Goal: Task Accomplishment & Management: Use online tool/utility

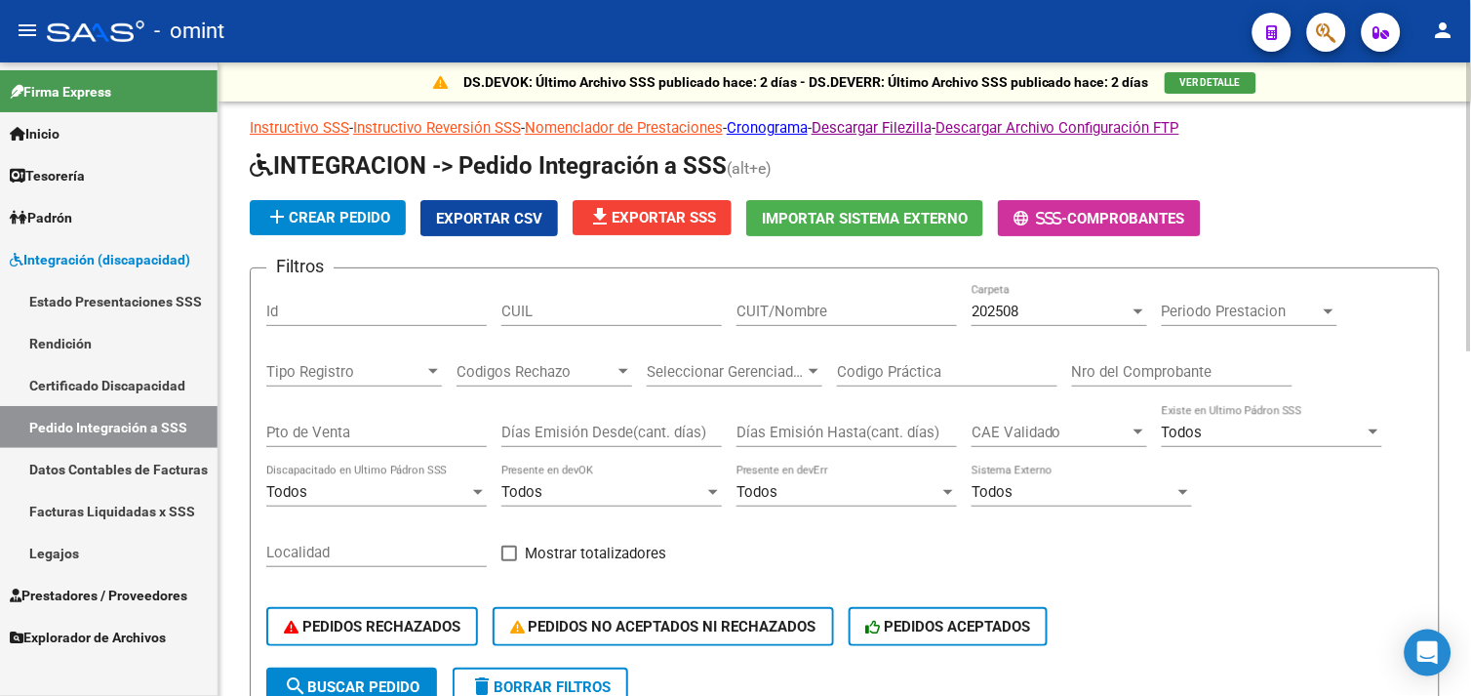
scroll to position [0, 1945]
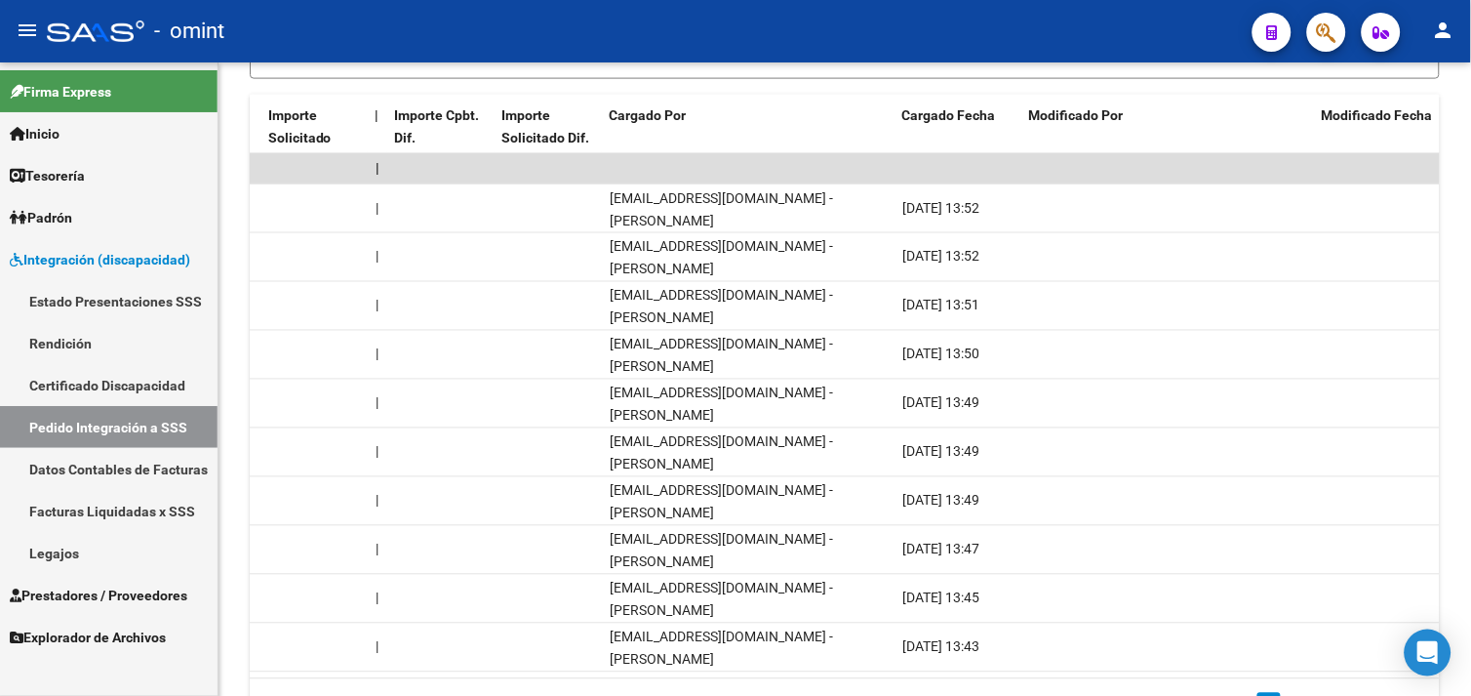
click at [107, 293] on link "Estado Presentaciones SSS" at bounding box center [109, 301] width 218 height 42
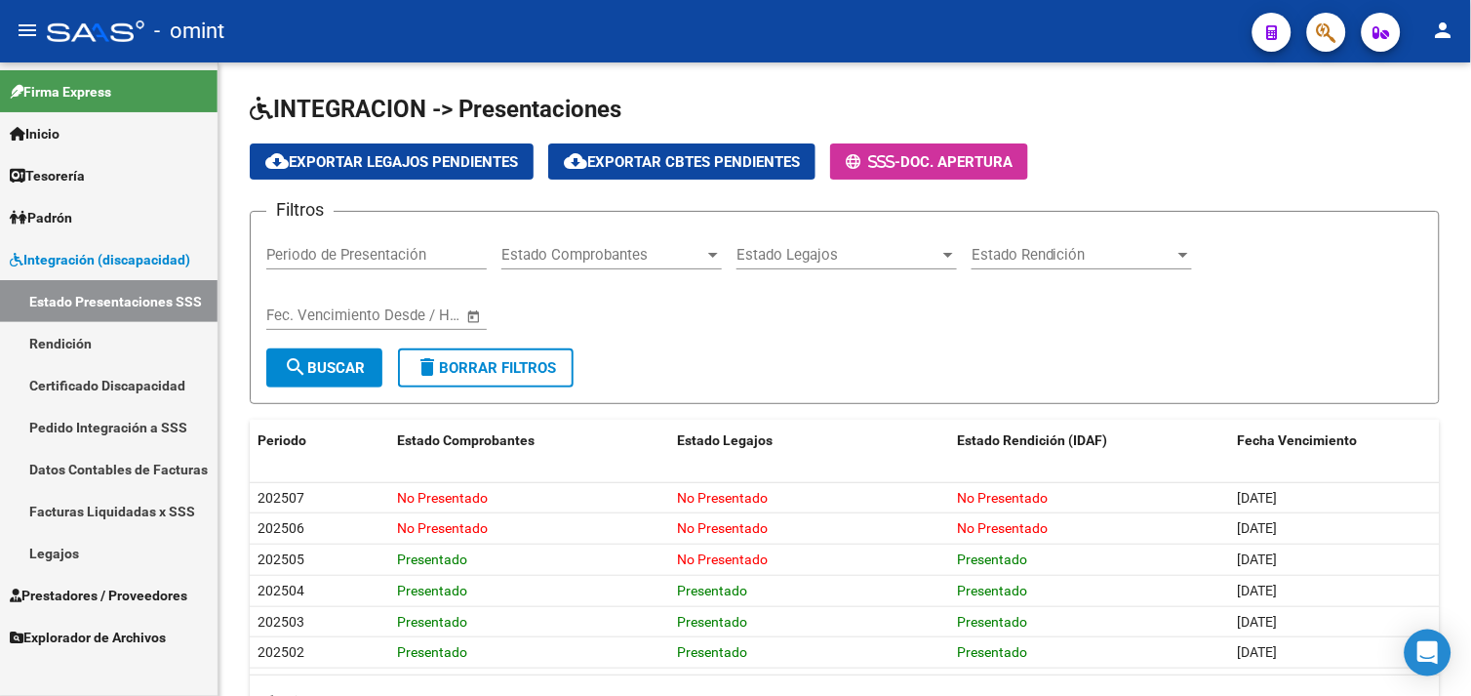
click at [73, 587] on span "Prestadores / Proveedores" at bounding box center [99, 594] width 178 height 21
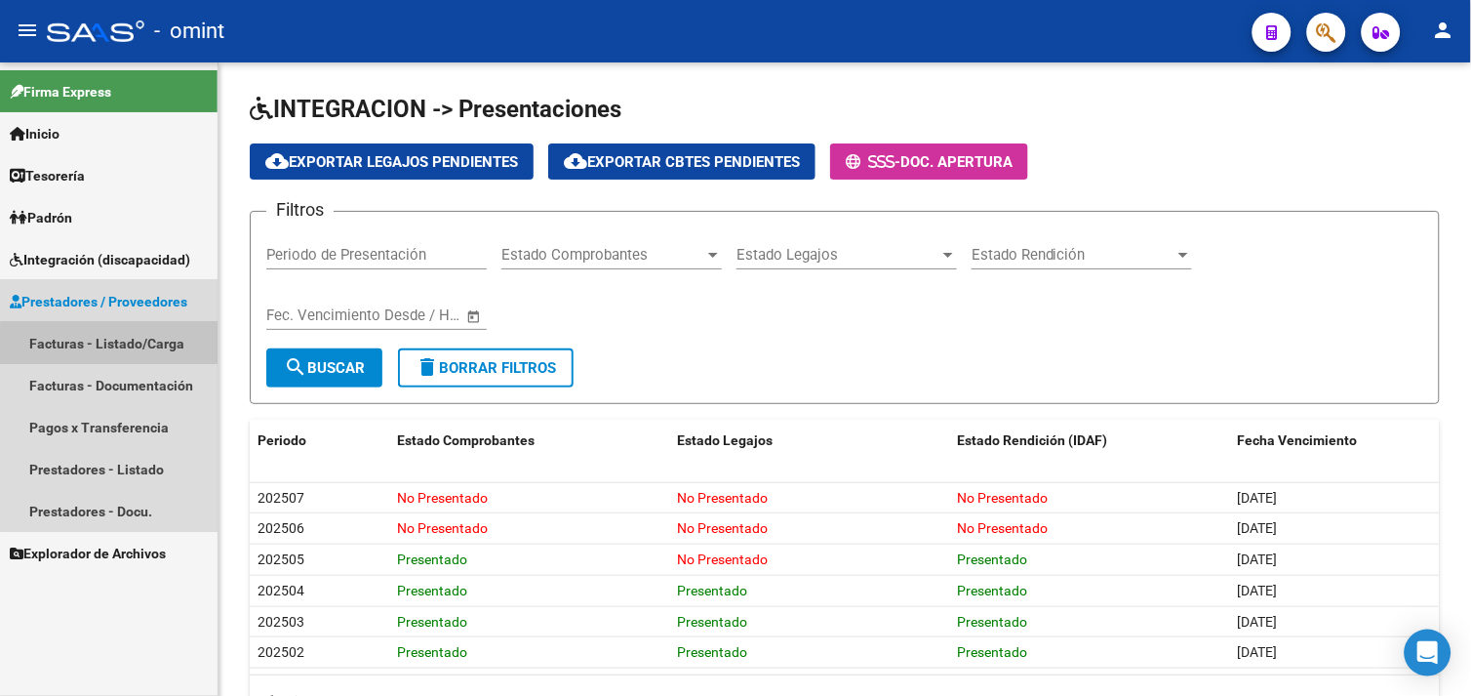
click at [117, 348] on link "Facturas - Listado/Carga" at bounding box center [109, 343] width 218 height 42
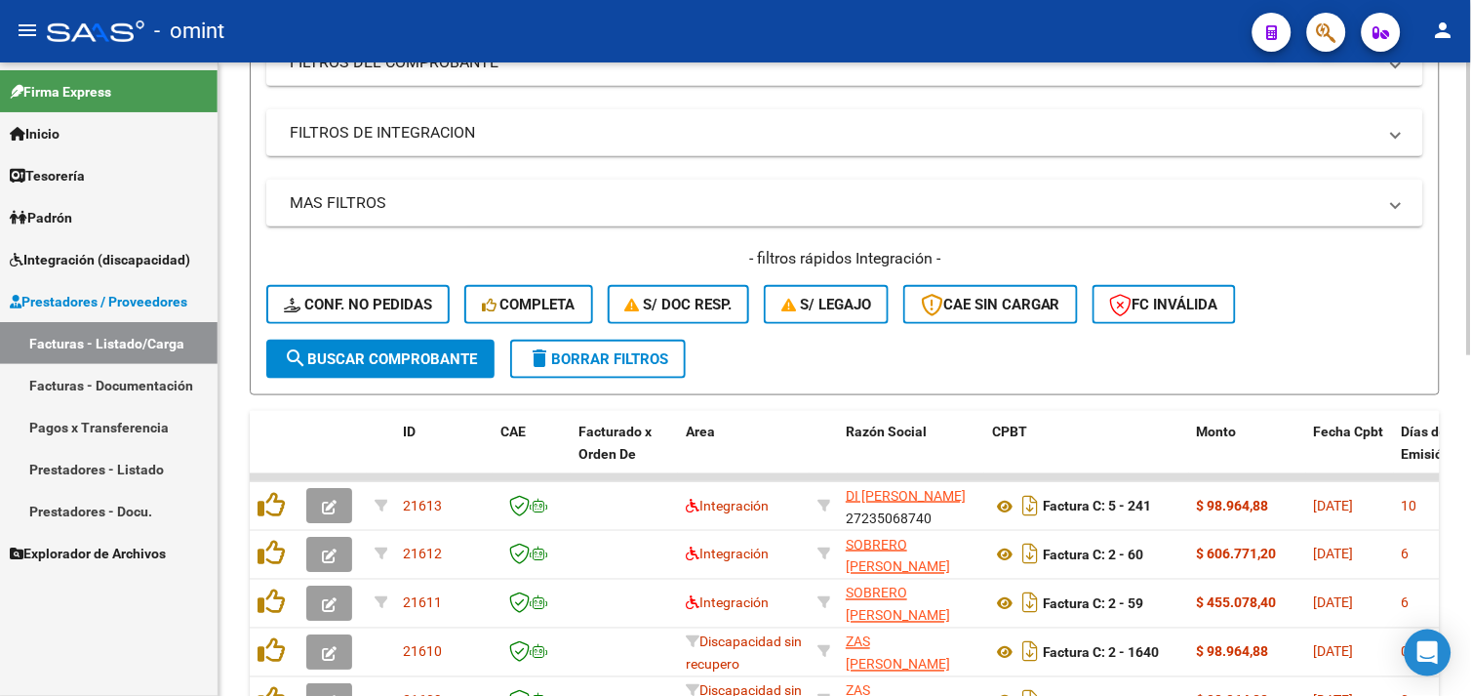
click at [589, 369] on button "delete Borrar Filtros" at bounding box center [598, 358] width 176 height 39
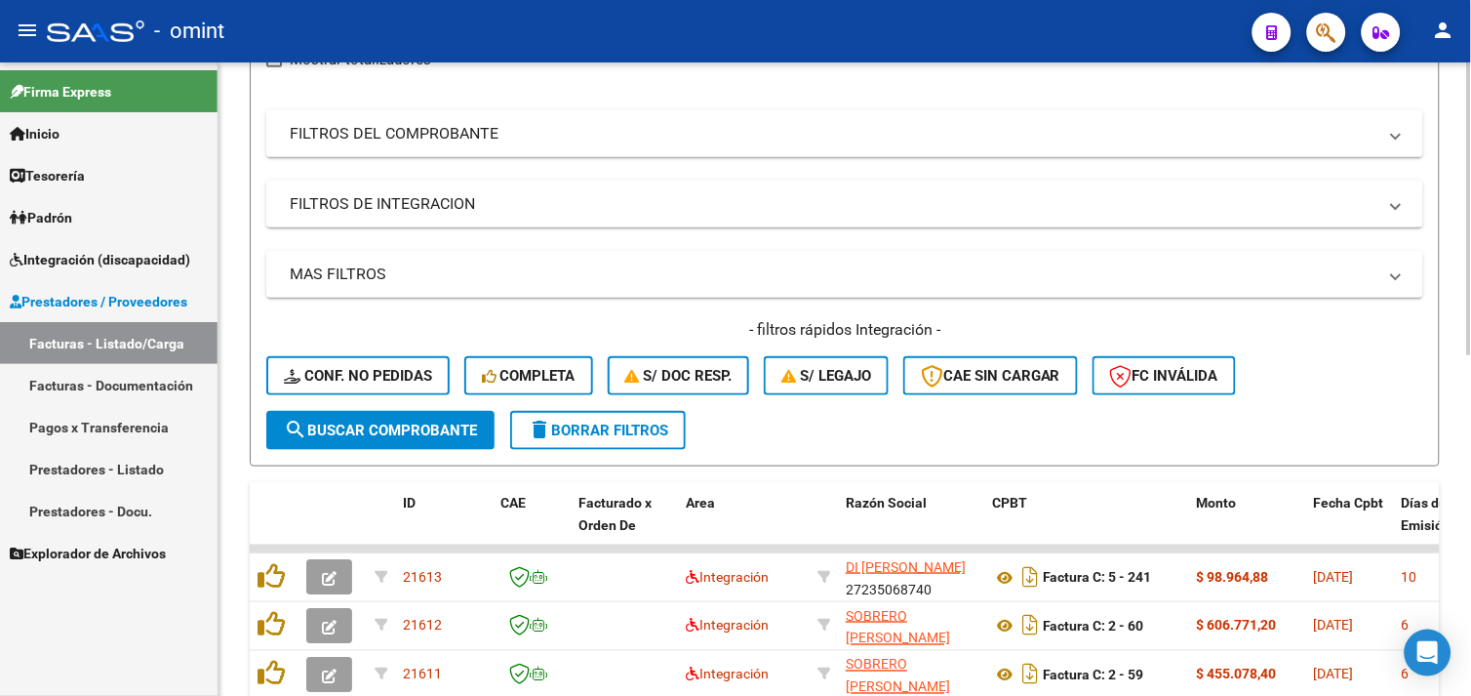
scroll to position [332, 0]
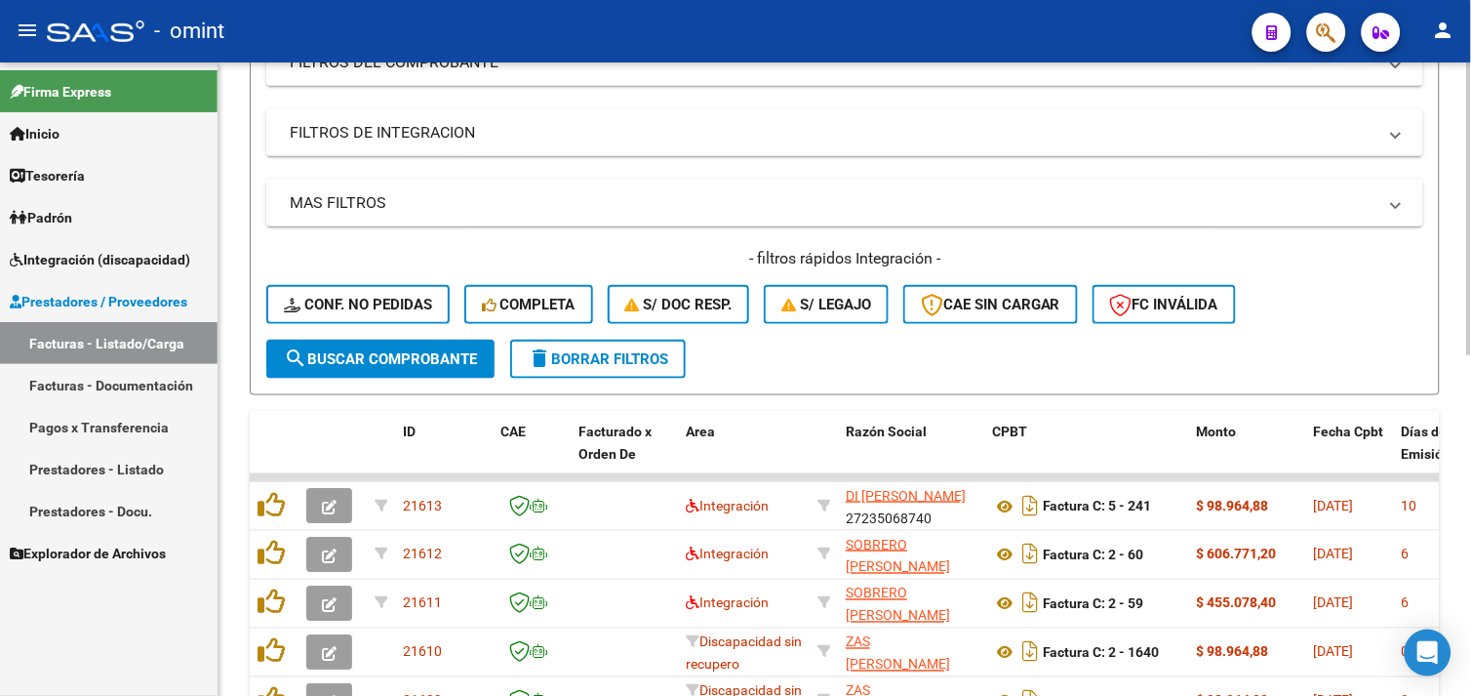
click at [531, 314] on button "Completa" at bounding box center [528, 304] width 129 height 39
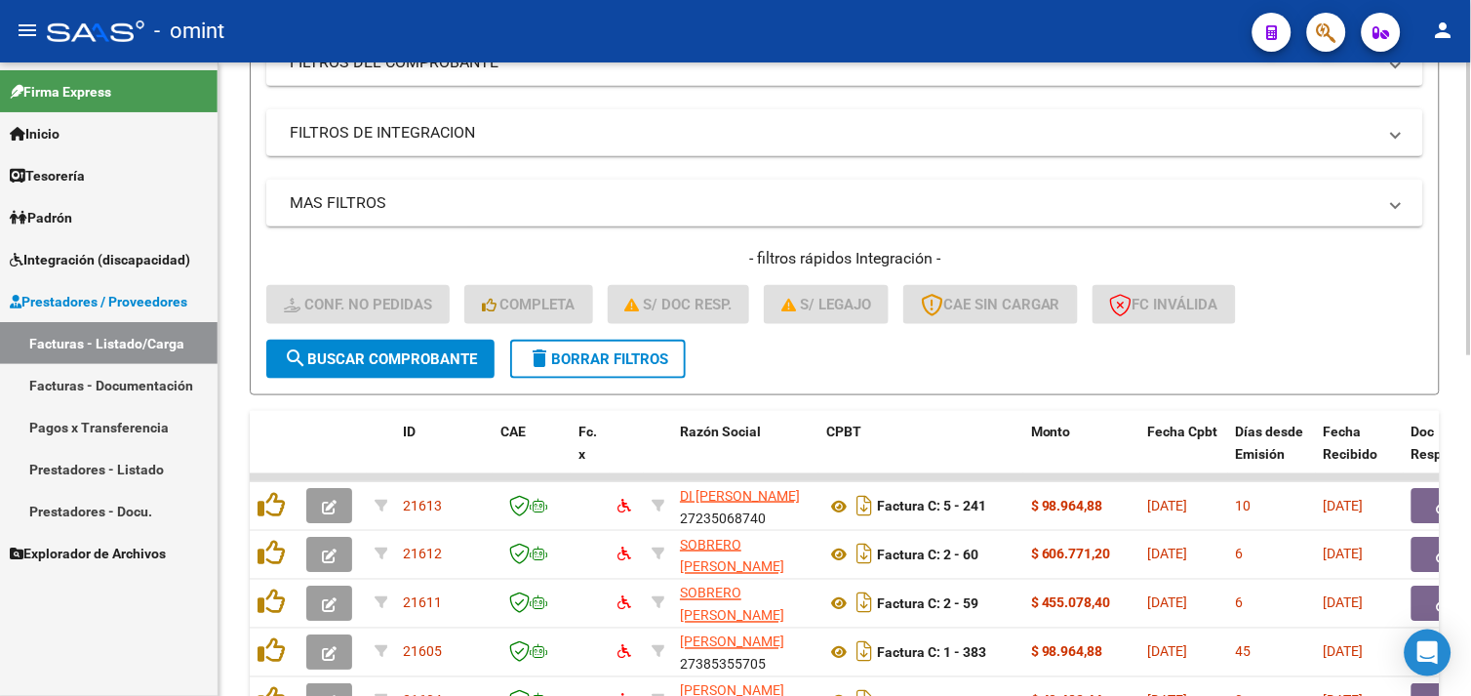
click at [627, 372] on button "delete Borrar Filtros" at bounding box center [598, 358] width 176 height 39
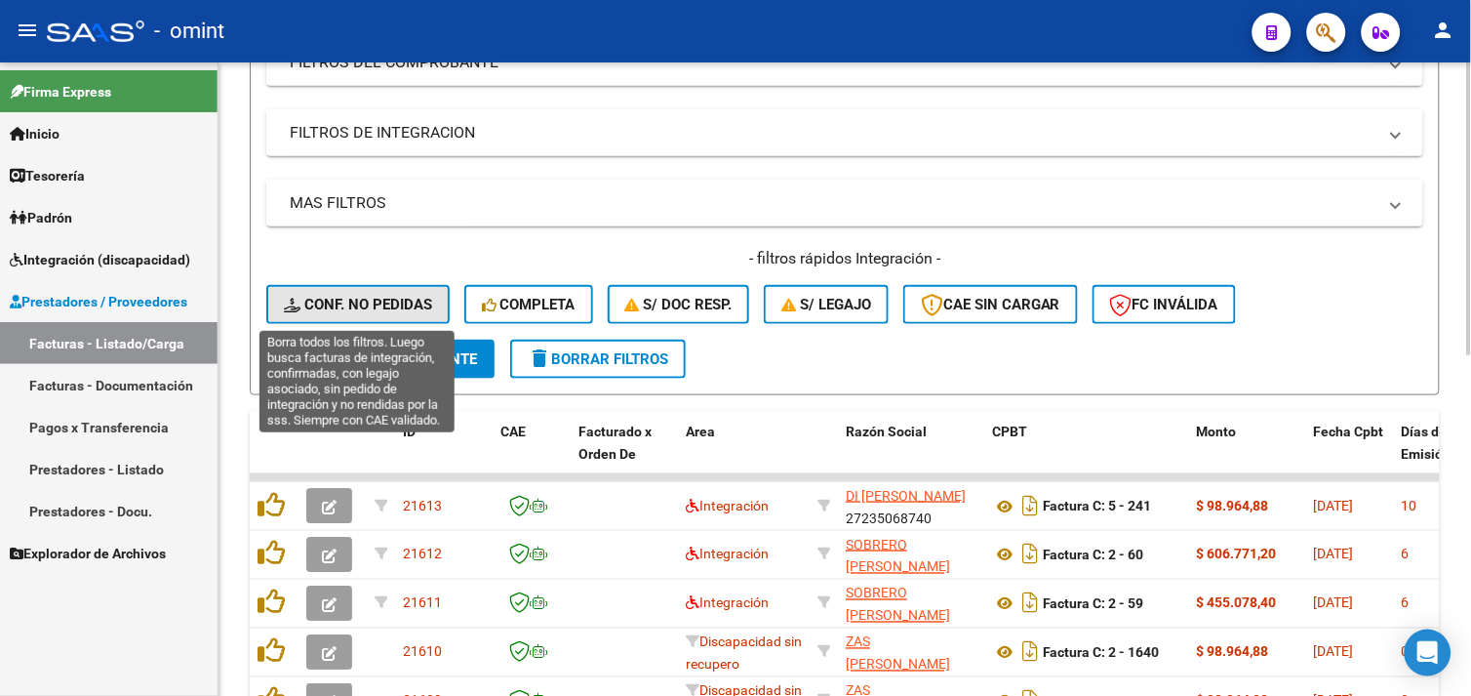
click at [384, 308] on span "Conf. no pedidas" at bounding box center [358, 305] width 148 height 18
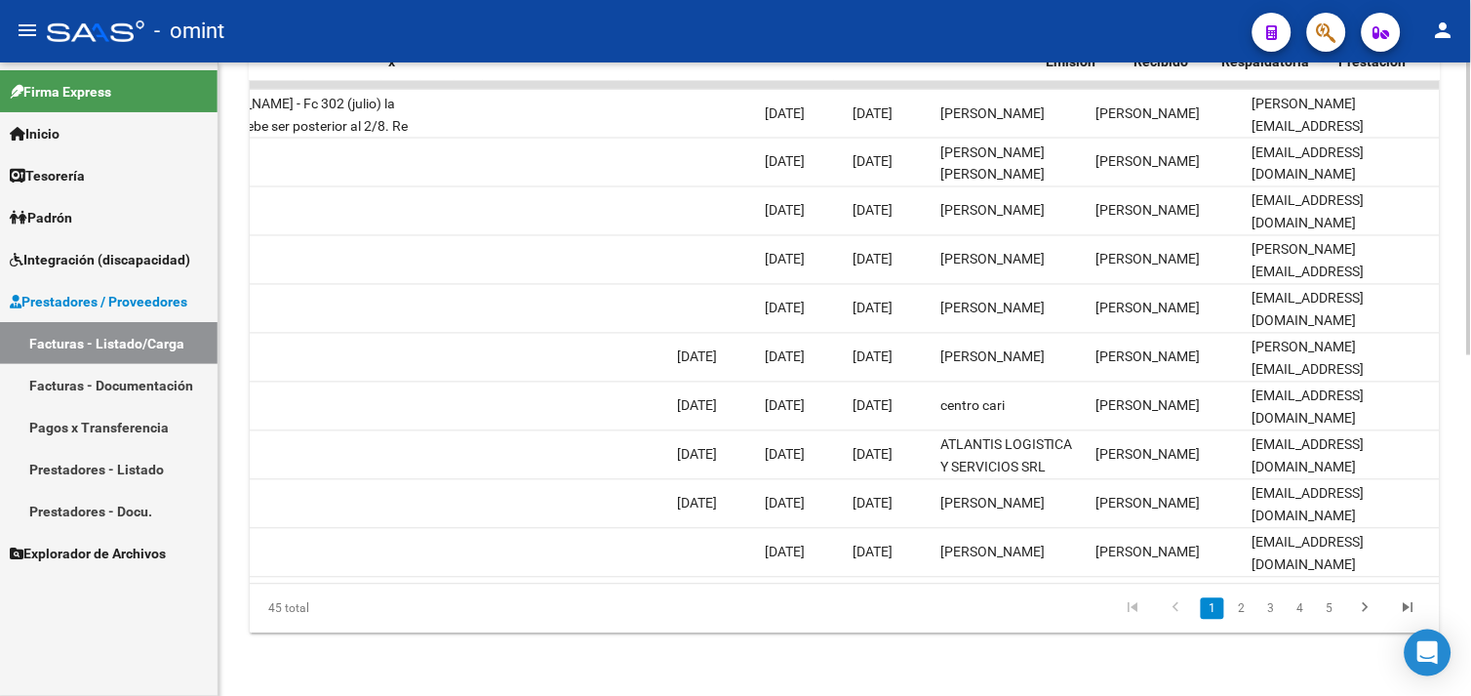
scroll to position [0, 0]
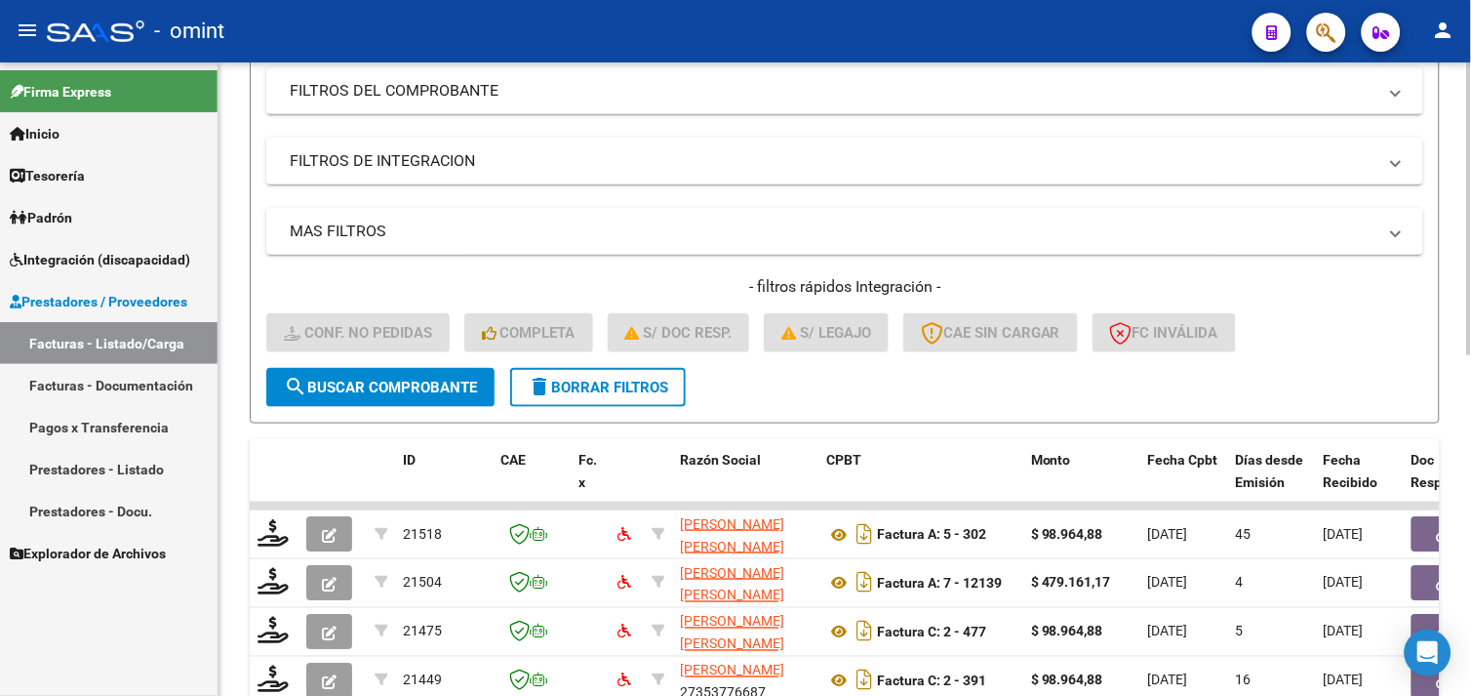
click at [617, 397] on button "delete Borrar Filtros" at bounding box center [598, 387] width 176 height 39
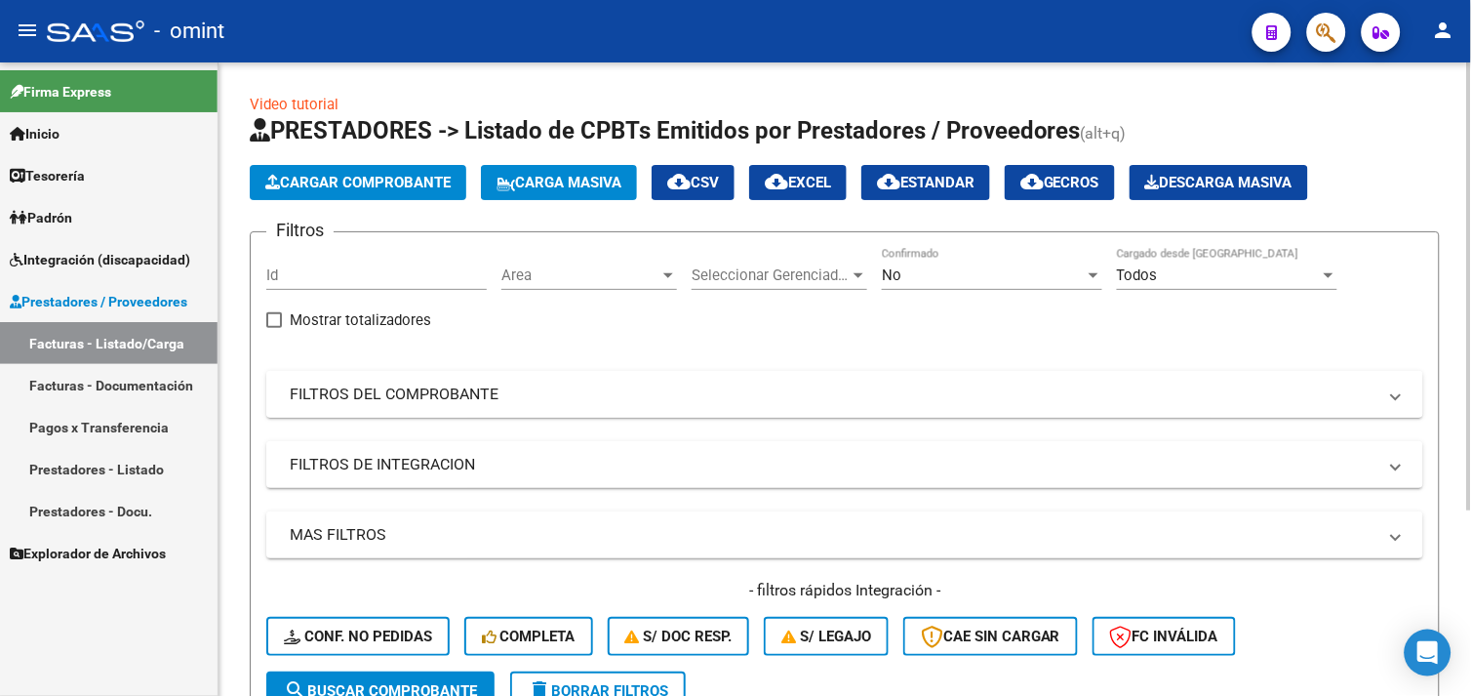
click at [410, 395] on mat-panel-title "FILTROS DEL COMPROBANTE" at bounding box center [833, 393] width 1087 height 21
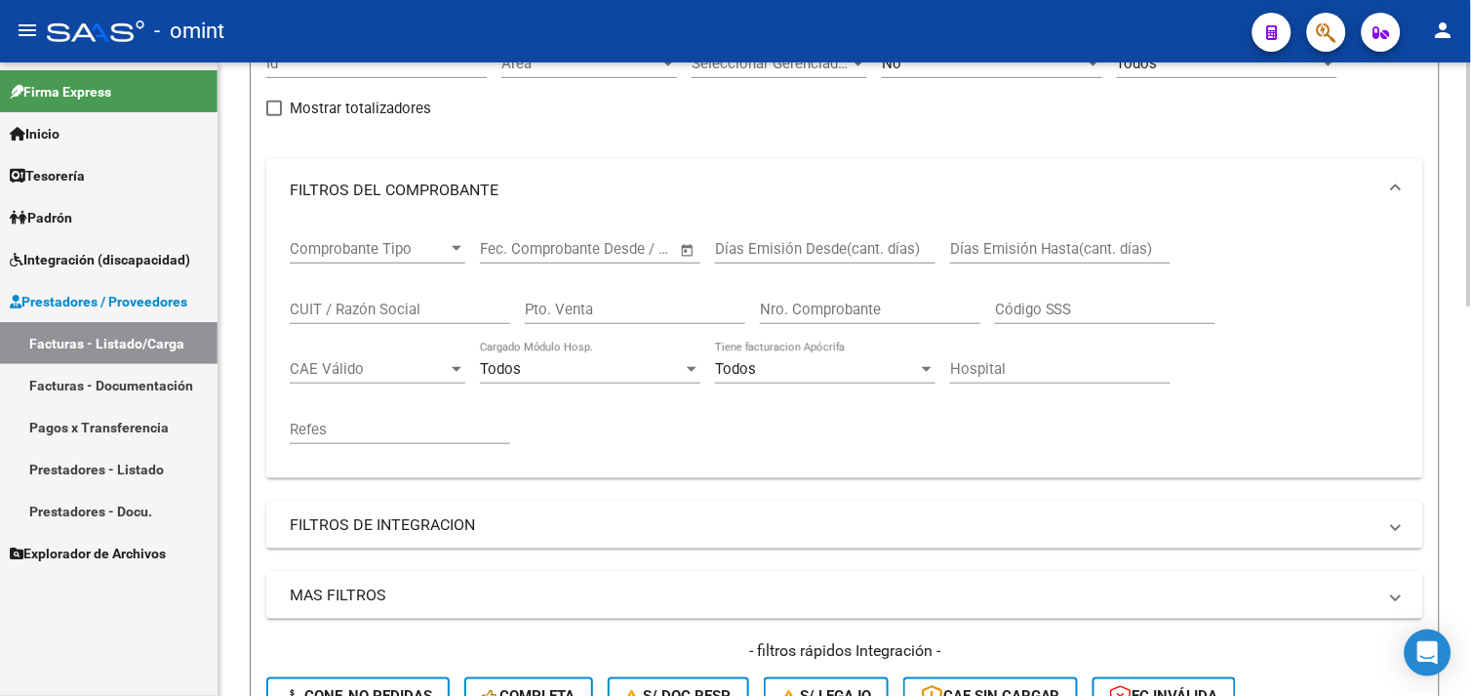
scroll to position [217, 0]
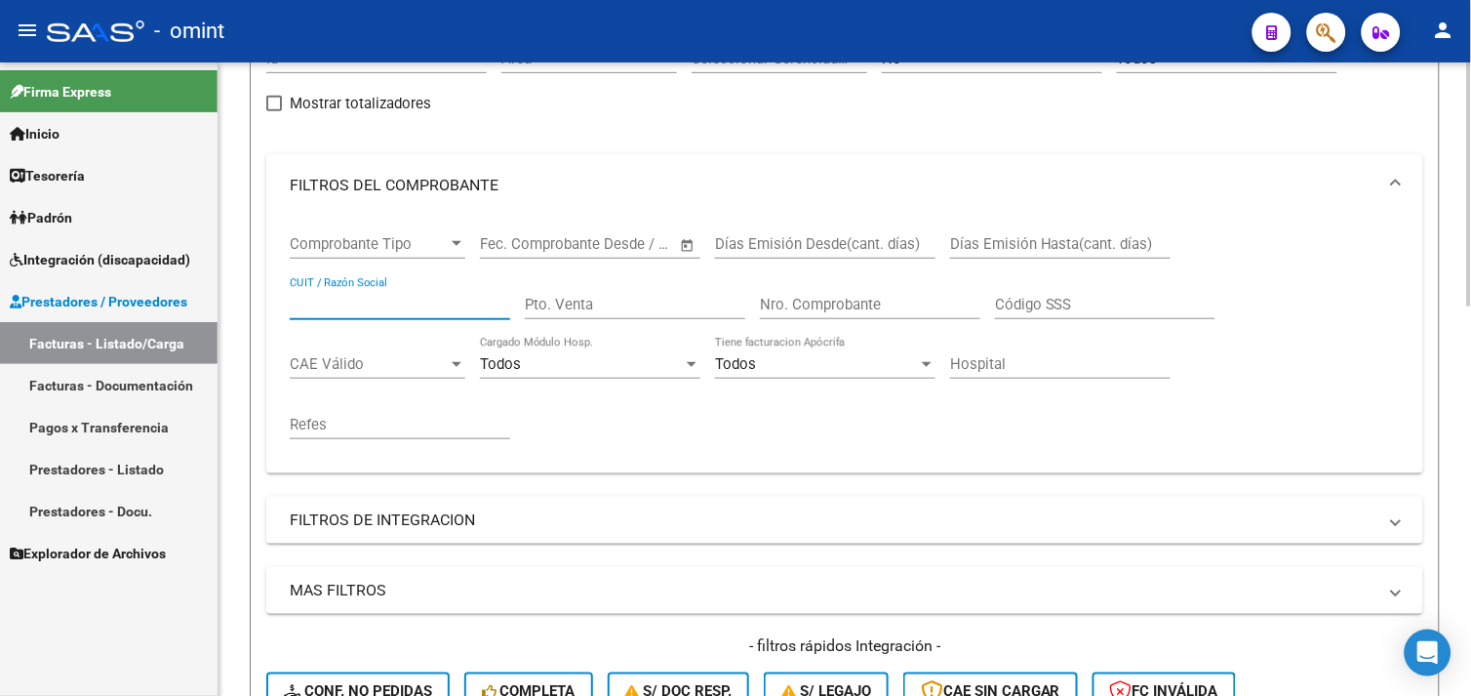
click at [381, 306] on input "CUIT / Razón Social" at bounding box center [400, 305] width 220 height 18
paste input "27146895080"
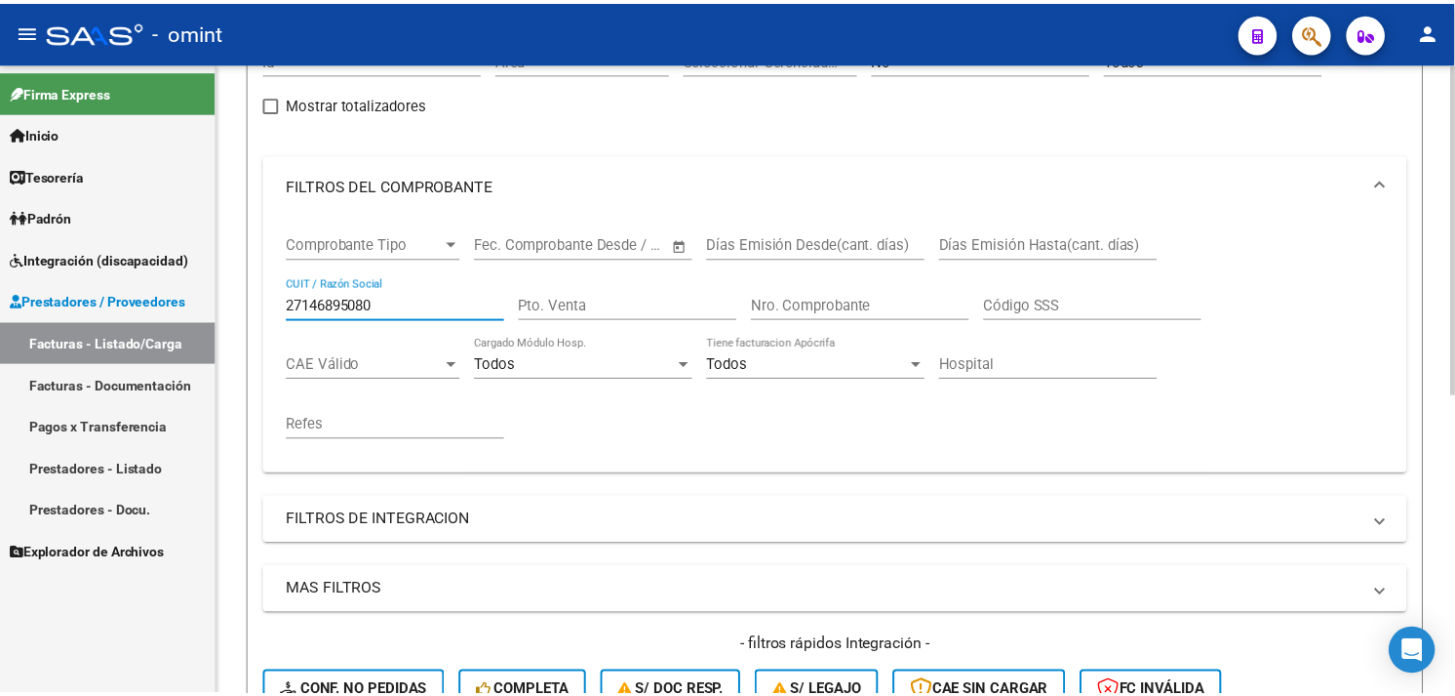
scroll to position [571, 0]
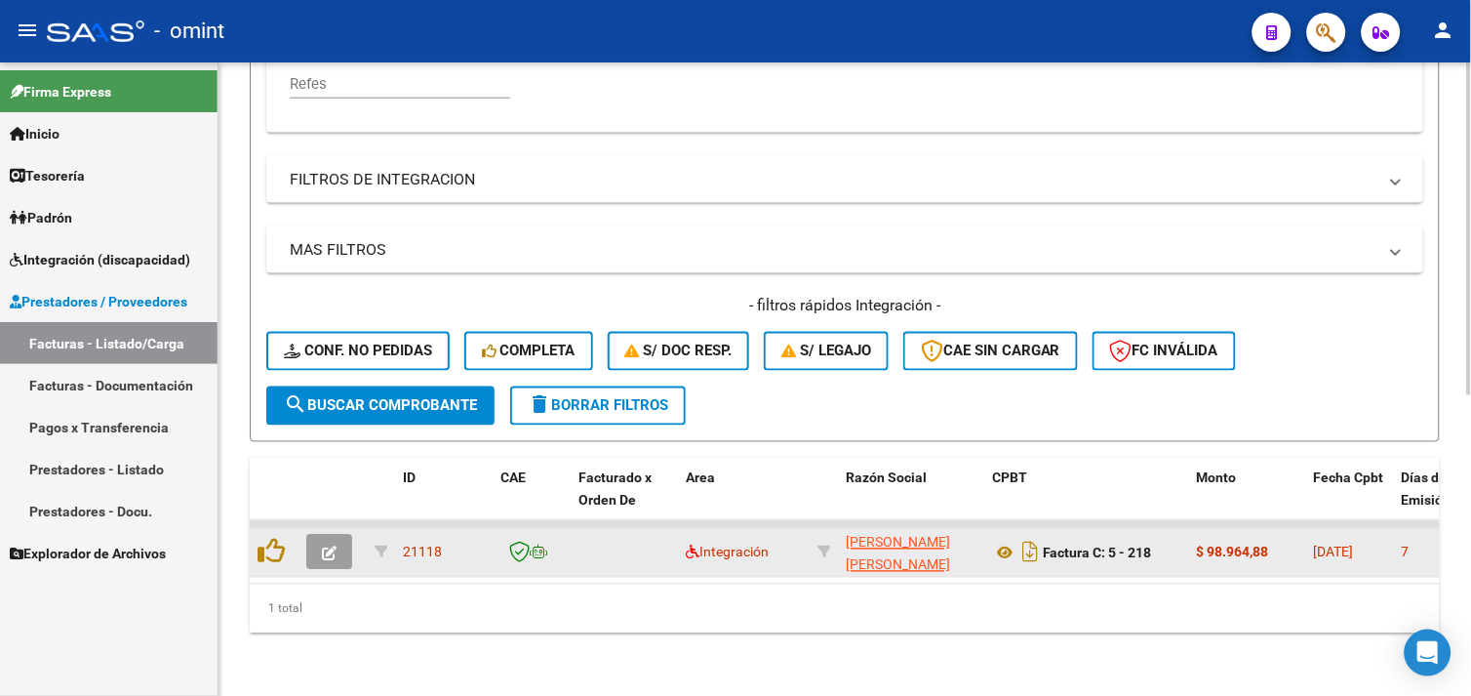
type input "27146895080"
click at [351, 535] on button "button" at bounding box center [329, 552] width 46 height 35
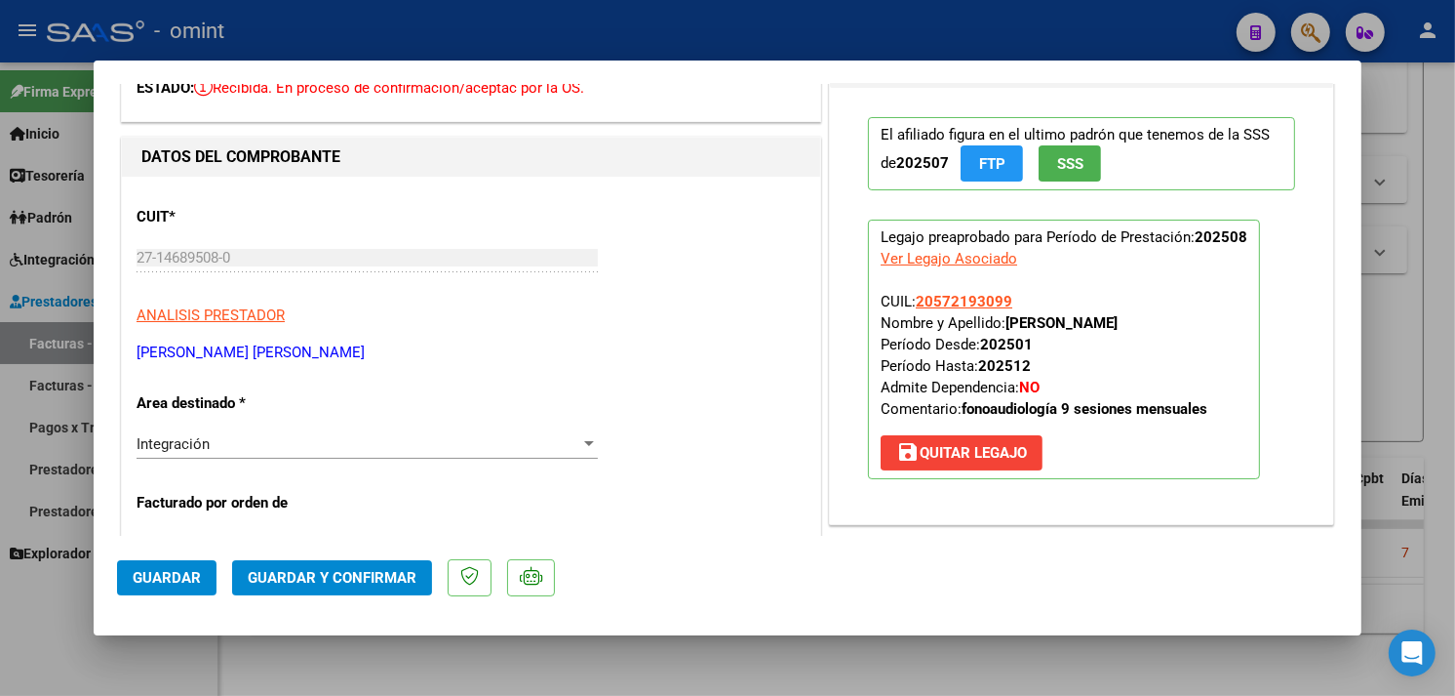
scroll to position [0, 0]
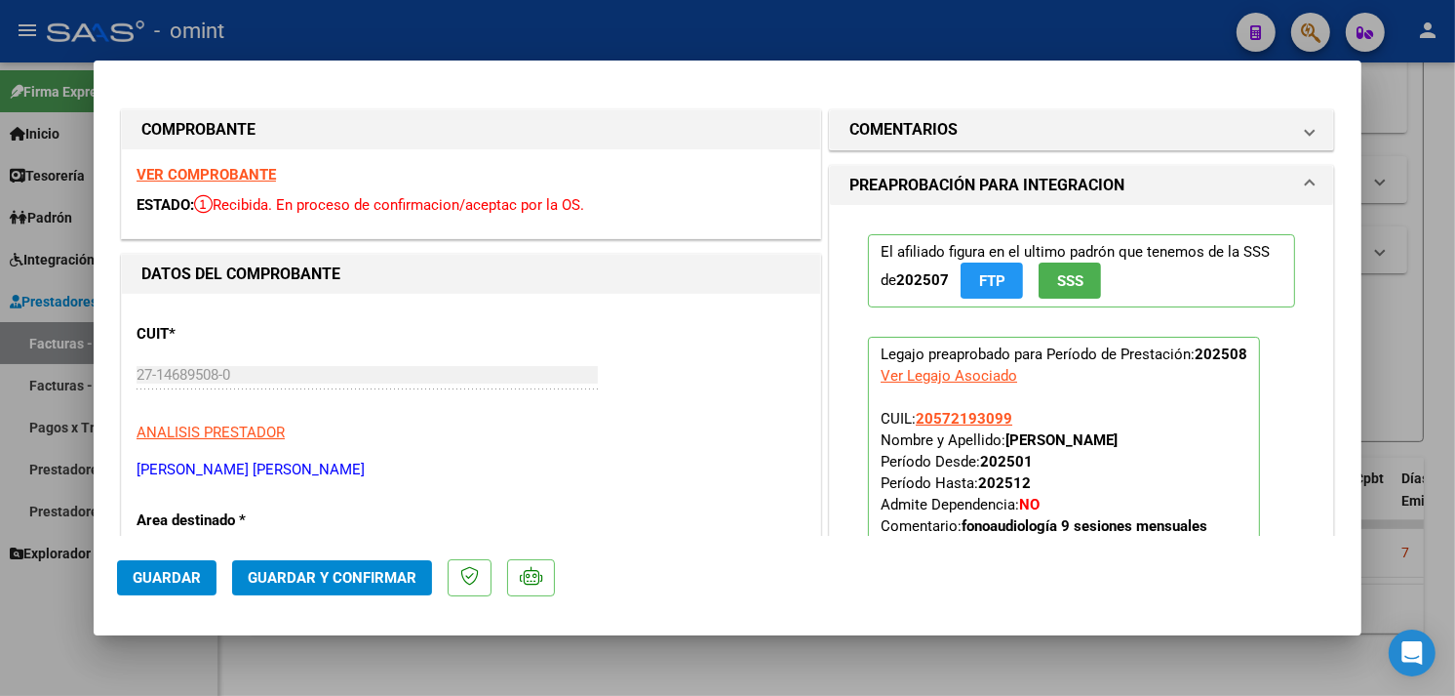
click at [227, 176] on strong "VER COMPROBANTE" at bounding box center [206, 175] width 139 height 18
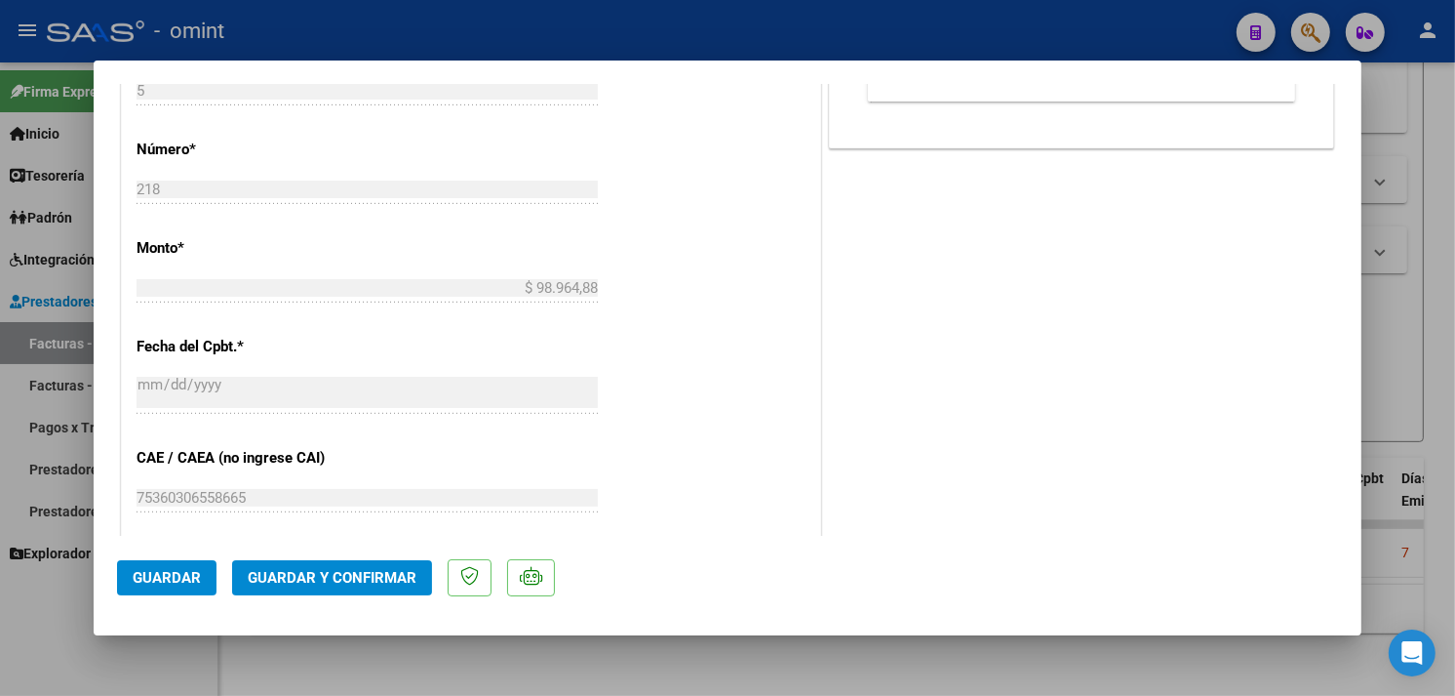
scroll to position [975, 0]
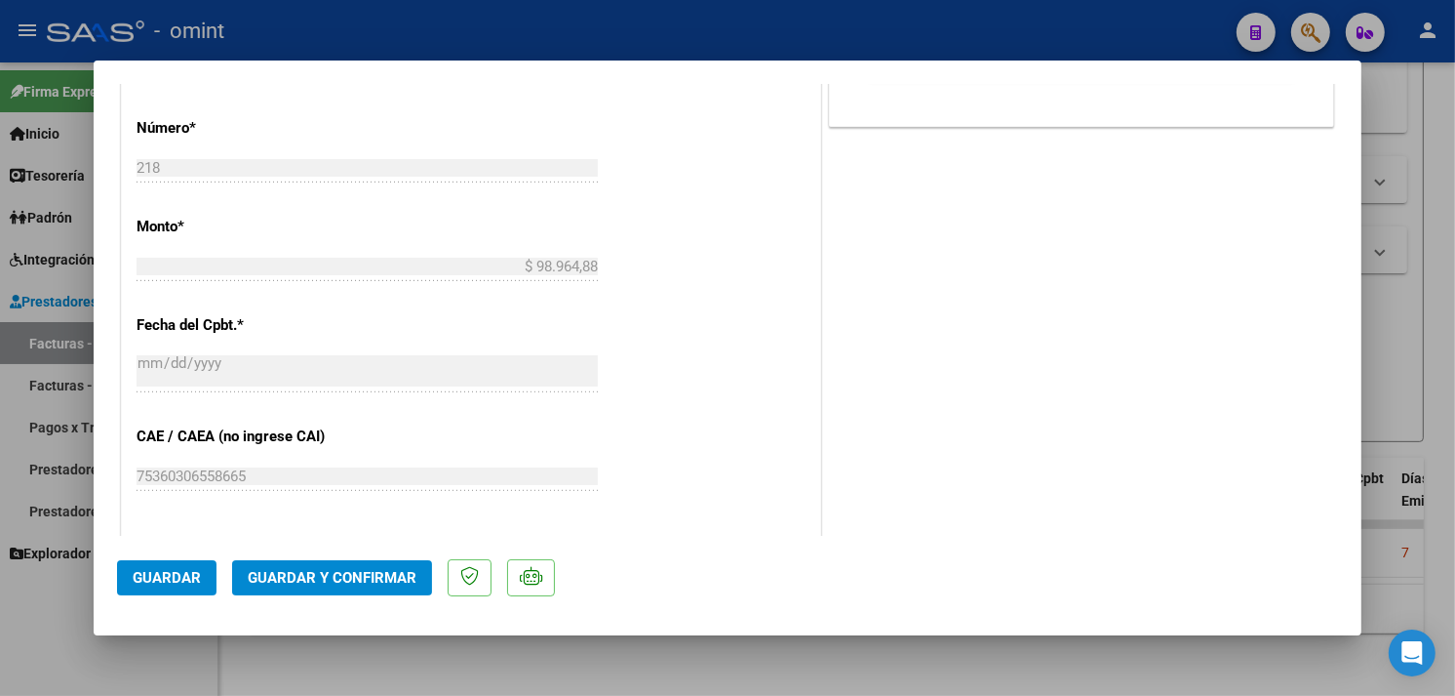
click at [345, 572] on span "Guardar y Confirmar" at bounding box center [332, 578] width 169 height 18
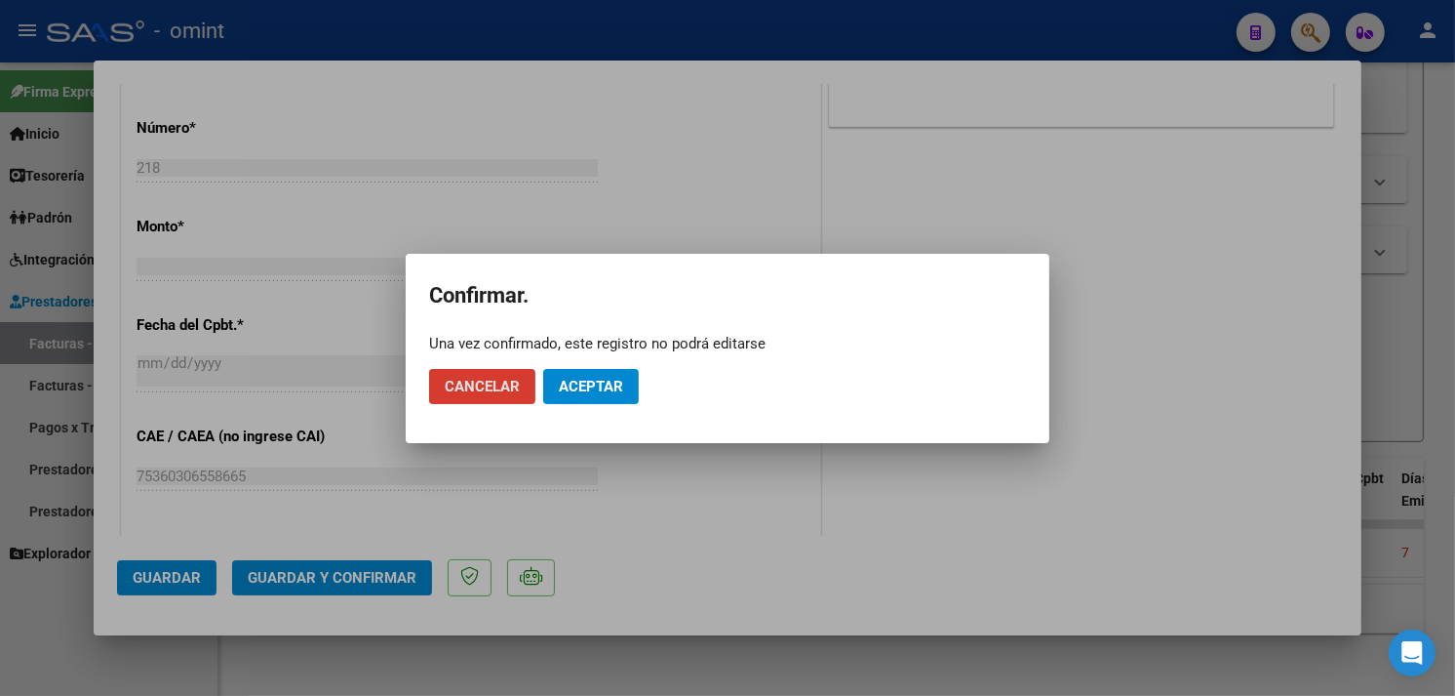
click at [583, 388] on span "Aceptar" at bounding box center [591, 387] width 64 height 18
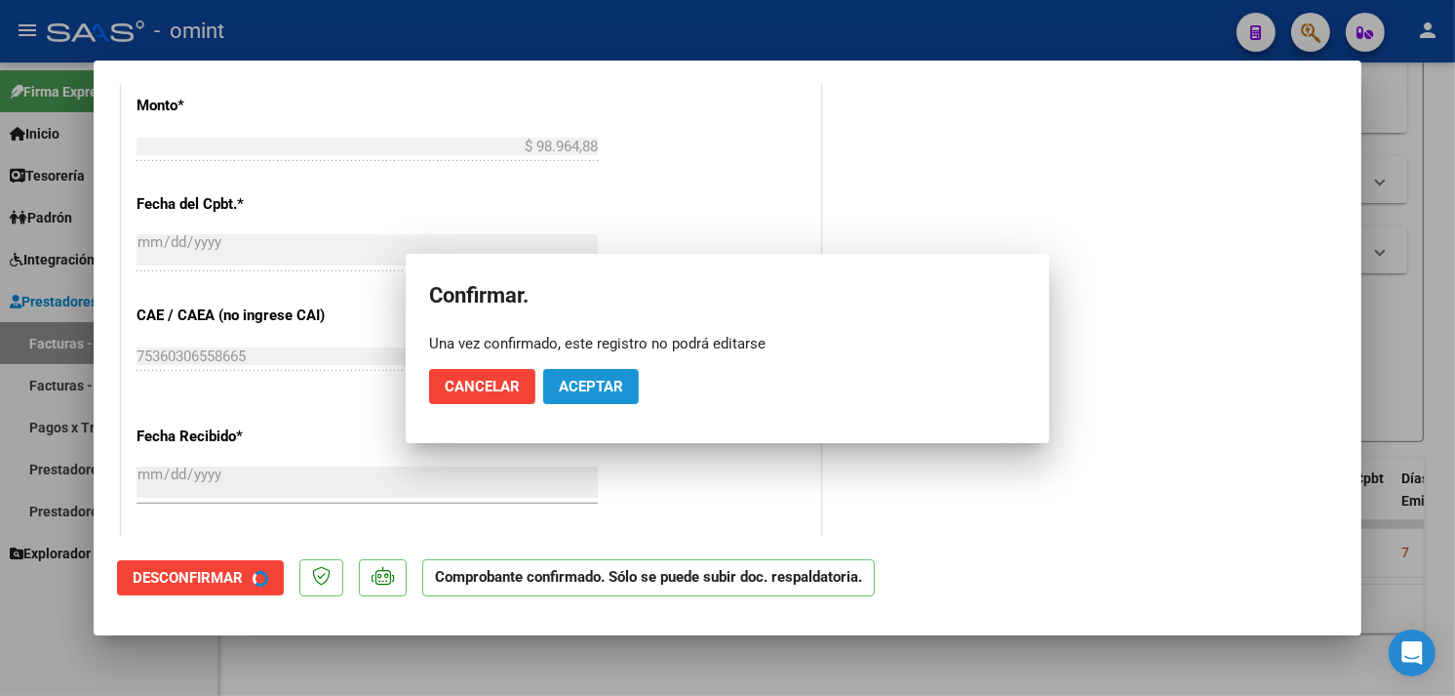
scroll to position [854, 0]
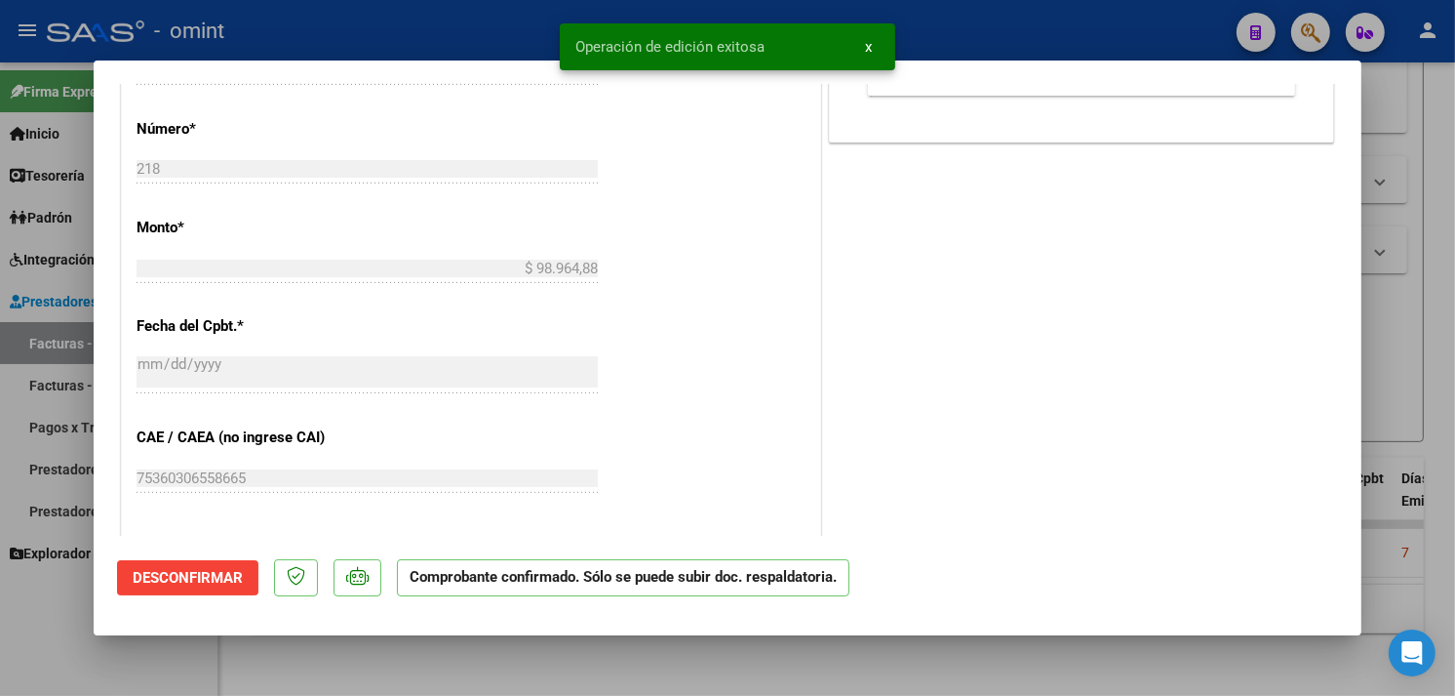
type input "$ 0,00"
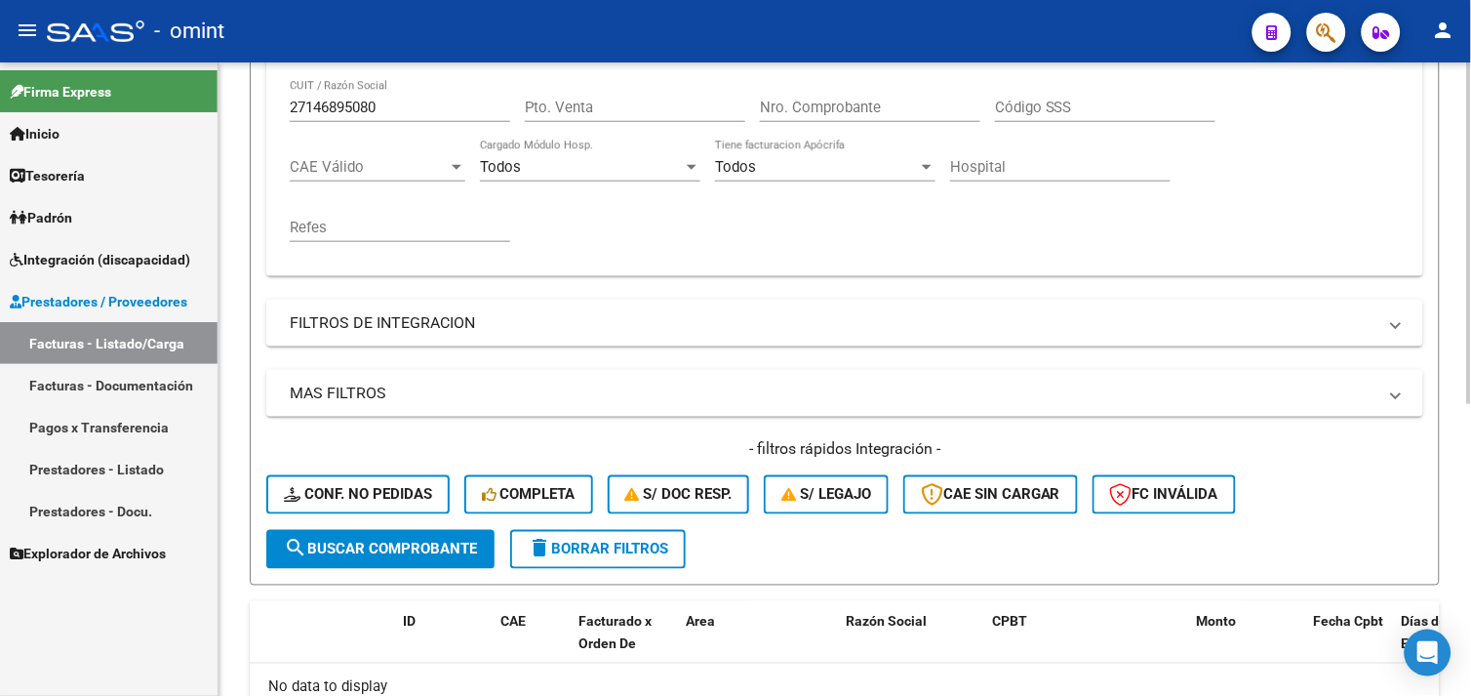
scroll to position [216, 0]
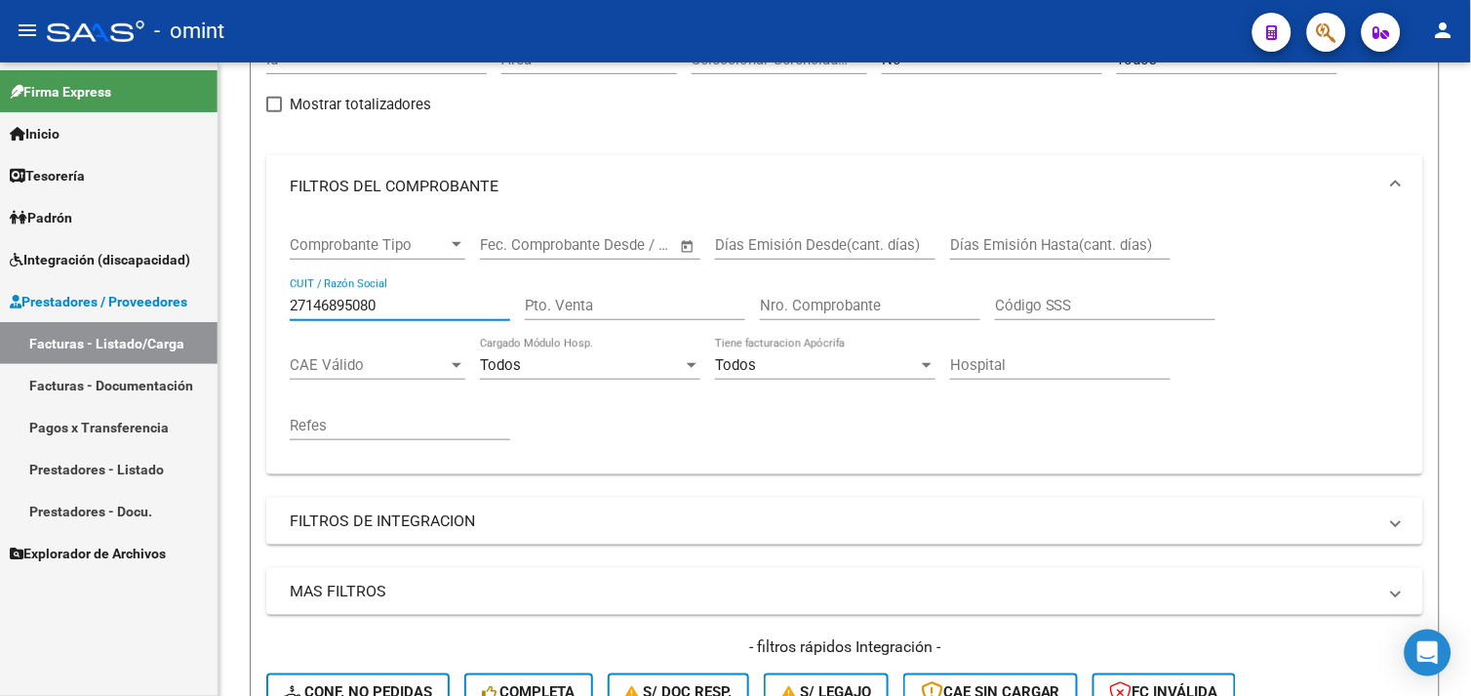
drag, startPoint x: 410, startPoint y: 304, endPoint x: 193, endPoint y: 303, distance: 216.6
click at [193, 303] on mat-sidenav-container "Firma Express Inicio Calendario SSS Instructivos Contacto OS Tesorería Extracto…" at bounding box center [735, 378] width 1471 height 633
paste input "23567609"
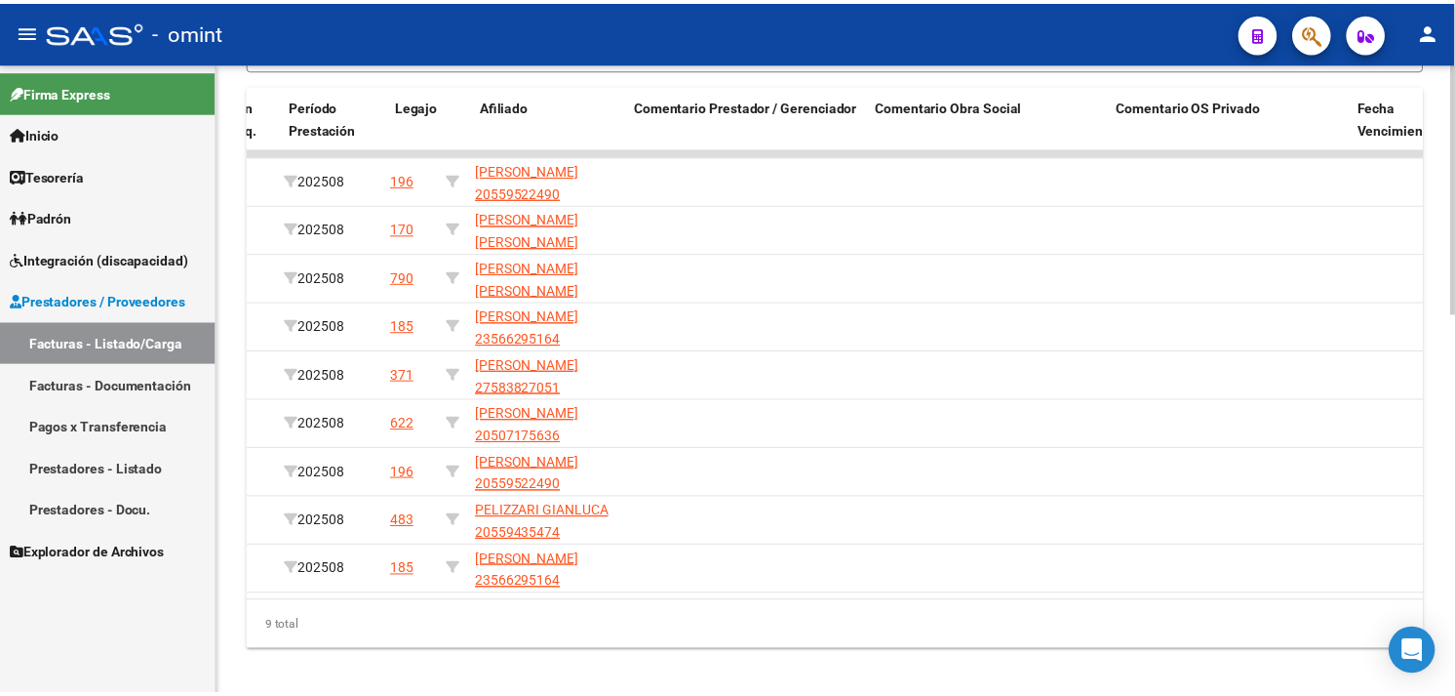
scroll to position [0, 0]
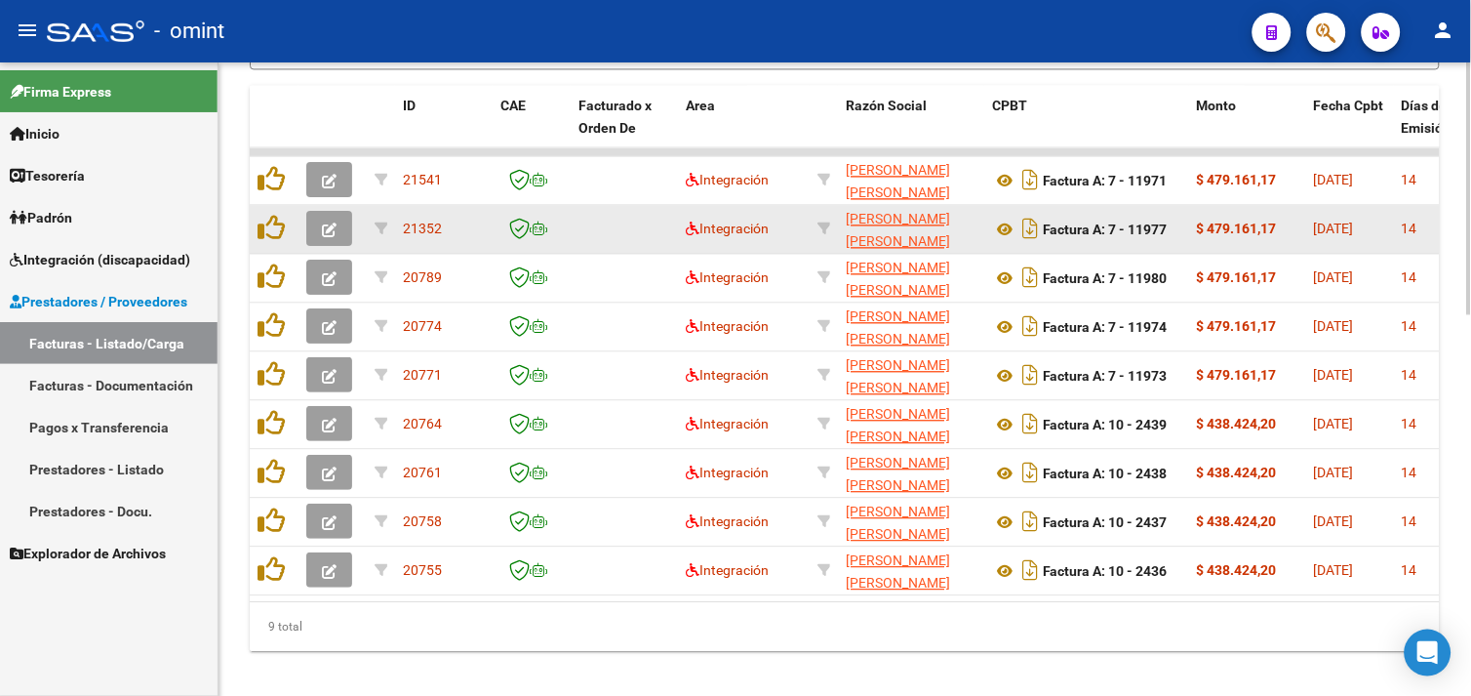
type input "27235676090"
click at [322, 212] on button "button" at bounding box center [329, 228] width 46 height 35
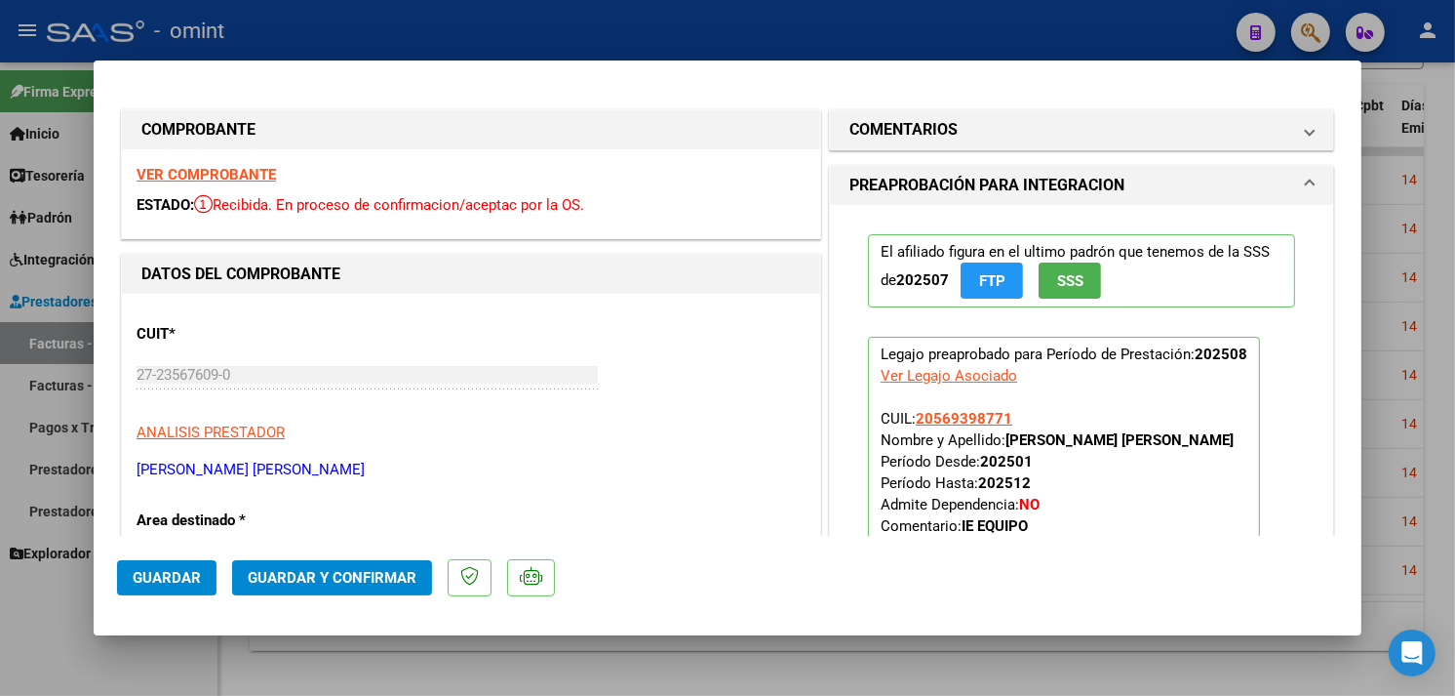
click at [202, 166] on strong "VER COMPROBANTE" at bounding box center [206, 175] width 139 height 18
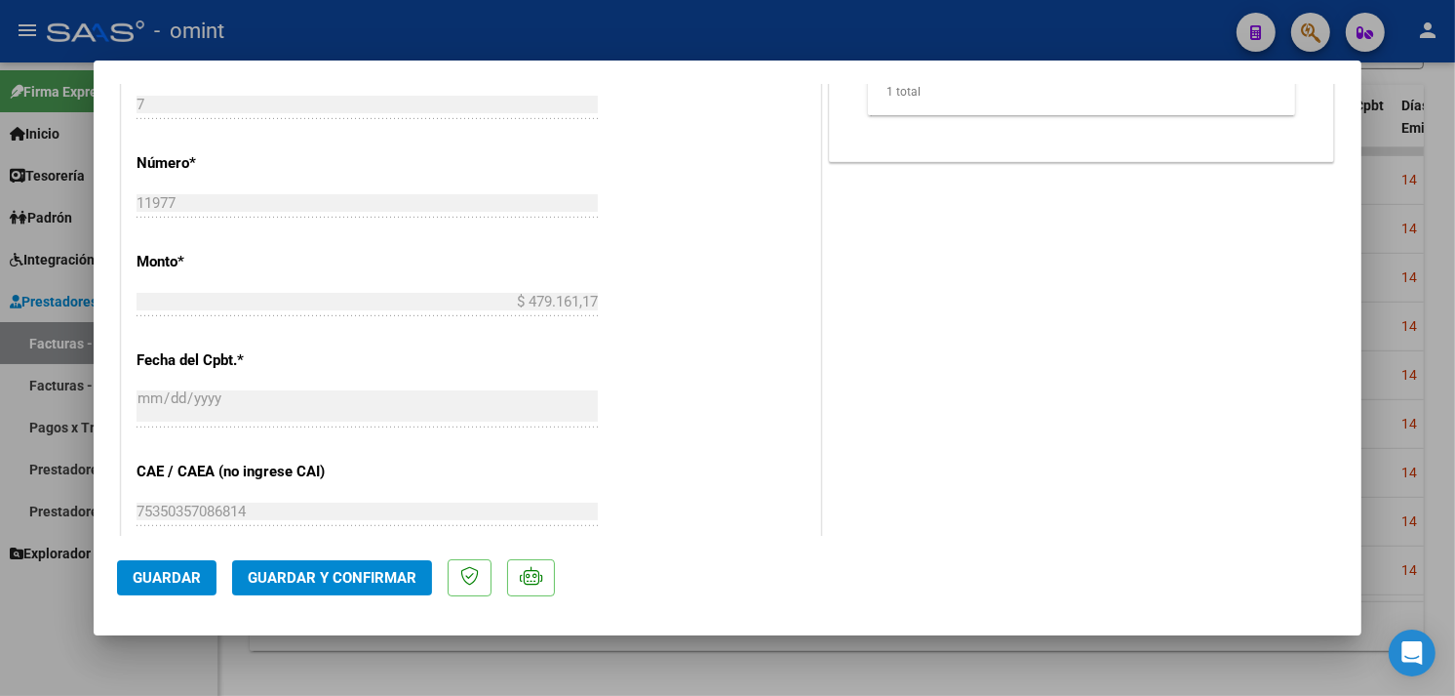
scroll to position [975, 0]
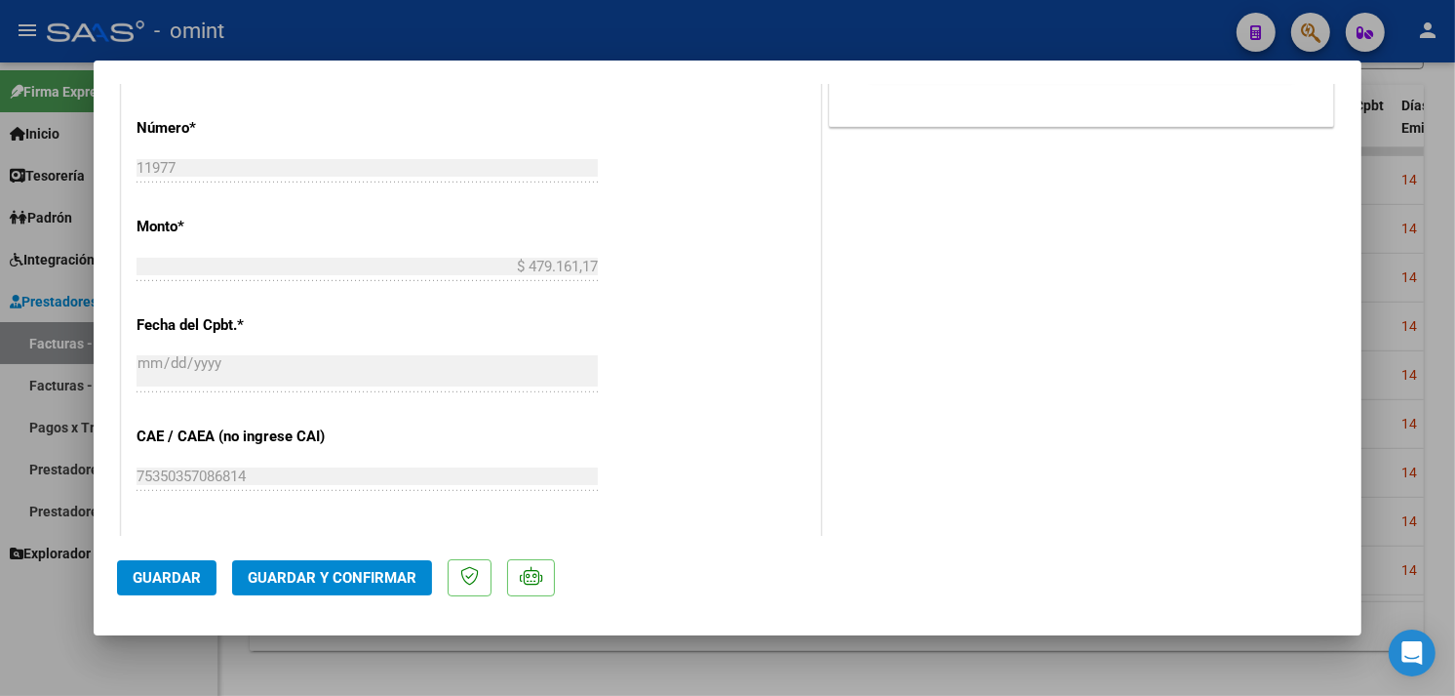
click at [359, 559] on mat-dialog-actions "Guardar Guardar y Confirmar" at bounding box center [727, 574] width 1221 height 77
click at [377, 559] on mat-dialog-actions "Guardar Guardar y Confirmar" at bounding box center [727, 574] width 1221 height 77
click at [377, 573] on span "Guardar y Confirmar" at bounding box center [332, 578] width 169 height 18
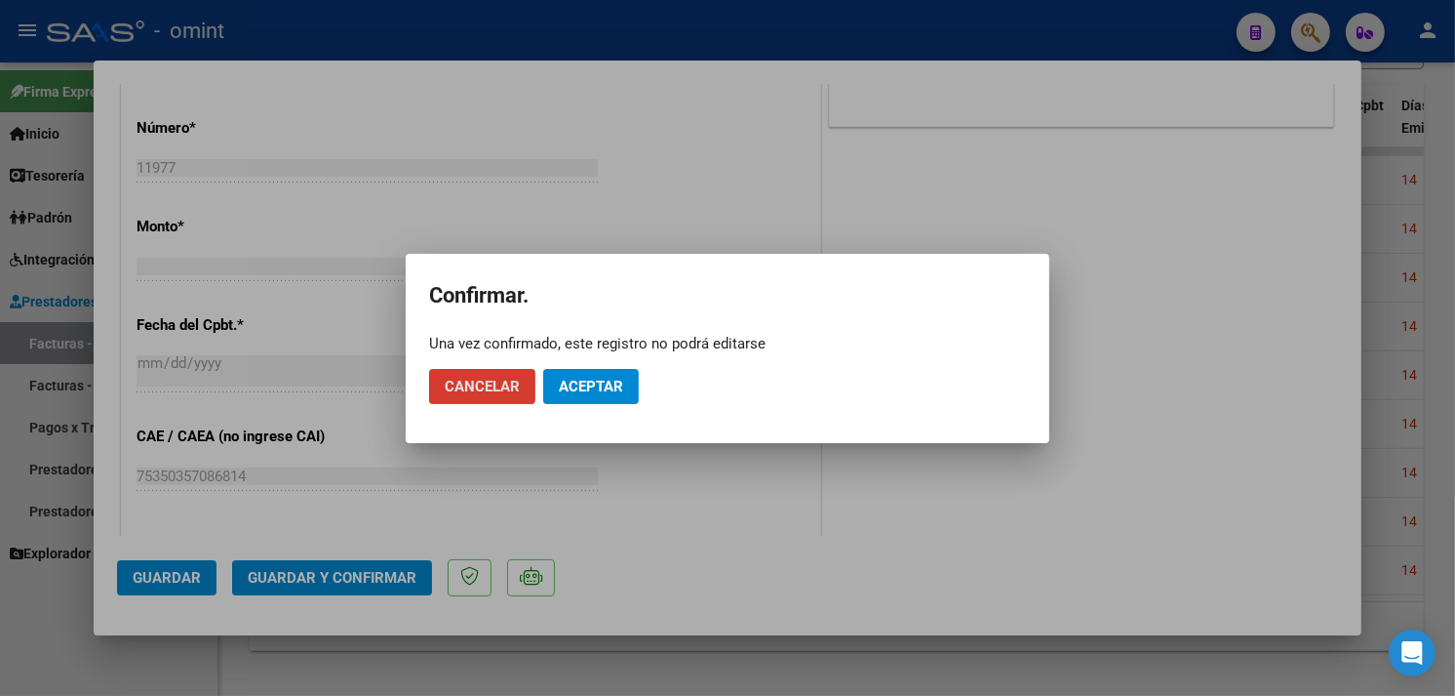
drag, startPoint x: 573, startPoint y: 395, endPoint x: 579, endPoint y: 385, distance: 11.9
click at [573, 394] on button "Aceptar" at bounding box center [591, 386] width 96 height 35
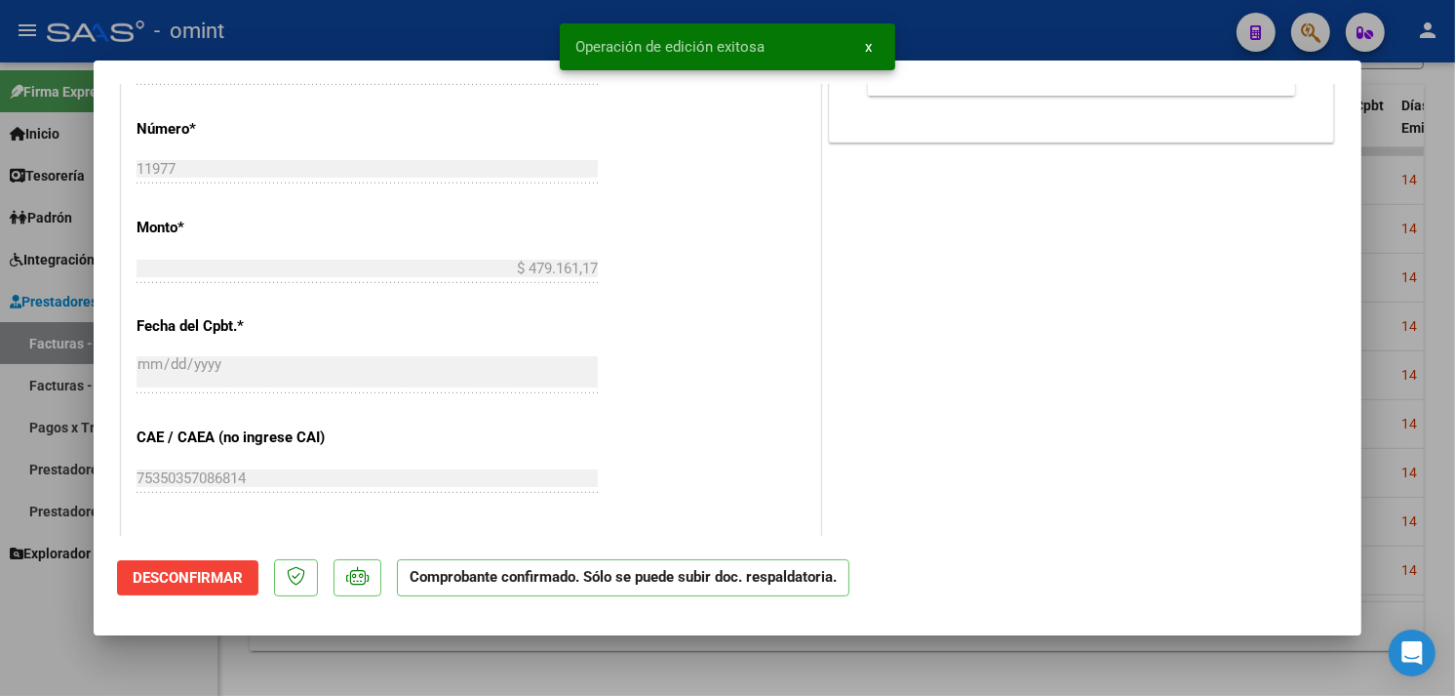
type input "$ 0,00"
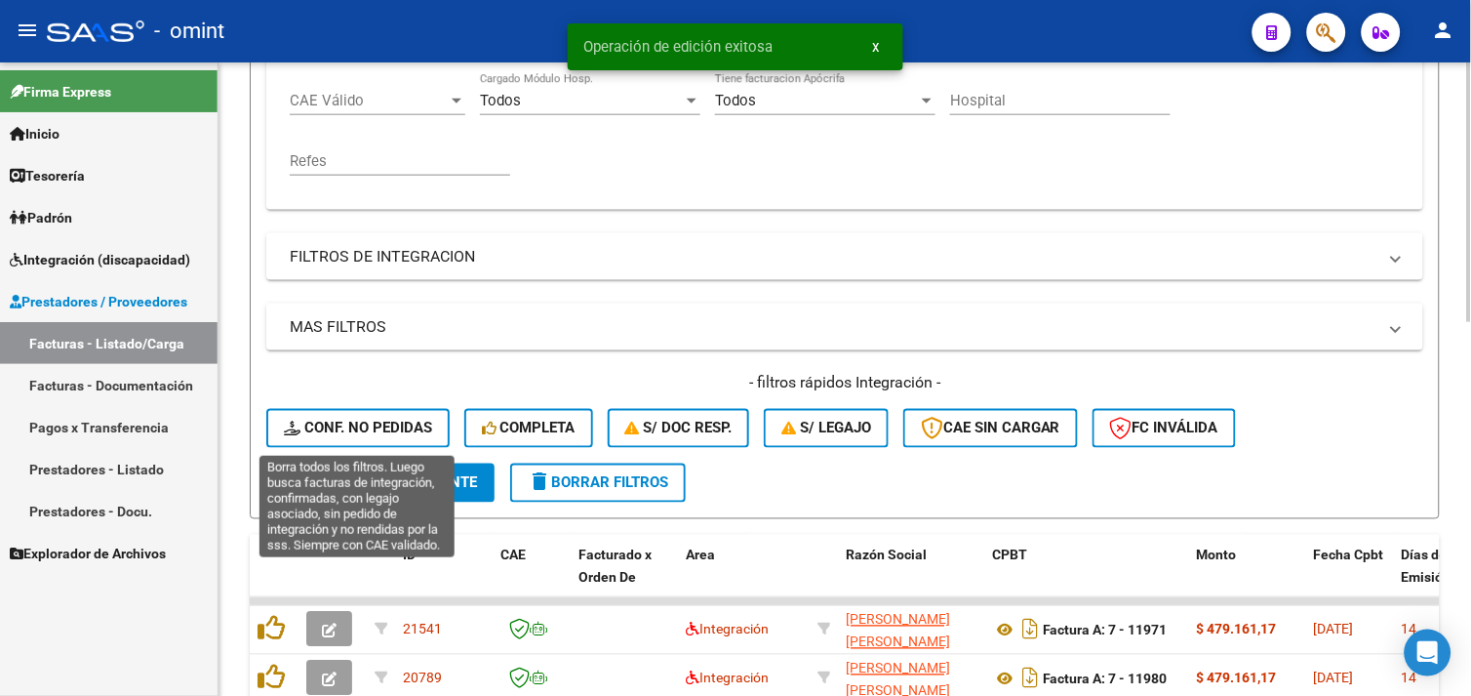
scroll to position [0, 0]
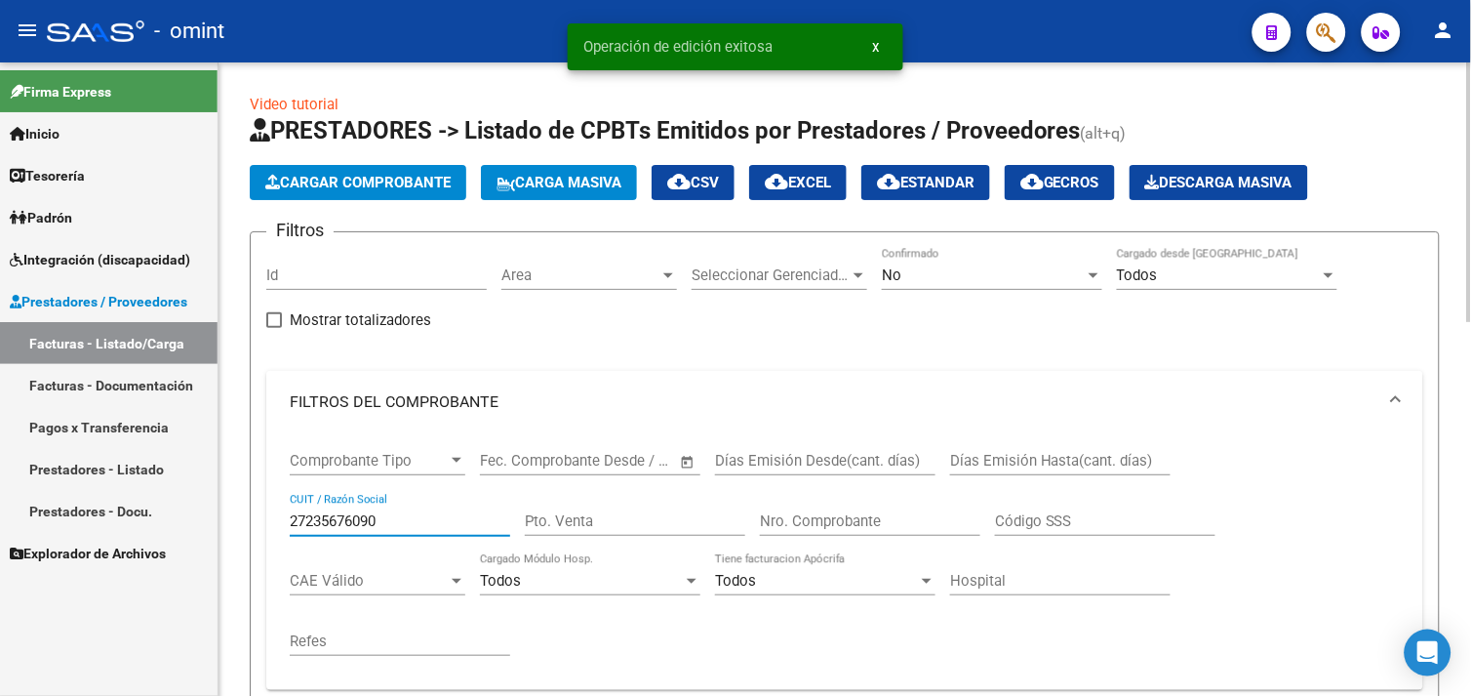
click at [339, 514] on input "27235676090" at bounding box center [400, 521] width 220 height 18
paste input "932740627"
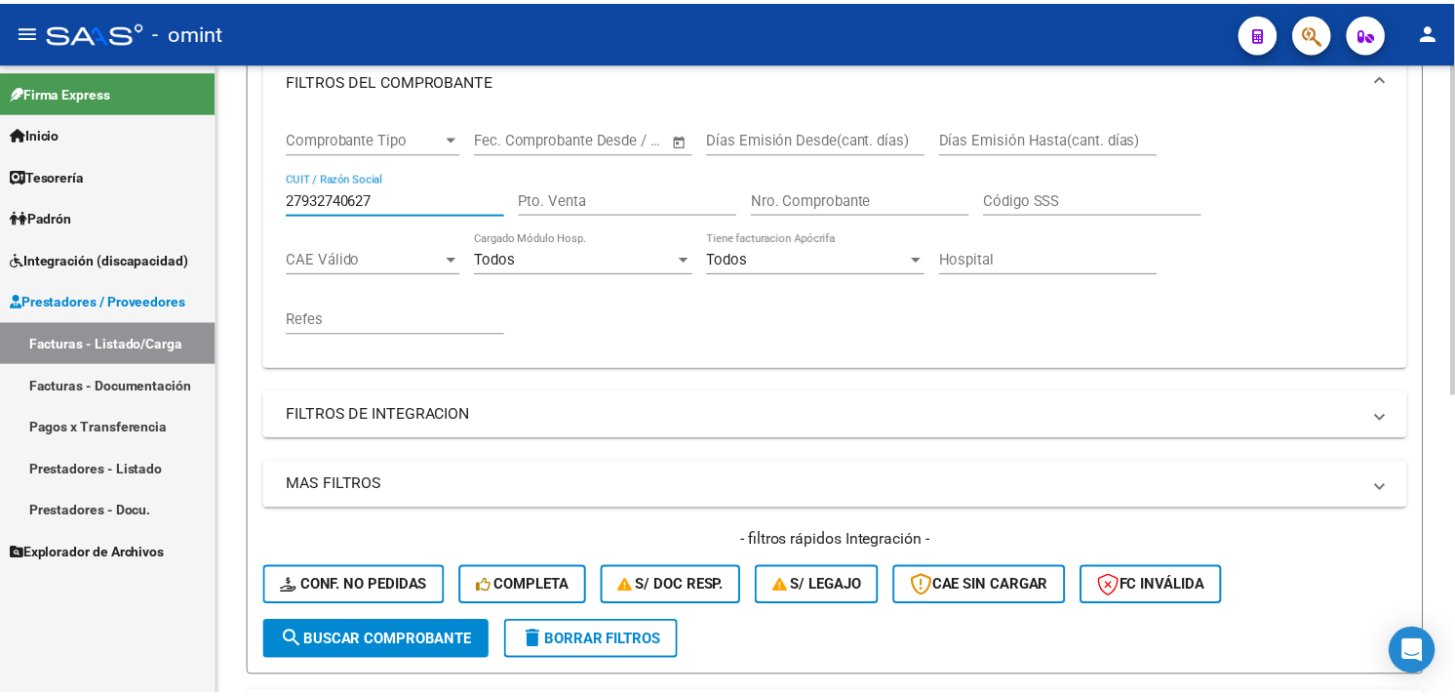
scroll to position [571, 0]
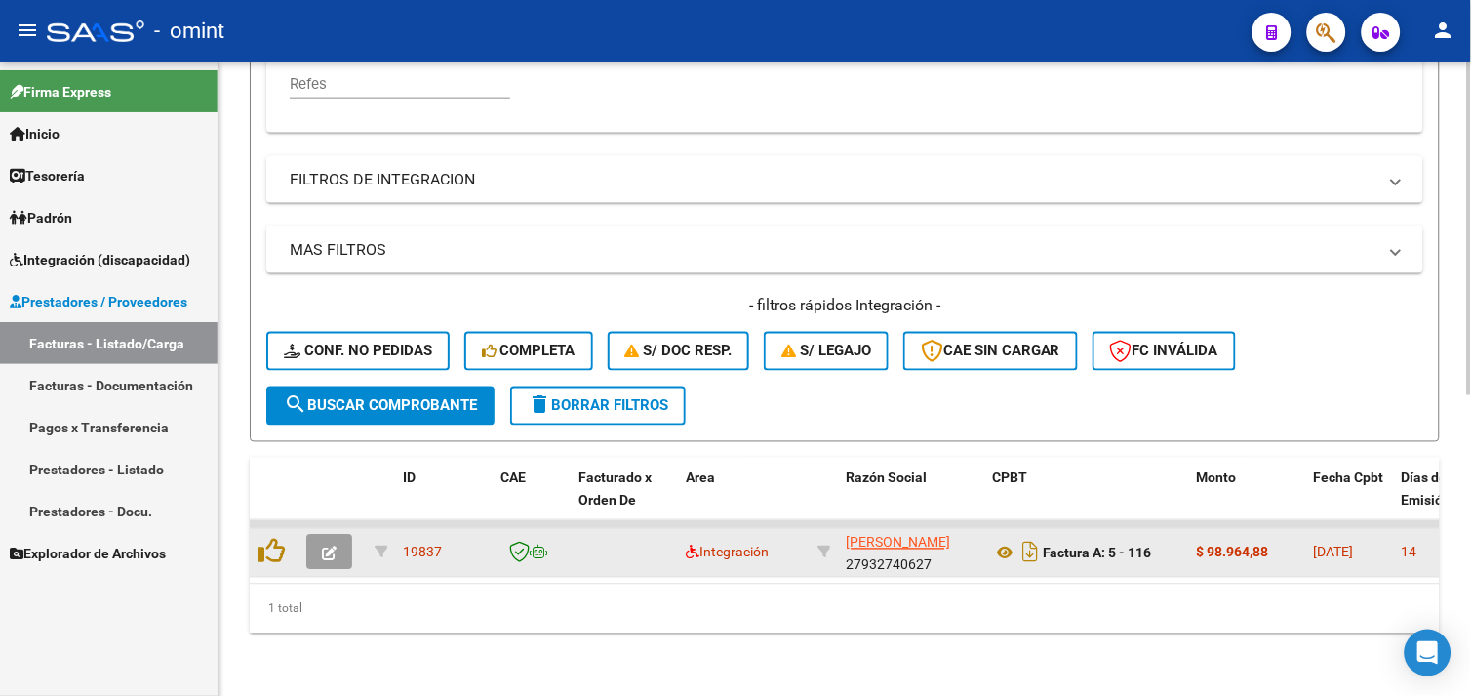
type input "27932740627"
click at [349, 535] on button "button" at bounding box center [329, 552] width 46 height 35
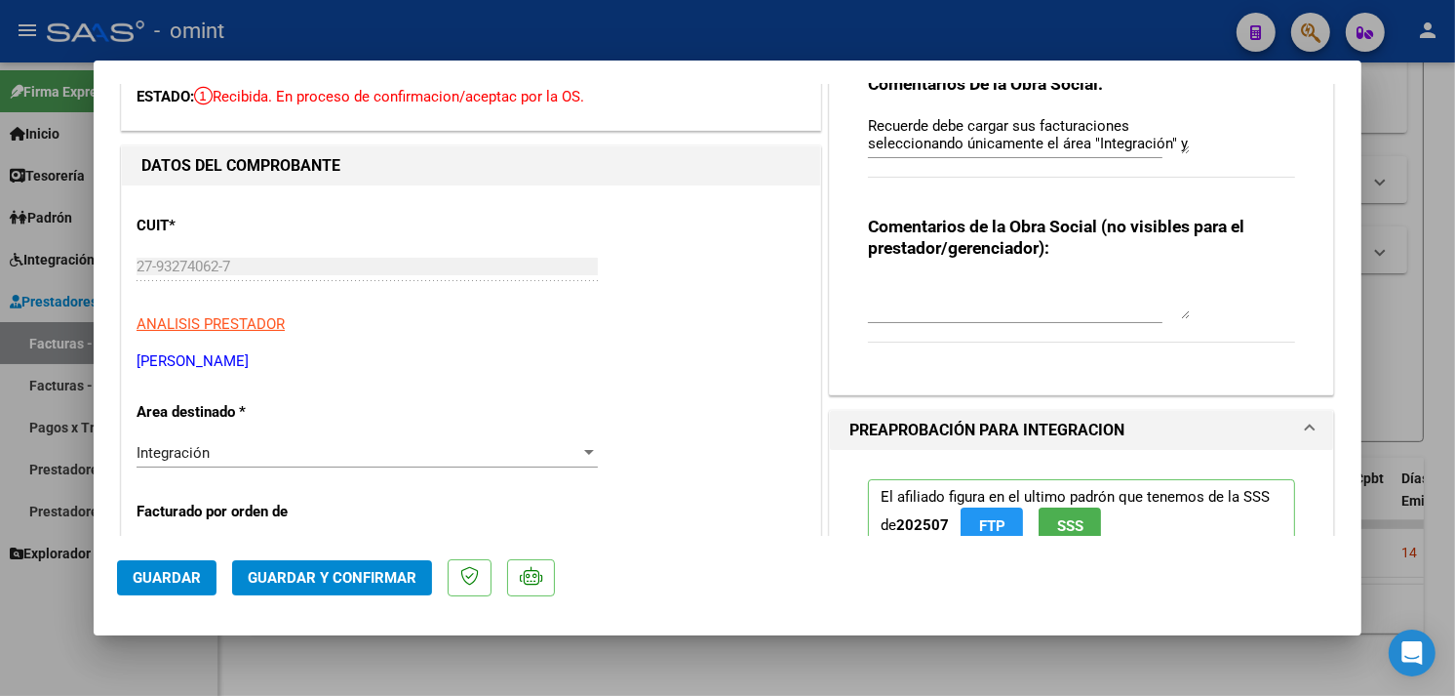
scroll to position [0, 0]
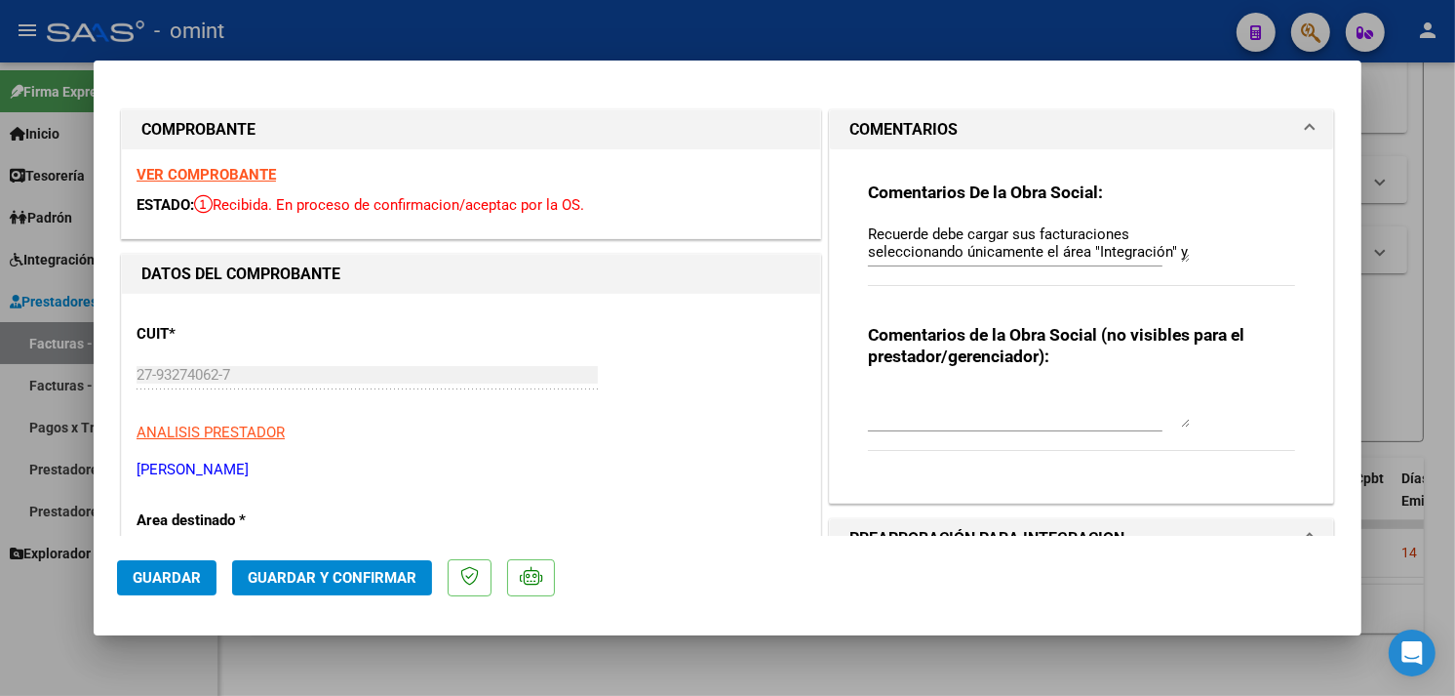
click at [249, 179] on strong "VER COMPROBANTE" at bounding box center [206, 175] width 139 height 18
click at [235, 176] on strong "VER COMPROBANTE" at bounding box center [206, 175] width 139 height 18
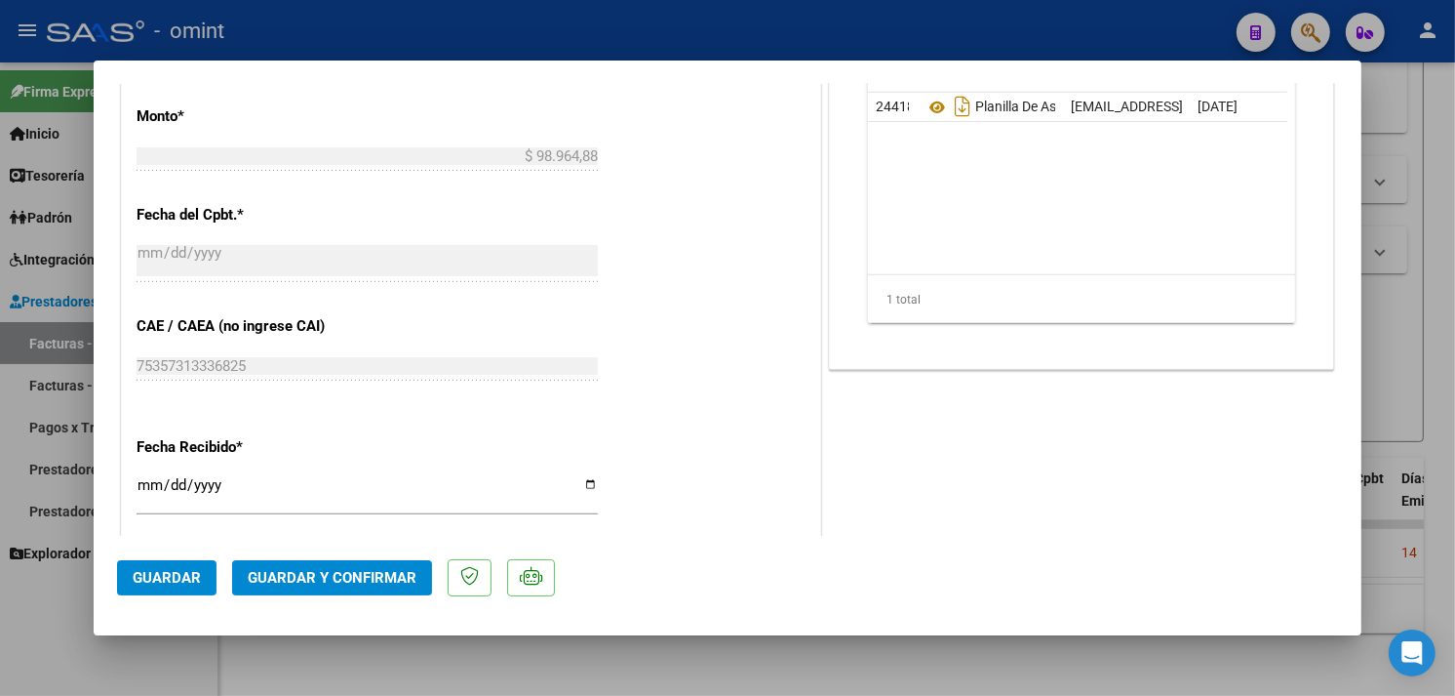
scroll to position [1084, 0]
click at [363, 577] on span "Guardar y Confirmar" at bounding box center [332, 578] width 169 height 18
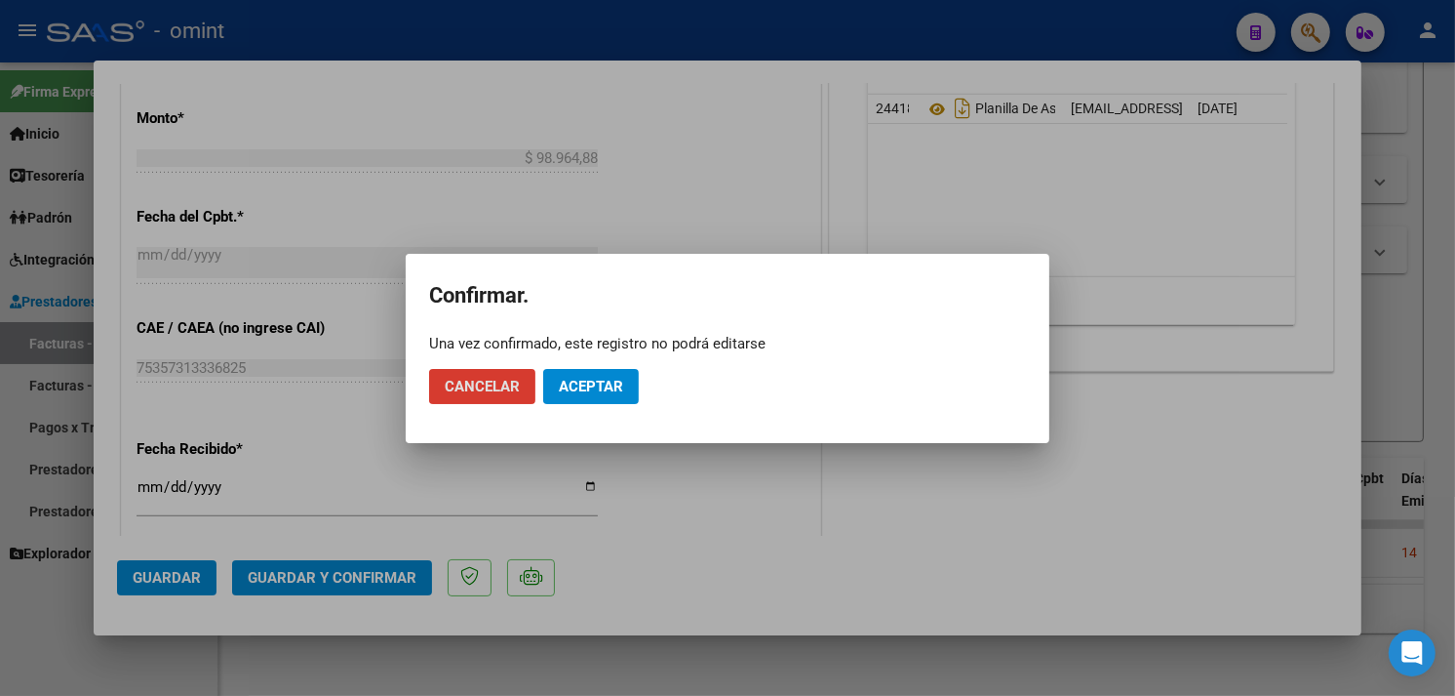
click at [585, 394] on button "Aceptar" at bounding box center [591, 386] width 96 height 35
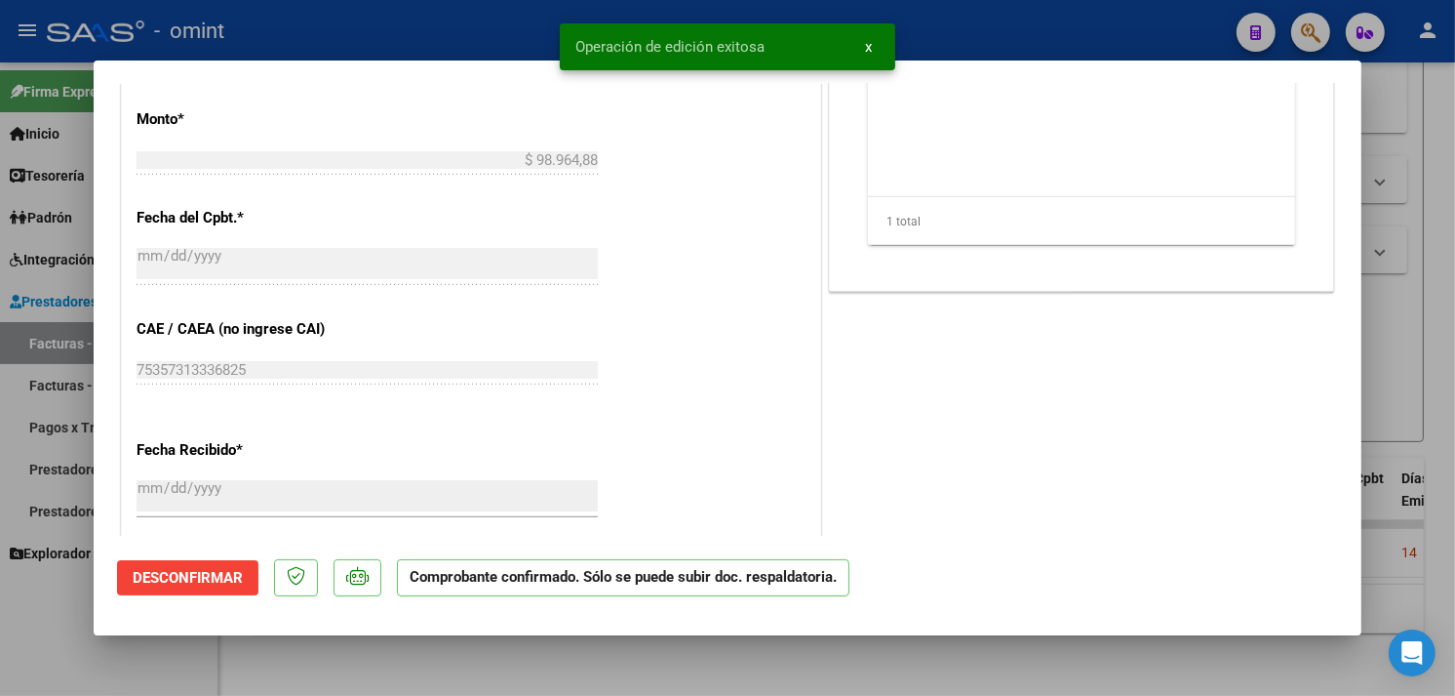
type input "$ 0,00"
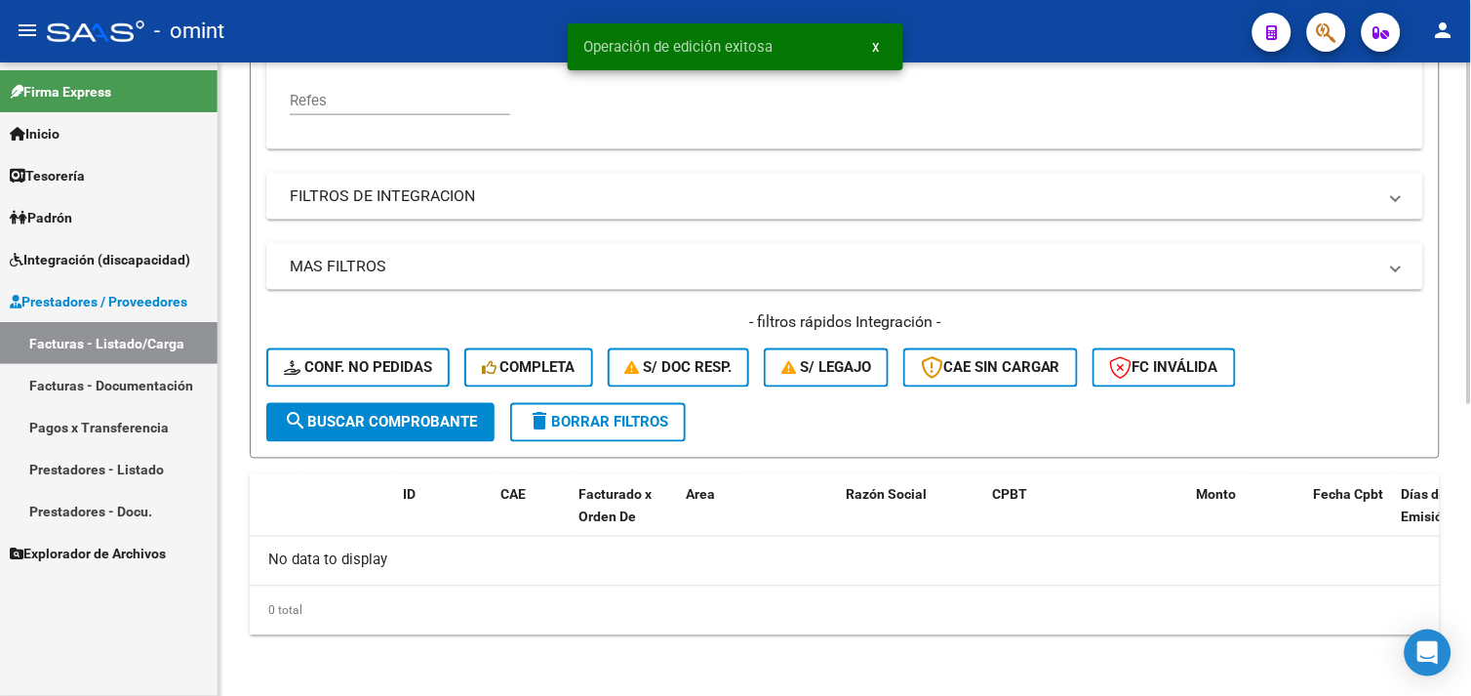
scroll to position [0, 0]
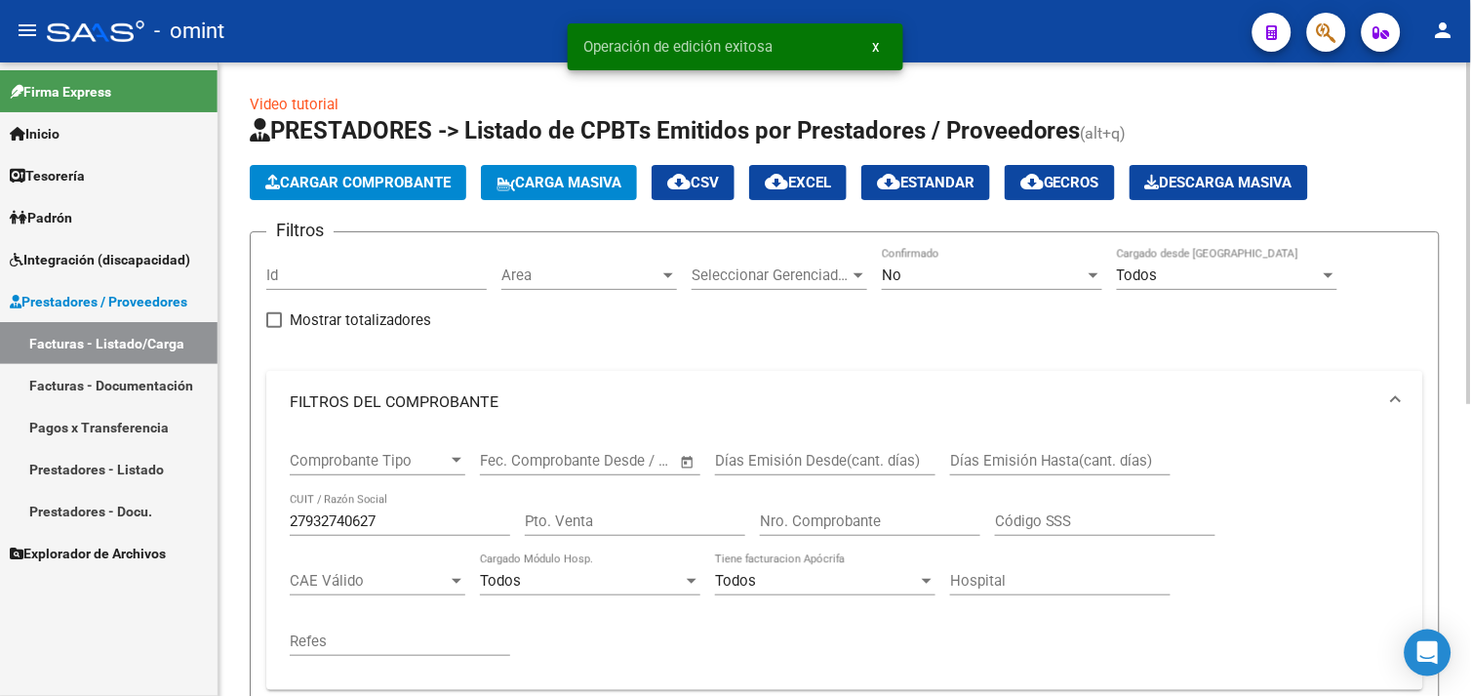
click at [336, 514] on input "27932740627" at bounding box center [400, 521] width 220 height 18
click at [335, 514] on input "27932740627" at bounding box center [400, 521] width 220 height 18
paste input "370150260"
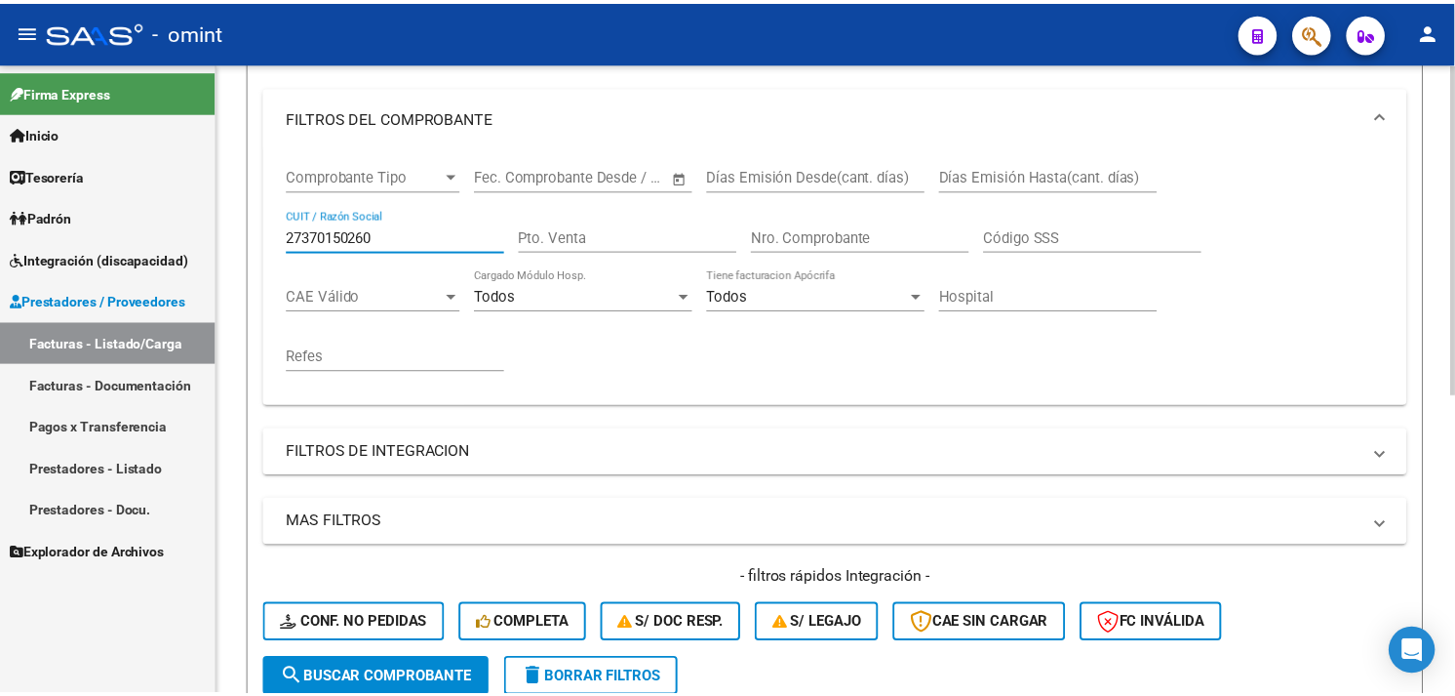
scroll to position [571, 0]
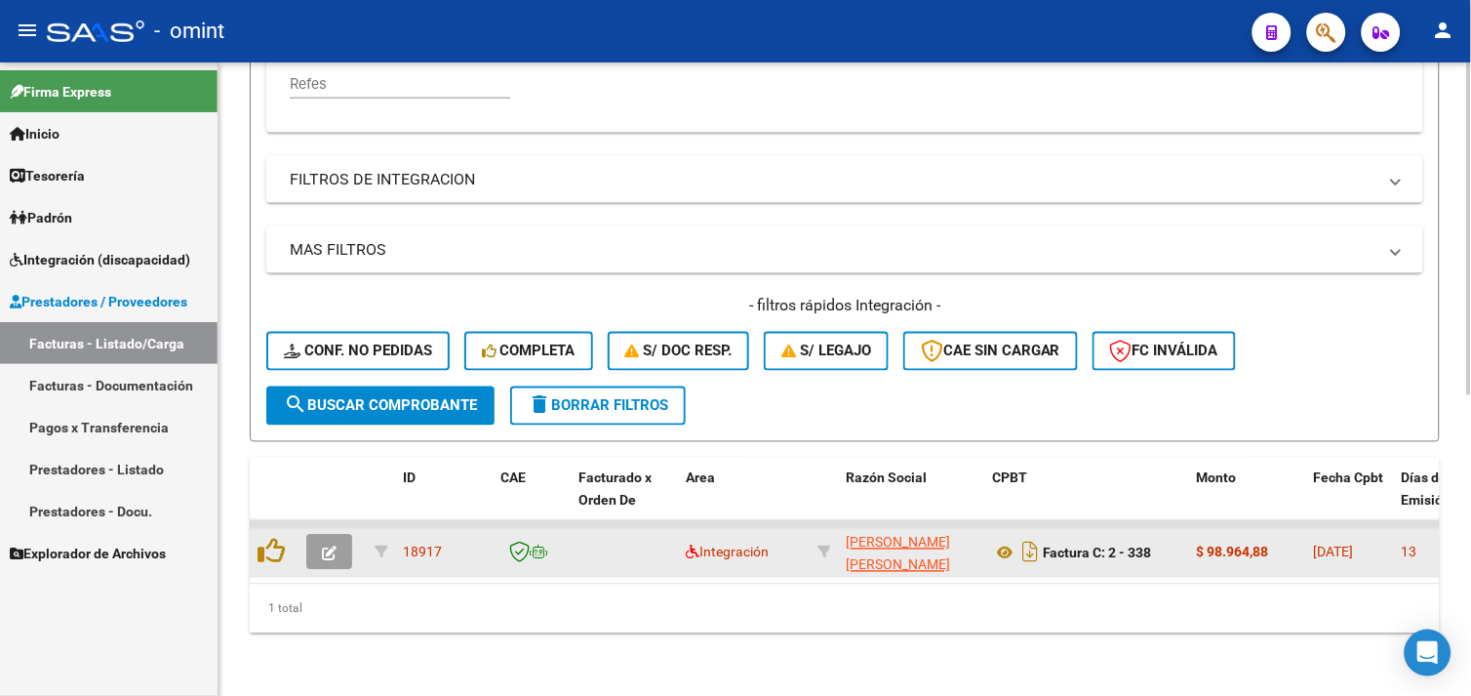
type input "27370150260"
click at [326, 546] on icon "button" at bounding box center [329, 553] width 15 height 15
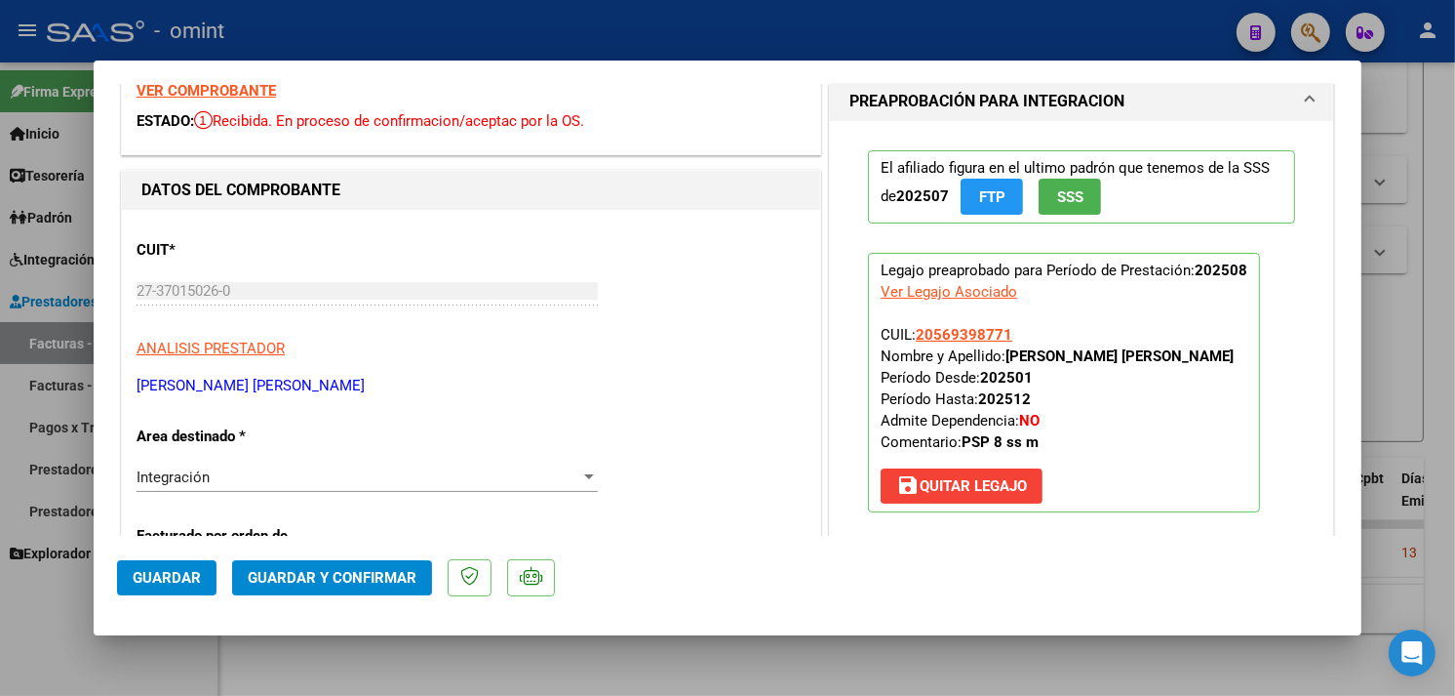
scroll to position [0, 0]
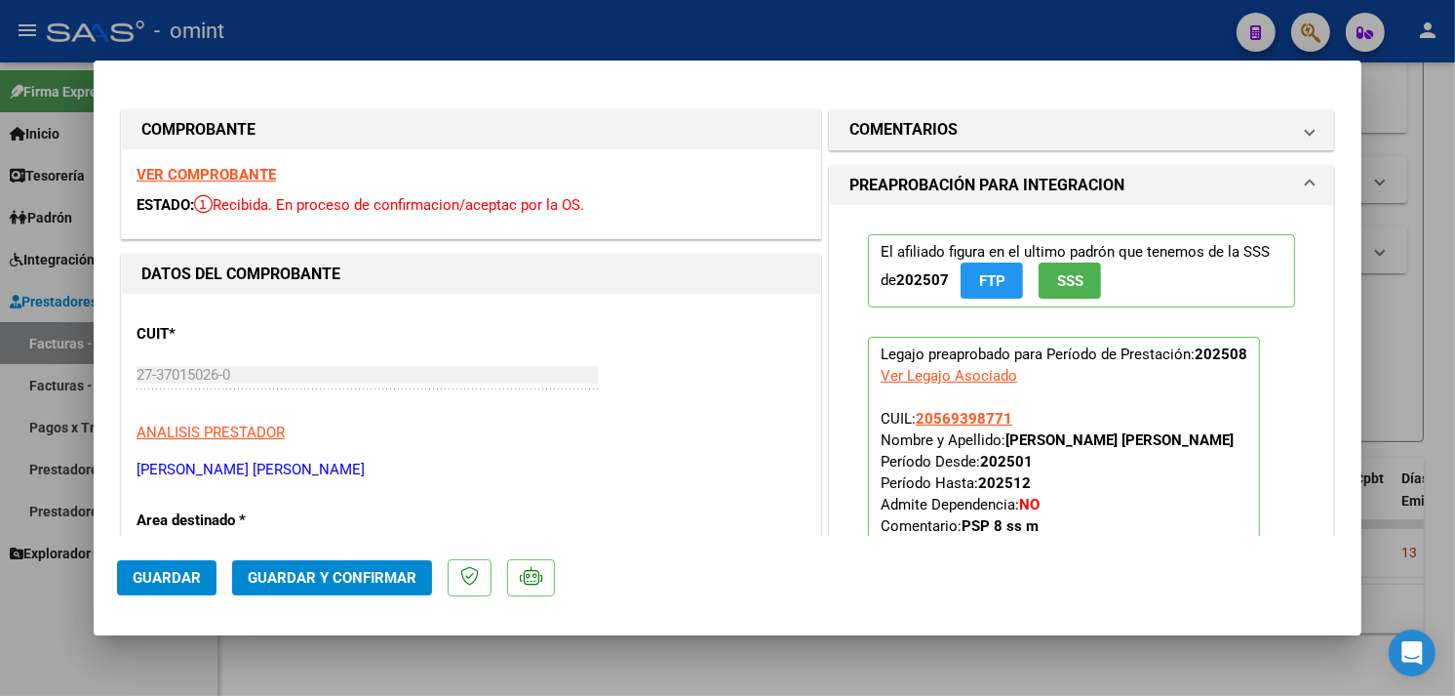
click at [259, 177] on strong "VER COMPROBANTE" at bounding box center [206, 175] width 139 height 18
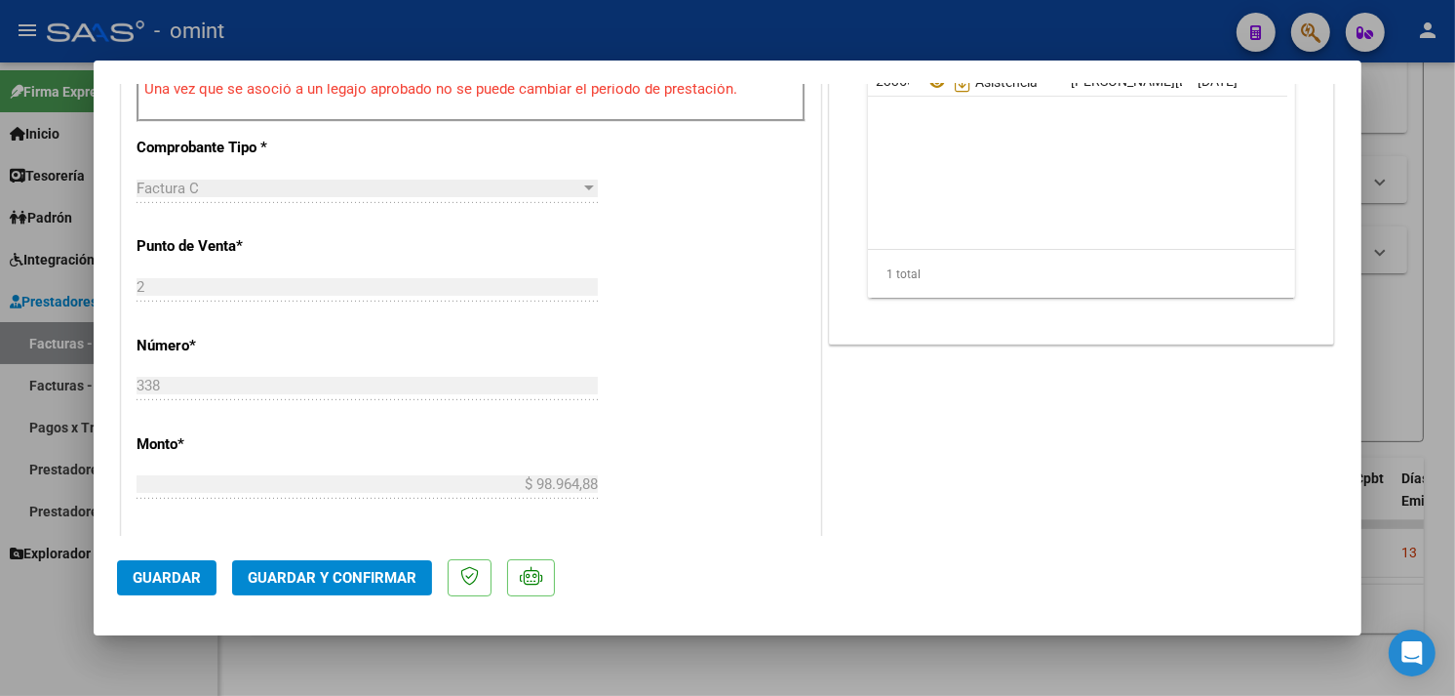
scroll to position [1300, 0]
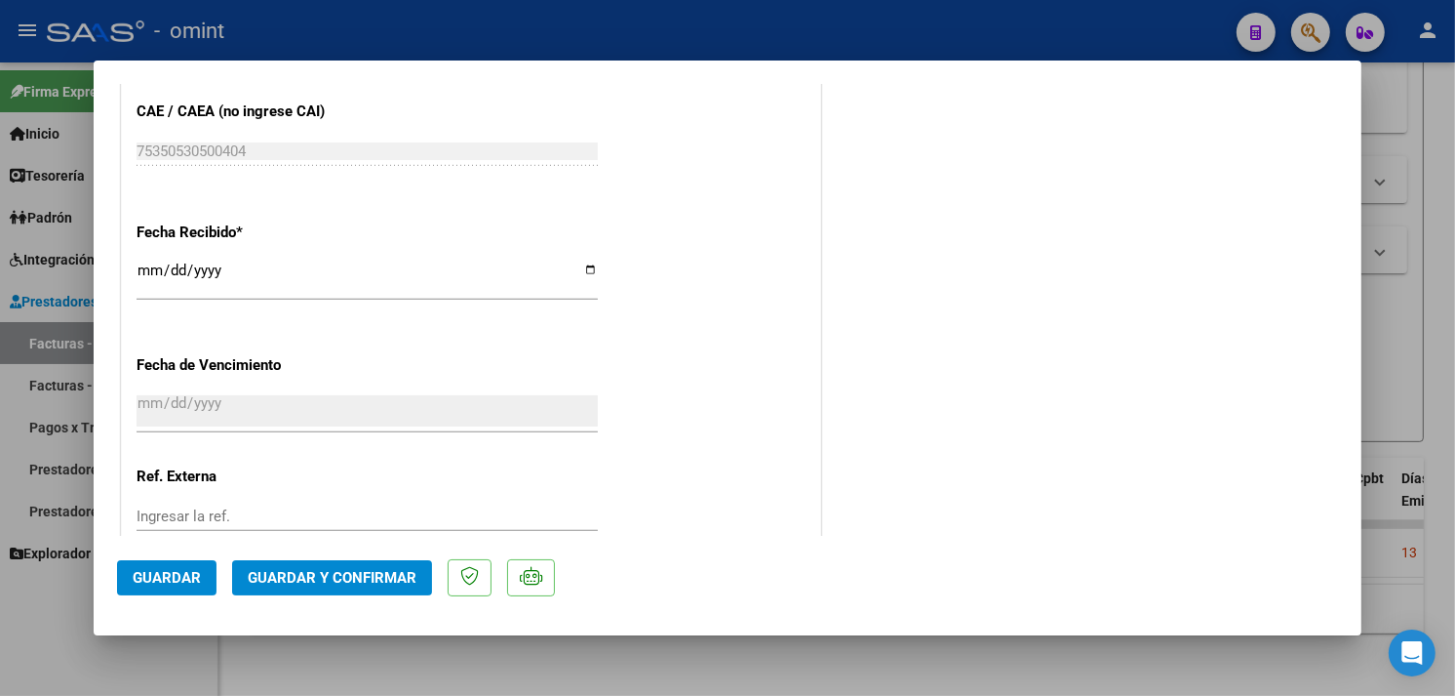
click at [341, 583] on span "Guardar y Confirmar" at bounding box center [332, 578] width 169 height 18
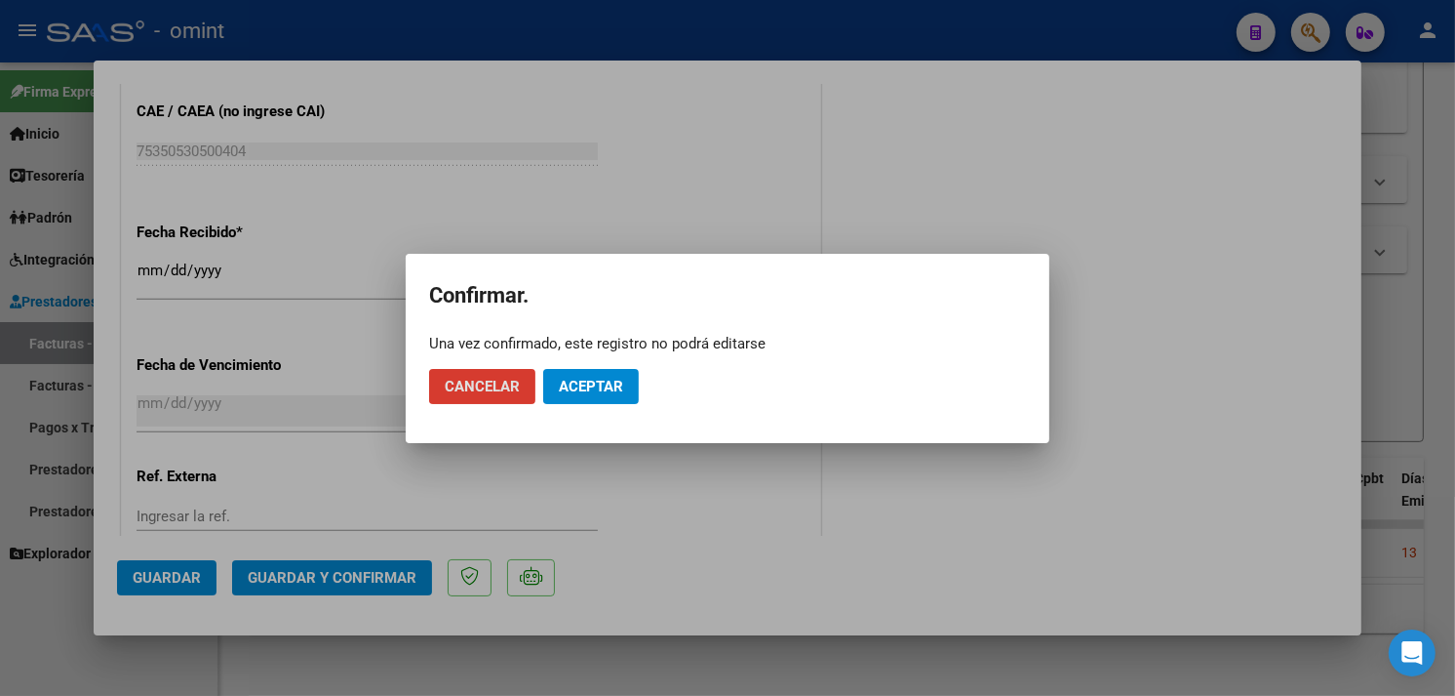
click at [561, 394] on button "Aceptar" at bounding box center [591, 386] width 96 height 35
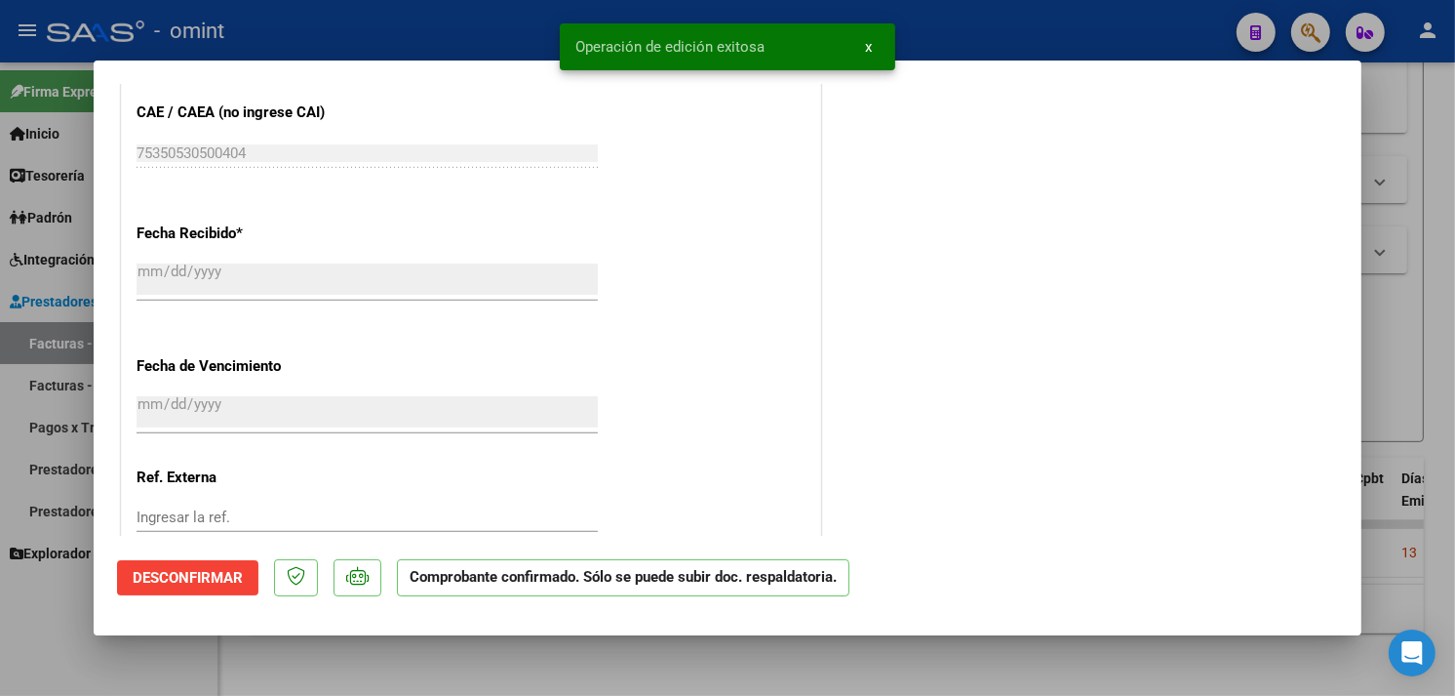
type input "$ 0,00"
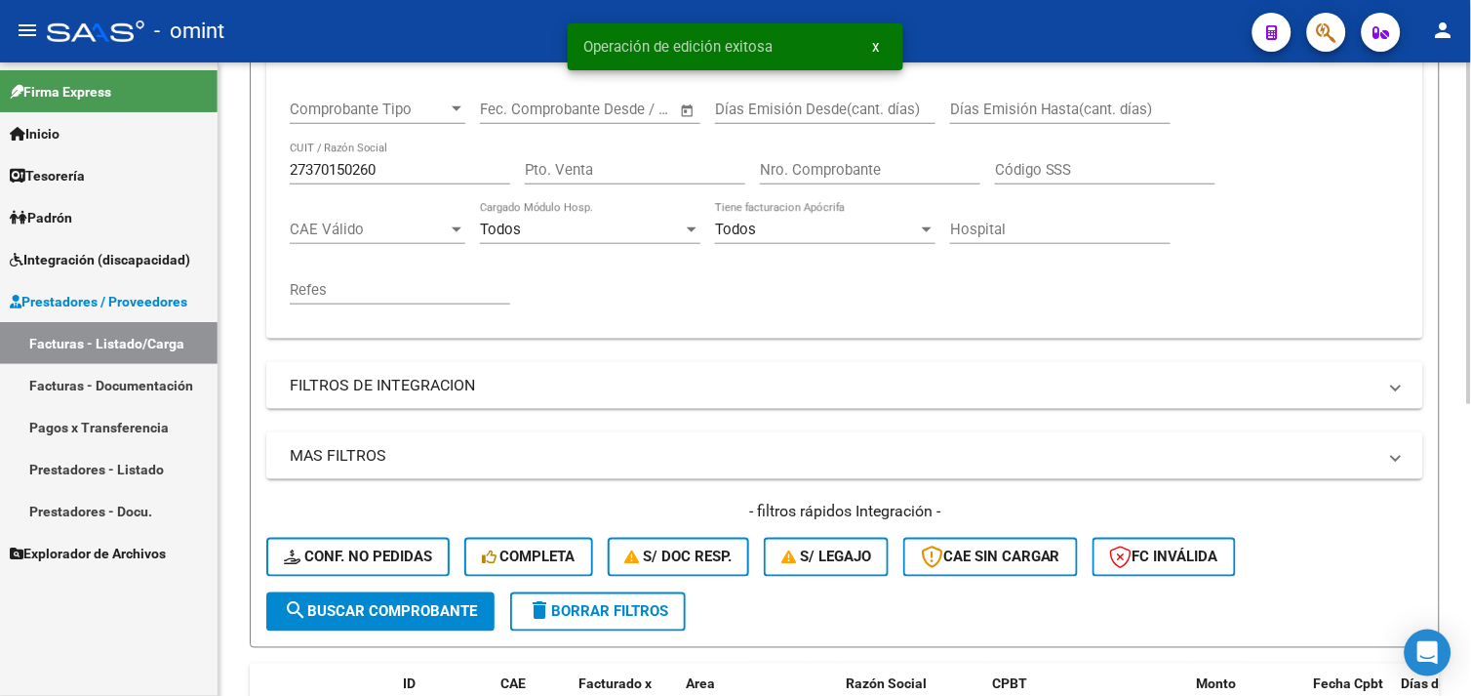
scroll to position [0, 0]
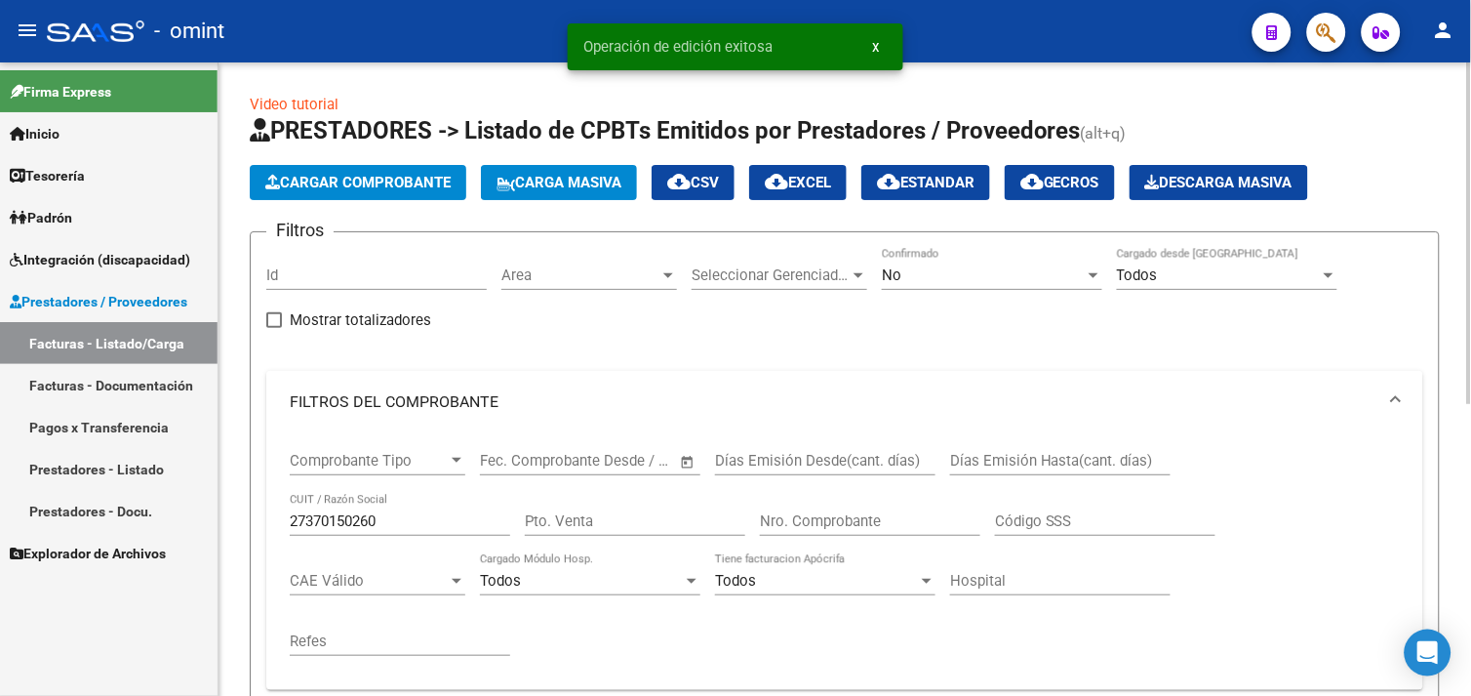
click at [348, 507] on div "27370150260 CUIT / Razón Social" at bounding box center [400, 515] width 220 height 42
click at [352, 521] on input "27370150260" at bounding box center [400, 521] width 220 height 18
paste input "94923325"
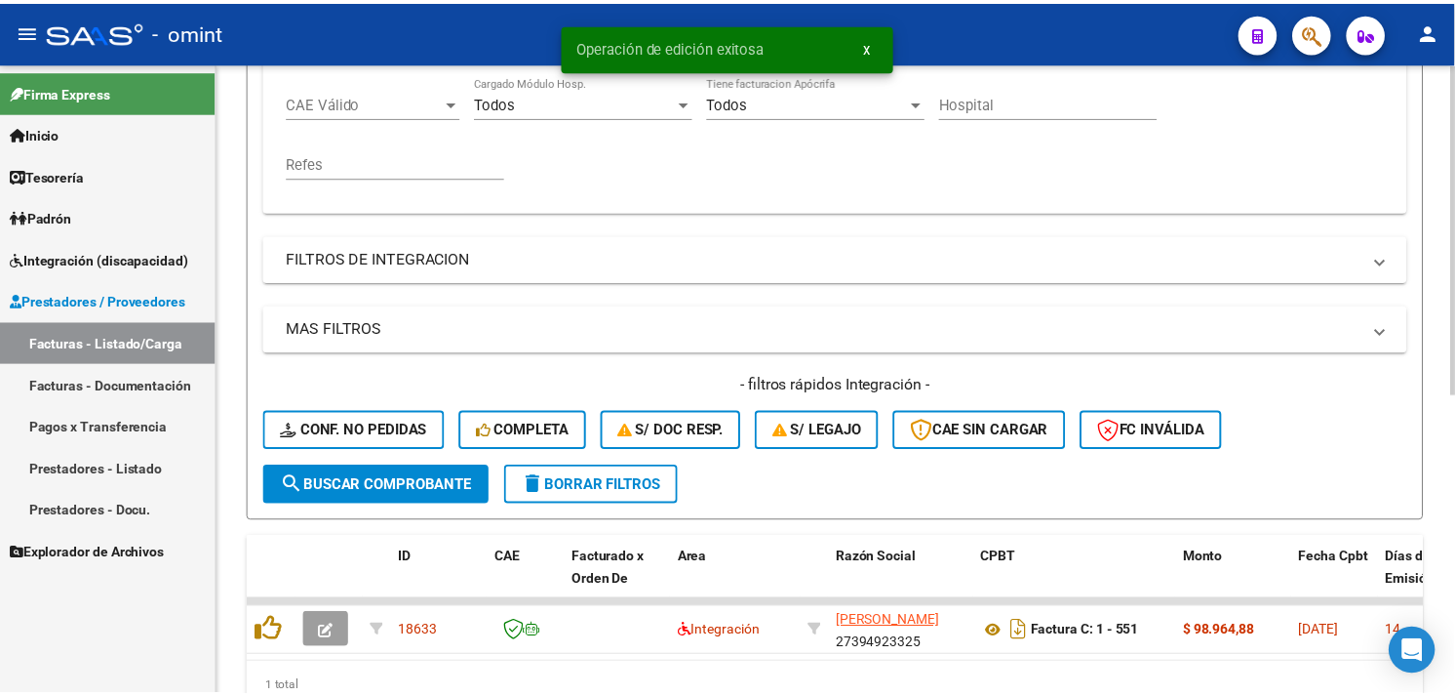
scroll to position [571, 0]
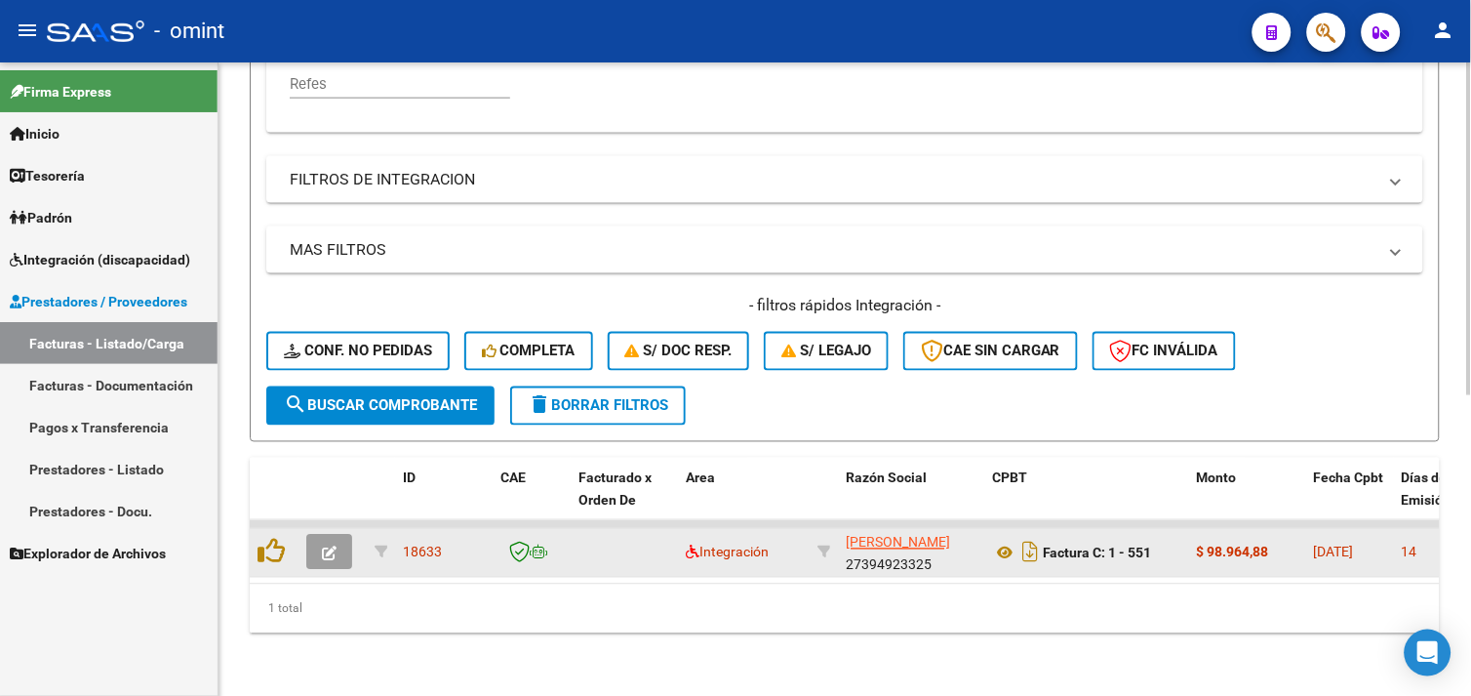
type input "27394923325"
click at [335, 546] on icon "button" at bounding box center [329, 553] width 15 height 15
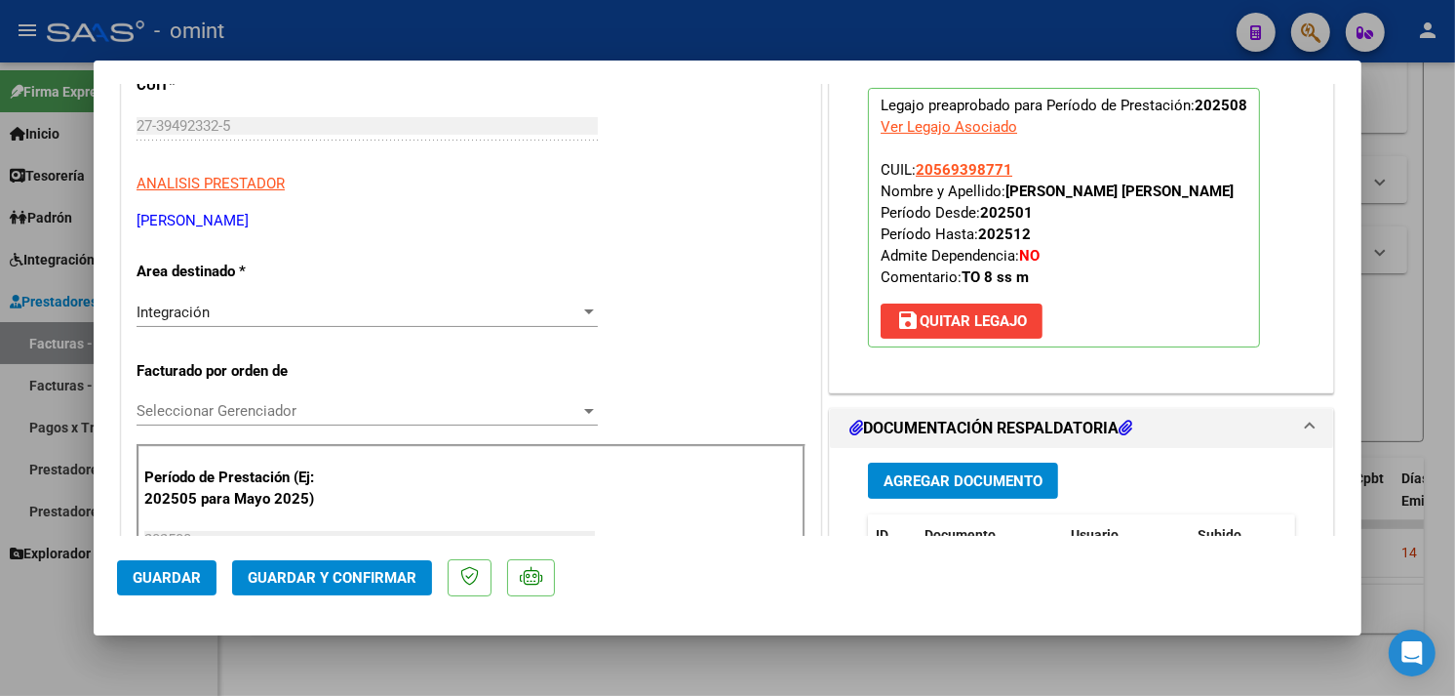
scroll to position [0, 0]
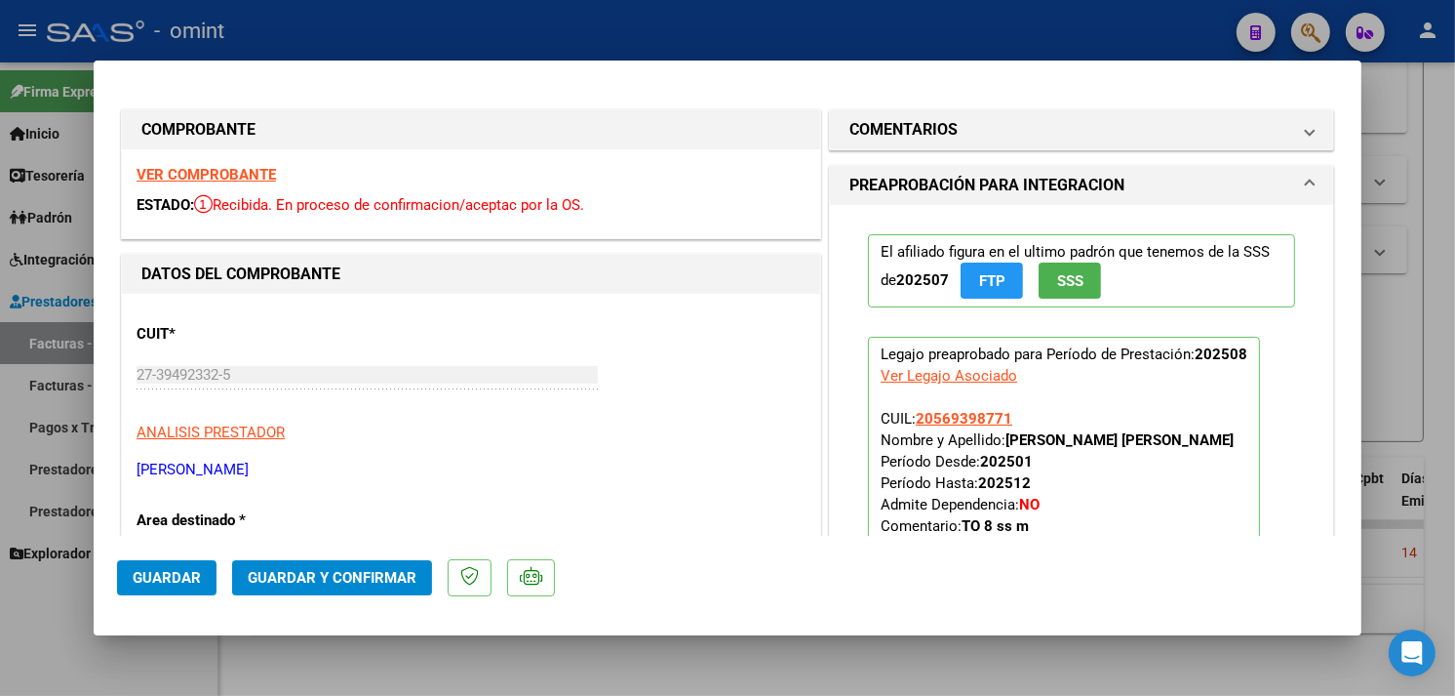
click at [249, 174] on strong "VER COMPROBANTE" at bounding box center [206, 175] width 139 height 18
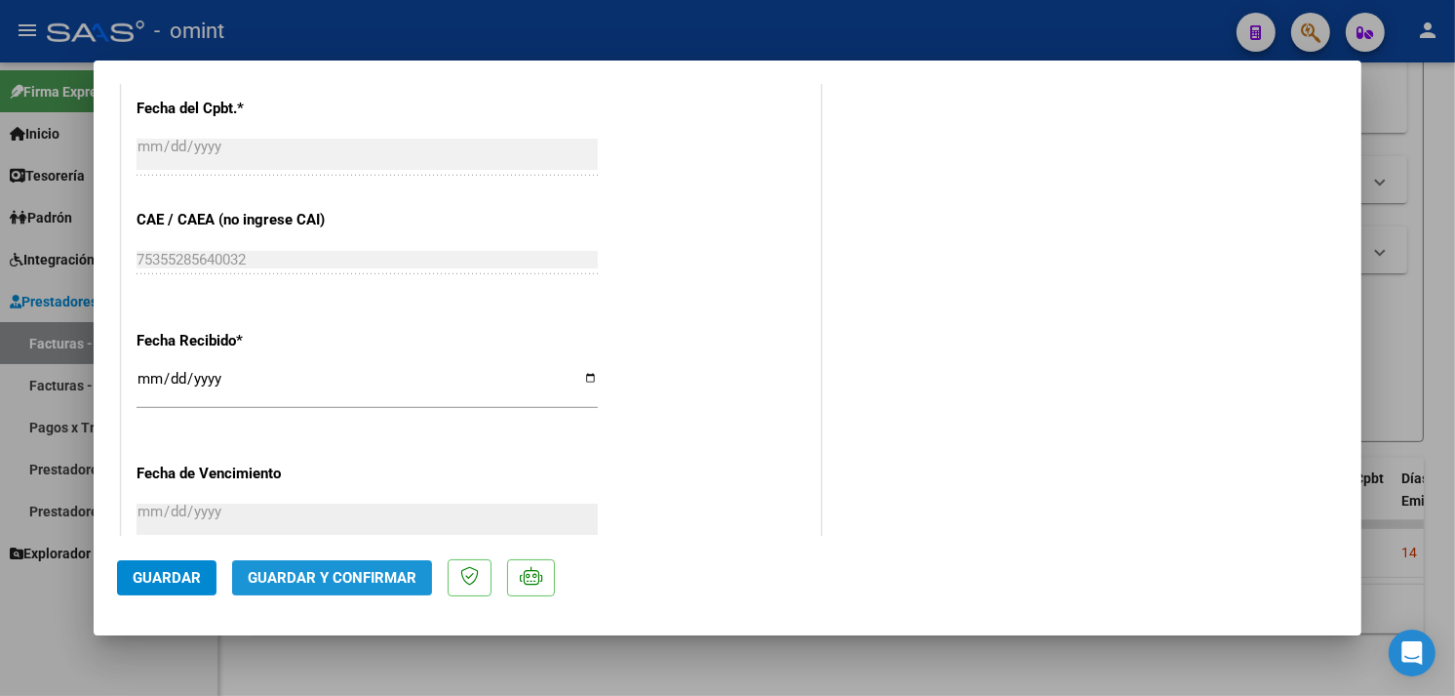
click at [365, 583] on span "Guardar y Confirmar" at bounding box center [332, 578] width 169 height 18
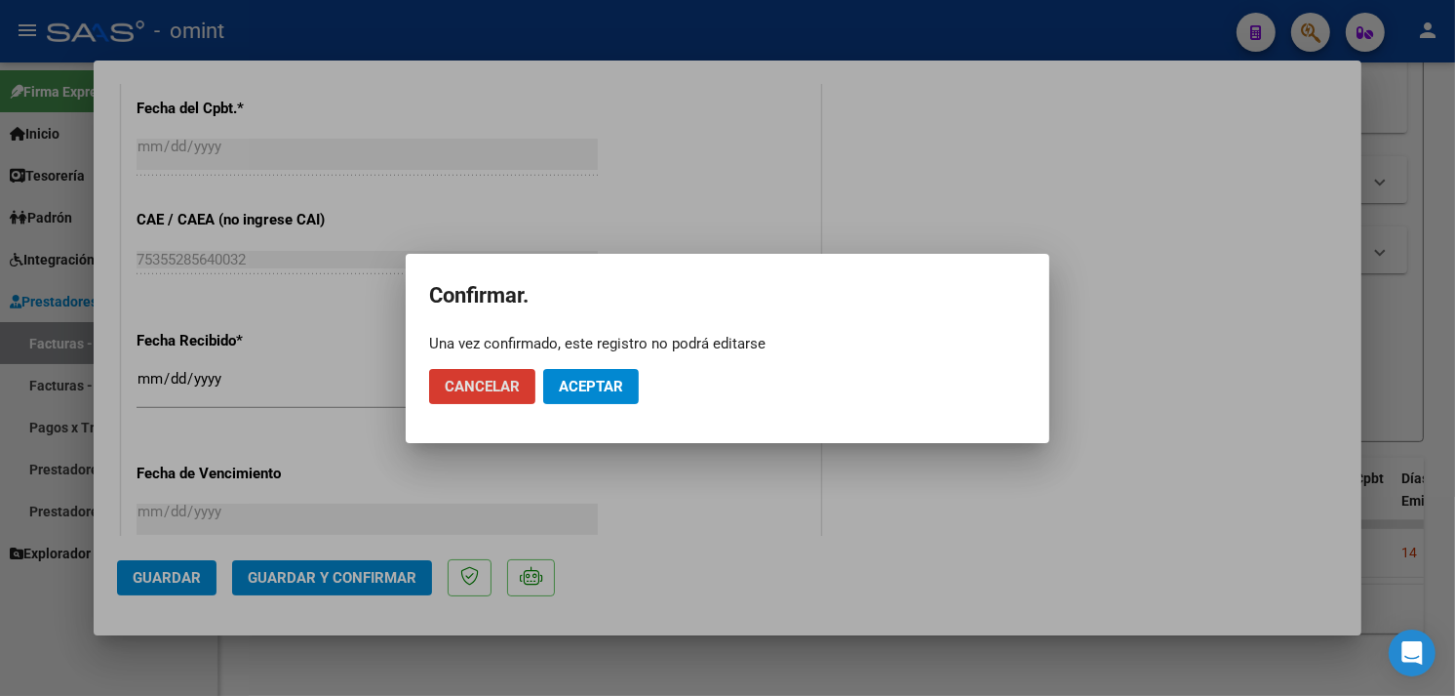
click at [593, 395] on button "Aceptar" at bounding box center [591, 386] width 96 height 35
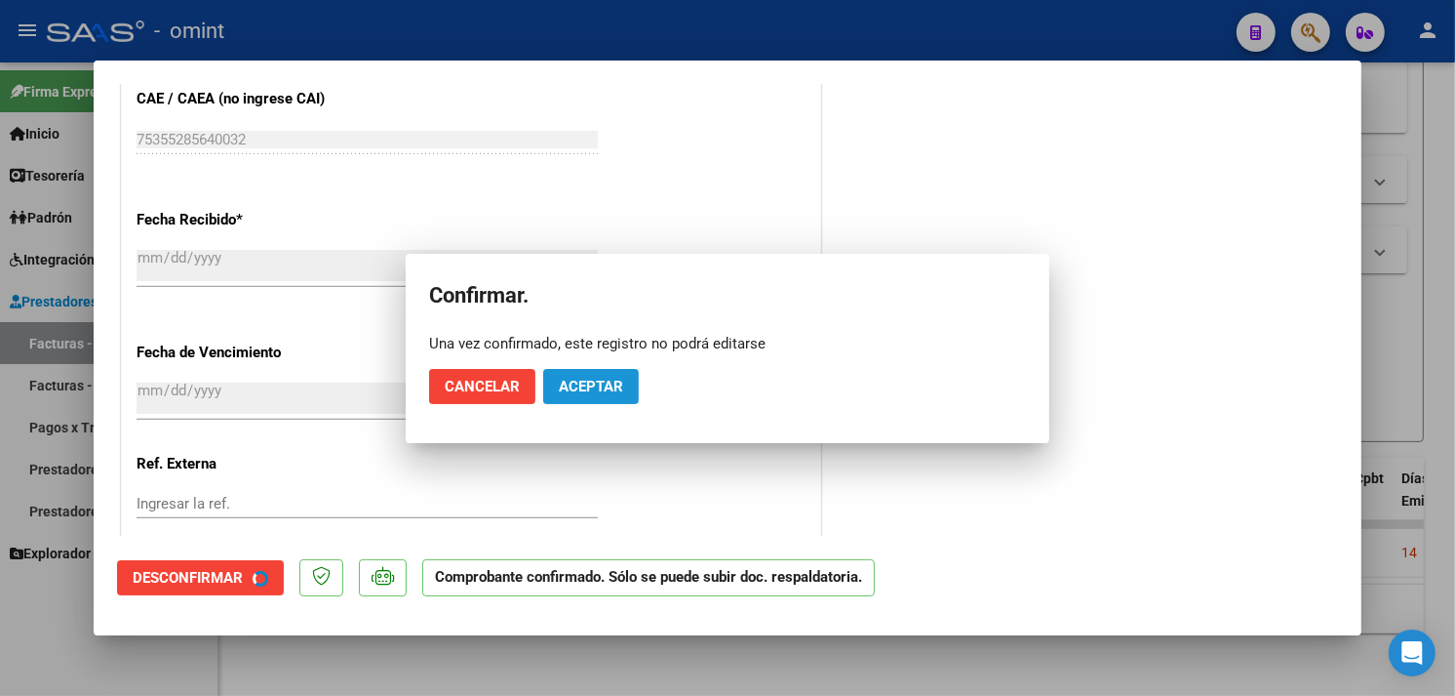
scroll to position [1070, 0]
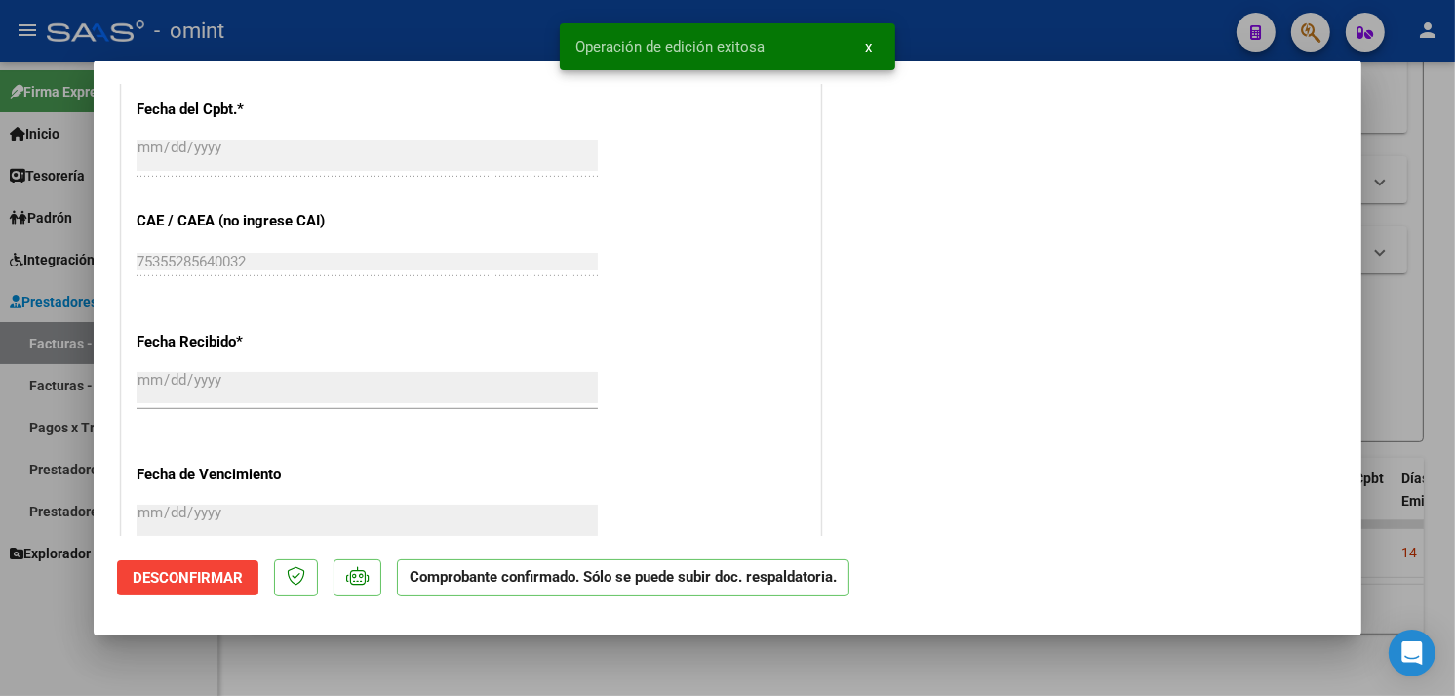
type input "$ 0,00"
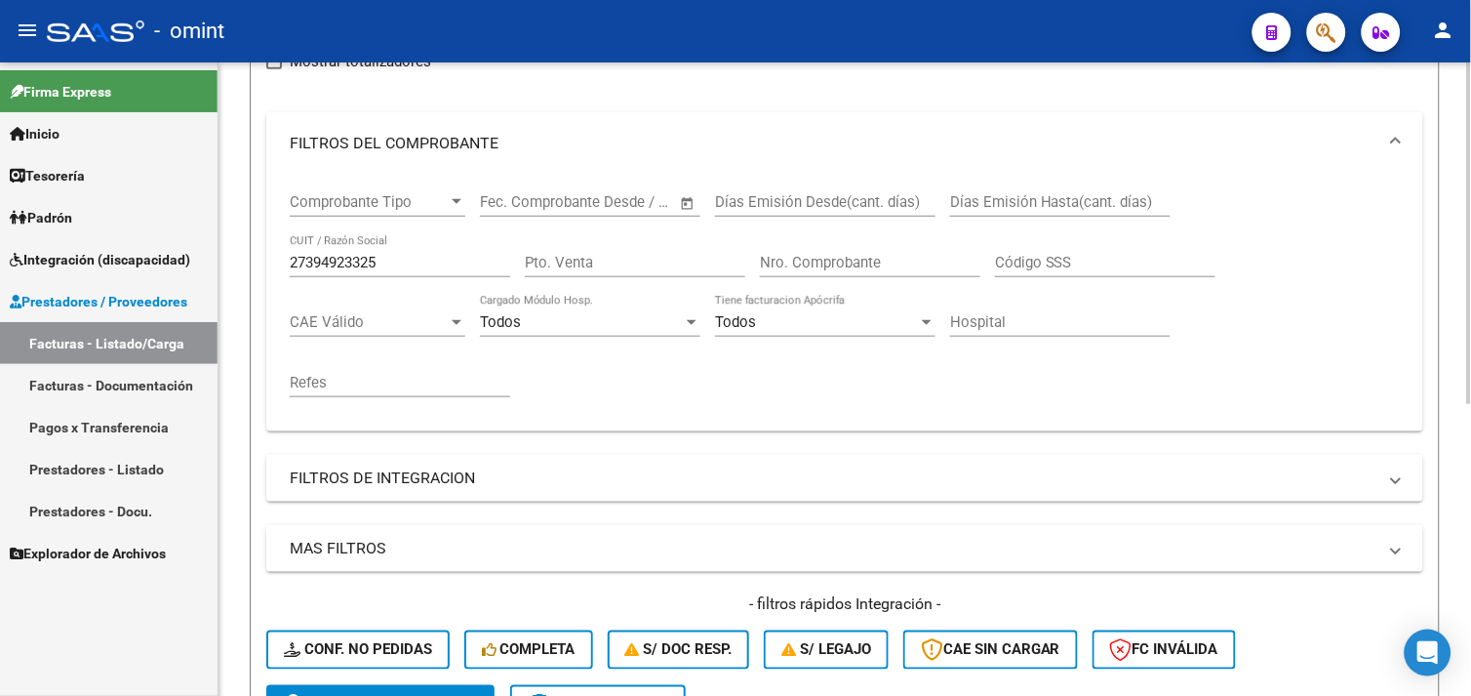
scroll to position [216, 0]
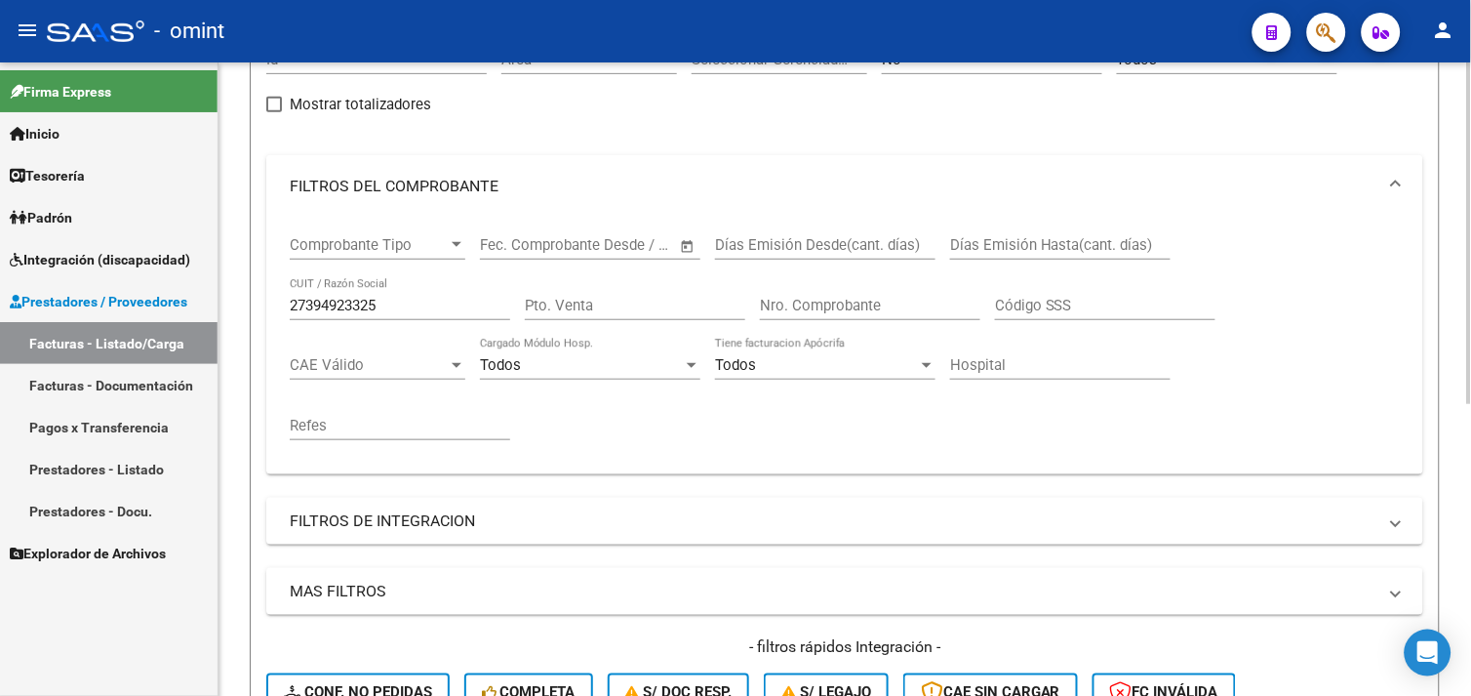
click at [336, 315] on div "27394923325 CUIT / Razón Social" at bounding box center [400, 299] width 220 height 42
click at [335, 314] on input "27394923325" at bounding box center [400, 306] width 220 height 18
click at [334, 306] on input "27394923325" at bounding box center [400, 306] width 220 height 18
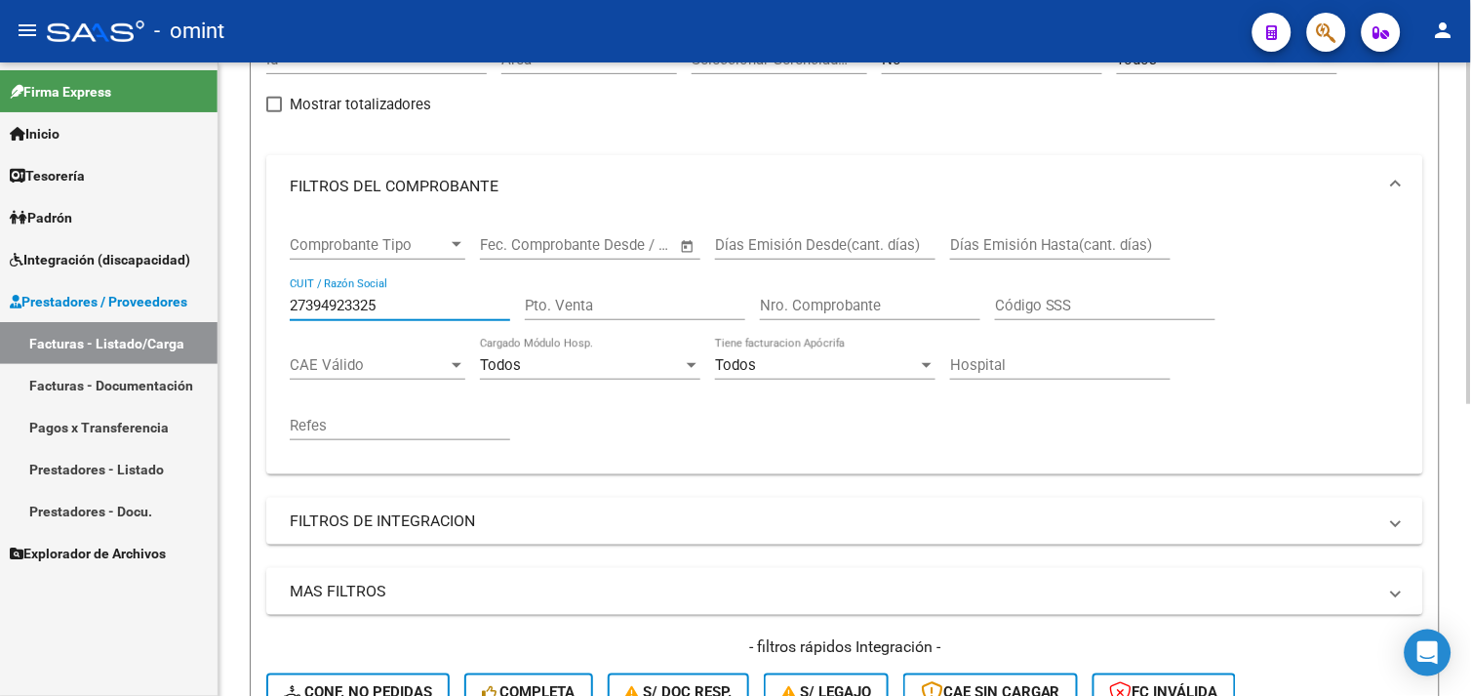
paste input "30711058504"
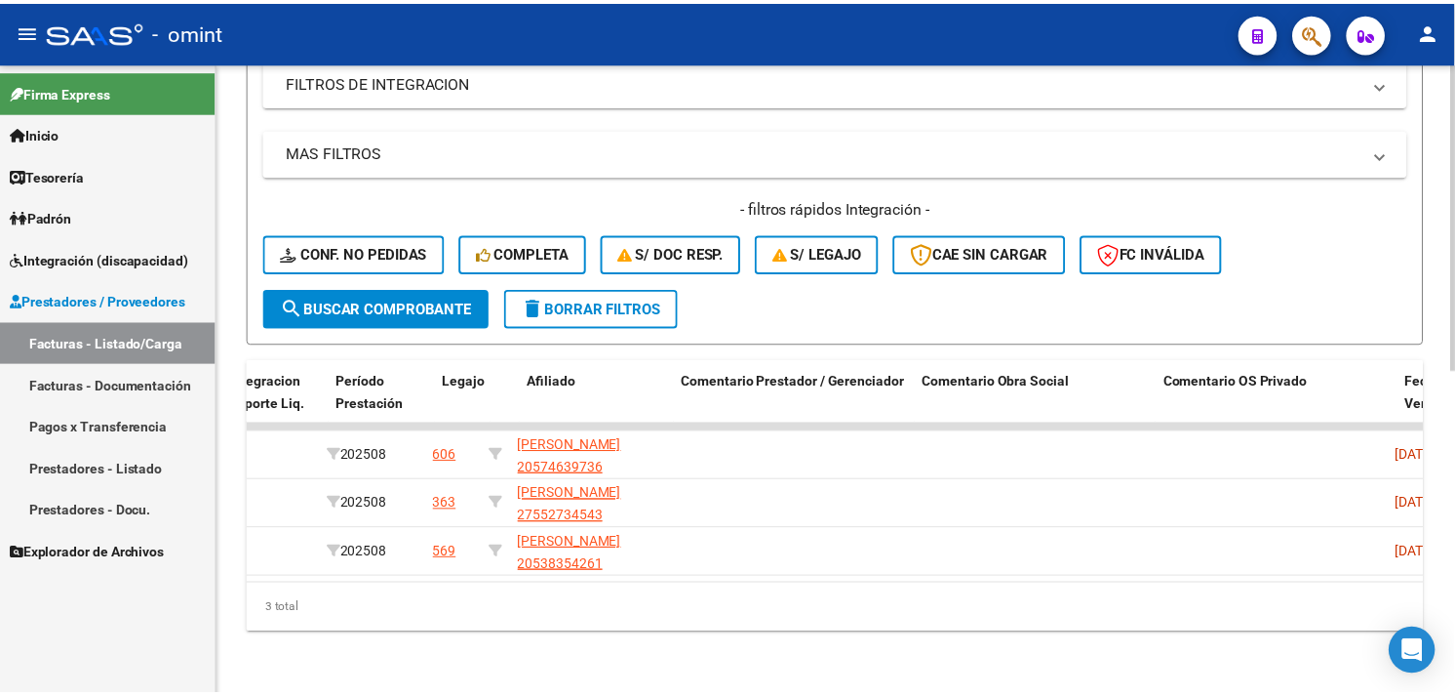
scroll to position [0, 0]
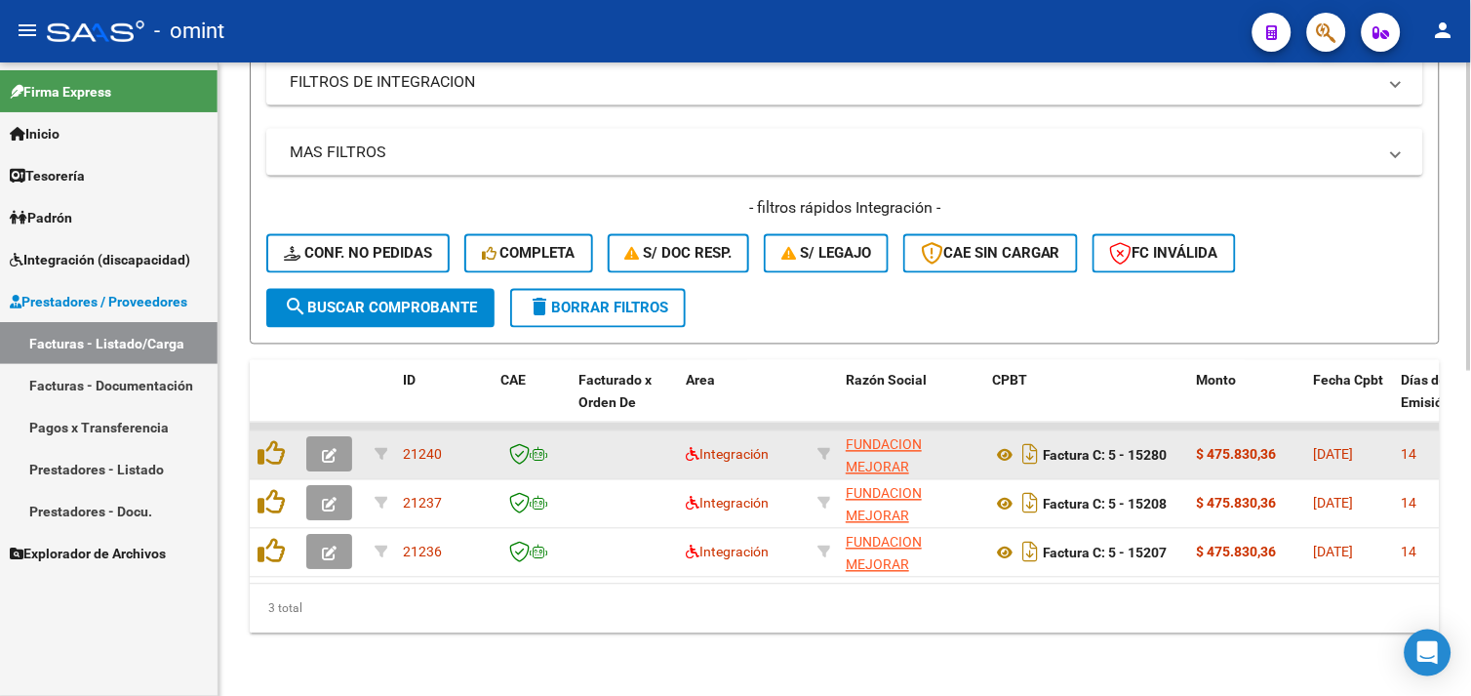
type input "30711058504"
click at [334, 449] on icon "button" at bounding box center [329, 456] width 15 height 15
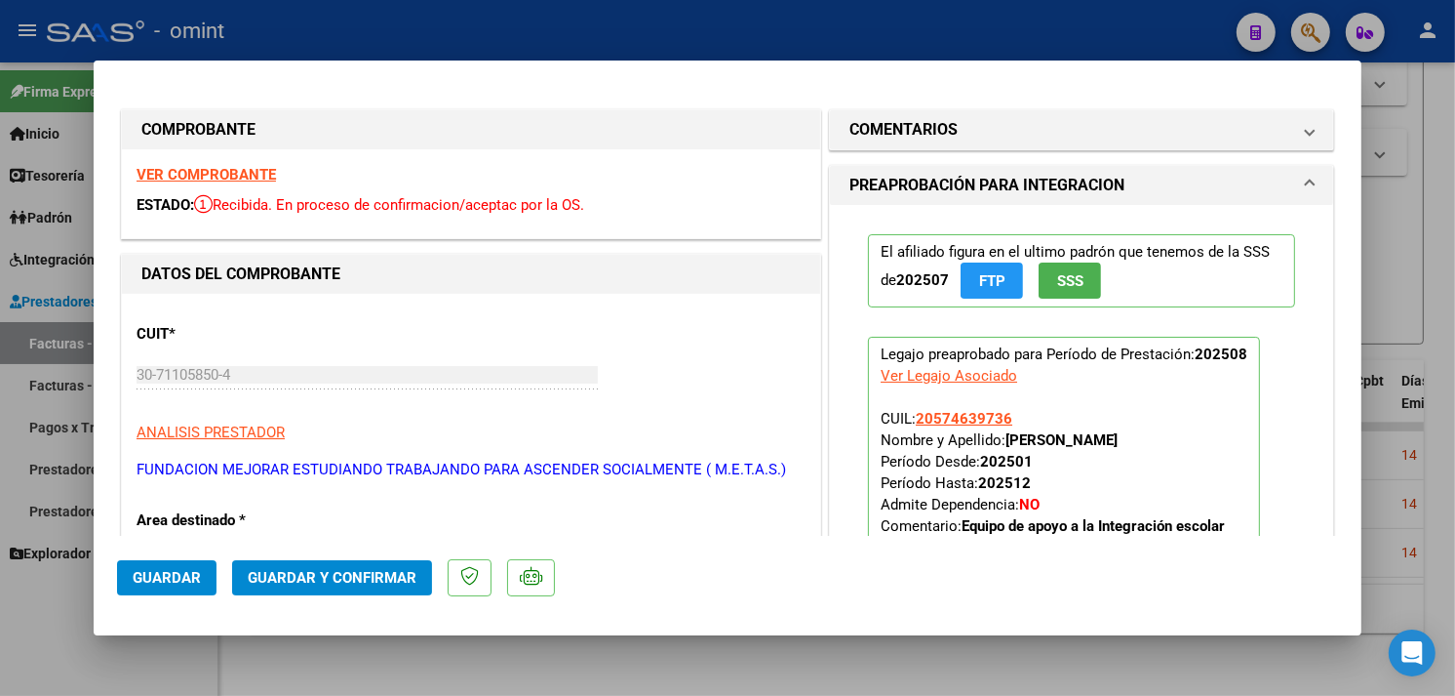
click at [237, 178] on strong "VER COMPROBANTE" at bounding box center [206, 175] width 139 height 18
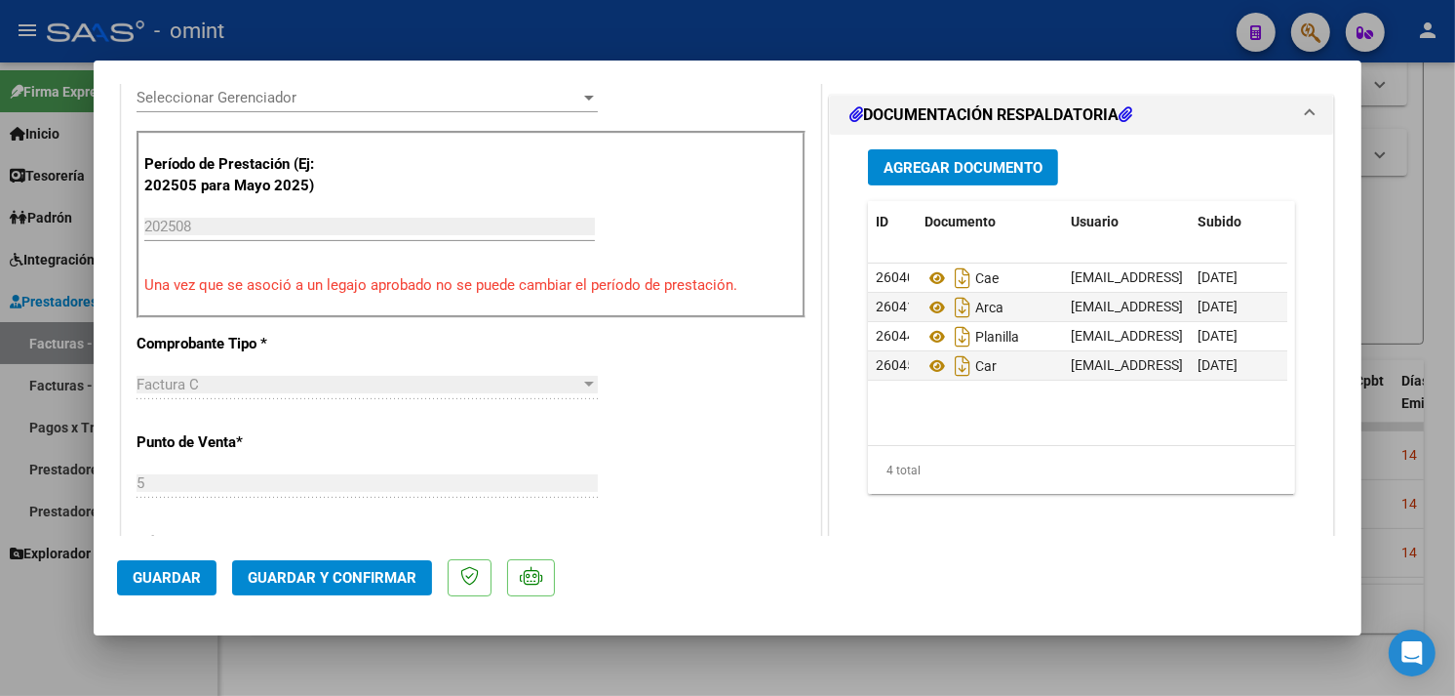
scroll to position [866, 0]
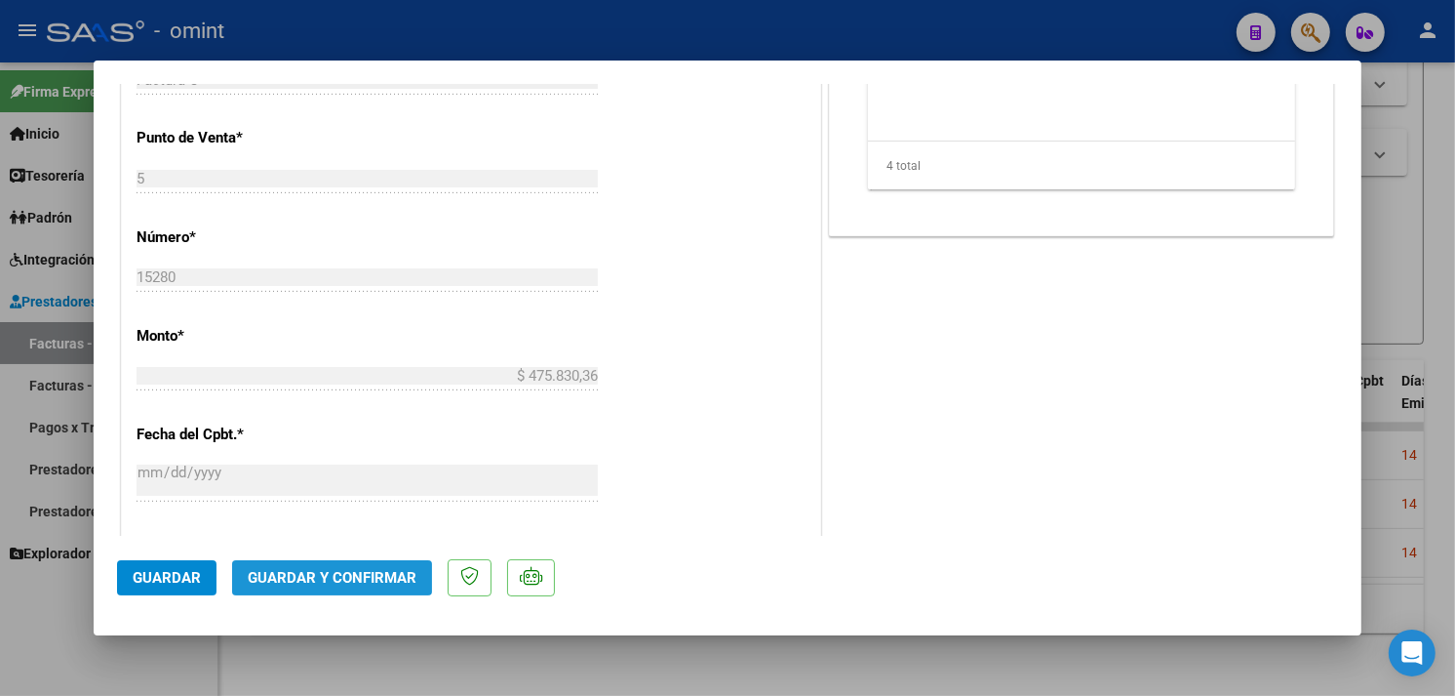
click at [353, 583] on span "Guardar y Confirmar" at bounding box center [332, 578] width 169 height 18
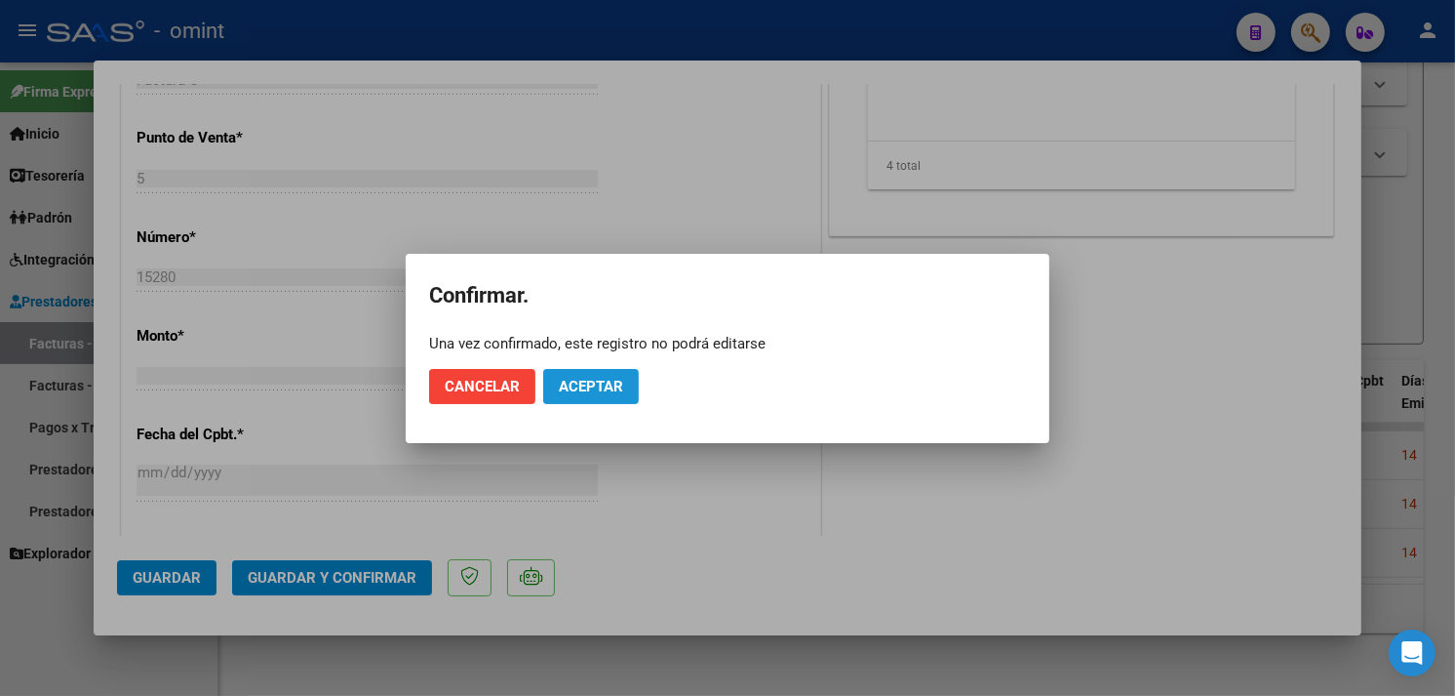
click at [577, 384] on span "Aceptar" at bounding box center [591, 387] width 64 height 18
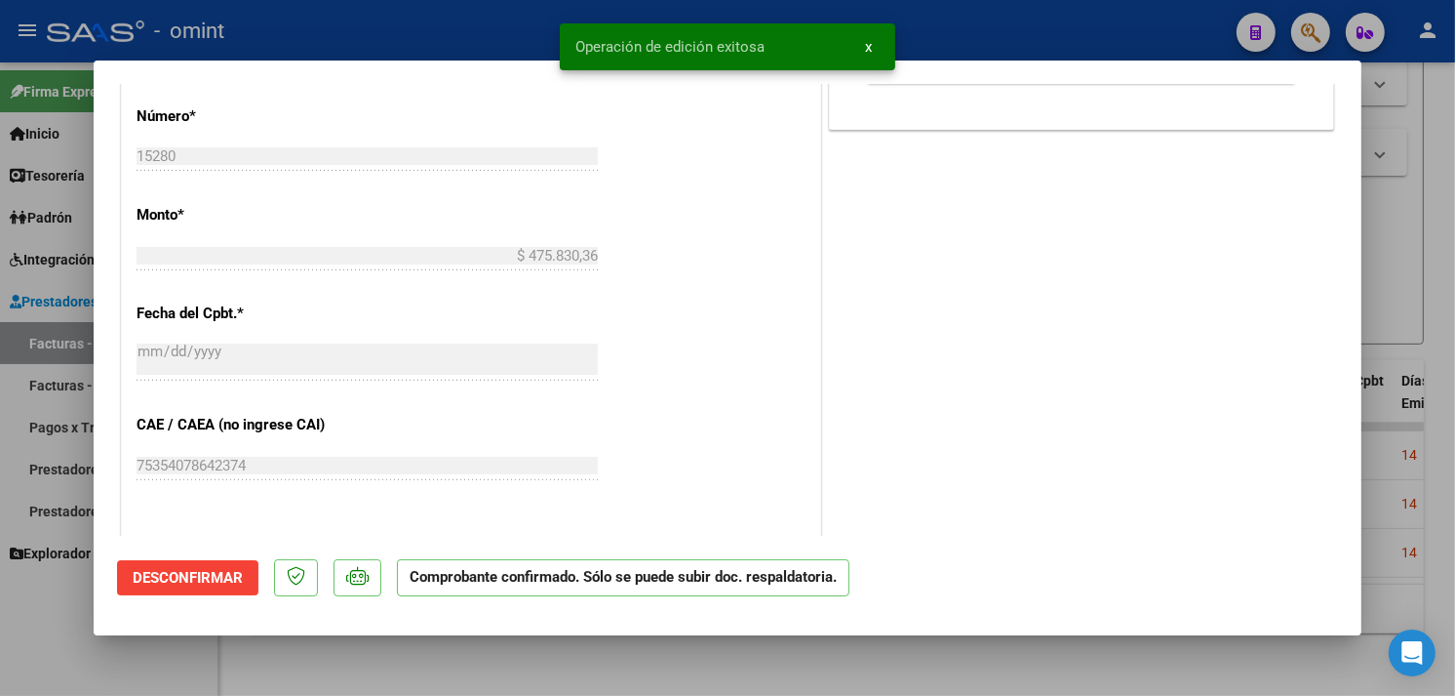
type input "$ 0,00"
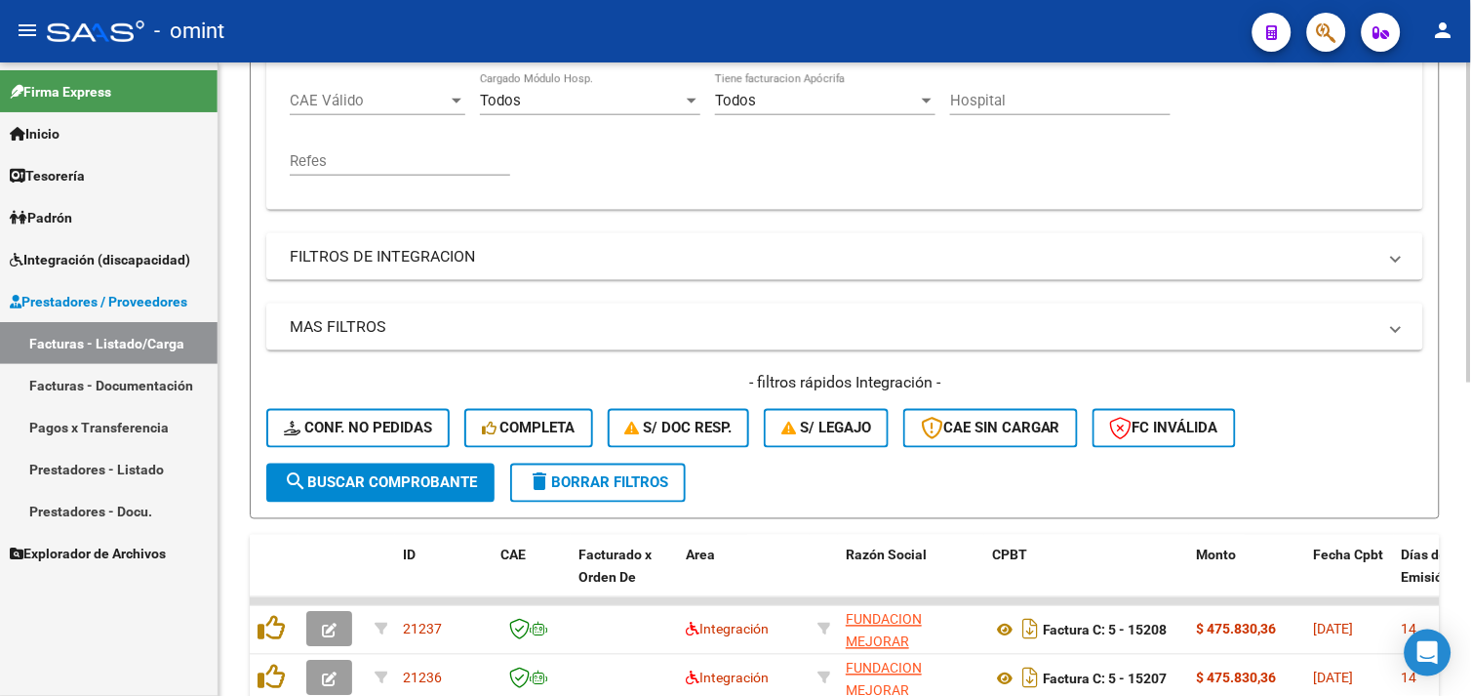
scroll to position [296, 0]
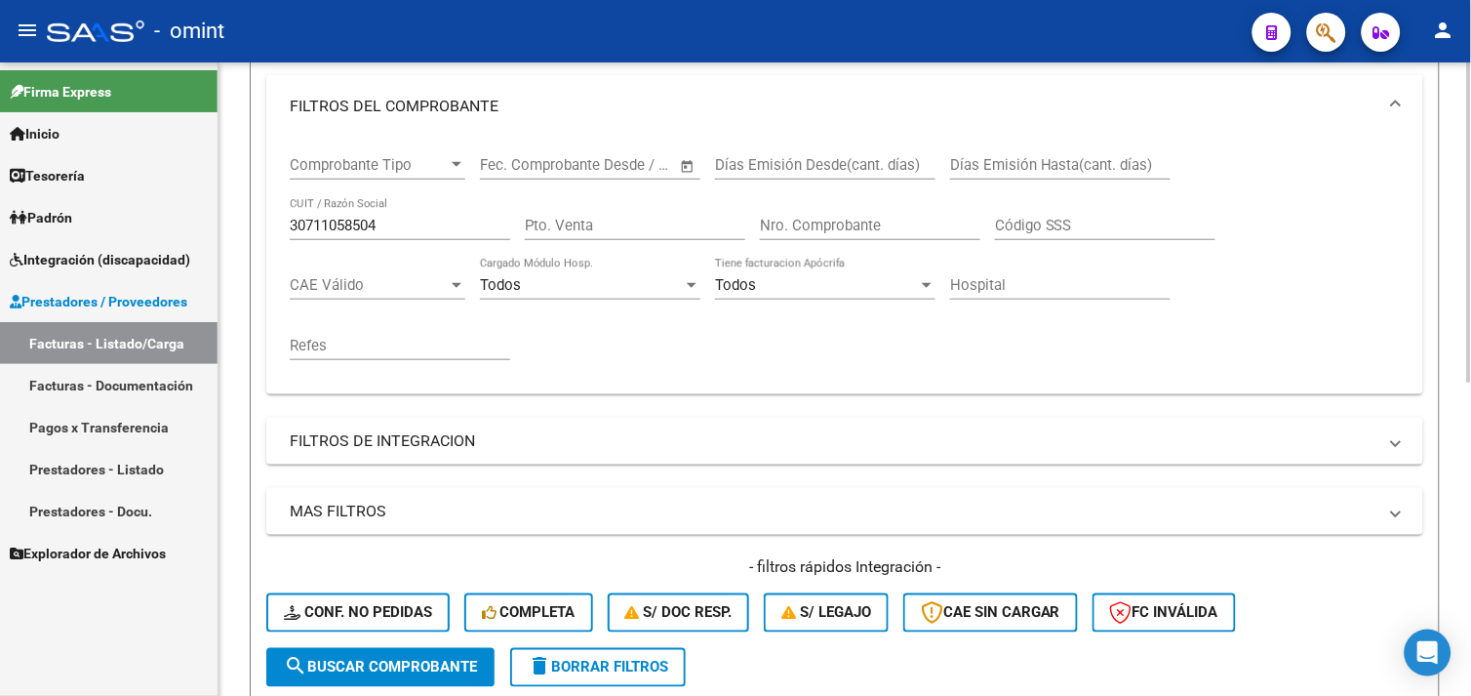
click at [339, 234] on input "30711058504" at bounding box center [400, 226] width 220 height 18
paste input "27339578678"
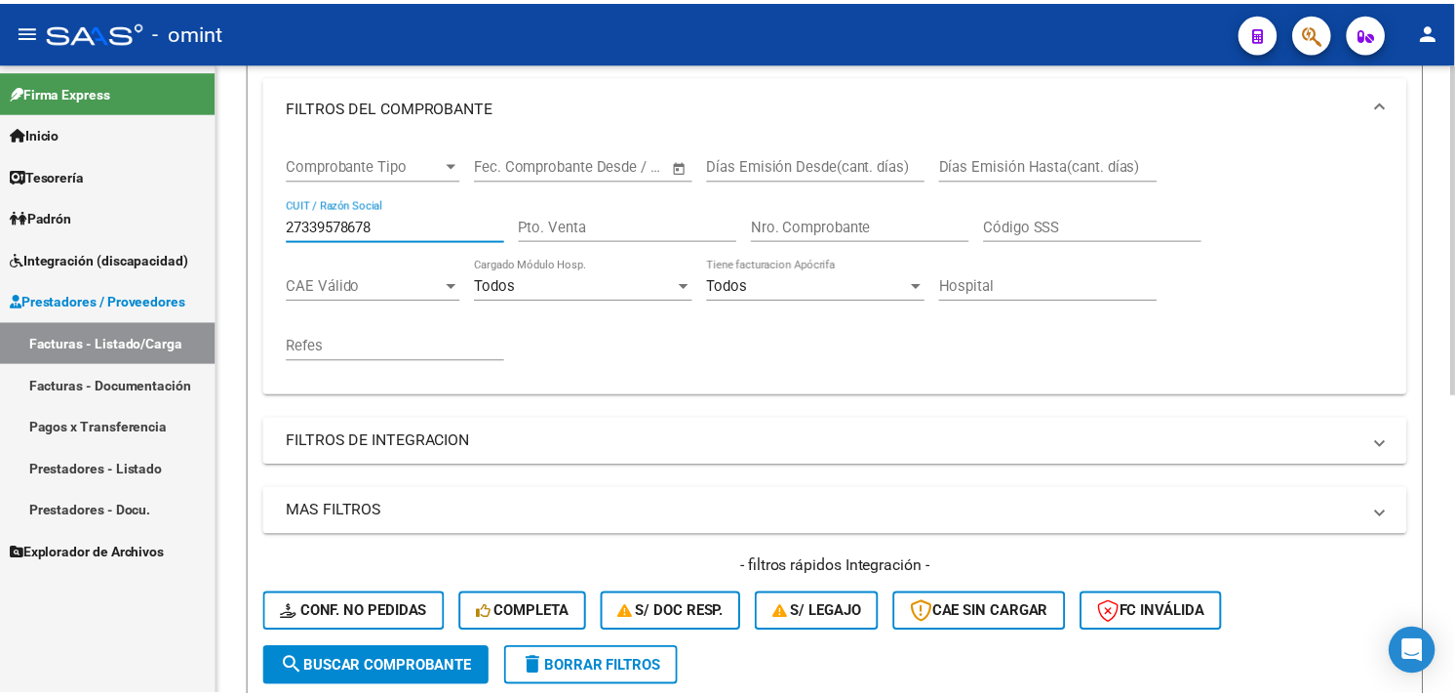
scroll to position [571, 0]
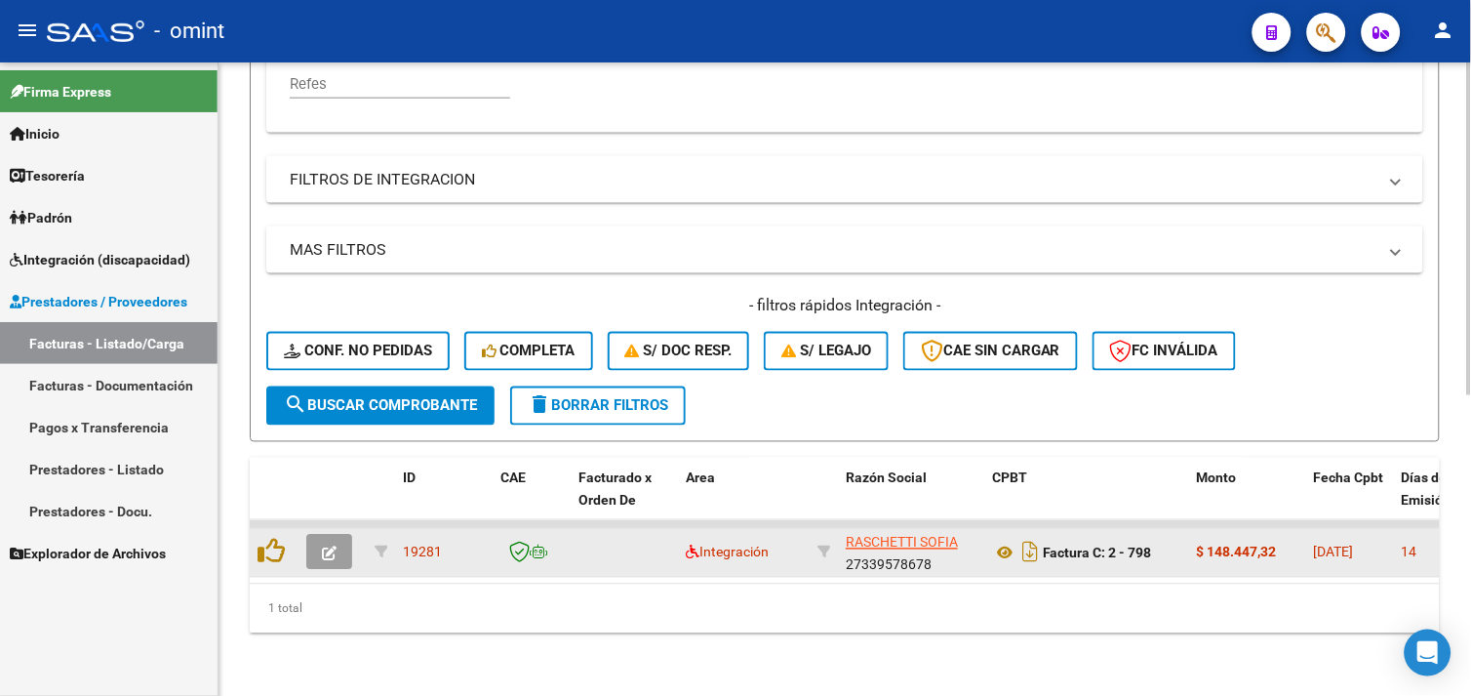
type input "27339578678"
click at [325, 546] on icon "button" at bounding box center [329, 553] width 15 height 15
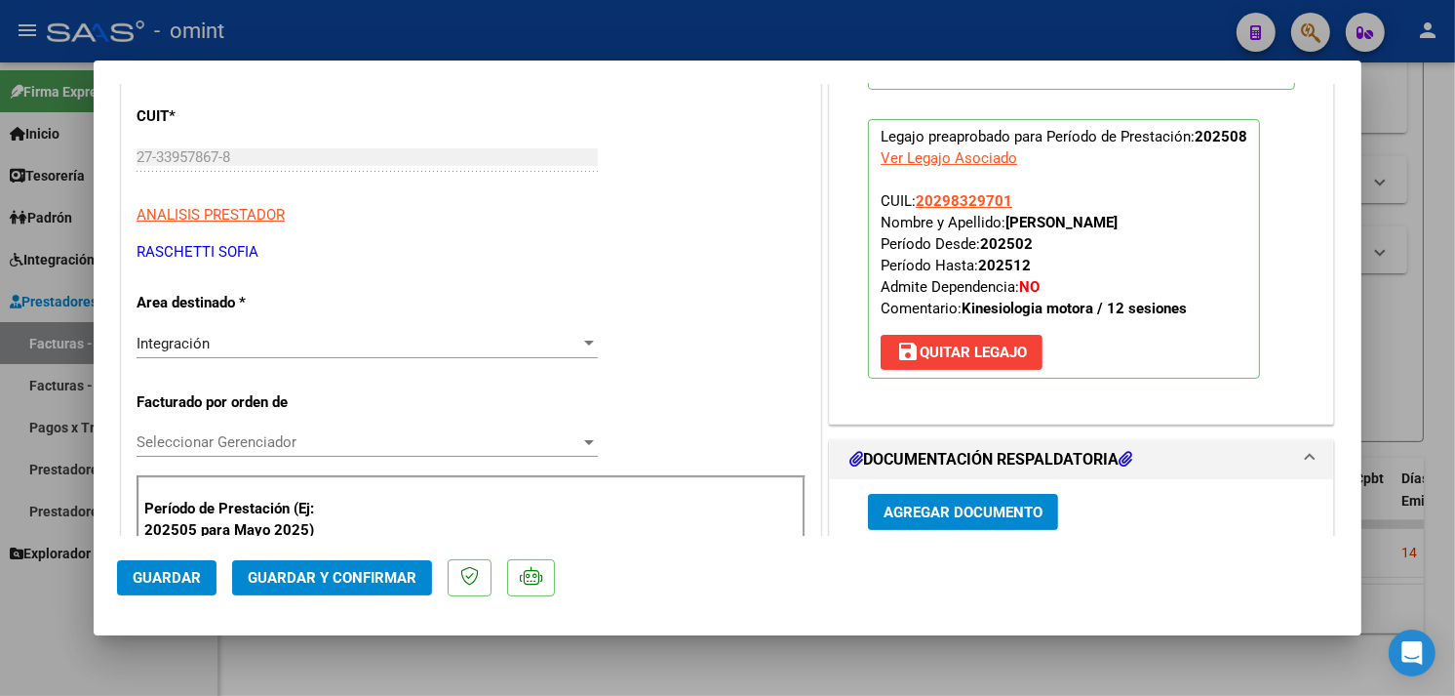
scroll to position [0, 0]
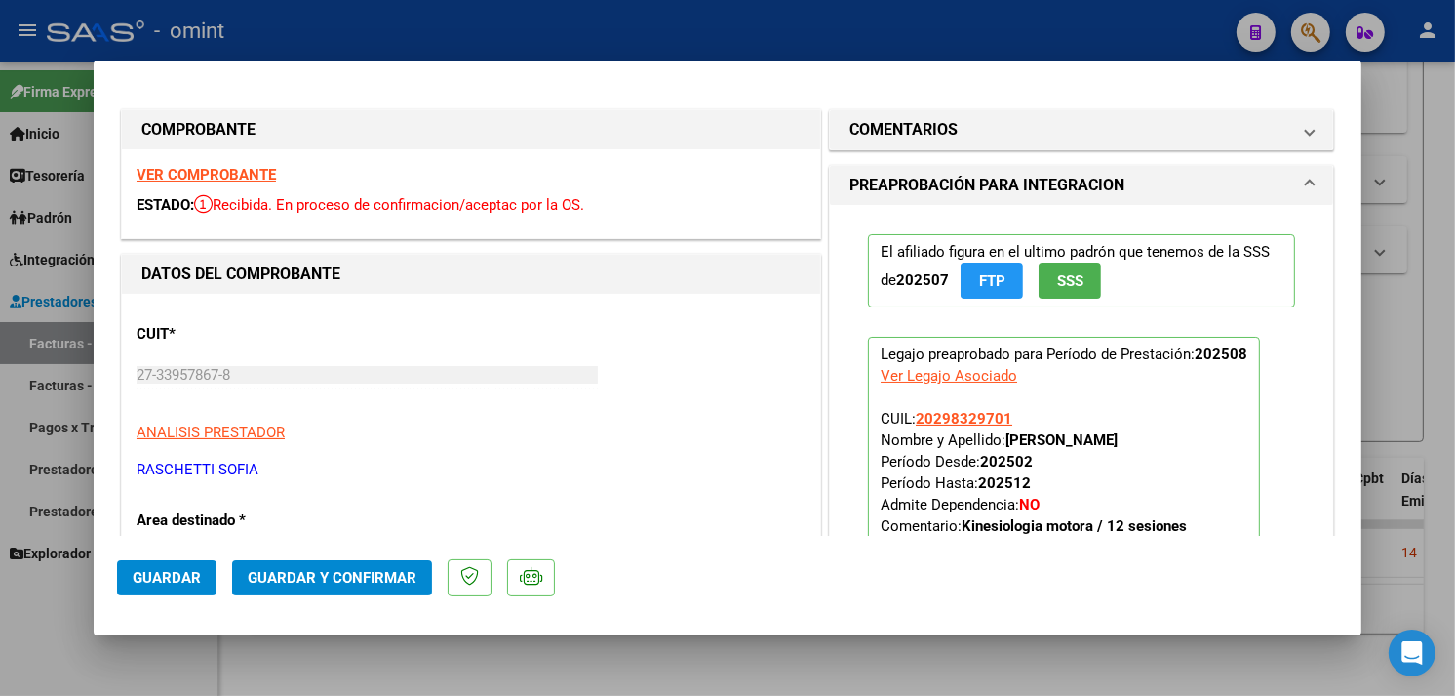
click at [236, 171] on strong "VER COMPROBANTE" at bounding box center [206, 175] width 139 height 18
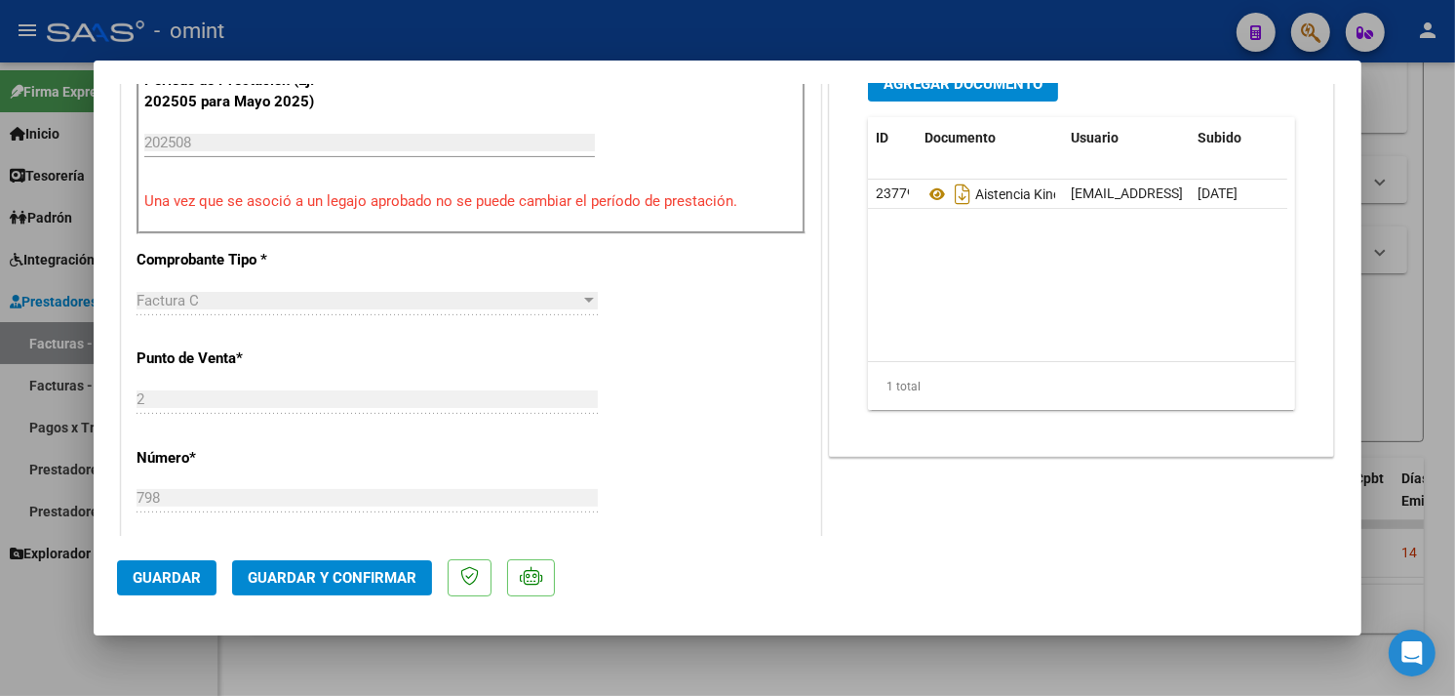
scroll to position [866, 0]
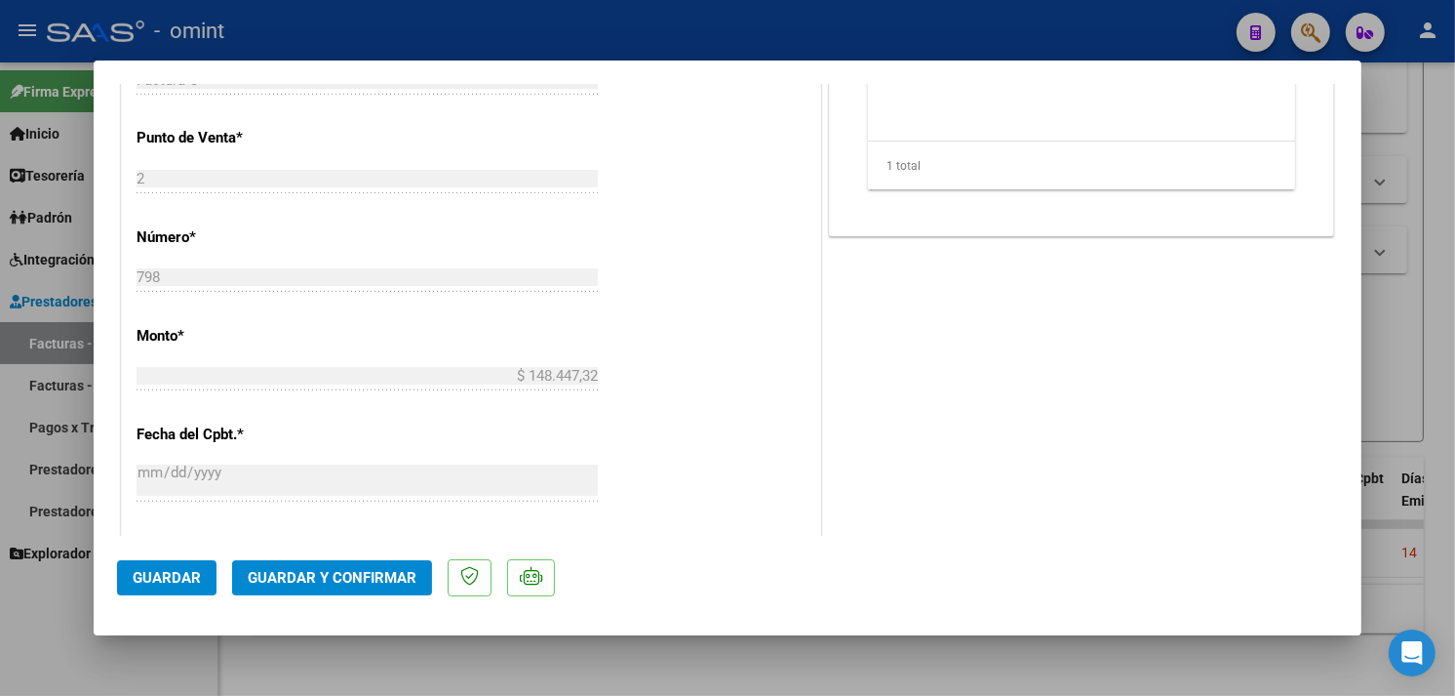
click at [338, 581] on span "Guardar y Confirmar" at bounding box center [332, 578] width 169 height 18
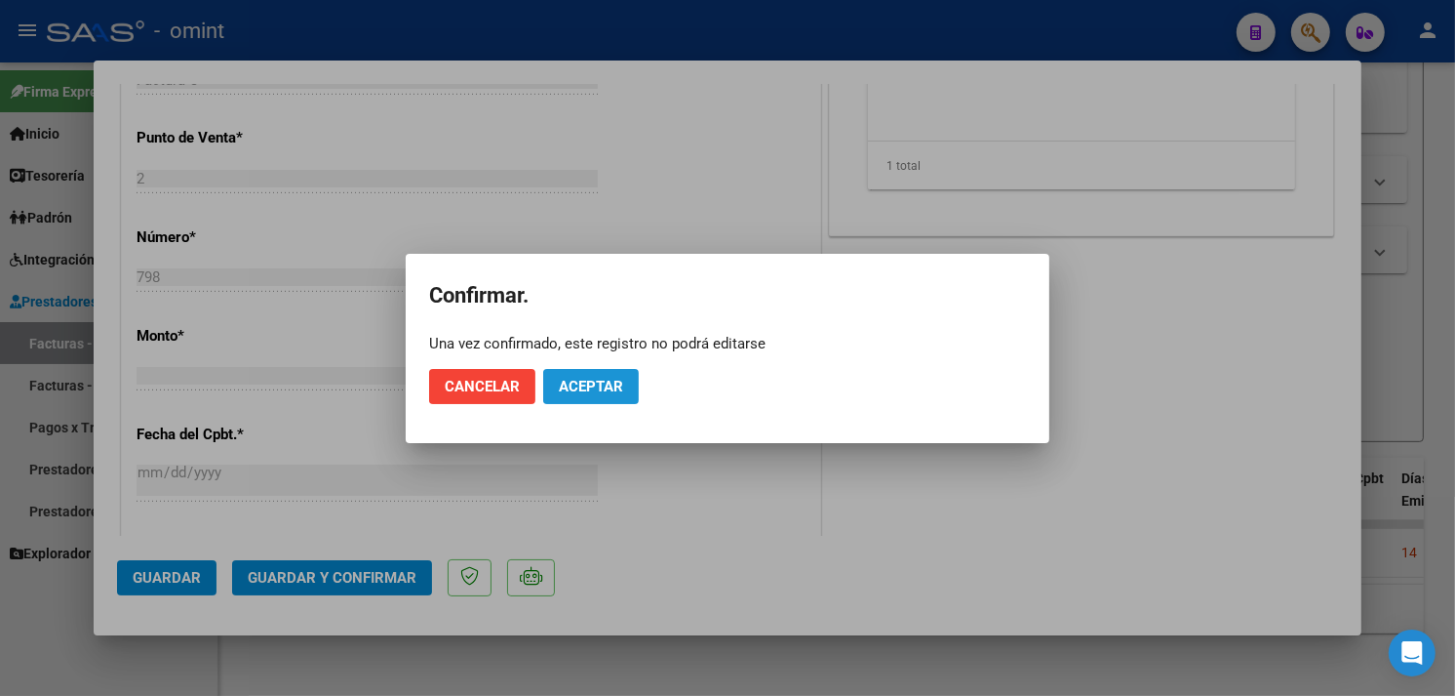
click at [574, 384] on span "Aceptar" at bounding box center [591, 387] width 64 height 18
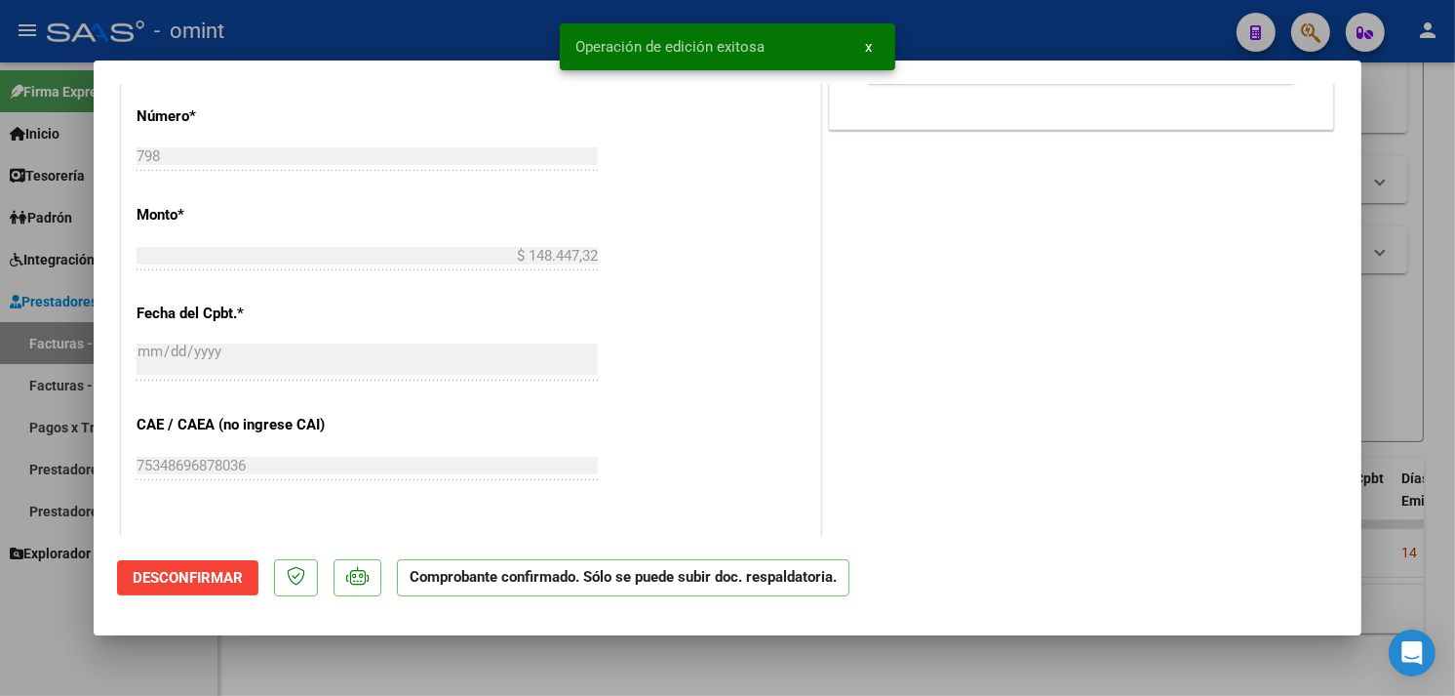
type input "$ 0,00"
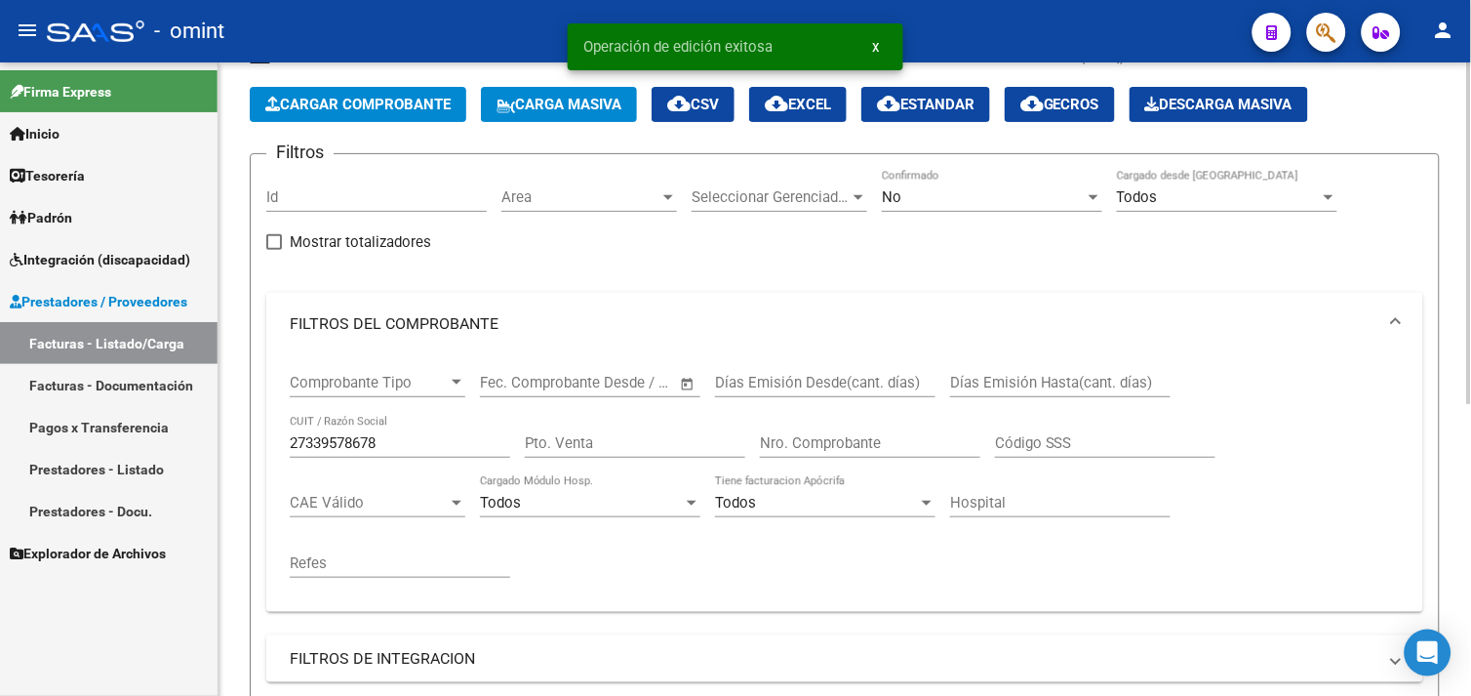
scroll to position [0, 0]
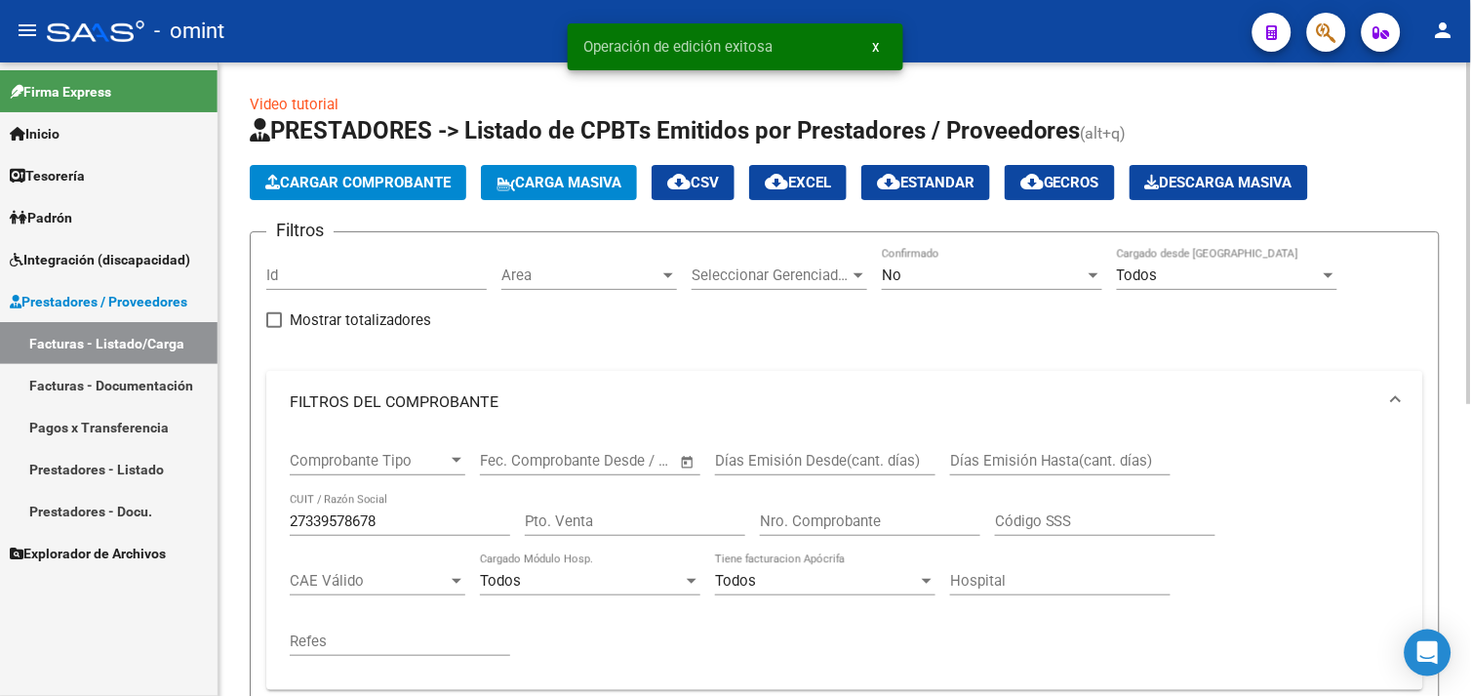
click at [364, 513] on input "27339578678" at bounding box center [400, 521] width 220 height 18
paste input "8663233"
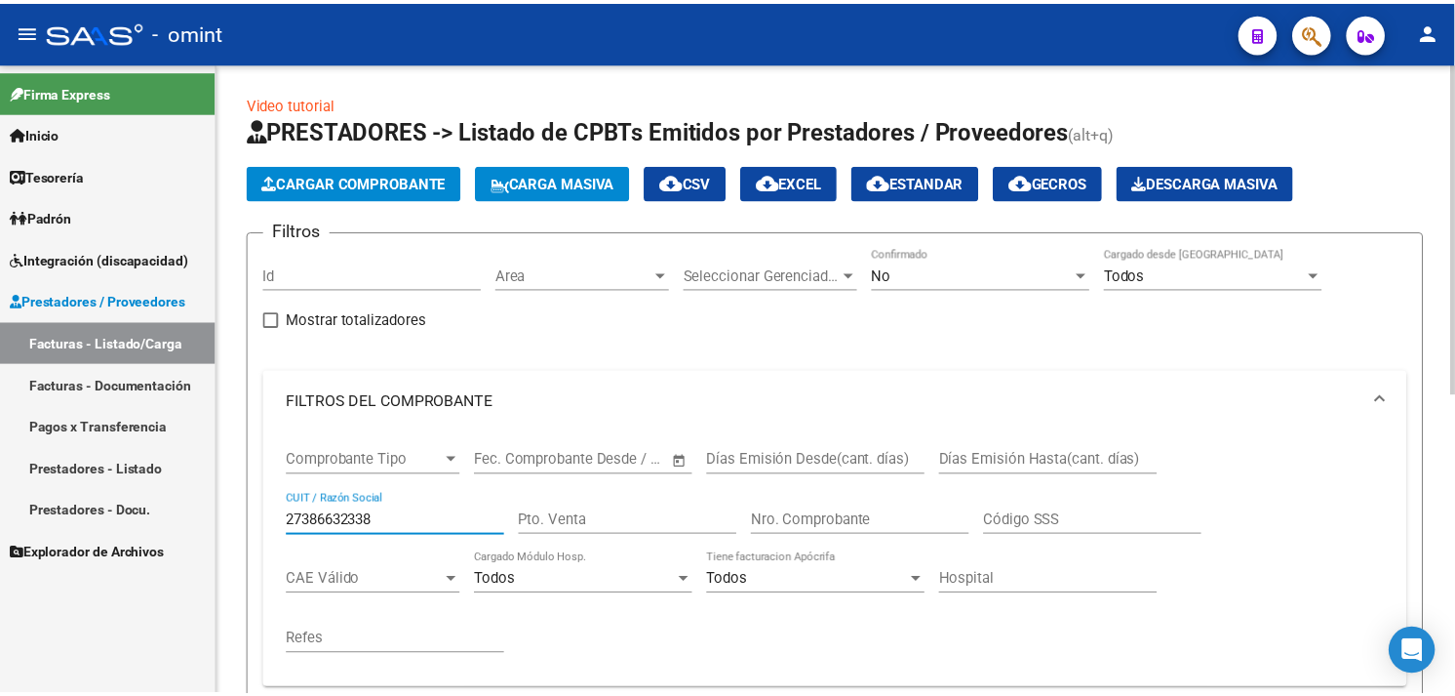
scroll to position [571, 0]
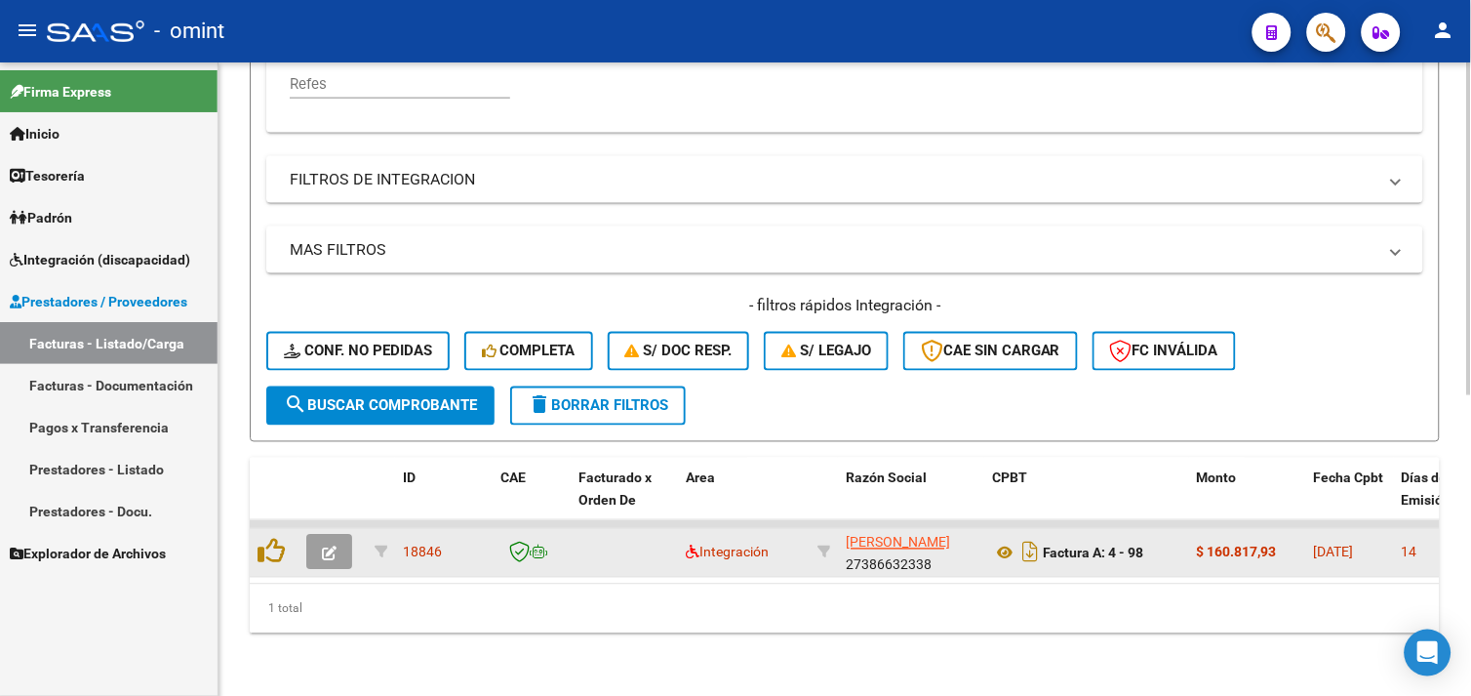
type input "27386632338"
click at [319, 535] on button "button" at bounding box center [329, 552] width 46 height 35
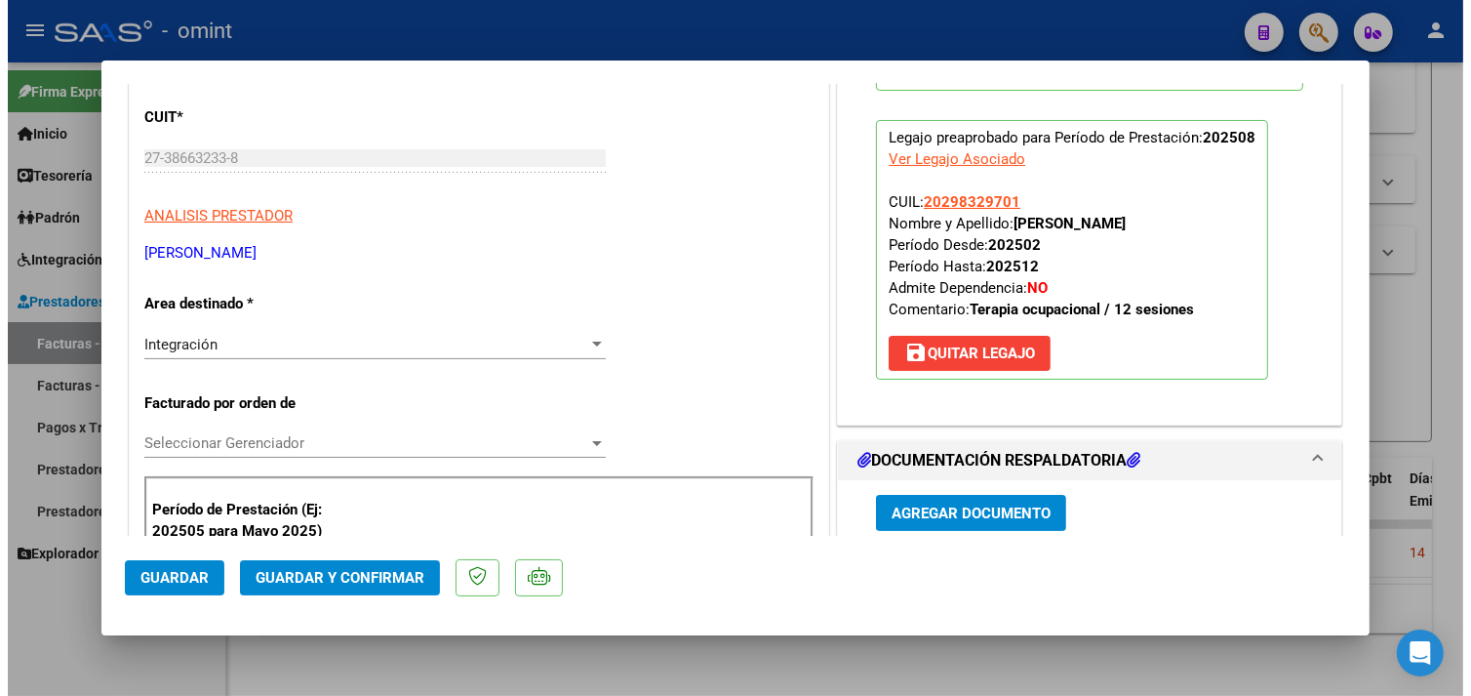
scroll to position [0, 0]
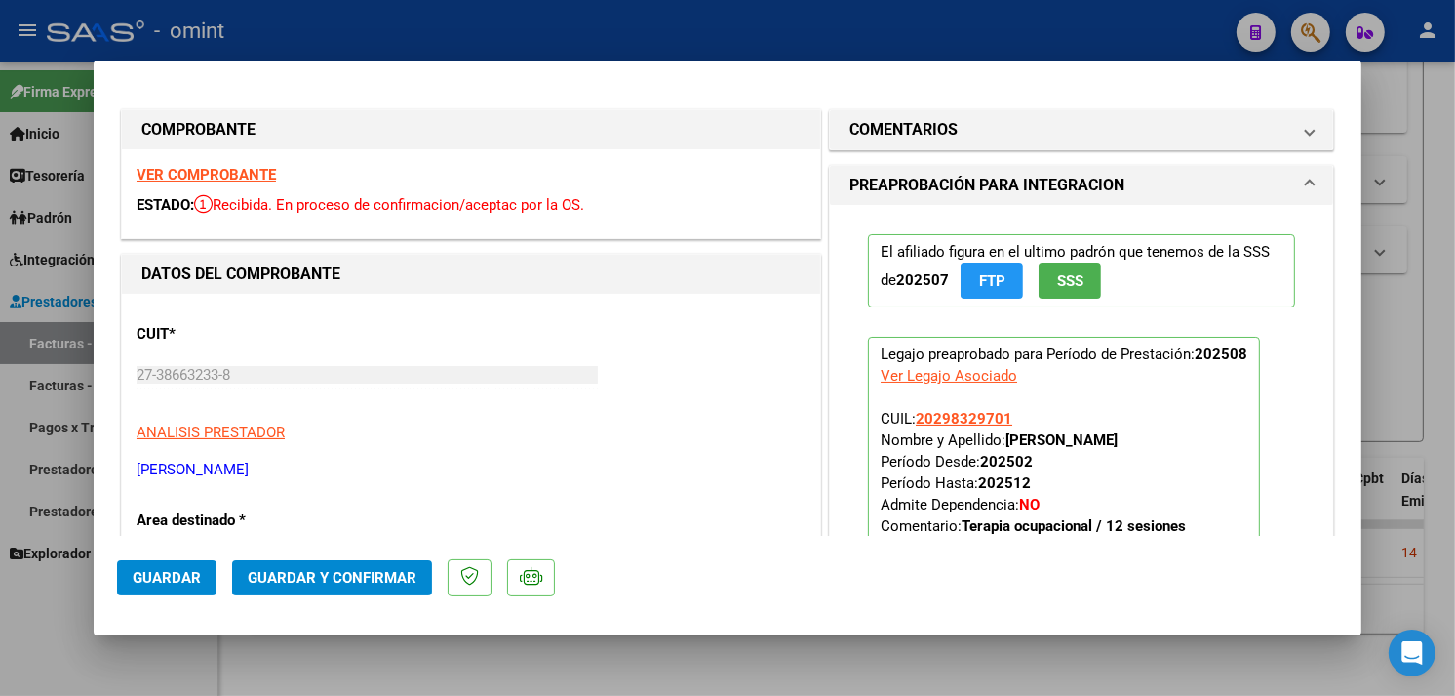
click at [230, 174] on strong "VER COMPROBANTE" at bounding box center [206, 175] width 139 height 18
type input "$ 0,00"
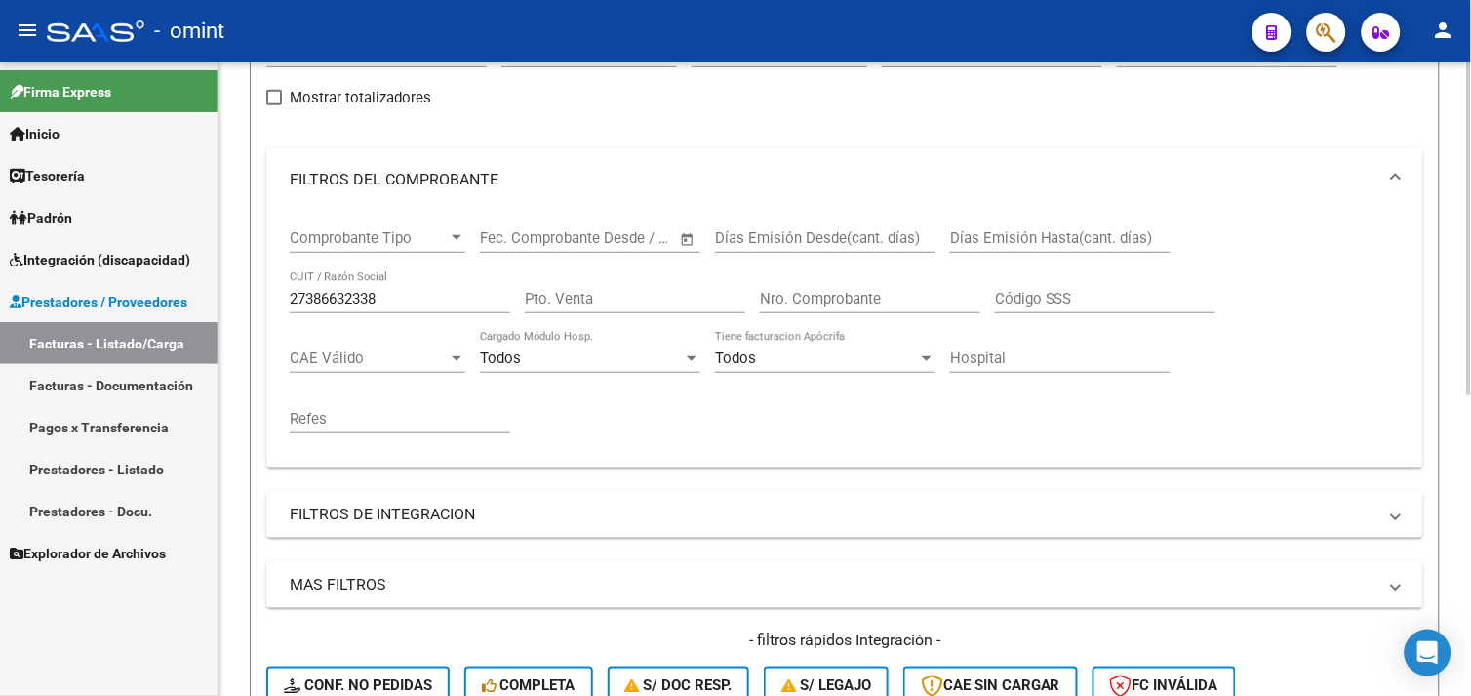
scroll to position [138, 0]
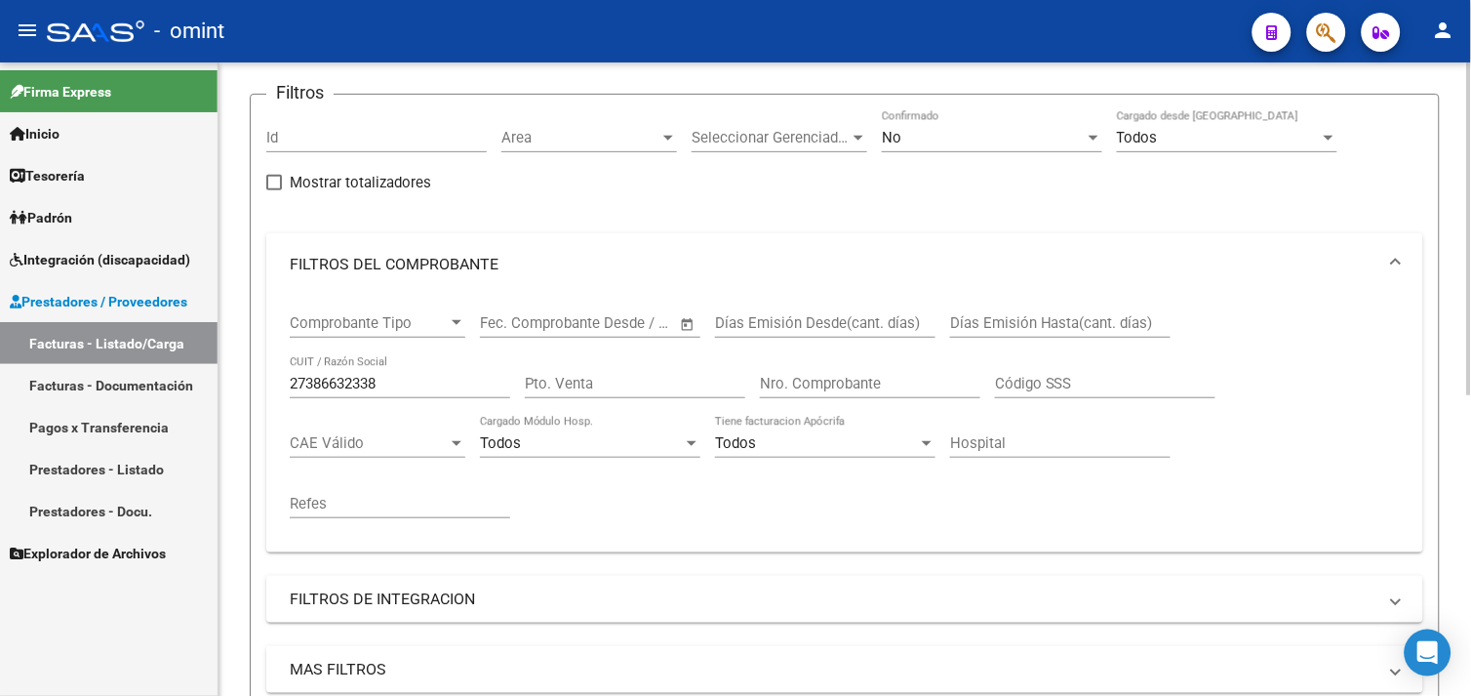
click at [348, 382] on input "27386632338" at bounding box center [400, 384] width 220 height 18
paste input "2575589"
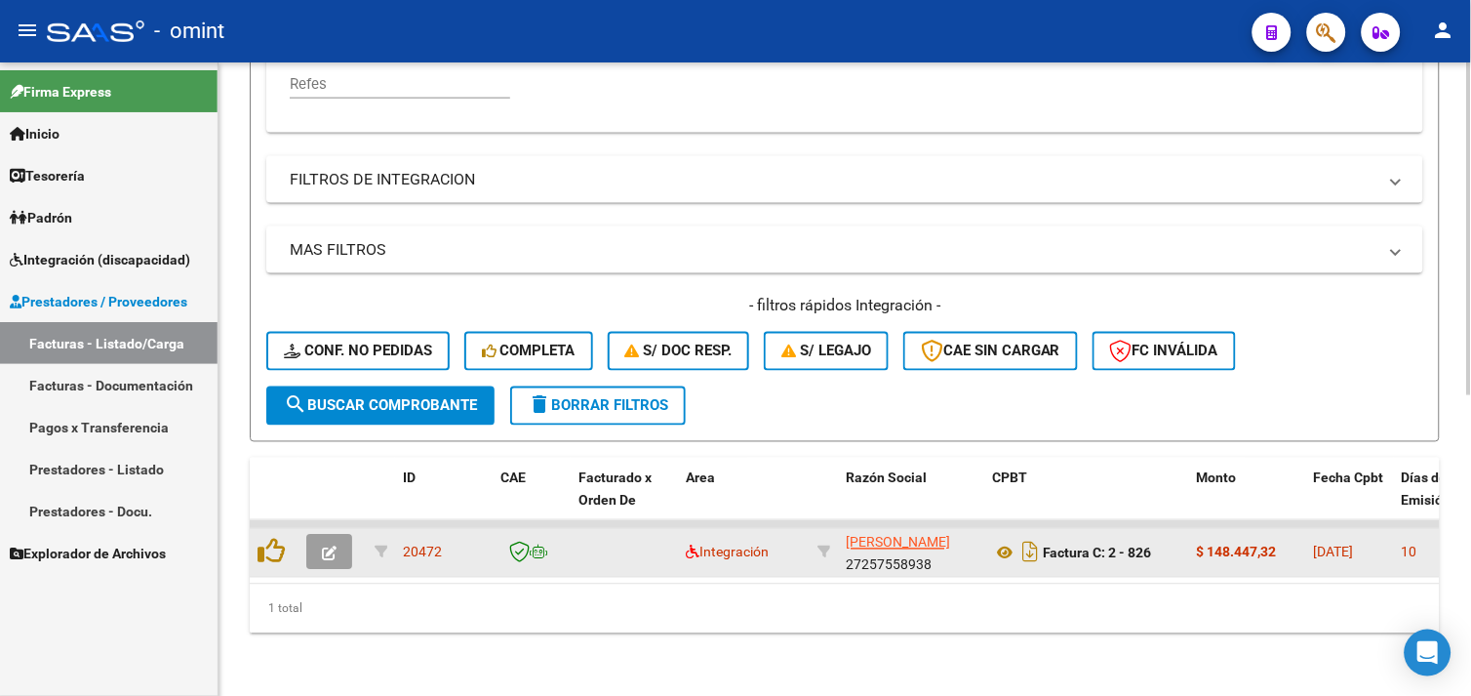
type input "27257558938"
click at [343, 539] on button "button" at bounding box center [329, 552] width 46 height 35
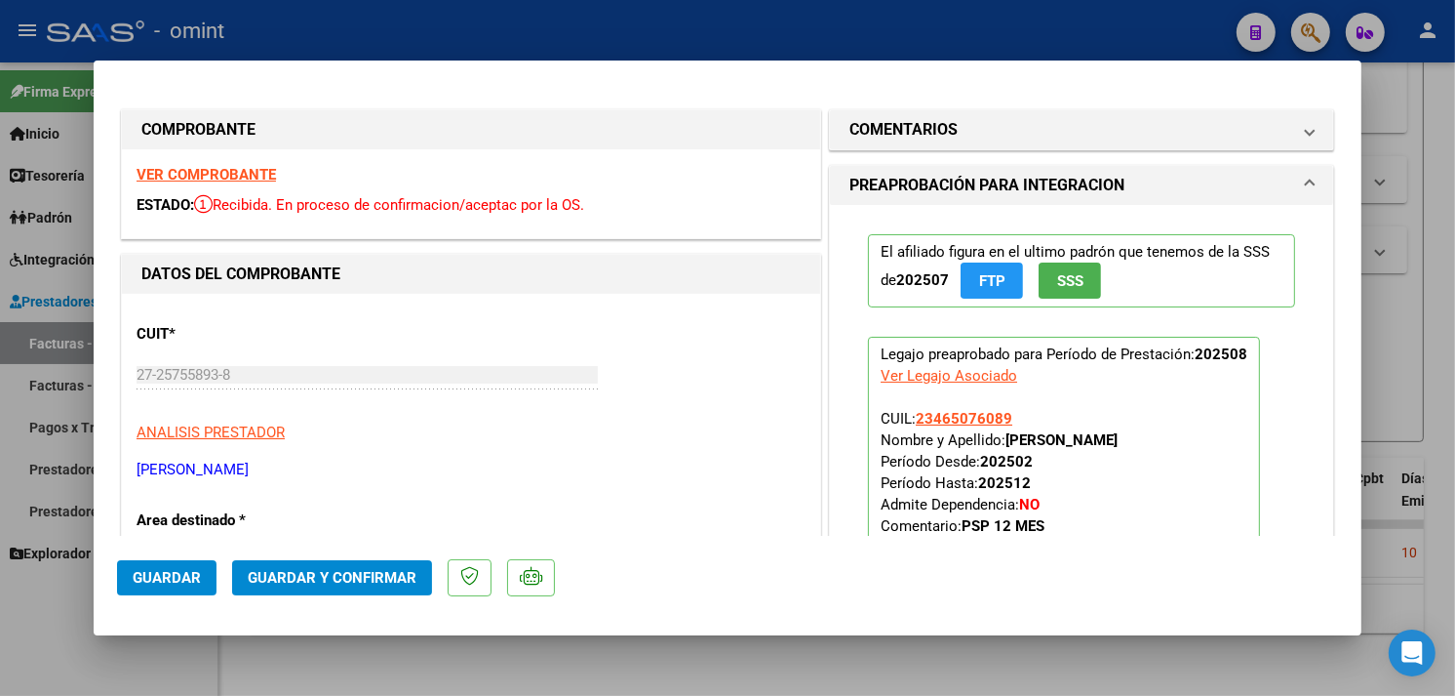
click at [217, 176] on strong "VER COMPROBANTE" at bounding box center [206, 175] width 139 height 18
type input "$ 0,00"
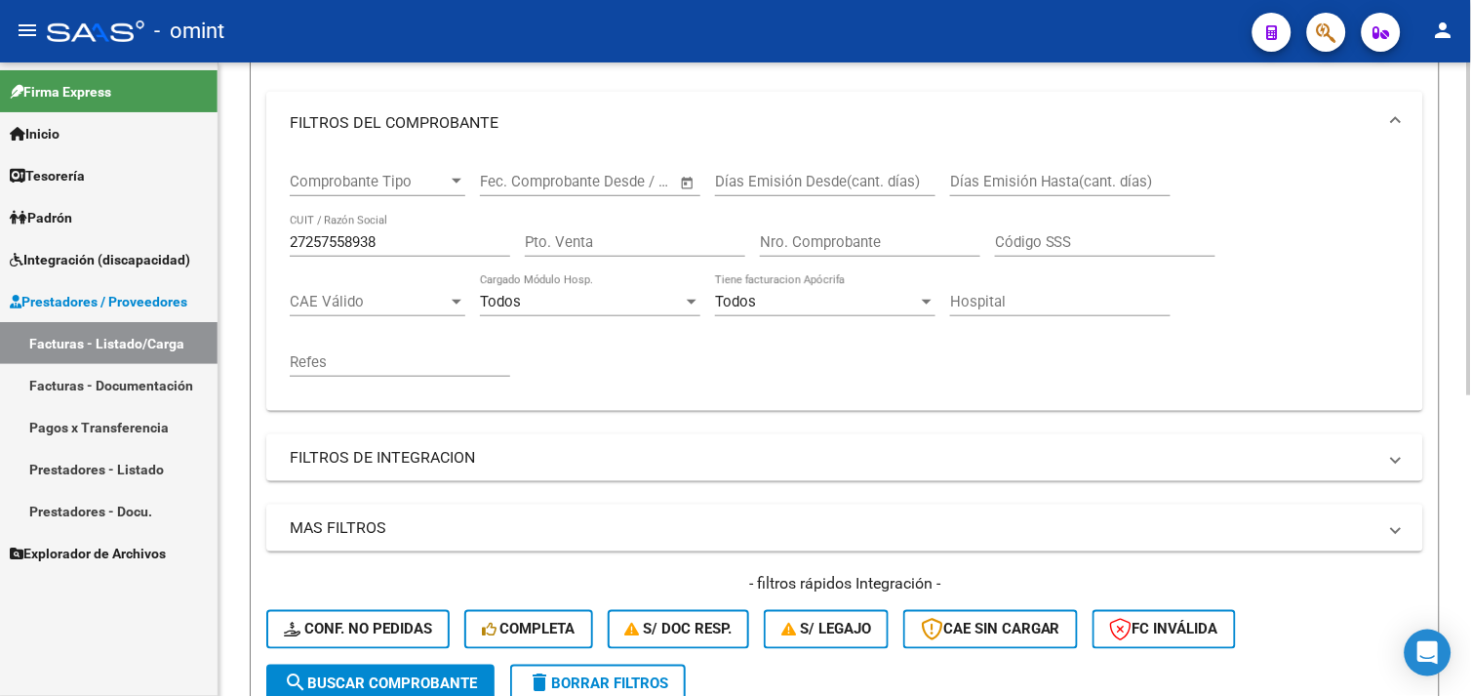
scroll to position [246, 0]
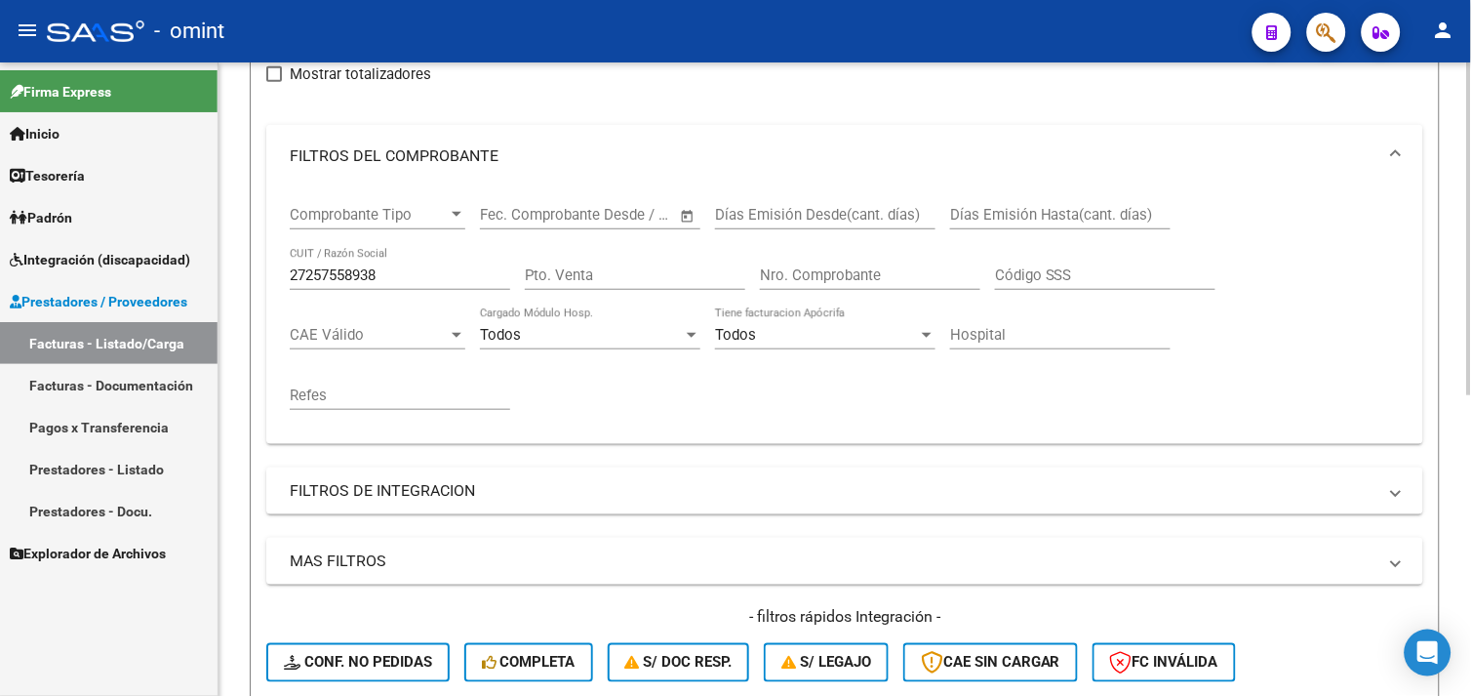
click at [329, 274] on input "27257558938" at bounding box center [400, 275] width 220 height 18
paste input "90892274"
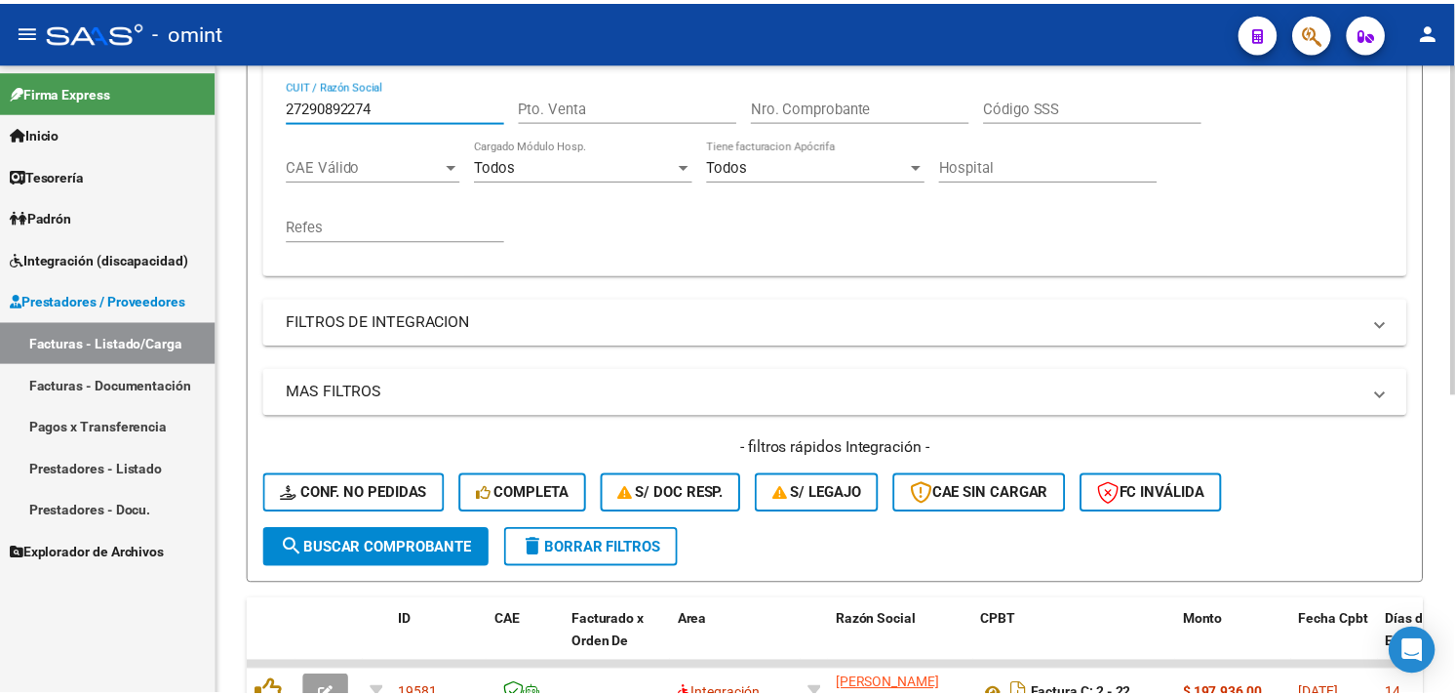
scroll to position [571, 0]
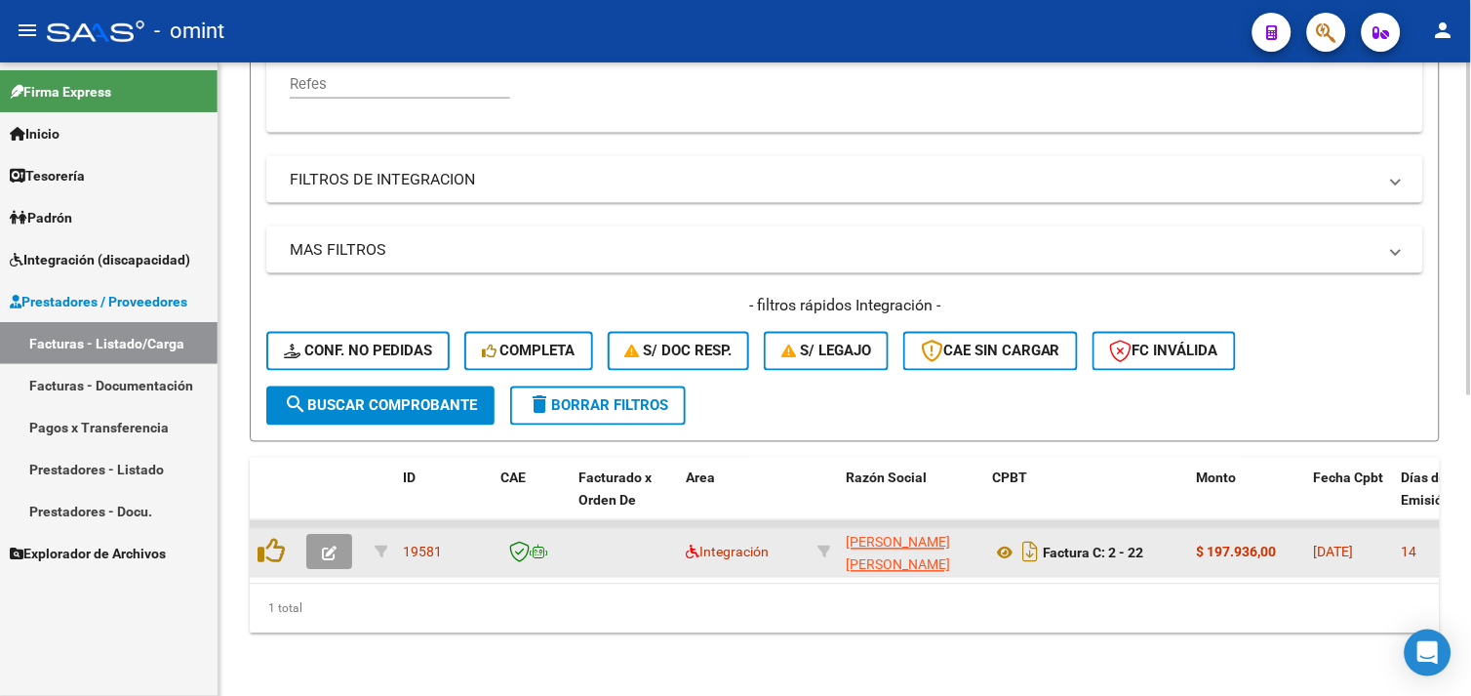
type input "27290892274"
click at [332, 546] on icon "button" at bounding box center [329, 553] width 15 height 15
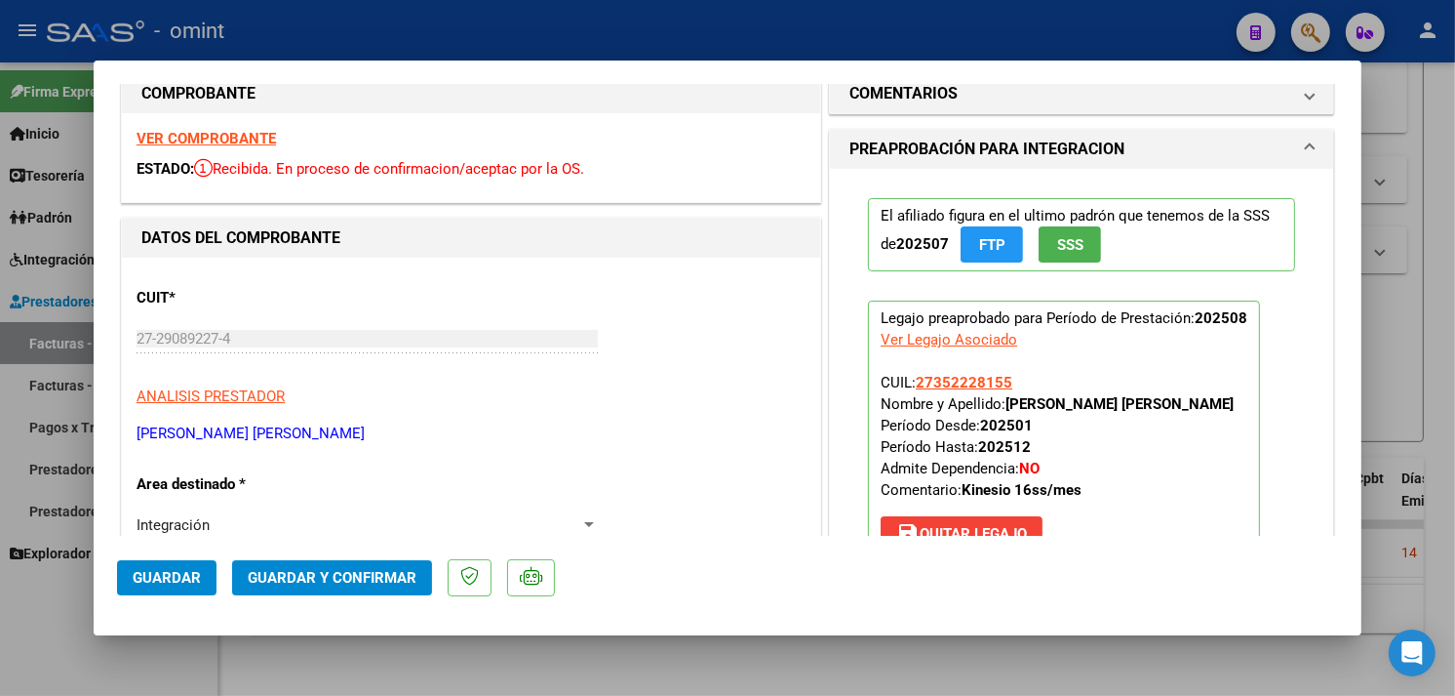
scroll to position [0, 0]
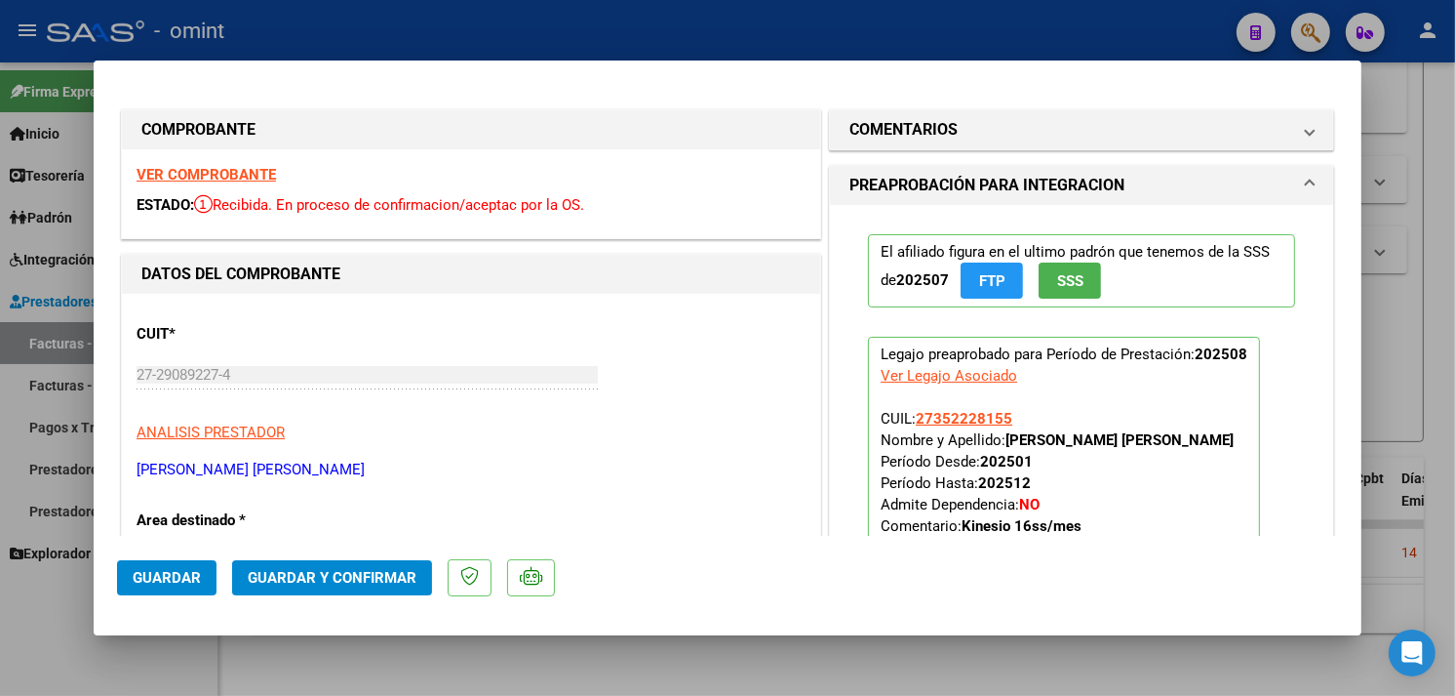
click at [222, 183] on div "VER COMPROBANTE ESTADO: Recibida. En proceso de confirmacion/aceptac por la OS." at bounding box center [471, 193] width 698 height 89
click at [221, 174] on strong "VER COMPROBANTE" at bounding box center [206, 175] width 139 height 18
click at [236, 171] on strong "VER COMPROBANTE" at bounding box center [206, 175] width 139 height 18
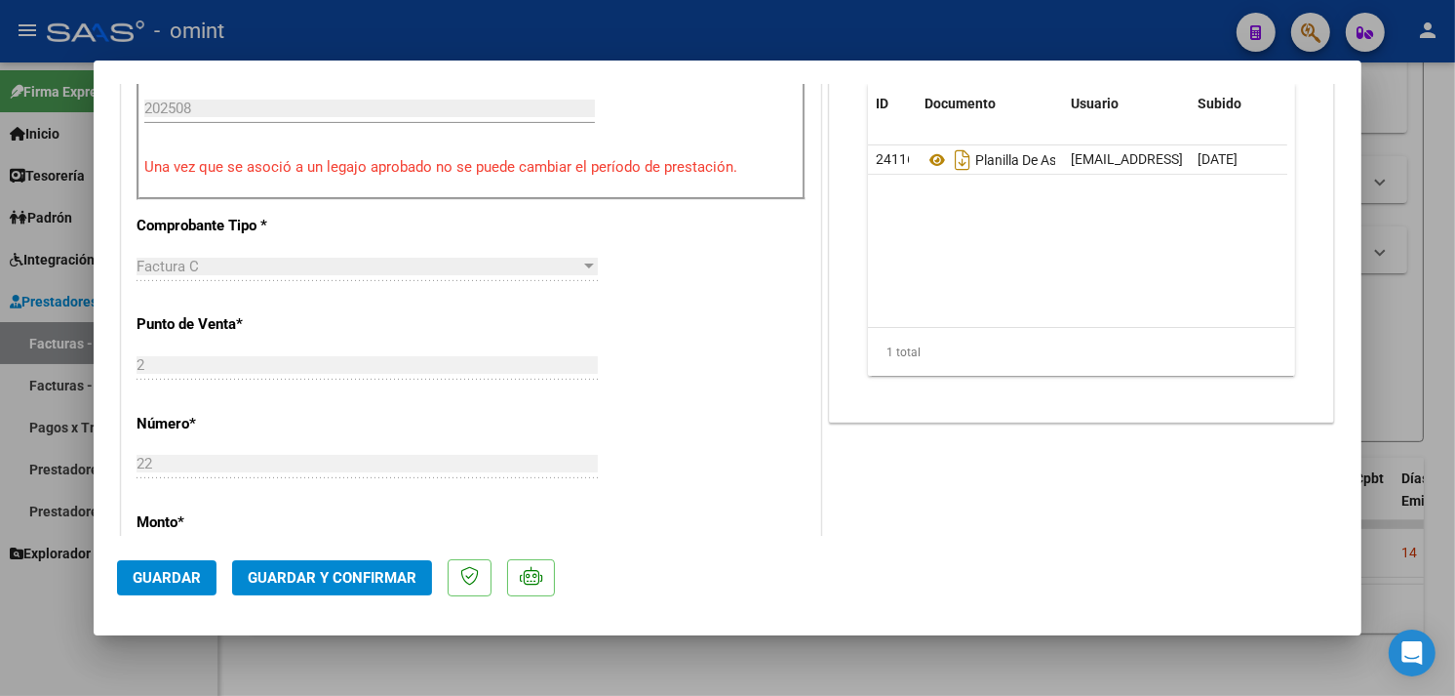
scroll to position [975, 0]
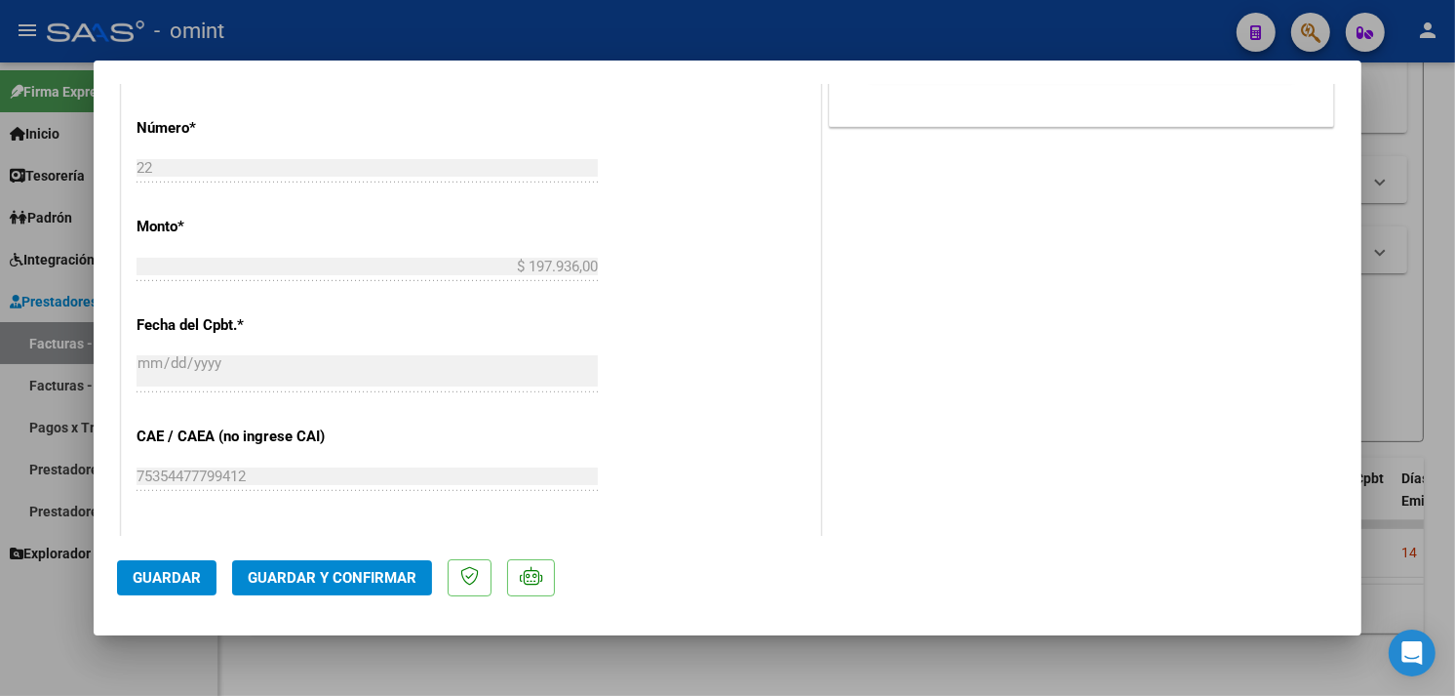
click at [382, 556] on mat-dialog-actions "Guardar Guardar y Confirmar" at bounding box center [727, 574] width 1221 height 77
click at [381, 568] on button "Guardar y Confirmar" at bounding box center [332, 577] width 200 height 35
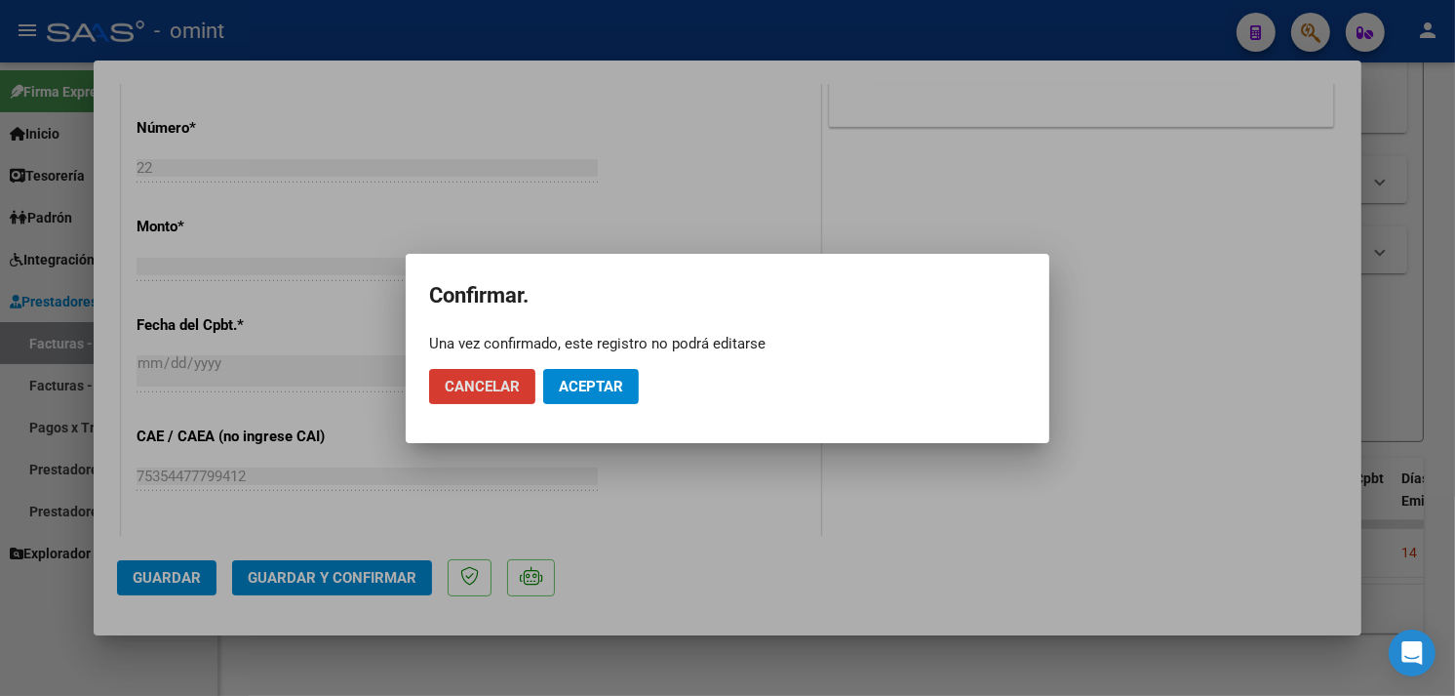
click at [601, 385] on span "Aceptar" at bounding box center [591, 387] width 64 height 18
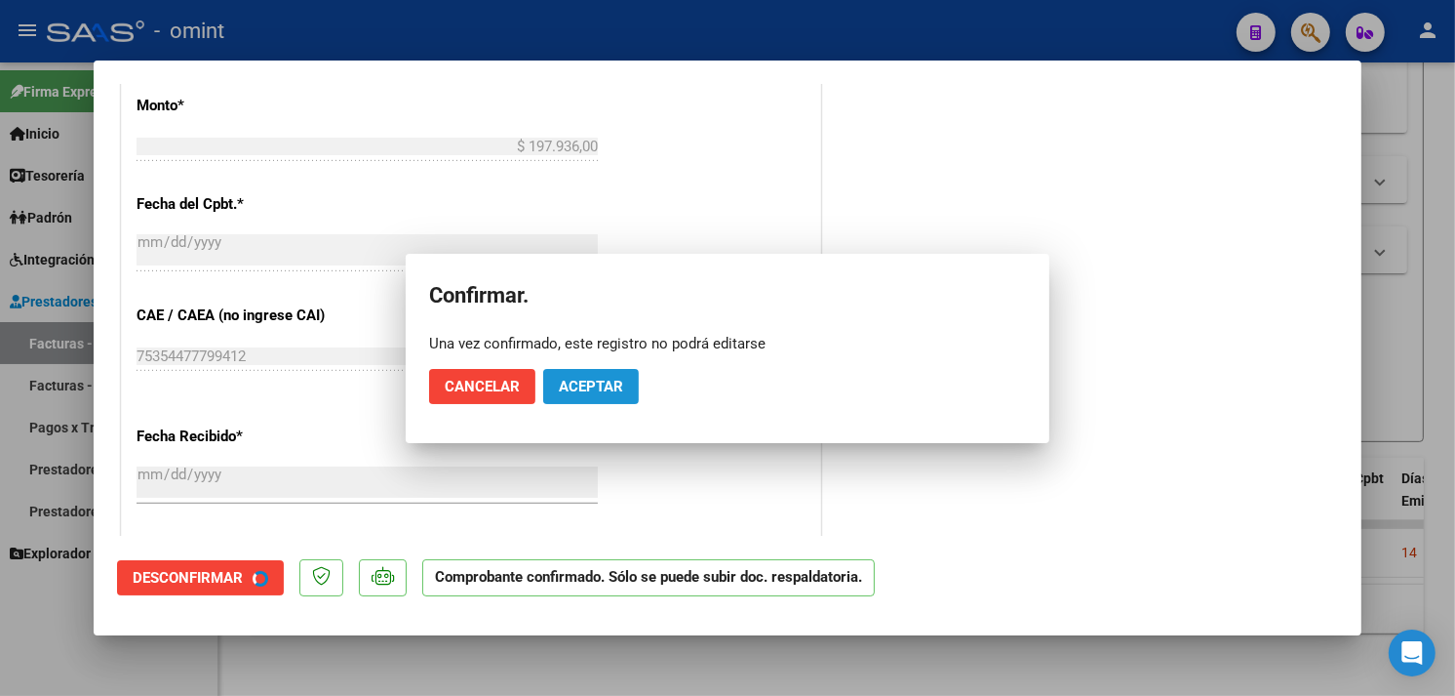
scroll to position [854, 0]
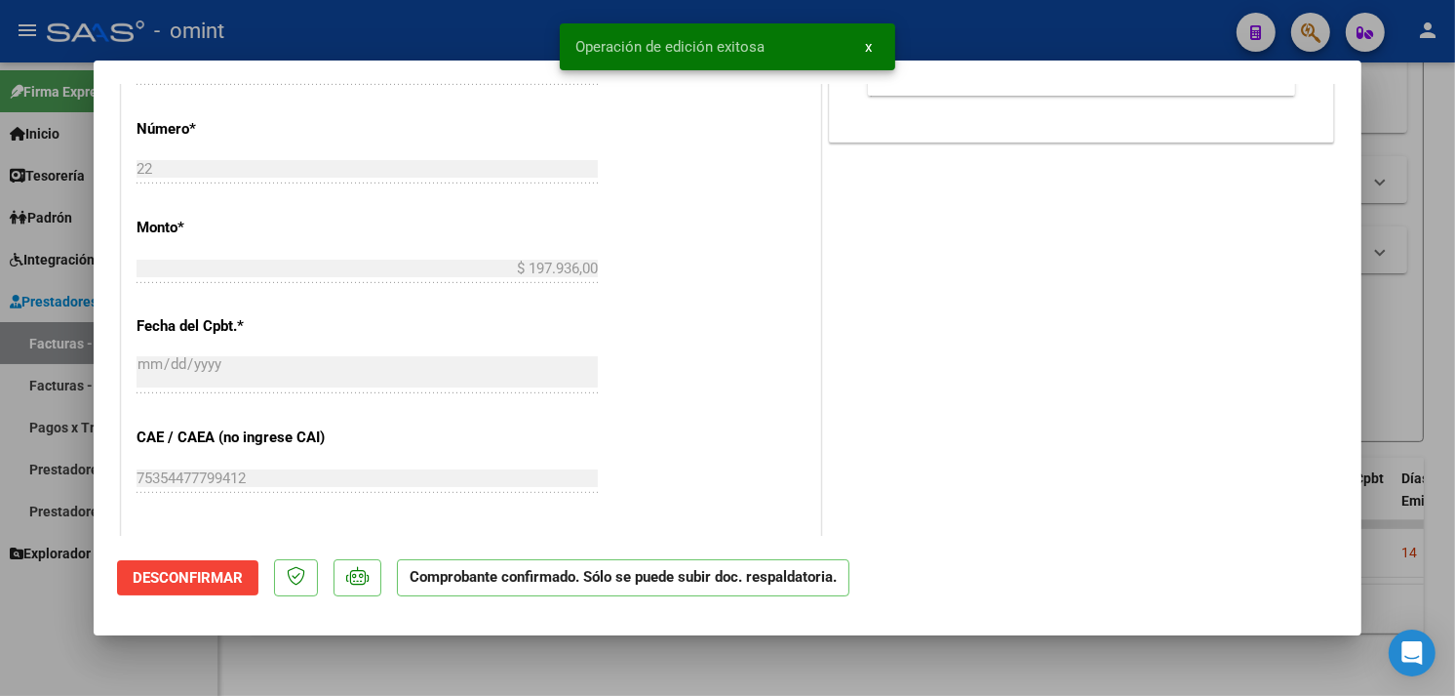
type input "$ 0,00"
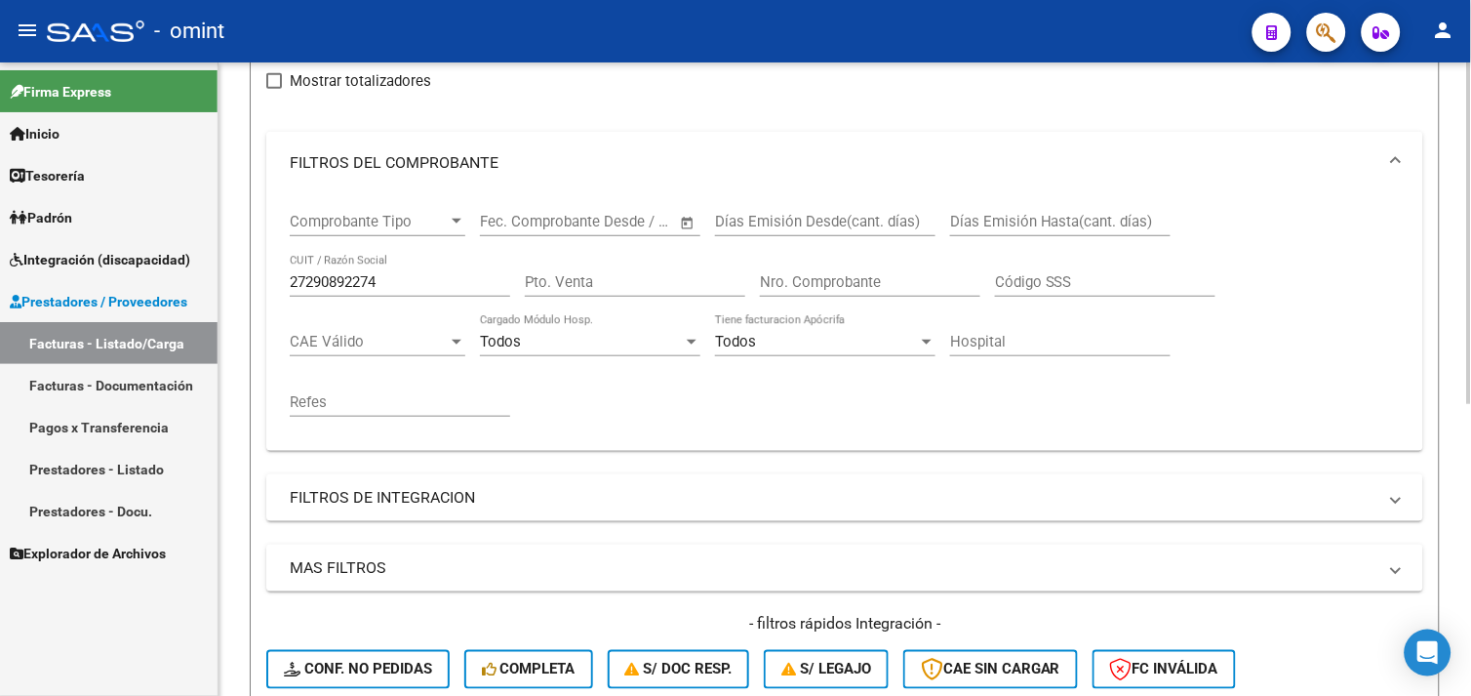
scroll to position [216, 0]
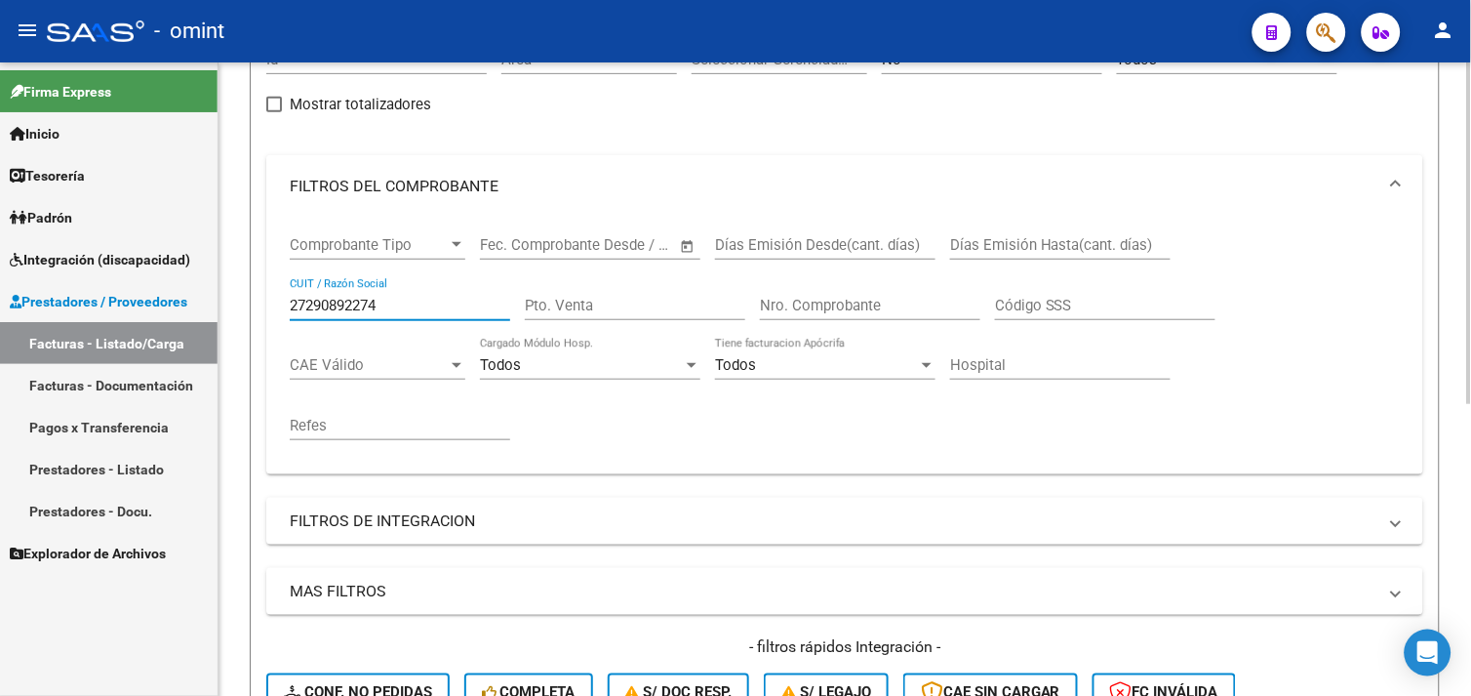
click at [369, 306] on input "27290892274" at bounding box center [400, 306] width 220 height 18
paste input "326517017"
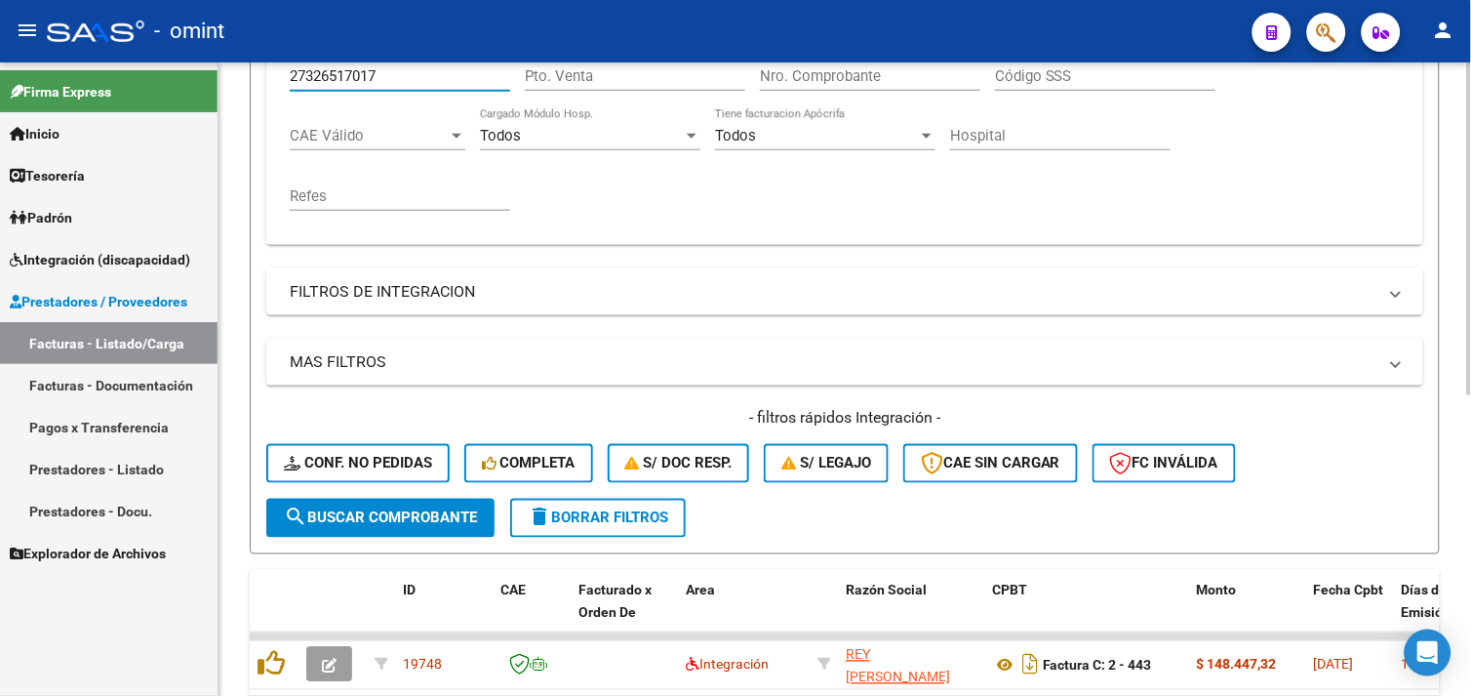
scroll to position [571, 0]
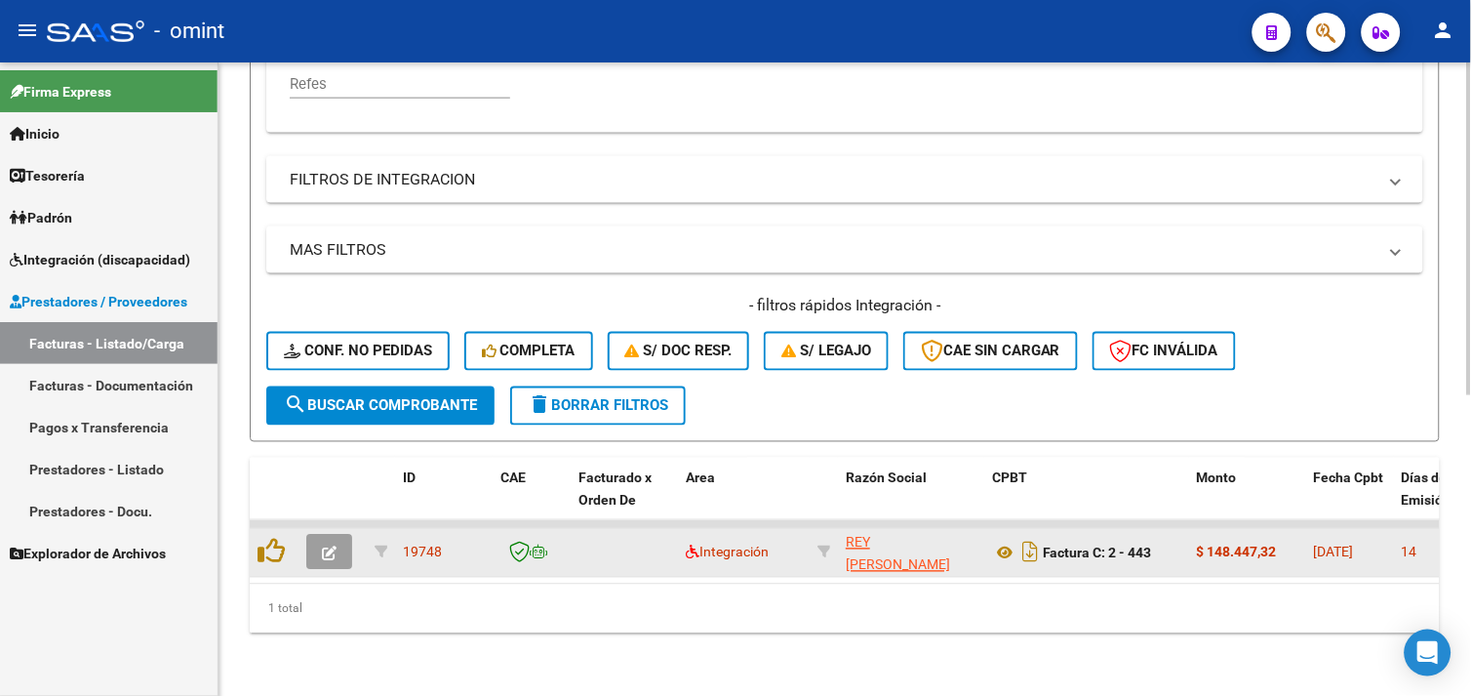
type input "27326517017"
click at [341, 551] on button "button" at bounding box center [329, 552] width 46 height 35
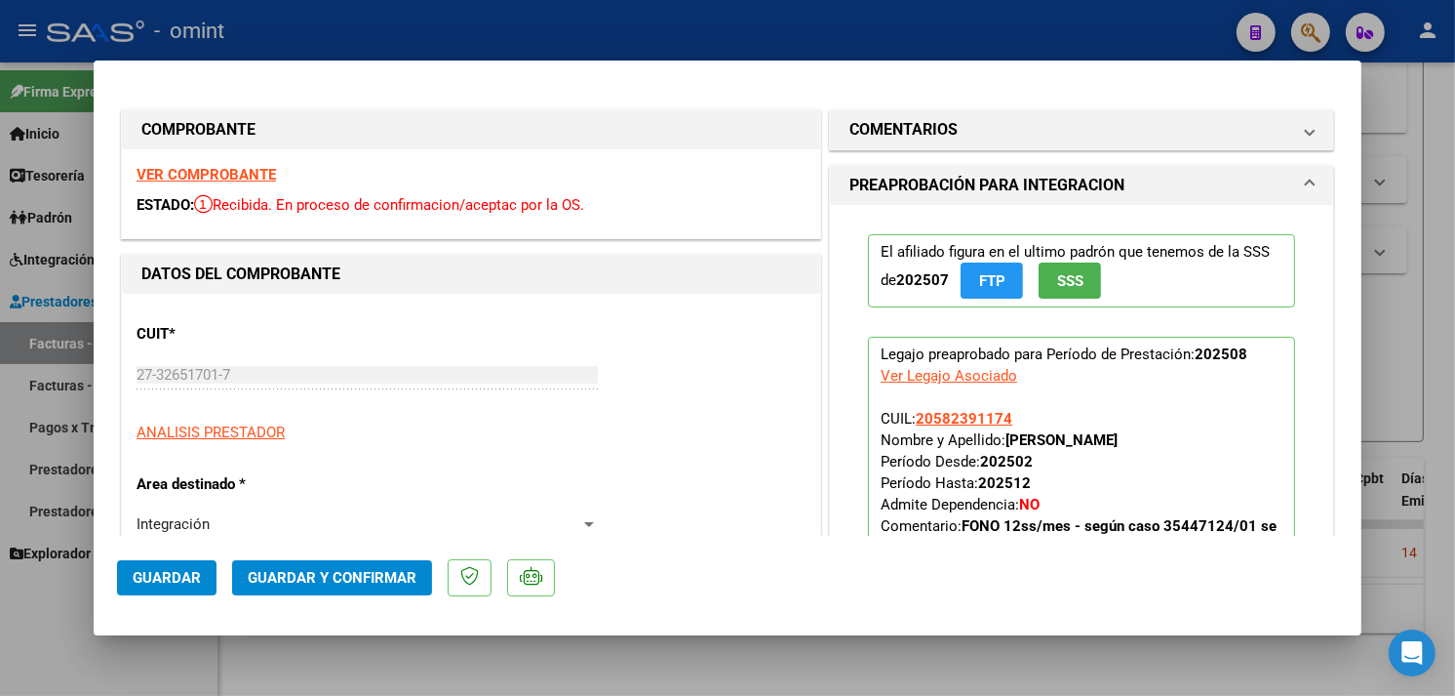
click at [240, 171] on strong "VER COMPROBANTE" at bounding box center [206, 175] width 139 height 18
type input "$ 0,00"
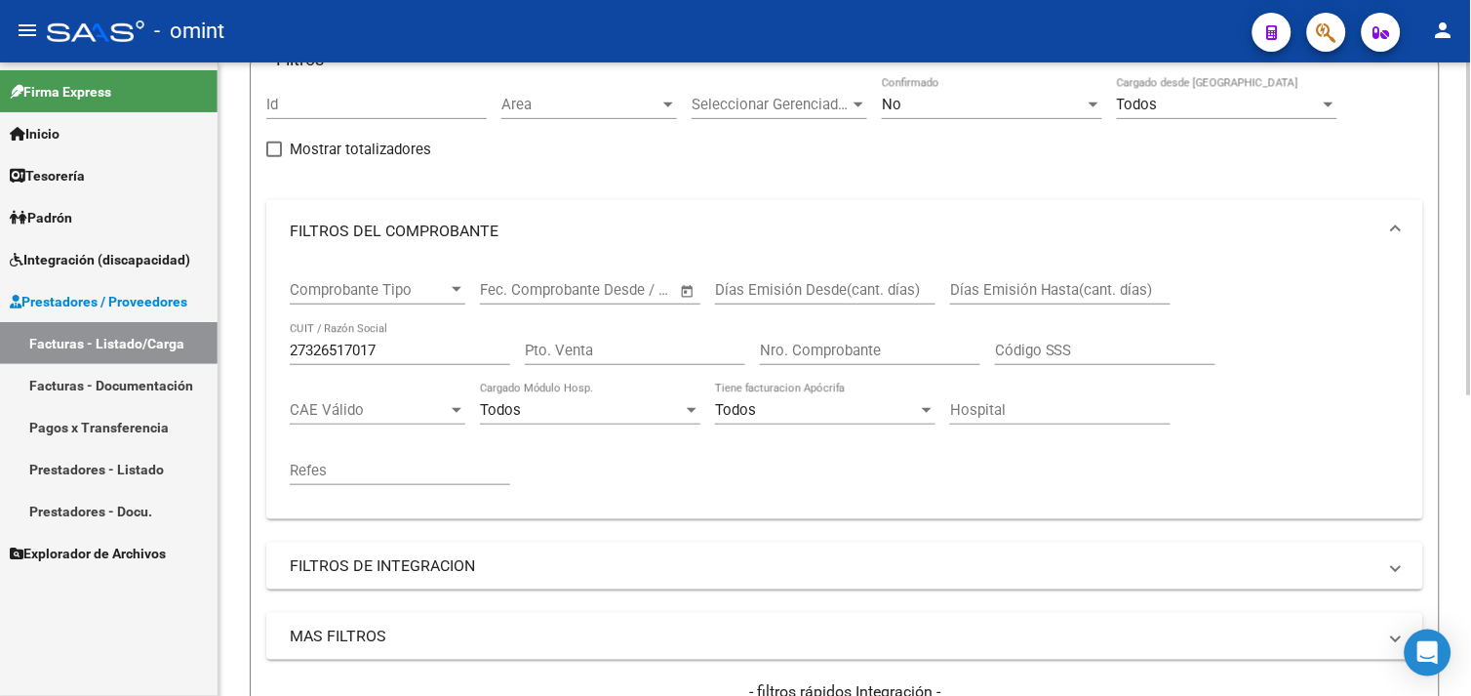
scroll to position [138, 0]
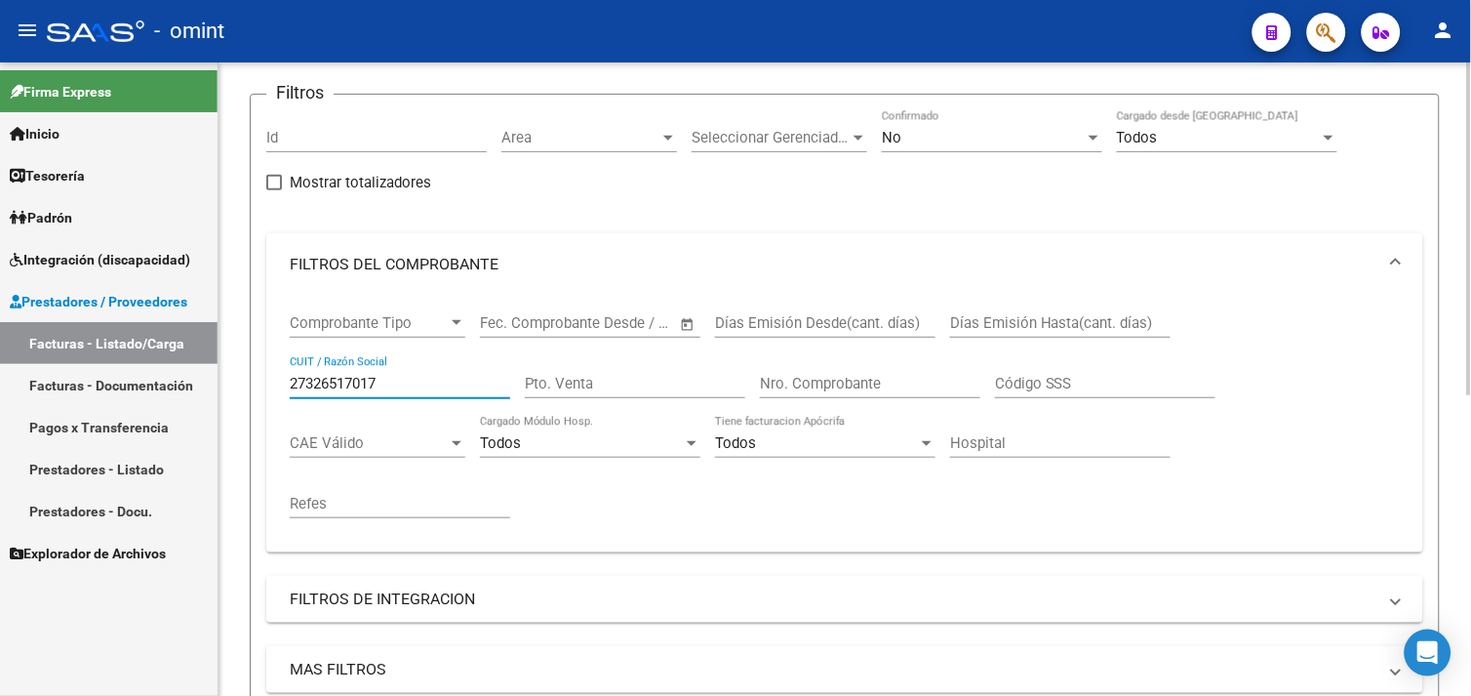
click at [358, 376] on input "27326517017" at bounding box center [400, 384] width 220 height 18
paste input "33717334669"
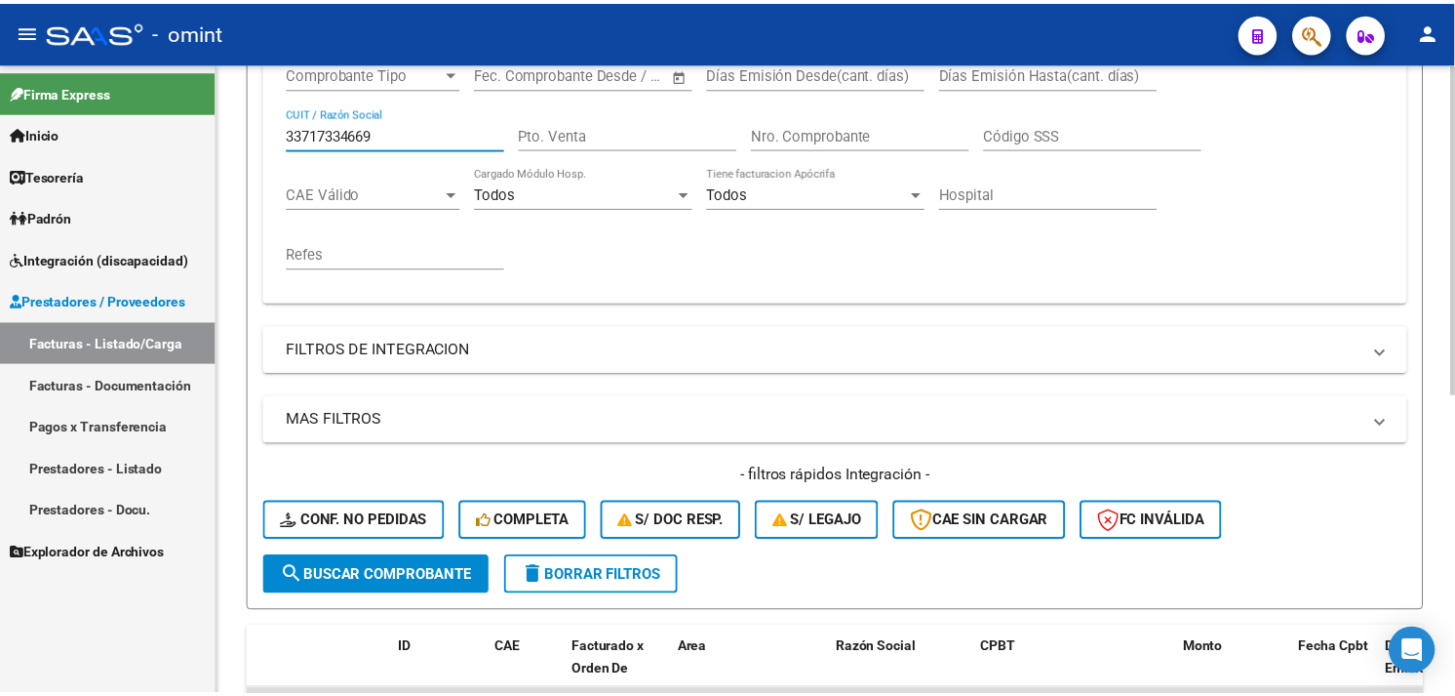
scroll to position [571, 0]
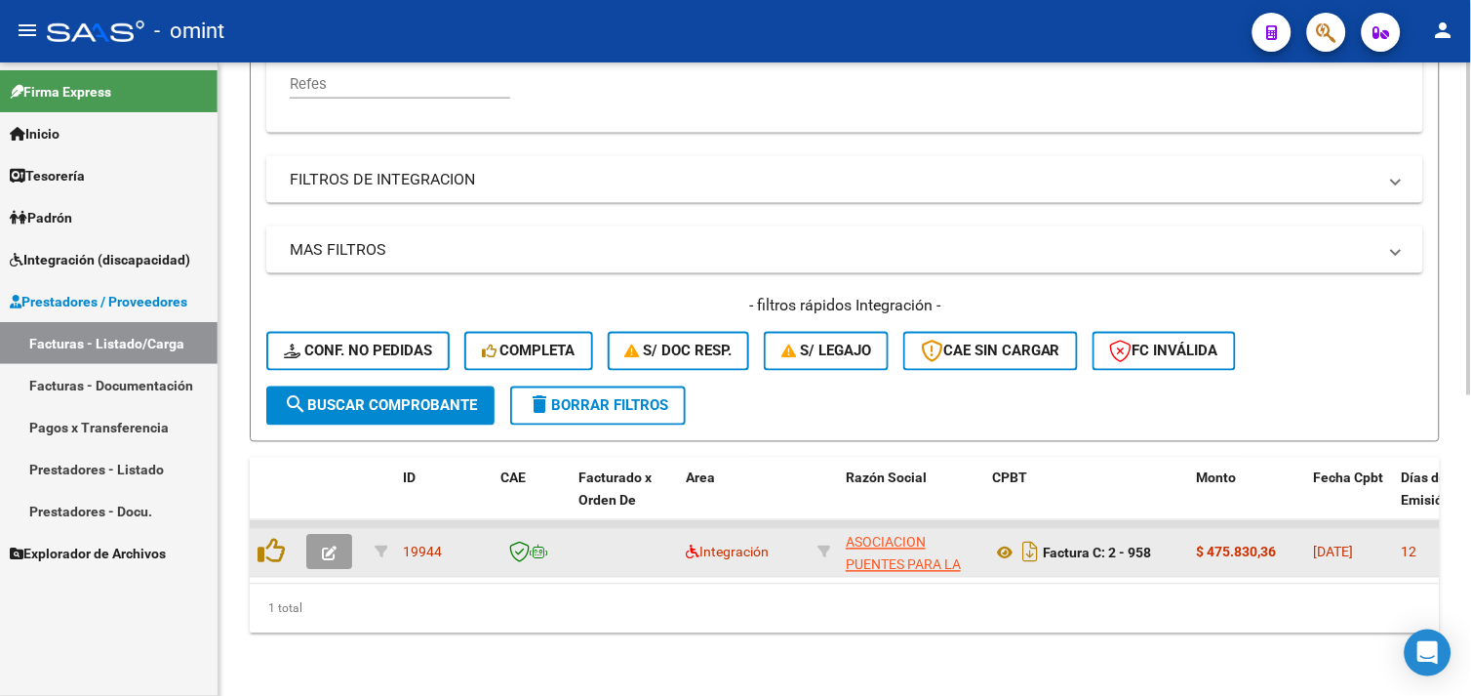
type input "33717334669"
click at [342, 543] on button "button" at bounding box center [329, 552] width 46 height 35
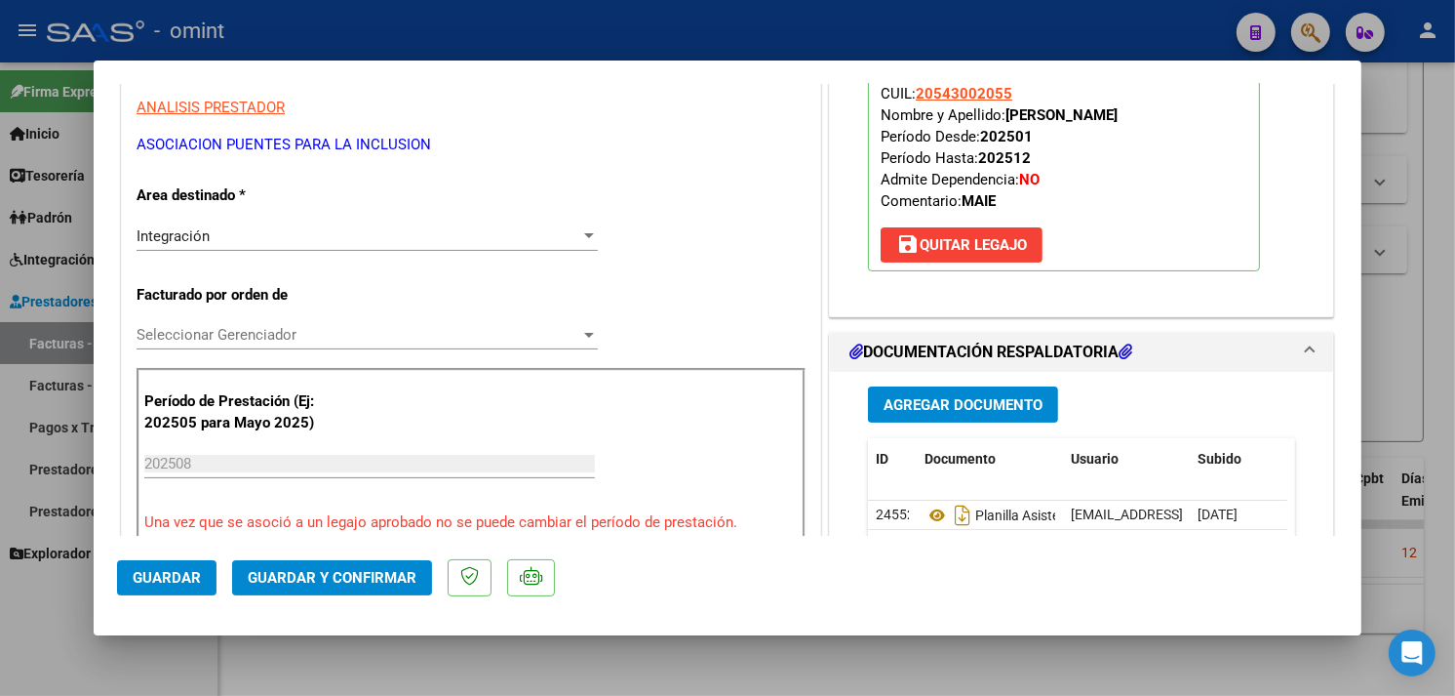
scroll to position [0, 0]
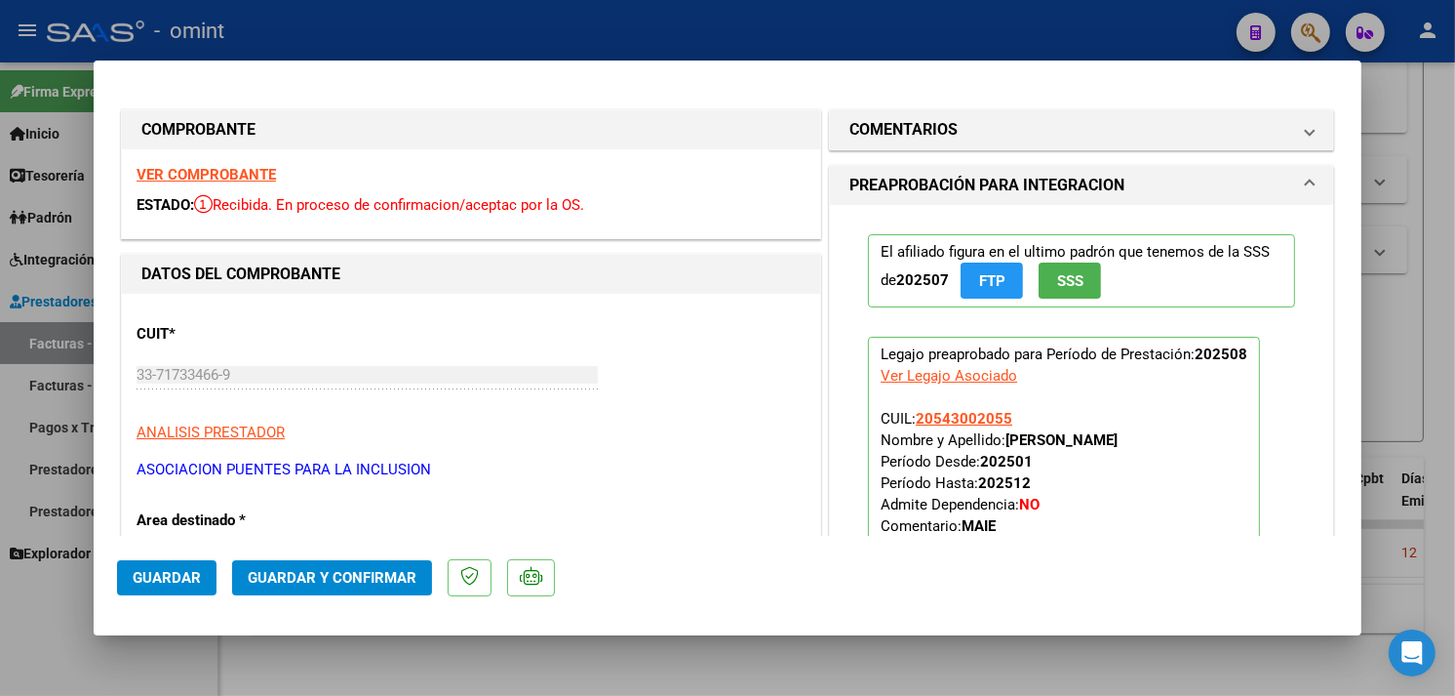
click at [235, 172] on strong "VER COMPROBANTE" at bounding box center [206, 175] width 139 height 18
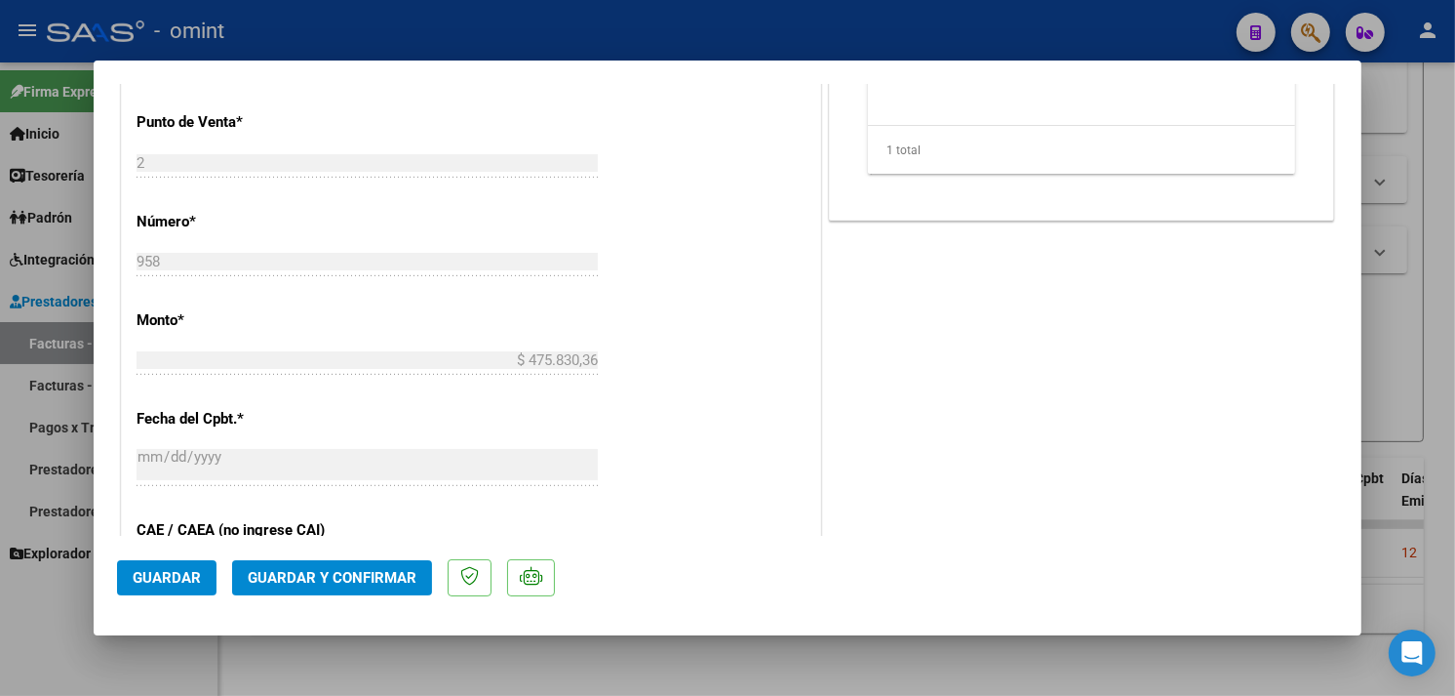
scroll to position [975, 0]
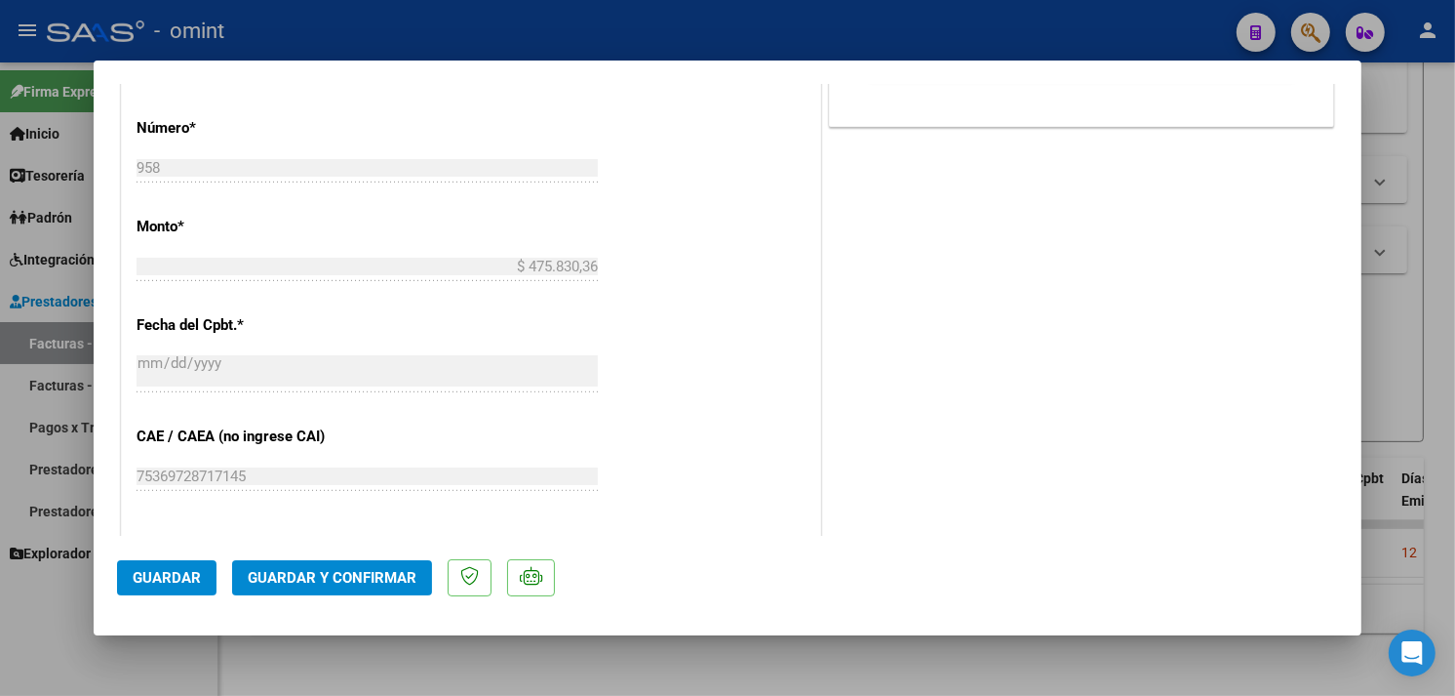
click at [375, 568] on button "Guardar y Confirmar" at bounding box center [332, 577] width 200 height 35
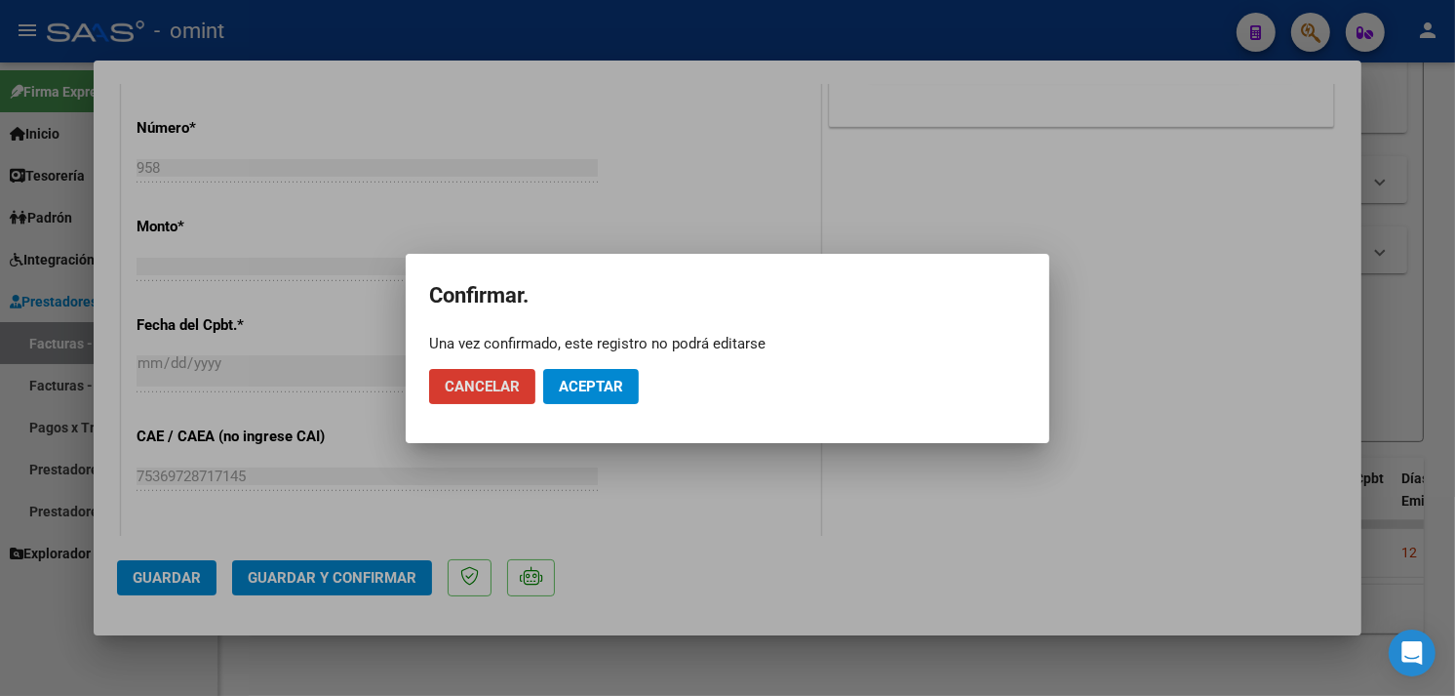
click at [603, 390] on span "Aceptar" at bounding box center [591, 387] width 64 height 18
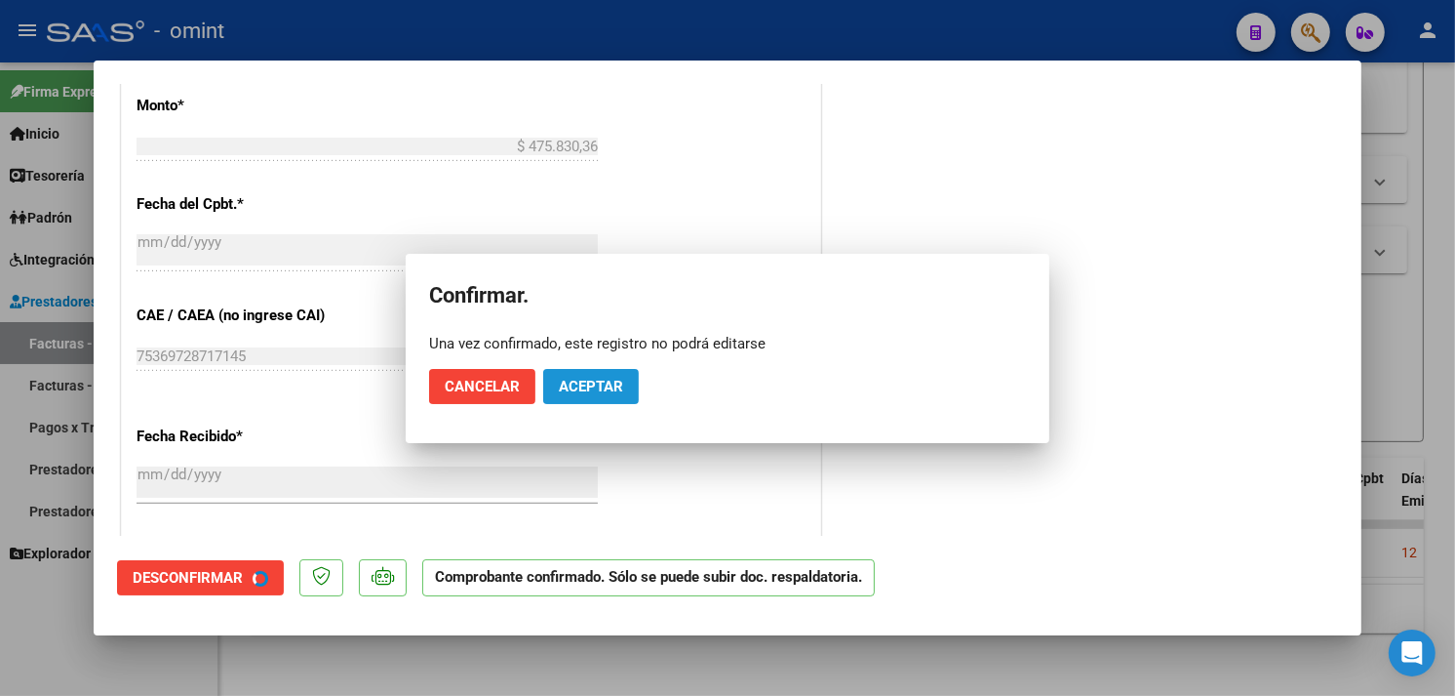
scroll to position [854, 0]
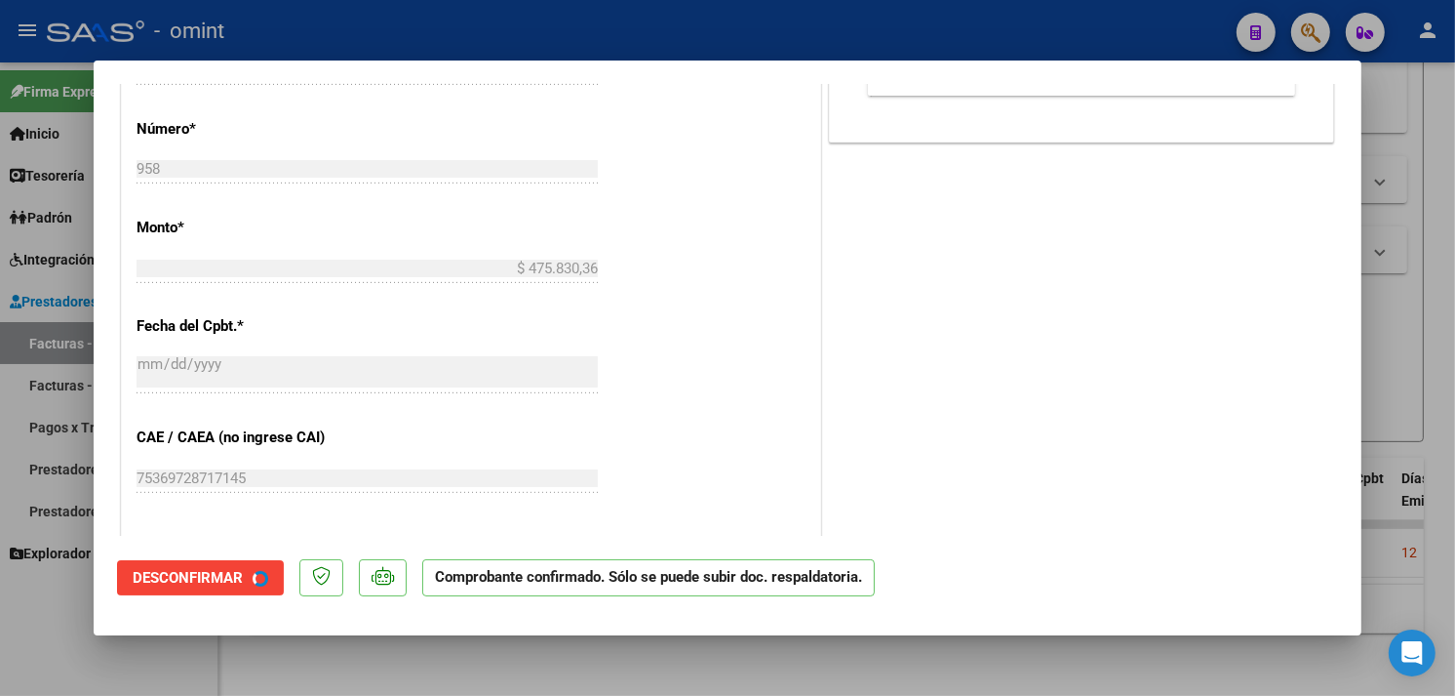
type input "$ 0,00"
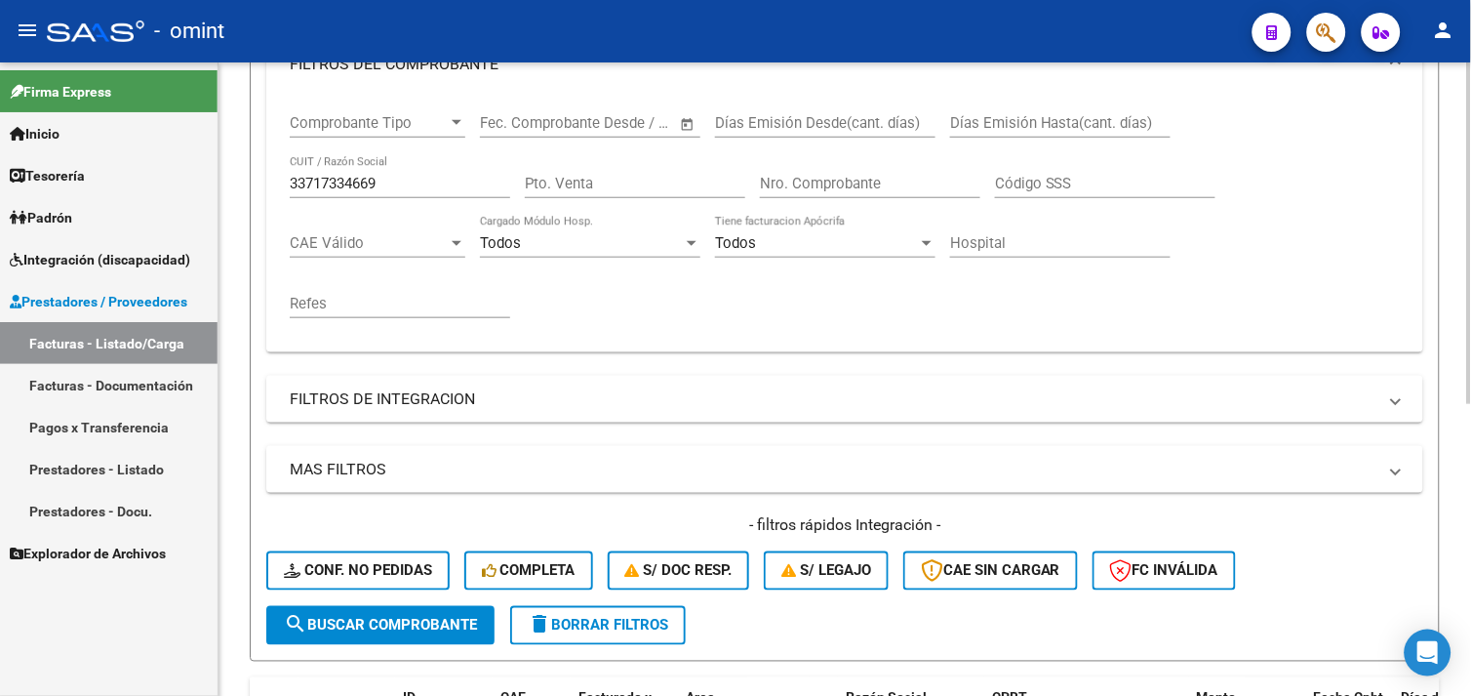
scroll to position [107, 0]
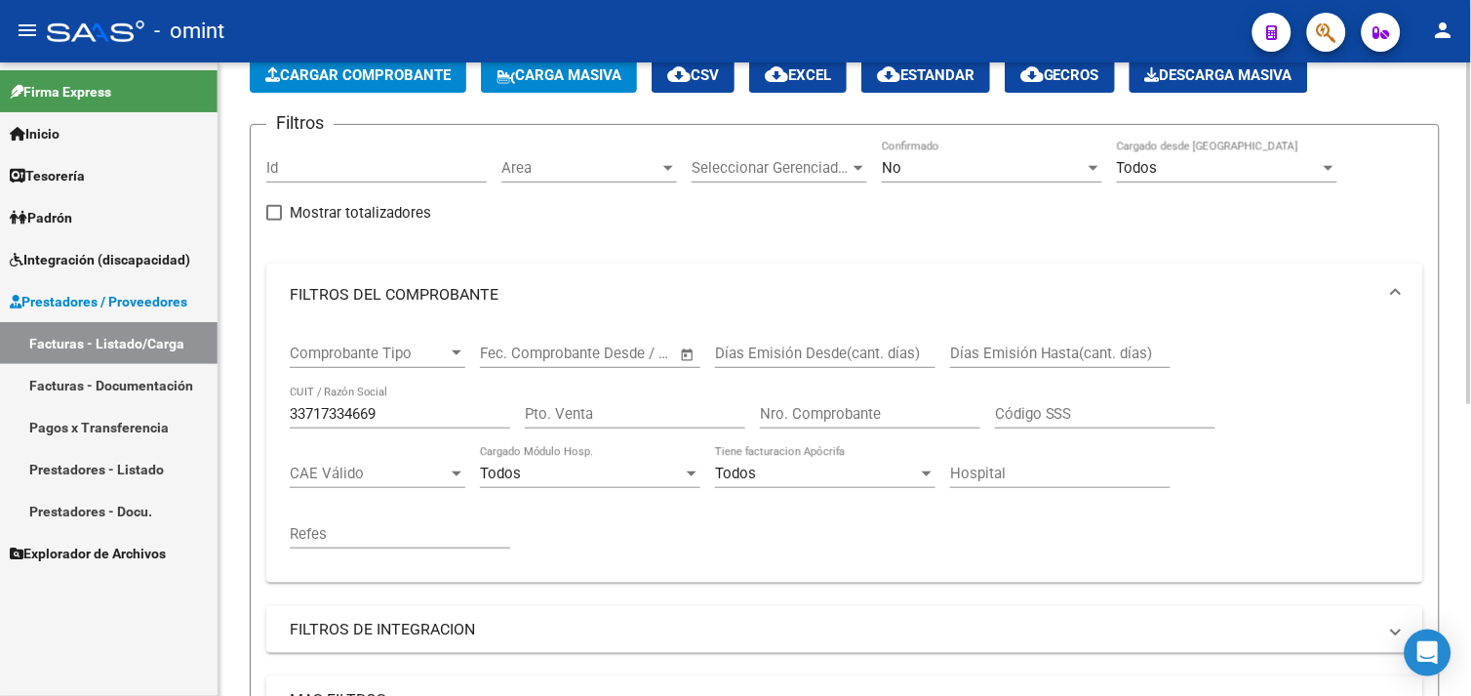
click at [364, 412] on input "33717334669" at bounding box center [400, 414] width 220 height 18
paste input "2732037262"
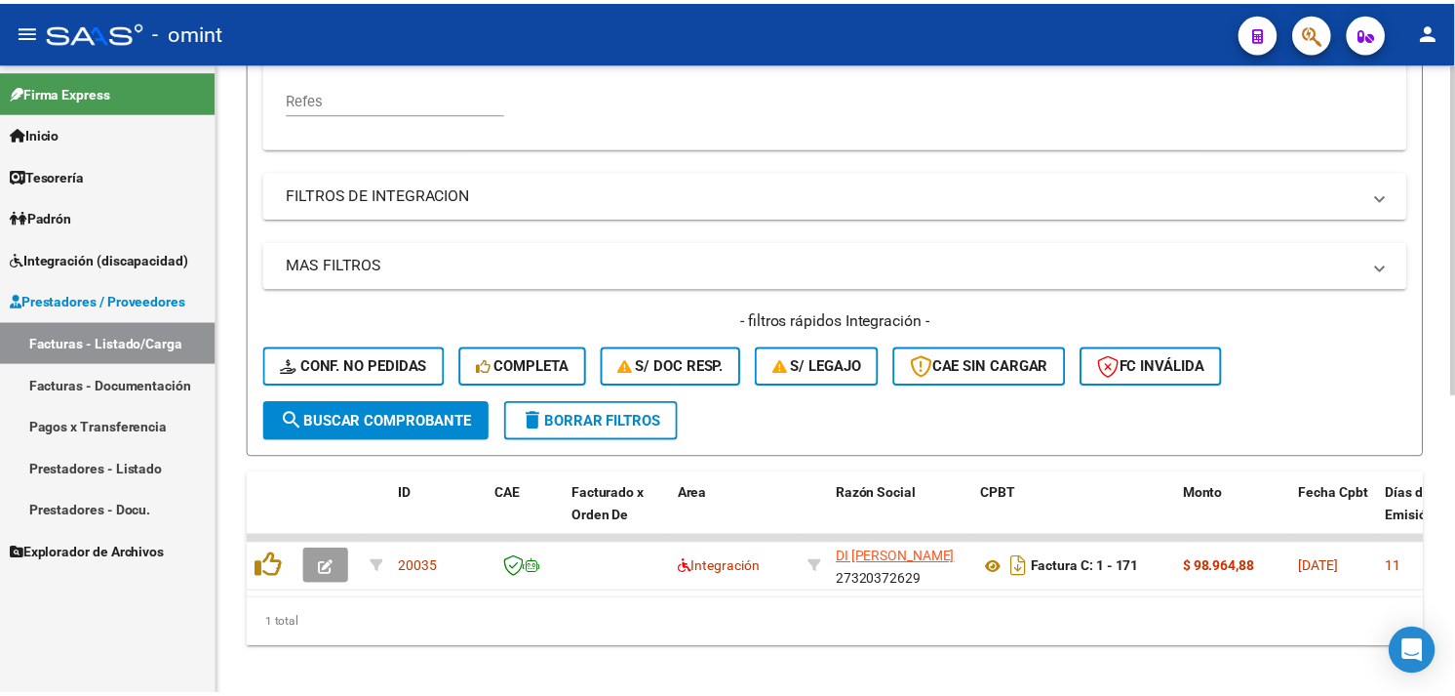
scroll to position [571, 0]
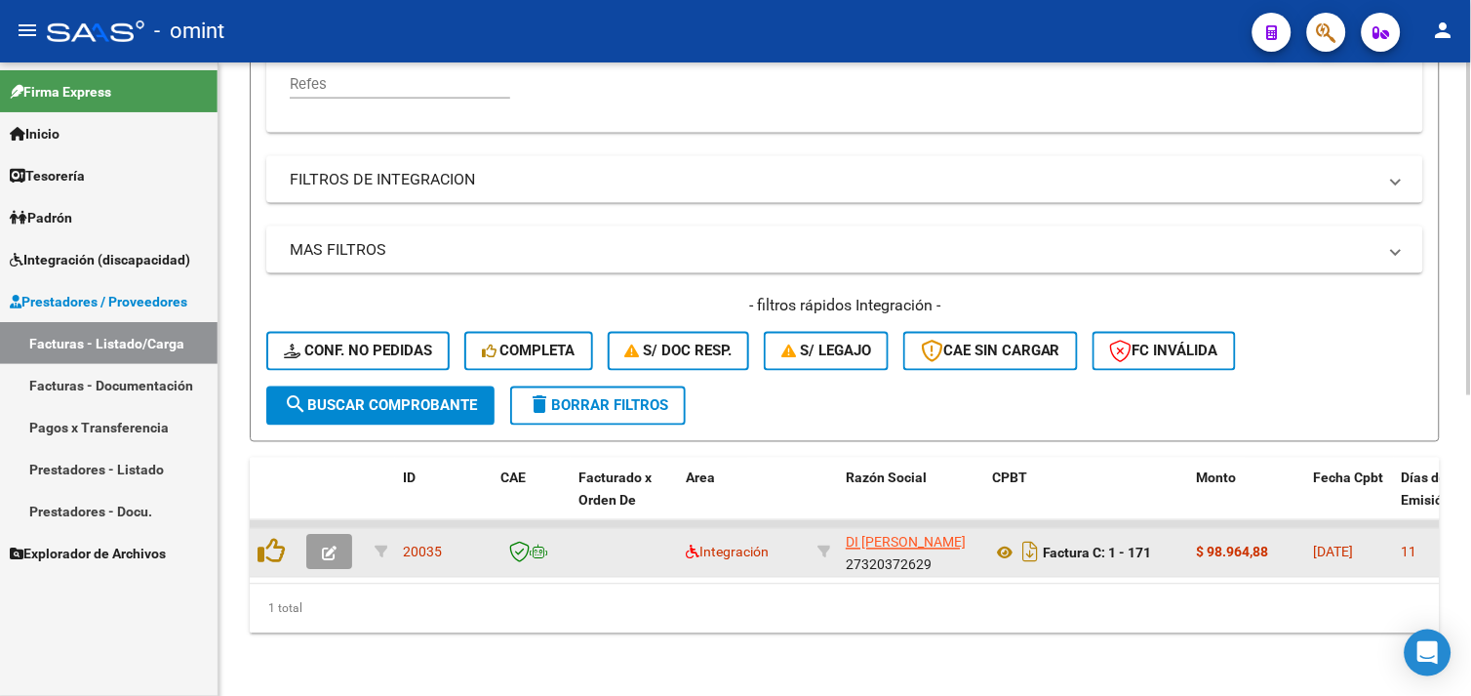
type input "27320372629"
click at [348, 535] on button "button" at bounding box center [329, 552] width 46 height 35
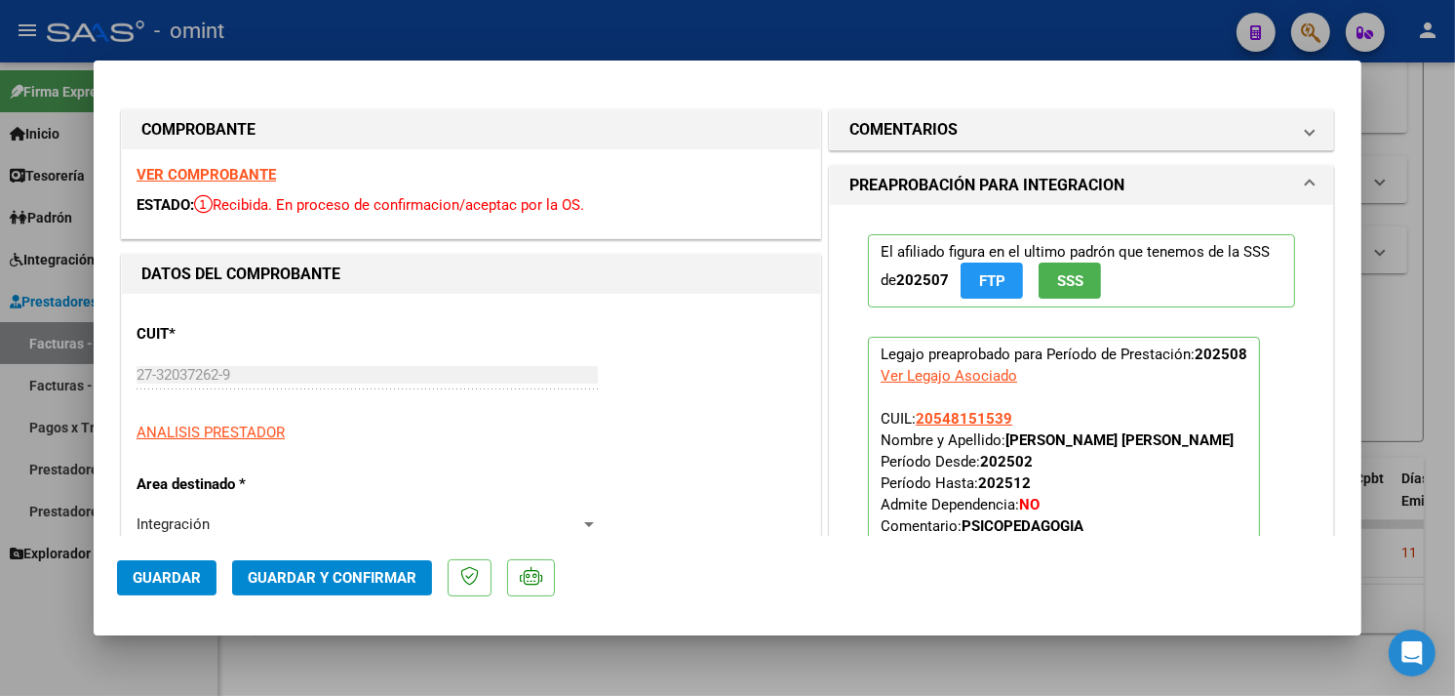
click at [231, 173] on strong "VER COMPROBANTE" at bounding box center [206, 175] width 139 height 18
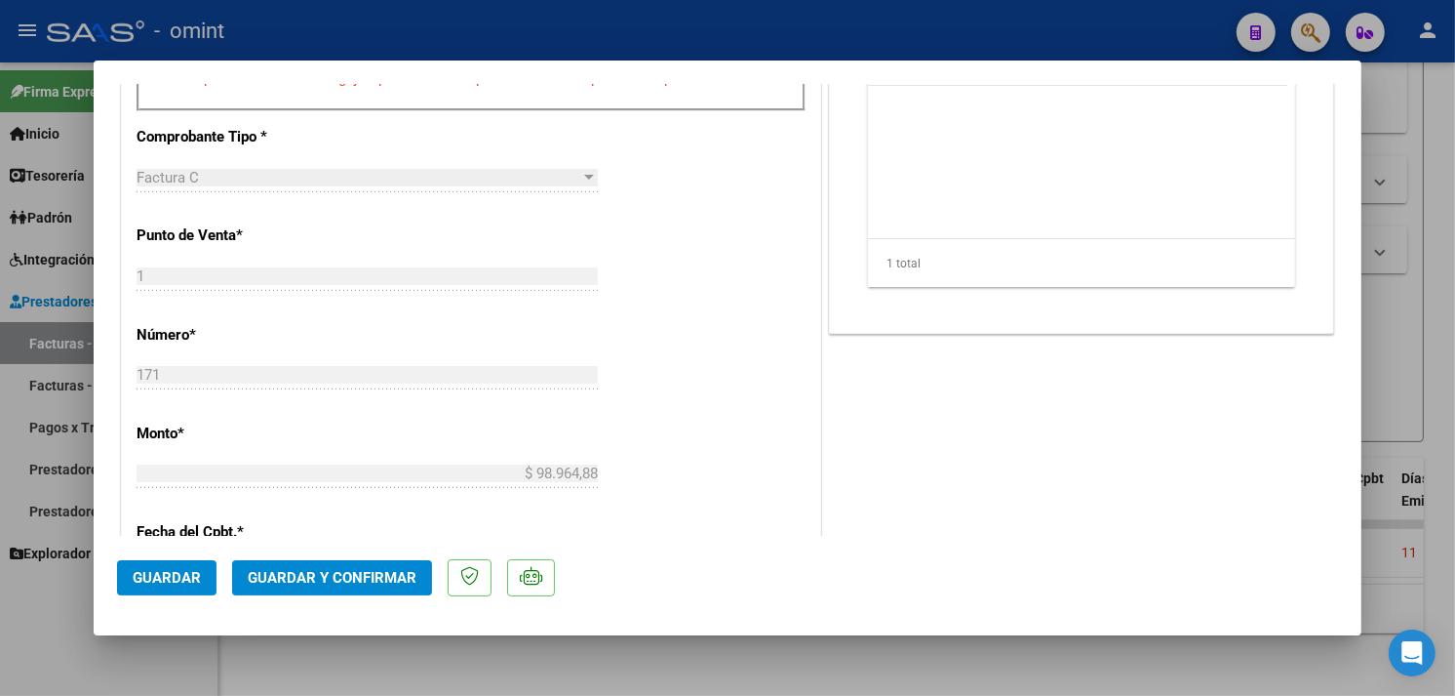
scroll to position [975, 0]
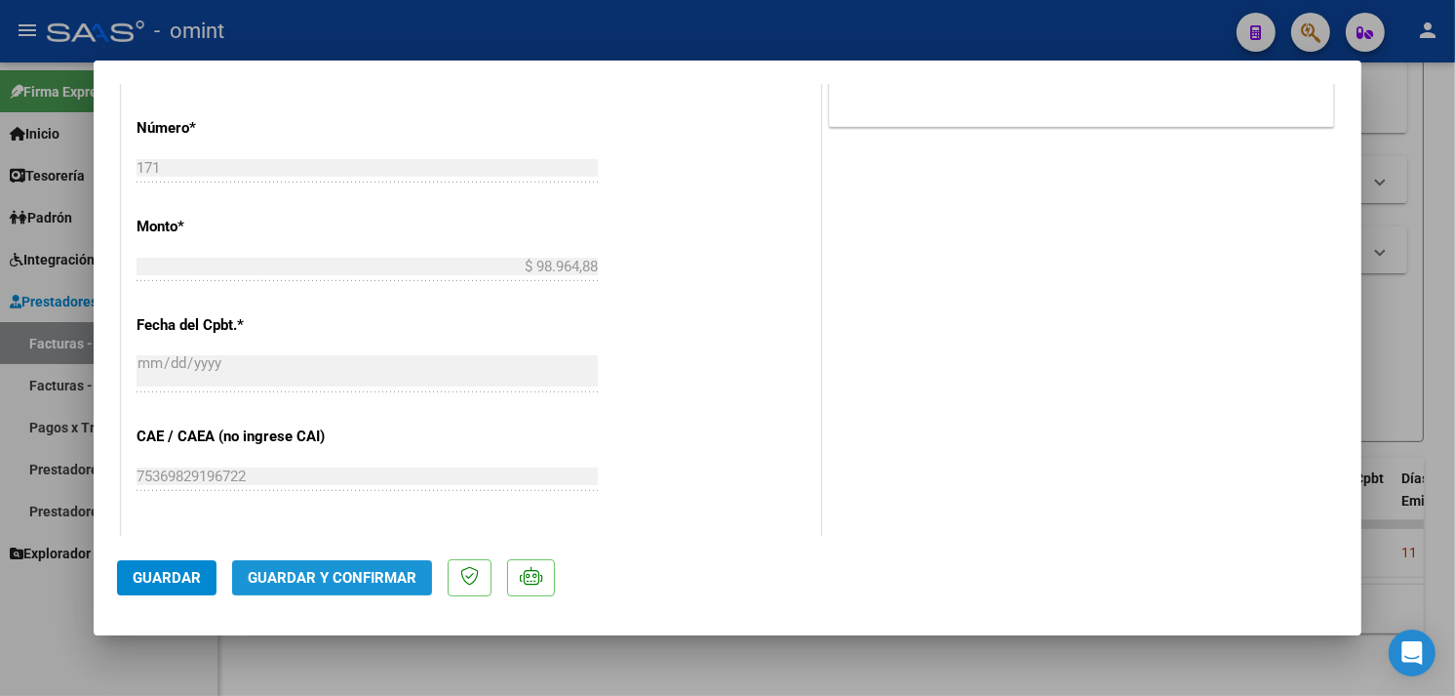
click at [372, 581] on span "Guardar y Confirmar" at bounding box center [332, 578] width 169 height 18
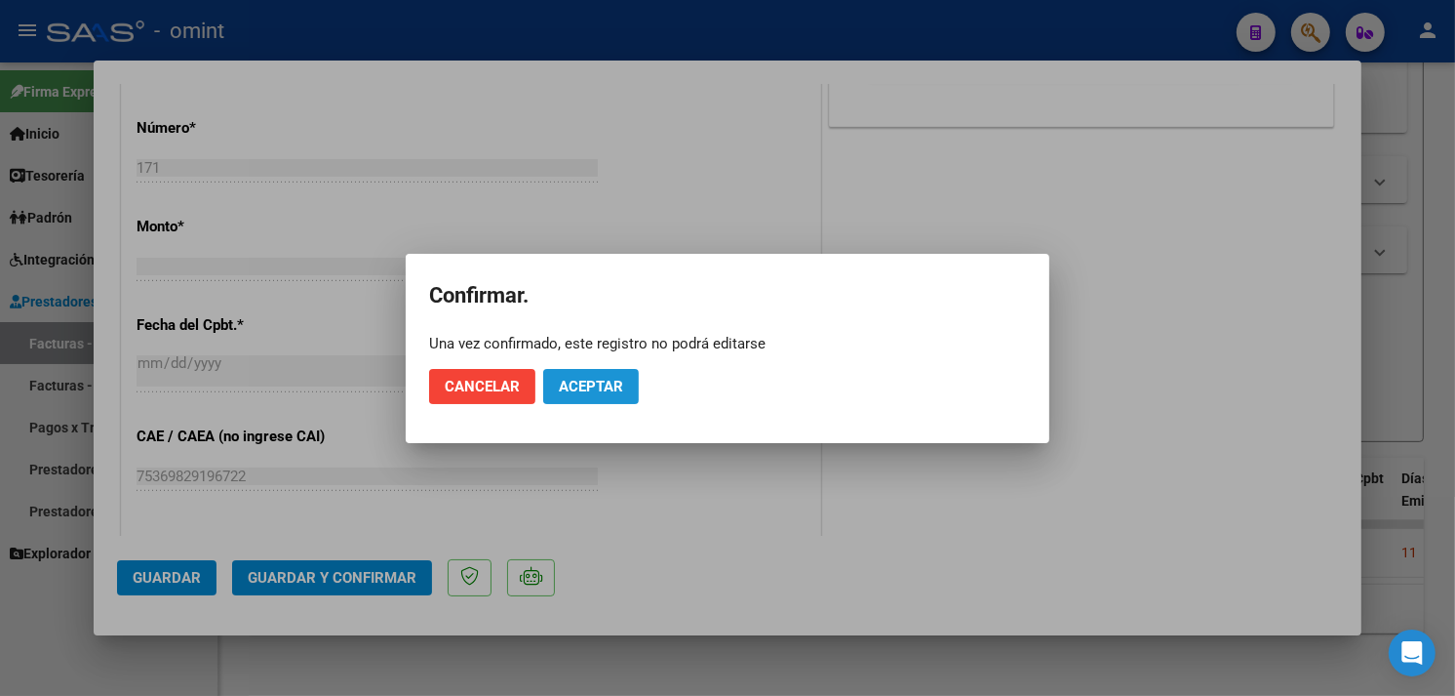
click at [572, 384] on span "Aceptar" at bounding box center [591, 387] width 64 height 18
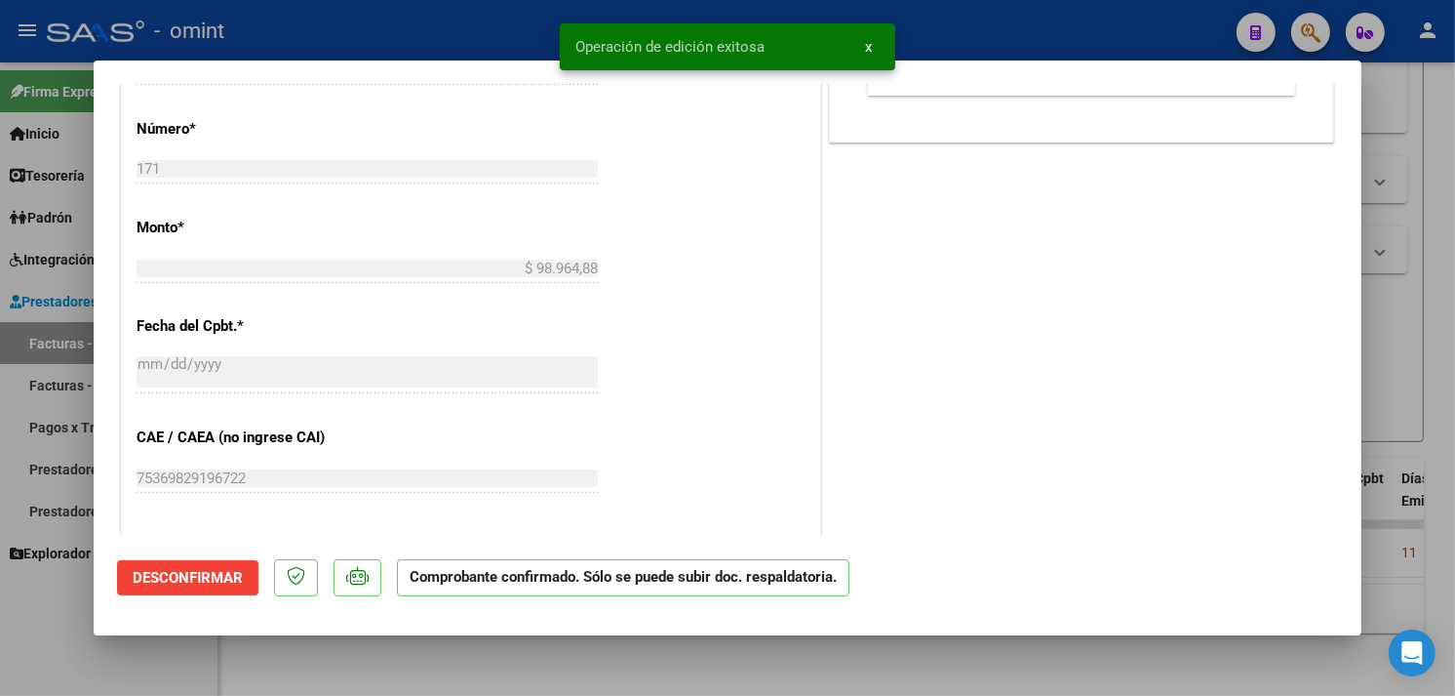
type input "$ 0,00"
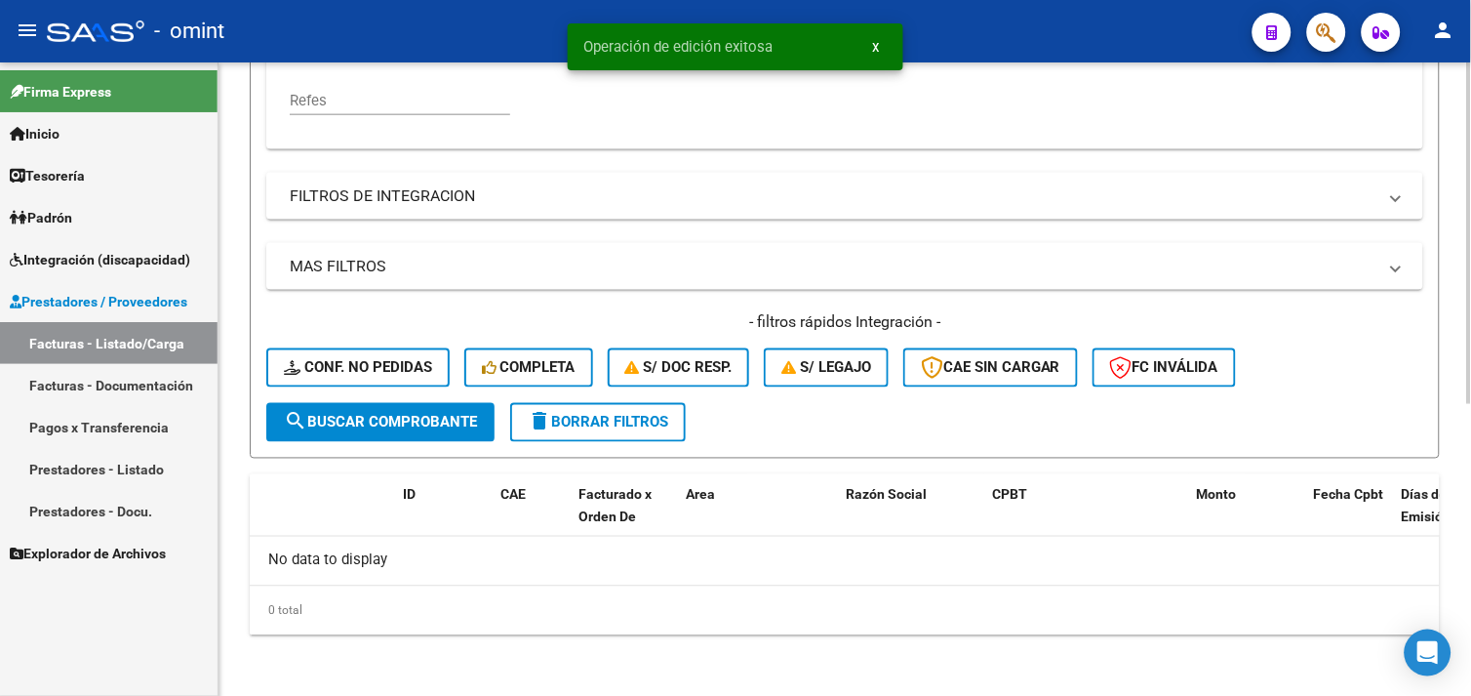
scroll to position [216, 0]
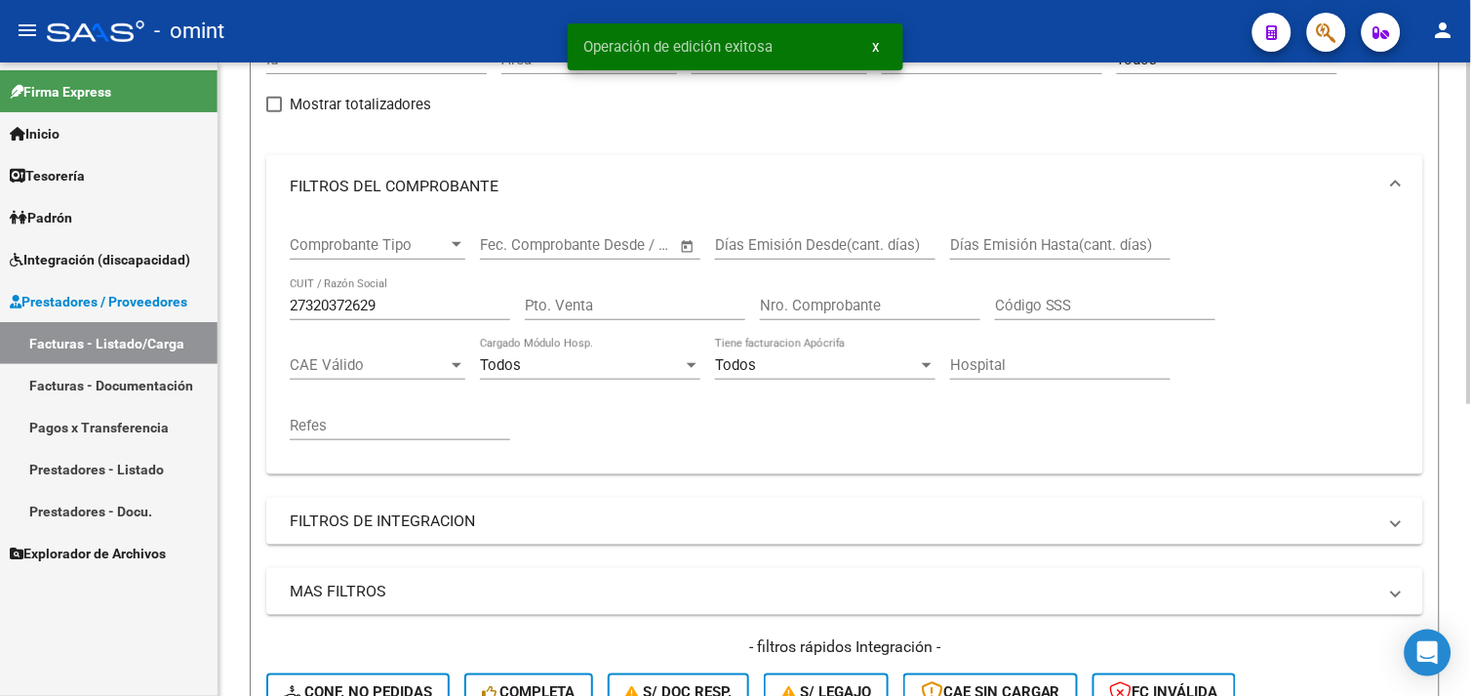
click at [329, 309] on input "27320372629" at bounding box center [400, 306] width 220 height 18
paste input "296375166"
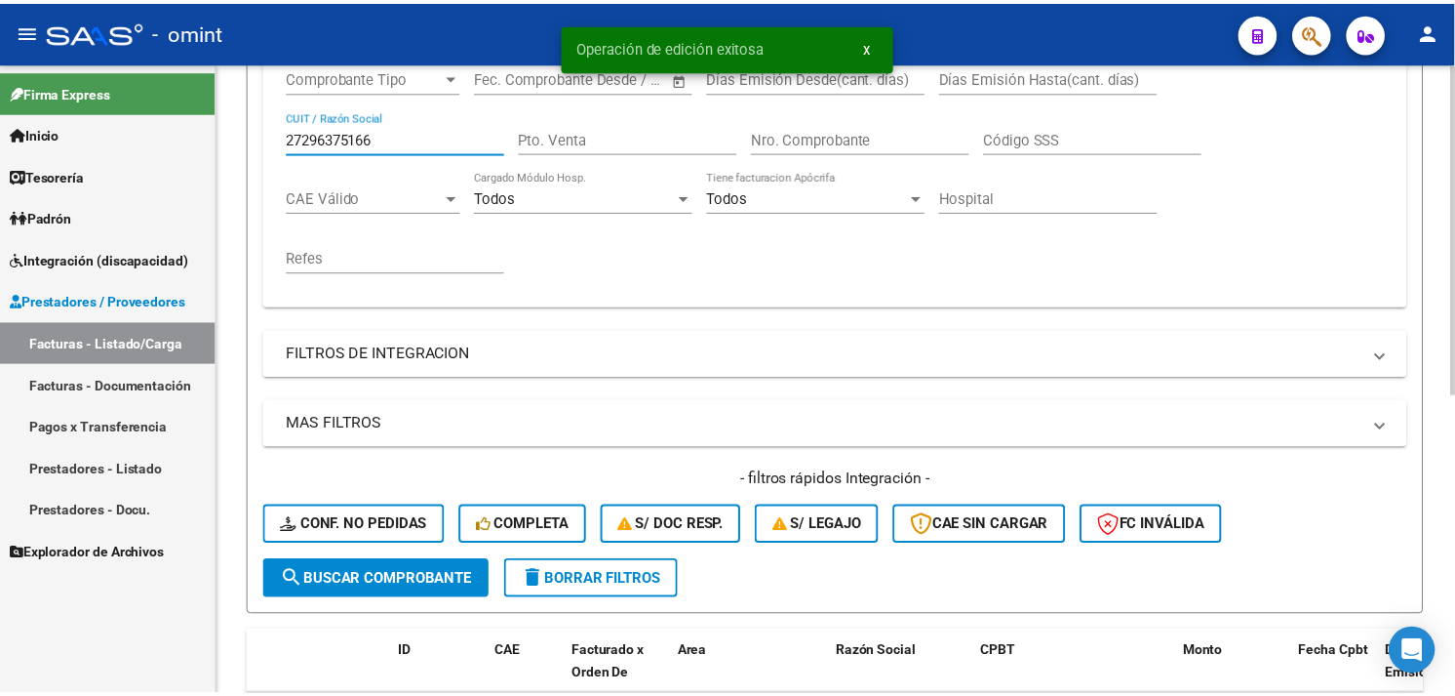
scroll to position [571, 0]
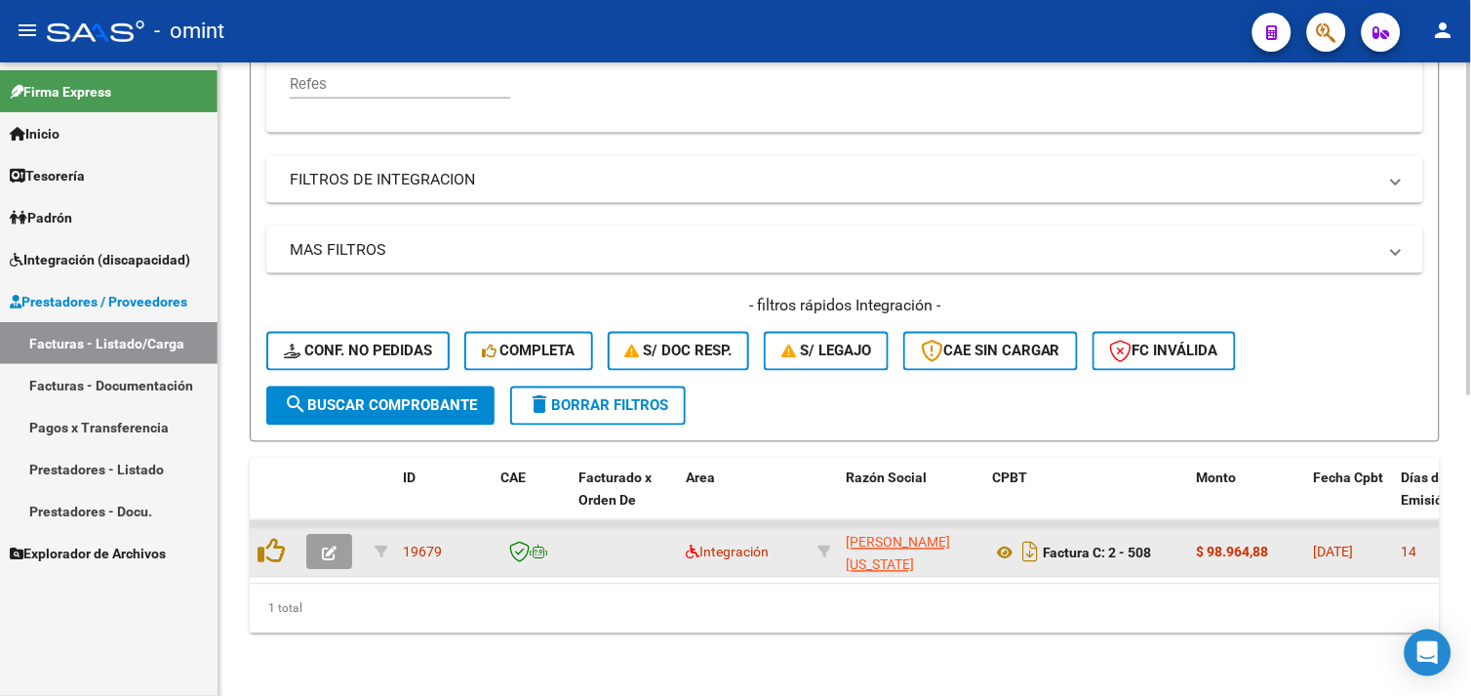
type input "27296375166"
click at [336, 546] on icon "button" at bounding box center [329, 553] width 15 height 15
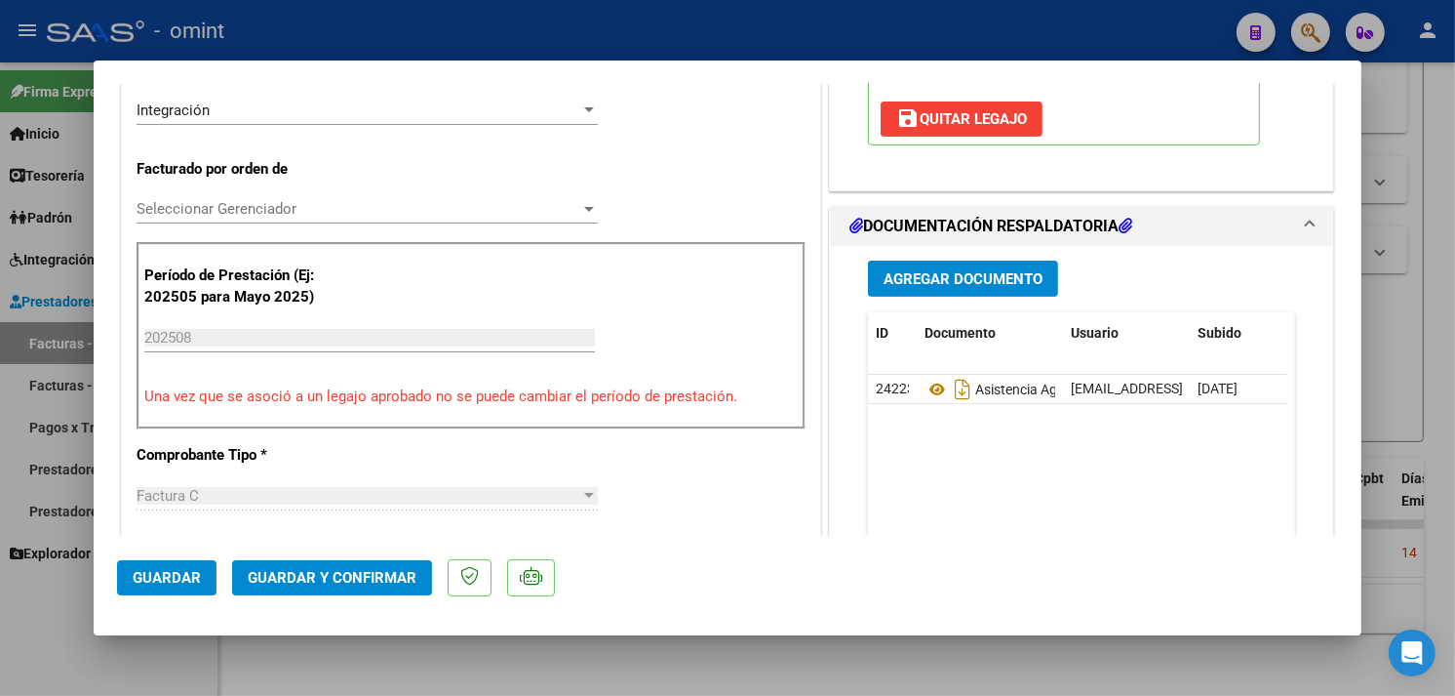
scroll to position [758, 0]
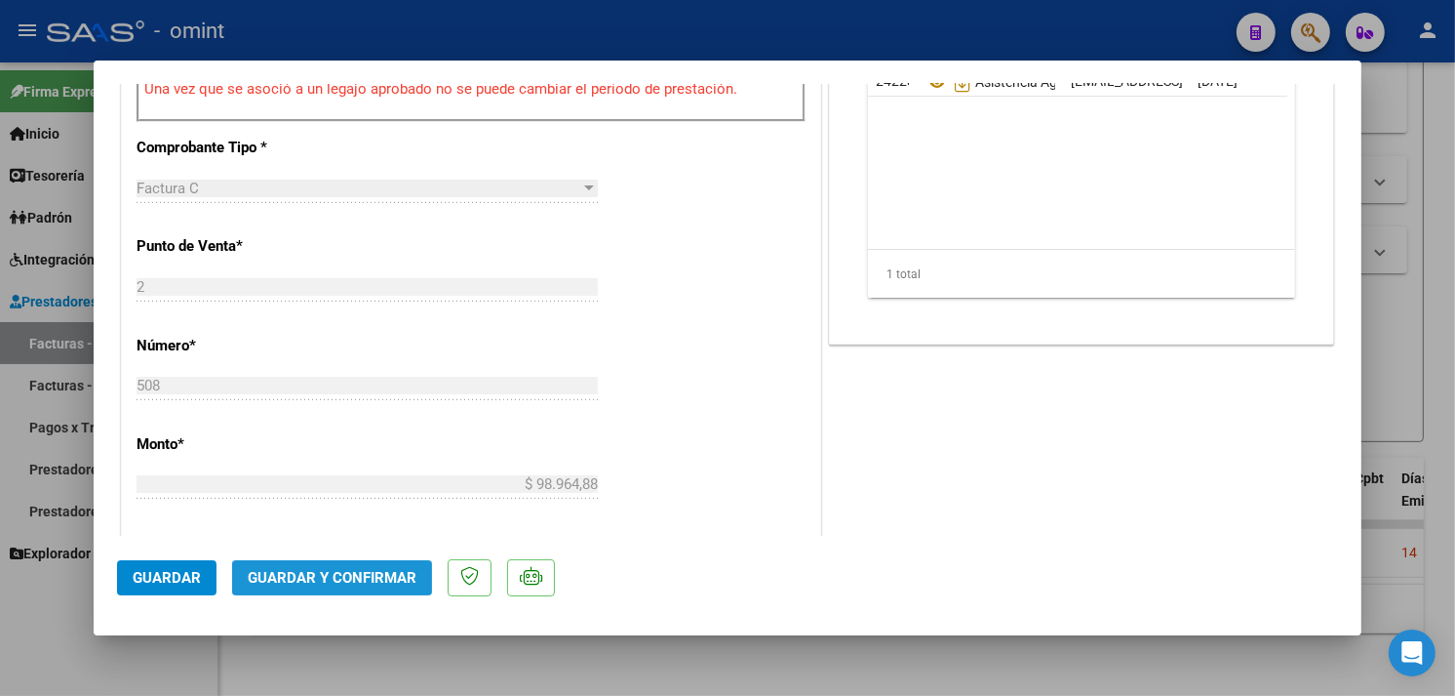
click at [364, 576] on span "Guardar y Confirmar" at bounding box center [332, 578] width 169 height 18
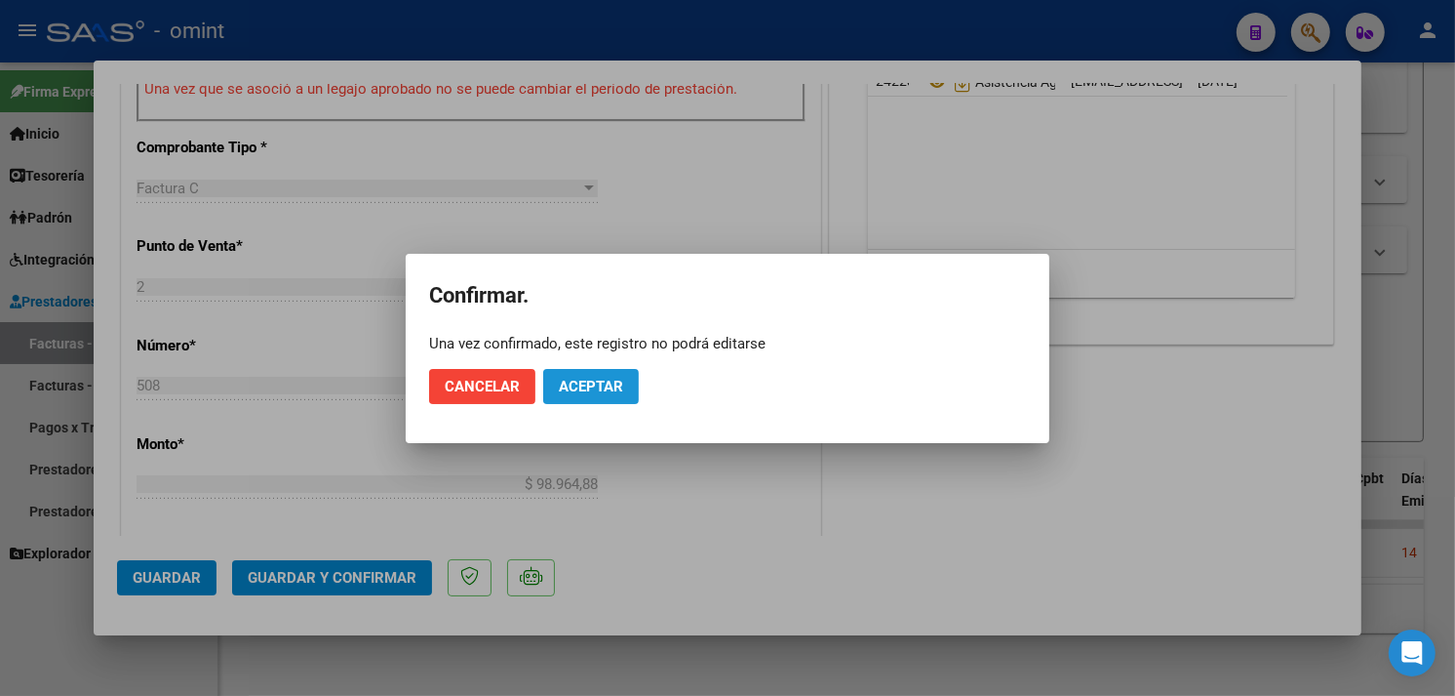
click at [601, 395] on button "Aceptar" at bounding box center [591, 386] width 96 height 35
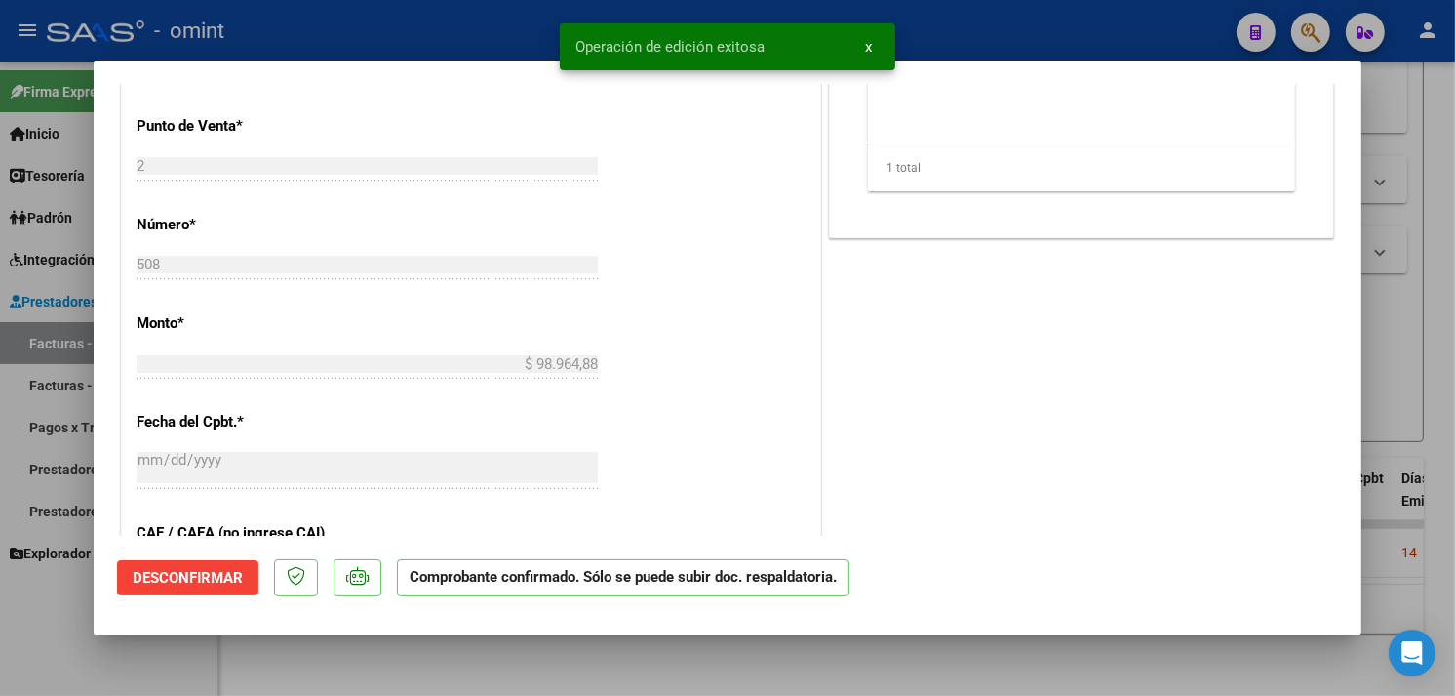
type input "$ 0,00"
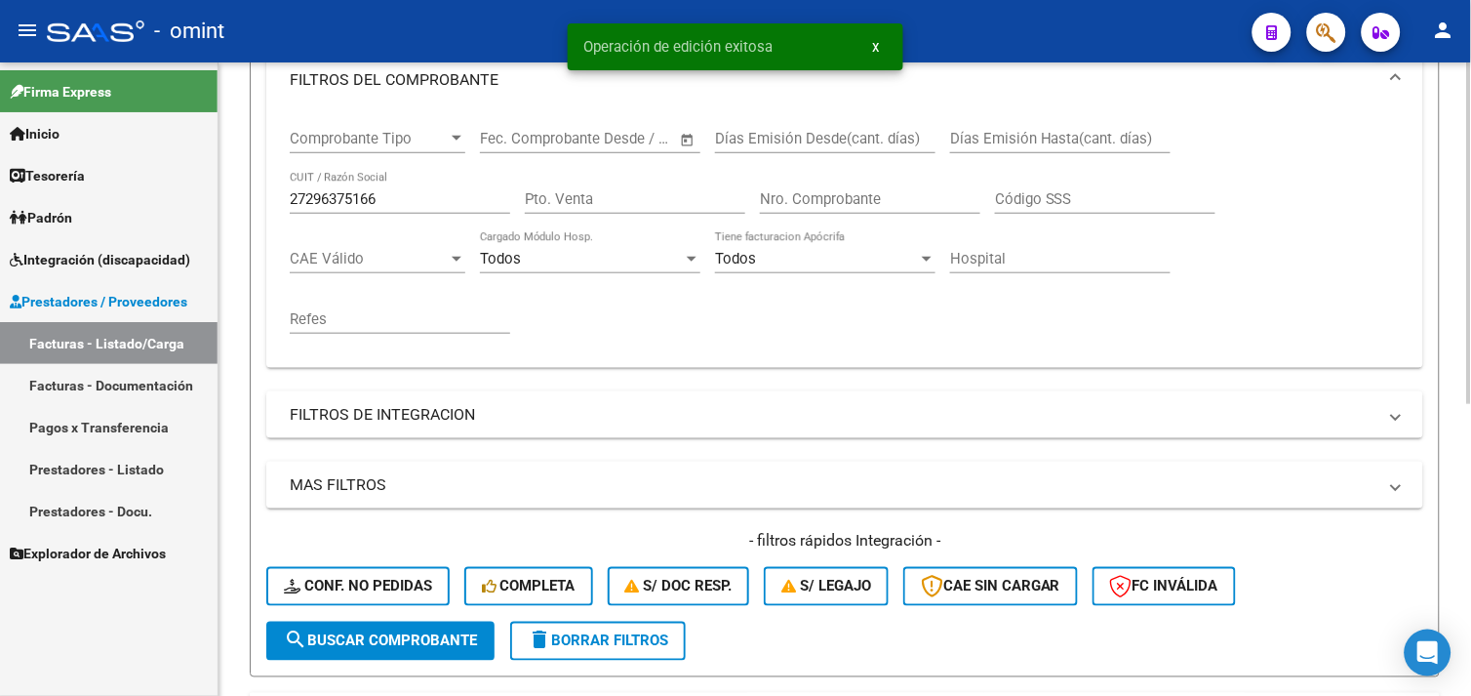
scroll to position [107, 0]
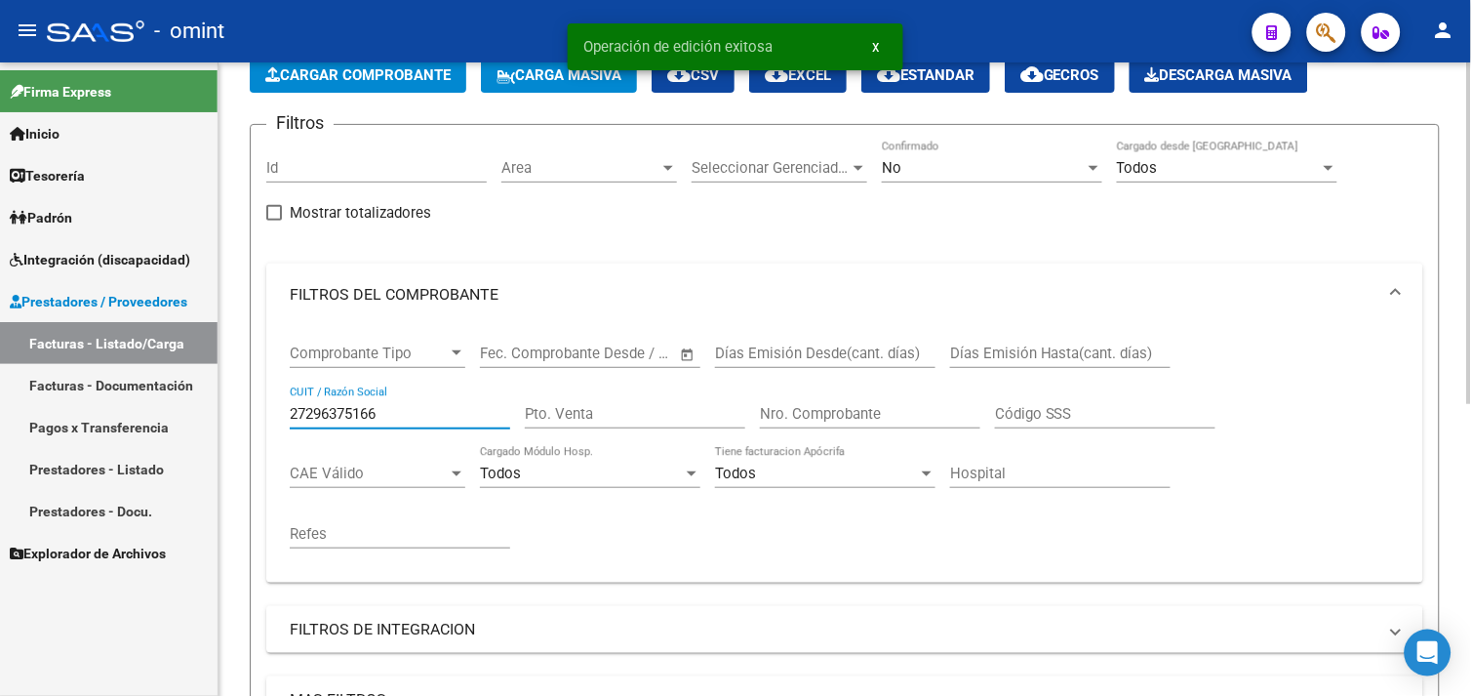
click at [346, 419] on input "27296375166" at bounding box center [400, 414] width 220 height 18
paste input "76446334"
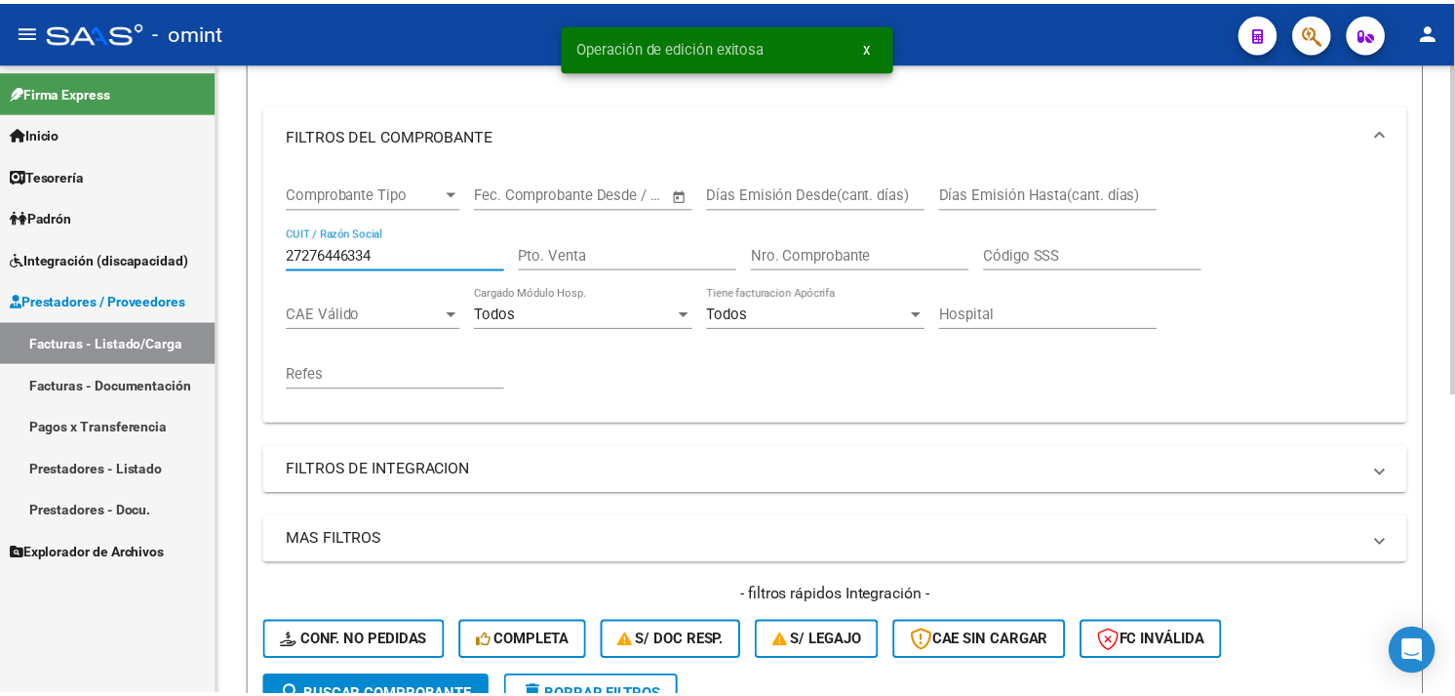
scroll to position [571, 0]
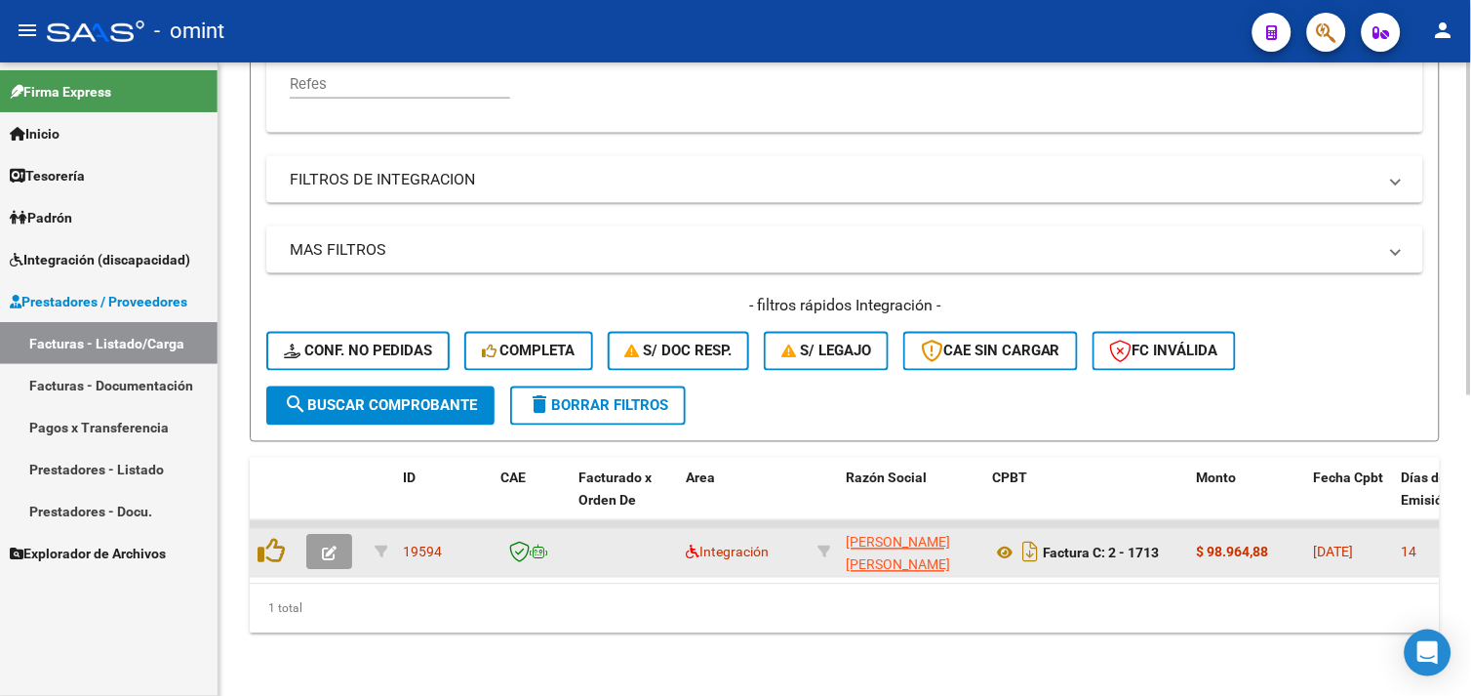
type input "27276446334"
click at [333, 546] on icon "button" at bounding box center [329, 553] width 15 height 15
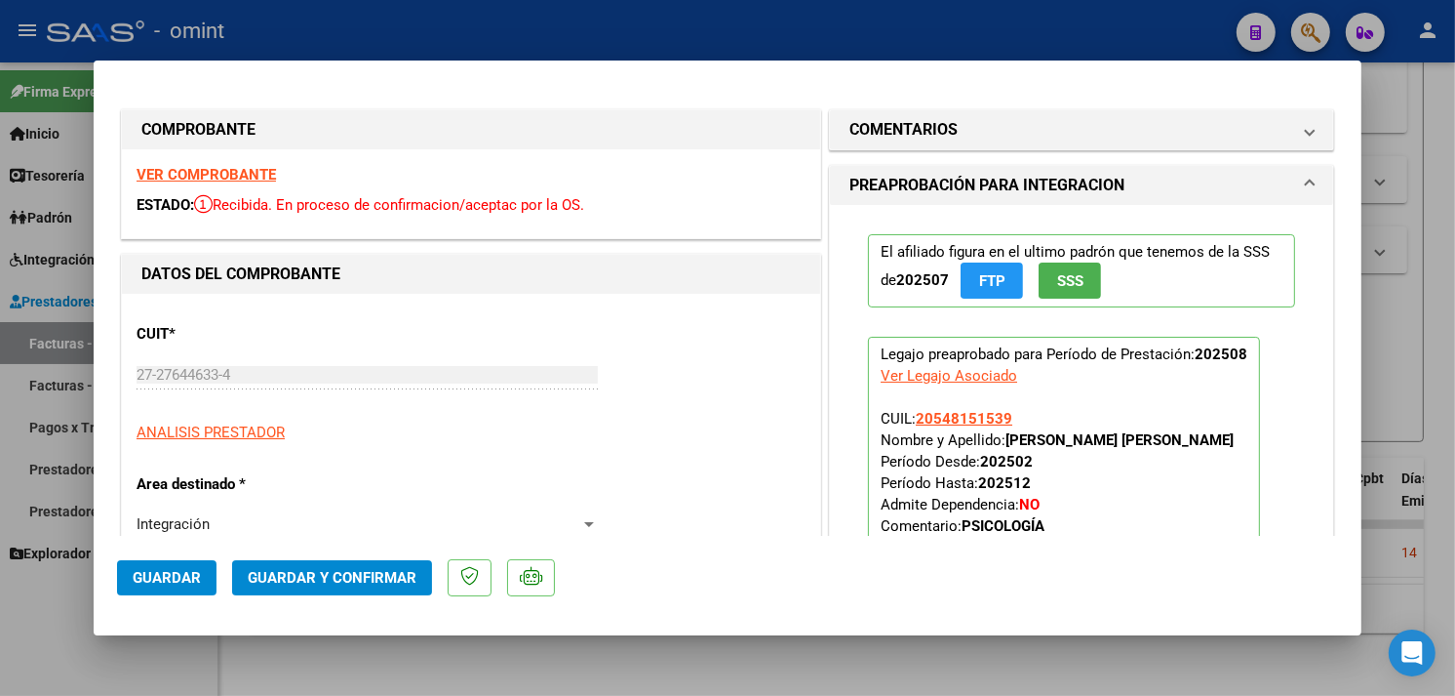
click at [215, 171] on strong "VER COMPROBANTE" at bounding box center [206, 175] width 139 height 18
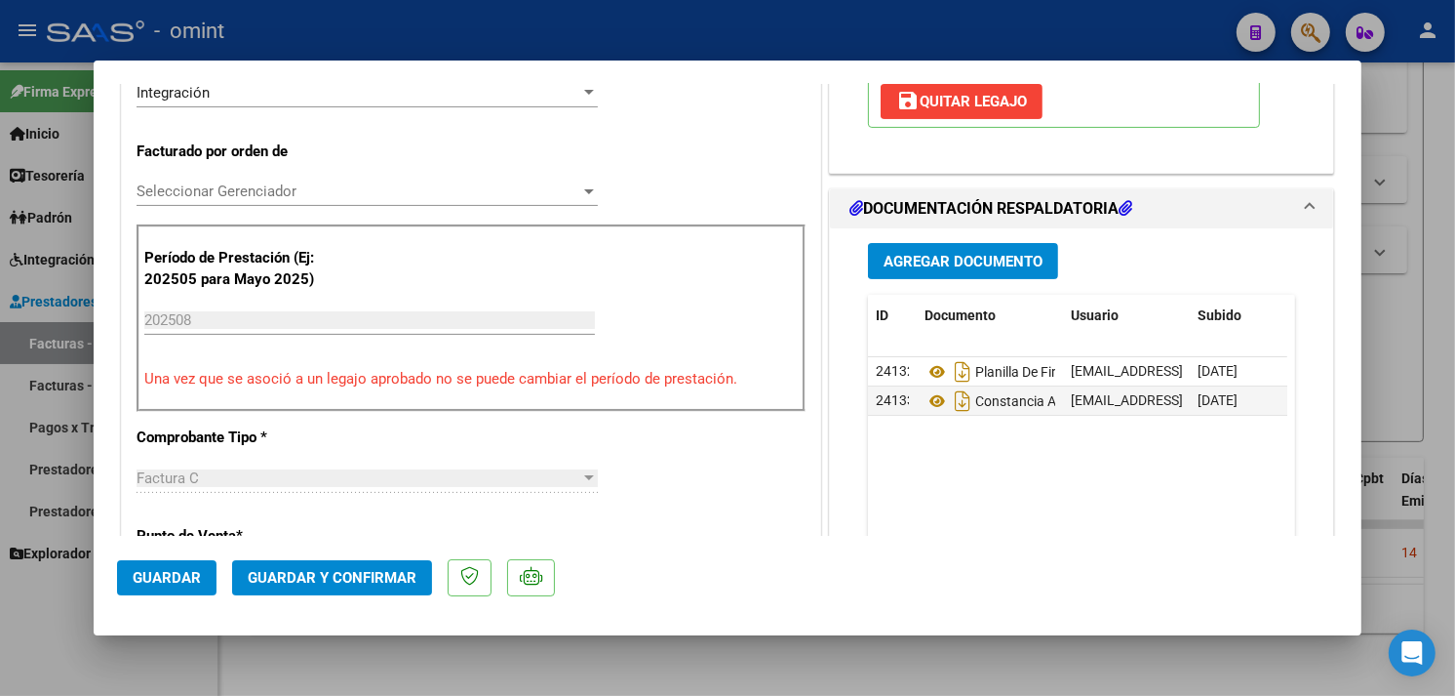
scroll to position [650, 0]
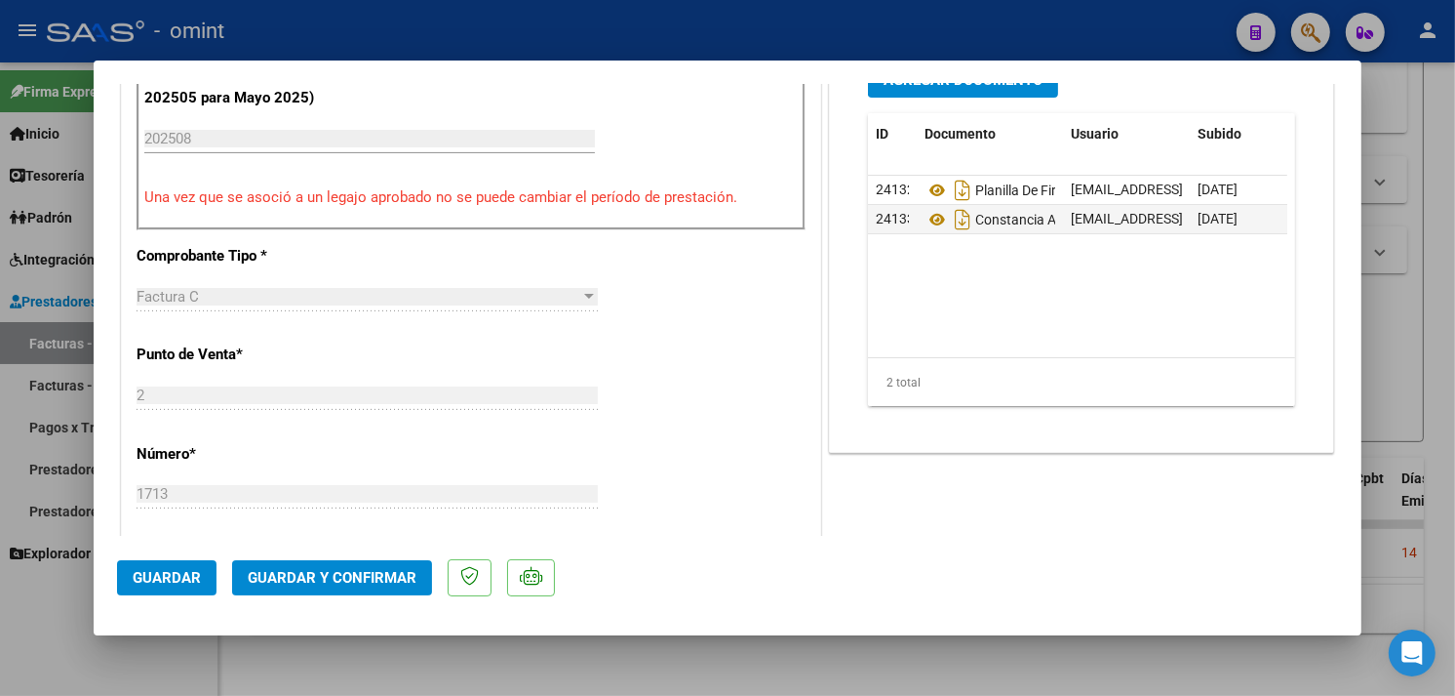
click at [358, 578] on span "Guardar y Confirmar" at bounding box center [332, 578] width 169 height 18
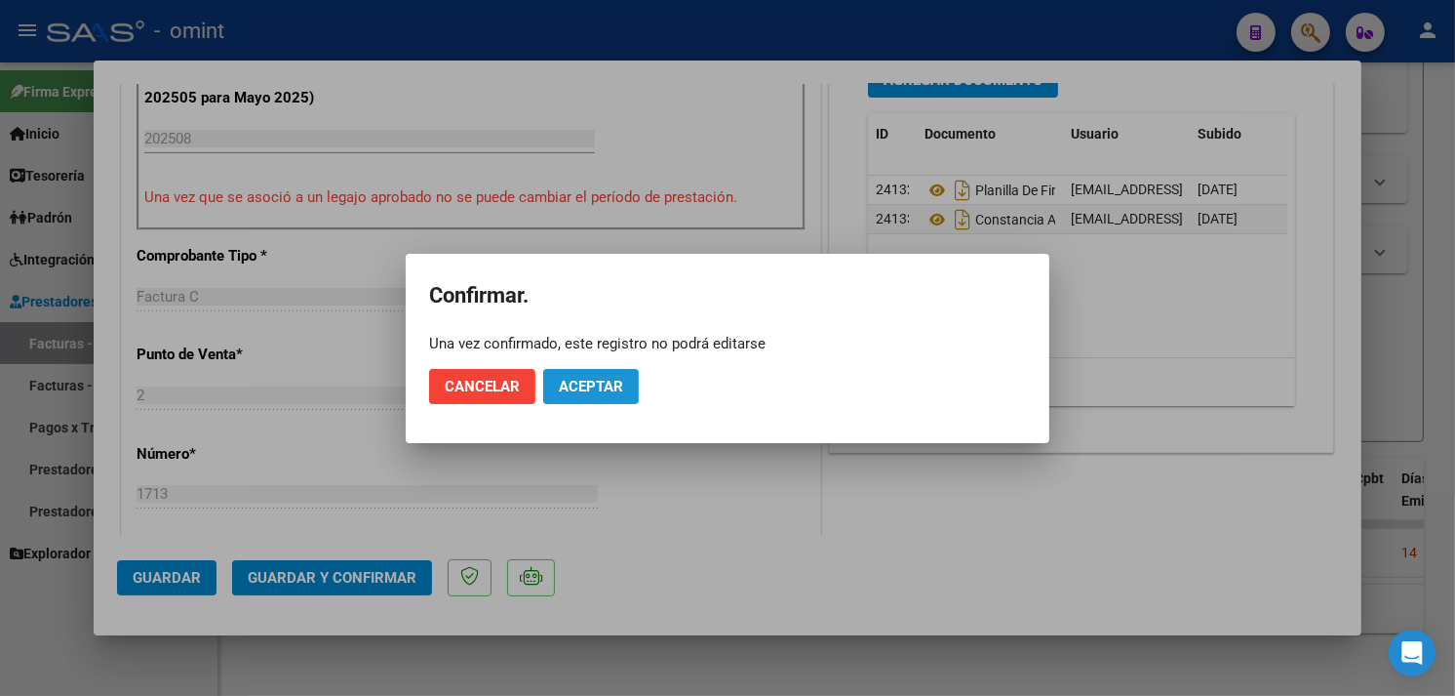
click at [579, 384] on span "Aceptar" at bounding box center [591, 387] width 64 height 18
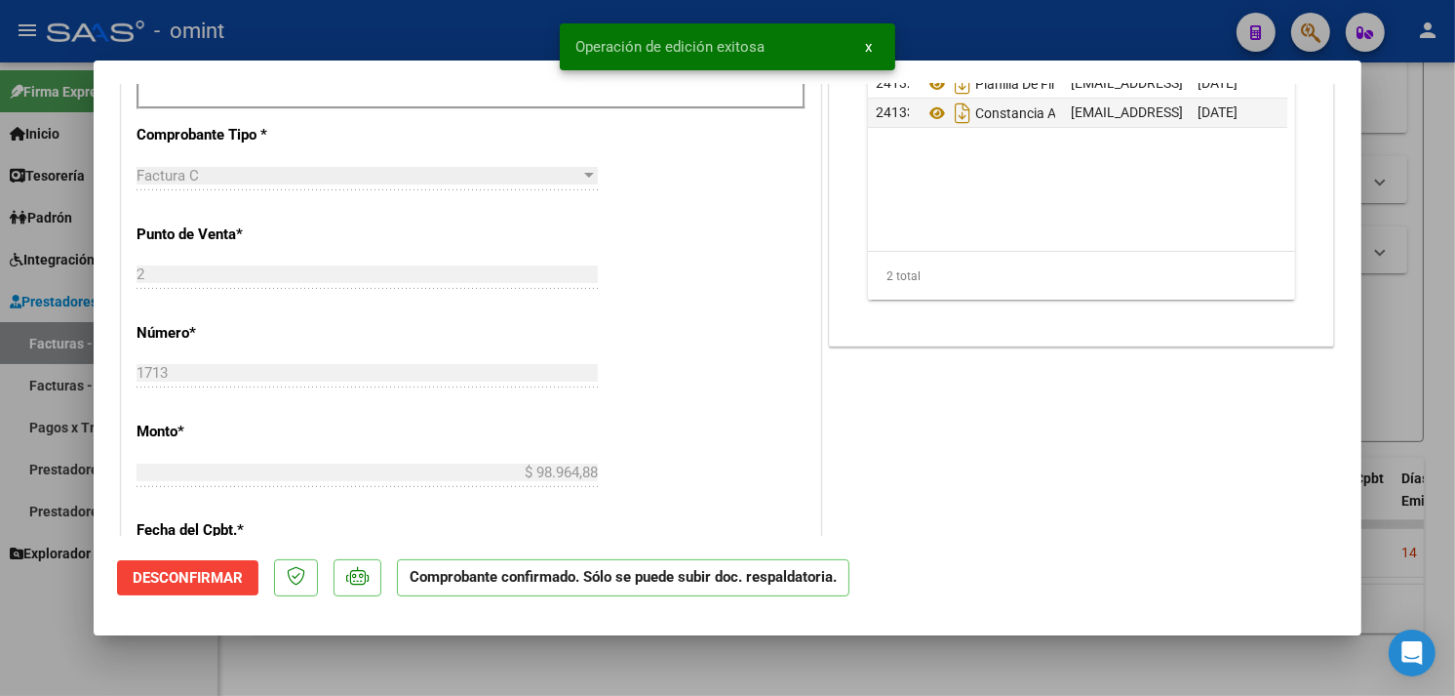
type input "$ 0,00"
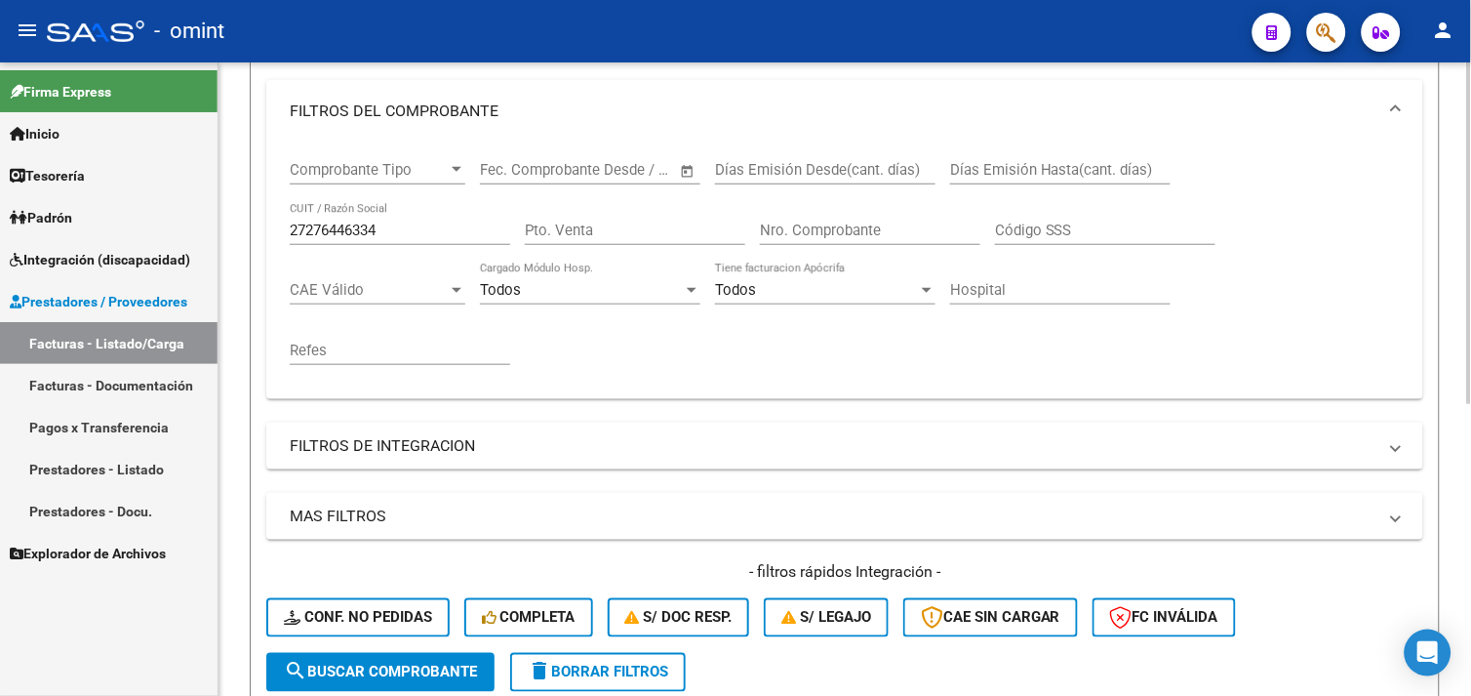
scroll to position [107, 0]
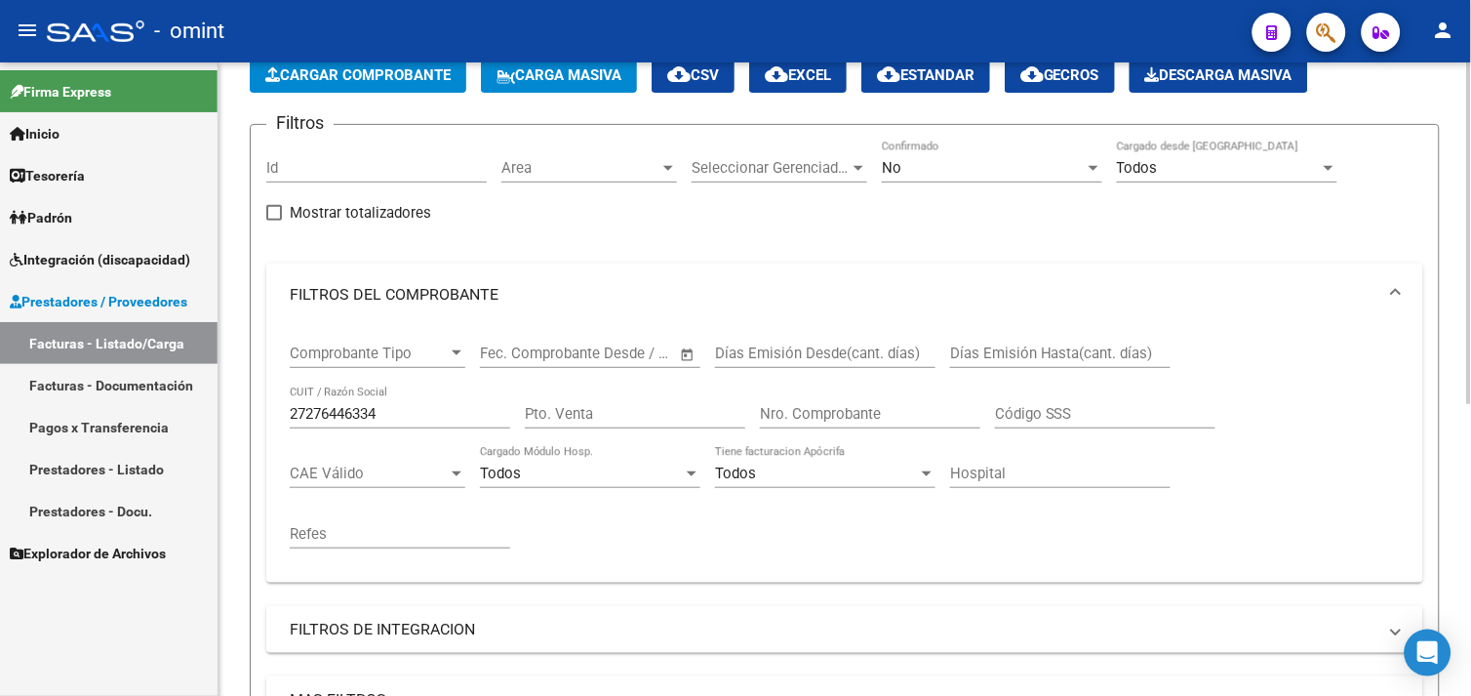
click at [341, 413] on input "27276446334" at bounding box center [400, 414] width 220 height 18
paste input "316110571"
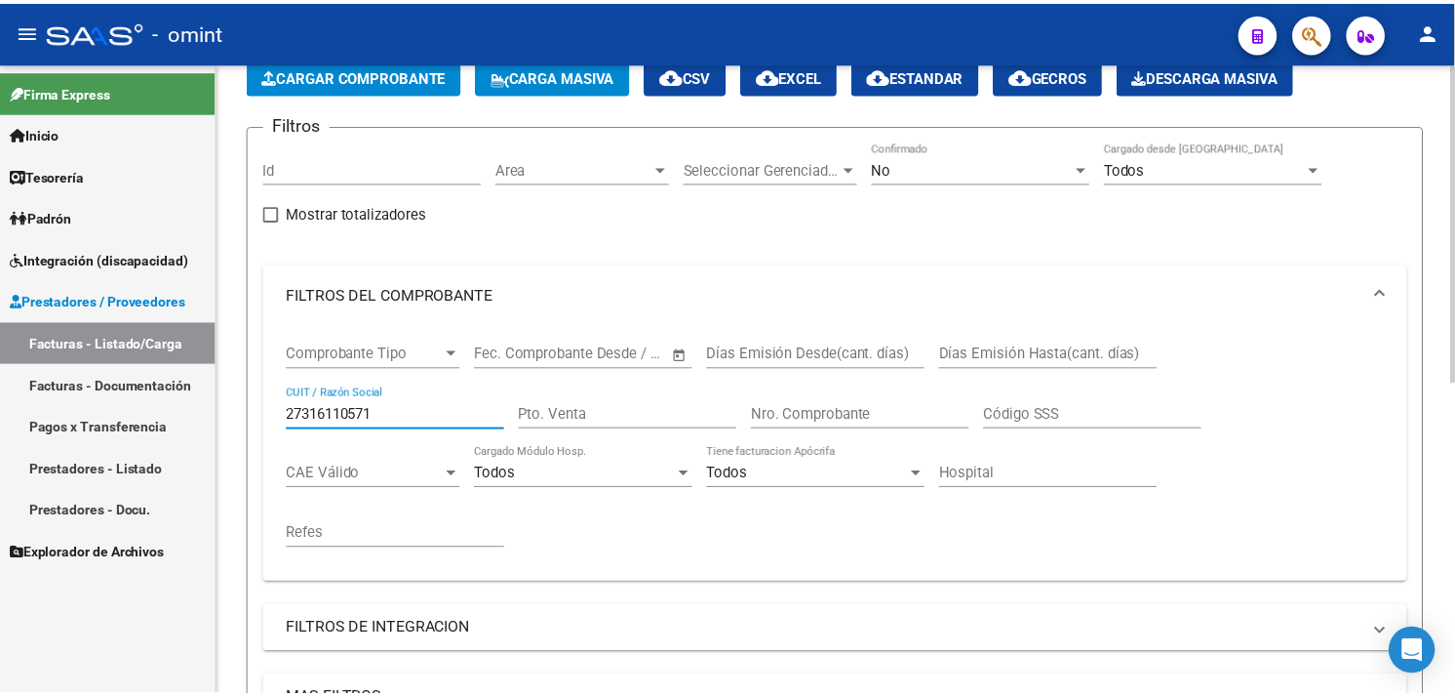
scroll to position [619, 0]
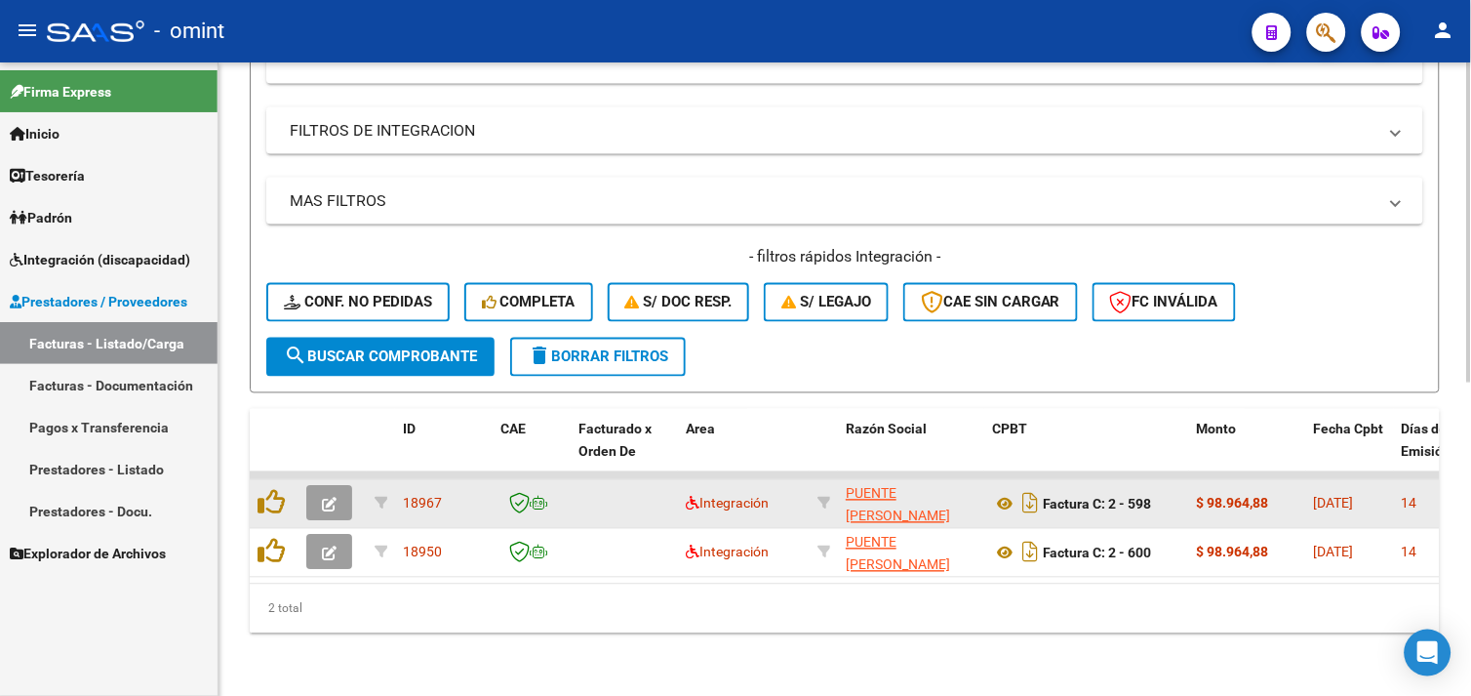
type input "27316110571"
click at [322, 497] on icon "button" at bounding box center [329, 504] width 15 height 15
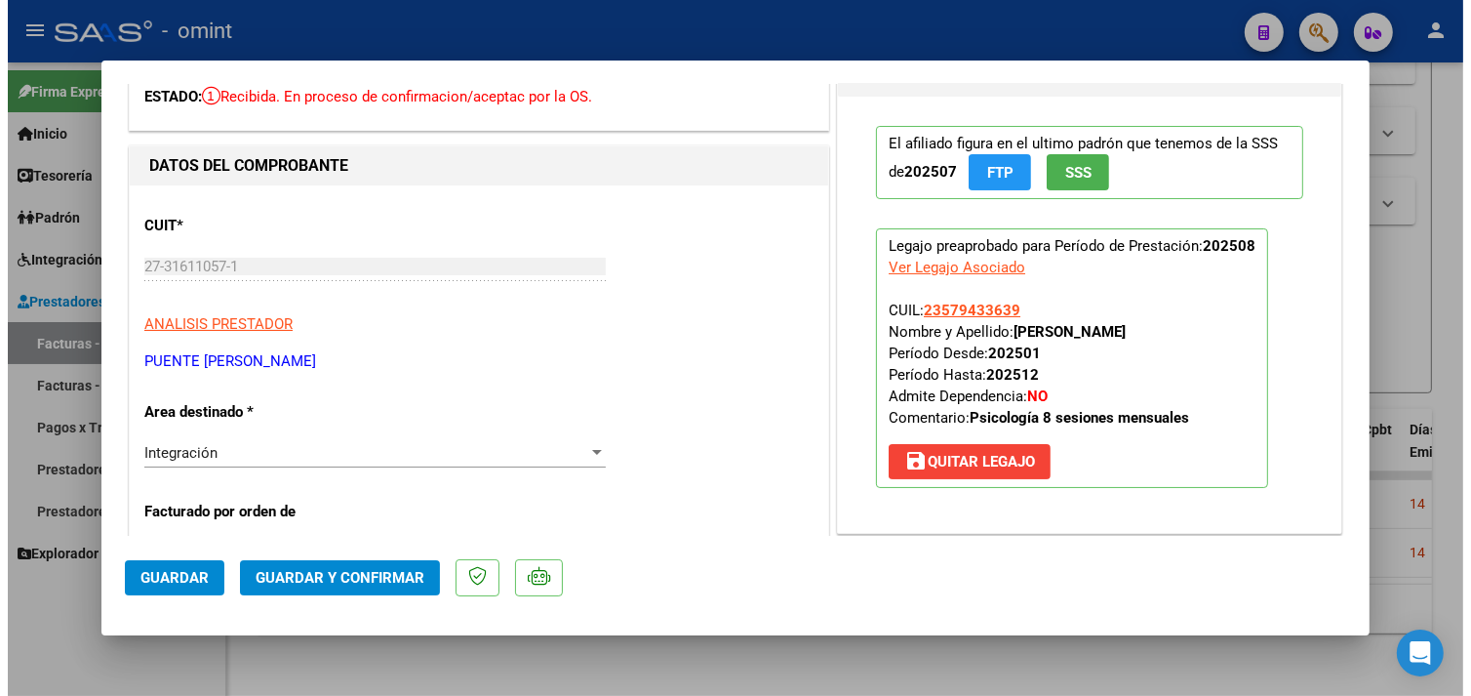
scroll to position [0, 0]
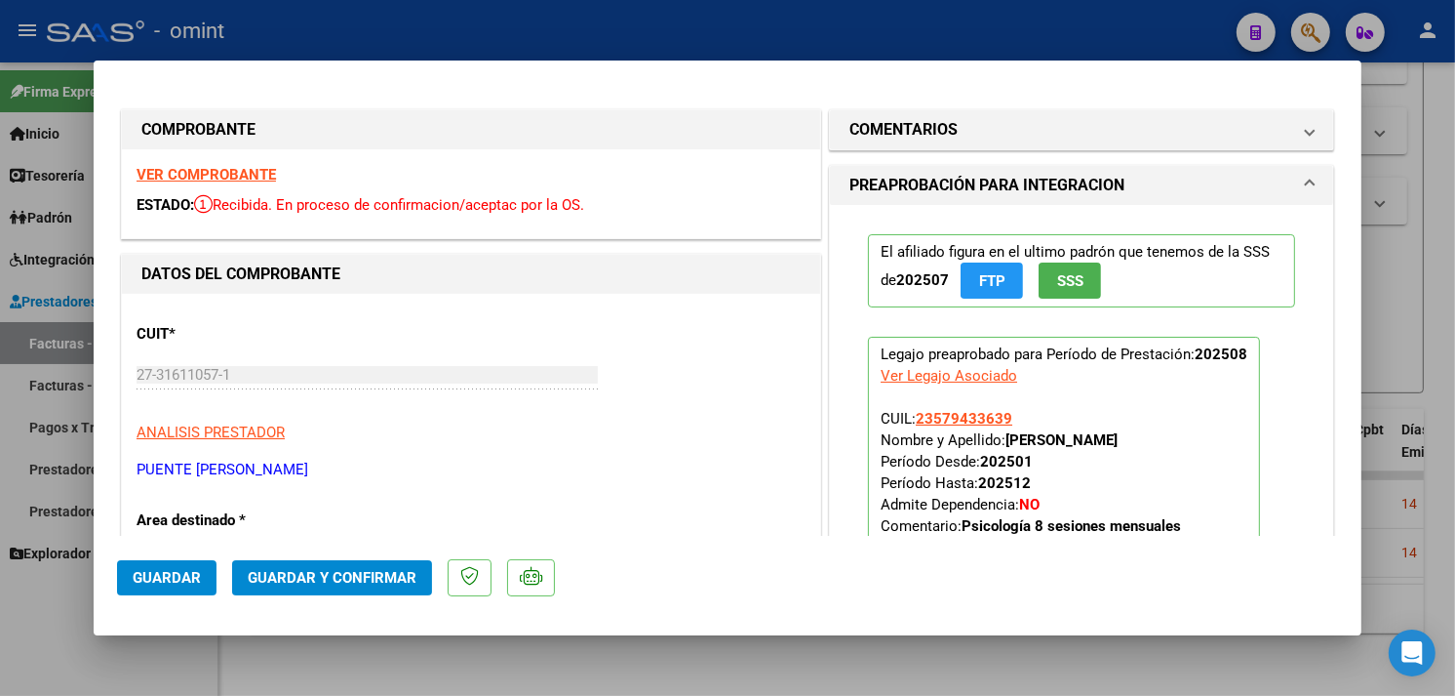
click at [207, 171] on strong "VER COMPROBANTE" at bounding box center [206, 175] width 139 height 18
type input "$ 0,00"
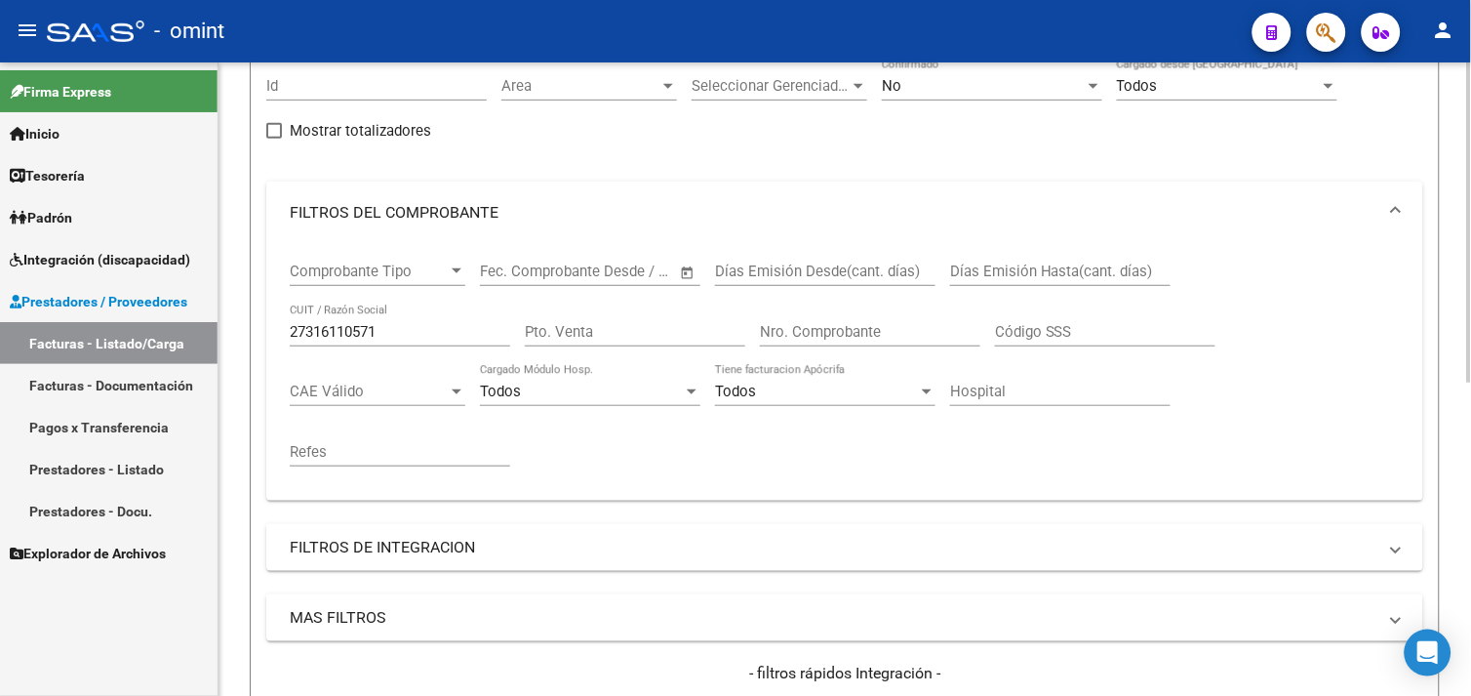
scroll to position [186, 0]
click at [349, 341] on input "27316110571" at bounding box center [400, 335] width 220 height 18
paste input "229105103"
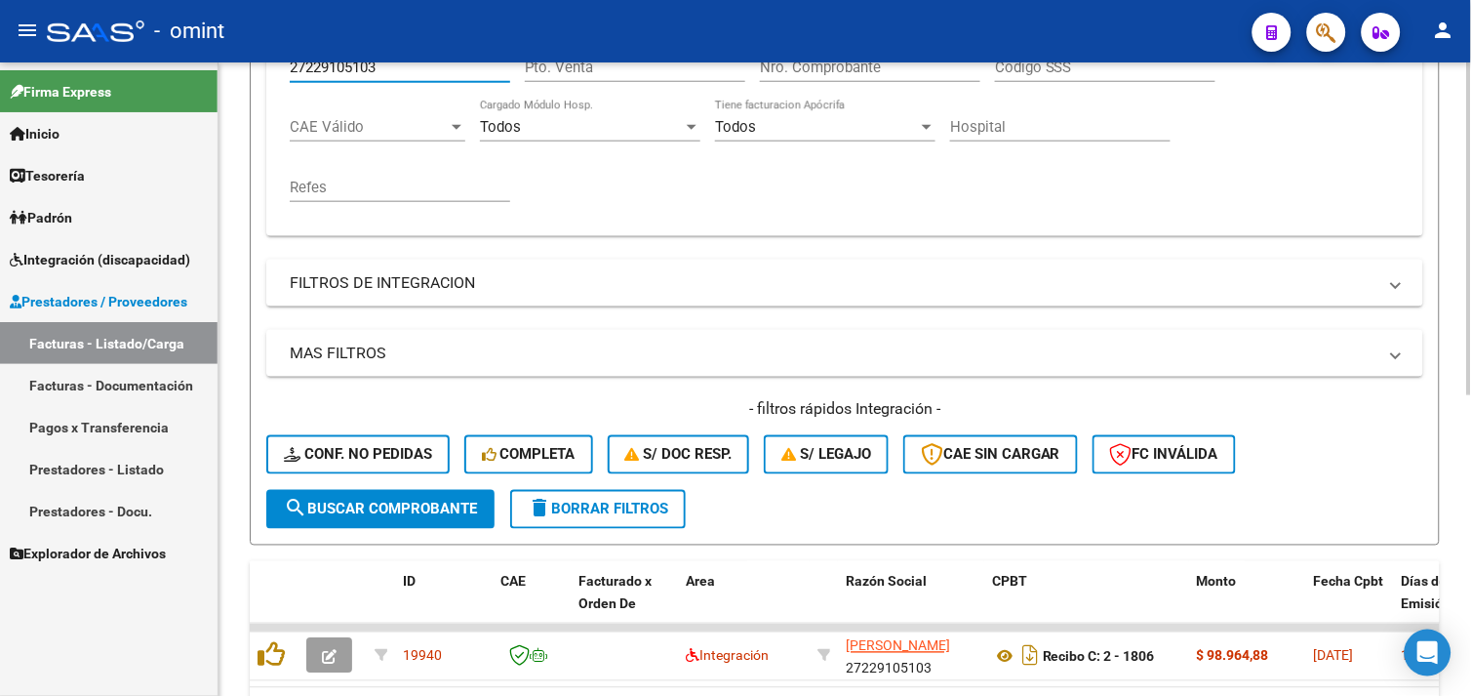
scroll to position [571, 0]
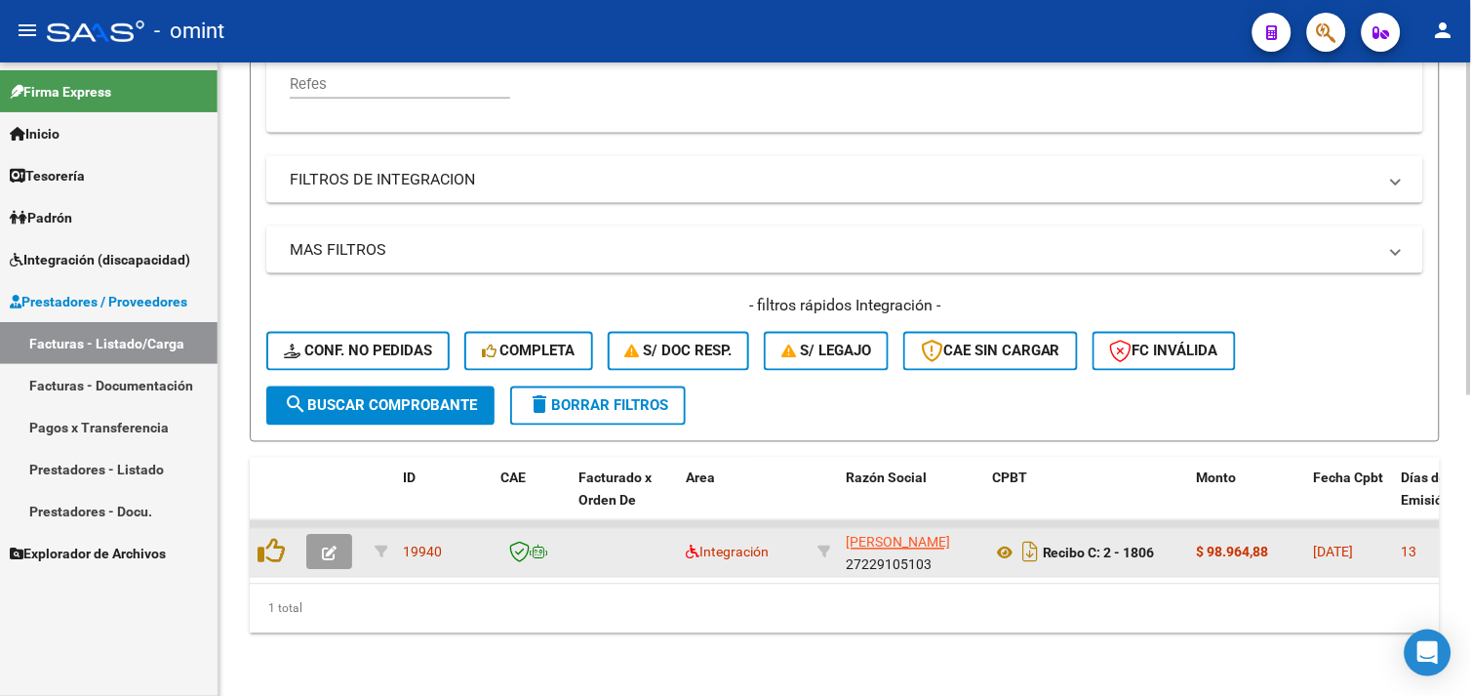
type input "27229105103"
click at [332, 546] on icon "button" at bounding box center [329, 553] width 15 height 15
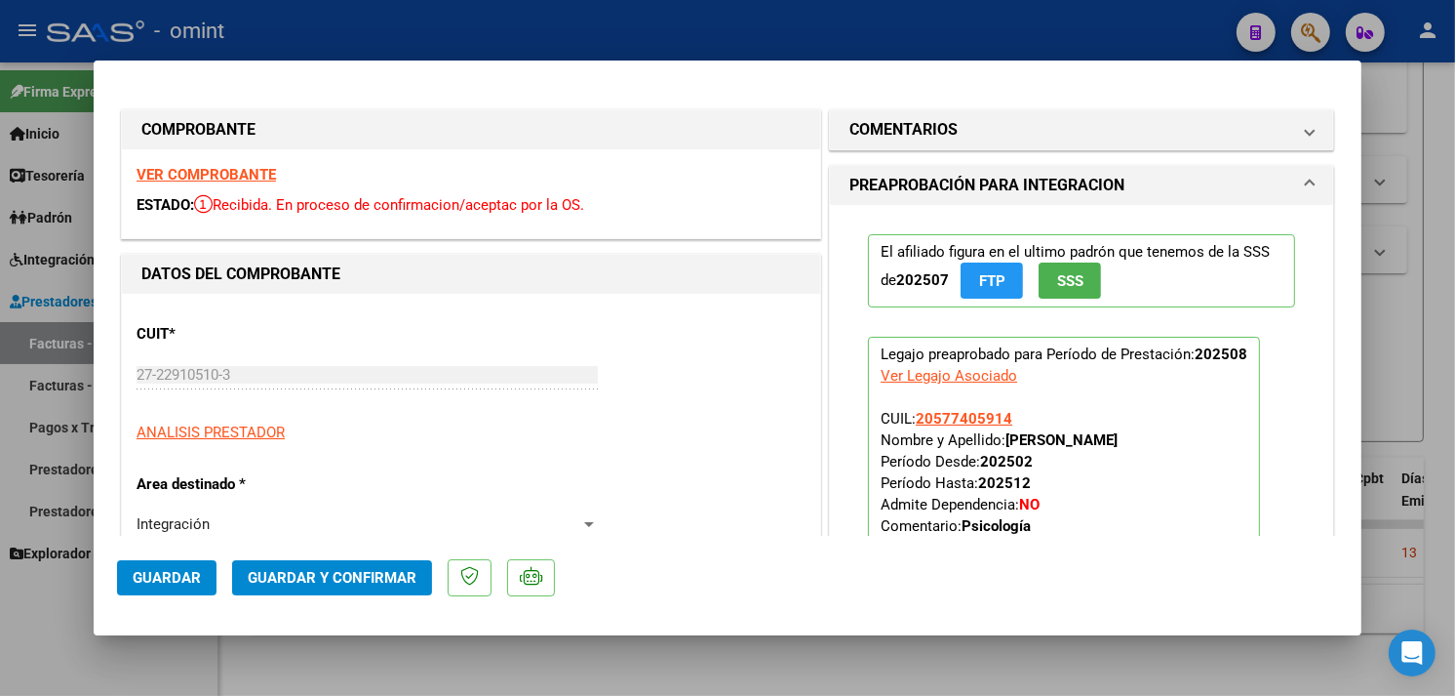
click at [198, 172] on strong "VER COMPROBANTE" at bounding box center [206, 175] width 139 height 18
click at [1419, 424] on div at bounding box center [727, 348] width 1455 height 696
type input "$ 0,00"
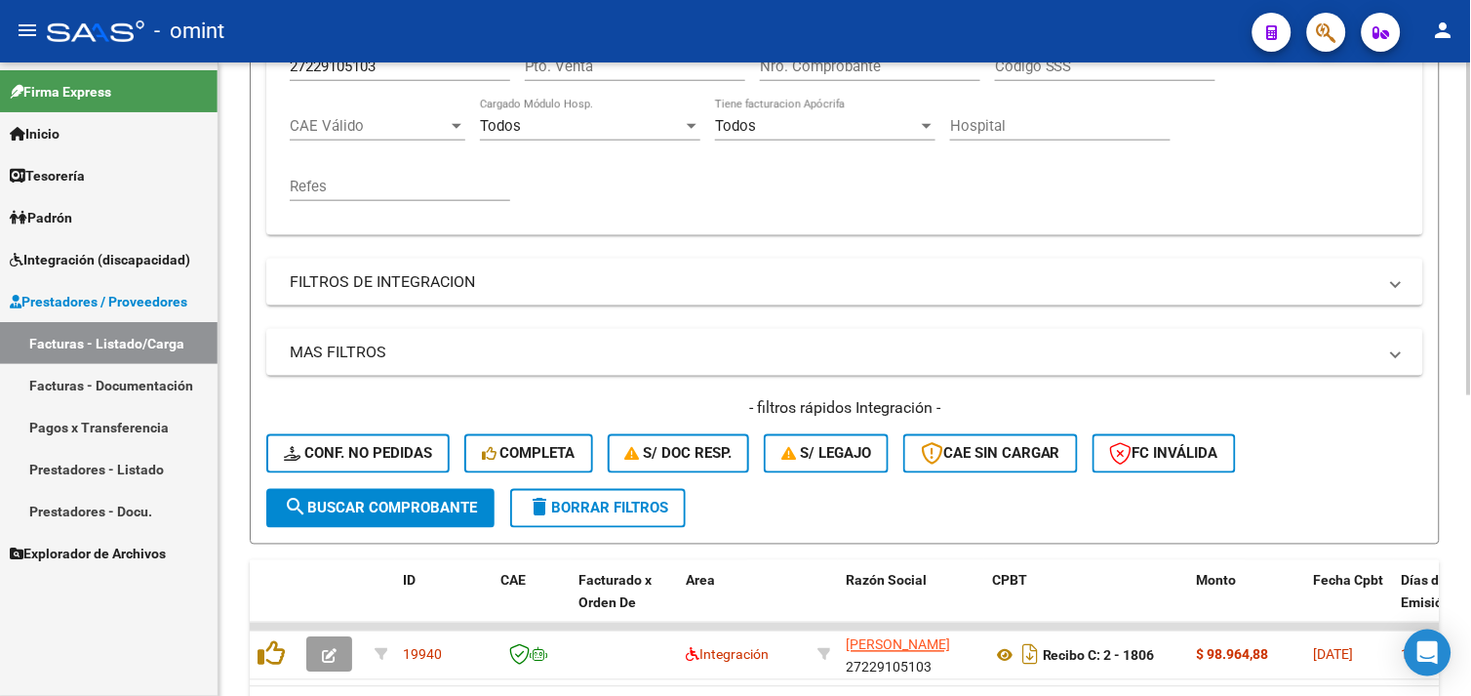
scroll to position [138, 0]
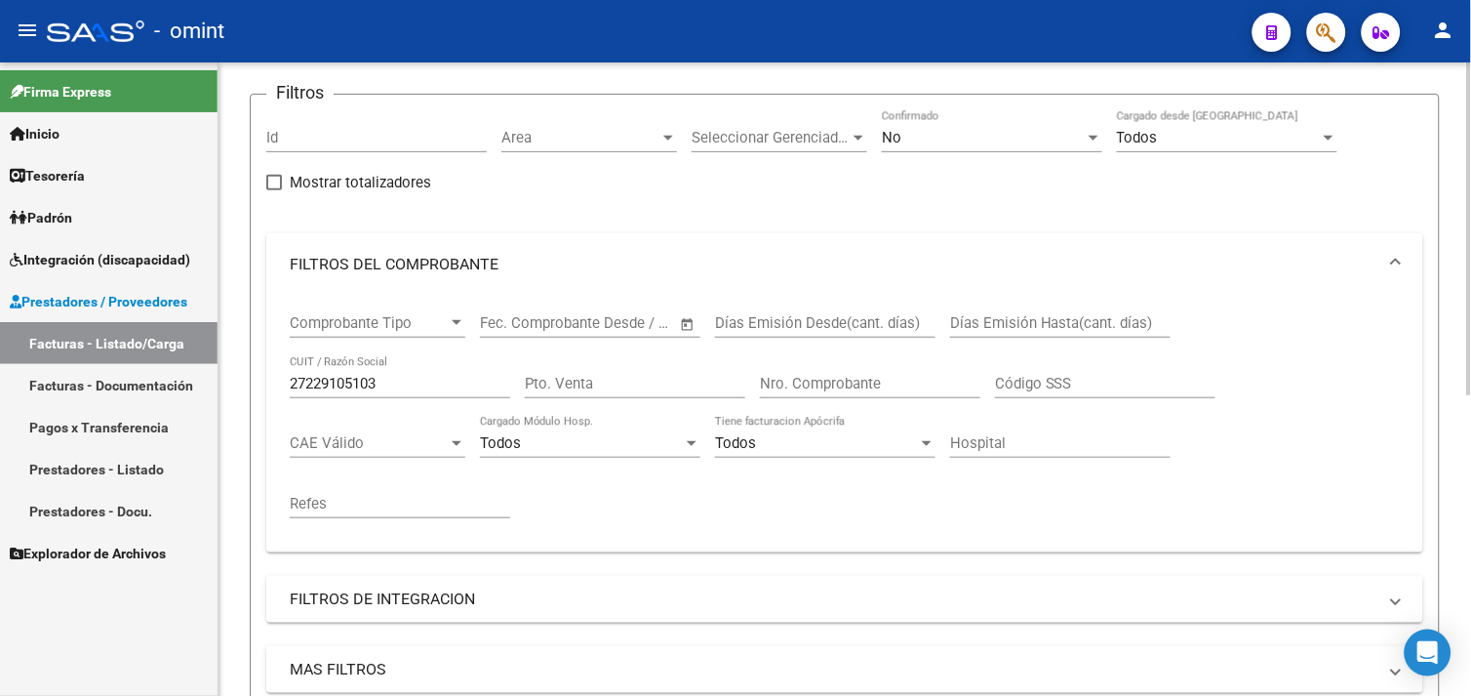
click at [355, 385] on input "27229105103" at bounding box center [400, 384] width 220 height 18
paste input "3277683644"
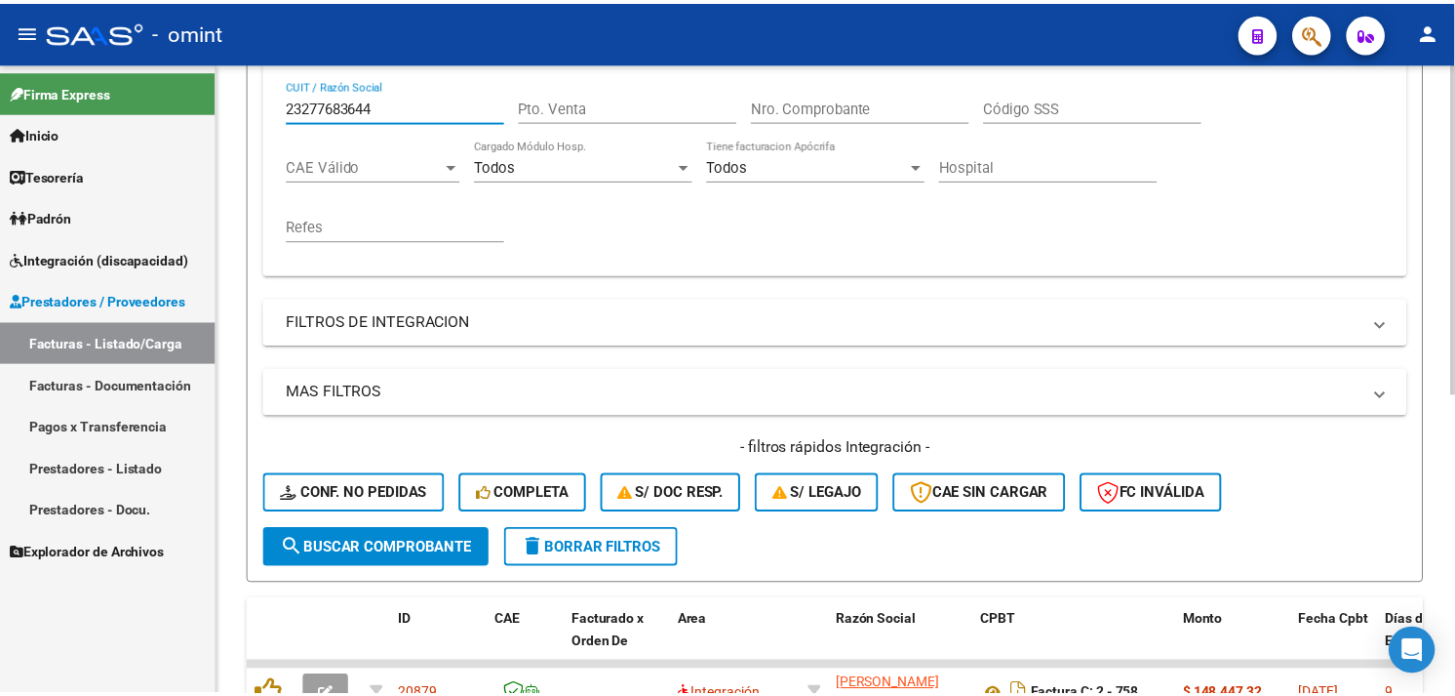
scroll to position [571, 0]
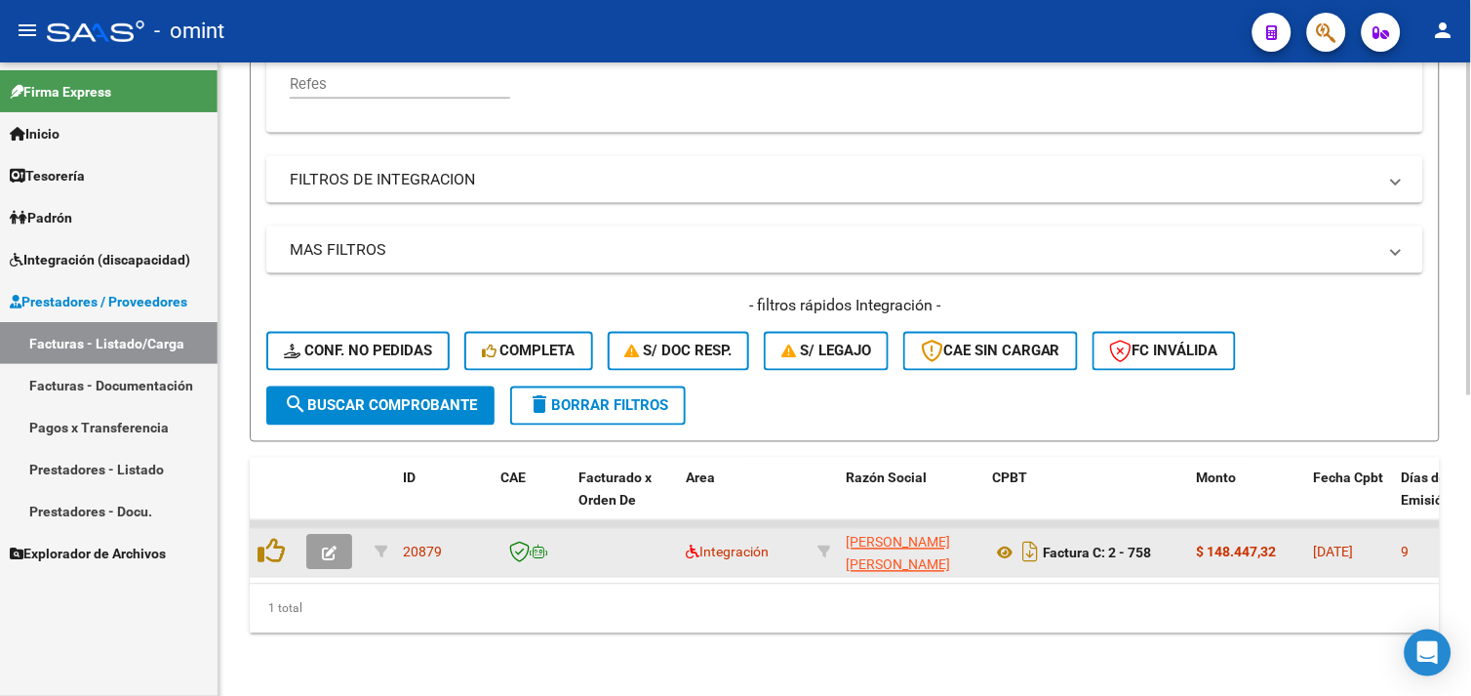
type input "23277683644"
click at [333, 546] on icon "button" at bounding box center [329, 553] width 15 height 15
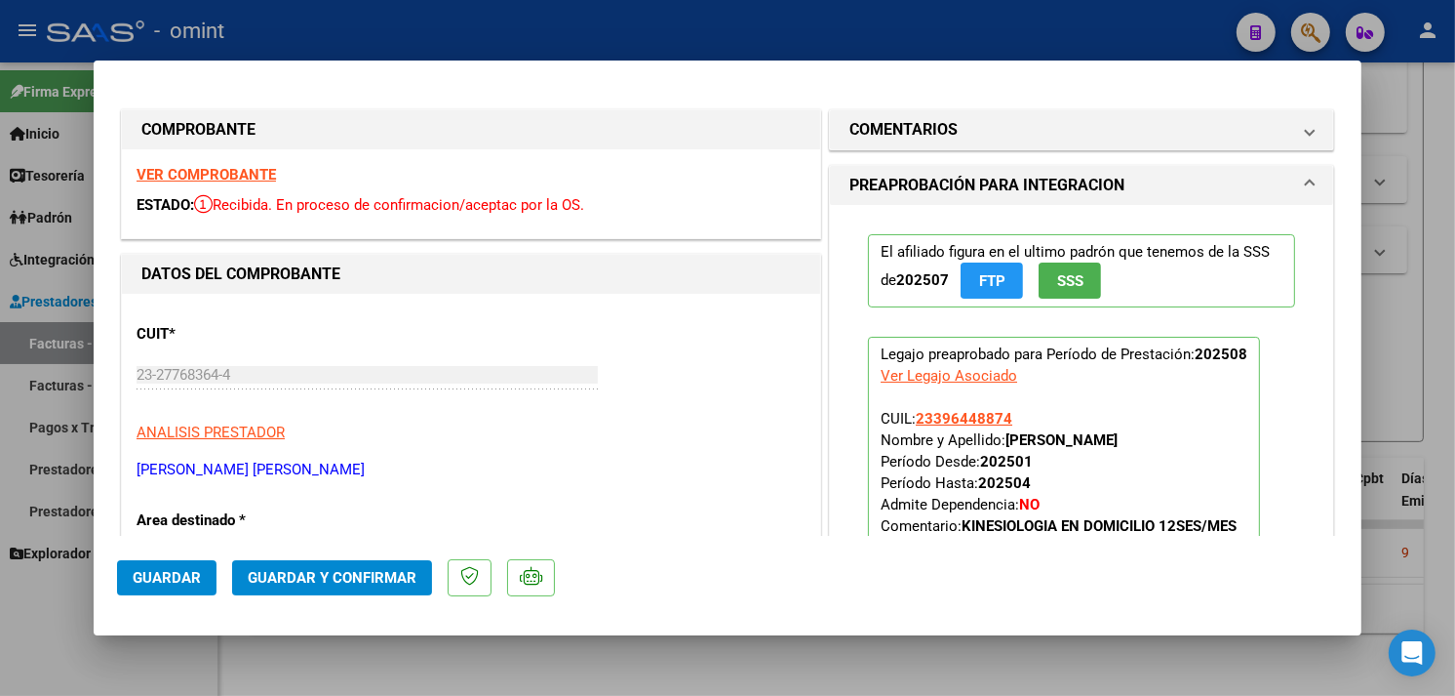
click at [232, 179] on strong "VER COMPROBANTE" at bounding box center [206, 175] width 139 height 18
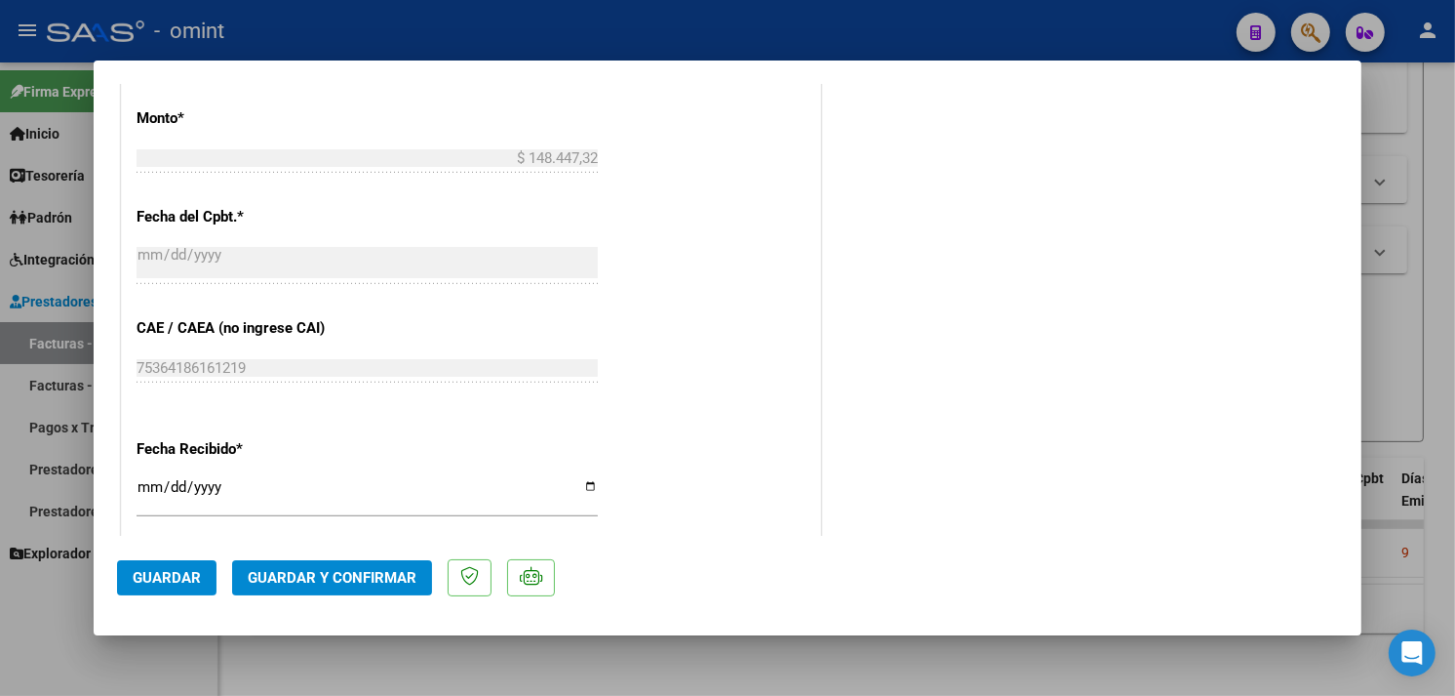
click at [377, 577] on span "Guardar y Confirmar" at bounding box center [332, 578] width 169 height 18
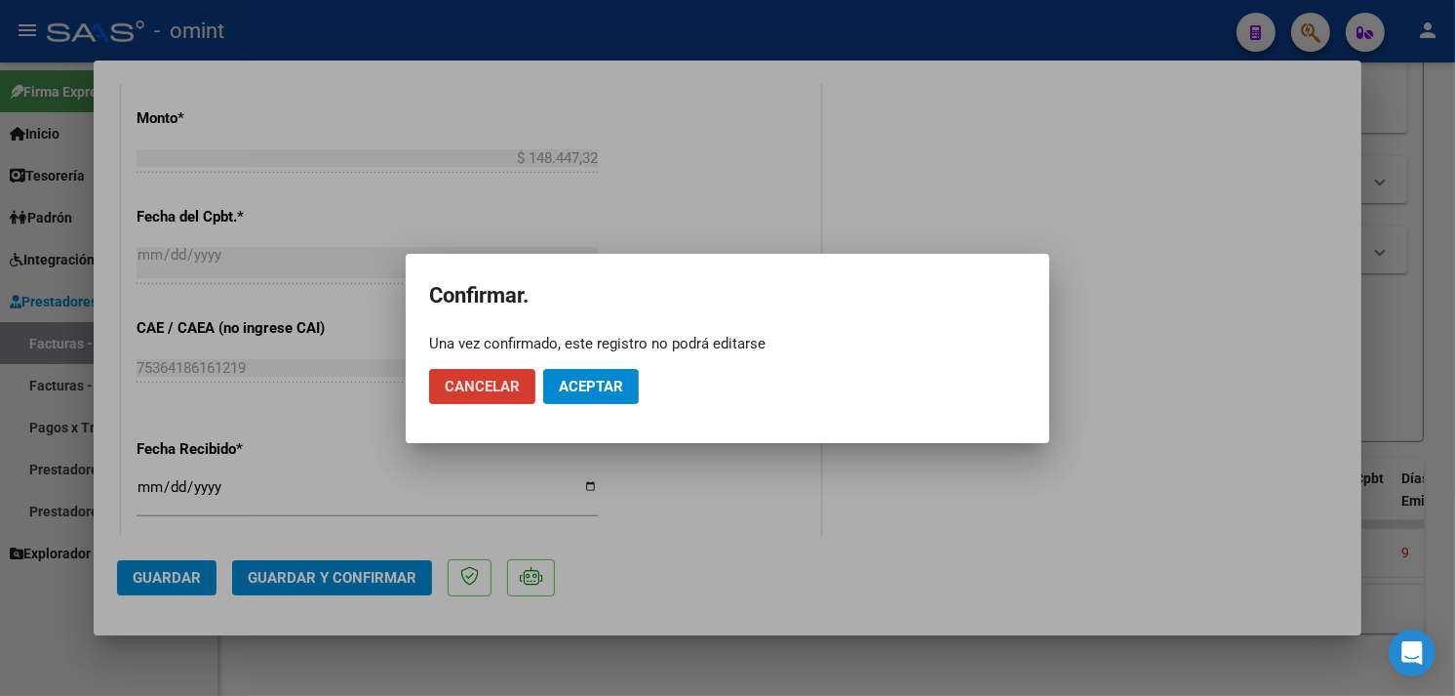
click at [567, 386] on span "Aceptar" at bounding box center [591, 387] width 64 height 18
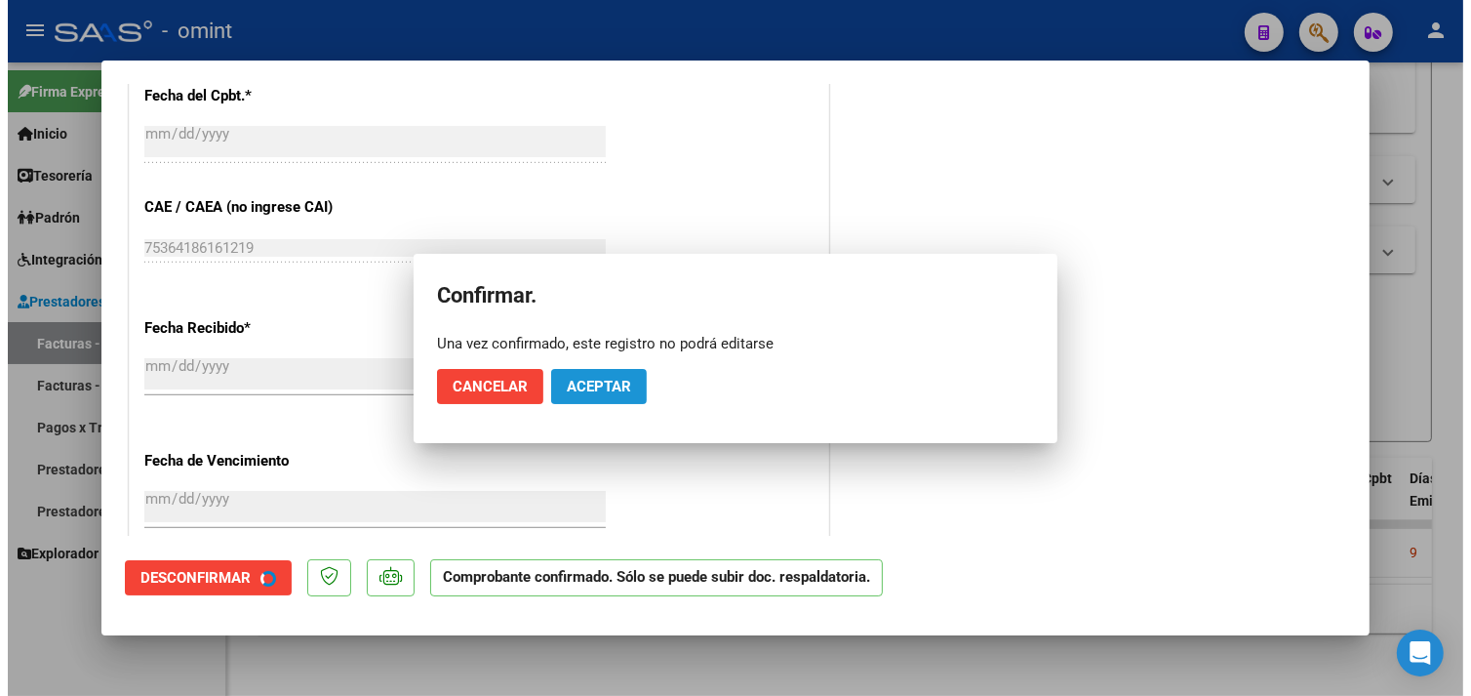
scroll to position [962, 0]
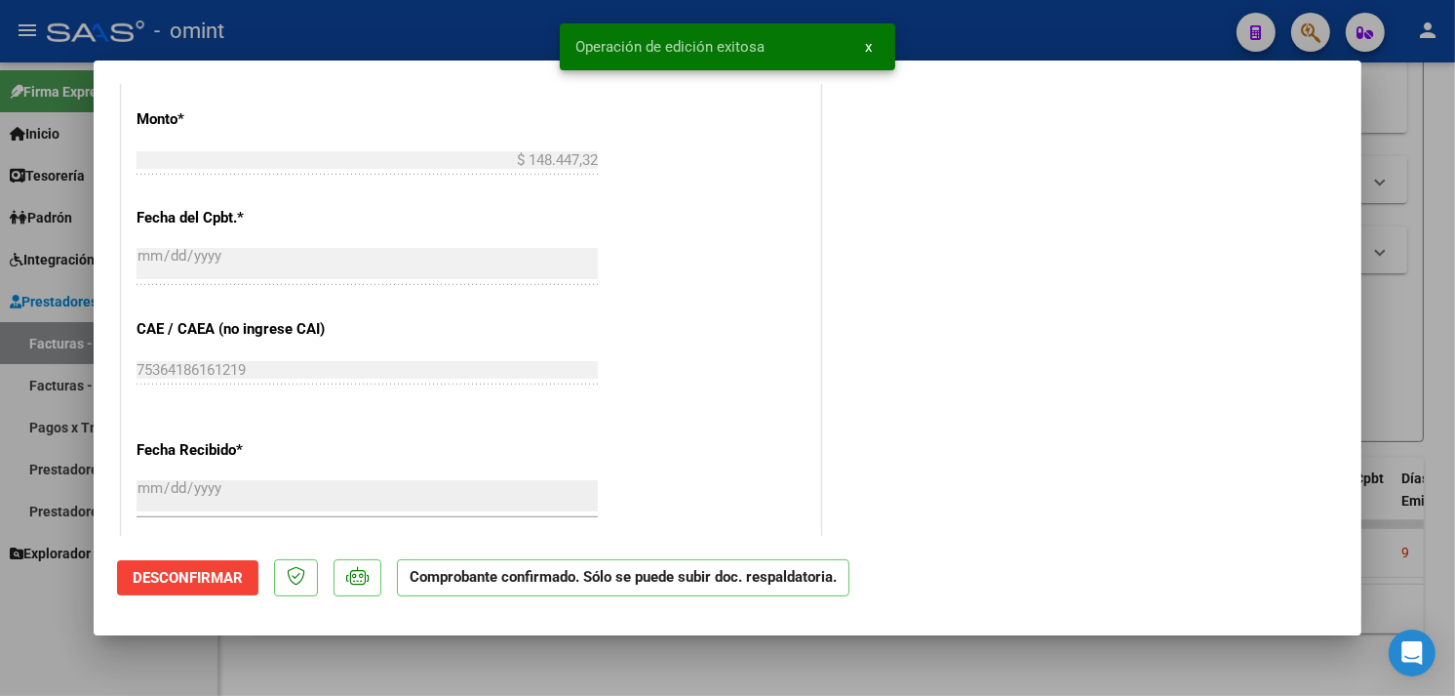
type input "$ 0,00"
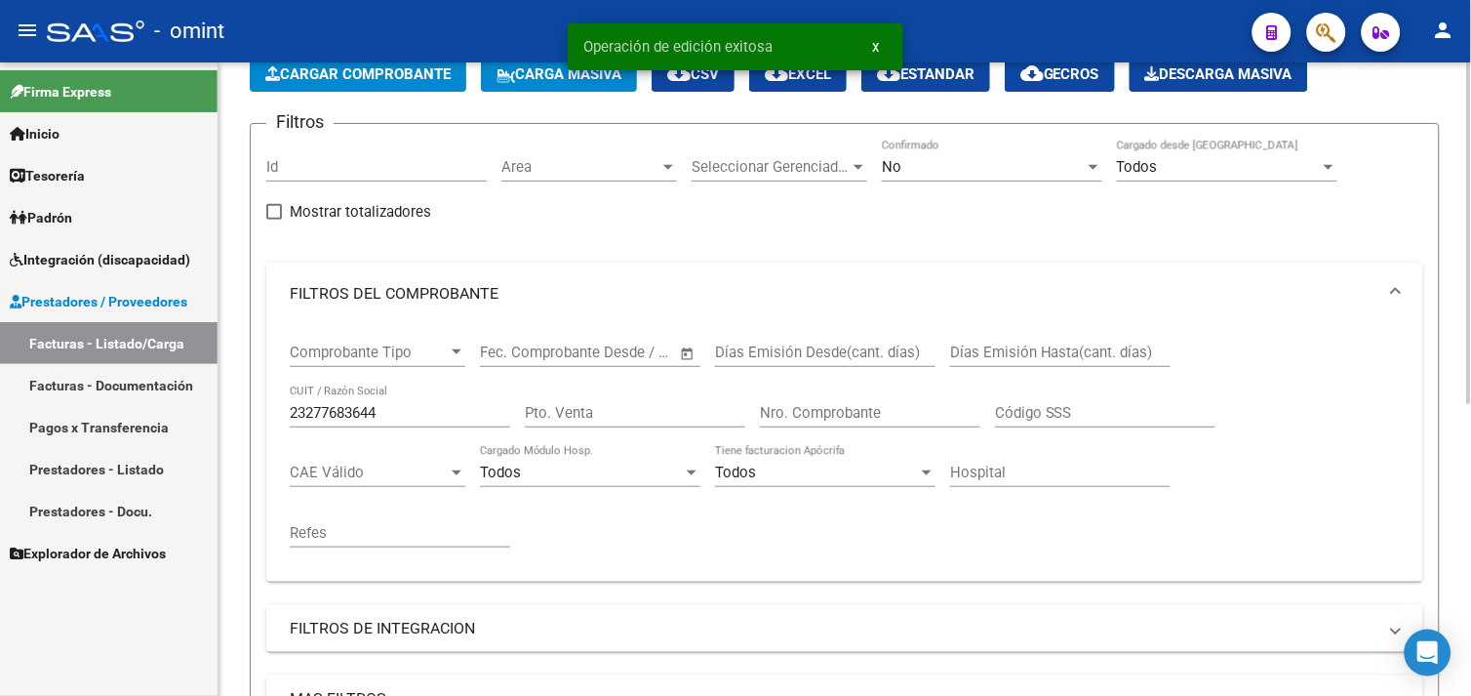
scroll to position [107, 0]
click at [338, 421] on input "23277683644" at bounding box center [400, 414] width 220 height 18
paste input "7261668837"
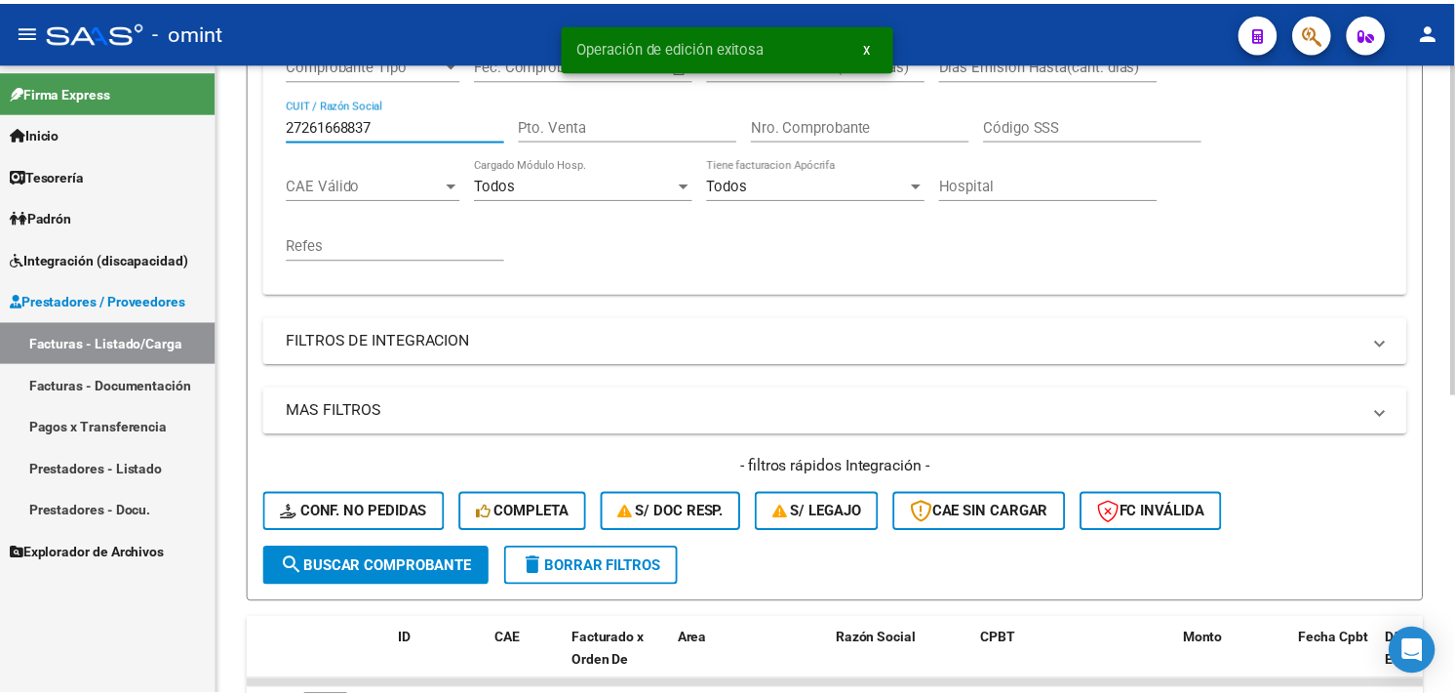
scroll to position [571, 0]
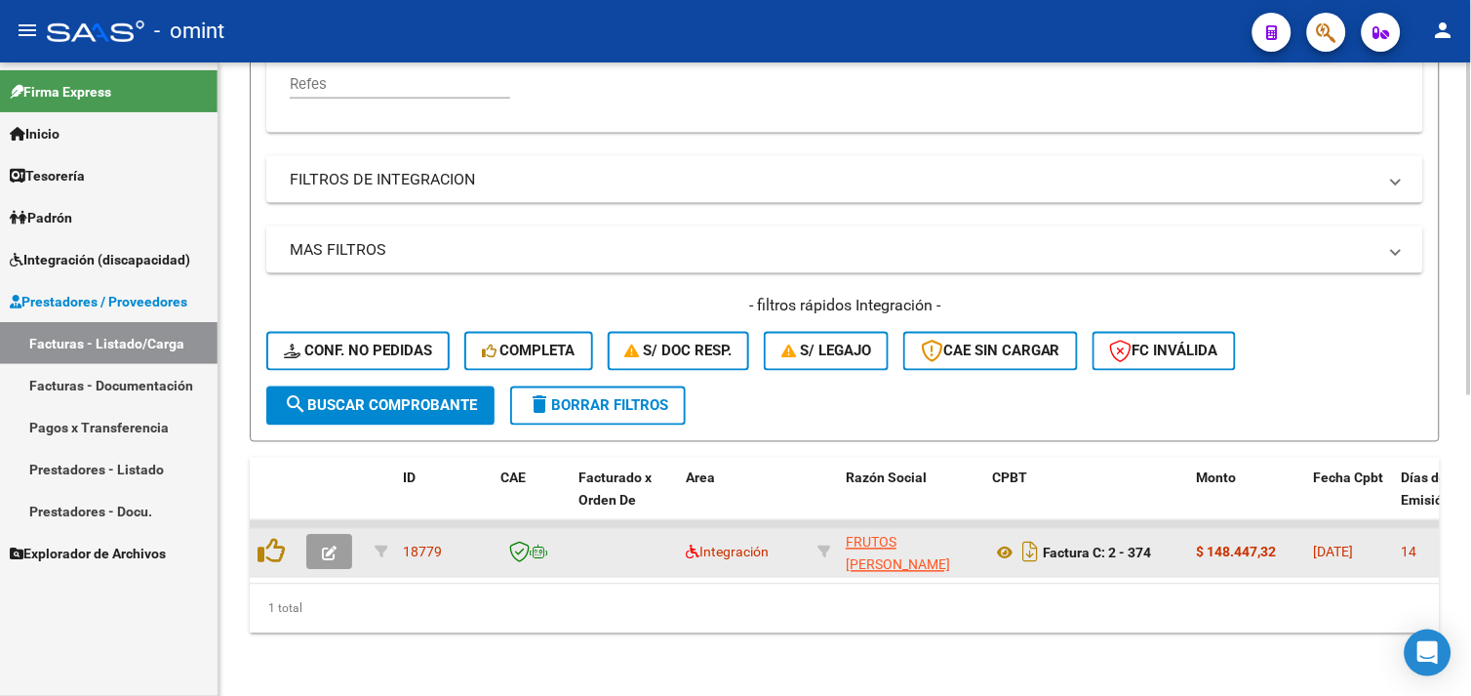
type input "27261668837"
click at [322, 546] on icon "button" at bounding box center [329, 553] width 15 height 15
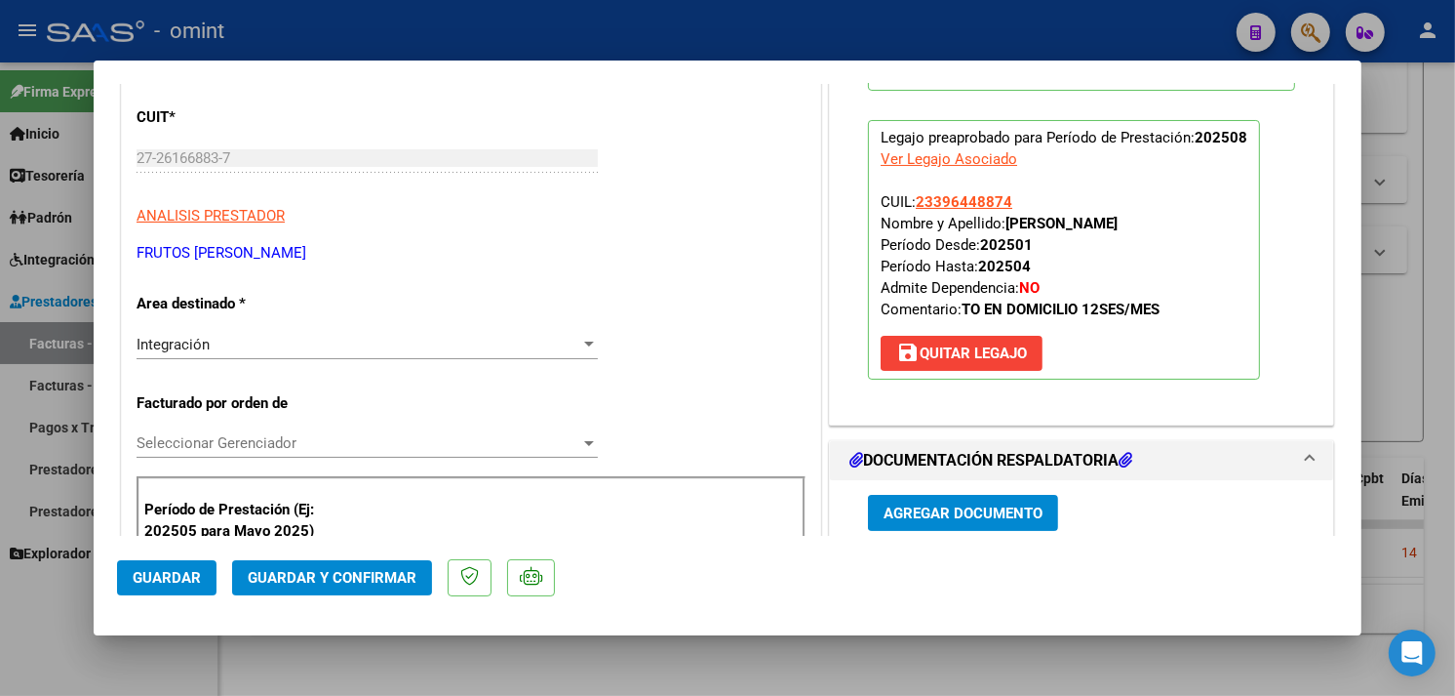
scroll to position [0, 0]
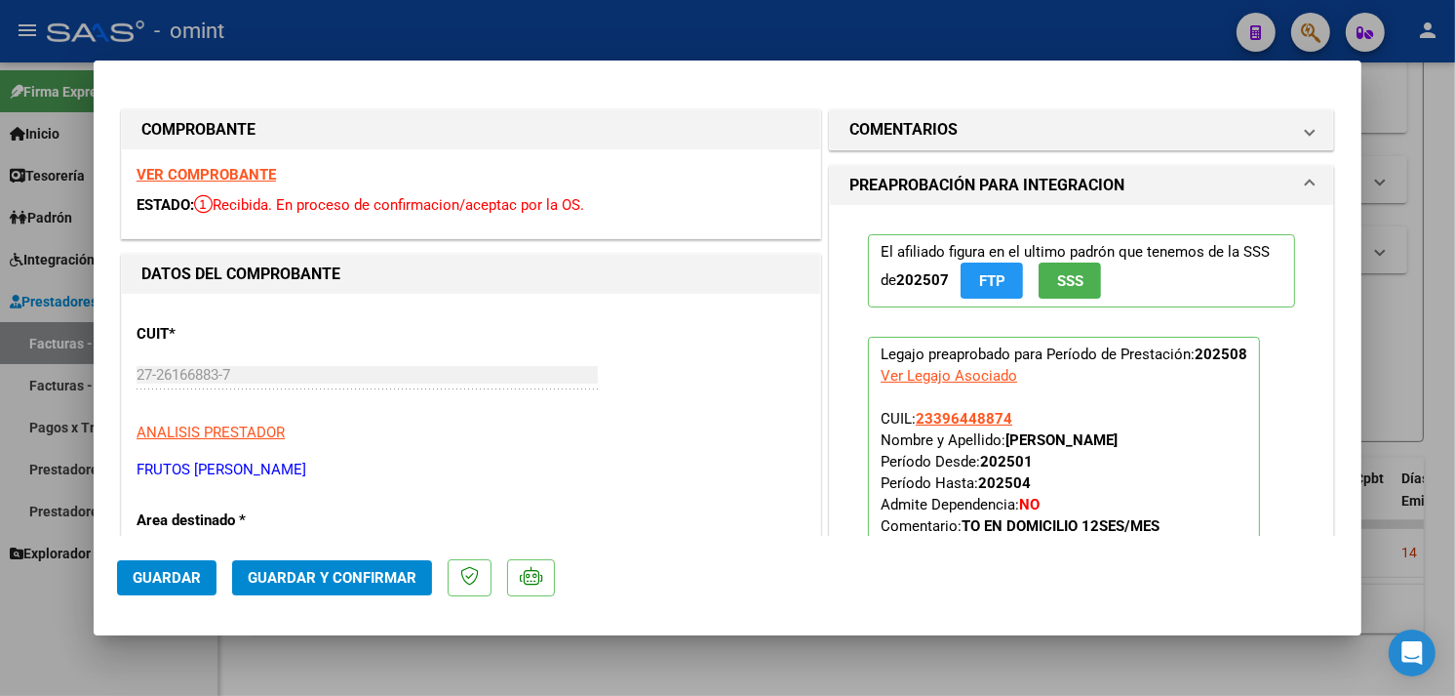
click at [231, 179] on strong "VER COMPROBANTE" at bounding box center [206, 175] width 139 height 18
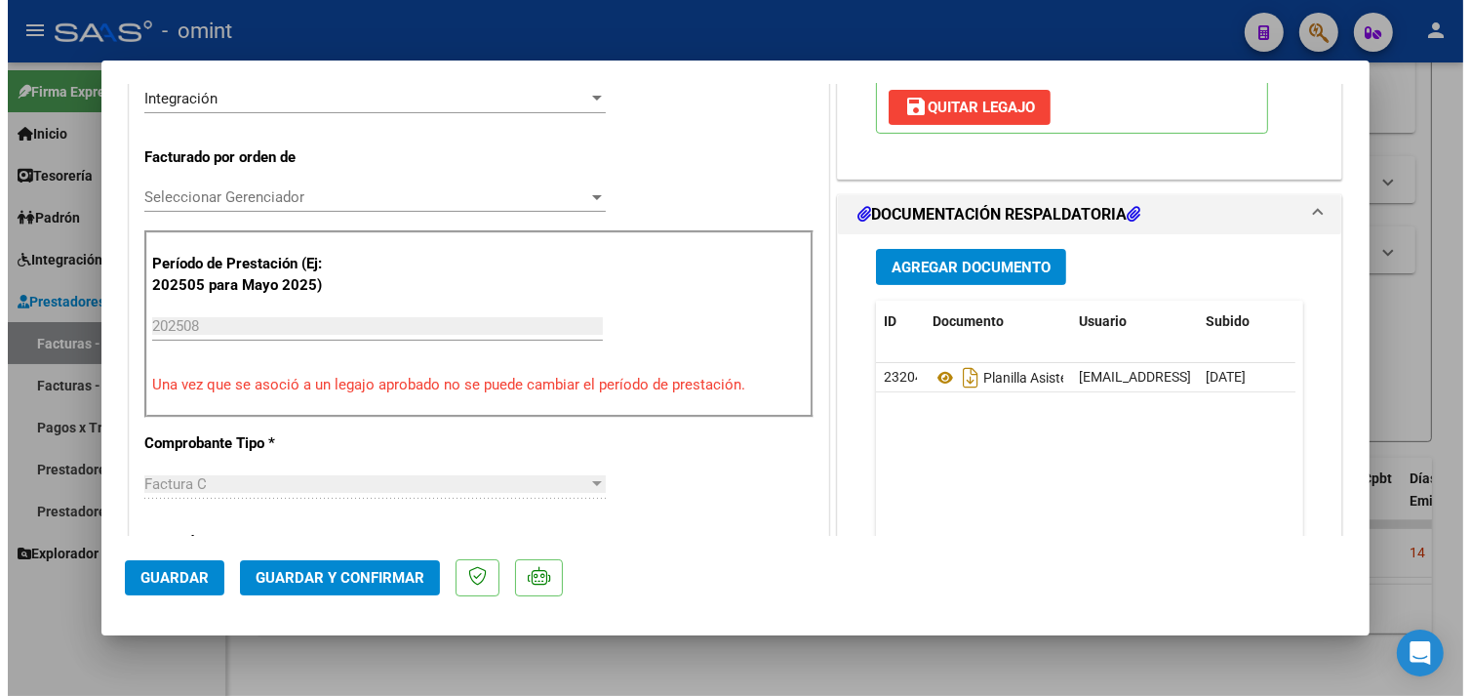
scroll to position [541, 0]
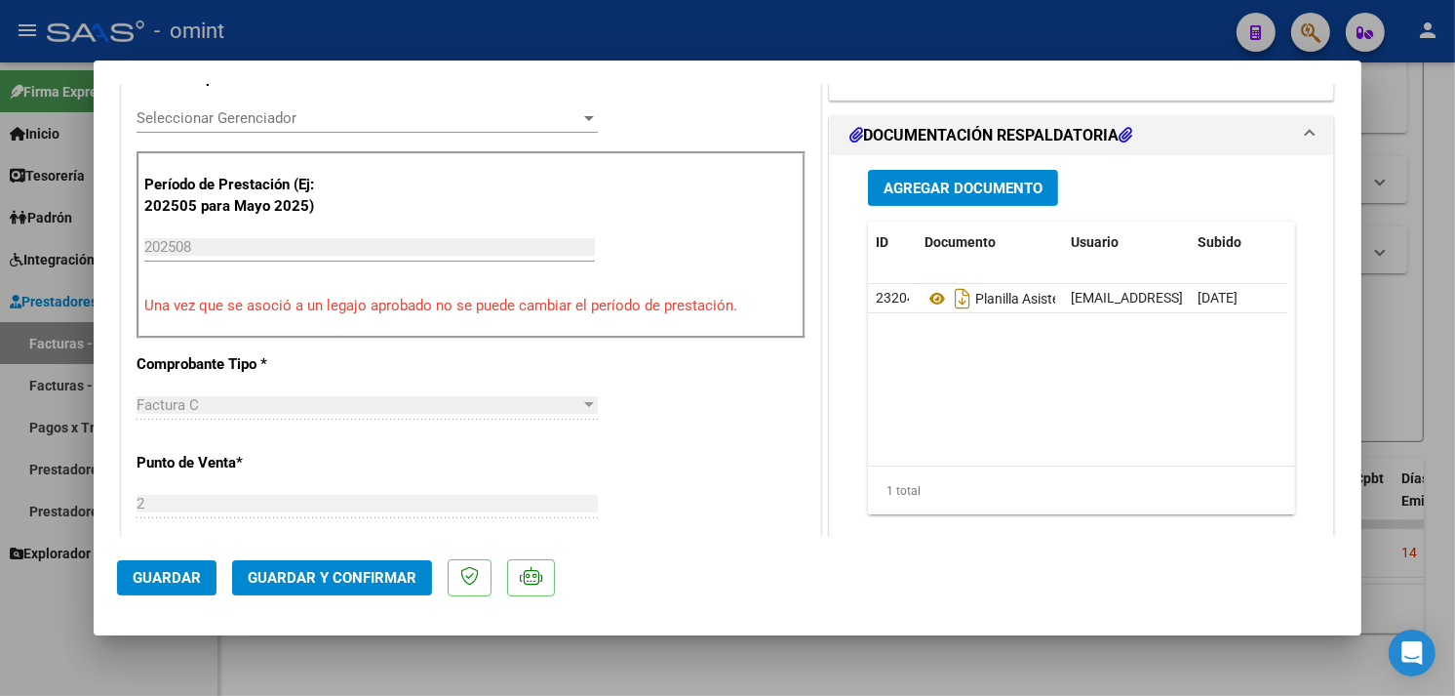
click at [380, 568] on button "Guardar y Confirmar" at bounding box center [332, 577] width 200 height 35
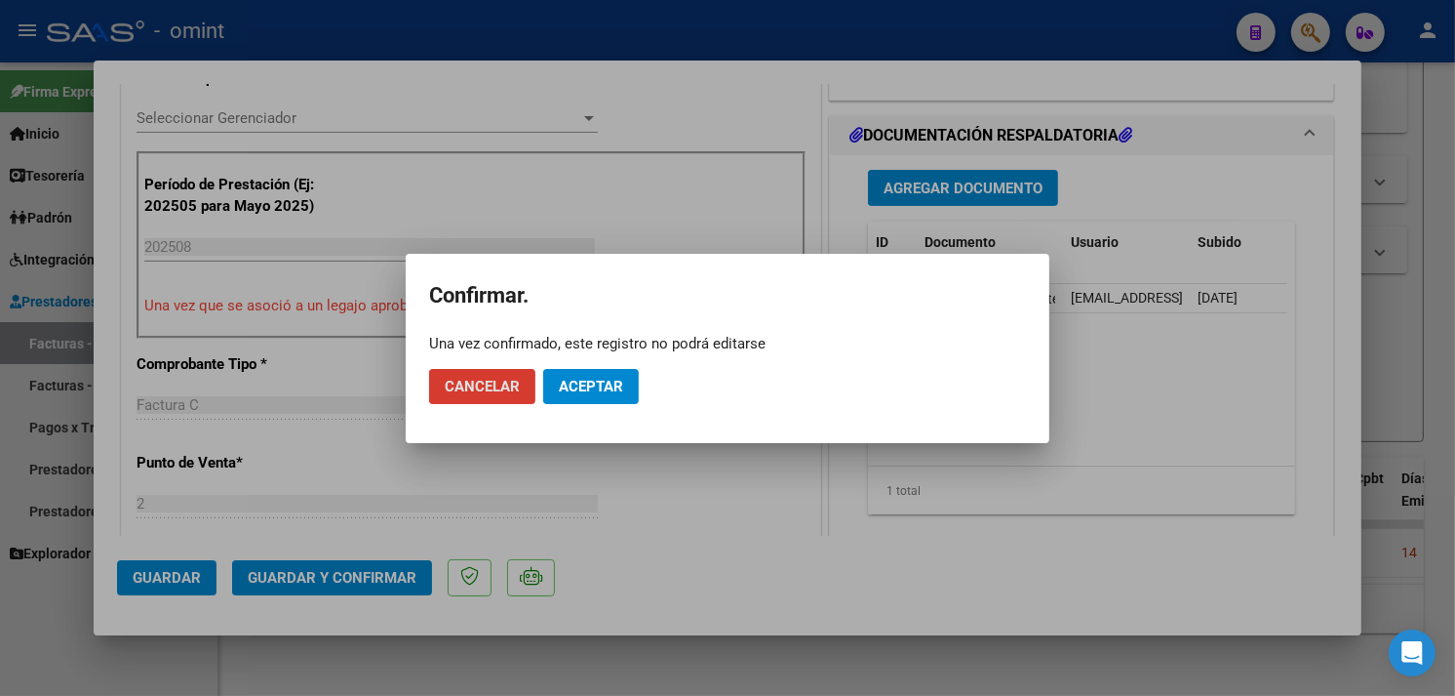
click at [591, 375] on button "Aceptar" at bounding box center [591, 386] width 96 height 35
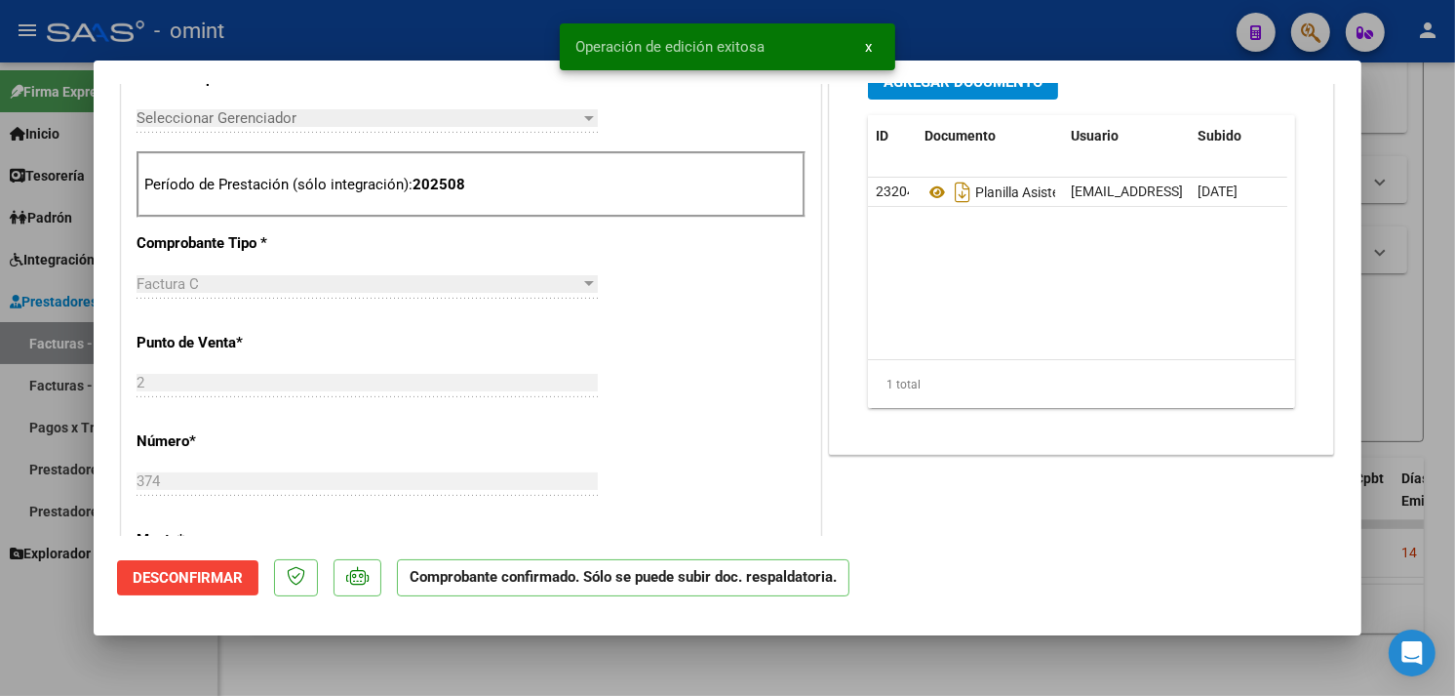
type input "$ 0,00"
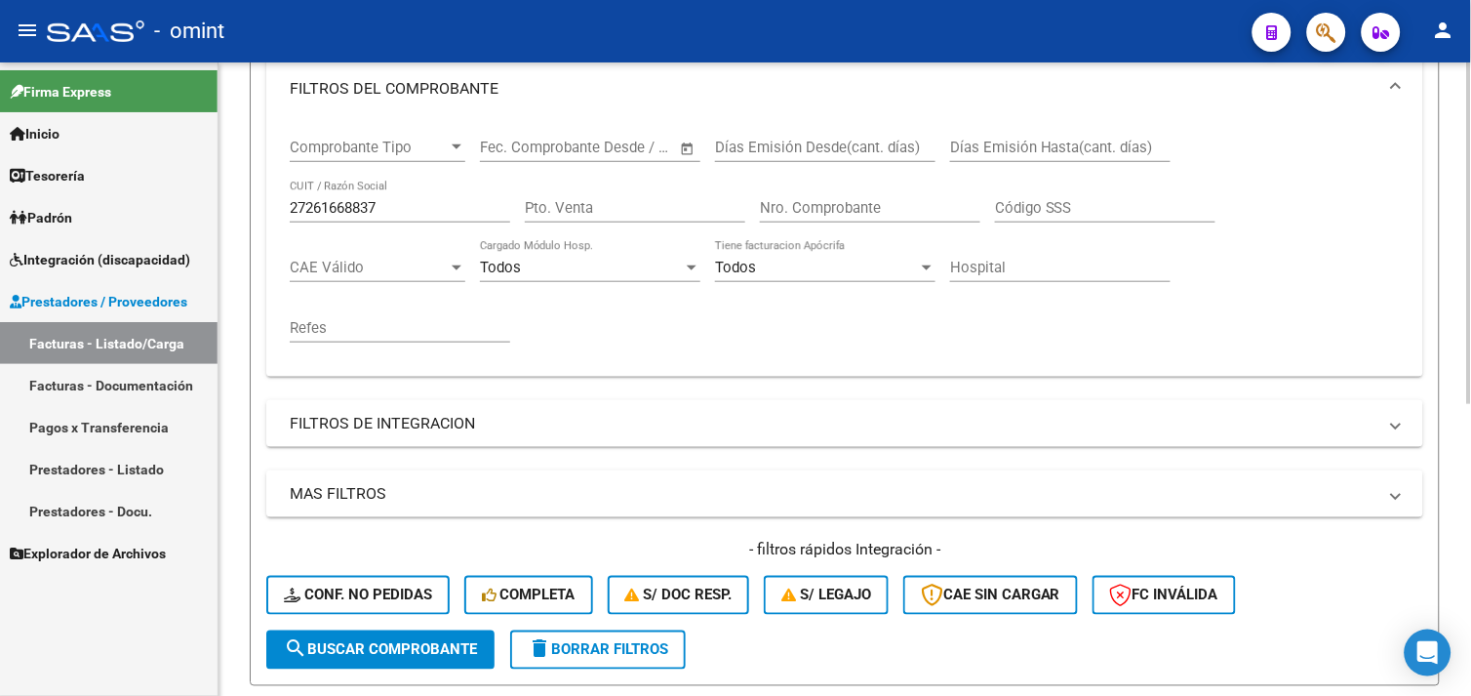
scroll to position [0, 0]
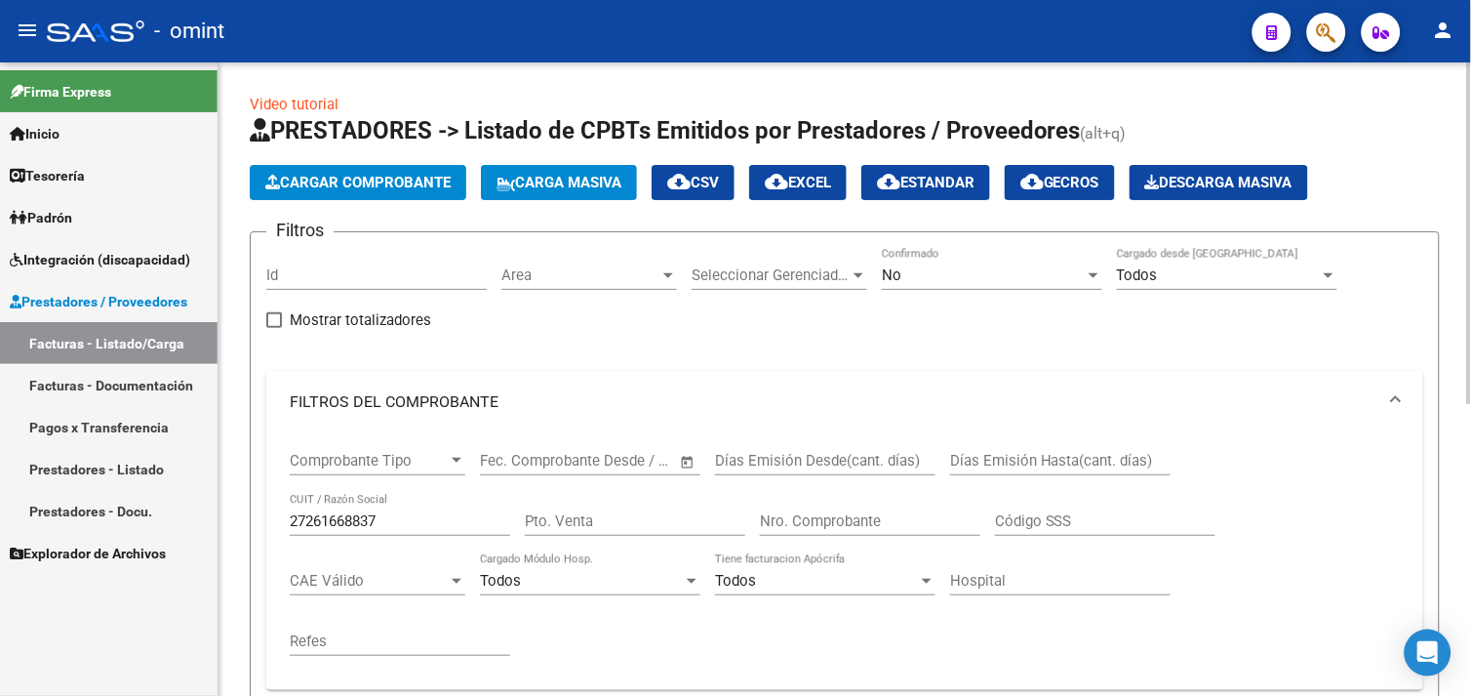
click at [345, 519] on input "27261668837" at bounding box center [400, 521] width 220 height 18
paste input "3324796614"
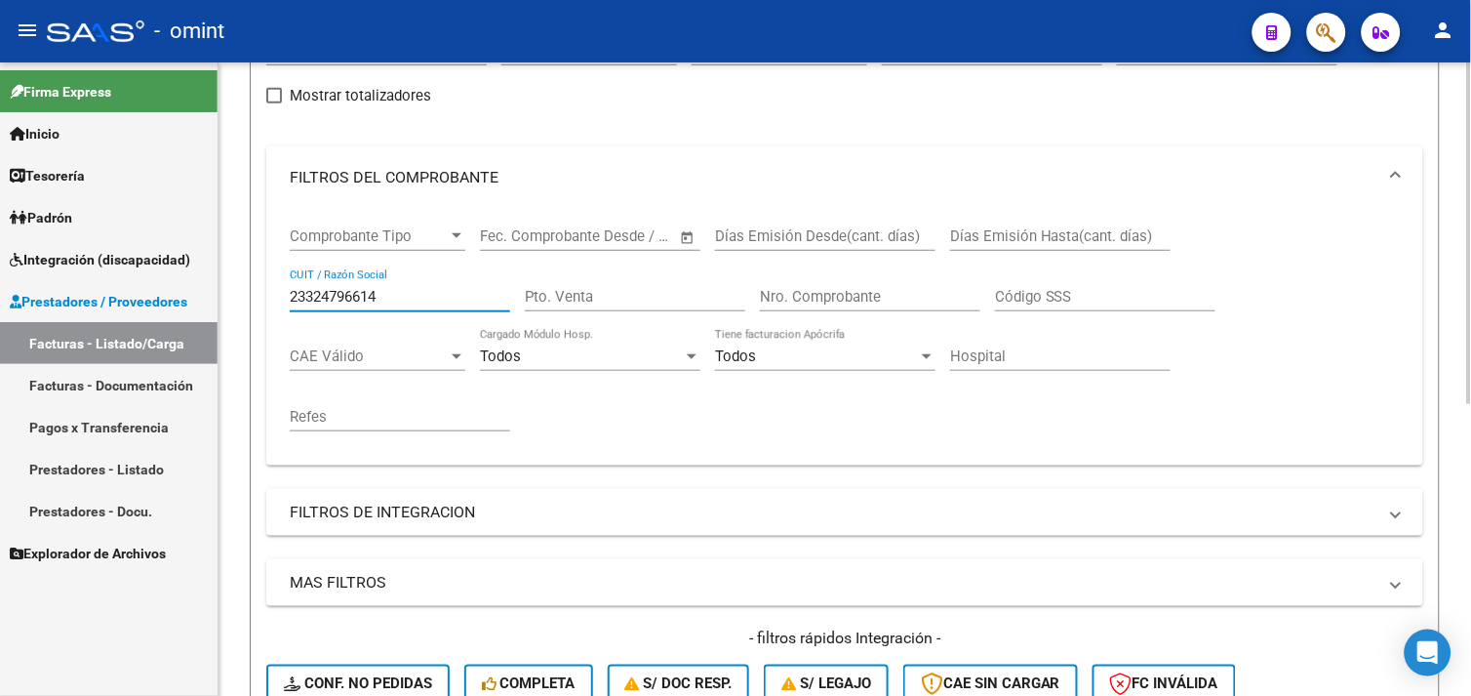
scroll to position [215, 0]
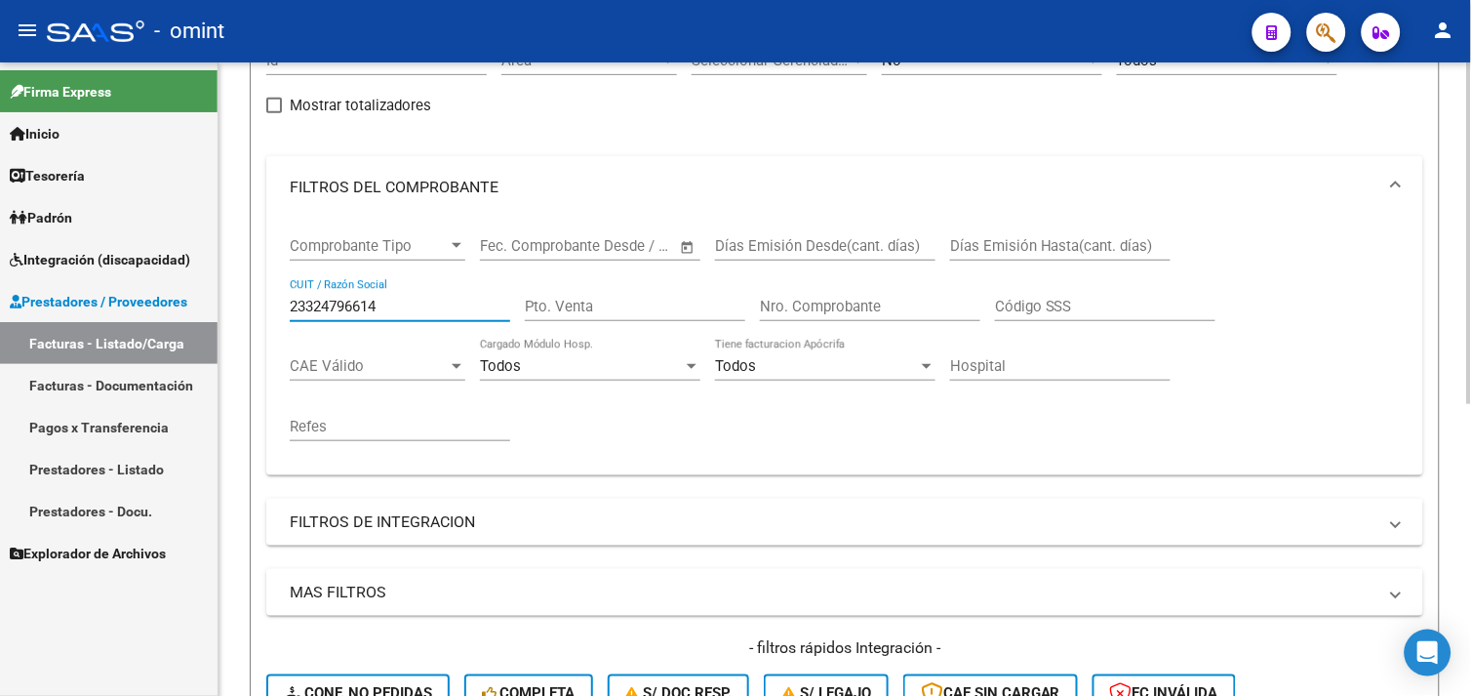
click at [362, 309] on input "23324796614" at bounding box center [400, 307] width 220 height 18
paste input "7415888789"
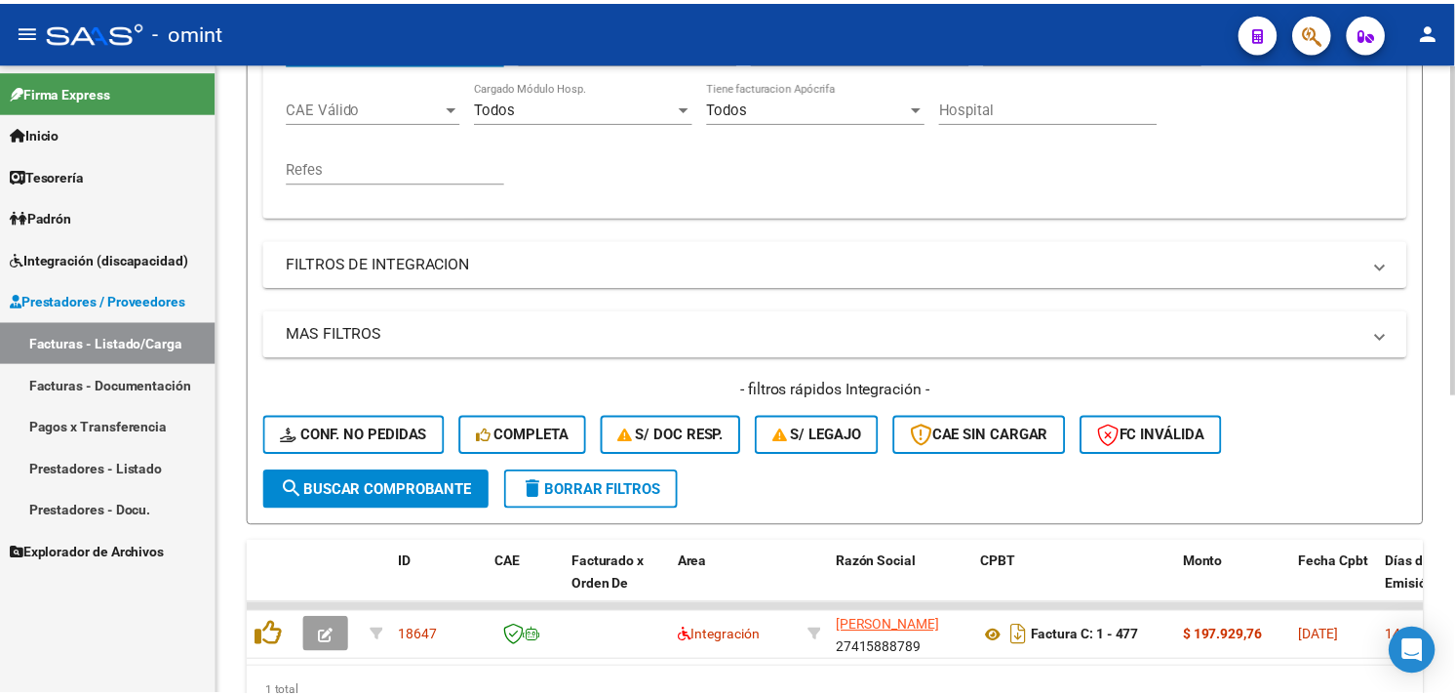
scroll to position [571, 0]
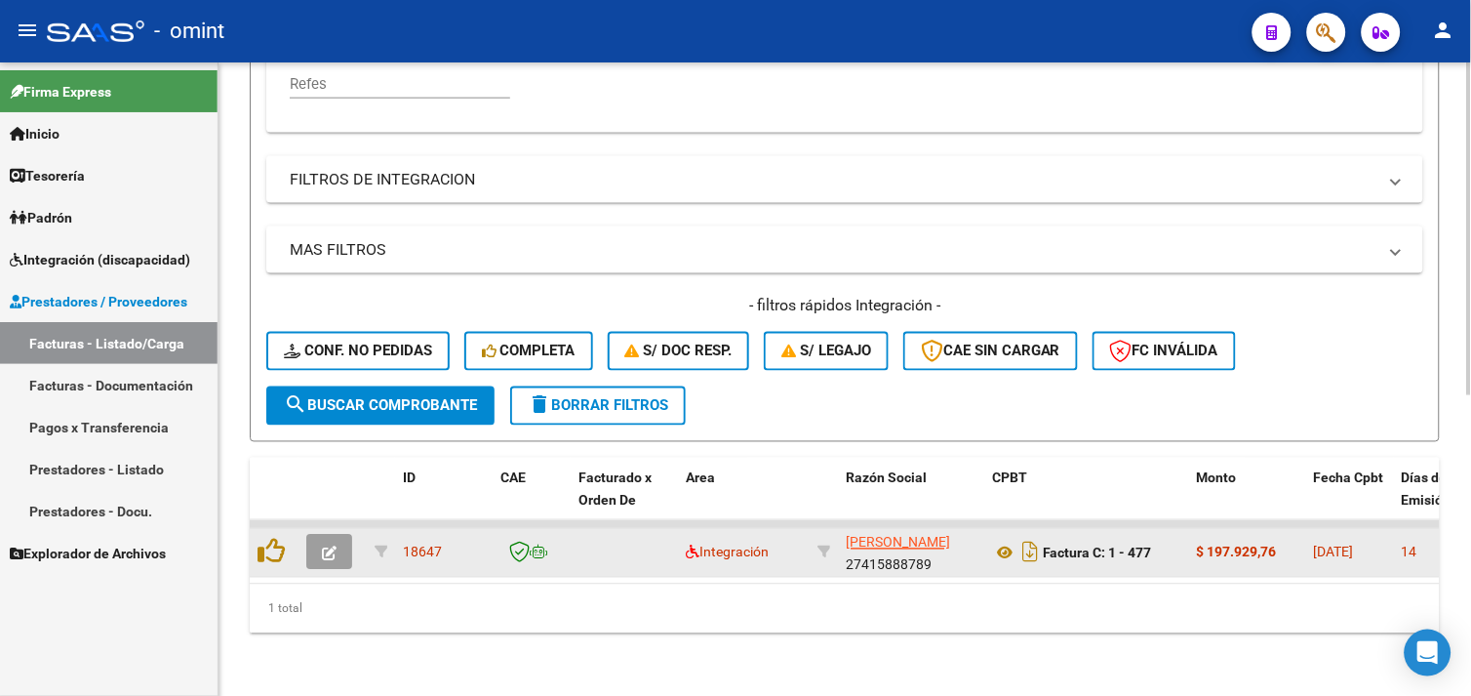
type input "27415888789"
click at [342, 535] on button "button" at bounding box center [329, 552] width 46 height 35
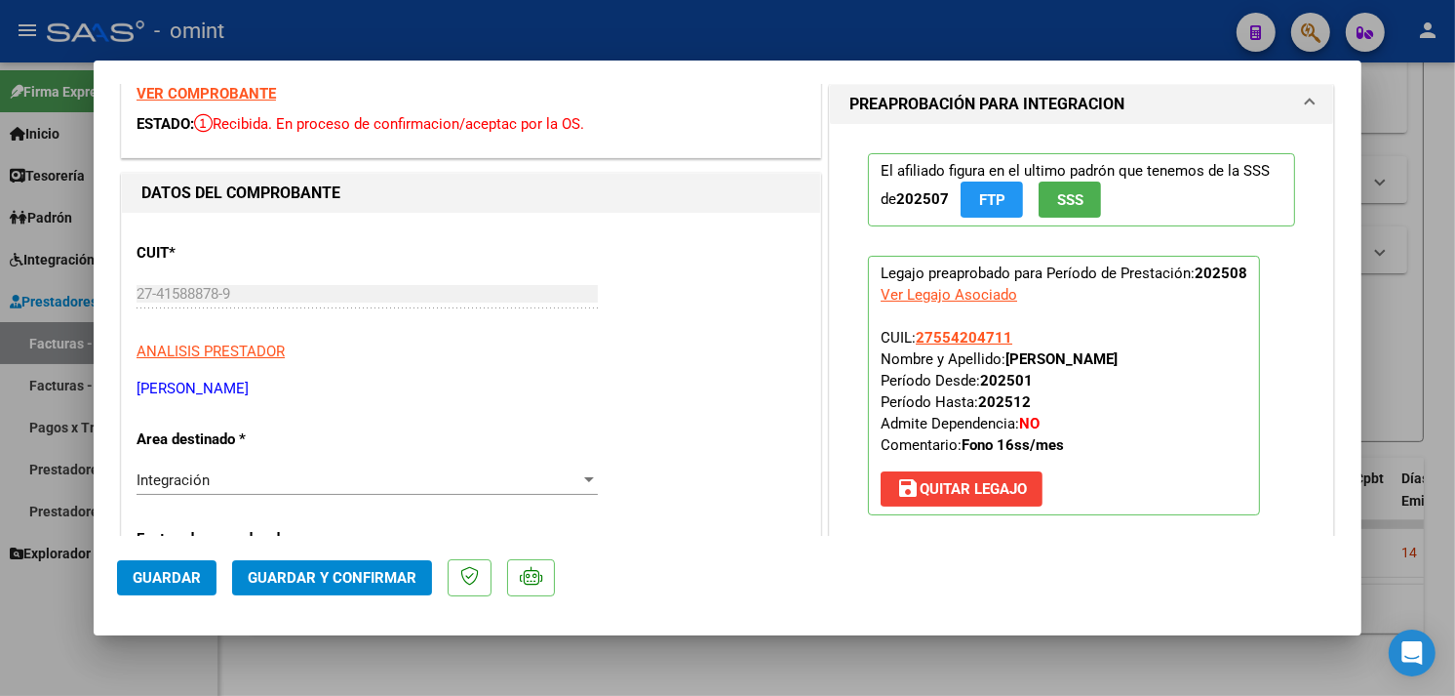
scroll to position [0, 0]
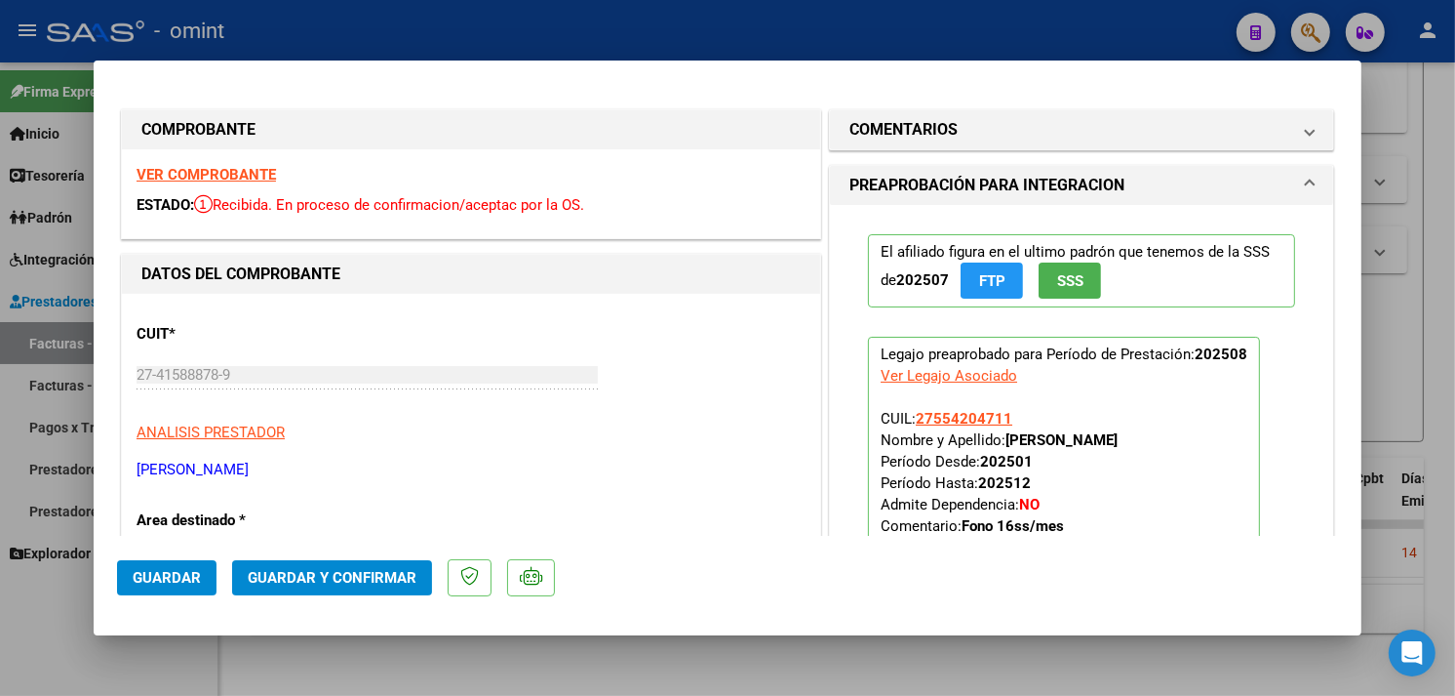
click at [218, 174] on strong "VER COMPROBANTE" at bounding box center [206, 175] width 139 height 18
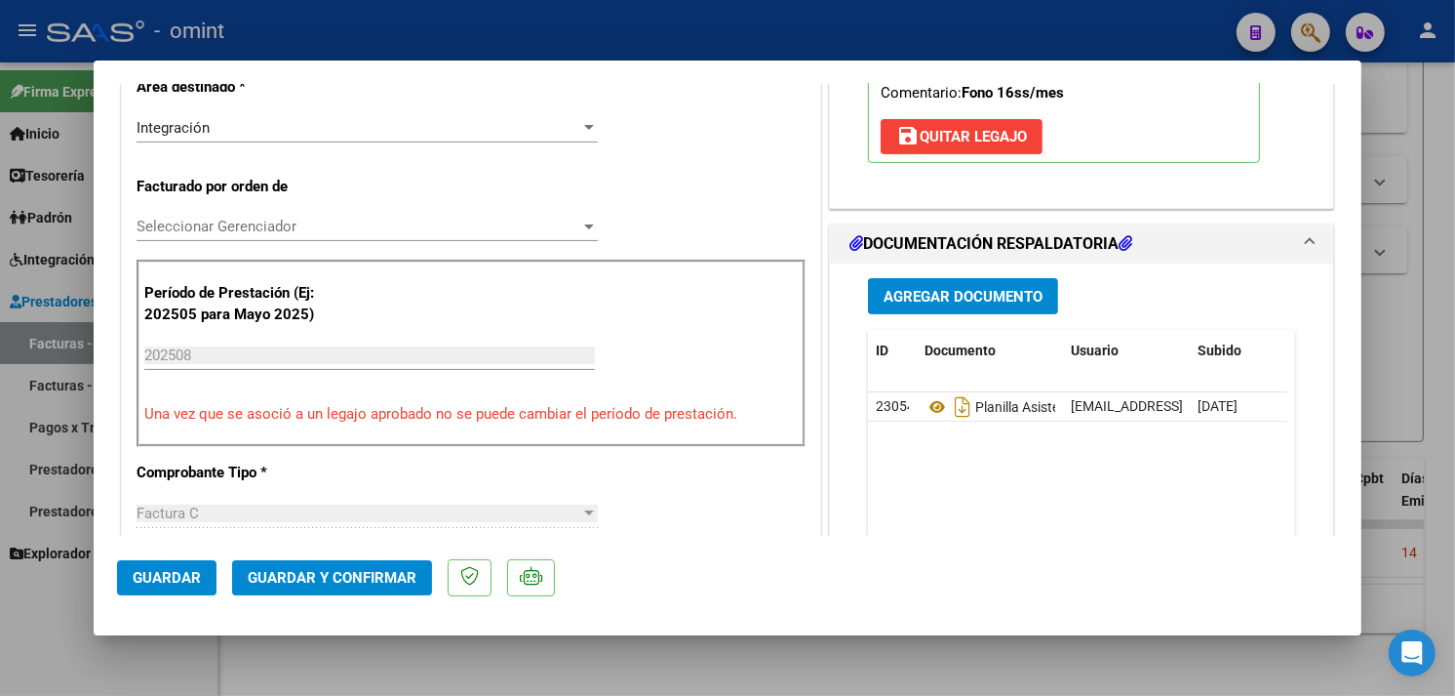
scroll to position [650, 0]
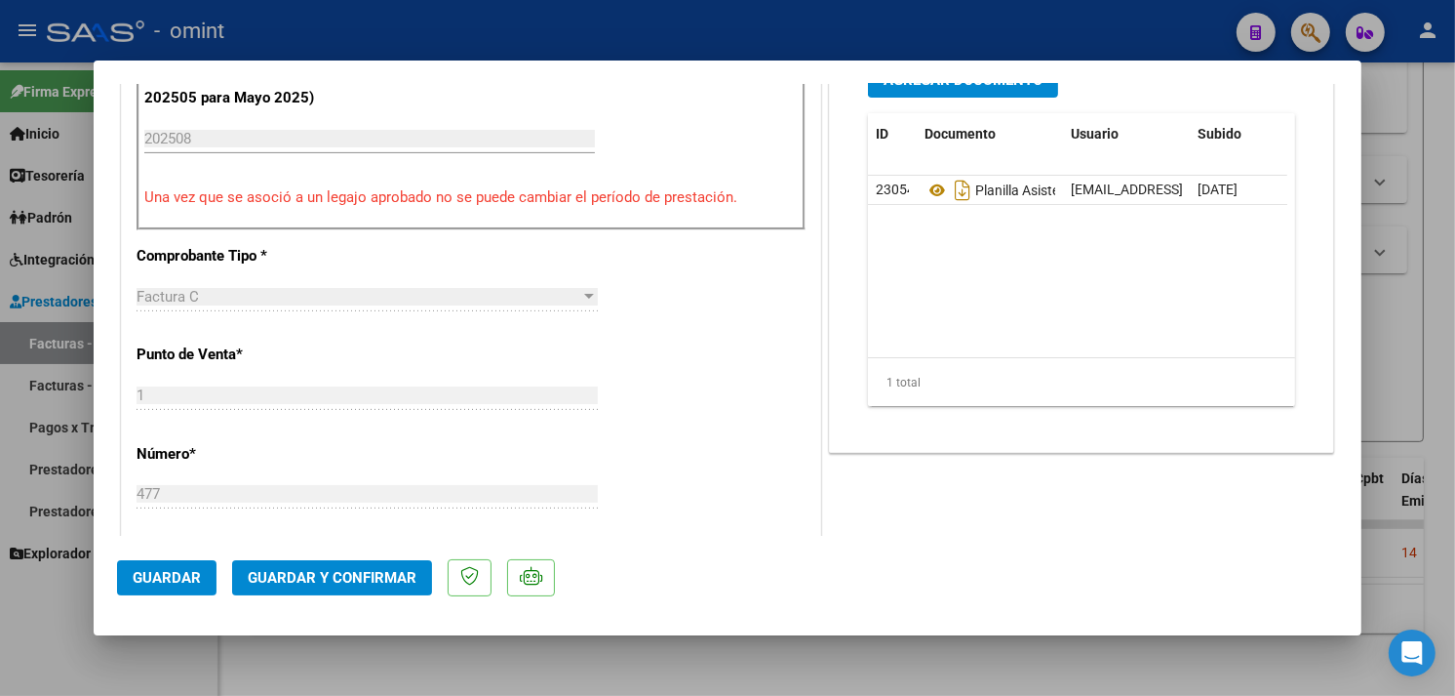
click at [357, 568] on button "Guardar y Confirmar" at bounding box center [332, 577] width 200 height 35
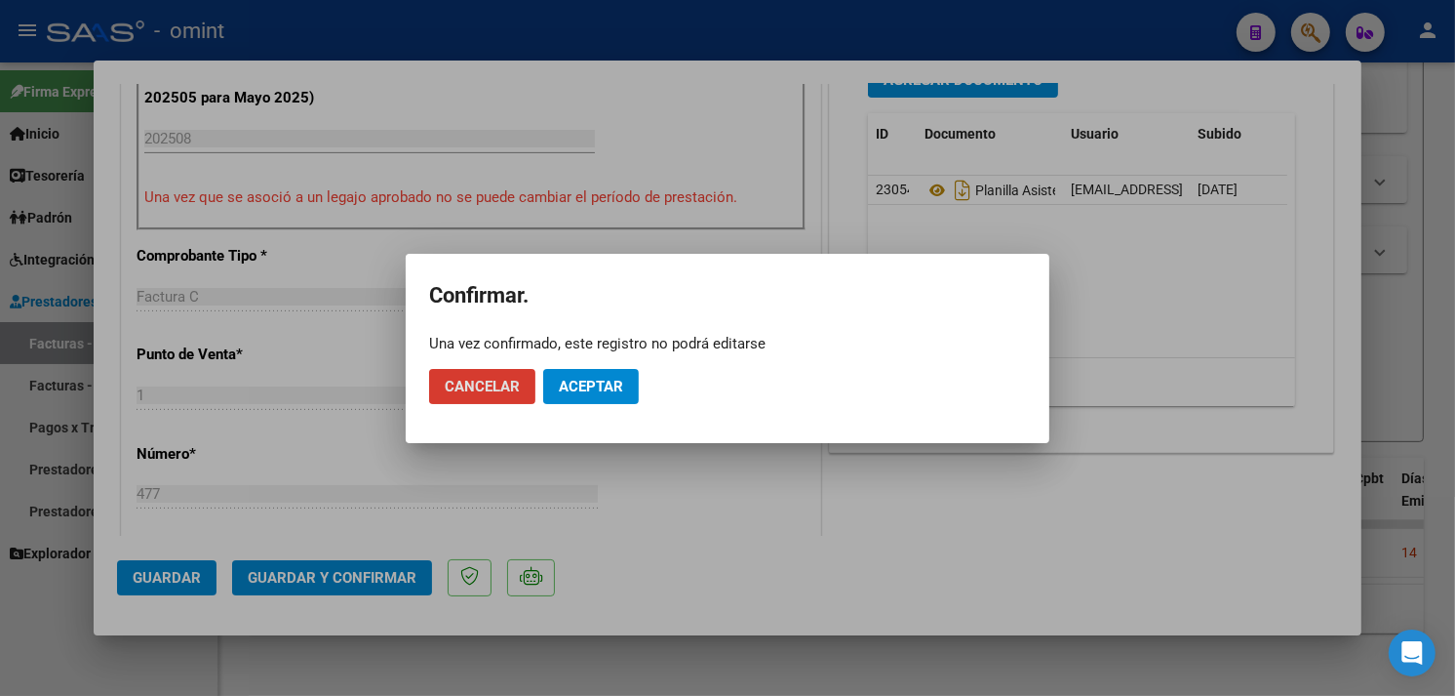
click at [560, 378] on span "Aceptar" at bounding box center [591, 387] width 64 height 18
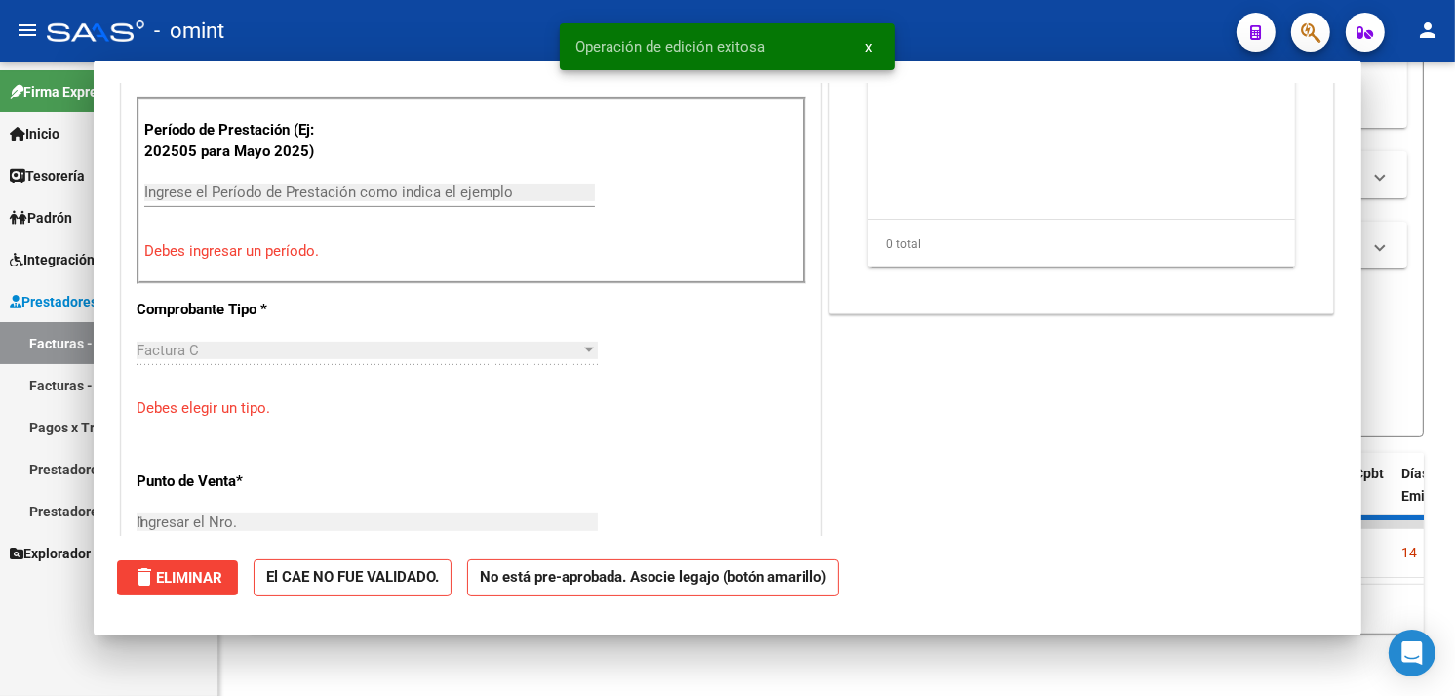
type input "$ 0,00"
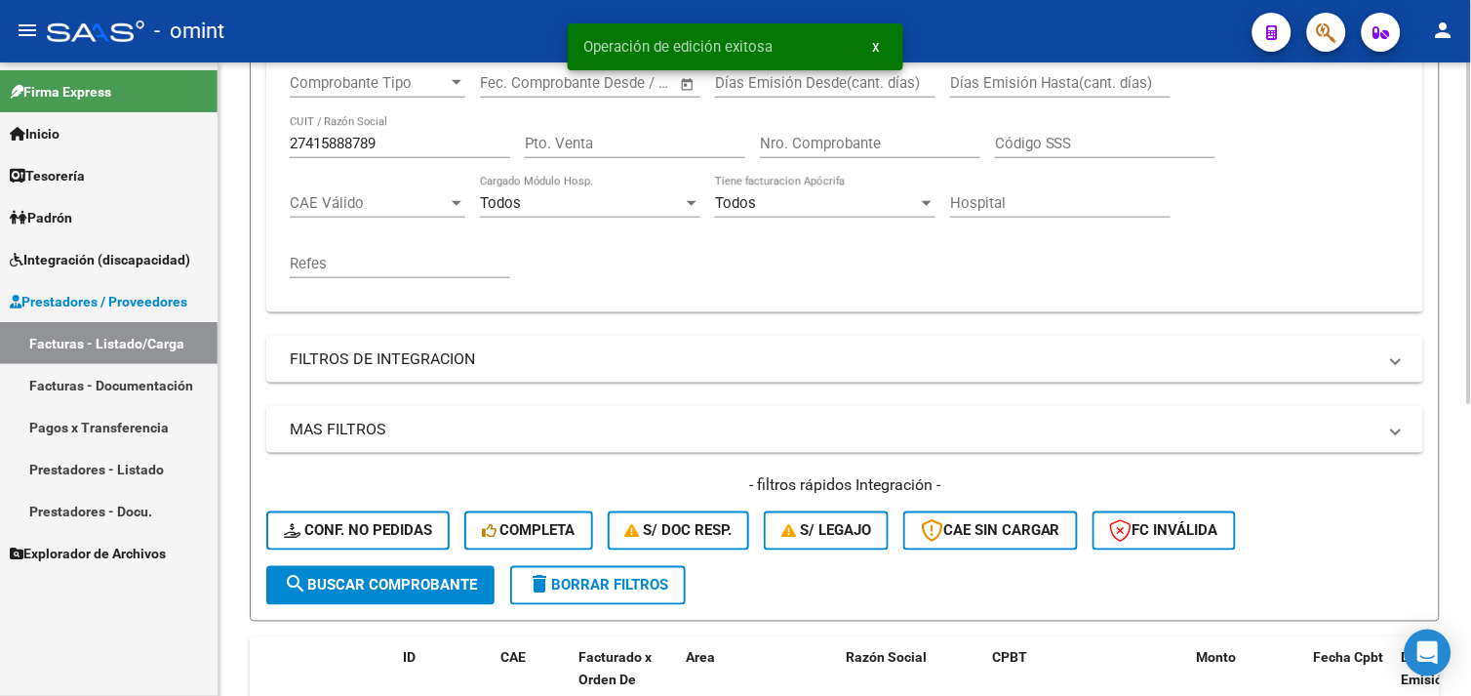
scroll to position [107, 0]
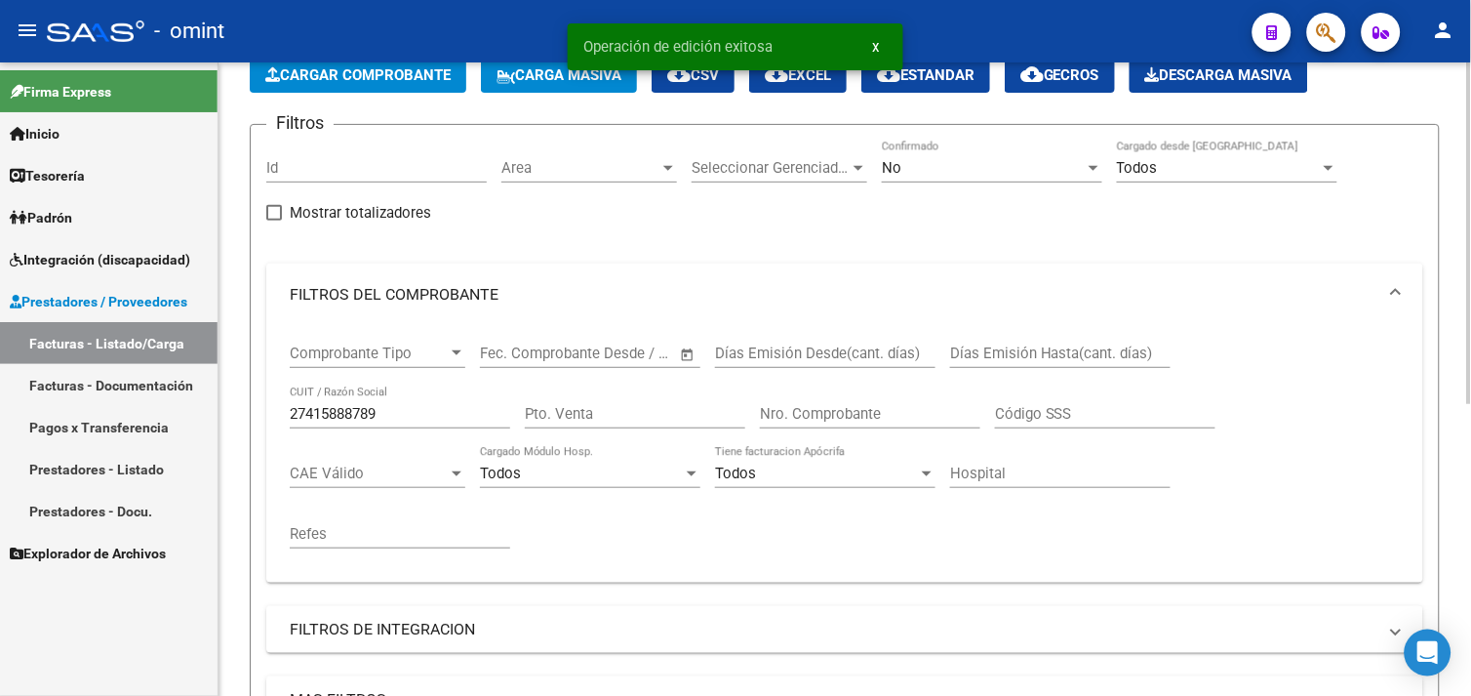
click at [337, 407] on input "27415888789" at bounding box center [400, 414] width 220 height 18
paste input "3324796614"
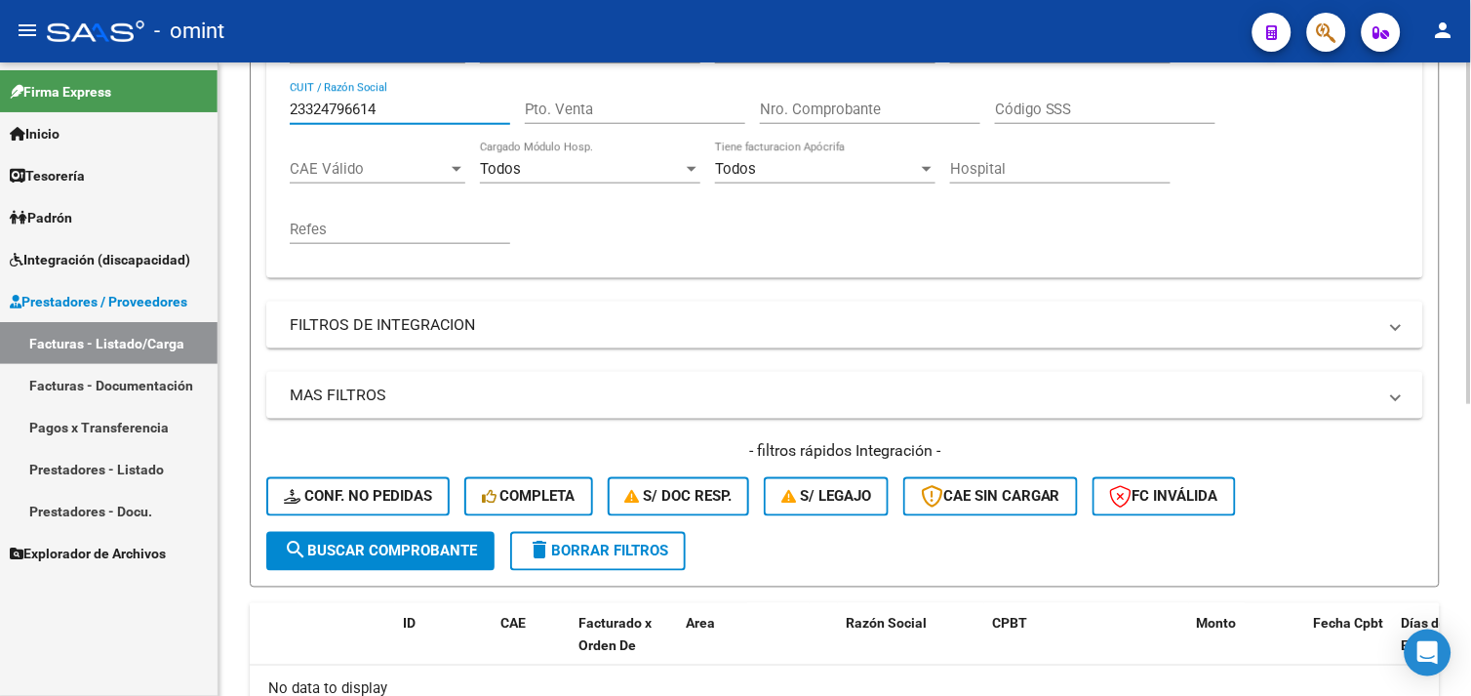
scroll to position [215, 0]
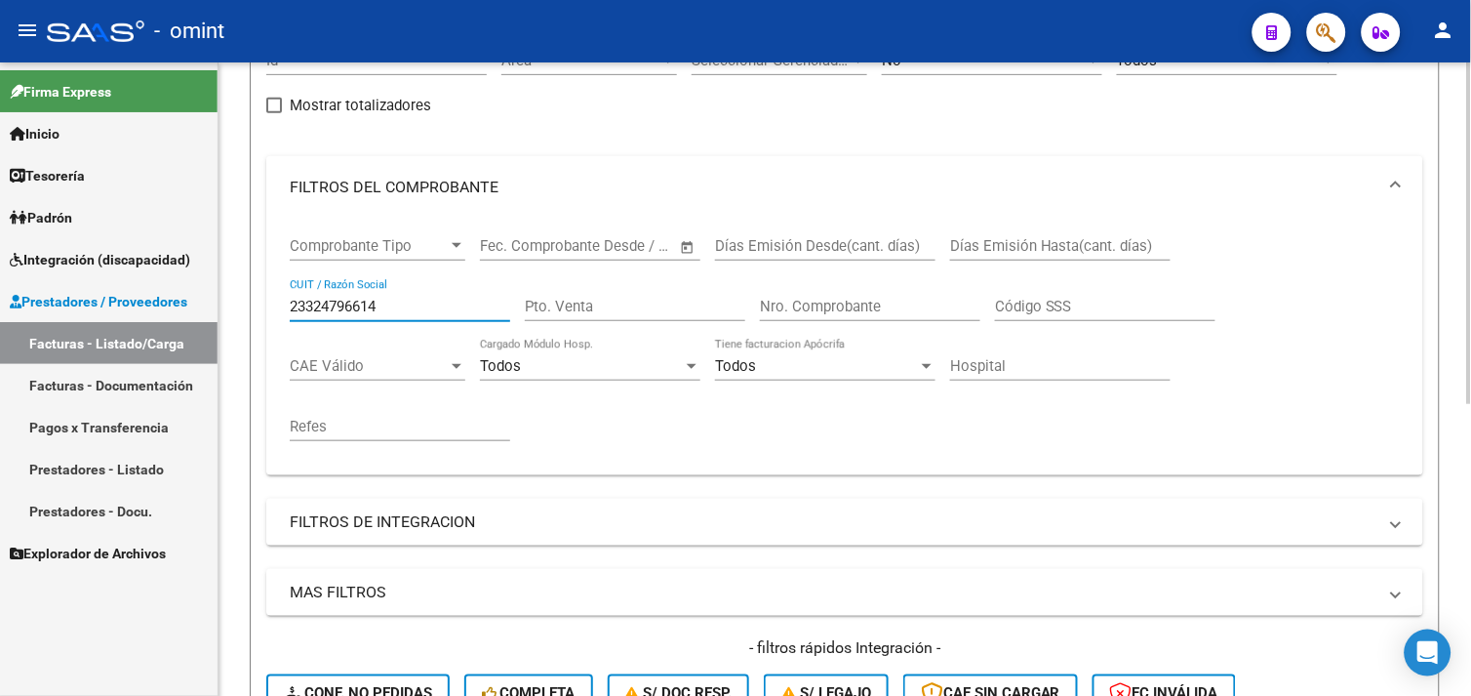
click at [352, 303] on input "23324796614" at bounding box center [400, 307] width 220 height 18
paste input "7183668205"
click at [336, 299] on input "27183668205" at bounding box center [400, 307] width 220 height 18
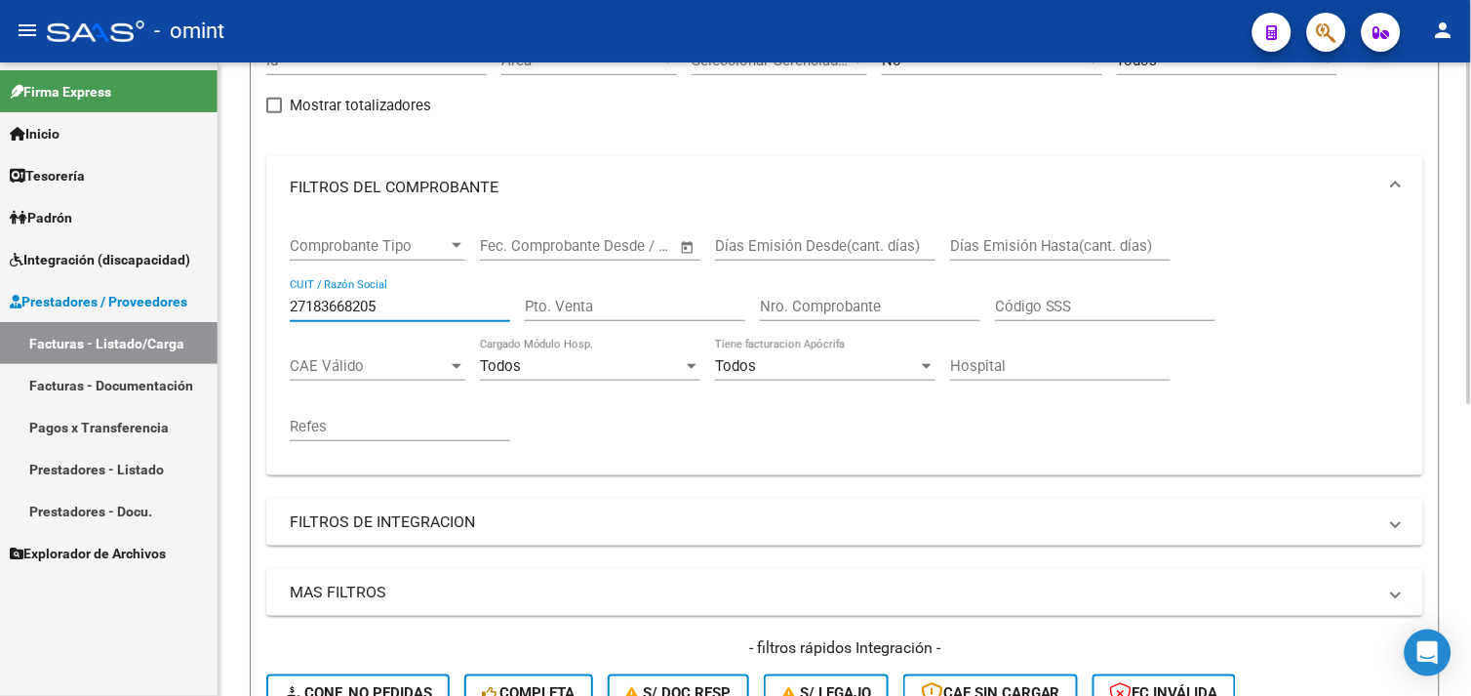
paste input "343193640"
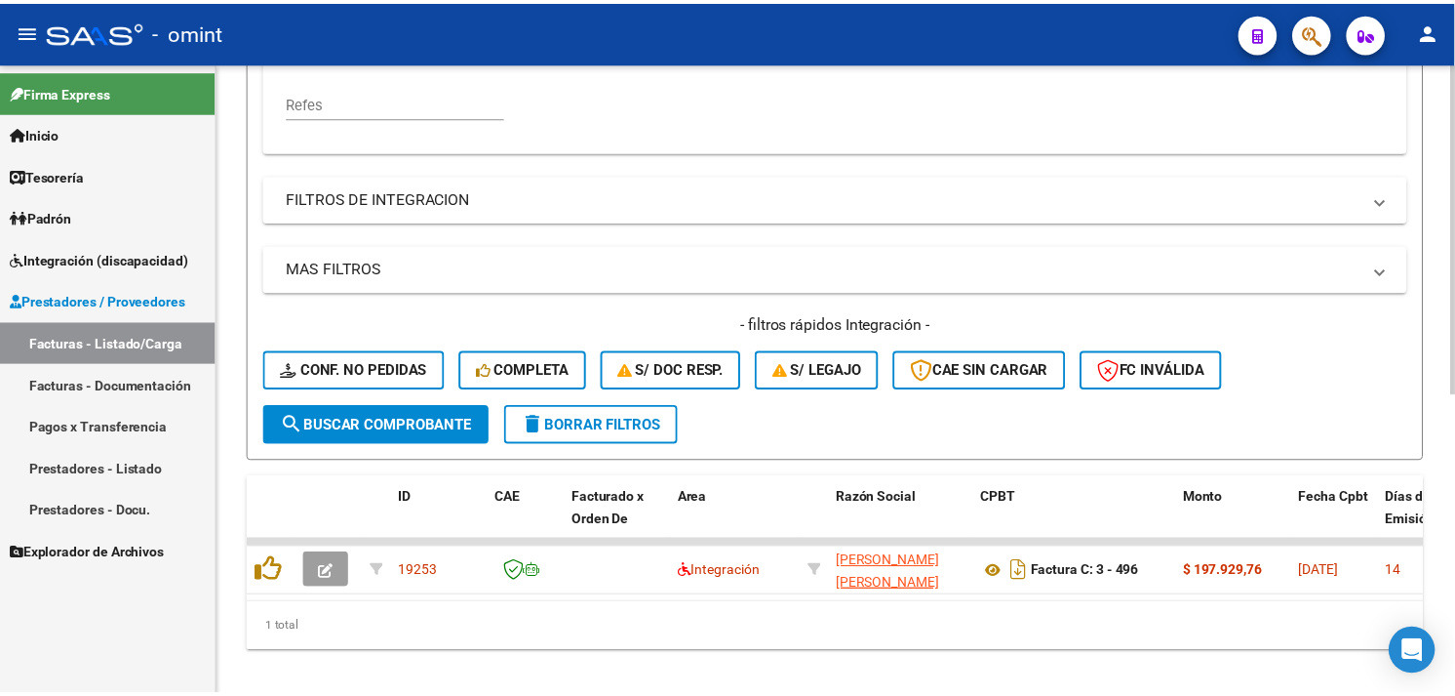
scroll to position [571, 0]
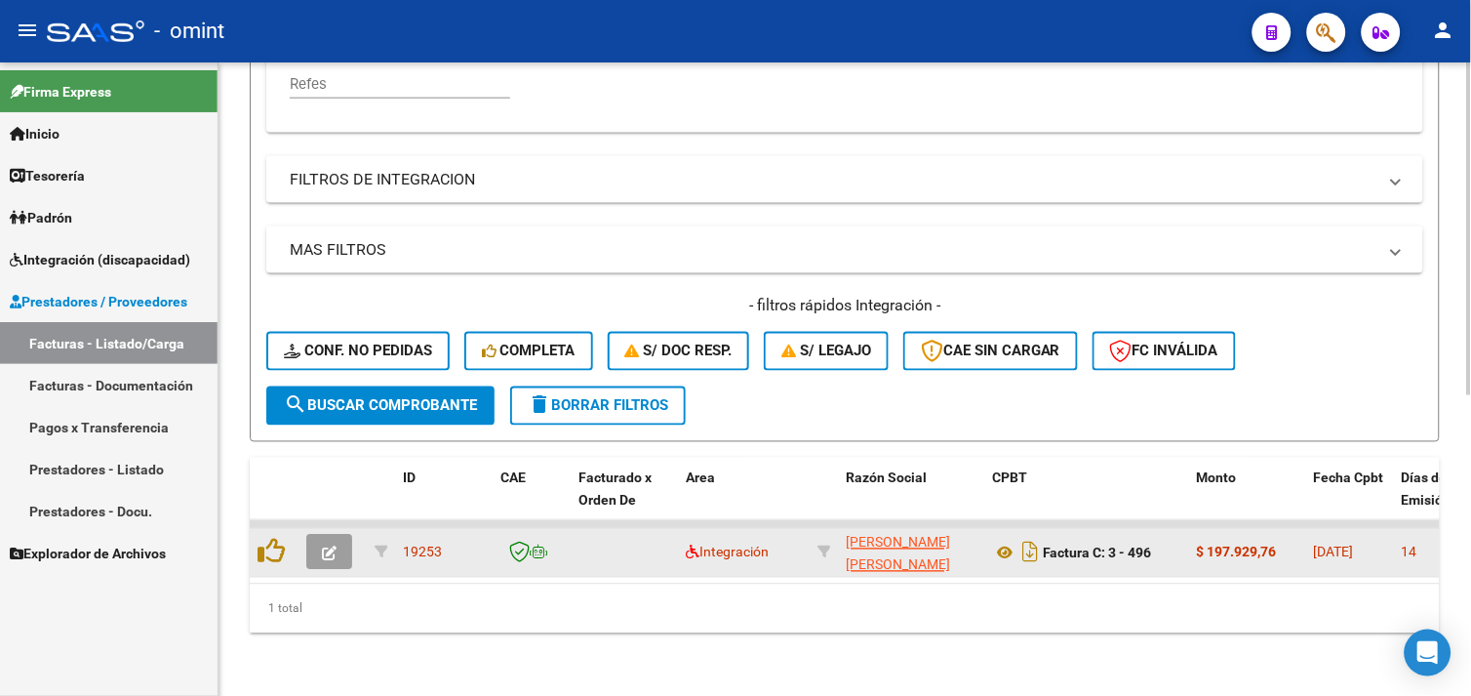
type input "27343193640"
click at [312, 535] on button "button" at bounding box center [329, 552] width 46 height 35
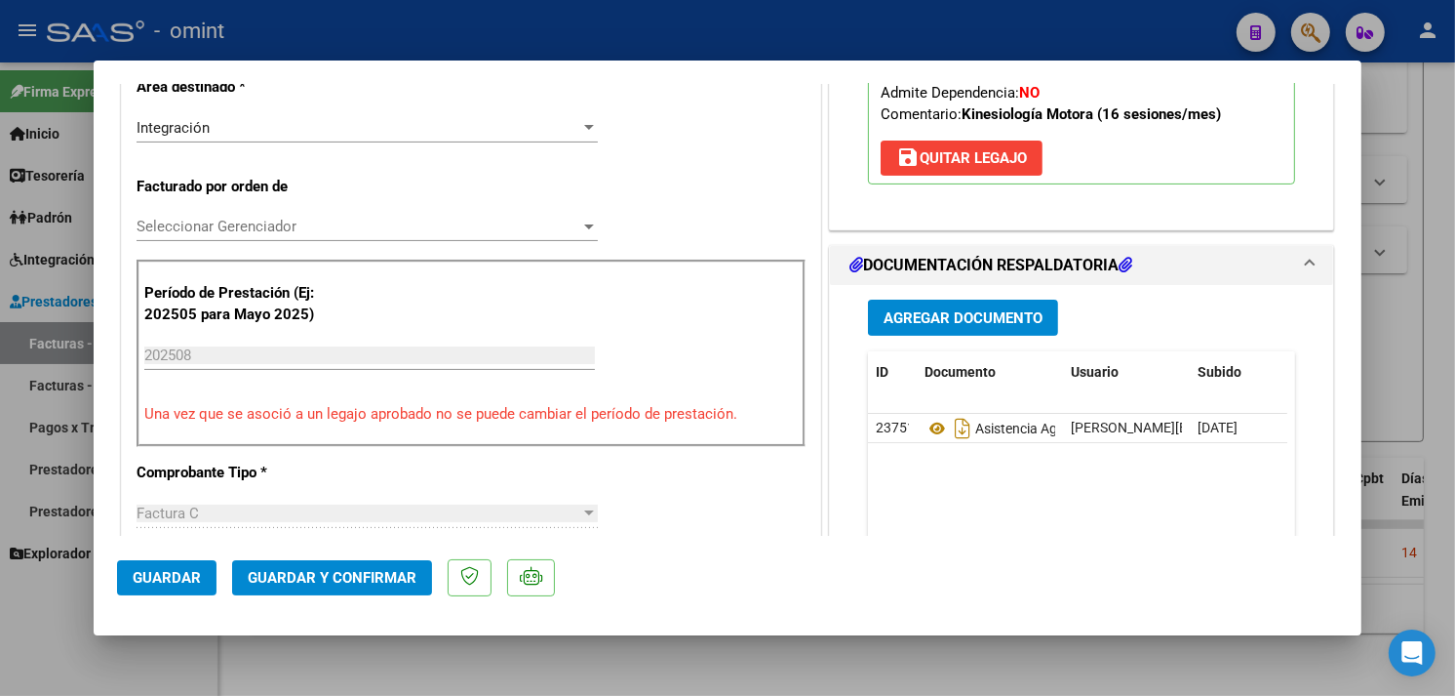
scroll to position [0, 0]
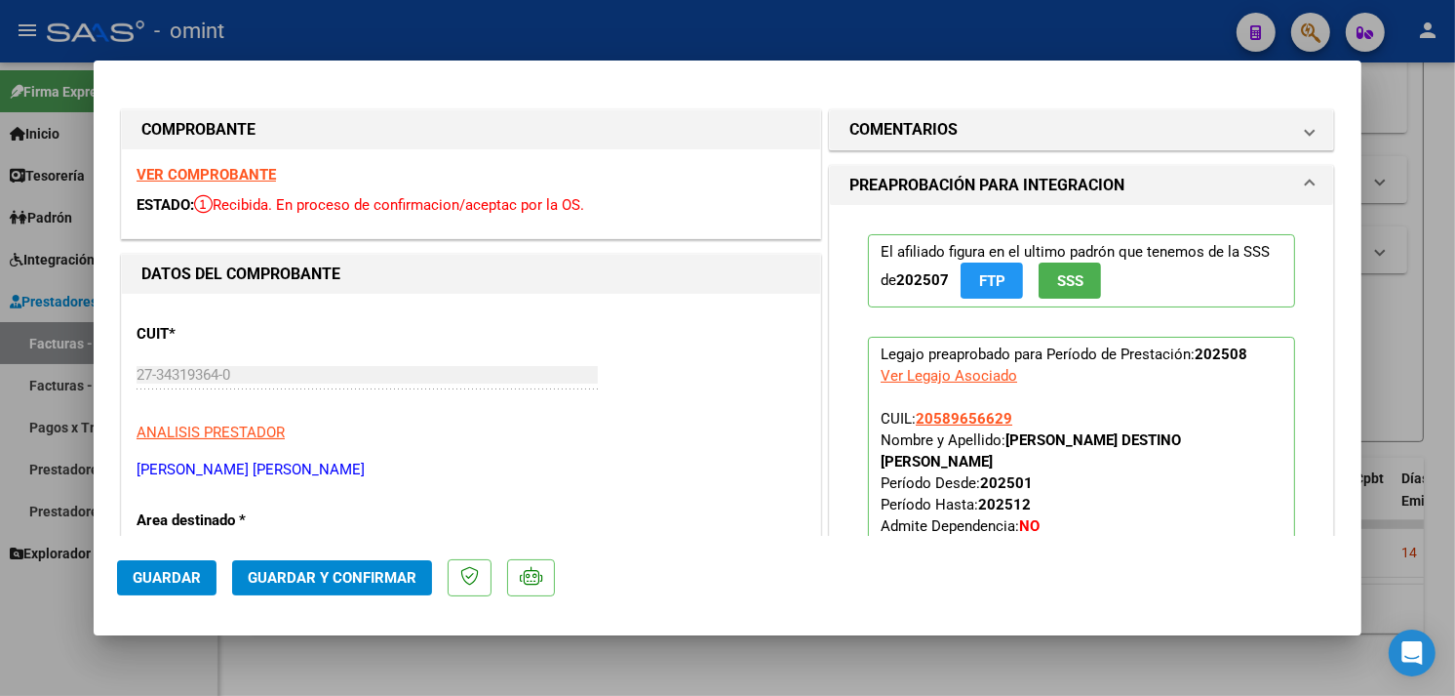
click at [252, 178] on strong "VER COMPROBANTE" at bounding box center [206, 175] width 139 height 18
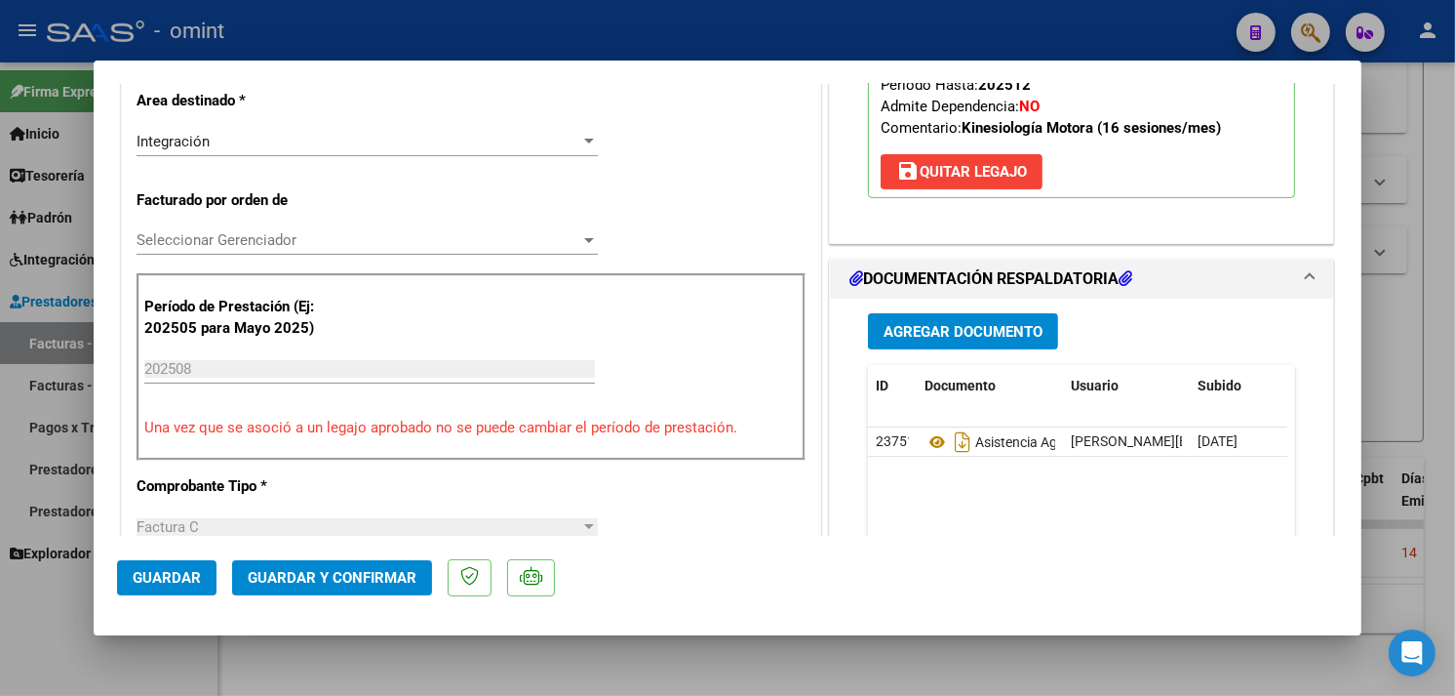
scroll to position [650, 0]
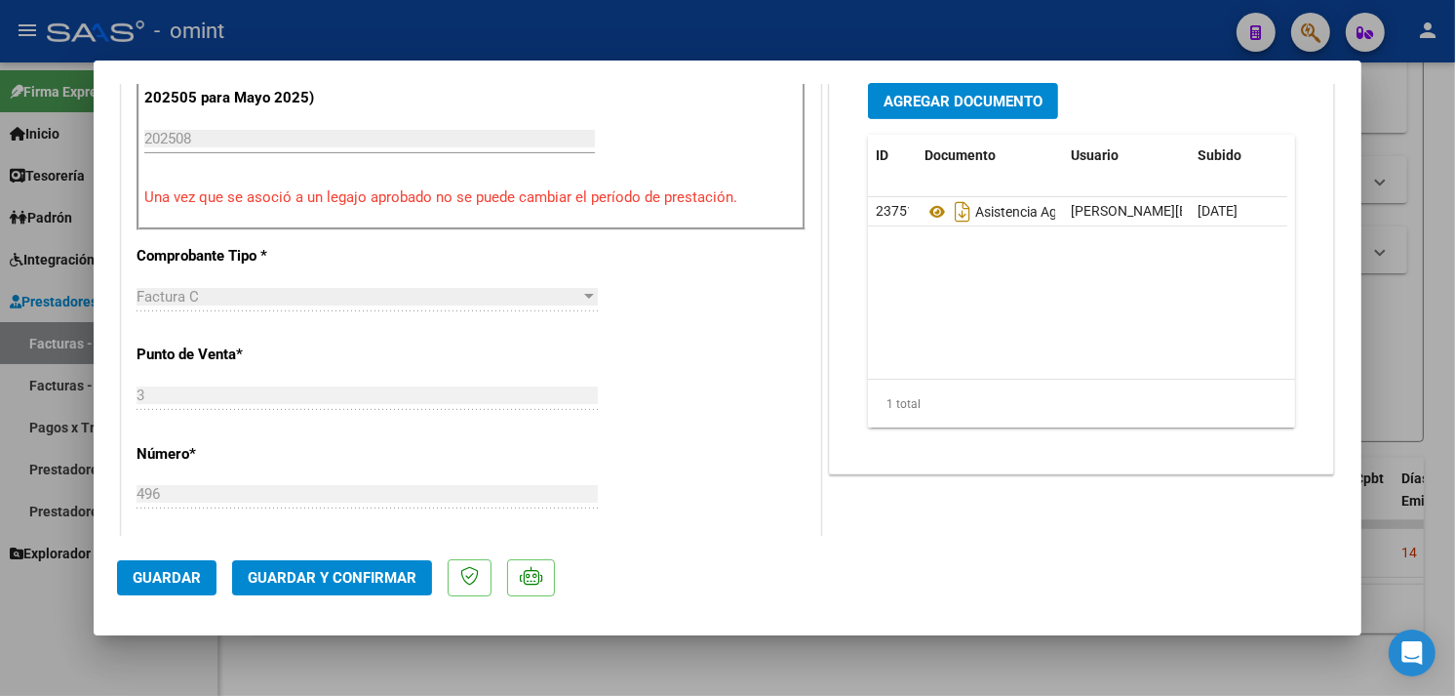
click at [365, 577] on span "Guardar y Confirmar" at bounding box center [332, 578] width 169 height 18
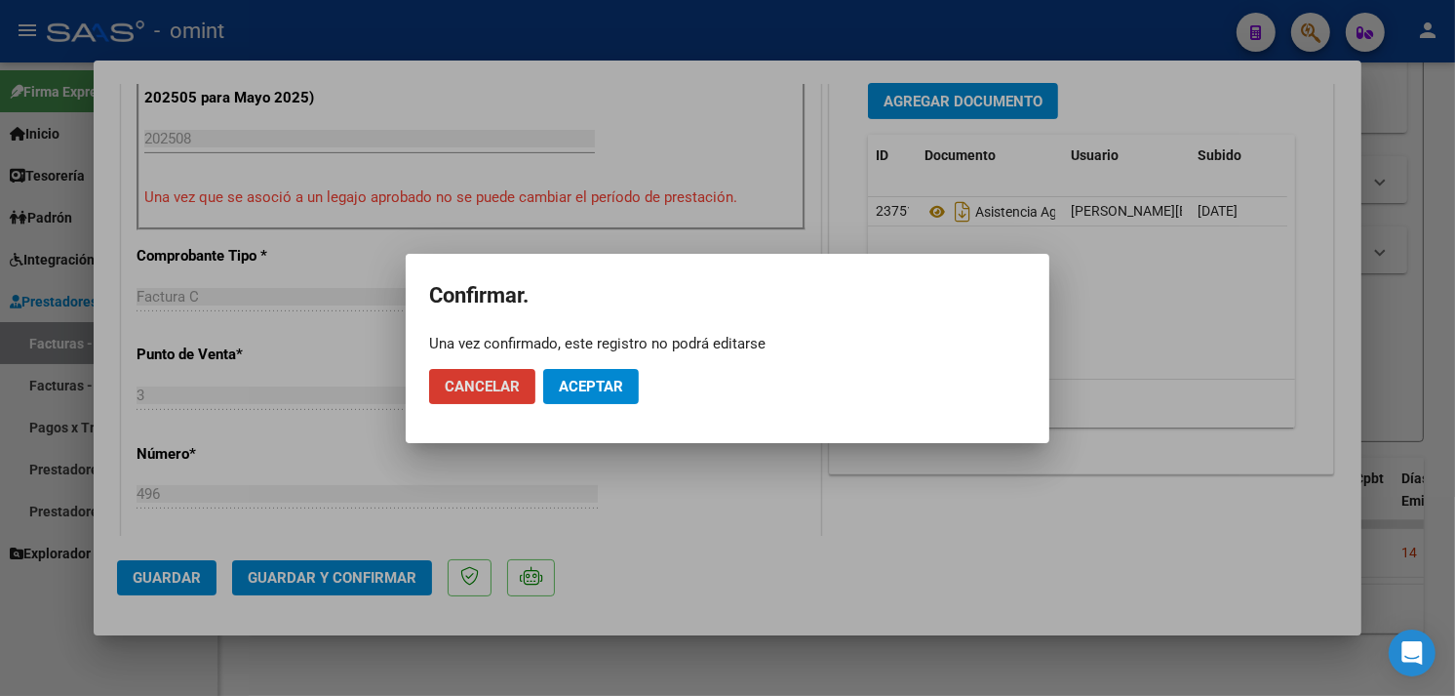
click at [569, 401] on button "Aceptar" at bounding box center [591, 386] width 96 height 35
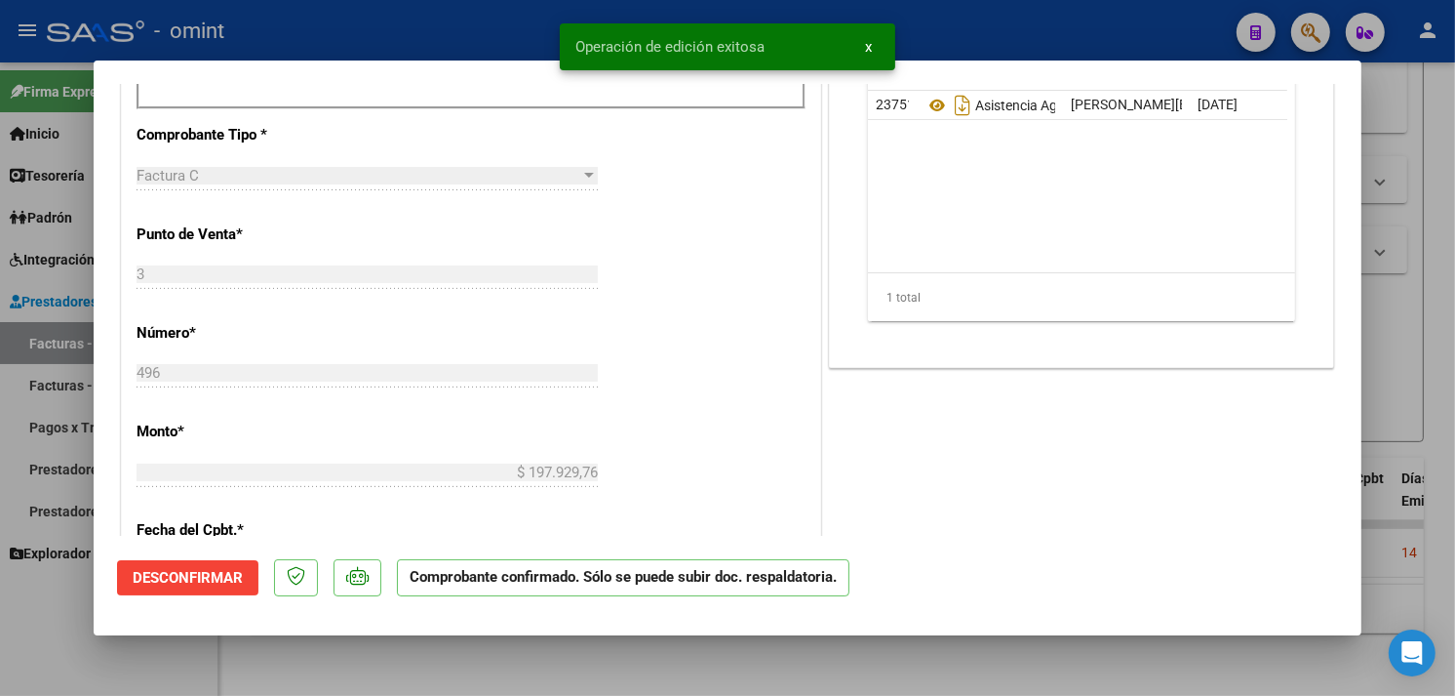
type input "$ 0,00"
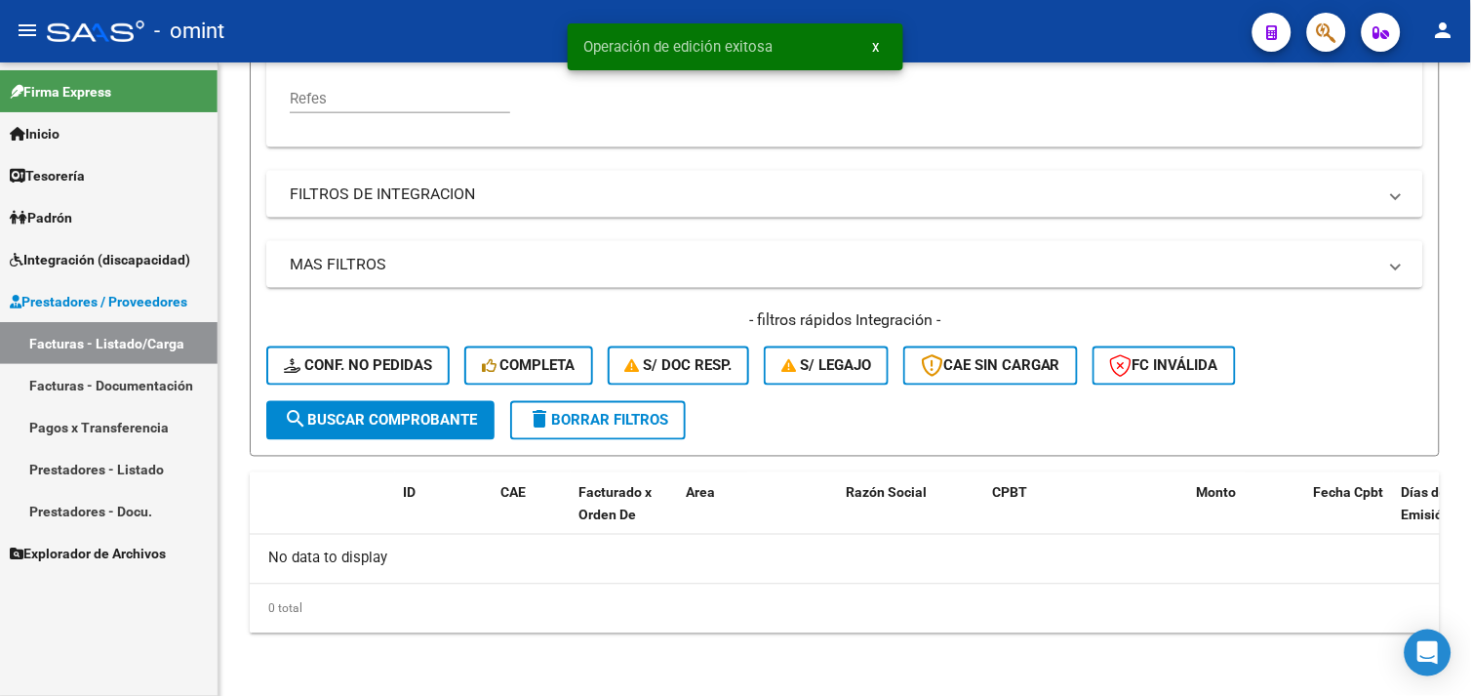
scroll to position [540, 0]
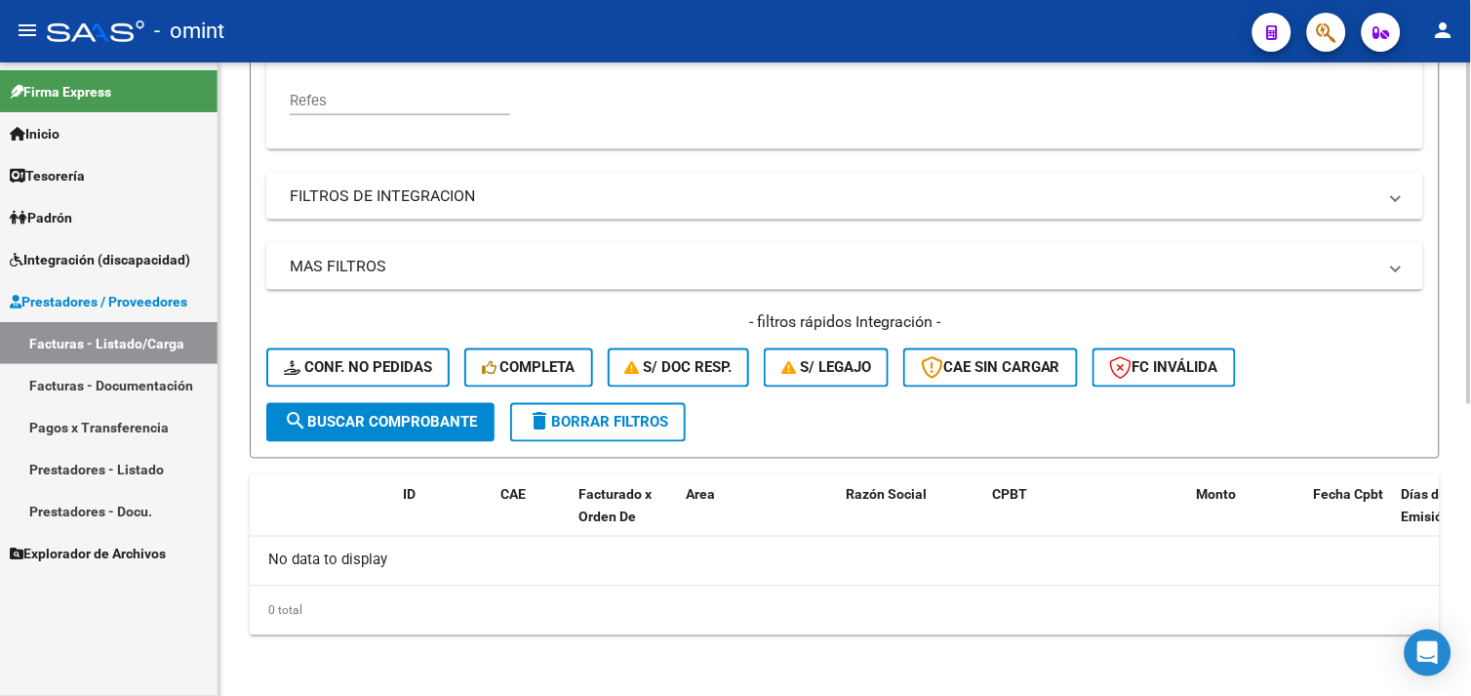
click at [542, 410] on mat-icon "delete" at bounding box center [539, 421] width 23 height 23
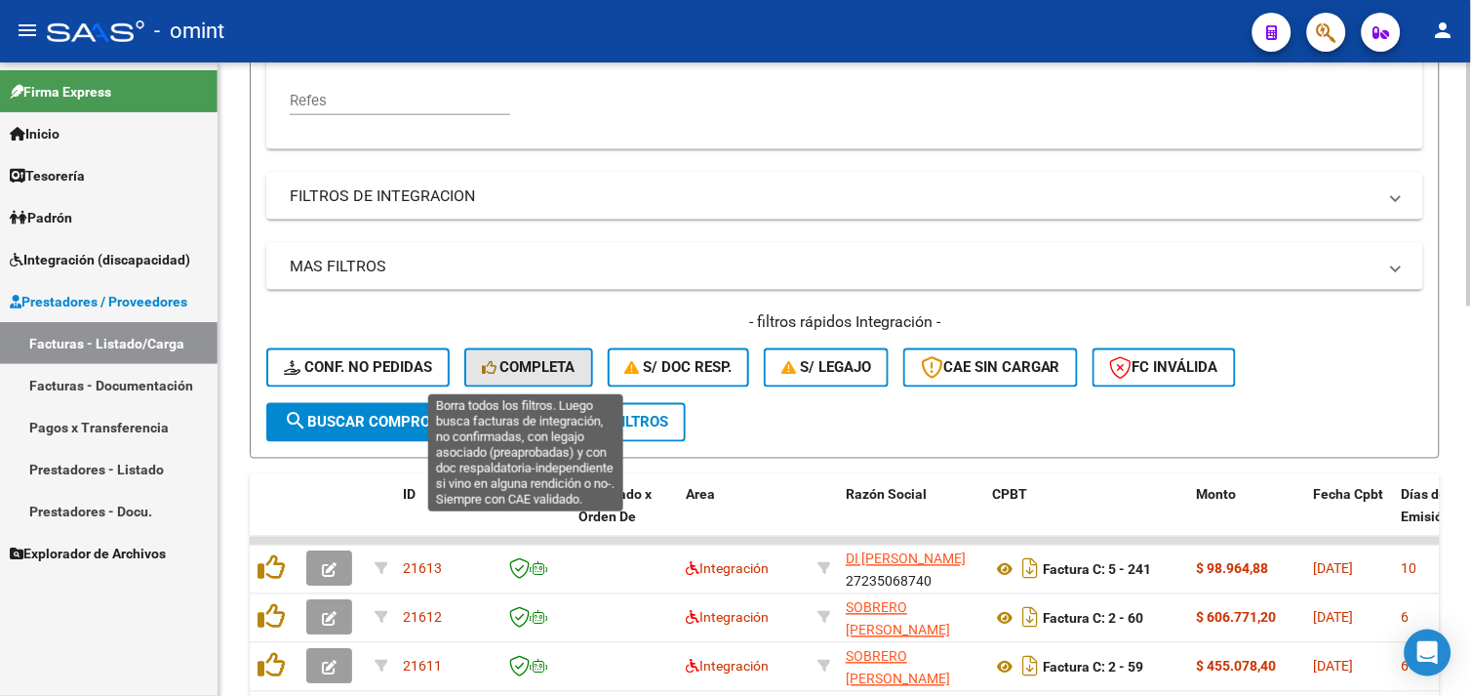
click at [522, 363] on span "Completa" at bounding box center [529, 368] width 94 height 18
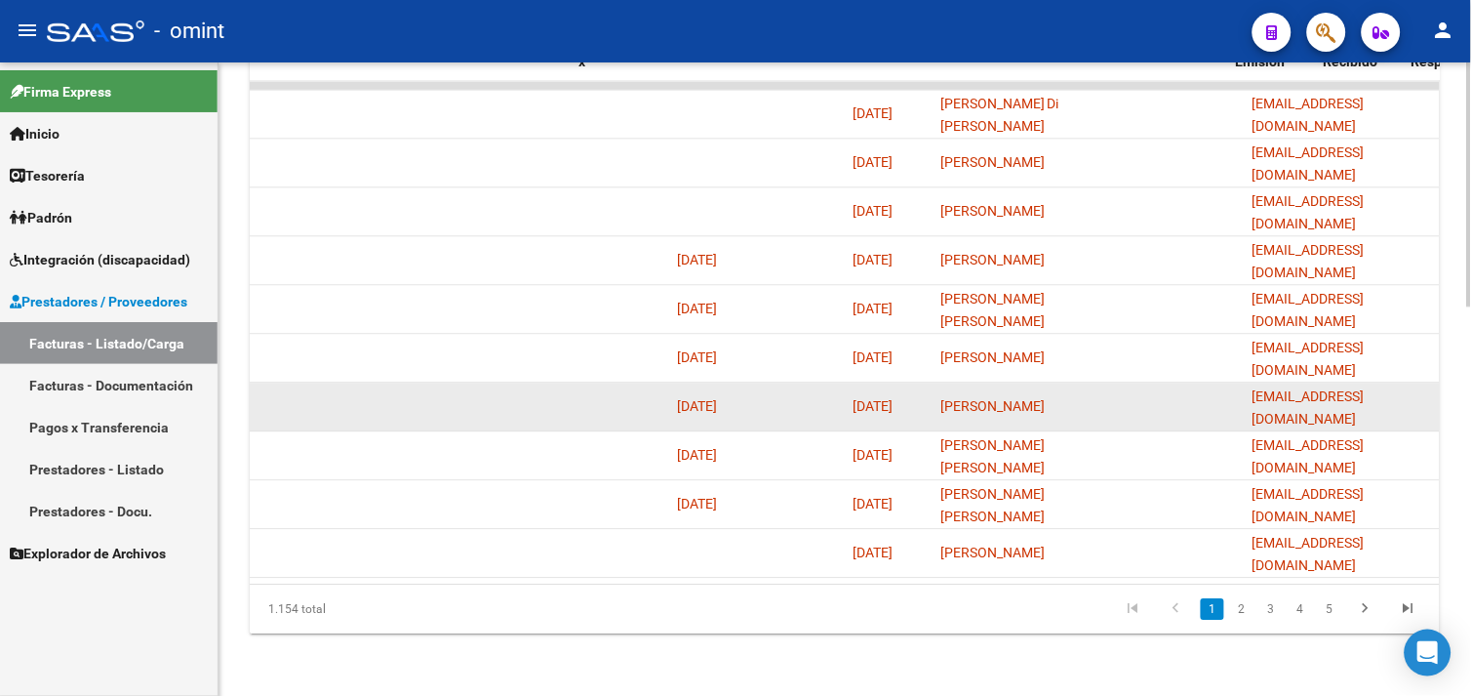
scroll to position [0, 0]
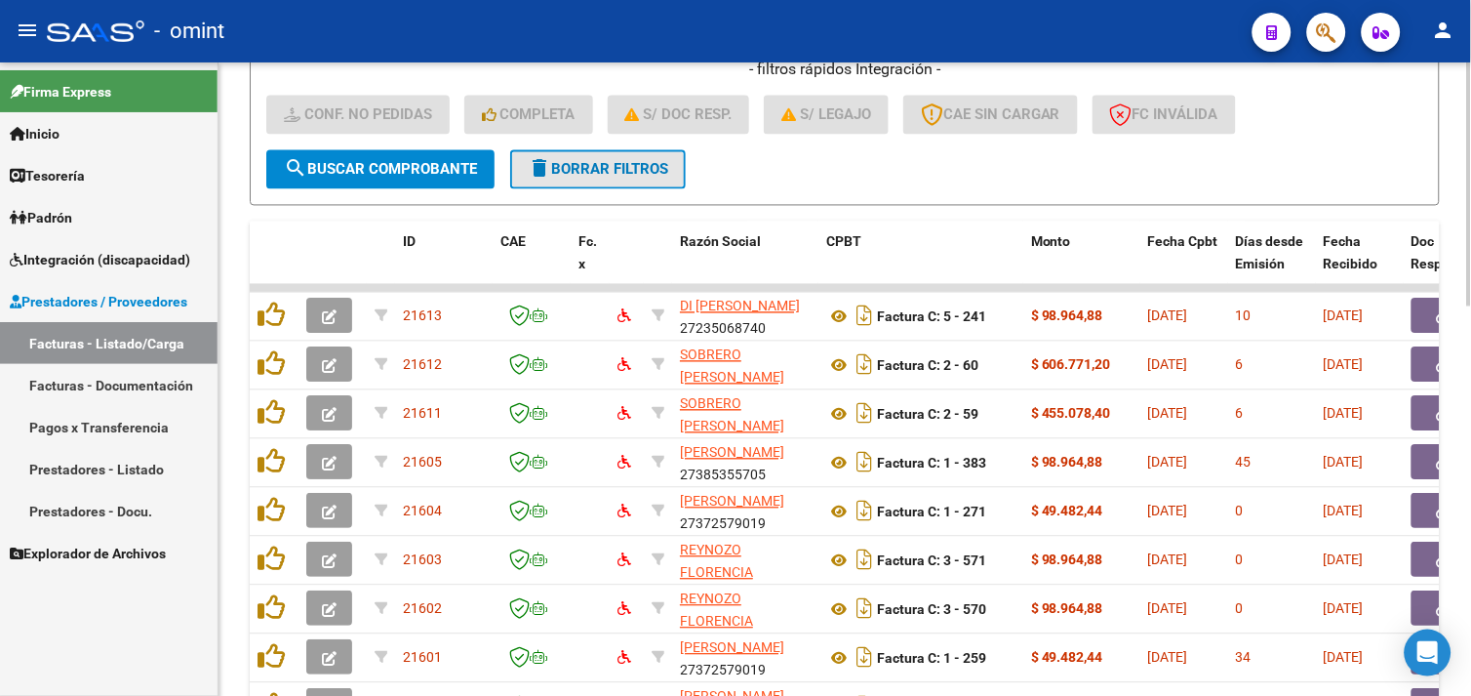
click at [568, 176] on span "delete Borrar Filtros" at bounding box center [598, 170] width 140 height 18
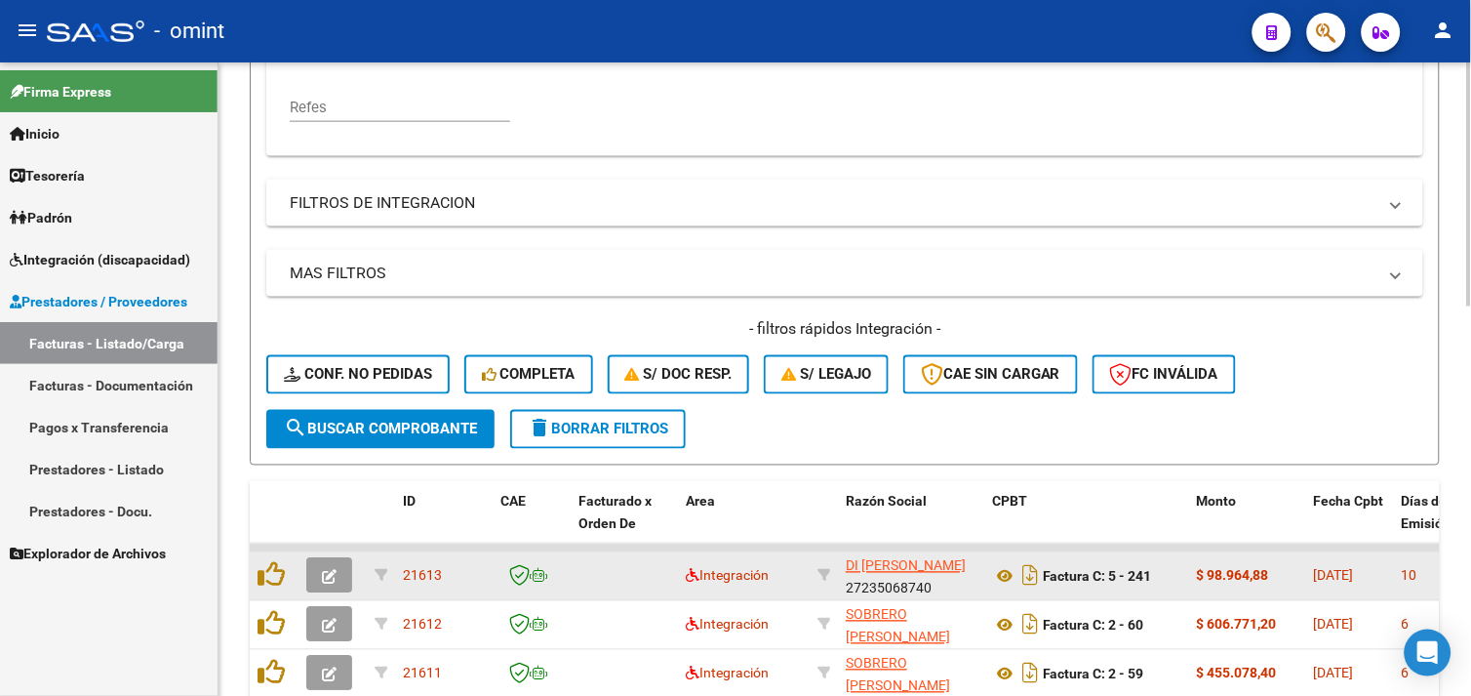
scroll to position [793, 0]
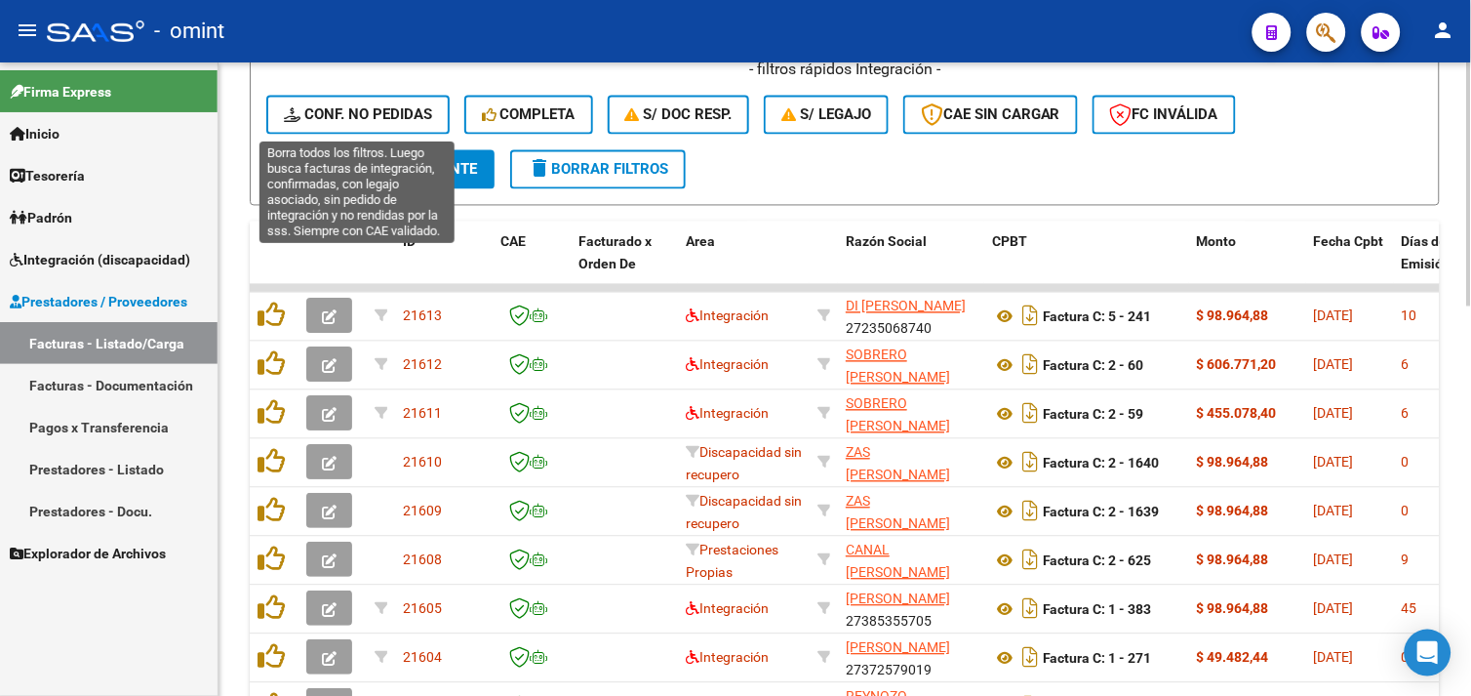
click at [361, 109] on span "Conf. no pedidas" at bounding box center [358, 115] width 148 height 18
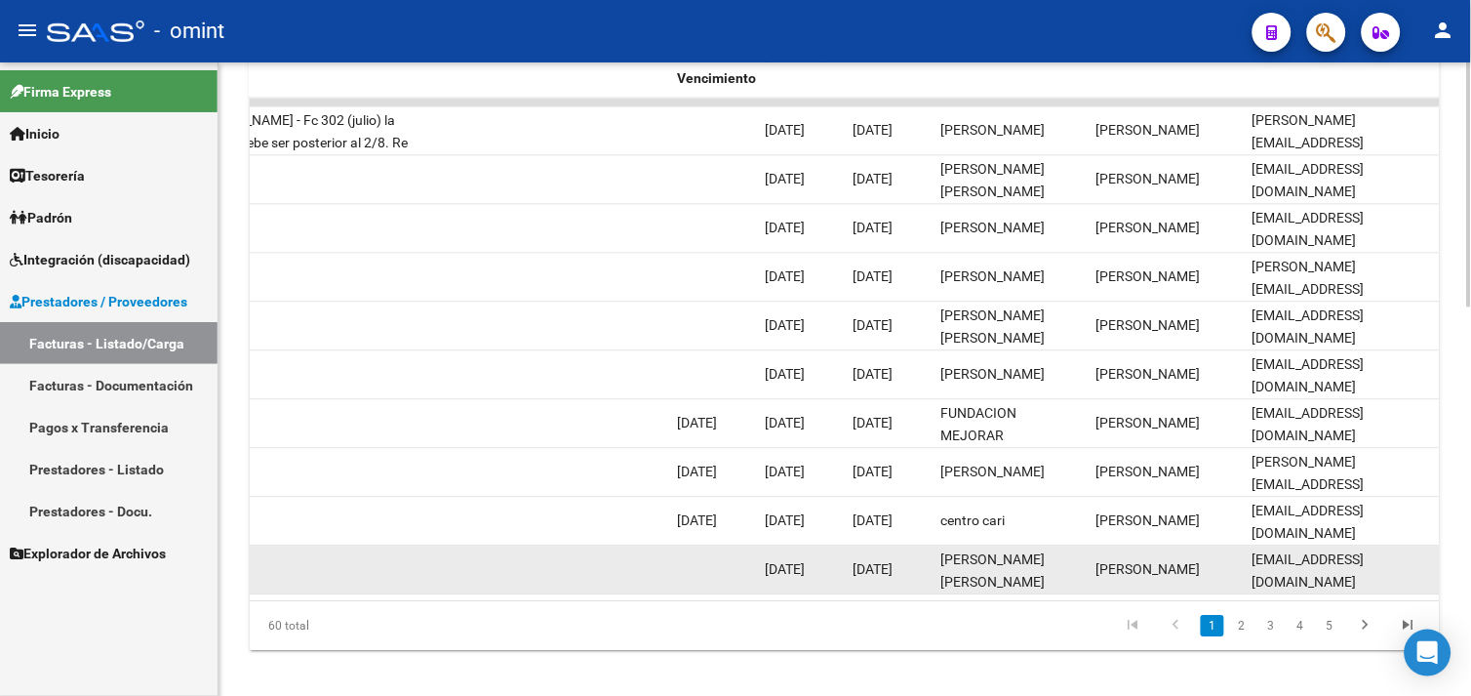
scroll to position [1010, 0]
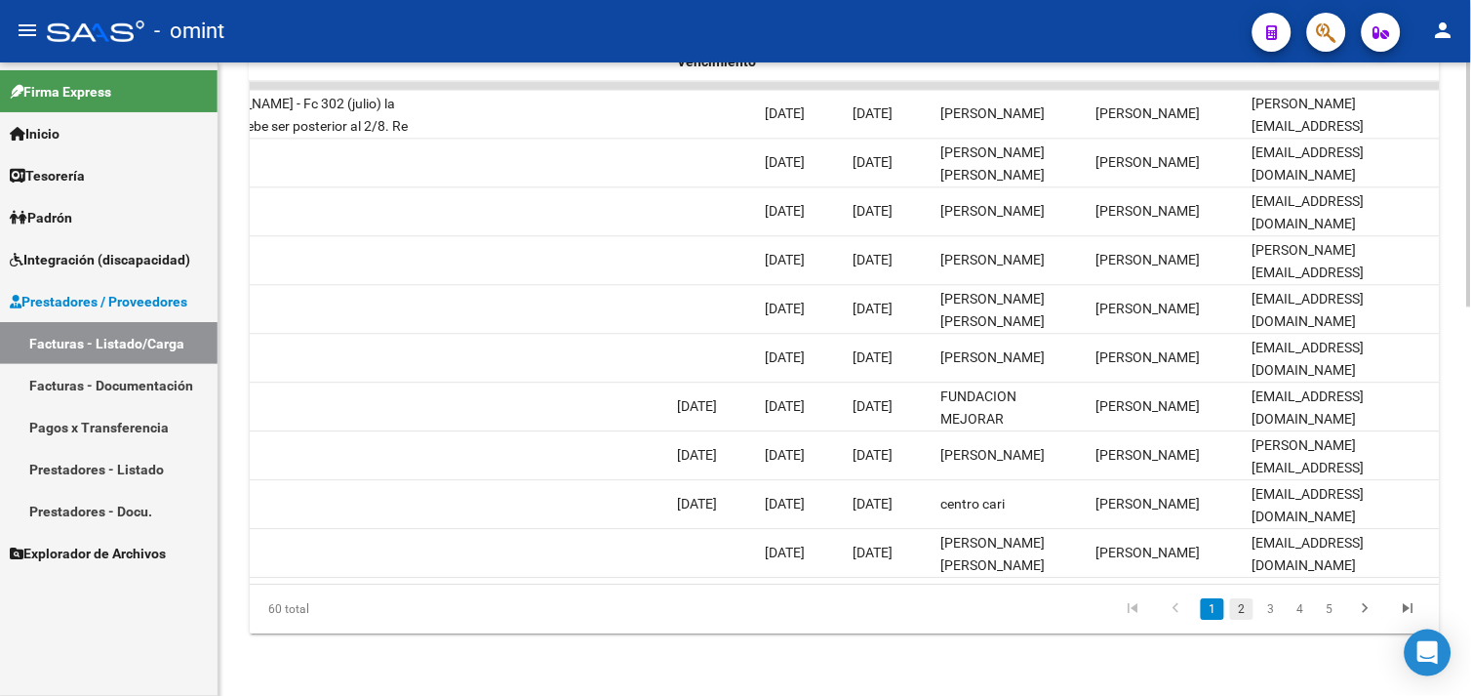
click at [1239, 615] on link "2" at bounding box center [1241, 608] width 23 height 21
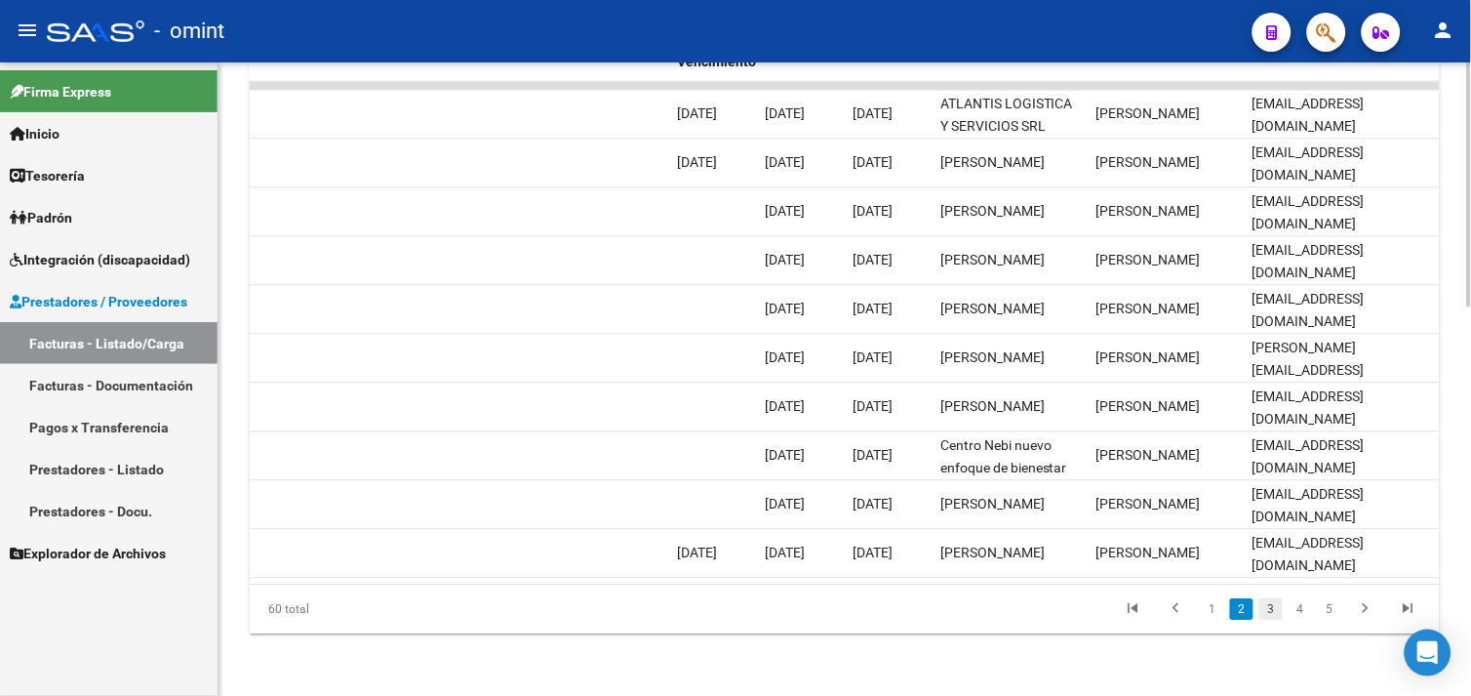
click at [1269, 618] on link "3" at bounding box center [1270, 608] width 23 height 21
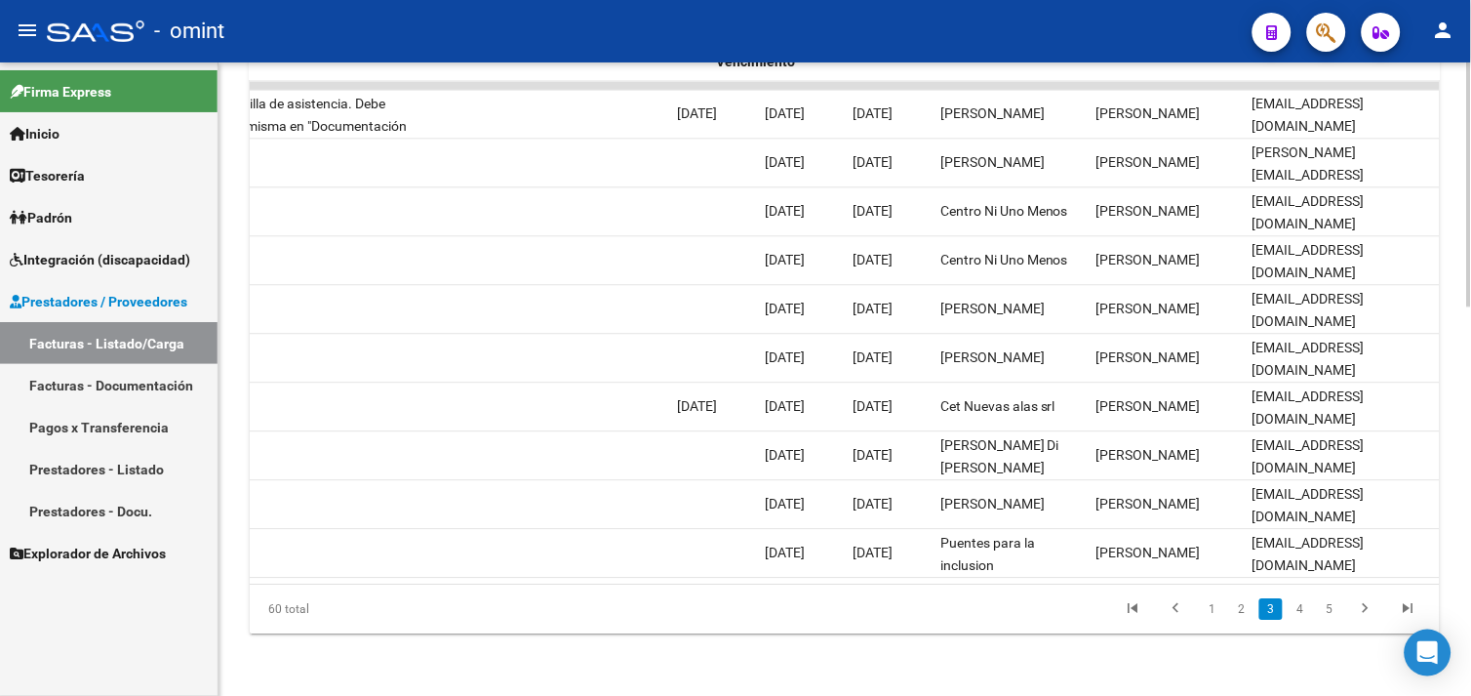
scroll to position [0, 0]
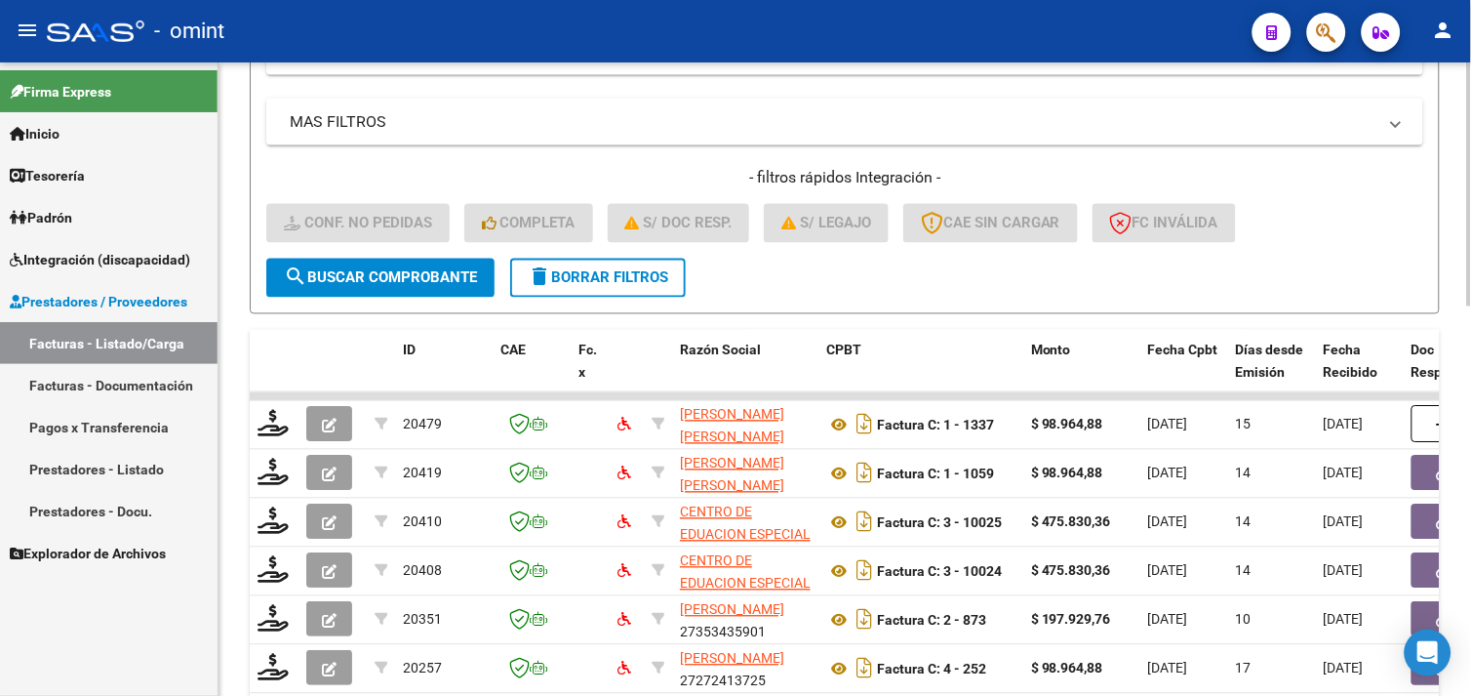
click at [619, 279] on span "delete Borrar Filtros" at bounding box center [598, 278] width 140 height 18
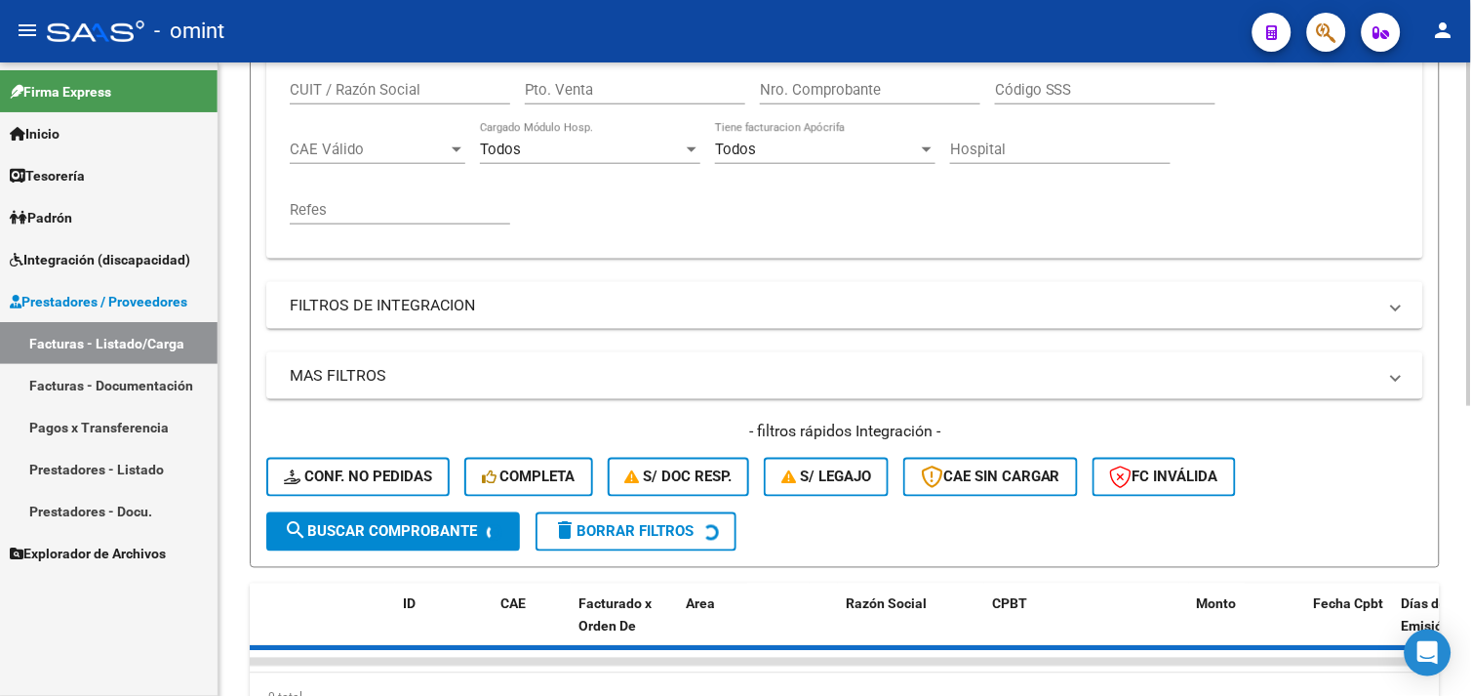
scroll to position [317, 0]
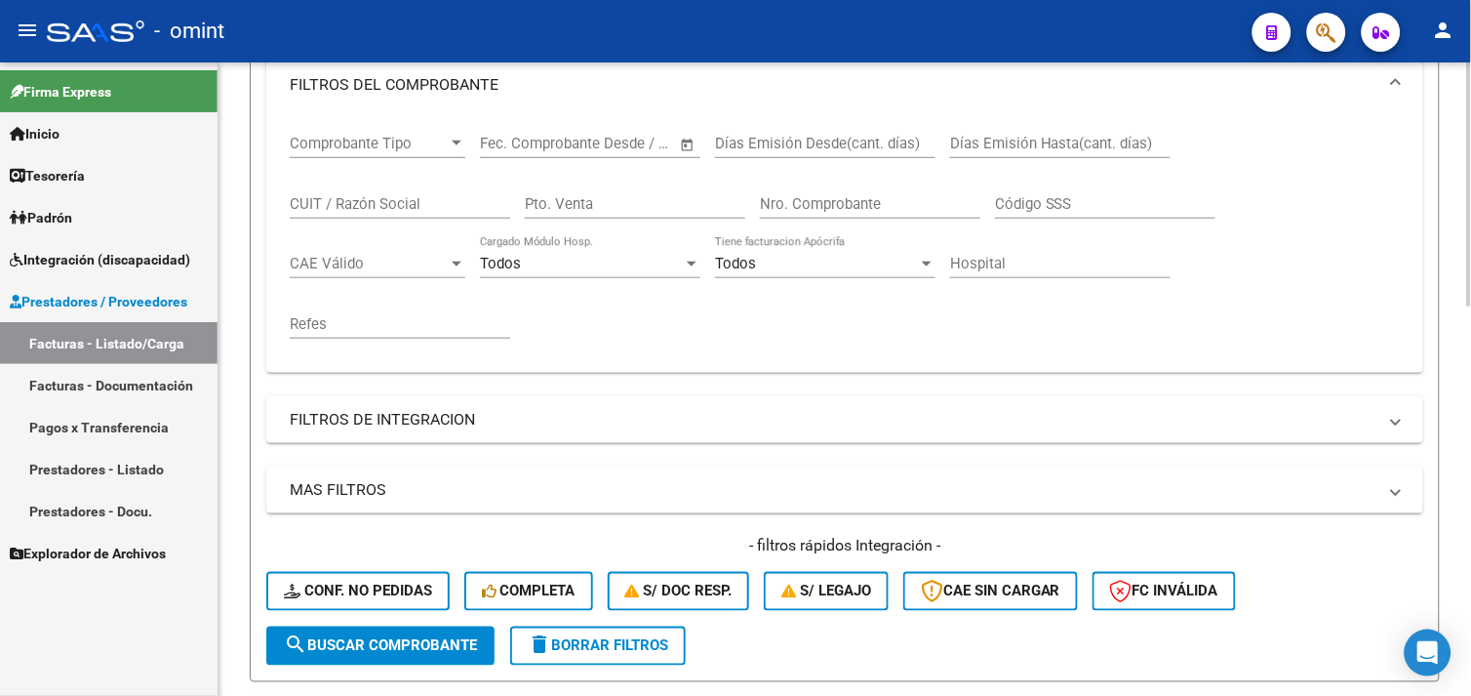
click at [349, 210] on input "CUIT / Razón Social" at bounding box center [400, 204] width 220 height 18
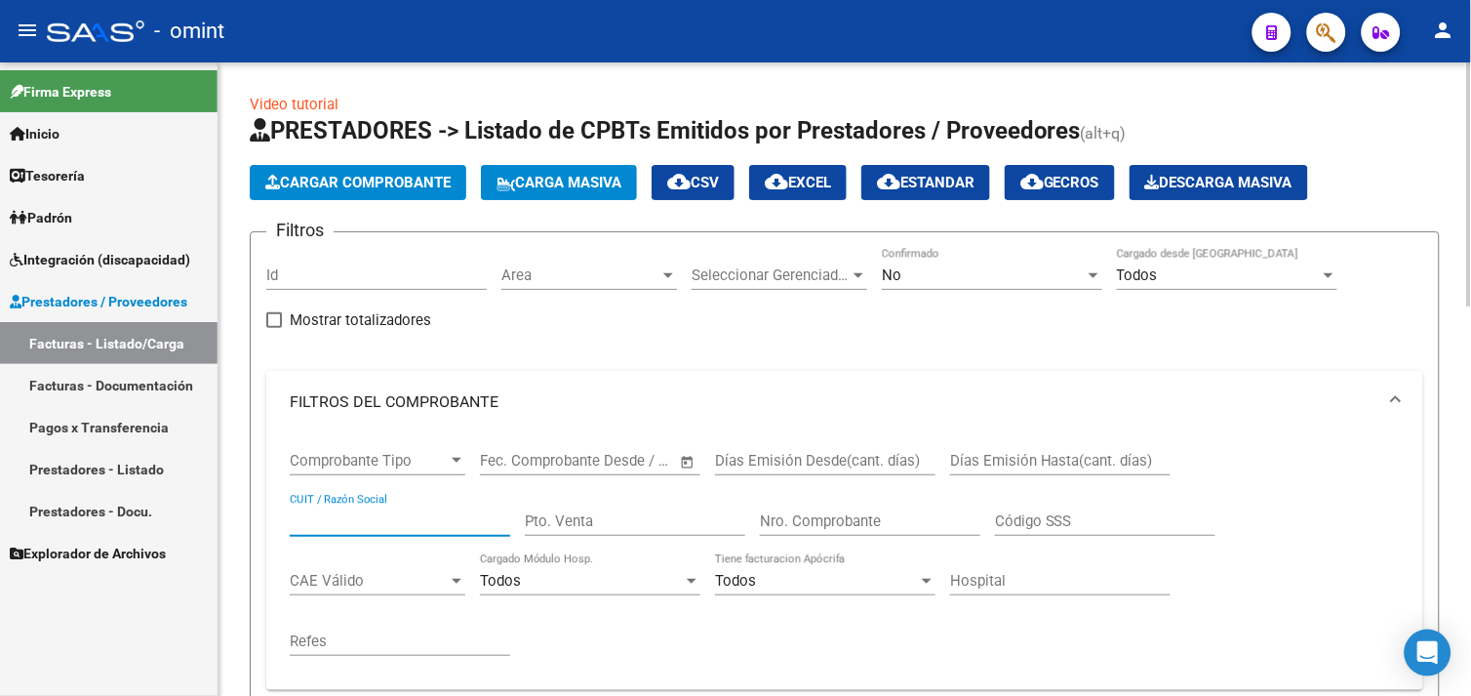
paste input "23392772774"
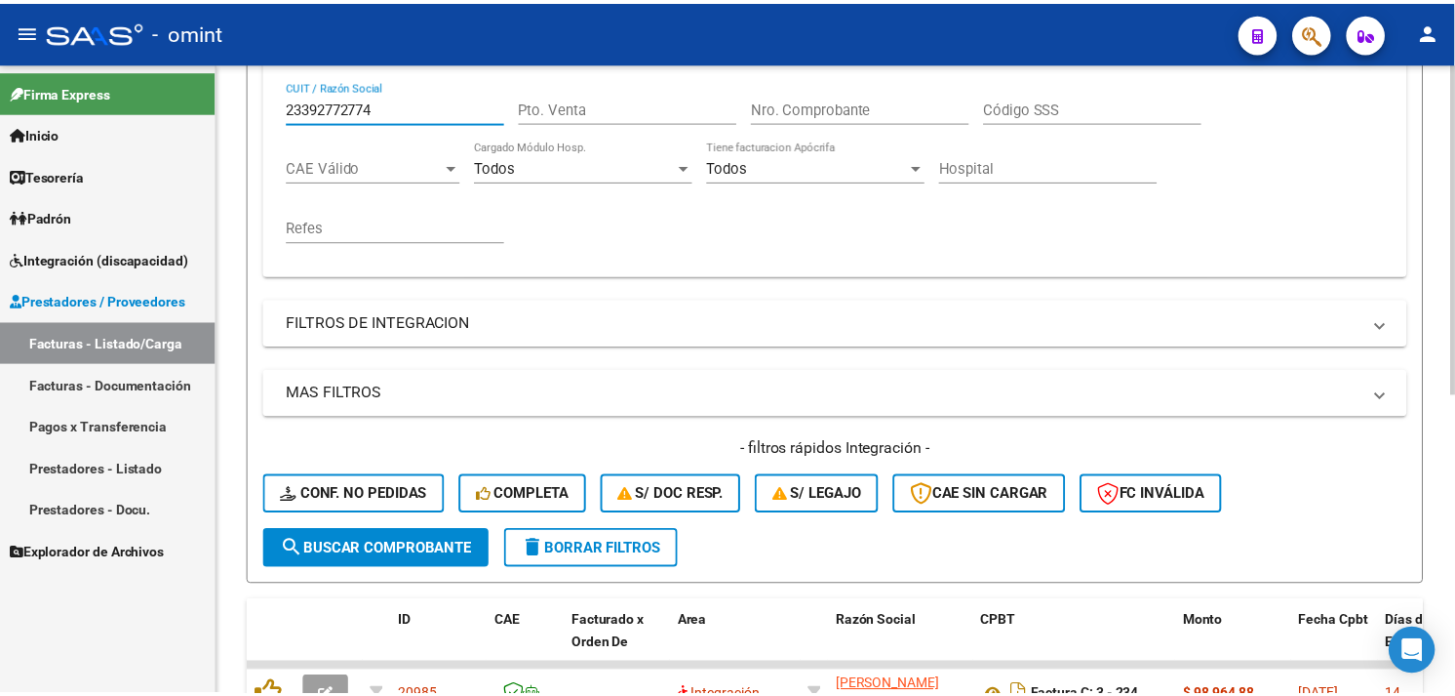
scroll to position [571, 0]
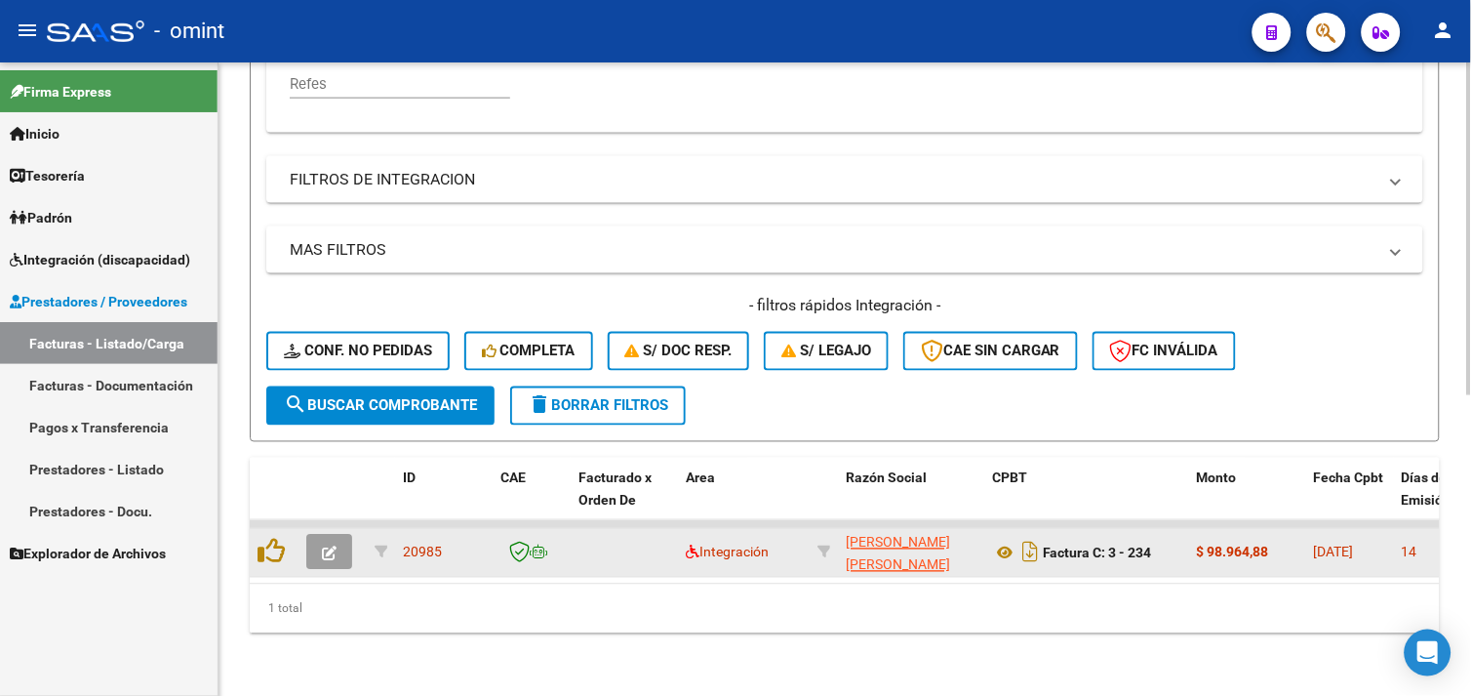
type input "23392772774"
click at [326, 546] on icon "button" at bounding box center [329, 553] width 15 height 15
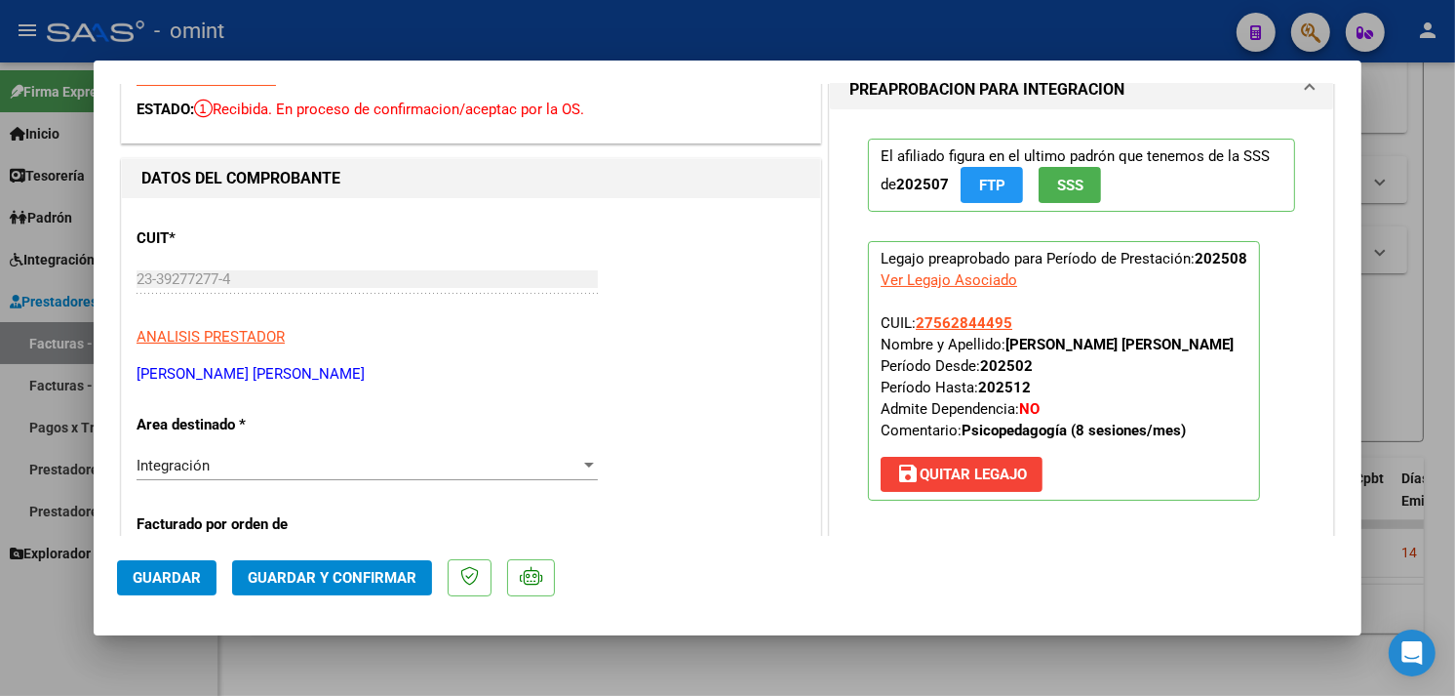
scroll to position [0, 0]
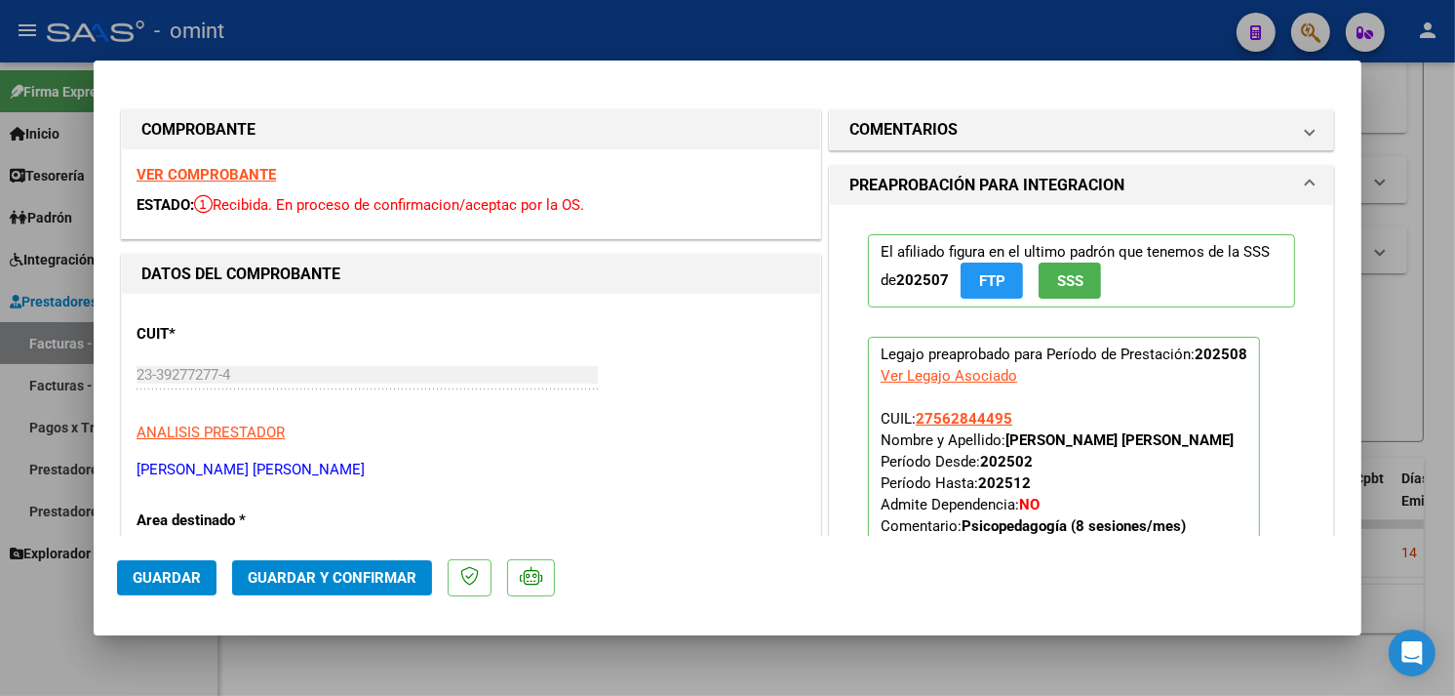
click at [222, 183] on div "VER COMPROBANTE ESTADO: Recibida. En proceso de confirmacion/aceptac por la OS." at bounding box center [471, 193] width 698 height 89
click at [221, 180] on strong "VER COMPROBANTE" at bounding box center [206, 175] width 139 height 18
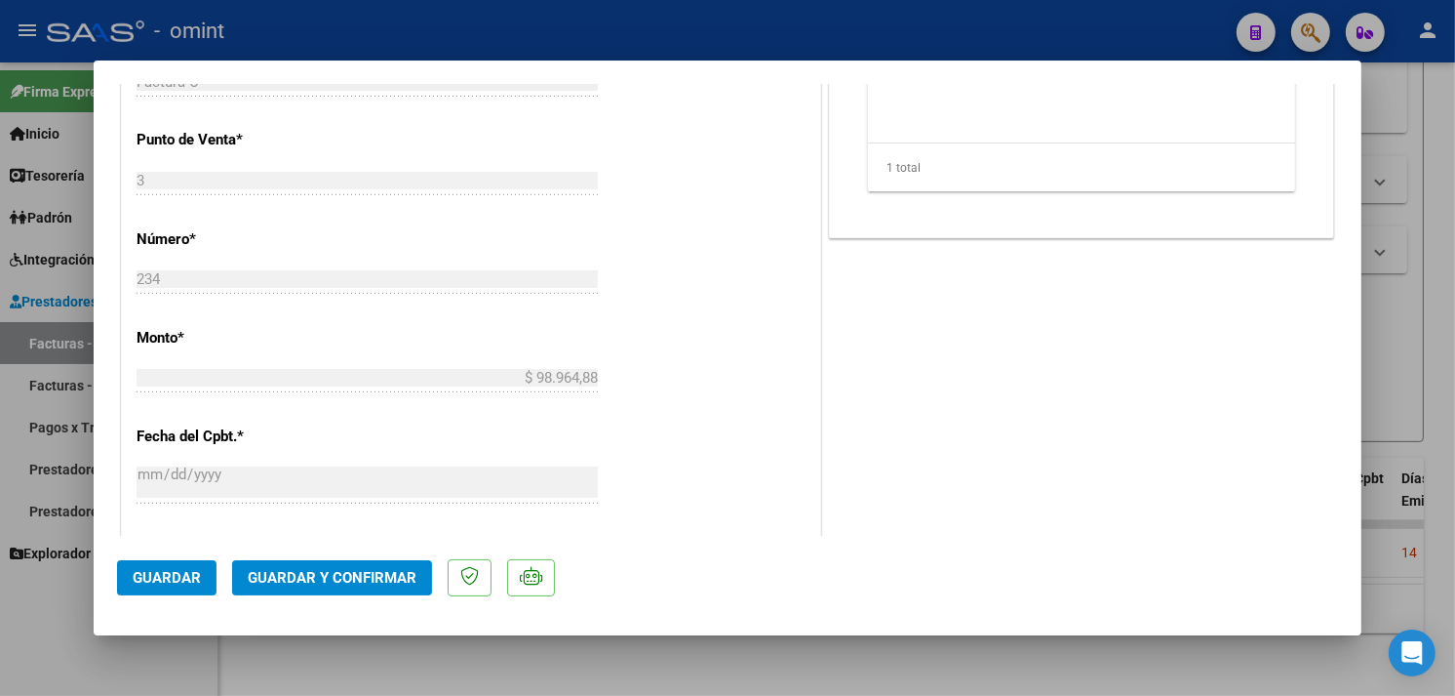
scroll to position [866, 0]
click at [367, 582] on span "Guardar y Confirmar" at bounding box center [332, 578] width 169 height 18
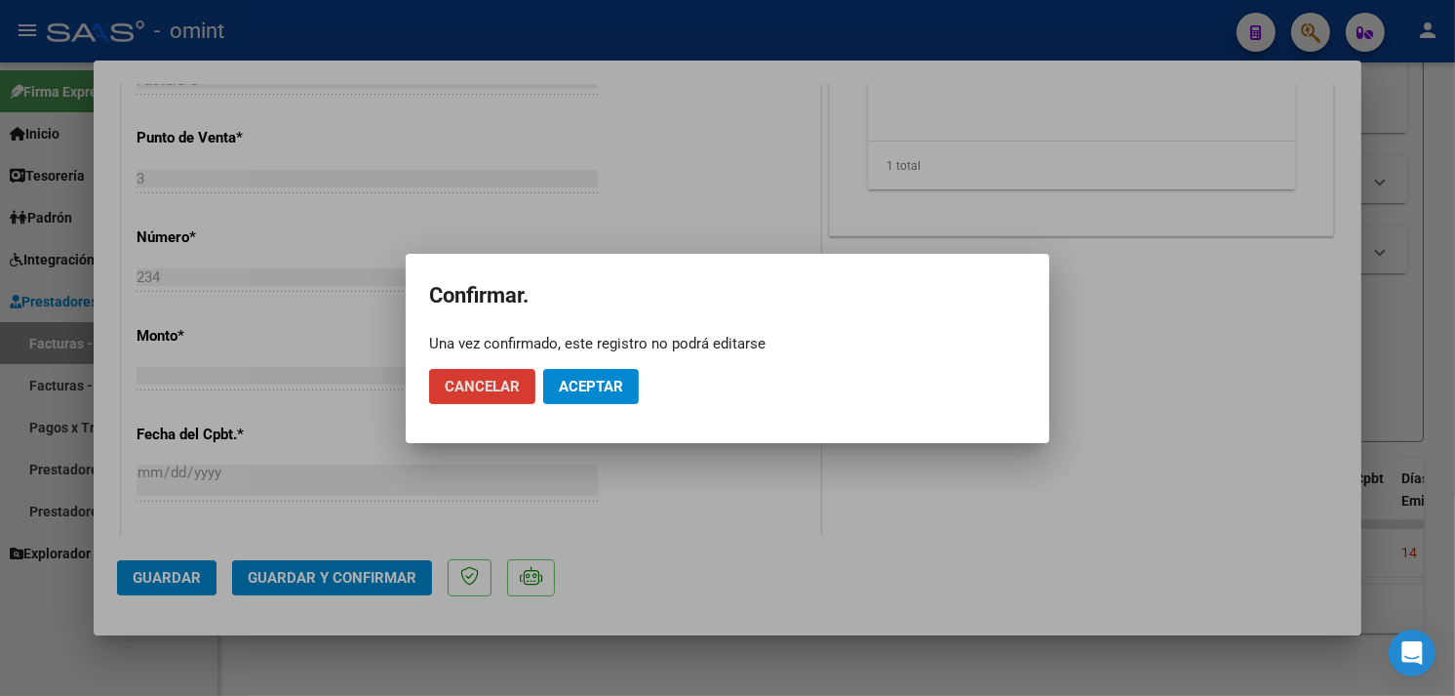
click at [576, 391] on span "Aceptar" at bounding box center [591, 387] width 64 height 18
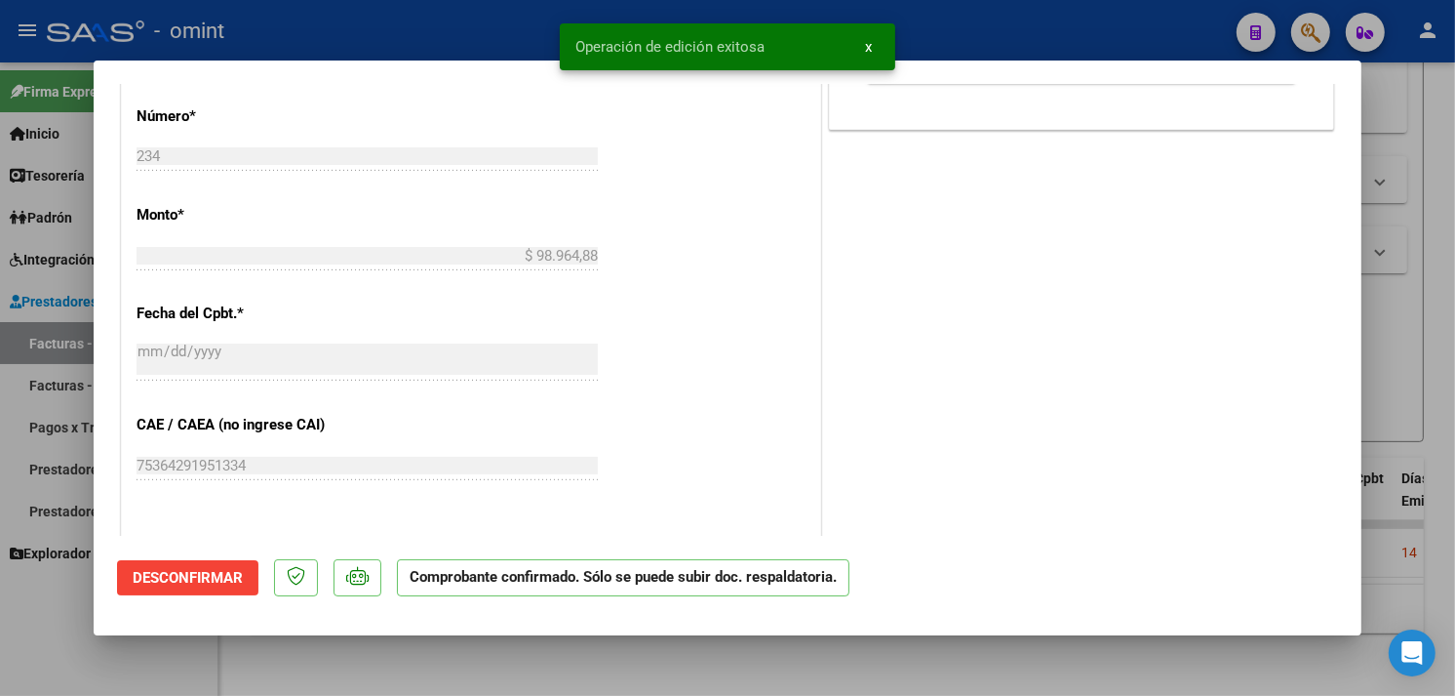
type input "$ 0,00"
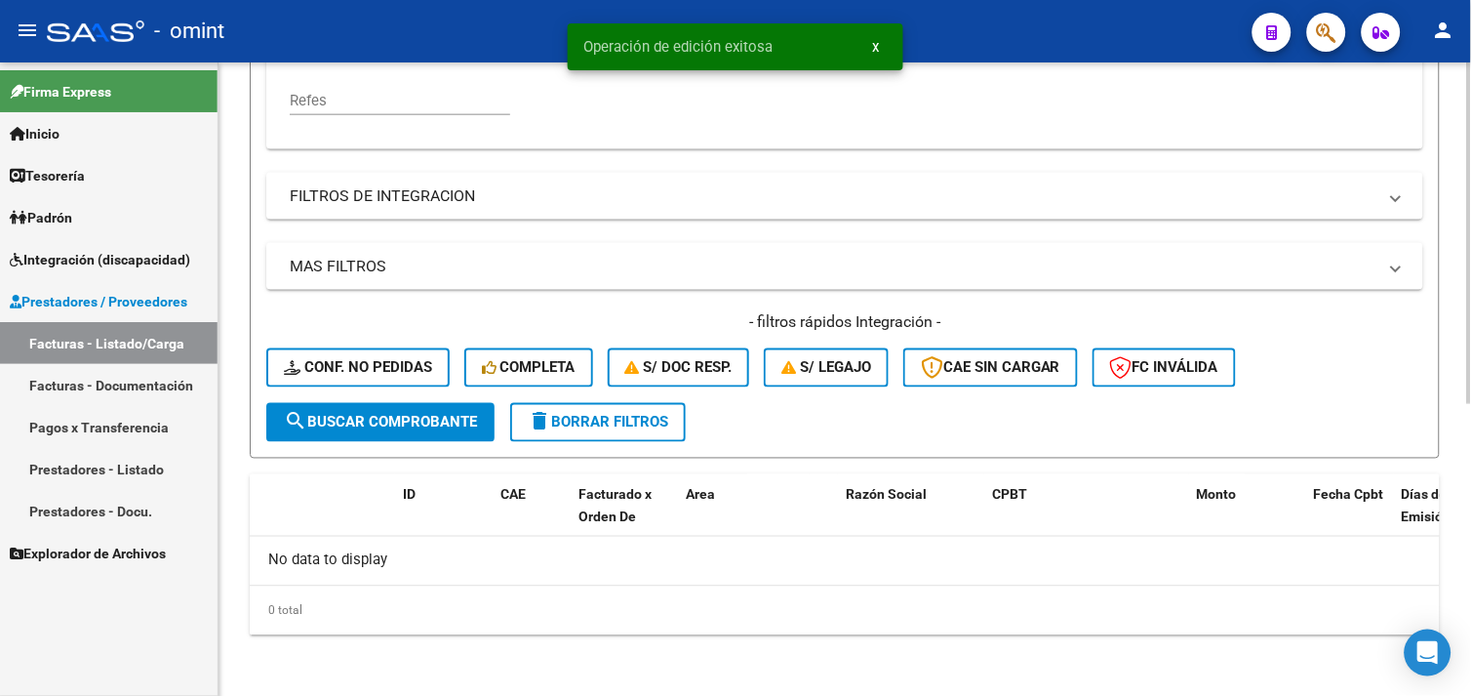
scroll to position [107, 0]
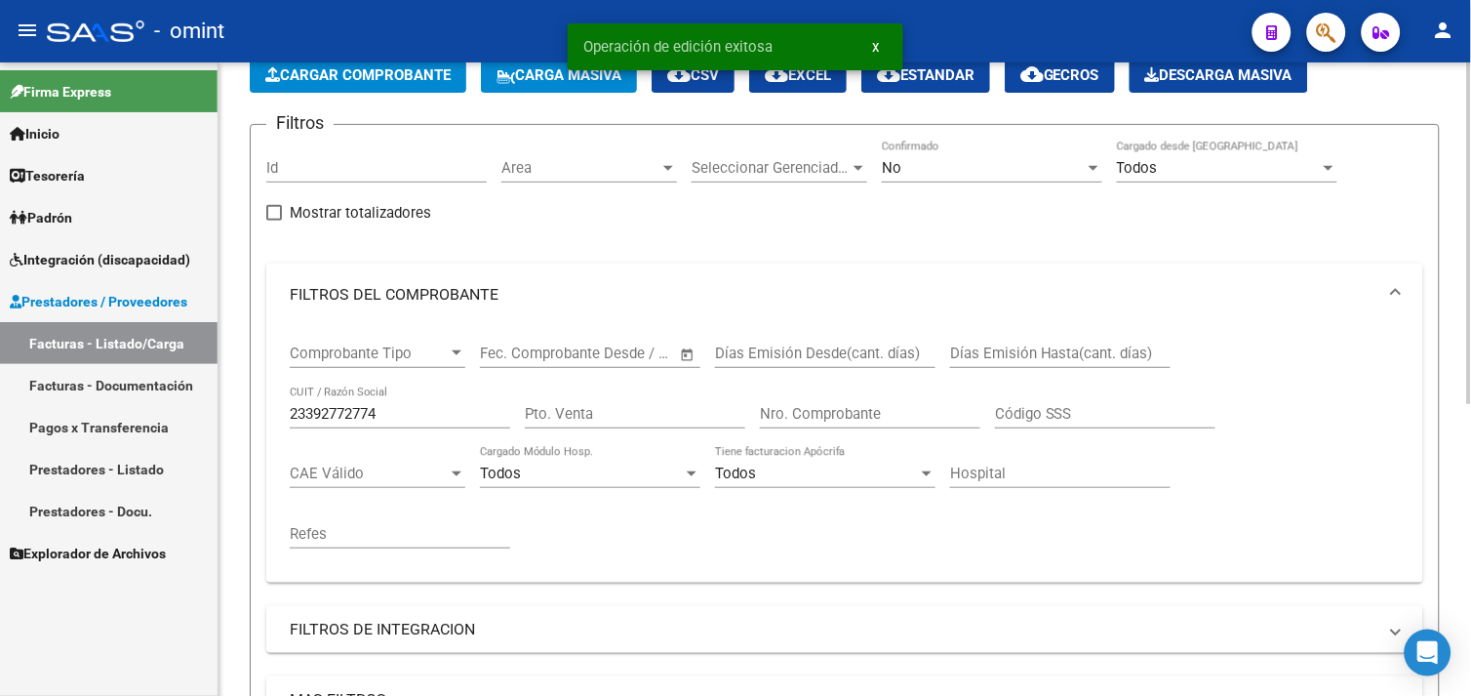
click at [338, 416] on input "23392772774" at bounding box center [400, 414] width 220 height 18
paste input "30714634948"
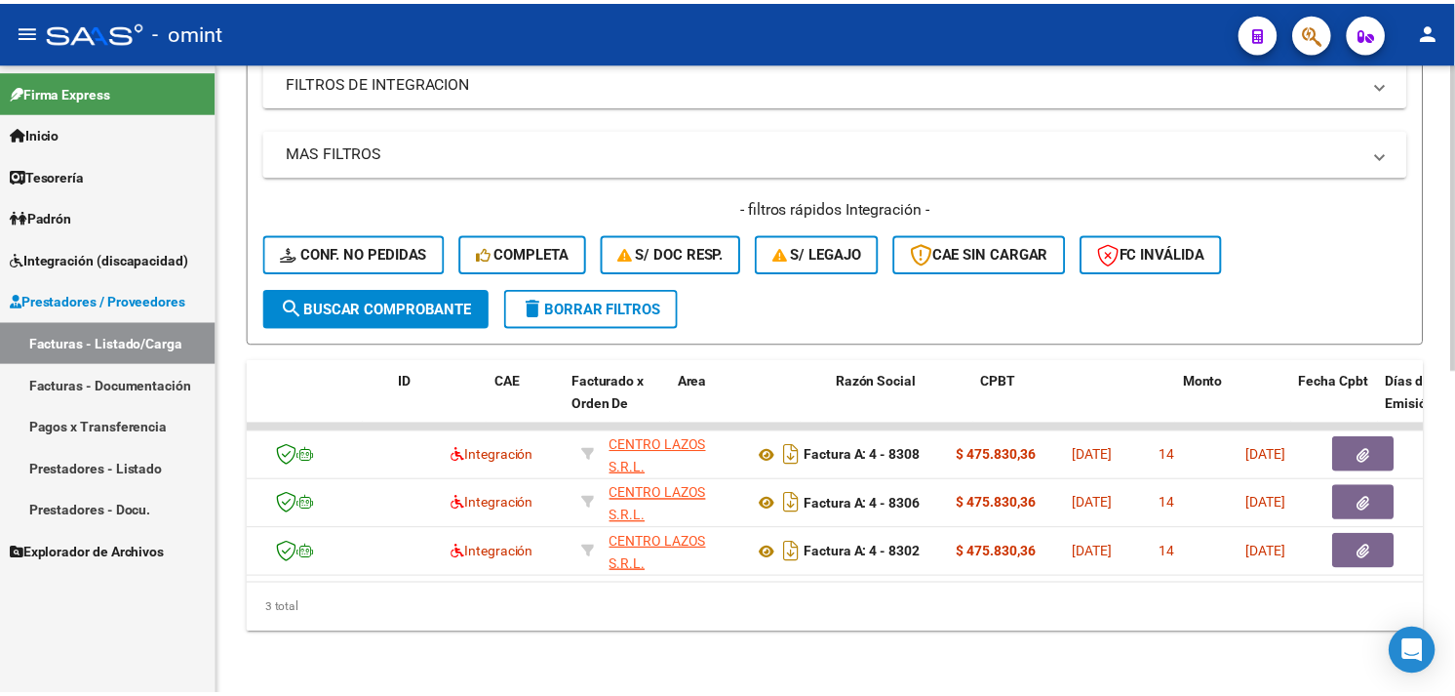
scroll to position [0, 0]
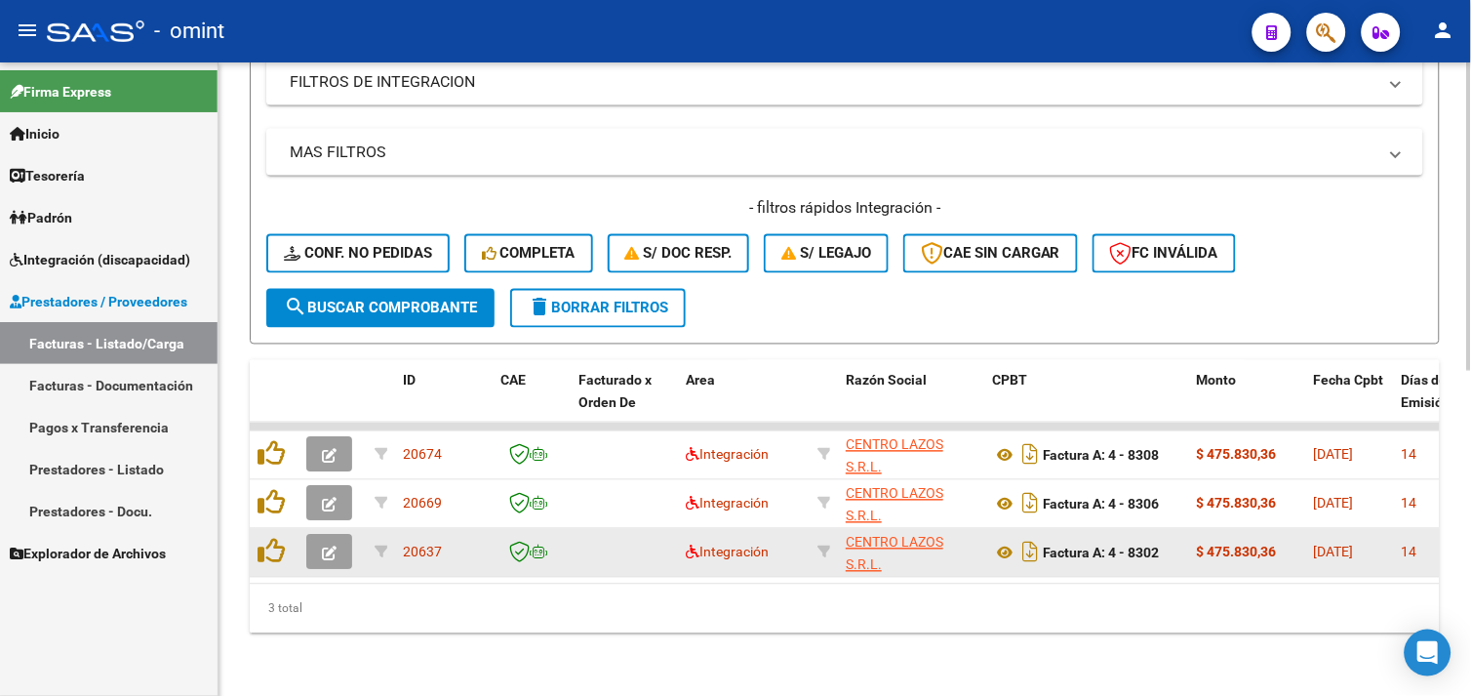
type input "30714634948"
click at [316, 540] on button "button" at bounding box center [329, 552] width 46 height 35
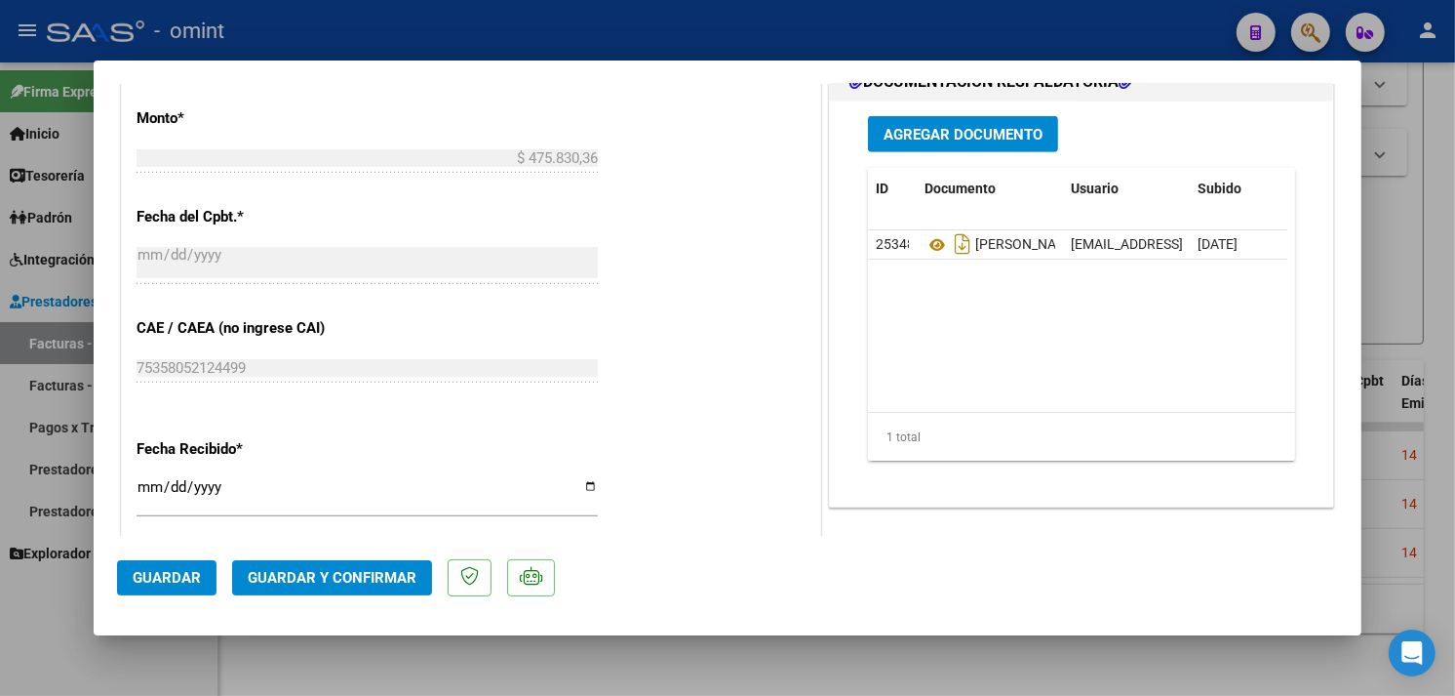
scroll to position [1300, 0]
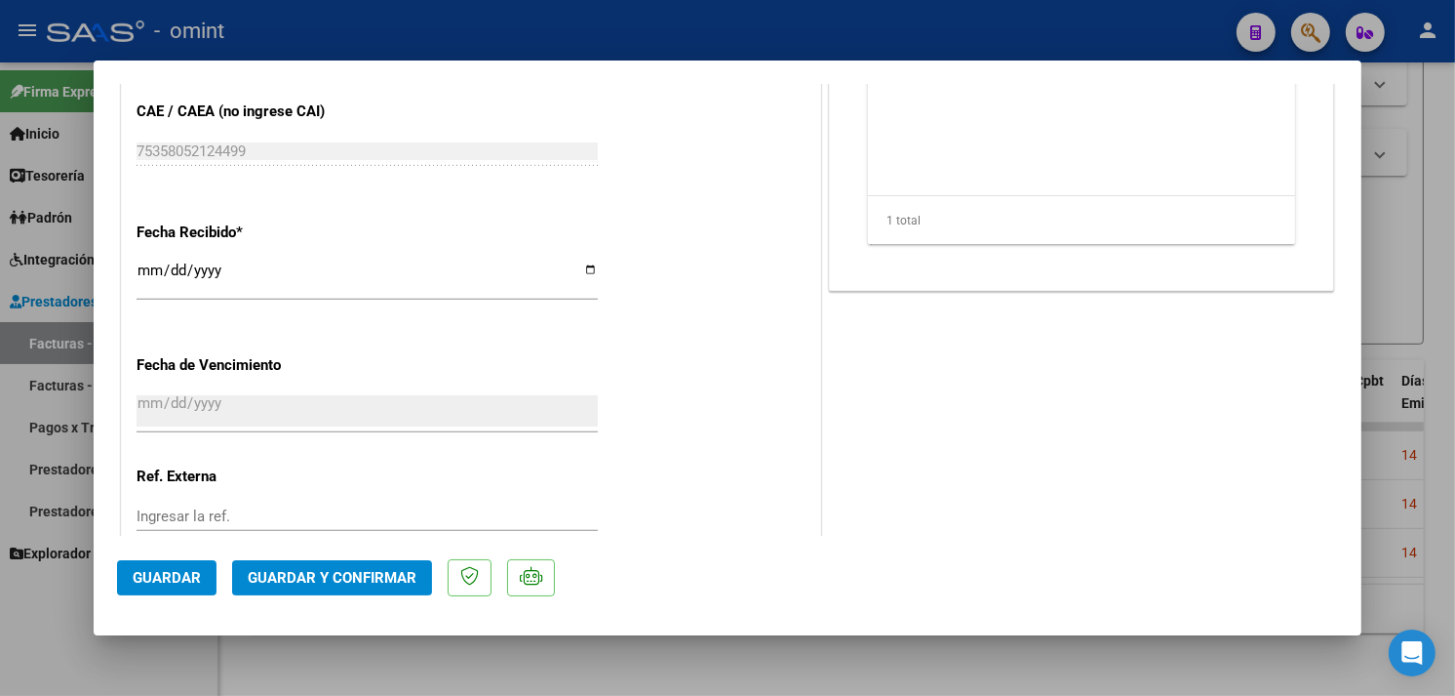
click at [393, 567] on button "Guardar y Confirmar" at bounding box center [332, 577] width 200 height 35
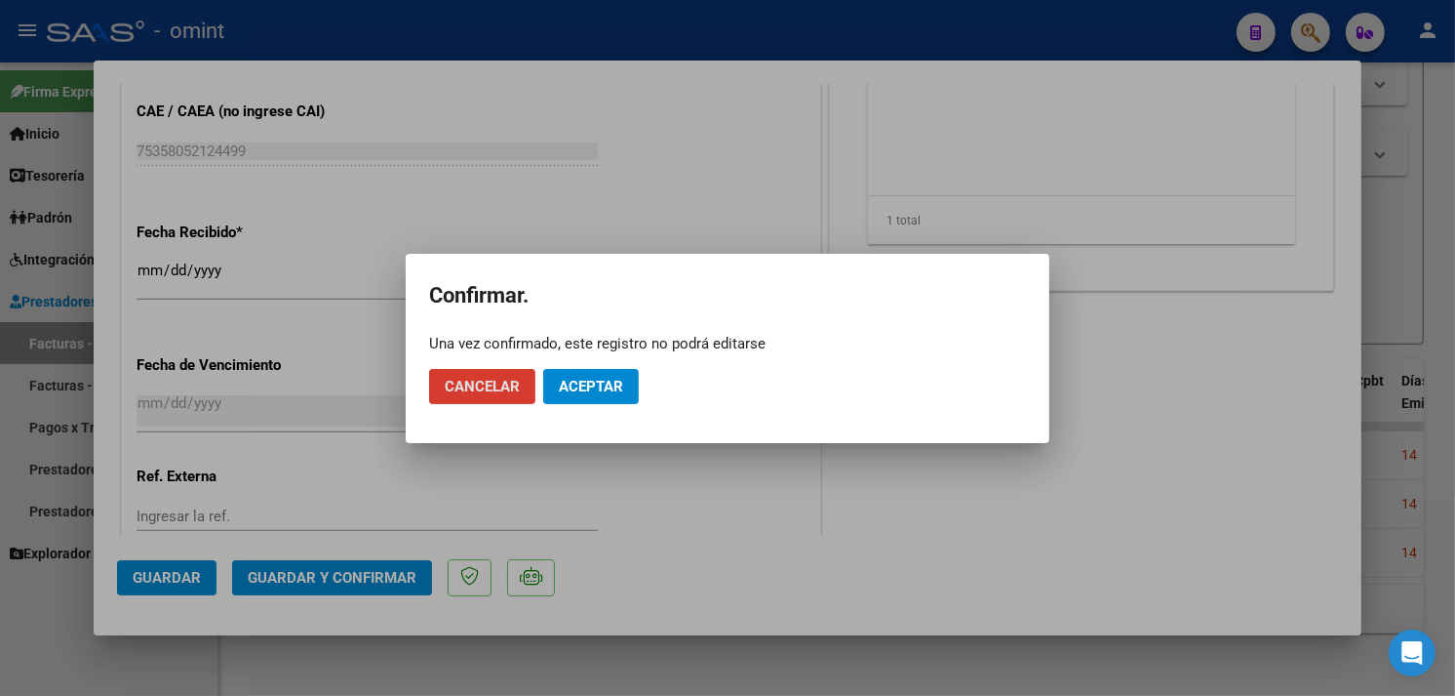
click at [569, 394] on button "Aceptar" at bounding box center [591, 386] width 96 height 35
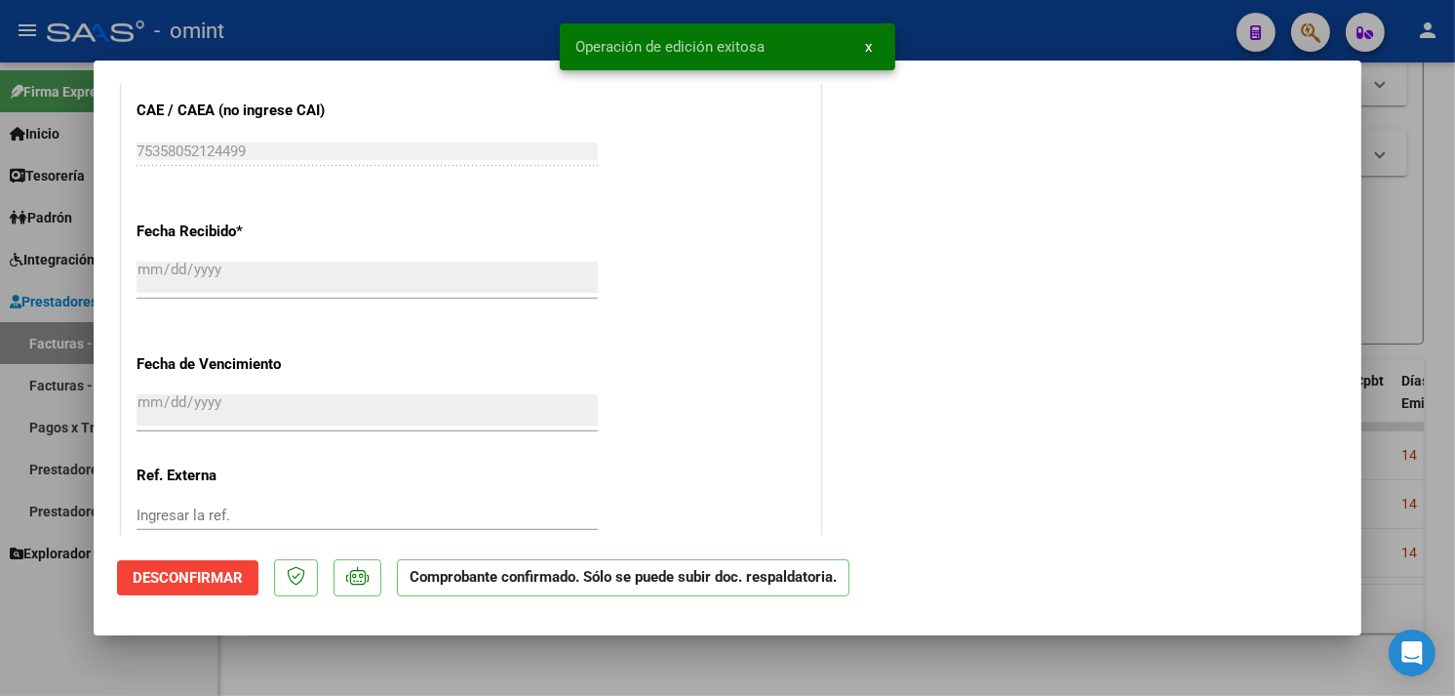
type input "$ 0,00"
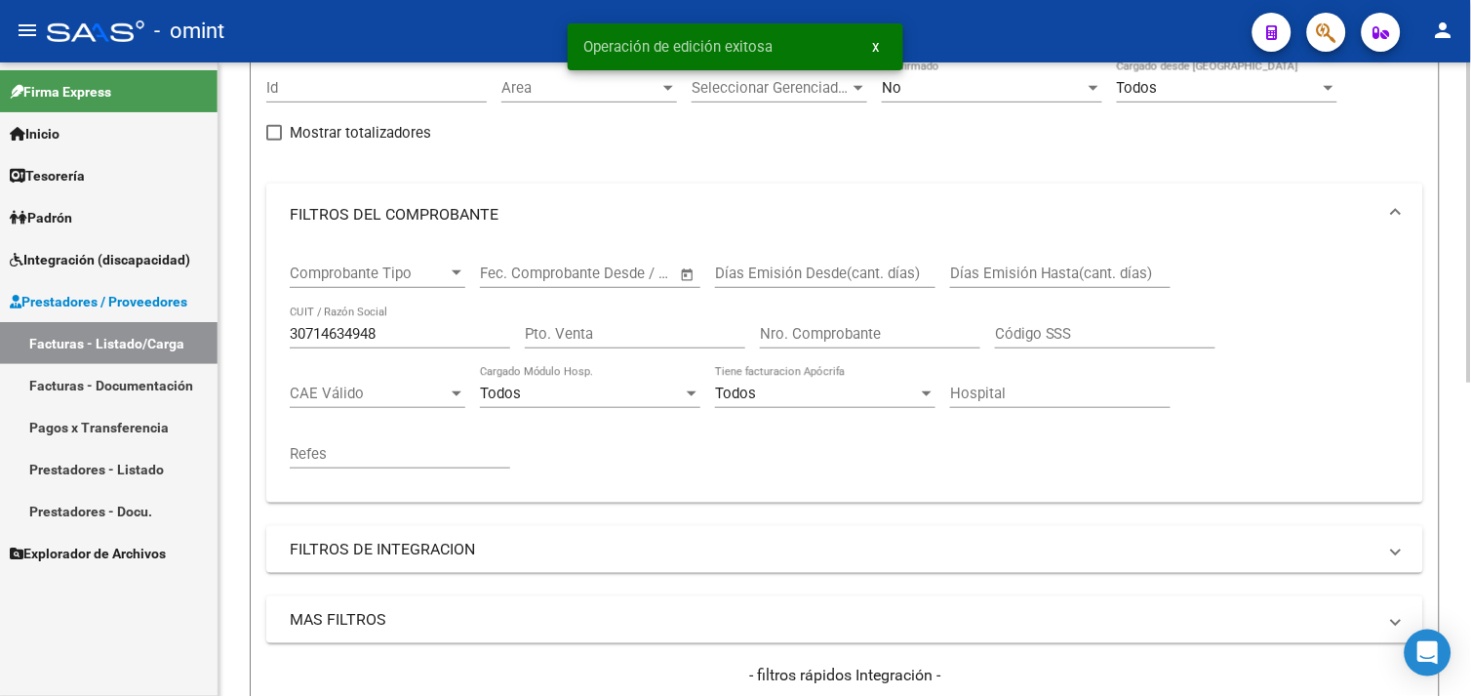
scroll to position [0, 0]
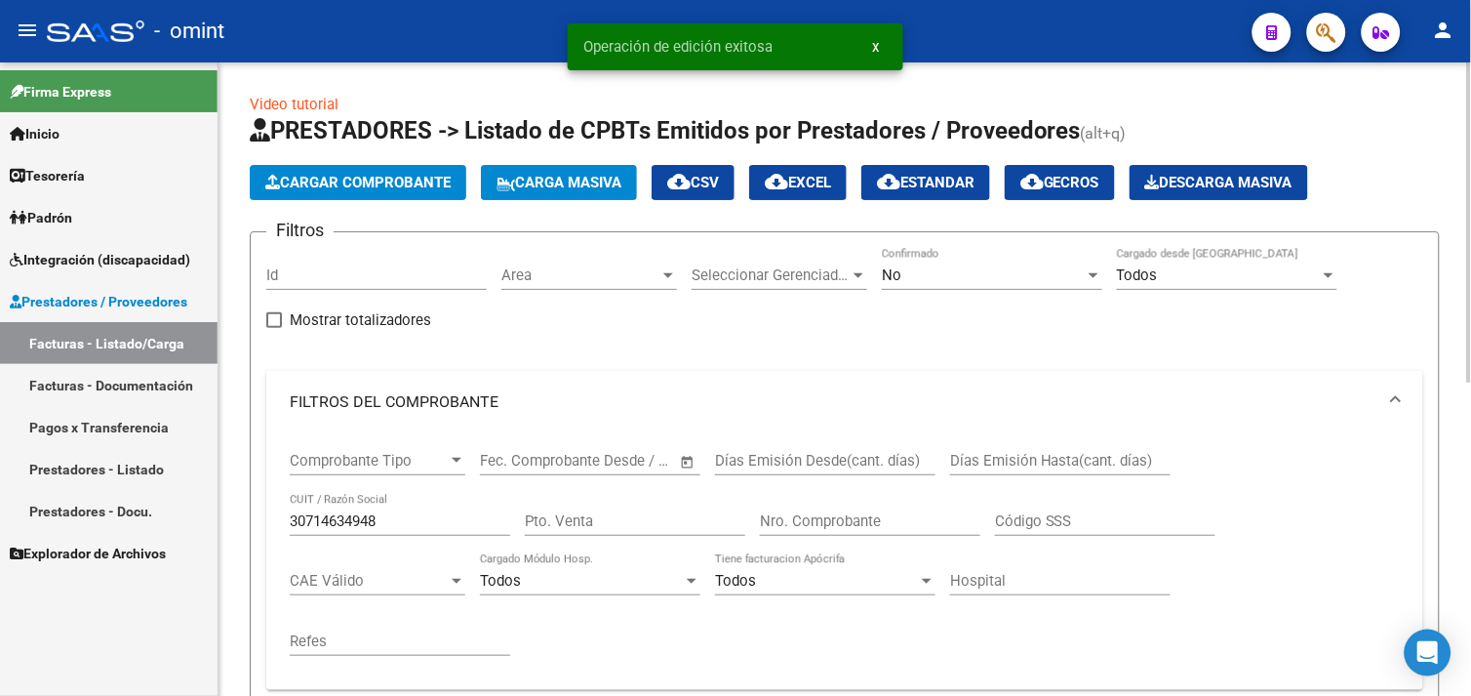
click at [339, 513] on input "30714634948" at bounding box center [400, 521] width 220 height 18
paste input "27337813424"
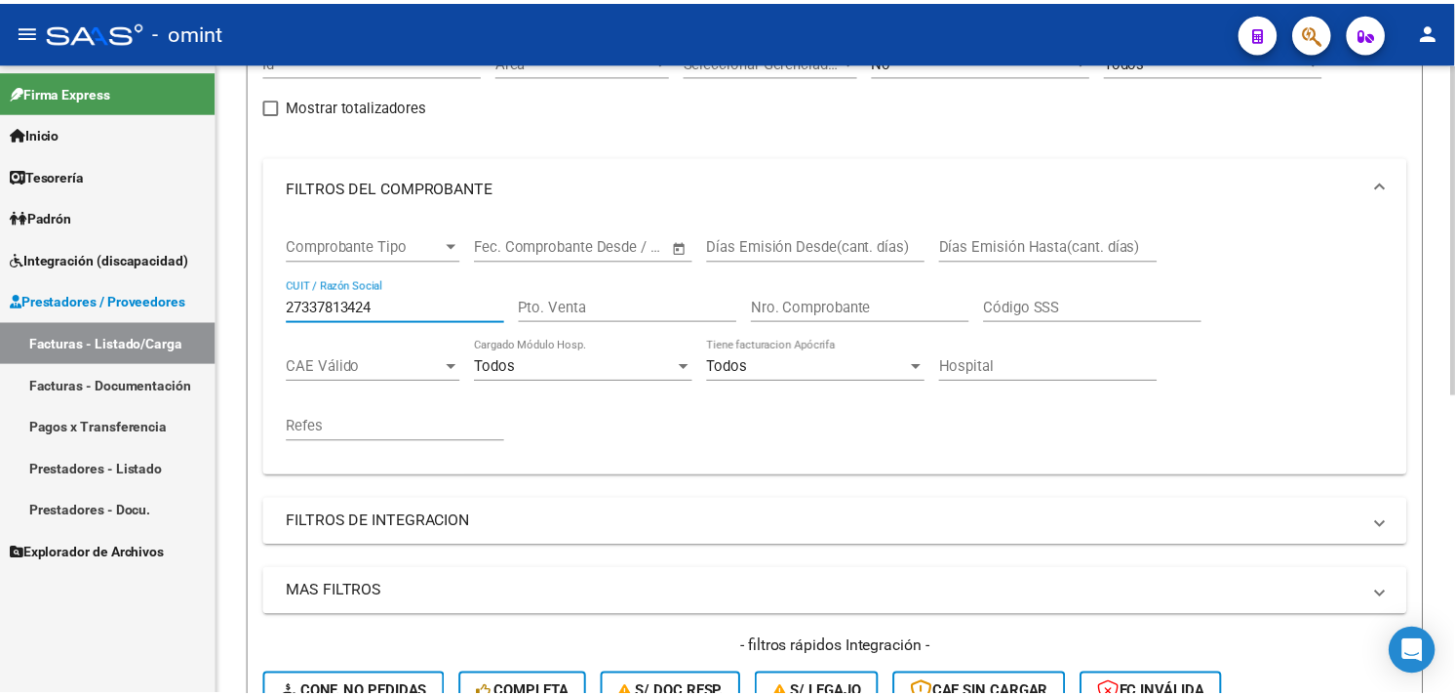
scroll to position [571, 0]
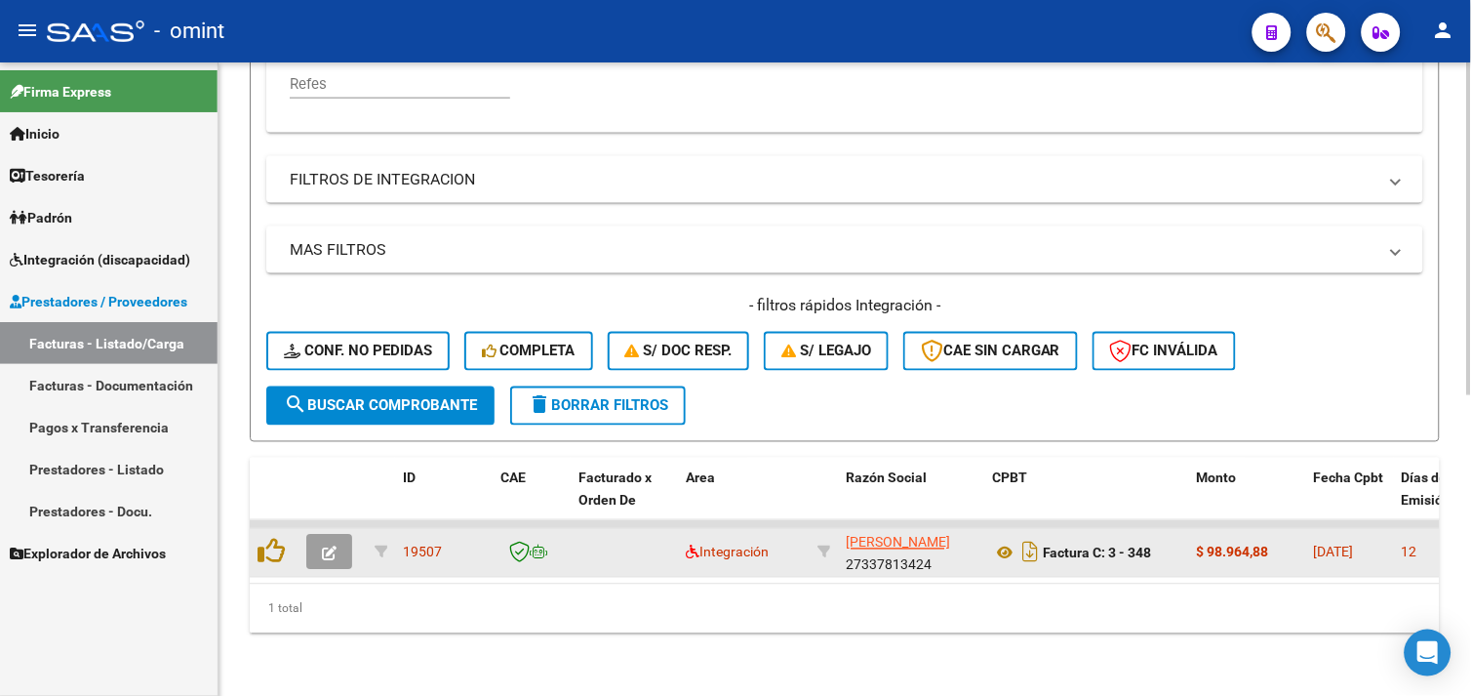
type input "27337813424"
click at [319, 535] on button "button" at bounding box center [329, 552] width 46 height 35
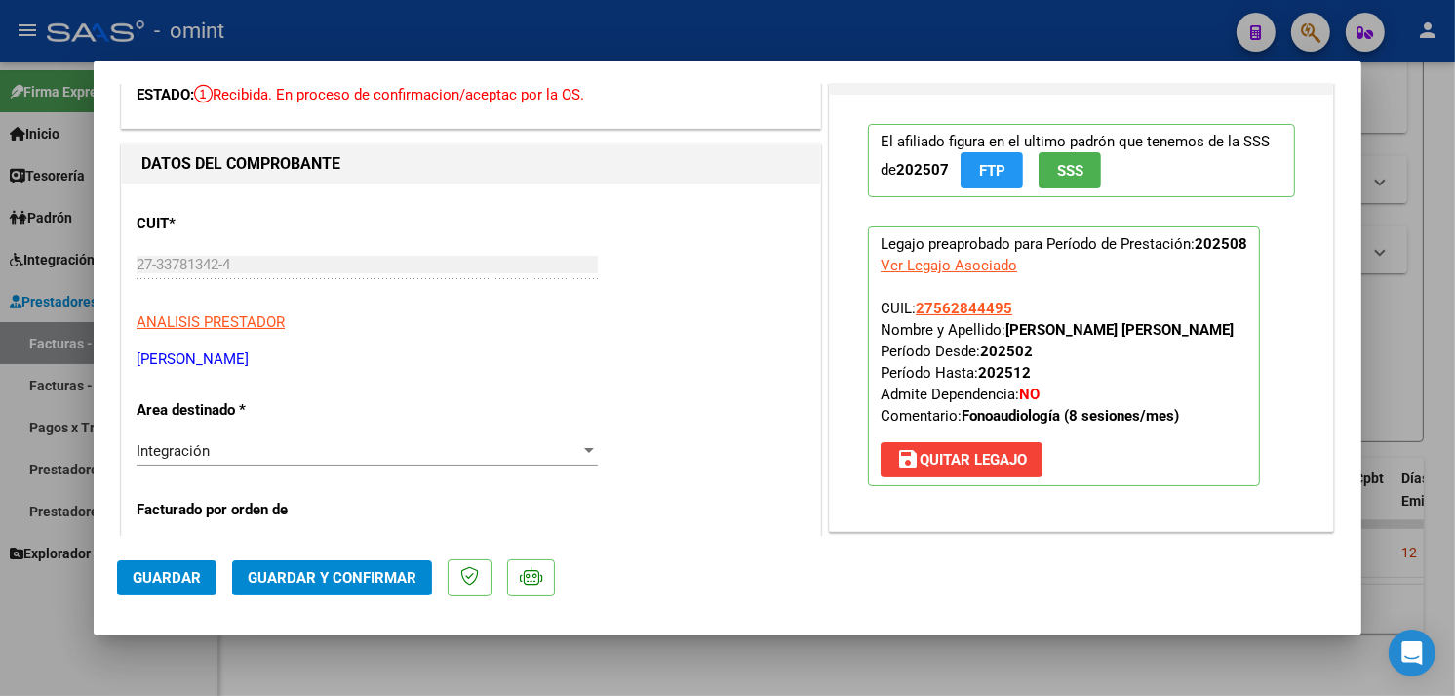
scroll to position [0, 0]
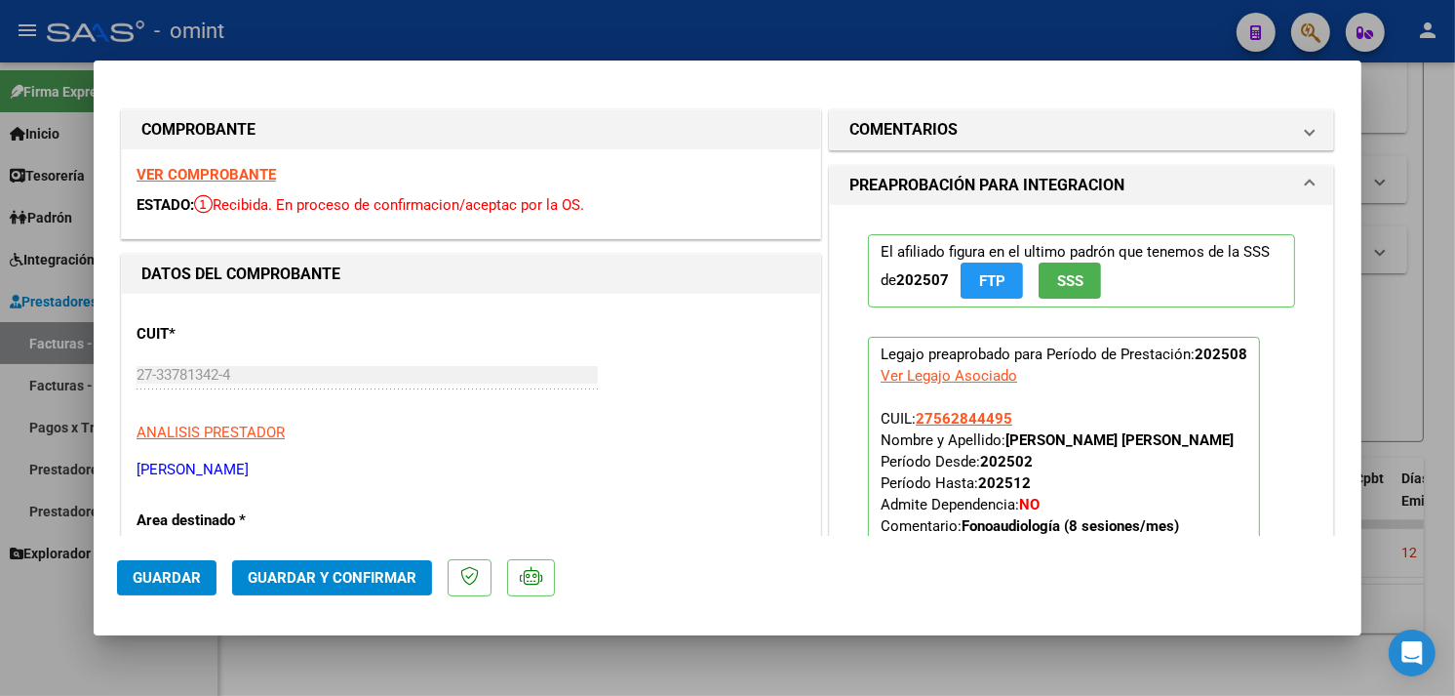
click at [242, 178] on strong "VER COMPROBANTE" at bounding box center [206, 175] width 139 height 18
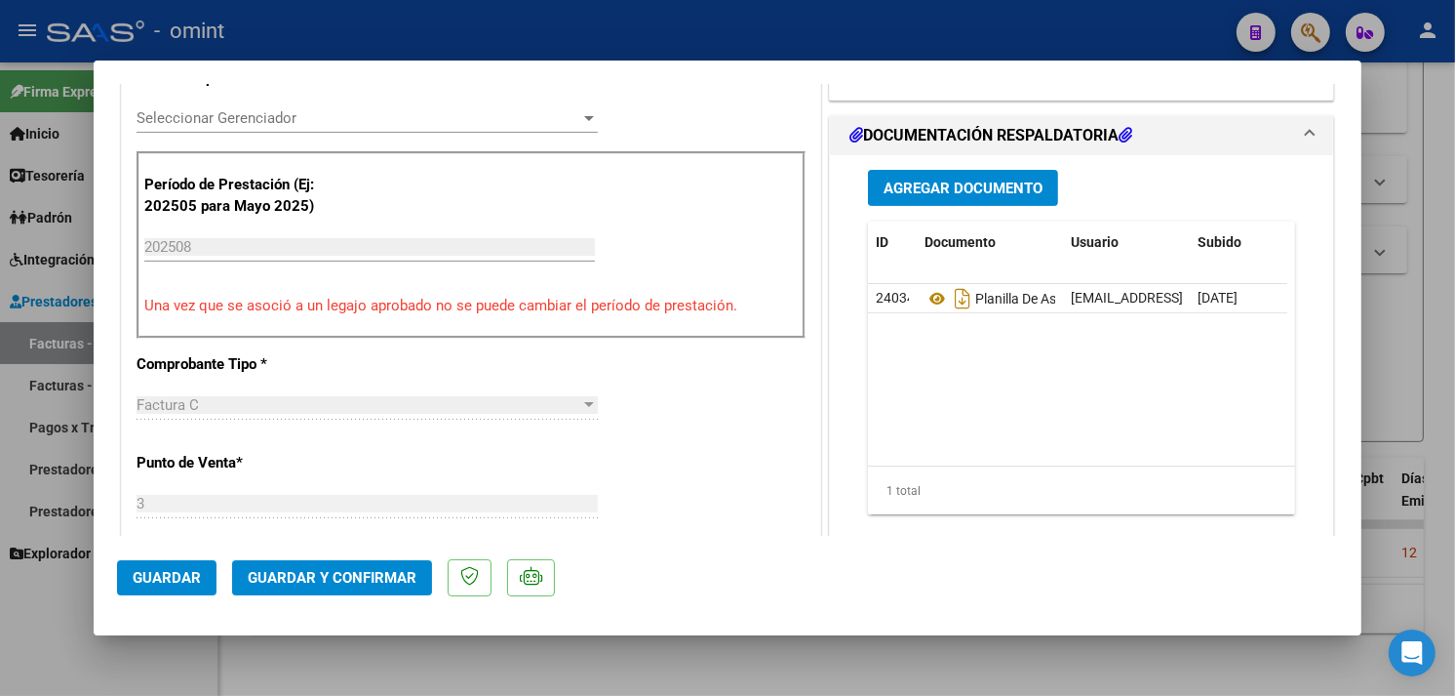
scroll to position [650, 0]
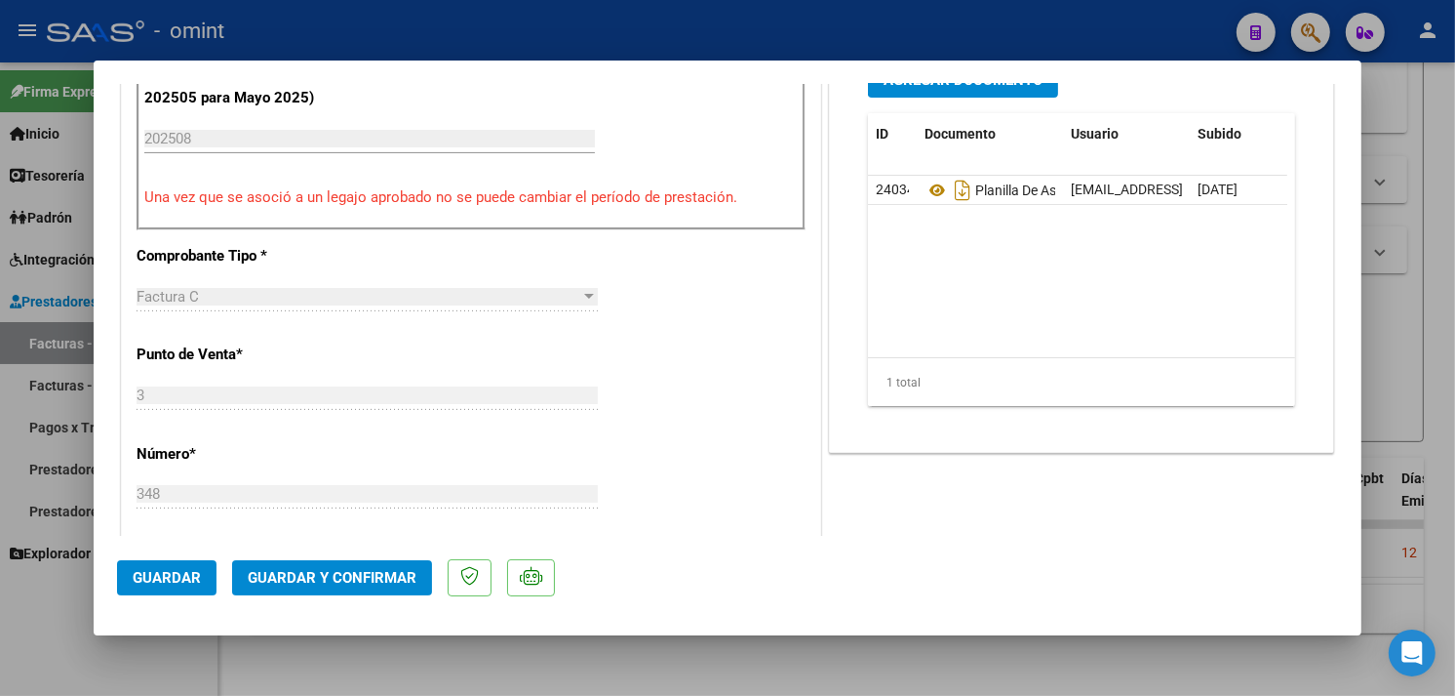
click at [358, 558] on mat-dialog-actions "Guardar Guardar y Confirmar" at bounding box center [727, 574] width 1221 height 77
click at [368, 558] on mat-dialog-actions "Guardar Guardar y Confirmar" at bounding box center [727, 574] width 1221 height 77
click at [369, 563] on button "Guardar y Confirmar" at bounding box center [332, 577] width 200 height 35
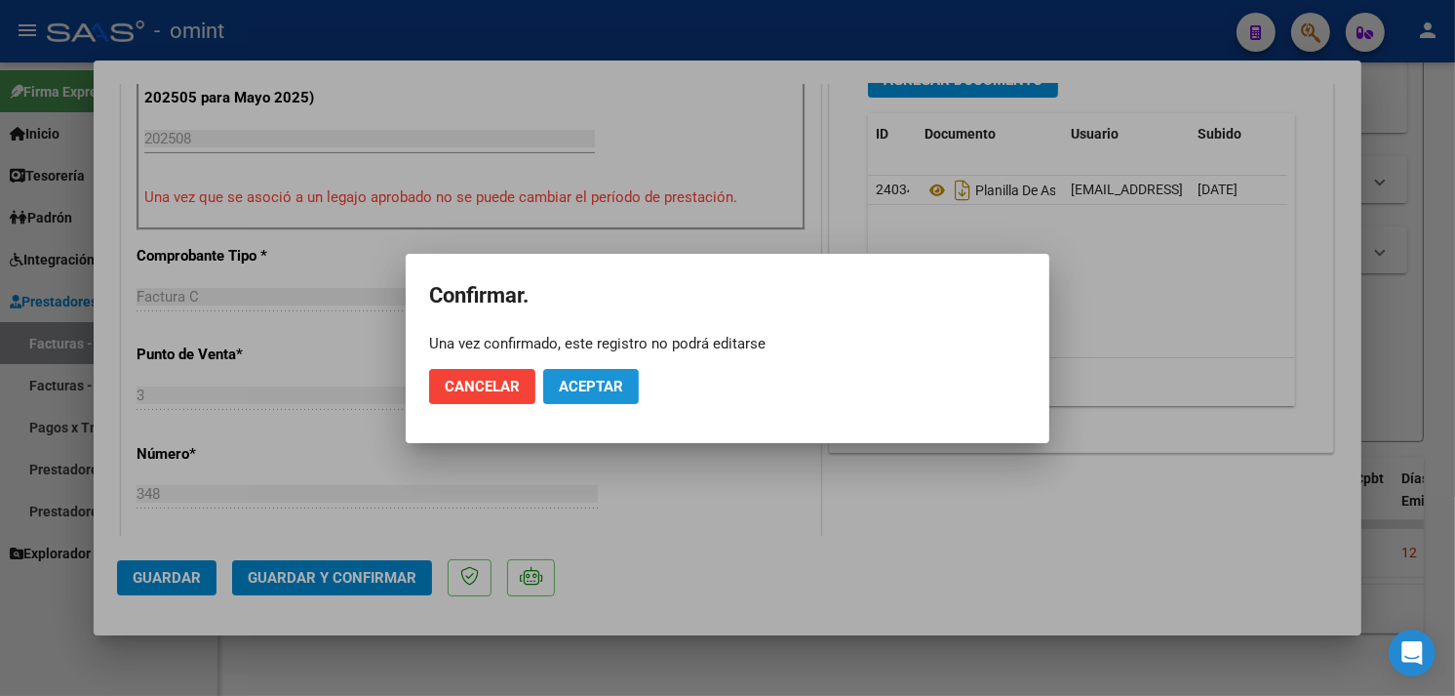
click at [592, 375] on button "Aceptar" at bounding box center [591, 386] width 96 height 35
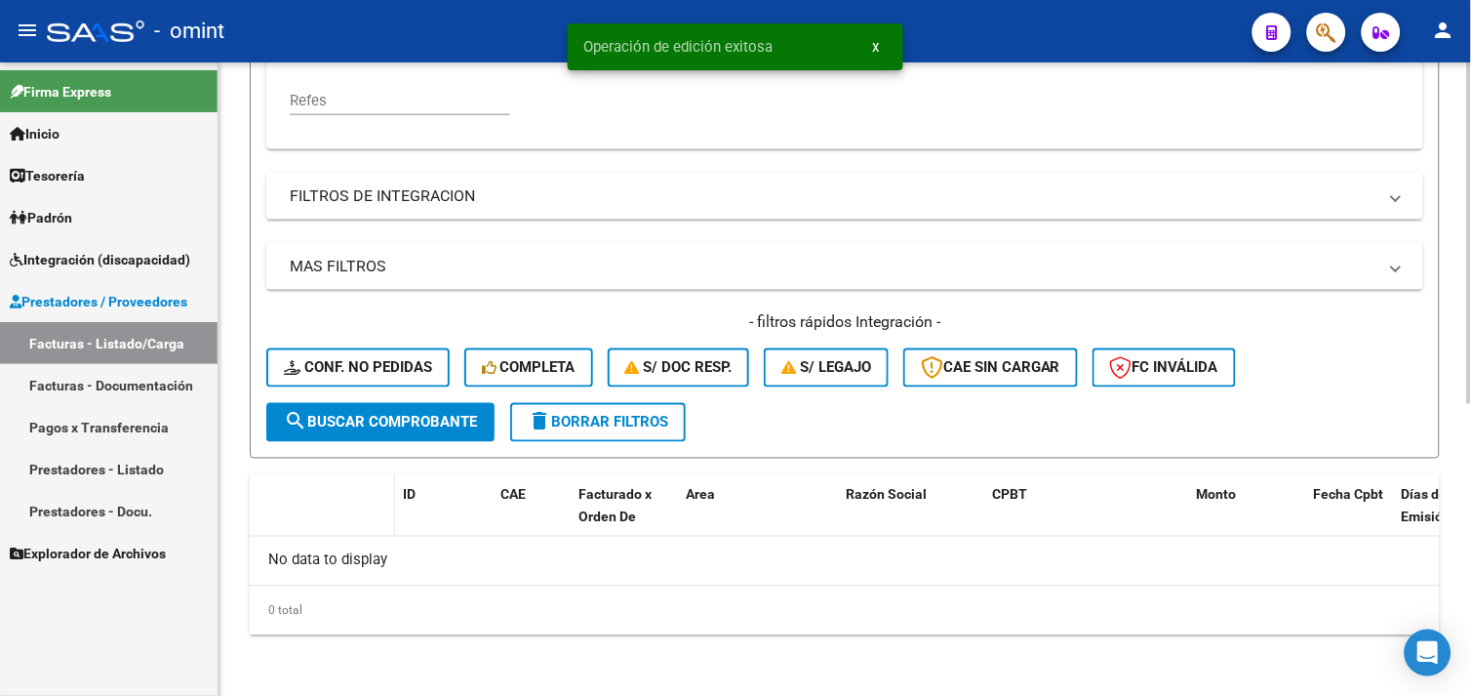
scroll to position [0, 0]
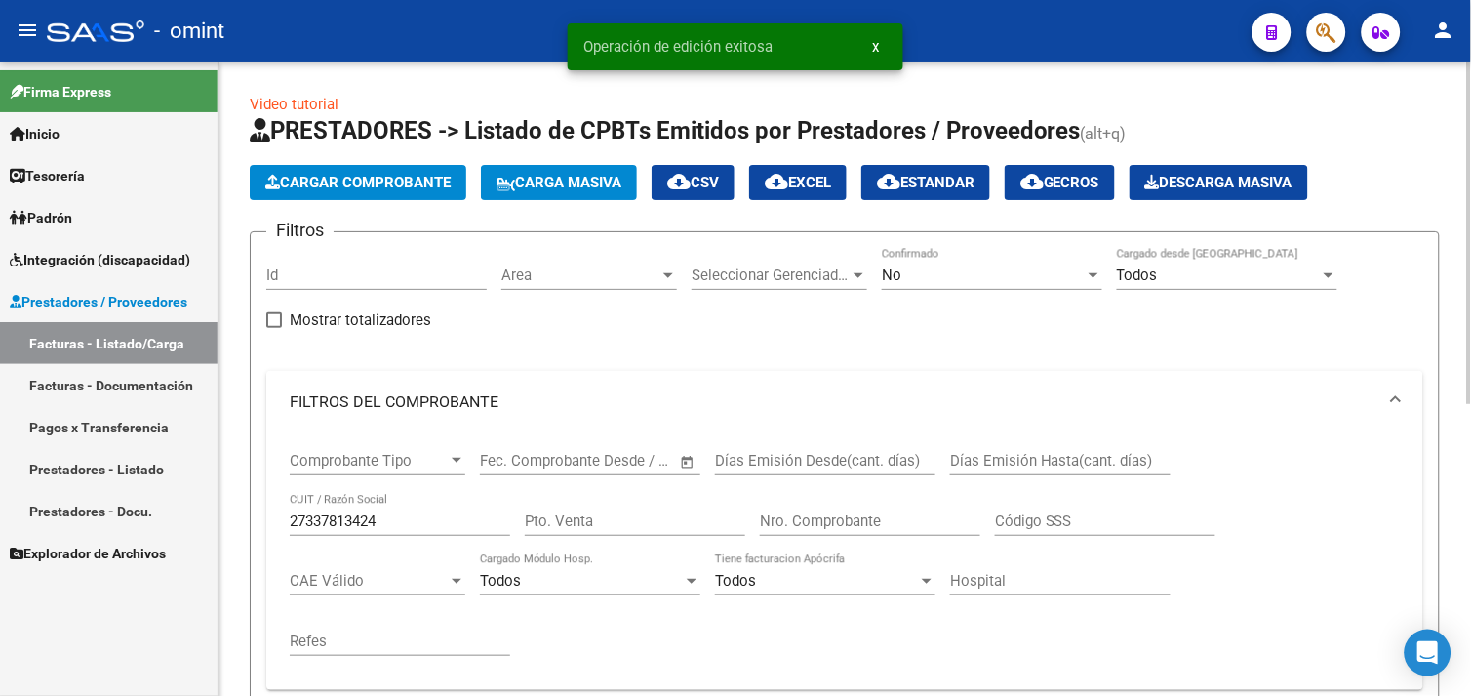
click at [349, 515] on input "27337813424" at bounding box center [400, 521] width 220 height 18
paste input "76077328"
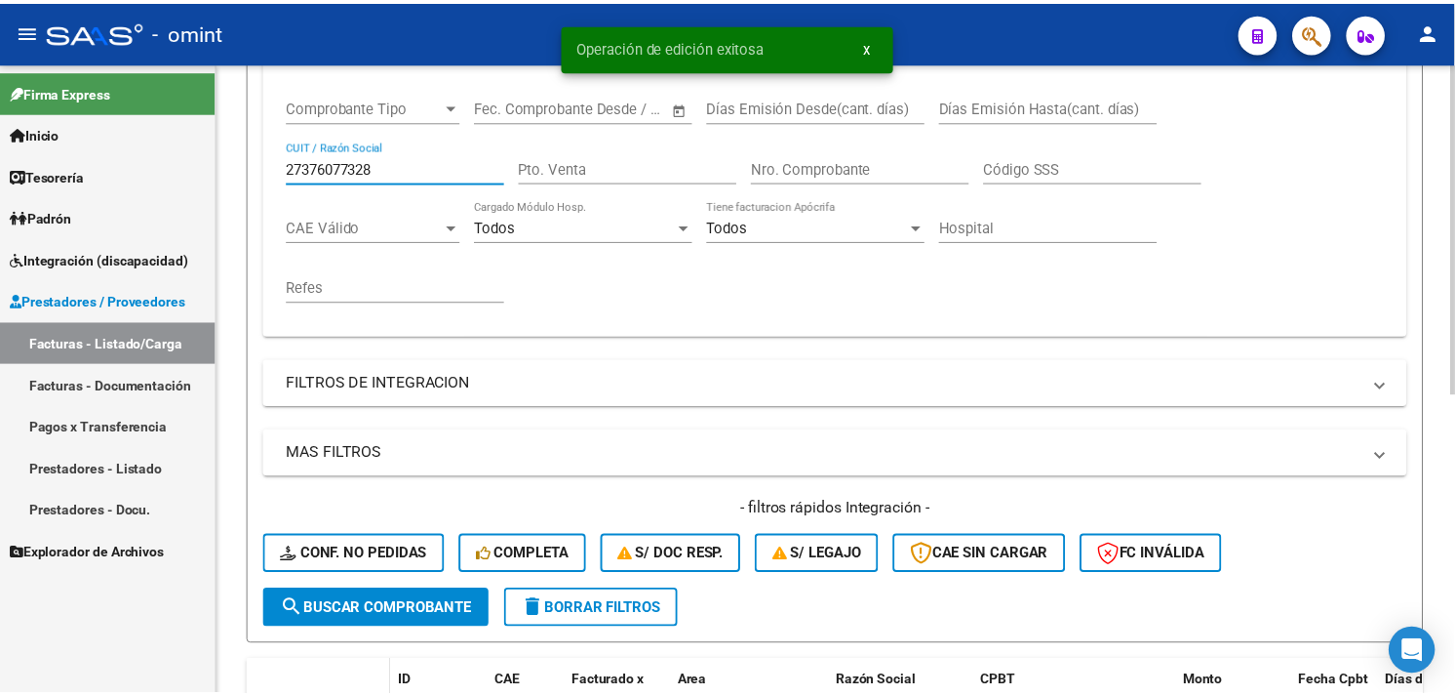
scroll to position [571, 0]
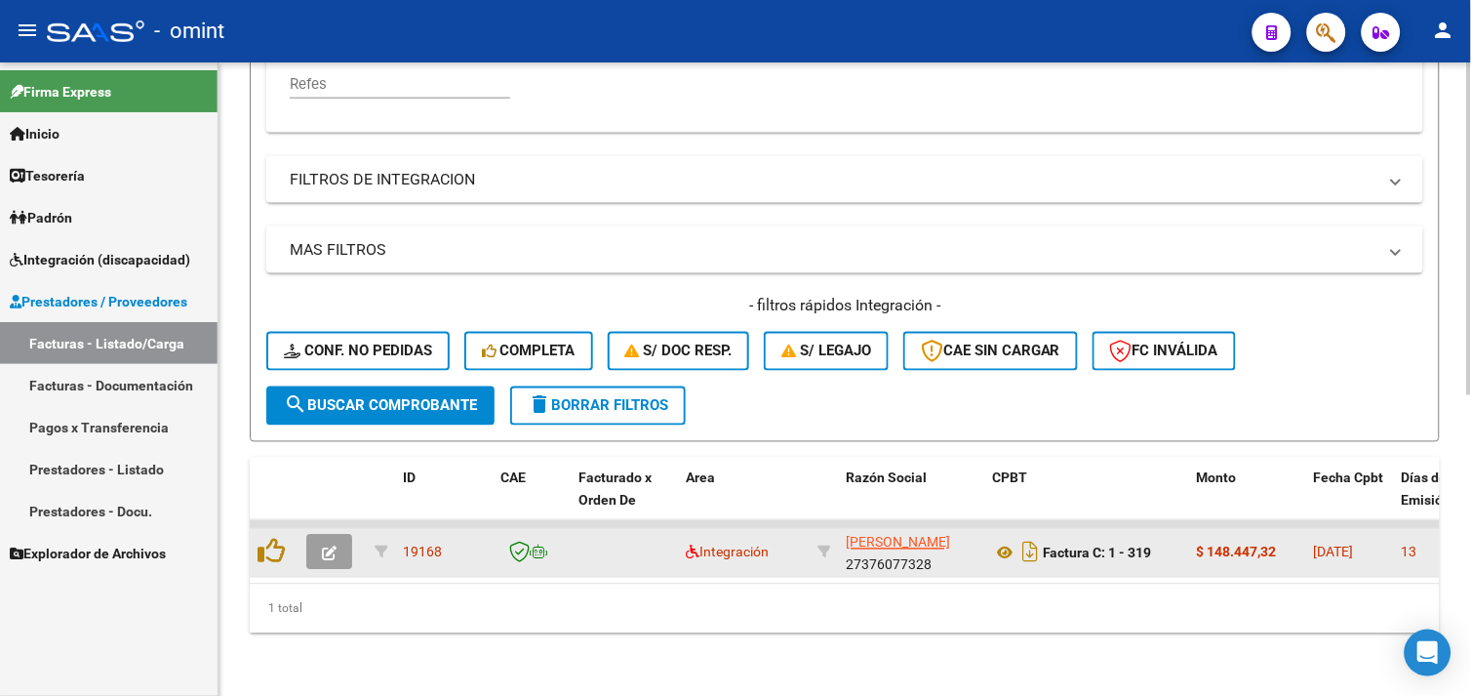
click at [327, 546] on icon "button" at bounding box center [329, 553] width 15 height 15
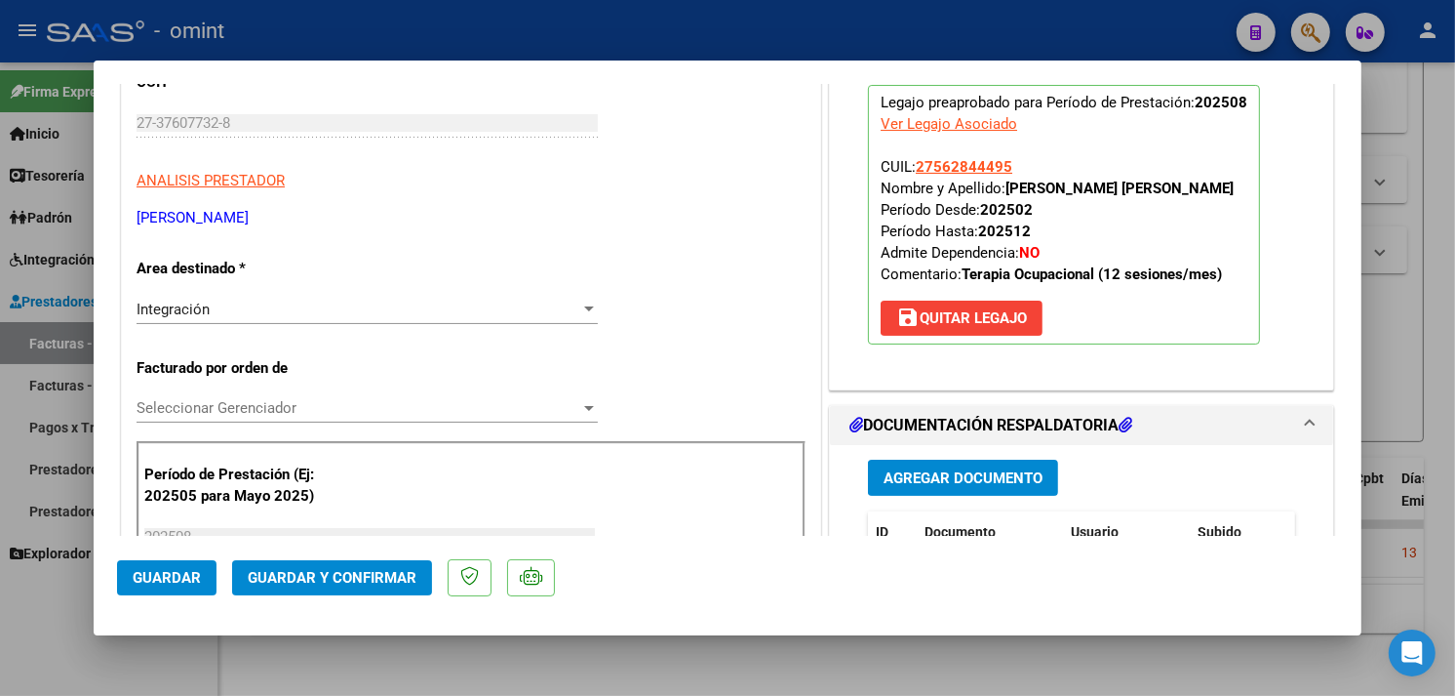
scroll to position [0, 0]
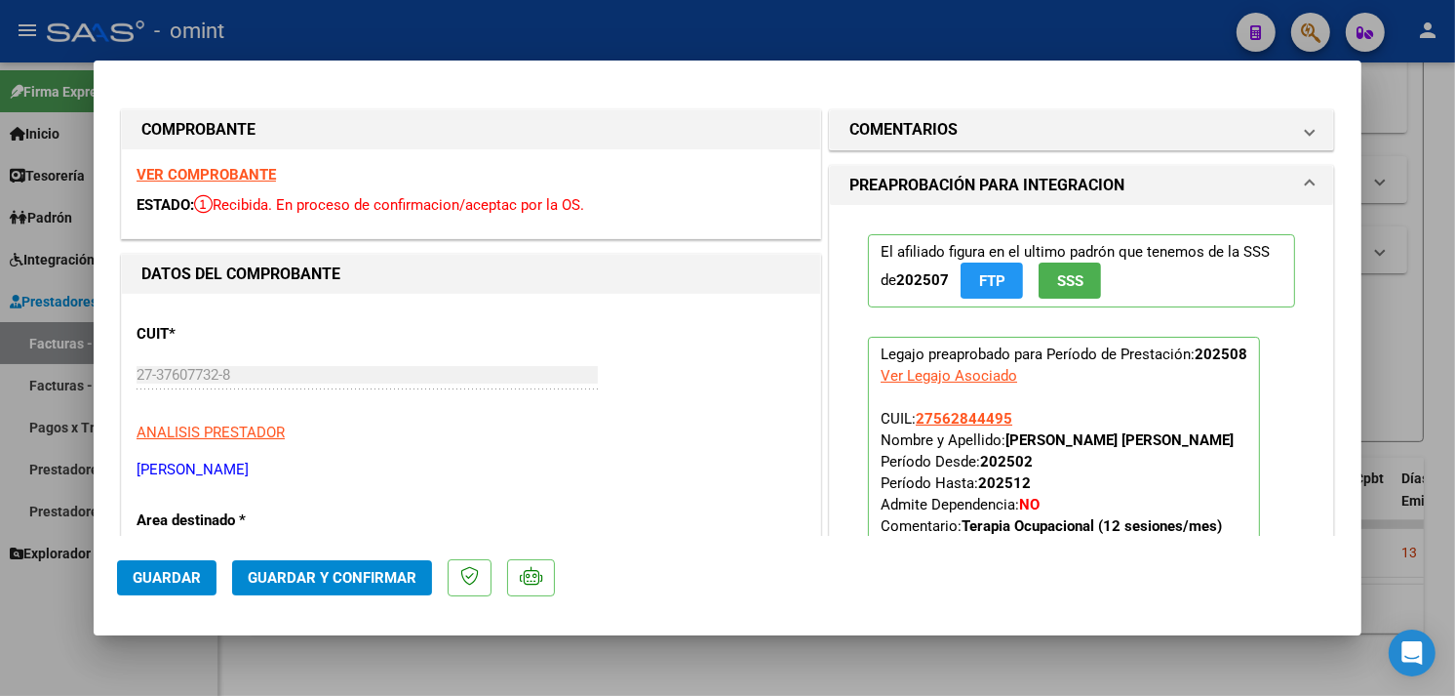
click at [203, 173] on strong "VER COMPROBANTE" at bounding box center [206, 175] width 139 height 18
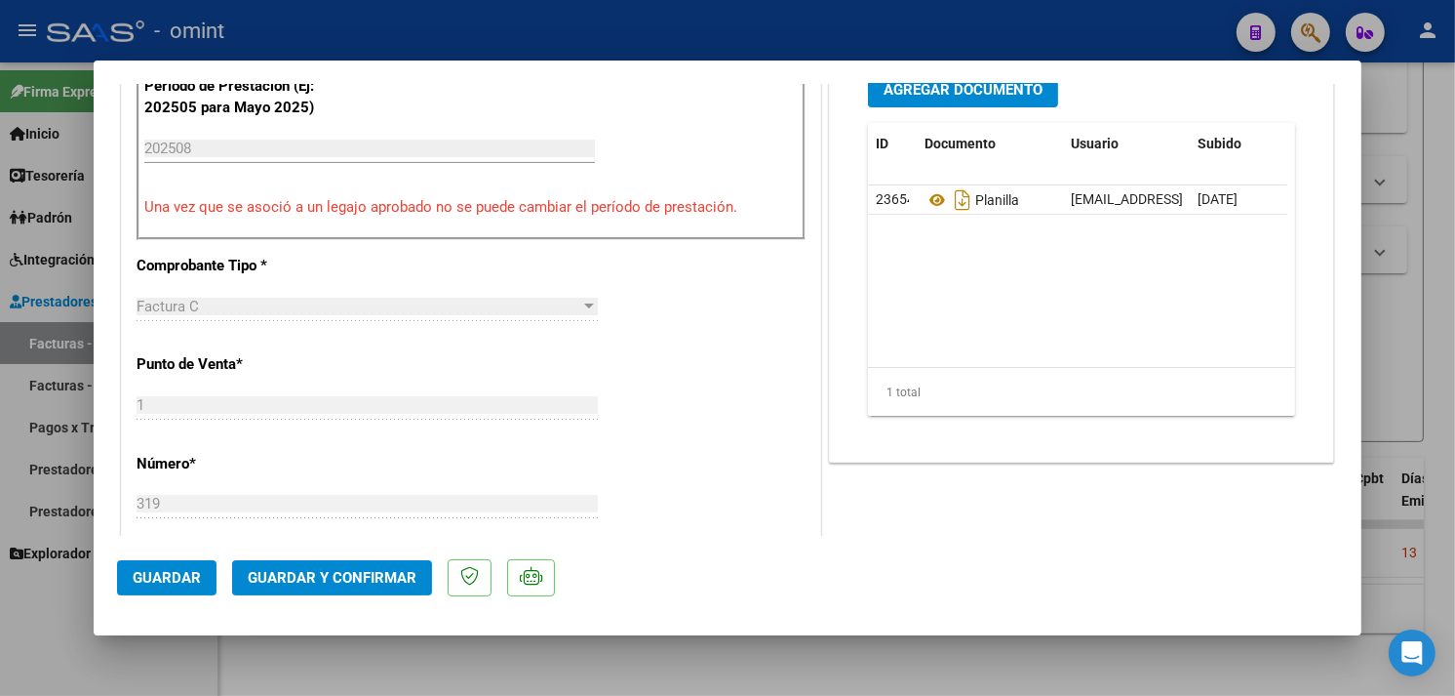
scroll to position [758, 0]
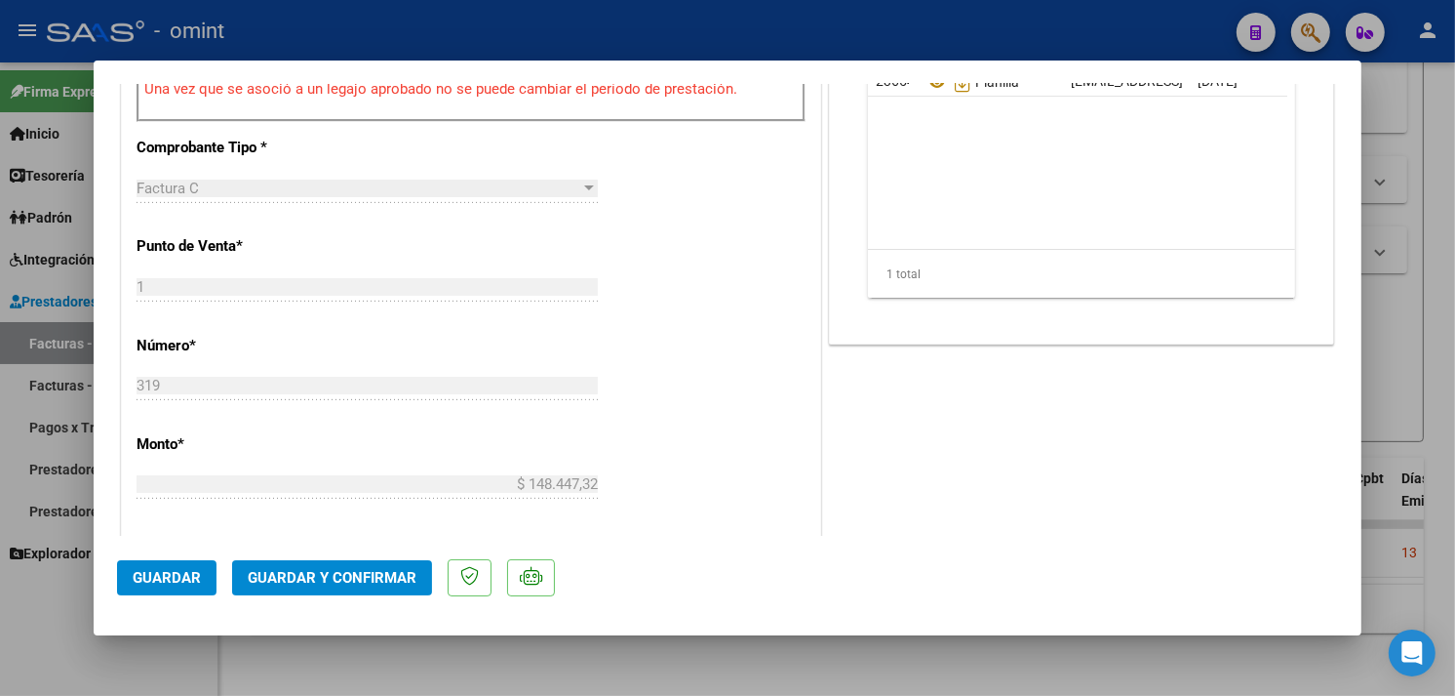
click at [365, 571] on span "Guardar y Confirmar" at bounding box center [332, 578] width 169 height 18
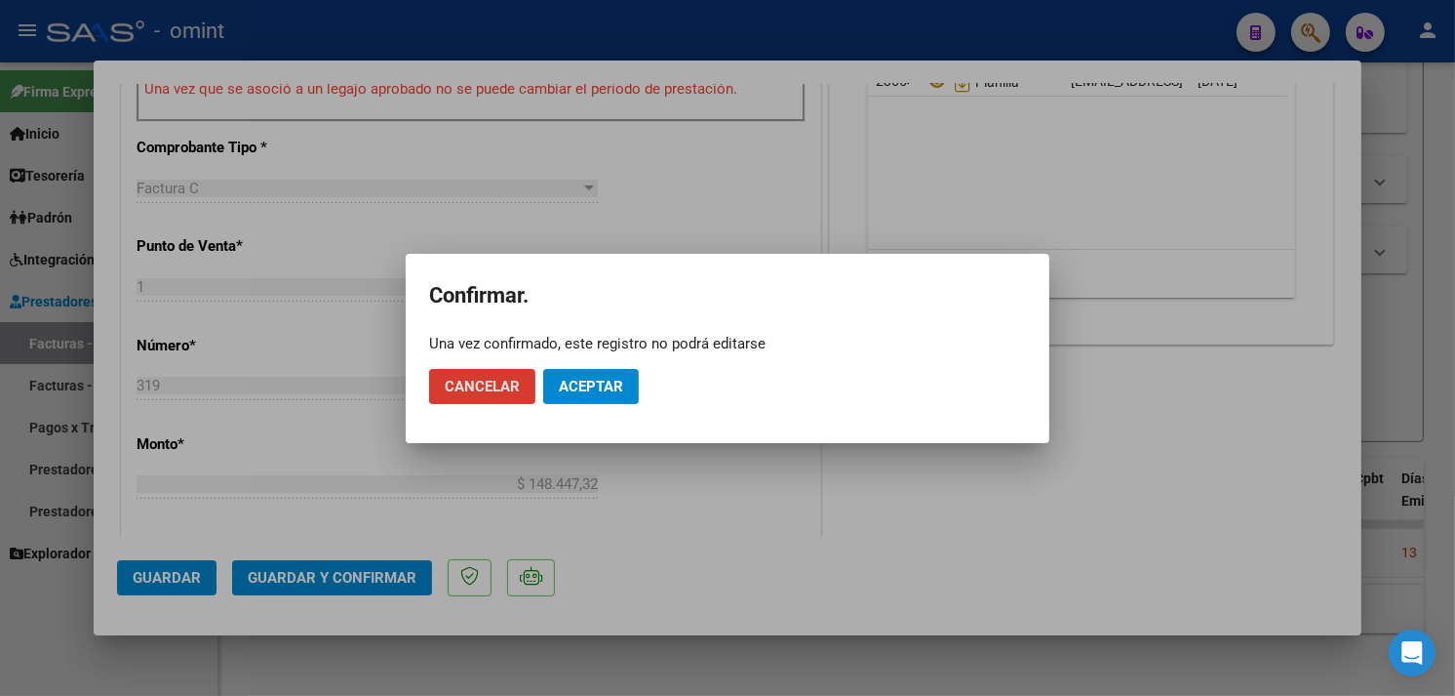
click at [568, 387] on span "Aceptar" at bounding box center [591, 387] width 64 height 18
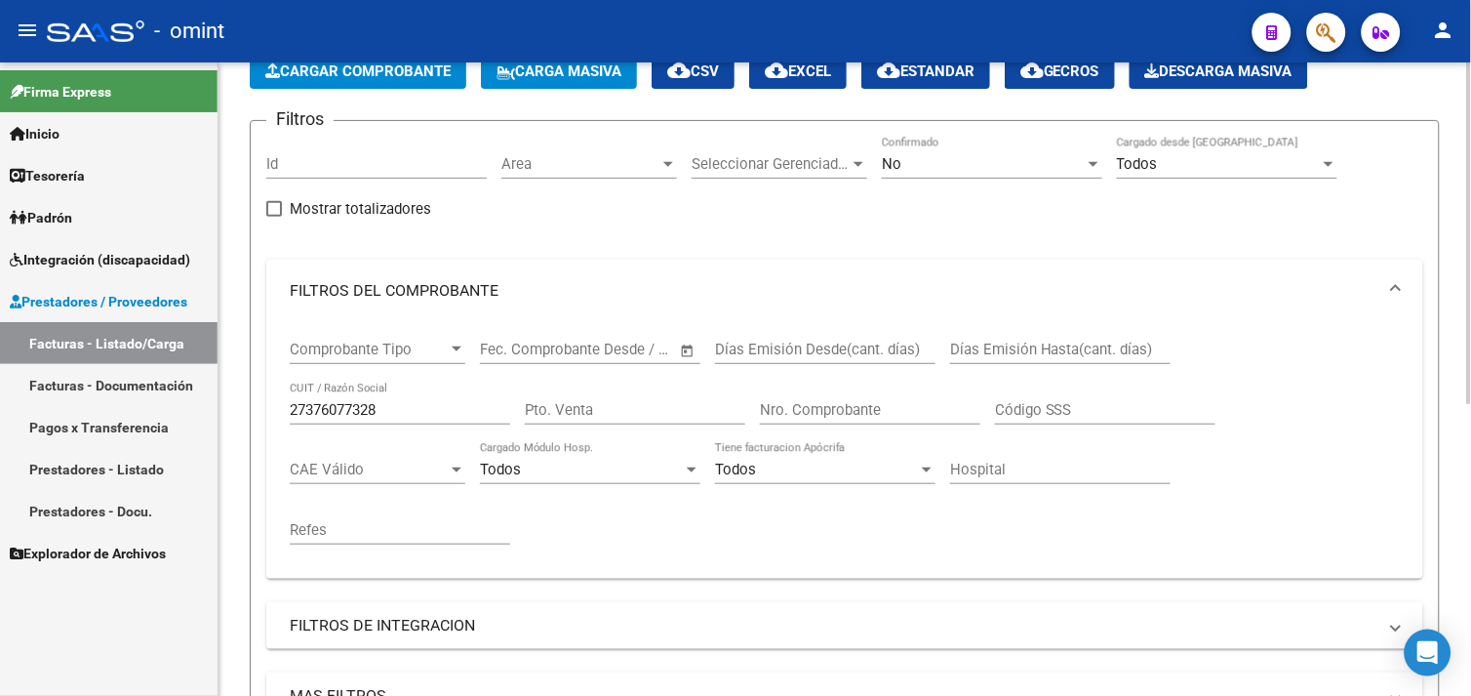
scroll to position [107, 0]
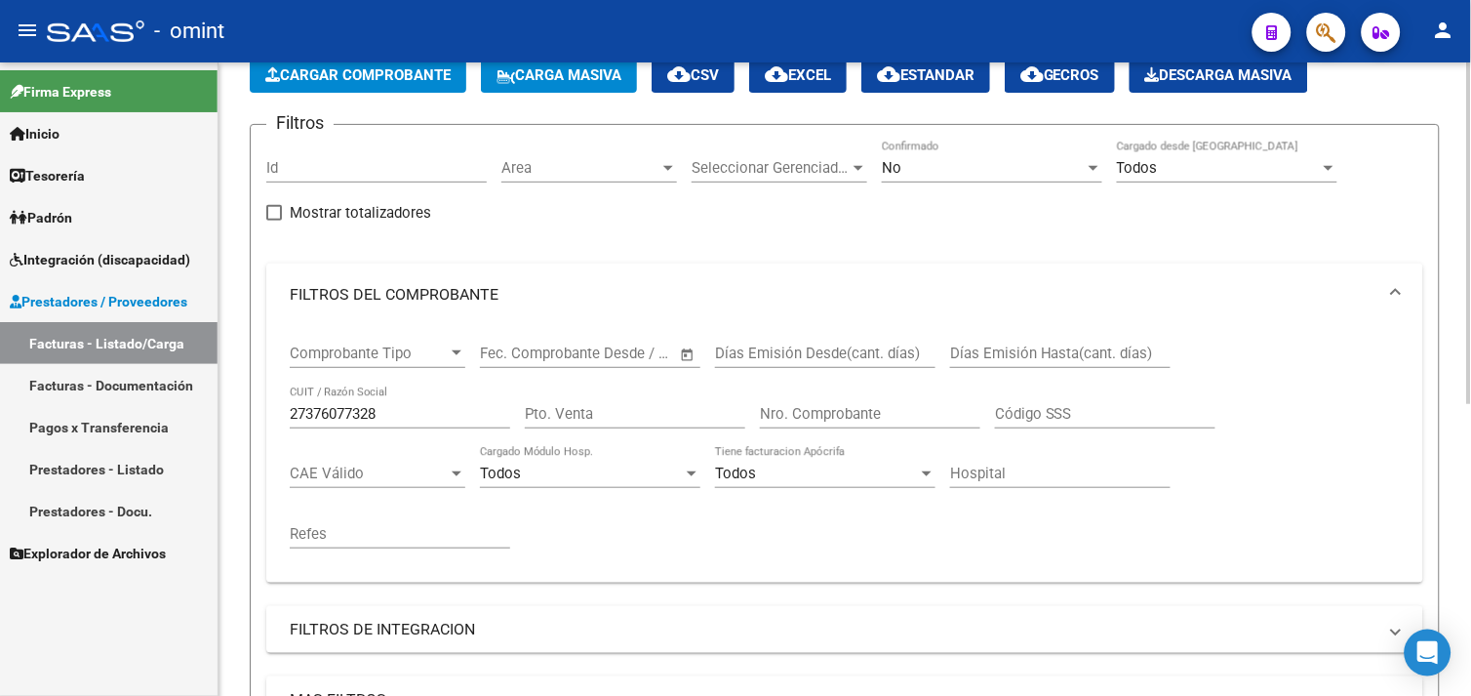
click at [338, 413] on input "27376077328" at bounding box center [400, 414] width 220 height 18
paste input "265378752"
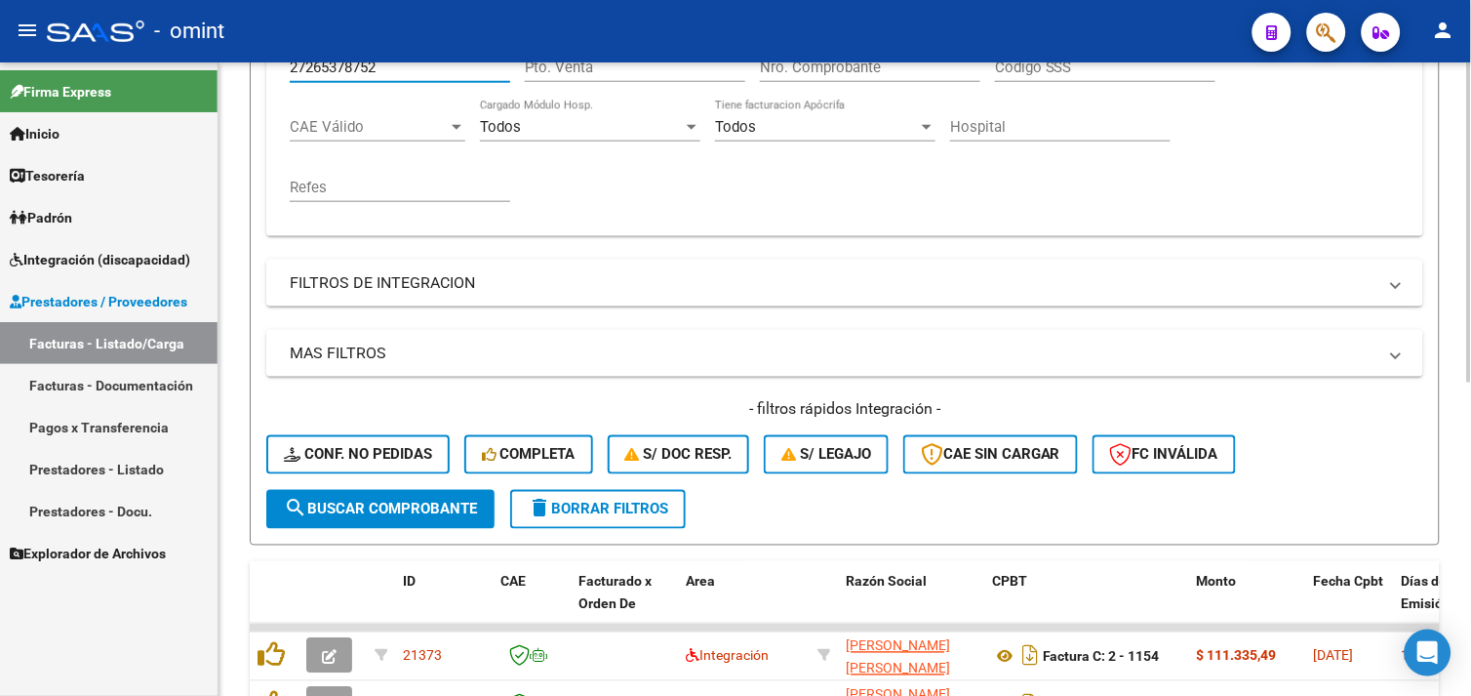
scroll to position [295, 0]
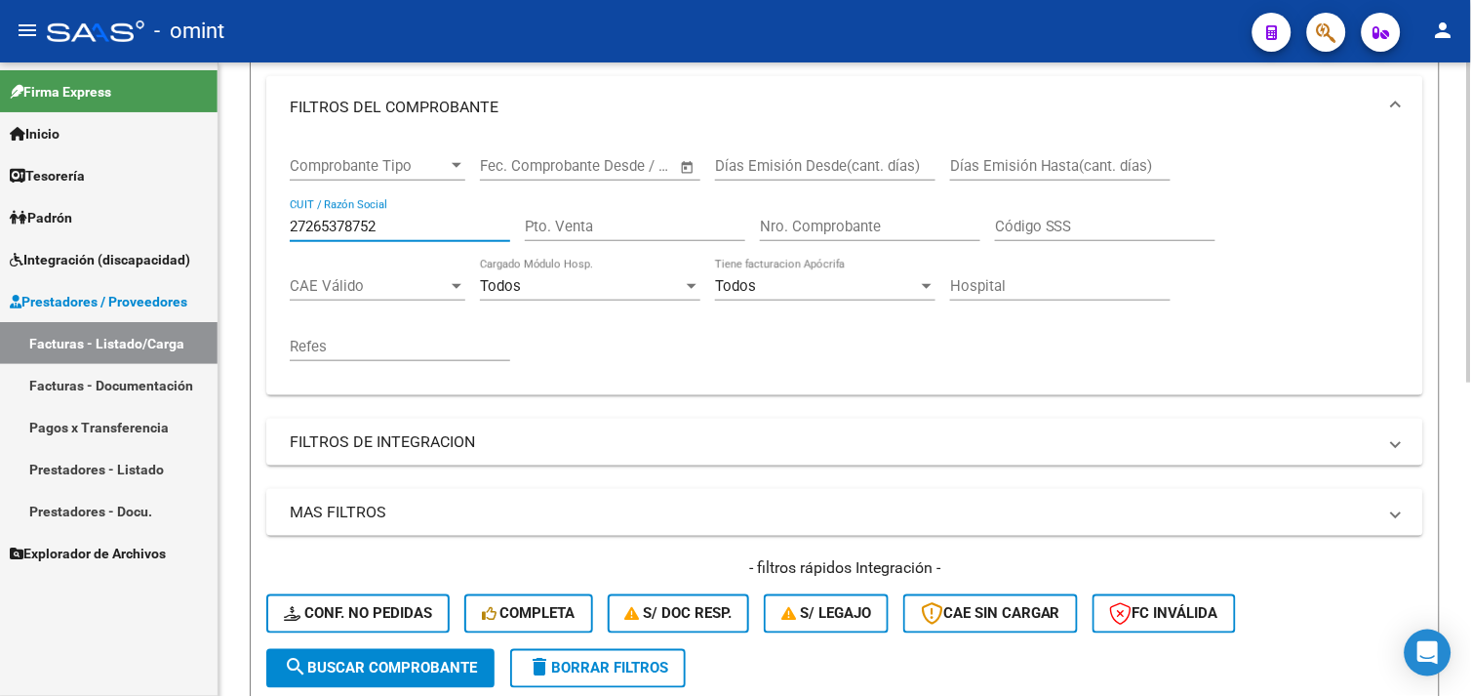
click at [343, 224] on input "27265378752" at bounding box center [400, 227] width 220 height 18
paste input "385989143"
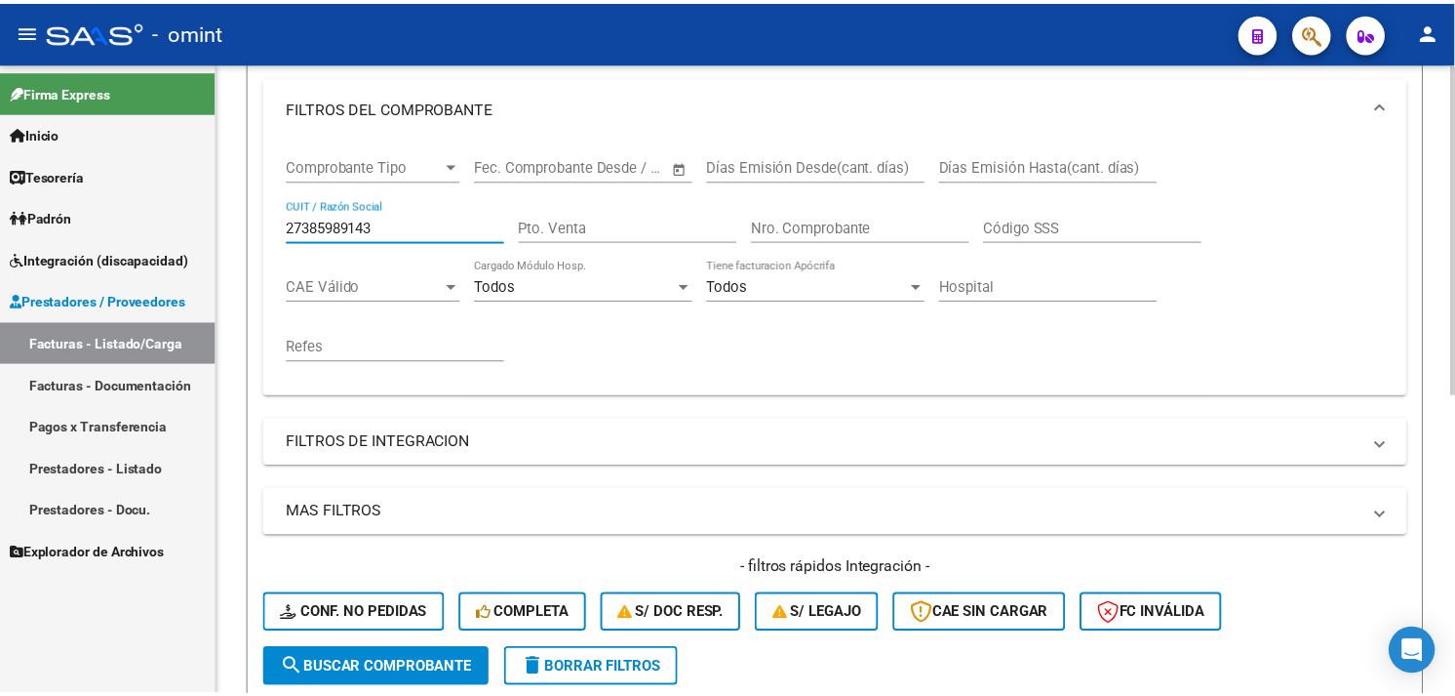
scroll to position [571, 0]
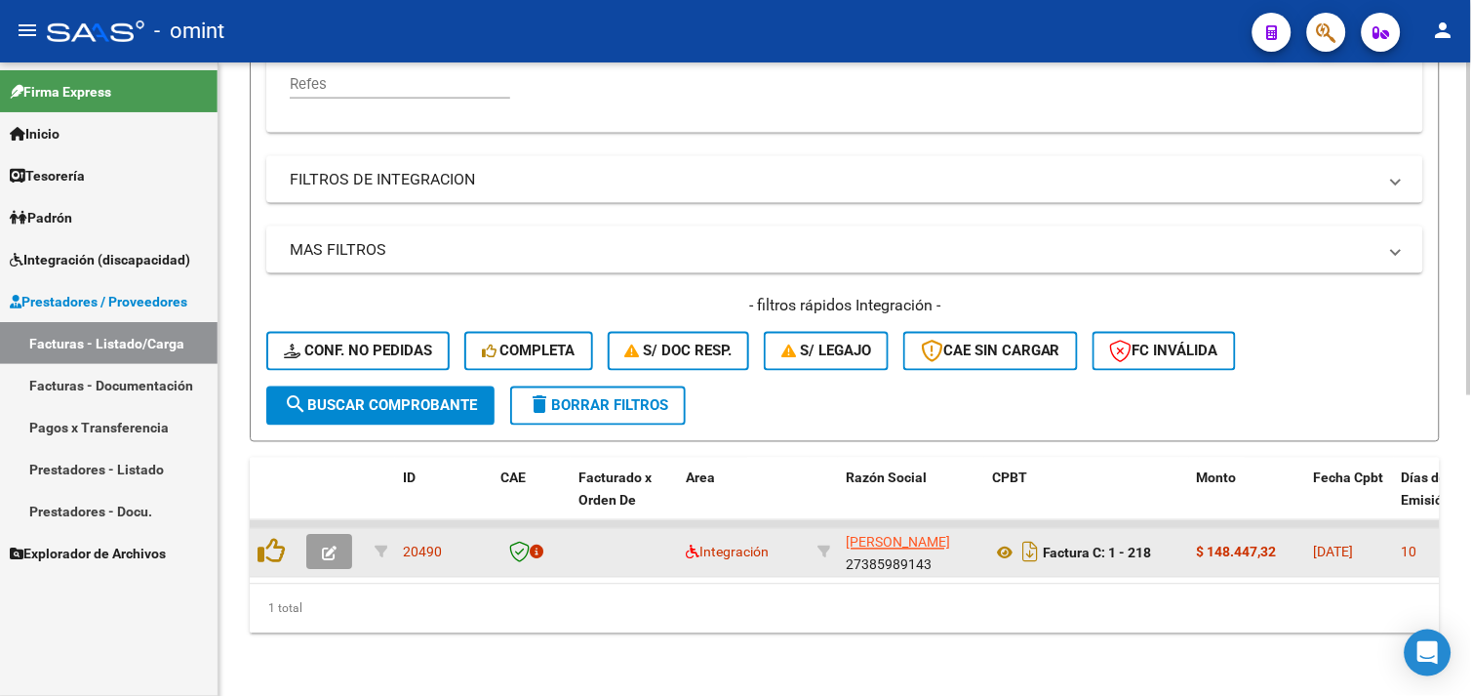
click at [317, 535] on button "button" at bounding box center [329, 552] width 46 height 35
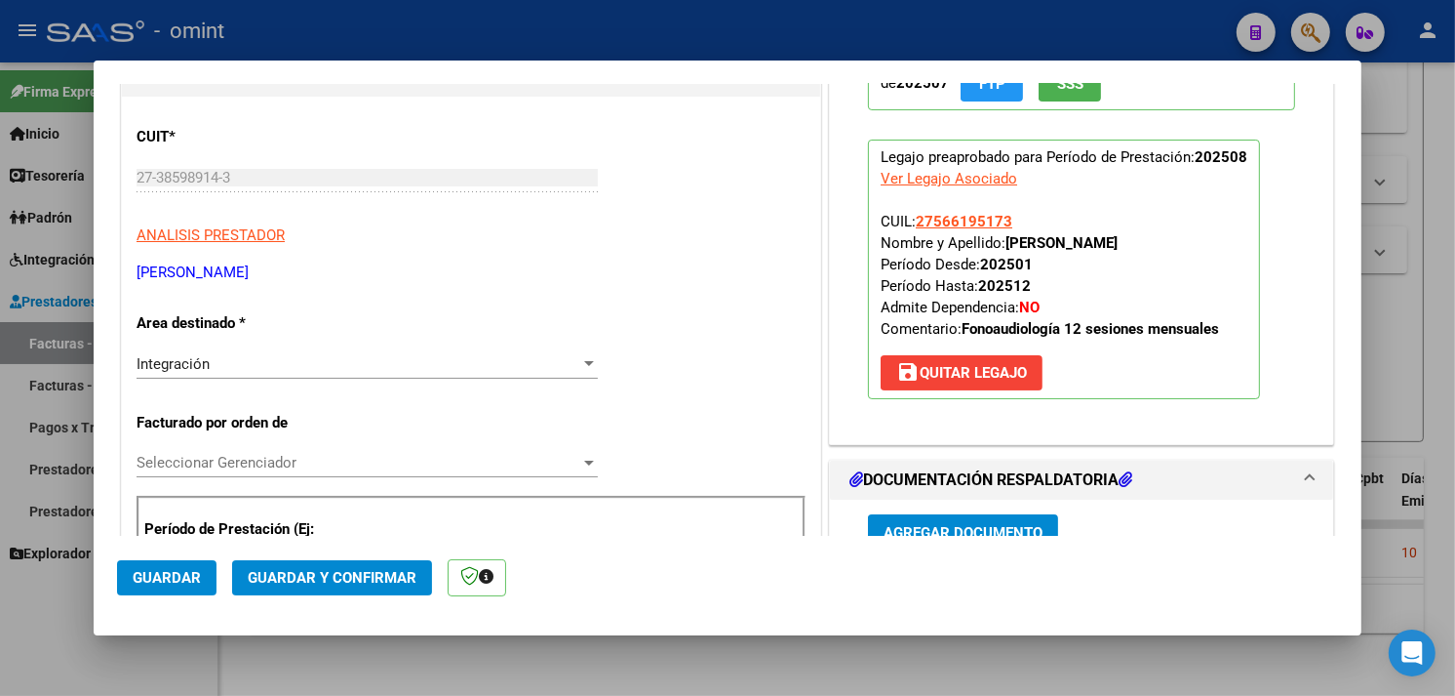
scroll to position [0, 0]
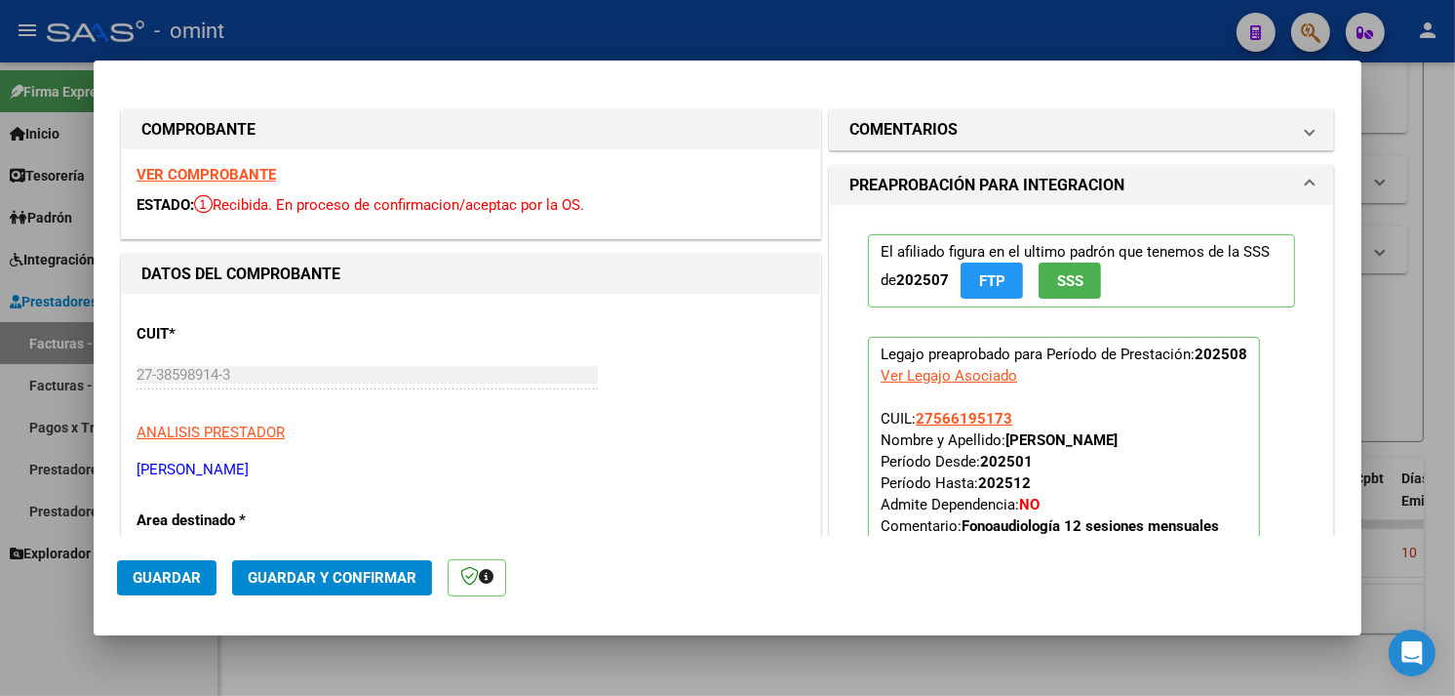
click at [238, 173] on strong "VER COMPROBANTE" at bounding box center [206, 175] width 139 height 18
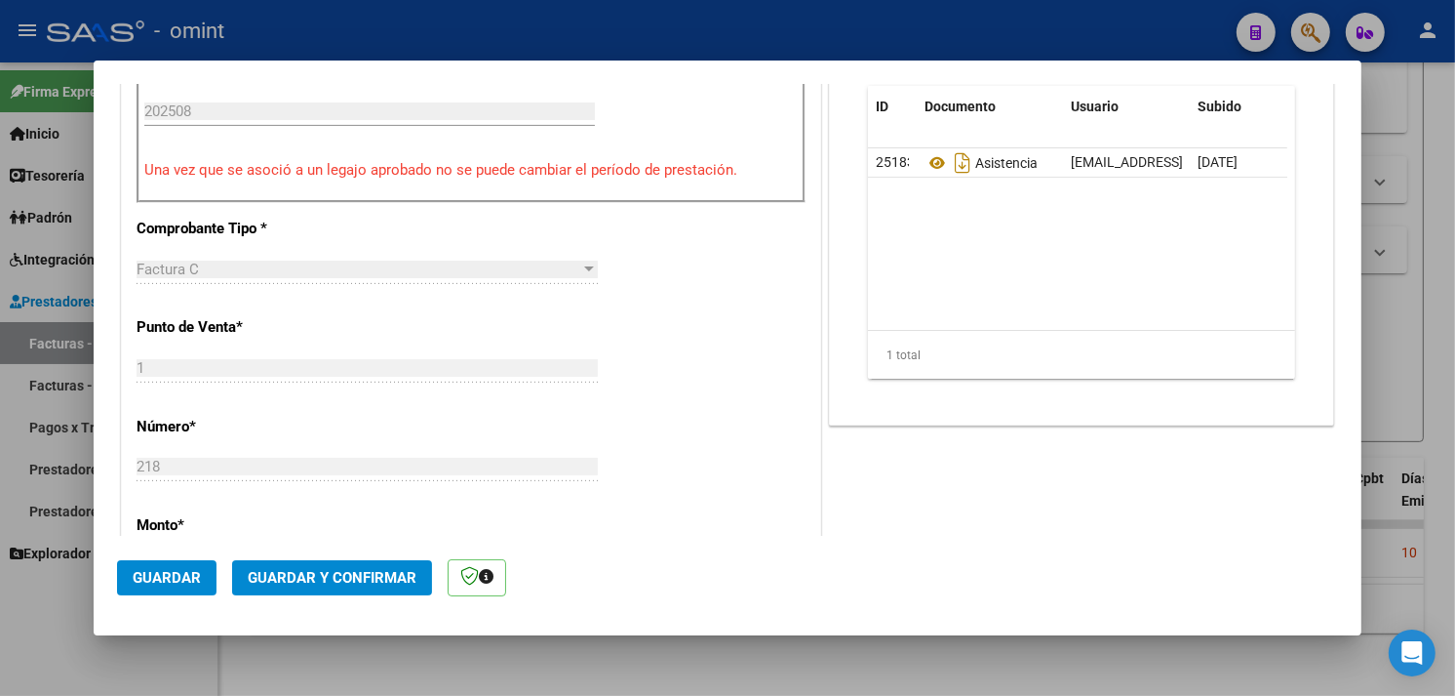
scroll to position [866, 0]
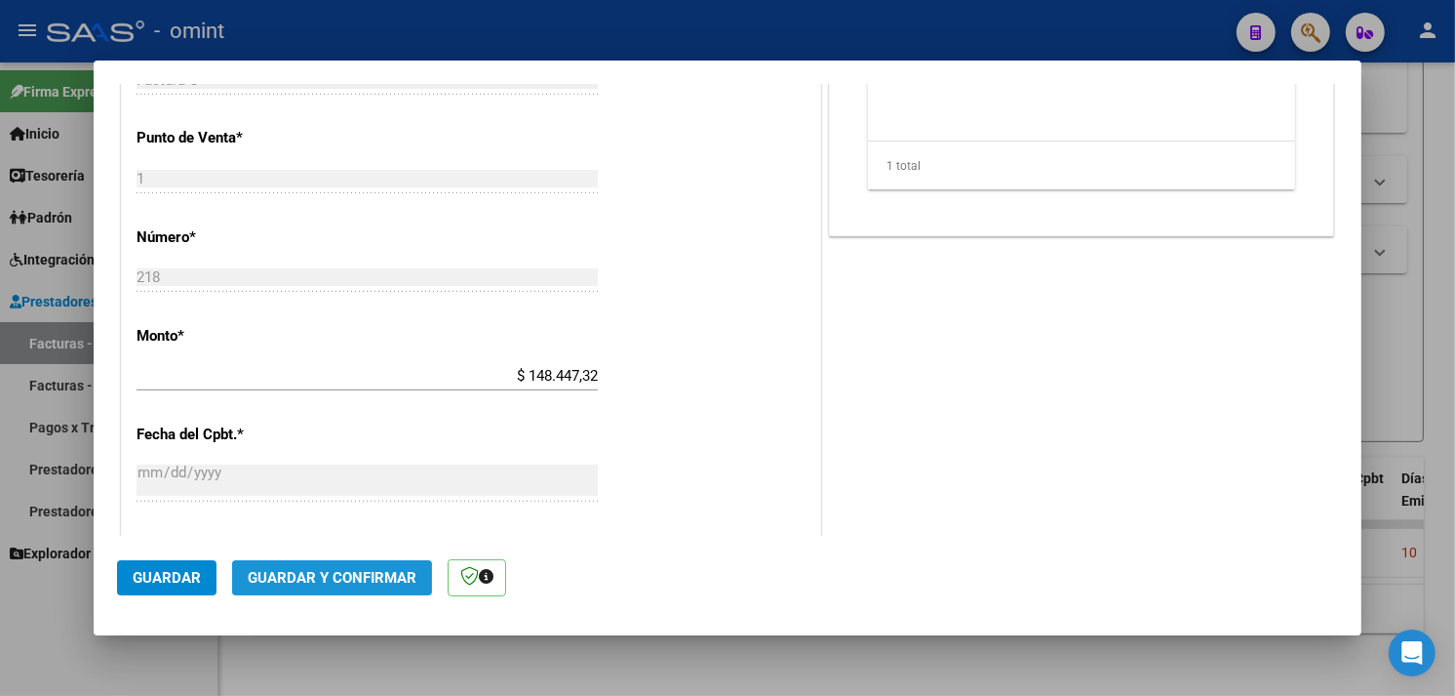
click at [367, 578] on span "Guardar y Confirmar" at bounding box center [332, 578] width 169 height 18
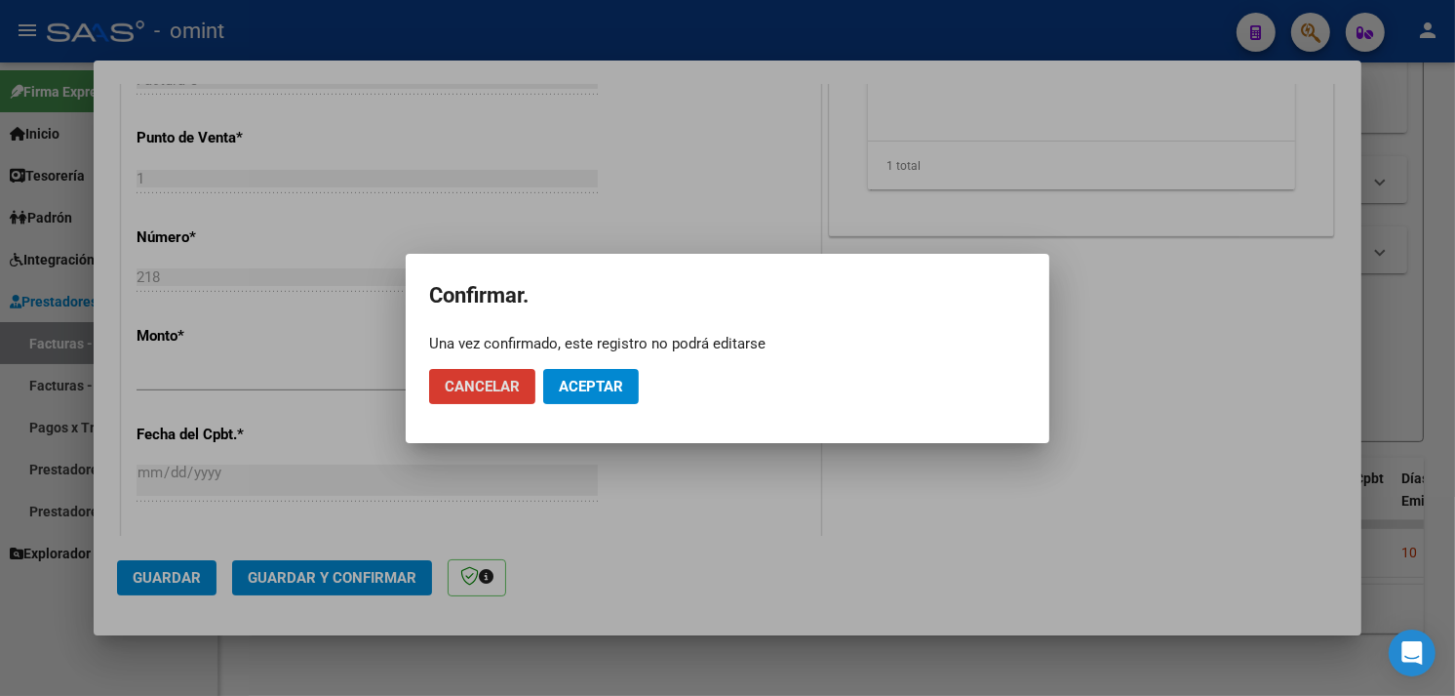
click at [597, 387] on span "Aceptar" at bounding box center [591, 387] width 64 height 18
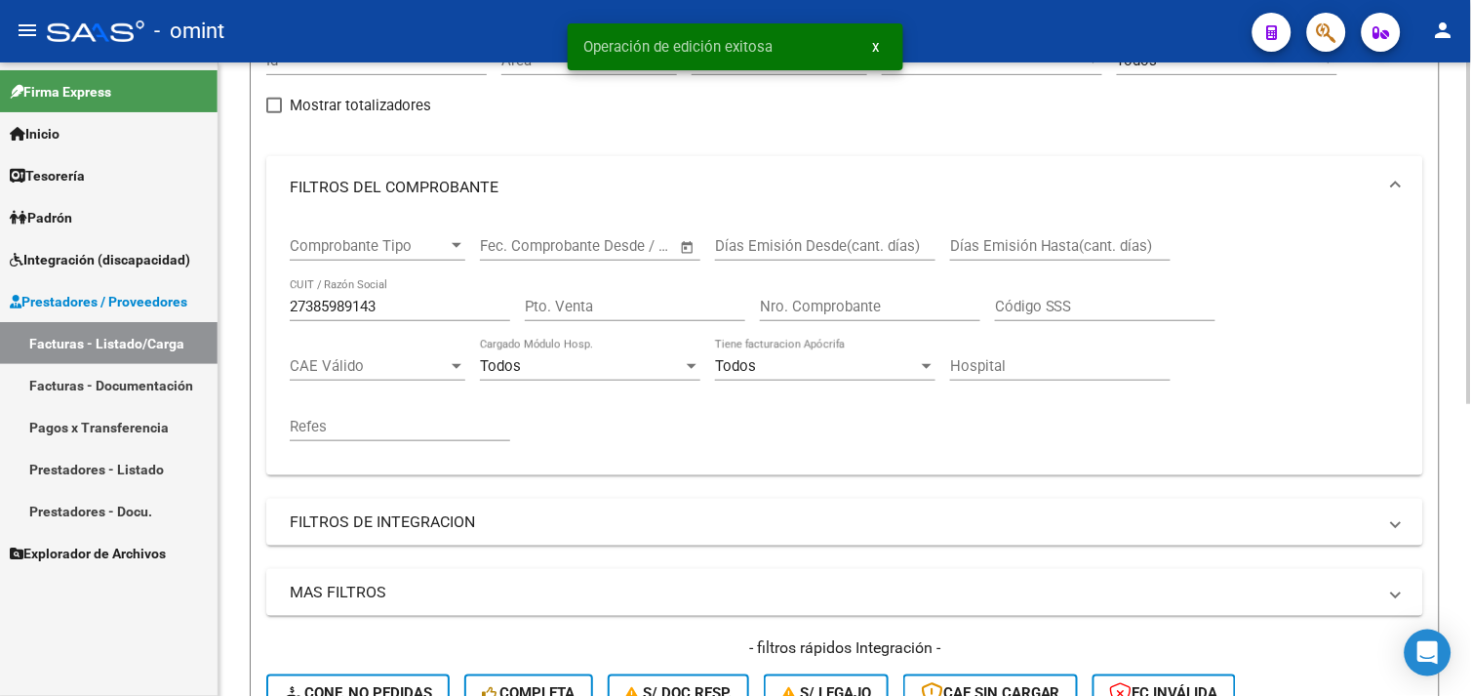
scroll to position [0, 0]
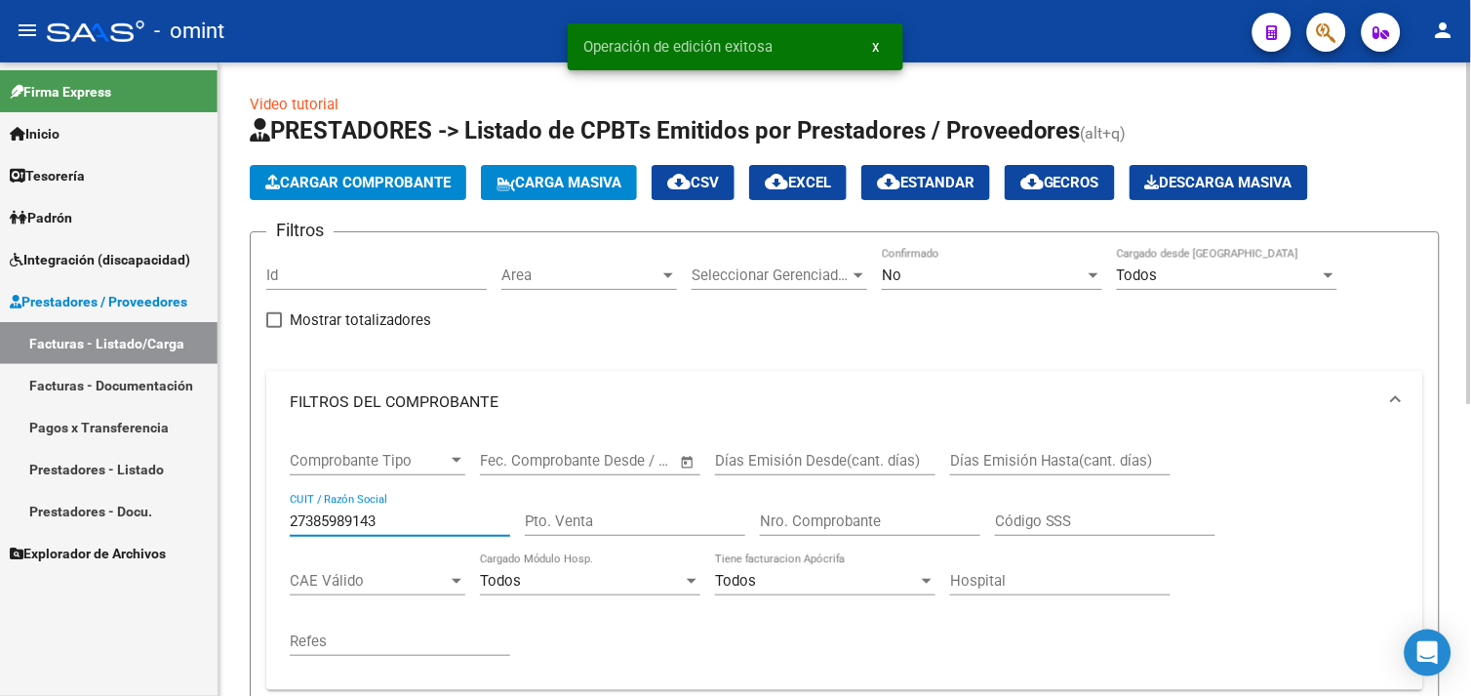
click at [342, 515] on input "27385989143" at bounding box center [400, 521] width 220 height 18
paste input "17194396"
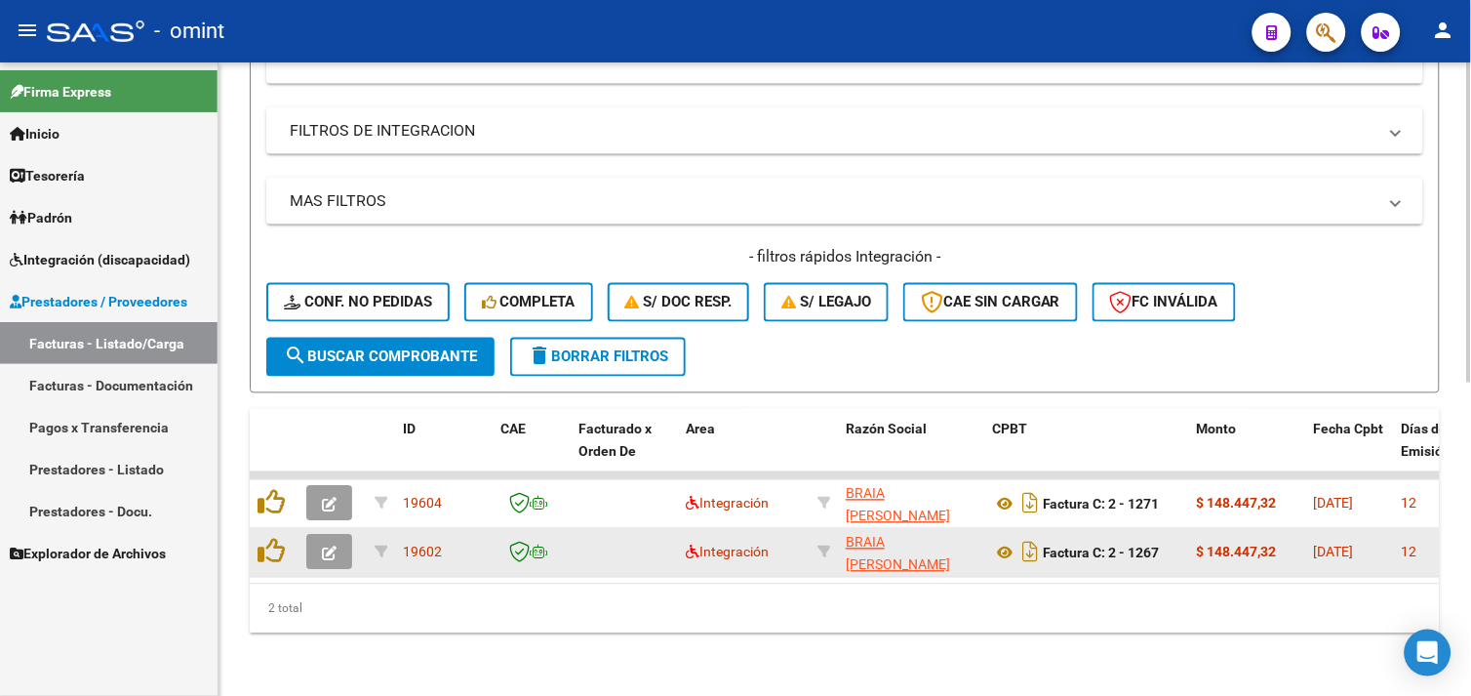
click at [332, 546] on icon "button" at bounding box center [329, 553] width 15 height 15
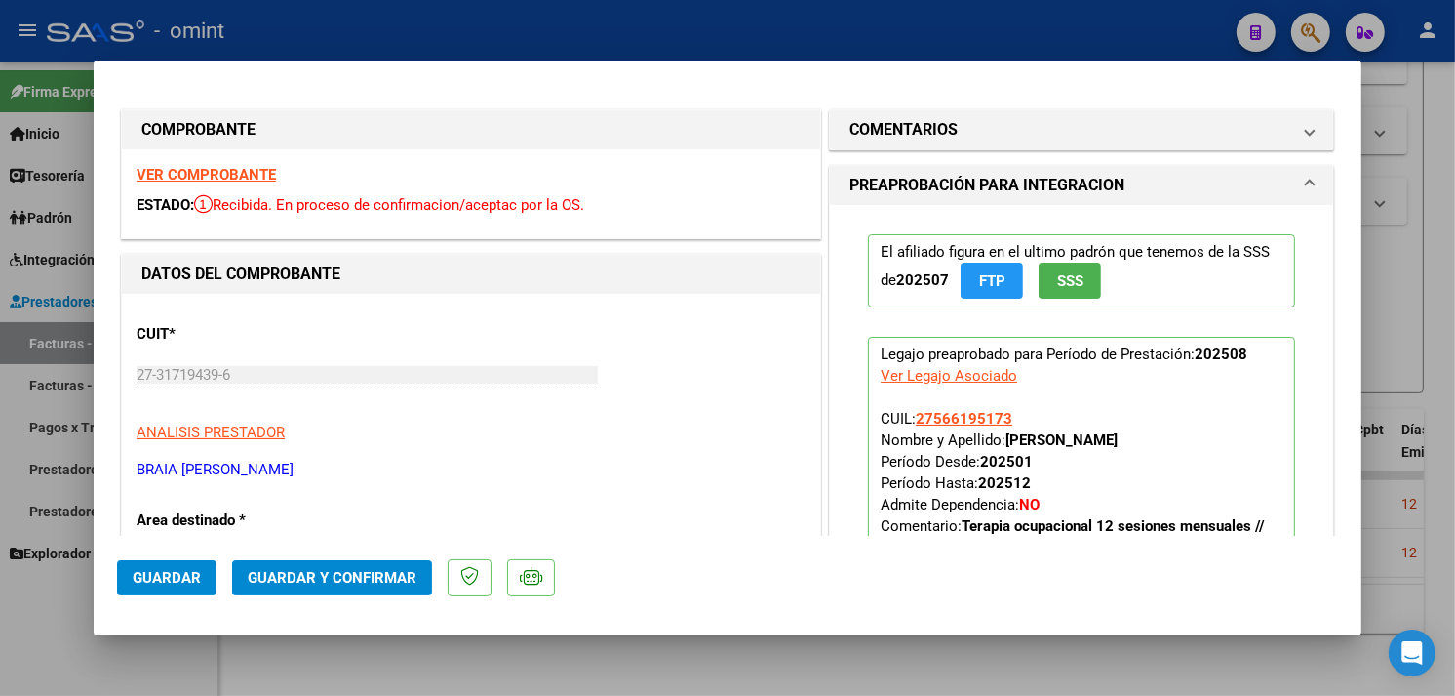
click at [228, 179] on strong "VER COMPROBANTE" at bounding box center [206, 175] width 139 height 18
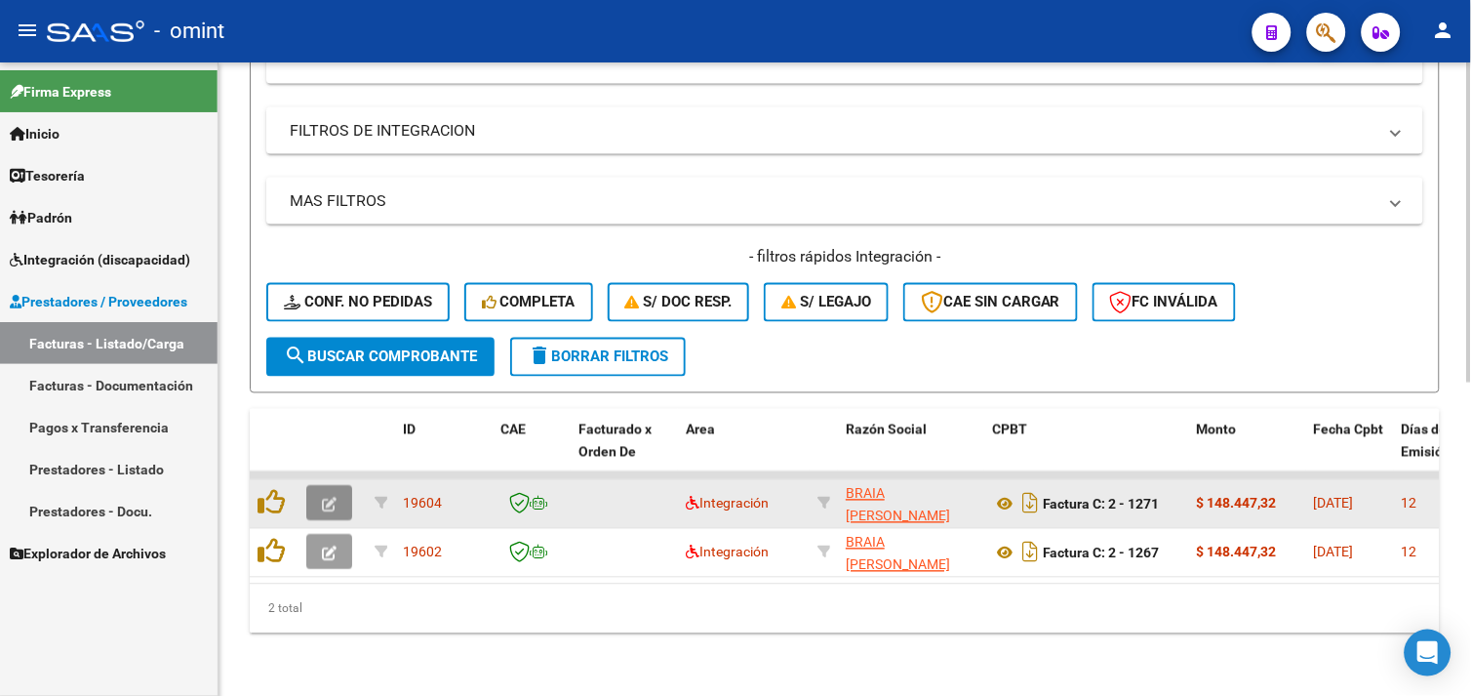
click at [339, 486] on button "button" at bounding box center [329, 503] width 46 height 35
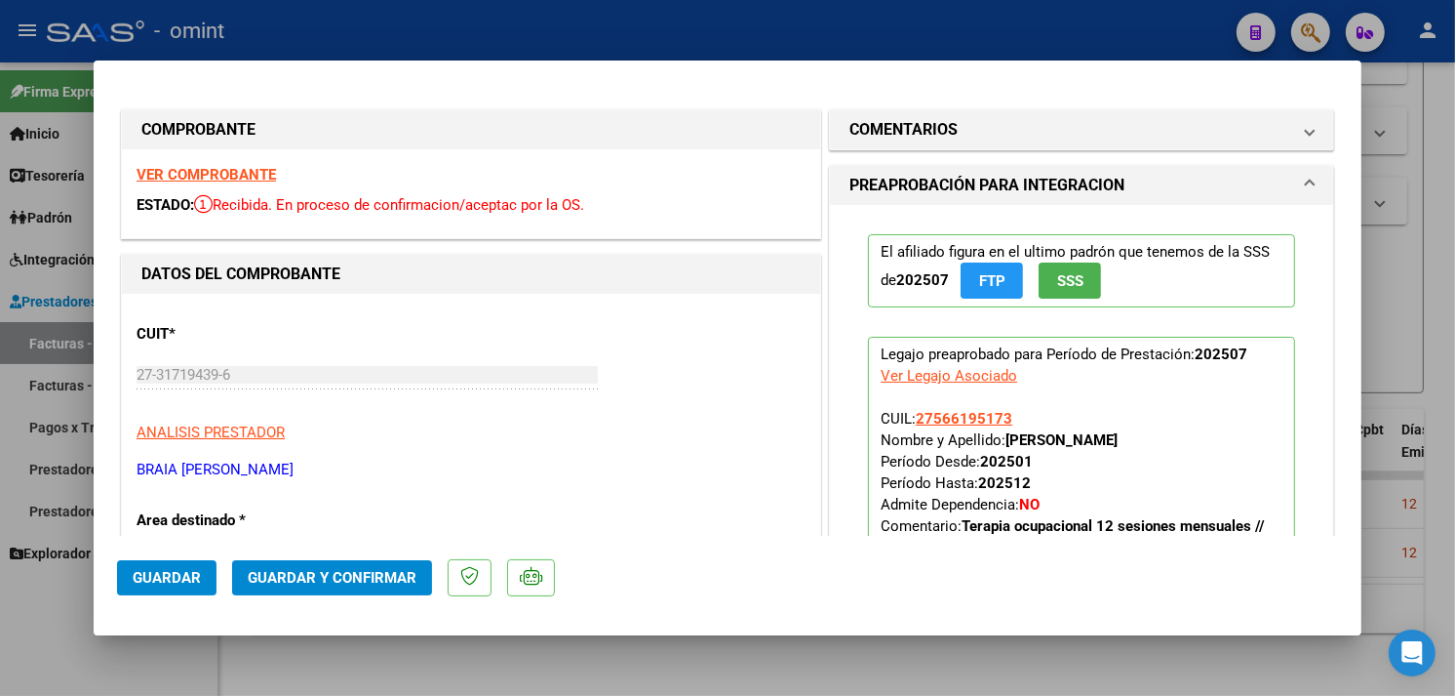
click at [230, 171] on strong "VER COMPROBANTE" at bounding box center [206, 175] width 139 height 18
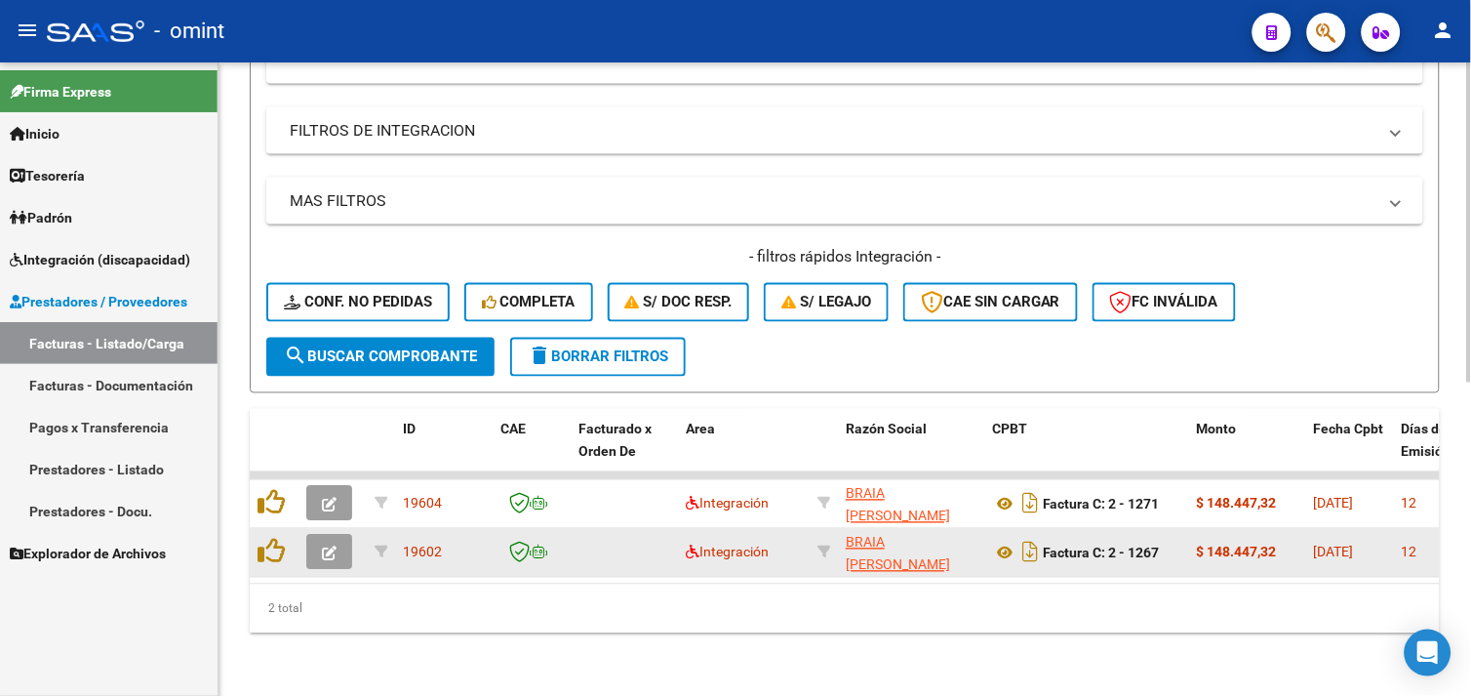
click at [313, 535] on button "button" at bounding box center [329, 552] width 46 height 35
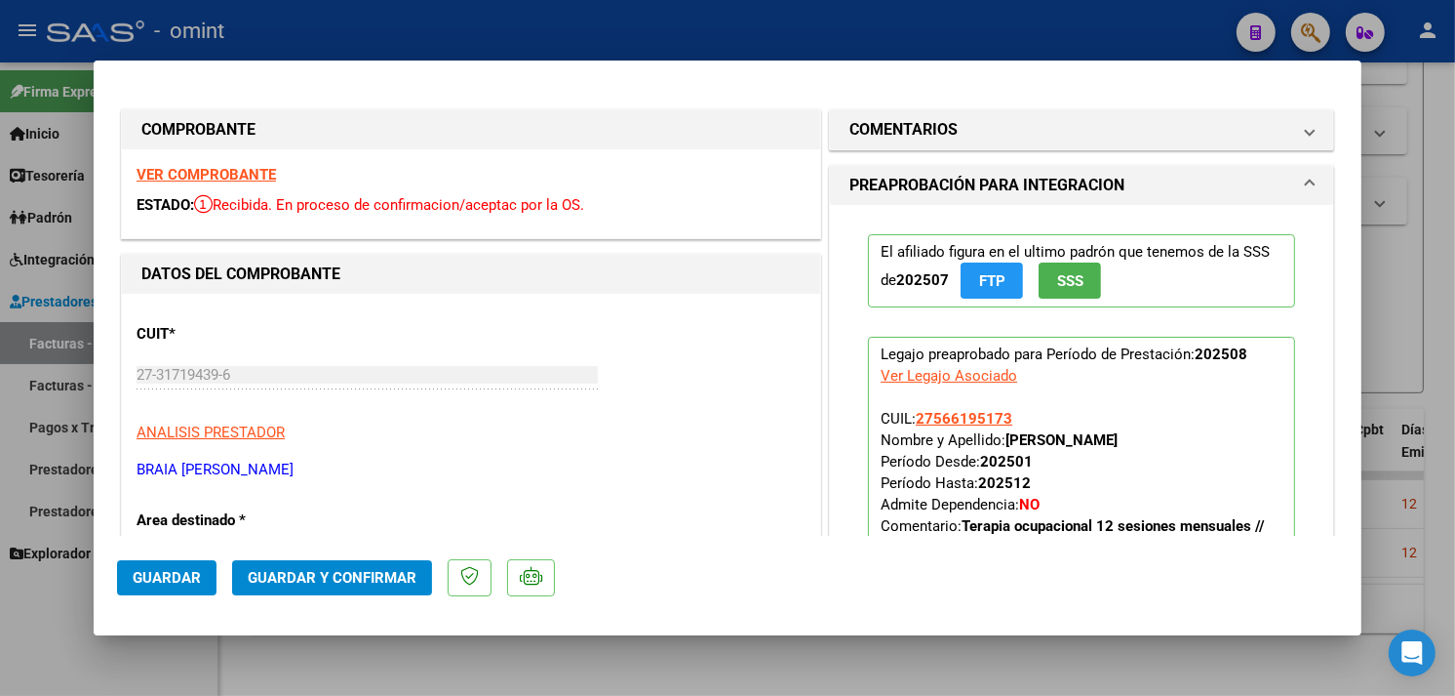
scroll to position [325, 0]
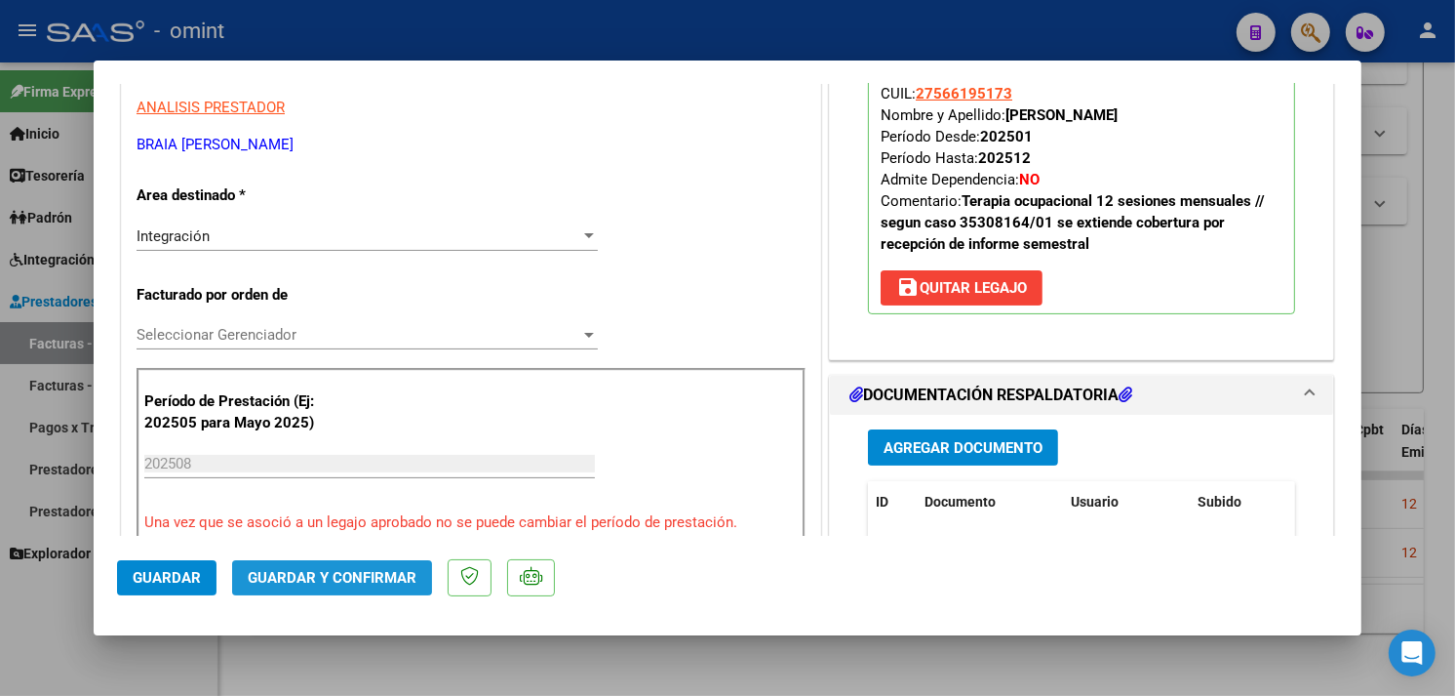
click at [336, 586] on span "Guardar y Confirmar" at bounding box center [332, 578] width 169 height 18
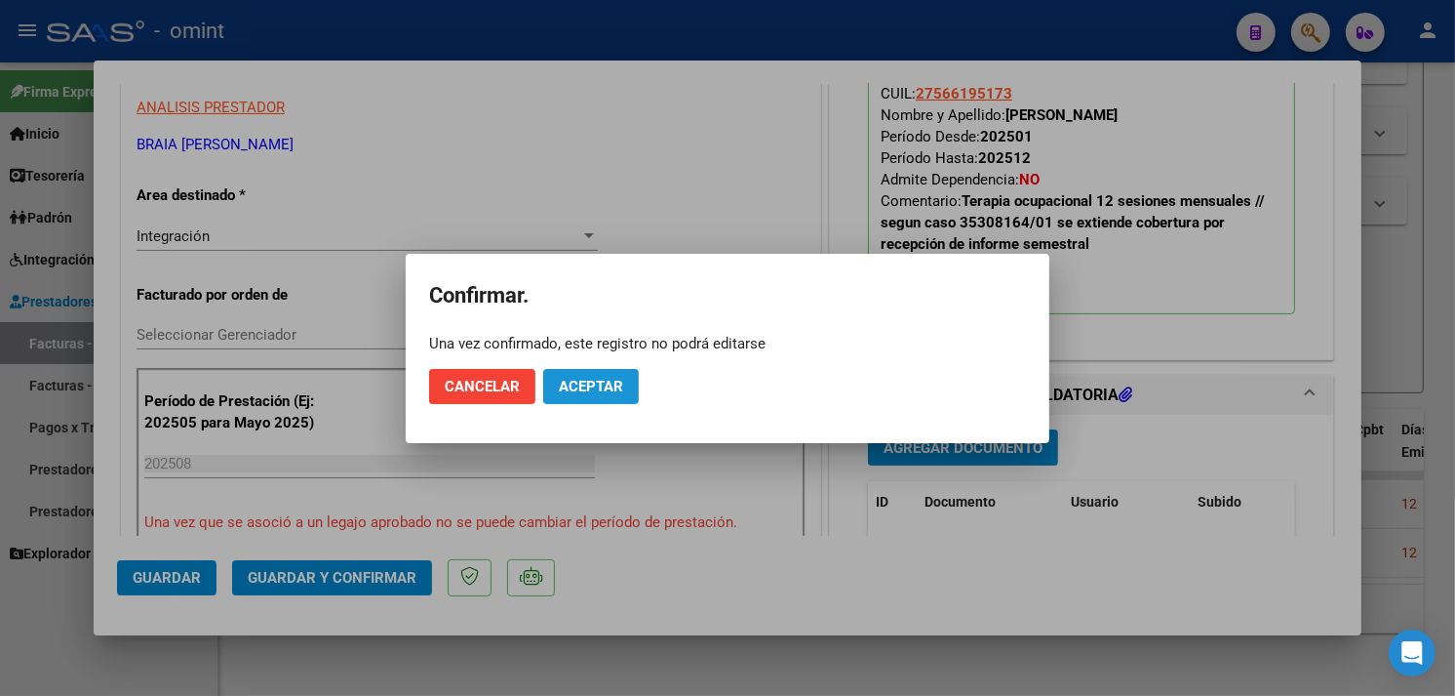
click at [576, 386] on span "Aceptar" at bounding box center [591, 387] width 64 height 18
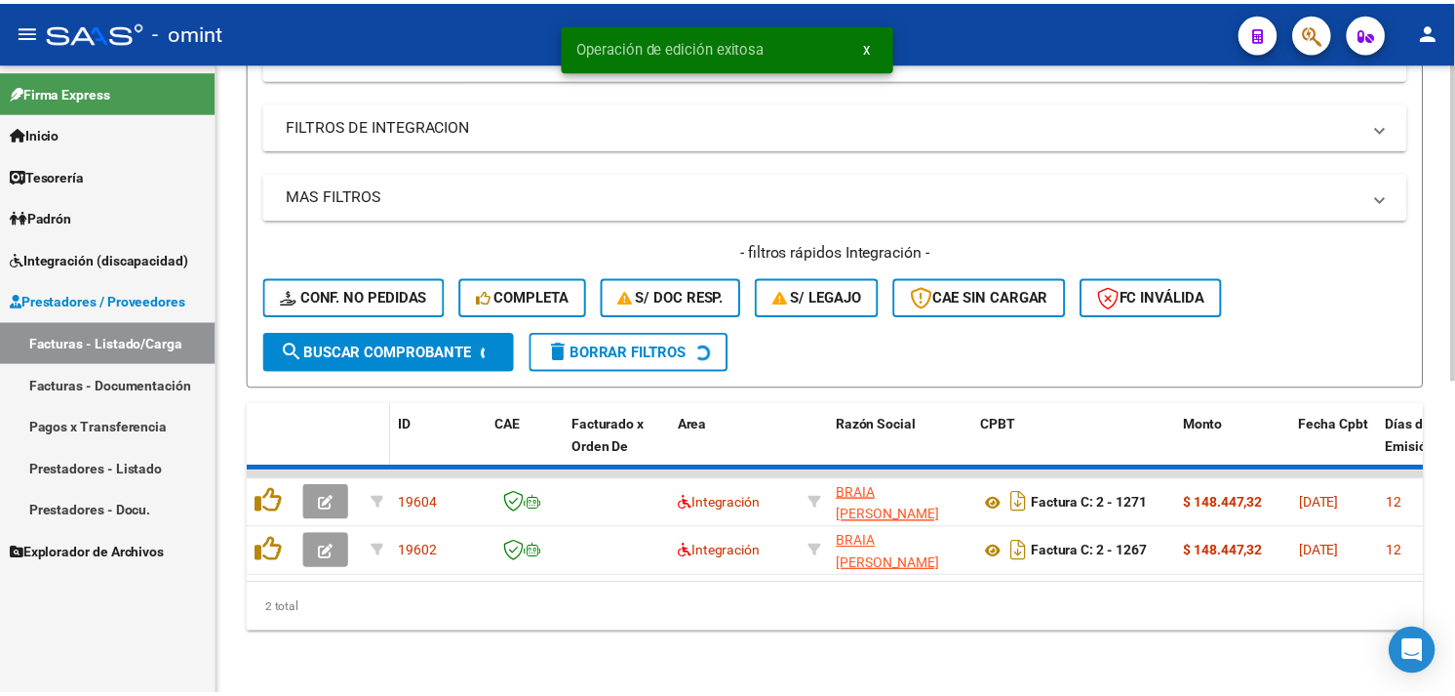
scroll to position [572, 0]
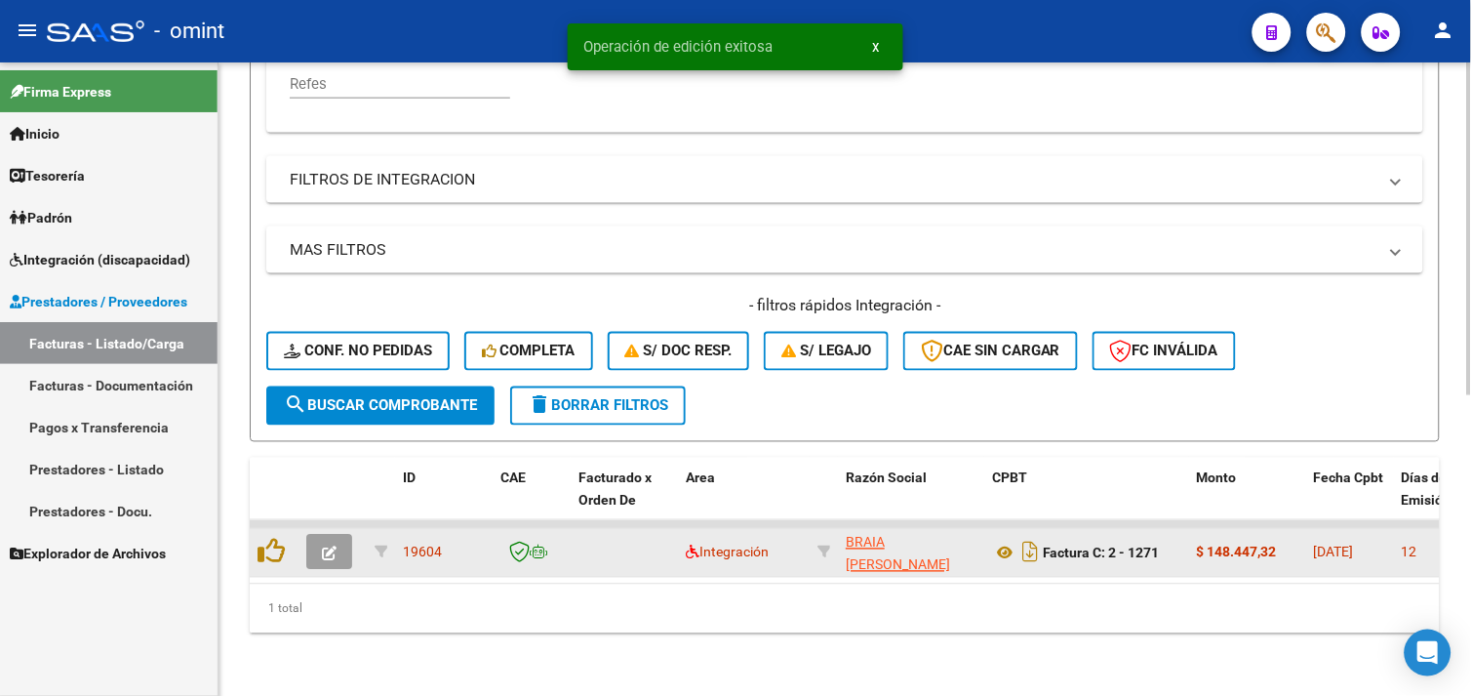
click at [332, 543] on span "button" at bounding box center [329, 552] width 15 height 18
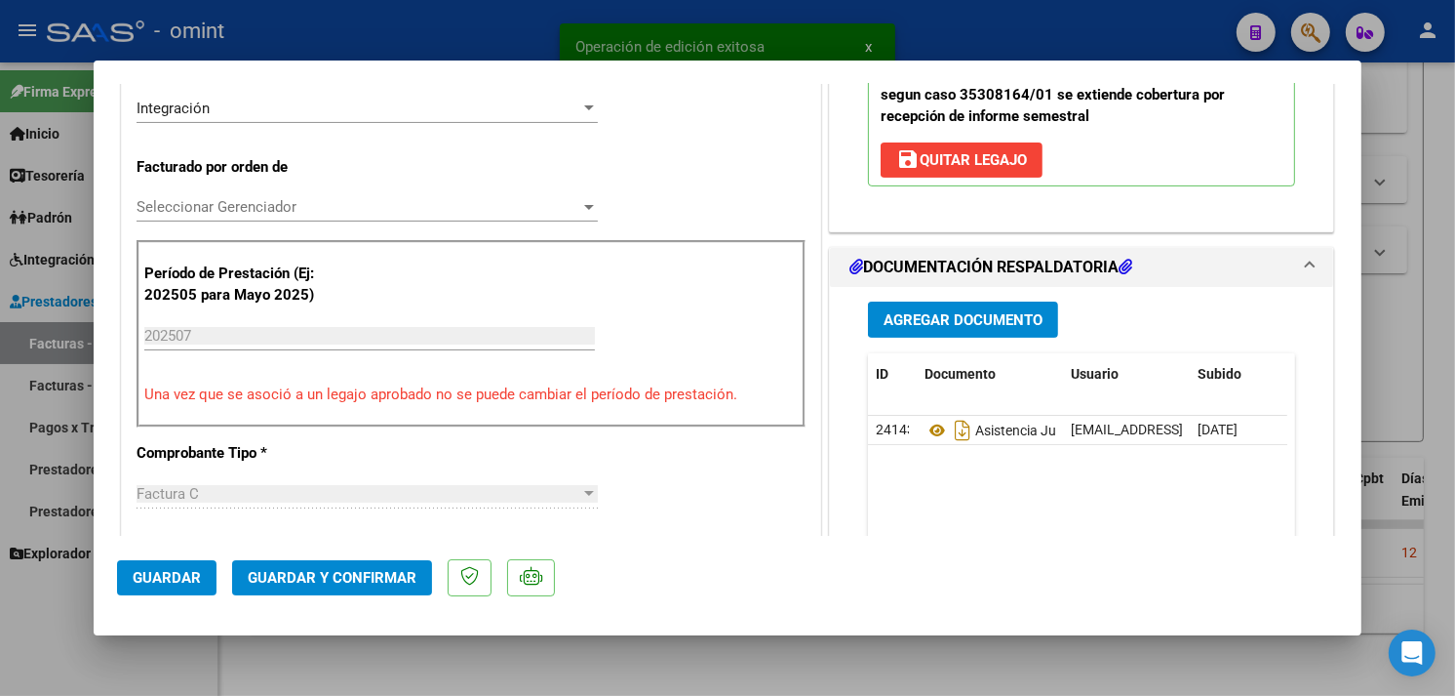
scroll to position [650, 0]
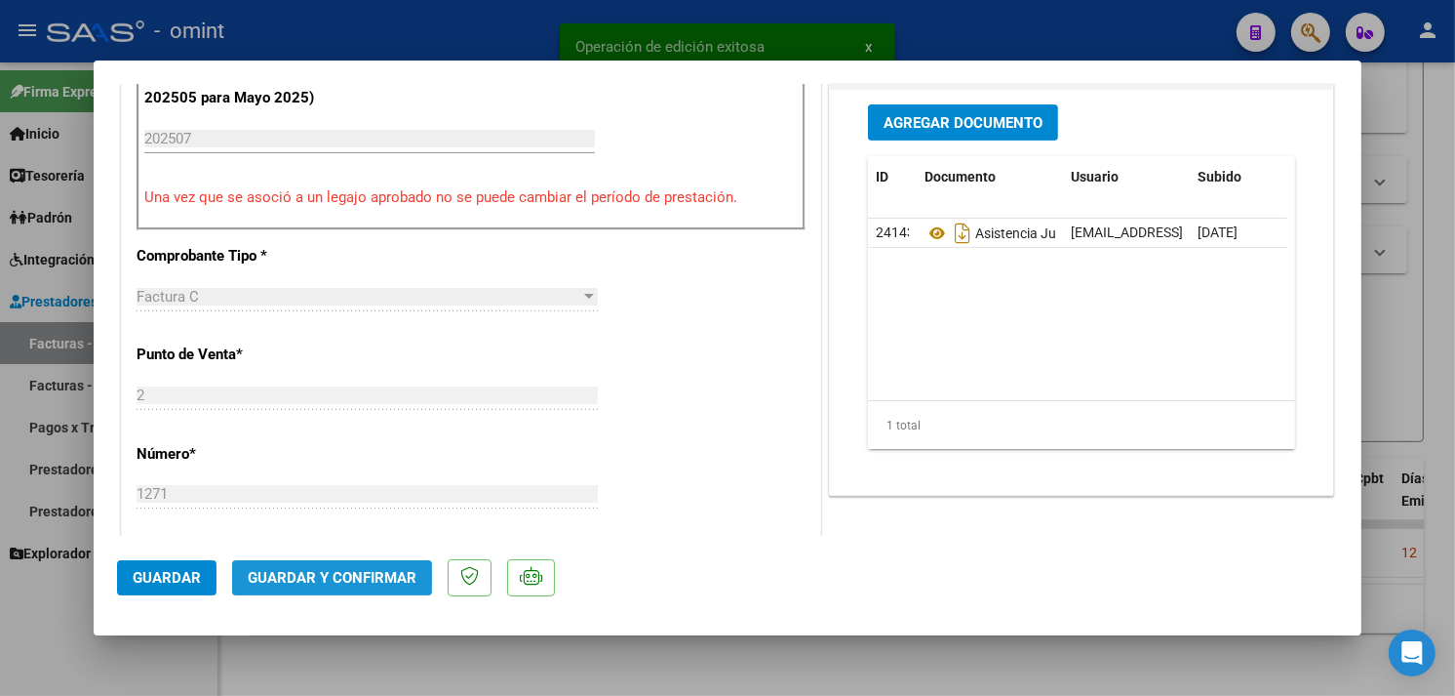
click at [365, 580] on span "Guardar y Confirmar" at bounding box center [332, 578] width 169 height 18
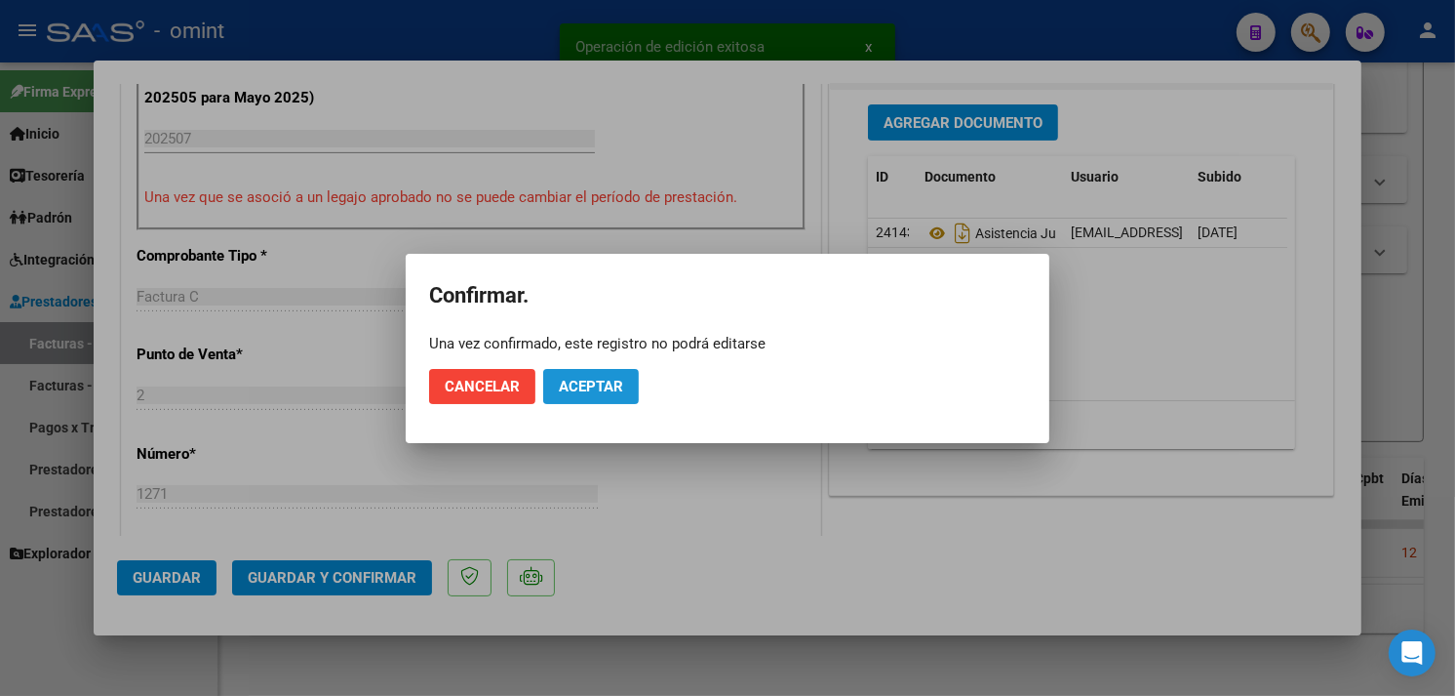
click at [561, 396] on button "Aceptar" at bounding box center [591, 386] width 96 height 35
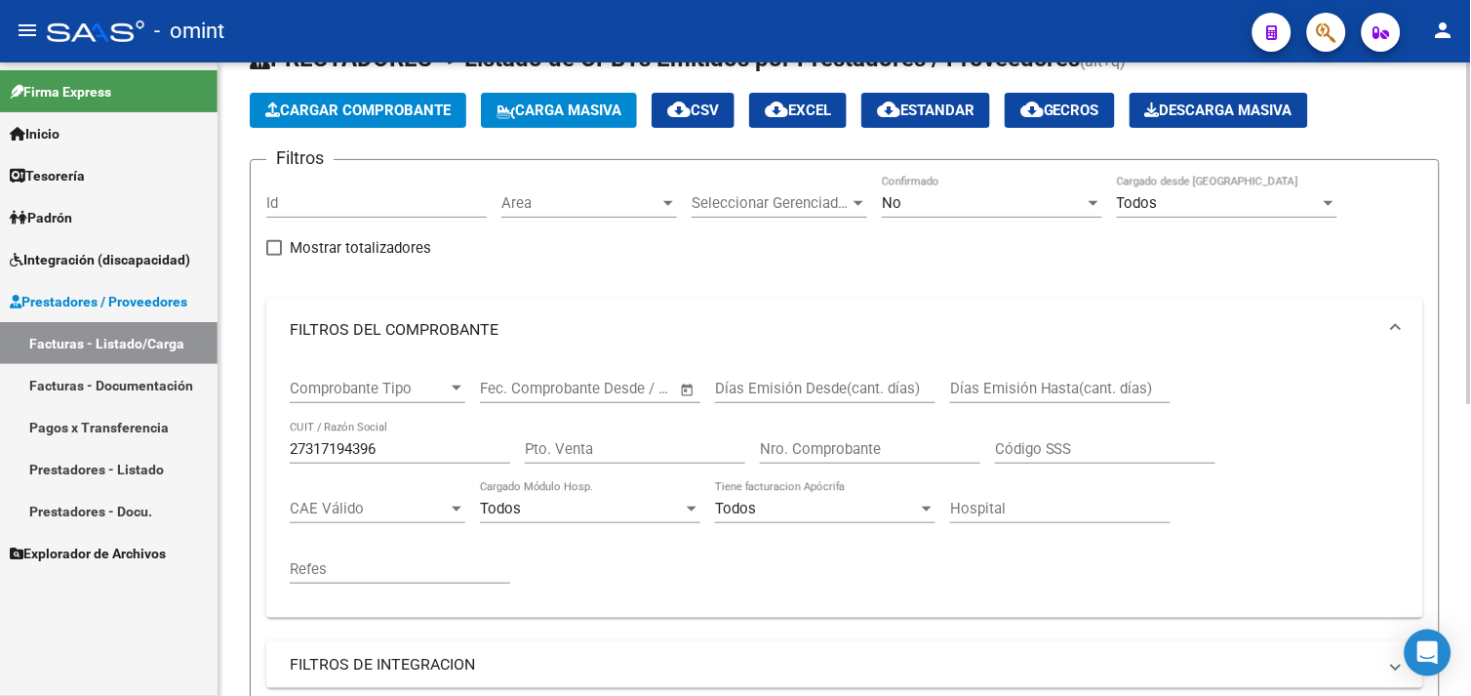
scroll to position [0, 0]
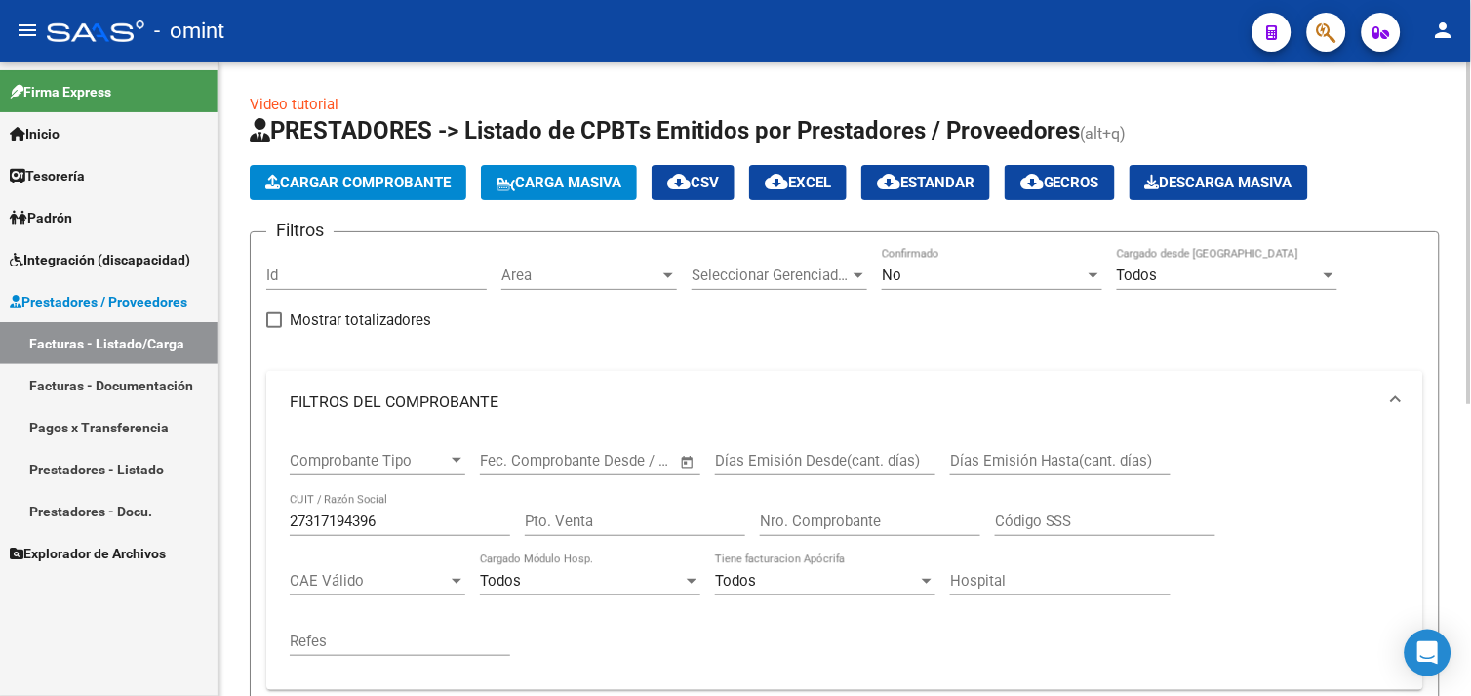
click at [328, 511] on div "27317194396 CUIT / Razón Social" at bounding box center [400, 515] width 220 height 42
paste input "20337366660"
click at [328, 523] on input "2731719439620337366660" at bounding box center [400, 521] width 220 height 18
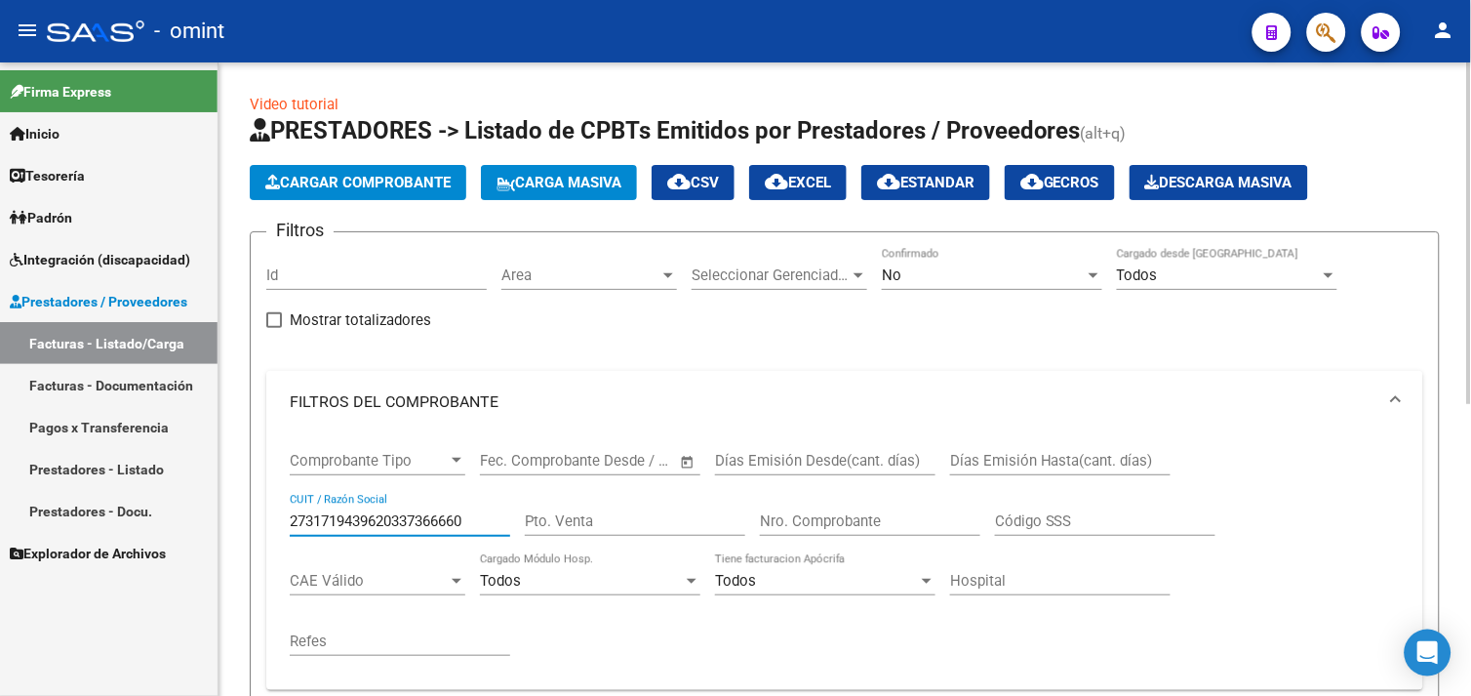
paste input "text"
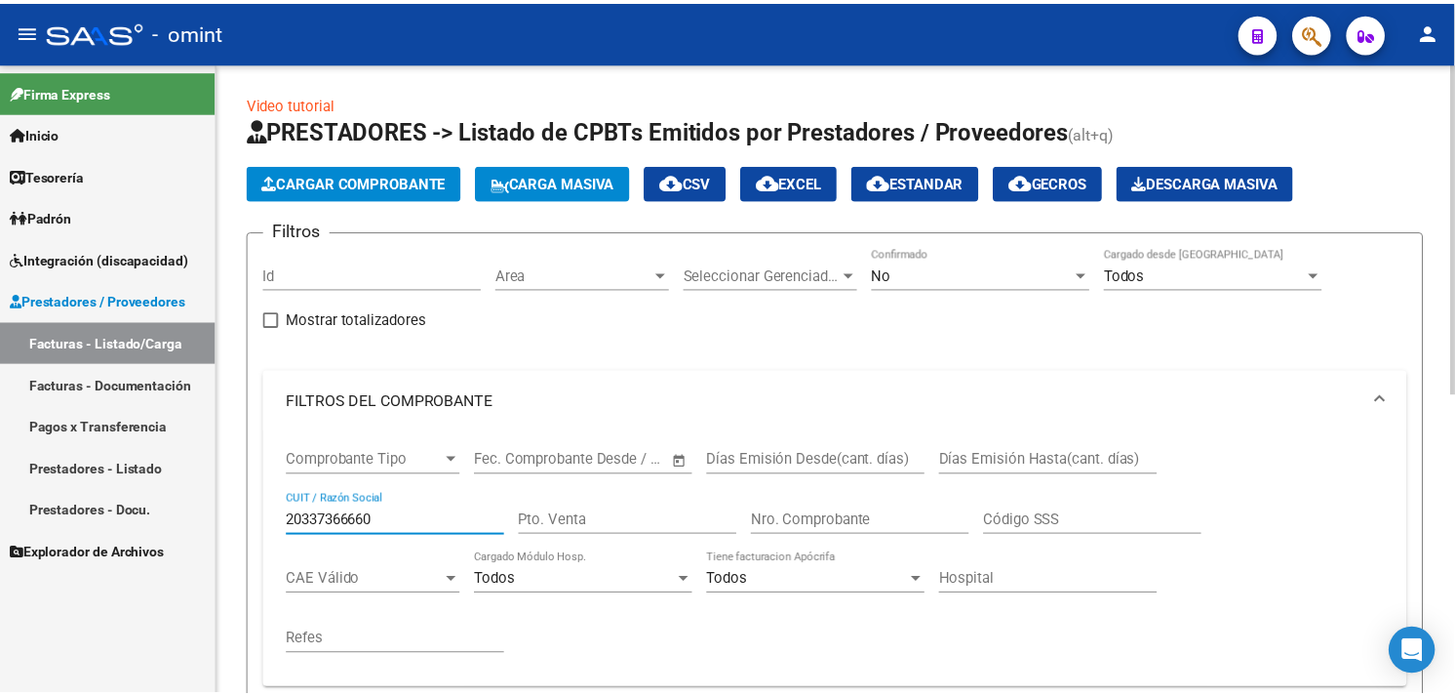
scroll to position [571, 0]
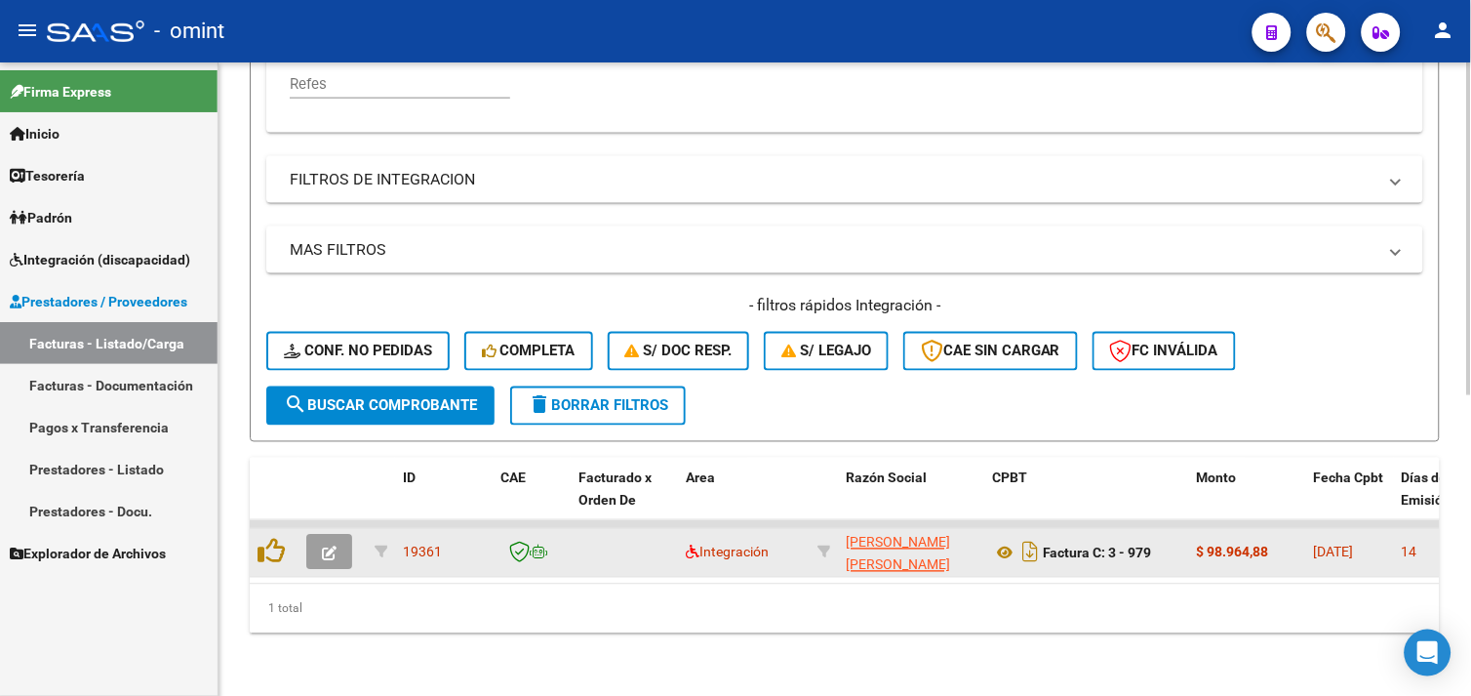
click at [313, 540] on button "button" at bounding box center [329, 552] width 46 height 35
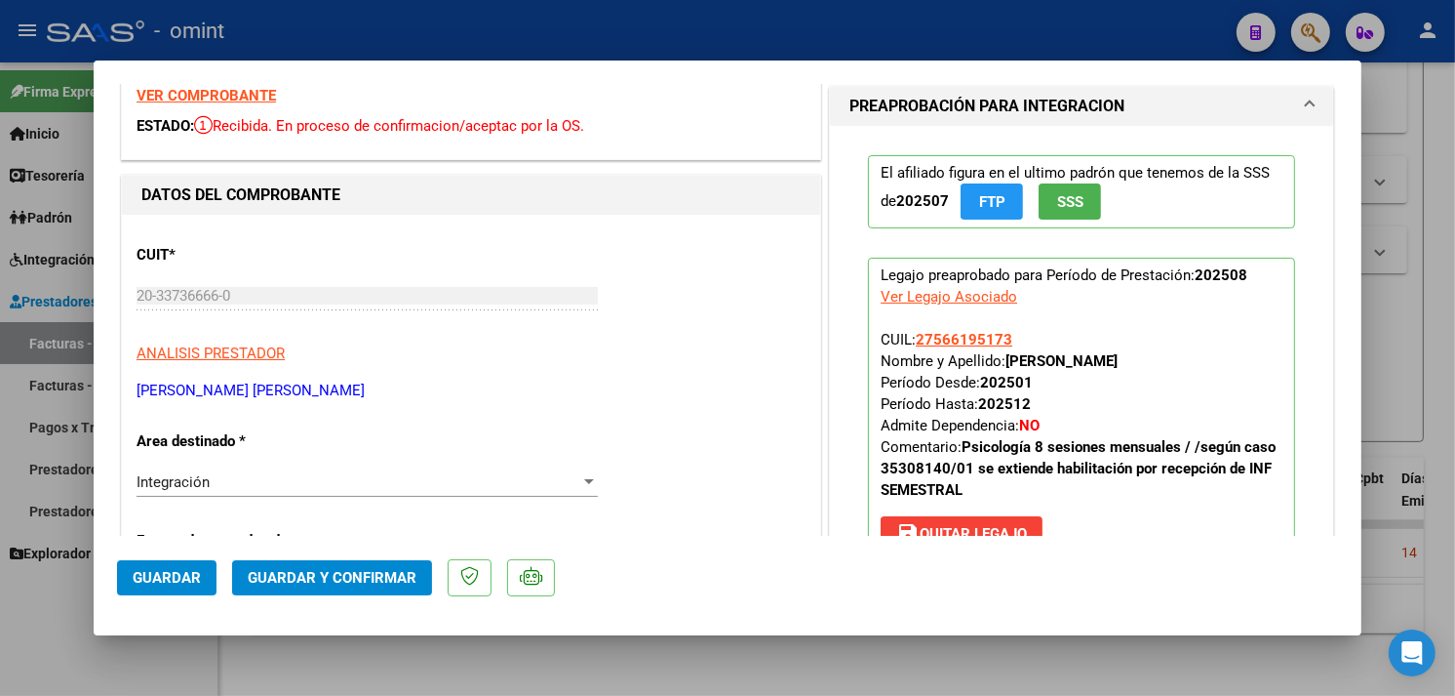
scroll to position [0, 0]
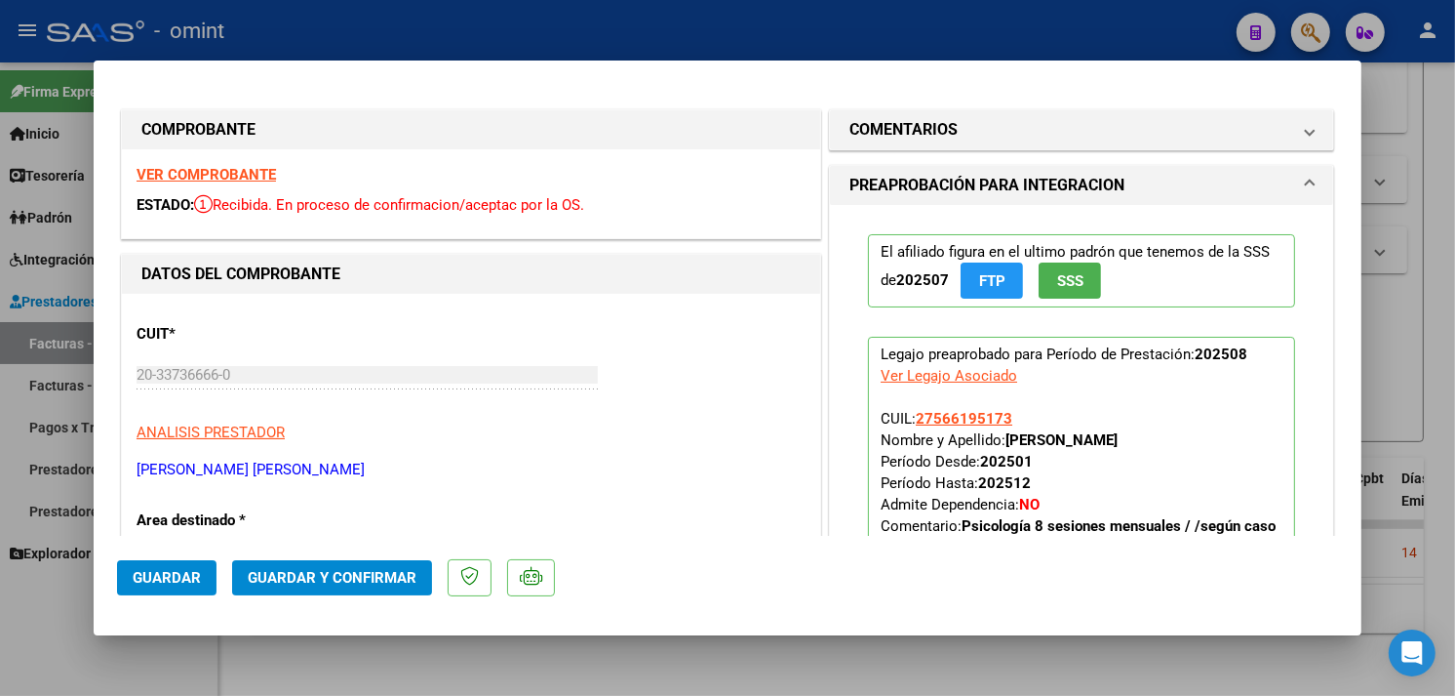
click at [247, 172] on strong "VER COMPROBANTE" at bounding box center [206, 175] width 139 height 18
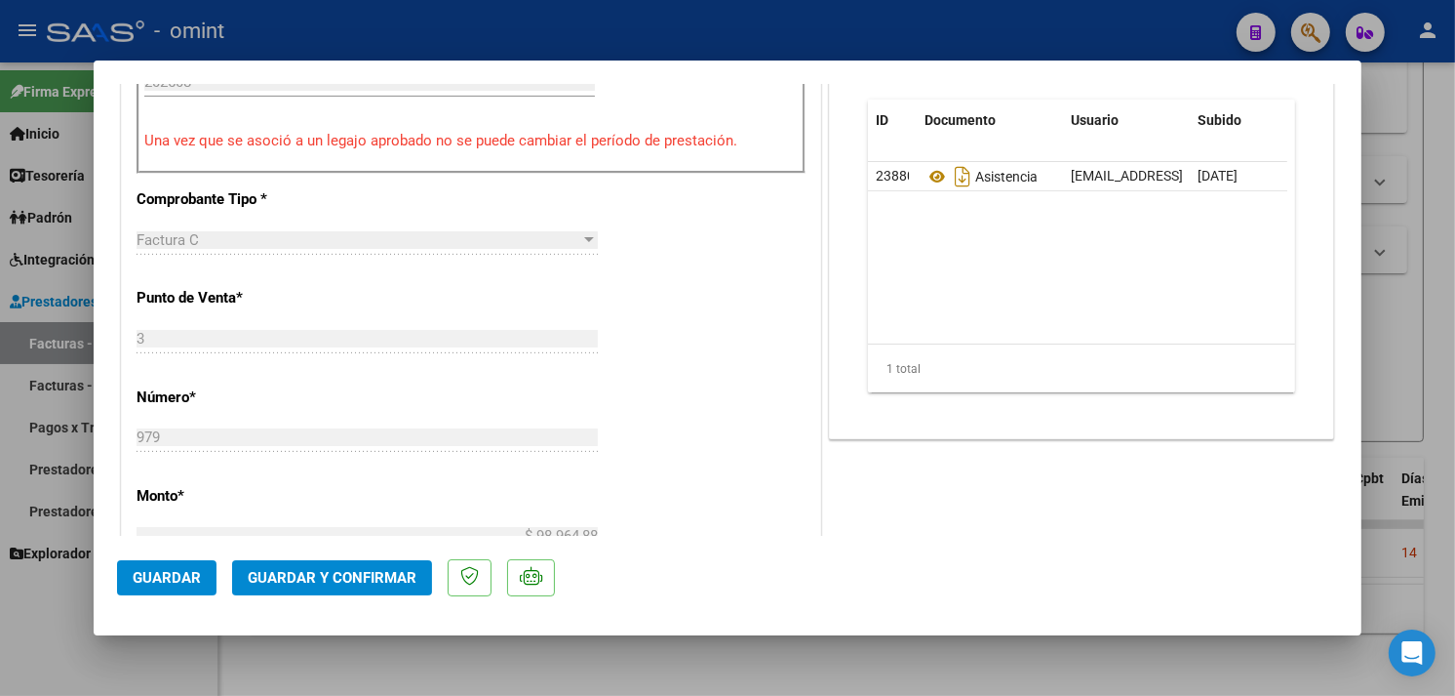
scroll to position [866, 0]
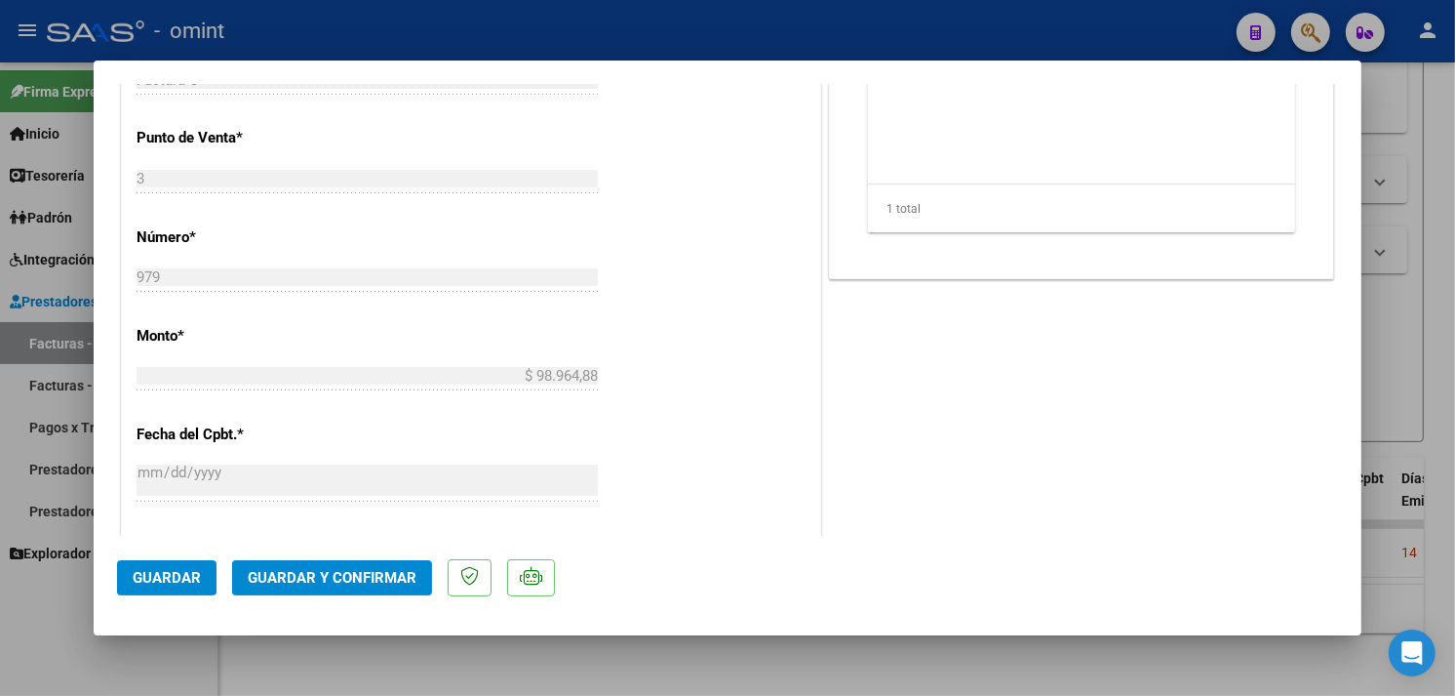
click at [395, 557] on mat-dialog-actions "Guardar Guardar y Confirmar" at bounding box center [727, 574] width 1221 height 77
click at [392, 562] on button "Guardar y Confirmar" at bounding box center [332, 577] width 200 height 35
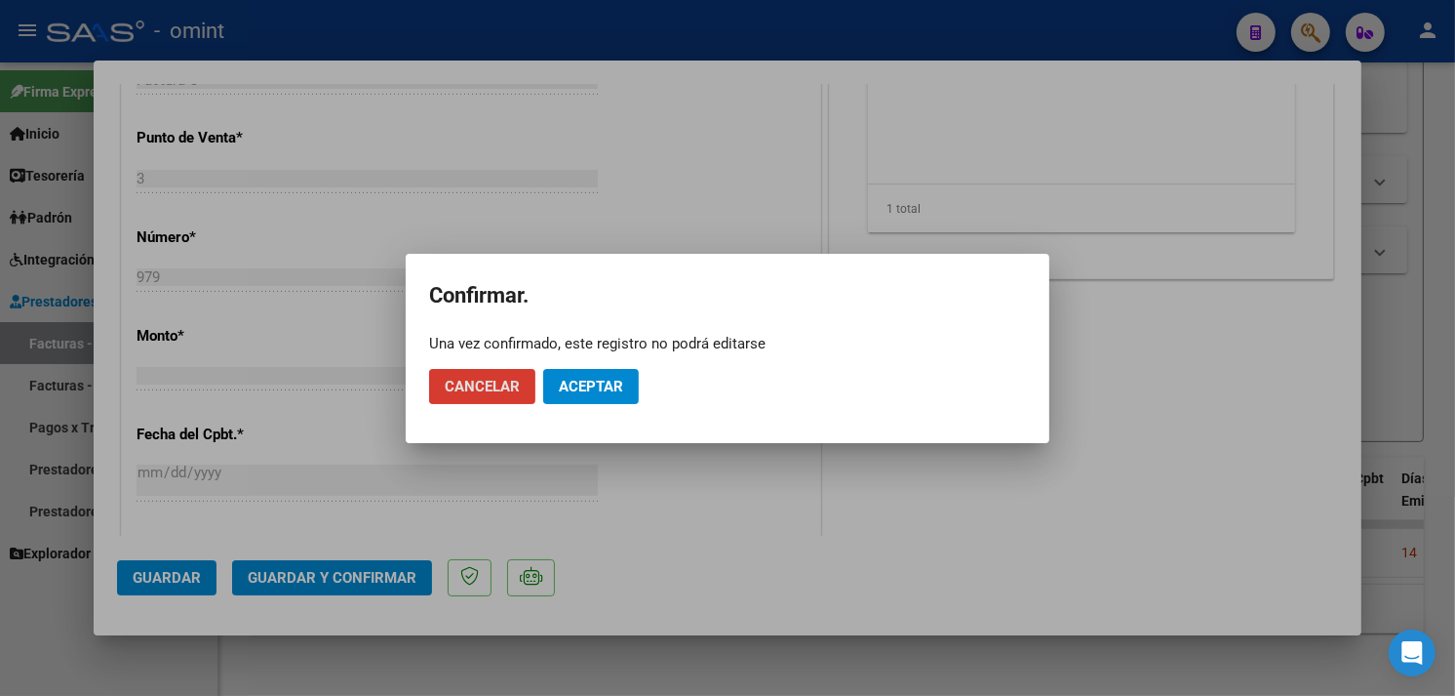
click at [577, 396] on button "Aceptar" at bounding box center [591, 386] width 96 height 35
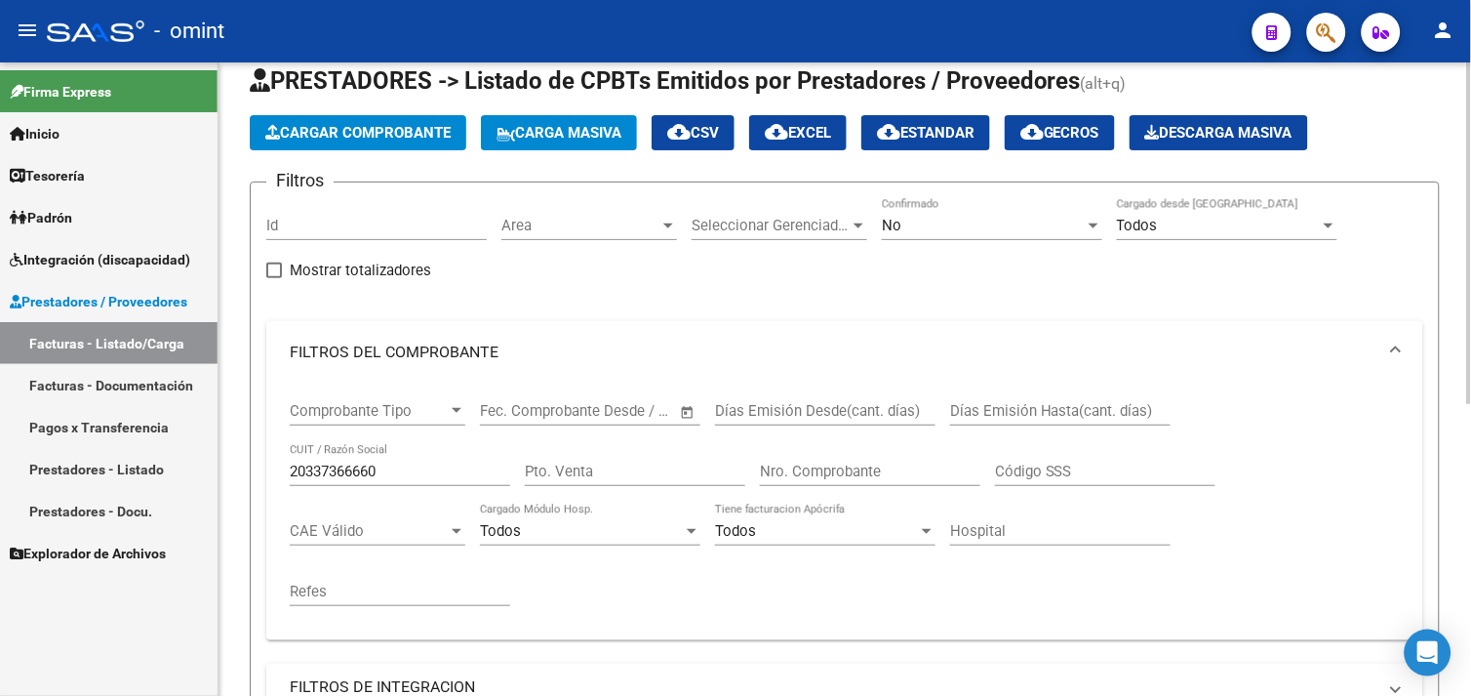
scroll to position [0, 0]
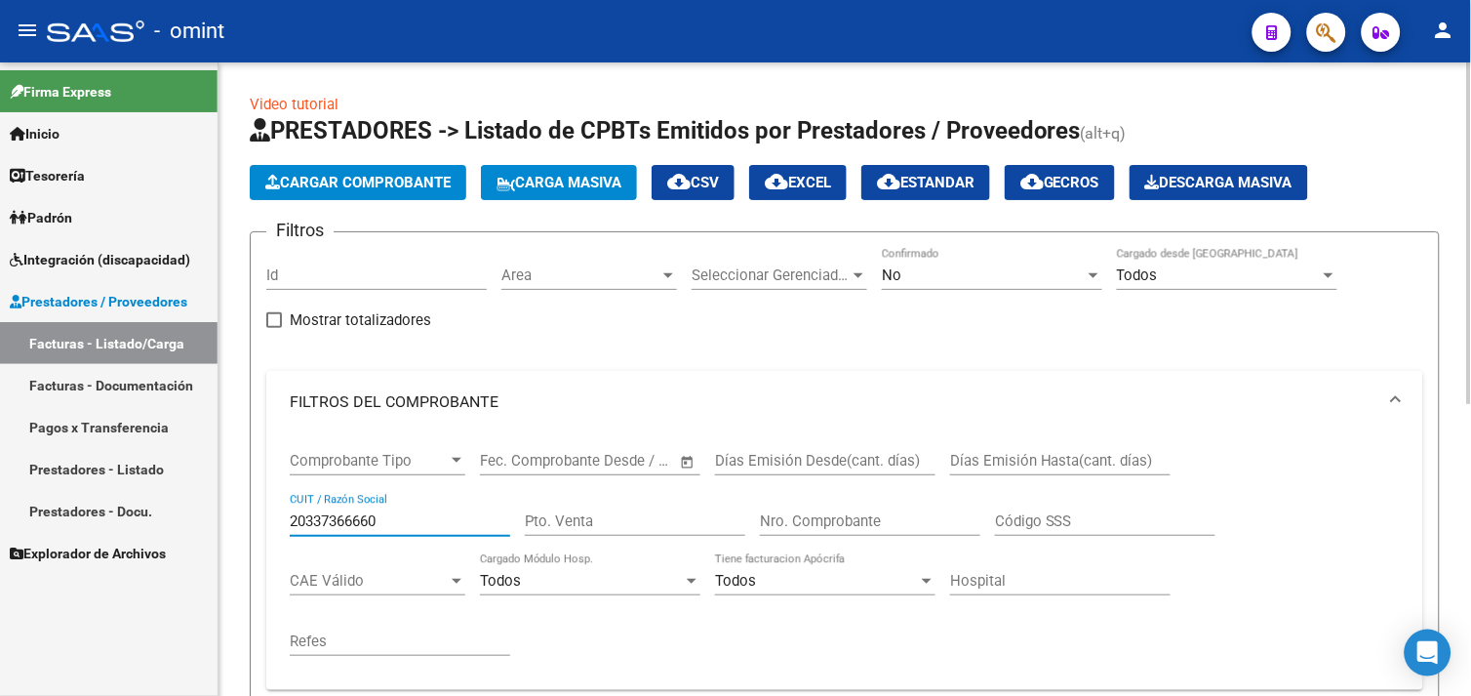
click at [342, 521] on input "20337366660" at bounding box center [400, 521] width 220 height 18
paste input "7940009087"
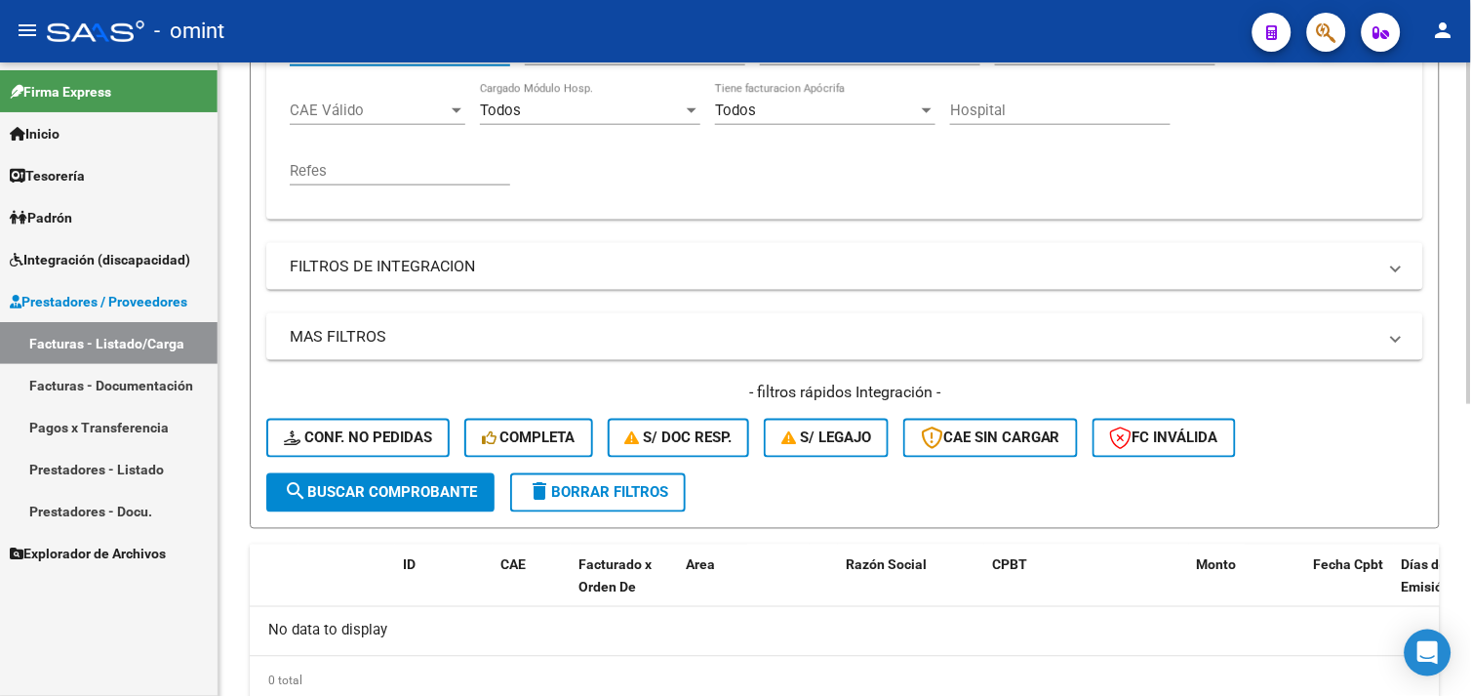
scroll to position [323, 0]
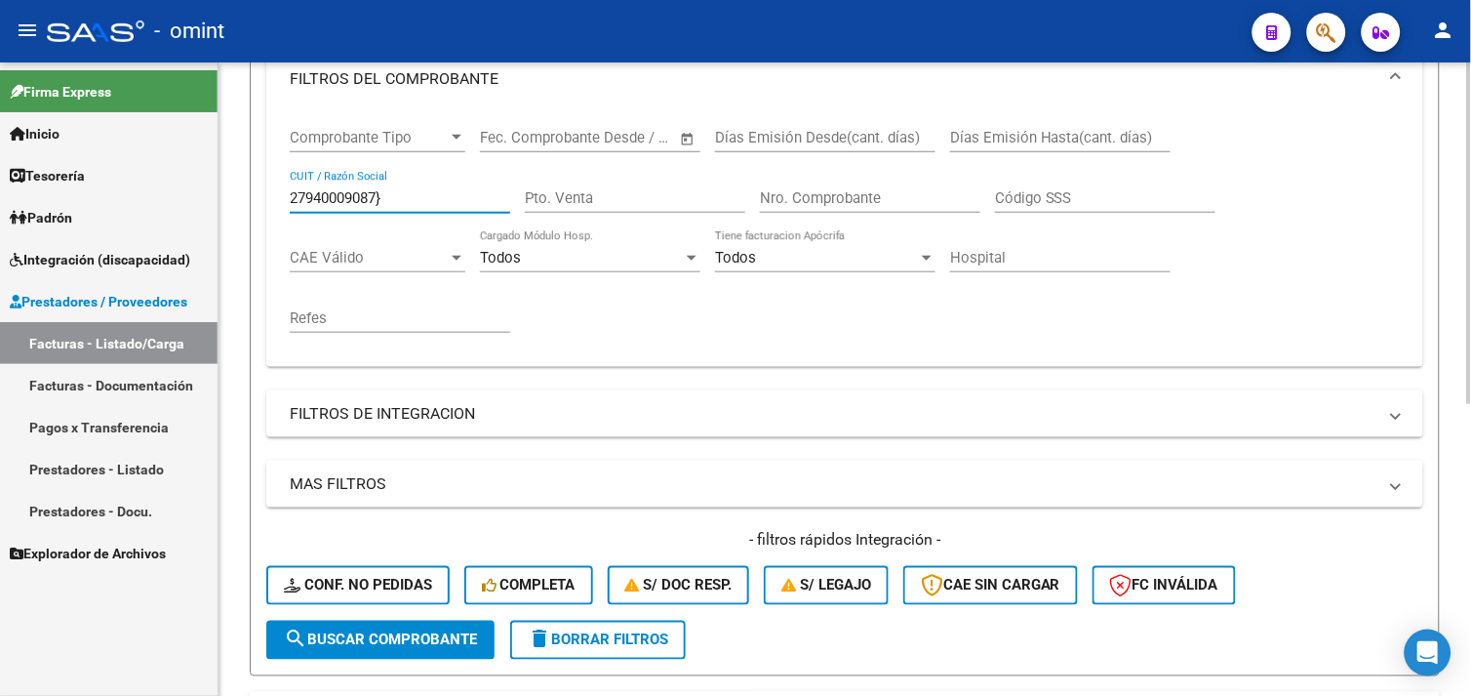
click at [341, 198] on input "27940009087}" at bounding box center [400, 198] width 220 height 18
paste input "text"
click at [456, 195] on input "27940009087}" at bounding box center [400, 198] width 220 height 18
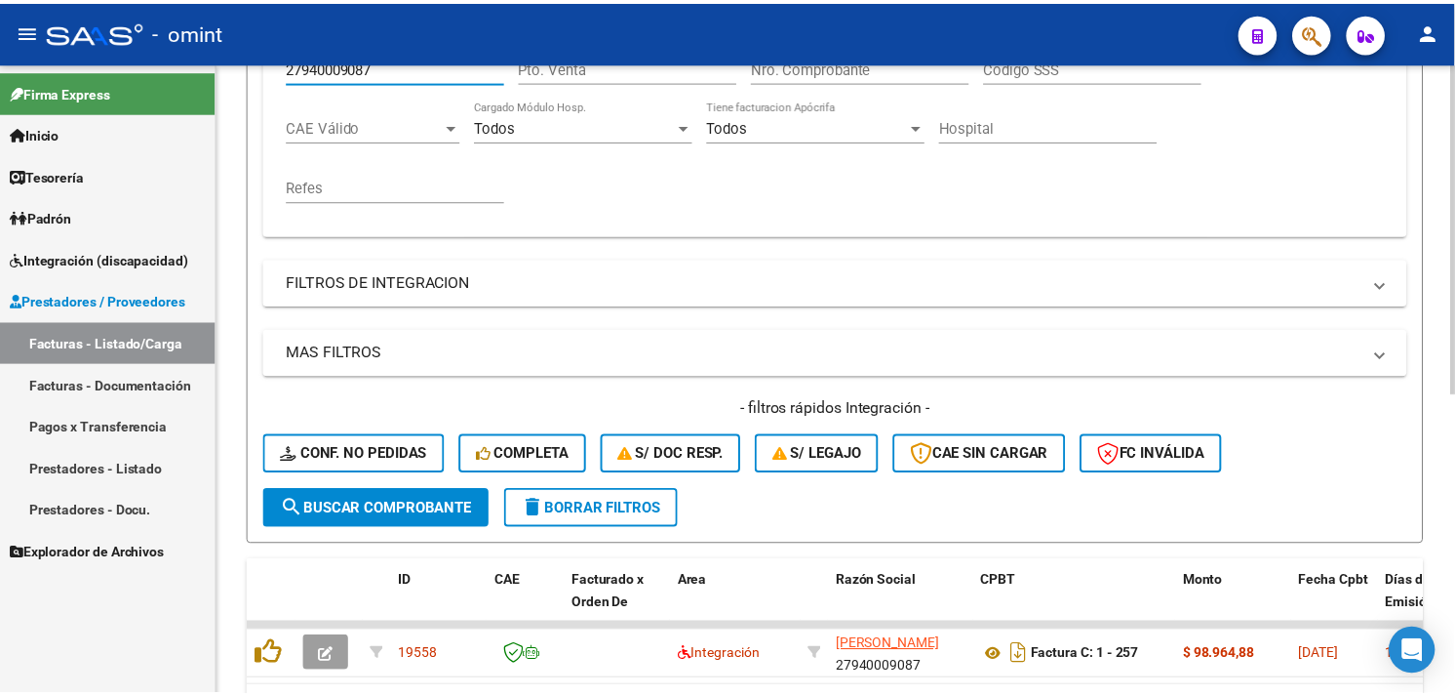
scroll to position [496, 0]
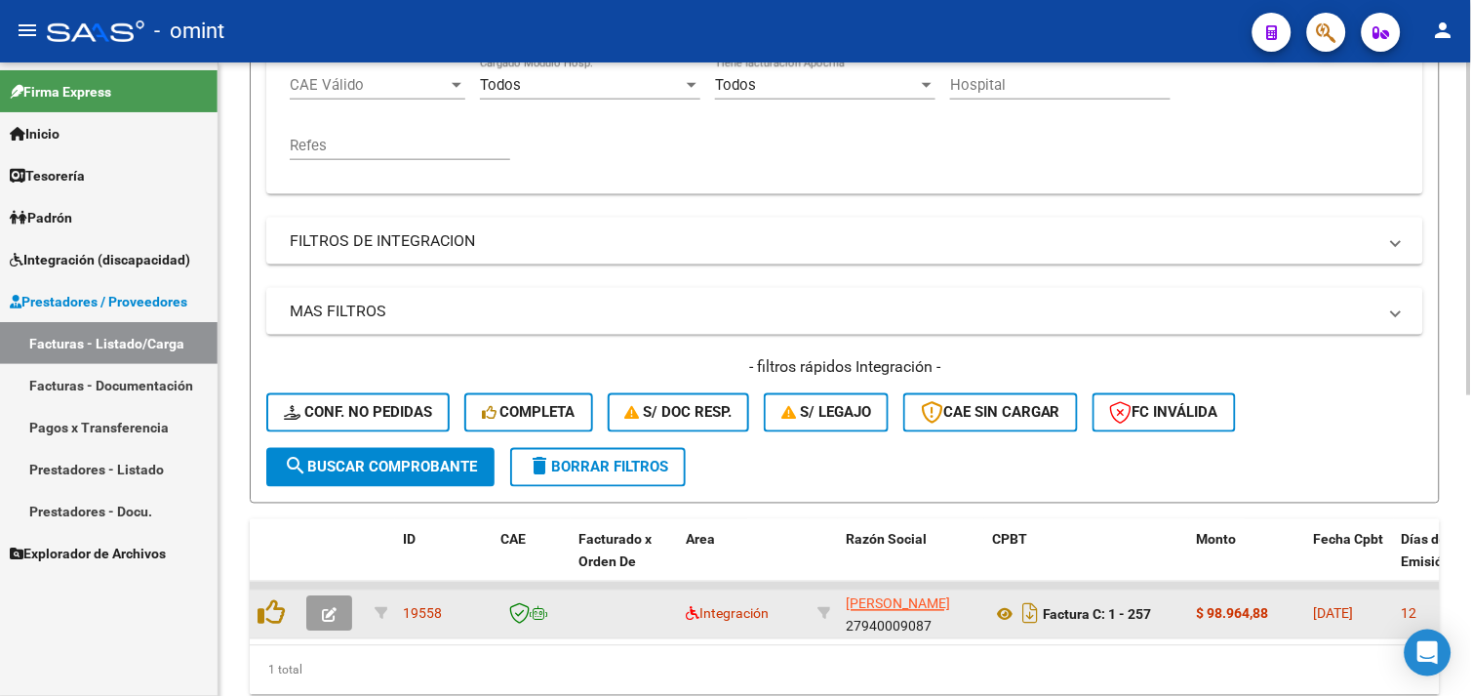
click at [341, 607] on button "button" at bounding box center [329, 613] width 46 height 35
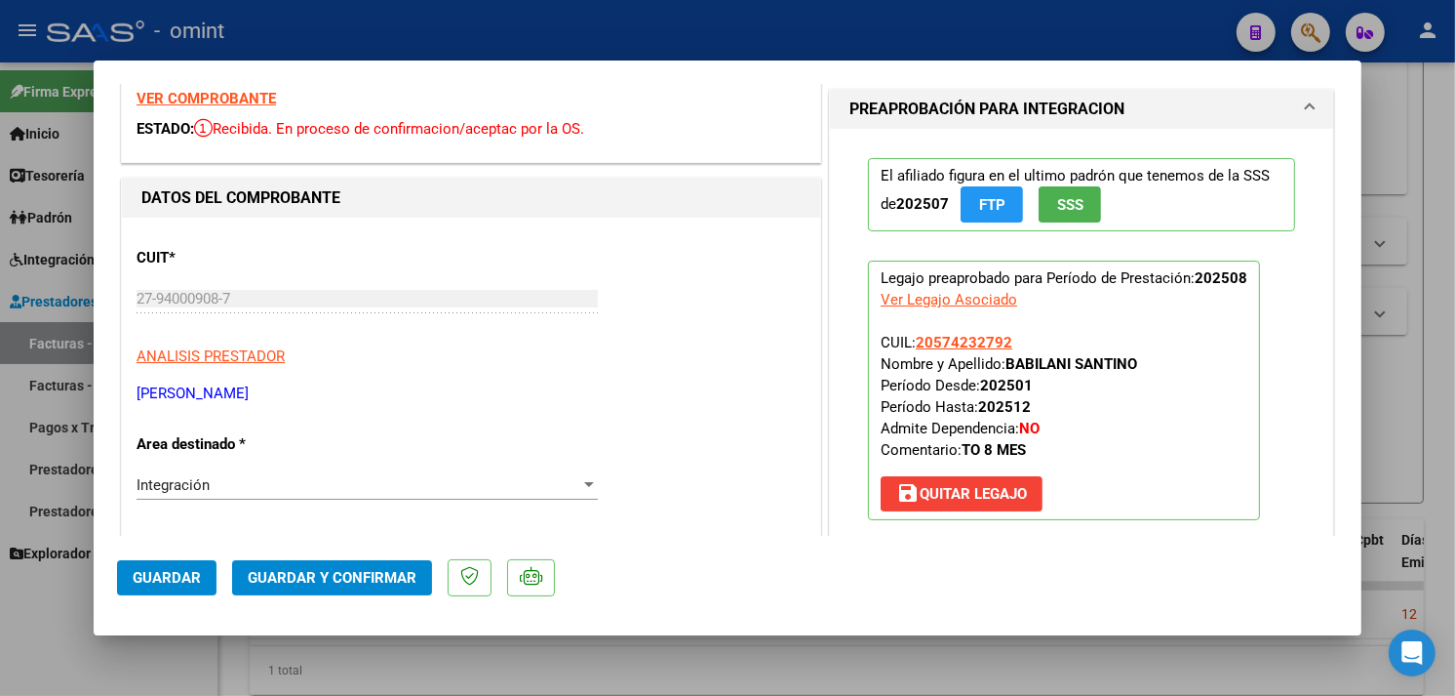
scroll to position [0, 0]
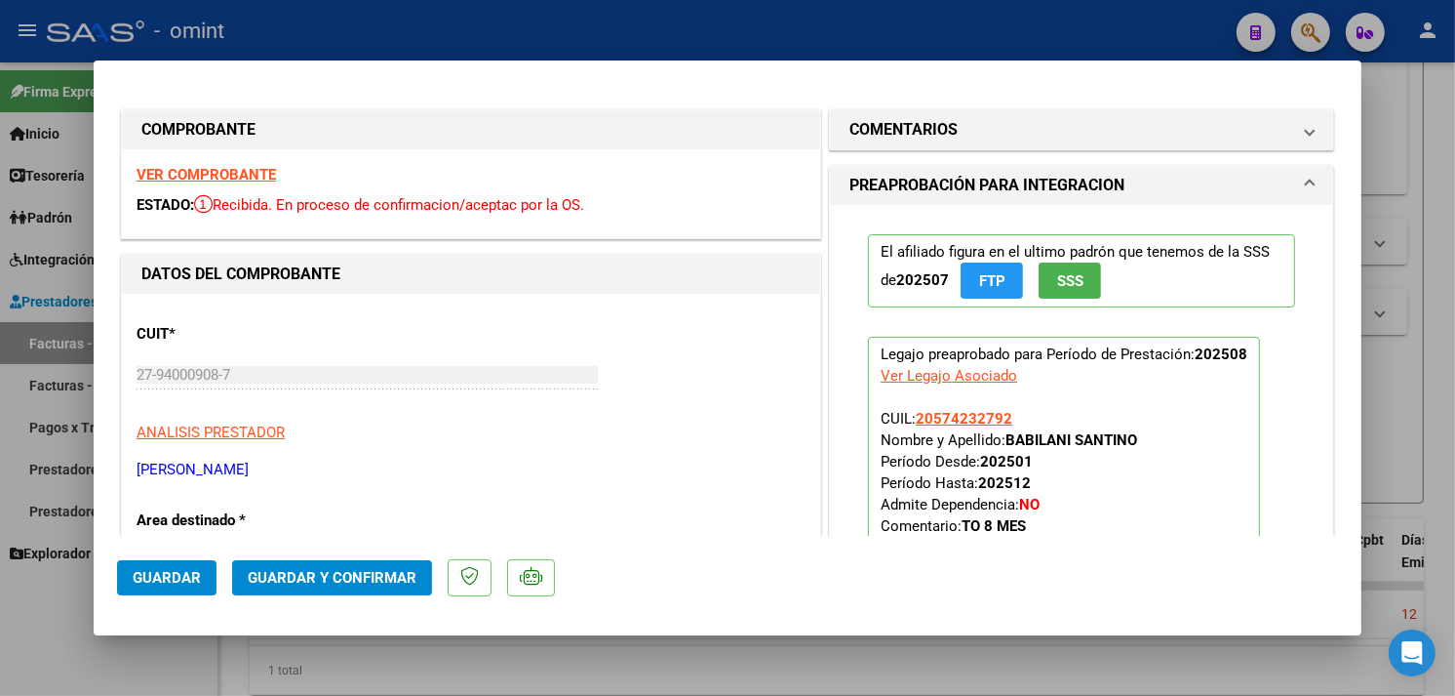
click at [237, 177] on strong "VER COMPROBANTE" at bounding box center [206, 175] width 139 height 18
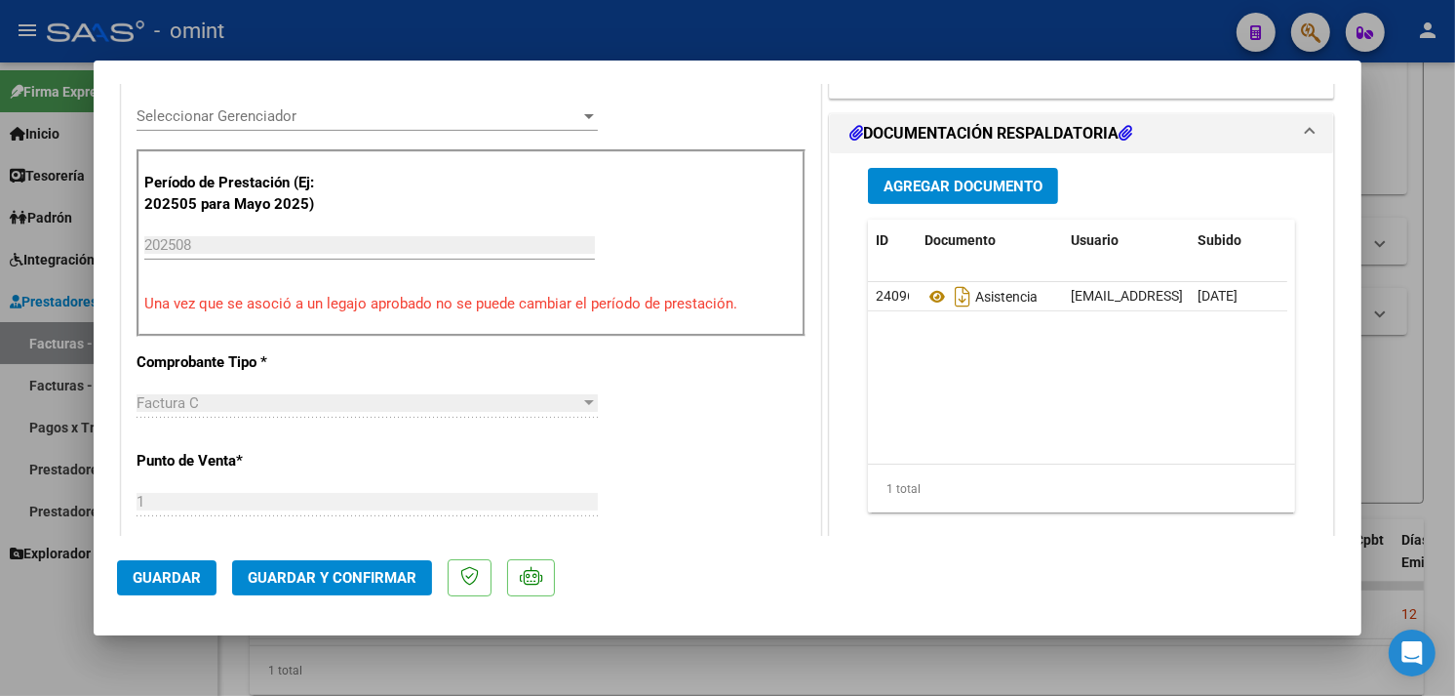
scroll to position [975, 0]
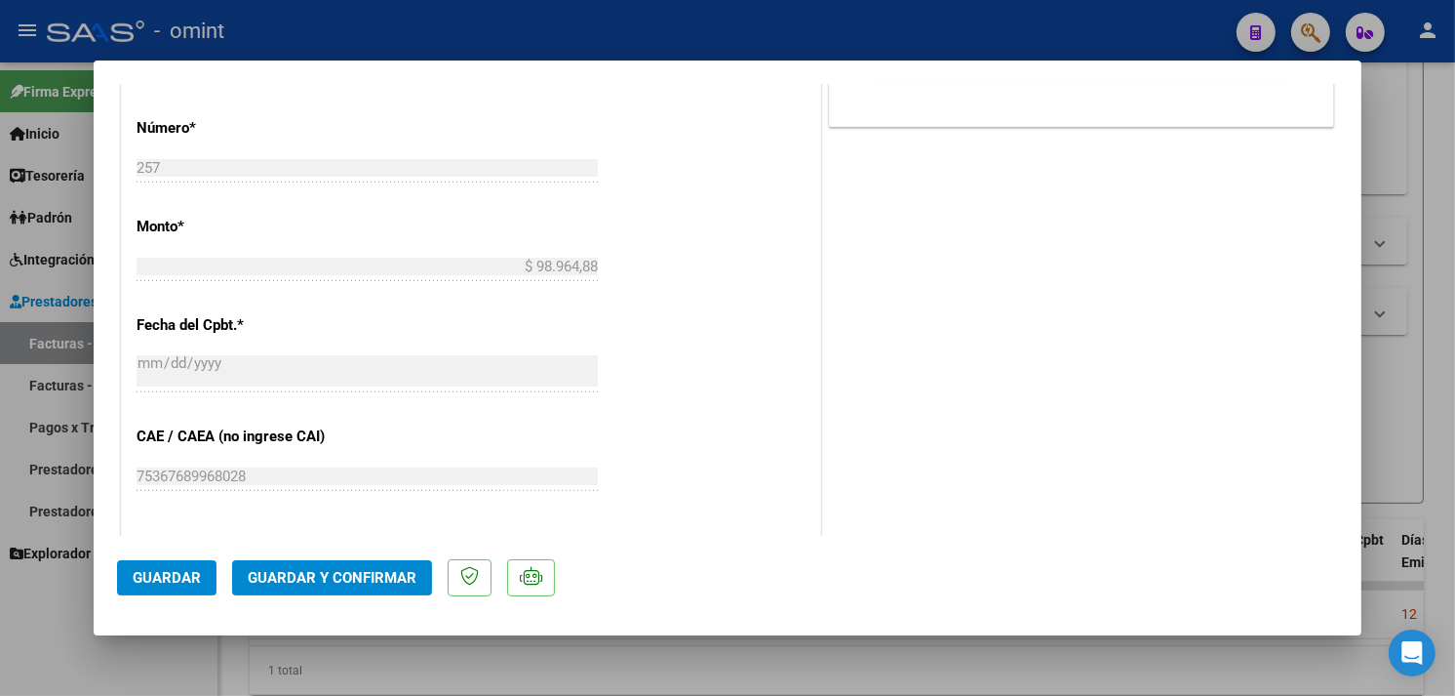
click at [355, 579] on span "Guardar y Confirmar" at bounding box center [332, 578] width 169 height 18
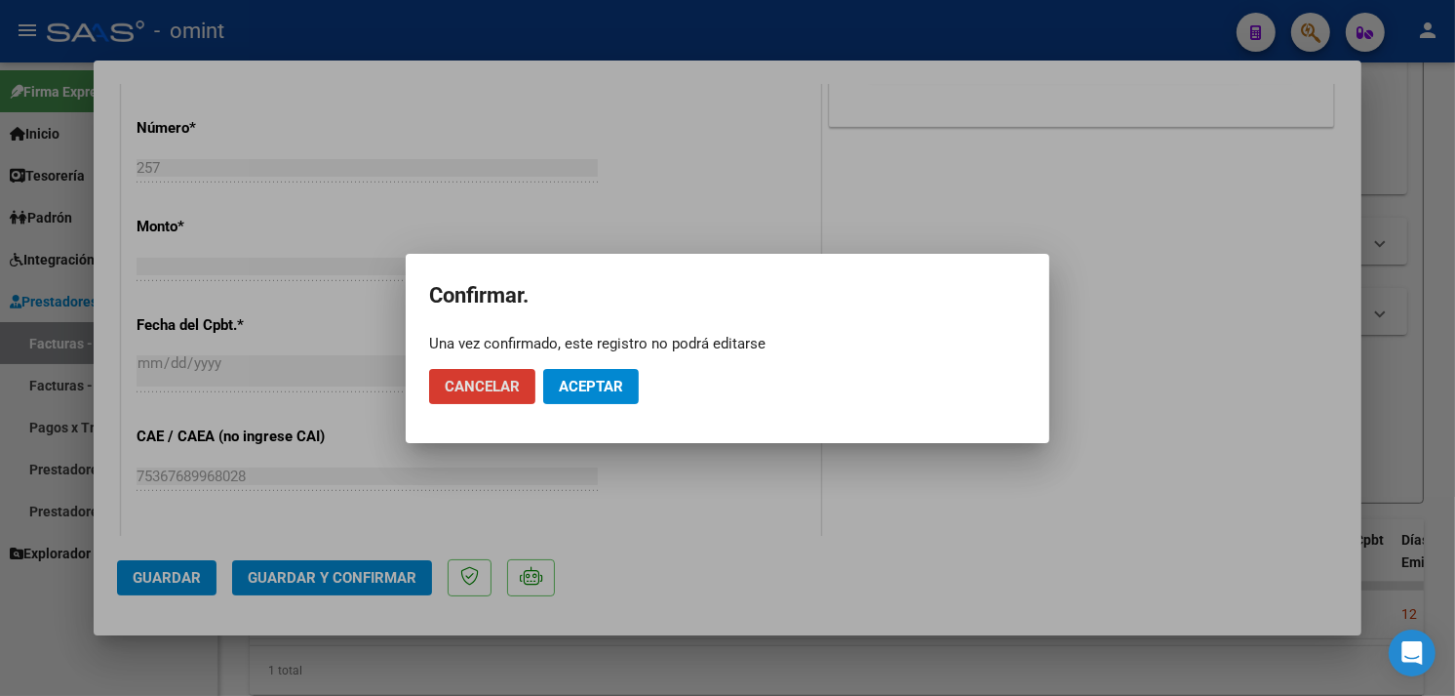
click at [649, 383] on mat-dialog-actions "Cancelar Aceptar" at bounding box center [727, 386] width 597 height 66
click at [605, 382] on span "Aceptar" at bounding box center [591, 387] width 64 height 18
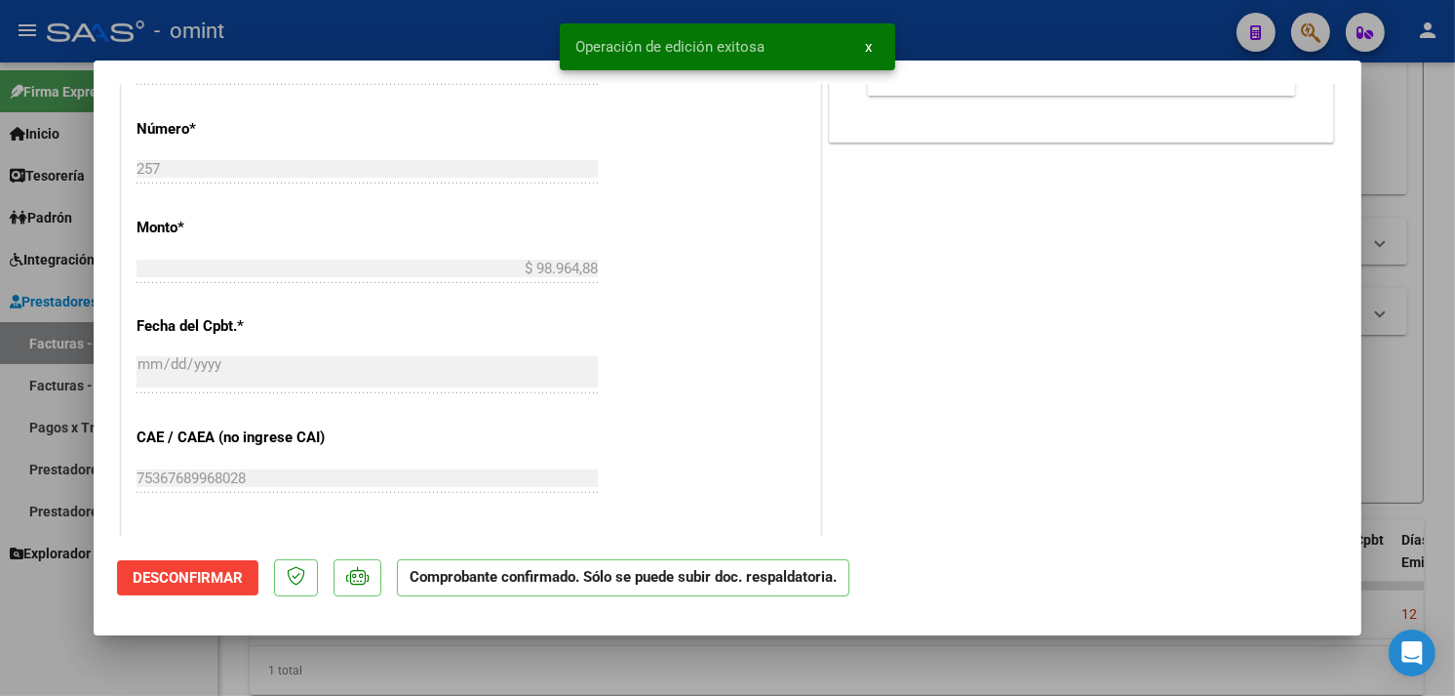
click at [1432, 315] on div at bounding box center [727, 348] width 1455 height 696
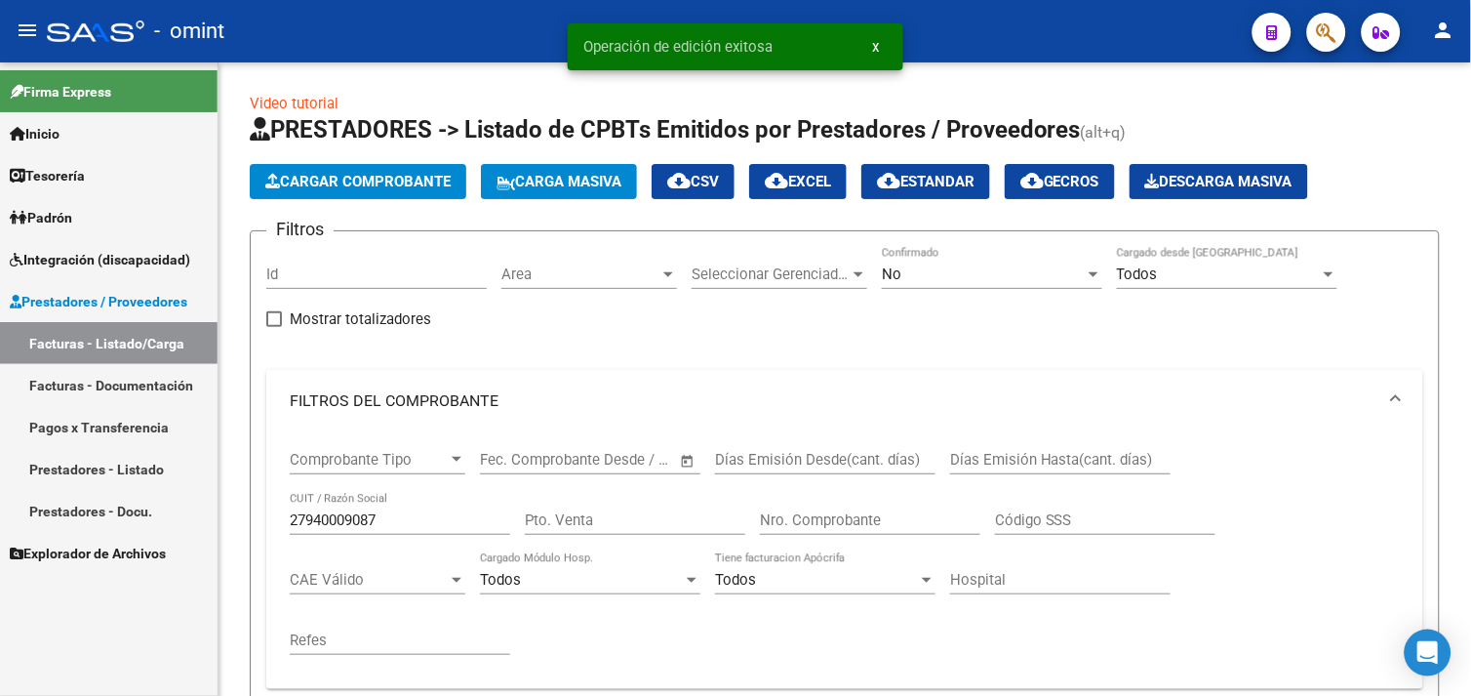
scroll to position [0, 0]
click at [361, 513] on input "27940009087" at bounding box center [400, 521] width 220 height 18
paste input "39718299"
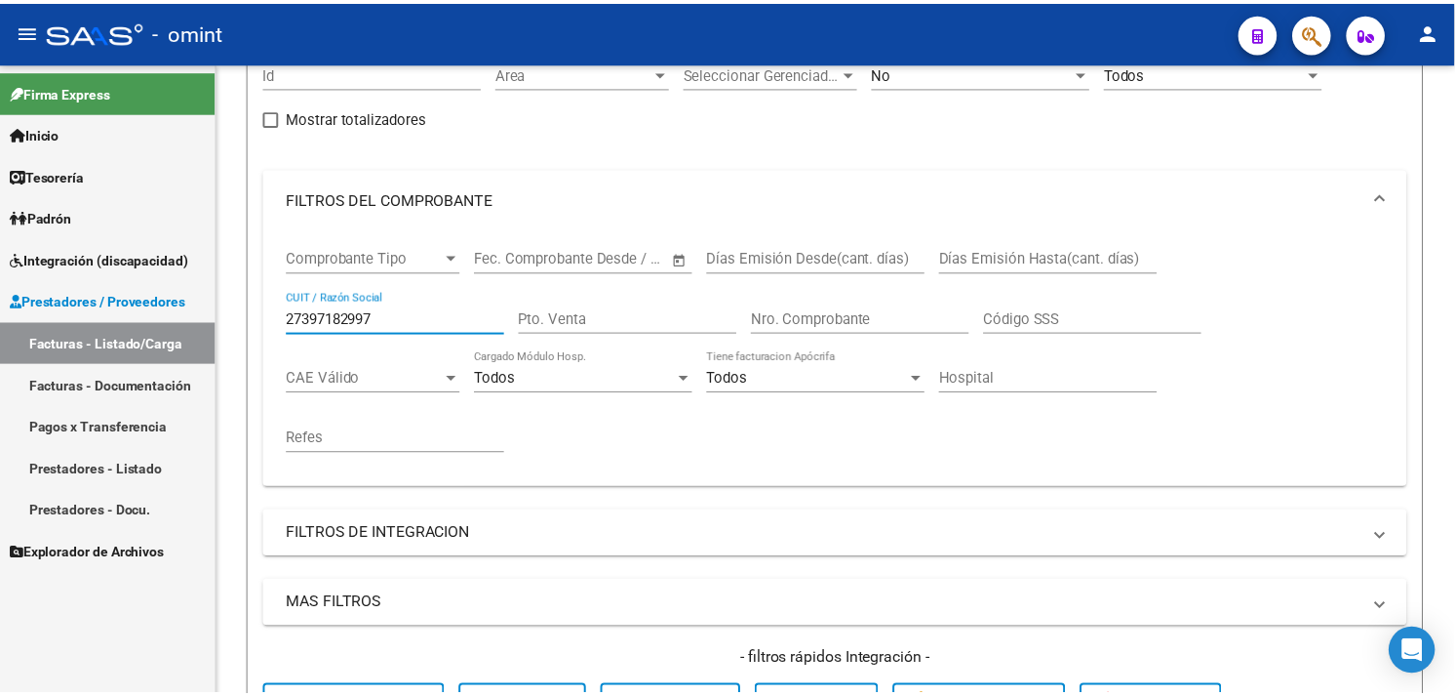
scroll to position [571, 0]
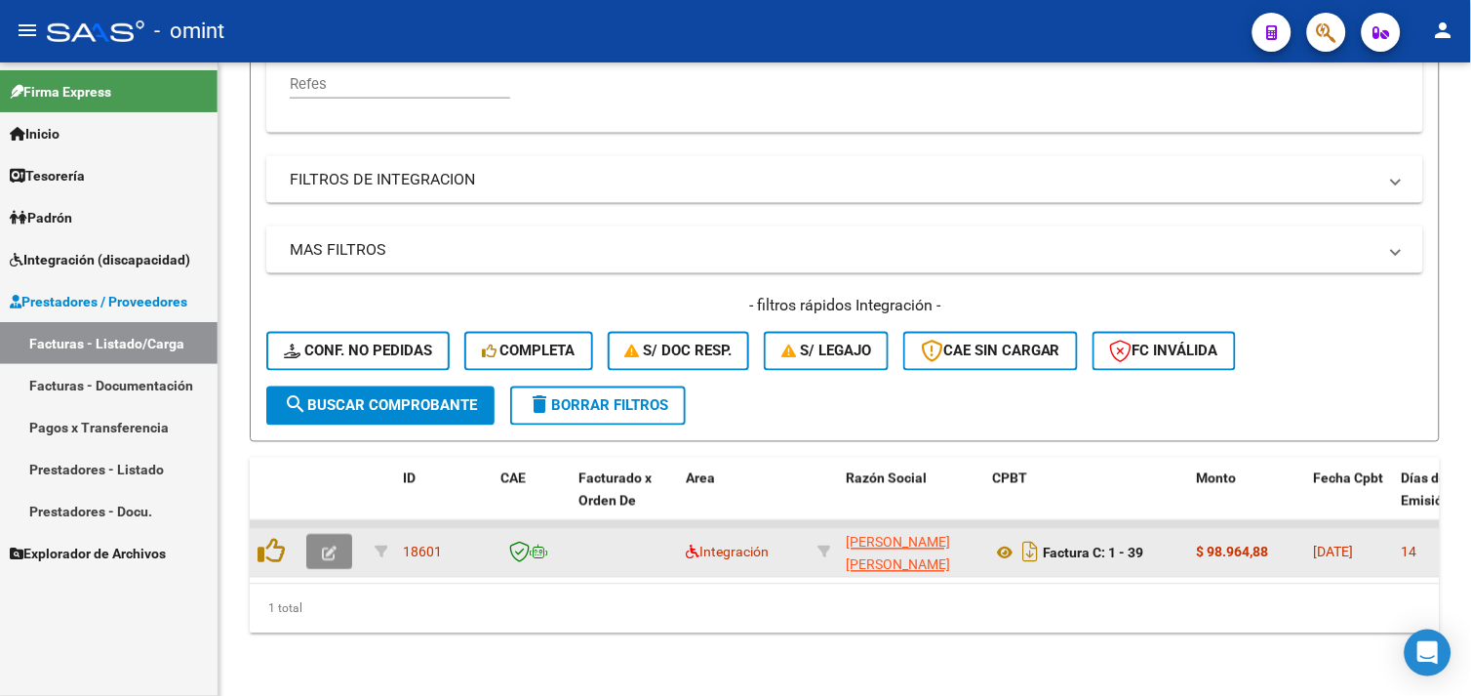
click at [319, 546] on button "button" at bounding box center [329, 552] width 46 height 35
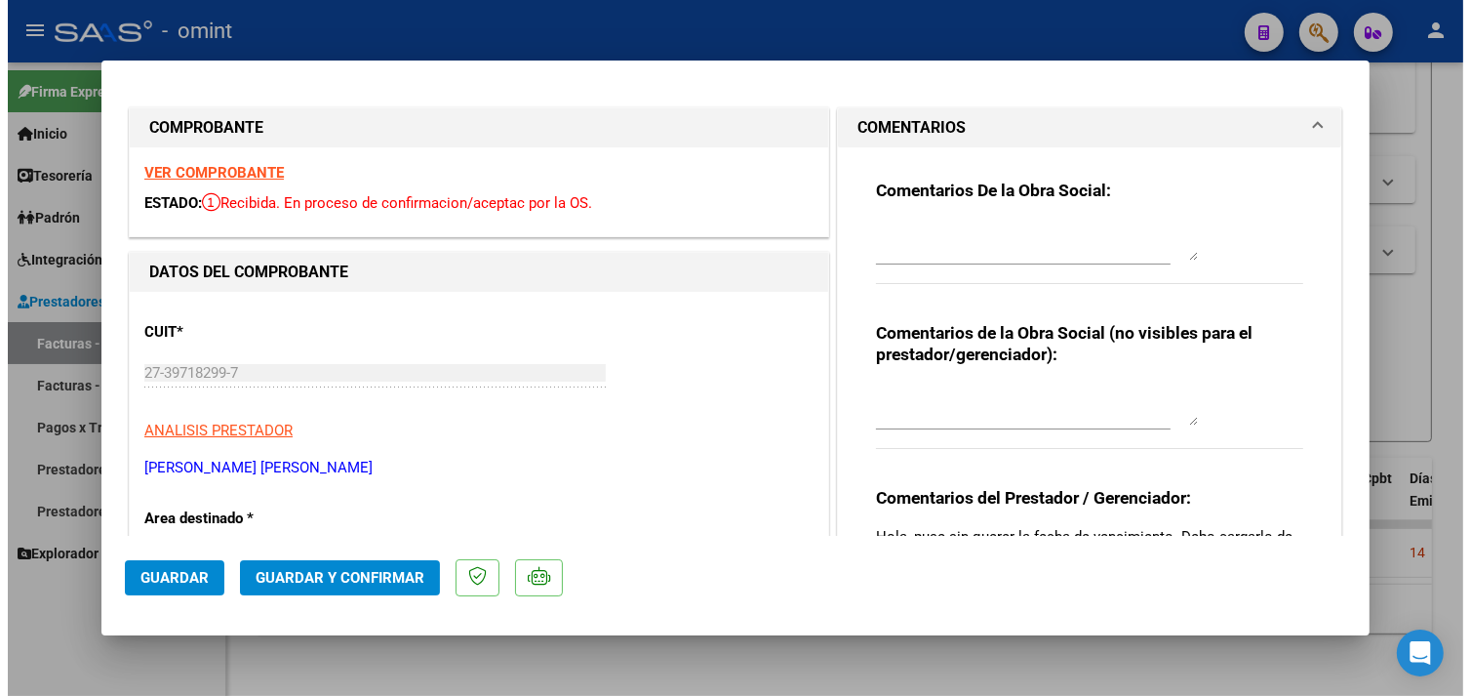
scroll to position [0, 0]
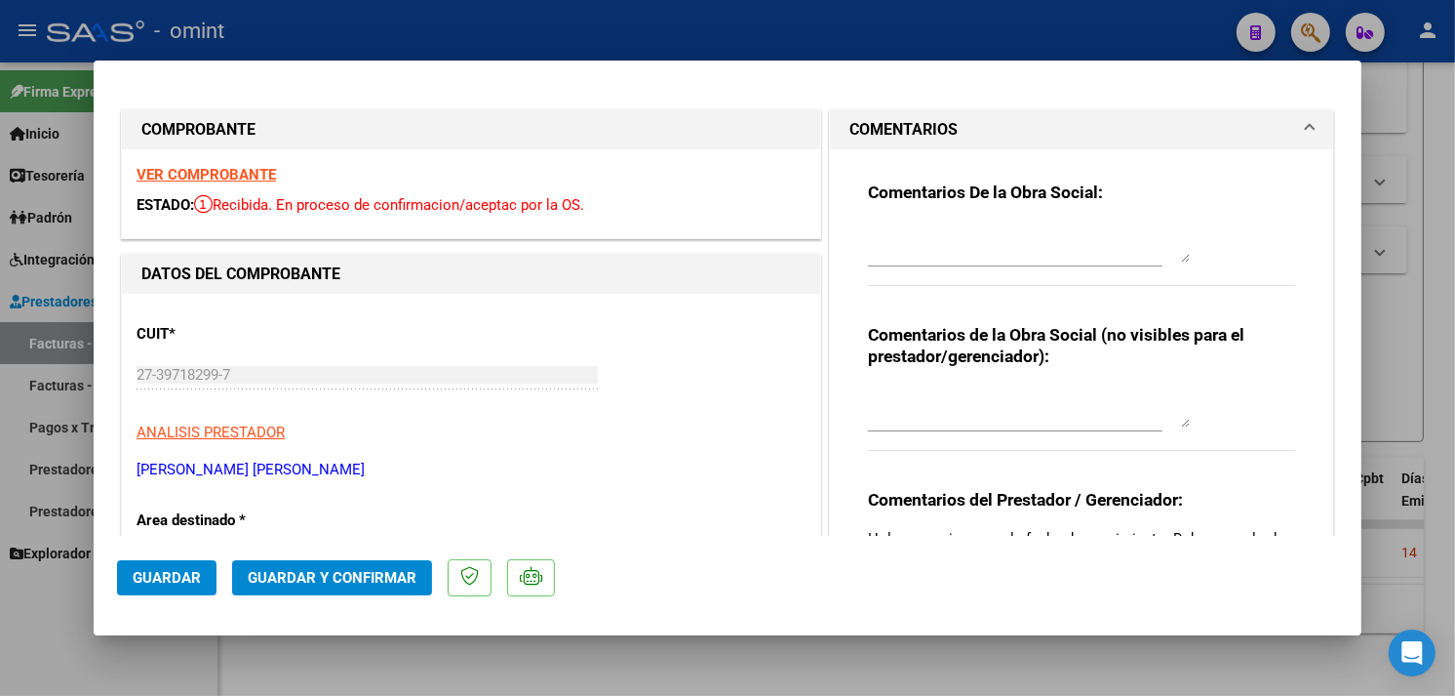
click at [222, 172] on strong "VER COMPROBANTE" at bounding box center [206, 175] width 139 height 18
click at [334, 567] on button "Guardar y Confirmar" at bounding box center [332, 577] width 200 height 35
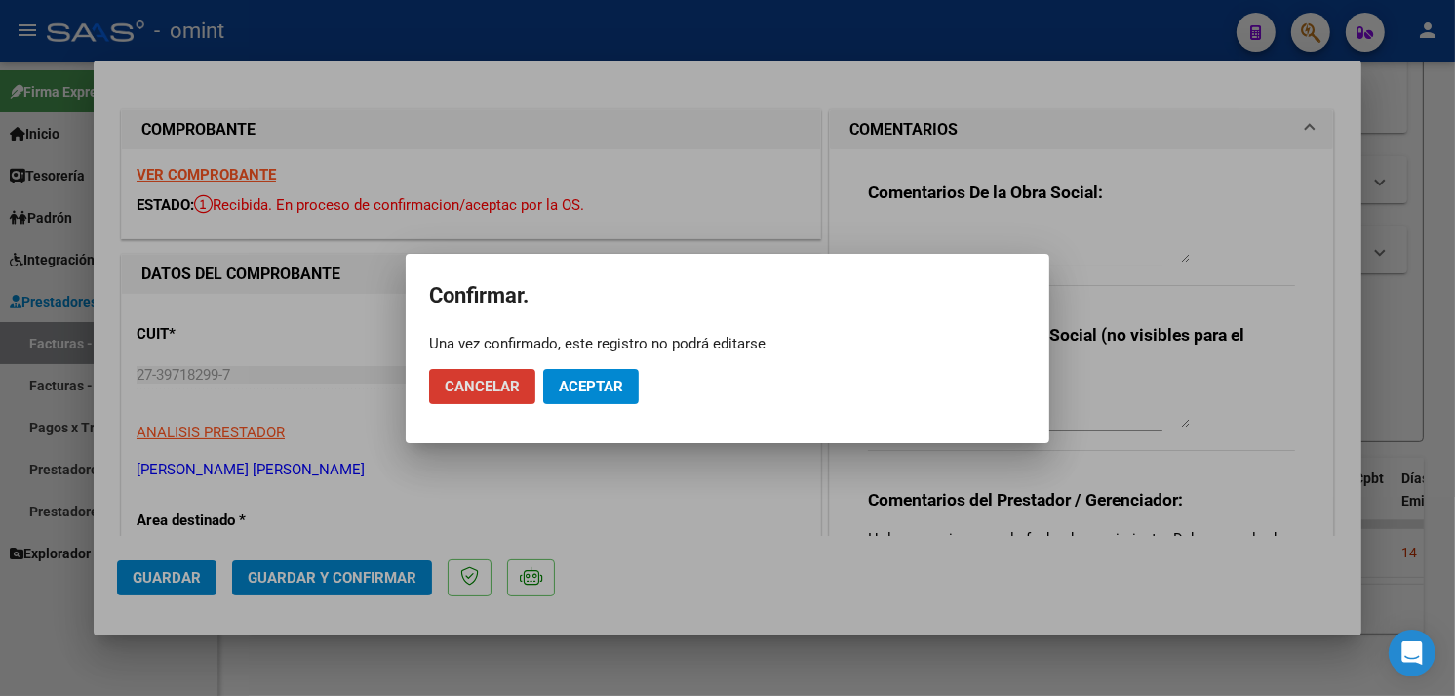
click at [572, 371] on button "Aceptar" at bounding box center [591, 386] width 96 height 35
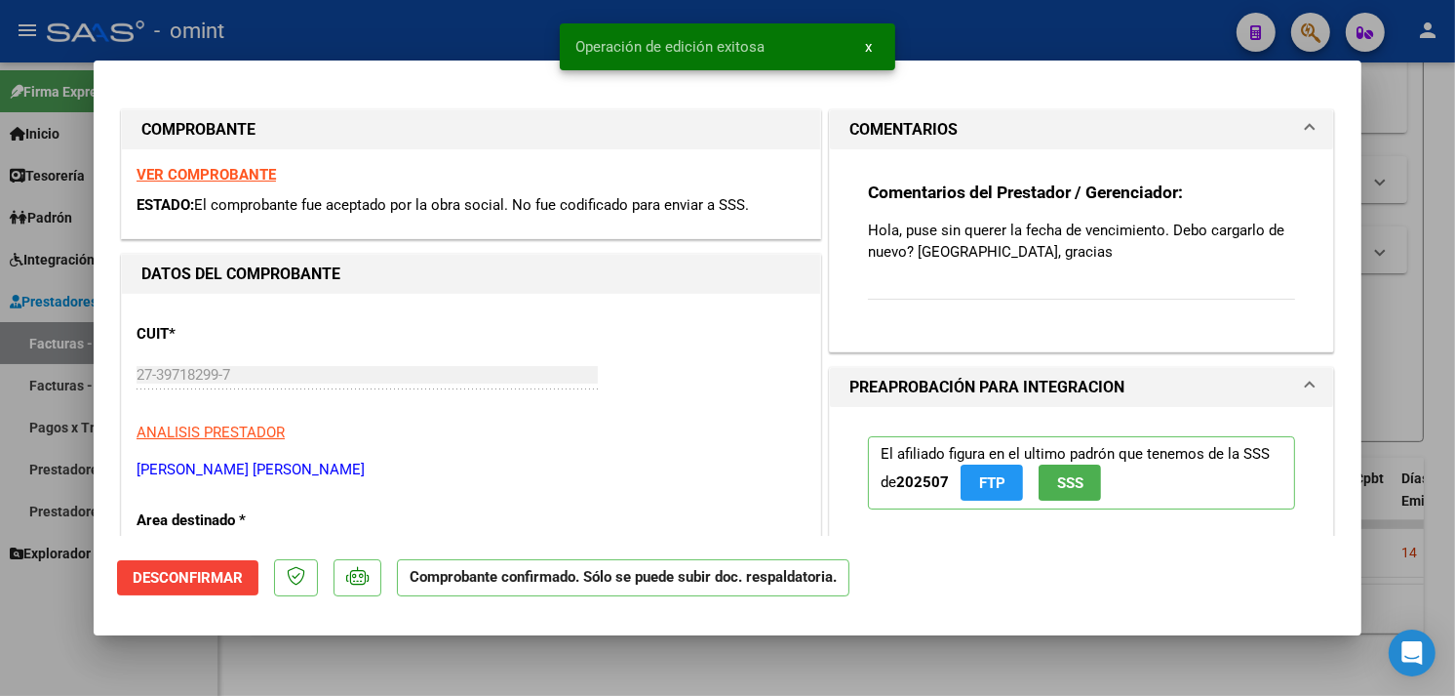
click at [1407, 238] on div at bounding box center [727, 348] width 1455 height 696
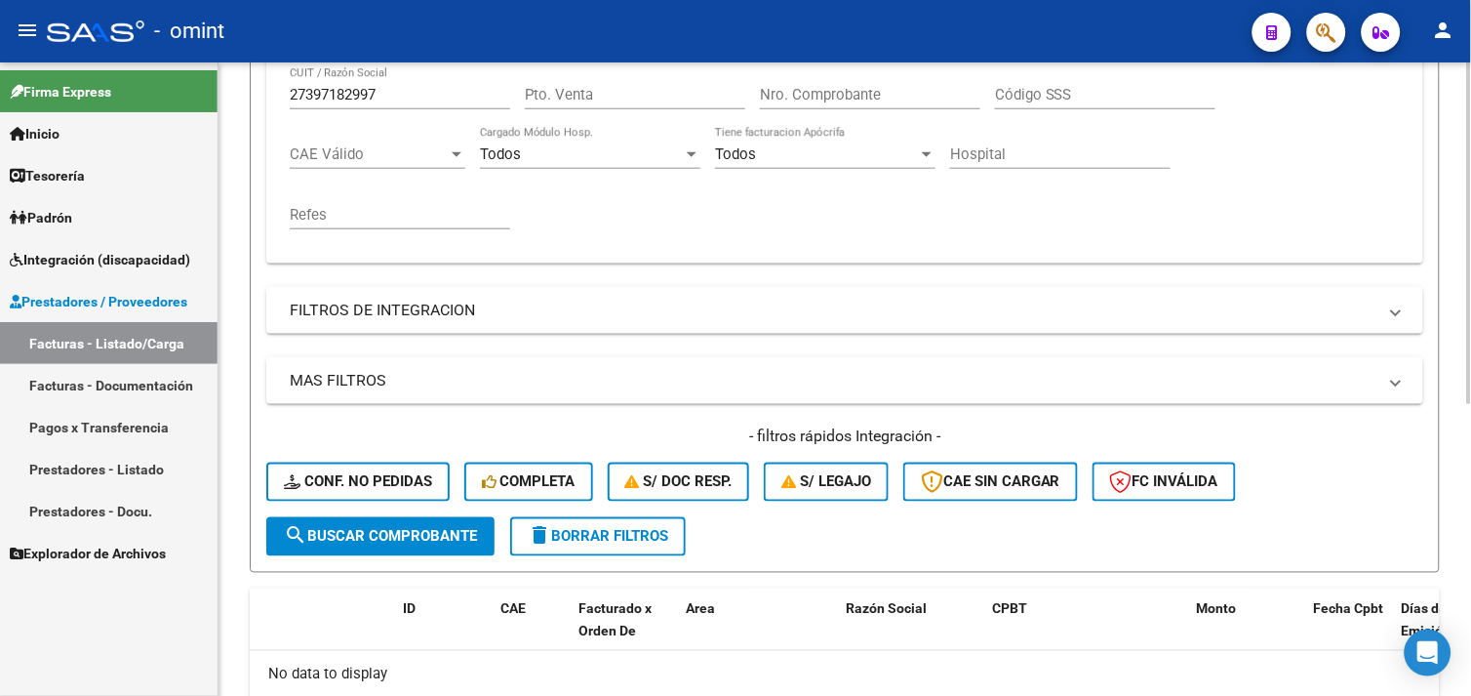
scroll to position [432, 0]
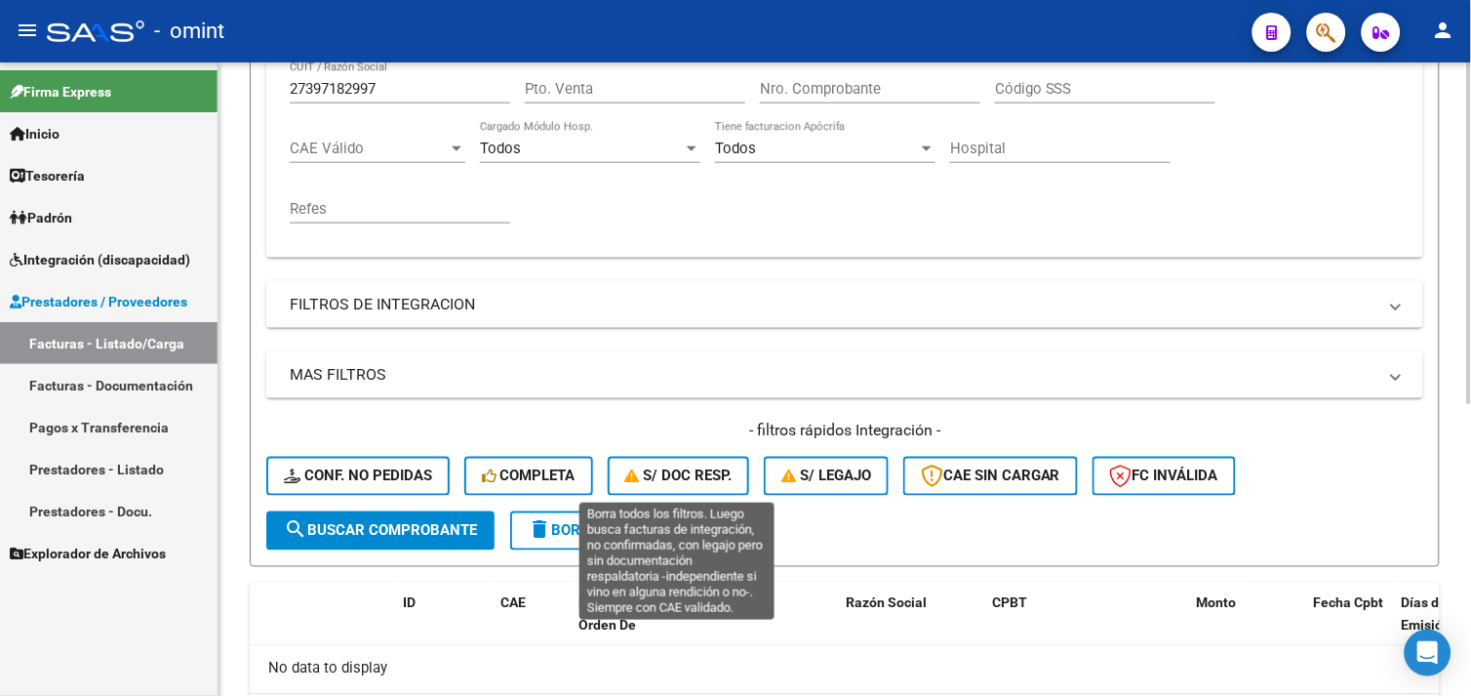
click at [603, 528] on span "delete Borrar Filtros" at bounding box center [598, 531] width 140 height 18
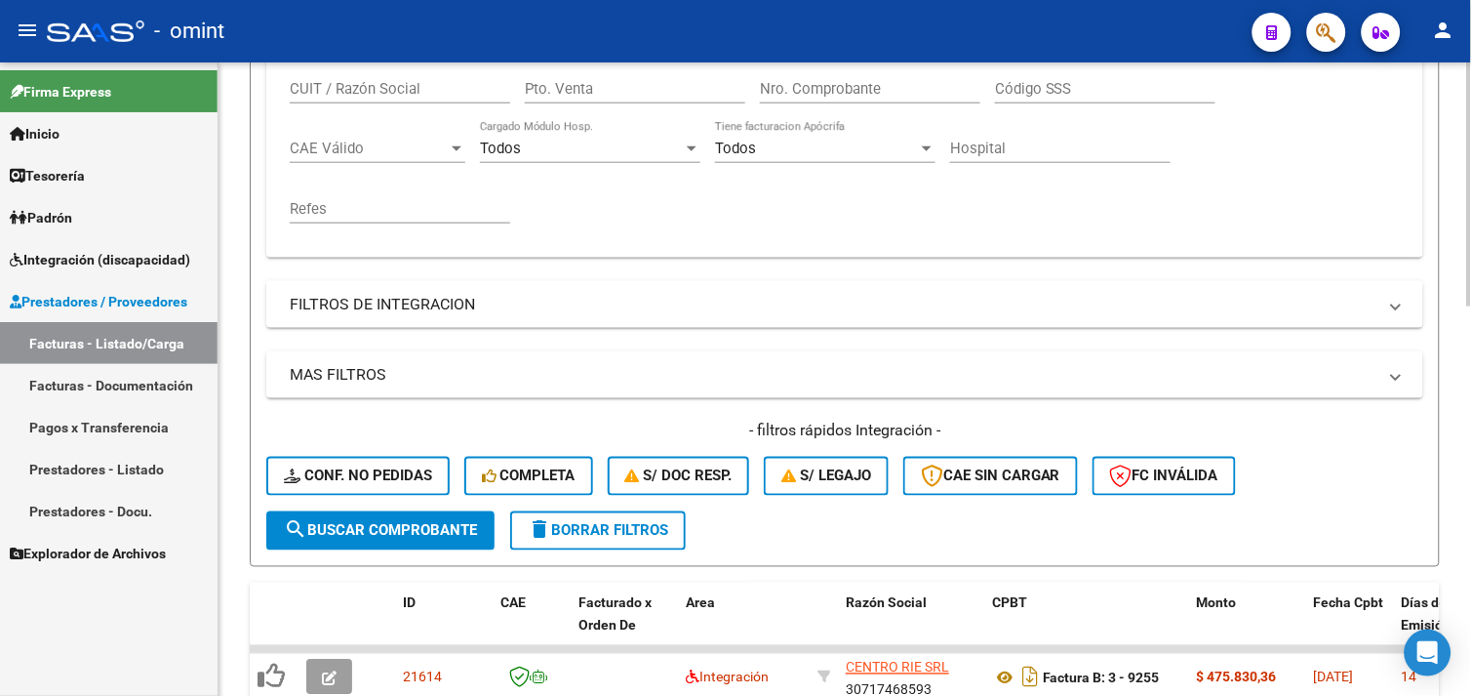
scroll to position [216, 0]
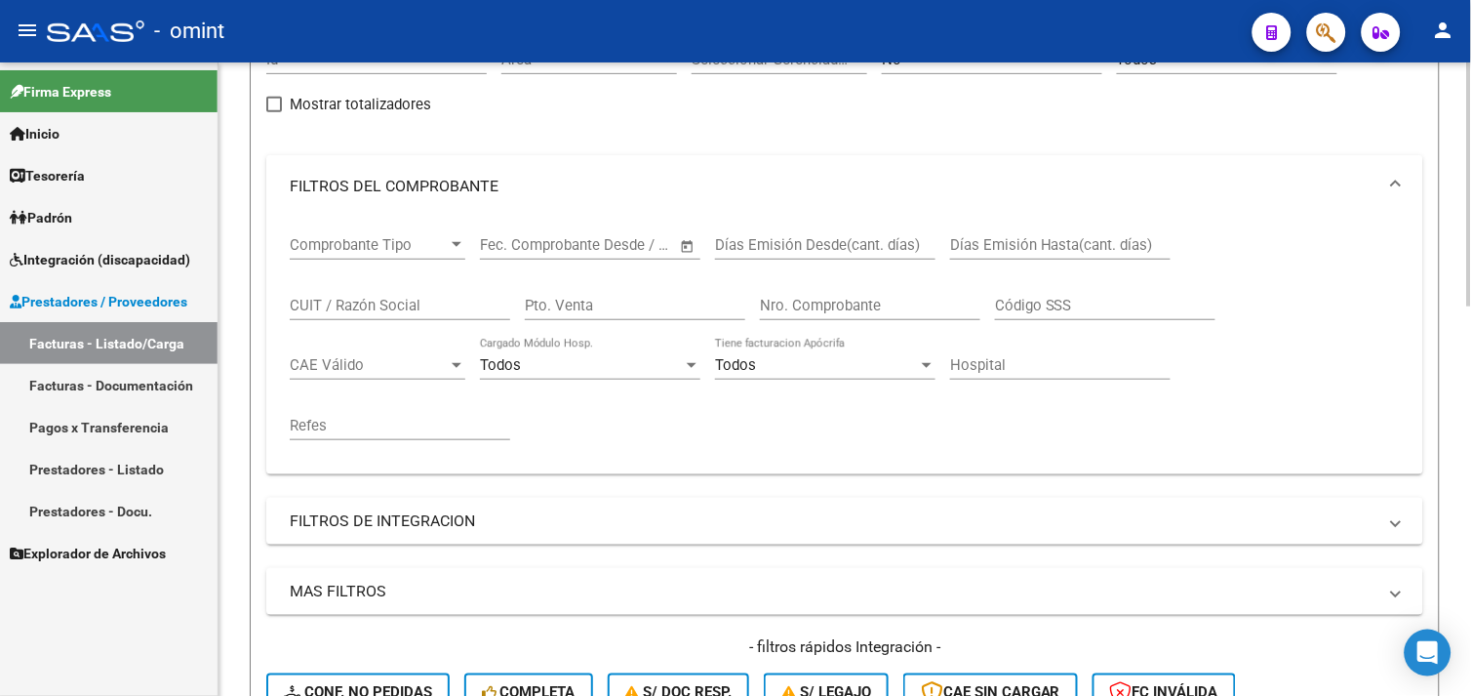
click at [359, 314] on input "CUIT / Razón Social" at bounding box center [400, 306] width 220 height 18
paste input "27358167425"
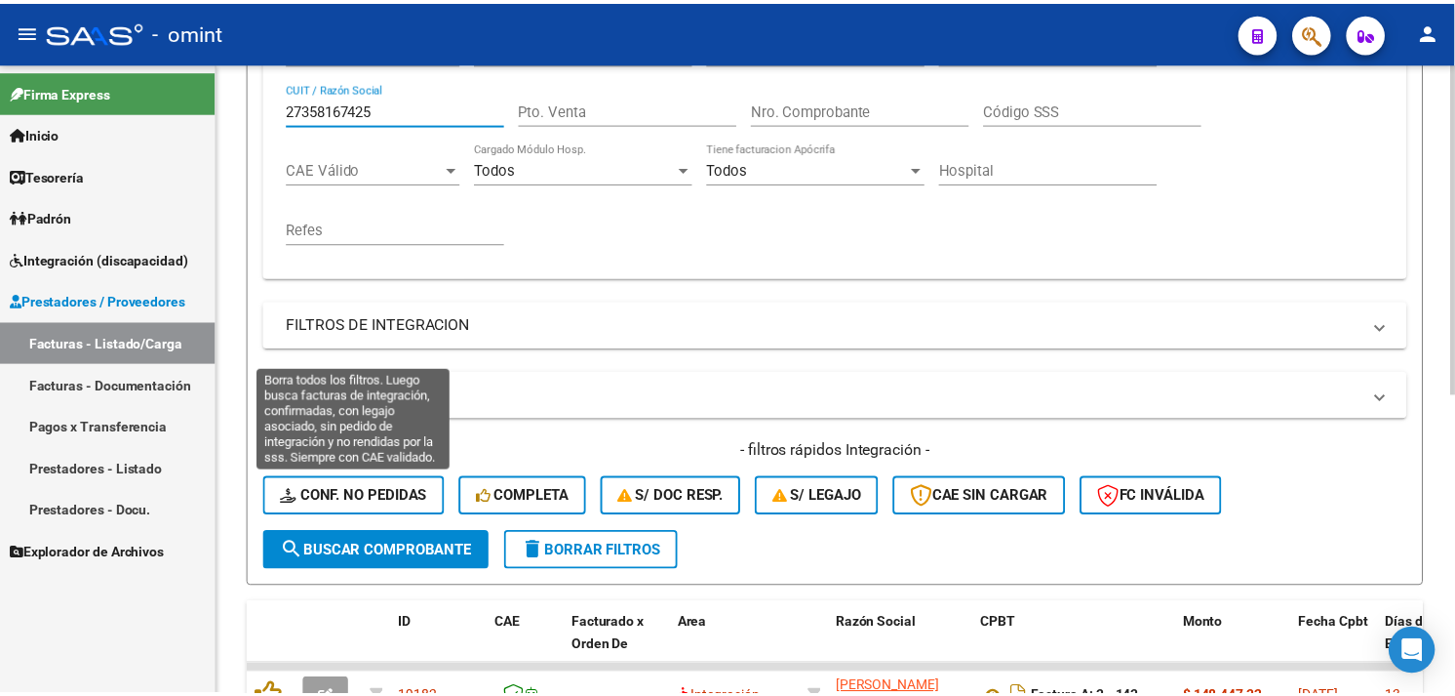
scroll to position [571, 0]
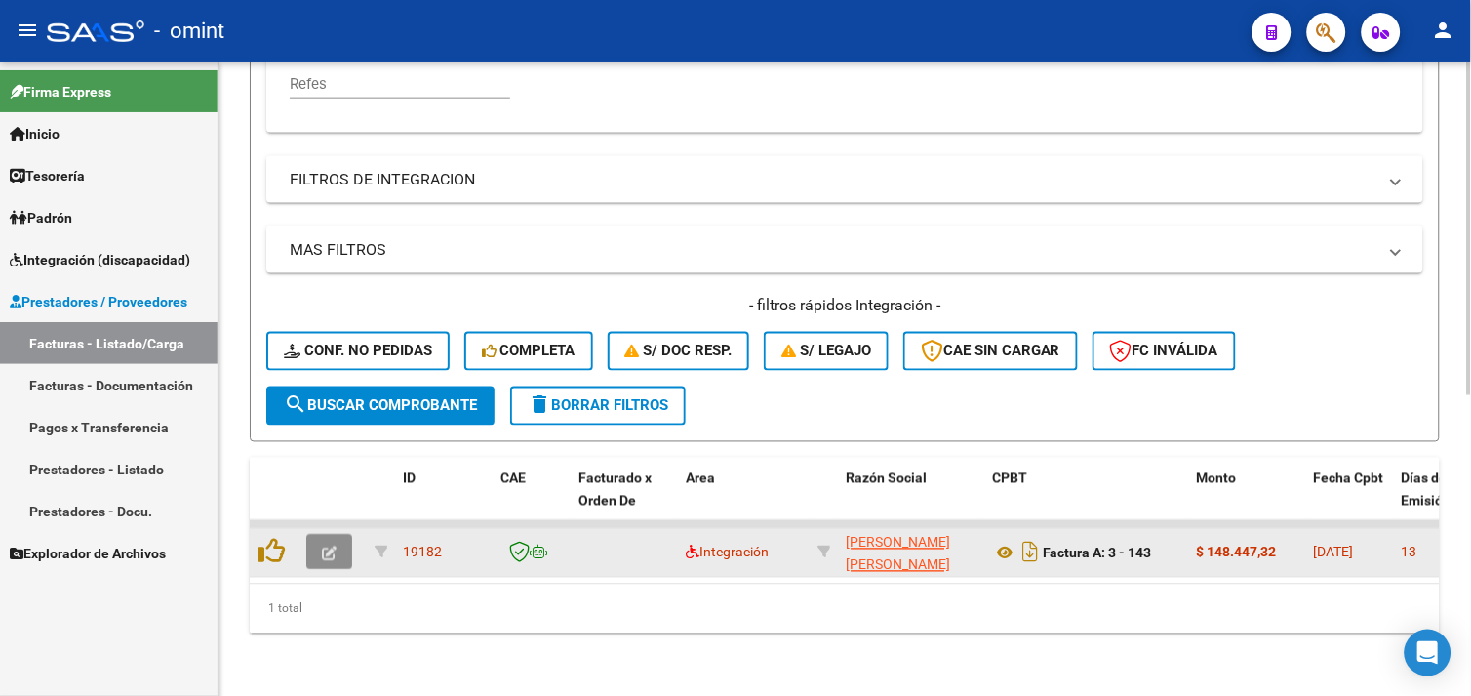
click at [336, 546] on icon "button" at bounding box center [329, 553] width 15 height 15
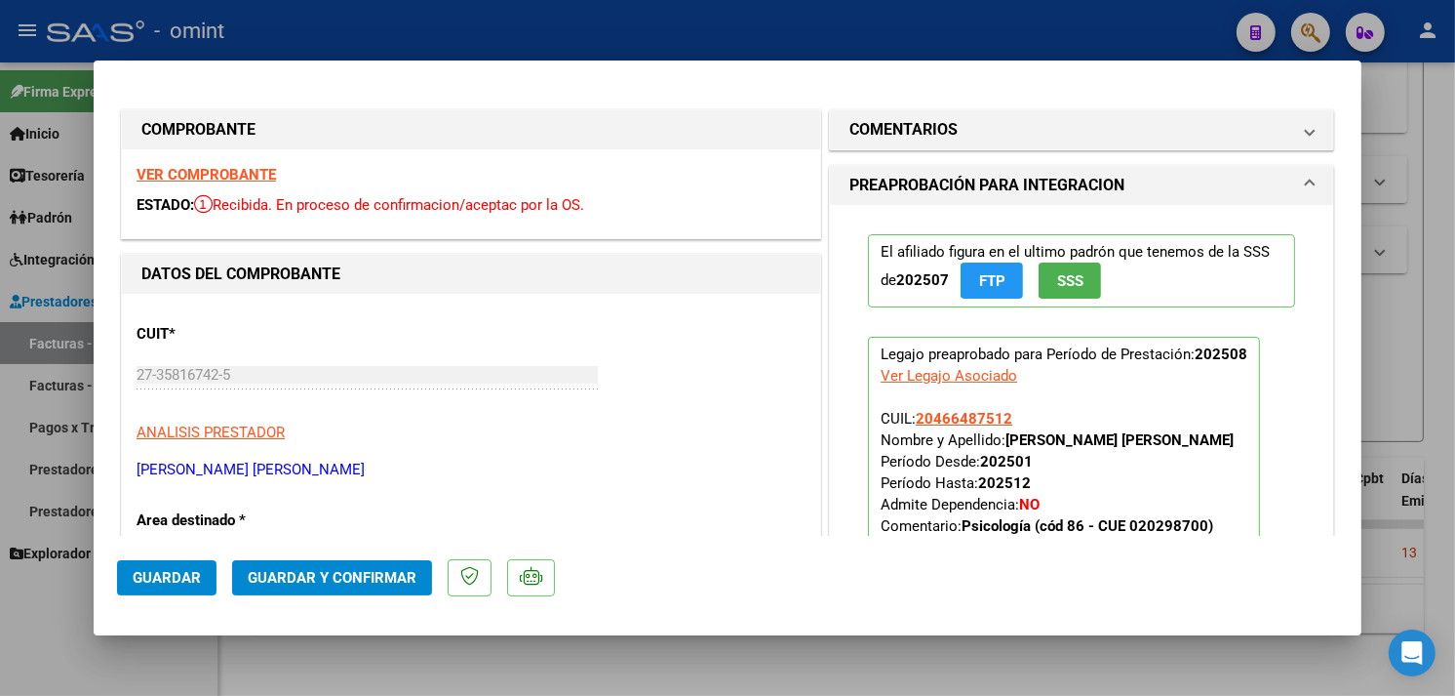
click at [212, 181] on strong "VER COMPROBANTE" at bounding box center [206, 175] width 139 height 18
click at [227, 164] on div "VER COMPROBANTE ESTADO: Recibida. En proceso de confirmacion/aceptac por la OS." at bounding box center [471, 193] width 698 height 89
click at [227, 168] on strong "VER COMPROBANTE" at bounding box center [206, 175] width 139 height 18
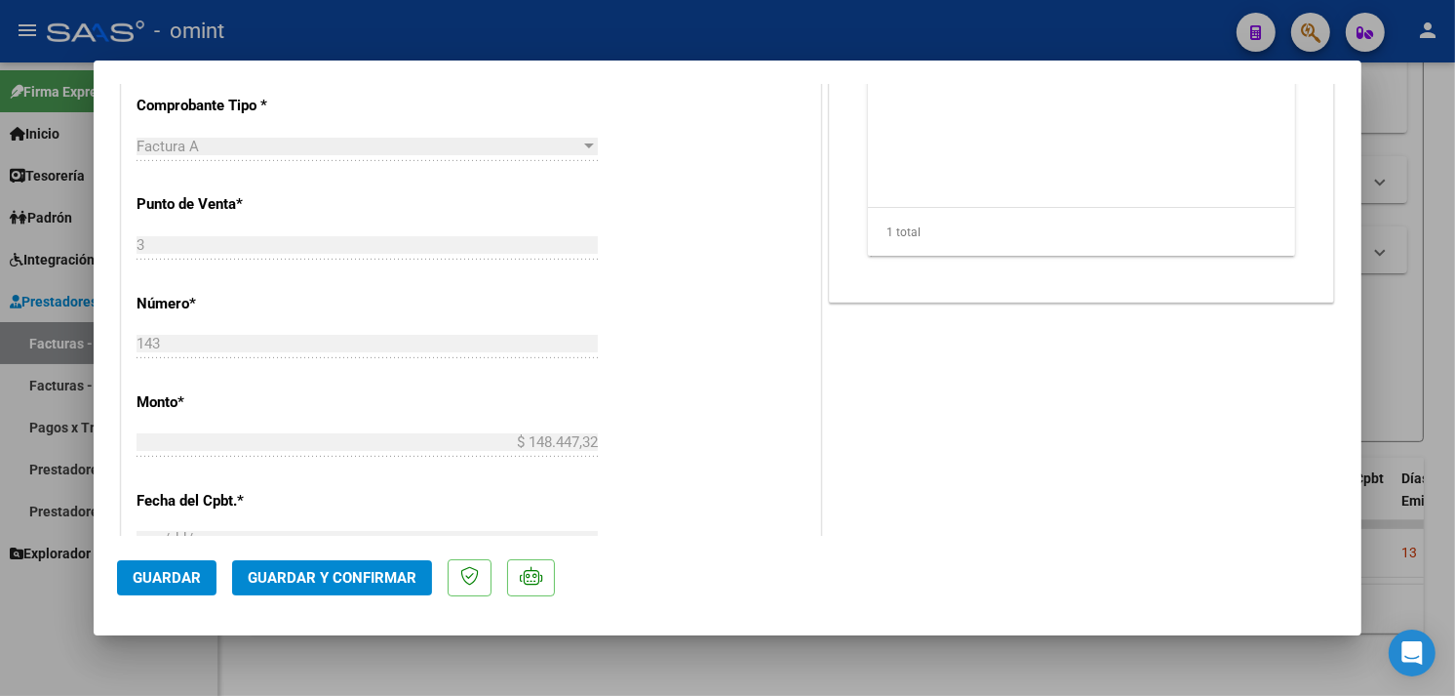
scroll to position [975, 0]
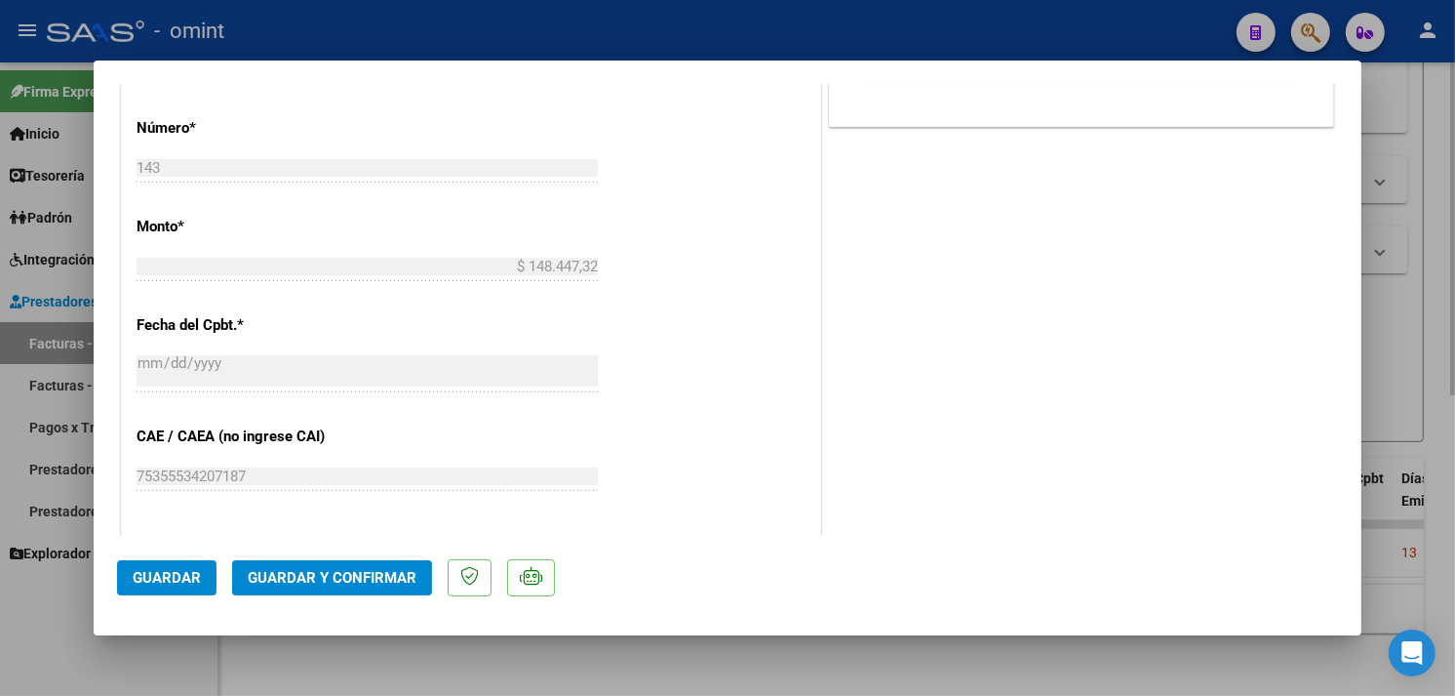
click at [1396, 245] on div at bounding box center [727, 348] width 1455 height 696
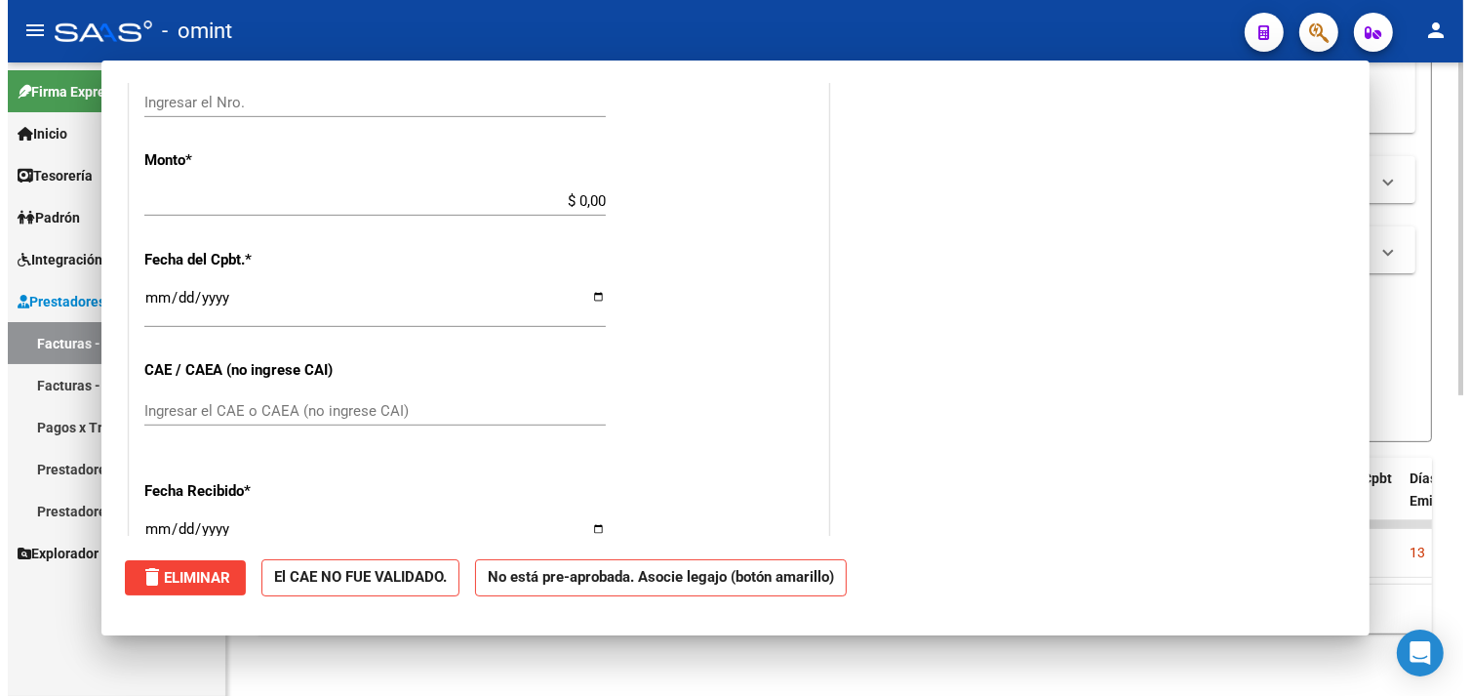
scroll to position [0, 0]
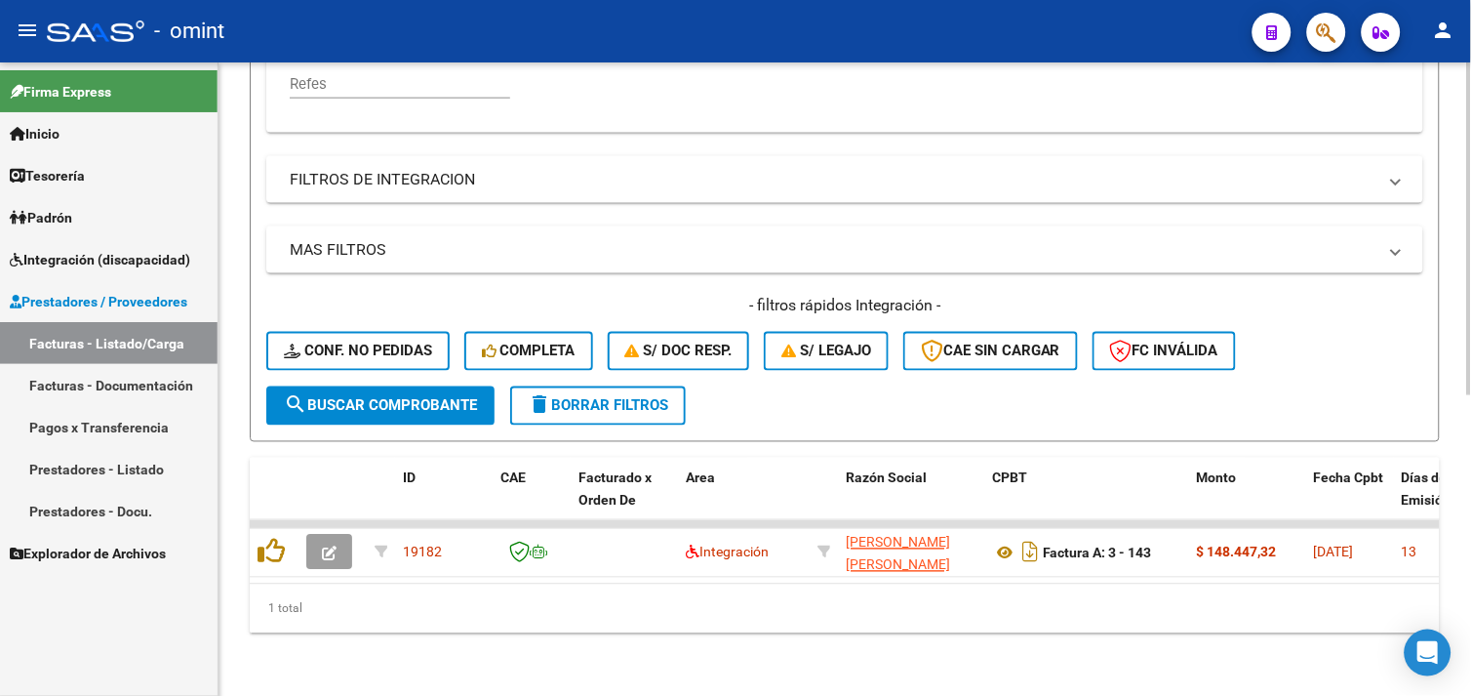
click at [598, 406] on button "delete Borrar Filtros" at bounding box center [598, 405] width 176 height 39
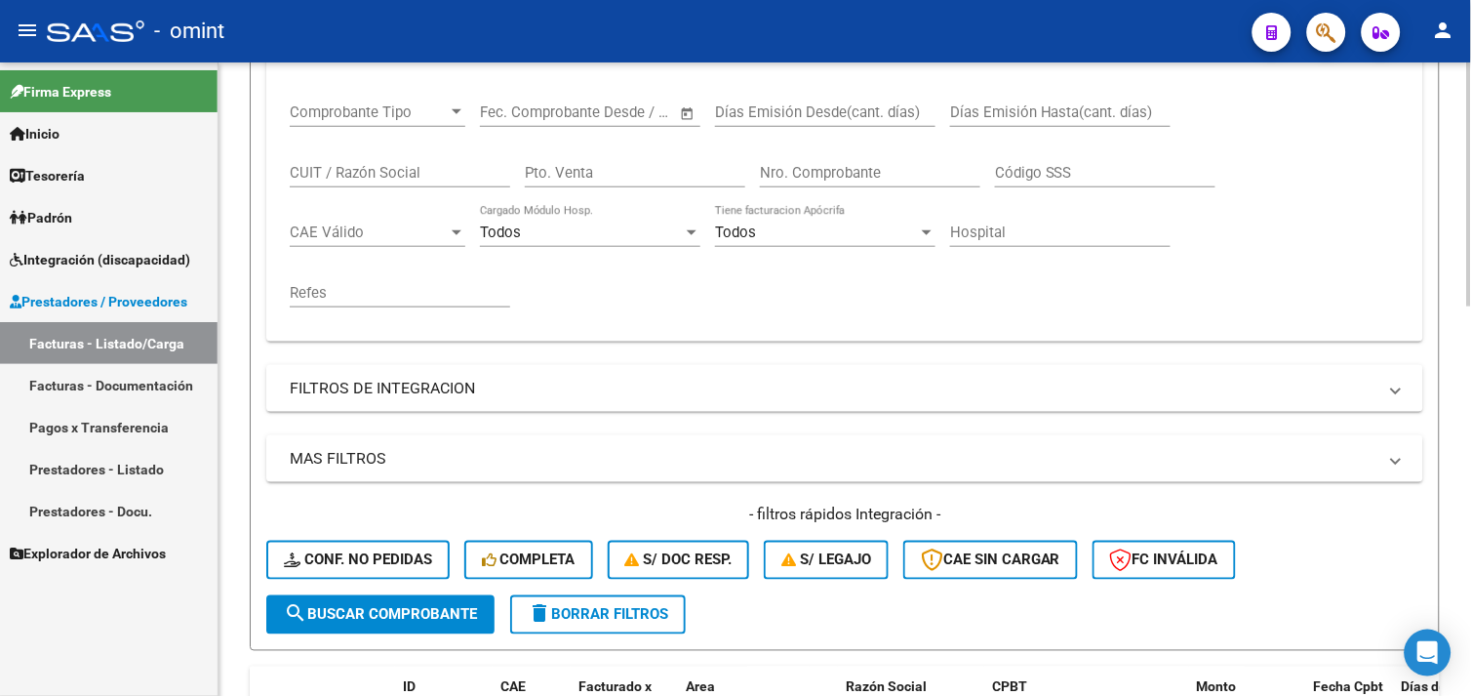
scroll to position [138, 0]
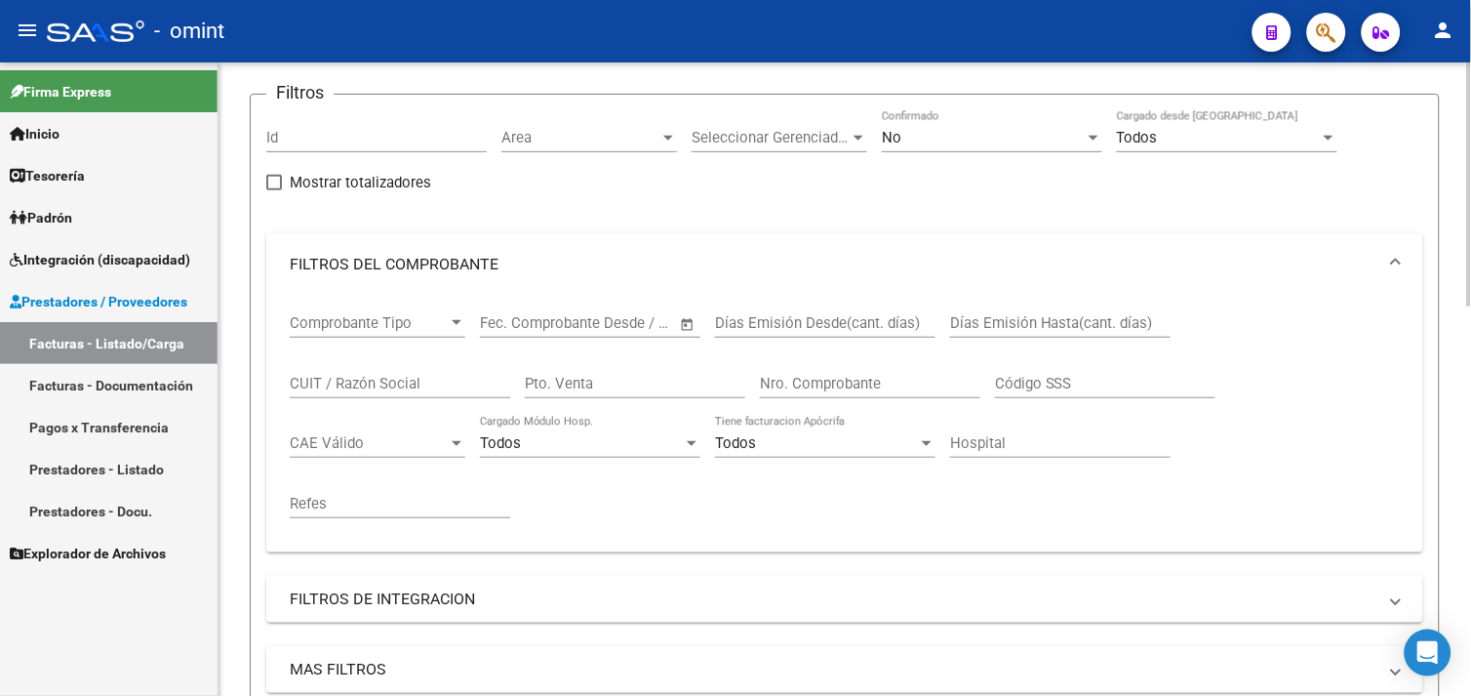
click at [361, 384] on input "CUIT / Razón Social" at bounding box center [400, 384] width 220 height 18
paste input "27235676090"
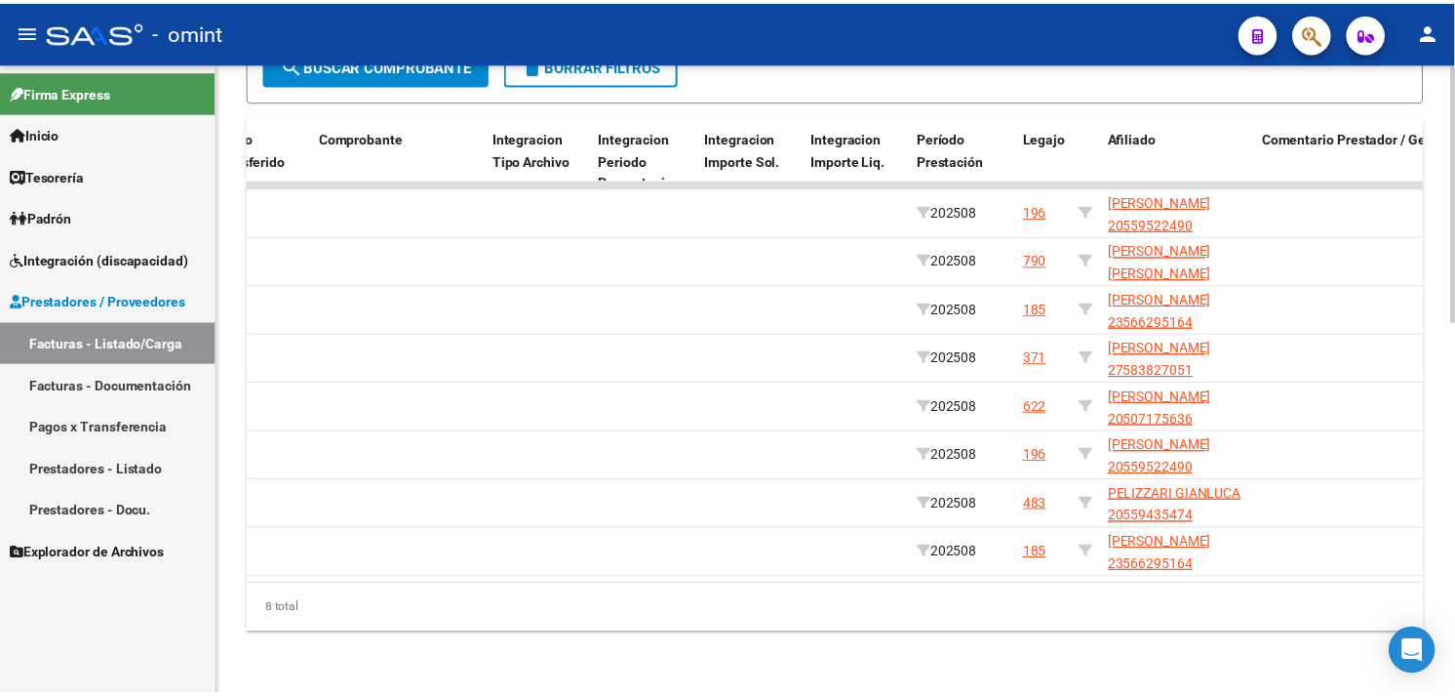
scroll to position [0, 0]
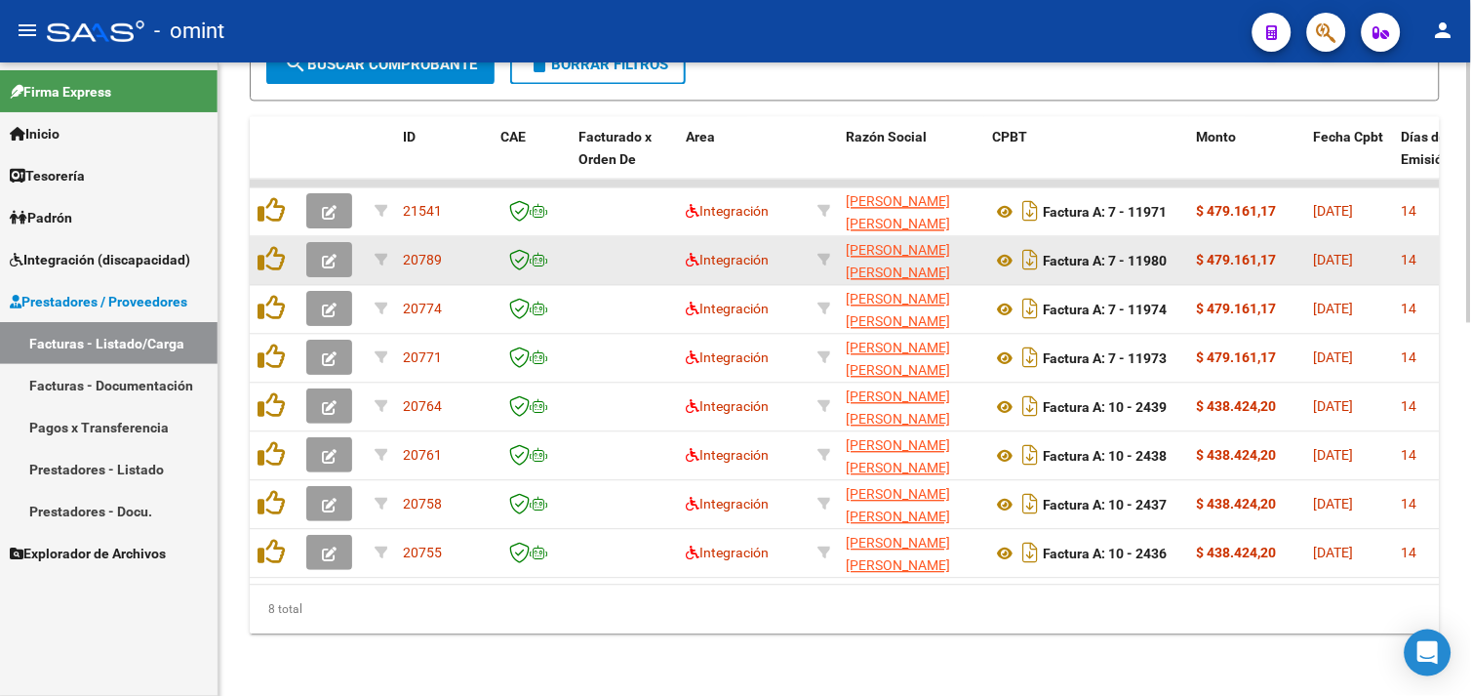
click at [318, 242] on button "button" at bounding box center [329, 259] width 46 height 35
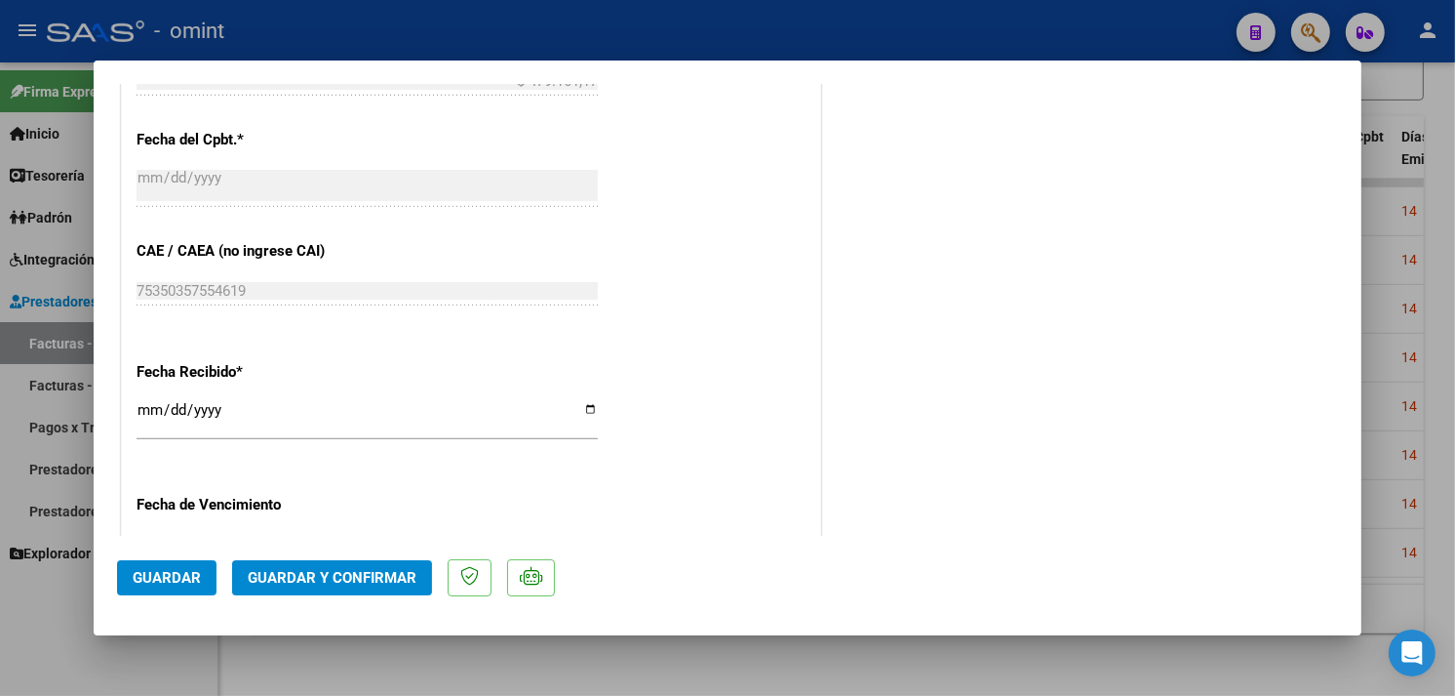
scroll to position [1192, 0]
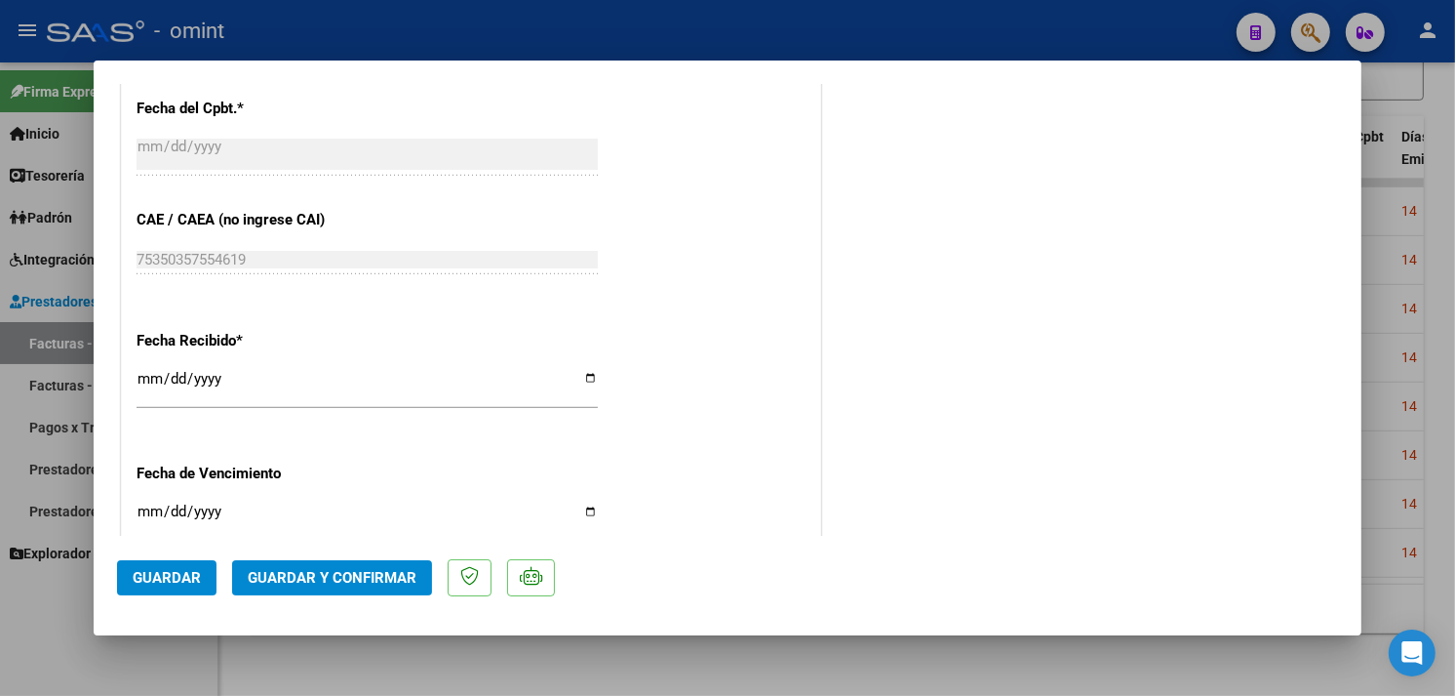
click at [380, 574] on span "Guardar y Confirmar" at bounding box center [332, 578] width 169 height 18
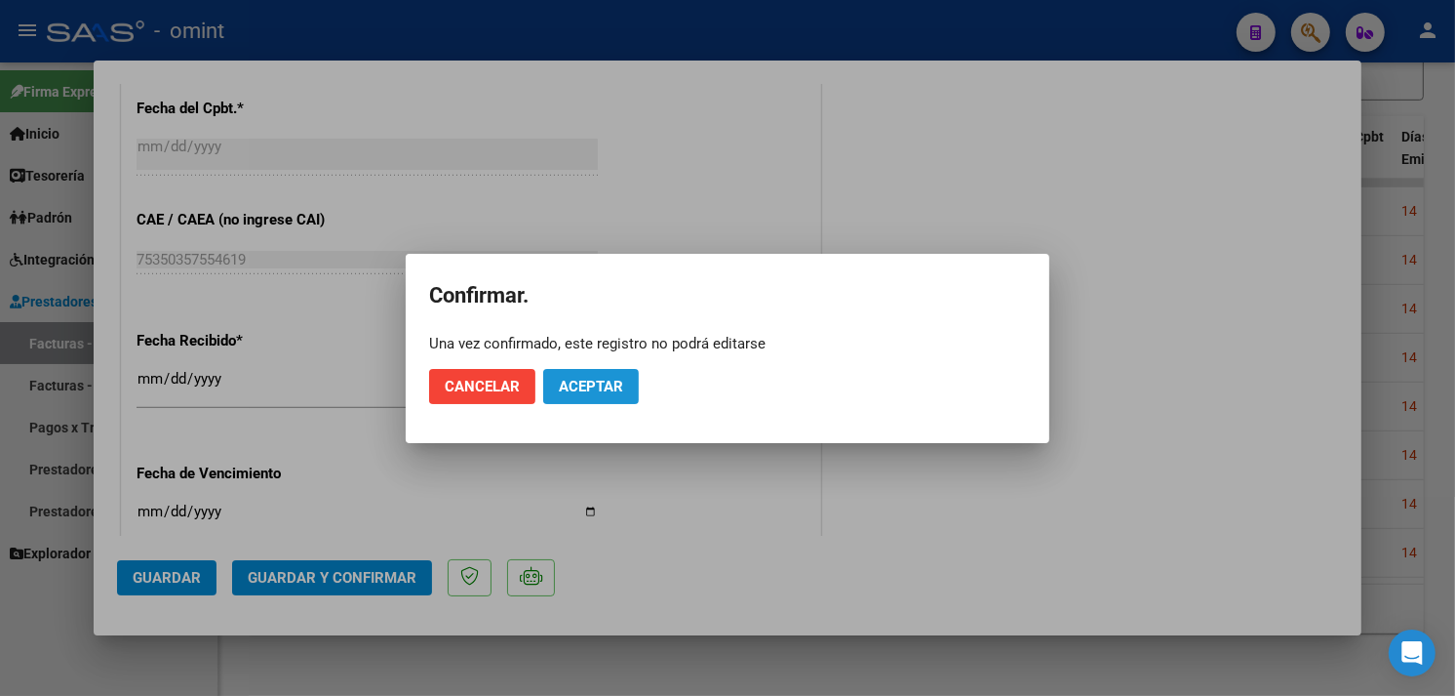
click at [562, 398] on button "Aceptar" at bounding box center [591, 386] width 96 height 35
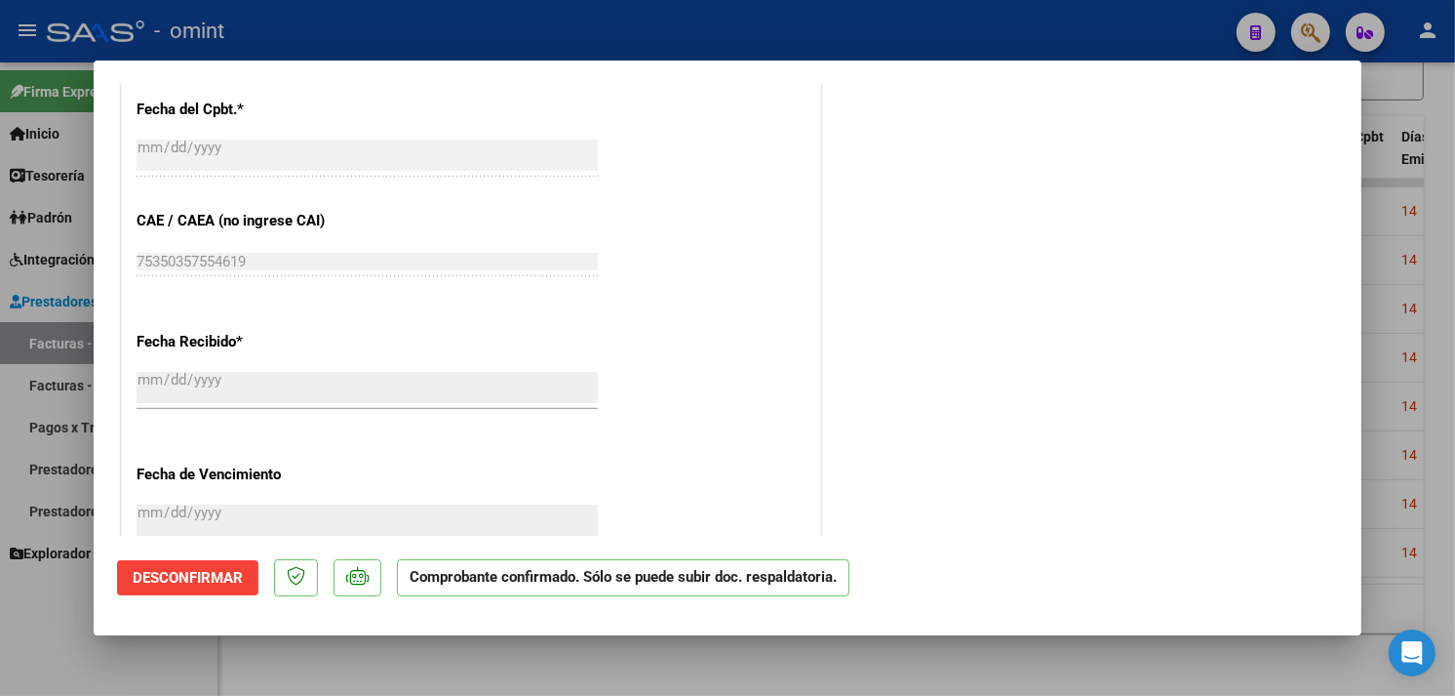
click at [1386, 361] on div at bounding box center [727, 348] width 1455 height 696
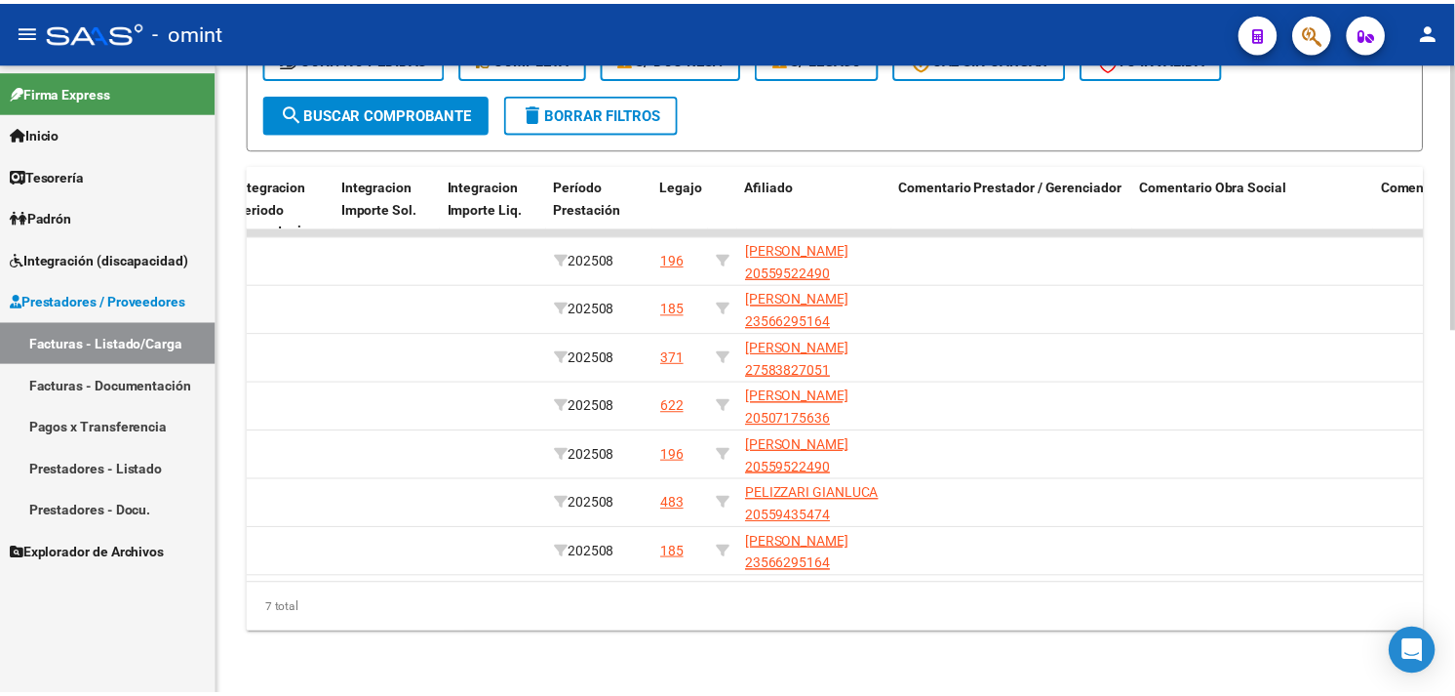
scroll to position [0, 0]
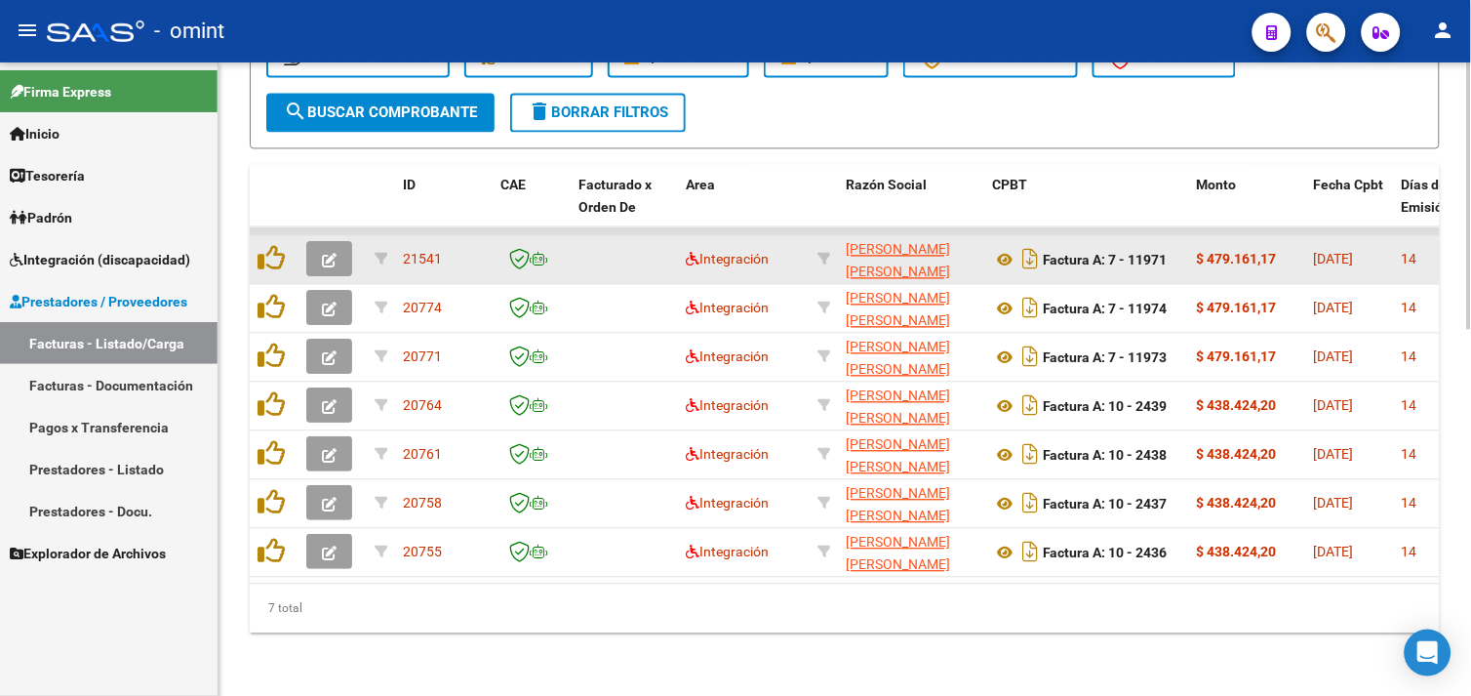
click at [316, 242] on button "button" at bounding box center [329, 259] width 46 height 35
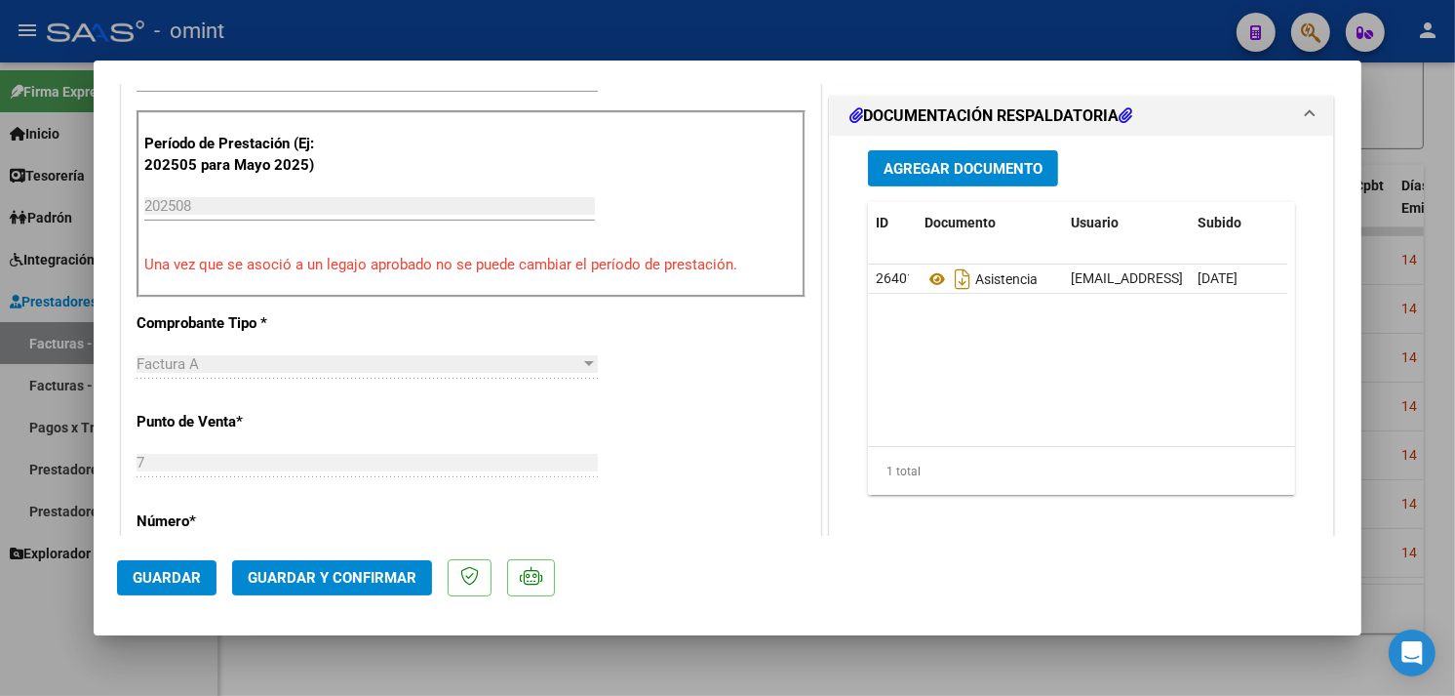
scroll to position [325, 0]
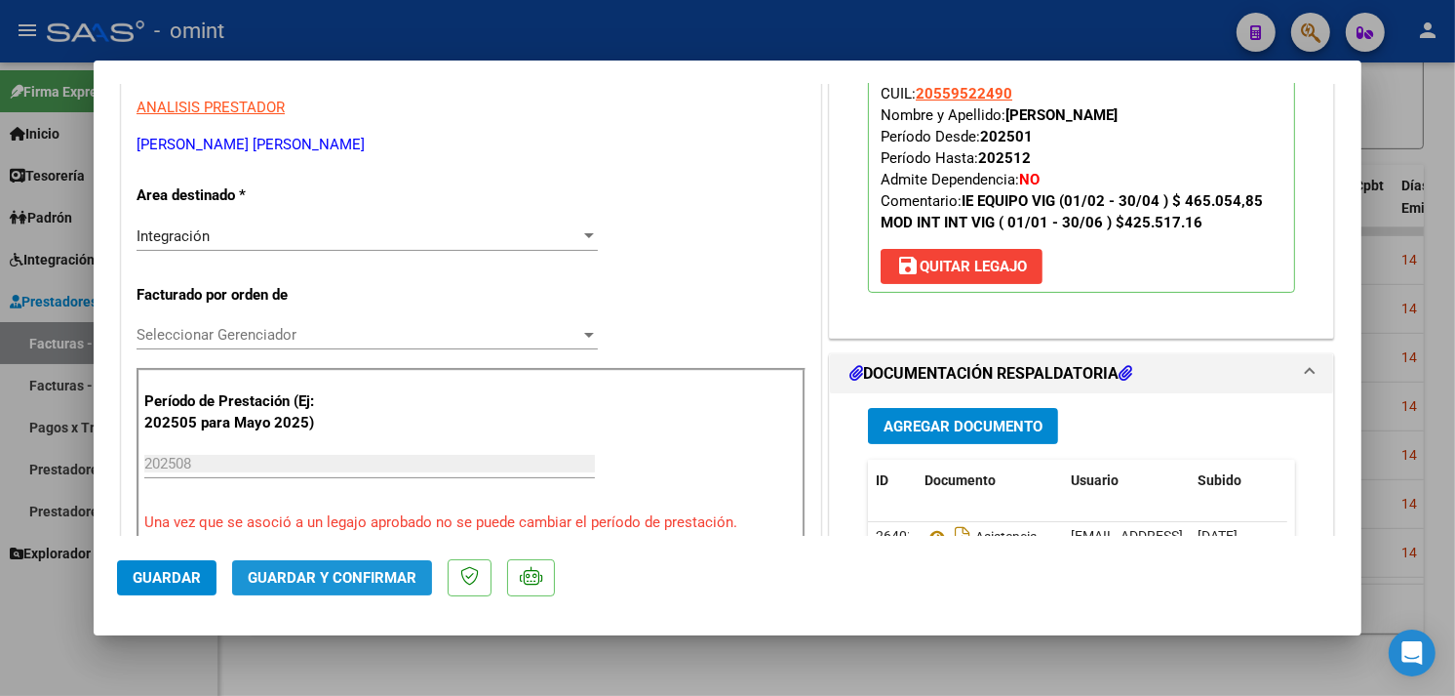
click at [377, 570] on span "Guardar y Confirmar" at bounding box center [332, 578] width 169 height 18
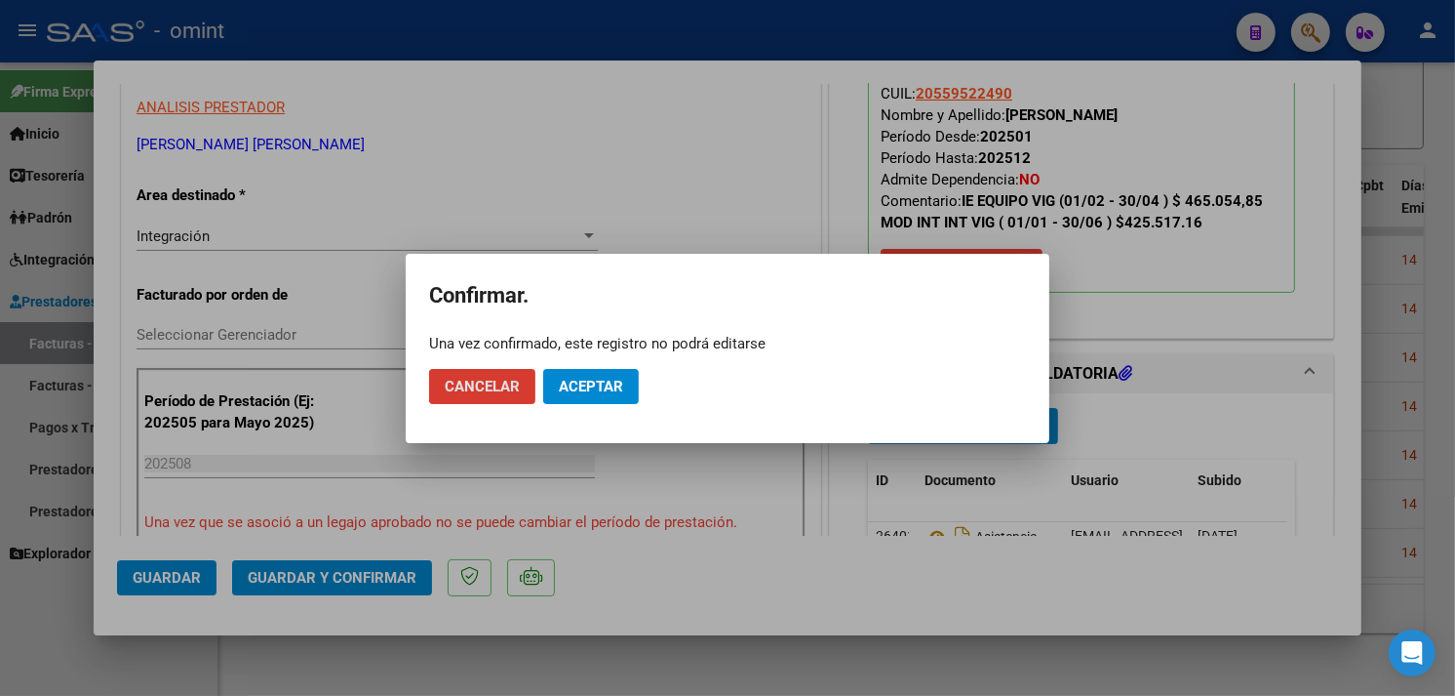
click at [577, 391] on span "Aceptar" at bounding box center [591, 387] width 64 height 18
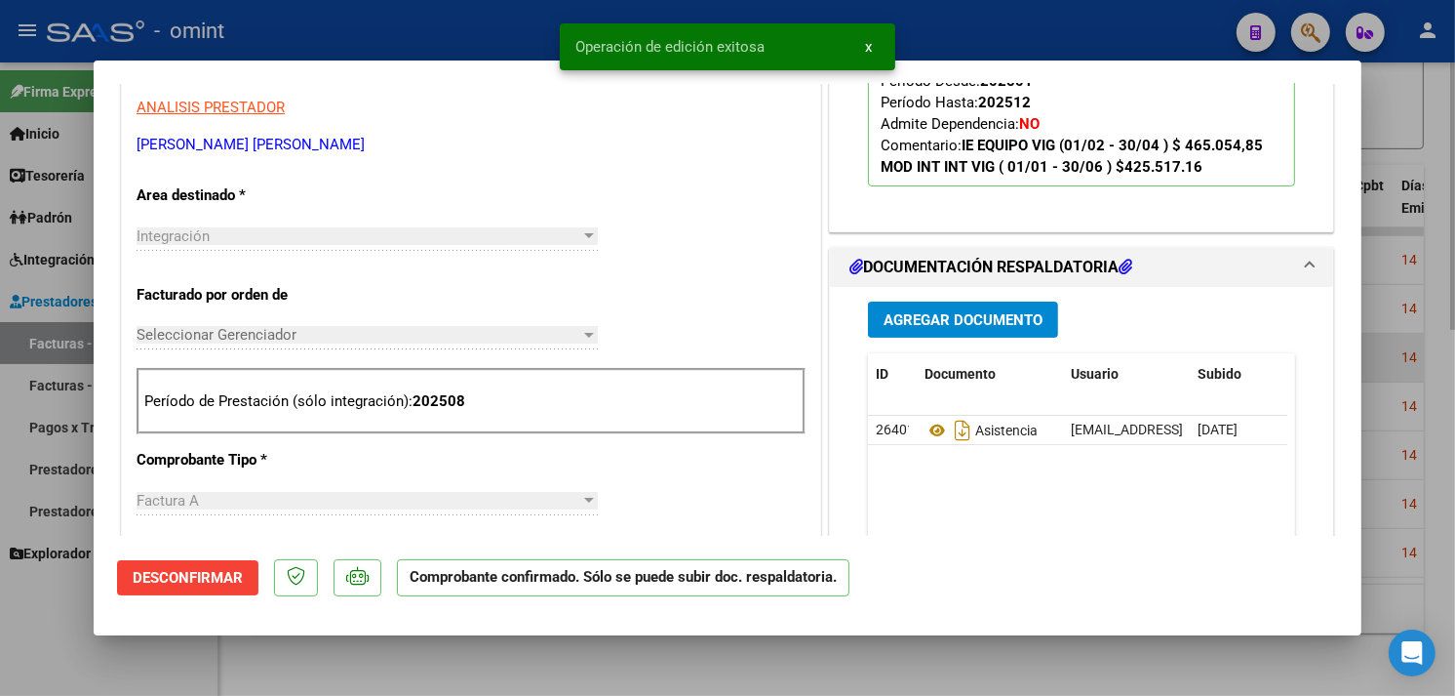
click at [1435, 348] on div at bounding box center [727, 348] width 1455 height 696
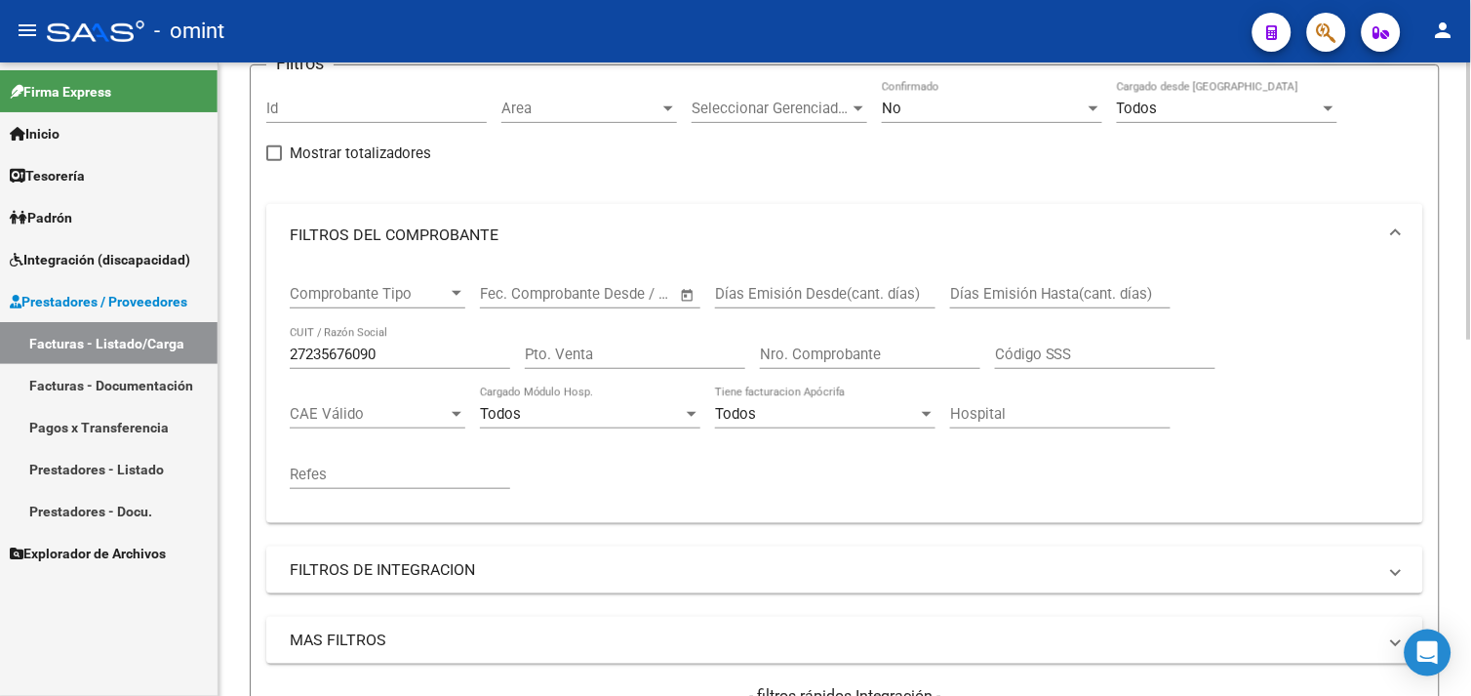
scroll to position [166, 0]
click at [332, 357] on input "27235676090" at bounding box center [400, 355] width 220 height 18
paste input "3245743904"
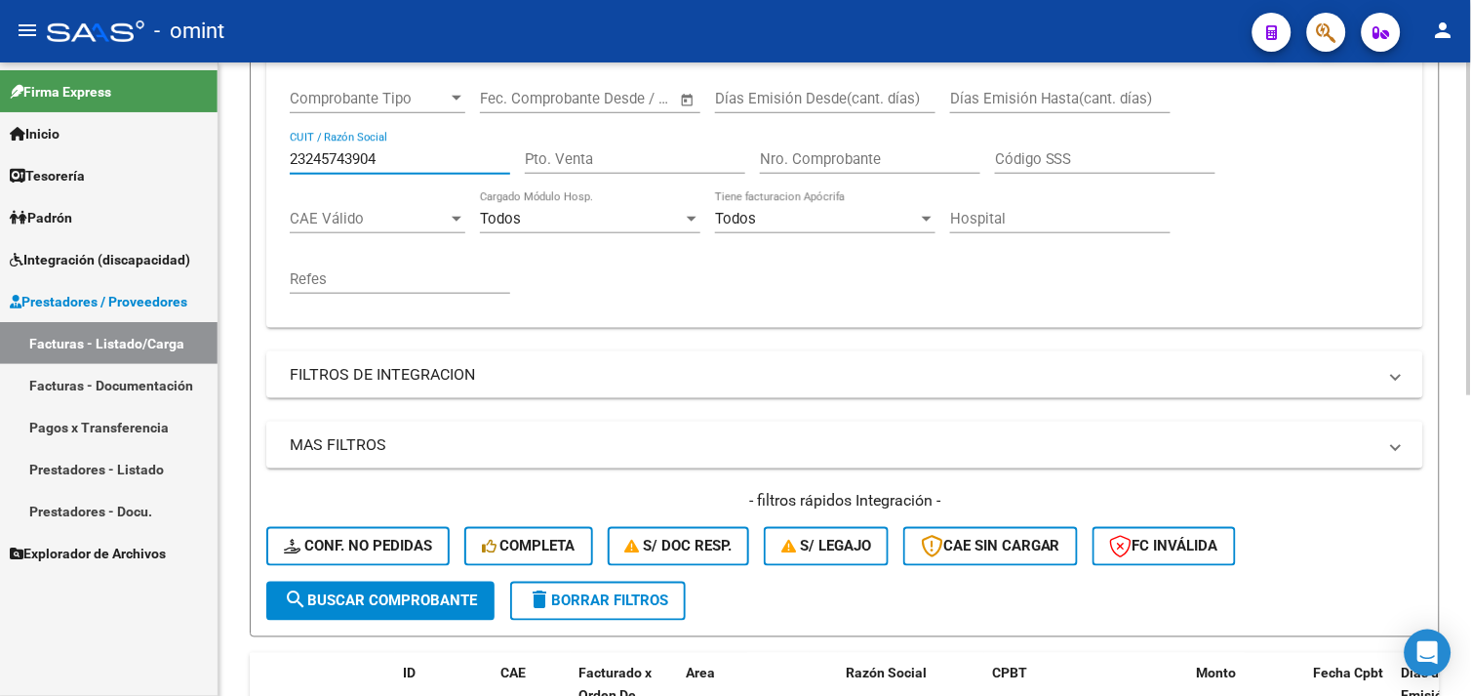
scroll to position [571, 0]
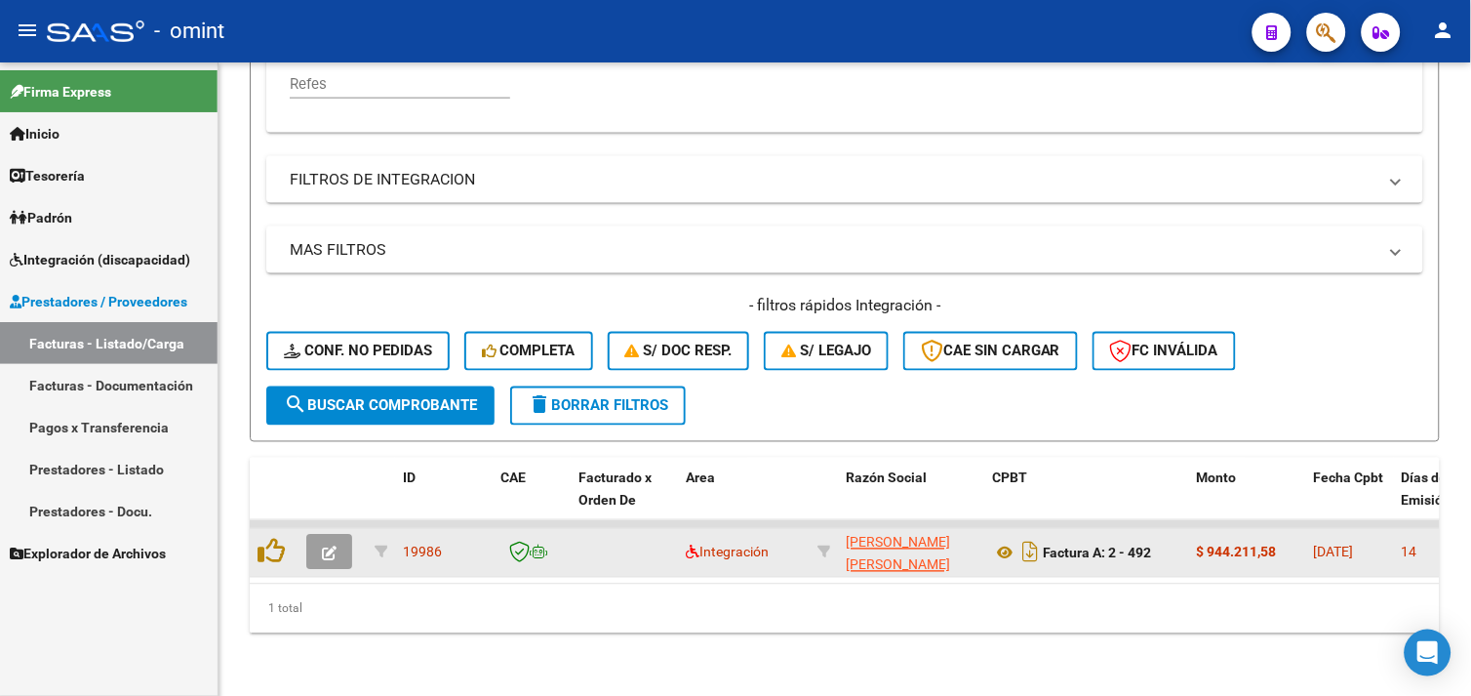
click at [332, 546] on icon "button" at bounding box center [329, 553] width 15 height 15
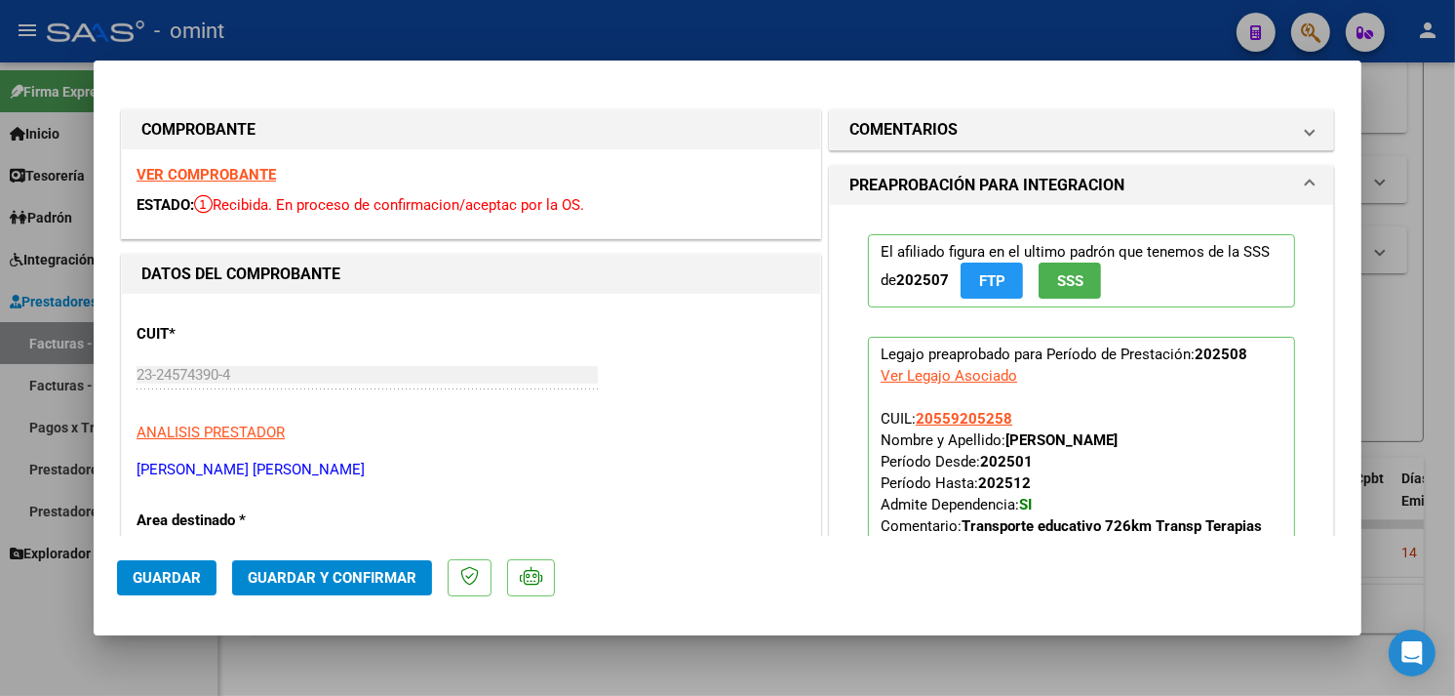
click at [190, 179] on strong "VER COMPROBANTE" at bounding box center [206, 175] width 139 height 18
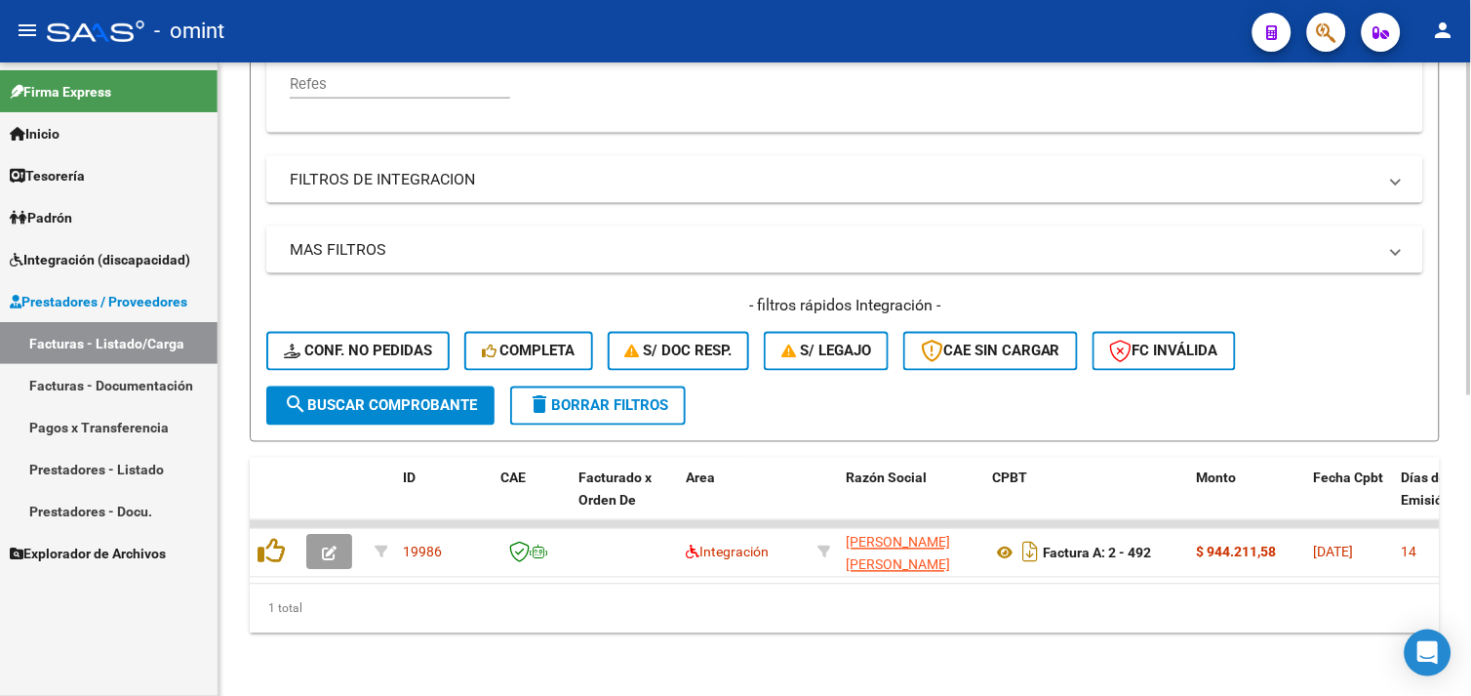
scroll to position [138, 0]
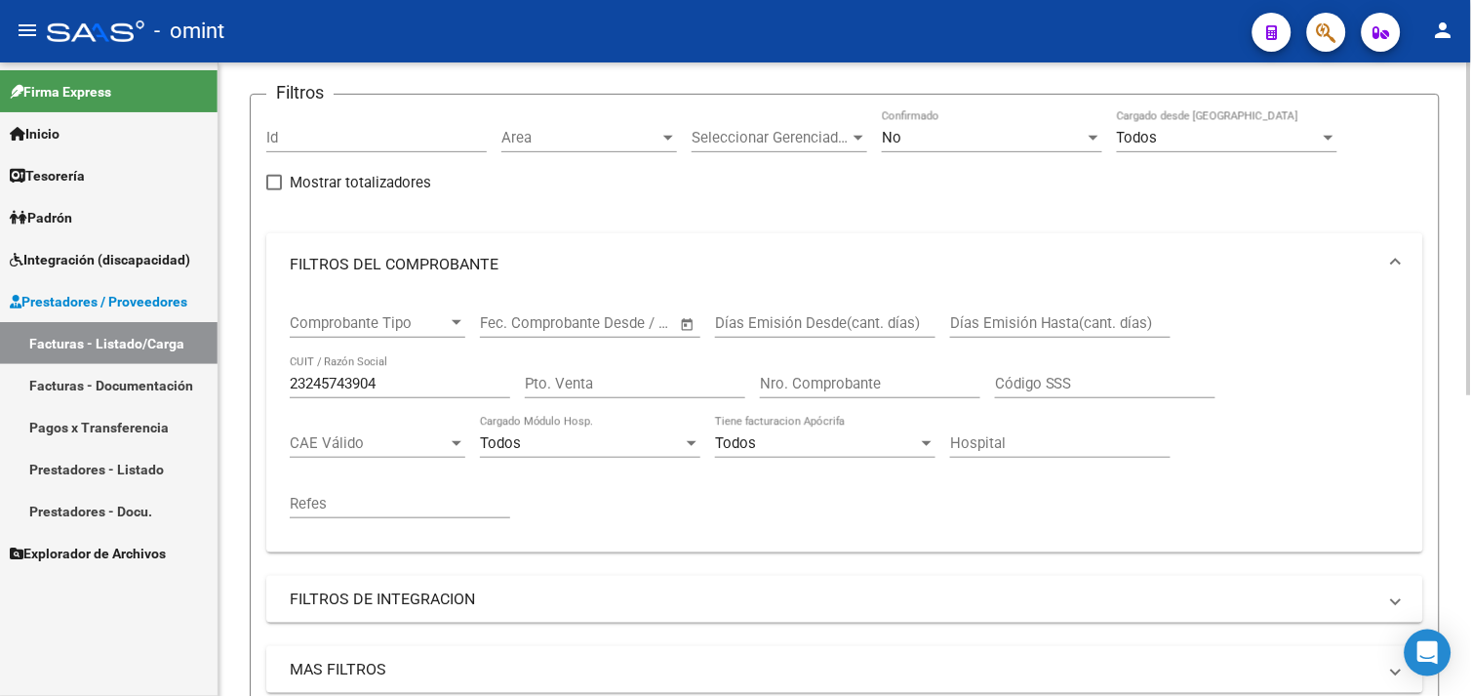
click at [345, 381] on input "23245743904" at bounding box center [400, 384] width 220 height 18
paste input "731070078"
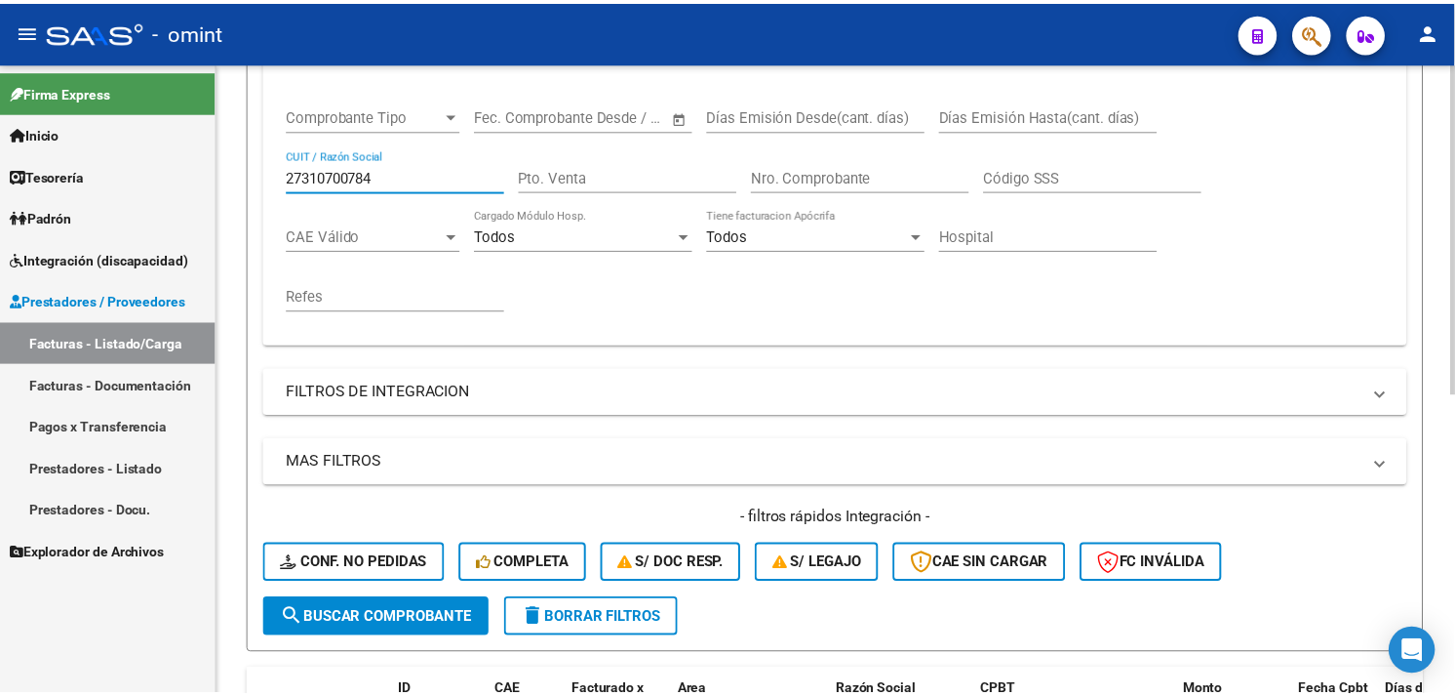
scroll to position [571, 0]
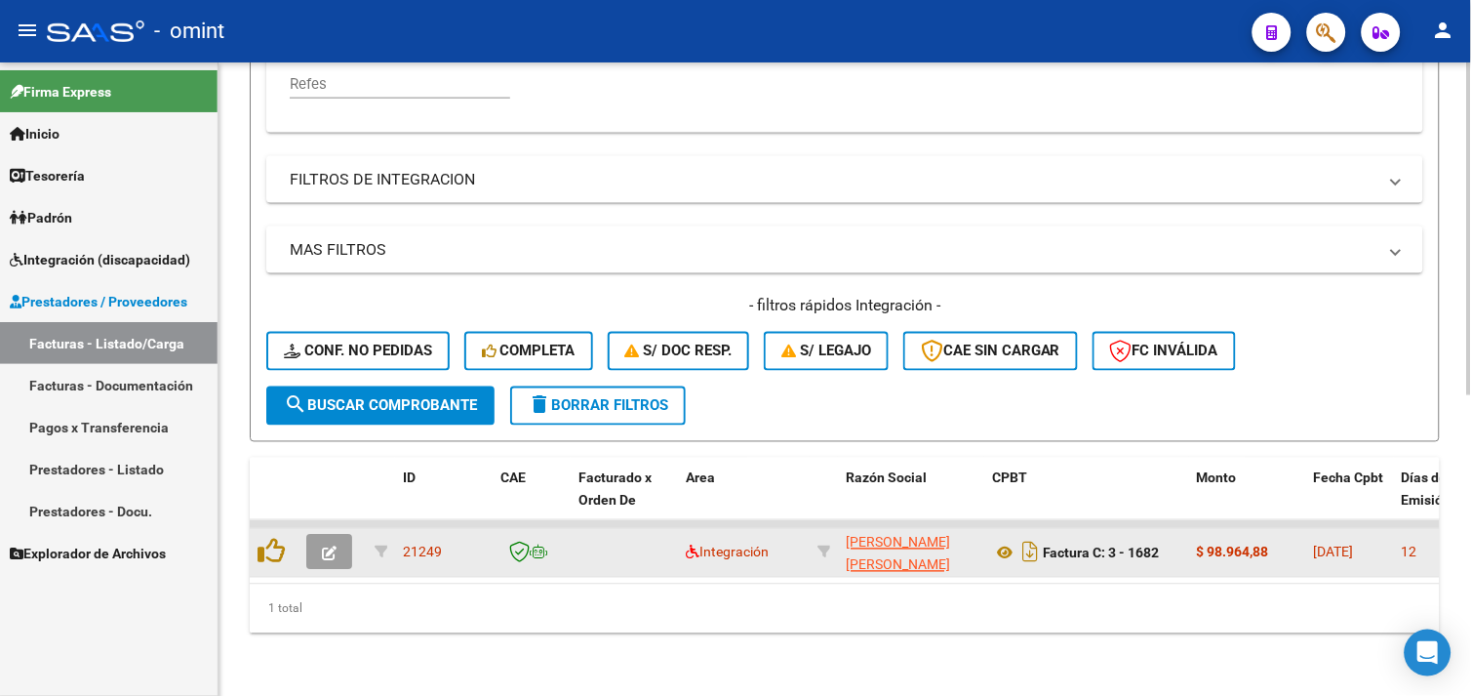
click at [352, 538] on div at bounding box center [332, 552] width 53 height 35
click at [337, 538] on button "button" at bounding box center [329, 552] width 46 height 35
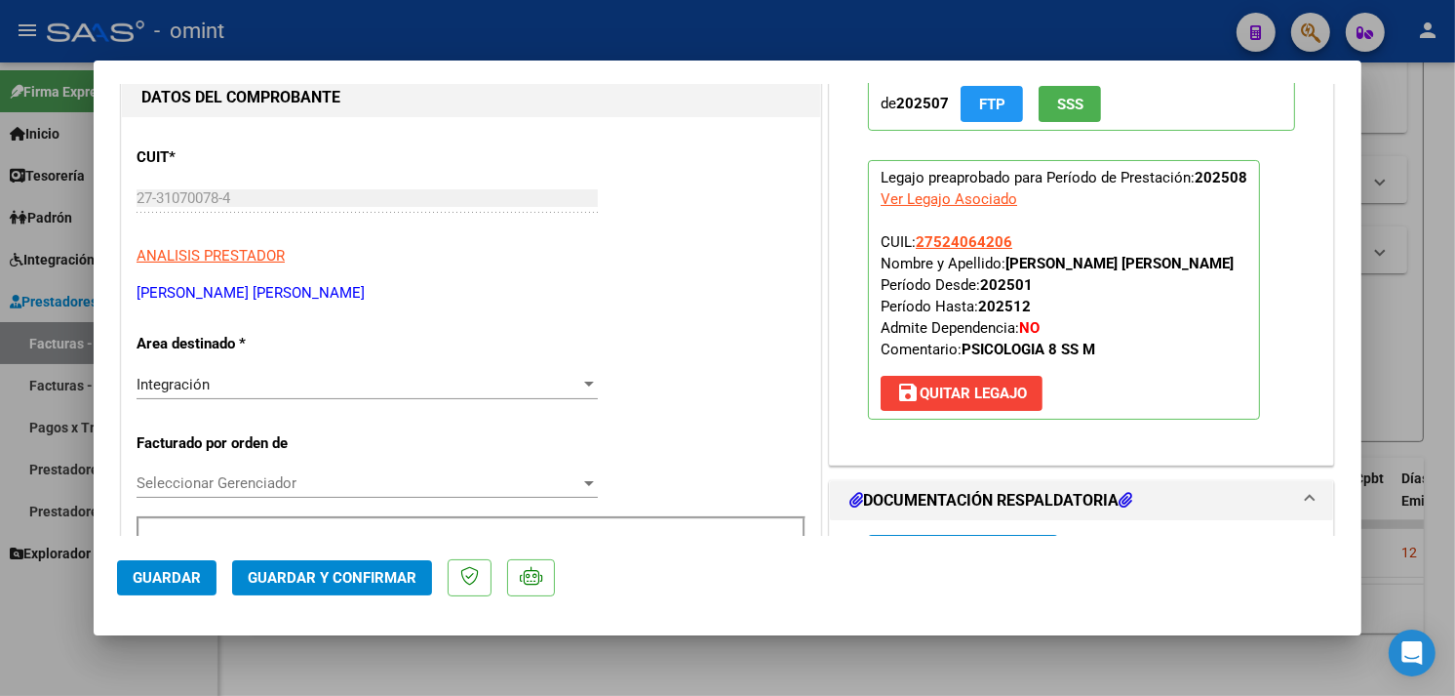
scroll to position [0, 0]
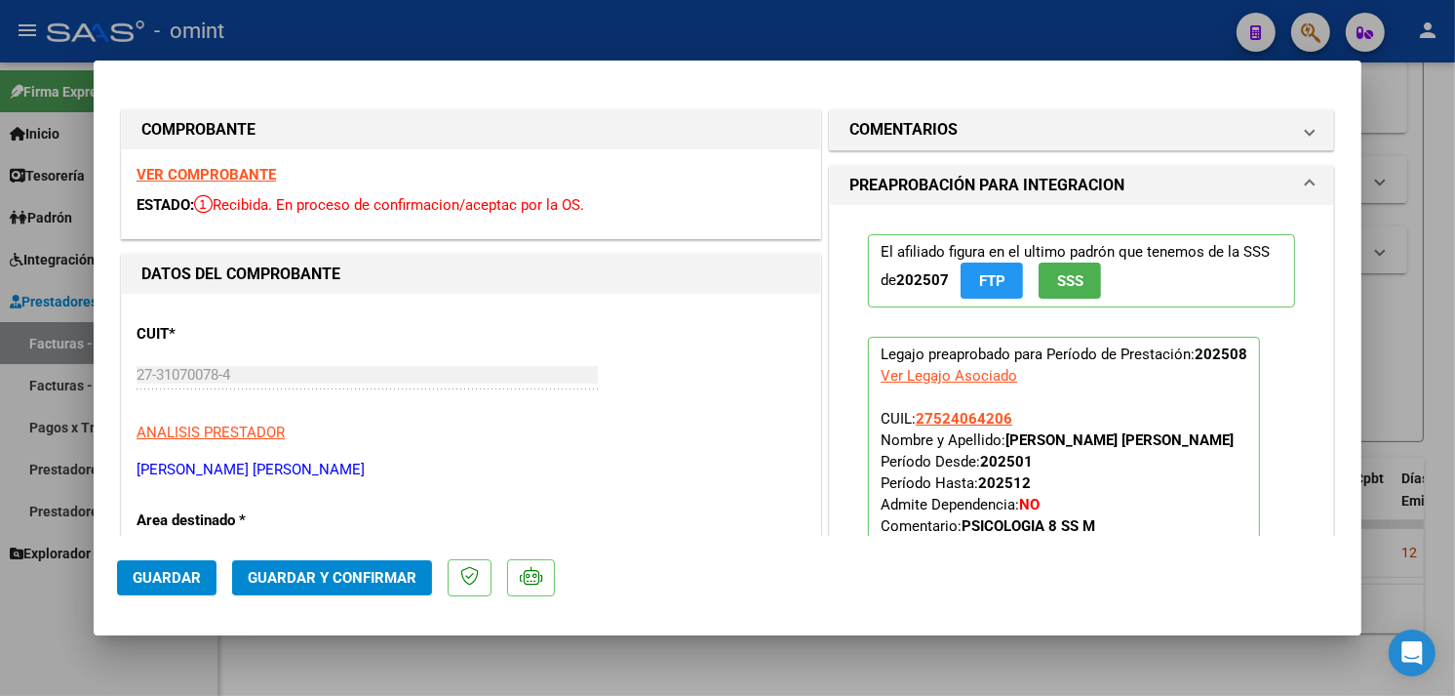
click at [239, 169] on strong "VER COMPROBANTE" at bounding box center [206, 175] width 139 height 18
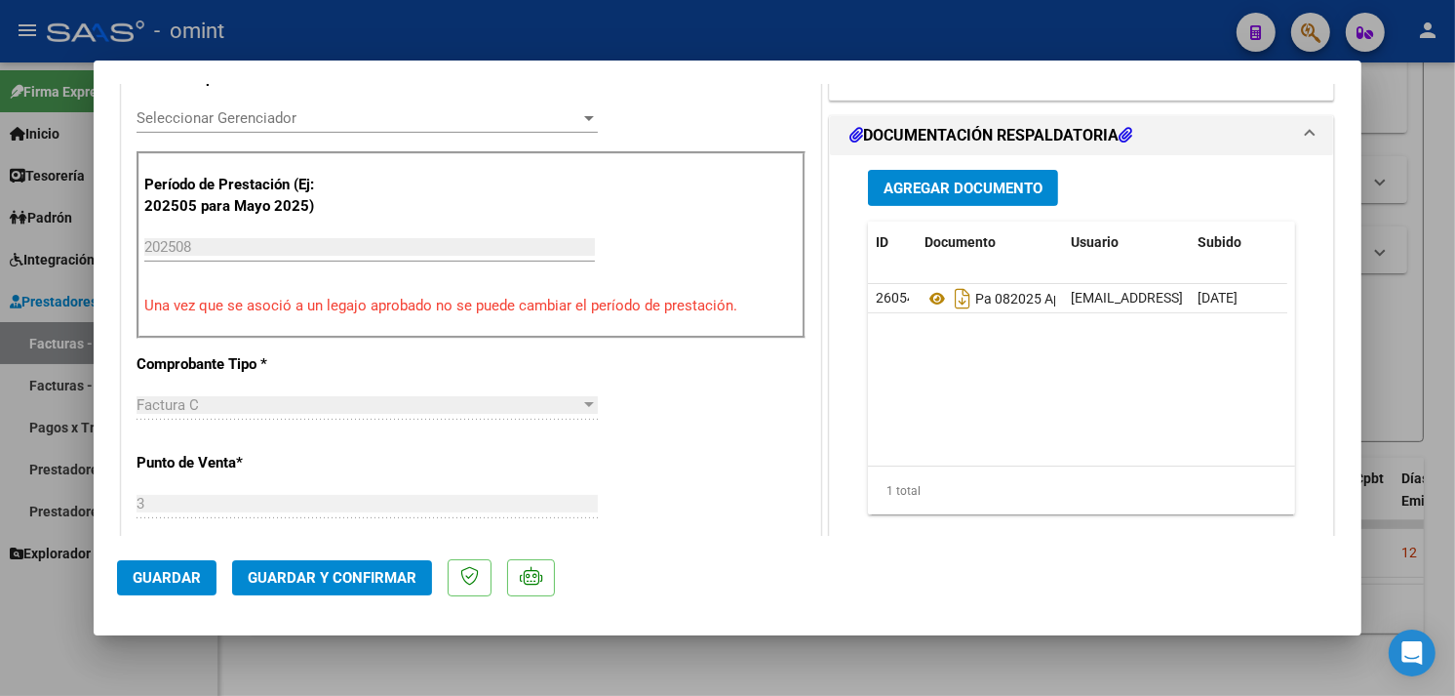
scroll to position [1084, 0]
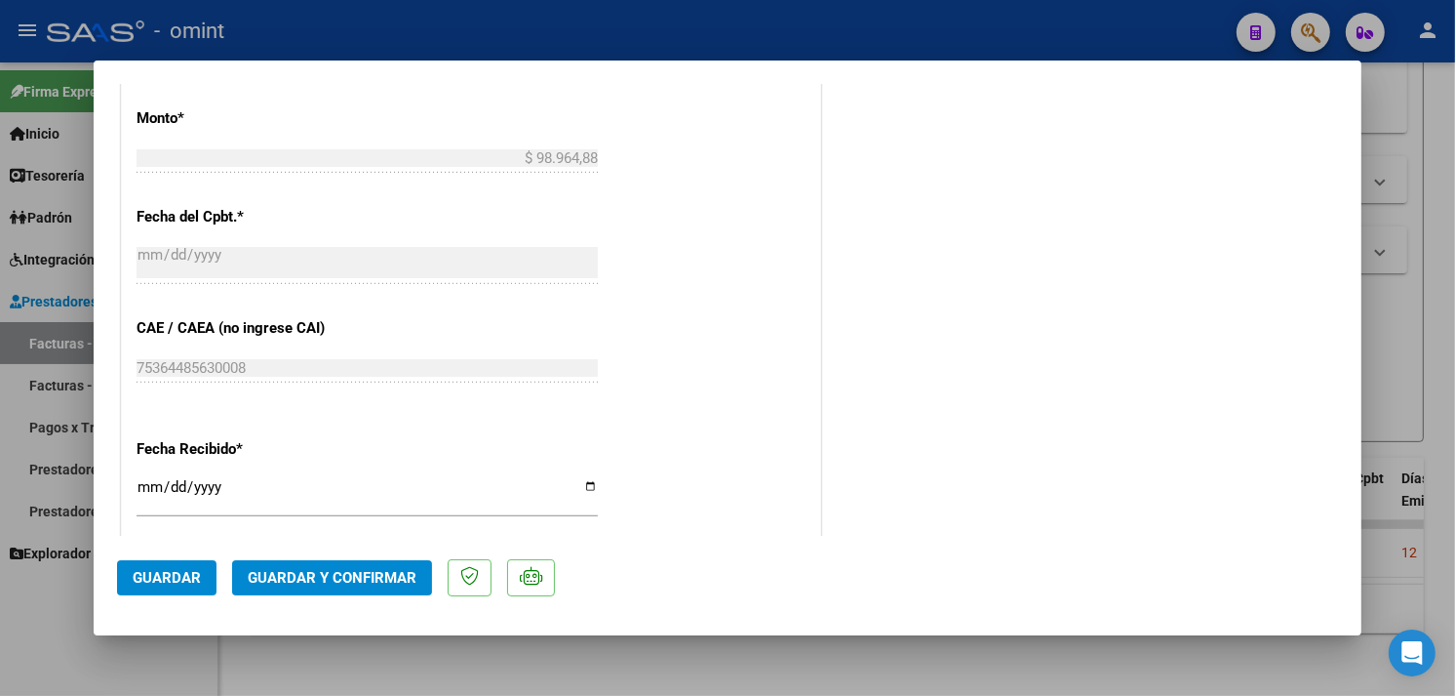
click at [386, 569] on span "Guardar y Confirmar" at bounding box center [332, 578] width 169 height 18
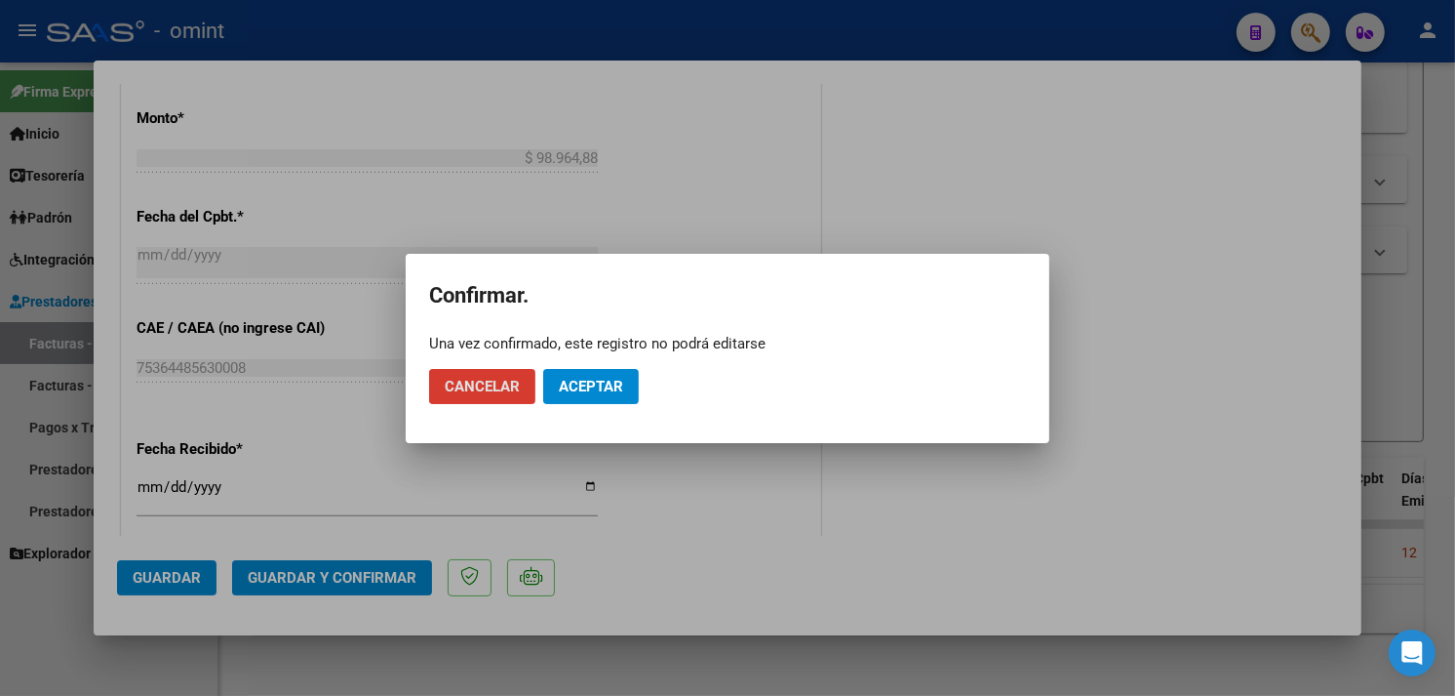
click at [585, 381] on span "Aceptar" at bounding box center [591, 387] width 64 height 18
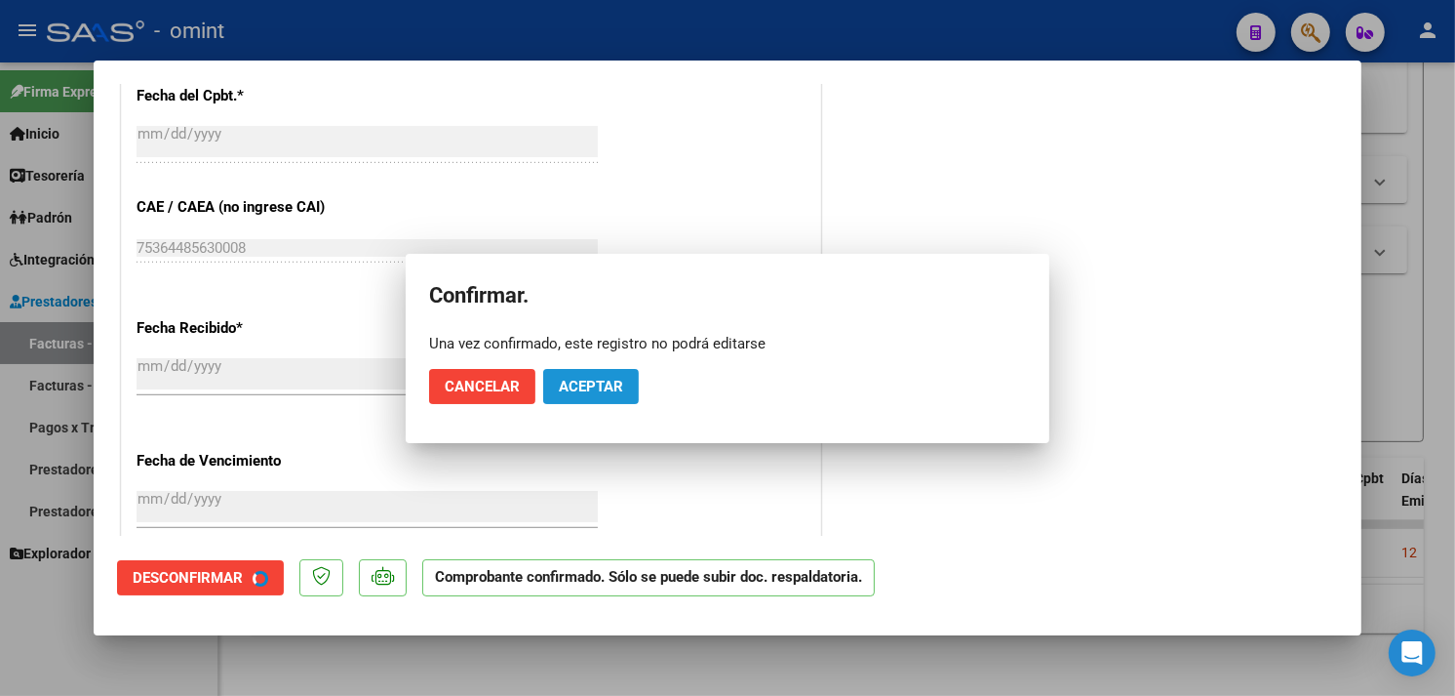
scroll to position [962, 0]
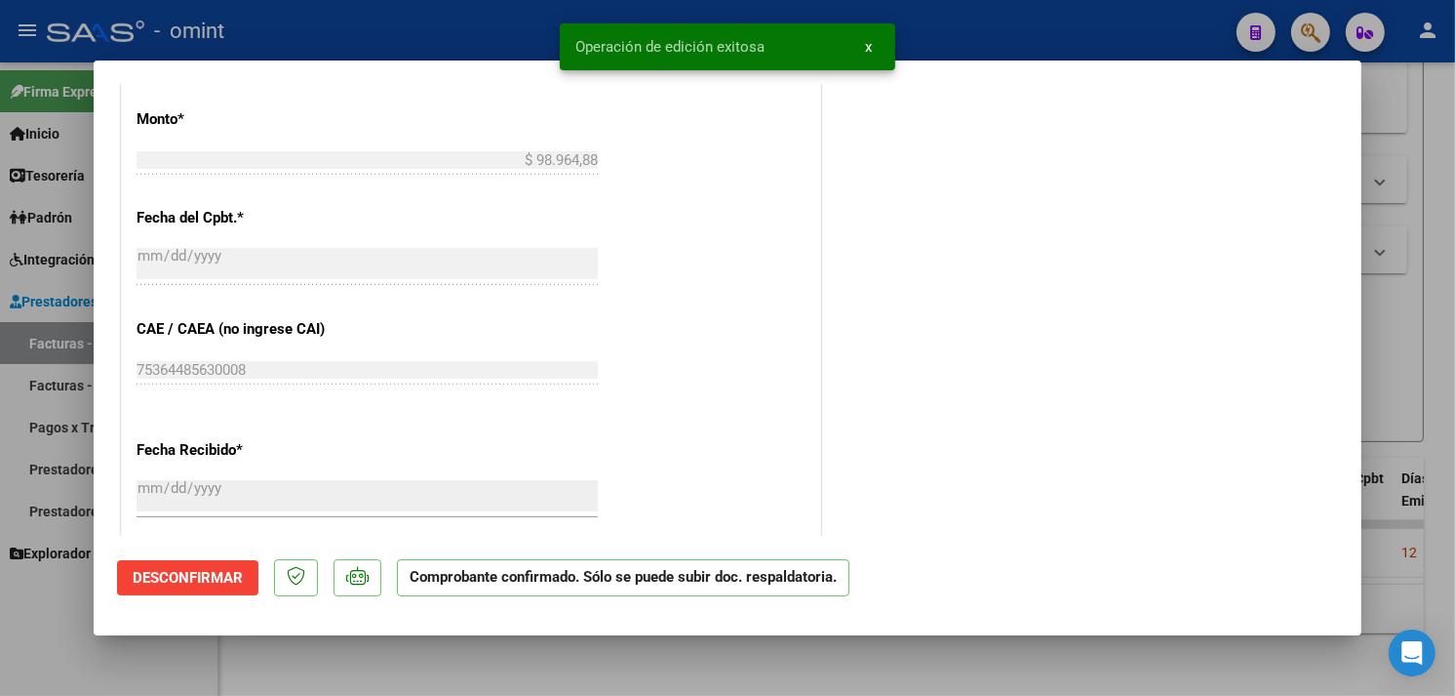
click at [1401, 324] on div at bounding box center [727, 348] width 1455 height 696
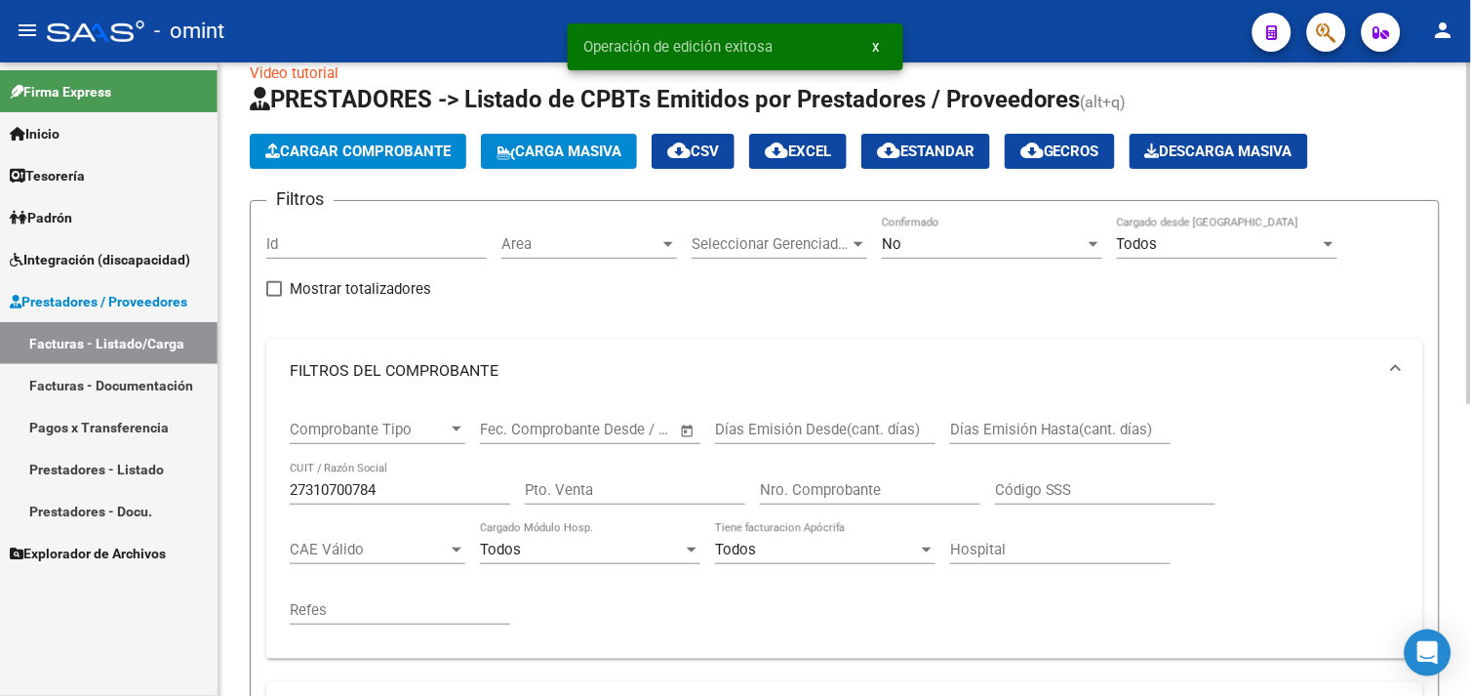
scroll to position [0, 0]
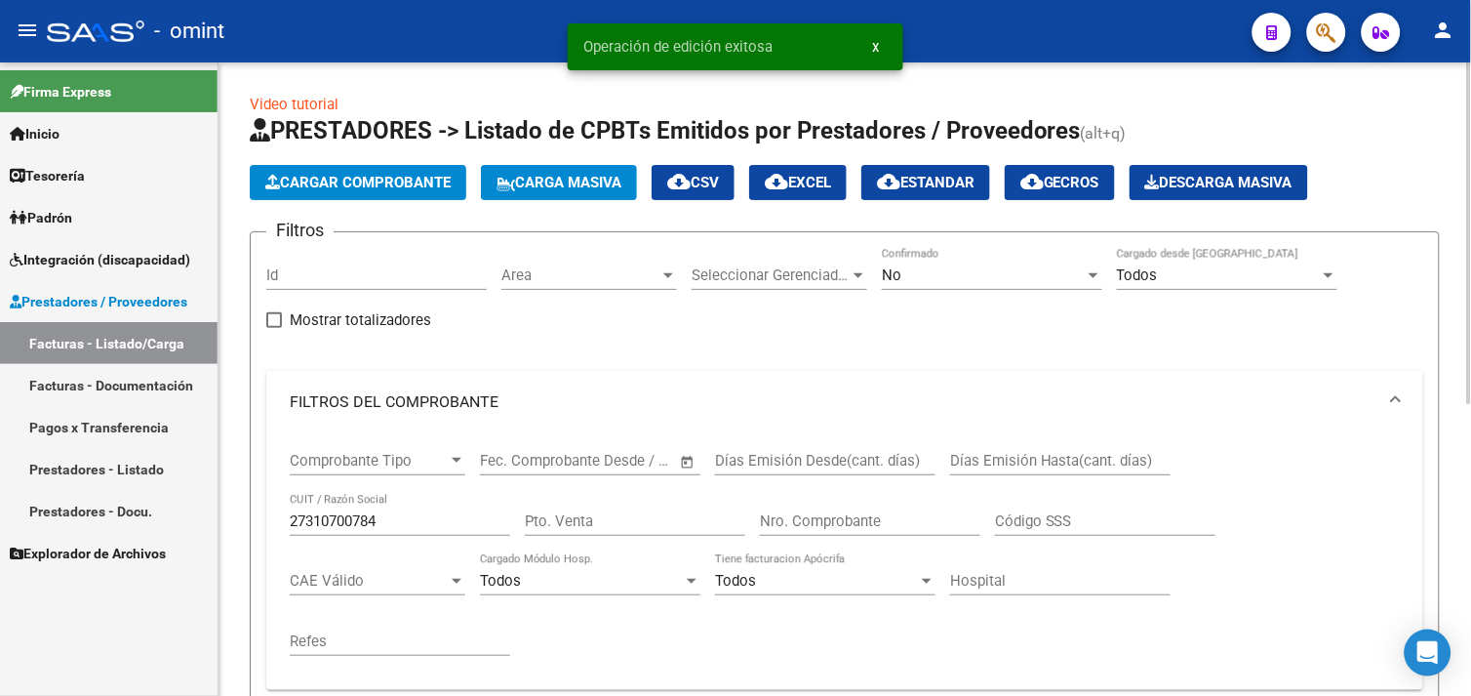
click at [348, 510] on div "27310700784 CUIT / Razón Social" at bounding box center [400, 515] width 220 height 42
click at [344, 518] on input "27310700784" at bounding box center [400, 521] width 220 height 18
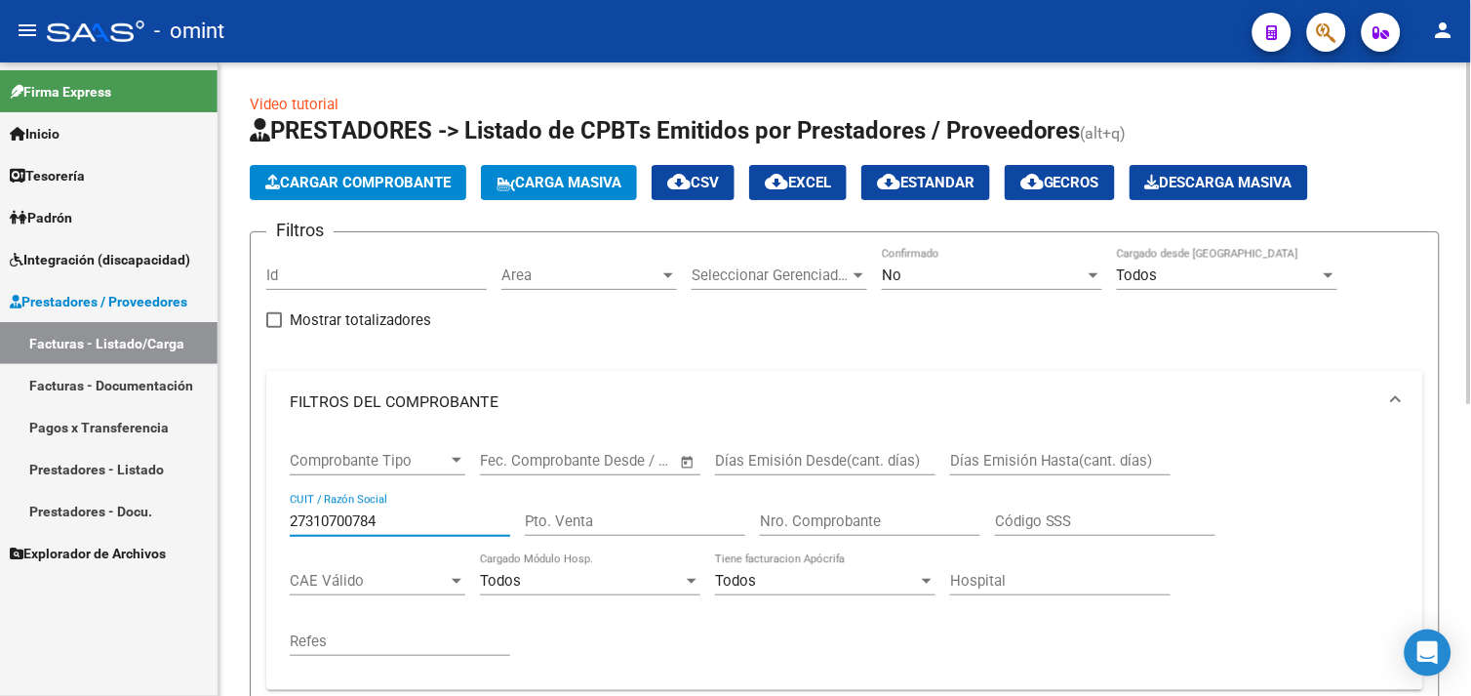
paste input "164562951"
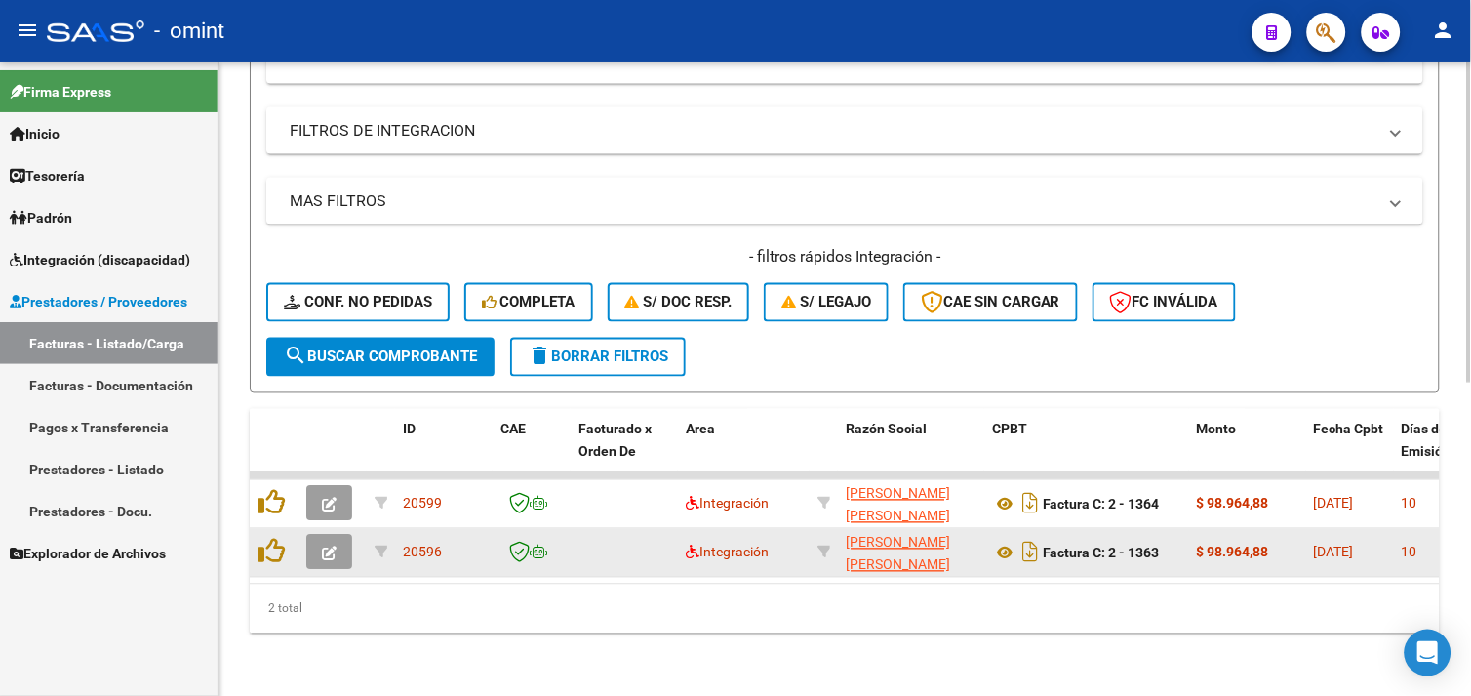
click at [329, 546] on icon "button" at bounding box center [329, 553] width 15 height 15
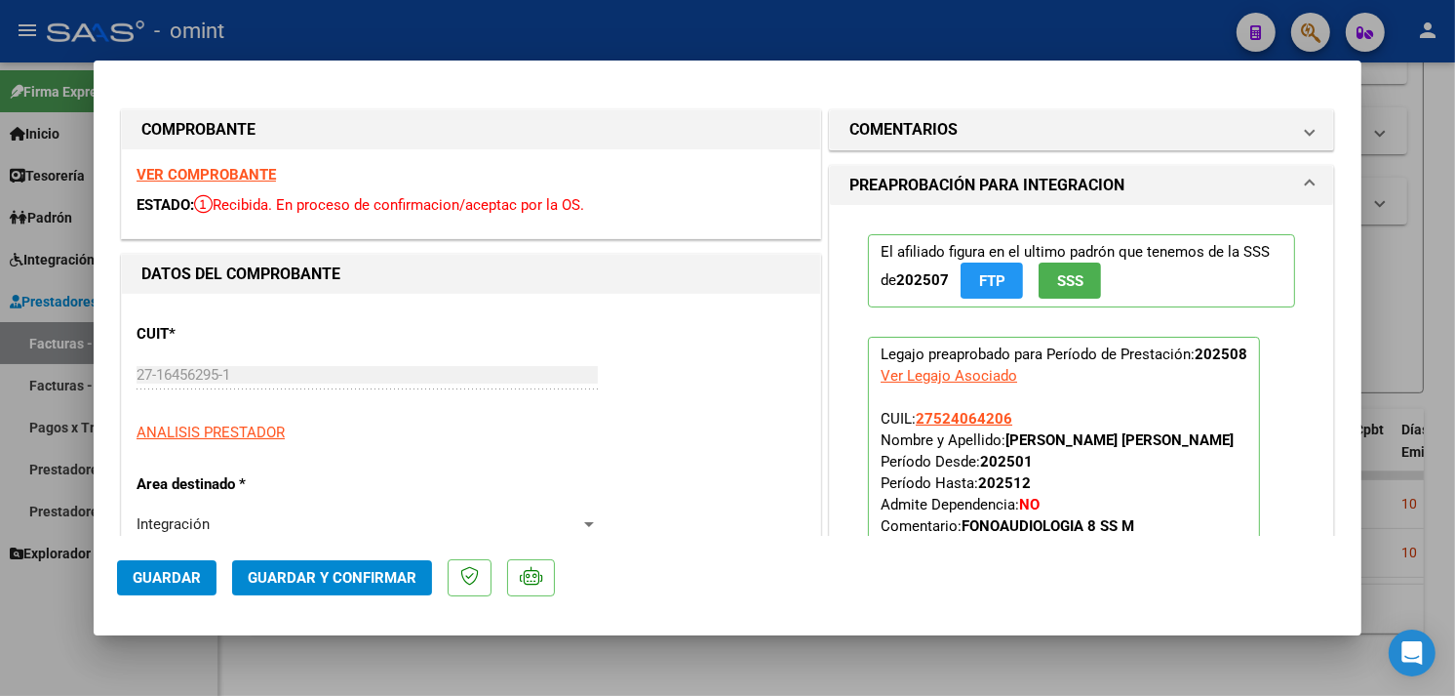
click at [217, 179] on strong "VER COMPROBANTE" at bounding box center [206, 175] width 139 height 18
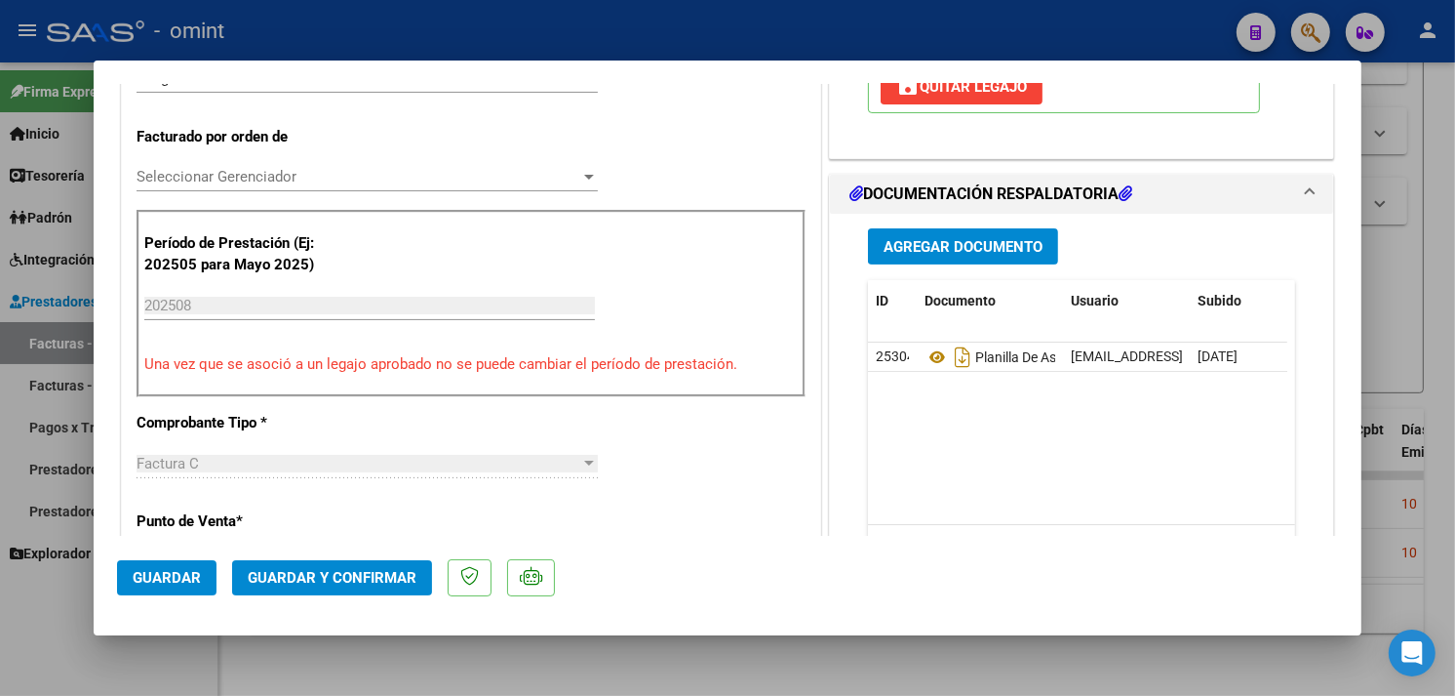
scroll to position [650, 0]
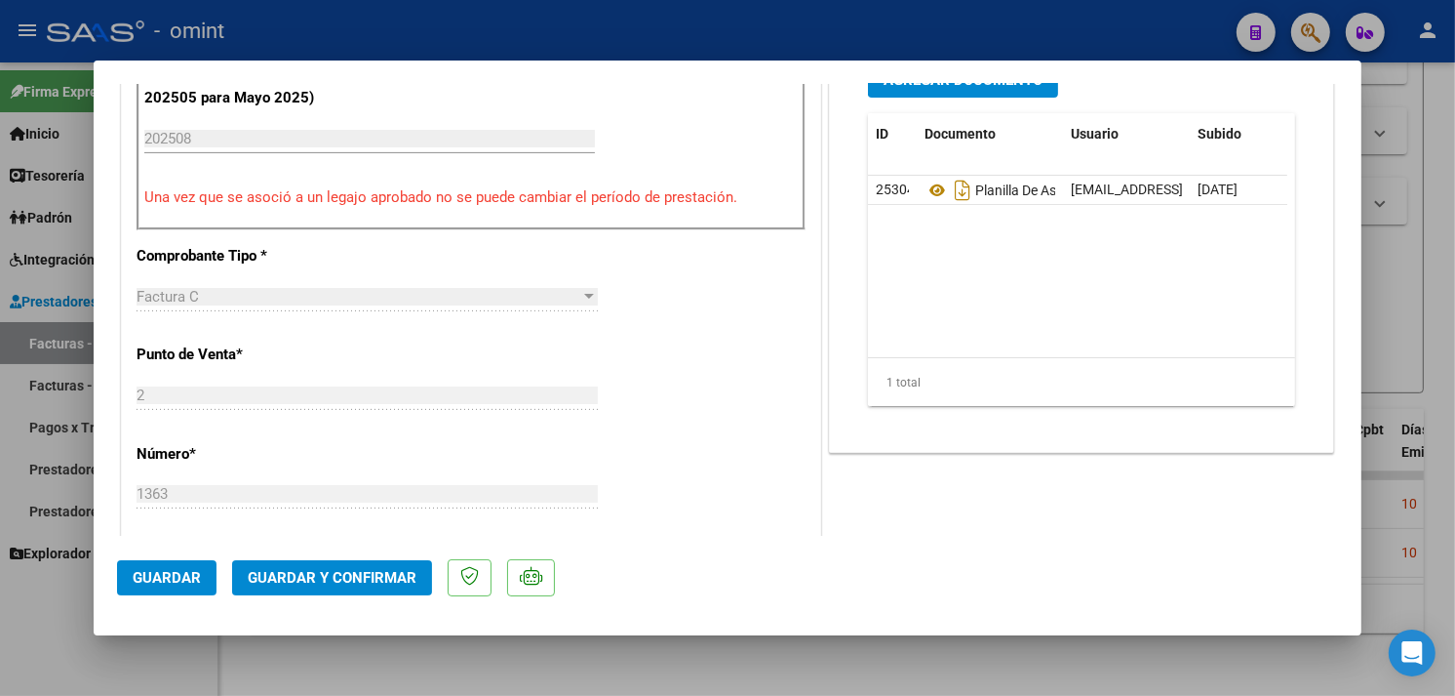
click at [346, 582] on span "Guardar y Confirmar" at bounding box center [332, 578] width 169 height 18
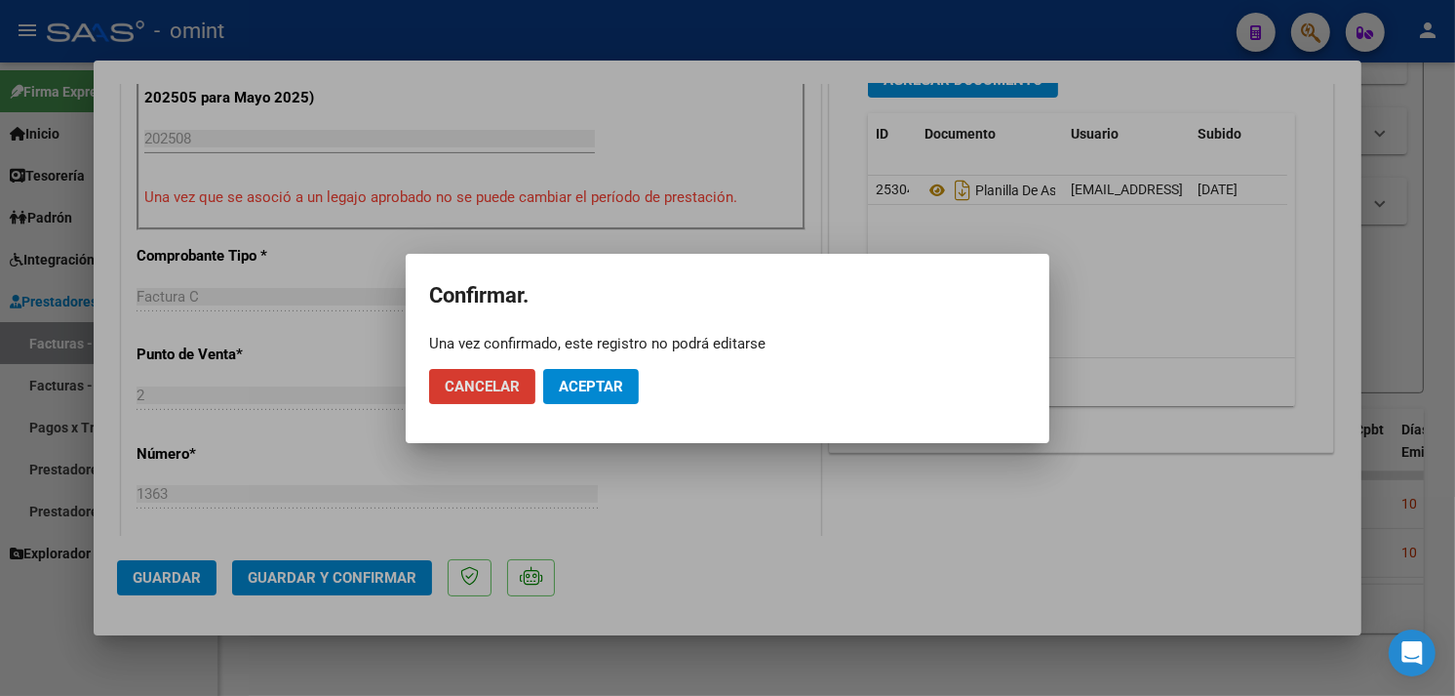
click at [585, 384] on span "Aceptar" at bounding box center [591, 387] width 64 height 18
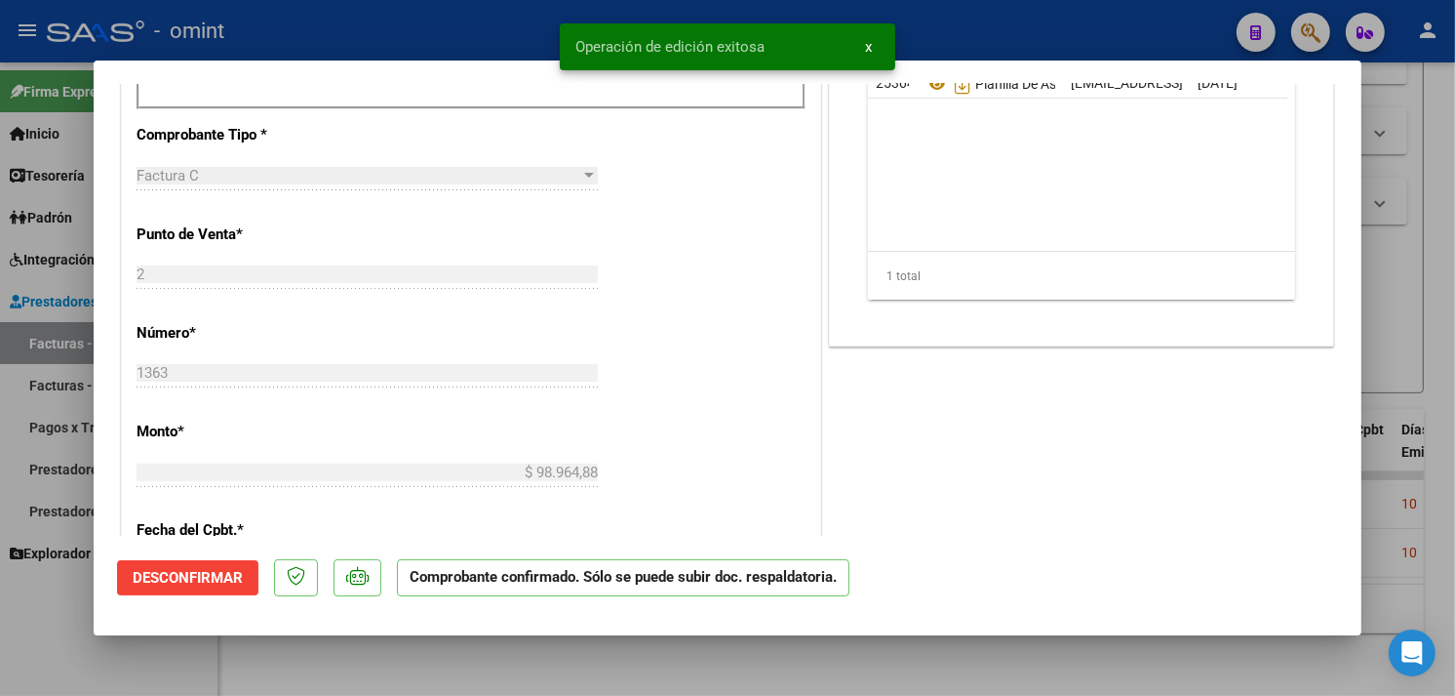
click at [1396, 303] on div at bounding box center [727, 348] width 1455 height 696
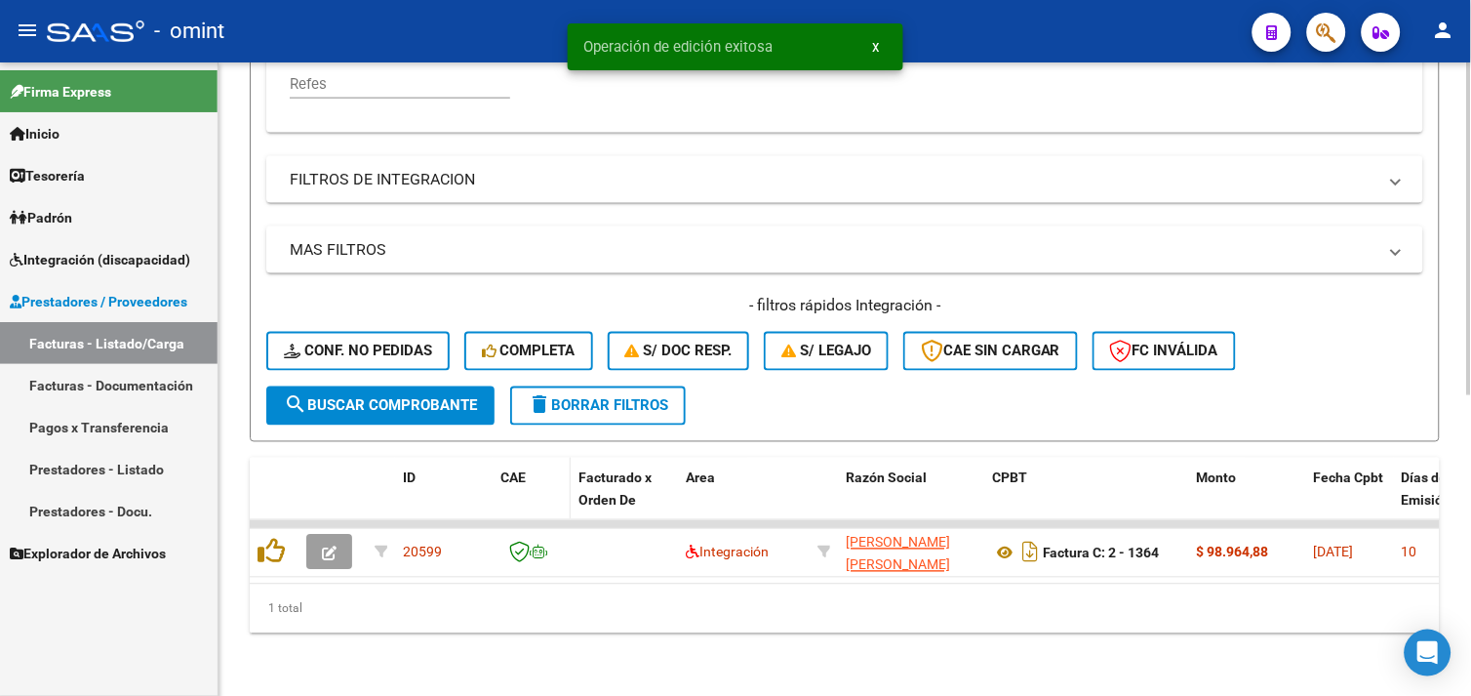
scroll to position [139, 0]
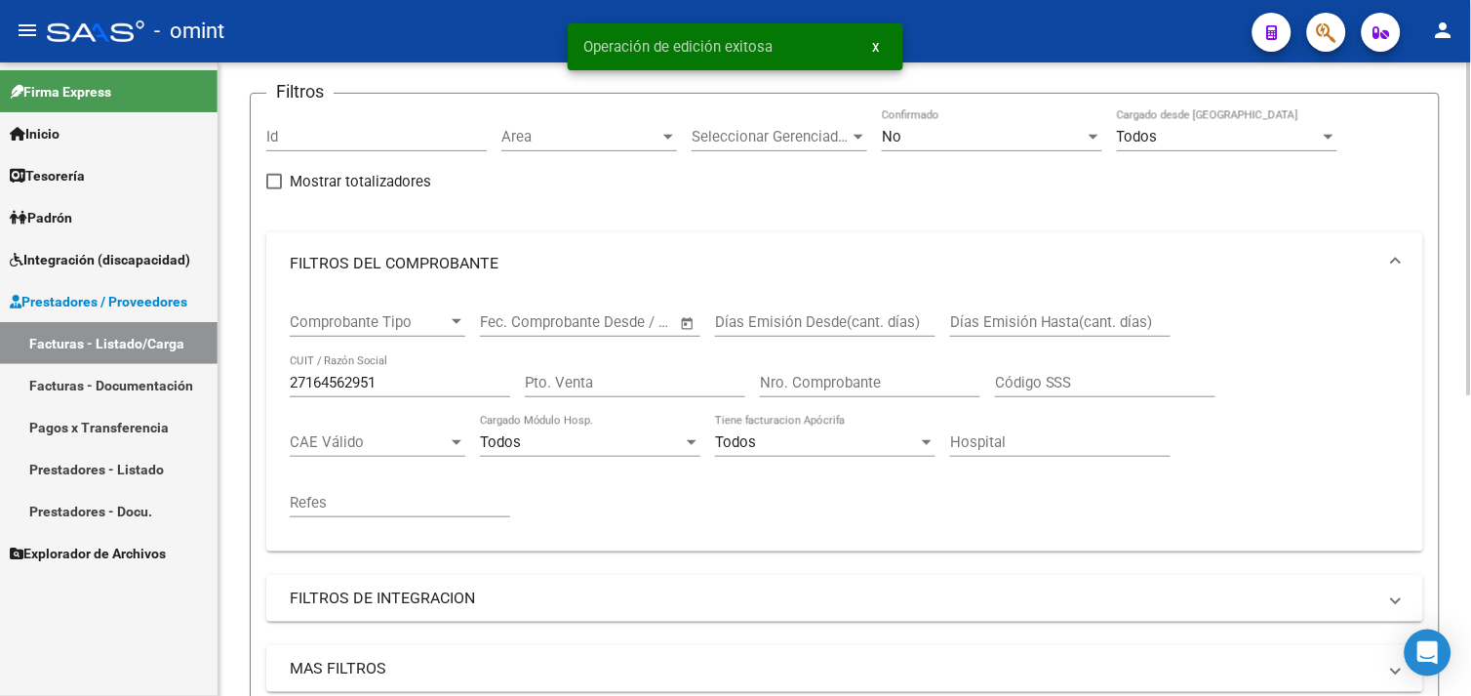
click at [336, 380] on input "27164562951" at bounding box center [400, 383] width 220 height 18
paste input "30714482862"
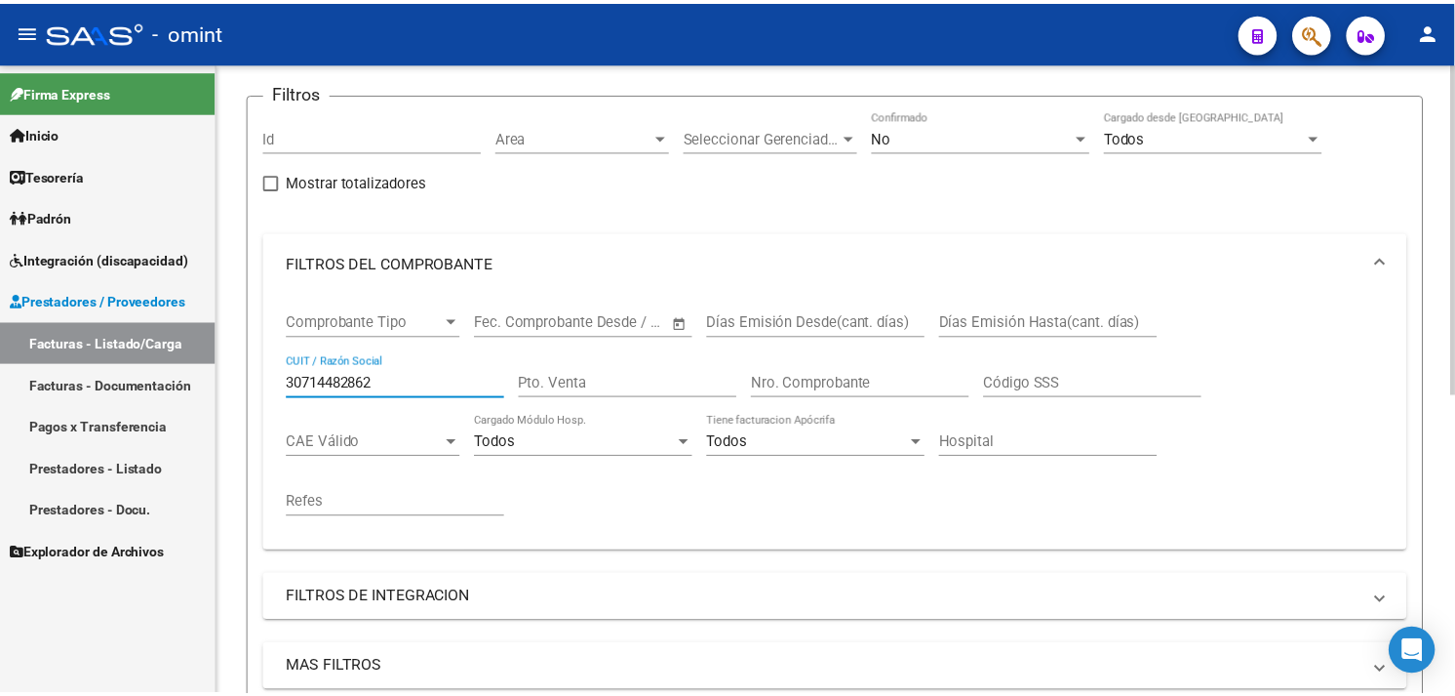
scroll to position [571, 0]
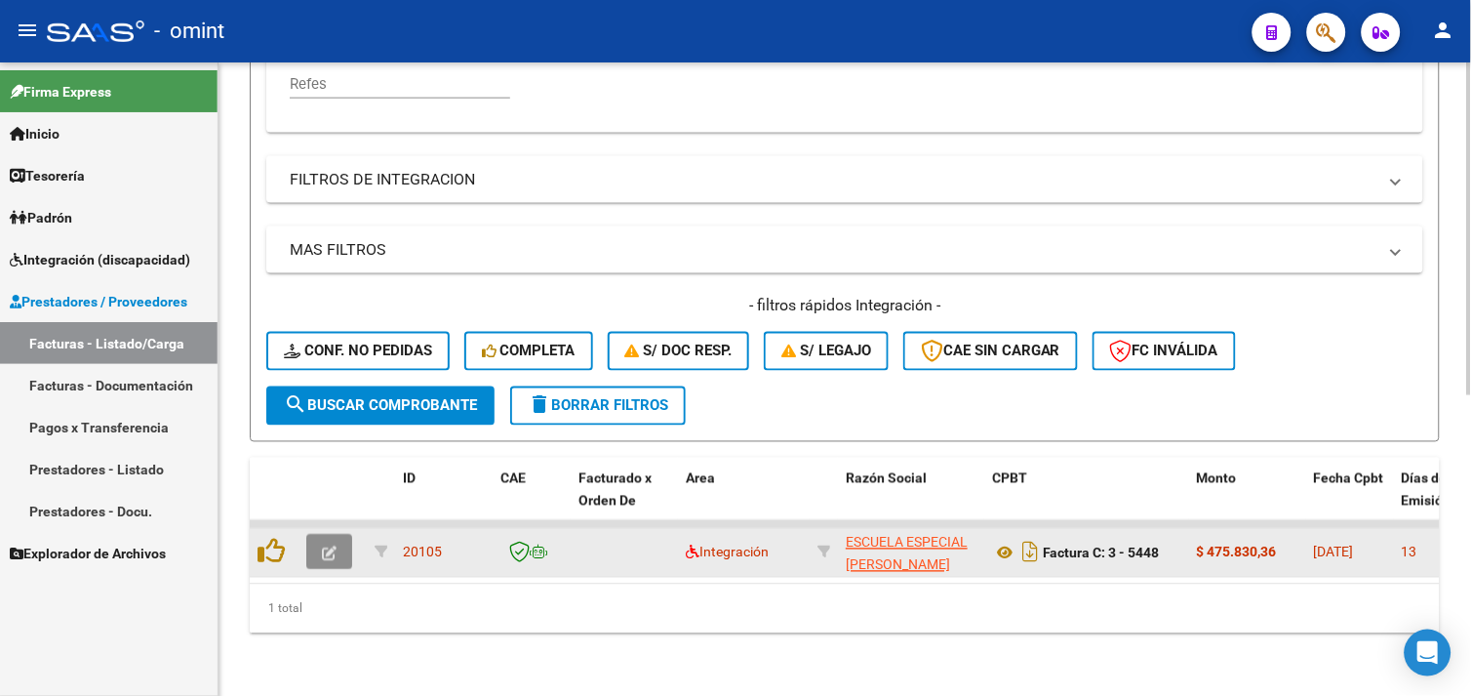
click at [344, 542] on button "button" at bounding box center [329, 552] width 46 height 35
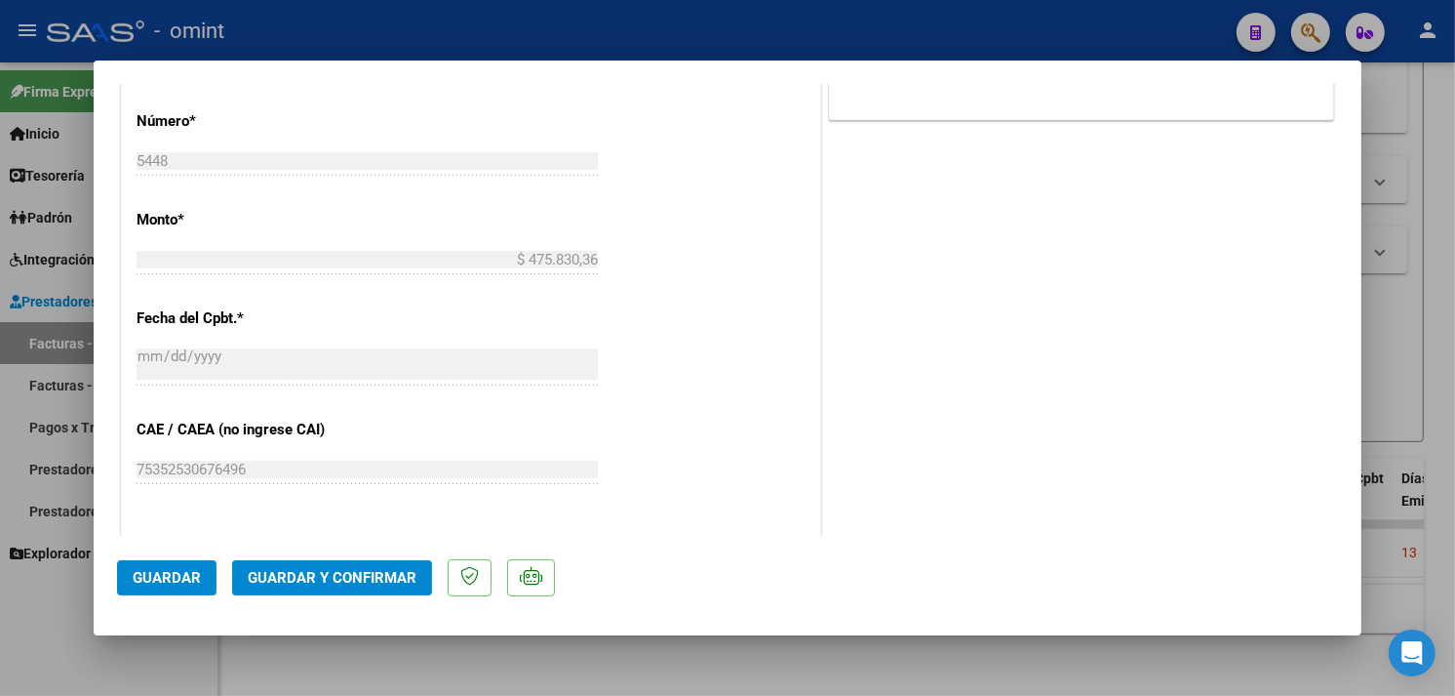
scroll to position [1120, 0]
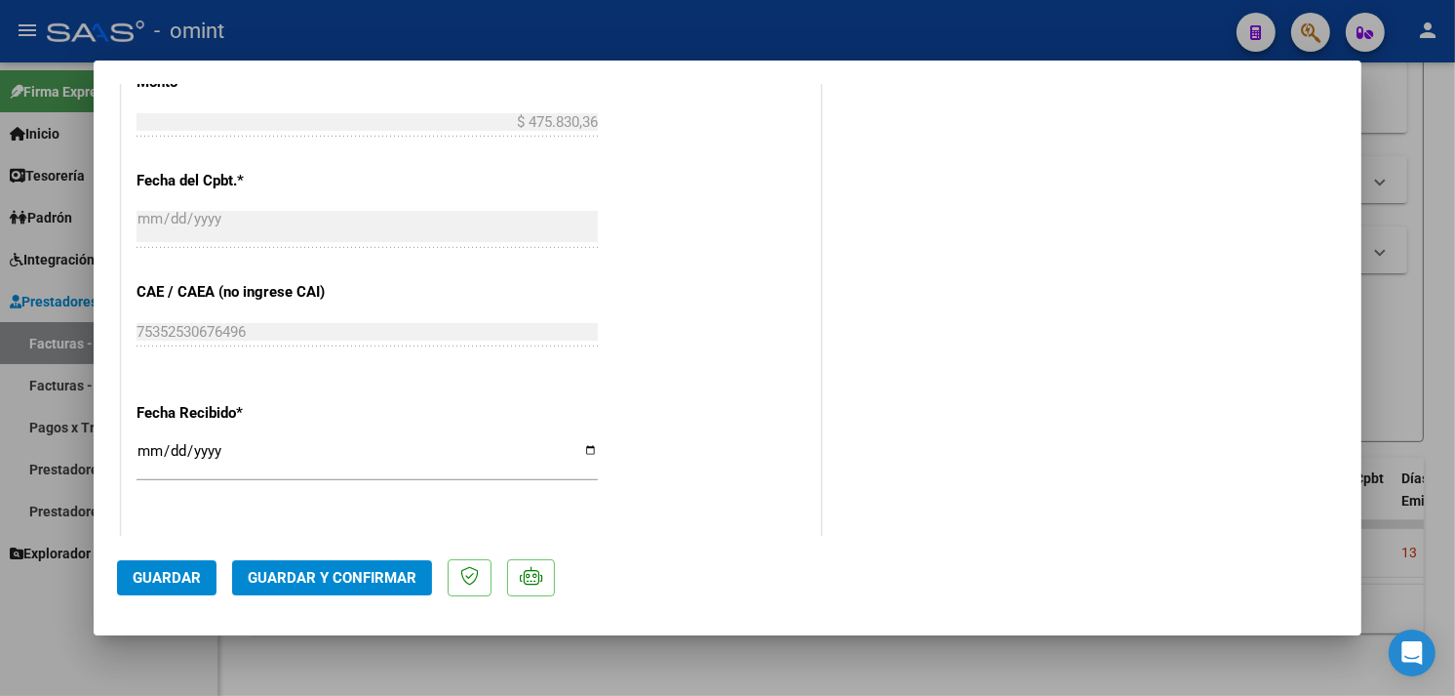
click at [407, 570] on span "Guardar y Confirmar" at bounding box center [332, 578] width 169 height 18
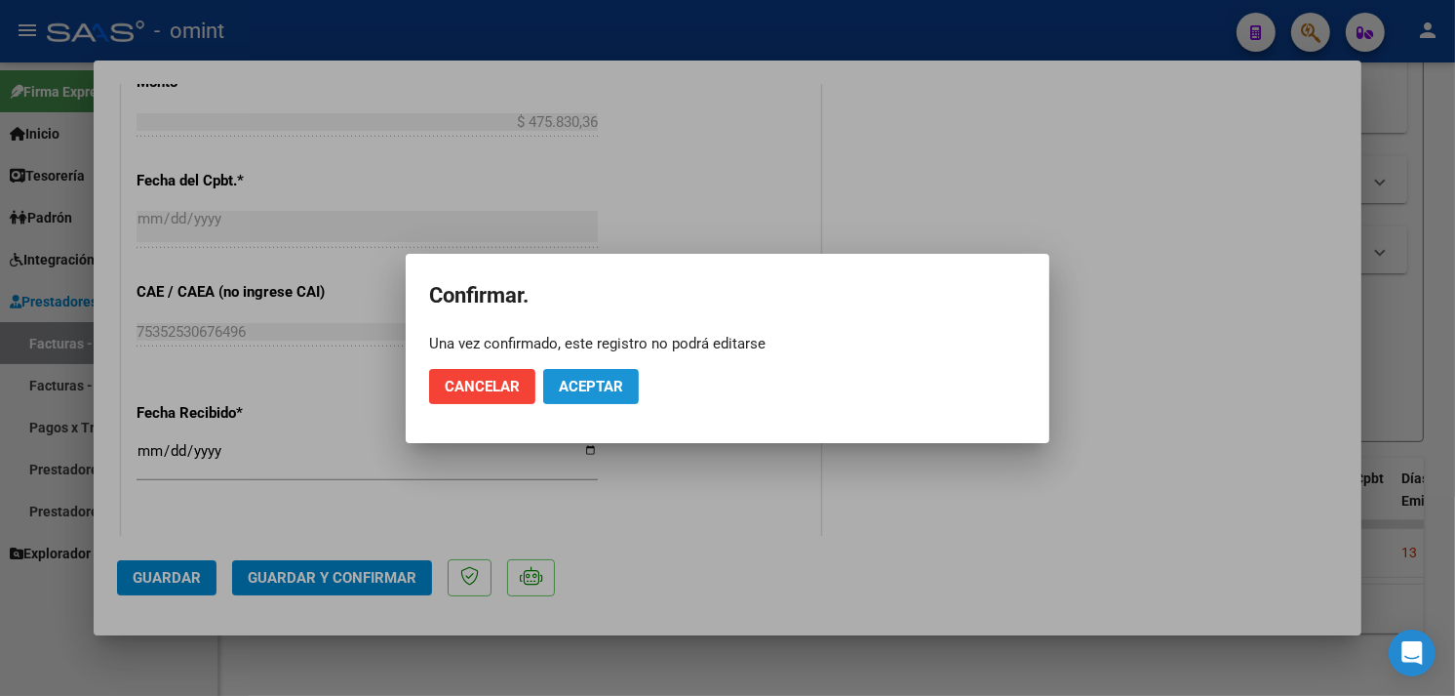
click at [592, 371] on button "Aceptar" at bounding box center [591, 386] width 96 height 35
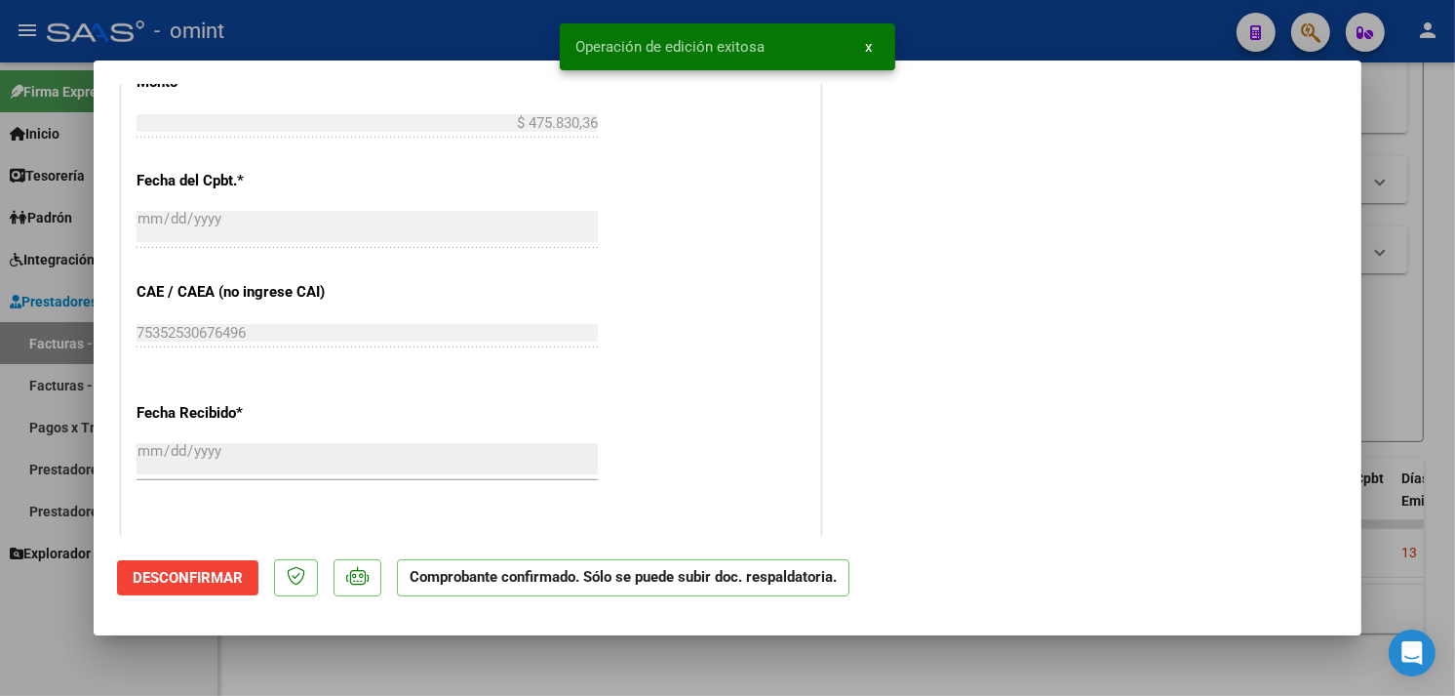
drag, startPoint x: 1375, startPoint y: 348, endPoint x: 1314, endPoint y: 365, distance: 63.7
click at [1376, 346] on div at bounding box center [727, 348] width 1455 height 696
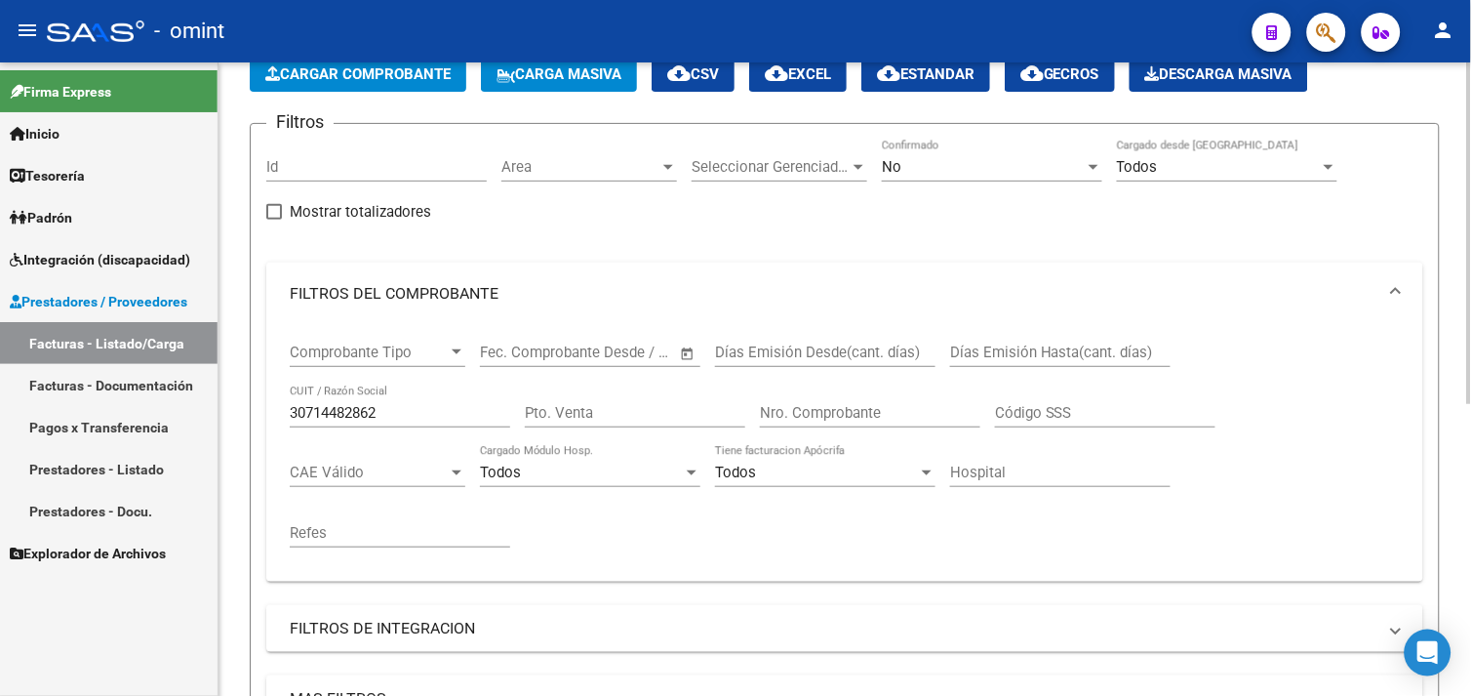
scroll to position [107, 0]
click at [333, 404] on div "30714482862 CUIT / Razón Social" at bounding box center [400, 407] width 220 height 42
paste input "27123325821"
click at [325, 417] on input "3071448286227123325821" at bounding box center [400, 414] width 220 height 18
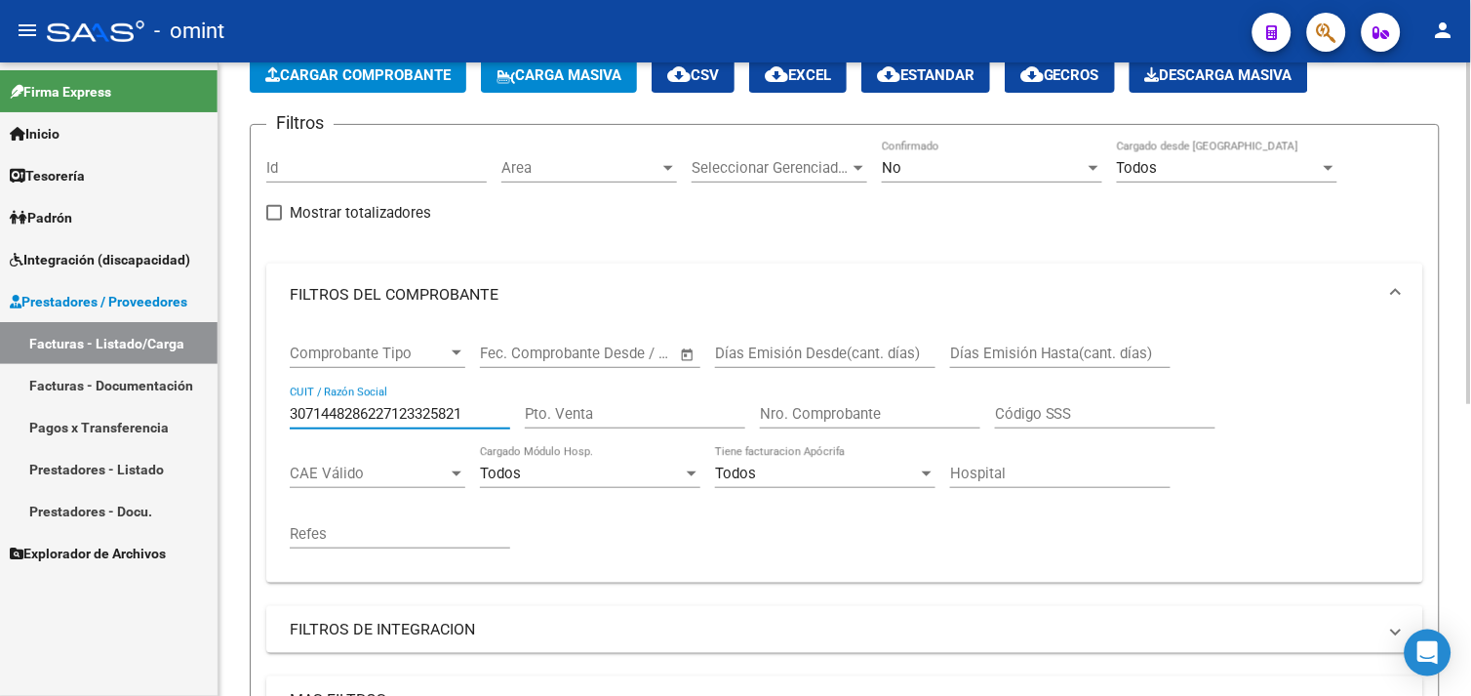
click at [325, 417] on input "3071448286227123325821" at bounding box center [400, 414] width 220 height 18
paste input "text"
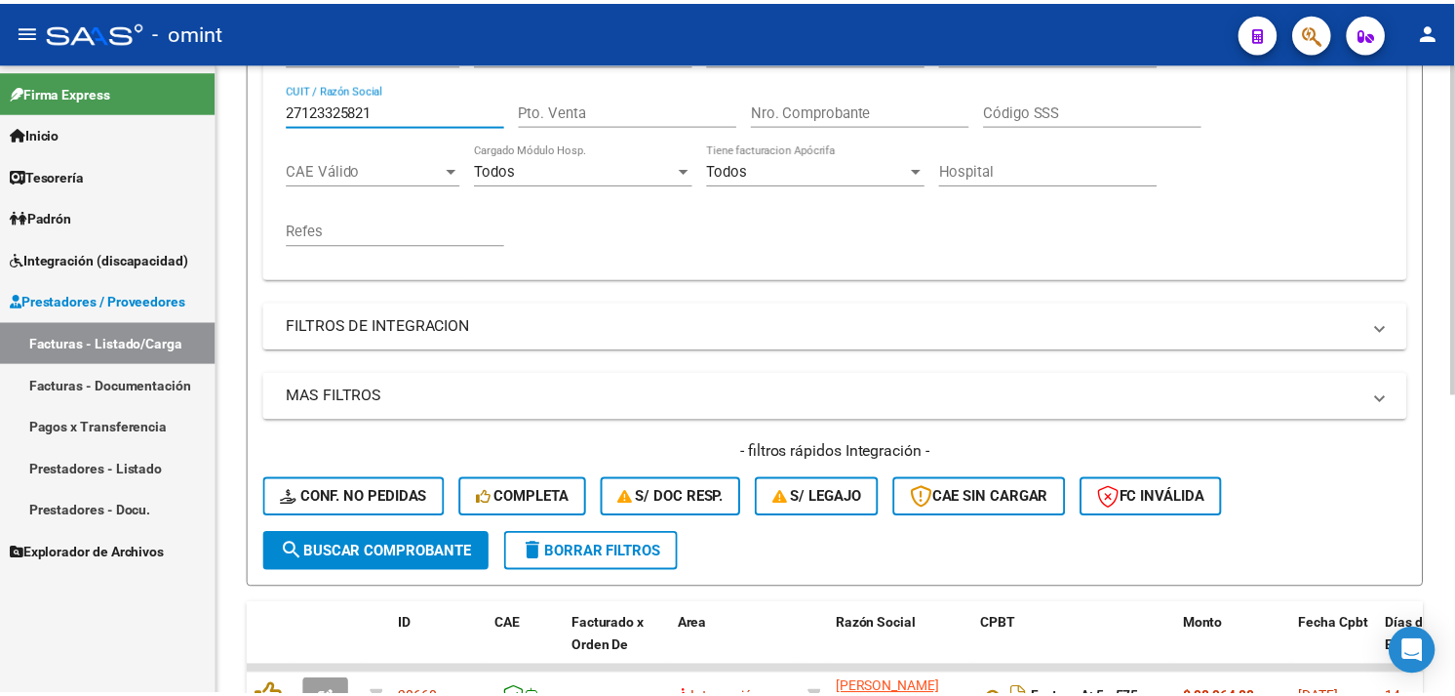
scroll to position [571, 0]
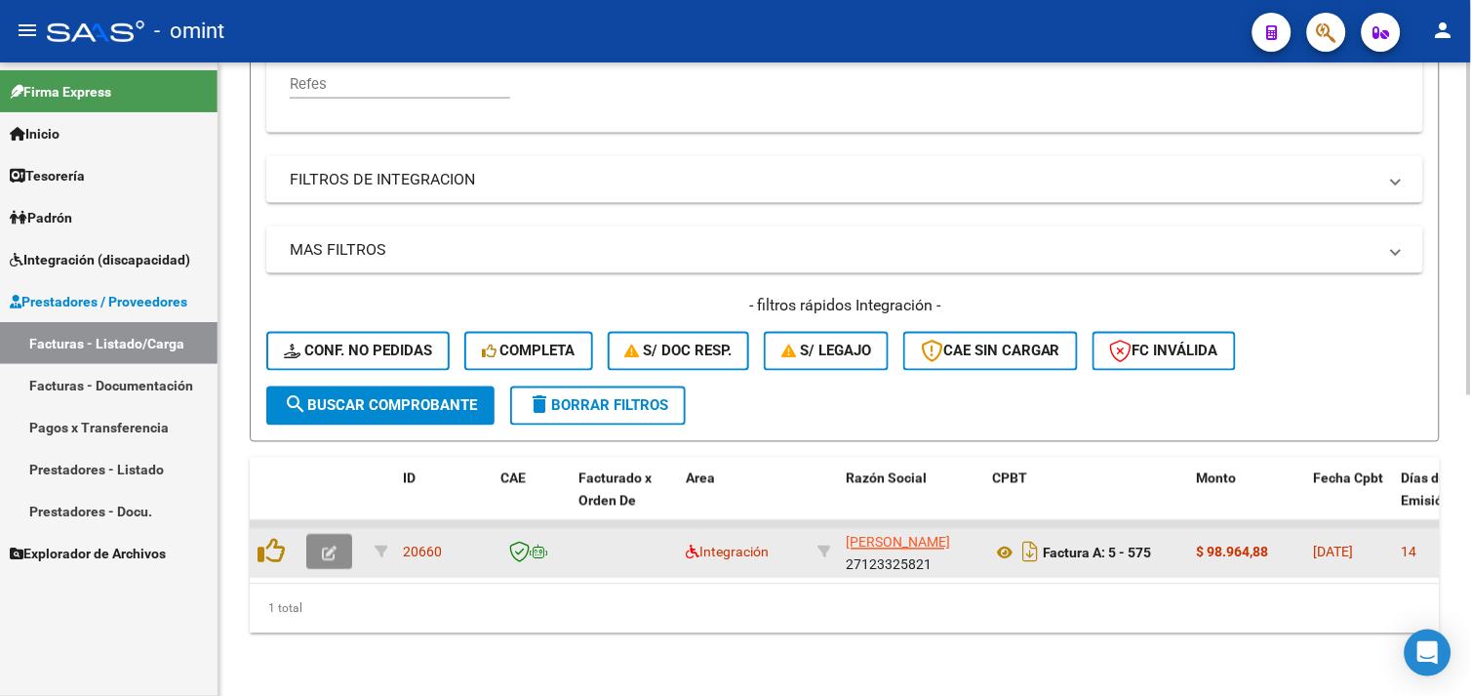
click at [327, 546] on icon "button" at bounding box center [329, 553] width 15 height 15
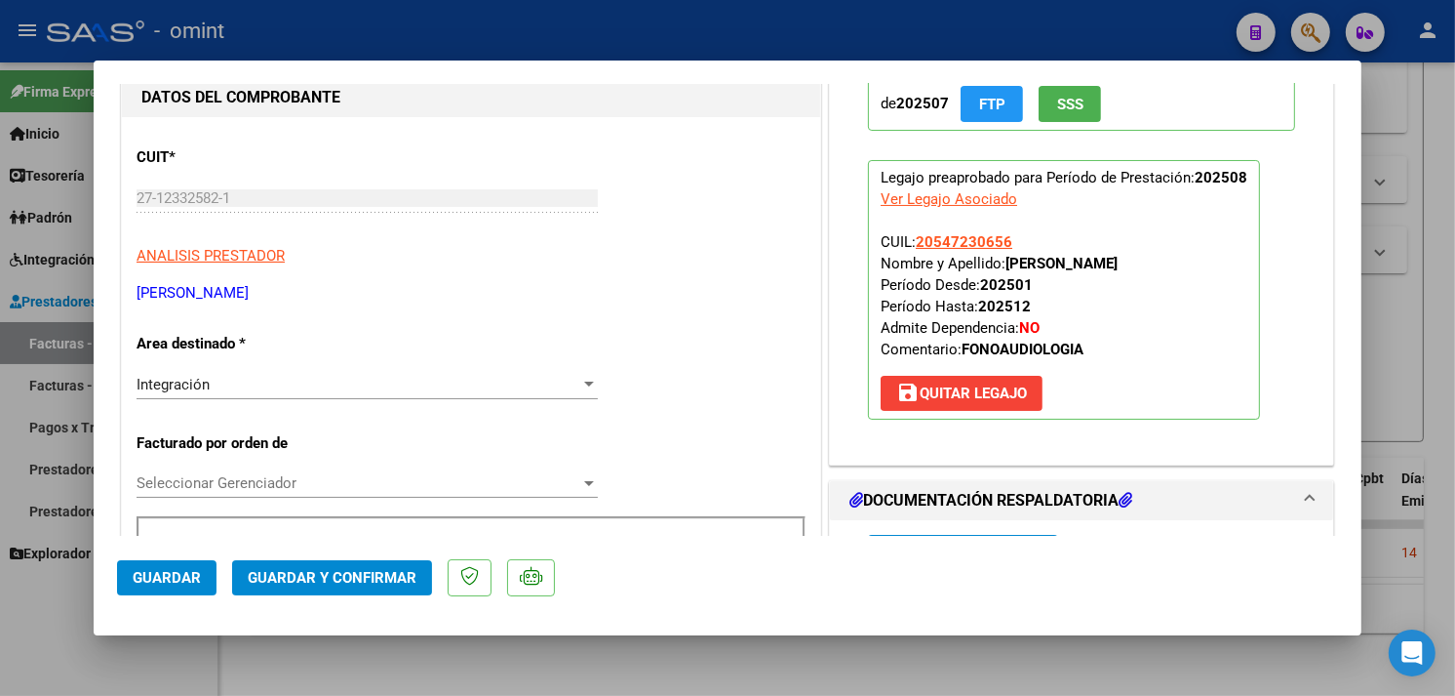
scroll to position [0, 0]
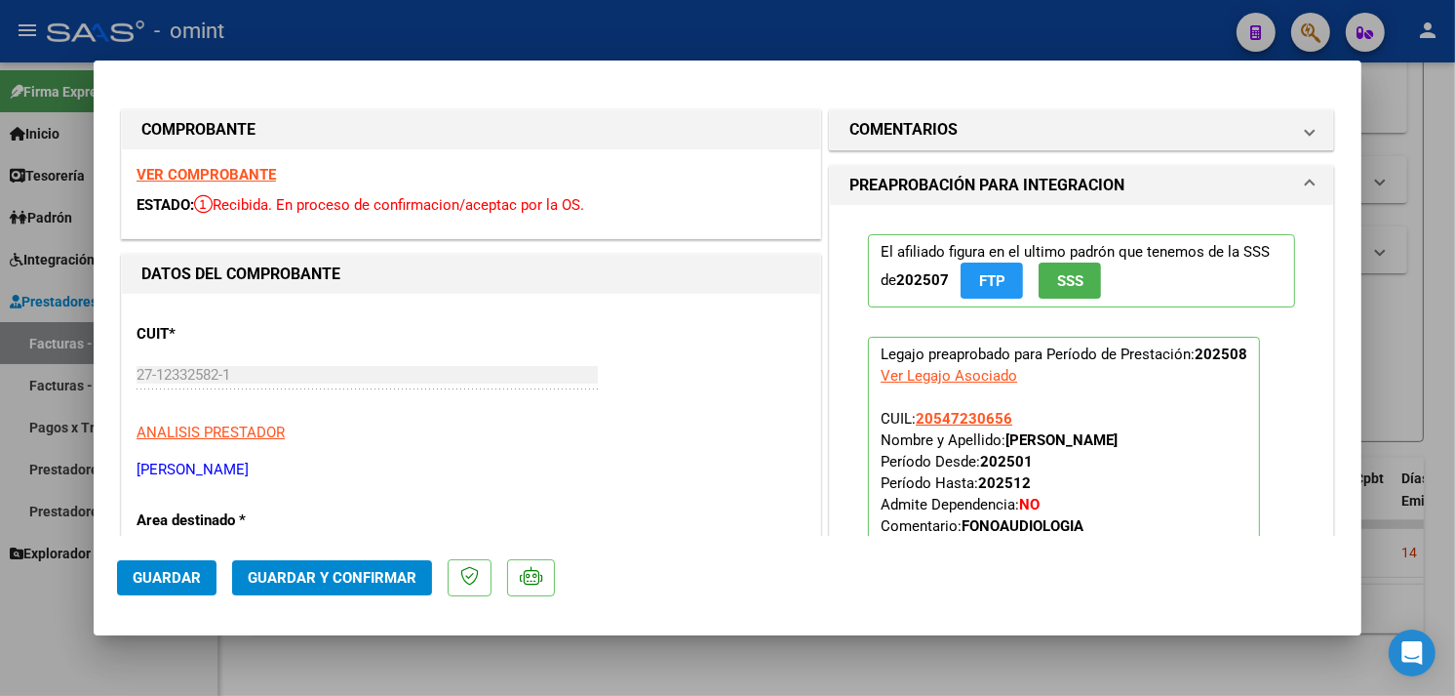
click at [231, 180] on strong "VER COMPROBANTE" at bounding box center [206, 175] width 139 height 18
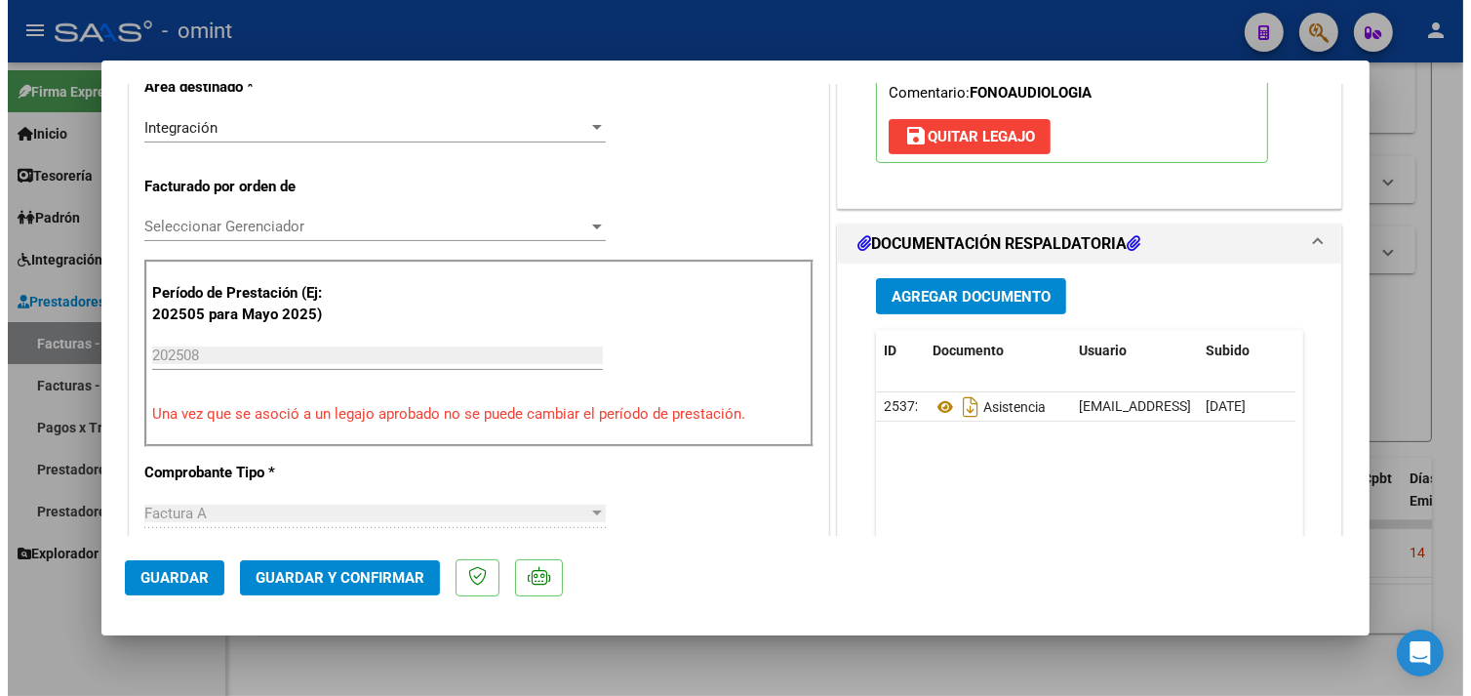
scroll to position [758, 0]
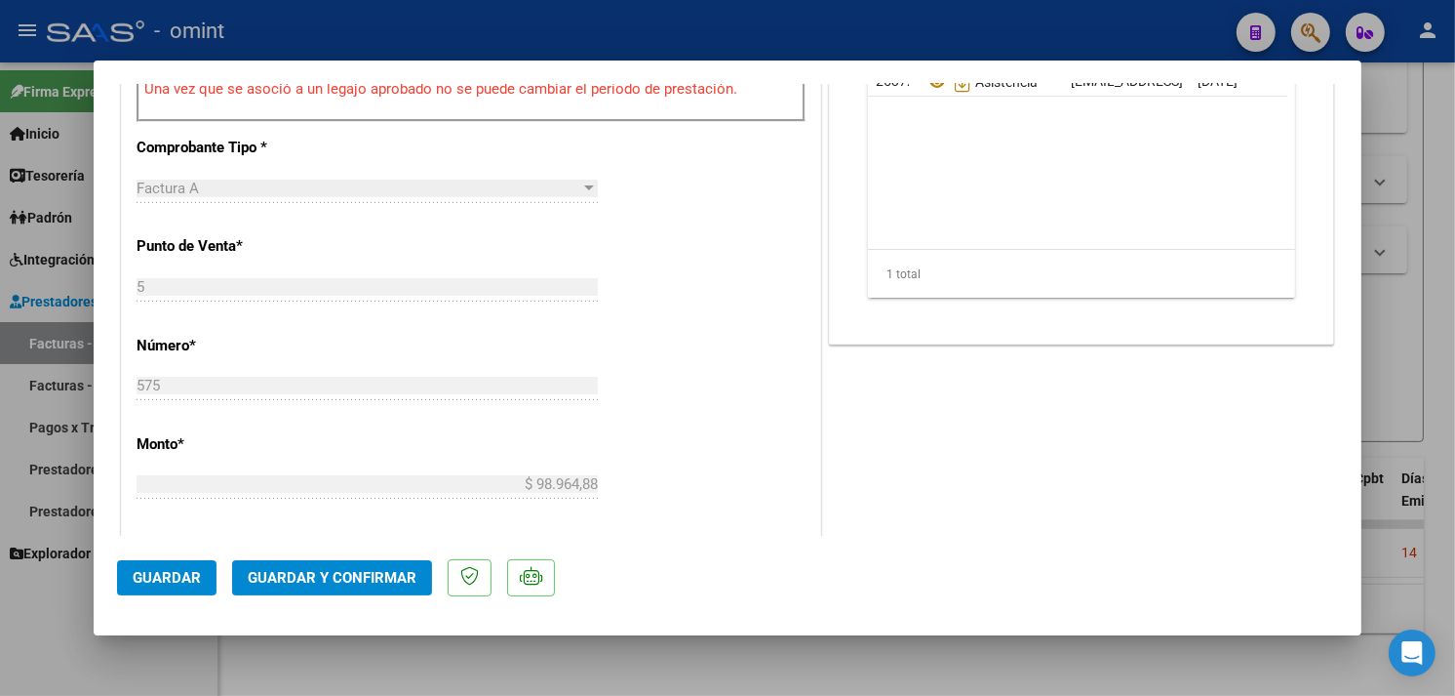
click at [1403, 387] on div at bounding box center [727, 348] width 1455 height 696
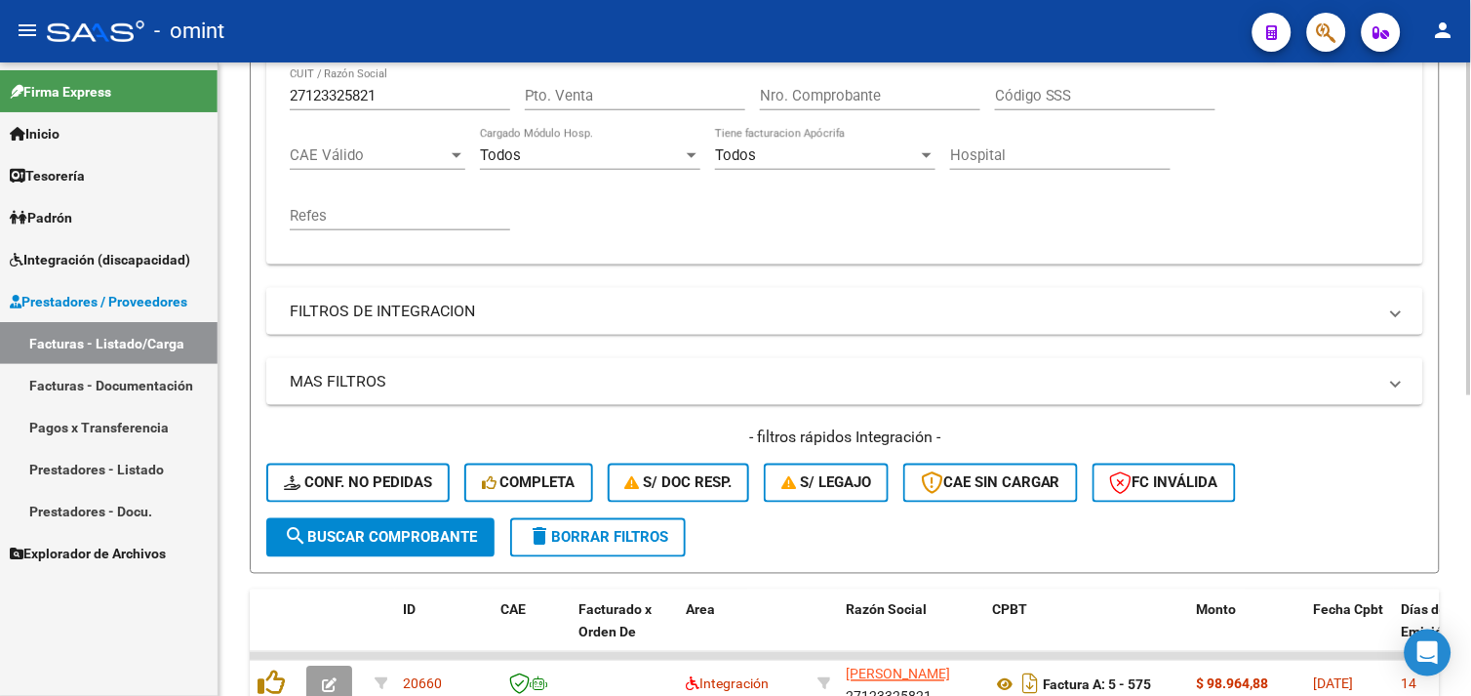
scroll to position [246, 0]
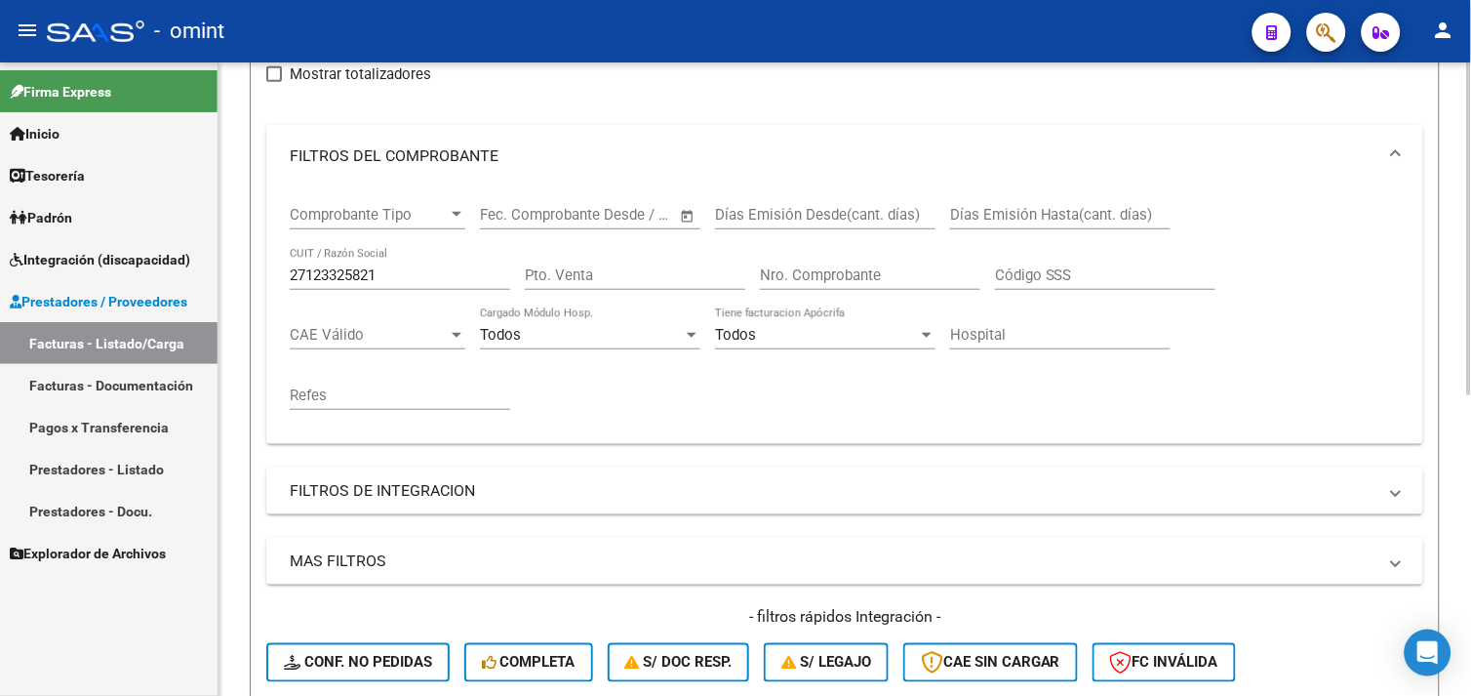
click at [332, 279] on input "27123325821" at bounding box center [400, 275] width 220 height 18
paste input "0311645057"
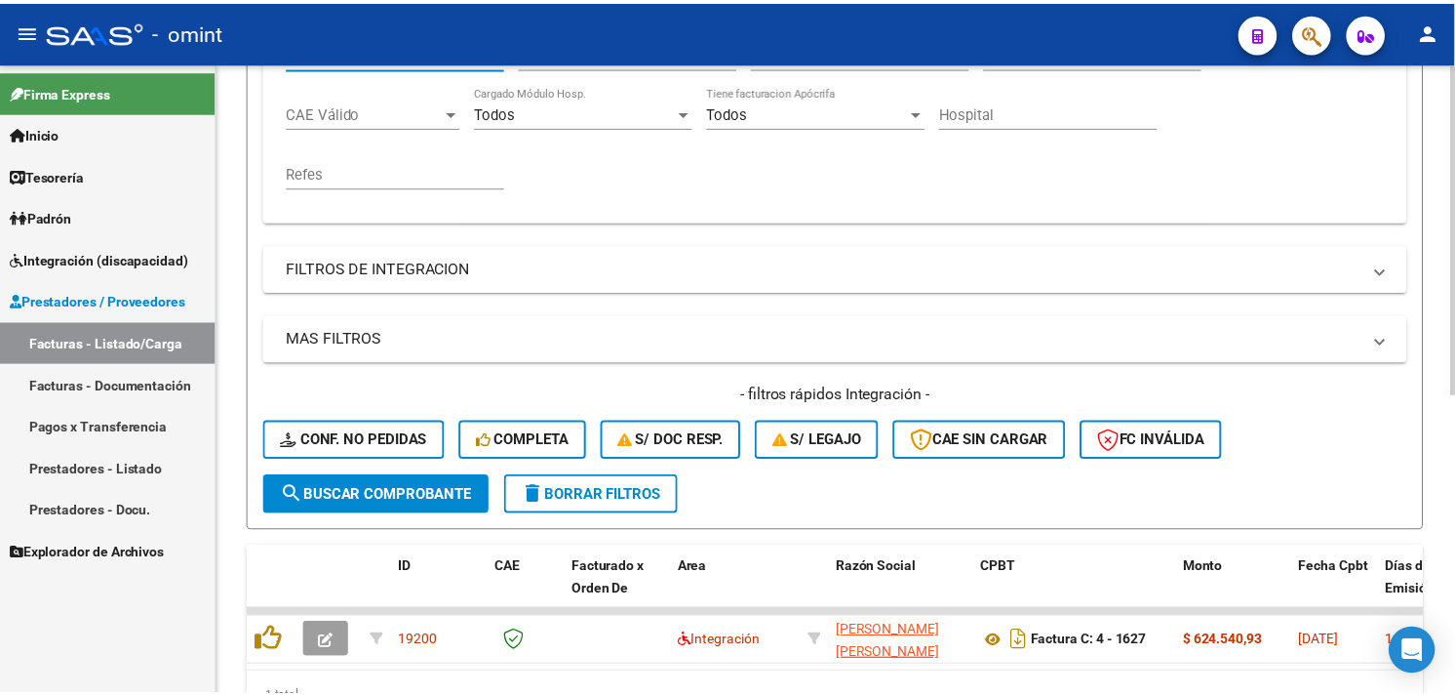
scroll to position [571, 0]
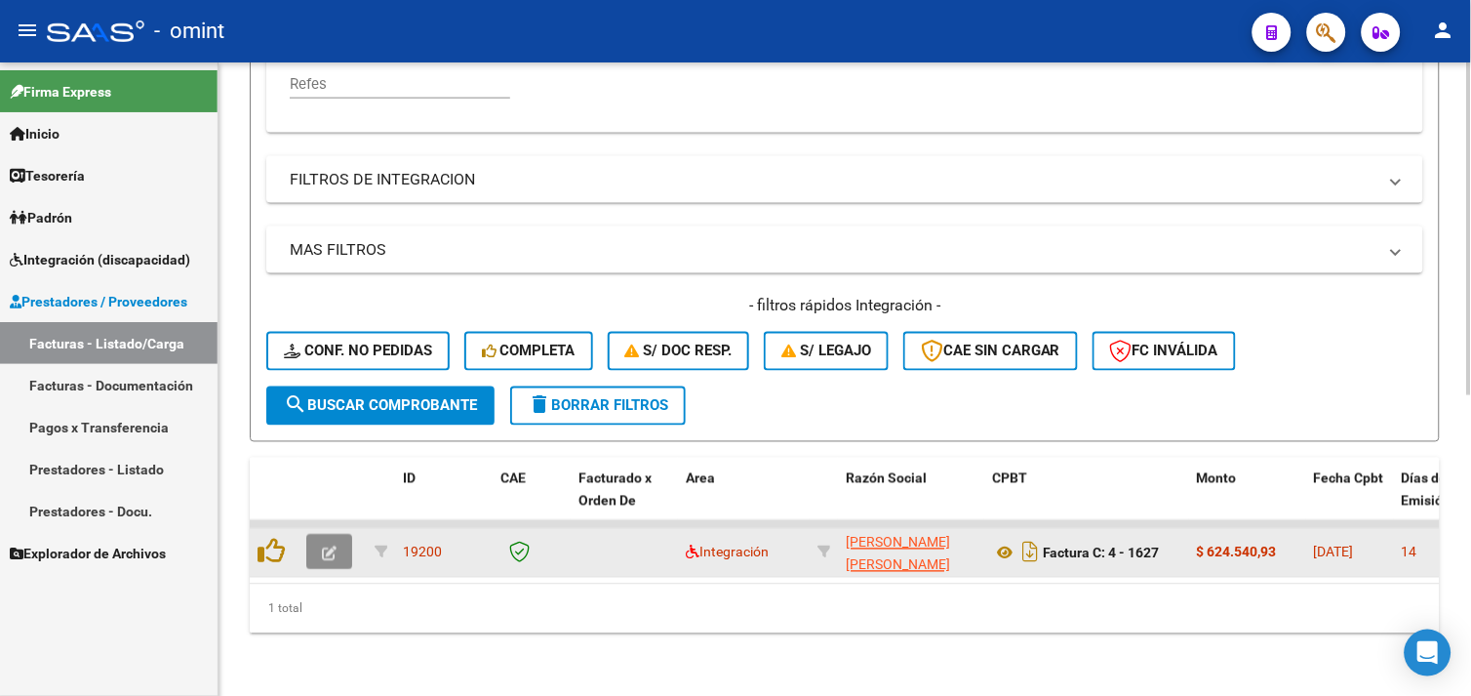
click at [322, 546] on icon "button" at bounding box center [329, 553] width 15 height 15
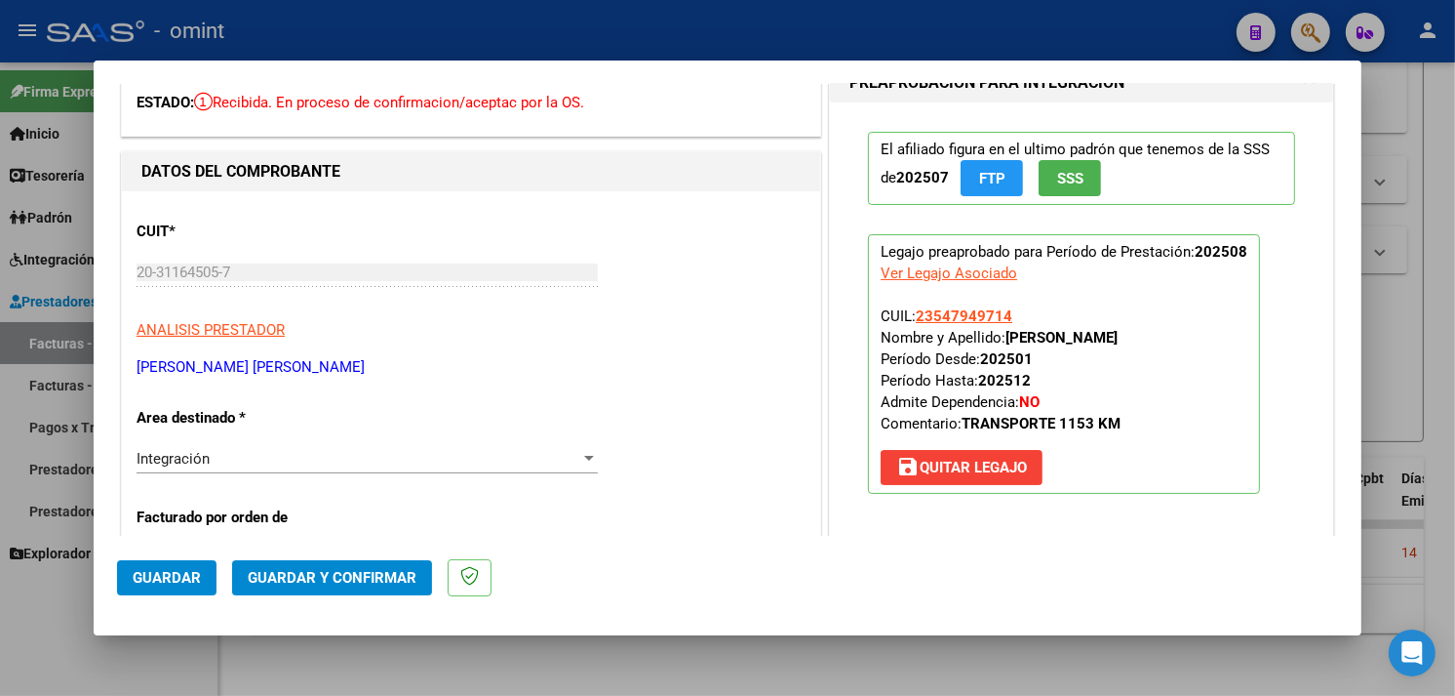
scroll to position [0, 0]
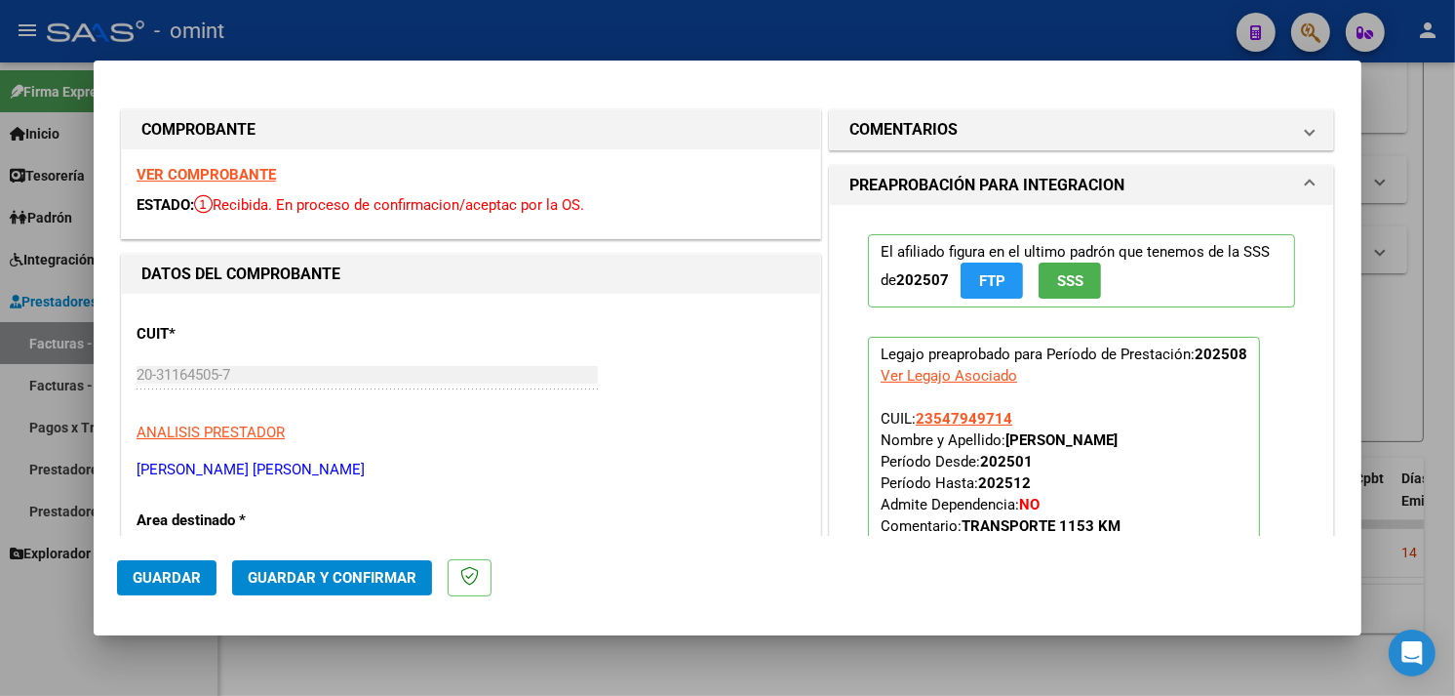
click at [230, 172] on strong "VER COMPROBANTE" at bounding box center [206, 175] width 139 height 18
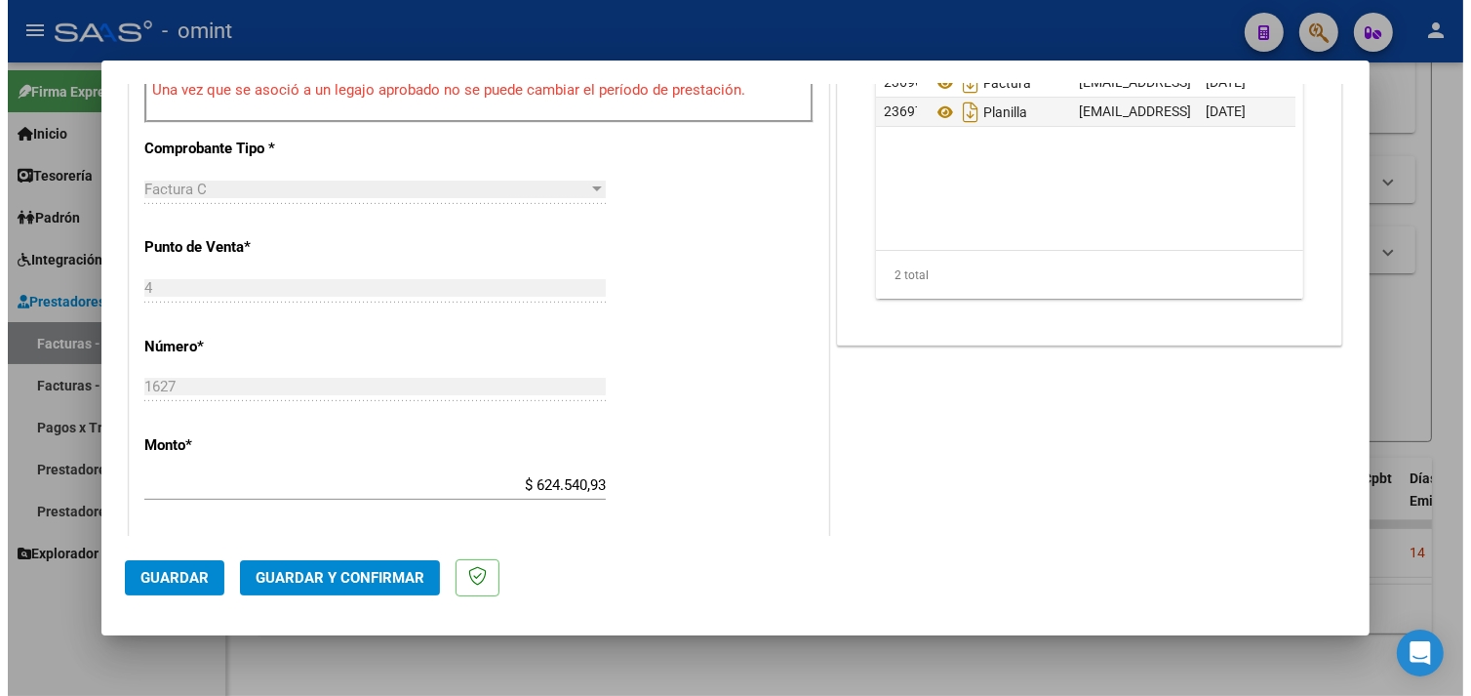
scroll to position [758, 0]
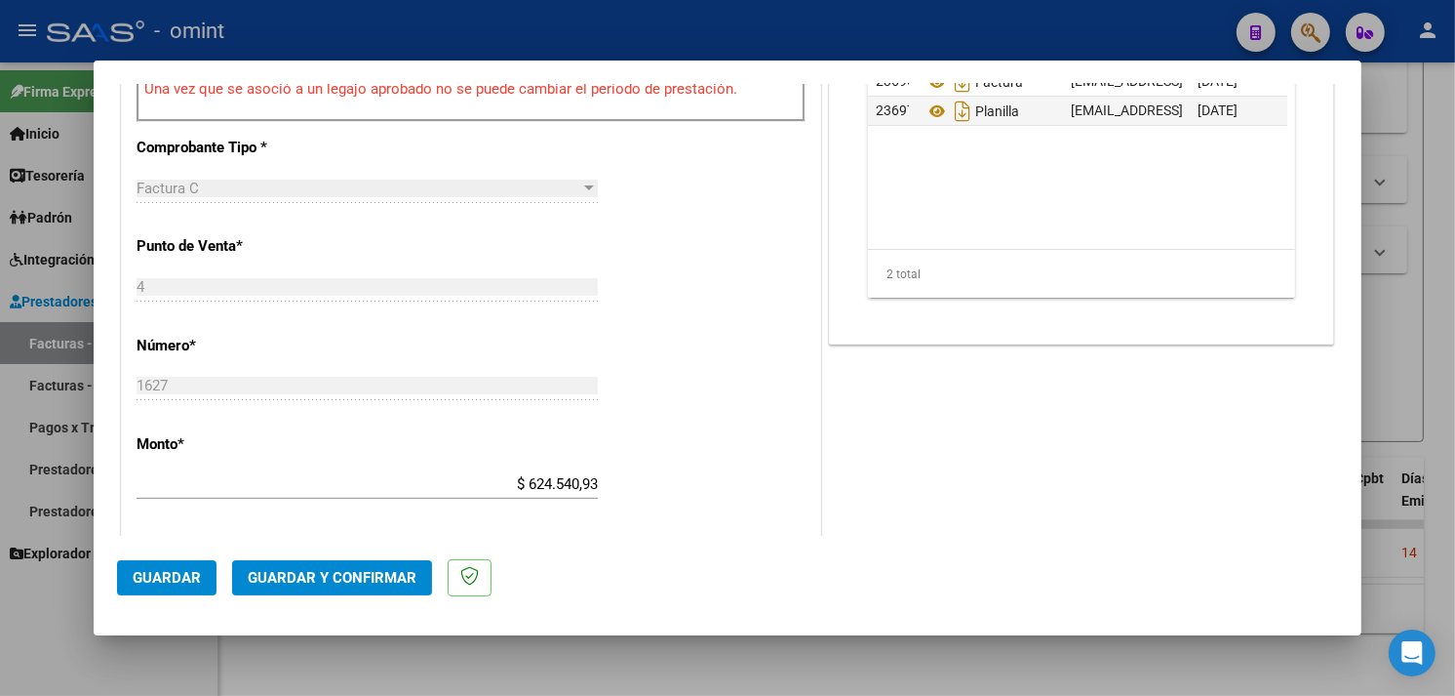
click at [369, 587] on button "Guardar y Confirmar" at bounding box center [332, 577] width 200 height 35
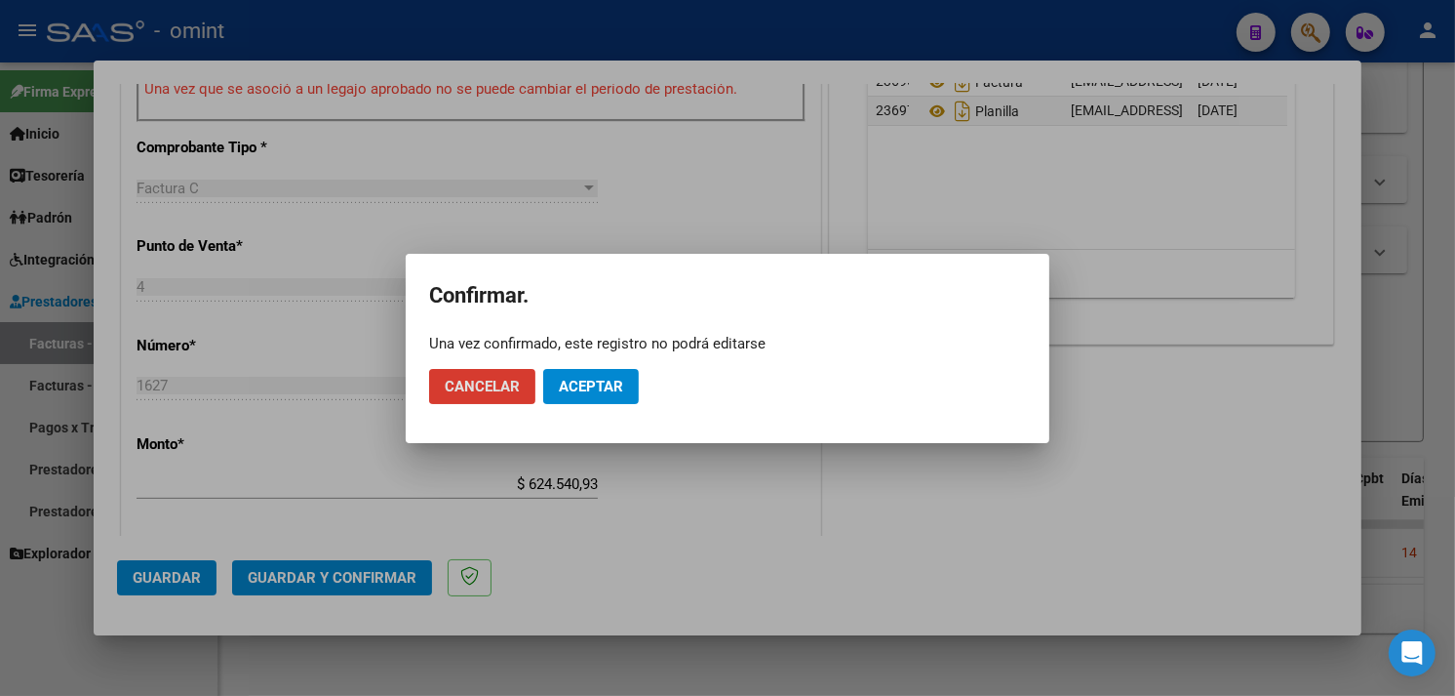
click at [607, 388] on span "Aceptar" at bounding box center [591, 387] width 64 height 18
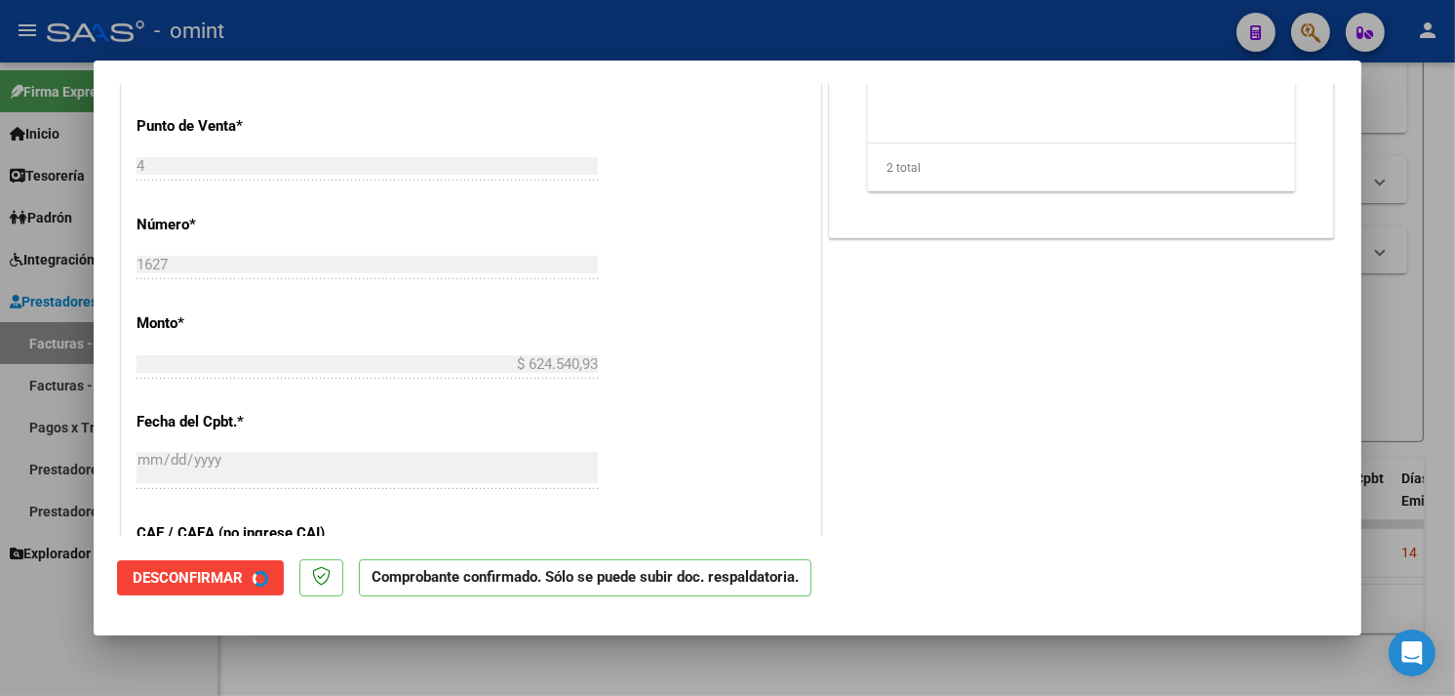
click at [1416, 352] on div at bounding box center [727, 348] width 1455 height 696
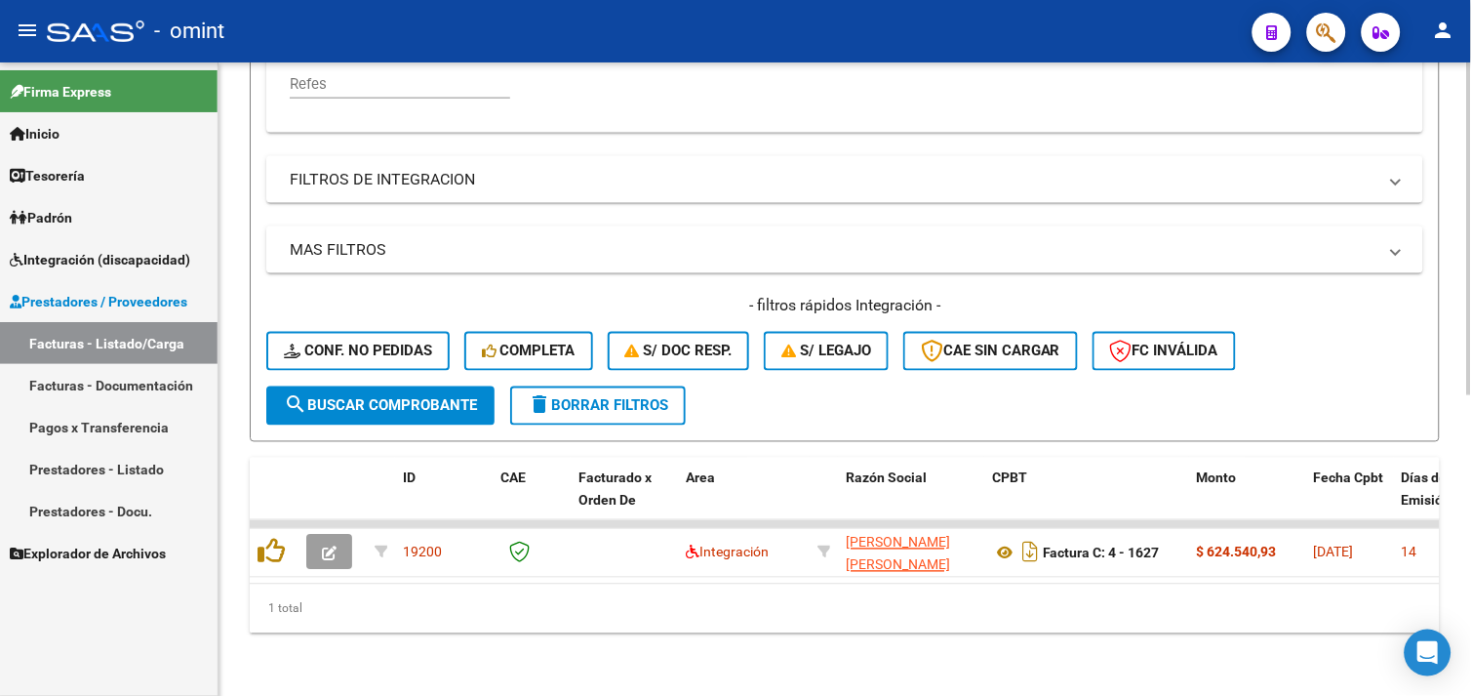
scroll to position [138, 0]
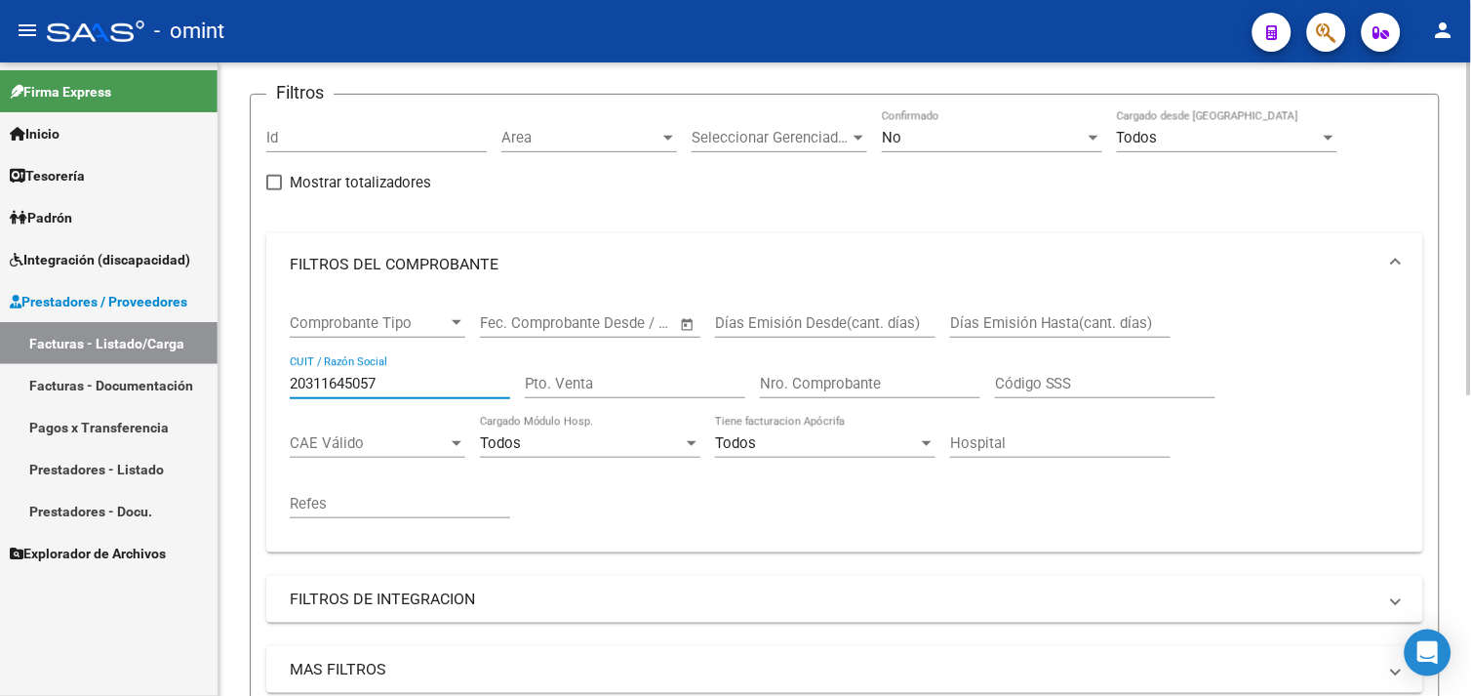
click at [353, 378] on input "20311645057" at bounding box center [400, 384] width 220 height 18
paste input "30714525286"
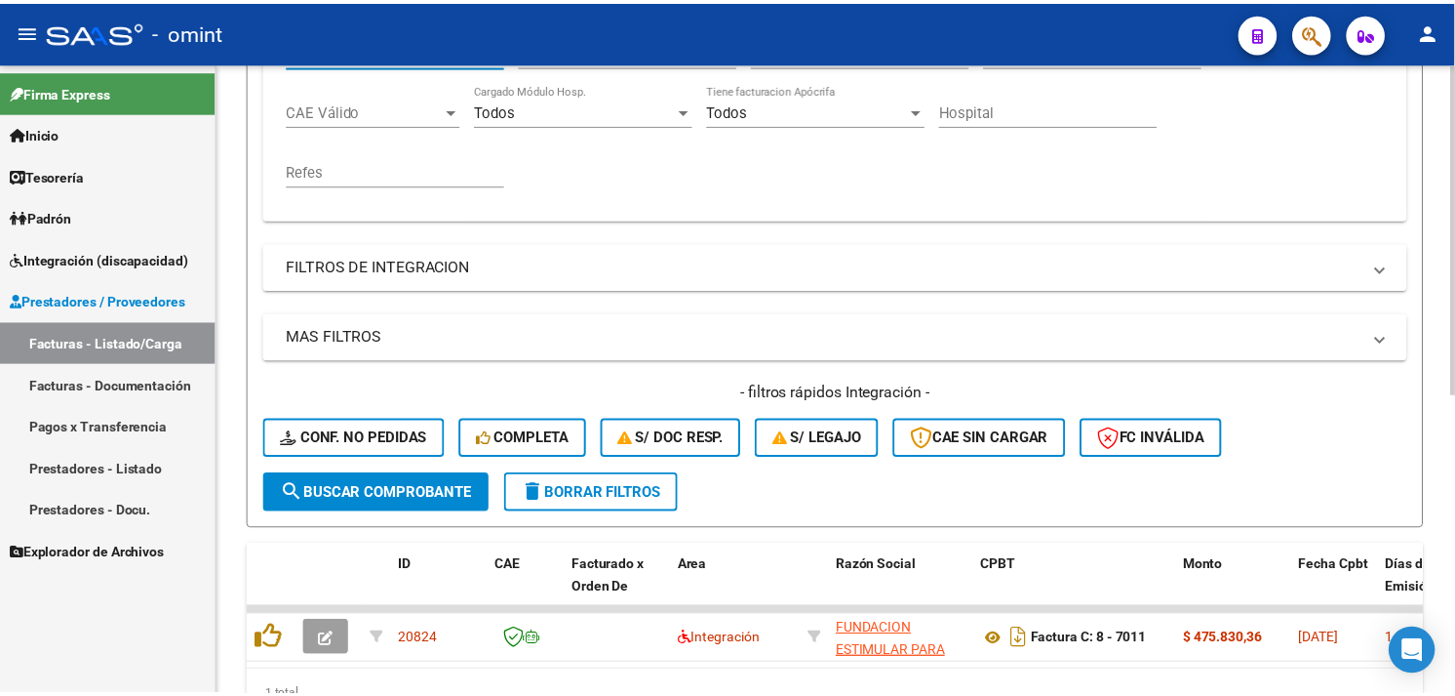
scroll to position [571, 0]
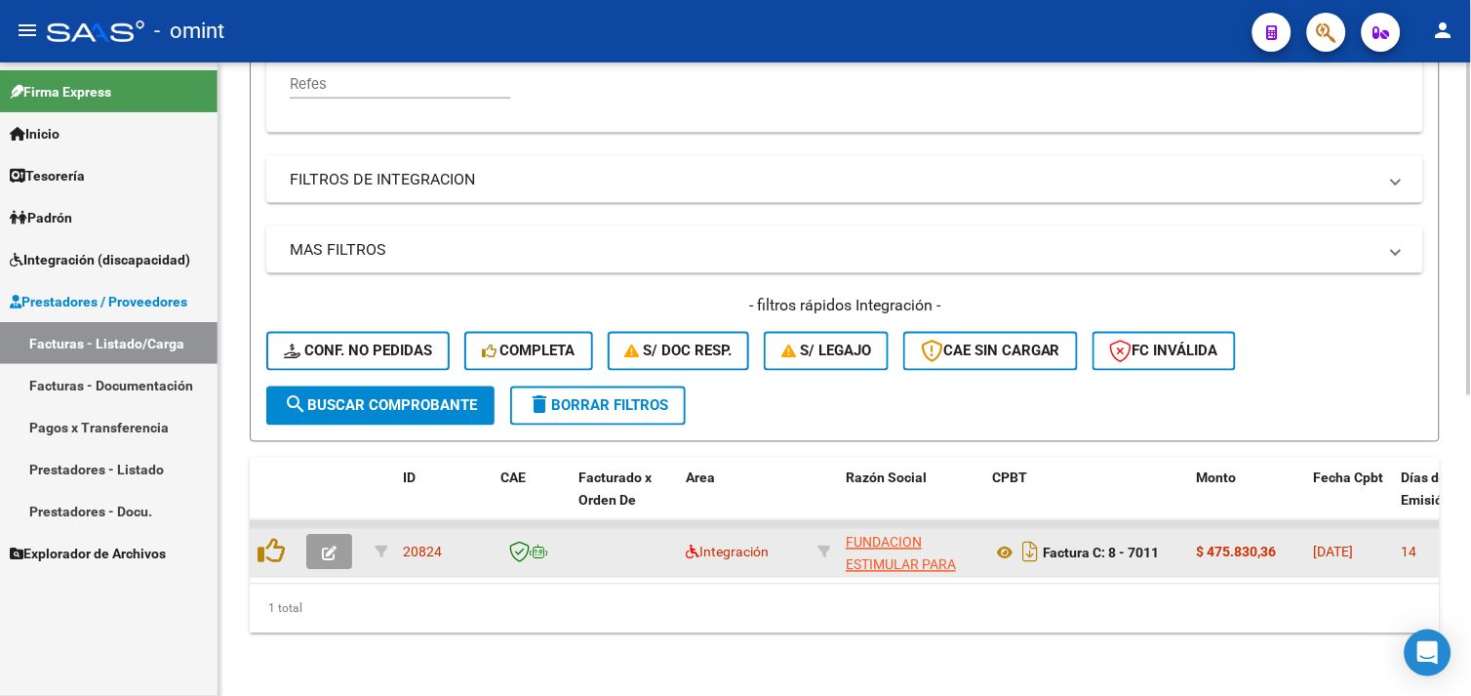
click at [333, 535] on button "button" at bounding box center [329, 552] width 46 height 35
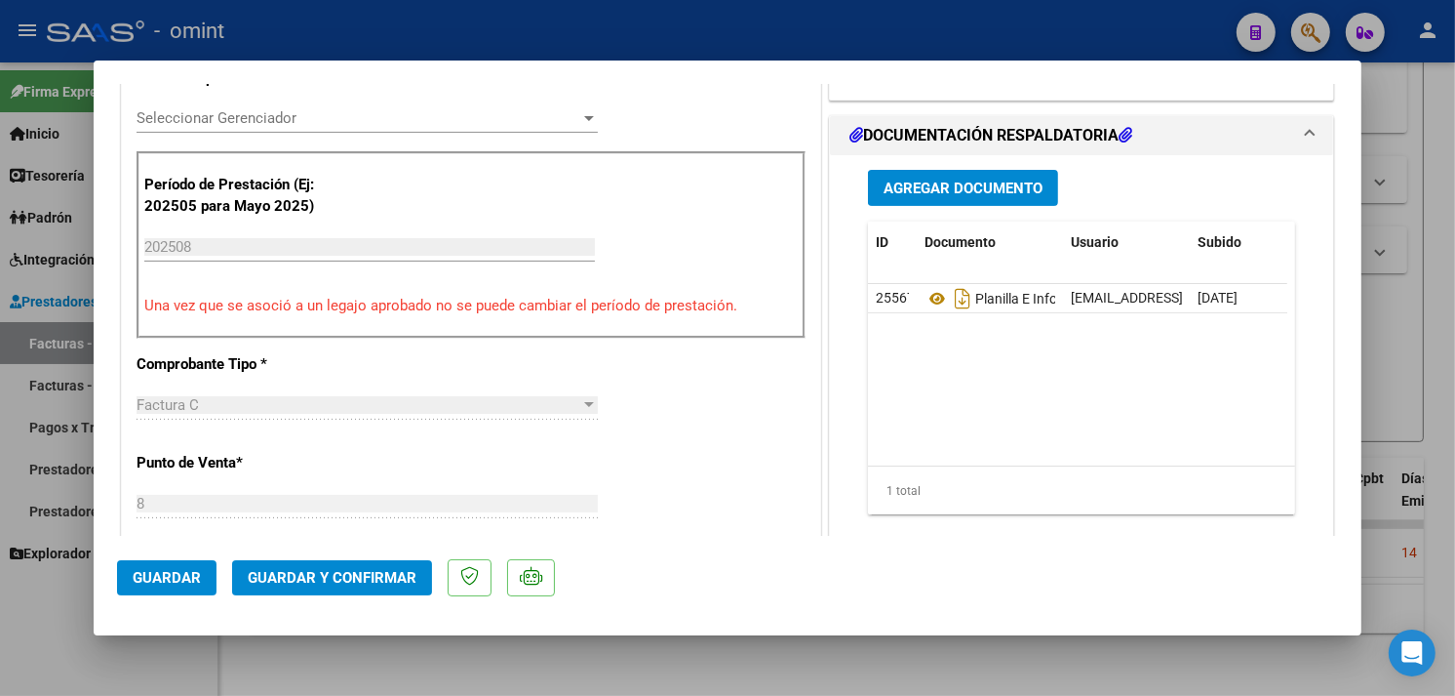
scroll to position [0, 0]
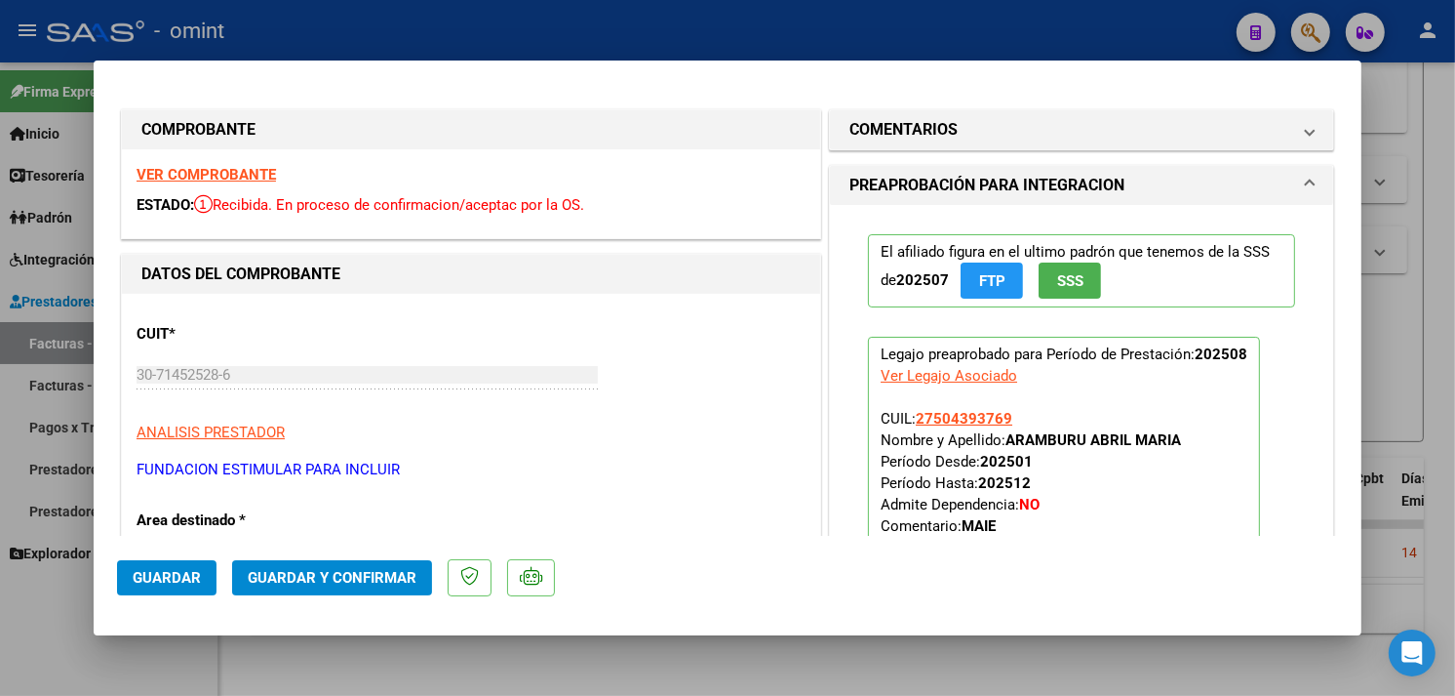
click at [235, 167] on strong "VER COMPROBANTE" at bounding box center [206, 175] width 139 height 18
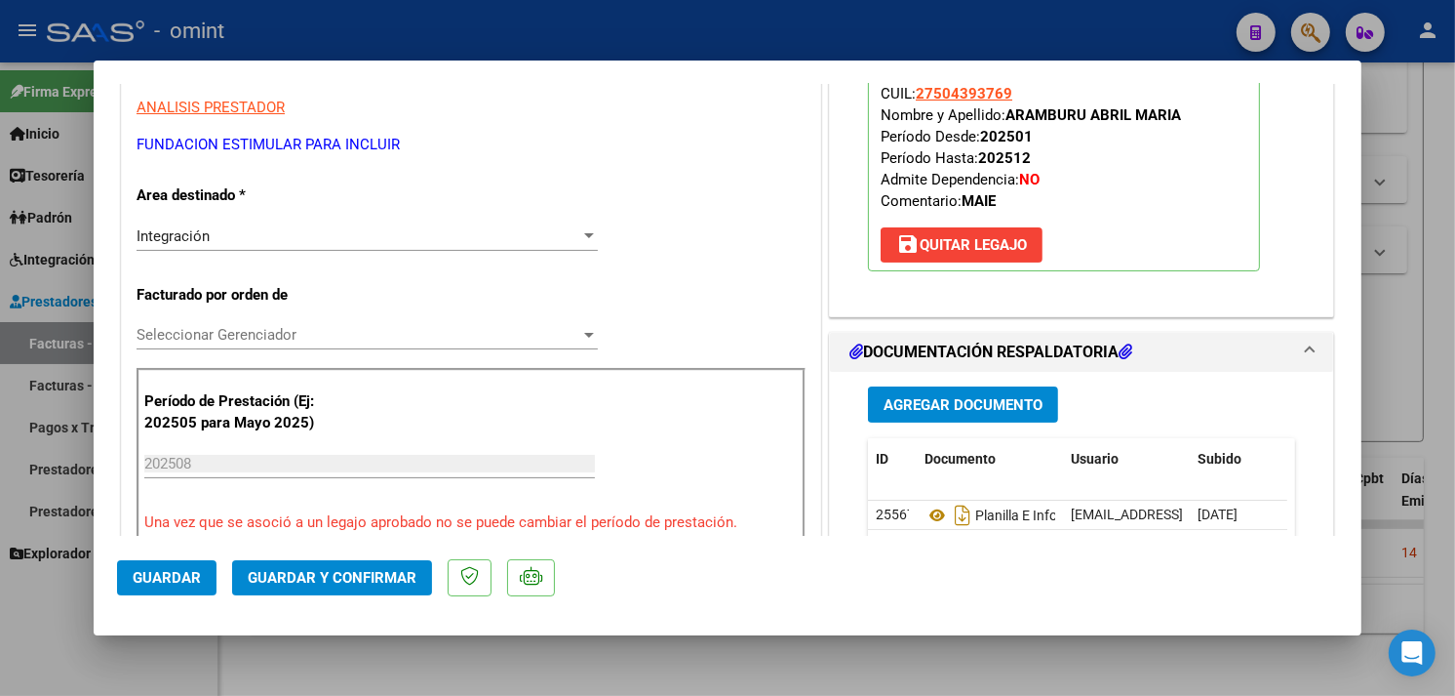
scroll to position [758, 0]
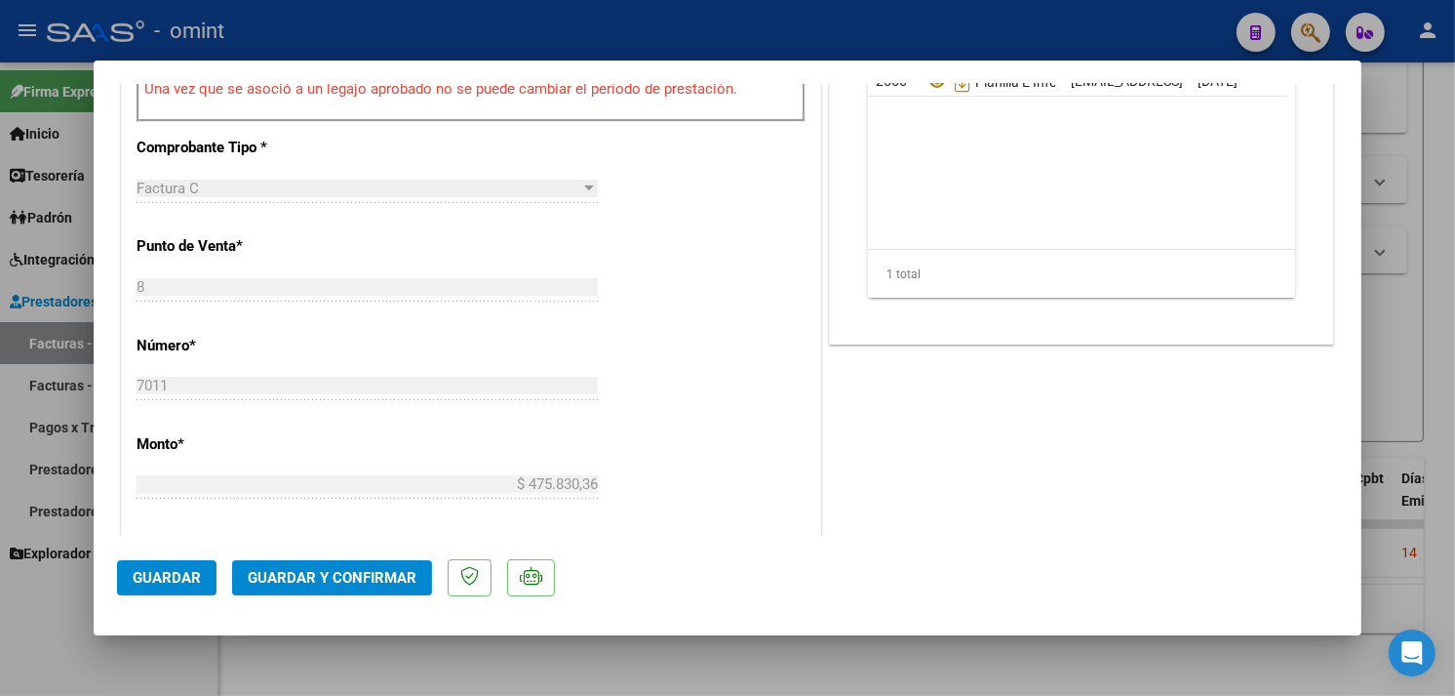
click at [400, 587] on button "Guardar y Confirmar" at bounding box center [332, 577] width 200 height 35
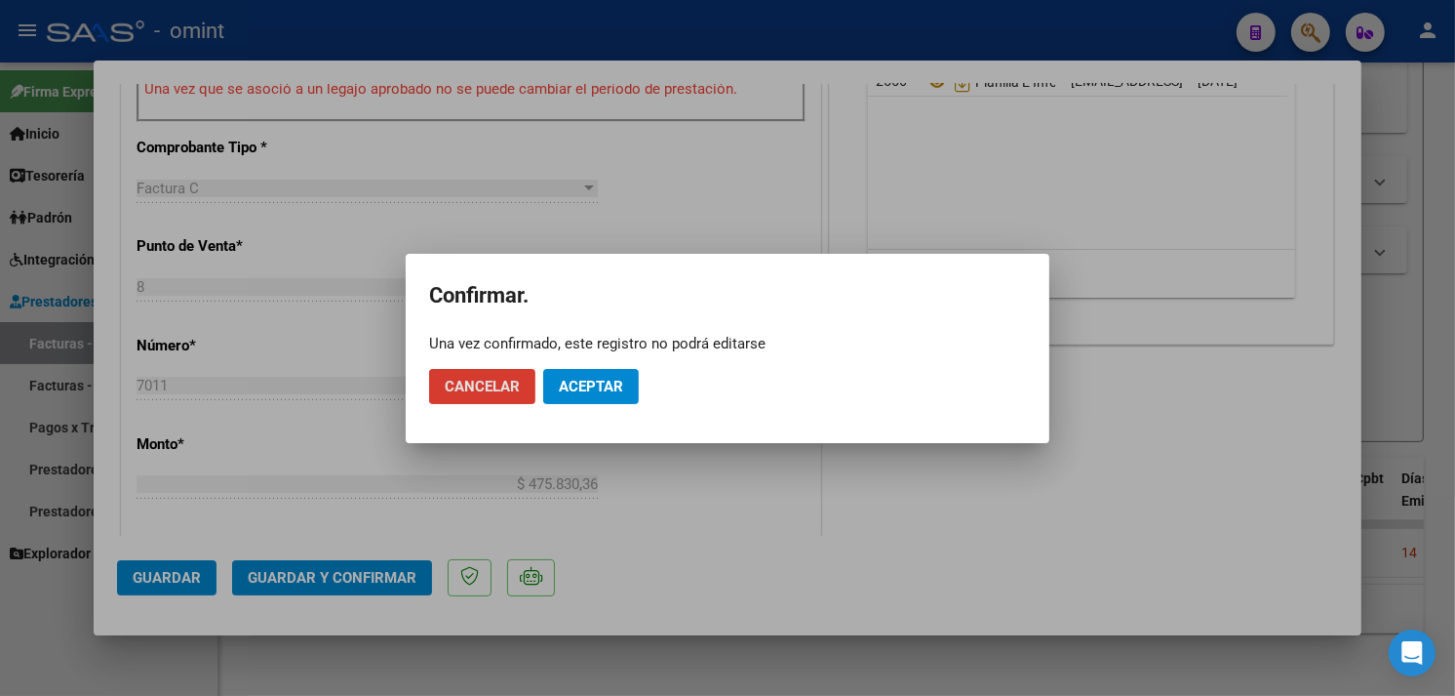
click at [596, 390] on span "Aceptar" at bounding box center [591, 387] width 64 height 18
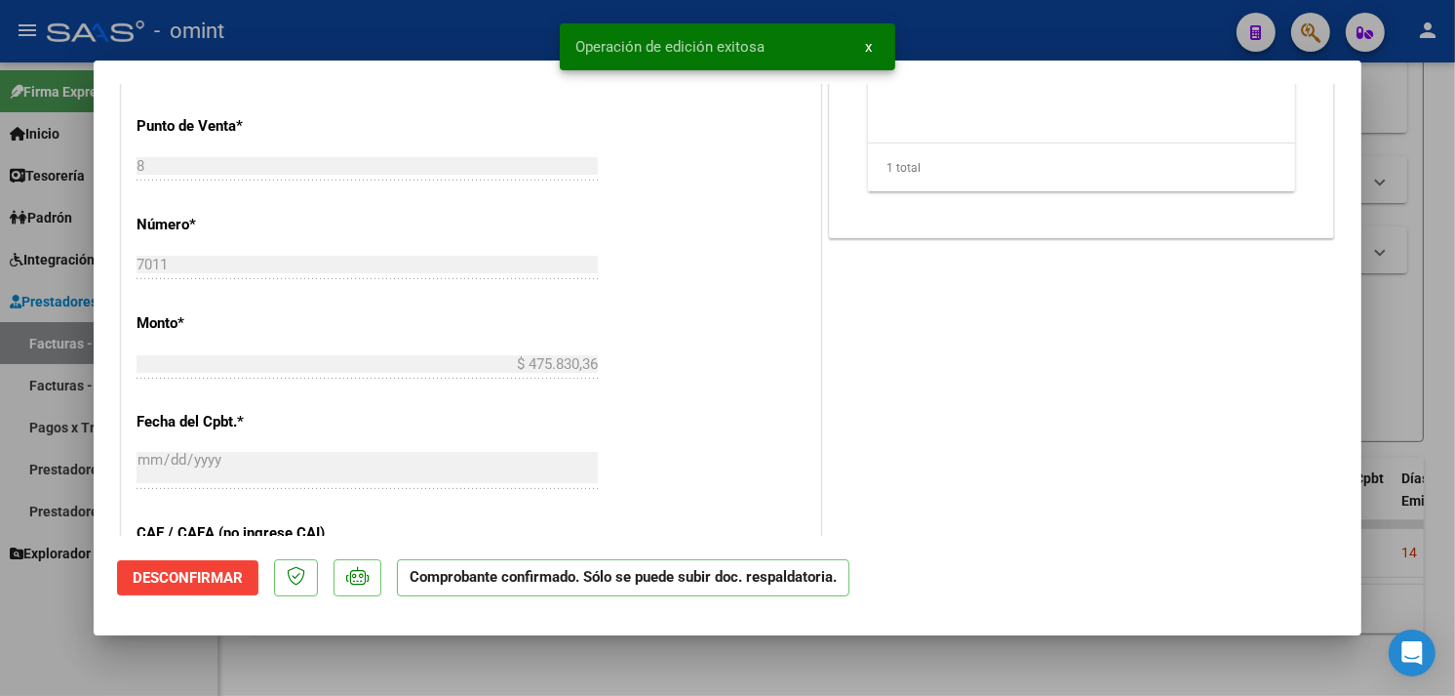
click at [1403, 335] on div at bounding box center [727, 348] width 1455 height 696
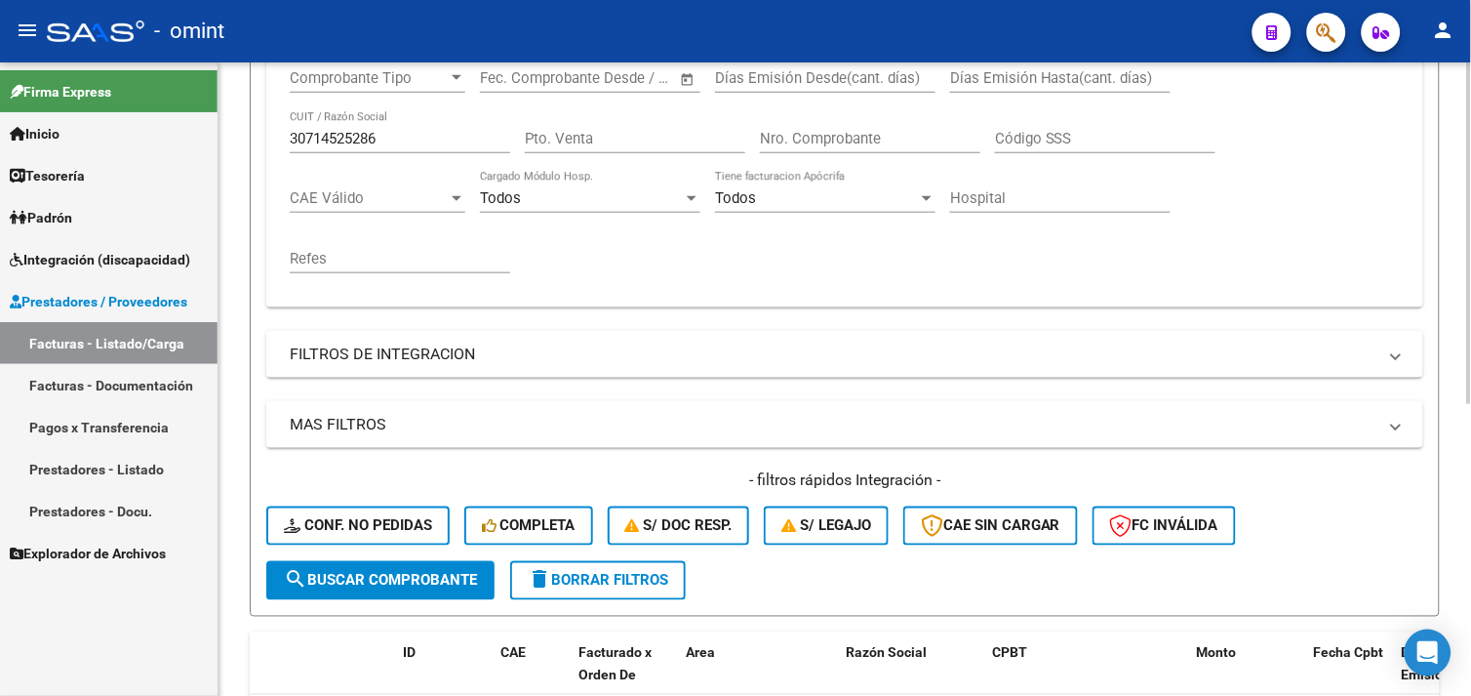
scroll to position [216, 0]
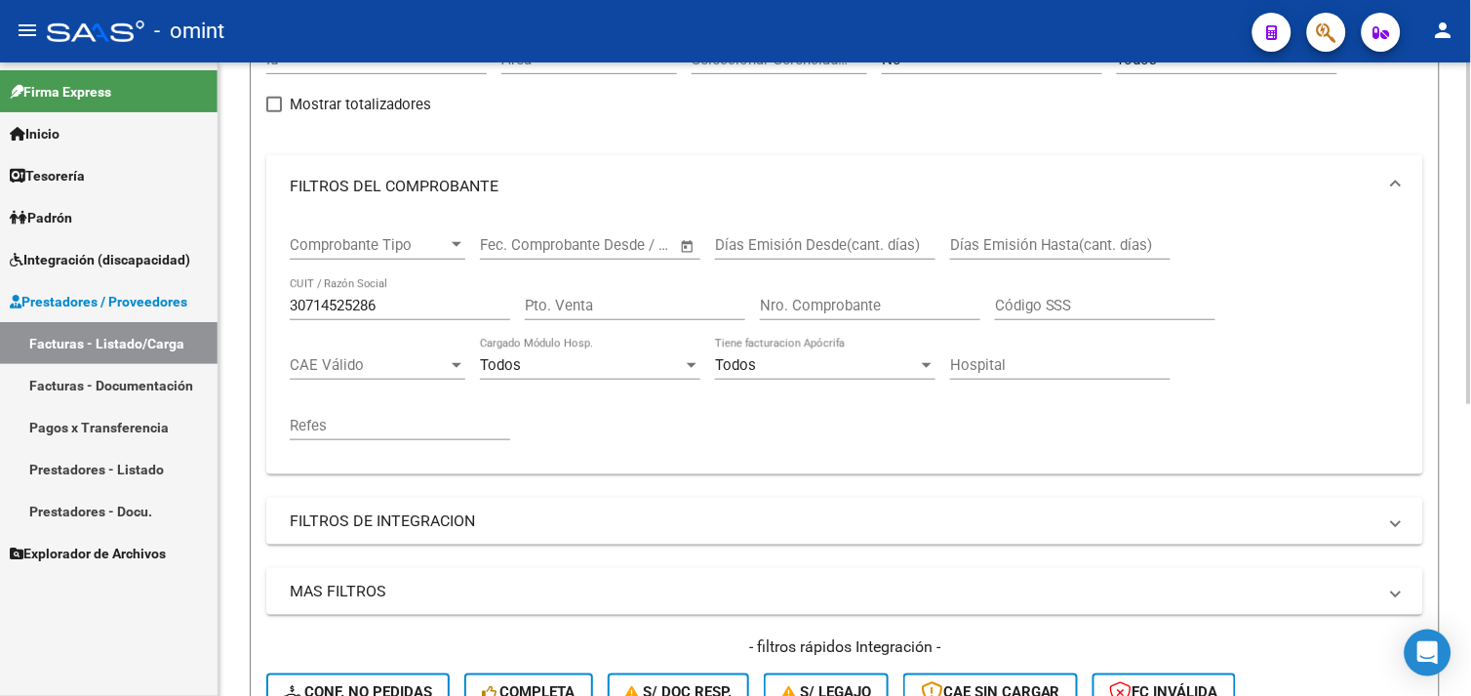
click at [352, 307] on input "30714525286" at bounding box center [400, 306] width 220 height 18
paste input "27301347869"
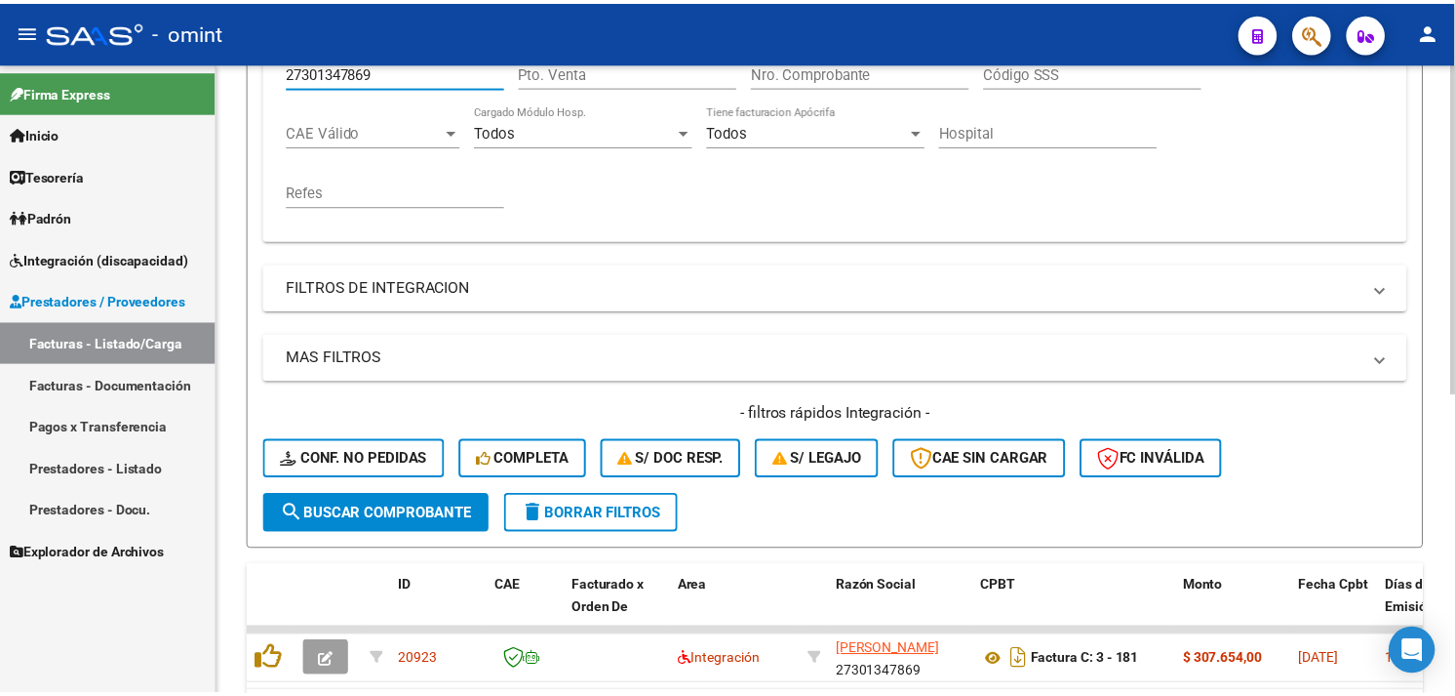
scroll to position [571, 0]
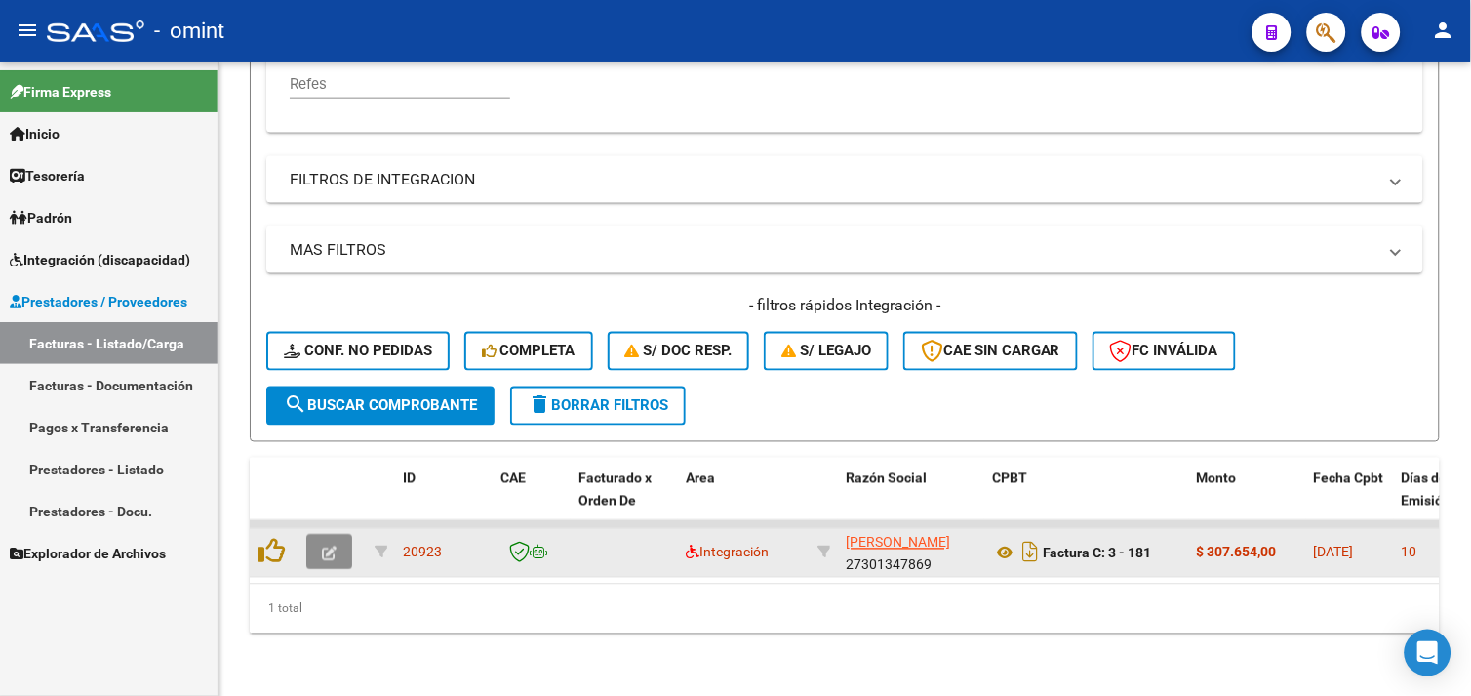
click at [344, 550] on button "button" at bounding box center [329, 552] width 46 height 35
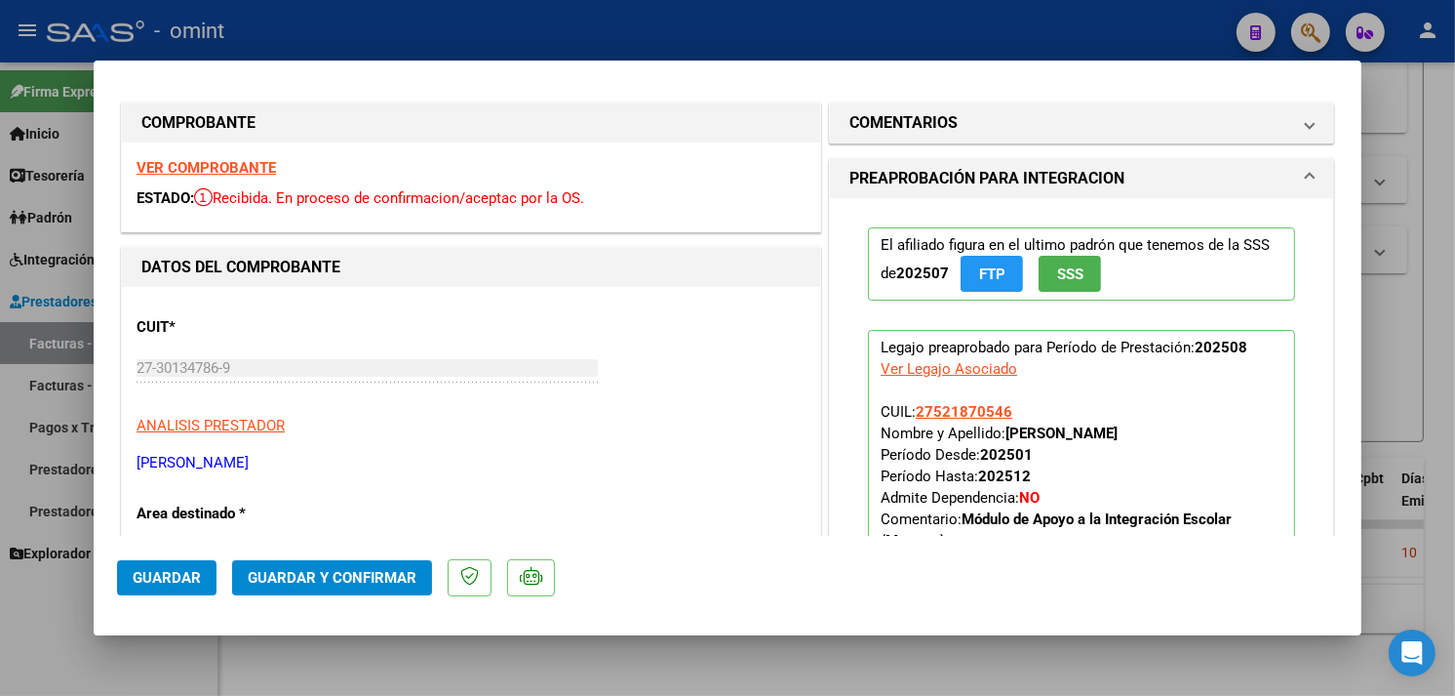
scroll to position [0, 0]
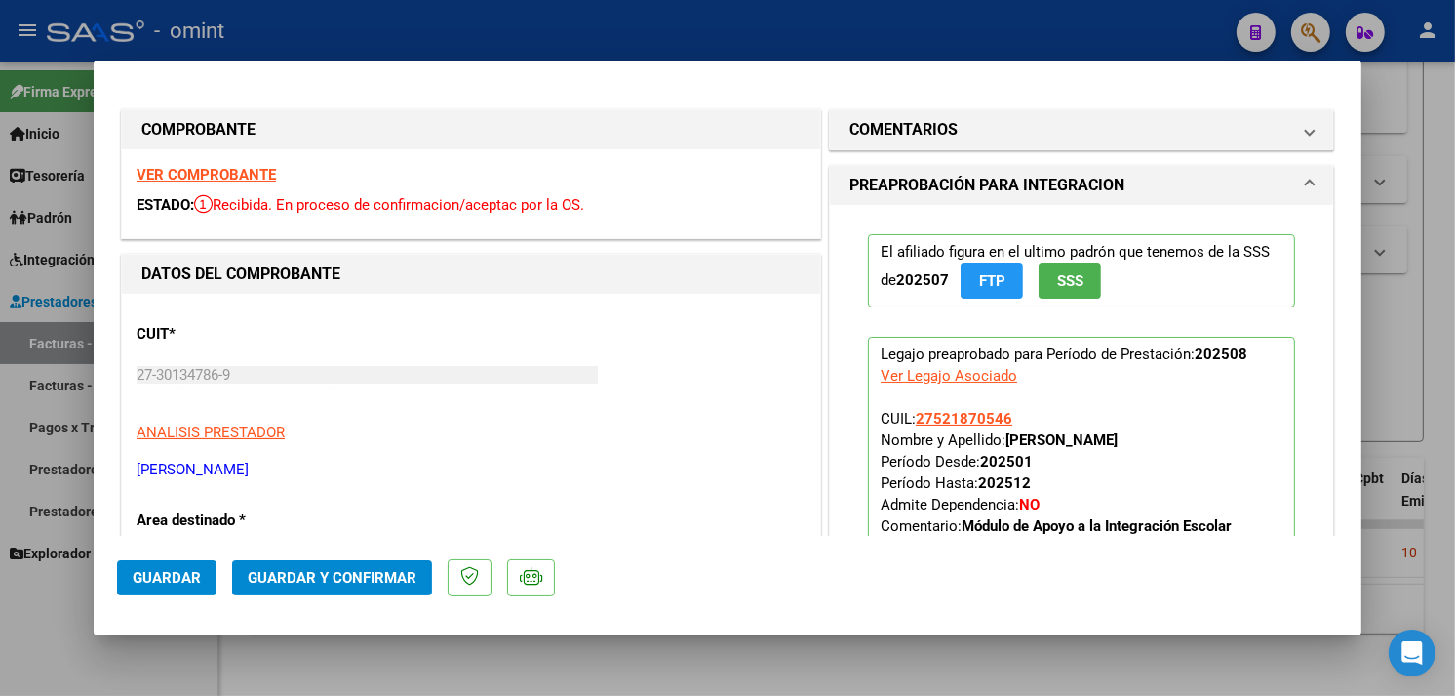
click at [245, 174] on strong "VER COMPROBANTE" at bounding box center [206, 175] width 139 height 18
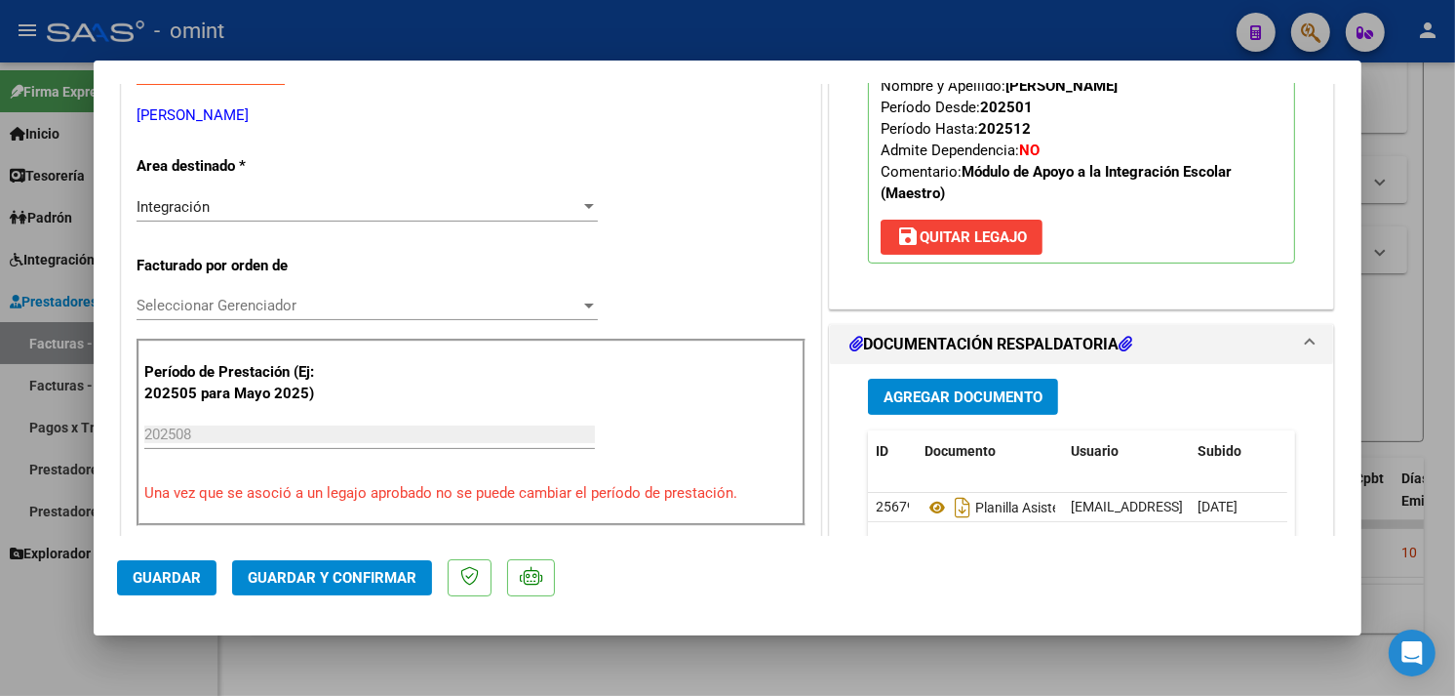
scroll to position [541, 0]
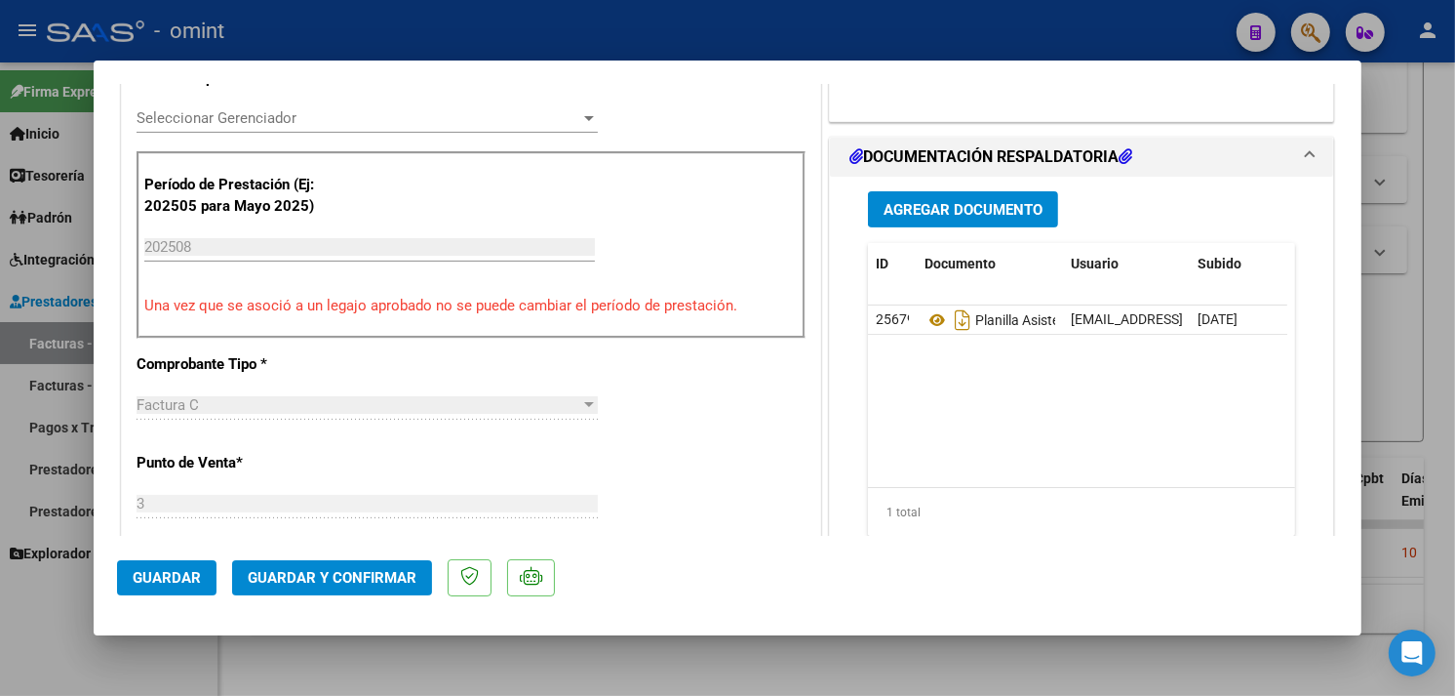
click at [371, 576] on span "Guardar y Confirmar" at bounding box center [332, 578] width 169 height 18
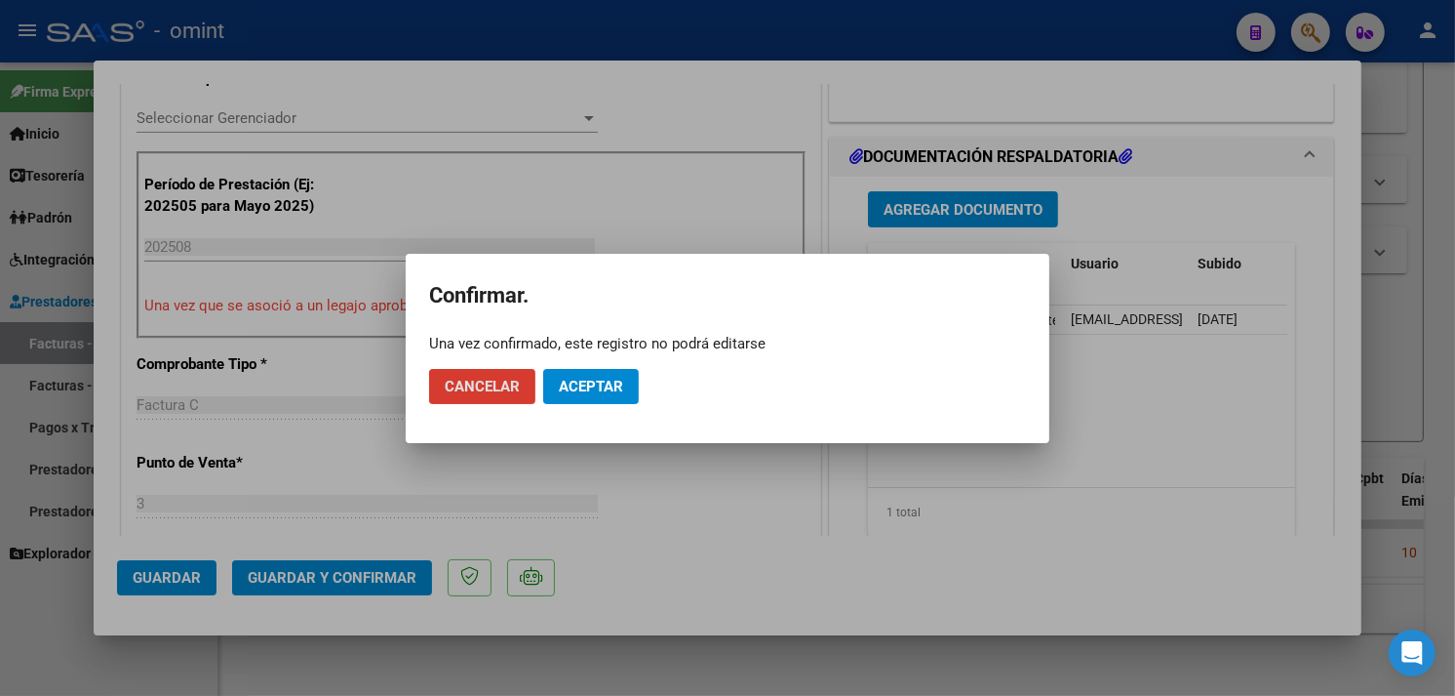
click at [600, 378] on span "Aceptar" at bounding box center [591, 387] width 64 height 18
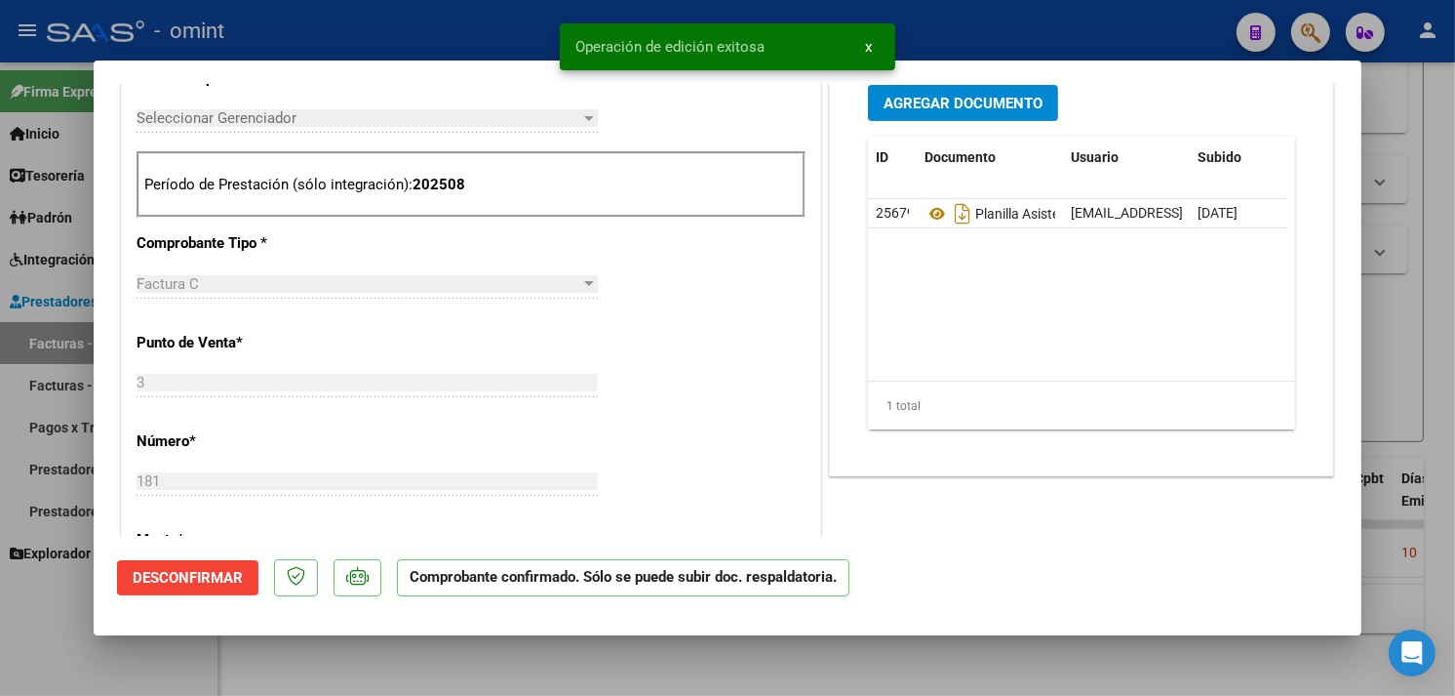
click at [1402, 332] on div at bounding box center [727, 348] width 1455 height 696
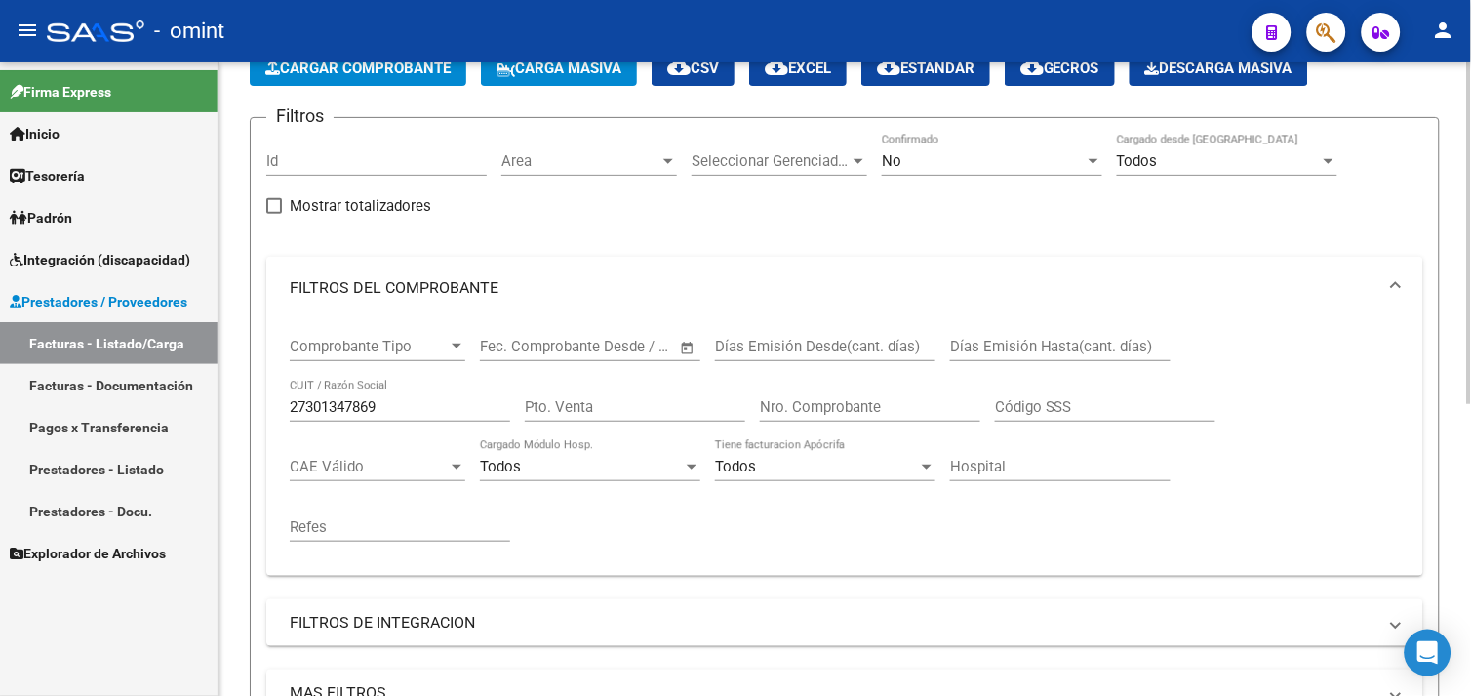
scroll to position [107, 0]
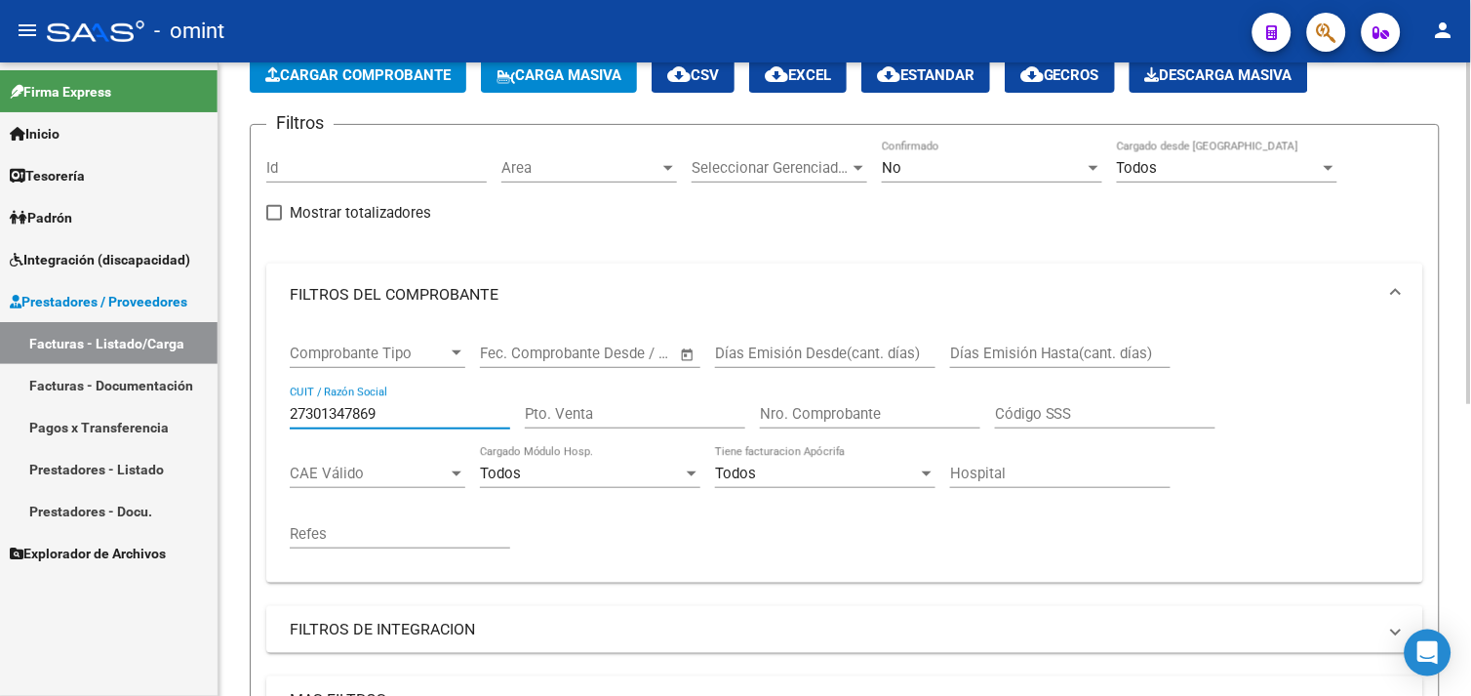
click at [346, 408] on input "27301347869" at bounding box center [400, 414] width 220 height 18
paste input "30711731926"
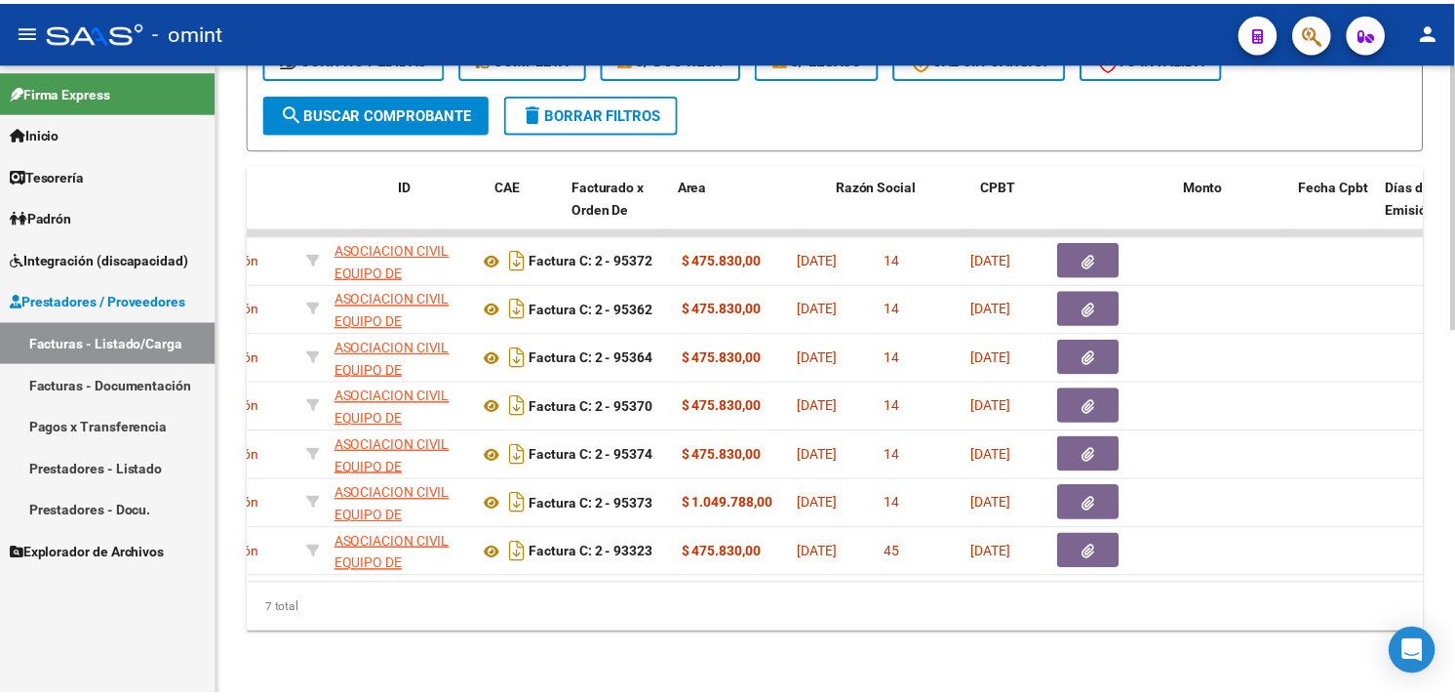
scroll to position [0, 0]
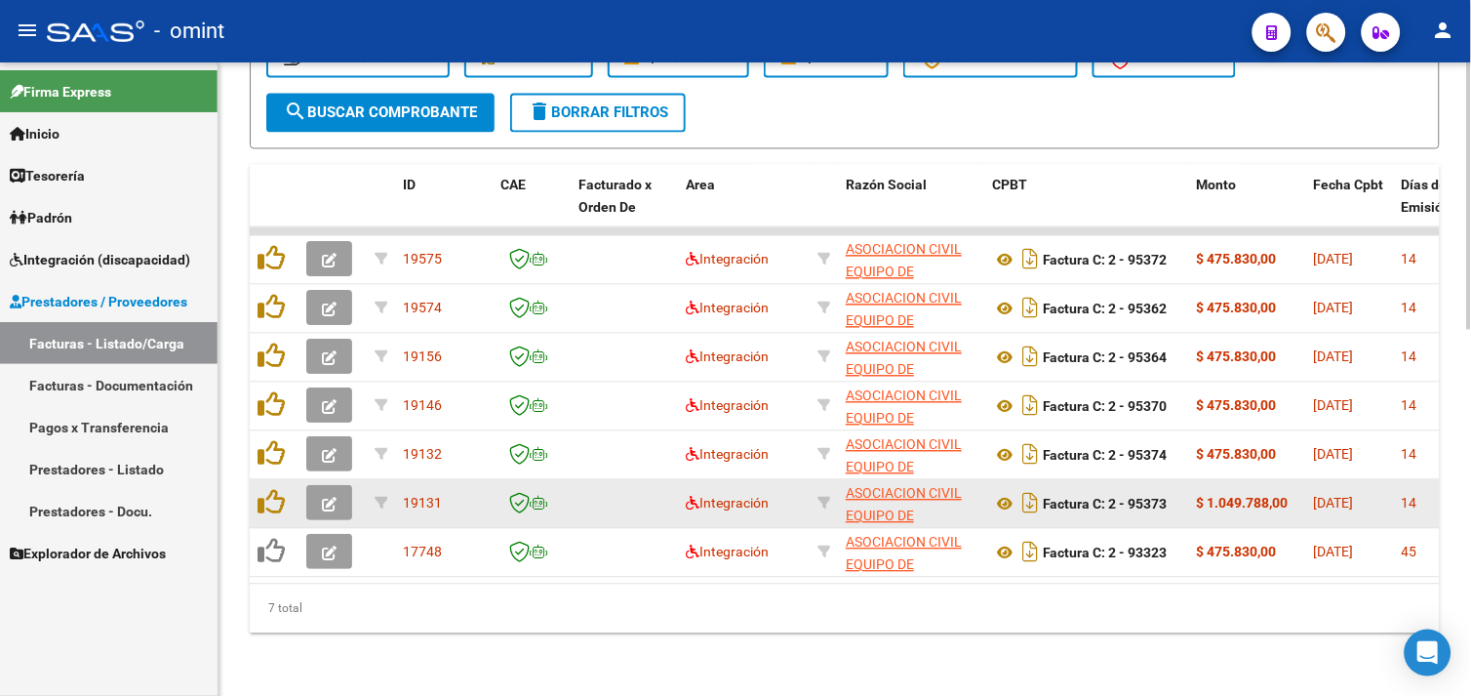
click at [329, 497] on icon "button" at bounding box center [329, 504] width 15 height 15
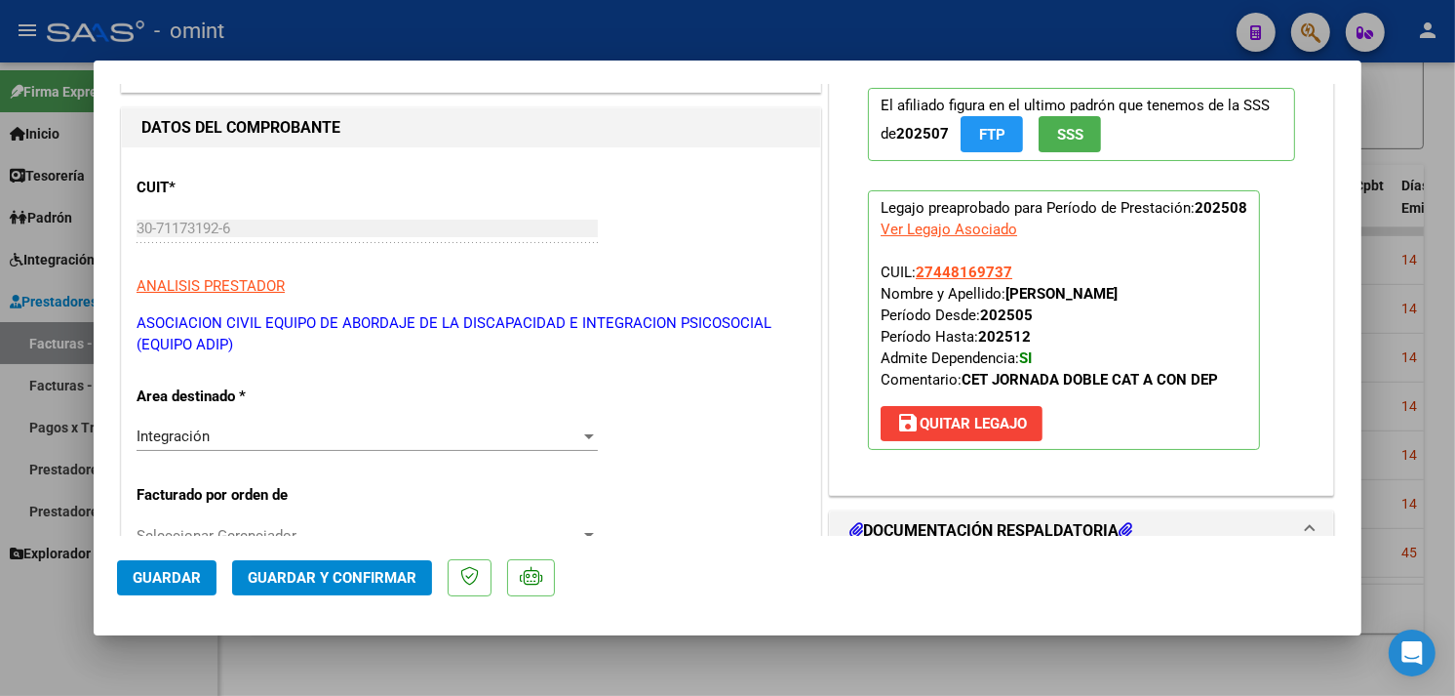
scroll to position [18, 0]
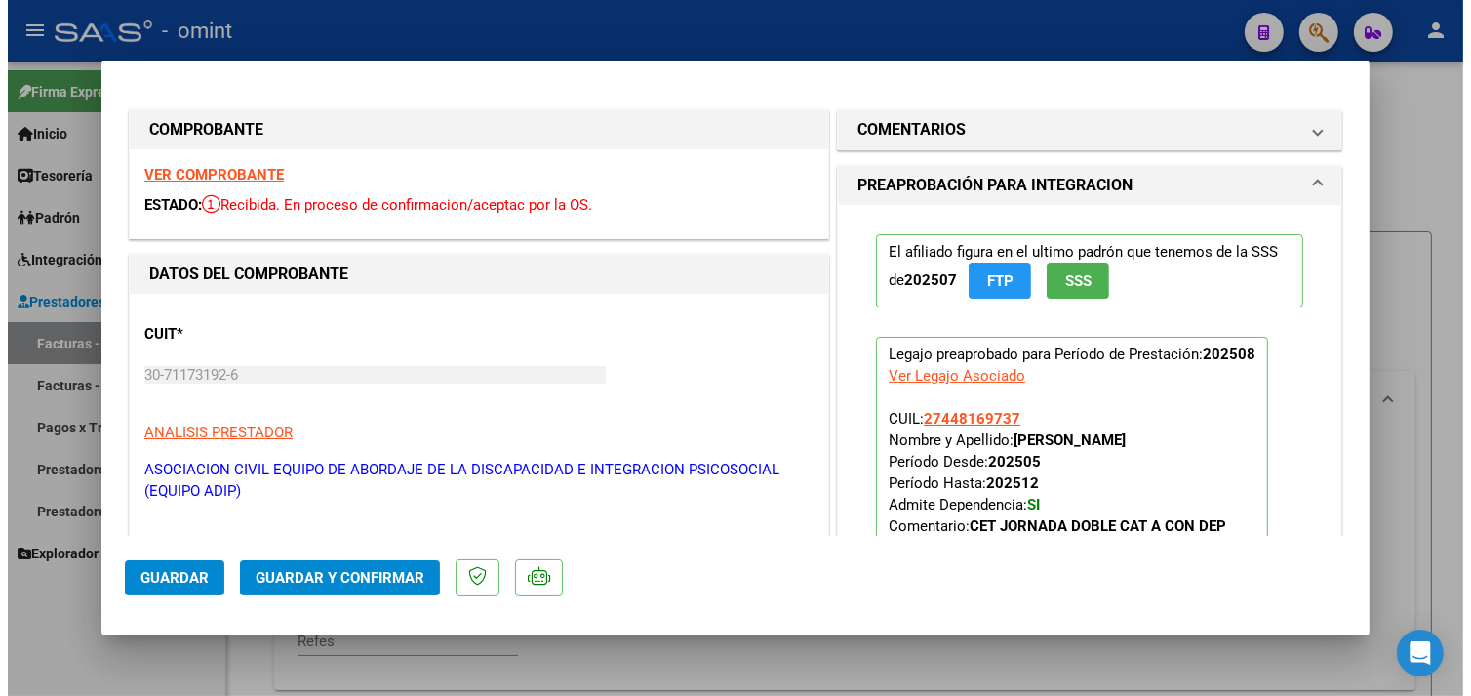
scroll to position [863, 0]
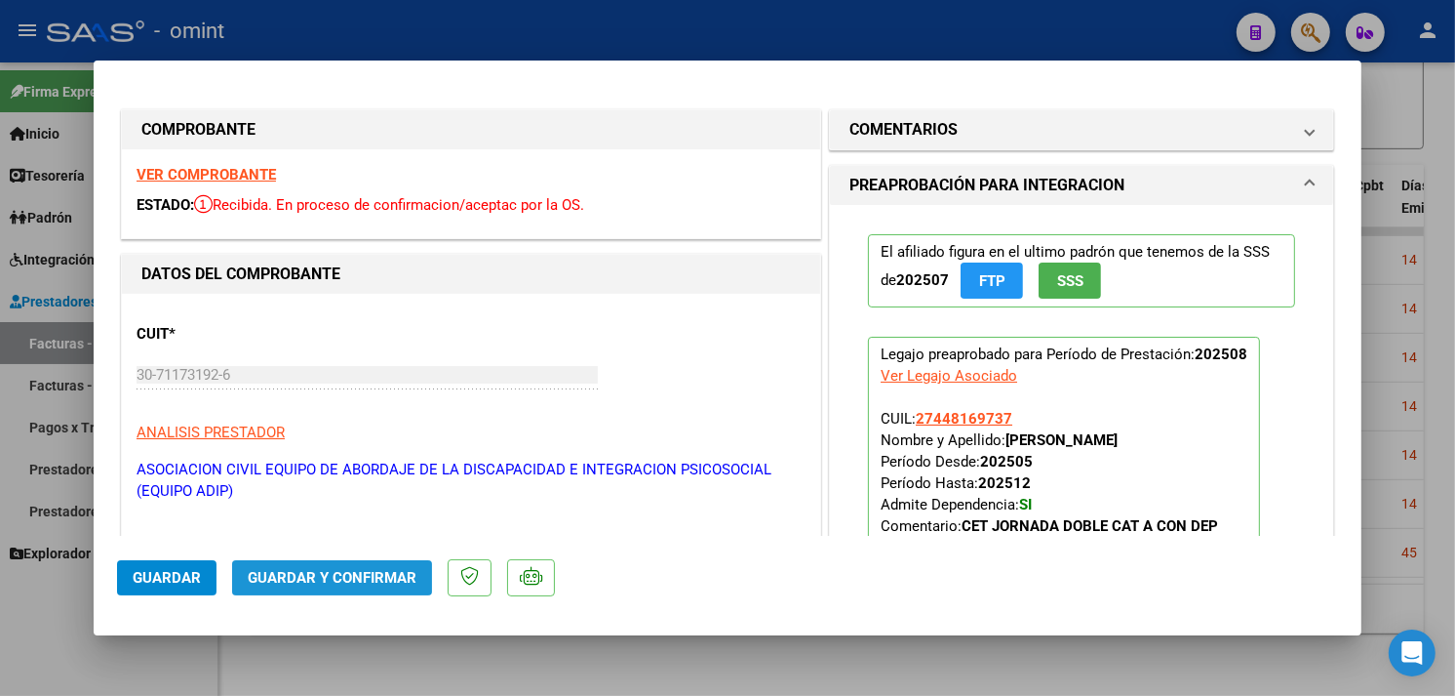
click at [368, 581] on span "Guardar y Confirmar" at bounding box center [332, 578] width 169 height 18
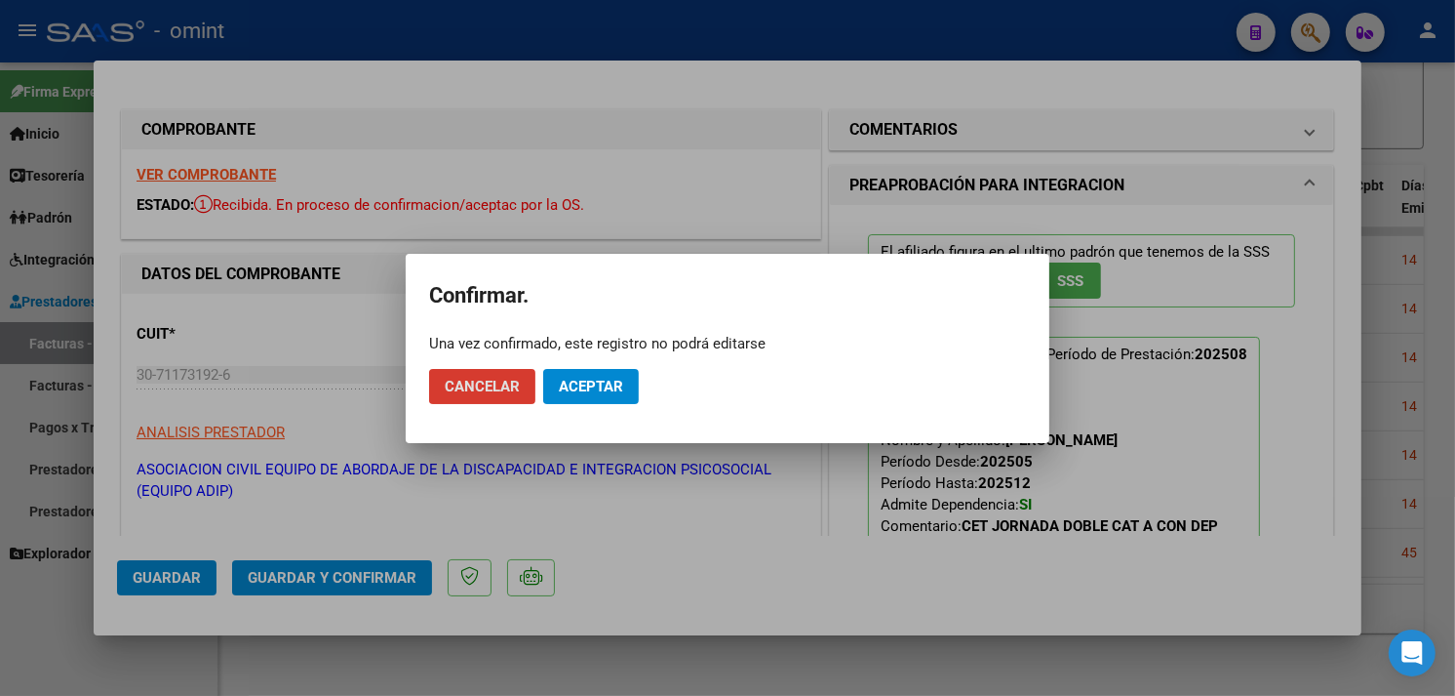
click at [602, 378] on span "Aceptar" at bounding box center [591, 387] width 64 height 18
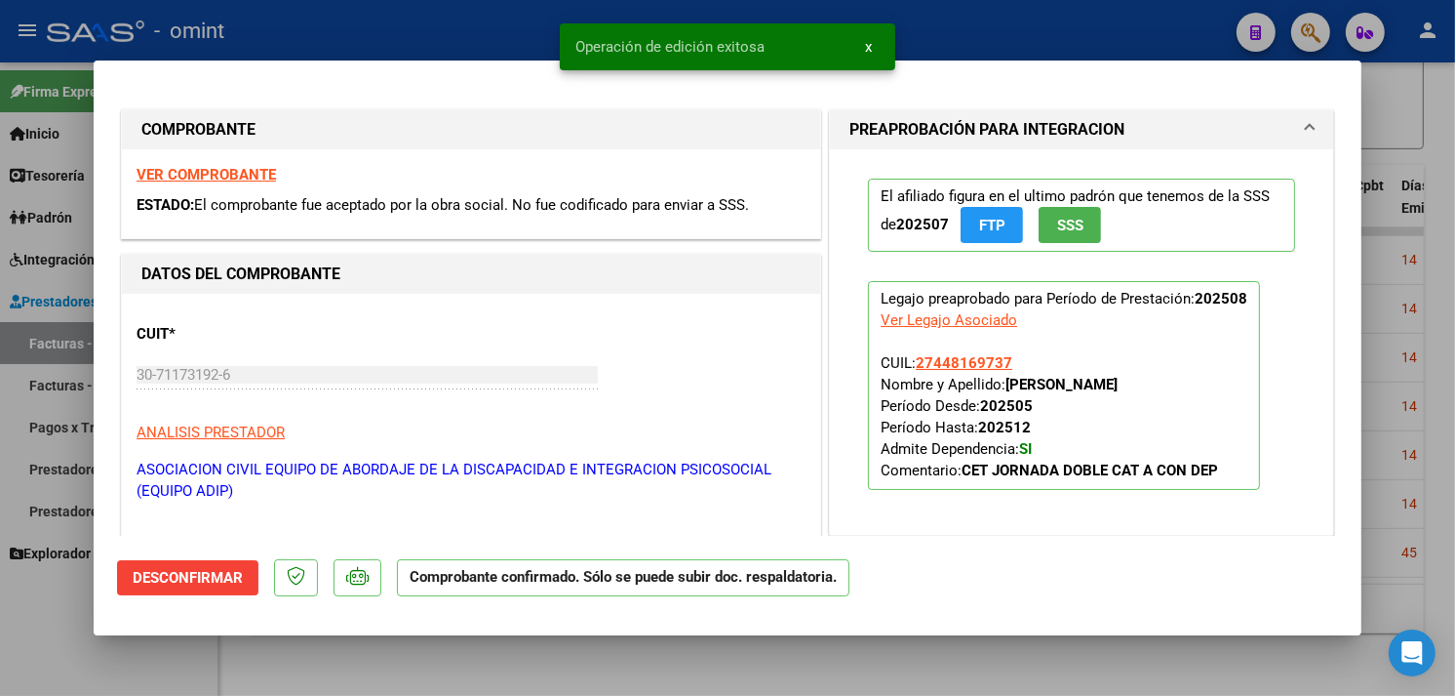
click at [1401, 344] on div at bounding box center [727, 348] width 1455 height 696
type input "$ 0,00"
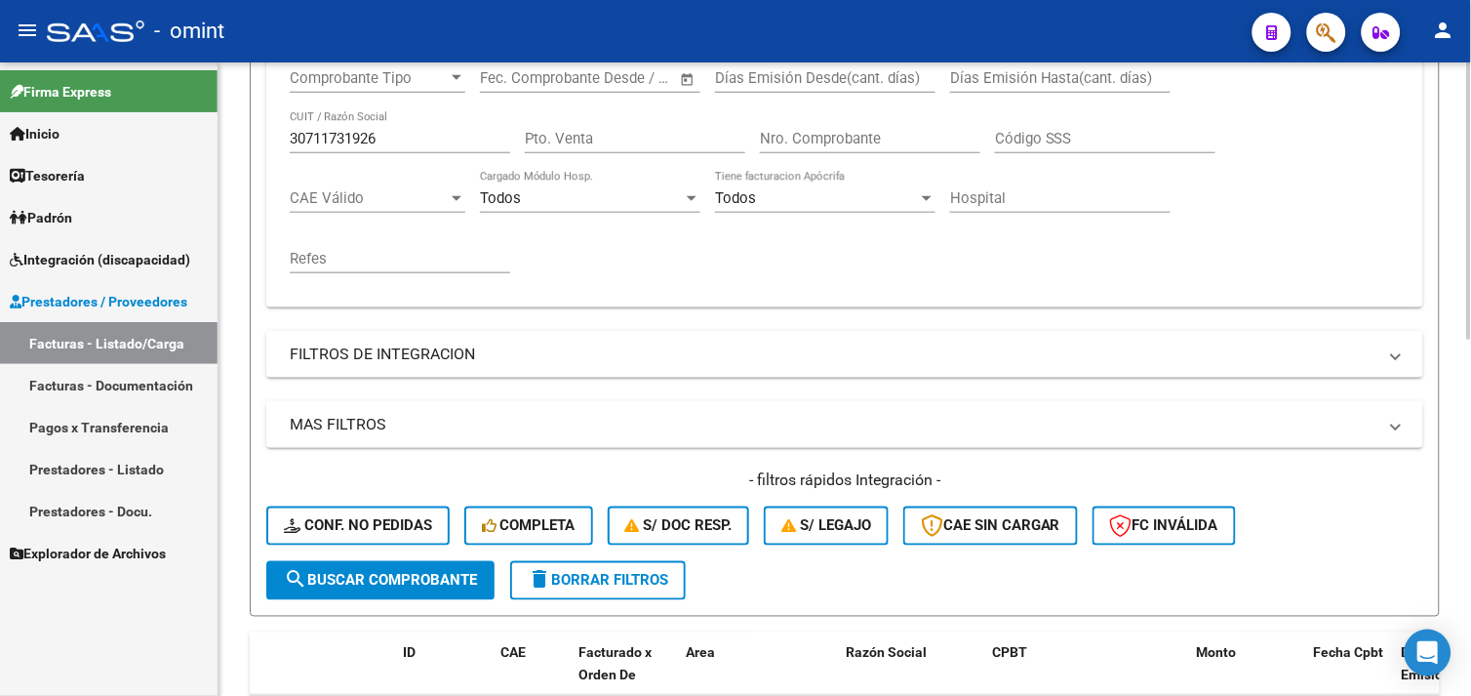
scroll to position [57, 0]
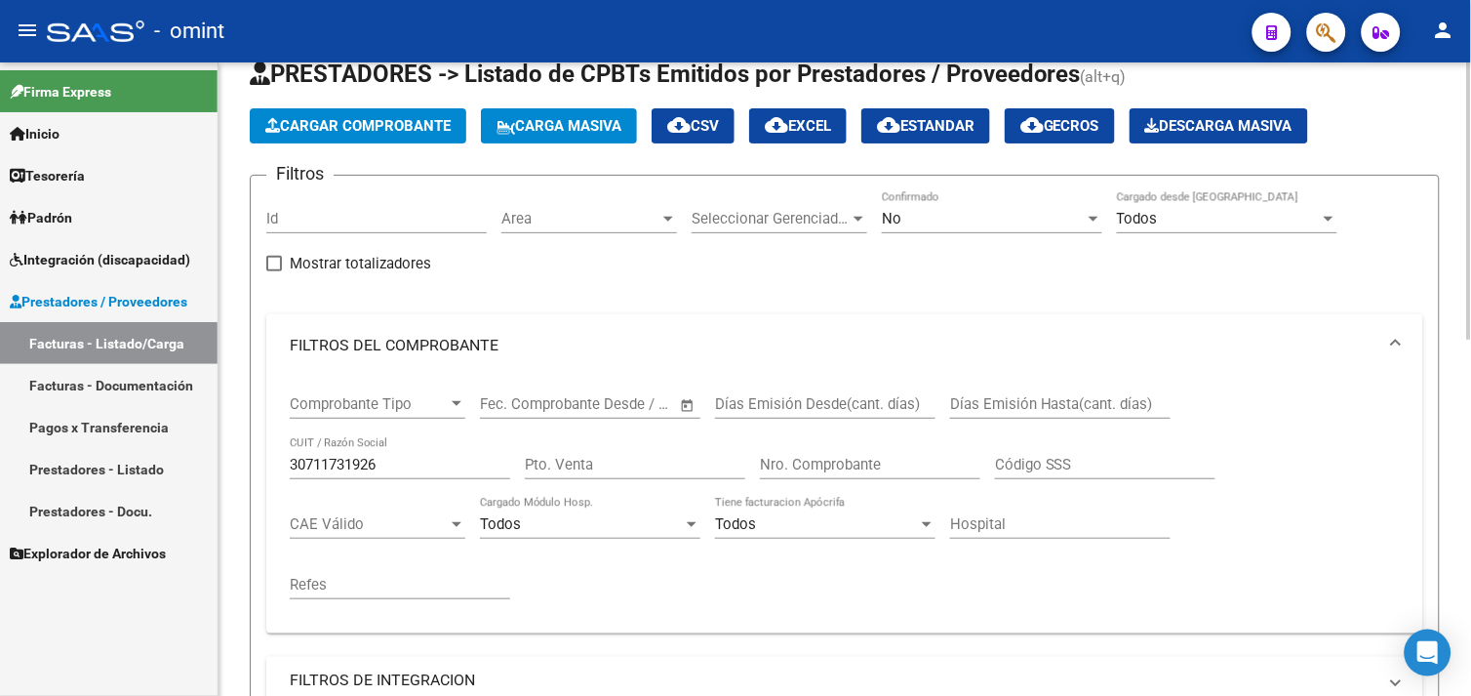
click at [348, 465] on input "30711731926" at bounding box center [400, 465] width 220 height 18
paste input "3603909"
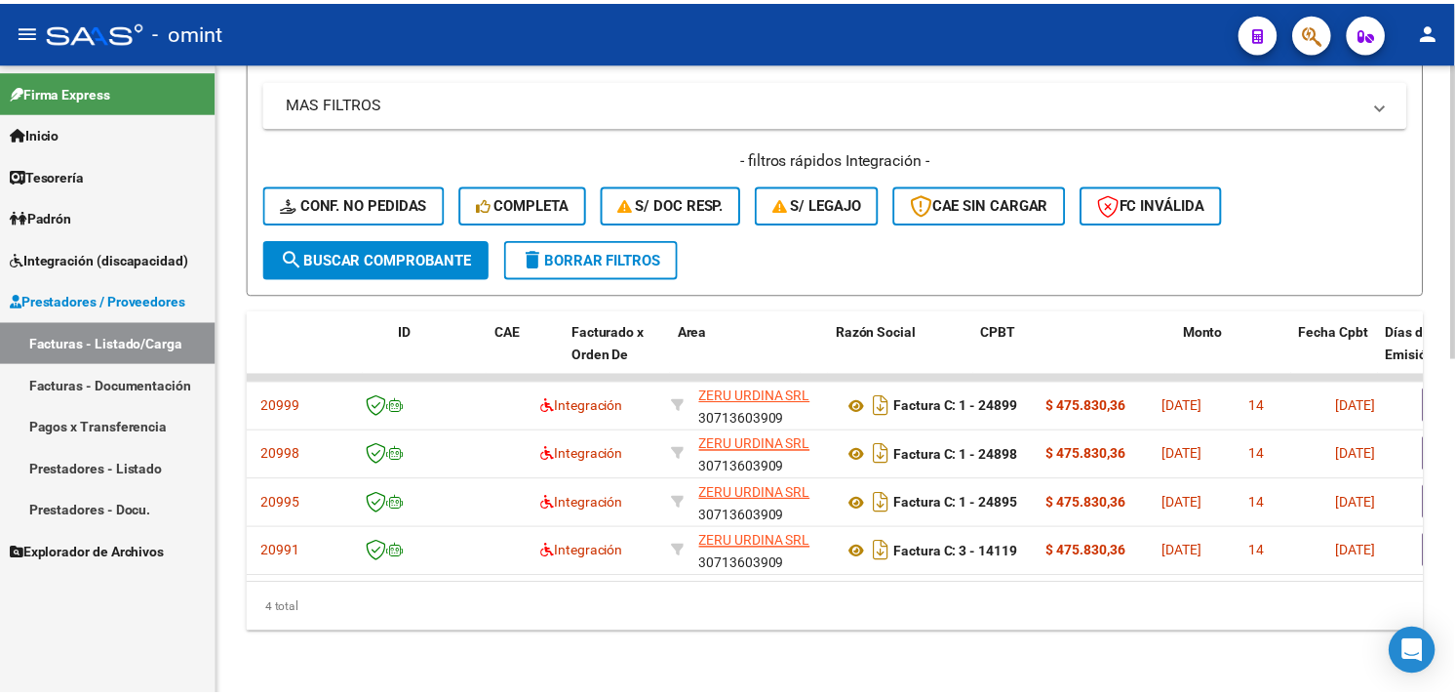
scroll to position [0, 0]
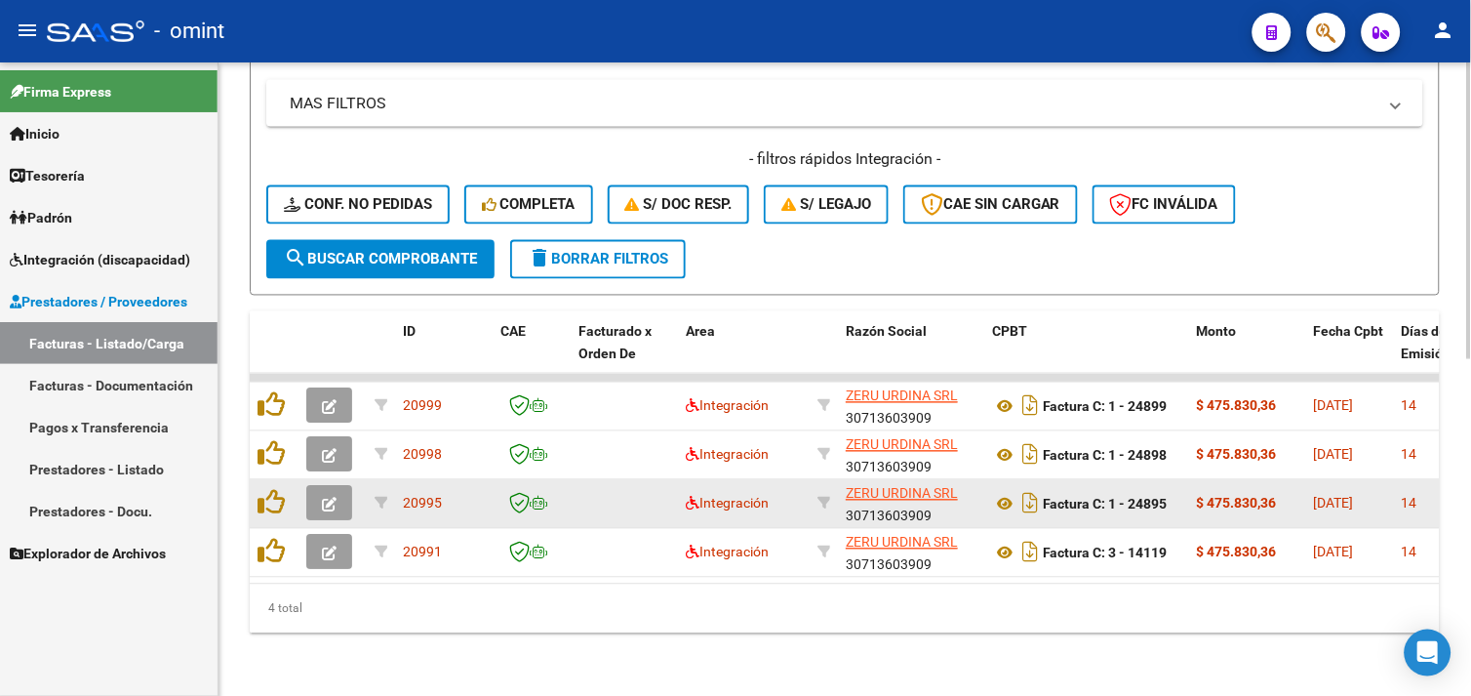
type input "30713603909"
click at [338, 486] on button "button" at bounding box center [329, 503] width 46 height 35
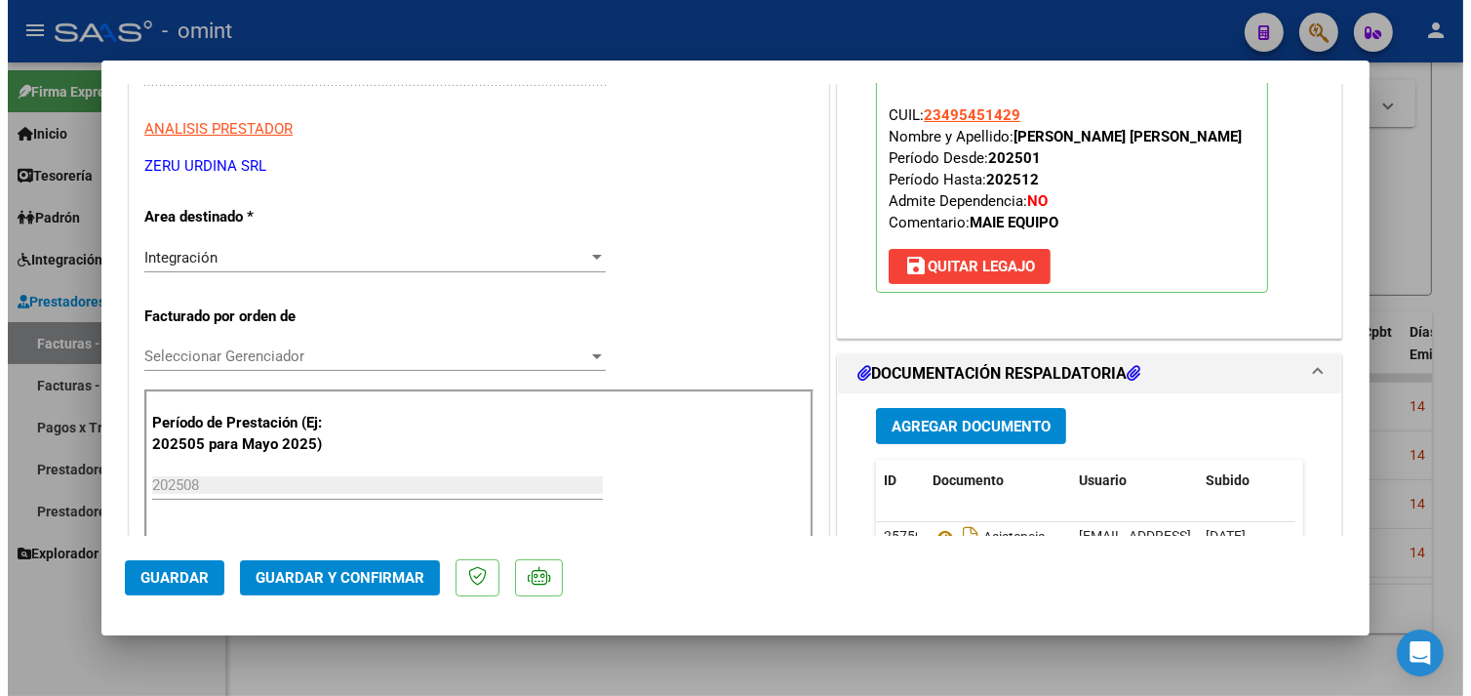
scroll to position [108, 0]
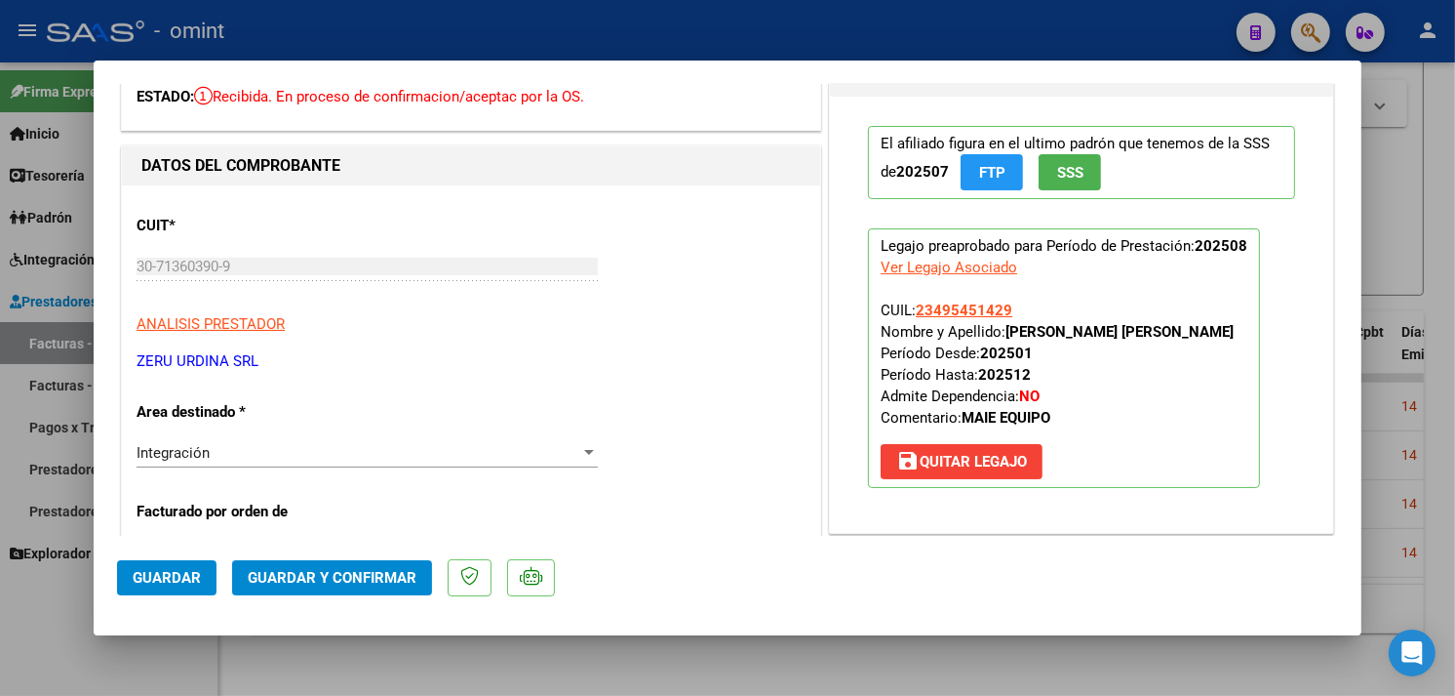
click at [372, 563] on button "Guardar y Confirmar" at bounding box center [332, 577] width 200 height 35
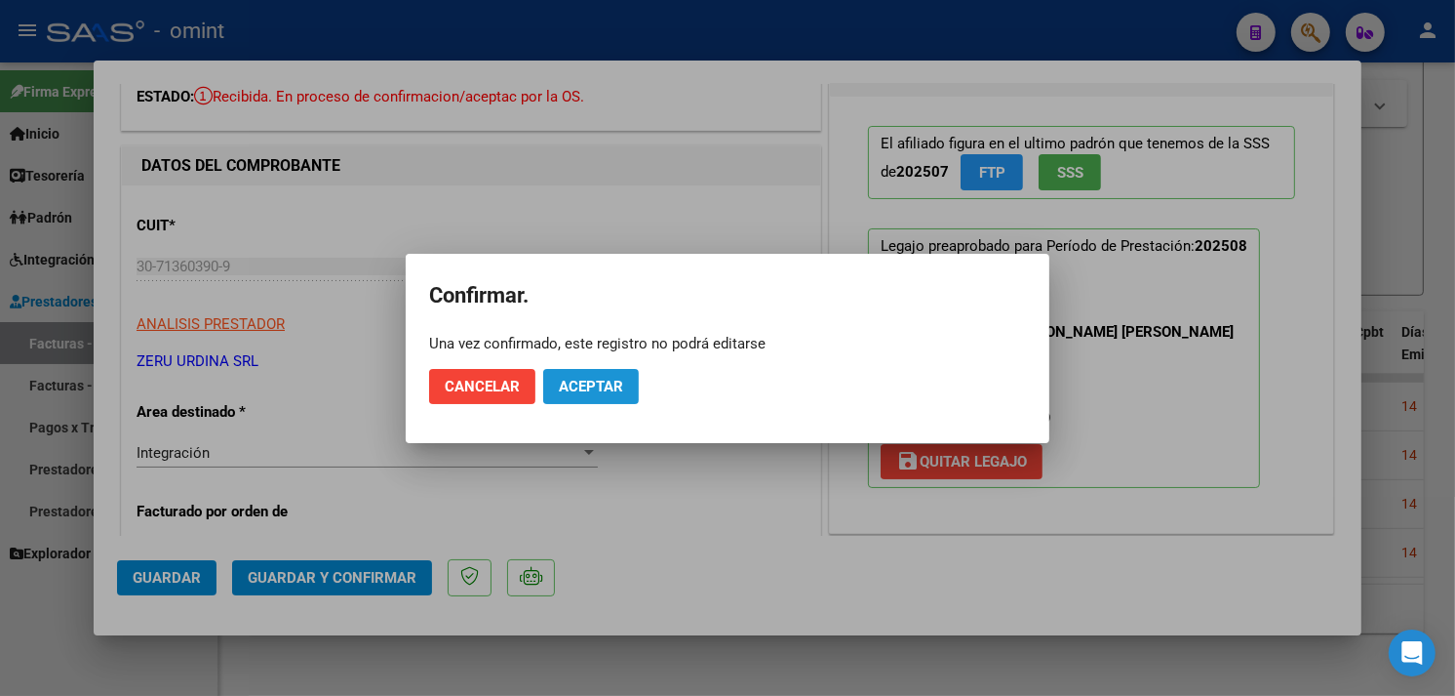
click at [576, 384] on span "Aceptar" at bounding box center [591, 387] width 64 height 18
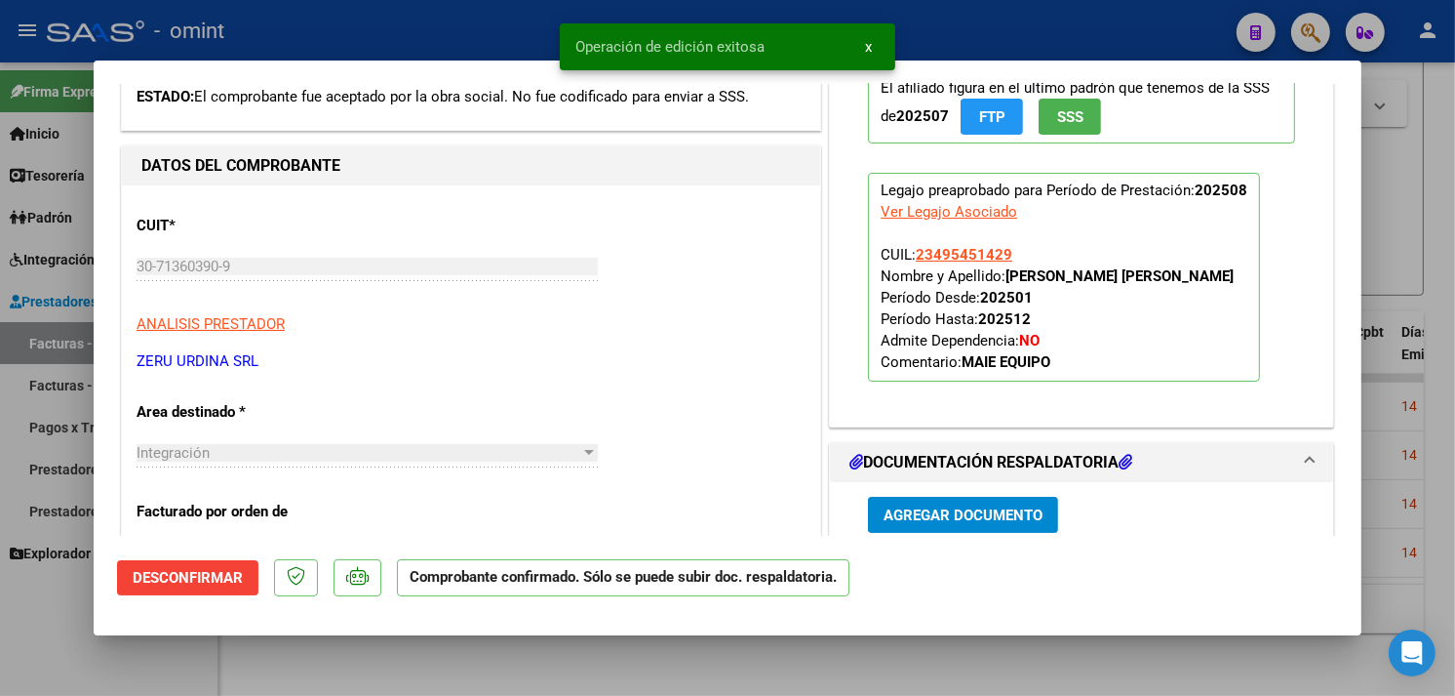
click at [1427, 290] on div at bounding box center [727, 348] width 1455 height 696
type input "$ 0,00"
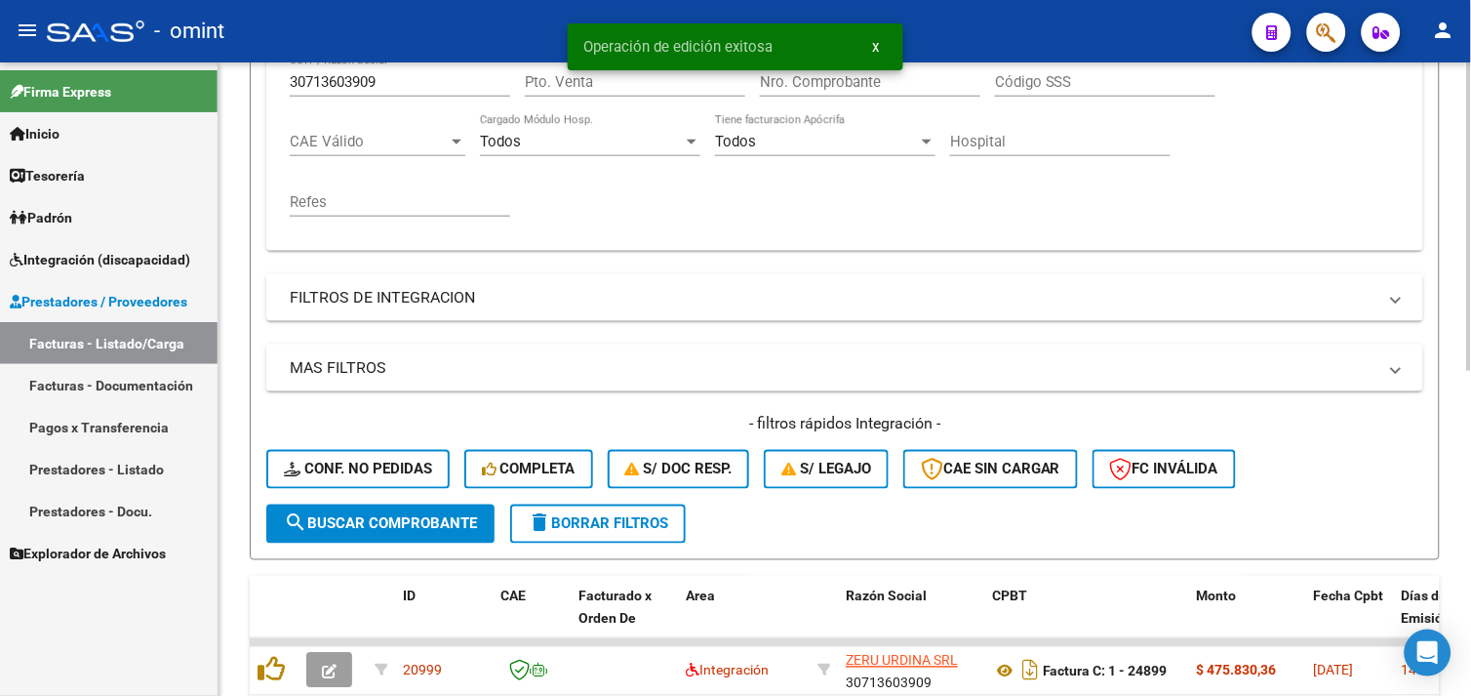
scroll to position [236, 0]
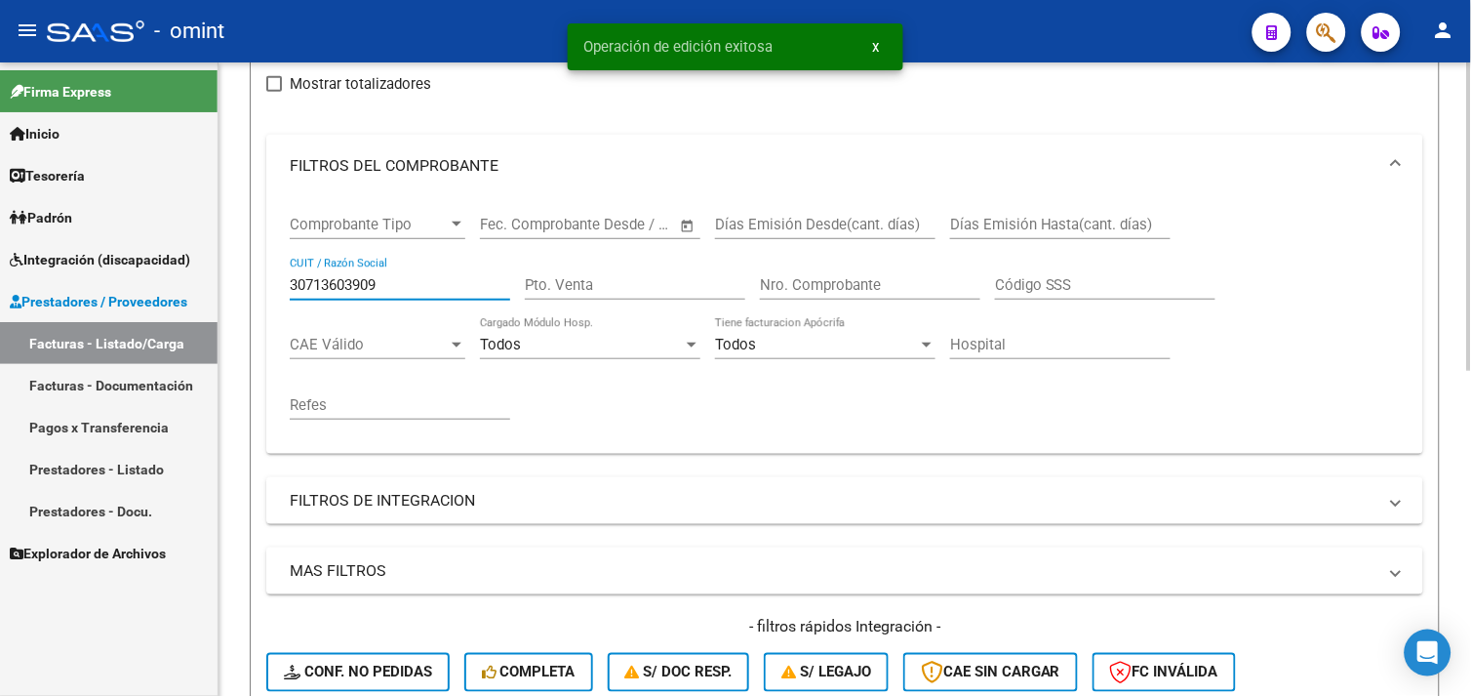
click at [364, 288] on input "30713603909" at bounding box center [400, 285] width 220 height 18
paste input "4709344"
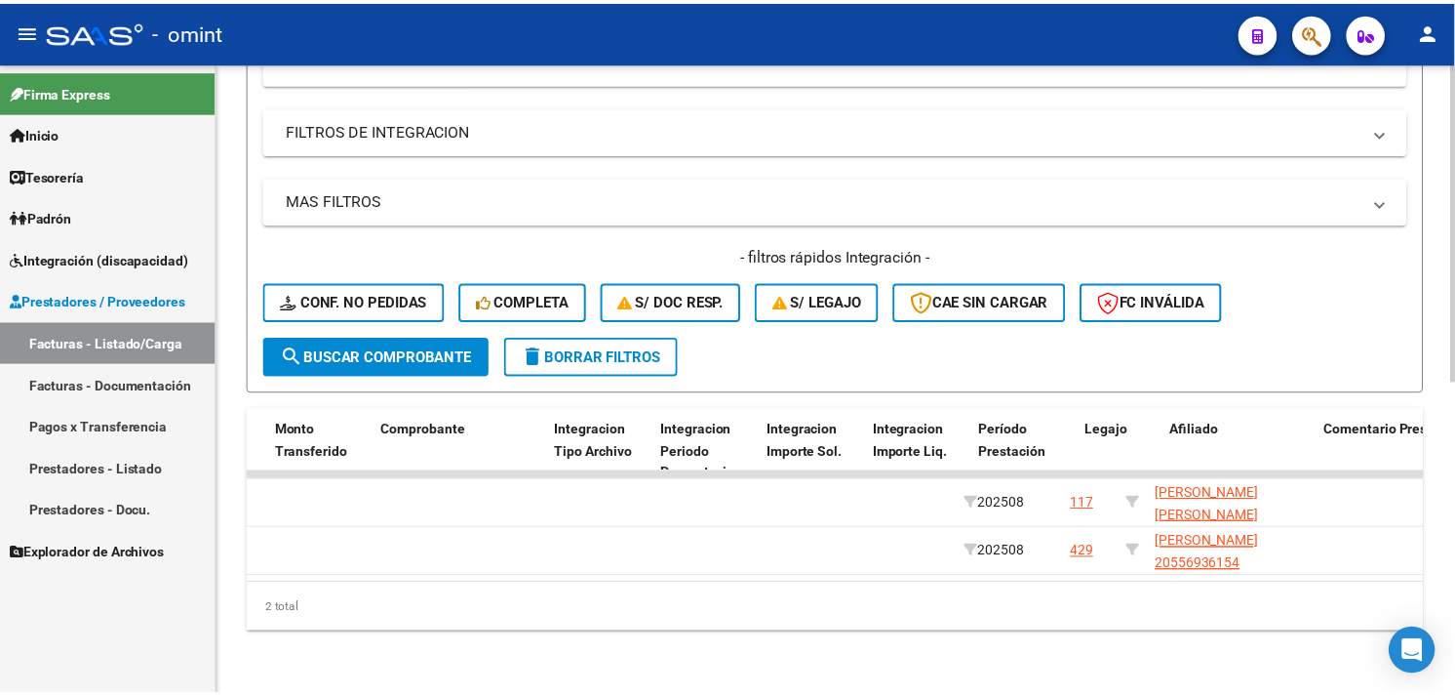
scroll to position [0, 0]
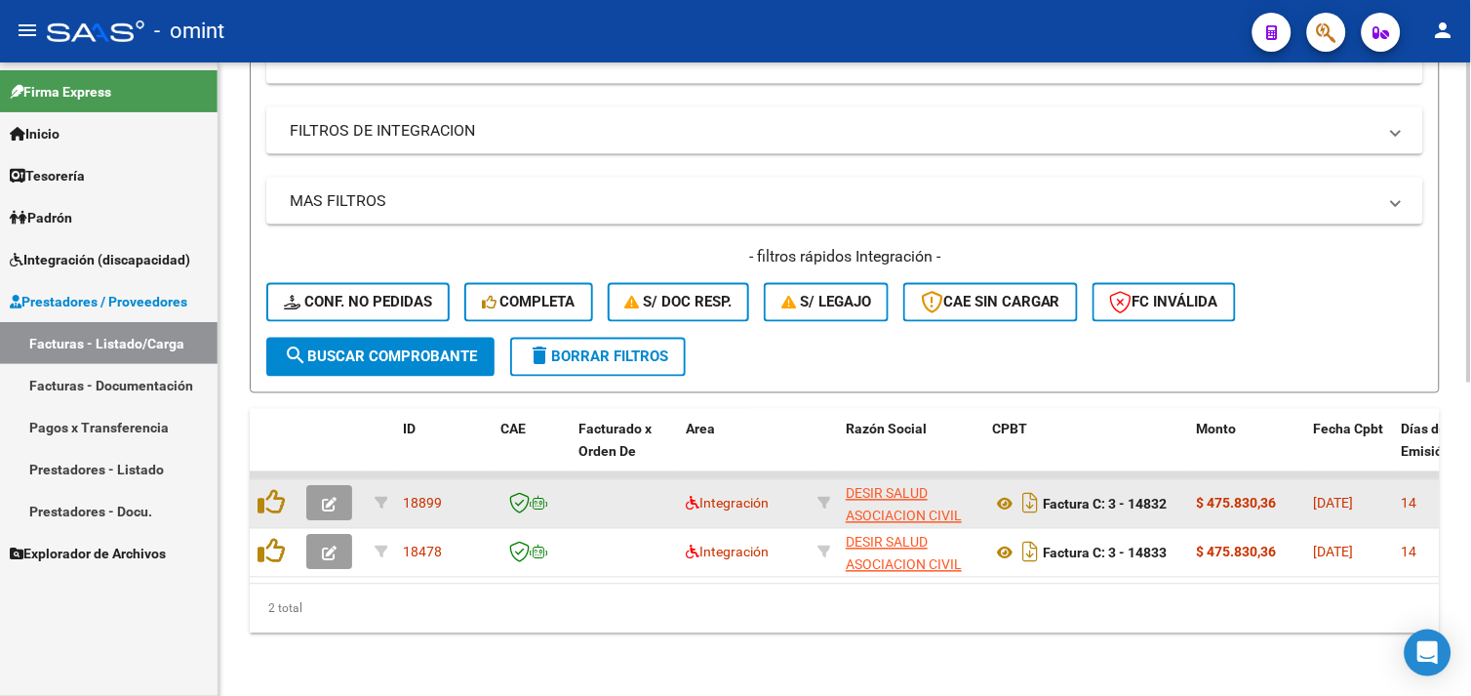
type input "30714709344"
click at [326, 497] on icon "button" at bounding box center [329, 504] width 15 height 15
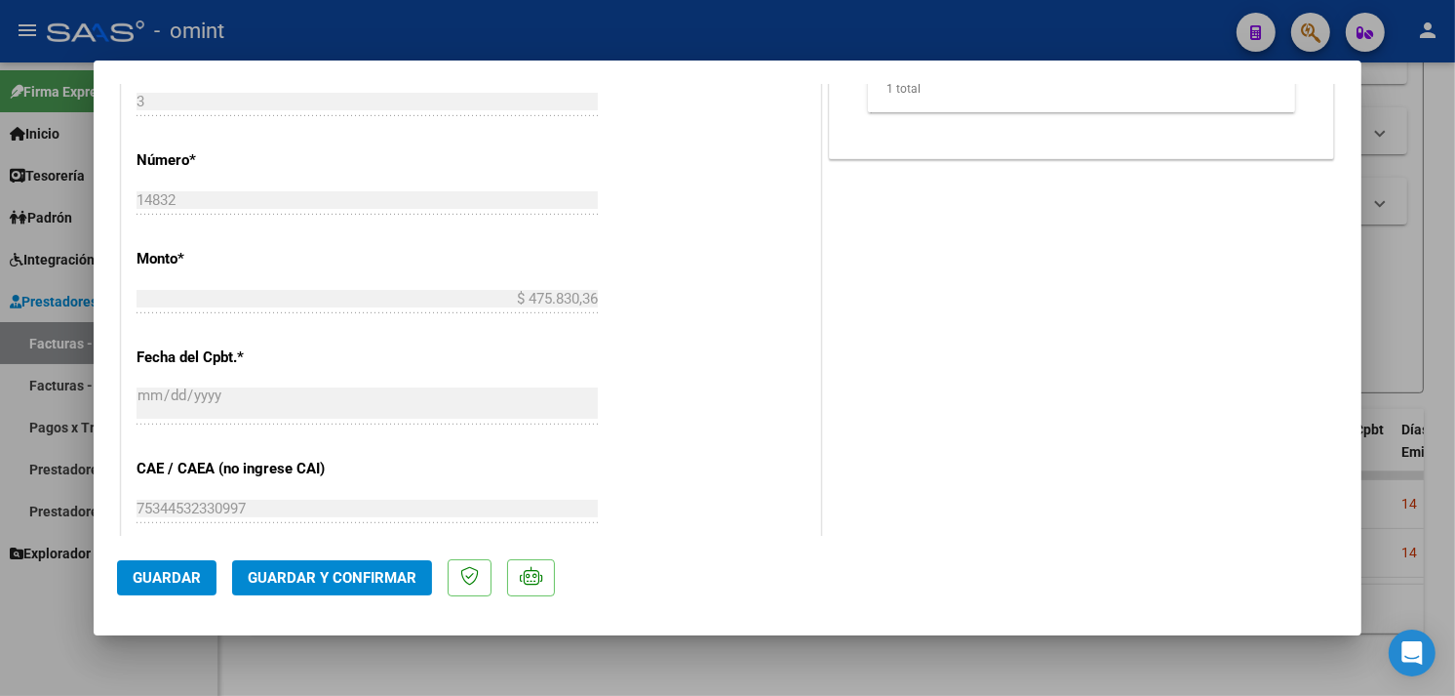
scroll to position [1084, 0]
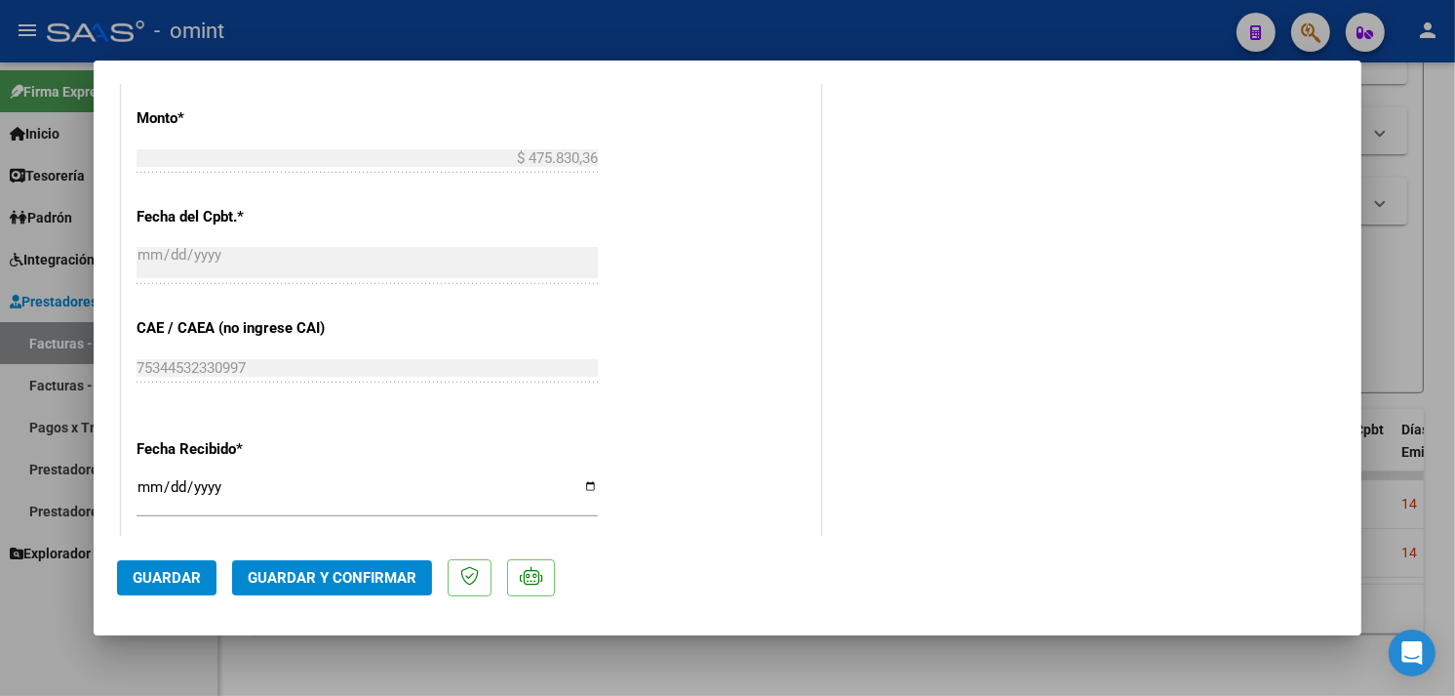
click at [365, 563] on button "Guardar y Confirmar" at bounding box center [332, 577] width 200 height 35
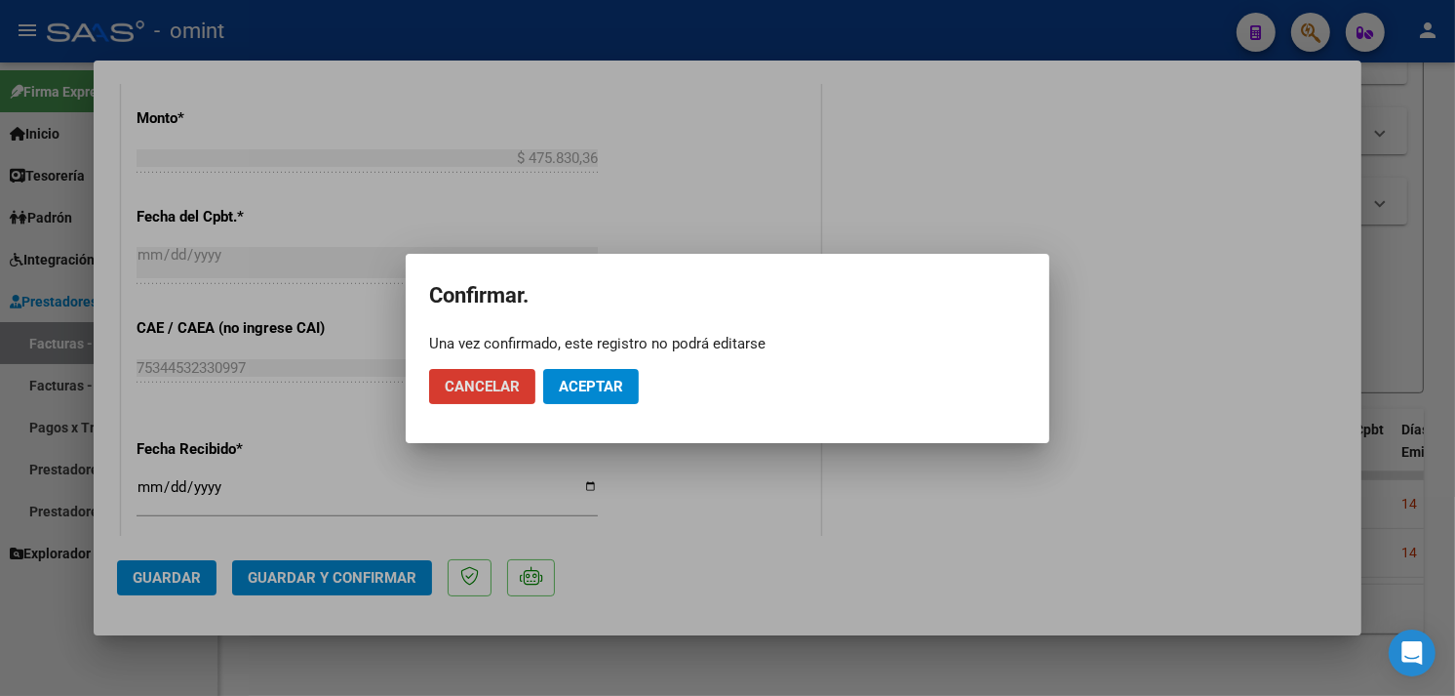
click at [573, 404] on mat-dialog-actions "Cancelar Aceptar" at bounding box center [727, 386] width 597 height 66
click at [576, 394] on button "Aceptar" at bounding box center [591, 386] width 96 height 35
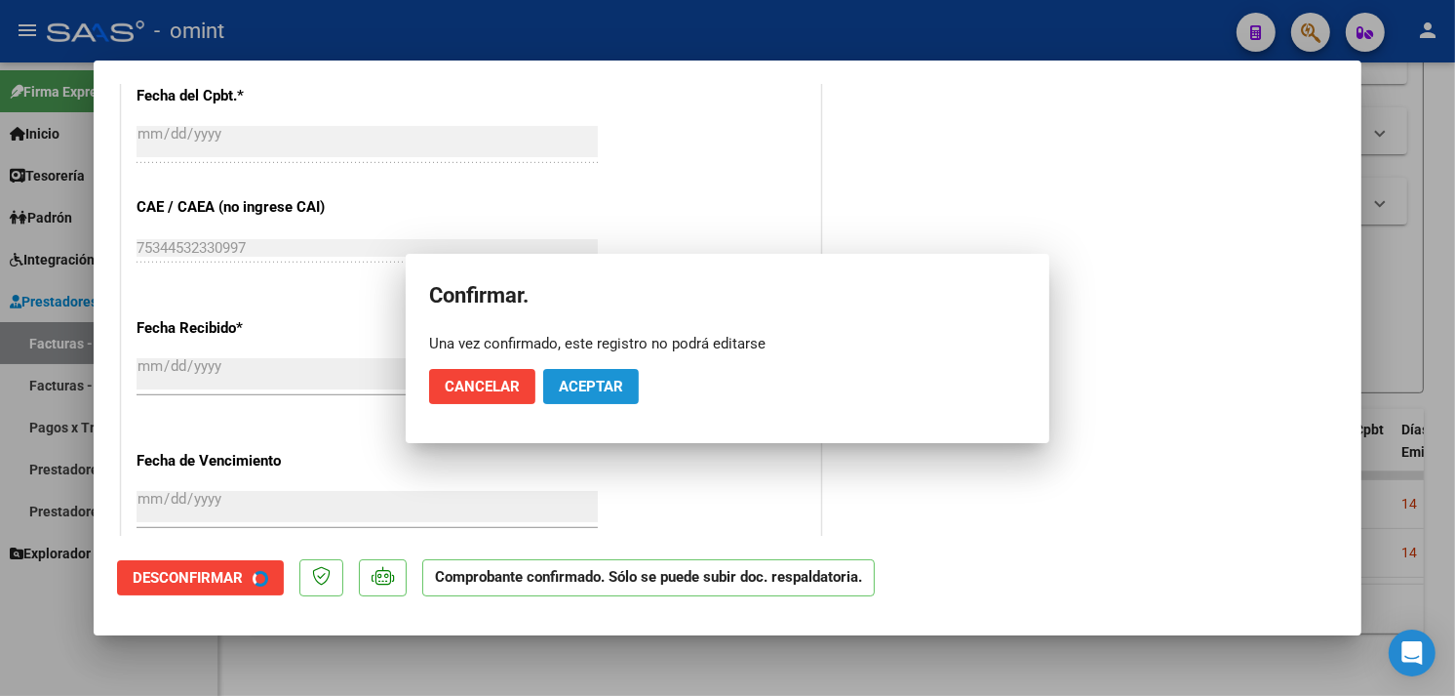
scroll to position [962, 0]
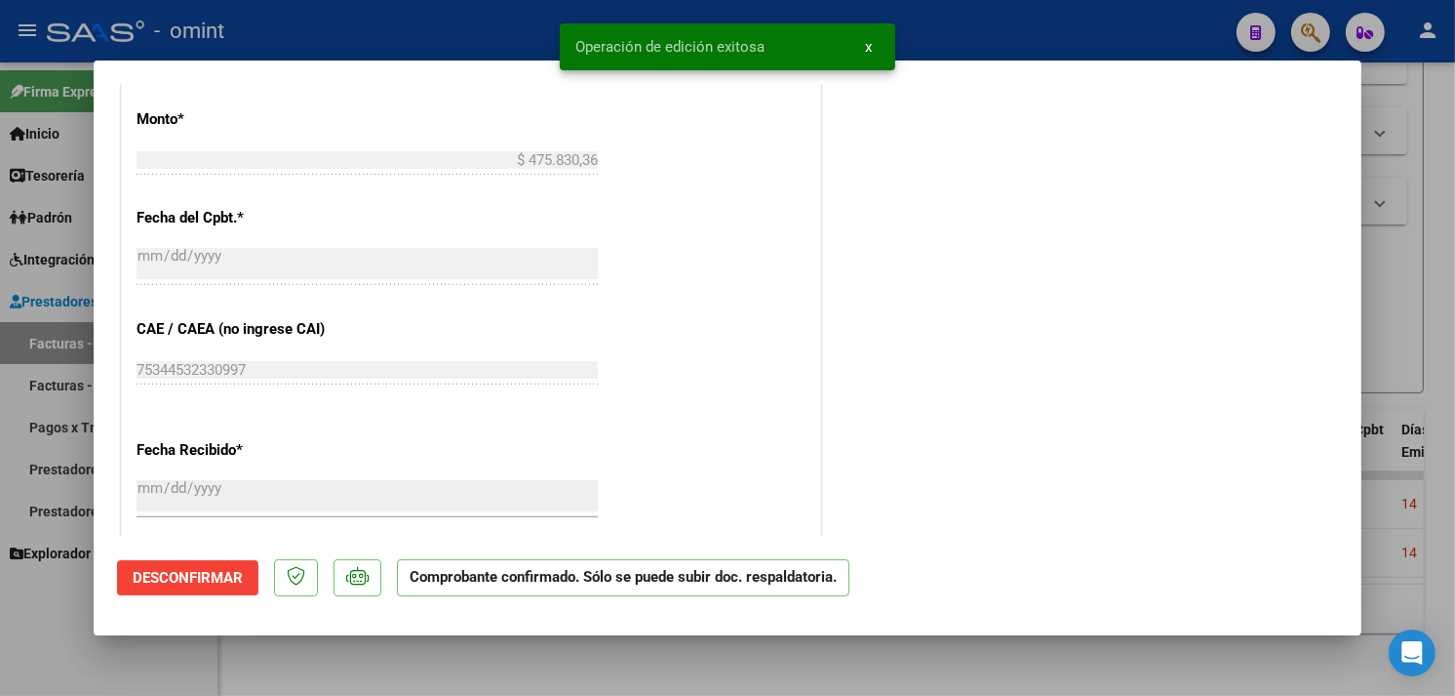
type input "$ 0,00"
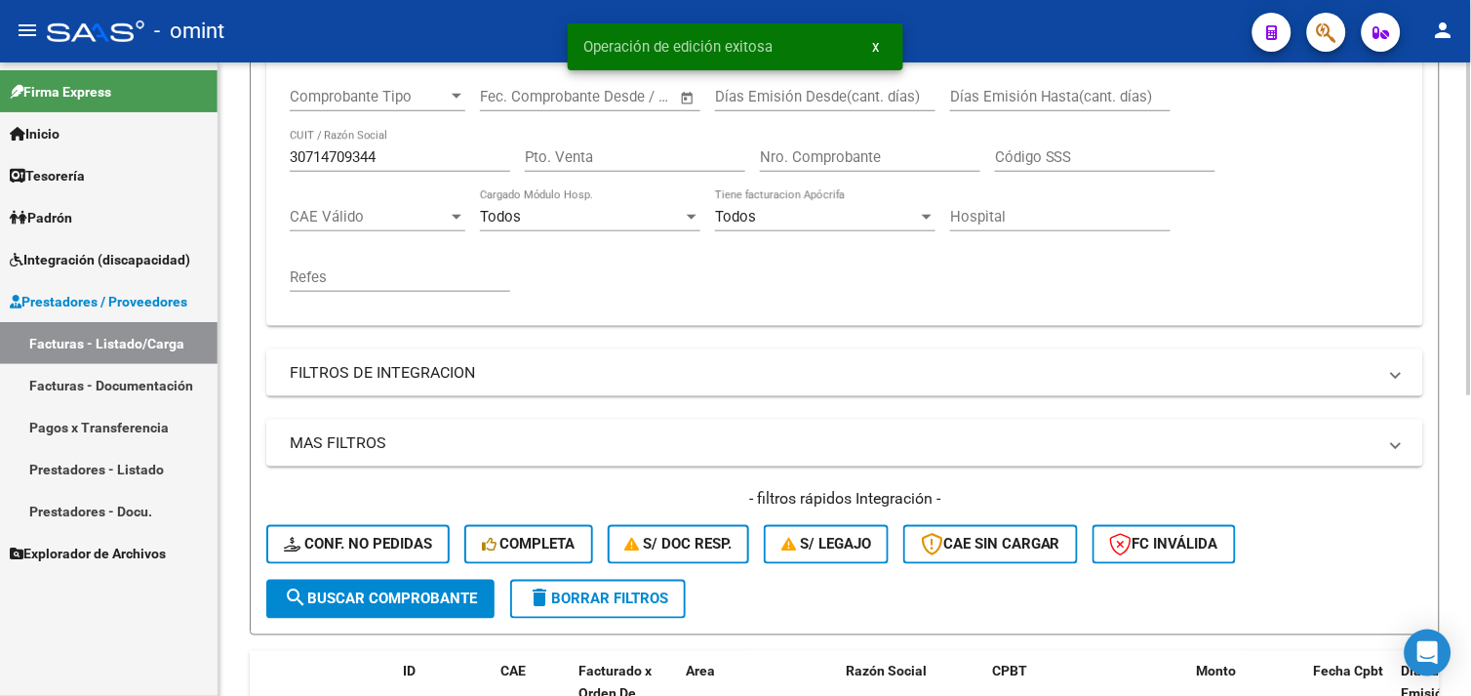
scroll to position [139, 0]
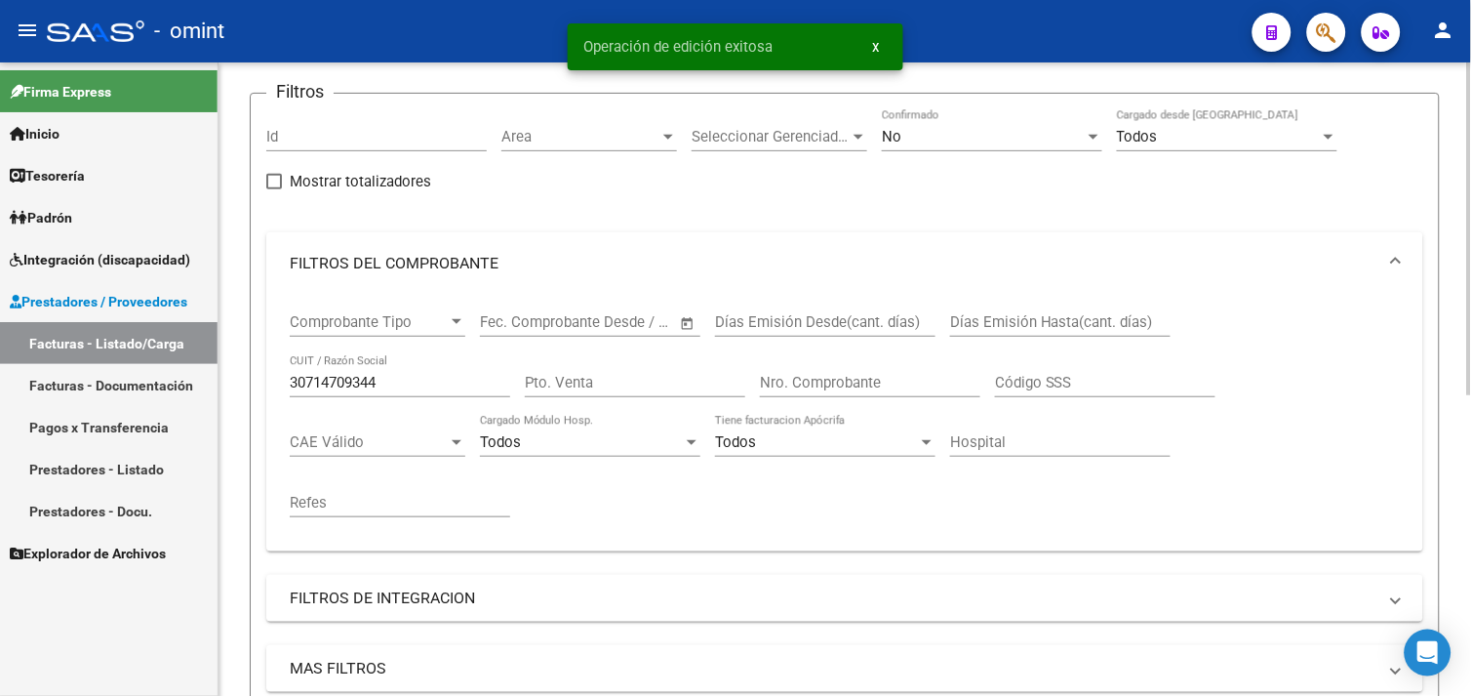
click at [345, 373] on div "30714709344 CUIT / Razón Social" at bounding box center [400, 376] width 220 height 42
click at [339, 378] on input "30714709344" at bounding box center [400, 383] width 220 height 18
paste input "3717334669"
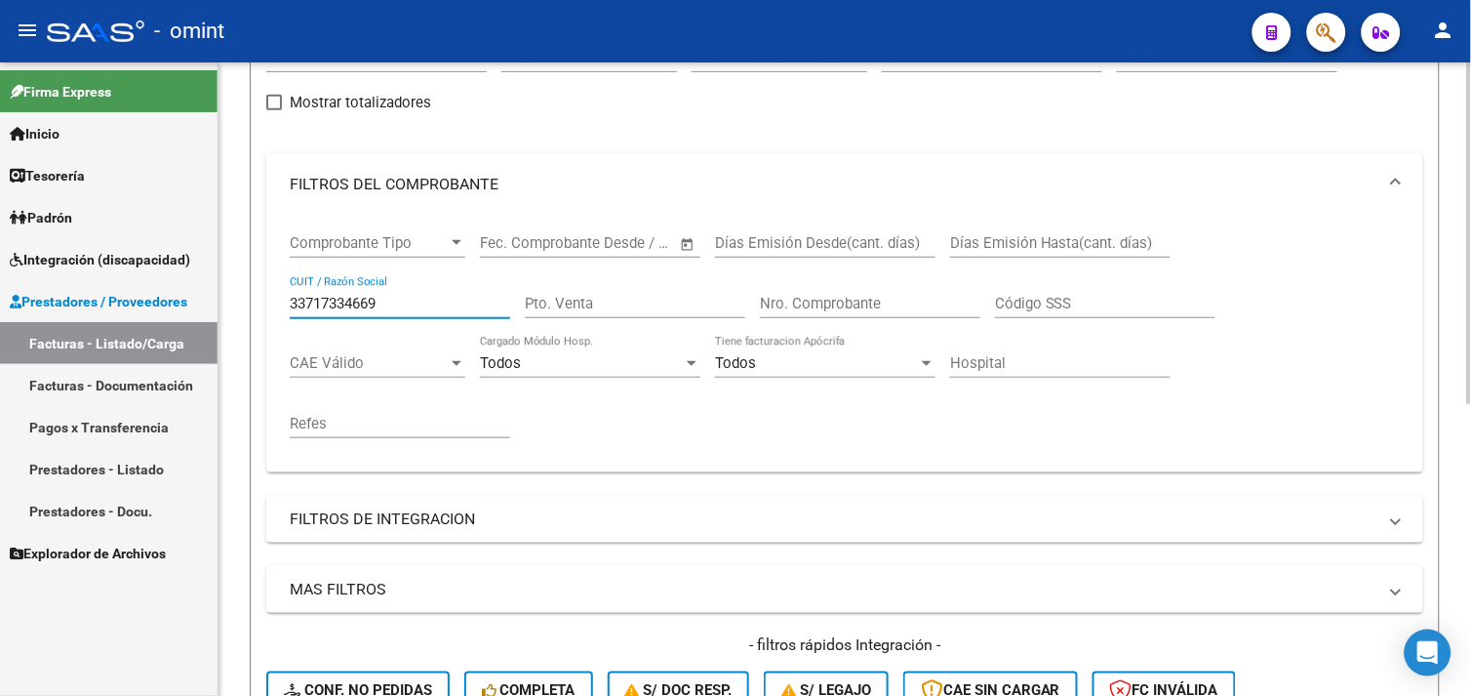
scroll to position [215, 0]
click at [359, 304] on input "33717334669" at bounding box center [400, 307] width 220 height 18
paste input "0713516607"
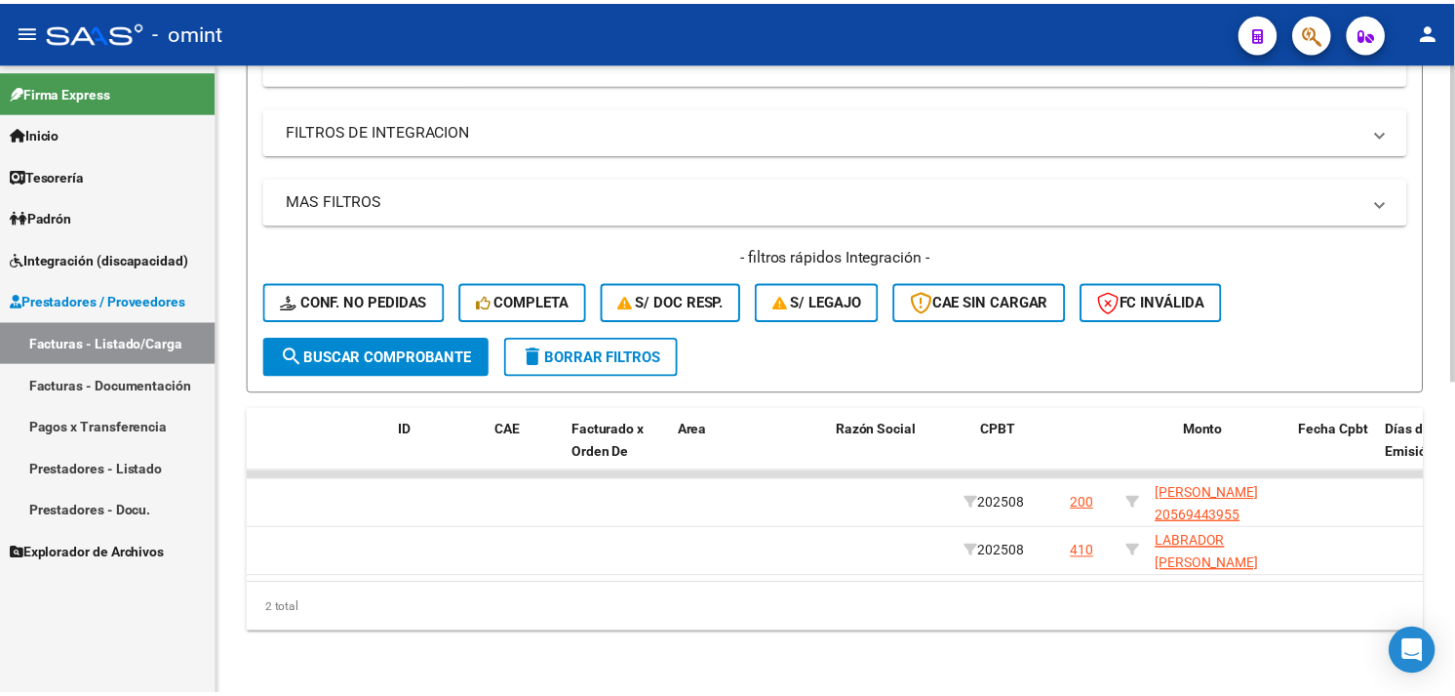
scroll to position [0, 0]
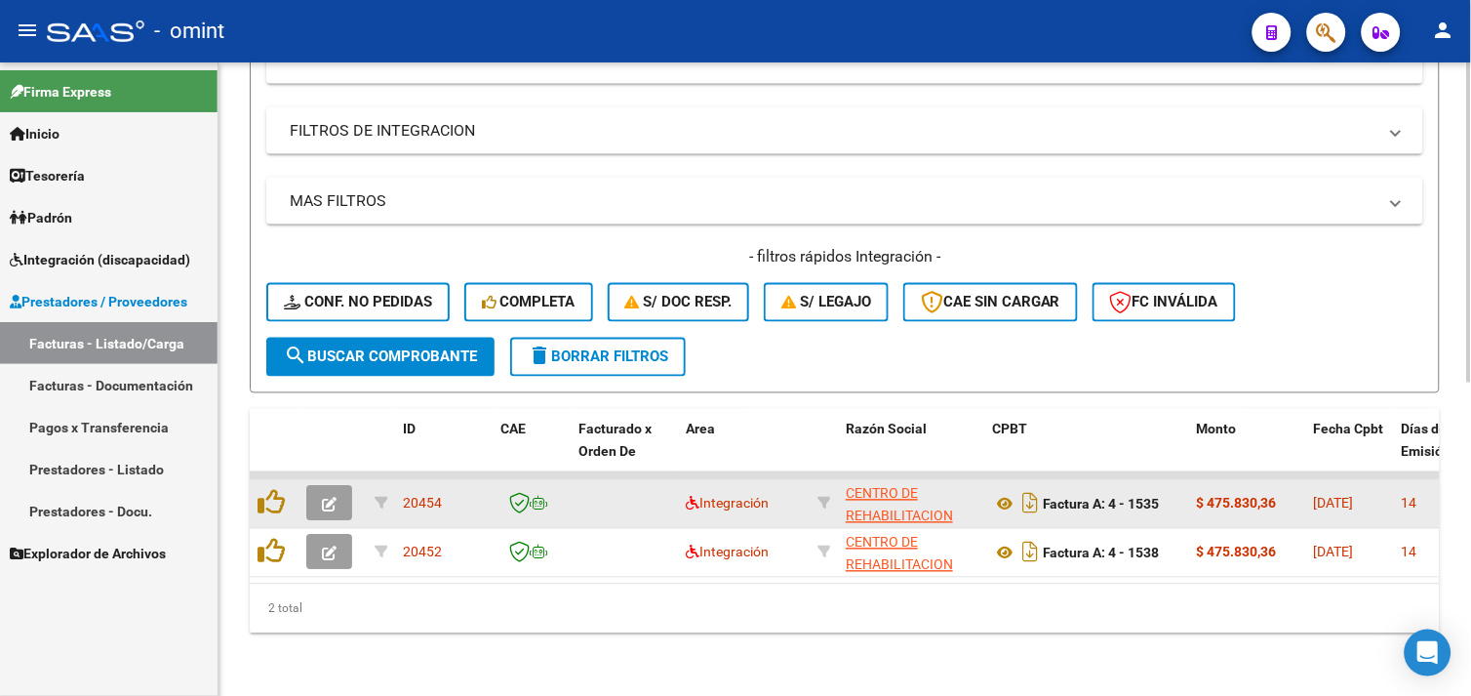
type input "30713516607"
click at [319, 491] on button "button" at bounding box center [329, 503] width 46 height 35
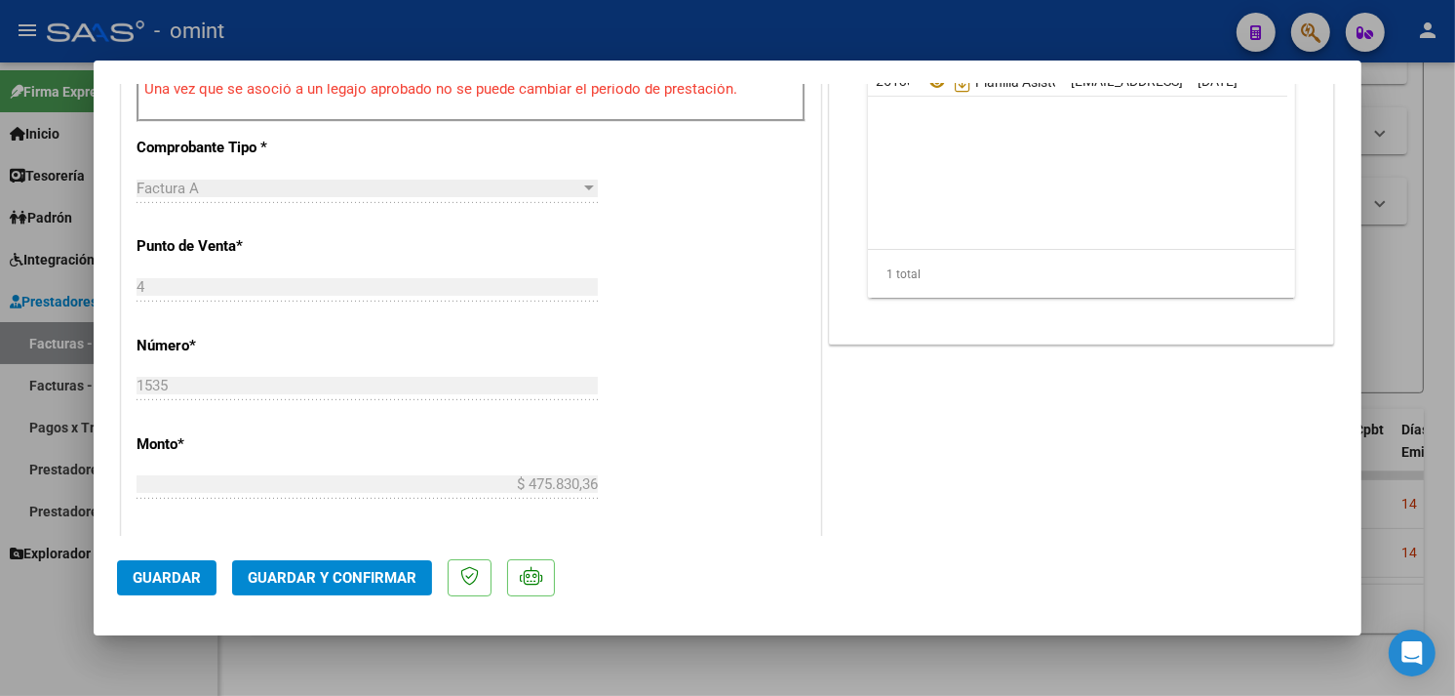
scroll to position [975, 0]
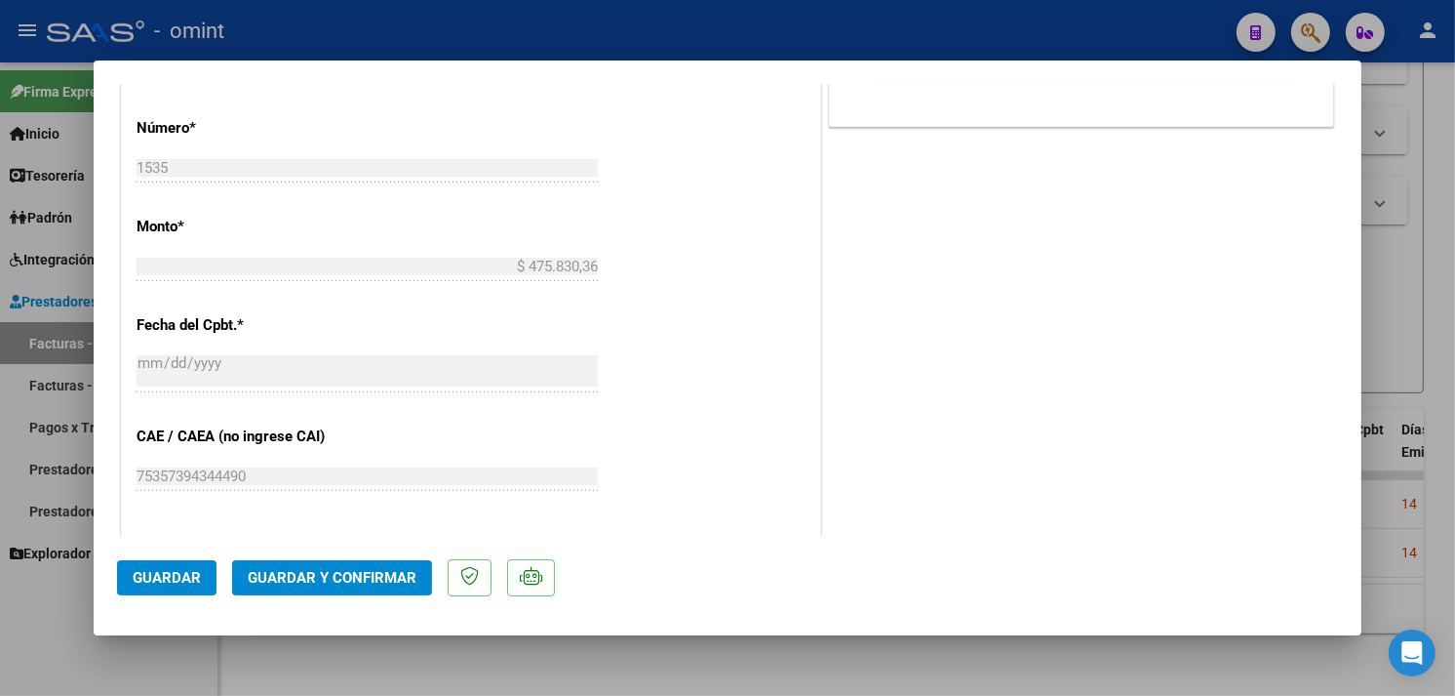
click at [381, 560] on button "Guardar y Confirmar" at bounding box center [332, 577] width 200 height 35
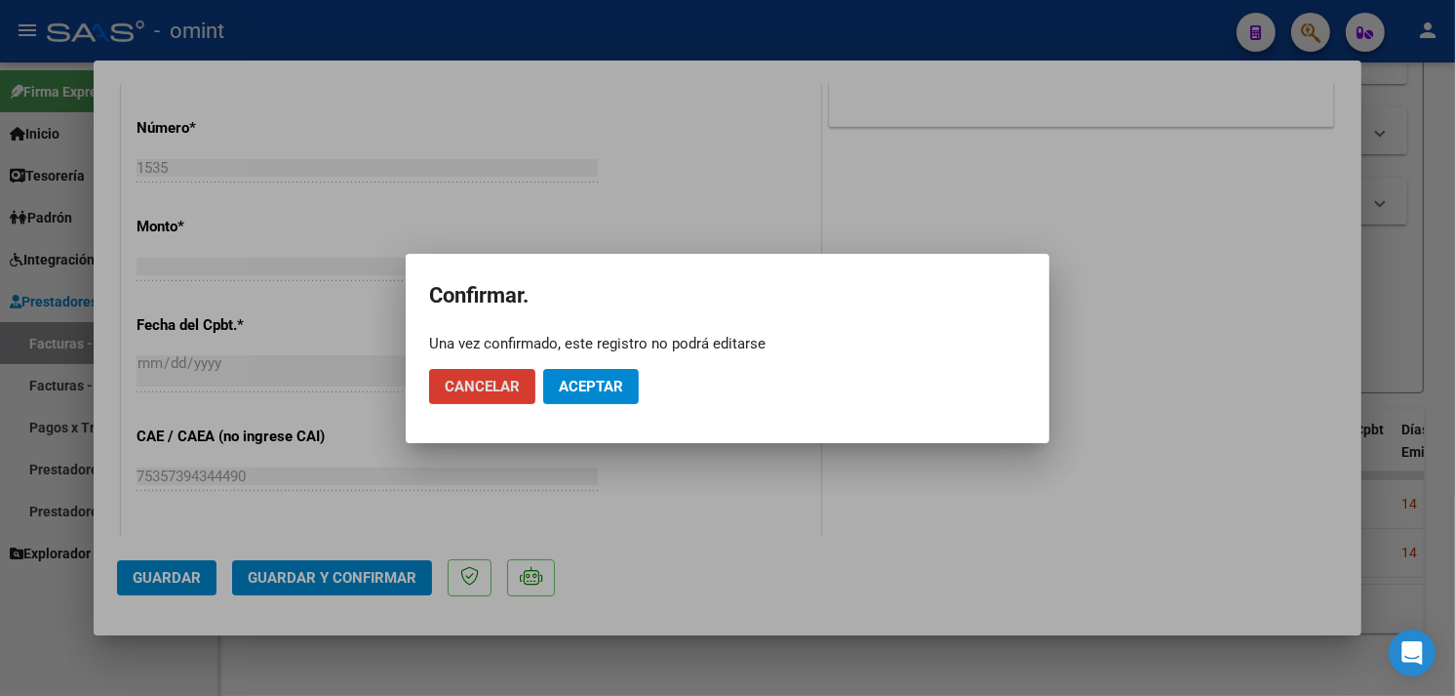
click at [590, 369] on button "Aceptar" at bounding box center [591, 386] width 96 height 35
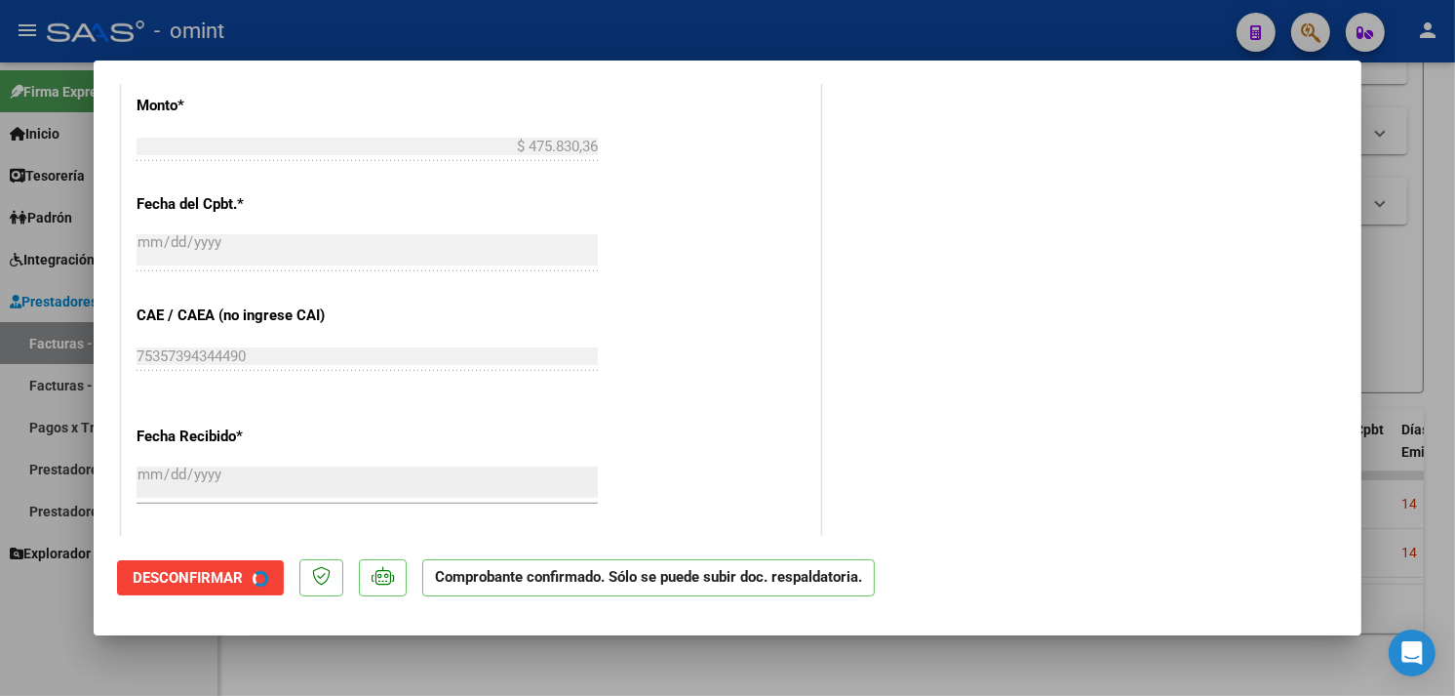
scroll to position [854, 0]
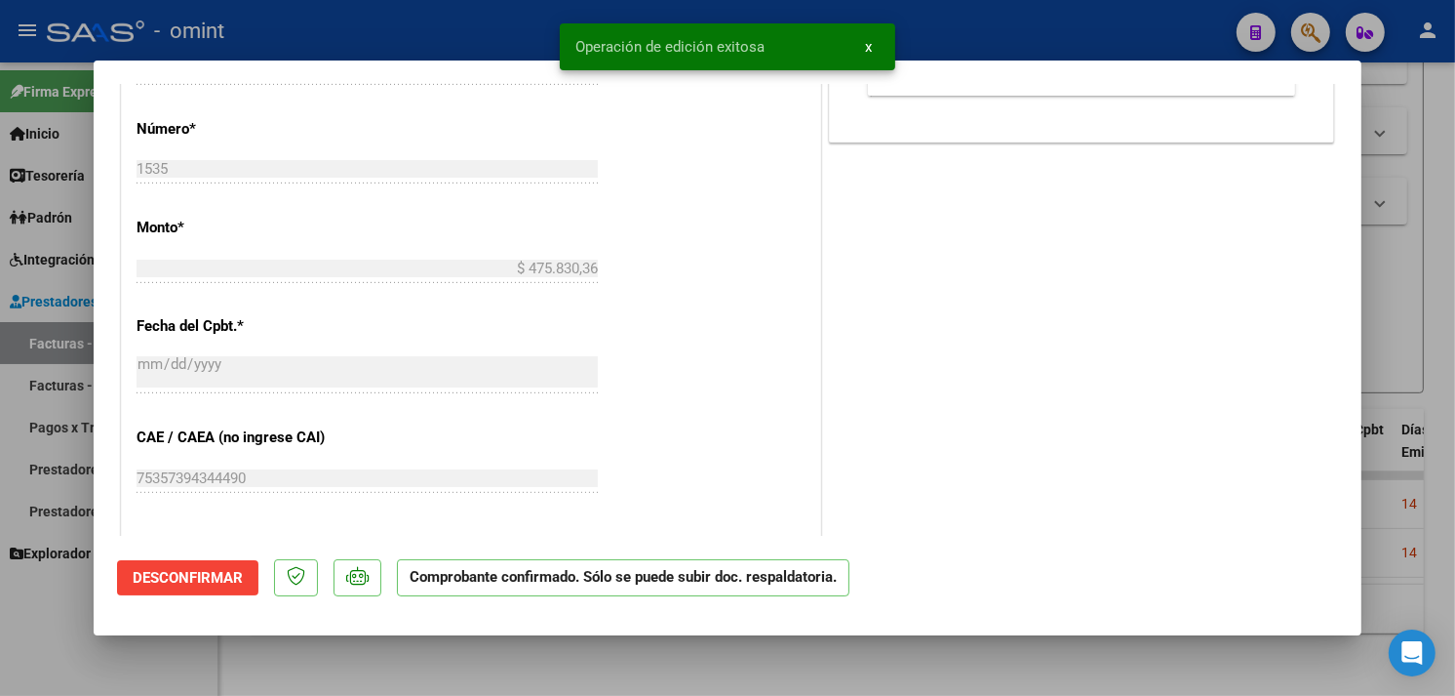
type input "$ 0,00"
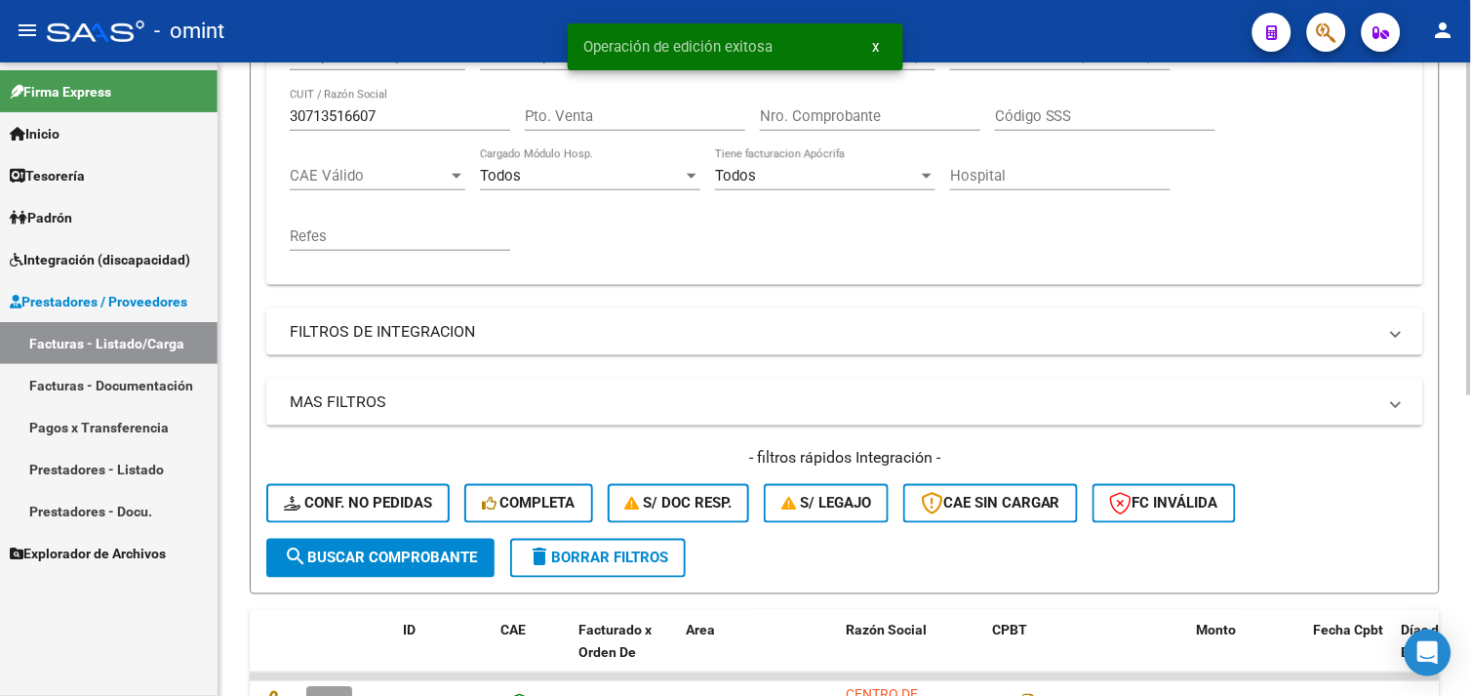
scroll to position [247, 0]
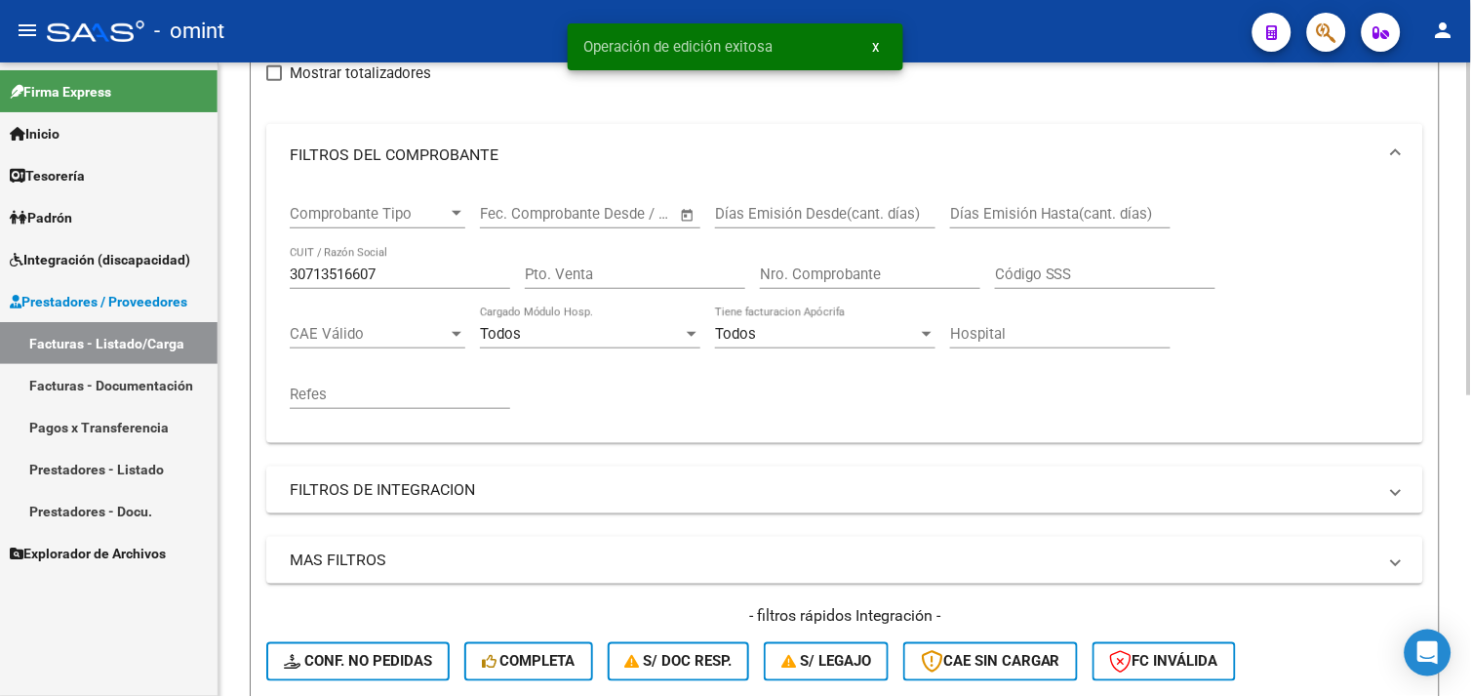
click at [352, 281] on input "30713516607" at bounding box center [400, 274] width 220 height 18
paste input "24306552402"
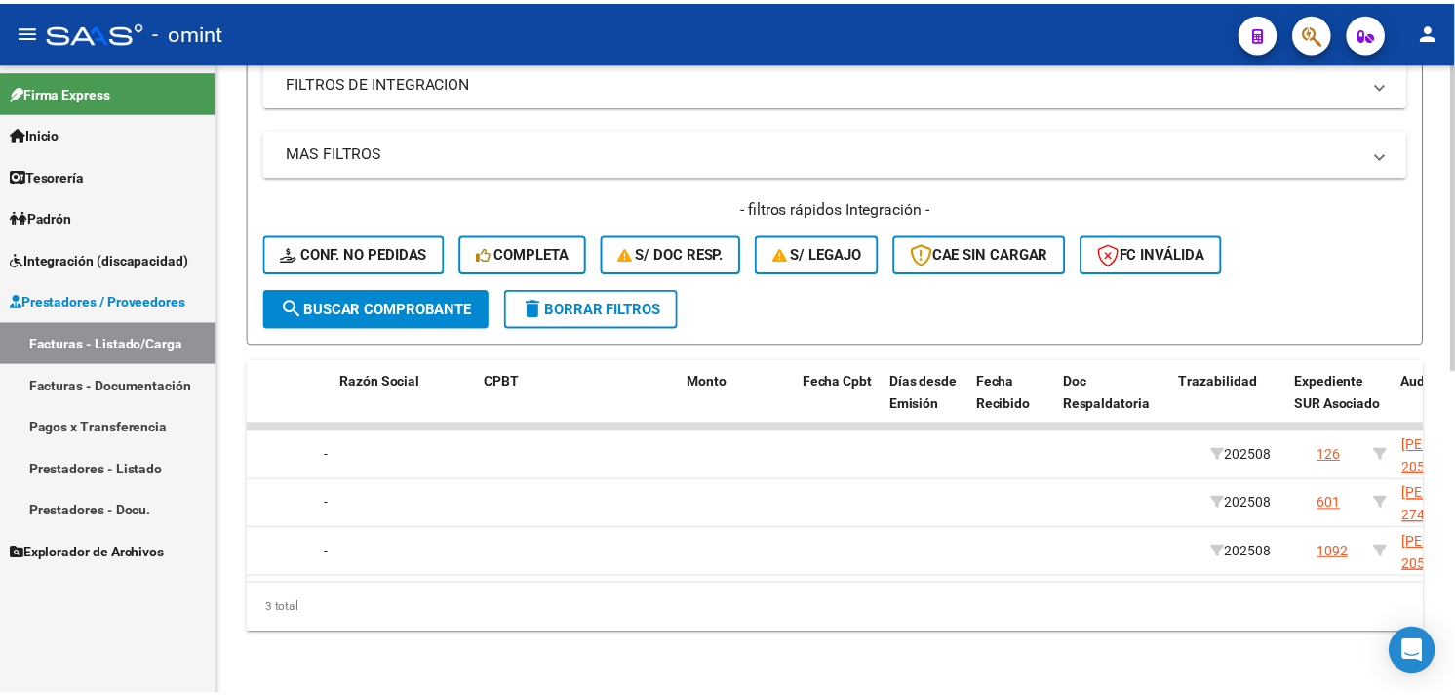
scroll to position [0, 0]
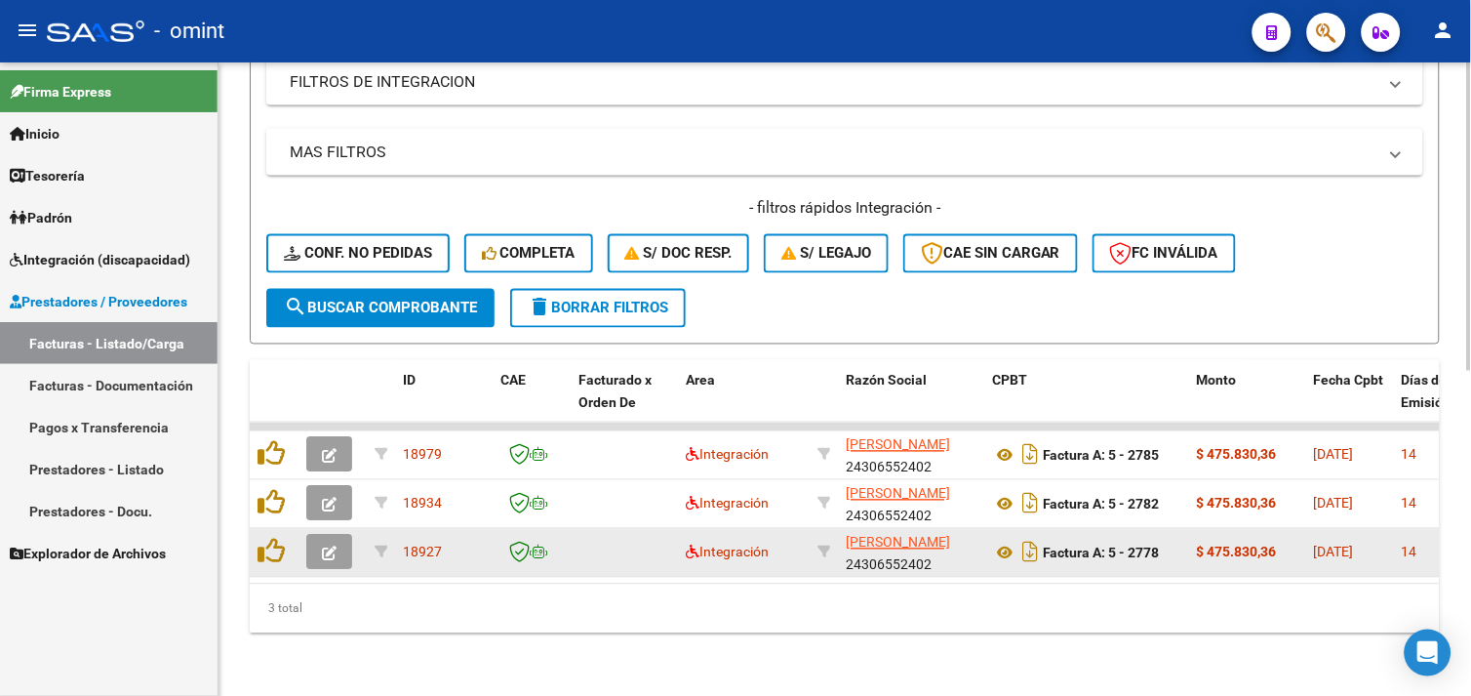
type input "24306552402"
click at [338, 541] on button "button" at bounding box center [329, 552] width 46 height 35
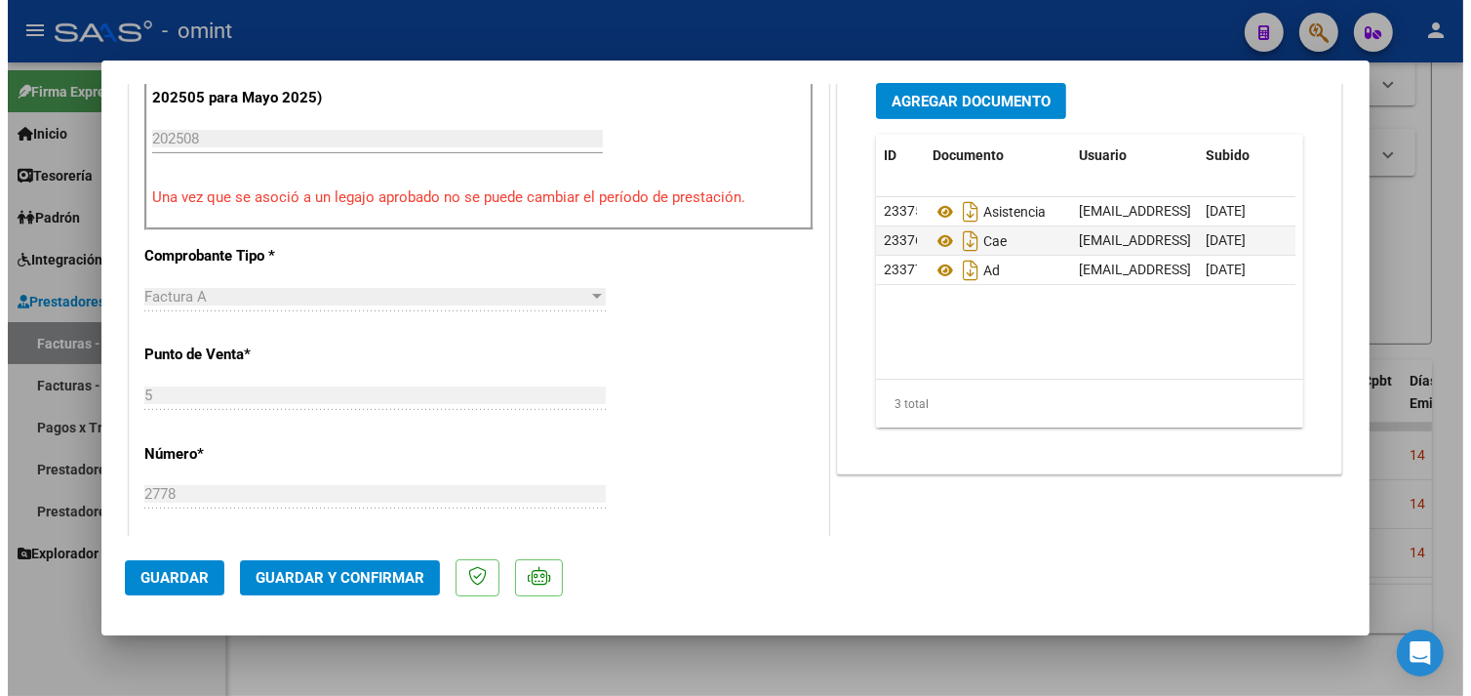
scroll to position [866, 0]
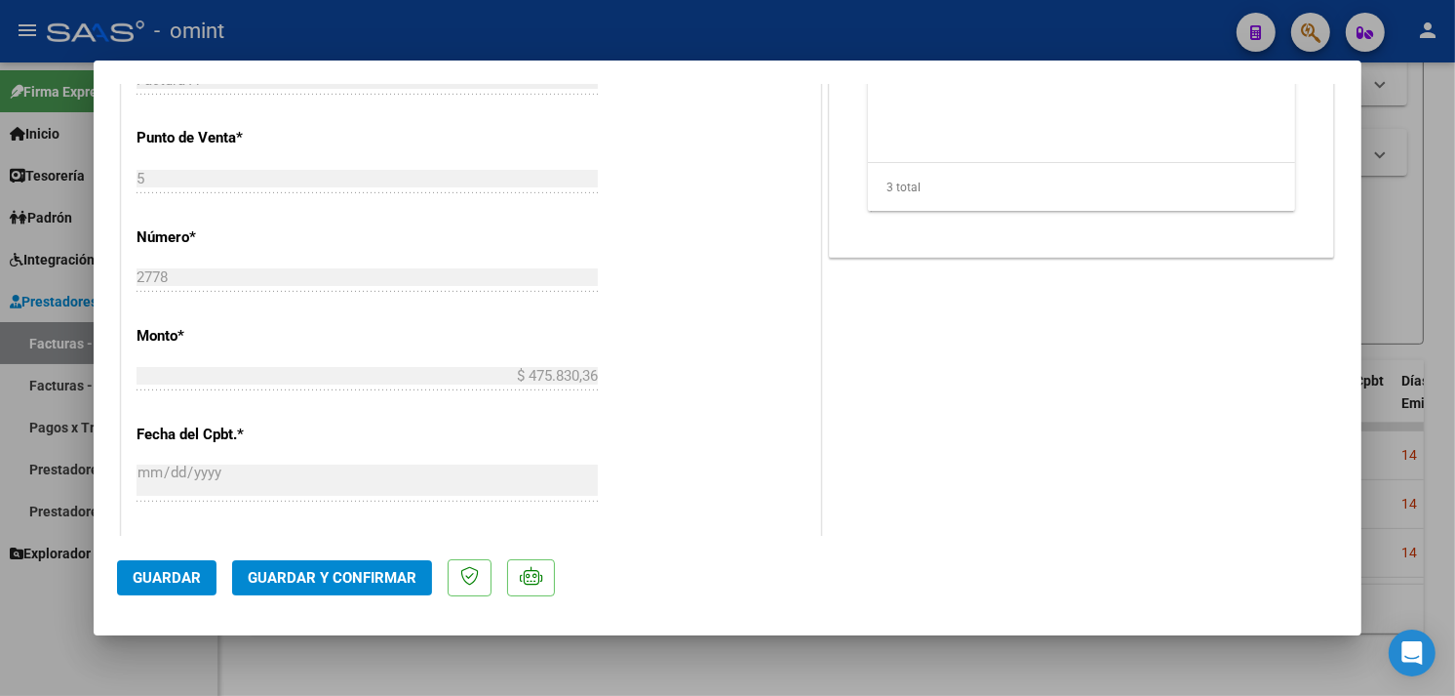
click at [372, 572] on span "Guardar y Confirmar" at bounding box center [332, 578] width 169 height 18
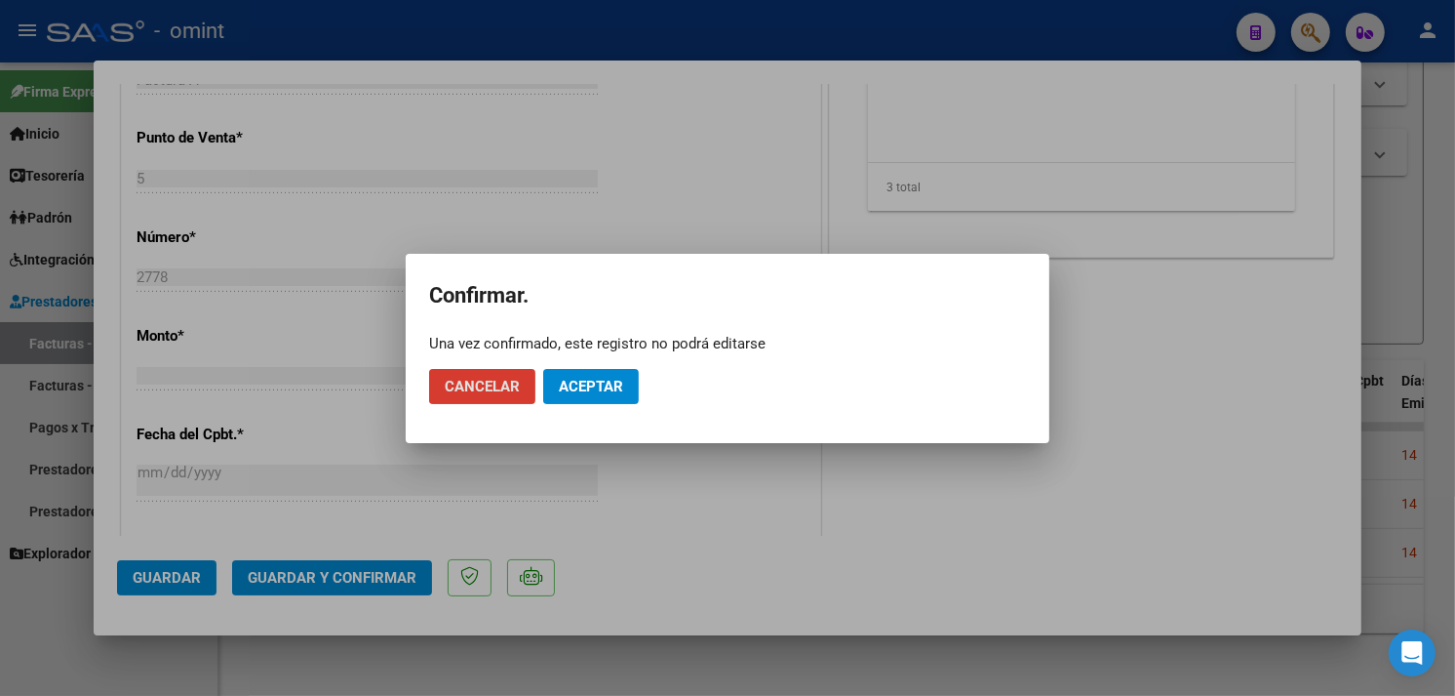
click at [562, 397] on button "Aceptar" at bounding box center [591, 386] width 96 height 35
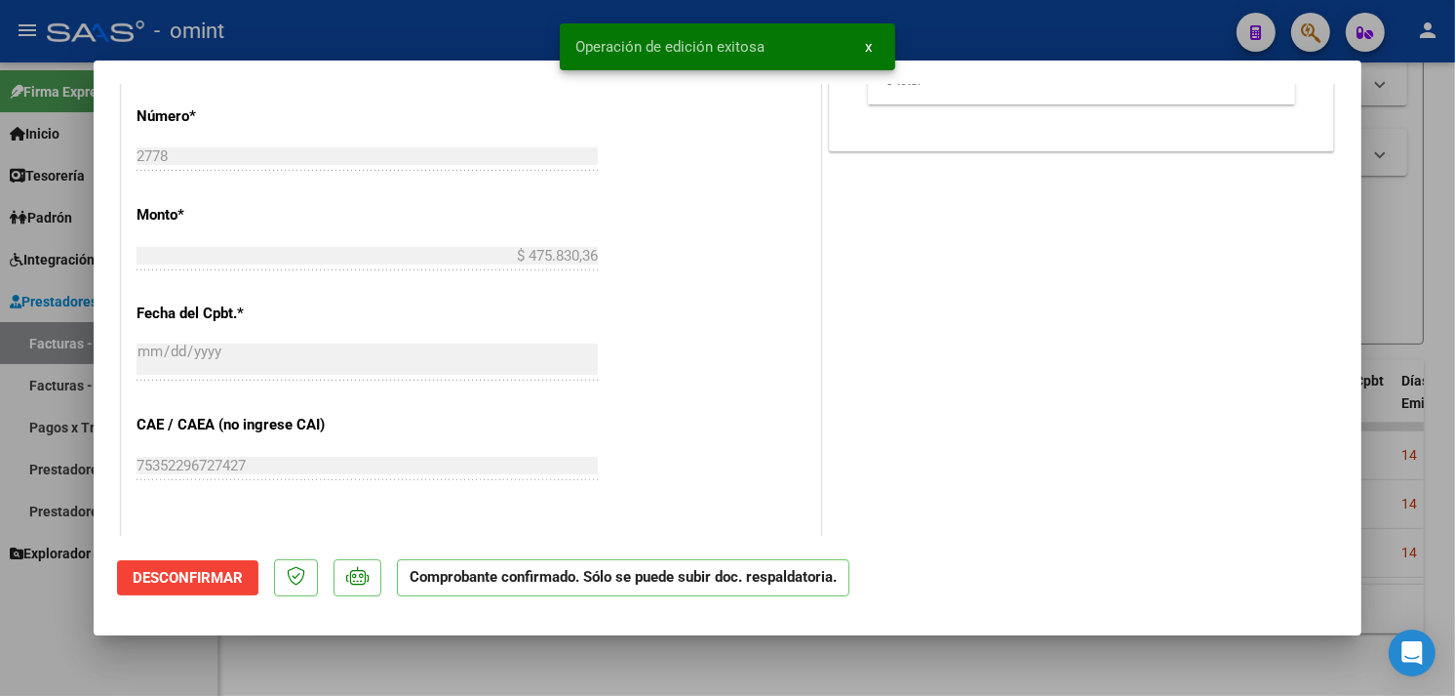
type input "$ 0,00"
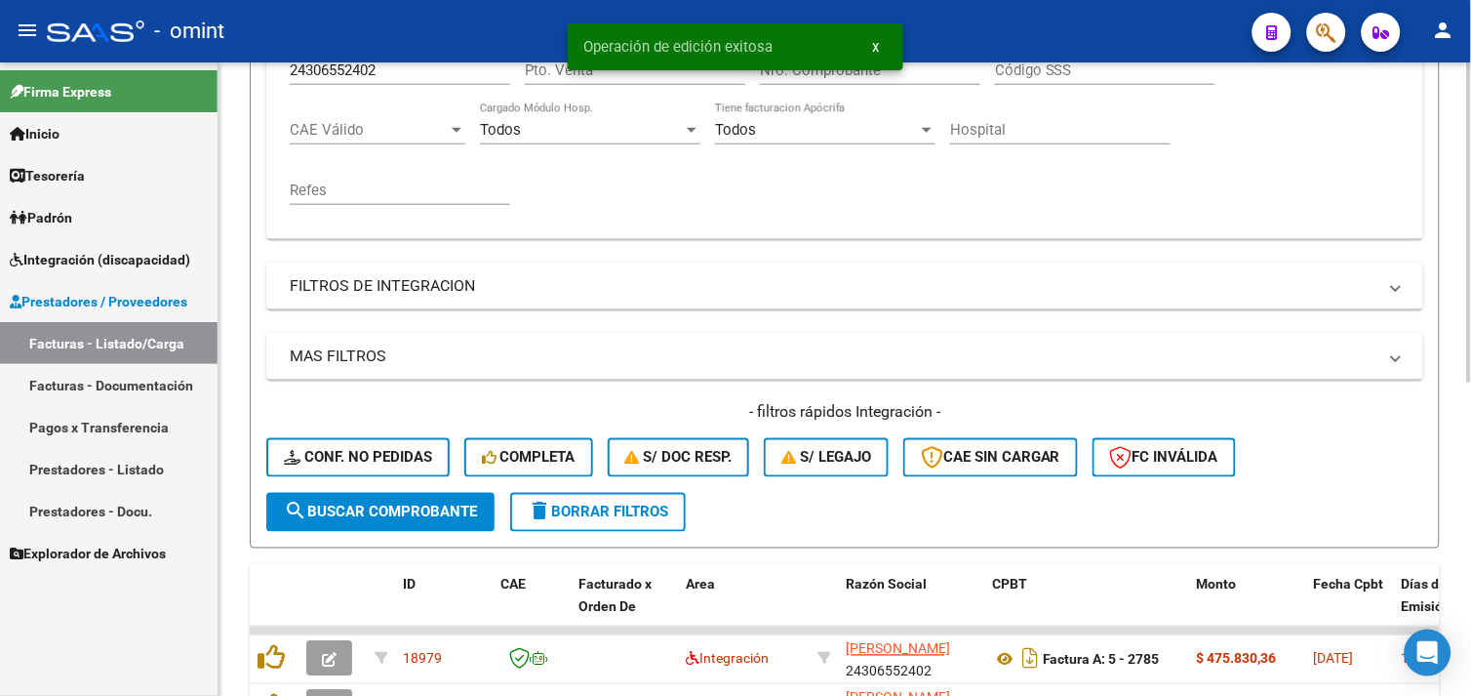
scroll to position [187, 0]
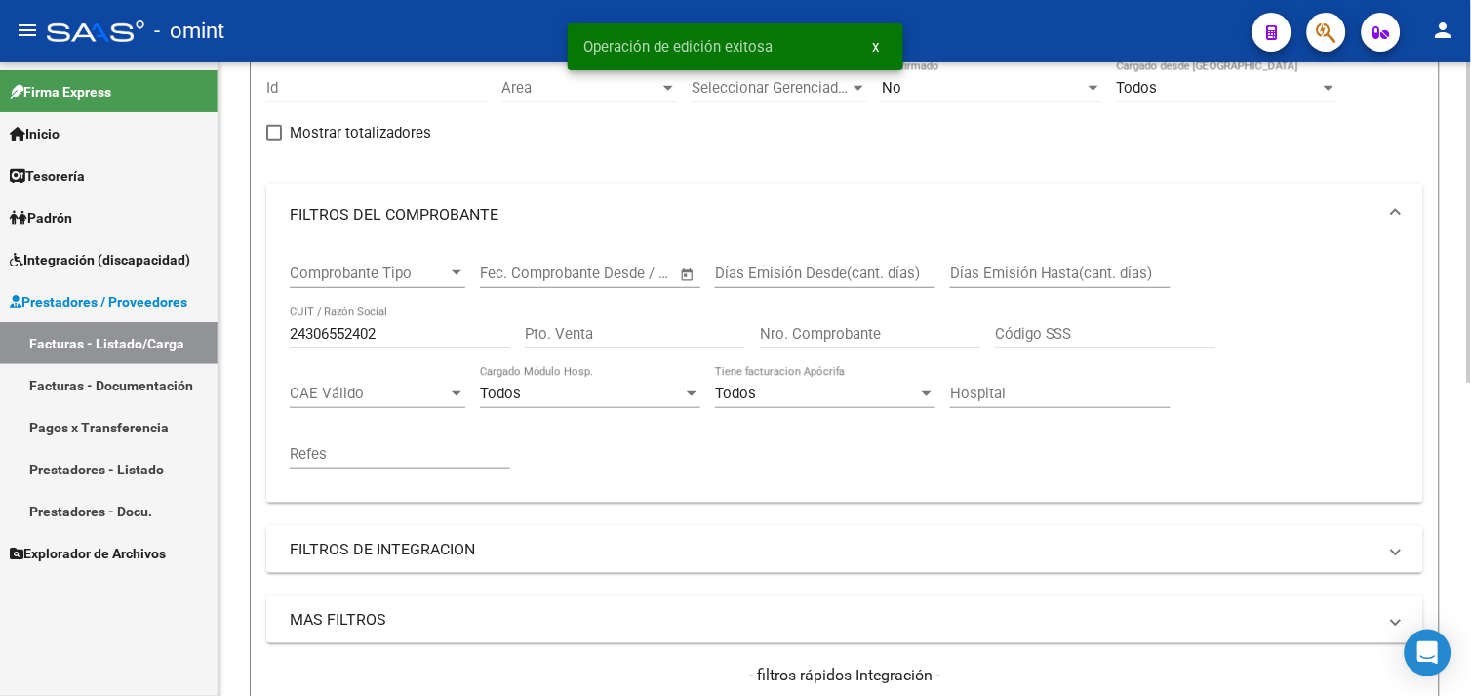
click at [353, 332] on input "24306552402" at bounding box center [400, 334] width 220 height 18
paste input "30711592411"
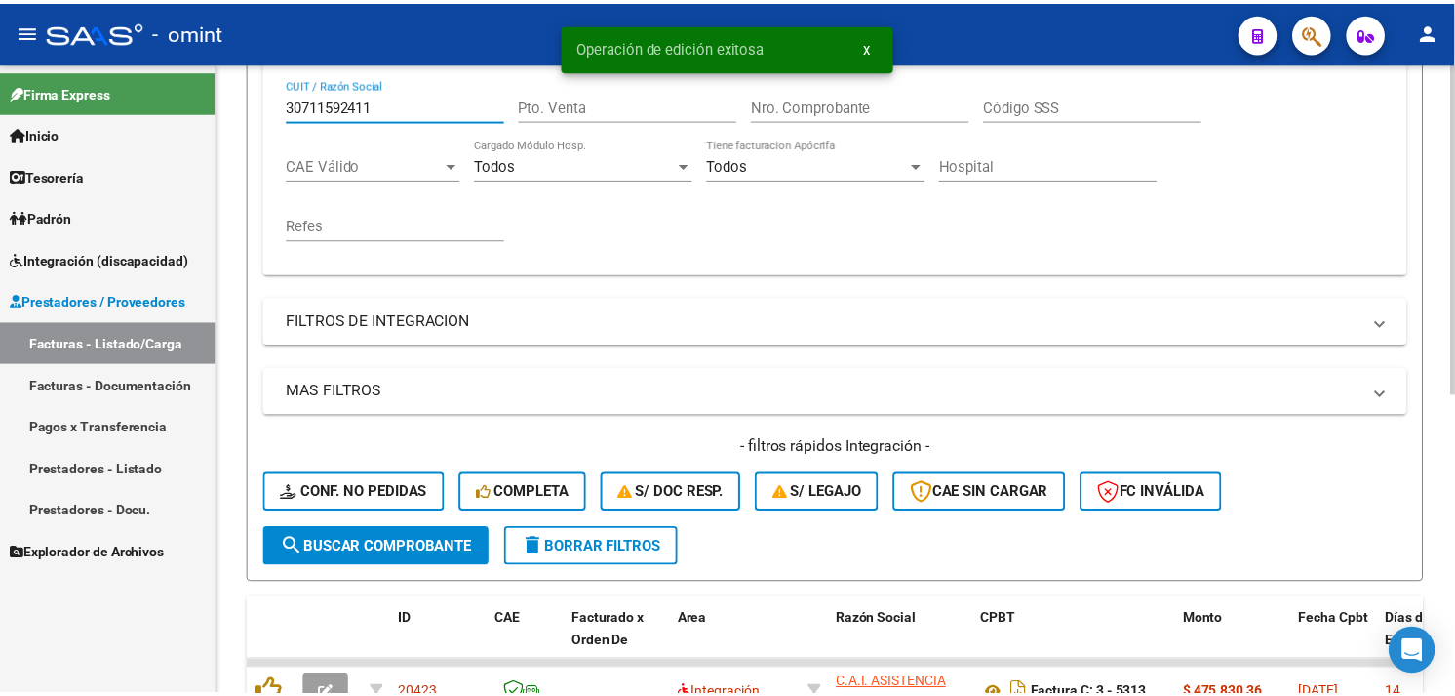
scroll to position [571, 0]
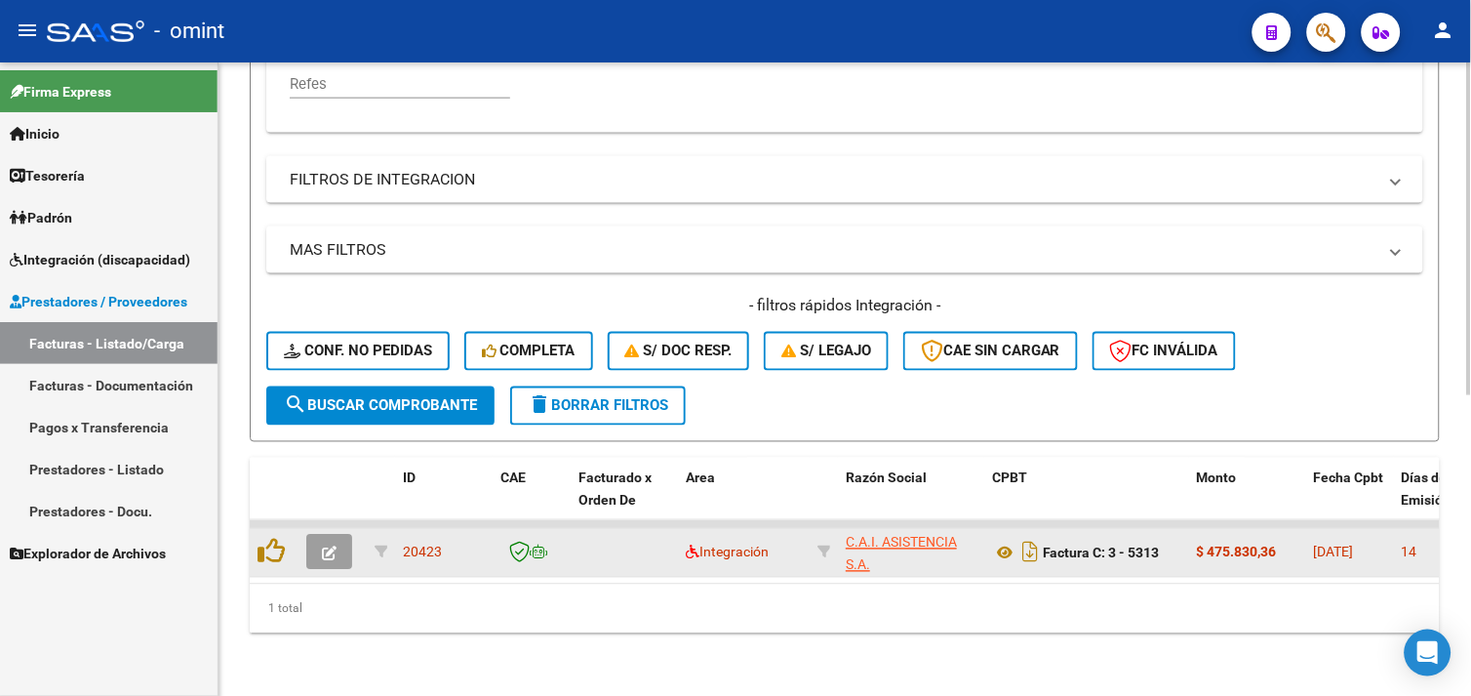
type input "30711592411"
click at [332, 550] on button "button" at bounding box center [329, 552] width 46 height 35
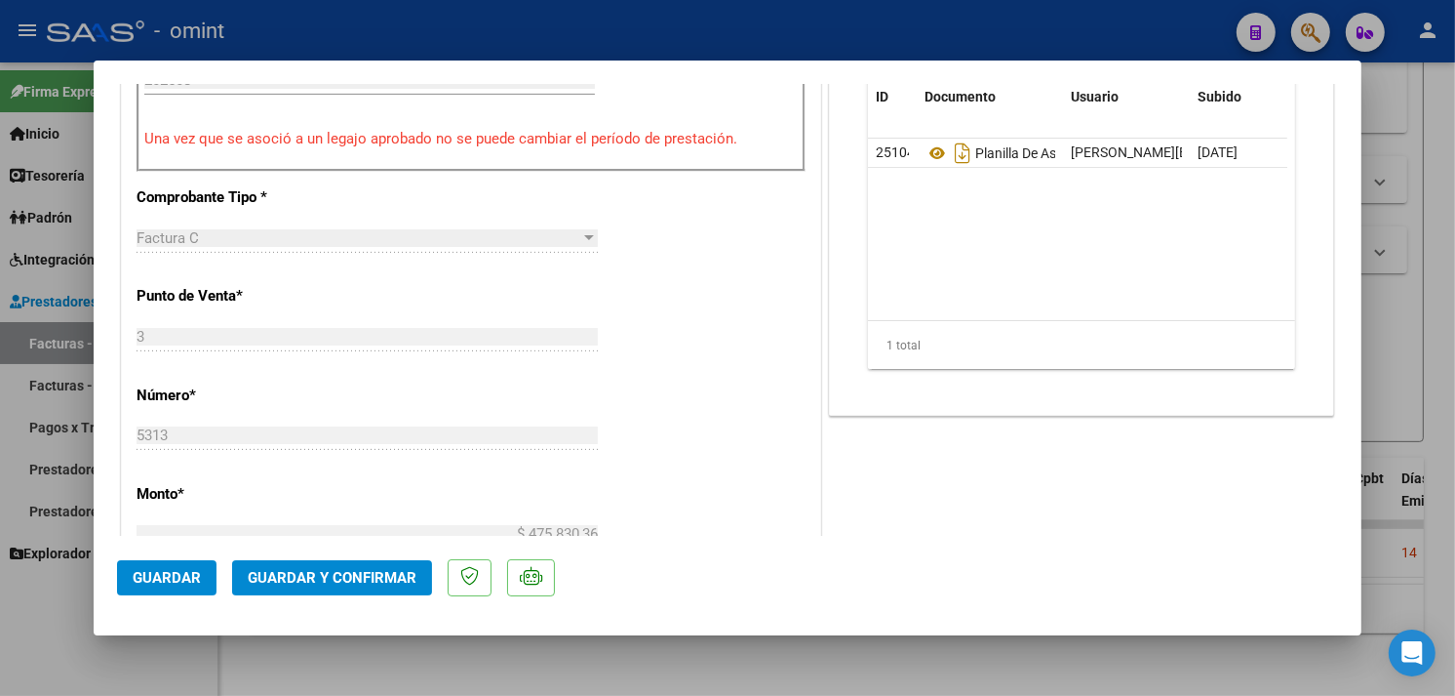
scroll to position [866, 0]
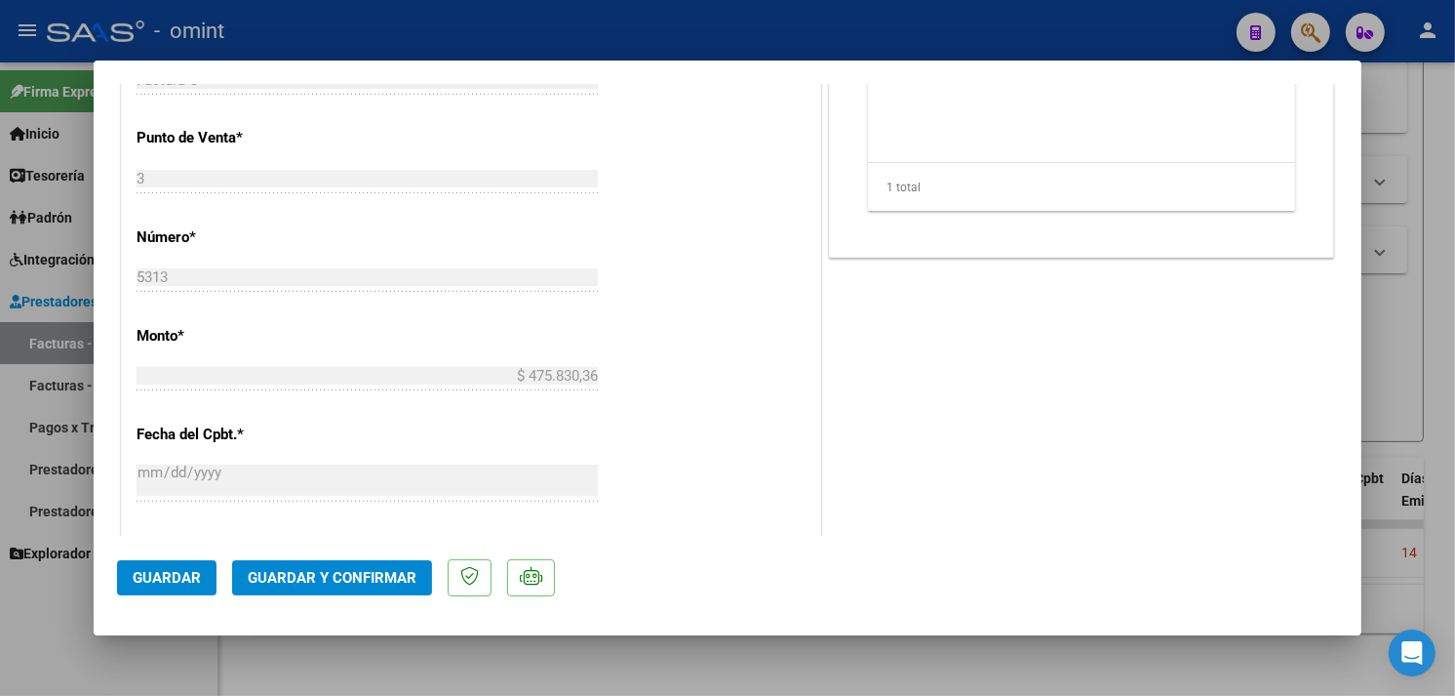
click at [376, 570] on span "Guardar y Confirmar" at bounding box center [332, 578] width 169 height 18
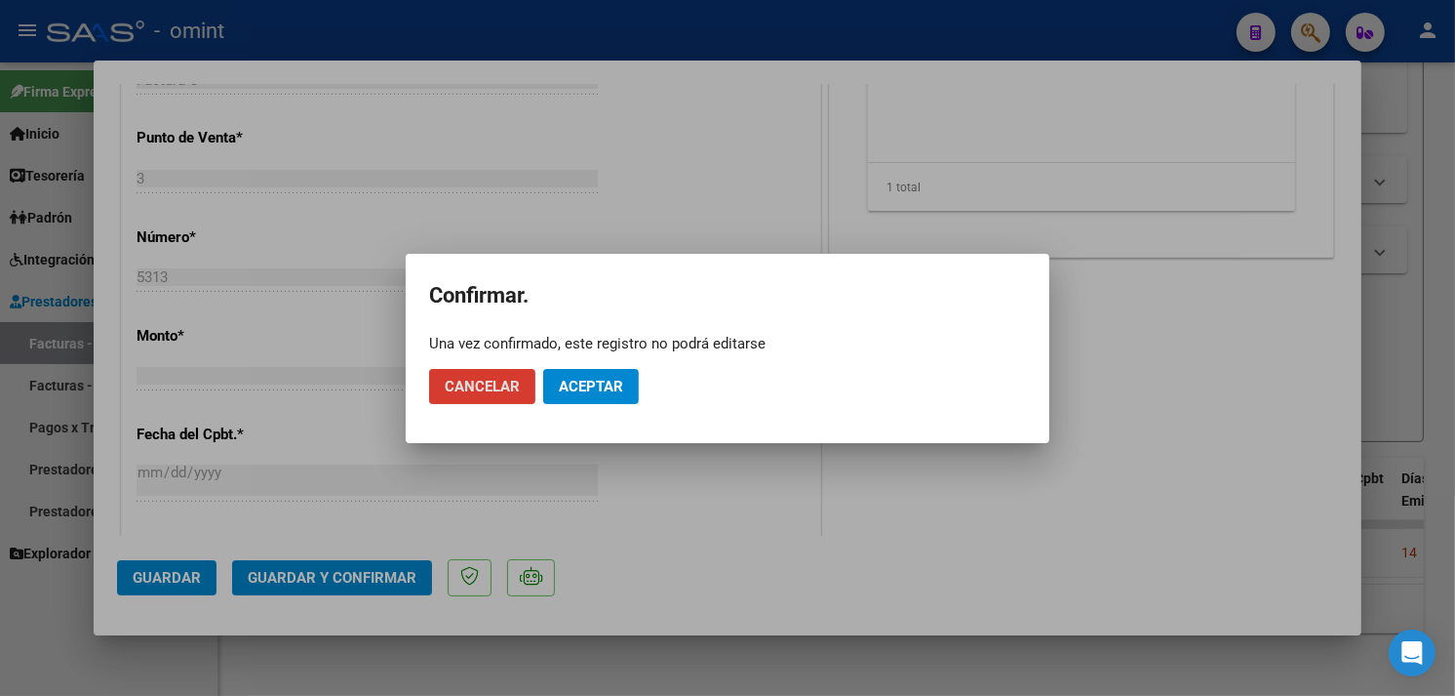
click at [585, 382] on span "Aceptar" at bounding box center [591, 387] width 64 height 18
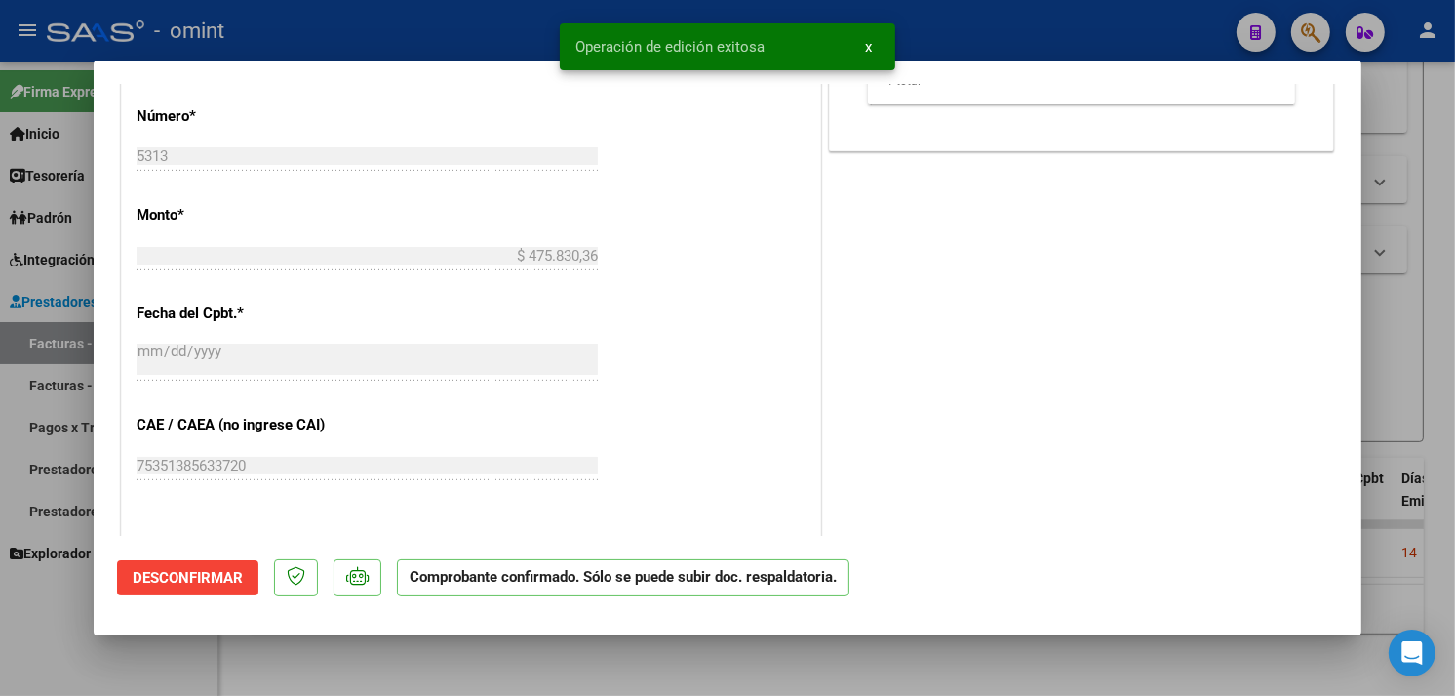
type input "$ 0,00"
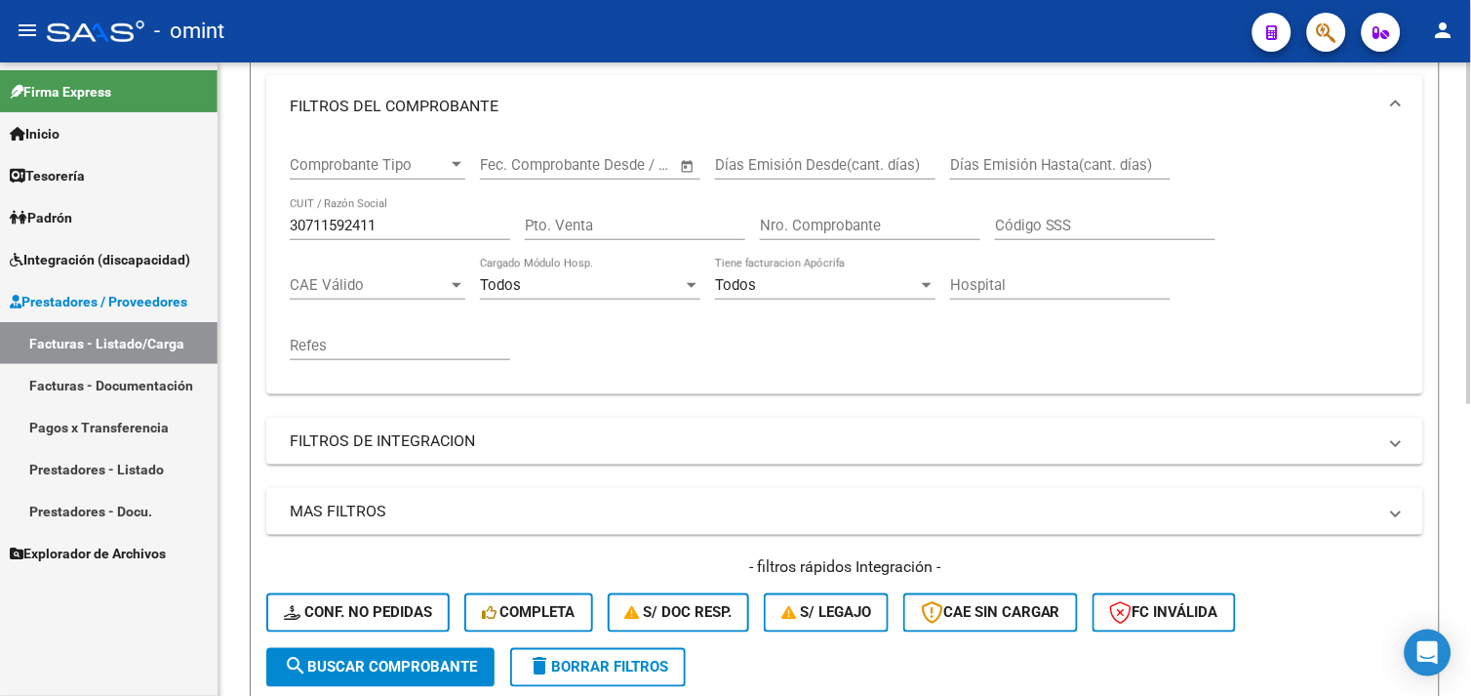
scroll to position [107, 0]
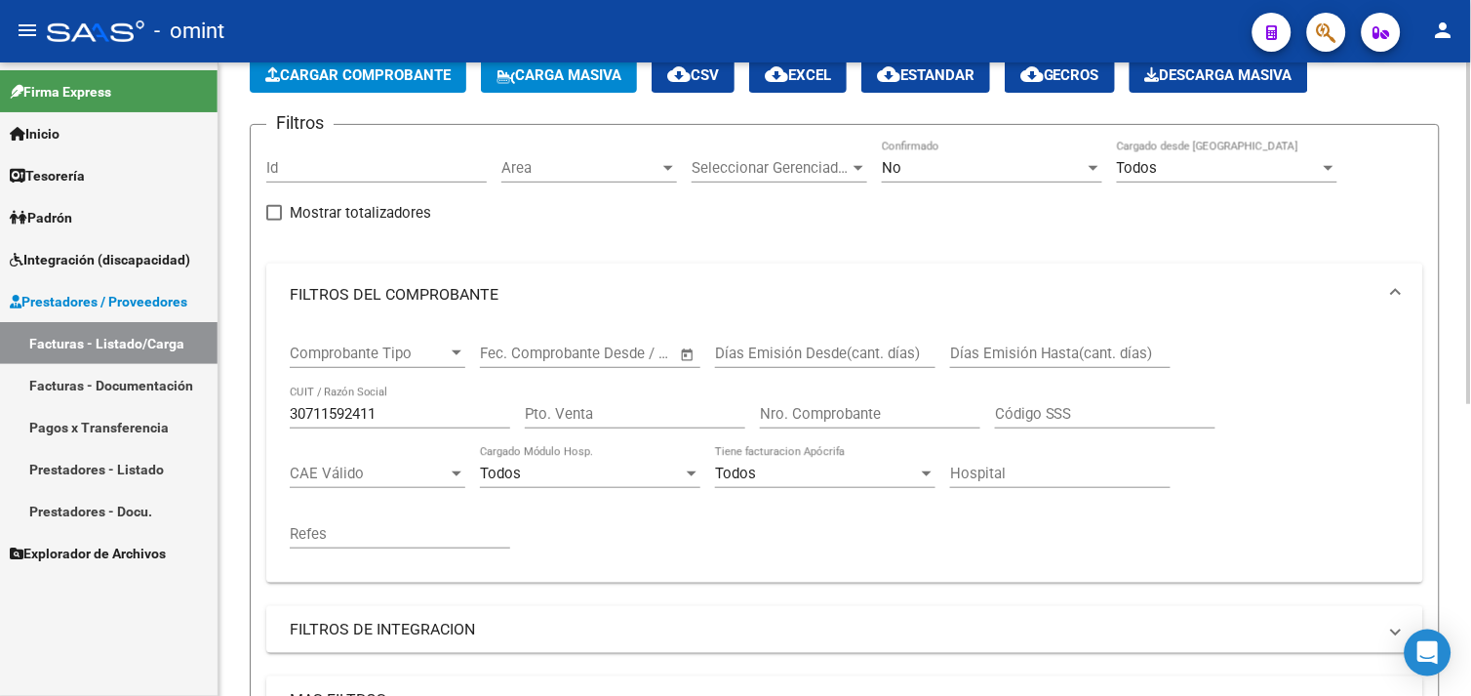
click at [338, 406] on input "30711592411" at bounding box center [400, 414] width 220 height 18
paste input "23253617594"
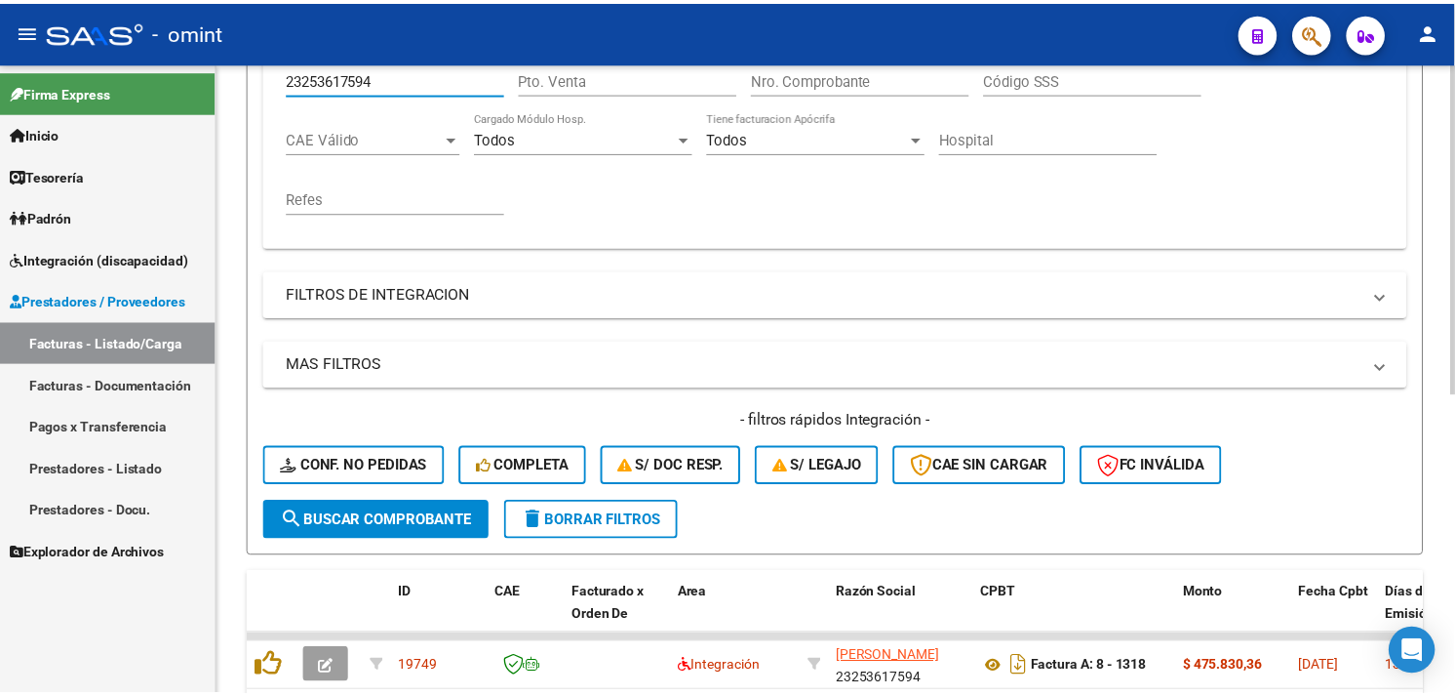
scroll to position [571, 0]
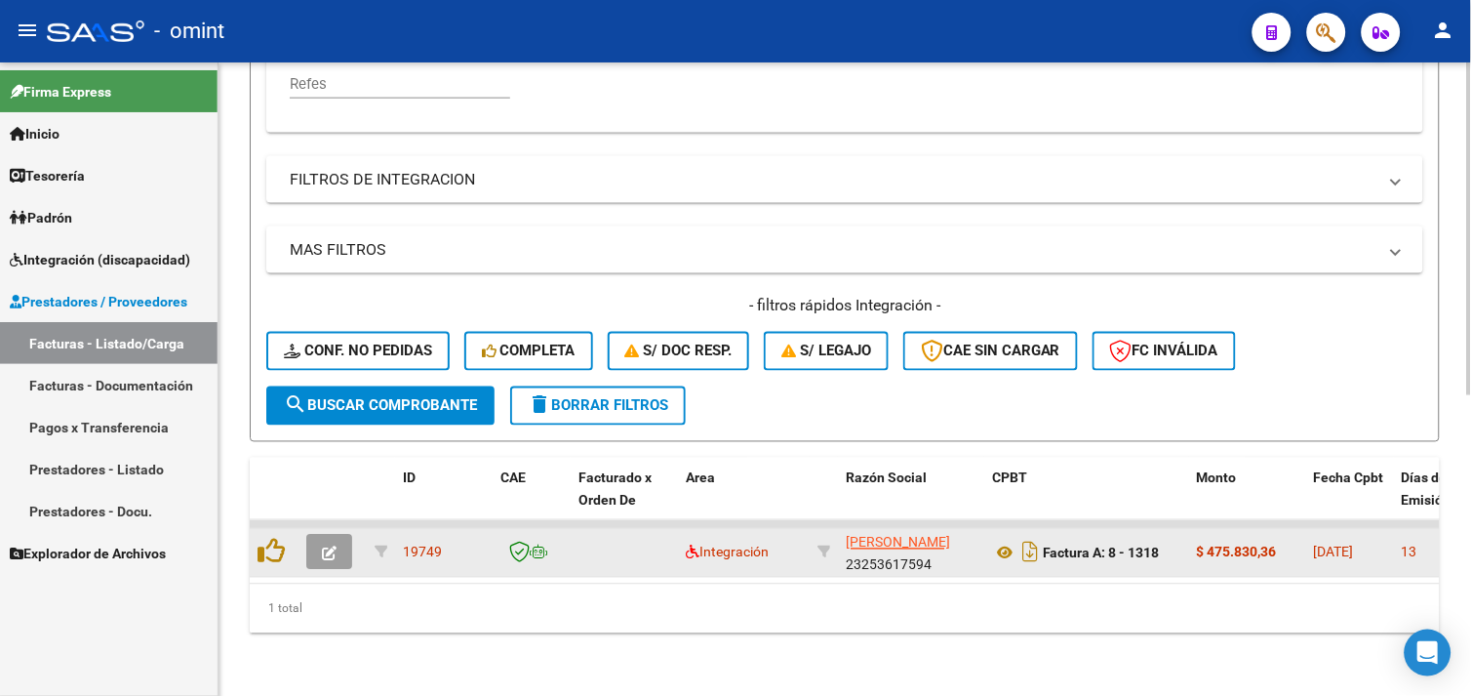
type input "23253617594"
click at [338, 537] on button "button" at bounding box center [329, 552] width 46 height 35
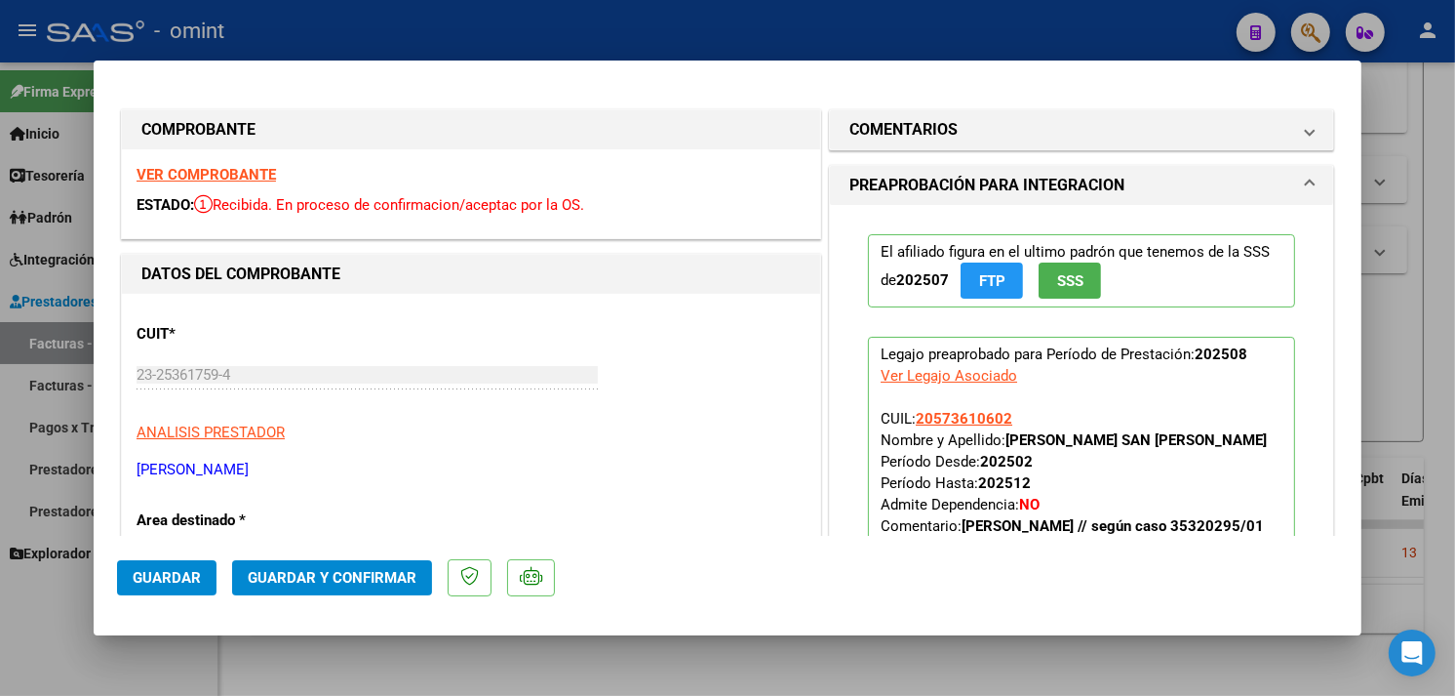
click at [237, 176] on strong "VER COMPROBANTE" at bounding box center [206, 175] width 139 height 18
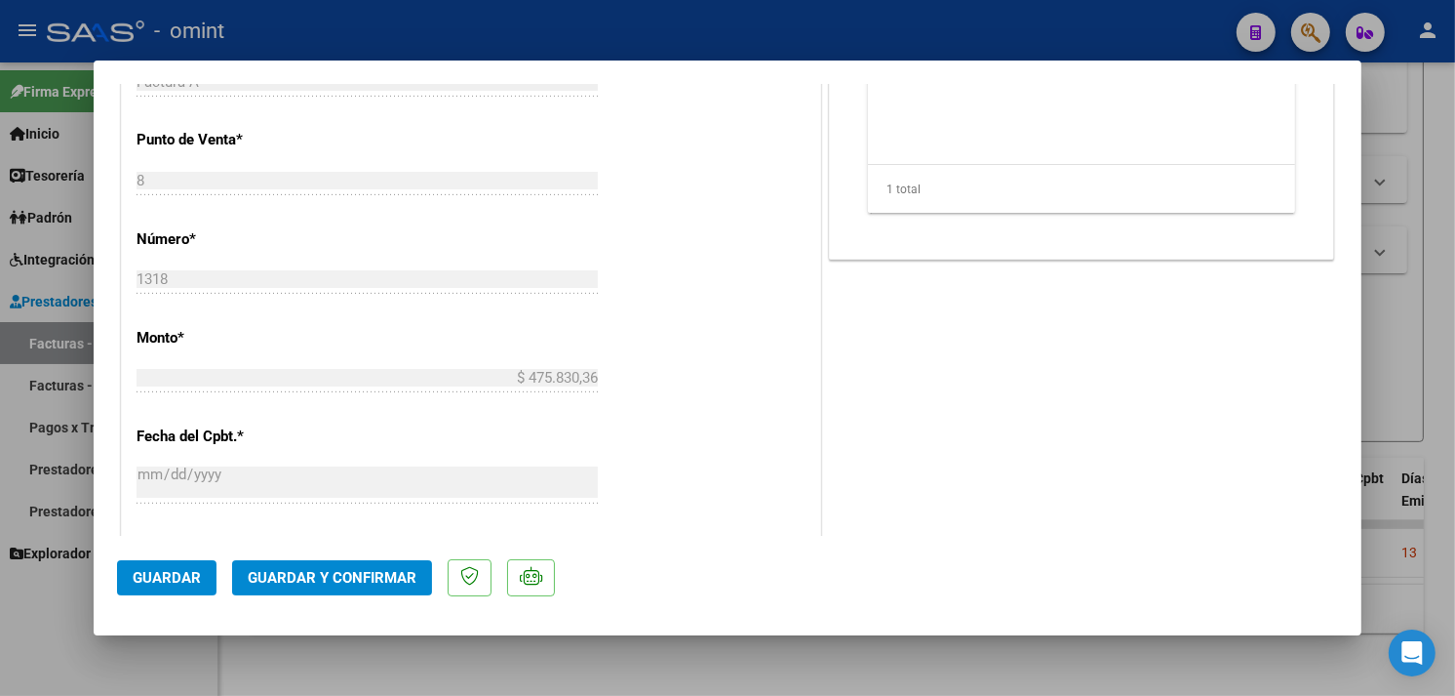
scroll to position [866, 0]
click at [386, 563] on button "Guardar y Confirmar" at bounding box center [332, 577] width 200 height 35
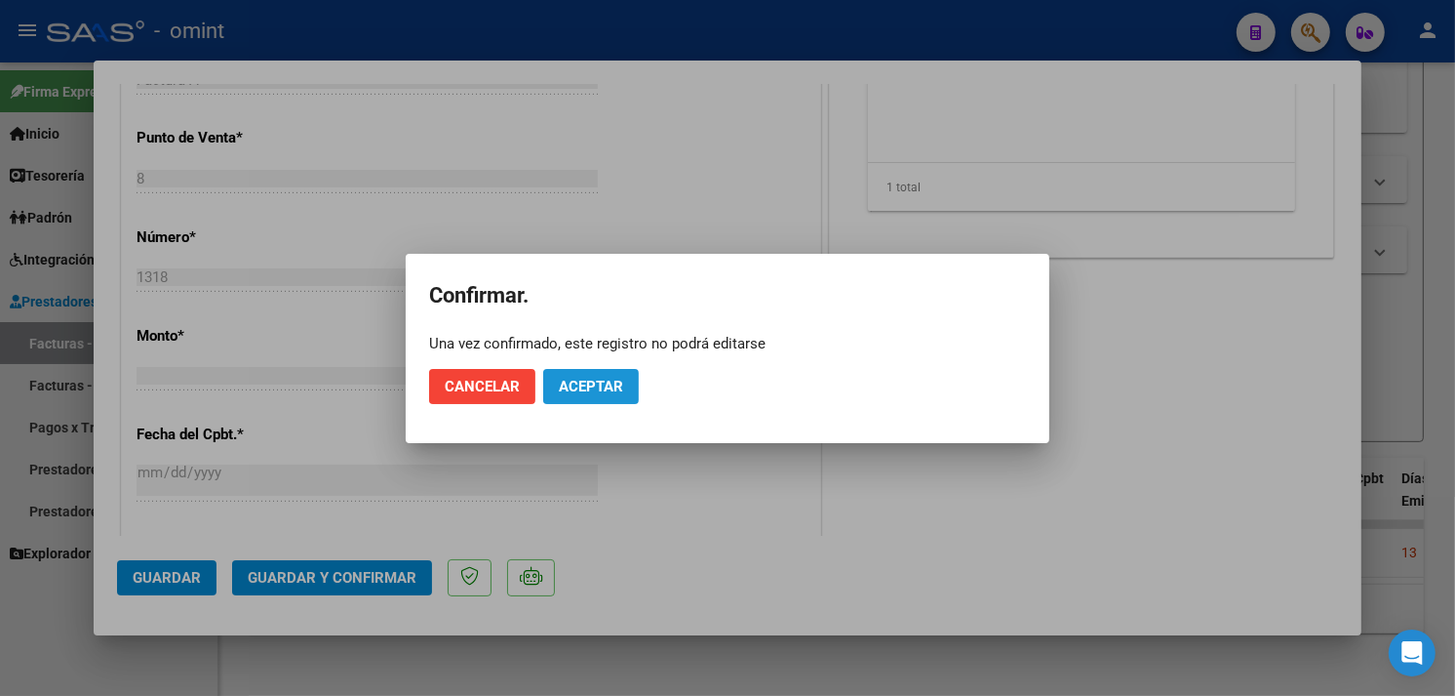
click at [625, 384] on button "Aceptar" at bounding box center [591, 386] width 96 height 35
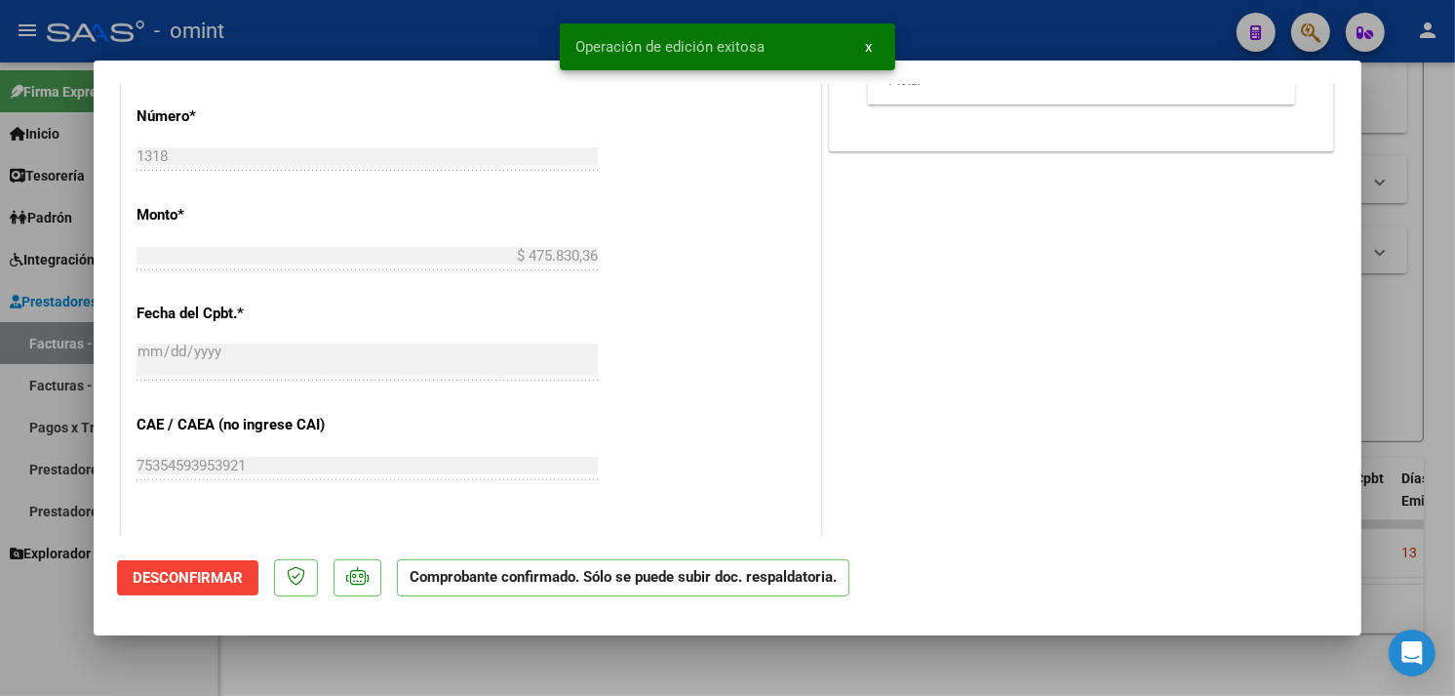
type input "$ 0,00"
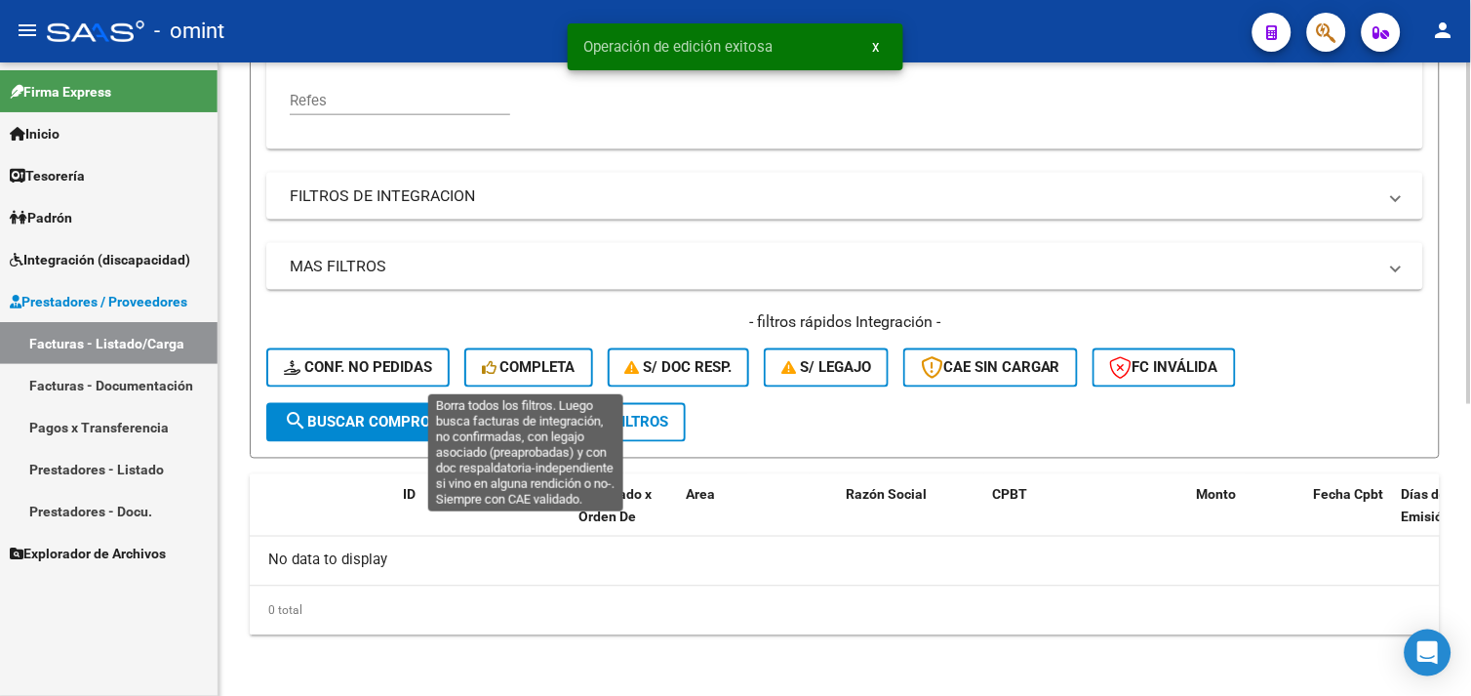
scroll to position [107, 0]
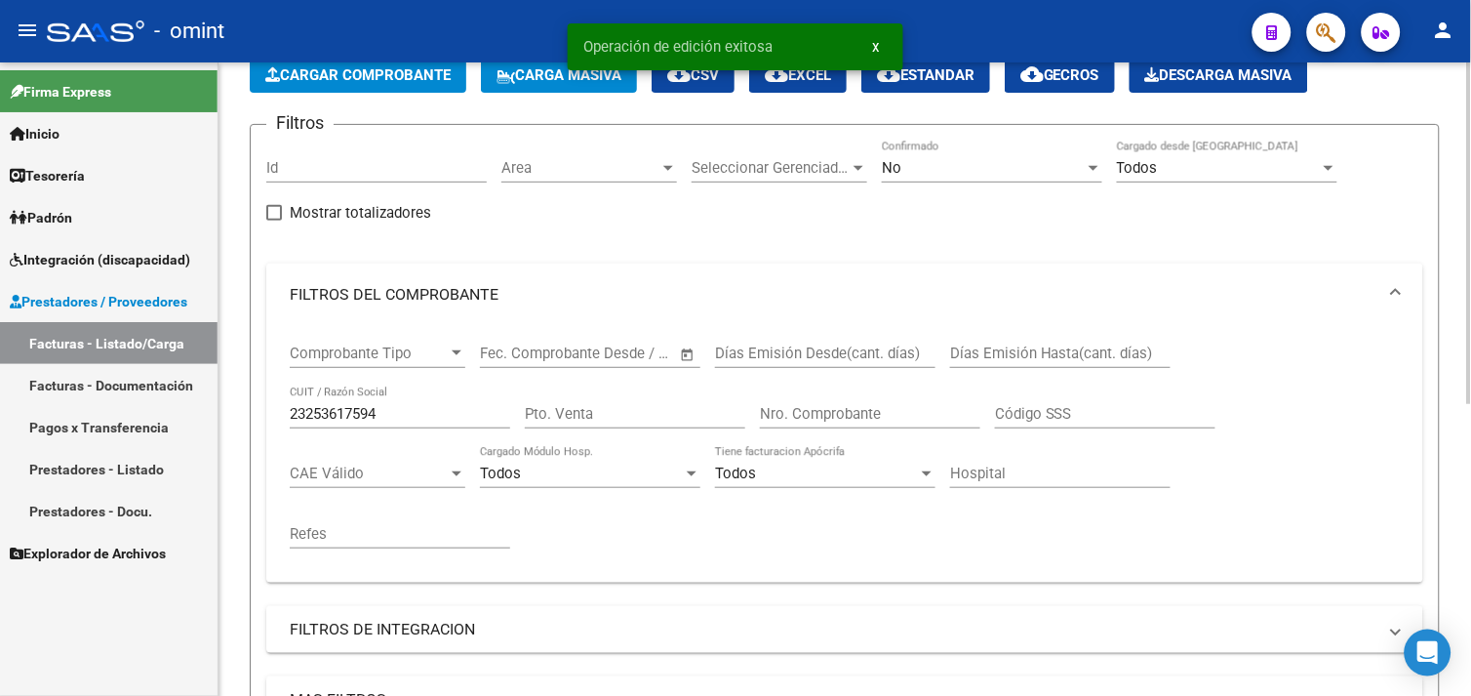
click at [355, 405] on input "23253617594" at bounding box center [400, 414] width 220 height 18
paste input "30717225356"
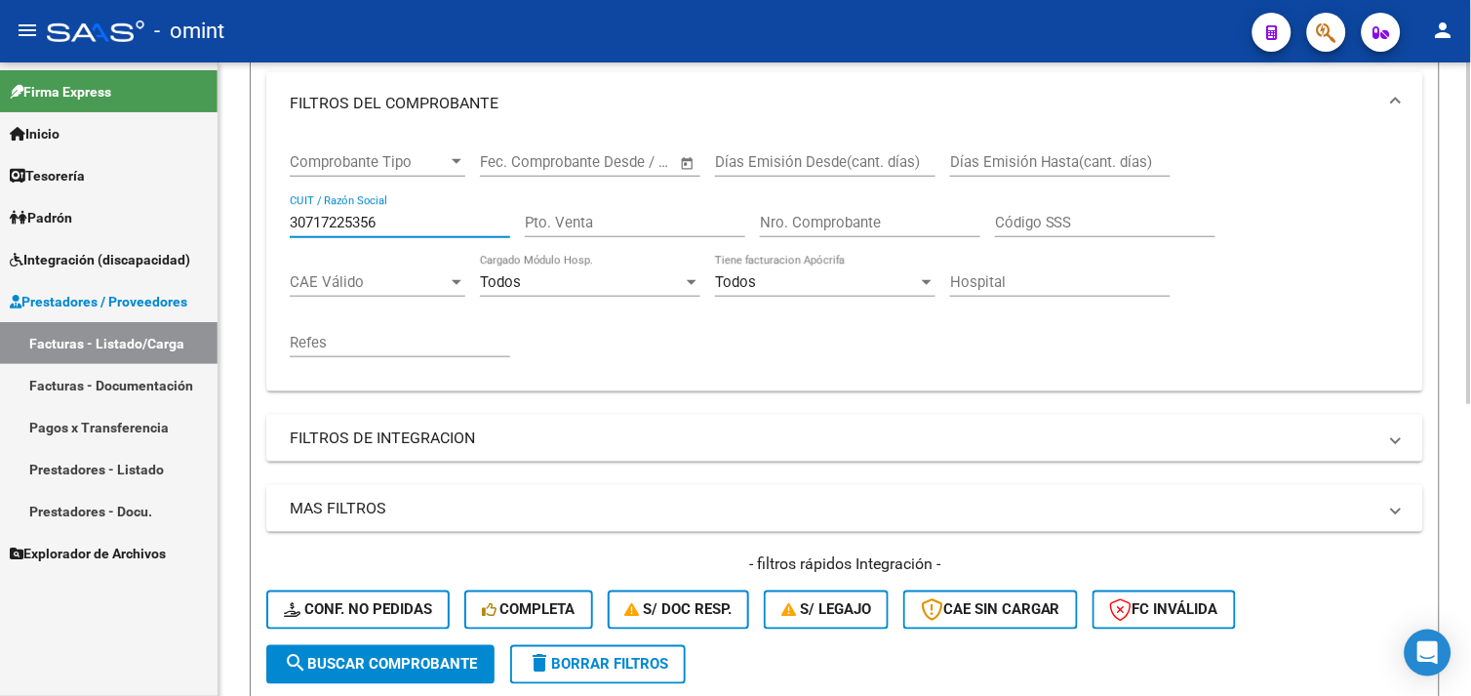
scroll to position [105, 0]
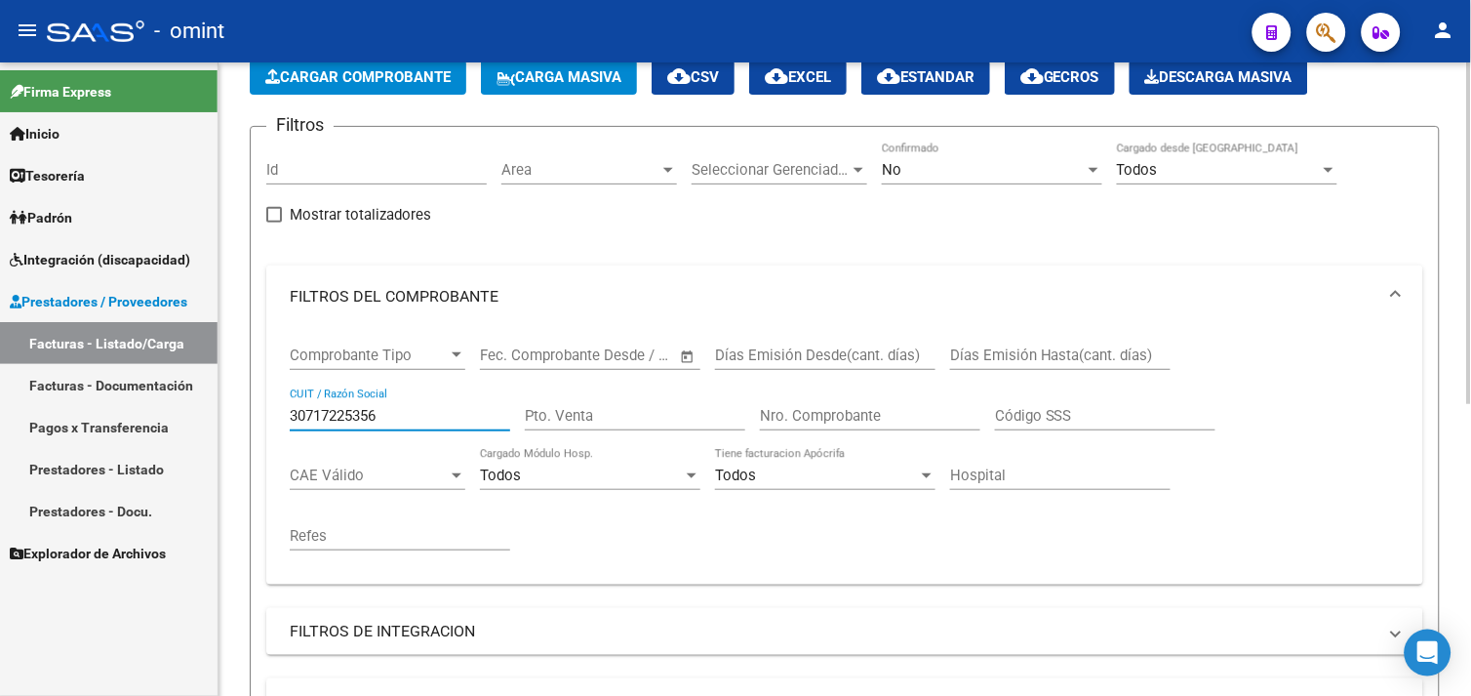
click at [363, 417] on input "30717225356" at bounding box center [400, 416] width 220 height 18
paste input "23381765334"
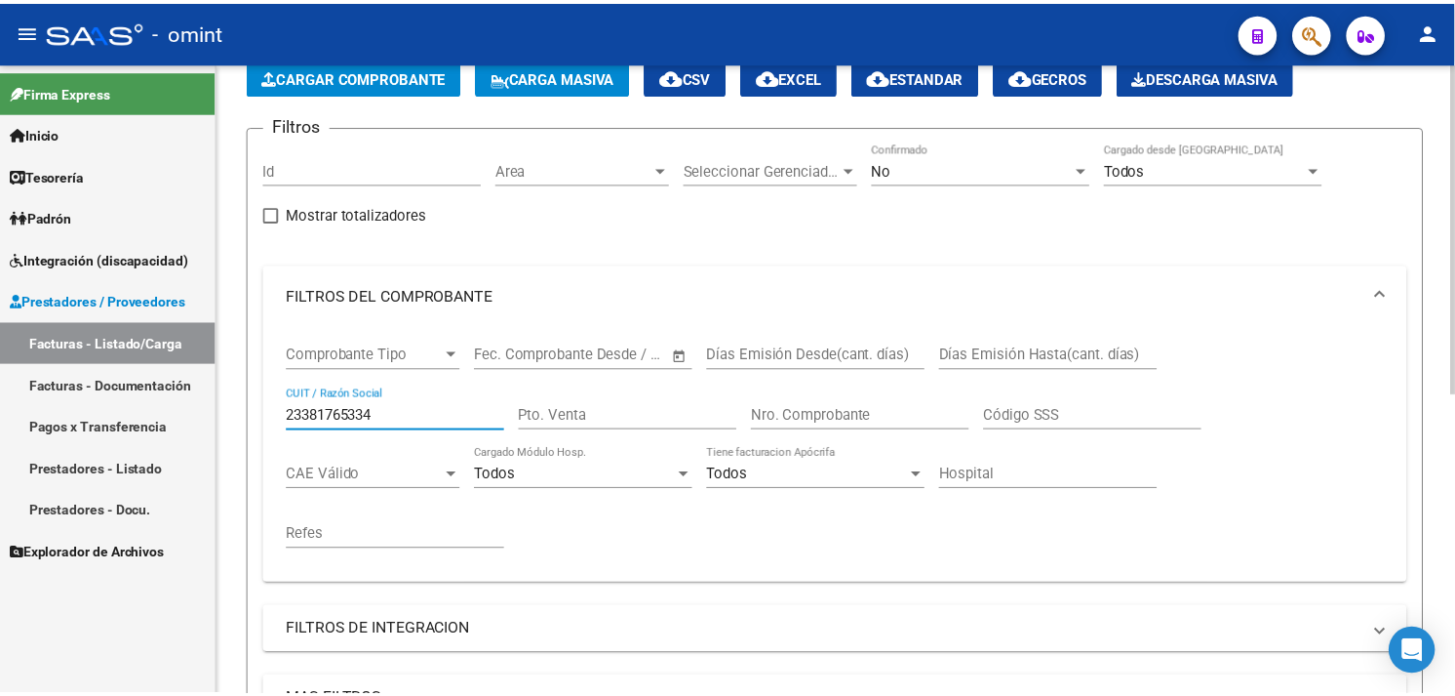
scroll to position [571, 0]
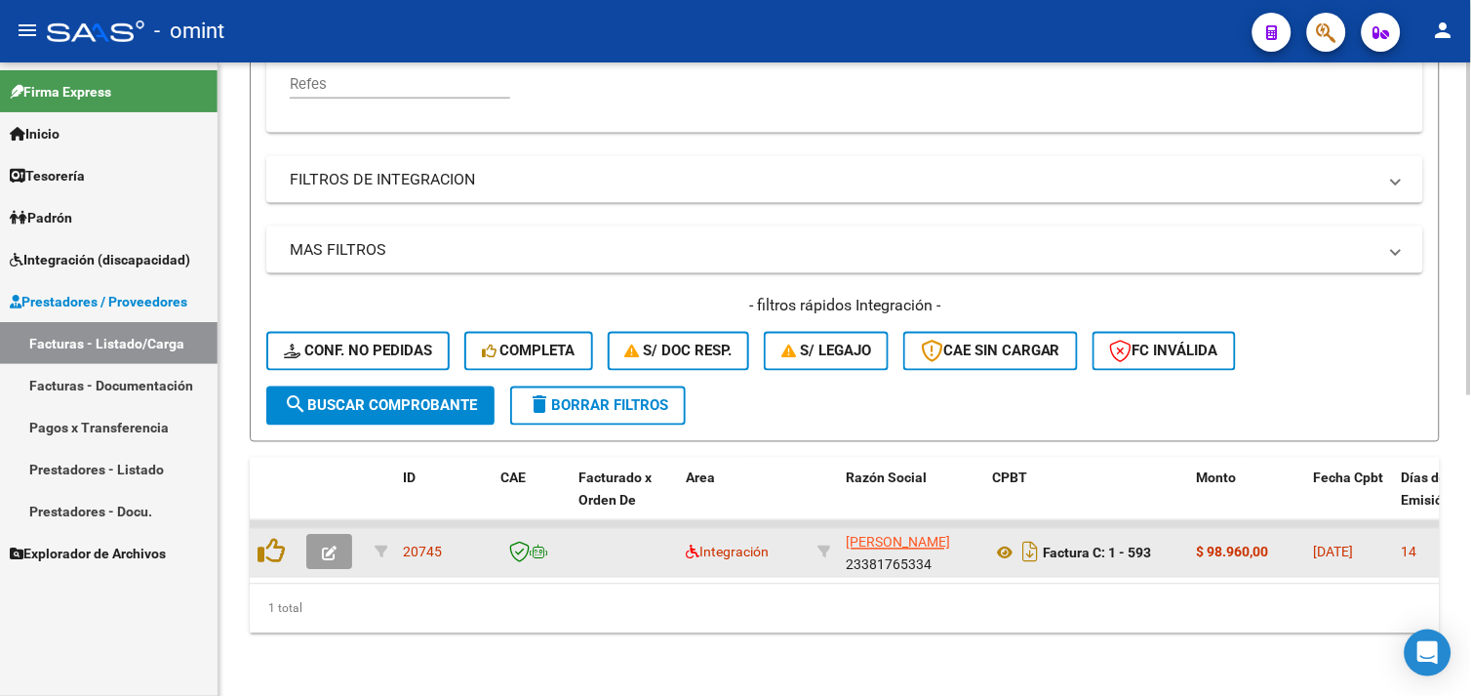
type input "23381765334"
click at [342, 544] on button "button" at bounding box center [329, 552] width 46 height 35
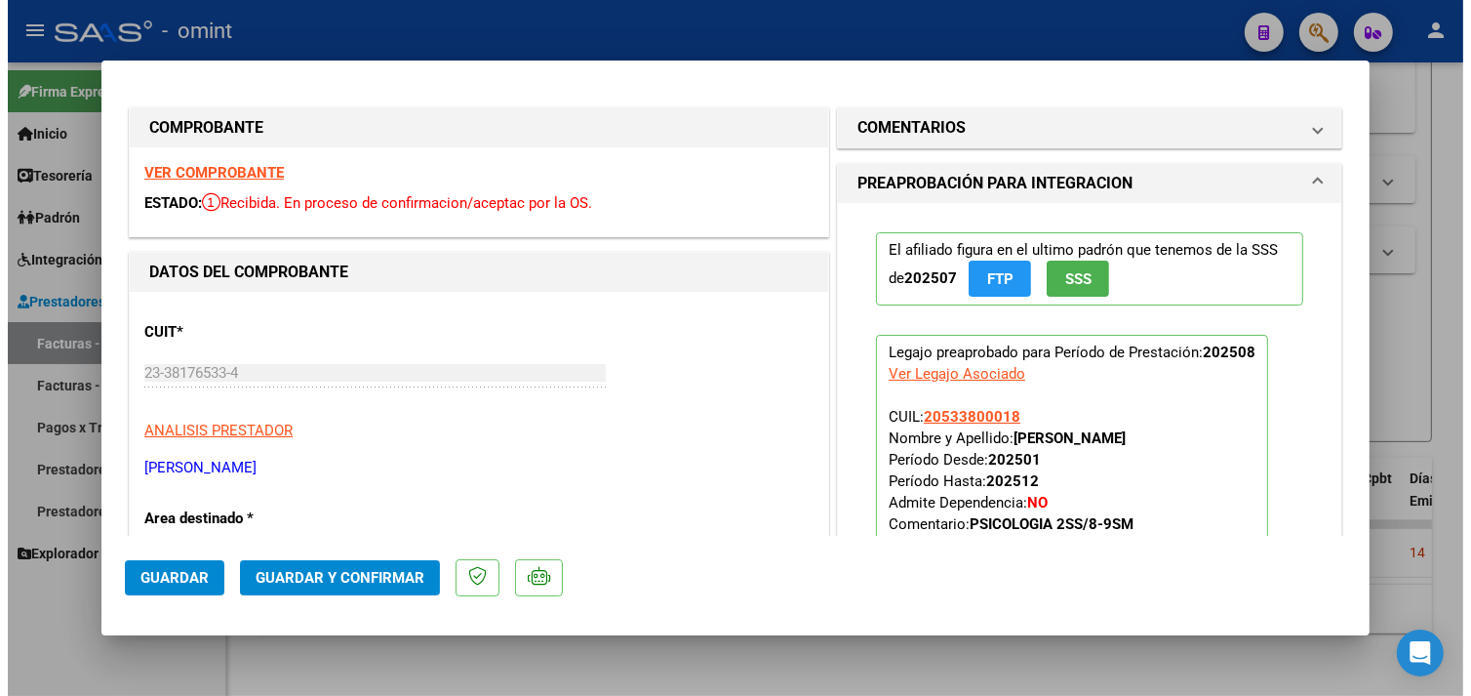
scroll to position [0, 0]
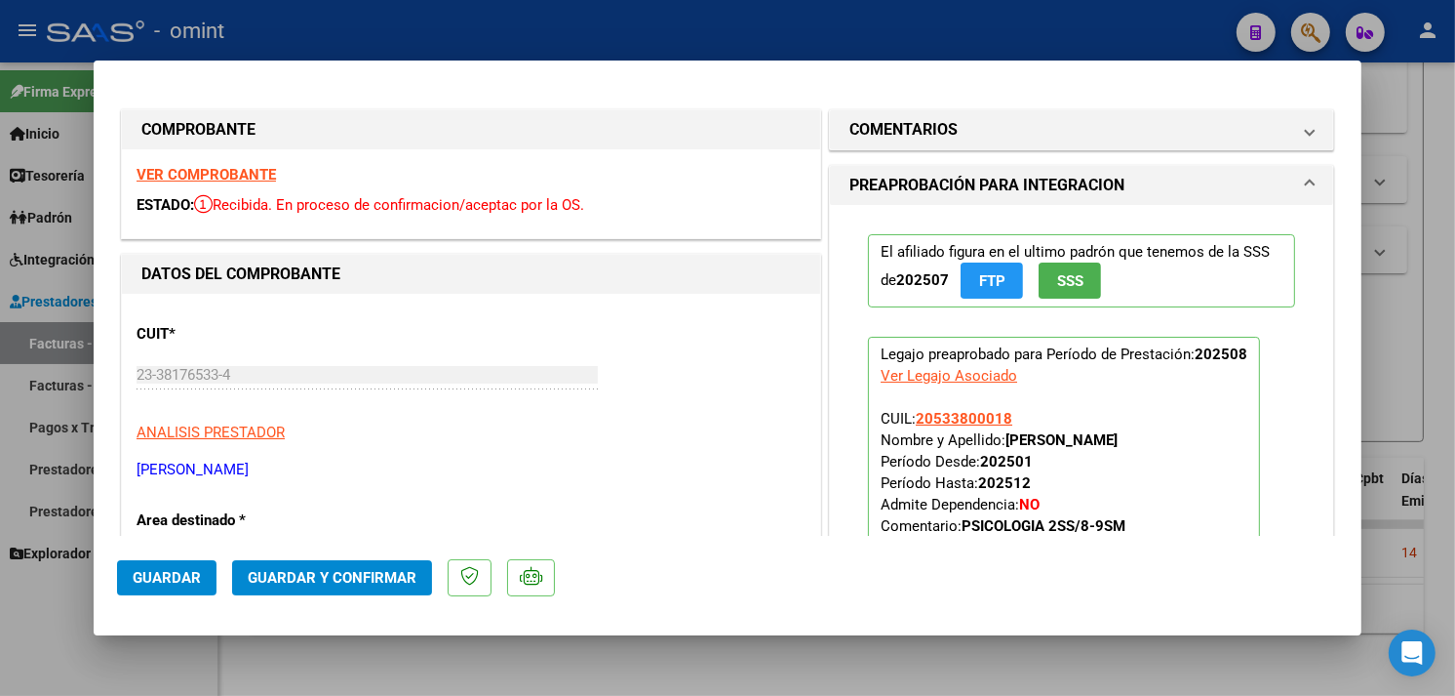
click at [234, 168] on strong "VER COMPROBANTE" at bounding box center [206, 175] width 139 height 18
drag, startPoint x: 1442, startPoint y: 374, endPoint x: 1354, endPoint y: 373, distance: 87.8
click at [1434, 373] on div at bounding box center [727, 348] width 1455 height 696
type input "$ 0,00"
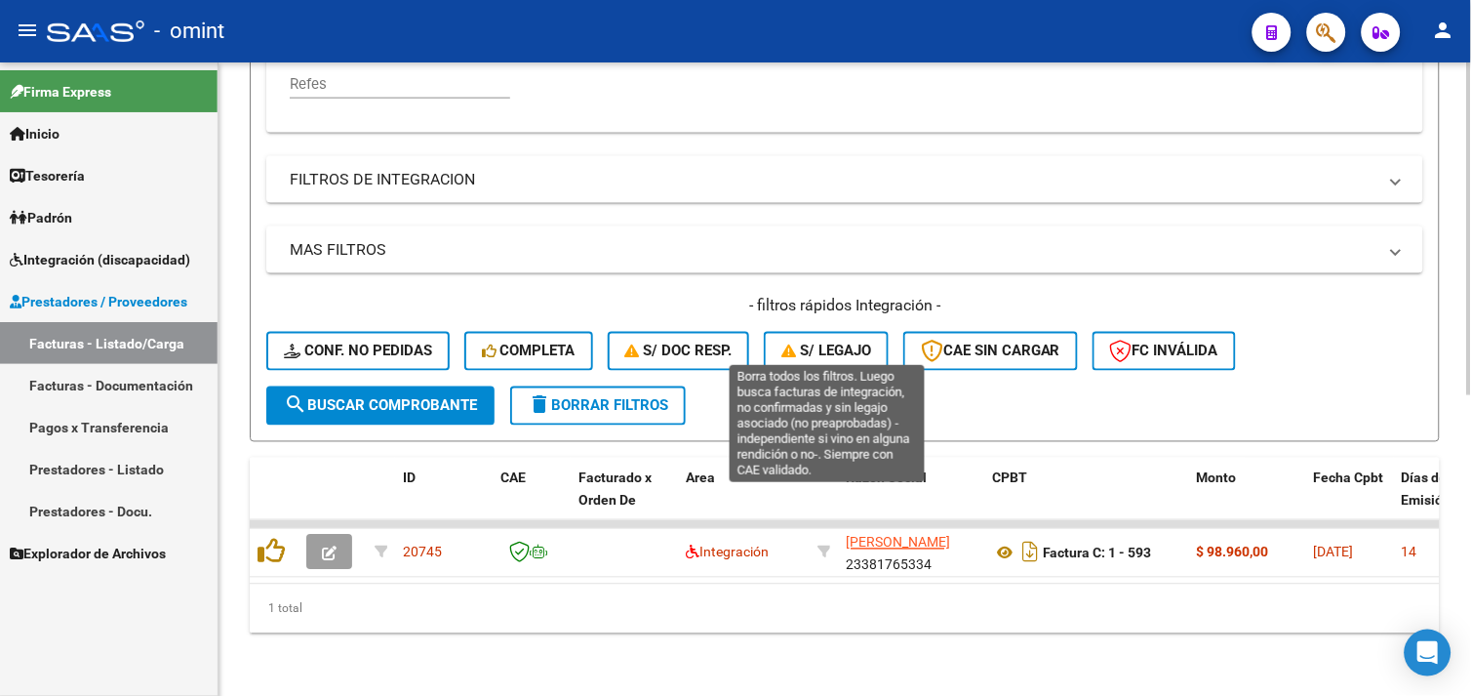
scroll to position [246, 0]
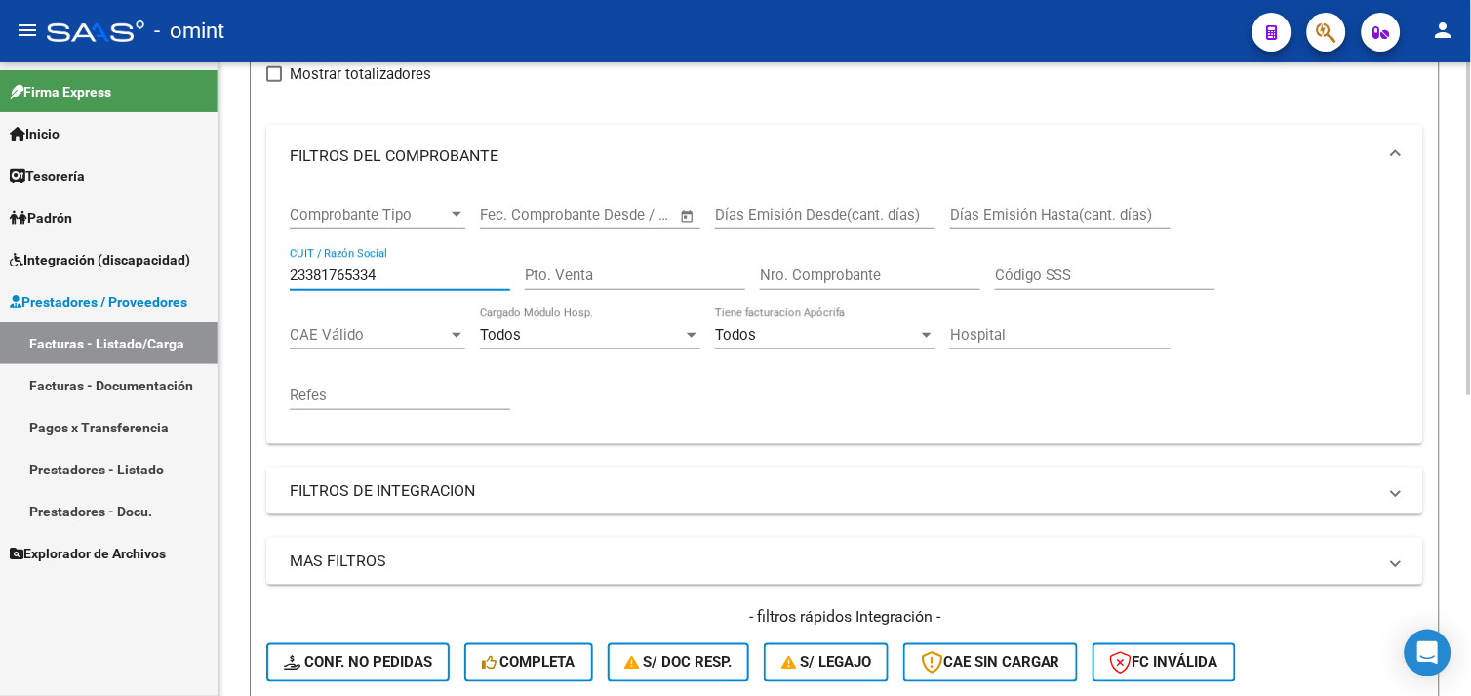
click at [337, 273] on input "23381765334" at bounding box center [400, 275] width 220 height 18
paste input "3598521"
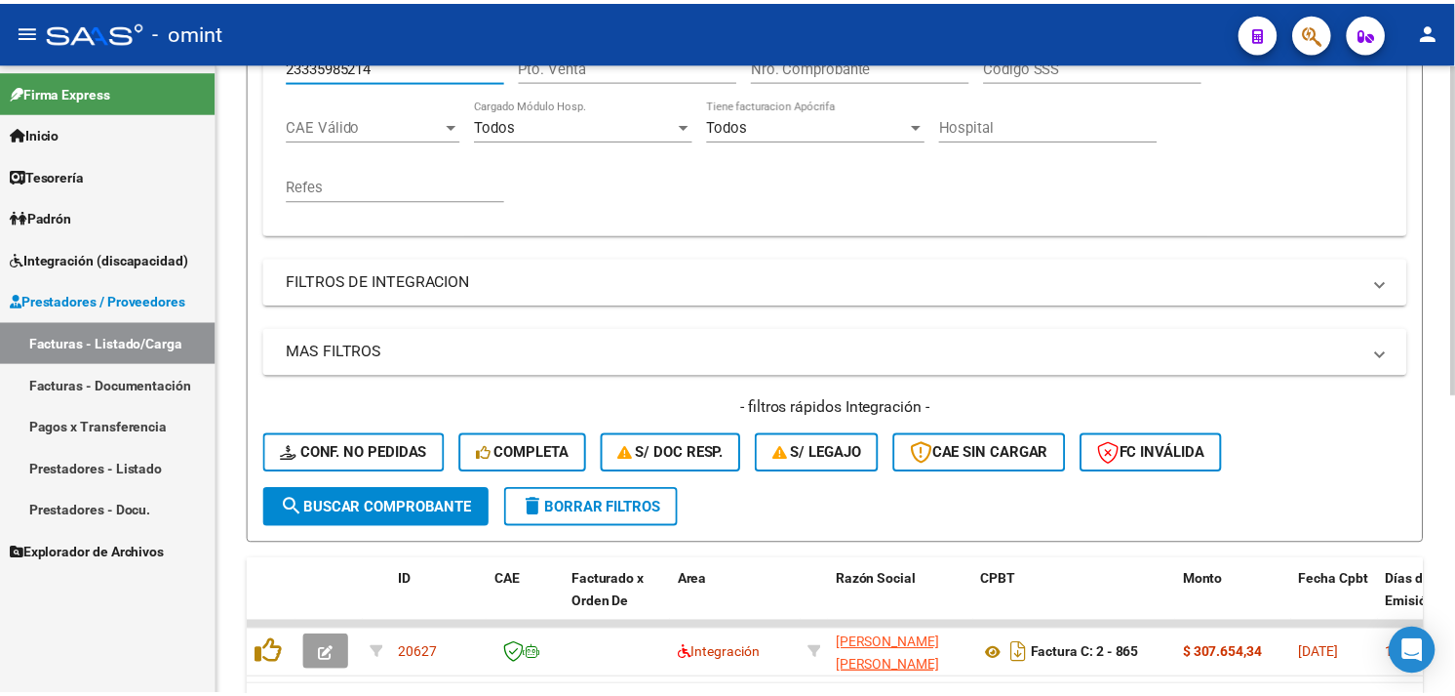
scroll to position [571, 0]
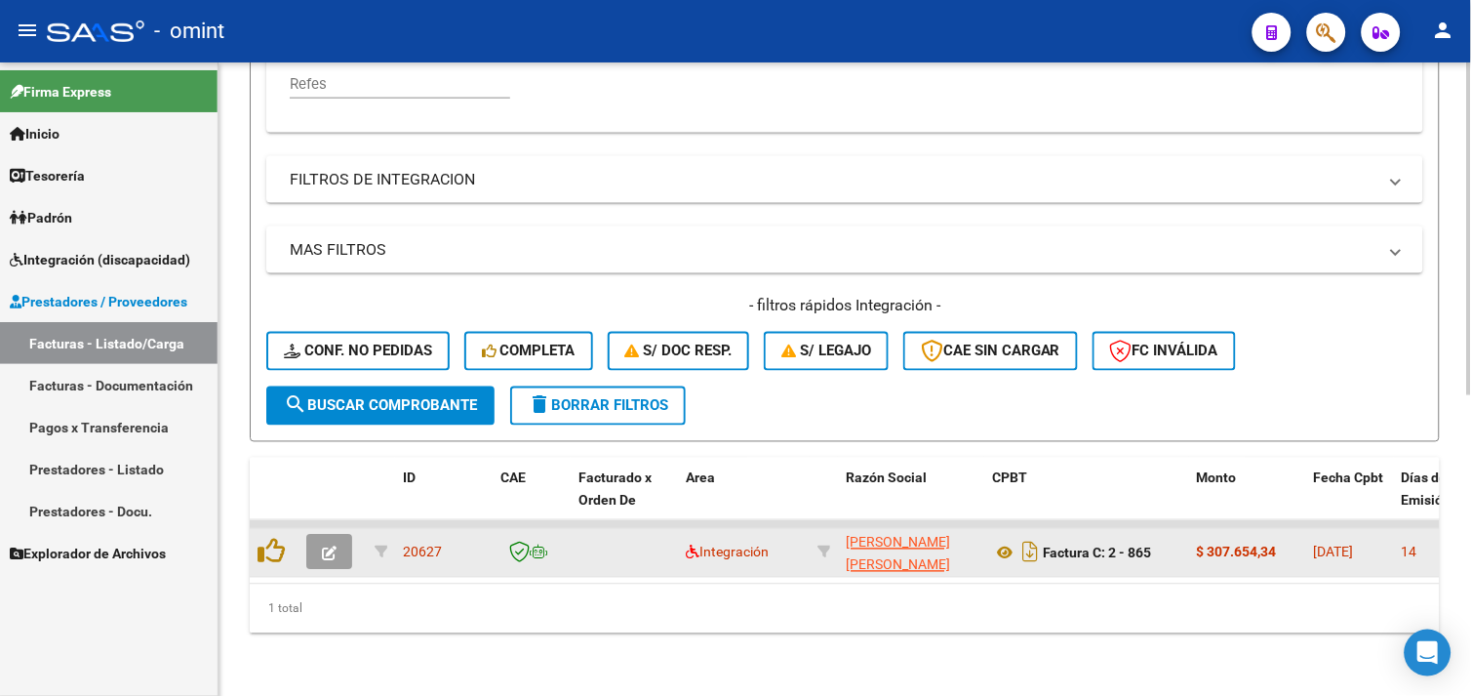
type input "23335985214"
click at [333, 546] on icon "button" at bounding box center [329, 553] width 15 height 15
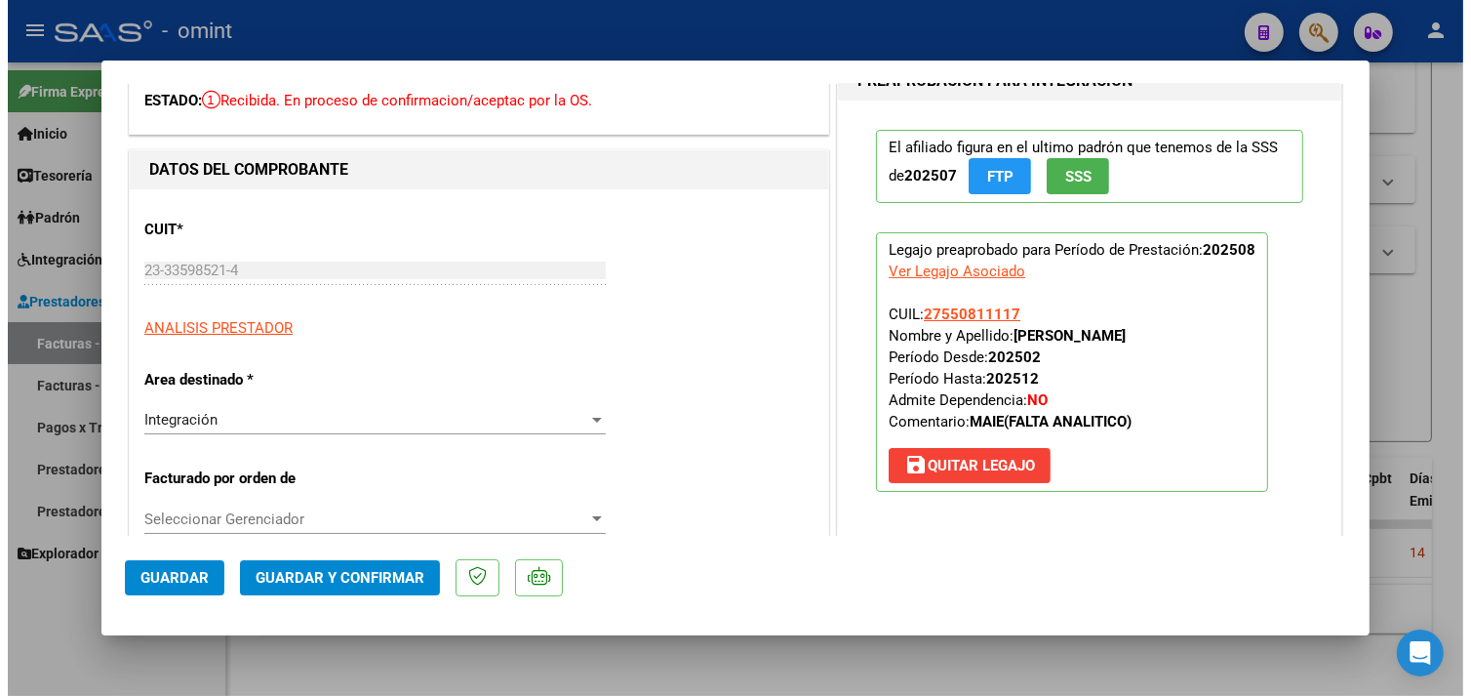
scroll to position [0, 0]
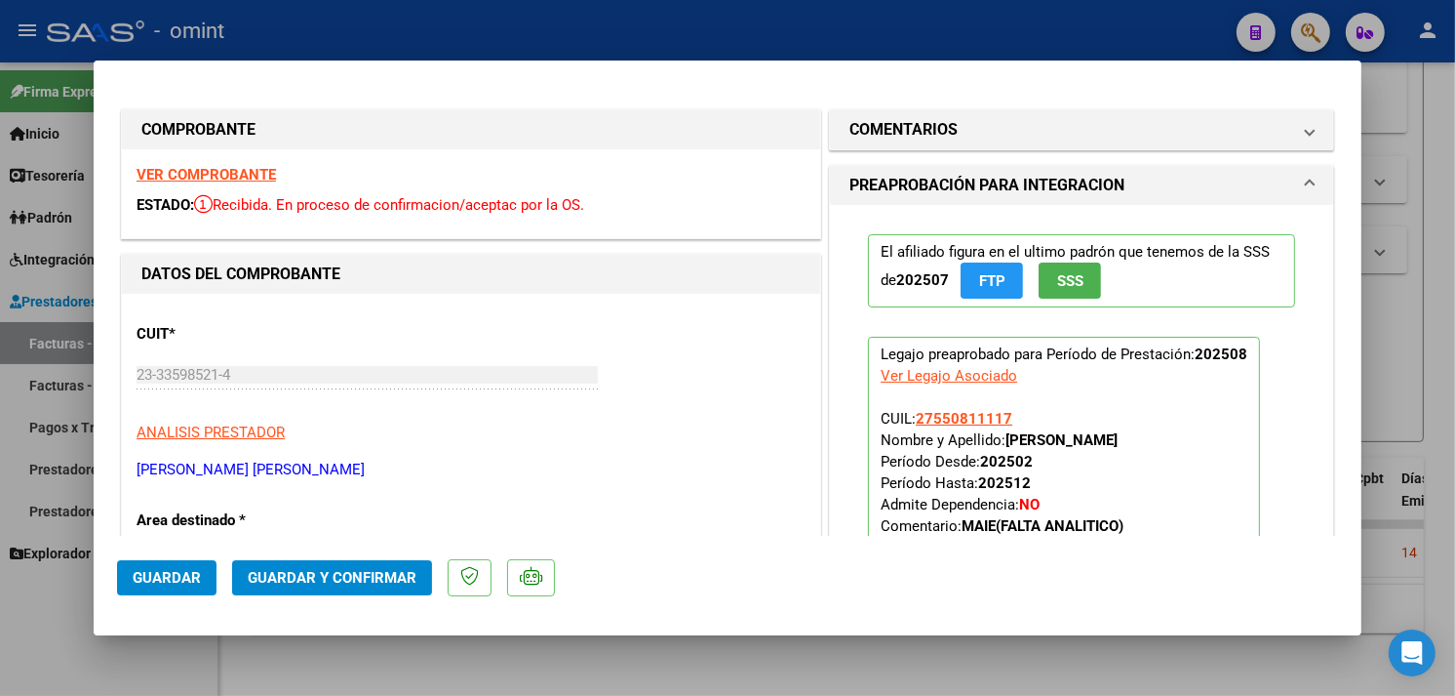
click at [242, 176] on strong "VER COMPROBANTE" at bounding box center [206, 175] width 139 height 18
click at [1432, 291] on div at bounding box center [727, 348] width 1455 height 696
type input "$ 0,00"
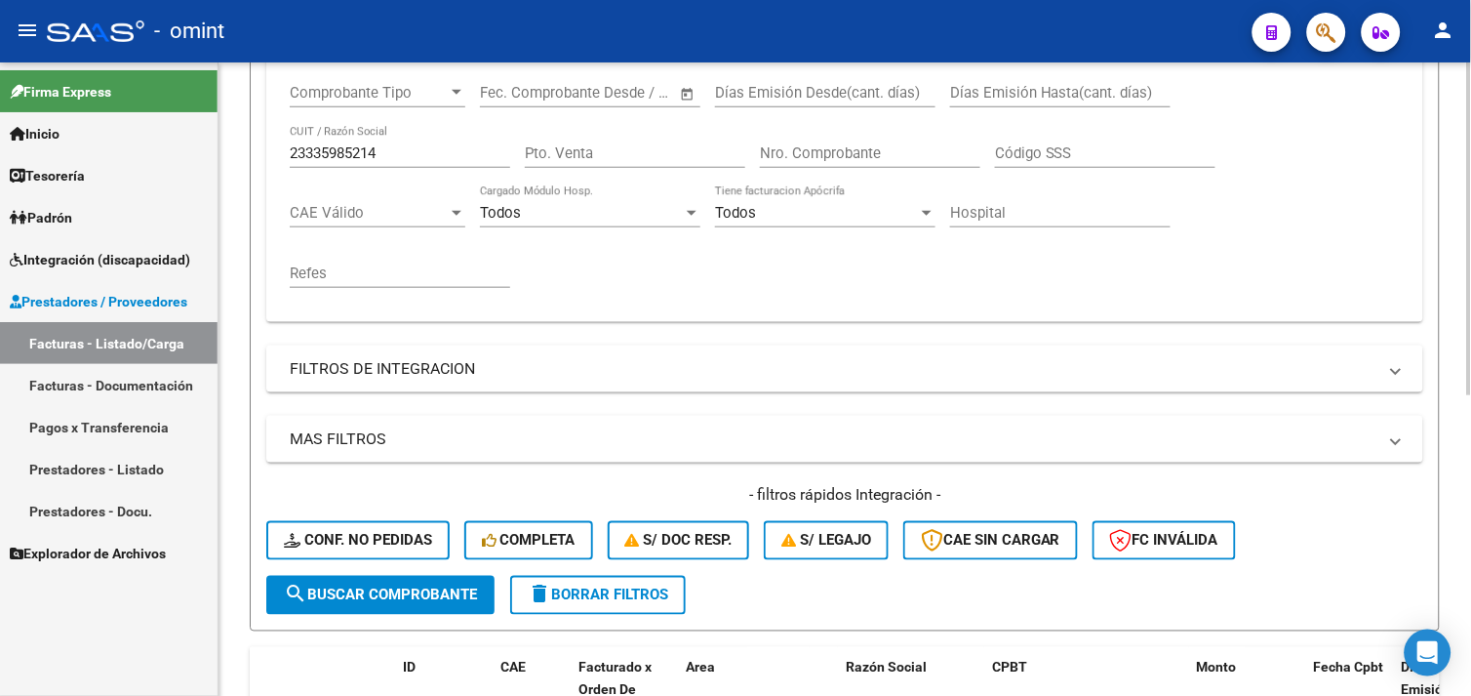
scroll to position [246, 0]
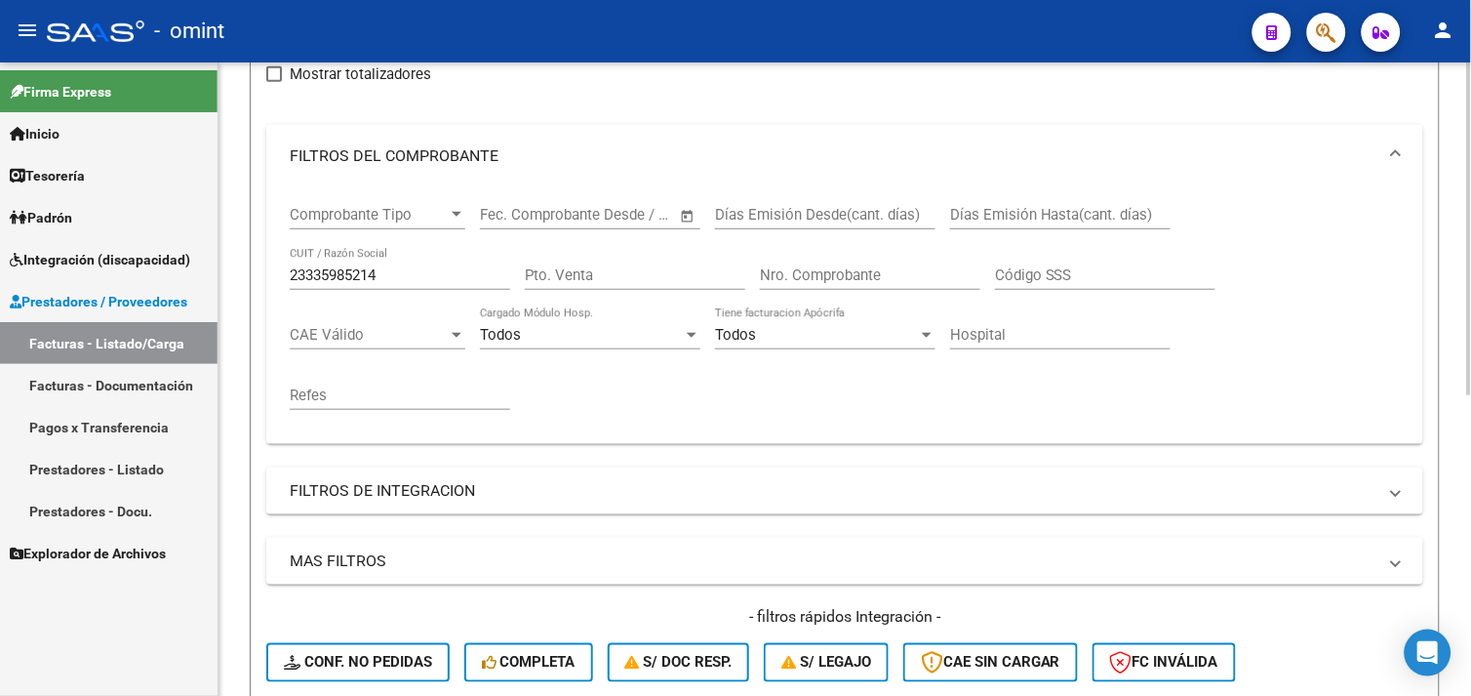
click at [363, 280] on input "23335985214" at bounding box center [400, 275] width 220 height 18
paste input "7402295193"
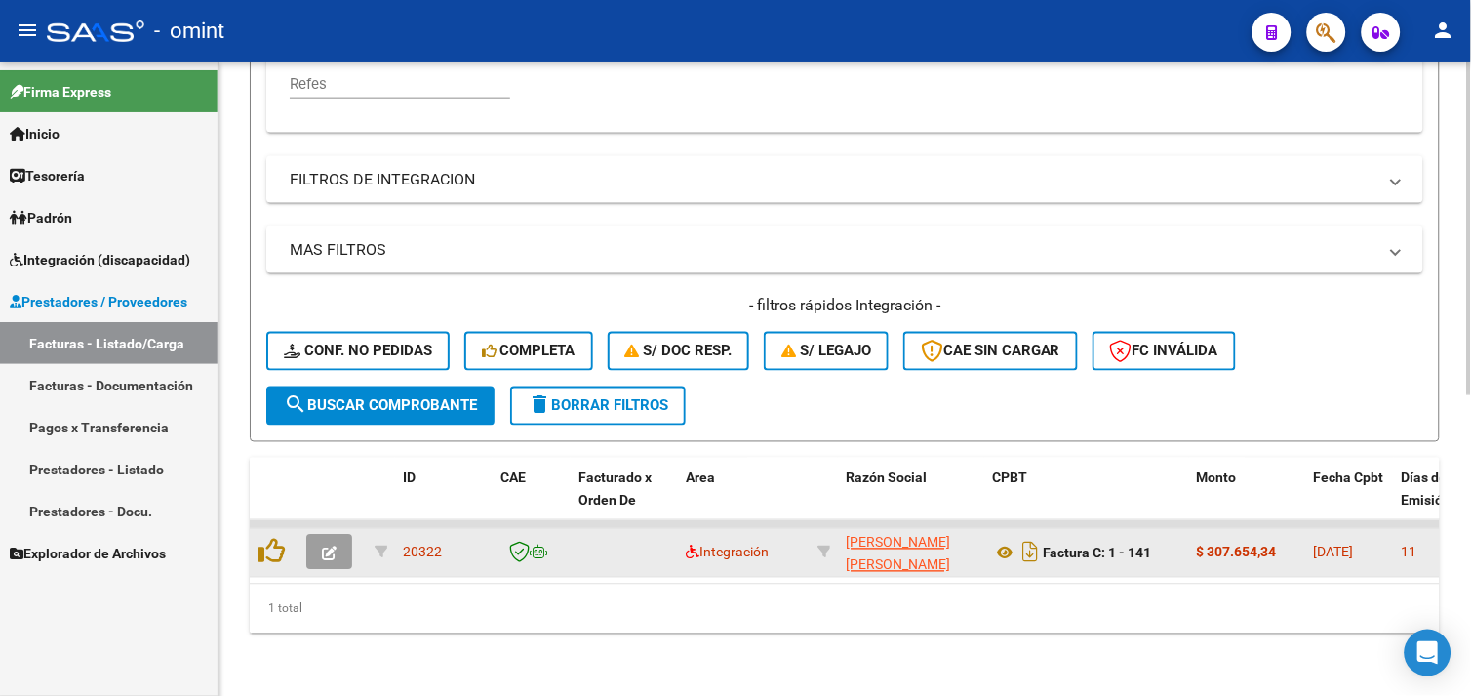
type input "27402295193"
click at [333, 546] on icon "button" at bounding box center [329, 553] width 15 height 15
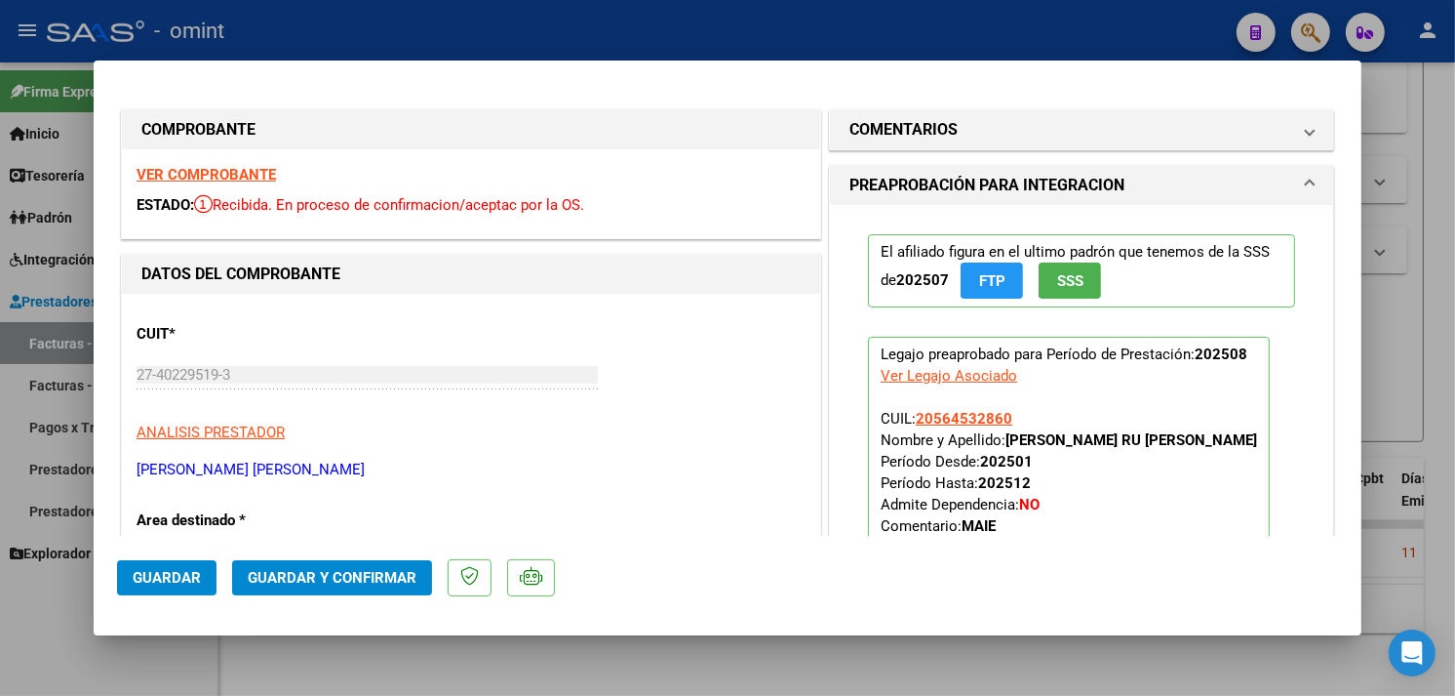
click at [211, 181] on strong "VER COMPROBANTE" at bounding box center [206, 175] width 139 height 18
type input "$ 0,00"
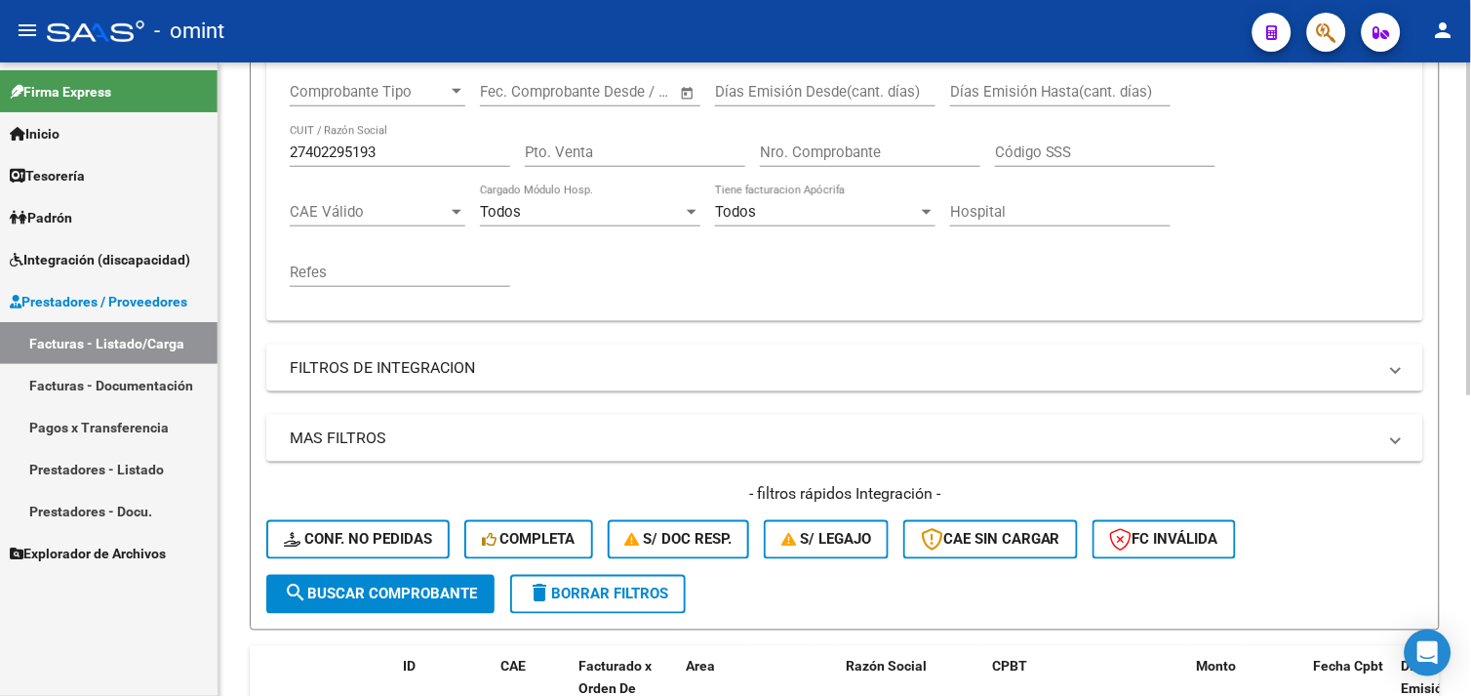
scroll to position [354, 0]
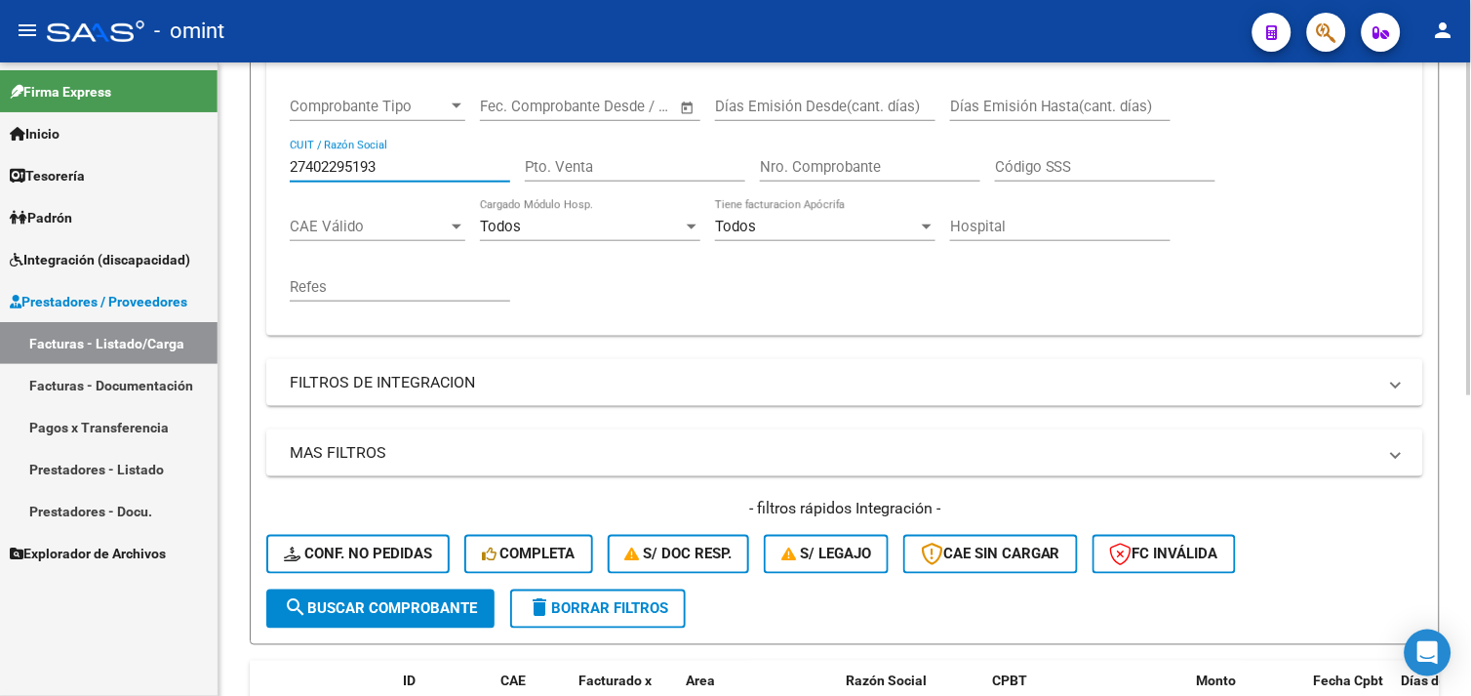
click at [342, 168] on input "27402295193" at bounding box center [400, 167] width 220 height 18
paste input "301616681"
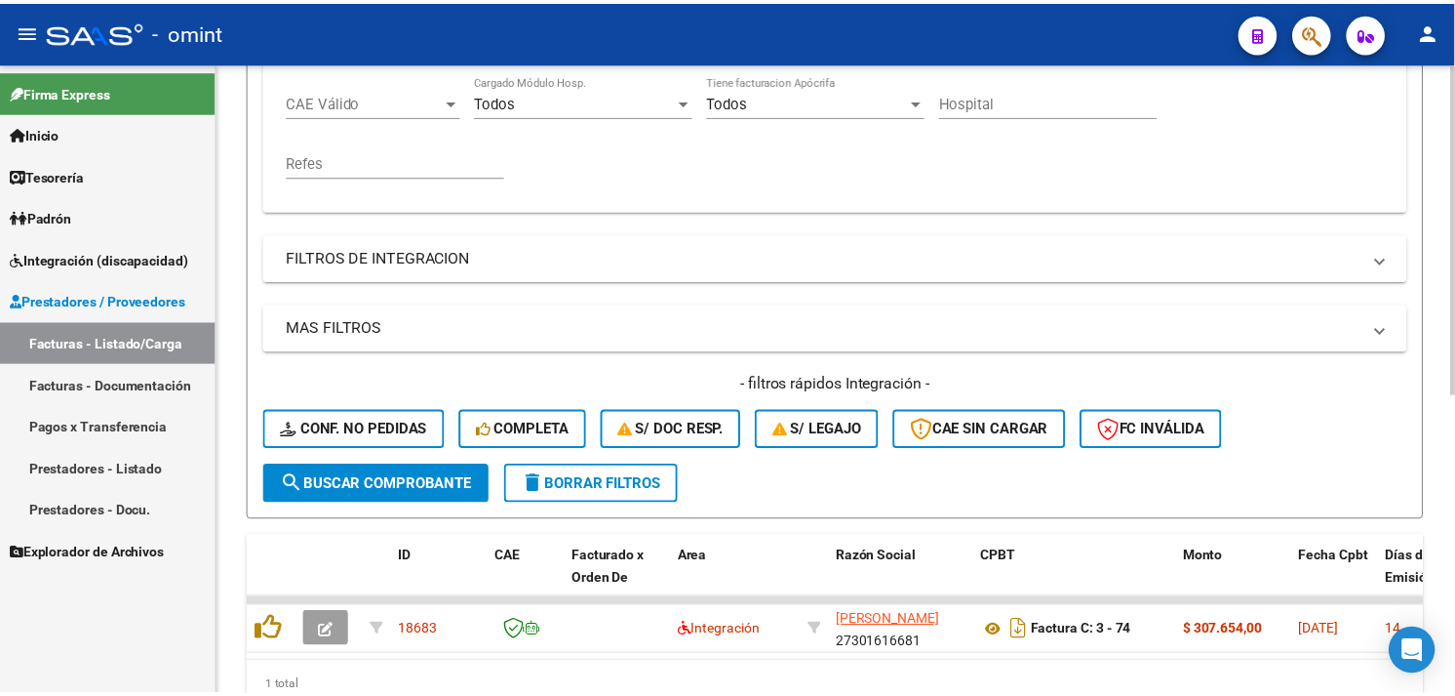
scroll to position [571, 0]
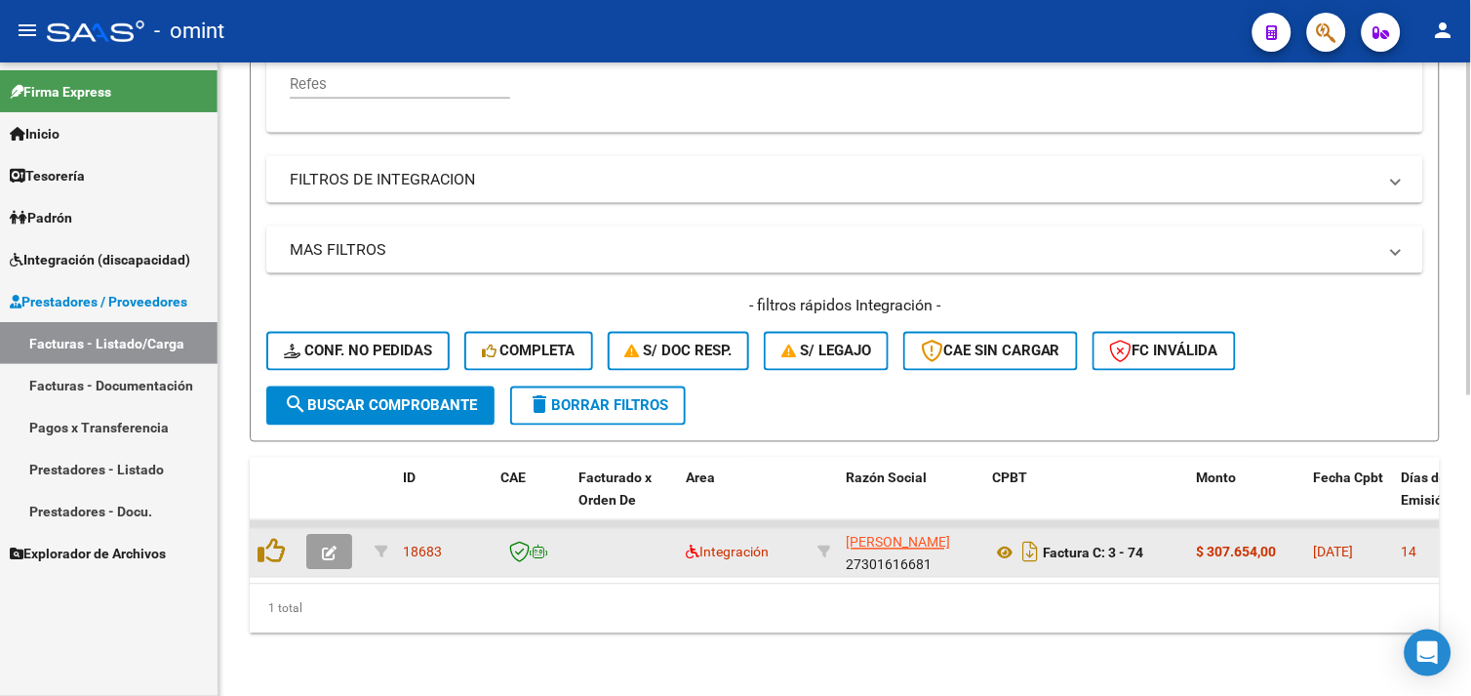
type input "27301616681"
click at [338, 540] on button "button" at bounding box center [329, 552] width 46 height 35
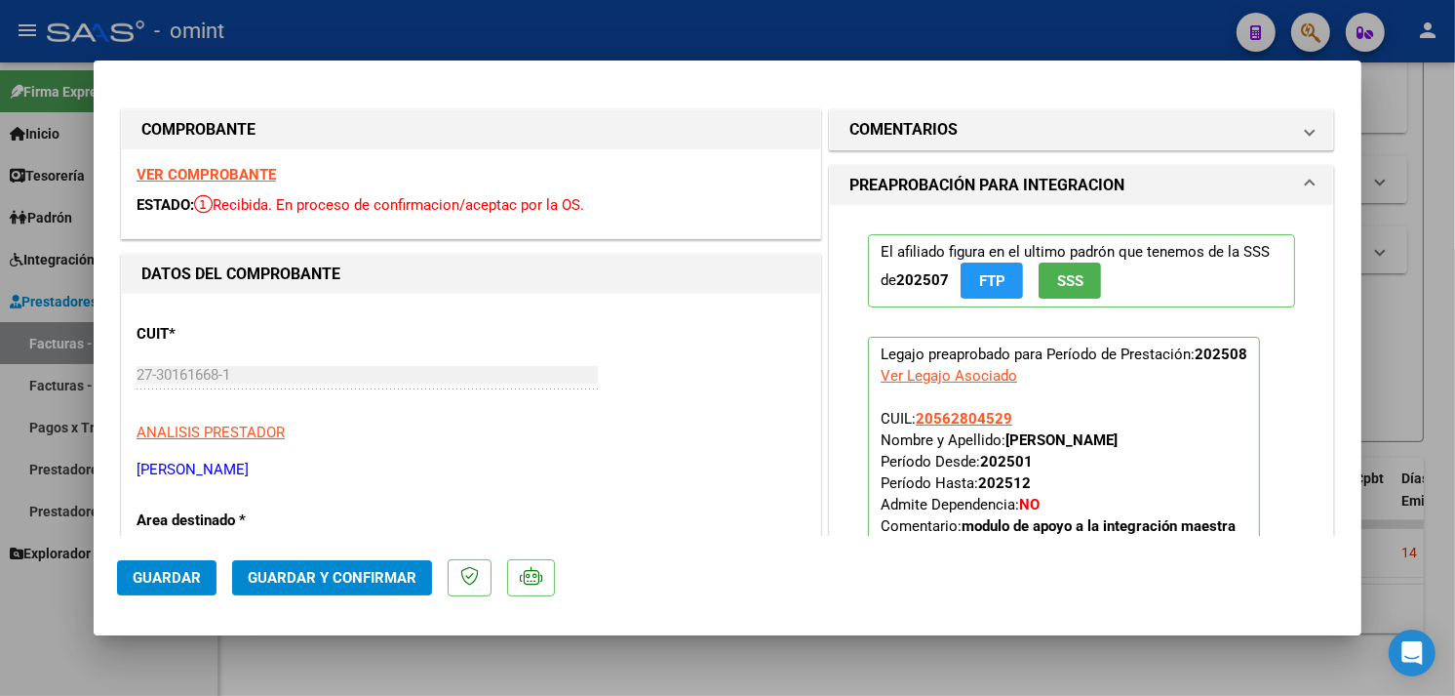
click at [211, 179] on strong "VER COMPROBANTE" at bounding box center [206, 175] width 139 height 18
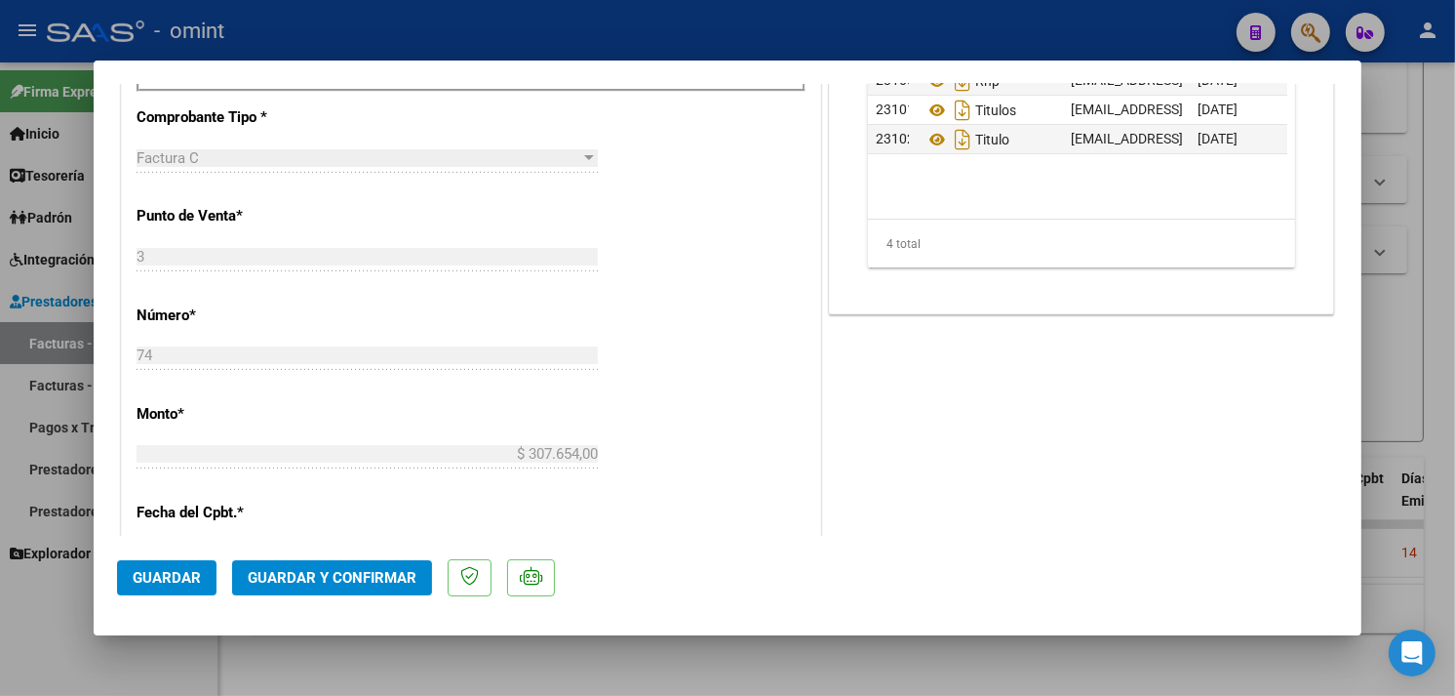
scroll to position [975, 0]
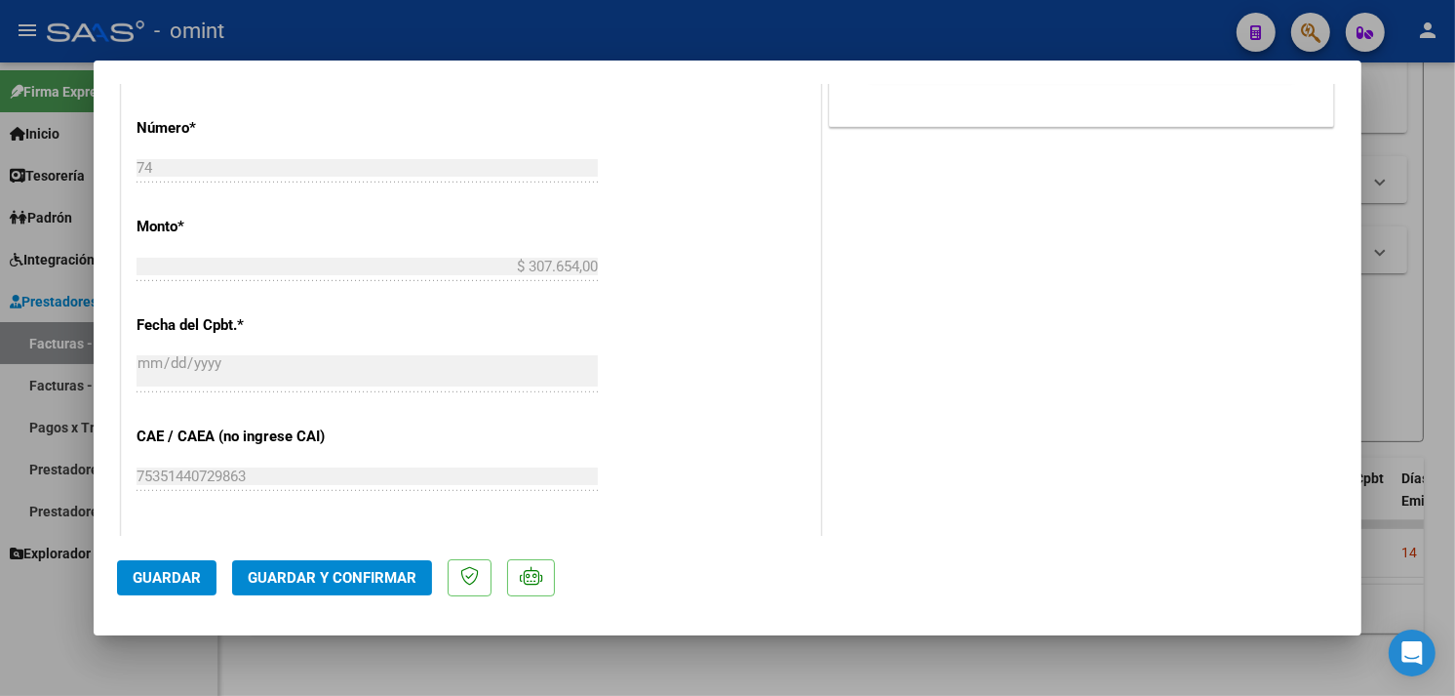
click at [351, 572] on span "Guardar y Confirmar" at bounding box center [332, 578] width 169 height 18
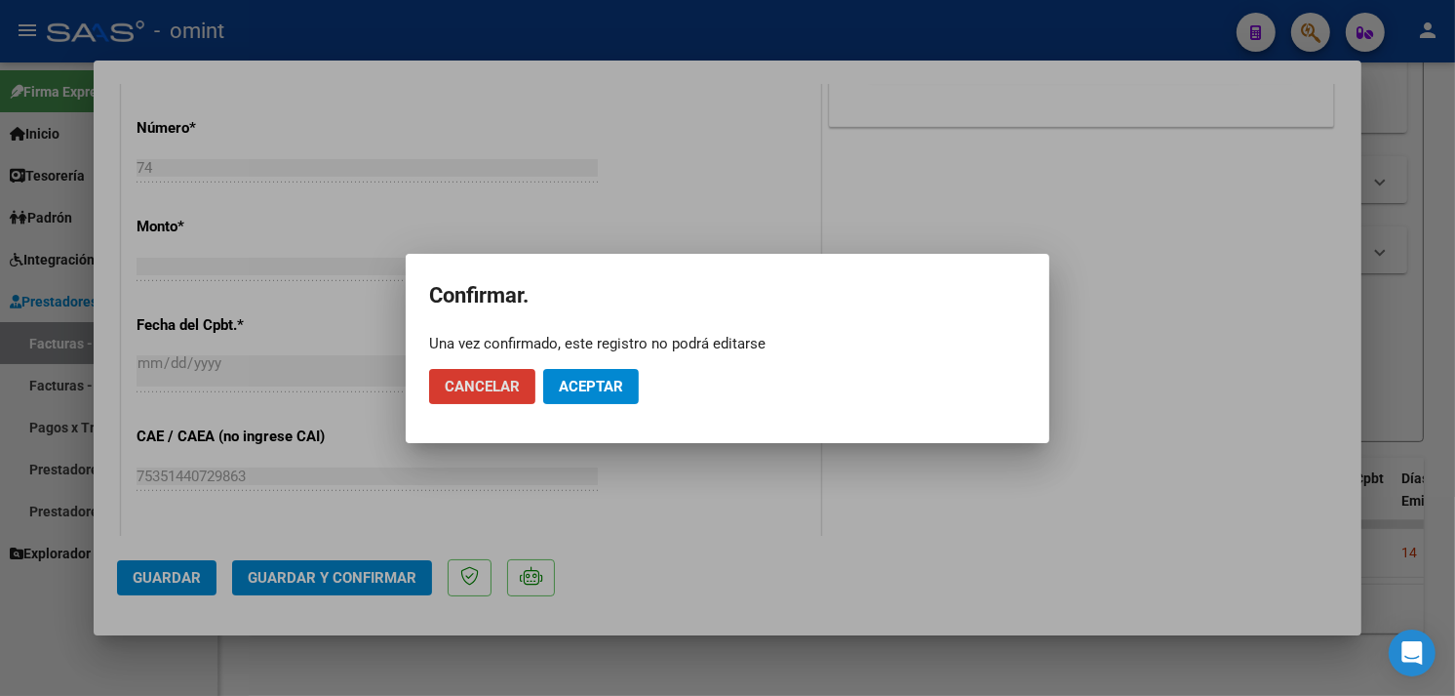
click at [611, 378] on span "Aceptar" at bounding box center [591, 387] width 64 height 18
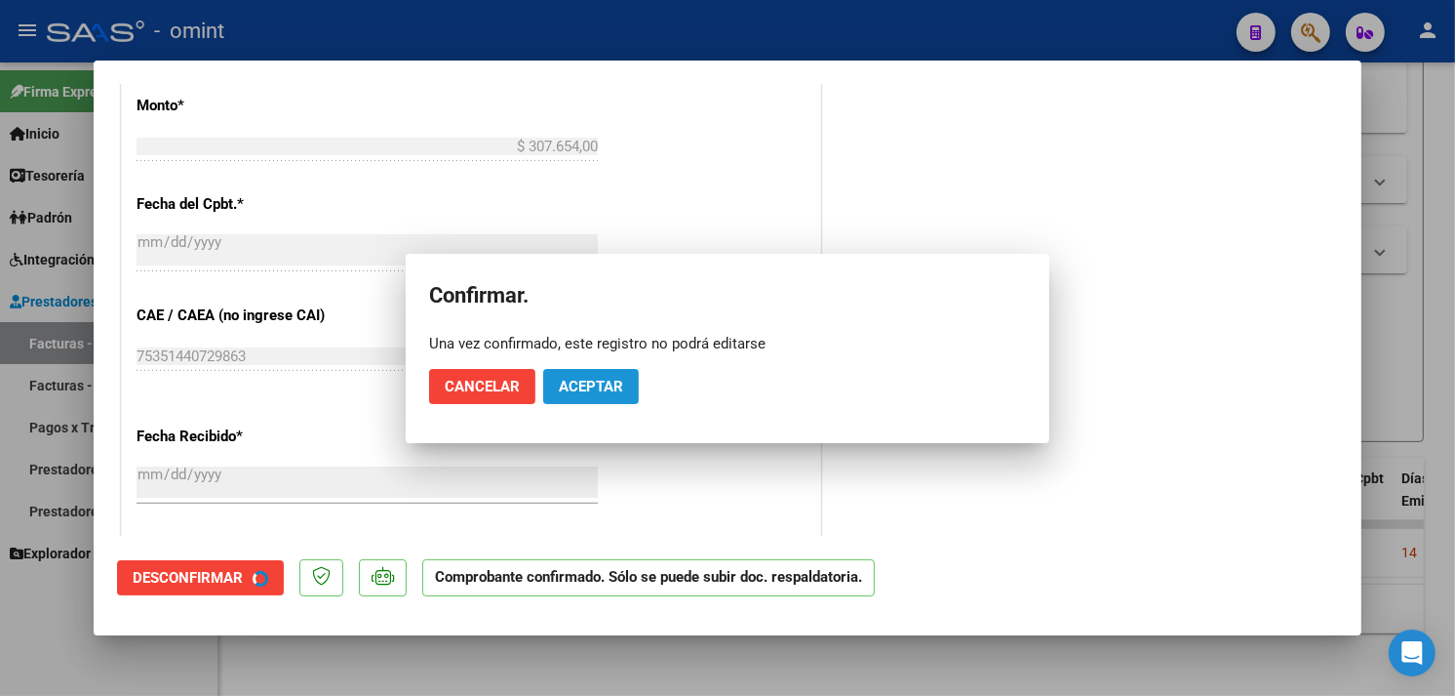
scroll to position [854, 0]
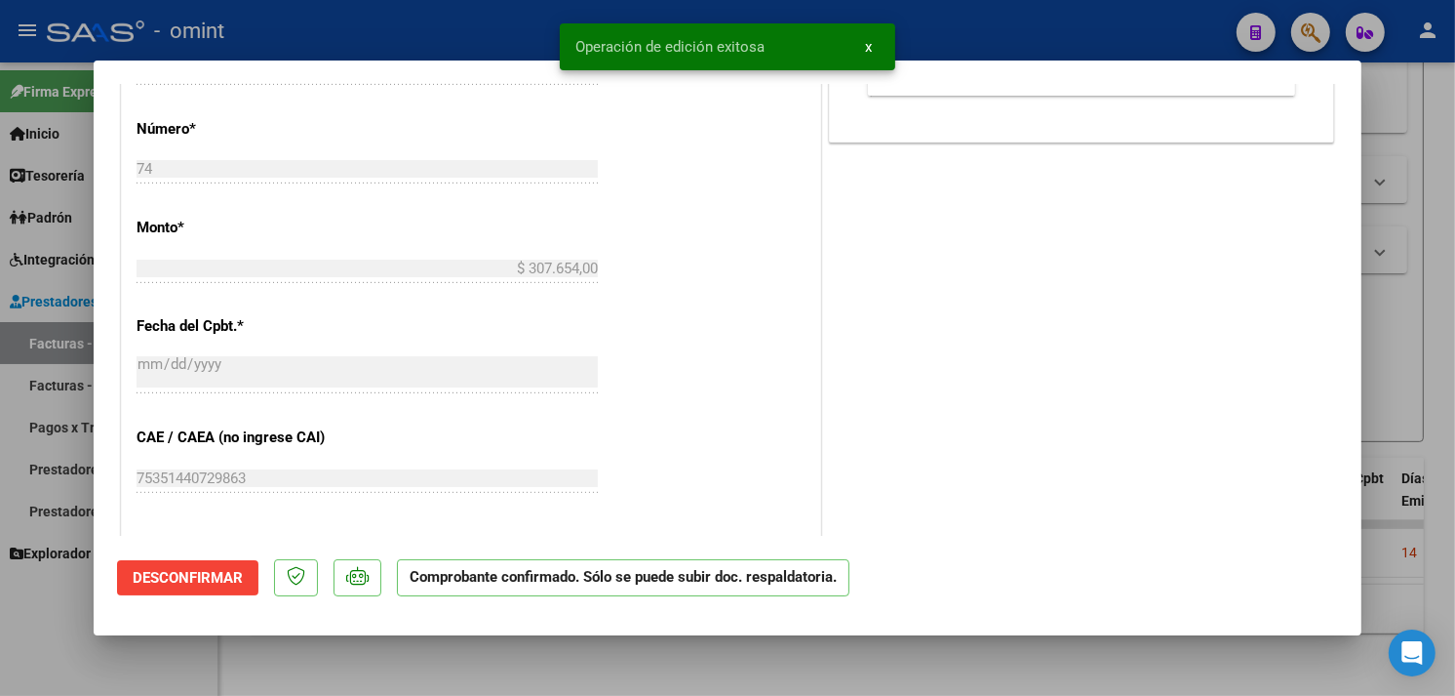
type input "$ 0,00"
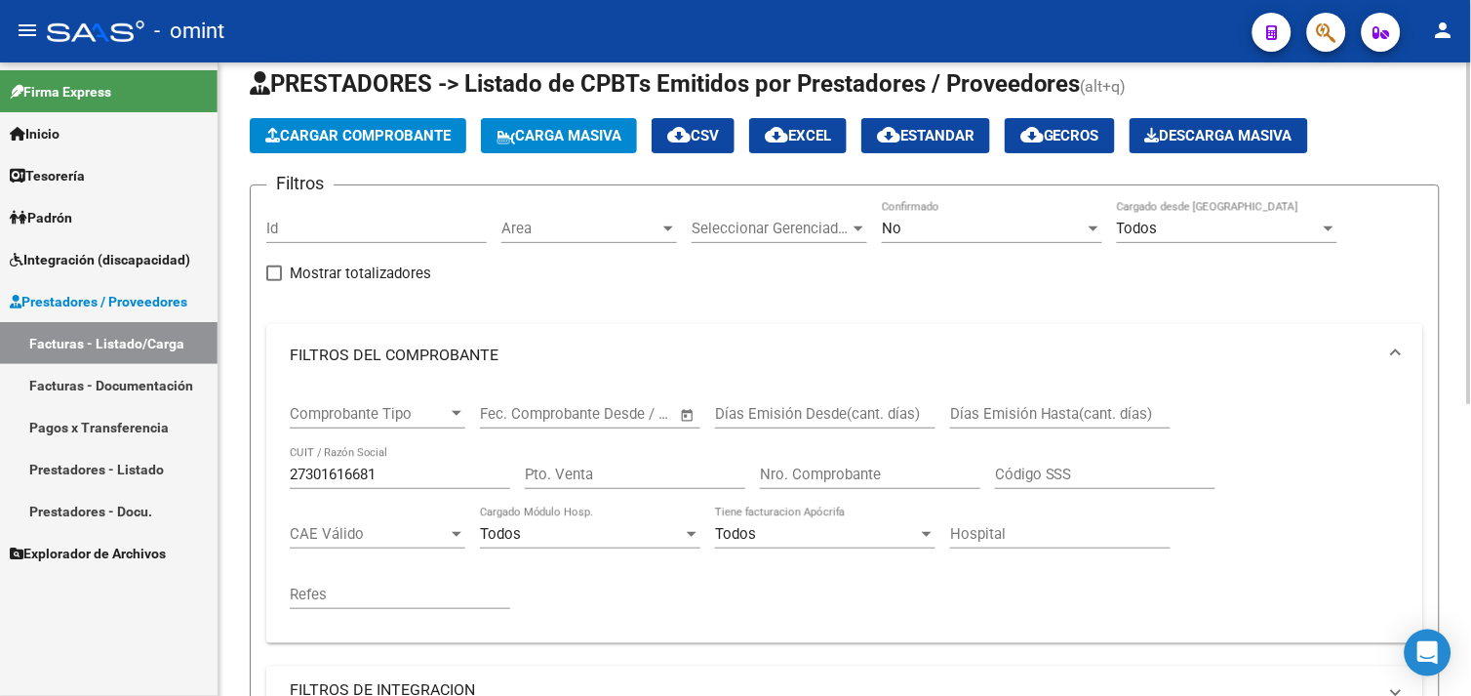
scroll to position [0, 0]
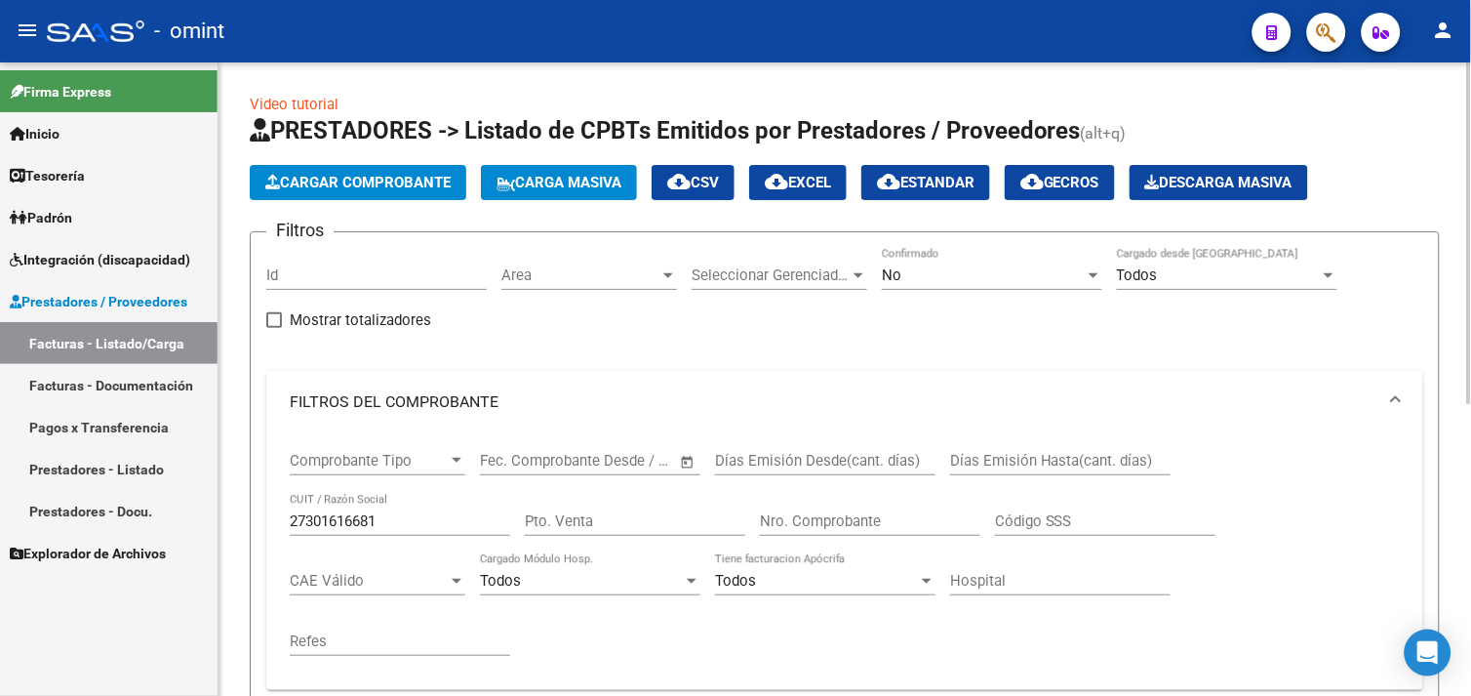
click at [338, 515] on input "27301616681" at bounding box center [400, 521] width 220 height 18
paste input "8847476"
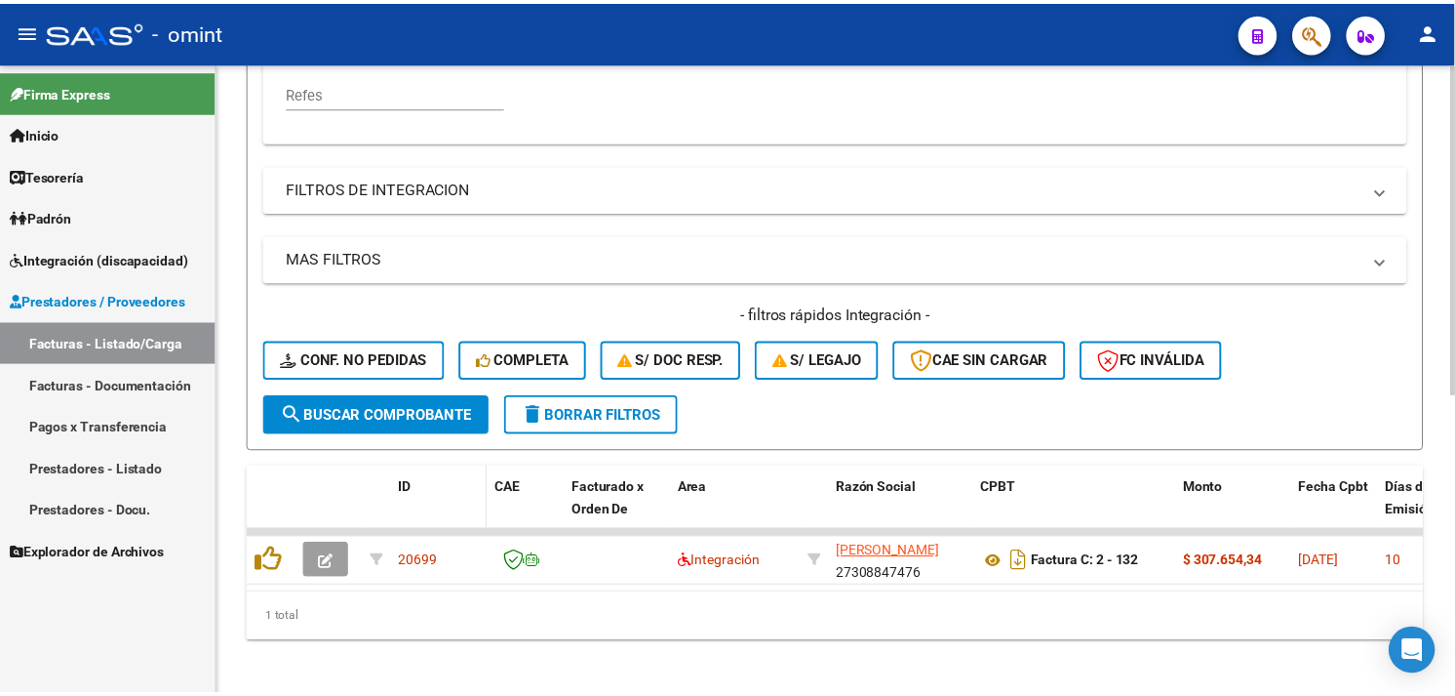
scroll to position [571, 0]
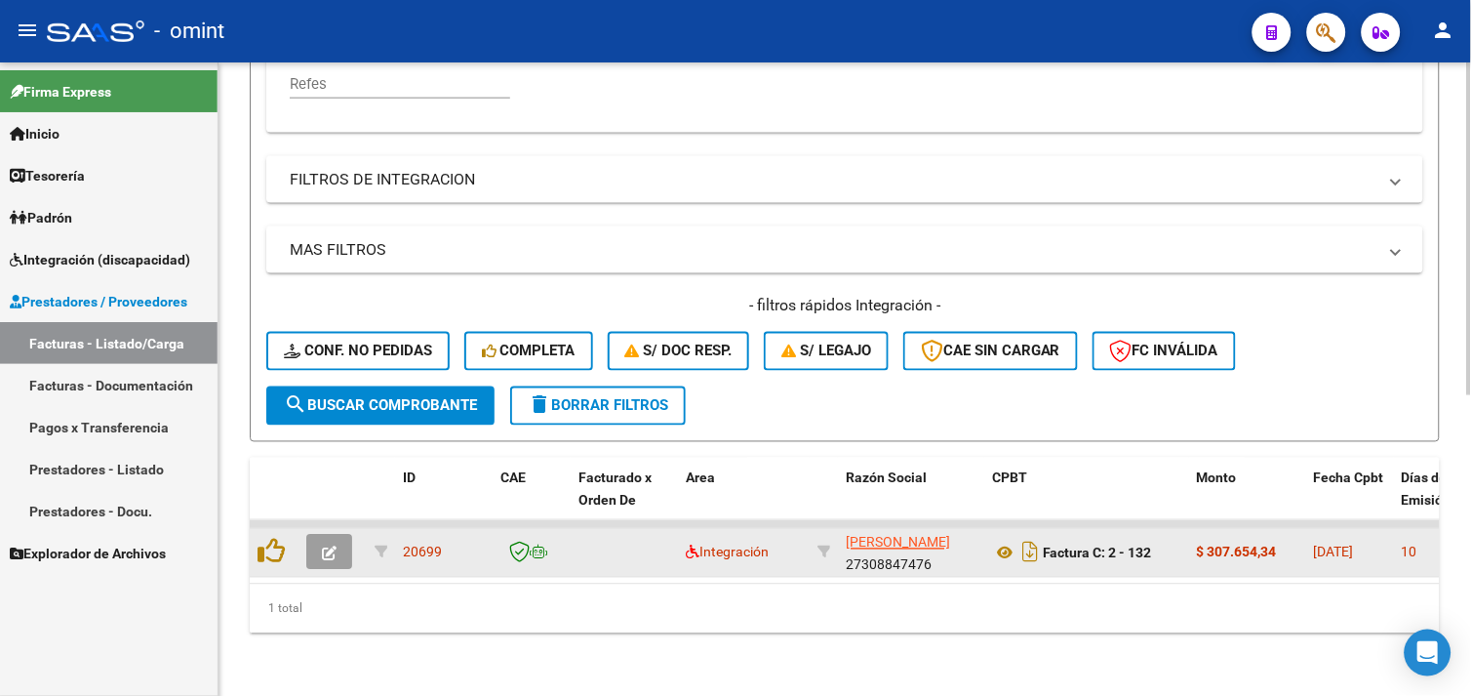
type input "27308847476"
click at [318, 539] on button "button" at bounding box center [329, 552] width 46 height 35
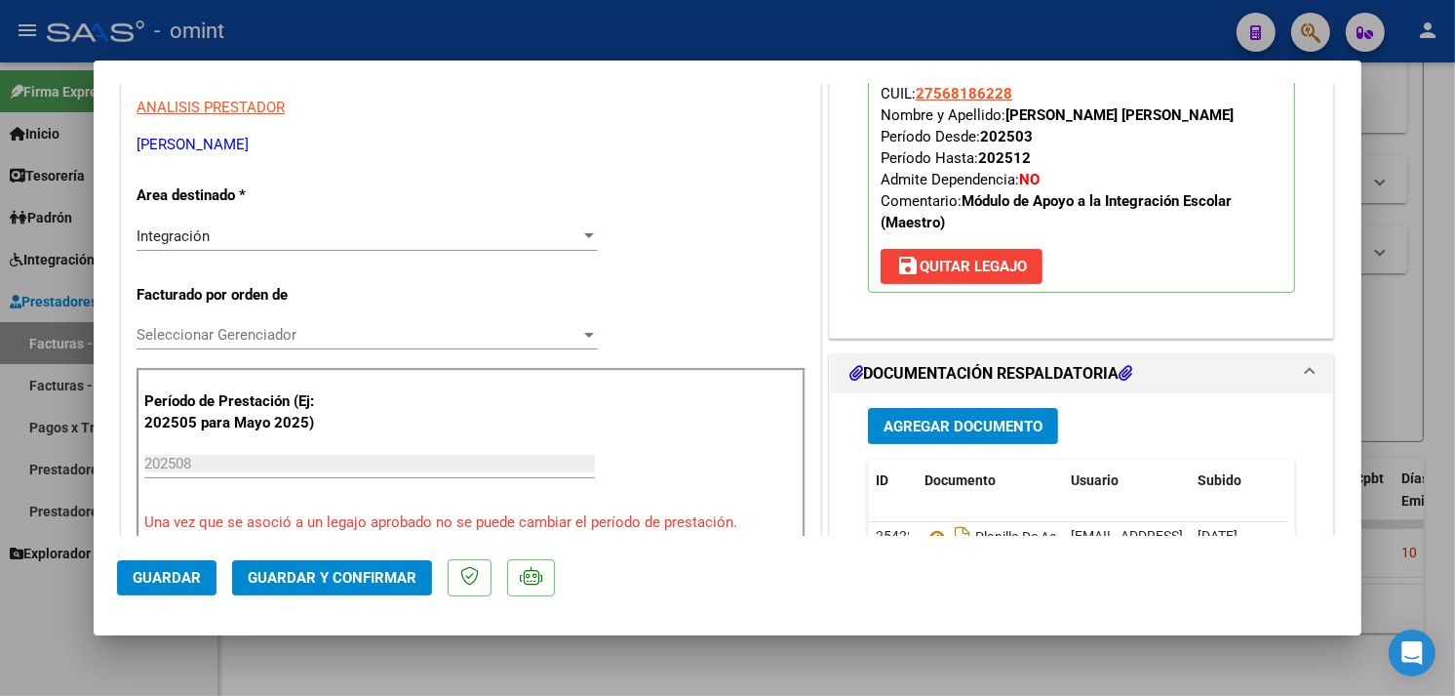
scroll to position [0, 0]
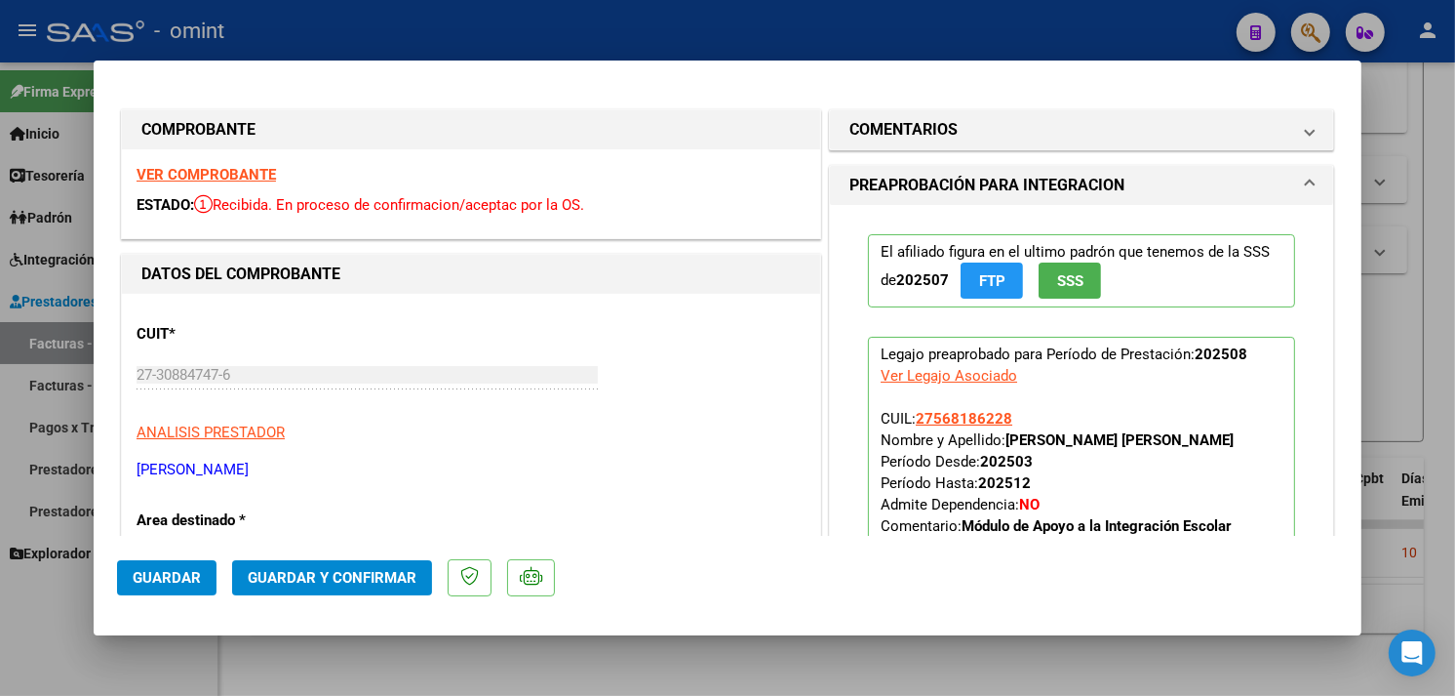
click at [229, 178] on strong "VER COMPROBANTE" at bounding box center [206, 175] width 139 height 18
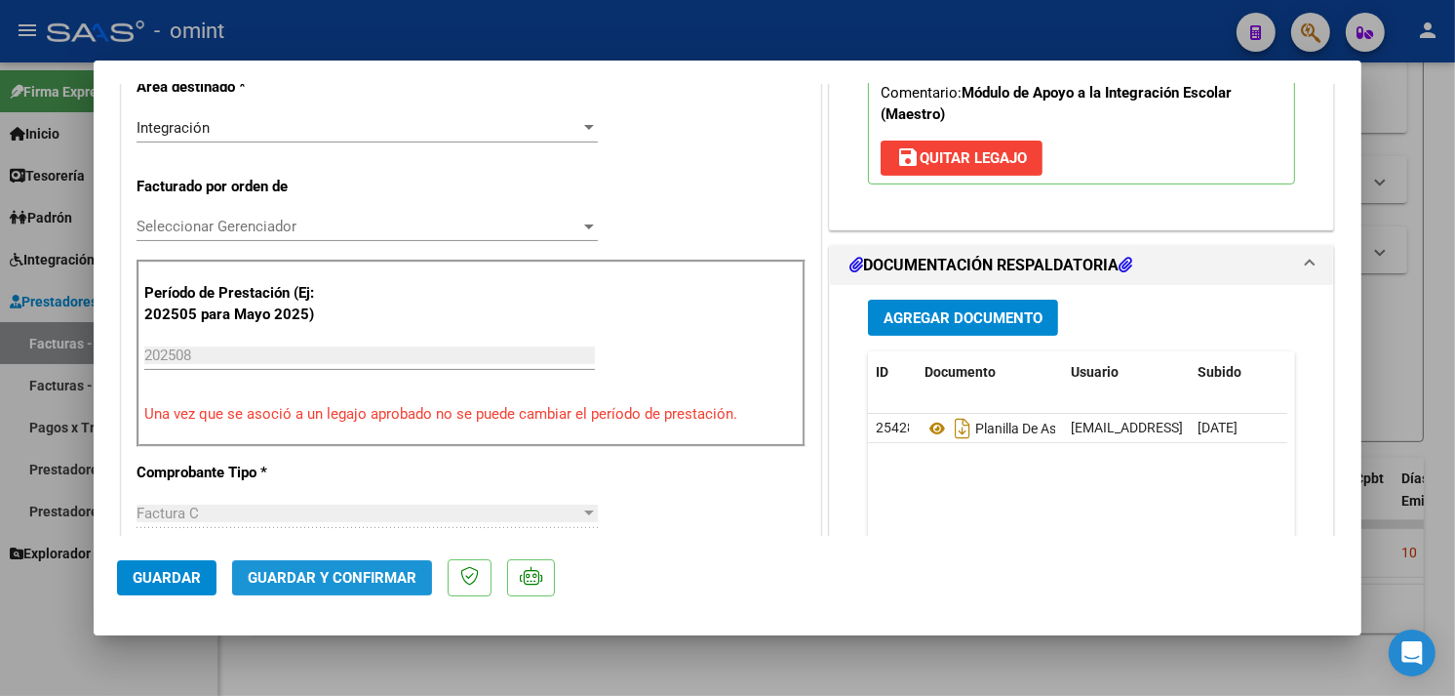
click at [361, 560] on button "Guardar y Confirmar" at bounding box center [332, 577] width 200 height 35
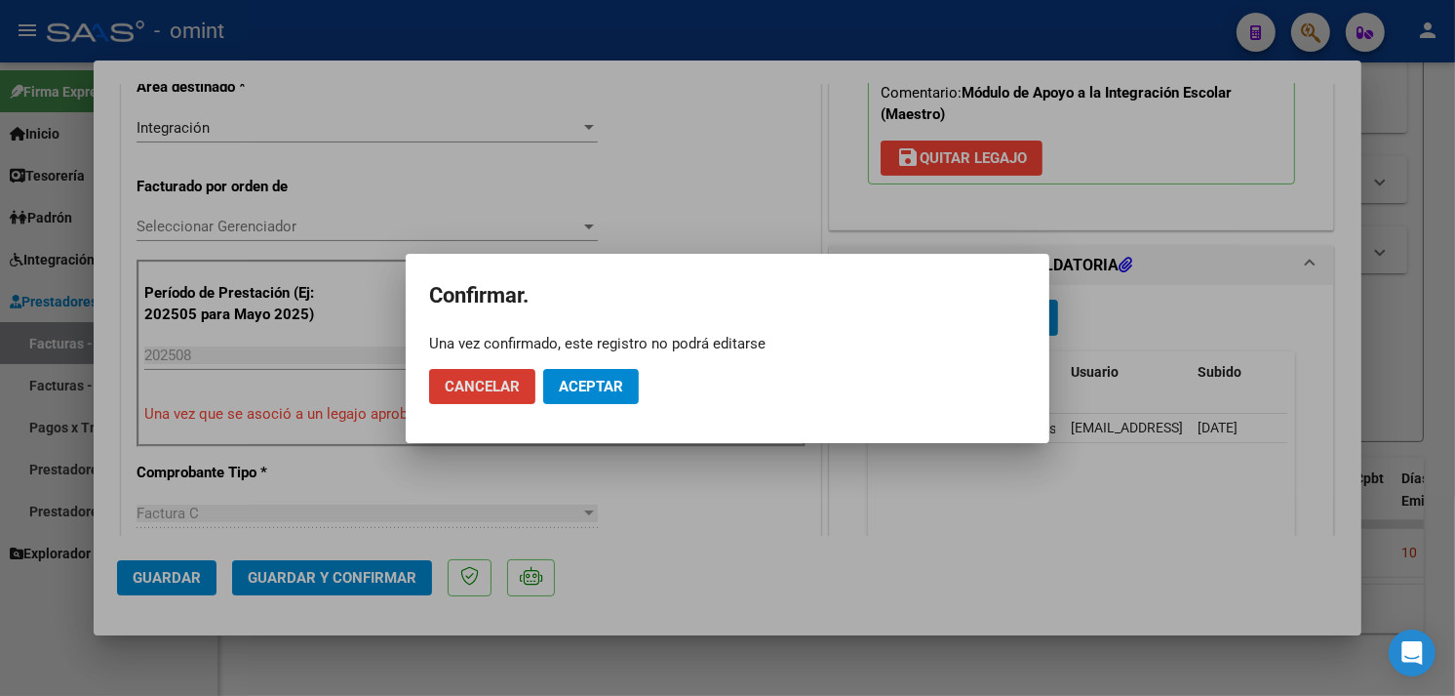
click at [590, 395] on button "Aceptar" at bounding box center [591, 386] width 96 height 35
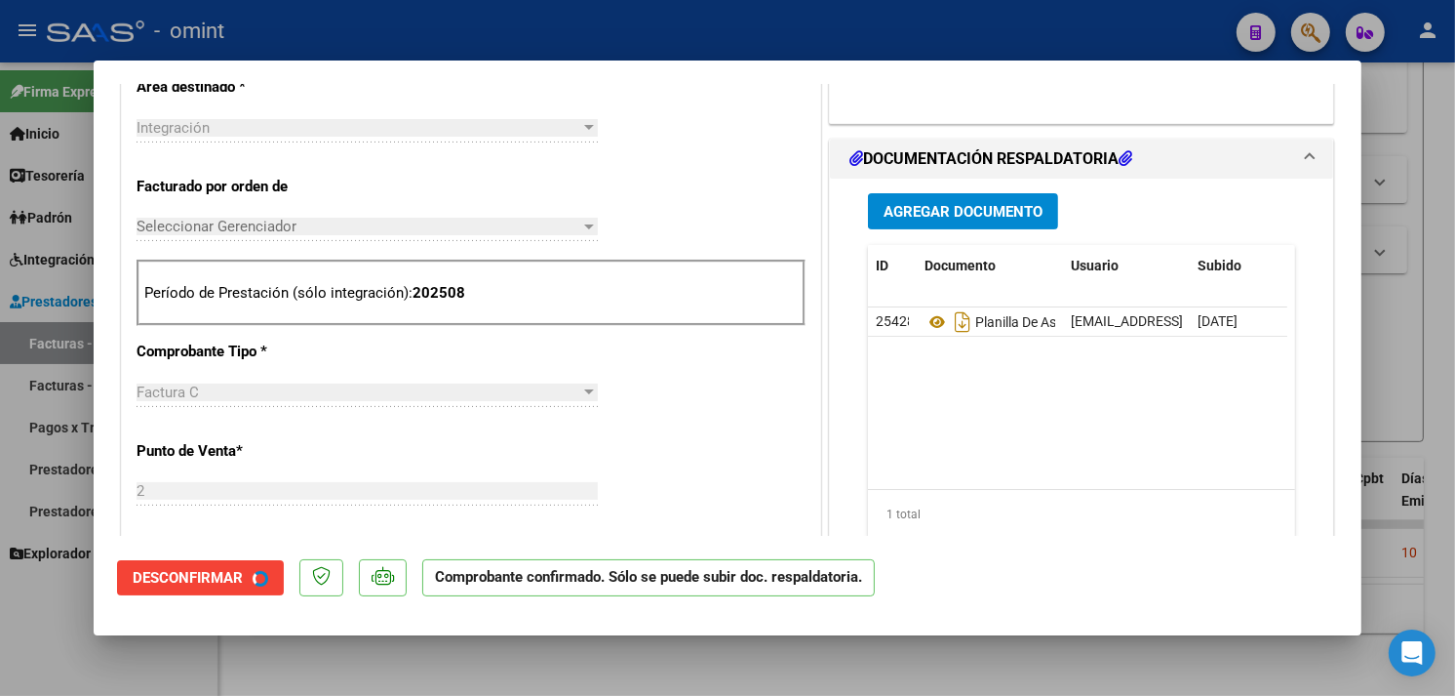
type input "$ 0,00"
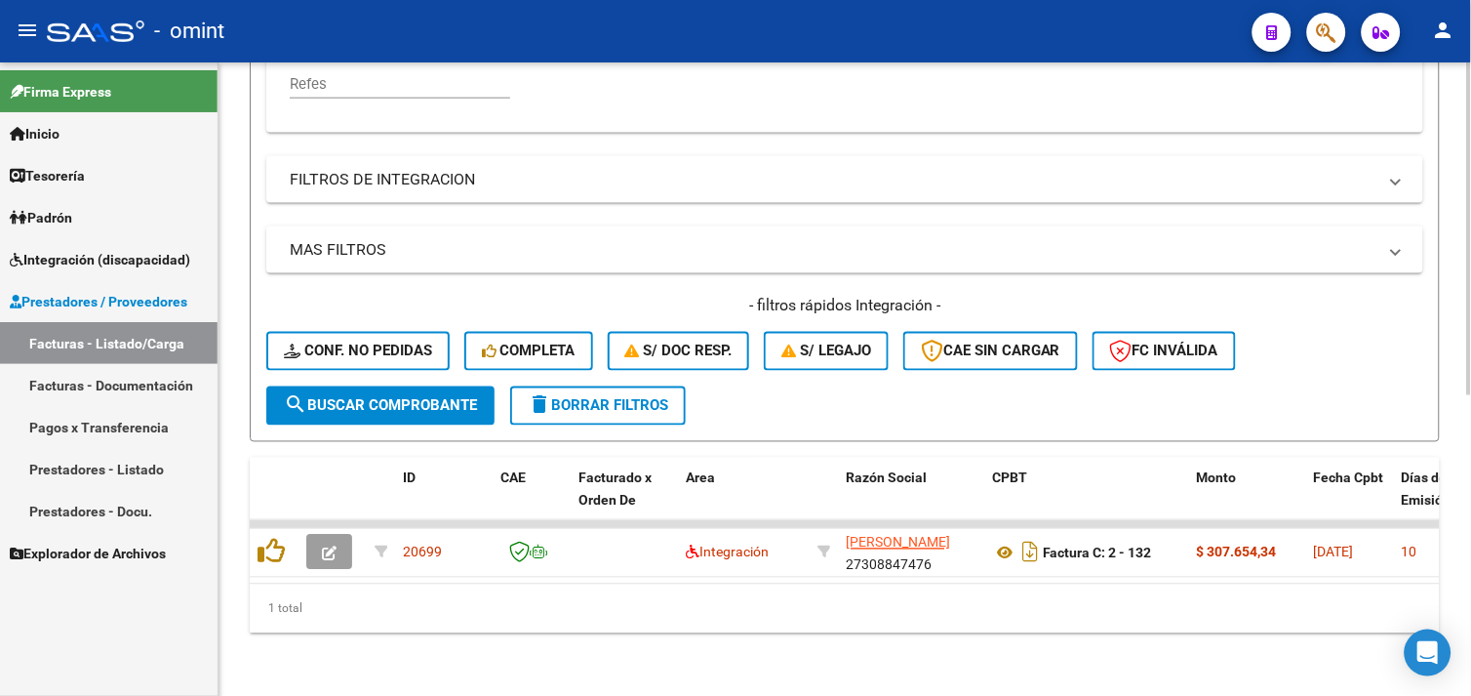
scroll to position [246, 0]
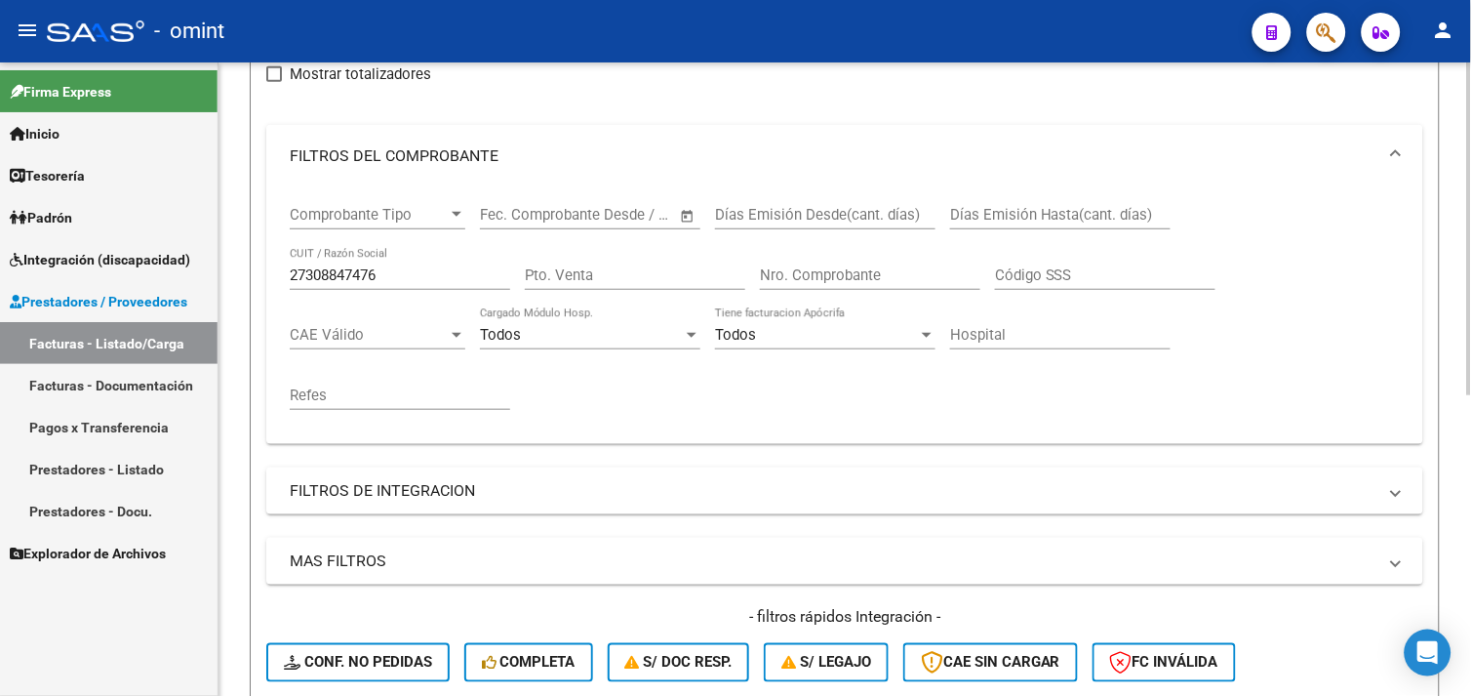
click at [373, 276] on input "27308847476" at bounding box center [400, 275] width 220 height 18
paste input "3245743904"
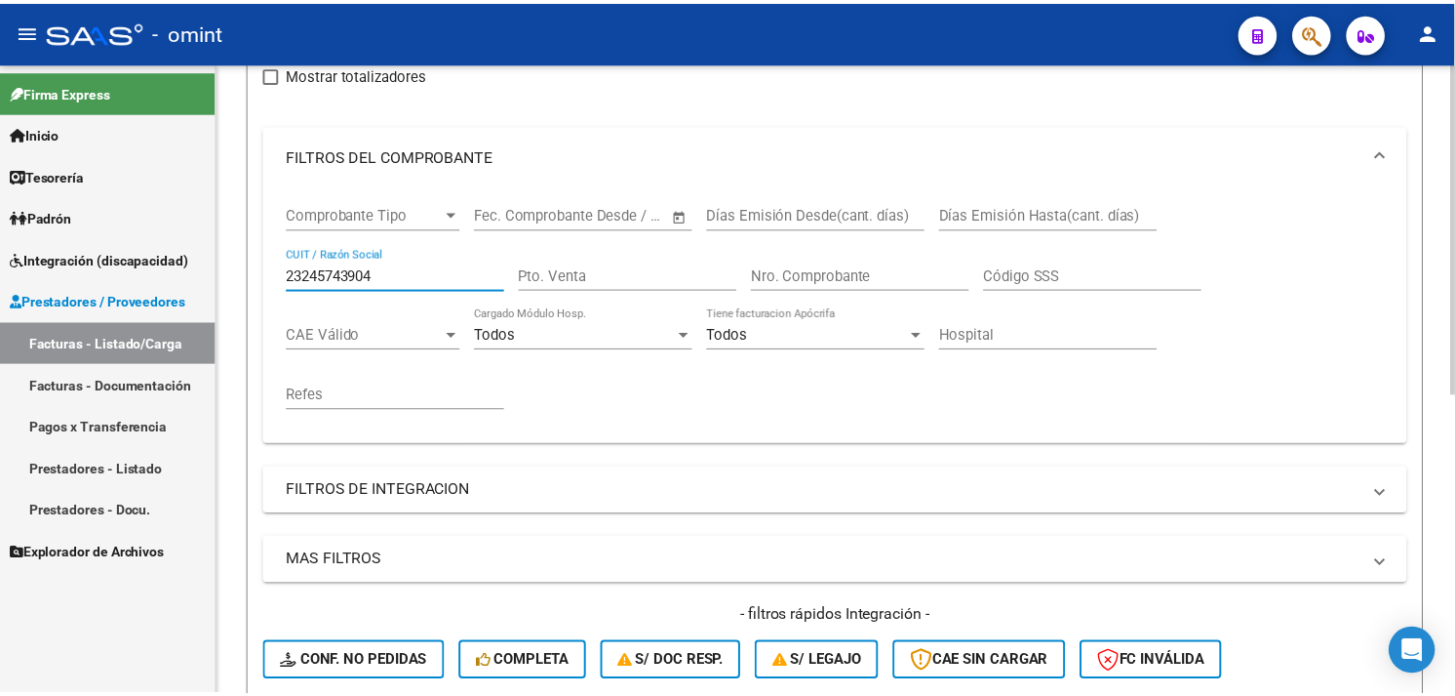
scroll to position [571, 0]
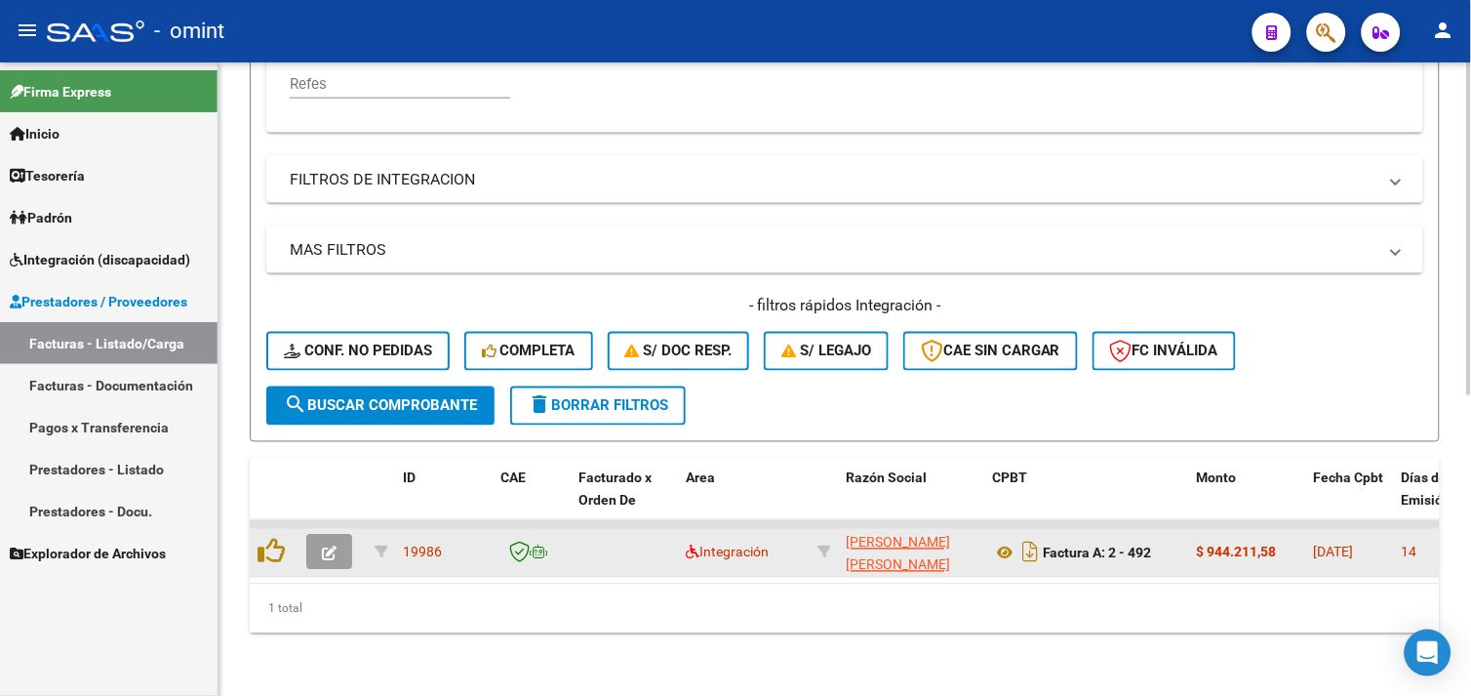
type input "23245743904"
click at [343, 539] on button "button" at bounding box center [329, 552] width 46 height 35
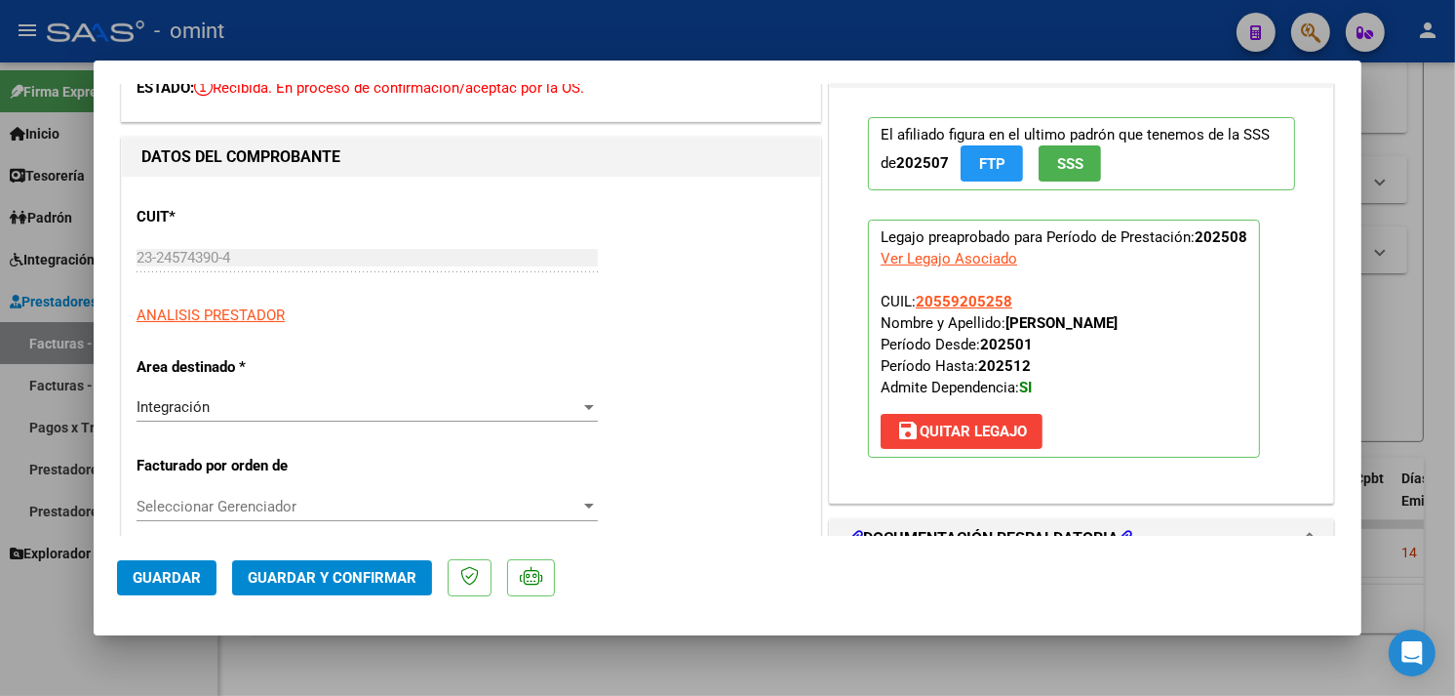
scroll to position [325, 0]
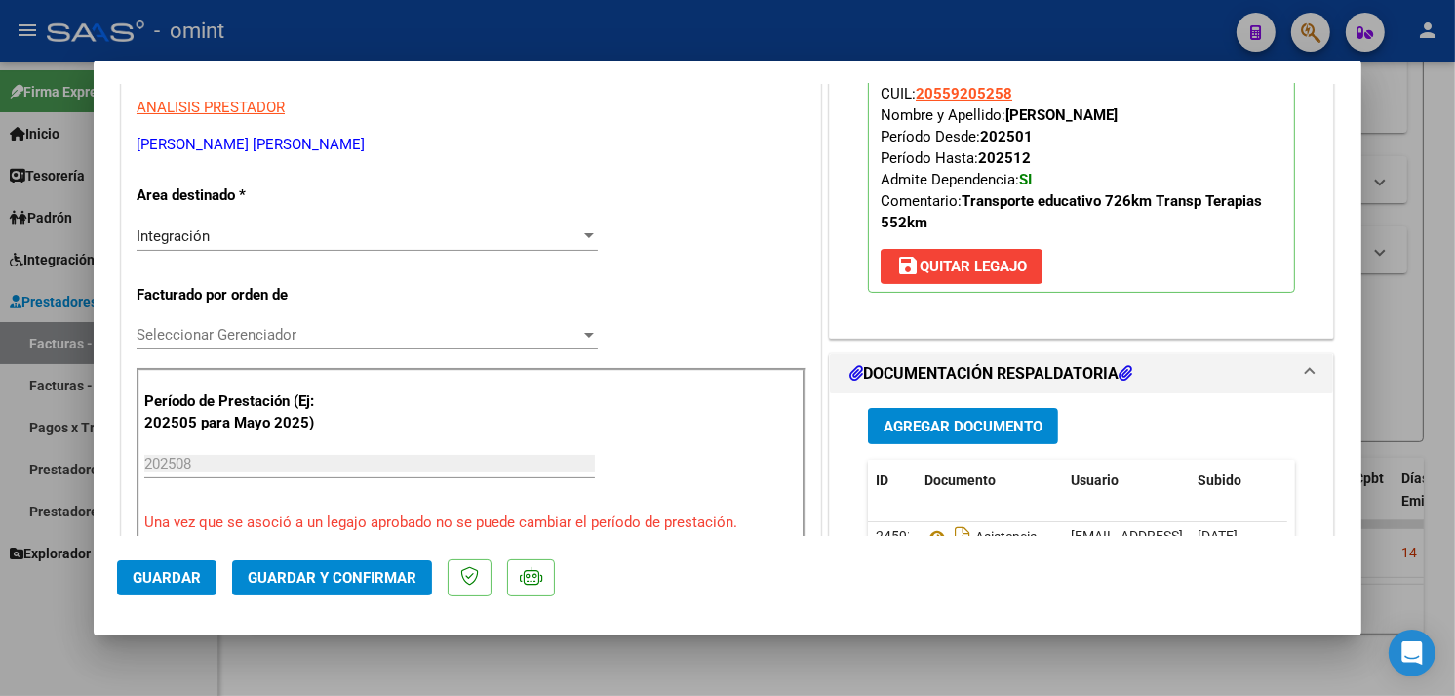
type input "$ 0,00"
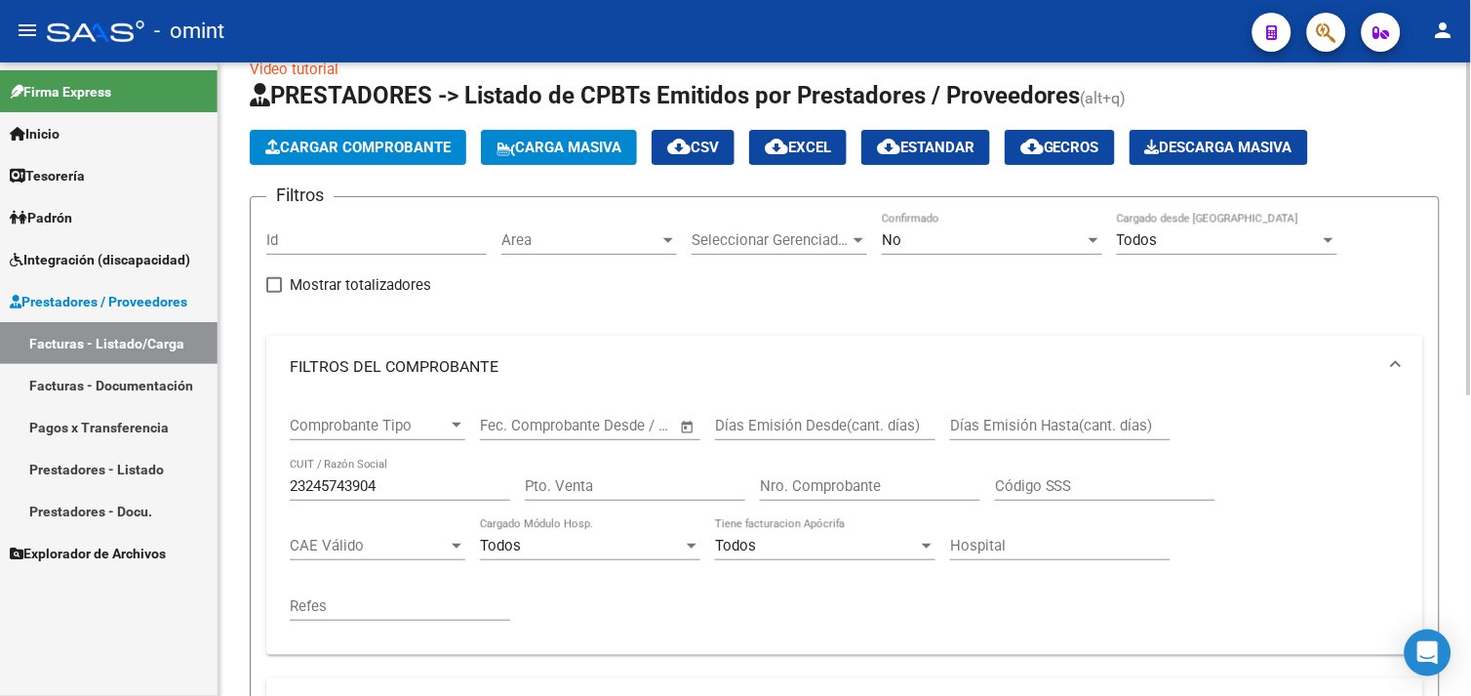
scroll to position [29, 0]
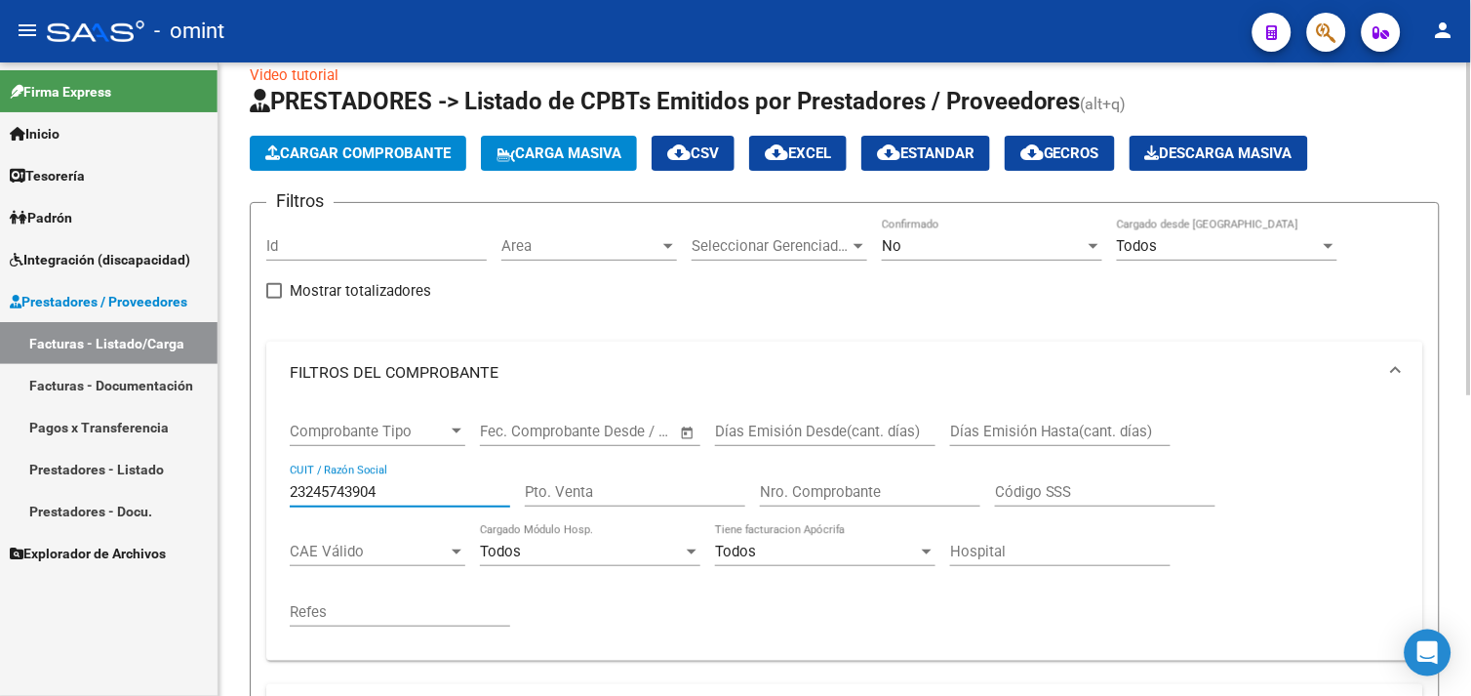
click at [353, 485] on input "23245743904" at bounding box center [400, 492] width 220 height 18
paste input "7101281197"
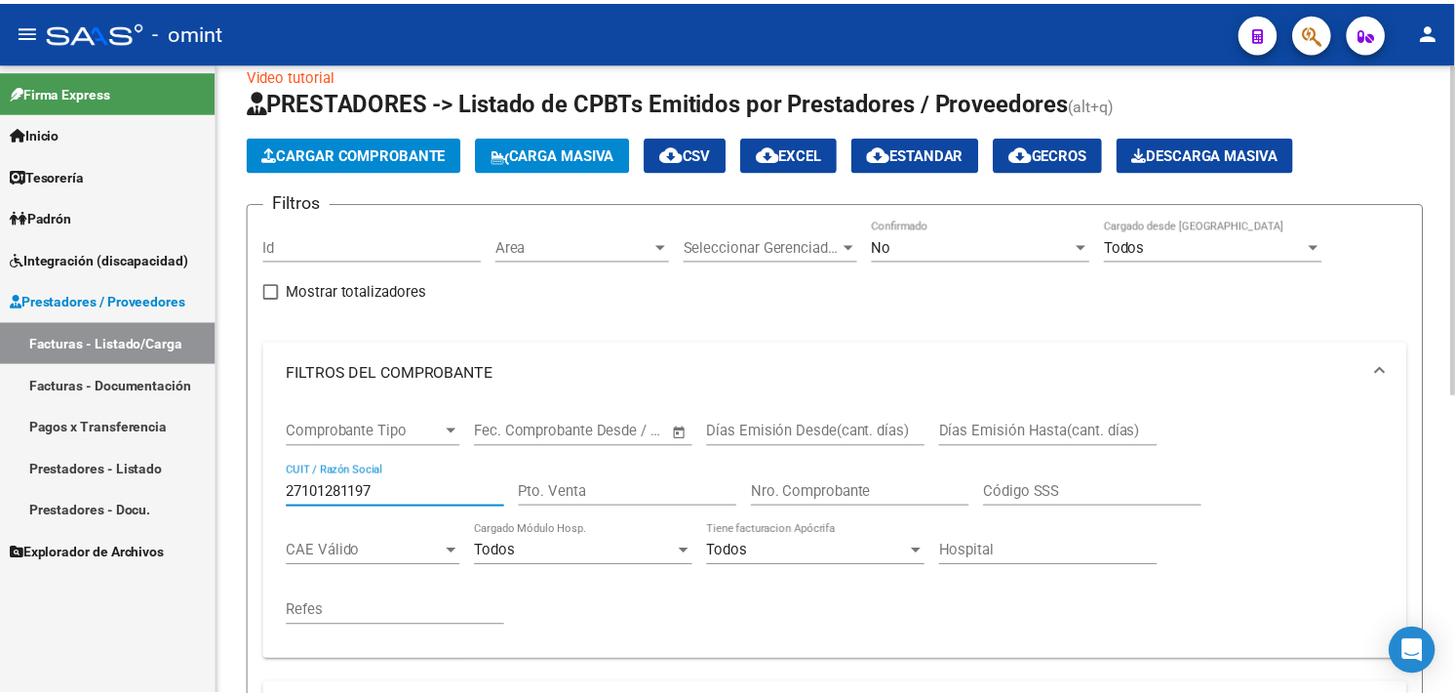
scroll to position [571, 0]
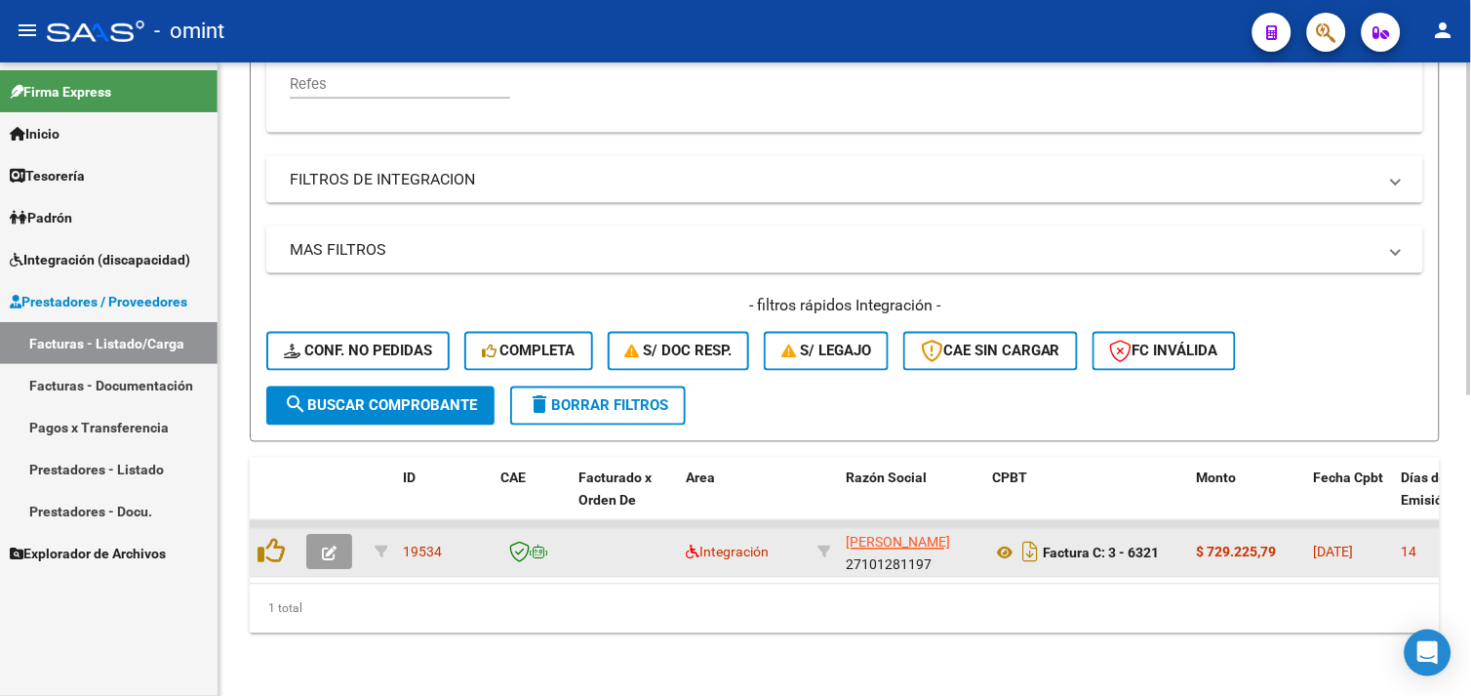
type input "27101281197"
click at [334, 546] on icon "button" at bounding box center [329, 553] width 15 height 15
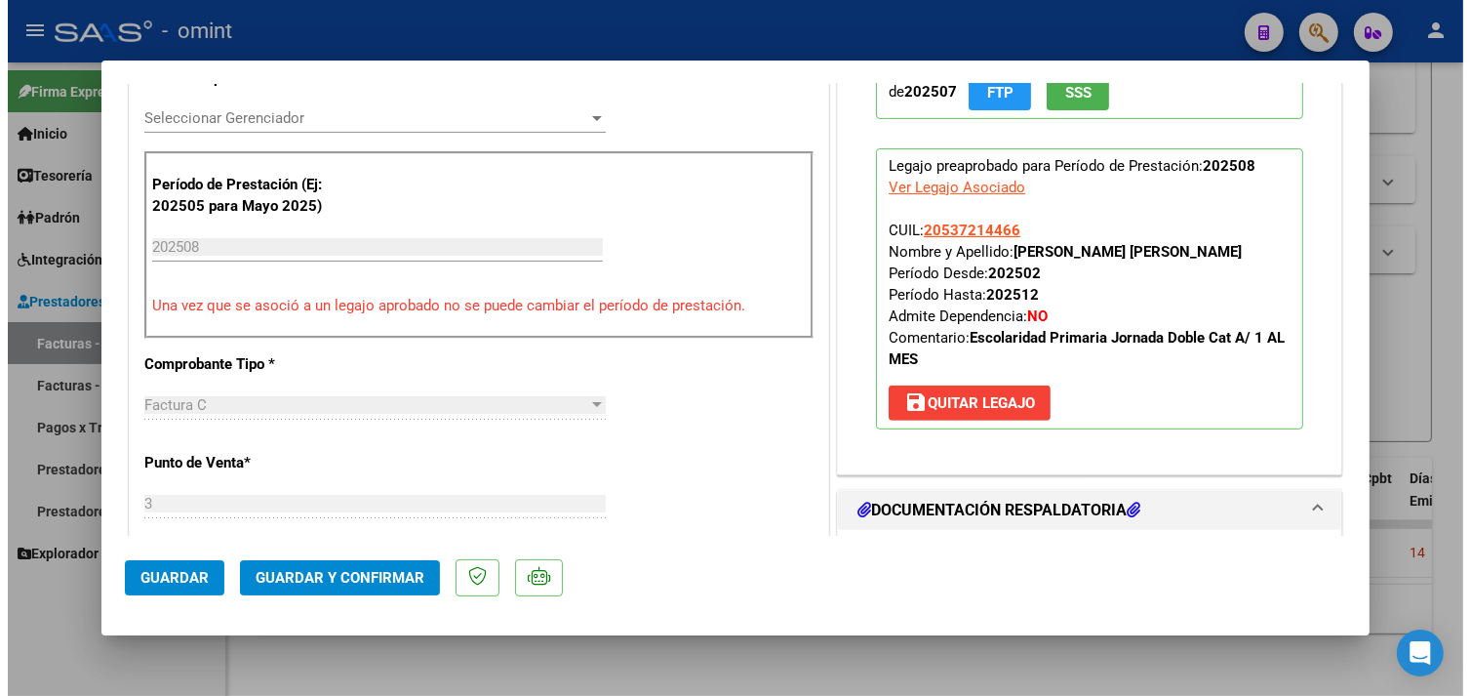
scroll to position [0, 0]
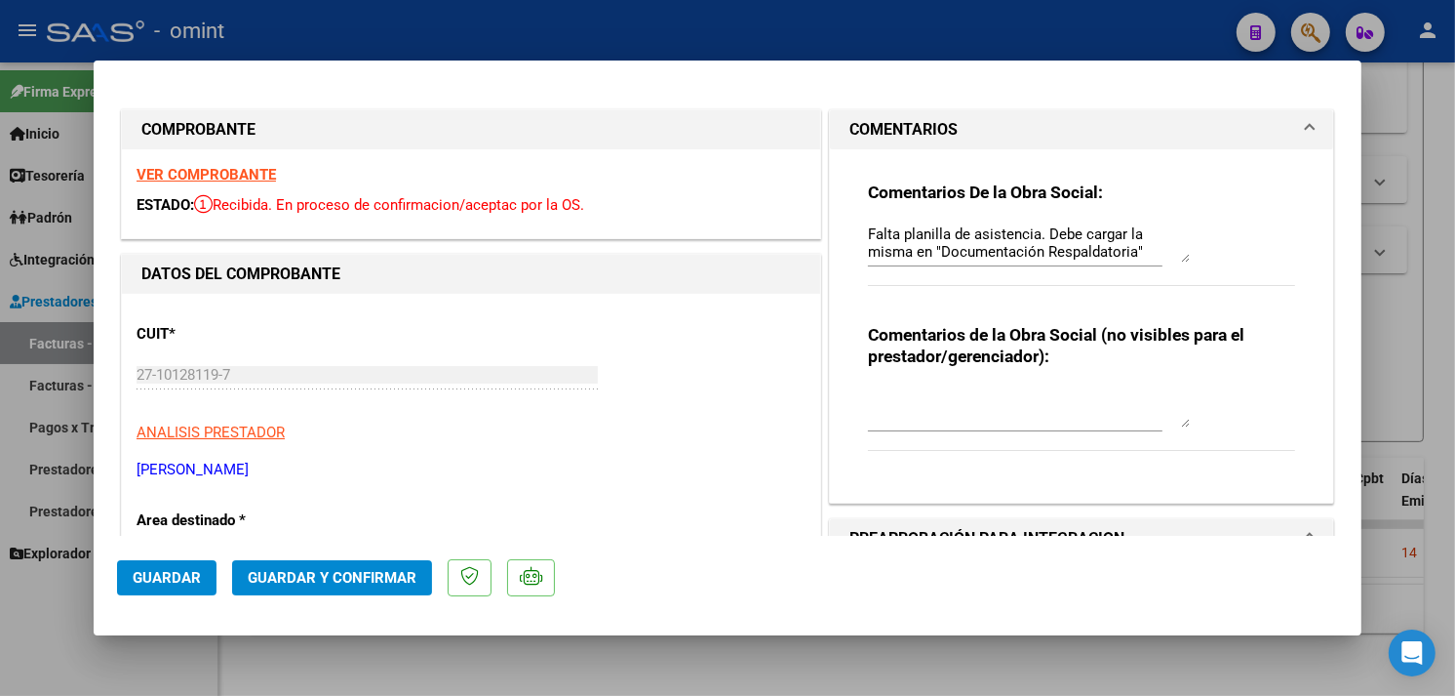
click at [219, 174] on strong "VER COMPROBANTE" at bounding box center [206, 175] width 139 height 18
click at [361, 564] on button "Guardar y Confirmar" at bounding box center [332, 577] width 200 height 35
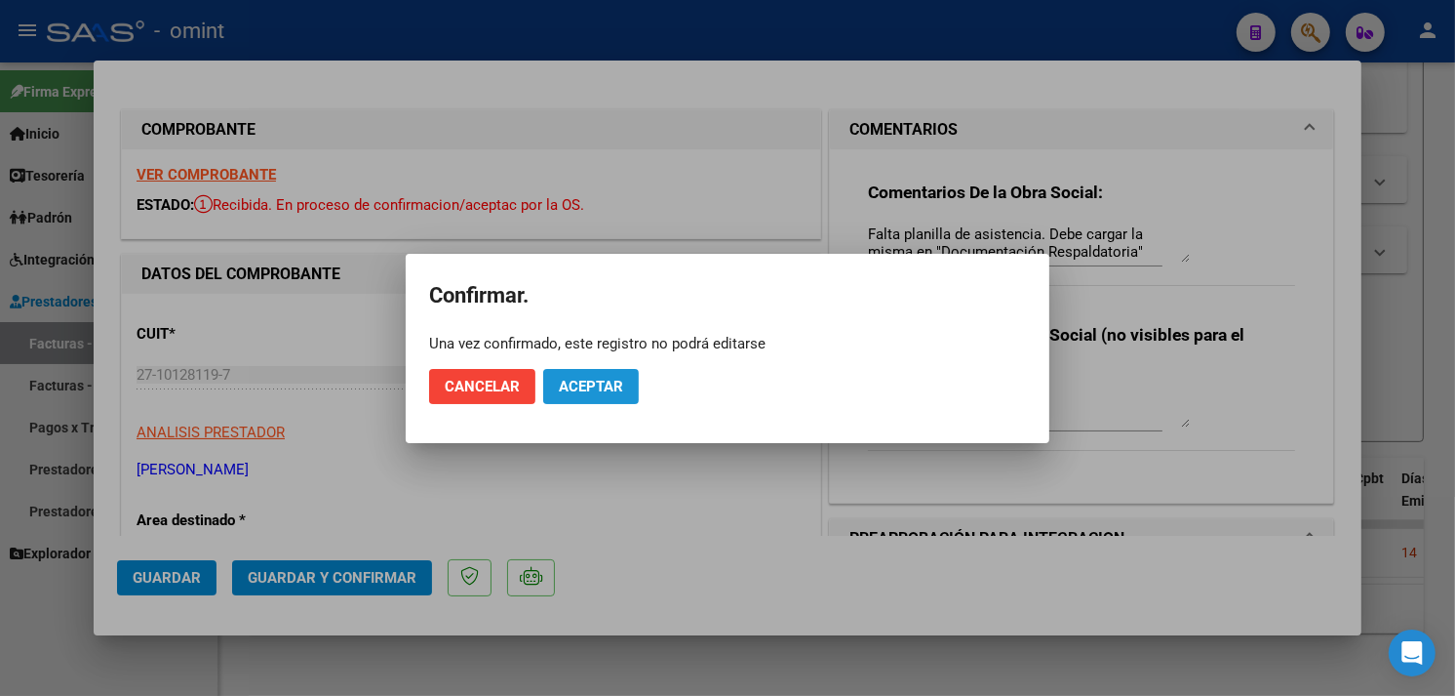
click at [568, 392] on span "Aceptar" at bounding box center [591, 387] width 64 height 18
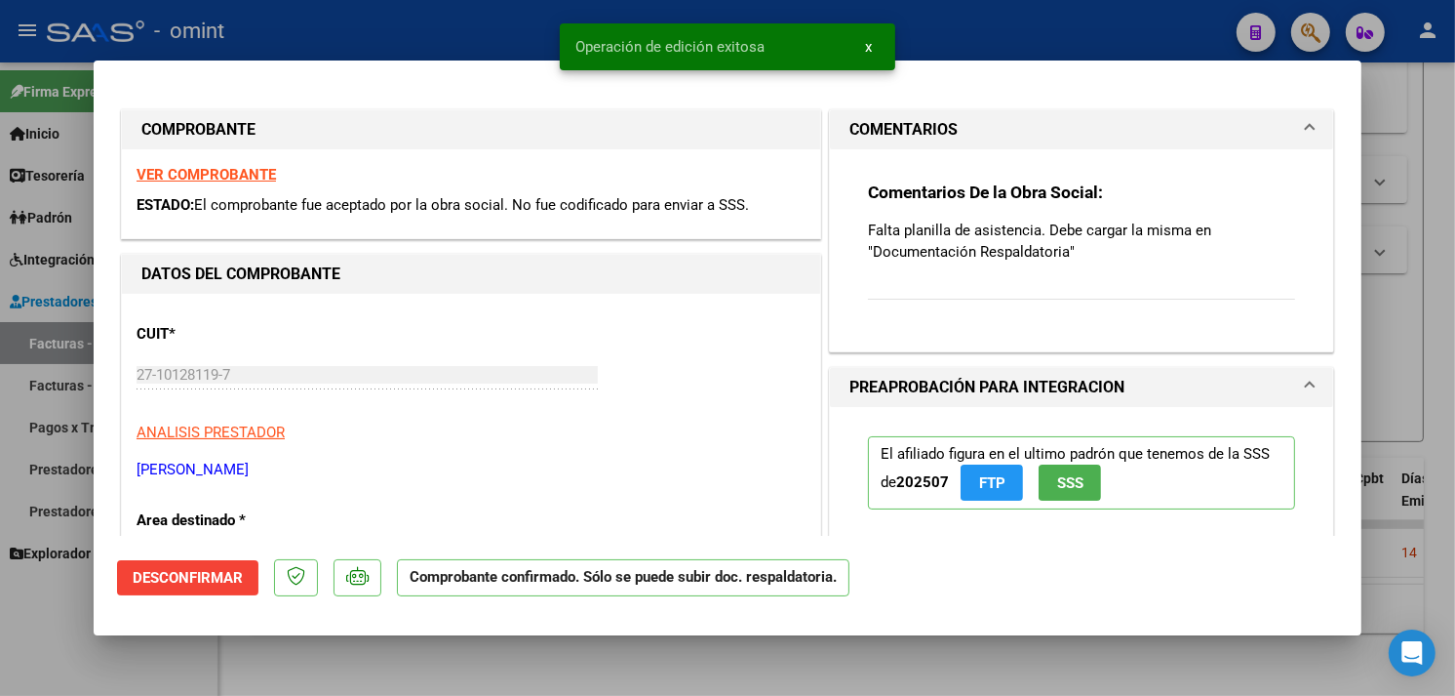
type input "$ 0,00"
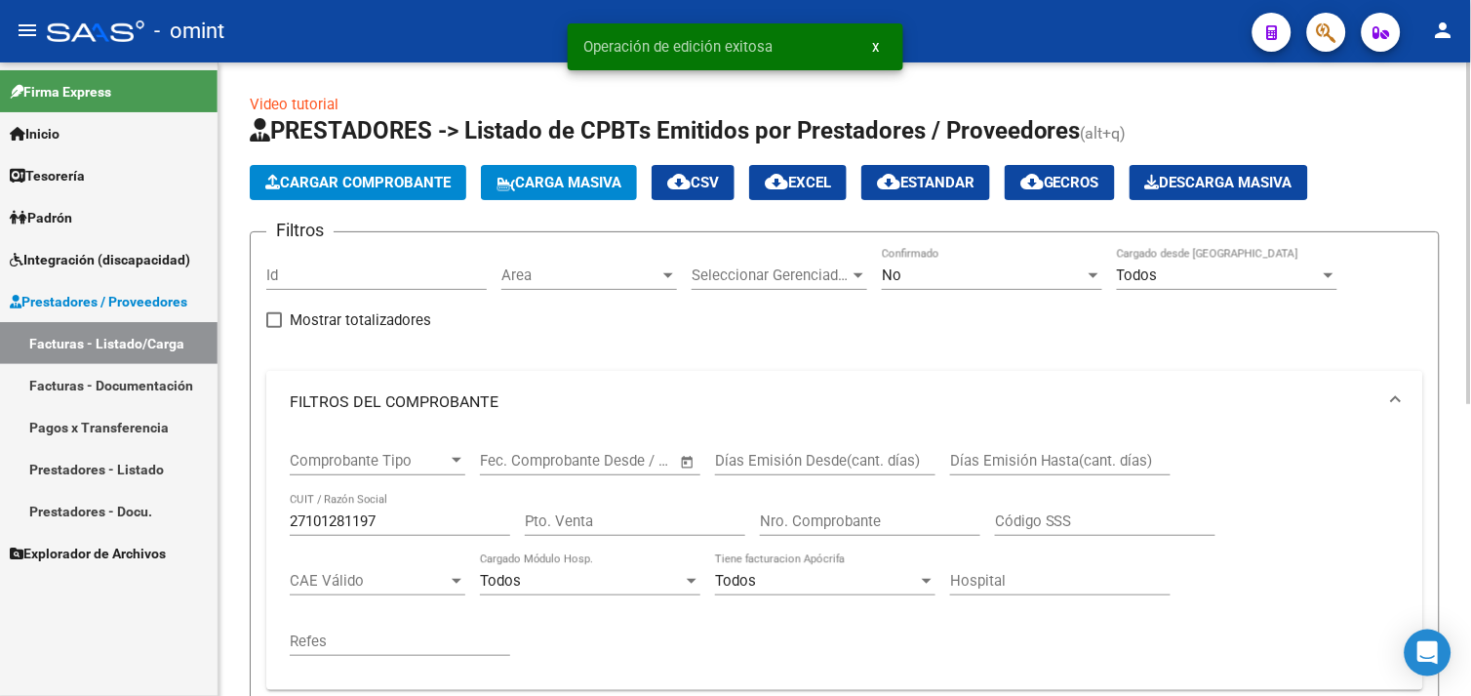
click at [349, 520] on input "27101281197" at bounding box center [400, 521] width 220 height 18
paste input "30663552569"
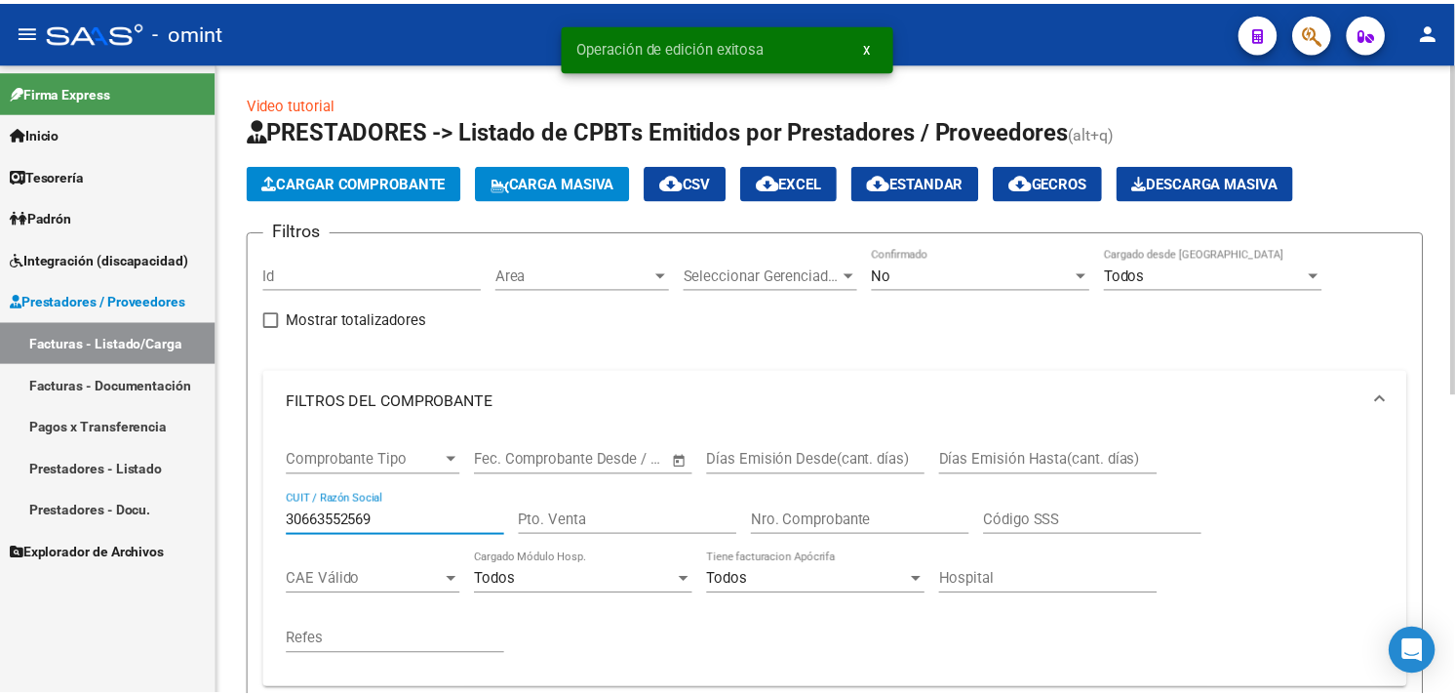
scroll to position [571, 0]
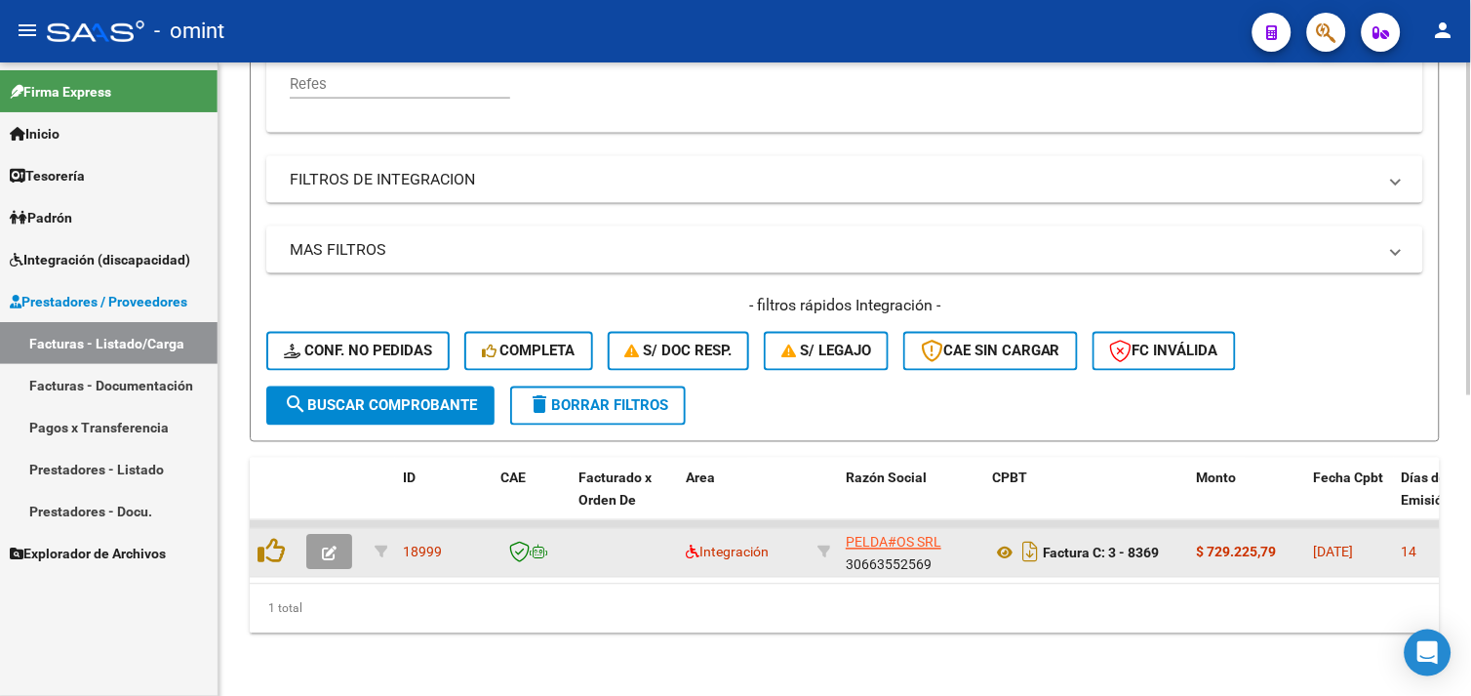
type input "30663552569"
click at [332, 546] on icon "button" at bounding box center [329, 553] width 15 height 15
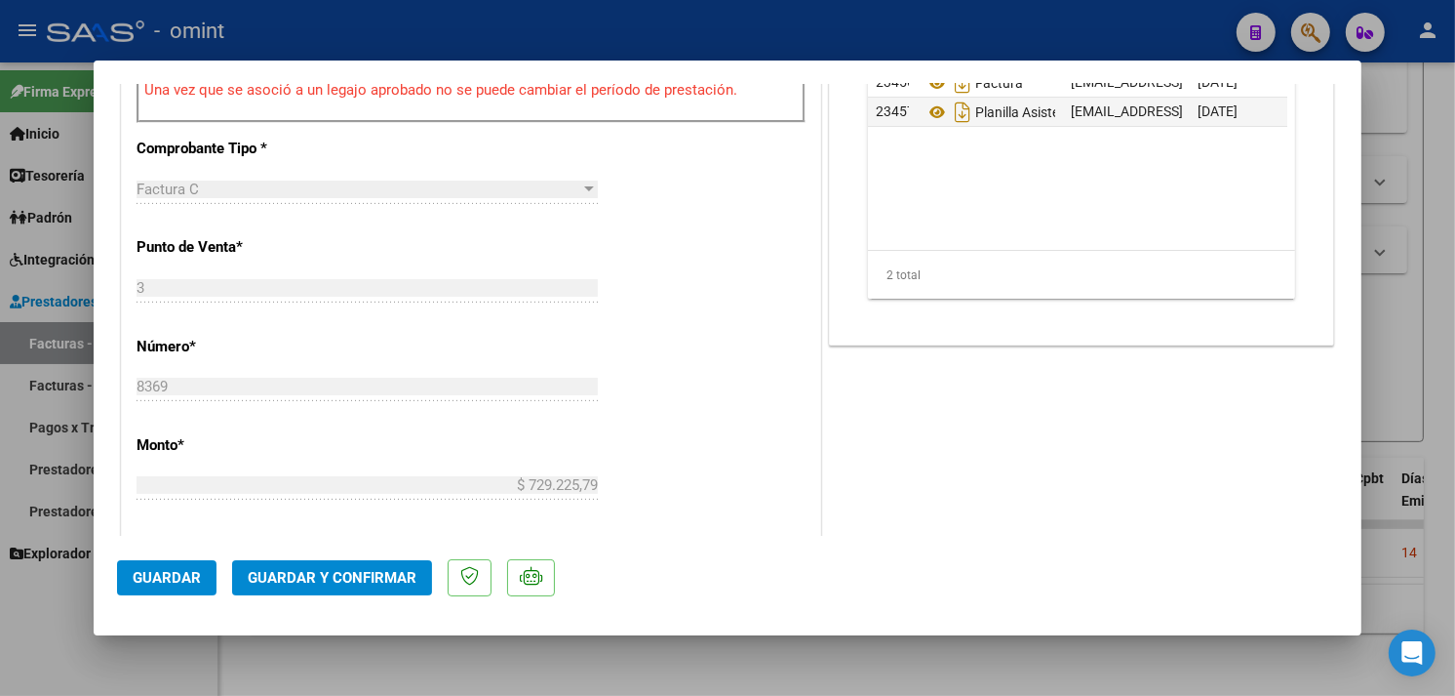
scroll to position [758, 0]
click at [394, 568] on button "Guardar y Confirmar" at bounding box center [332, 577] width 200 height 35
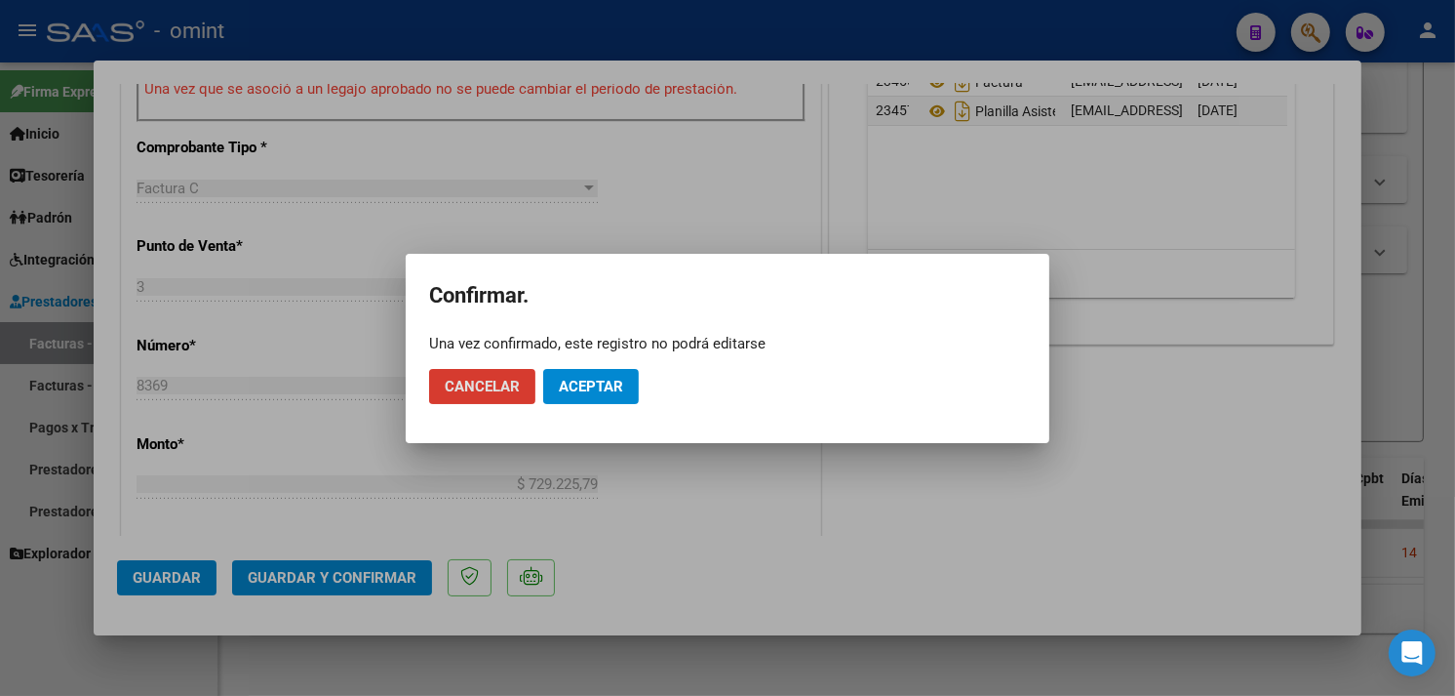
click at [585, 395] on button "Aceptar" at bounding box center [591, 386] width 96 height 35
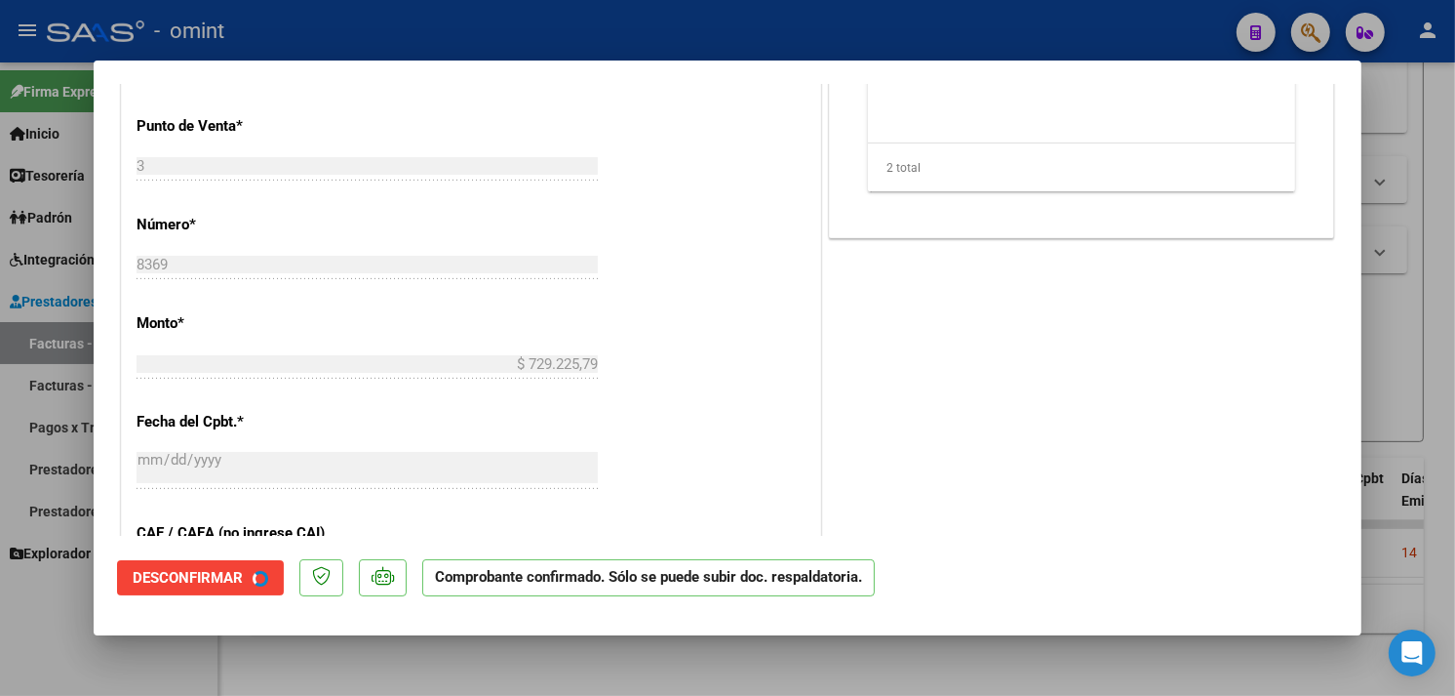
type input "$ 0,00"
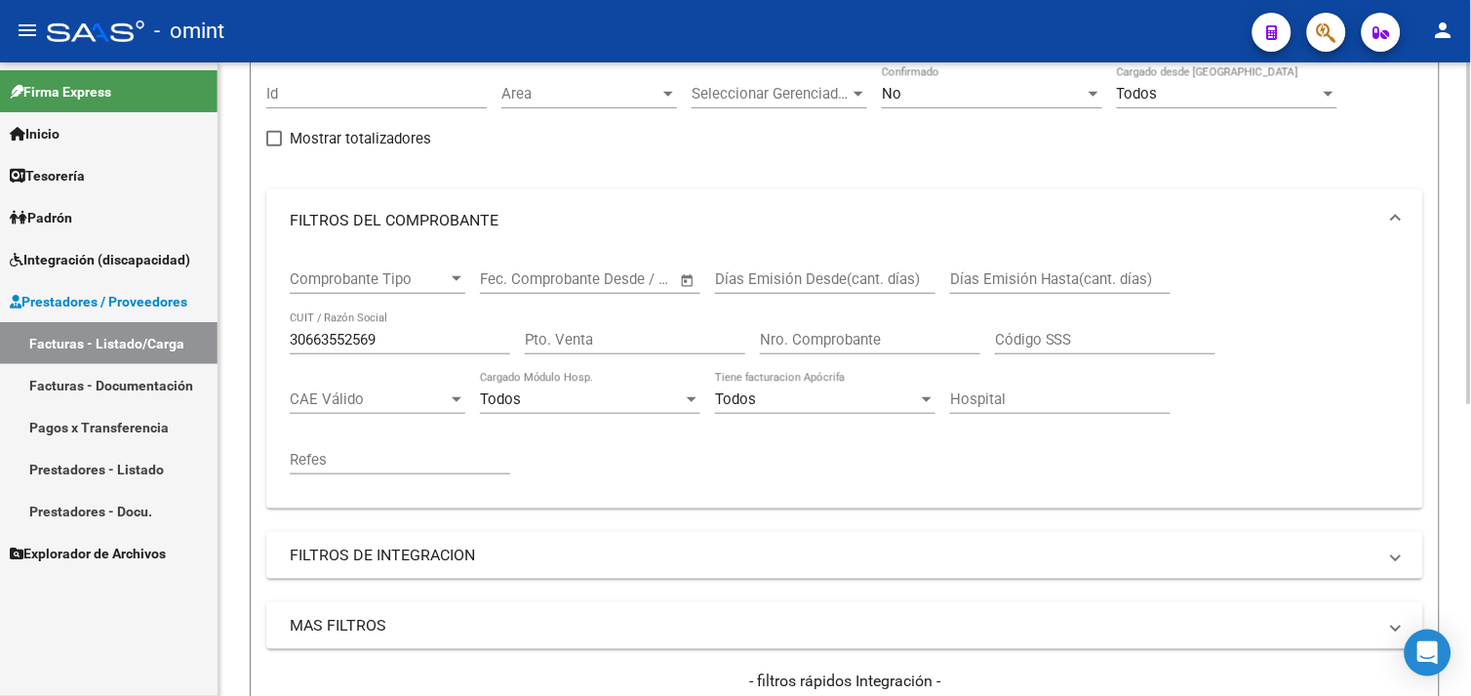
scroll to position [107, 0]
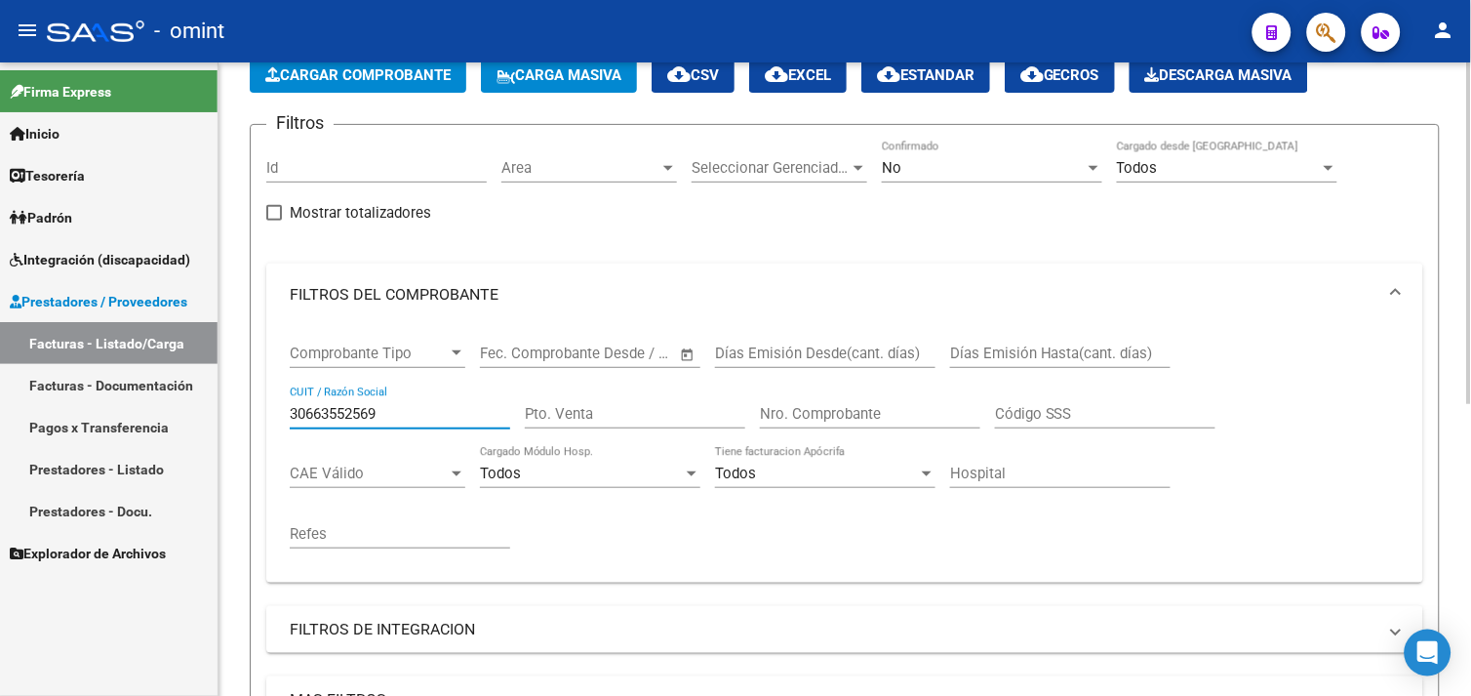
click at [352, 407] on input "30663552569" at bounding box center [400, 414] width 220 height 18
paste input "714134368"
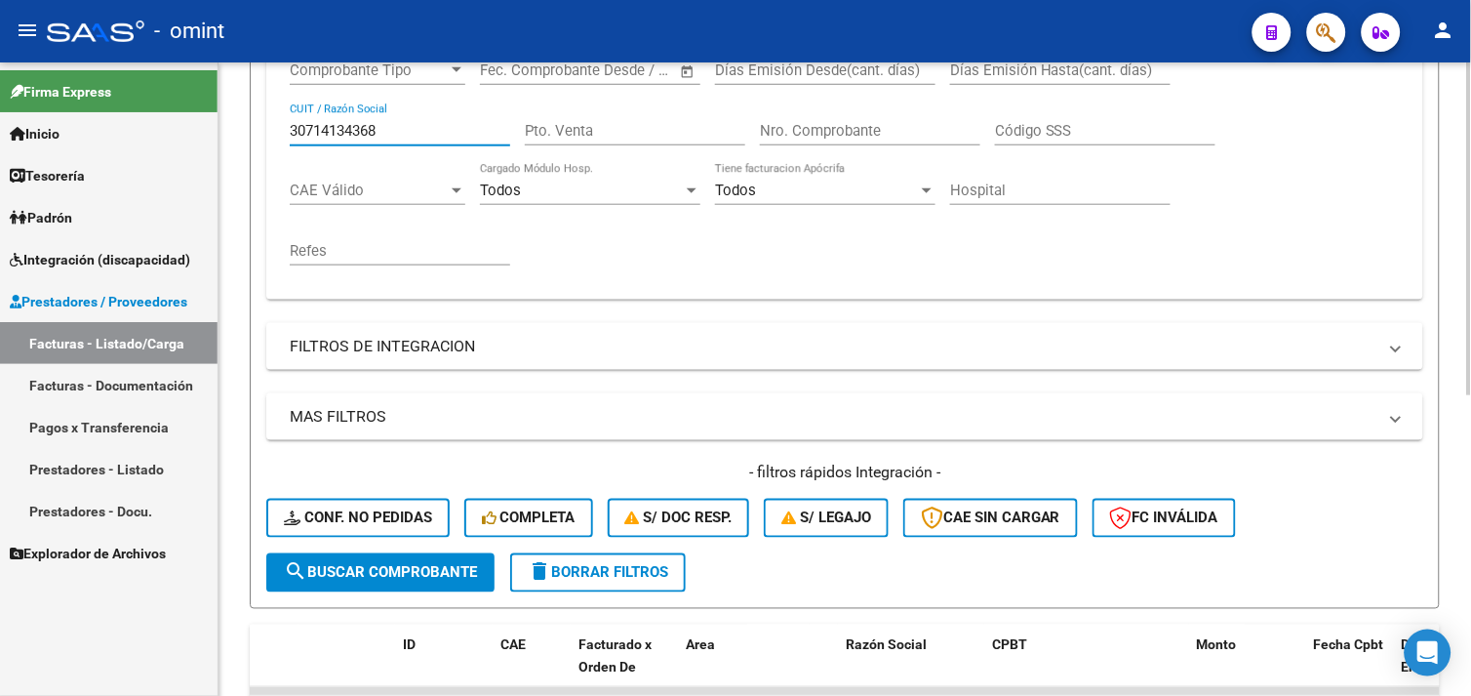
scroll to position [571, 0]
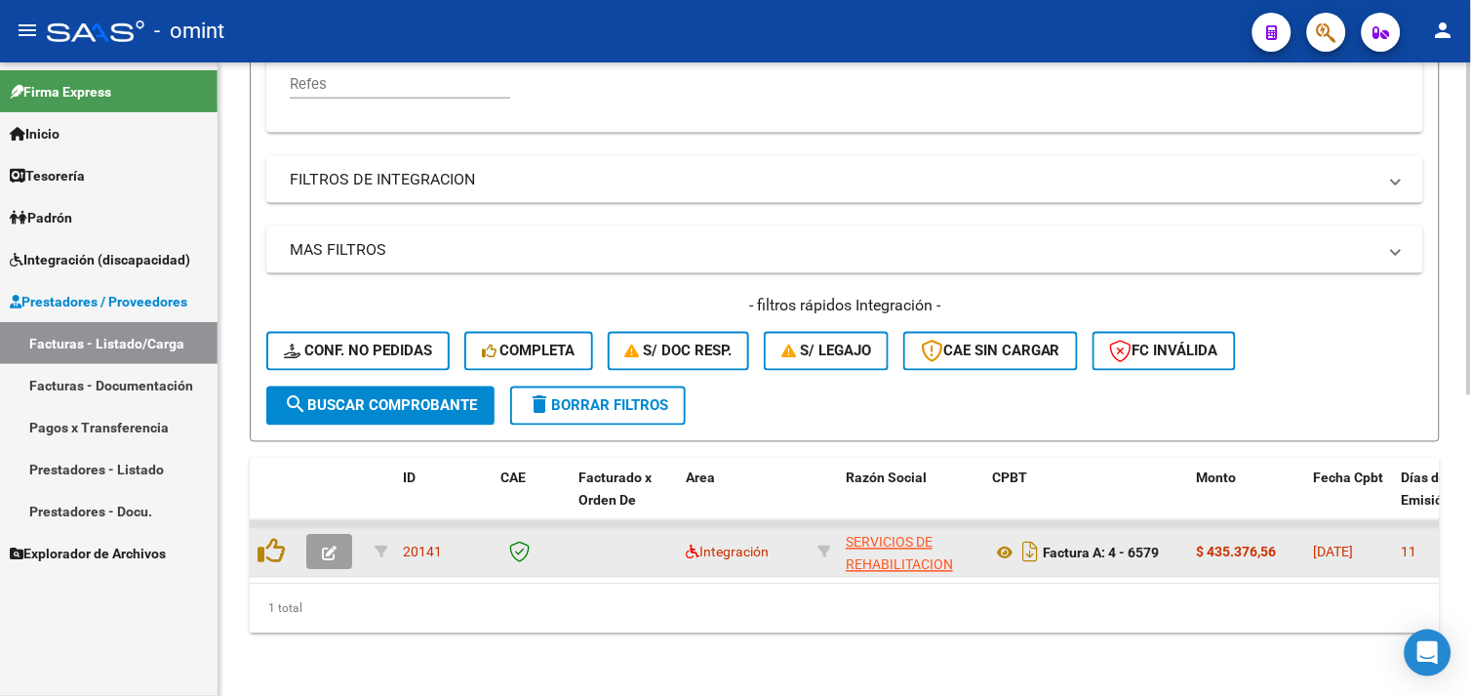
type input "30714134368"
click at [332, 546] on icon "button" at bounding box center [329, 553] width 15 height 15
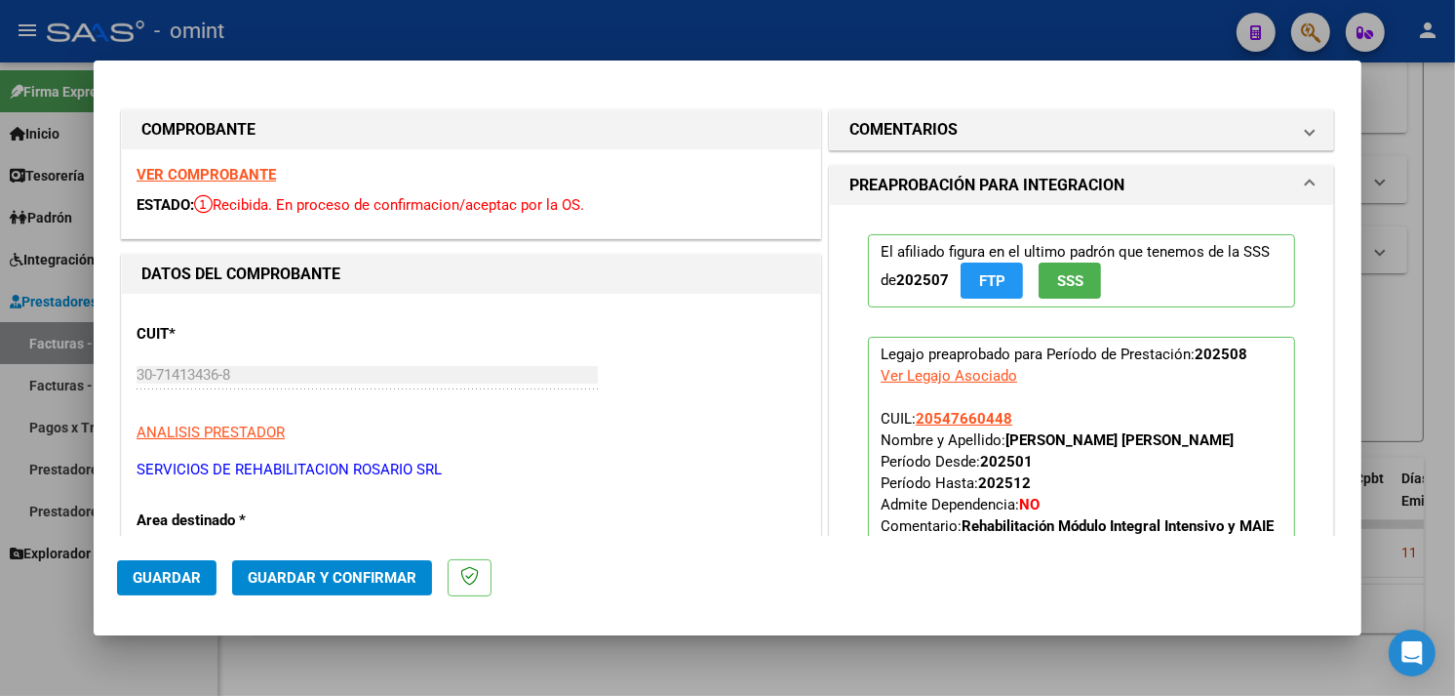
click at [217, 176] on strong "VER COMPROBANTE" at bounding box center [206, 175] width 139 height 18
type input "$ 0,00"
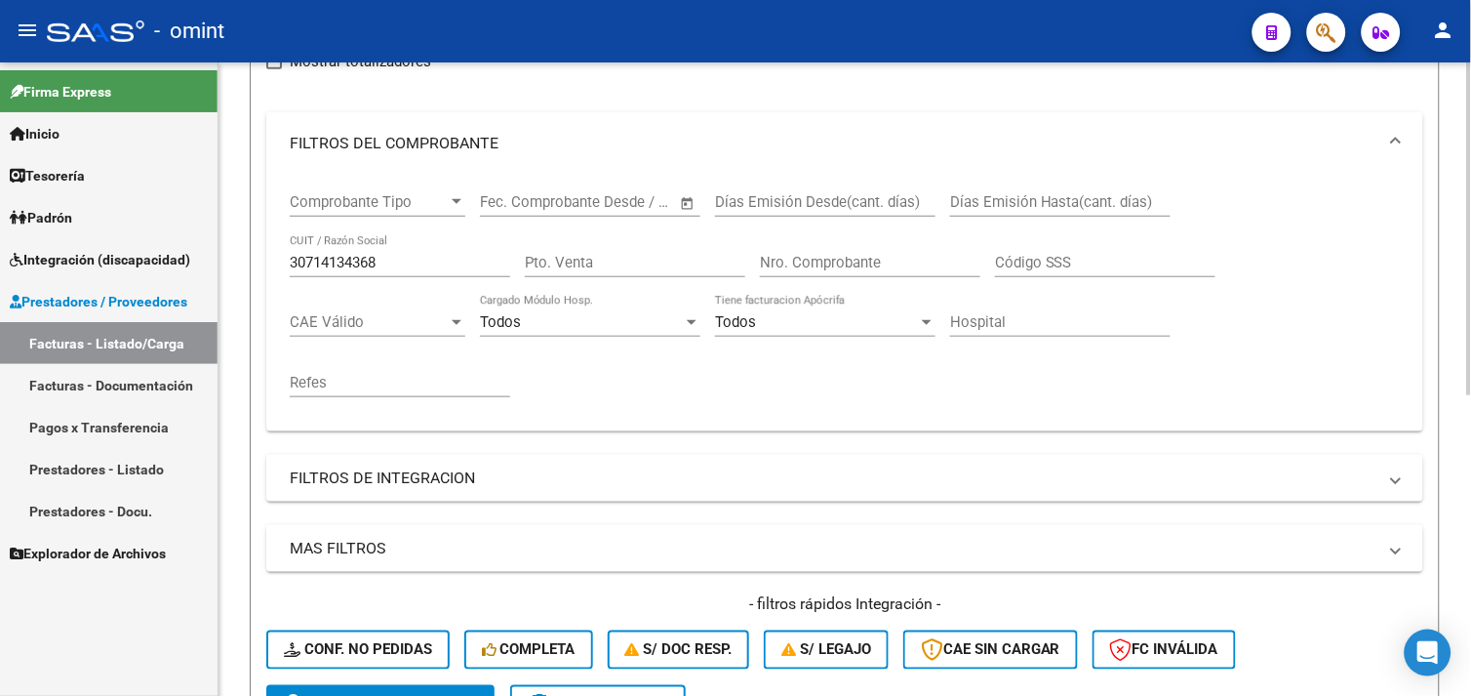
scroll to position [246, 0]
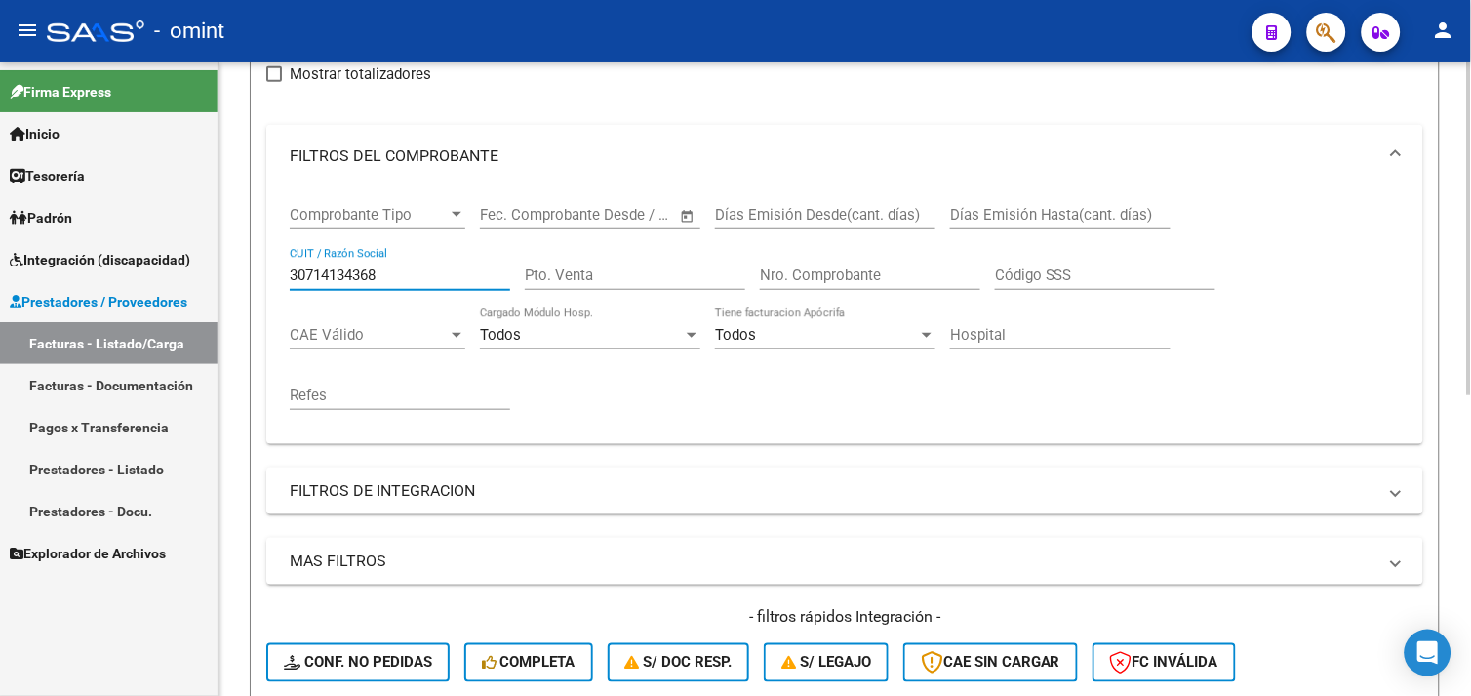
click at [346, 274] on input "30714134368" at bounding box center [400, 275] width 220 height 18
paste input "07913394"
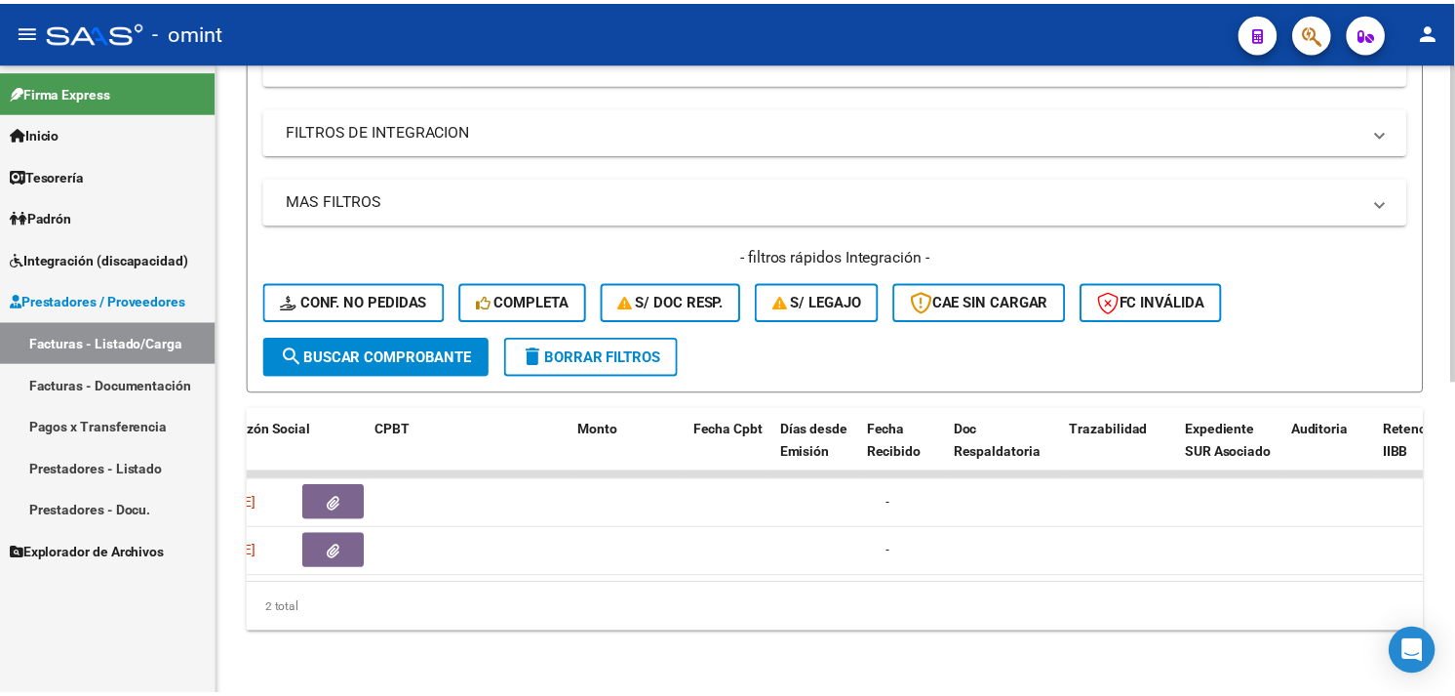
scroll to position [0, 0]
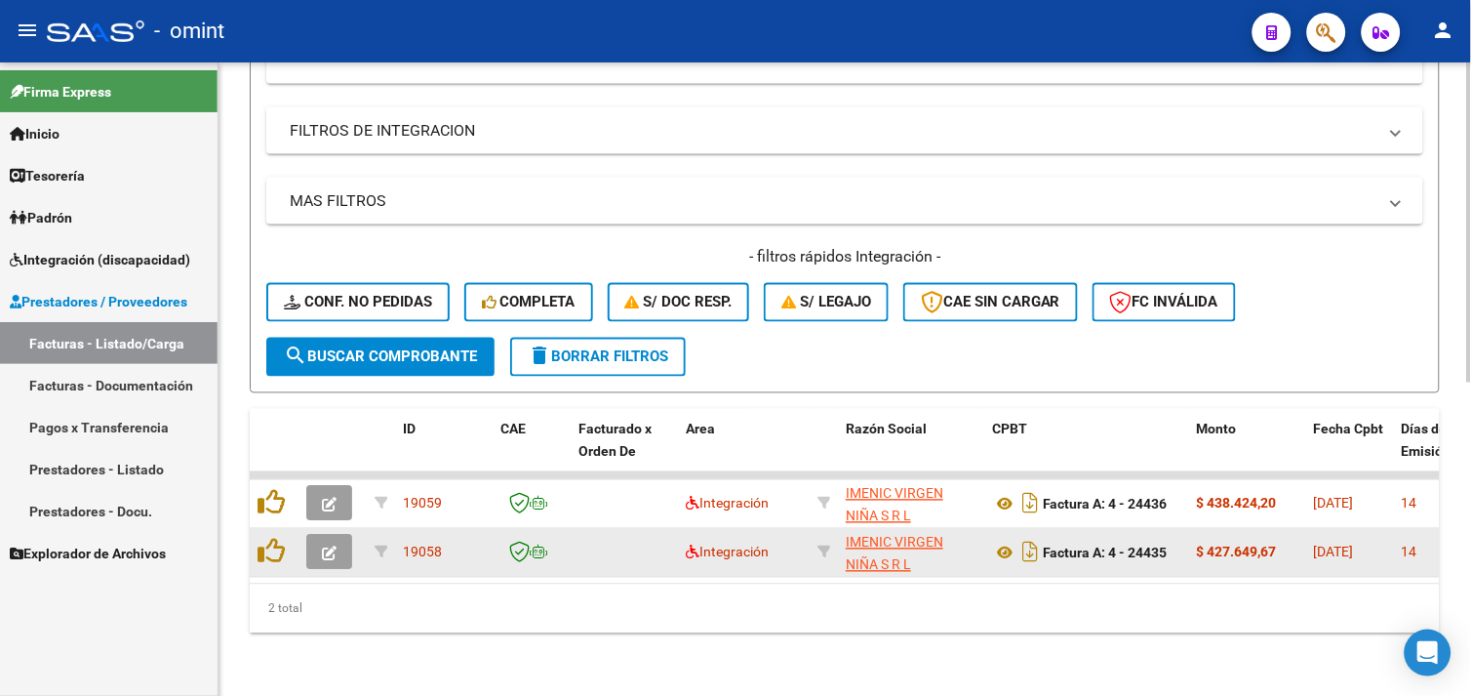
type input "30707913394"
click at [326, 546] on icon "button" at bounding box center [329, 553] width 15 height 15
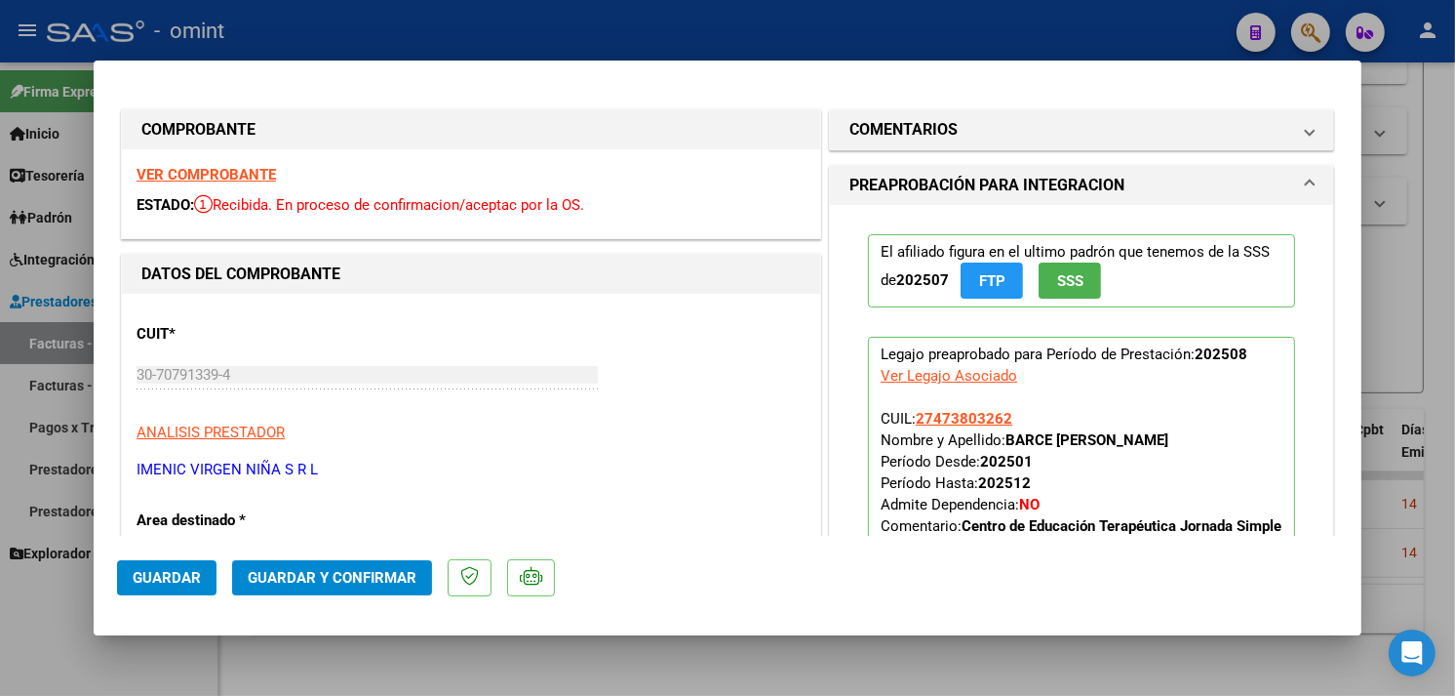
click at [217, 168] on strong "VER COMPROBANTE" at bounding box center [206, 175] width 139 height 18
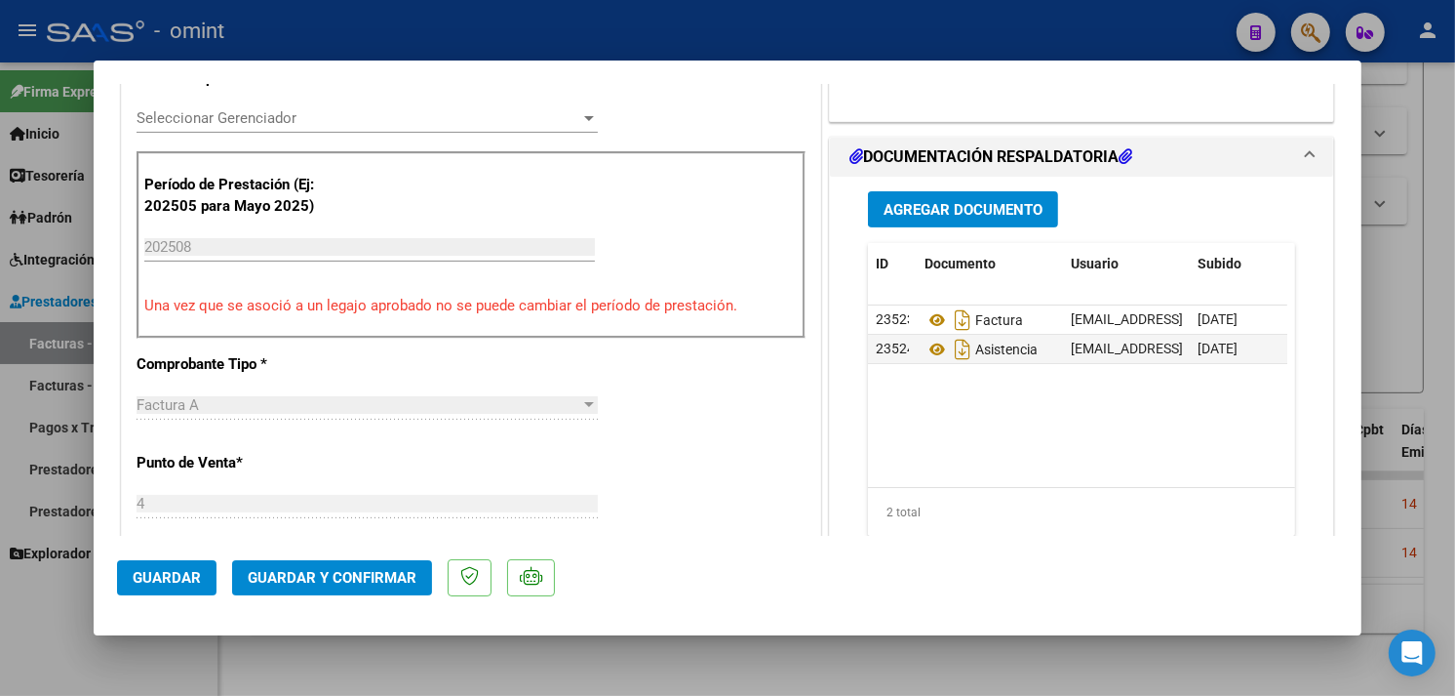
scroll to position [758, 0]
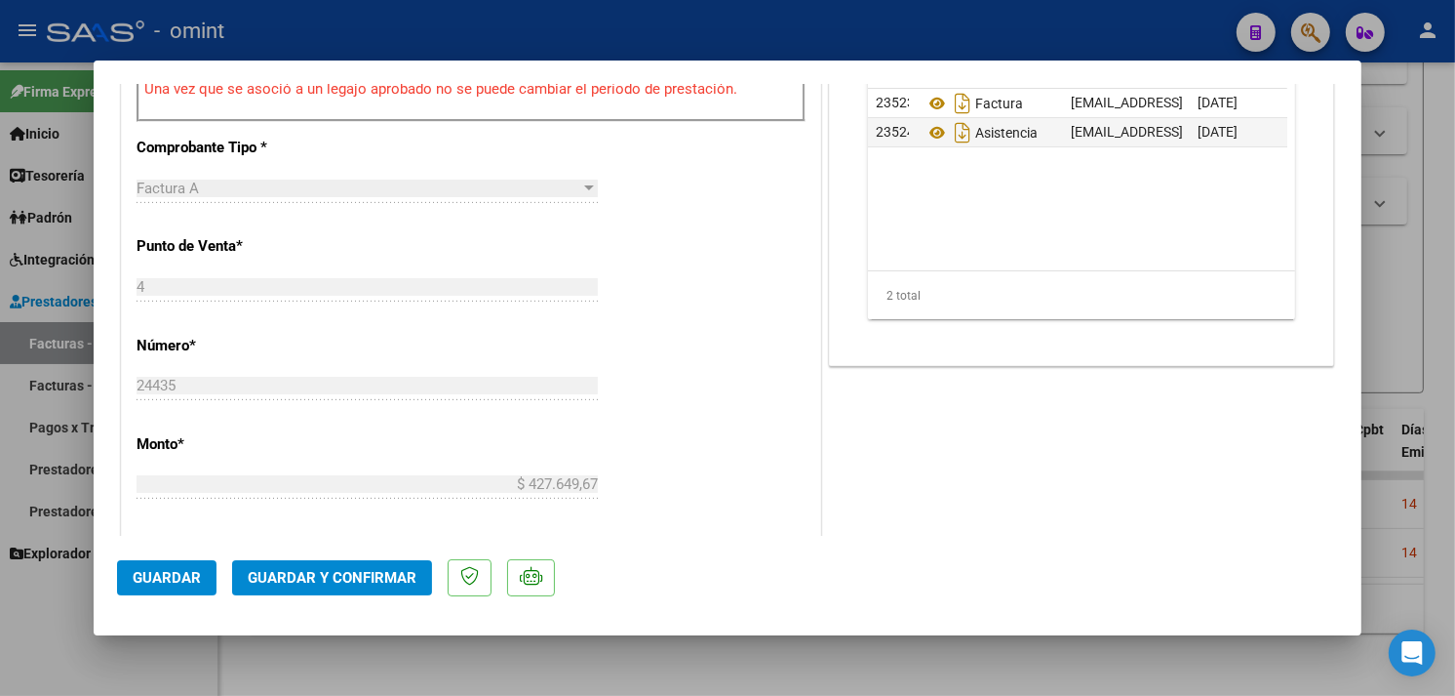
click at [378, 574] on span "Guardar y Confirmar" at bounding box center [332, 578] width 169 height 18
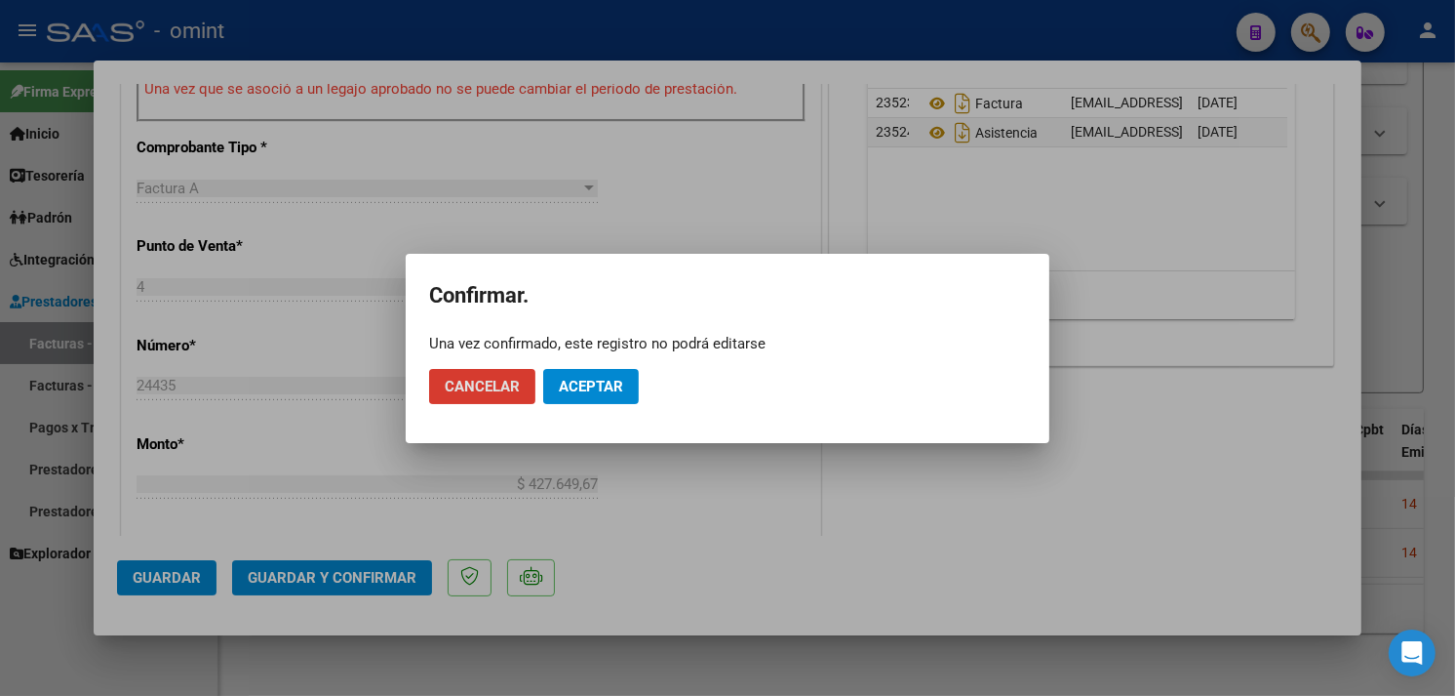
click at [607, 375] on button "Aceptar" at bounding box center [591, 386] width 96 height 35
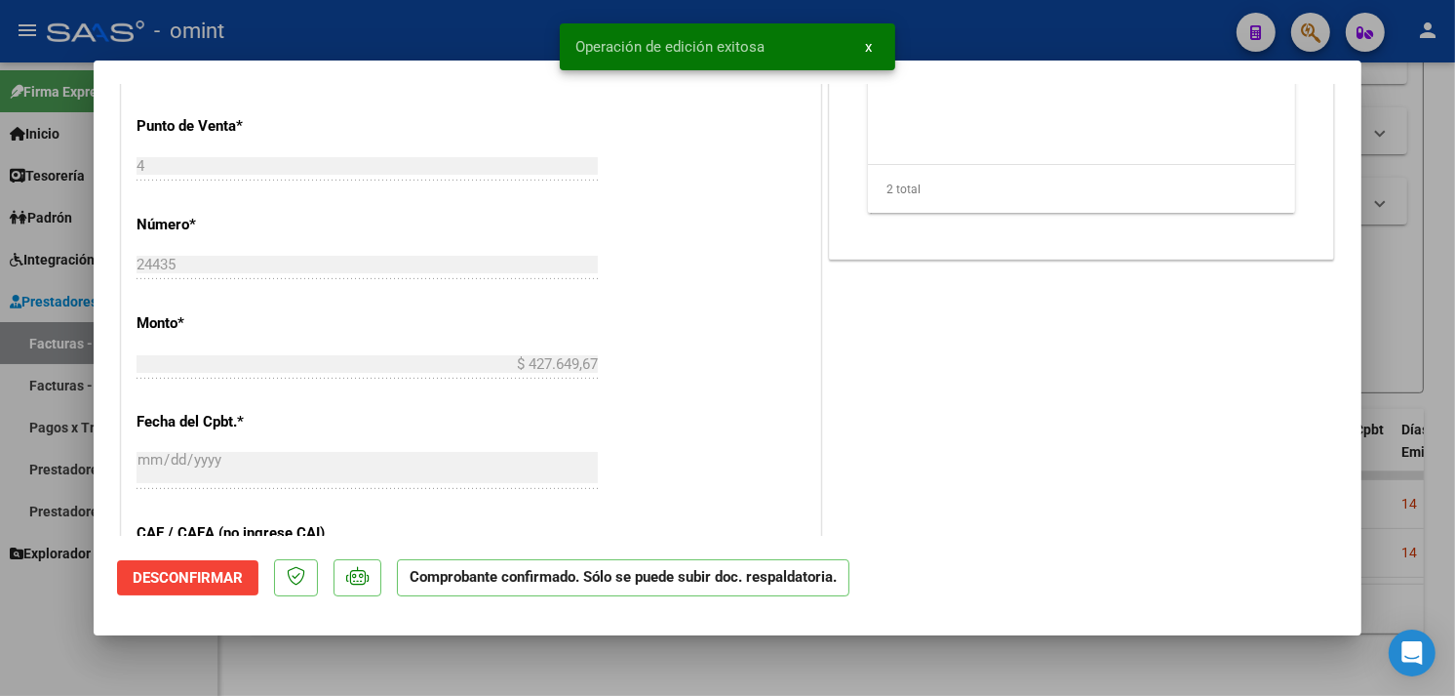
type input "$ 0,00"
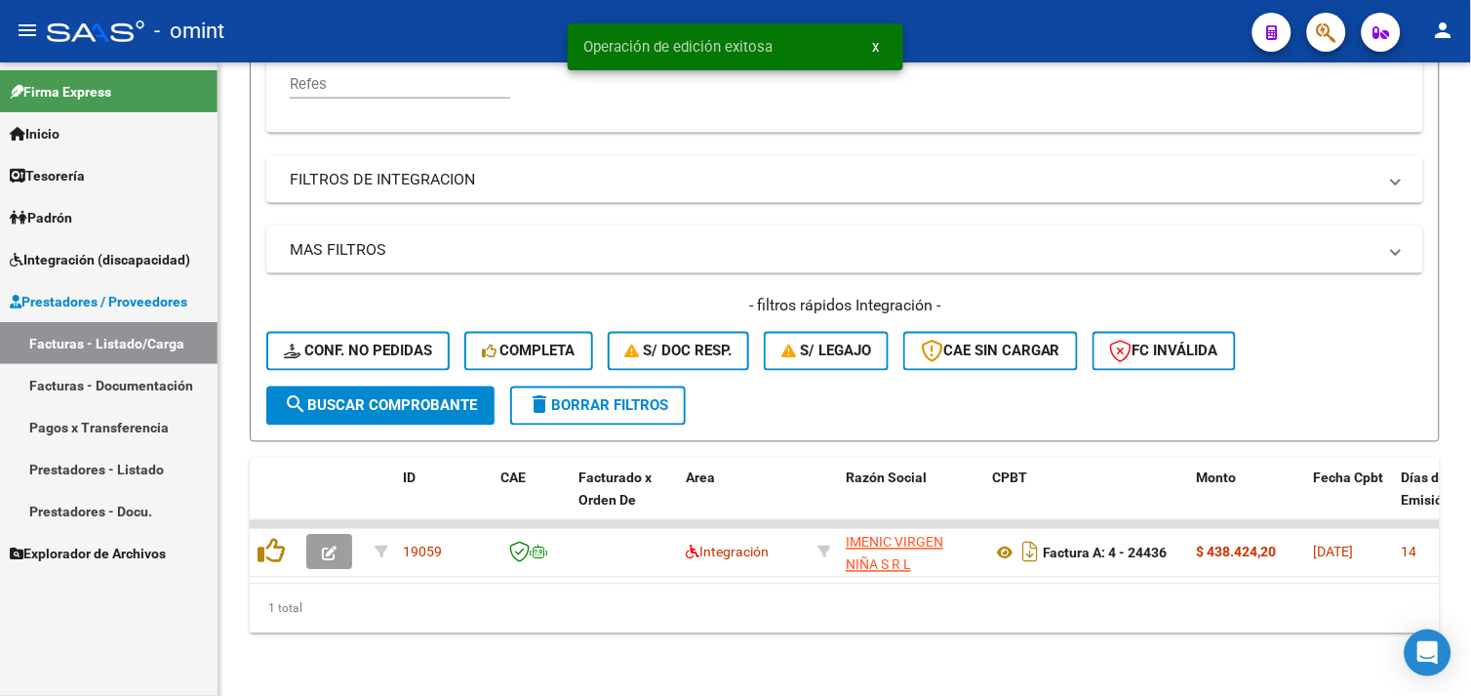
scroll to position [572, 0]
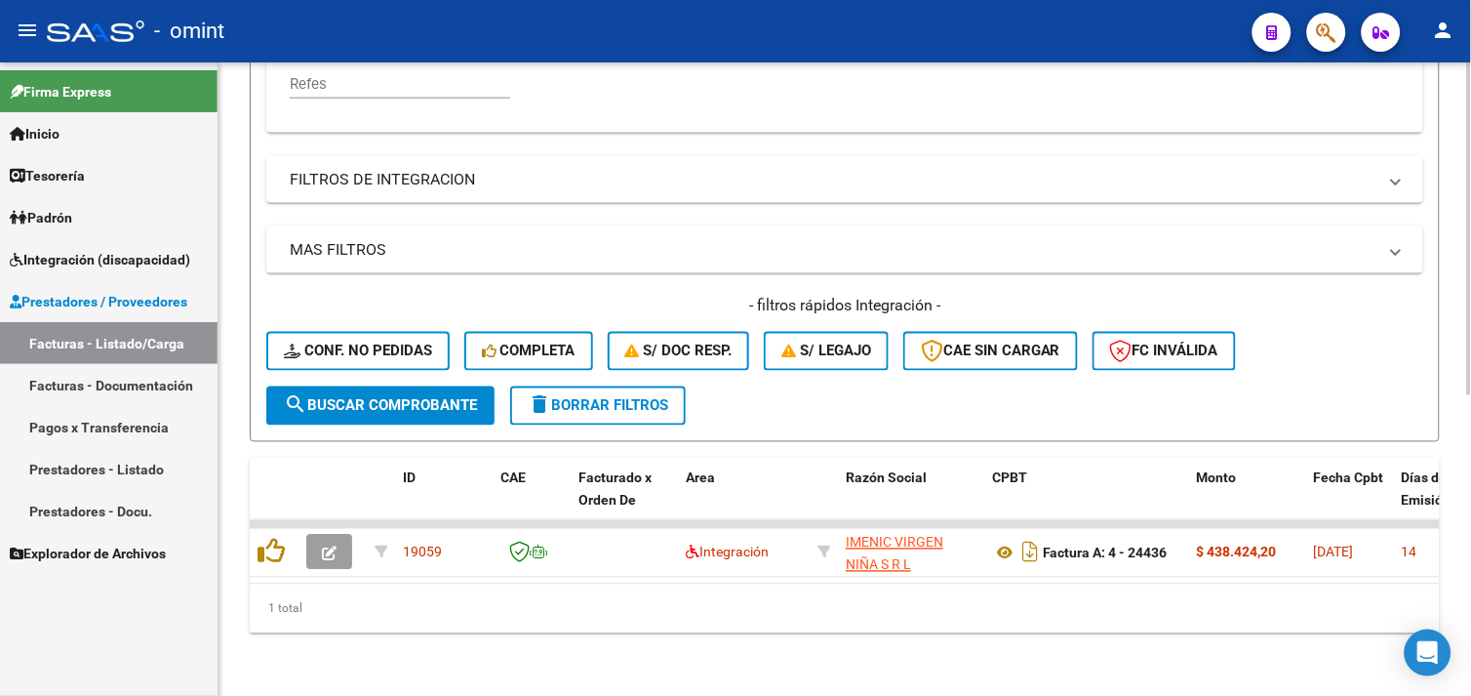
click at [578, 397] on span "delete Borrar Filtros" at bounding box center [598, 406] width 140 height 18
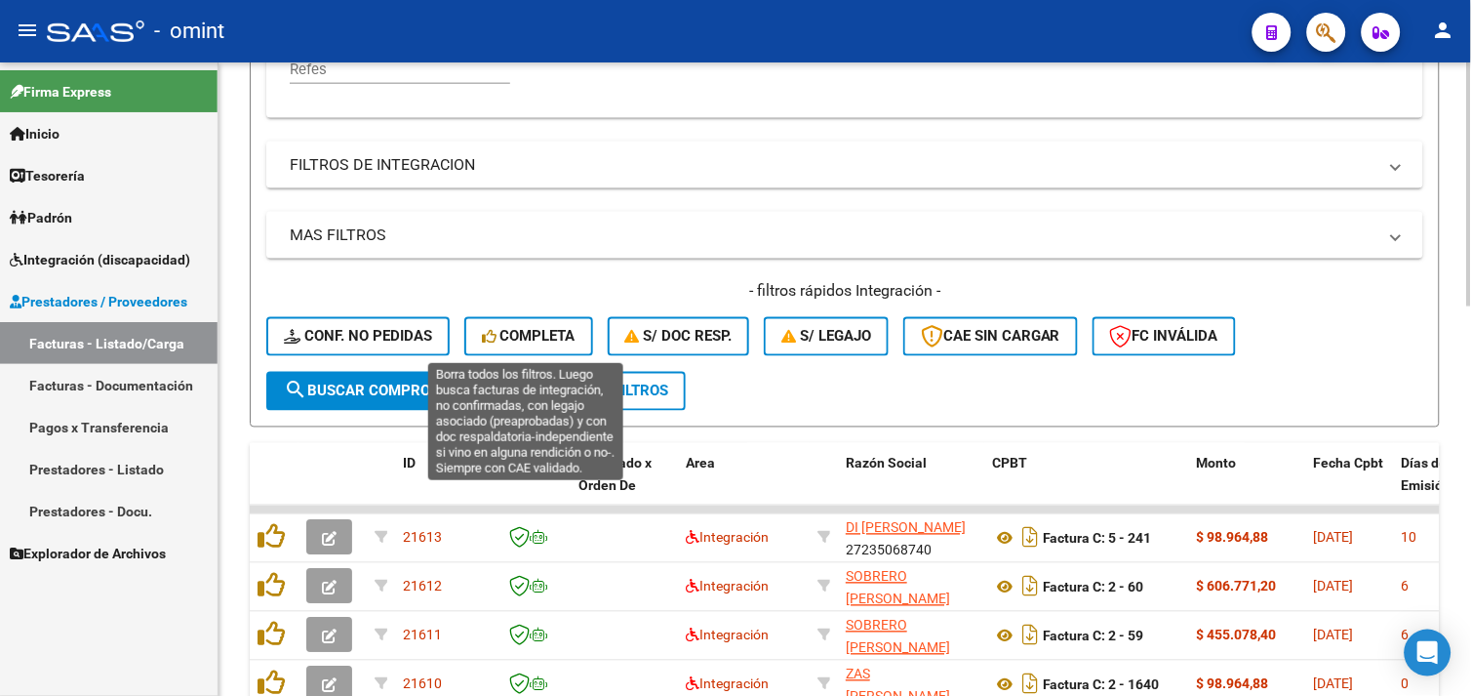
click at [528, 324] on button "Completa" at bounding box center [528, 336] width 129 height 39
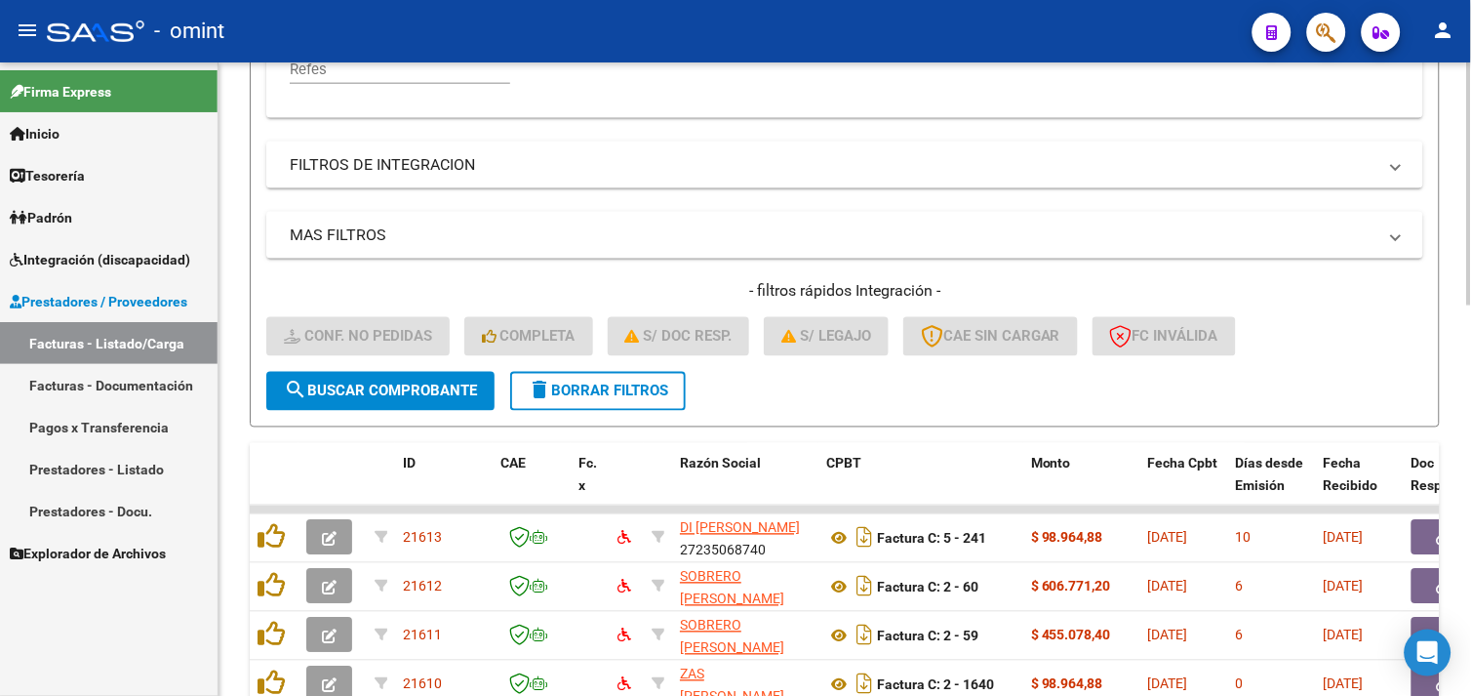
scroll to position [1010, 0]
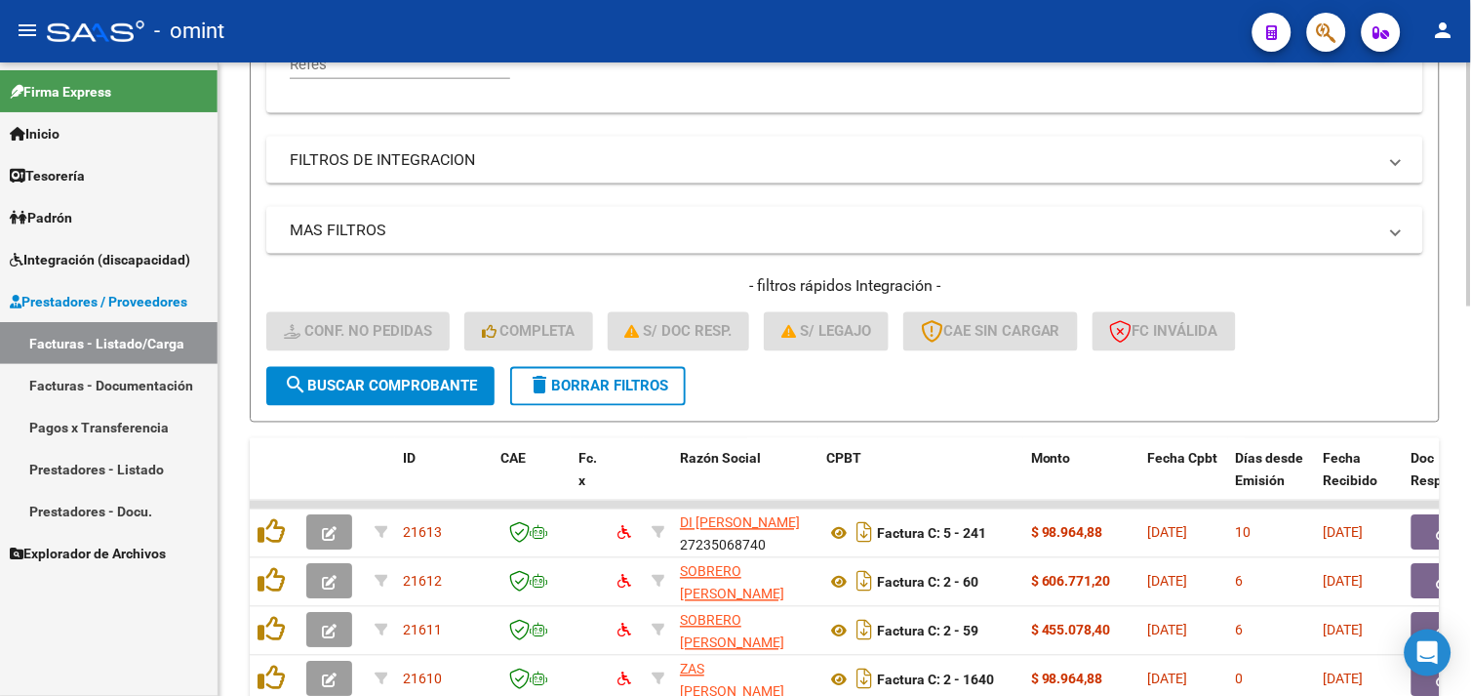
click at [541, 375] on mat-icon "delete" at bounding box center [539, 385] width 23 height 23
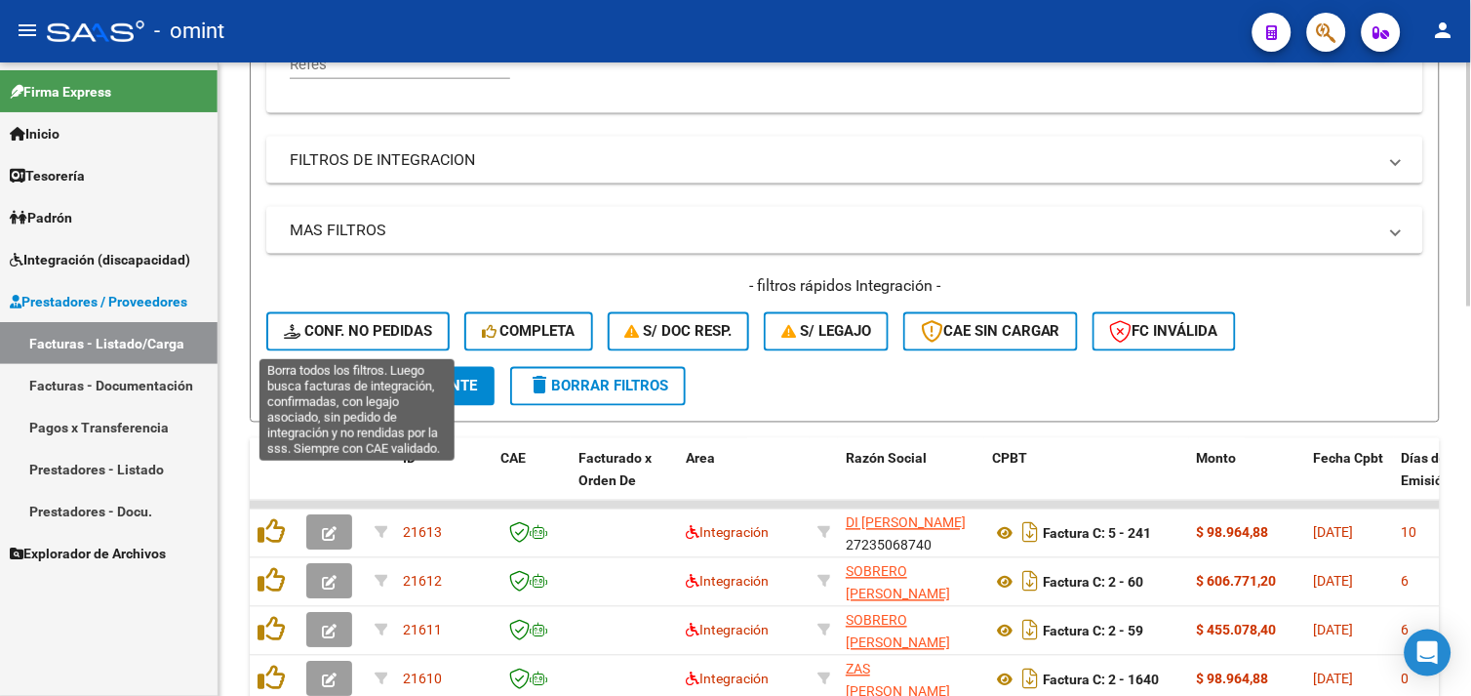
click at [408, 329] on span "Conf. no pedidas" at bounding box center [358, 332] width 148 height 18
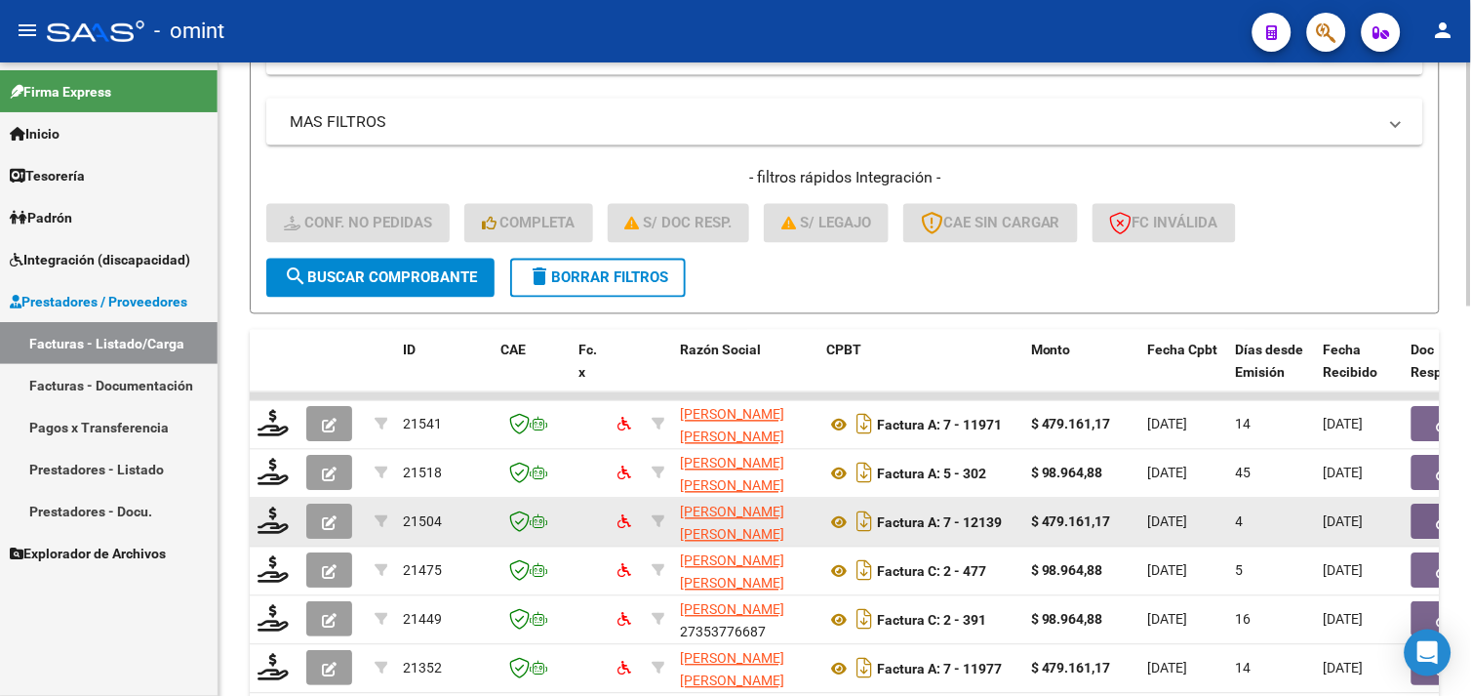
scroll to position [251, 0]
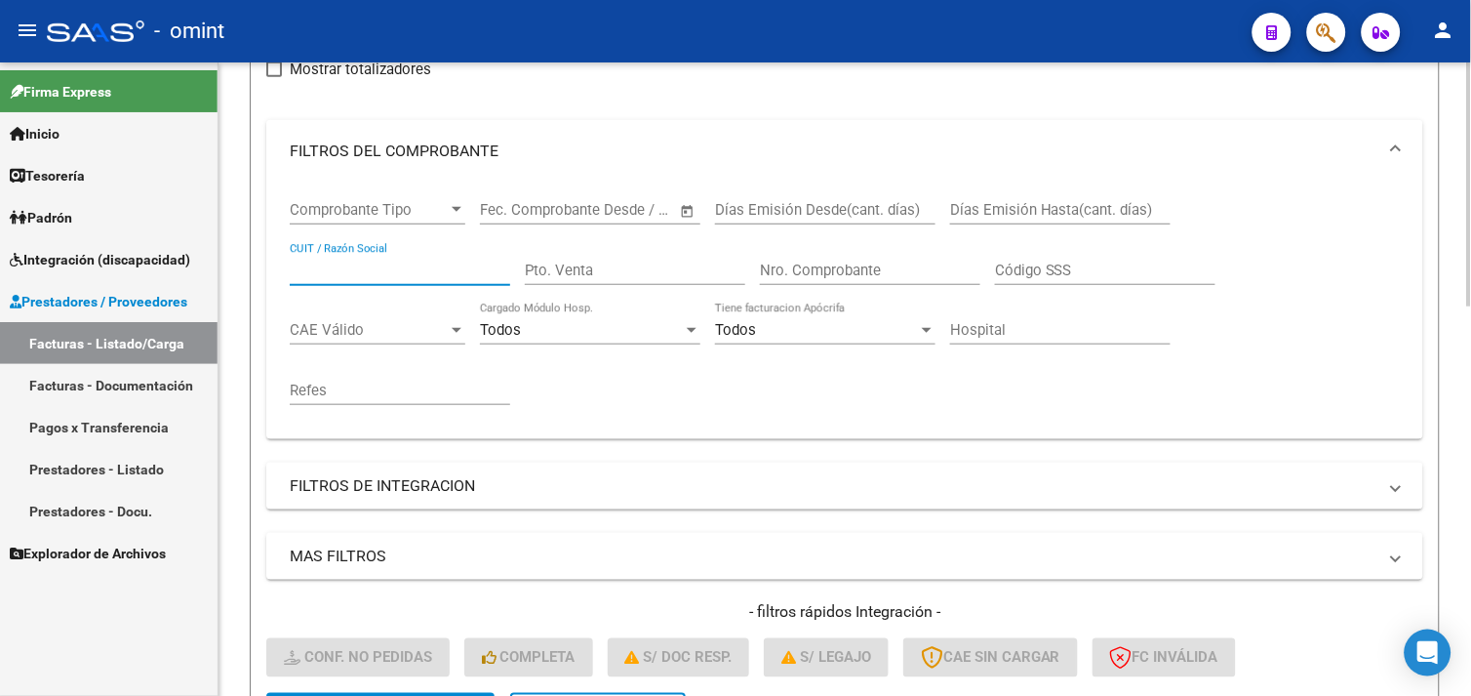
click at [354, 269] on input "CUIT / Razón Social" at bounding box center [400, 270] width 220 height 18
paste input "23277692244"
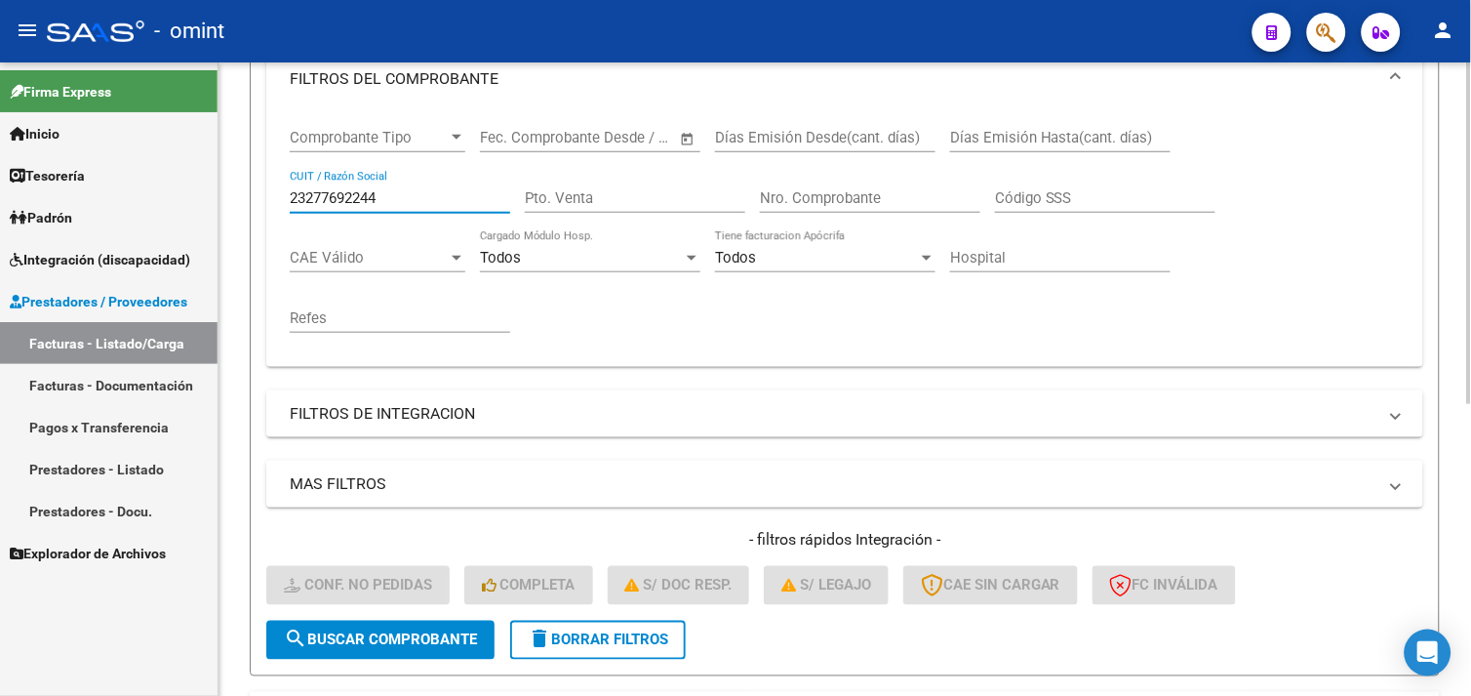
scroll to position [431, 0]
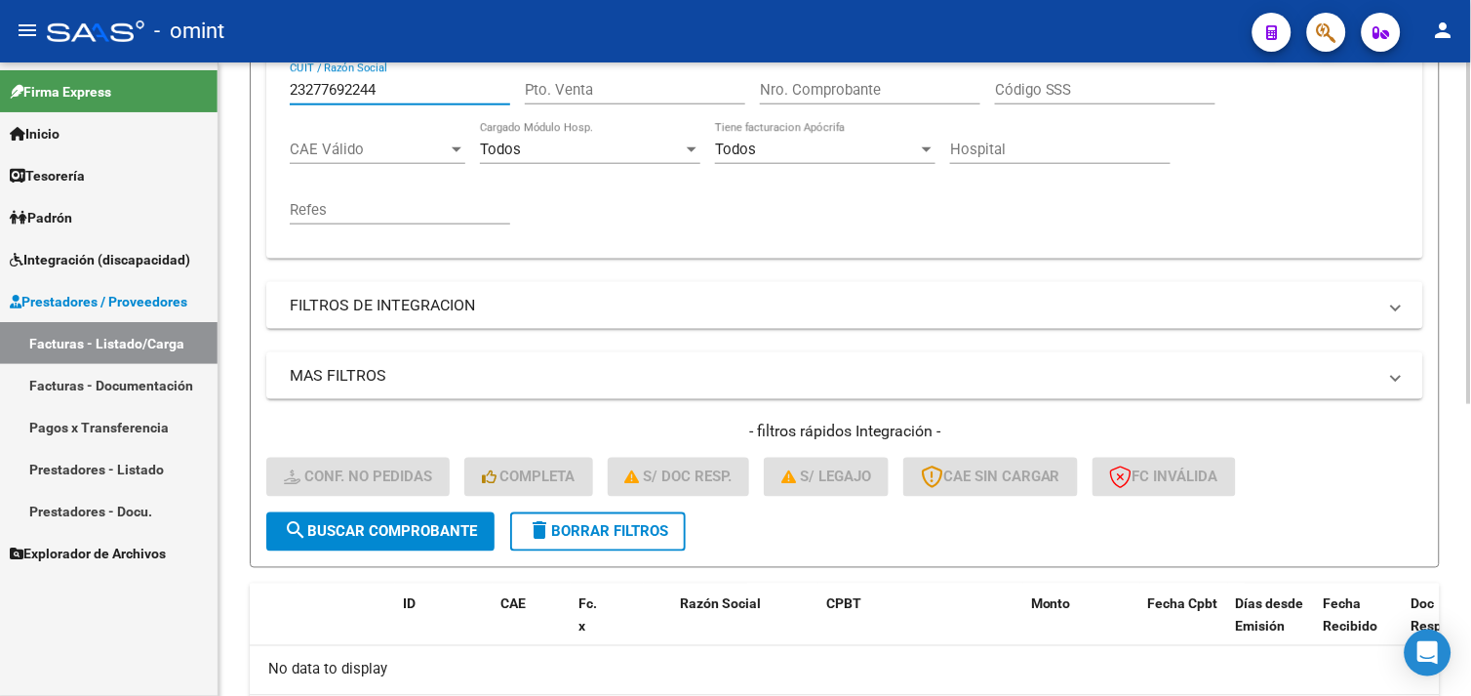
type input "23277692244"
click at [571, 520] on button "delete Borrar Filtros" at bounding box center [598, 531] width 176 height 39
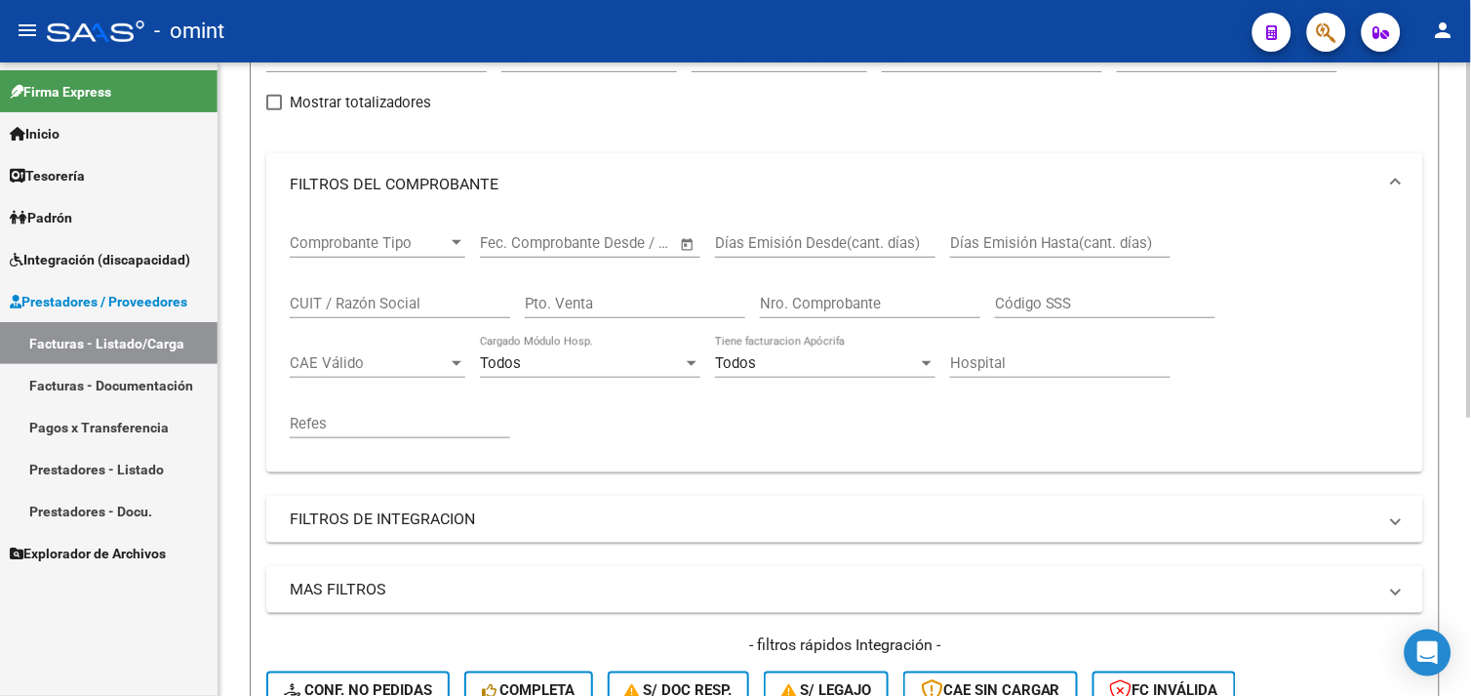
scroll to position [215, 0]
click at [338, 302] on input "CUIT / Razón Social" at bounding box center [400, 307] width 220 height 18
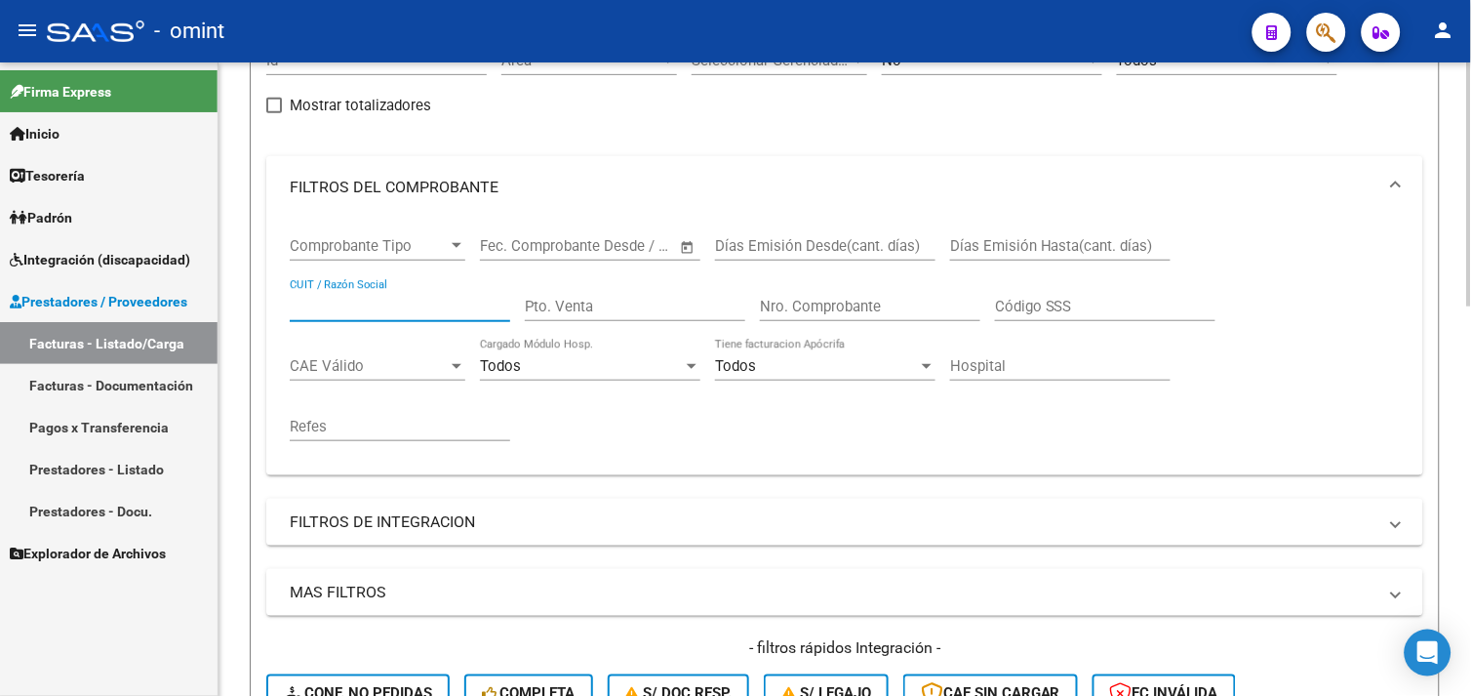
paste input "23277692244"
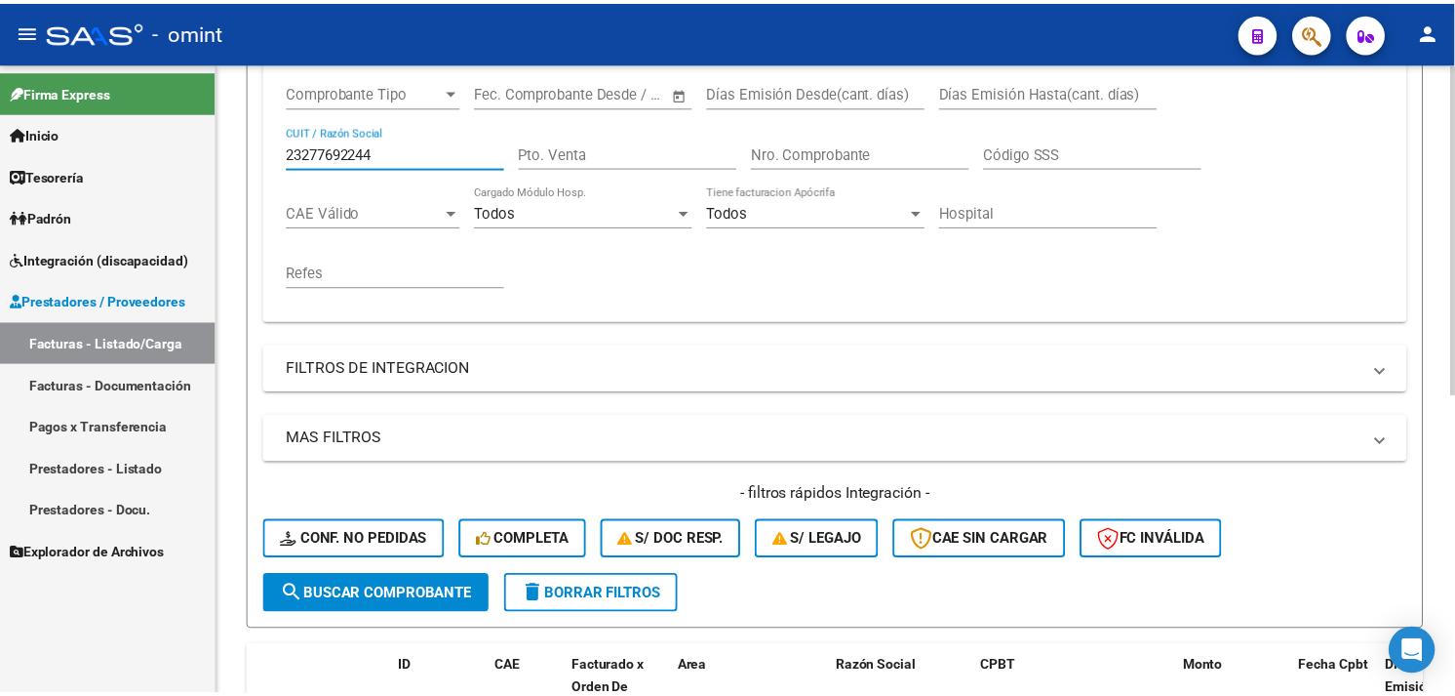
scroll to position [571, 0]
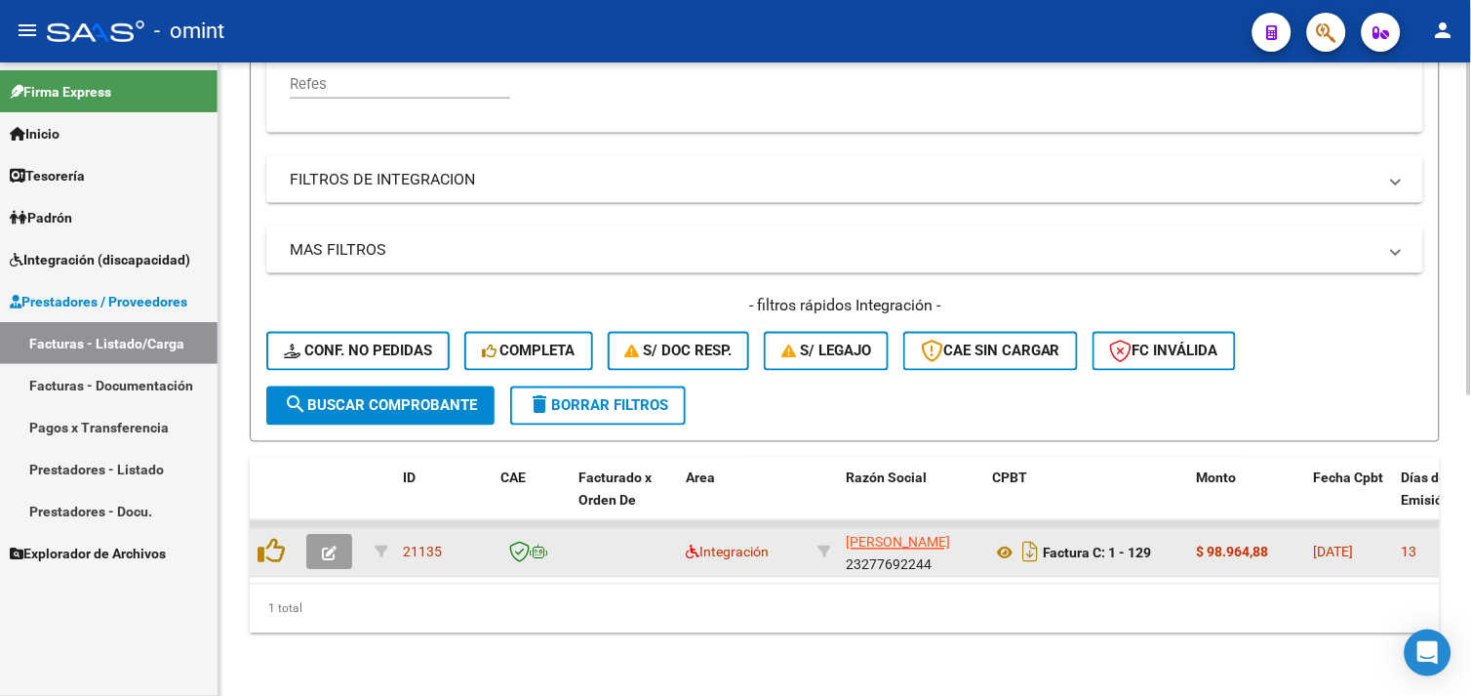
type input "23277692244"
click at [332, 546] on icon "button" at bounding box center [329, 553] width 15 height 15
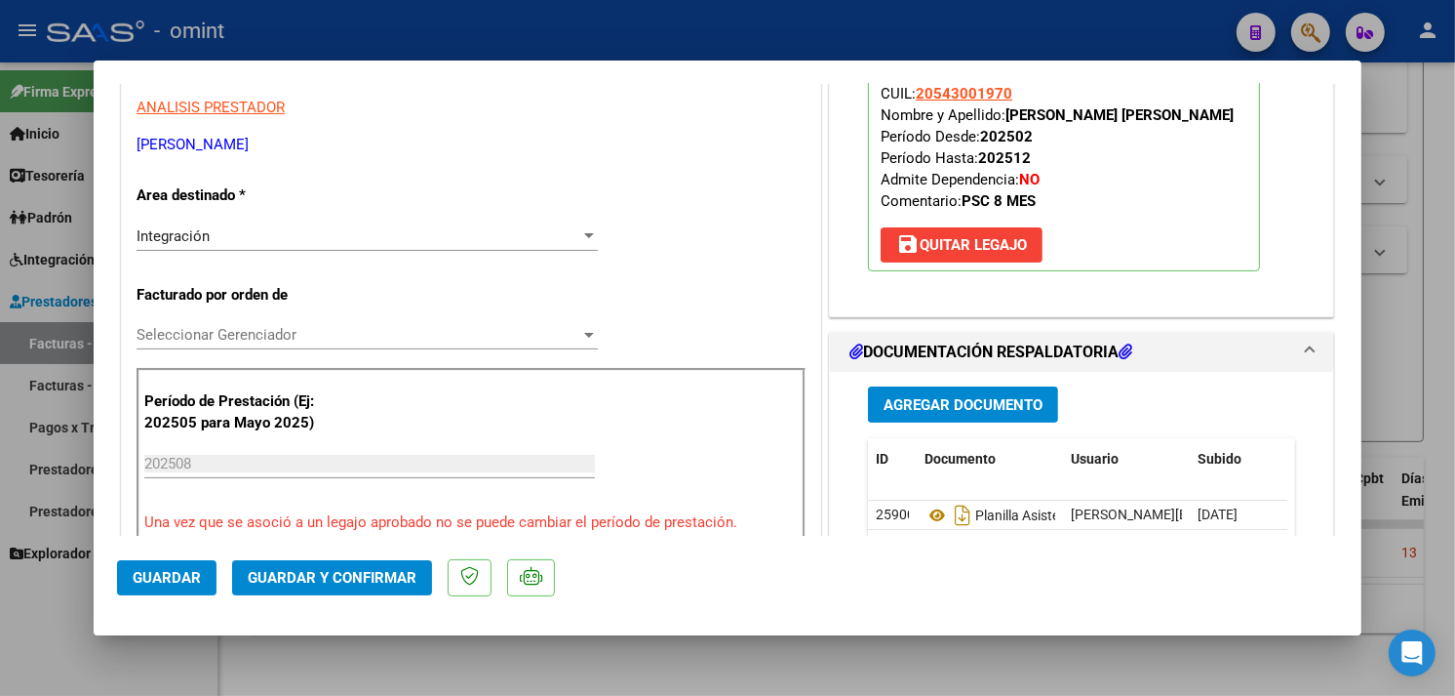
scroll to position [0, 0]
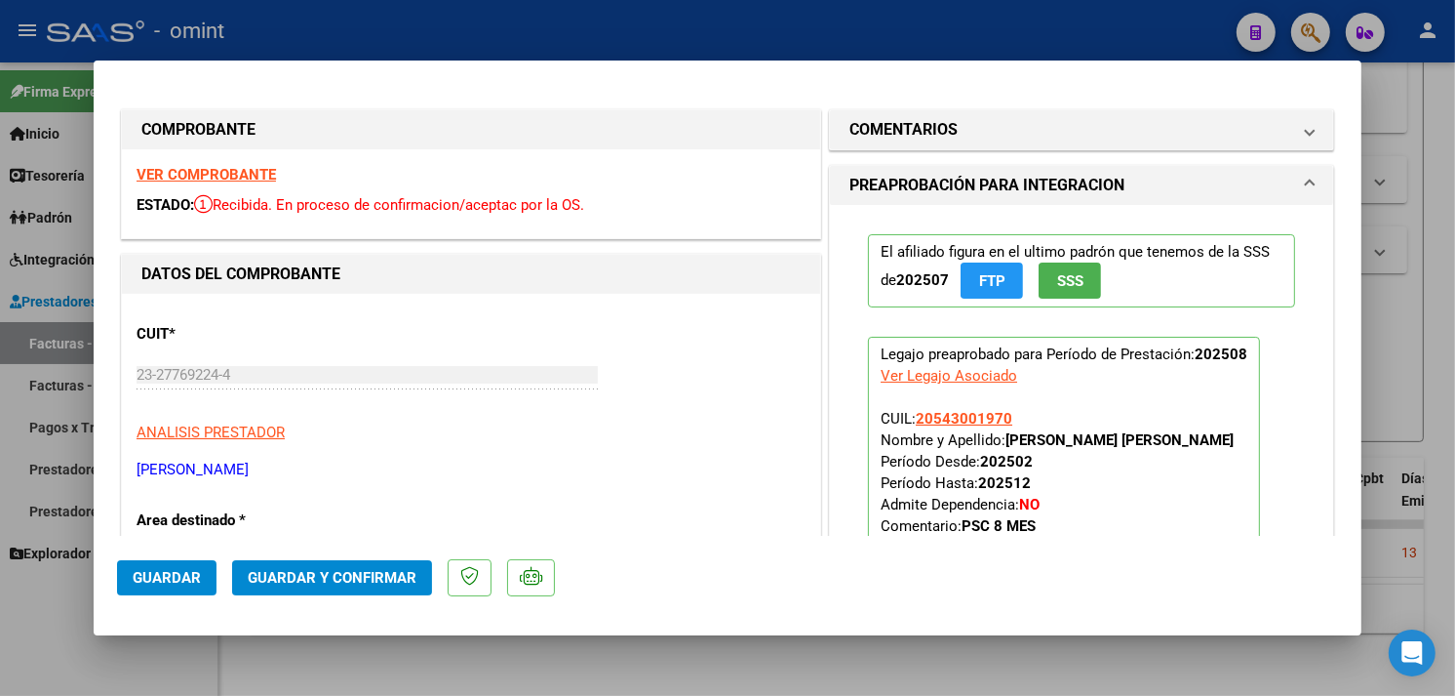
click at [230, 176] on strong "VER COMPROBANTE" at bounding box center [206, 175] width 139 height 18
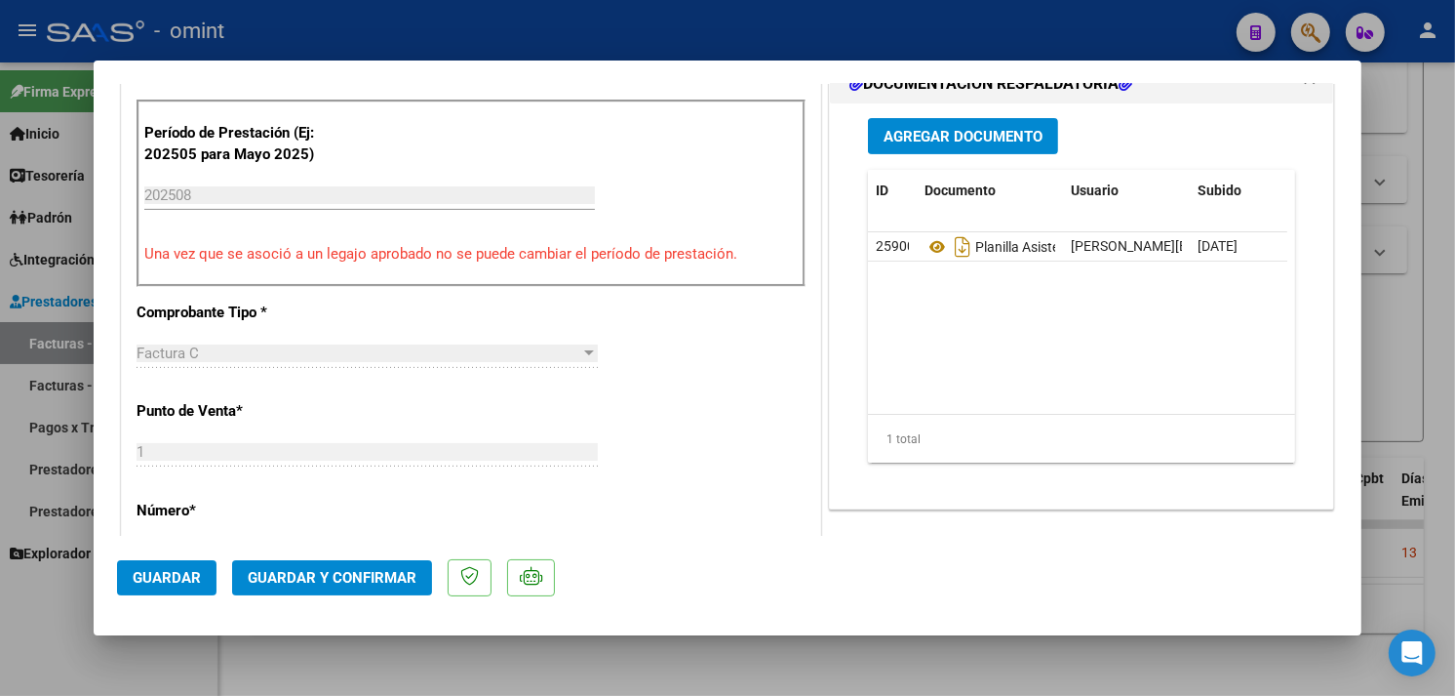
scroll to position [758, 0]
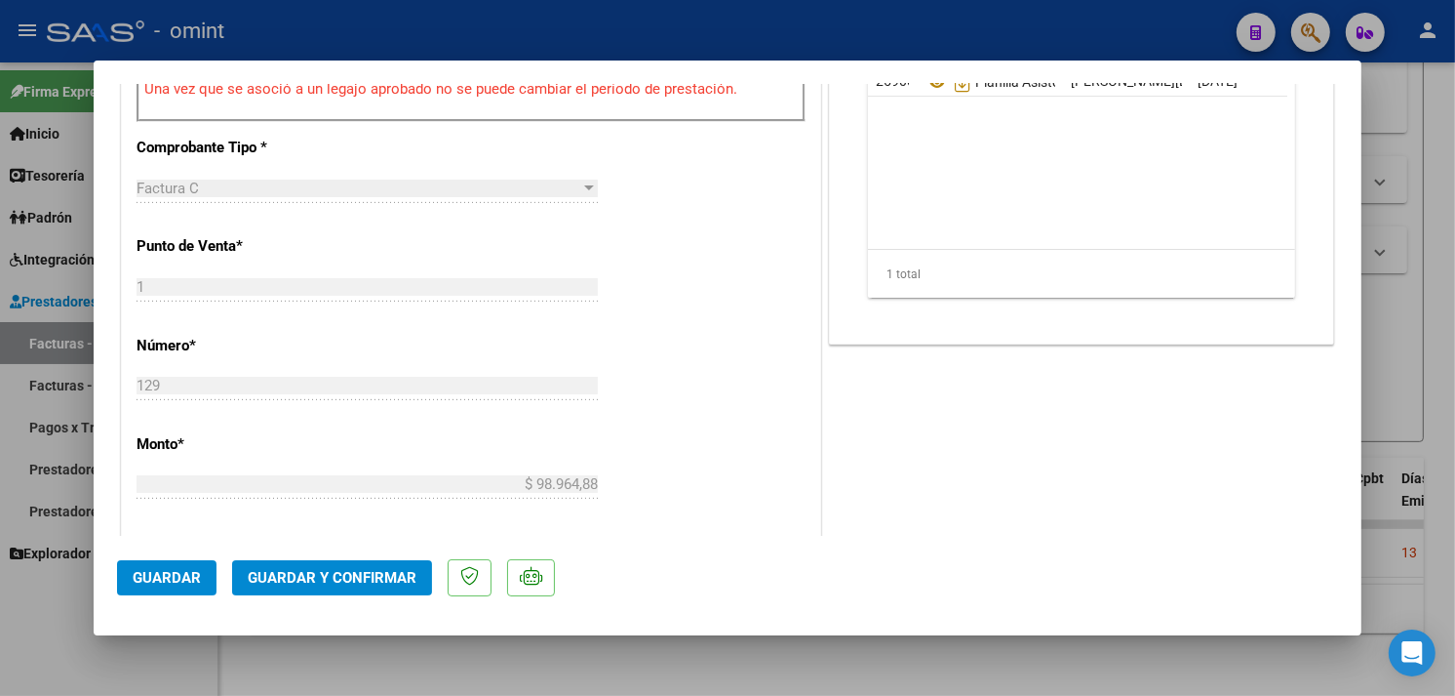
click at [376, 568] on button "Guardar y Confirmar" at bounding box center [332, 577] width 200 height 35
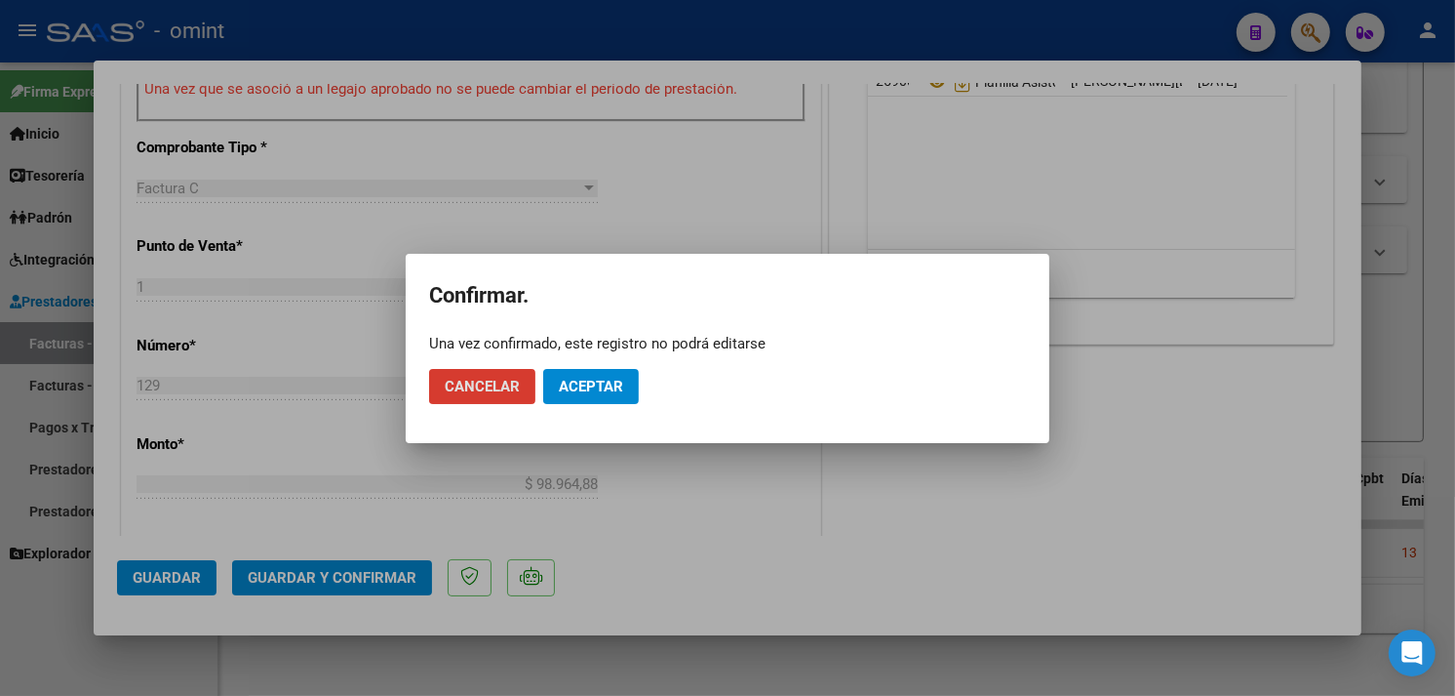
click at [611, 375] on button "Aceptar" at bounding box center [591, 386] width 96 height 35
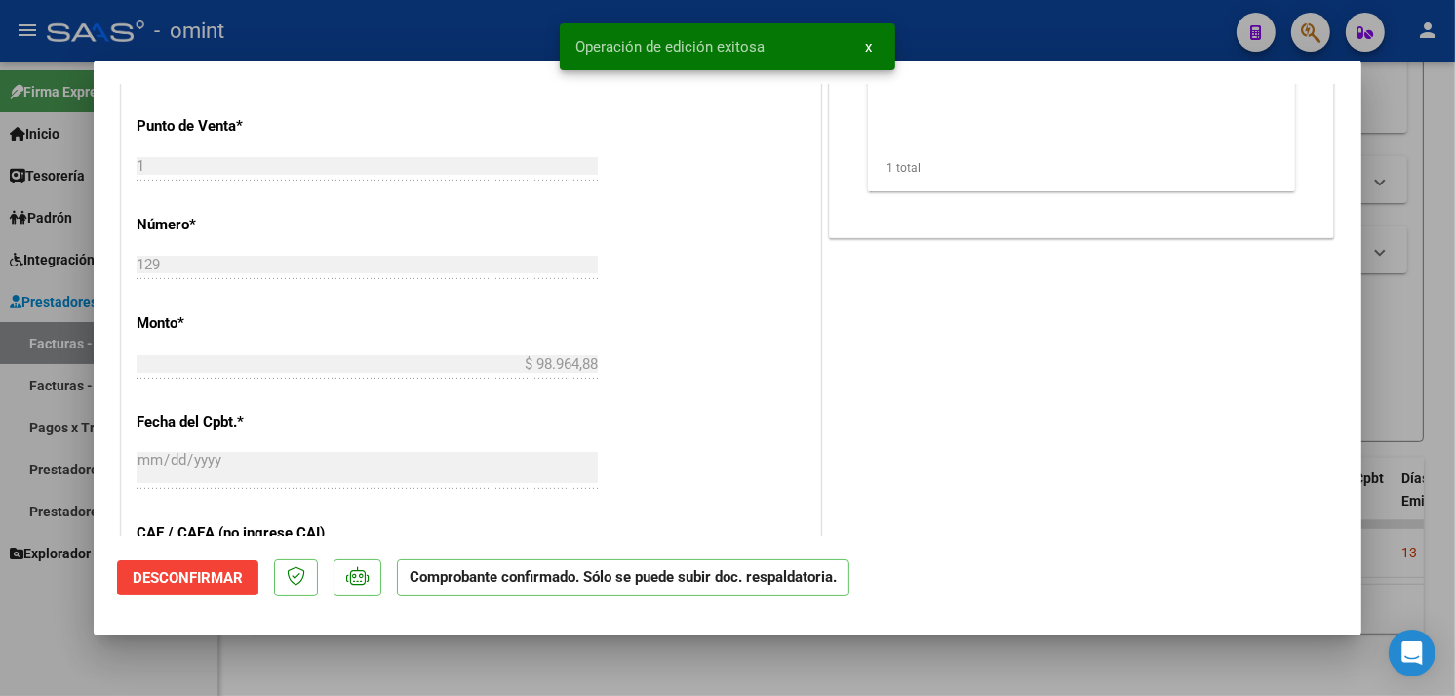
type input "$ 0,00"
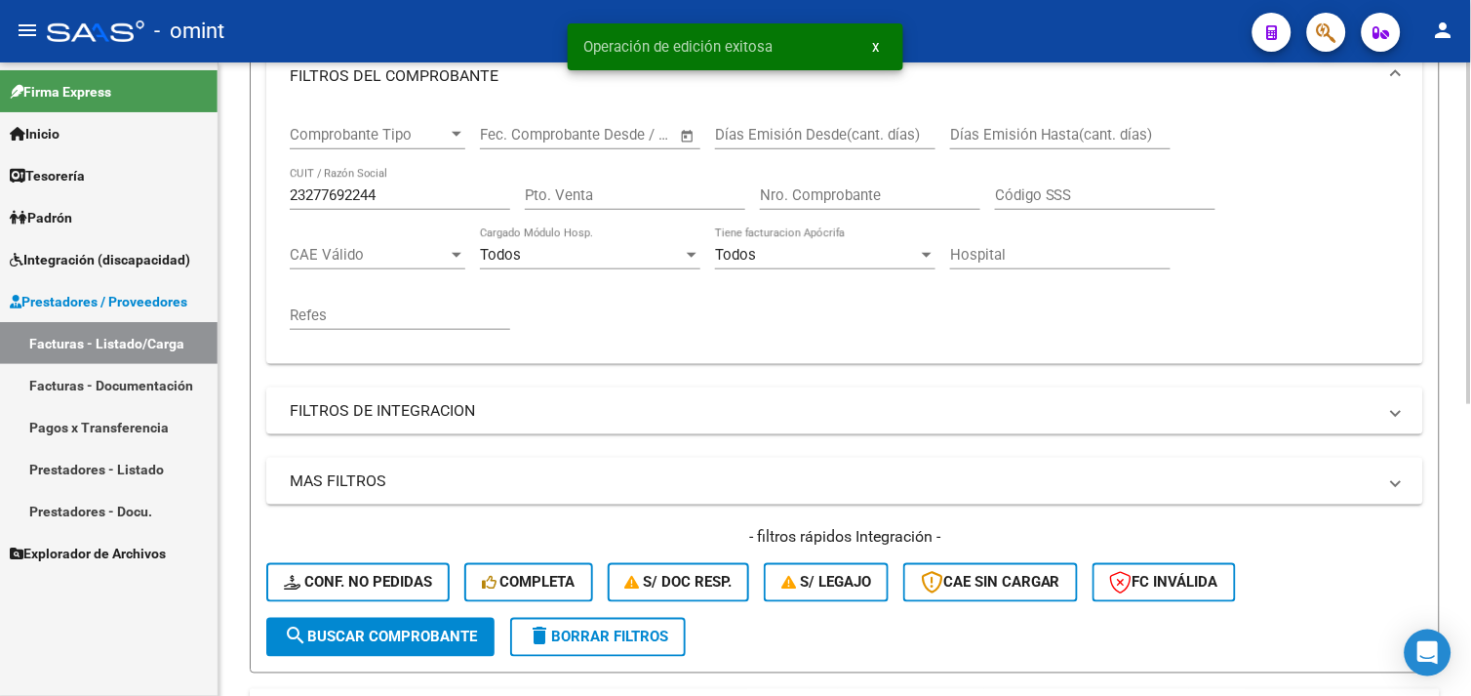
scroll to position [0, 0]
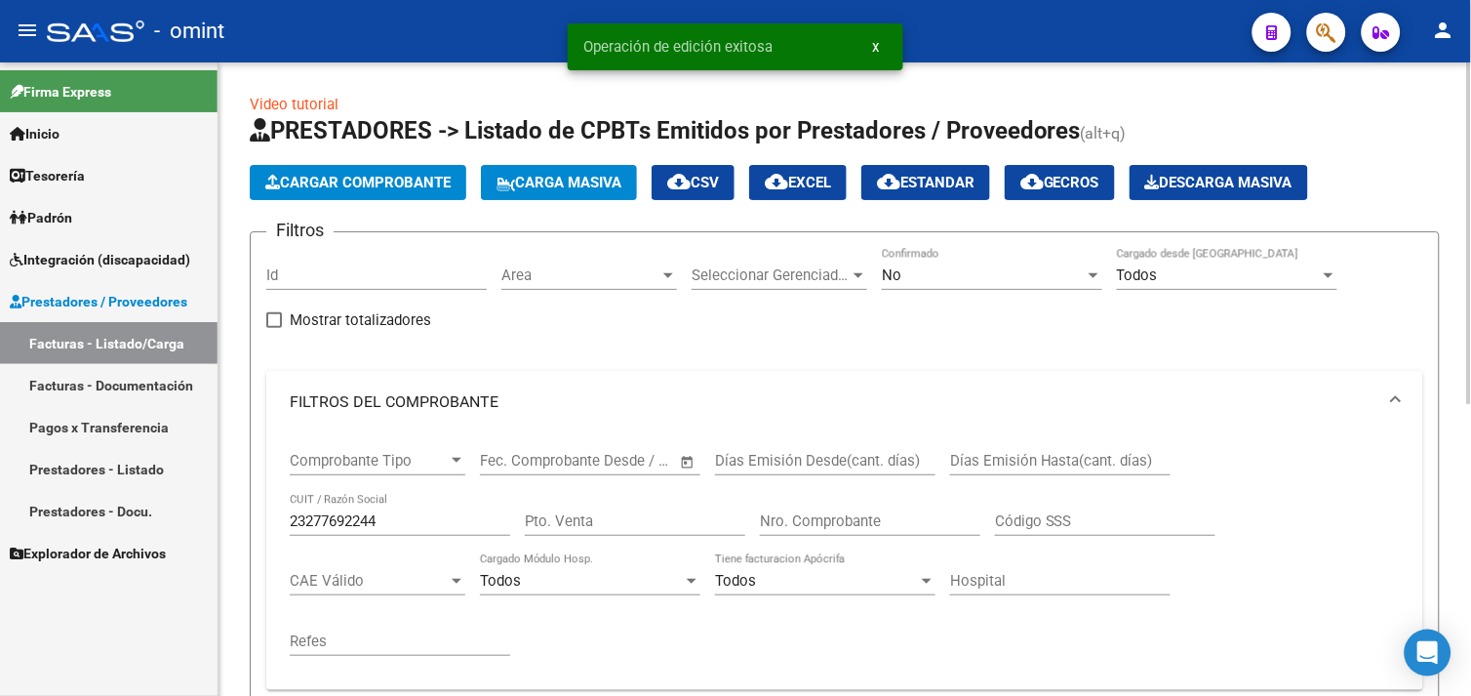
click at [335, 515] on input "23277692244" at bounding box center [400, 521] width 220 height 18
paste input "7960552798"
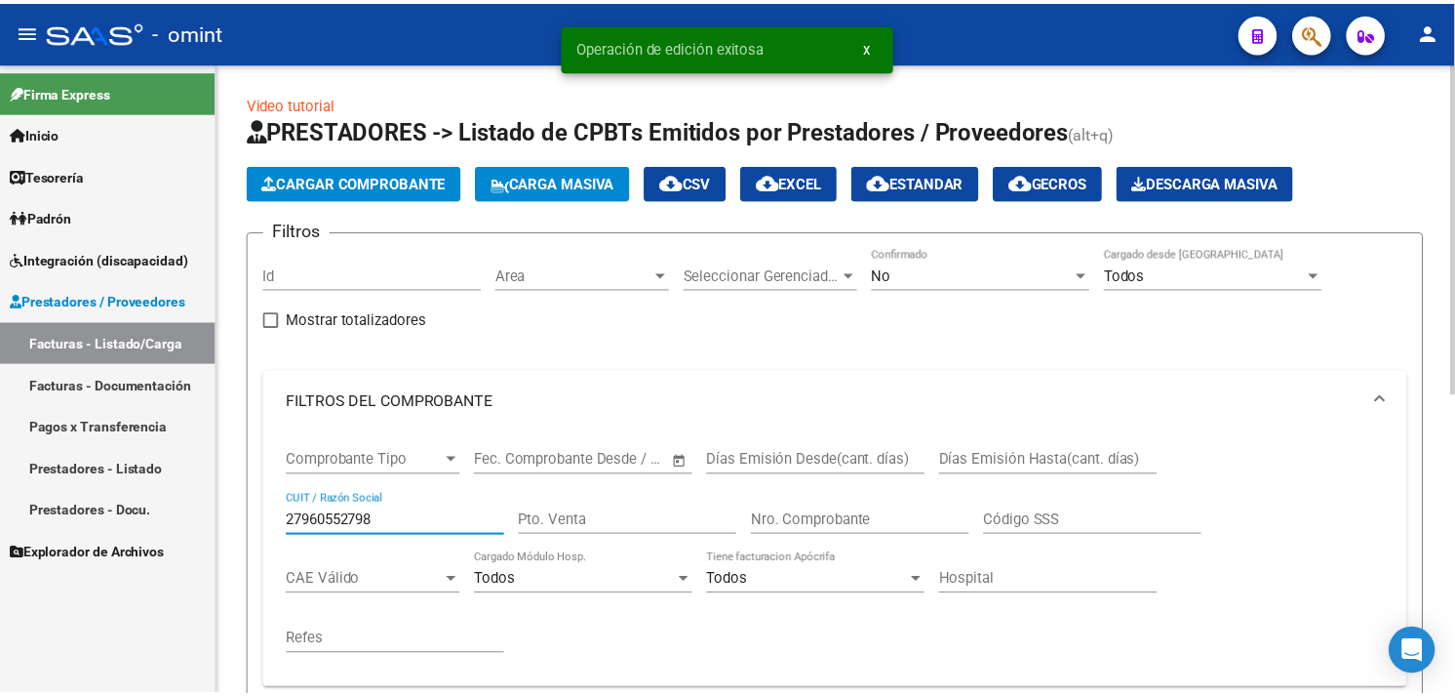
scroll to position [571, 0]
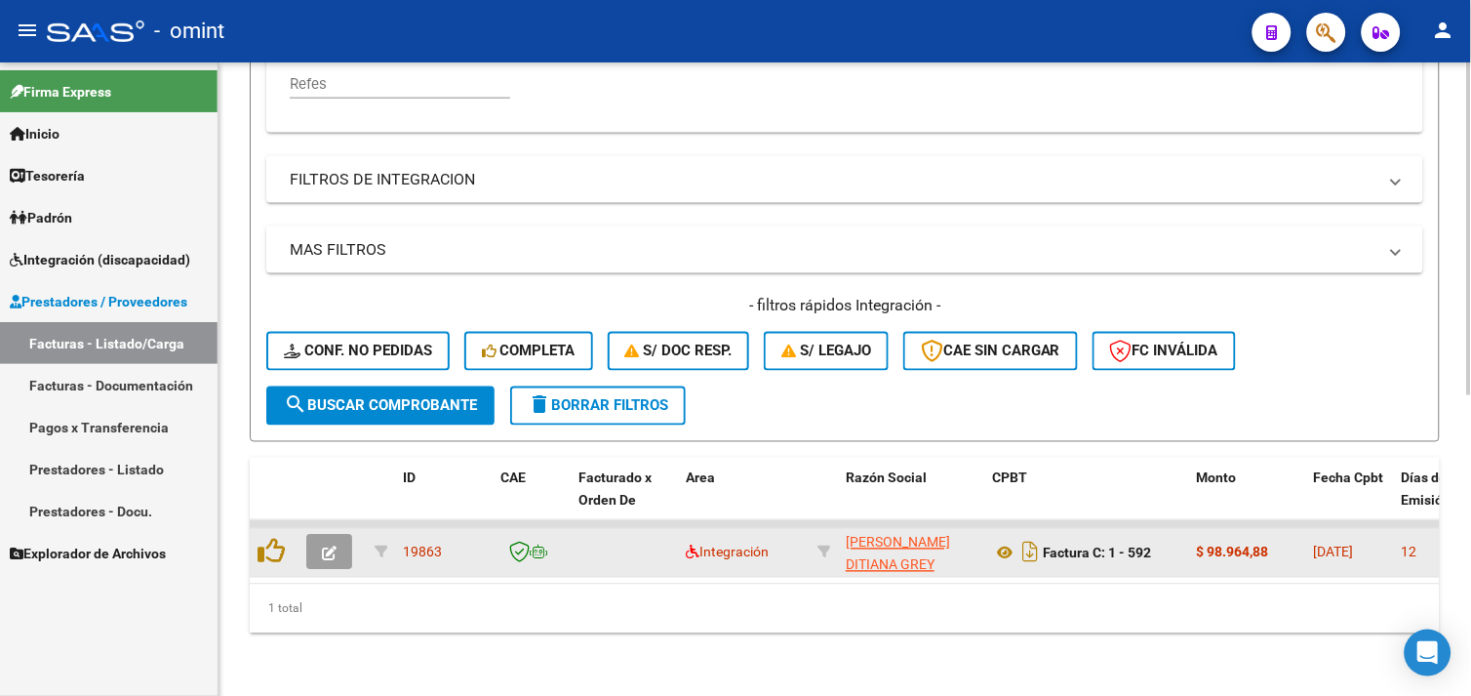
type input "27960552798"
click at [343, 535] on button "button" at bounding box center [329, 552] width 46 height 35
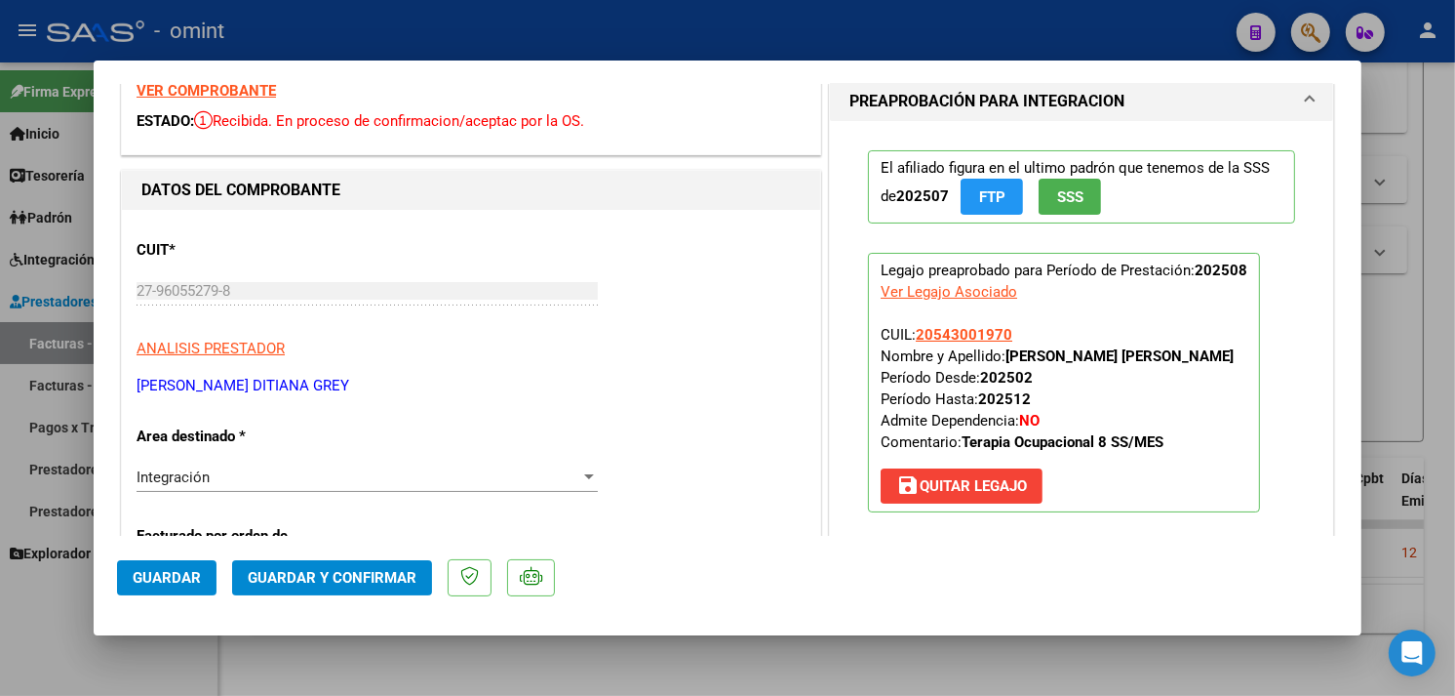
scroll to position [0, 0]
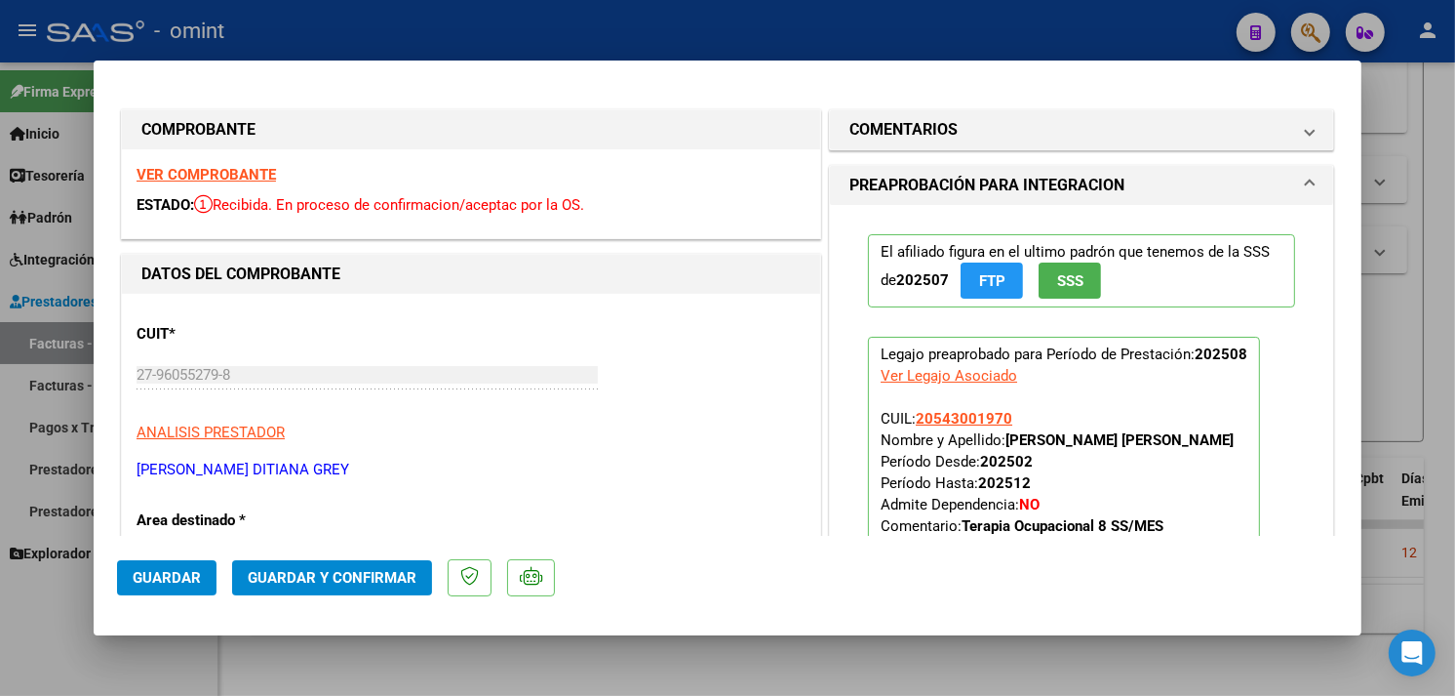
click at [254, 179] on strong "VER COMPROBANTE" at bounding box center [206, 175] width 139 height 18
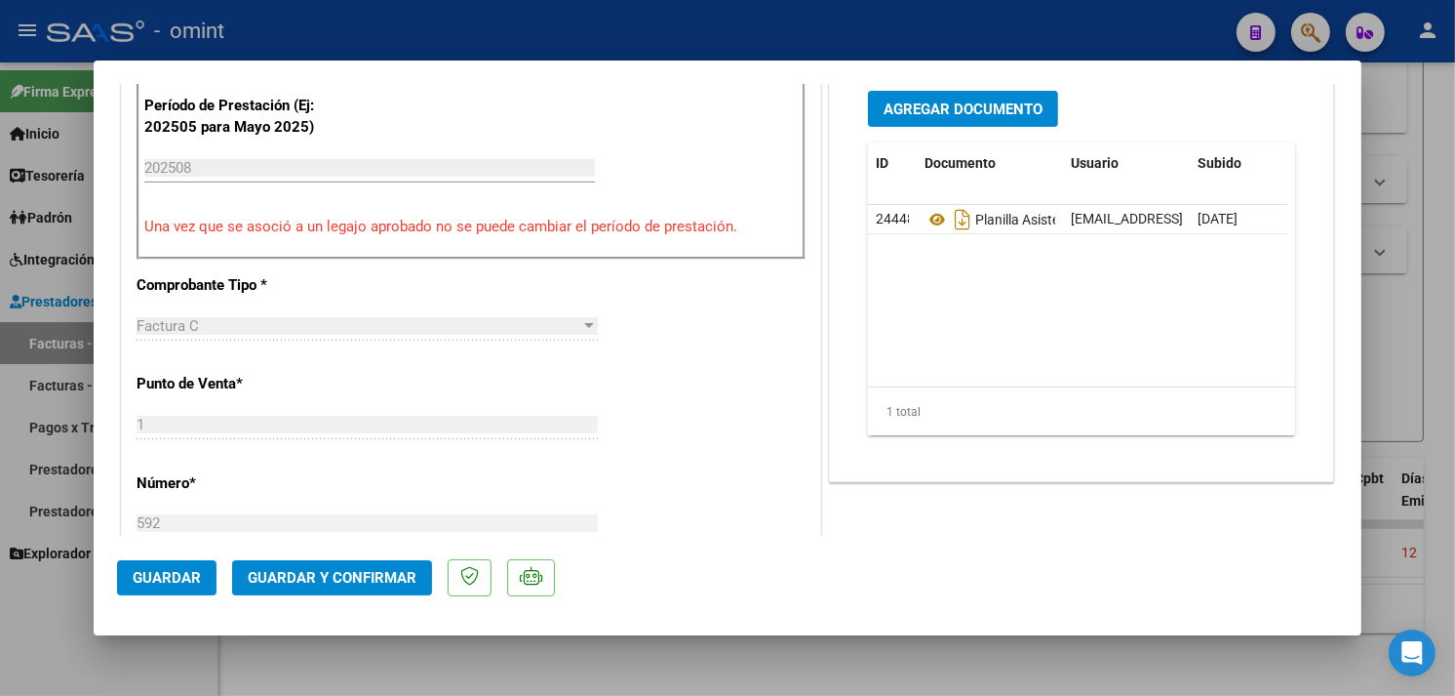
scroll to position [758, 0]
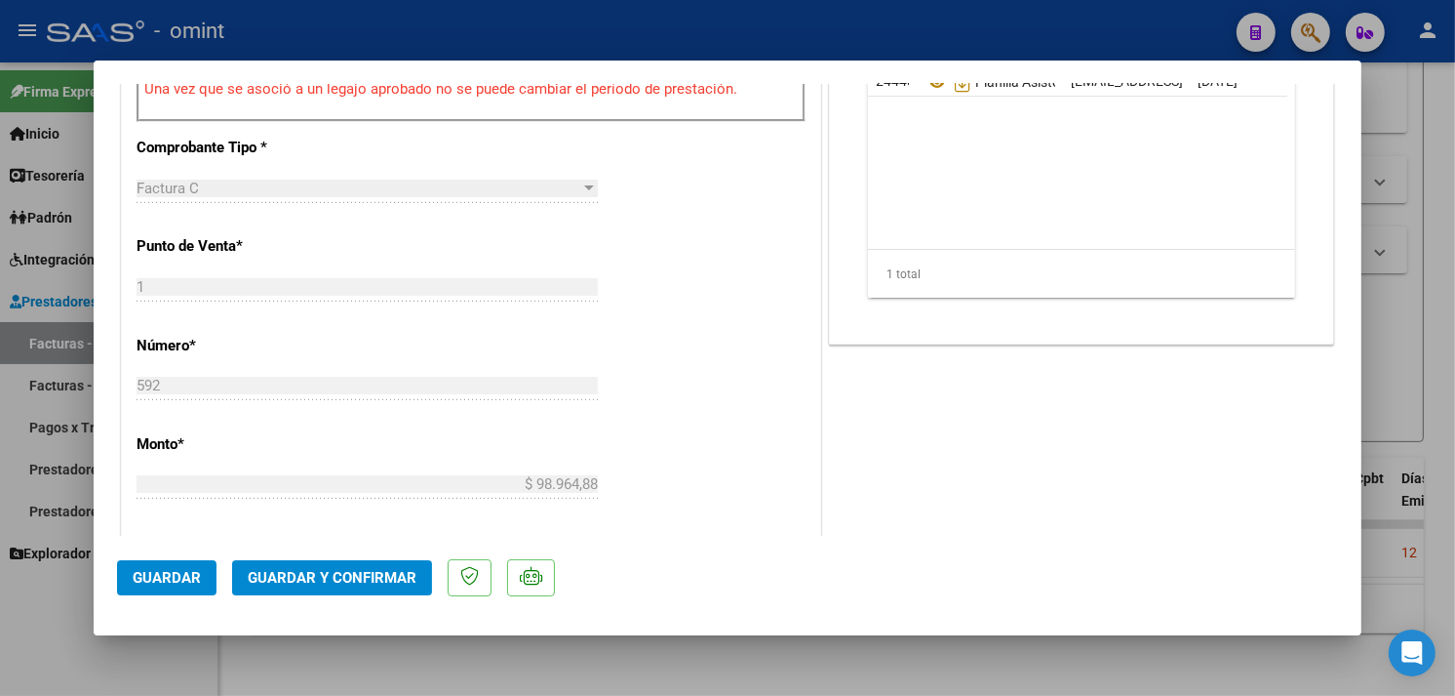
click at [361, 580] on span "Guardar y Confirmar" at bounding box center [332, 578] width 169 height 18
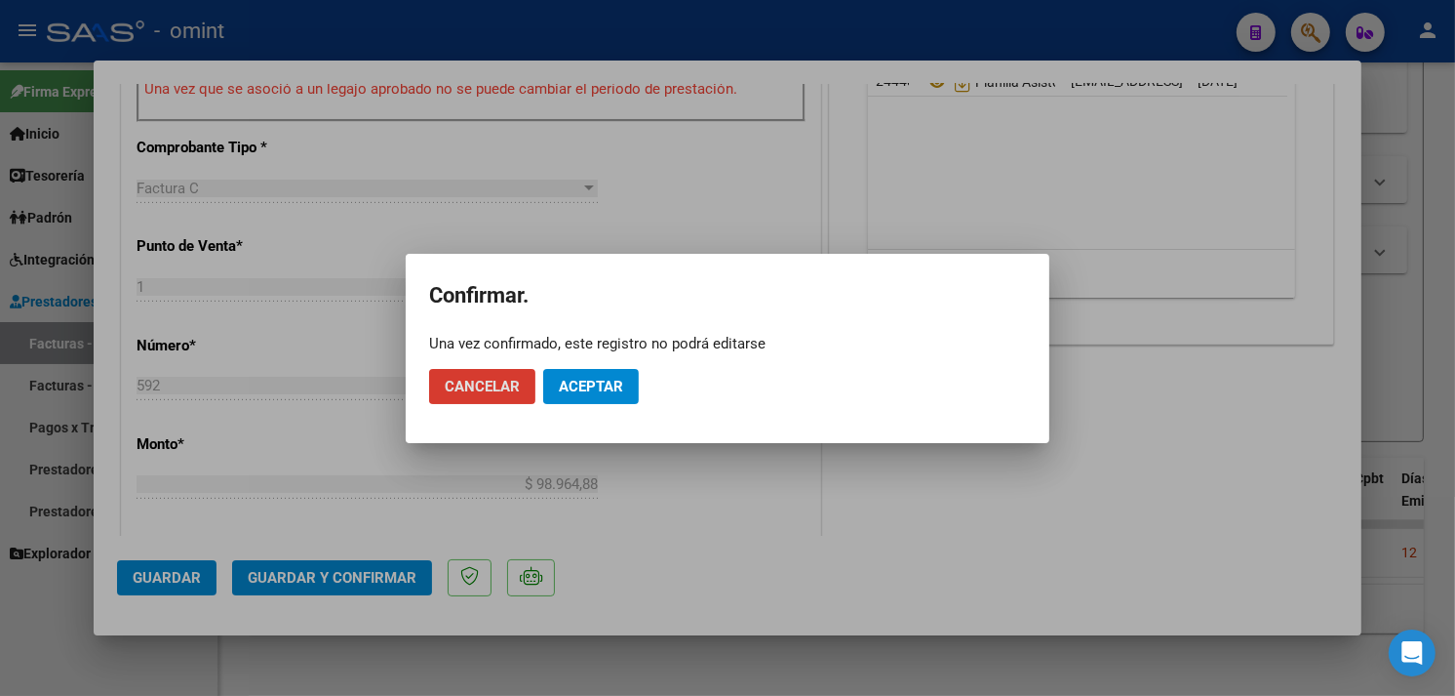
click at [559, 384] on span "Aceptar" at bounding box center [591, 387] width 64 height 18
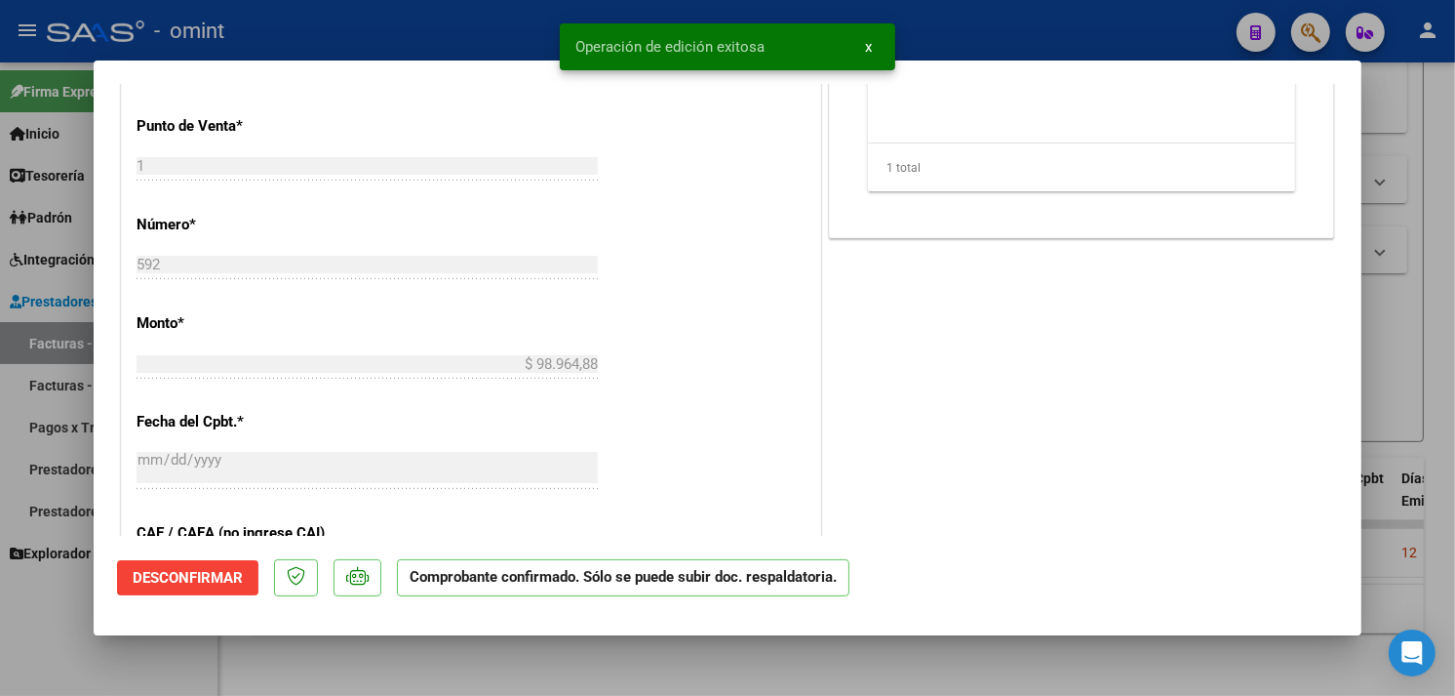
type input "$ 0,00"
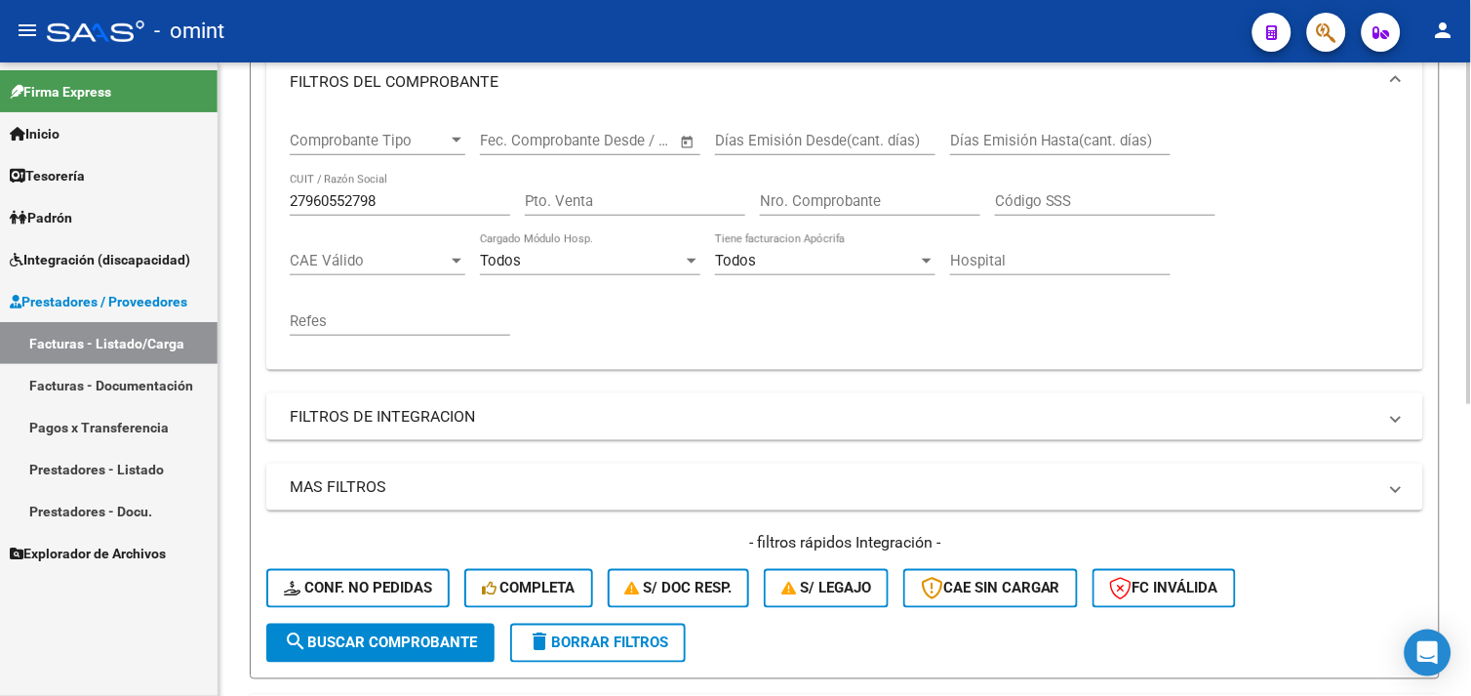
scroll to position [107, 0]
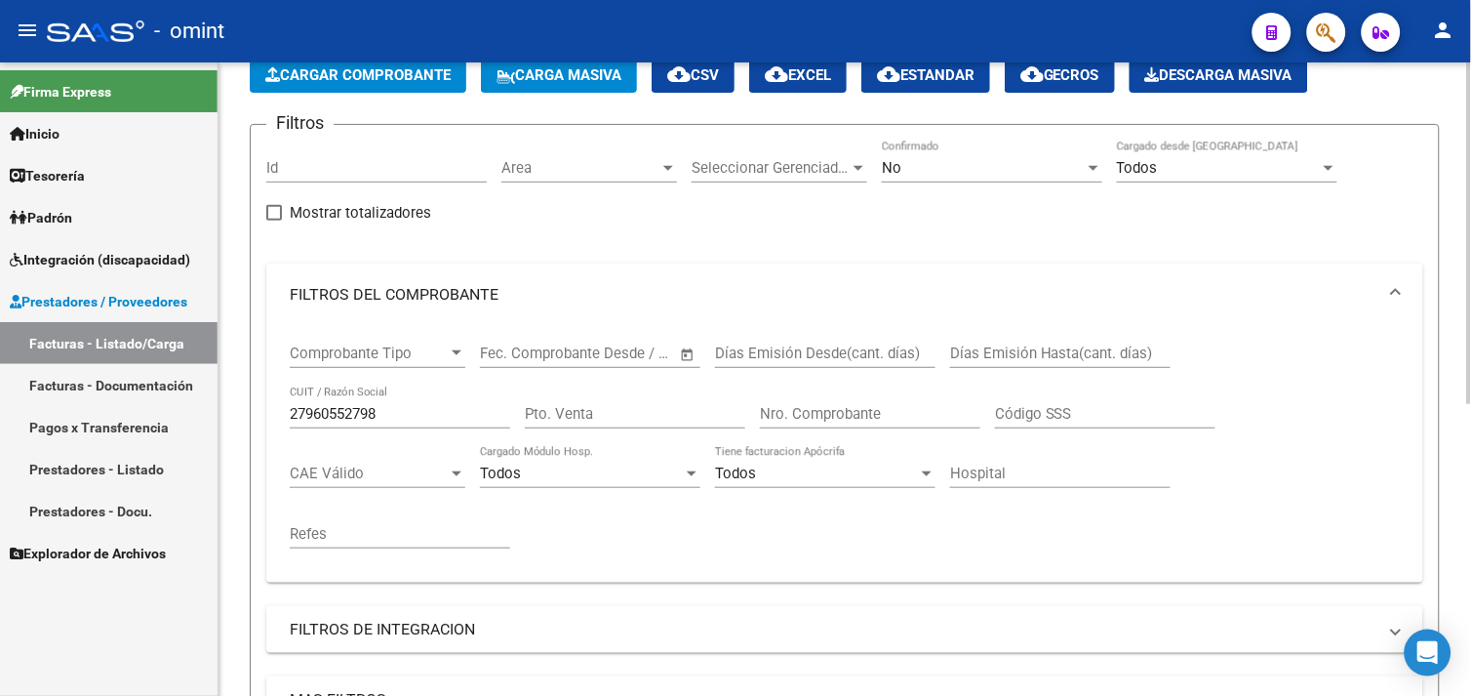
click at [339, 415] on input "27960552798" at bounding box center [400, 414] width 220 height 18
paste input "304507301"
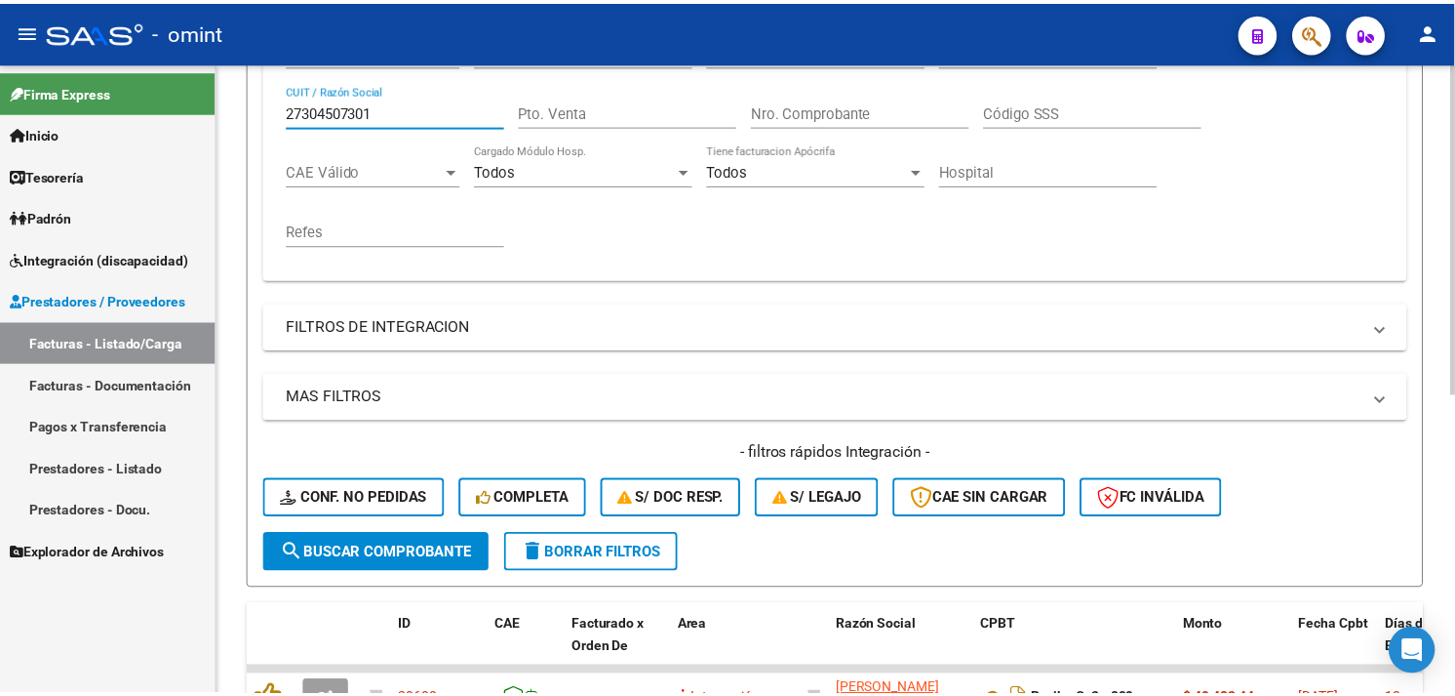
scroll to position [571, 0]
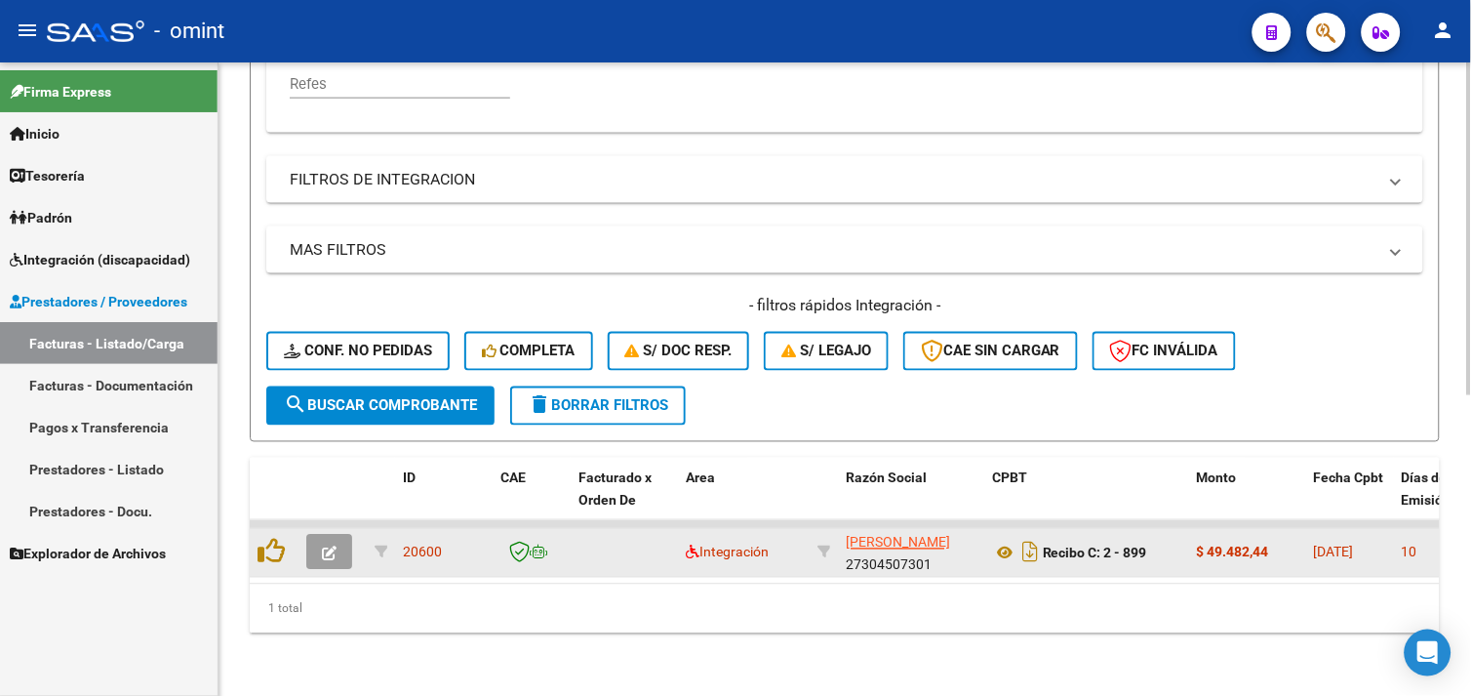
type input "27304507301"
click at [333, 546] on icon "button" at bounding box center [329, 553] width 15 height 15
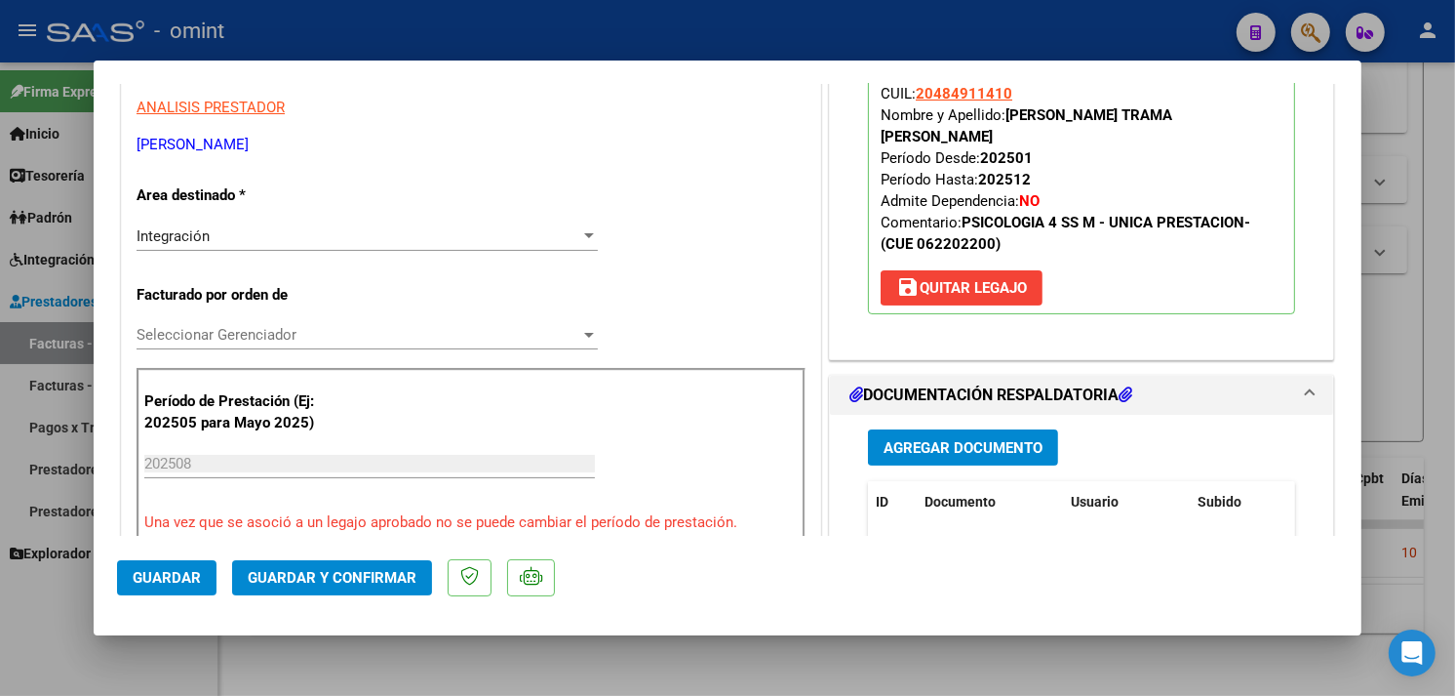
scroll to position [0, 0]
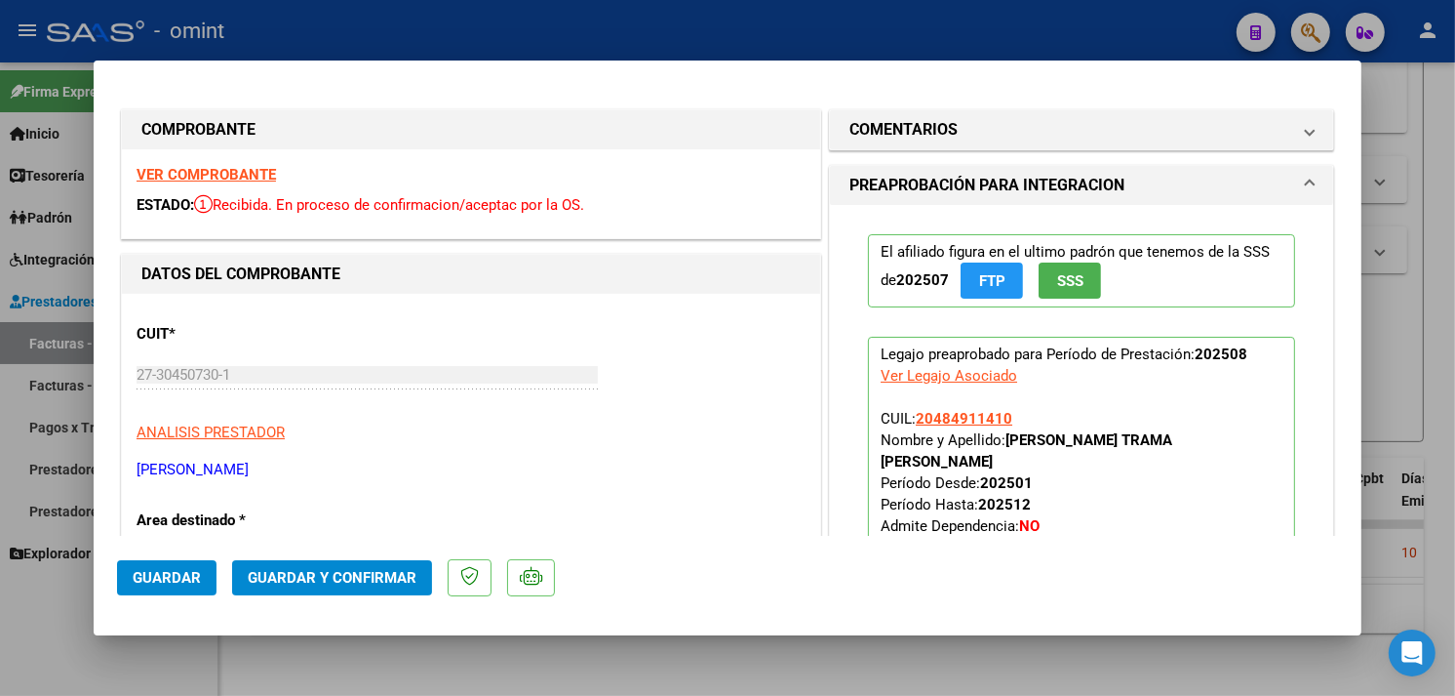
click at [219, 171] on strong "VER COMPROBANTE" at bounding box center [206, 175] width 139 height 18
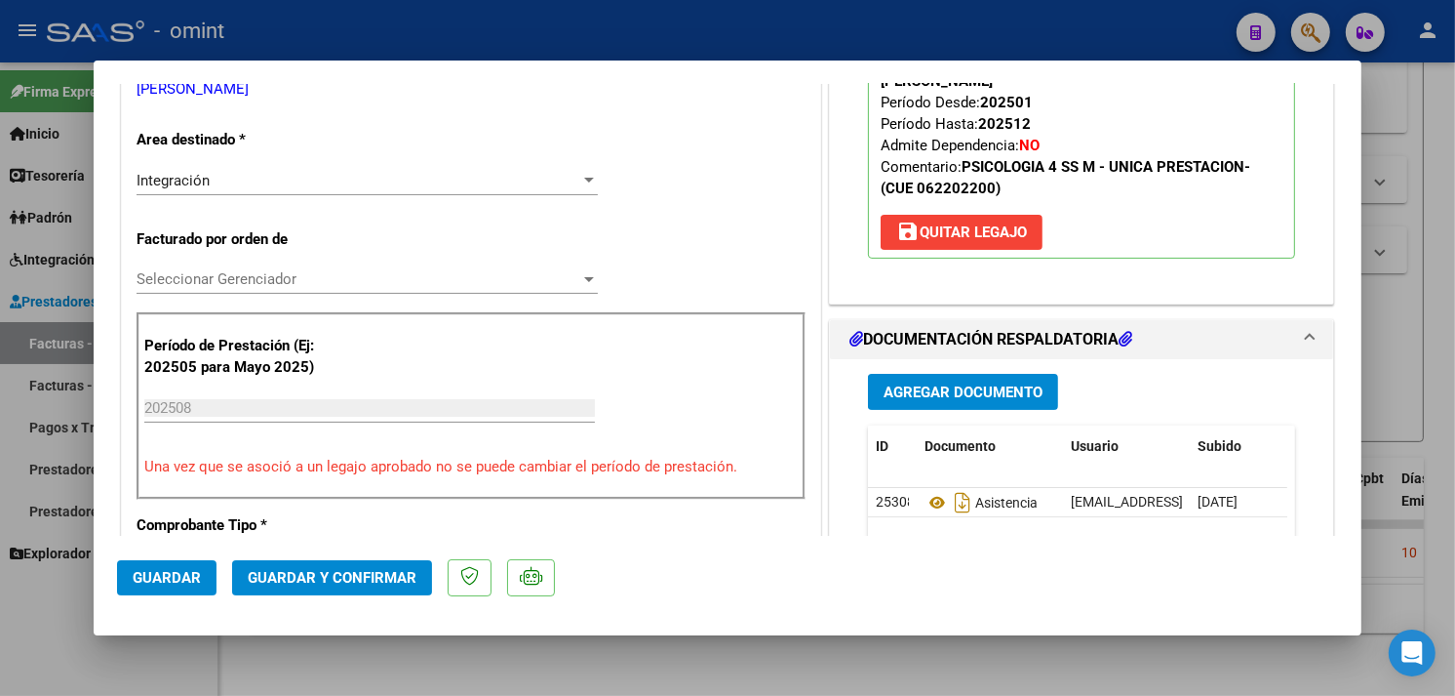
scroll to position [541, 0]
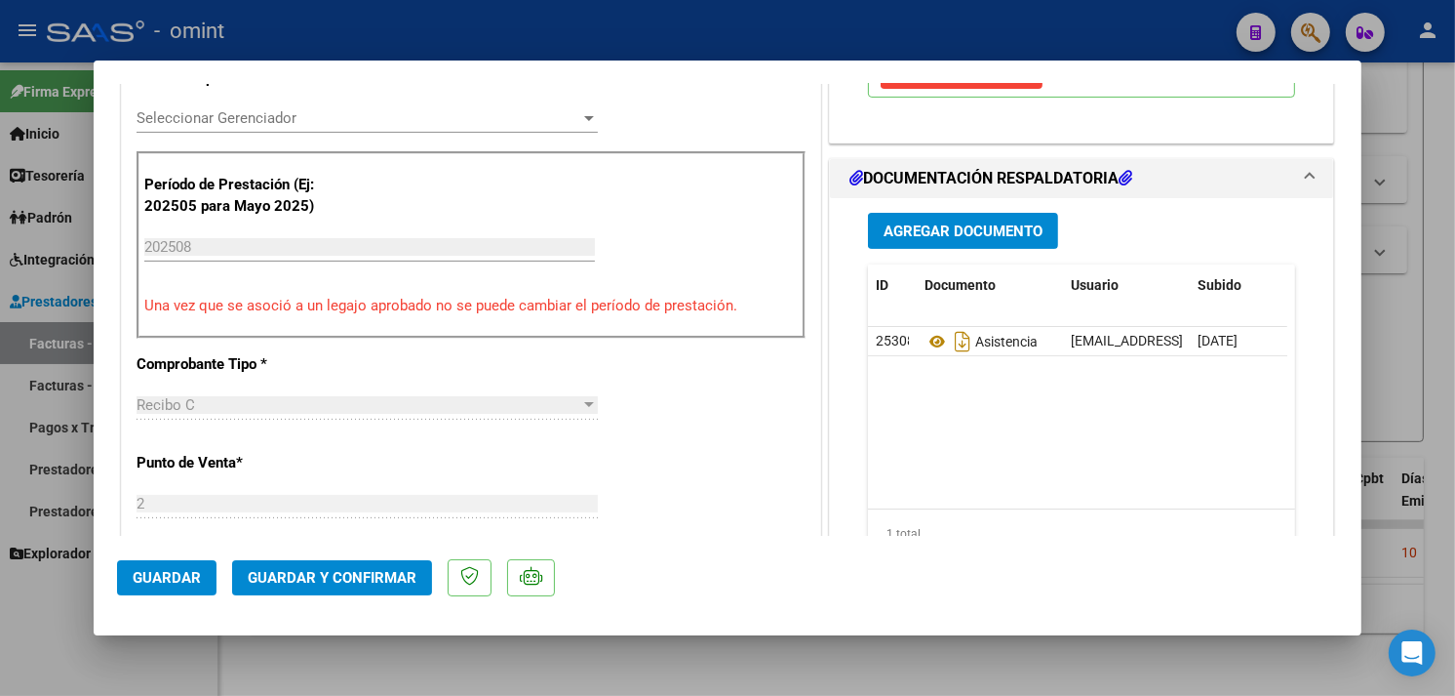
click at [380, 564] on button "Guardar y Confirmar" at bounding box center [332, 577] width 200 height 35
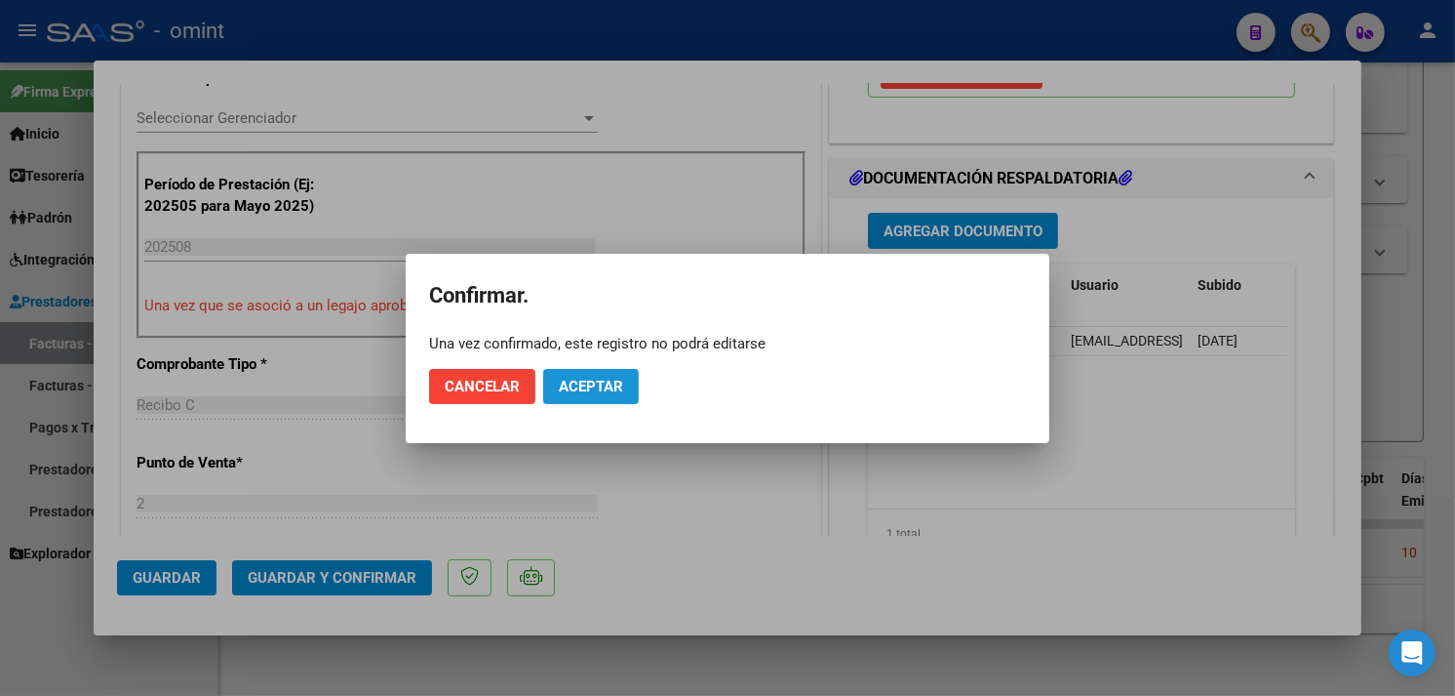
click at [562, 392] on span "Aceptar" at bounding box center [591, 387] width 64 height 18
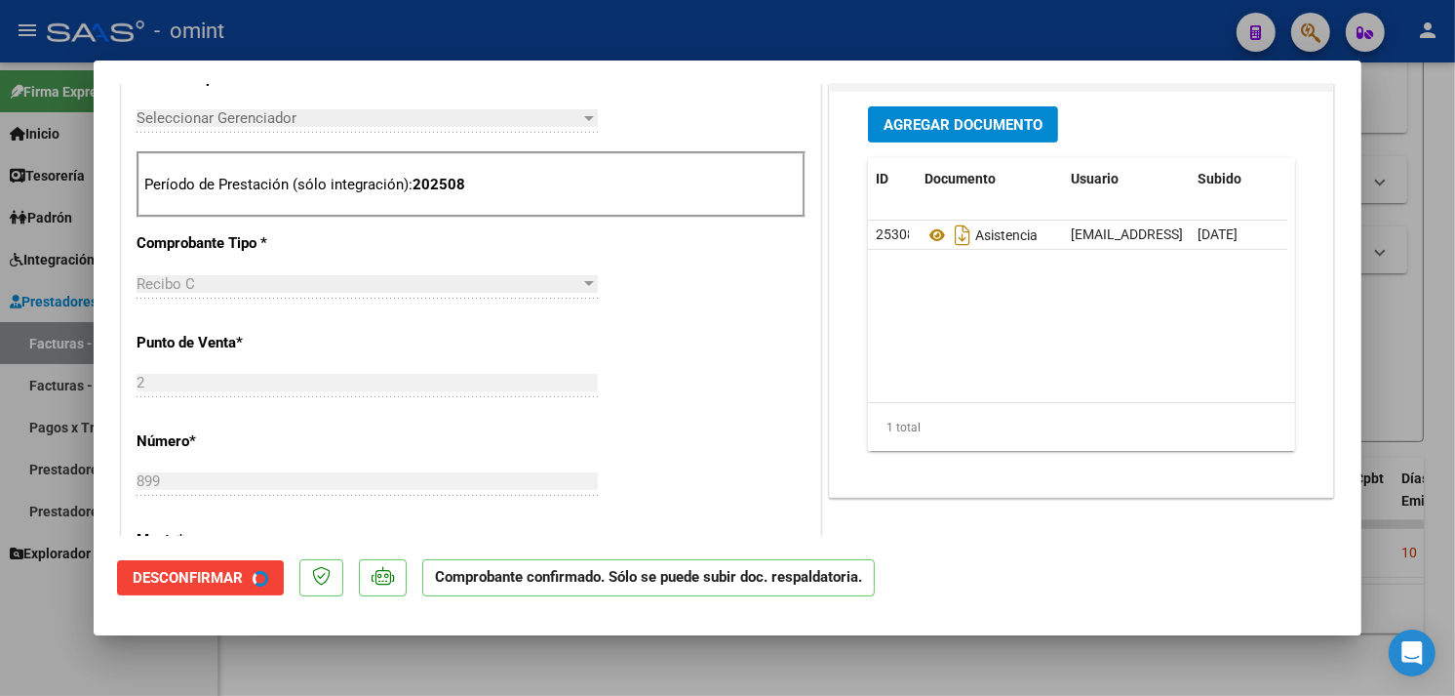
type input "$ 0,00"
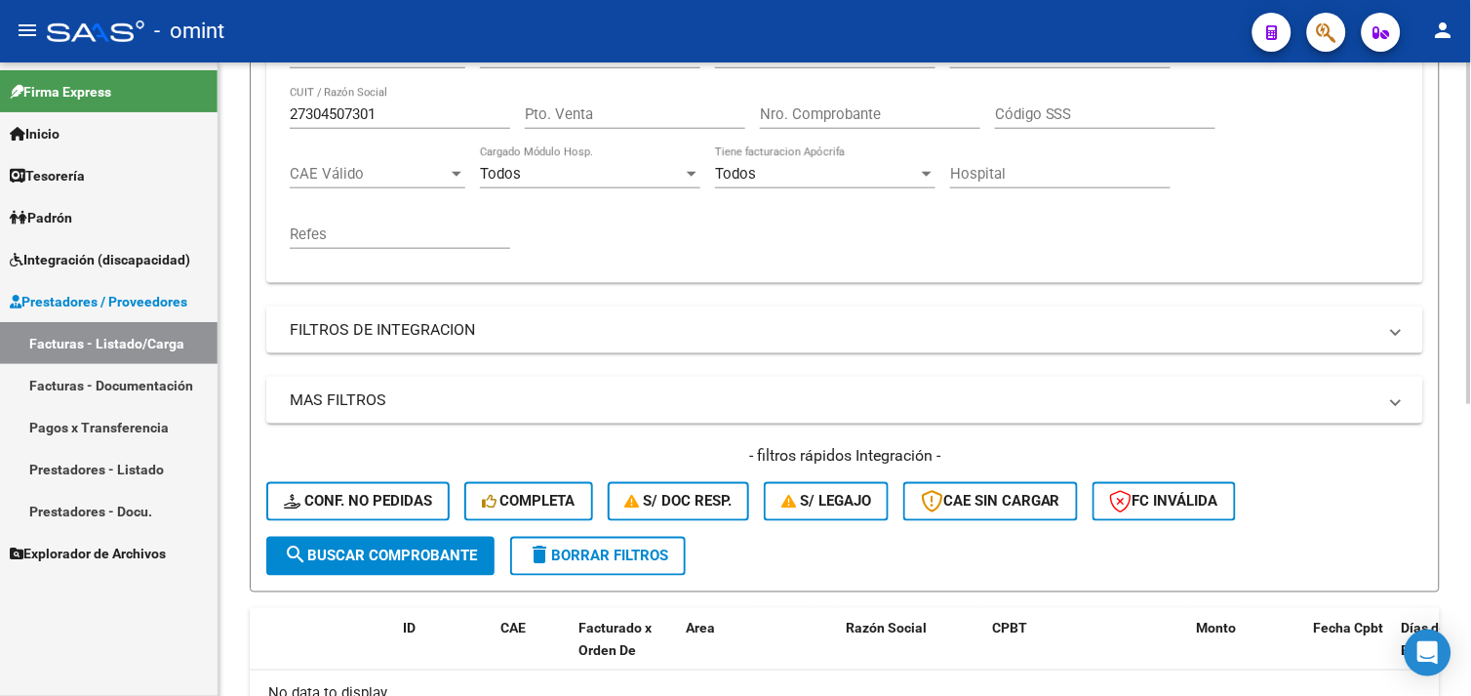
scroll to position [216, 0]
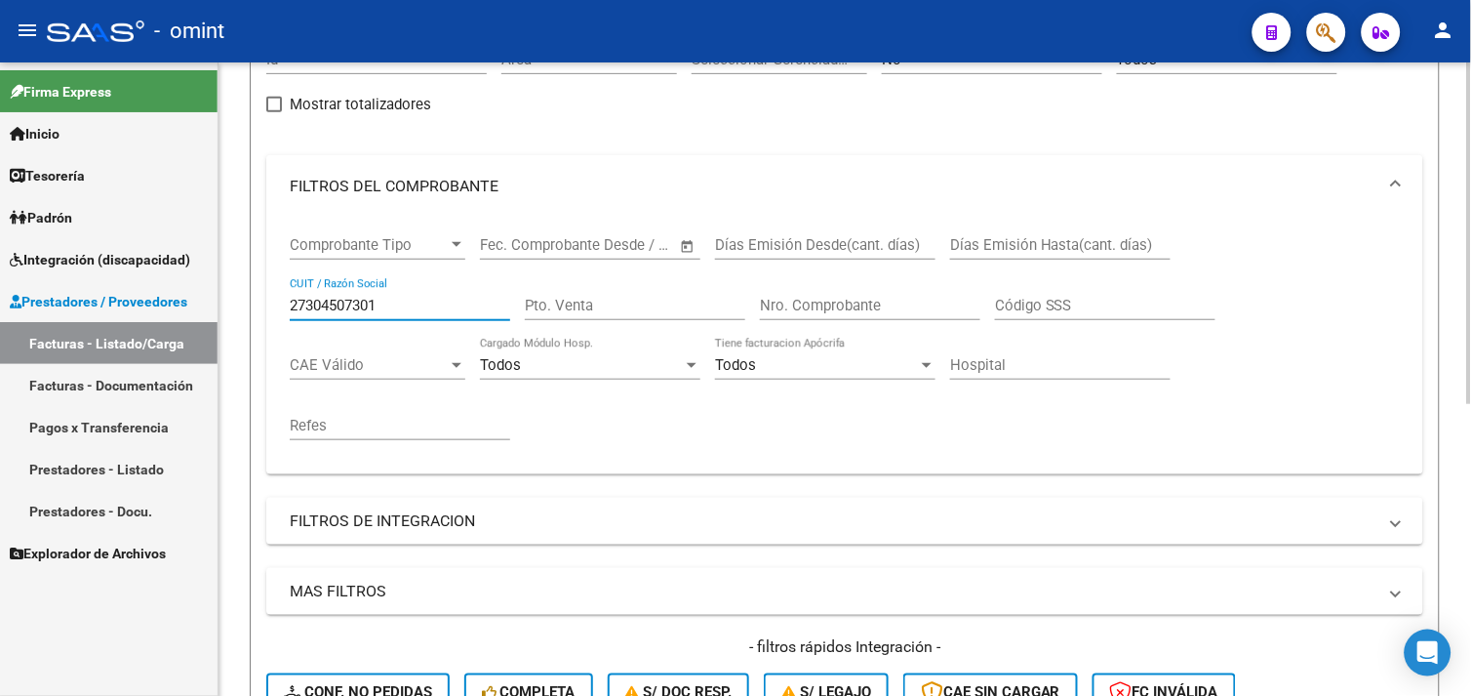
click at [327, 304] on input "27304507301" at bounding box center [400, 306] width 220 height 18
paste input "271967484"
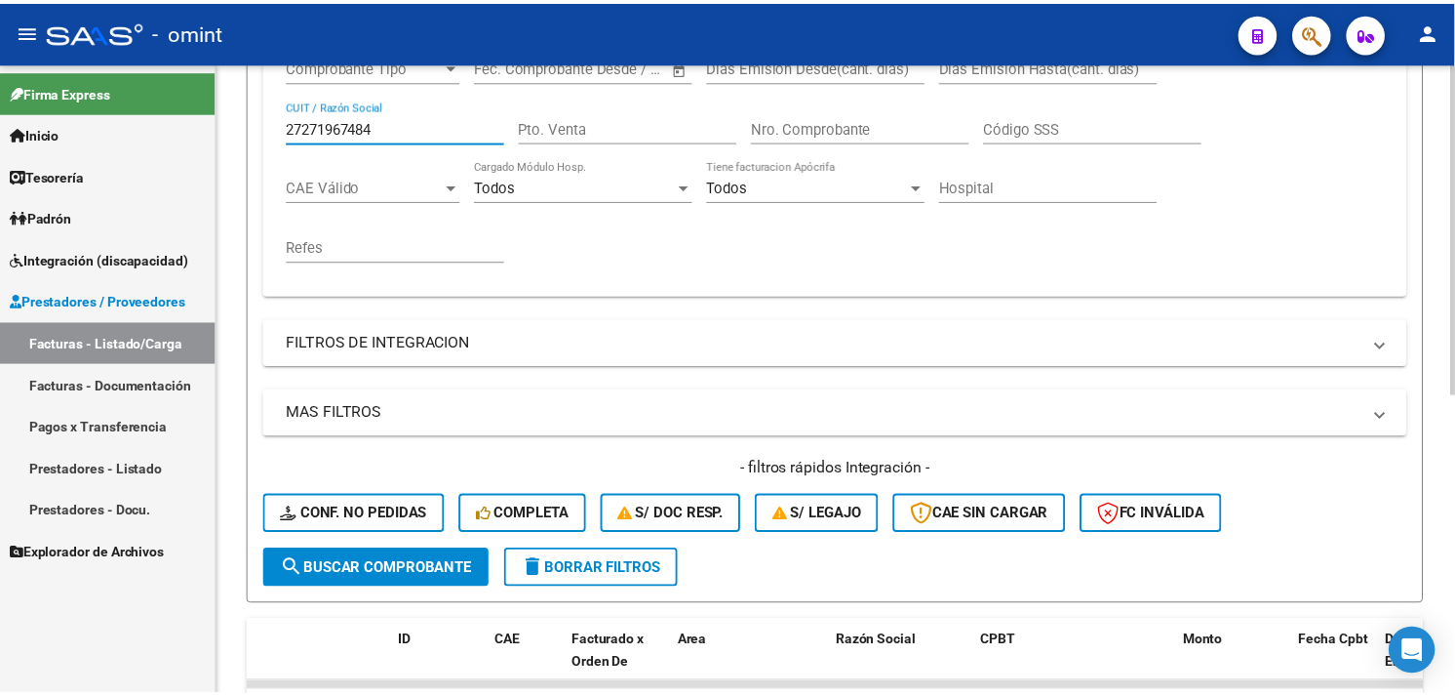
scroll to position [571, 0]
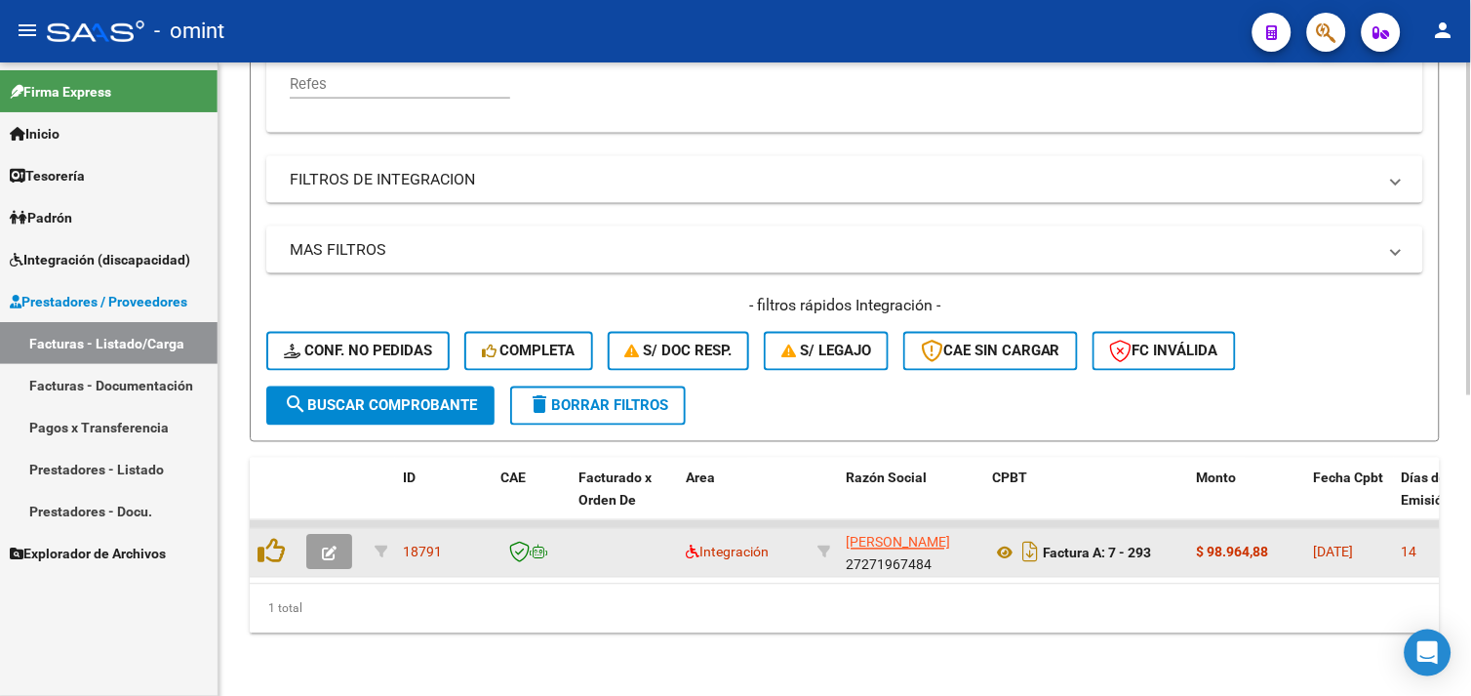
type input "27271967484"
click at [341, 544] on button "button" at bounding box center [329, 552] width 46 height 35
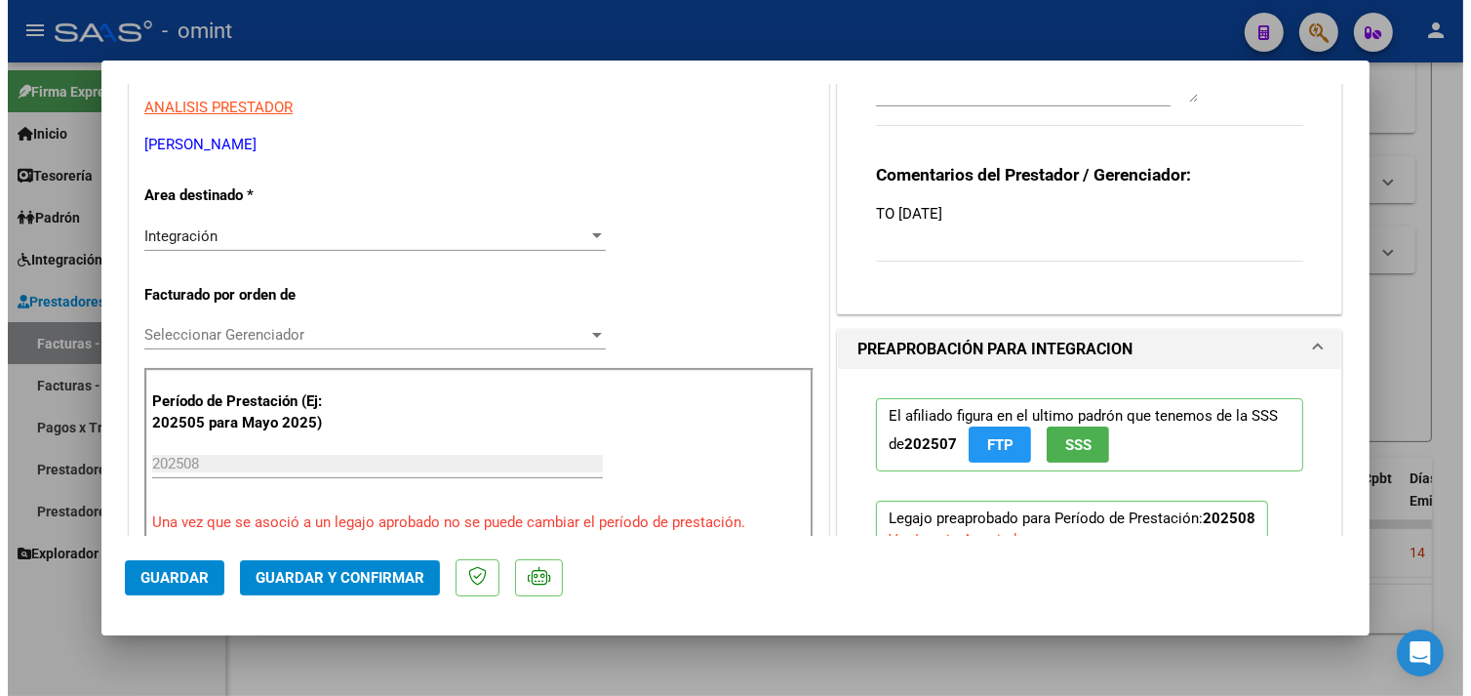
scroll to position [0, 0]
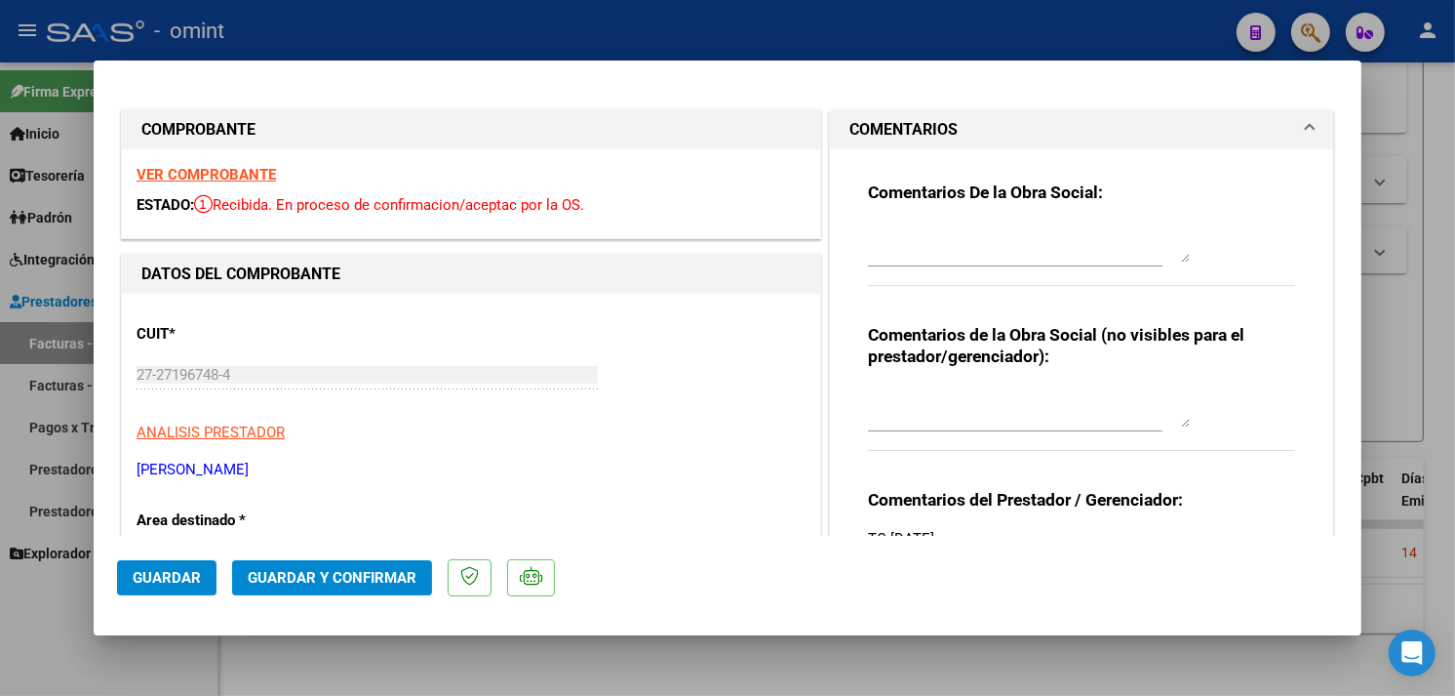
click at [219, 163] on div "VER COMPROBANTE ESTADO: Recibida. En proceso de confirmacion/aceptac por la OS." at bounding box center [471, 193] width 698 height 89
click at [221, 176] on strong "VER COMPROBANTE" at bounding box center [206, 175] width 139 height 18
click at [344, 568] on button "Guardar y Confirmar" at bounding box center [332, 577] width 200 height 35
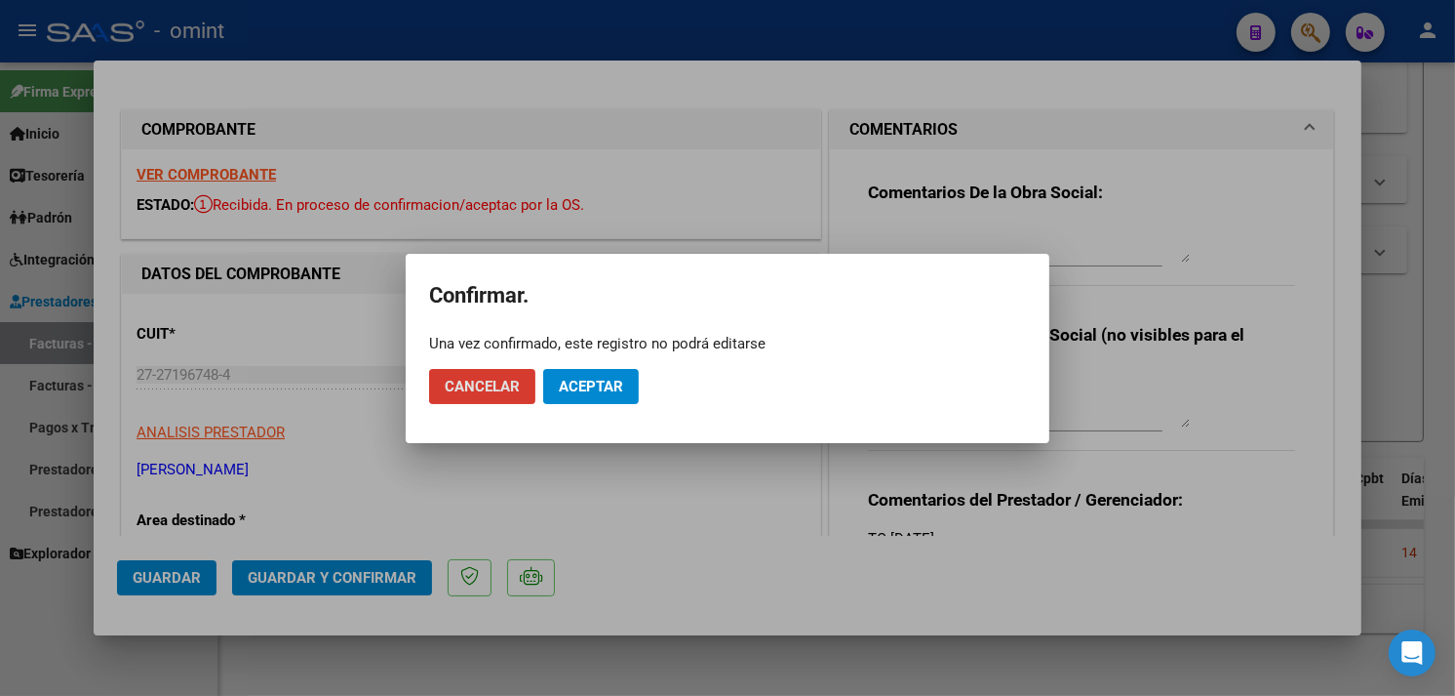
click at [583, 397] on button "Aceptar" at bounding box center [591, 386] width 96 height 35
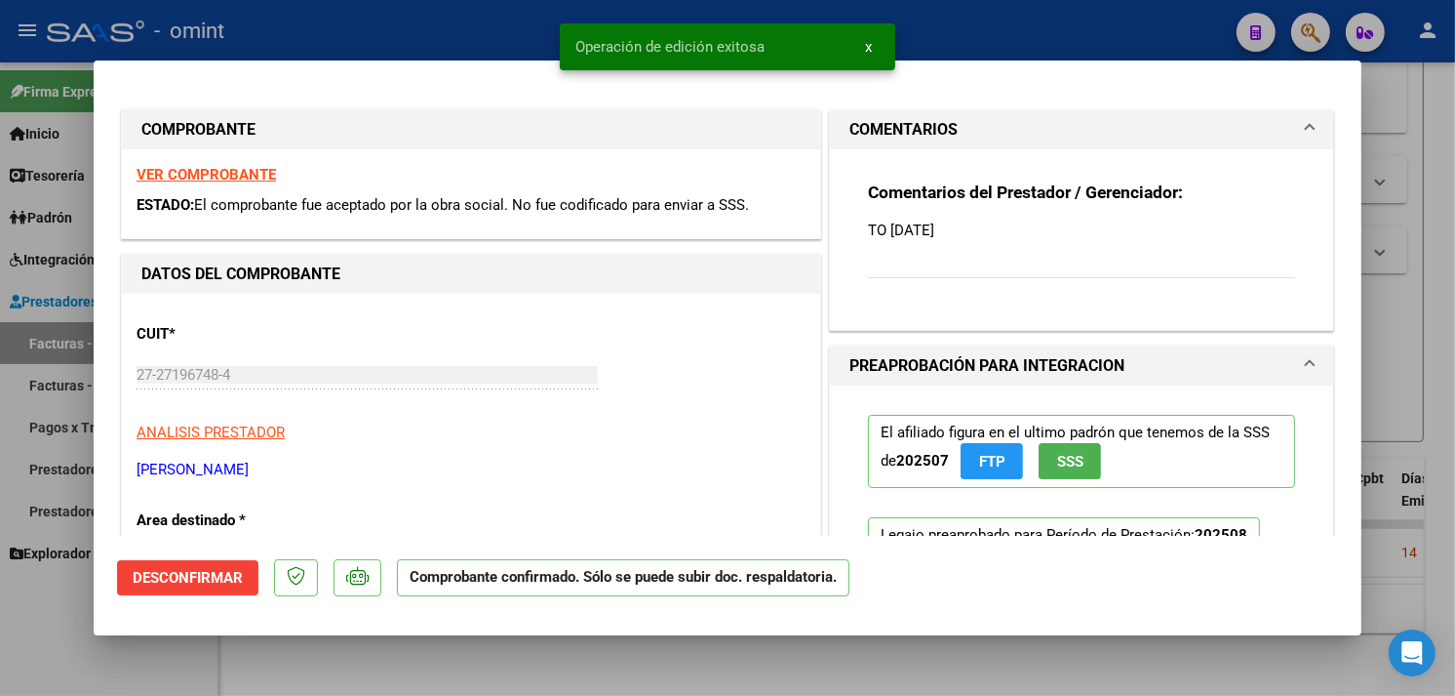
type input "$ 0,00"
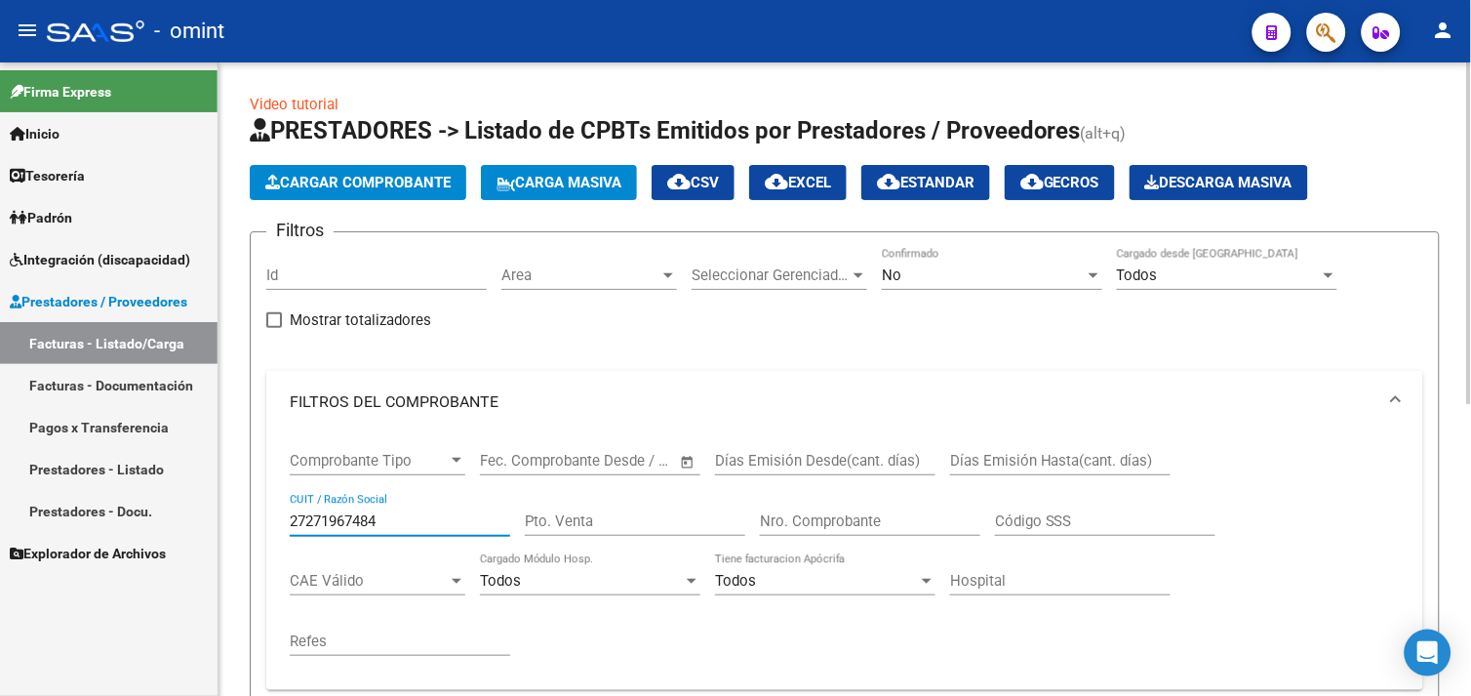
click at [353, 519] on input "27271967484" at bounding box center [400, 521] width 220 height 18
paste input "0262002153"
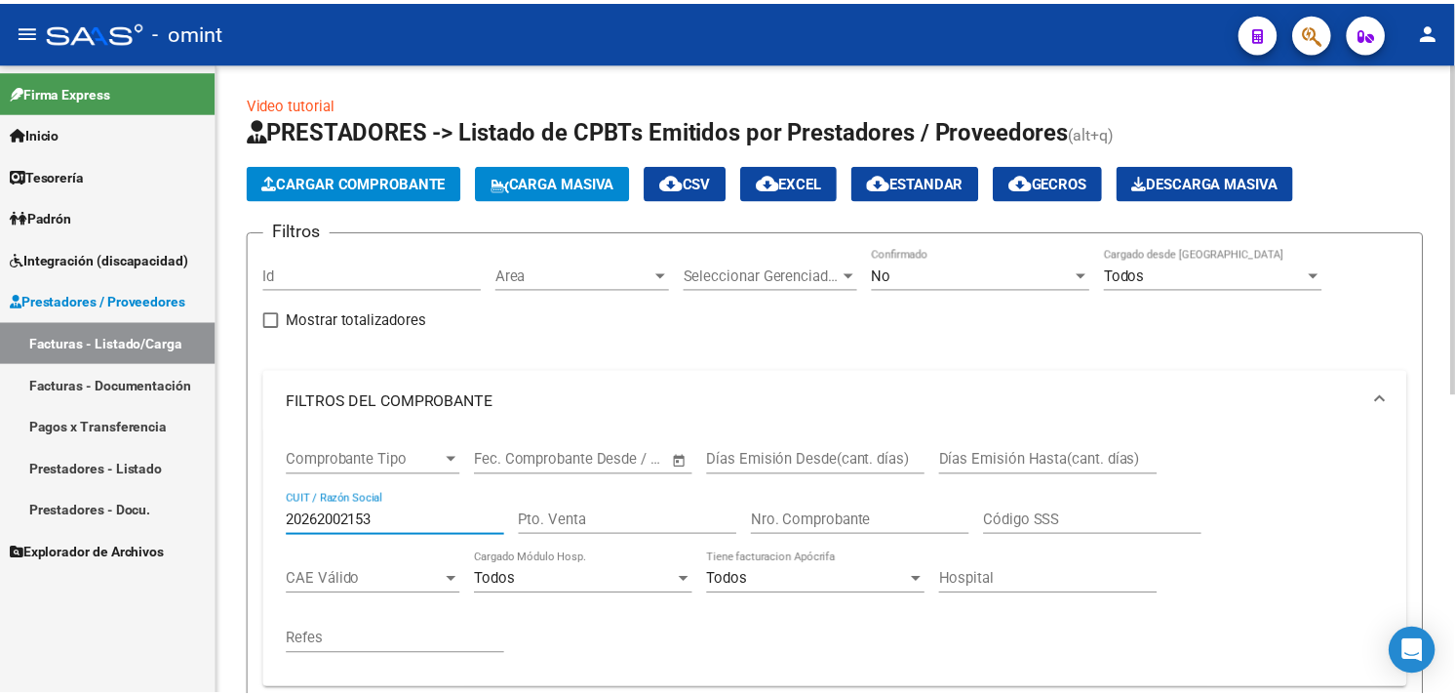
scroll to position [571, 0]
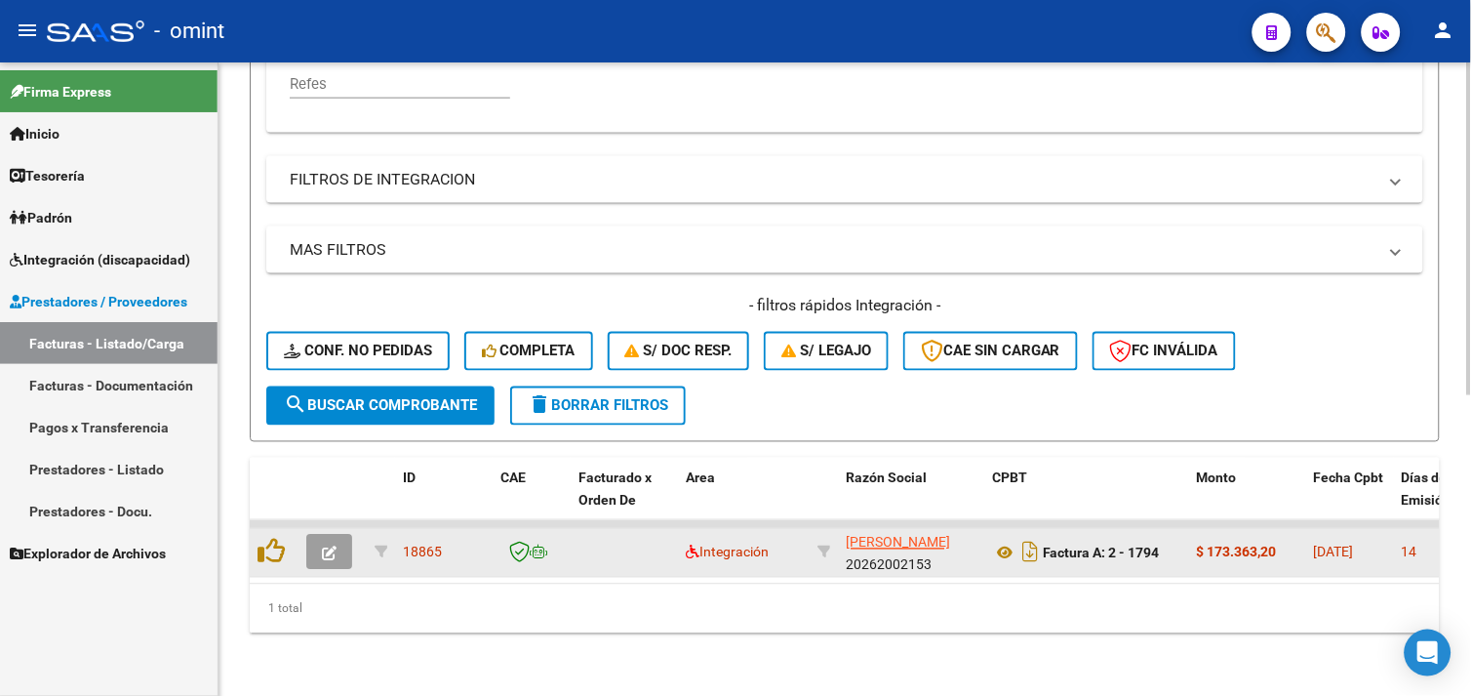
type input "20262002153"
click at [333, 546] on icon "button" at bounding box center [329, 553] width 15 height 15
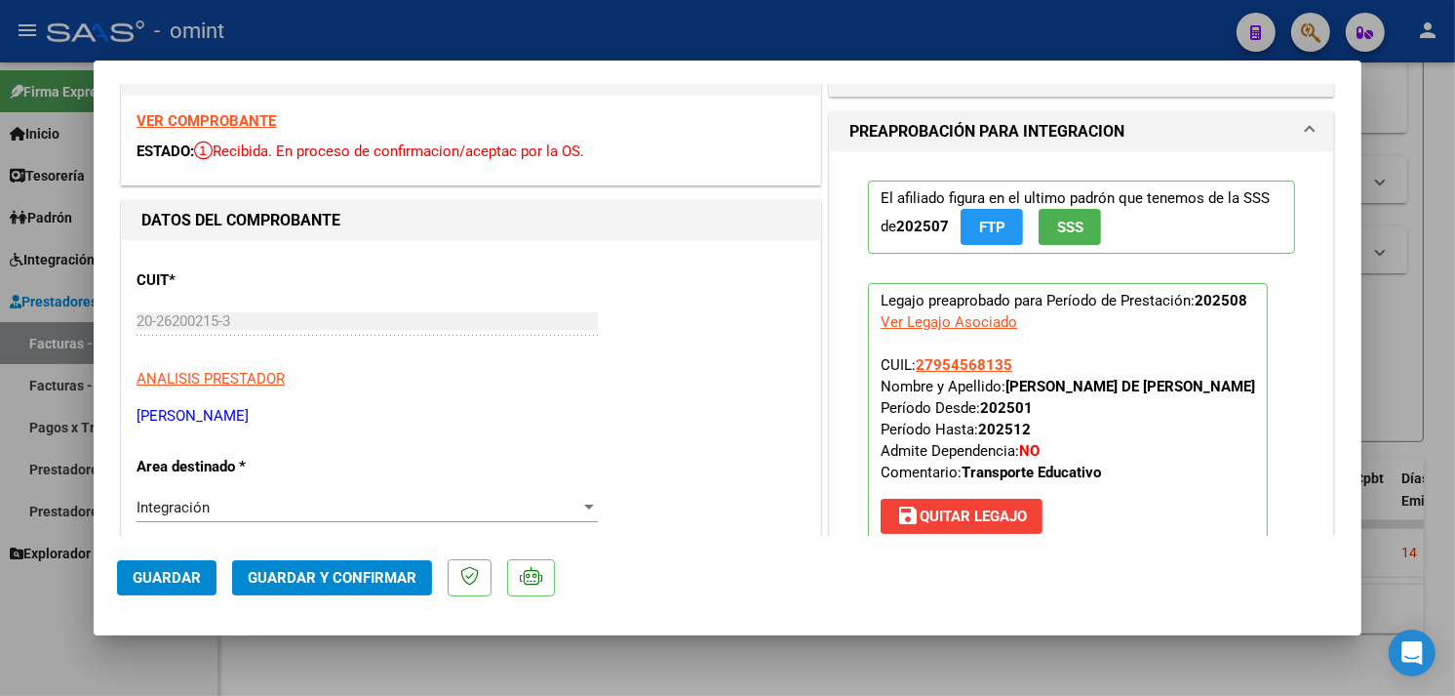
scroll to position [0, 0]
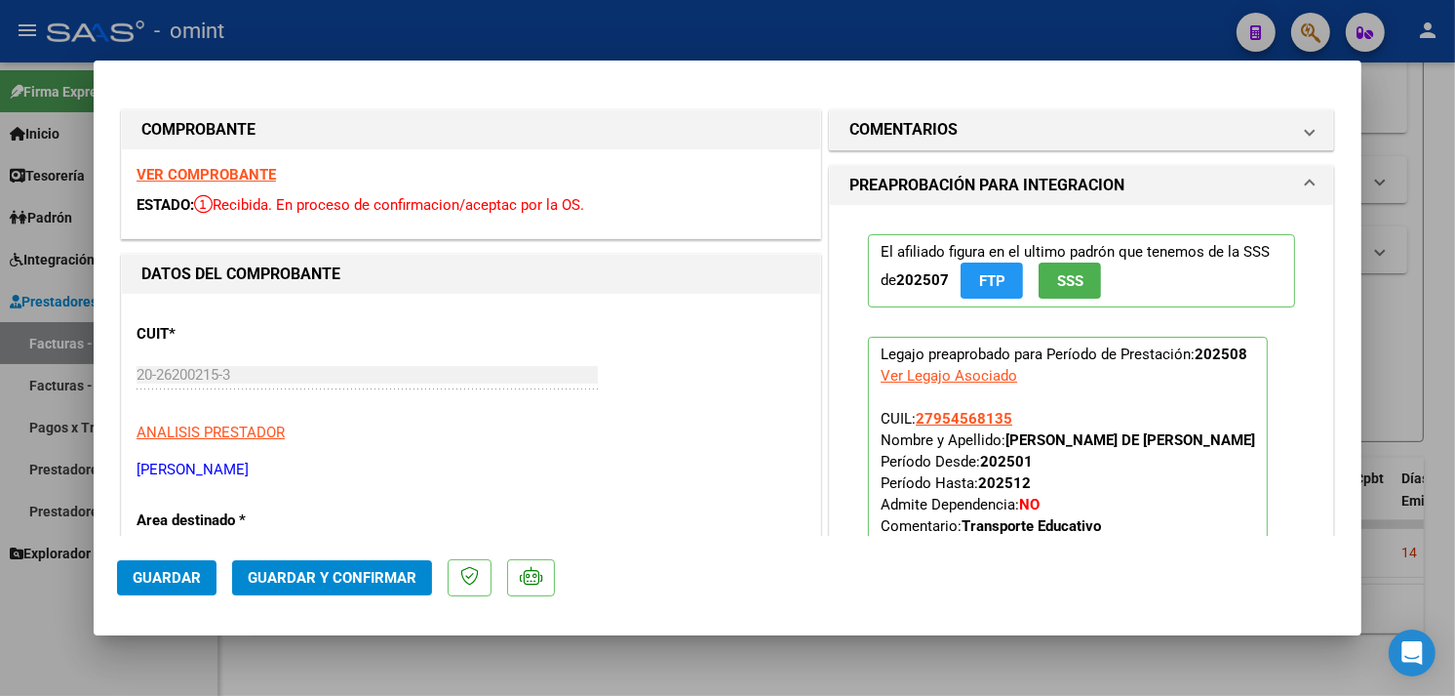
click at [221, 180] on strong "VER COMPROBANTE" at bounding box center [206, 175] width 139 height 18
type input "$ 0,00"
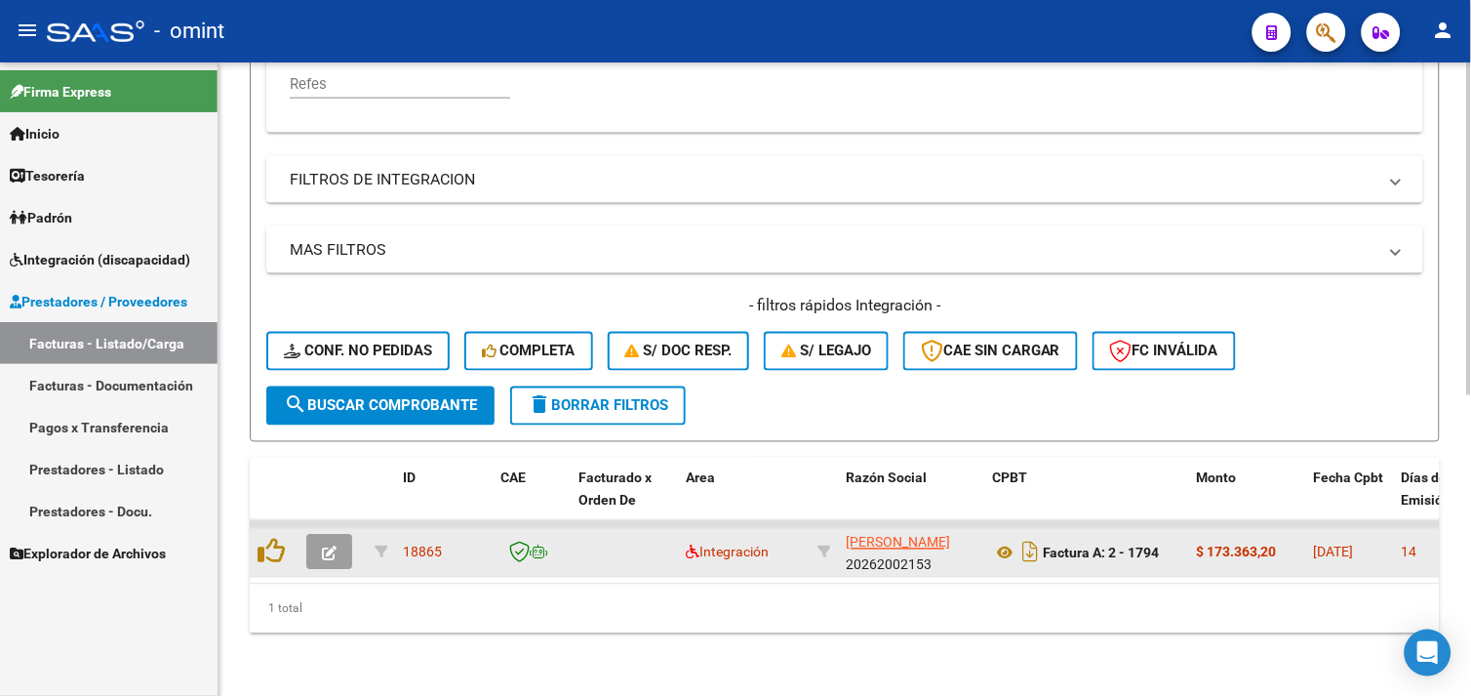
scroll to position [29, 0]
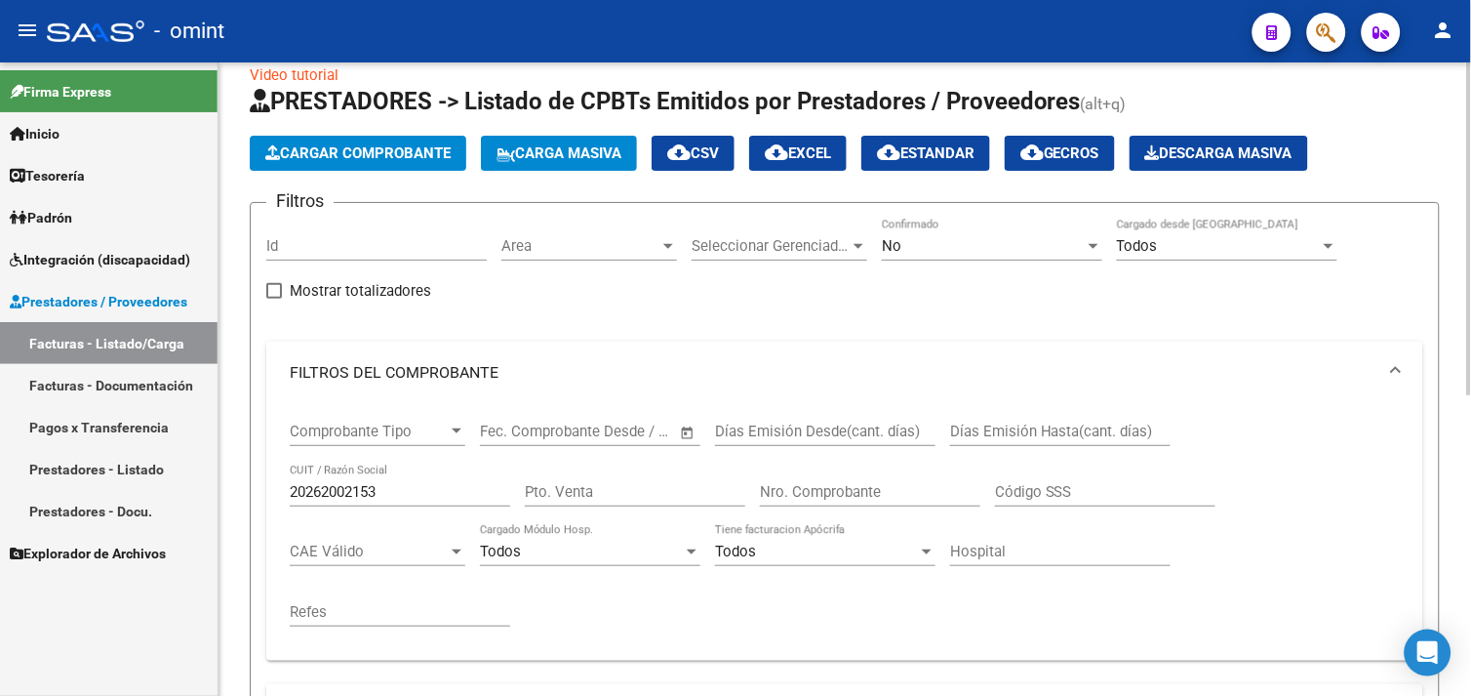
click at [342, 488] on input "20262002153" at bounding box center [400, 492] width 220 height 18
paste input "7349359370"
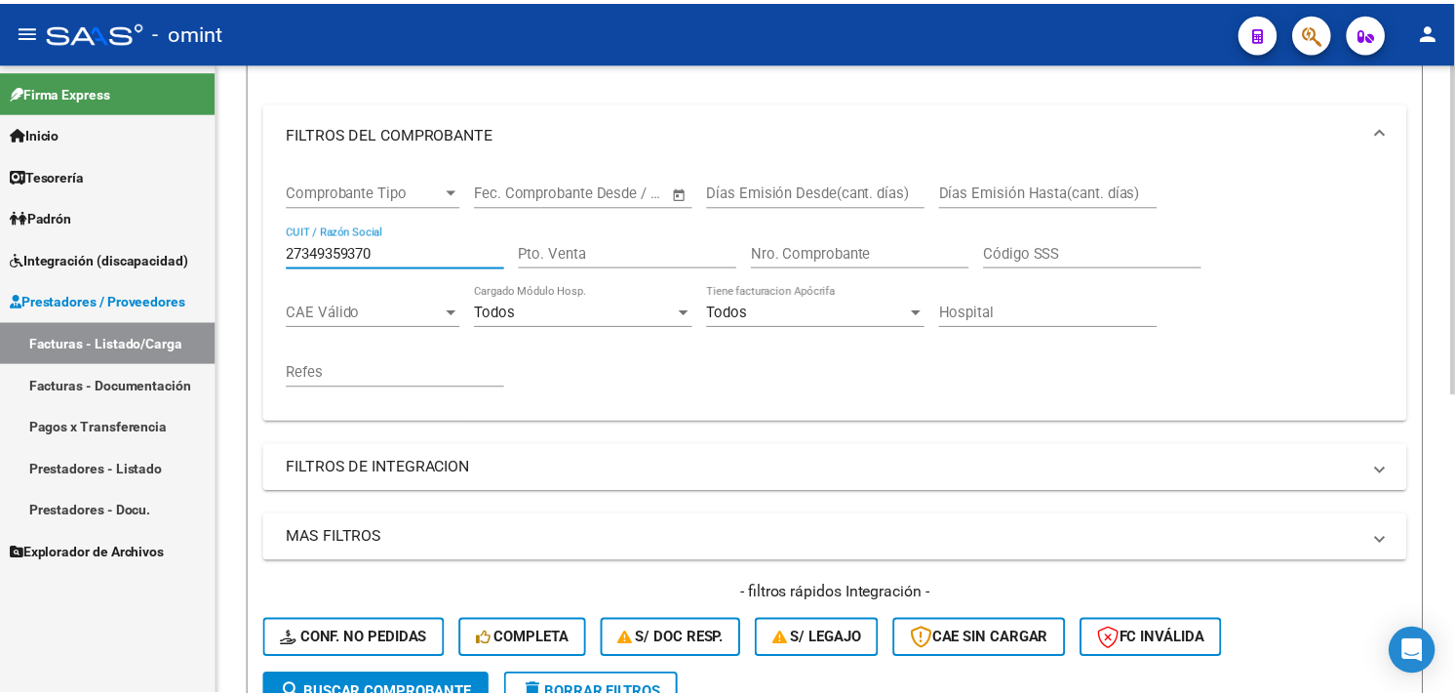
scroll to position [571, 0]
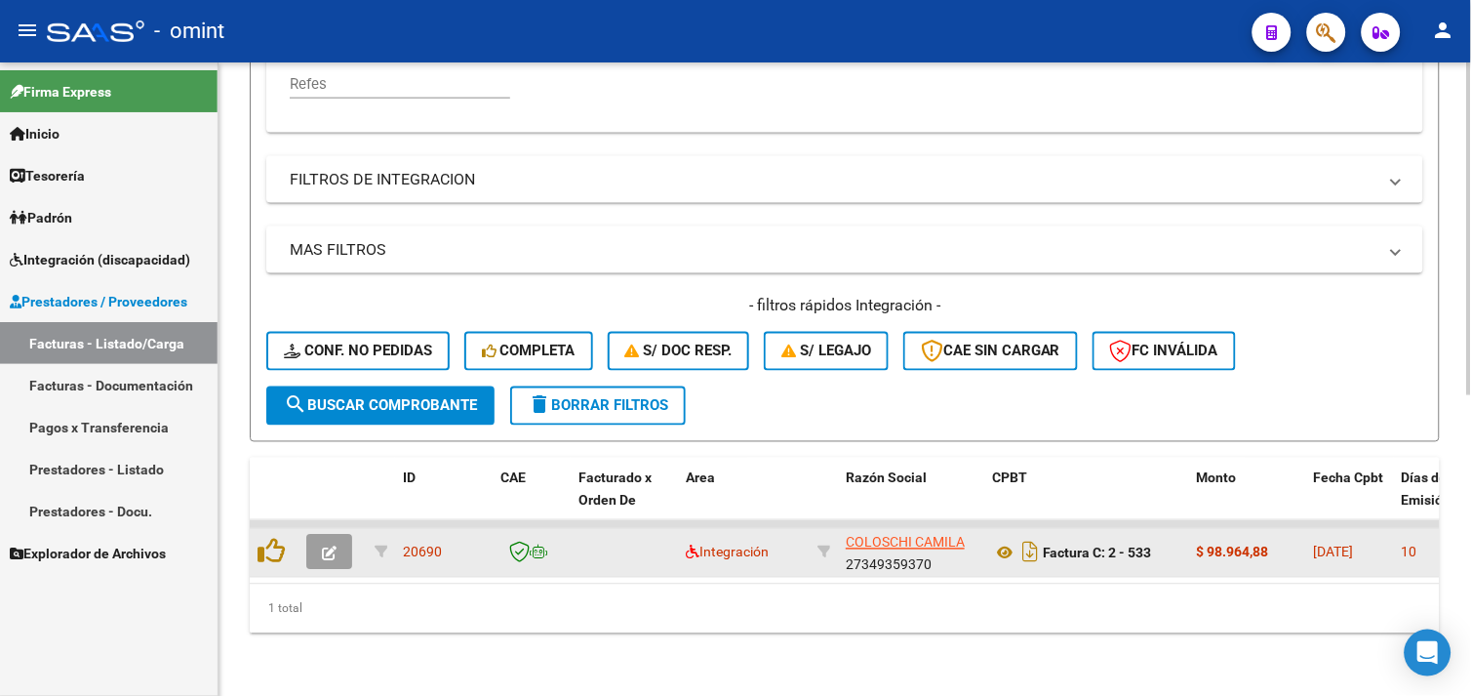
type input "27349359370"
click at [334, 546] on icon "button" at bounding box center [329, 553] width 15 height 15
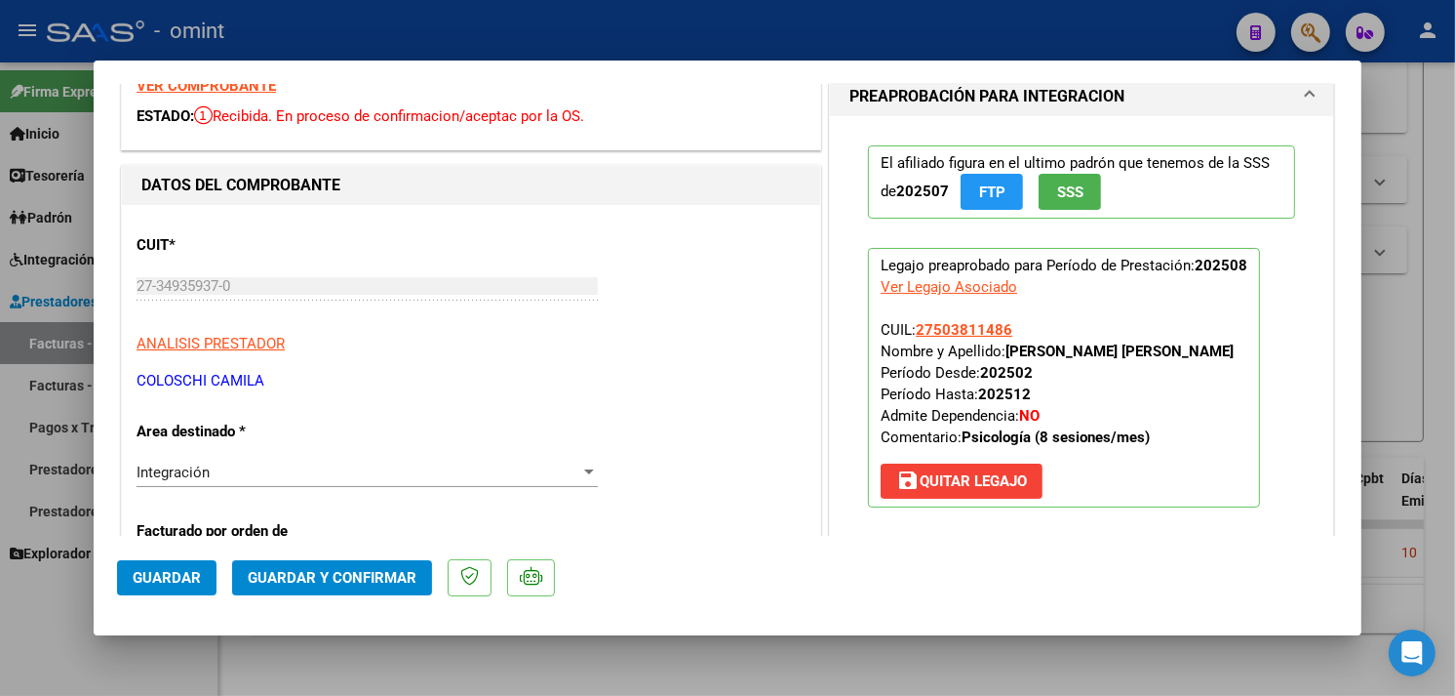
scroll to position [0, 0]
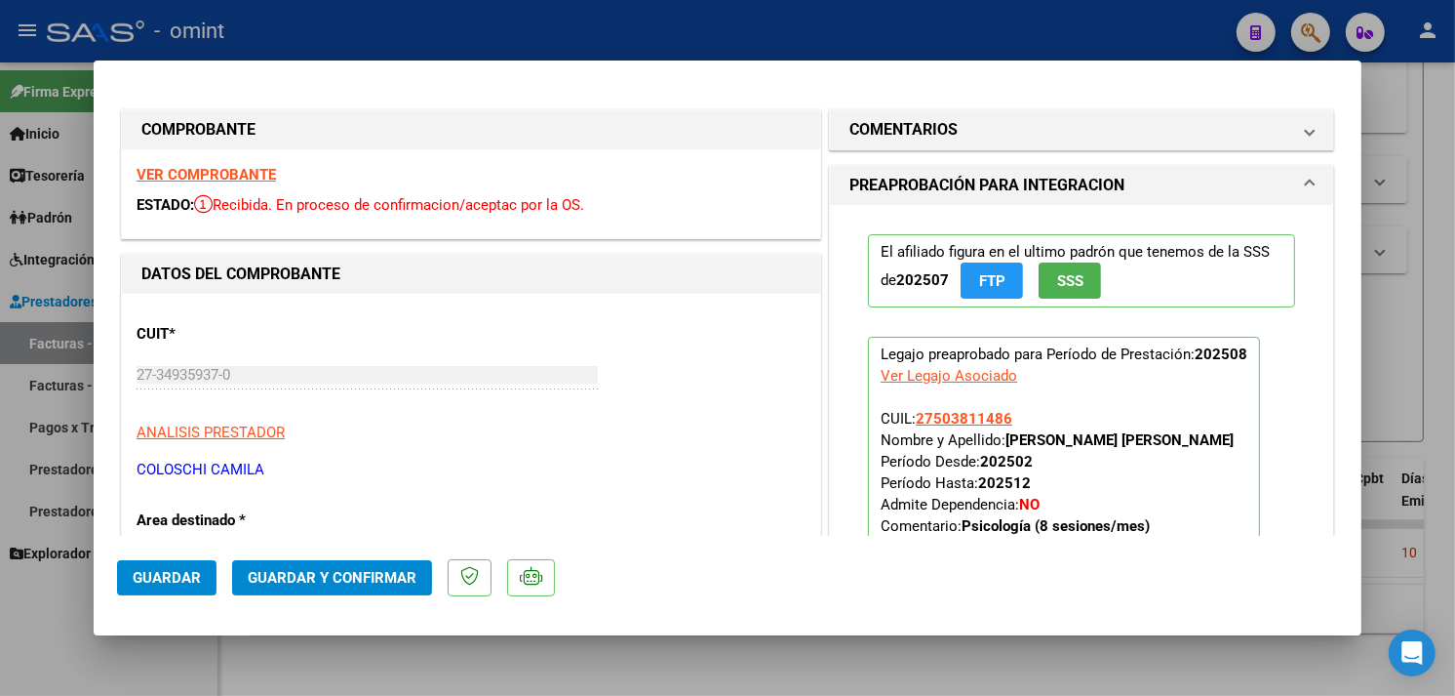
click at [235, 177] on strong "VER COMPROBANTE" at bounding box center [206, 175] width 139 height 18
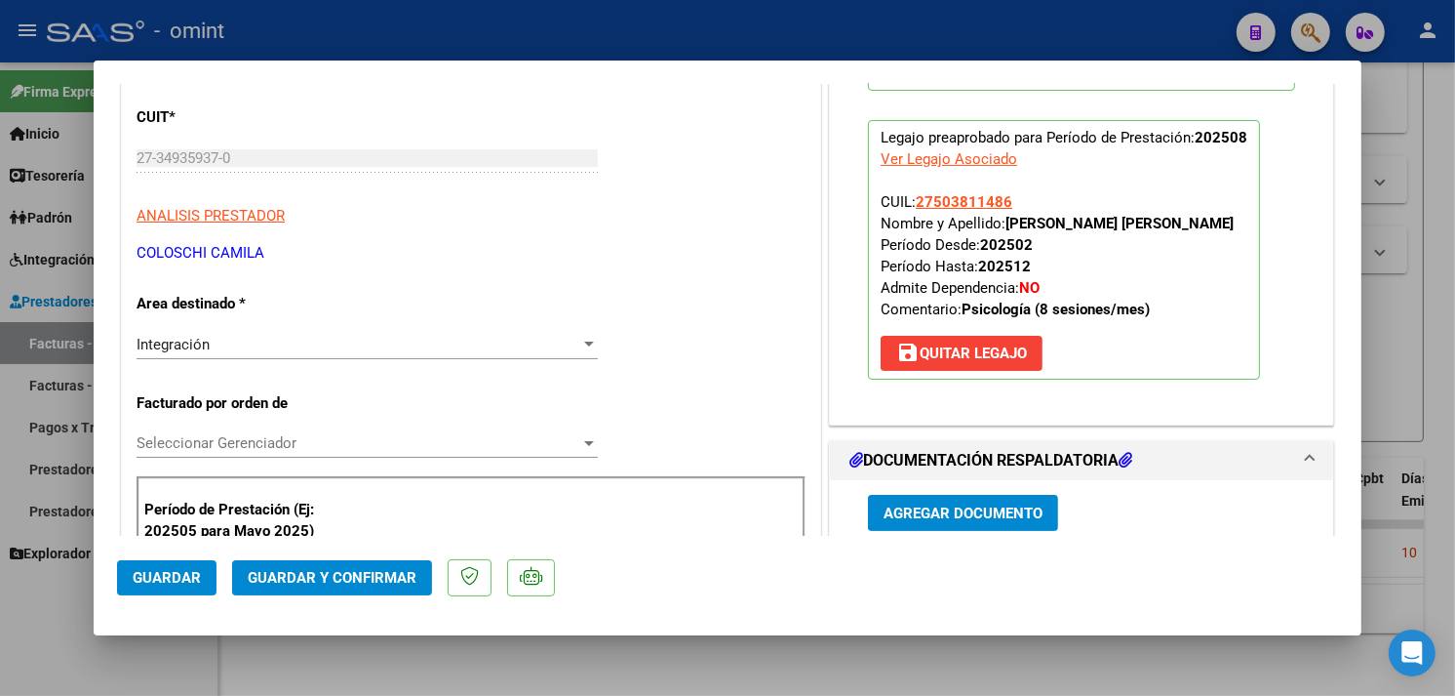
scroll to position [650, 0]
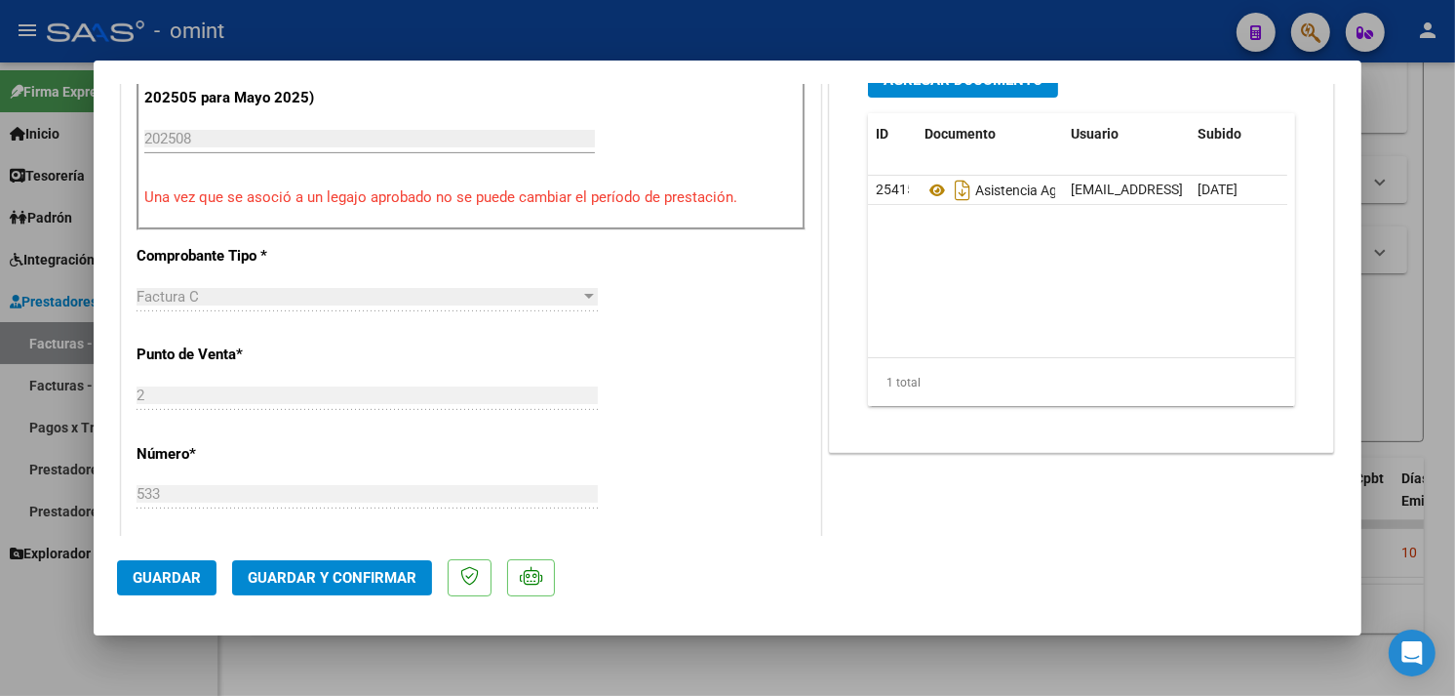
click at [374, 574] on span "Guardar y Confirmar" at bounding box center [332, 578] width 169 height 18
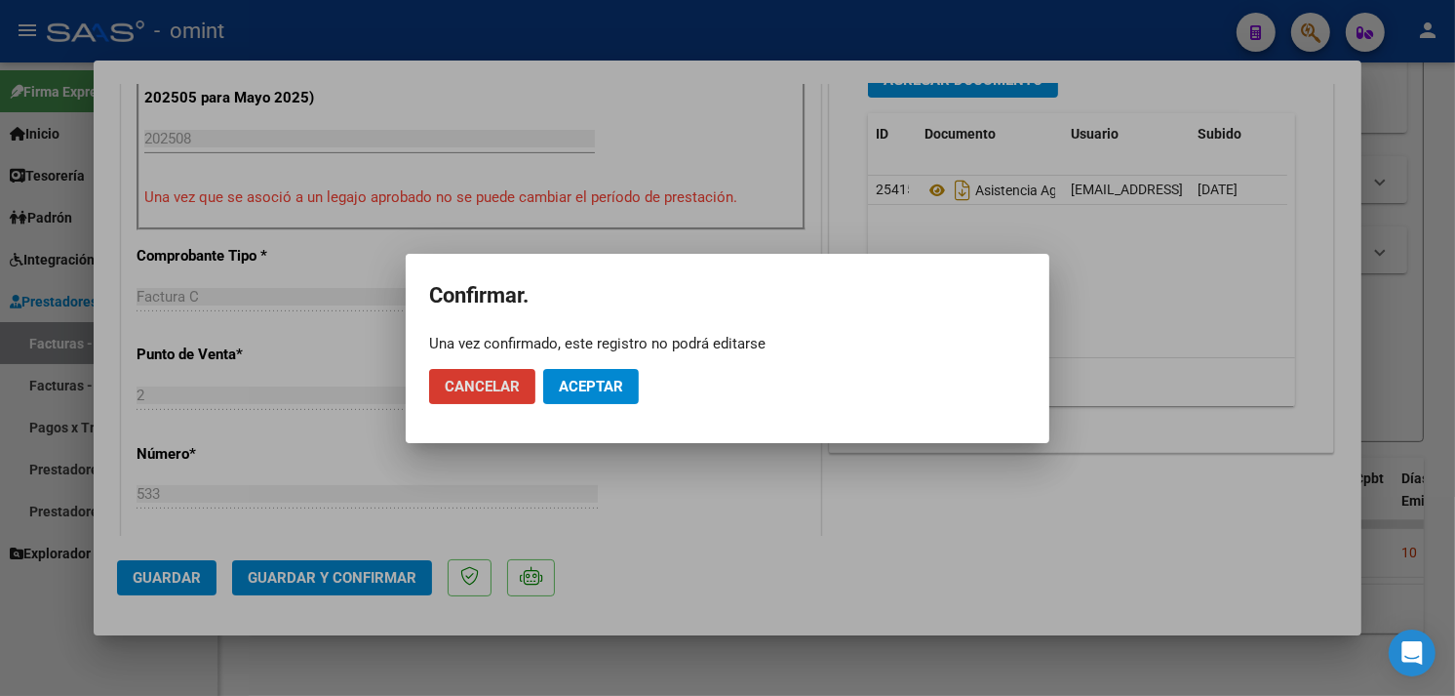
click at [559, 385] on span "Aceptar" at bounding box center [591, 387] width 64 height 18
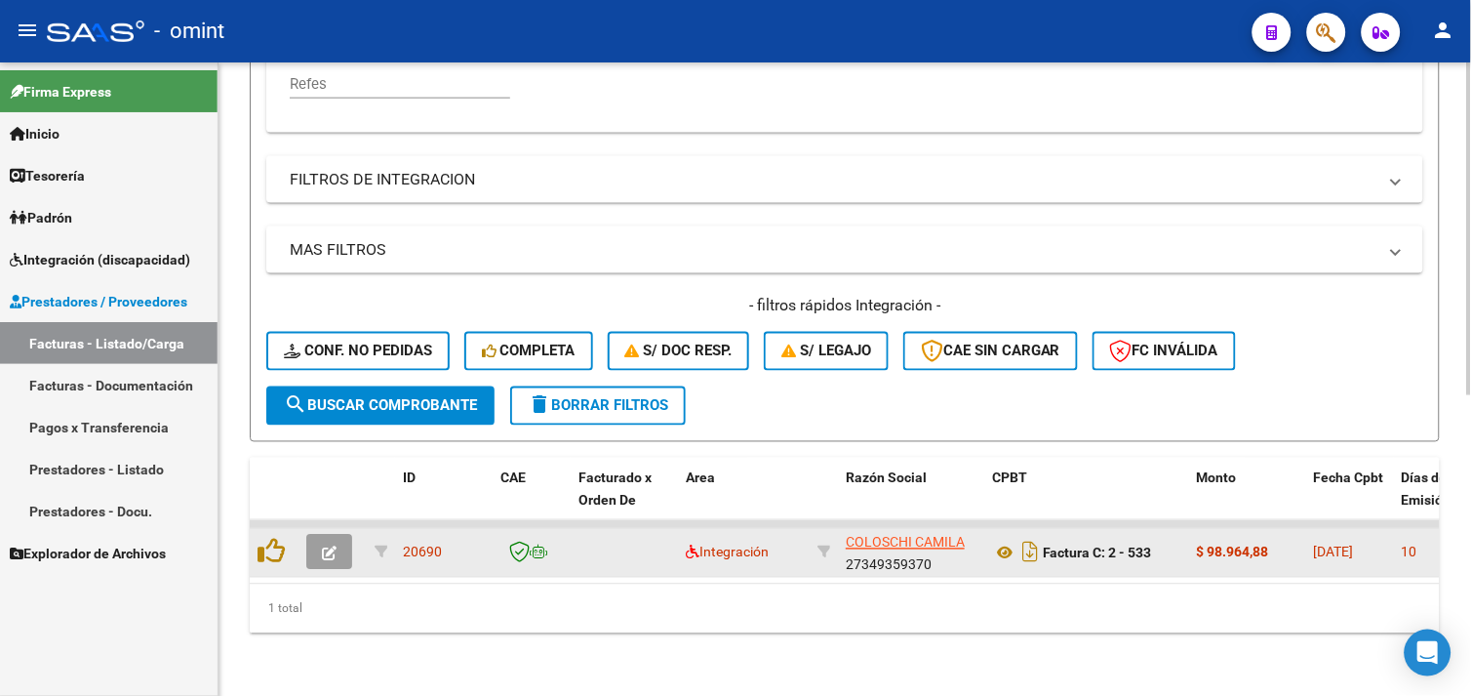
scroll to position [246, 0]
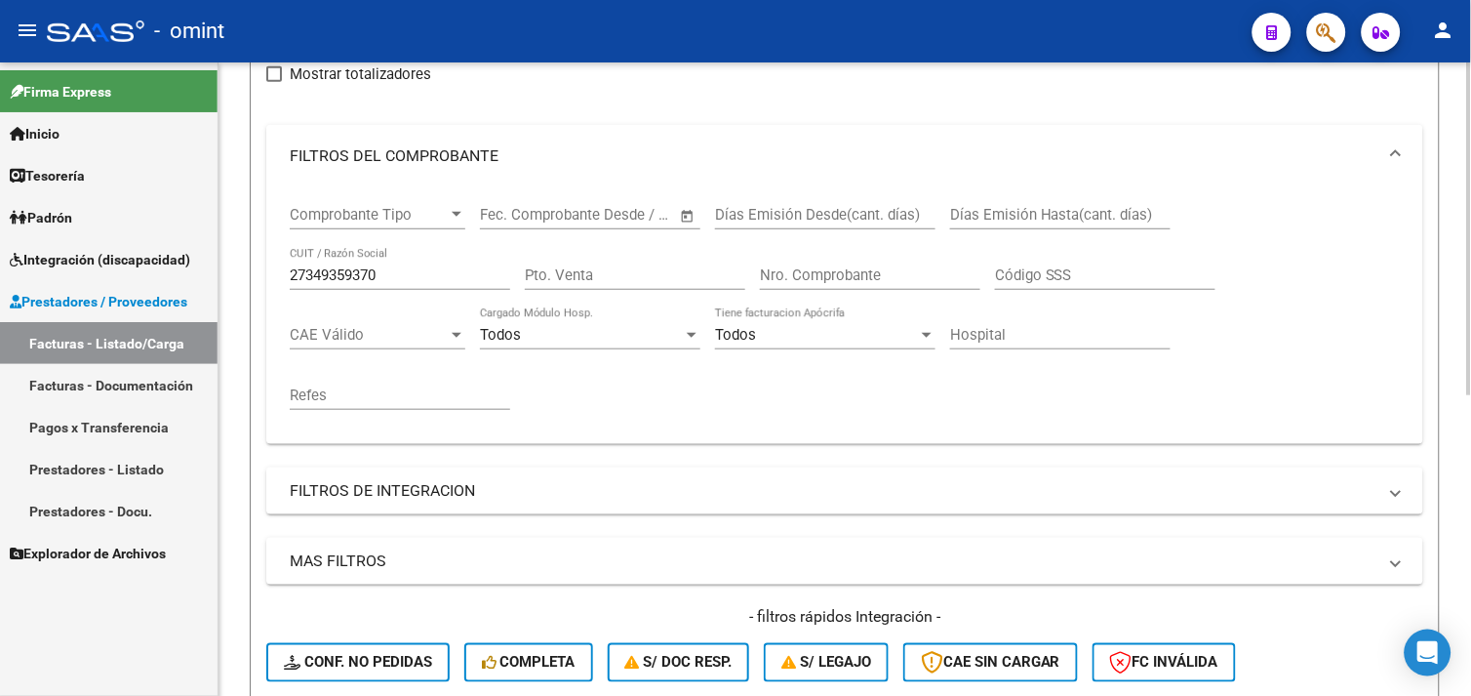
click at [342, 277] on input "27349359370" at bounding box center [400, 275] width 220 height 18
paste input "29951896"
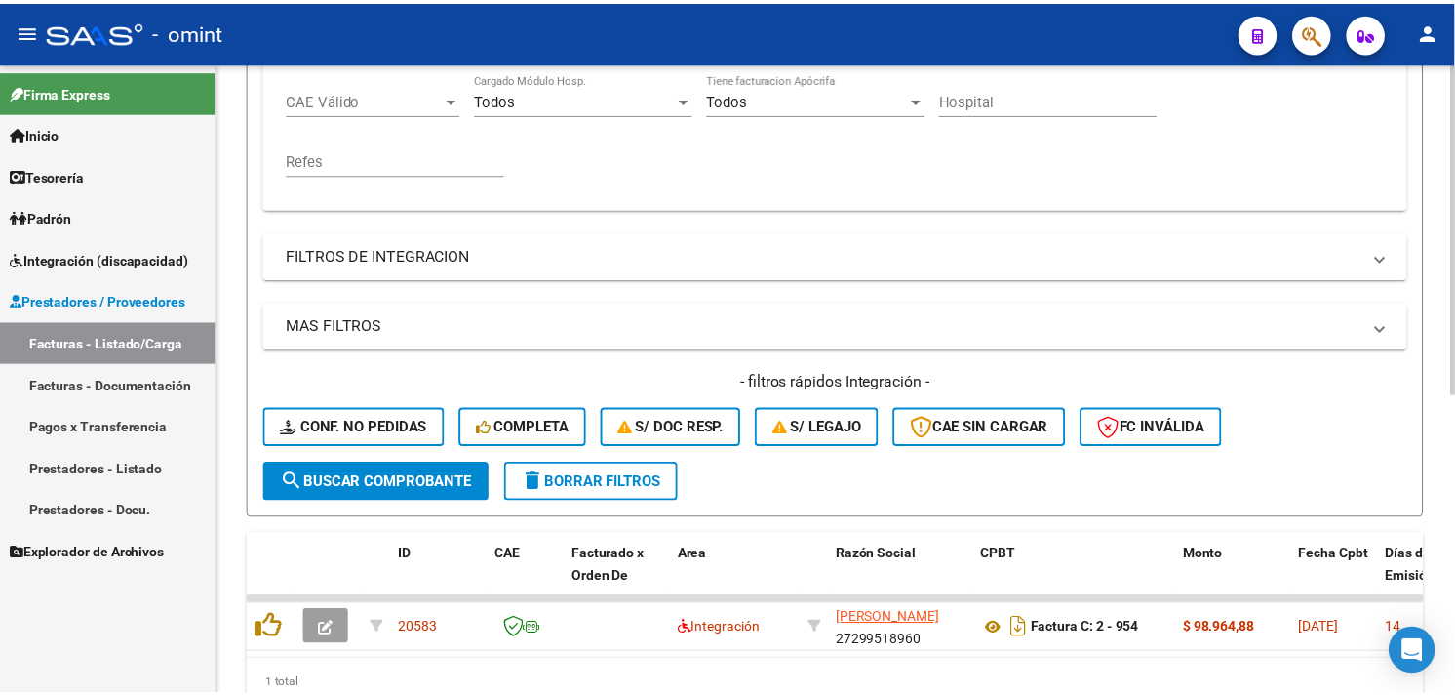
scroll to position [571, 0]
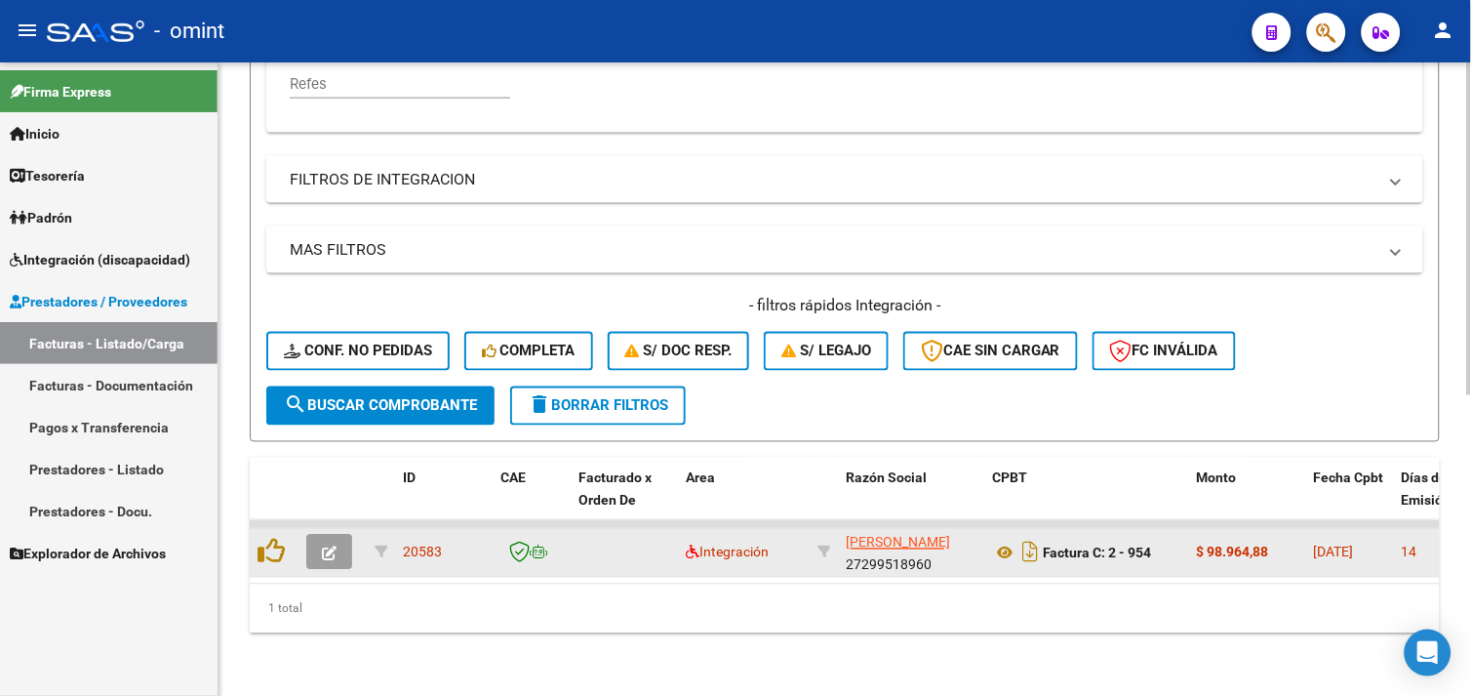
click at [336, 546] on icon "button" at bounding box center [329, 553] width 15 height 15
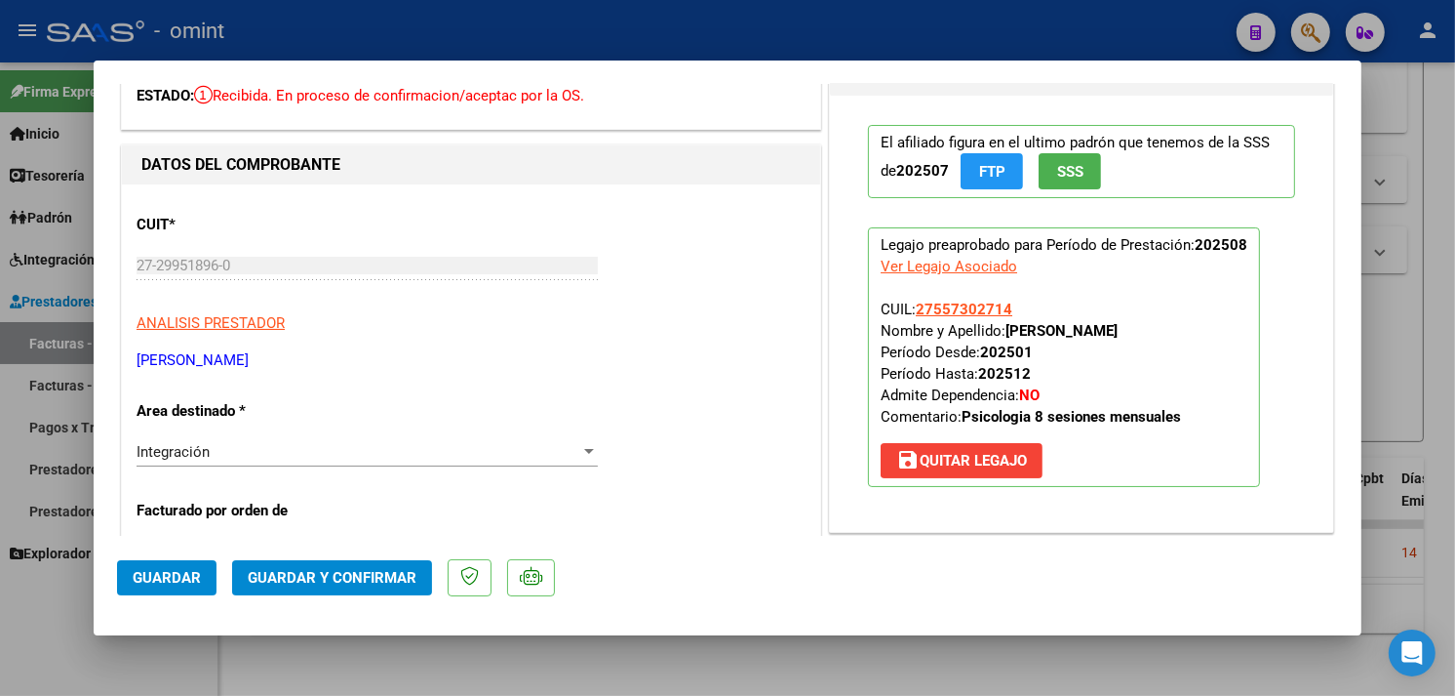
scroll to position [0, 0]
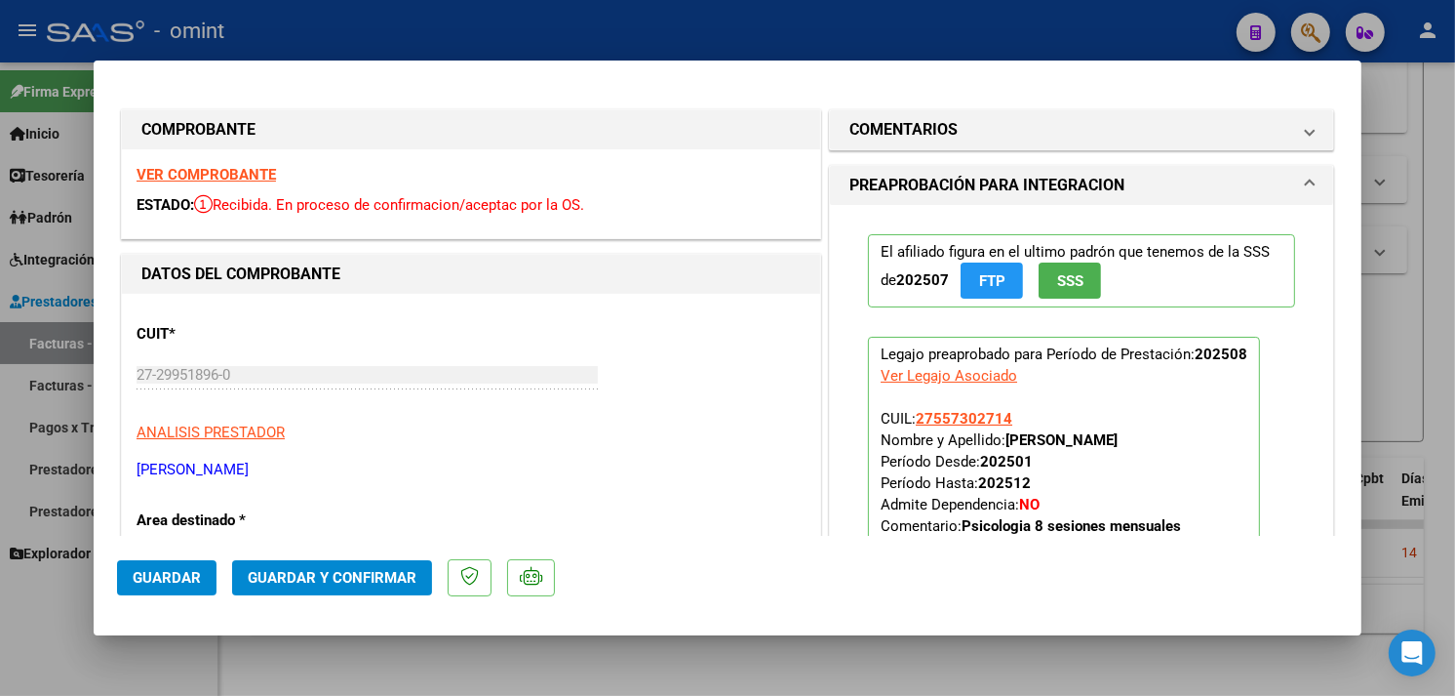
click at [232, 179] on strong "VER COMPROBANTE" at bounding box center [206, 175] width 139 height 18
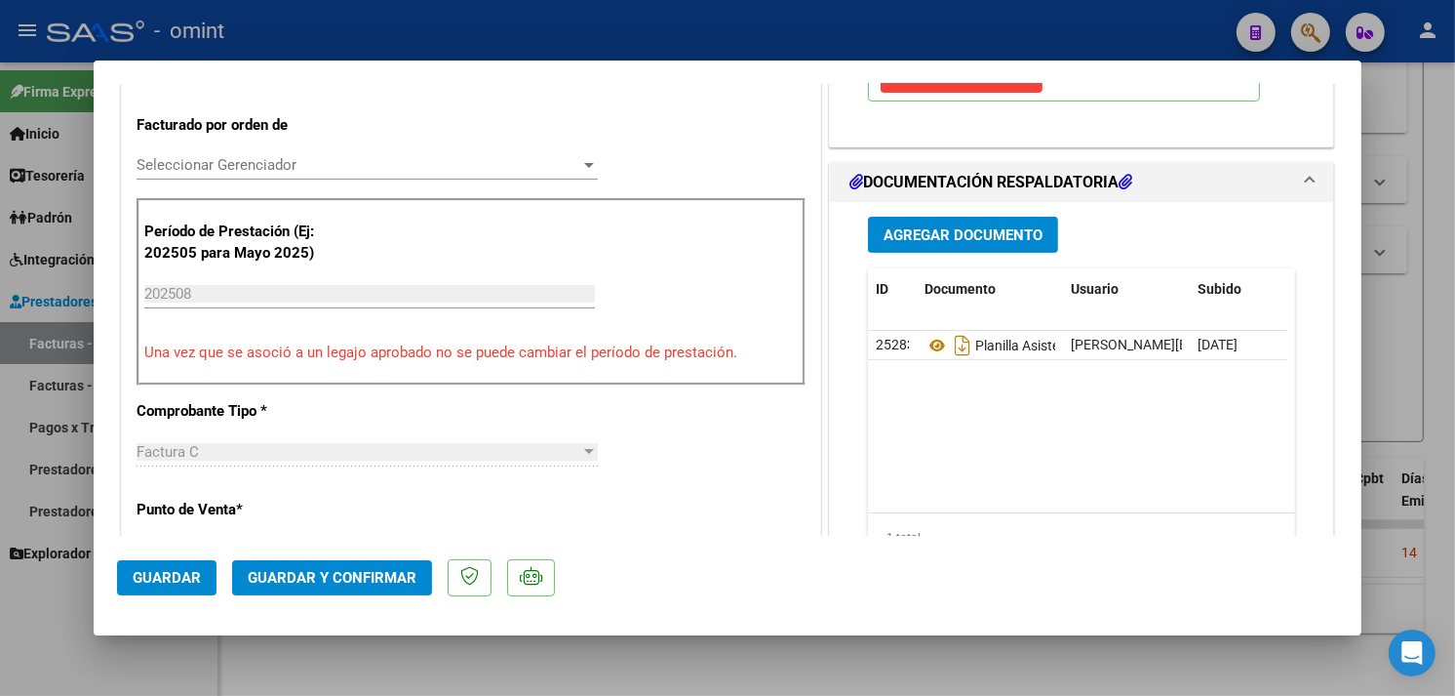
scroll to position [650, 0]
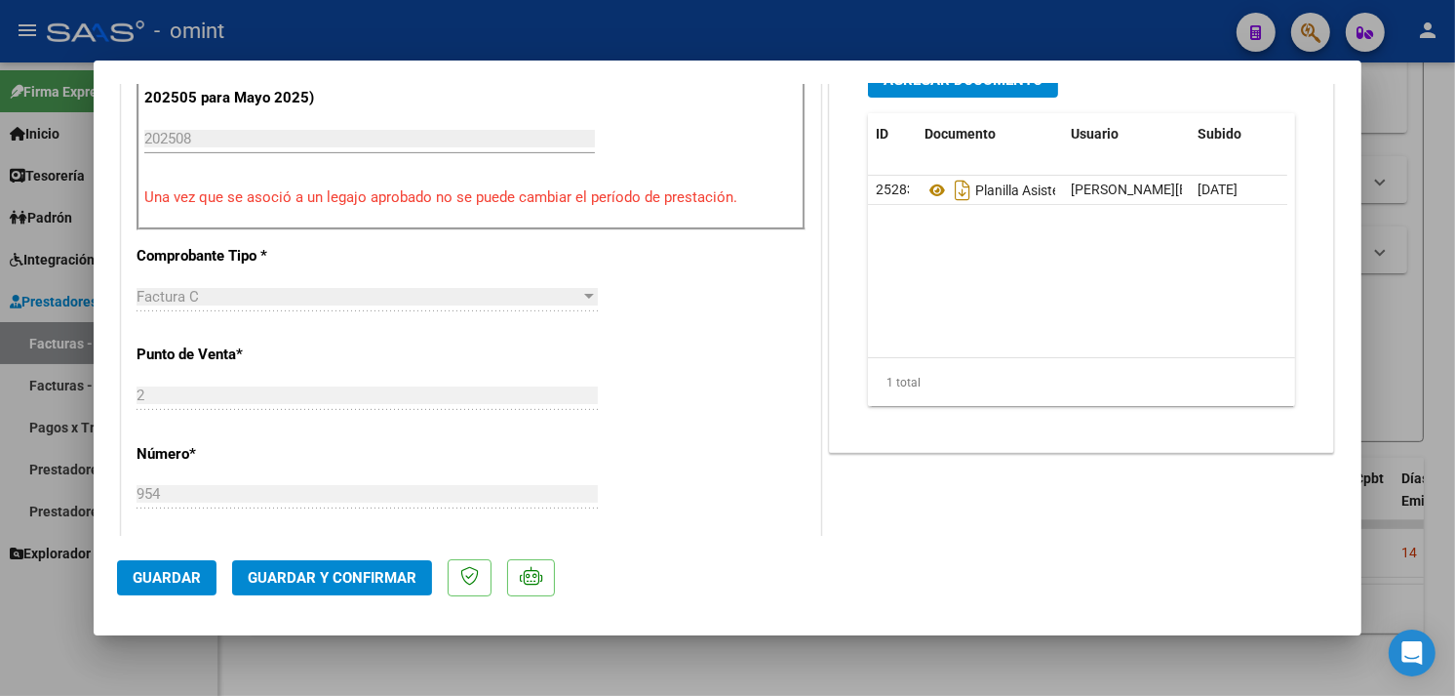
click at [366, 567] on button "Guardar y Confirmar" at bounding box center [332, 577] width 200 height 35
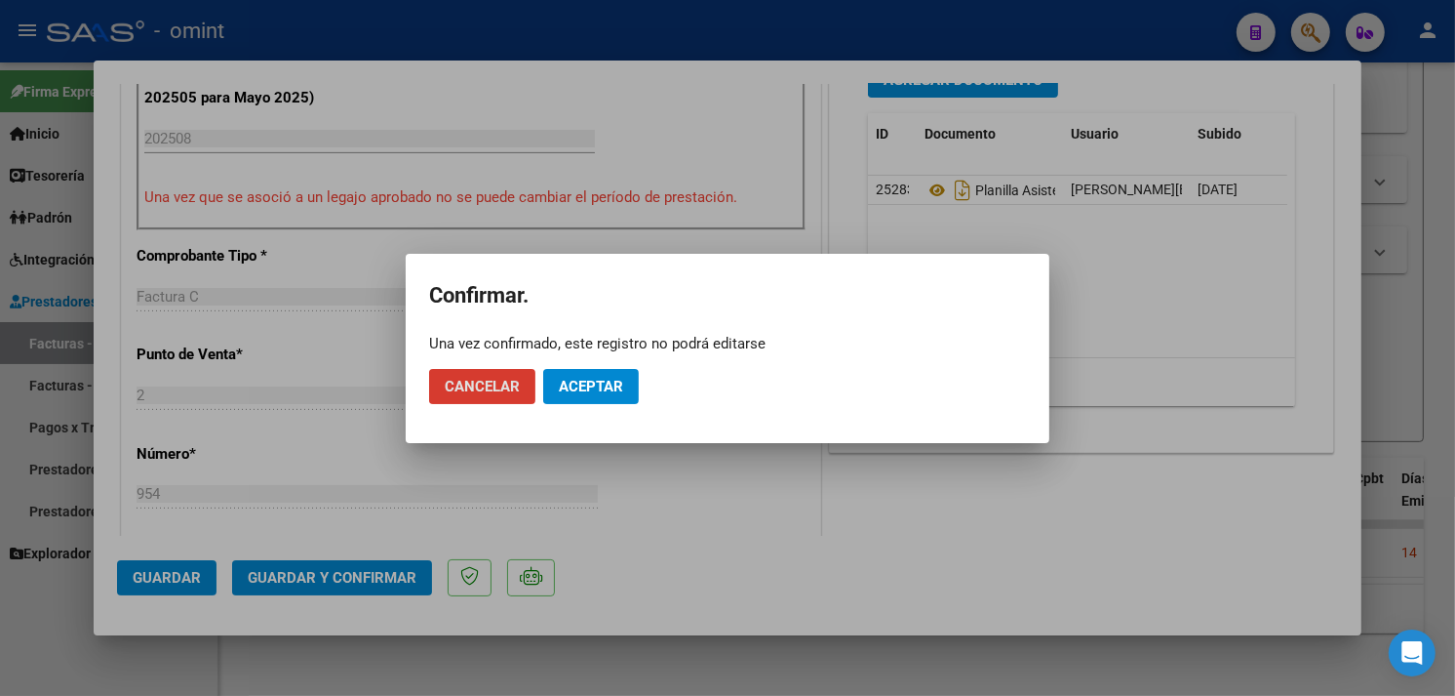
click at [568, 383] on span "Aceptar" at bounding box center [591, 387] width 64 height 18
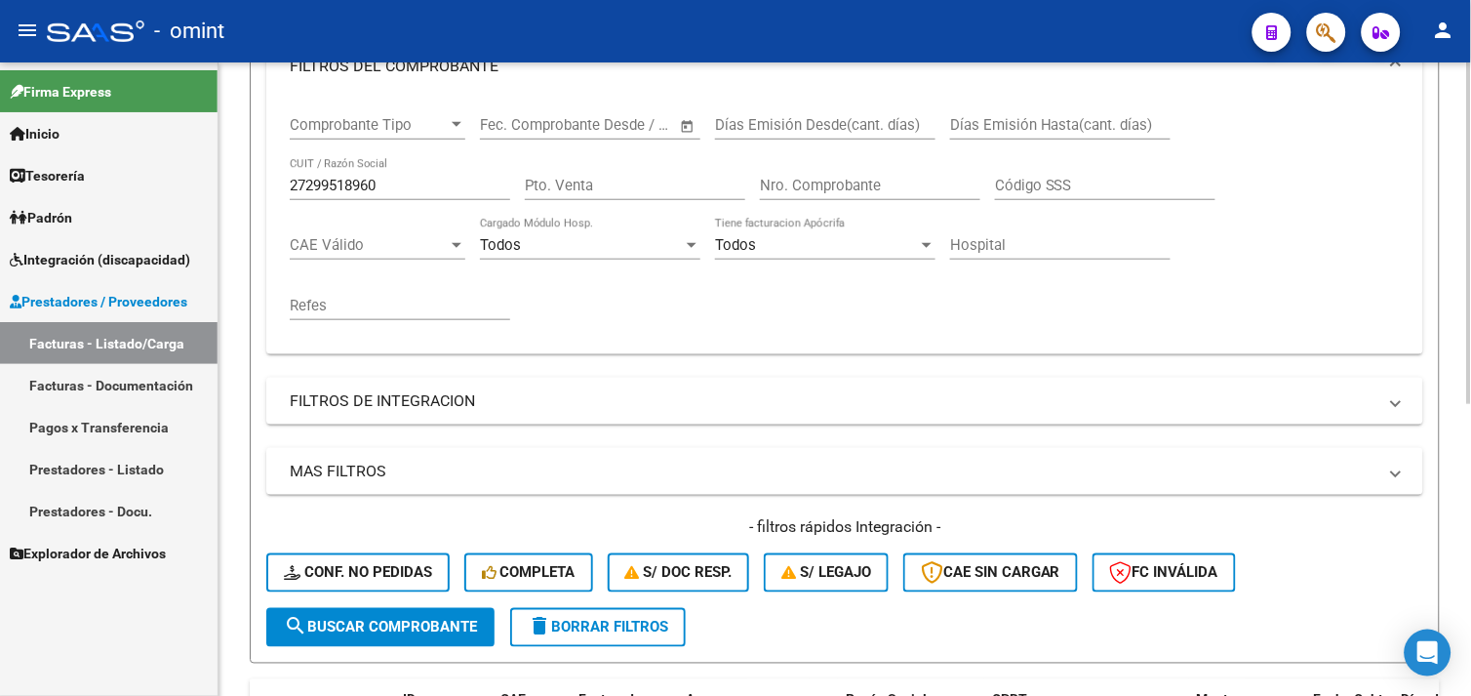
scroll to position [107, 0]
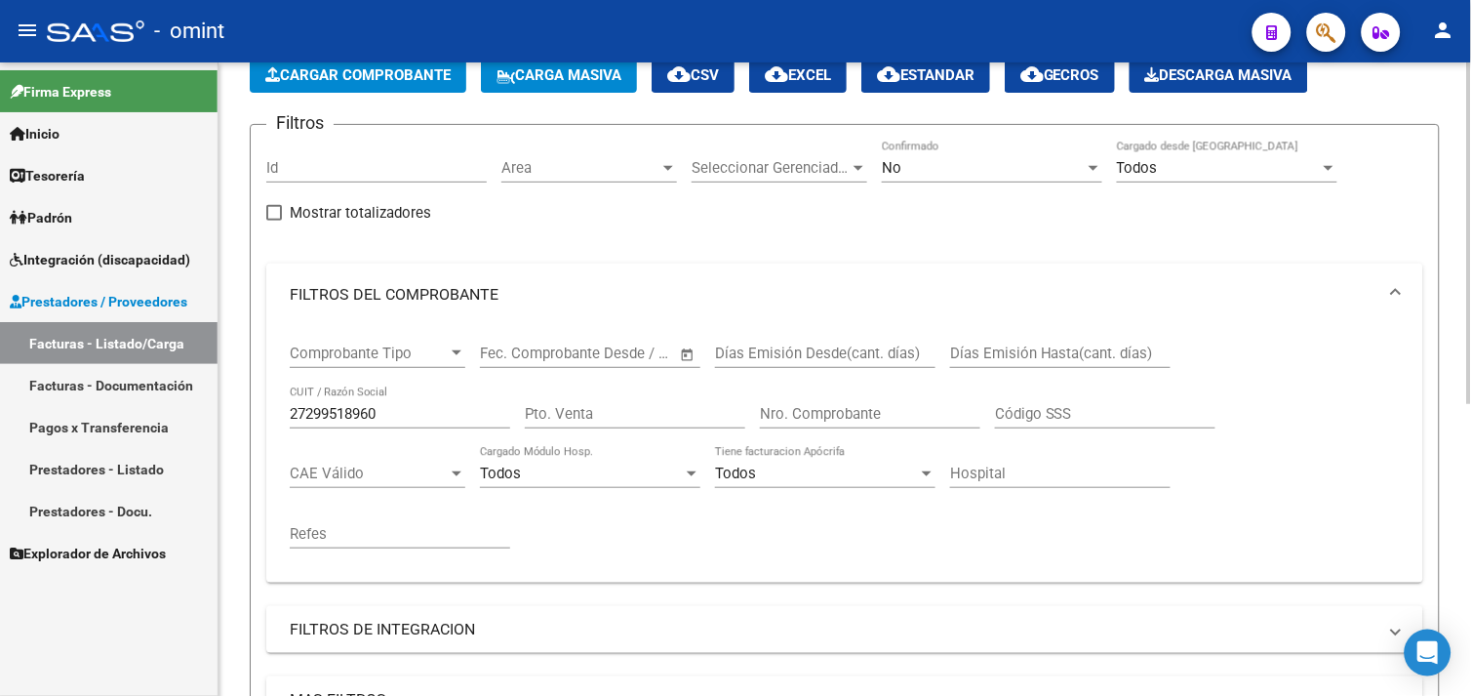
click at [346, 424] on div "27299518960 CUIT / Razón Social" at bounding box center [400, 407] width 220 height 42
click at [345, 424] on div "27299518960 CUIT / Razón Social" at bounding box center [400, 407] width 220 height 42
click at [342, 421] on input "27299518960" at bounding box center [400, 414] width 220 height 18
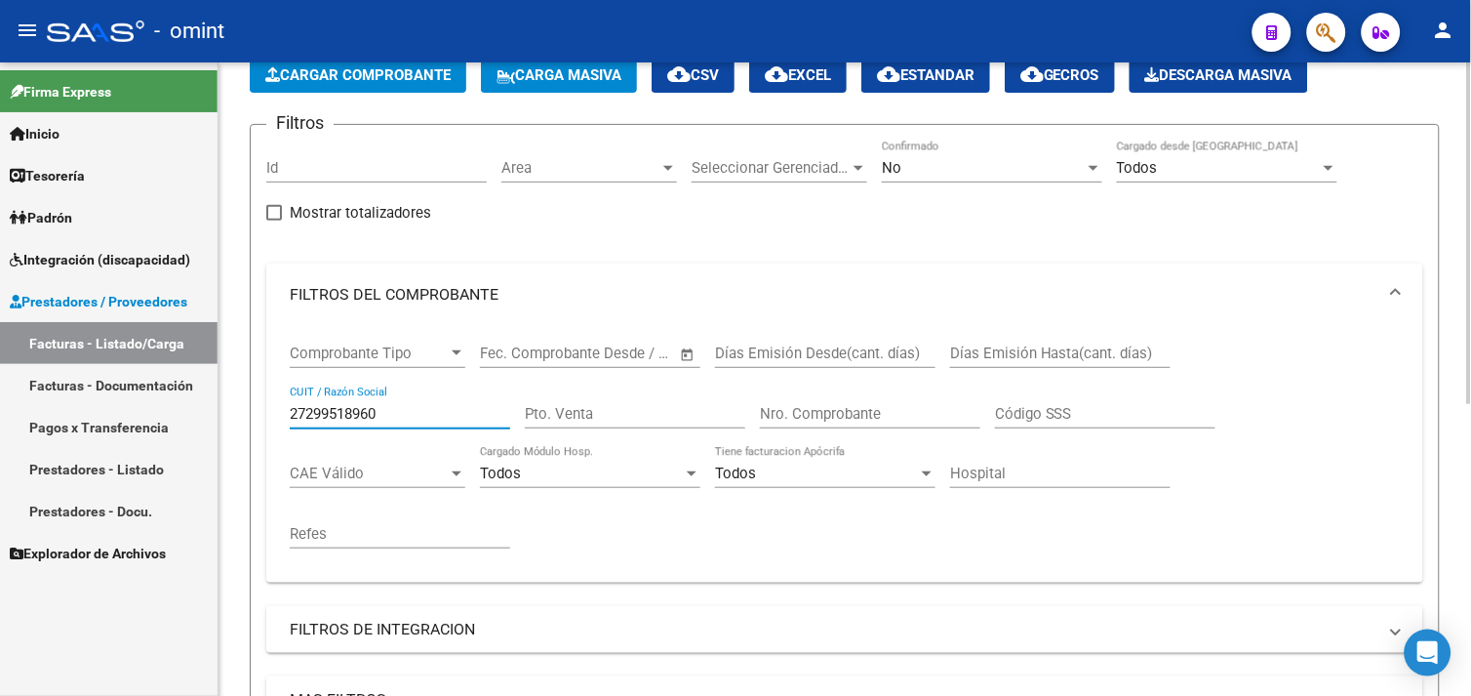
click at [342, 421] on input "27299518960" at bounding box center [400, 414] width 220 height 18
paste input "315493035"
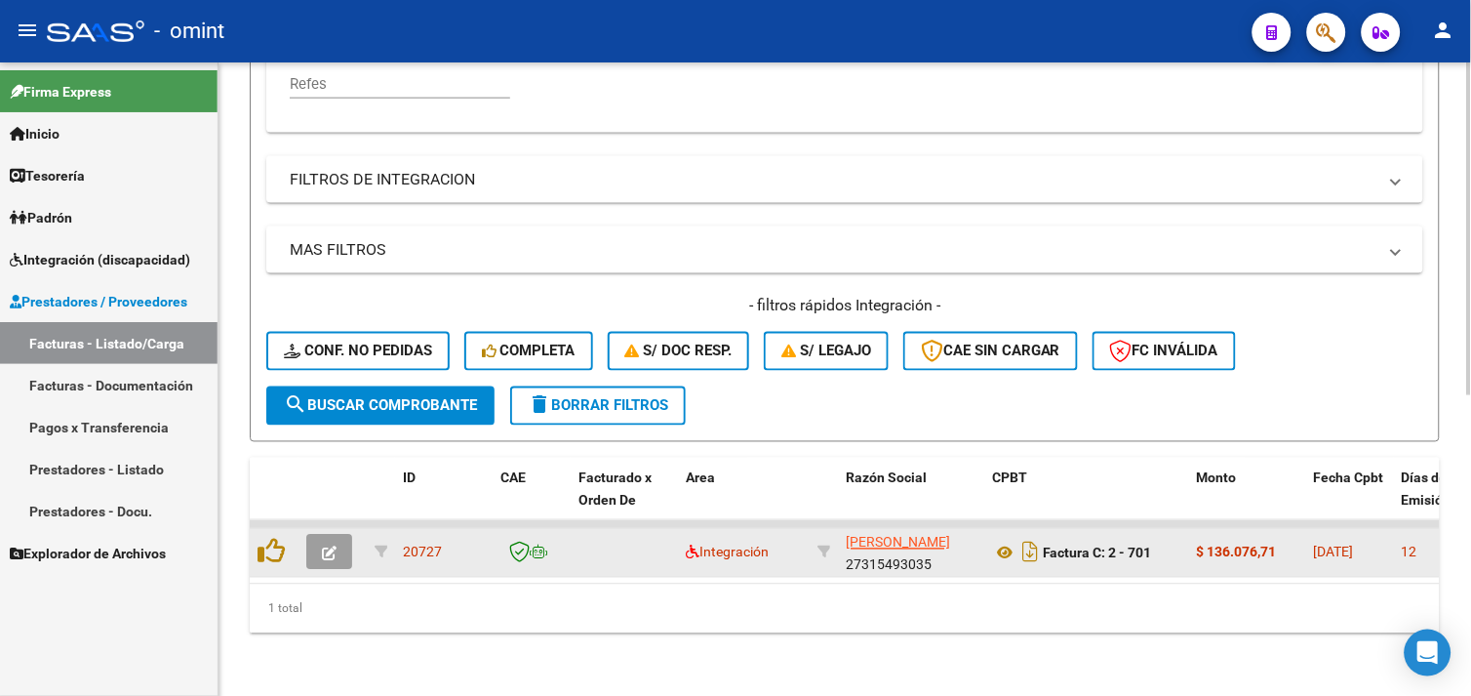
click at [335, 546] on icon "button" at bounding box center [329, 553] width 15 height 15
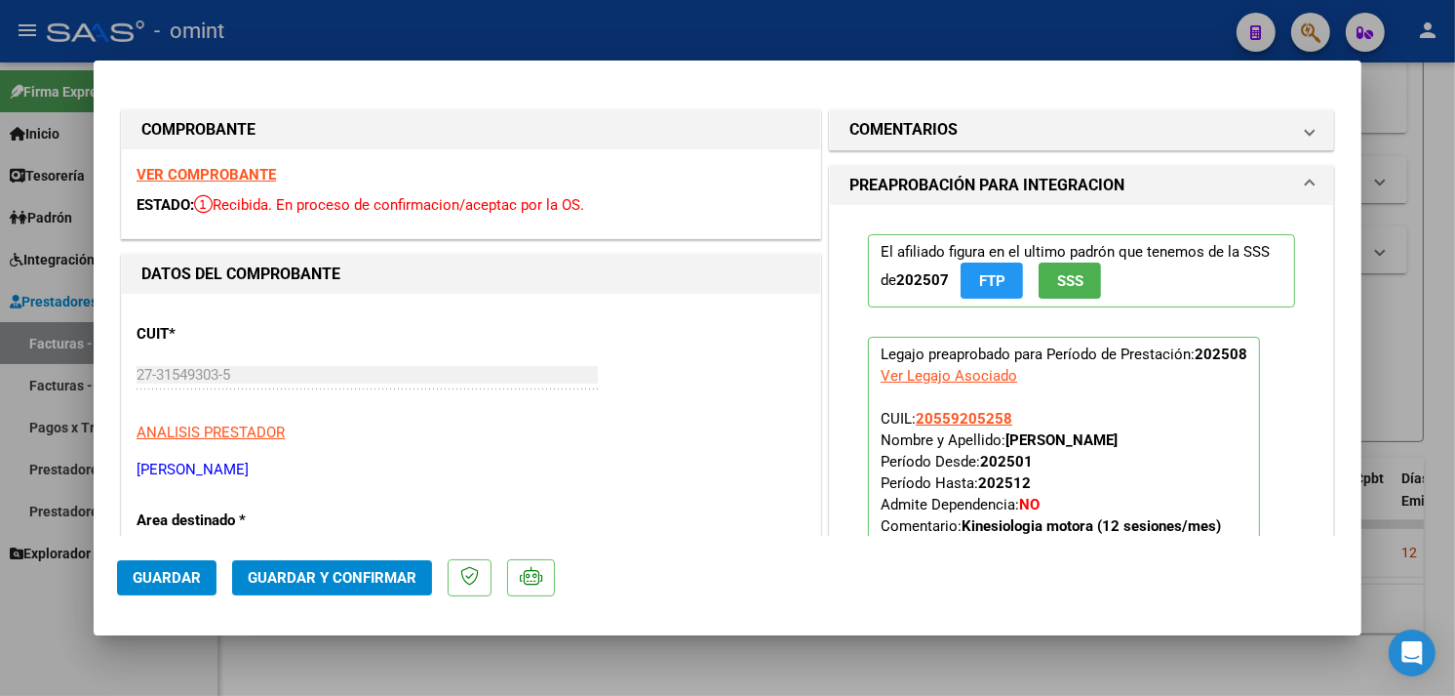
click at [205, 173] on strong "VER COMPROBANTE" at bounding box center [206, 175] width 139 height 18
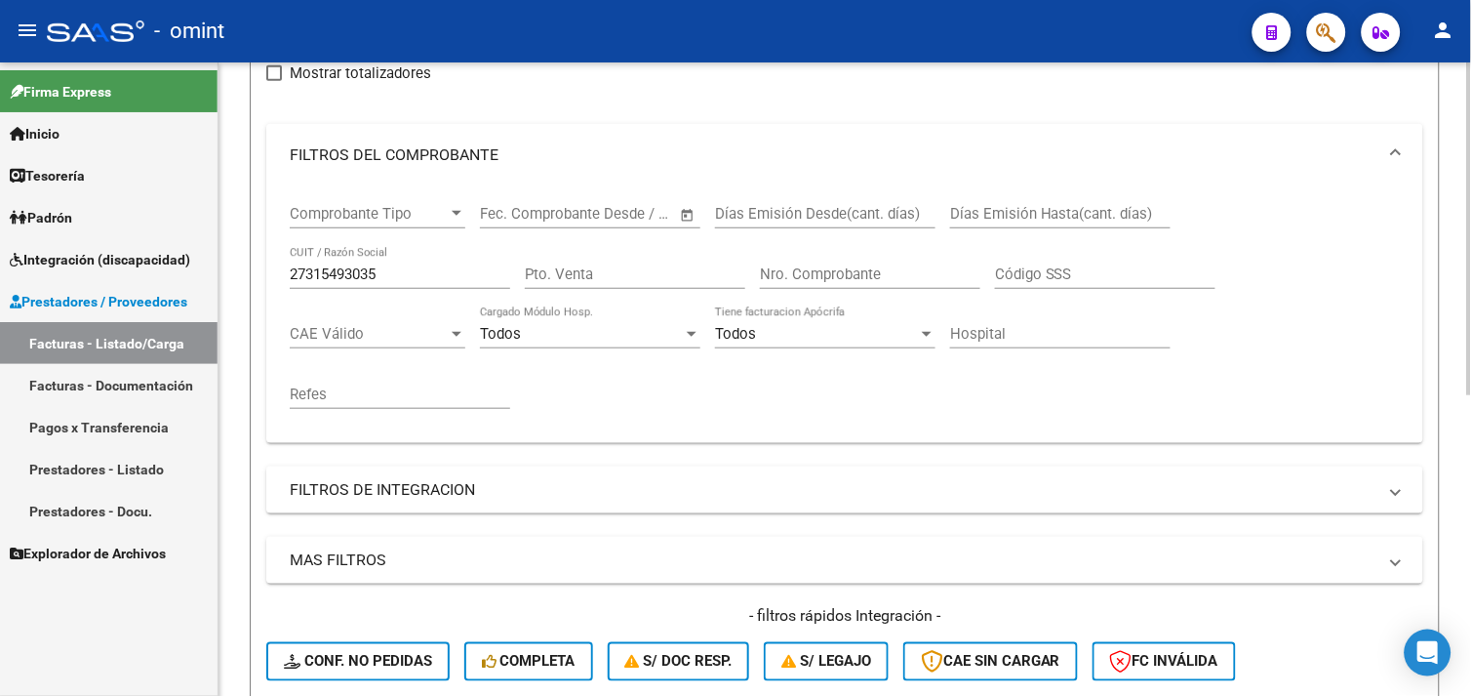
scroll to position [246, 0]
click at [354, 281] on input "27315493035" at bounding box center [400, 275] width 220 height 18
paste input "9579910"
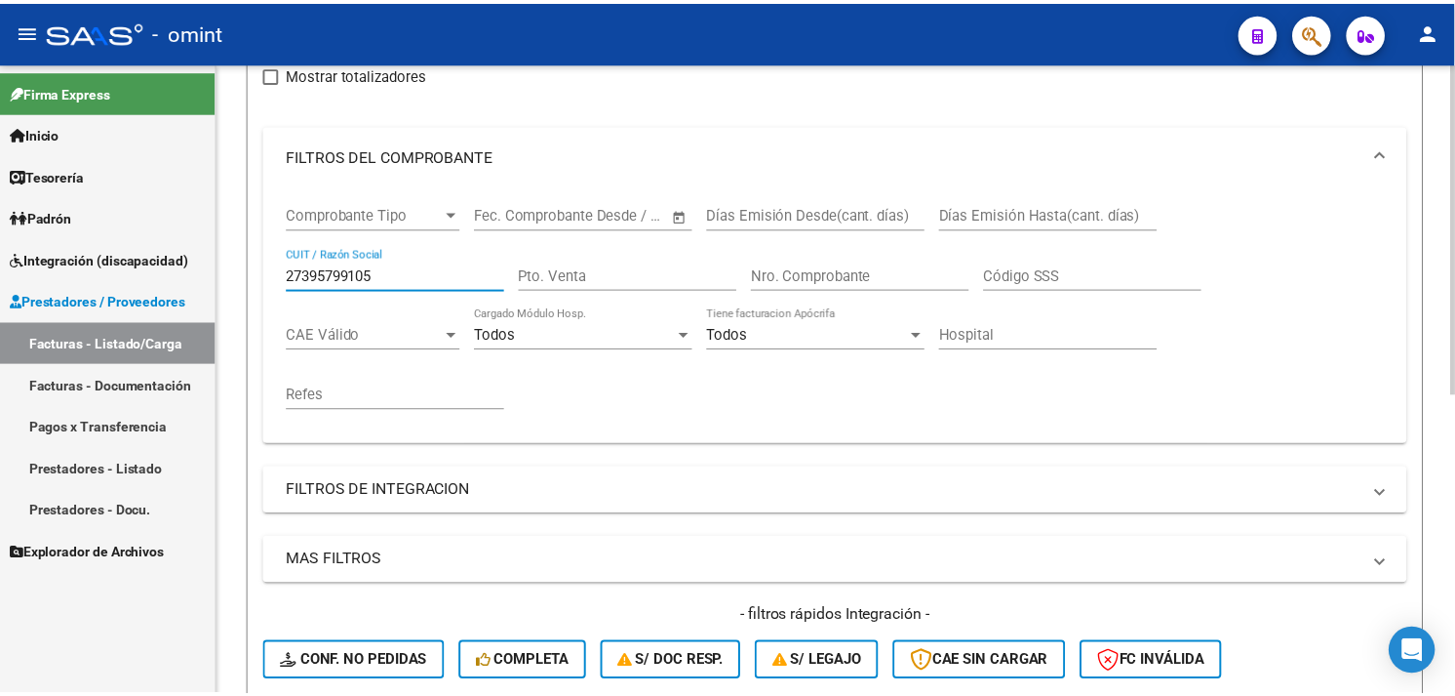
scroll to position [571, 0]
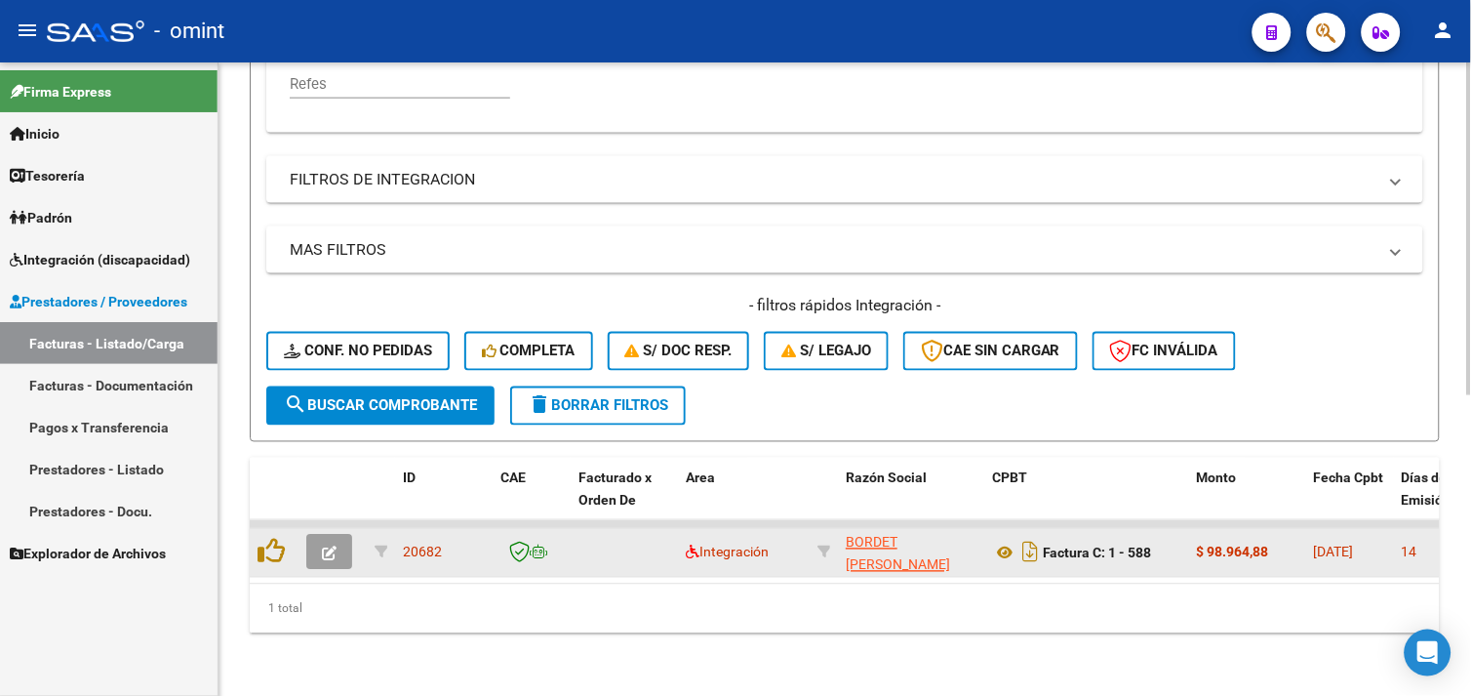
click at [334, 546] on icon "button" at bounding box center [329, 553] width 15 height 15
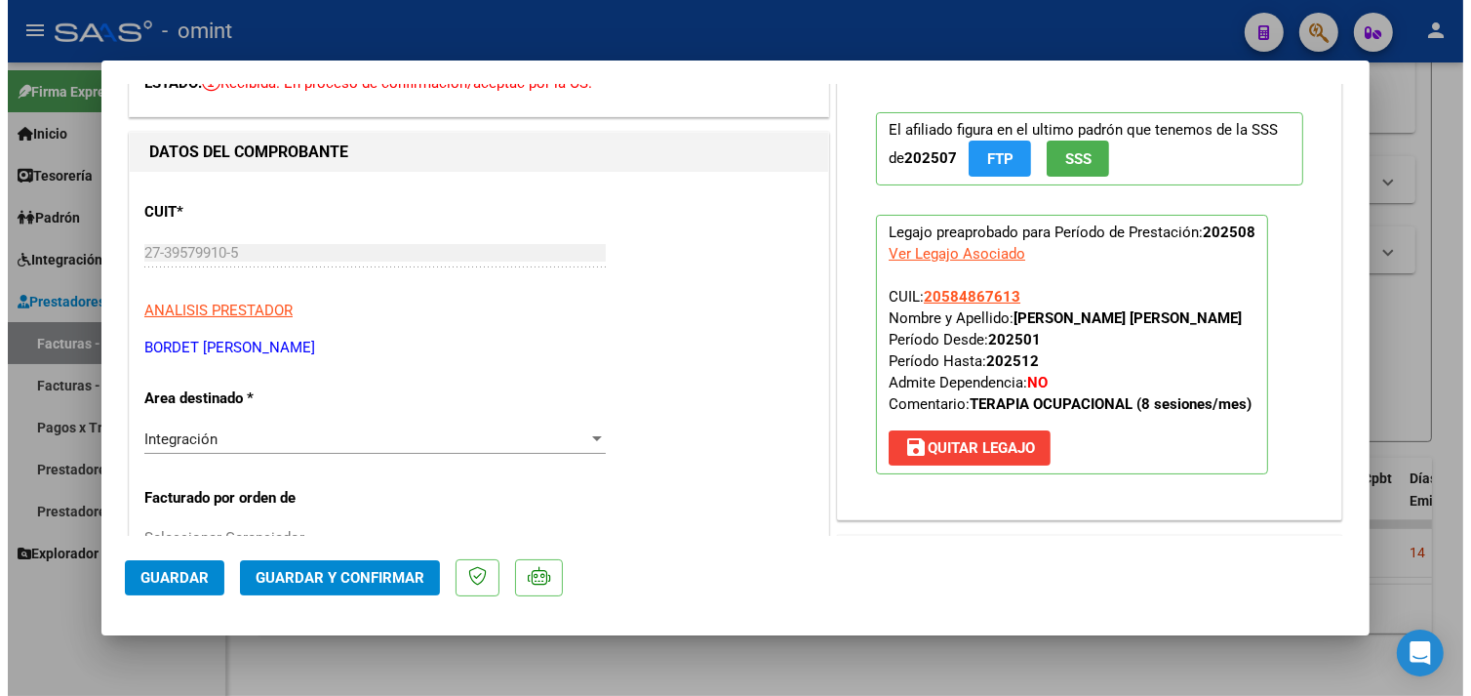
scroll to position [0, 0]
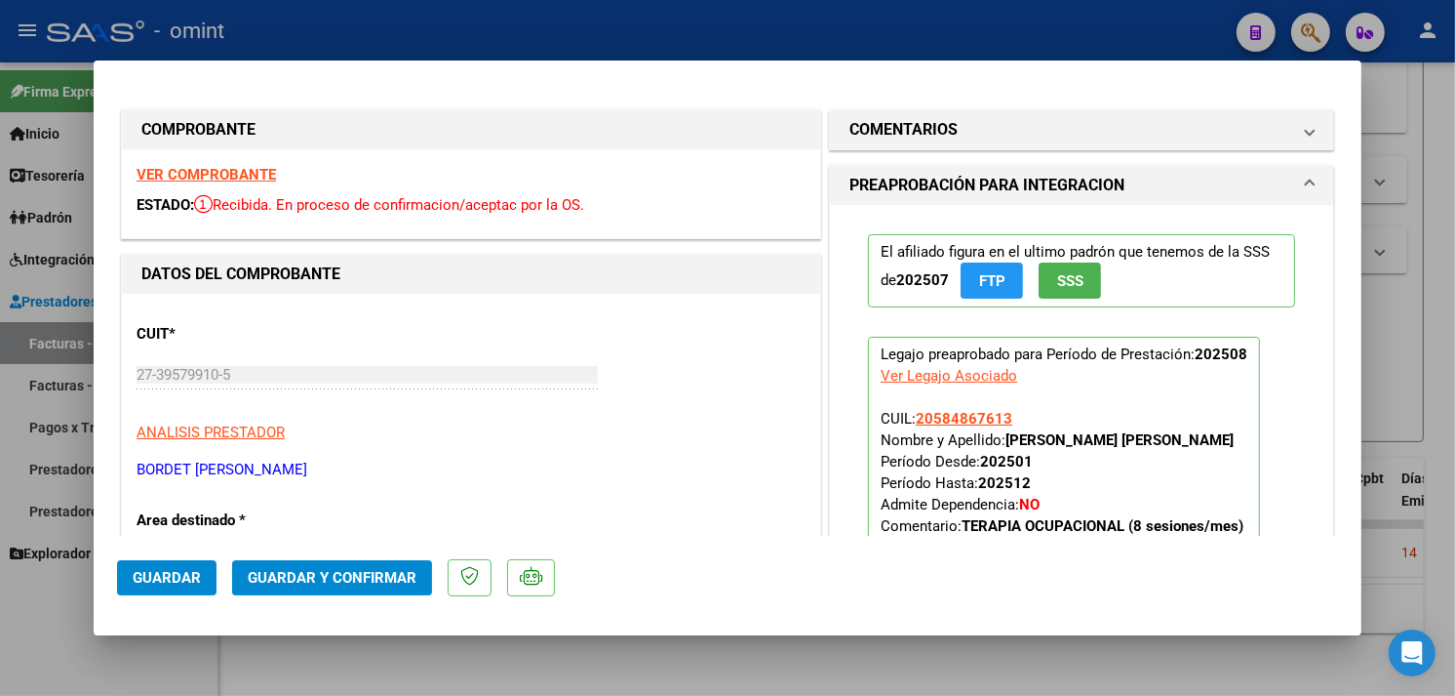
click at [252, 166] on strong "VER COMPROBANTE" at bounding box center [206, 175] width 139 height 18
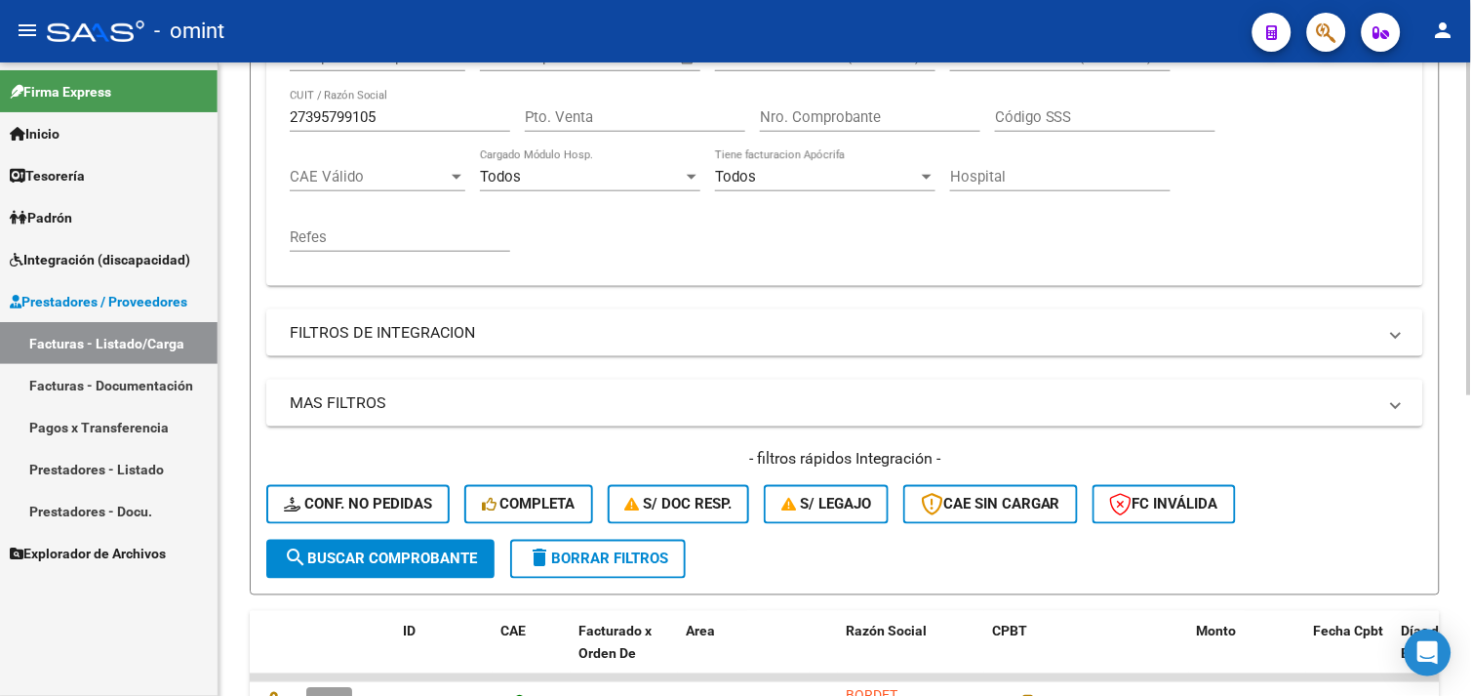
scroll to position [246, 0]
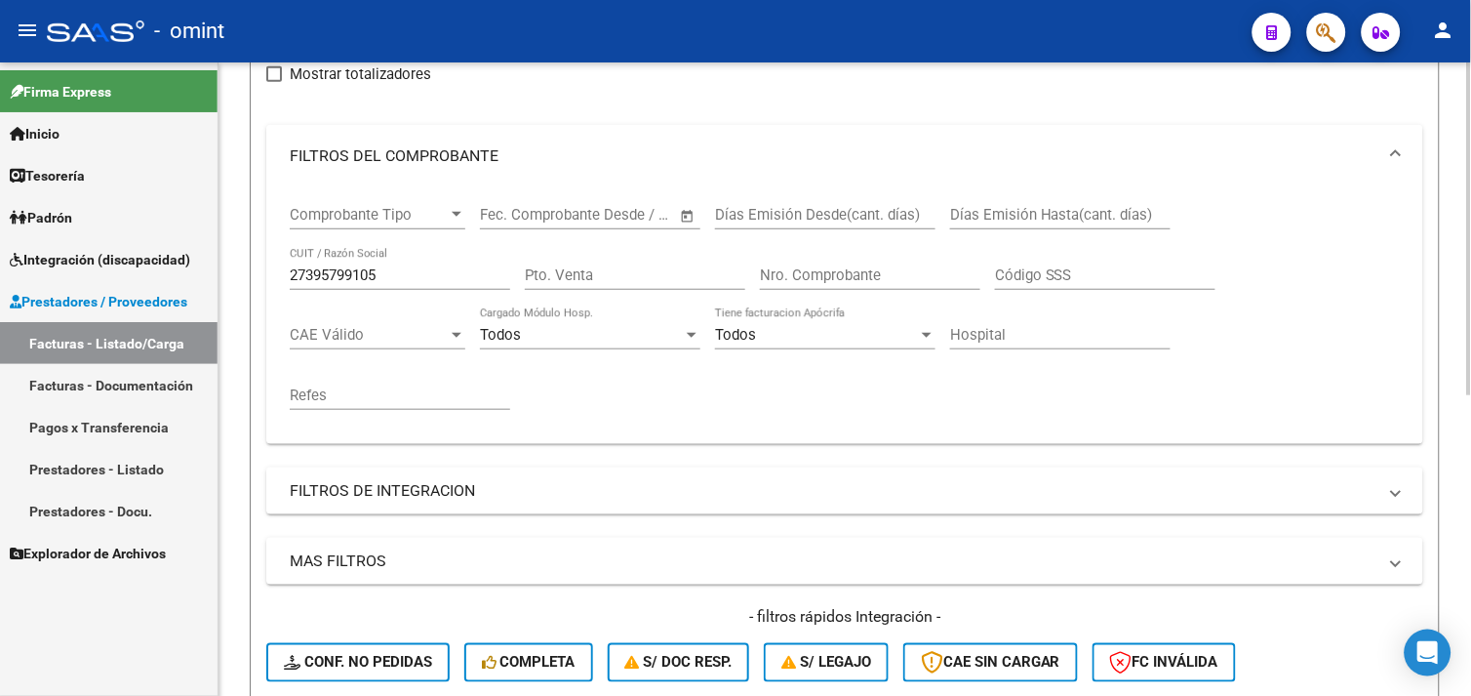
click at [335, 269] on input "27395799105" at bounding box center [400, 275] width 220 height 18
paste input "263484717"
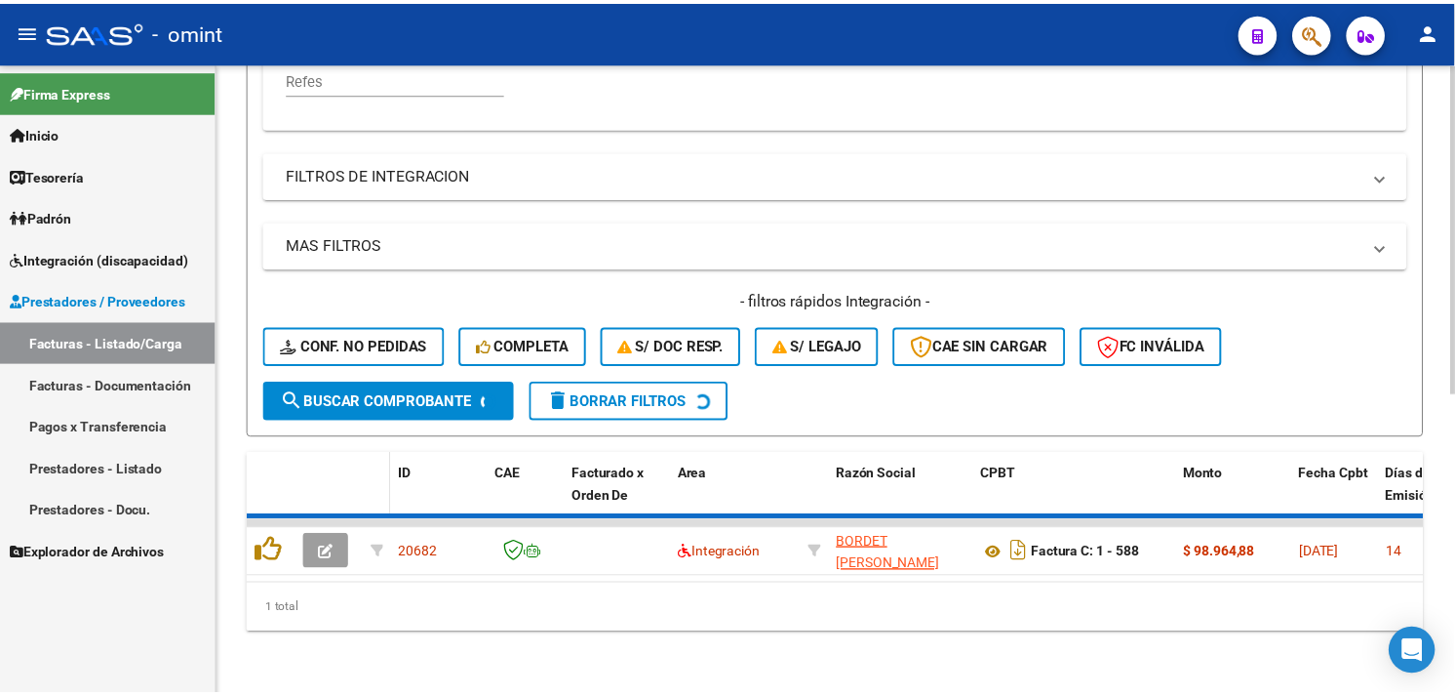
scroll to position [572, 0]
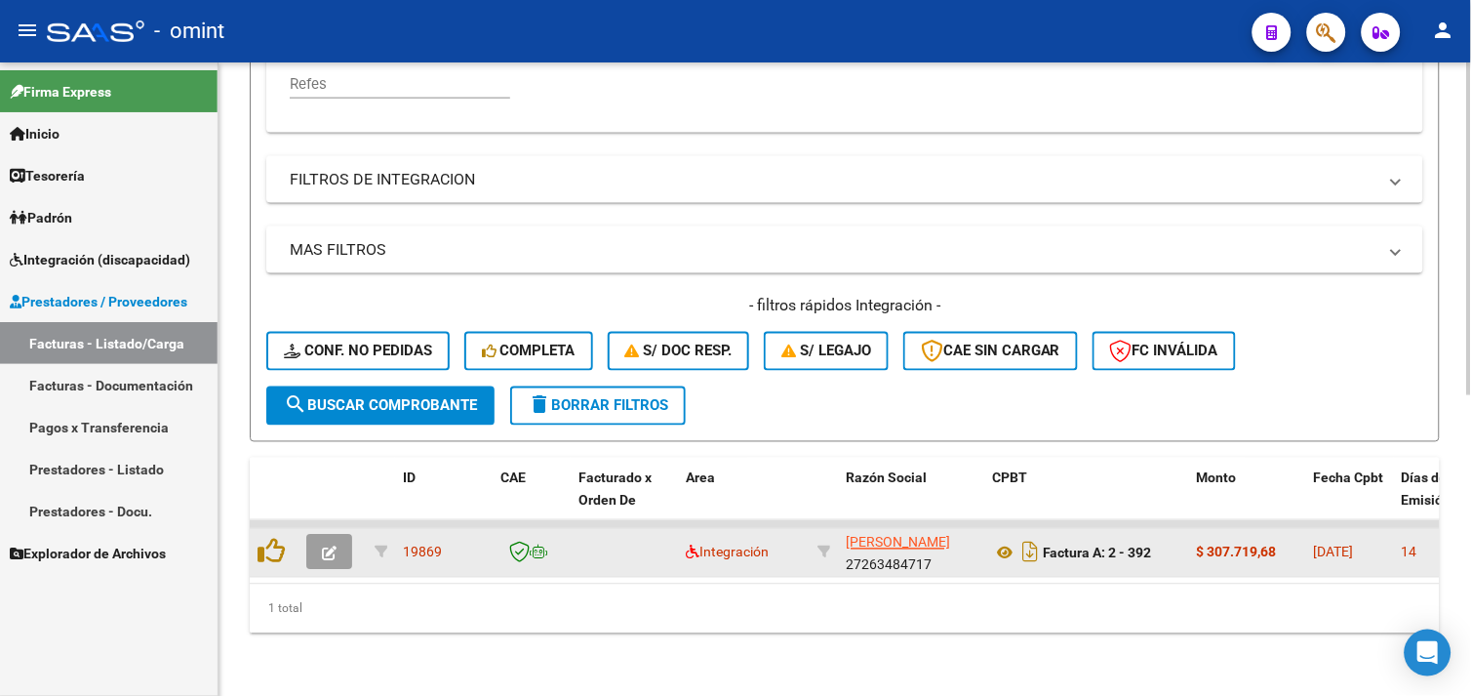
click at [318, 535] on button "button" at bounding box center [329, 552] width 46 height 35
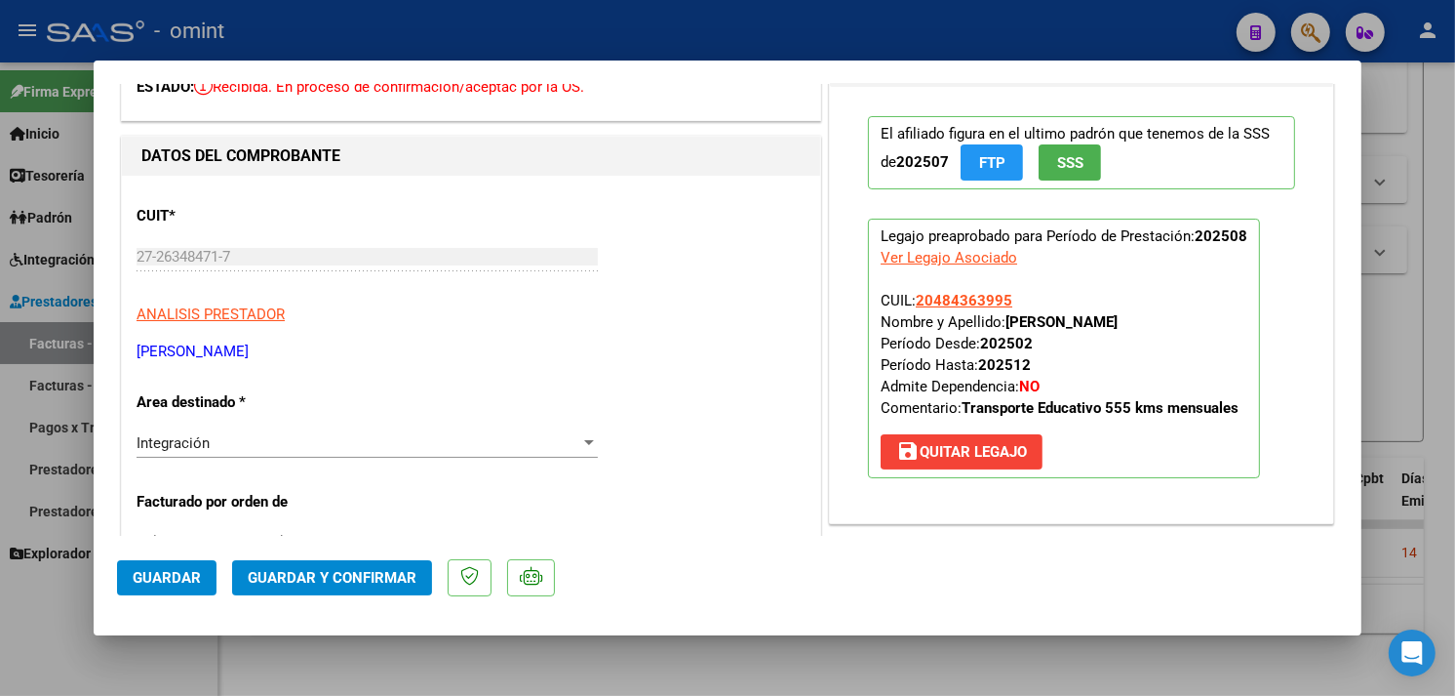
scroll to position [0, 0]
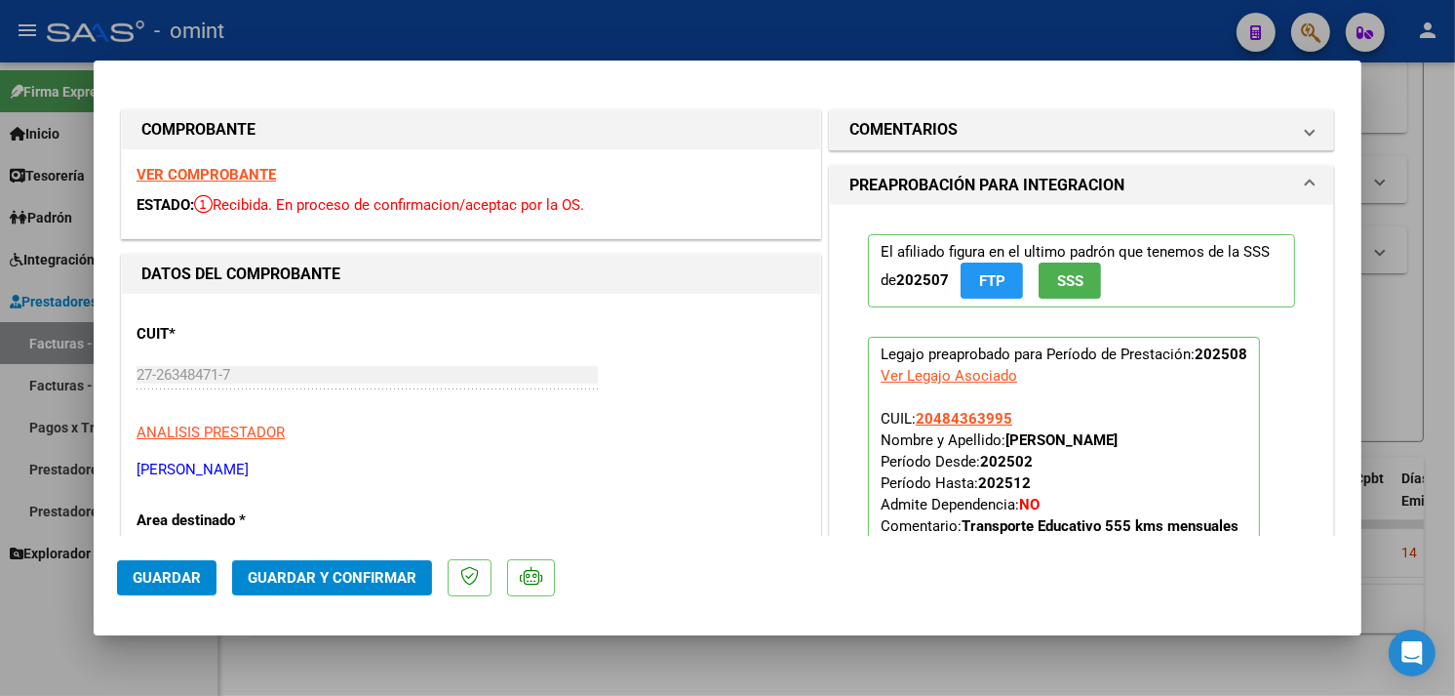
click at [231, 176] on strong "VER COMPROBANTE" at bounding box center [206, 175] width 139 height 18
click at [205, 162] on div "VER COMPROBANTE ESTADO: Recibida. En proceso de confirmacion/aceptac por la OS." at bounding box center [471, 193] width 698 height 89
click at [207, 170] on strong "VER COMPROBANTE" at bounding box center [206, 175] width 139 height 18
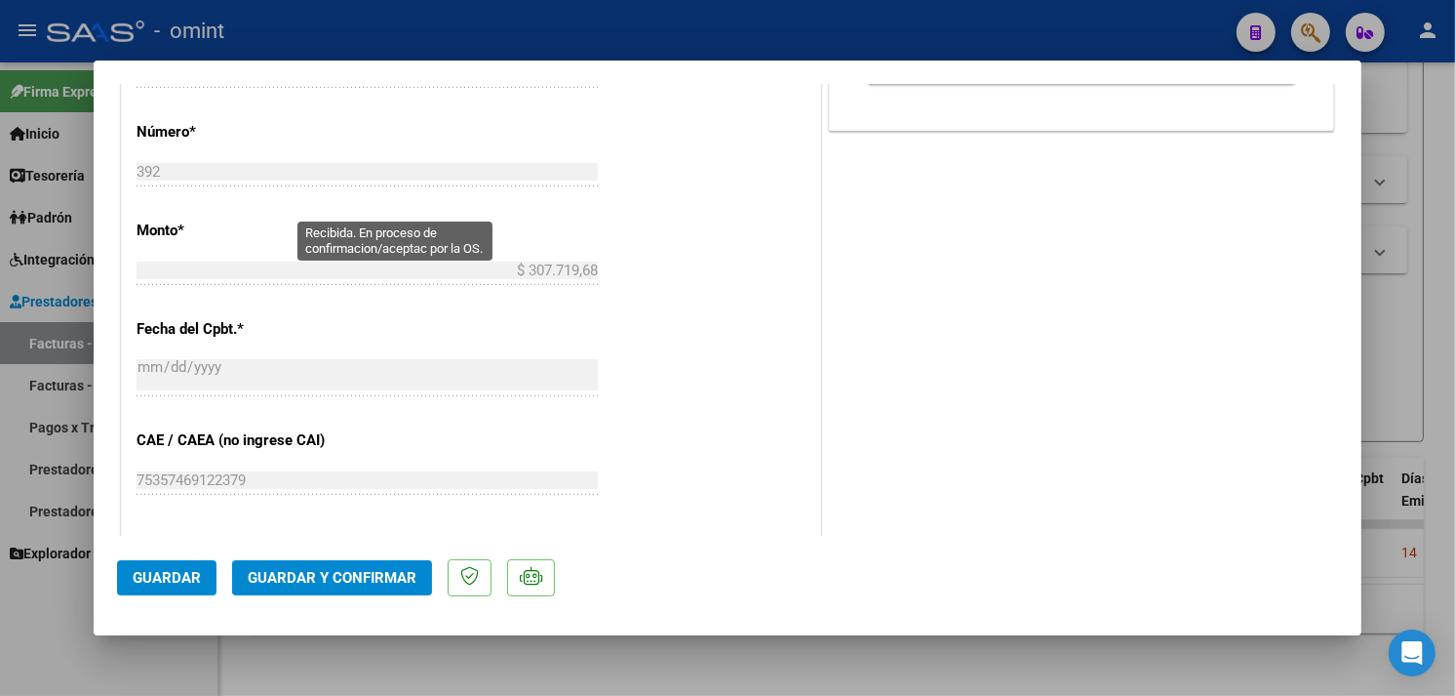
scroll to position [975, 0]
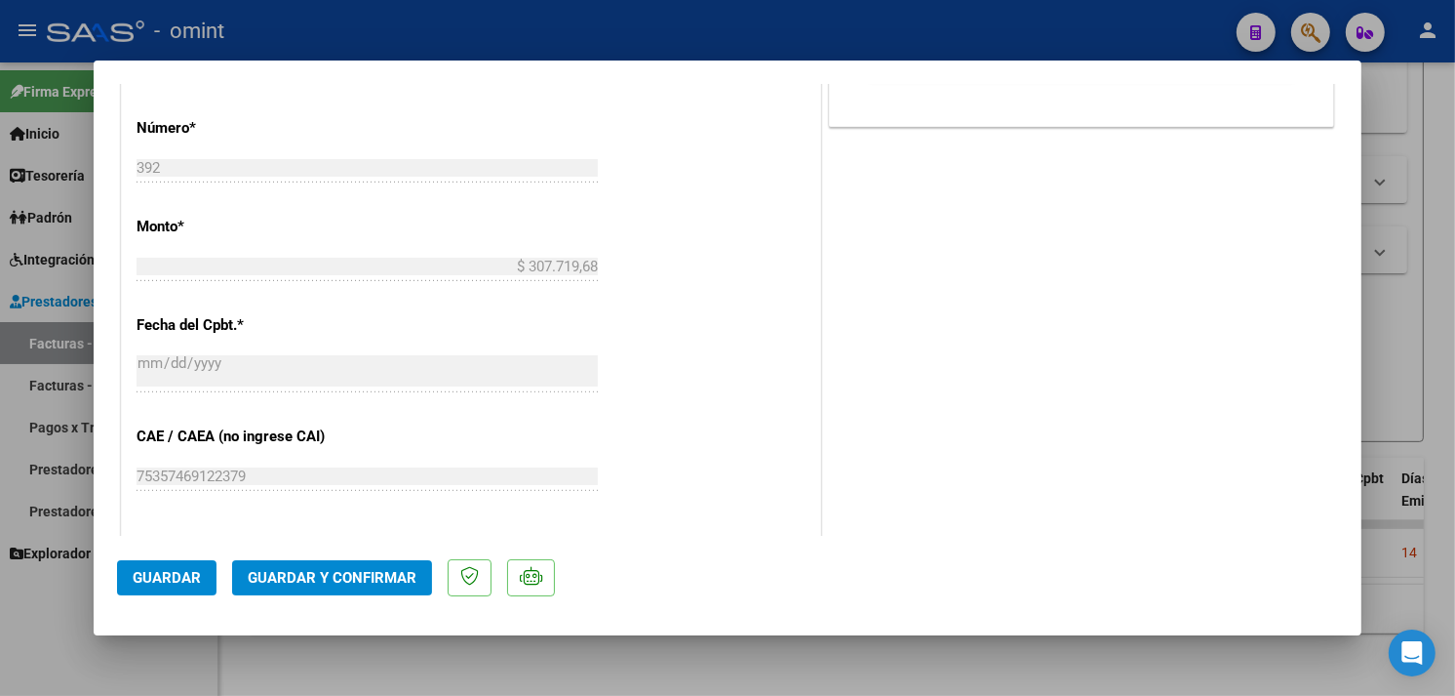
click at [375, 561] on button "Guardar y Confirmar" at bounding box center [332, 577] width 200 height 35
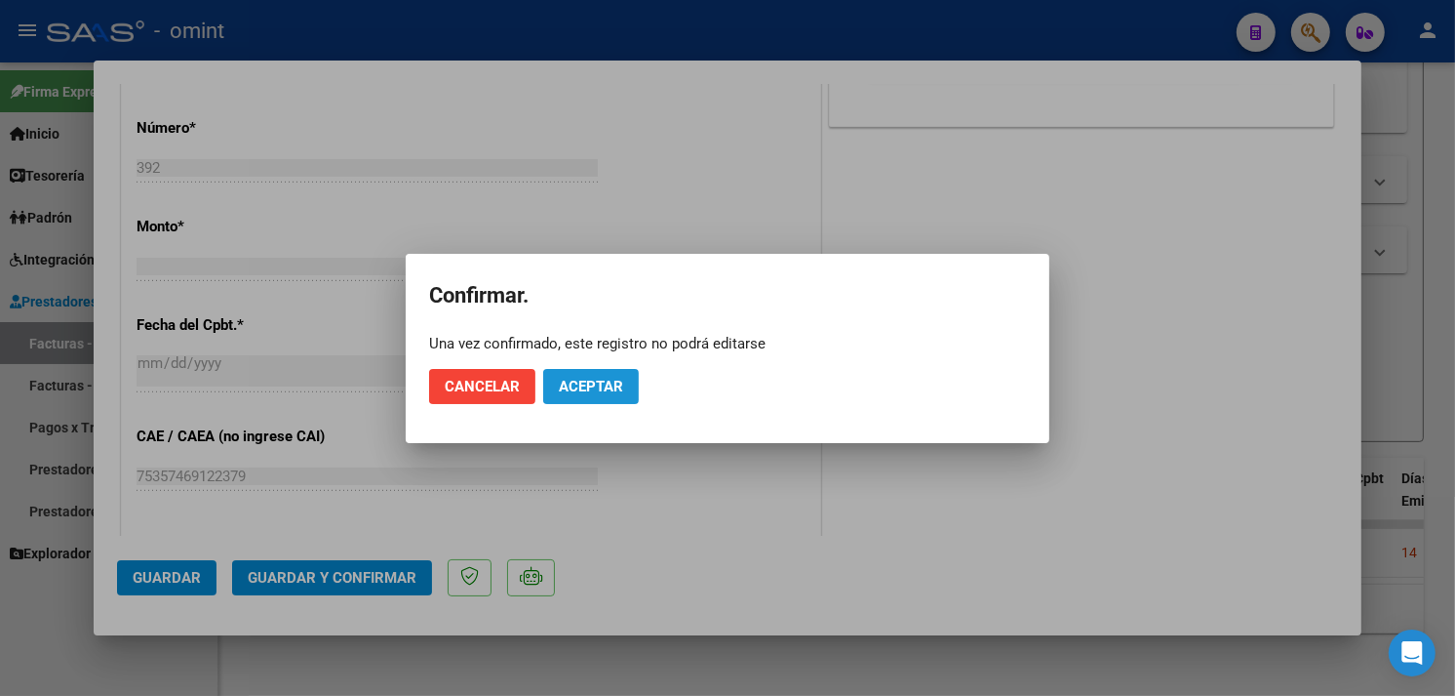
click at [590, 395] on button "Aceptar" at bounding box center [591, 386] width 96 height 35
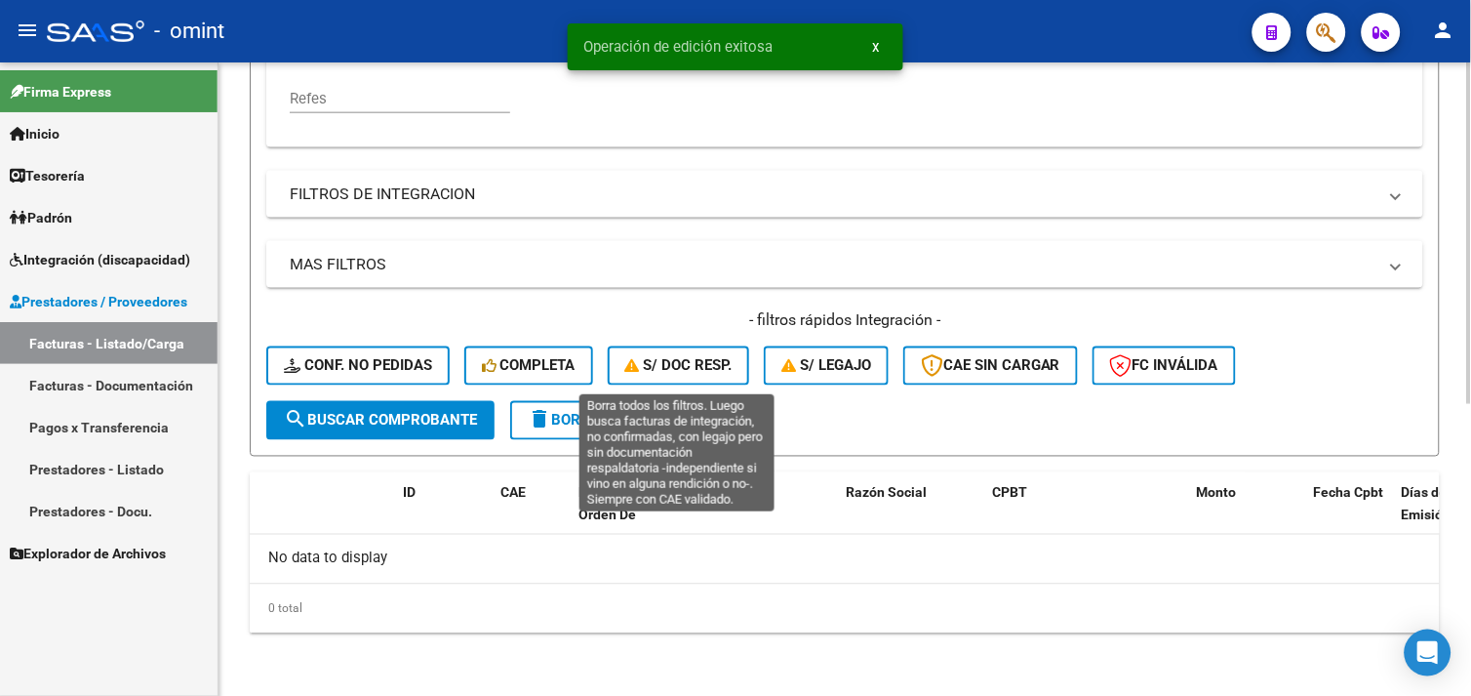
scroll to position [540, 0]
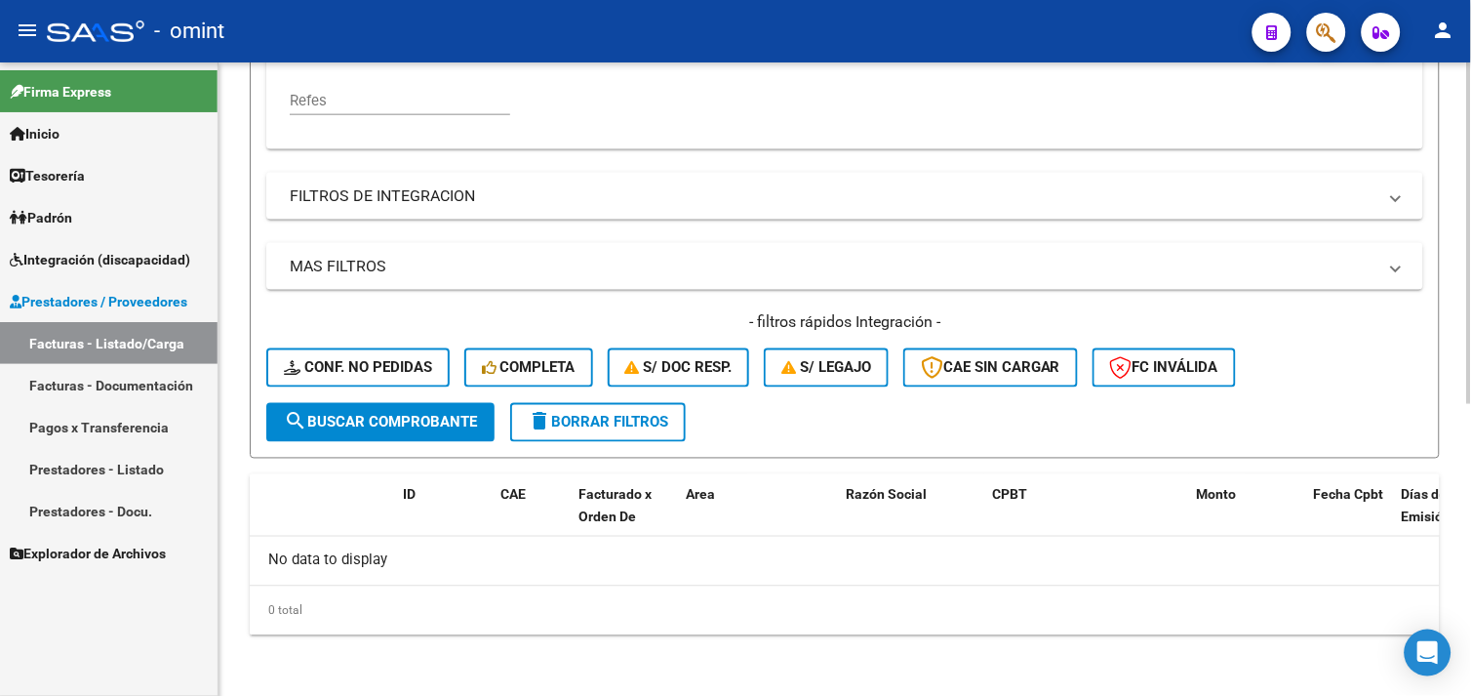
click at [622, 422] on span "delete Borrar Filtros" at bounding box center [598, 423] width 140 height 18
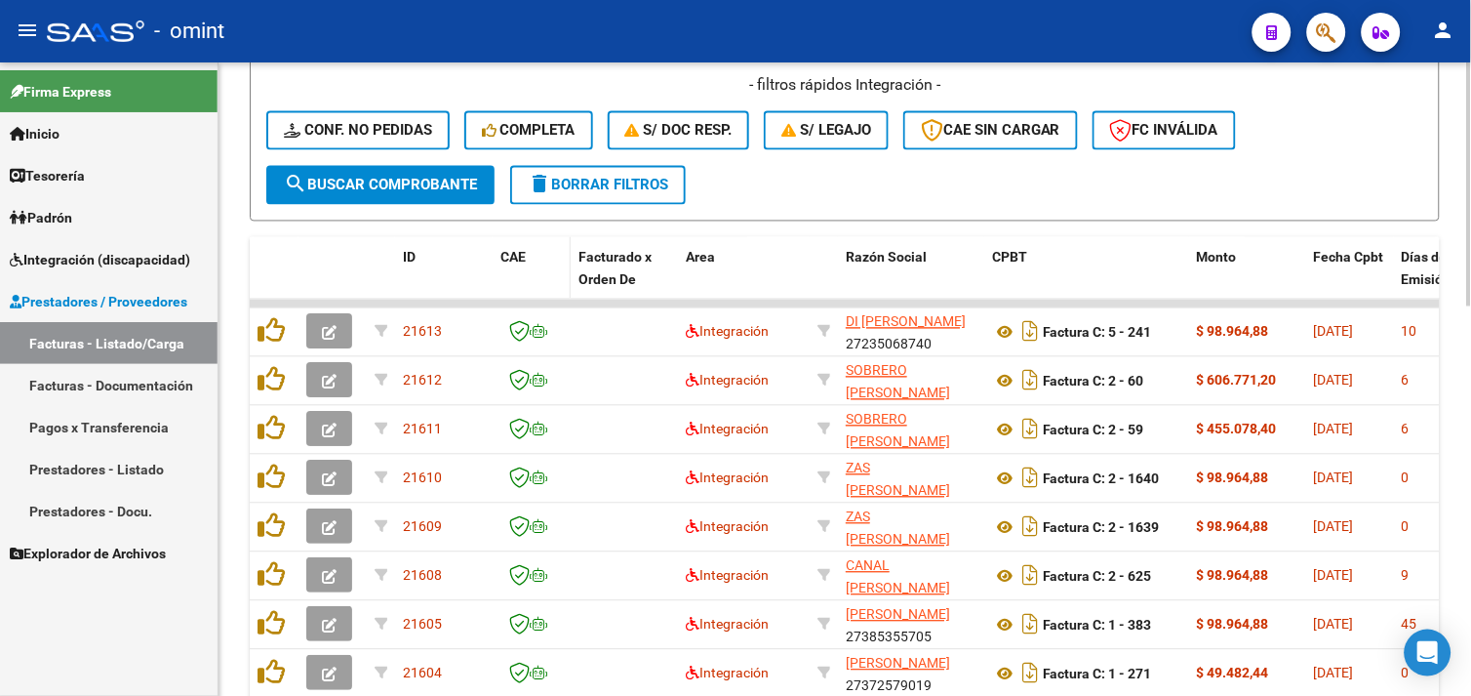
scroll to position [685, 0]
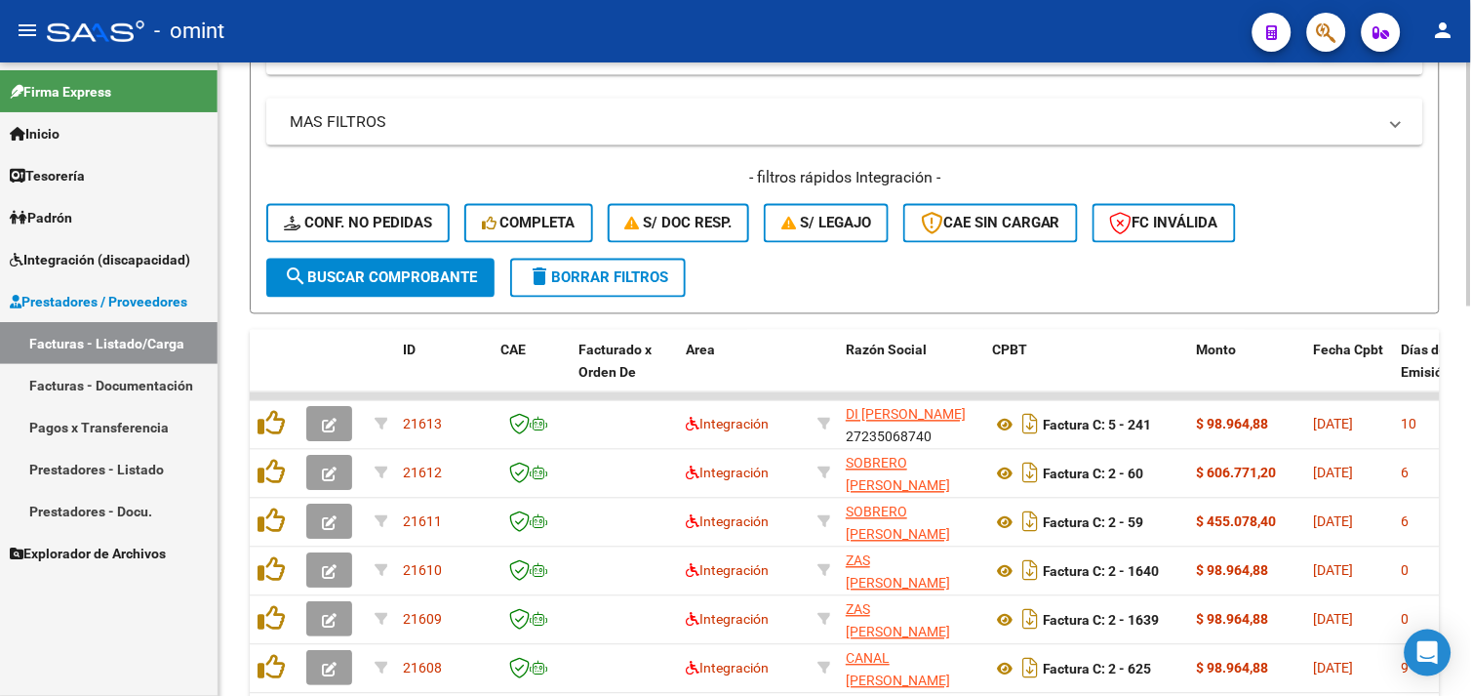
click at [514, 240] on button "Completa" at bounding box center [528, 223] width 129 height 39
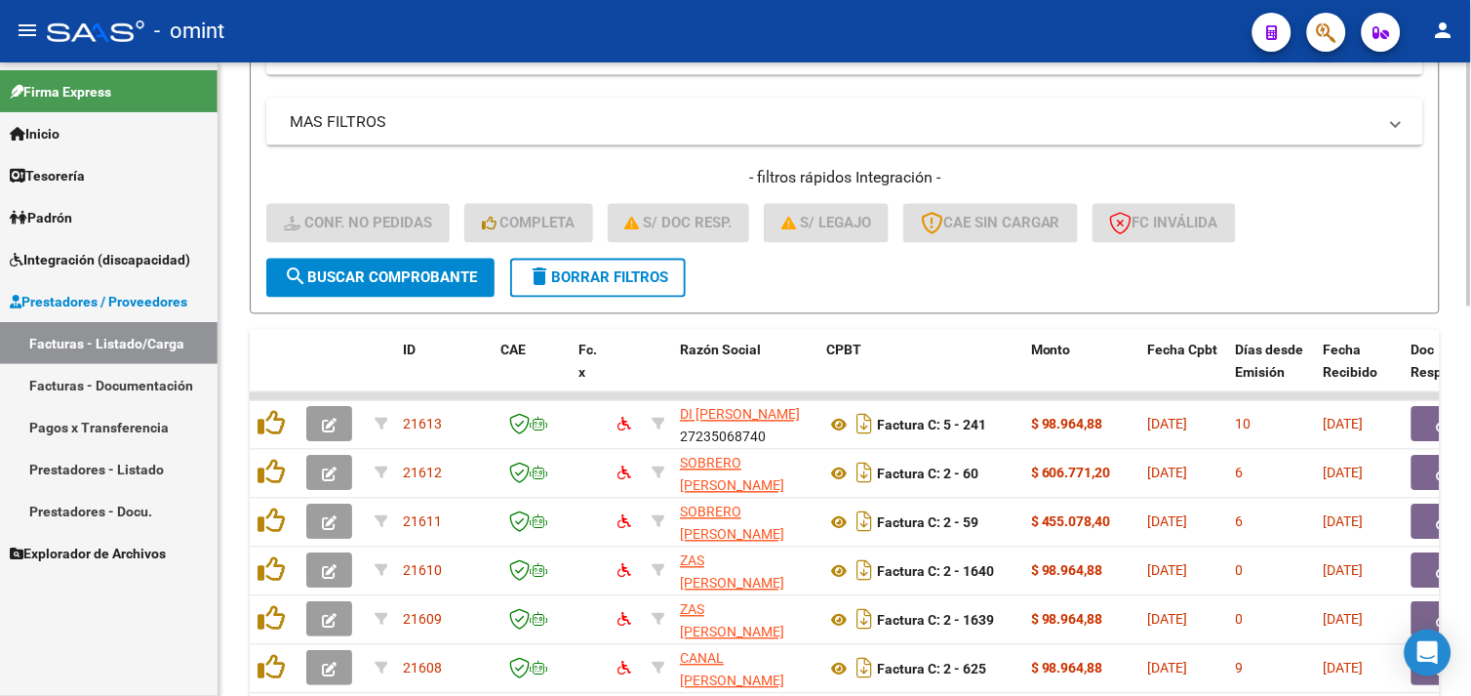
click at [640, 269] on span "delete Borrar Filtros" at bounding box center [598, 278] width 140 height 18
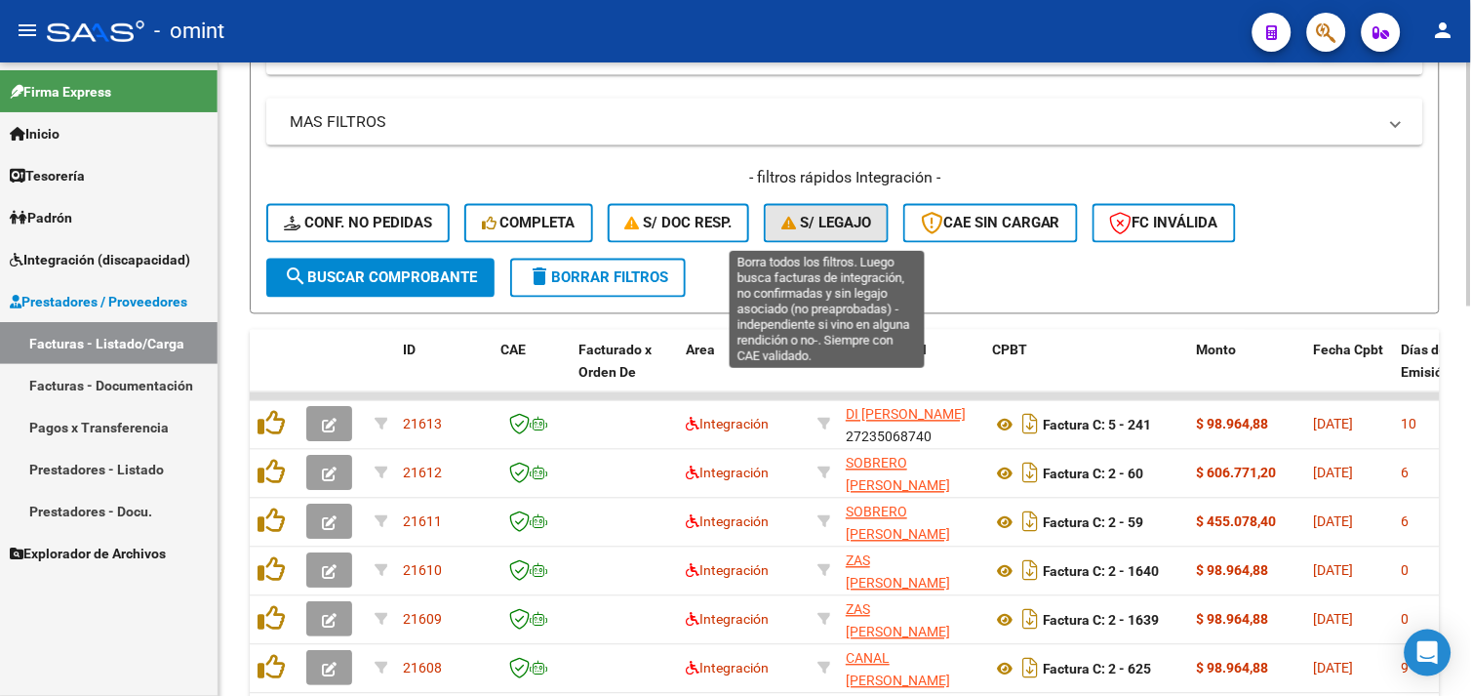
click at [824, 219] on span "S/ legajo" at bounding box center [826, 224] width 90 height 18
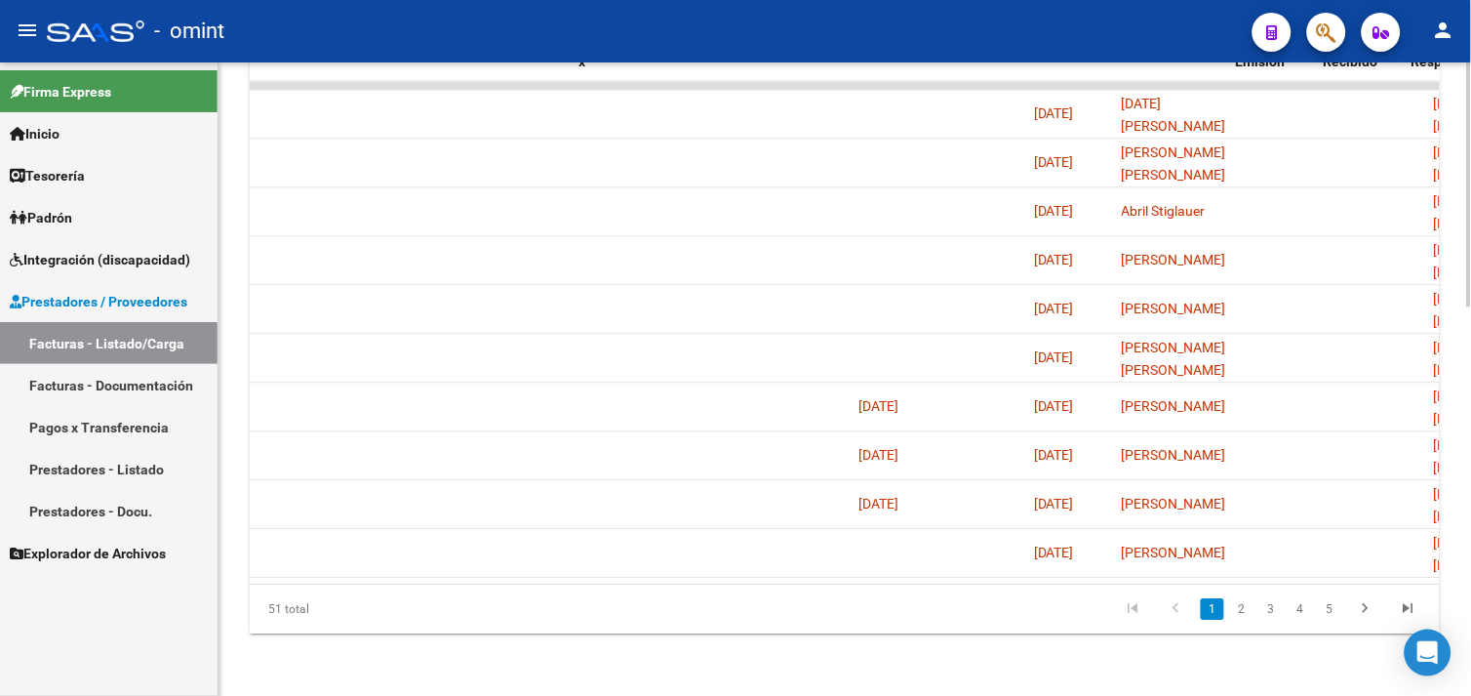
scroll to position [0, 0]
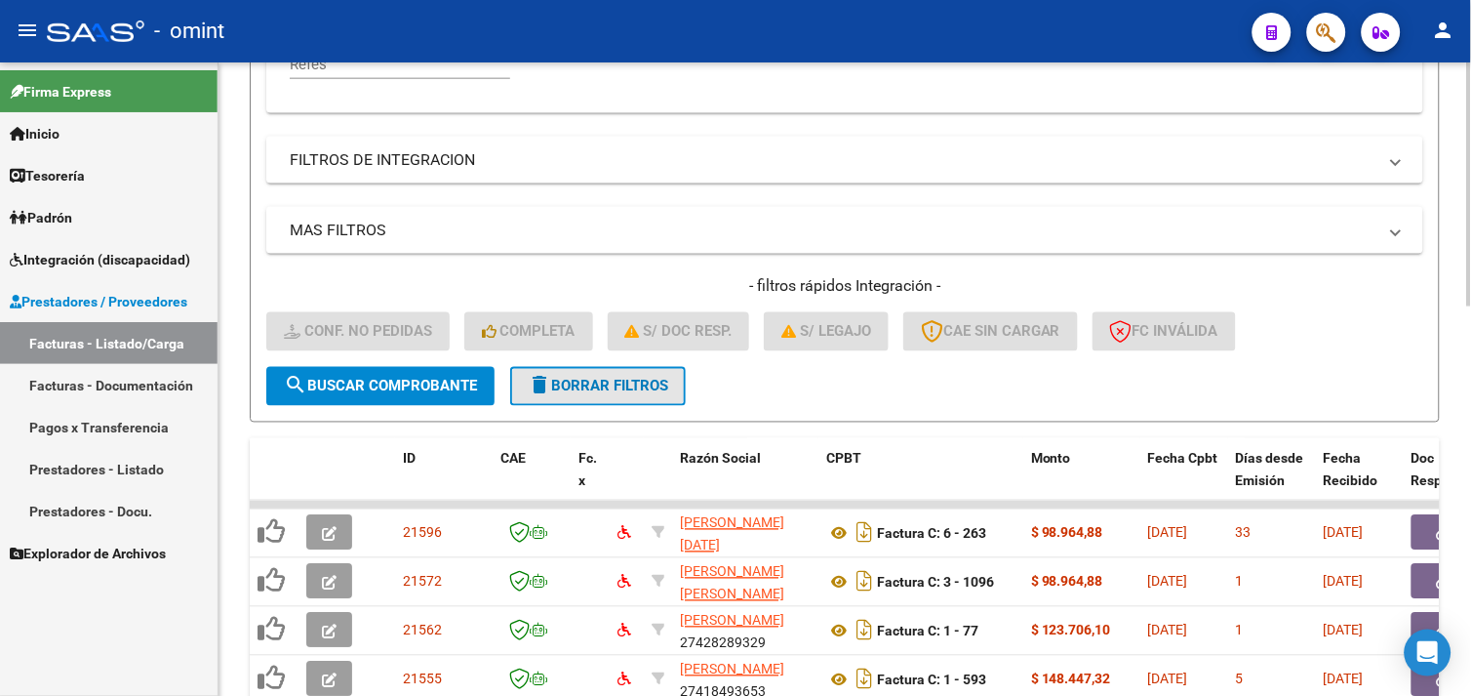
click at [618, 375] on button "delete Borrar Filtros" at bounding box center [598, 386] width 176 height 39
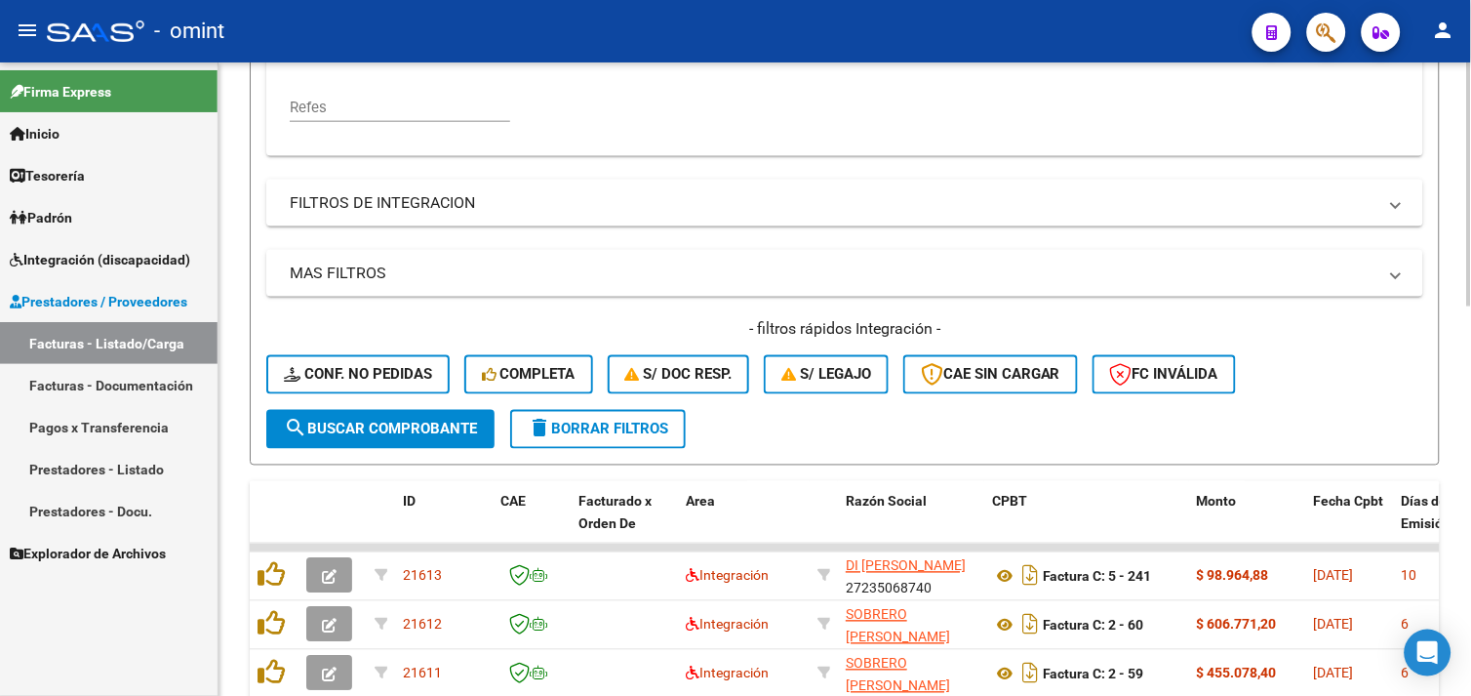
scroll to position [577, 0]
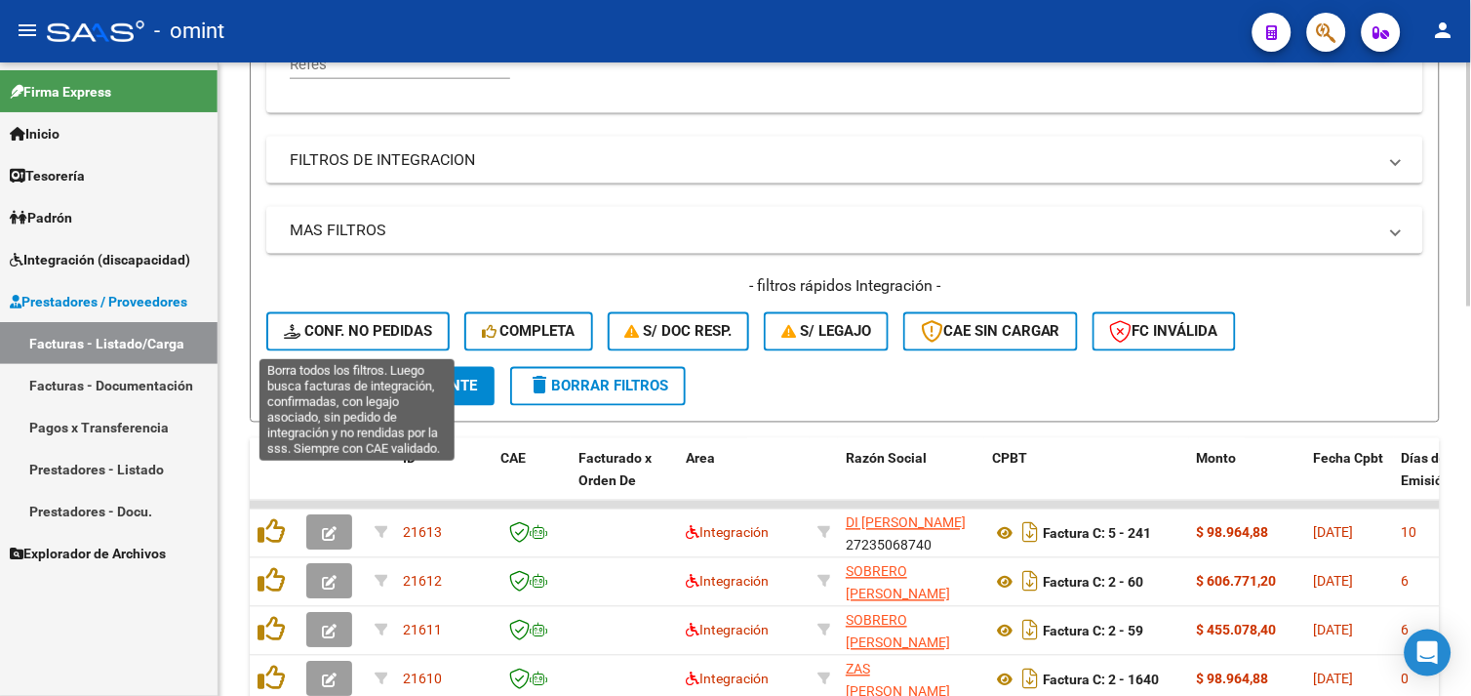
click at [398, 326] on span "Conf. no pedidas" at bounding box center [358, 332] width 148 height 18
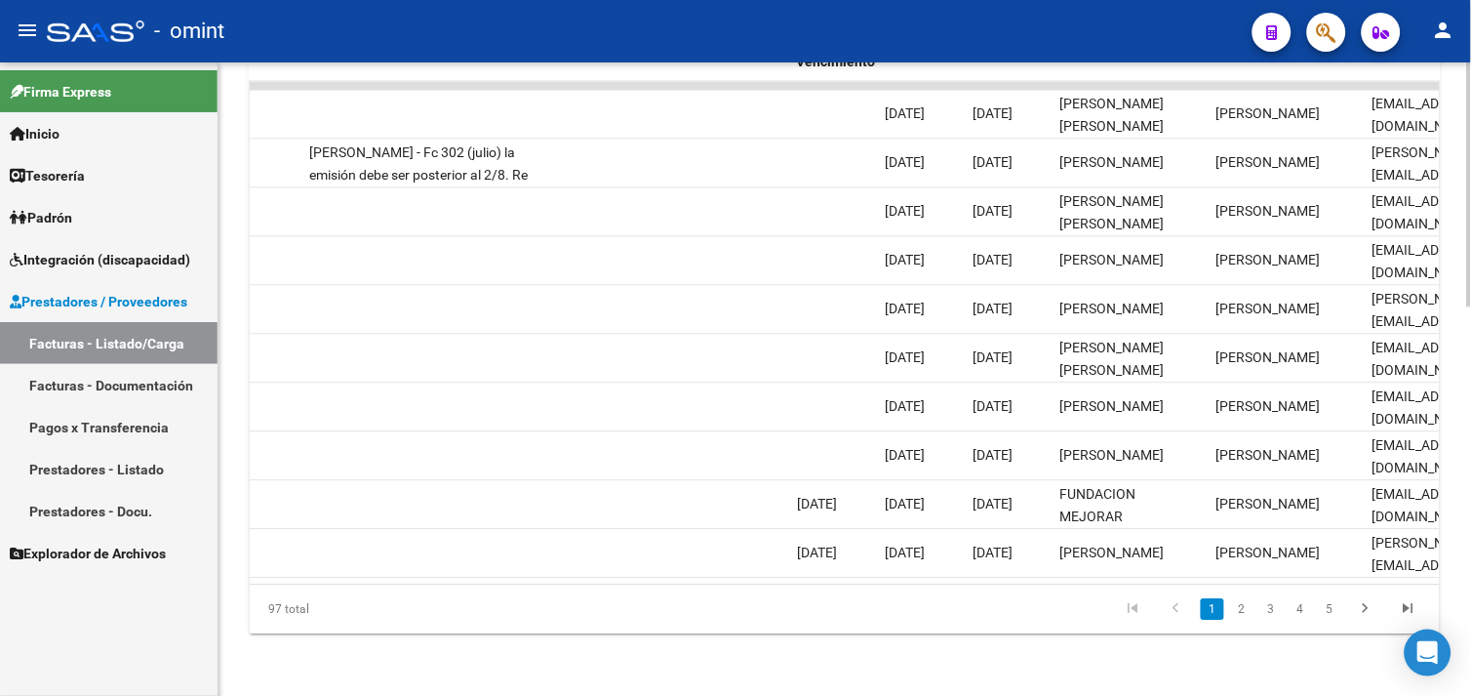
scroll to position [0, 1932]
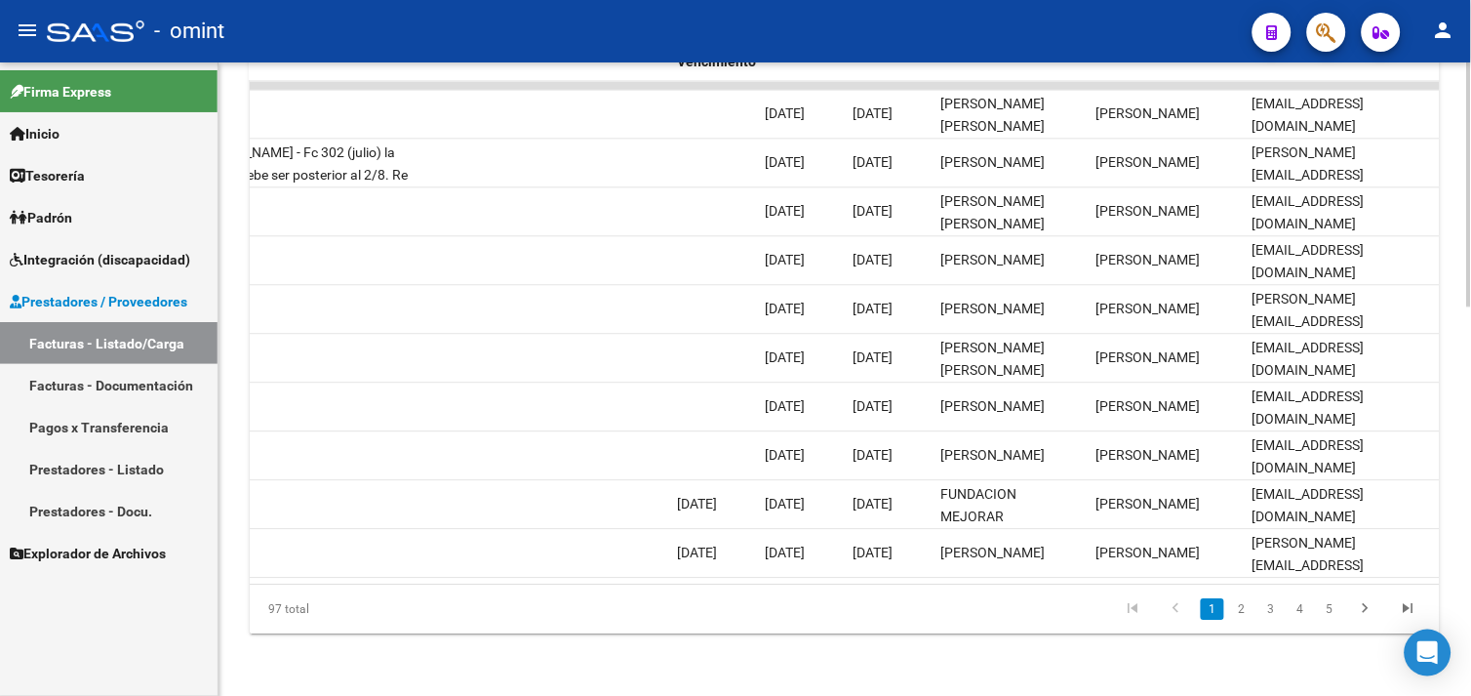
click at [1406, 616] on icon "go to last page" at bounding box center [1408, 610] width 25 height 23
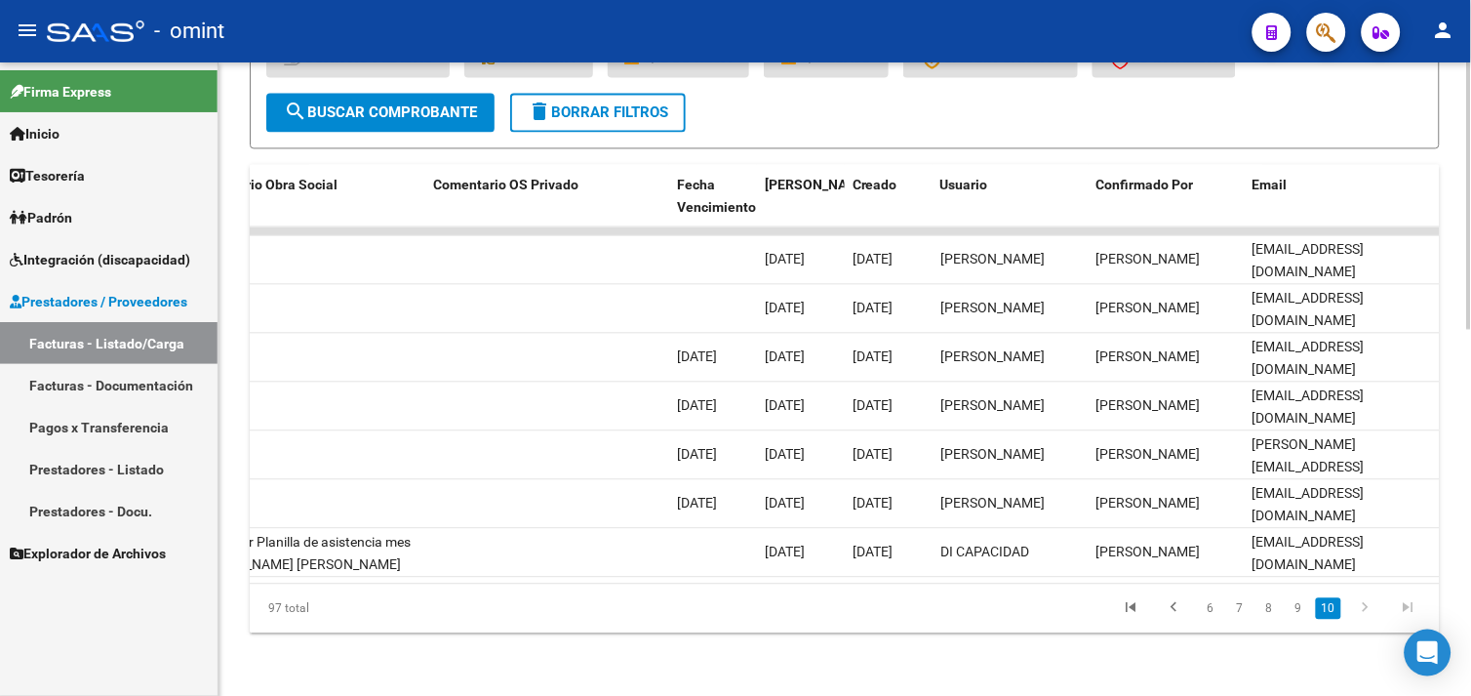
scroll to position [864, 0]
click at [1134, 608] on icon "go to first page" at bounding box center [1131, 610] width 25 height 23
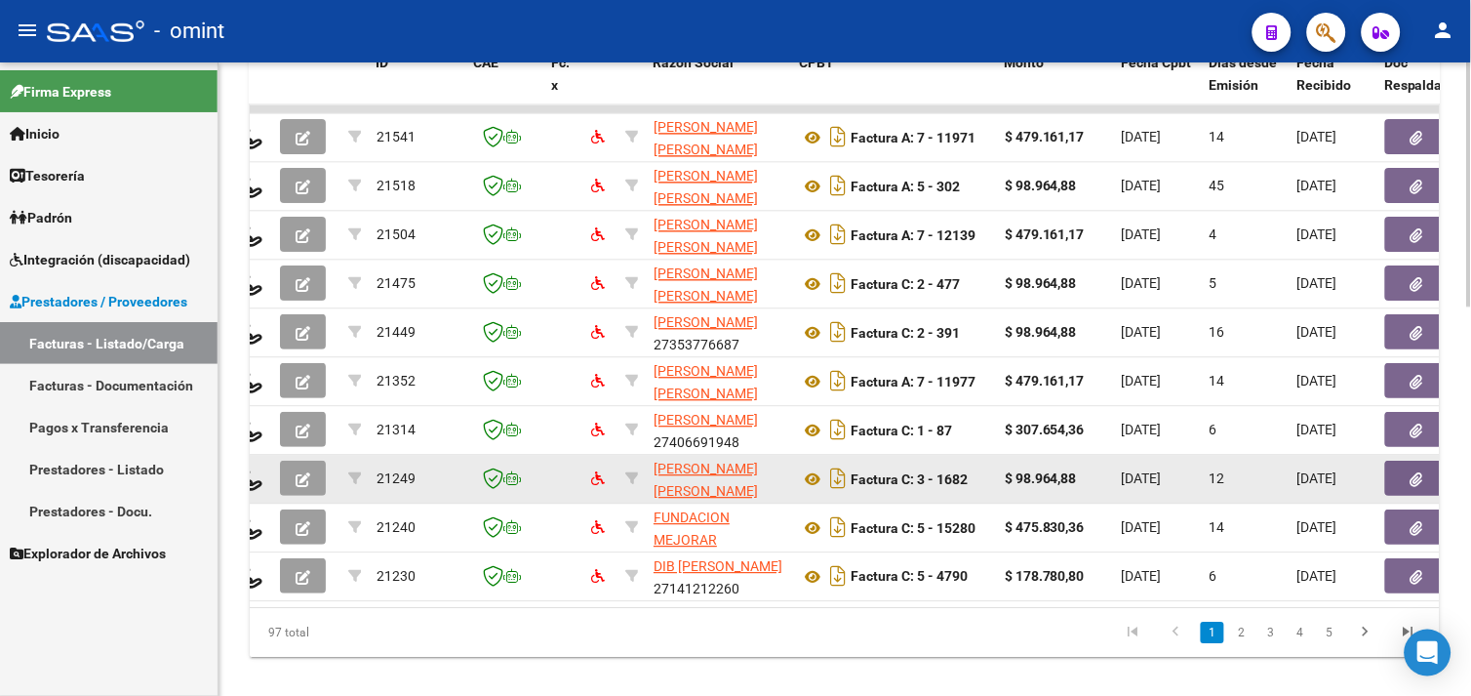
scroll to position [0, 23]
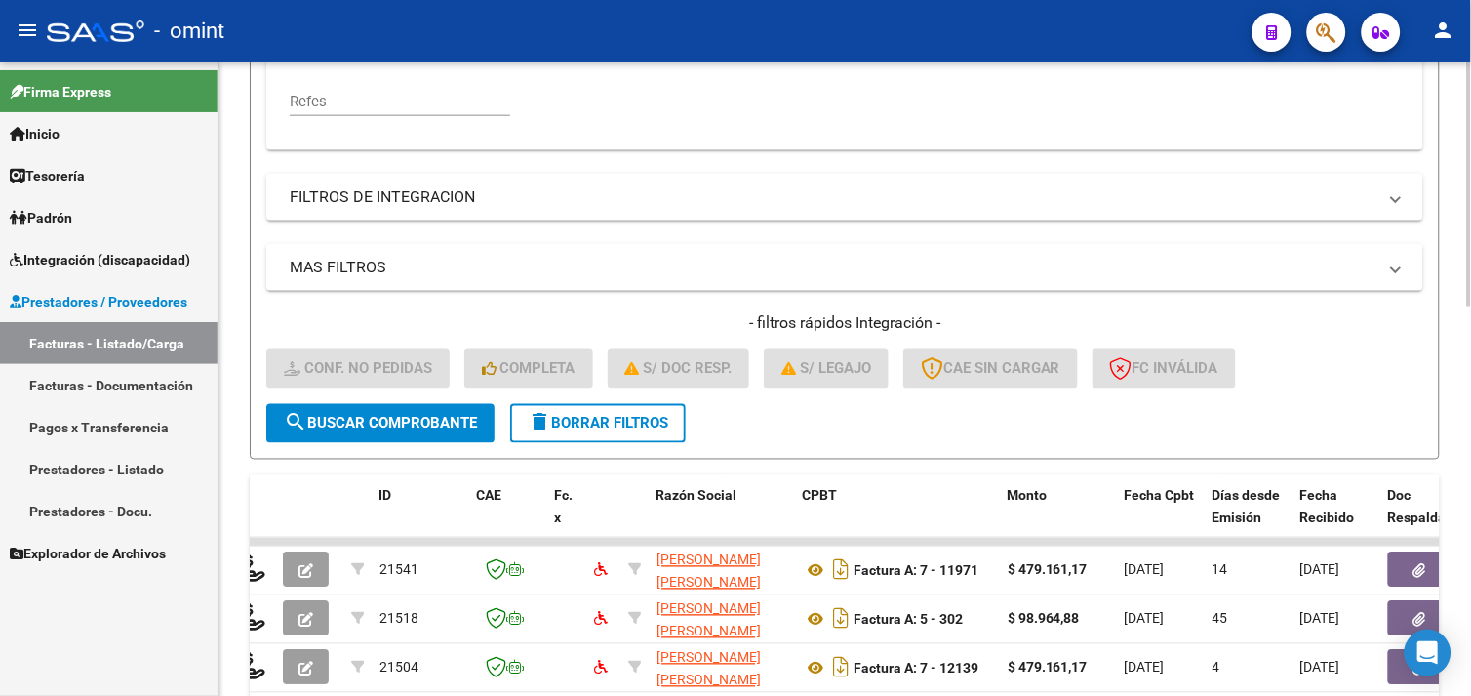
click at [601, 418] on span "delete Borrar Filtros" at bounding box center [598, 424] width 140 height 18
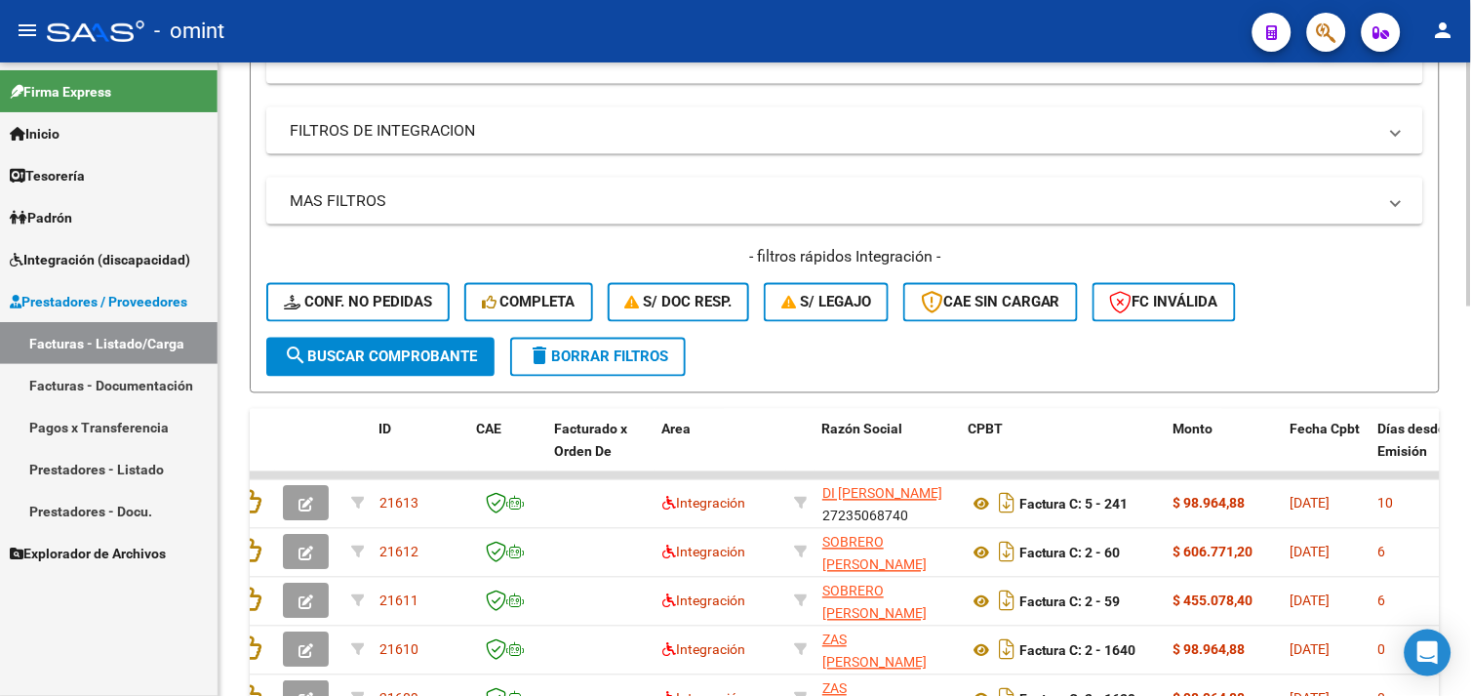
scroll to position [577, 0]
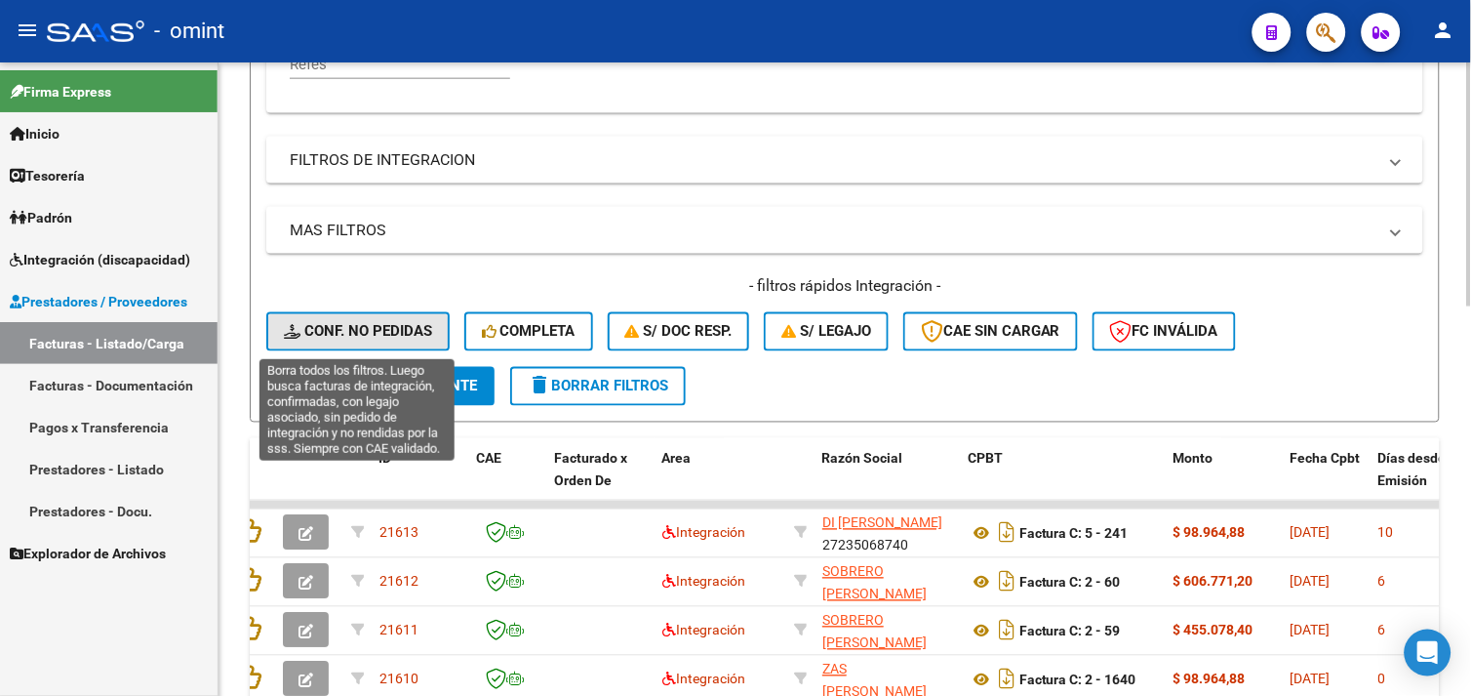
click at [386, 343] on button "Conf. no pedidas" at bounding box center [357, 331] width 183 height 39
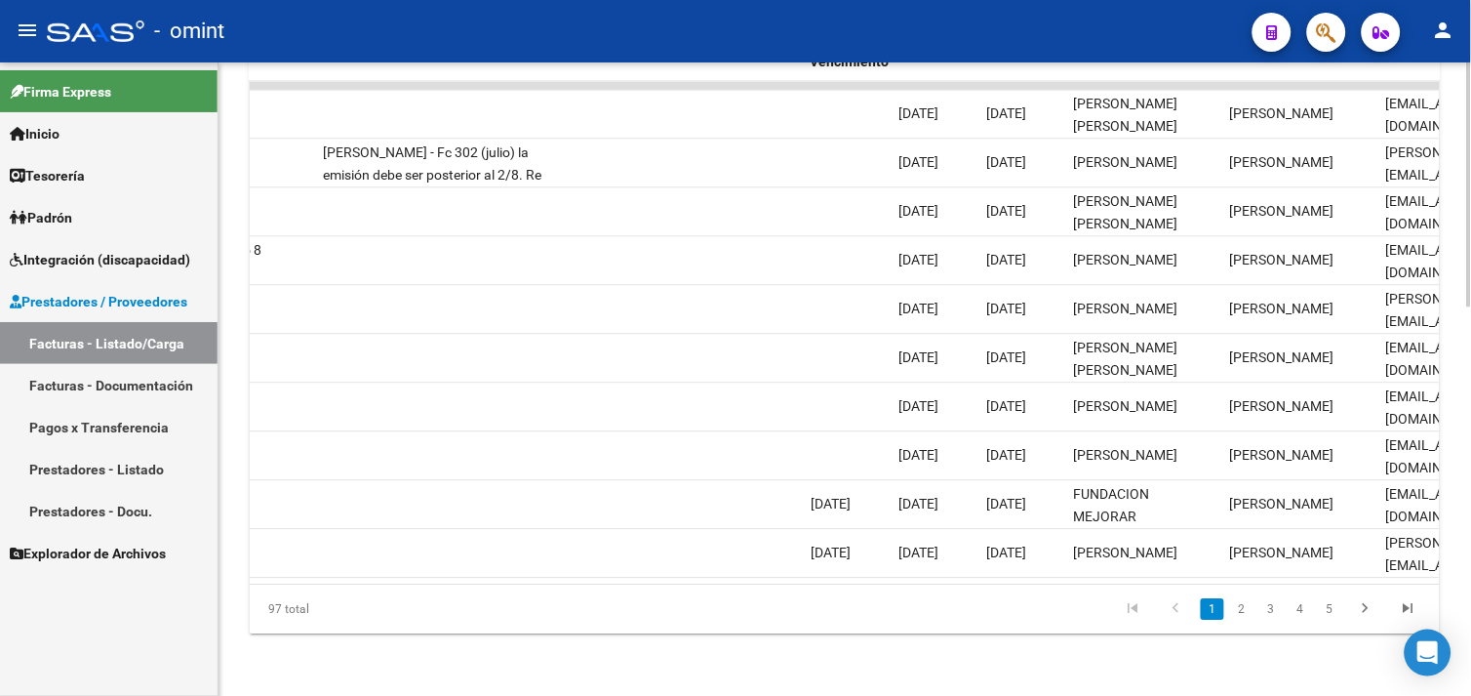
scroll to position [0, 1932]
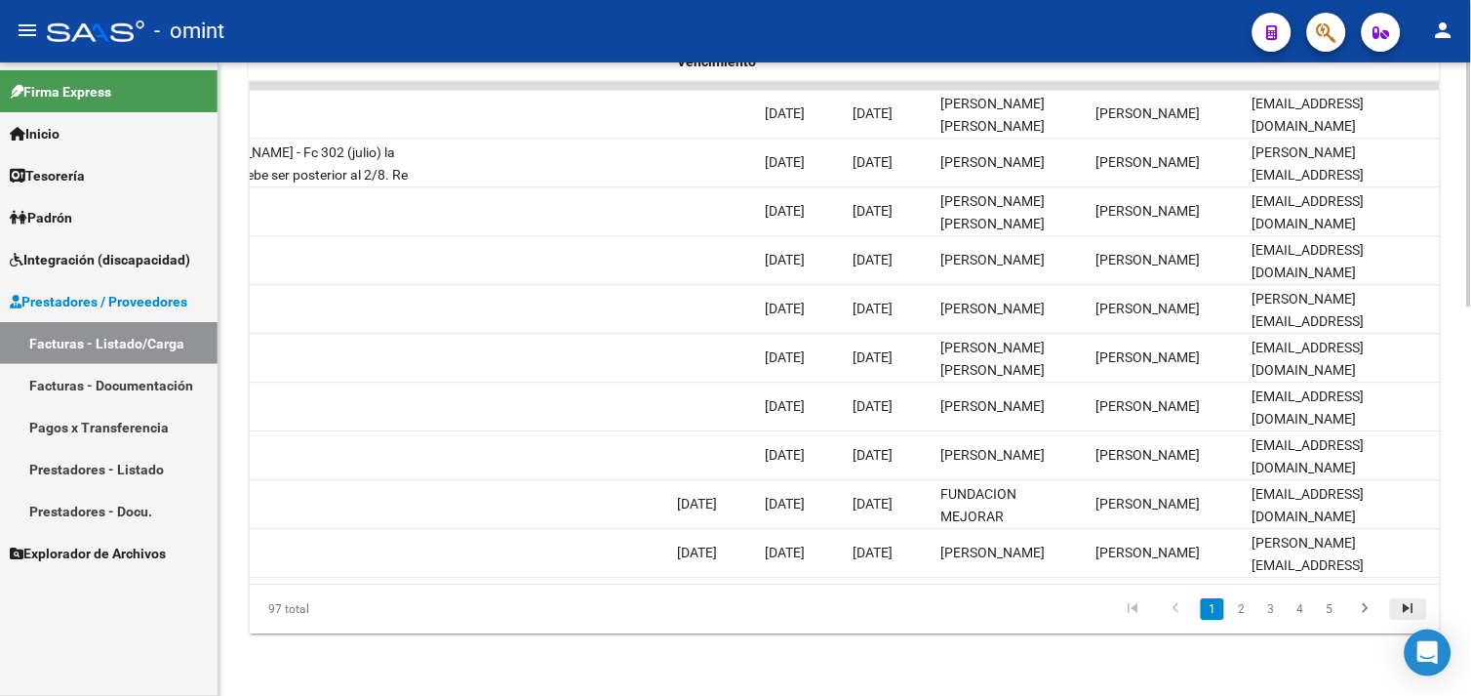
click at [1416, 616] on icon "go to last page" at bounding box center [1408, 610] width 25 height 23
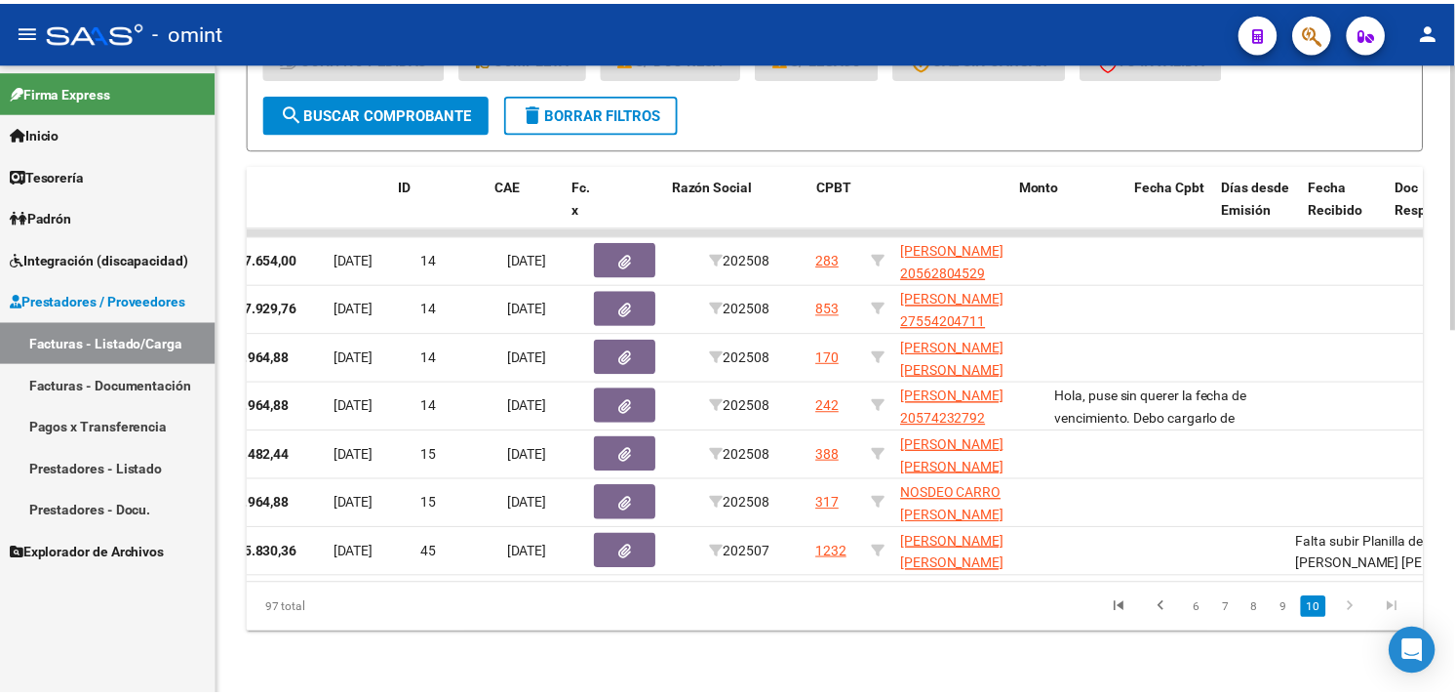
scroll to position [0, 0]
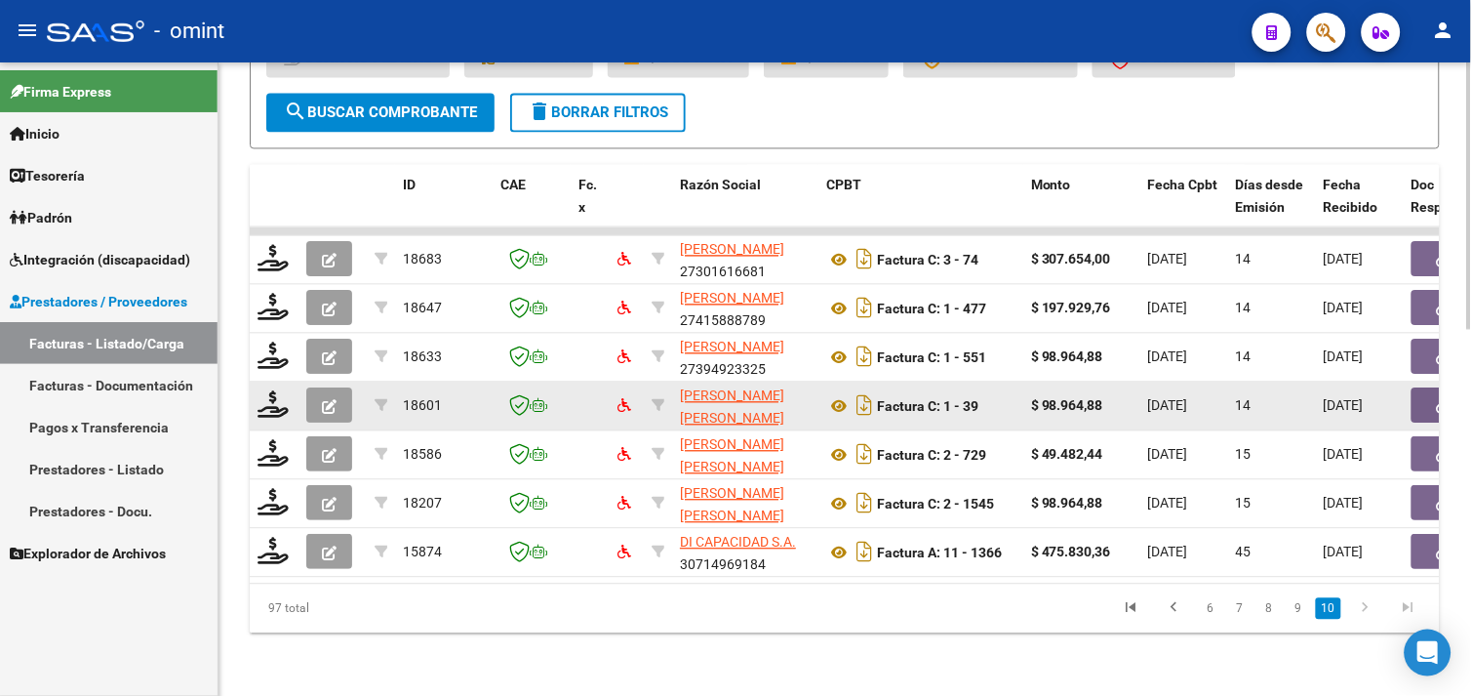
click at [315, 396] on button "button" at bounding box center [329, 405] width 46 height 35
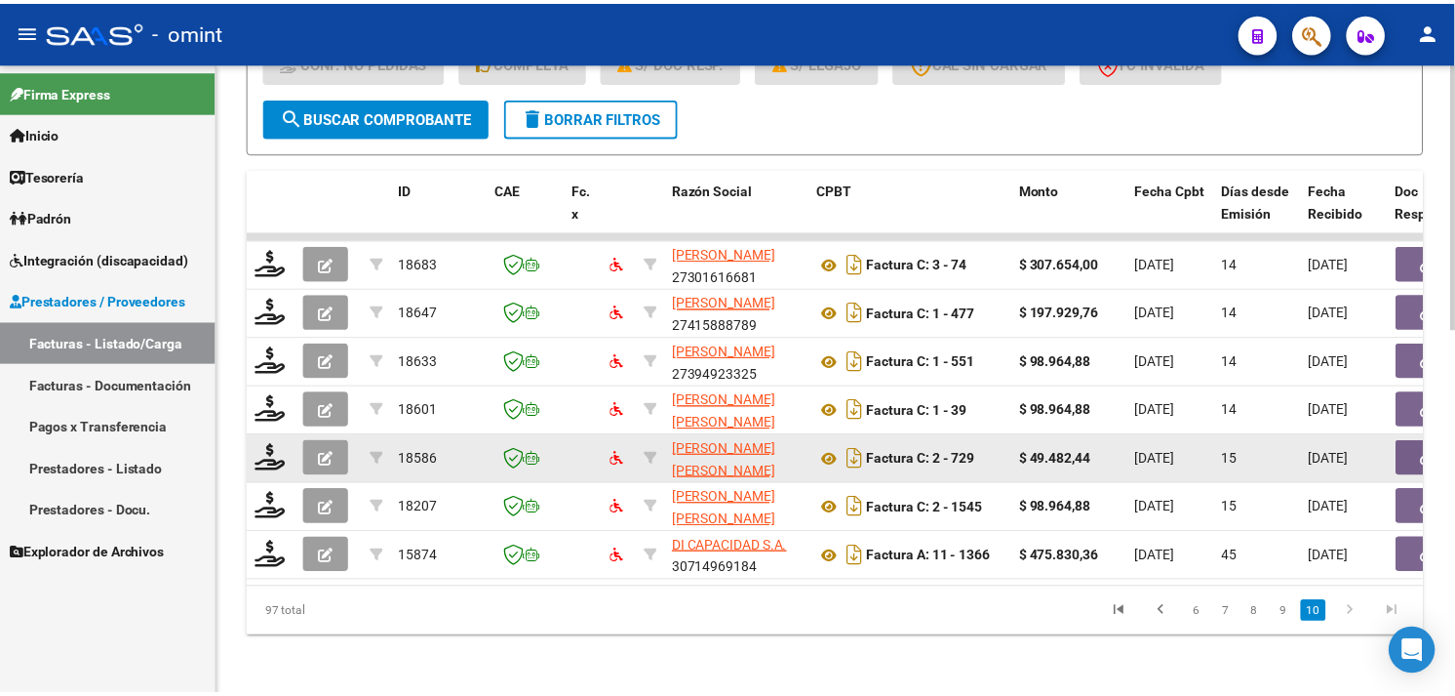
scroll to position [863, 0]
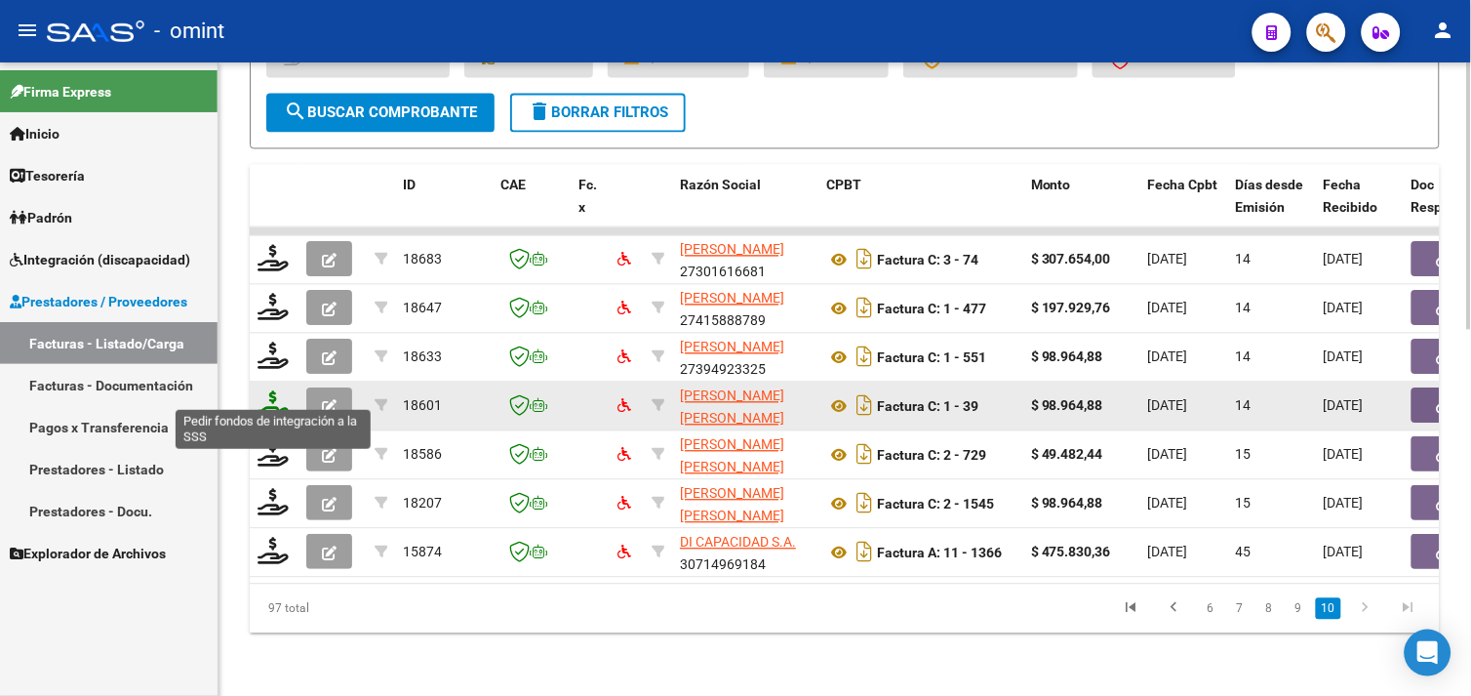
click at [270, 396] on icon at bounding box center [273, 404] width 31 height 27
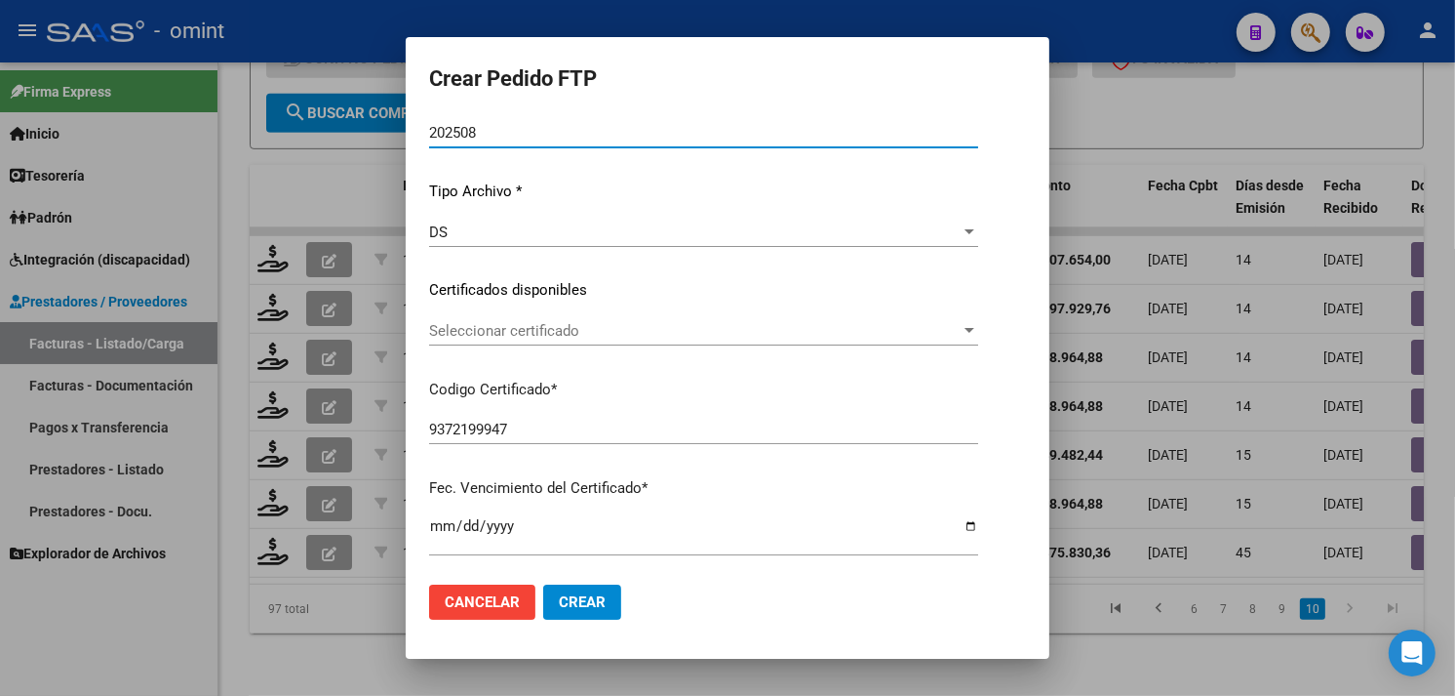
scroll to position [268, 0]
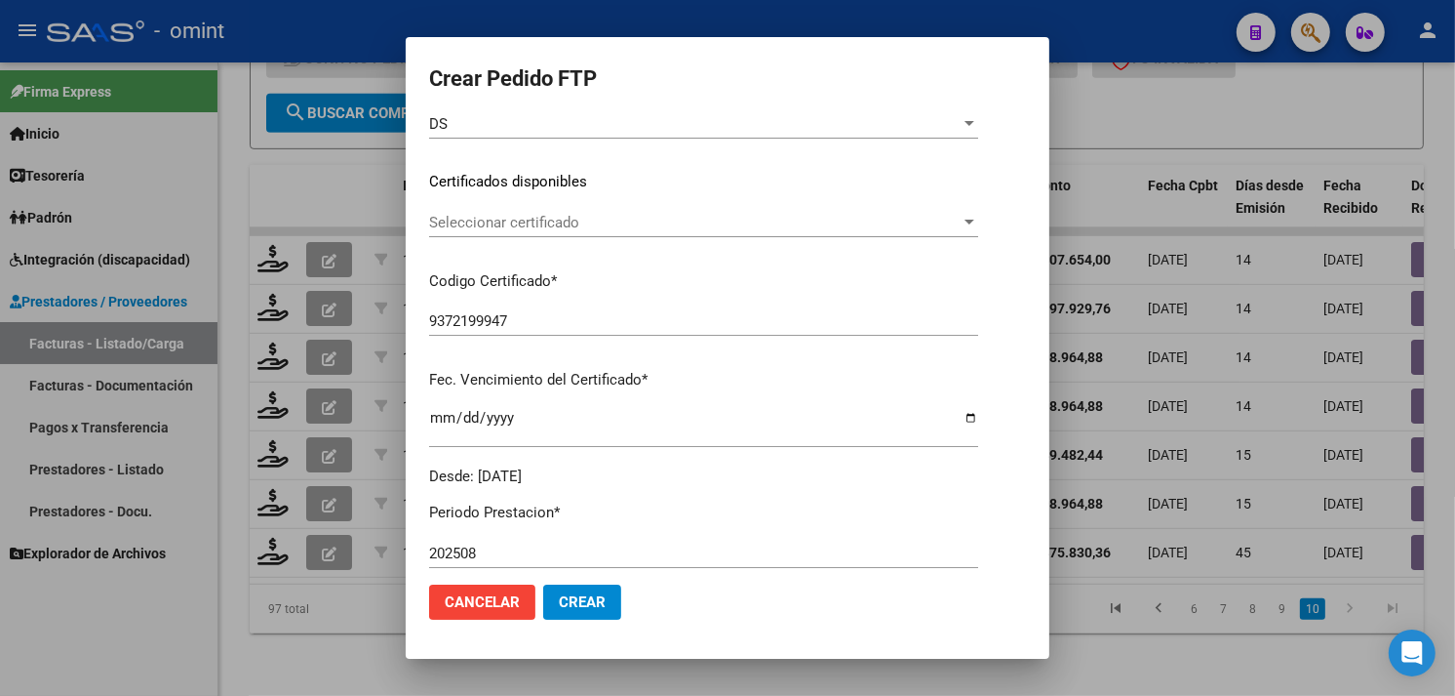
click at [552, 228] on span "Seleccionar certificado" at bounding box center [695, 223] width 532 height 18
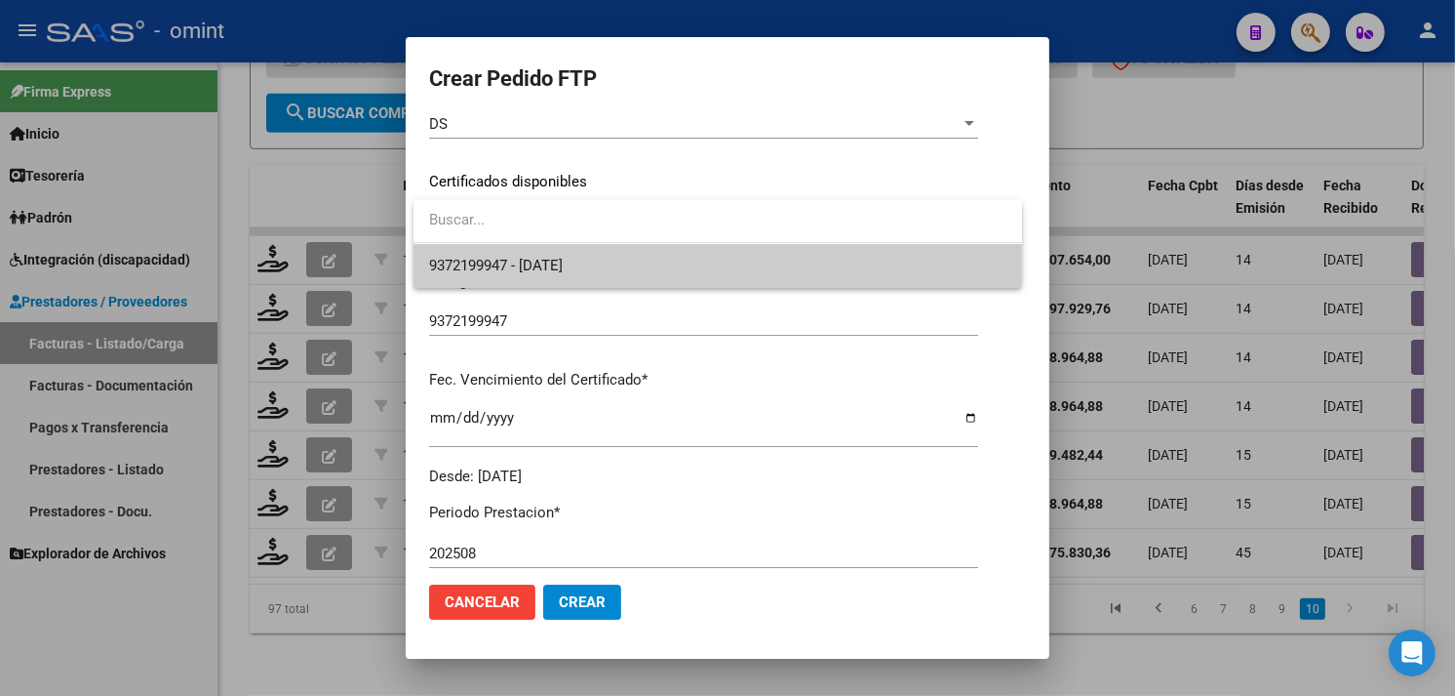
click at [551, 260] on span "9372199947 - [DATE]" at bounding box center [496, 266] width 134 height 18
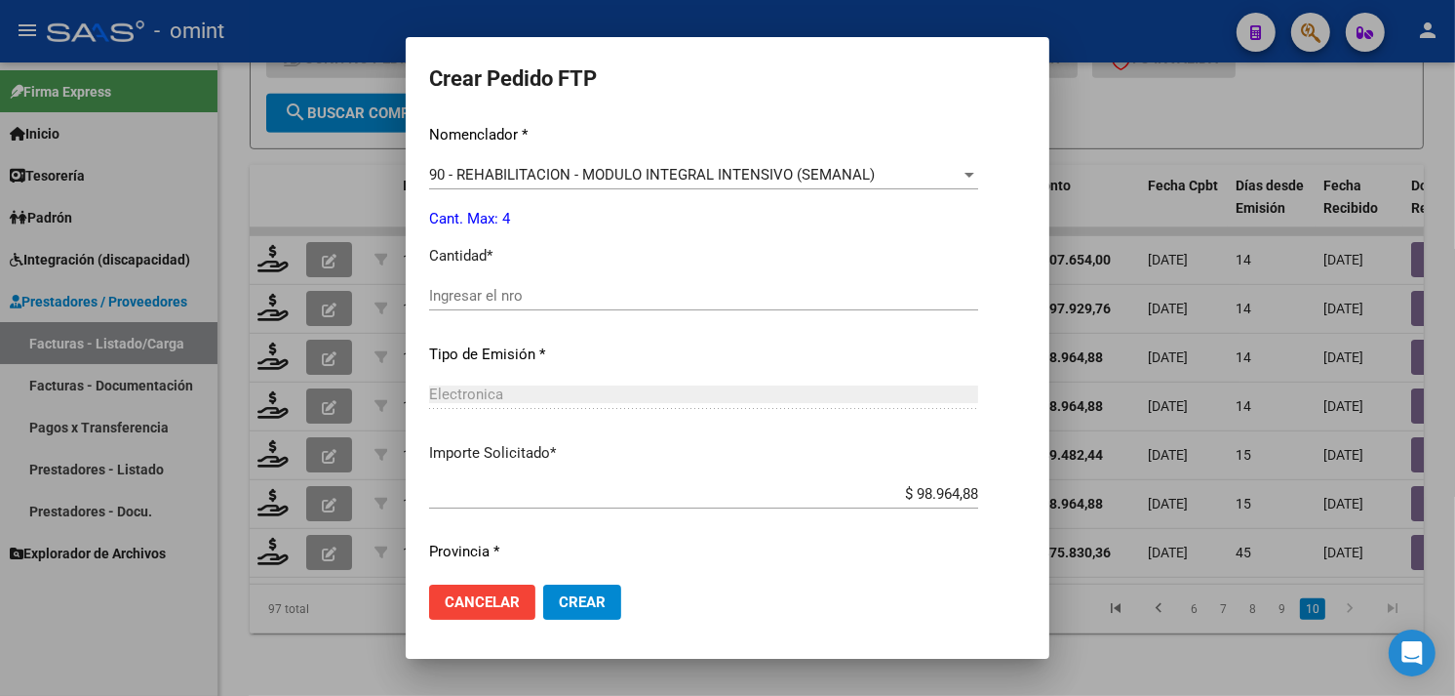
scroll to position [811, 0]
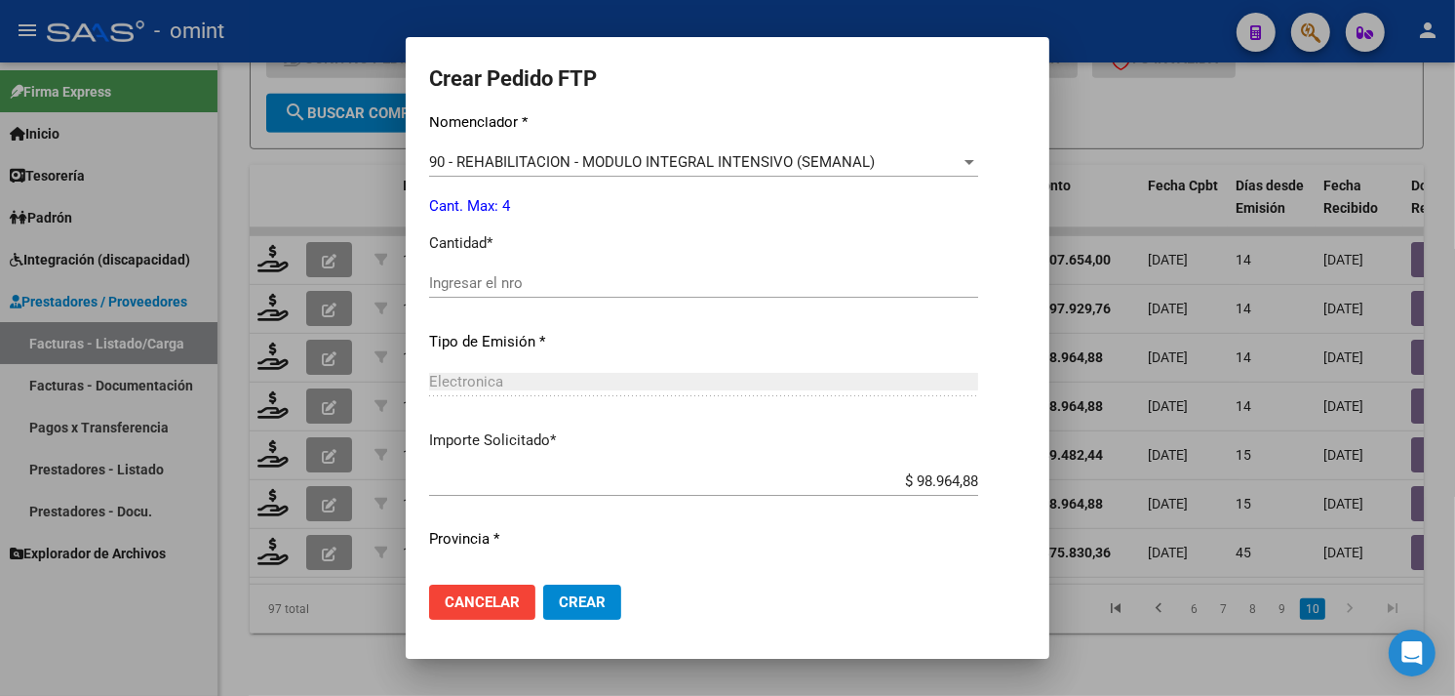
click at [590, 287] on input "Ingresar el nro" at bounding box center [703, 283] width 549 height 18
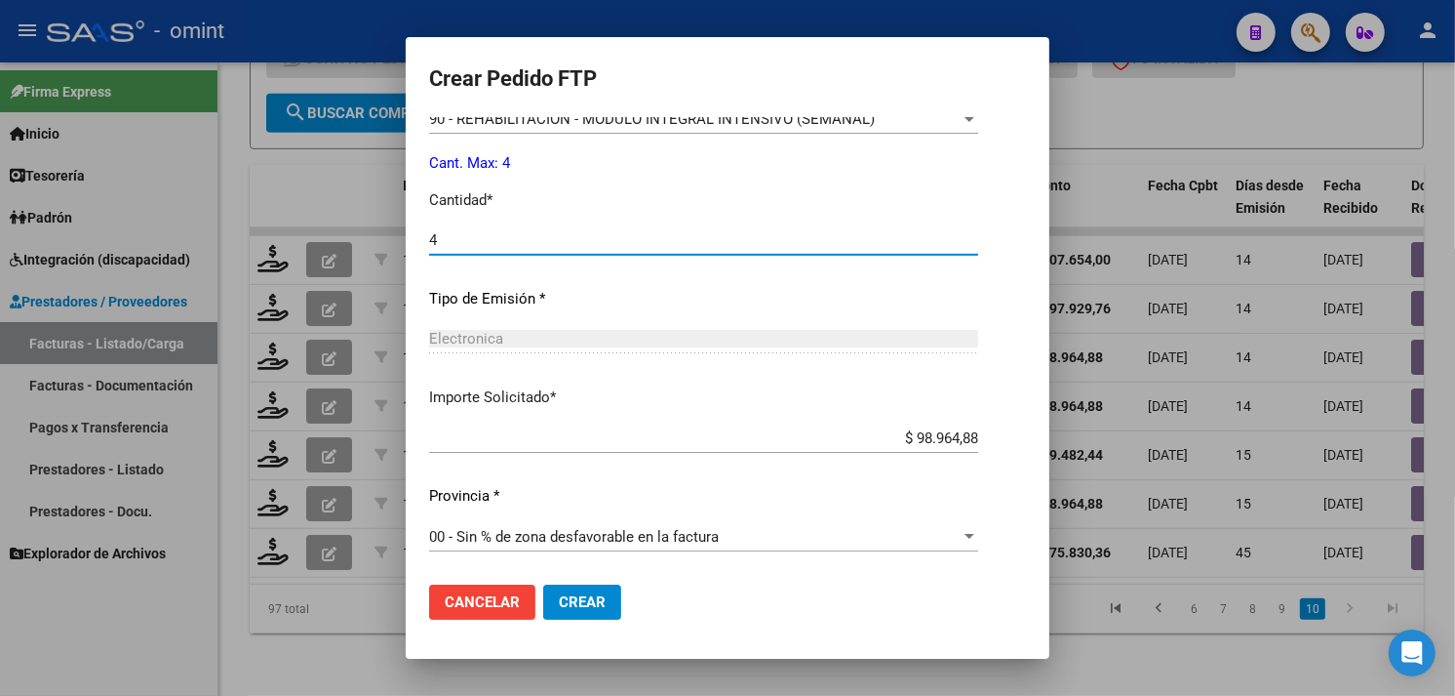
click at [596, 602] on span "Crear" at bounding box center [582, 602] width 47 height 18
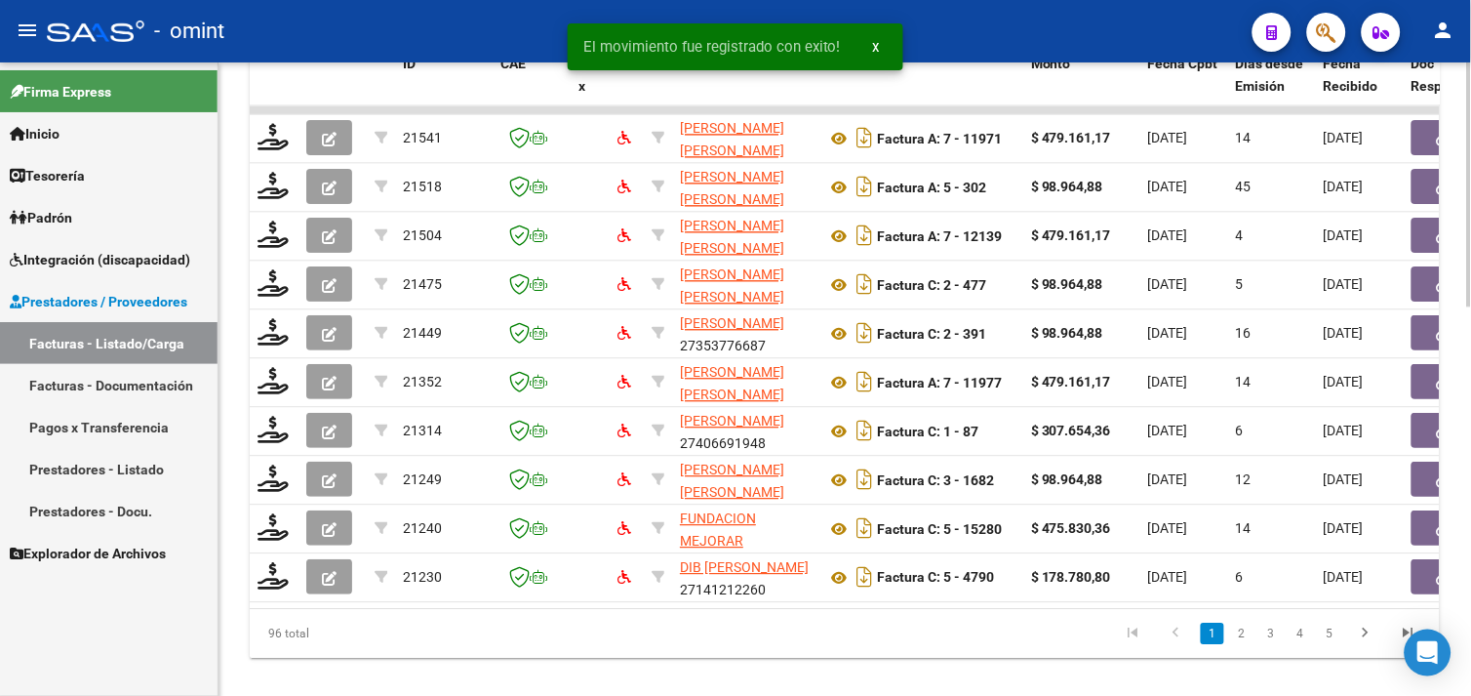
scroll to position [1010, 0]
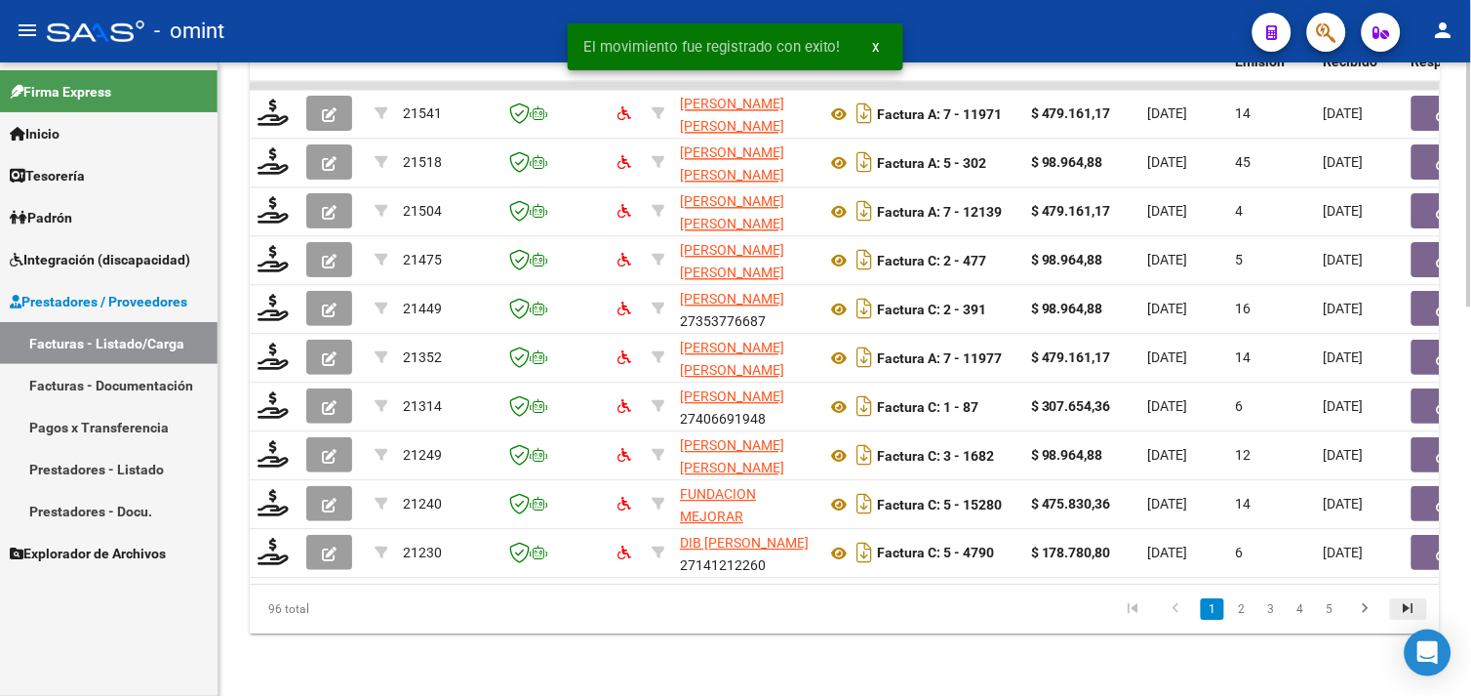
click at [1410, 610] on icon "go to last page" at bounding box center [1408, 610] width 25 height 23
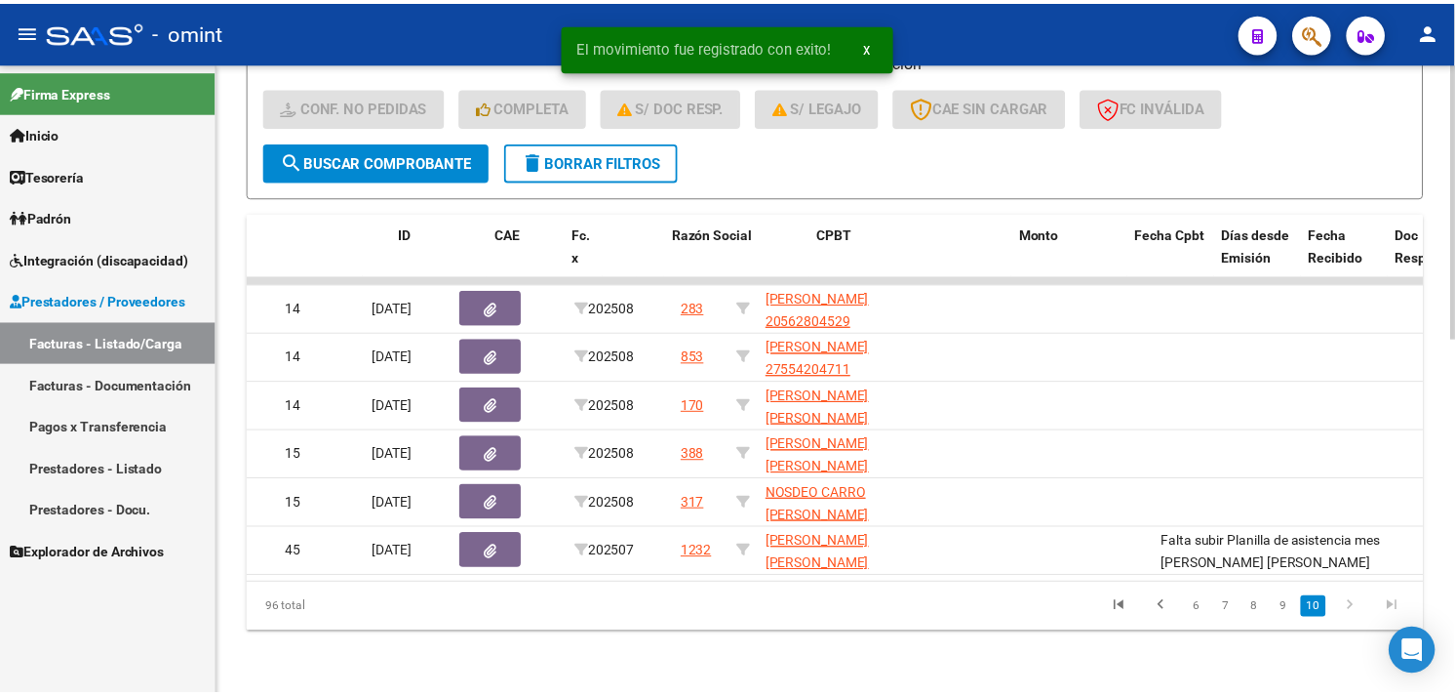
scroll to position [0, 0]
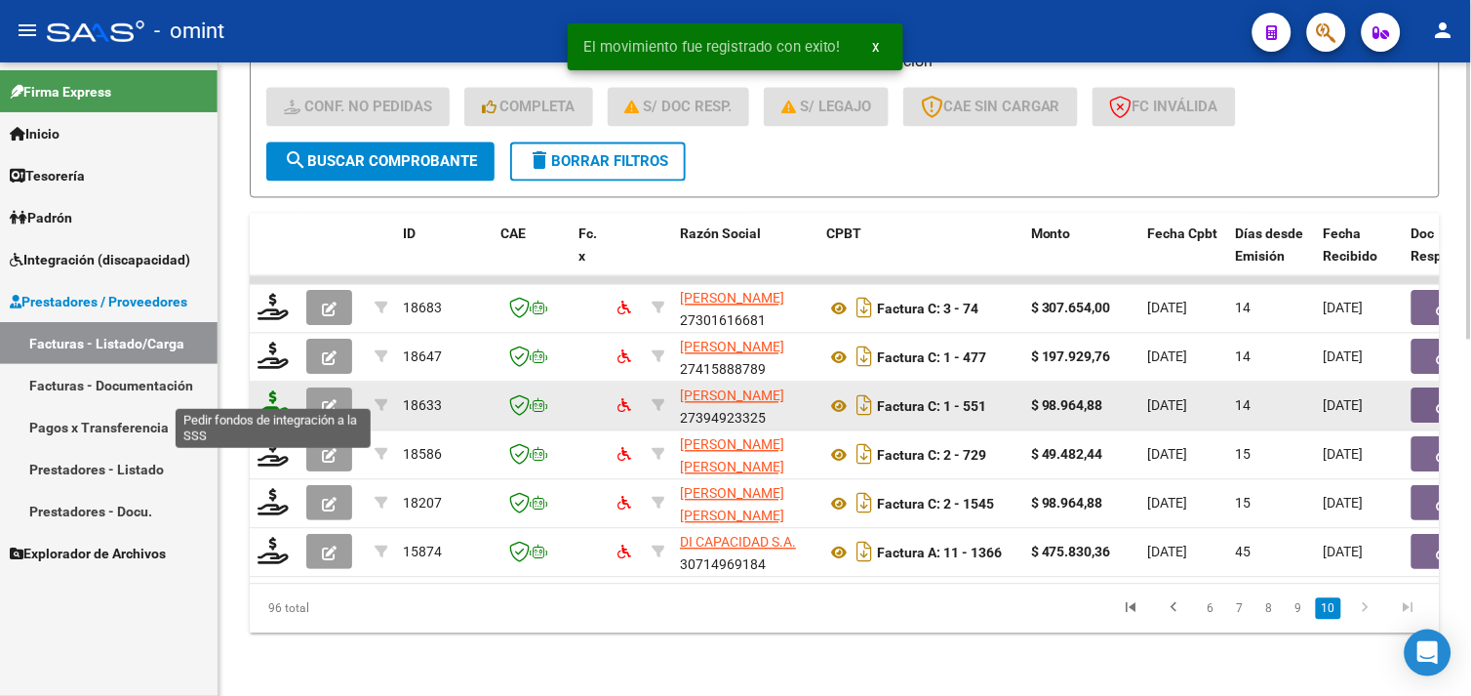
click at [266, 391] on icon at bounding box center [273, 404] width 31 height 27
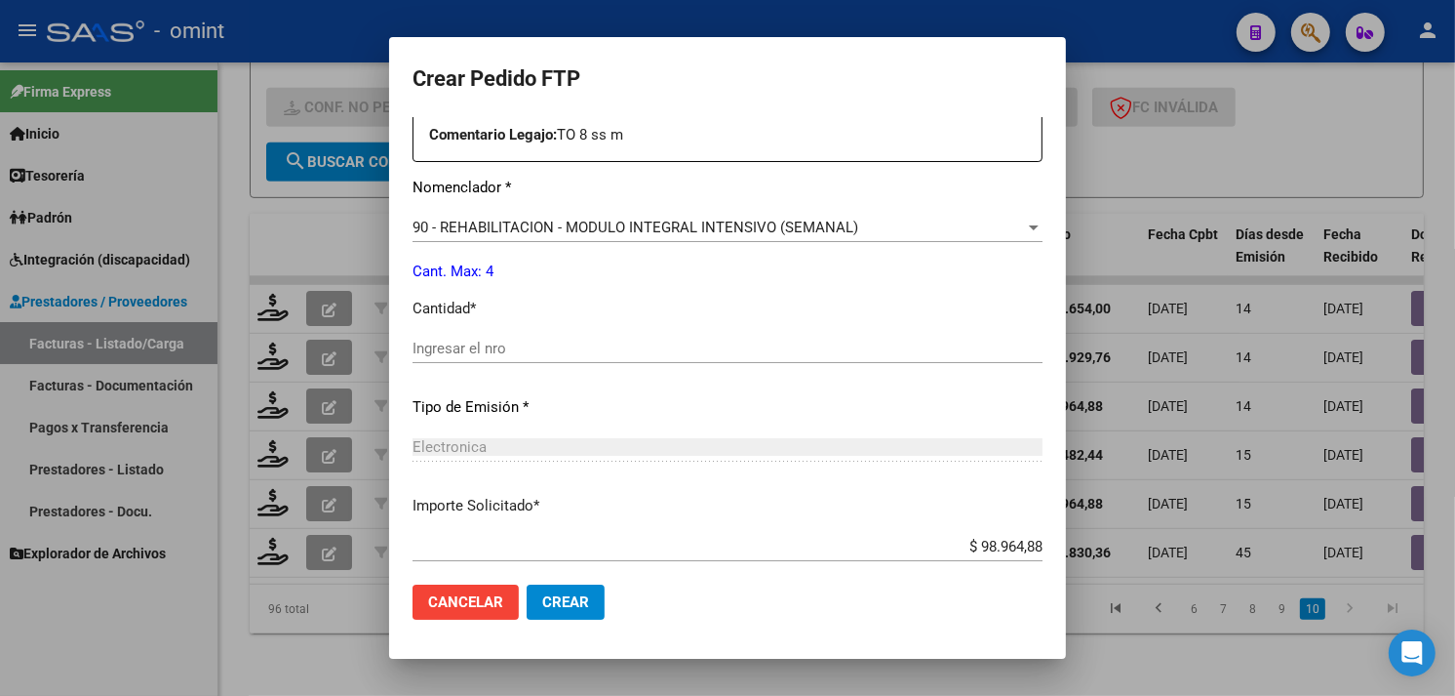
click at [514, 346] on input "Ingresar el nro" at bounding box center [728, 348] width 630 height 18
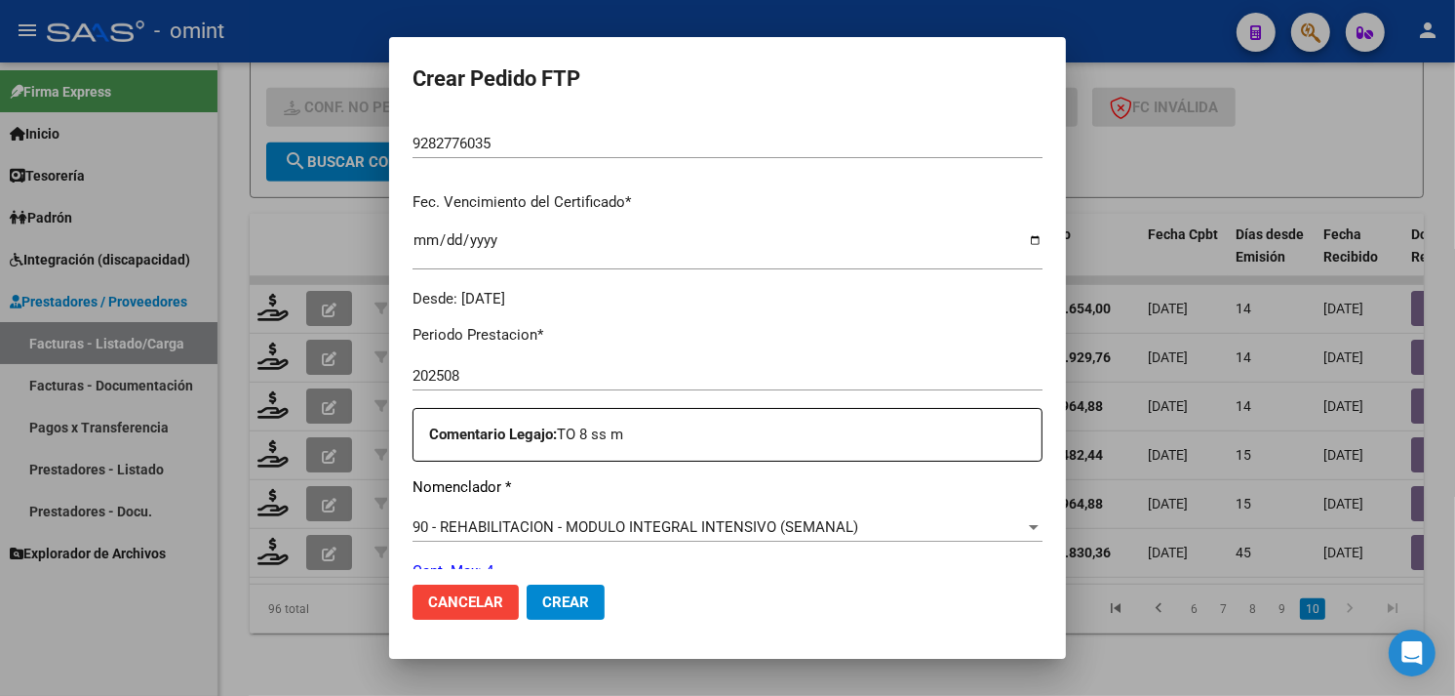
scroll to position [203, 0]
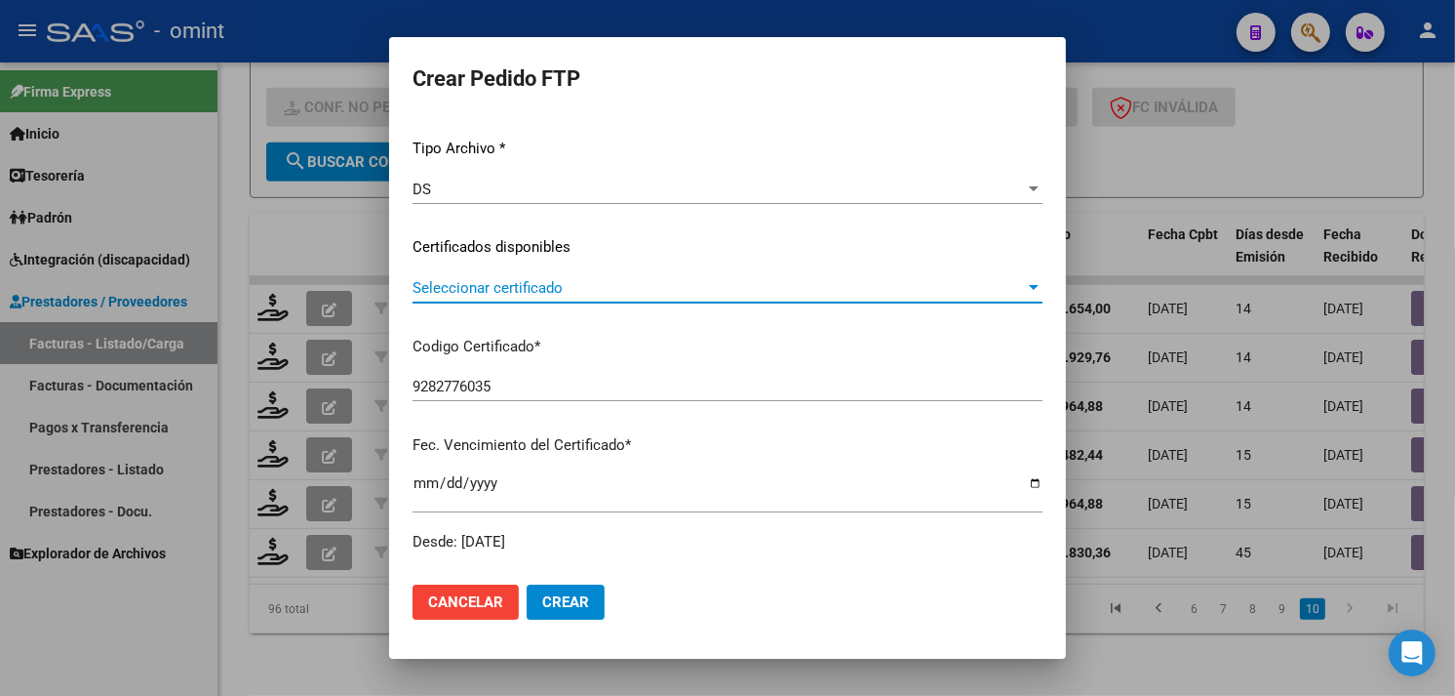
click at [508, 287] on span "Seleccionar certificado" at bounding box center [719, 288] width 613 height 18
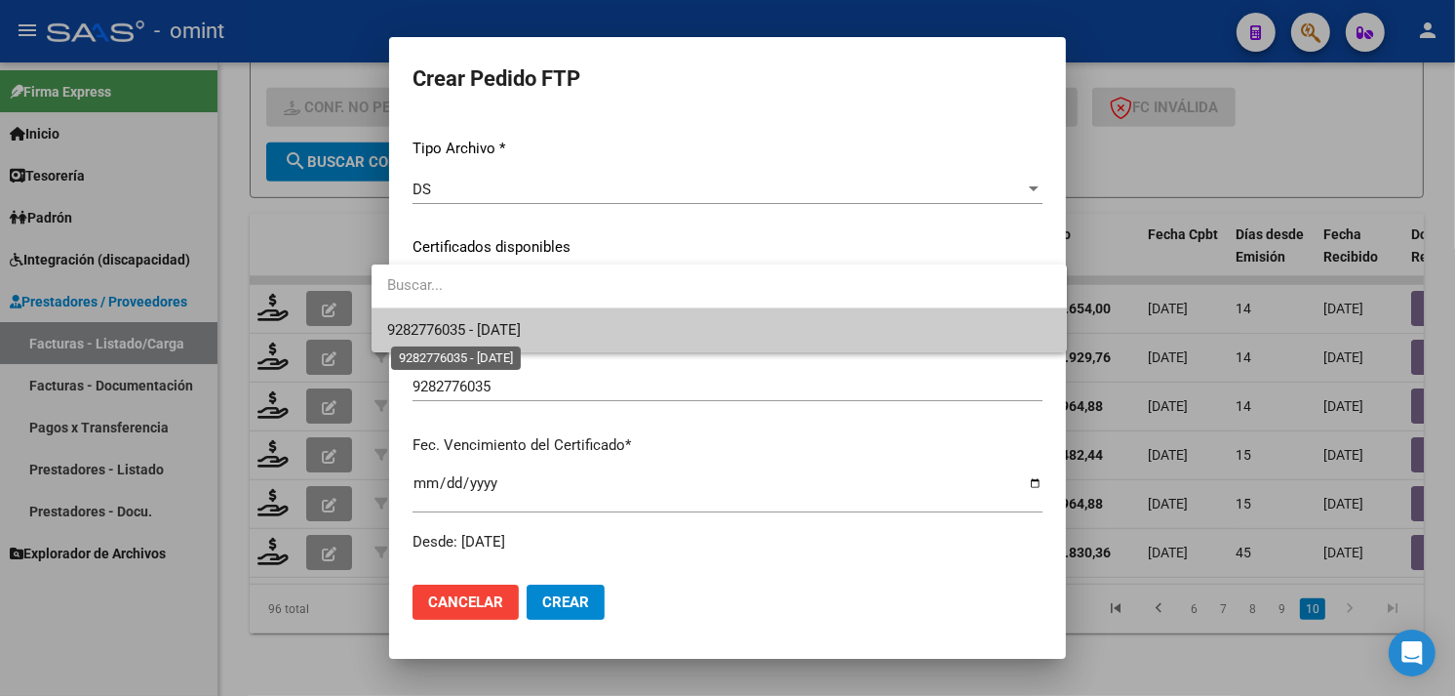
click at [502, 322] on span "9282776035 - [DATE]" at bounding box center [454, 330] width 134 height 18
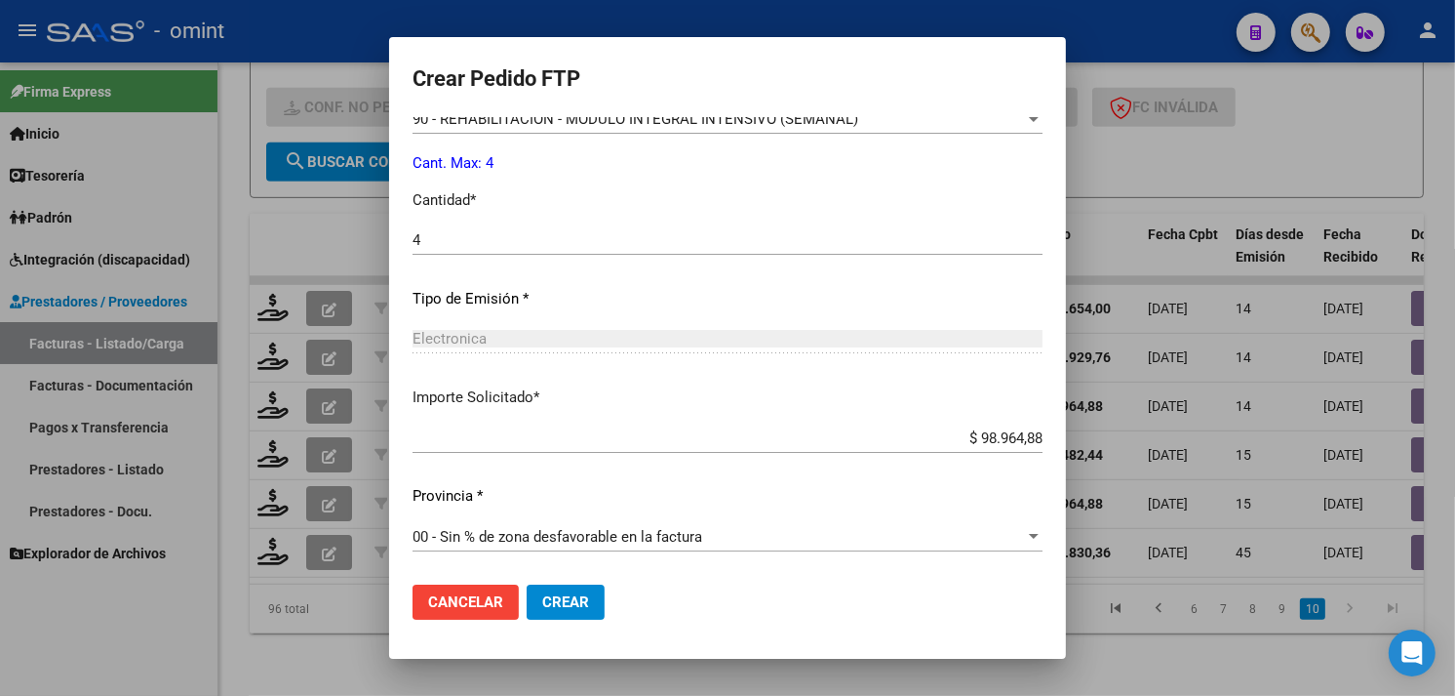
click at [542, 603] on span "Crear" at bounding box center [565, 602] width 47 height 18
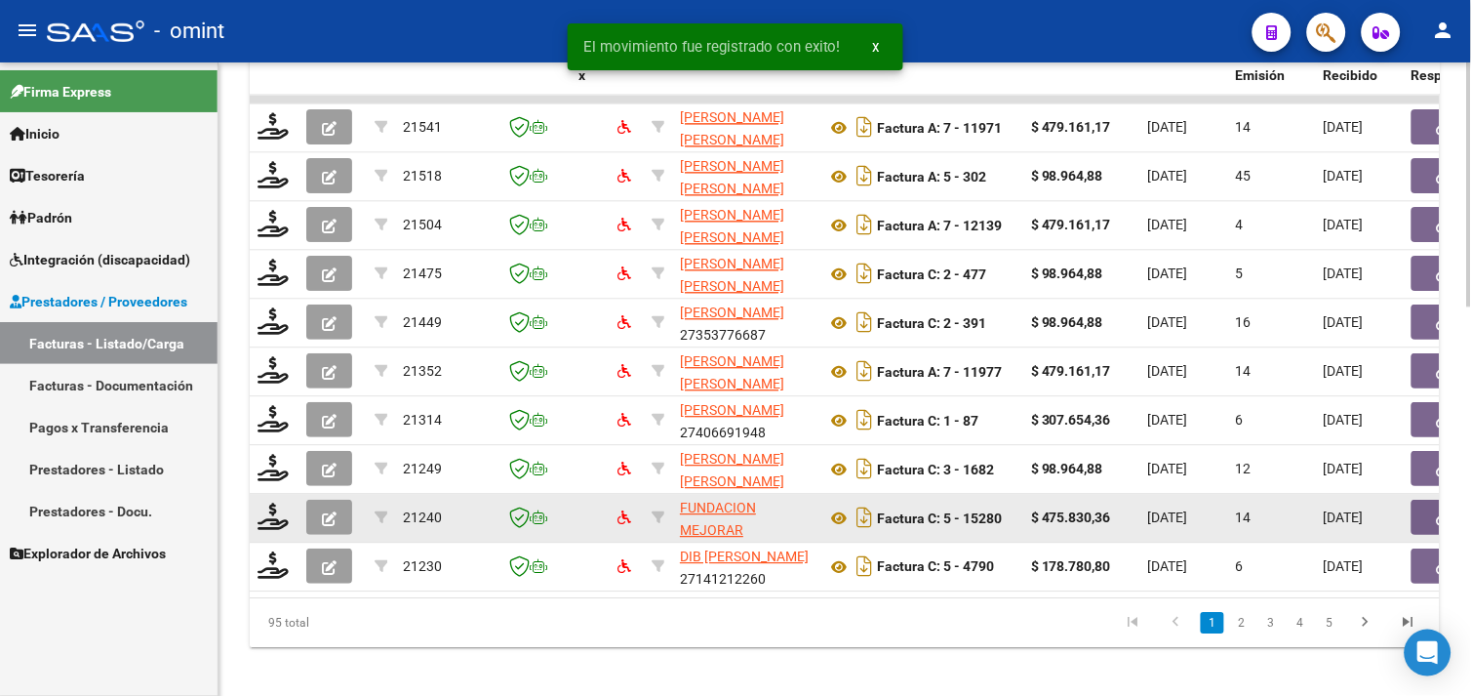
scroll to position [1010, 0]
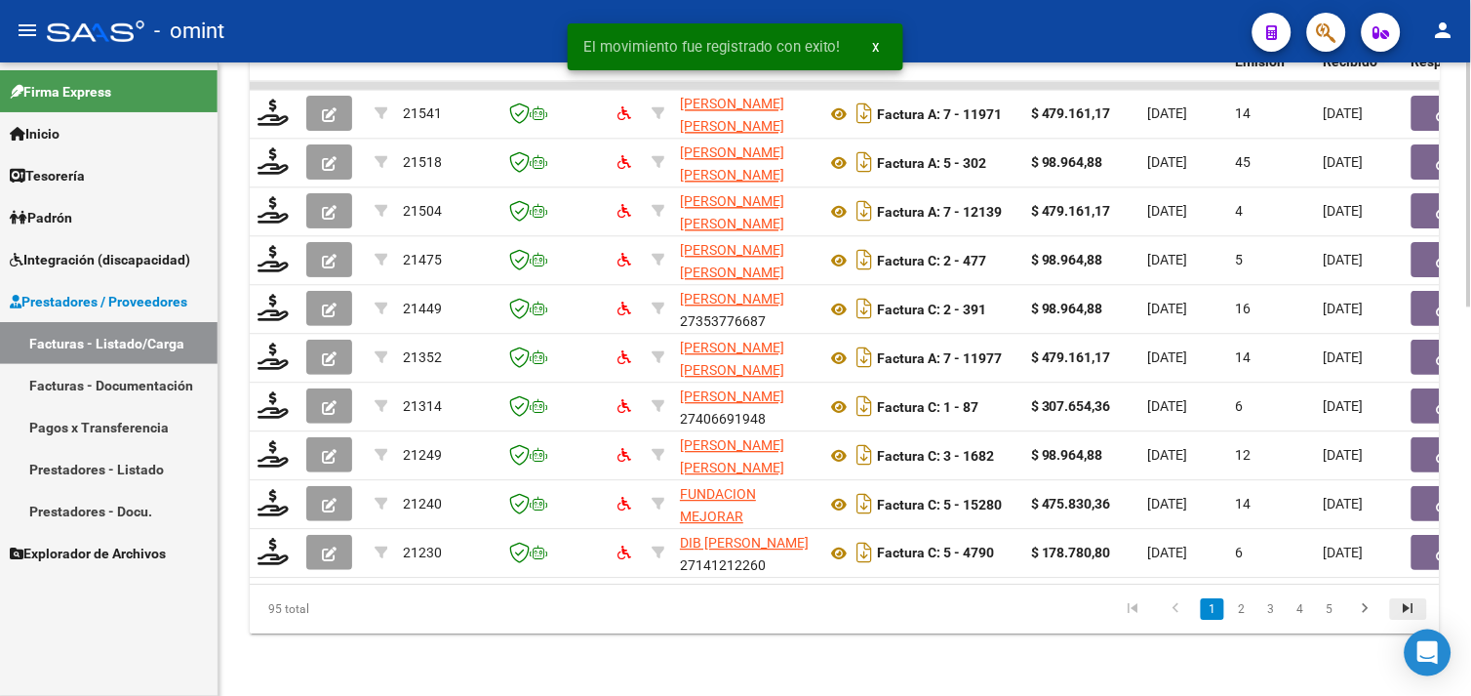
click at [1410, 599] on icon "go to last page" at bounding box center [1408, 610] width 25 height 23
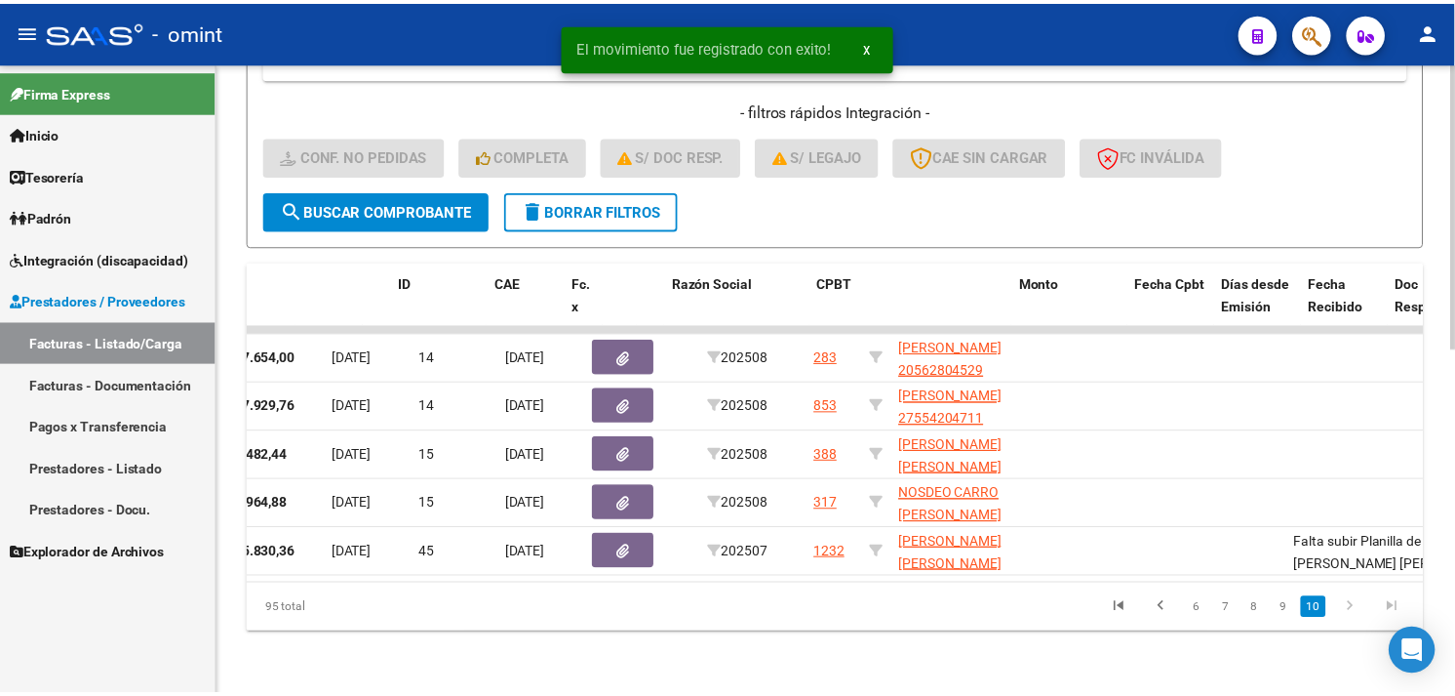
scroll to position [0, 0]
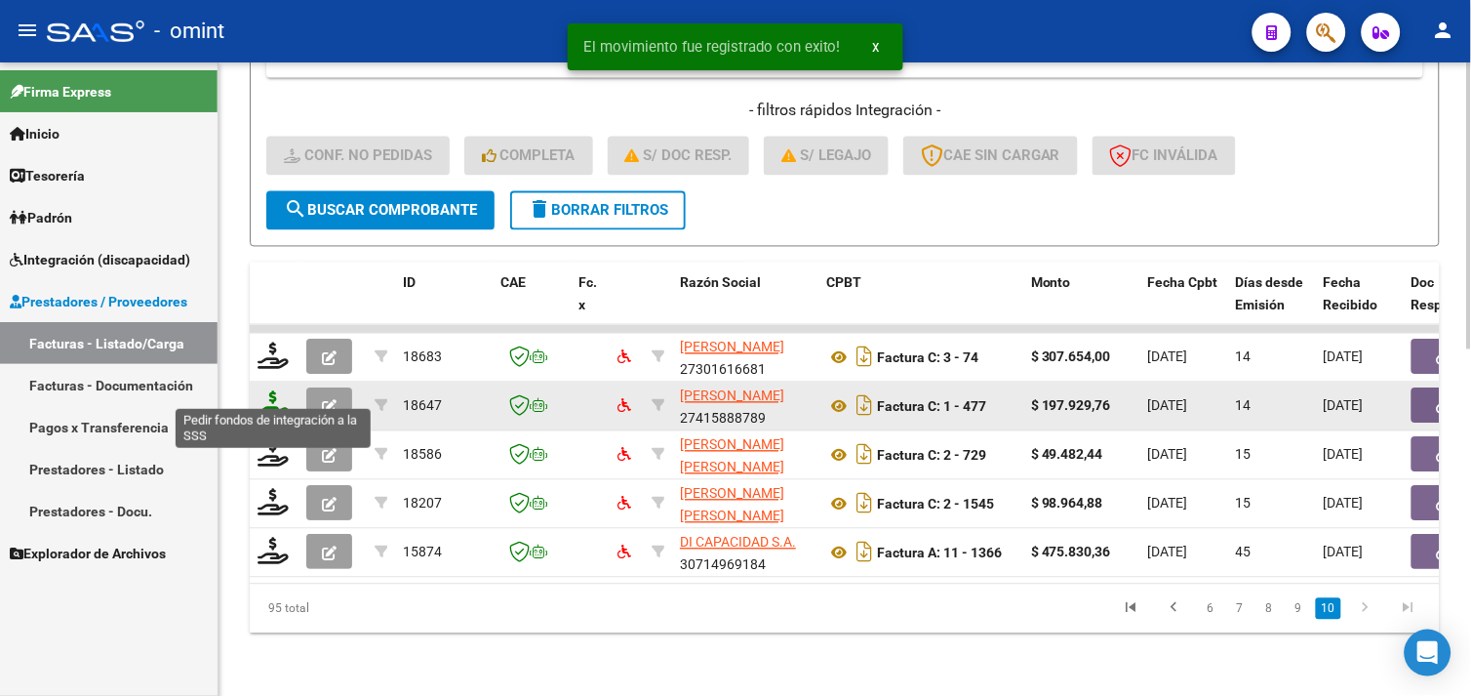
click at [263, 391] on icon at bounding box center [273, 404] width 31 height 27
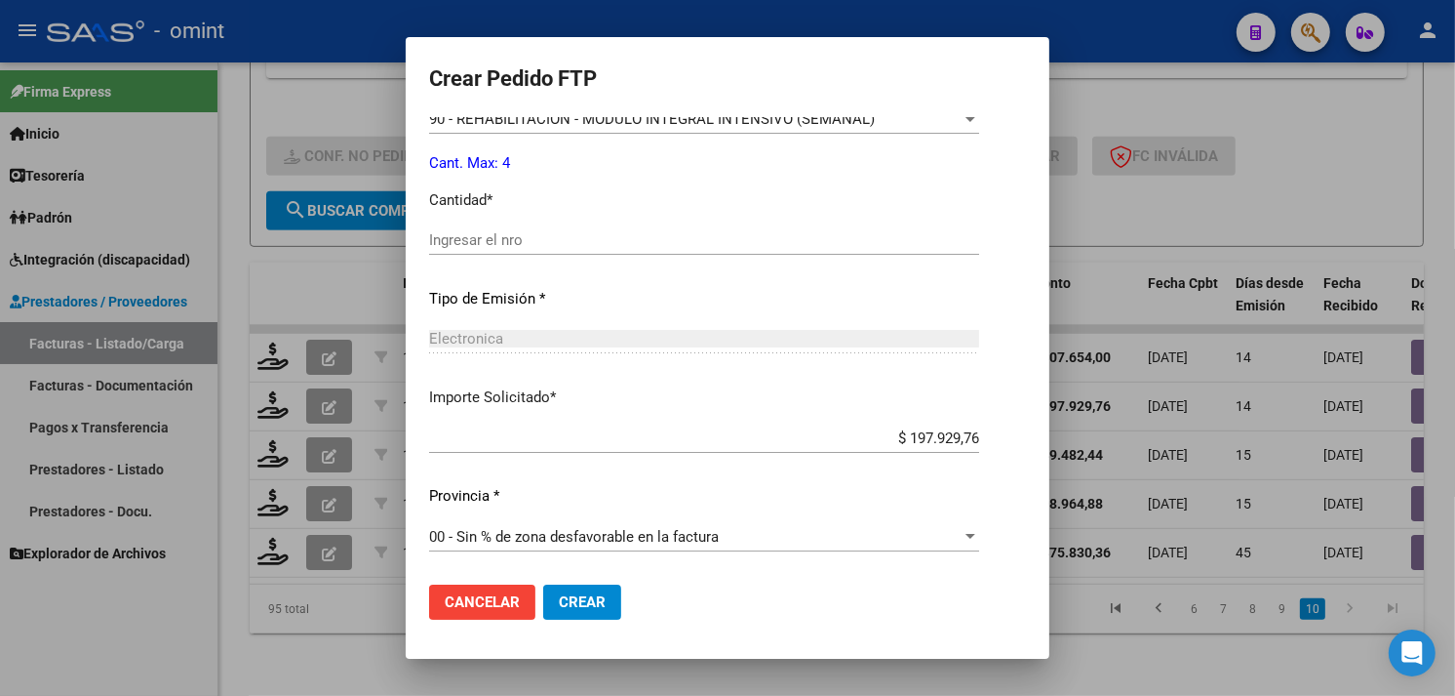
scroll to position [745, 0]
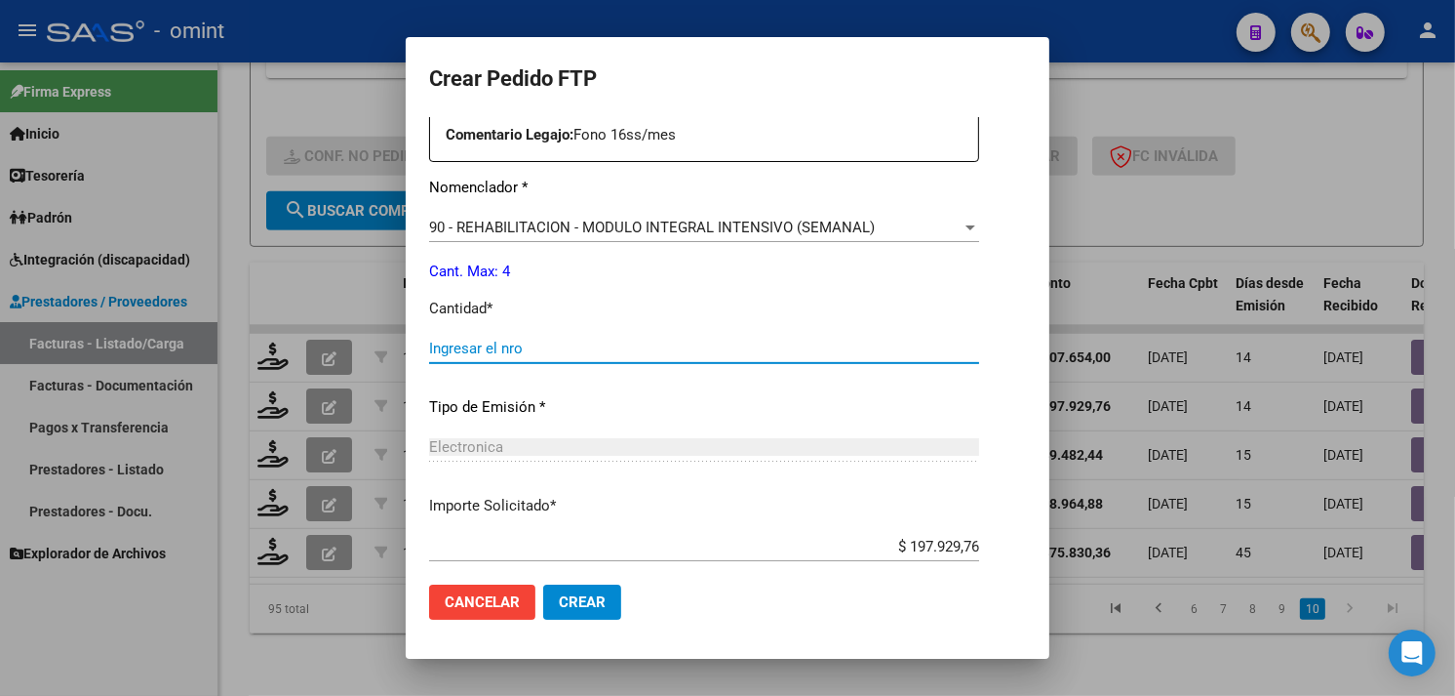
click at [514, 347] on input "Ingresar el nro" at bounding box center [704, 348] width 550 height 18
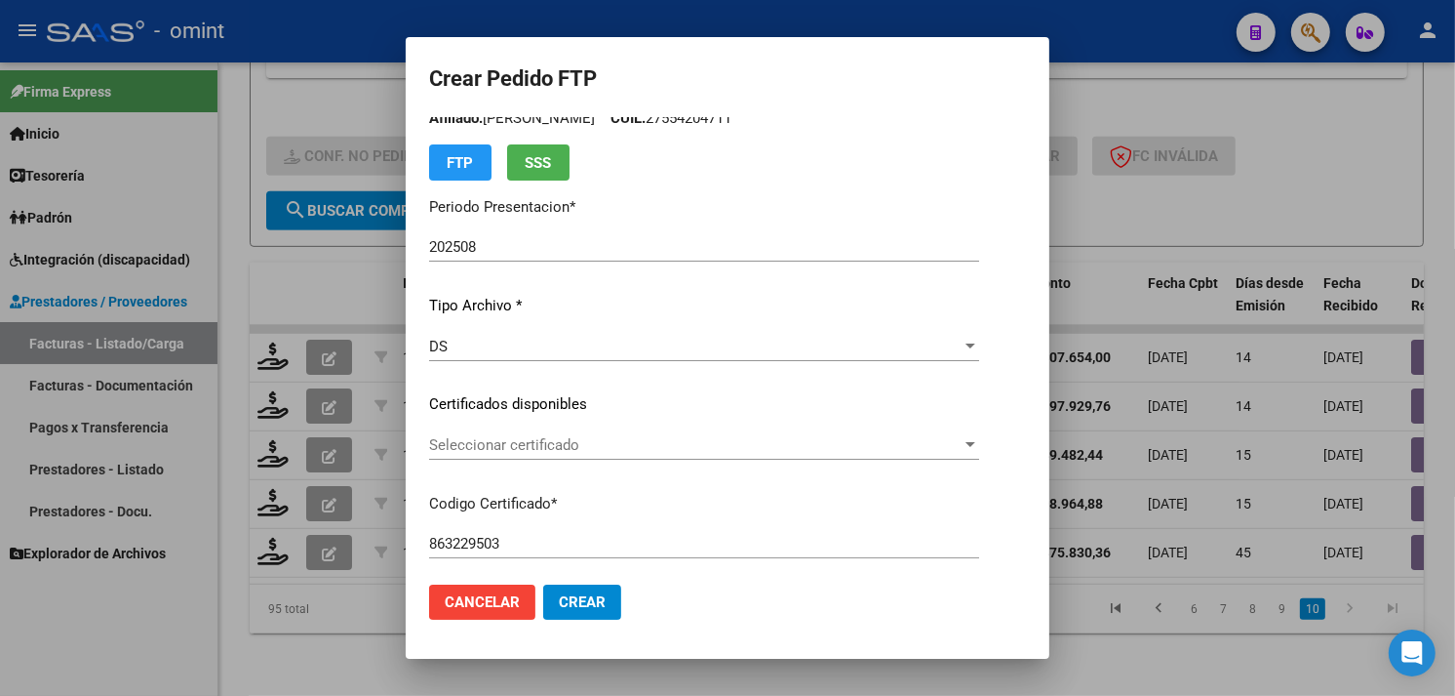
scroll to position [0, 0]
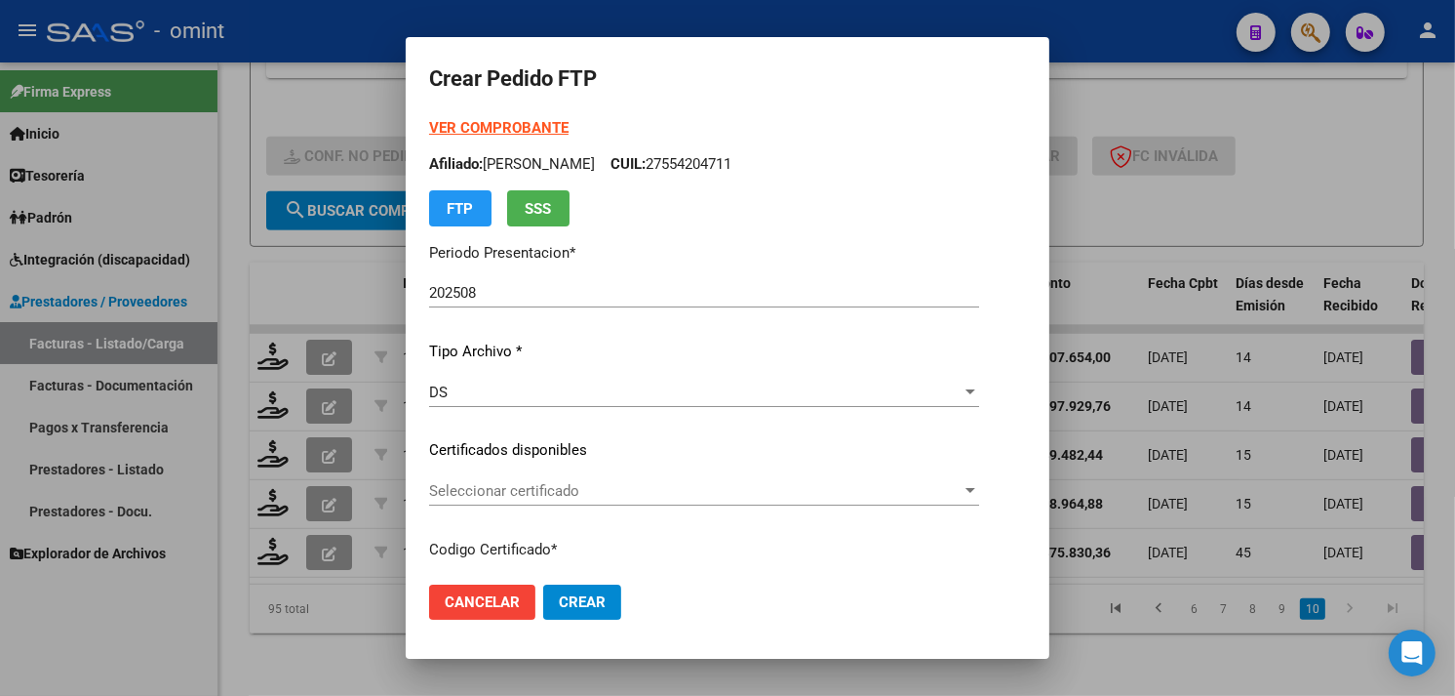
click at [568, 490] on span "Seleccionar certificado" at bounding box center [695, 491] width 533 height 18
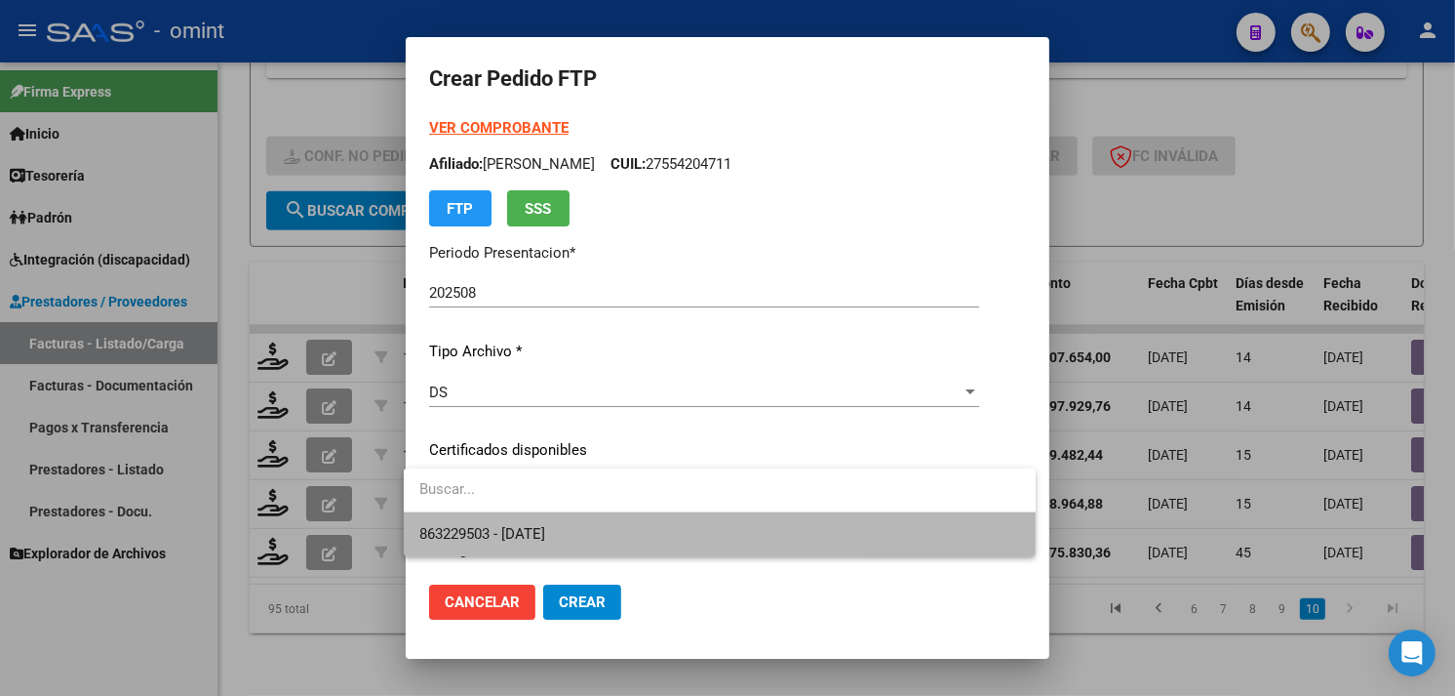
click at [577, 518] on span "863229503 - [DATE]" at bounding box center [719, 534] width 601 height 44
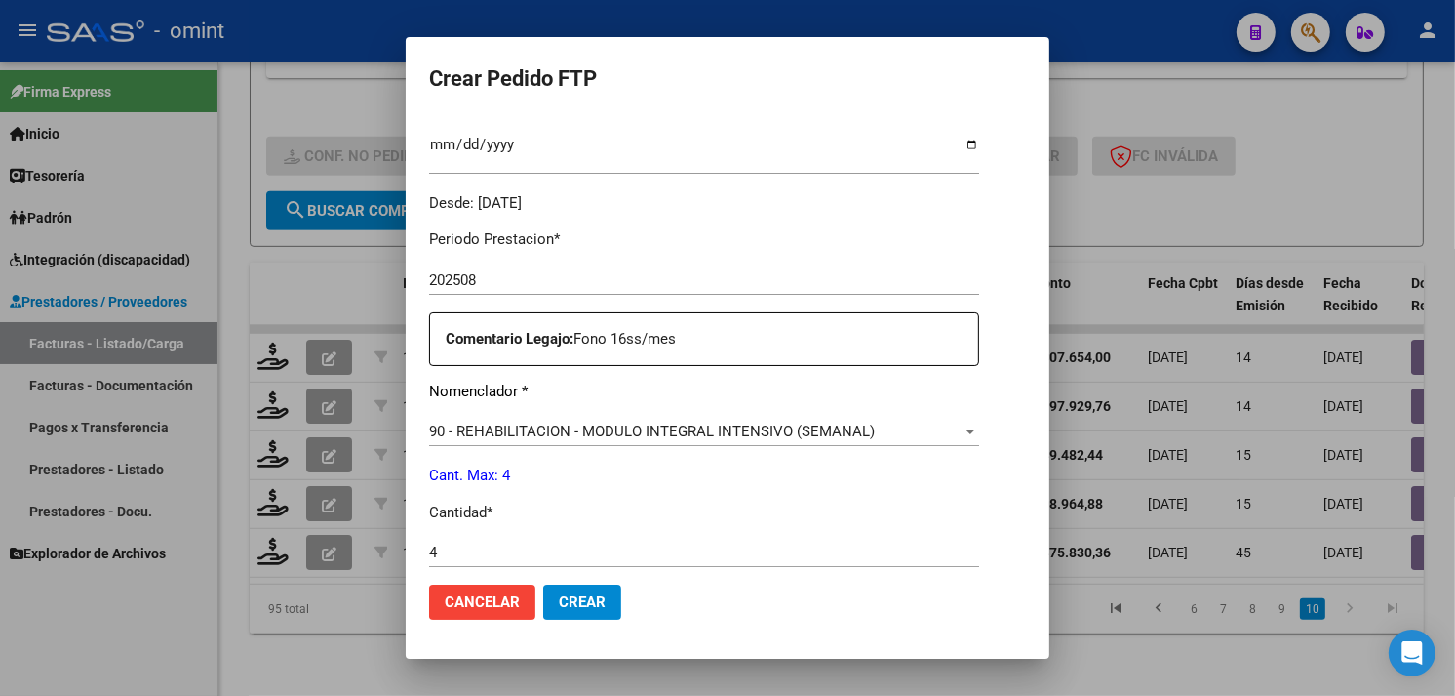
scroll to position [854, 0]
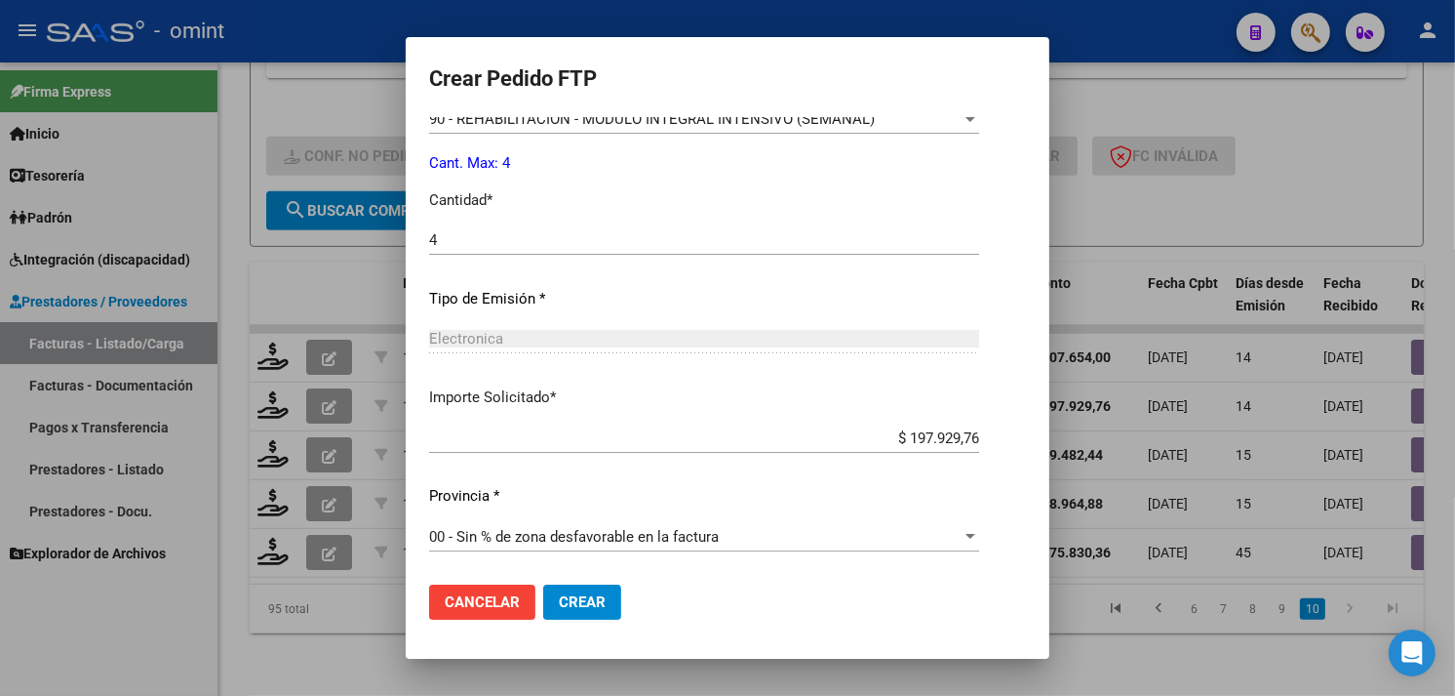
click at [576, 589] on button "Crear" at bounding box center [582, 601] width 78 height 35
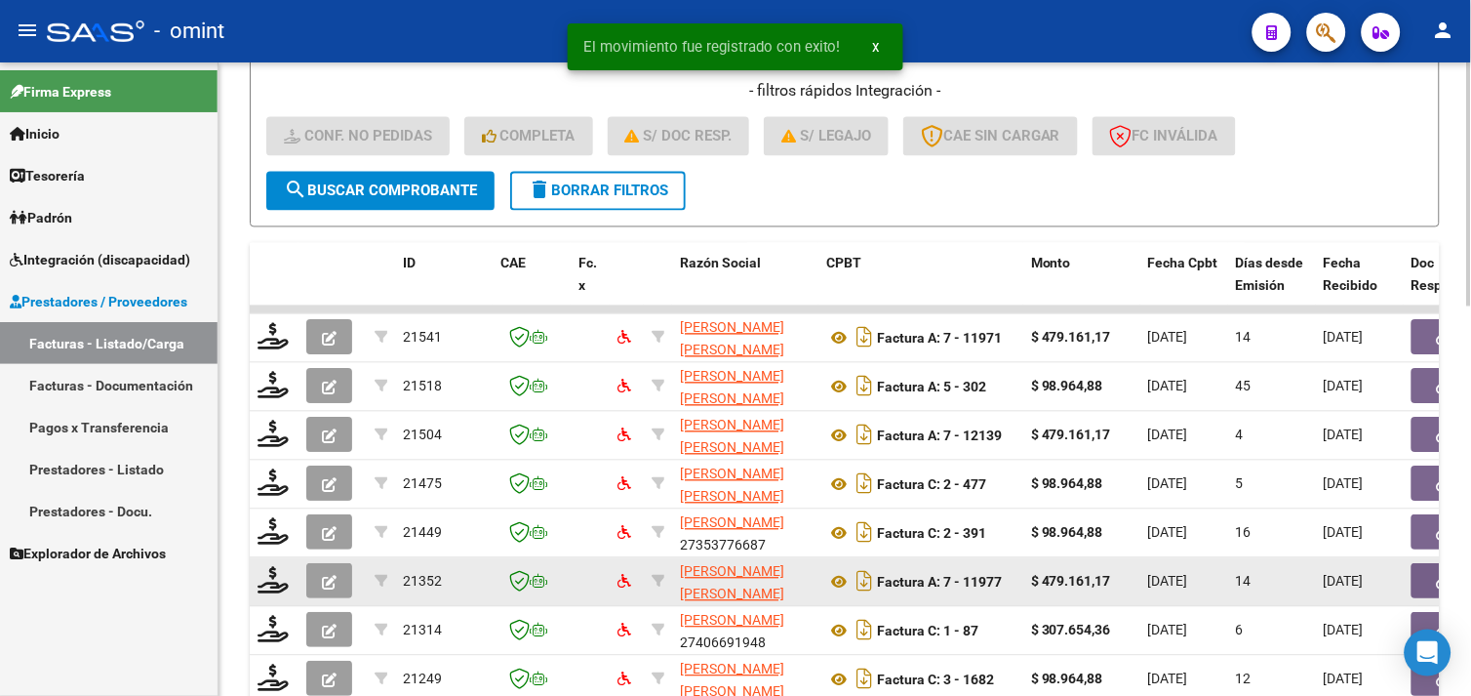
scroll to position [0, 0]
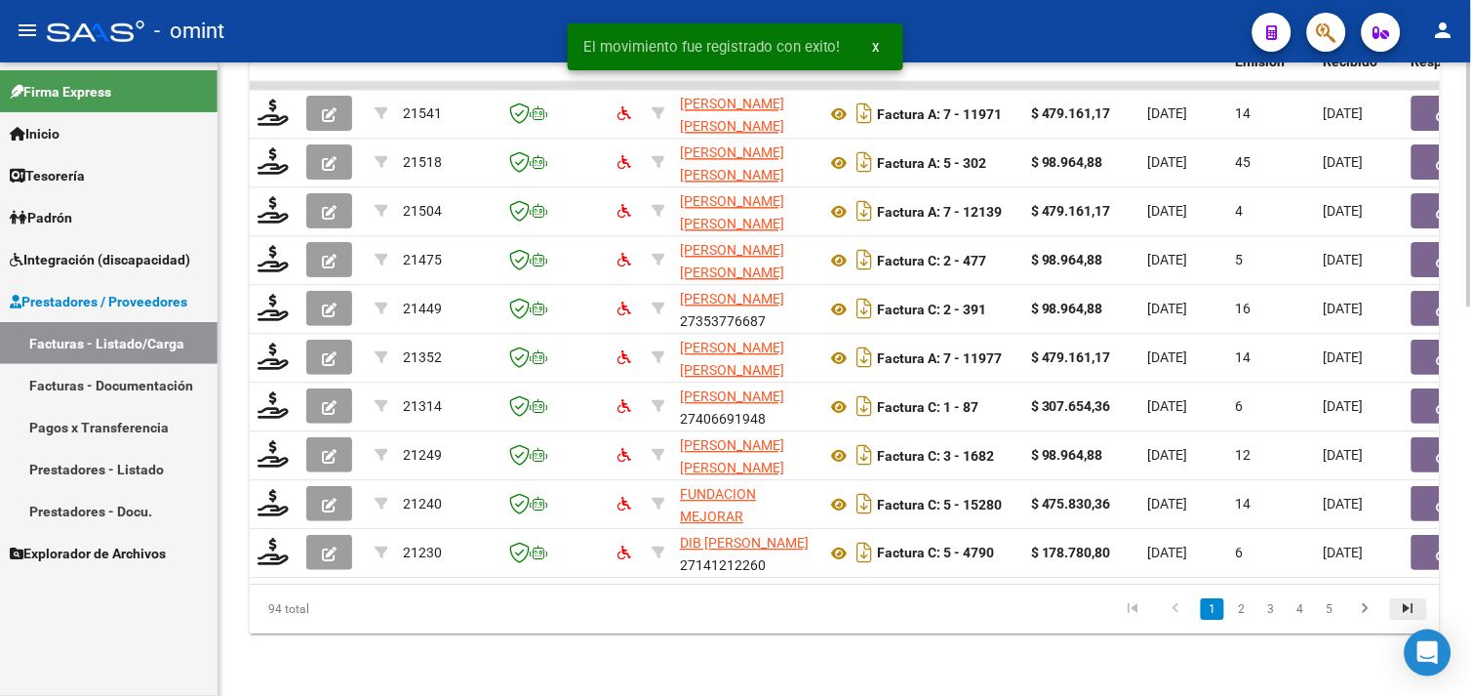
click at [1412, 608] on icon "go to last page" at bounding box center [1408, 610] width 25 height 23
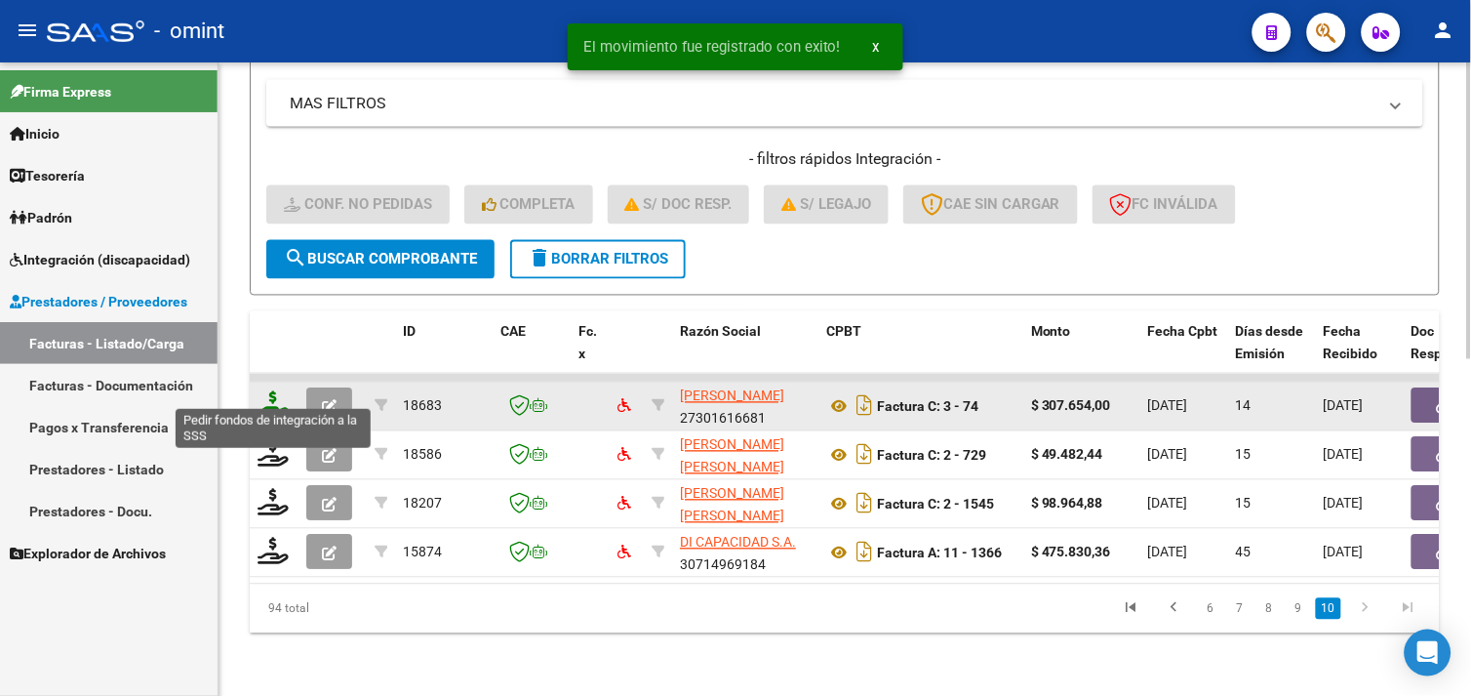
click at [287, 391] on icon at bounding box center [273, 404] width 31 height 27
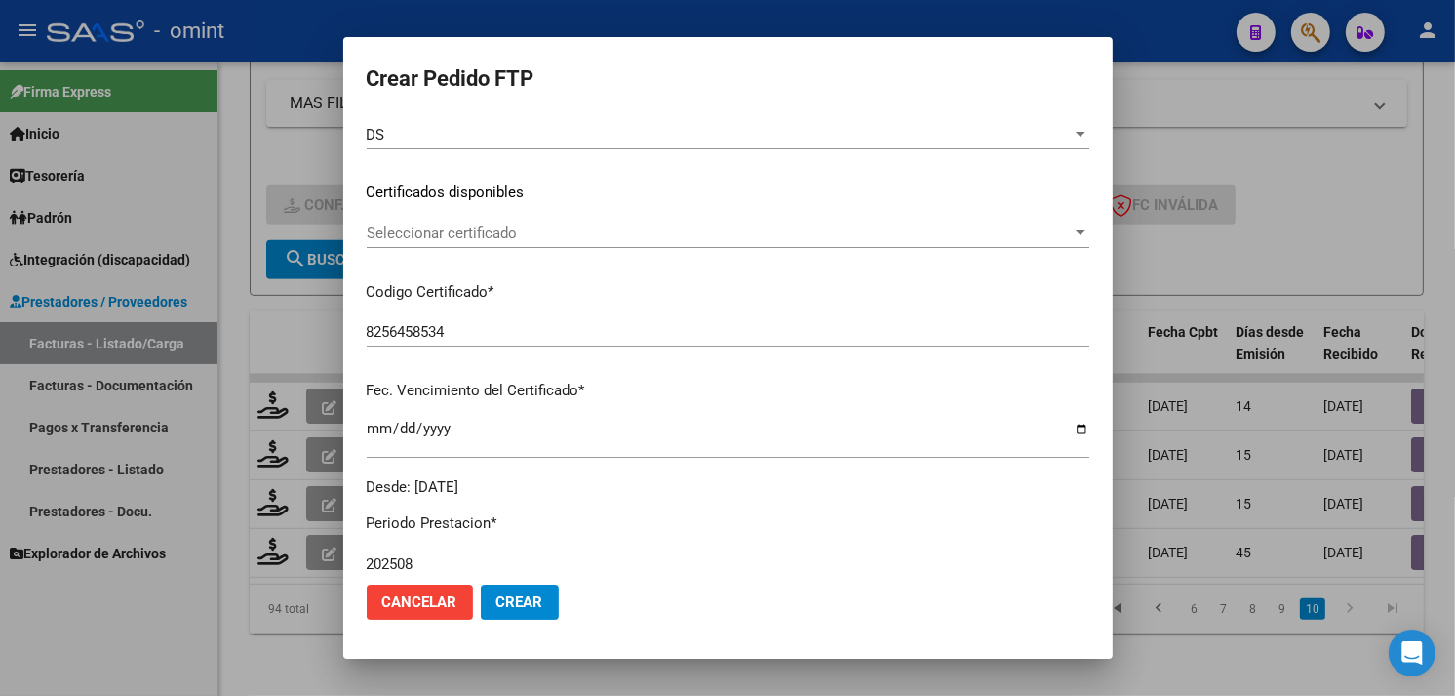
click at [505, 228] on span "Seleccionar certificado" at bounding box center [719, 233] width 705 height 18
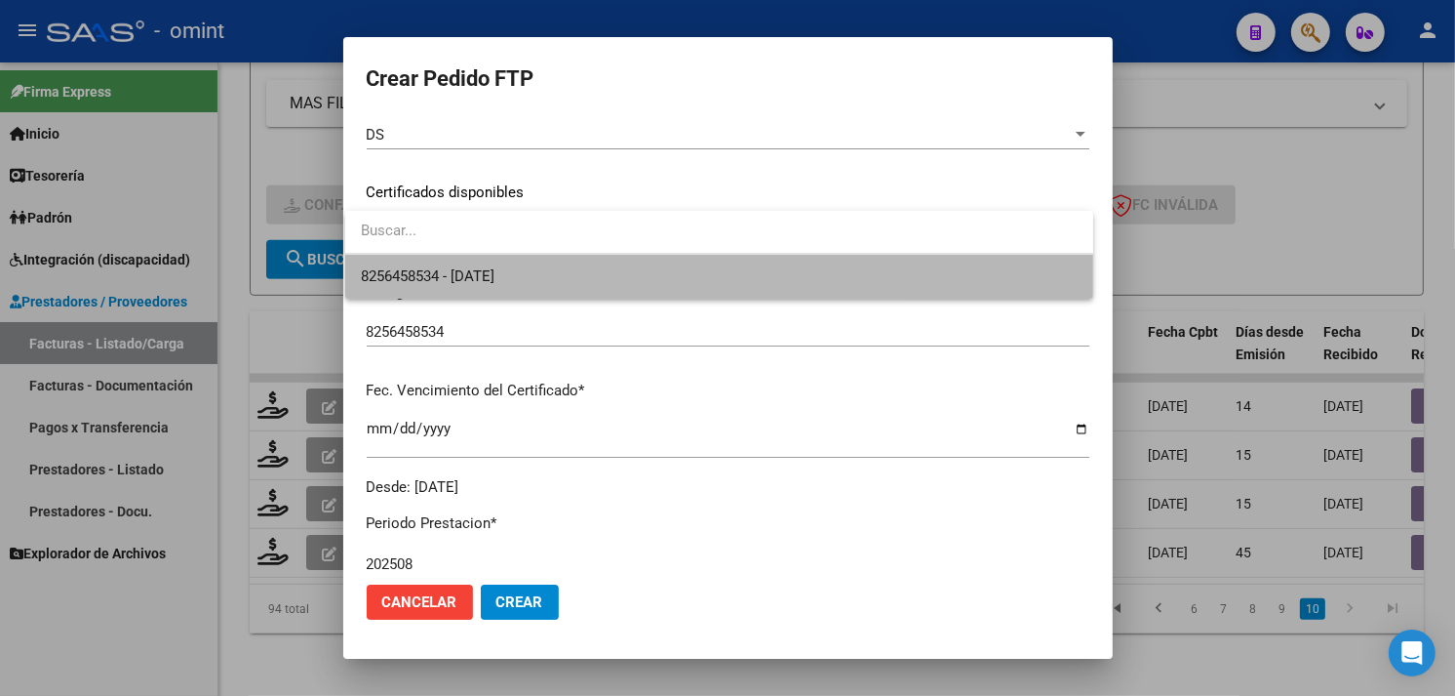
click at [504, 260] on span "8256458534 - [DATE]" at bounding box center [719, 277] width 717 height 44
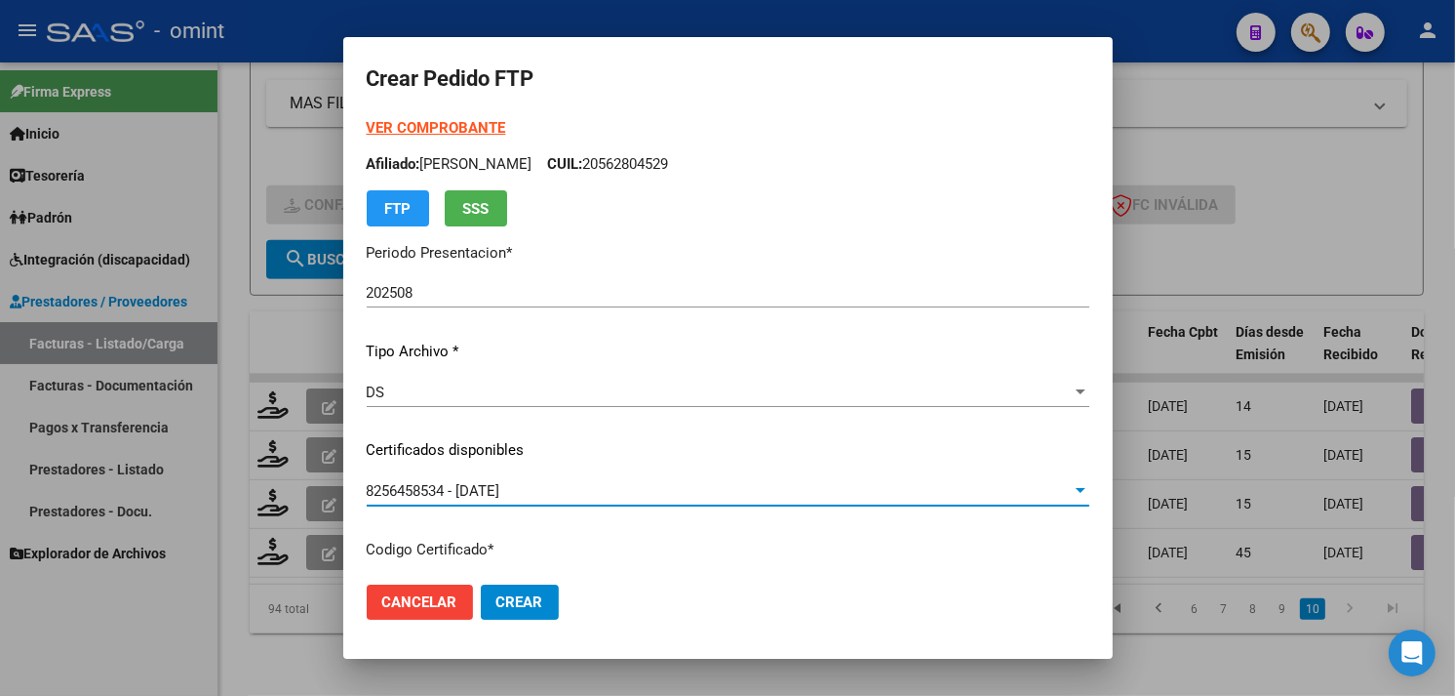
click at [432, 128] on strong "VER COMPROBANTE" at bounding box center [436, 128] width 139 height 18
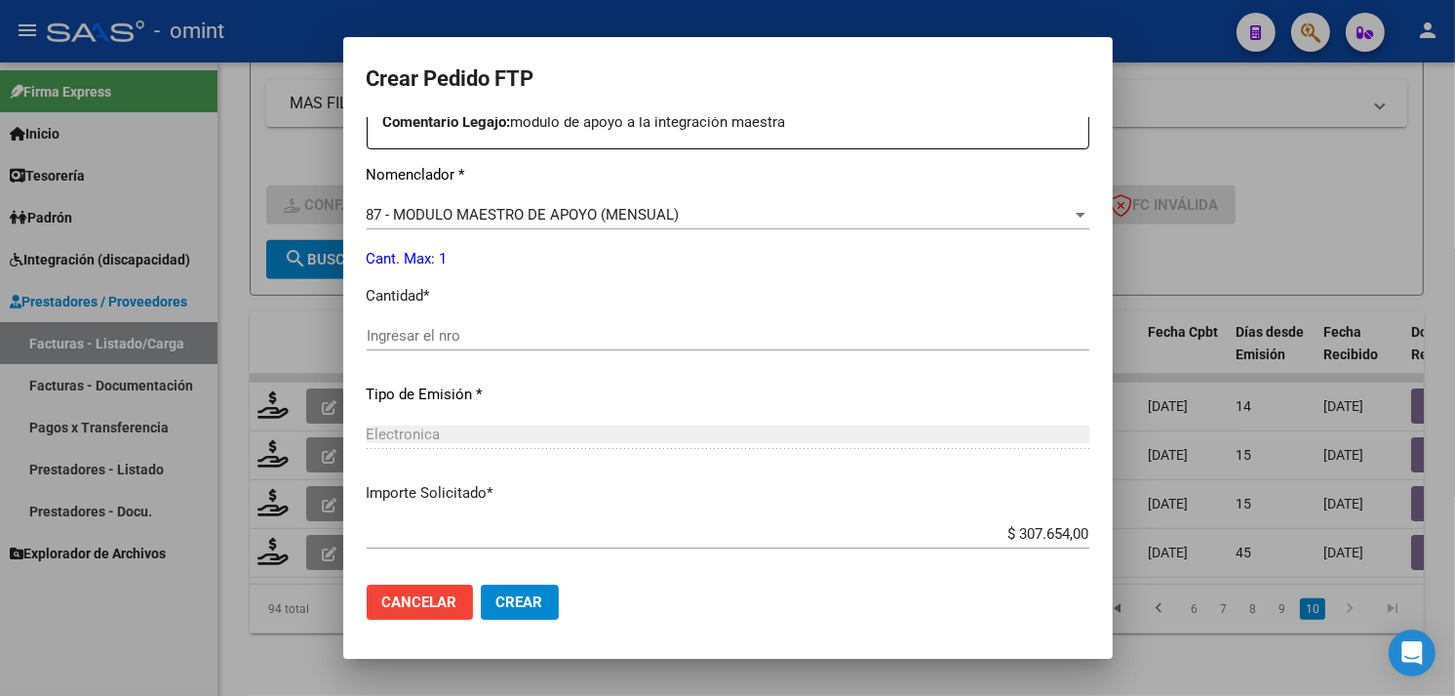
click at [478, 337] on input "Ingresar el nro" at bounding box center [728, 336] width 723 height 18
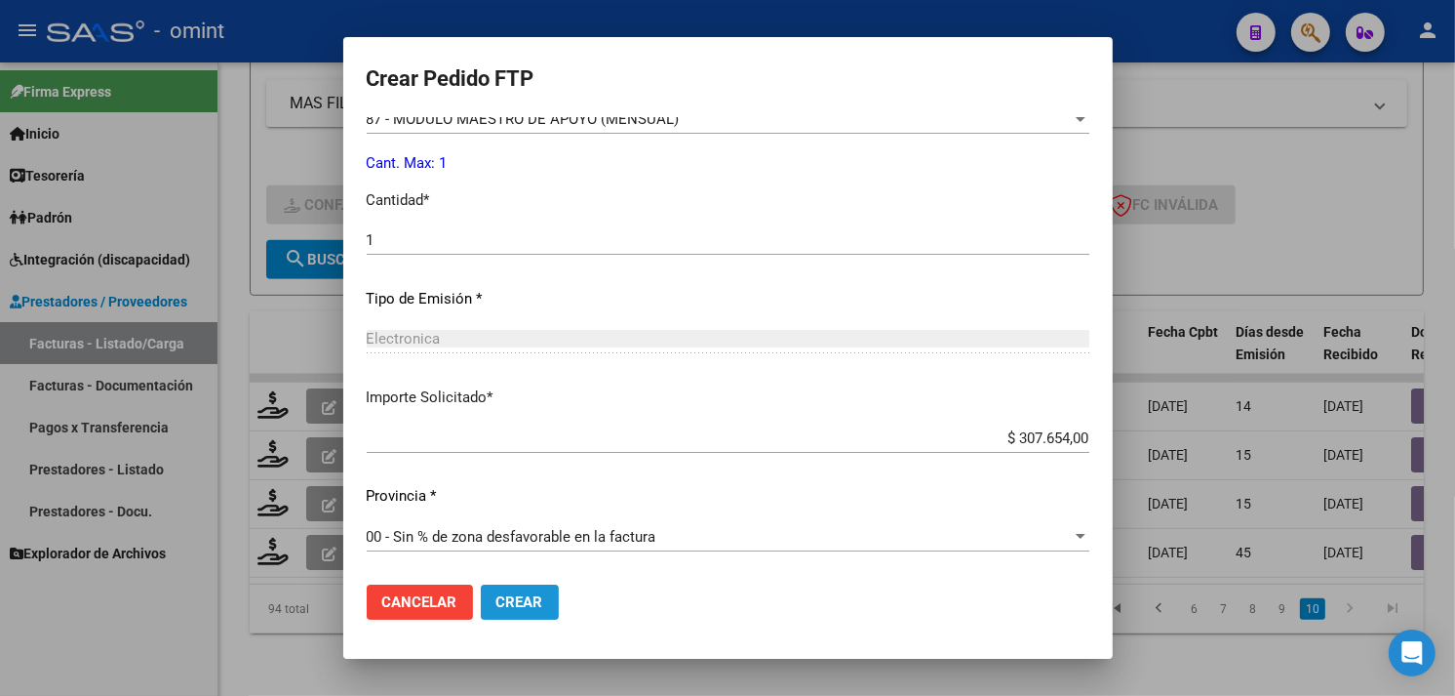
click at [522, 588] on button "Crear" at bounding box center [520, 601] width 78 height 35
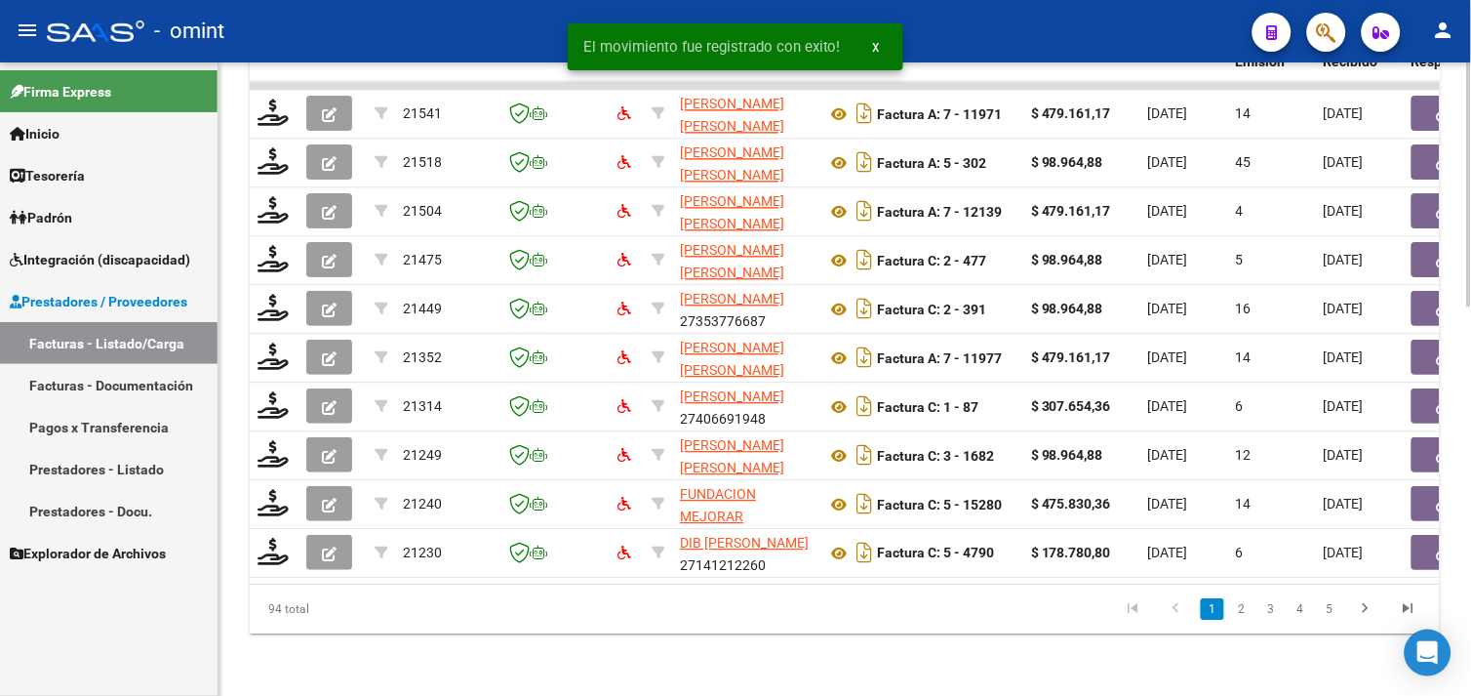
click at [1400, 609] on icon "go to last page" at bounding box center [1408, 610] width 25 height 23
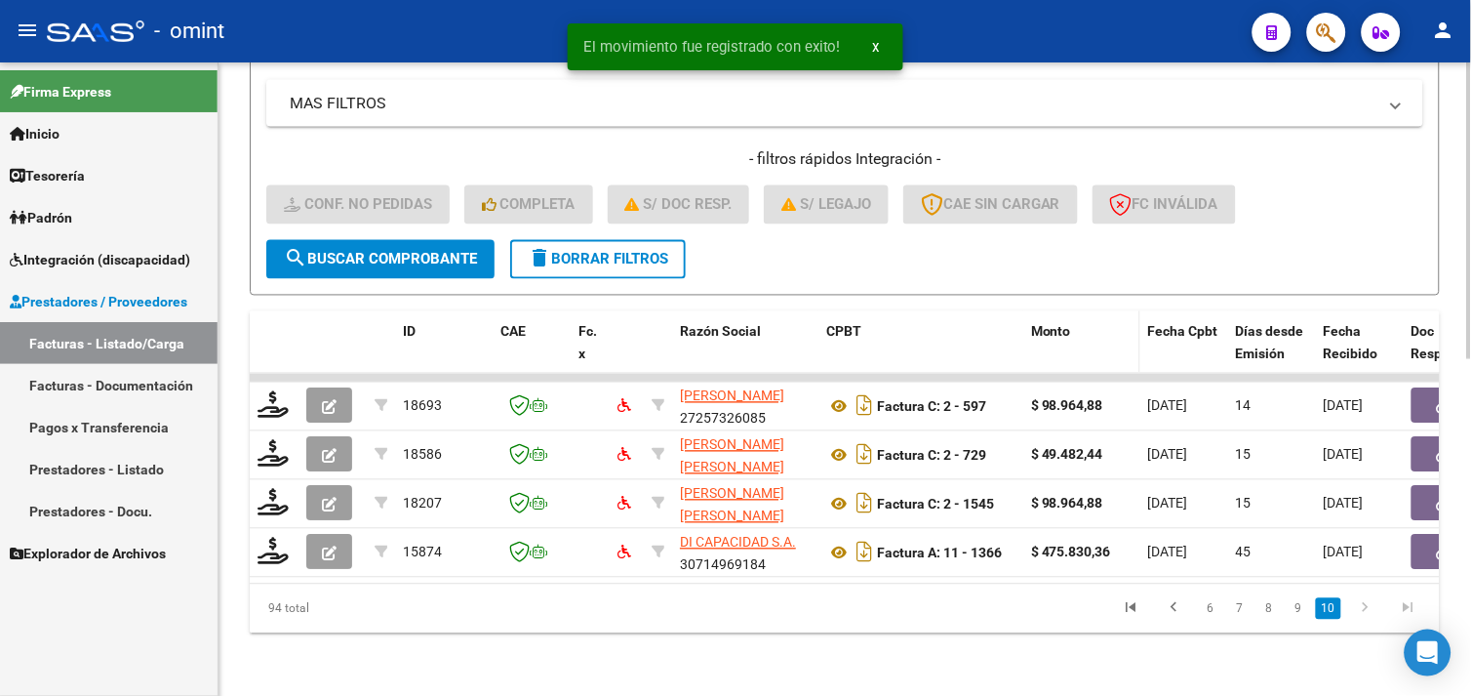
click at [1044, 324] on span "Monto" at bounding box center [1051, 332] width 40 height 16
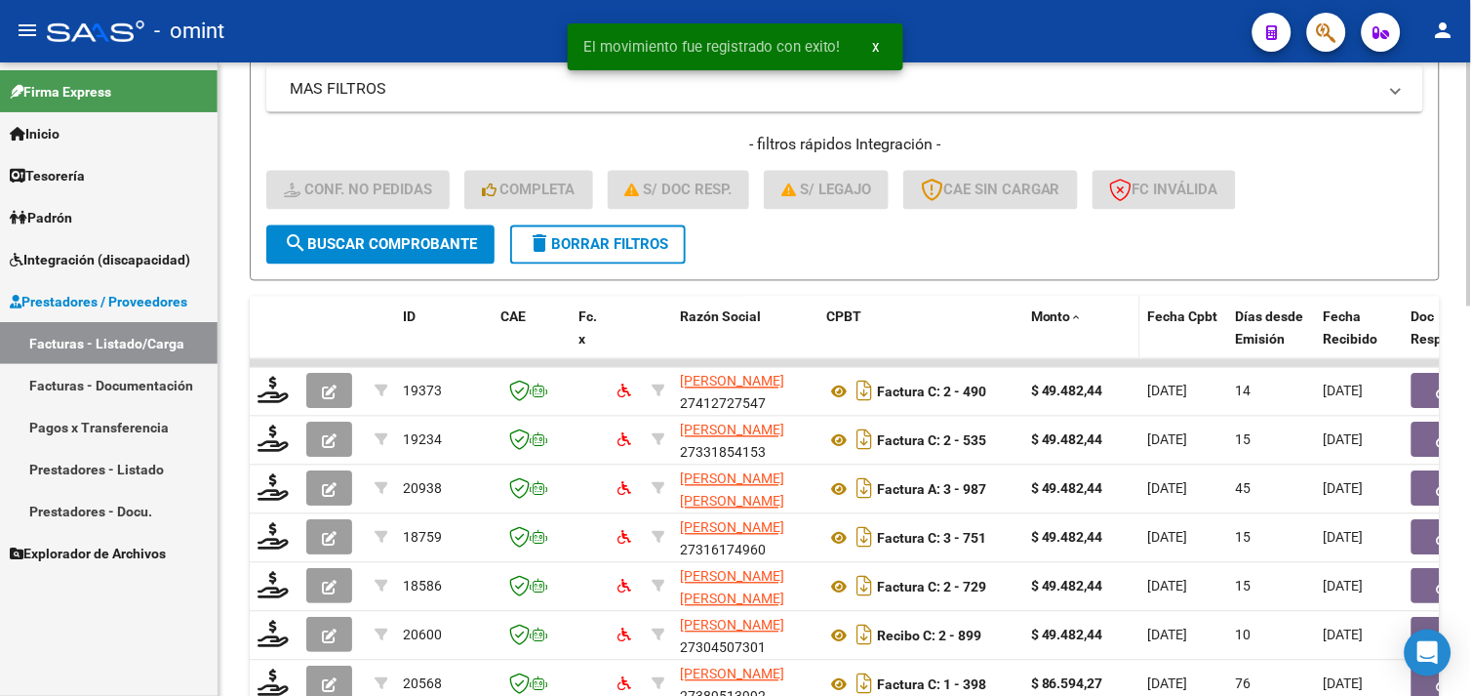
click at [1059, 315] on span "Monto" at bounding box center [1051, 317] width 40 height 16
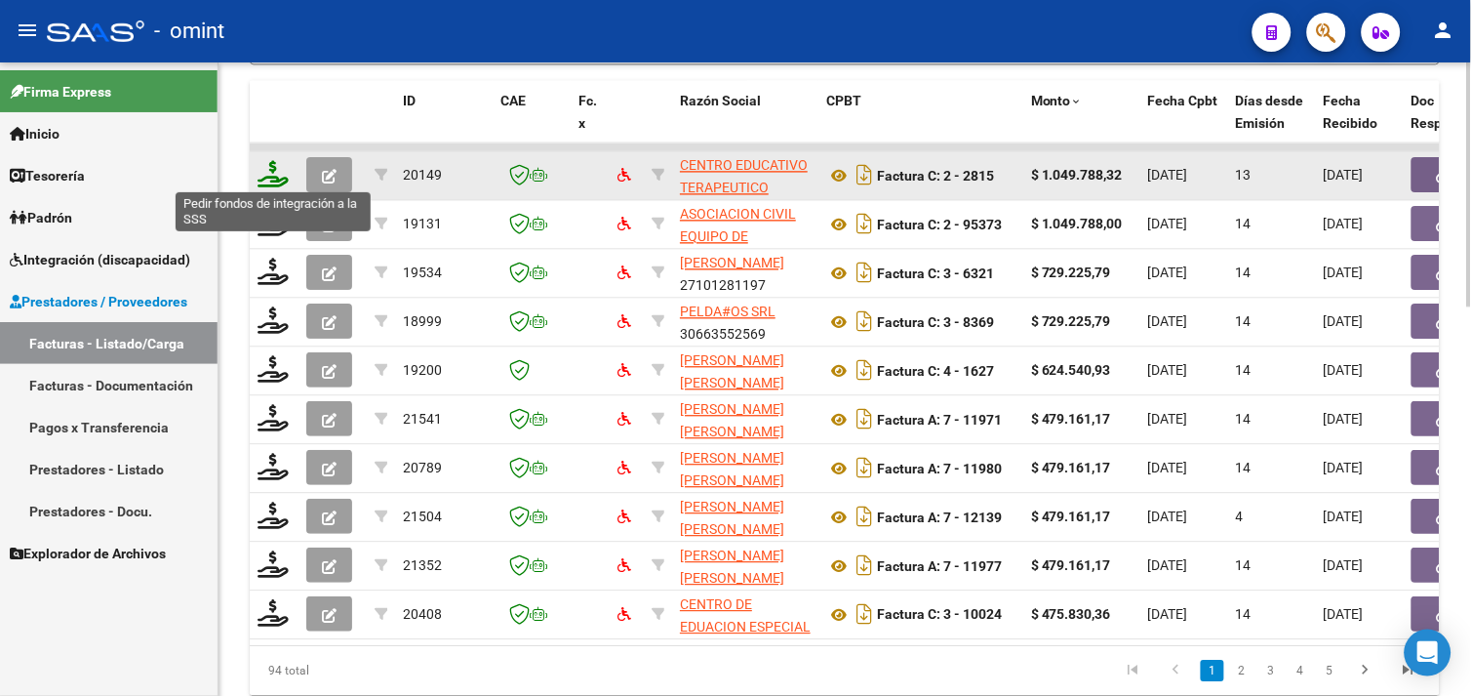
click at [275, 172] on icon at bounding box center [273, 173] width 31 height 27
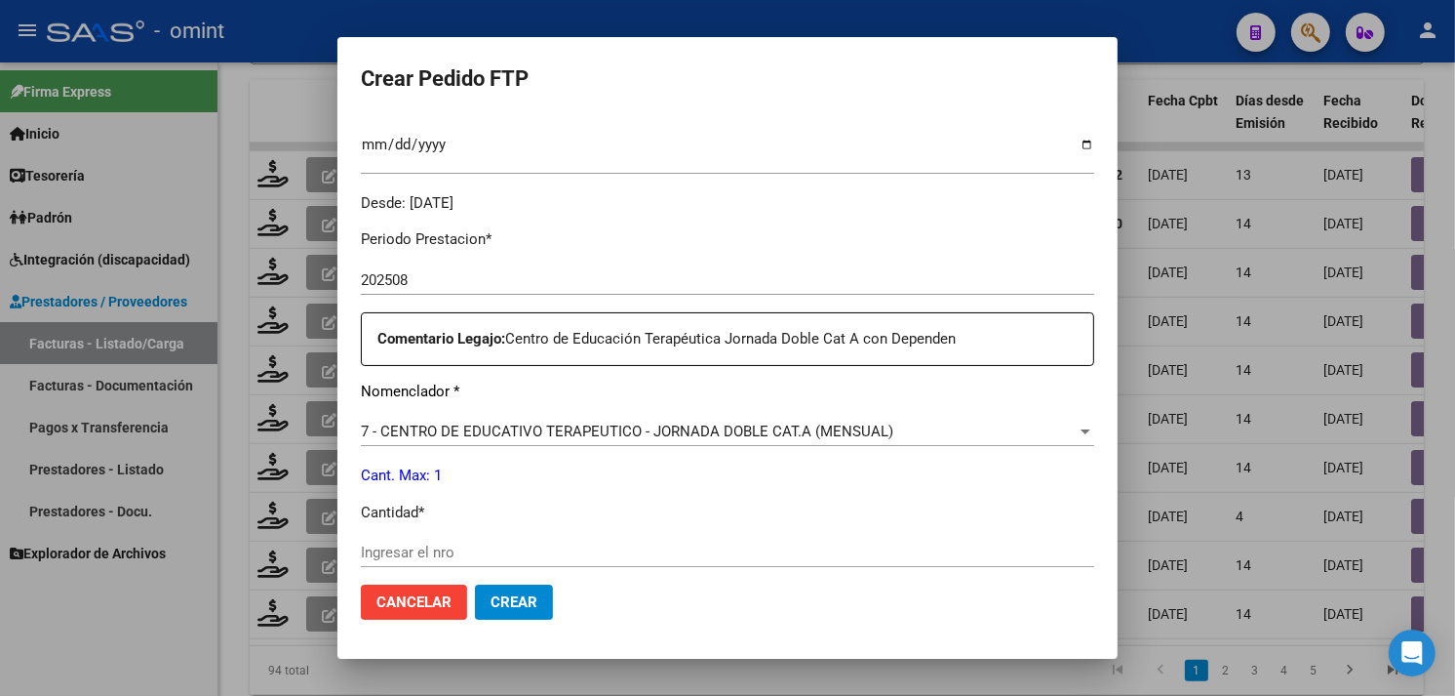
click at [424, 595] on span "Cancelar" at bounding box center [414, 602] width 75 height 18
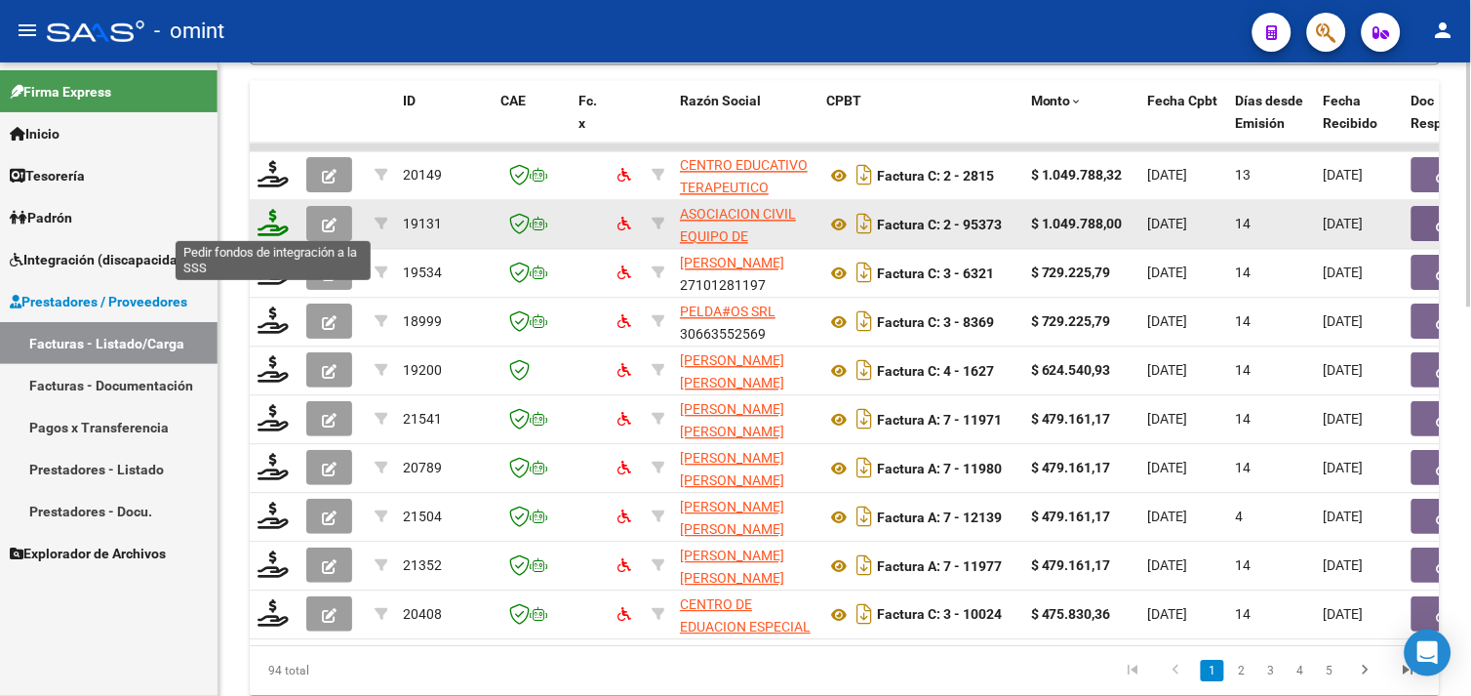
click at [283, 218] on icon at bounding box center [273, 222] width 31 height 27
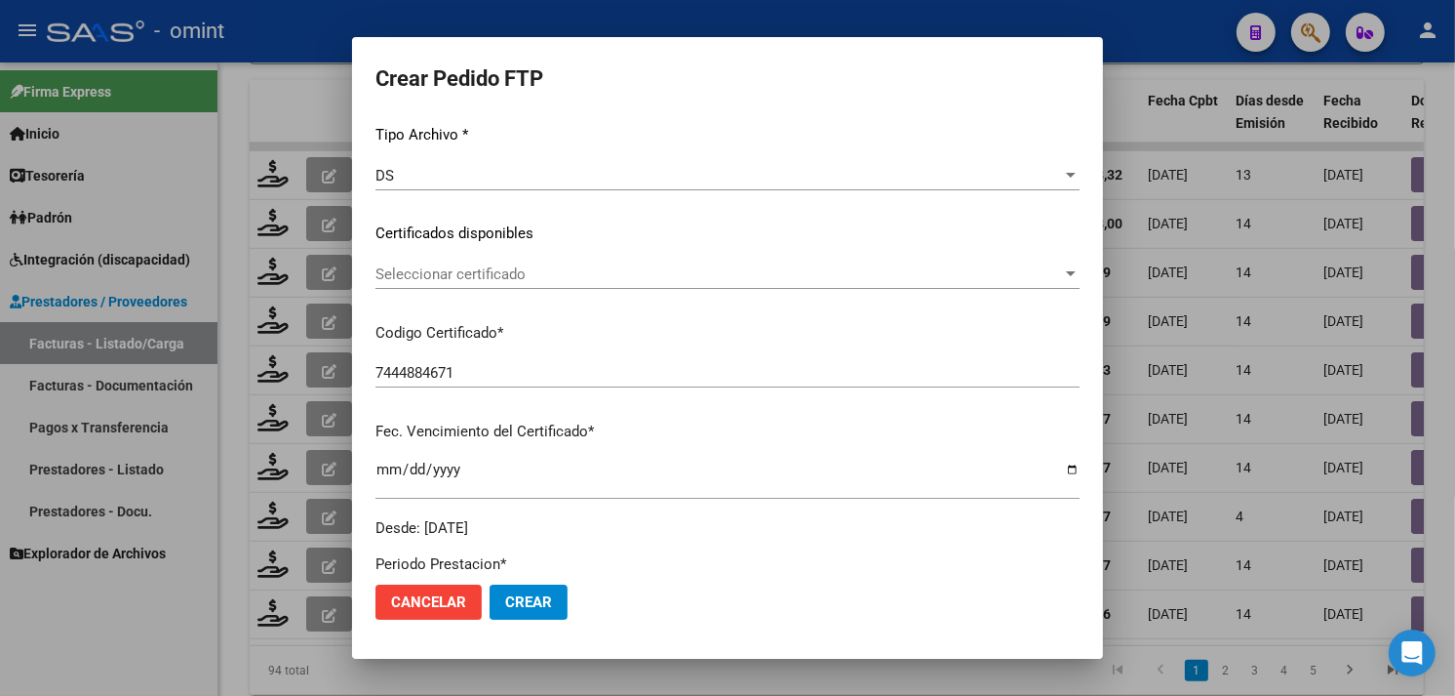
click at [517, 286] on div "Seleccionar certificado Seleccionar certificado" at bounding box center [728, 273] width 704 height 29
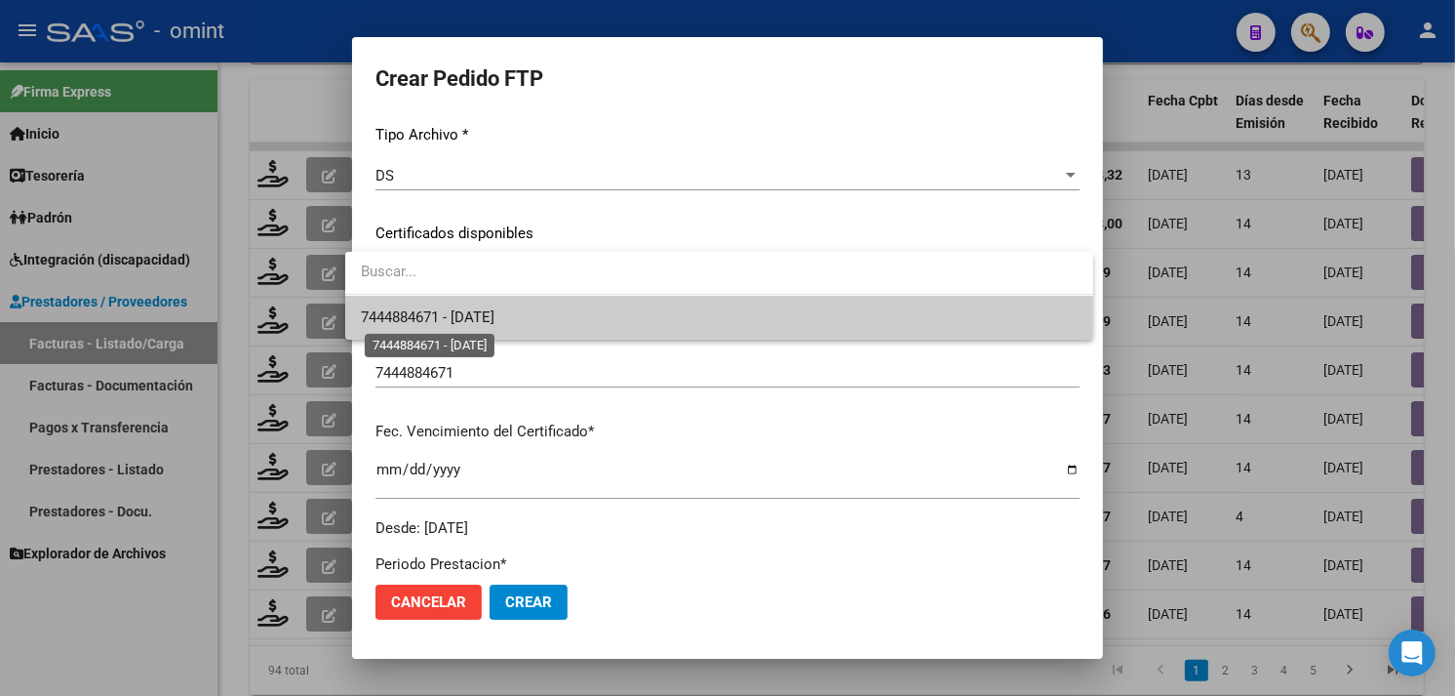
click at [495, 310] on span "7444884671 - [DATE]" at bounding box center [428, 317] width 134 height 18
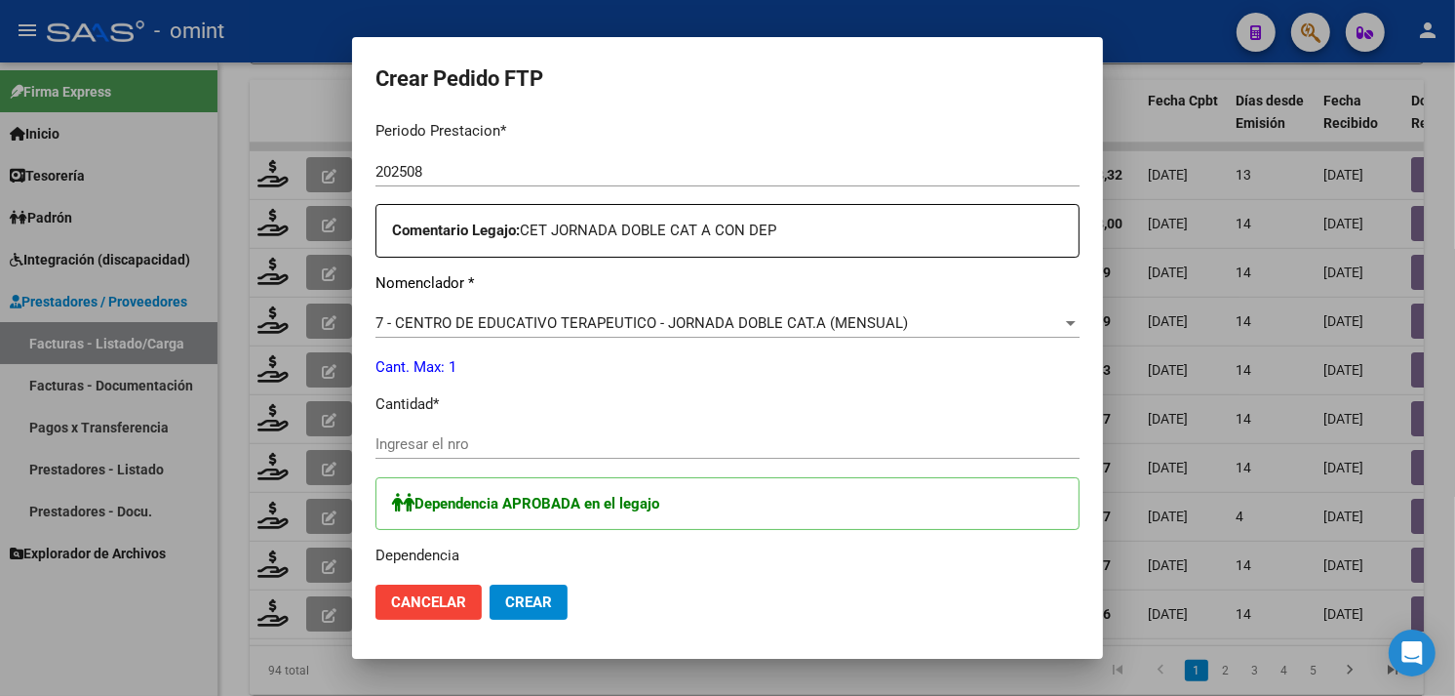
click at [522, 435] on input "Ingresar el nro" at bounding box center [728, 444] width 704 height 18
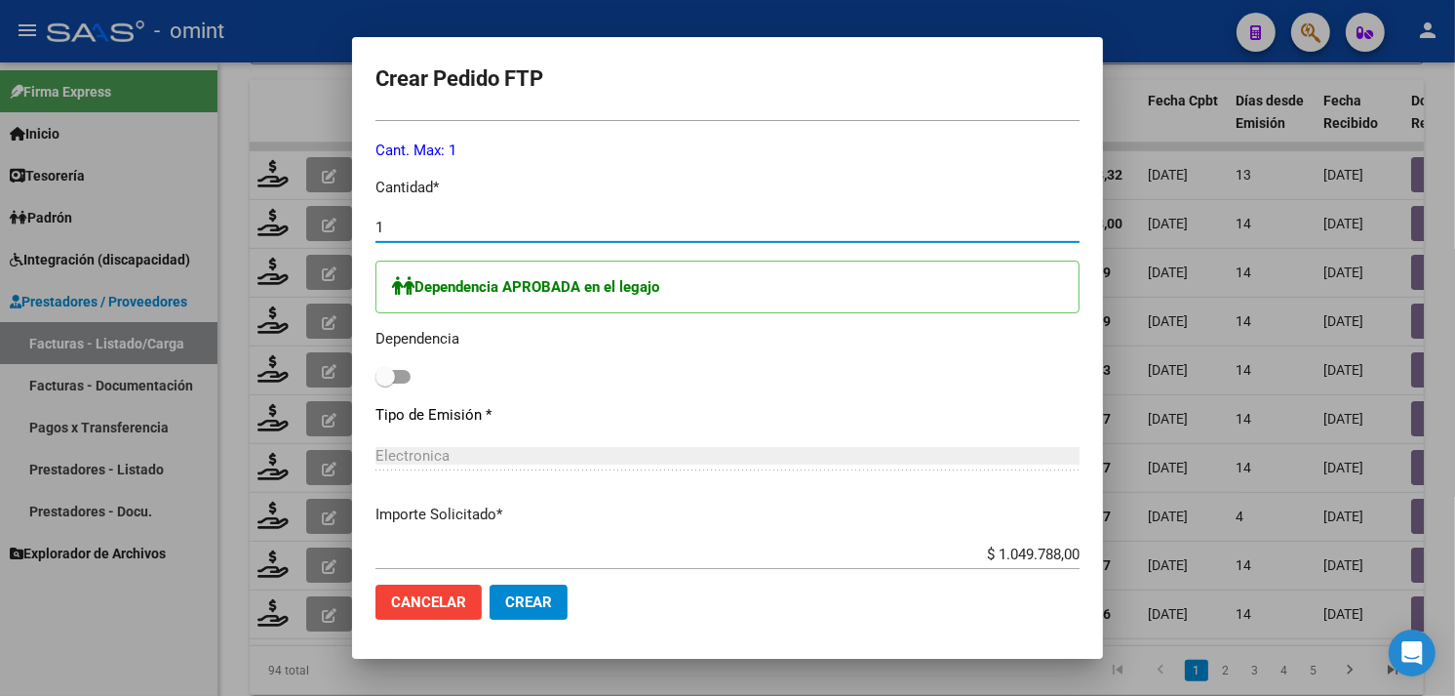
click at [376, 369] on span at bounding box center [386, 377] width 20 height 20
click at [384, 383] on input "checkbox" at bounding box center [384, 383] width 1 height 1
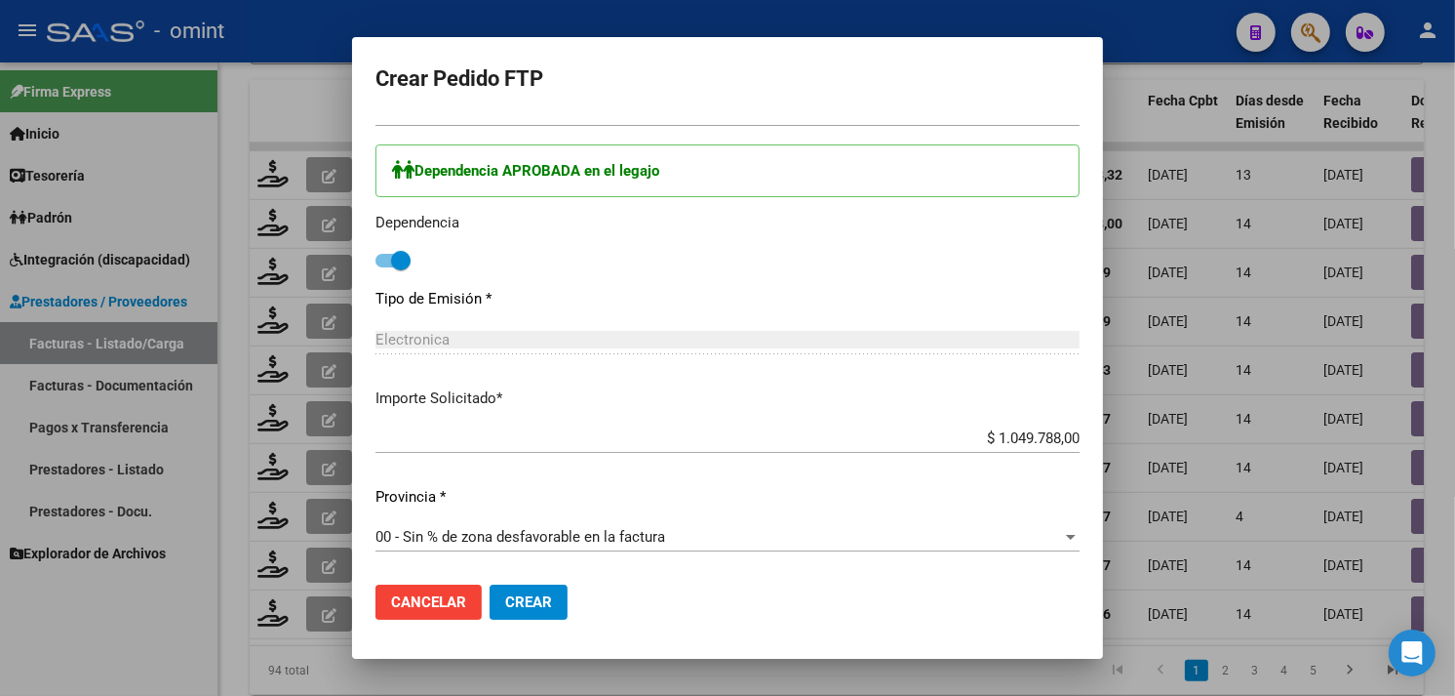
click at [530, 599] on span "Crear" at bounding box center [528, 602] width 47 height 18
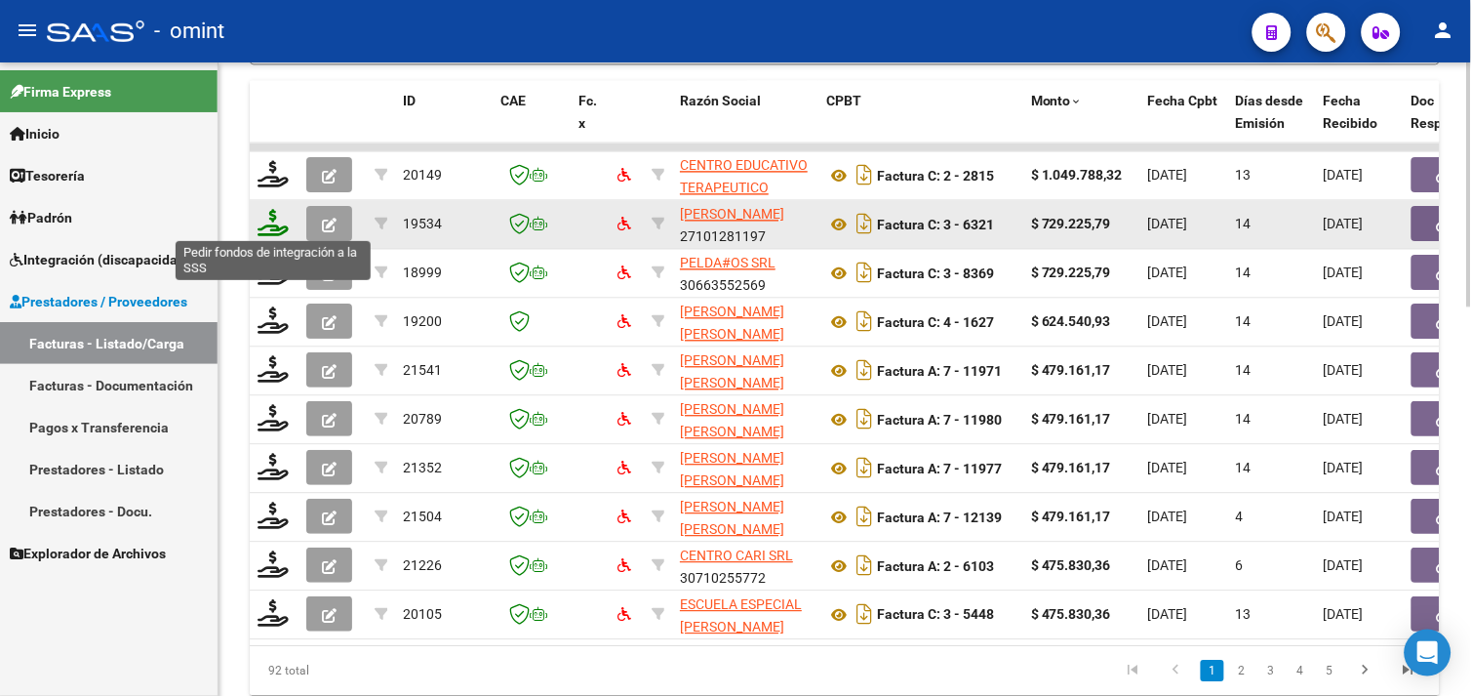
click at [264, 219] on icon at bounding box center [273, 222] width 31 height 27
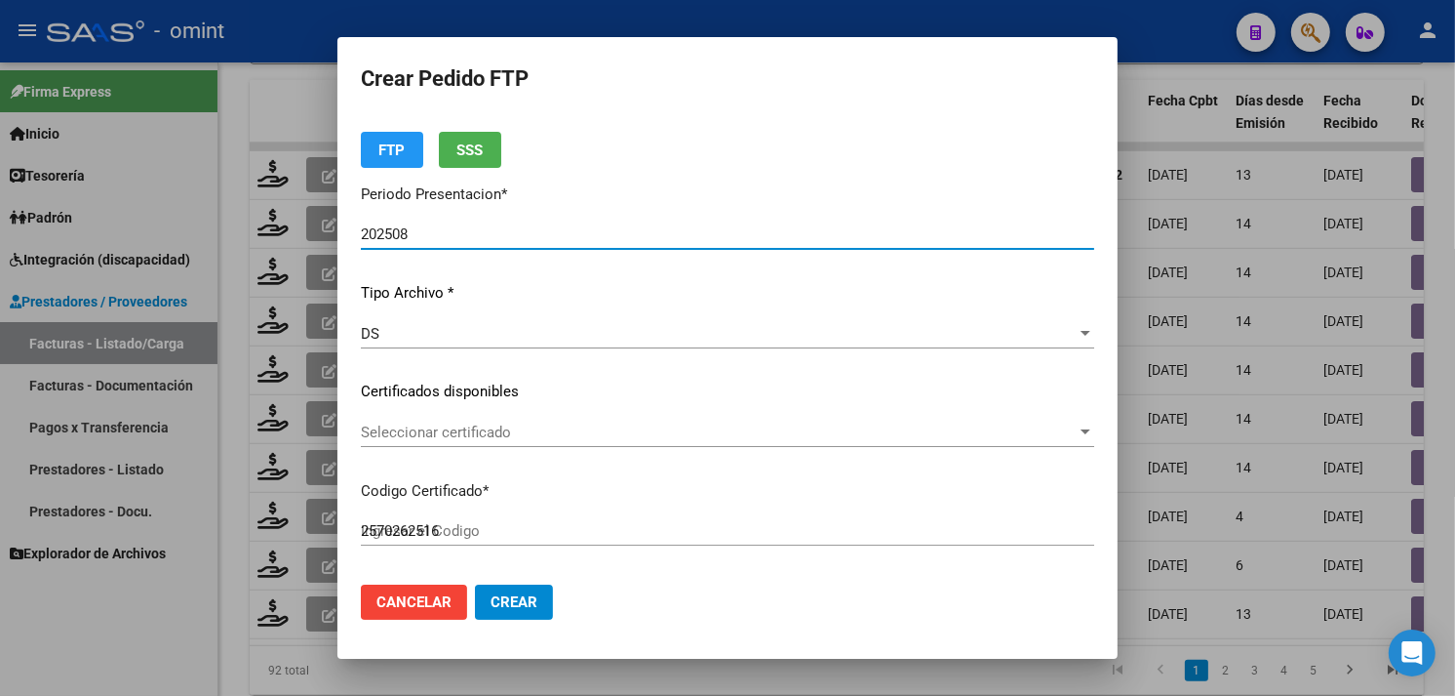
scroll to position [108, 0]
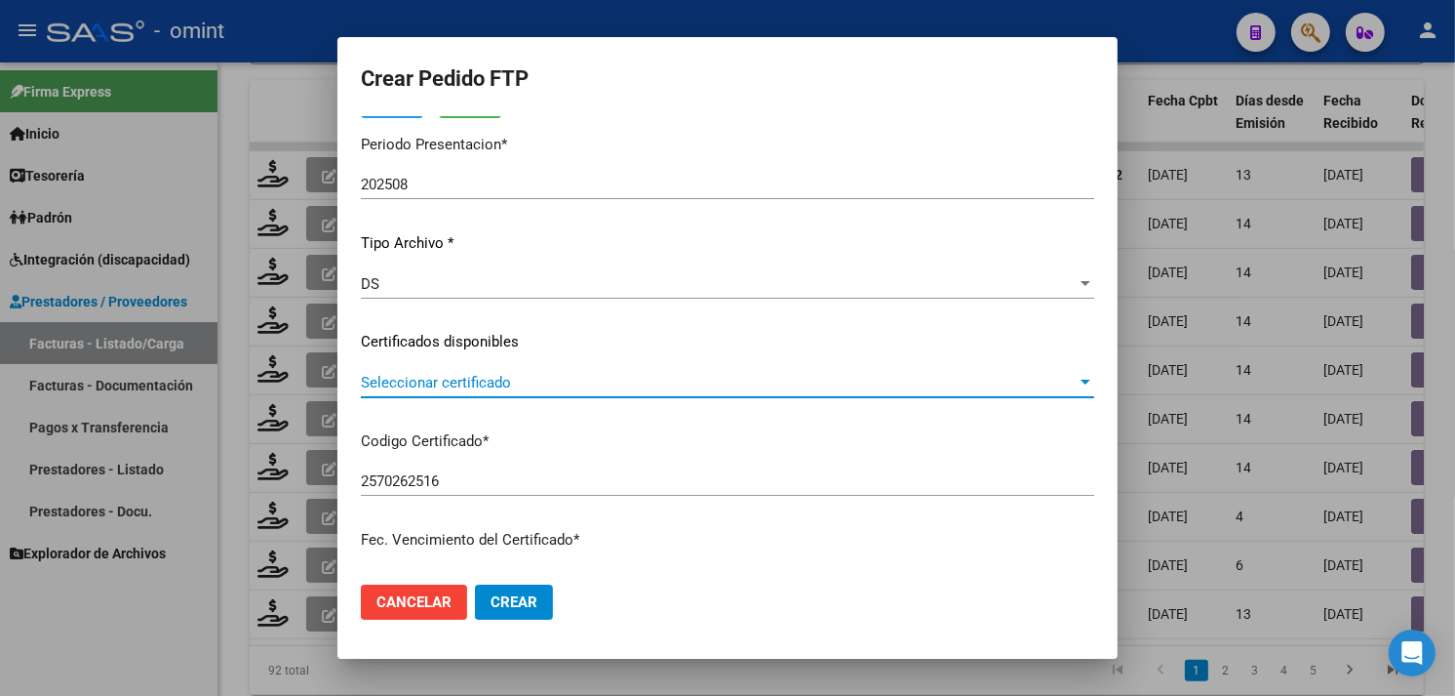
click at [508, 387] on span "Seleccionar certificado" at bounding box center [719, 383] width 716 height 18
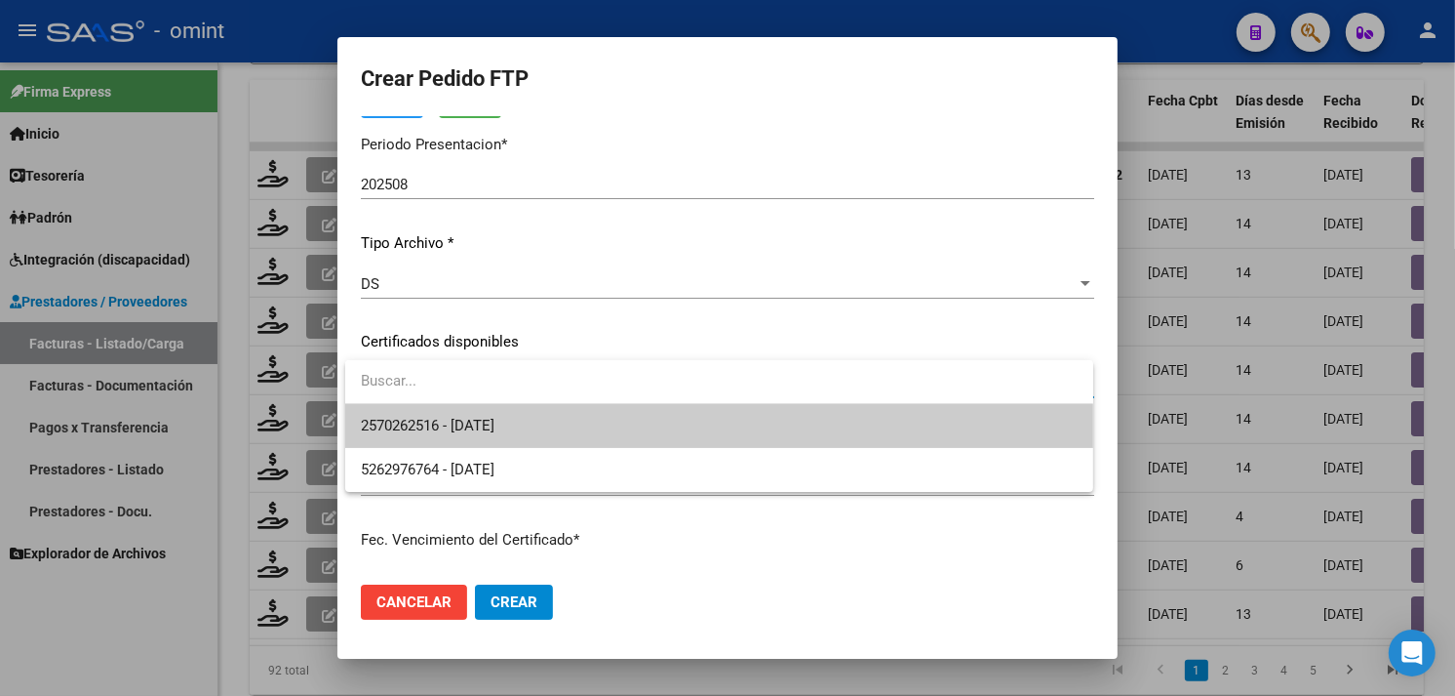
click at [515, 410] on span "2570262516 - [DATE]" at bounding box center [719, 426] width 717 height 44
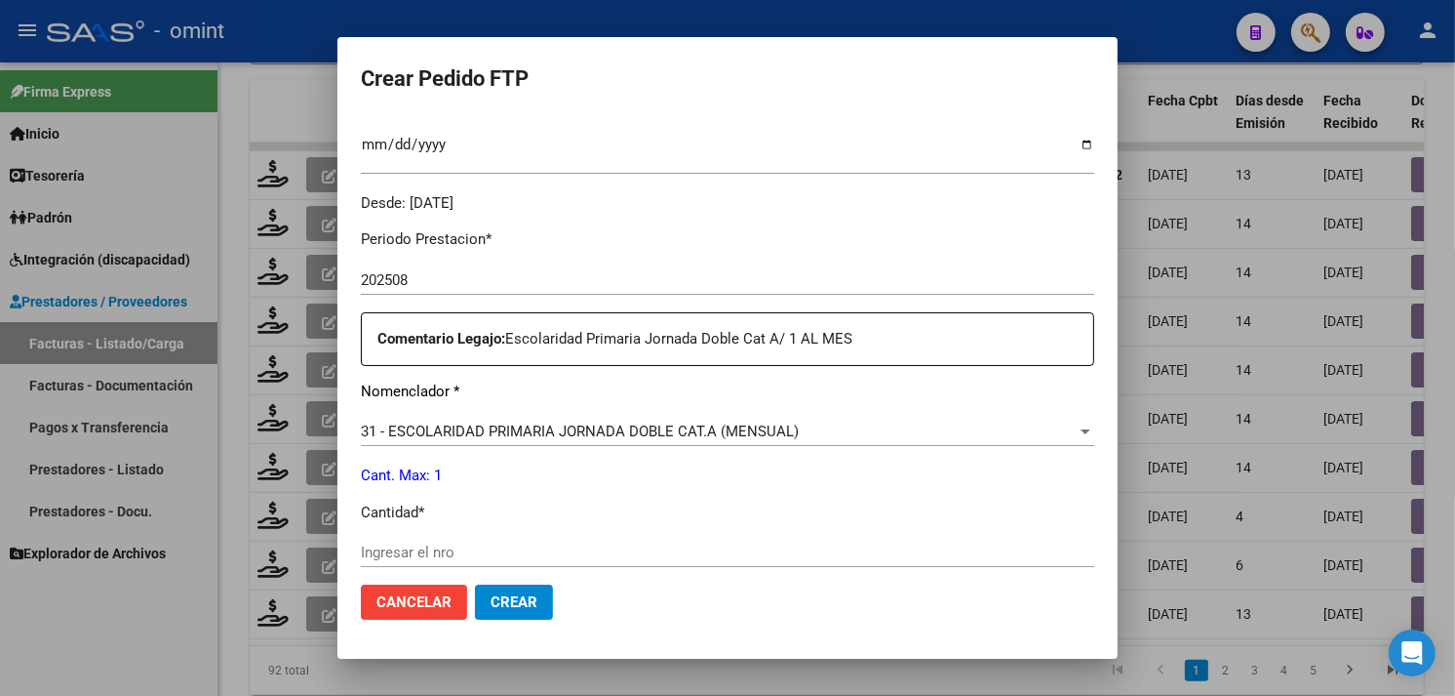
scroll to position [650, 0]
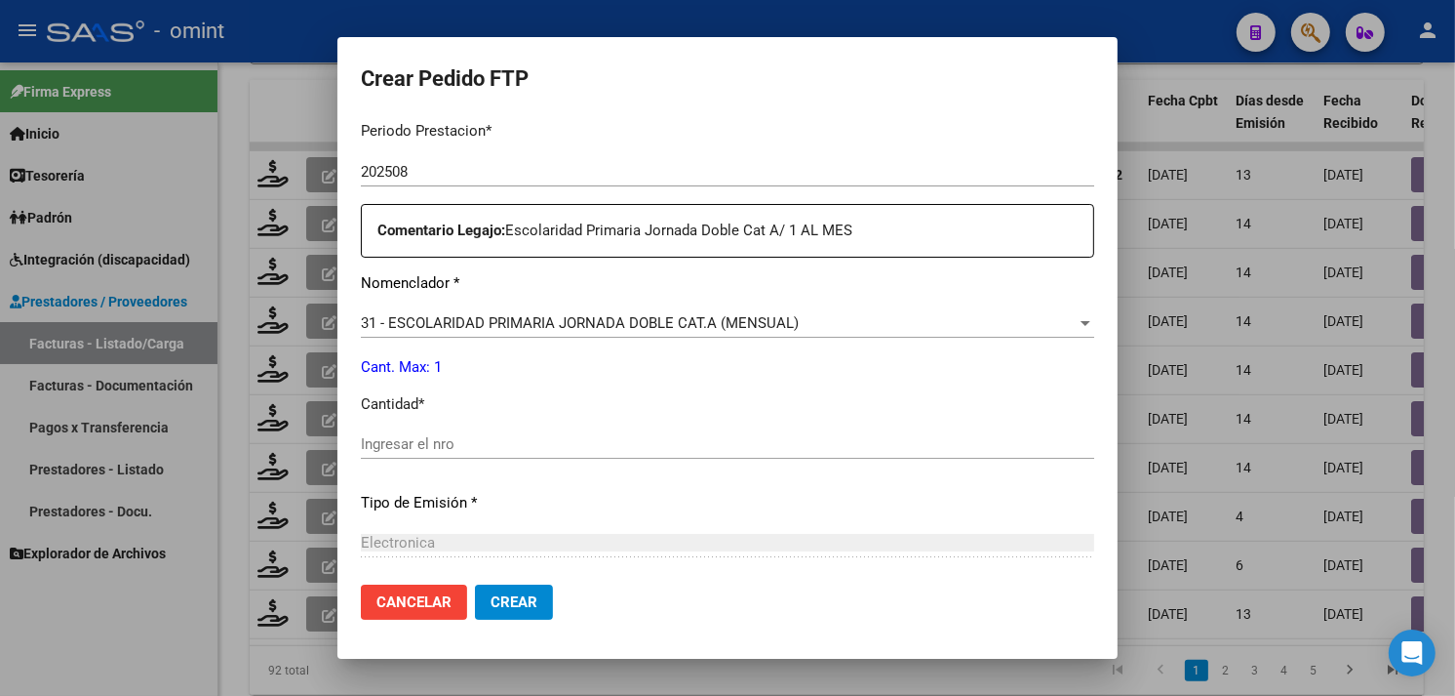
click at [494, 444] on input "Ingresar el nro" at bounding box center [728, 444] width 734 height 18
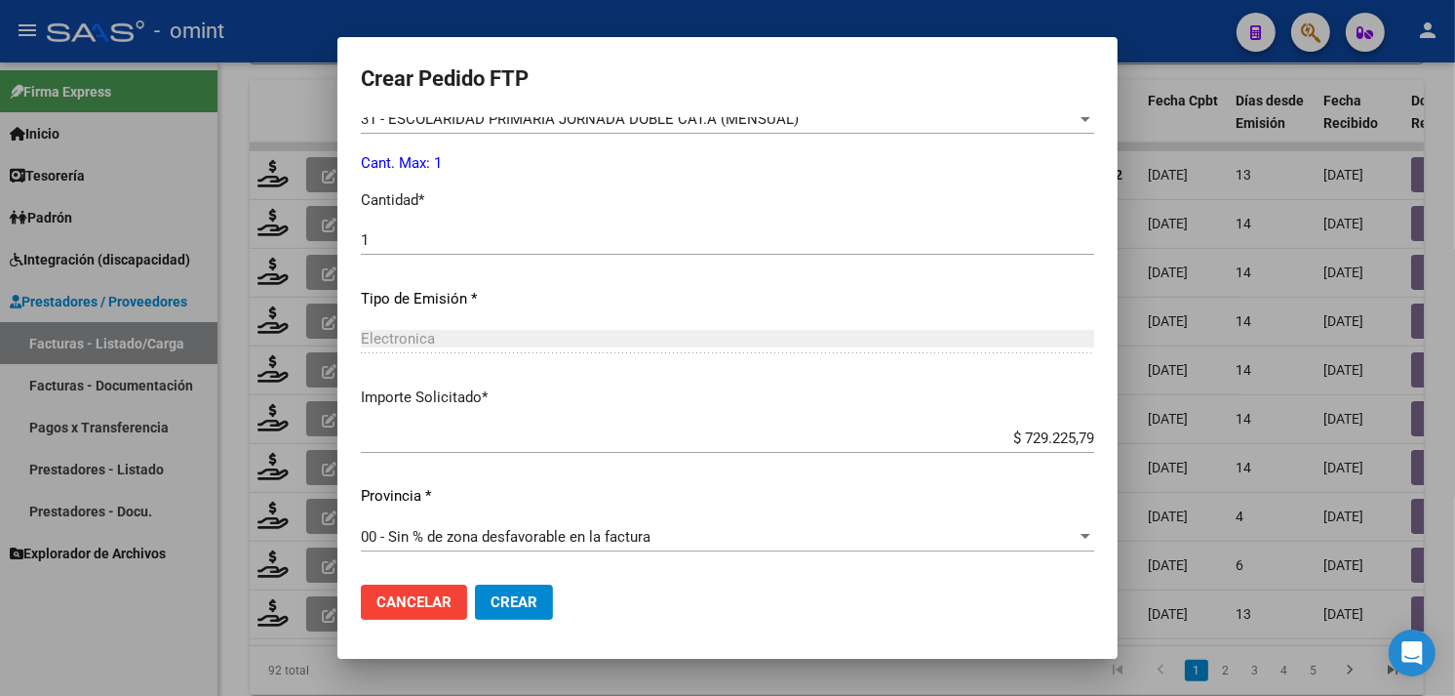
click at [552, 600] on mat-dialog-actions "Cancelar Crear" at bounding box center [728, 602] width 734 height 66
click at [541, 595] on button "Crear" at bounding box center [514, 601] width 78 height 35
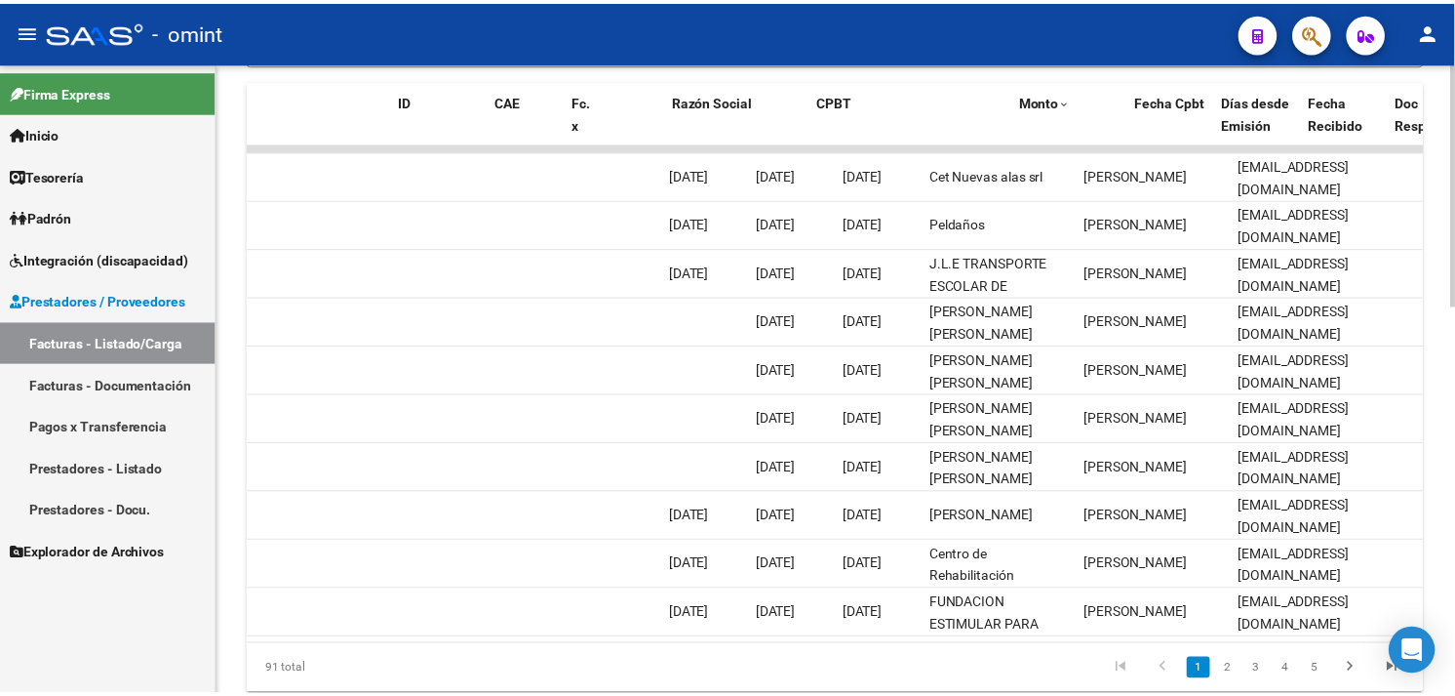
scroll to position [0, 0]
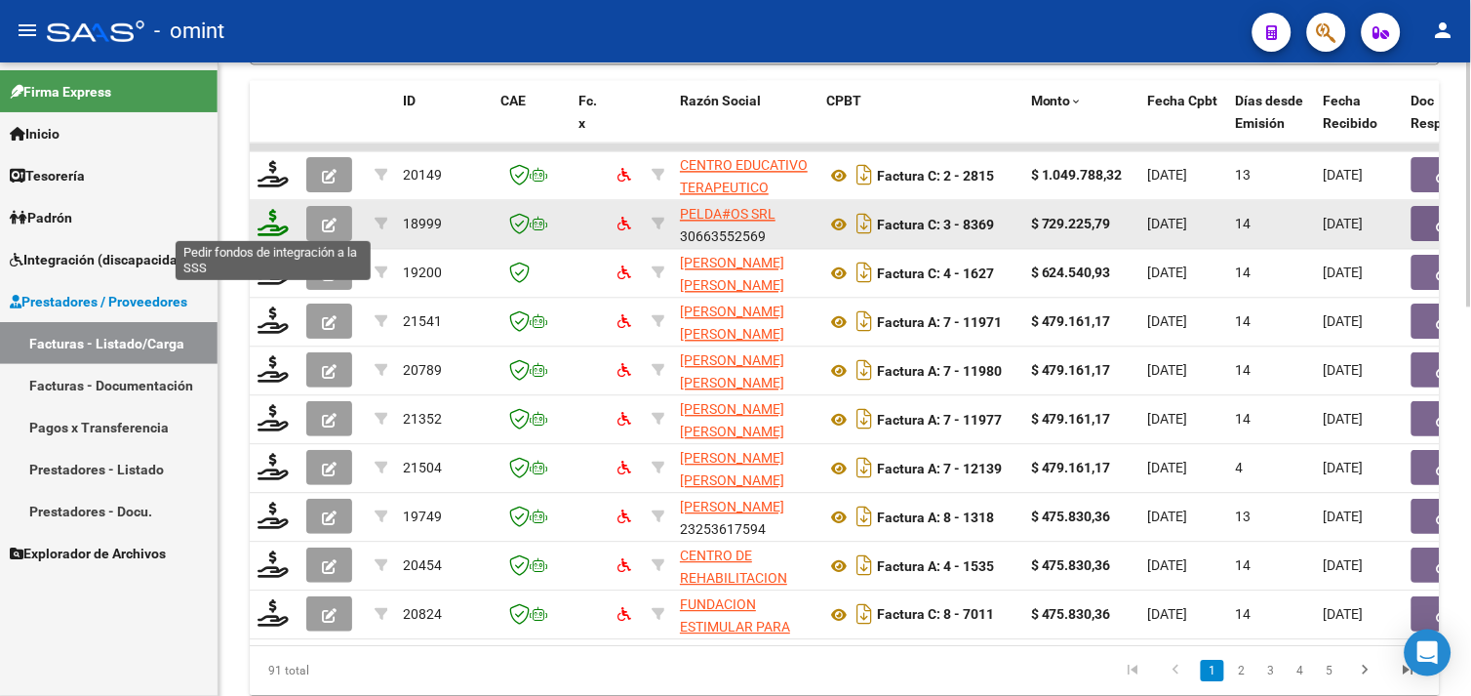
click at [266, 219] on icon at bounding box center [273, 222] width 31 height 27
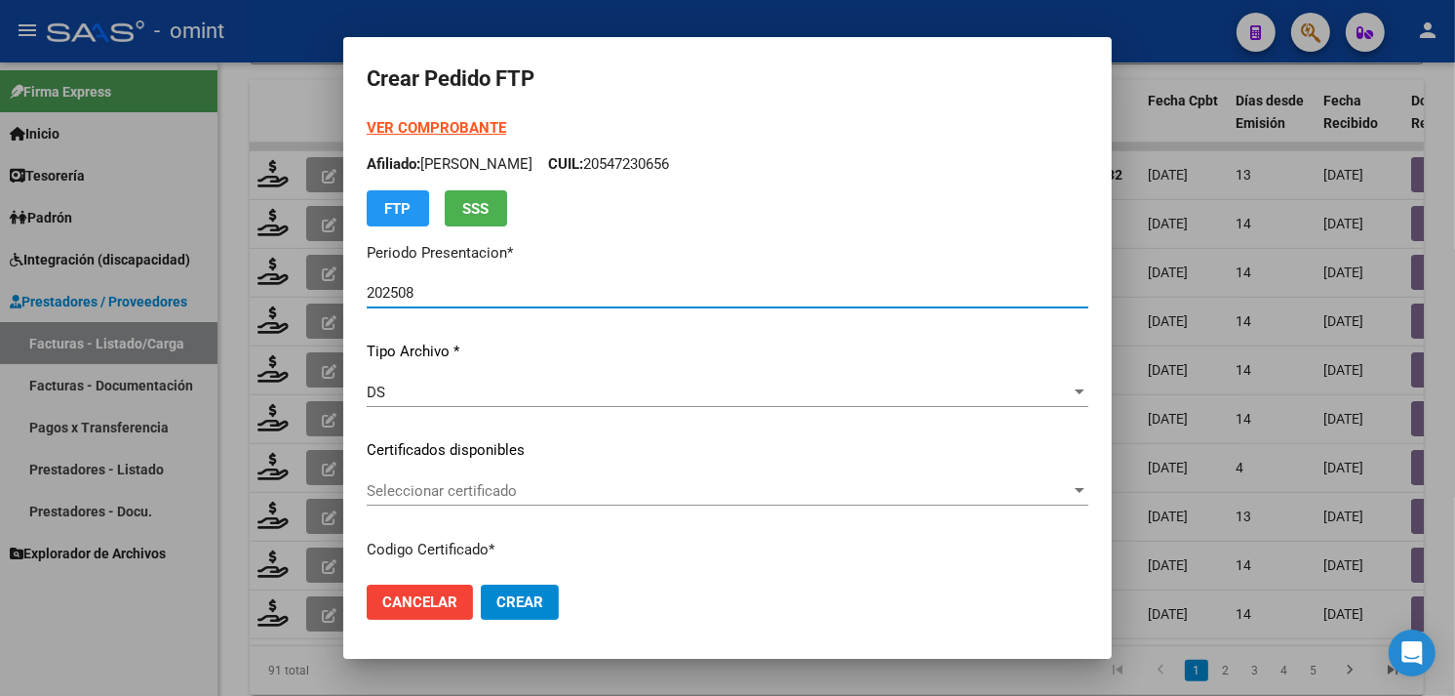
scroll to position [108, 0]
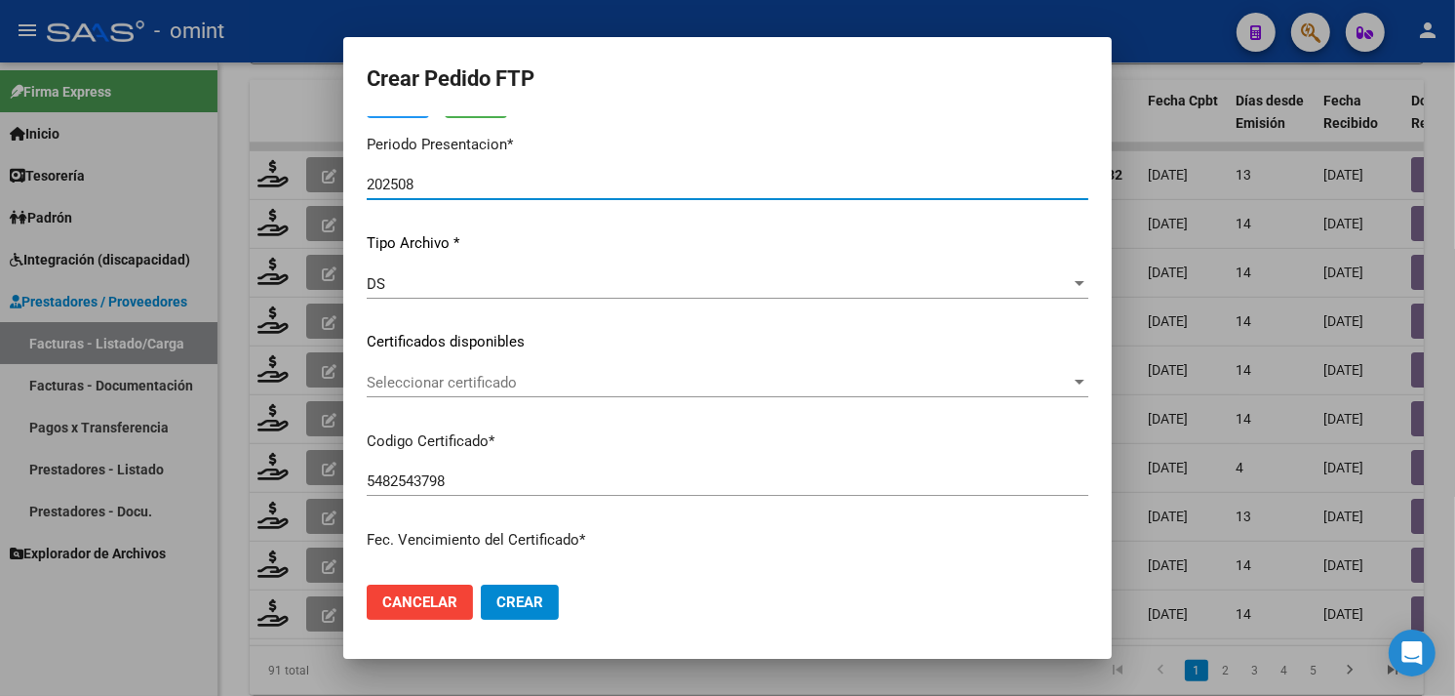
click at [497, 372] on div "Seleccionar certificado Seleccionar certificado" at bounding box center [728, 382] width 722 height 29
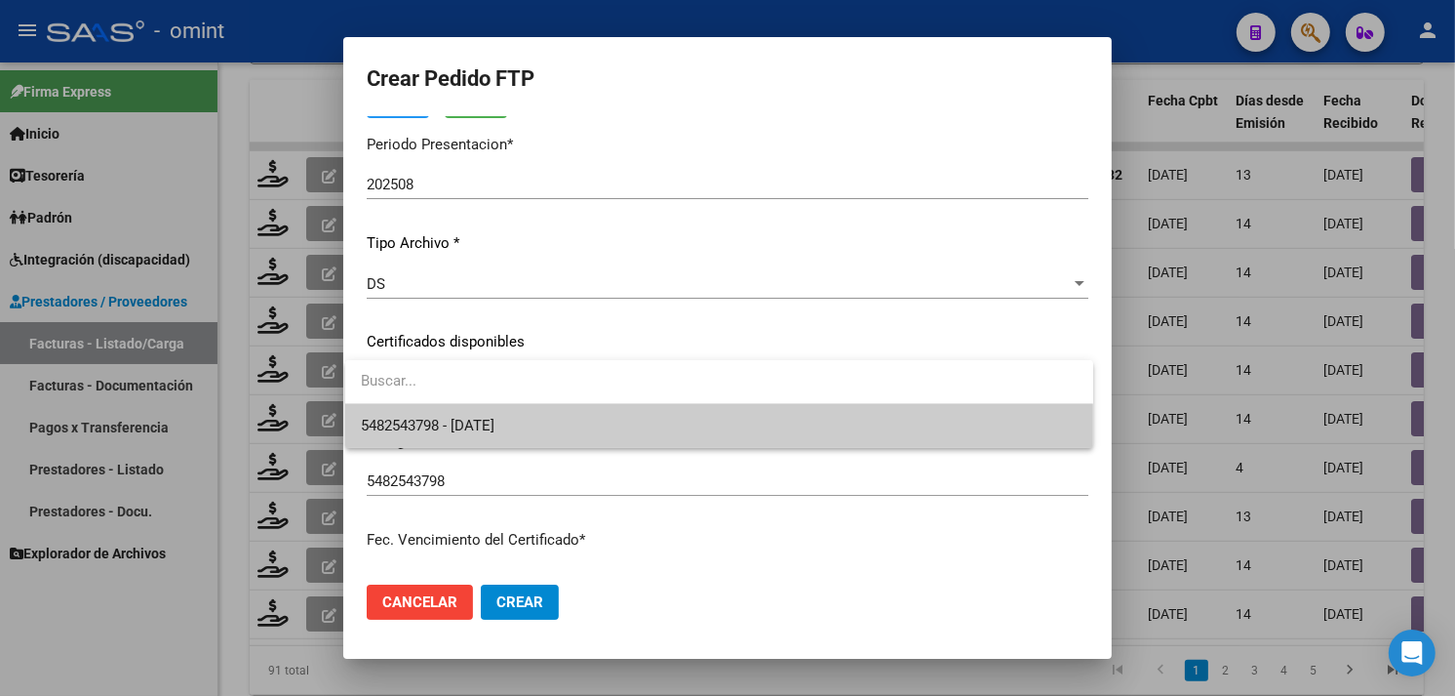
click at [499, 408] on span "5482543798 - [DATE]" at bounding box center [719, 426] width 717 height 44
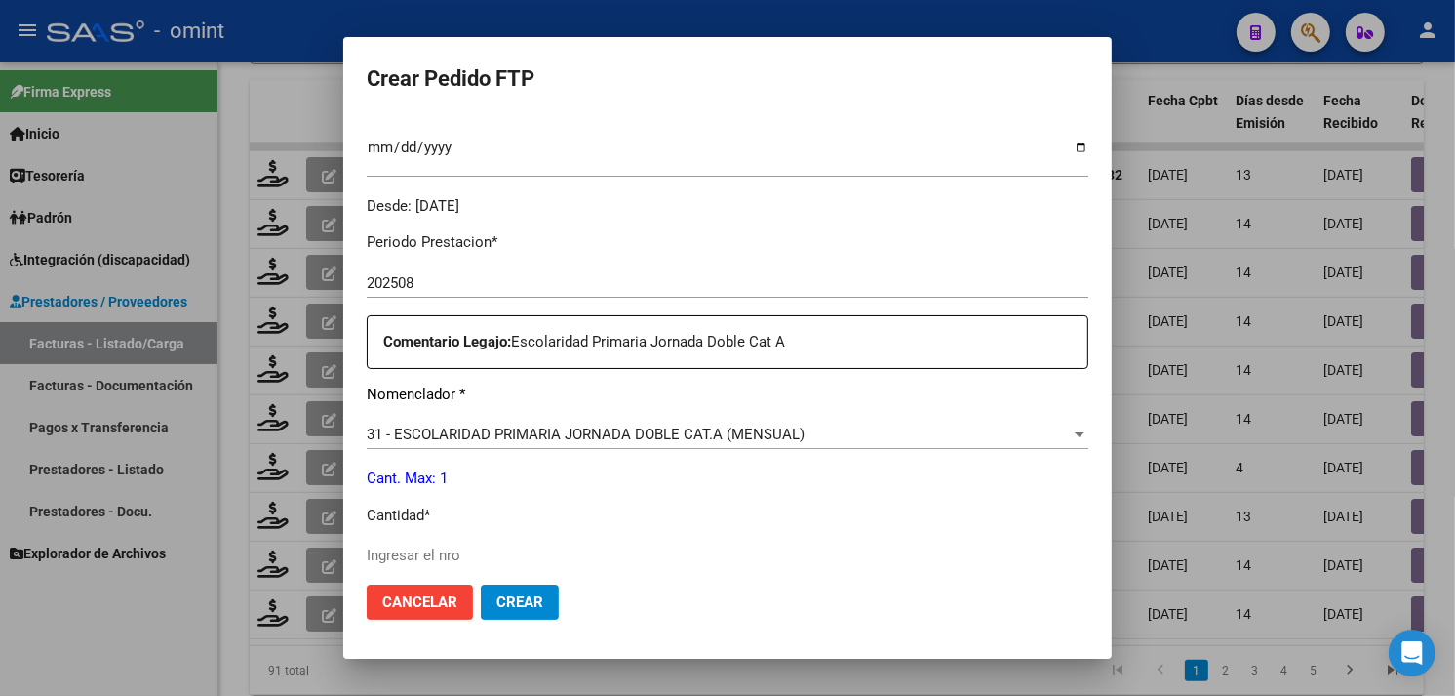
scroll to position [541, 0]
click at [443, 543] on input "Ingresar el nro" at bounding box center [728, 552] width 722 height 18
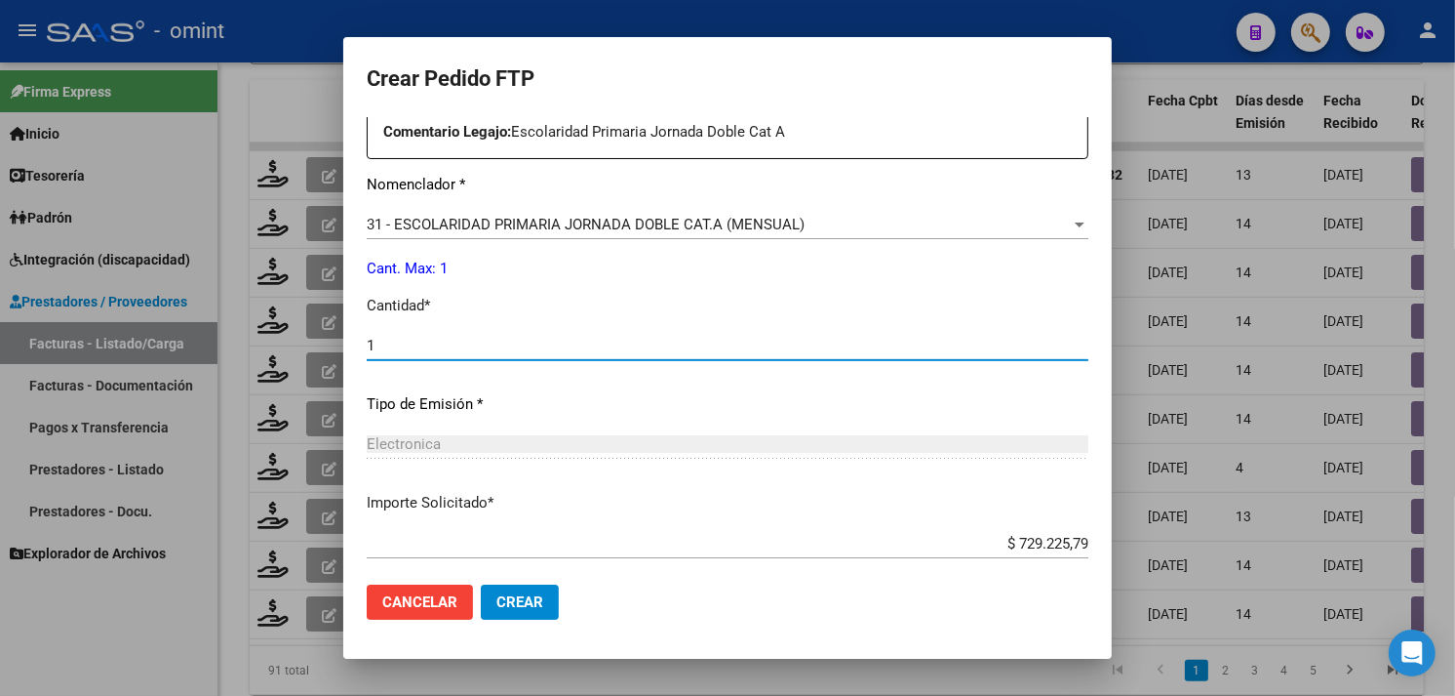
scroll to position [854, 0]
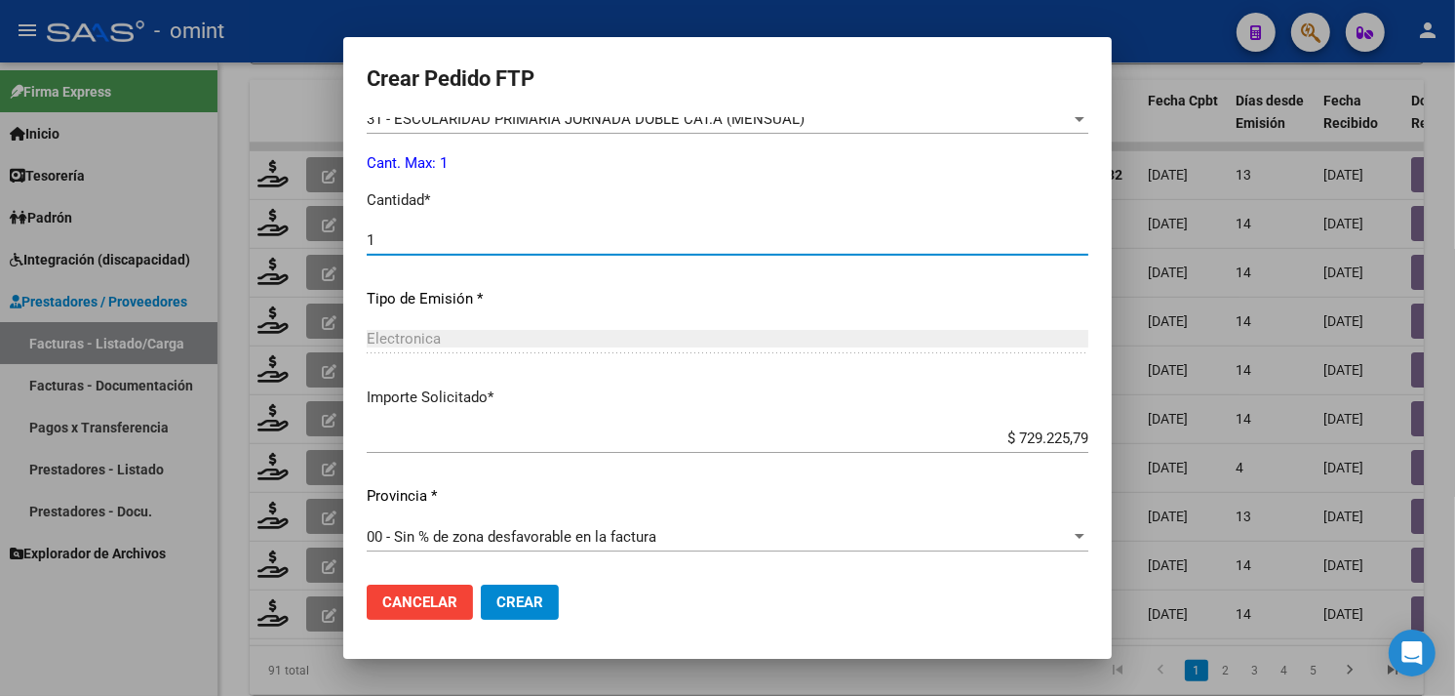
click at [527, 593] on span "Crear" at bounding box center [520, 602] width 47 height 18
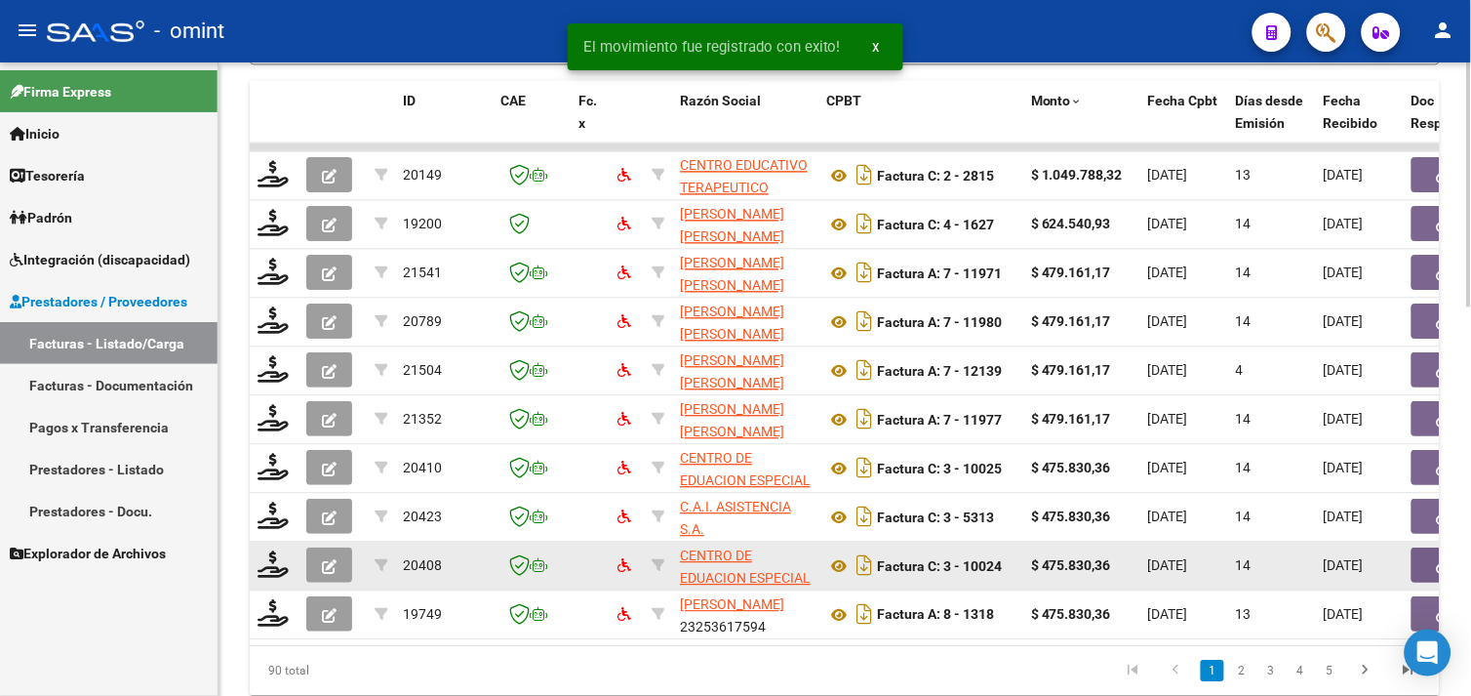
scroll to position [1010, 0]
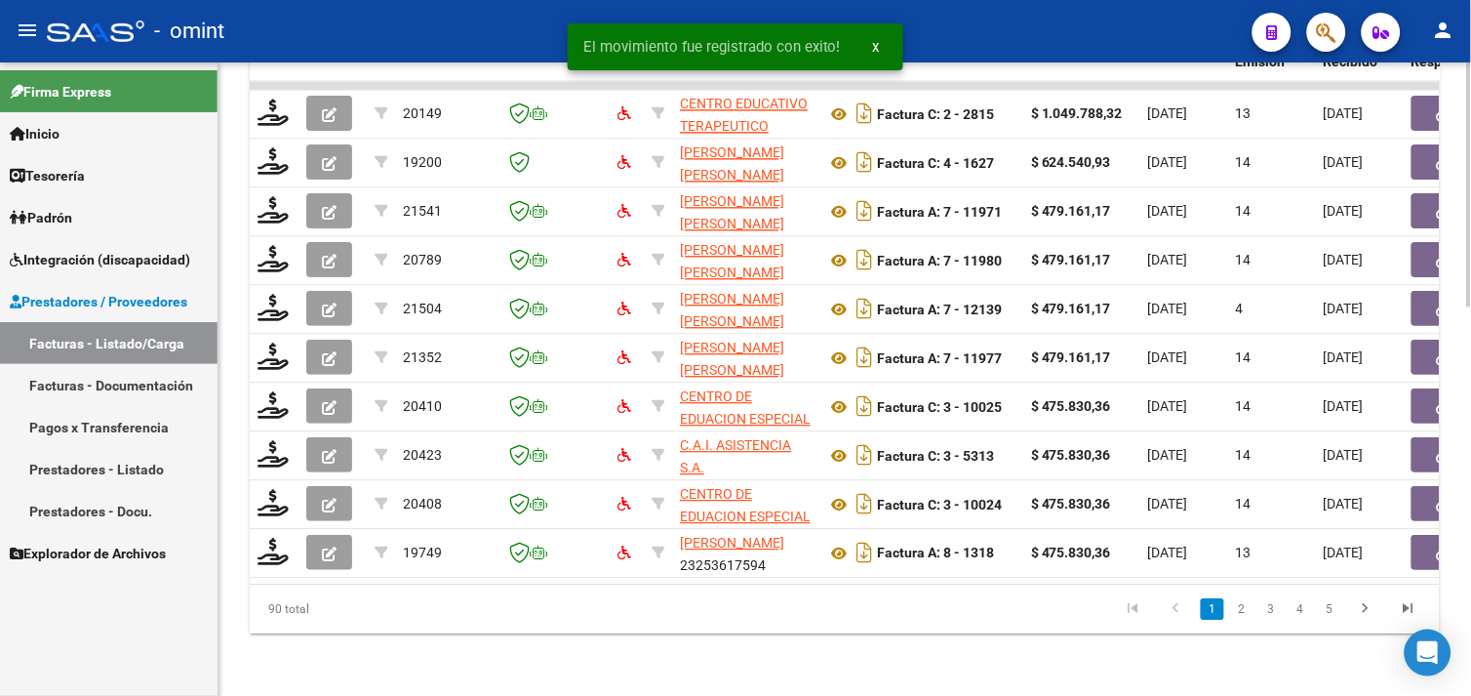
drag, startPoint x: 515, startPoint y: 566, endPoint x: 1061, endPoint y: 568, distance: 546.3
click at [1061, 568] on datatable-body "20149 CENTRO EDUCATIVO TERAPEUTICO NUEVAS ALAS S.R.L. 30712325301 Factura C: 2 …" at bounding box center [845, 332] width 1190 height 502
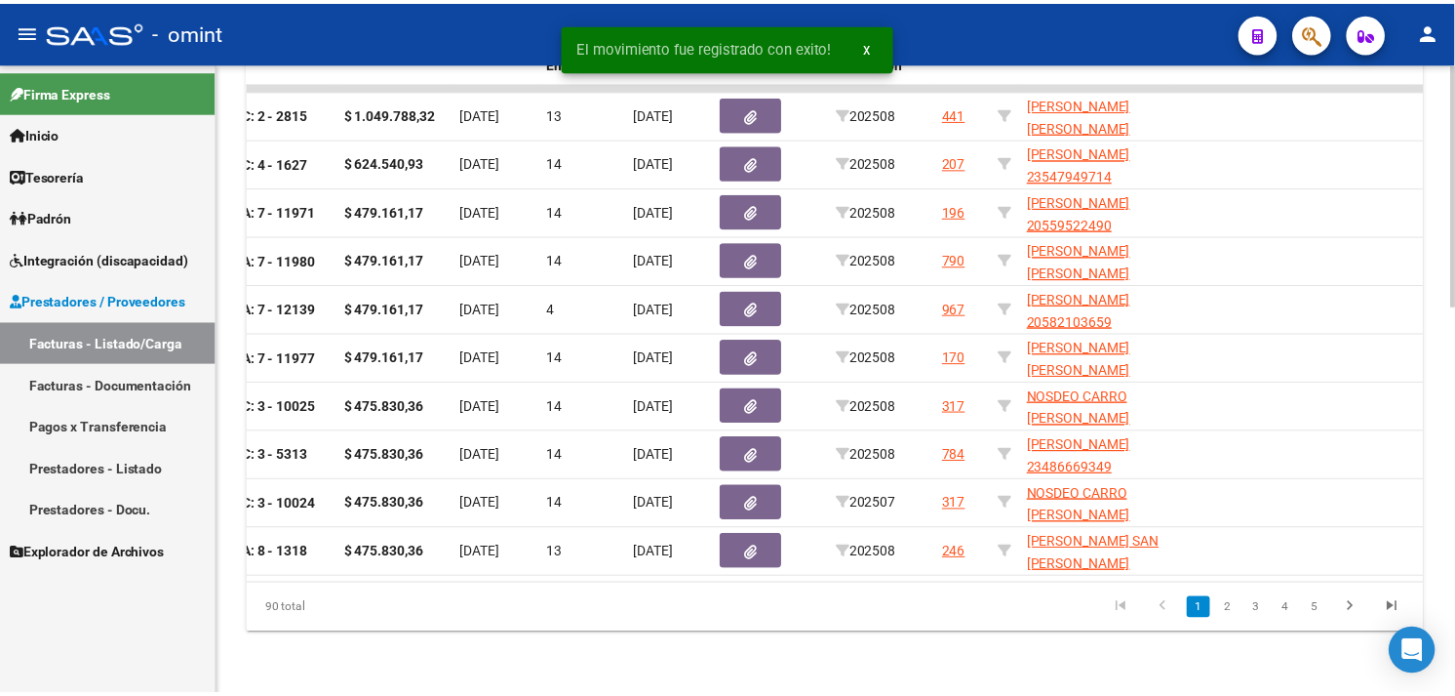
scroll to position [0, 0]
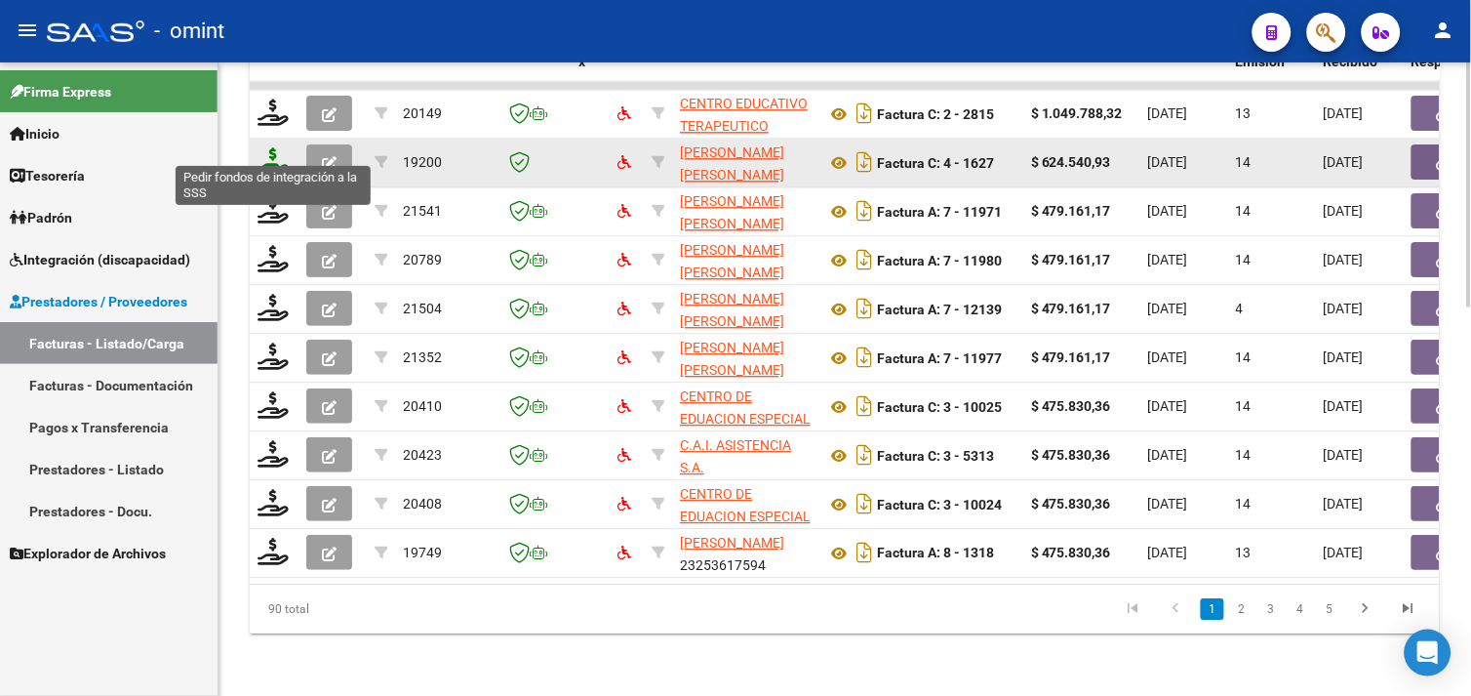
click at [273, 147] on icon at bounding box center [273, 160] width 31 height 27
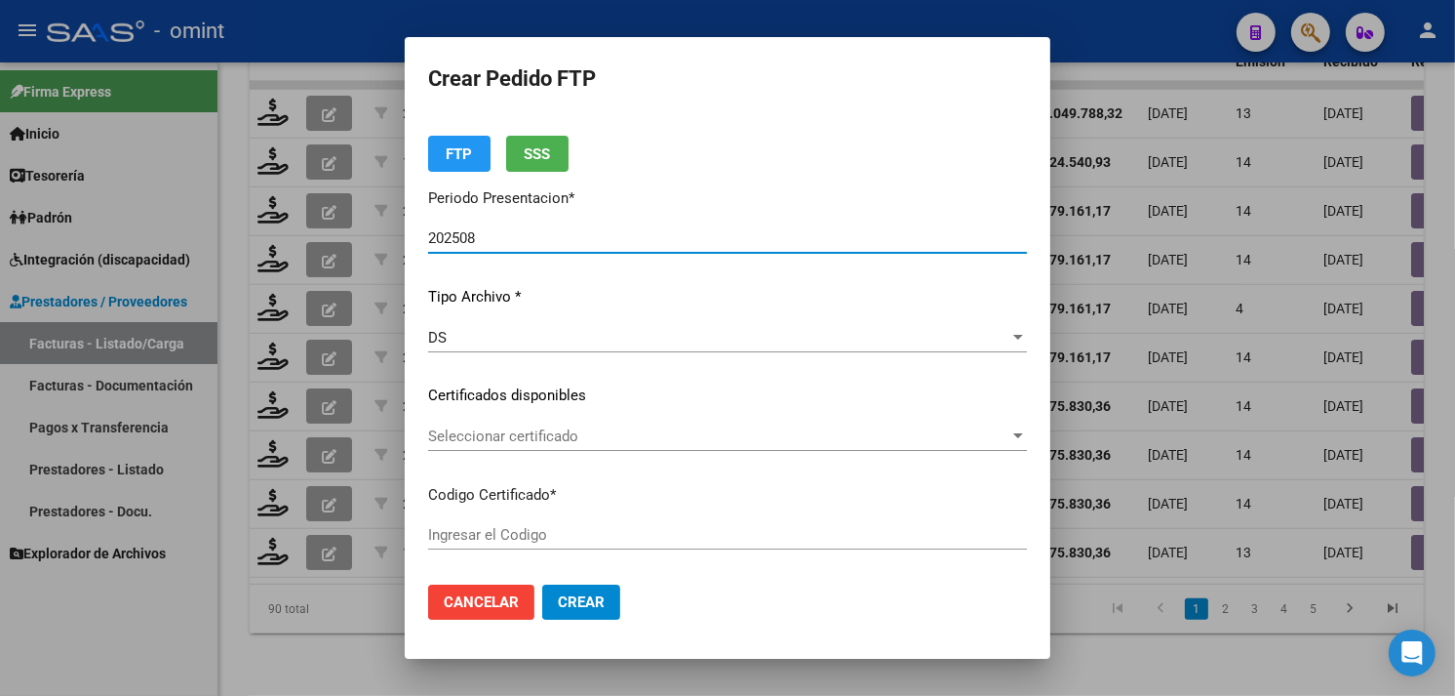
scroll to position [108, 0]
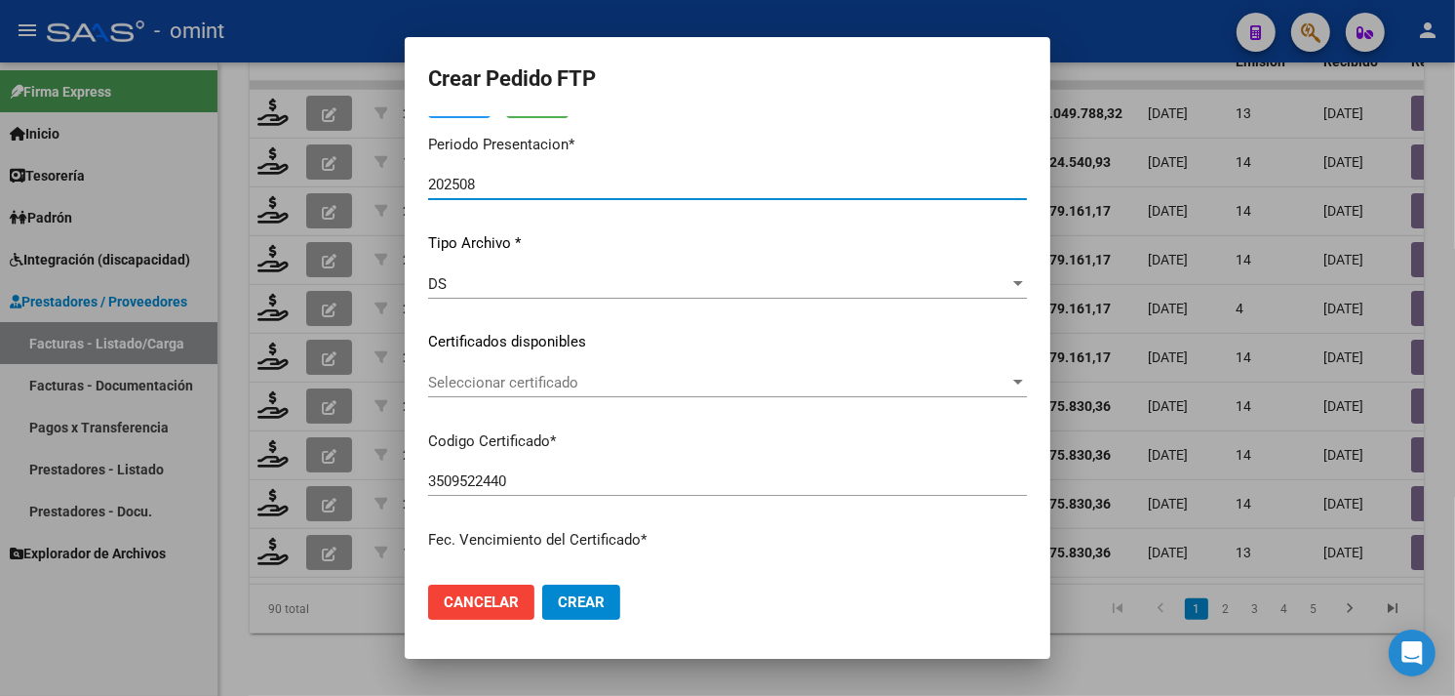
click at [491, 381] on span "Seleccionar certificado" at bounding box center [718, 383] width 581 height 18
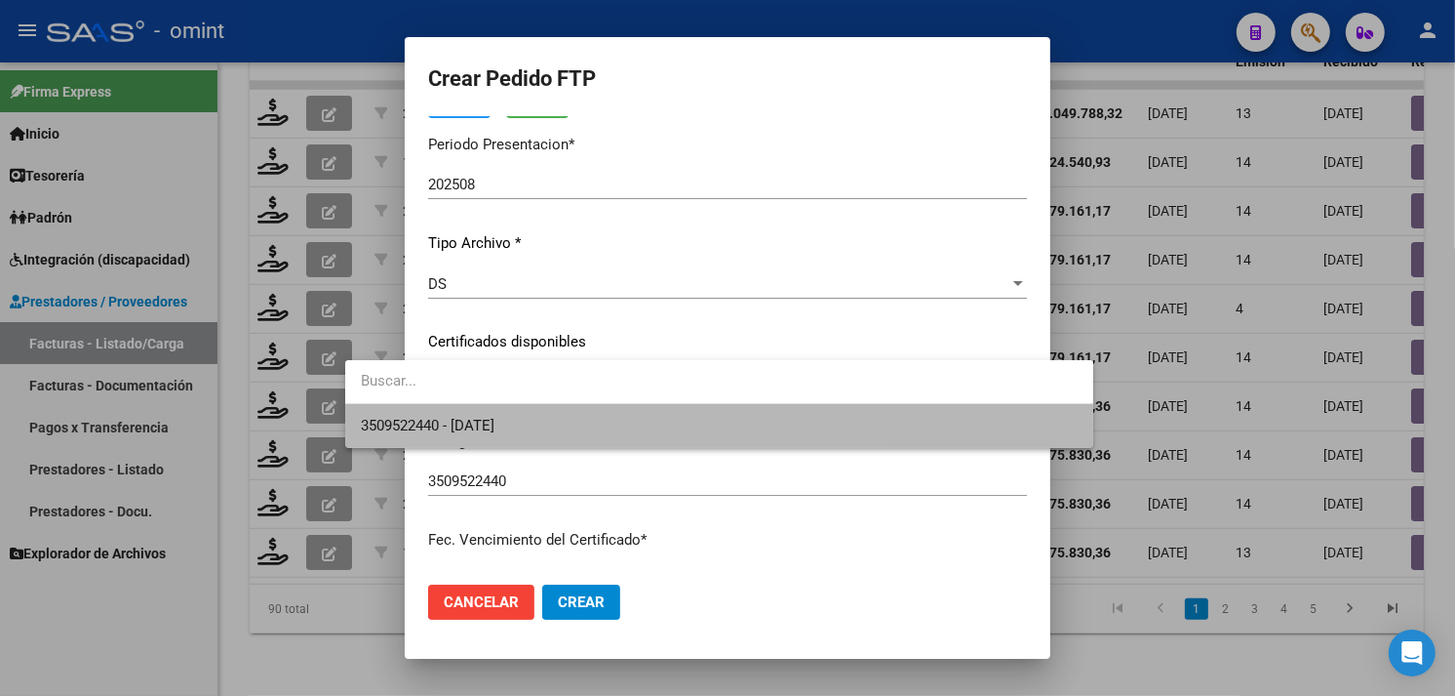
click at [498, 407] on span "3509522440 - [DATE]" at bounding box center [719, 426] width 717 height 44
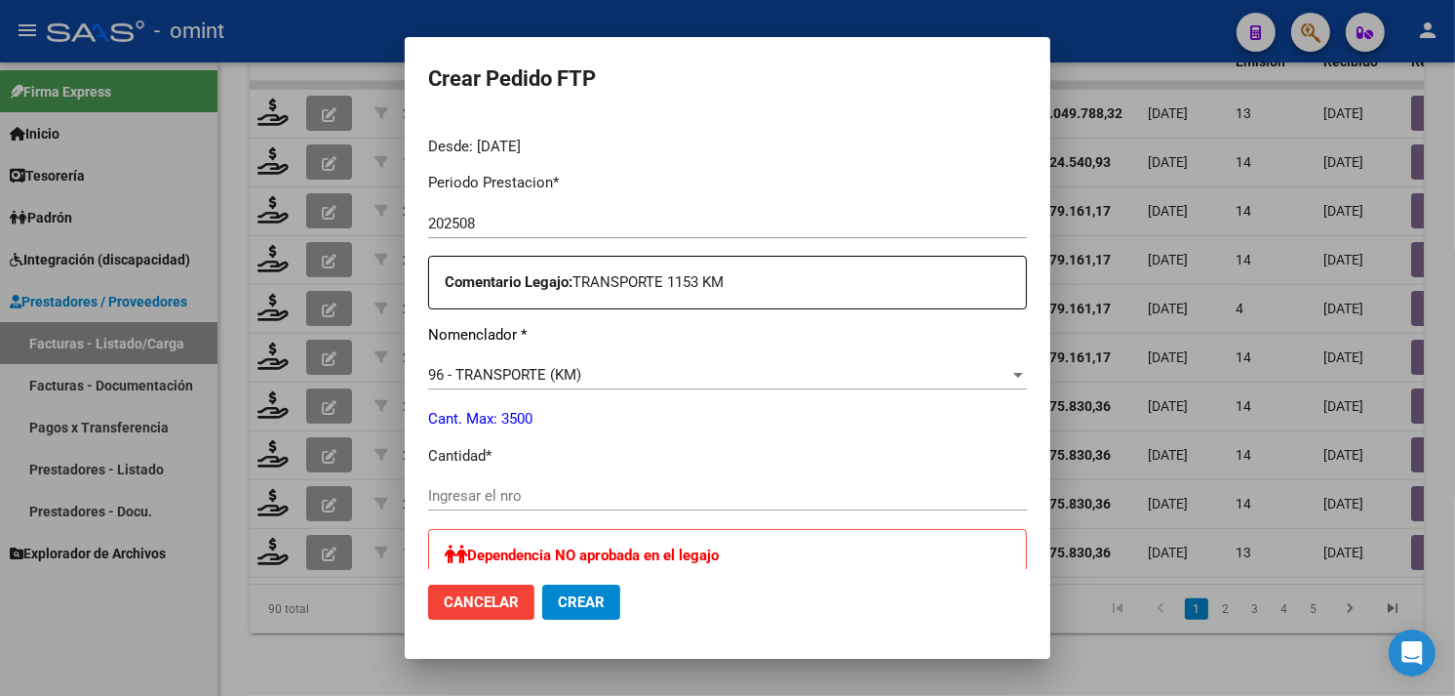
scroll to position [650, 0]
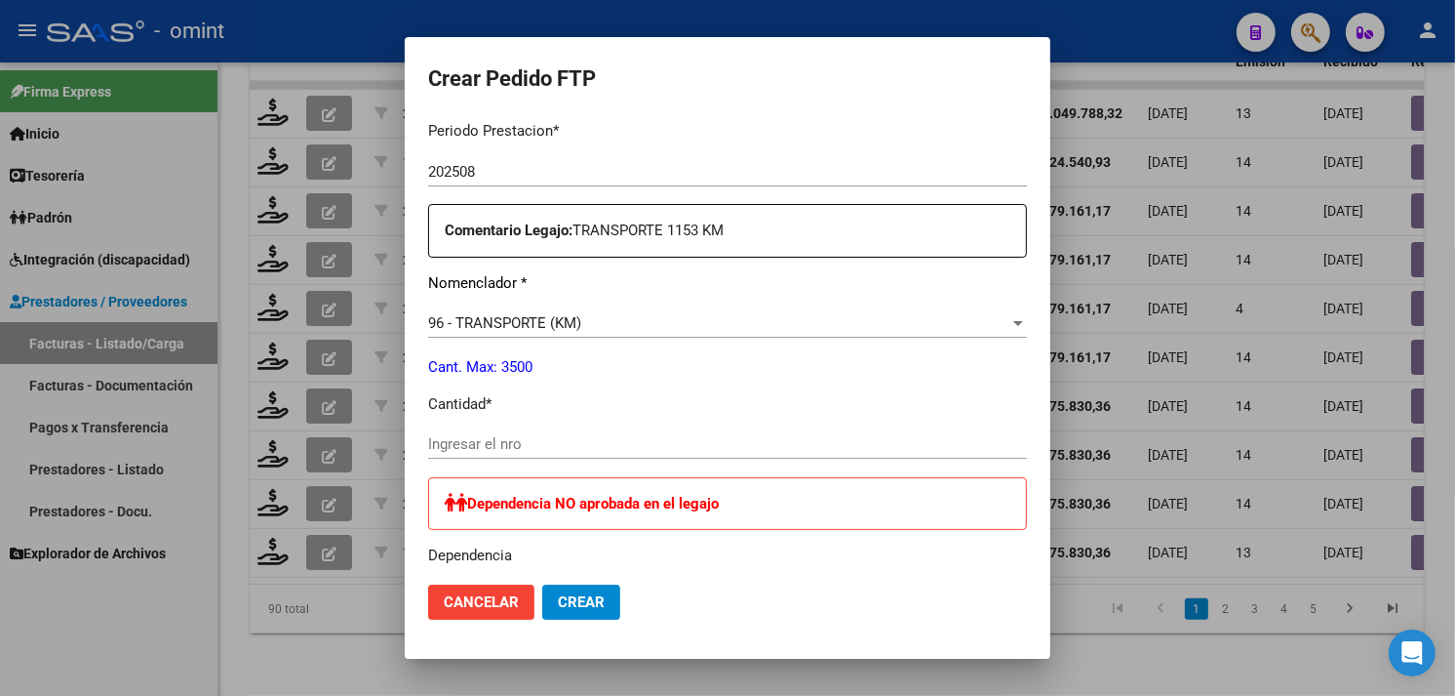
click at [444, 608] on span "Cancelar" at bounding box center [481, 602] width 75 height 18
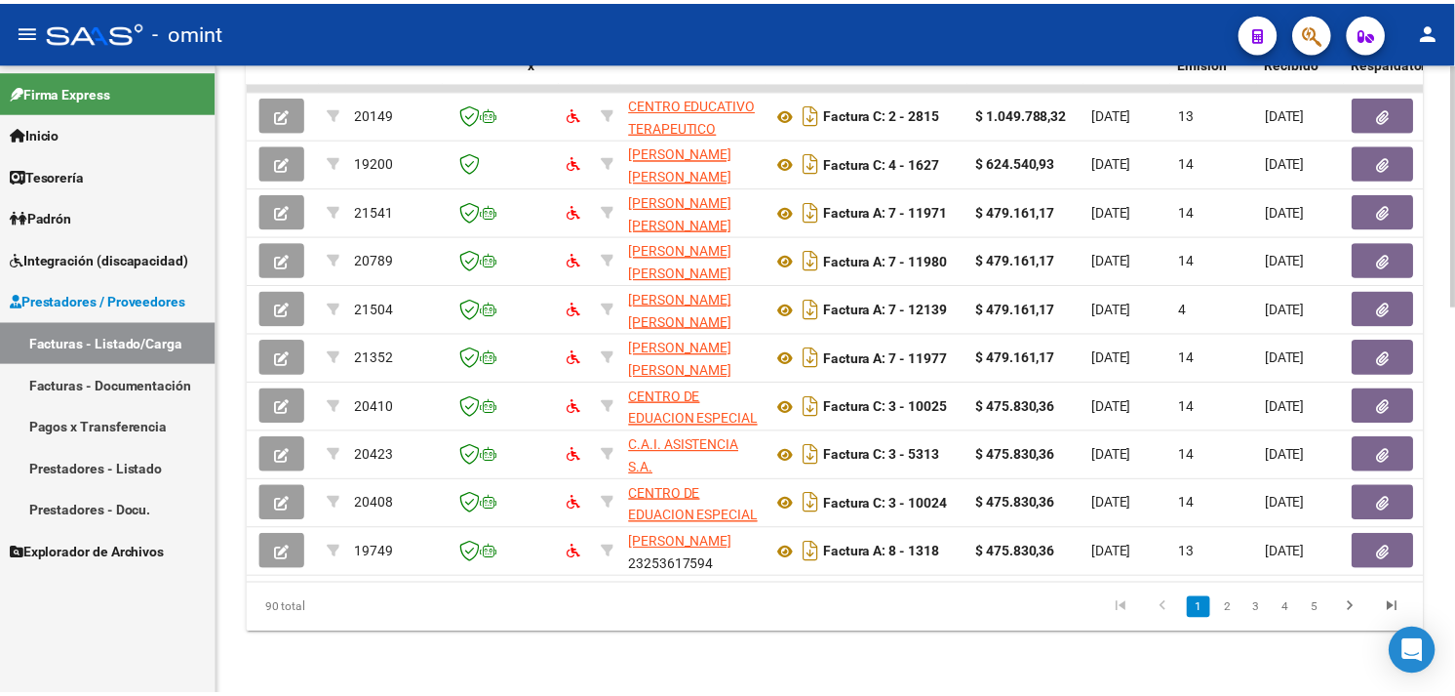
scroll to position [0, 0]
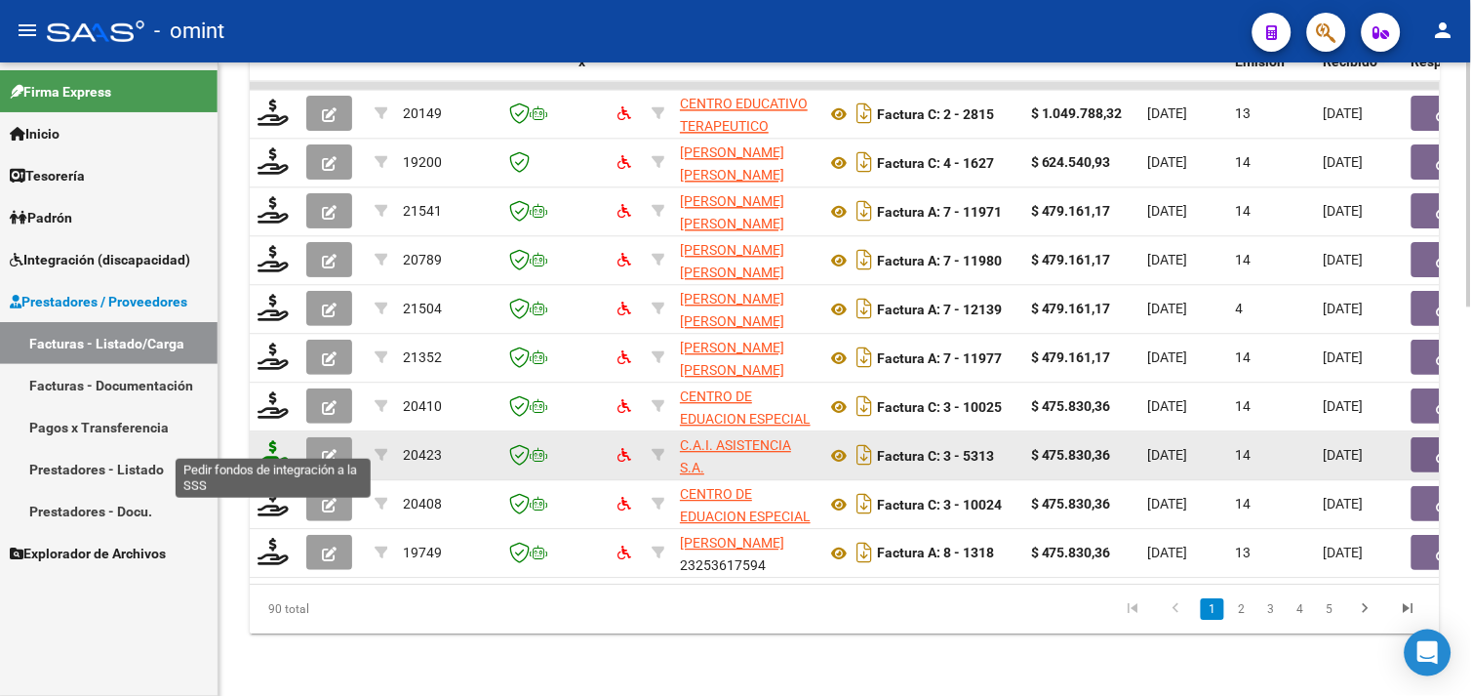
click at [267, 444] on icon at bounding box center [273, 453] width 31 height 27
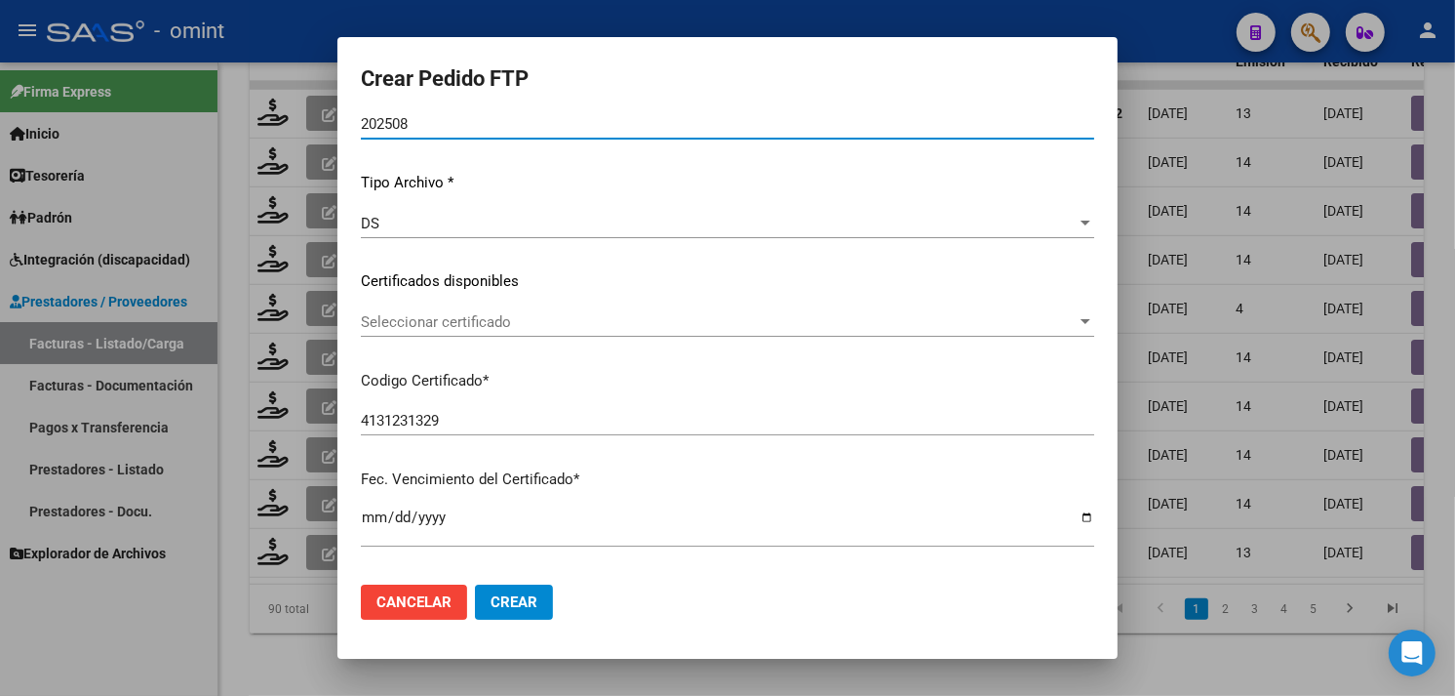
scroll to position [159, 0]
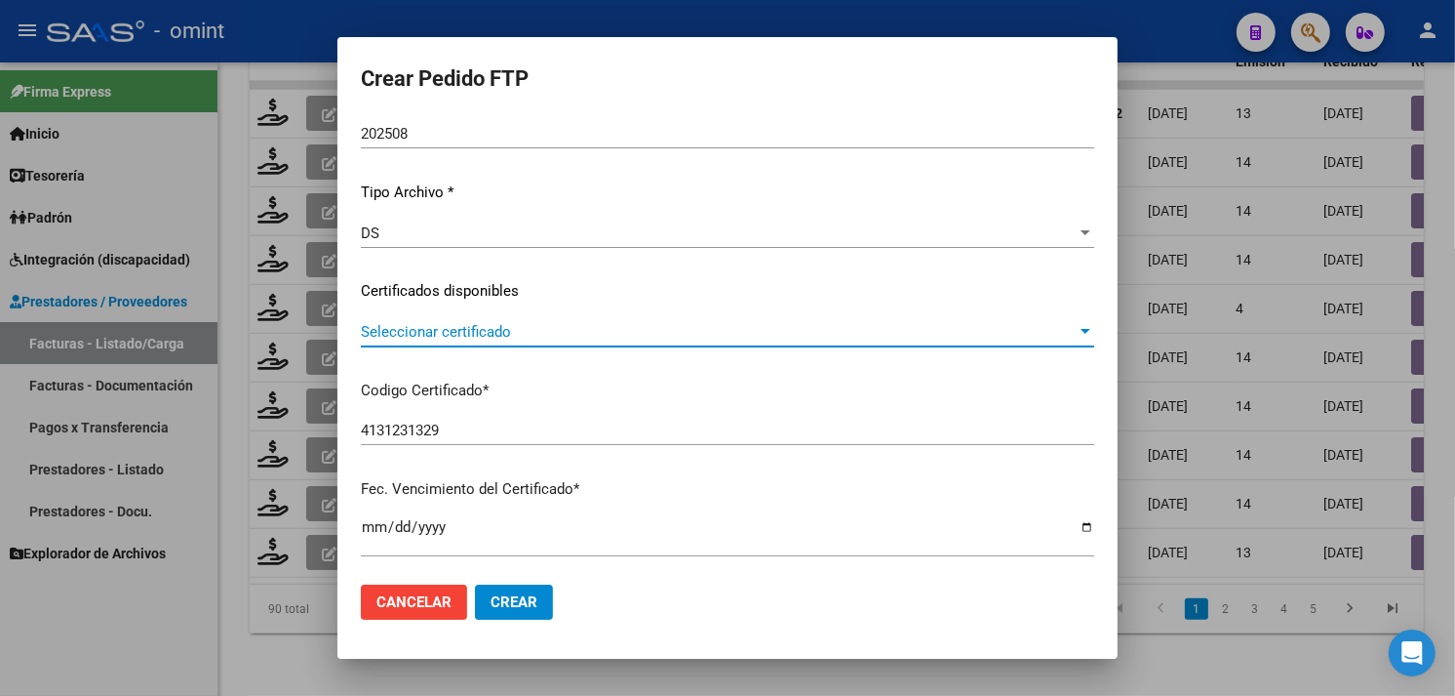
click at [474, 330] on span "Seleccionar certificado" at bounding box center [719, 332] width 716 height 18
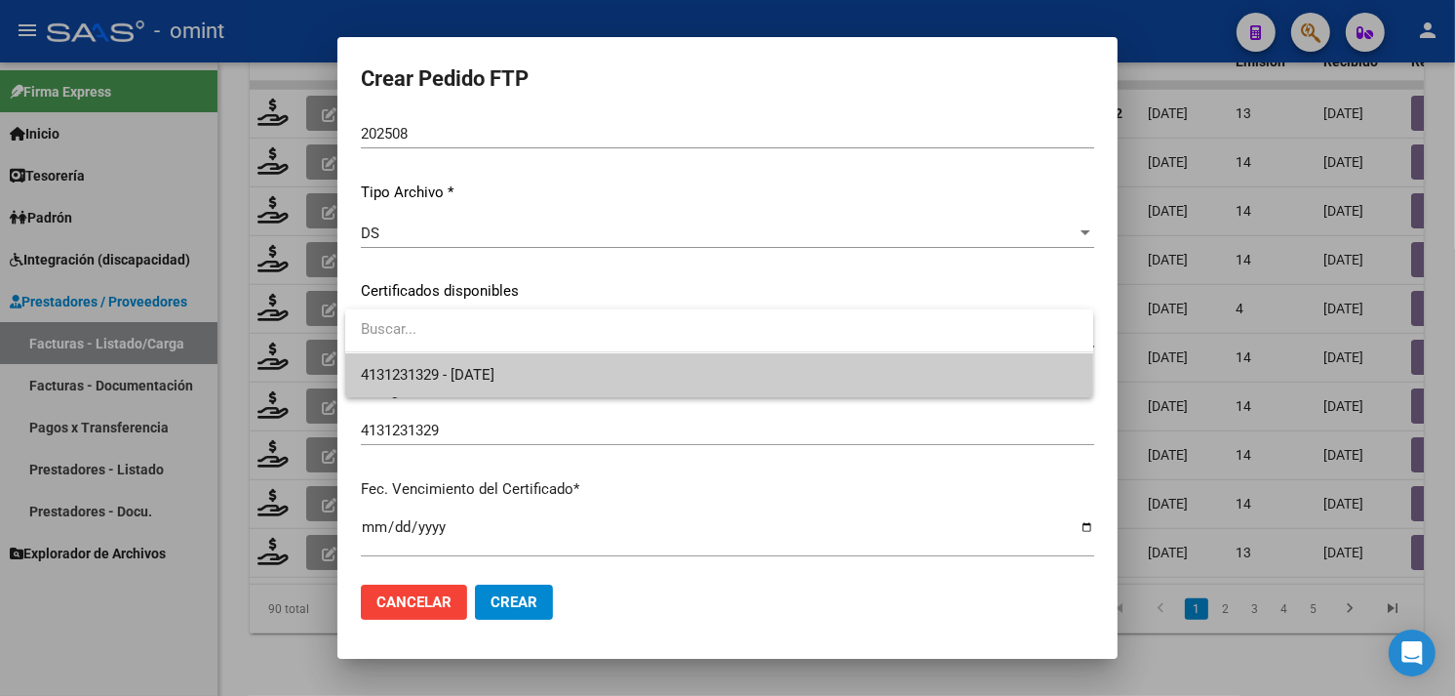
click at [468, 358] on span "4131231329 - [DATE]" at bounding box center [719, 375] width 717 height 44
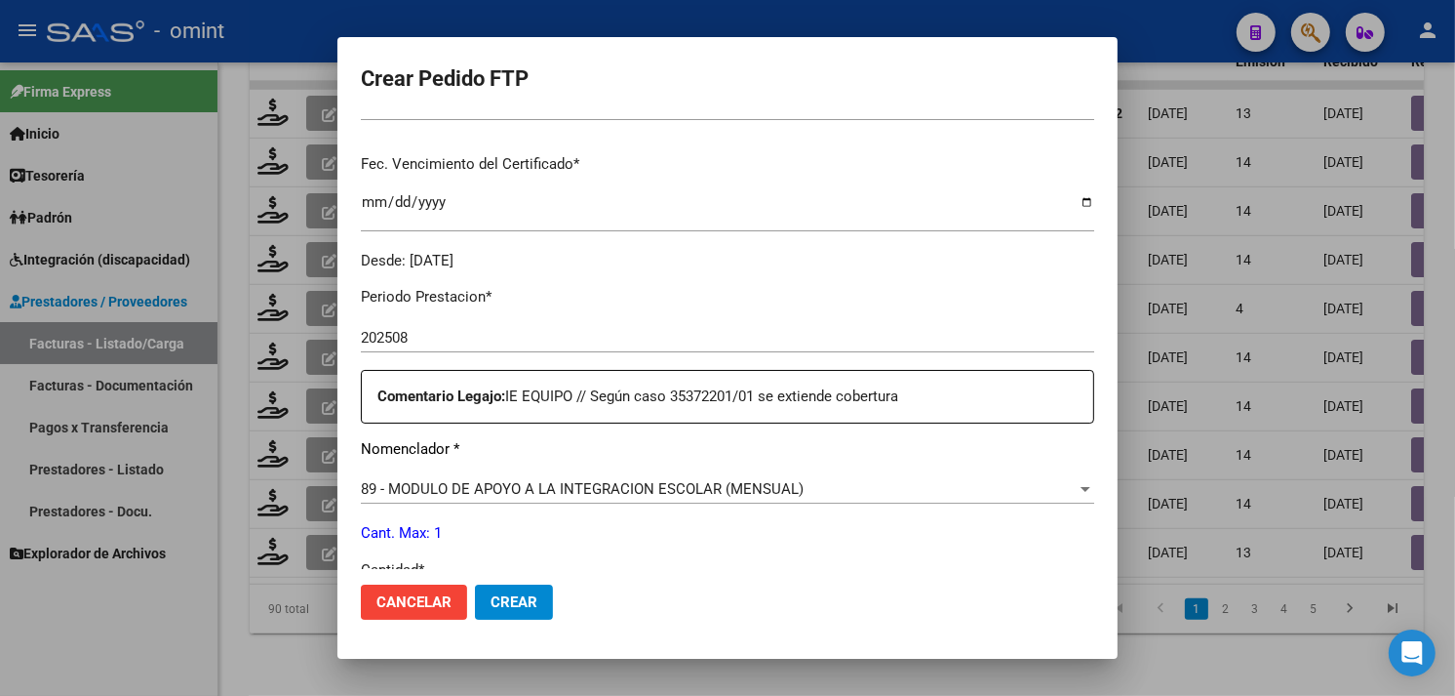
scroll to position [700, 0]
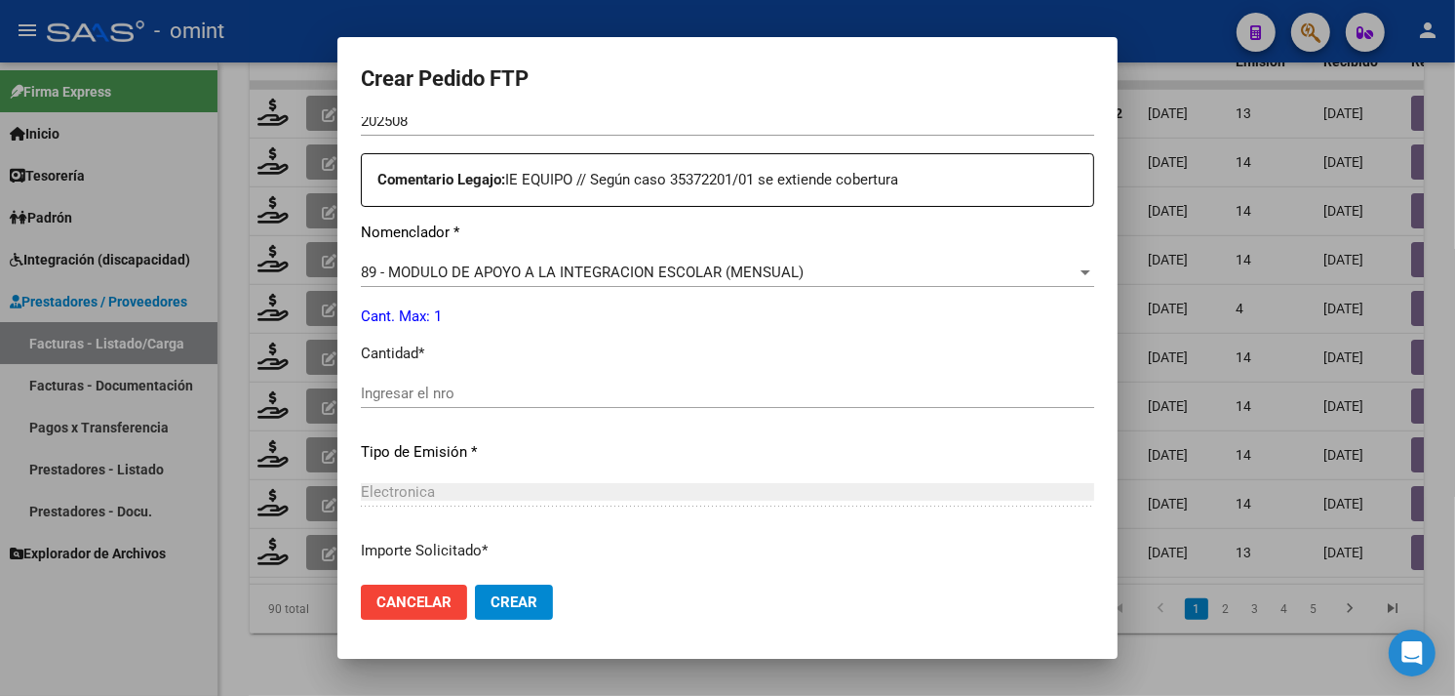
click at [496, 395] on input "Ingresar el nro" at bounding box center [728, 393] width 734 height 18
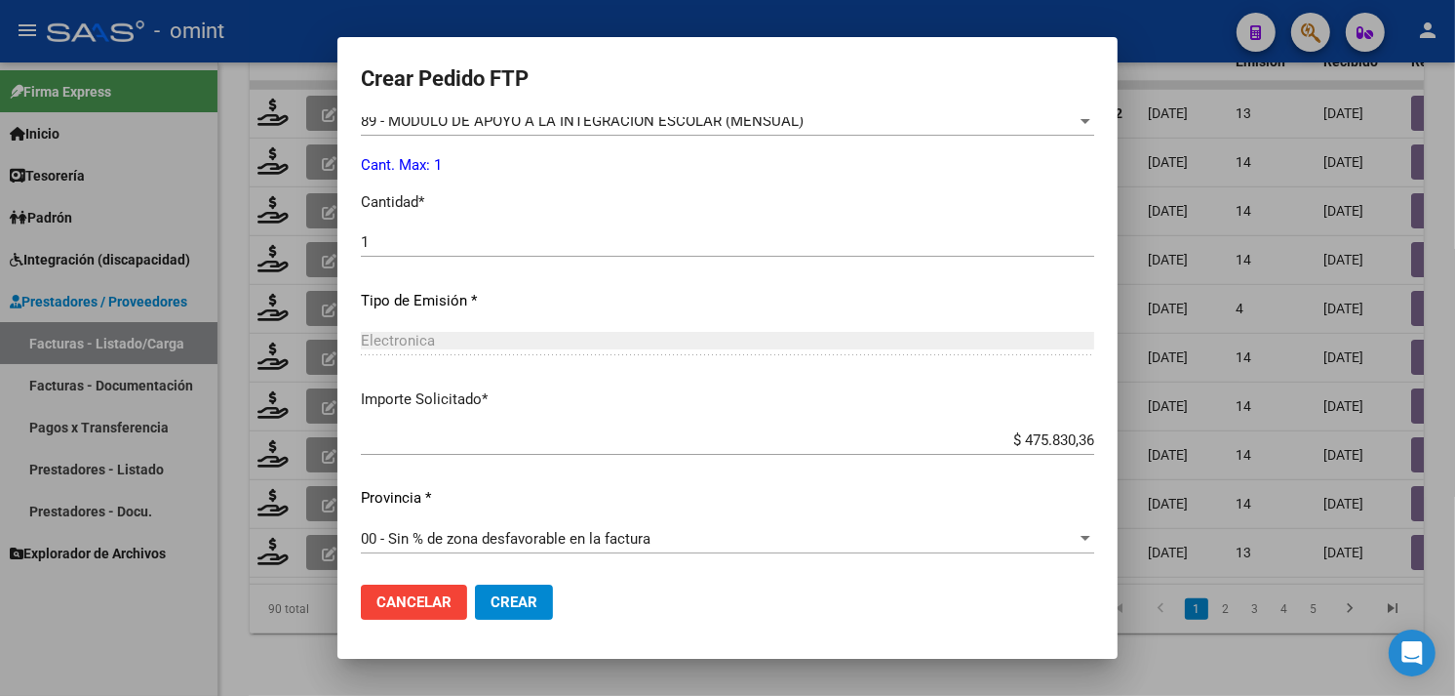
scroll to position [854, 0]
click at [535, 591] on button "Crear" at bounding box center [514, 601] width 78 height 35
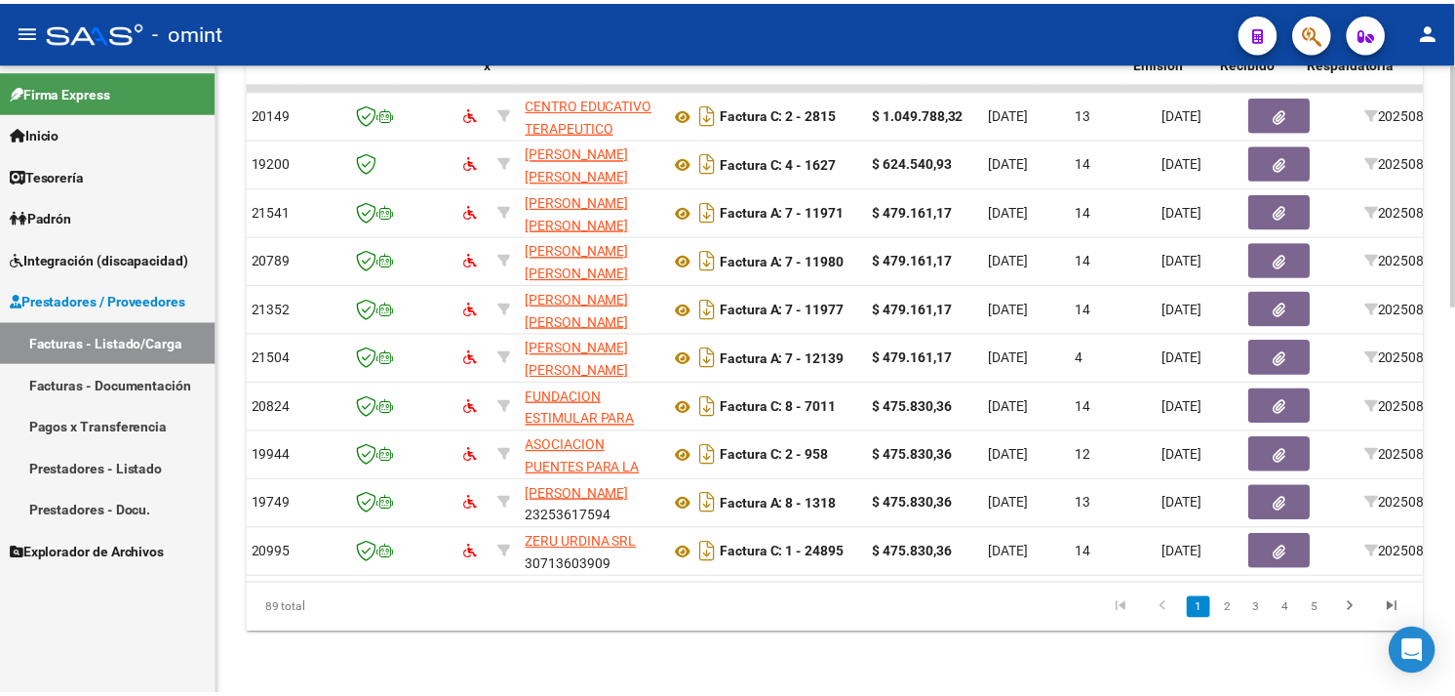
scroll to position [0, 0]
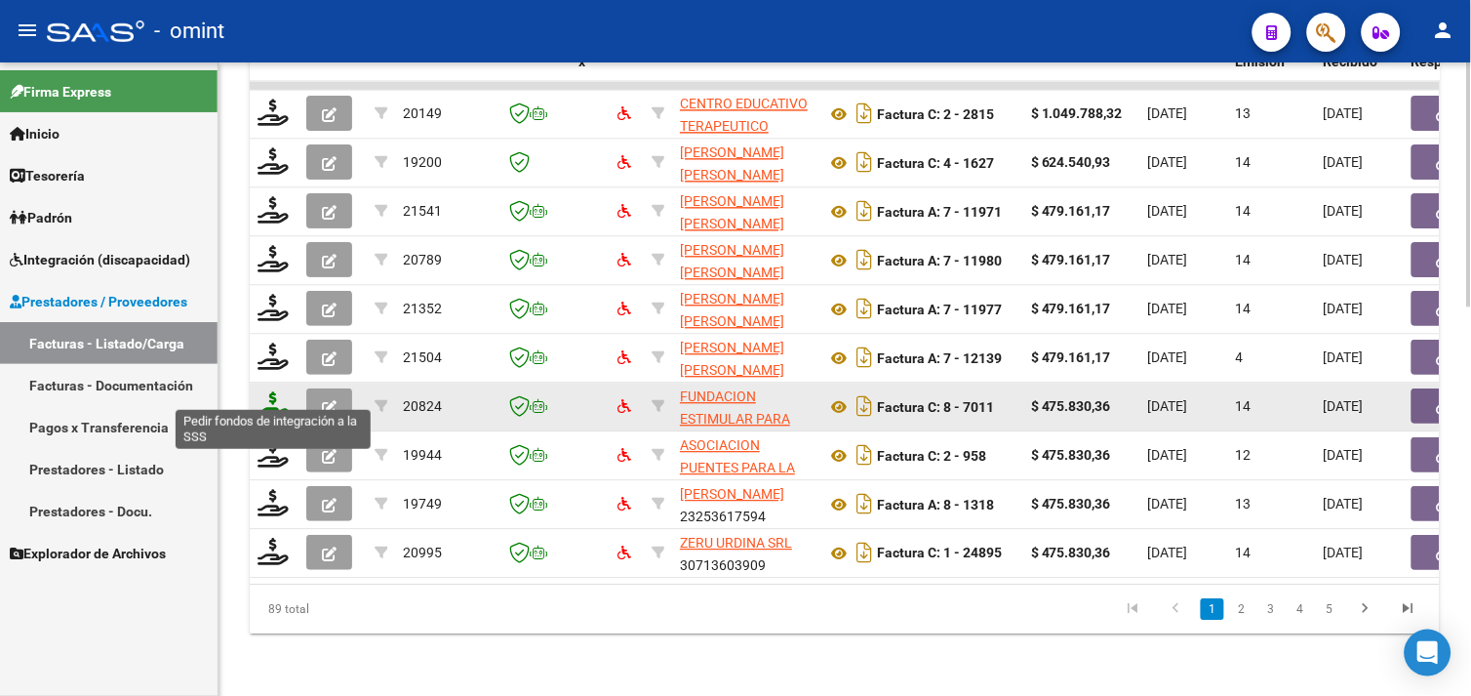
click at [265, 391] on icon at bounding box center [273, 404] width 31 height 27
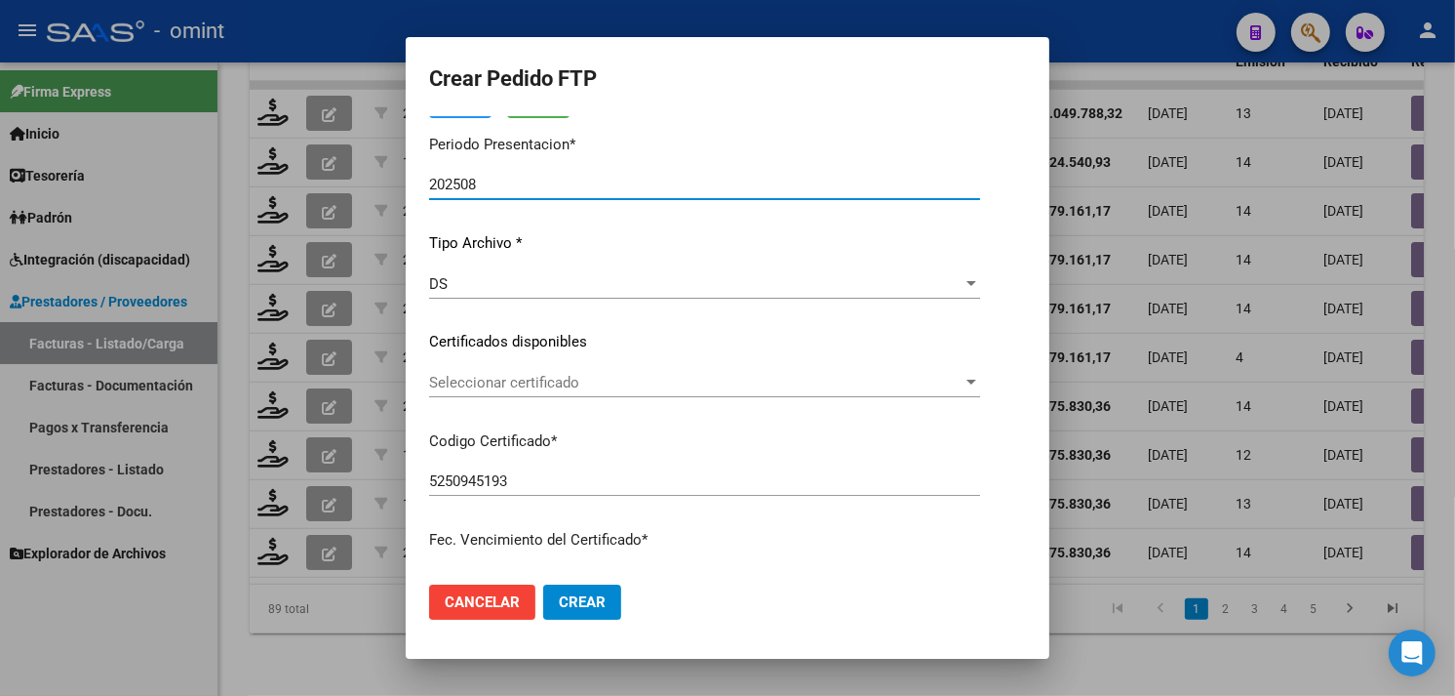
scroll to position [159, 0]
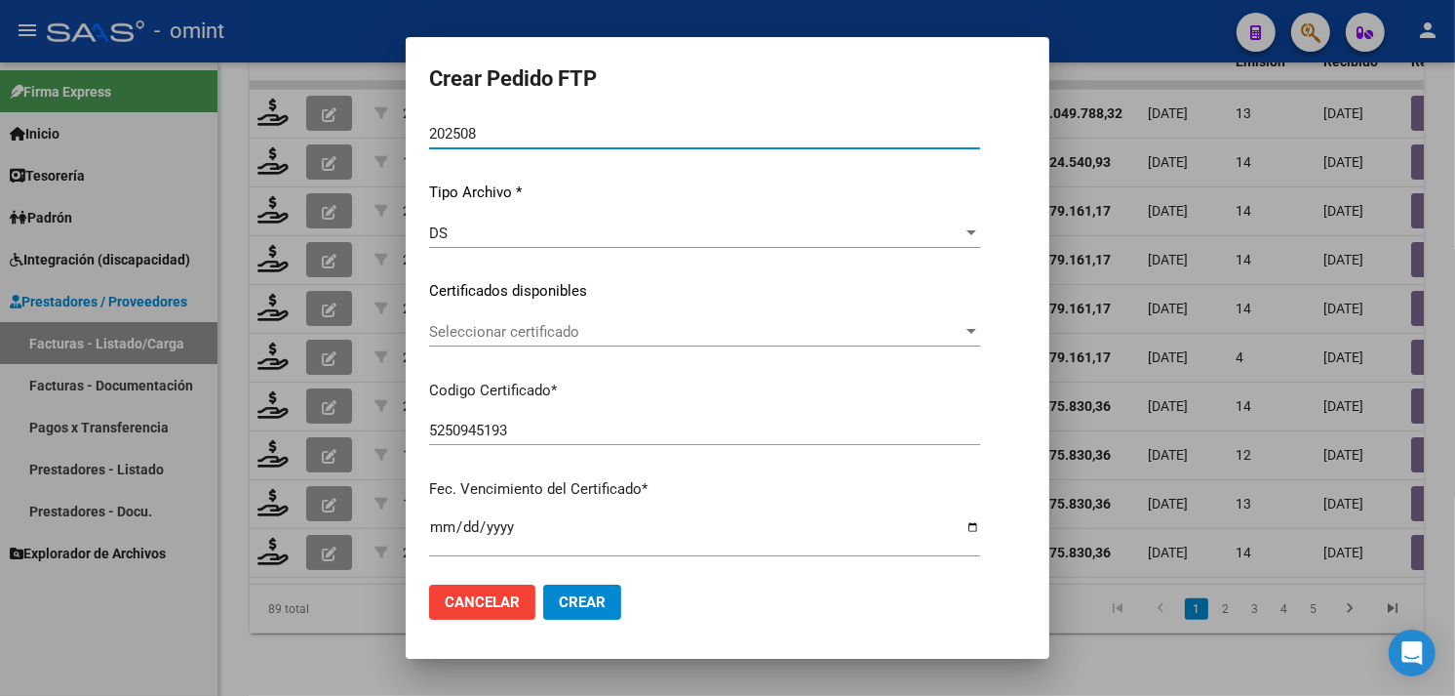
click at [585, 333] on span "Seleccionar certificado" at bounding box center [696, 332] width 534 height 18
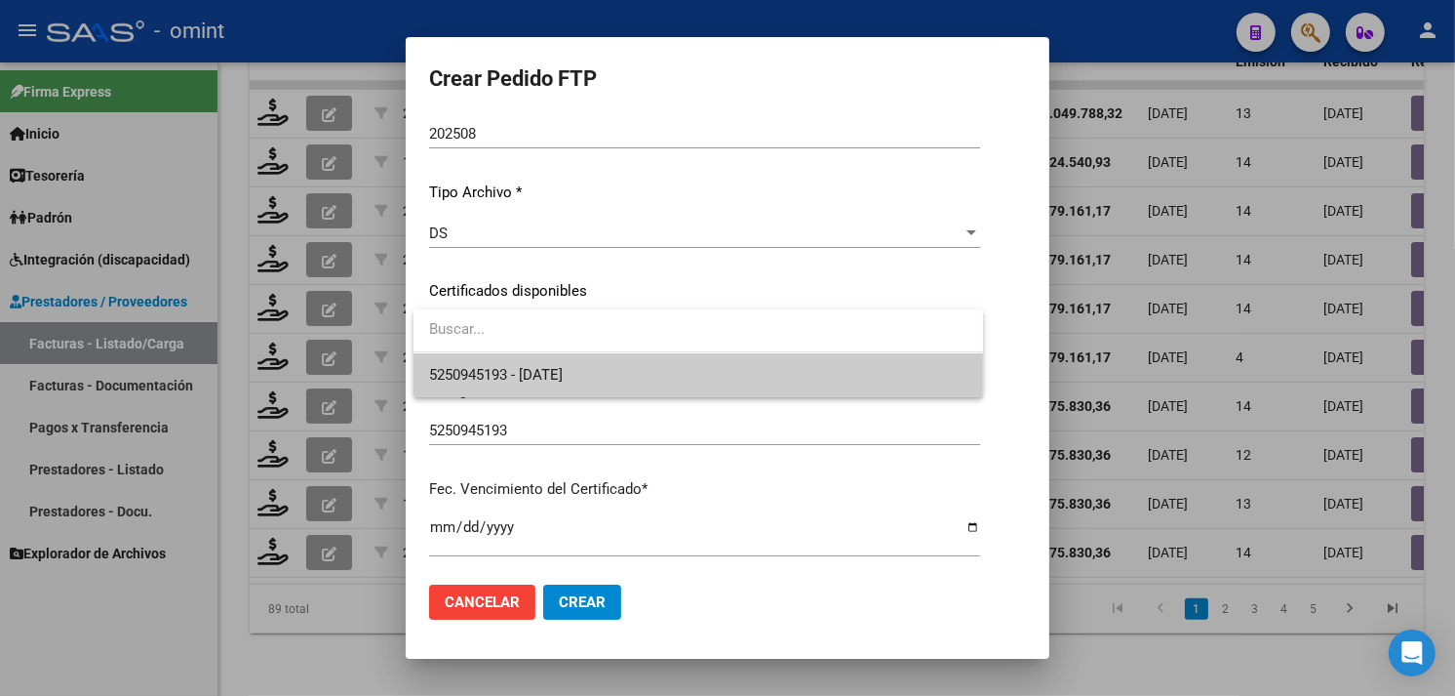
click at [573, 355] on span "5250945193 - [DATE]" at bounding box center [698, 375] width 538 height 44
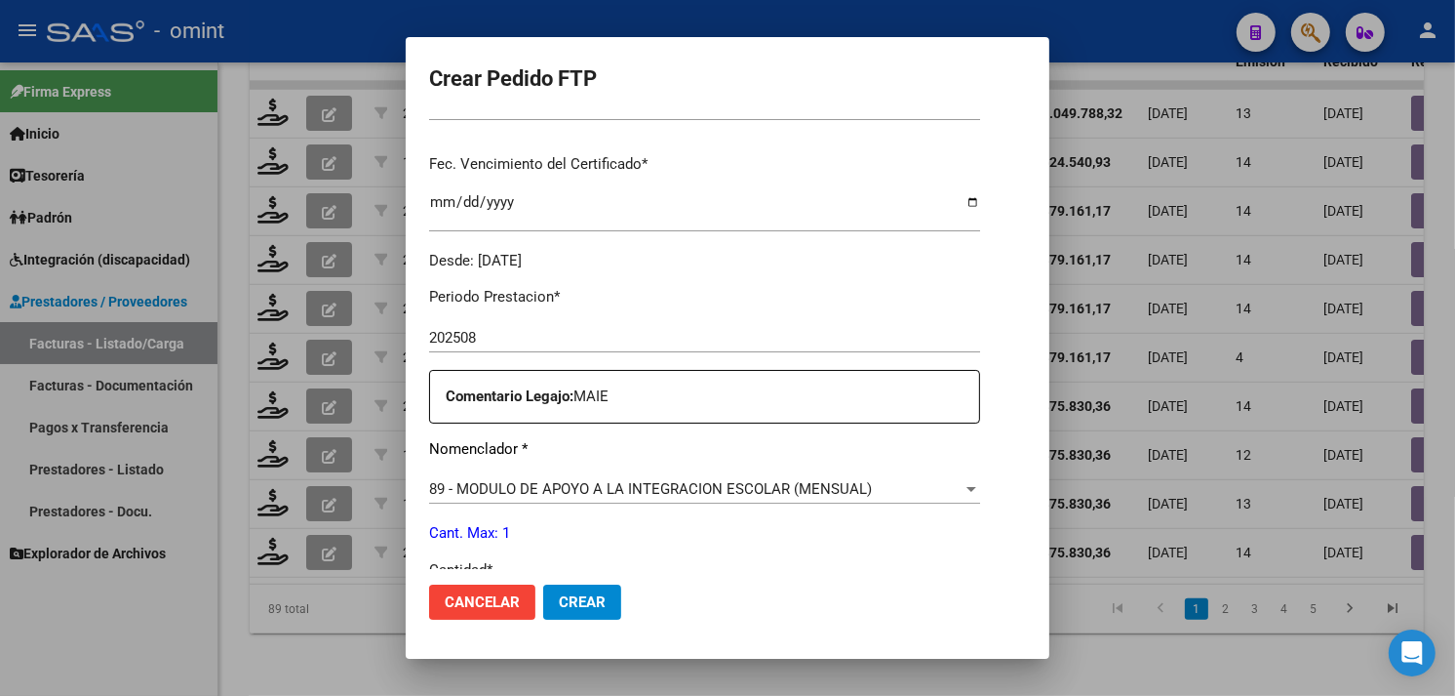
scroll to position [700, 0]
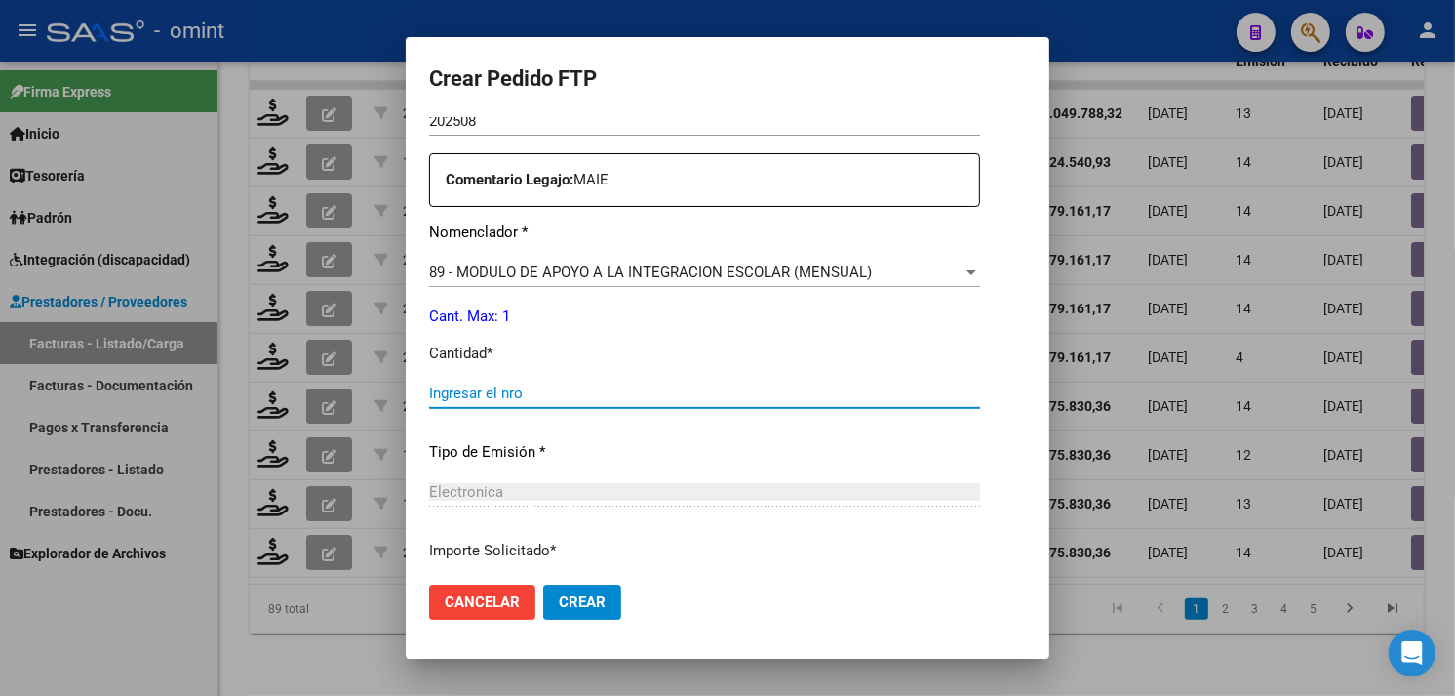
click at [585, 393] on input "Ingresar el nro" at bounding box center [704, 393] width 551 height 18
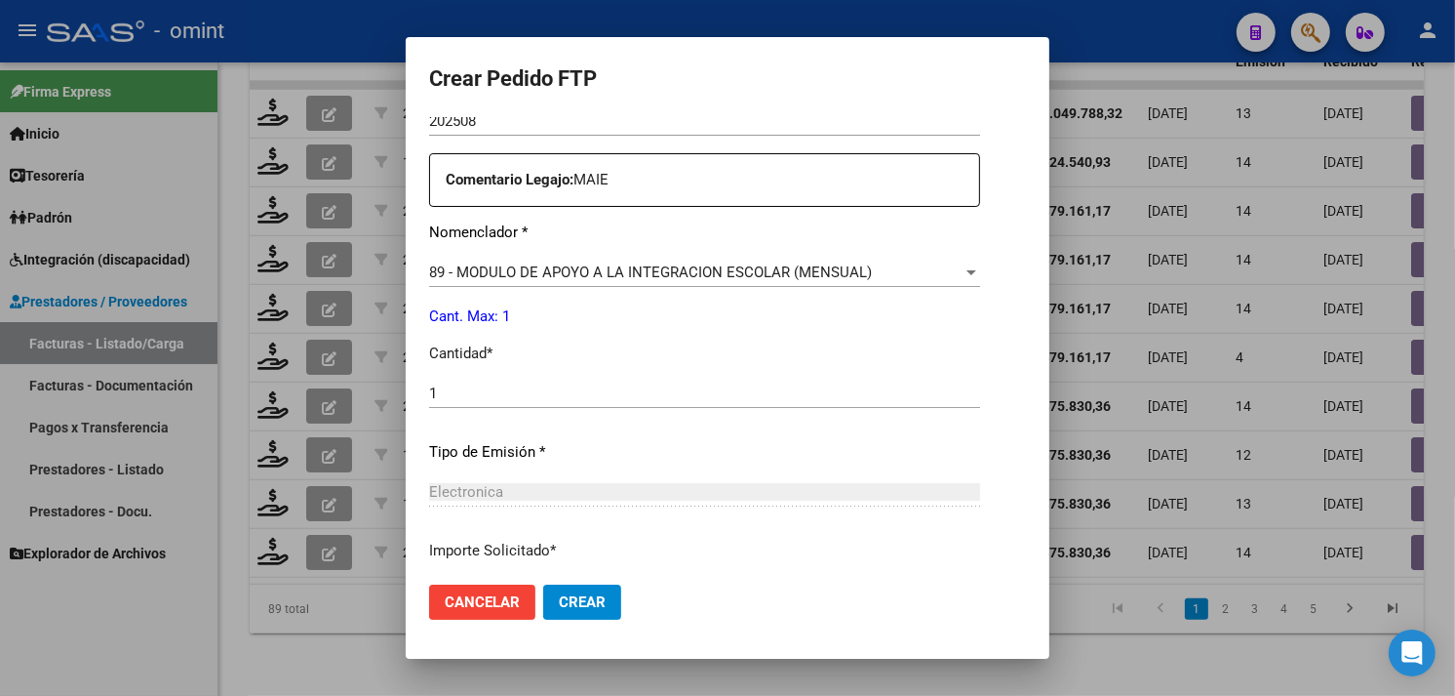
scroll to position [854, 0]
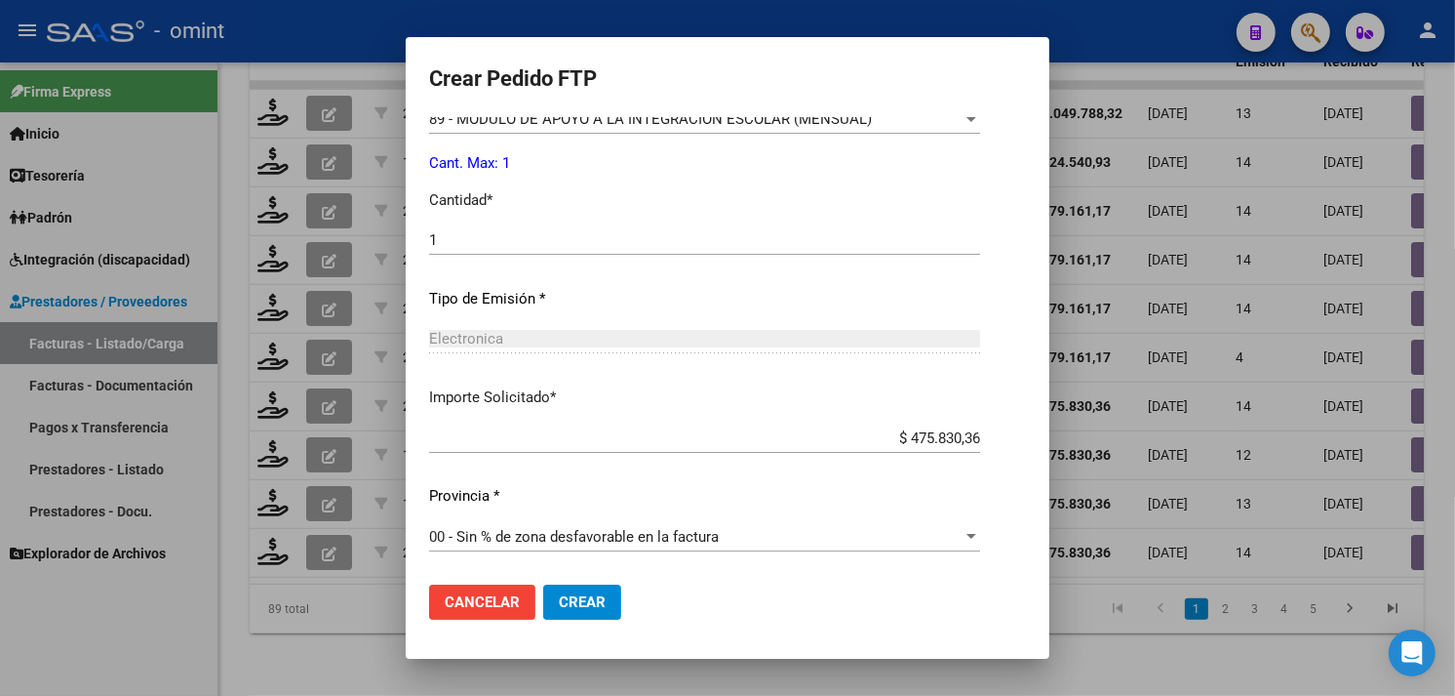
click at [606, 601] on button "Crear" at bounding box center [582, 601] width 78 height 35
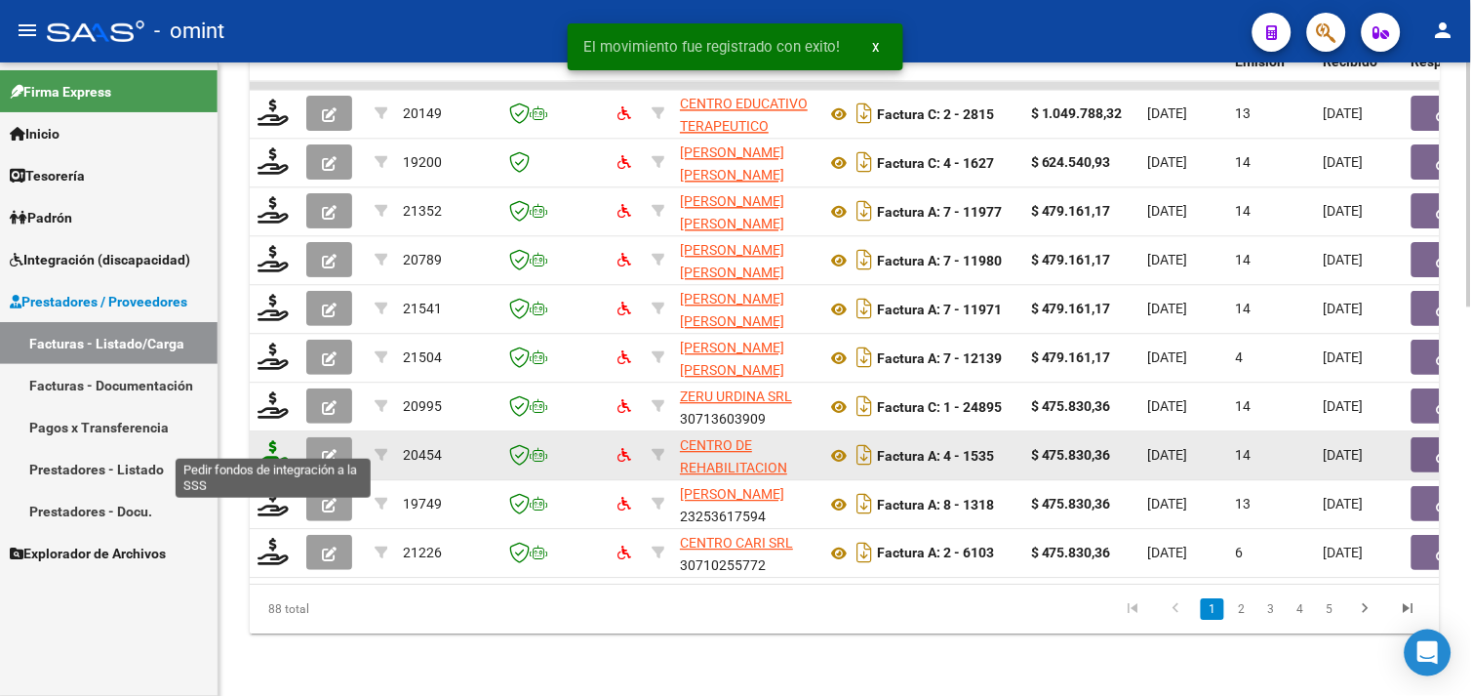
click at [263, 445] on icon at bounding box center [273, 453] width 31 height 27
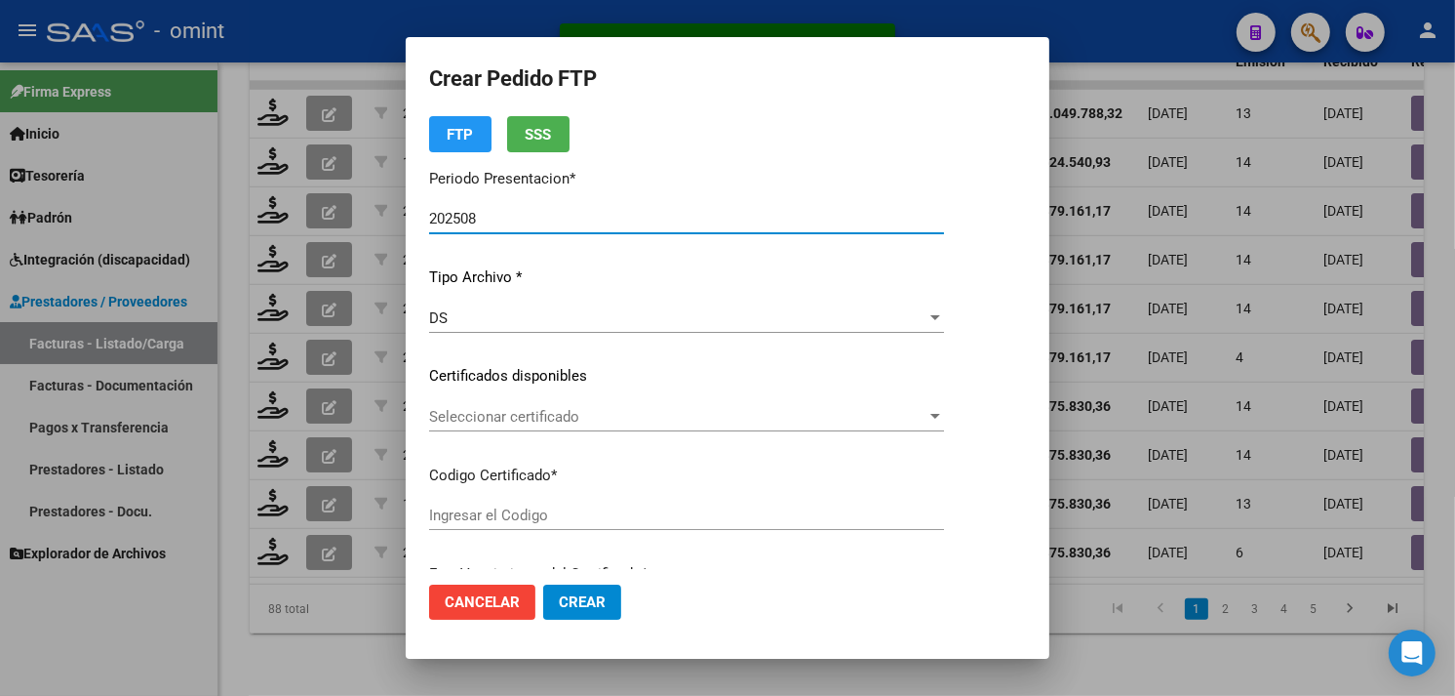
scroll to position [108, 0]
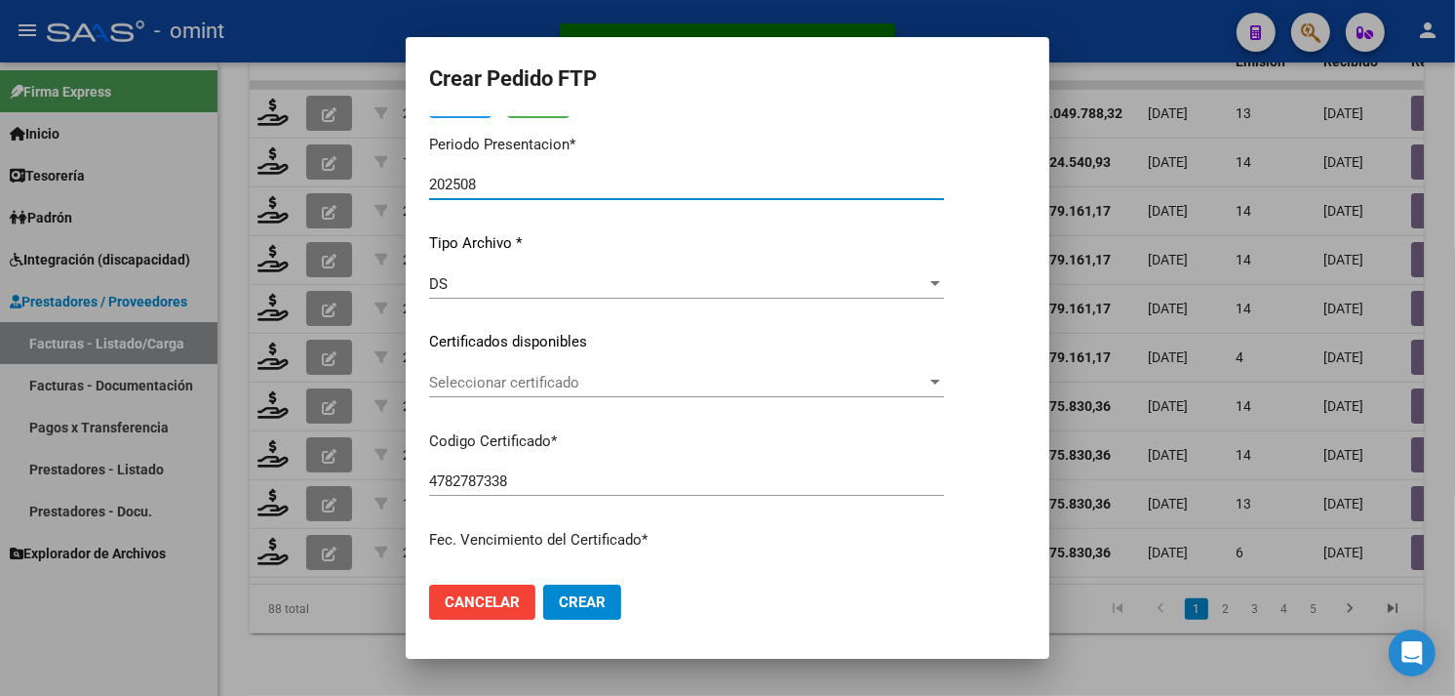
click at [537, 369] on div "Seleccionar certificado Seleccionar certificado" at bounding box center [686, 382] width 515 height 29
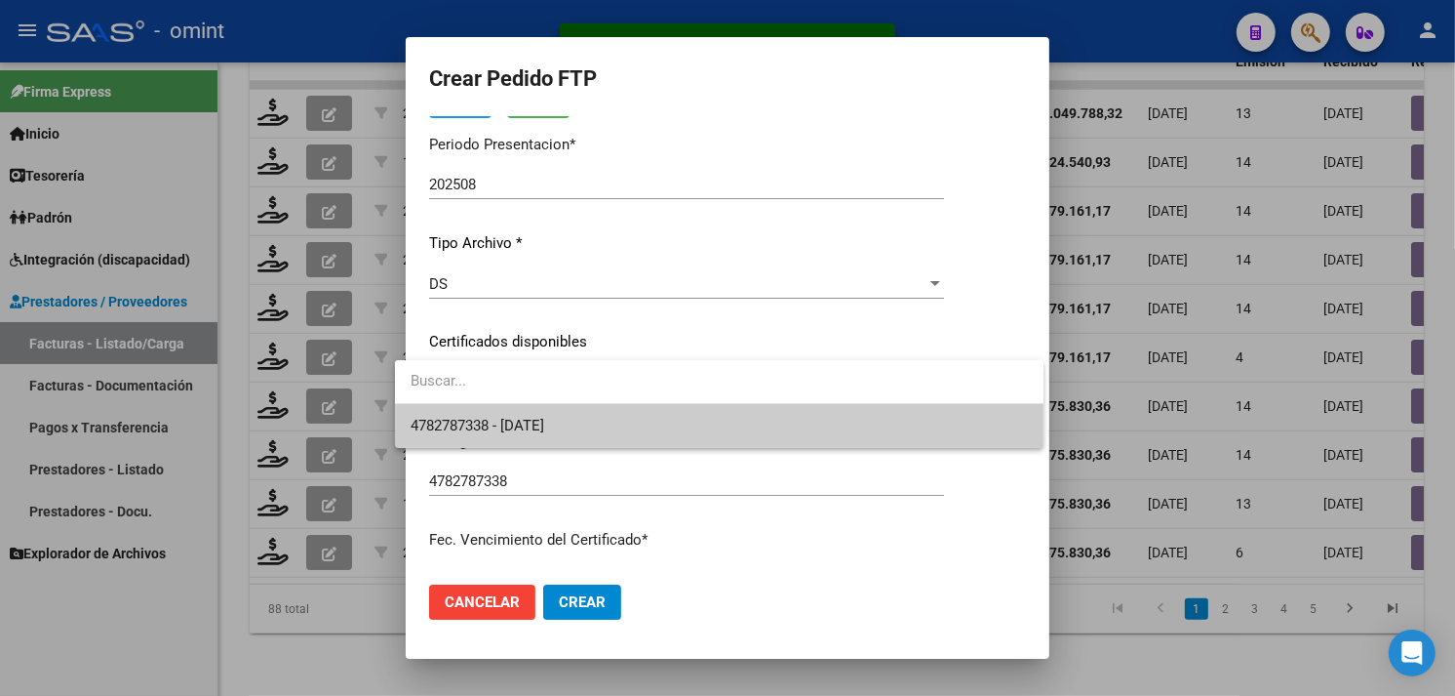
click at [538, 407] on span "4782787338 - [DATE]" at bounding box center [719, 426] width 617 height 44
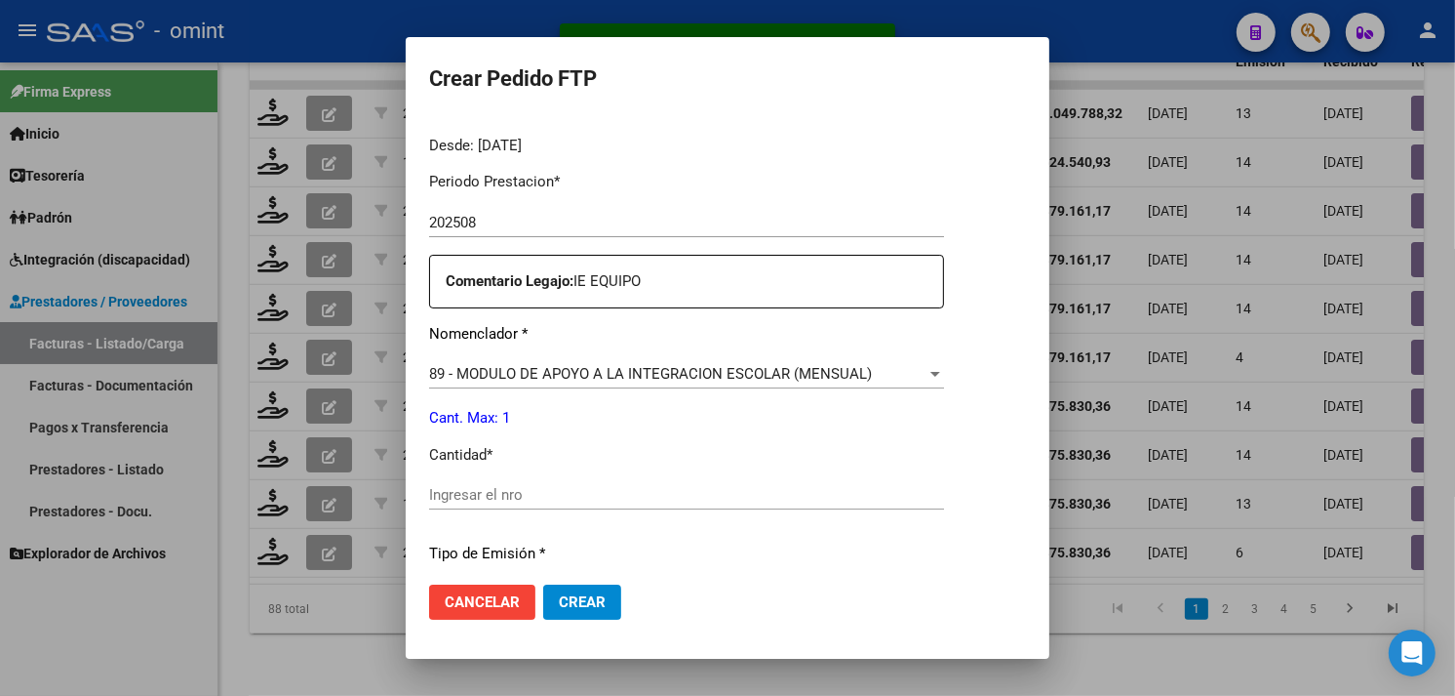
scroll to position [650, 0]
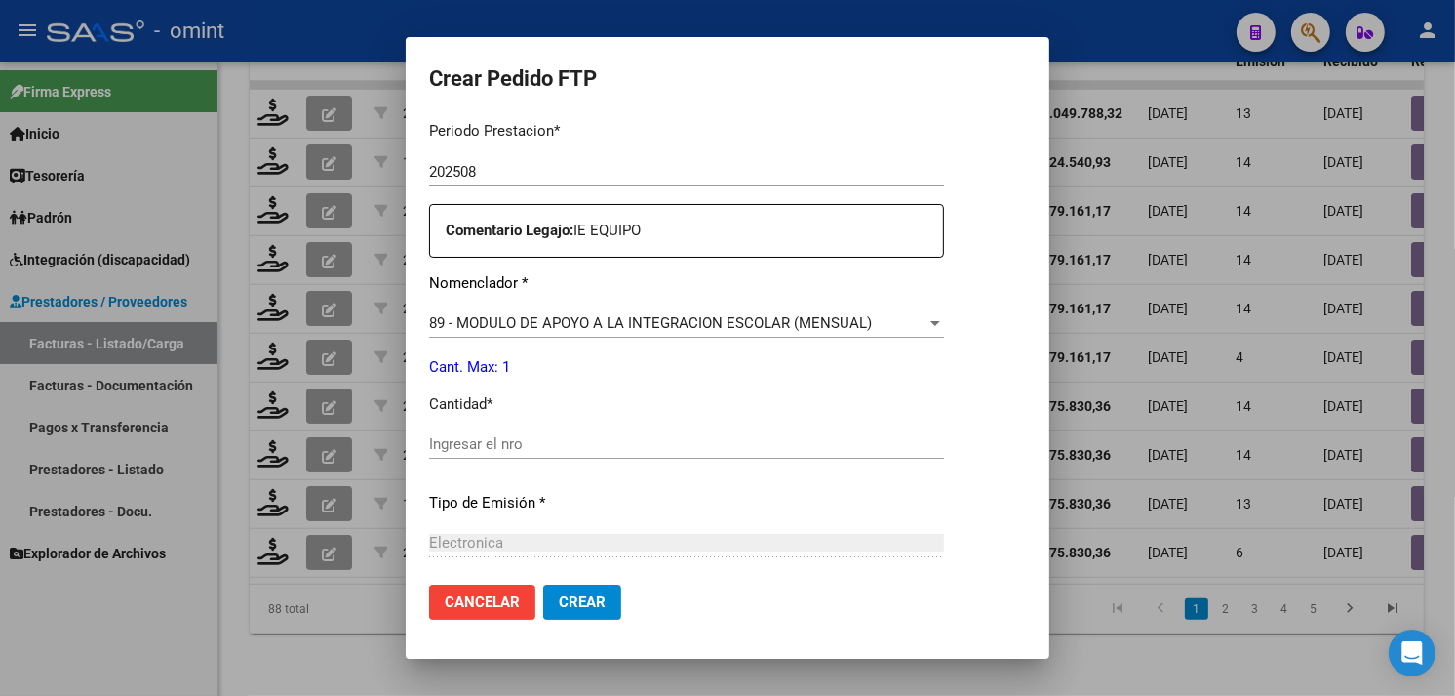
click at [537, 446] on input "Ingresar el nro" at bounding box center [686, 444] width 515 height 18
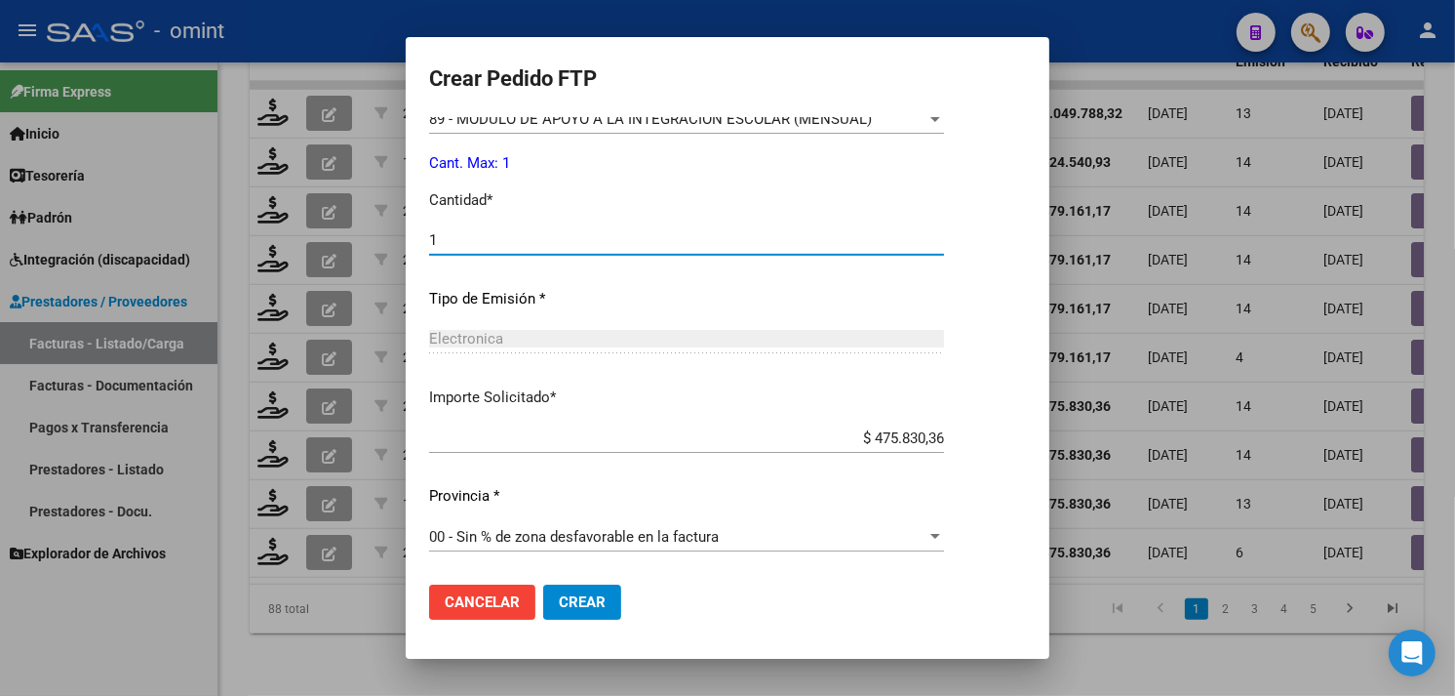
click at [582, 599] on span "Crear" at bounding box center [582, 602] width 47 height 18
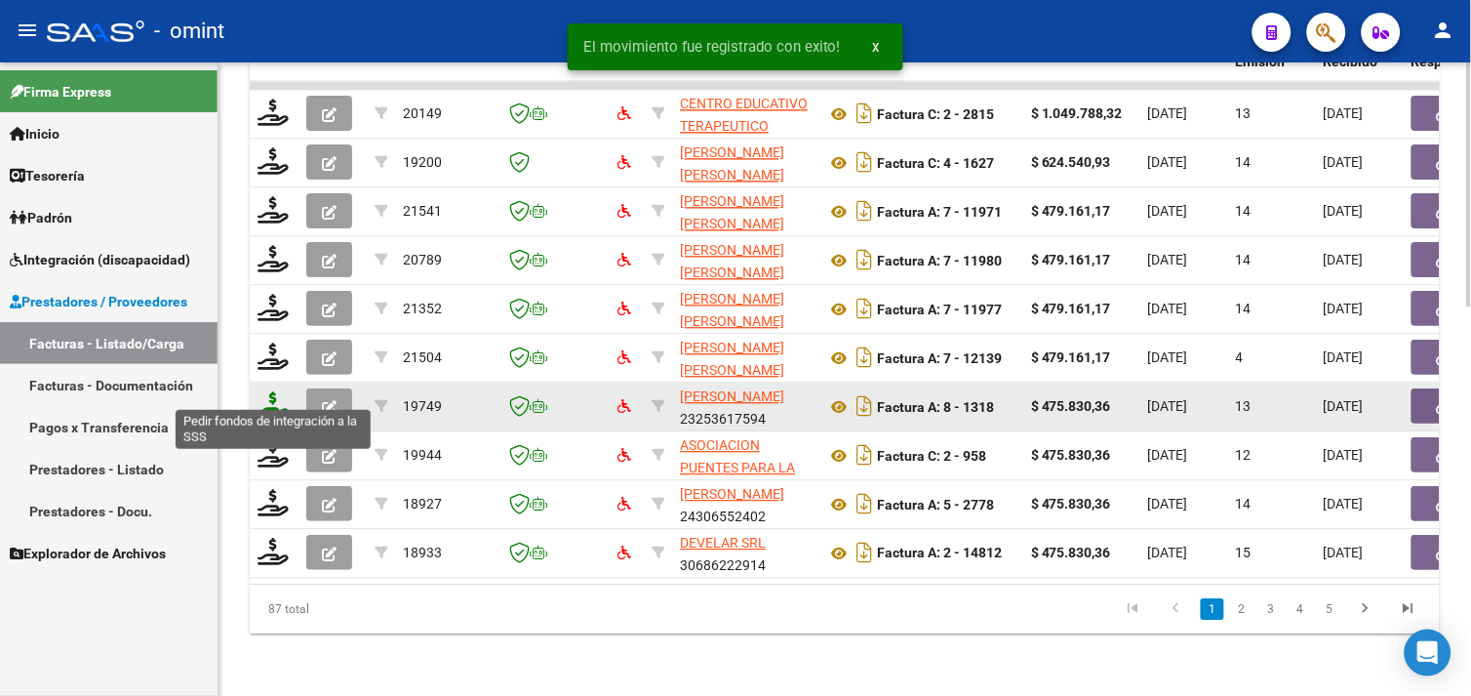
click at [283, 391] on icon at bounding box center [273, 404] width 31 height 27
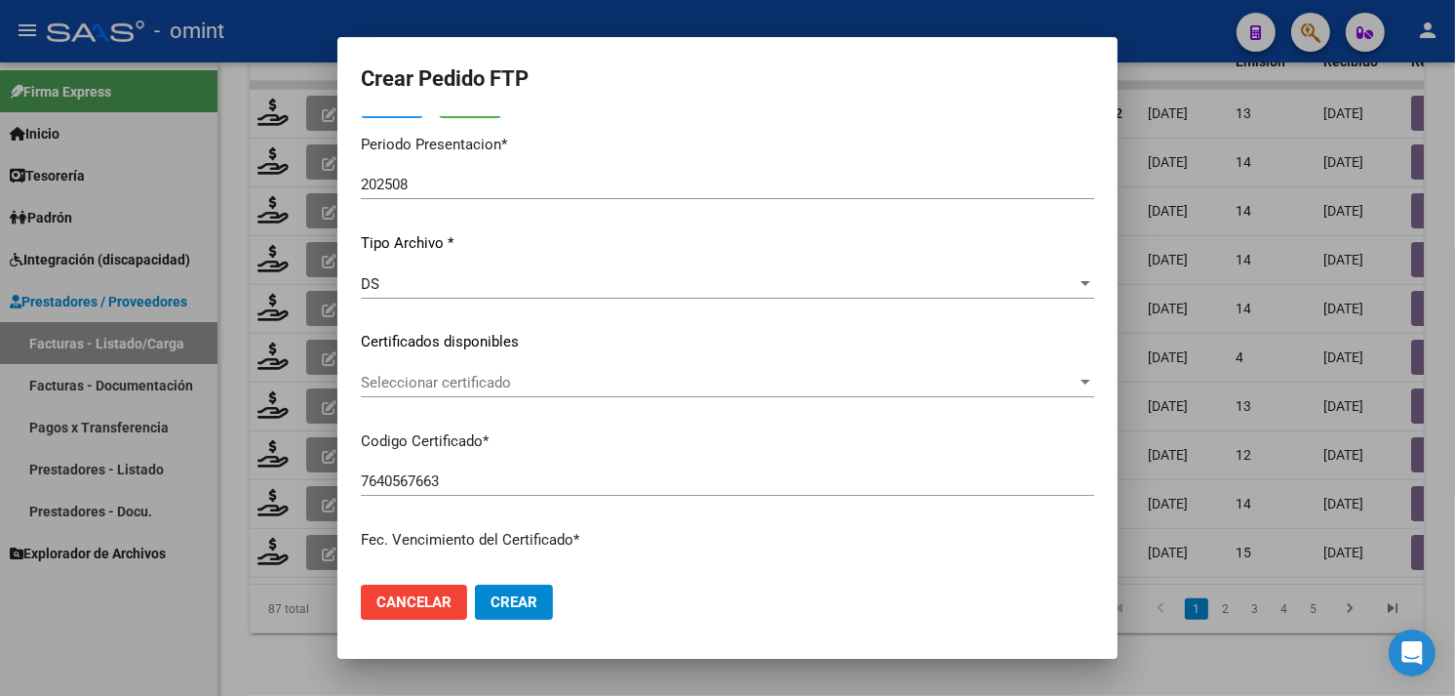
click at [514, 372] on div "Seleccionar certificado Seleccionar certificado" at bounding box center [728, 382] width 734 height 29
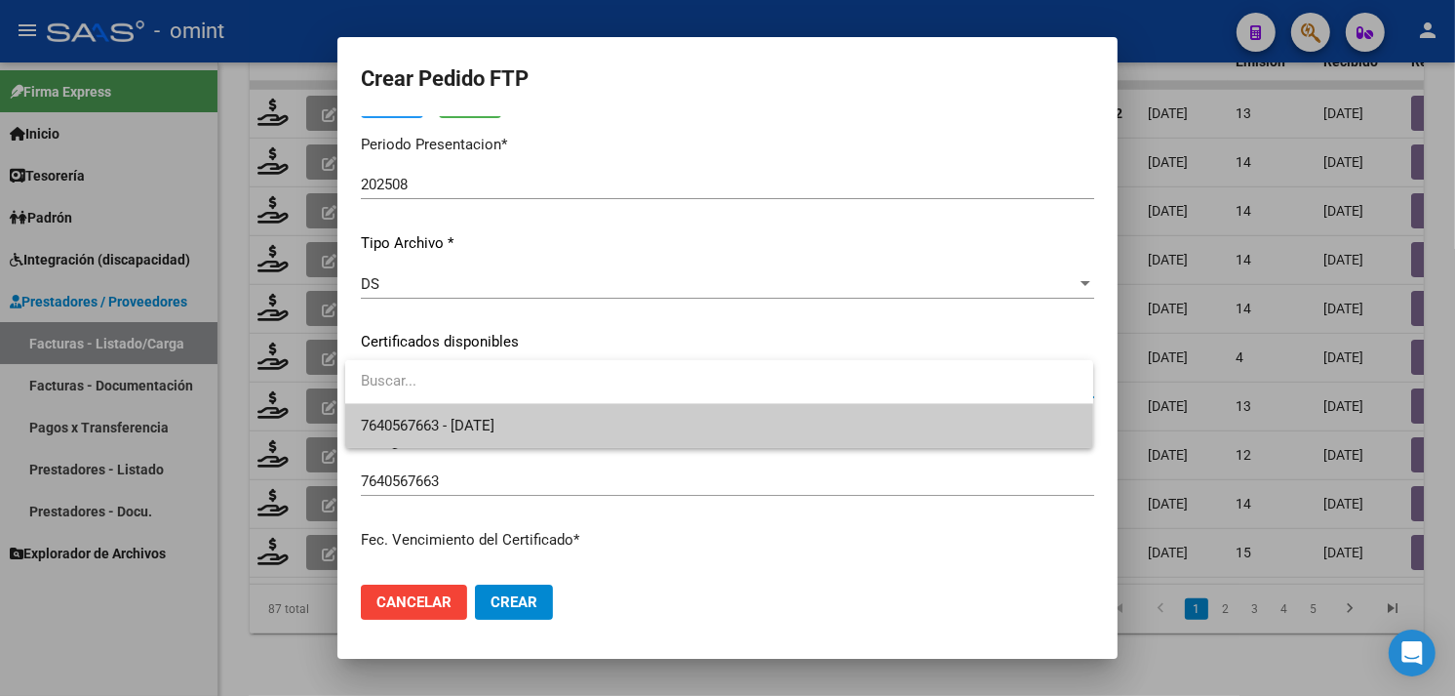
click at [502, 410] on span "7640567663 - [DATE]" at bounding box center [719, 426] width 717 height 44
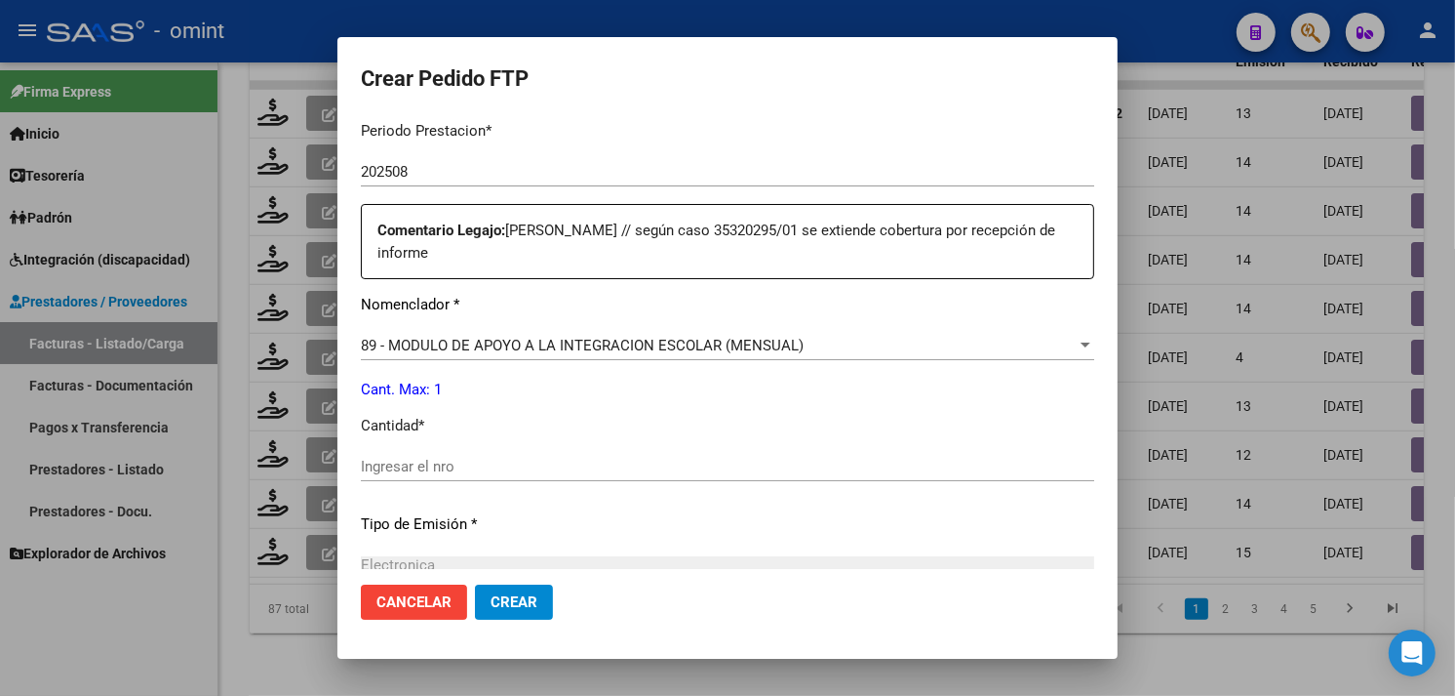
click at [482, 457] on input "Ingresar el nro" at bounding box center [728, 466] width 734 height 18
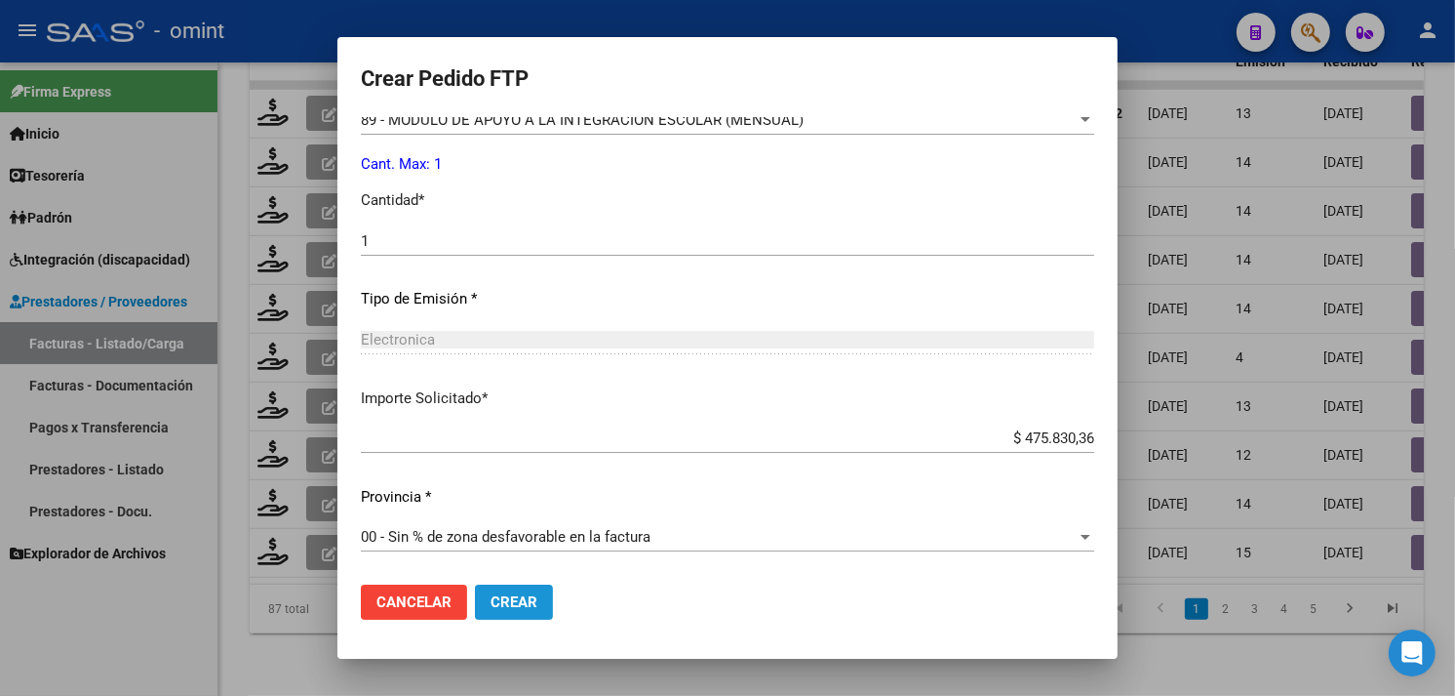
click at [532, 601] on span "Crear" at bounding box center [514, 602] width 47 height 18
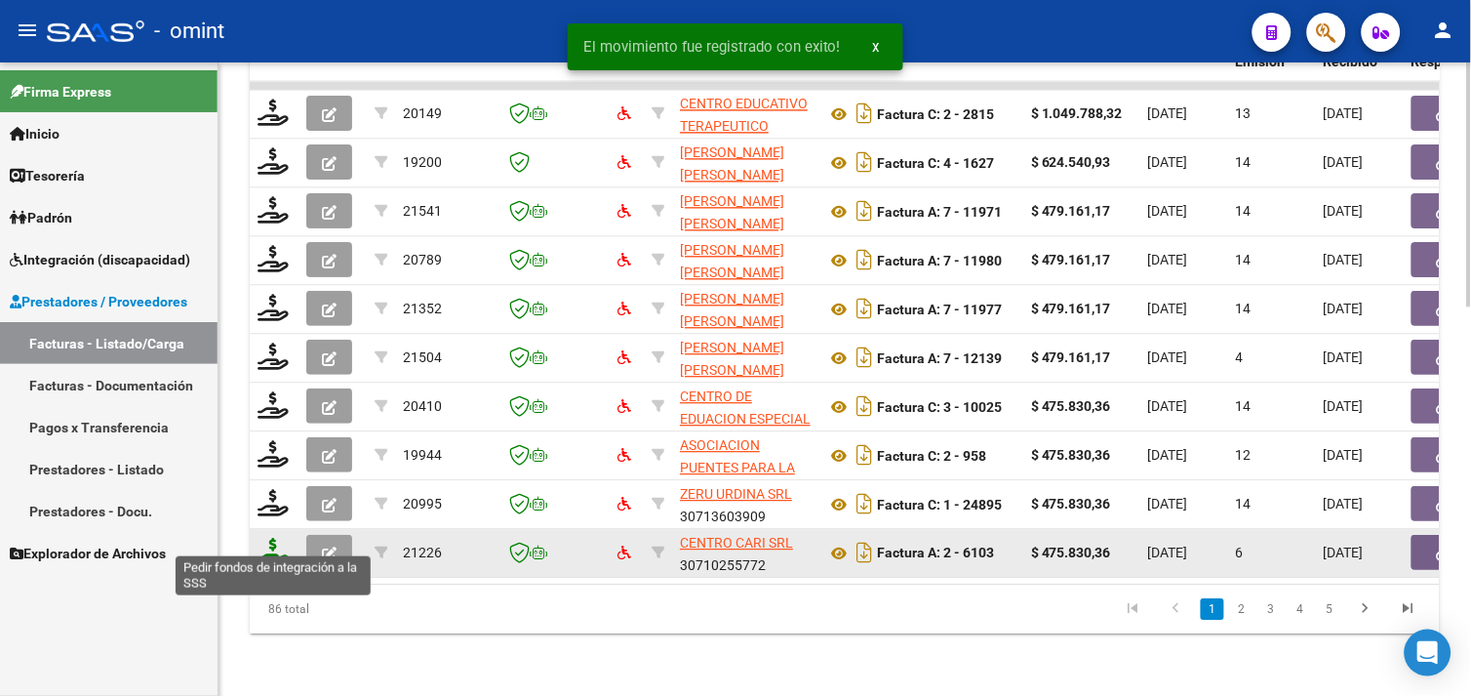
click at [284, 537] on icon at bounding box center [273, 550] width 31 height 27
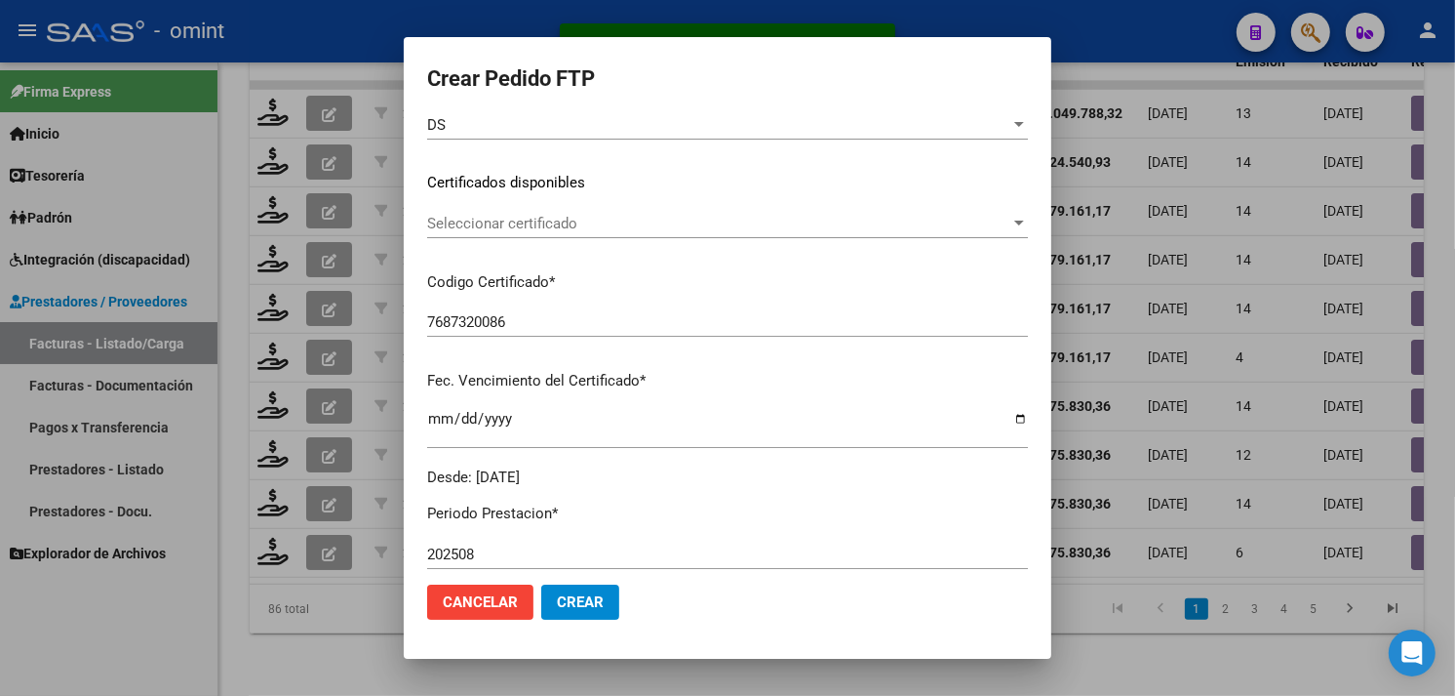
click at [569, 230] on span "Seleccionar certificado" at bounding box center [718, 224] width 583 height 18
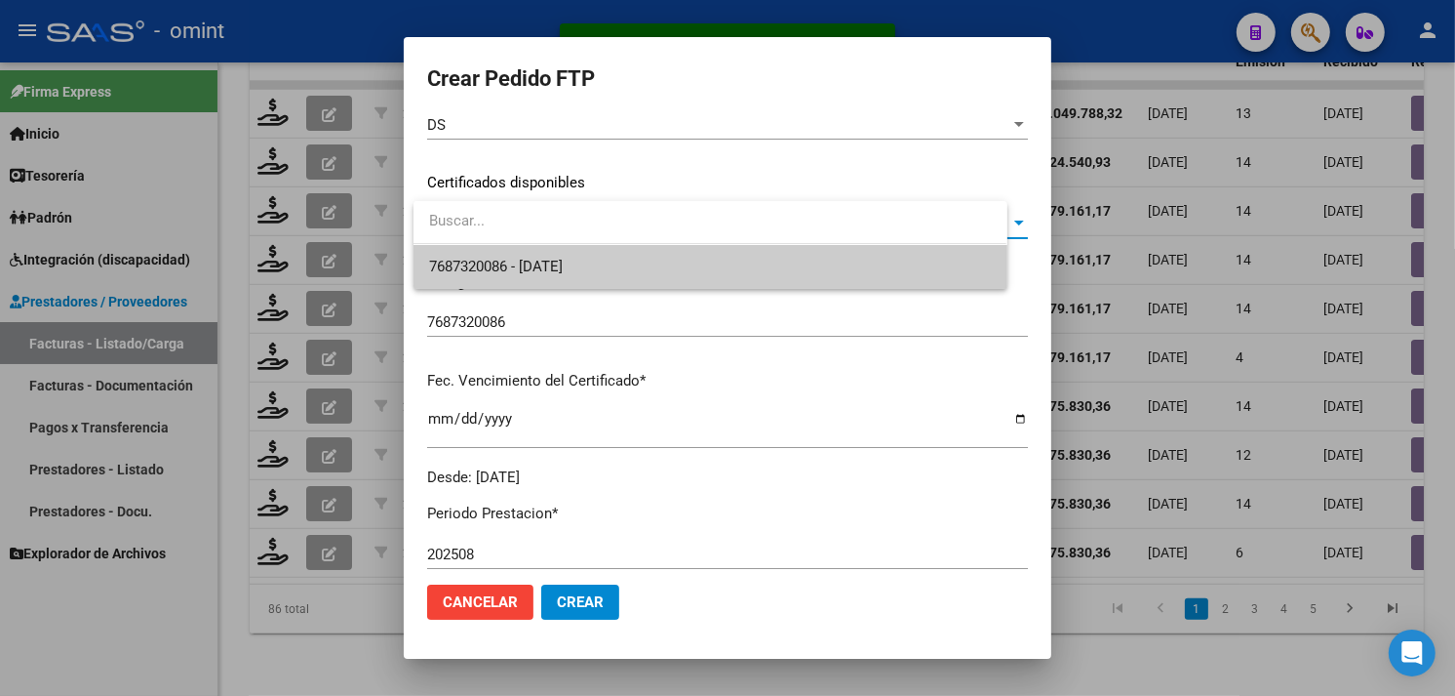
click at [560, 259] on span "7687320086 - [DATE]" at bounding box center [496, 267] width 134 height 18
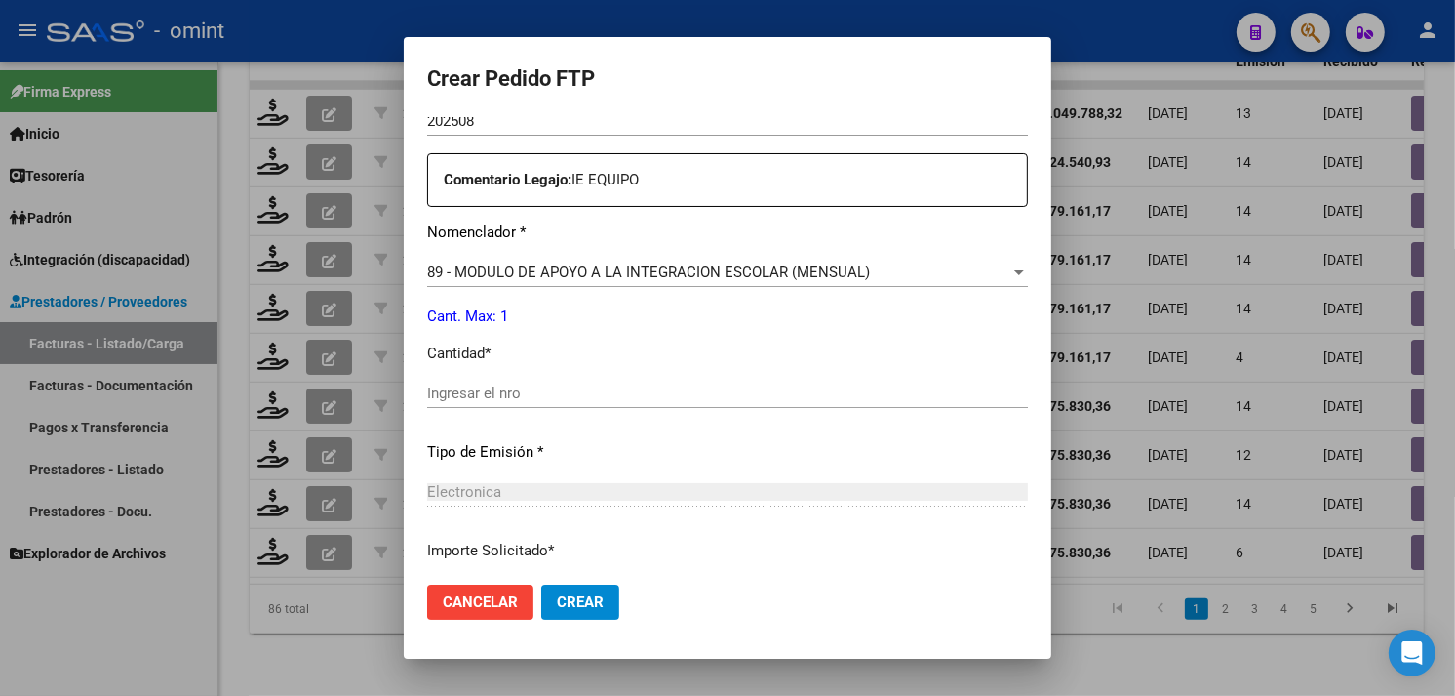
click at [558, 384] on input "Ingresar el nro" at bounding box center [727, 393] width 601 height 18
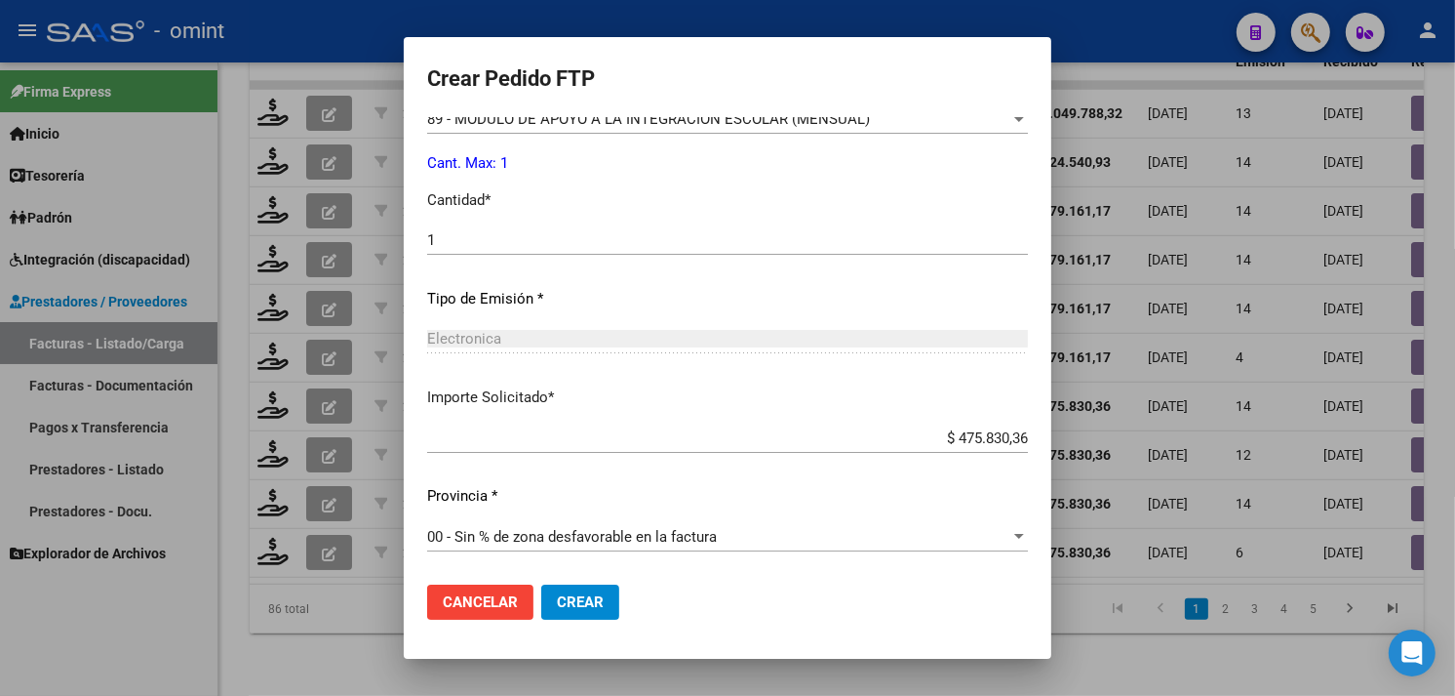
click at [595, 601] on span "Crear" at bounding box center [580, 602] width 47 height 18
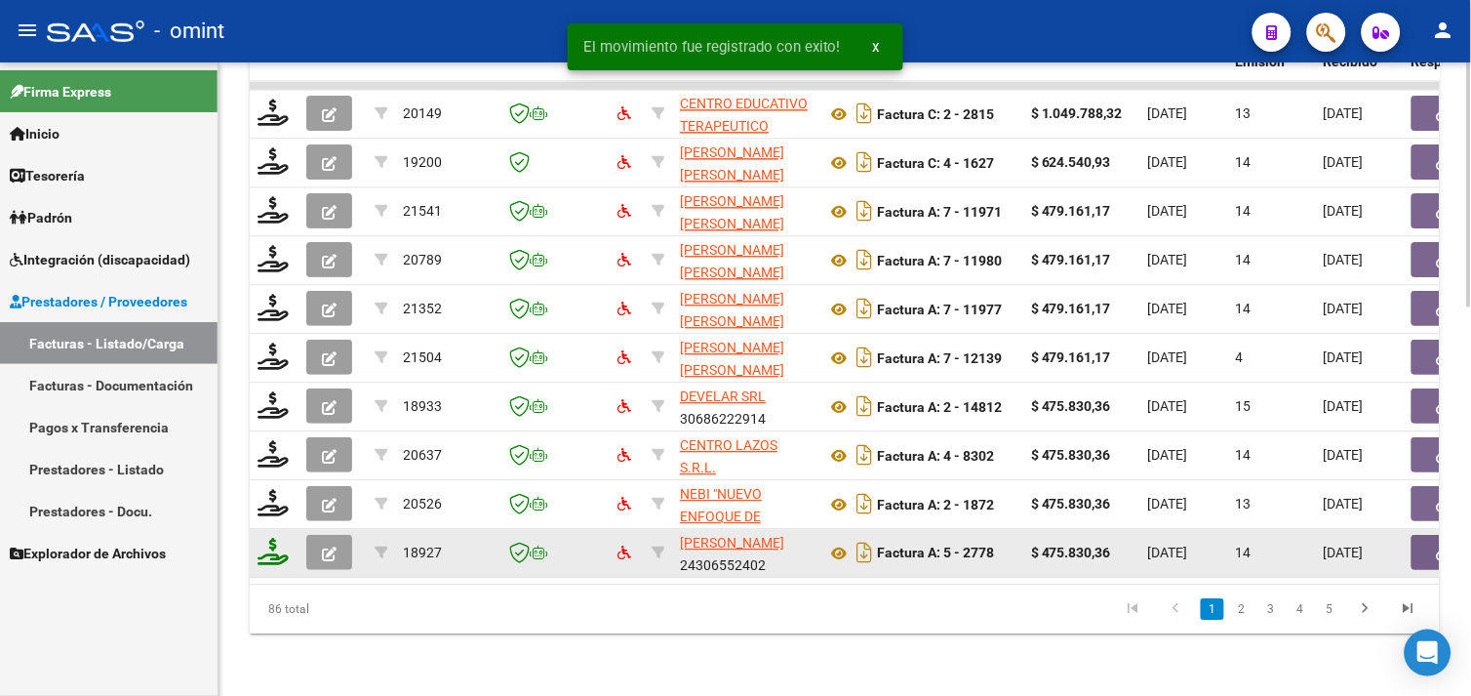
click at [286, 540] on icon at bounding box center [273, 550] width 31 height 27
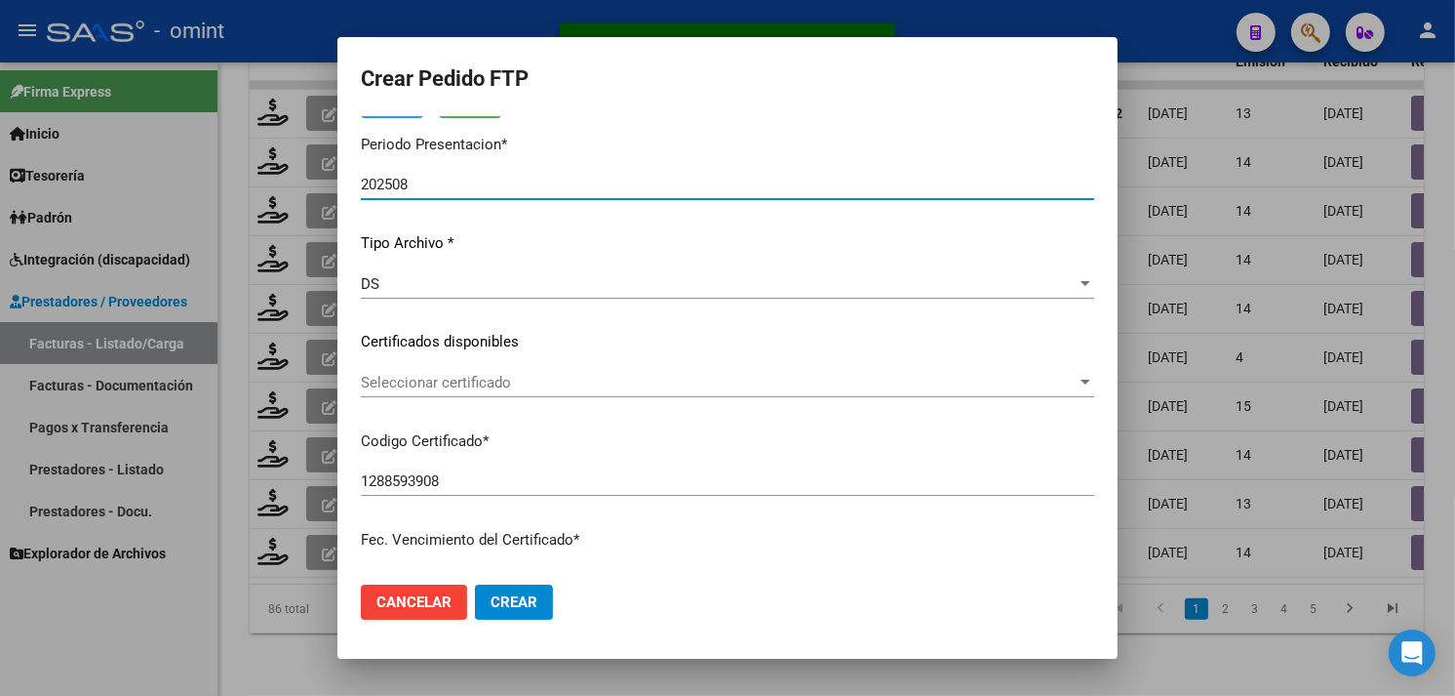
click at [519, 377] on span "Seleccionar certificado" at bounding box center [719, 383] width 716 height 18
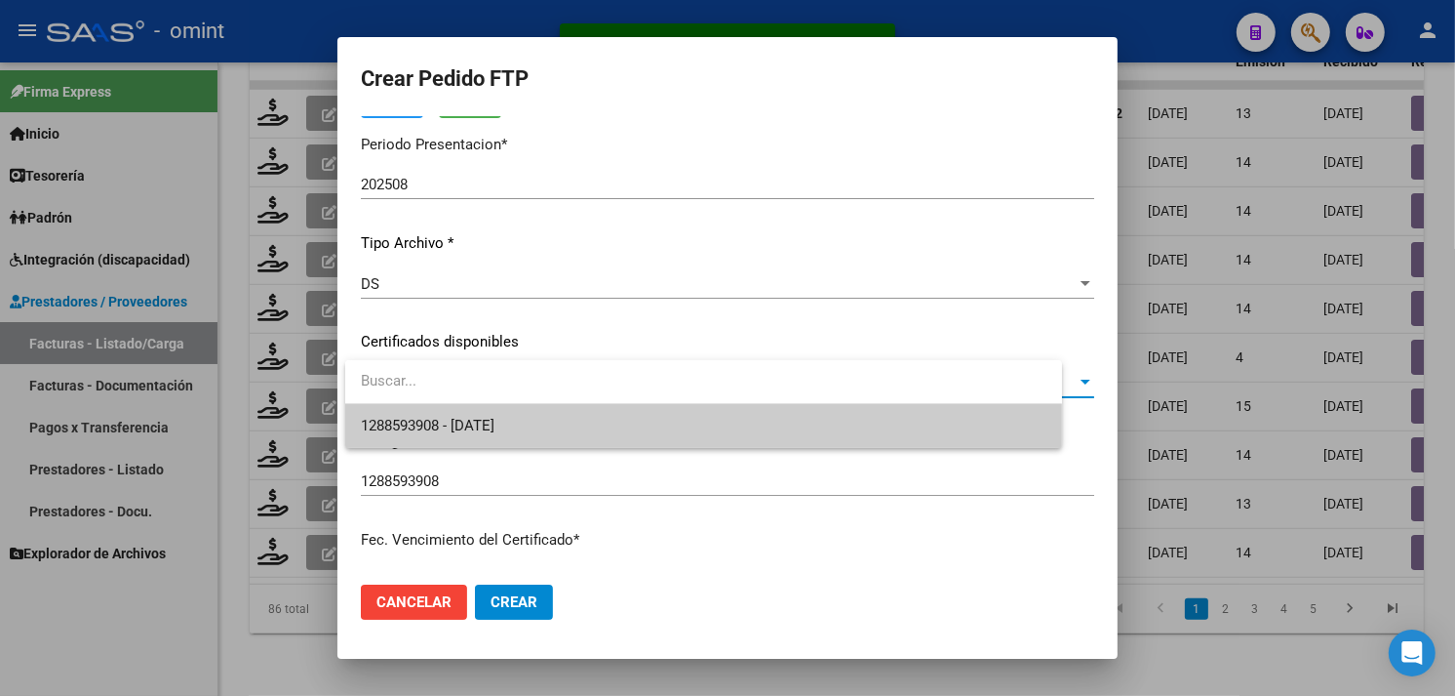
click at [511, 402] on input "dropdown search" at bounding box center [703, 381] width 717 height 44
click at [512, 410] on span "1288593908 - [DATE]" at bounding box center [719, 426] width 717 height 44
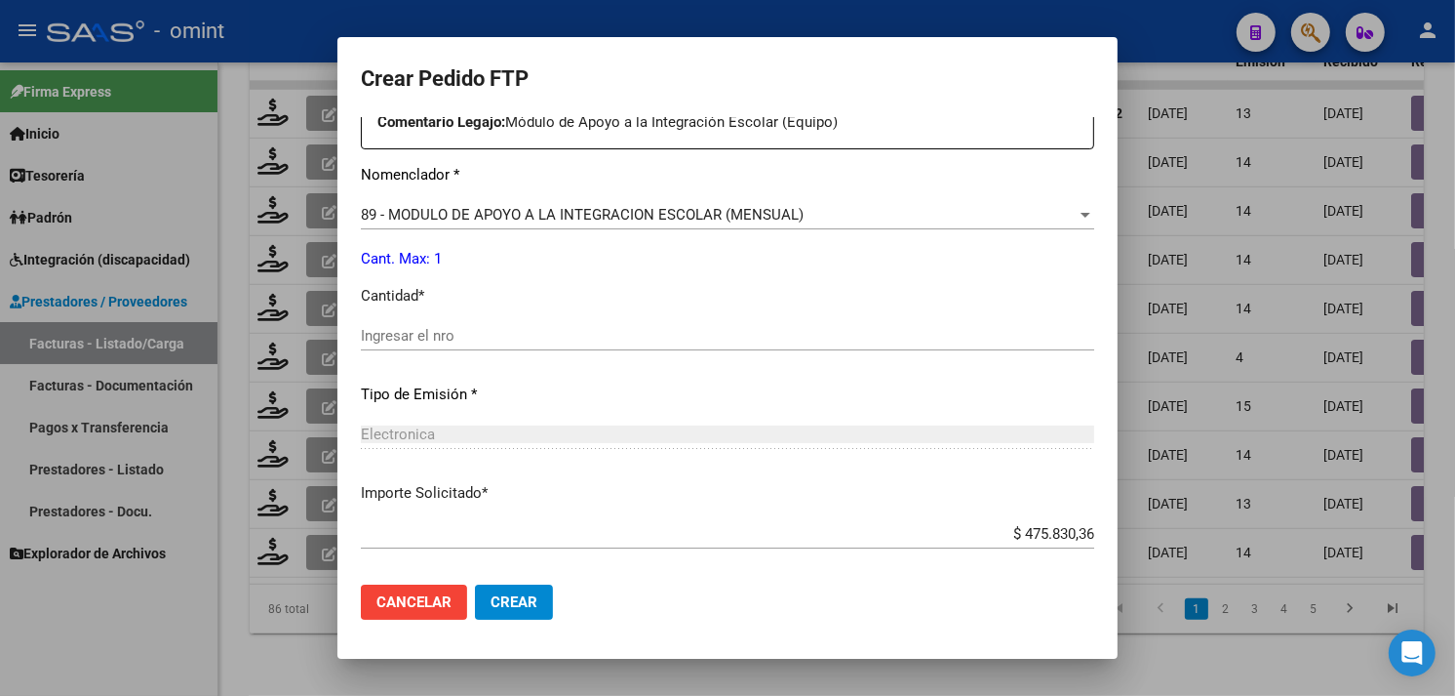
click at [421, 346] on div "Ingresar el nro" at bounding box center [728, 335] width 734 height 29
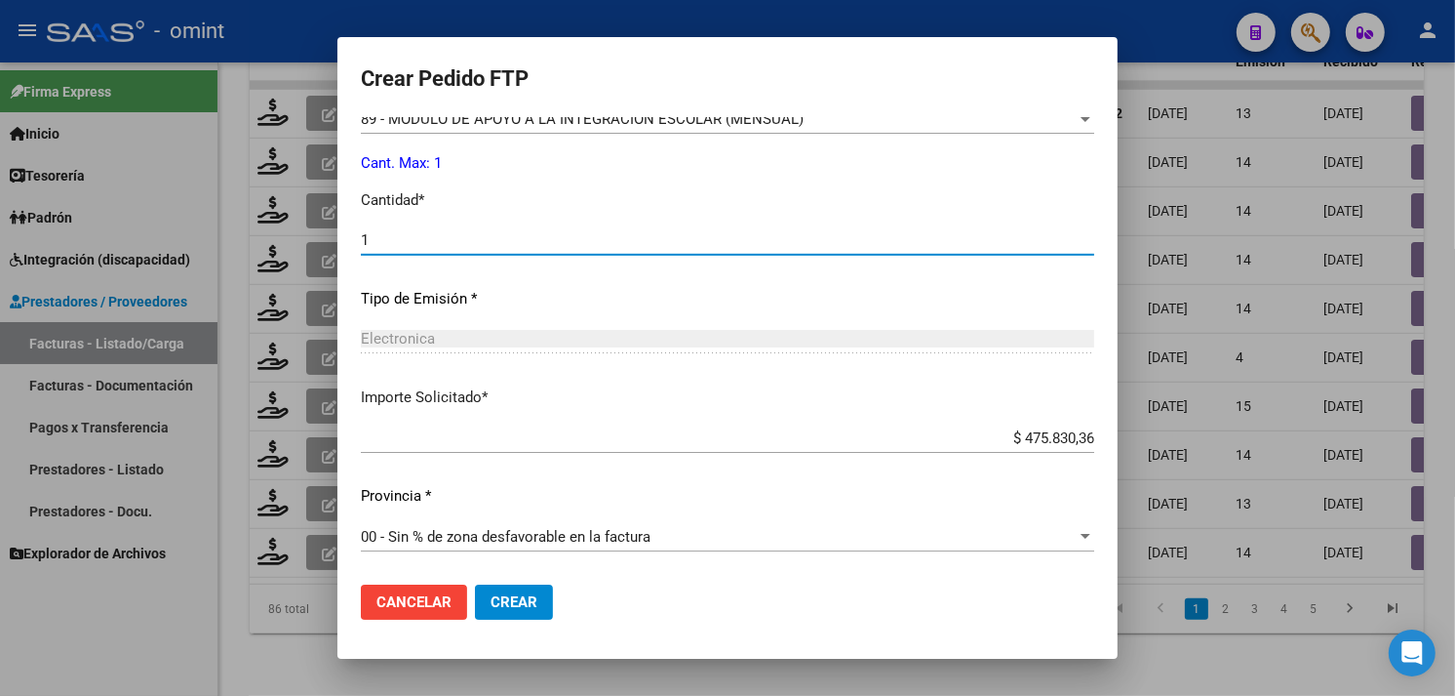
click at [527, 593] on span "Crear" at bounding box center [514, 602] width 47 height 18
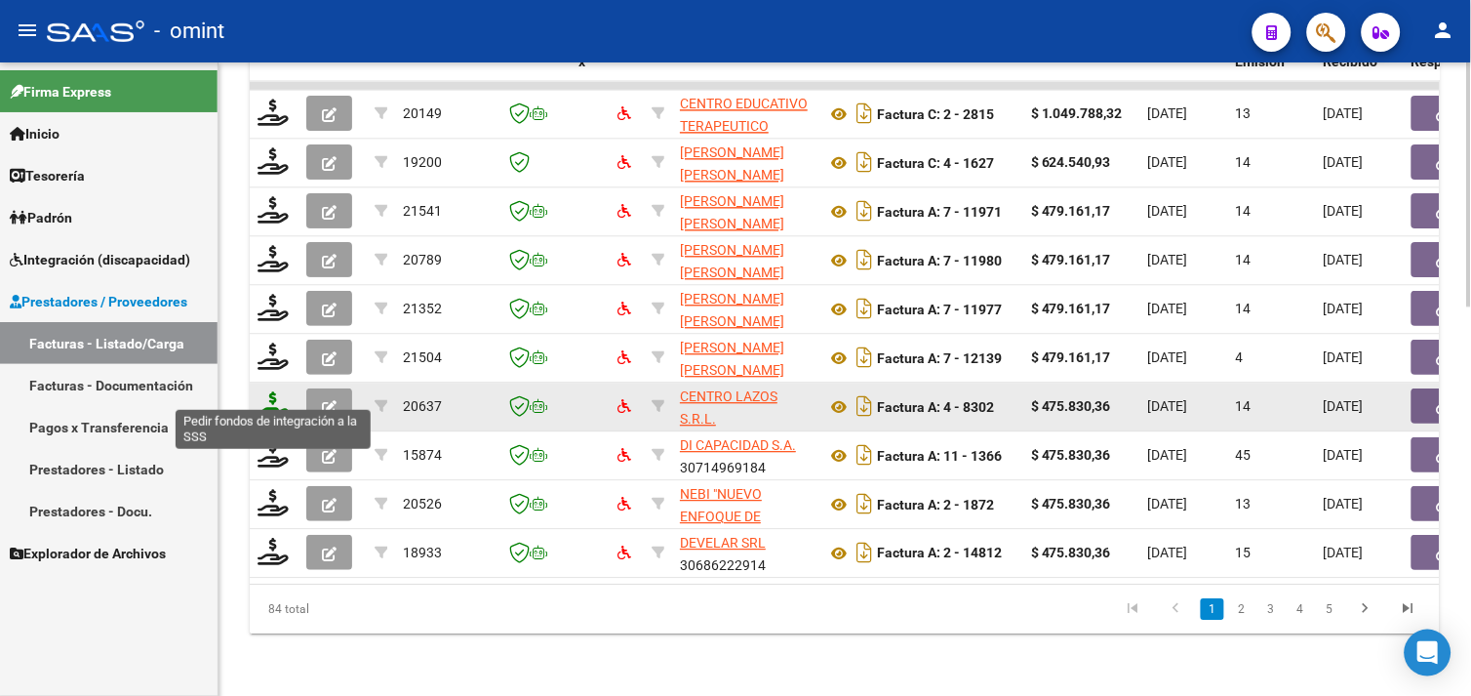
click at [264, 391] on icon at bounding box center [273, 404] width 31 height 27
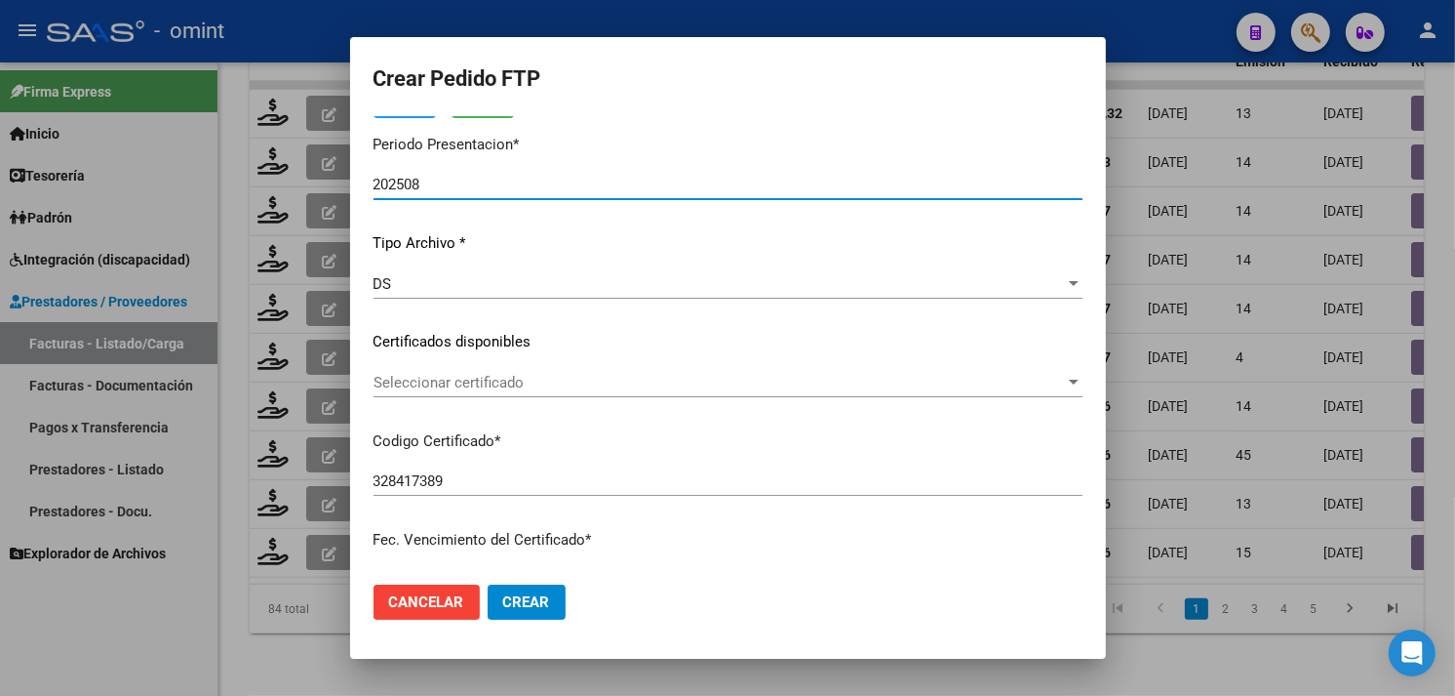
click at [542, 376] on span "Seleccionar certificado" at bounding box center [720, 383] width 692 height 18
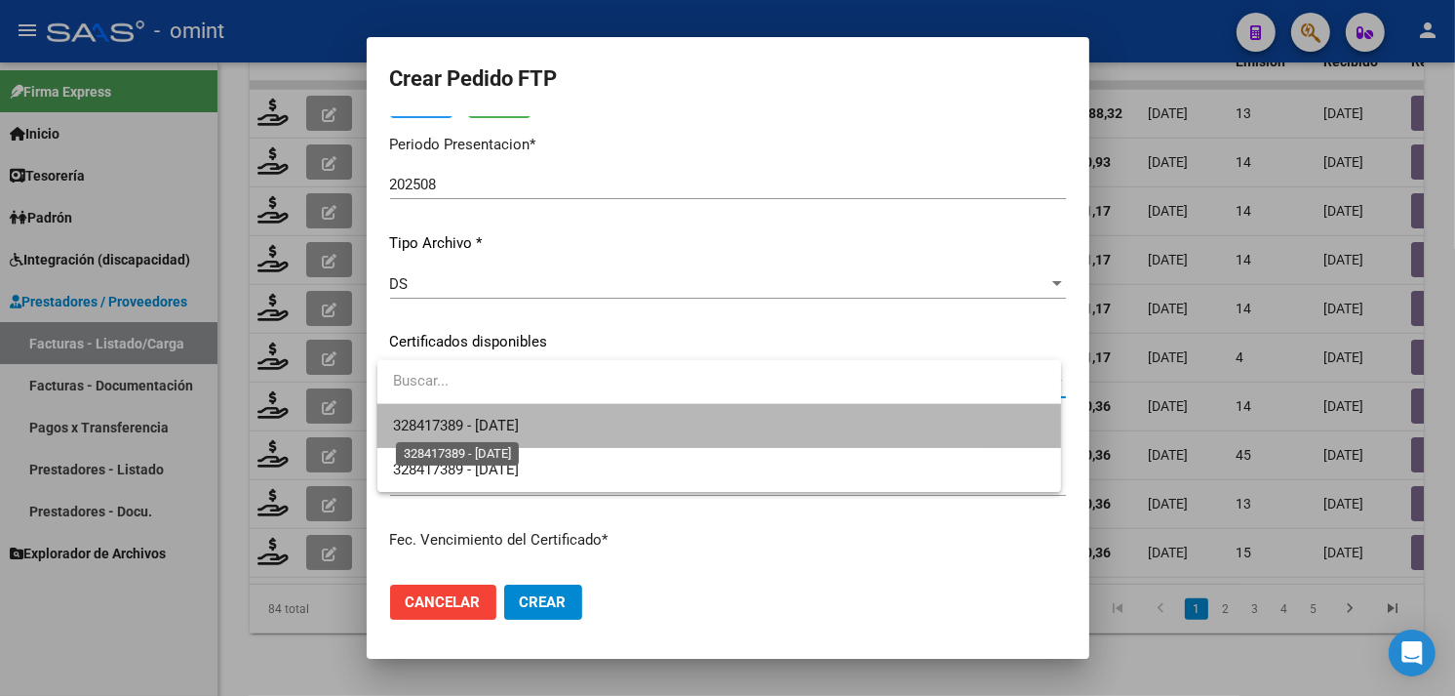
click at [519, 424] on span "328417389 - [DATE]" at bounding box center [456, 426] width 126 height 18
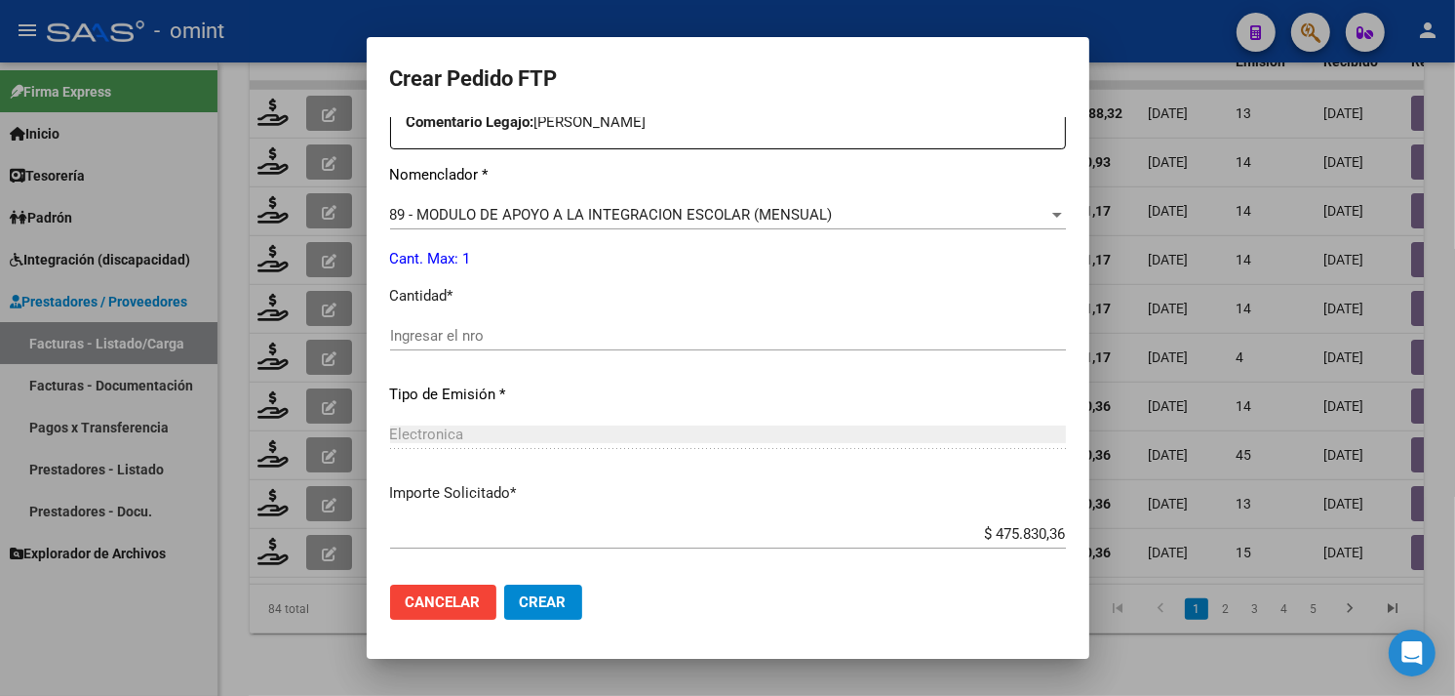
click at [491, 337] on input "Ingresar el nro" at bounding box center [728, 336] width 676 height 18
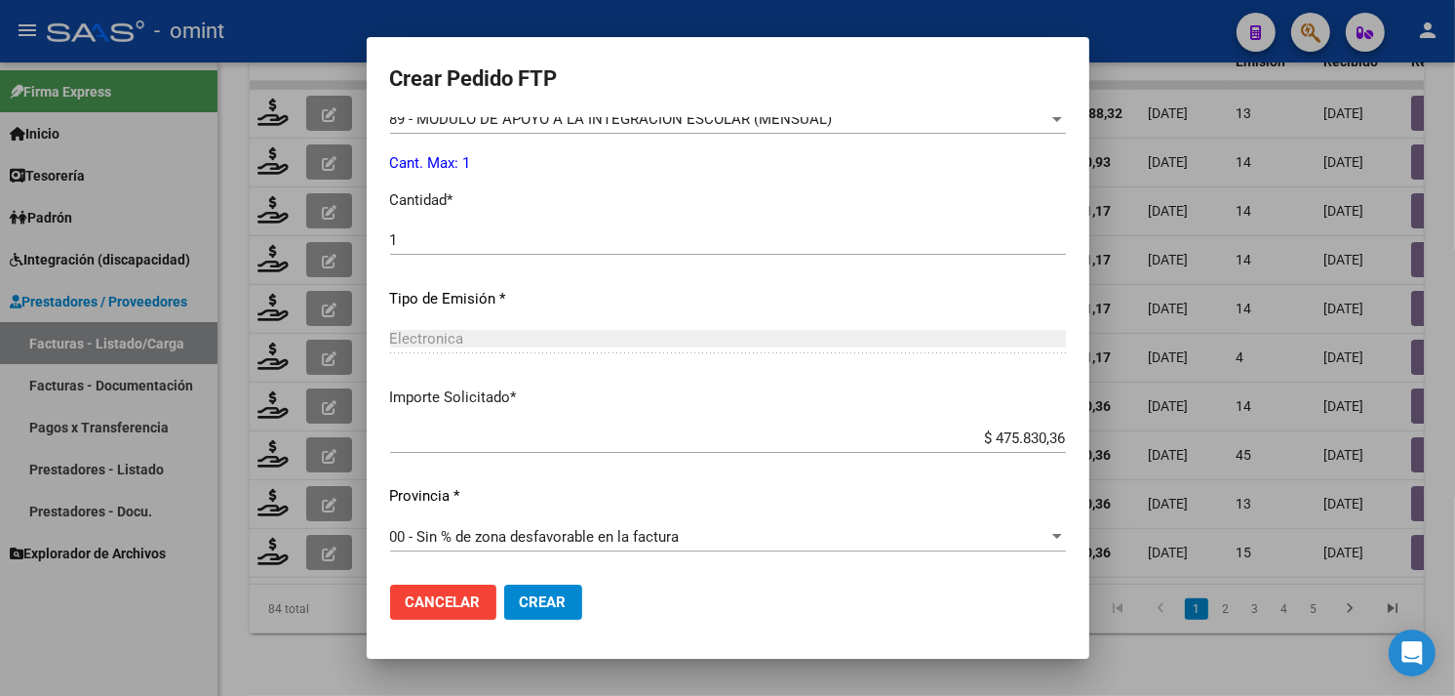
click at [537, 582] on mat-dialog-actions "Cancelar Crear" at bounding box center [728, 602] width 676 height 66
click at [542, 617] on button "Crear" at bounding box center [543, 601] width 78 height 35
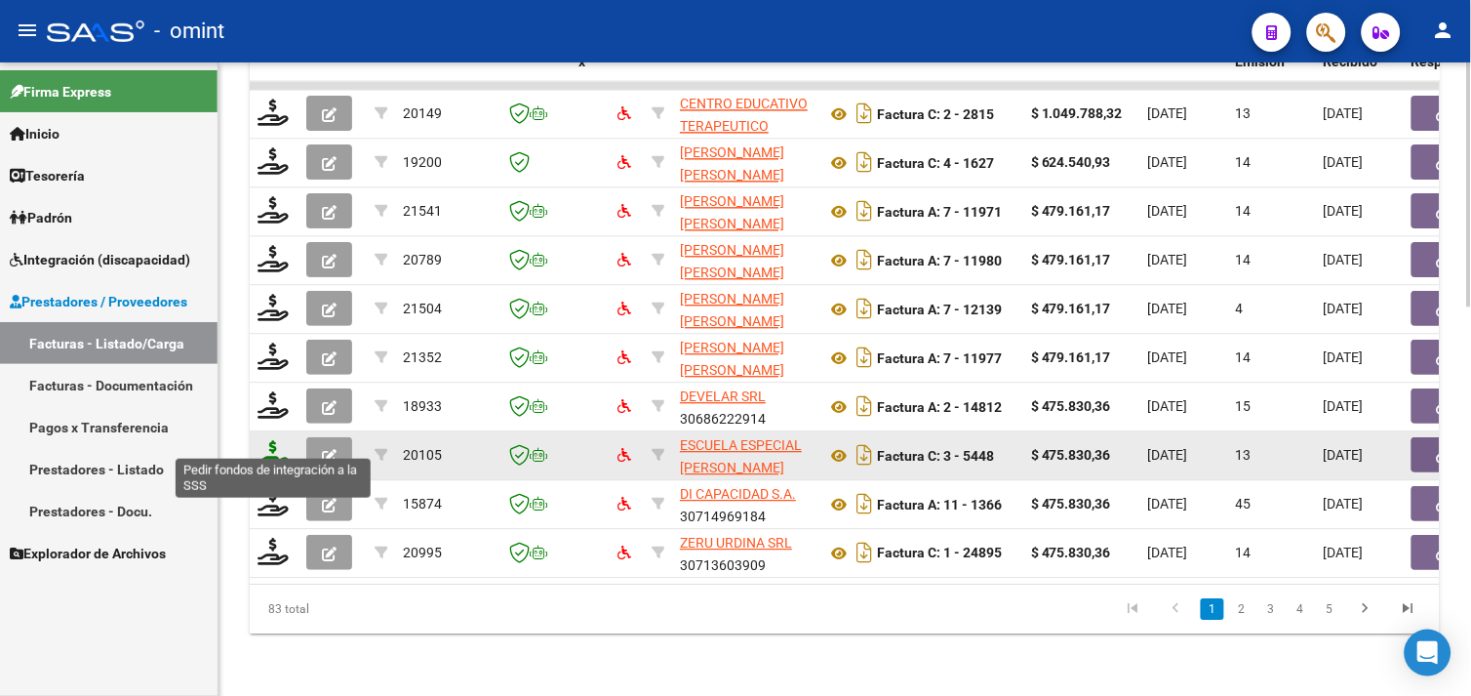
click at [267, 445] on icon at bounding box center [273, 453] width 31 height 27
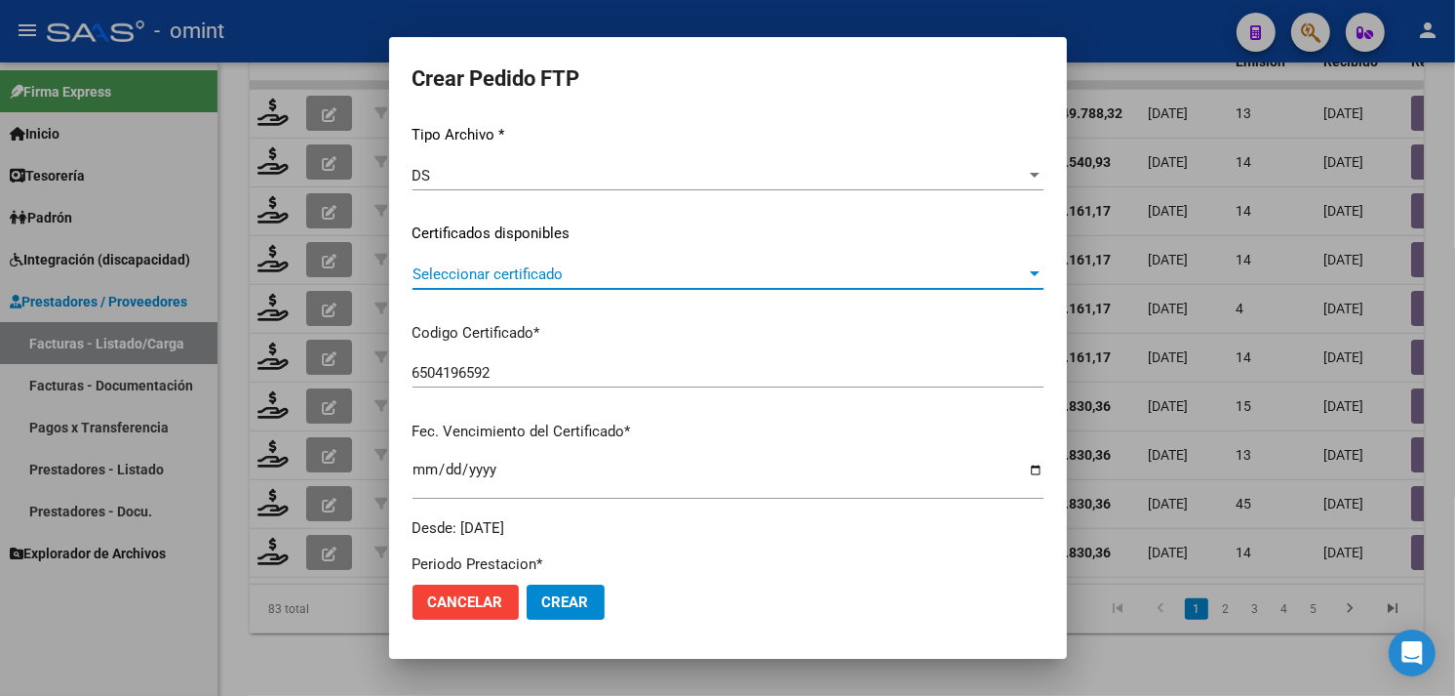
click at [567, 268] on span "Seleccionar certificado" at bounding box center [720, 274] width 614 height 18
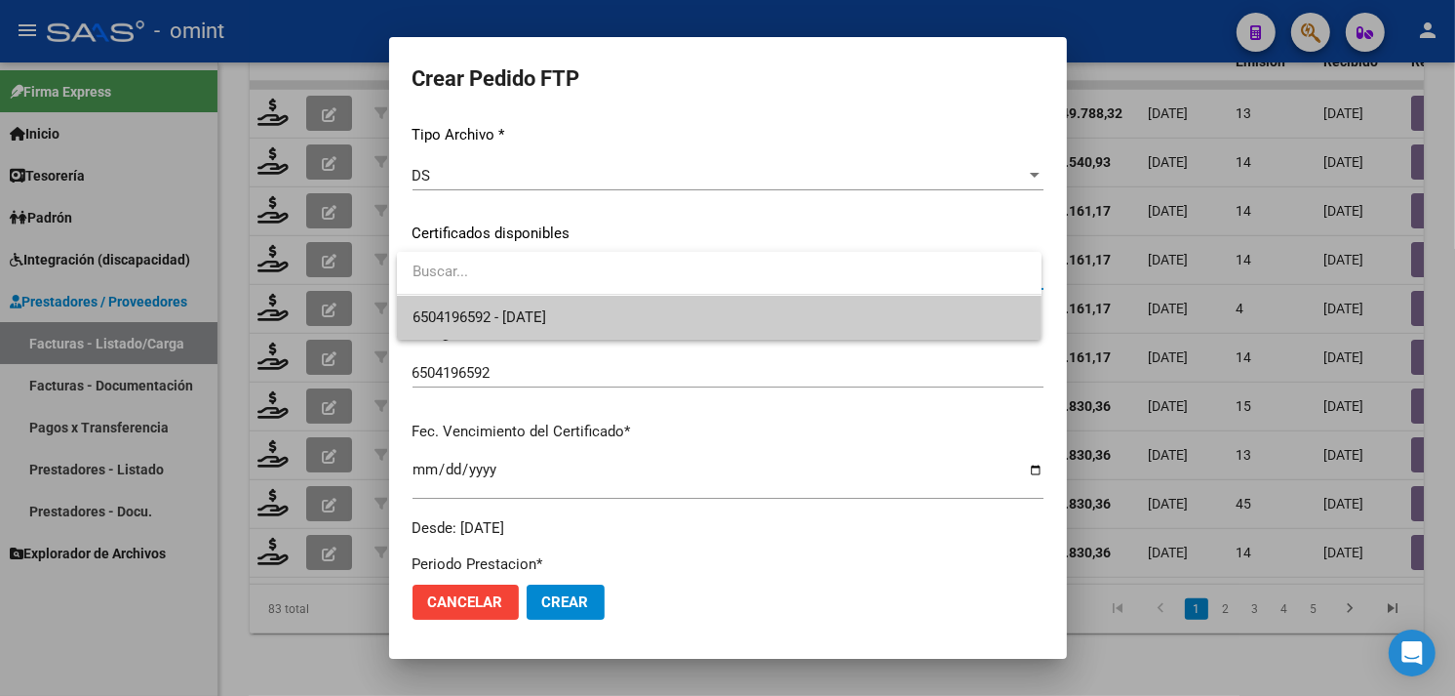
click at [560, 299] on span "6504196592 - [DATE]" at bounding box center [720, 318] width 614 height 44
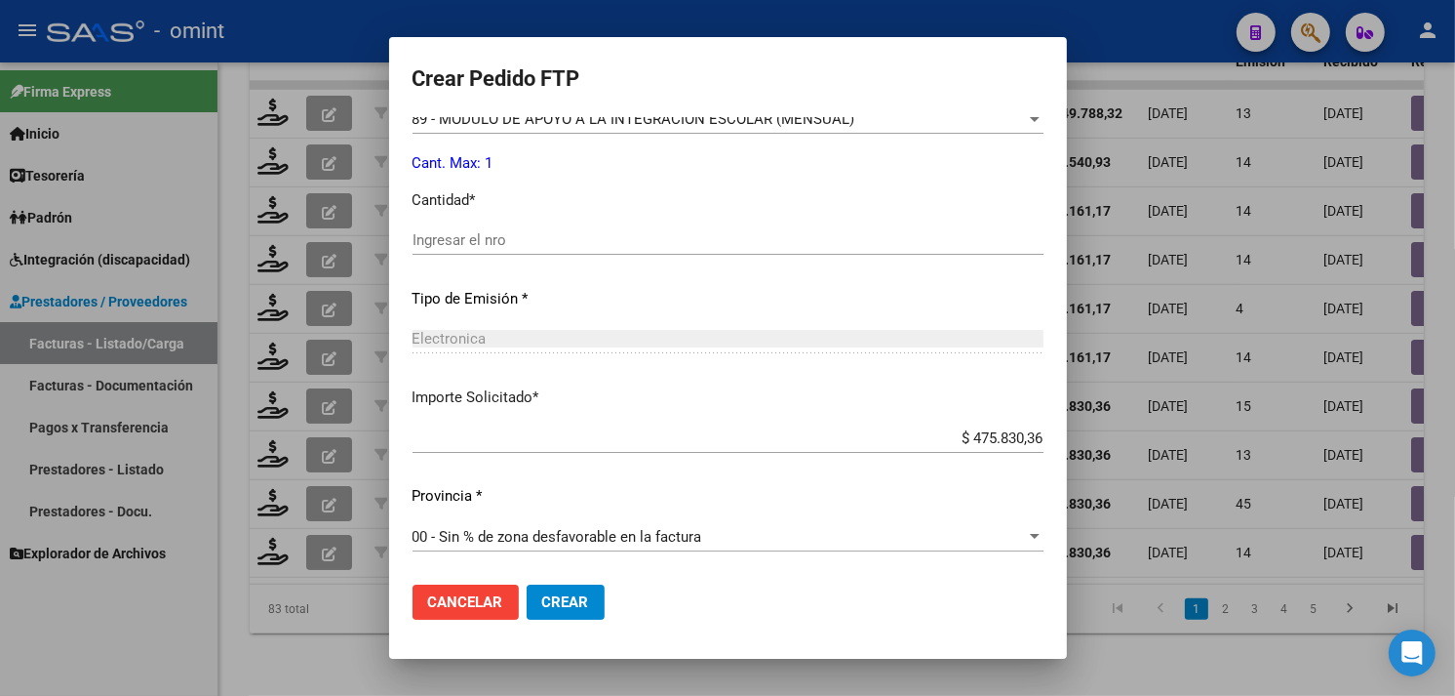
click at [496, 254] on div "Ingresar el nro" at bounding box center [728, 239] width 631 height 29
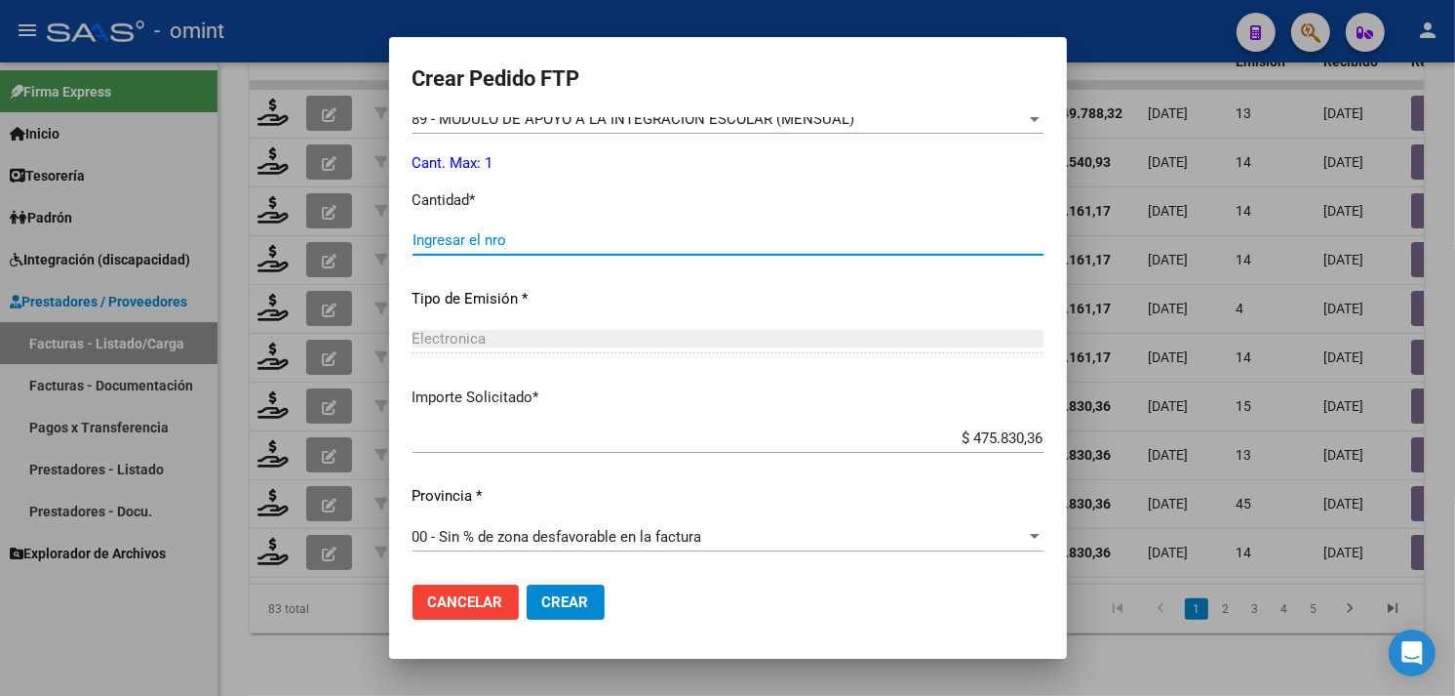
click at [496, 240] on input "Ingresar el nro" at bounding box center [728, 240] width 631 height 18
click at [564, 603] on span "Crear" at bounding box center [565, 602] width 47 height 18
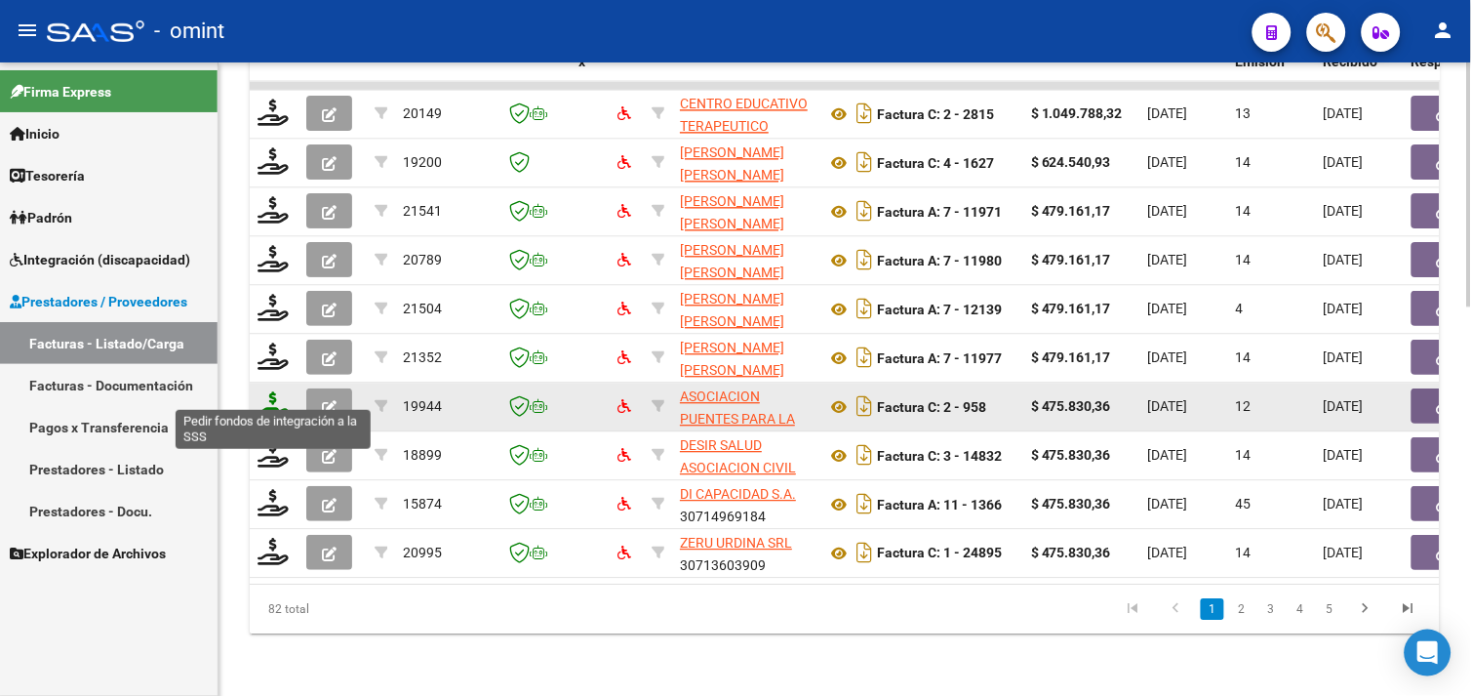
click at [265, 391] on icon at bounding box center [273, 404] width 31 height 27
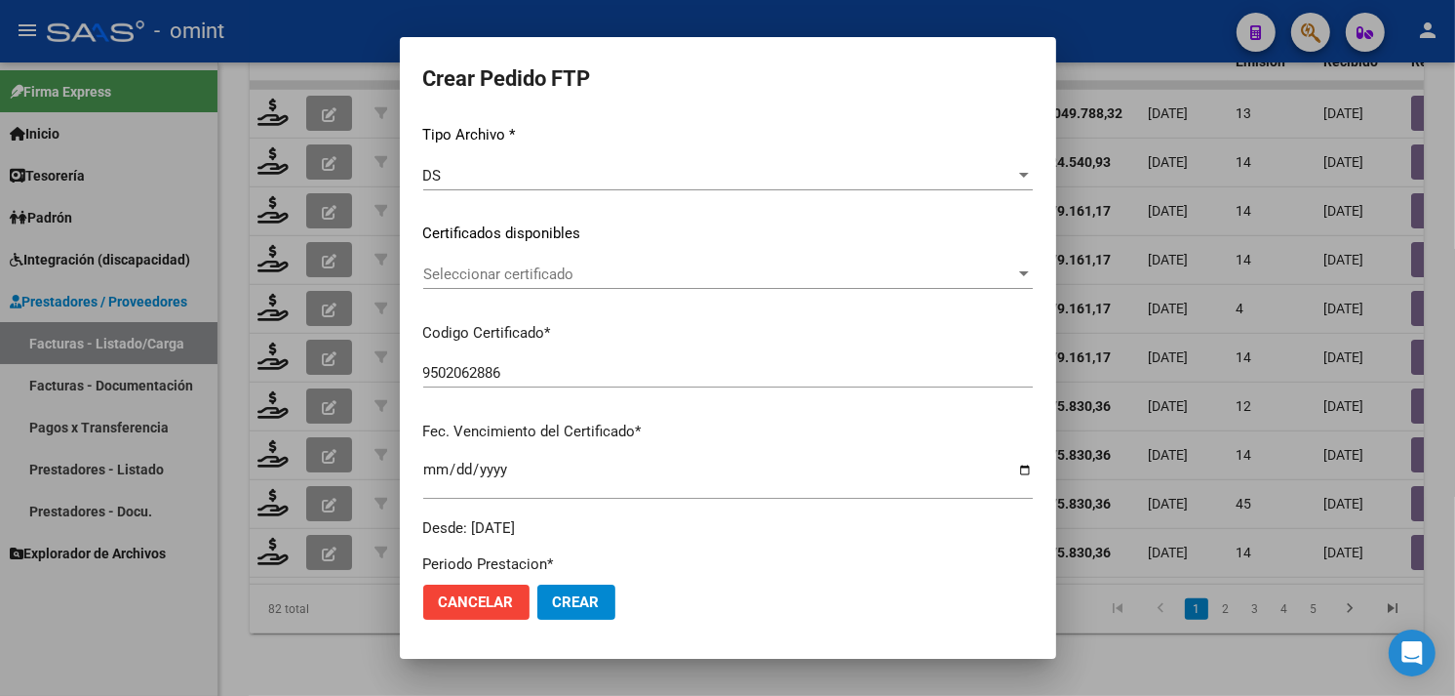
click at [537, 278] on span "Seleccionar certificado" at bounding box center [719, 274] width 592 height 18
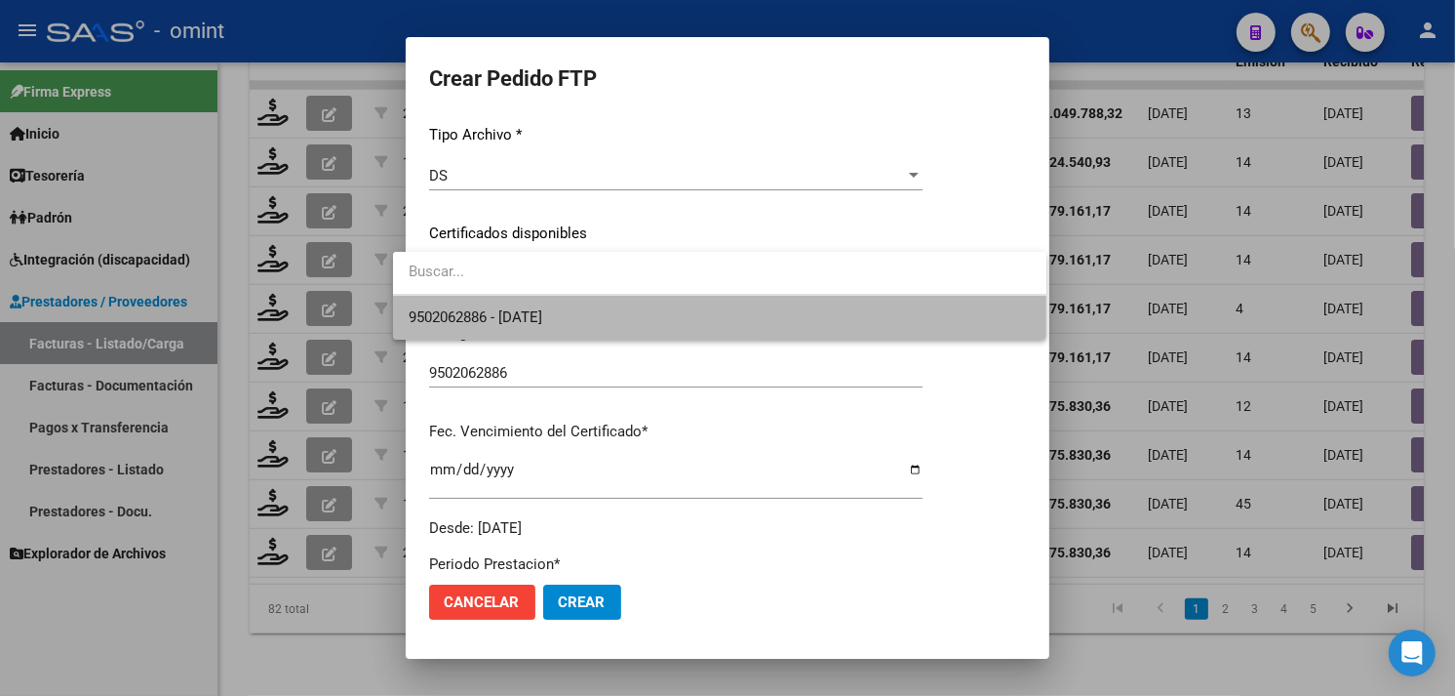
click at [531, 305] on span "9502062886 - [DATE]" at bounding box center [720, 318] width 622 height 44
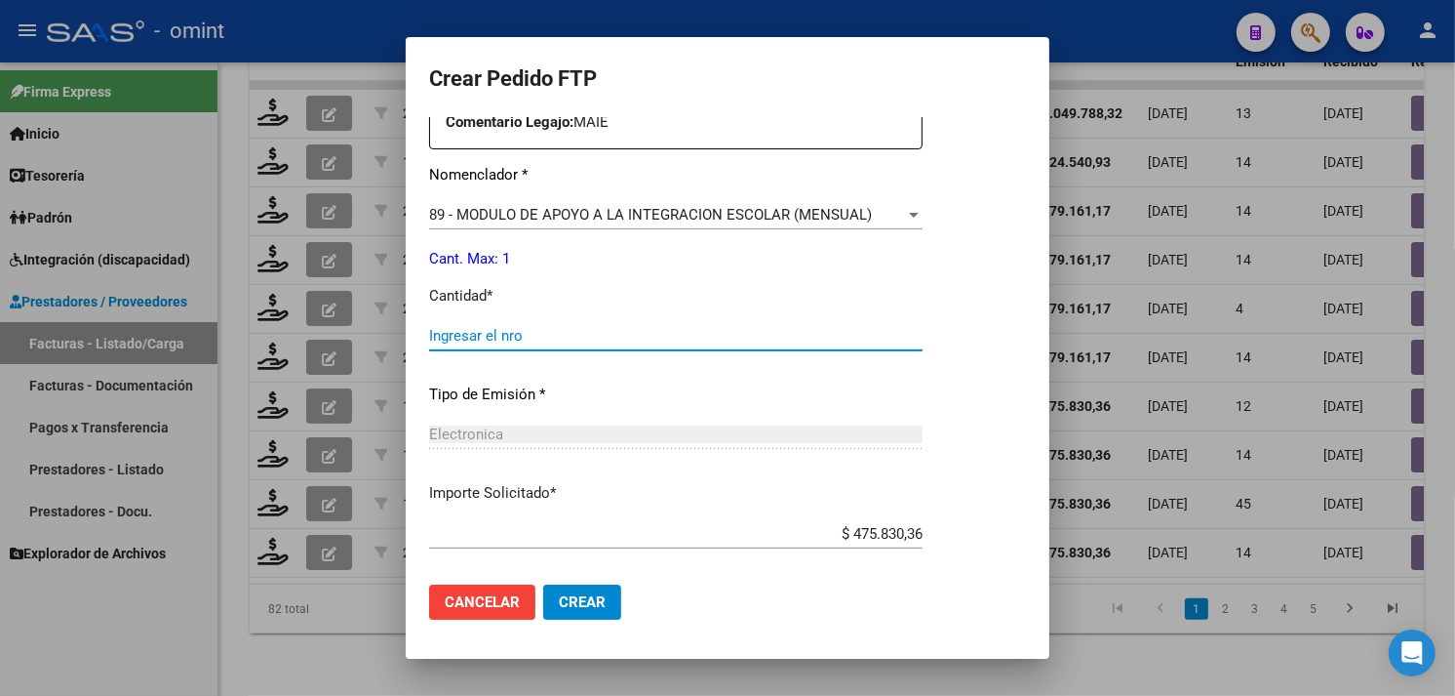
click at [552, 333] on input "Ingresar el nro" at bounding box center [676, 336] width 494 height 18
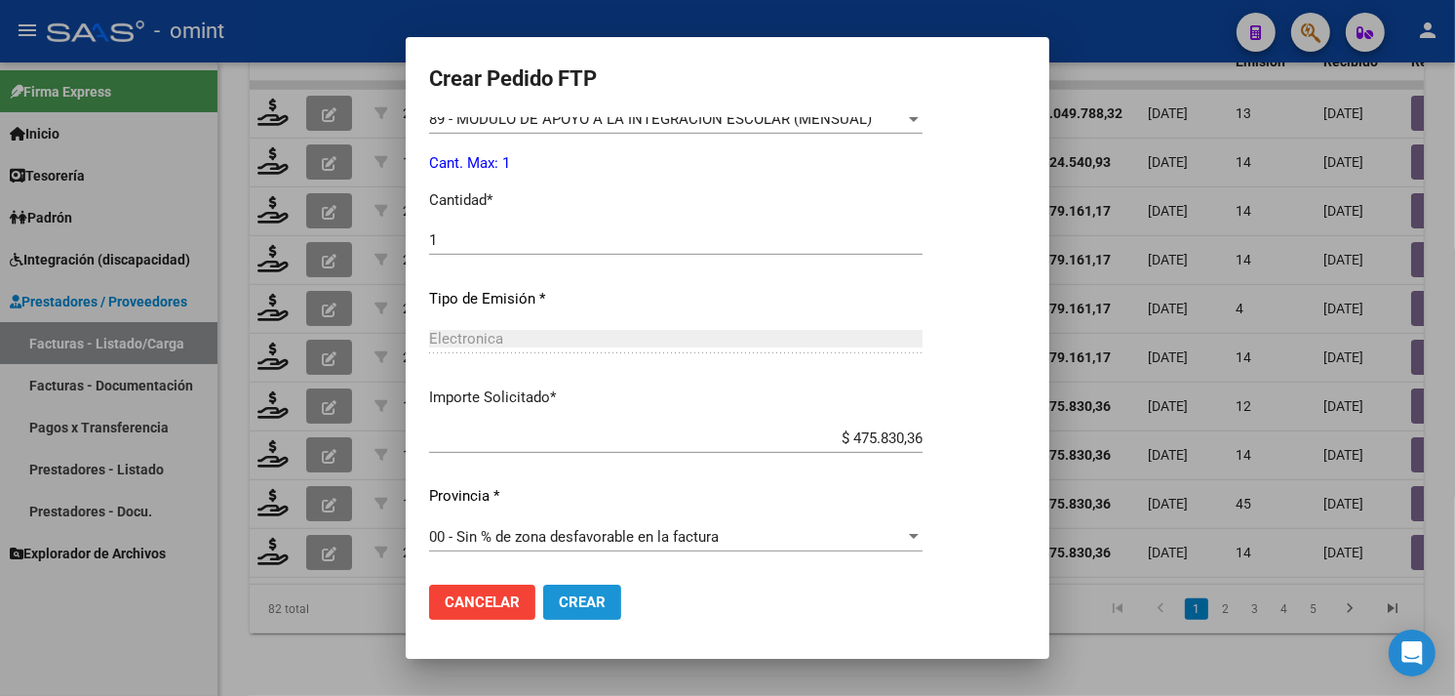
click at [583, 597] on button "Crear" at bounding box center [582, 601] width 78 height 35
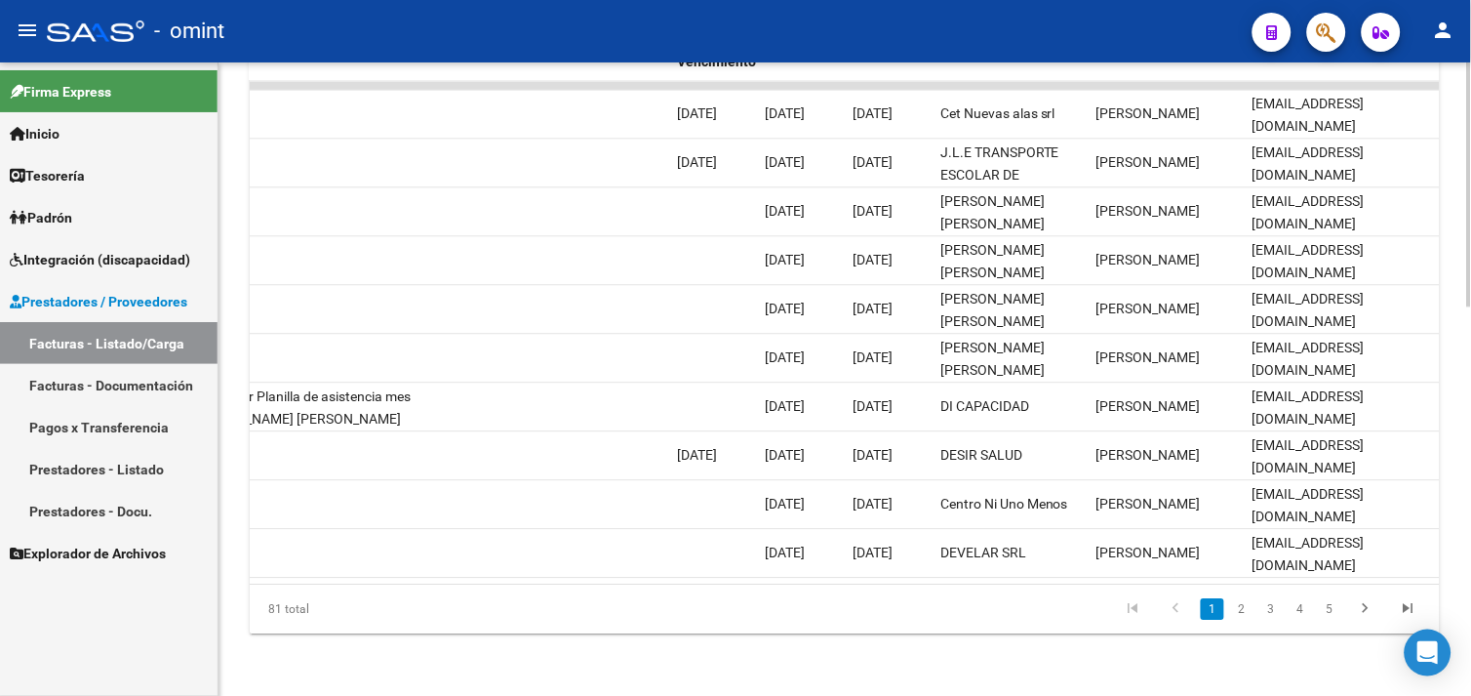
click at [1247, 610] on link "2" at bounding box center [1241, 608] width 23 height 21
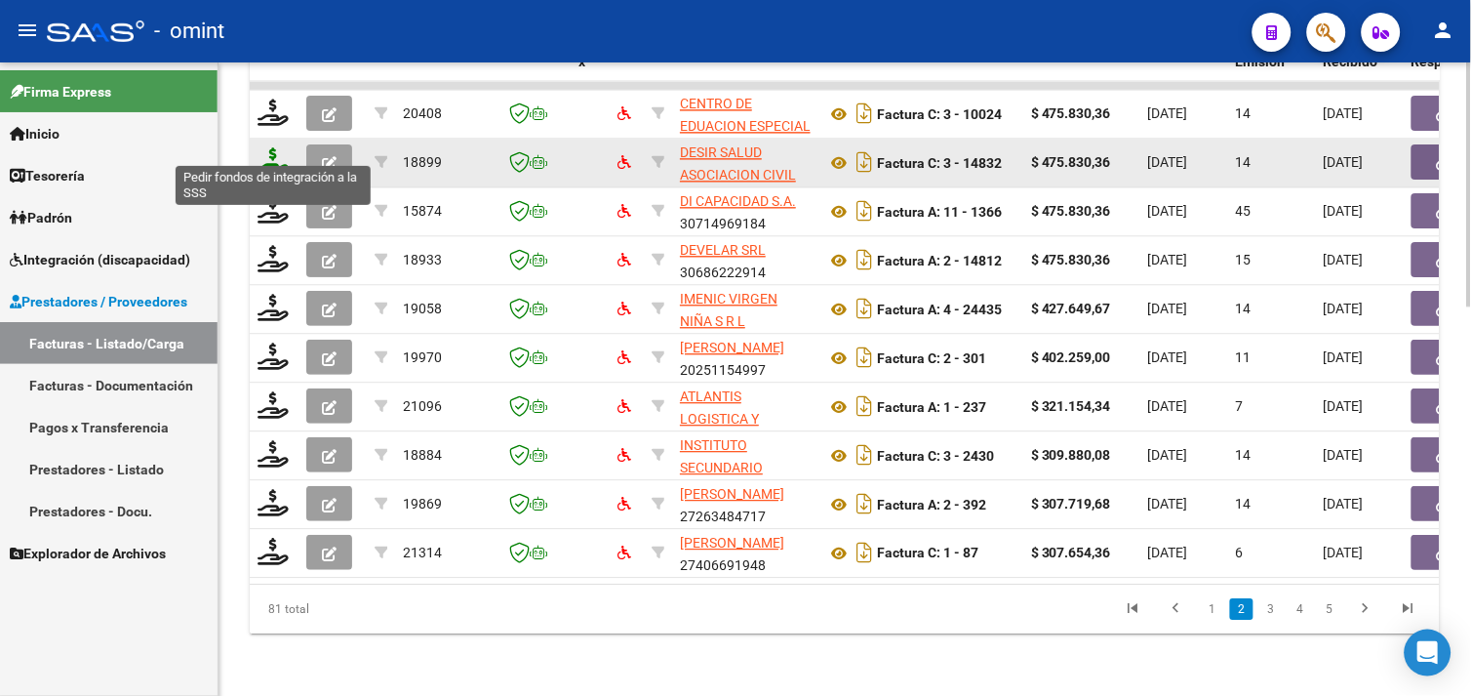
click at [281, 151] on icon at bounding box center [273, 160] width 31 height 27
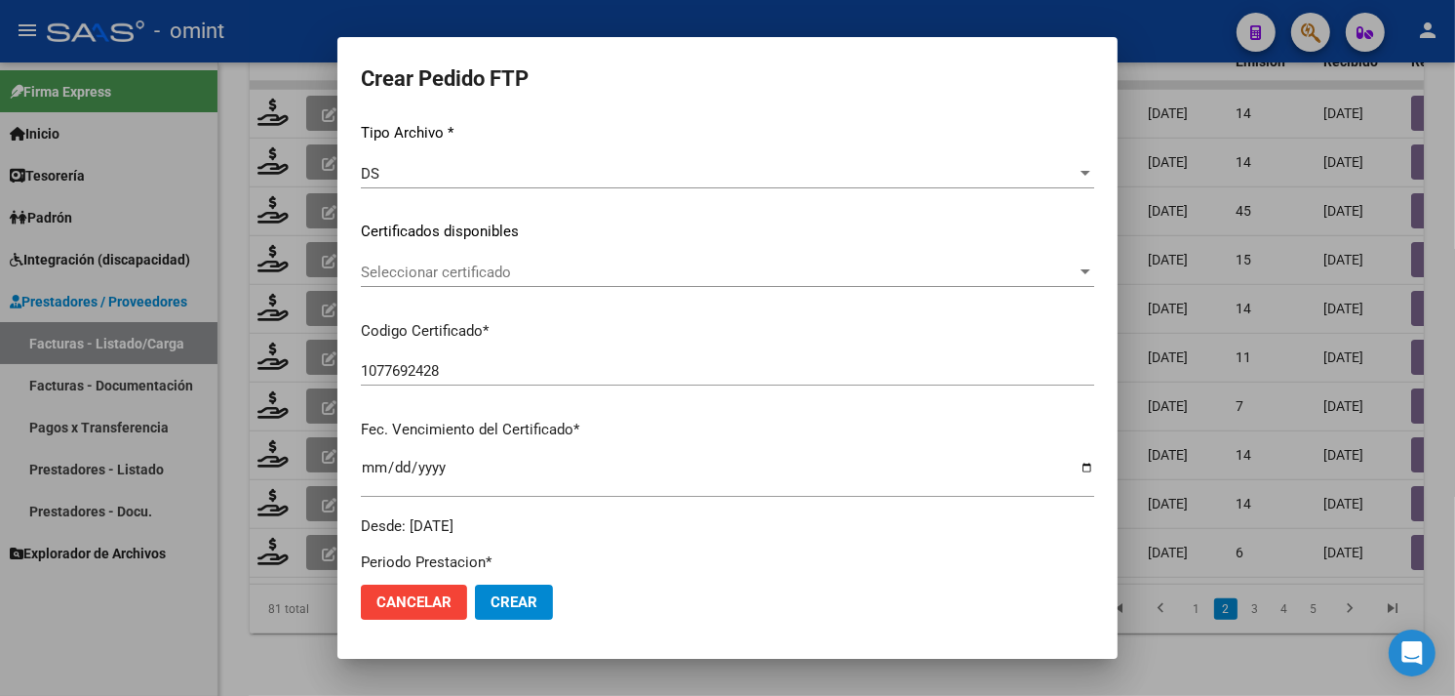
click at [530, 271] on span "Seleccionar certificado" at bounding box center [719, 272] width 716 height 18
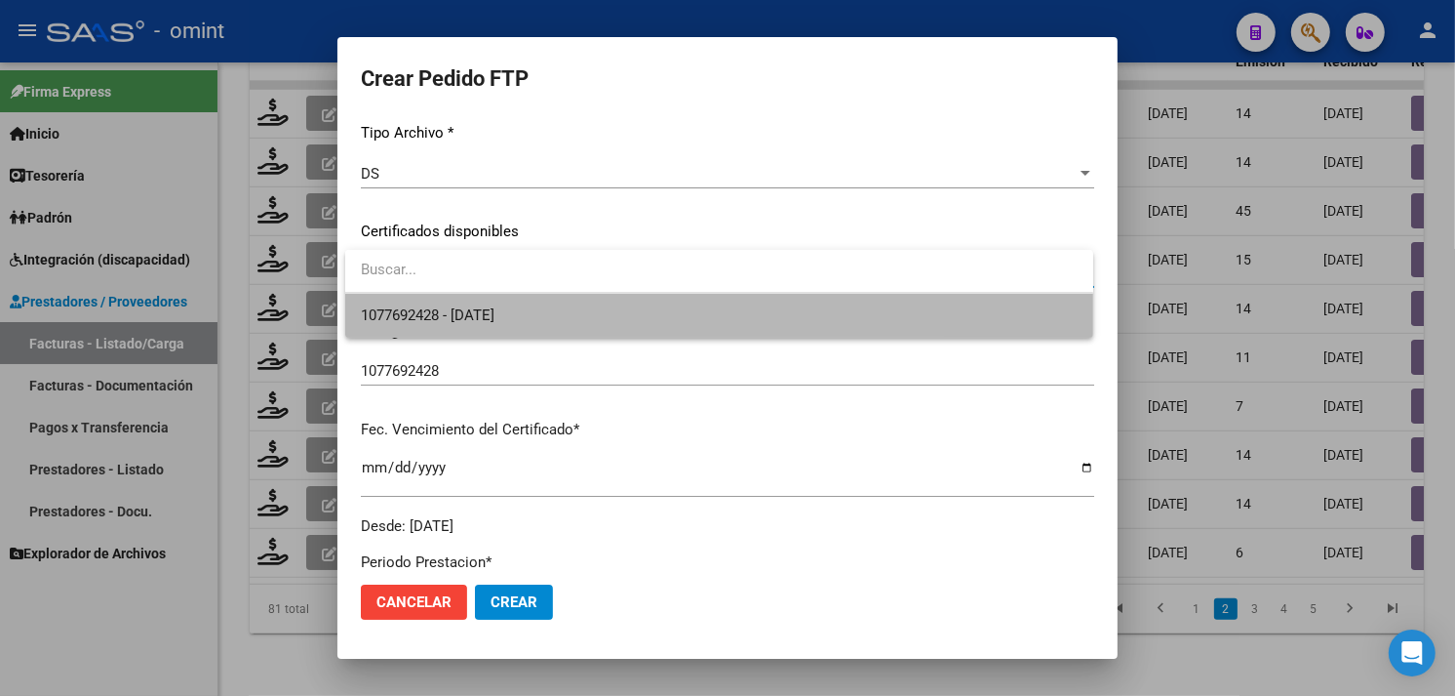
click at [524, 298] on span "1077692428 - [DATE]" at bounding box center [719, 316] width 717 height 44
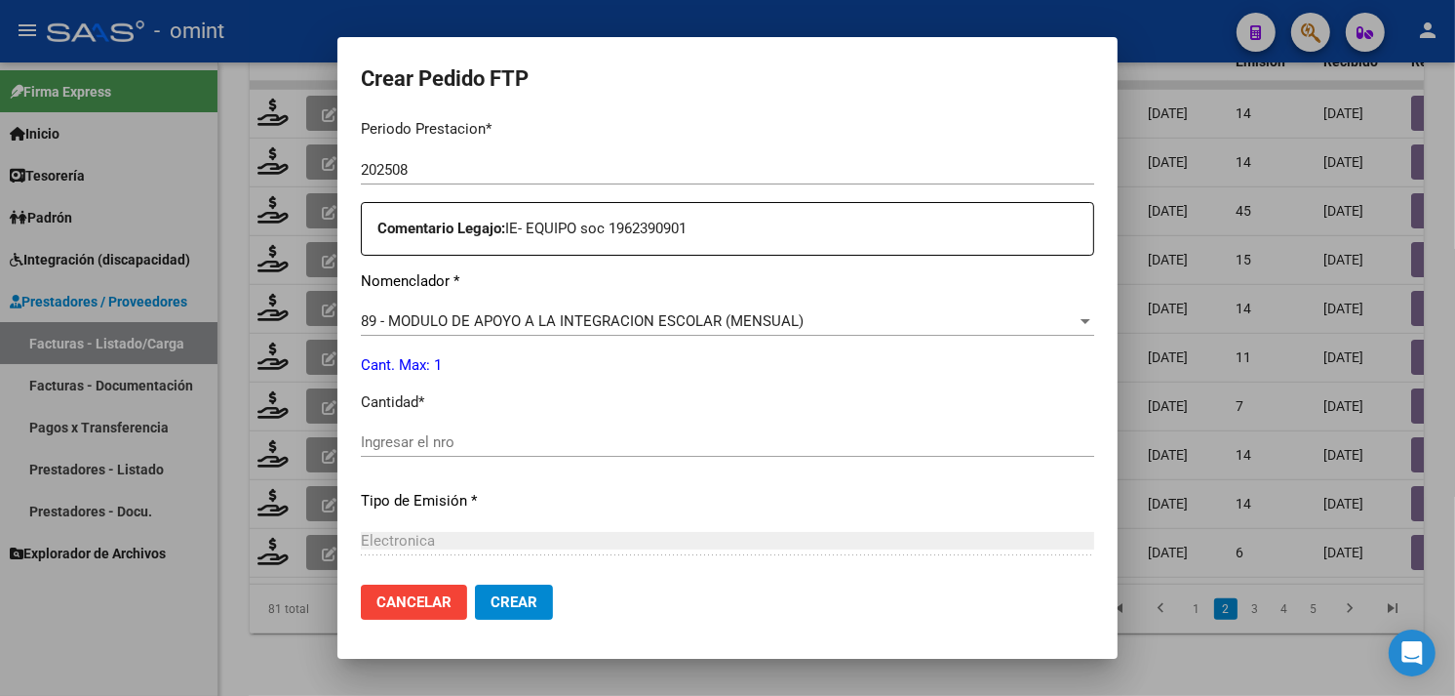
click at [470, 431] on div "Ingresar el nro" at bounding box center [728, 441] width 734 height 29
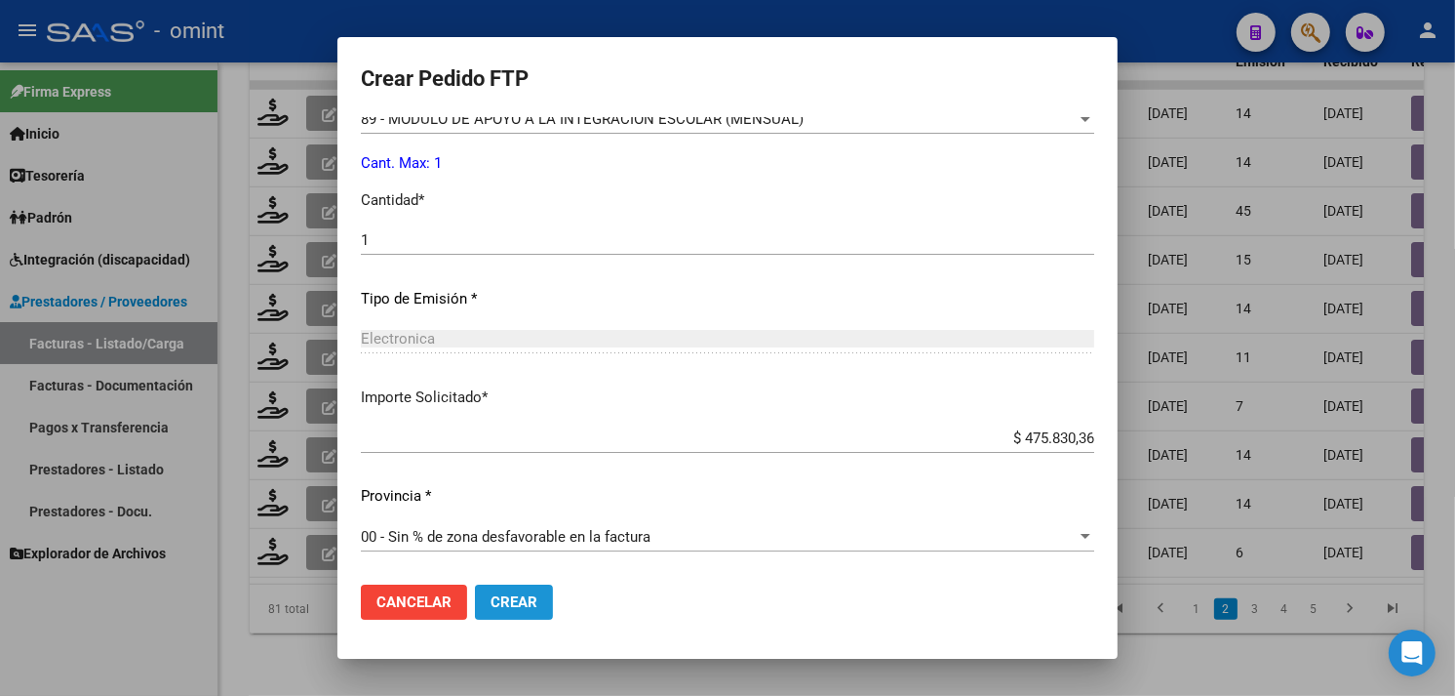
click at [537, 589] on button "Crear" at bounding box center [514, 601] width 78 height 35
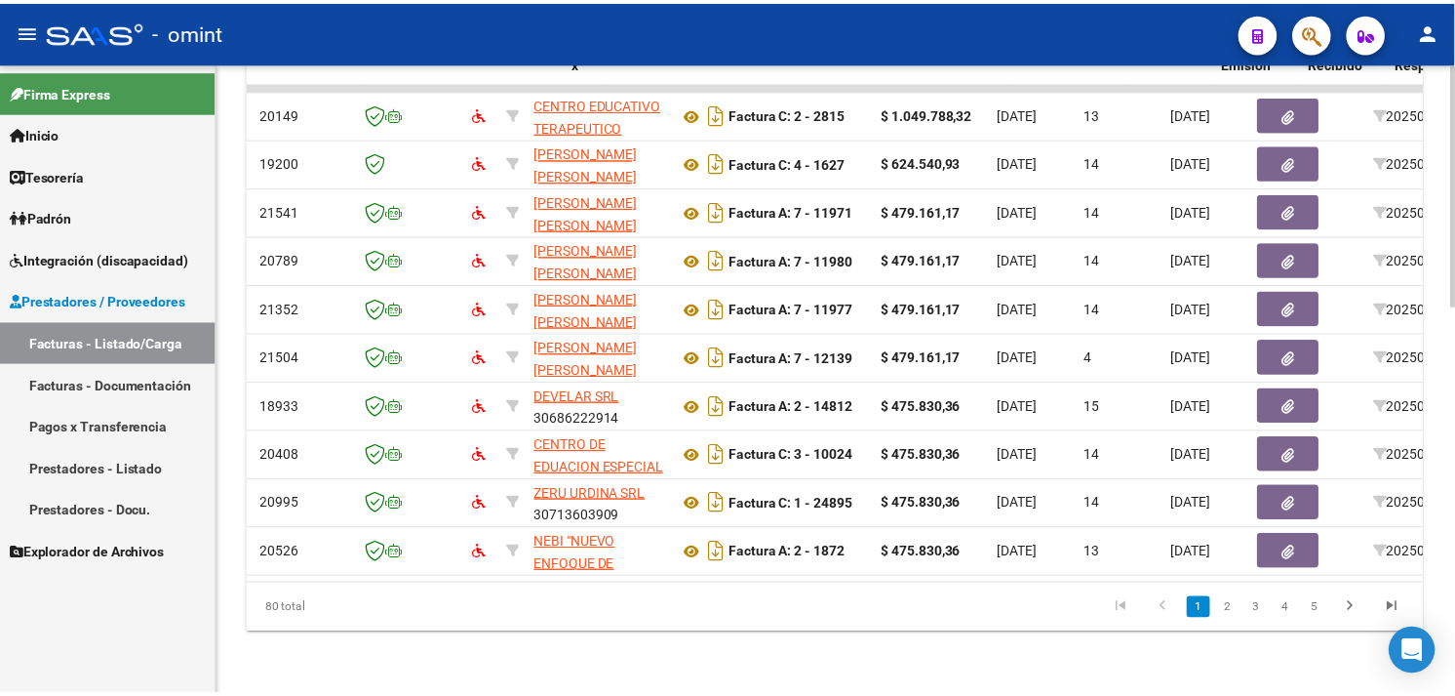
scroll to position [0, 0]
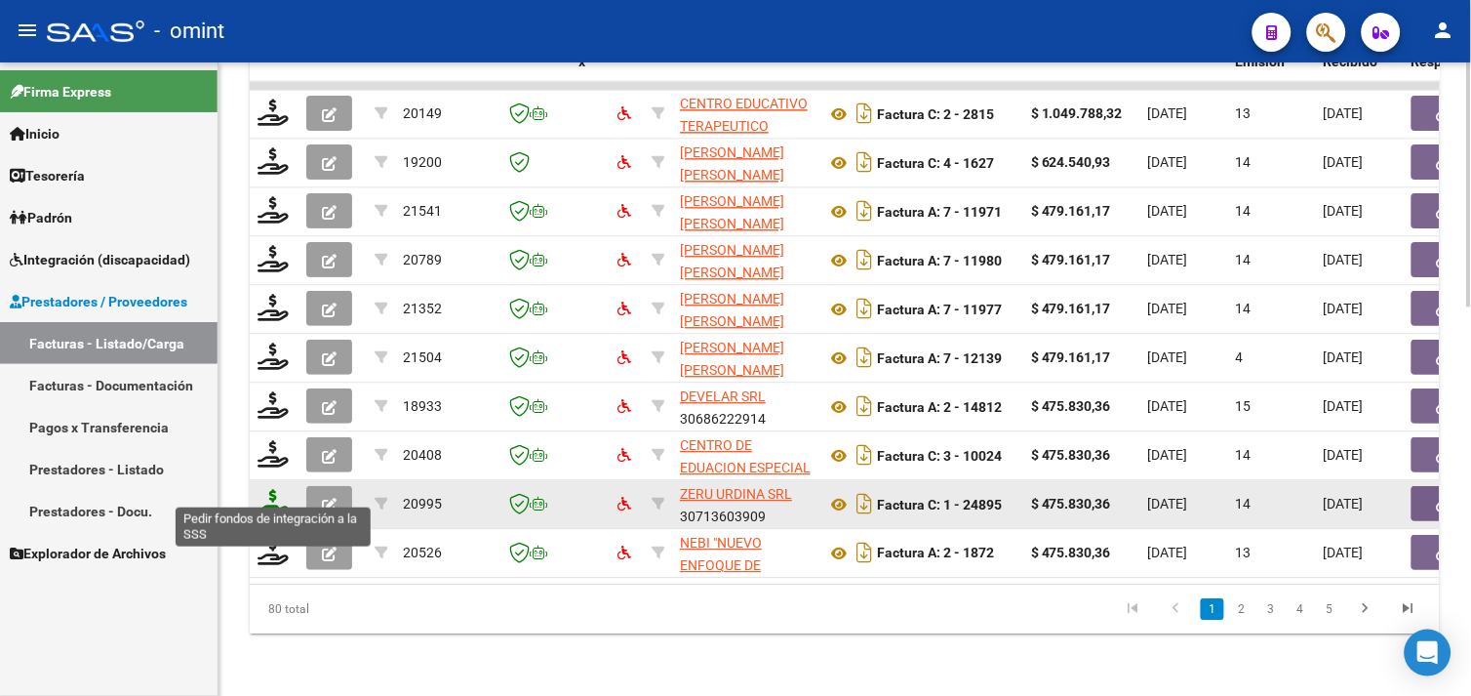
click at [267, 489] on icon at bounding box center [273, 502] width 31 height 27
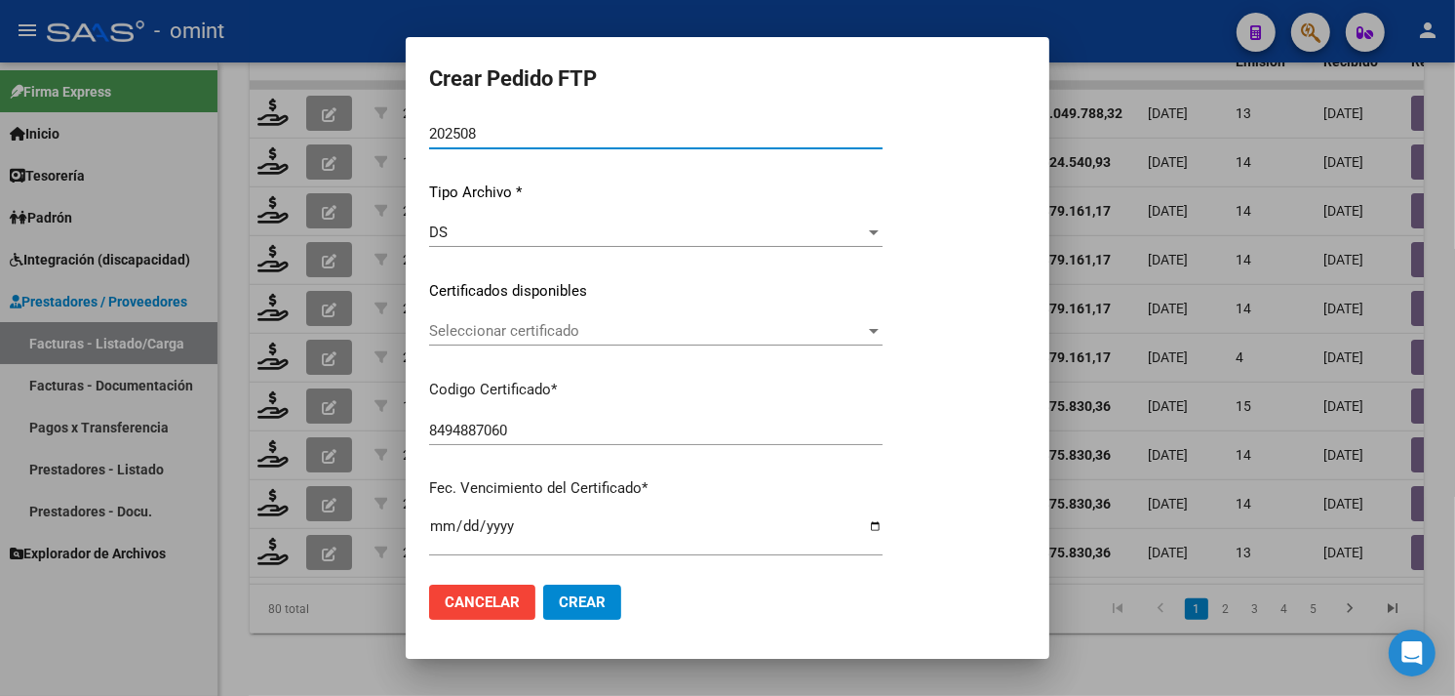
scroll to position [159, 0]
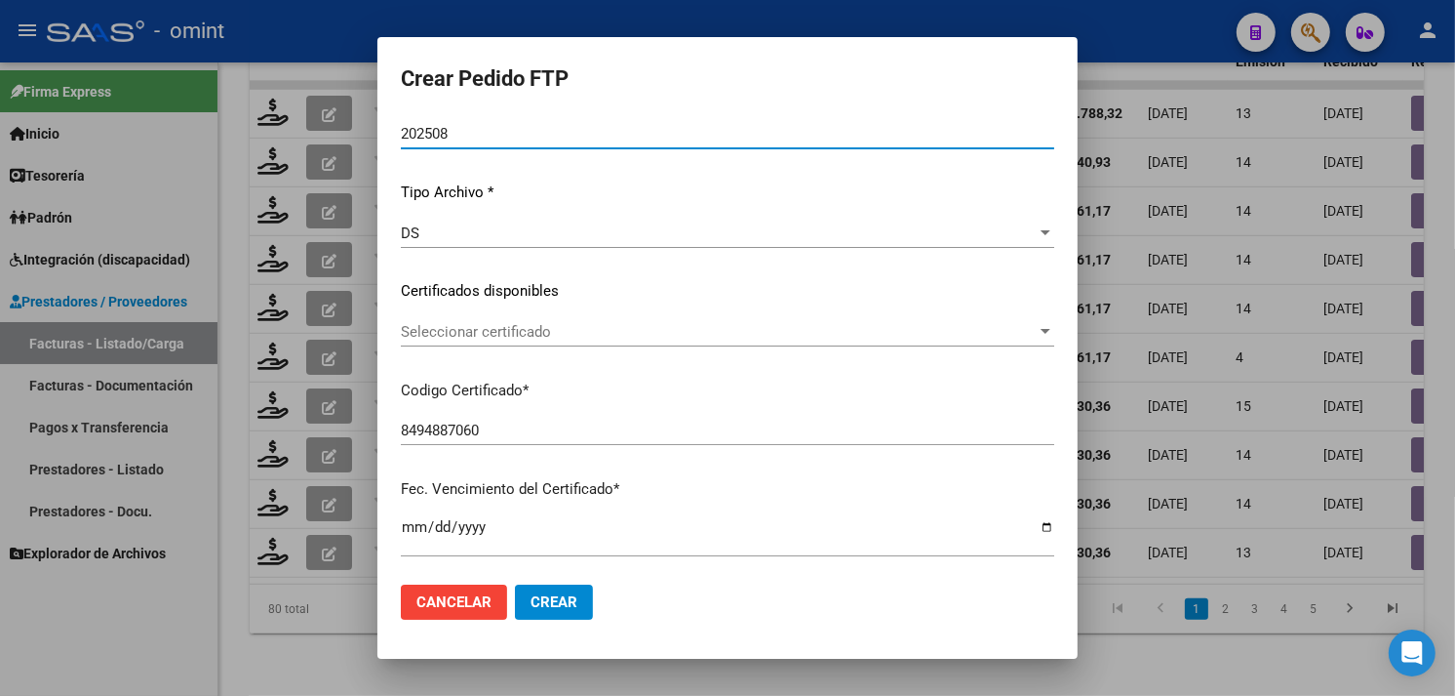
click at [591, 337] on span "Seleccionar certificado" at bounding box center [719, 332] width 636 height 18
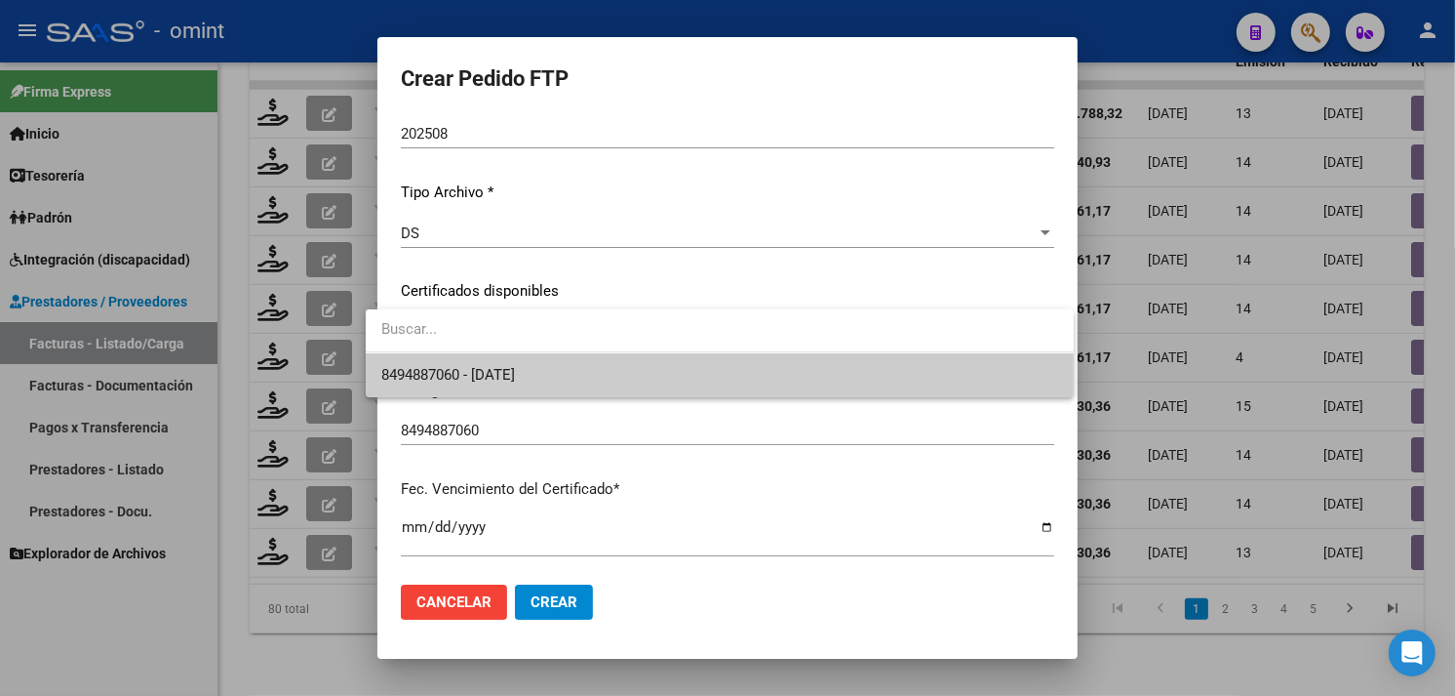
click at [578, 359] on span "8494887060 - [DATE]" at bounding box center [719, 375] width 677 height 44
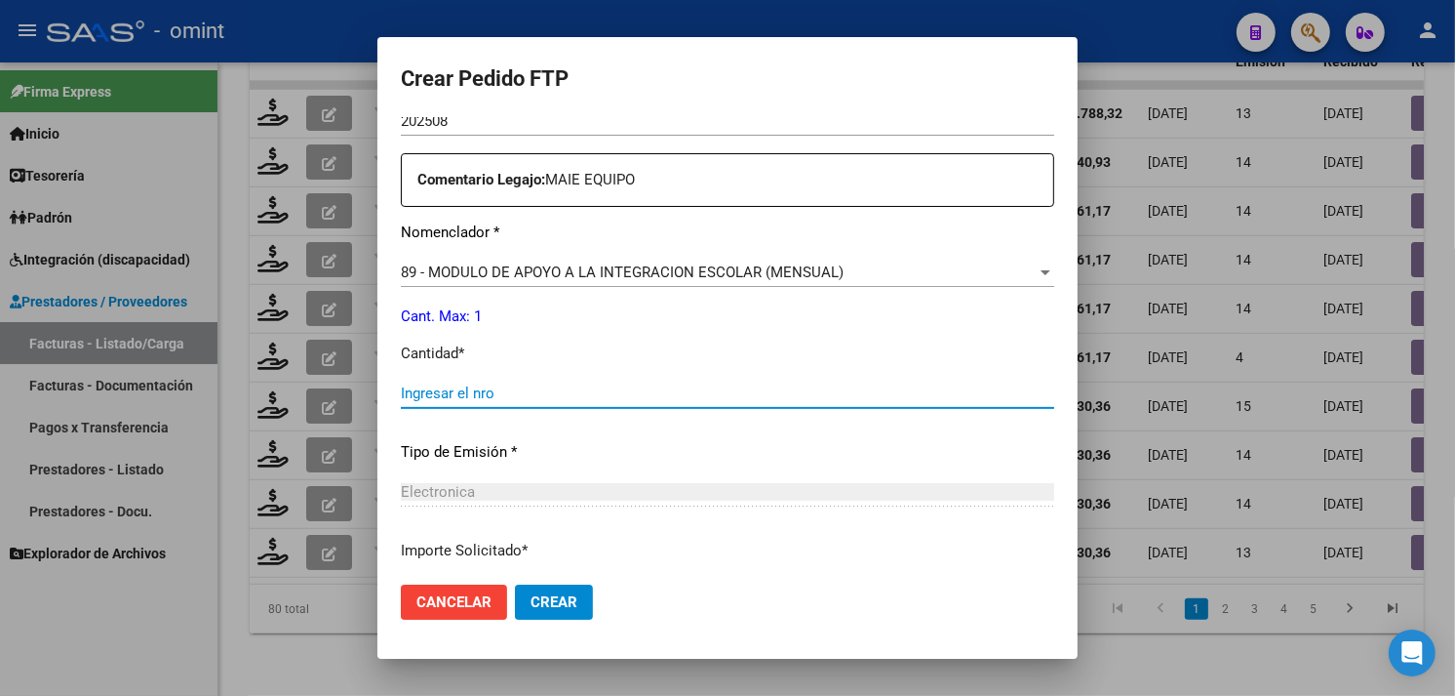
click at [517, 390] on input "Ingresar el nro" at bounding box center [728, 393] width 654 height 18
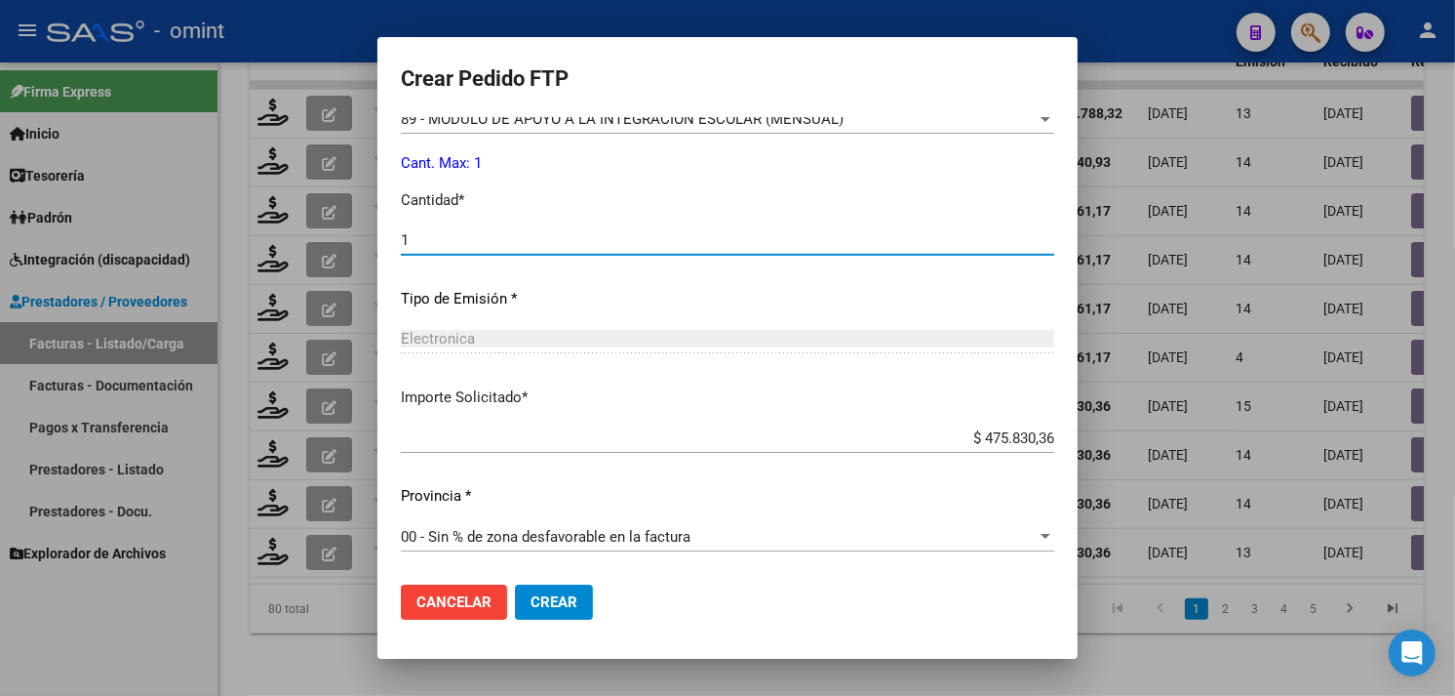
click at [547, 593] on span "Crear" at bounding box center [554, 602] width 47 height 18
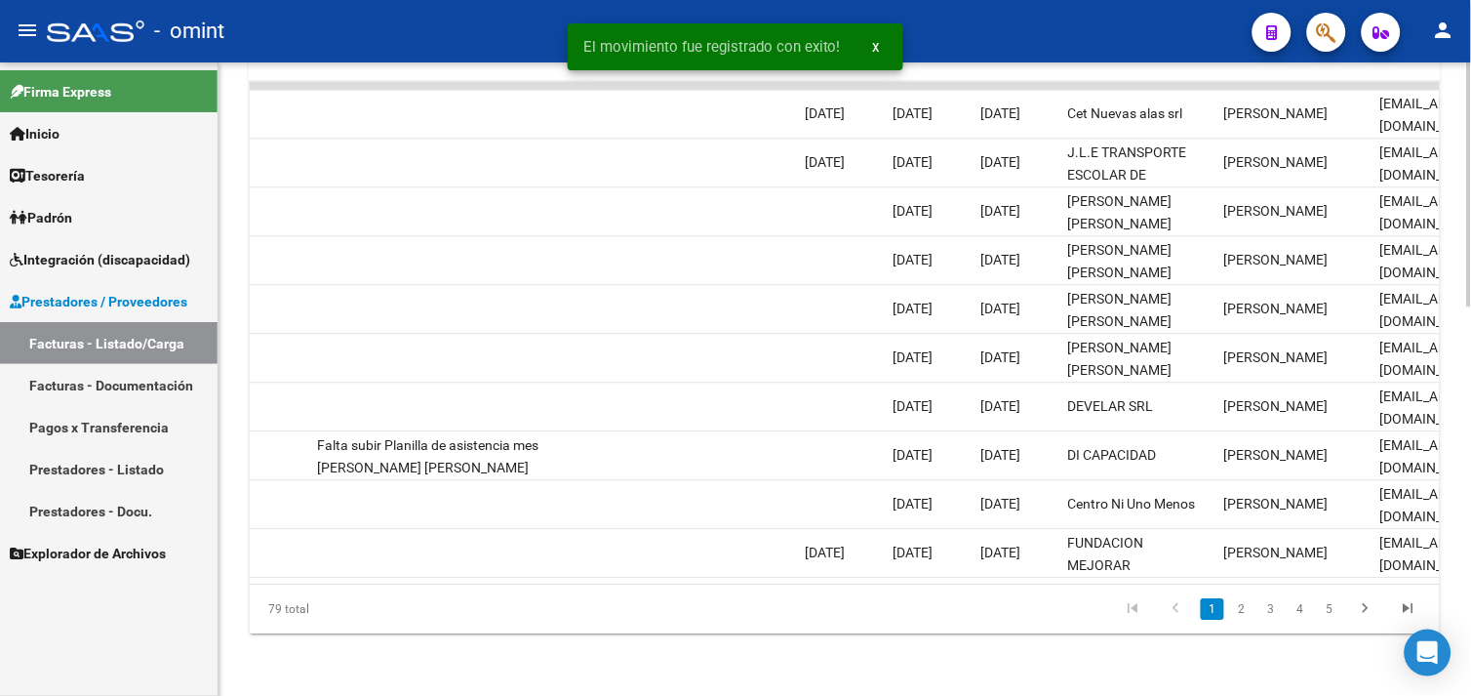
scroll to position [0, 1837]
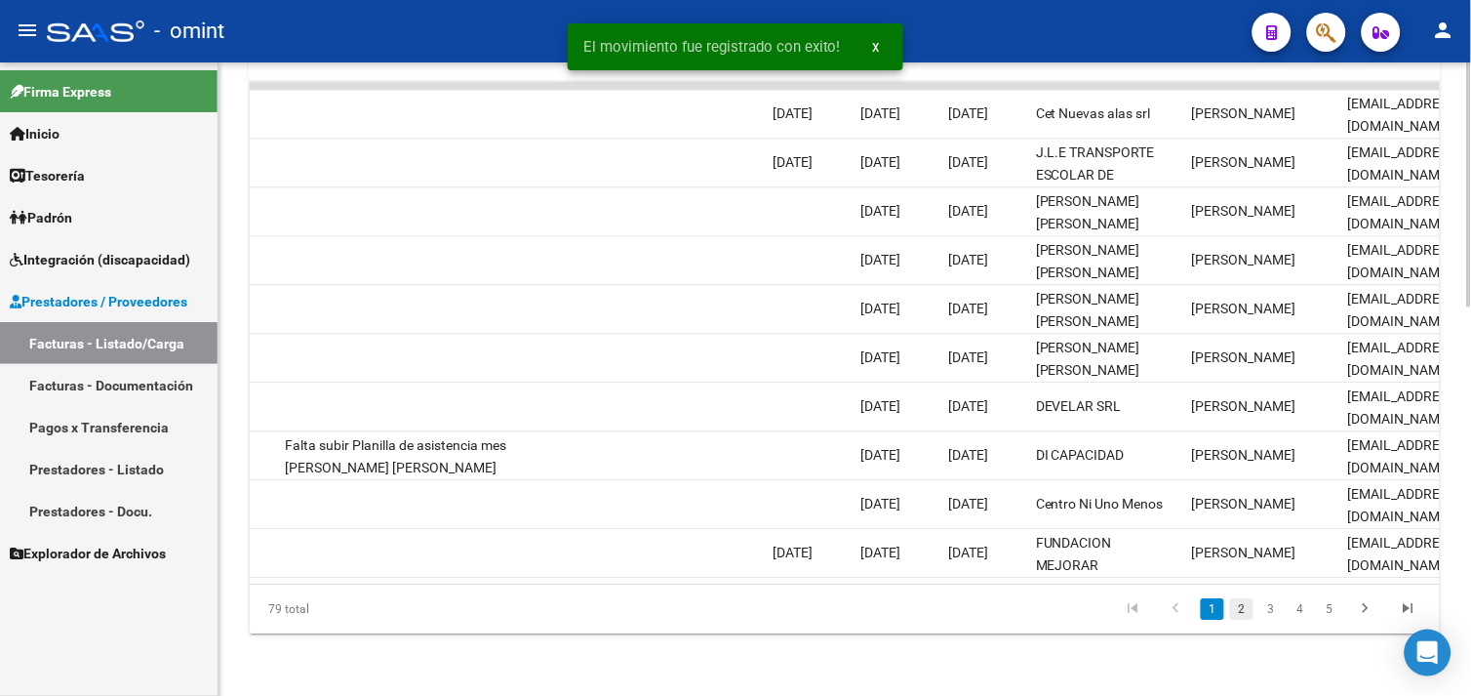
click at [1242, 605] on link "2" at bounding box center [1241, 608] width 23 height 21
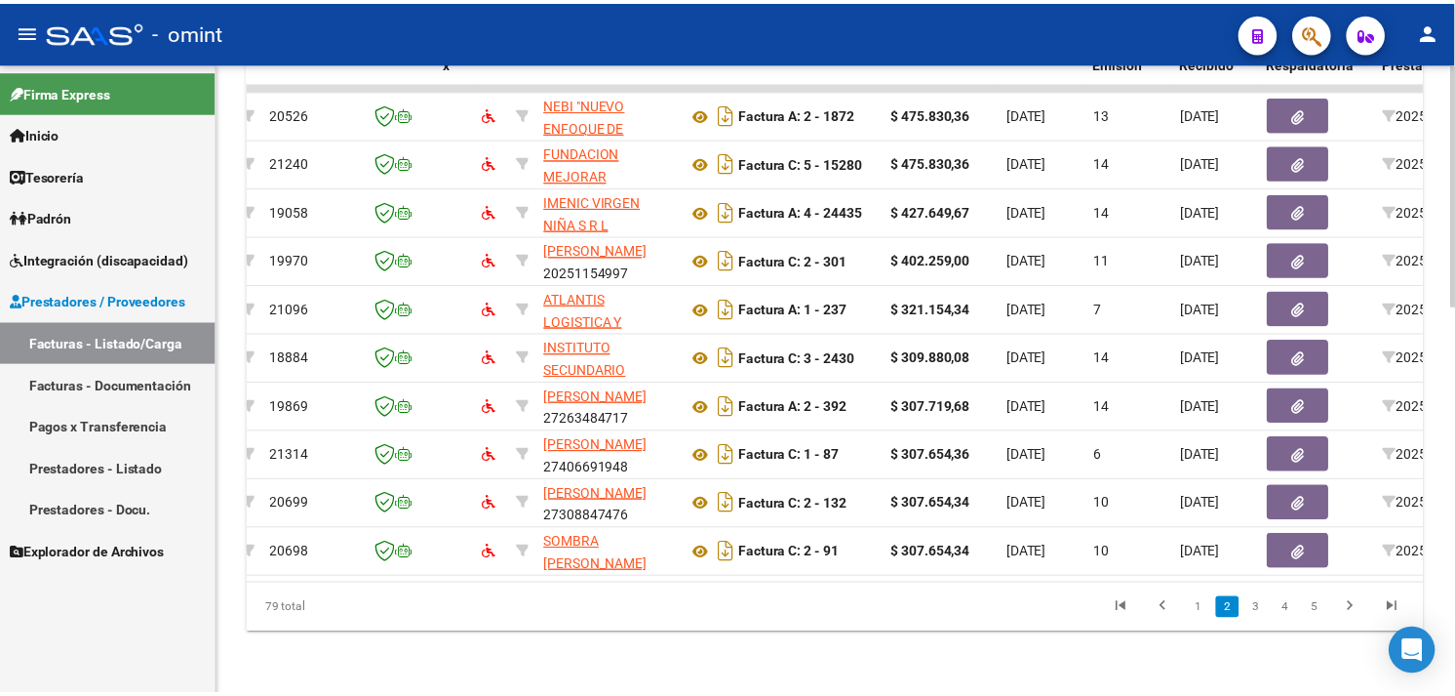
scroll to position [0, 0]
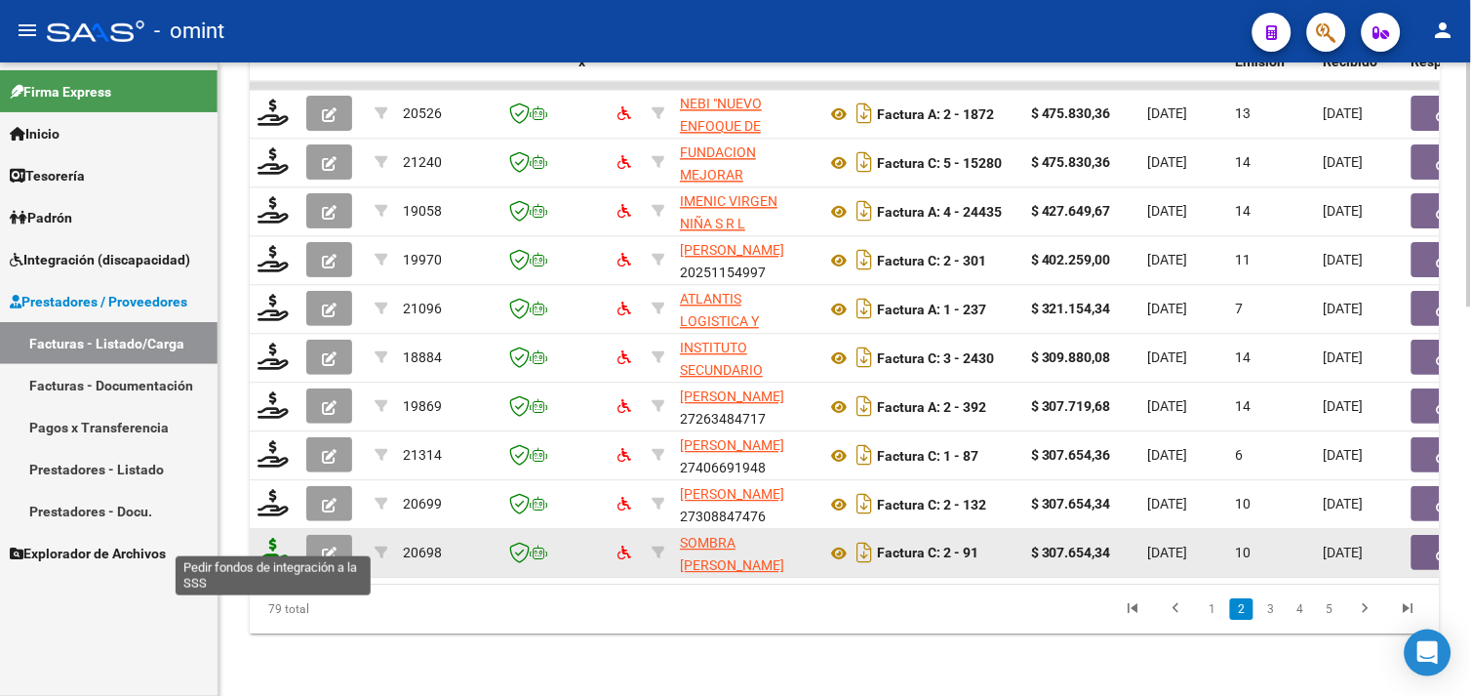
click at [274, 537] on icon at bounding box center [273, 550] width 31 height 27
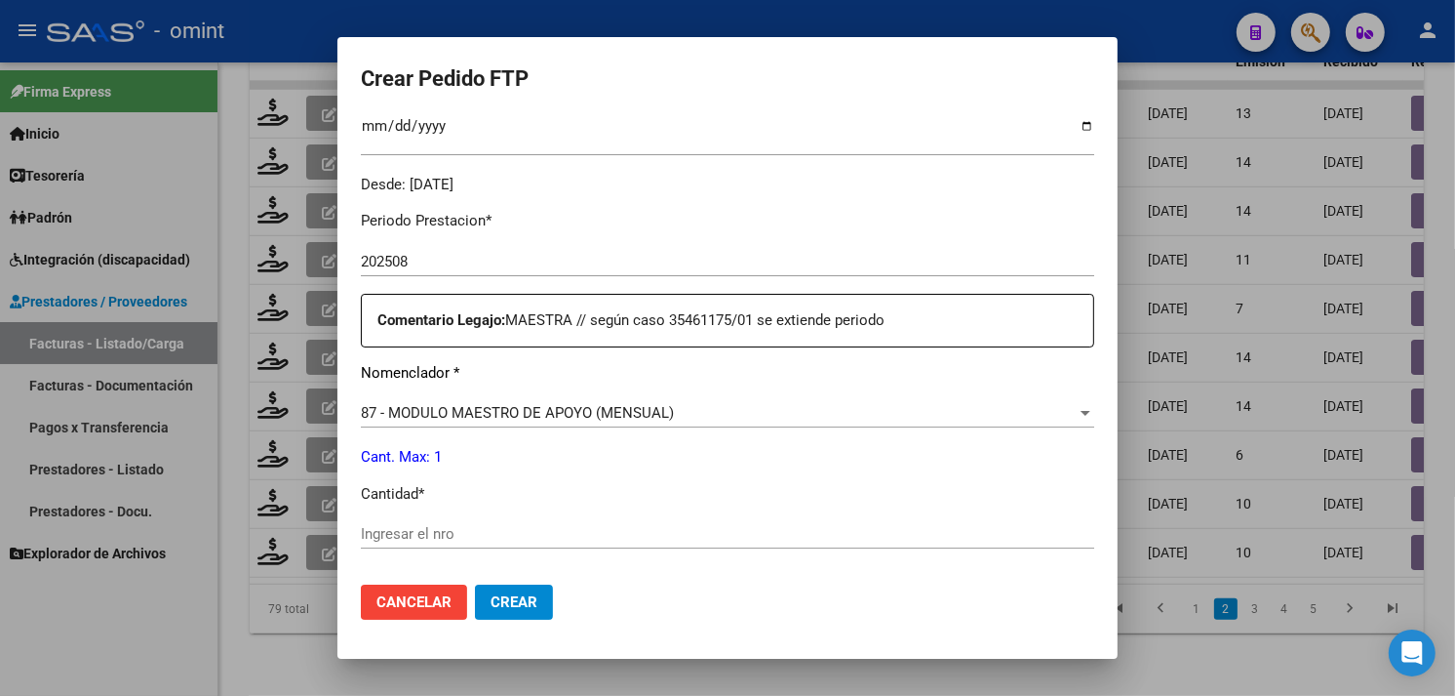
scroll to position [650, 0]
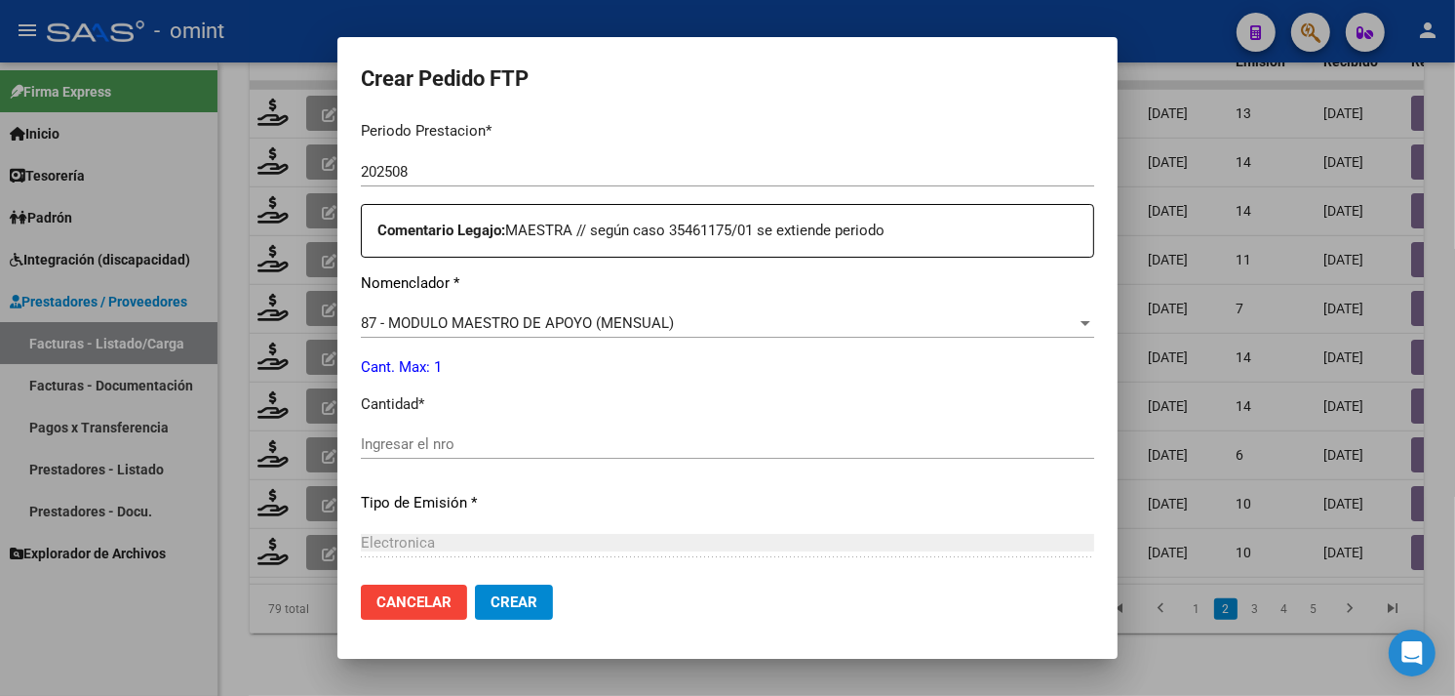
click at [414, 598] on span "Cancelar" at bounding box center [414, 602] width 75 height 18
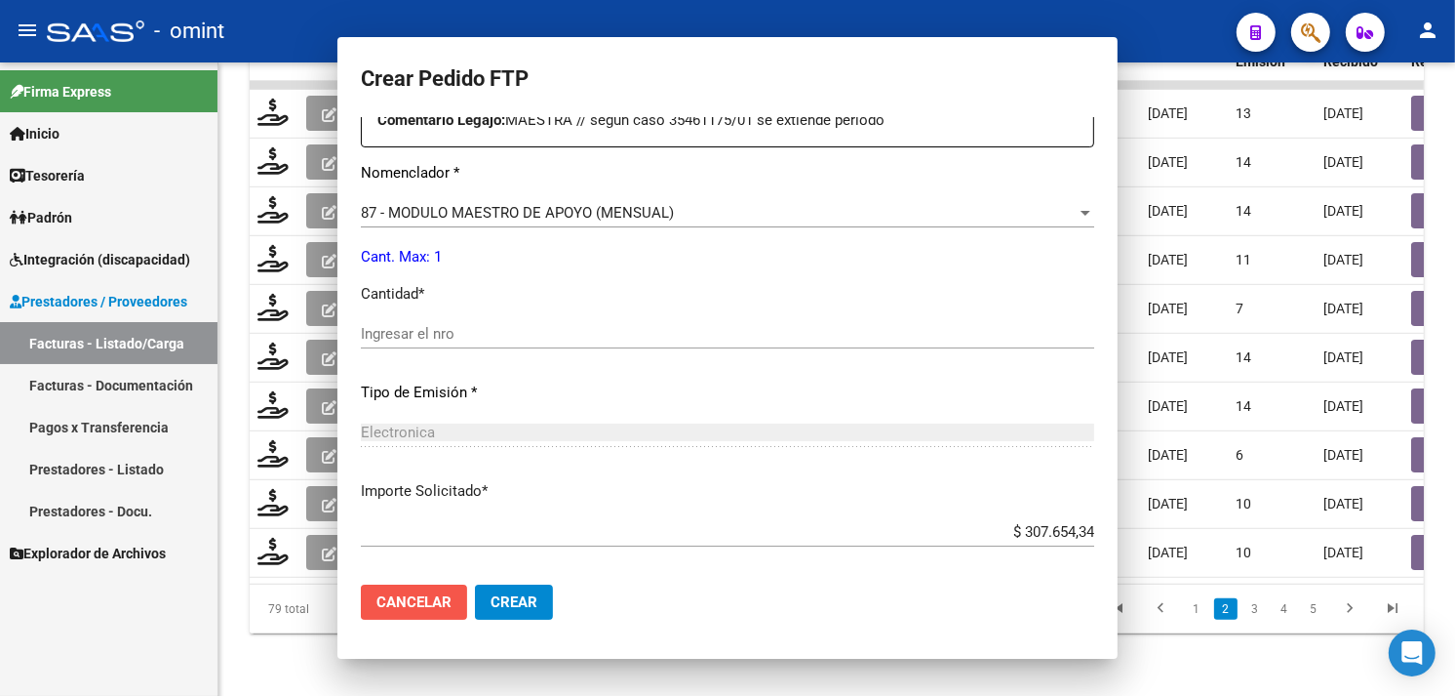
scroll to position [0, 0]
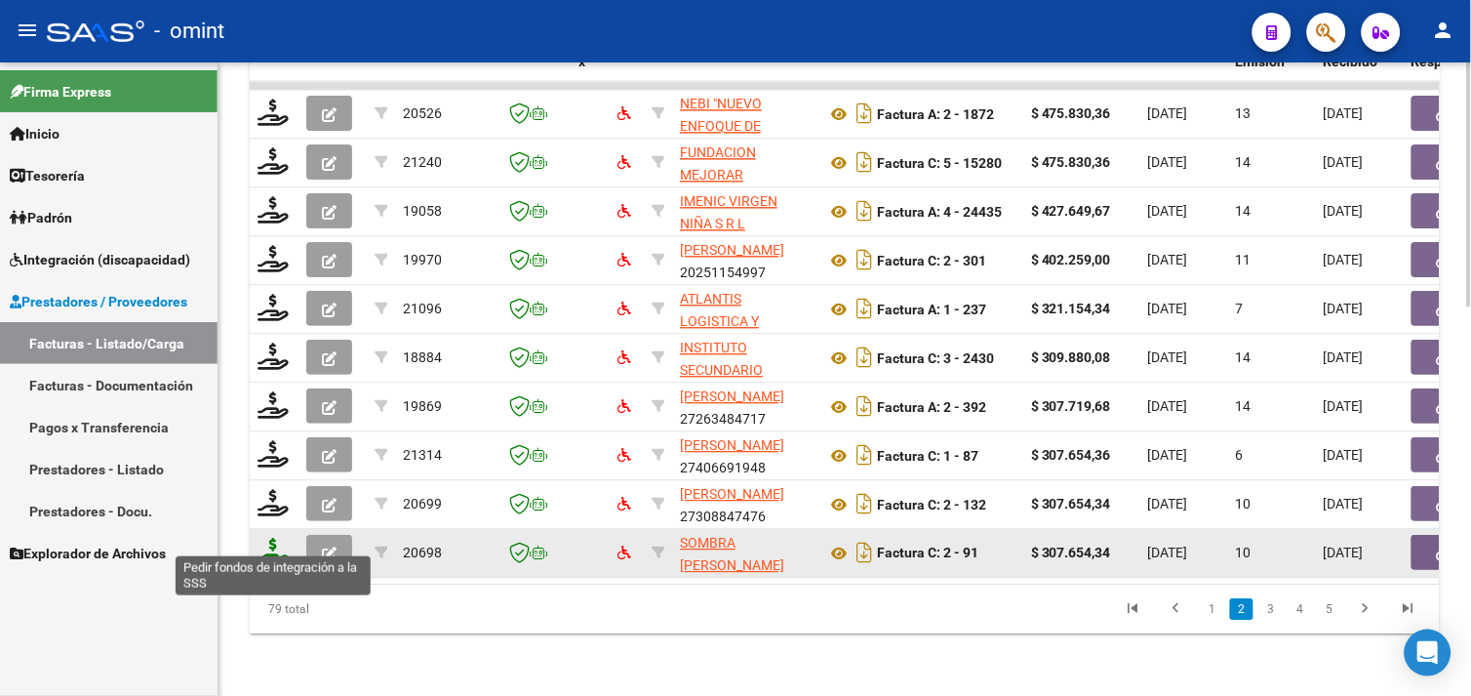
click at [279, 537] on icon at bounding box center [273, 550] width 31 height 27
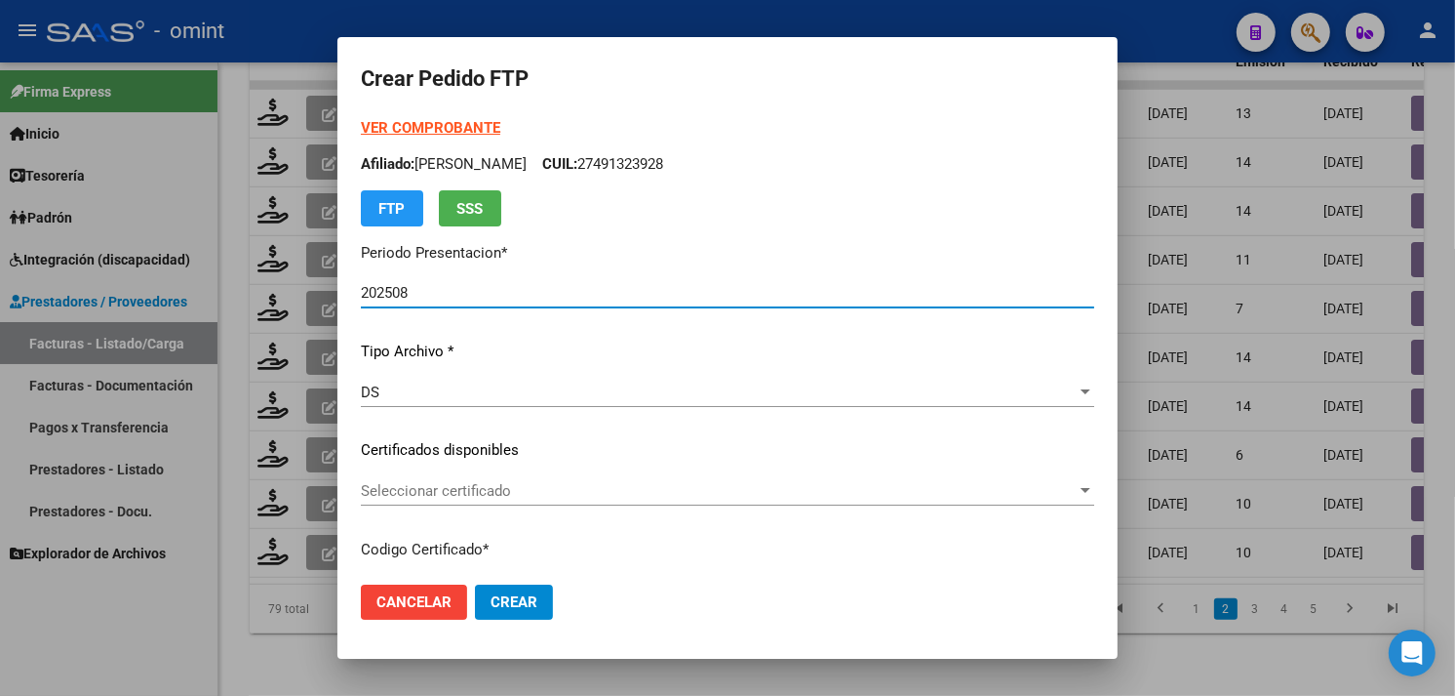
scroll to position [108, 0]
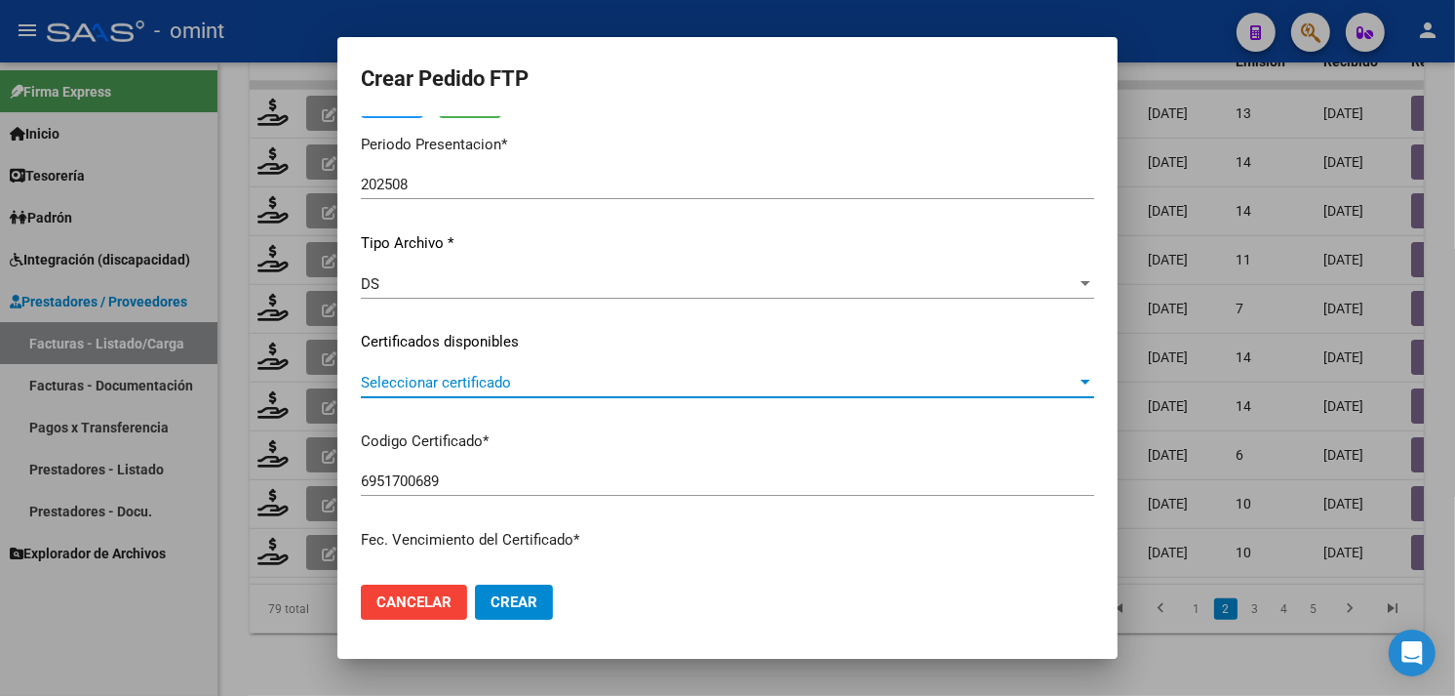
click at [514, 383] on span "Seleccionar certificado" at bounding box center [719, 383] width 716 height 18
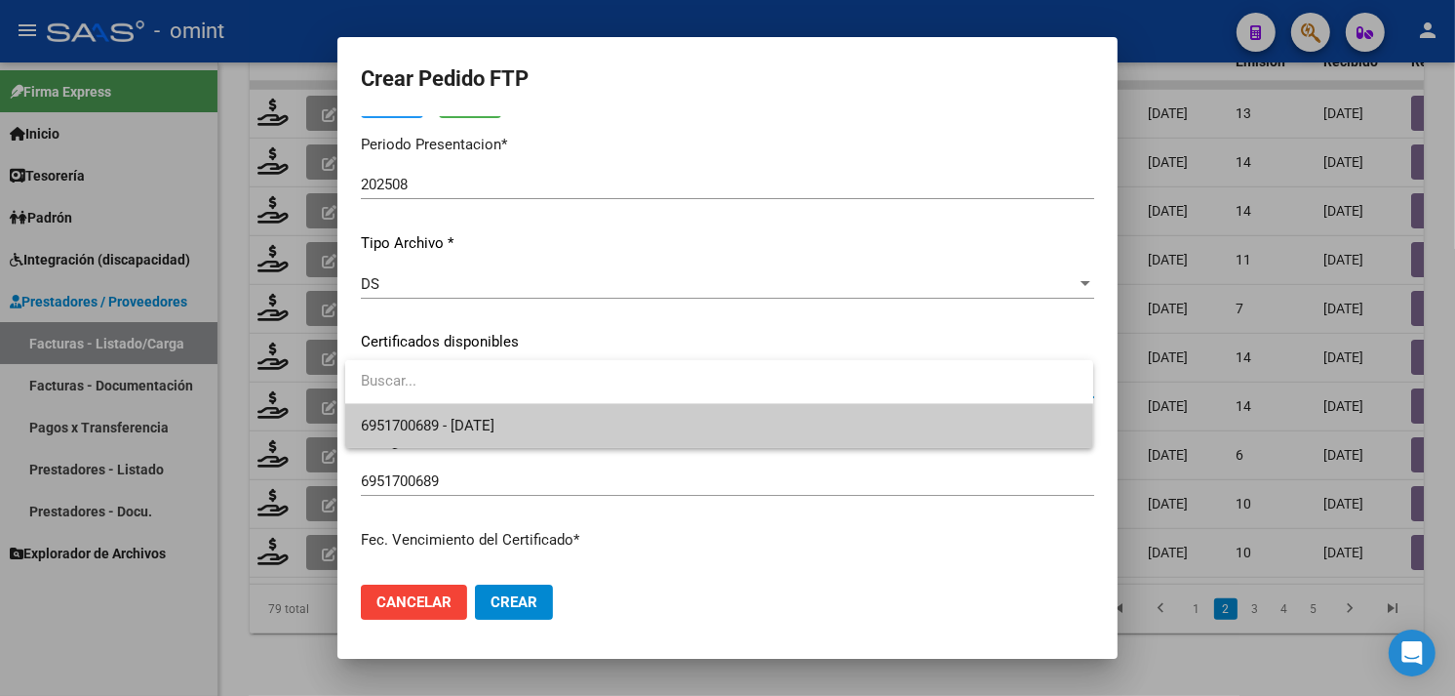
click at [503, 407] on span "6951700689 - [DATE]" at bounding box center [719, 426] width 717 height 44
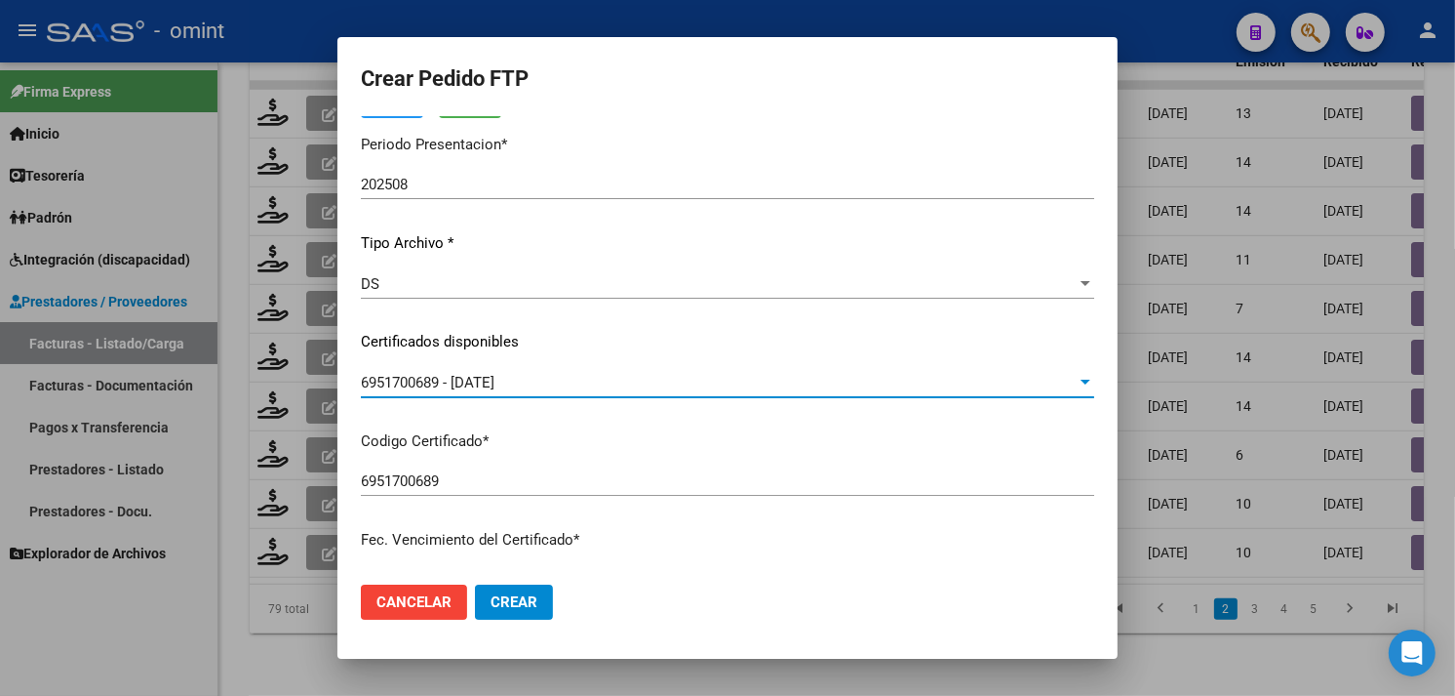
scroll to position [541, 0]
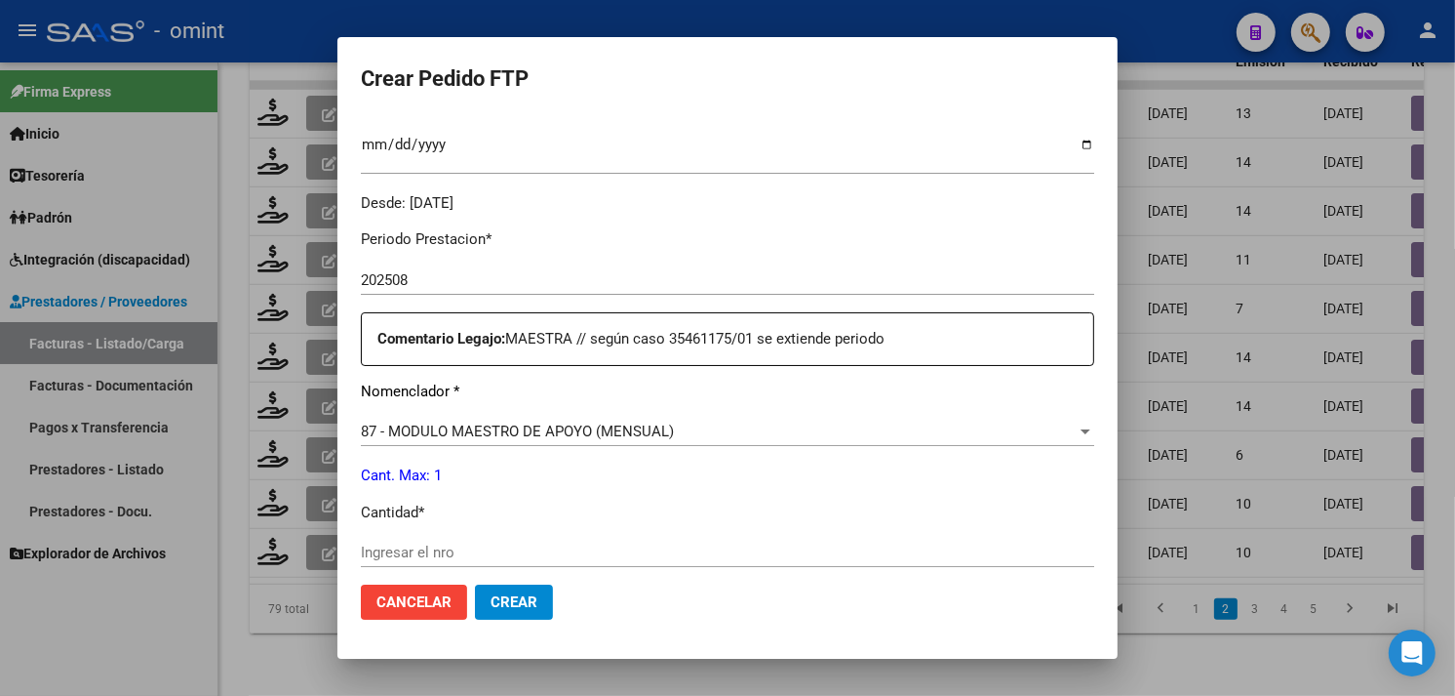
click at [460, 537] on div "Ingresar el nro" at bounding box center [728, 551] width 734 height 29
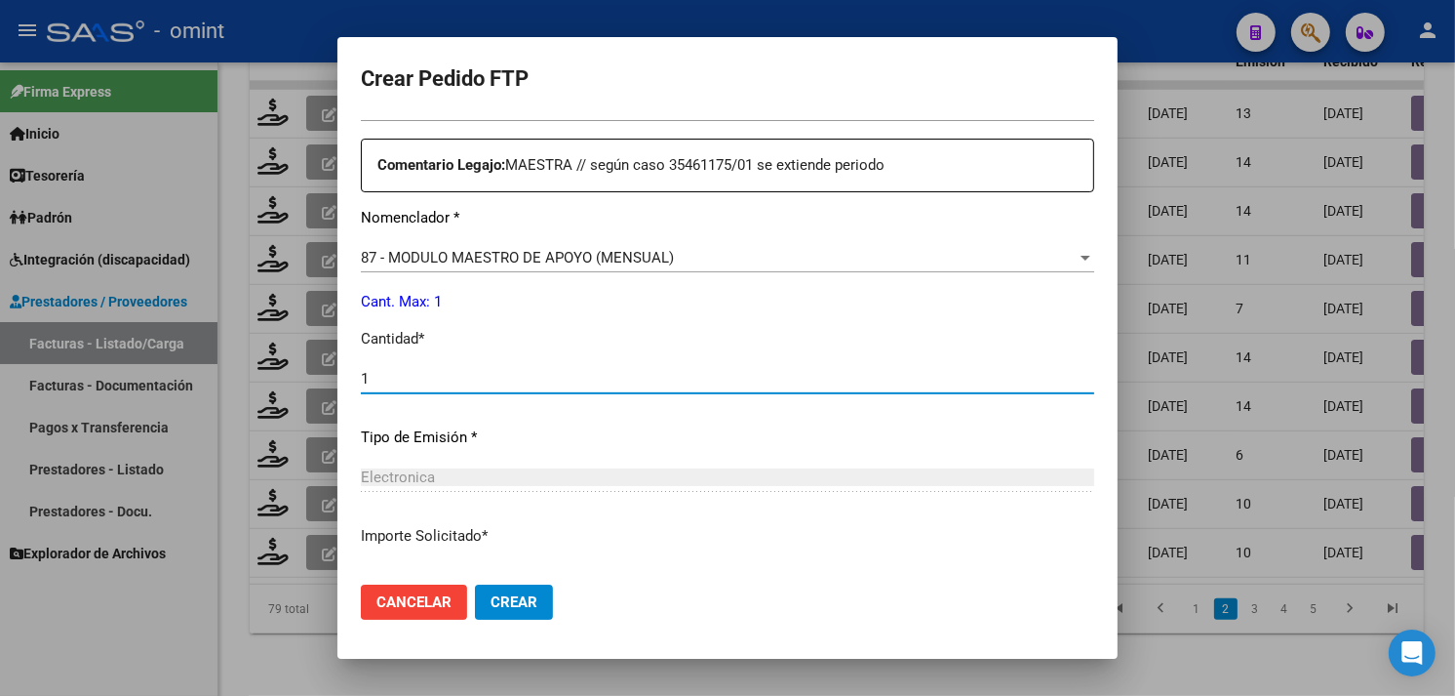
scroll to position [854, 0]
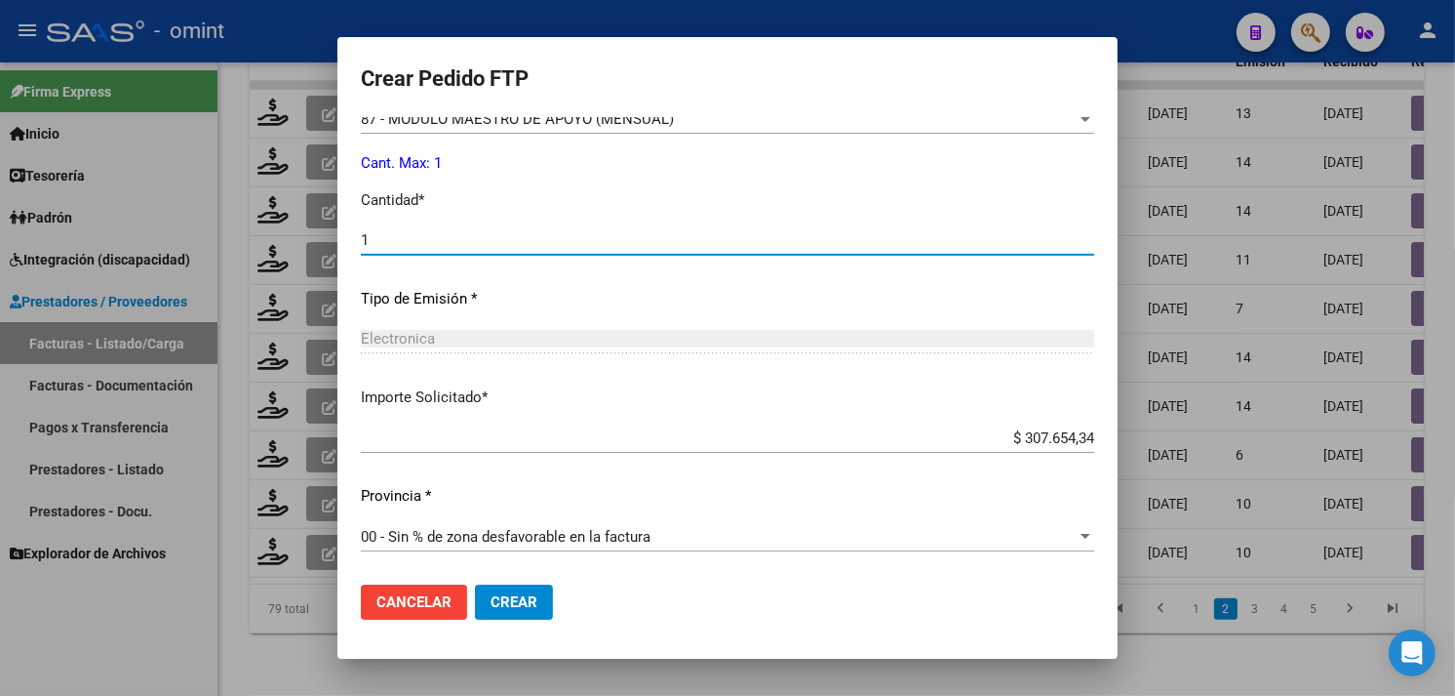
click at [531, 597] on span "Crear" at bounding box center [514, 602] width 47 height 18
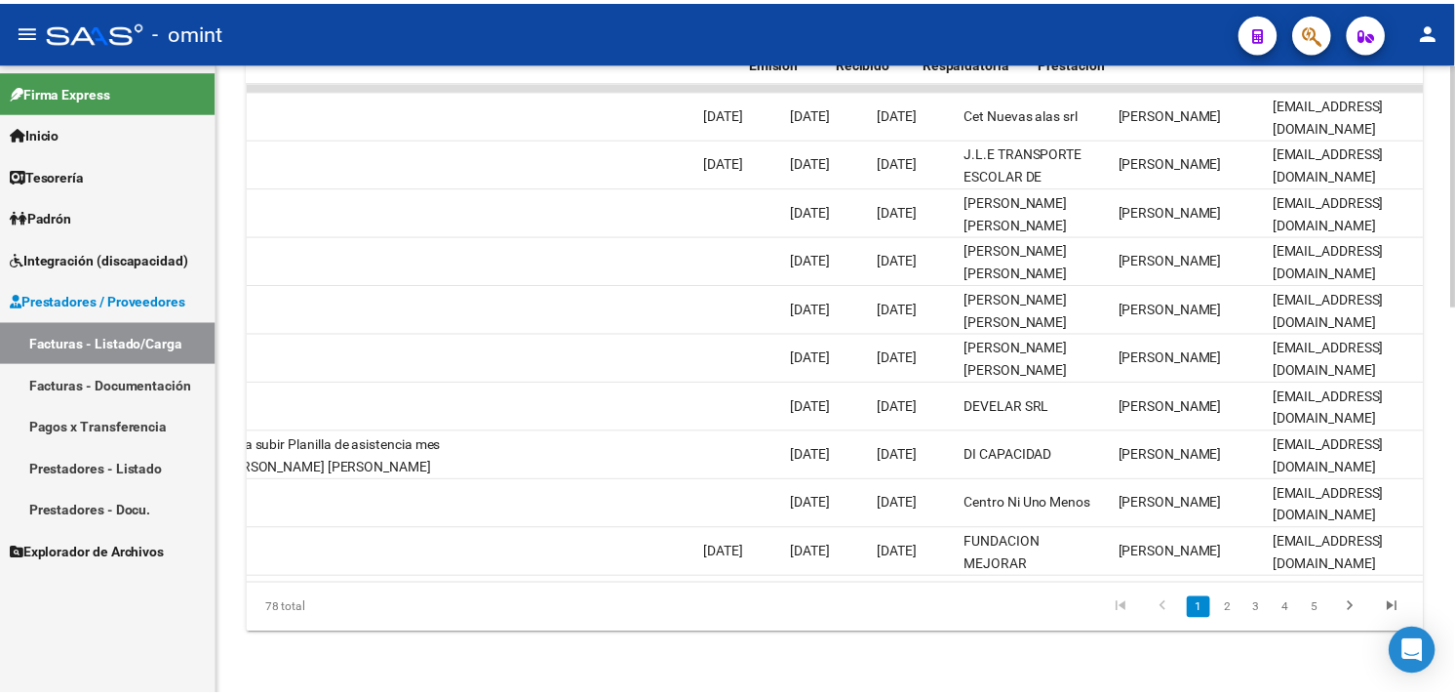
scroll to position [0, 0]
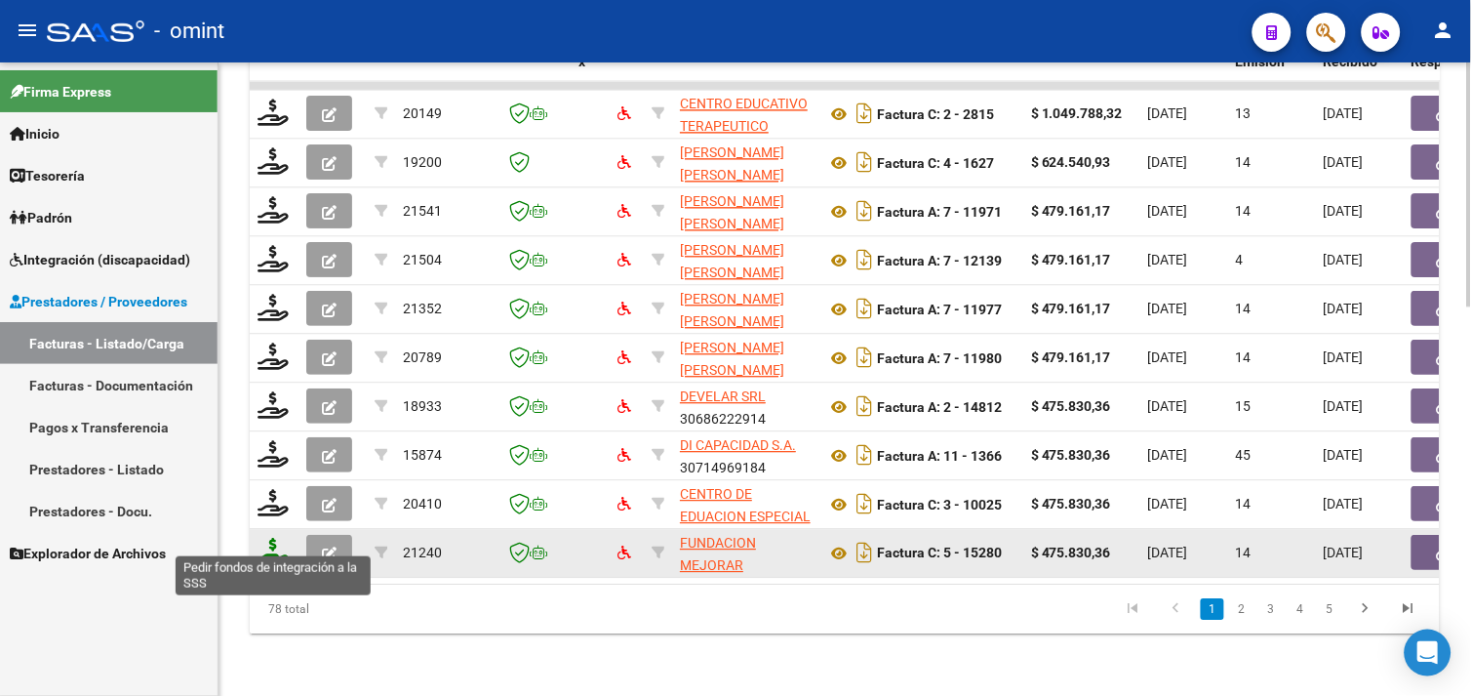
click at [274, 537] on icon at bounding box center [273, 550] width 31 height 27
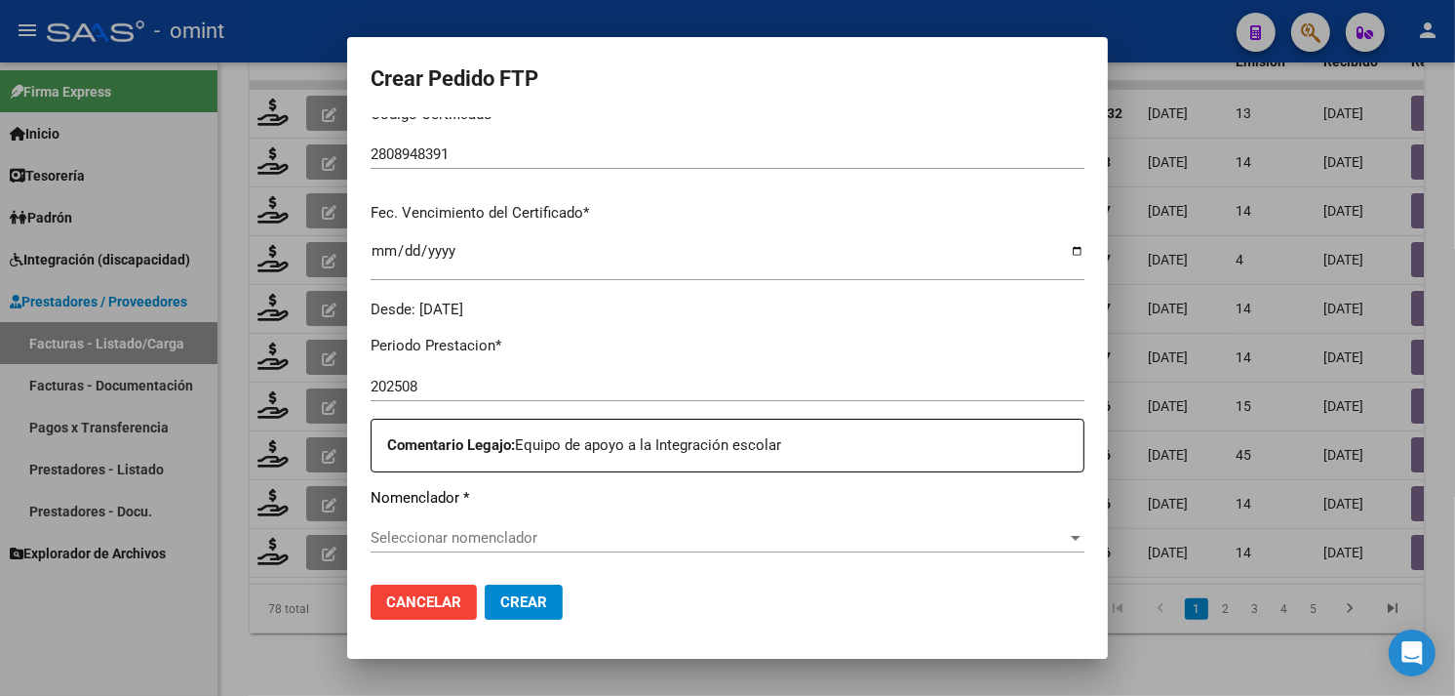
scroll to position [652, 0]
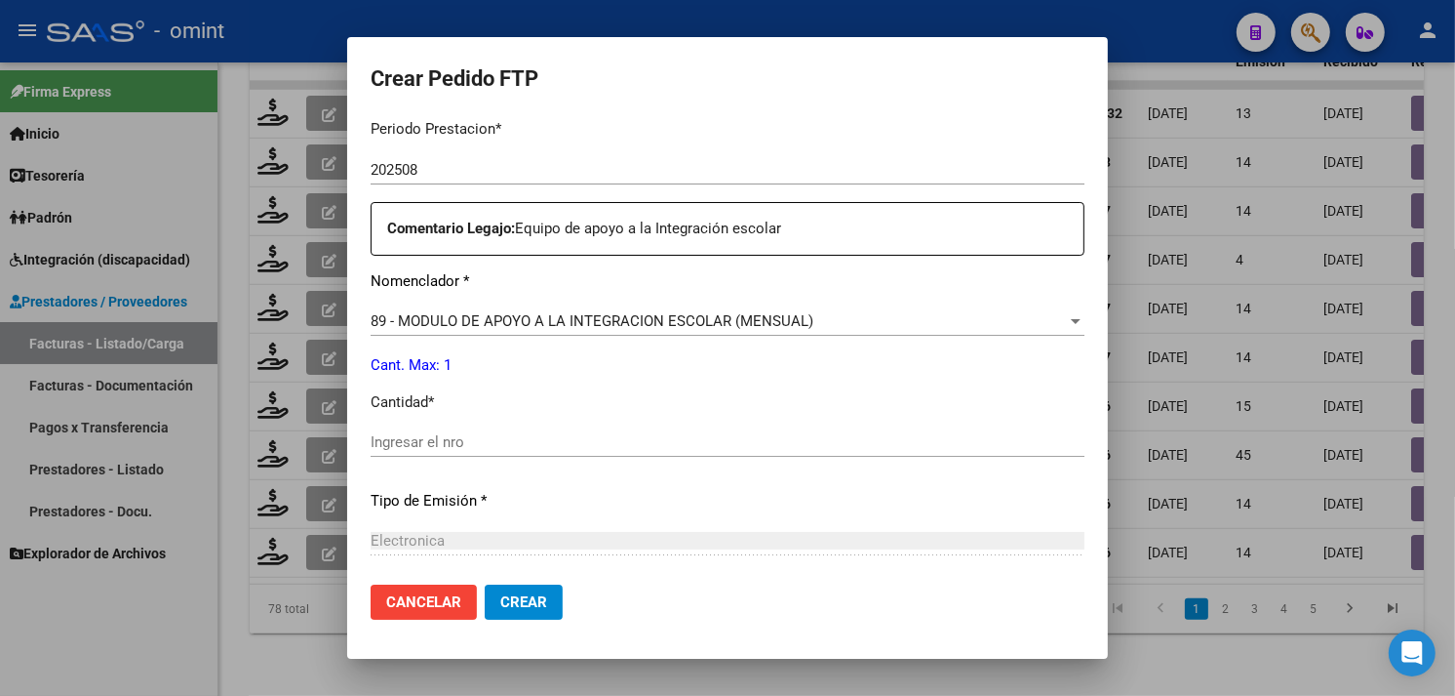
click at [483, 424] on div "Periodo Prestacion * 202508 Ingresar el Periodo Prestacion Comentario Legajo: E…" at bounding box center [728, 437] width 714 height 668
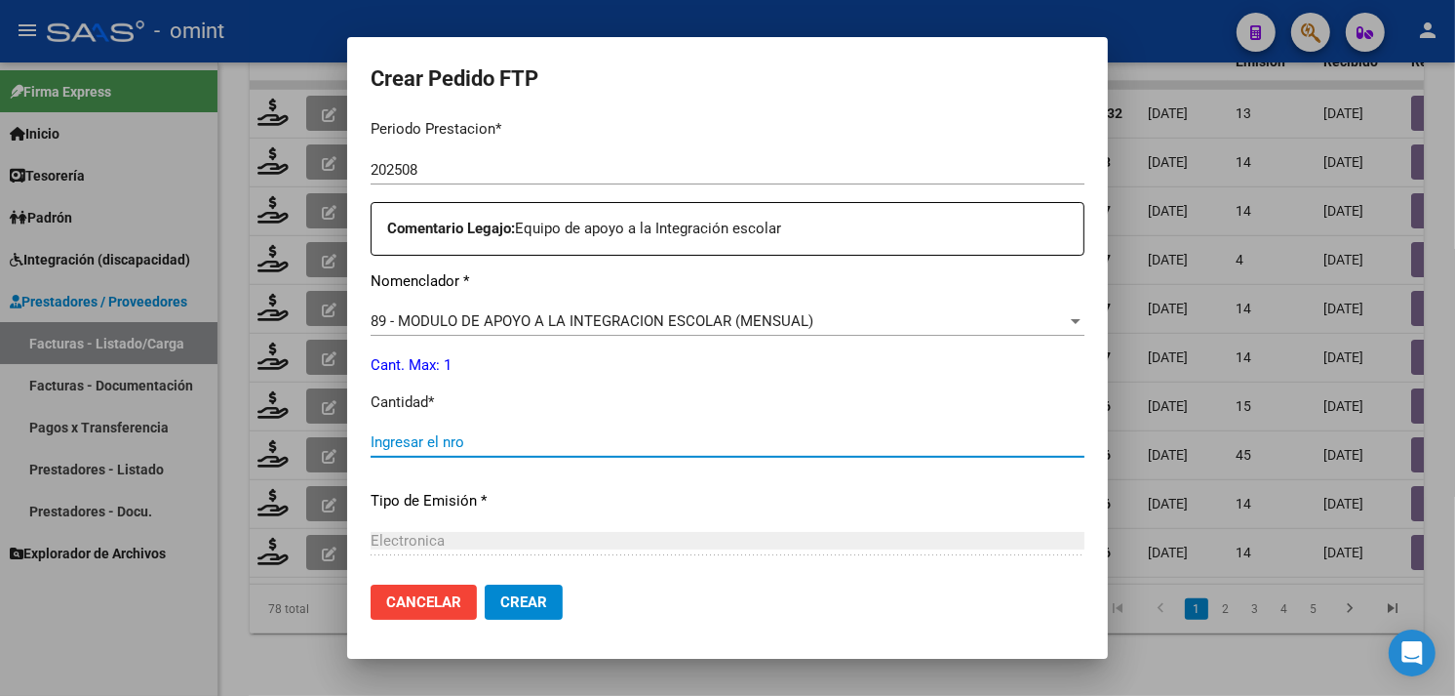
click at [479, 433] on input "Ingresar el nro" at bounding box center [728, 442] width 714 height 18
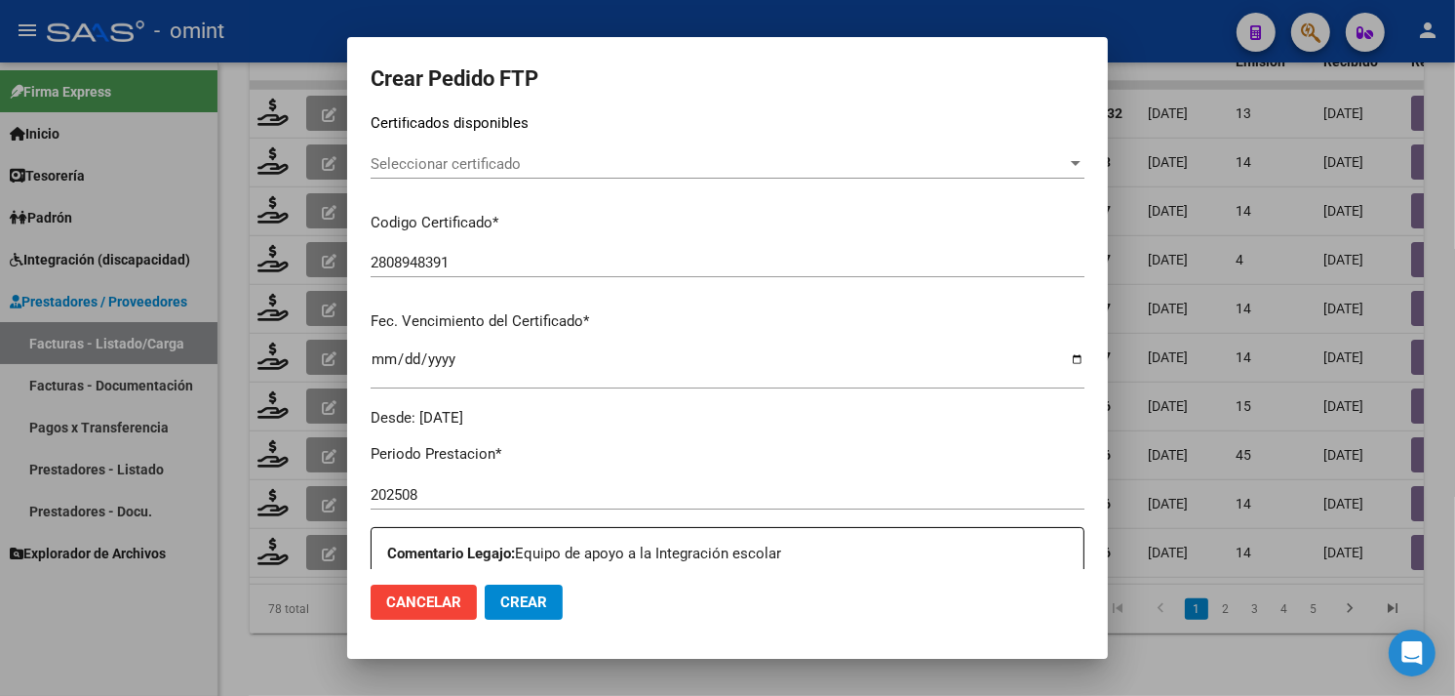
click at [517, 171] on div "Seleccionar certificado Seleccionar certificado" at bounding box center [728, 163] width 714 height 29
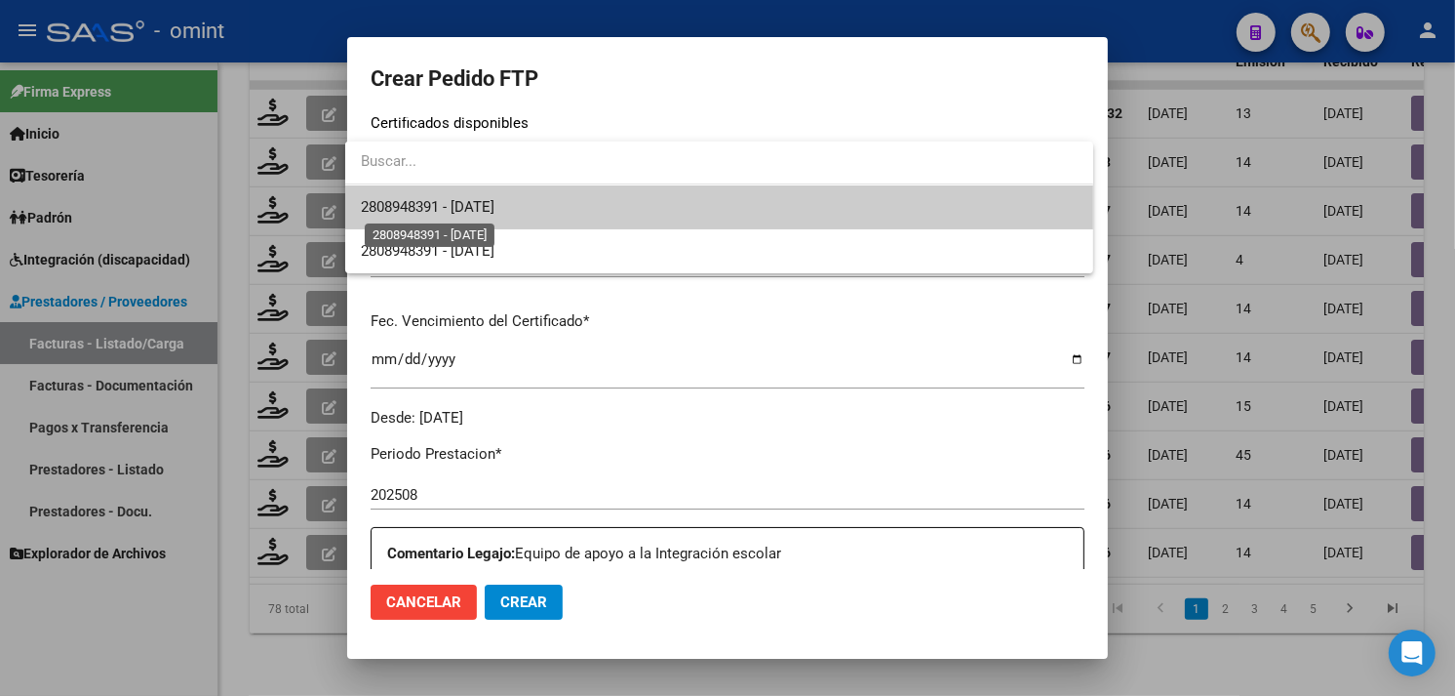
click at [495, 201] on span "2808948391 - [DATE]" at bounding box center [428, 207] width 134 height 18
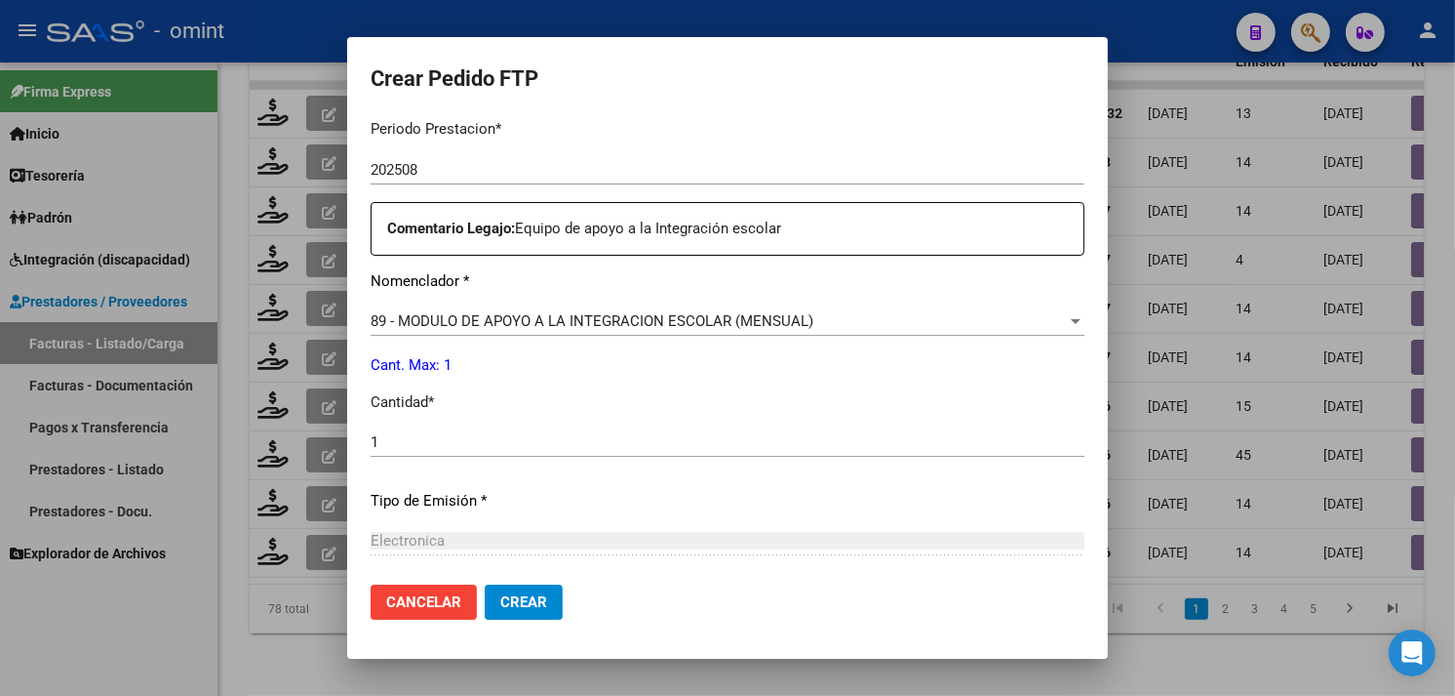
scroll to position [854, 0]
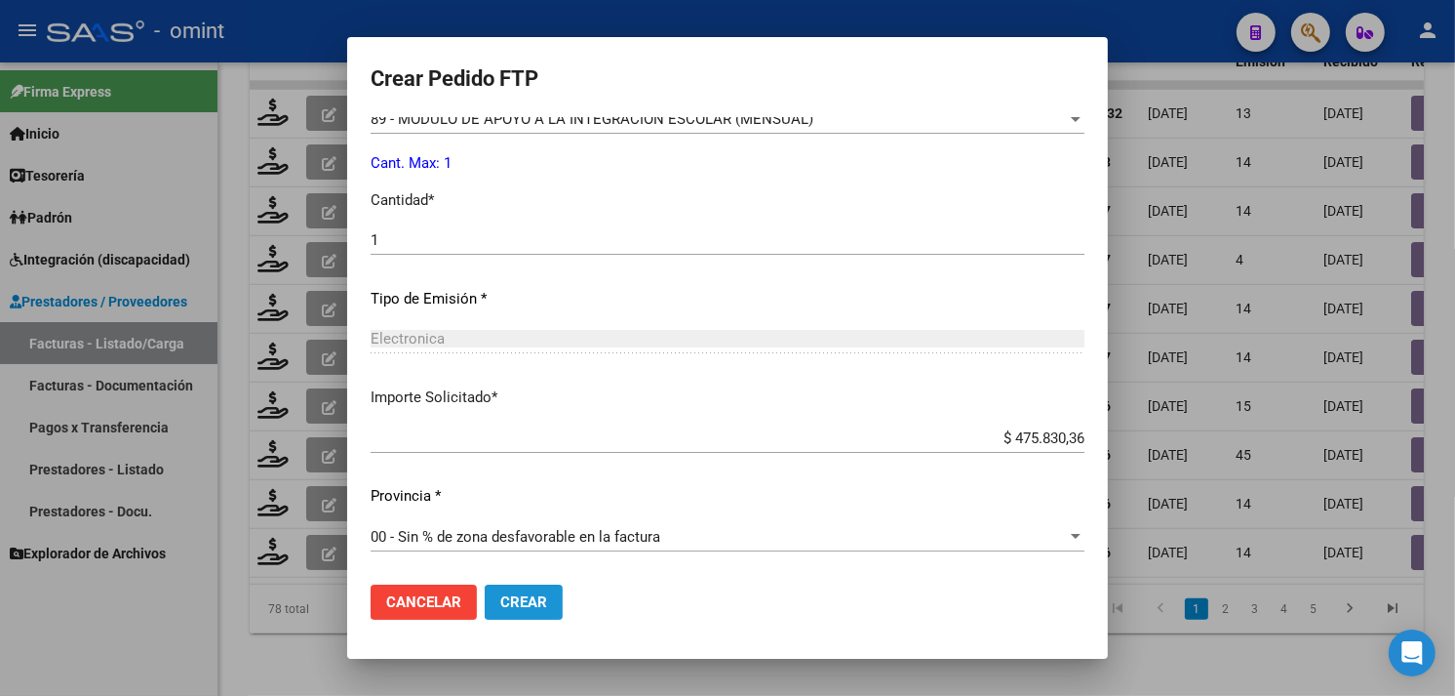
click at [522, 609] on span "Crear" at bounding box center [523, 602] width 47 height 18
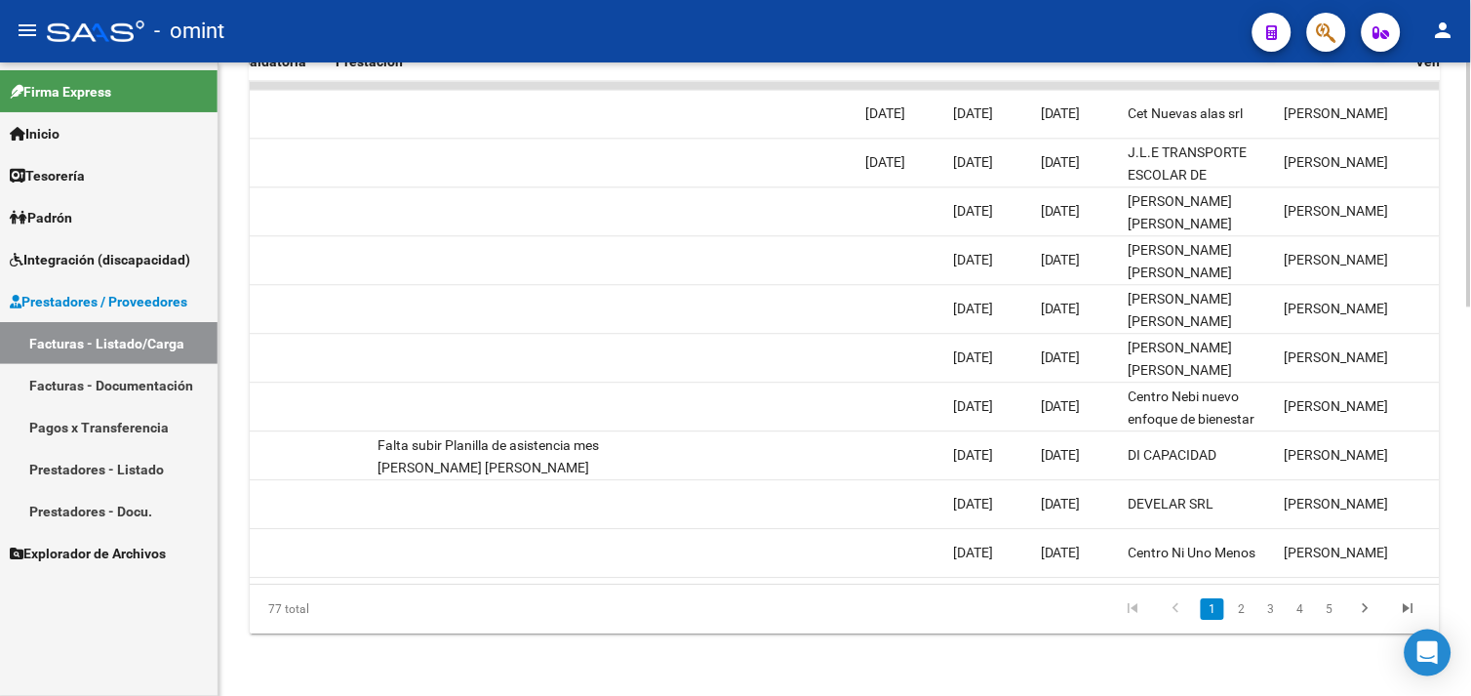
scroll to position [0, 894]
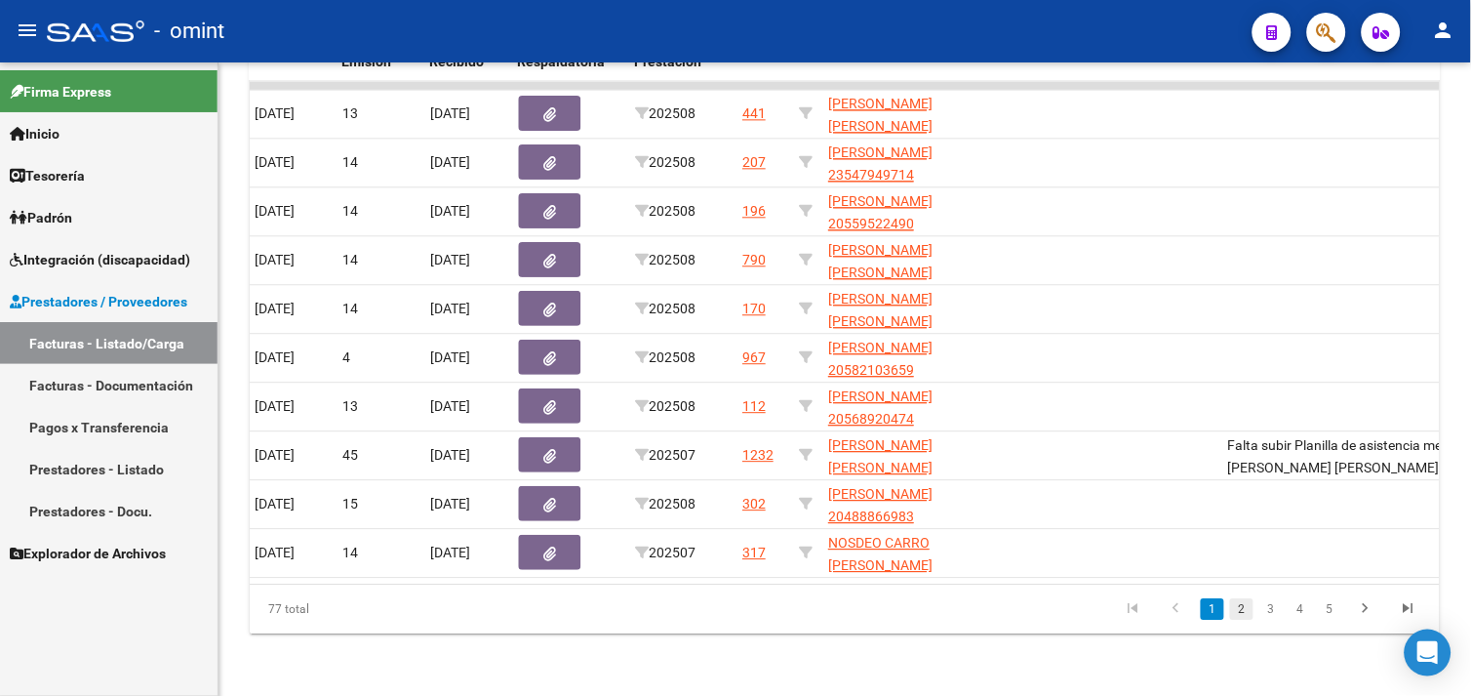
click at [1247, 612] on link "2" at bounding box center [1241, 608] width 23 height 21
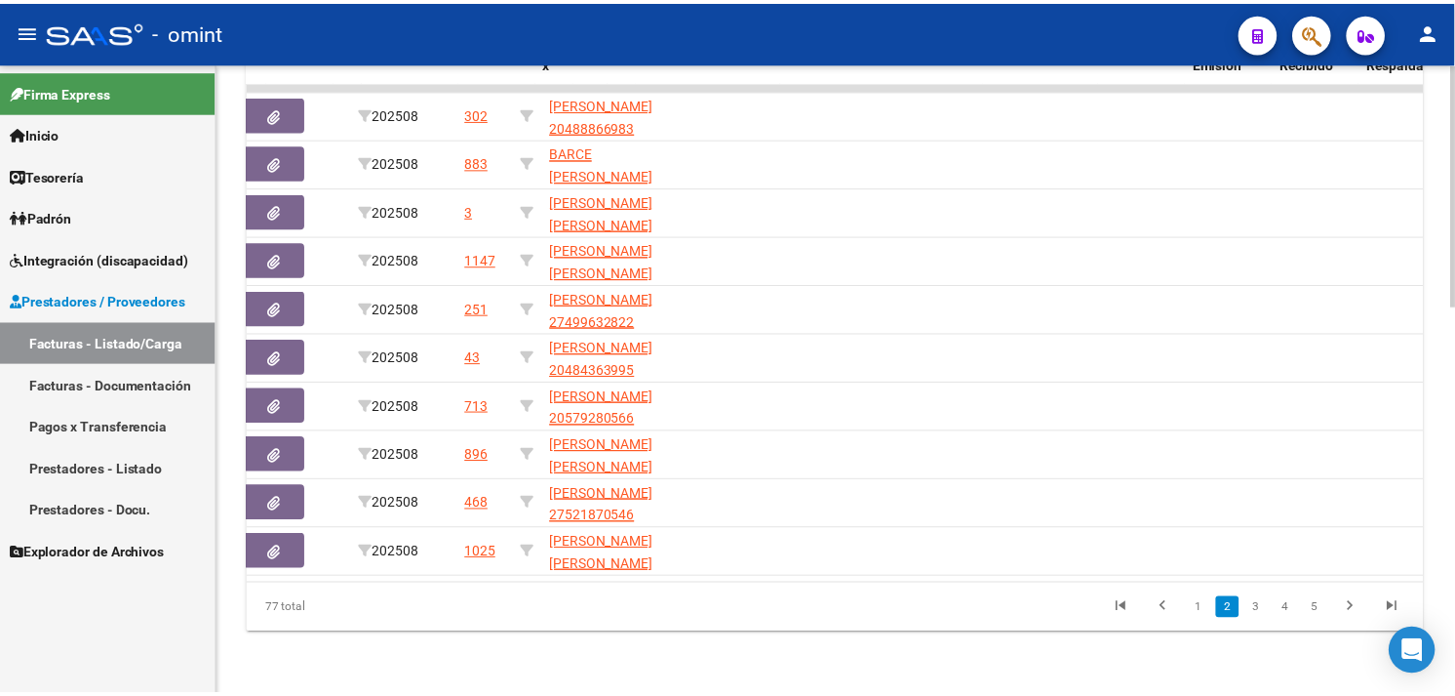
scroll to position [0, 0]
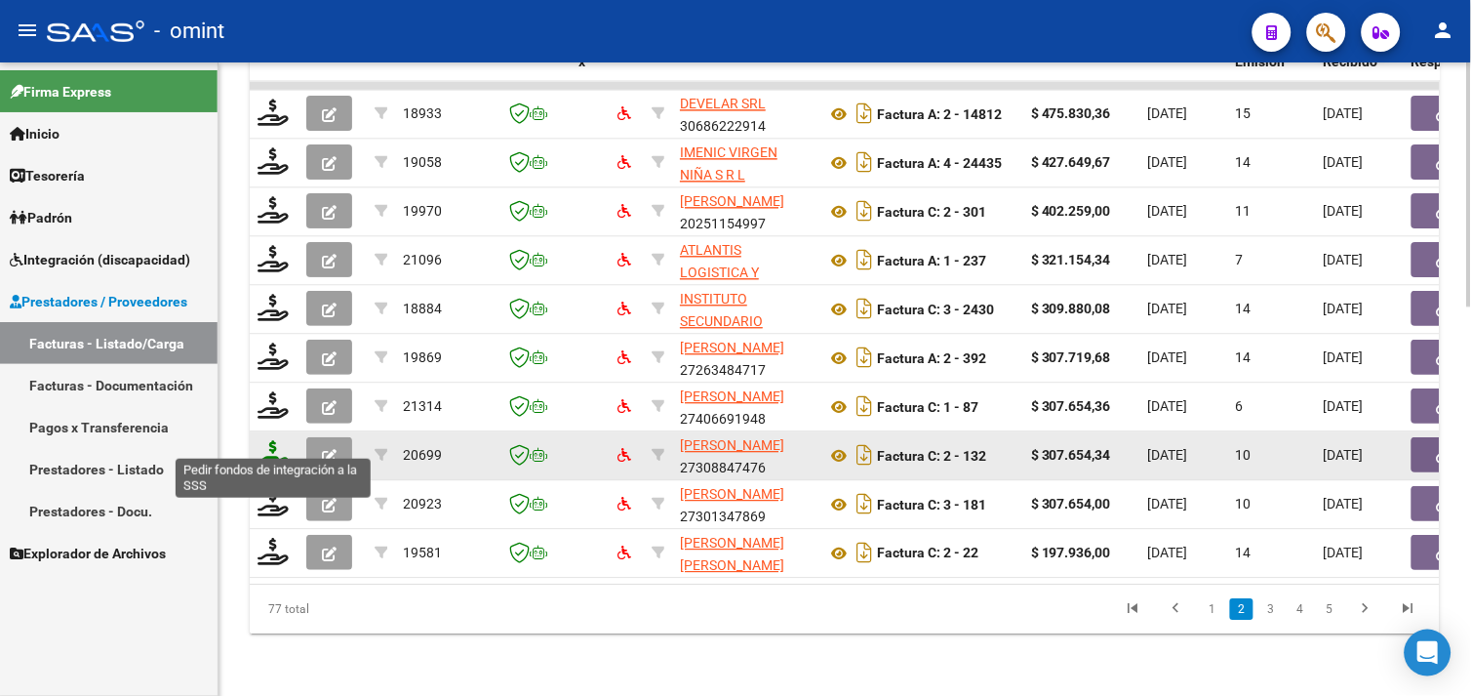
click at [277, 440] on icon at bounding box center [273, 453] width 31 height 27
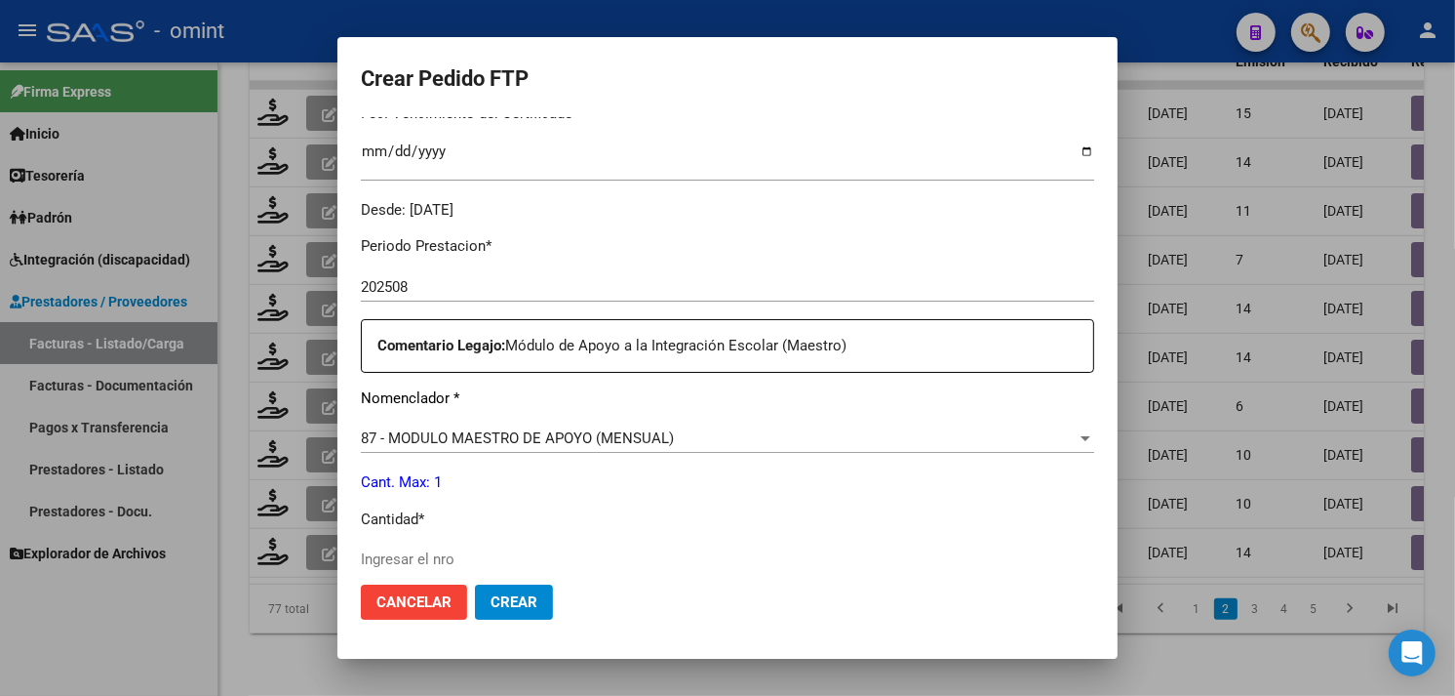
scroll to position [541, 0]
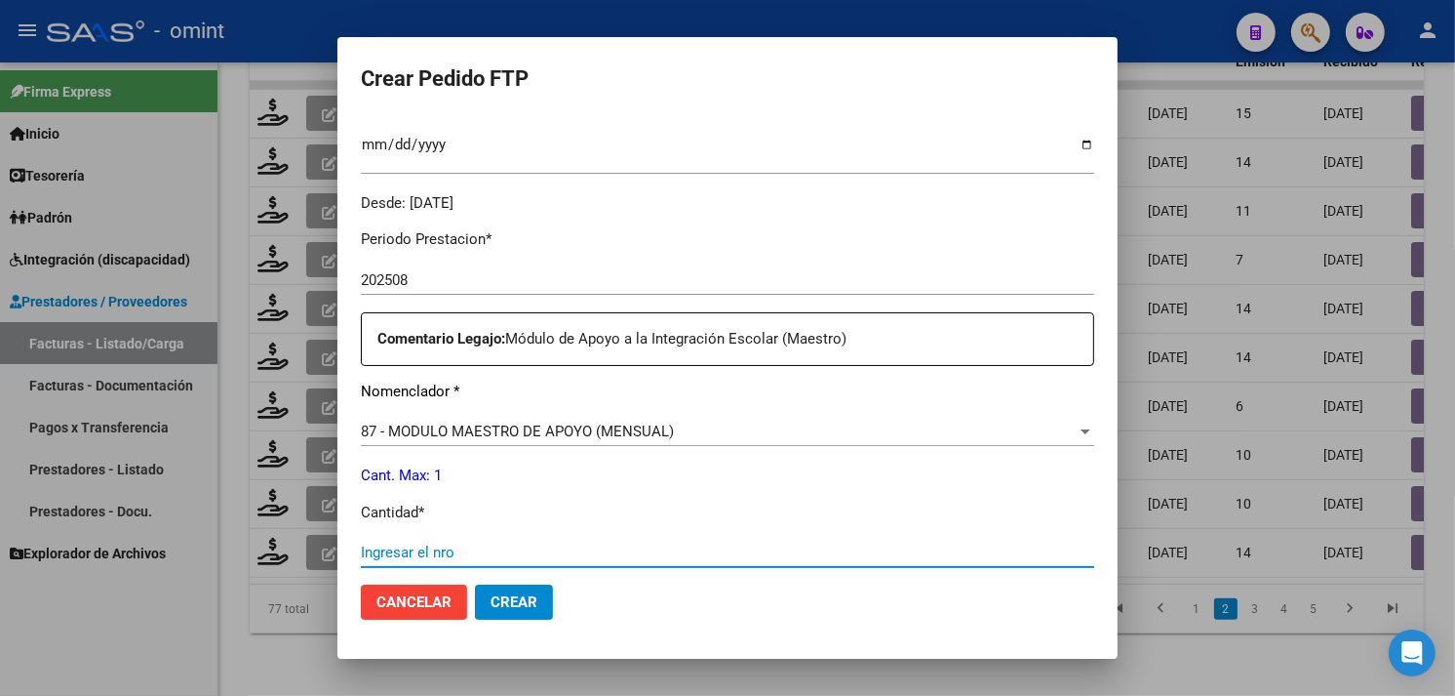
click at [480, 543] on input "Ingresar el nro" at bounding box center [728, 552] width 734 height 18
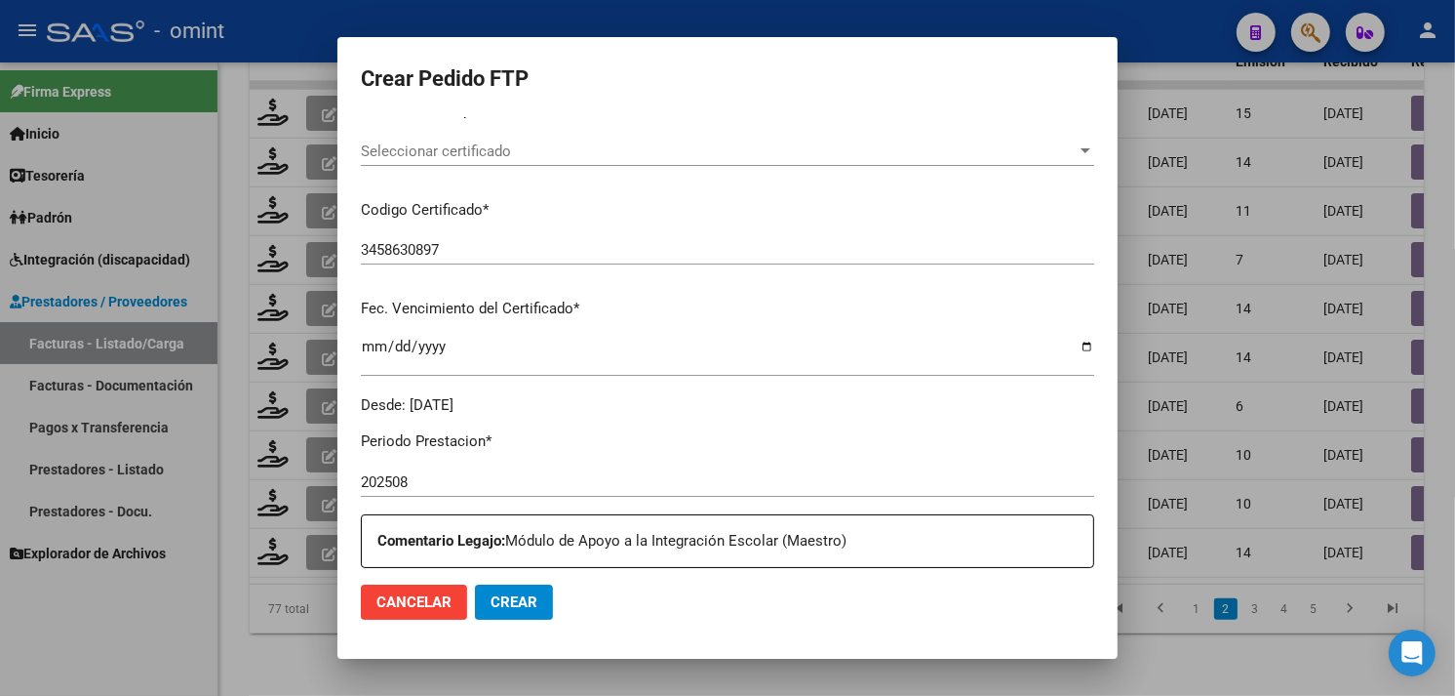
scroll to position [325, 0]
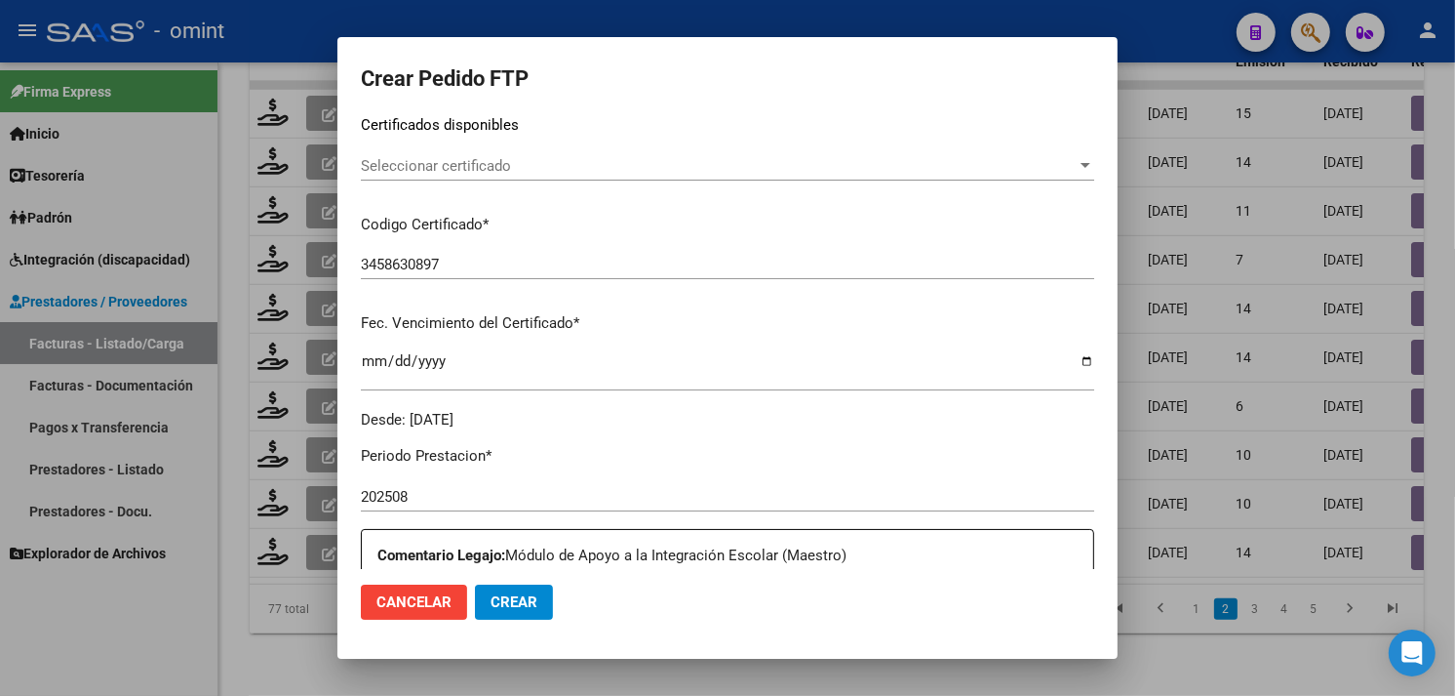
click at [501, 169] on span "Seleccionar certificado" at bounding box center [719, 166] width 716 height 18
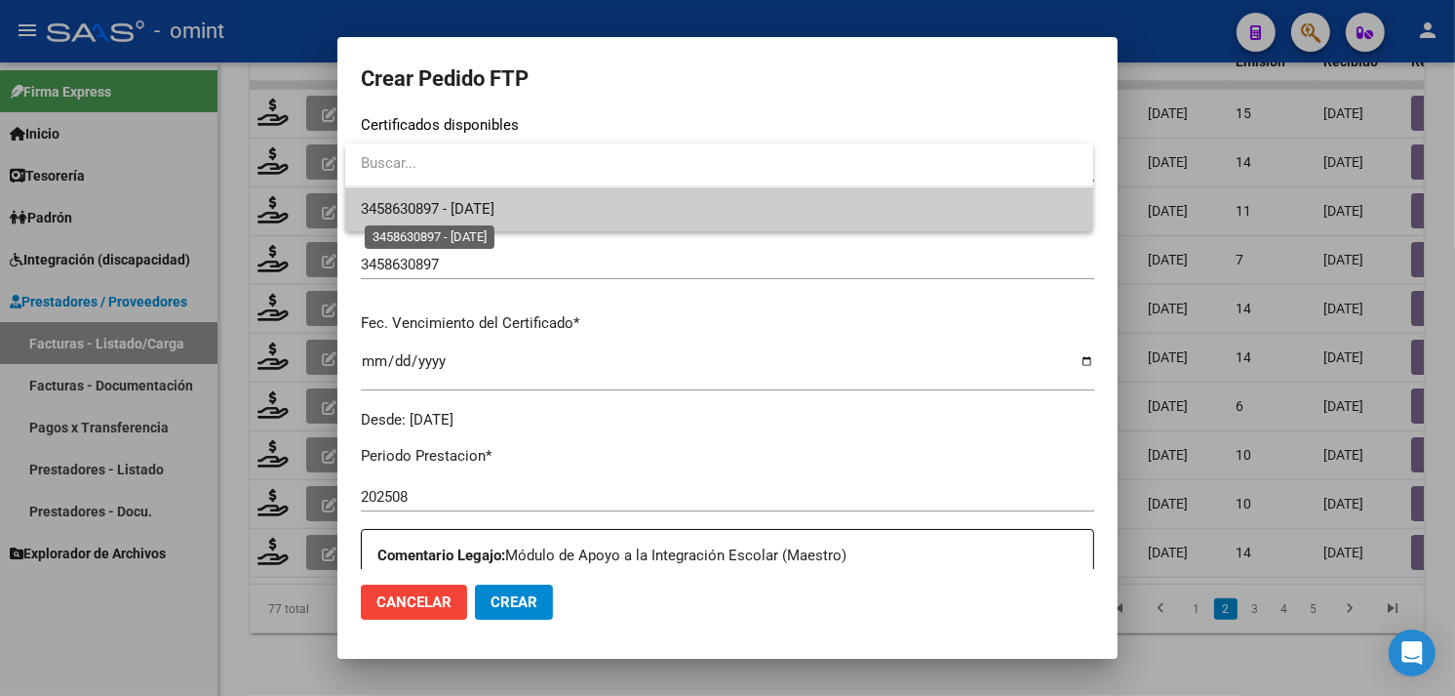
click at [495, 200] on span "3458630897 - [DATE]" at bounding box center [428, 209] width 134 height 18
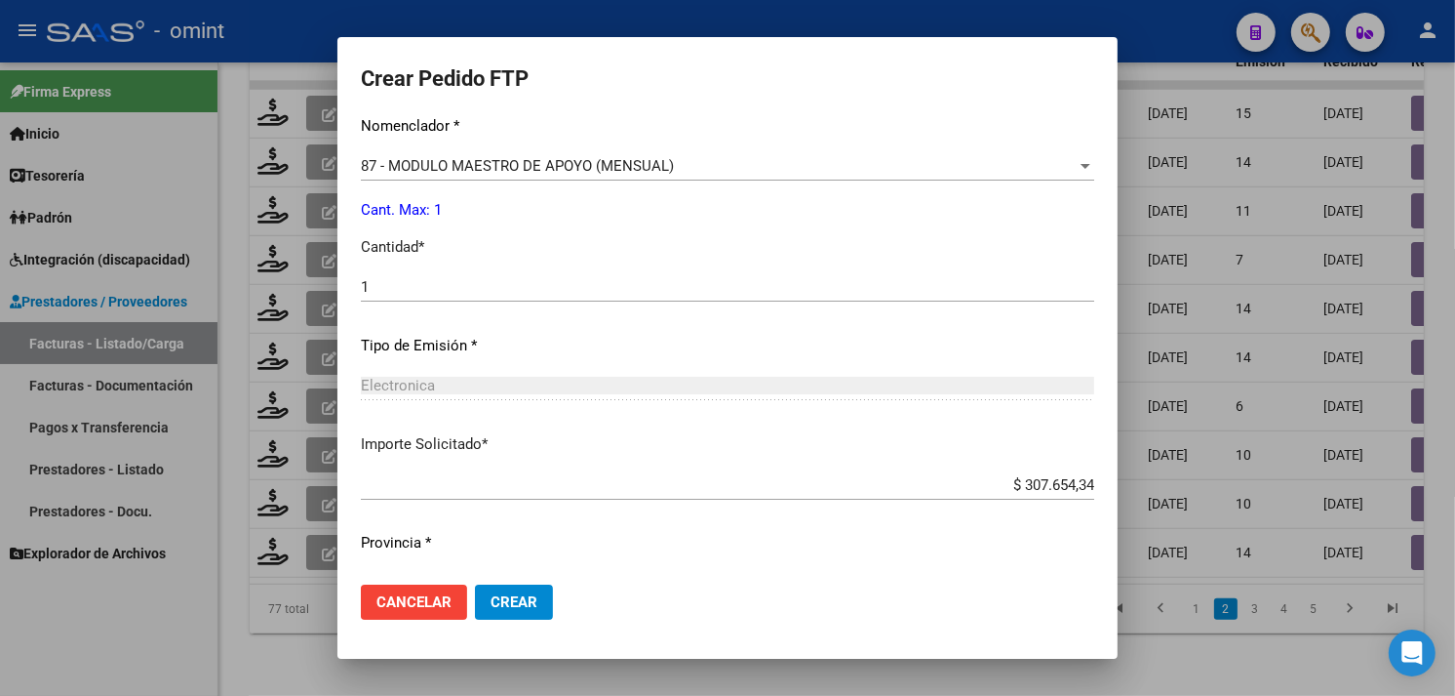
scroll to position [854, 0]
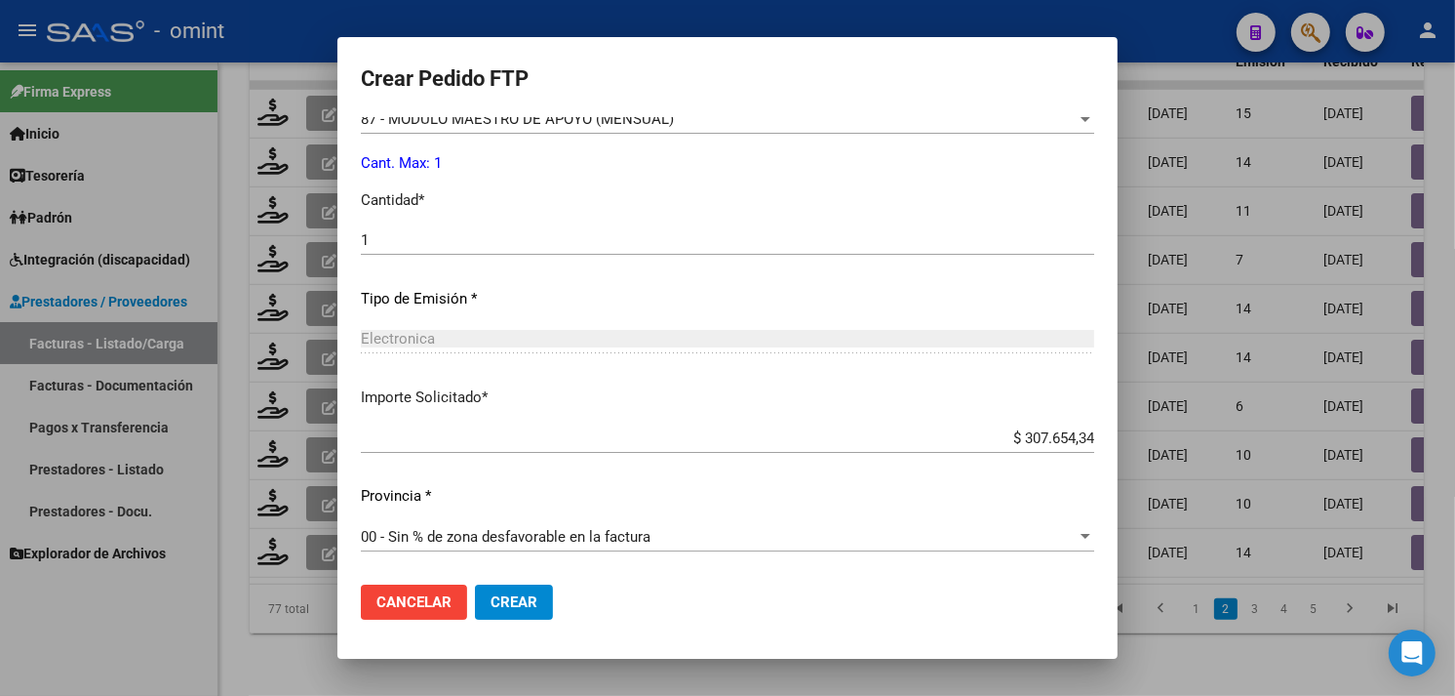
click at [523, 598] on span "Crear" at bounding box center [514, 602] width 47 height 18
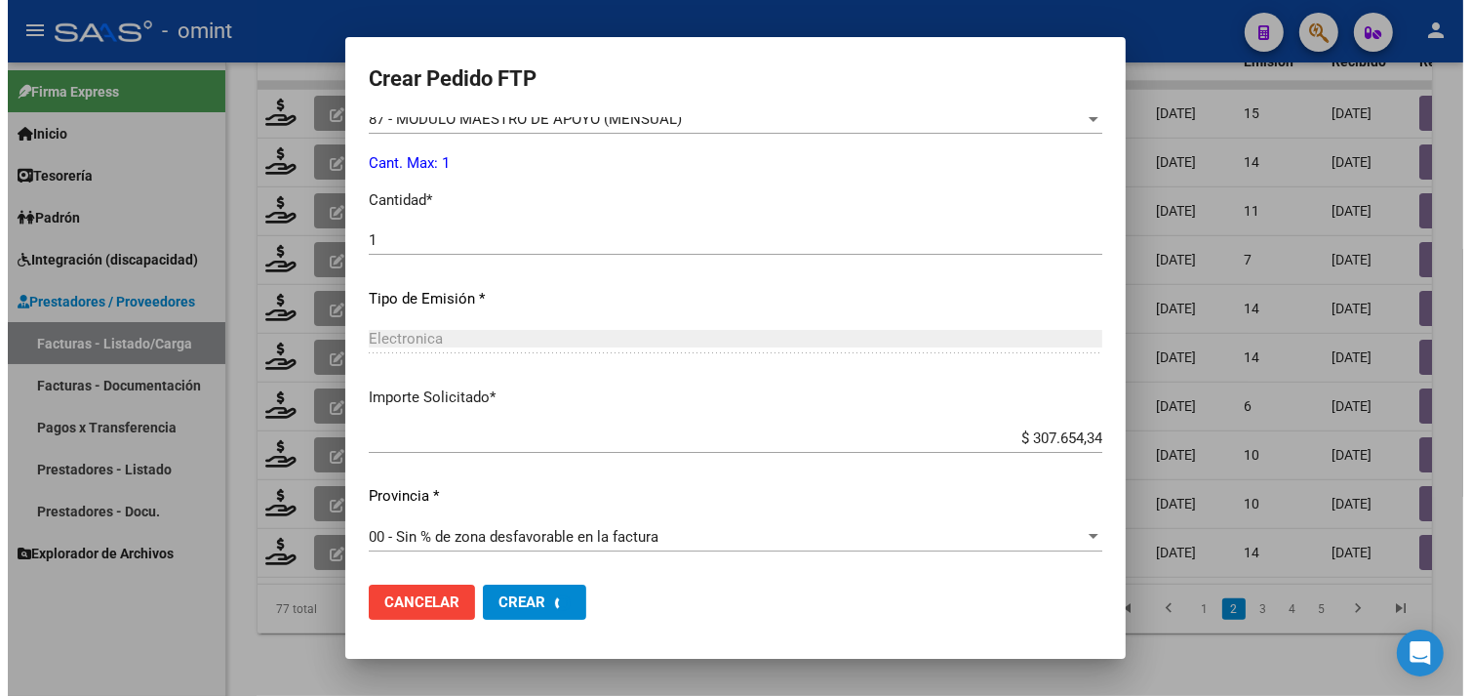
scroll to position [0, 0]
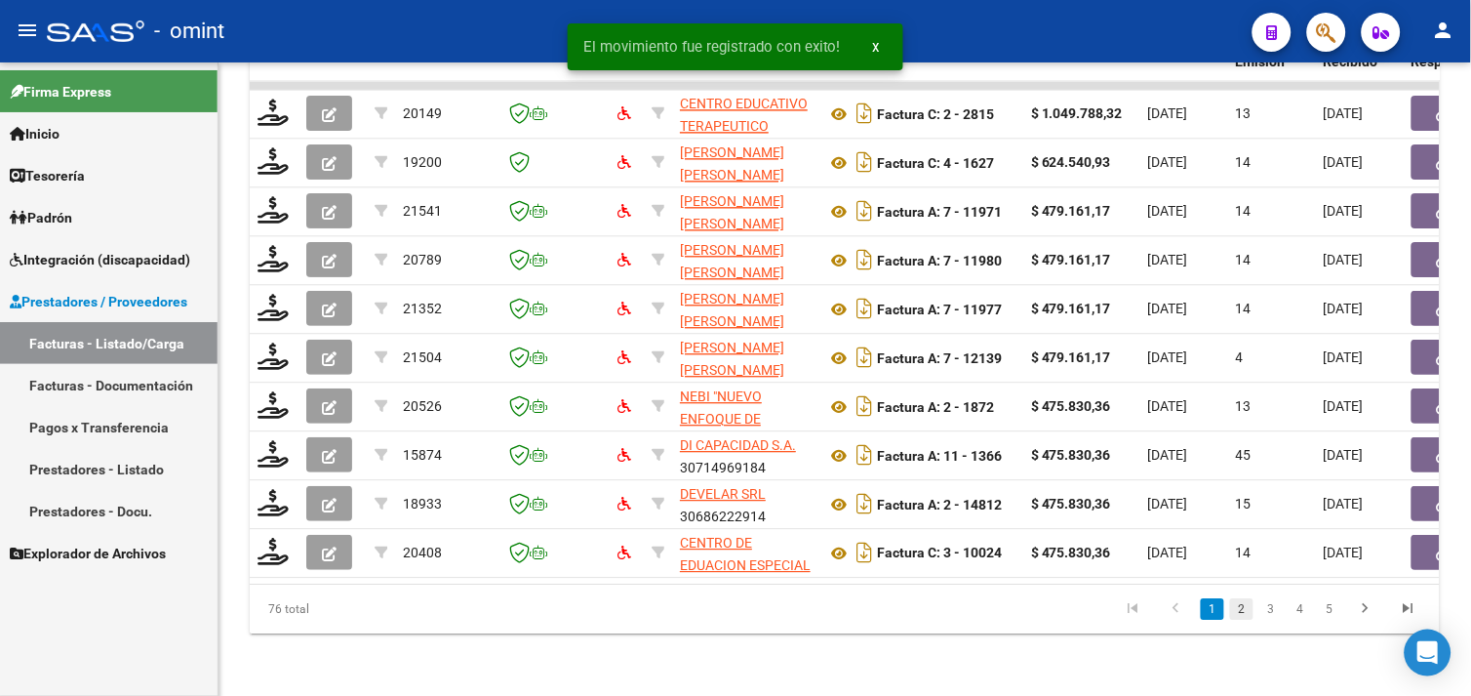
click at [1241, 612] on link "2" at bounding box center [1241, 608] width 23 height 21
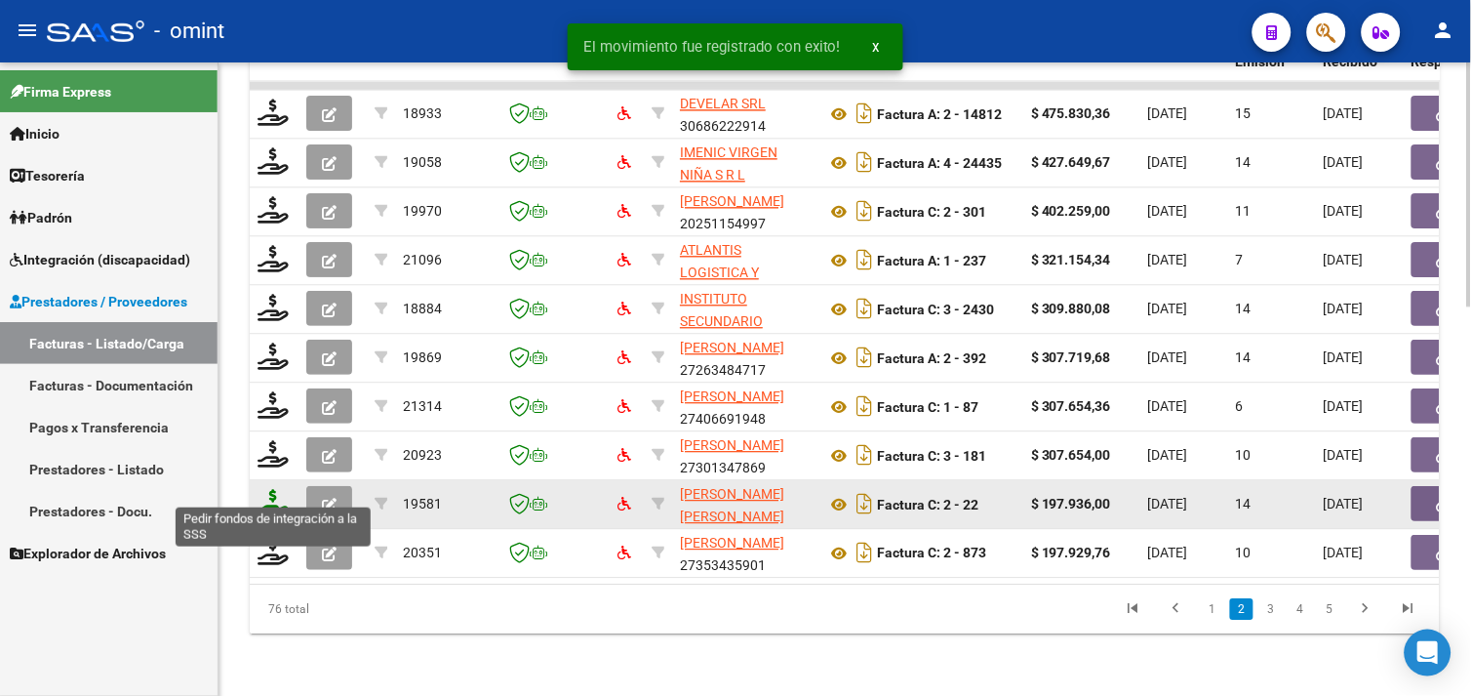
click at [276, 497] on icon at bounding box center [273, 502] width 31 height 27
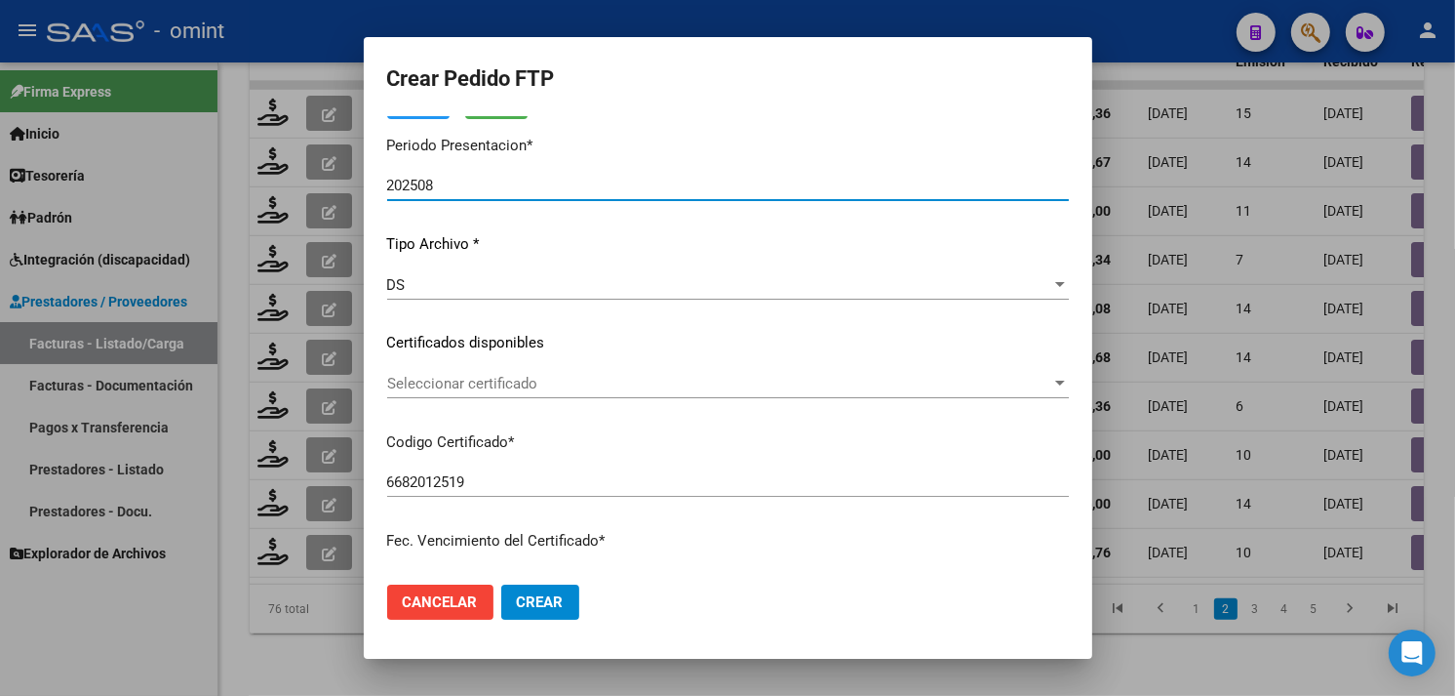
scroll to position [217, 0]
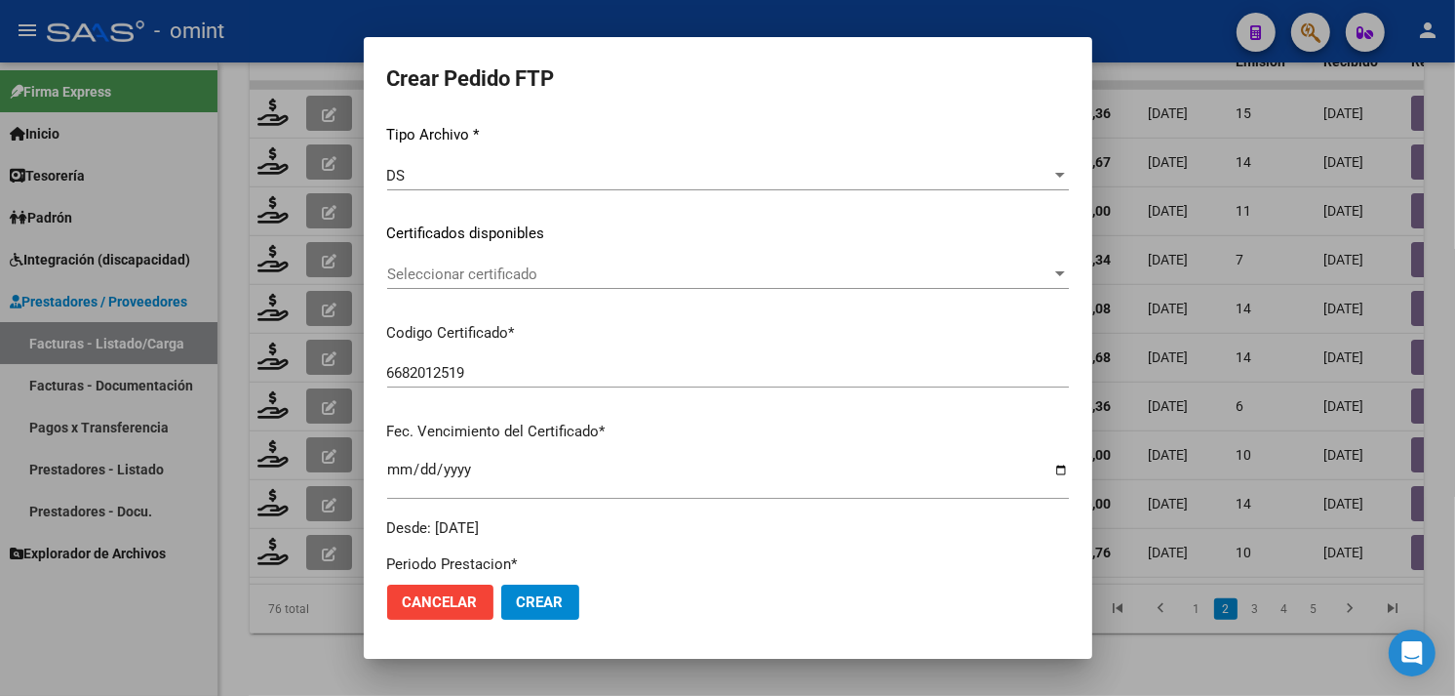
click at [563, 260] on div "Seleccionar certificado Seleccionar certificado" at bounding box center [728, 273] width 682 height 29
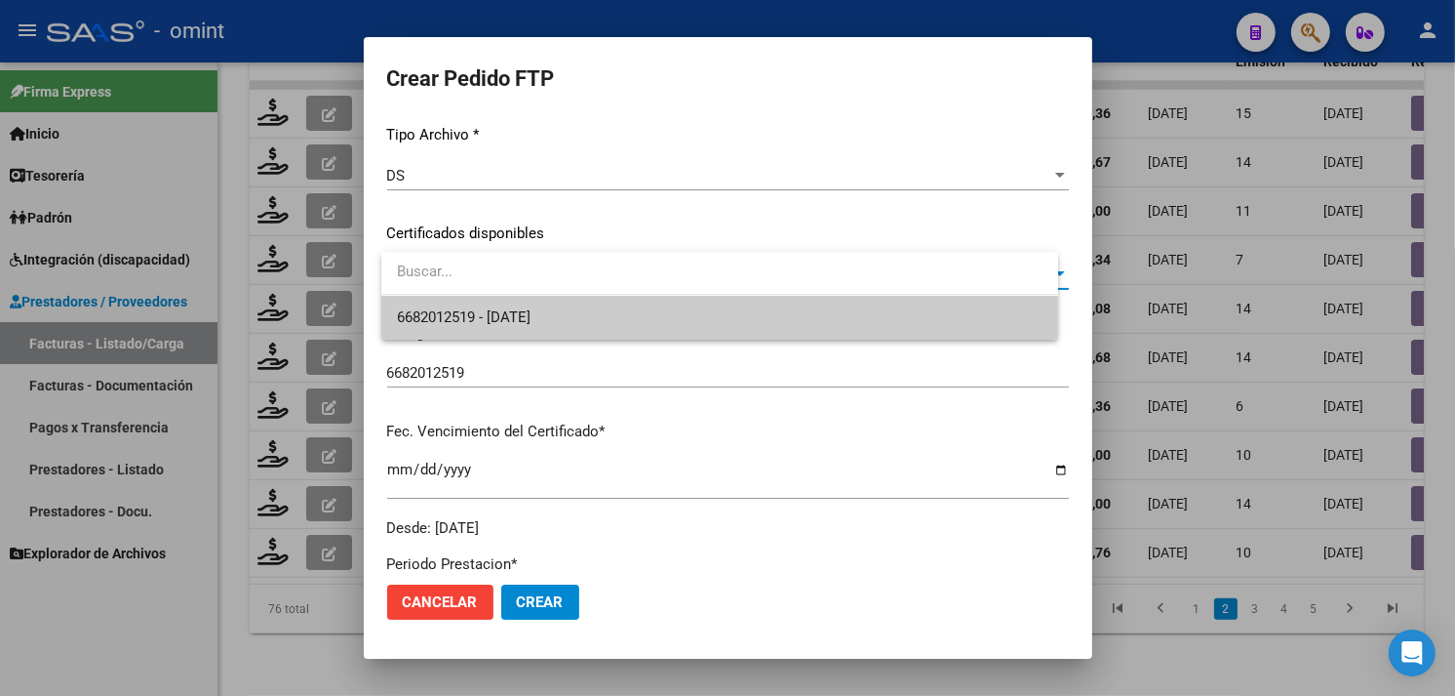
click at [558, 303] on span "6682012519 - [DATE]" at bounding box center [720, 318] width 646 height 44
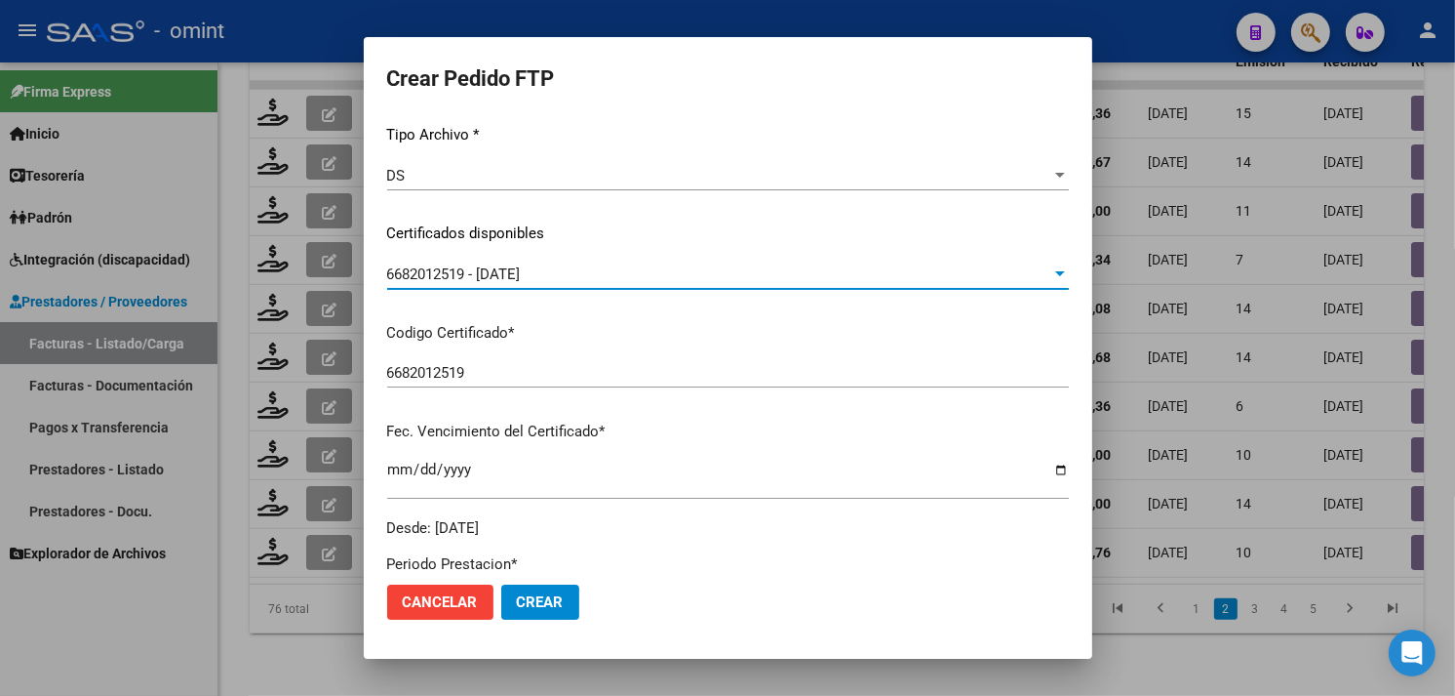
scroll to position [650, 0]
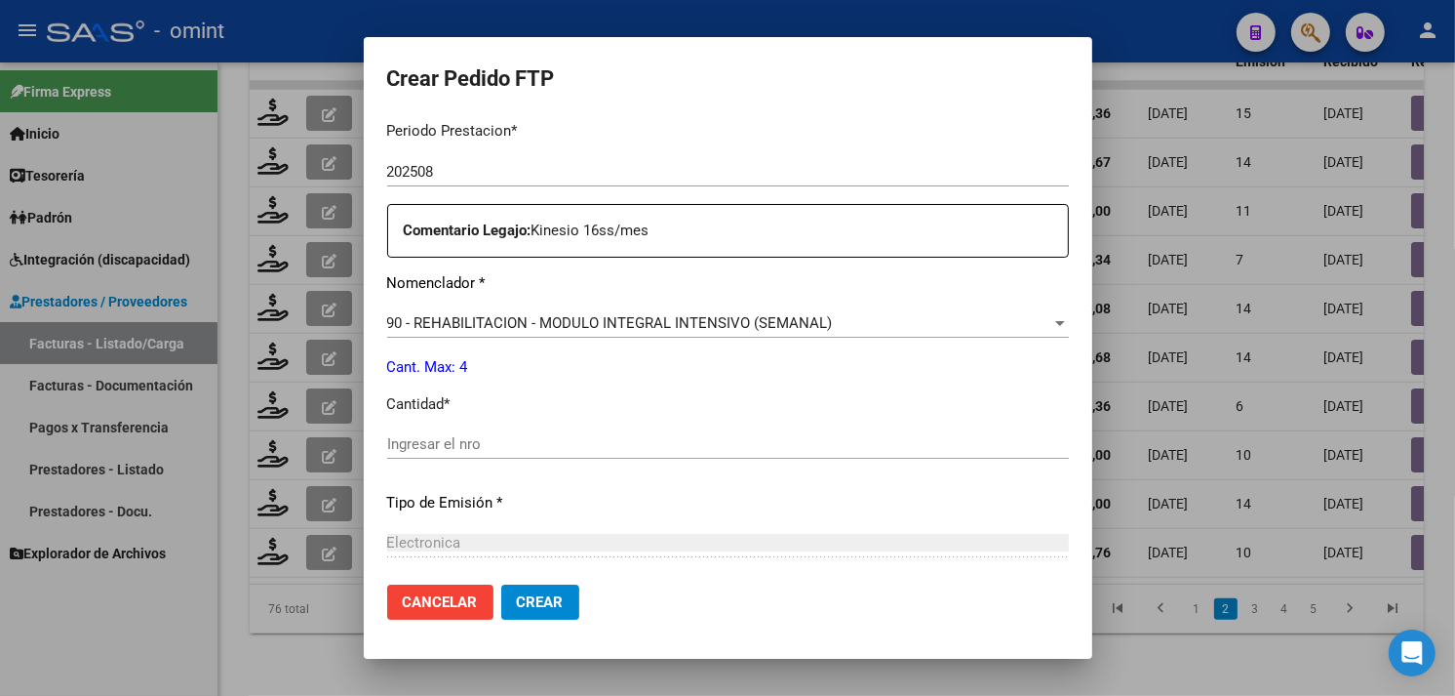
click at [543, 435] on input "Ingresar el nro" at bounding box center [728, 444] width 682 height 18
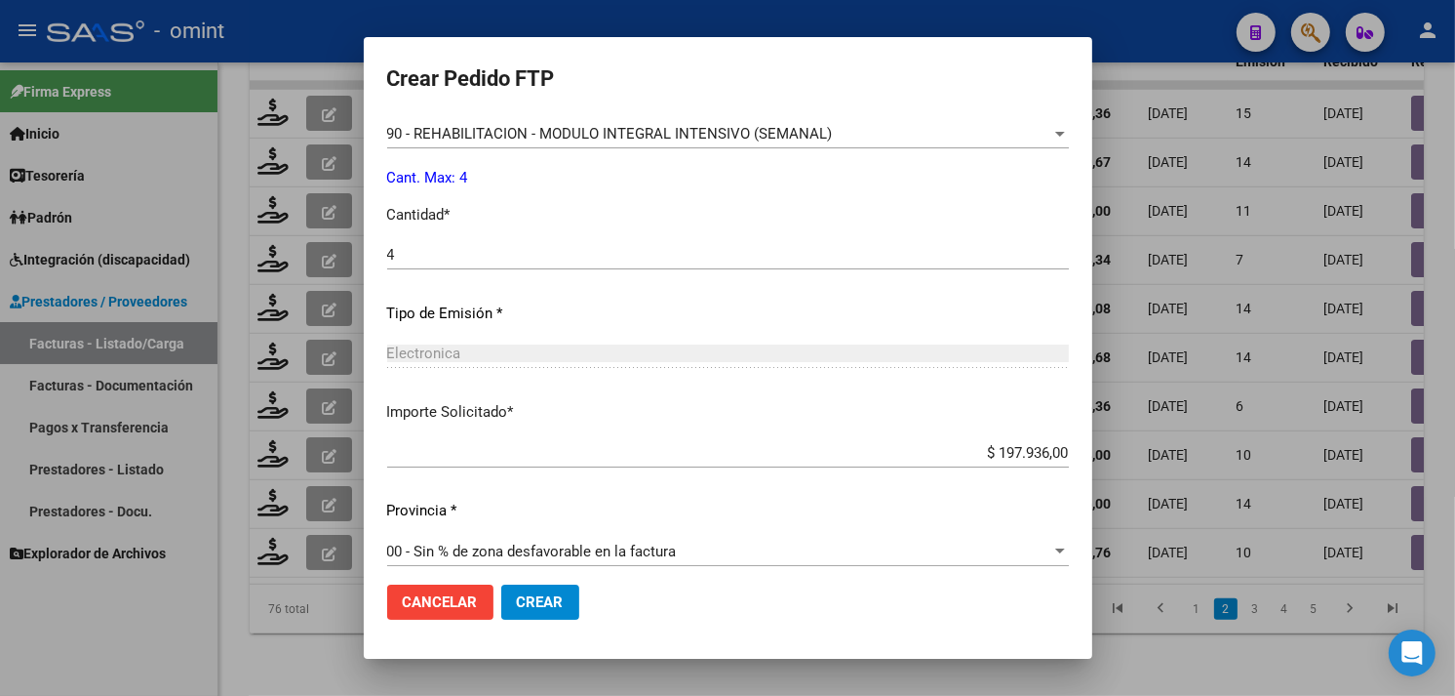
scroll to position [854, 0]
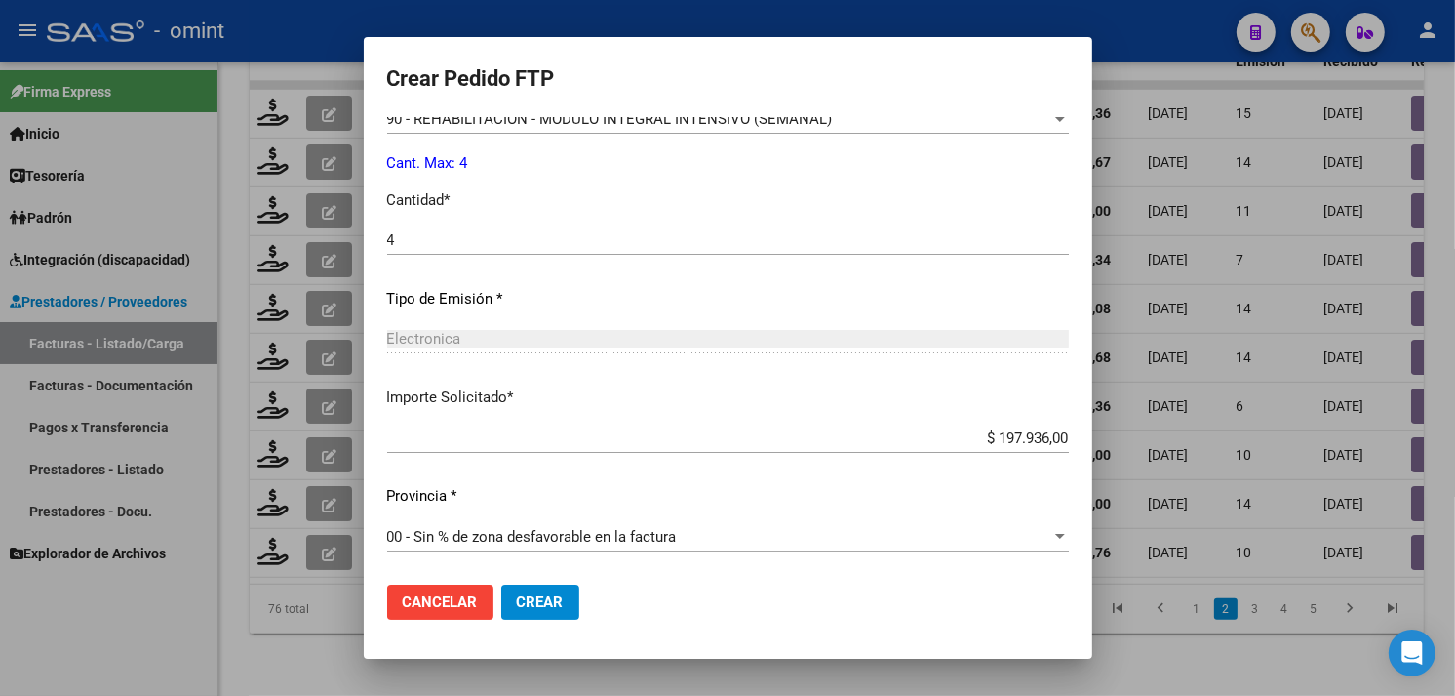
click at [556, 601] on span "Crear" at bounding box center [540, 602] width 47 height 18
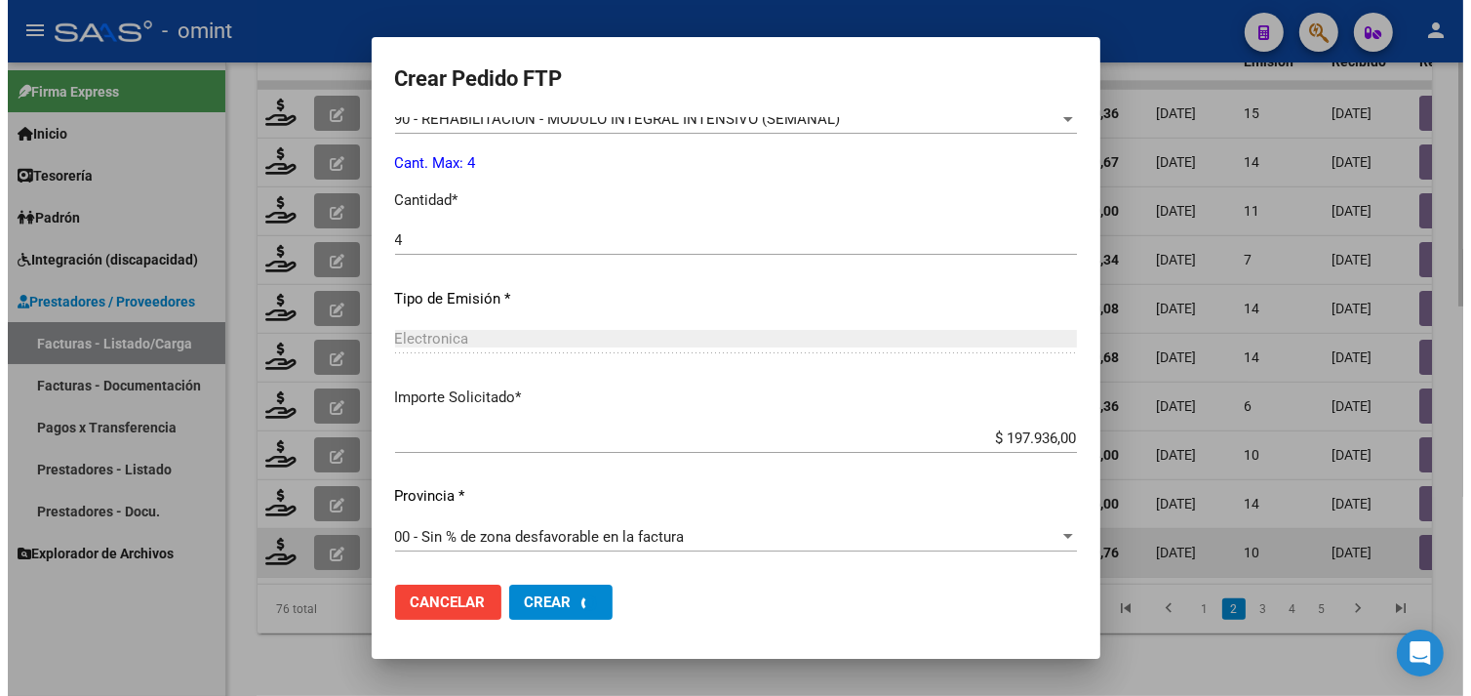
scroll to position [0, 0]
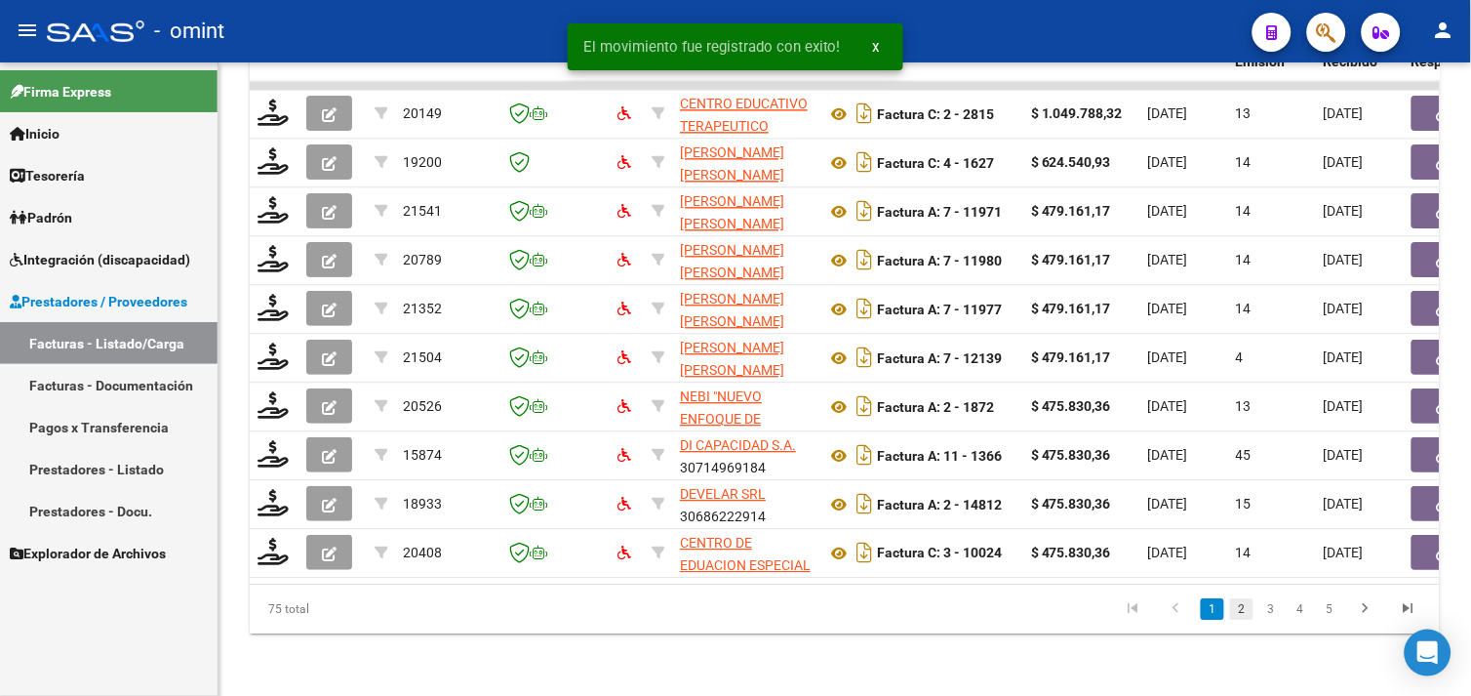
click at [1236, 608] on link "2" at bounding box center [1241, 608] width 23 height 21
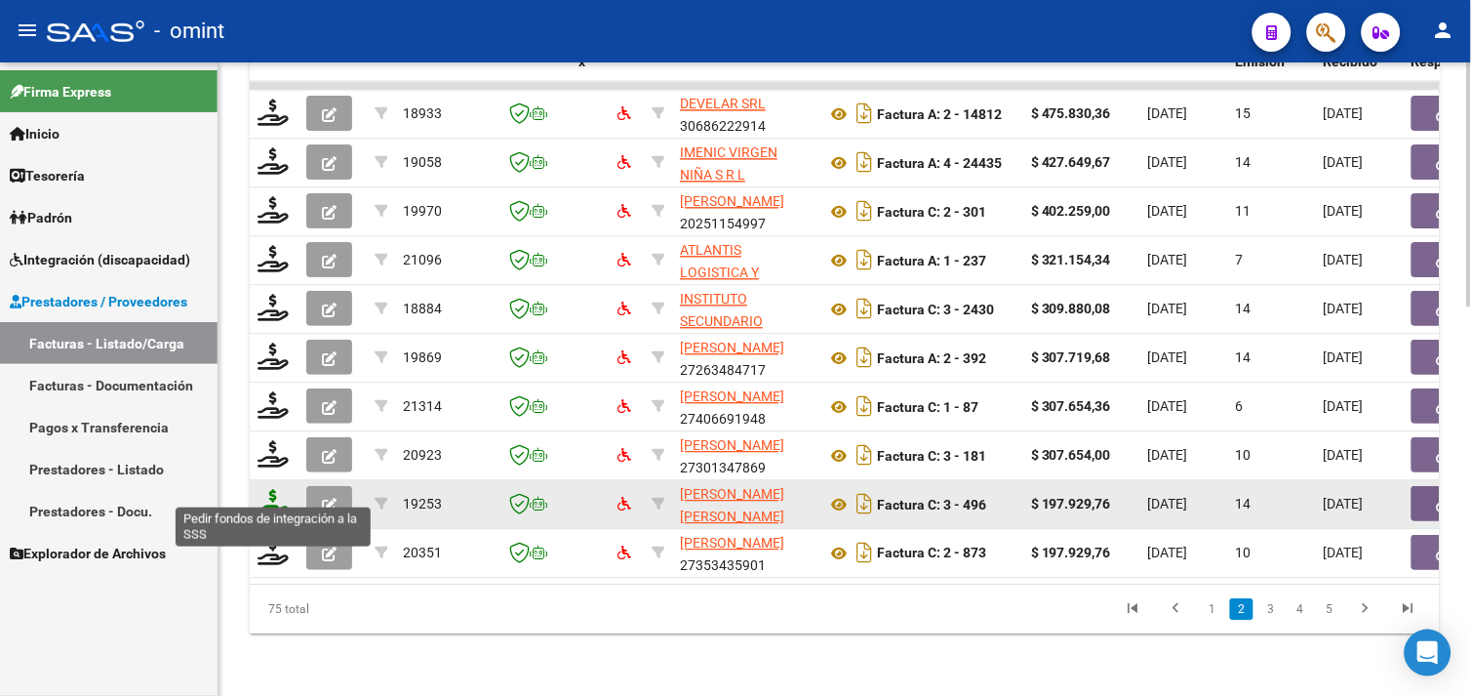
click at [285, 497] on icon at bounding box center [273, 502] width 31 height 27
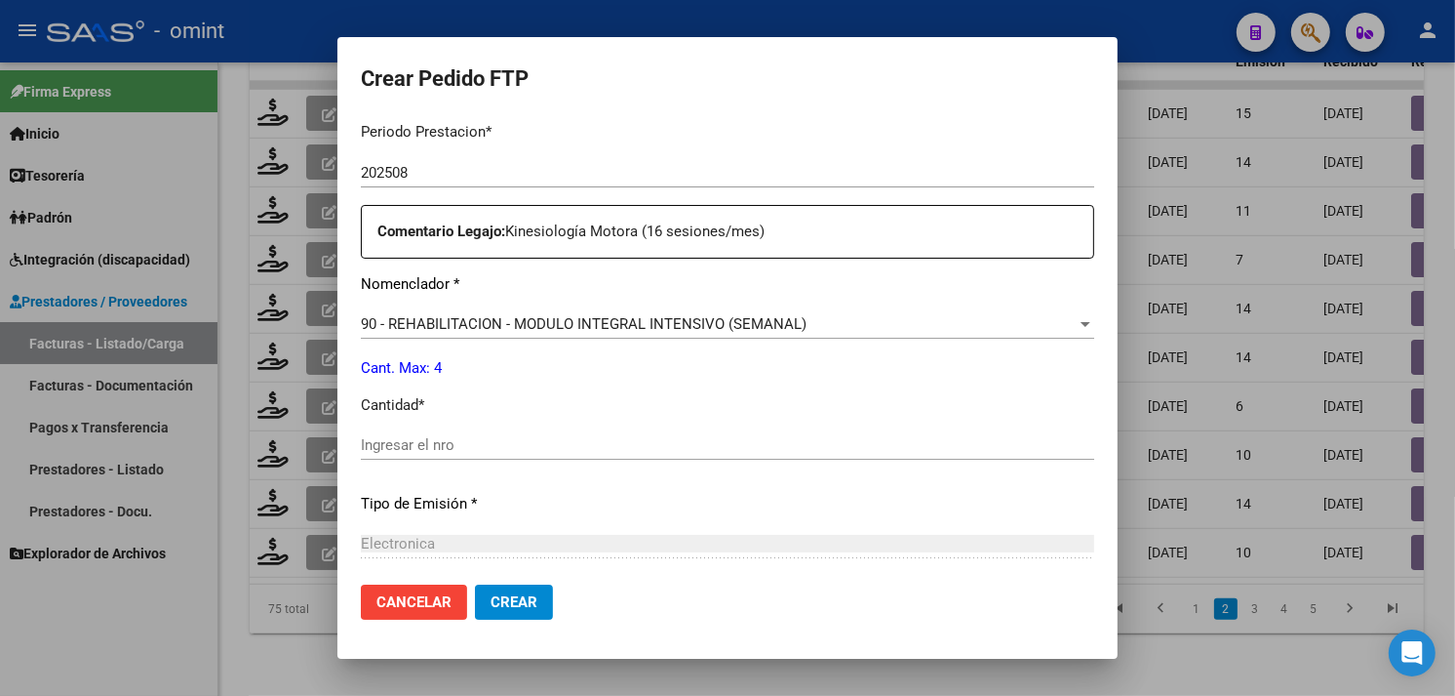
scroll to position [650, 0]
click at [533, 423] on div "Periodo Prestacion * 202508 Ingresar el Periodo Prestacion Comentario Legajo: K…" at bounding box center [728, 439] width 734 height 668
click at [524, 443] on input "Ingresar el nro" at bounding box center [728, 444] width 734 height 18
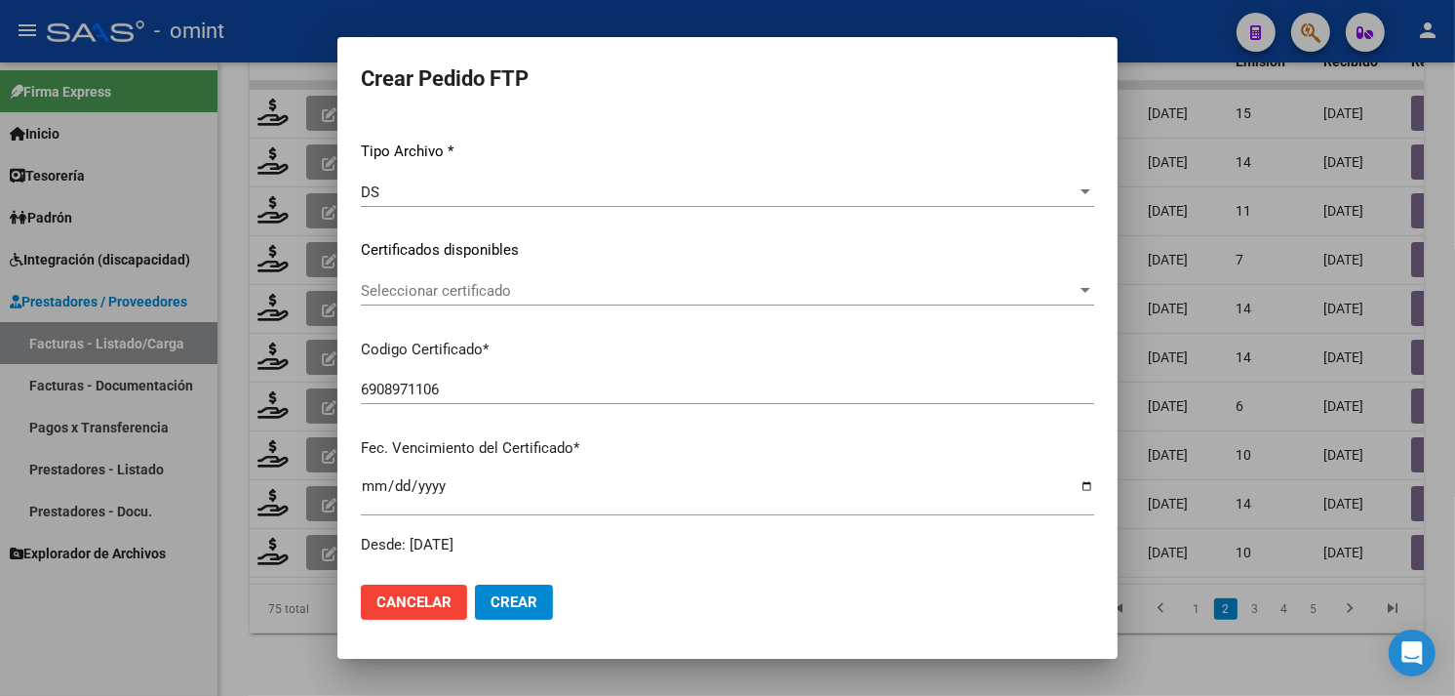
scroll to position [108, 0]
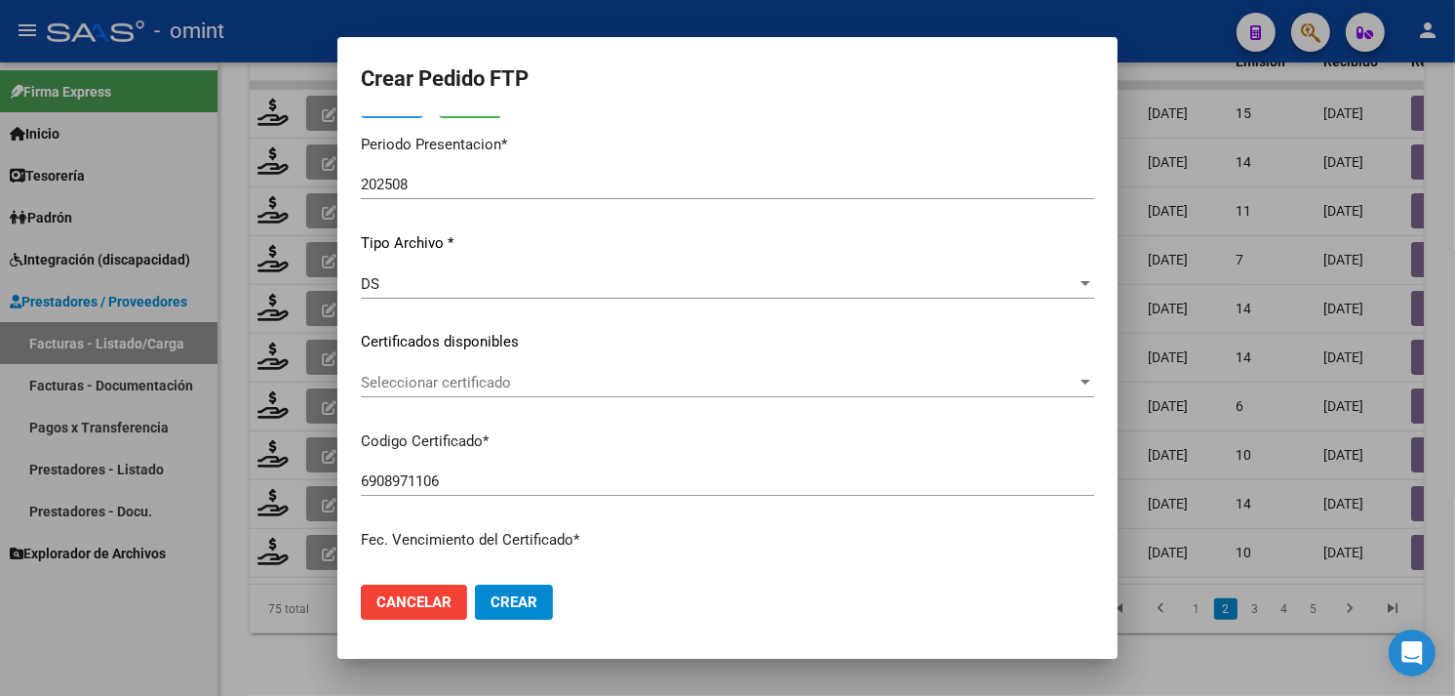
click at [502, 392] on div "Seleccionar certificado Seleccionar certificado" at bounding box center [728, 382] width 734 height 29
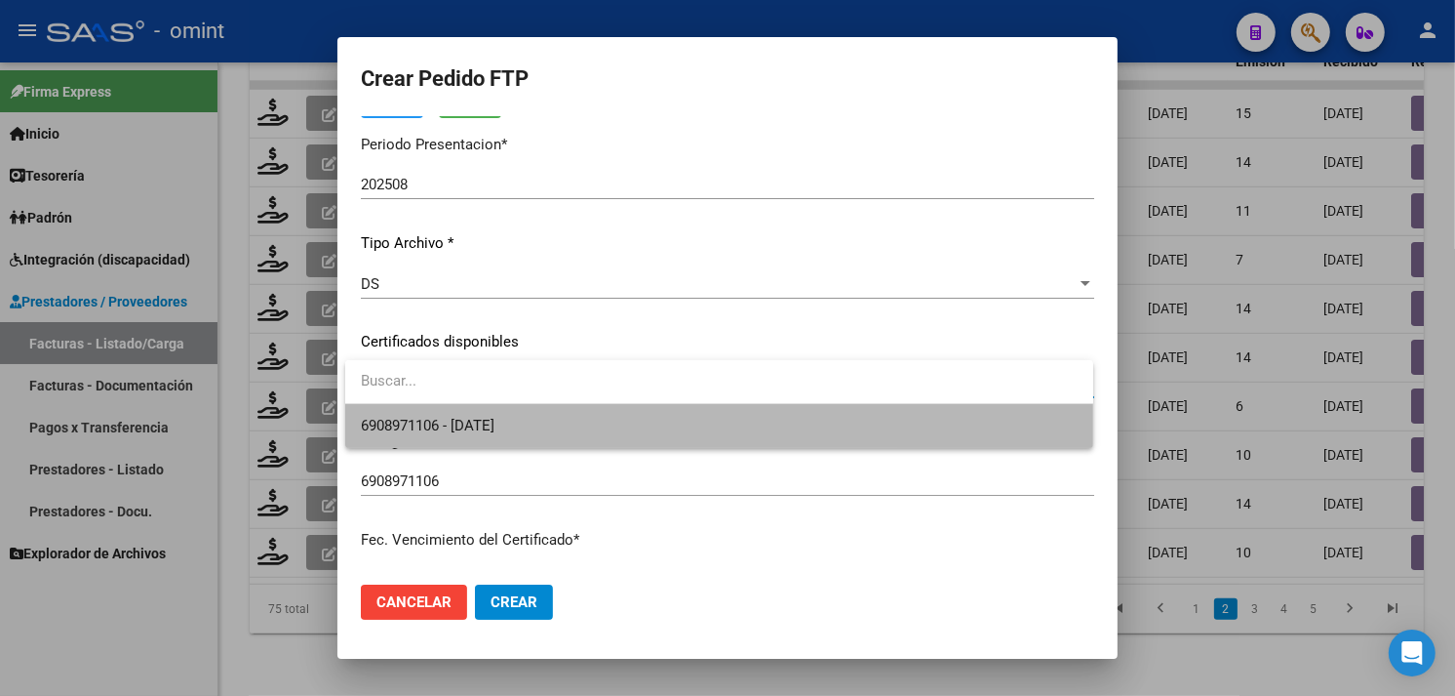
click at [500, 408] on span "6908971106 - [DATE]" at bounding box center [719, 426] width 717 height 44
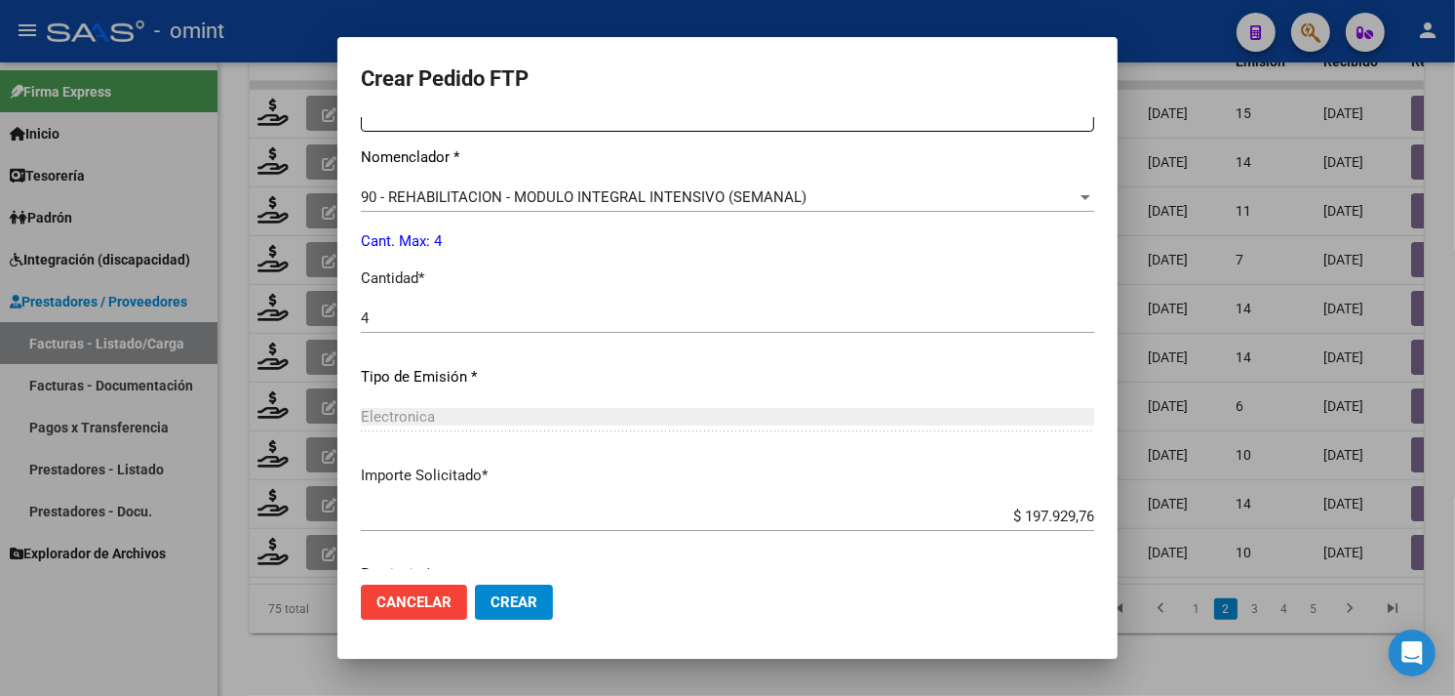
scroll to position [852, 0]
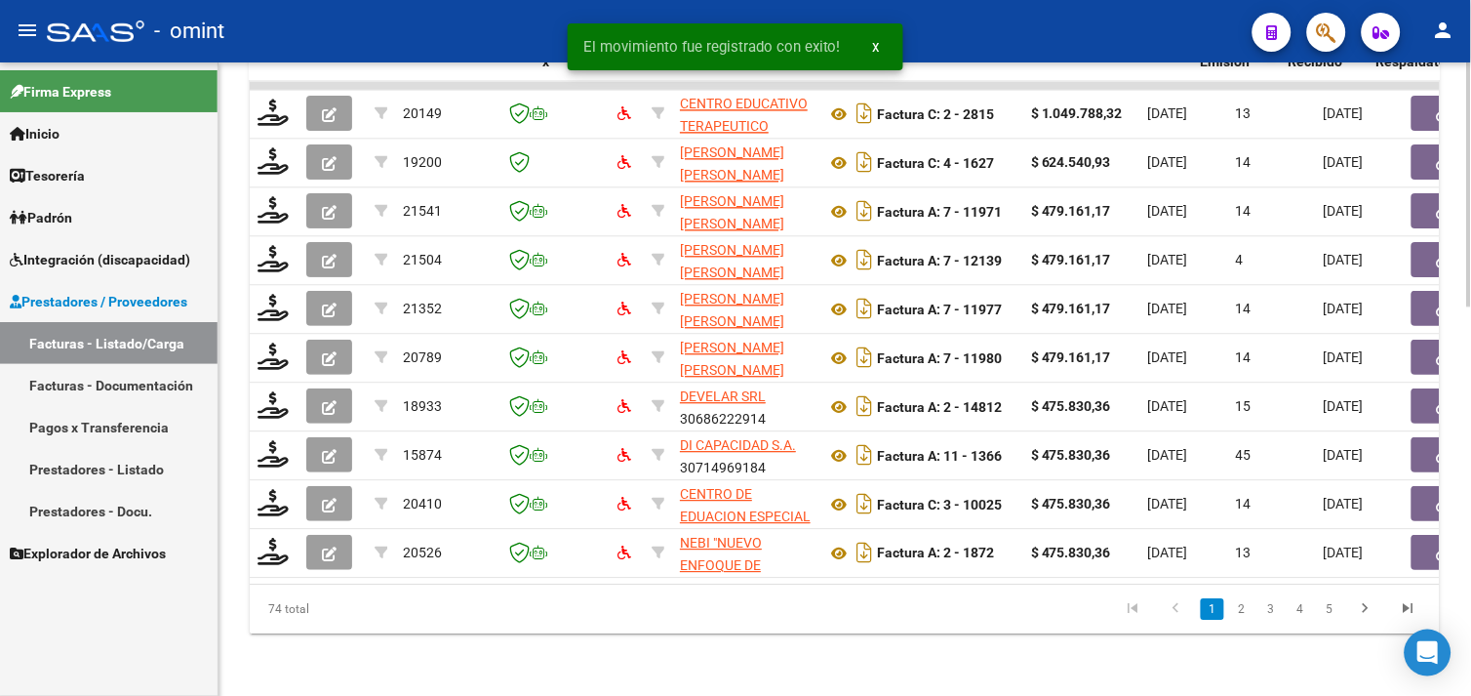
scroll to position [0, 872]
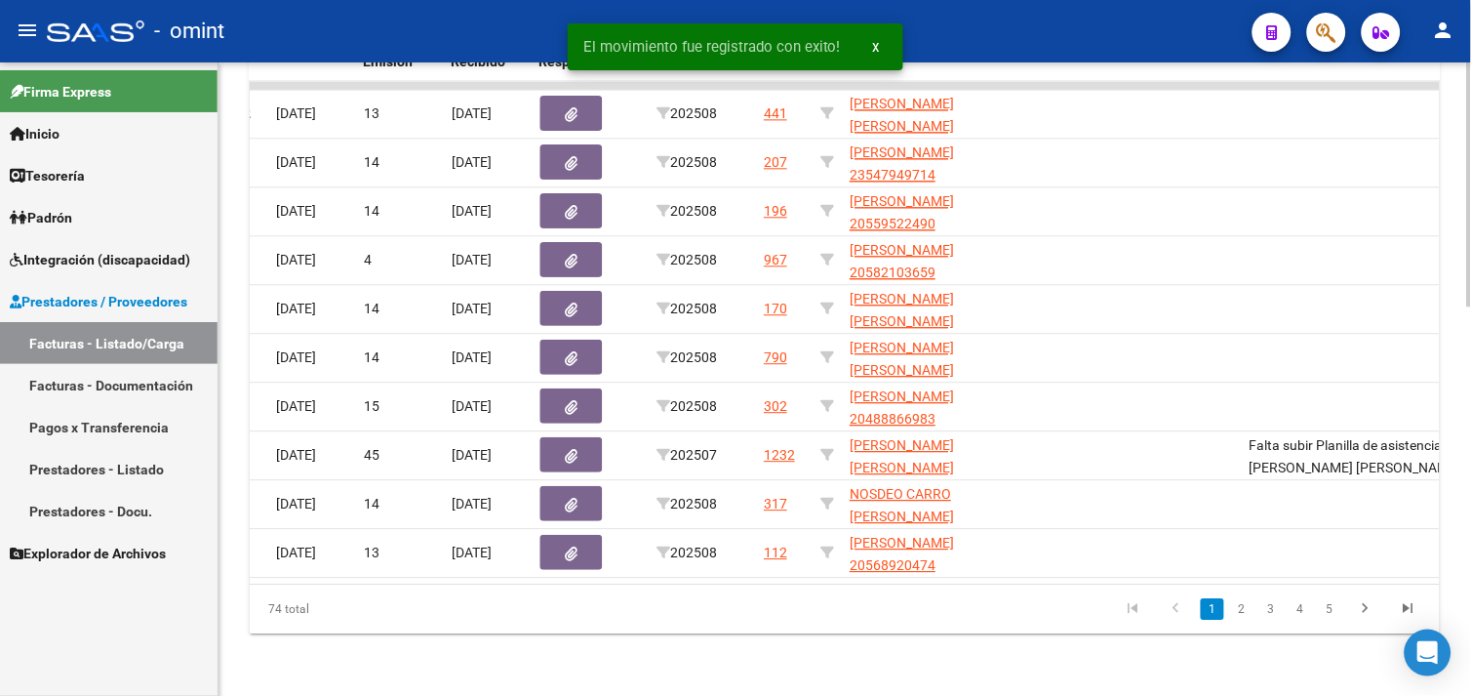
click at [1249, 617] on link "2" at bounding box center [1241, 608] width 23 height 21
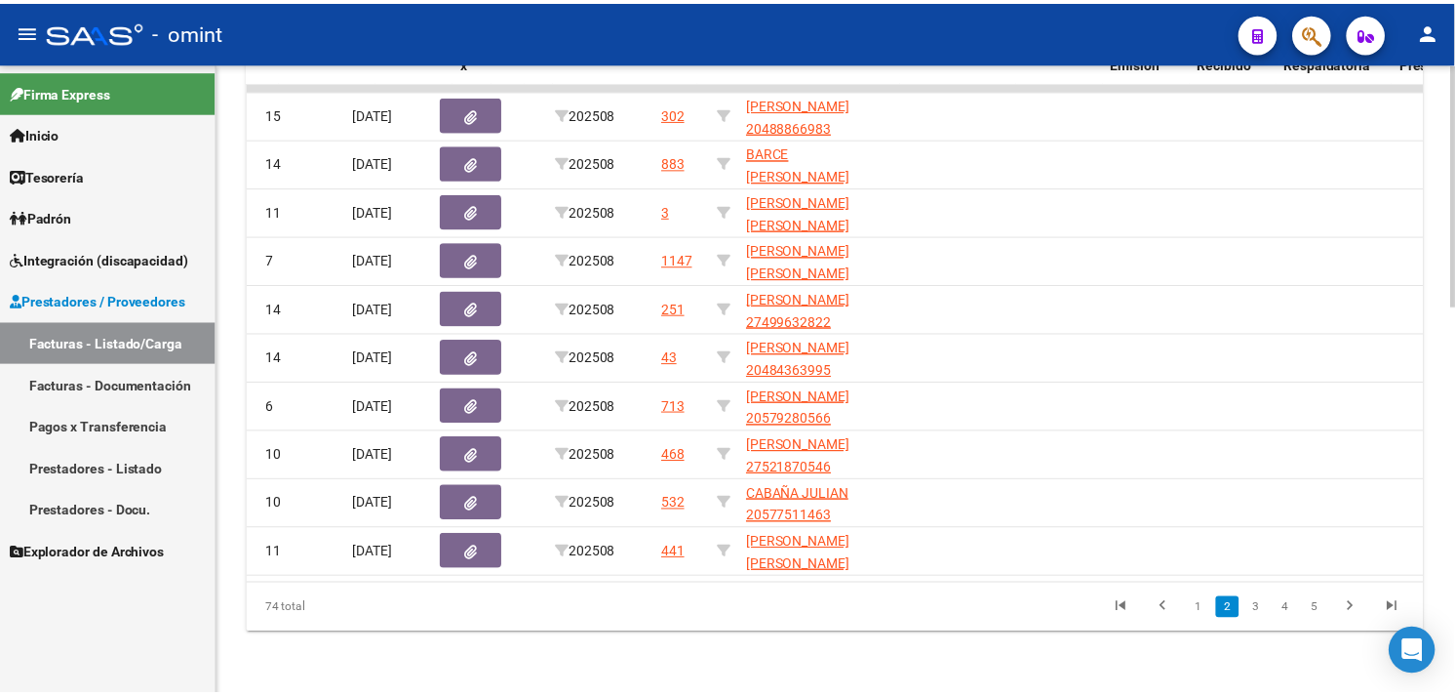
scroll to position [0, 0]
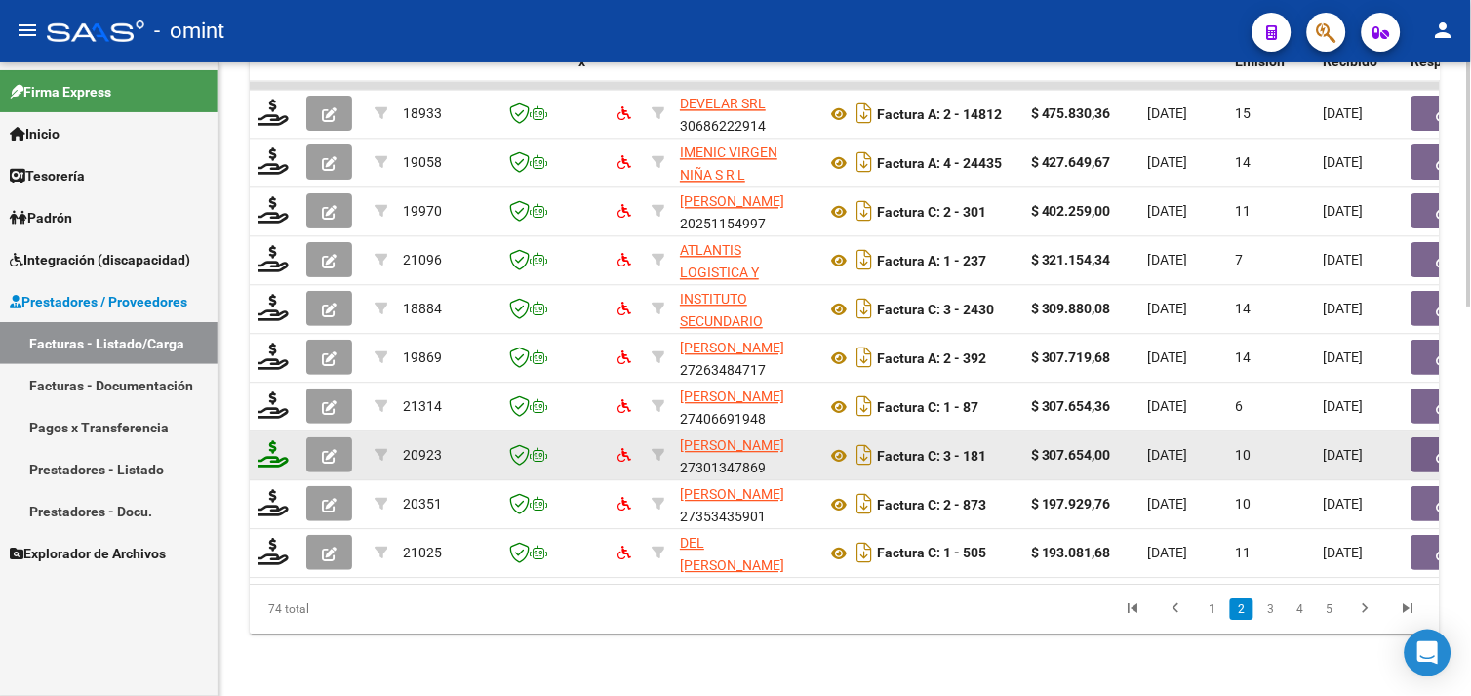
click at [284, 440] on icon at bounding box center [273, 453] width 31 height 27
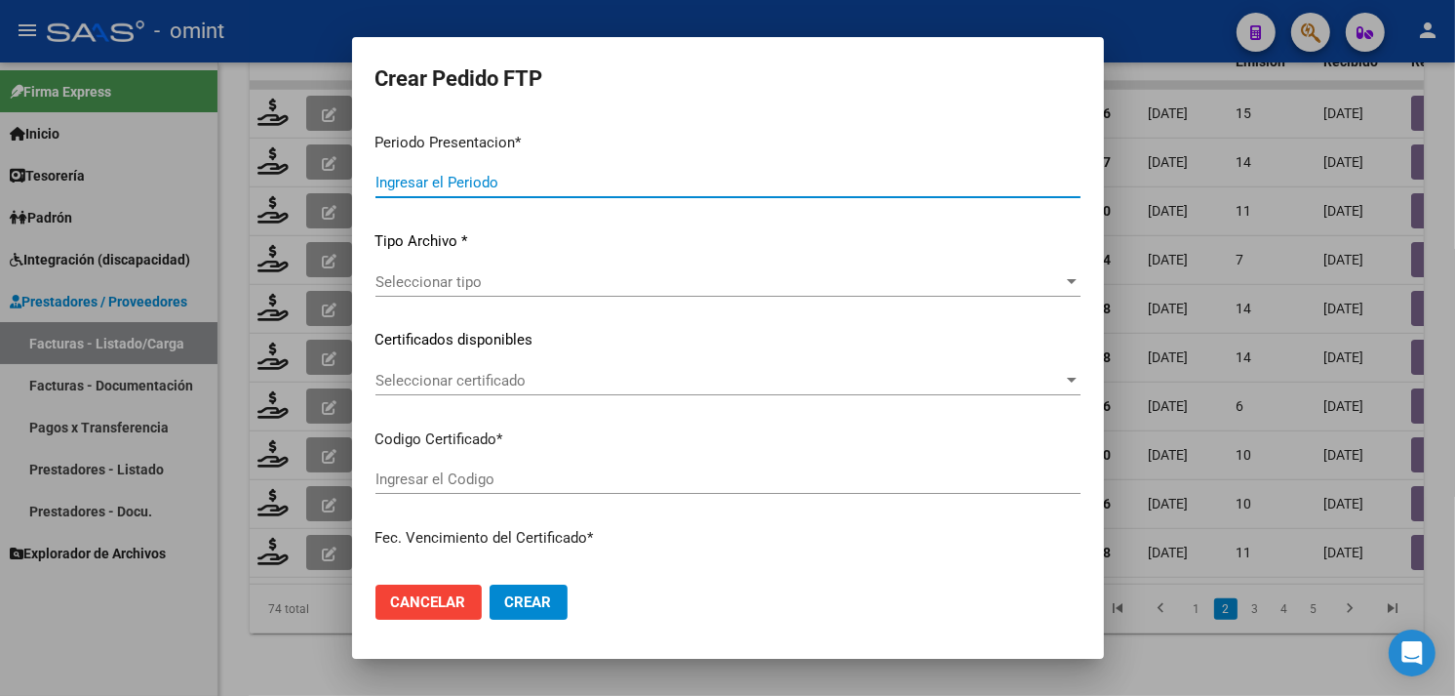
type input "202508"
type input "$ 307.654,00"
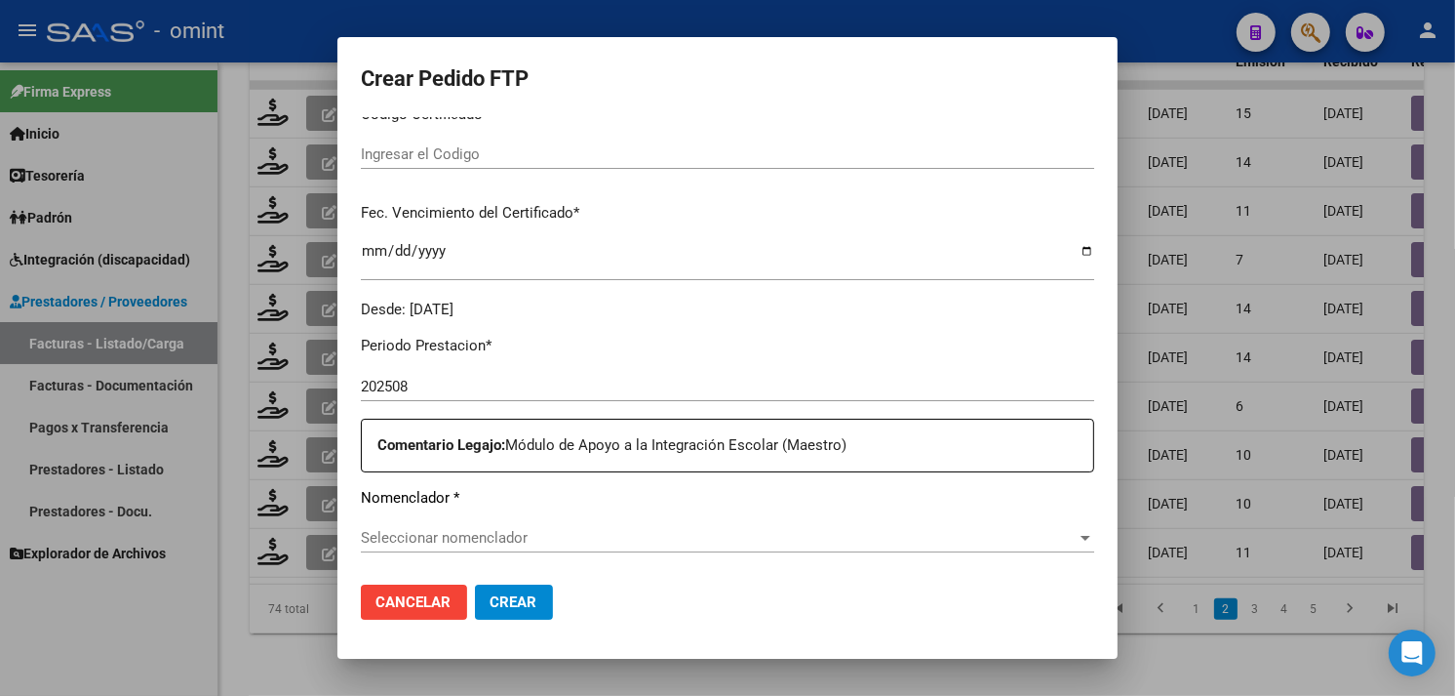
type input "1070919209"
type input "2026-01-08"
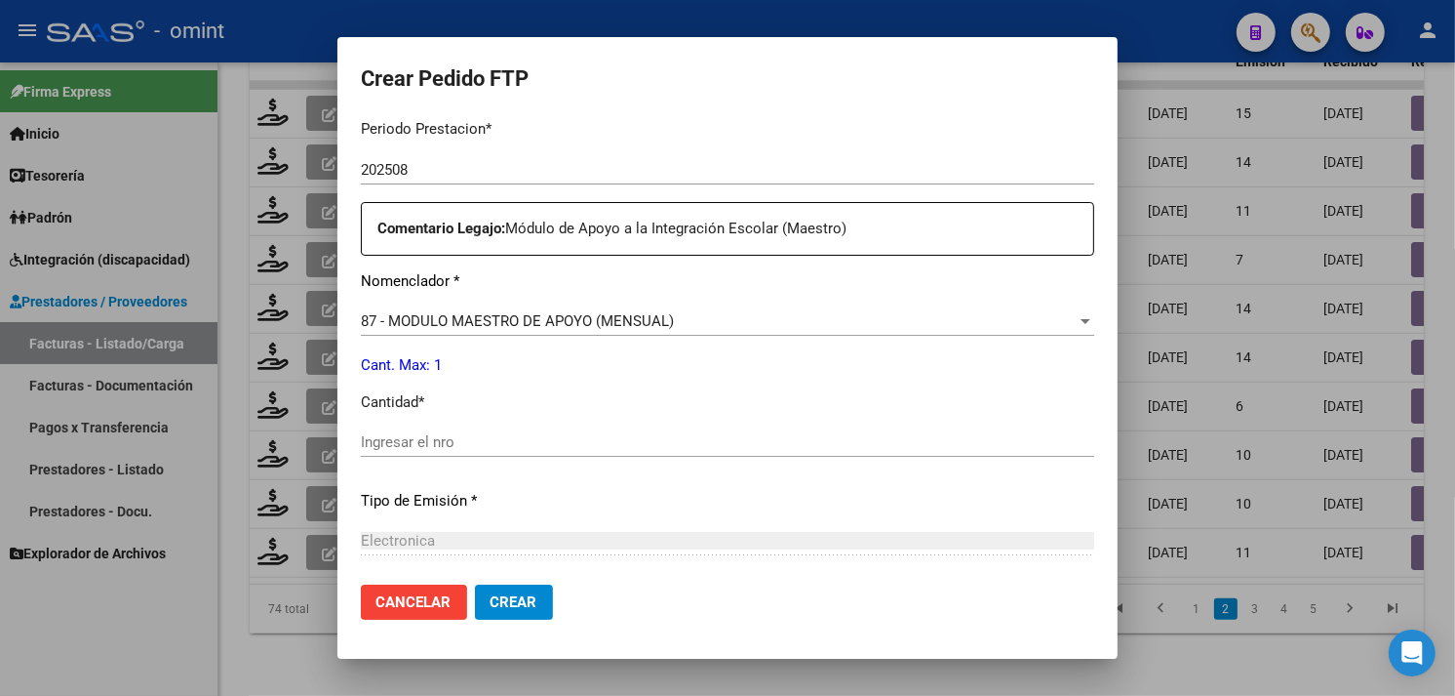
click at [521, 439] on input "Ingresar el nro" at bounding box center [728, 442] width 734 height 18
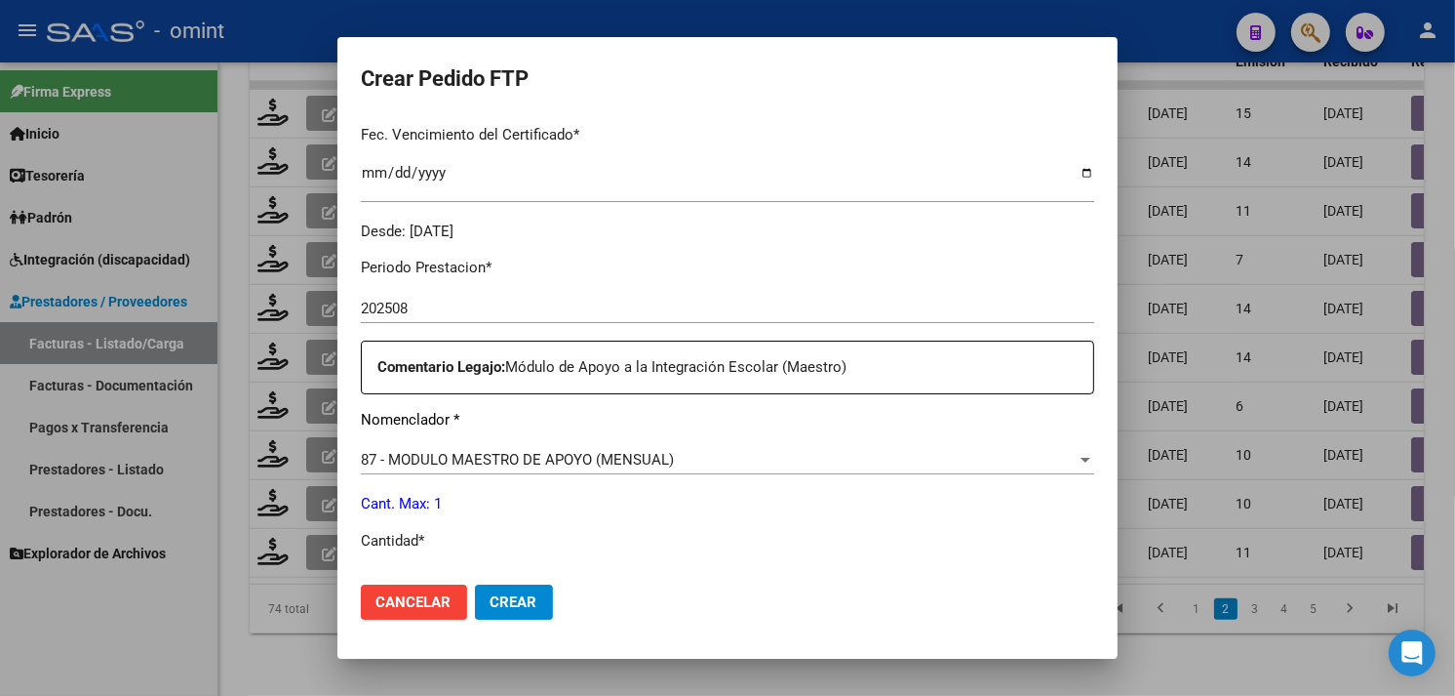
scroll to position [327, 0]
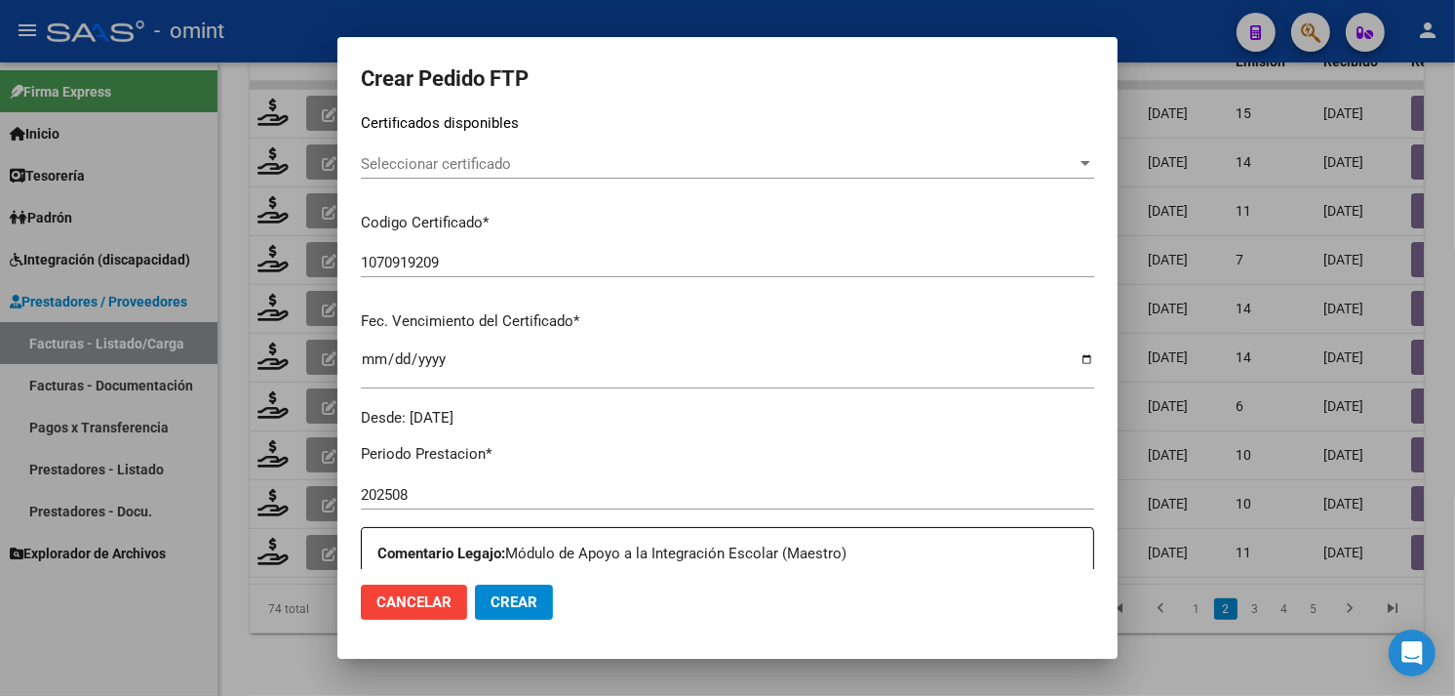
type input "1"
click at [519, 174] on div "Seleccionar certificado Seleccionar certificado" at bounding box center [728, 163] width 734 height 29
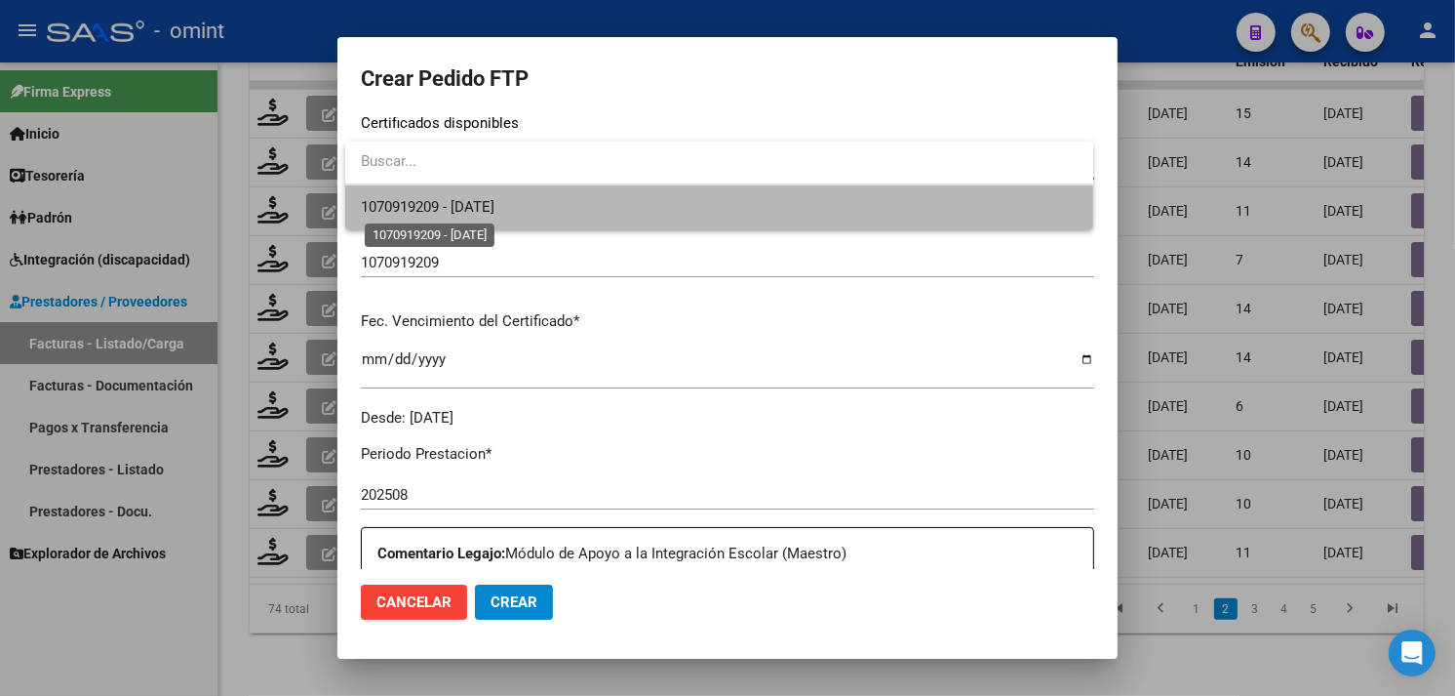
click at [495, 198] on span "1070919209 - 2026-01-08" at bounding box center [428, 207] width 134 height 18
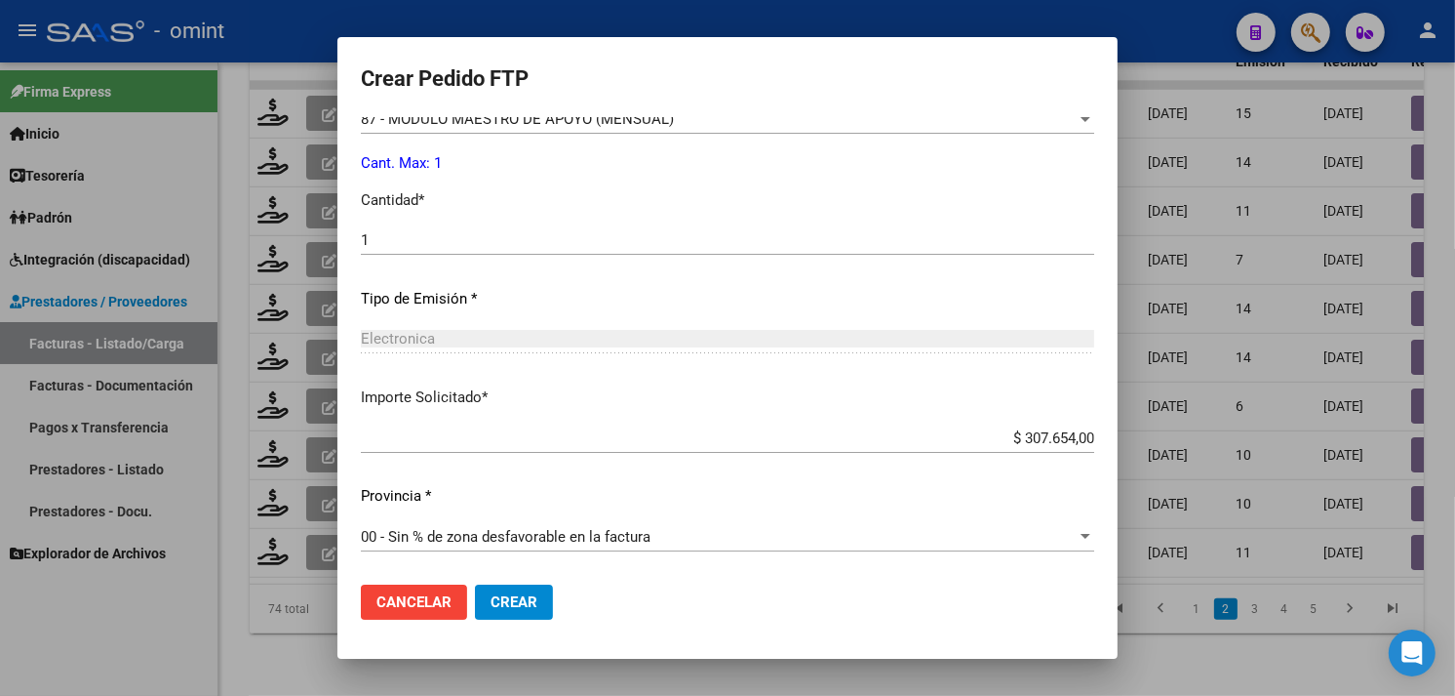
click at [537, 596] on button "Crear" at bounding box center [514, 601] width 78 height 35
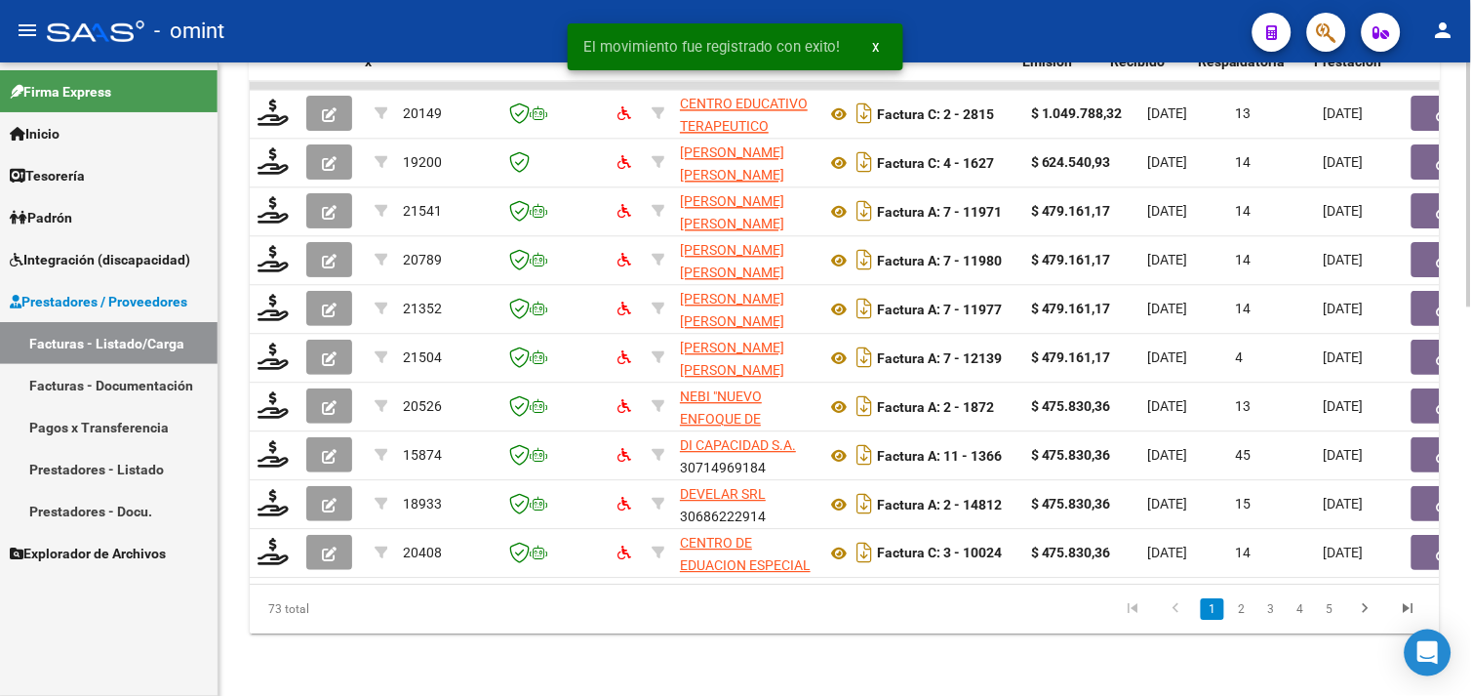
scroll to position [0, 410]
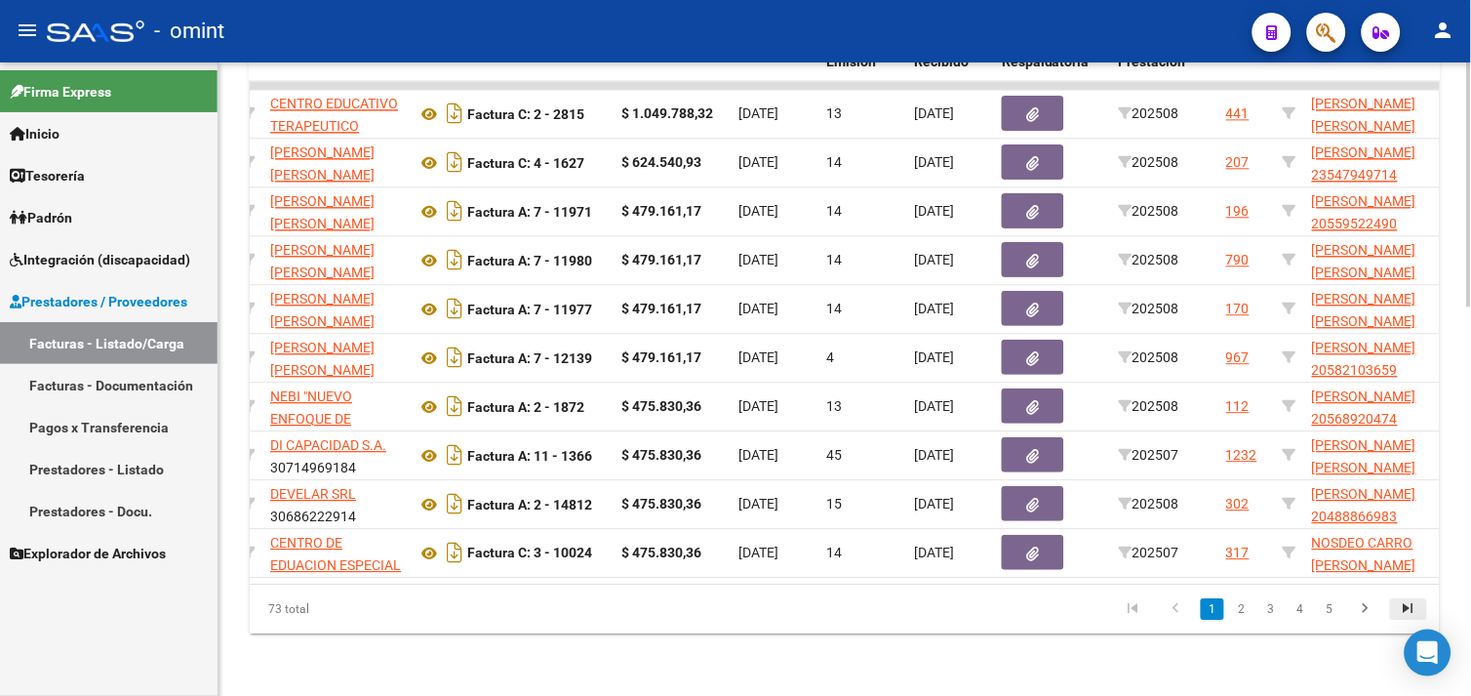
click at [1419, 611] on icon "go to last page" at bounding box center [1408, 610] width 25 height 23
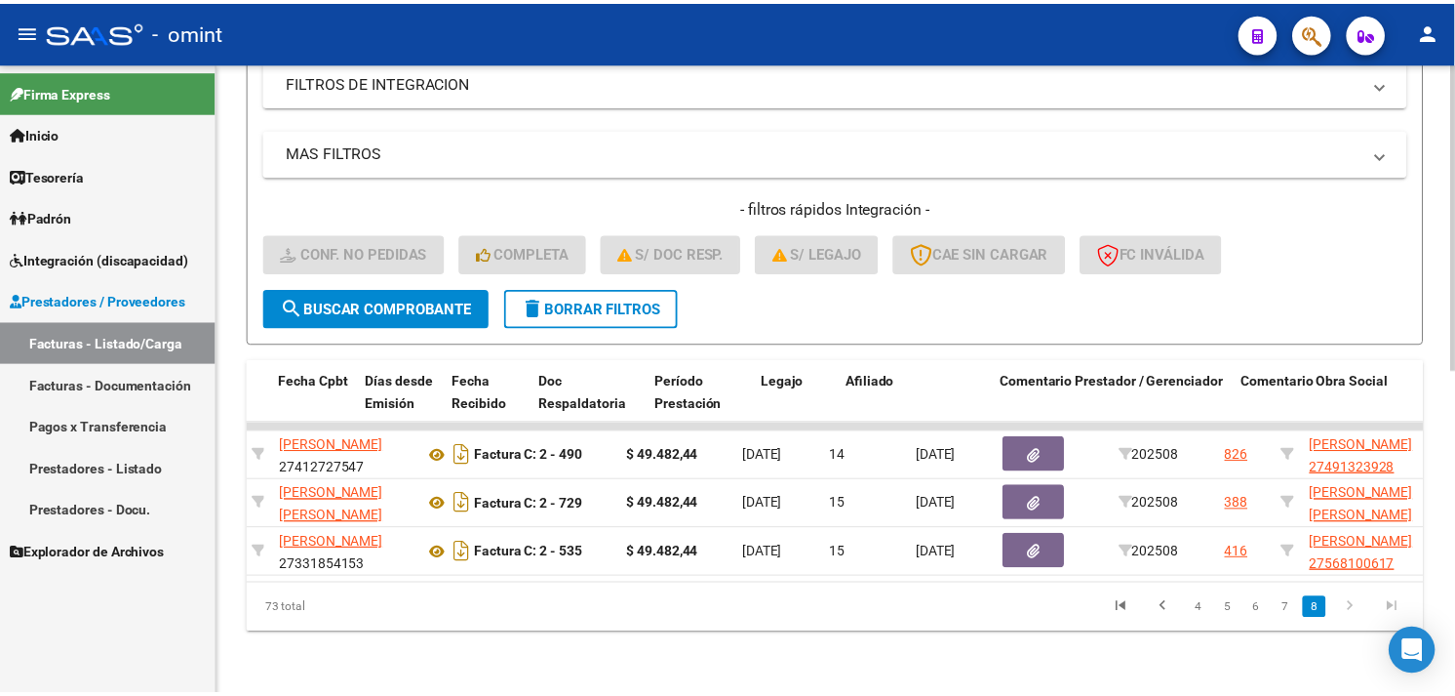
scroll to position [0, 0]
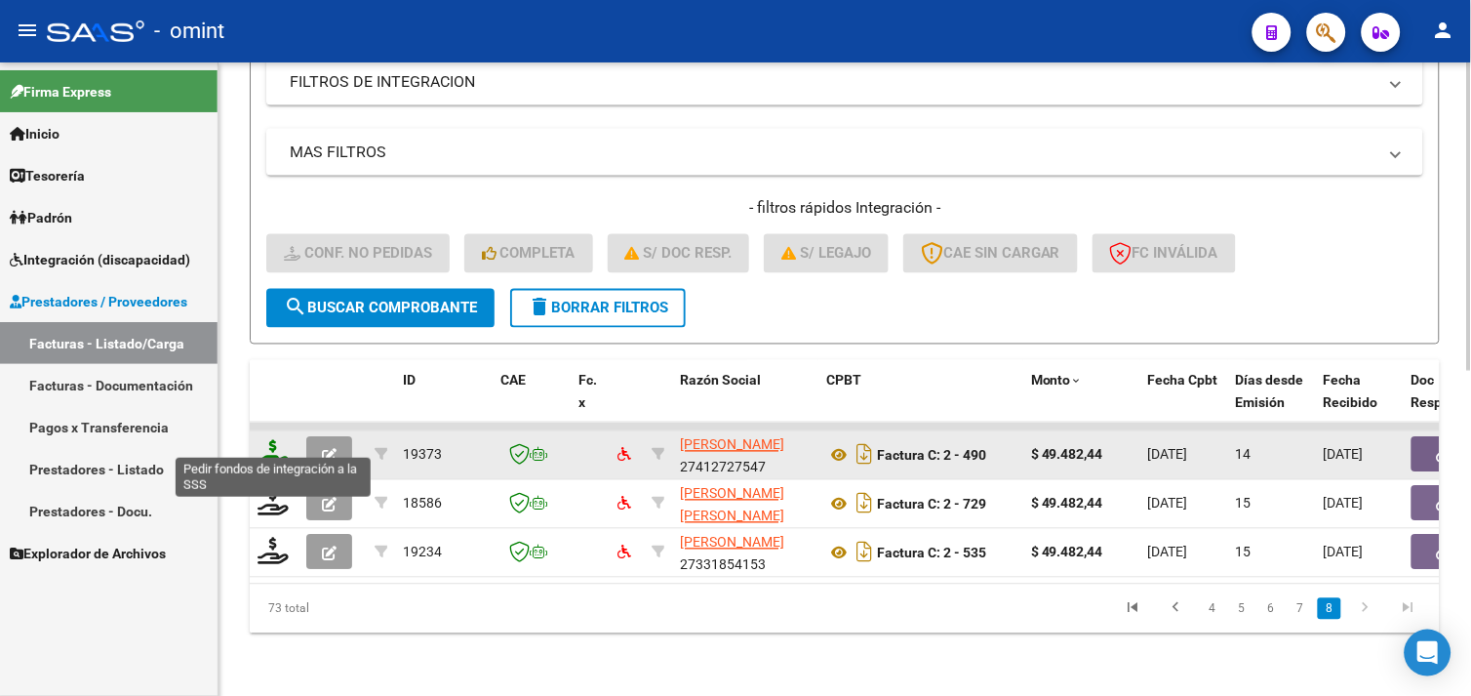
click at [268, 444] on icon at bounding box center [273, 453] width 31 height 27
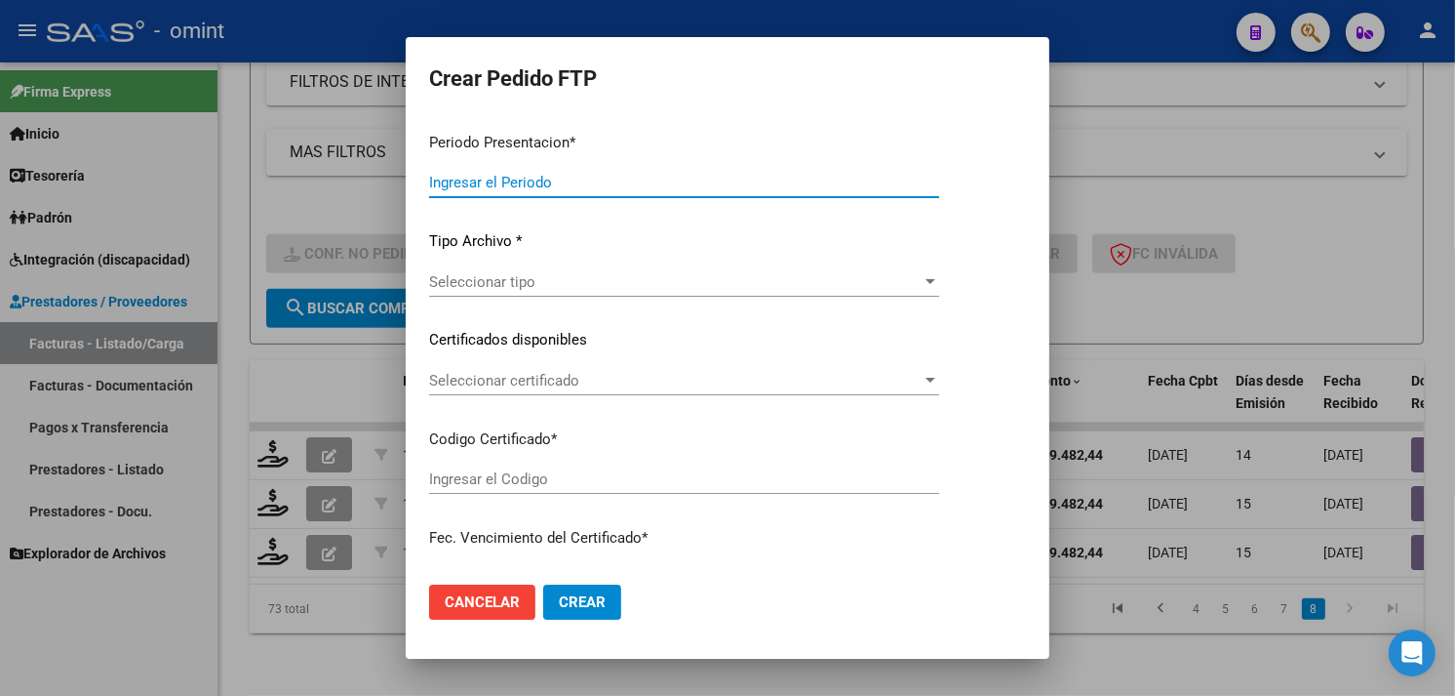
type input "202508"
type input "$ 49.482,44"
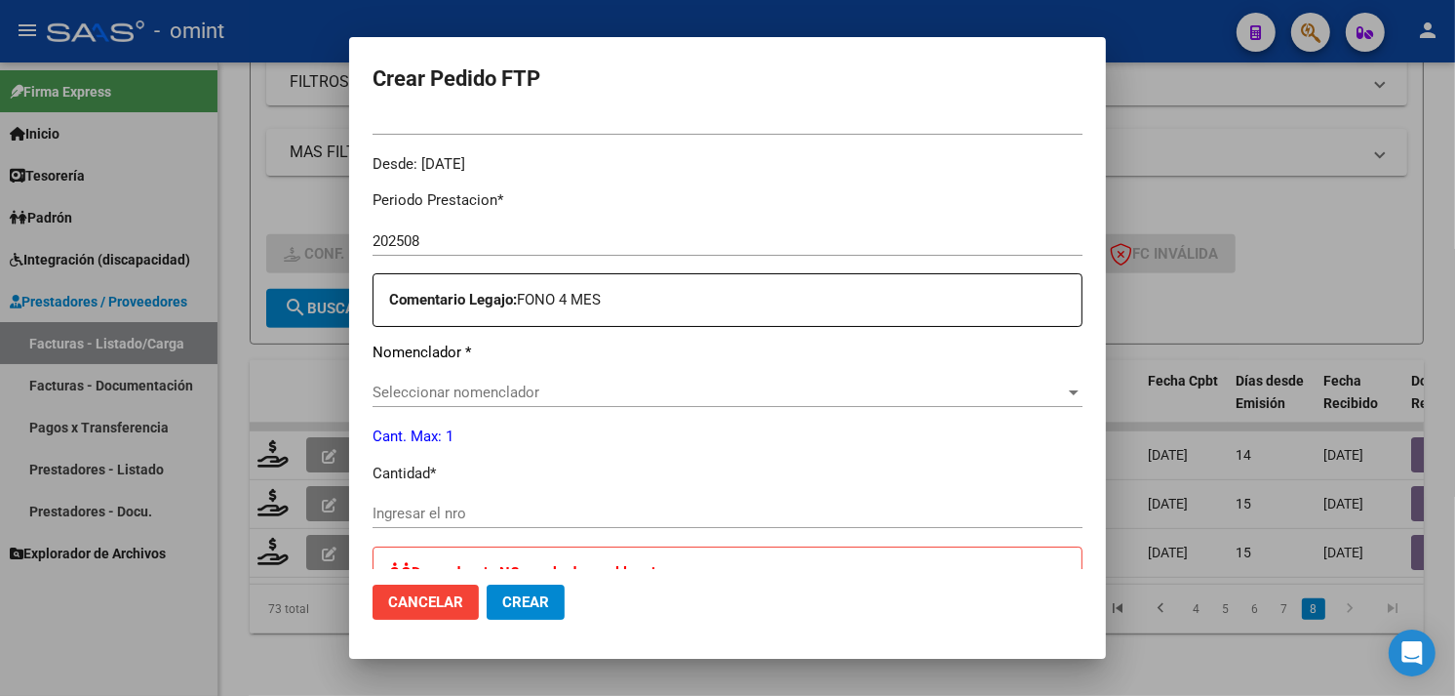
scroll to position [761, 0]
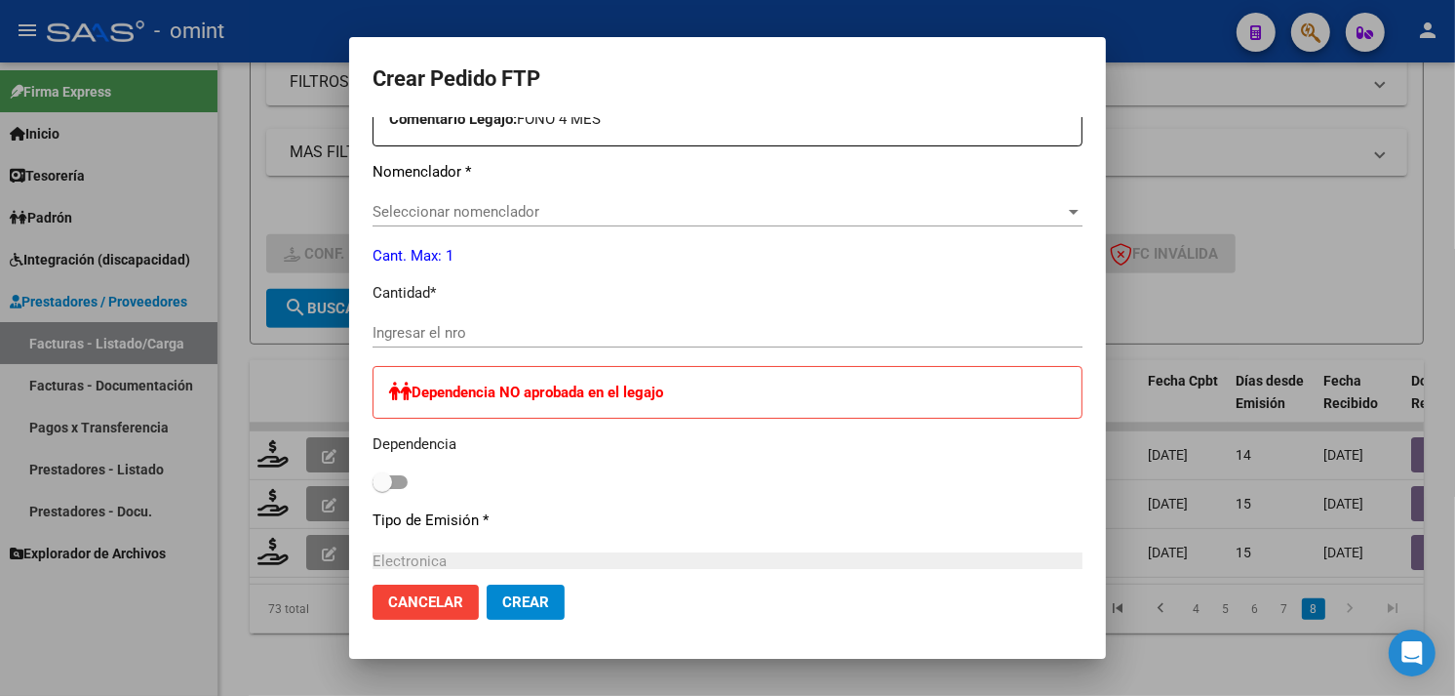
type input "6951700689"
type input "[DATE]"
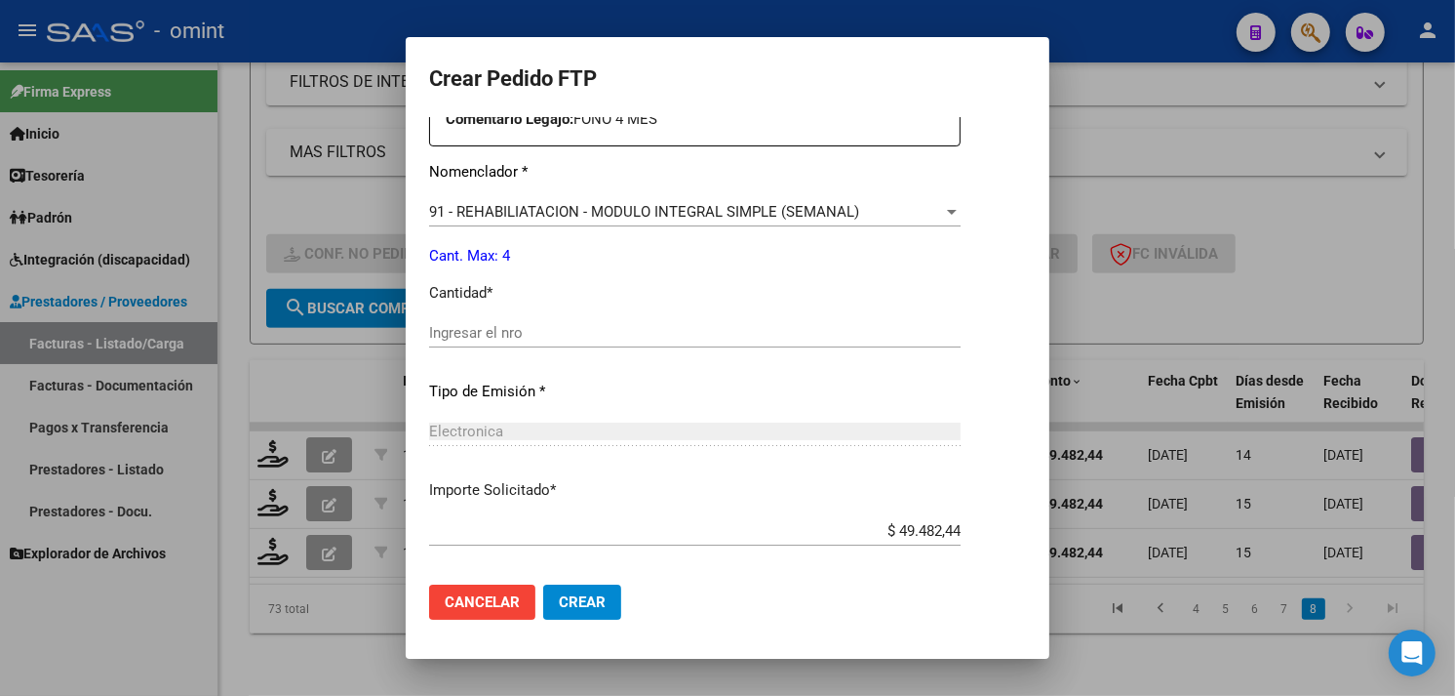
click at [541, 336] on input "Ingresar el nro" at bounding box center [695, 333] width 532 height 18
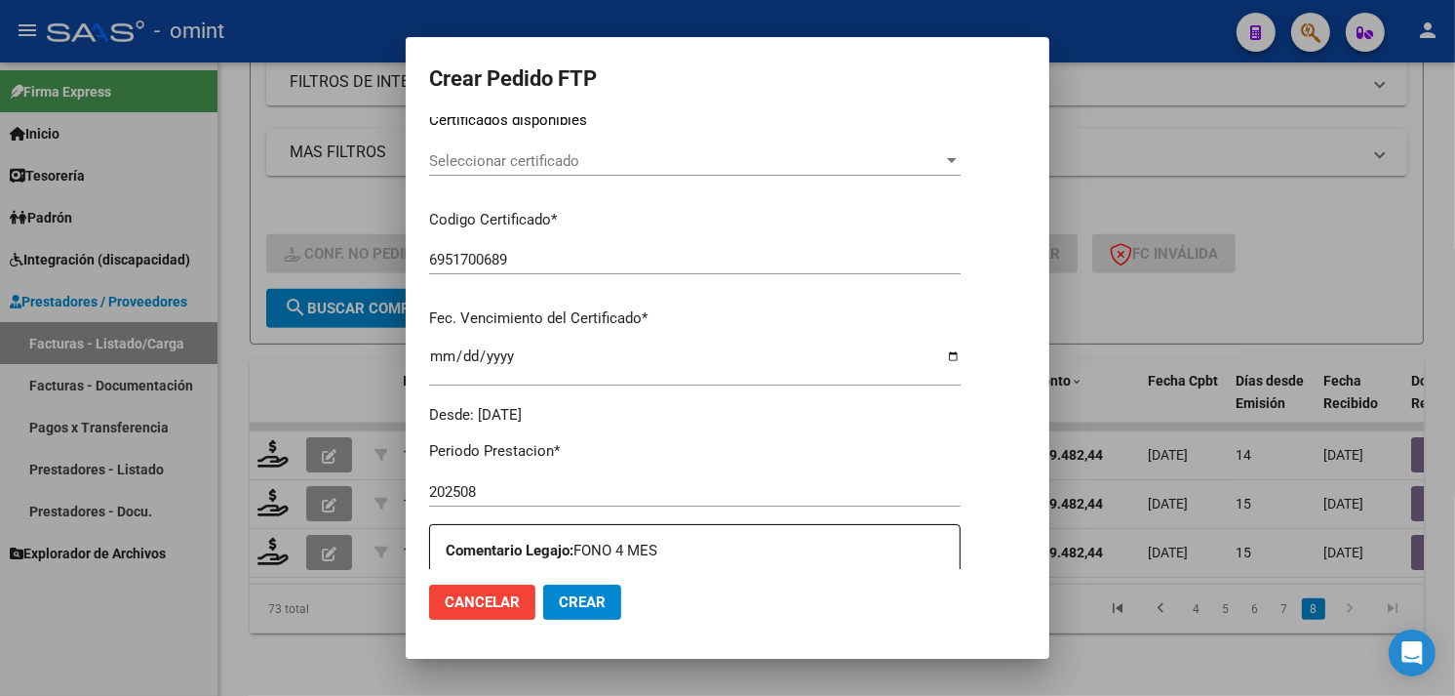
scroll to position [203, 0]
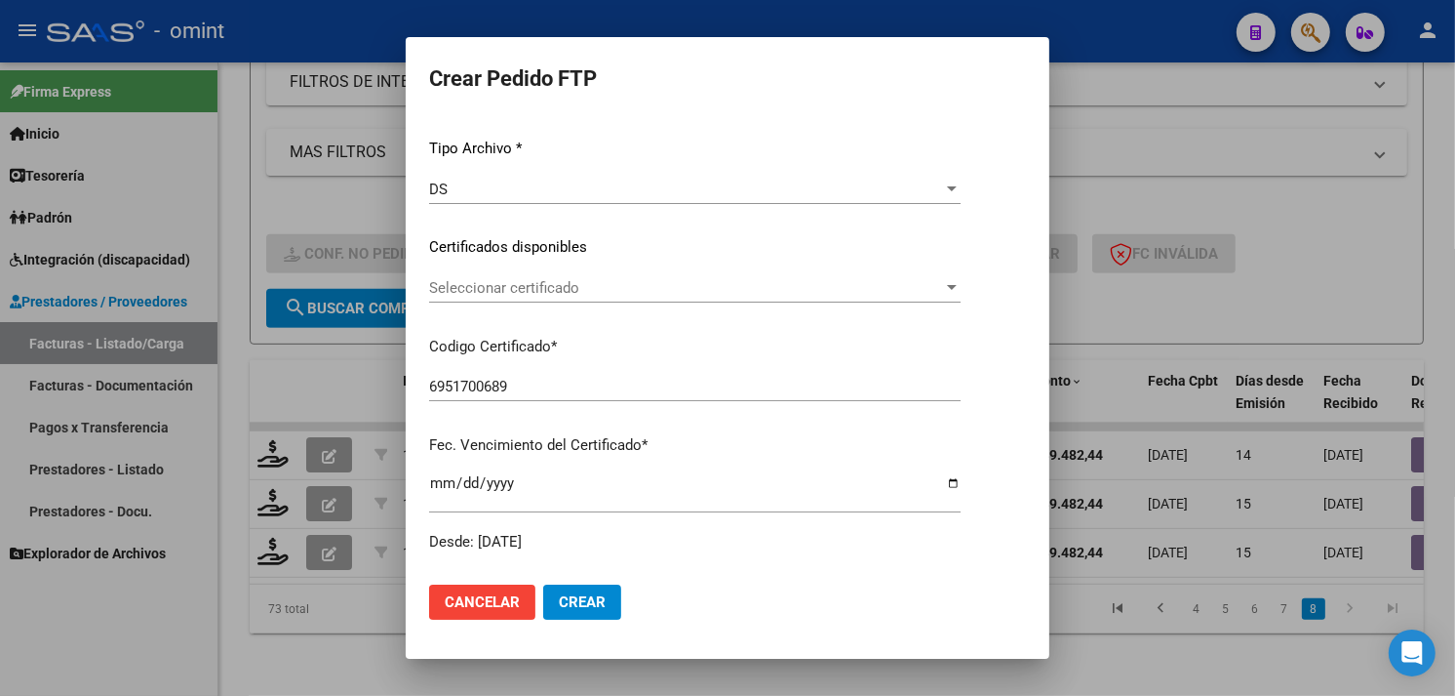
type input "4"
click at [537, 296] on div "Seleccionar certificado Seleccionar certificado" at bounding box center [695, 287] width 532 height 29
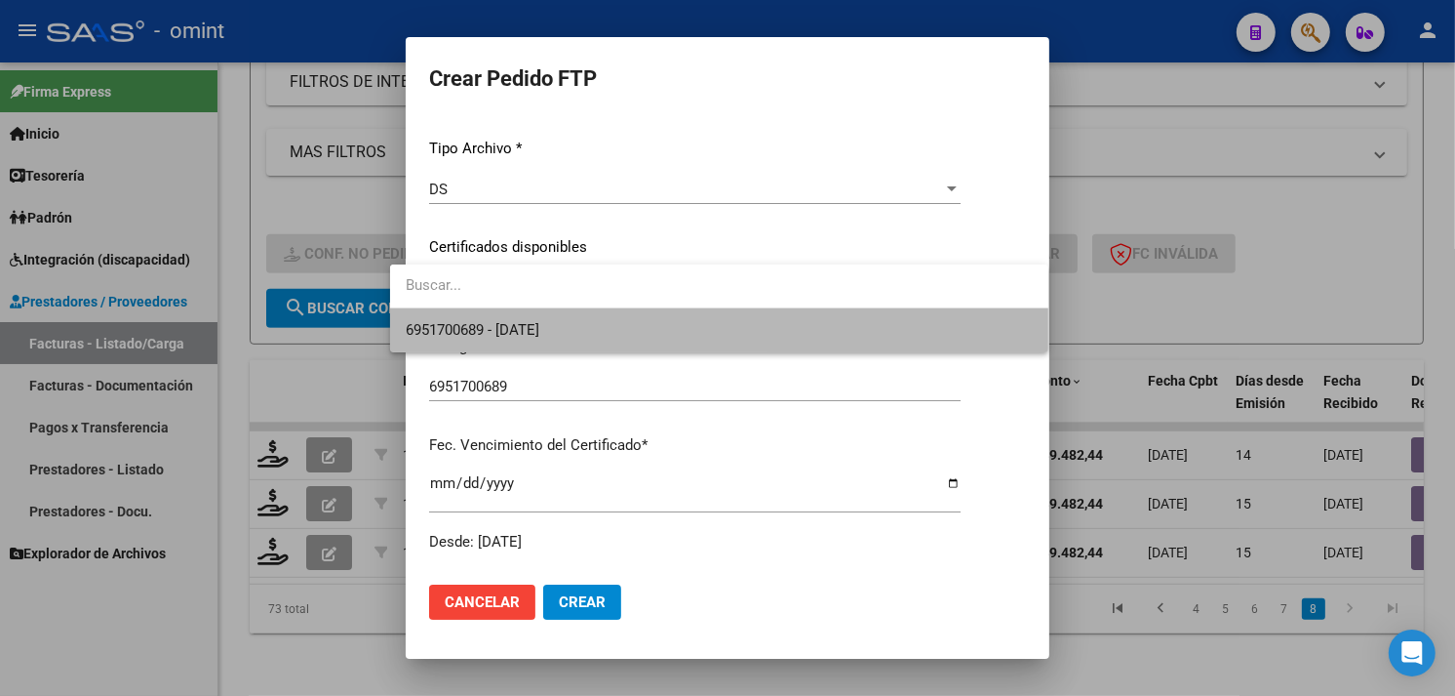
click at [537, 318] on span "6951700689 - [DATE]" at bounding box center [719, 330] width 627 height 44
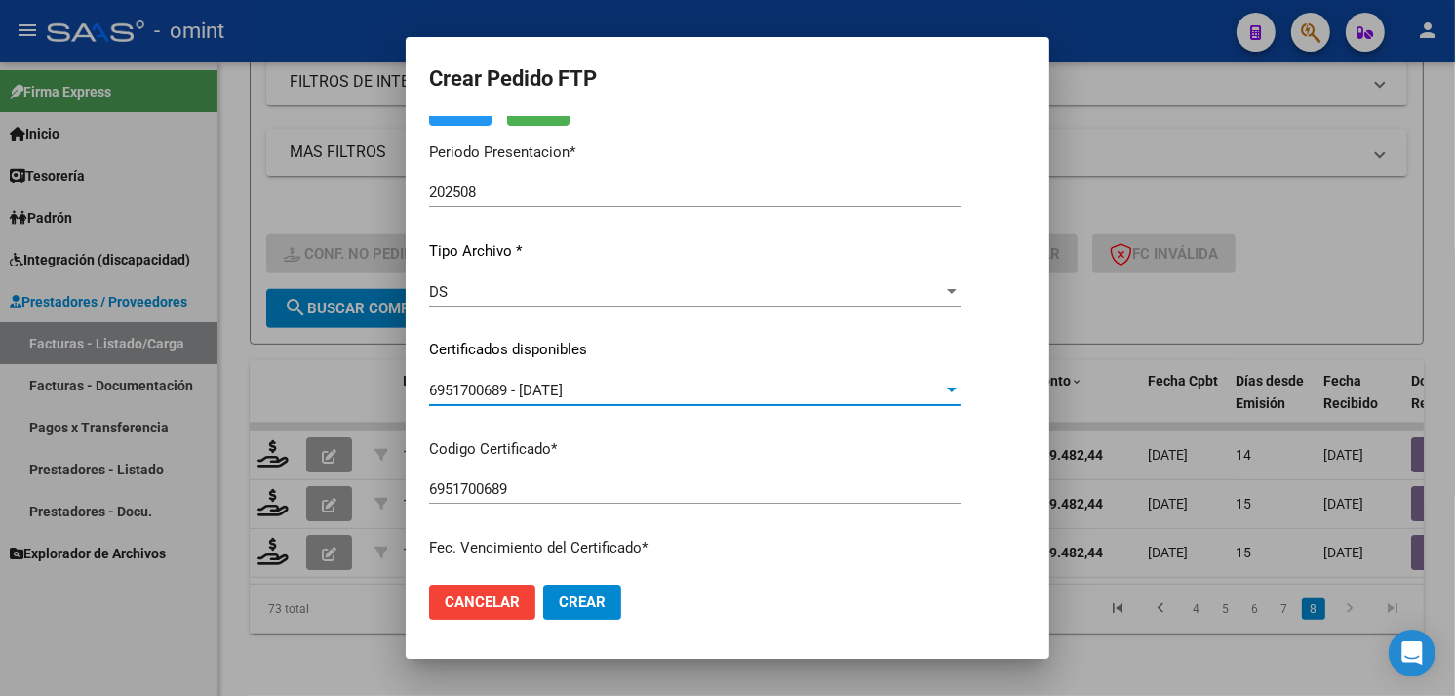
scroll to position [0, 0]
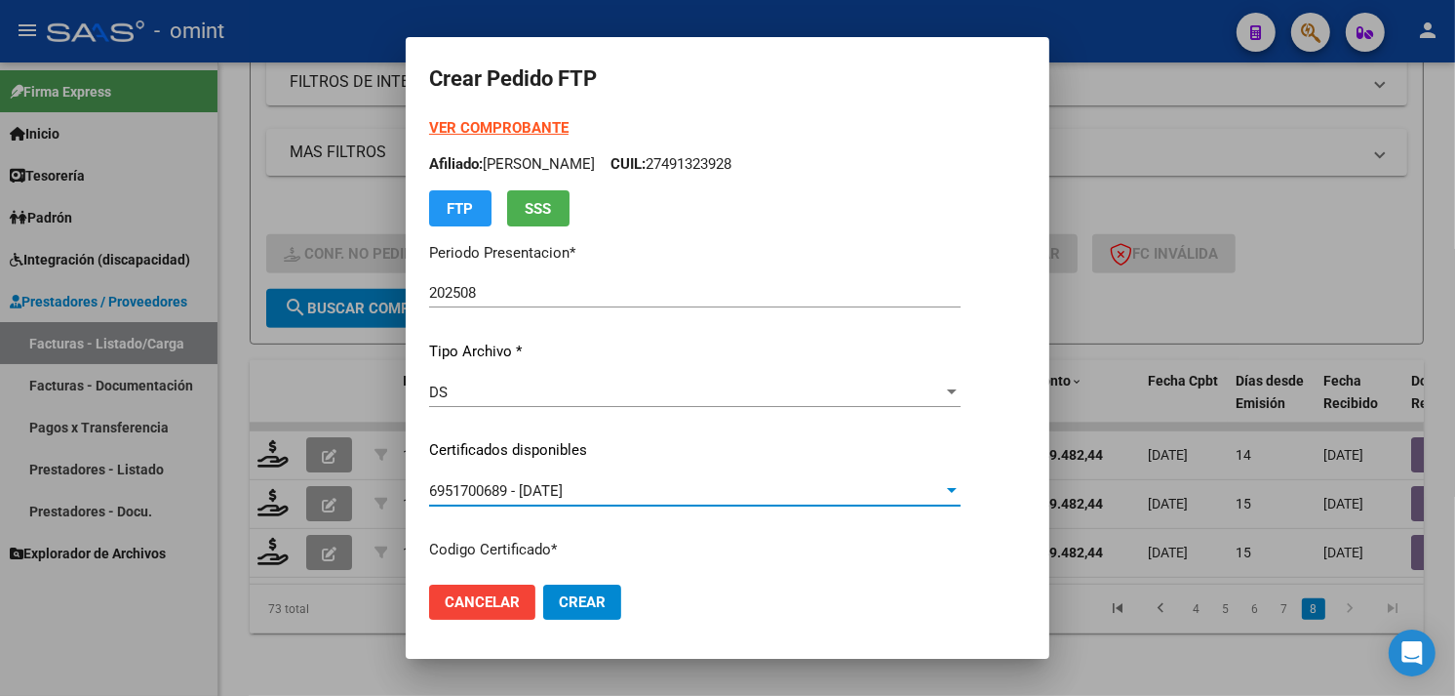
click at [449, 129] on strong "VER COMPROBANTE" at bounding box center [498, 128] width 139 height 18
click at [748, 161] on p "Afiliado: ADAZME ARIADNA MELISA CUIL: 27491323928" at bounding box center [695, 164] width 532 height 22
copy p "27491323928"
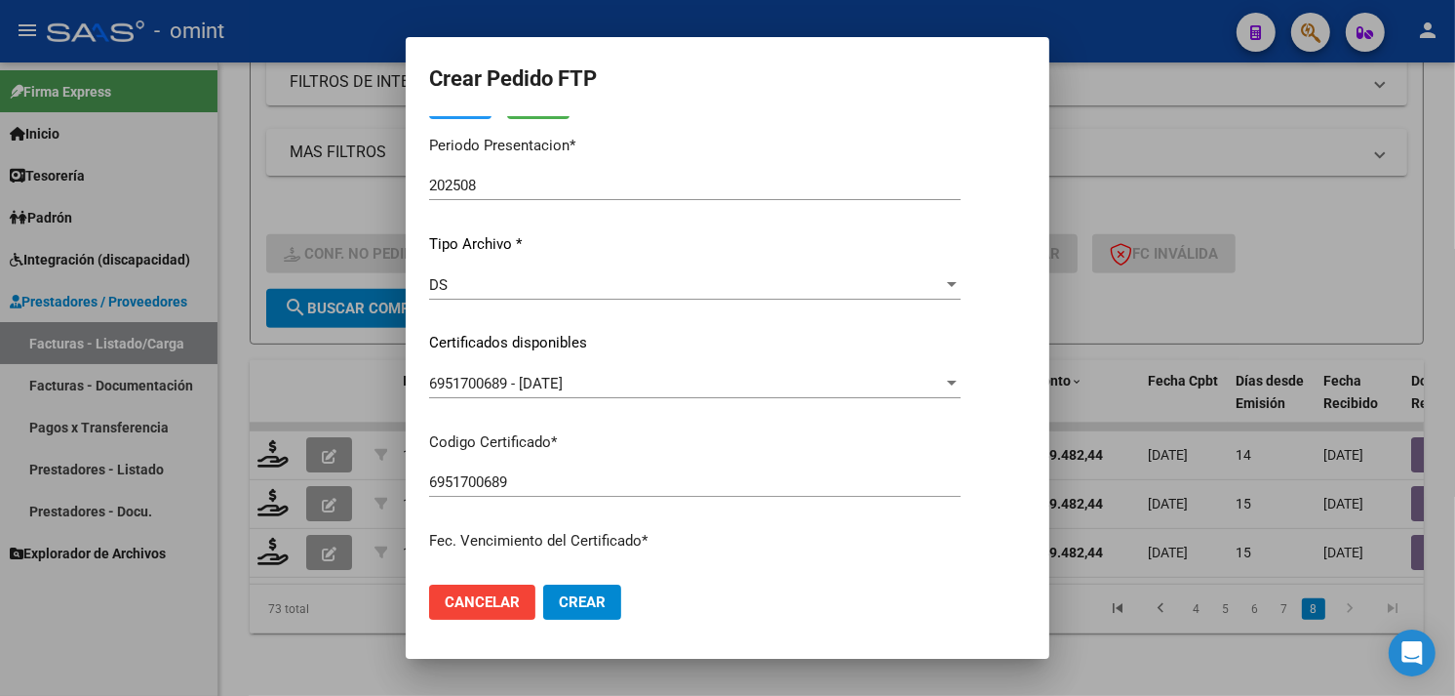
scroll to position [325, 0]
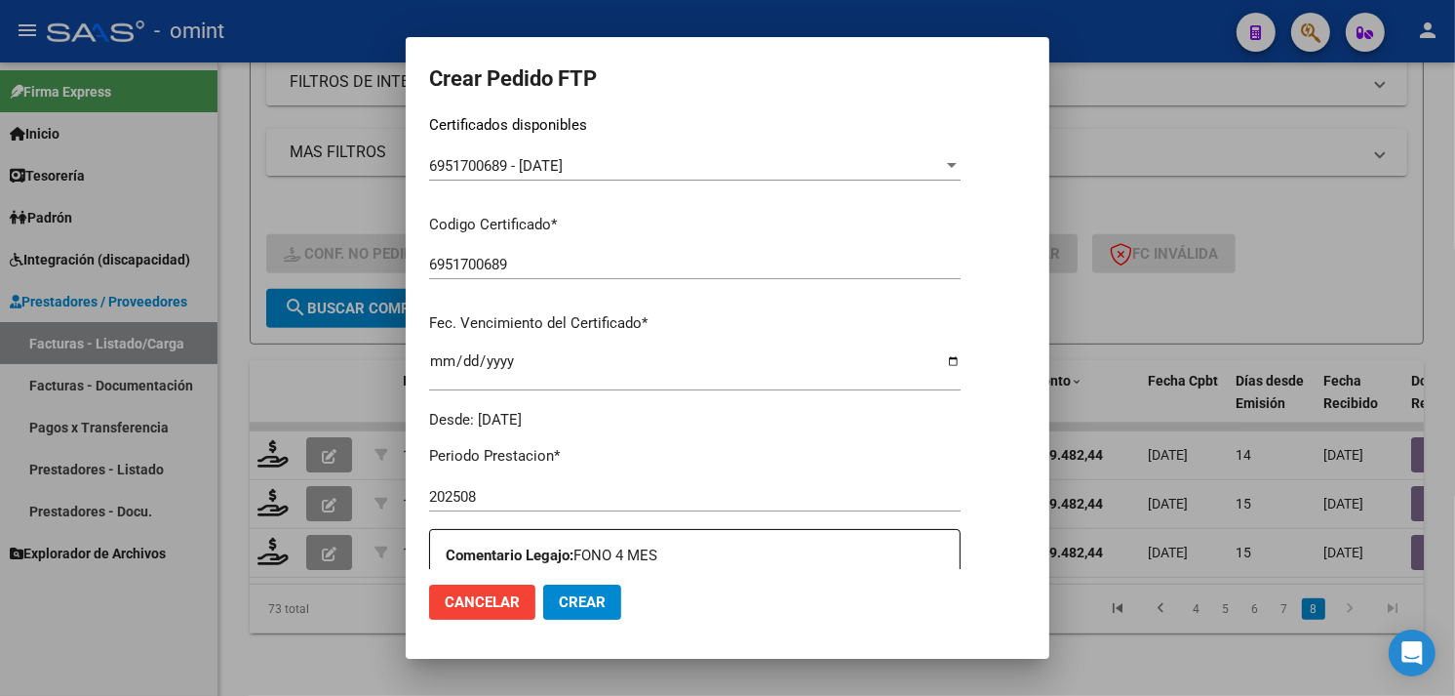
click at [579, 596] on span "Crear" at bounding box center [582, 602] width 47 height 18
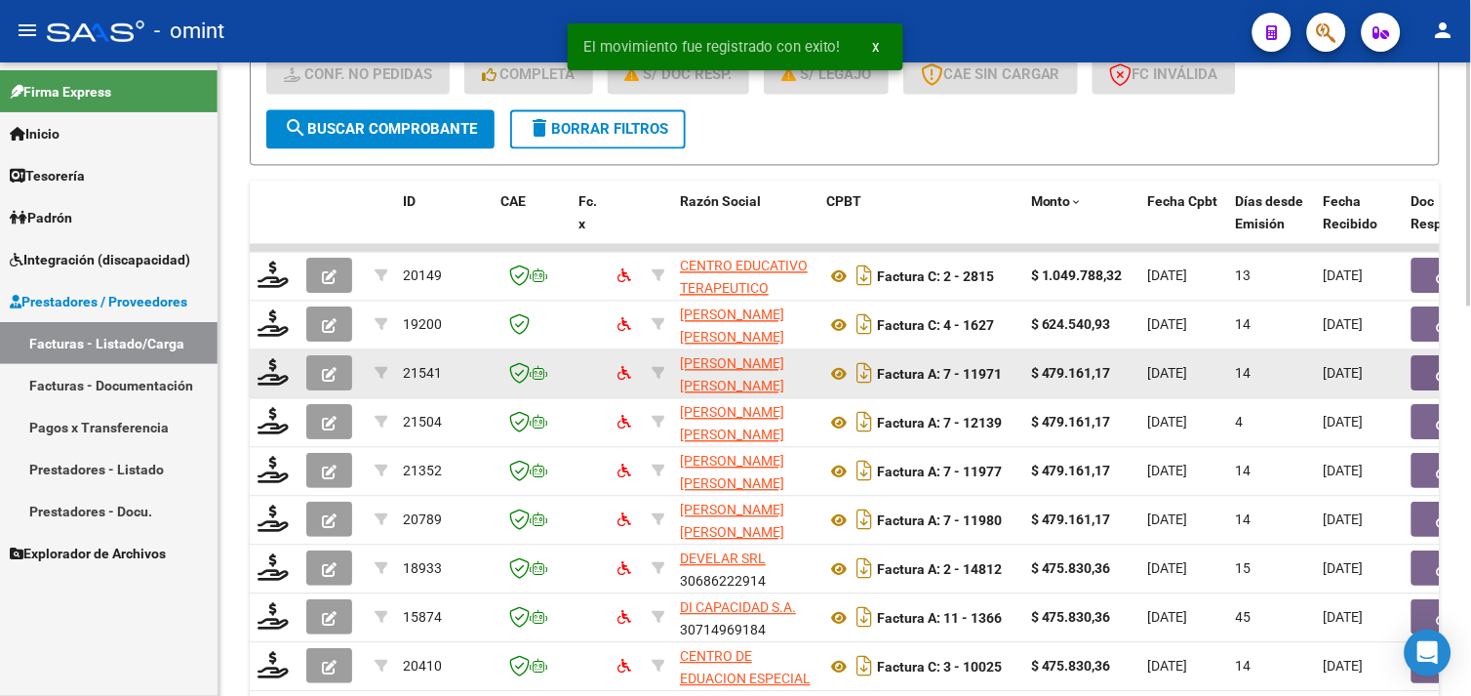
scroll to position [1010, 0]
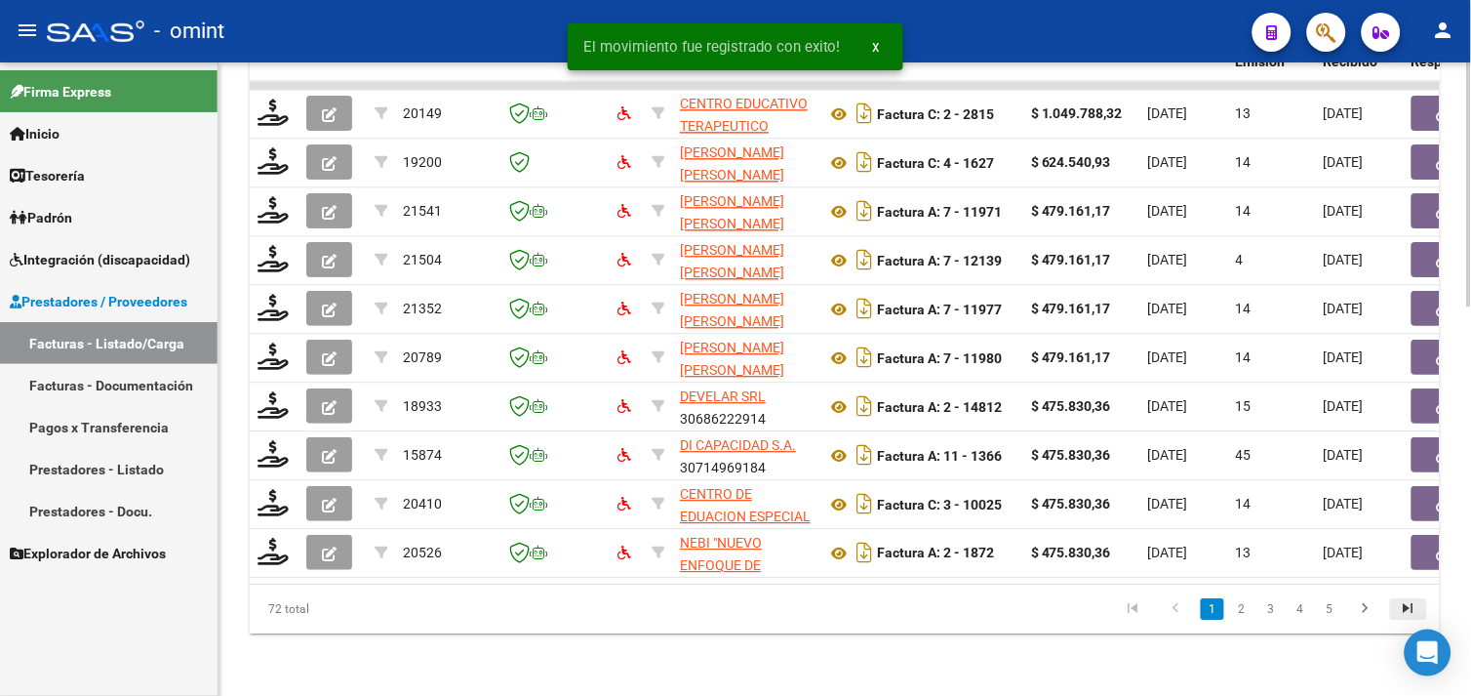
click at [1403, 613] on icon "go to last page" at bounding box center [1408, 610] width 25 height 23
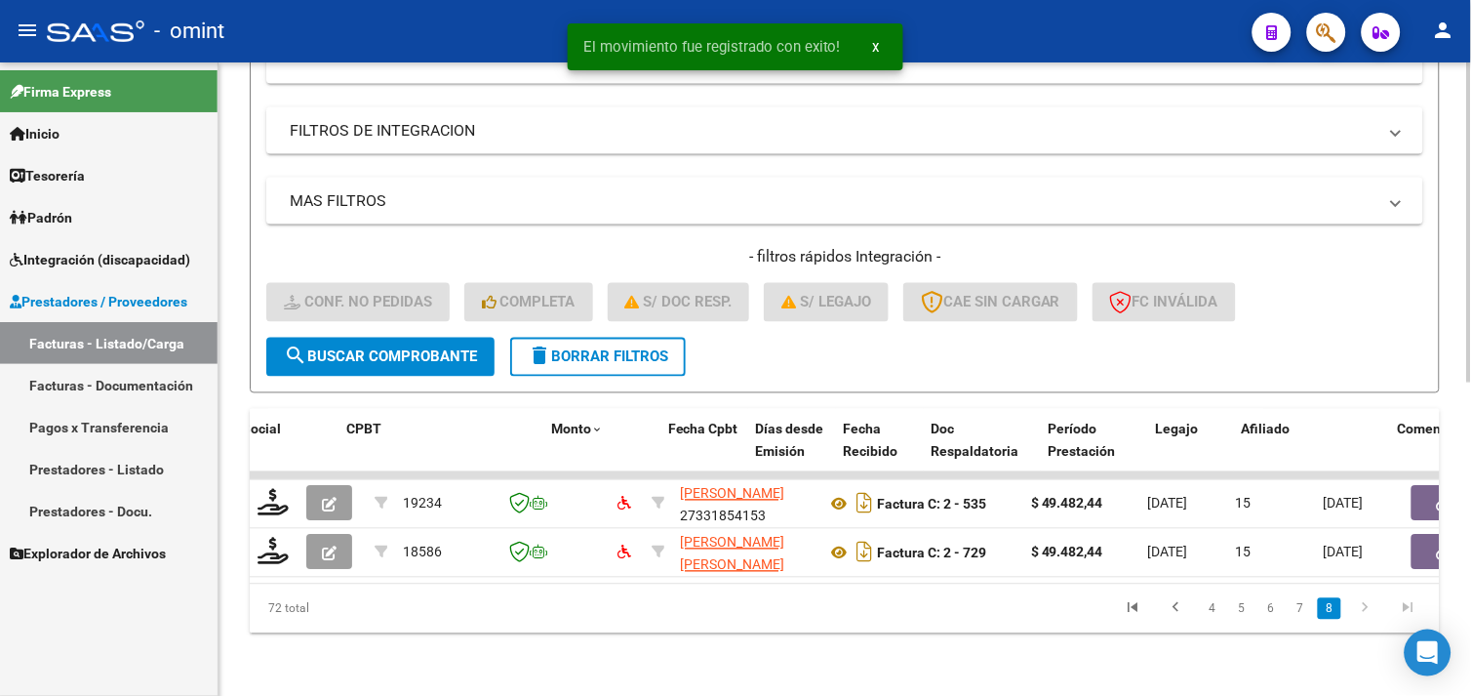
scroll to position [0, 1932]
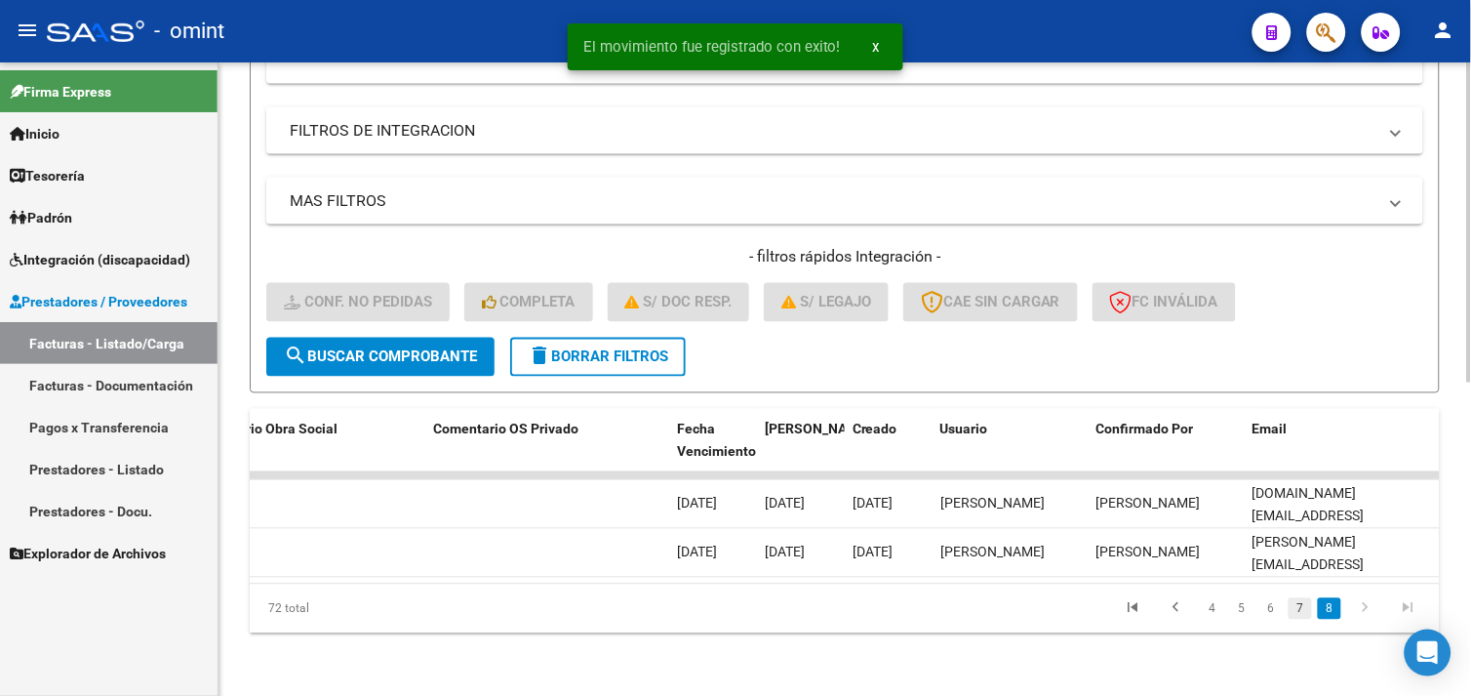
click at [1304, 602] on link "7" at bounding box center [1300, 608] width 23 height 21
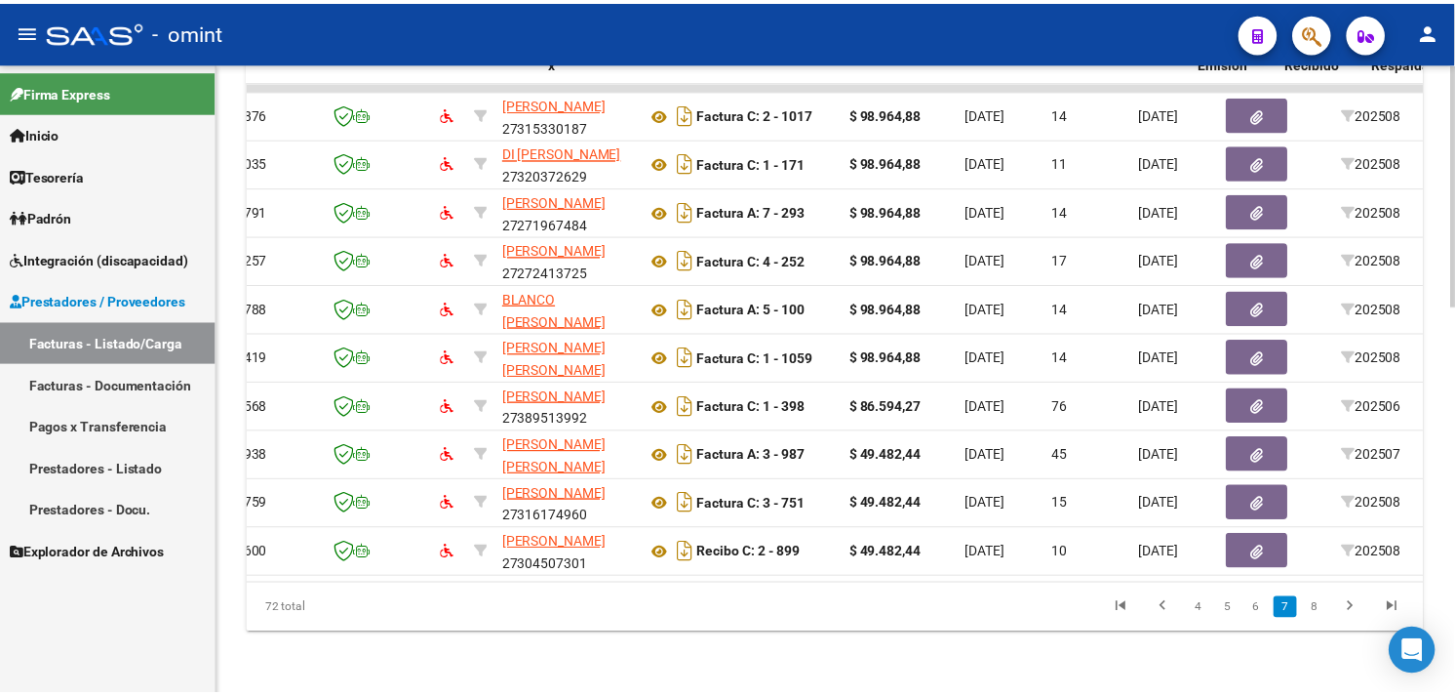
scroll to position [0, 0]
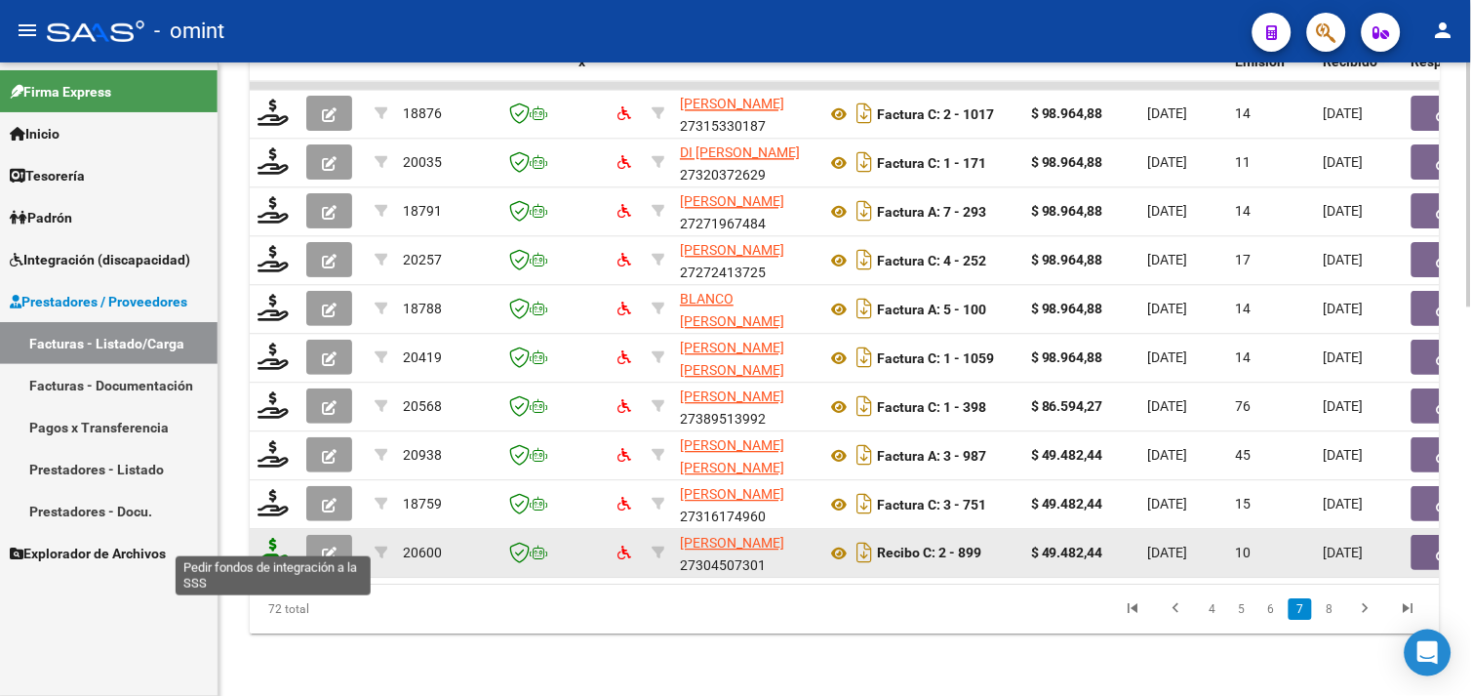
click at [277, 537] on icon at bounding box center [273, 550] width 31 height 27
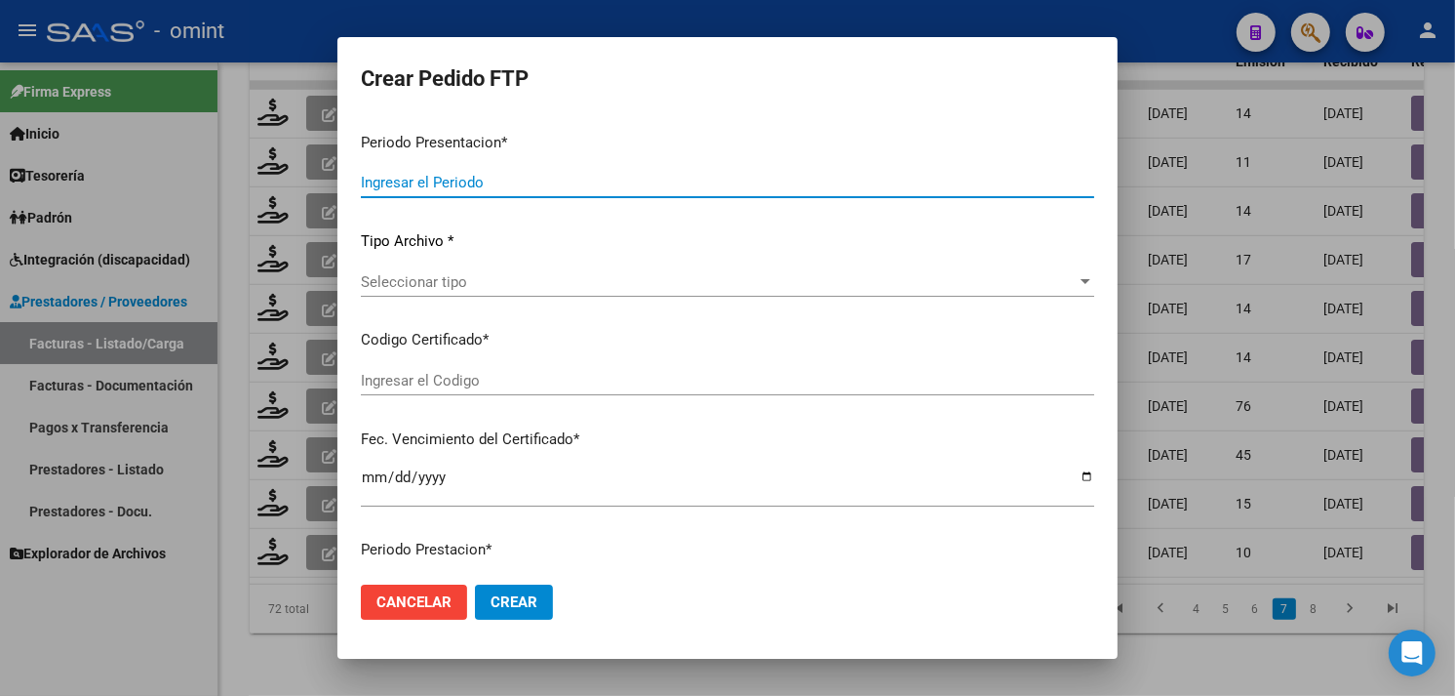
type input "202508"
type input "$ 49.482,44"
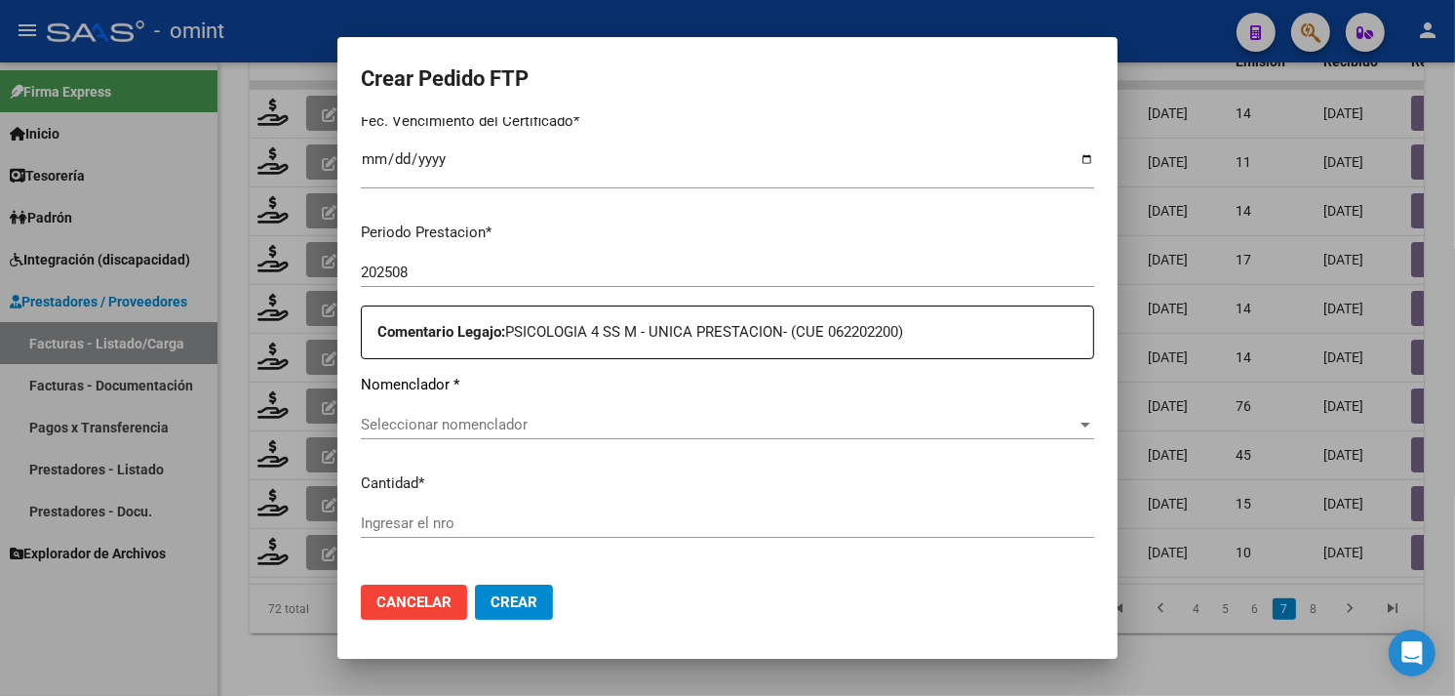
type input "7407626455"
type input "2027-04-30"
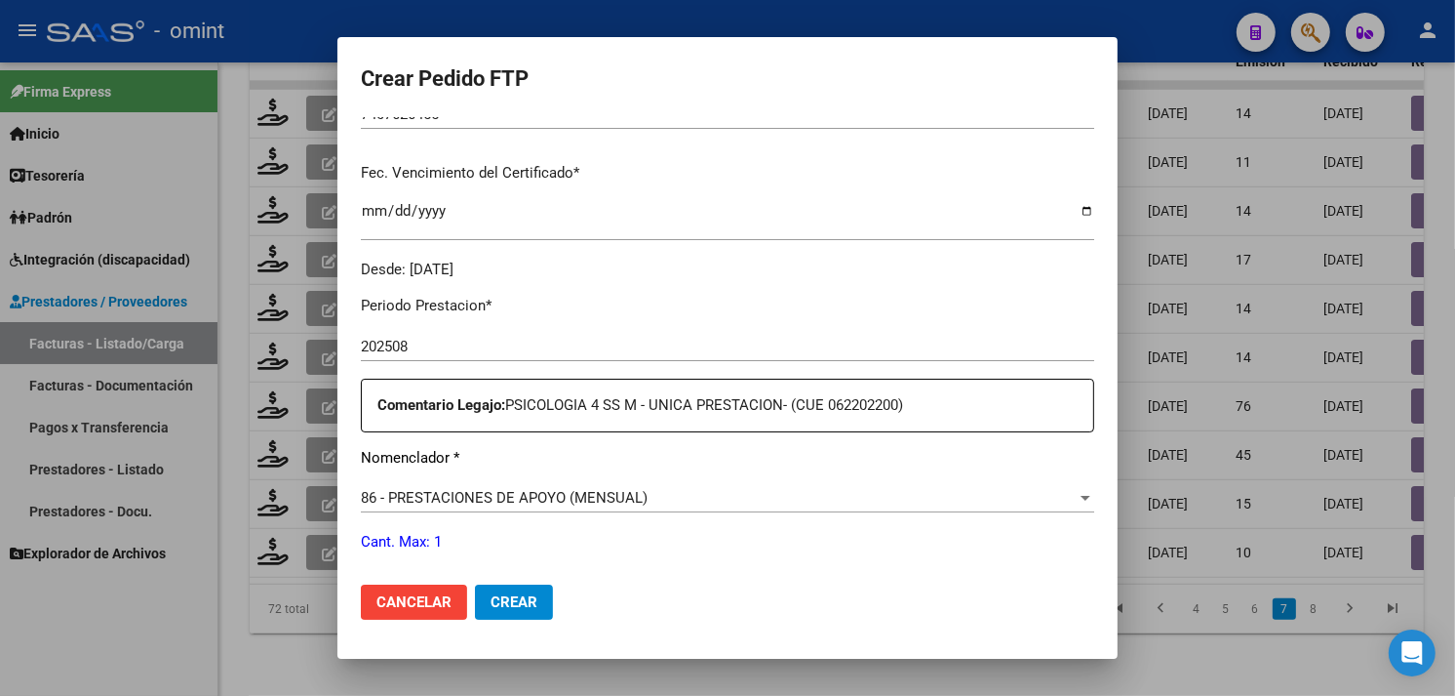
scroll to position [583, 0]
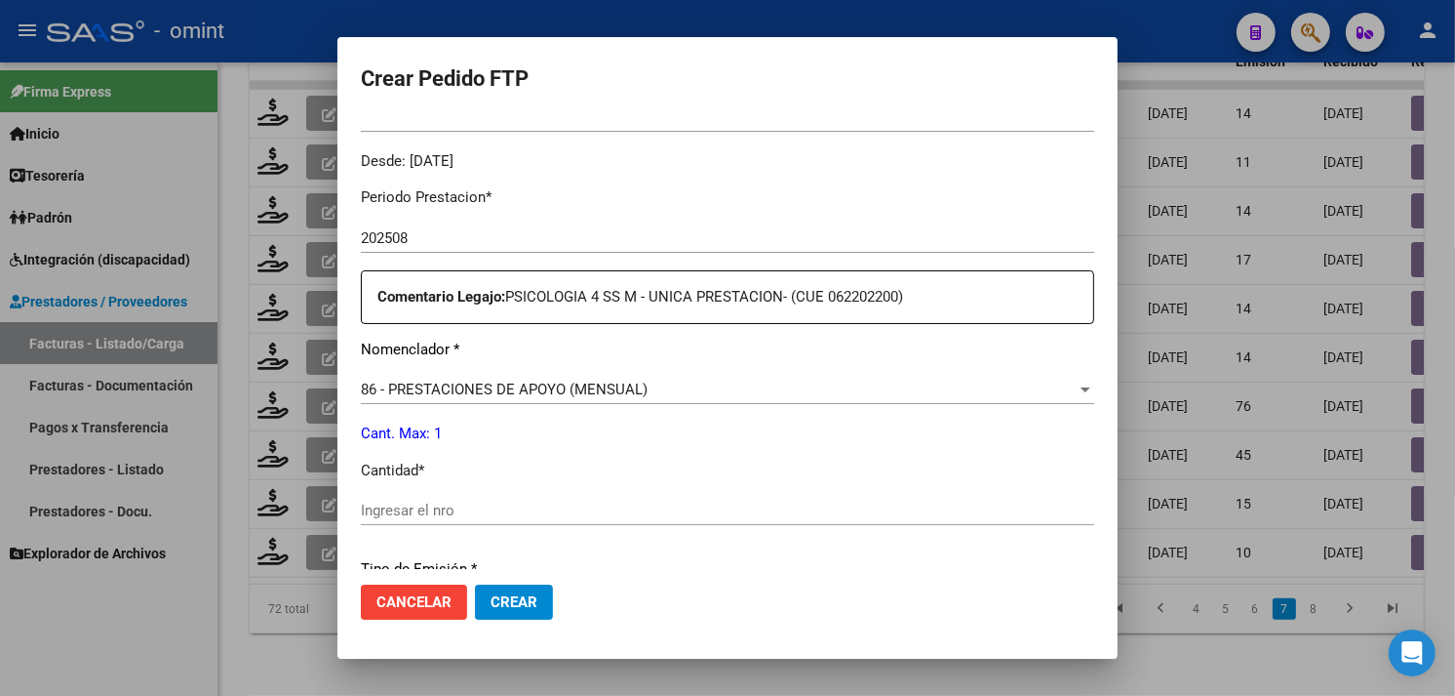
click at [427, 600] on span "Cancelar" at bounding box center [414, 602] width 75 height 18
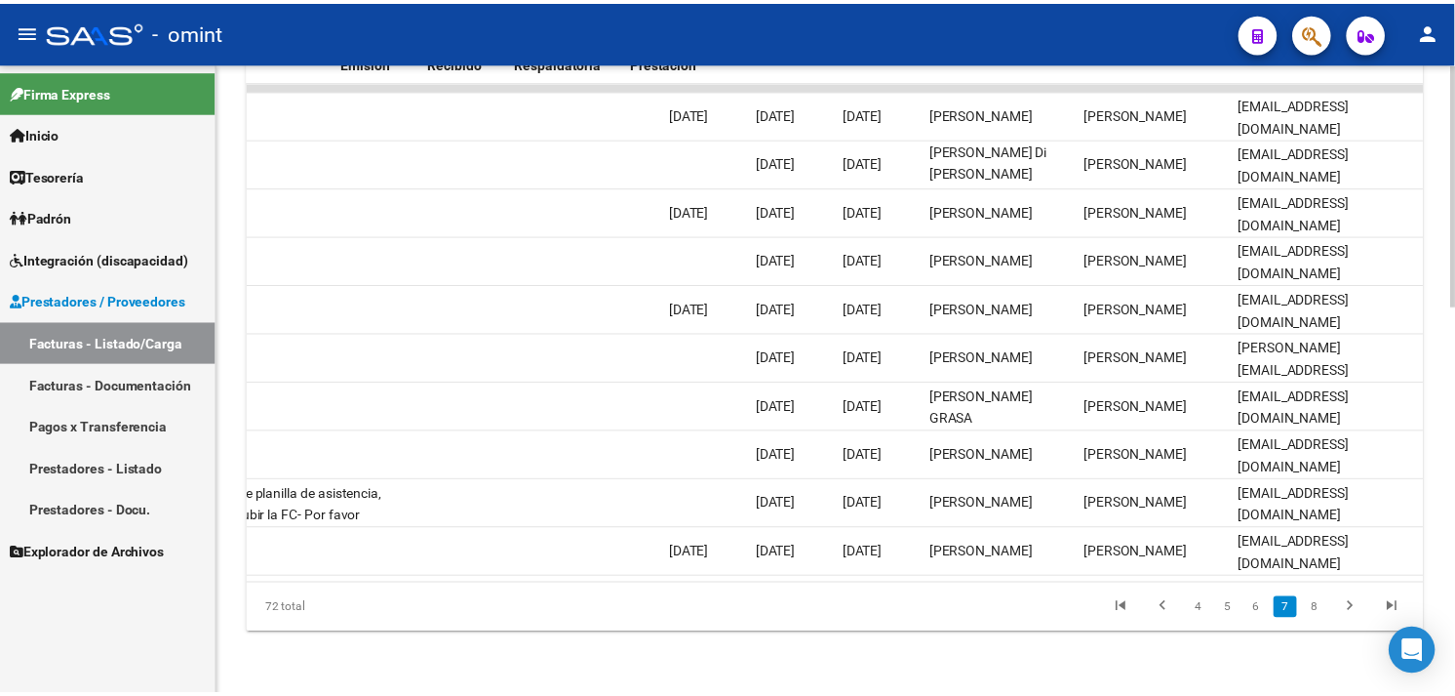
scroll to position [0, 0]
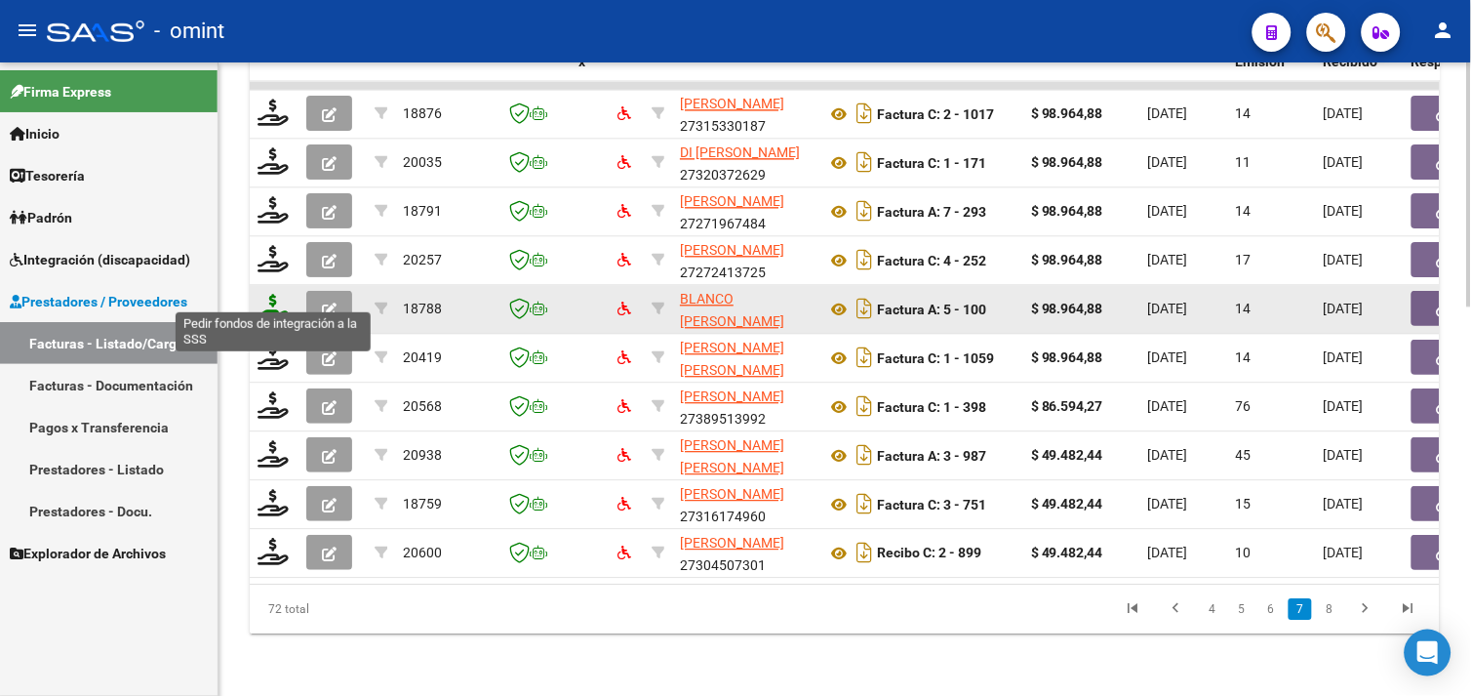
click at [284, 294] on icon at bounding box center [273, 307] width 31 height 27
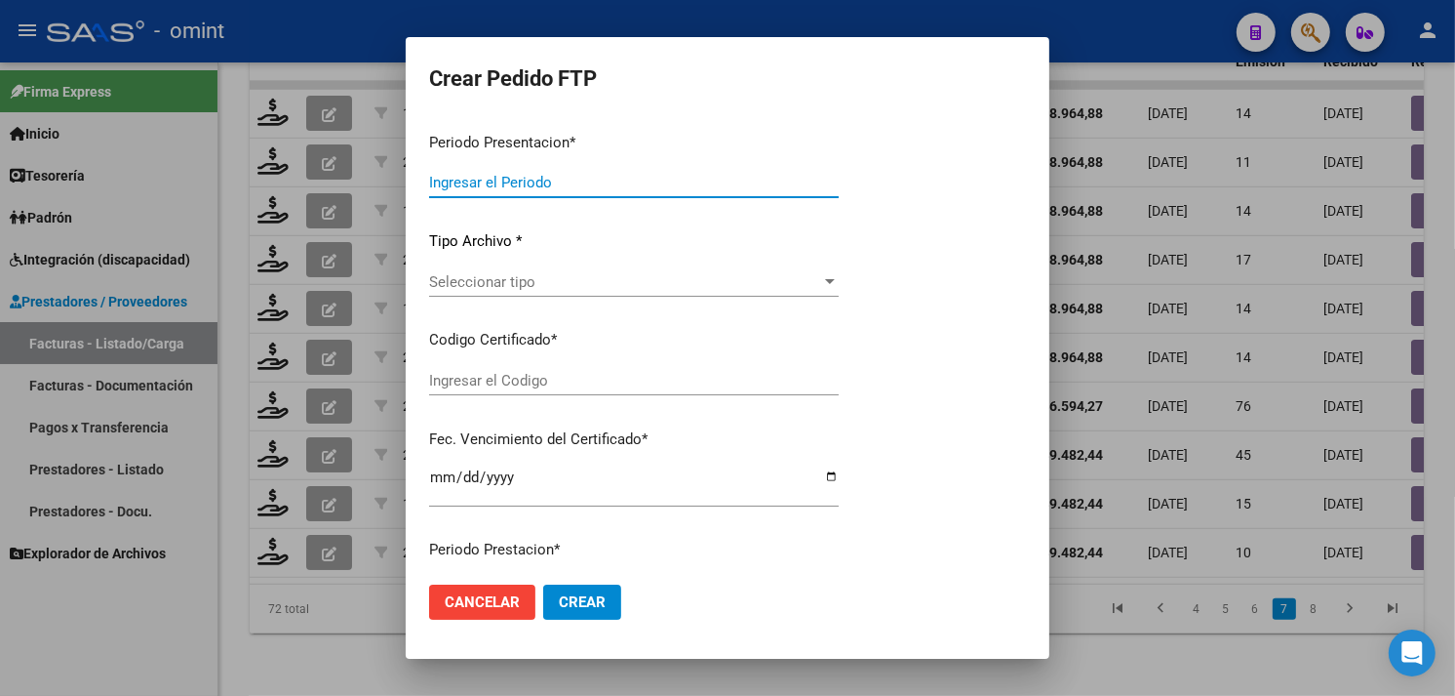
type input "202508"
type input "$ 98.964,88"
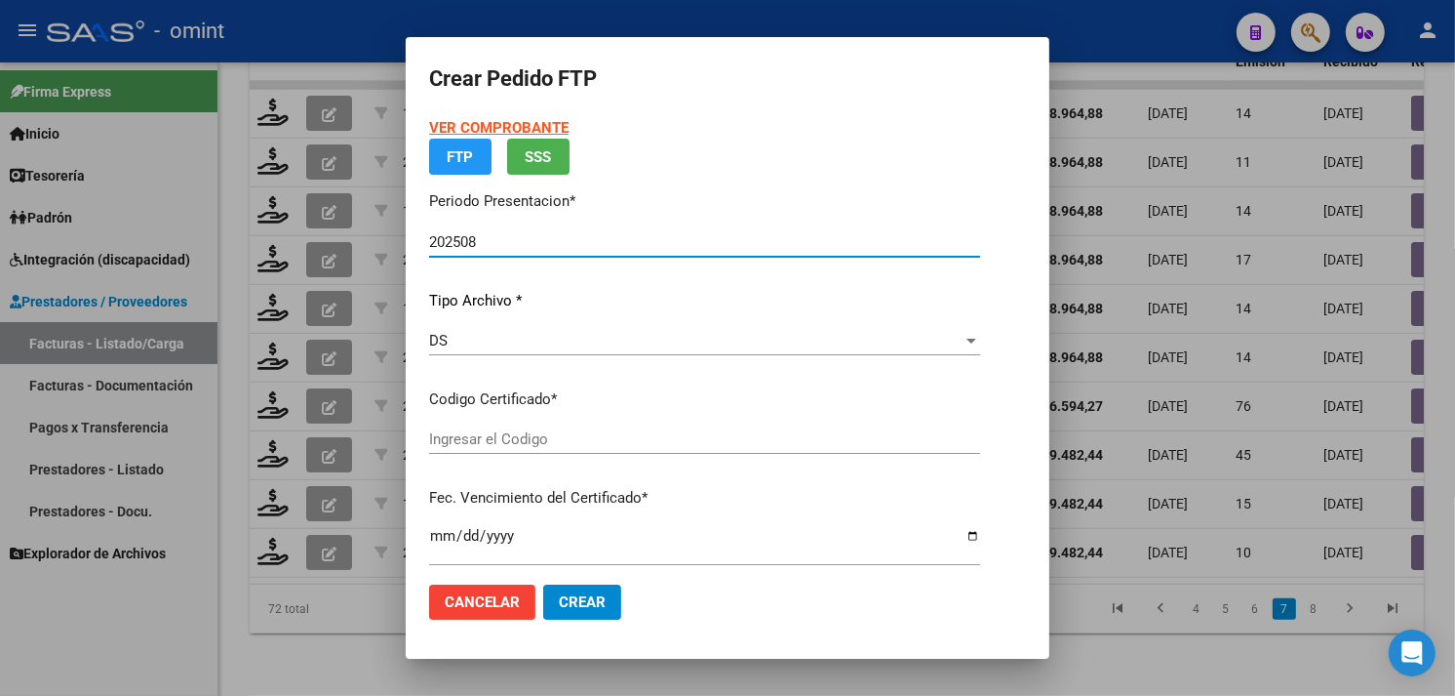
type input "956328116"
type input "2025-11-27"
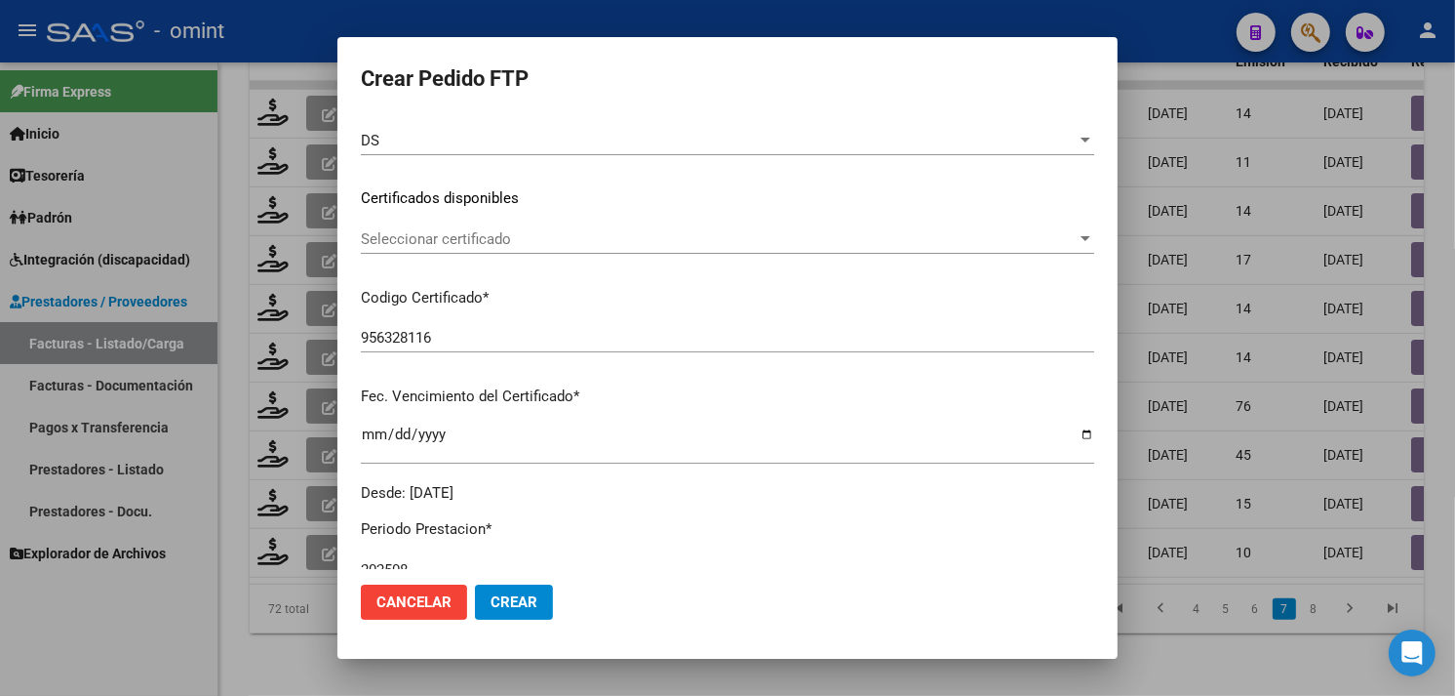
scroll to position [268, 0]
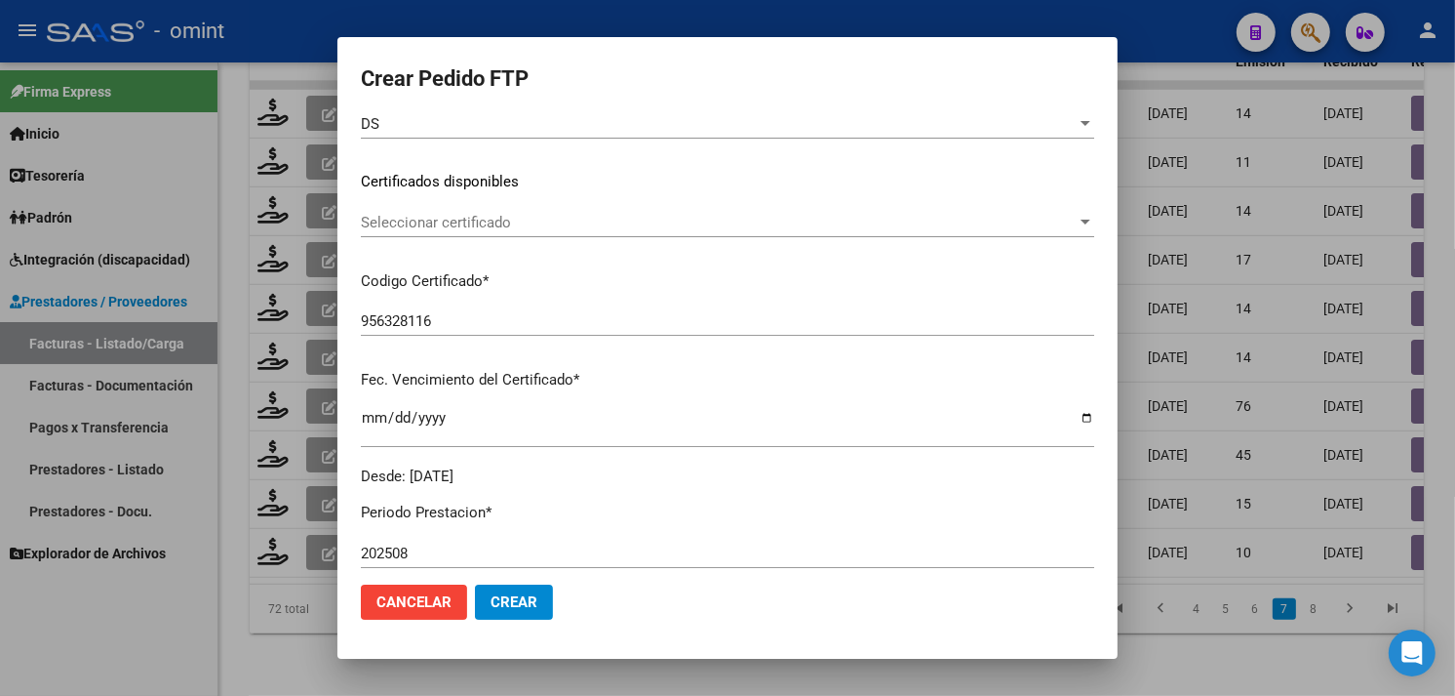
click at [518, 221] on span "Seleccionar certificado" at bounding box center [719, 223] width 716 height 18
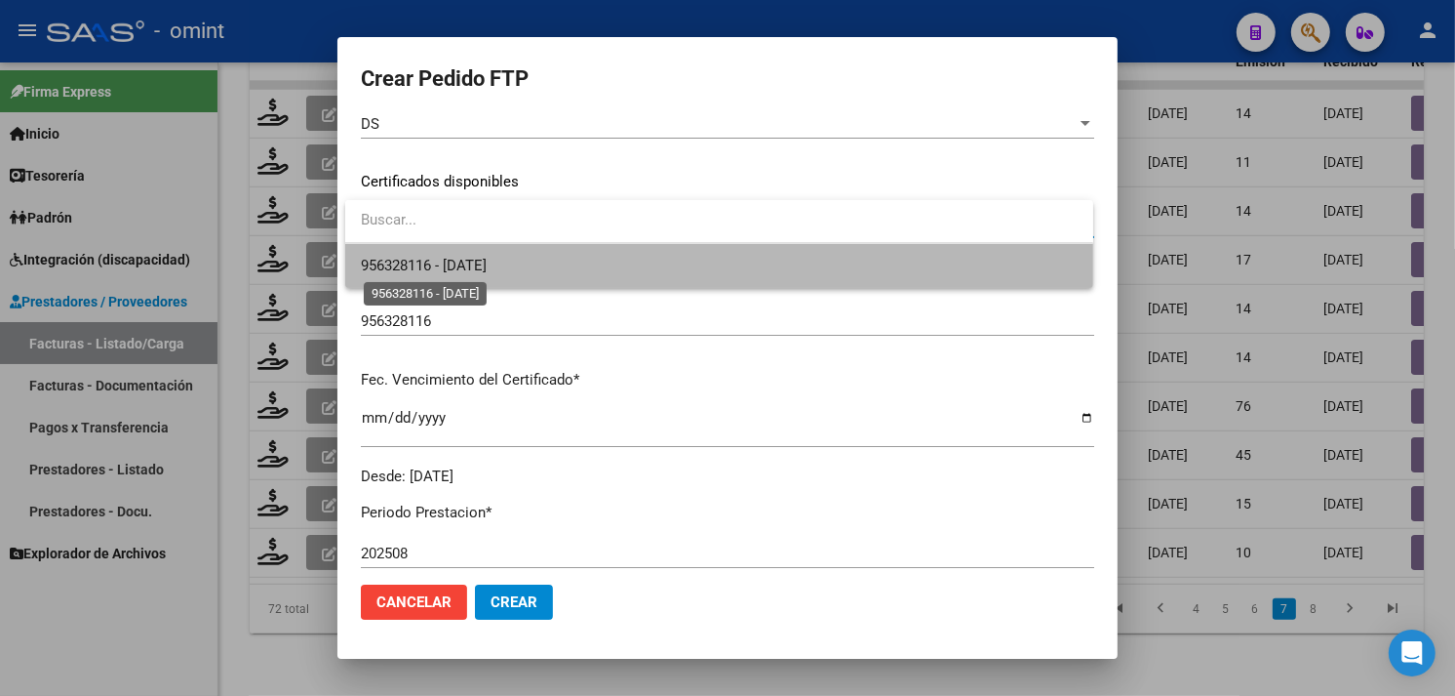
click at [487, 257] on span "956328116 - 2025-11-27" at bounding box center [424, 266] width 126 height 18
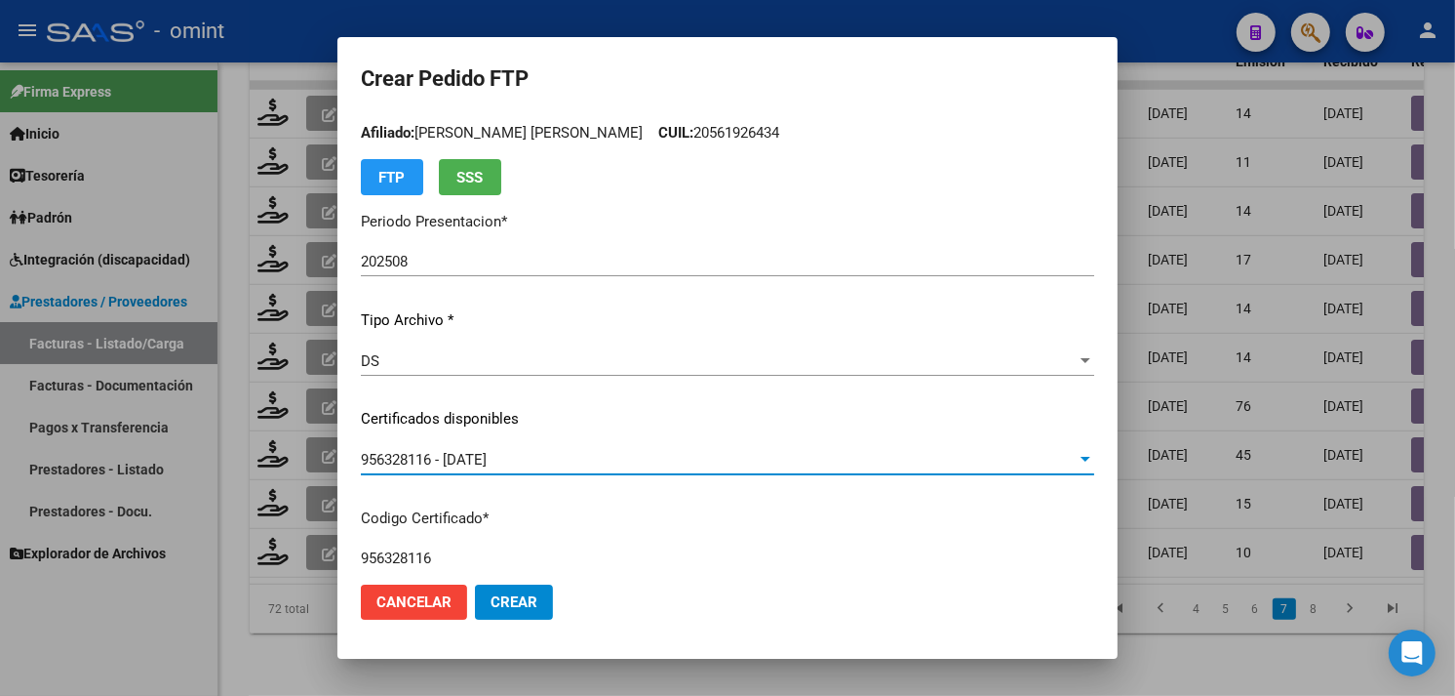
scroll to position [0, 0]
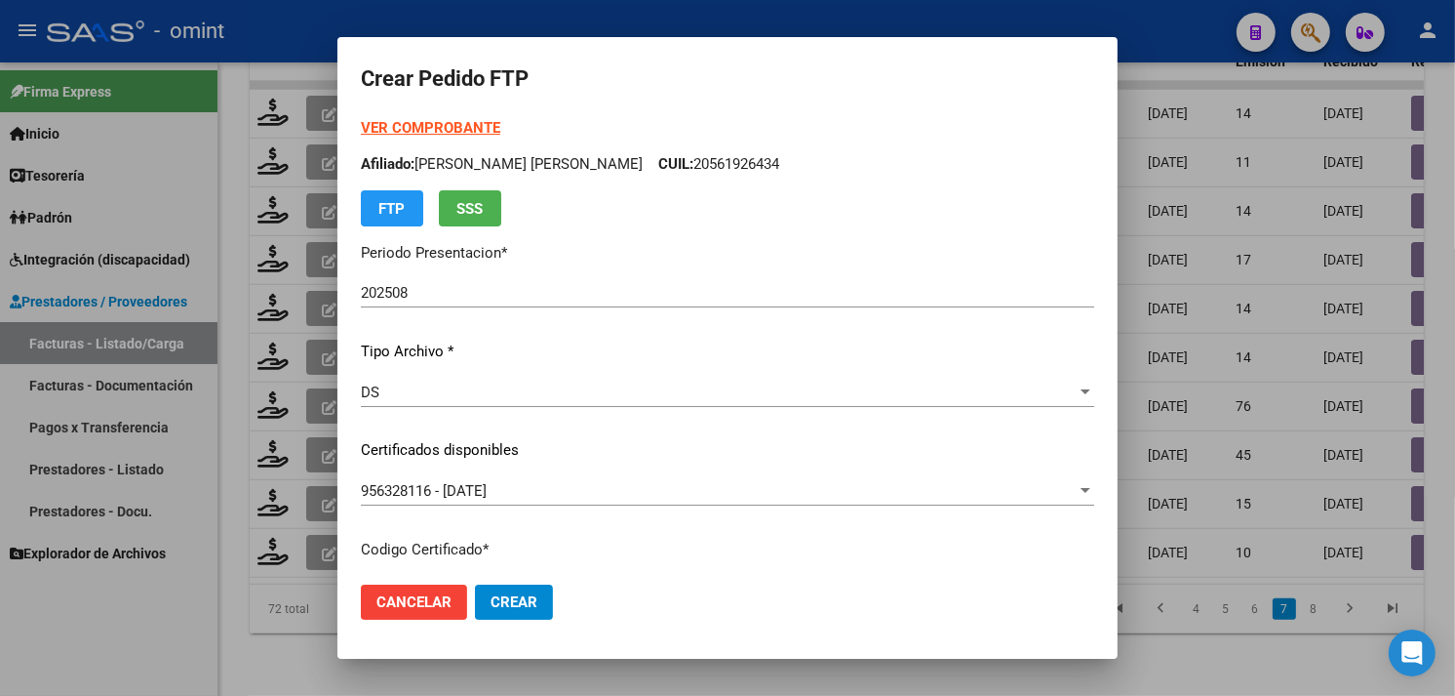
click at [705, 174] on p "Afiliado: BRAVO JOAQUIN NATANAEL CUIL: 20561926434" at bounding box center [728, 164] width 734 height 22
copy p "20561926434"
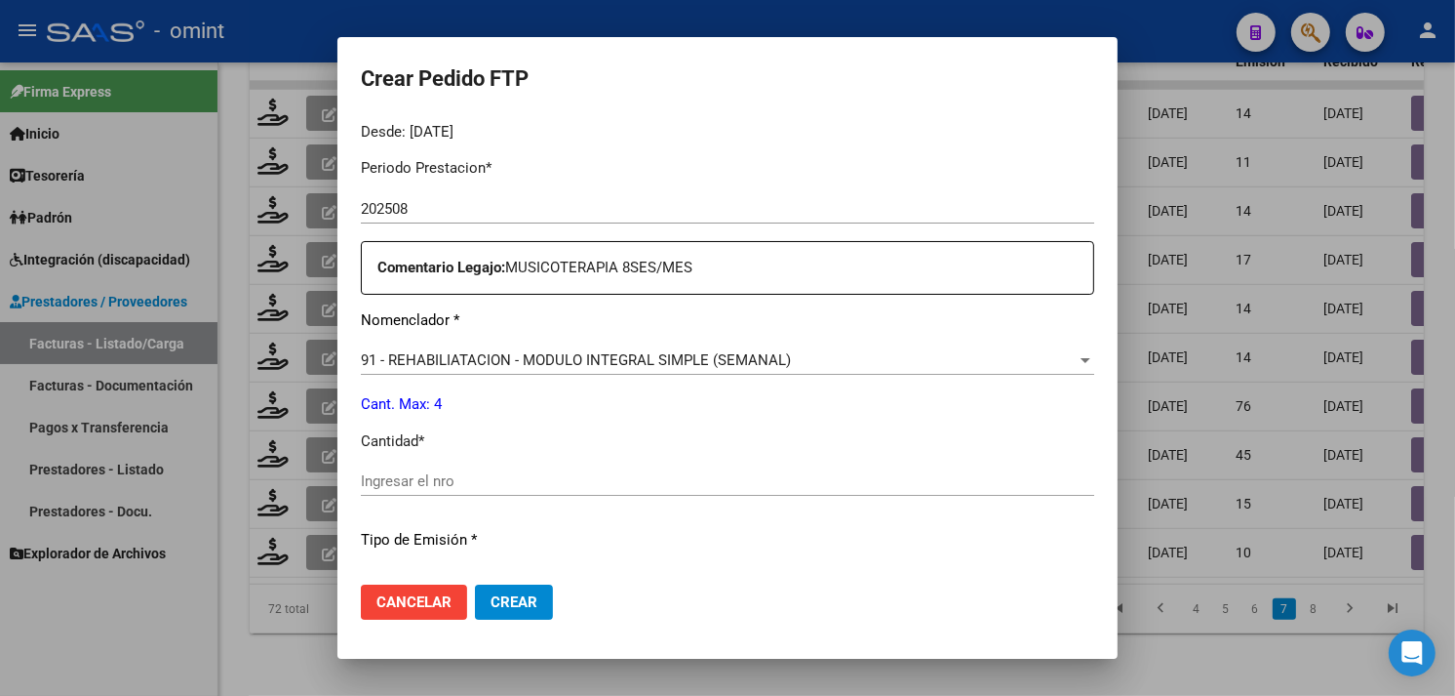
scroll to position [758, 0]
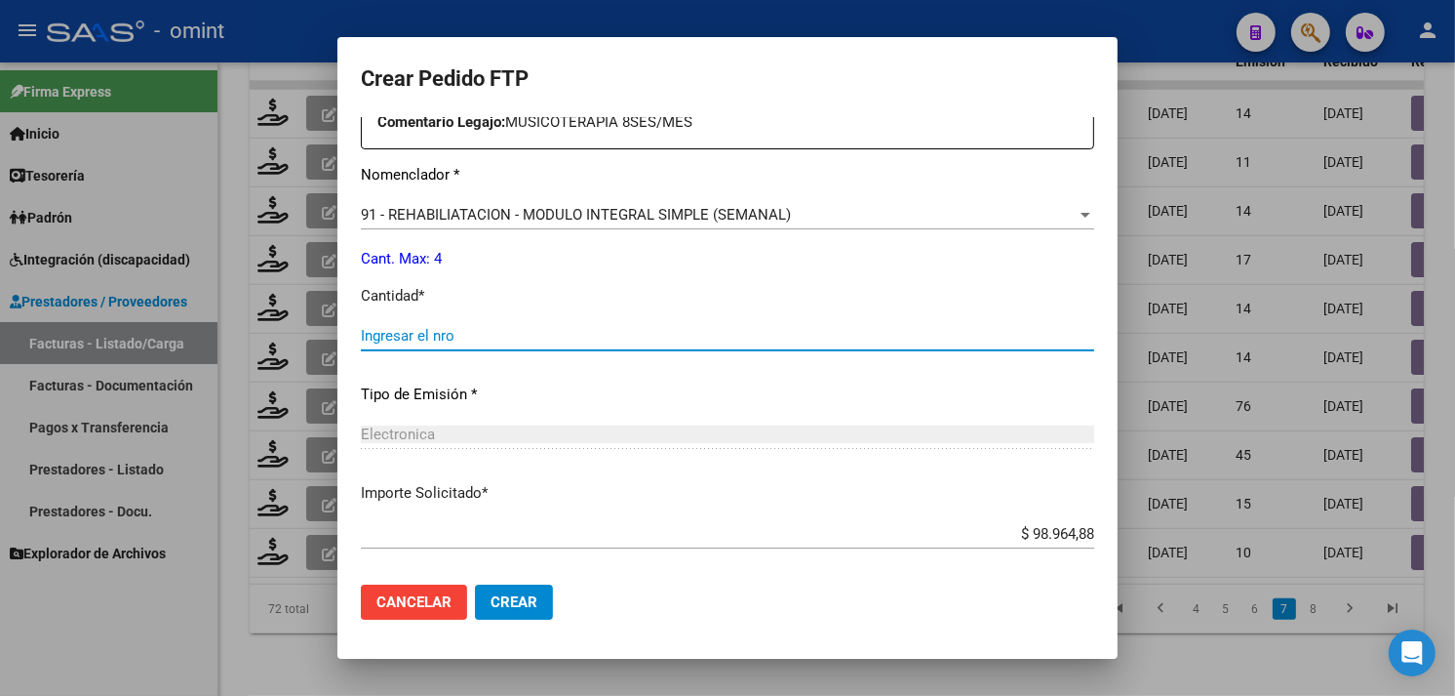
click at [459, 342] on input "Ingresar el nro" at bounding box center [728, 336] width 734 height 18
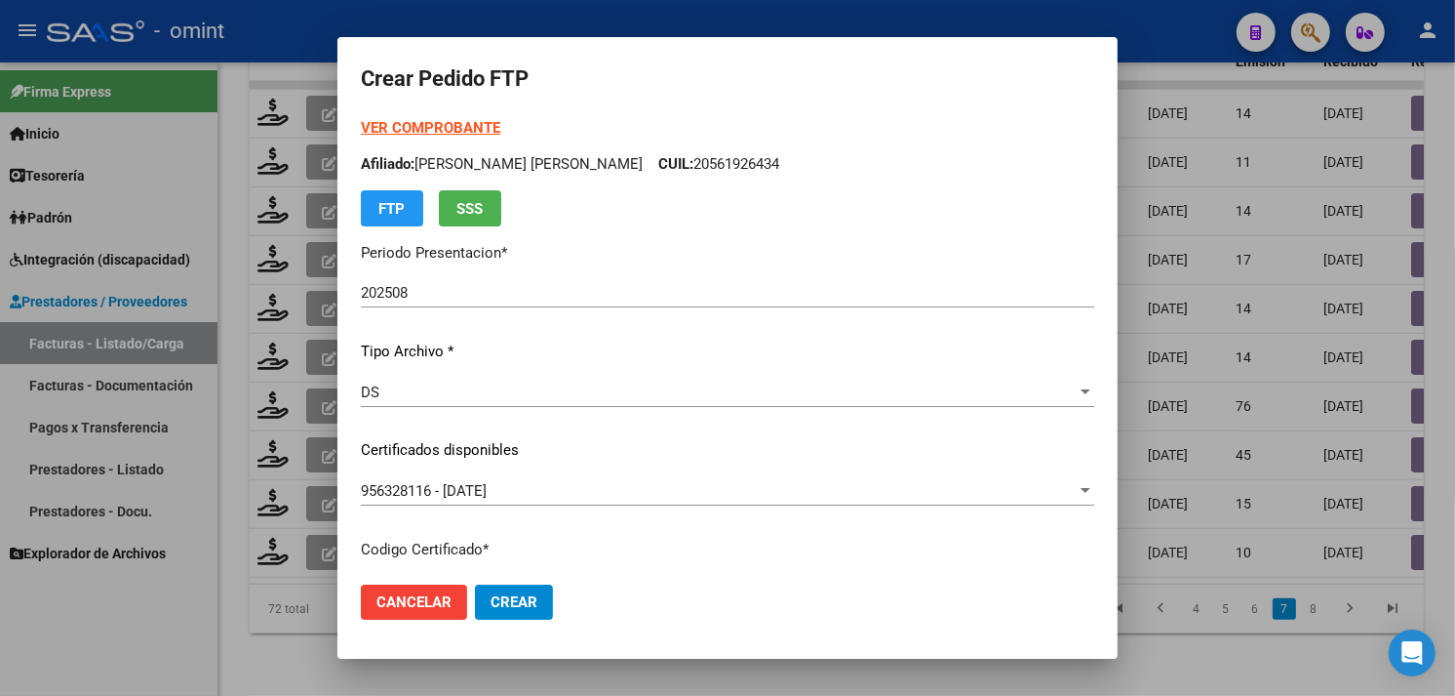
scroll to position [650, 0]
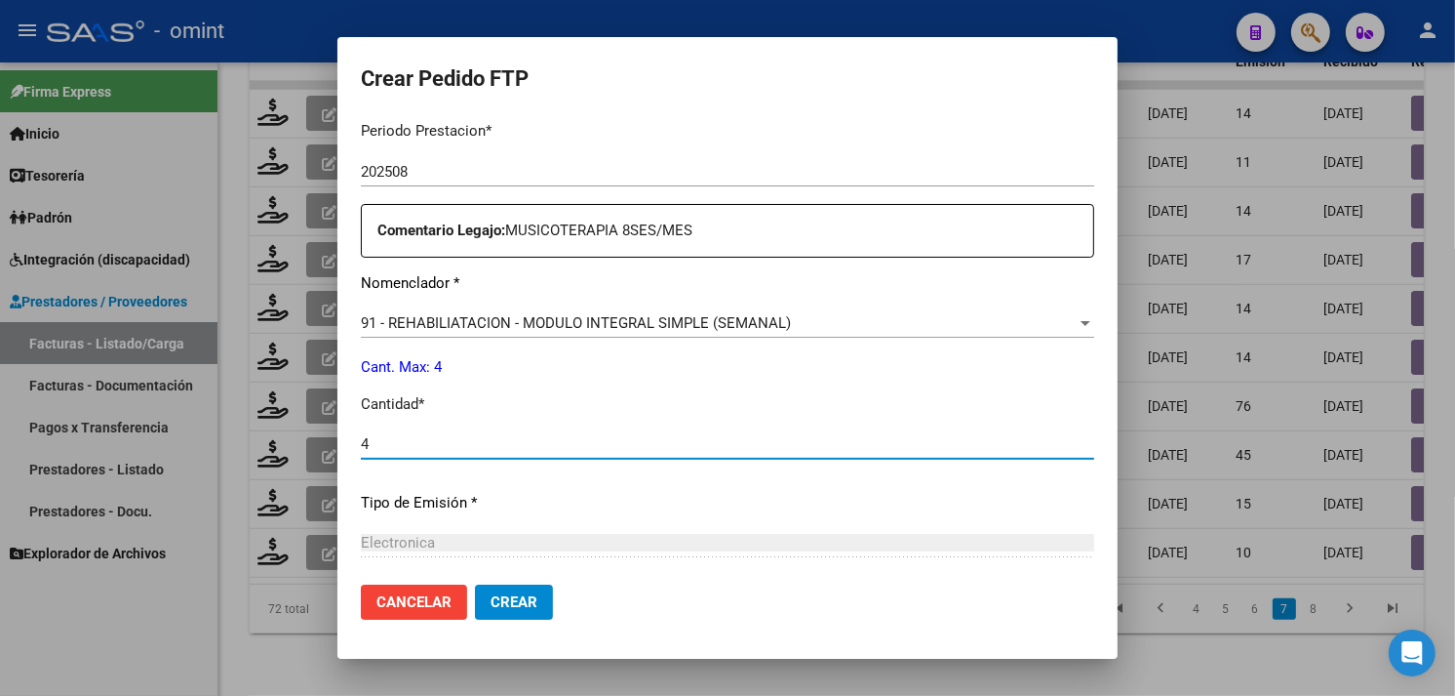
type input "4"
click at [529, 611] on button "Crear" at bounding box center [514, 601] width 78 height 35
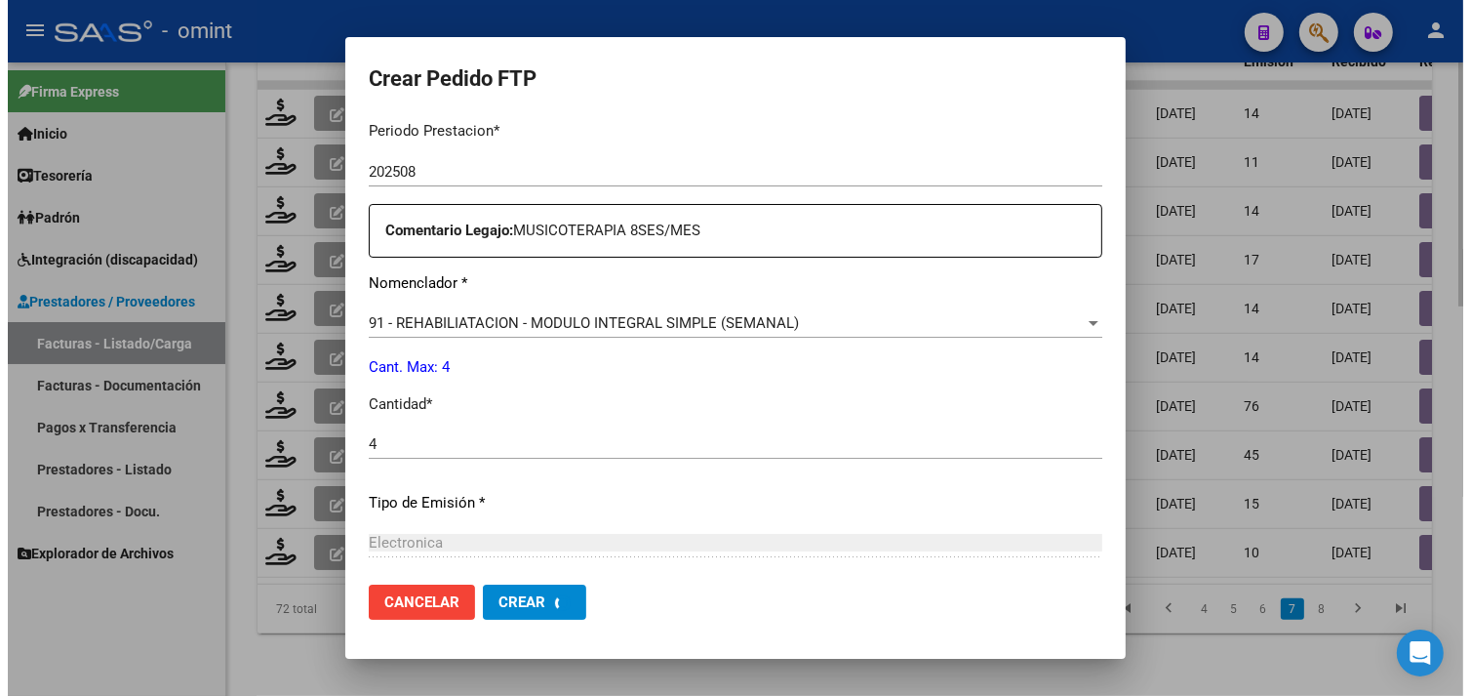
scroll to position [538, 0]
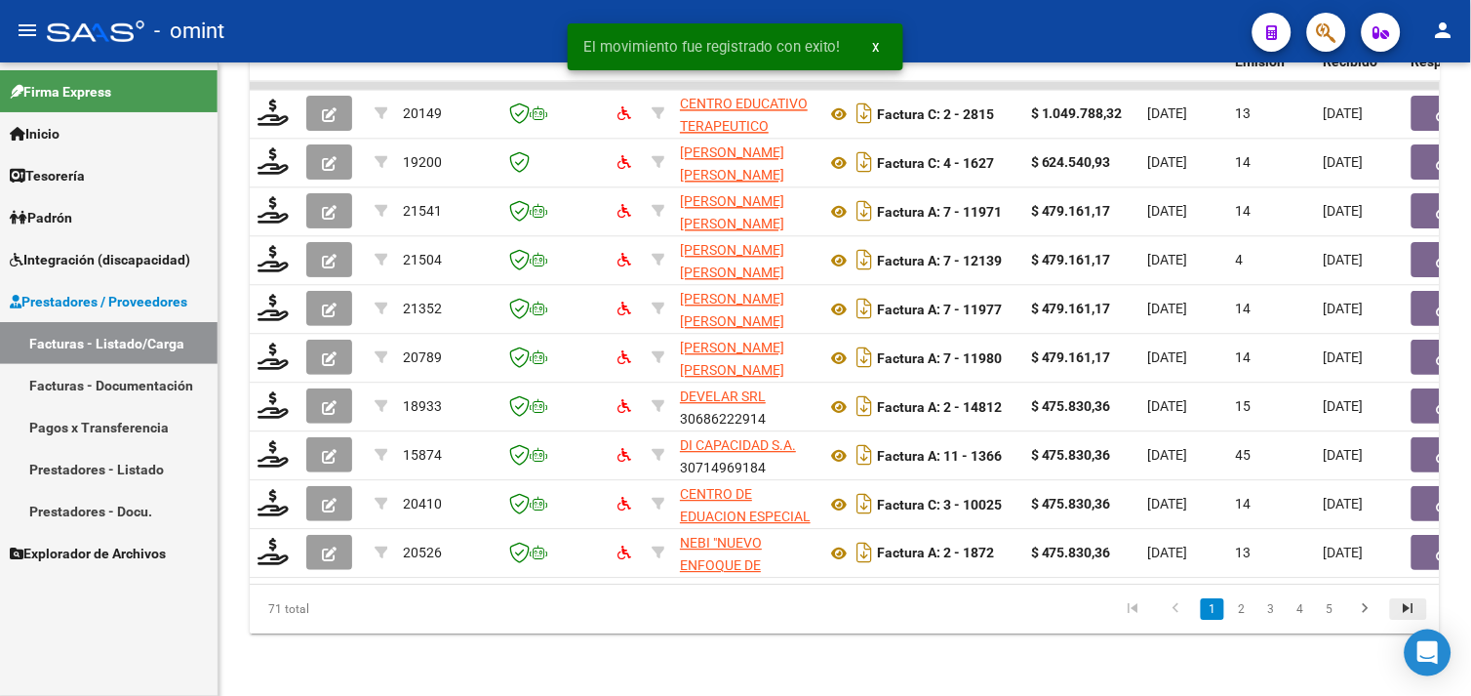
click at [1393, 611] on link "go to last page" at bounding box center [1408, 608] width 37 height 21
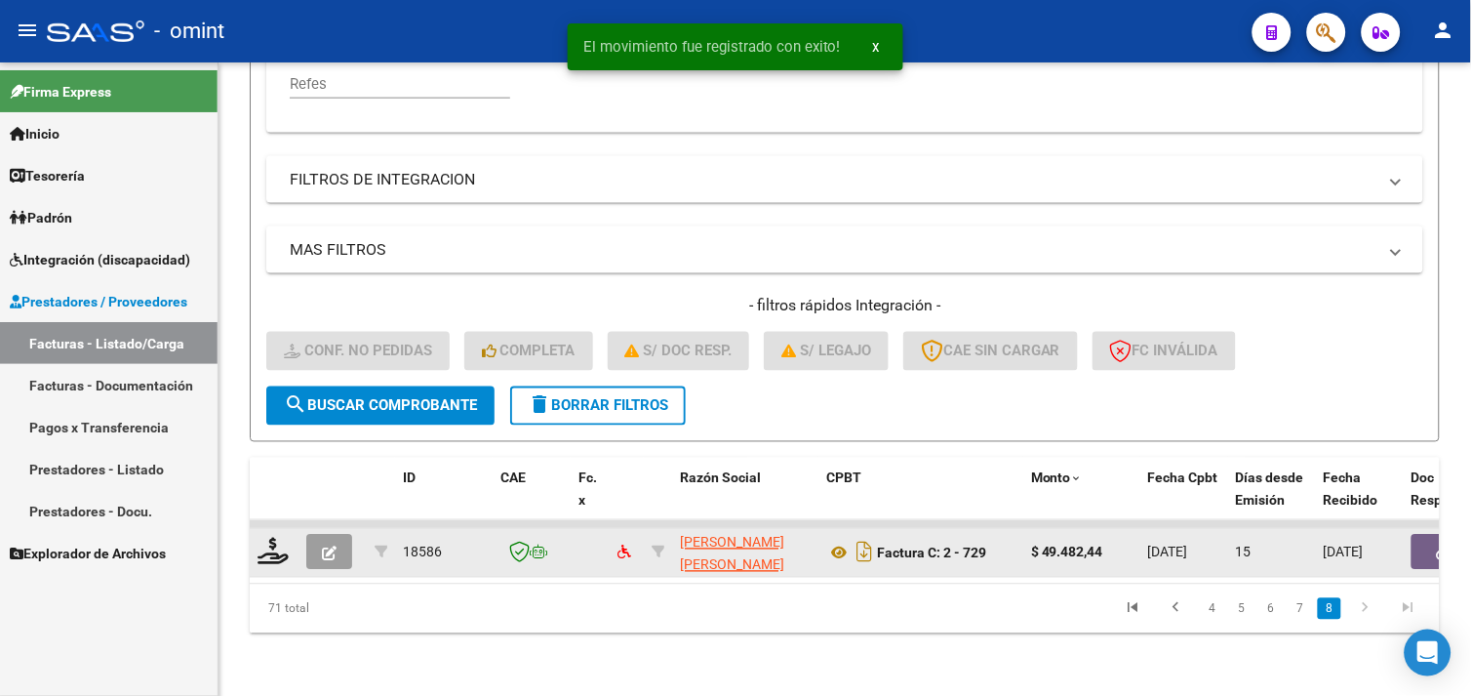
scroll to position [572, 0]
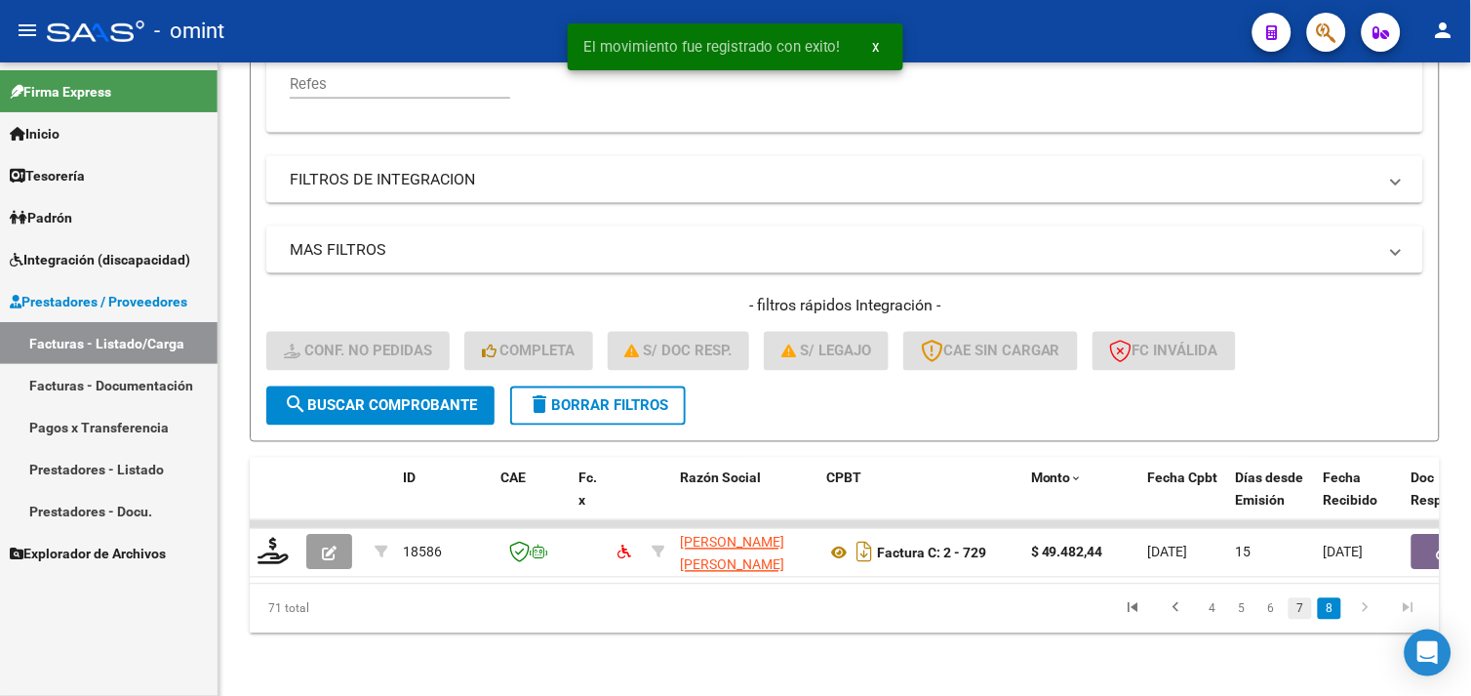
click at [1309, 610] on link "7" at bounding box center [1300, 608] width 23 height 21
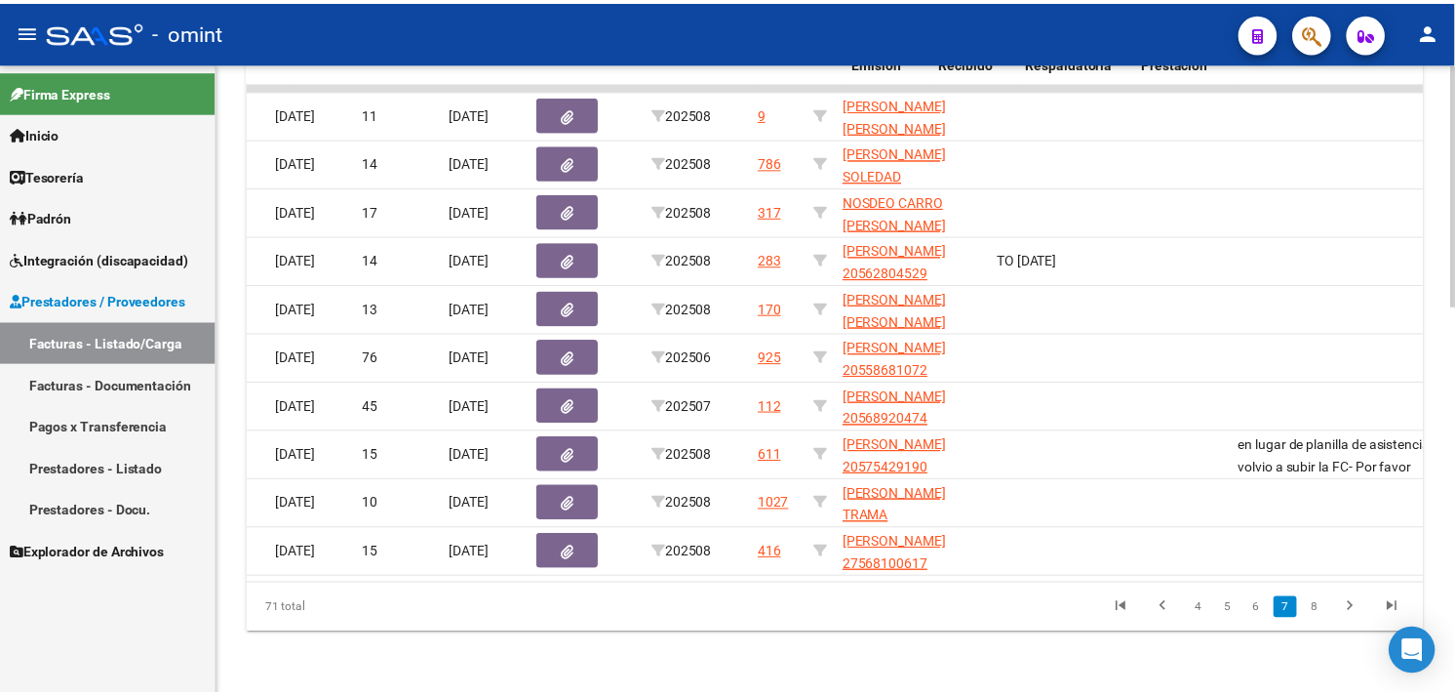
scroll to position [0, 0]
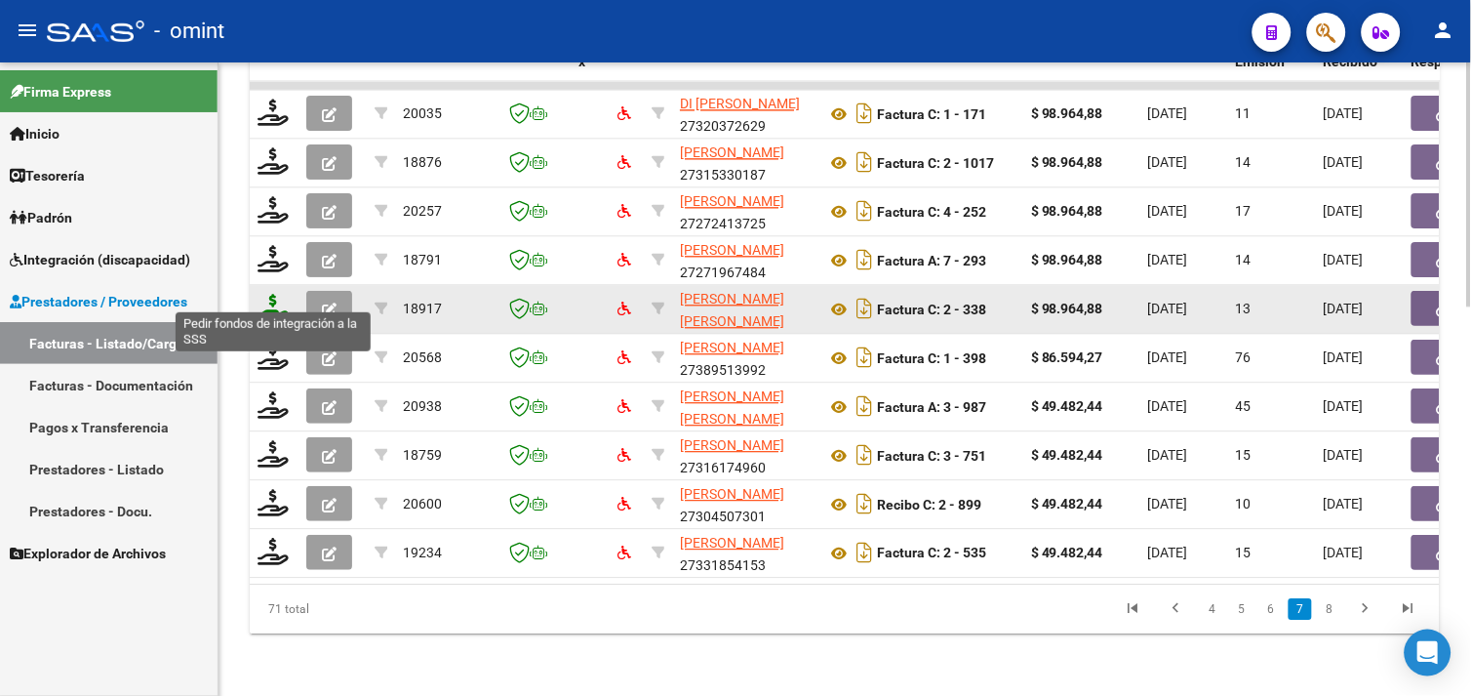
click at [267, 294] on icon at bounding box center [273, 307] width 31 height 27
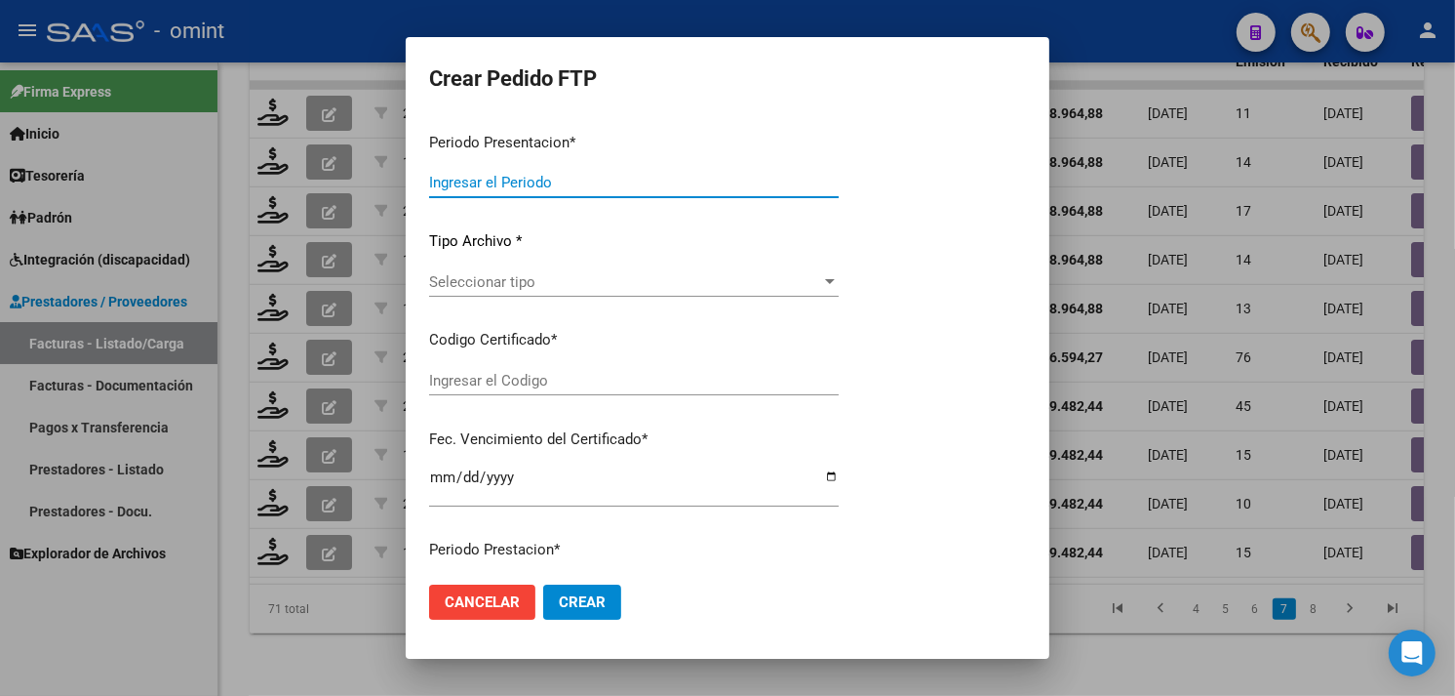
type input "202508"
type input "$ 98.964,88"
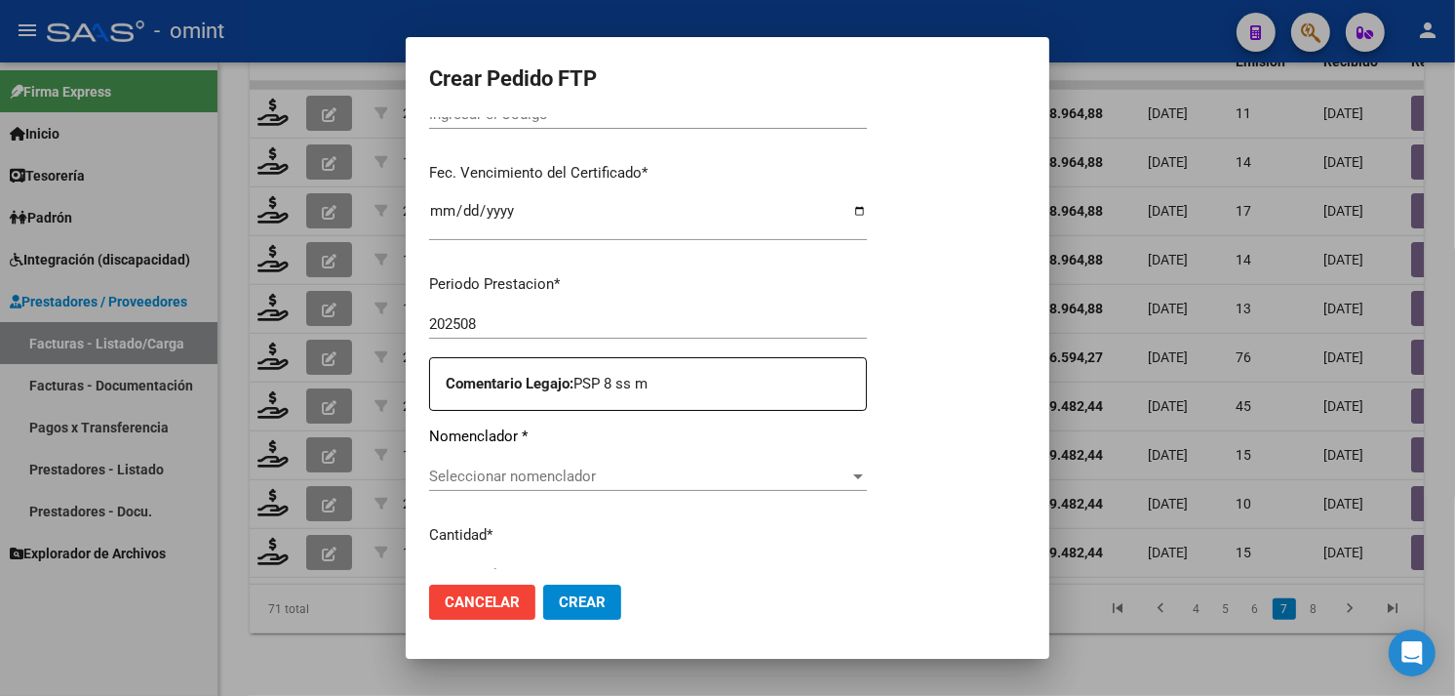
type input "9282776035"
type input "[DATE]"
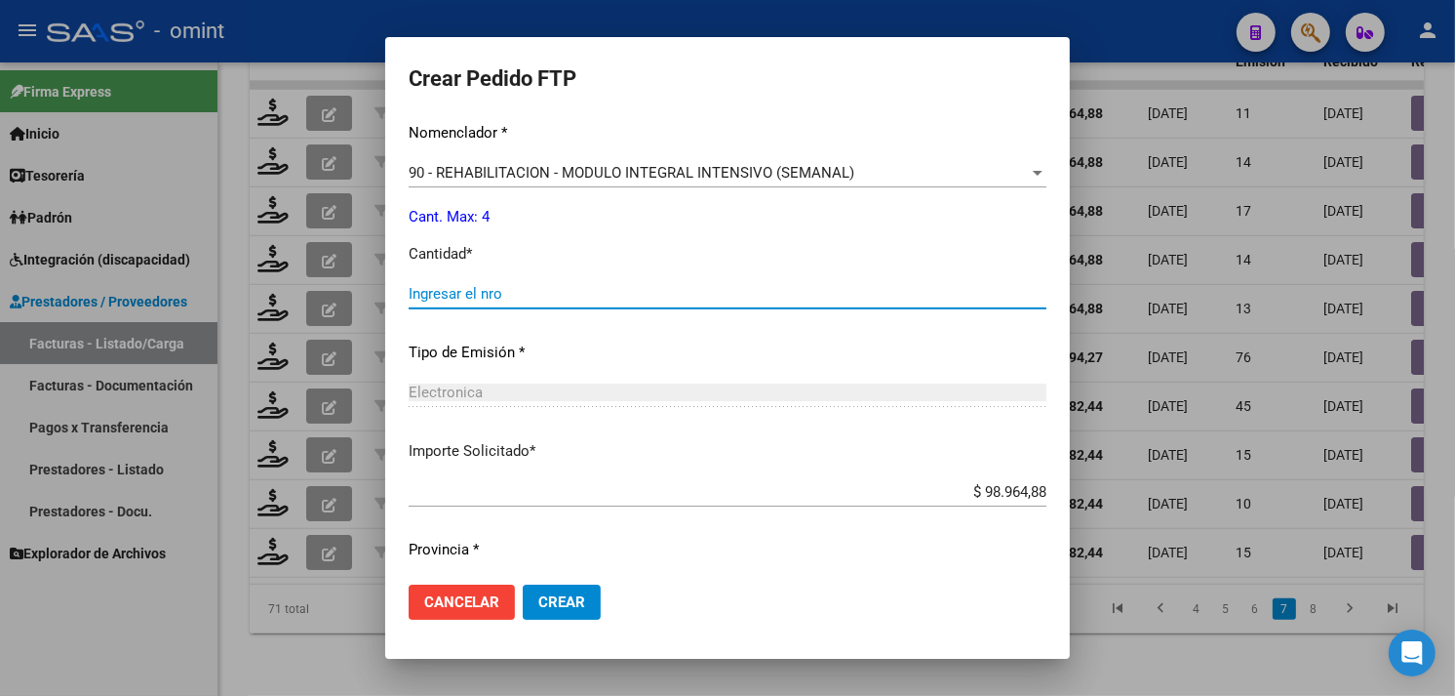
click at [515, 296] on input "Ingresar el nro" at bounding box center [728, 294] width 638 height 18
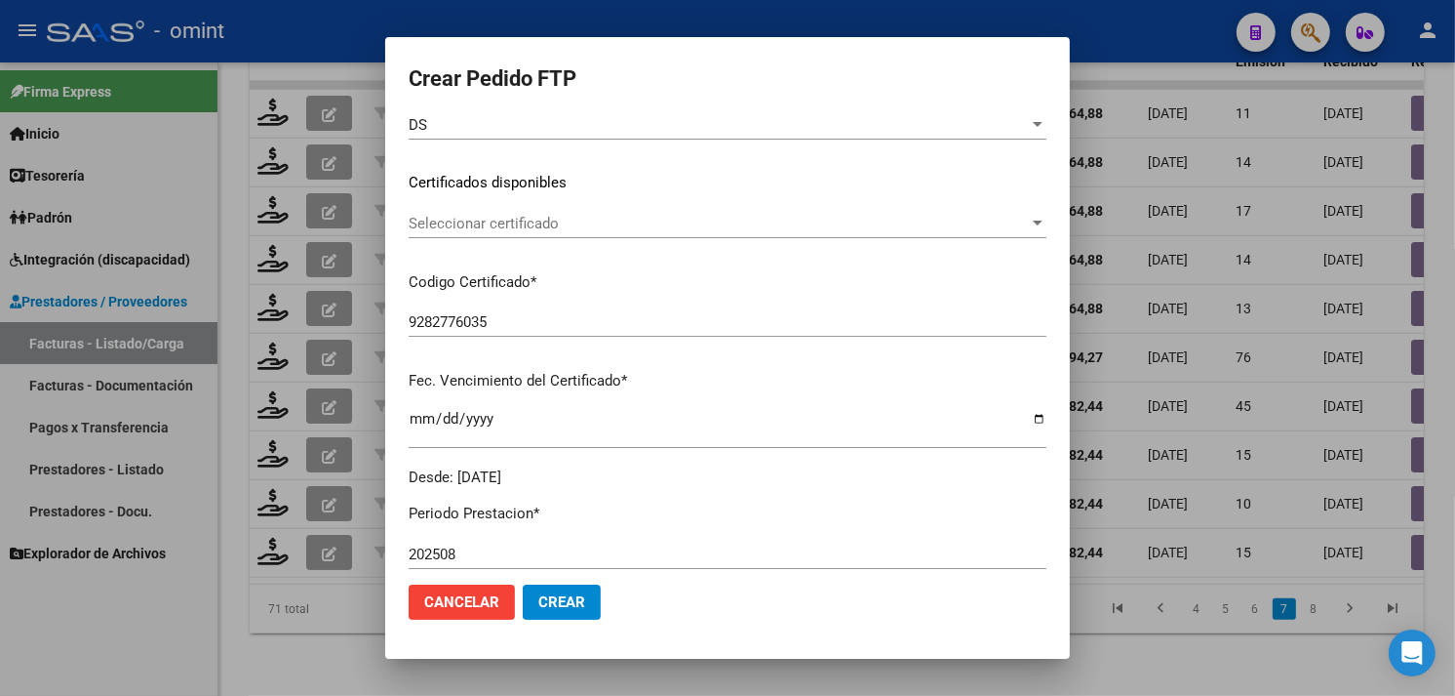
scroll to position [258, 0]
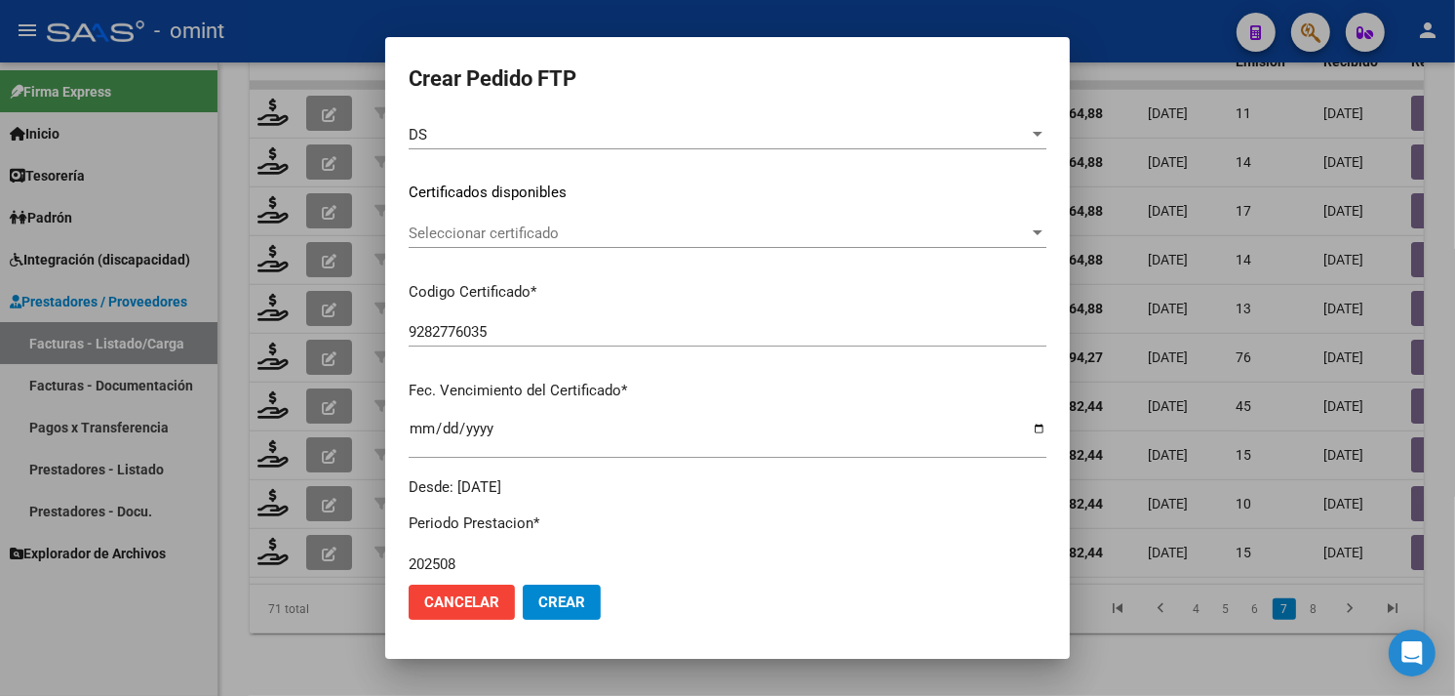
type input "4"
click at [513, 238] on span "Seleccionar certificado" at bounding box center [719, 233] width 620 height 18
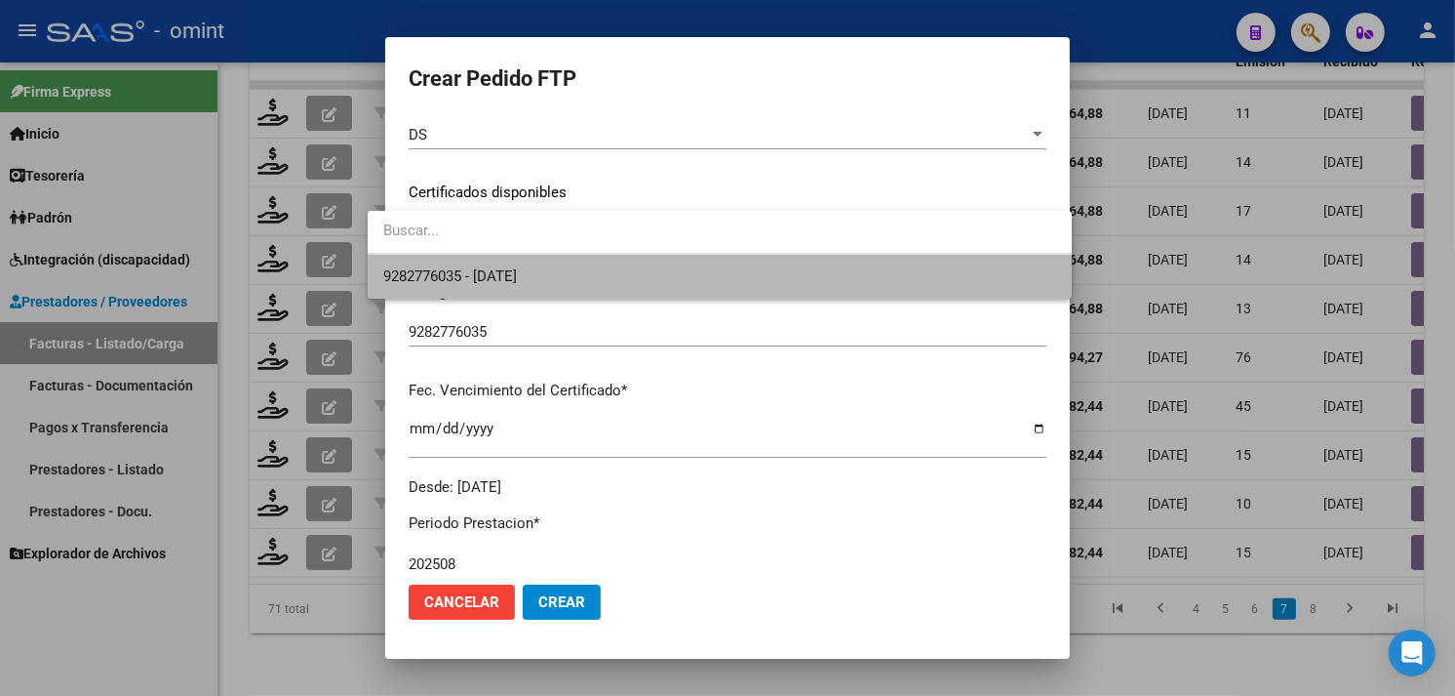
click at [514, 265] on span "9282776035 - [DATE]" at bounding box center [719, 277] width 673 height 44
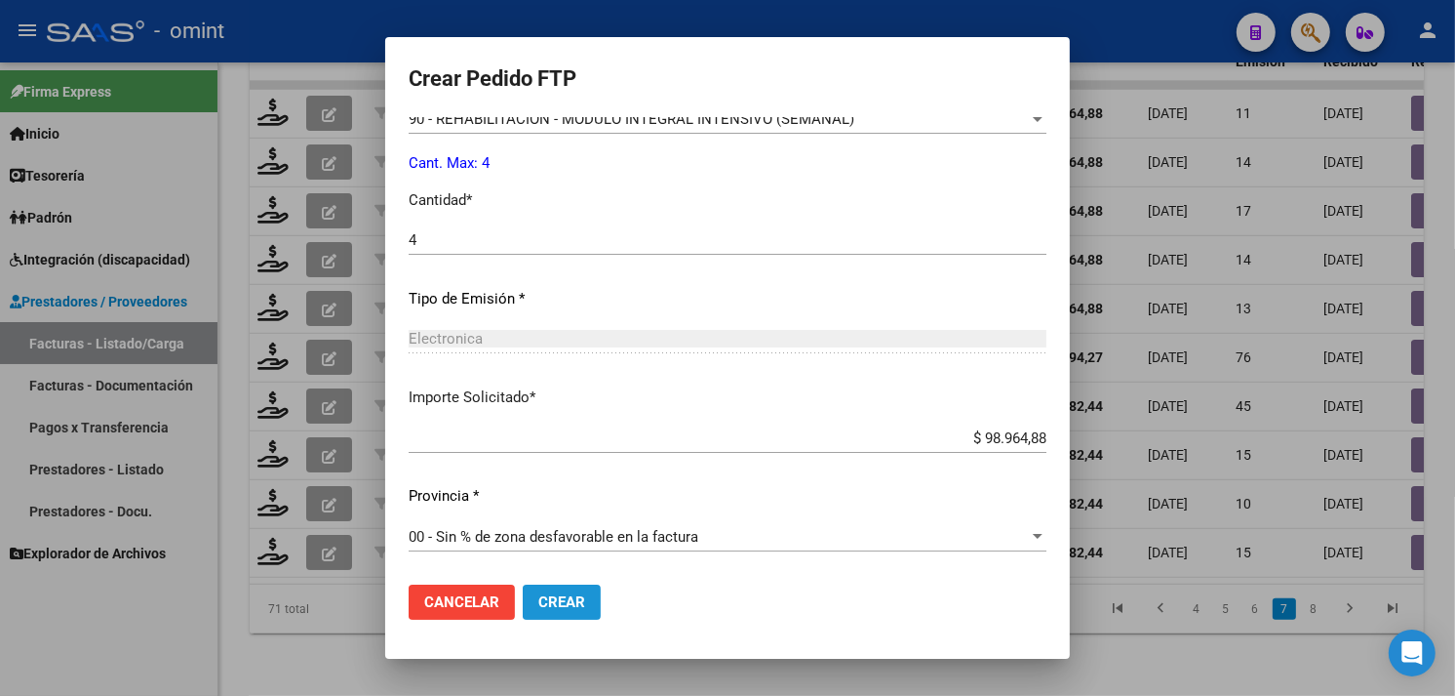
click at [561, 586] on button "Crear" at bounding box center [562, 601] width 78 height 35
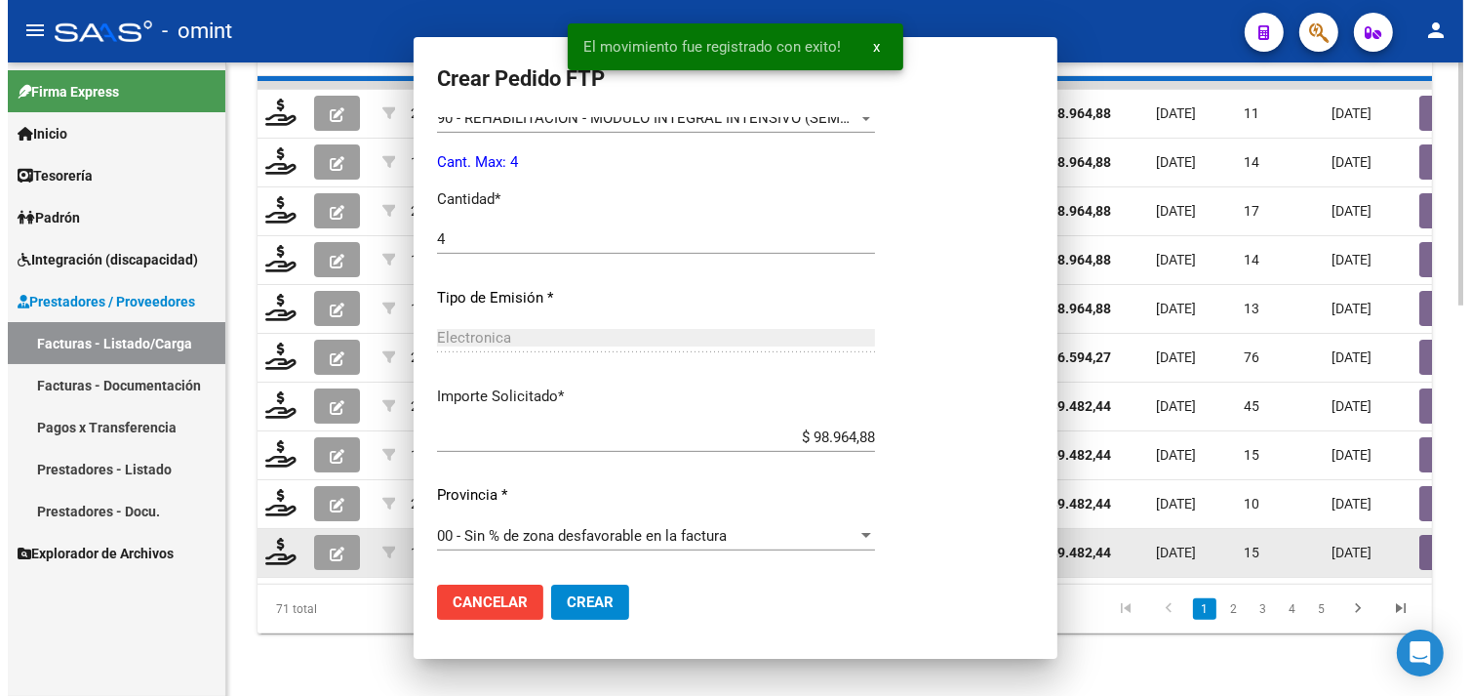
scroll to position [743, 0]
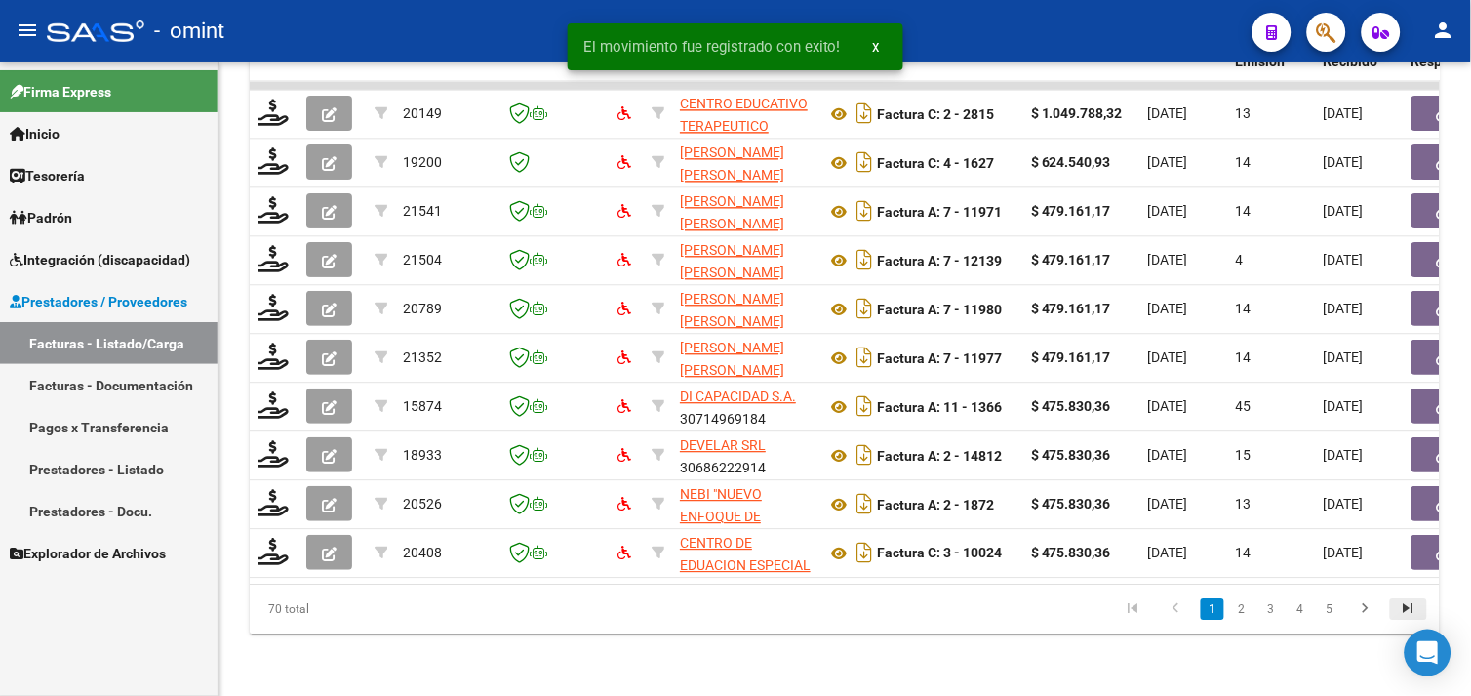
click at [1409, 613] on icon "go to last page" at bounding box center [1408, 610] width 25 height 23
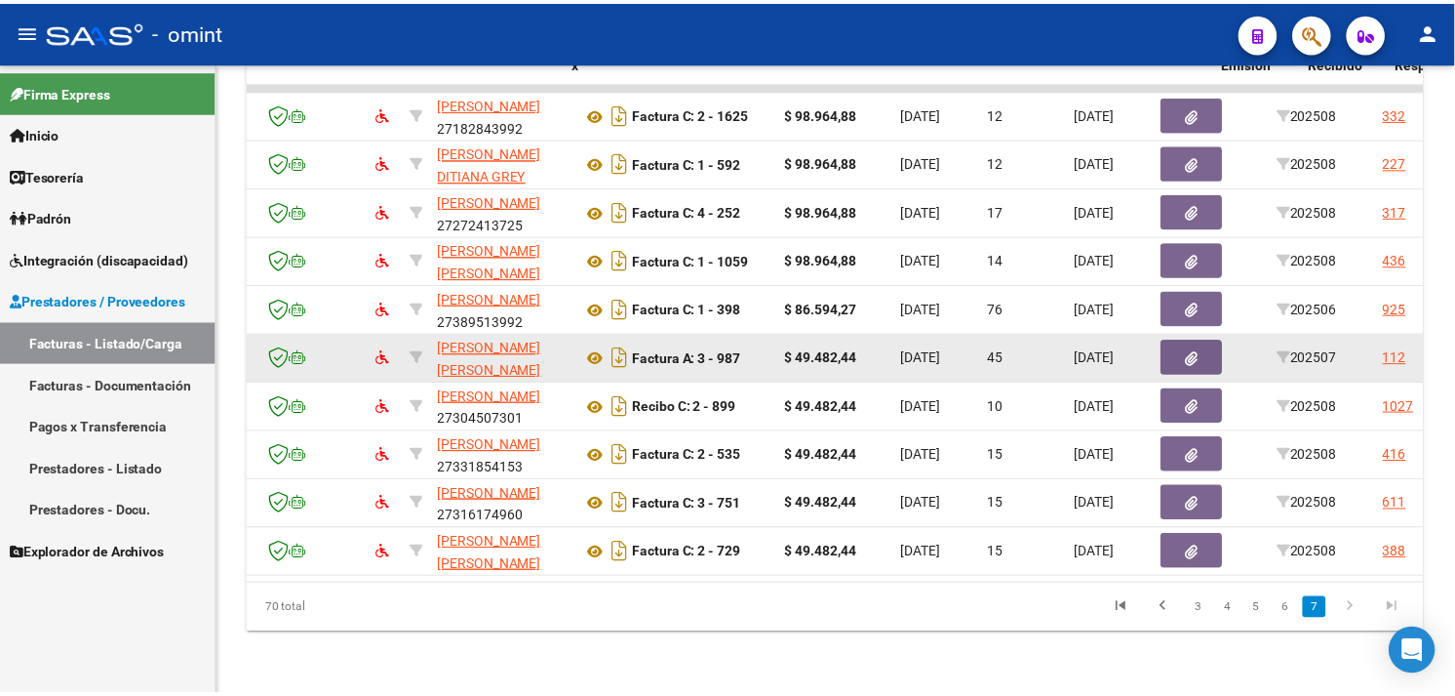
scroll to position [0, 0]
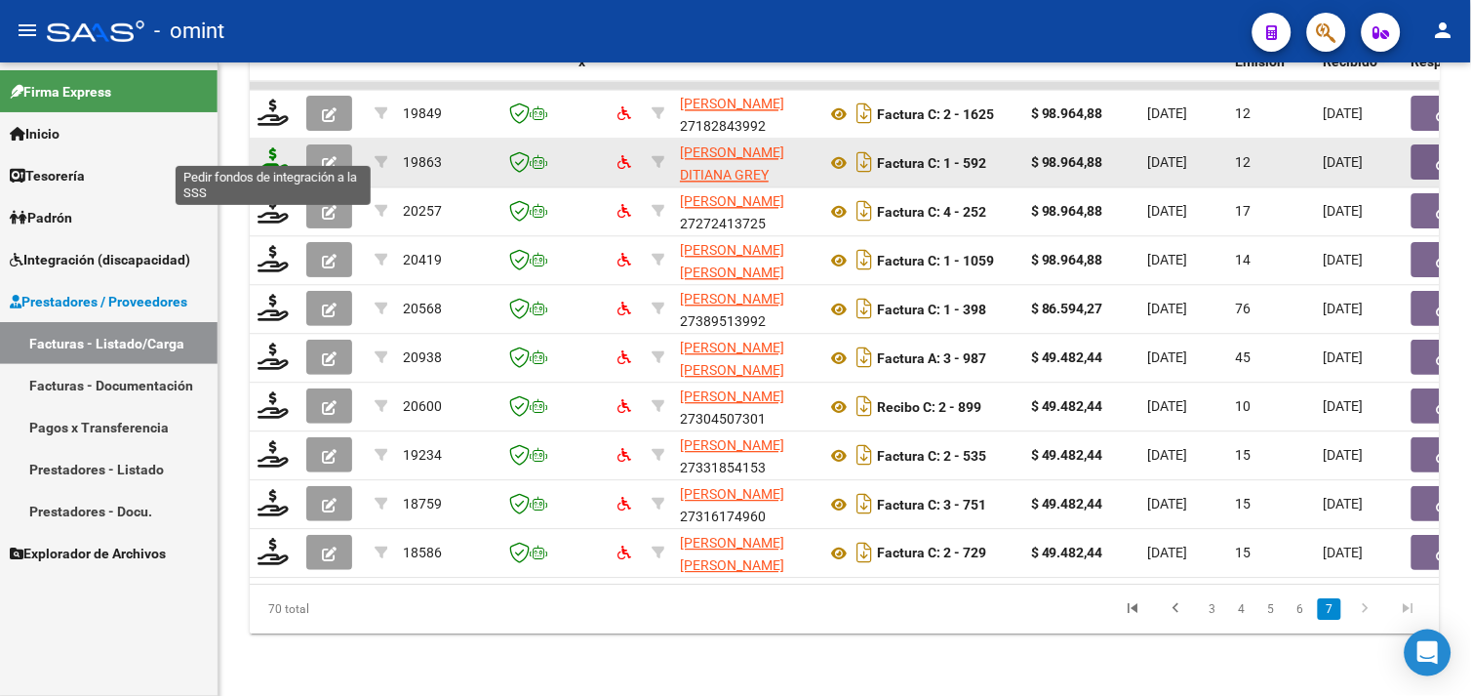
click at [273, 147] on icon at bounding box center [273, 160] width 31 height 27
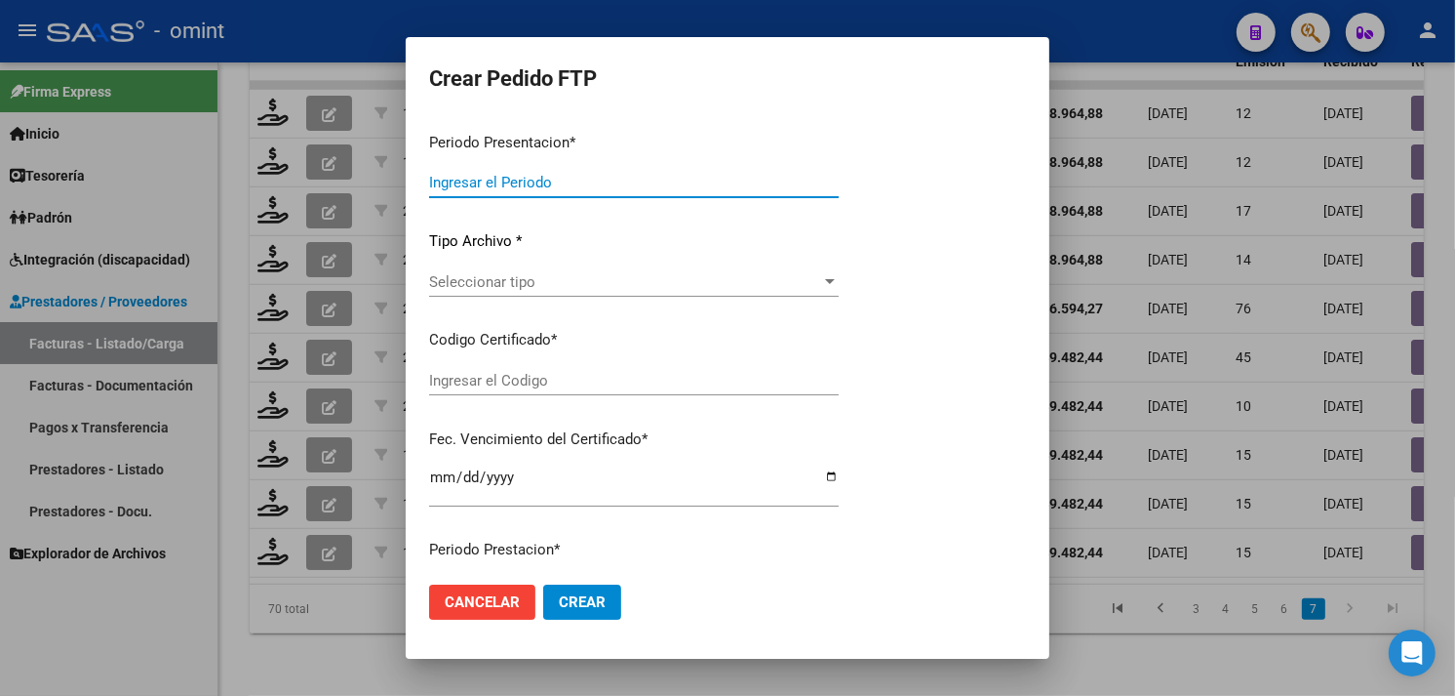
type input "202508"
type input "$ 98.964,88"
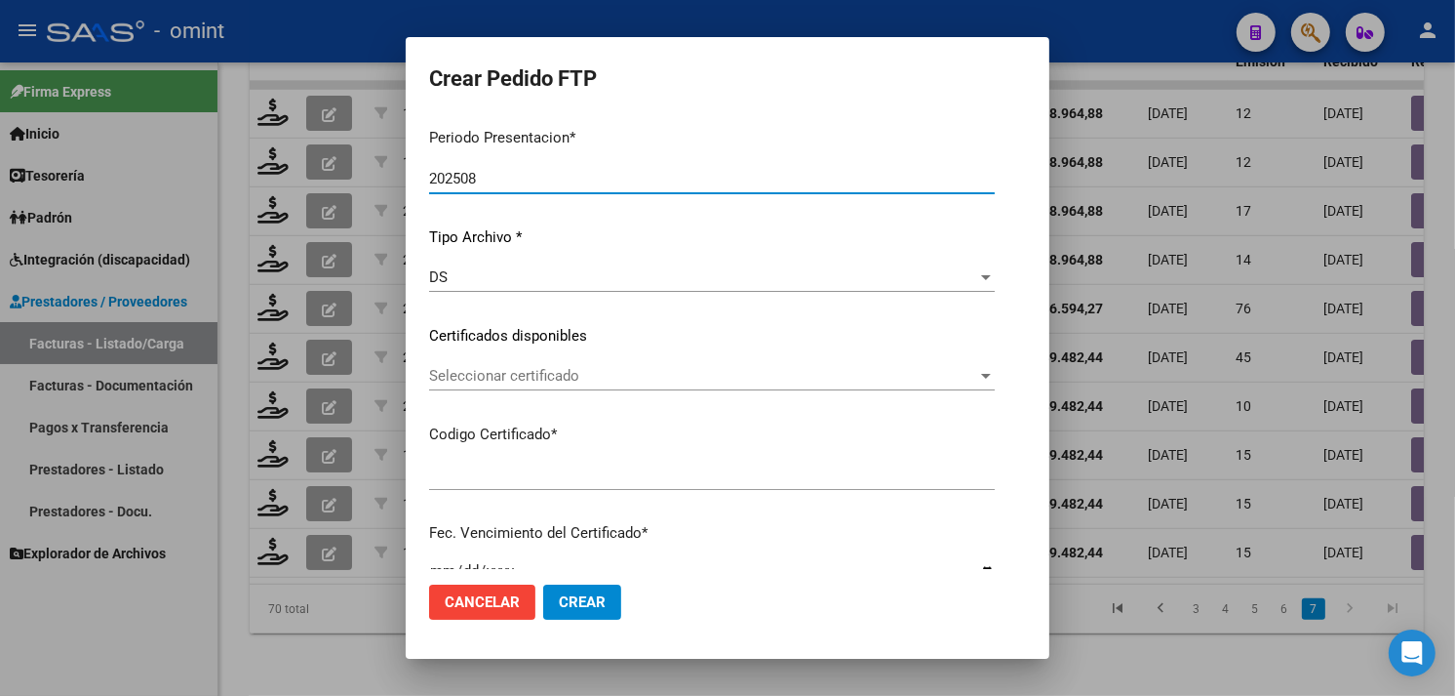
type input "54300197"
type input "2025-10-11"
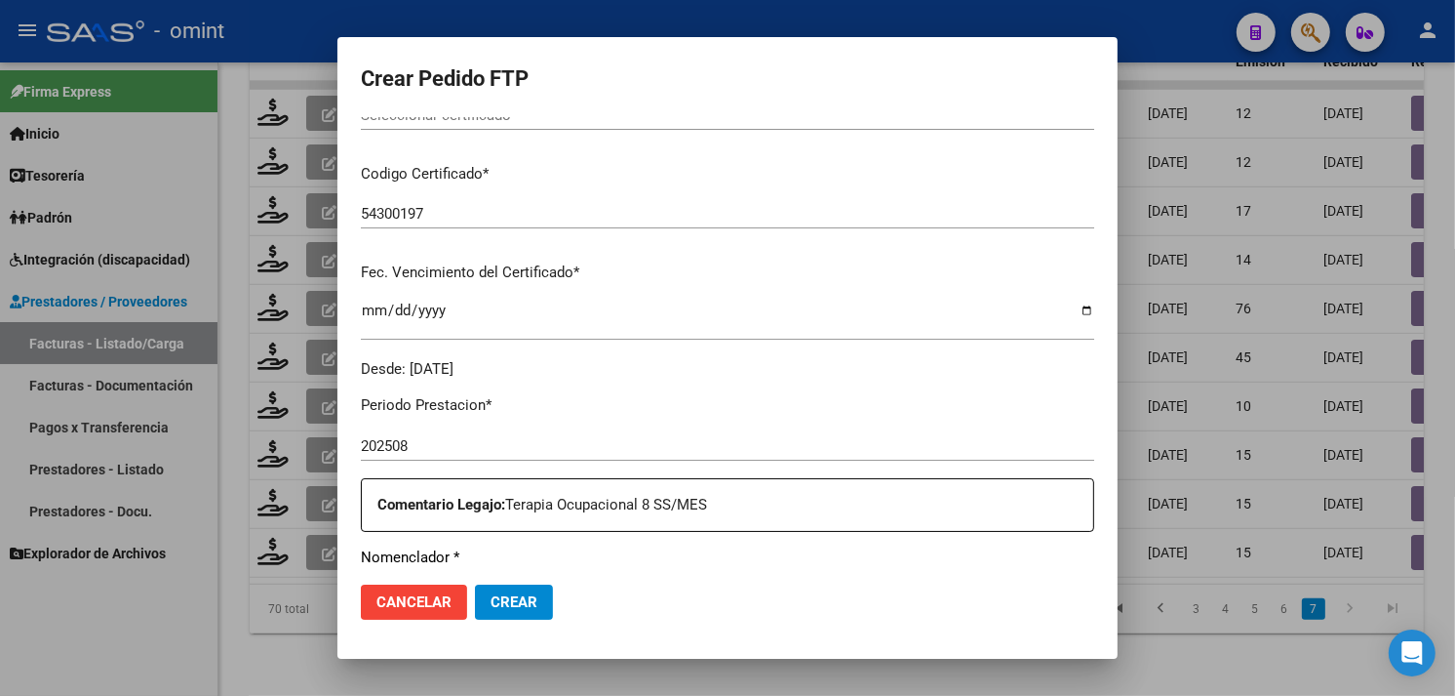
scroll to position [700, 0]
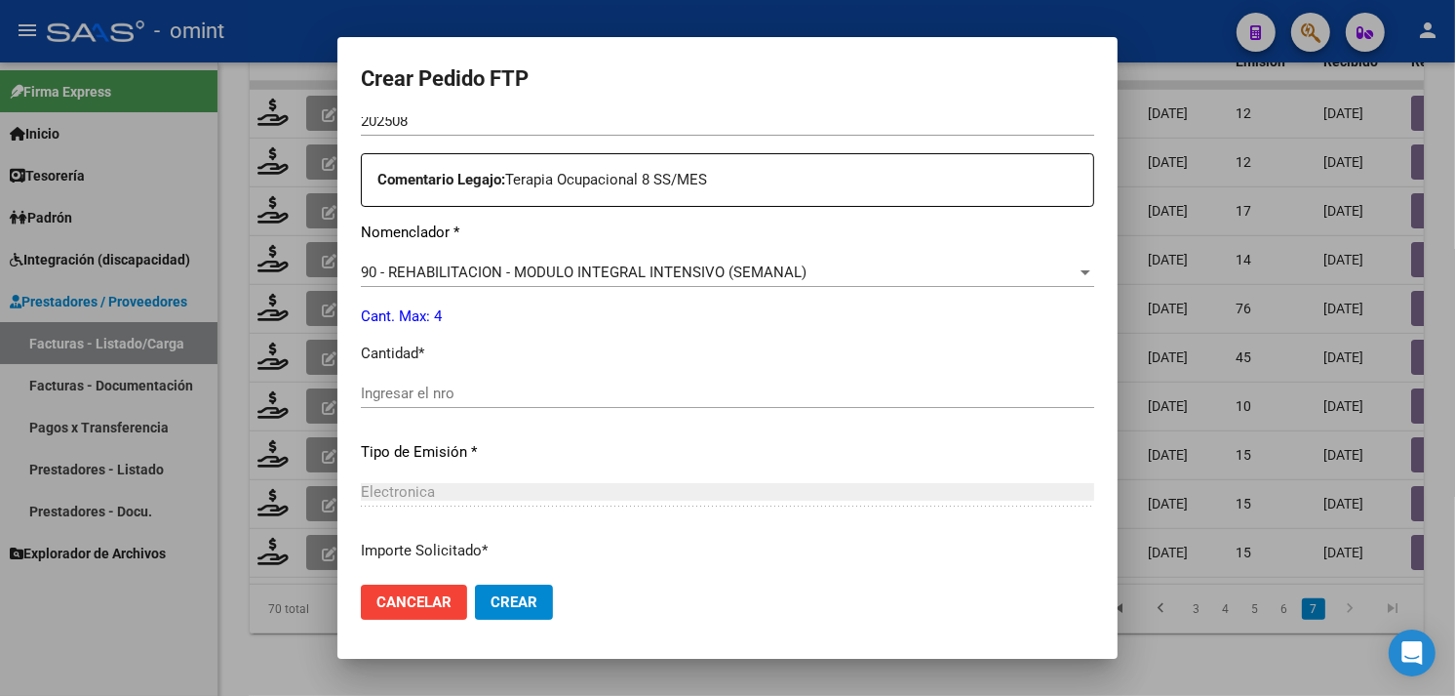
click at [528, 395] on input "Ingresar el nro" at bounding box center [728, 393] width 734 height 18
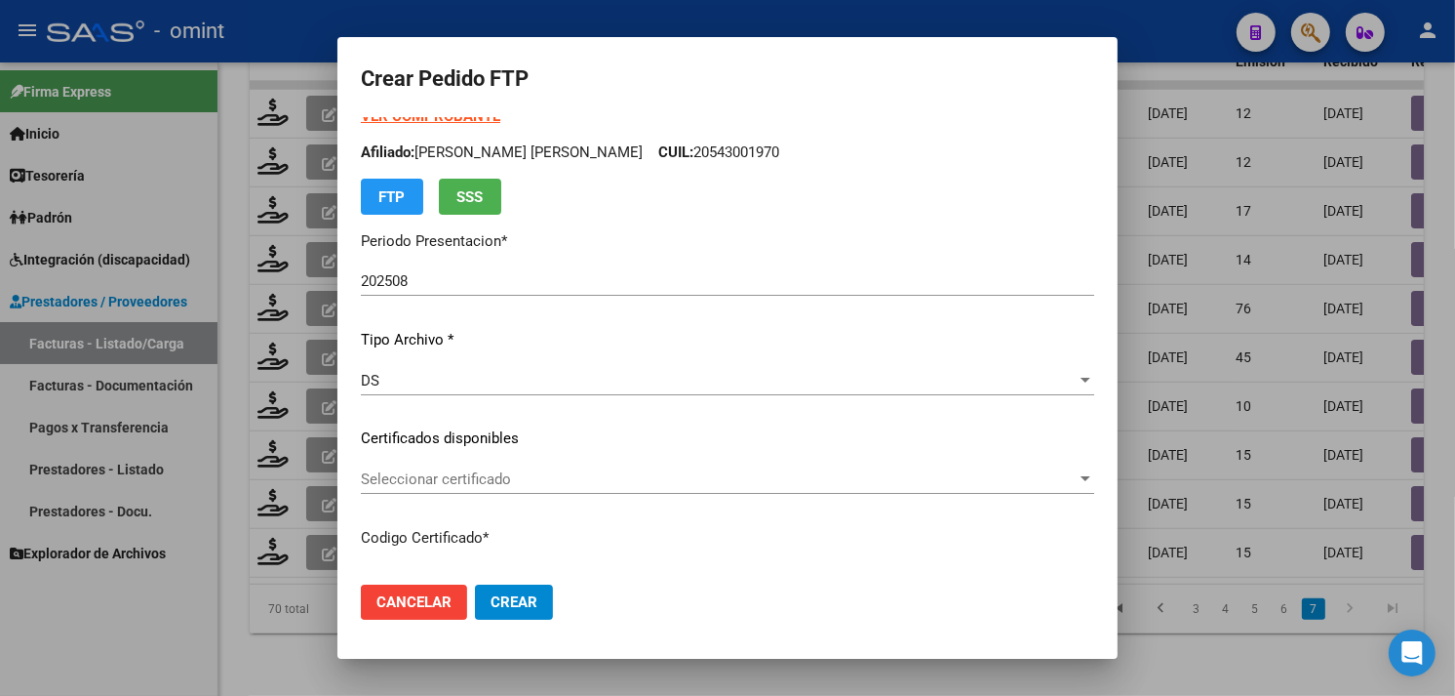
scroll to position [0, 0]
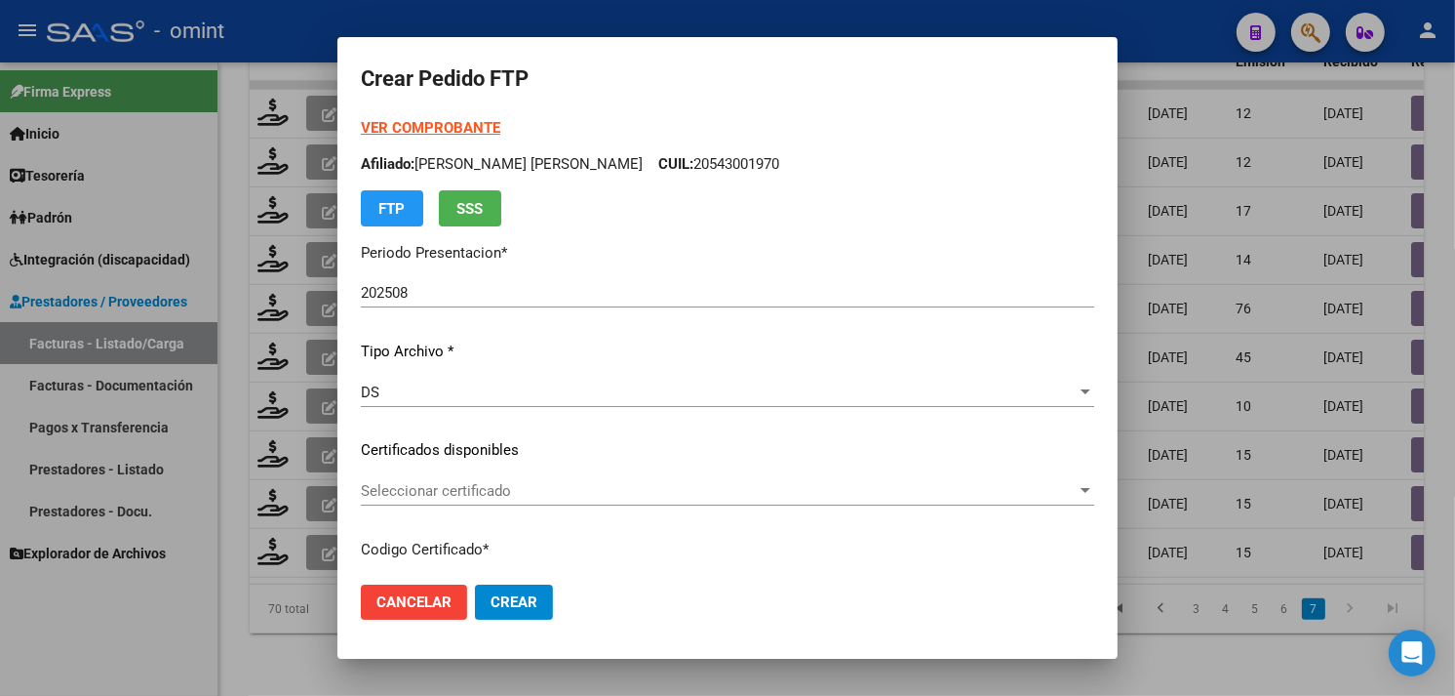
type input "4"
click at [531, 486] on span "Seleccionar certificado" at bounding box center [719, 491] width 716 height 18
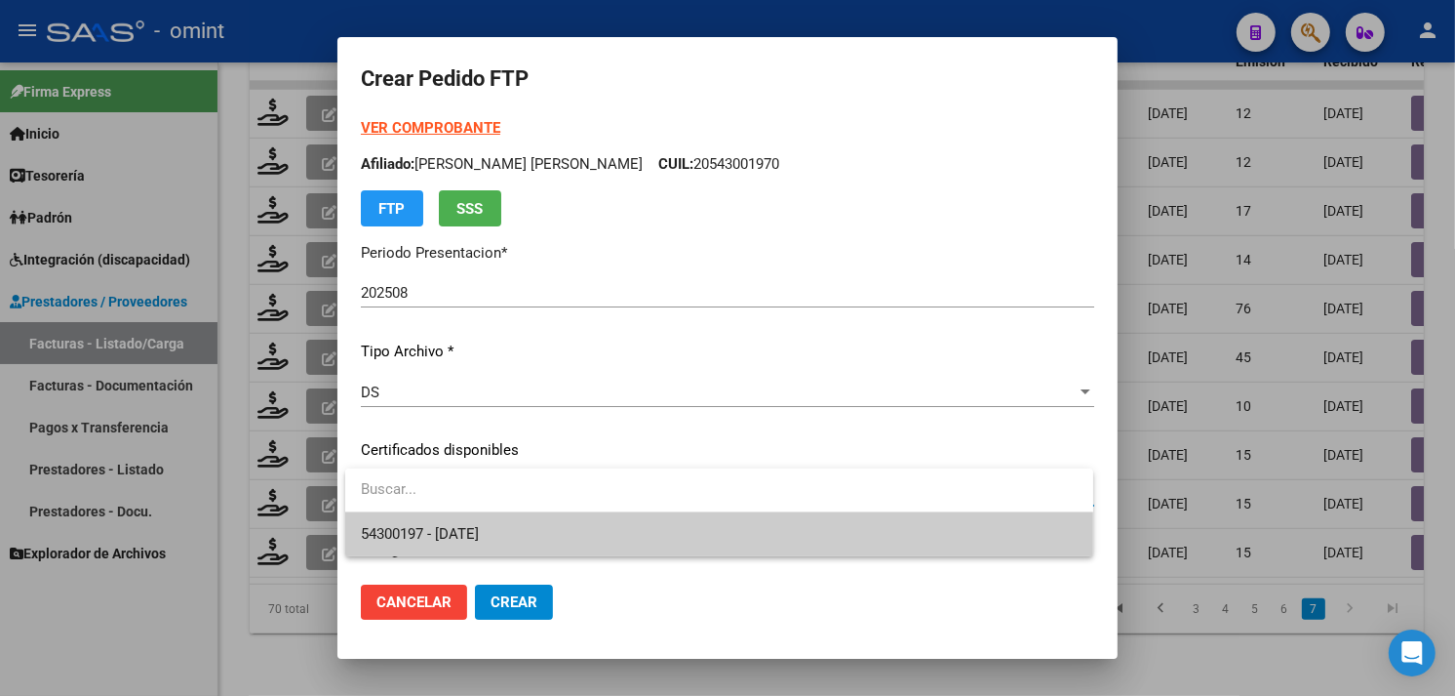
click at [560, 529] on span "54300197 - 2025-10-11" at bounding box center [719, 534] width 717 height 44
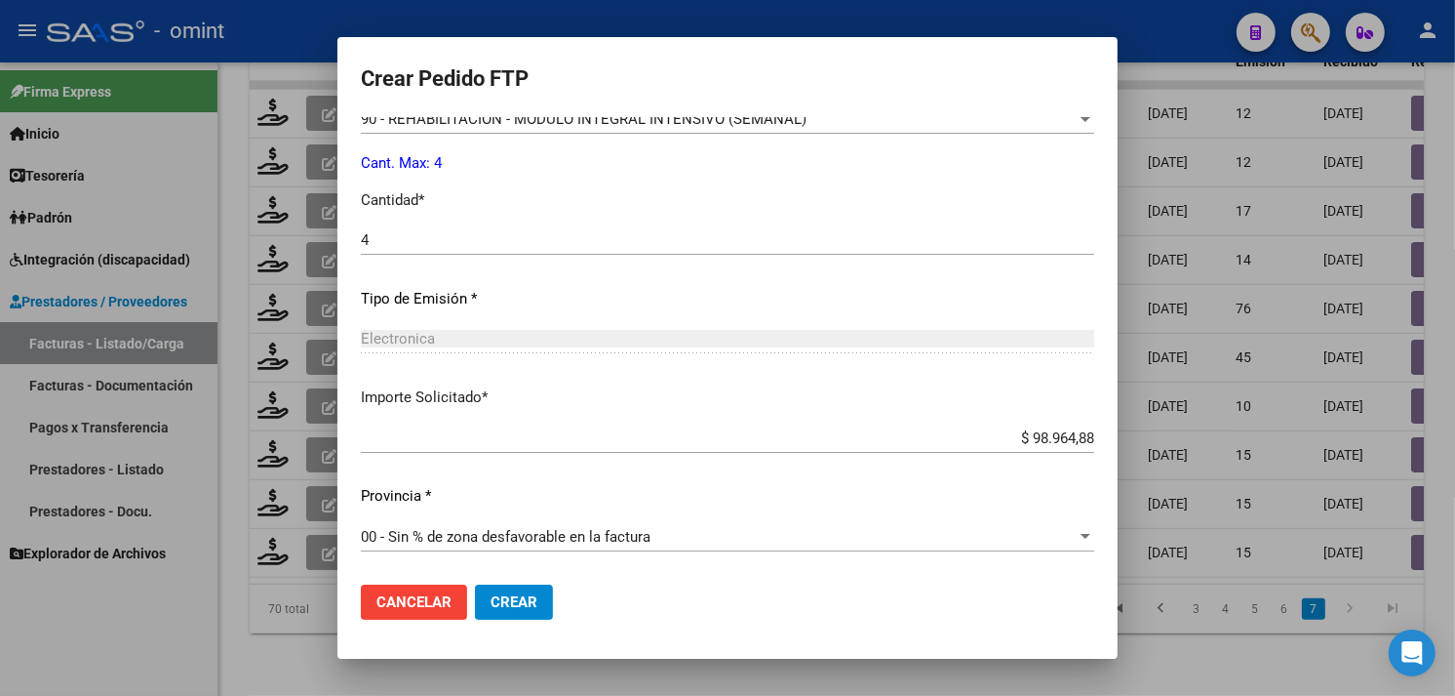
click at [531, 596] on span "Crear" at bounding box center [514, 602] width 47 height 18
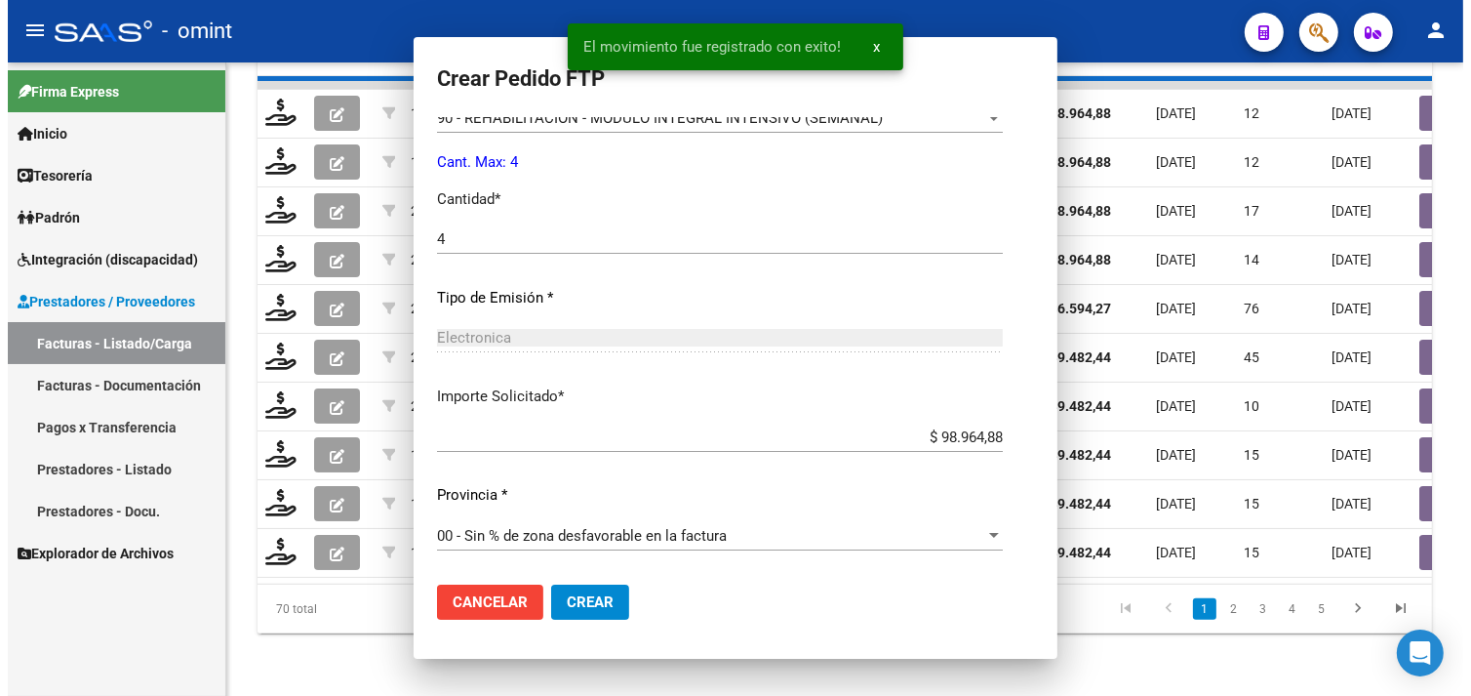
scroll to position [743, 0]
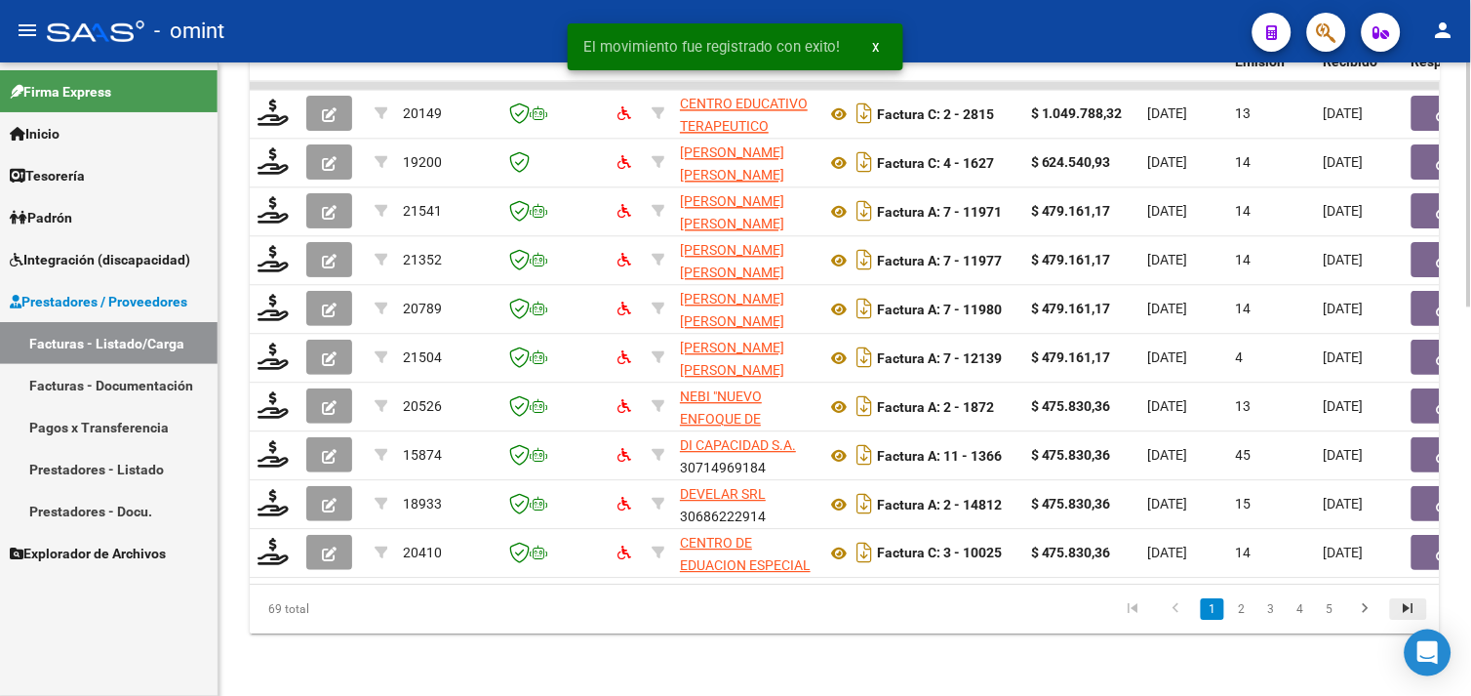
click at [1396, 617] on link "go to last page" at bounding box center [1408, 608] width 37 height 21
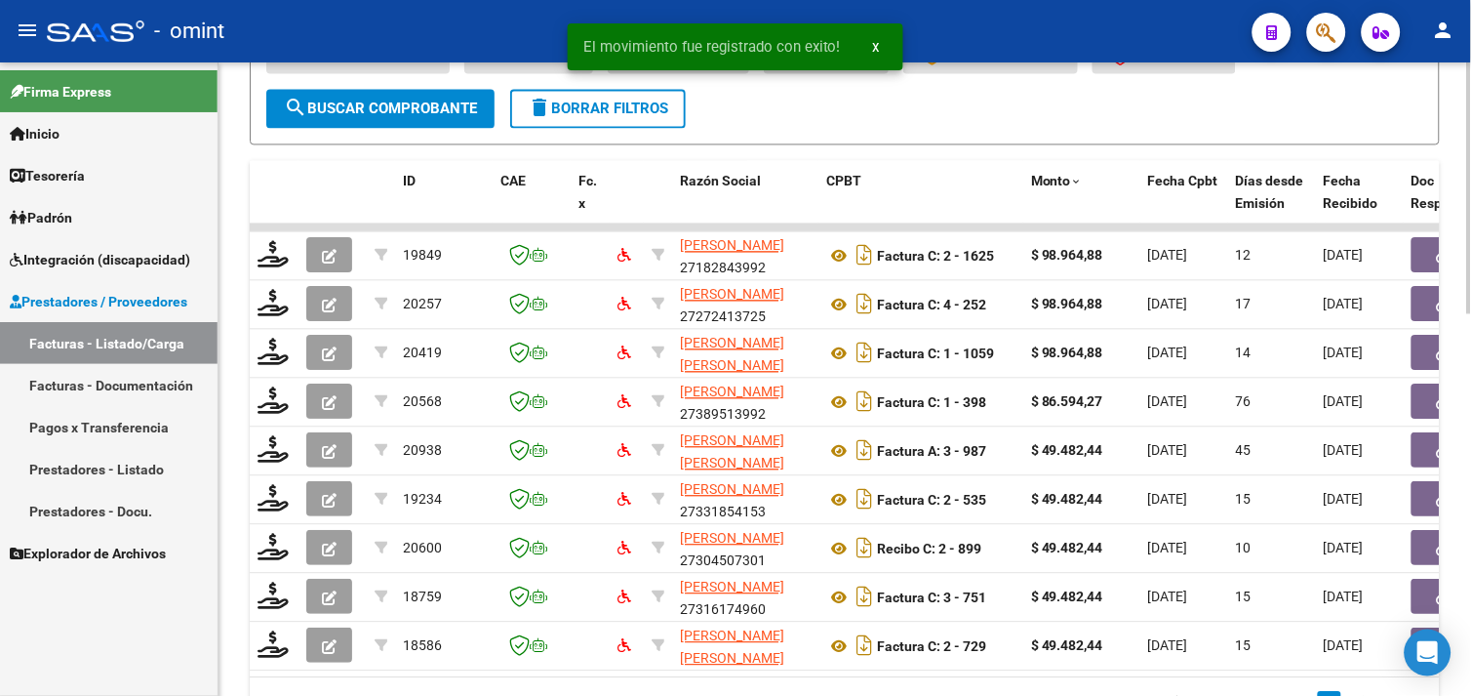
scroll to position [961, 0]
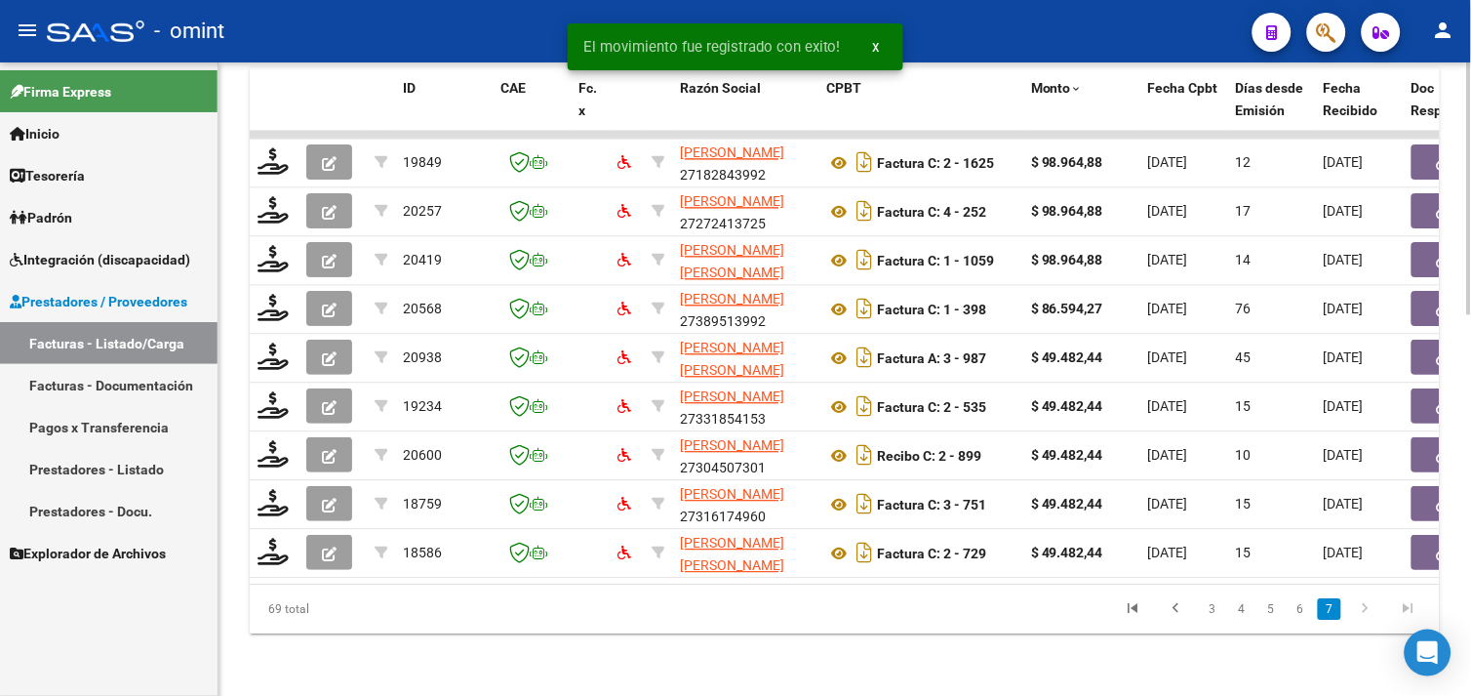
click at [657, 580] on div "ID CAE Fc. x Razón Social CPBT Monto Fecha Cpbt Días desde Emisión Fecha Recibi…" at bounding box center [845, 350] width 1190 height 566
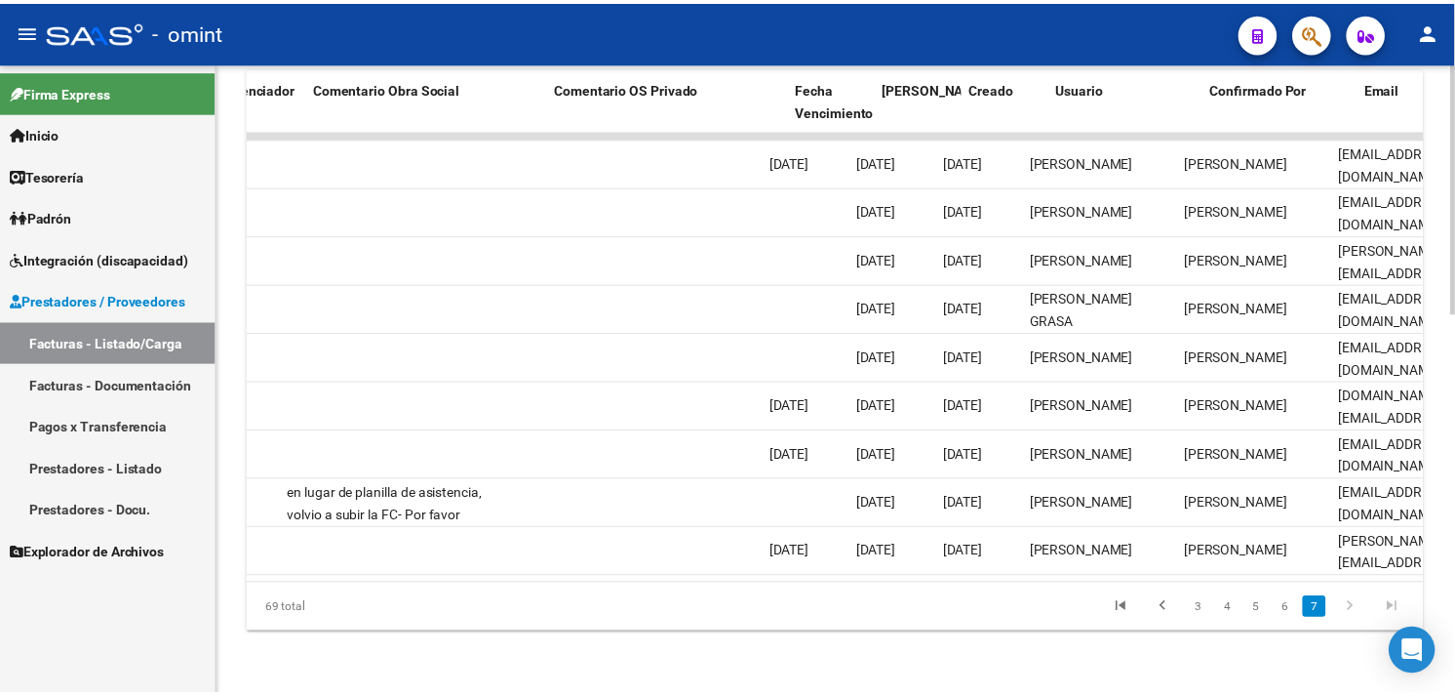
scroll to position [0, 0]
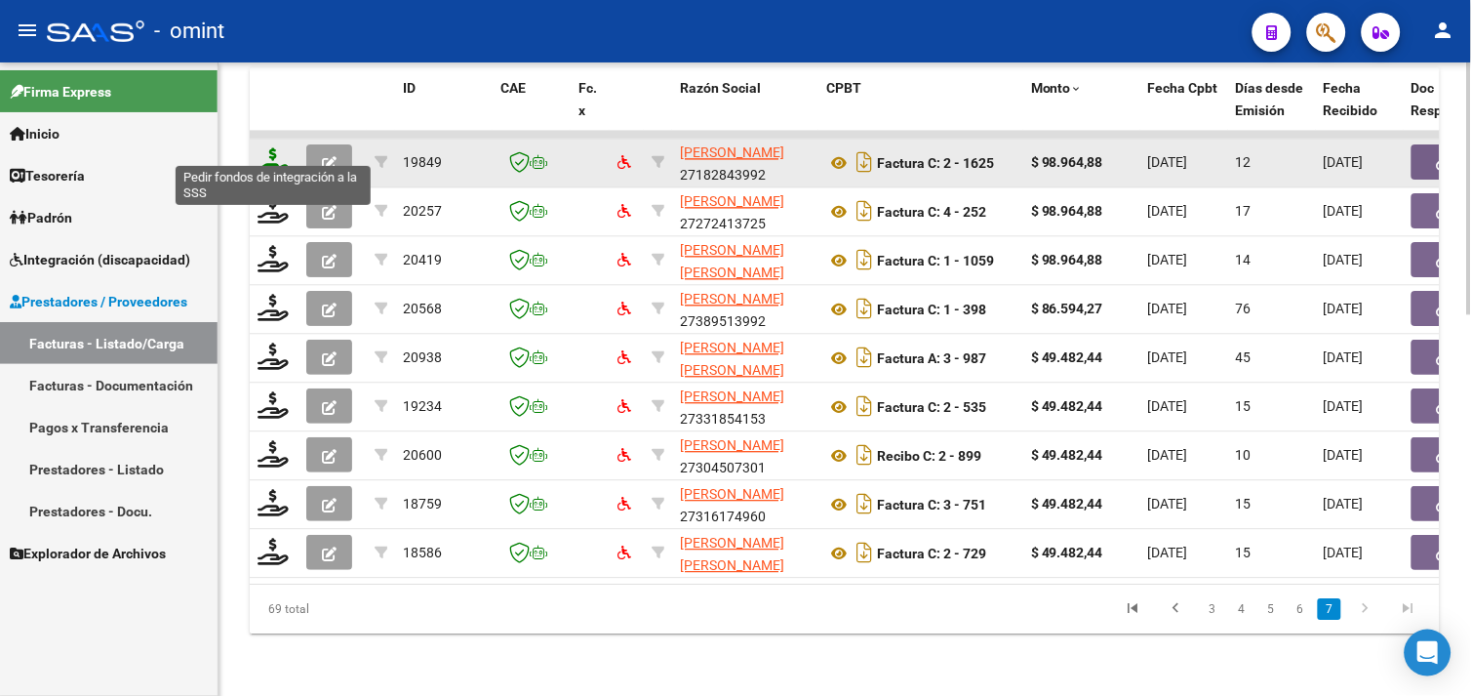
click at [274, 151] on icon at bounding box center [273, 160] width 31 height 27
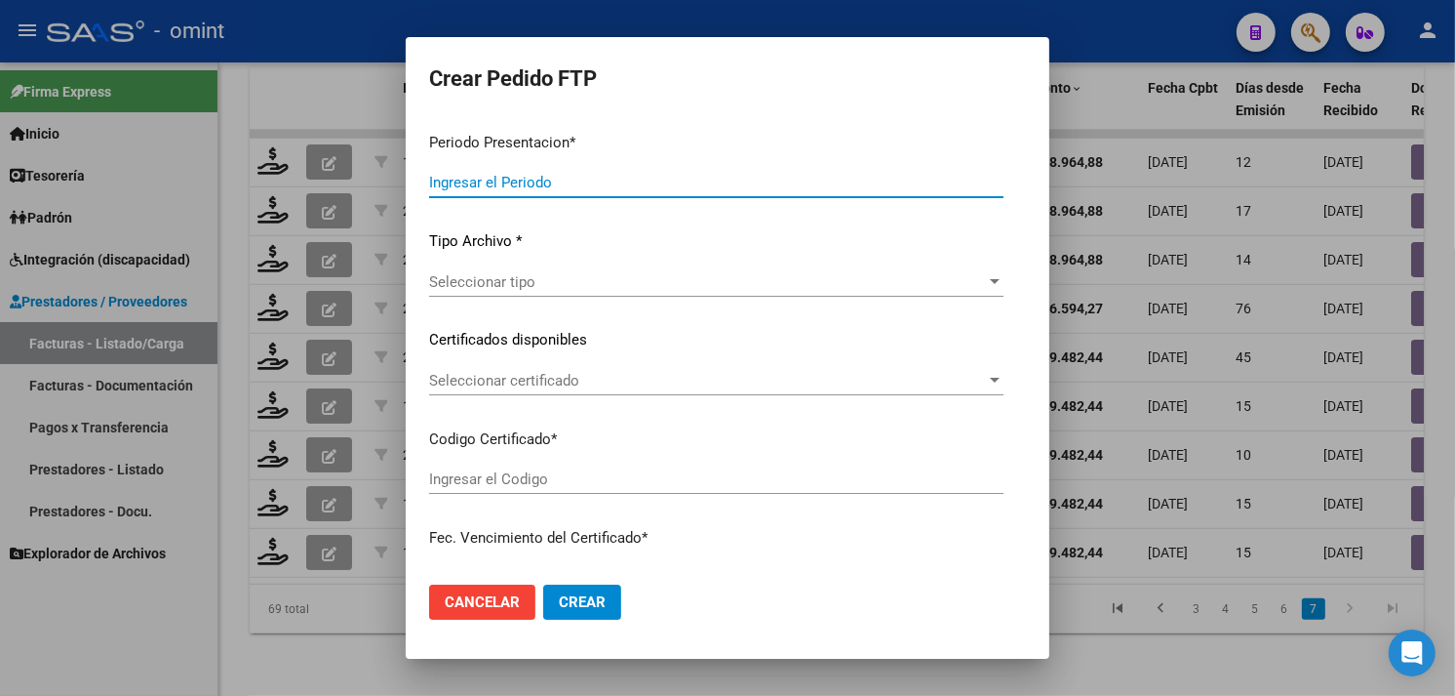
type input "202508"
type input "$ 98.964,88"
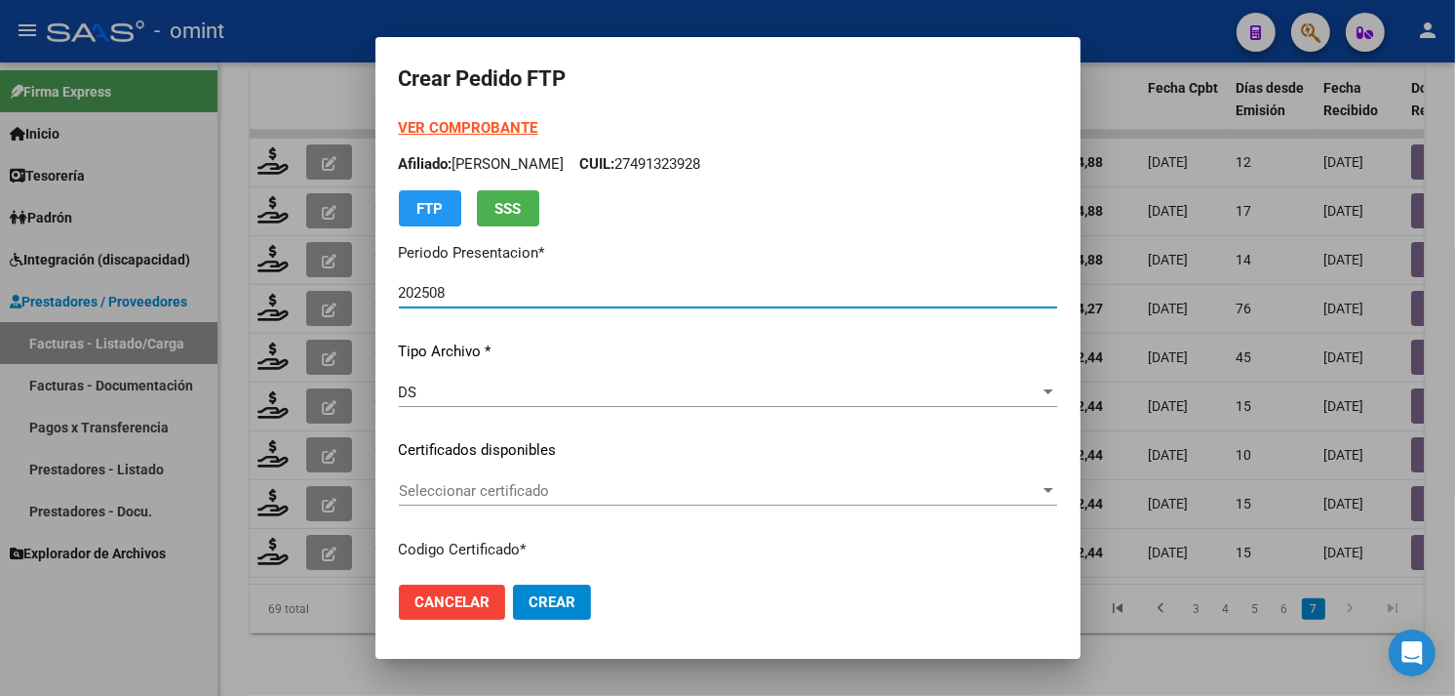
scroll to position [217, 0]
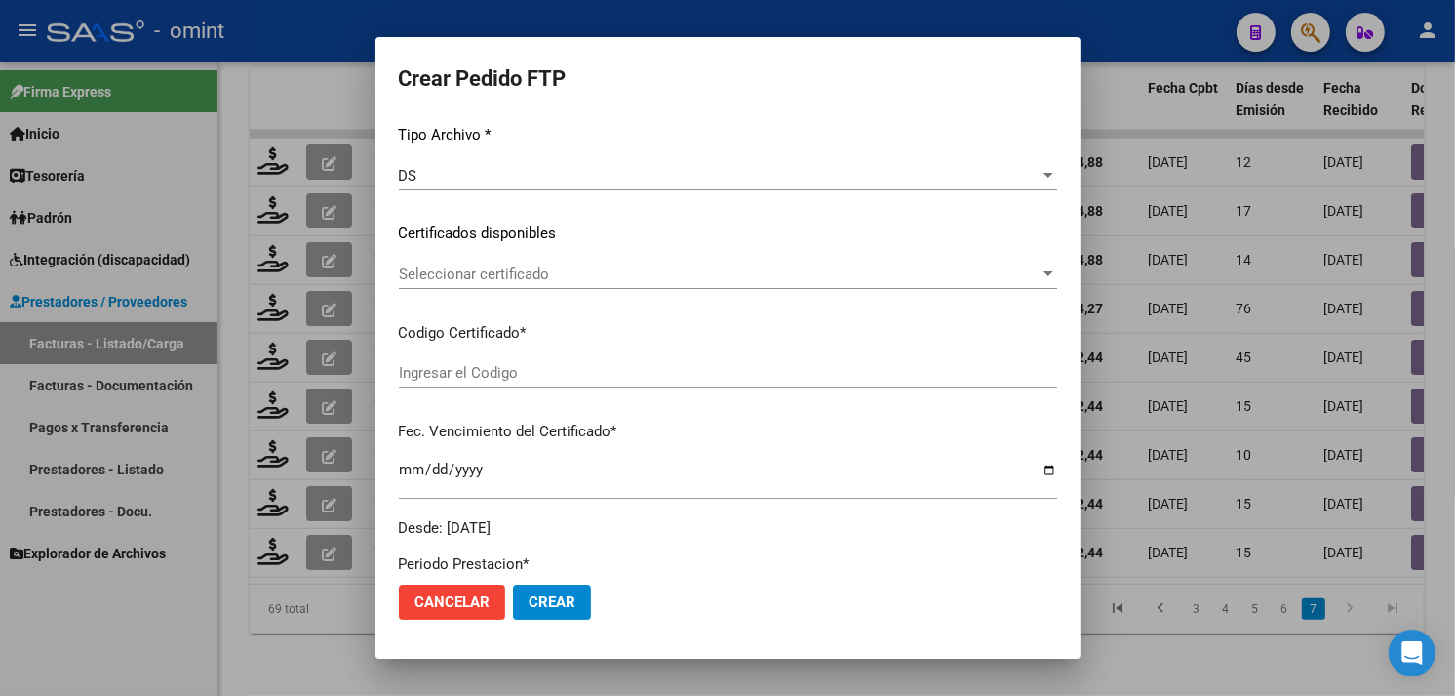
type input "3542243194"
type input "2027-04-28"
click at [549, 274] on span "Seleccionar certificado" at bounding box center [719, 274] width 641 height 18
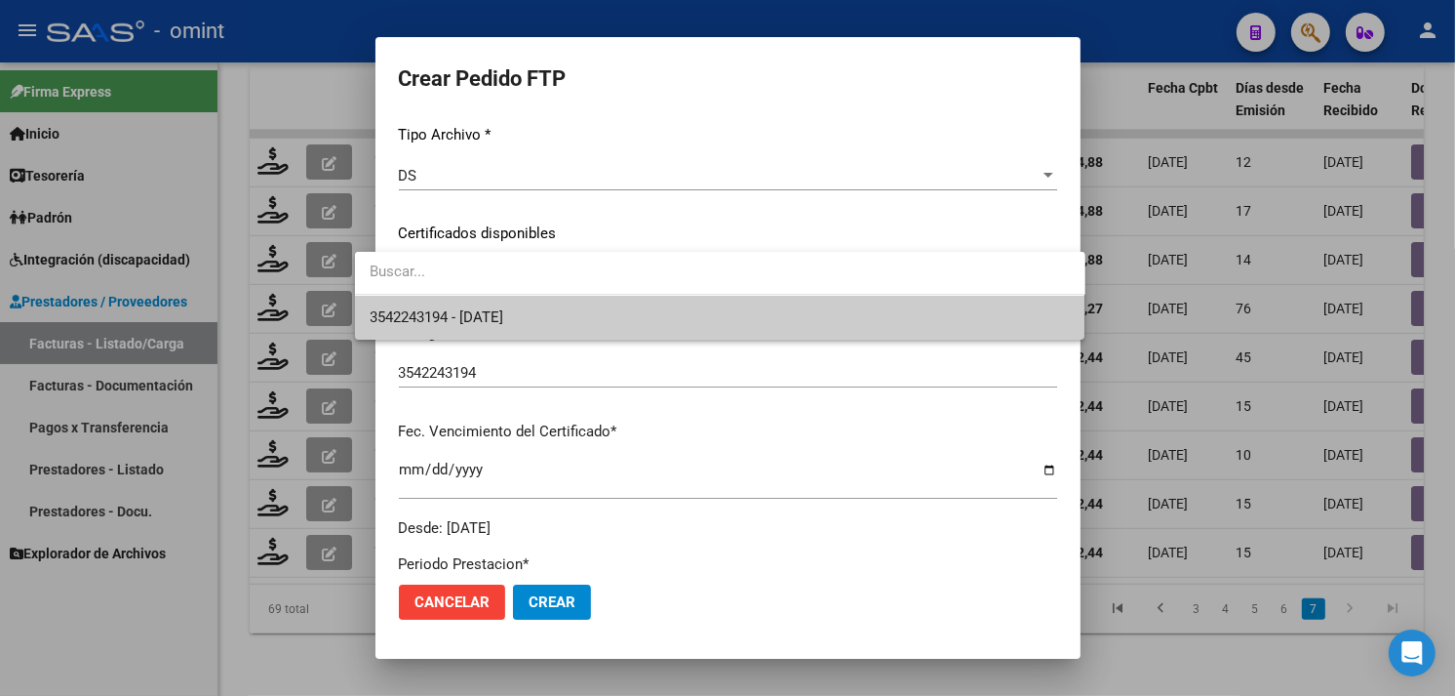
click at [534, 306] on span "3542243194 - 2027-04-28" at bounding box center [720, 318] width 699 height 44
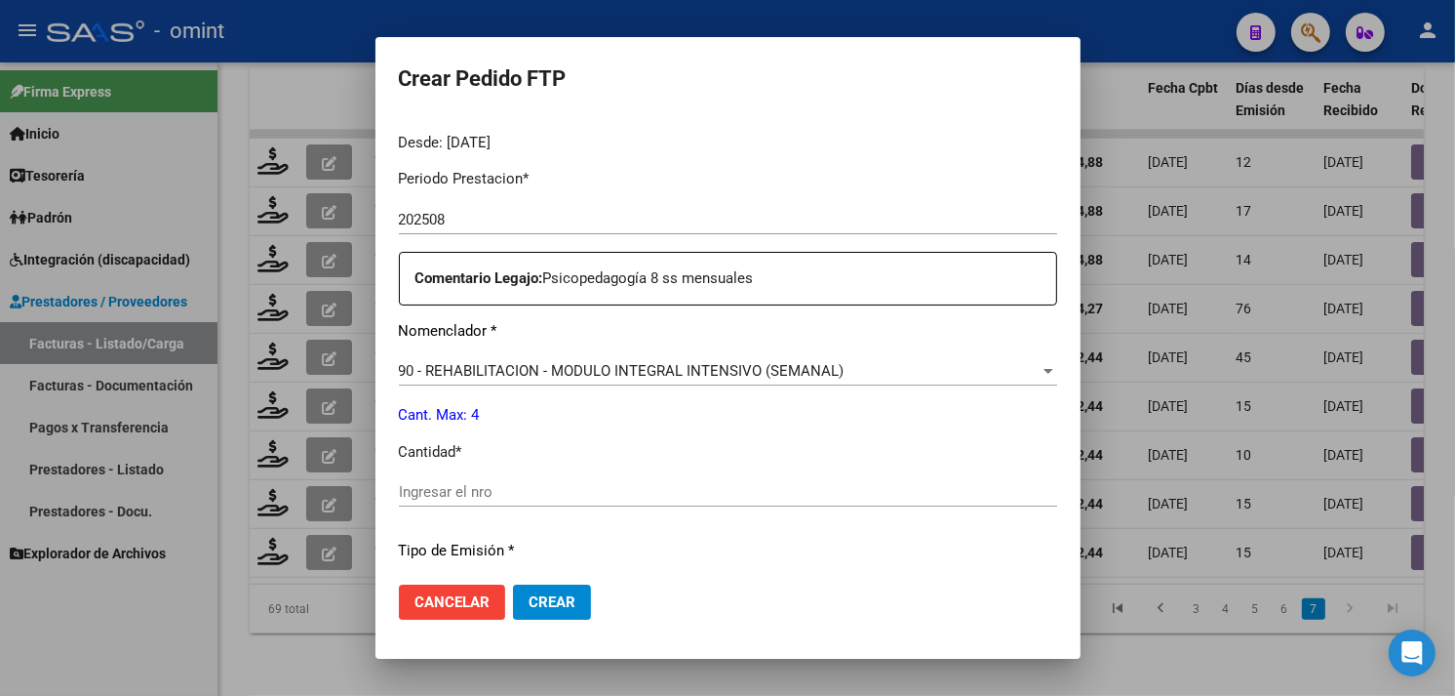
scroll to position [650, 0]
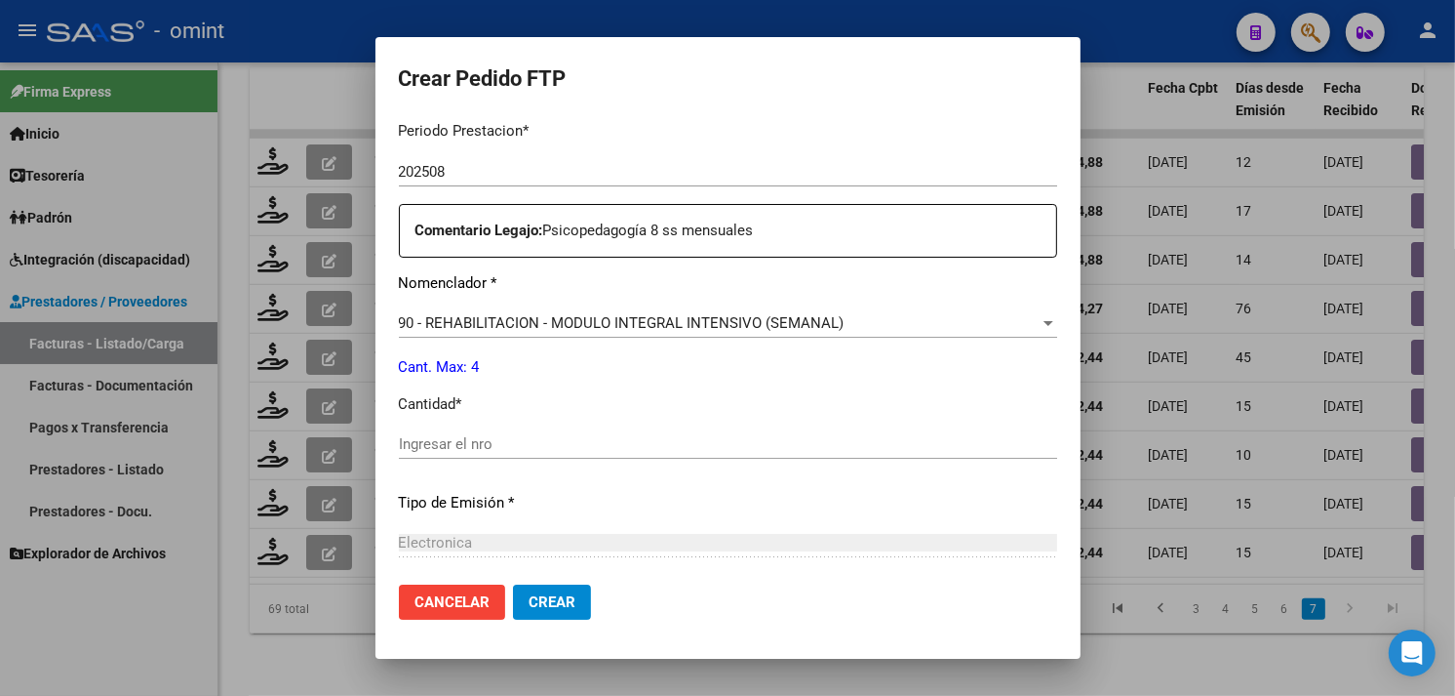
click at [528, 441] on input "Ingresar el nro" at bounding box center [728, 444] width 658 height 18
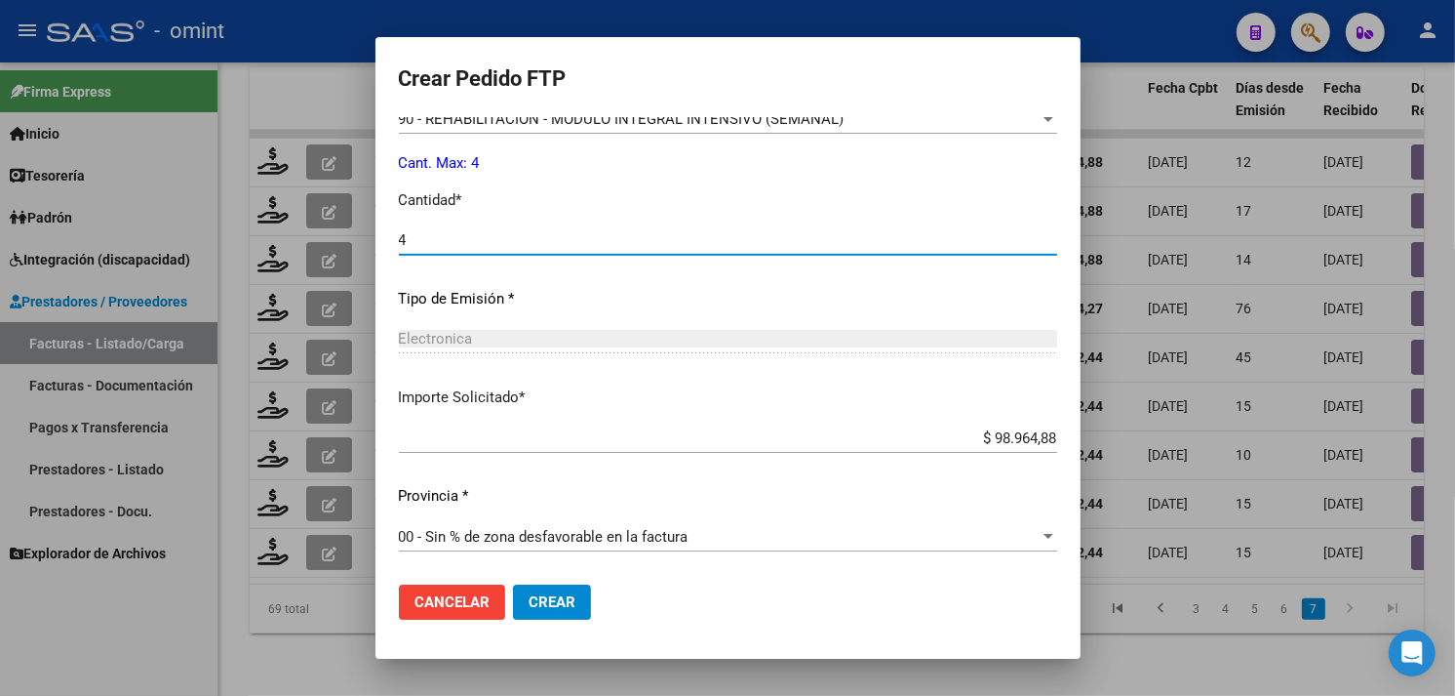
type input "4"
click at [543, 612] on button "Crear" at bounding box center [552, 601] width 78 height 35
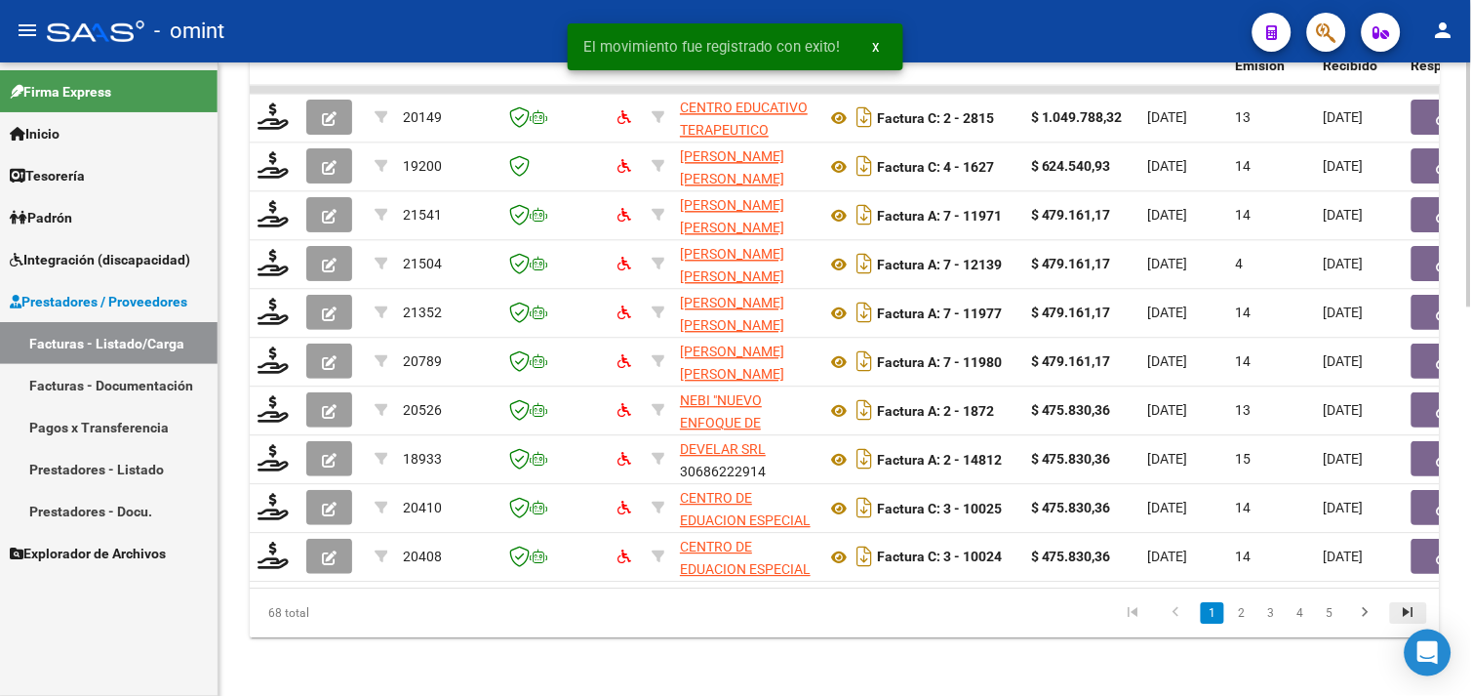
scroll to position [1010, 0]
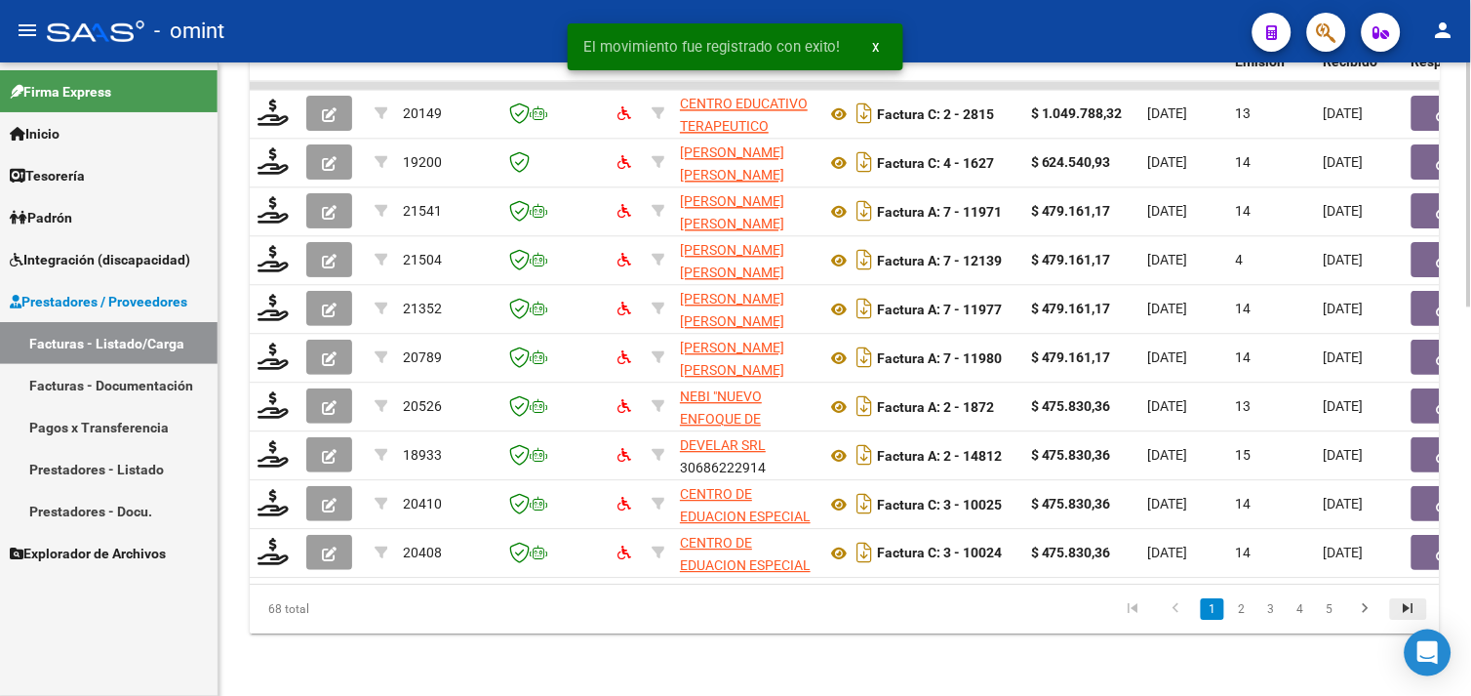
click at [1409, 605] on icon "go to last page" at bounding box center [1408, 610] width 25 height 23
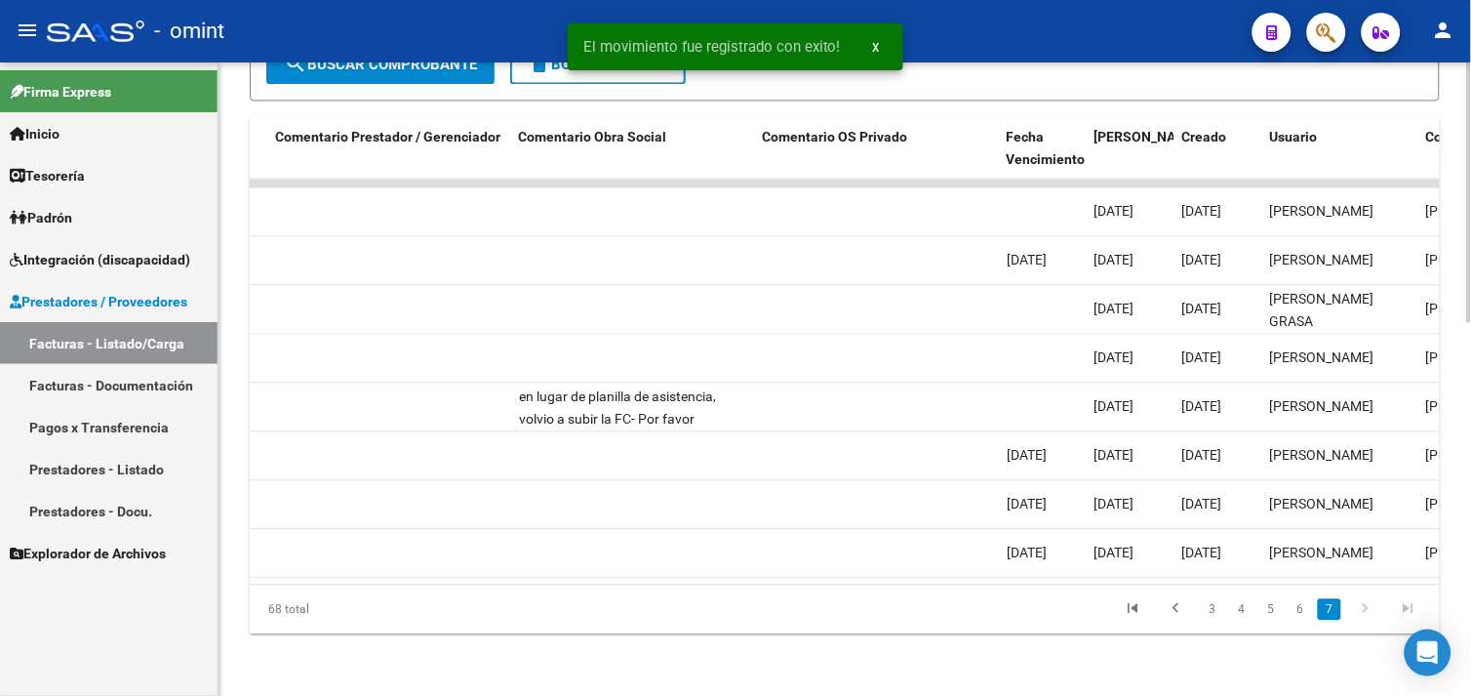
scroll to position [0, 1810]
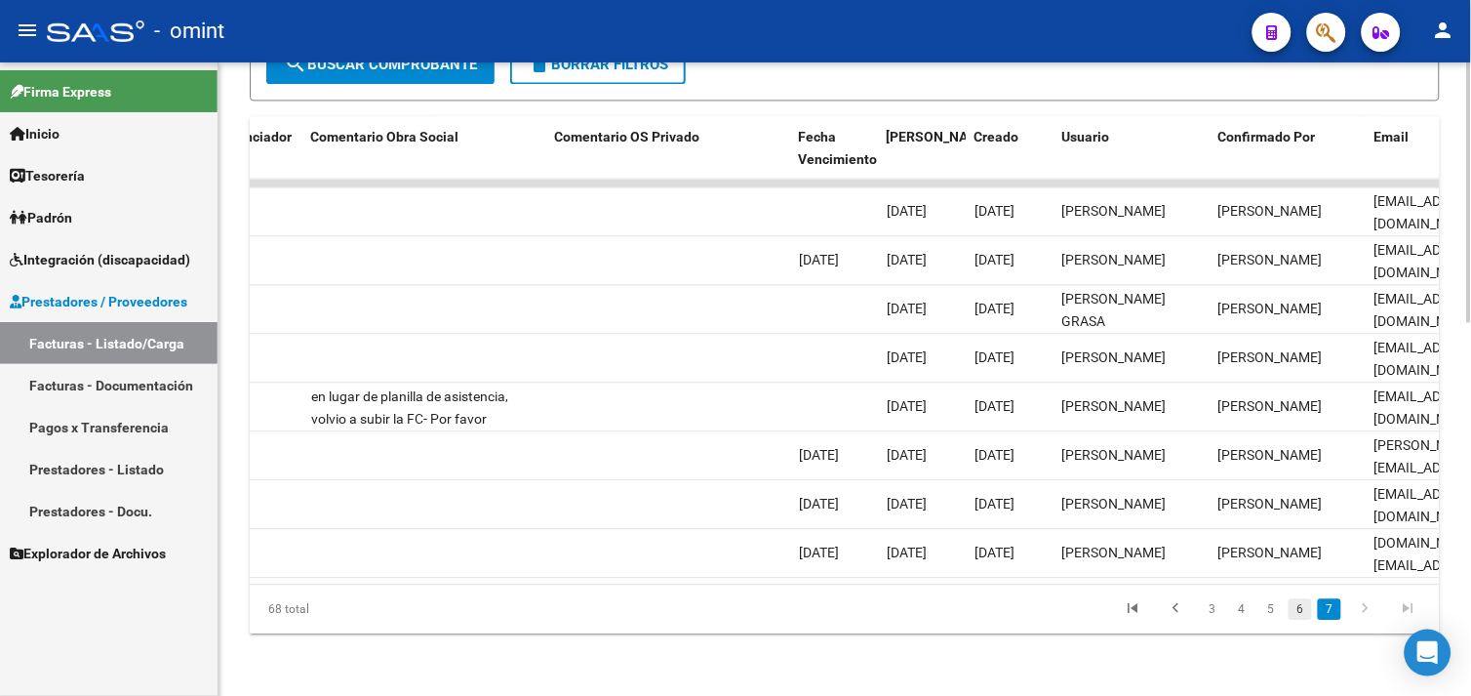
click at [1308, 611] on link "6" at bounding box center [1300, 608] width 23 height 21
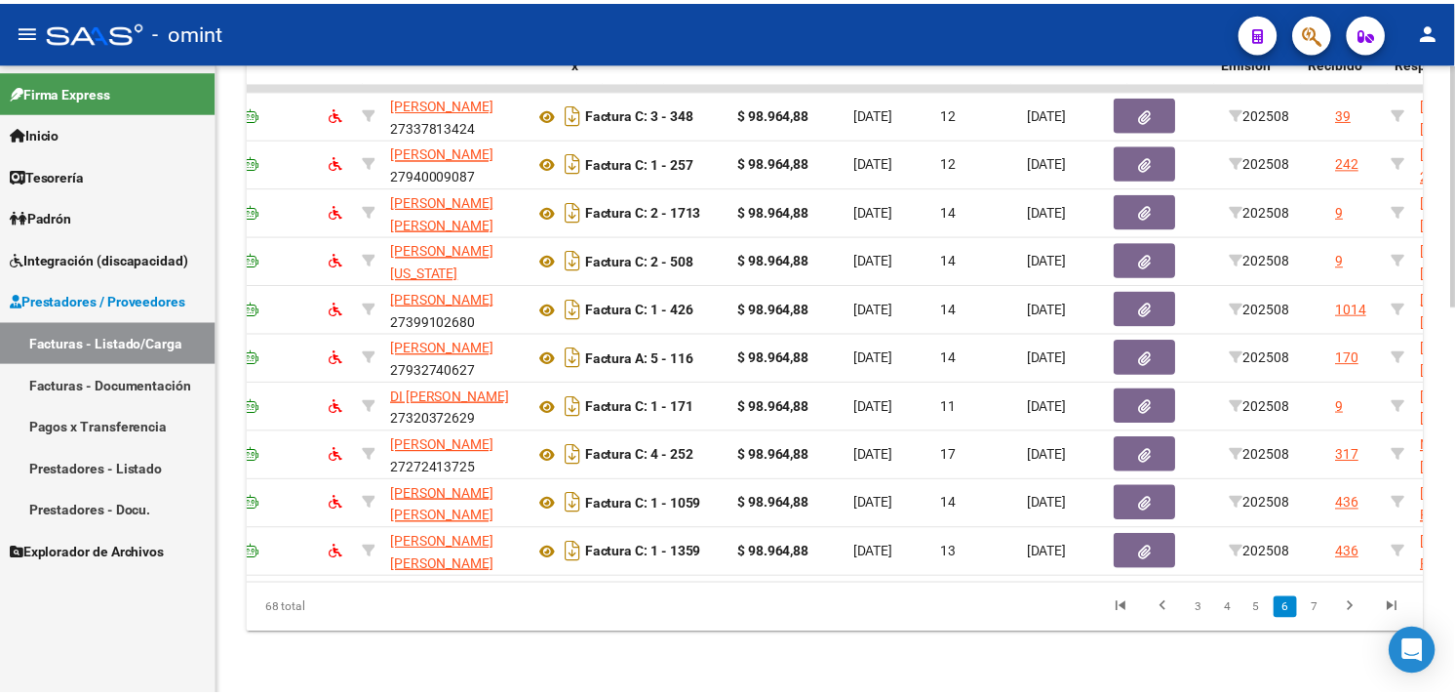
scroll to position [0, 0]
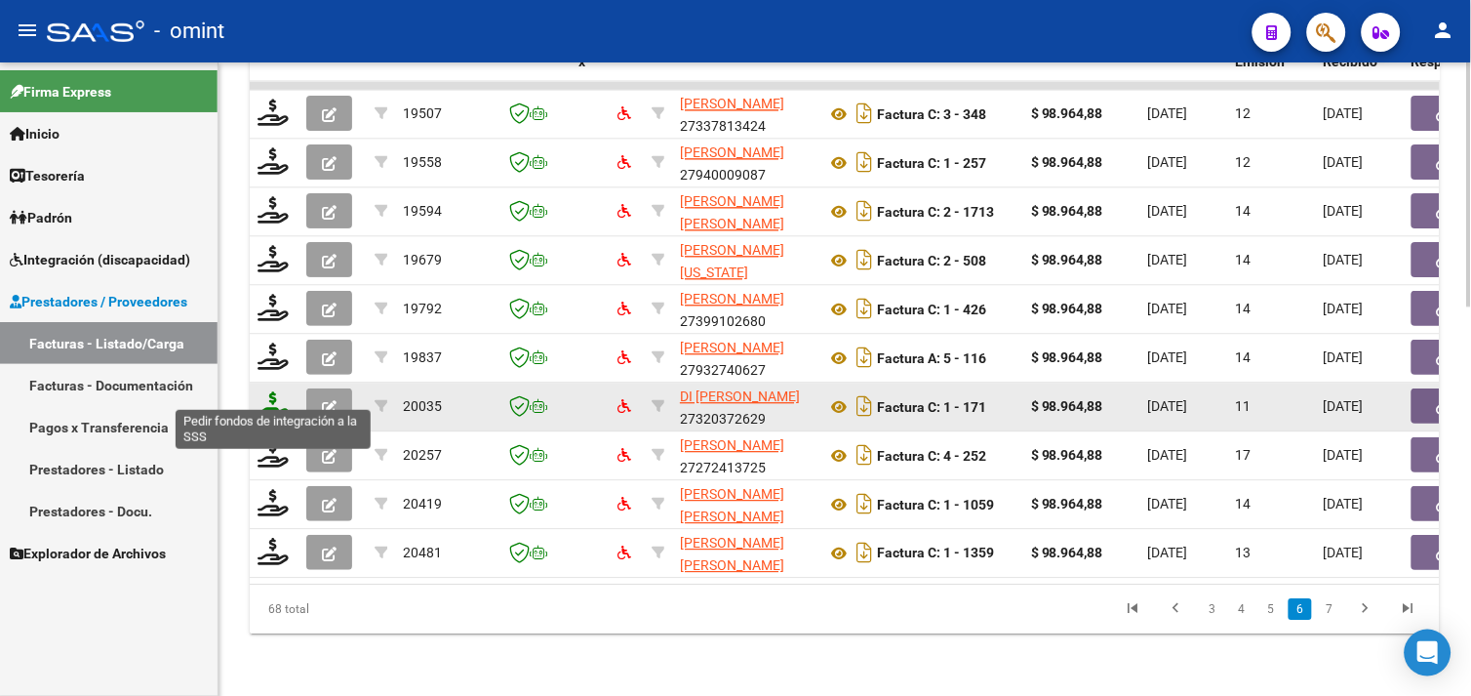
click at [287, 400] on icon at bounding box center [273, 404] width 31 height 27
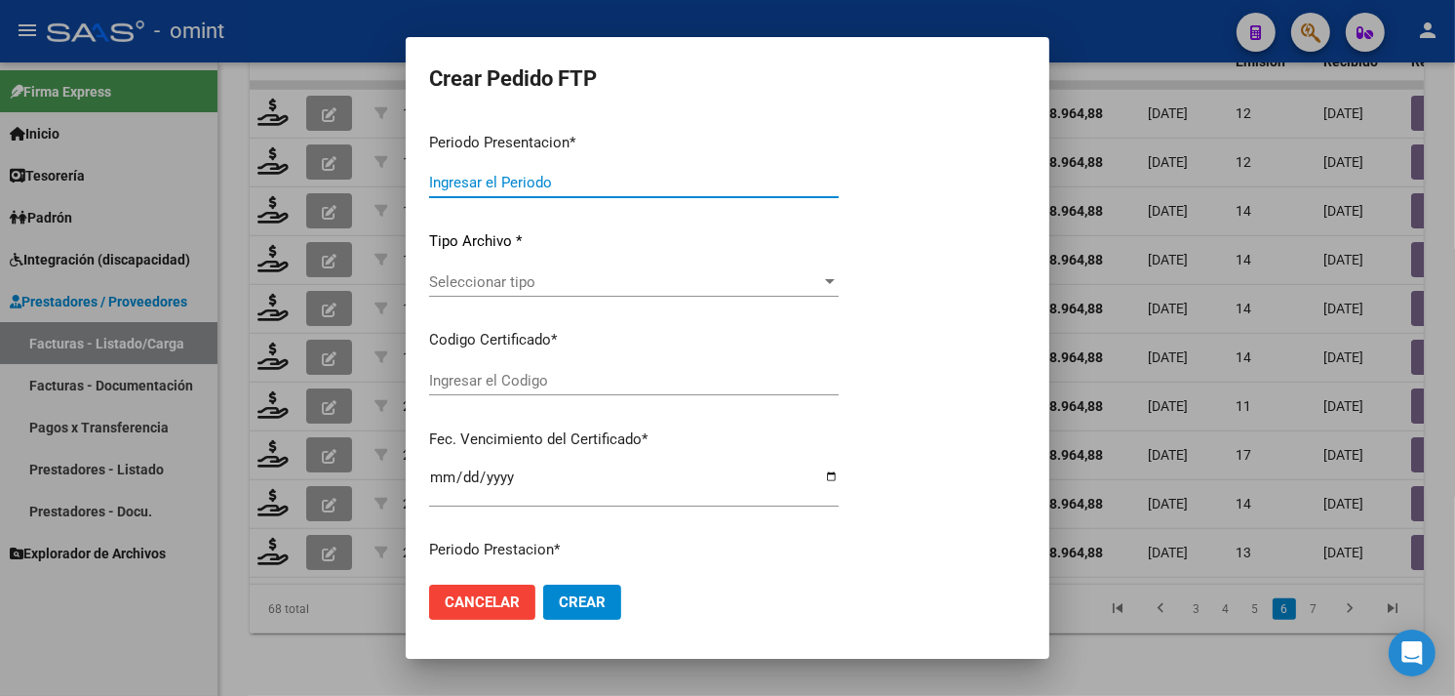
type input "202508"
type input "$ 98.964,88"
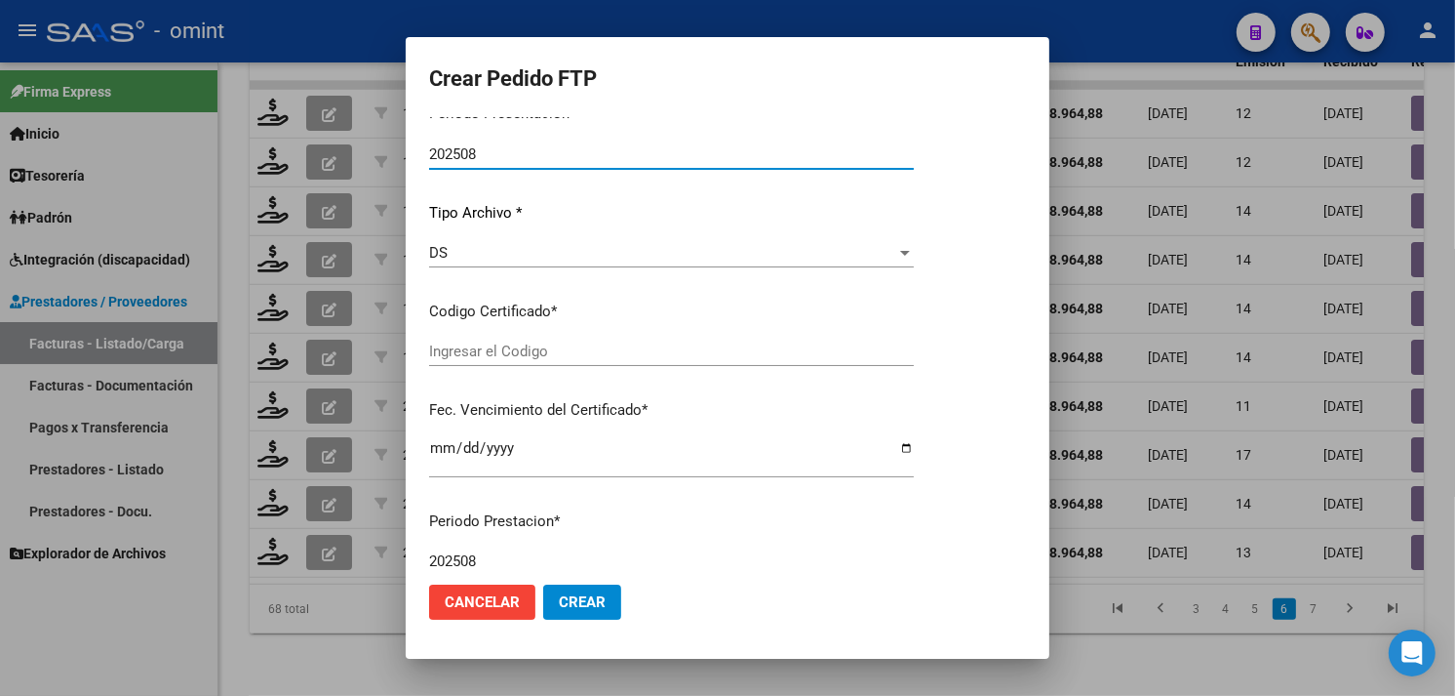
type input "4928809280"
type input "2028-08-31"
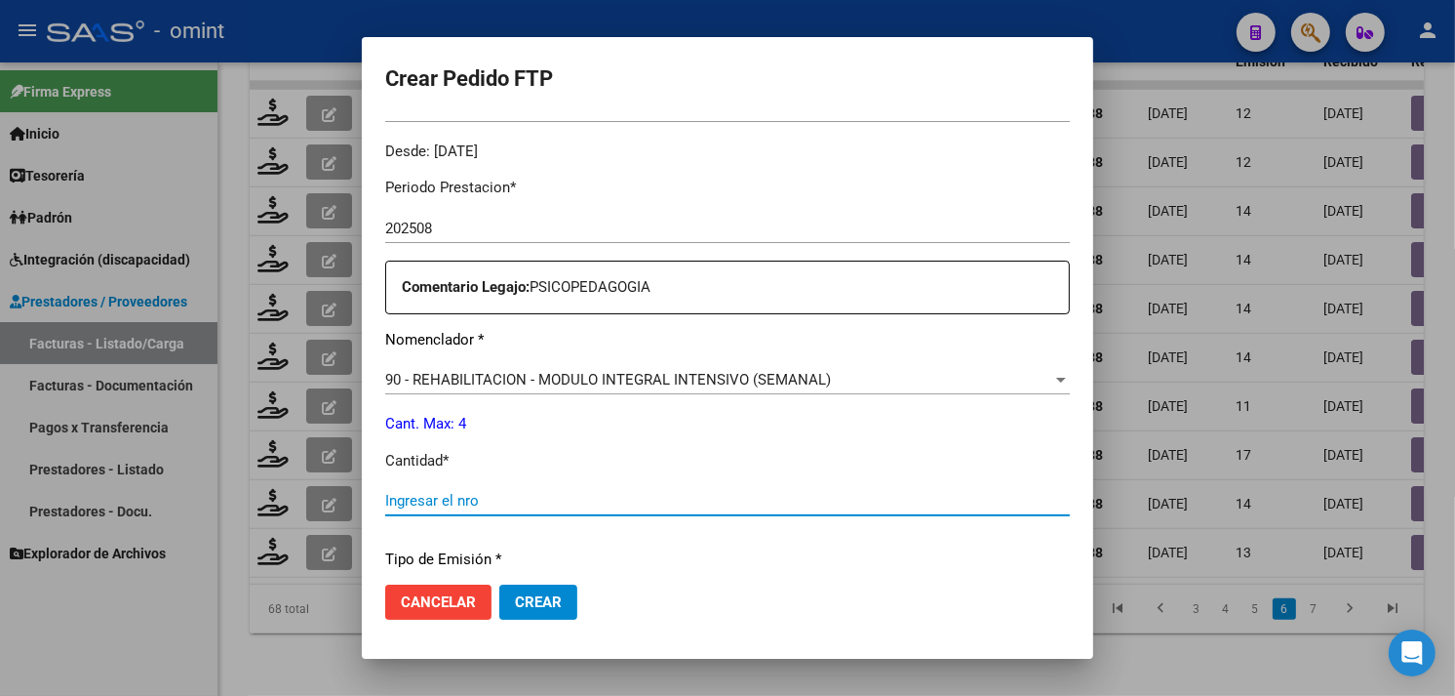
click at [541, 502] on input "Ingresar el nro" at bounding box center [727, 501] width 685 height 18
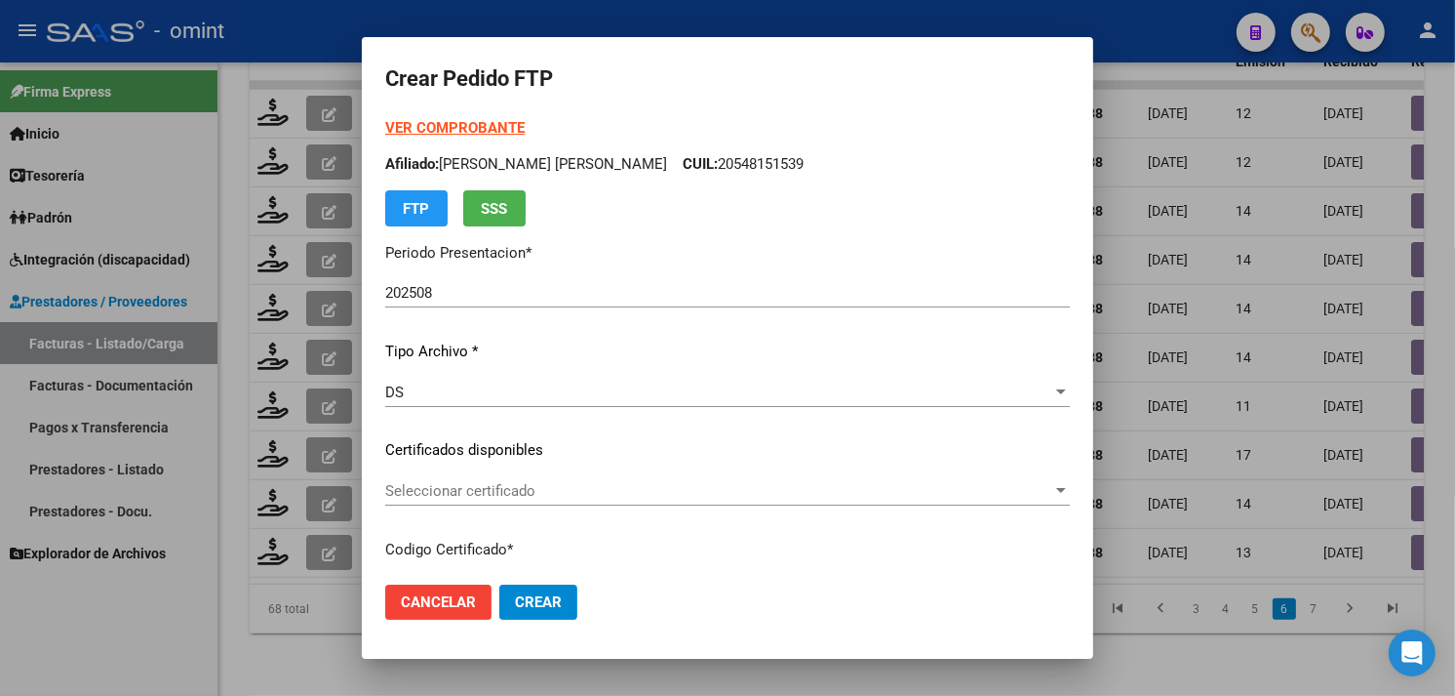
type input "4"
click at [520, 483] on span "Seleccionar certificado" at bounding box center [718, 491] width 667 height 18
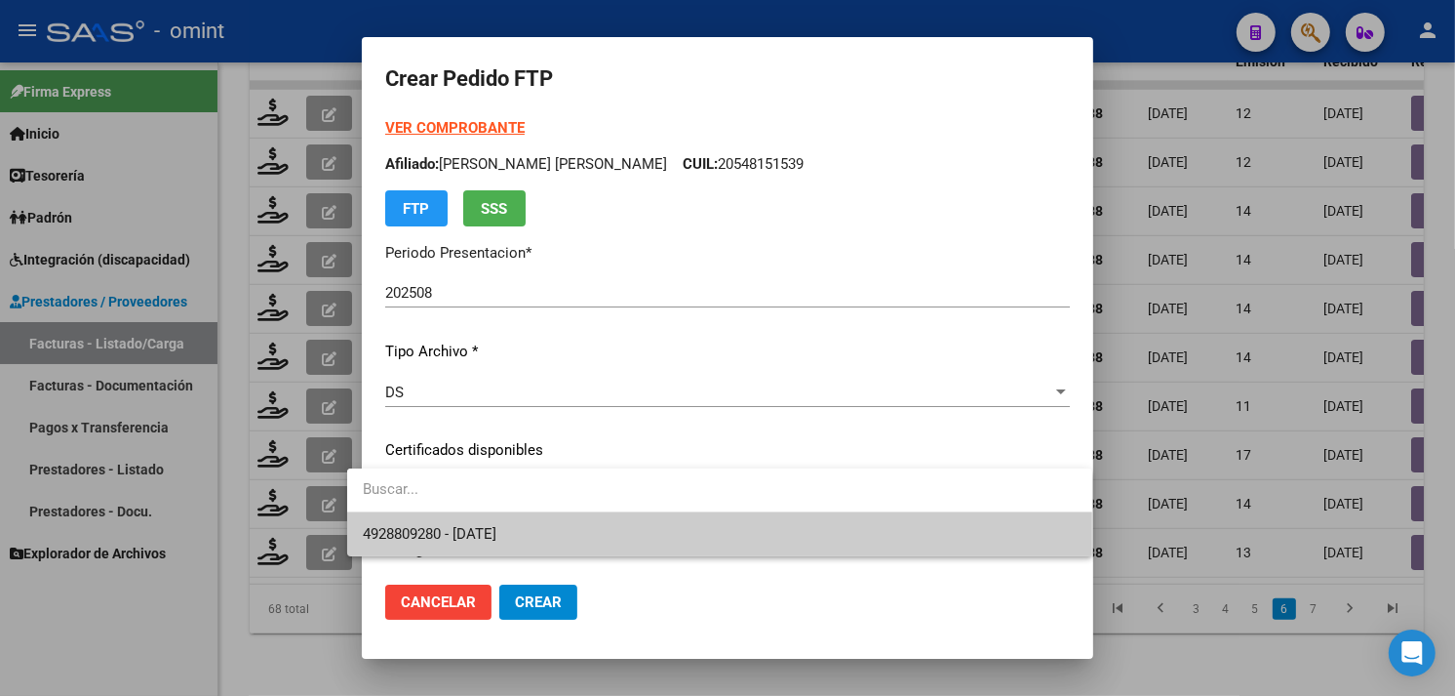
click at [541, 513] on span "4928809280 - 2028-08-31" at bounding box center [720, 534] width 714 height 44
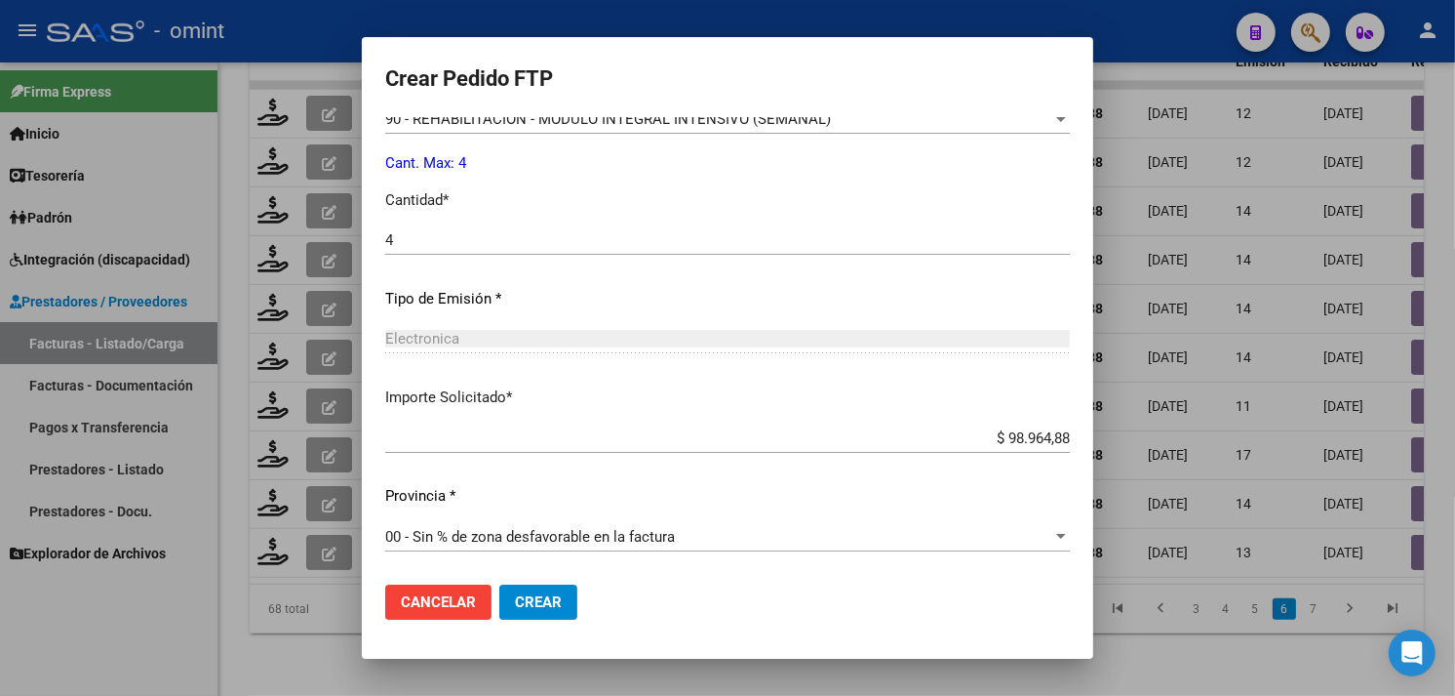
click at [522, 598] on span "Crear" at bounding box center [538, 602] width 47 height 18
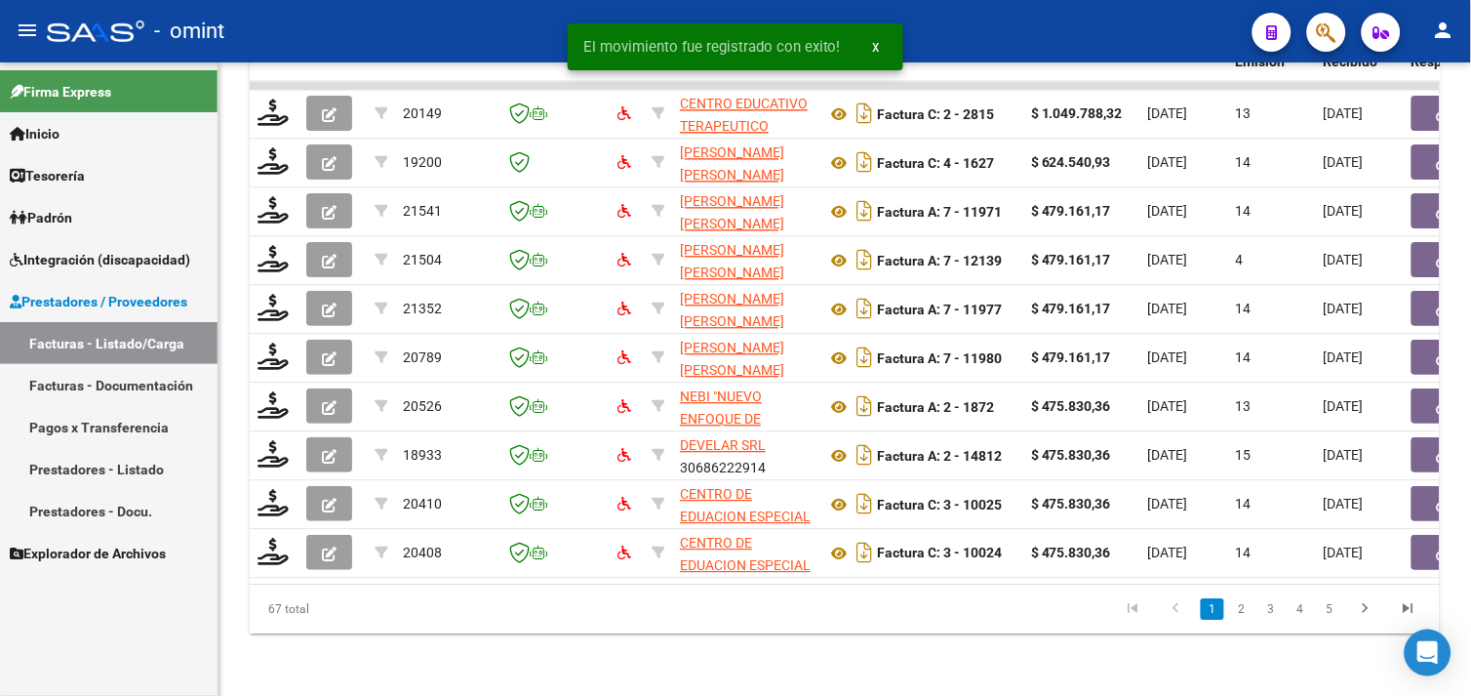
drag, startPoint x: 1412, startPoint y: 612, endPoint x: 1399, endPoint y: 609, distance: 13.0
click at [1412, 612] on icon "go to last page" at bounding box center [1408, 610] width 25 height 23
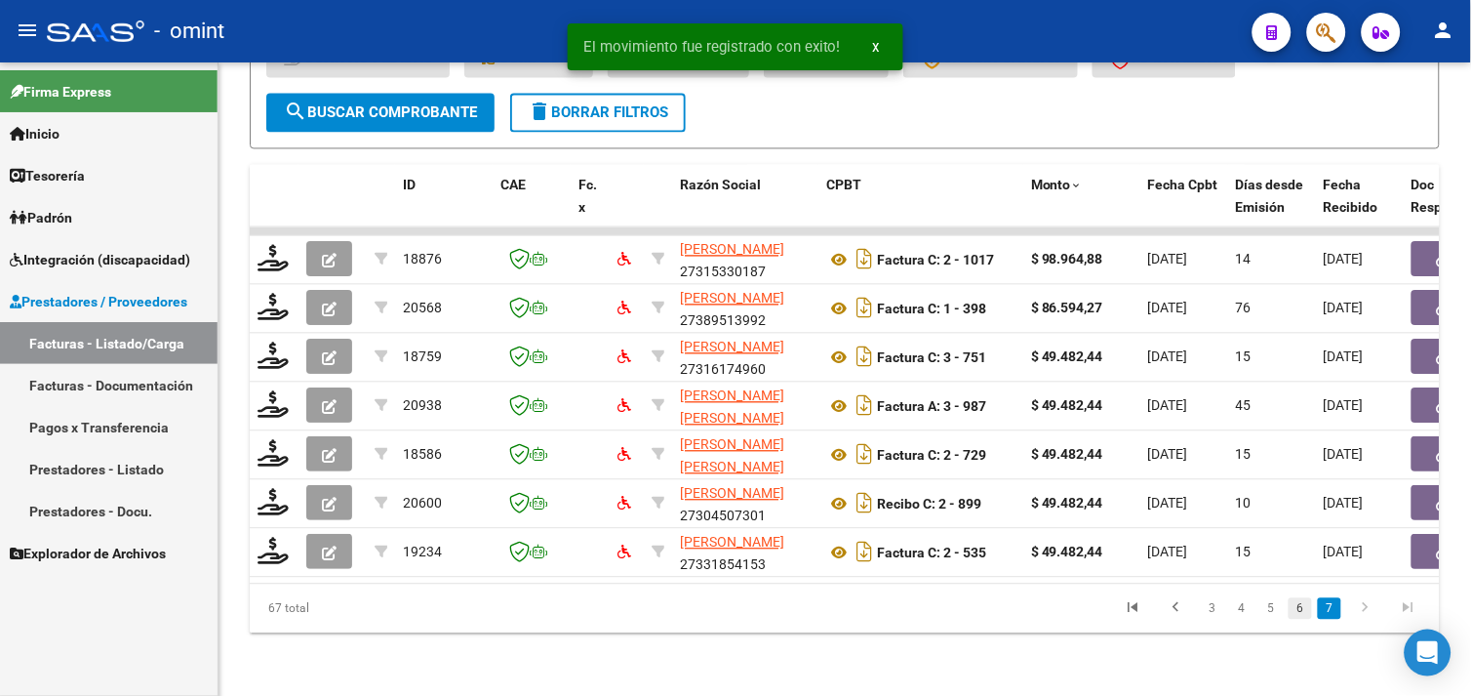
click at [1308, 610] on link "6" at bounding box center [1300, 608] width 23 height 21
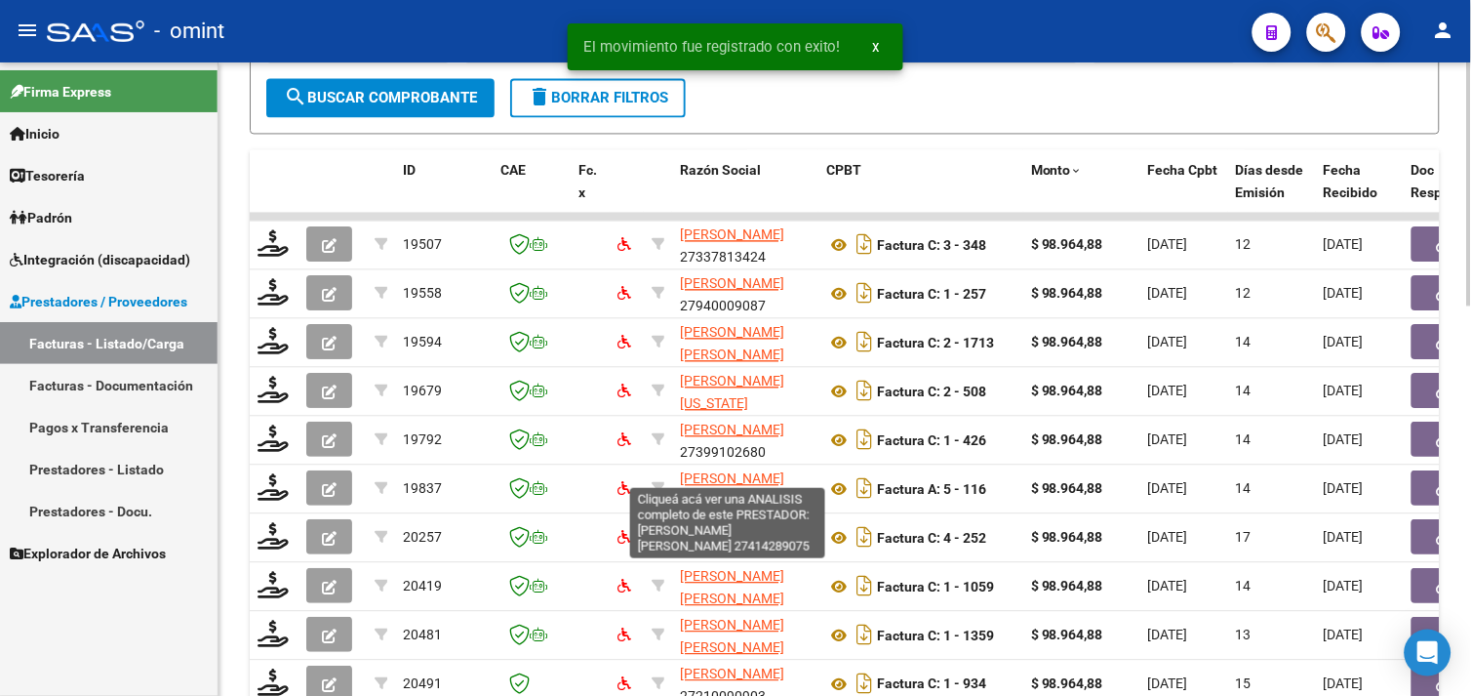
scroll to position [24, 0]
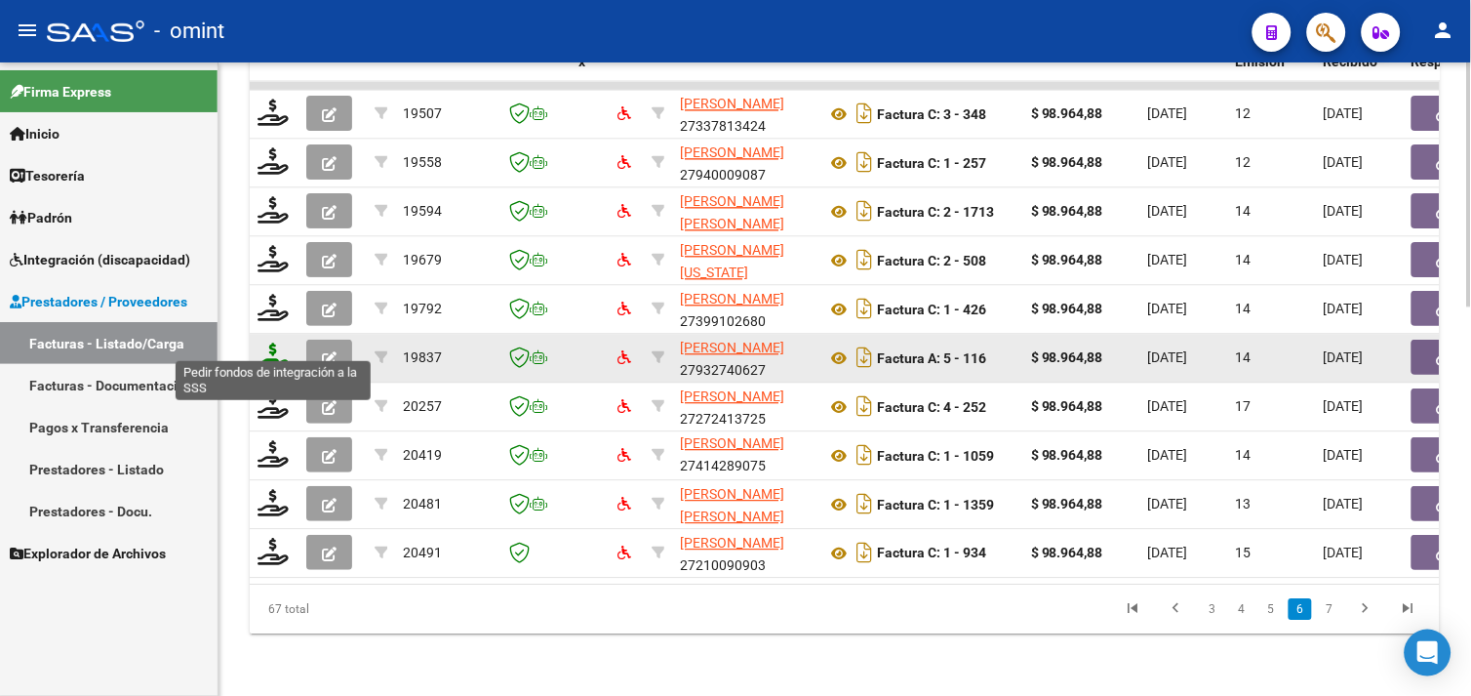
click at [274, 342] on icon at bounding box center [273, 355] width 31 height 27
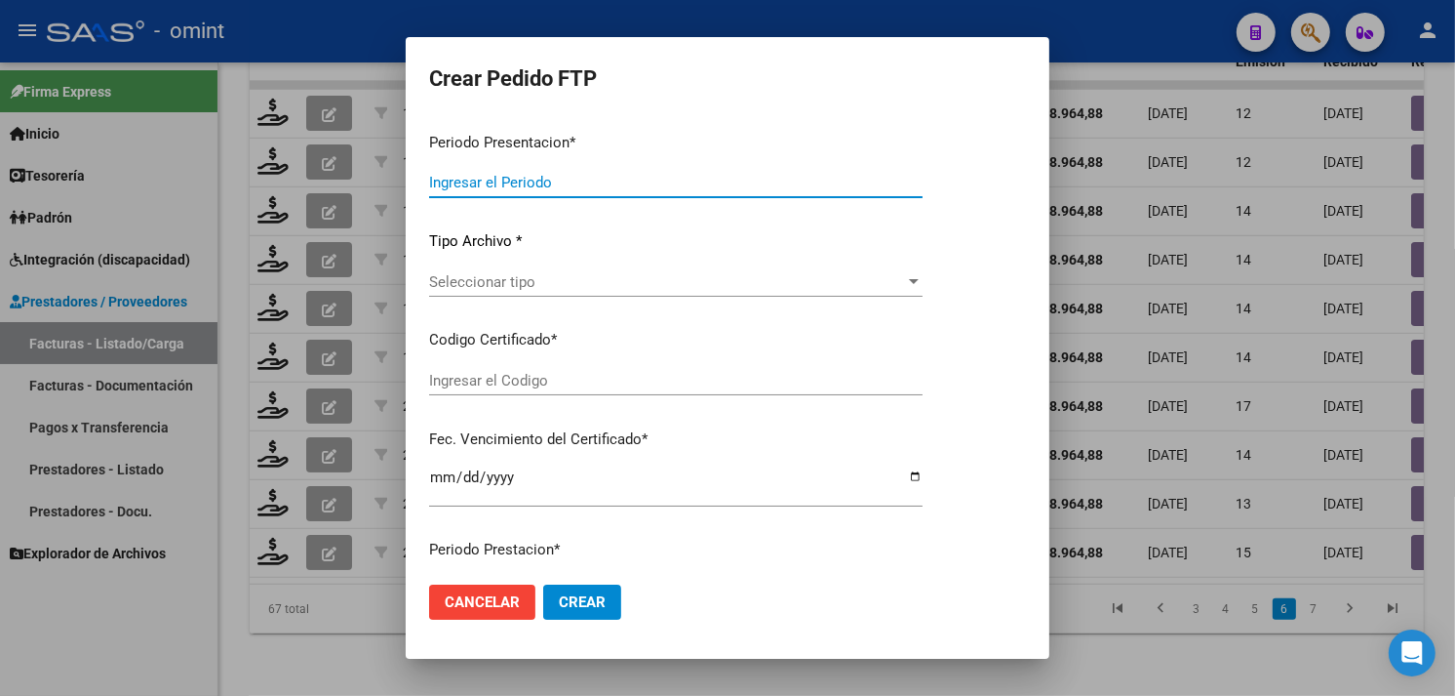
type input "202508"
type input "$ 98.964,88"
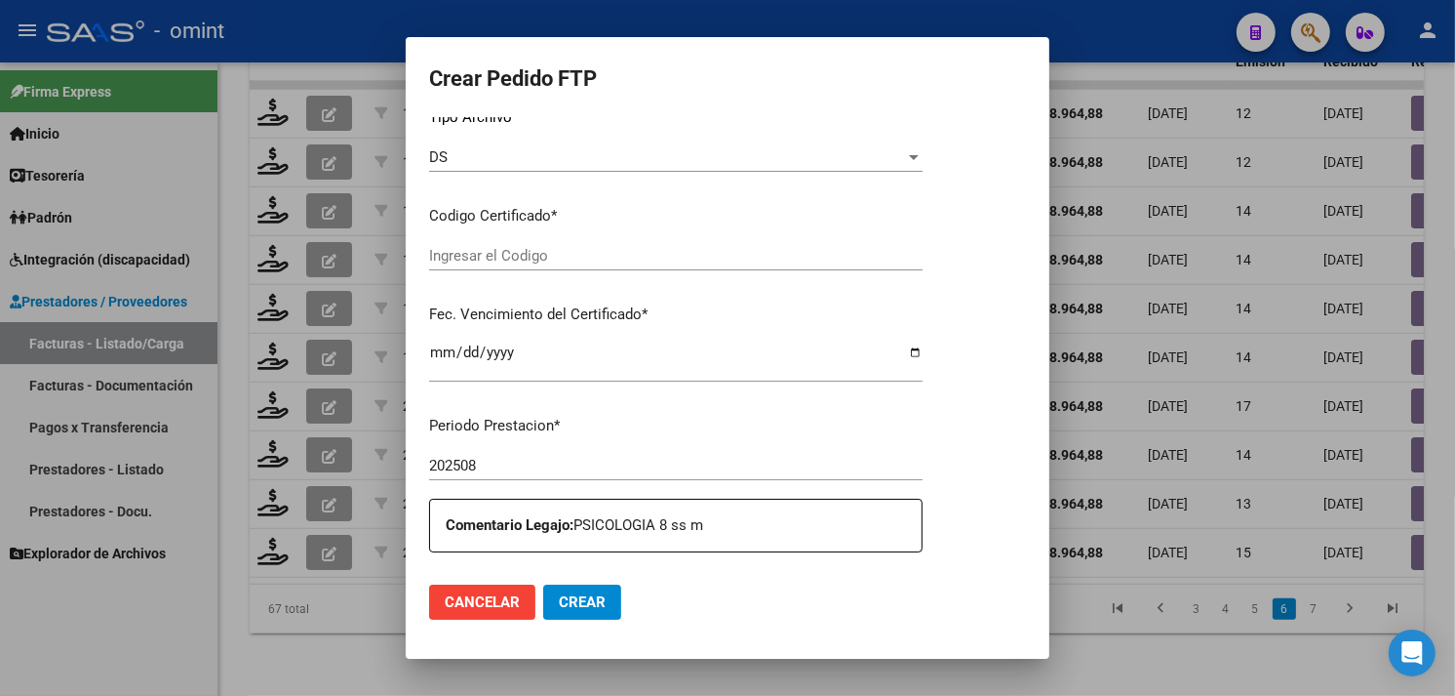
type input "9282776035"
type input "[DATE]"
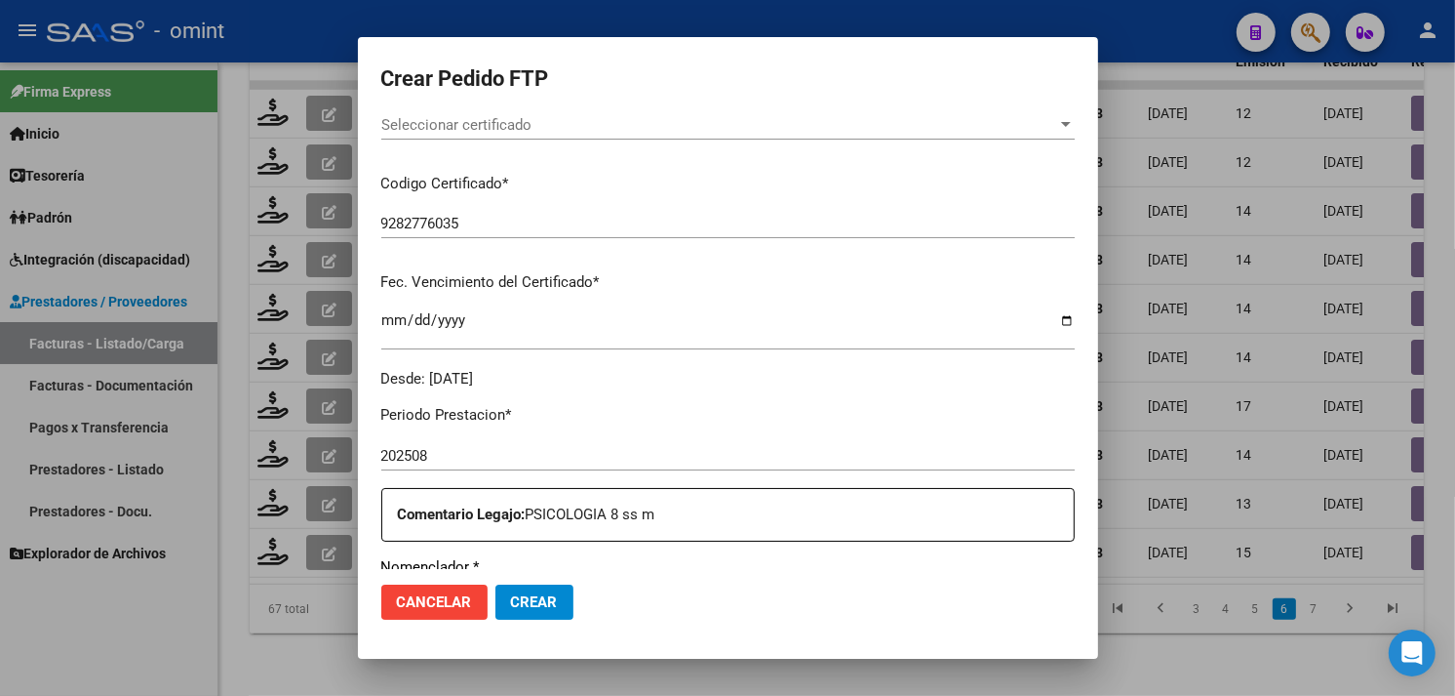
click at [530, 135] on div "Seleccionar certificado Seleccionar certificado" at bounding box center [728, 124] width 694 height 29
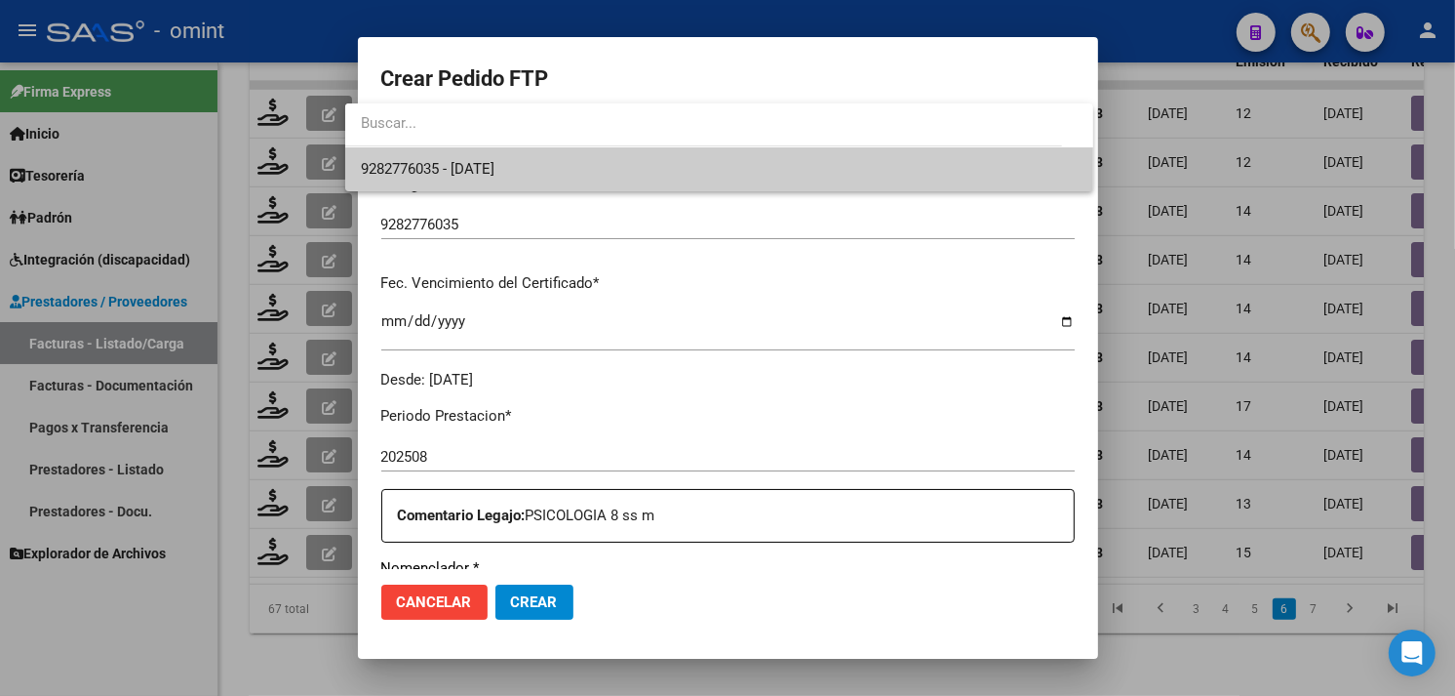
click at [530, 162] on span "9282776035 - [DATE]" at bounding box center [719, 169] width 717 height 44
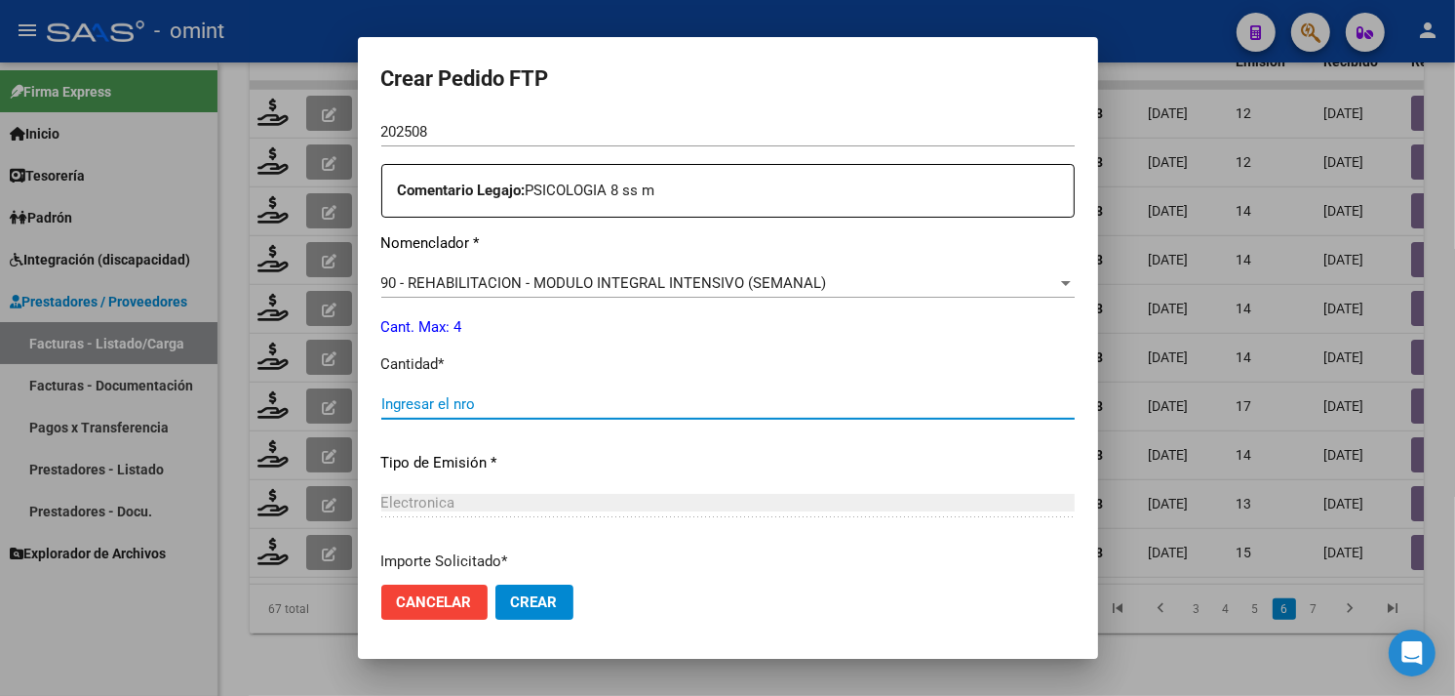
click at [493, 404] on input "Ingresar el nro" at bounding box center [728, 404] width 694 height 18
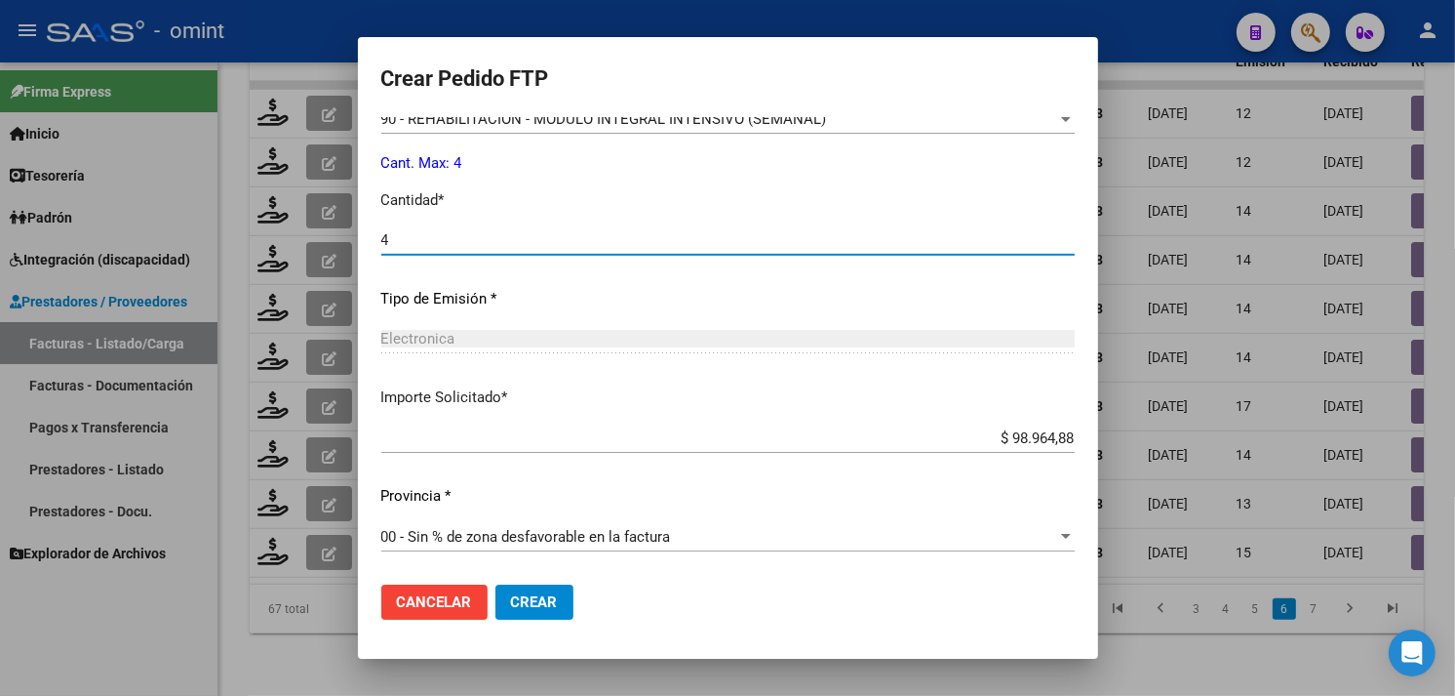
type input "4"
click at [538, 602] on button "Crear" at bounding box center [535, 601] width 78 height 35
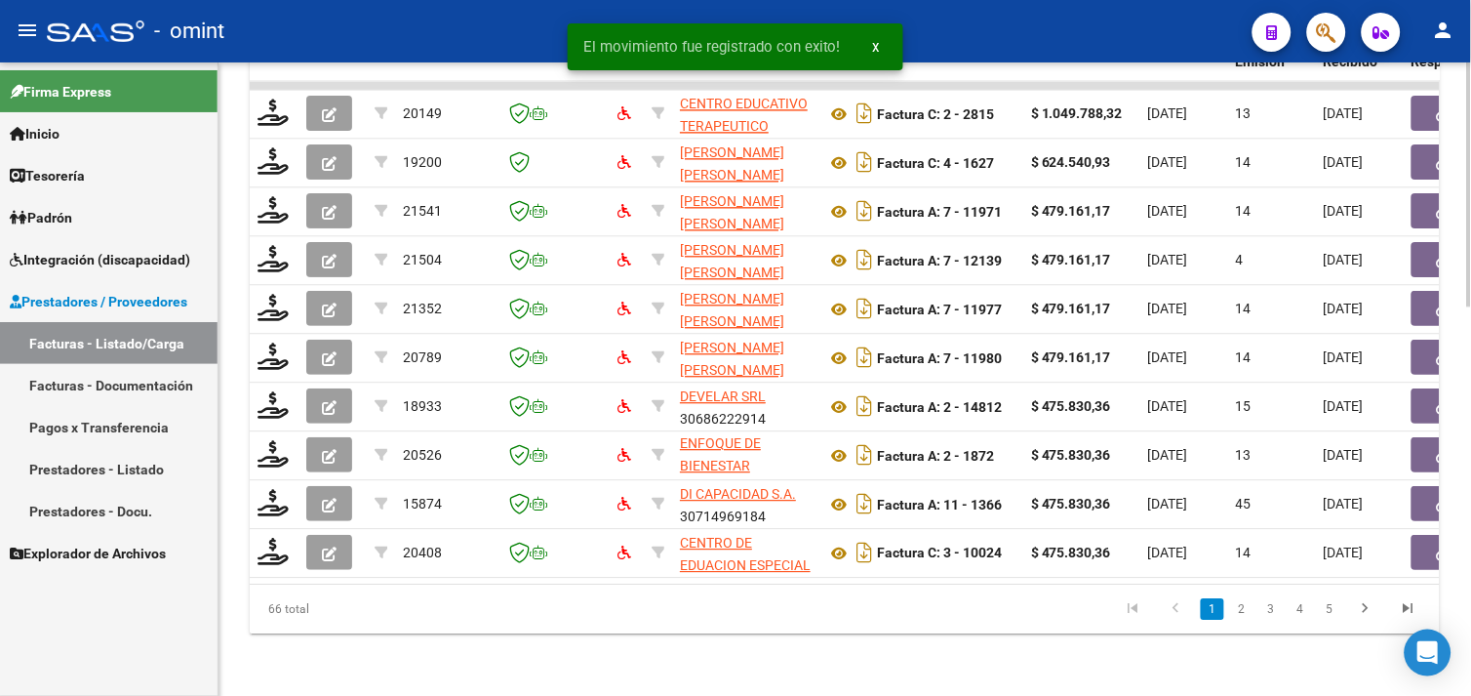
drag, startPoint x: 1400, startPoint y: 609, endPoint x: 1372, endPoint y: 606, distance: 28.4
click at [1400, 609] on icon "go to last page" at bounding box center [1408, 610] width 25 height 23
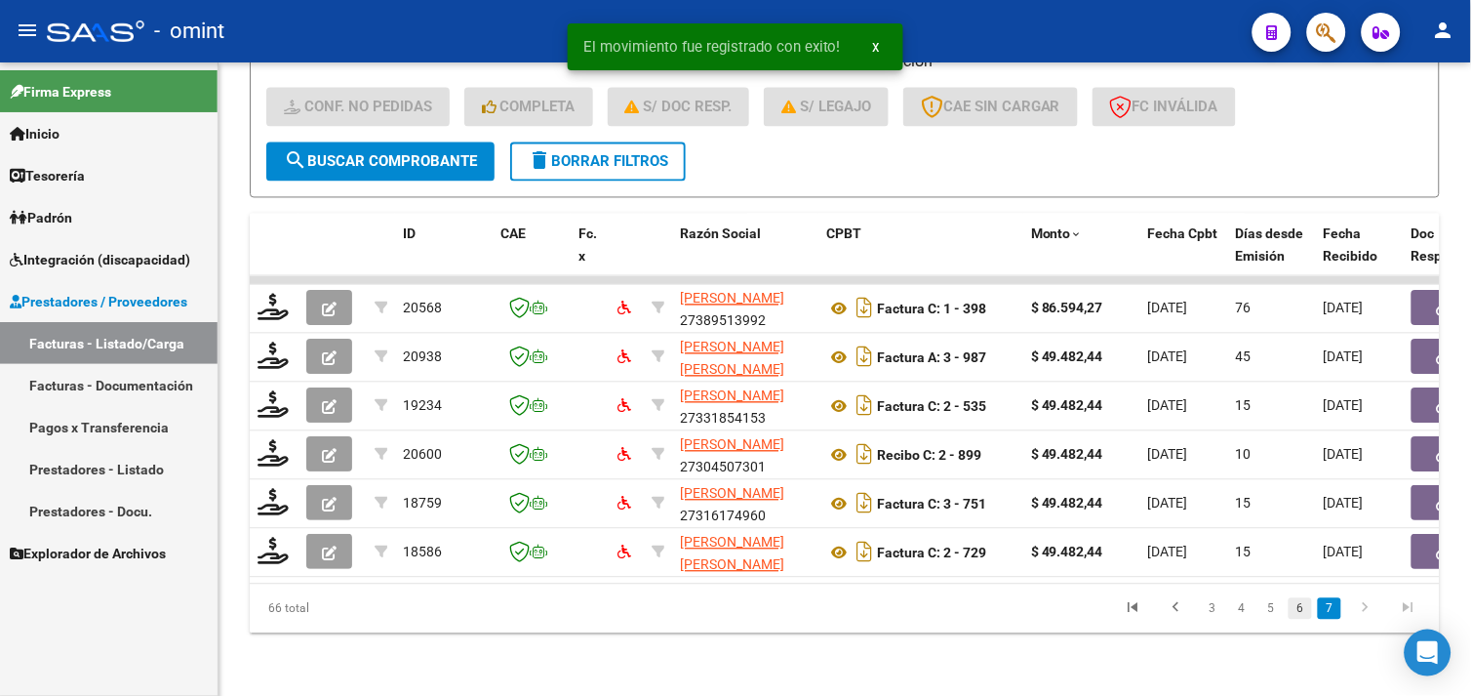
click at [1303, 611] on link "6" at bounding box center [1300, 608] width 23 height 21
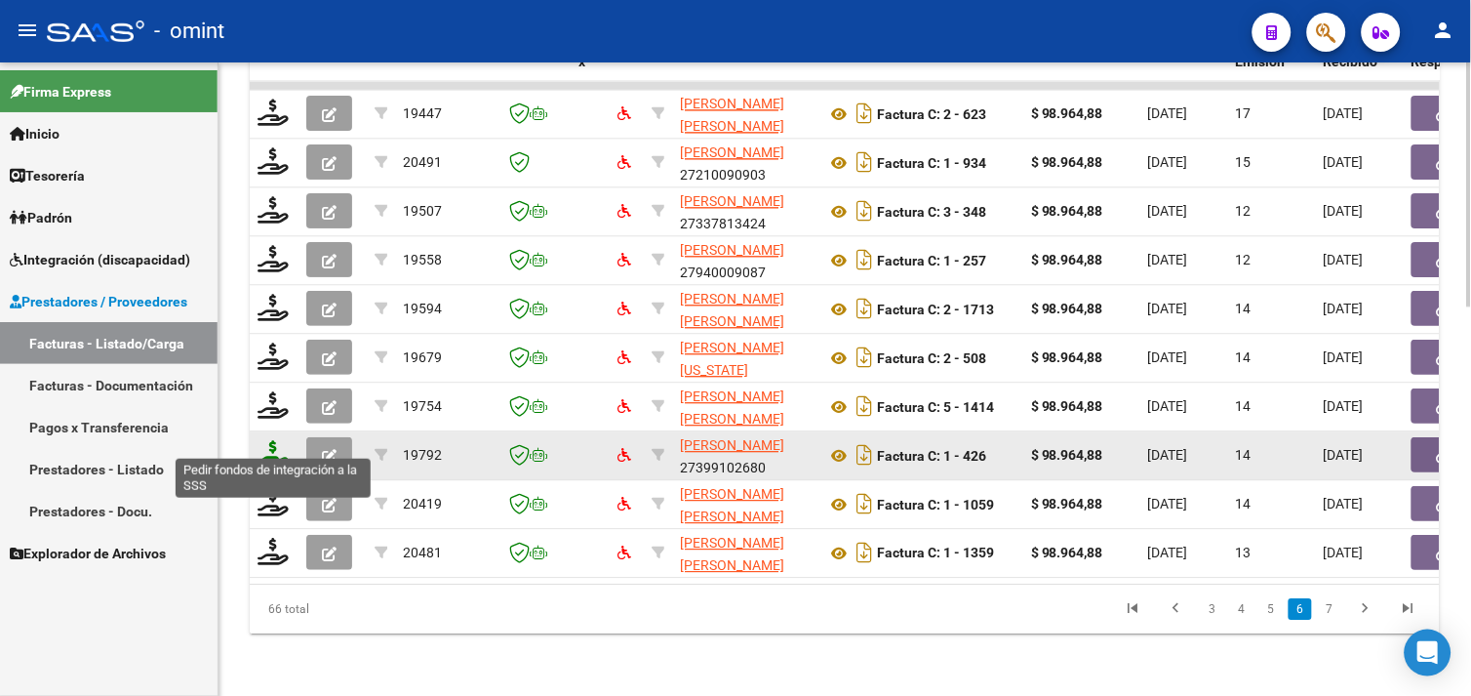
click at [275, 440] on icon at bounding box center [273, 453] width 31 height 27
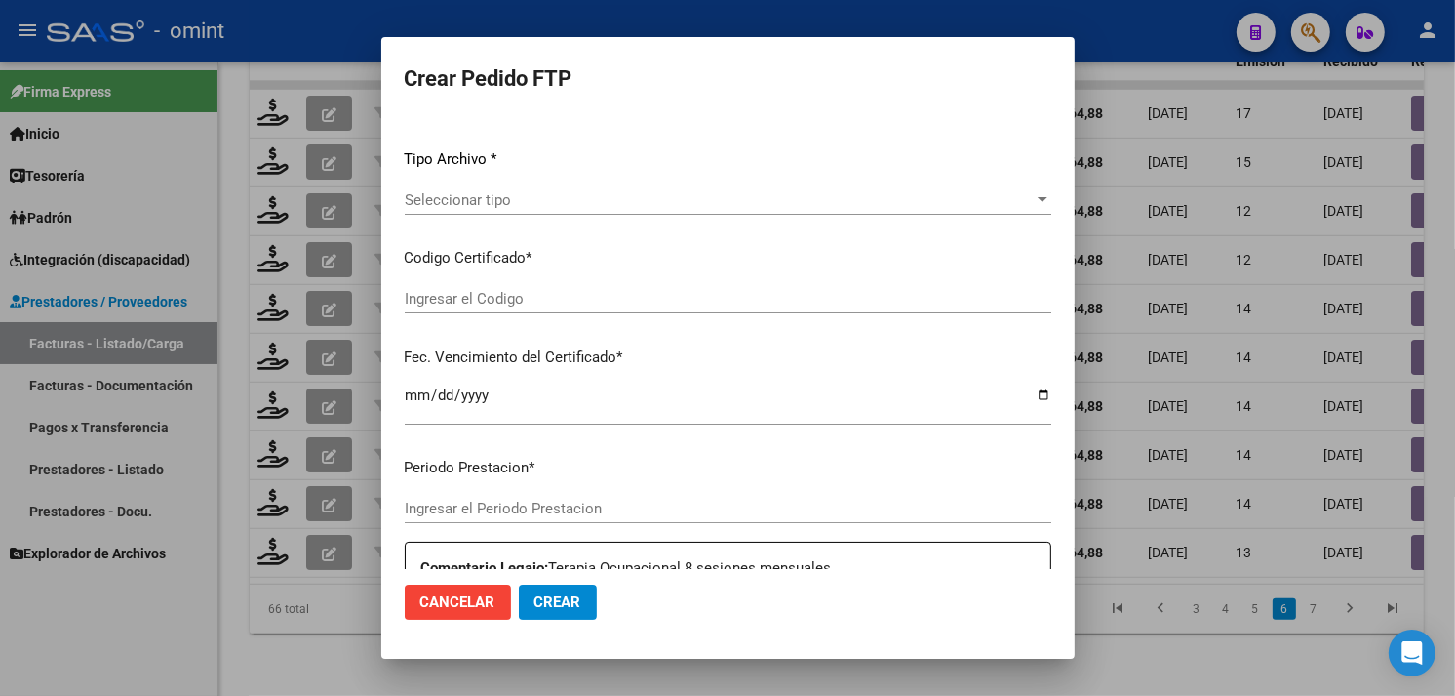
type input "202508"
type input "$ 98.964,88"
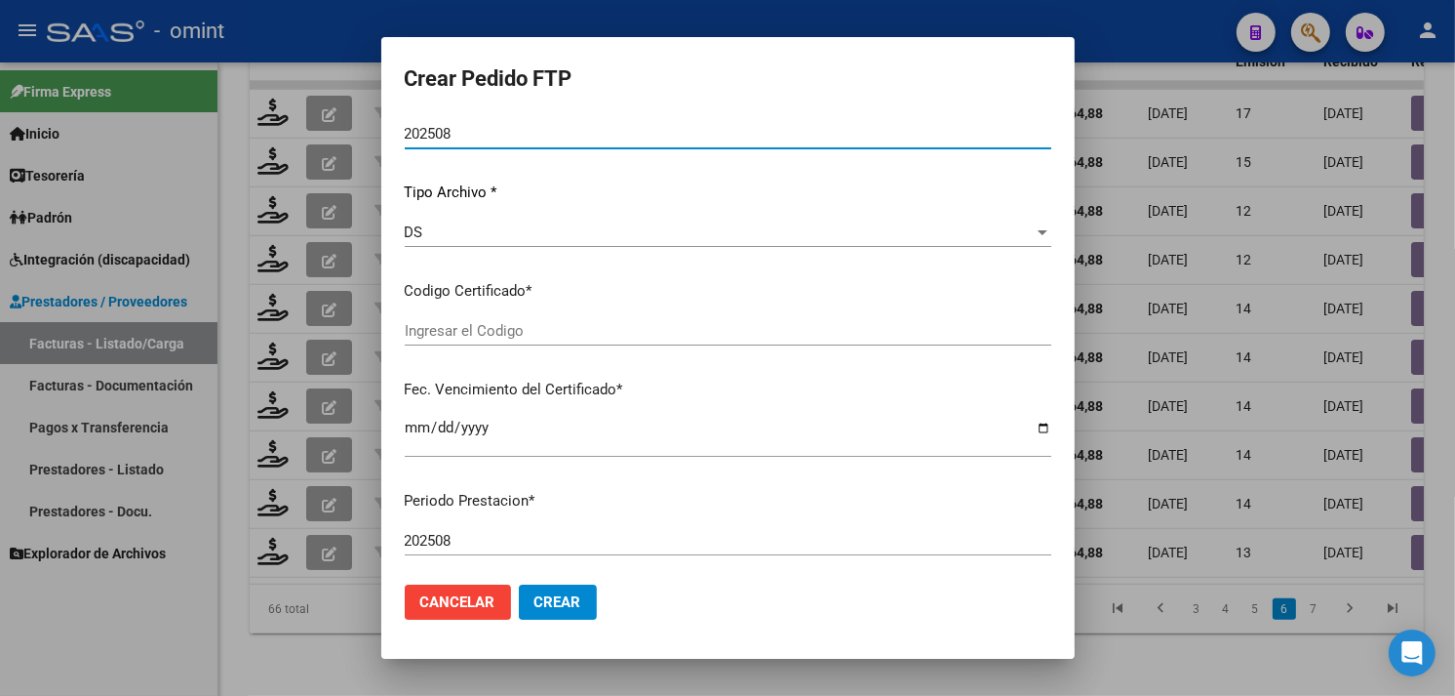
type input "6315278758"
type input "2026-12-10"
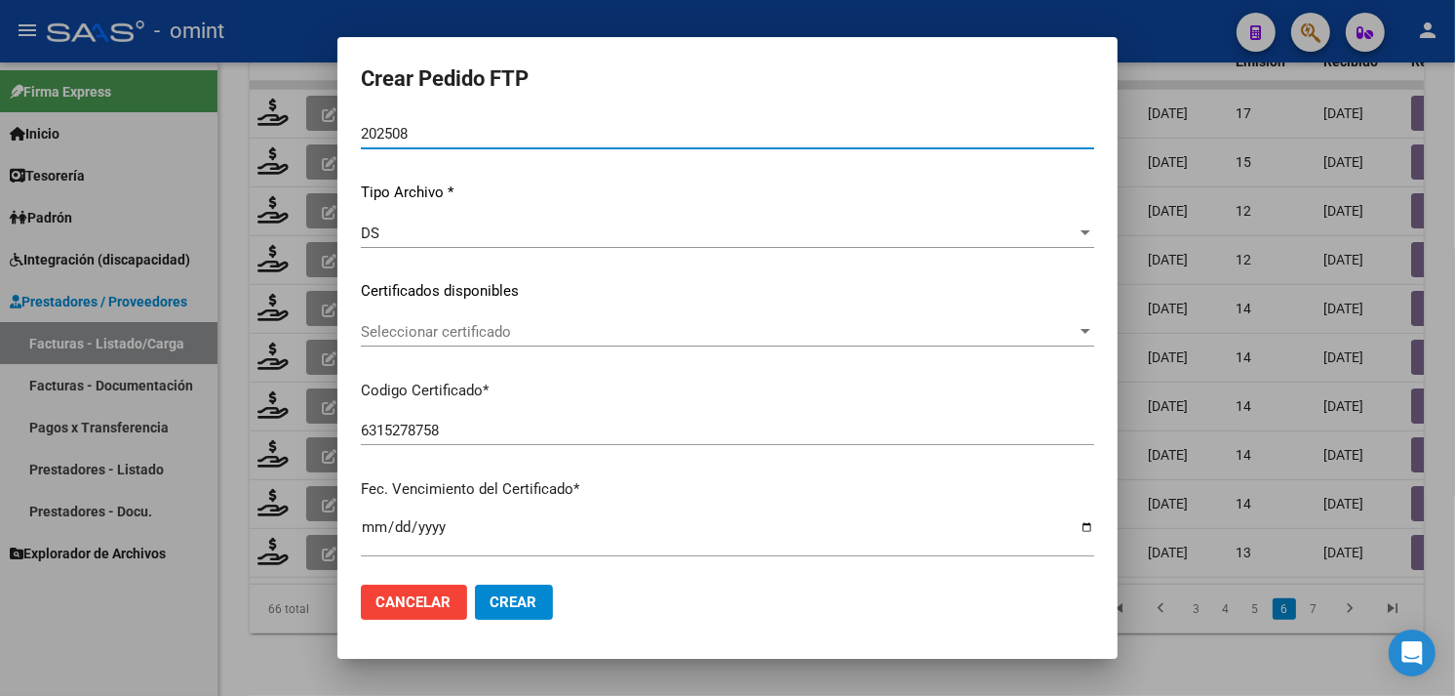
click at [542, 338] on span "Seleccionar certificado" at bounding box center [719, 332] width 716 height 18
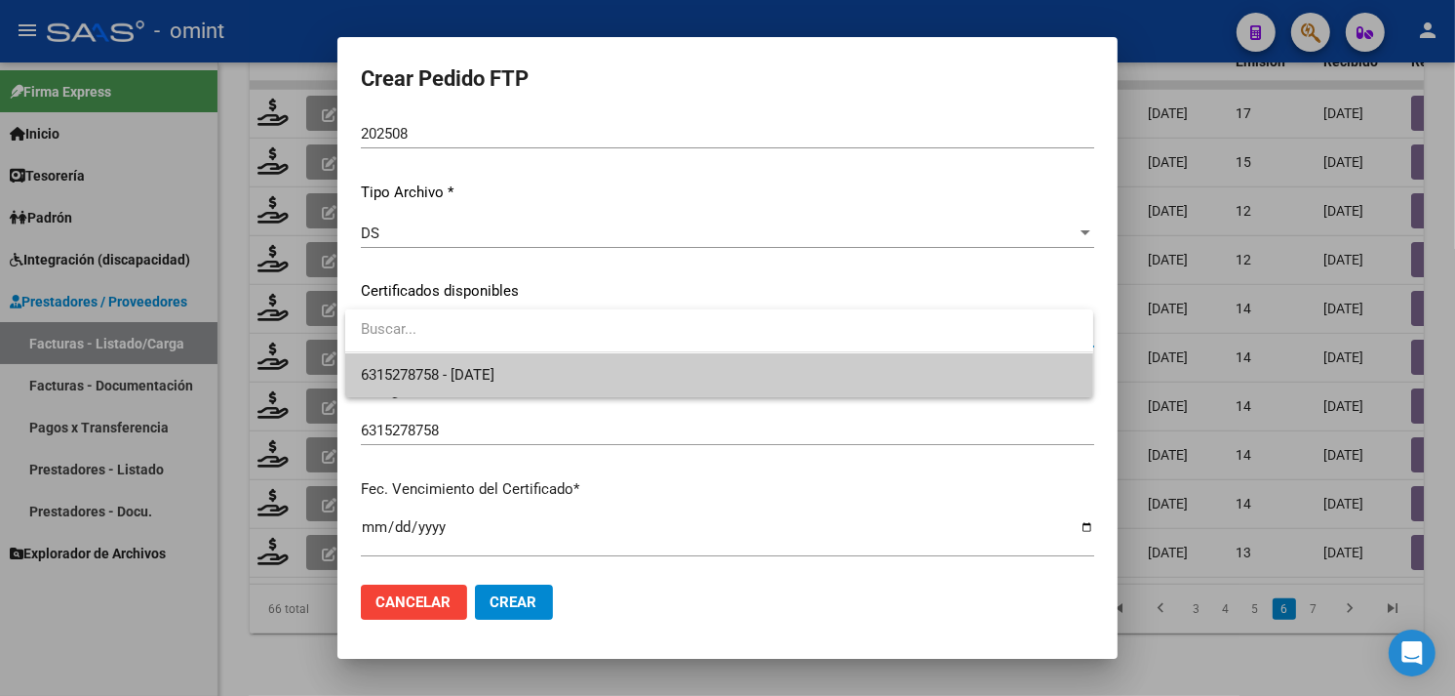
click at [539, 367] on span "6315278758 - 2026-12-10" at bounding box center [719, 375] width 717 height 44
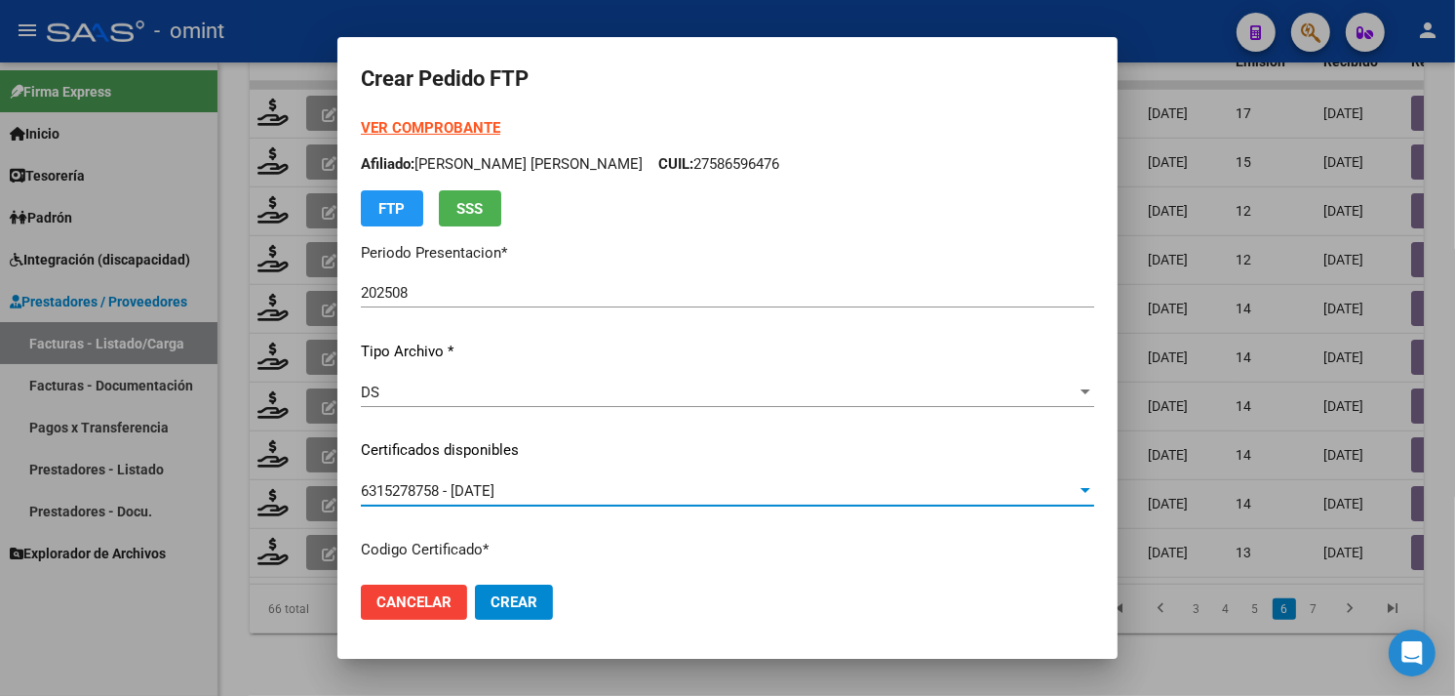
click at [660, 167] on p "Afiliado: AGUIRRE NINA SOFIA CUIL: 27586596476" at bounding box center [728, 164] width 734 height 22
copy p "27586596476"
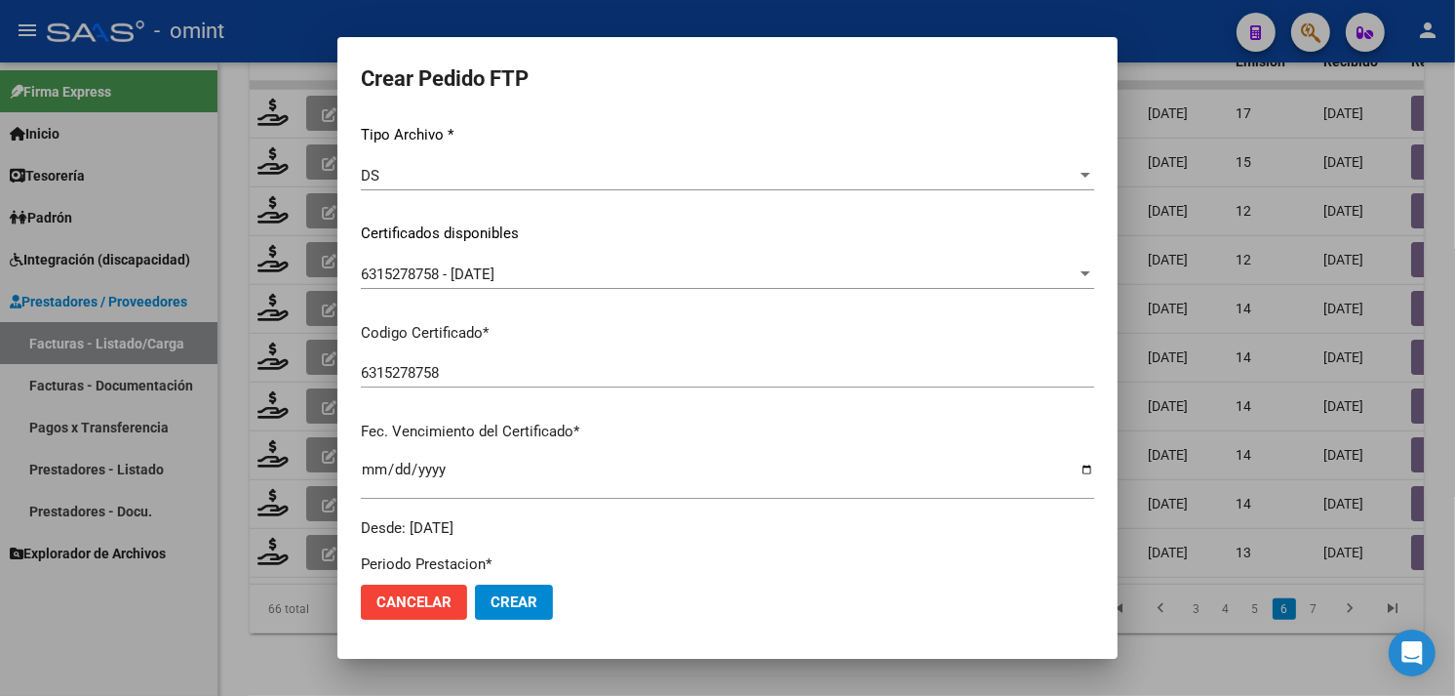
scroll to position [541, 0]
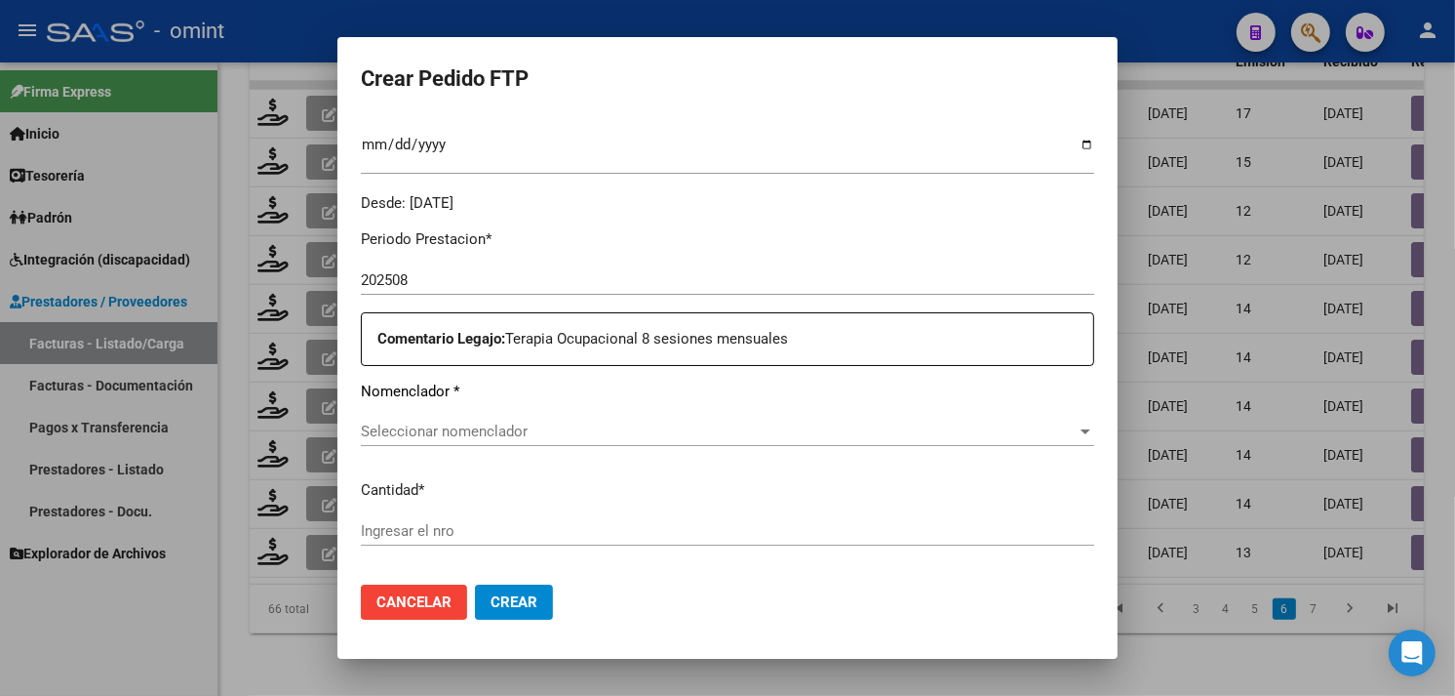
click at [528, 429] on span "Seleccionar nomenclador" at bounding box center [719, 431] width 716 height 18
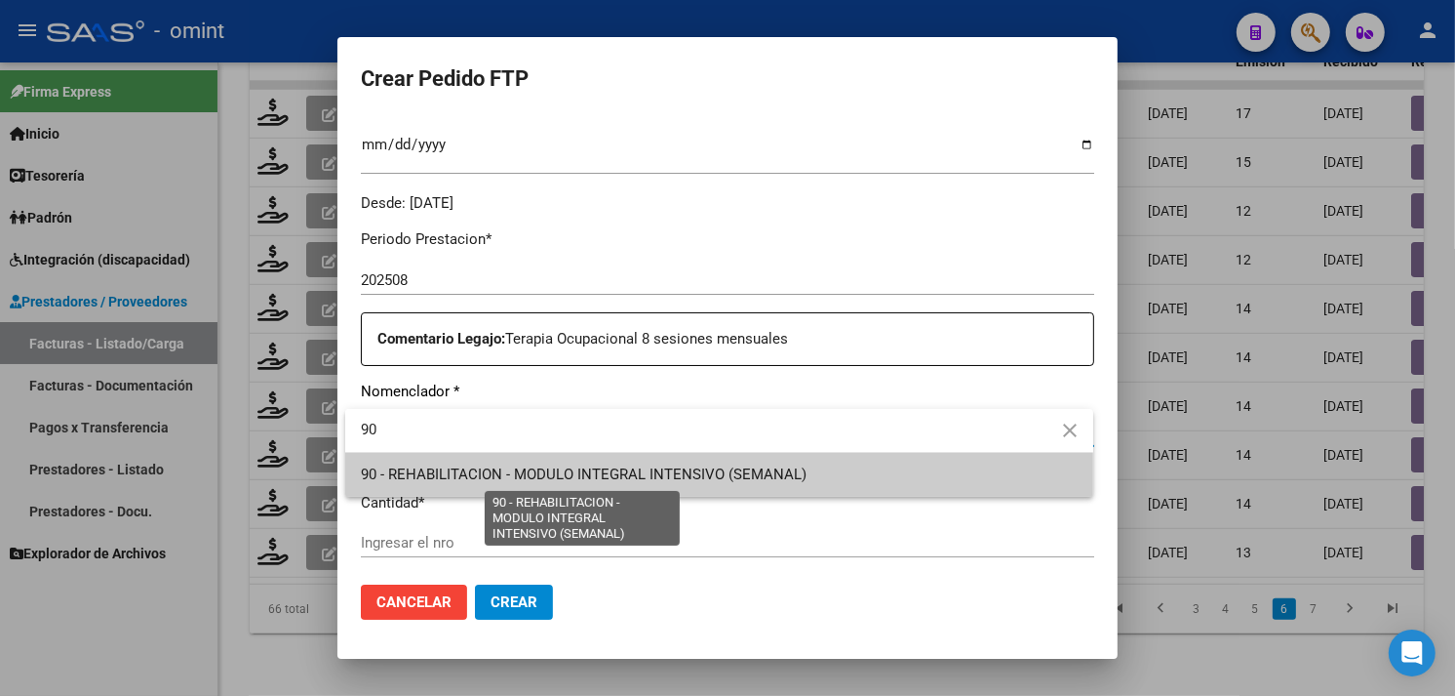
type input "90"
click at [538, 465] on span "90 - REHABILITACION - MODULO INTEGRAL INTENSIVO (SEMANAL)" at bounding box center [584, 474] width 446 height 18
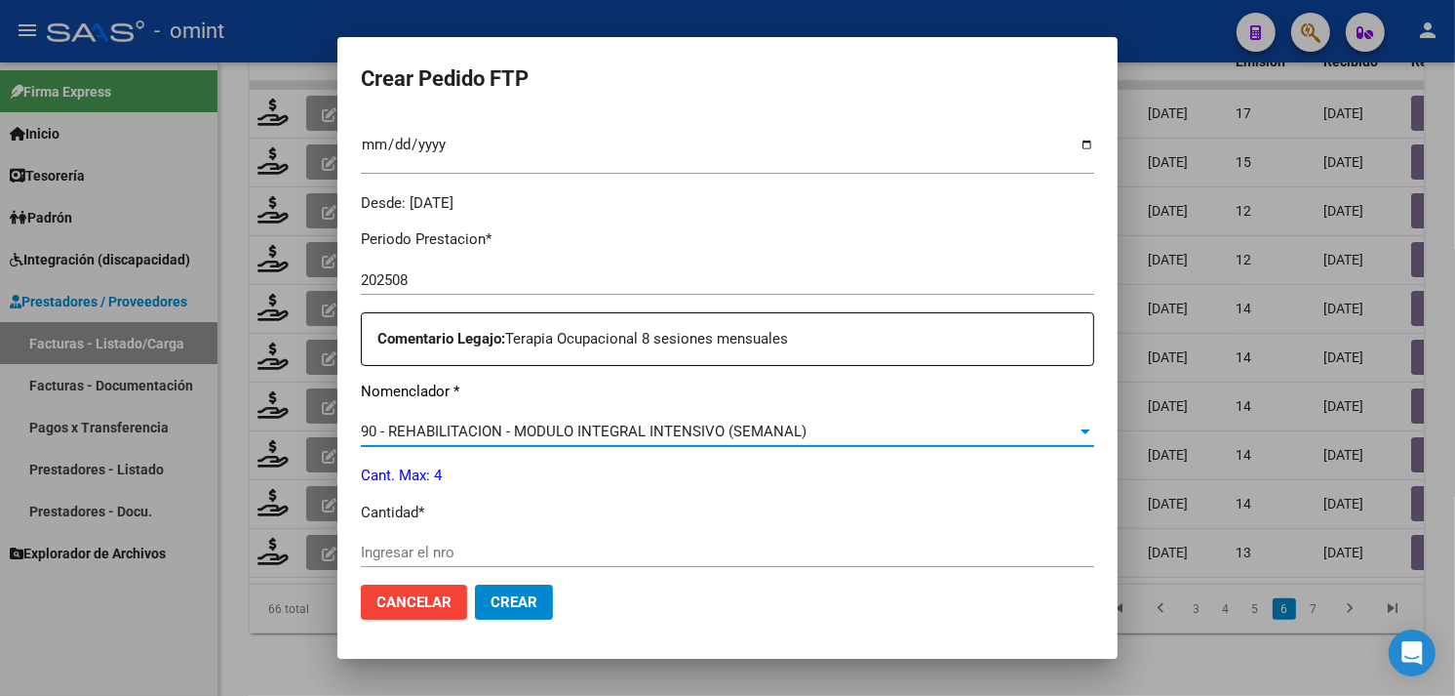
click at [510, 546] on input "Ingresar el nro" at bounding box center [728, 552] width 734 height 18
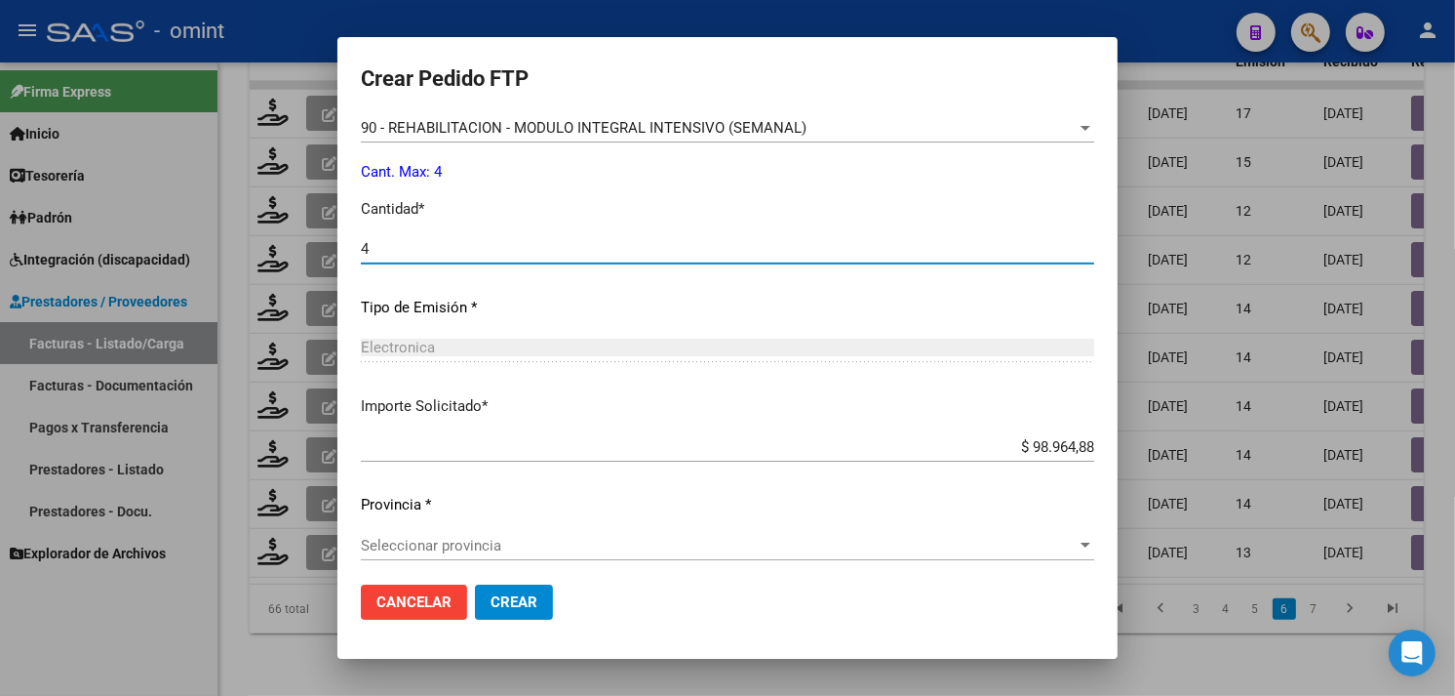
scroll to position [854, 0]
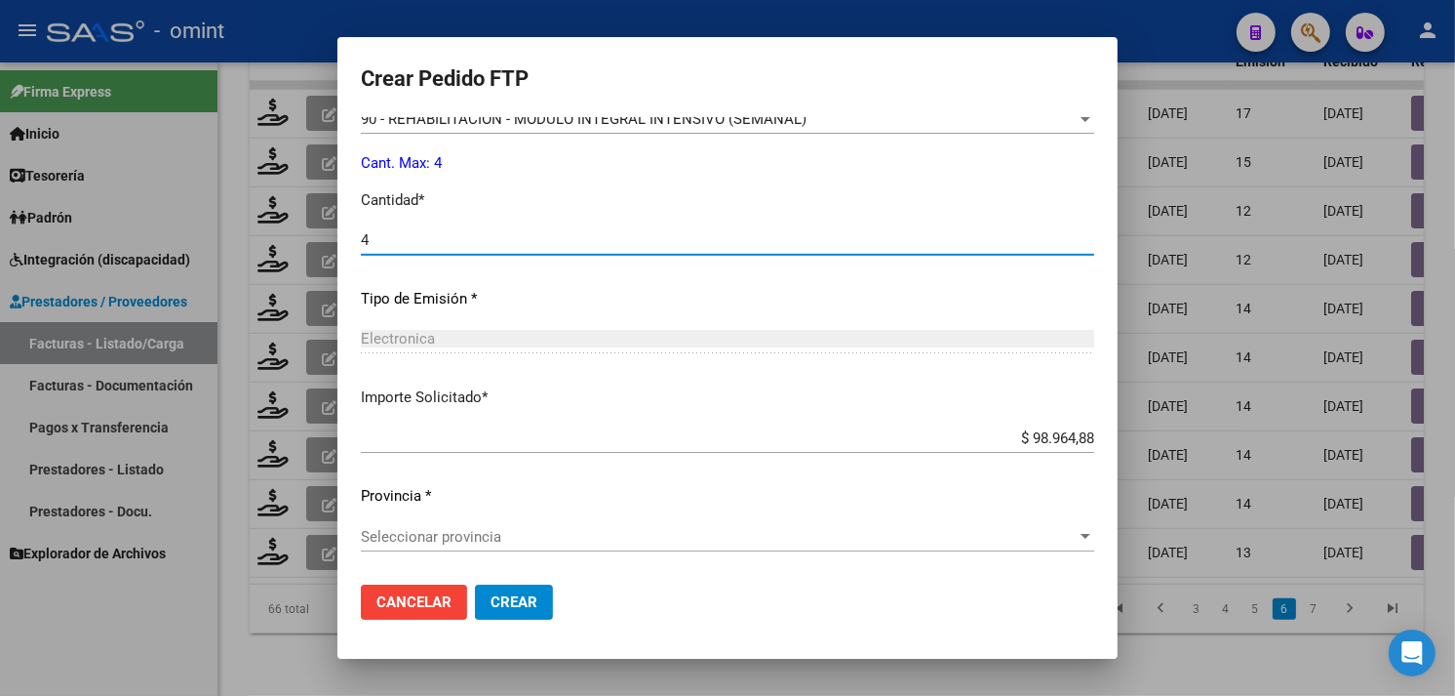
type input "4"
click at [495, 535] on span "Seleccionar provincia" at bounding box center [719, 537] width 716 height 18
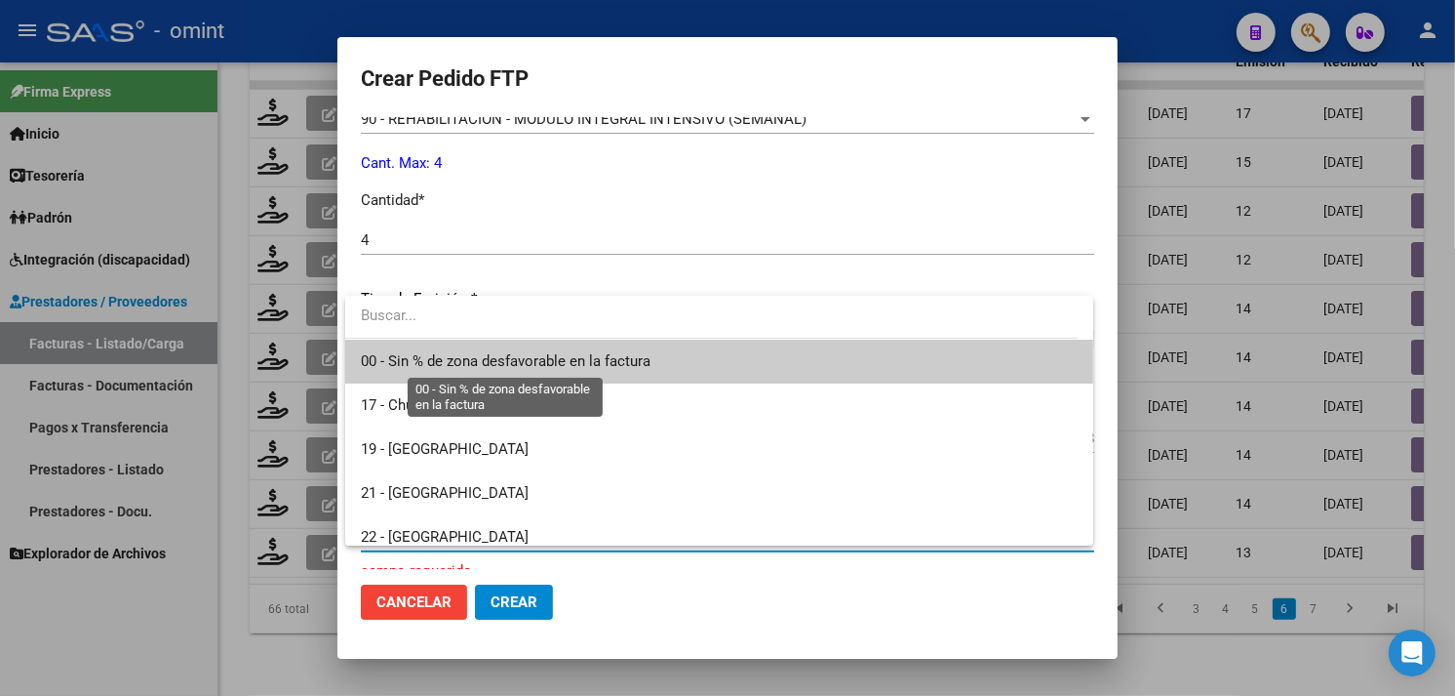
click at [498, 352] on span "00 - Sin % de zona desfavorable en la factura" at bounding box center [506, 361] width 290 height 18
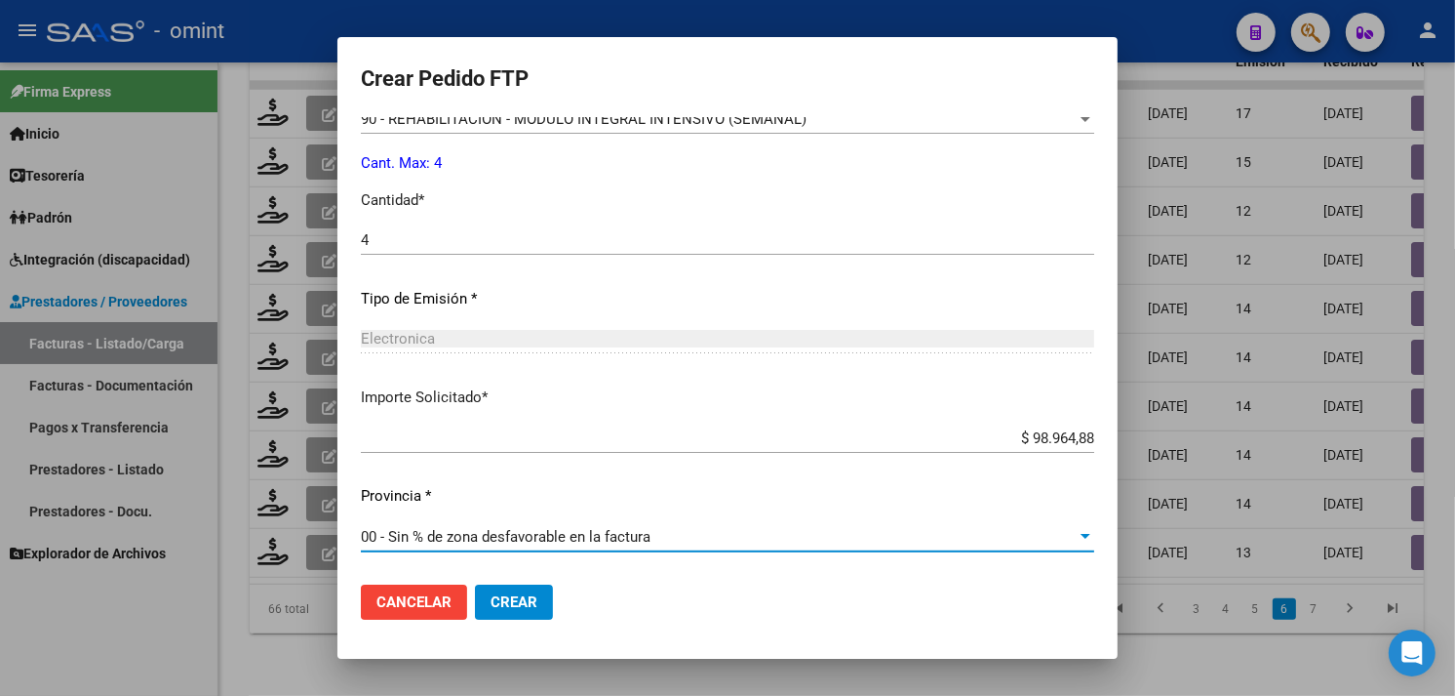
click at [505, 599] on span "Crear" at bounding box center [514, 602] width 47 height 18
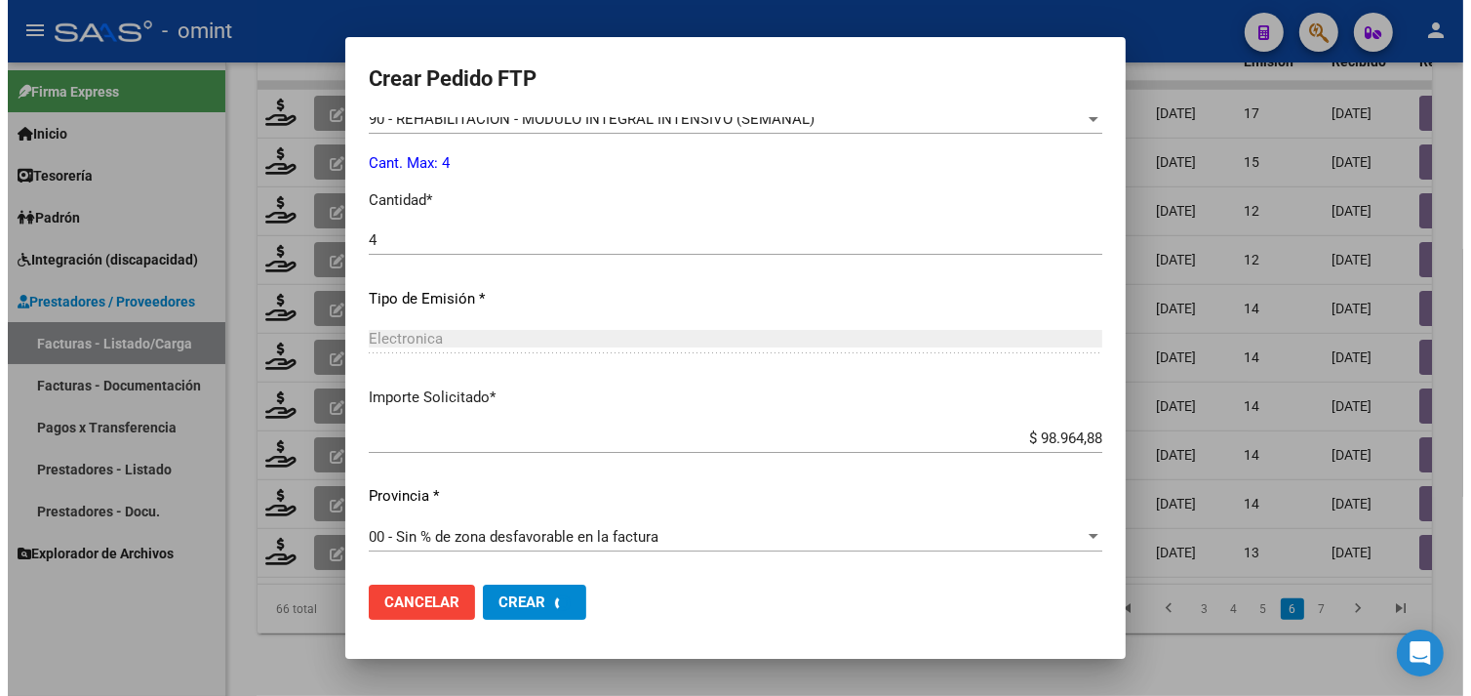
scroll to position [0, 0]
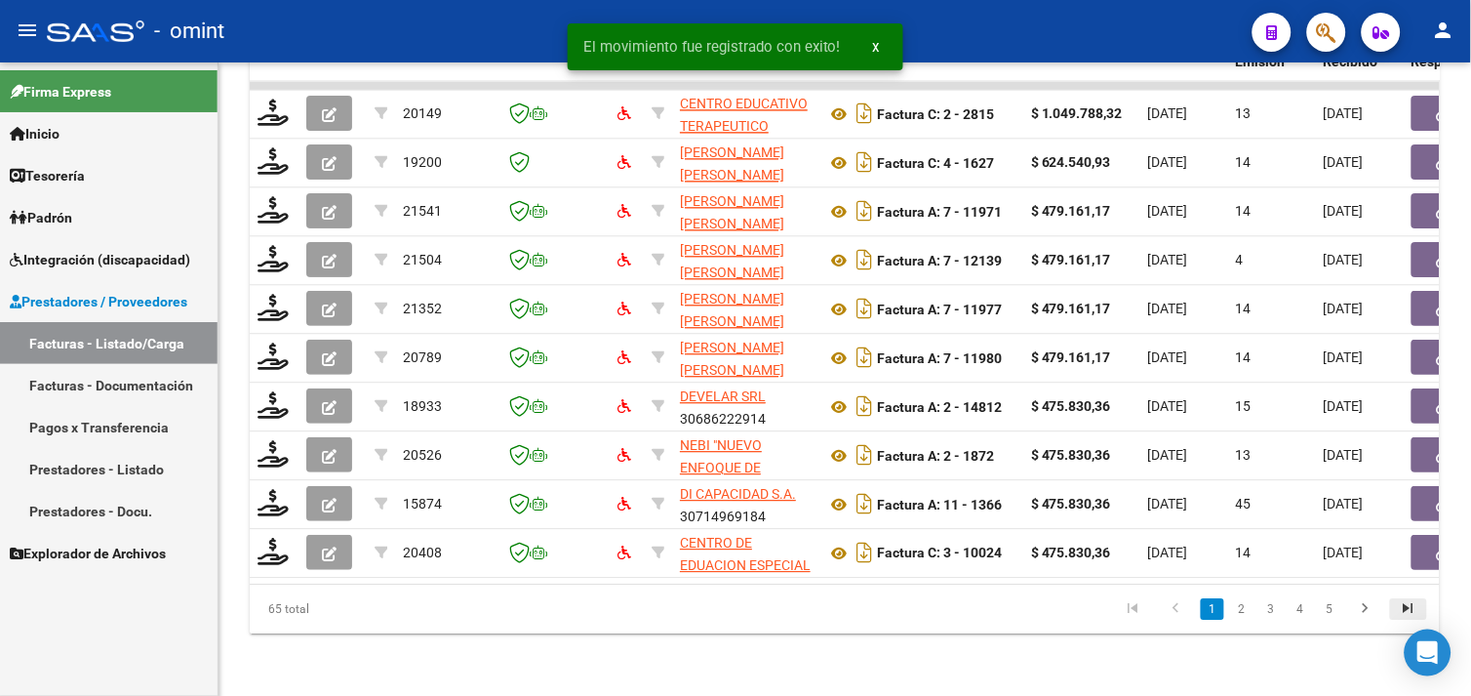
click at [1401, 605] on icon "go to last page" at bounding box center [1408, 610] width 25 height 23
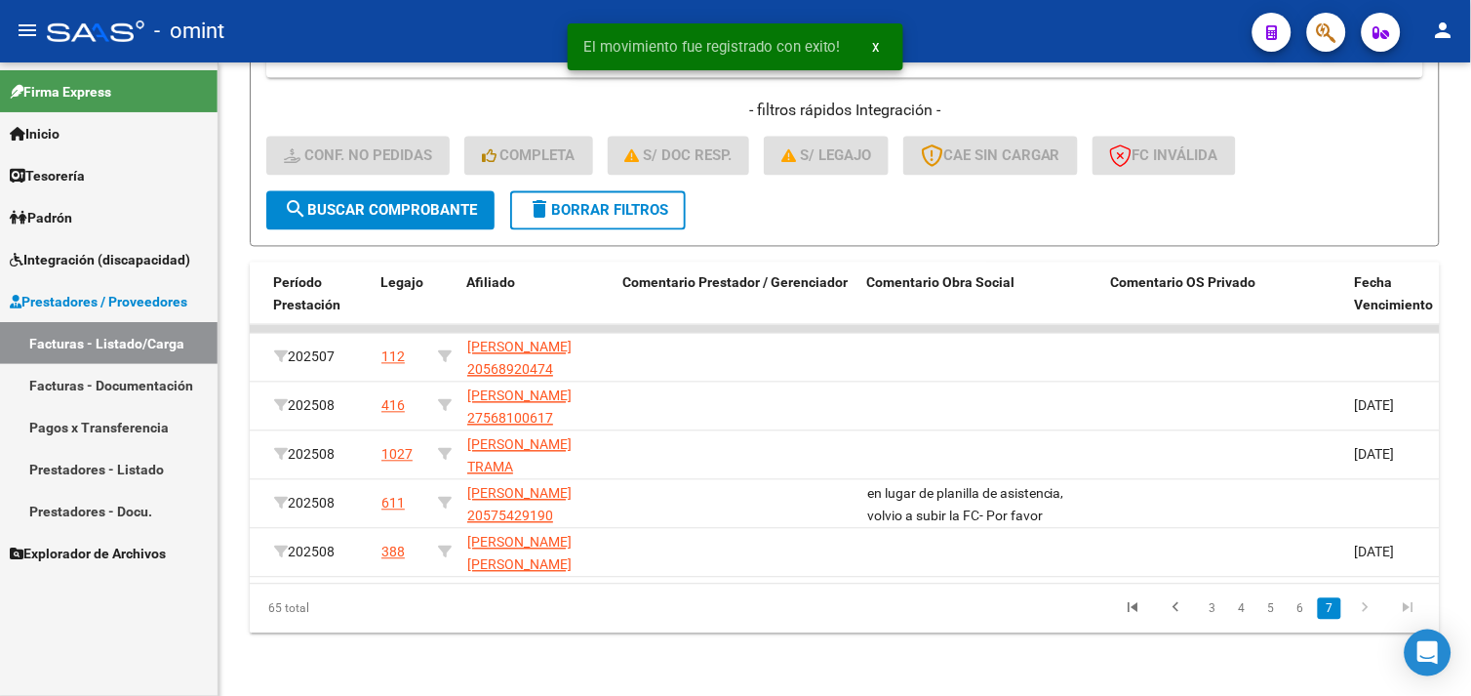
scroll to position [0, 1366]
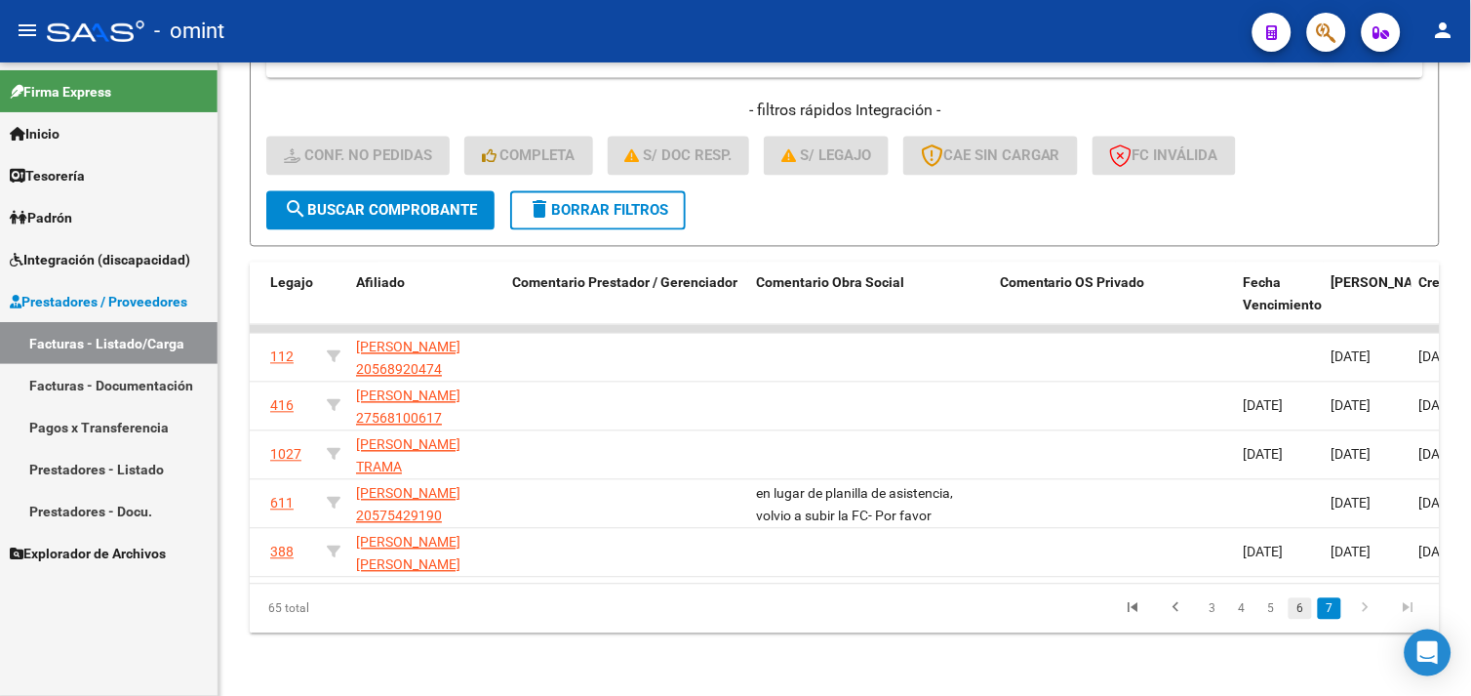
click at [1303, 611] on link "6" at bounding box center [1300, 608] width 23 height 21
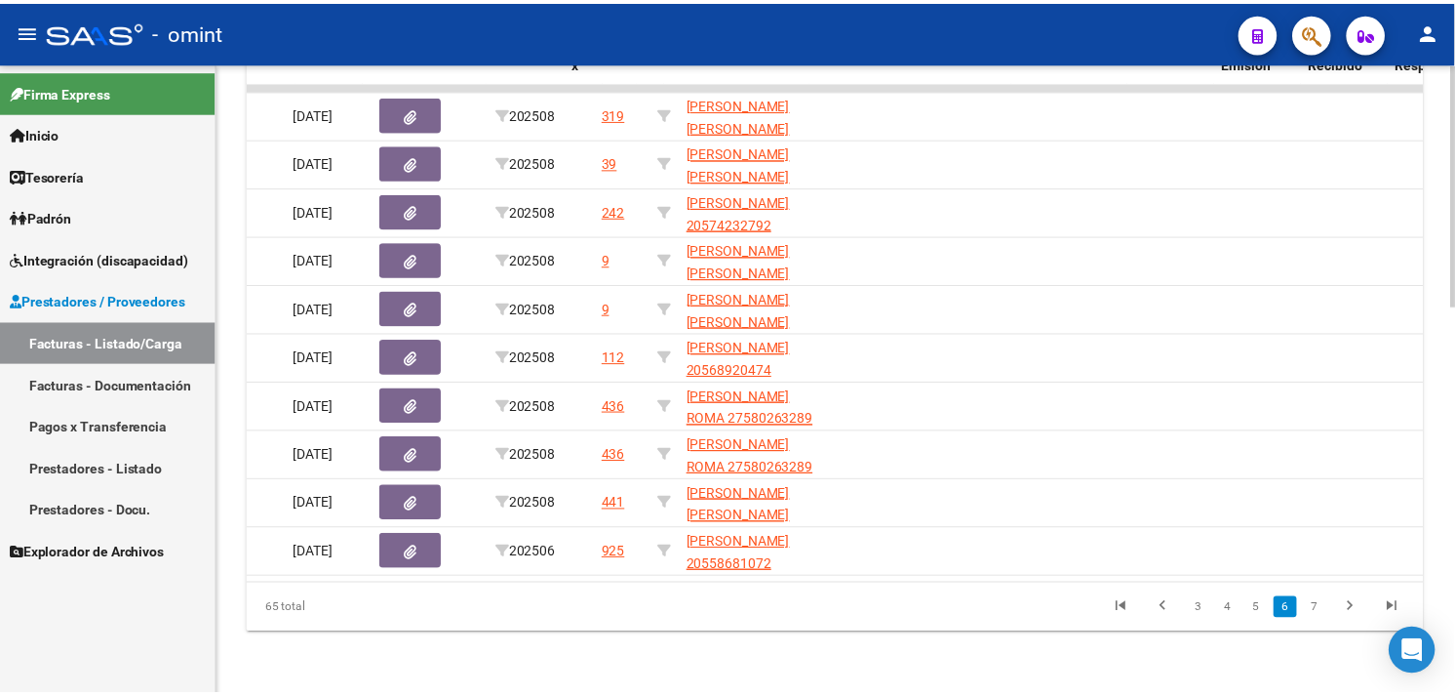
scroll to position [0, 0]
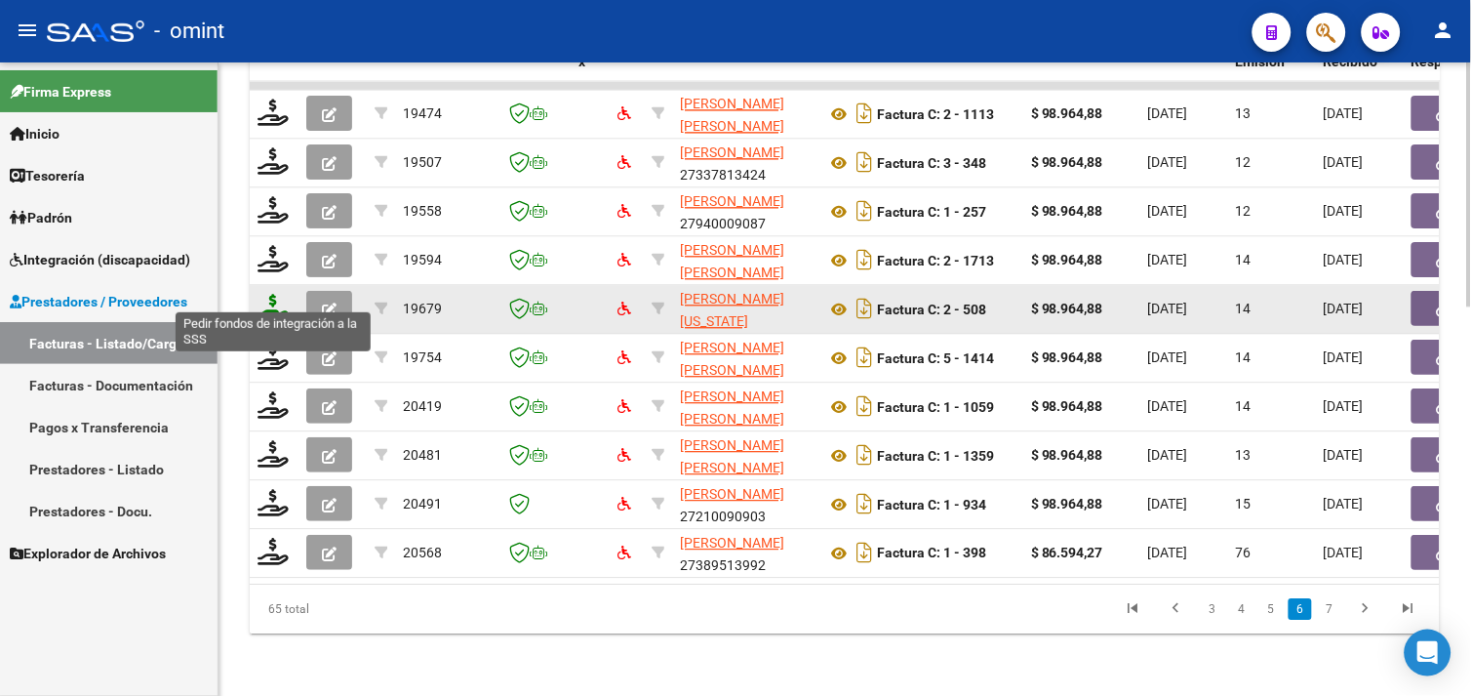
click at [267, 294] on icon at bounding box center [273, 307] width 31 height 27
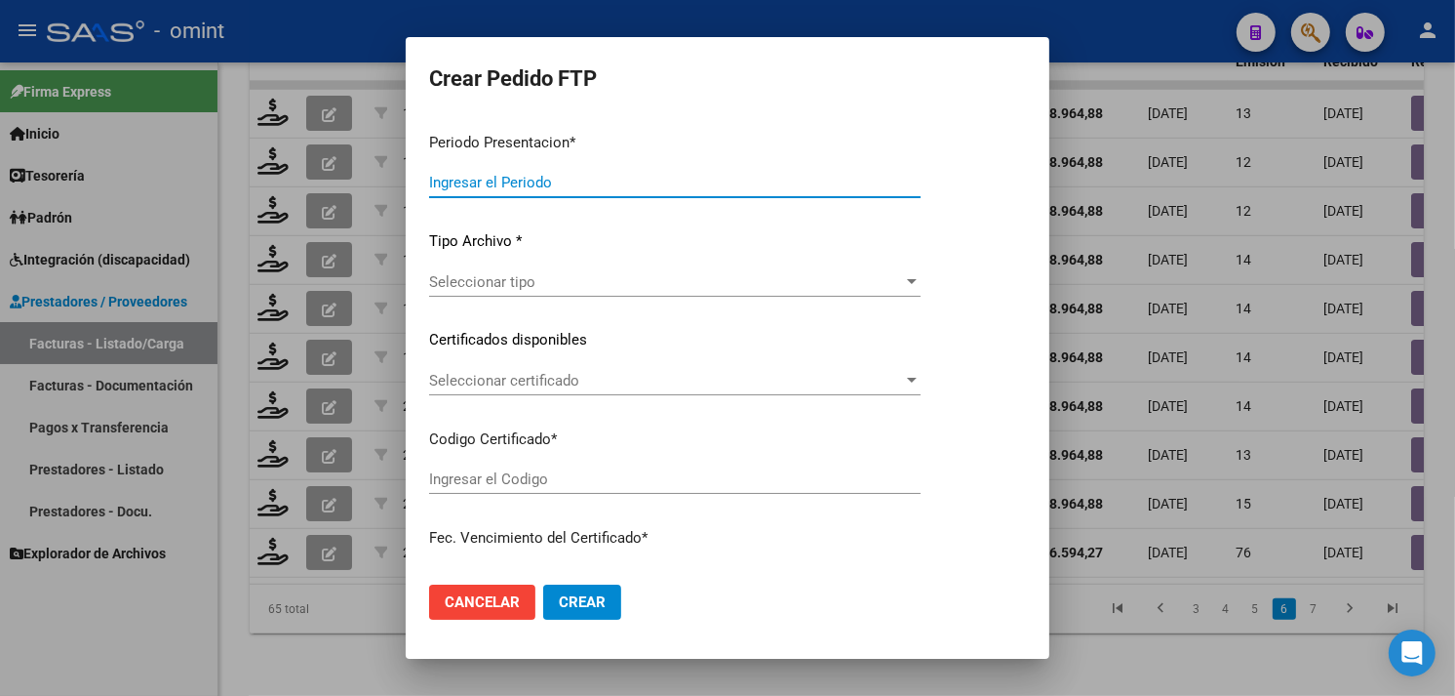
type input "202508"
type input "$ 98.964,88"
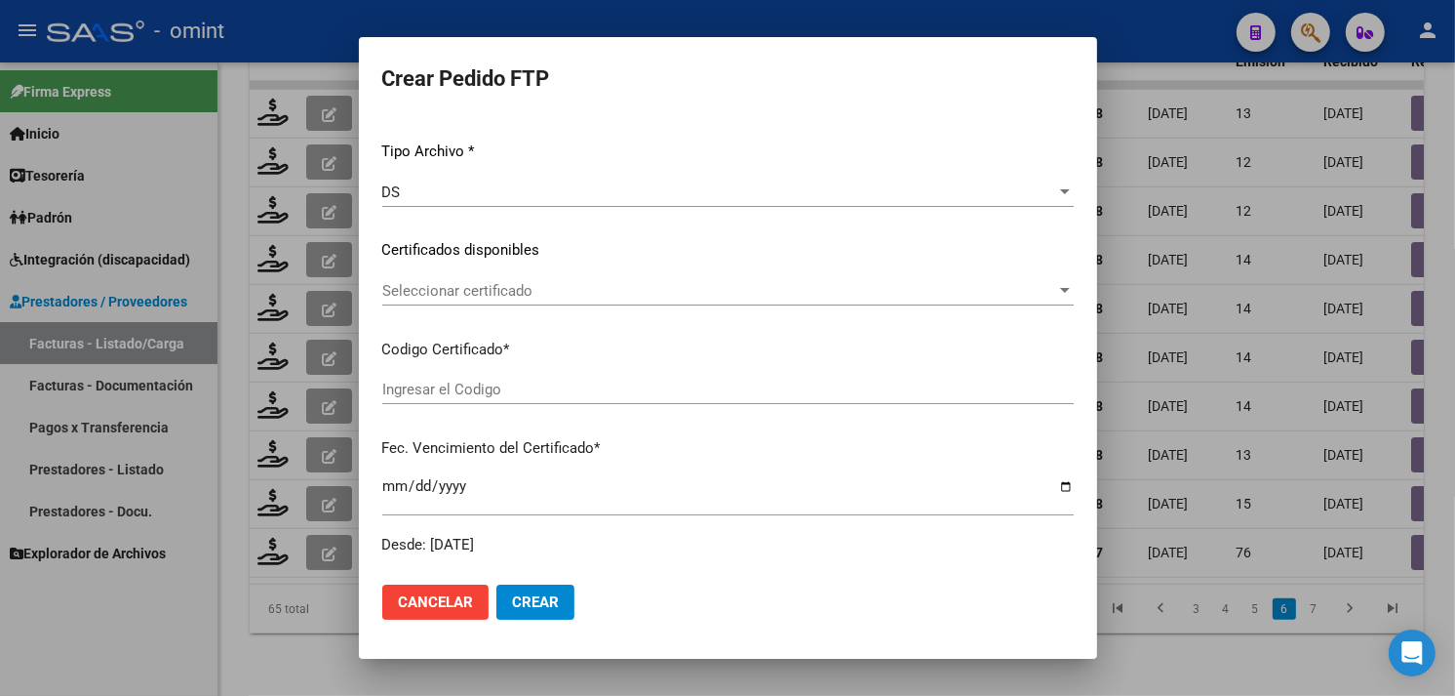
type input "4928809280"
type input "2028-08-31"
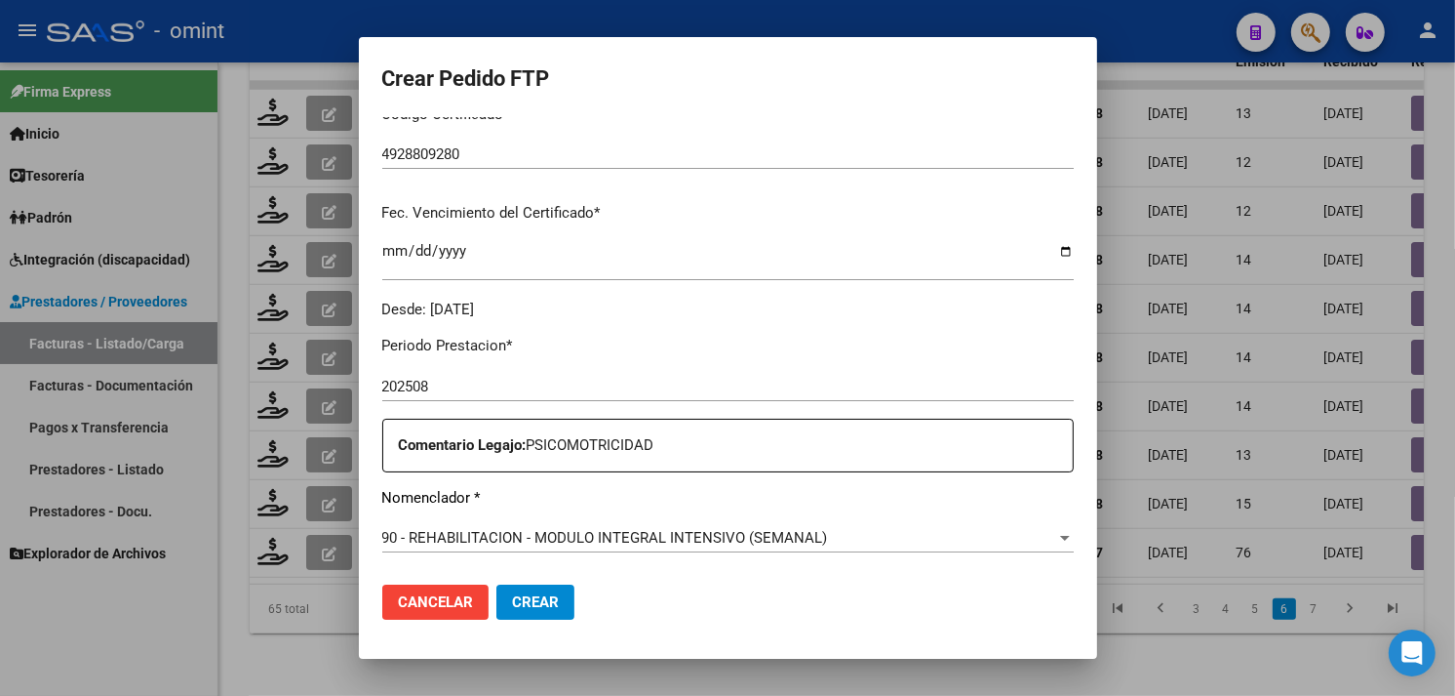
scroll to position [650, 0]
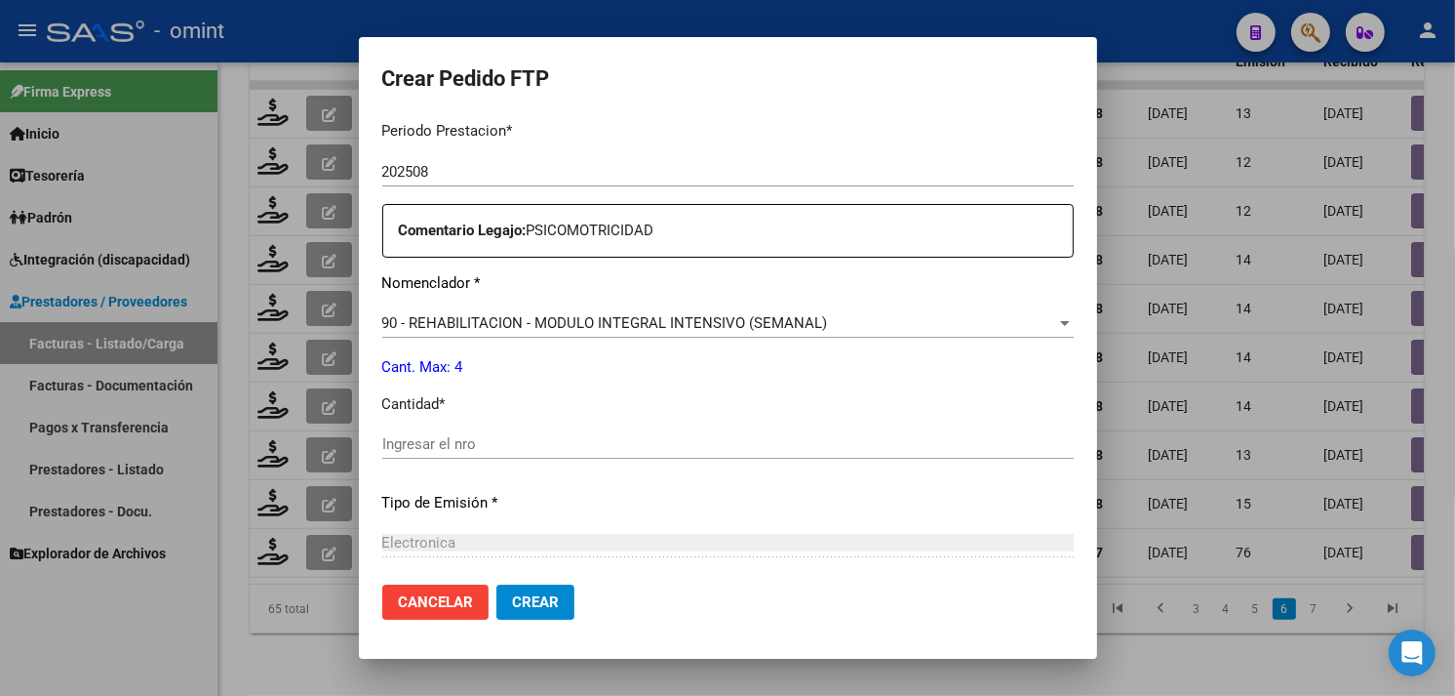
click at [531, 442] on input "Ingresar el nro" at bounding box center [728, 444] width 692 height 18
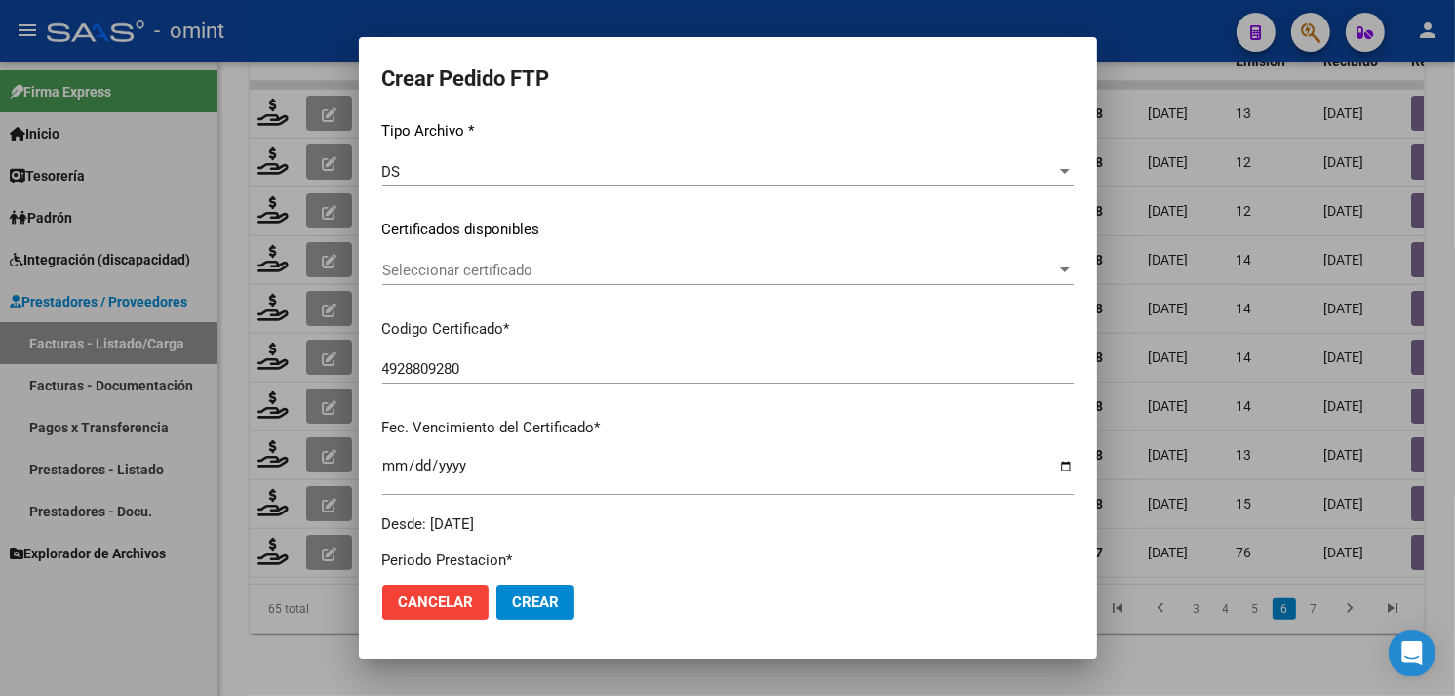
scroll to position [217, 0]
type input "4"
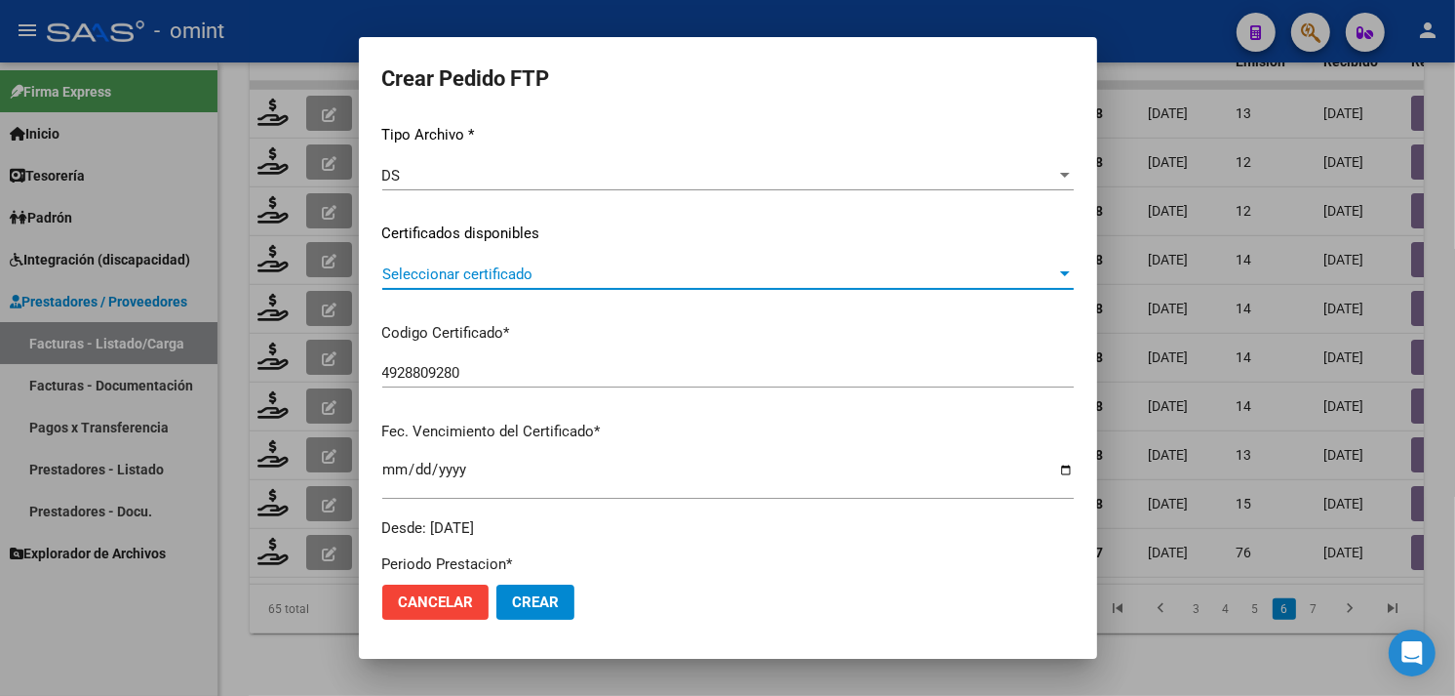
click at [501, 275] on span "Seleccionar certificado" at bounding box center [719, 274] width 674 height 18
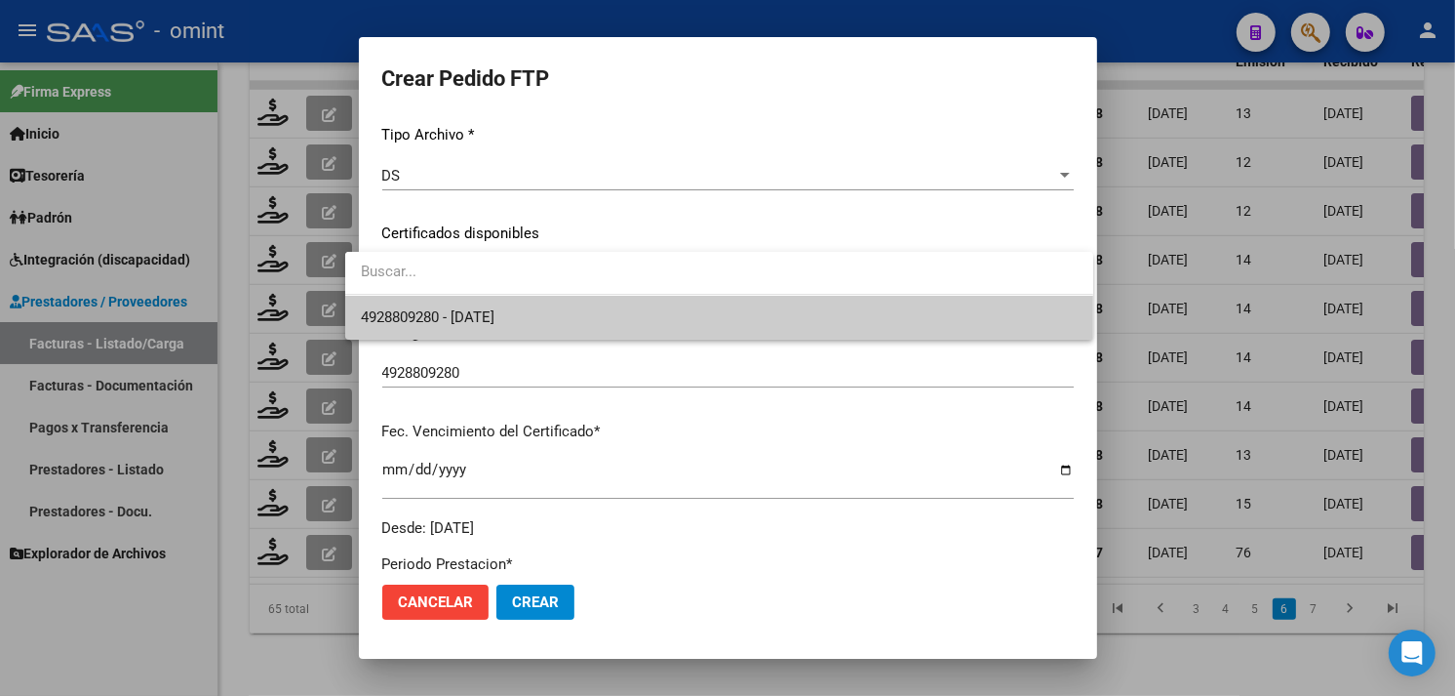
click at [495, 308] on span "4928809280 - 2028-08-31" at bounding box center [428, 317] width 134 height 18
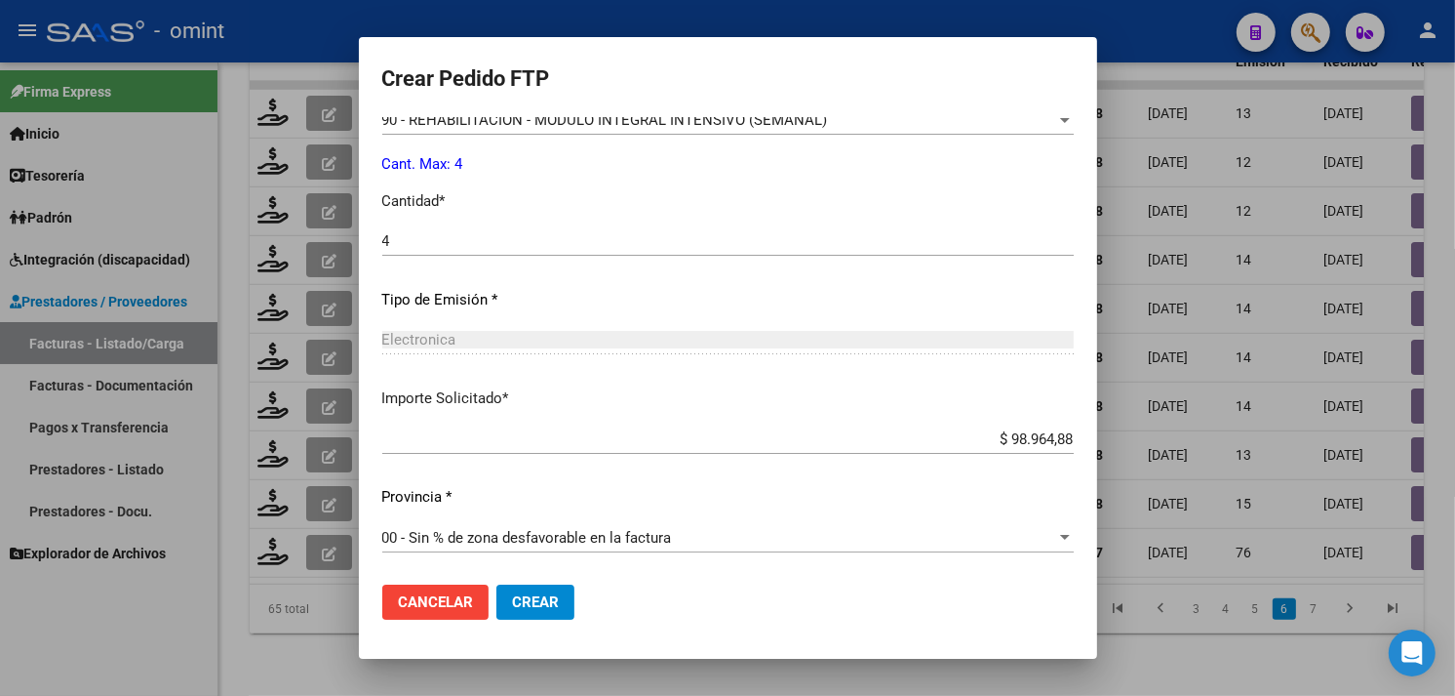
scroll to position [854, 0]
click at [534, 593] on span "Crear" at bounding box center [535, 602] width 47 height 18
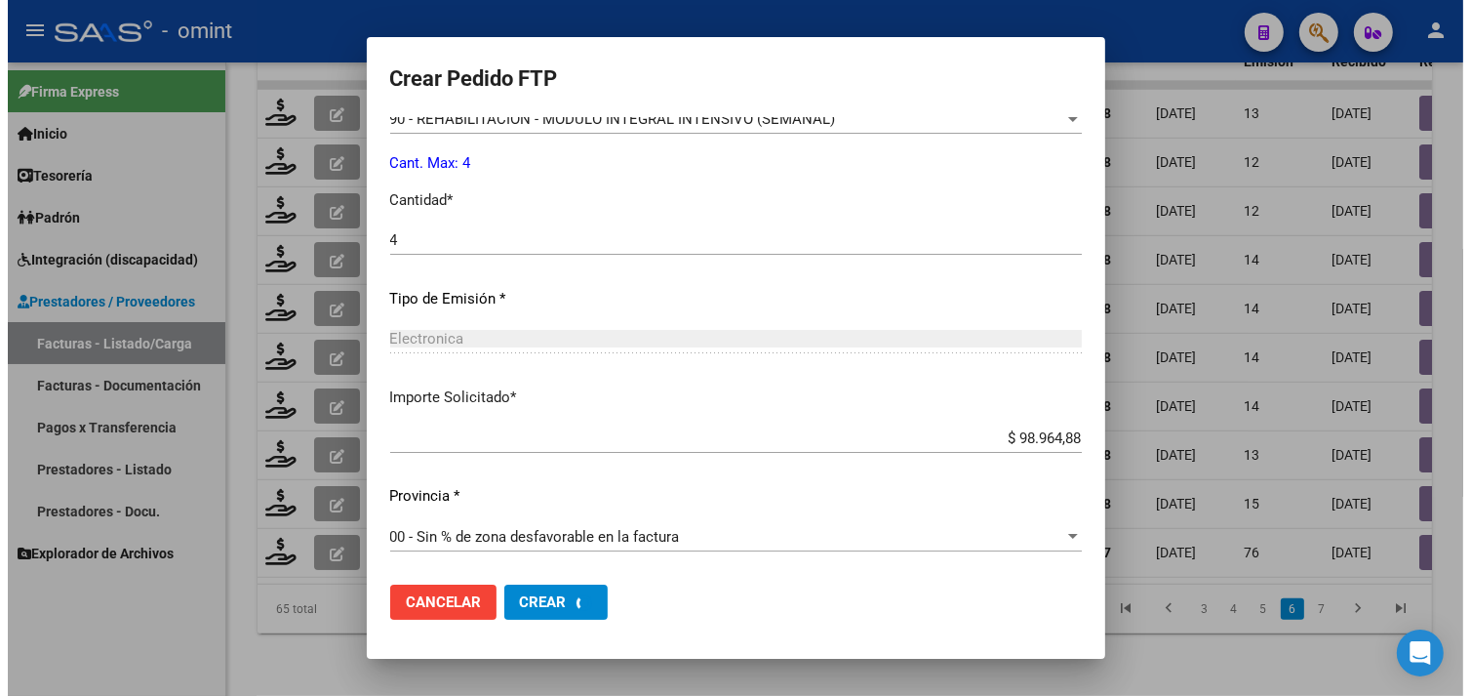
scroll to position [0, 0]
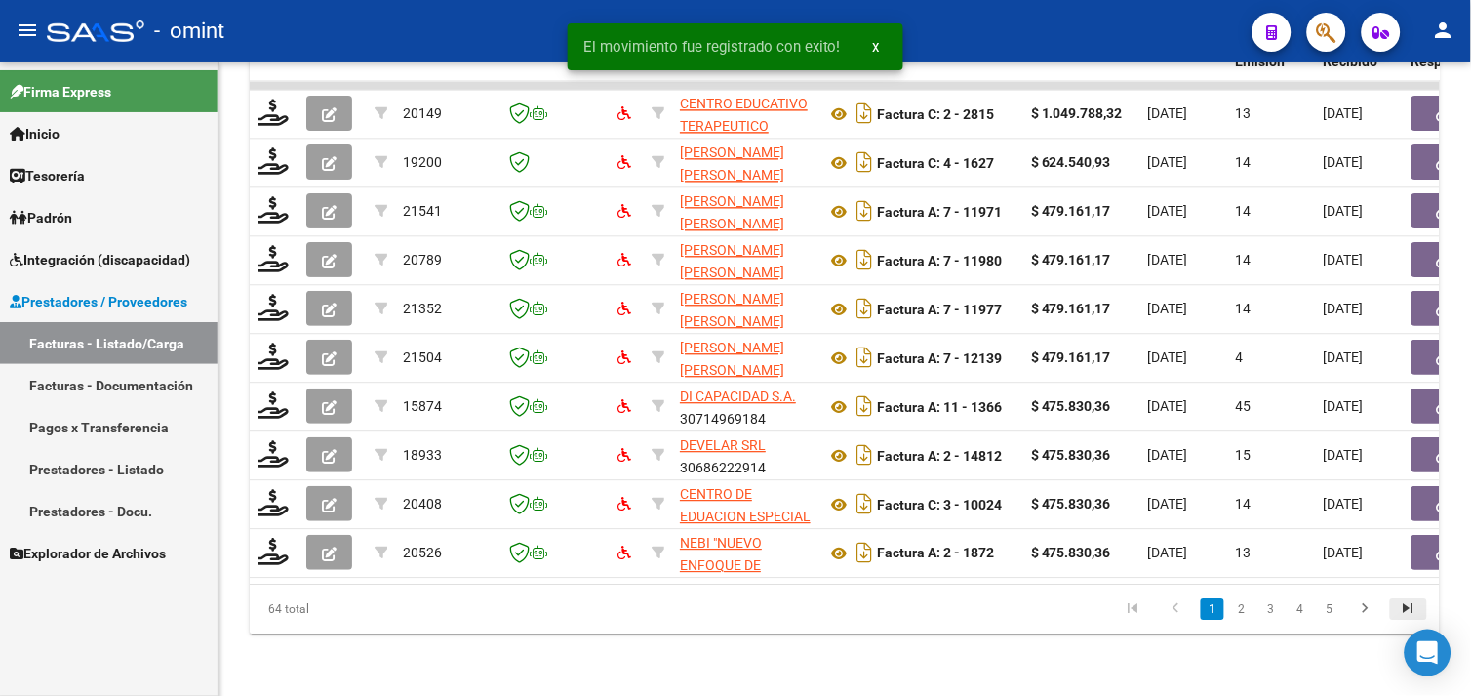
click at [1405, 613] on icon "go to last page" at bounding box center [1408, 610] width 25 height 23
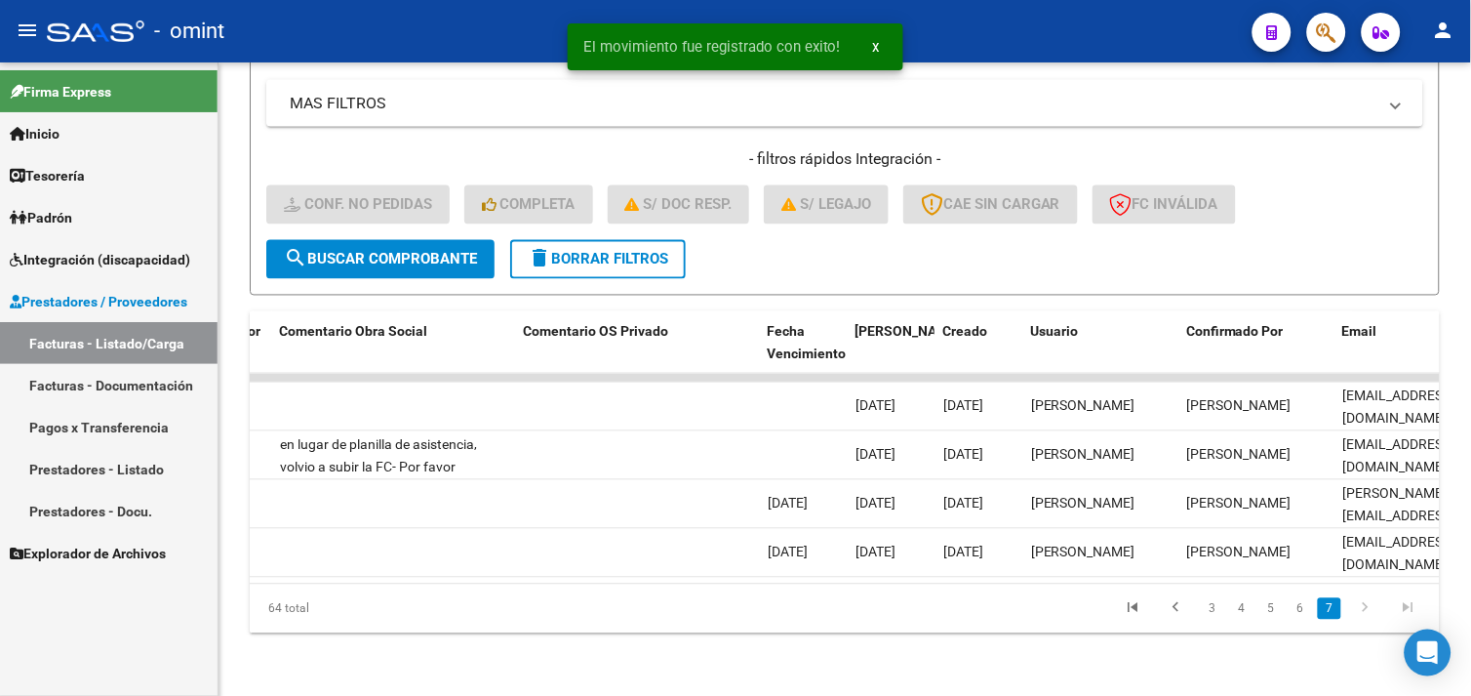
scroll to position [0, 1879]
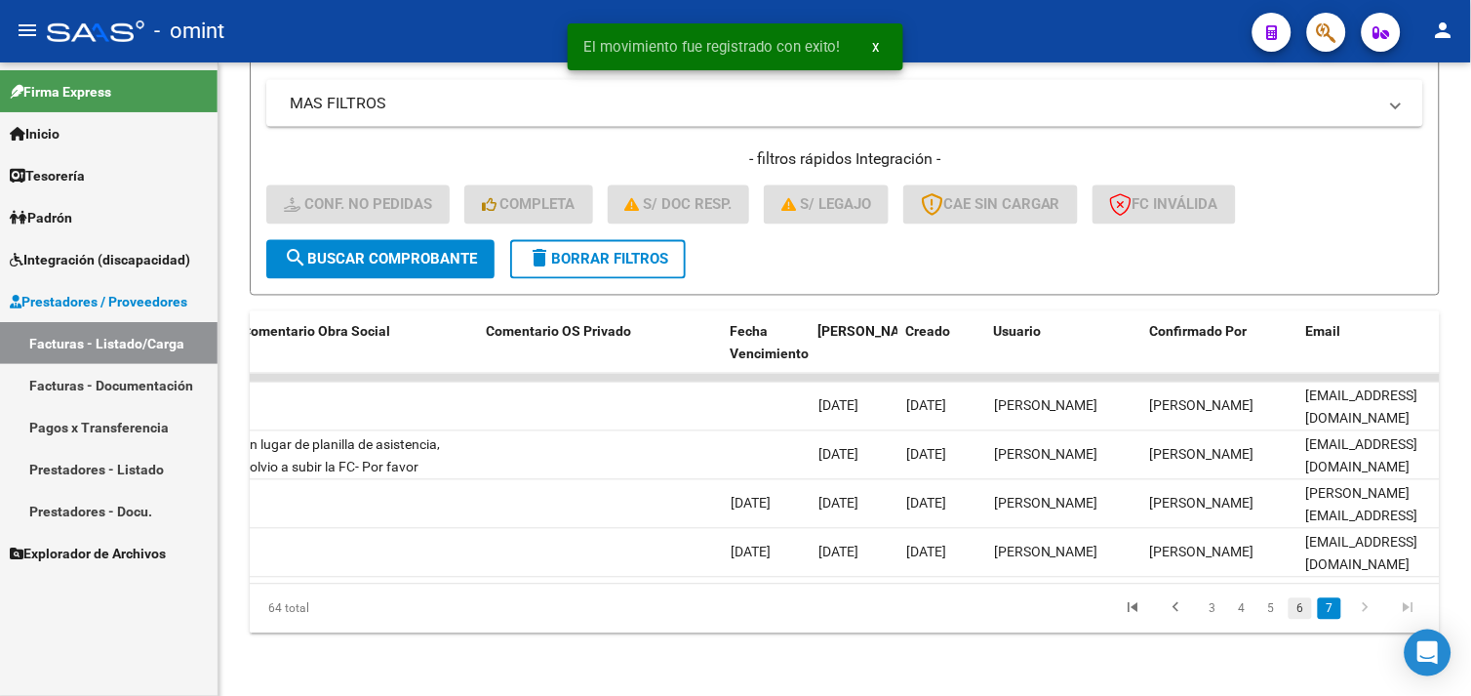
click at [1310, 609] on link "6" at bounding box center [1300, 608] width 23 height 21
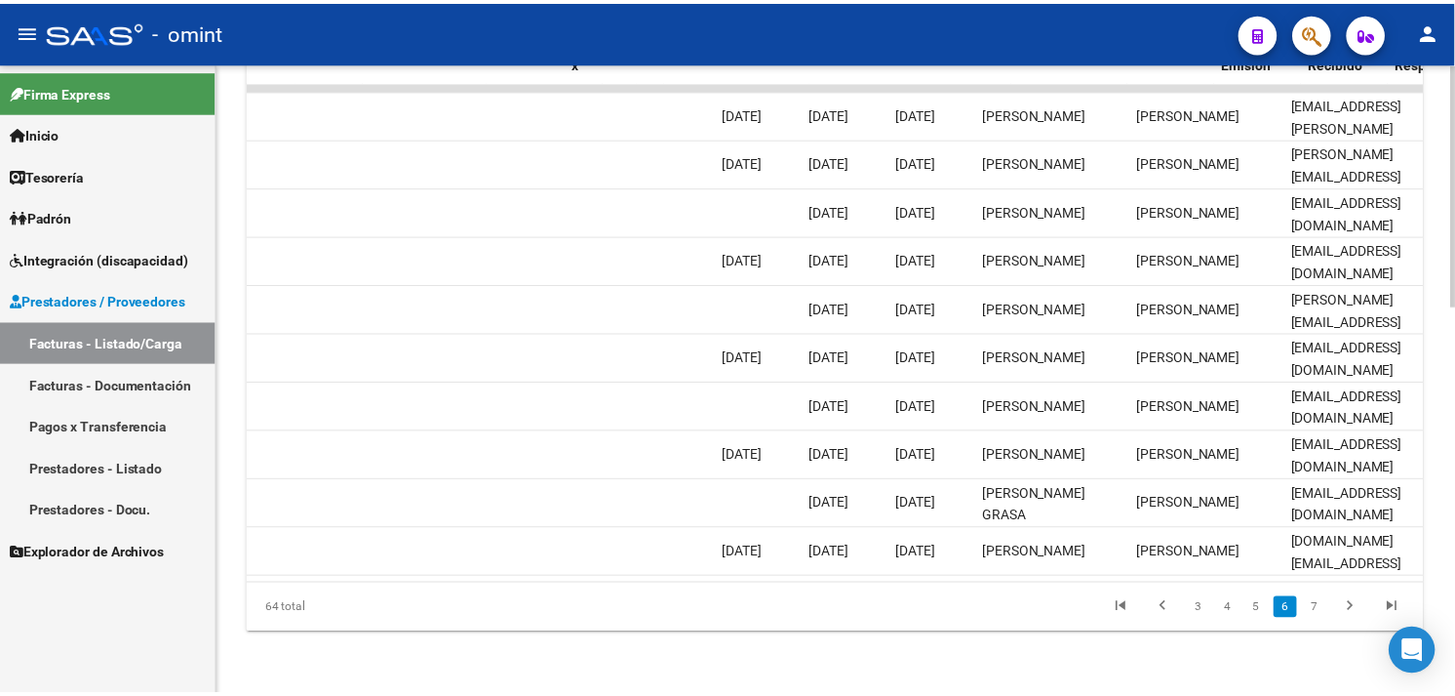
scroll to position [0, 0]
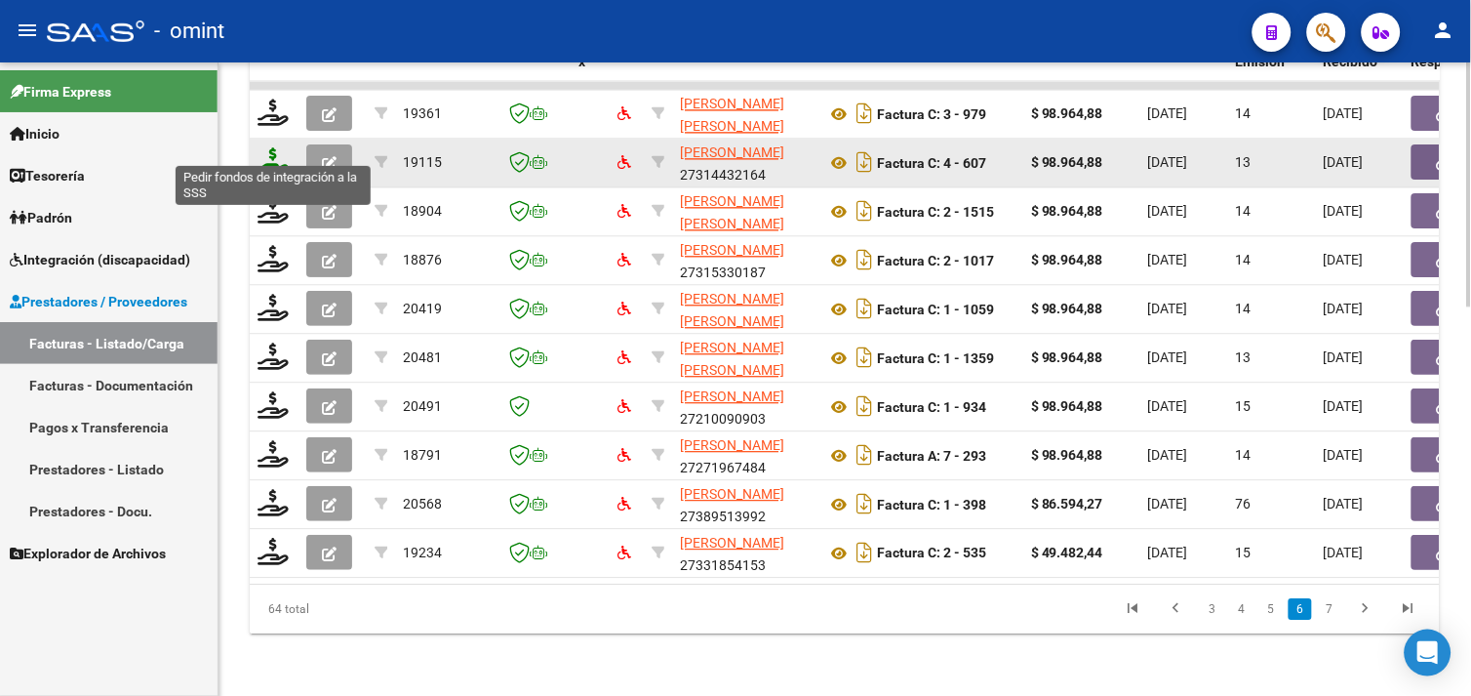
click at [263, 148] on icon at bounding box center [273, 160] width 31 height 27
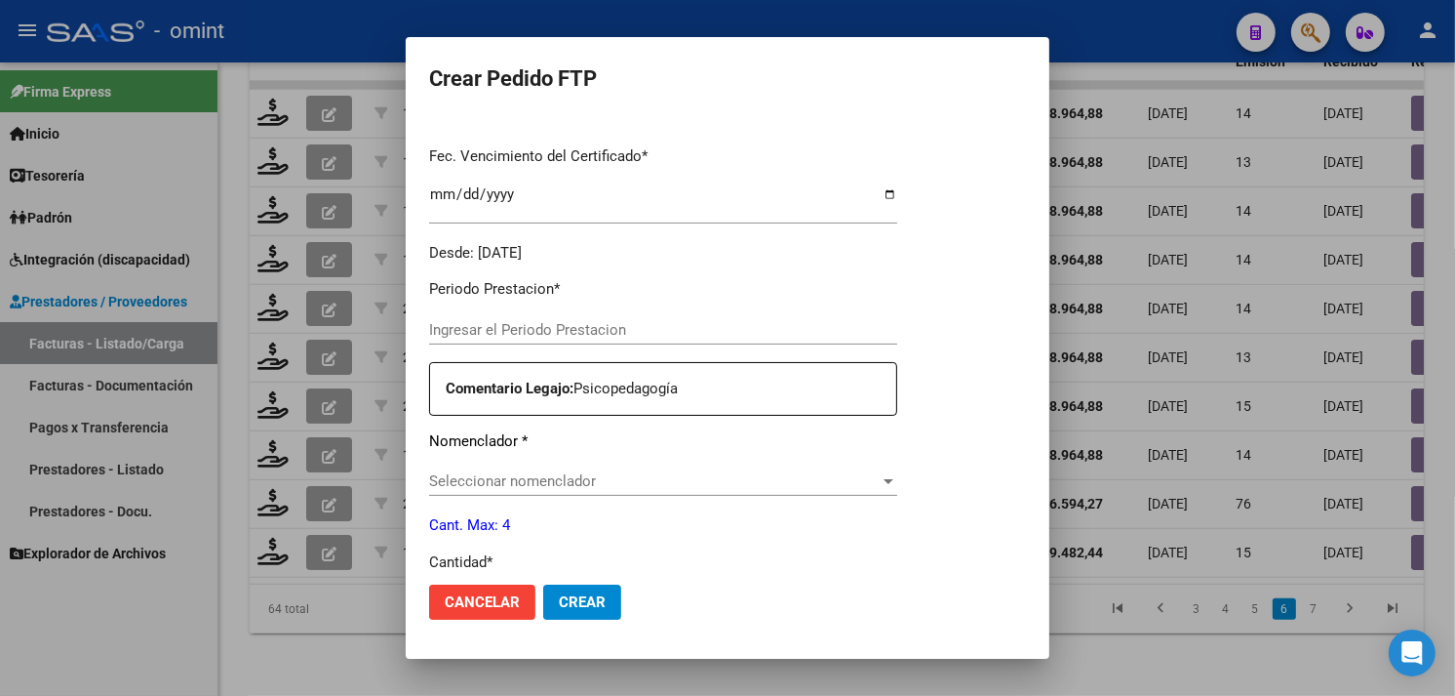
type input "202508"
type input "$ 98.964,88"
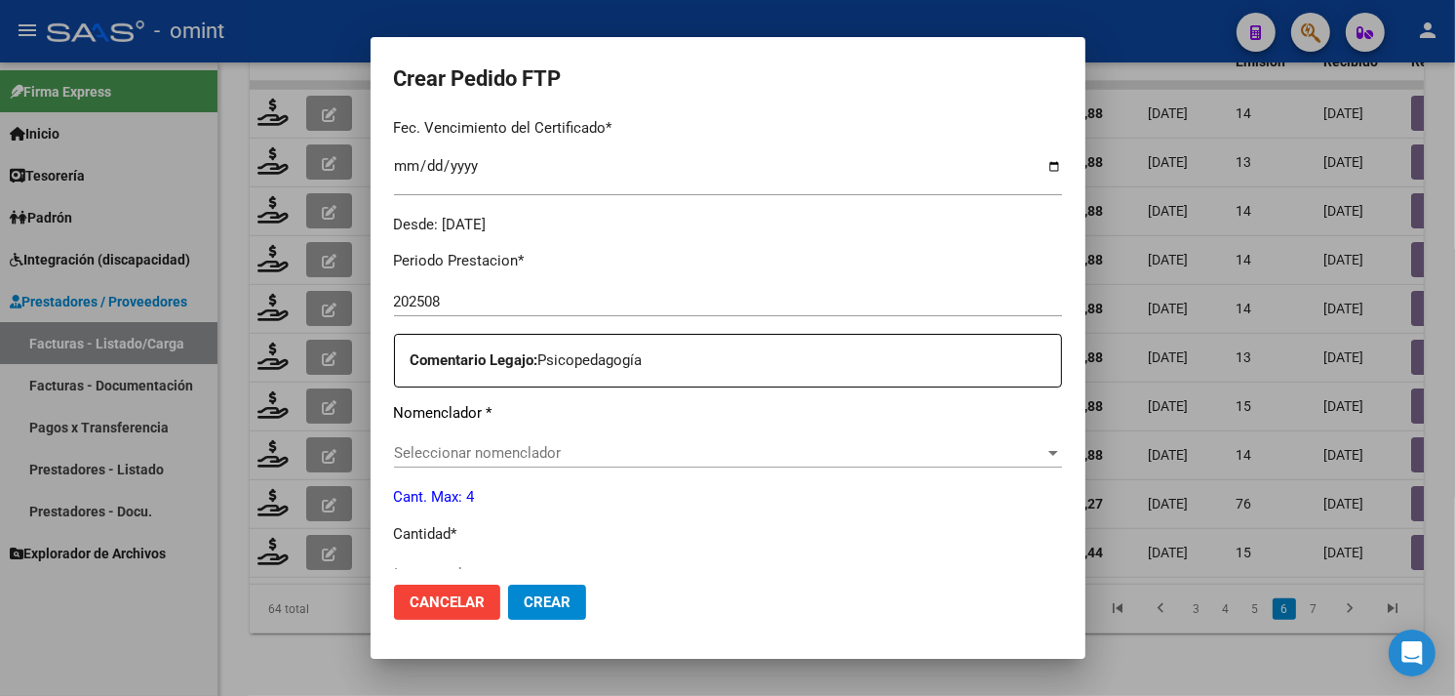
type input "1072899942"
type input "2026-01-06"
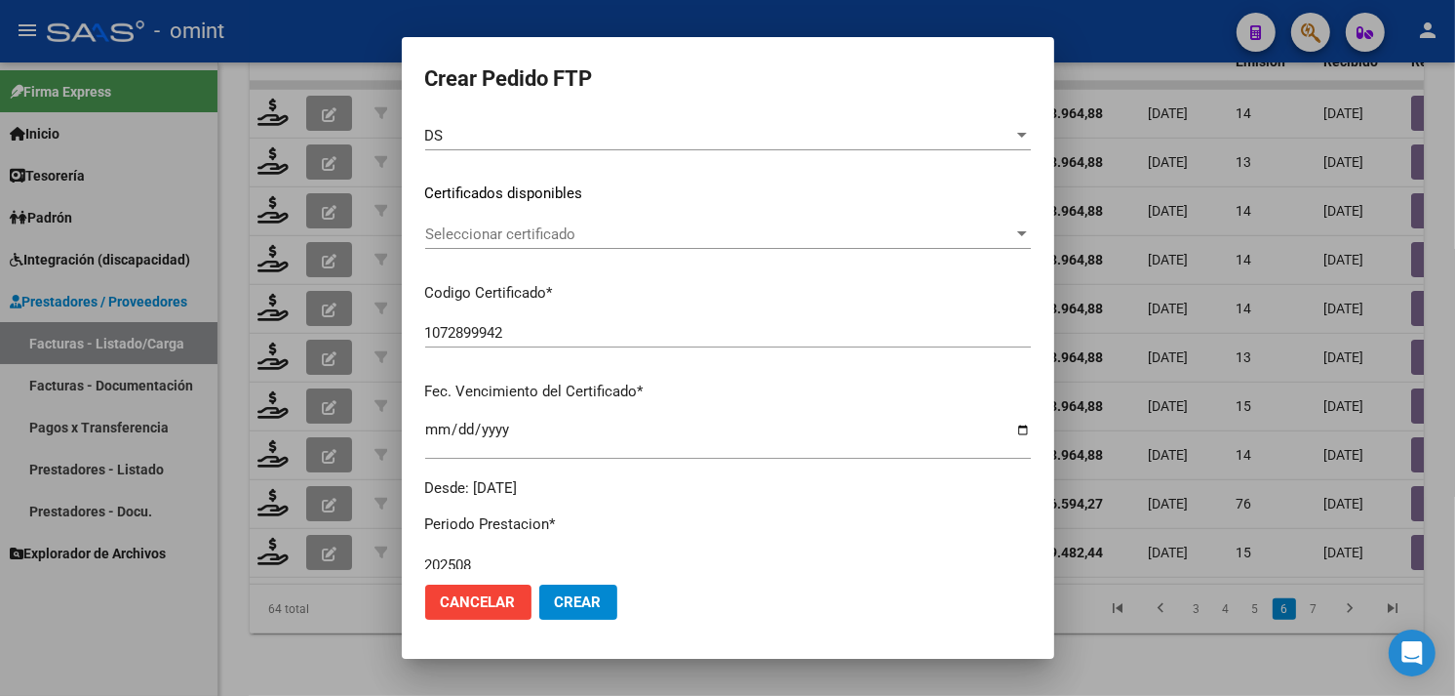
scroll to position [110, 0]
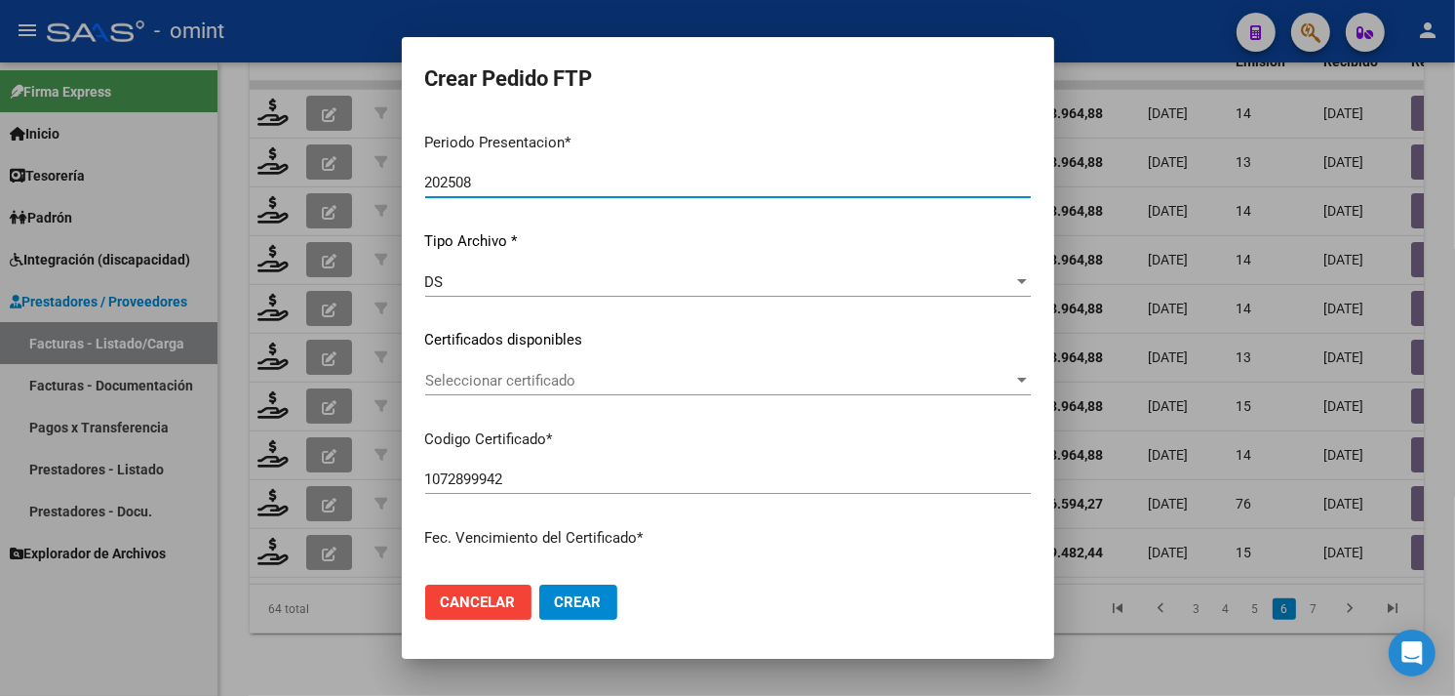
click at [552, 375] on span "Seleccionar certificado" at bounding box center [719, 381] width 588 height 18
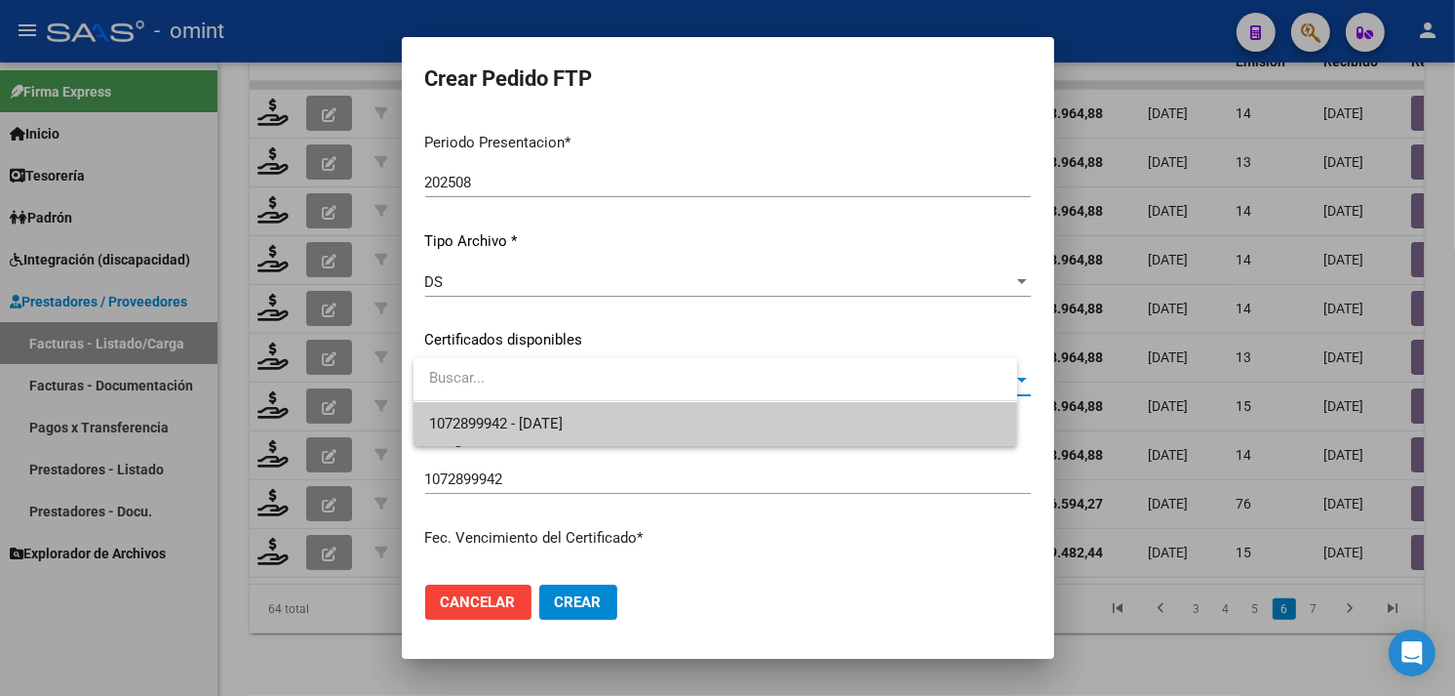
click at [552, 401] on div at bounding box center [716, 380] width 604 height 44
click at [563, 420] on span "1072899942 - 2026-01-06" at bounding box center [496, 424] width 134 height 18
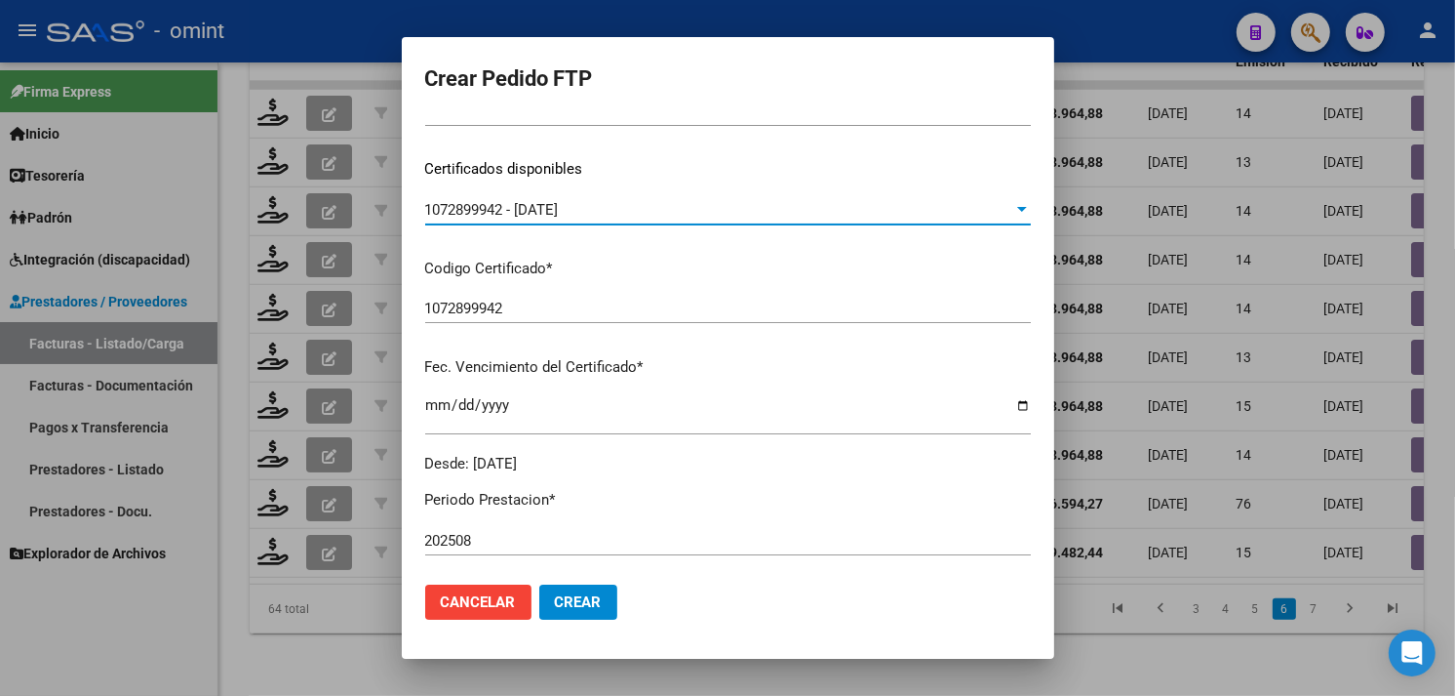
scroll to position [0, 0]
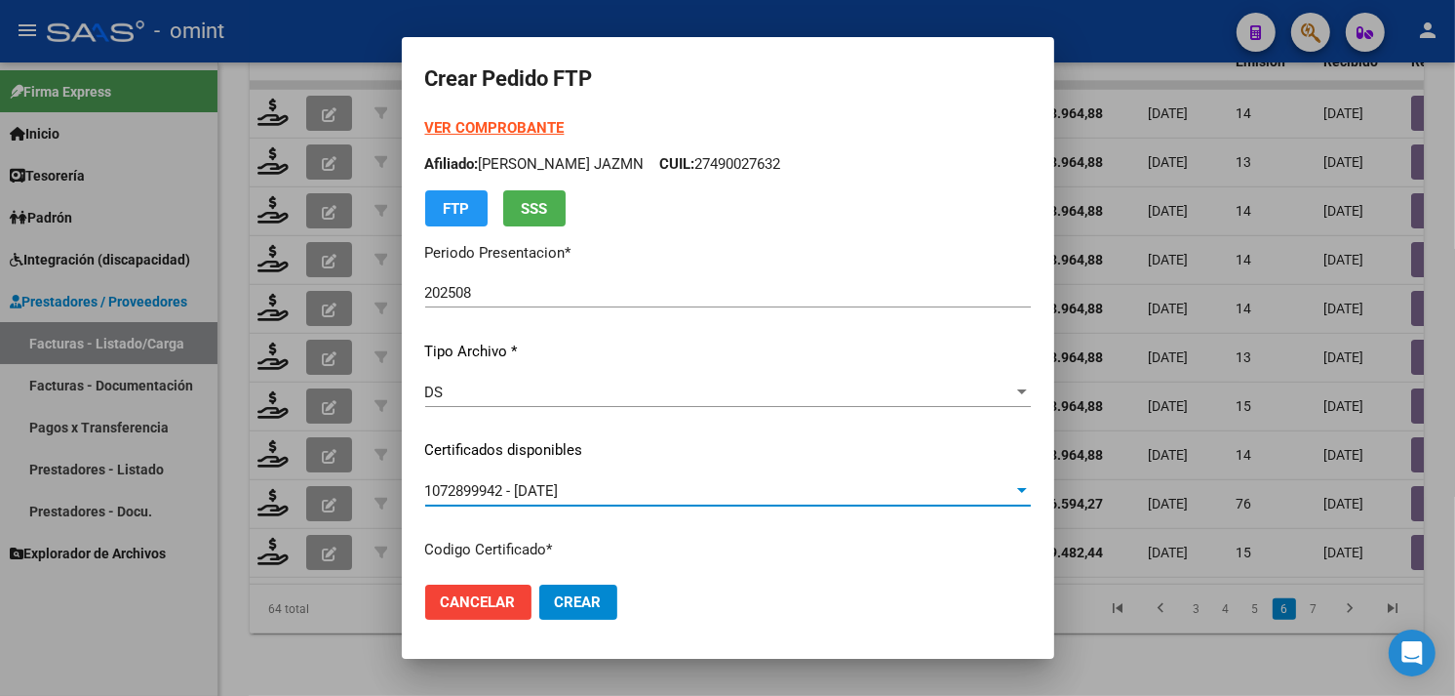
click at [551, 164] on p "Afiliado: ALTIERI JAZM­N CUIL: 27490027632" at bounding box center [728, 164] width 606 height 22
click at [660, 162] on span "CUIL:" at bounding box center [677, 164] width 35 height 18
click at [696, 162] on p "Afiliado: ALTIERI JAZM­N CUIL: 27490027632" at bounding box center [728, 164] width 606 height 22
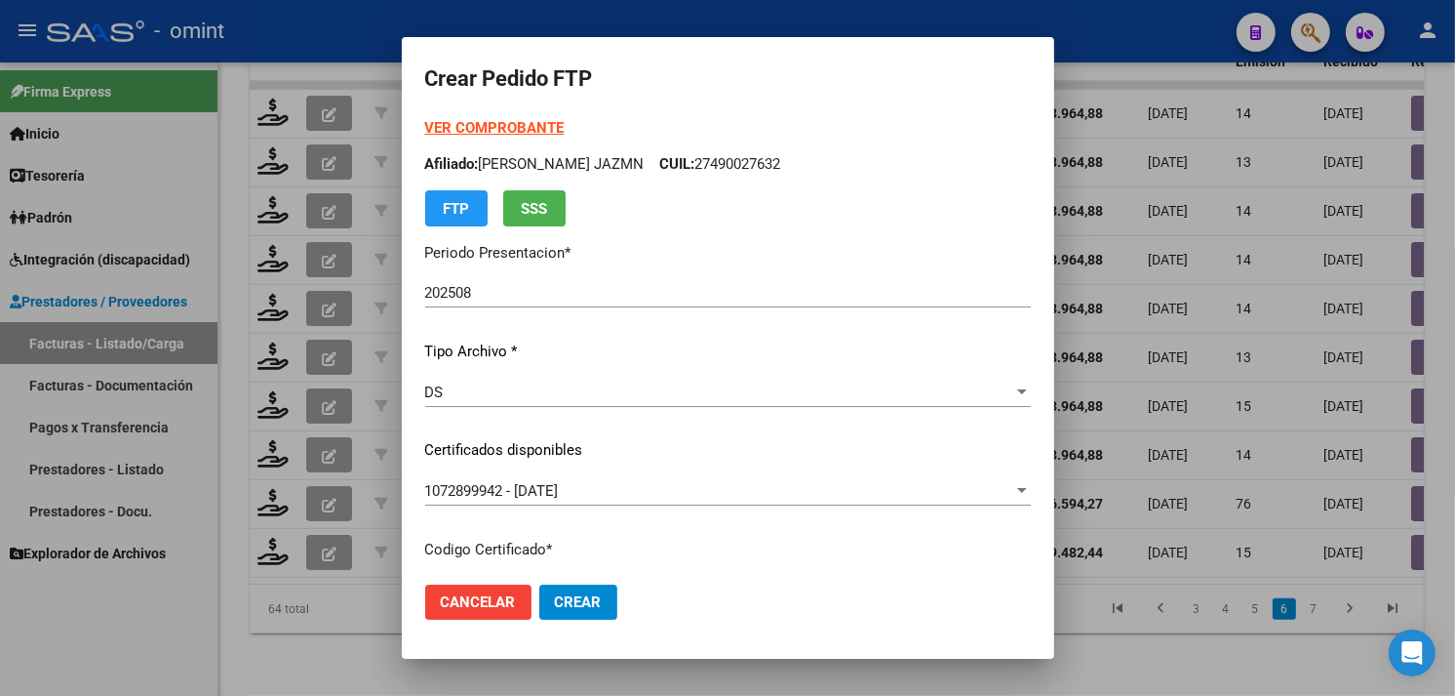
copy p "27490027632"
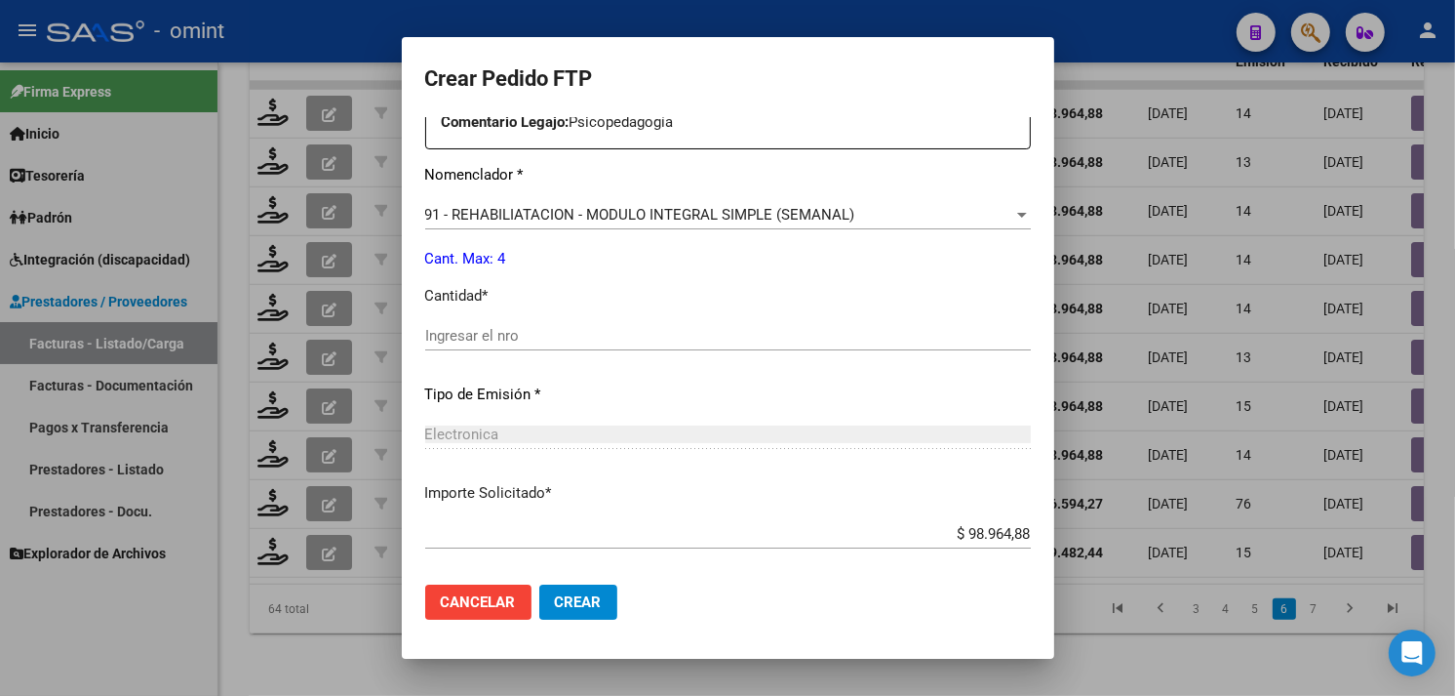
click at [540, 334] on input "Ingresar el nro" at bounding box center [728, 336] width 606 height 18
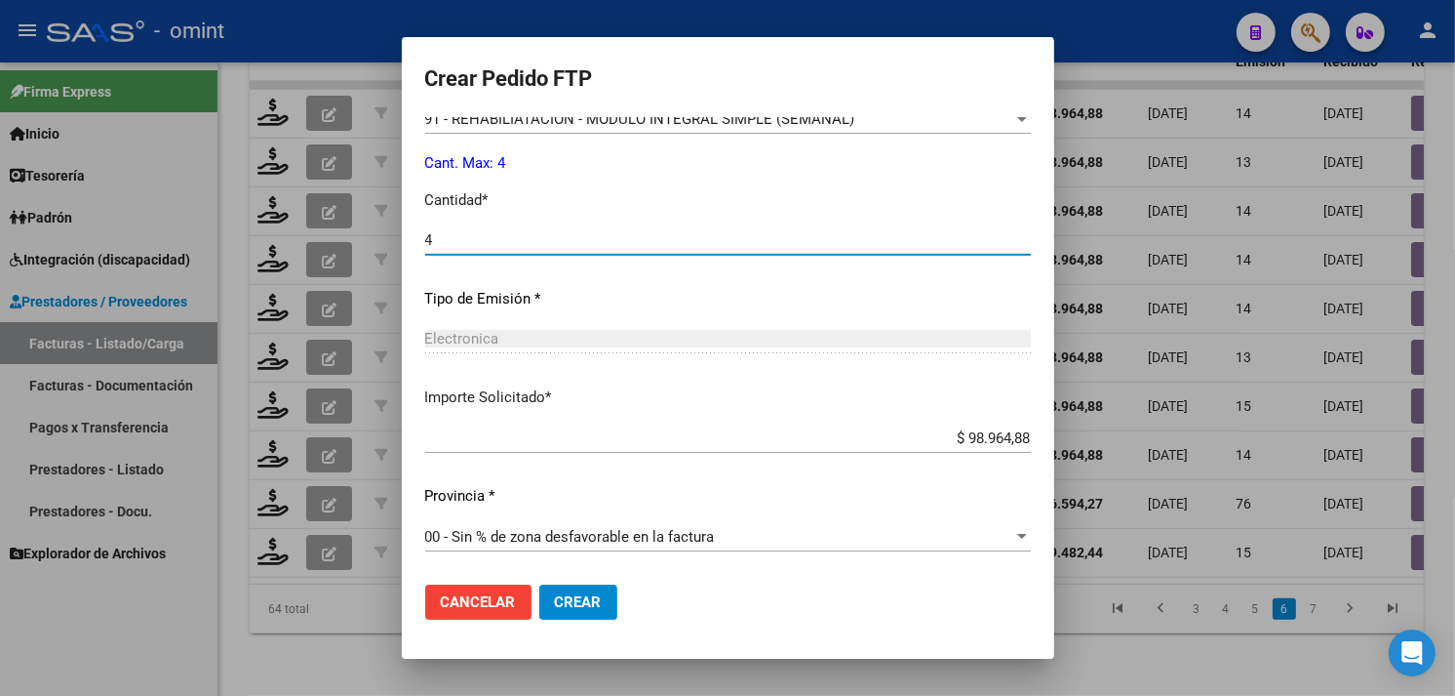
type input "4"
click at [585, 602] on span "Crear" at bounding box center [578, 602] width 47 height 18
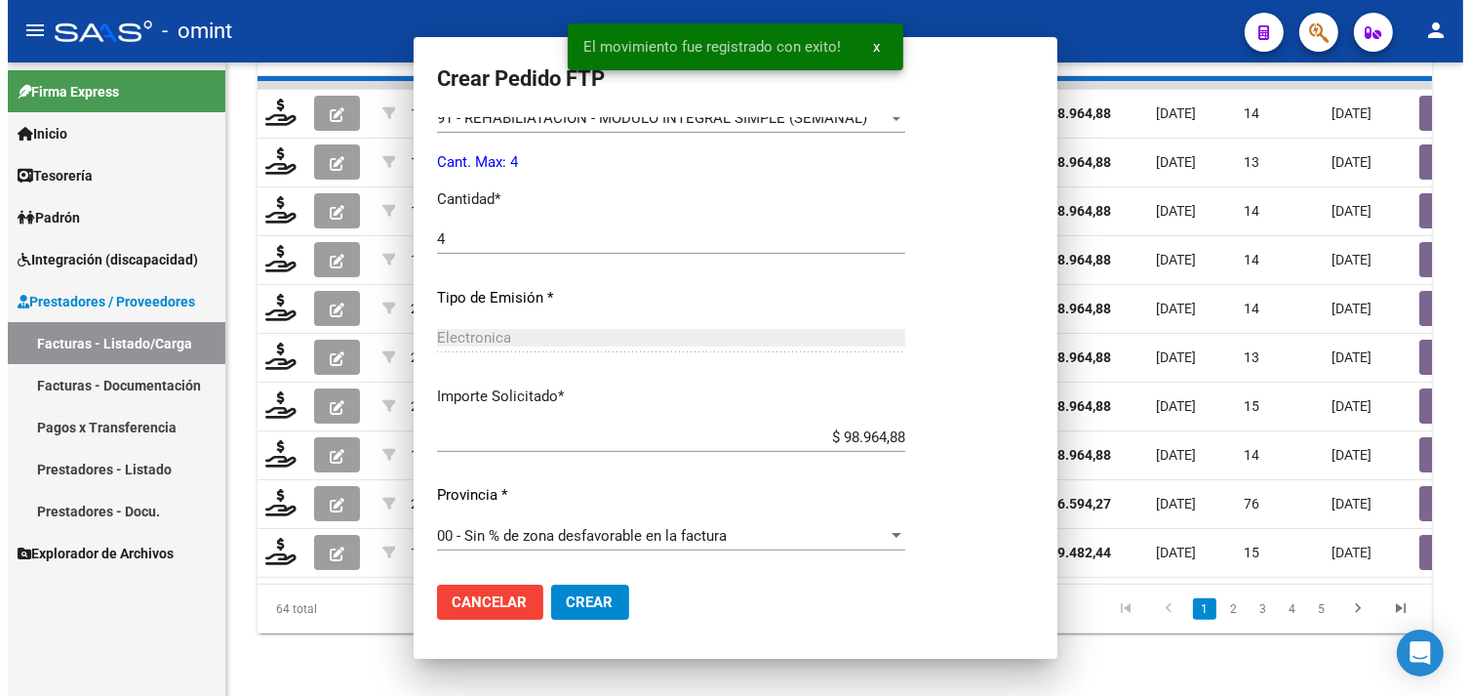
scroll to position [743, 0]
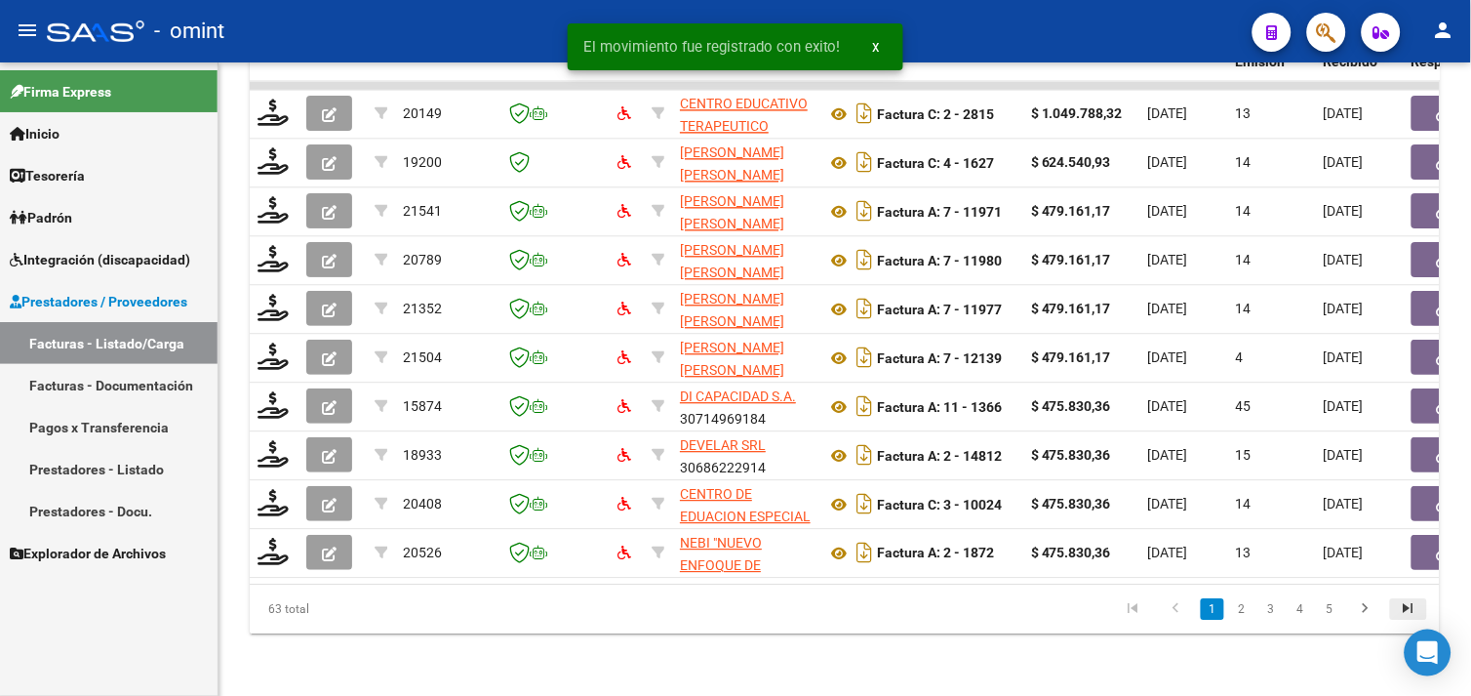
click at [1401, 608] on icon "go to last page" at bounding box center [1408, 610] width 25 height 23
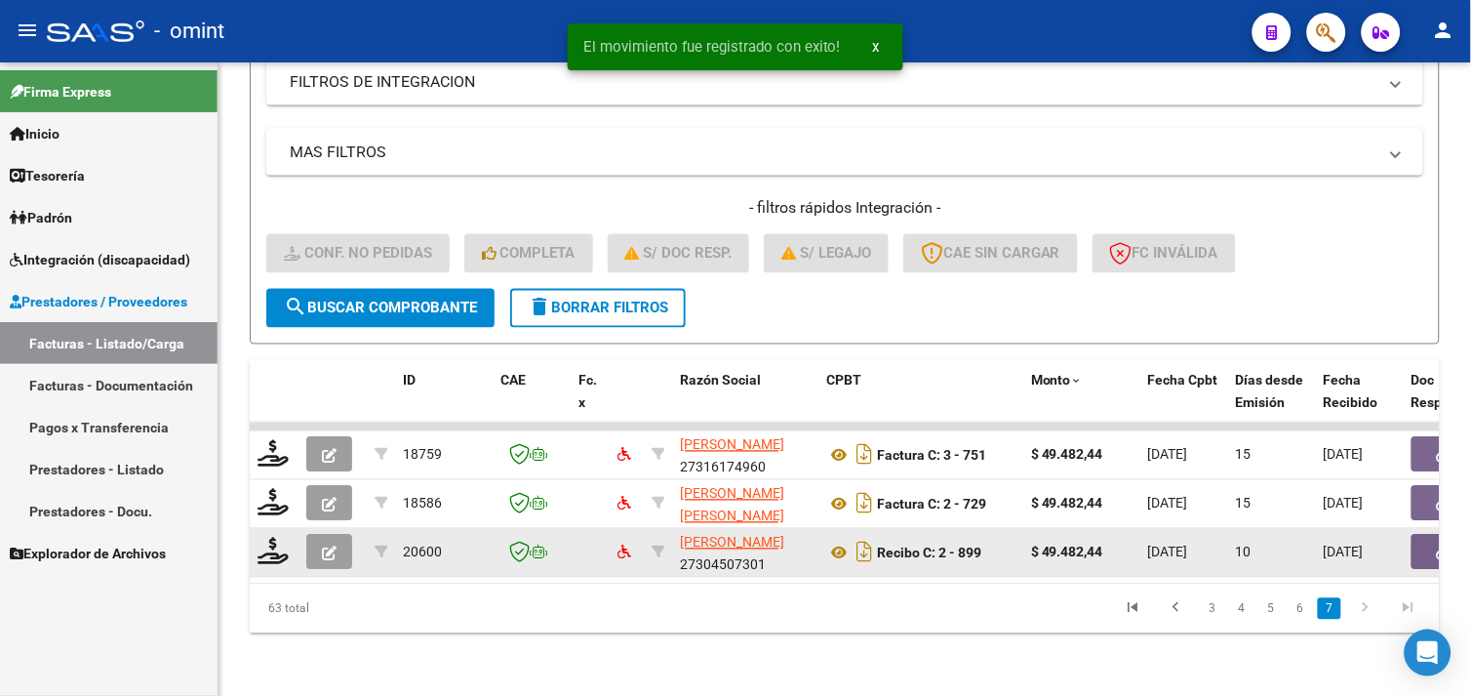
scroll to position [669, 0]
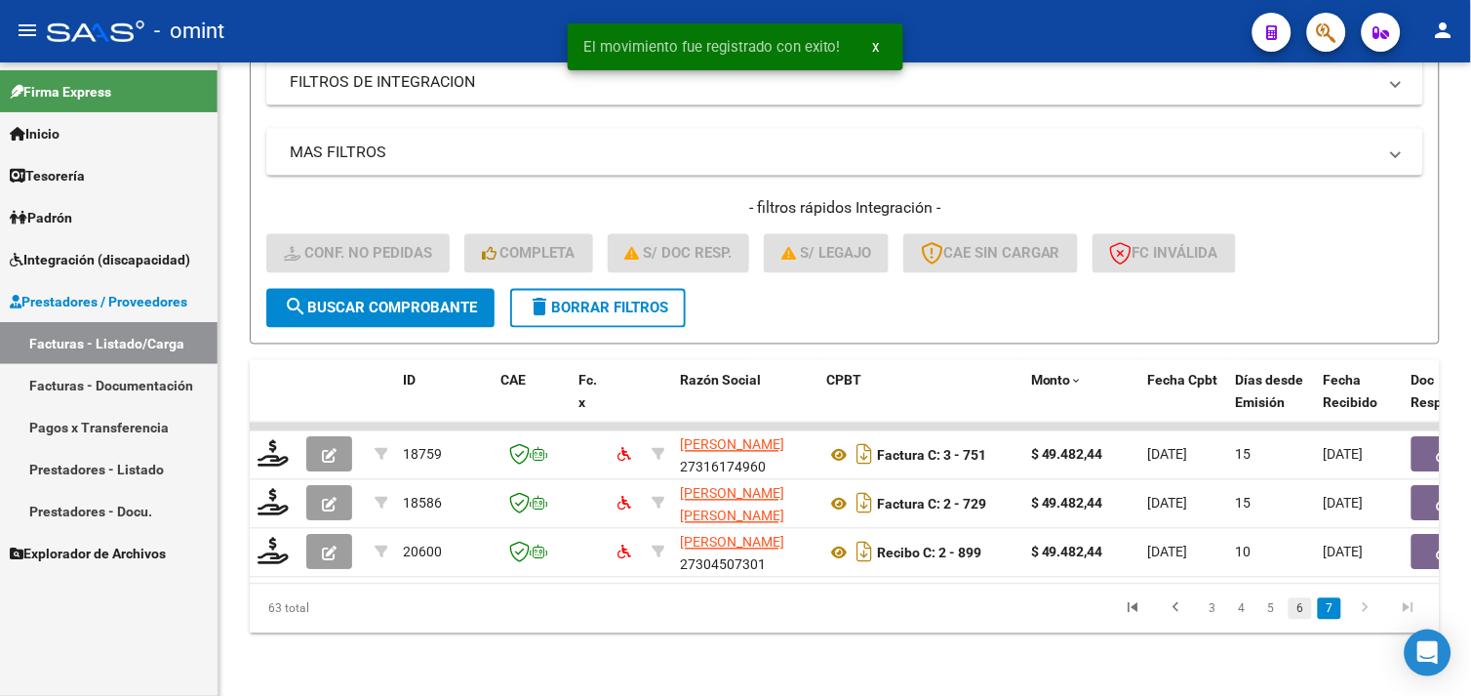
click at [1304, 610] on link "6" at bounding box center [1300, 608] width 23 height 21
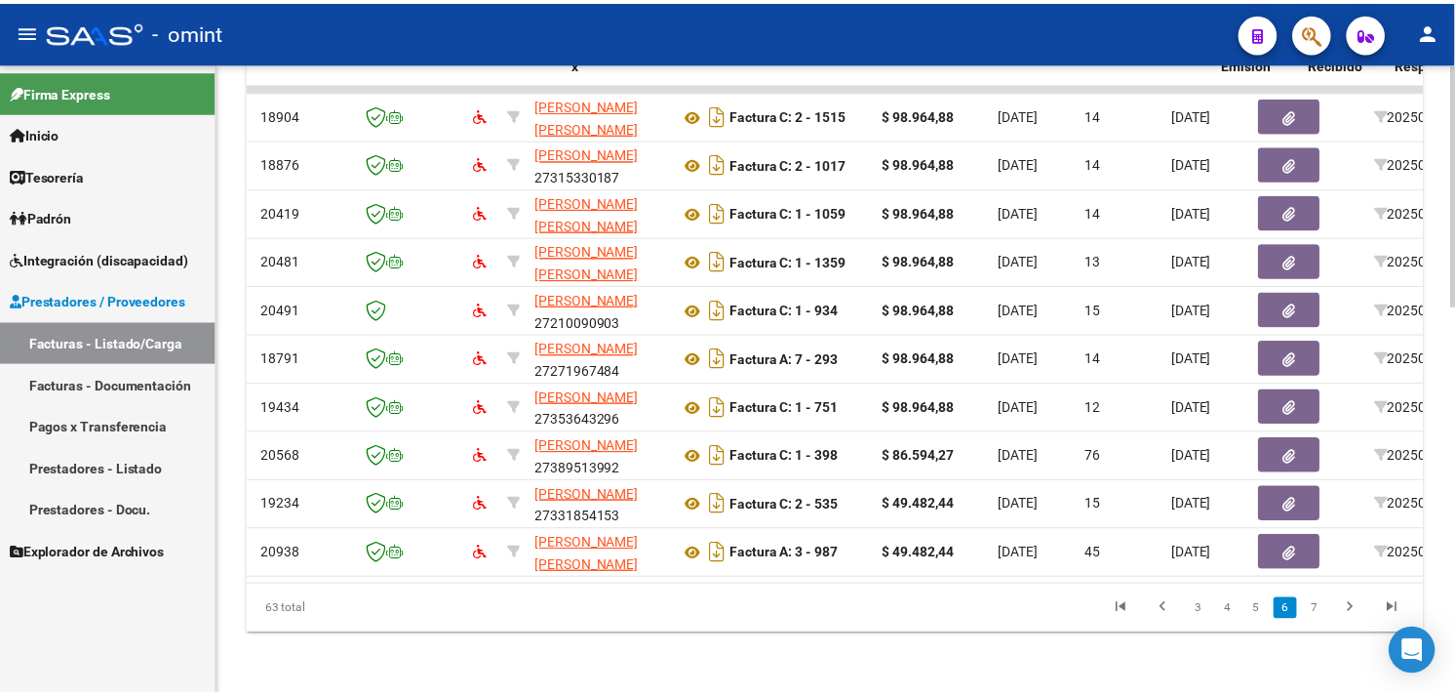
scroll to position [0, 0]
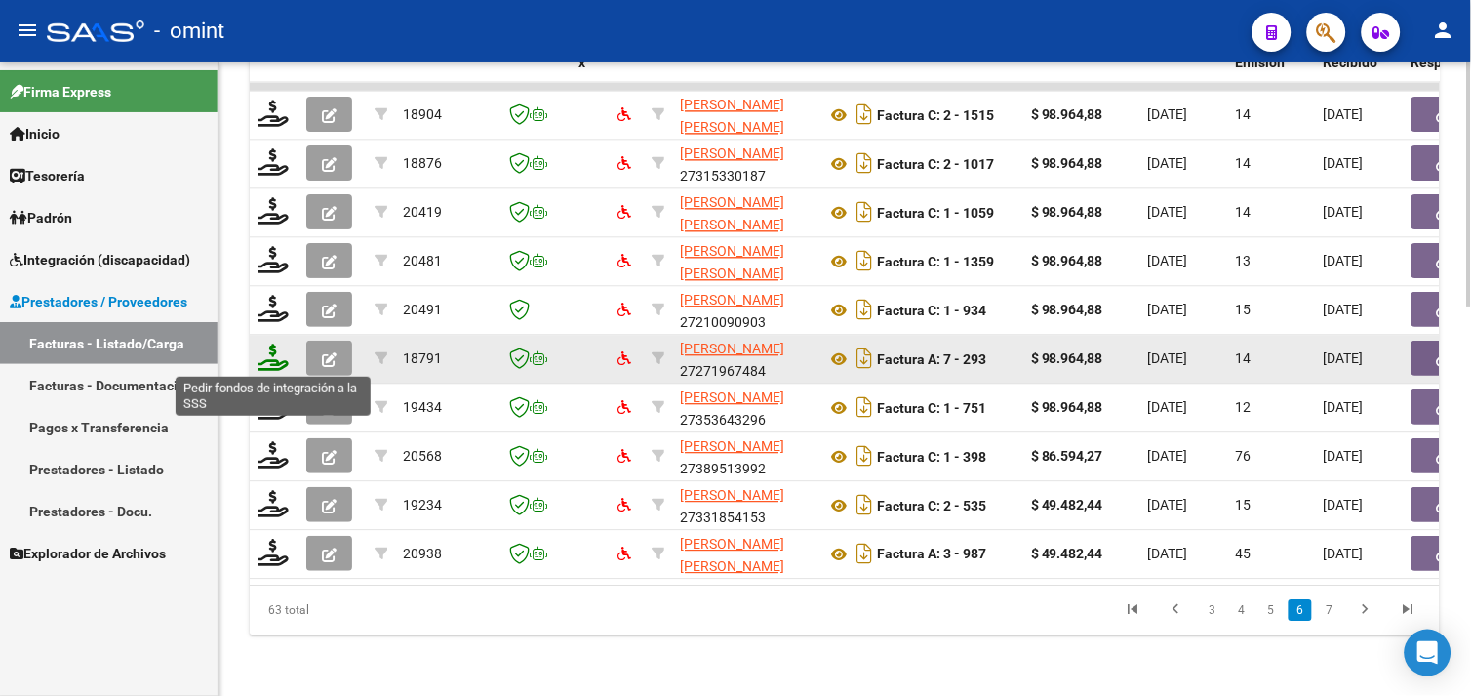
click at [270, 359] on icon at bounding box center [273, 356] width 31 height 27
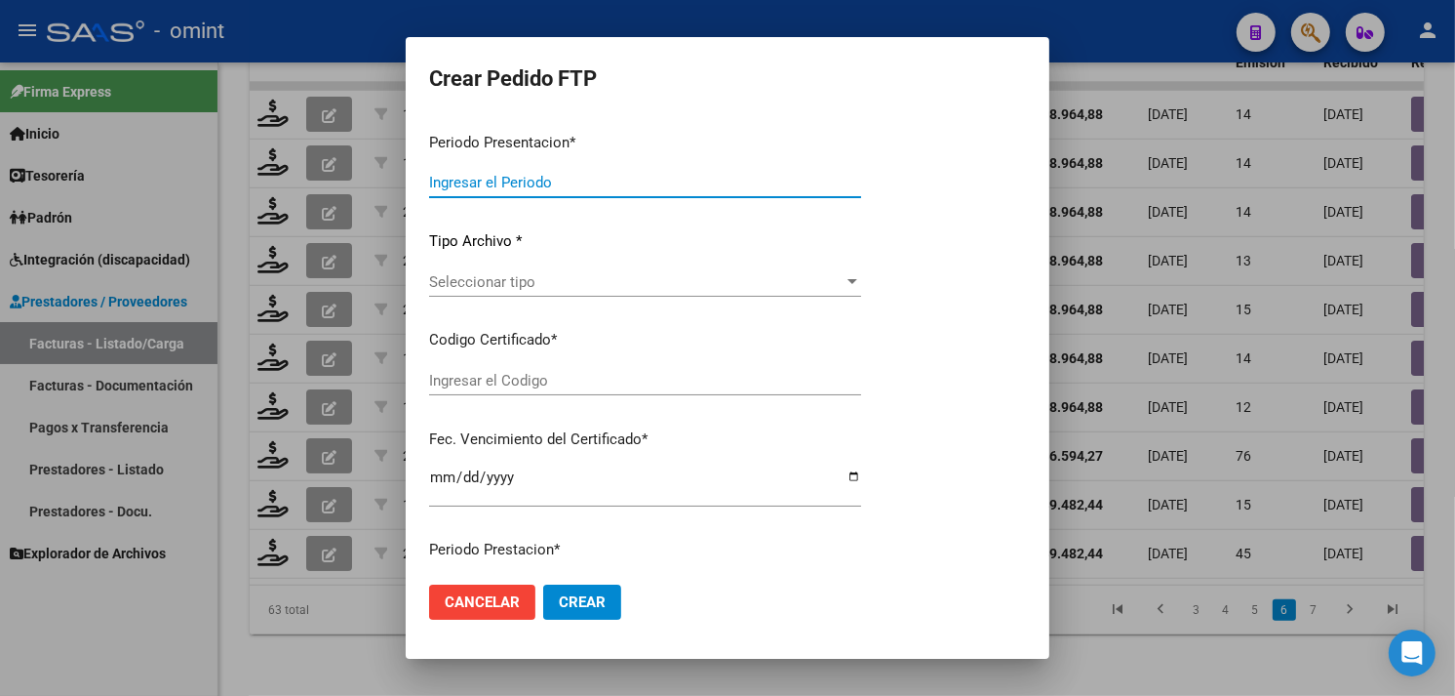
type input "202508"
type input "$ 98.964,88"
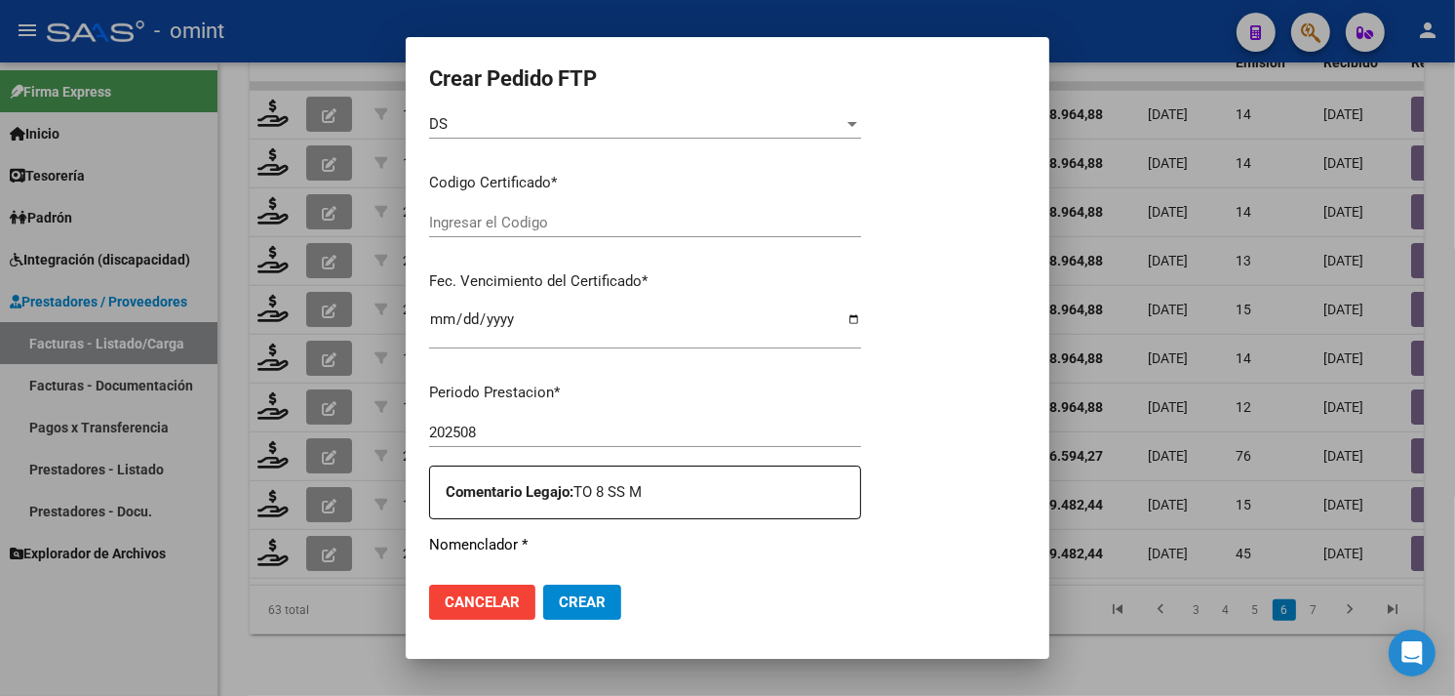
type input "8256458534"
type input "[DATE]"
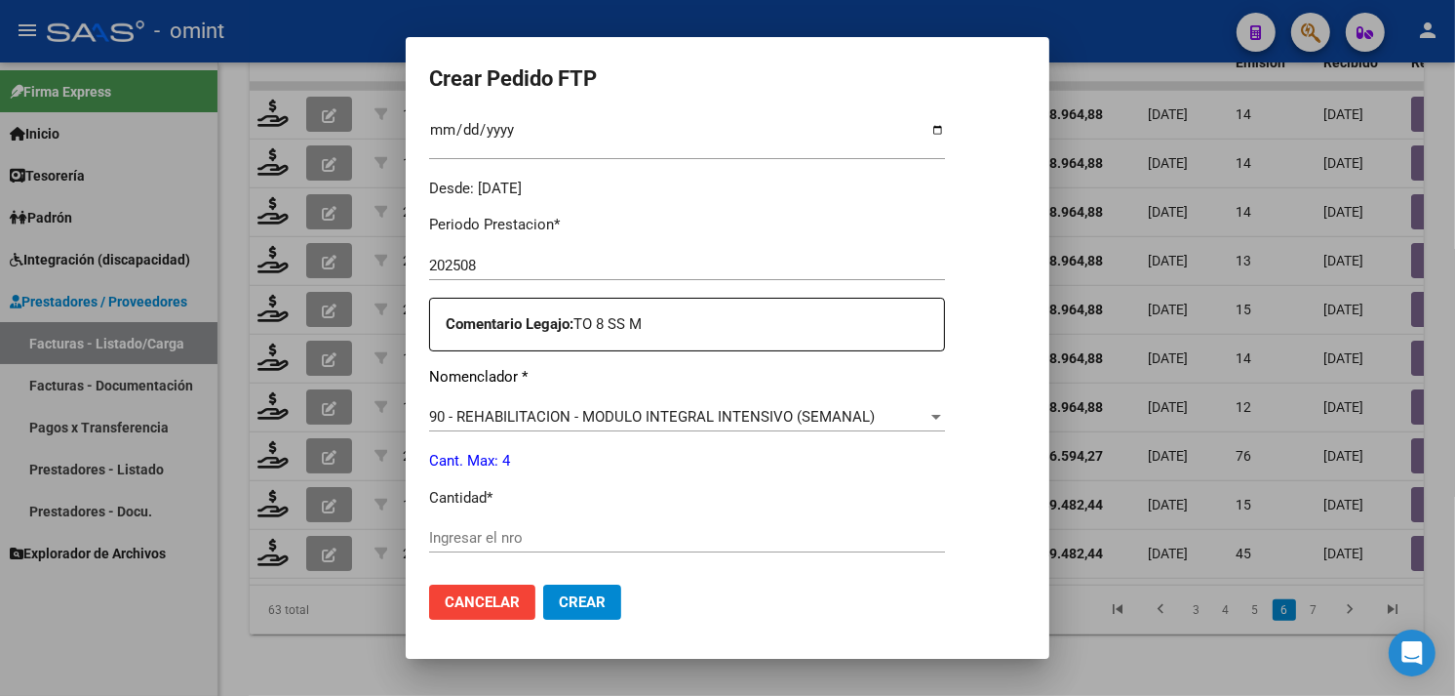
scroll to position [593, 0]
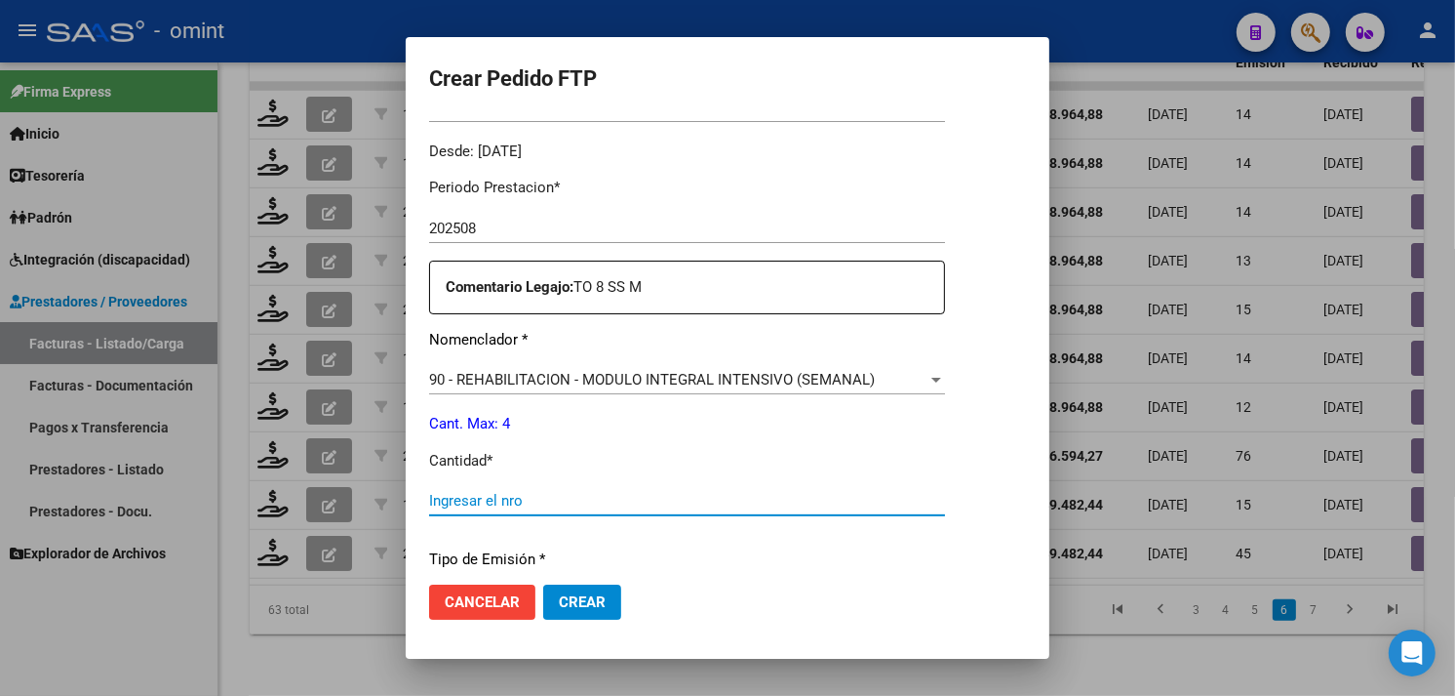
click at [546, 495] on input "Ingresar el nro" at bounding box center [687, 501] width 516 height 18
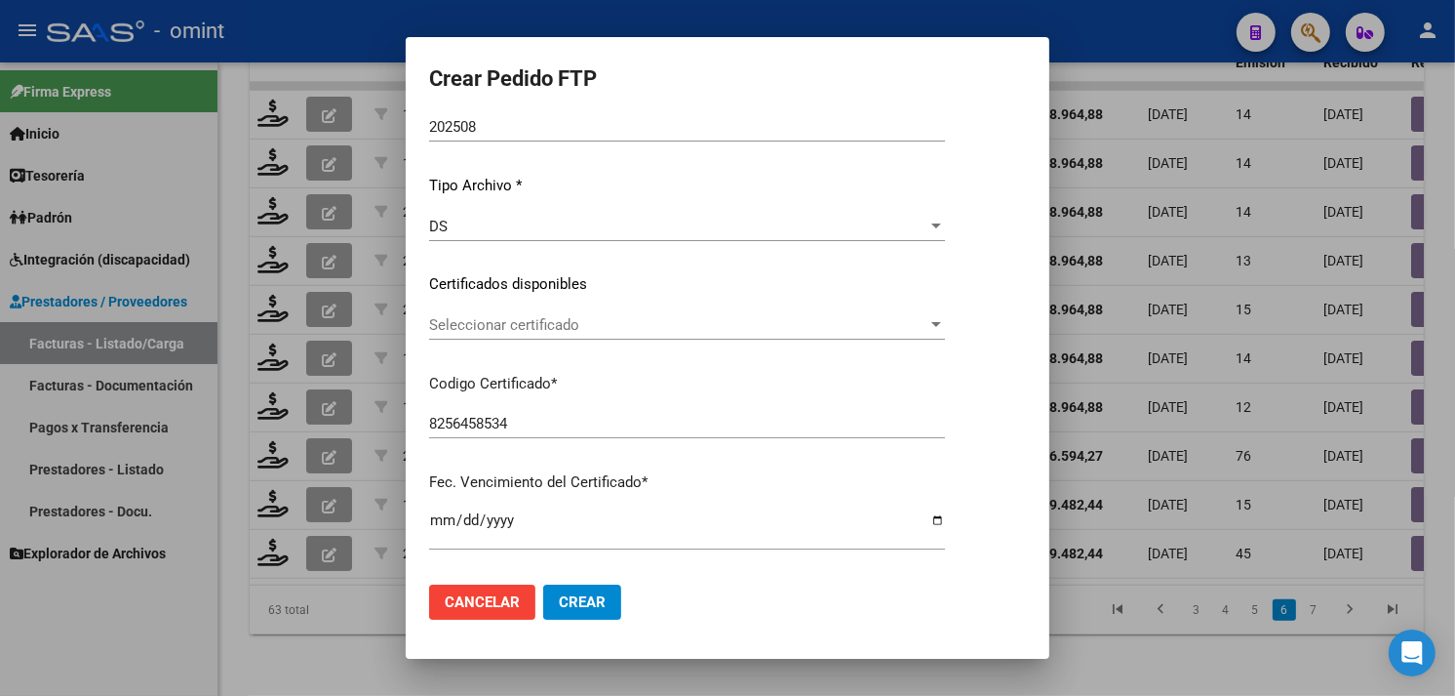
scroll to position [160, 0]
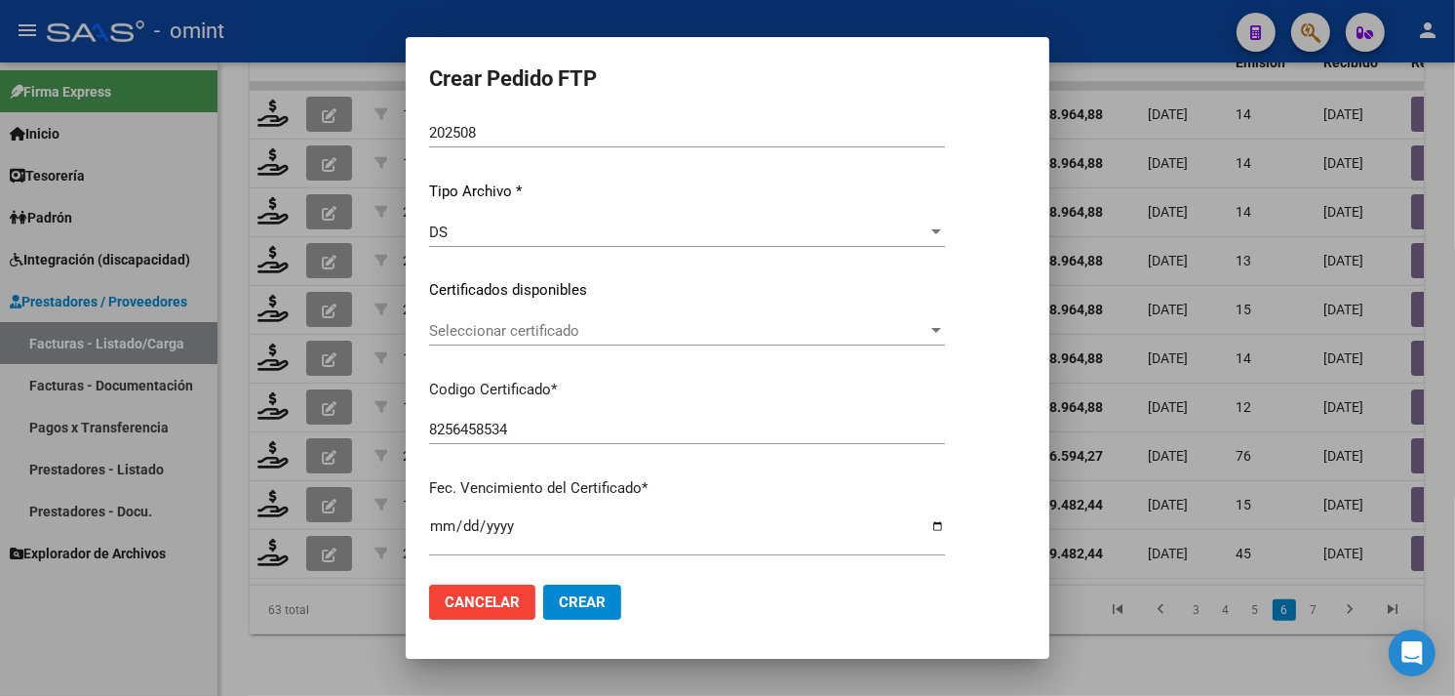
type input "4"
click at [561, 336] on span "Seleccionar certificado" at bounding box center [678, 331] width 498 height 18
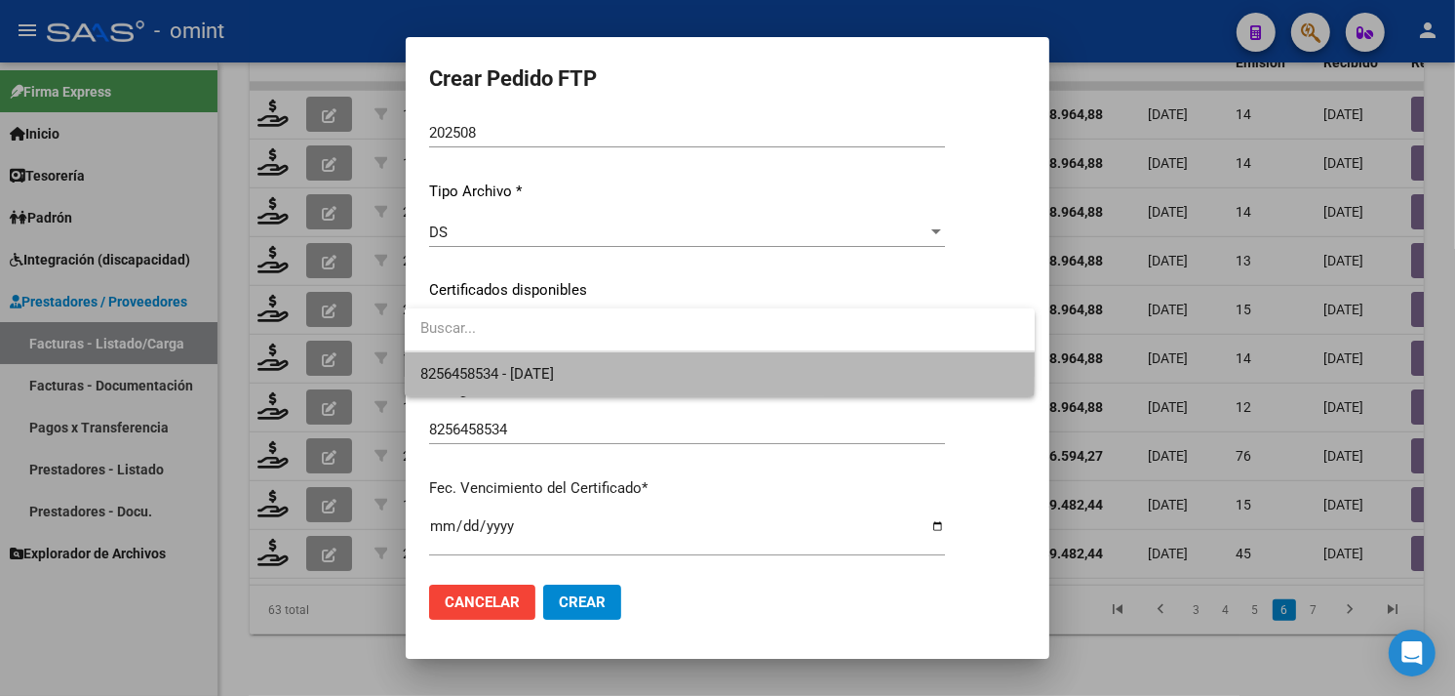
click at [558, 358] on span "8256458534 - [DATE]" at bounding box center [719, 374] width 599 height 44
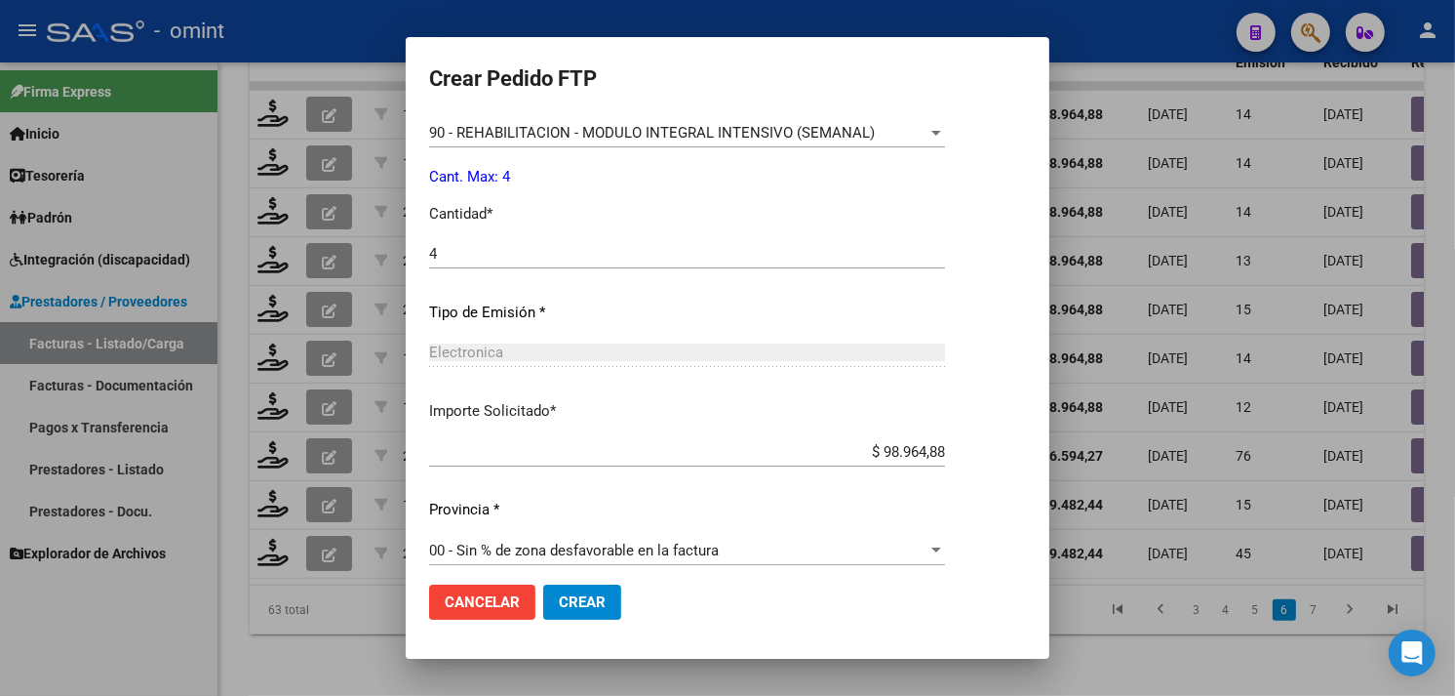
scroll to position [854, 0]
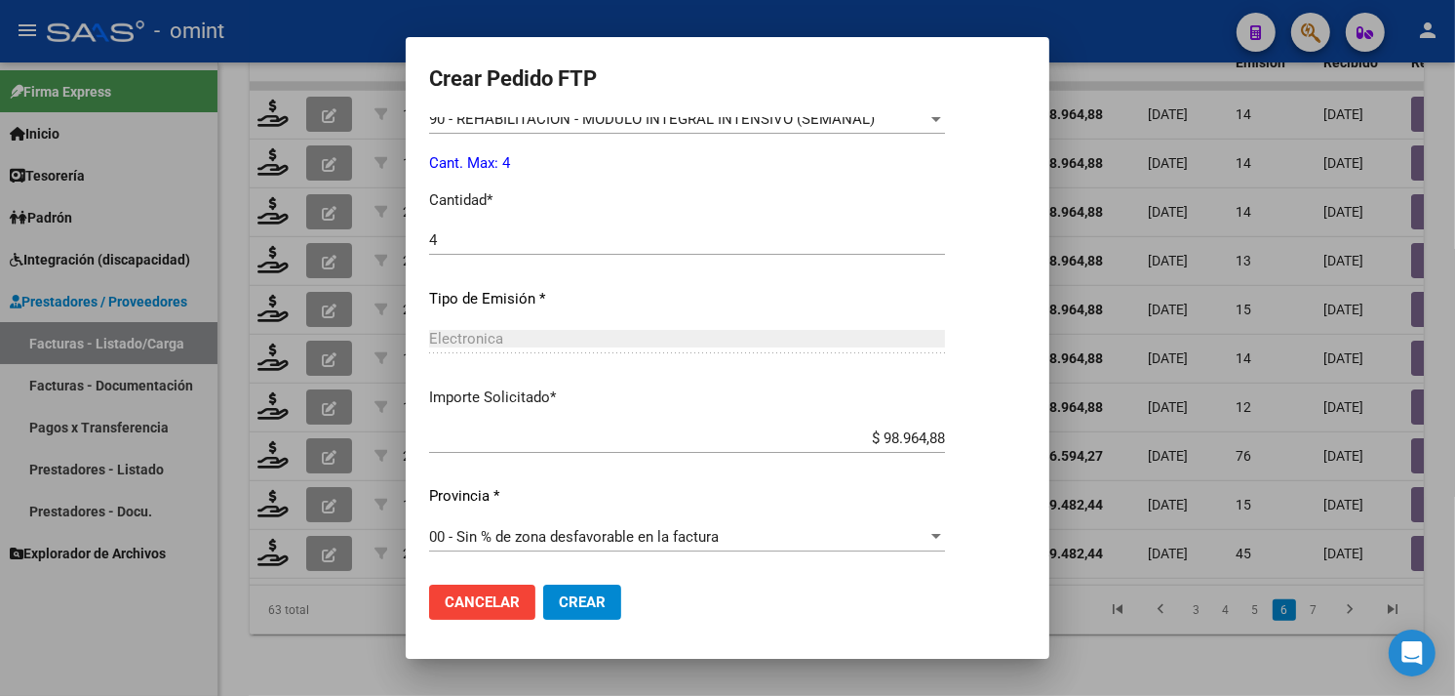
click at [596, 589] on button "Crear" at bounding box center [582, 601] width 78 height 35
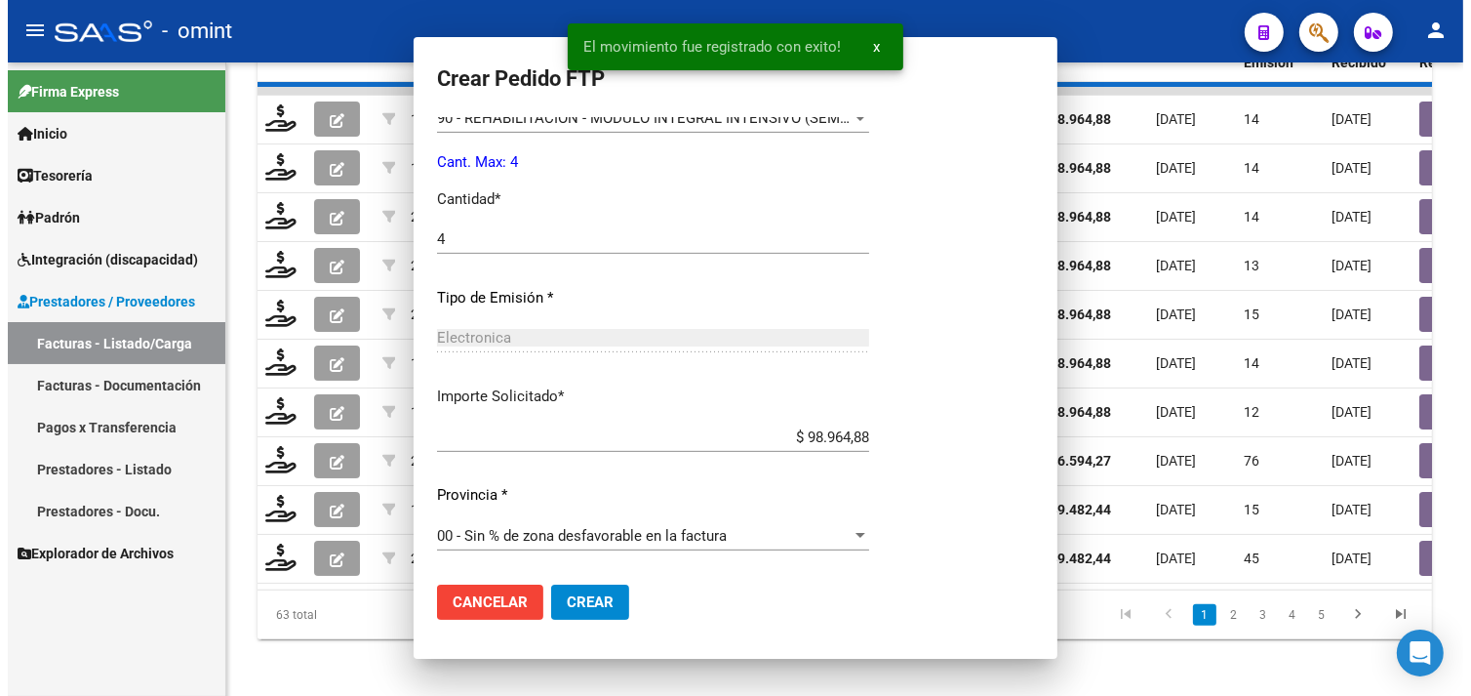
scroll to position [0, 0]
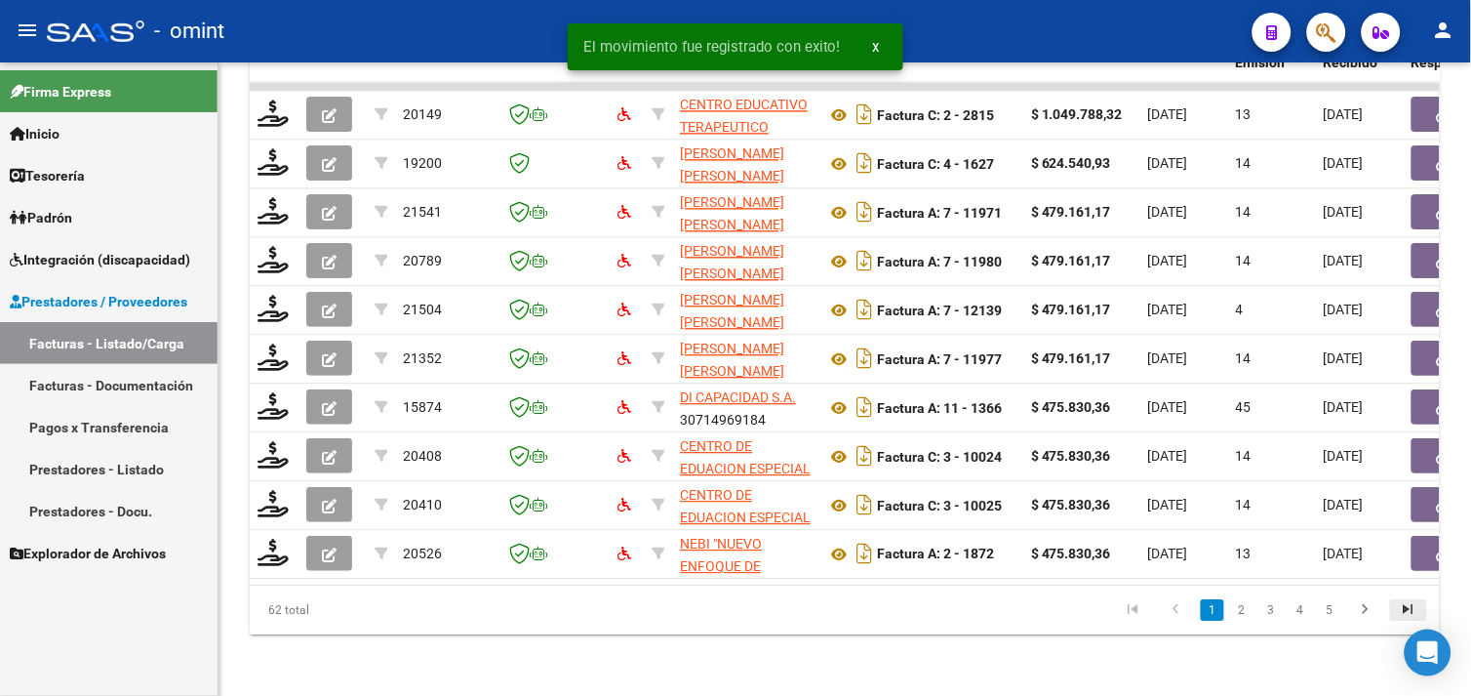
click at [1399, 617] on icon "go to last page" at bounding box center [1408, 611] width 25 height 23
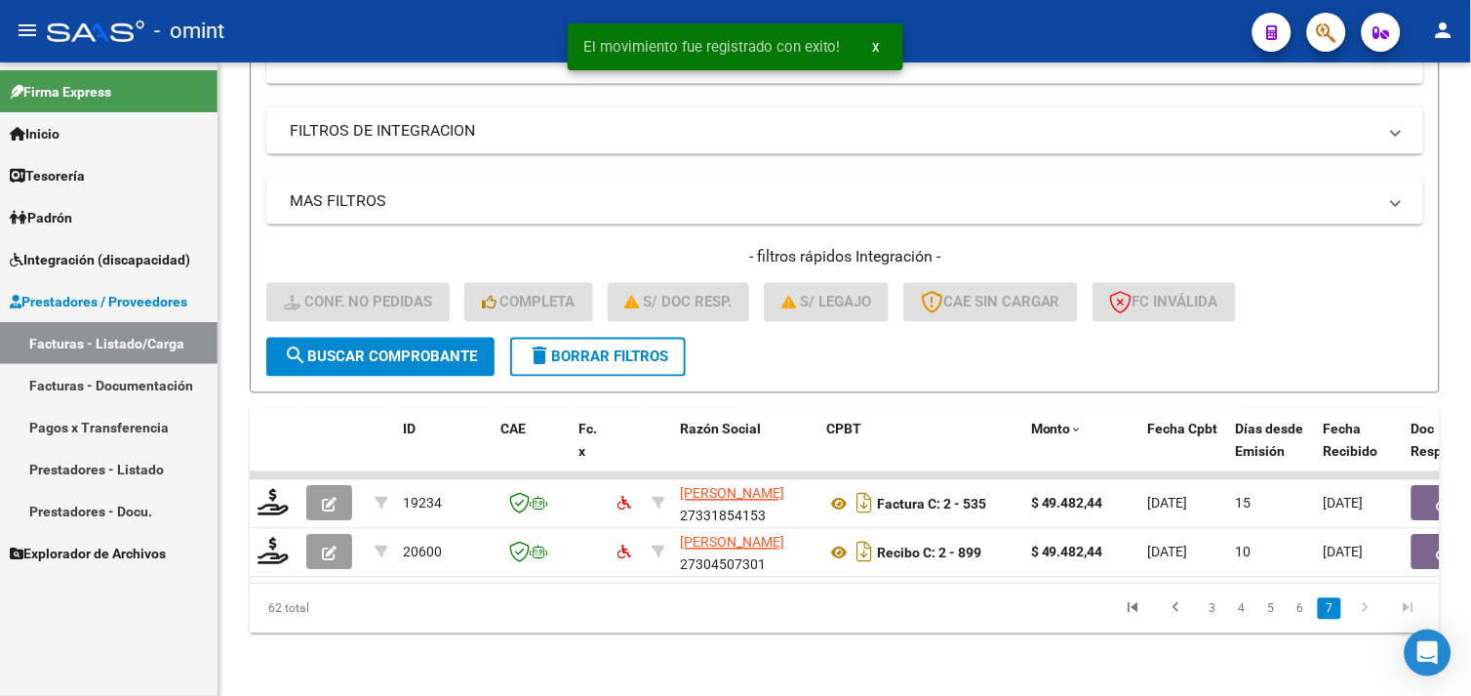
scroll to position [619, 0]
click at [1299, 617] on link "6" at bounding box center [1300, 608] width 23 height 21
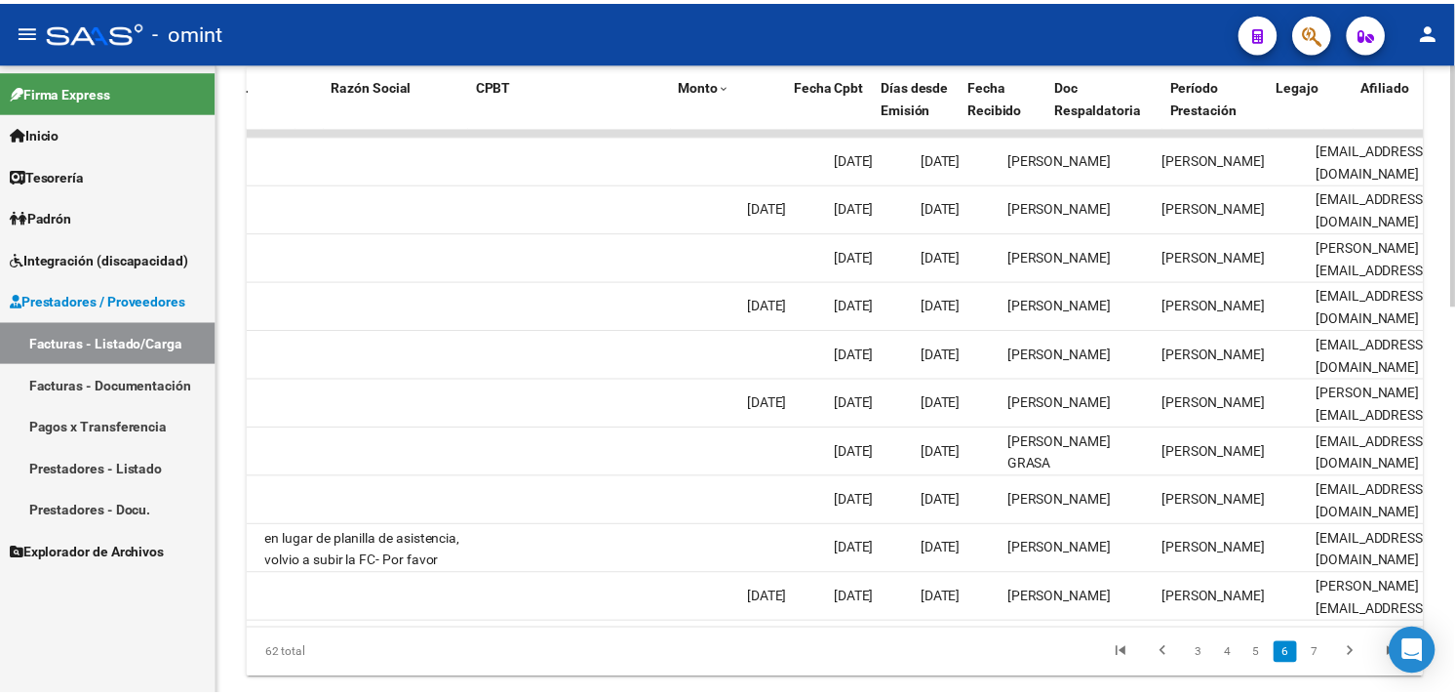
scroll to position [0, 0]
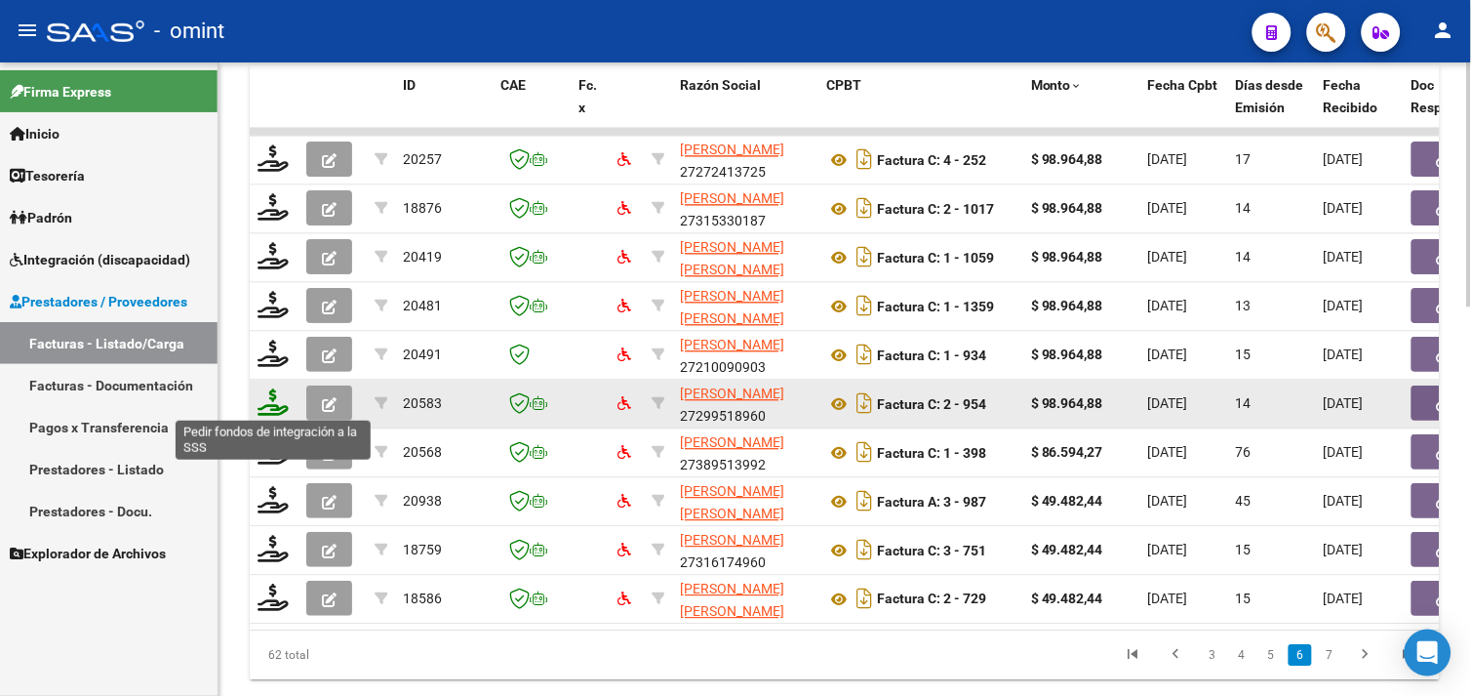
click at [277, 400] on icon at bounding box center [273, 401] width 31 height 27
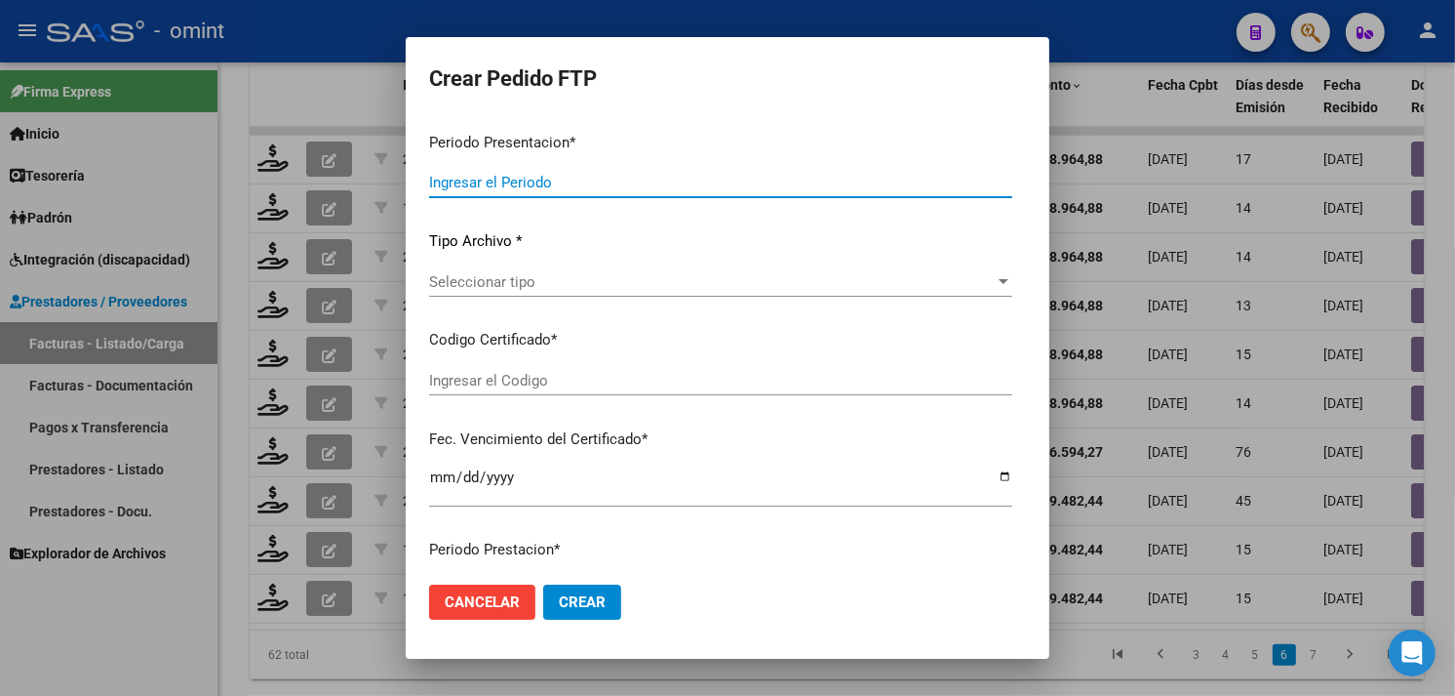
type input "202508"
type input "$ 98.964,88"
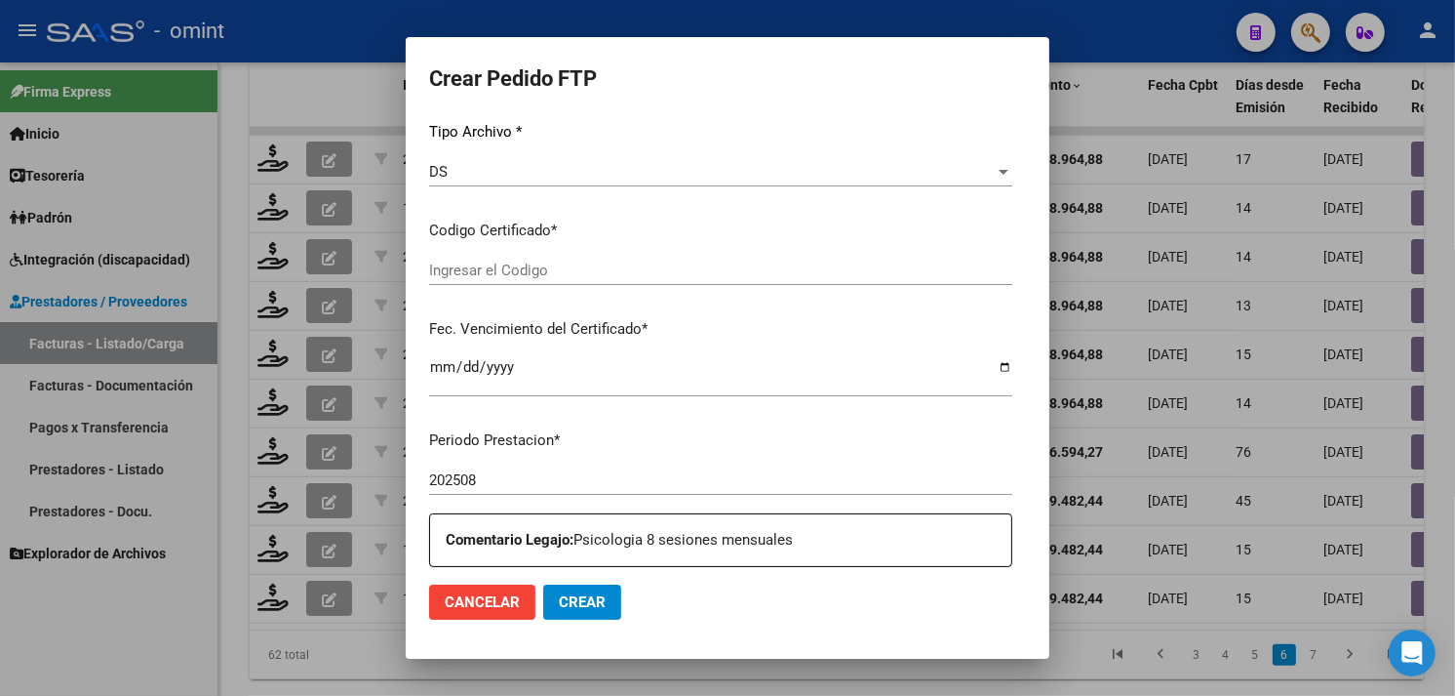
type input "2241068176"
type input "2040-03-06"
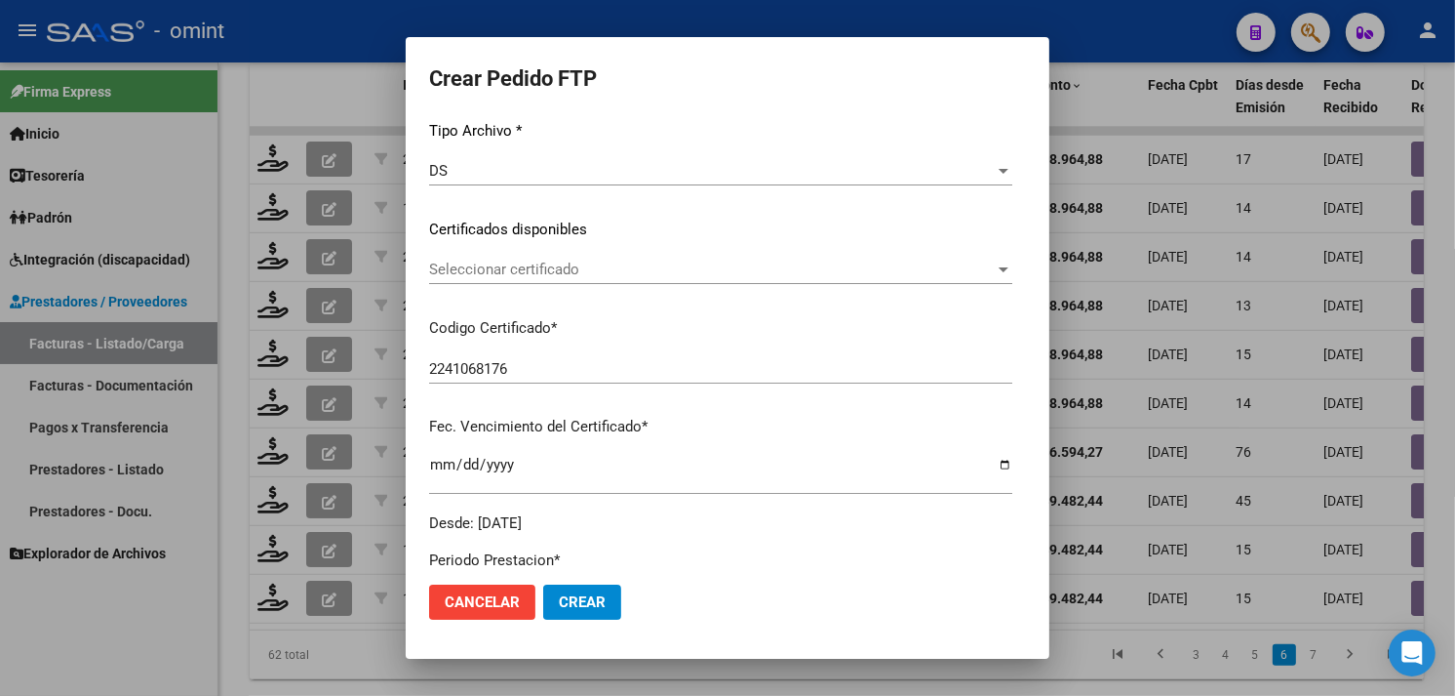
scroll to position [267, 0]
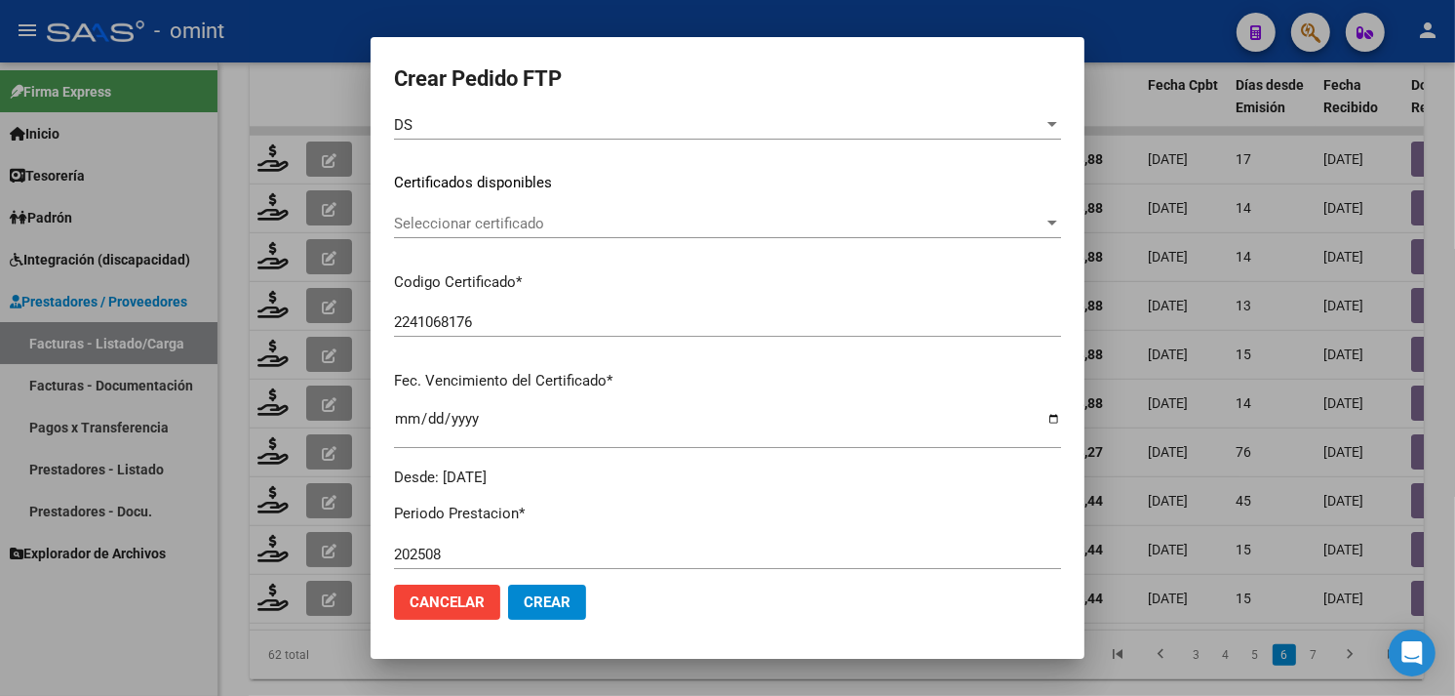
click at [537, 225] on span "Seleccionar certificado" at bounding box center [719, 224] width 650 height 18
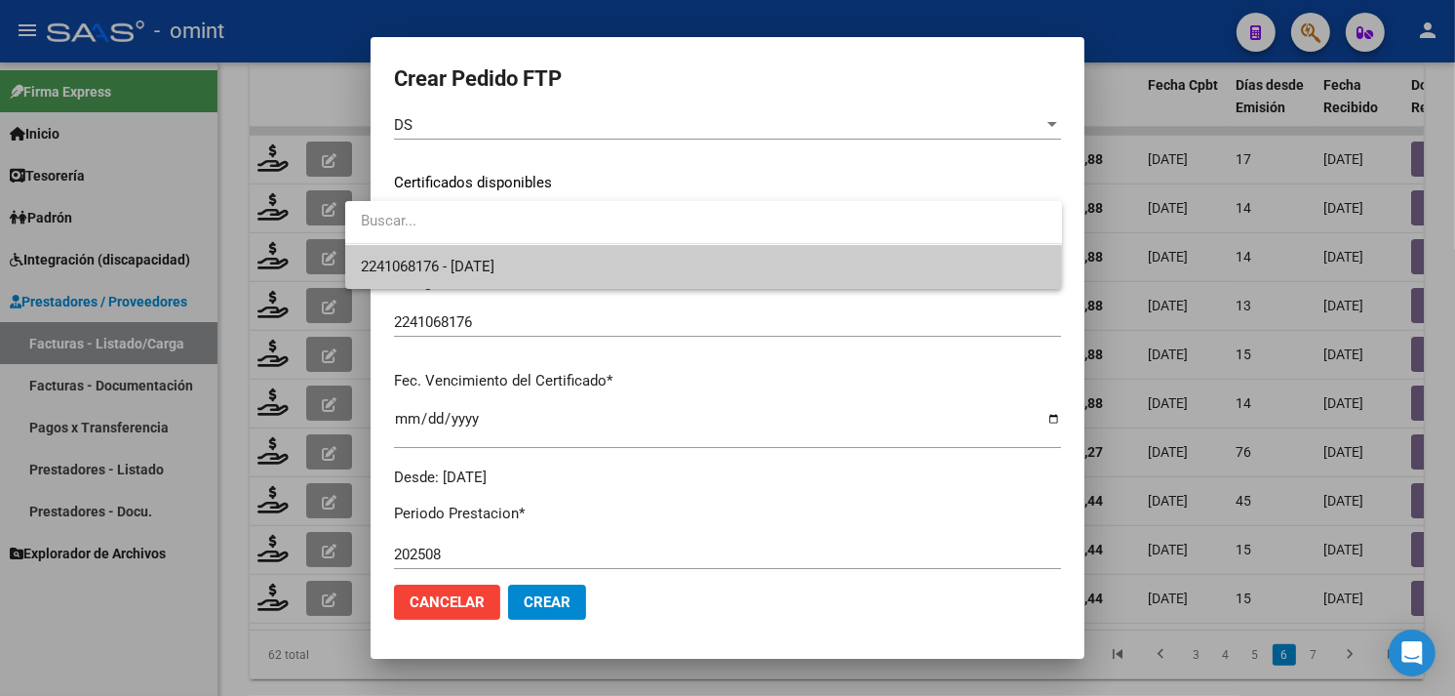
click at [530, 259] on span "2241068176 - 2040-03-06" at bounding box center [704, 267] width 686 height 44
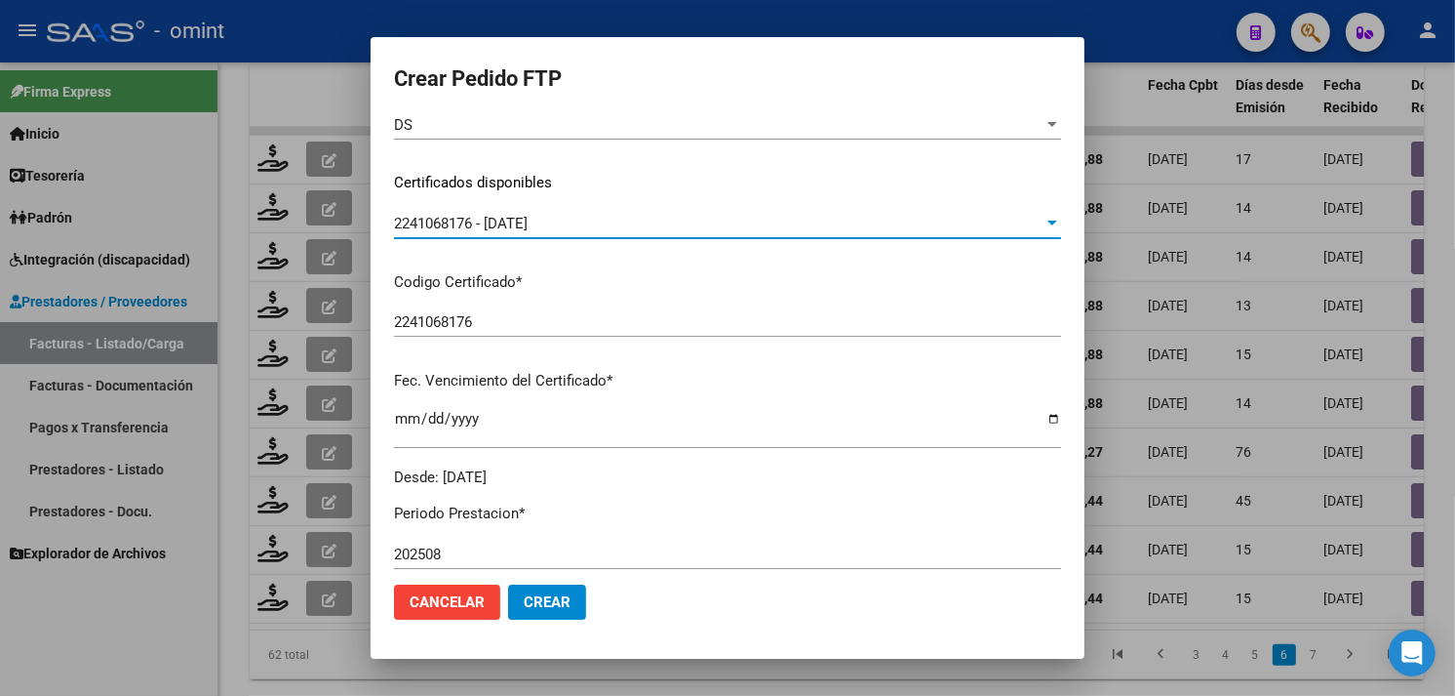
scroll to position [0, 0]
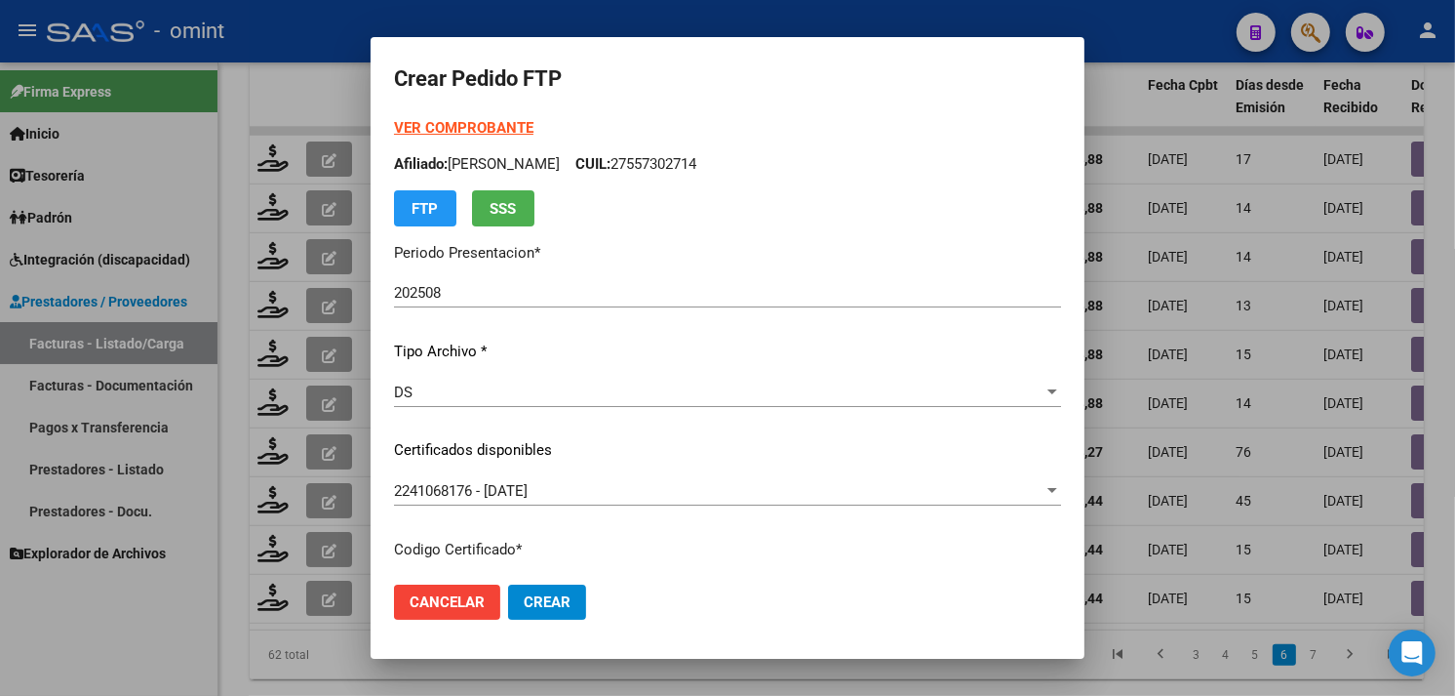
click at [674, 161] on p "Afiliado: BOFFA ELENA PAULINA CUIL: 27557302714" at bounding box center [727, 164] width 667 height 22
copy p "27557302714"
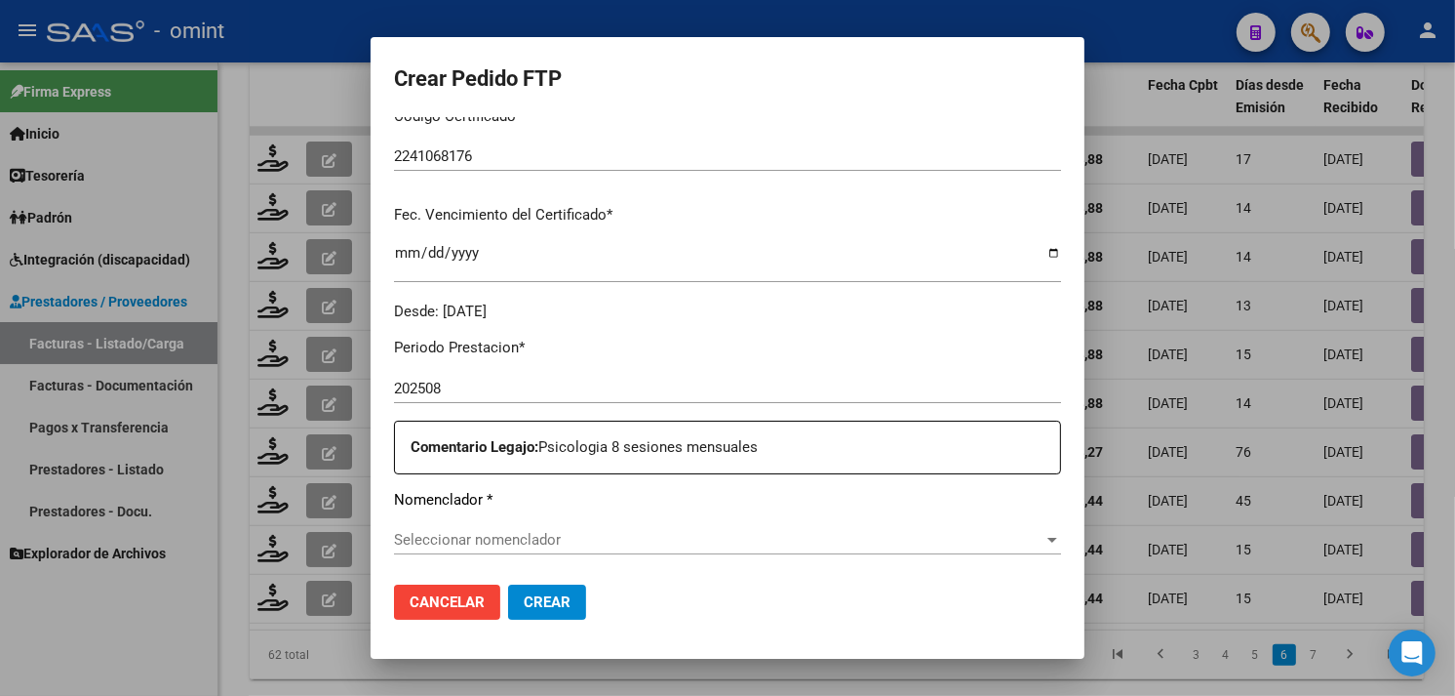
scroll to position [541, 0]
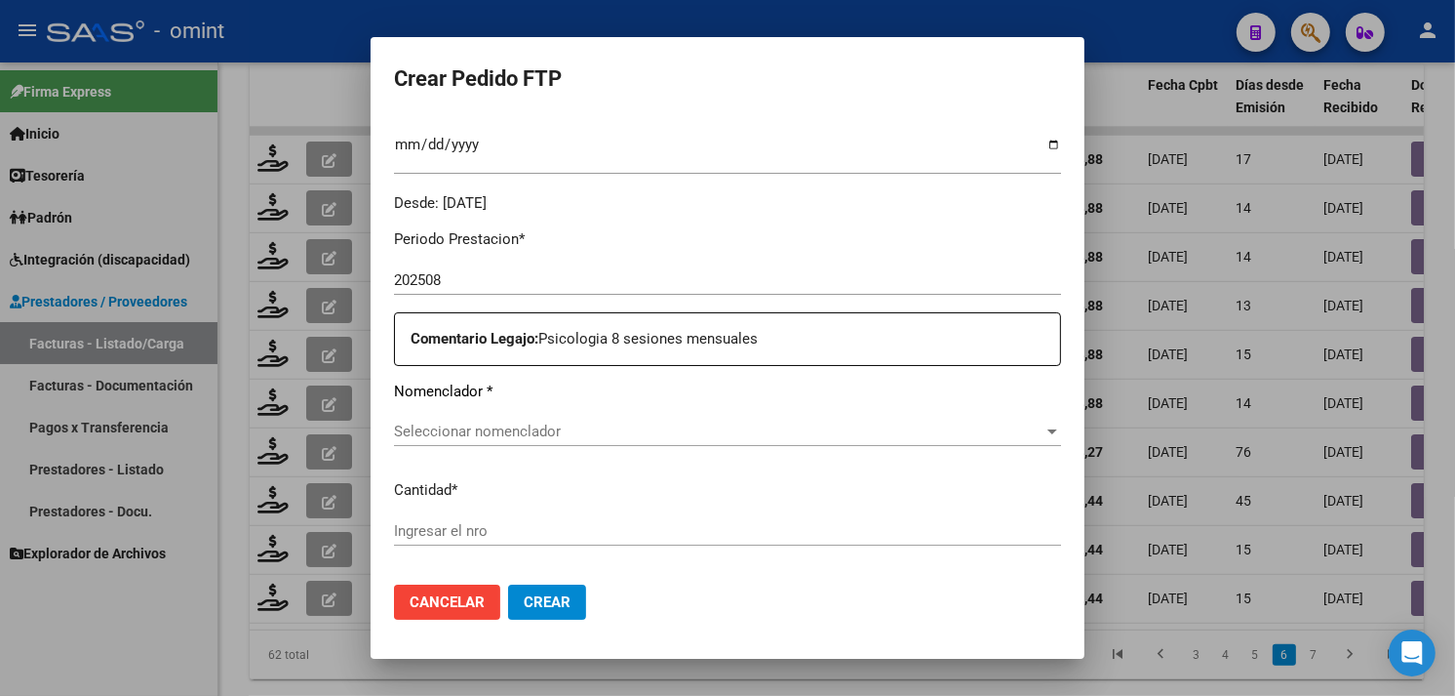
click at [539, 442] on div "Seleccionar nomenclador Seleccionar nomenclador" at bounding box center [727, 431] width 667 height 29
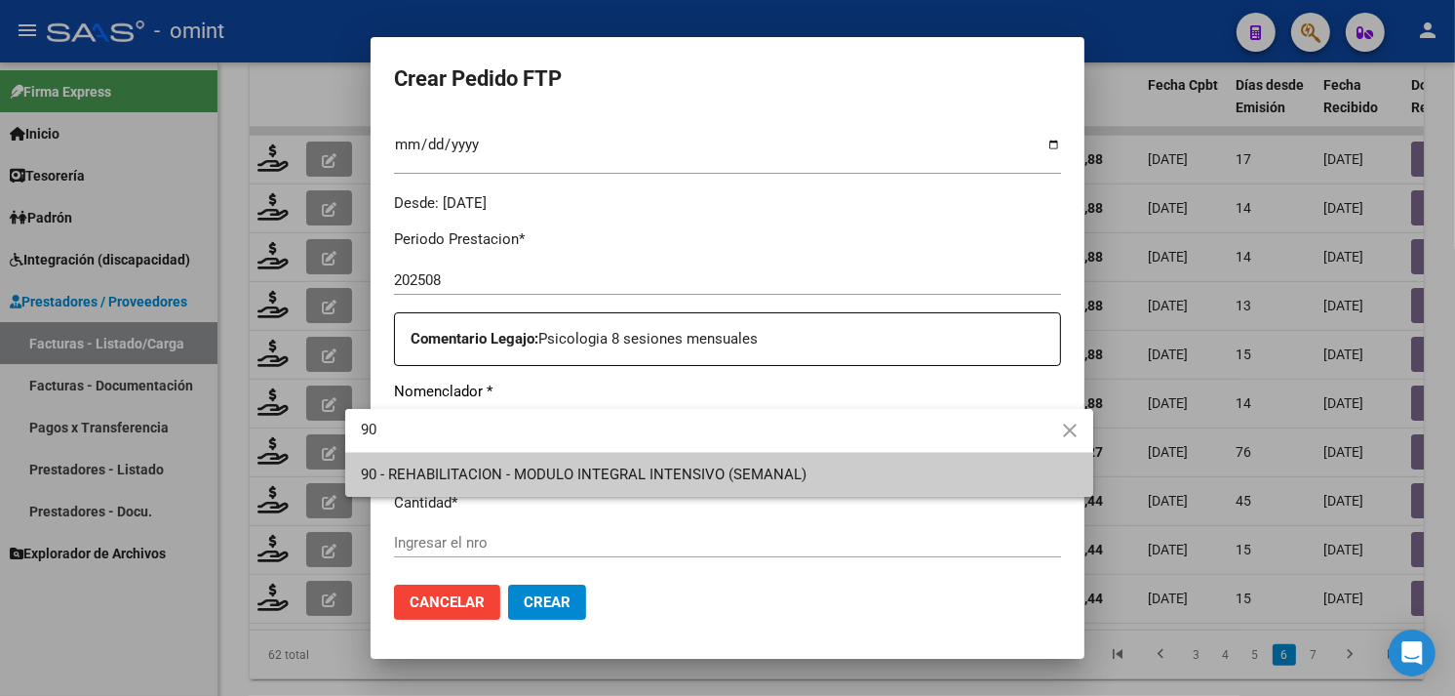
type input "90"
click at [554, 469] on span "90 - REHABILITACION - MODULO INTEGRAL INTENSIVO (SEMANAL)" at bounding box center [584, 474] width 446 height 18
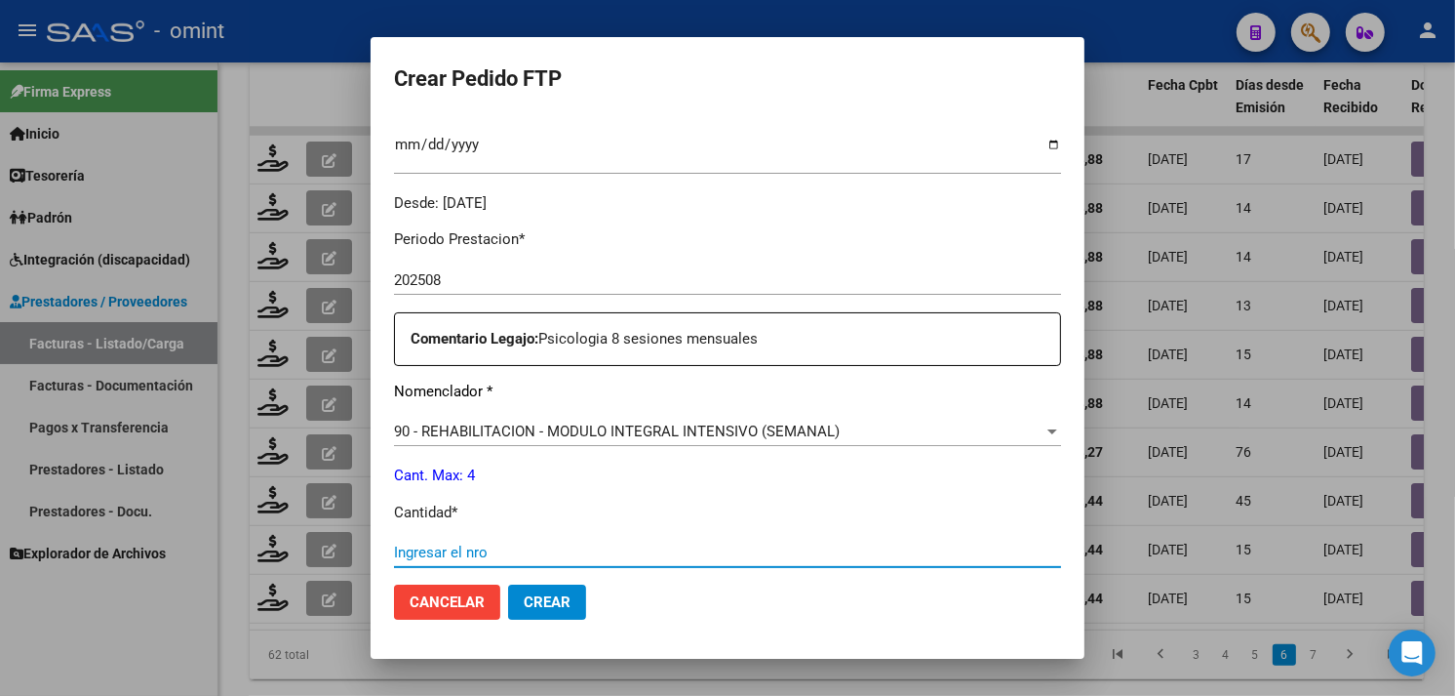
click at [511, 547] on input "Ingresar el nro" at bounding box center [727, 552] width 667 height 18
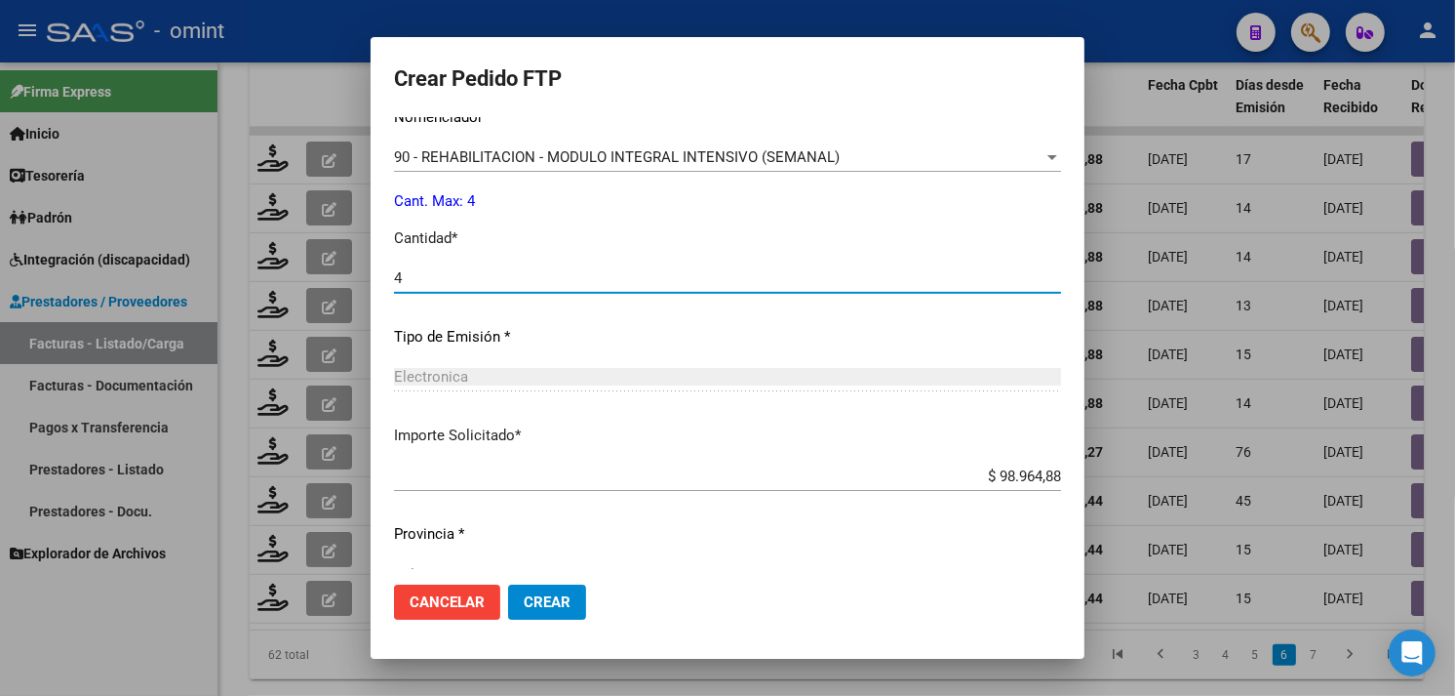
scroll to position [854, 0]
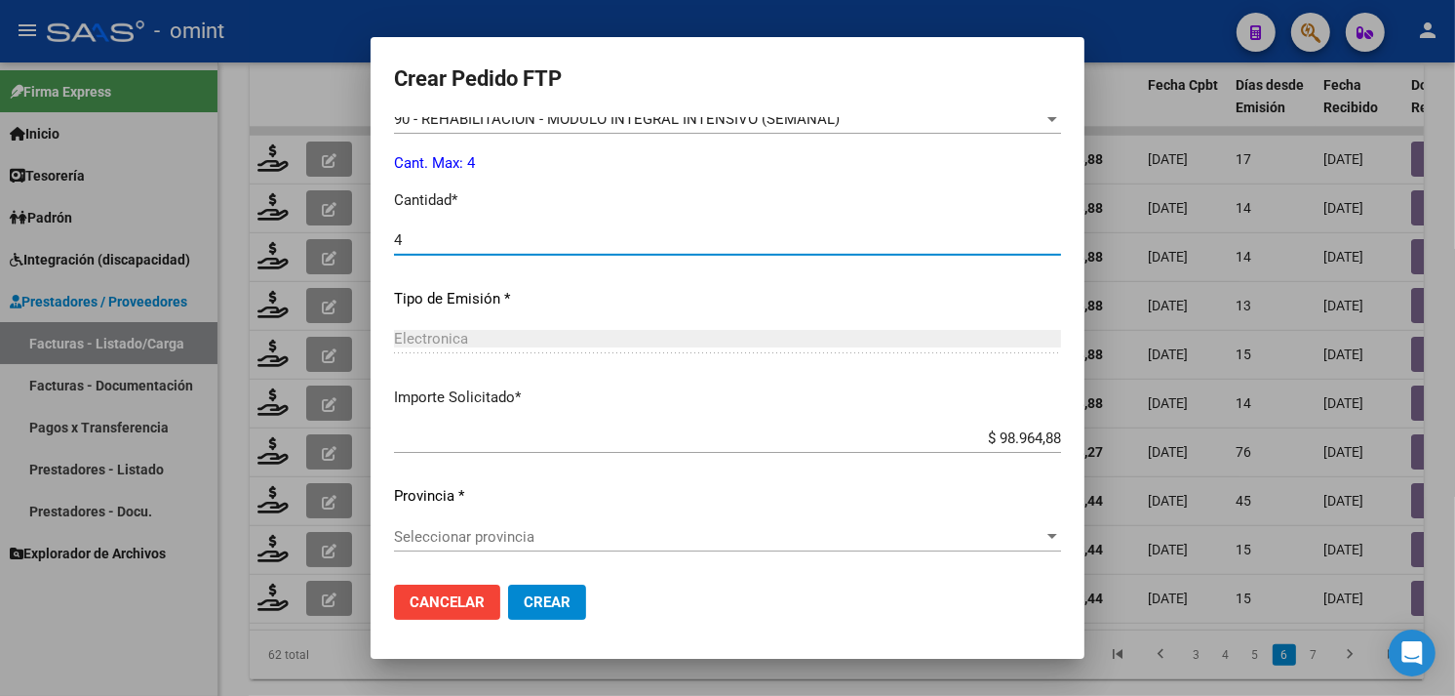
type input "4"
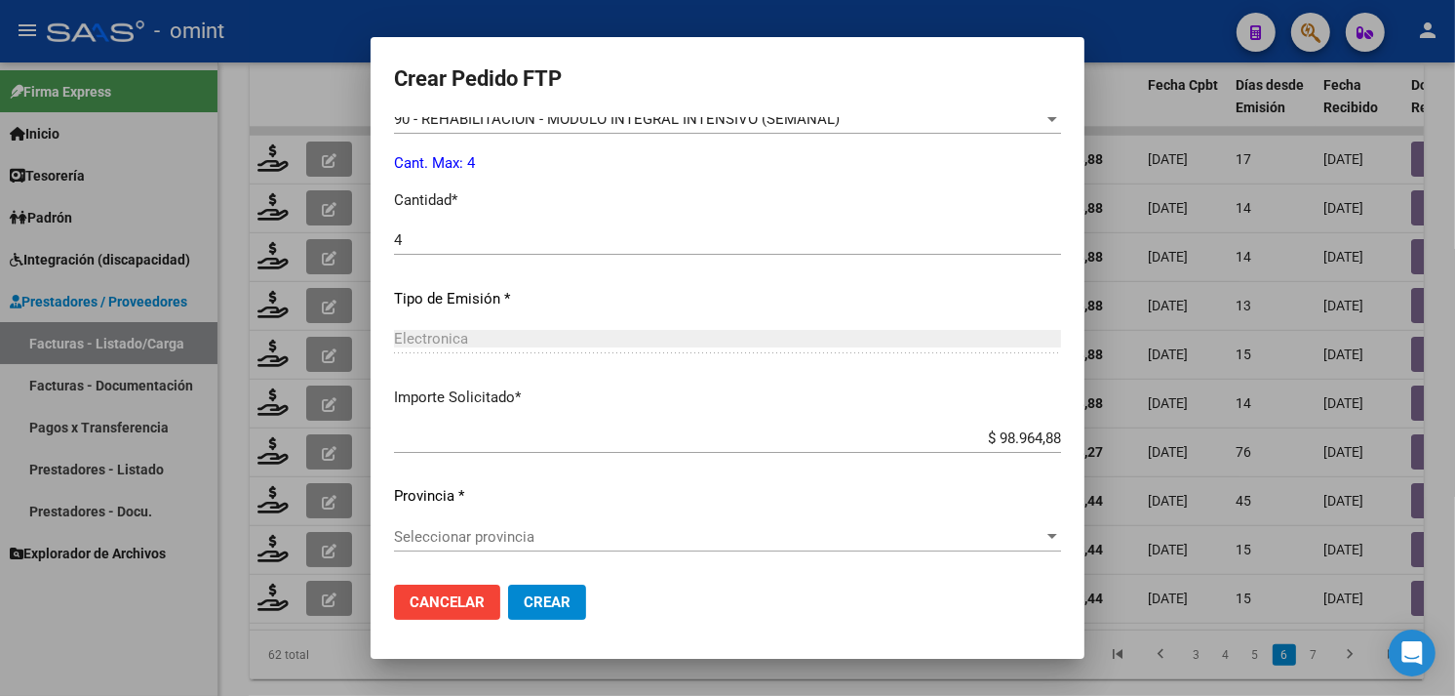
click at [583, 551] on div "Seleccionar provincia Seleccionar provincia" at bounding box center [727, 546] width 667 height 48
click at [580, 540] on span "Seleccionar provincia" at bounding box center [719, 537] width 650 height 18
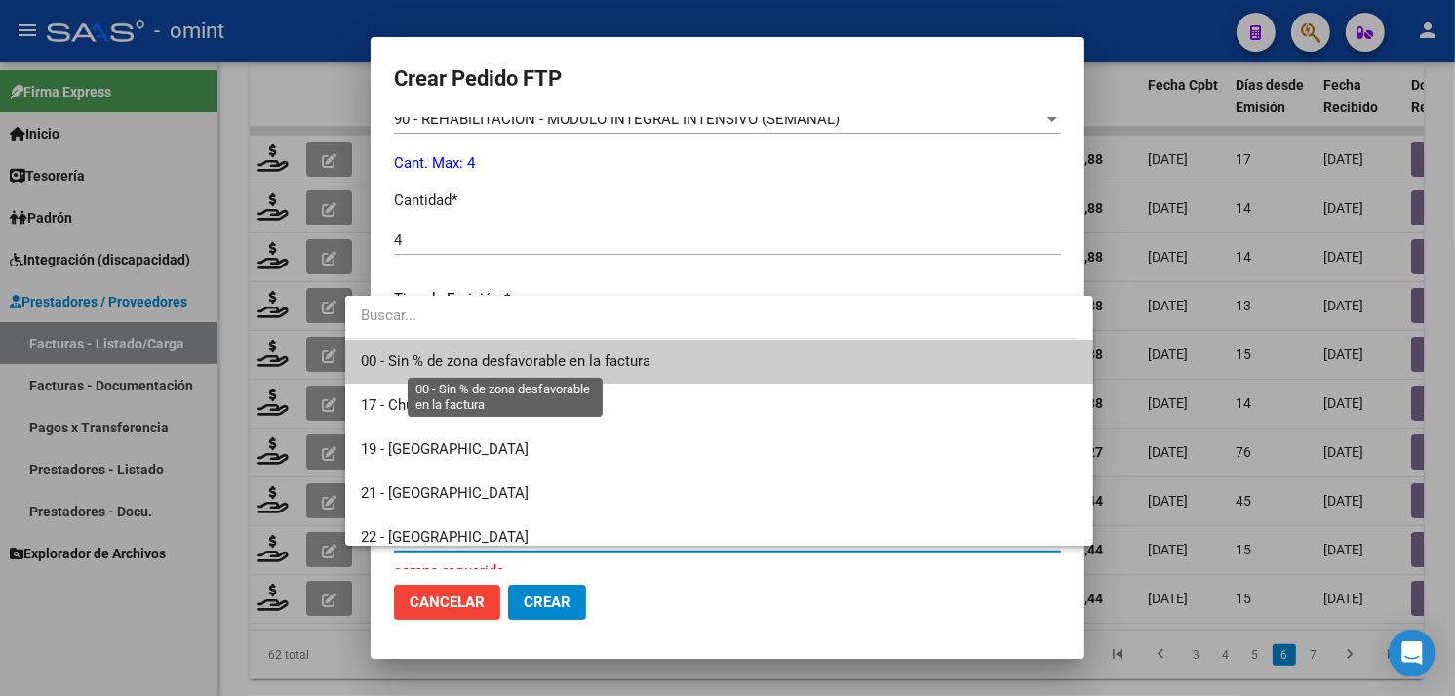
click at [511, 359] on span "00 - Sin % de zona desfavorable en la factura" at bounding box center [506, 361] width 290 height 18
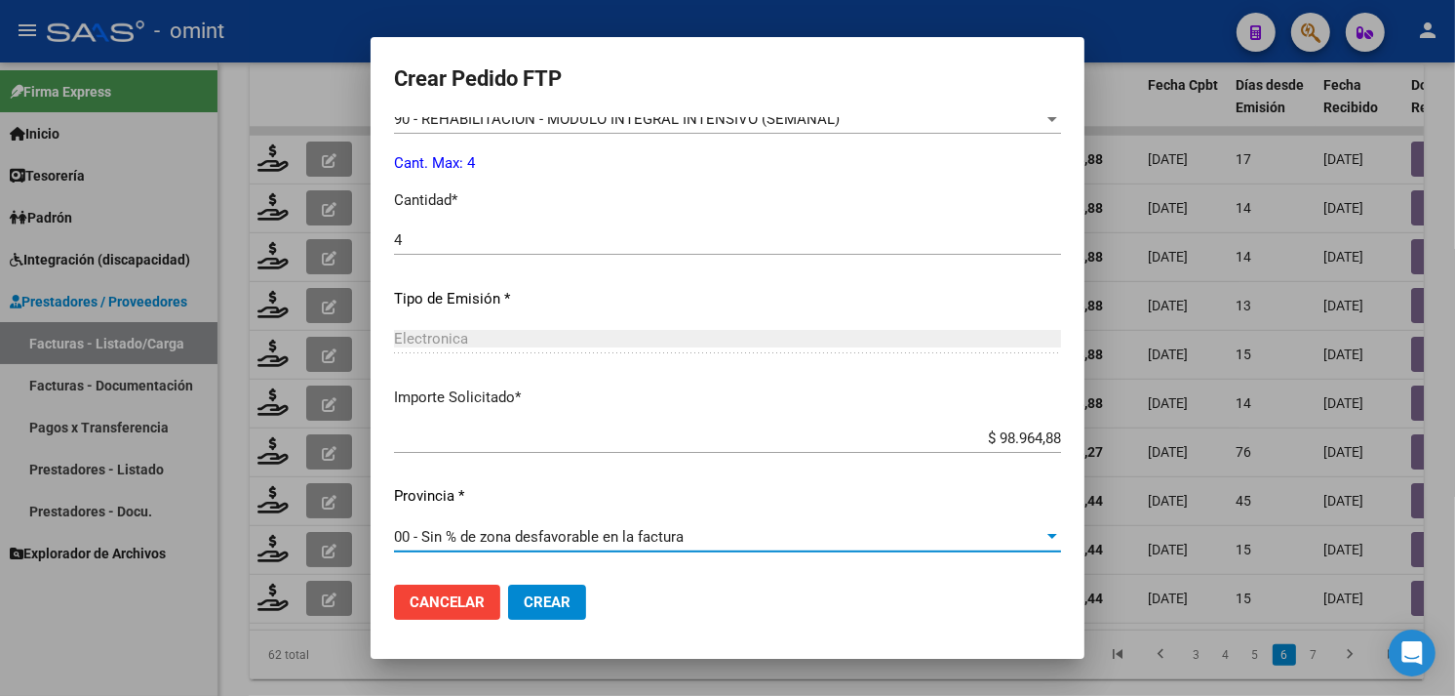
click at [524, 596] on span "Crear" at bounding box center [547, 602] width 47 height 18
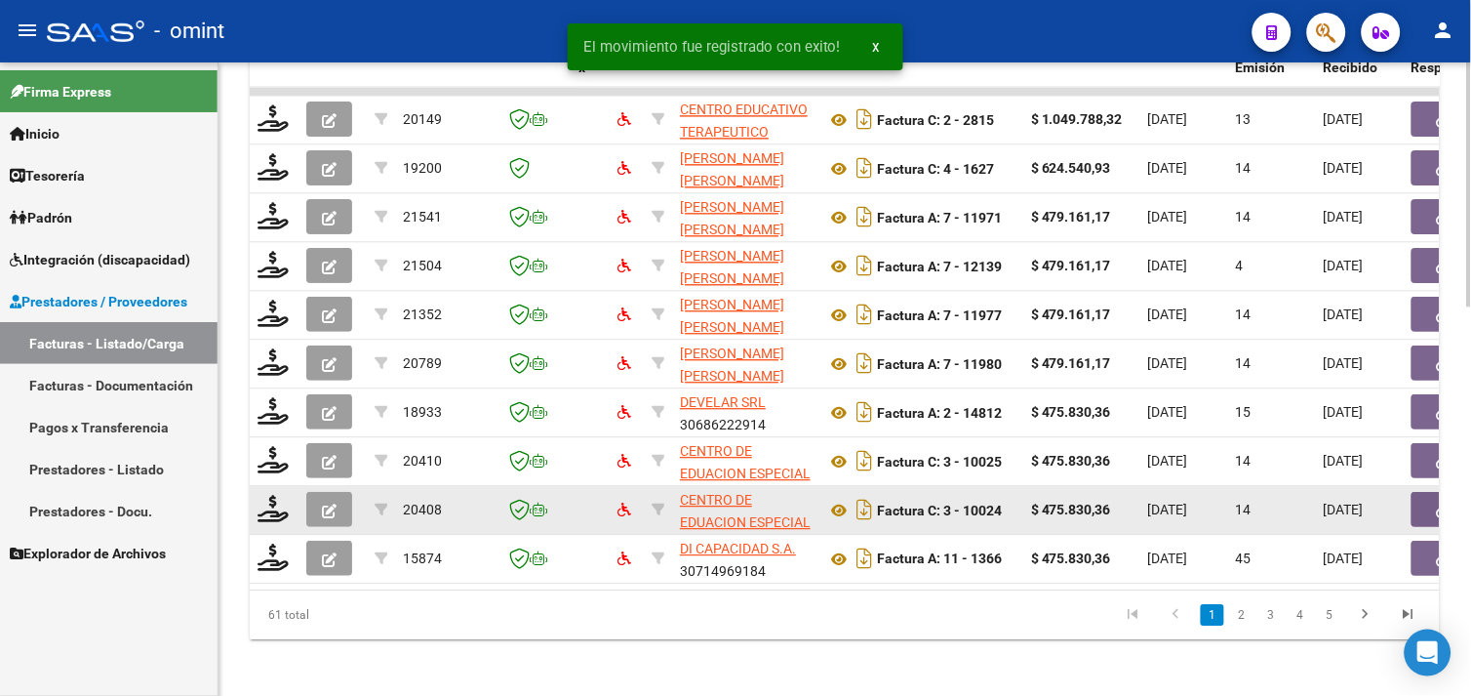
scroll to position [1010, 0]
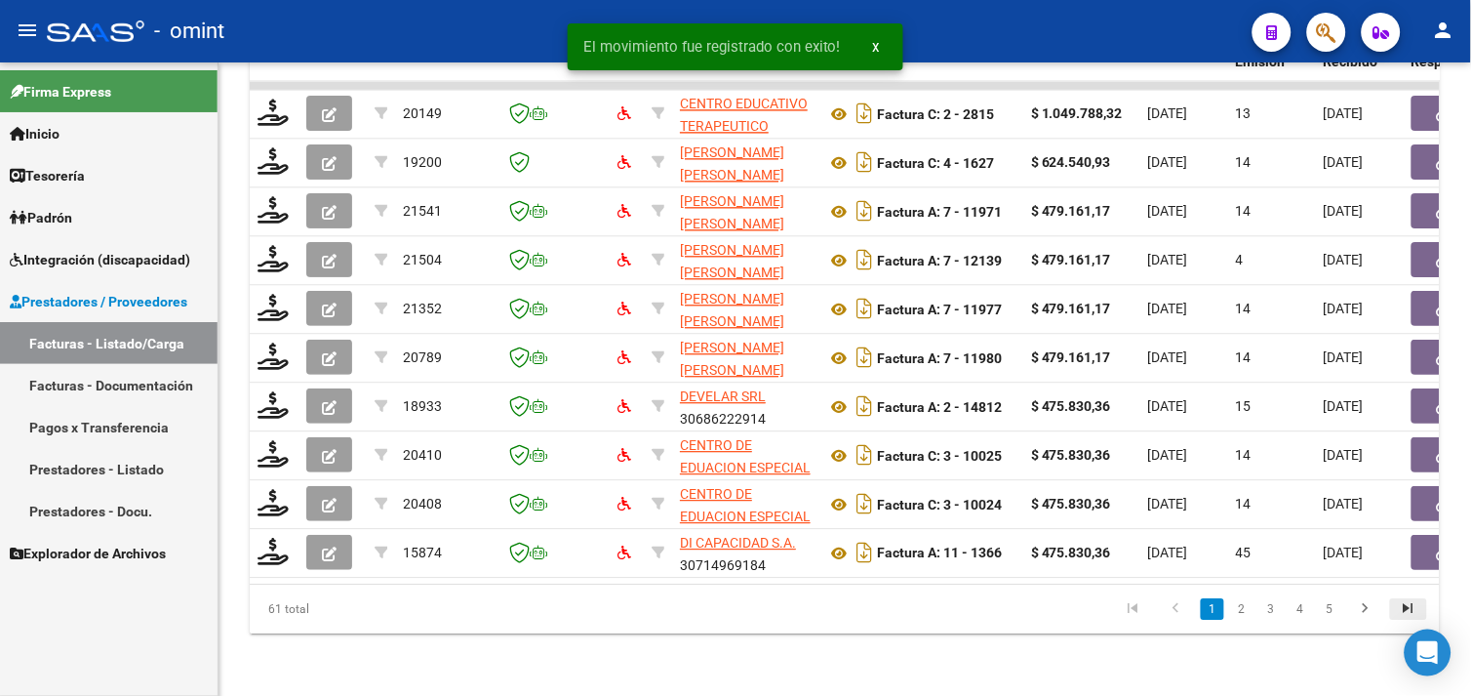
click at [1408, 605] on icon "go to last page" at bounding box center [1408, 610] width 25 height 23
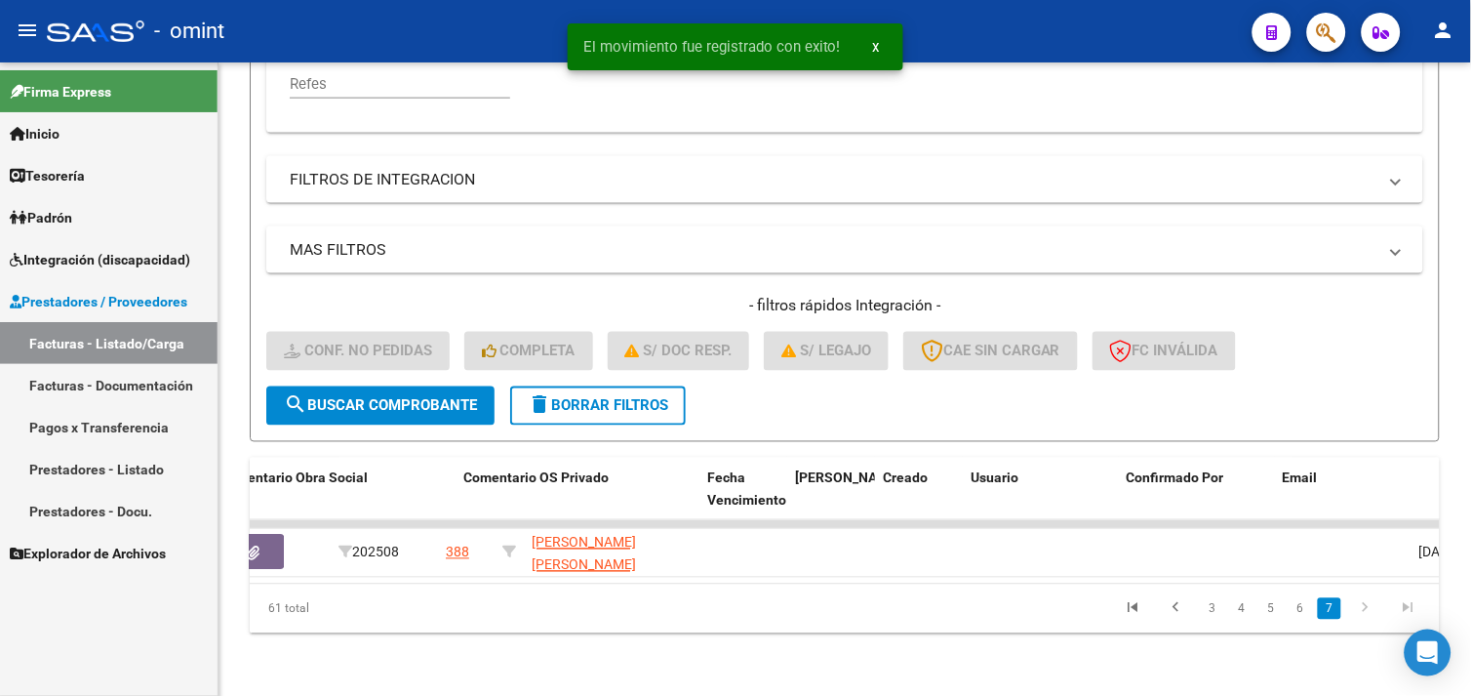
scroll to position [0, 1932]
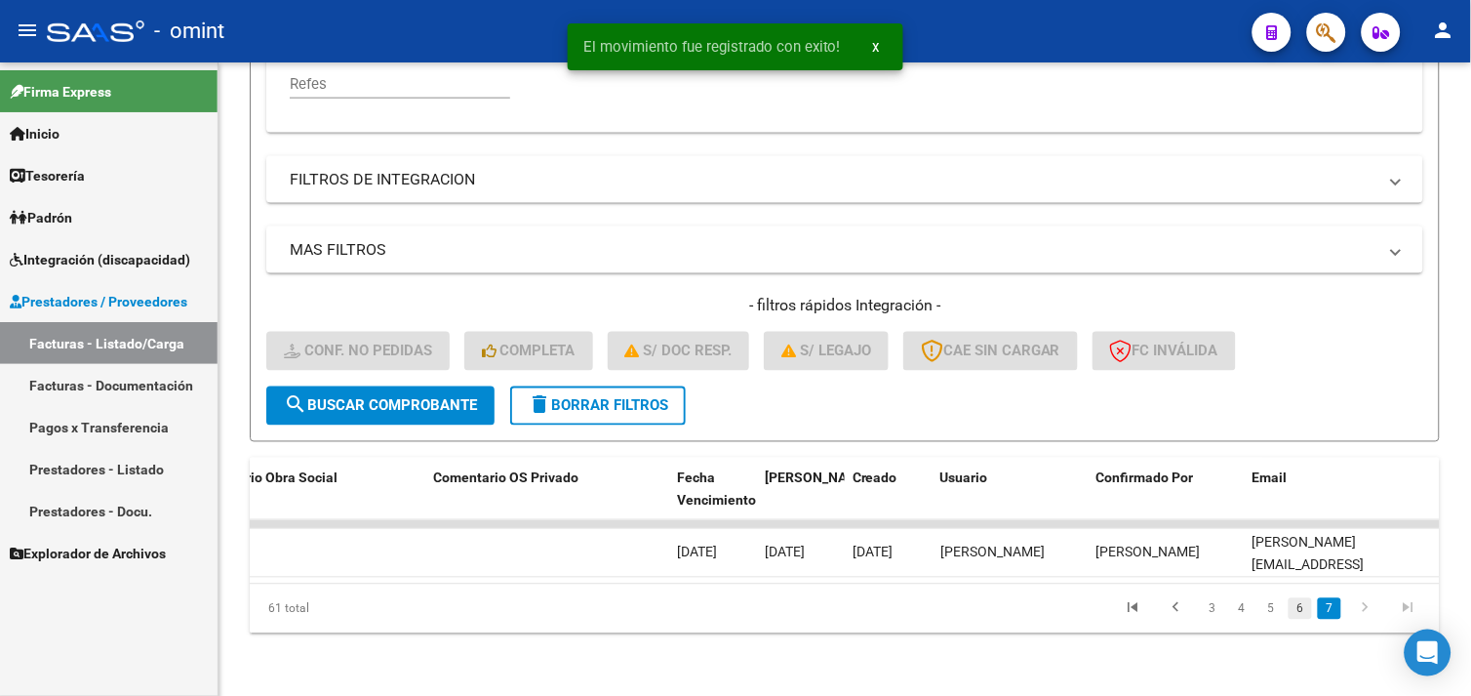
click at [1305, 601] on link "6" at bounding box center [1300, 608] width 23 height 21
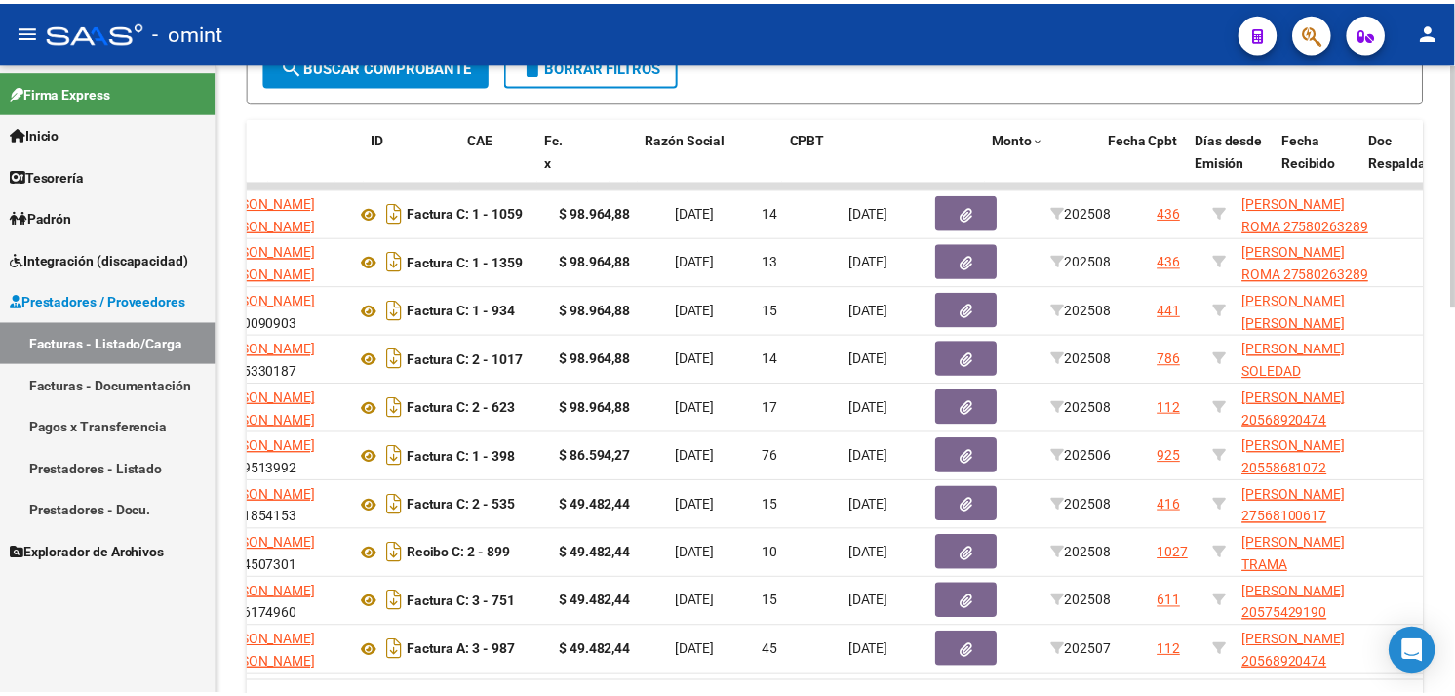
scroll to position [0, 0]
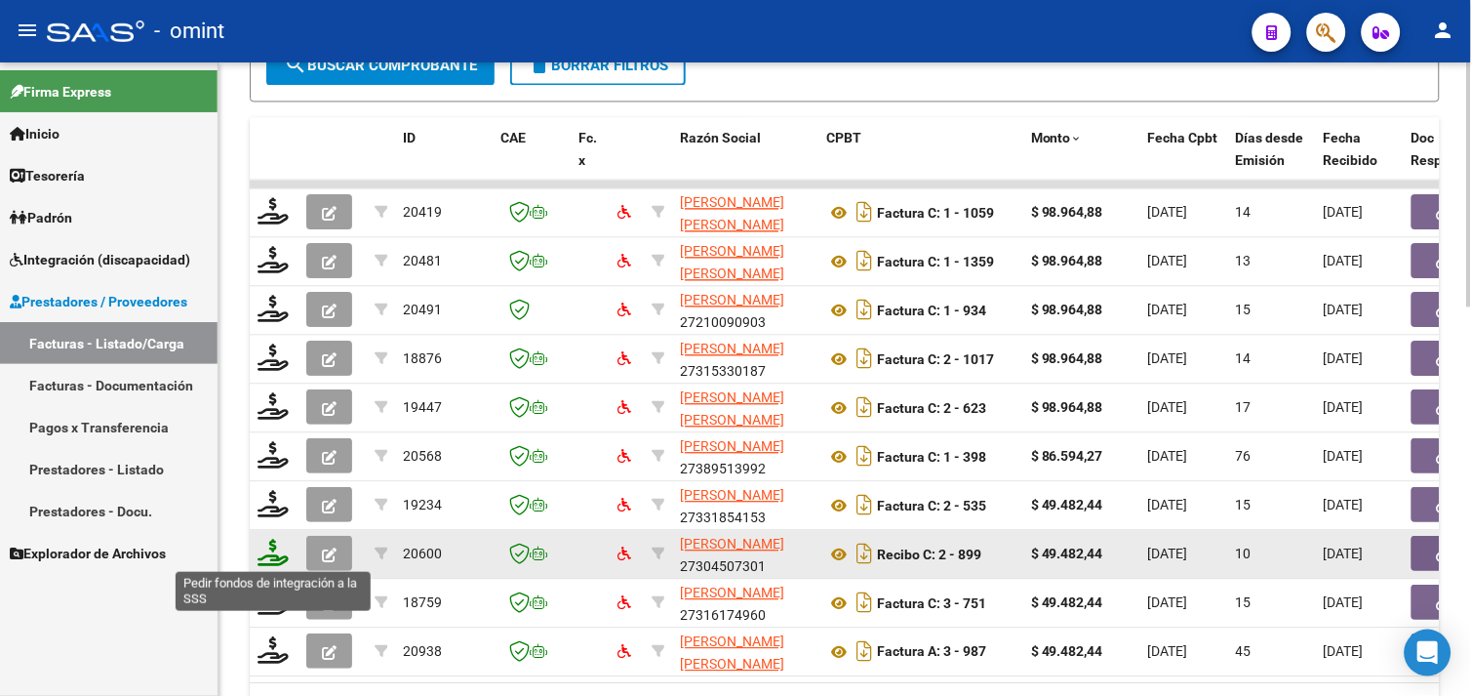
click at [267, 549] on icon at bounding box center [273, 551] width 31 height 27
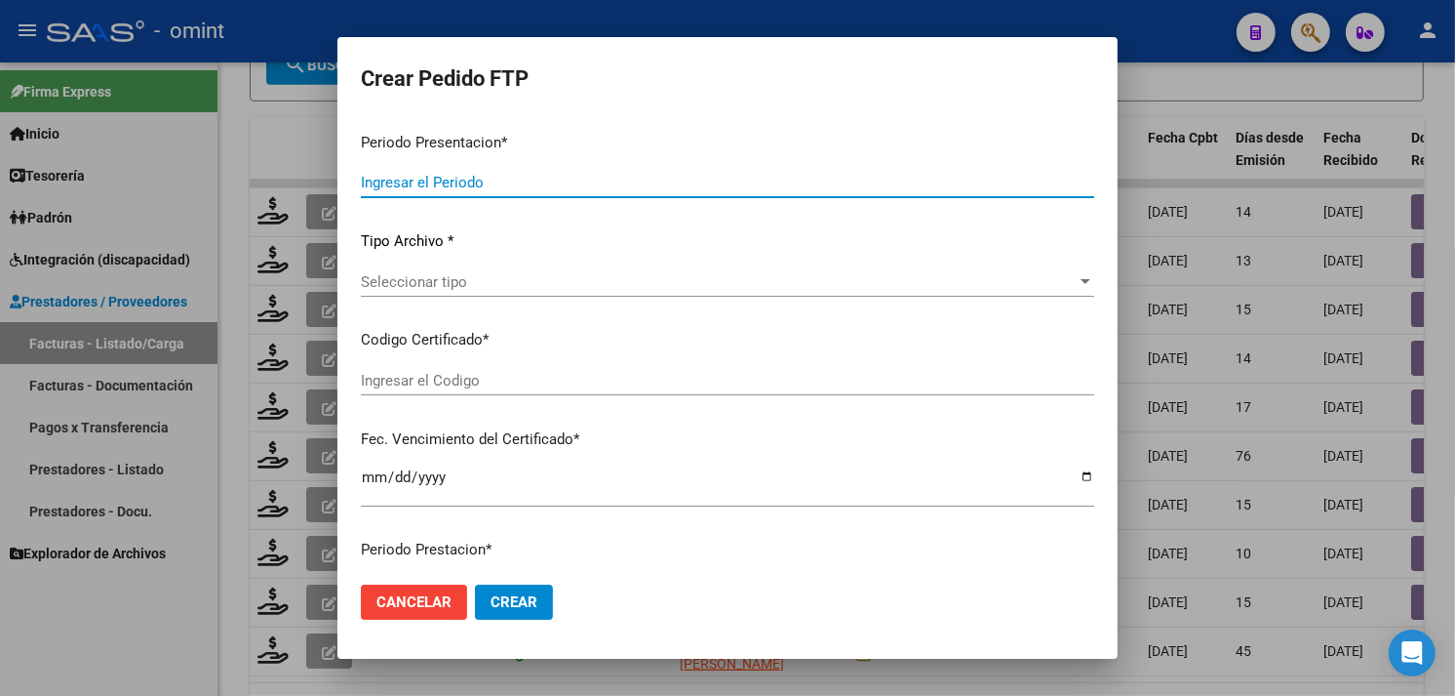
type input "202508"
type input "$ 49.482,44"
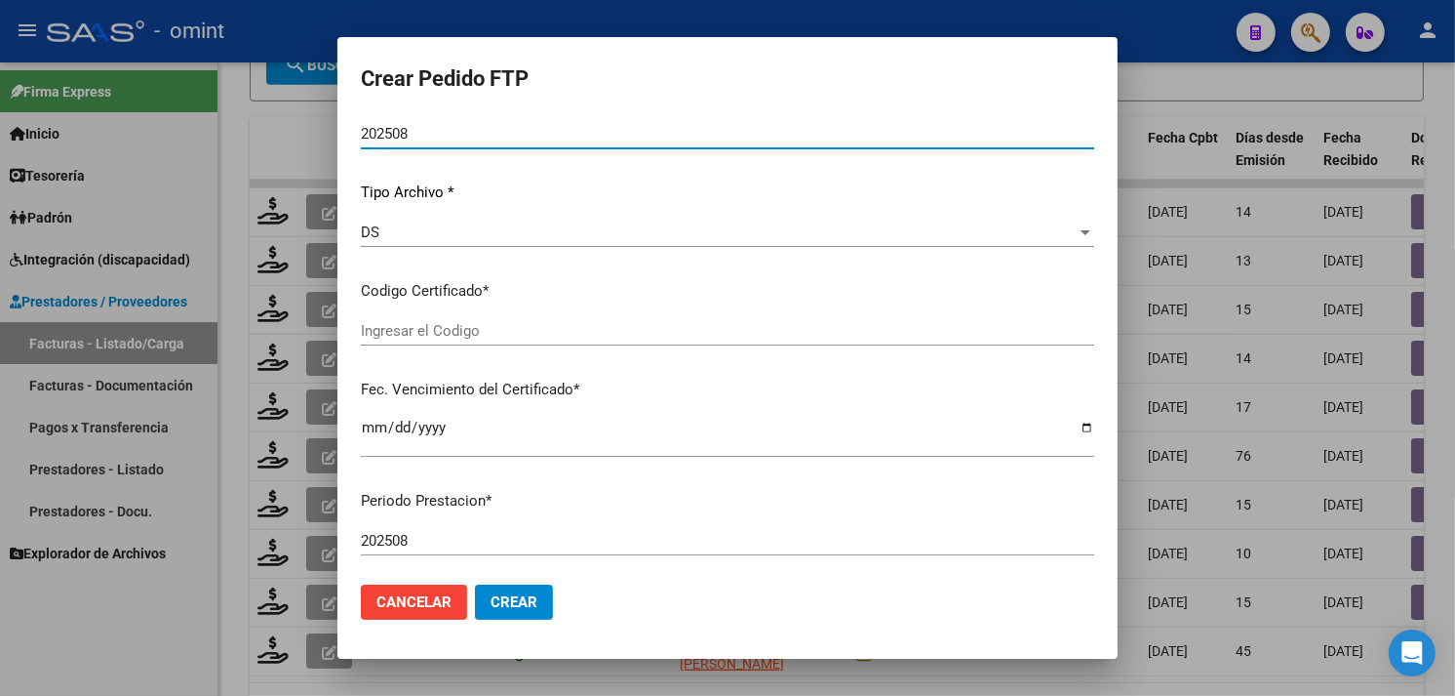
type input "7407626455"
type input "2027-04-30"
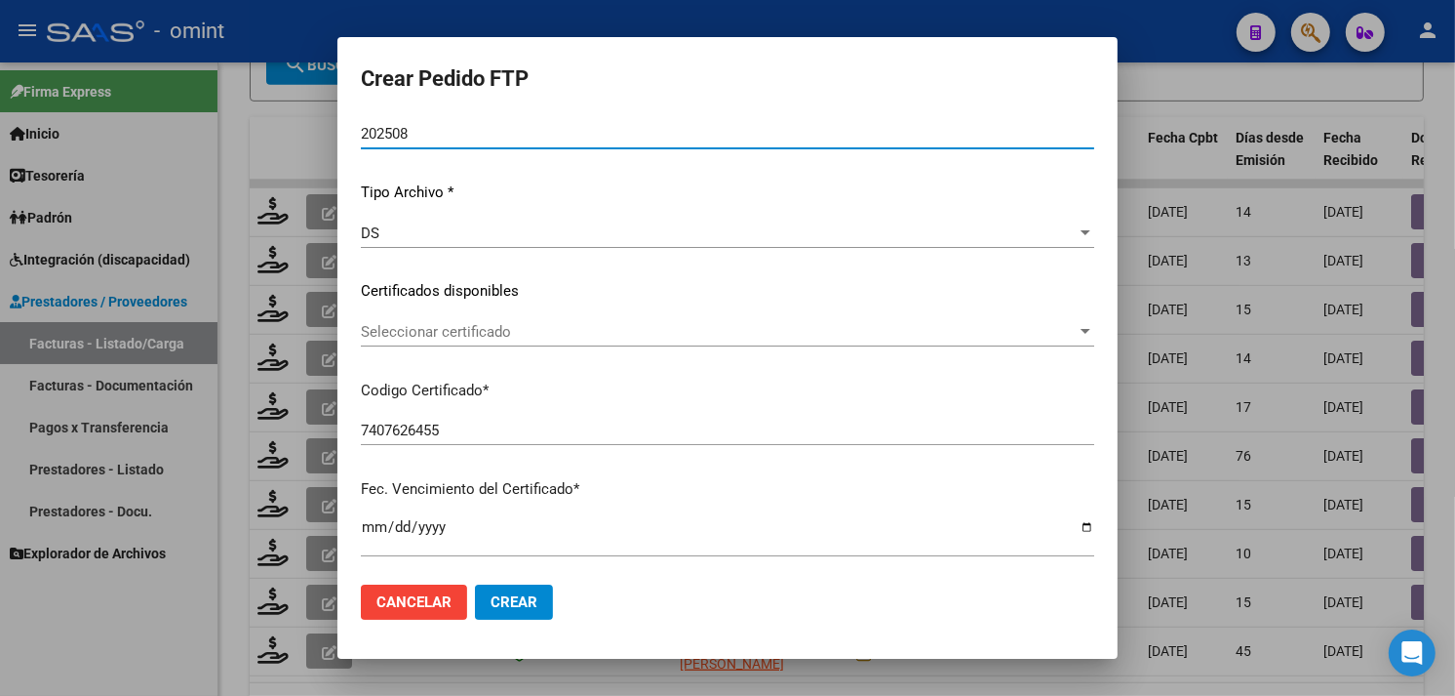
click at [540, 332] on span "Seleccionar certificado" at bounding box center [719, 332] width 716 height 18
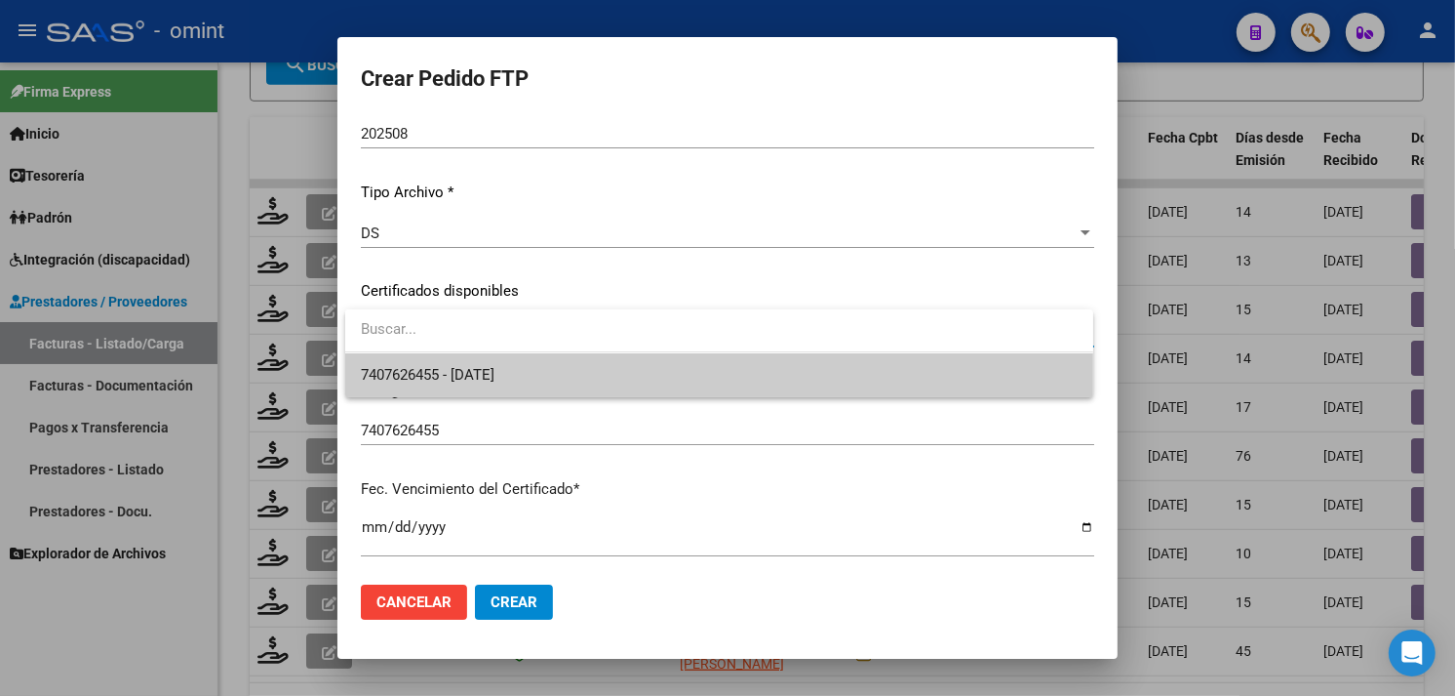
click at [495, 366] on span "7407626455 - 2027-04-30" at bounding box center [428, 375] width 134 height 18
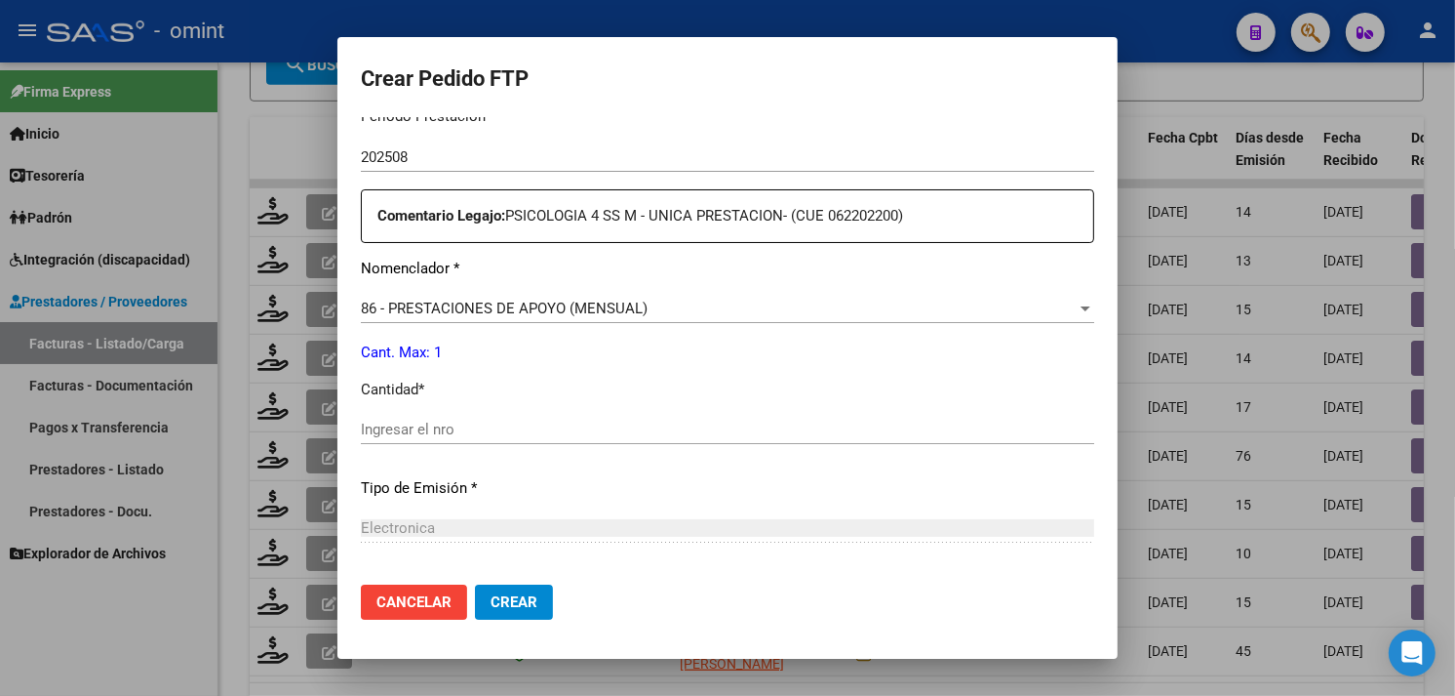
scroll to position [617, 0]
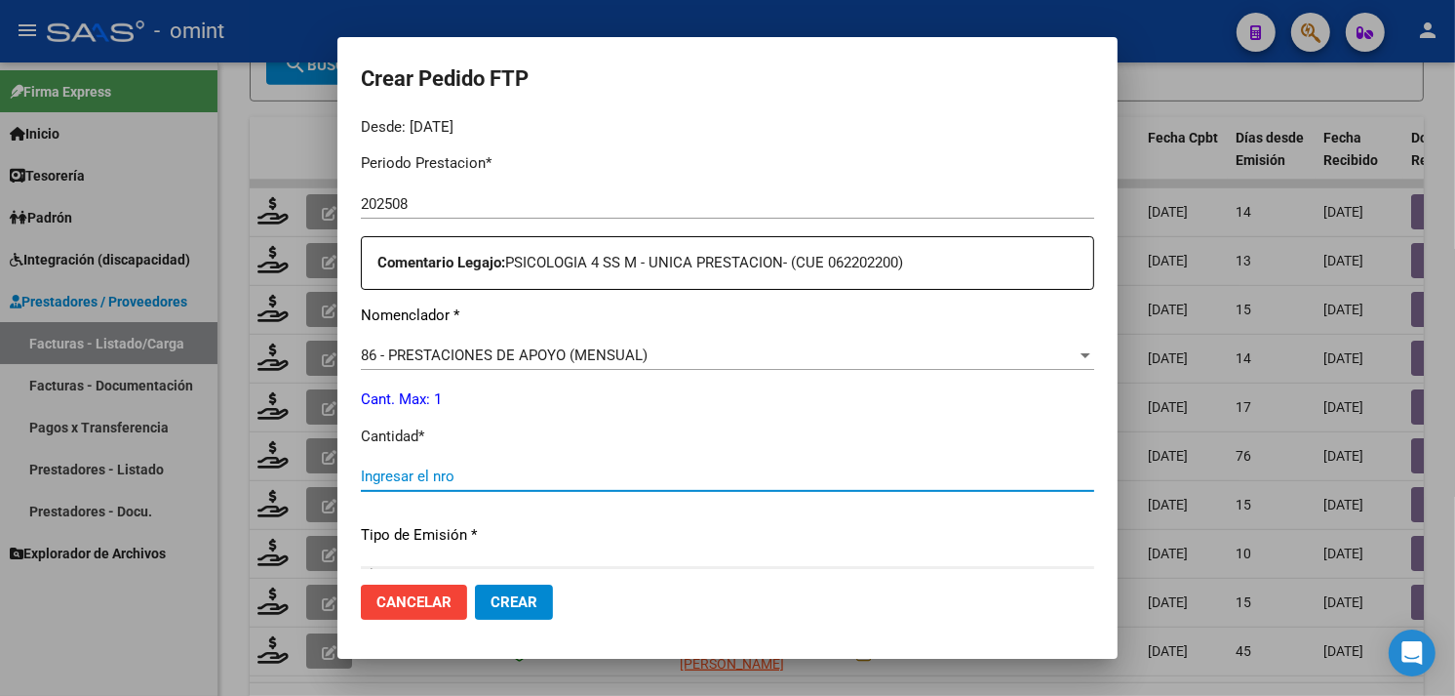
click at [497, 473] on input "Ingresar el nro" at bounding box center [728, 476] width 734 height 18
type input "1"
type input "7"
type input "8"
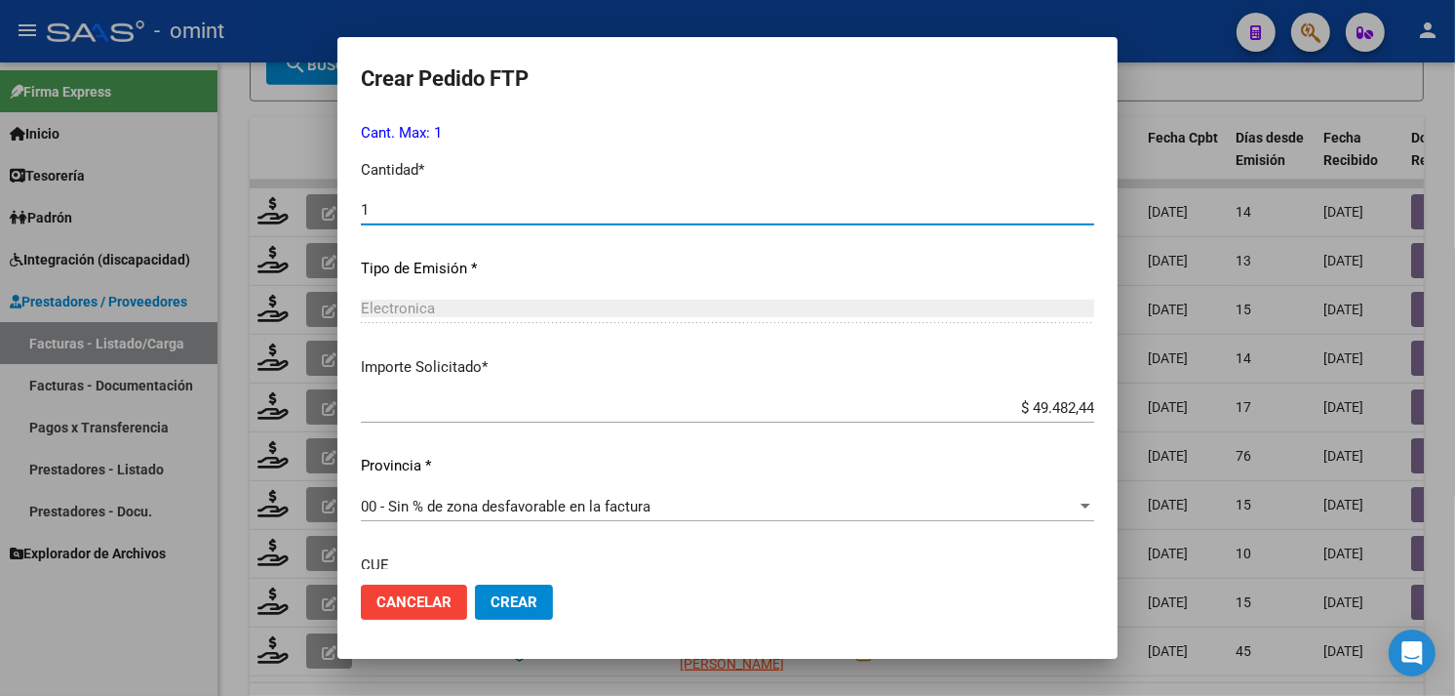
scroll to position [1051, 0]
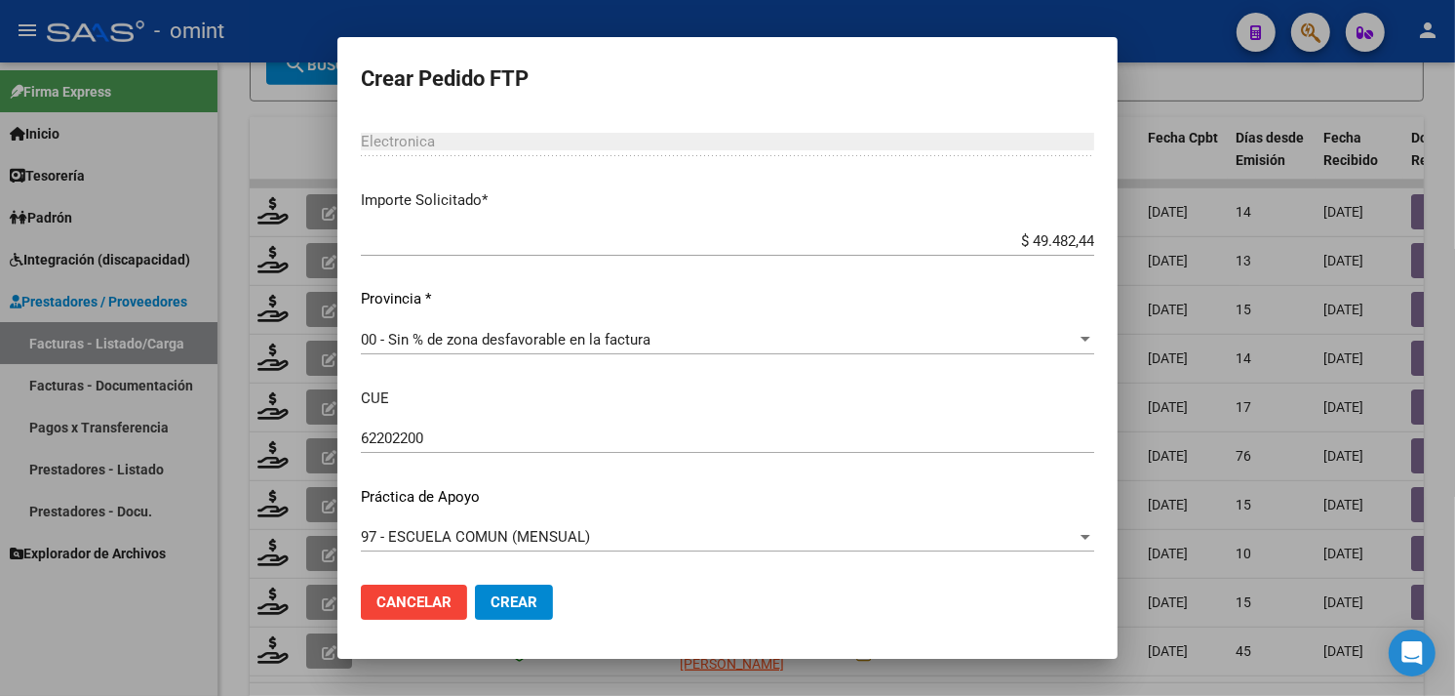
type input "1"
click at [508, 593] on span "Crear" at bounding box center [514, 602] width 47 height 18
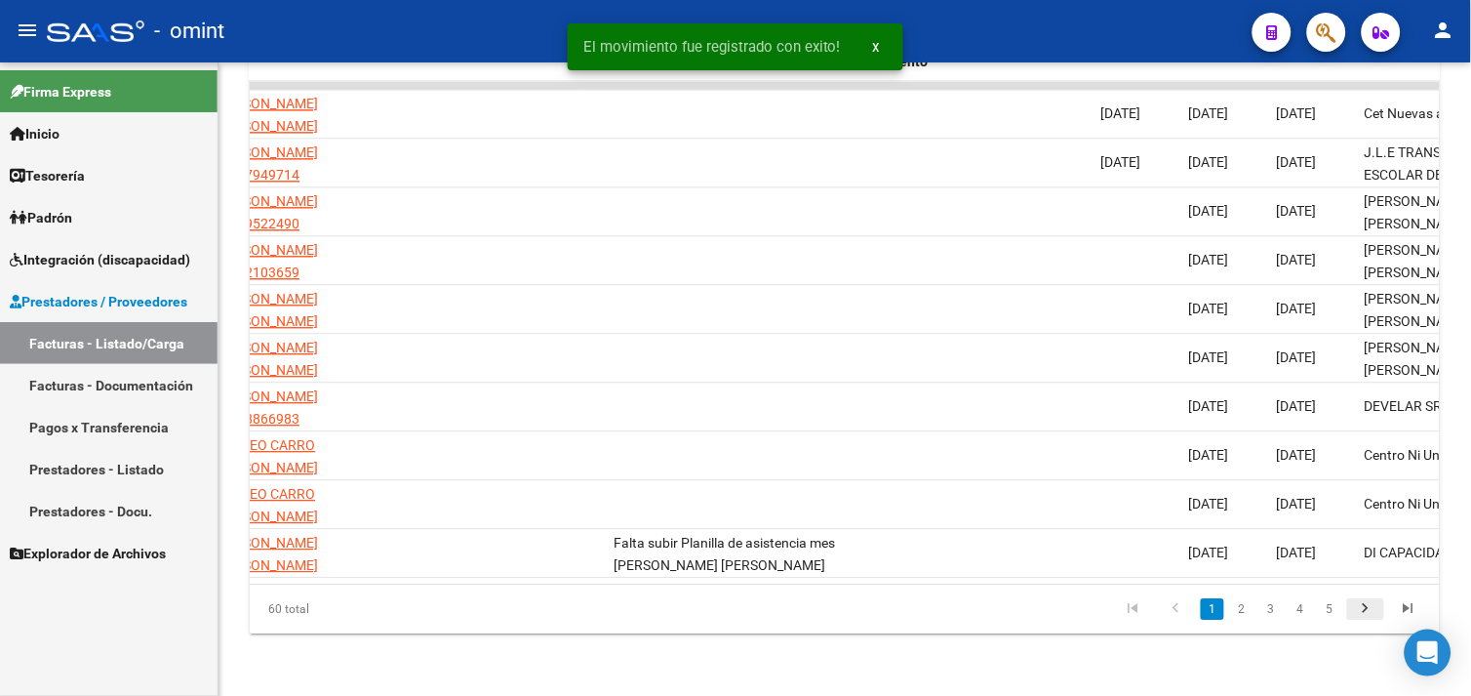
scroll to position [0, 1760]
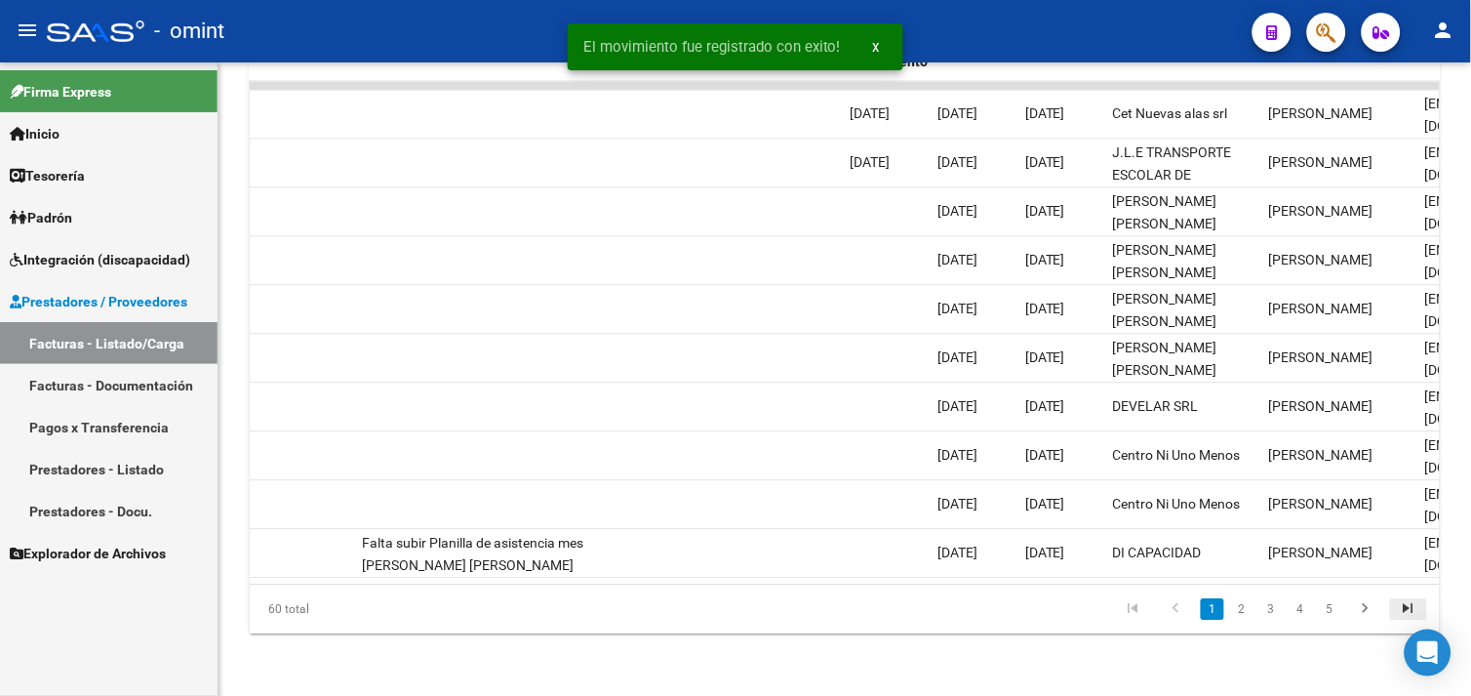
click at [1409, 612] on icon "go to last page" at bounding box center [1408, 610] width 25 height 23
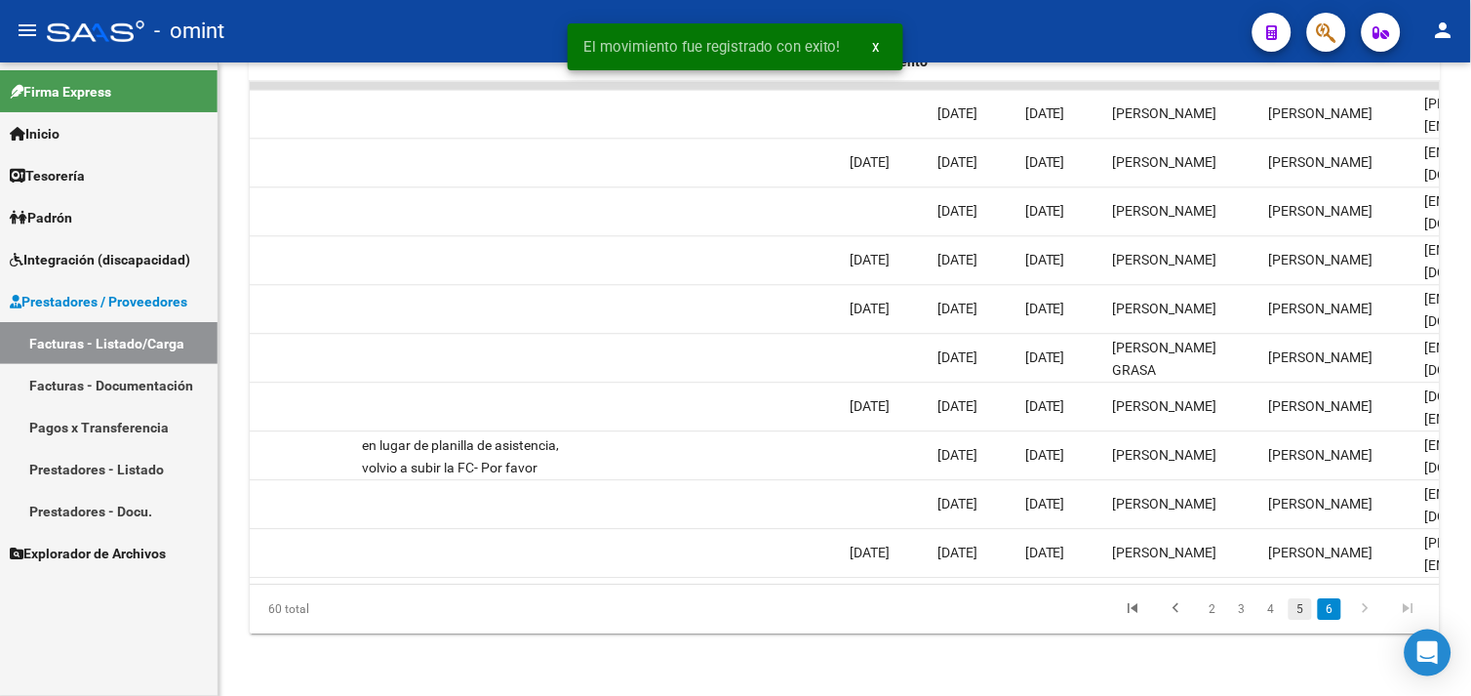
click at [1298, 608] on link "5" at bounding box center [1300, 608] width 23 height 21
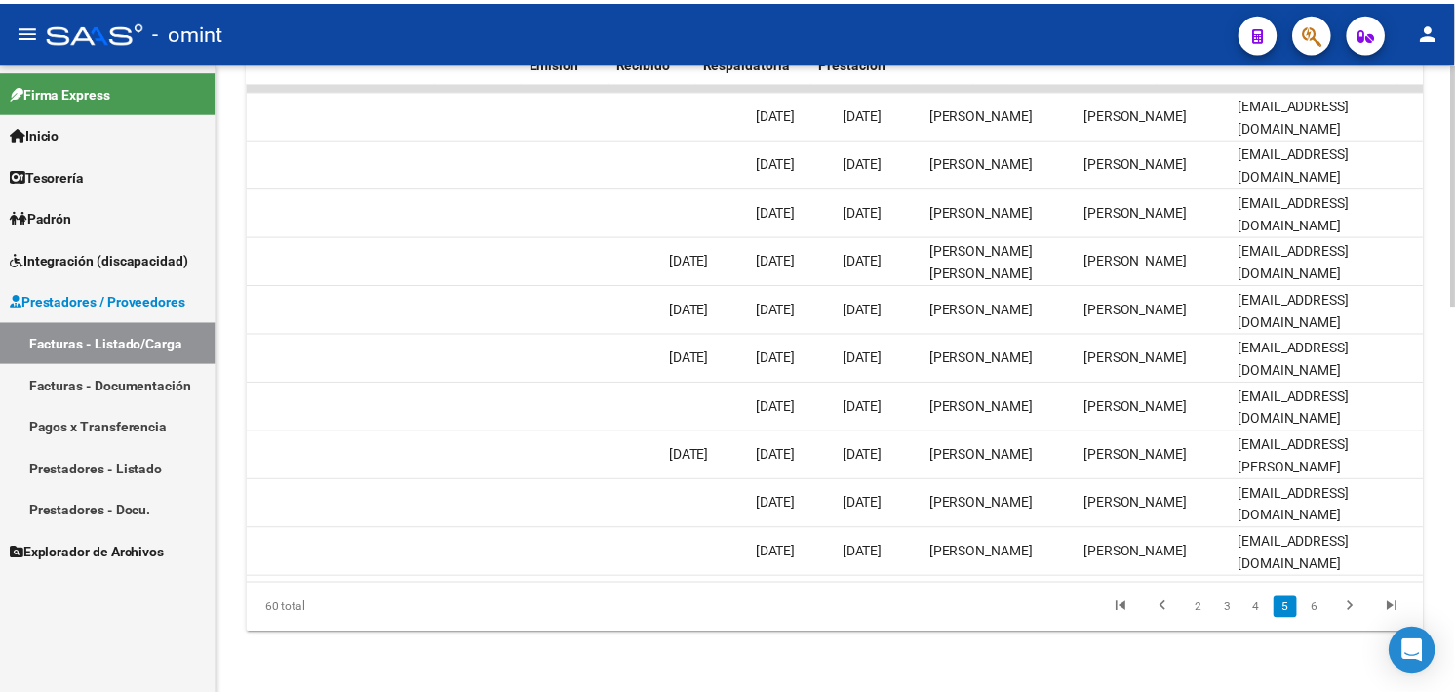
scroll to position [0, 0]
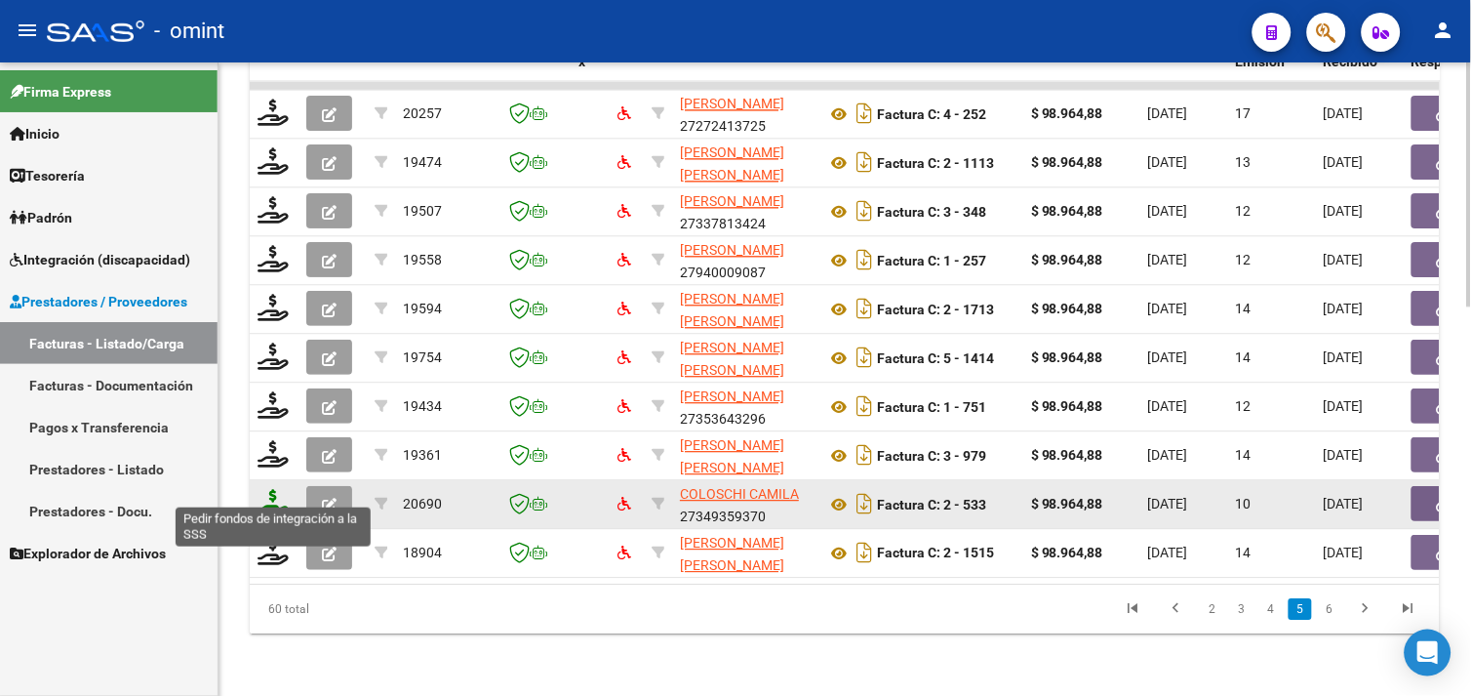
click at [278, 489] on icon at bounding box center [273, 502] width 31 height 27
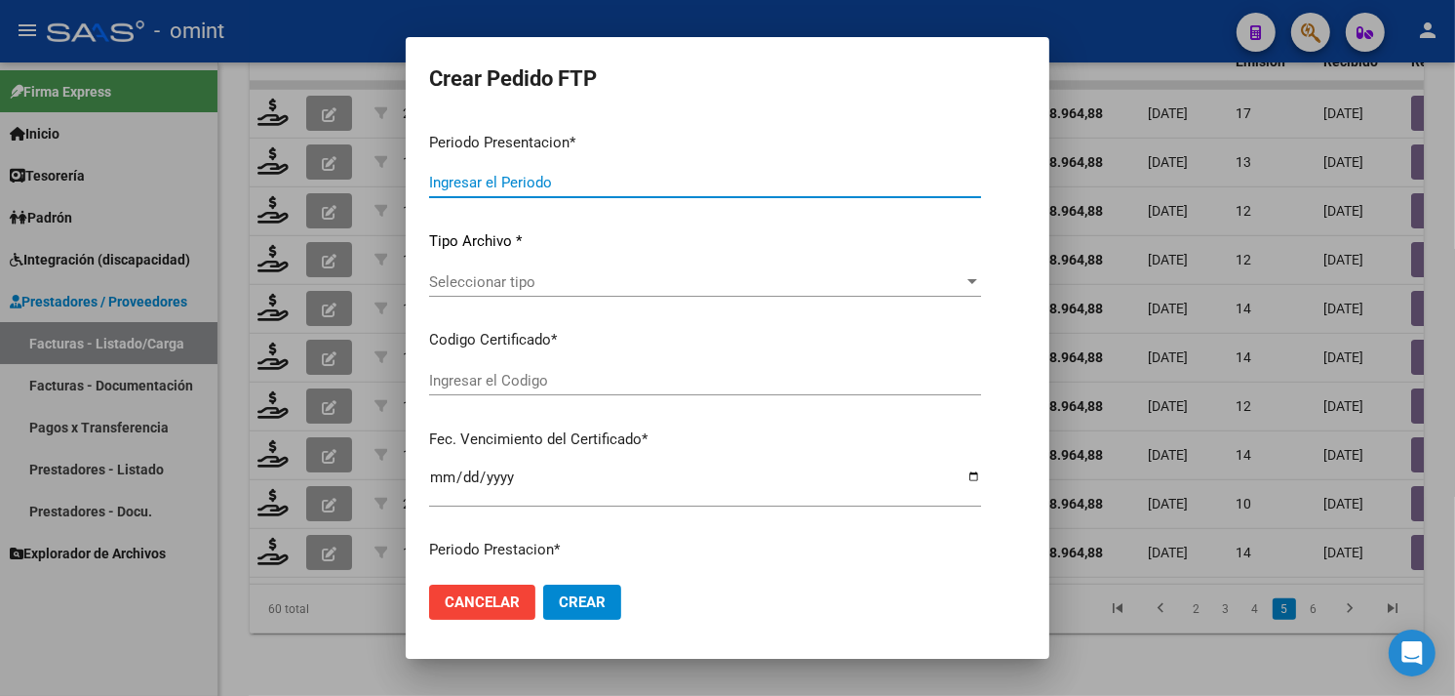
type input "202508"
type input "$ 98.964,88"
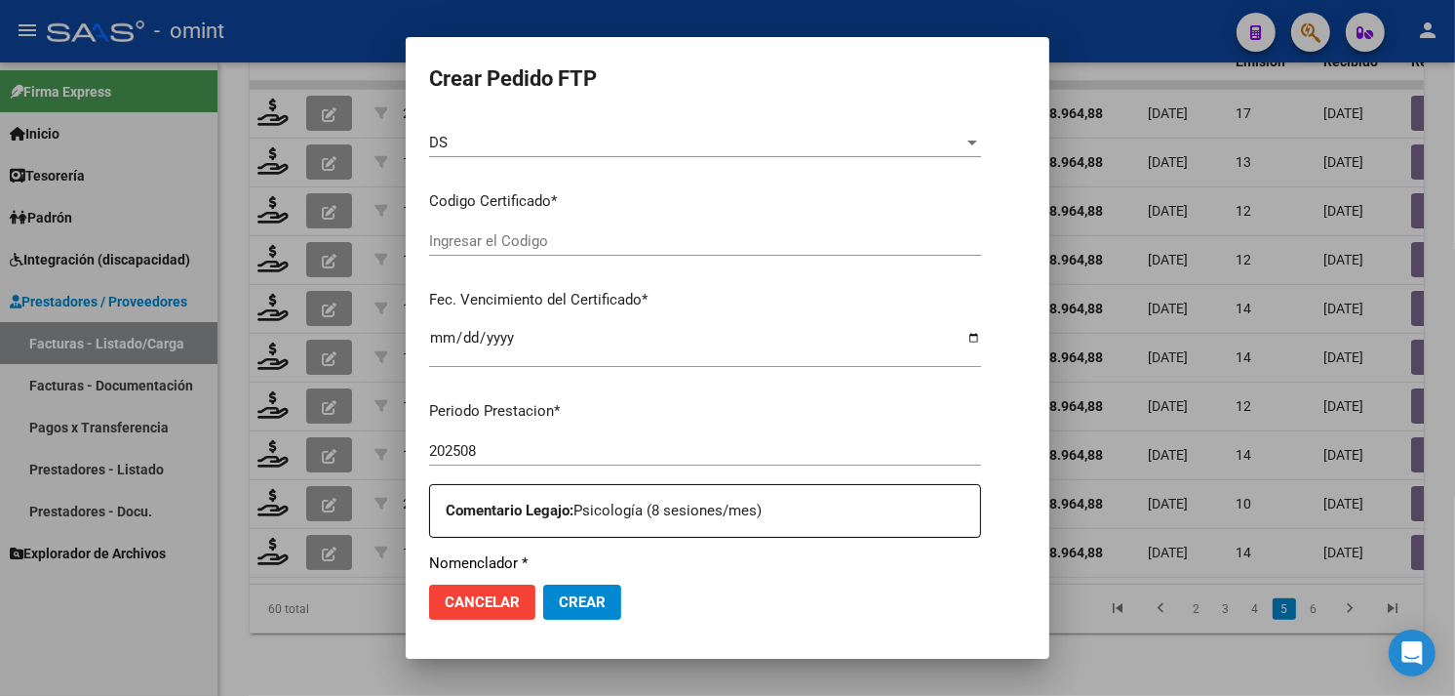
type input "6583390031"
type input "2029-03-31"
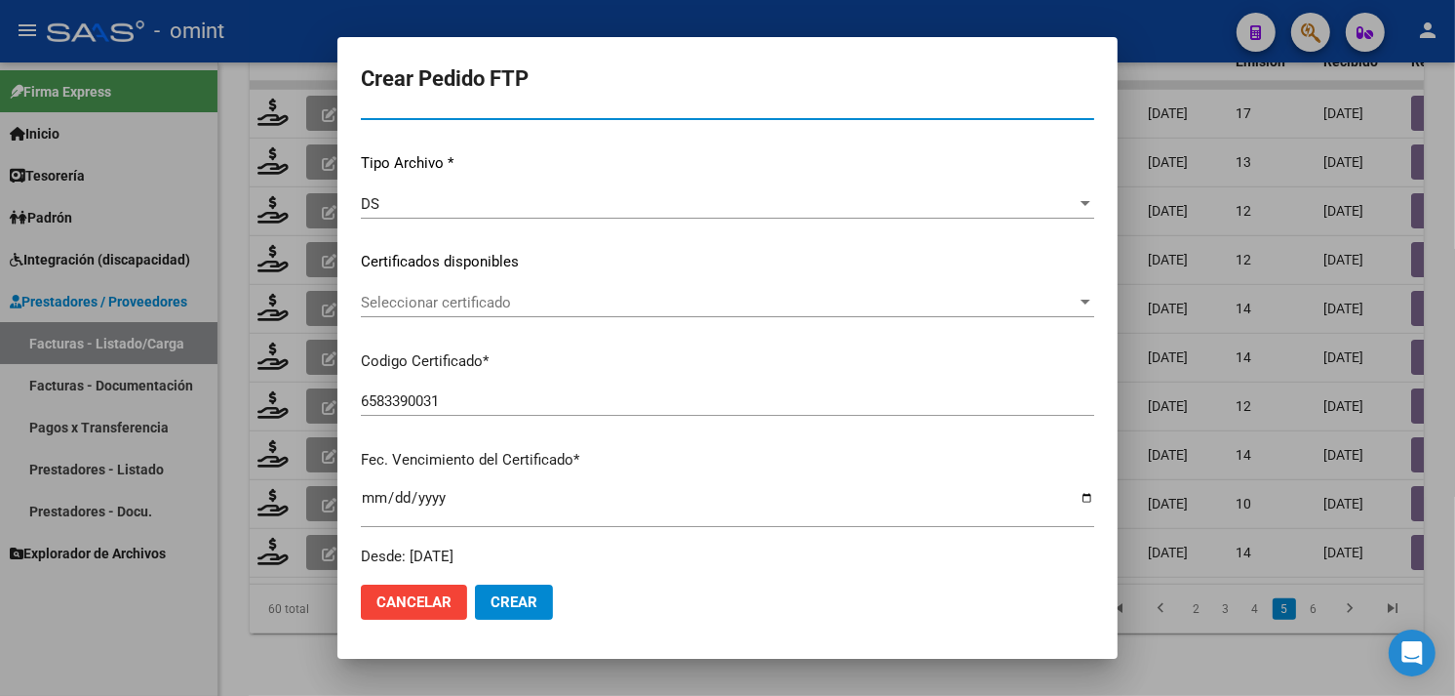
scroll to position [217, 0]
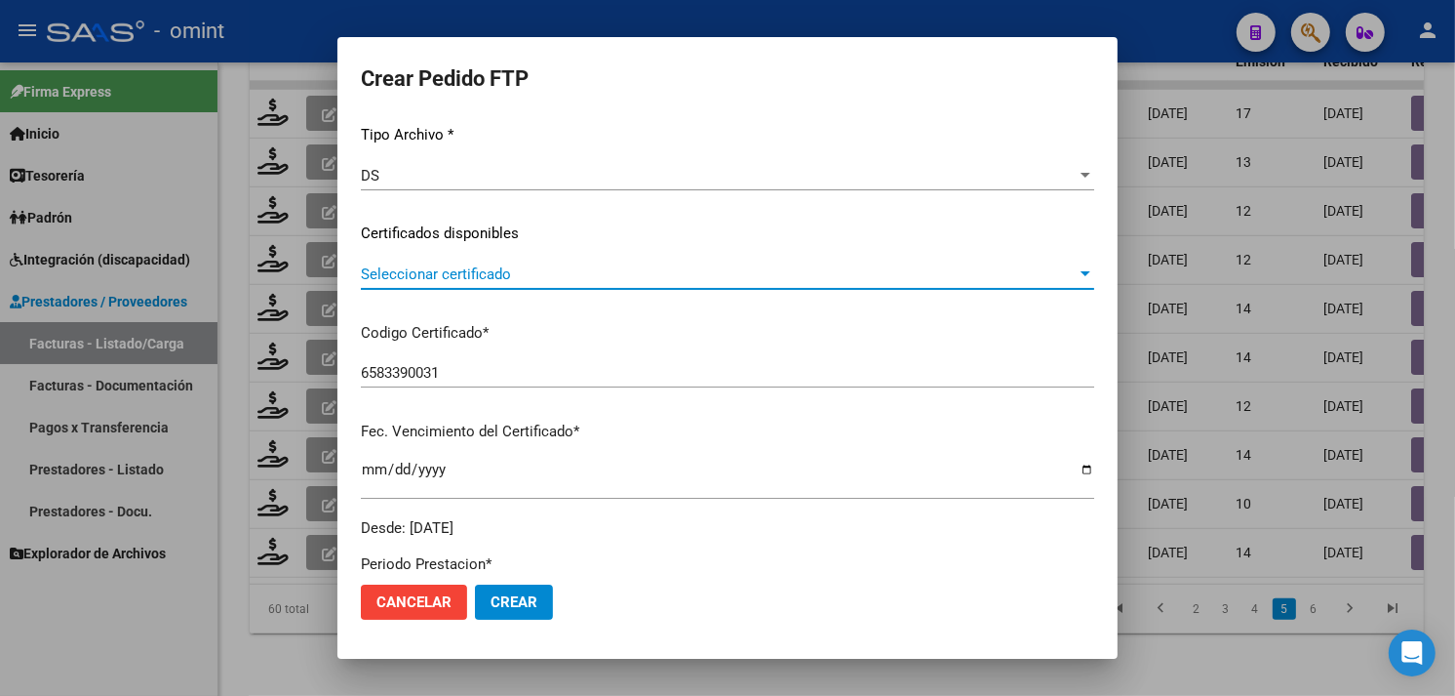
click at [501, 279] on span "Seleccionar certificado" at bounding box center [719, 274] width 716 height 18
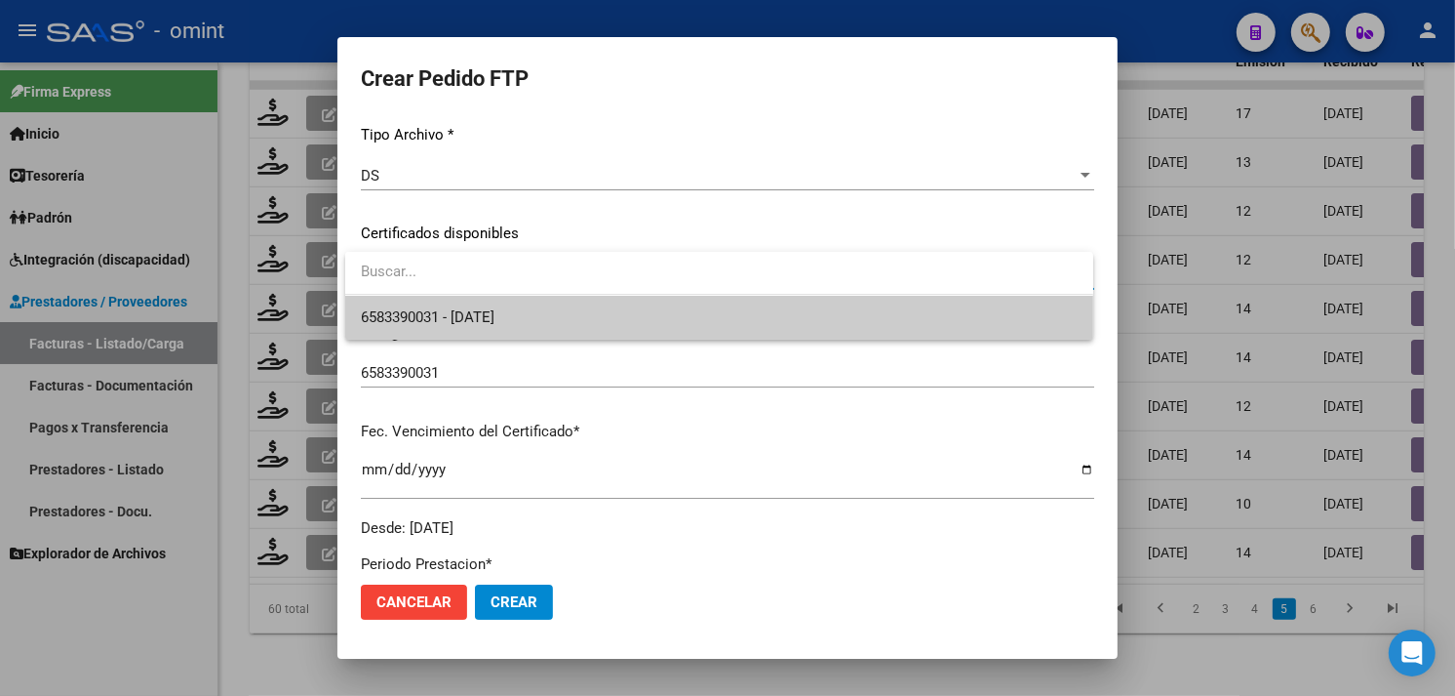
click at [495, 308] on span "6583390031 - 2029-03-31" at bounding box center [428, 317] width 134 height 18
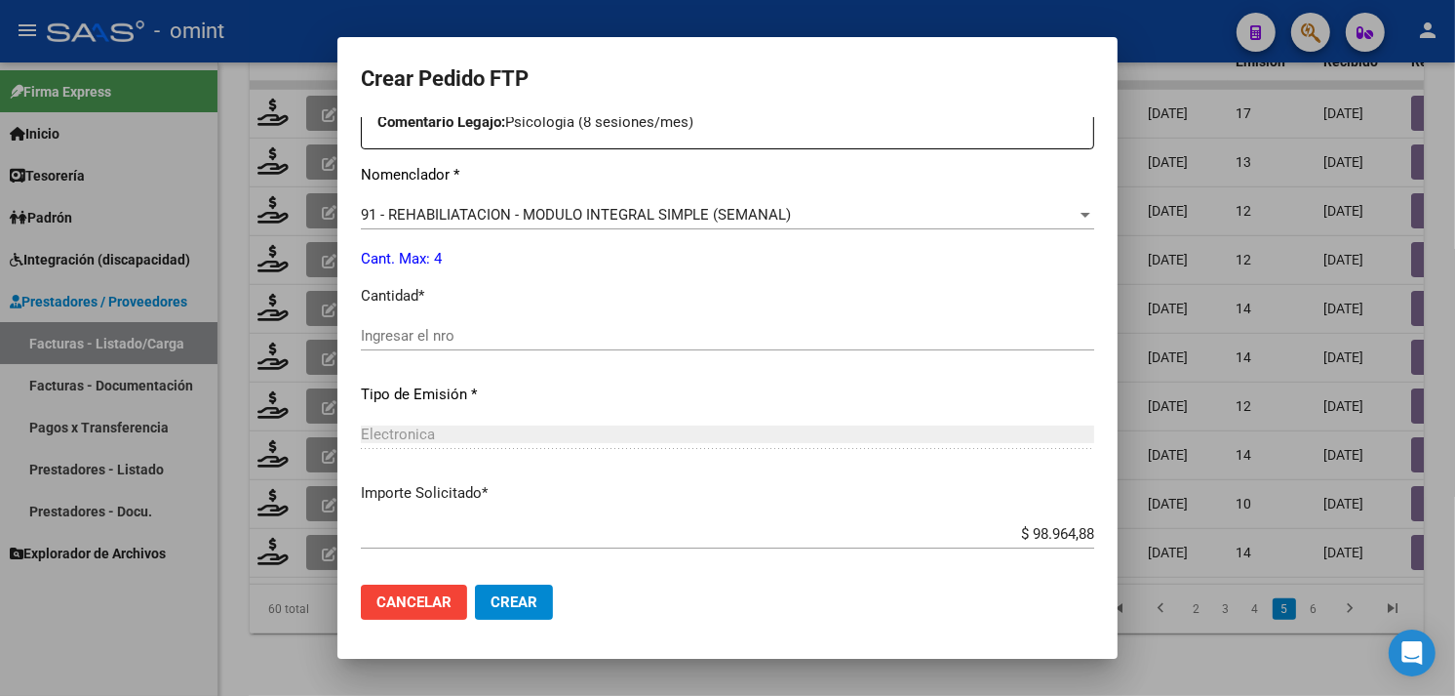
scroll to position [854, 0]
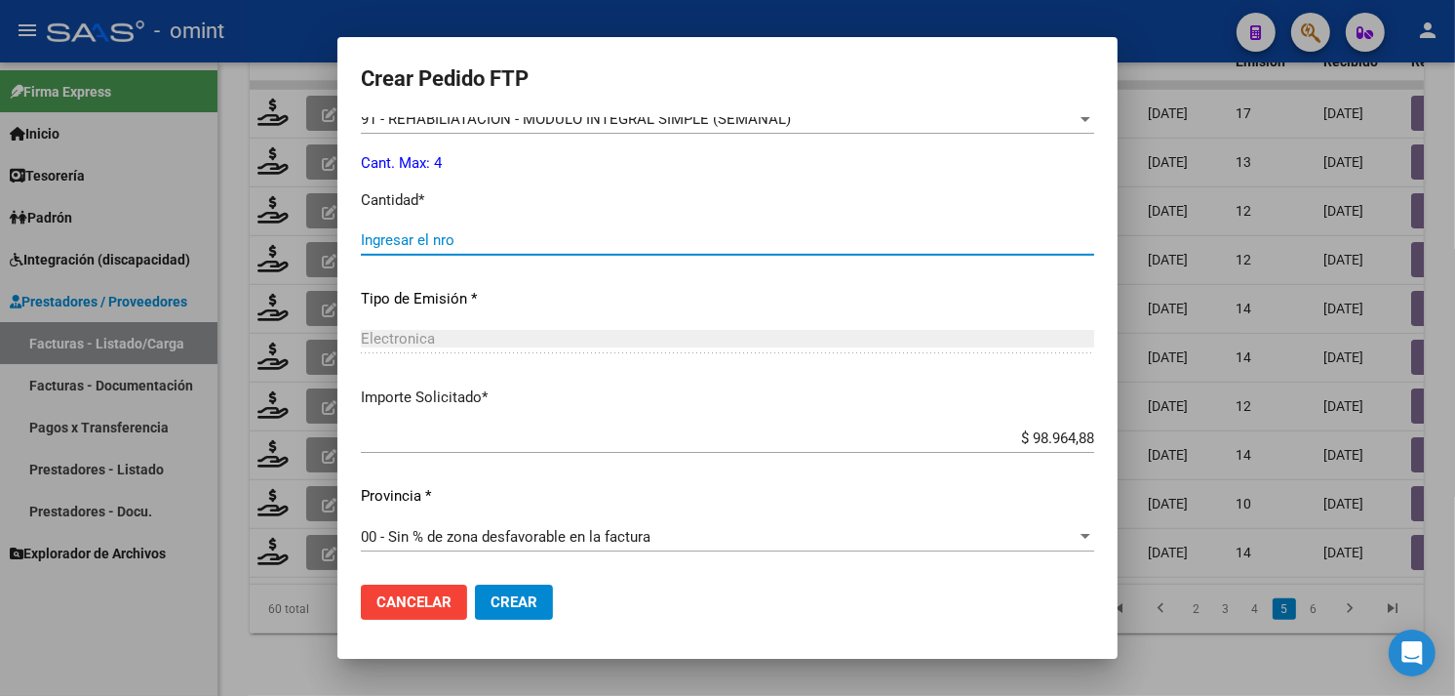
click at [446, 237] on input "Ingresar el nro" at bounding box center [728, 240] width 734 height 18
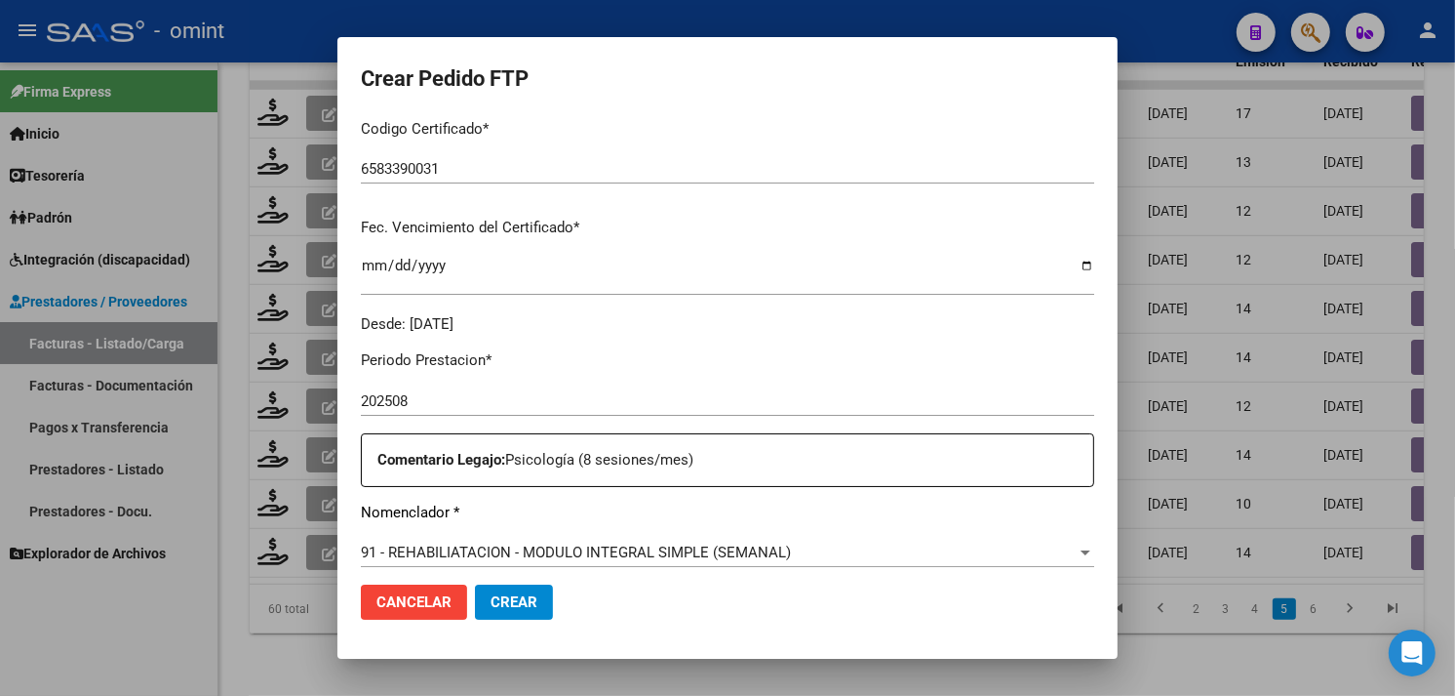
scroll to position [0, 0]
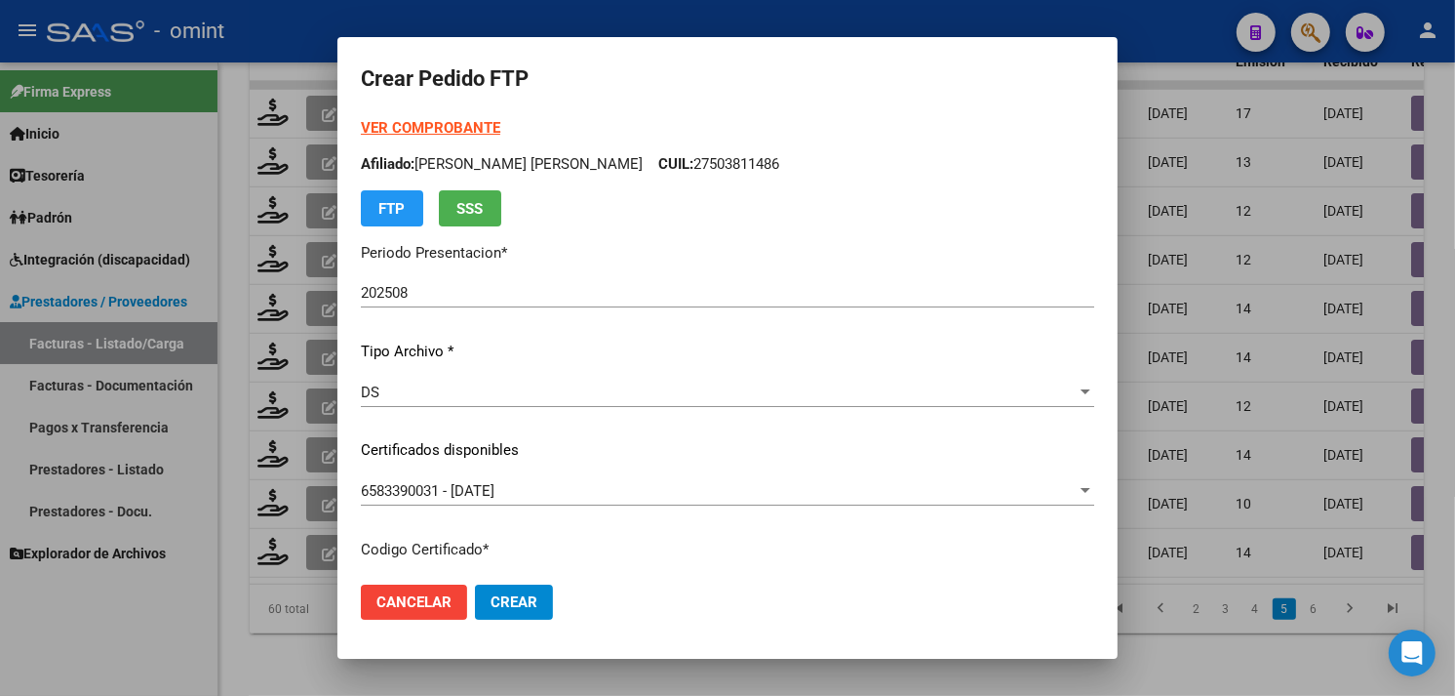
type input "4"
click at [746, 162] on p "Afiliado: BOETTNER FEDORCHUK ANNA SELENA CUIL: 27503811486" at bounding box center [728, 164] width 734 height 22
copy p "27503811486"
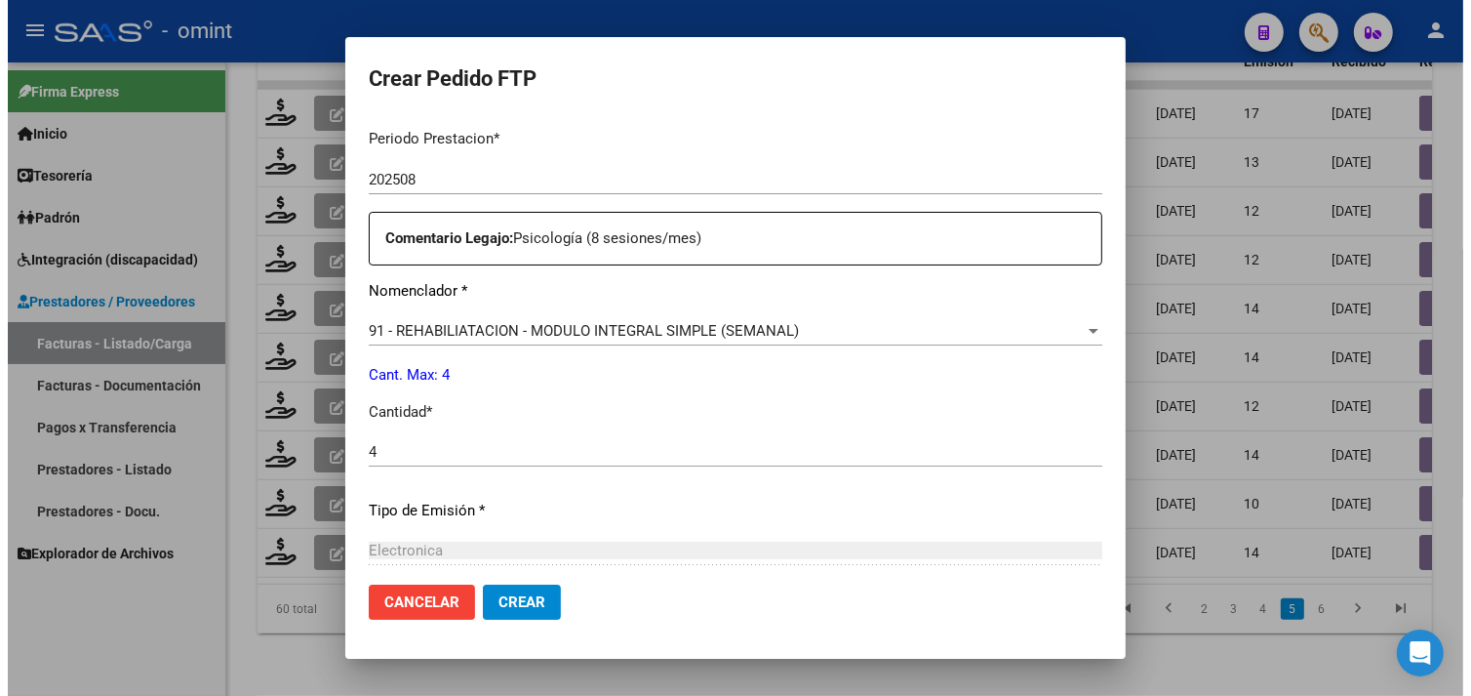
scroll to position [650, 0]
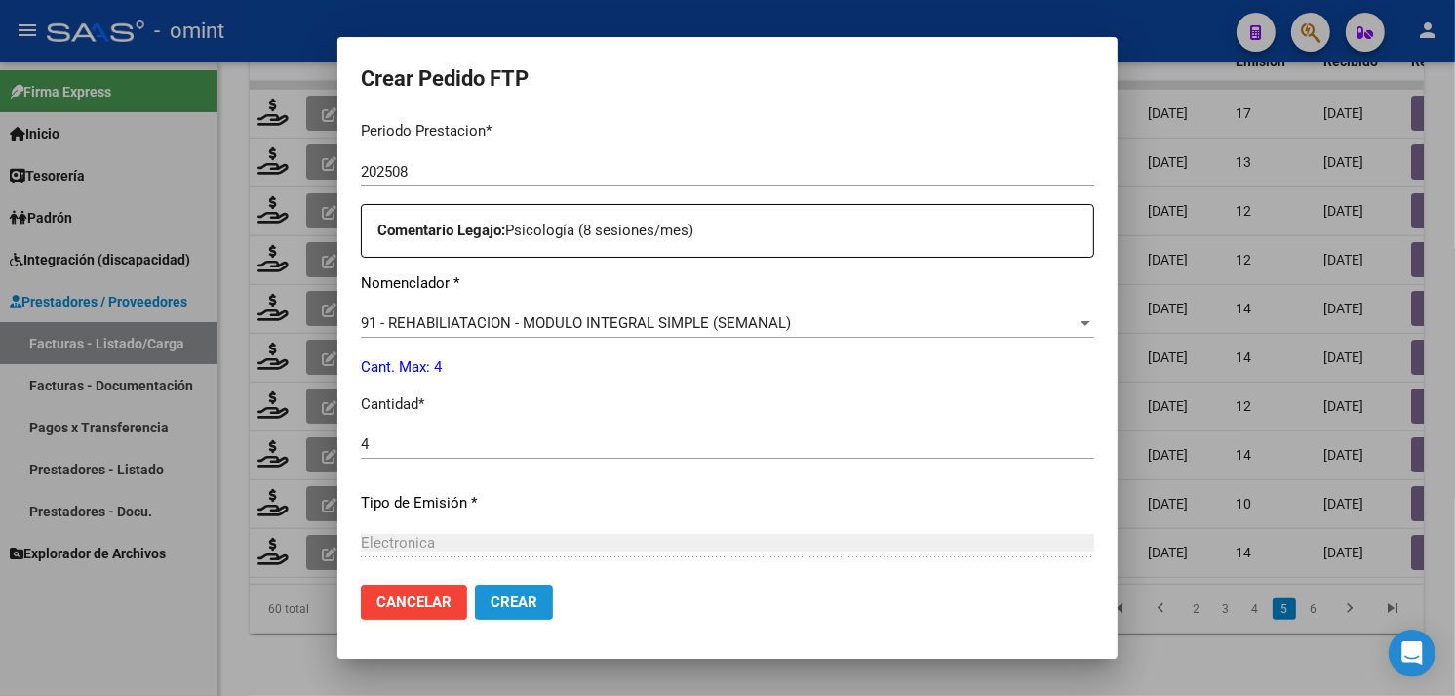
click at [517, 610] on span "Crear" at bounding box center [514, 602] width 47 height 18
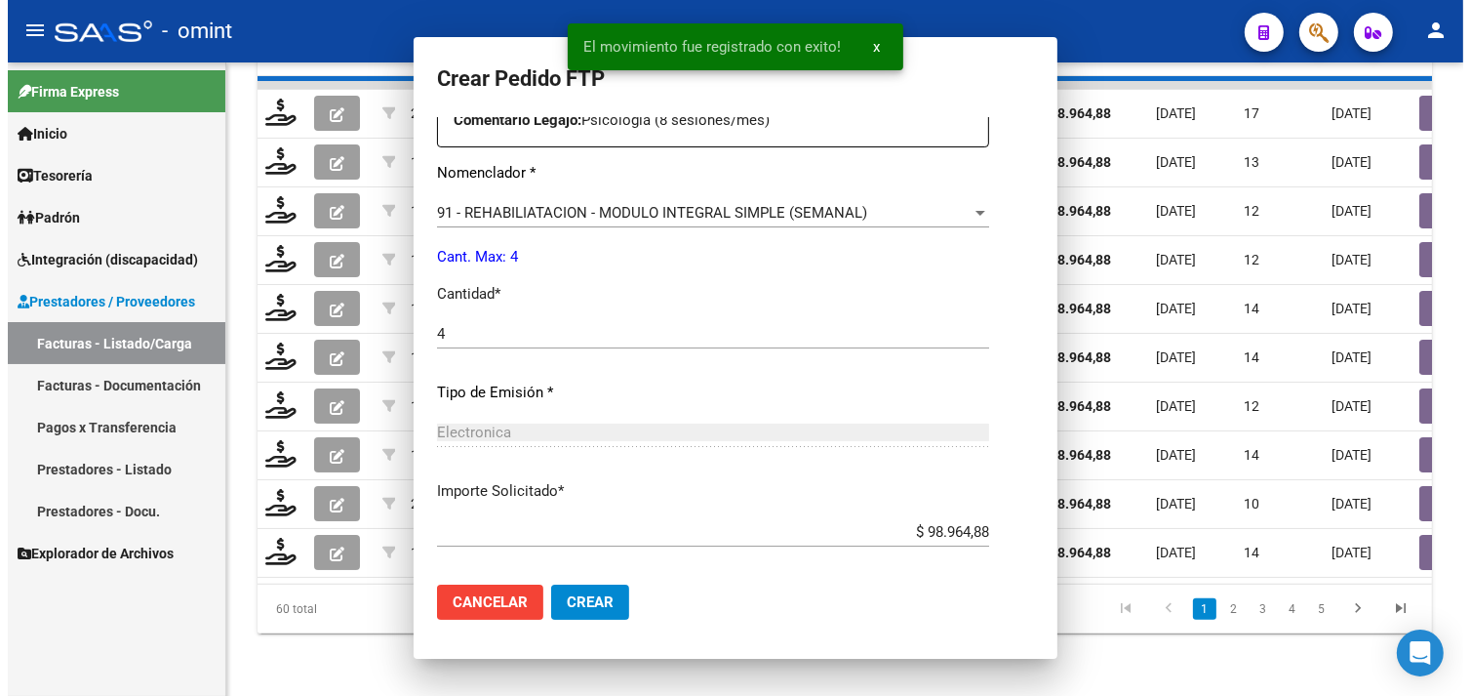
scroll to position [0, 0]
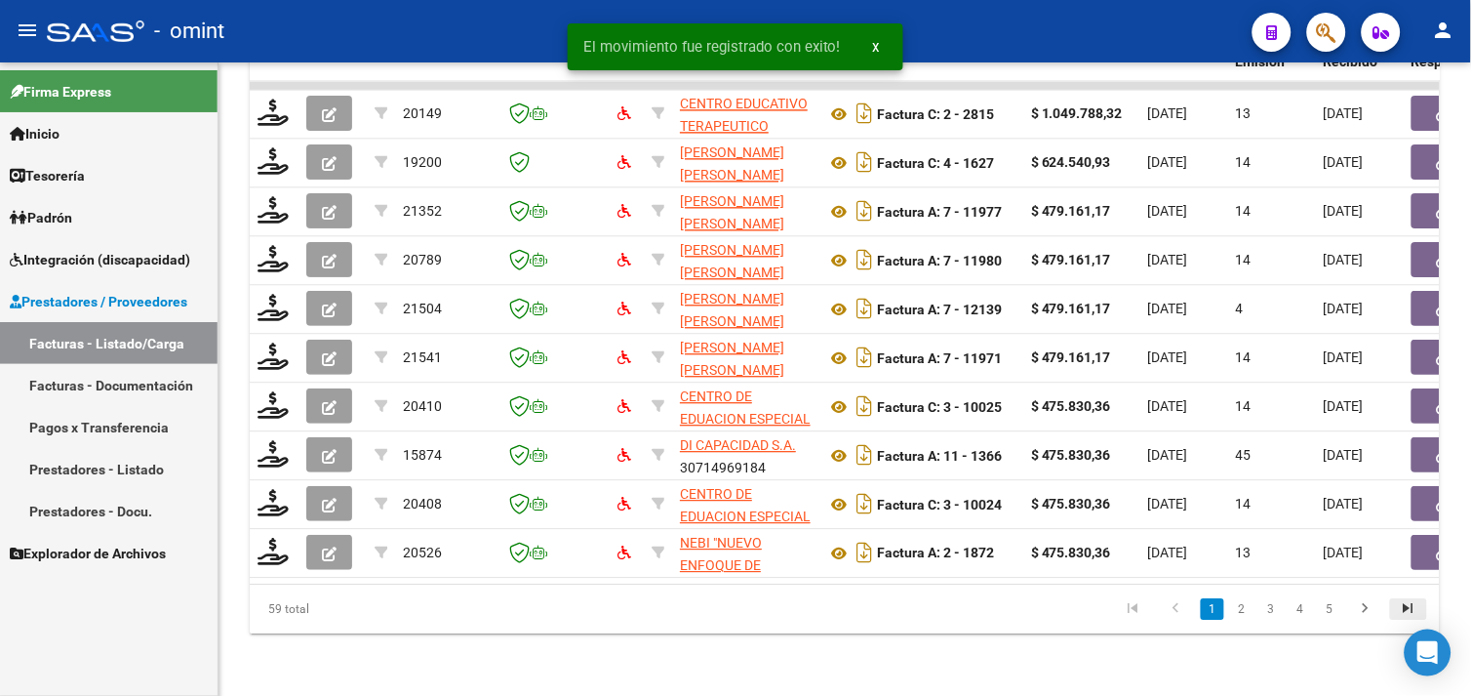
click at [1405, 607] on icon "go to last page" at bounding box center [1408, 610] width 25 height 23
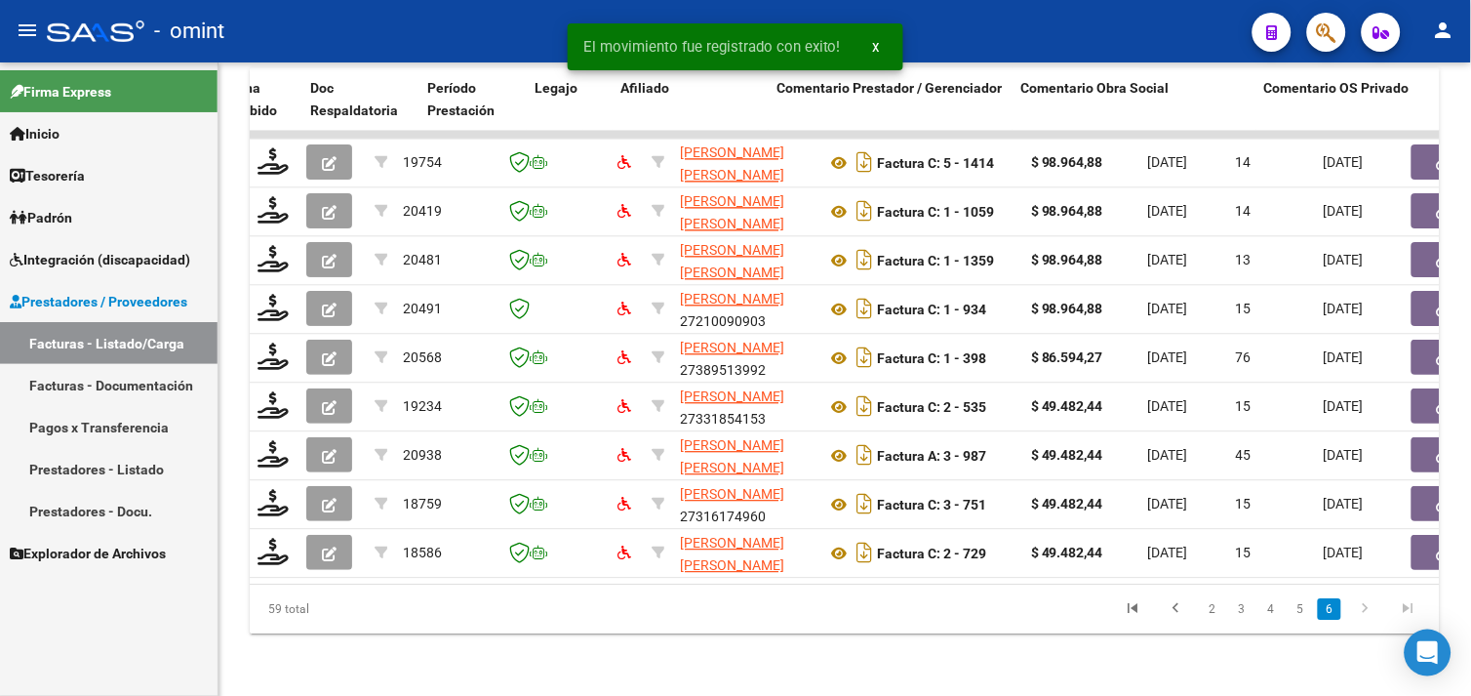
scroll to position [0, 1932]
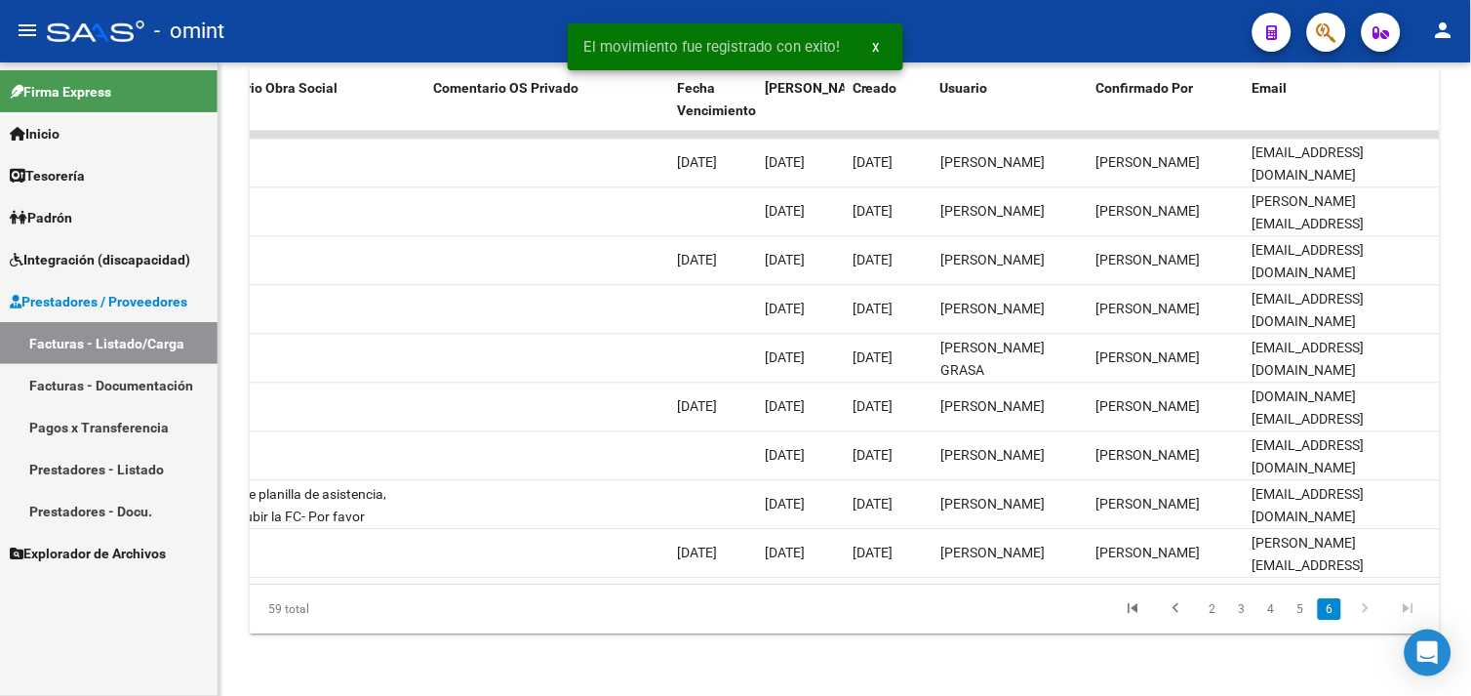
click at [1313, 612] on li "5" at bounding box center [1300, 608] width 29 height 33
click at [1299, 612] on link "5" at bounding box center [1300, 608] width 23 height 21
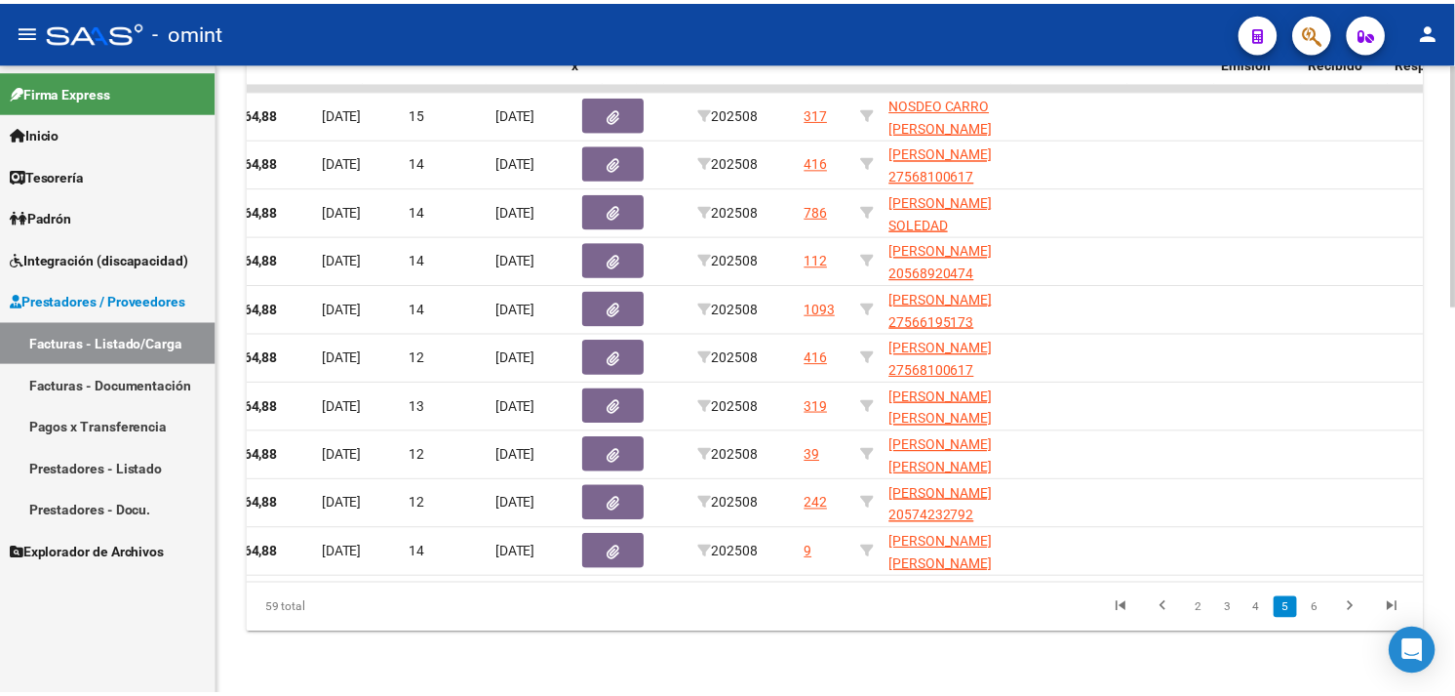
scroll to position [0, 0]
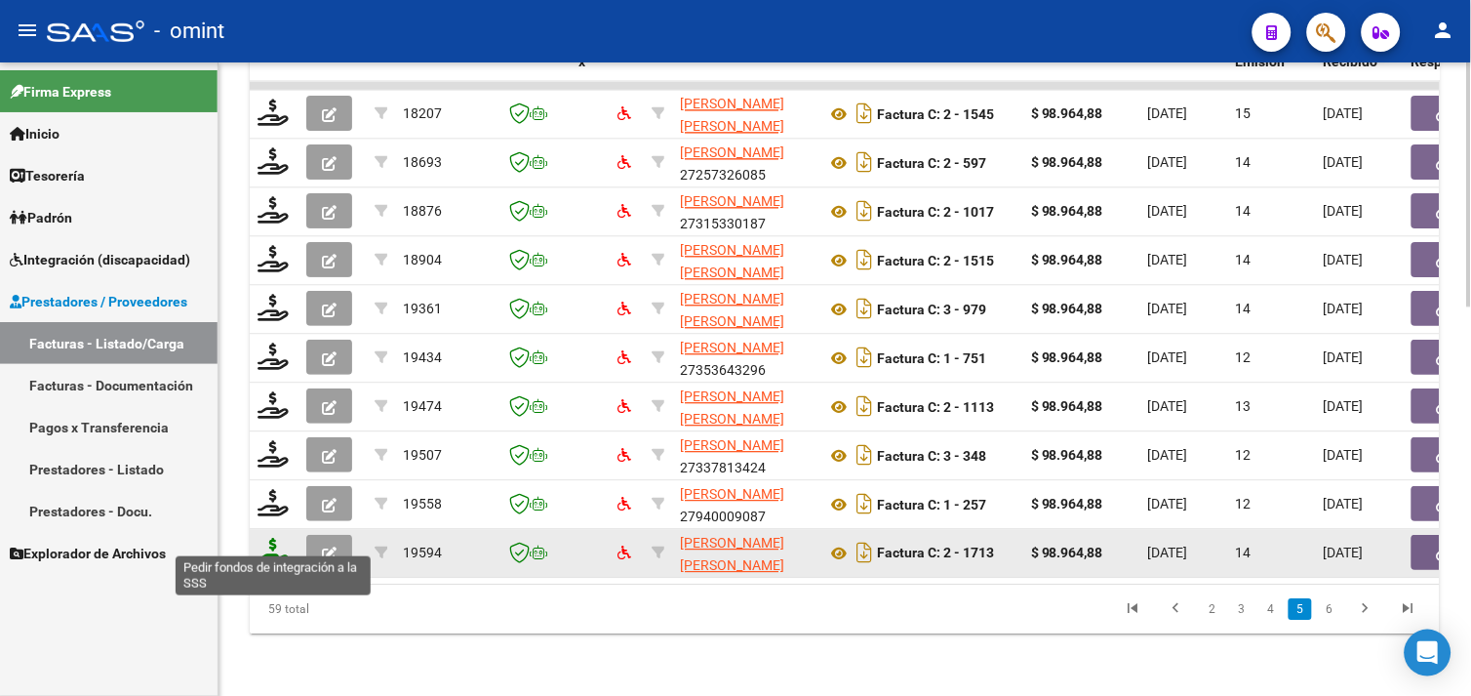
click at [285, 540] on icon at bounding box center [273, 550] width 31 height 27
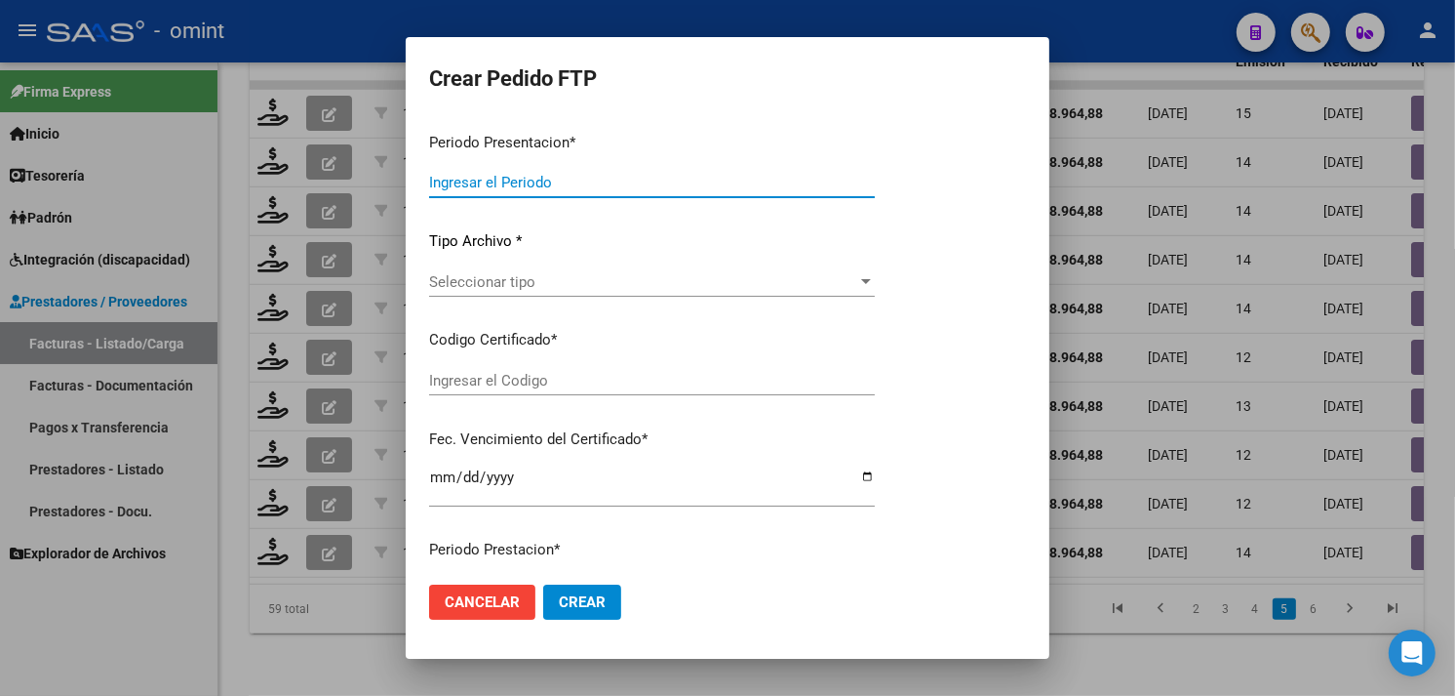
type input "202508"
type input "$ 98.964,88"
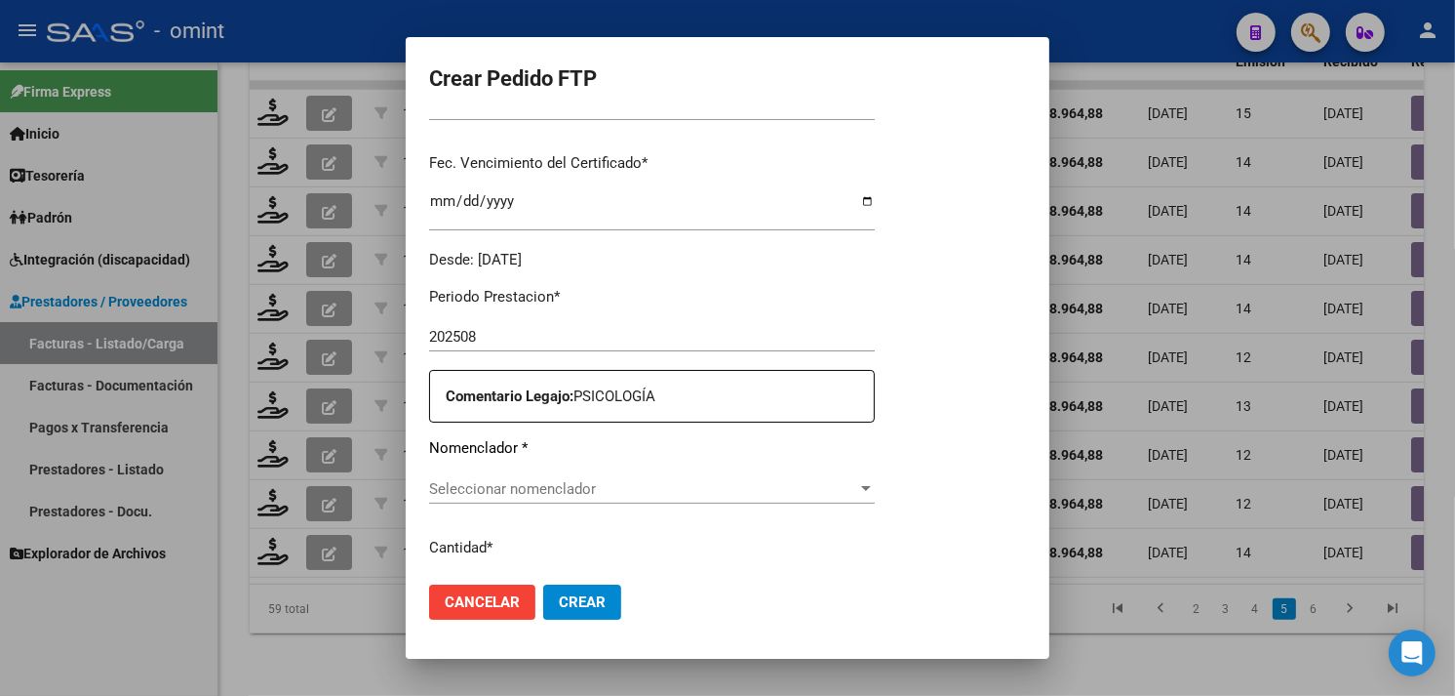
type input "4928809280"
type input "2028-08-31"
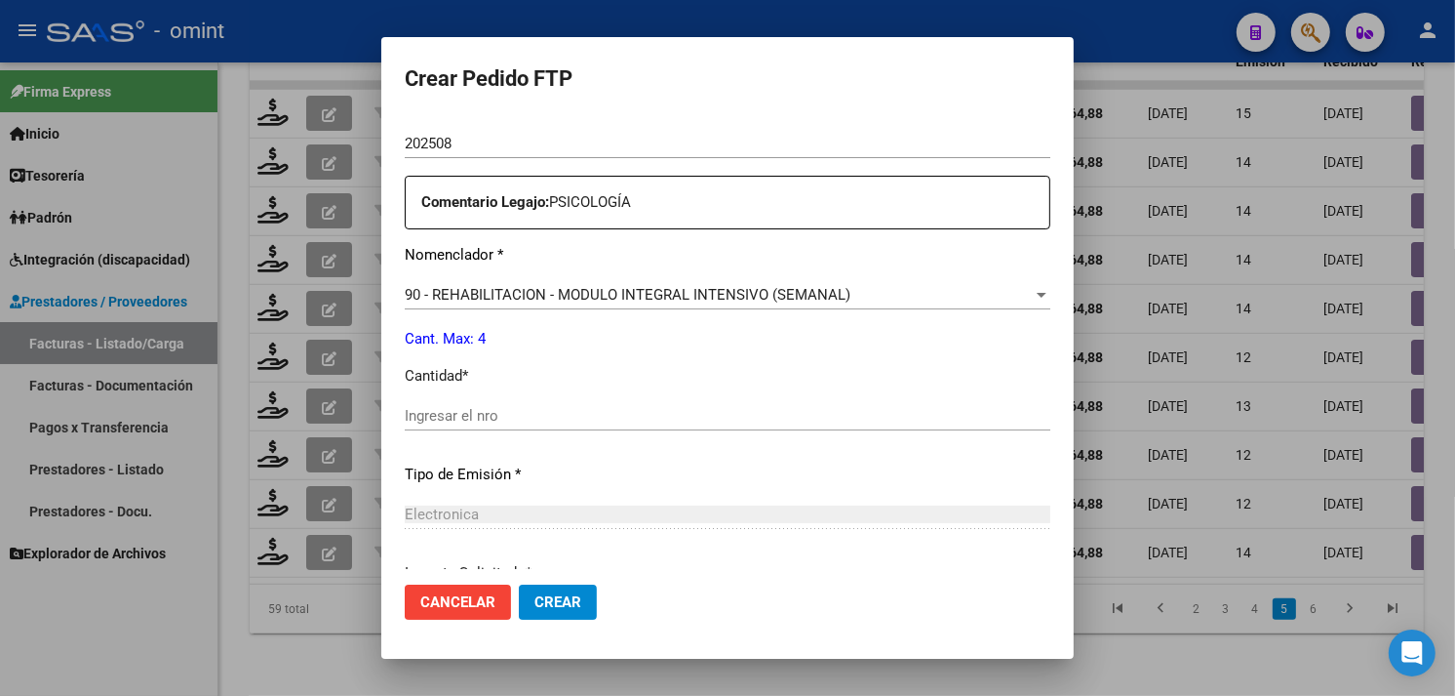
scroll to position [801, 0]
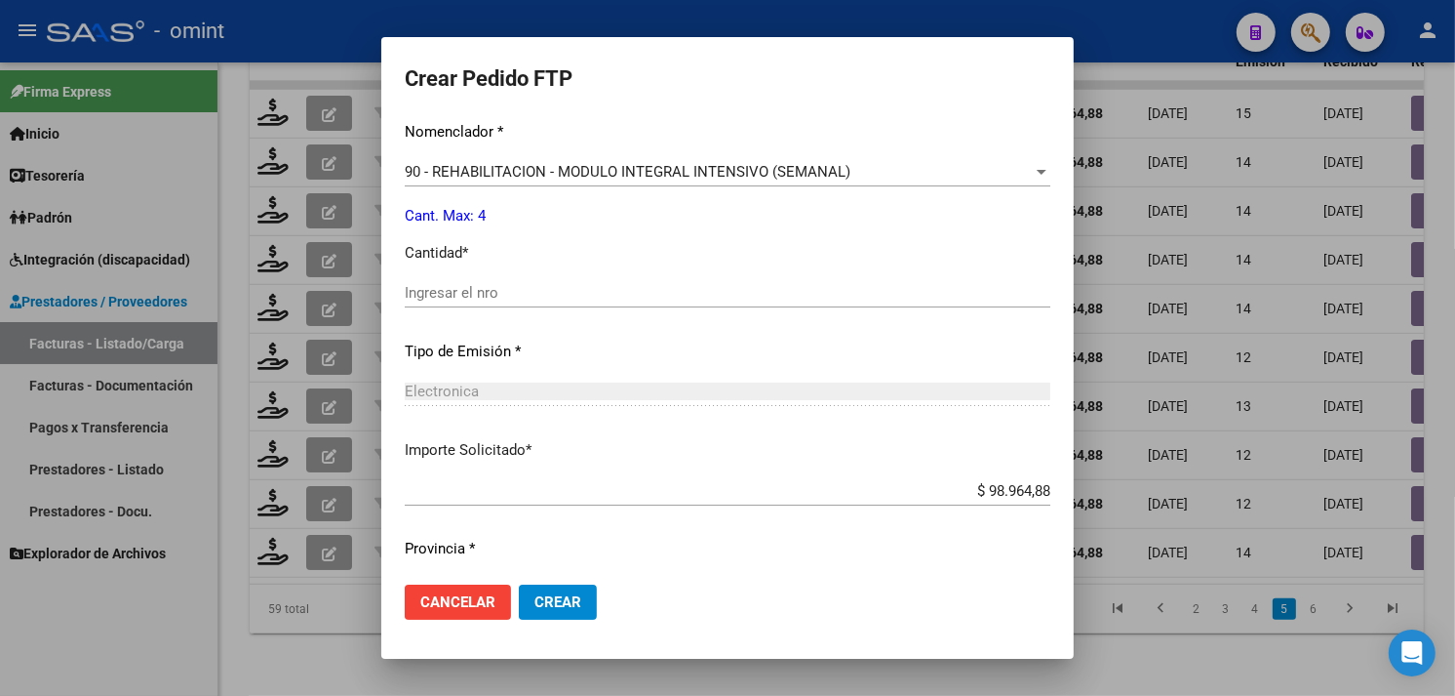
click at [571, 298] on input "Ingresar el nro" at bounding box center [728, 293] width 646 height 18
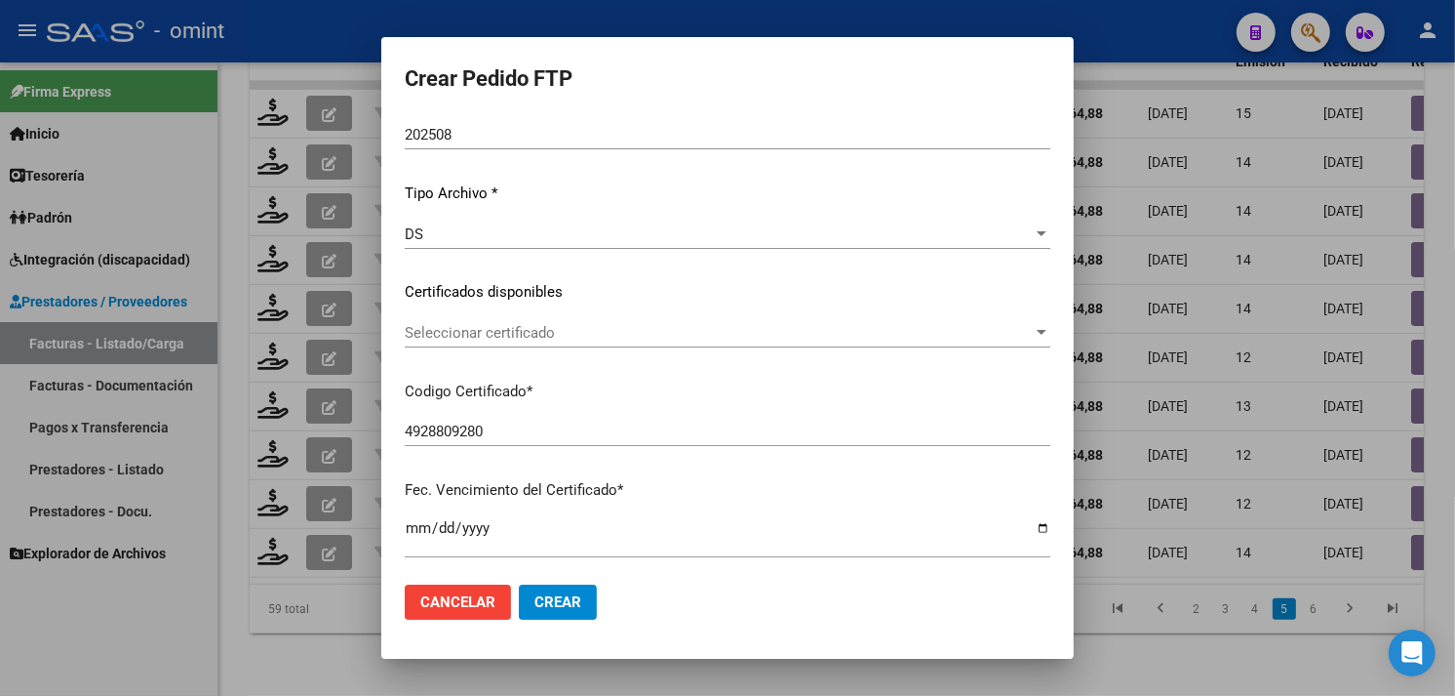
scroll to position [150, 0]
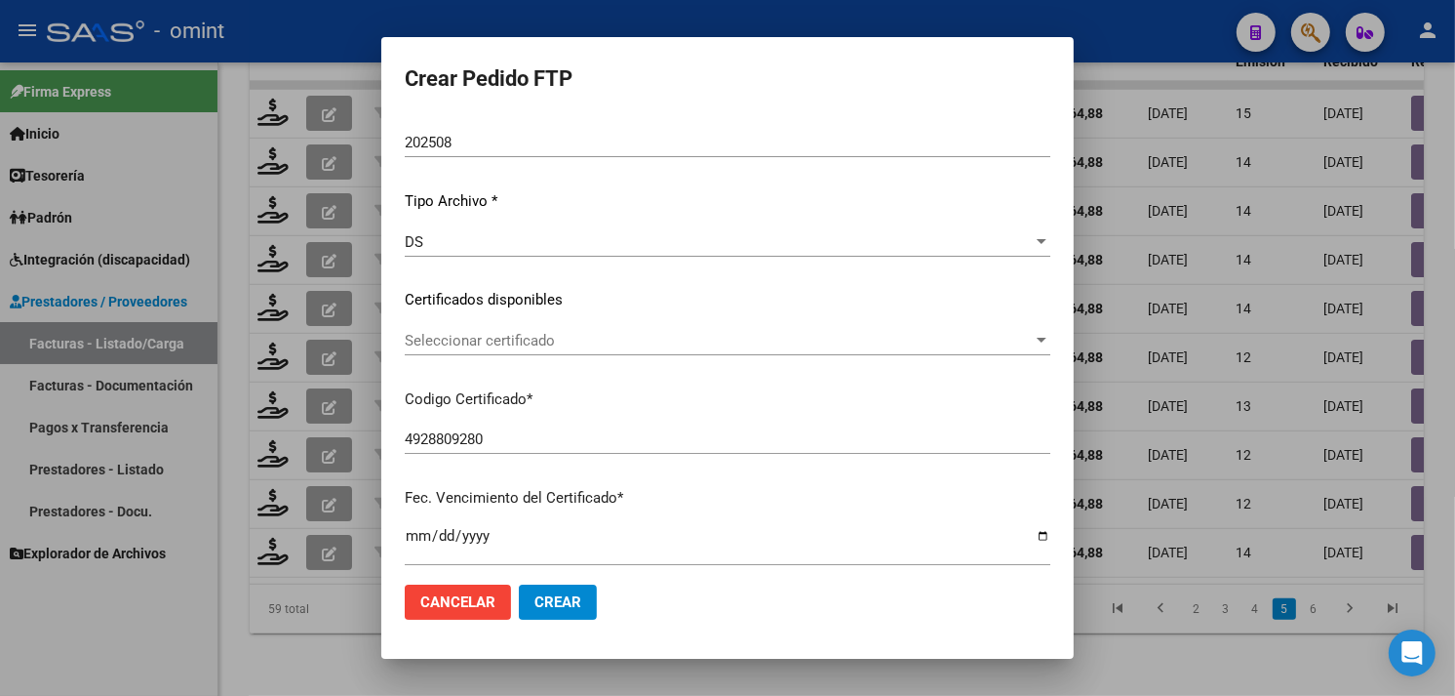
type input "4"
click at [549, 341] on span "Seleccionar certificado" at bounding box center [719, 341] width 628 height 18
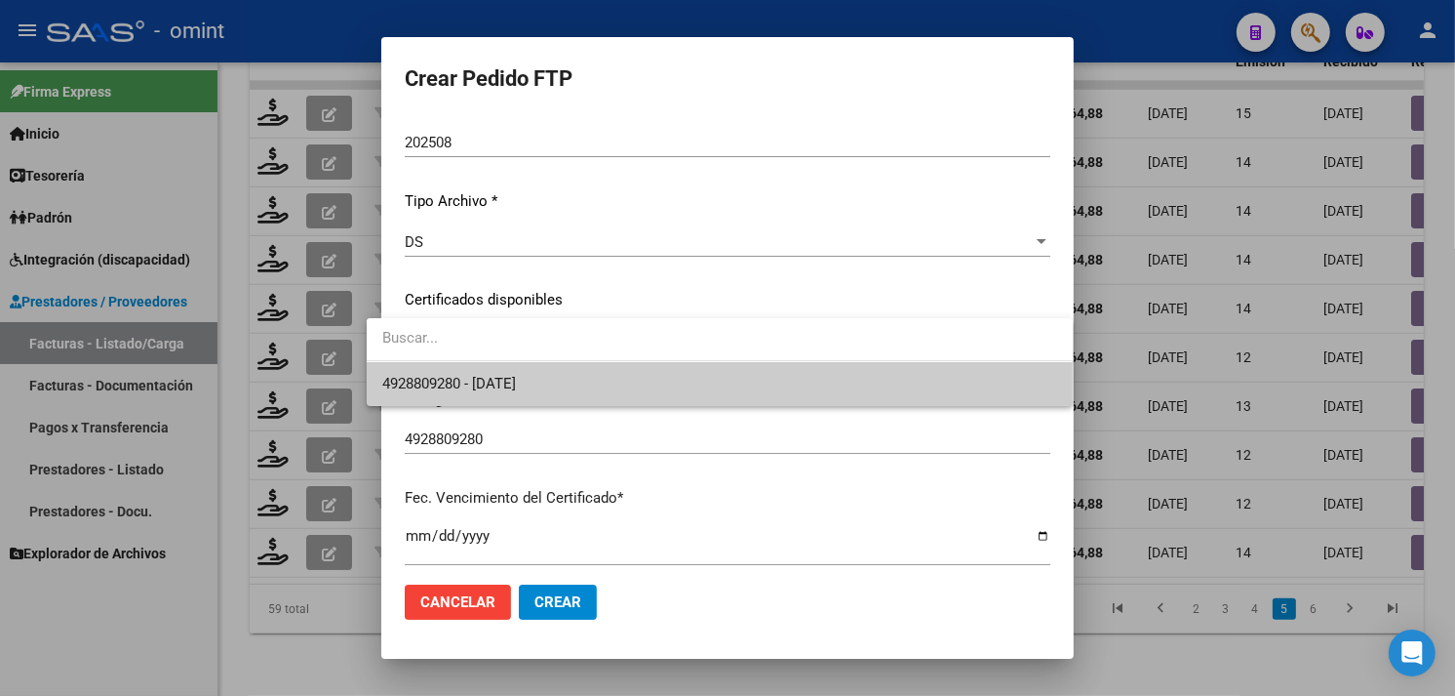
click at [546, 368] on span "4928809280 - 2028-08-31" at bounding box center [719, 384] width 675 height 44
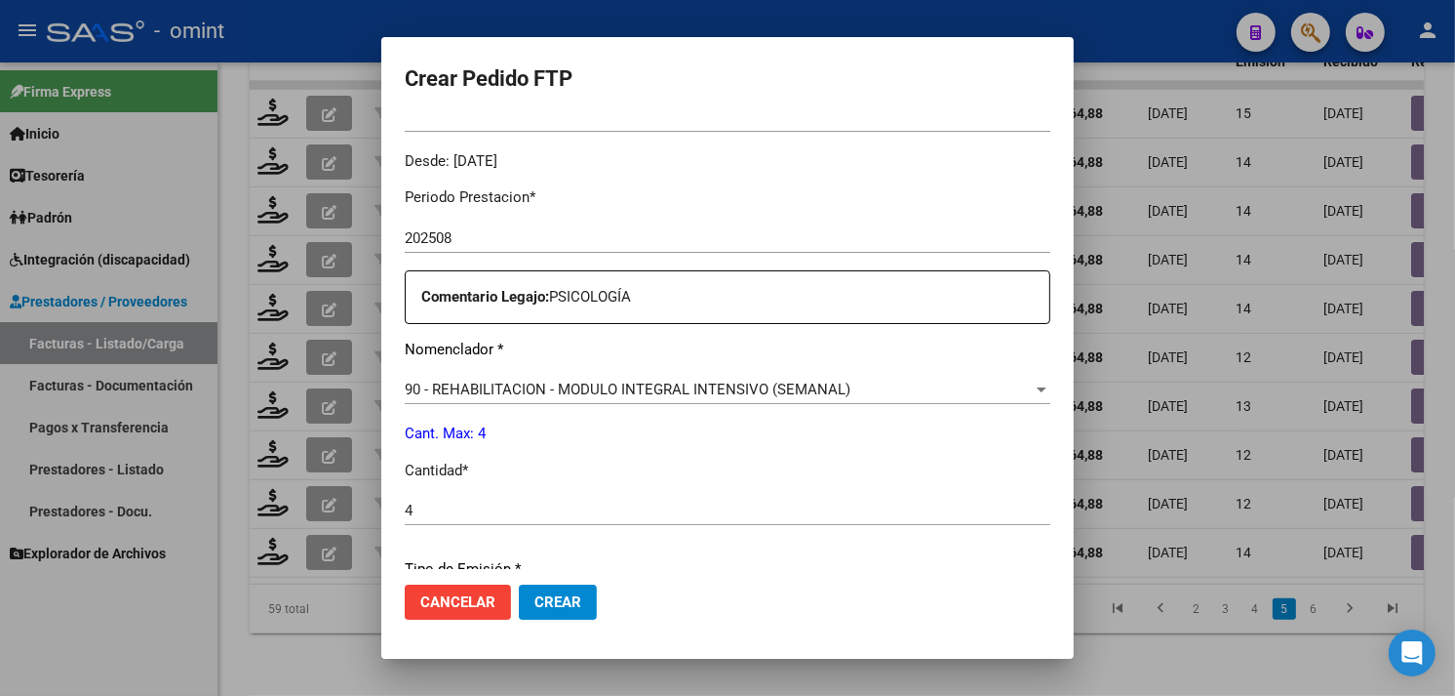
scroll to position [854, 0]
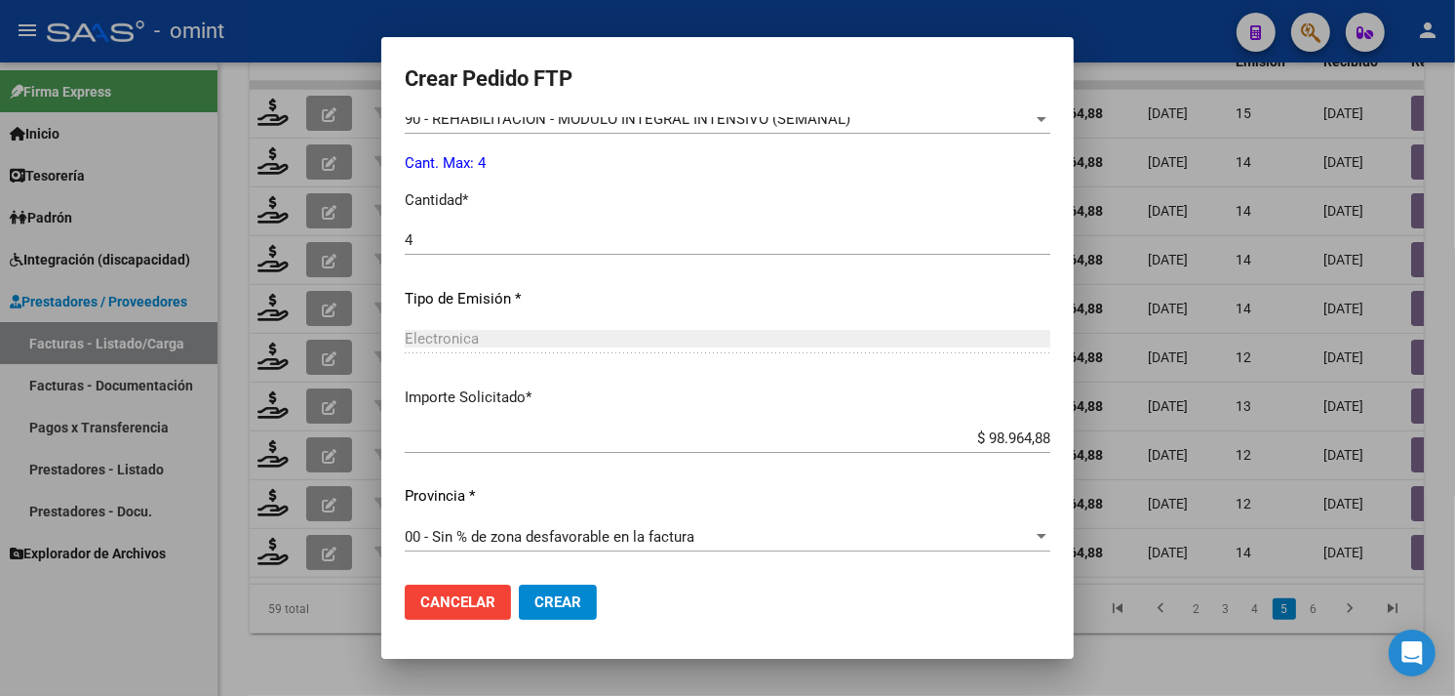
click at [562, 598] on button "Crear" at bounding box center [558, 601] width 78 height 35
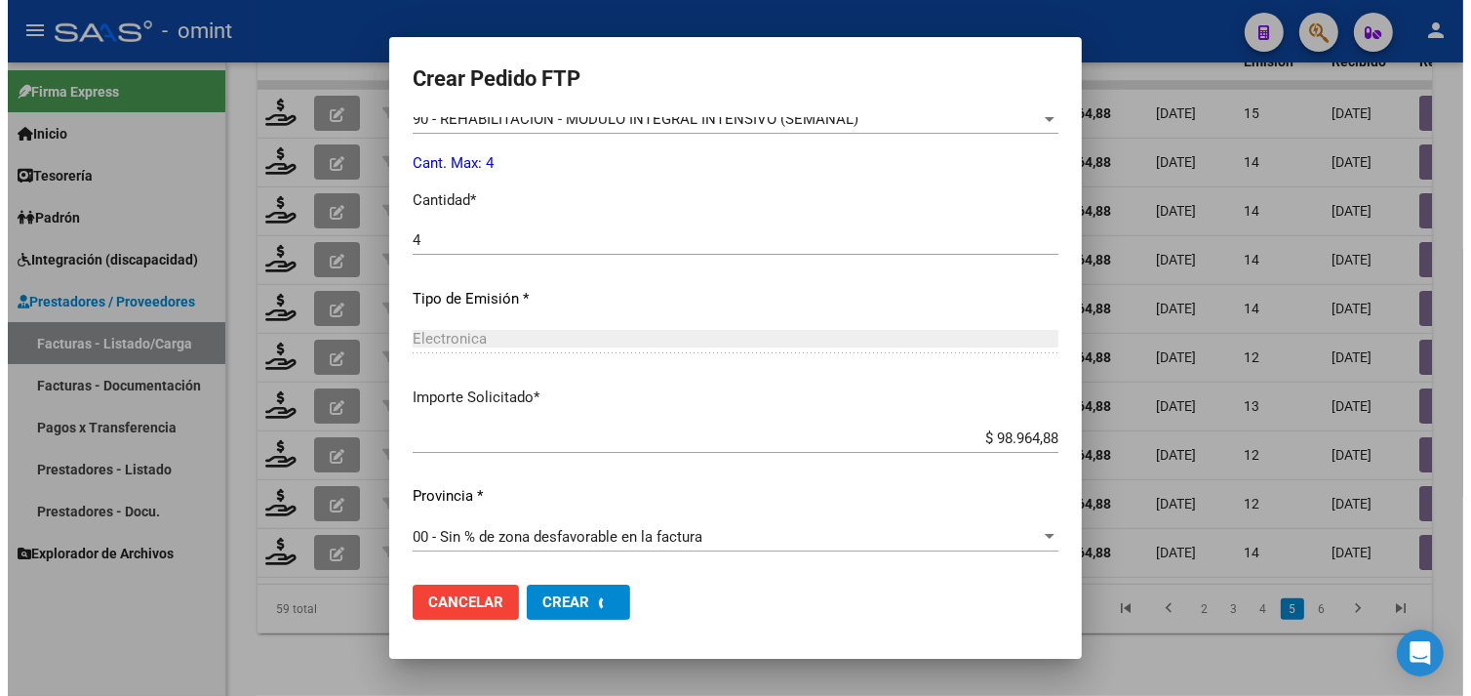
scroll to position [0, 0]
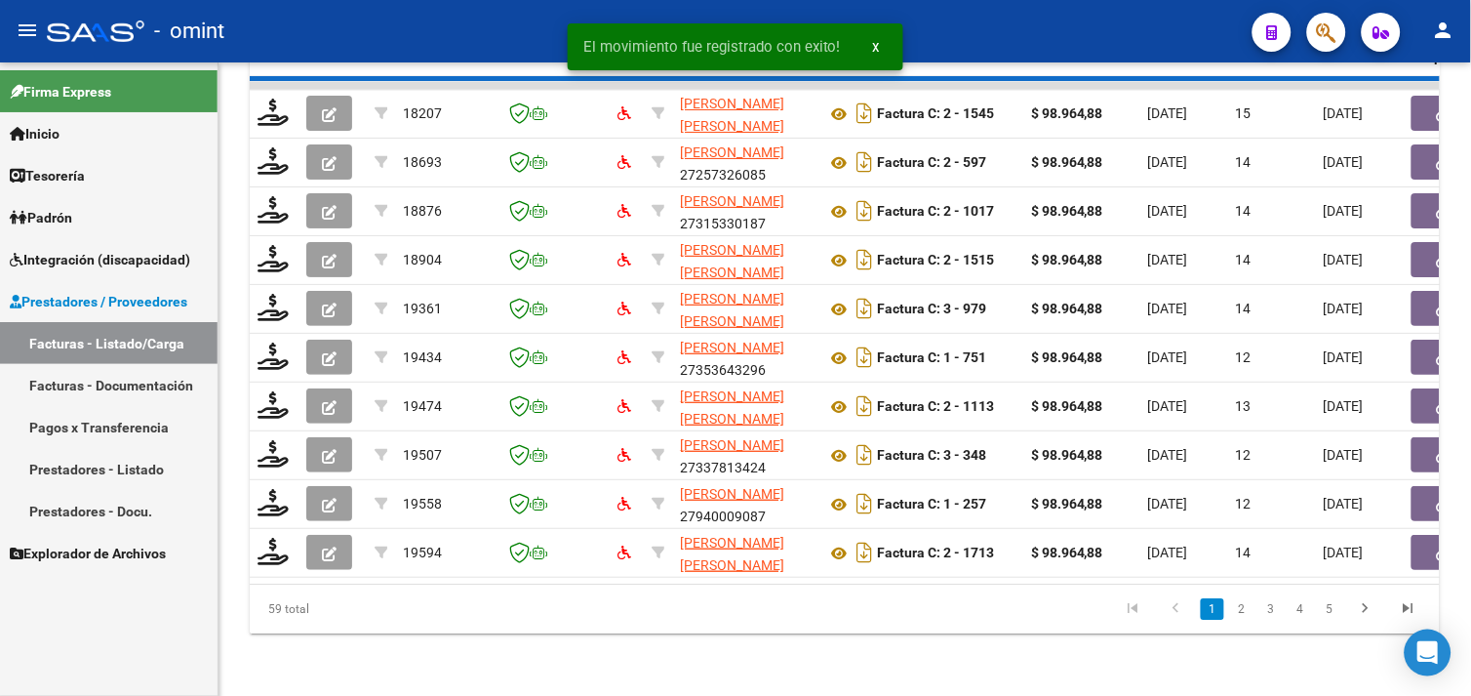
click at [1332, 617] on div "59 total 1 2 3 4 5" at bounding box center [845, 608] width 1190 height 49
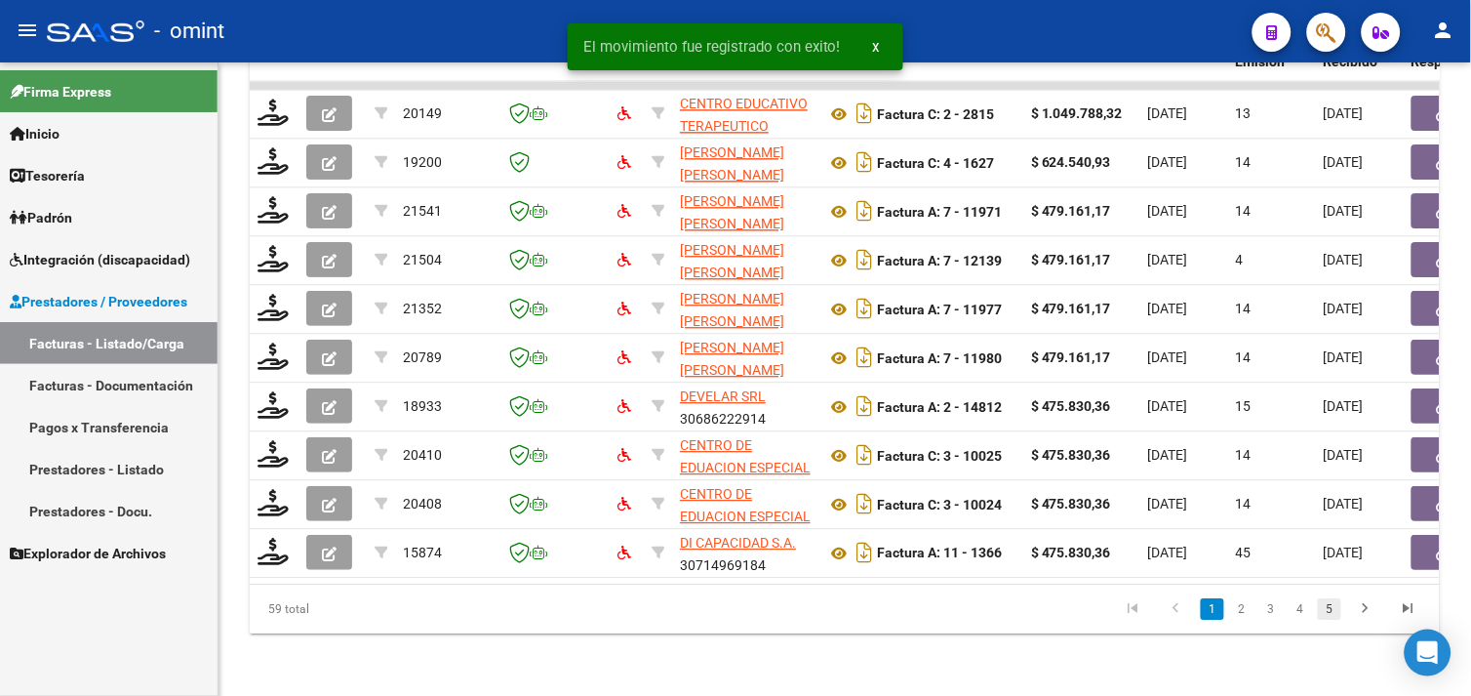
click at [1332, 613] on link "5" at bounding box center [1329, 608] width 23 height 21
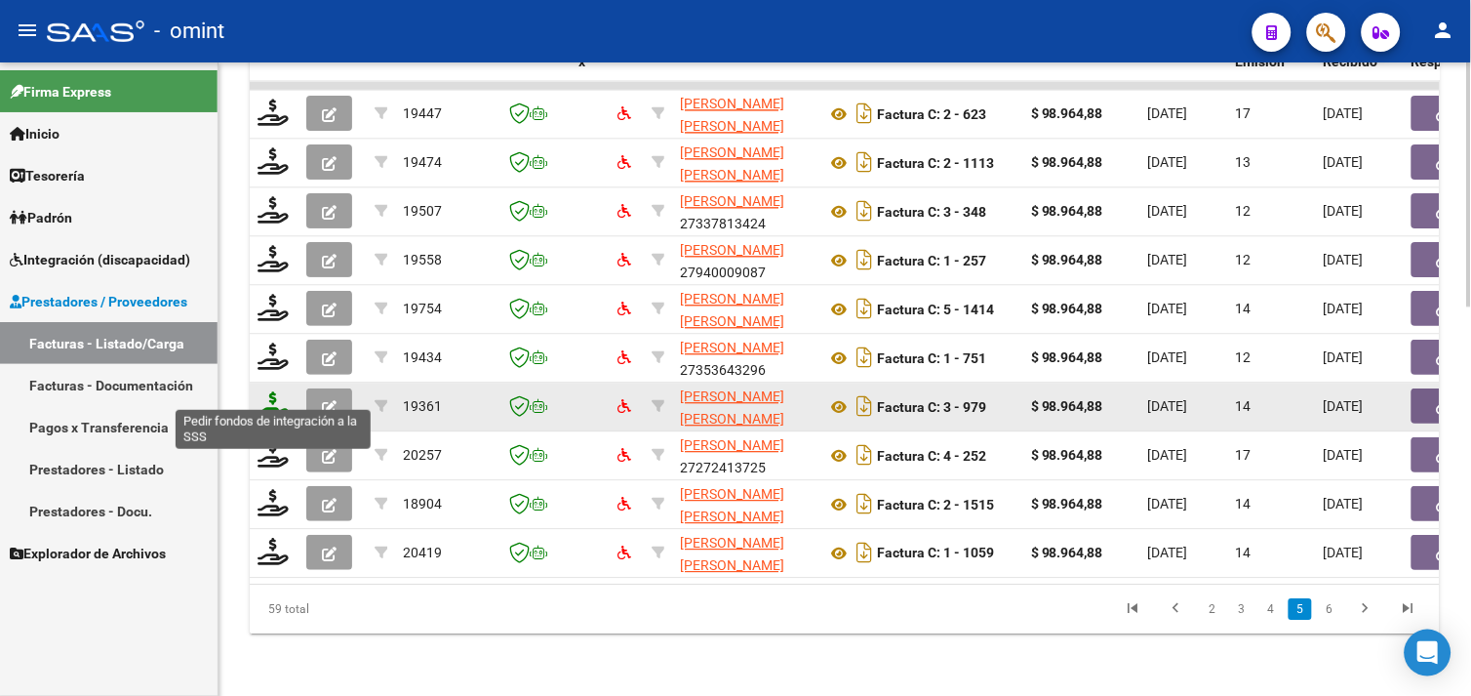
click at [274, 391] on icon at bounding box center [273, 404] width 31 height 27
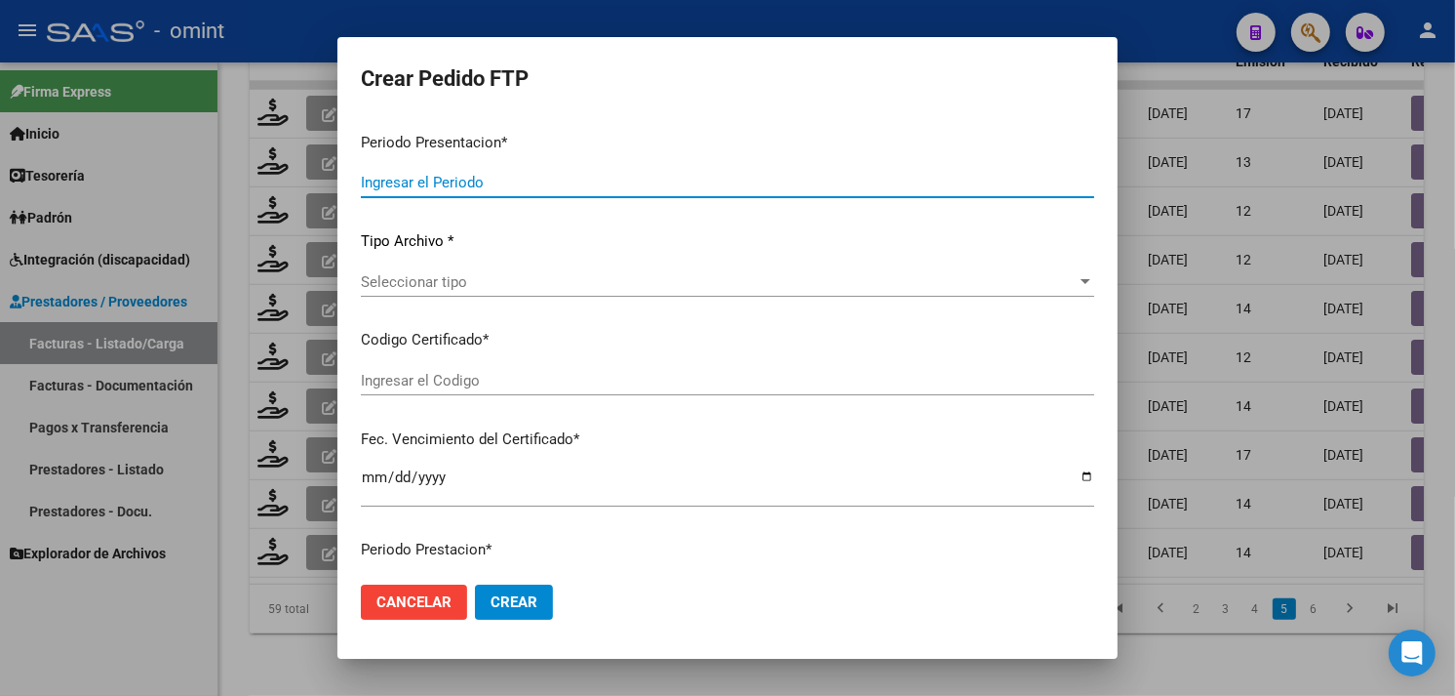
type input "202508"
type input "$ 98.964,88"
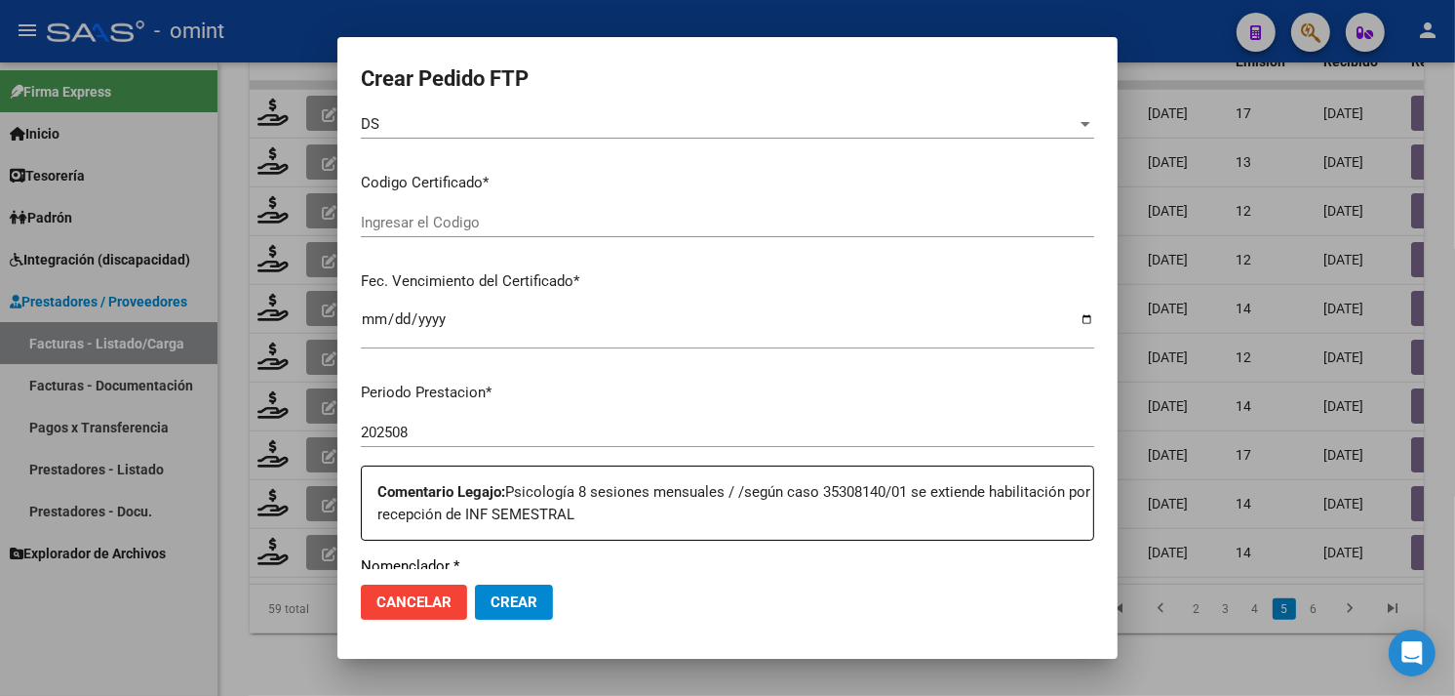
type input "8217697667"
type input "2030-03-25"
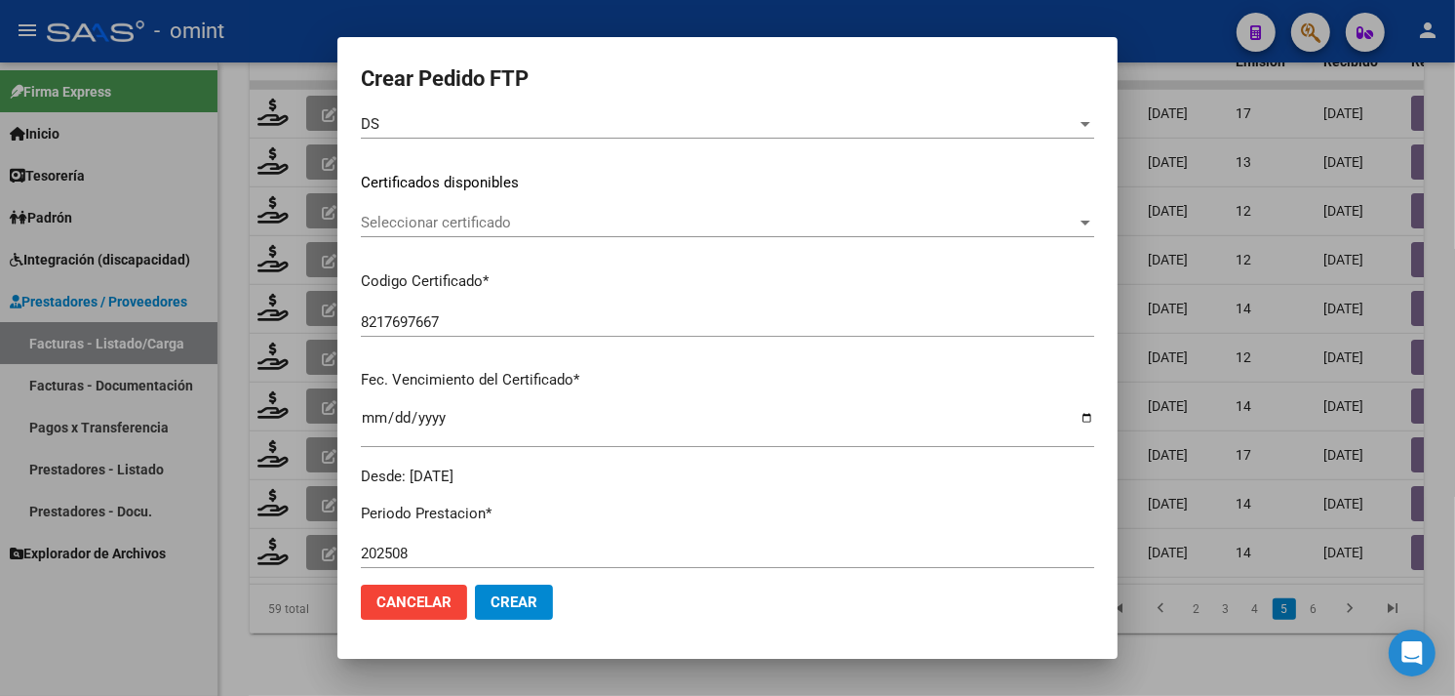
scroll to position [267, 0]
click at [507, 236] on div "Seleccionar certificado Seleccionar certificado" at bounding box center [728, 223] width 734 height 29
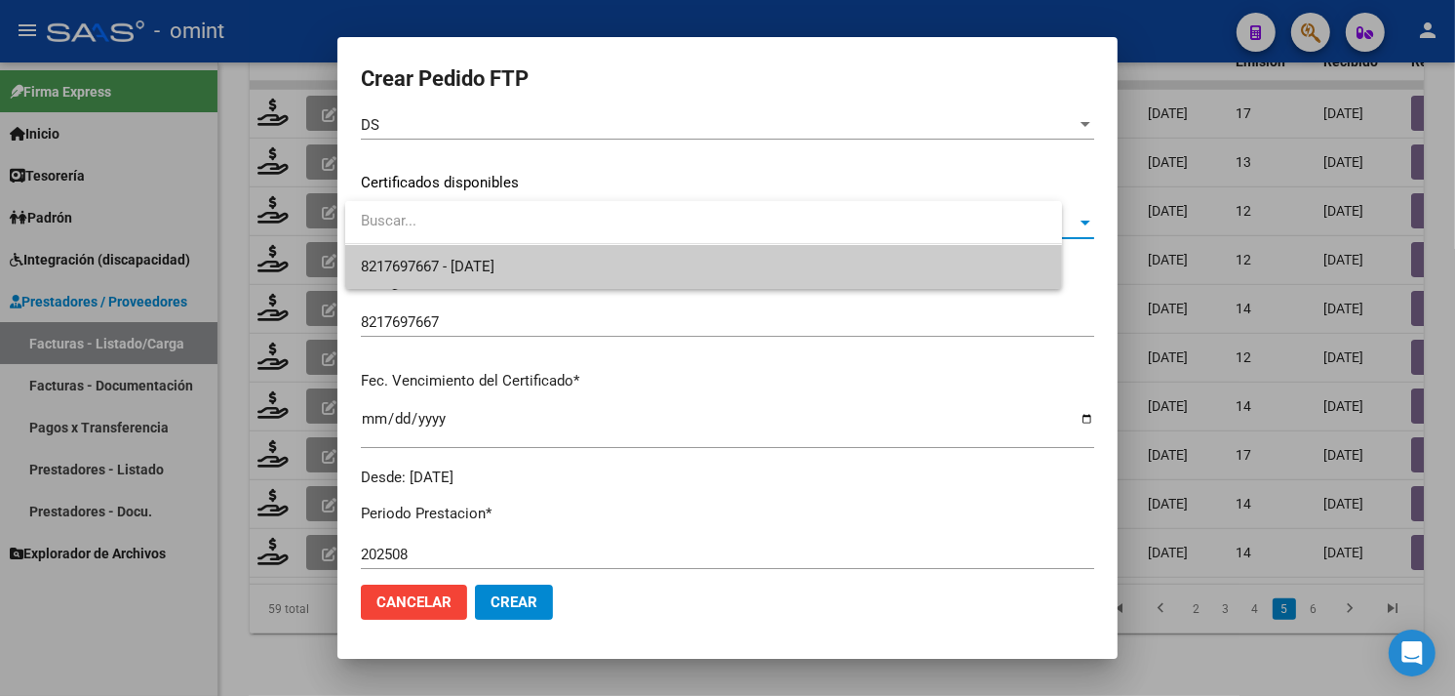
click at [503, 256] on span "8217697667 - 2030-03-25" at bounding box center [704, 267] width 686 height 44
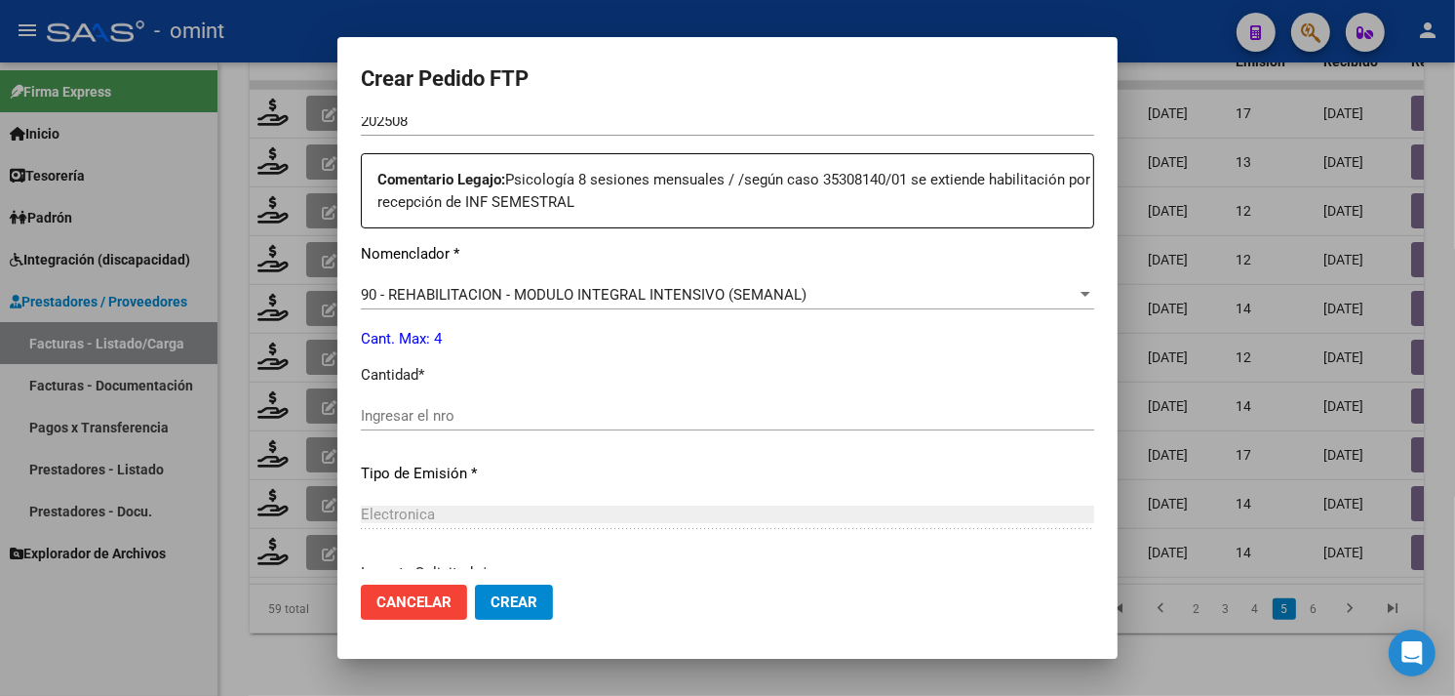
click at [522, 396] on div "Periodo Prestacion * 202508 Ingresar el Periodo Prestacion Comentario Legajo: P…" at bounding box center [728, 400] width 734 height 690
click at [567, 413] on input "Ingresar el nro" at bounding box center [728, 416] width 734 height 18
type input "4"
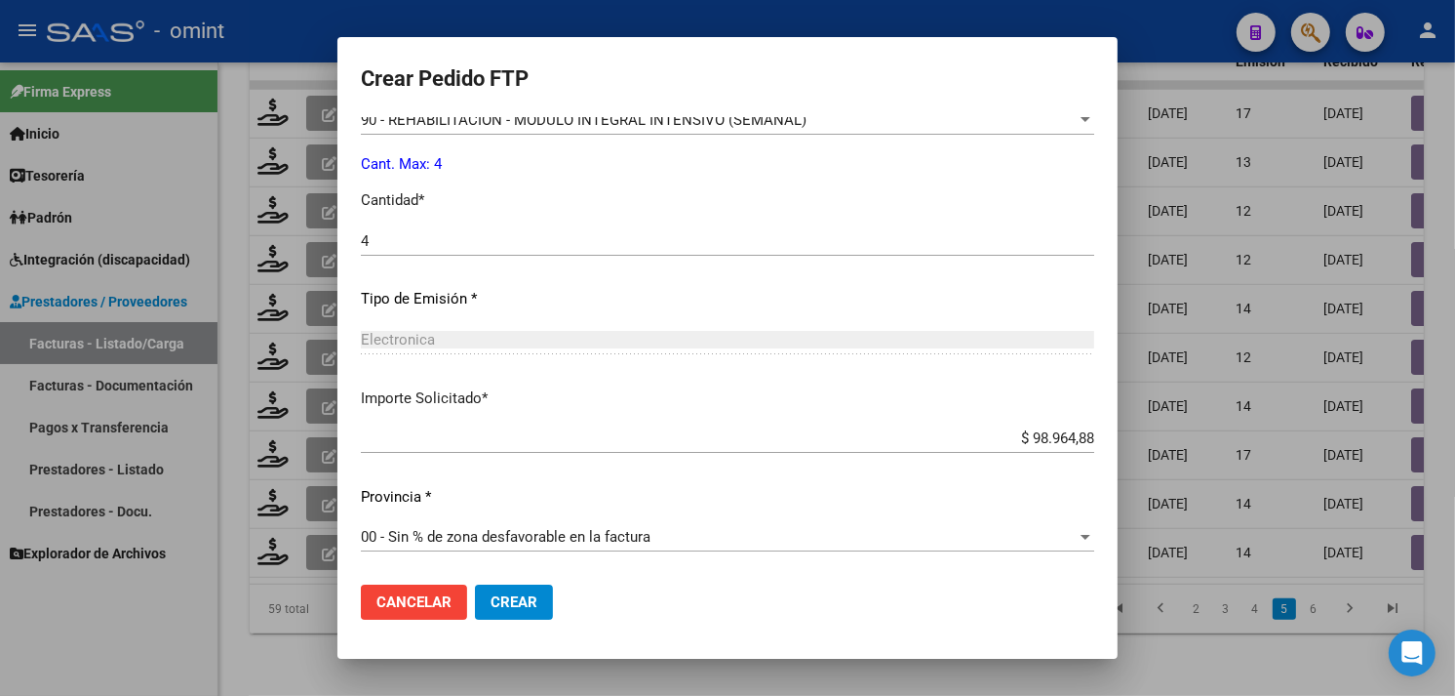
click at [532, 596] on span "Crear" at bounding box center [514, 602] width 47 height 18
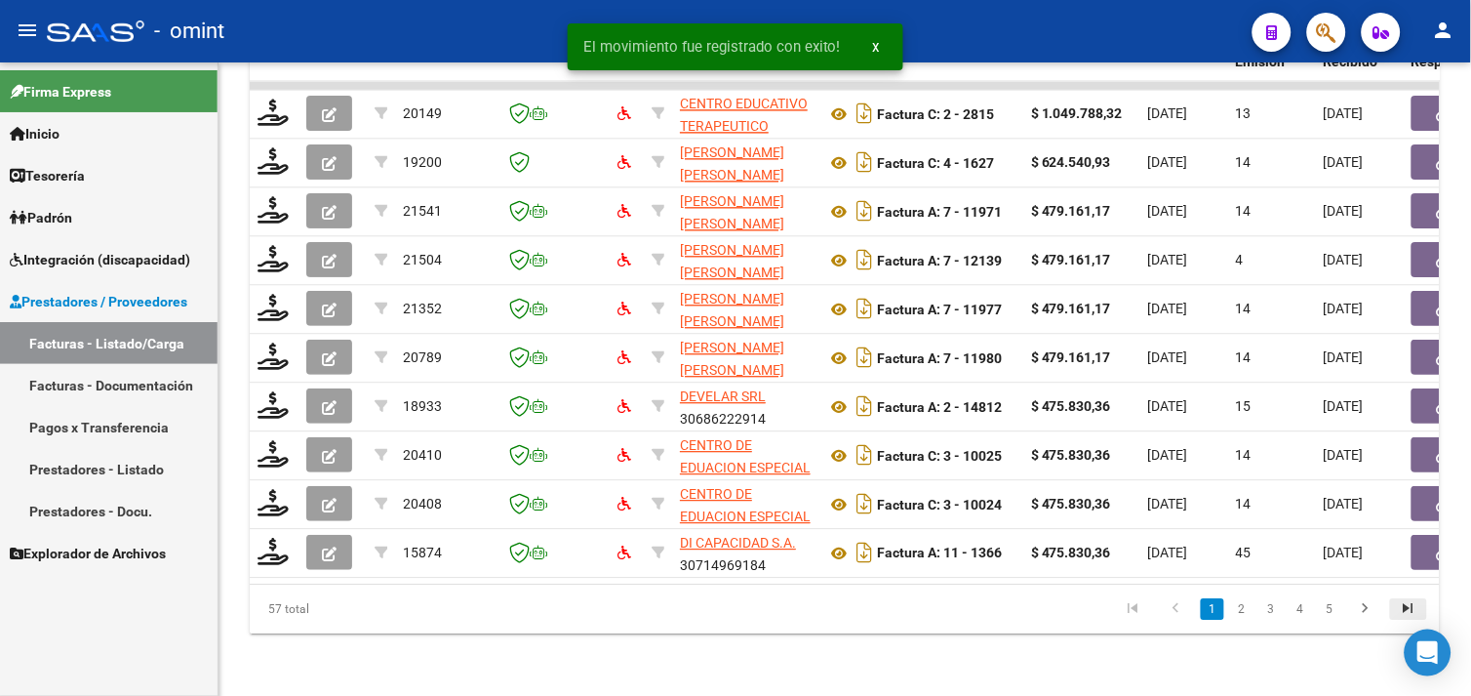
click at [1409, 608] on icon "go to last page" at bounding box center [1408, 610] width 25 height 23
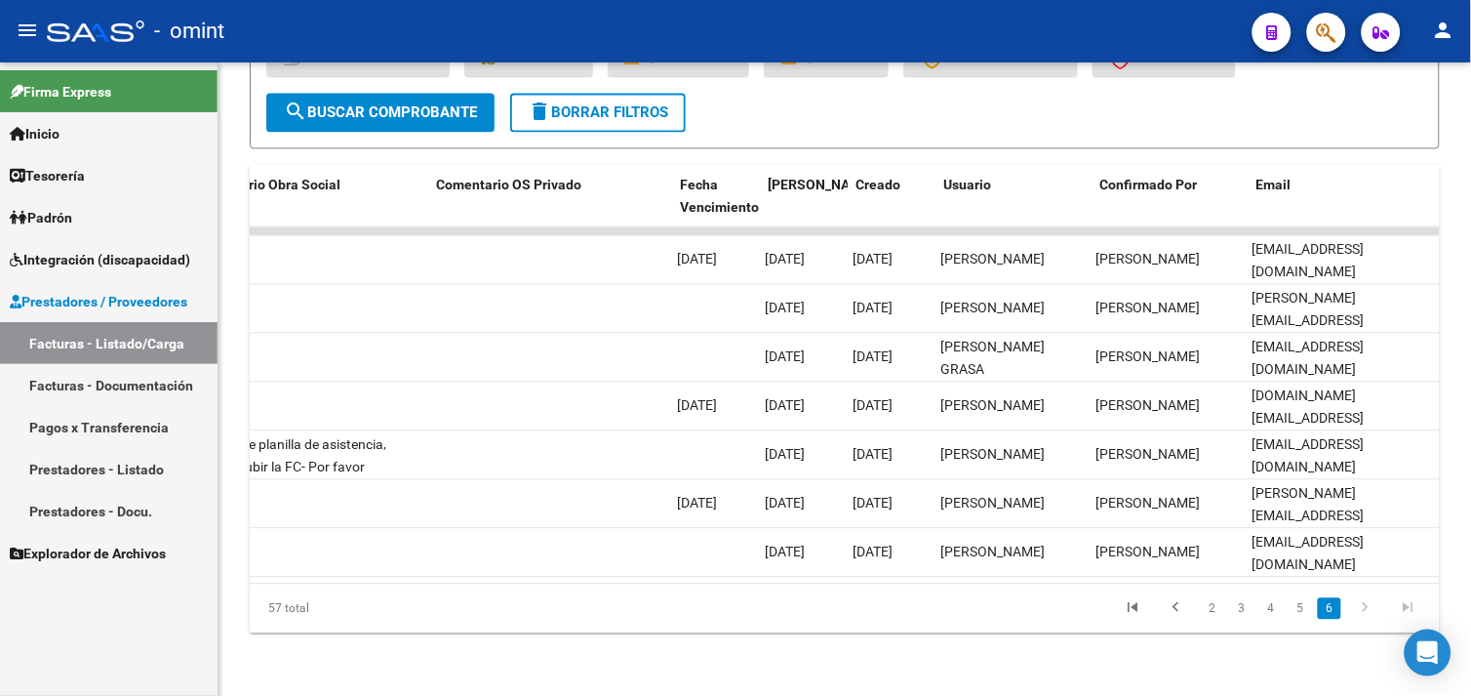
scroll to position [0, 157]
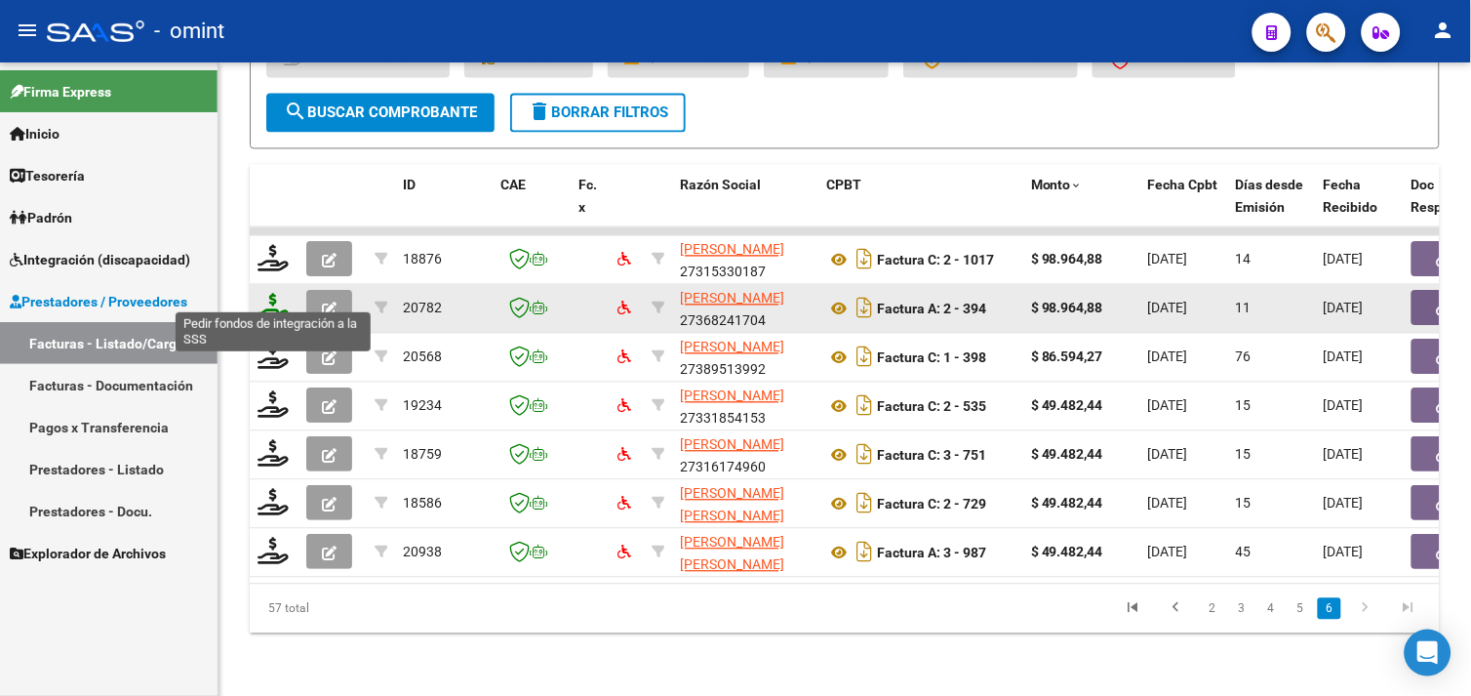
click at [274, 294] on icon at bounding box center [273, 307] width 31 height 27
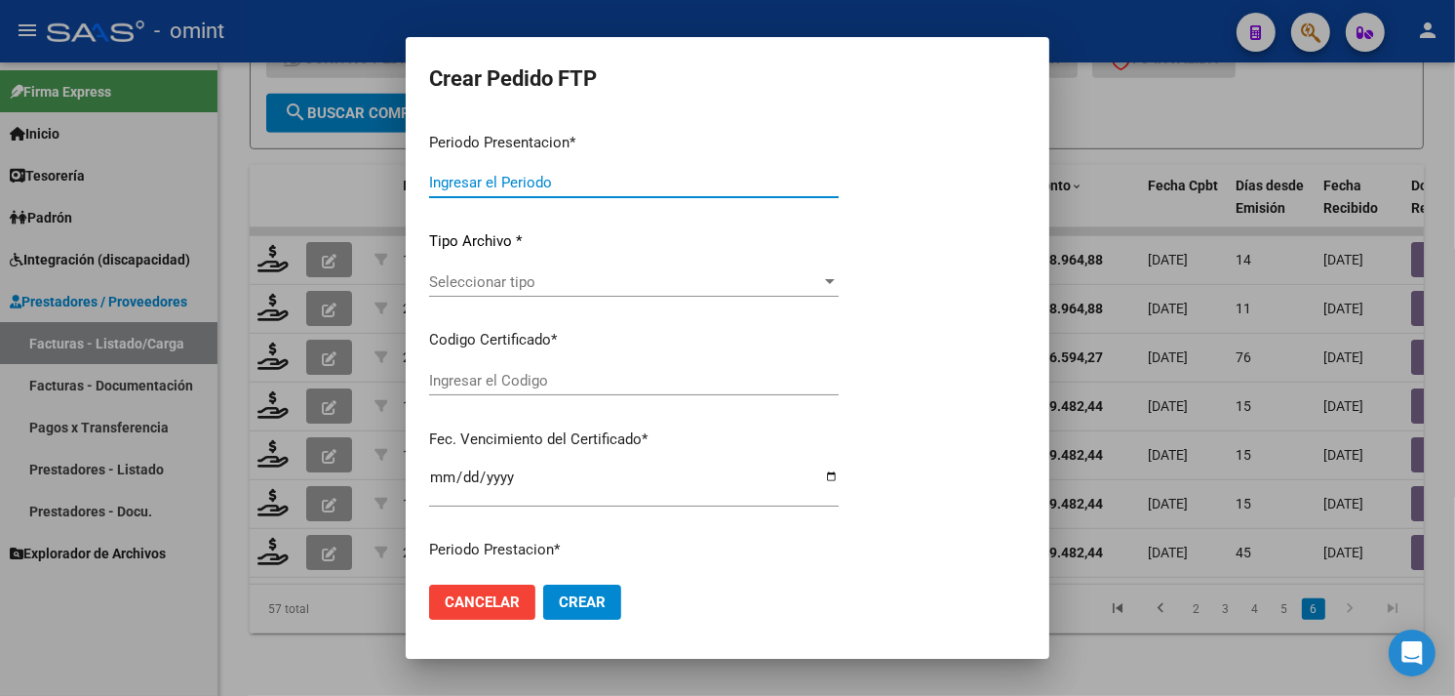
type input "202508"
type input "$ 98.964,88"
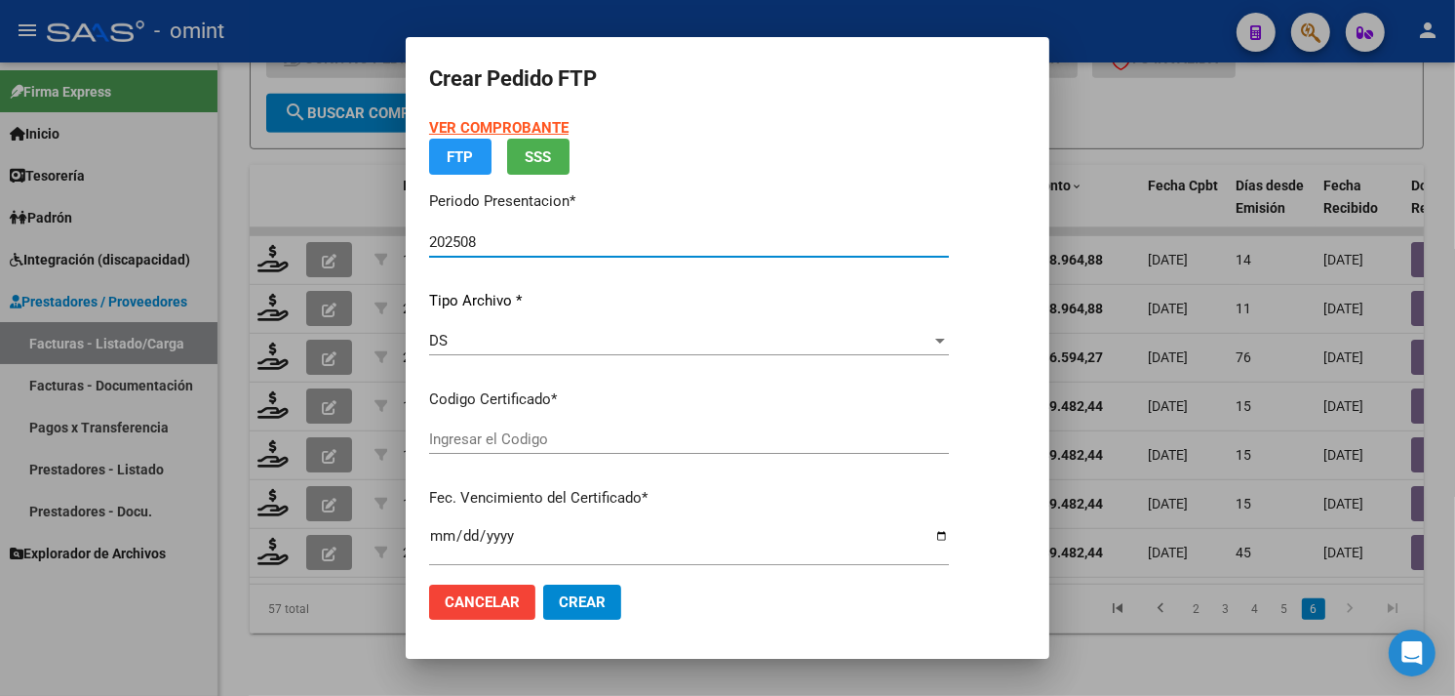
type input "956328116"
type input "2025-11-27"
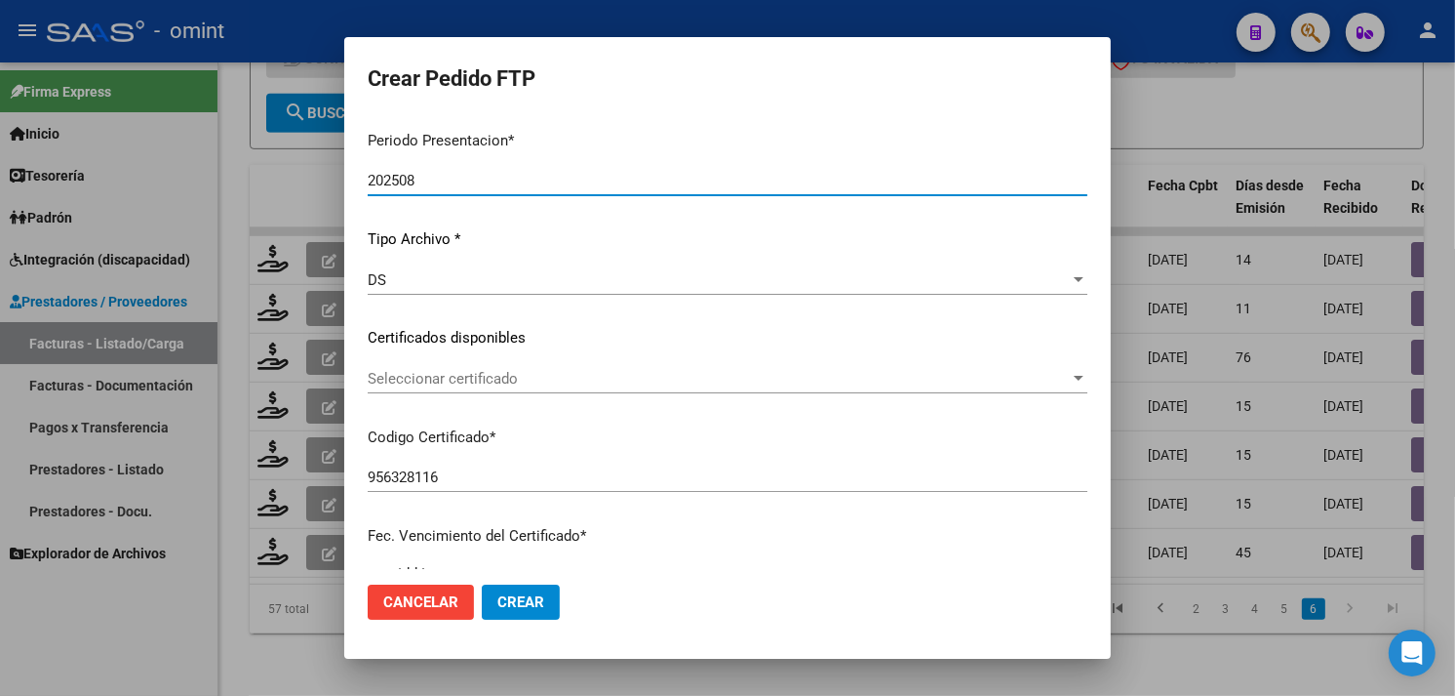
scroll to position [267, 0]
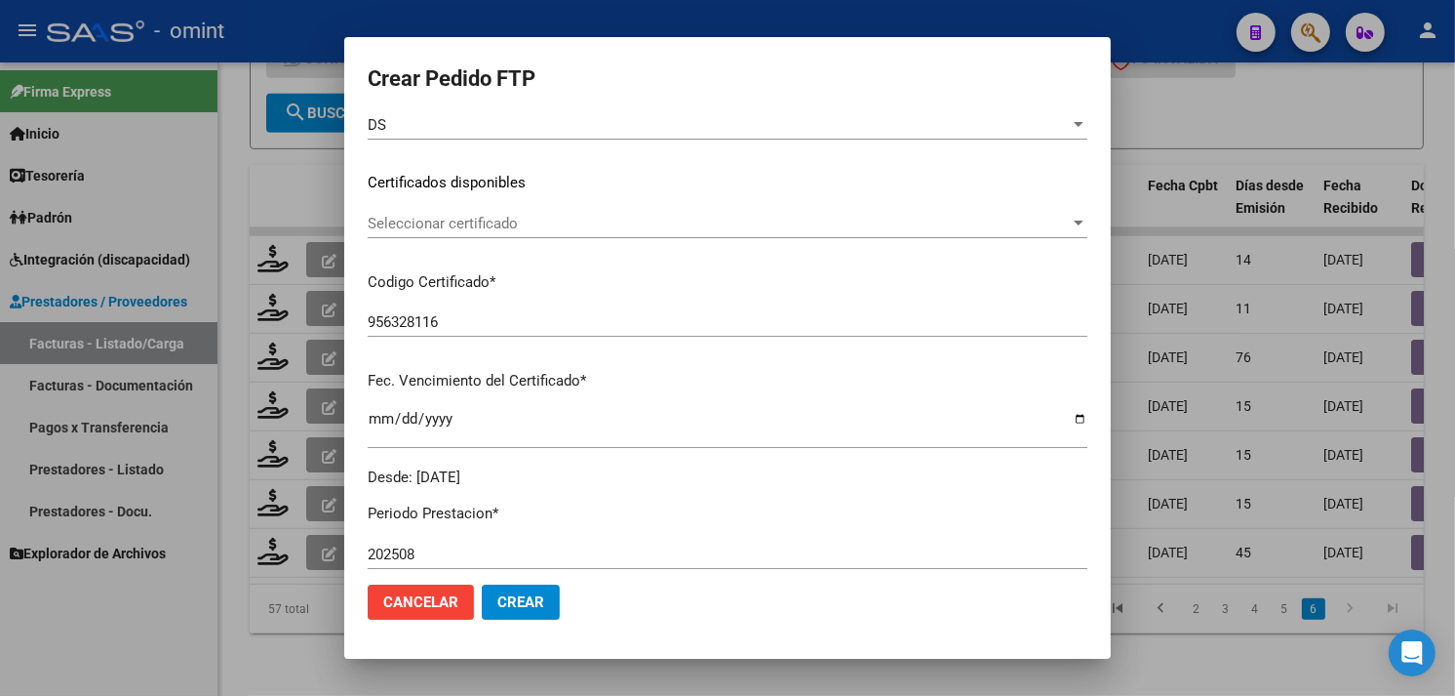
click at [525, 211] on div "Seleccionar certificado Seleccionar certificado" at bounding box center [728, 223] width 720 height 29
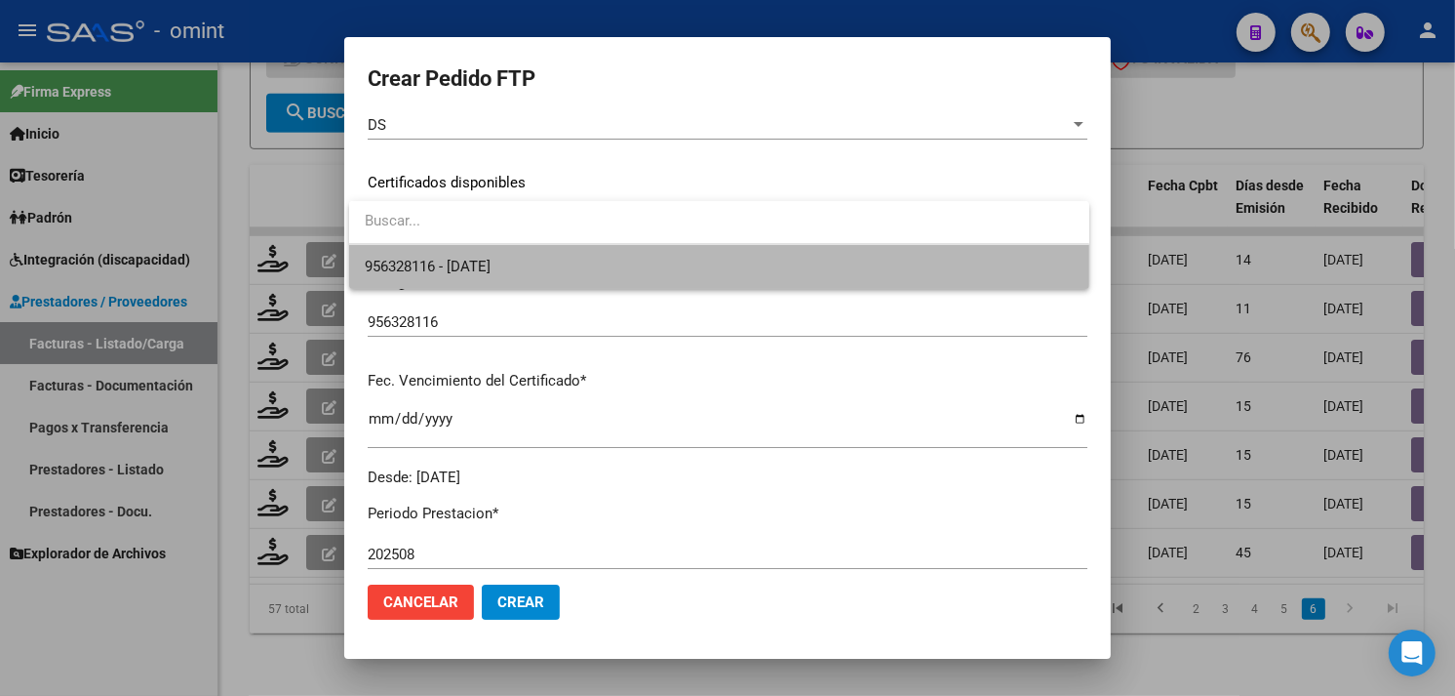
click at [515, 249] on span "956328116 - 2025-11-27" at bounding box center [719, 267] width 709 height 44
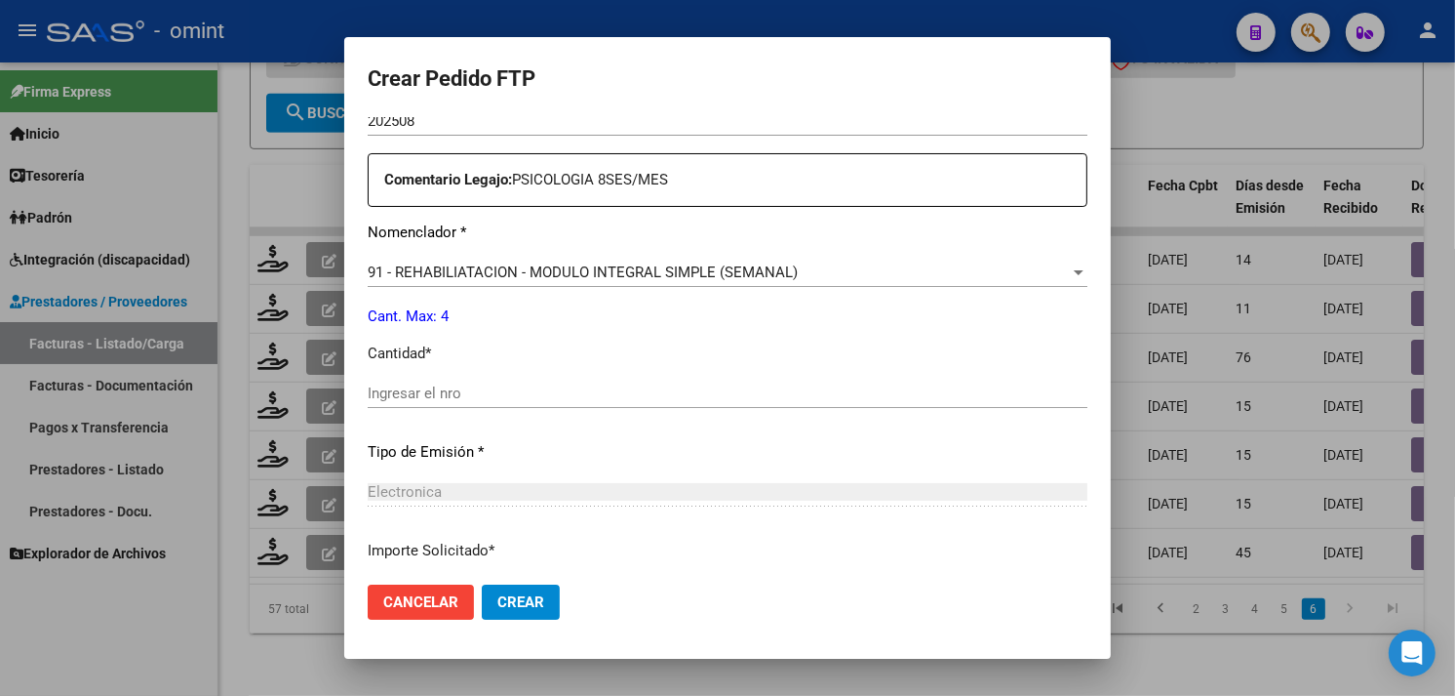
click at [494, 398] on input "Ingresar el nro" at bounding box center [728, 393] width 720 height 18
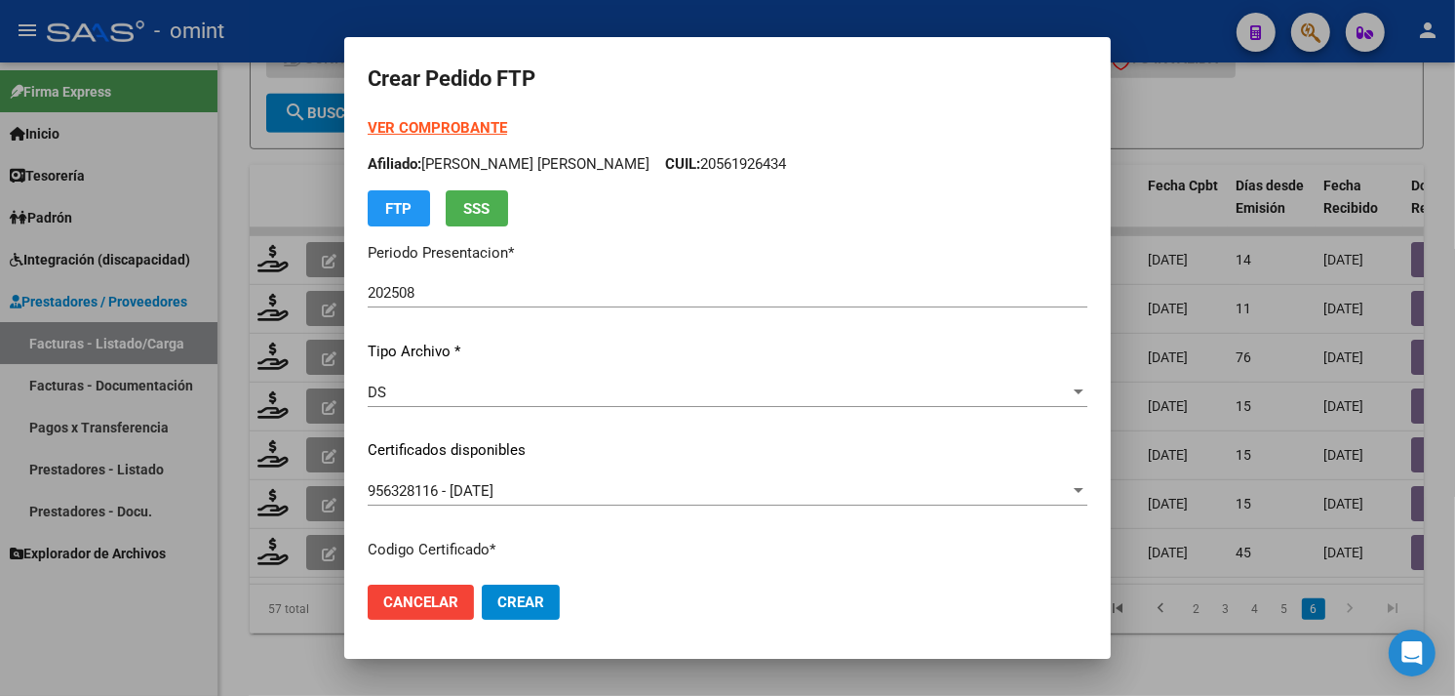
type input "4"
click at [706, 153] on p "Afiliado: BRAVO JOAQUIN NATANAEL CUIL: 20561926434" at bounding box center [728, 164] width 720 height 22
copy p "20561926434"
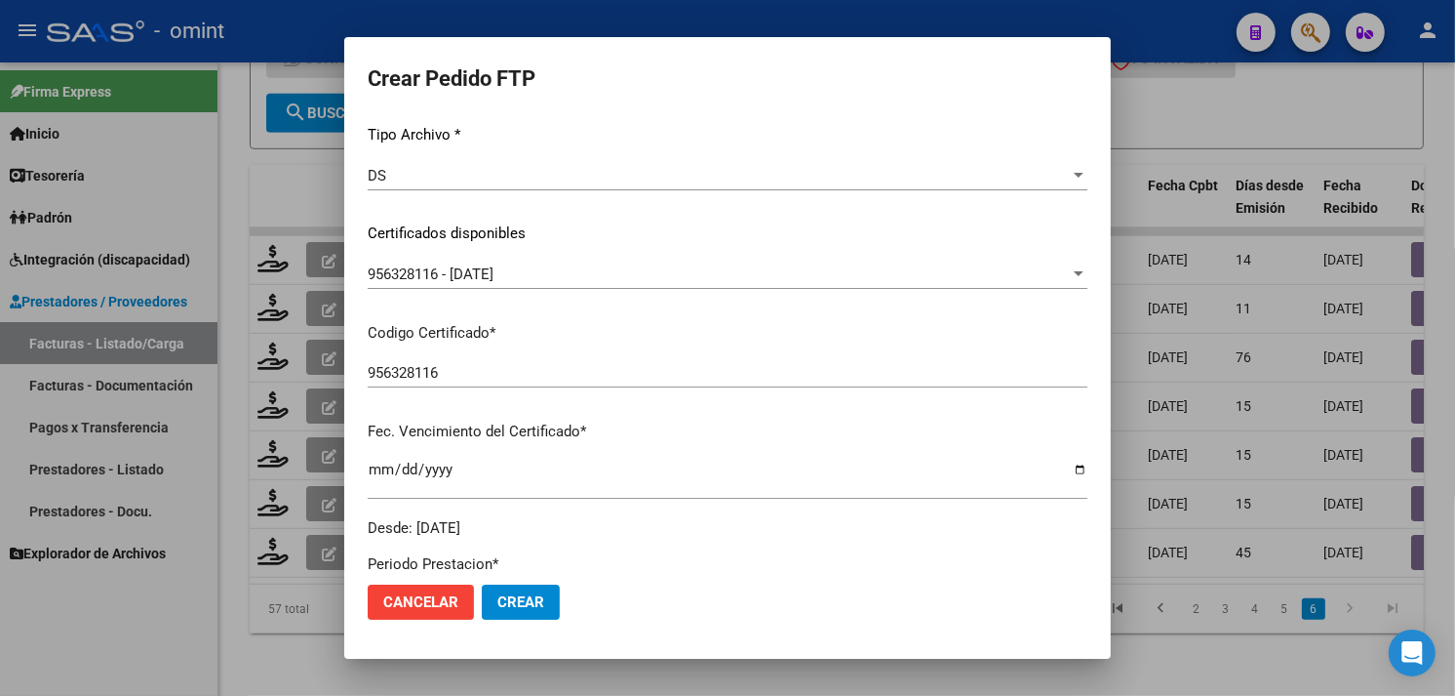
click at [519, 603] on span "Crear" at bounding box center [520, 602] width 47 height 18
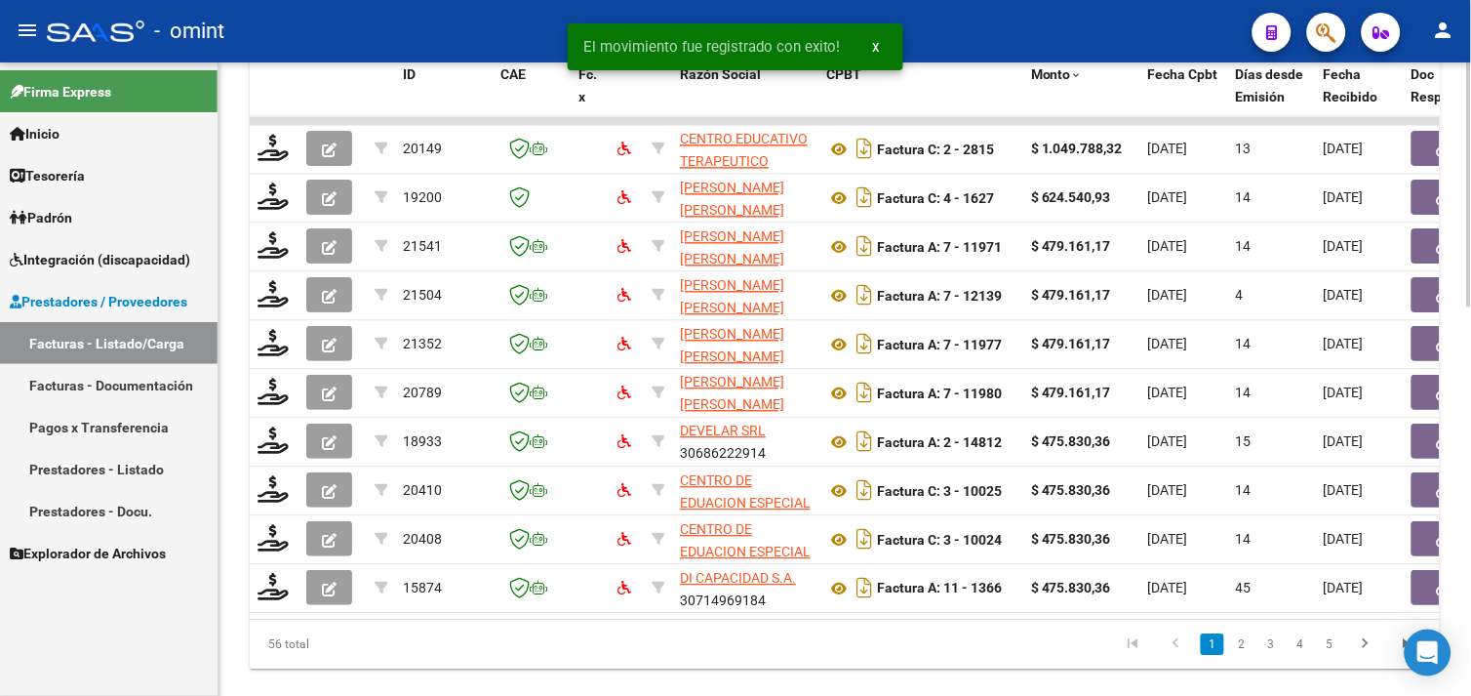
scroll to position [1010, 0]
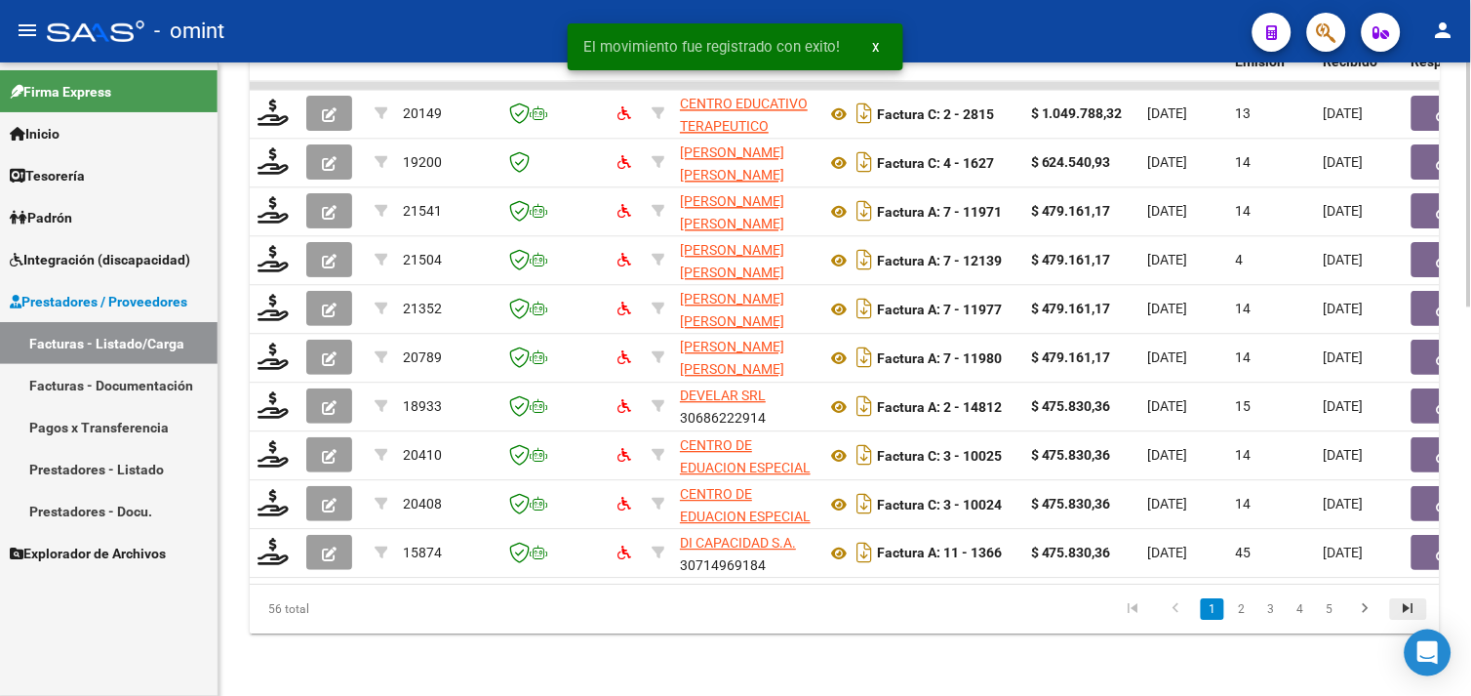
click at [1398, 610] on icon "go to last page" at bounding box center [1408, 610] width 25 height 23
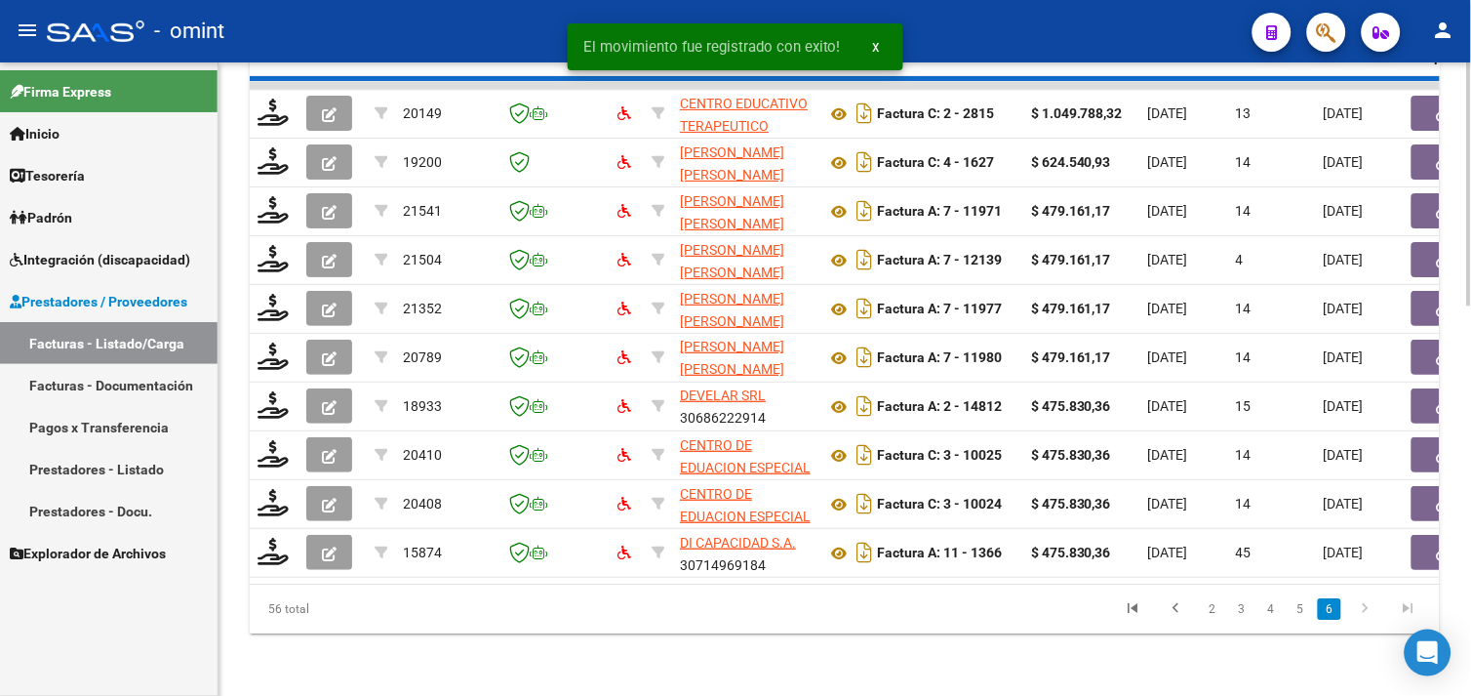
scroll to position [816, 0]
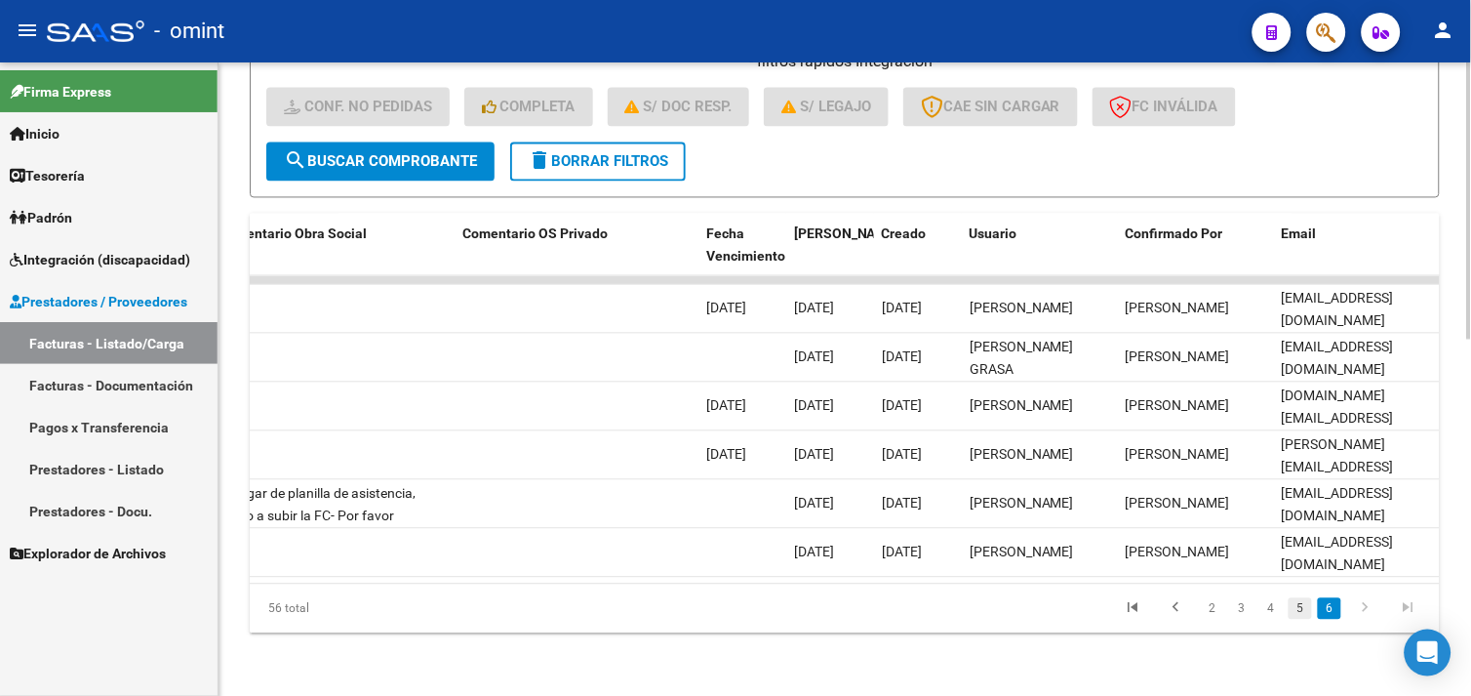
click at [1308, 605] on link "5" at bounding box center [1300, 608] width 23 height 21
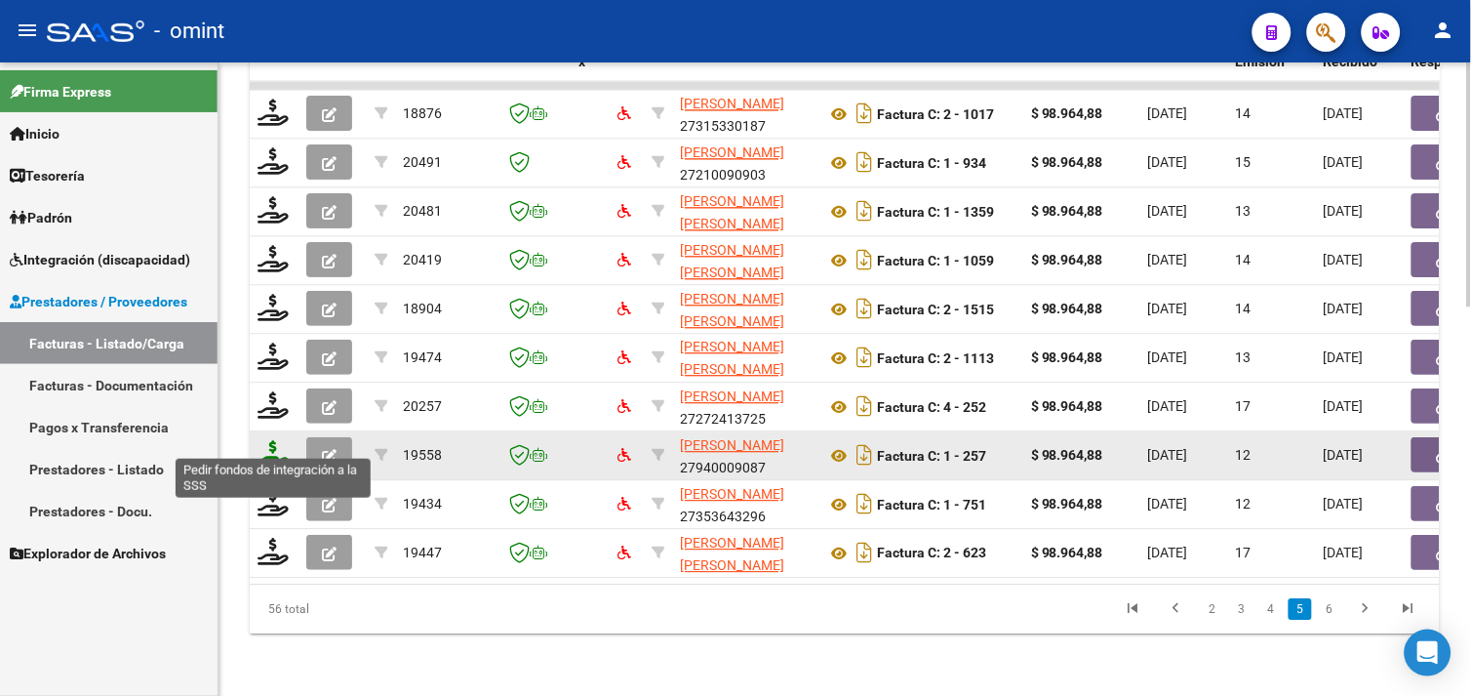
click at [270, 440] on icon at bounding box center [273, 453] width 31 height 27
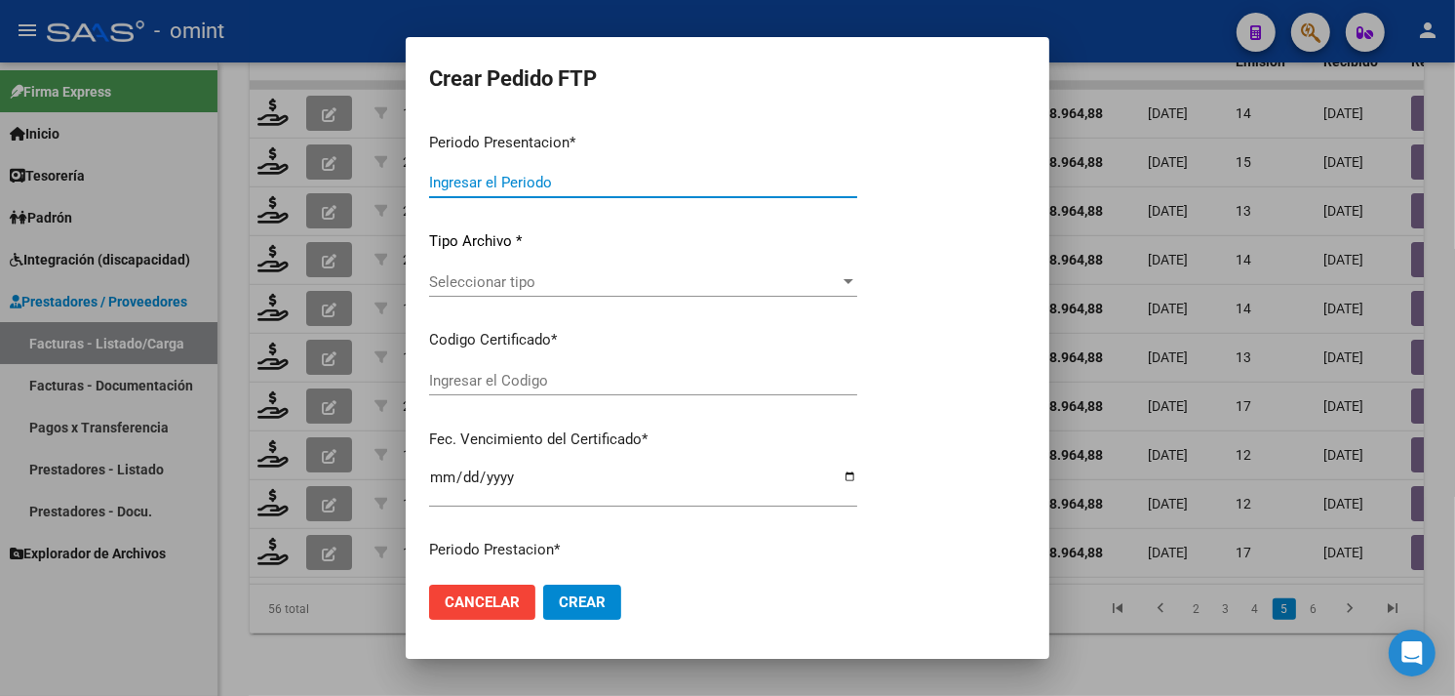
type input "202508"
type input "$ 98.964,88"
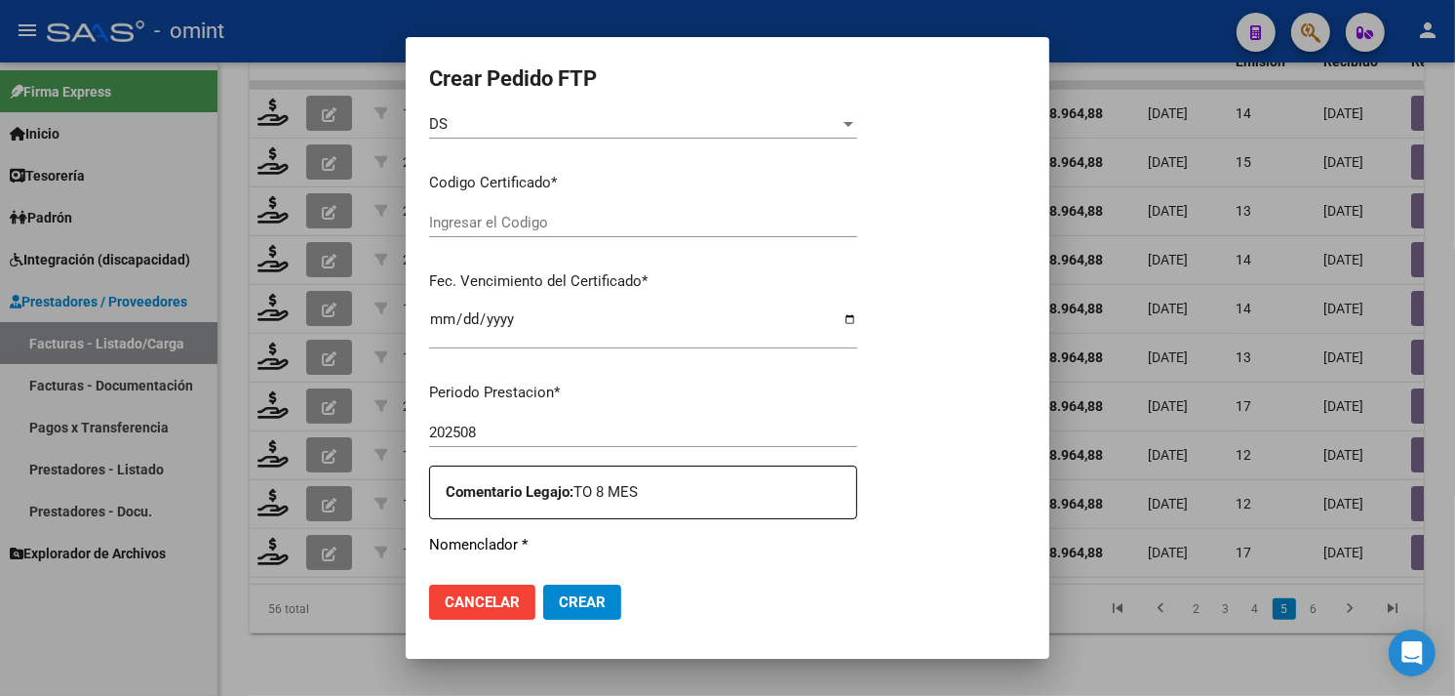
type input "9372199947"
type input "[DATE]"
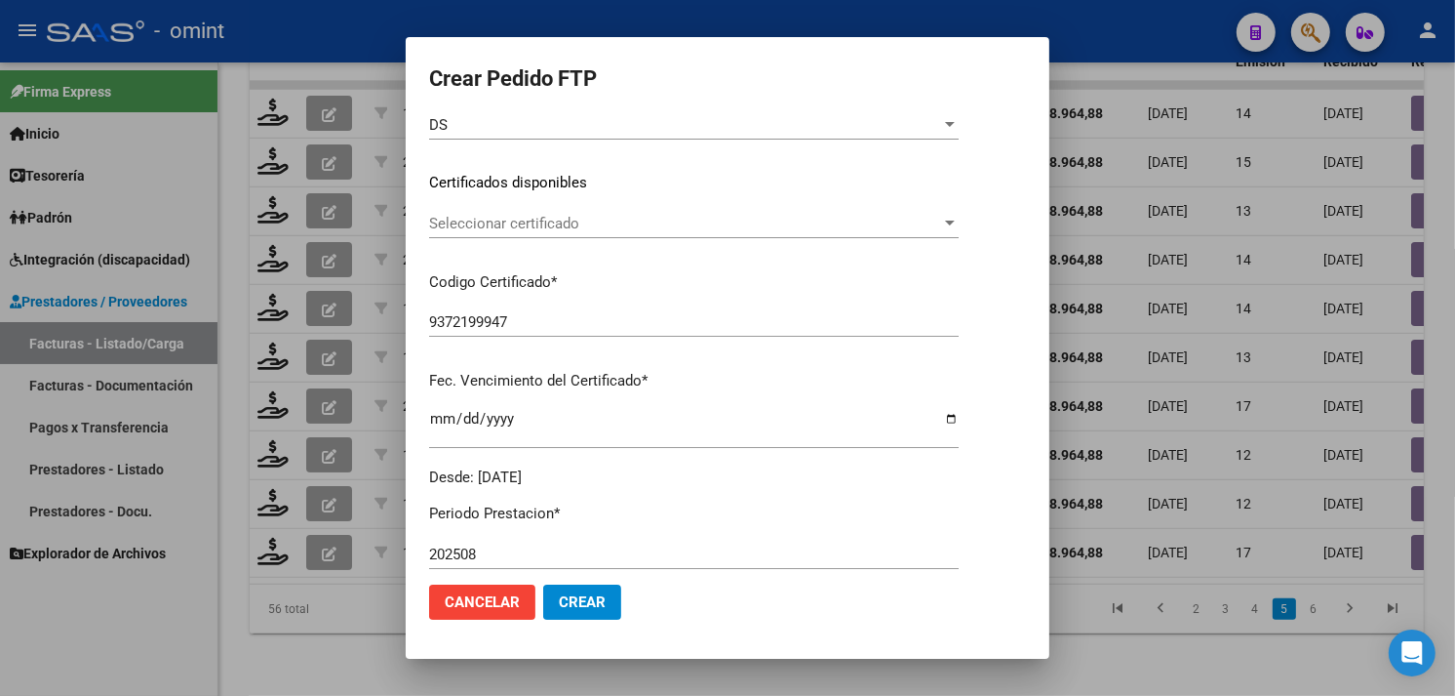
click at [560, 224] on span "Seleccionar certificado" at bounding box center [685, 224] width 512 height 18
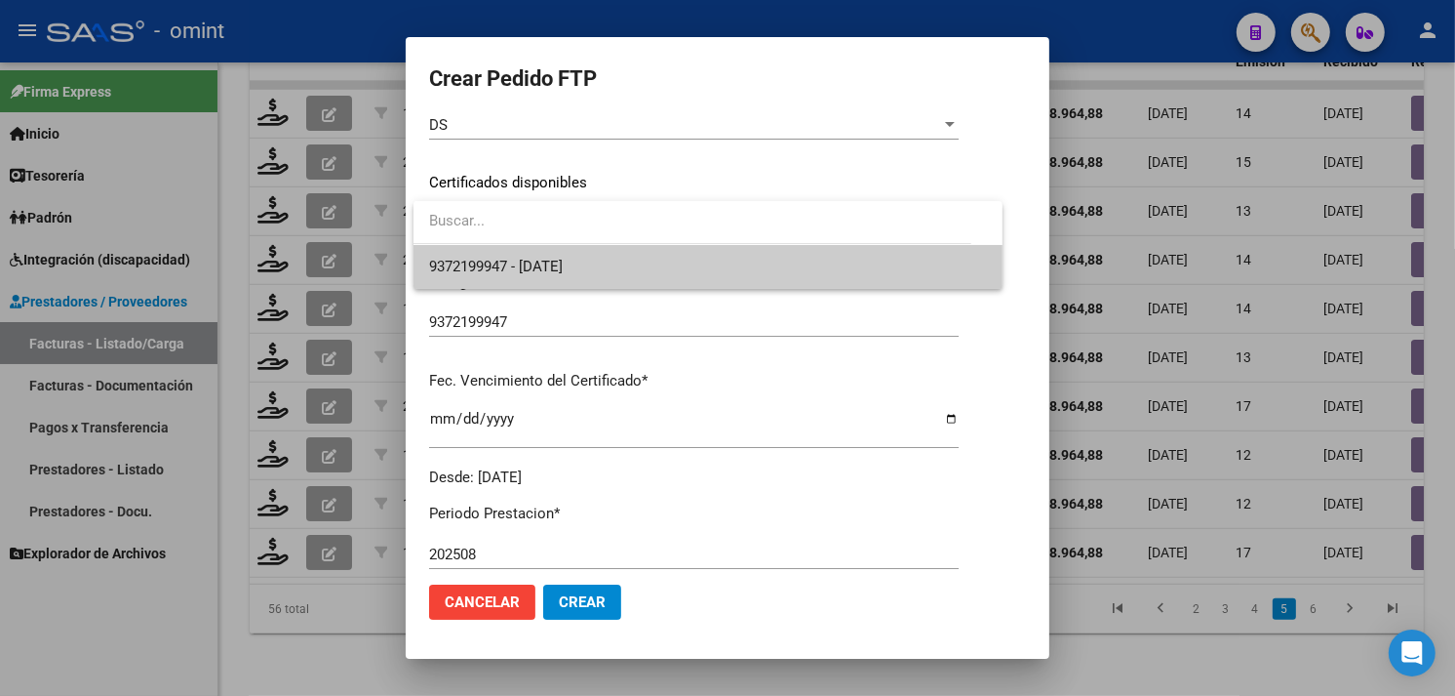
click at [559, 250] on span "9372199947 - [DATE]" at bounding box center [708, 267] width 558 height 44
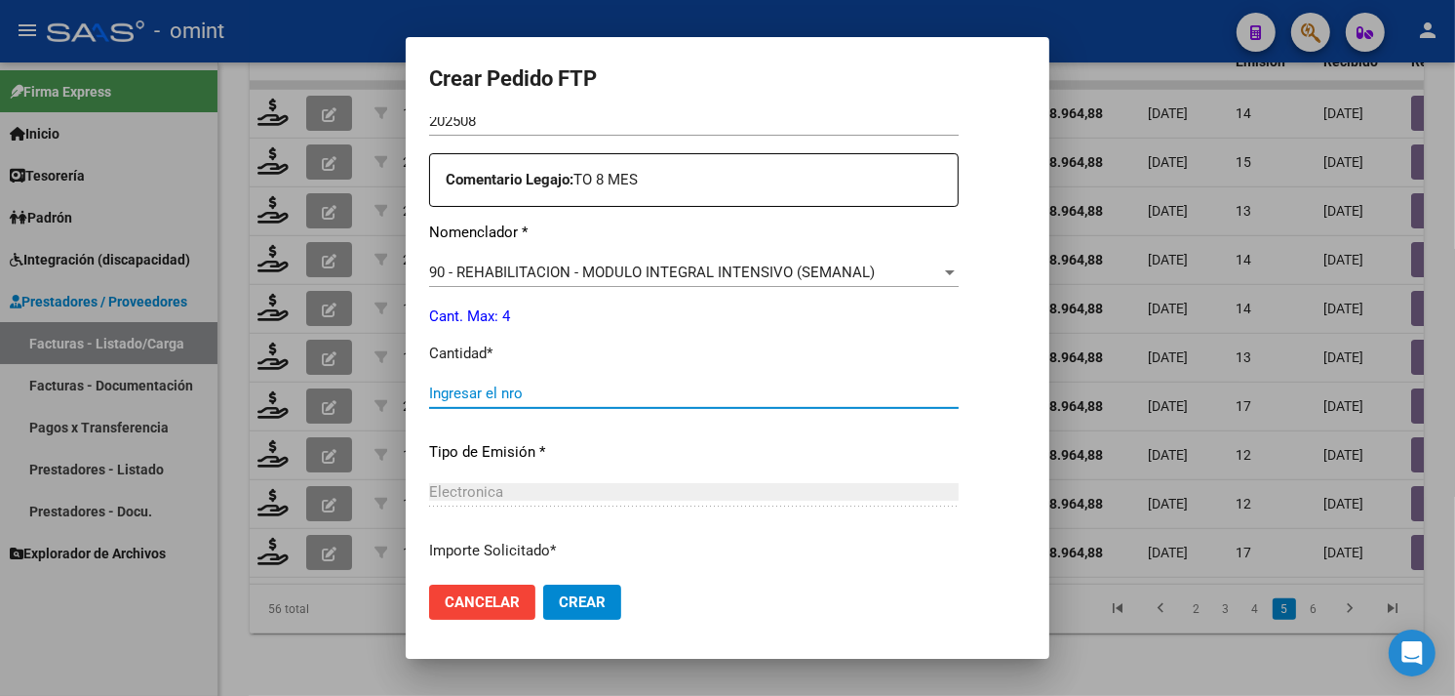
click at [581, 400] on input "Ingresar el nro" at bounding box center [694, 393] width 530 height 18
type input "4"
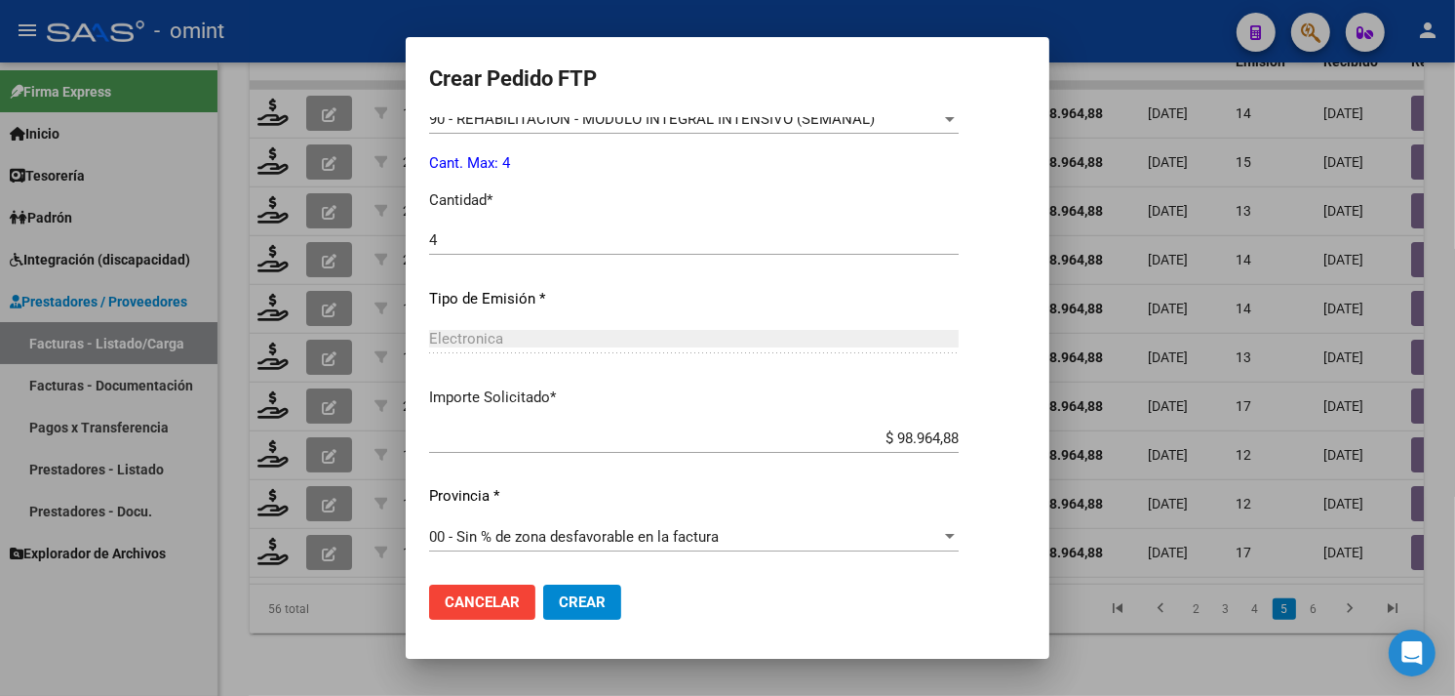
click at [595, 601] on span "Crear" at bounding box center [582, 602] width 47 height 18
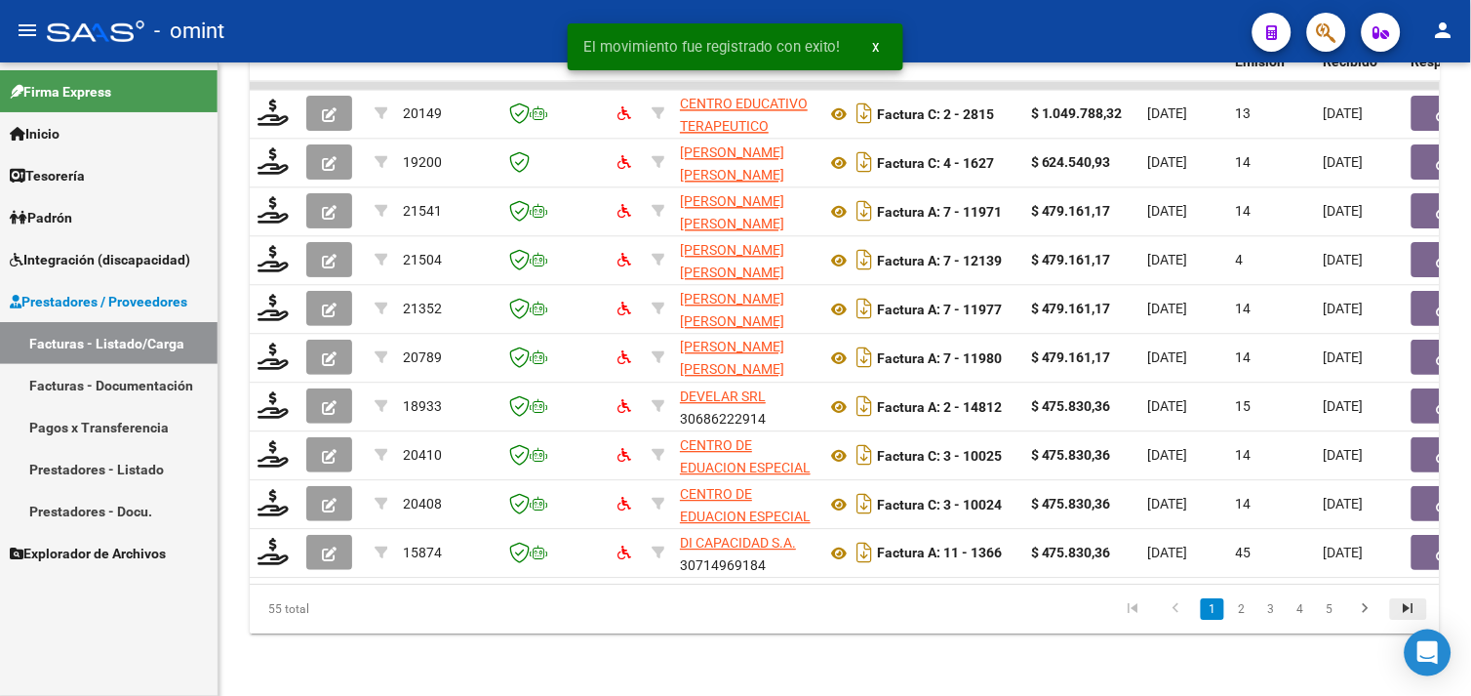
click at [1396, 610] on link "go to last page" at bounding box center [1408, 608] width 37 height 21
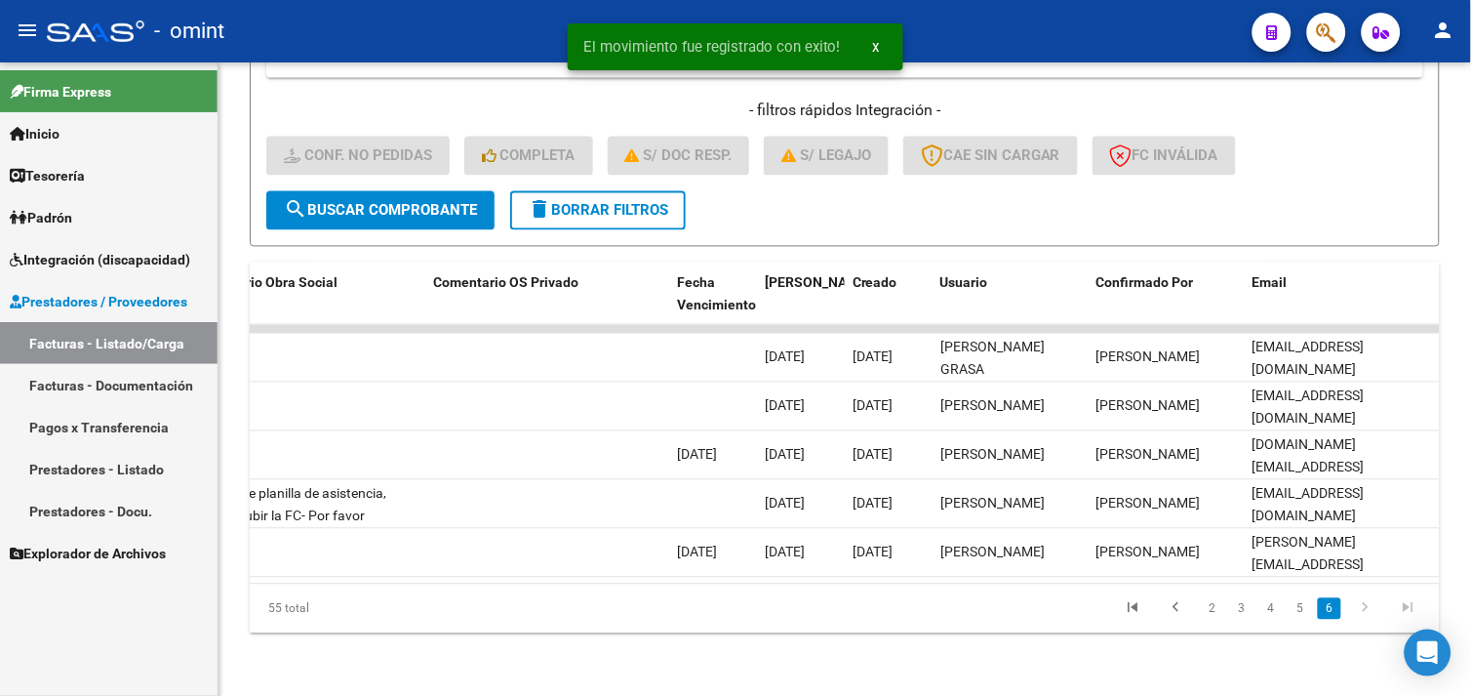
click at [112, 258] on span "Integración (discapacidad)" at bounding box center [100, 259] width 180 height 21
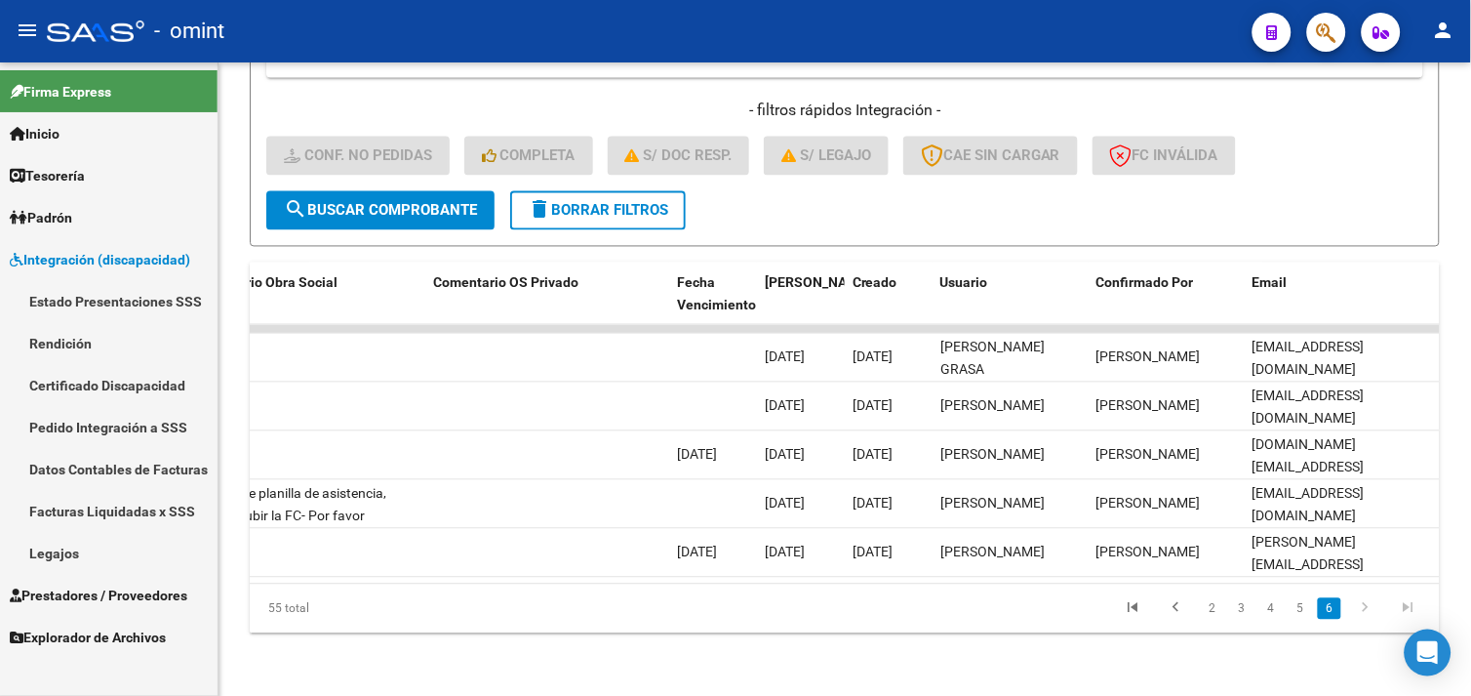
click at [96, 503] on link "Facturas Liquidadas x SSS" at bounding box center [109, 511] width 218 height 42
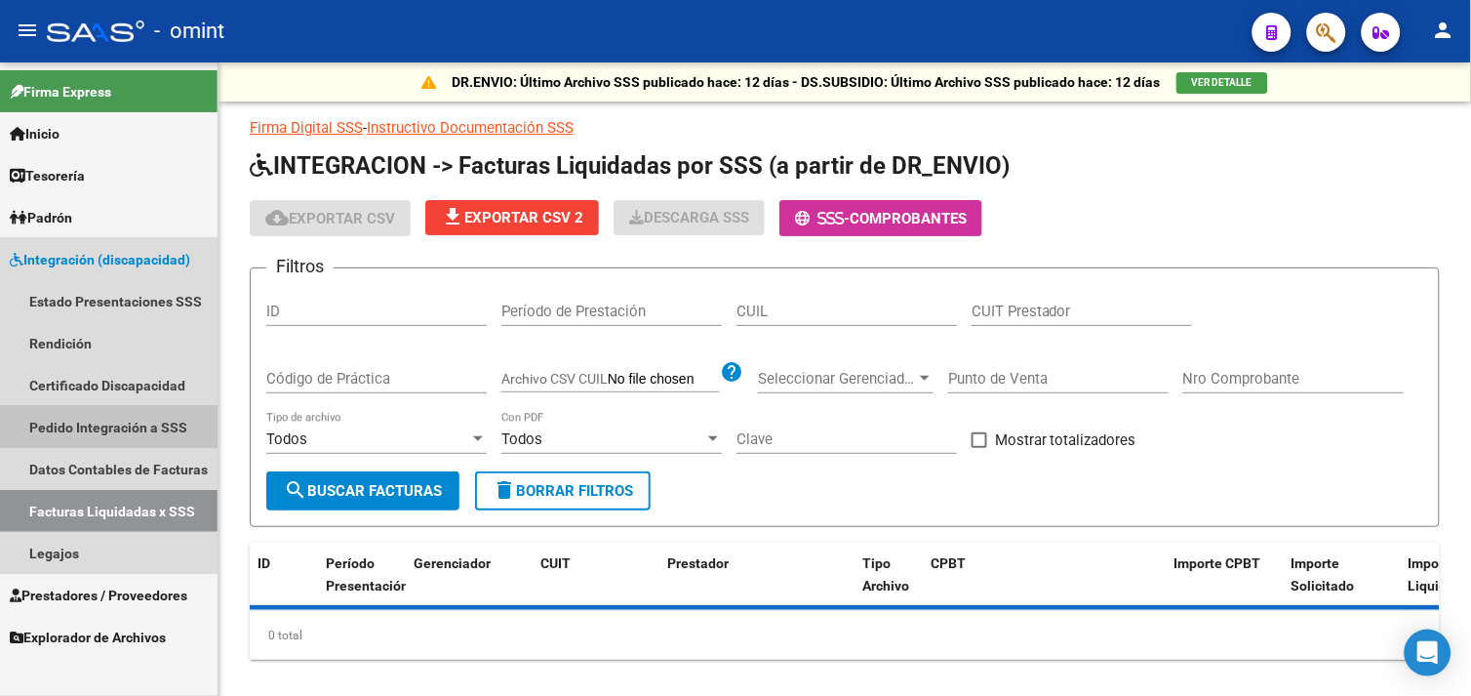
click at [84, 416] on link "Pedido Integración a SSS" at bounding box center [109, 427] width 218 height 42
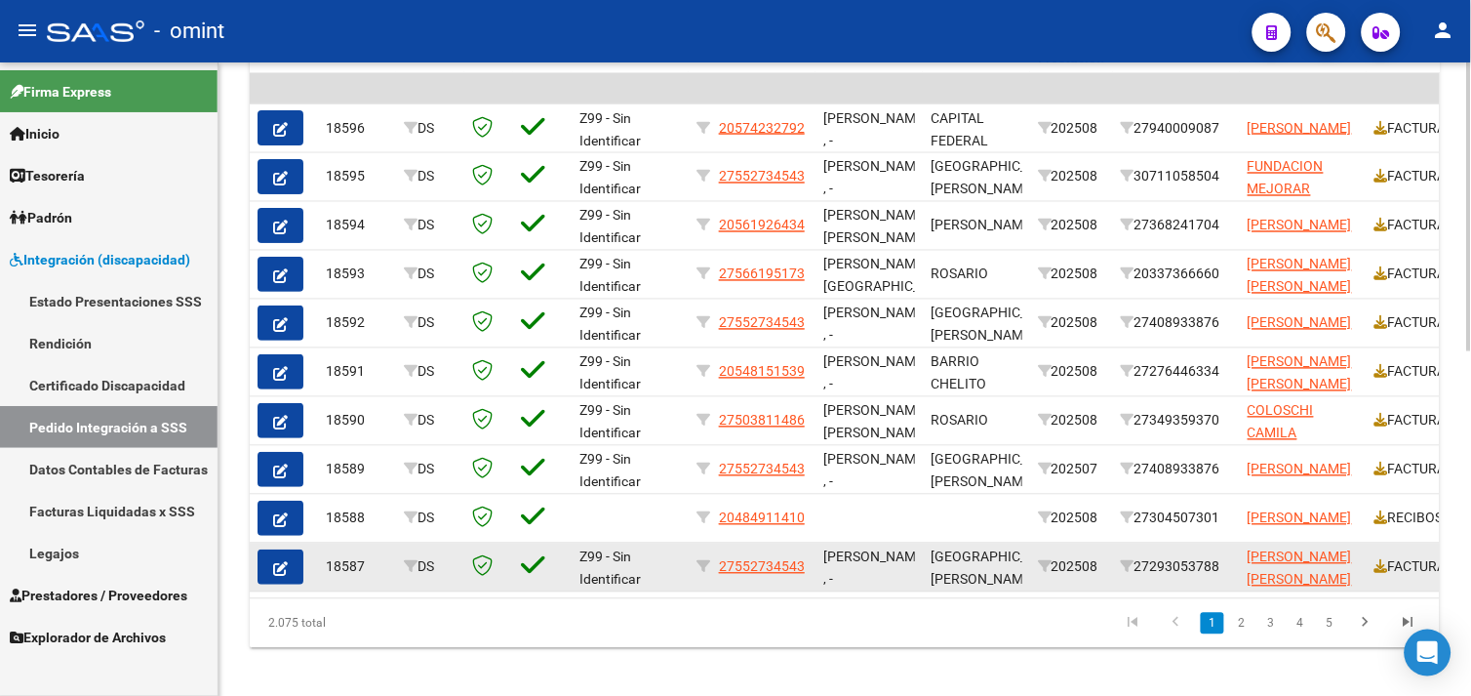
scroll to position [752, 0]
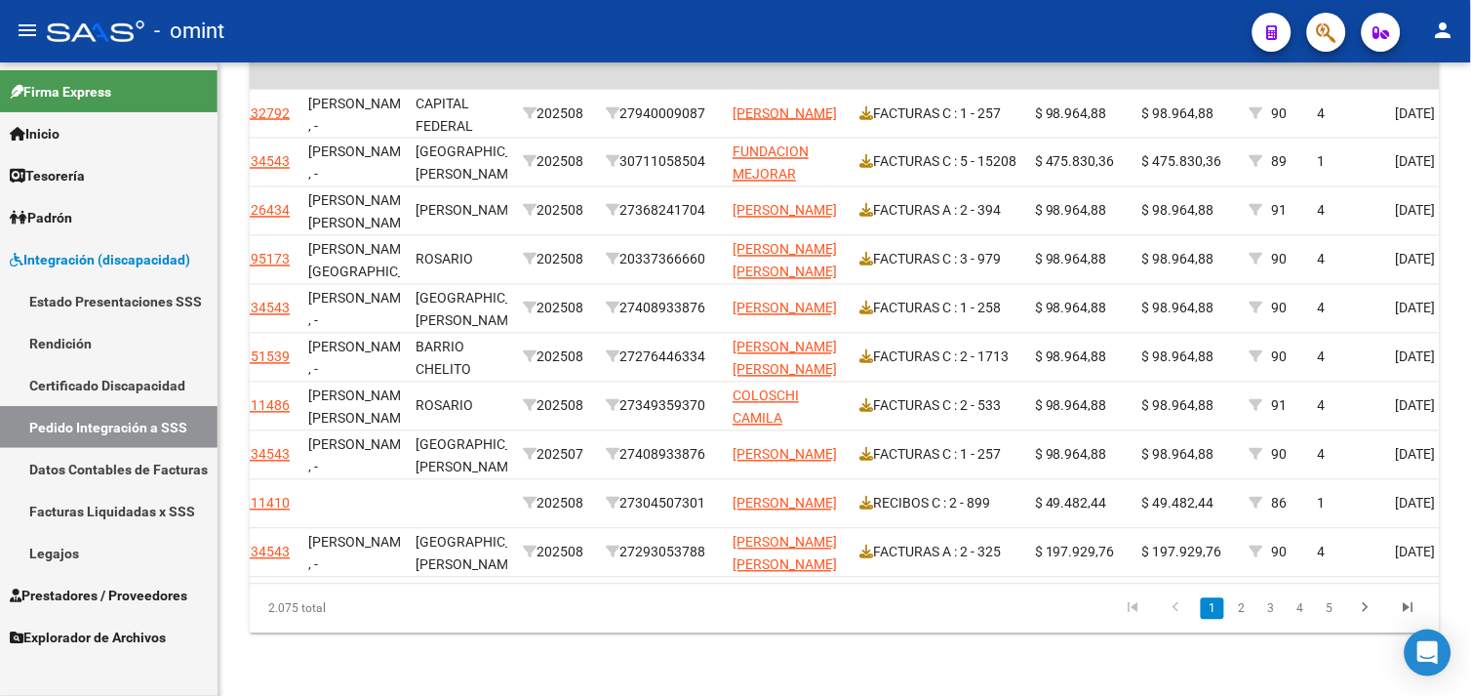
click at [110, 577] on link "Prestadores / Proveedores" at bounding box center [109, 595] width 218 height 42
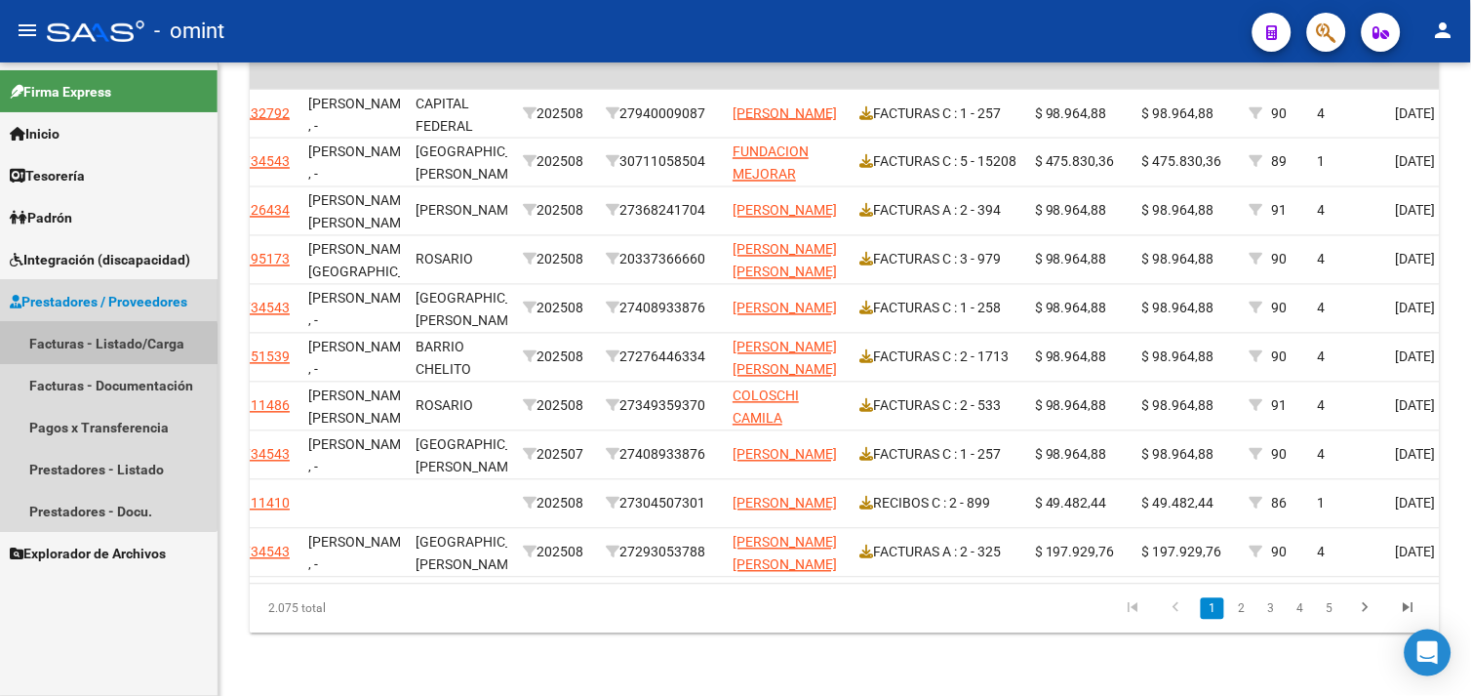
click at [90, 345] on link "Facturas - Listado/Carga" at bounding box center [109, 343] width 218 height 42
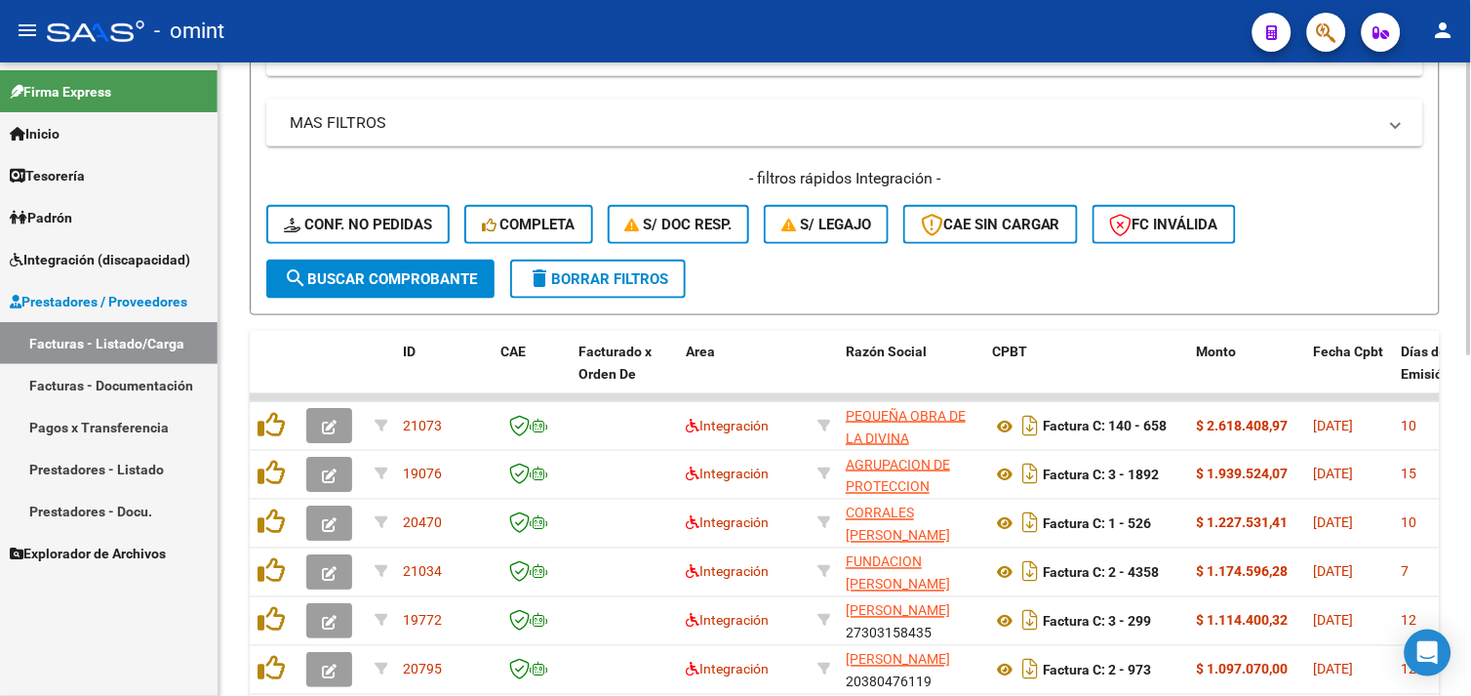
click at [592, 286] on button "delete Borrar Filtros" at bounding box center [598, 278] width 176 height 39
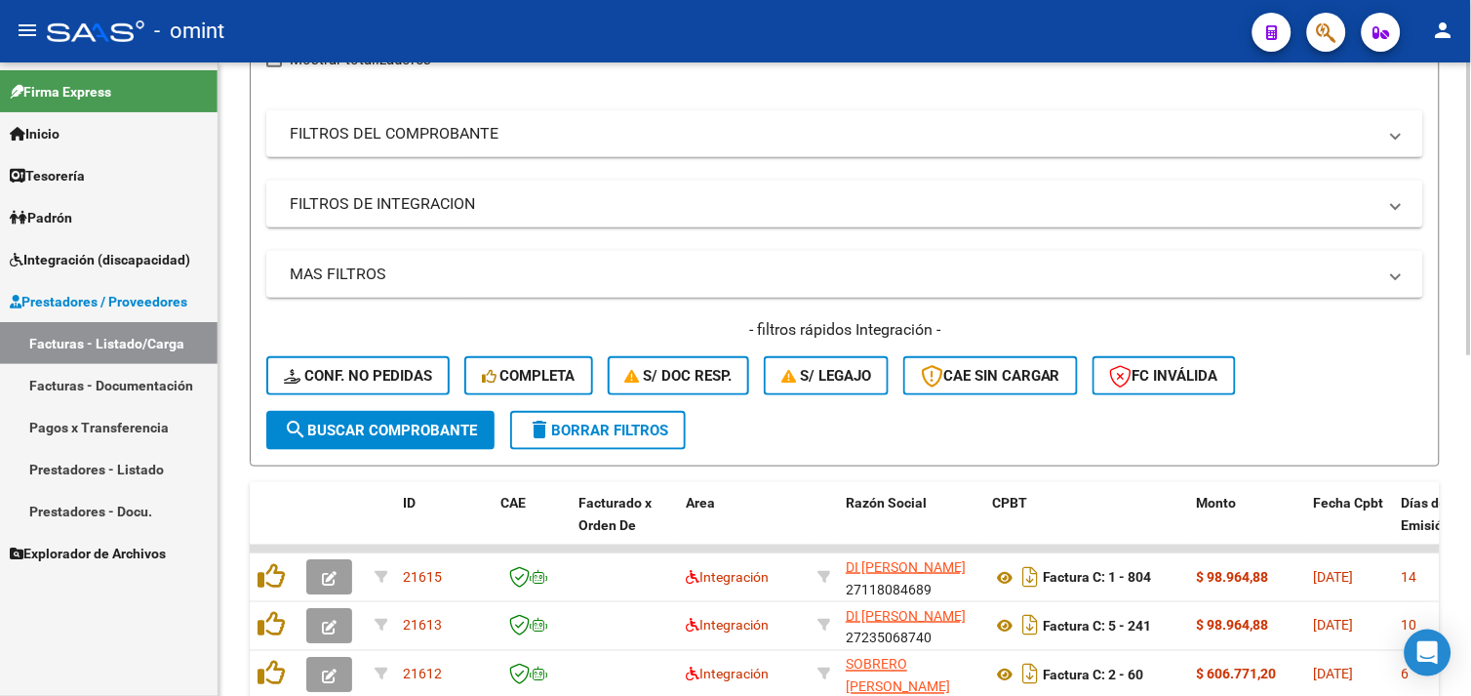
scroll to position [412, 0]
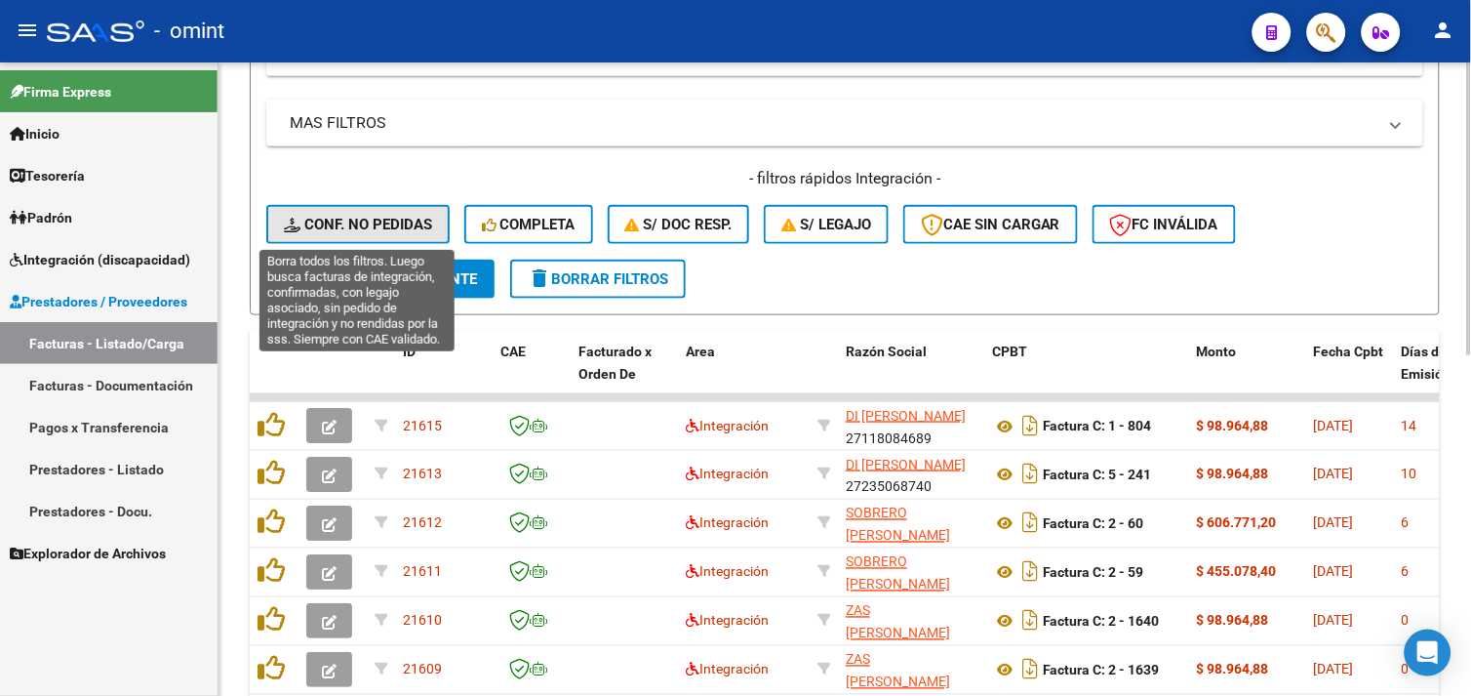
click at [392, 230] on span "Conf. no pedidas" at bounding box center [358, 225] width 148 height 18
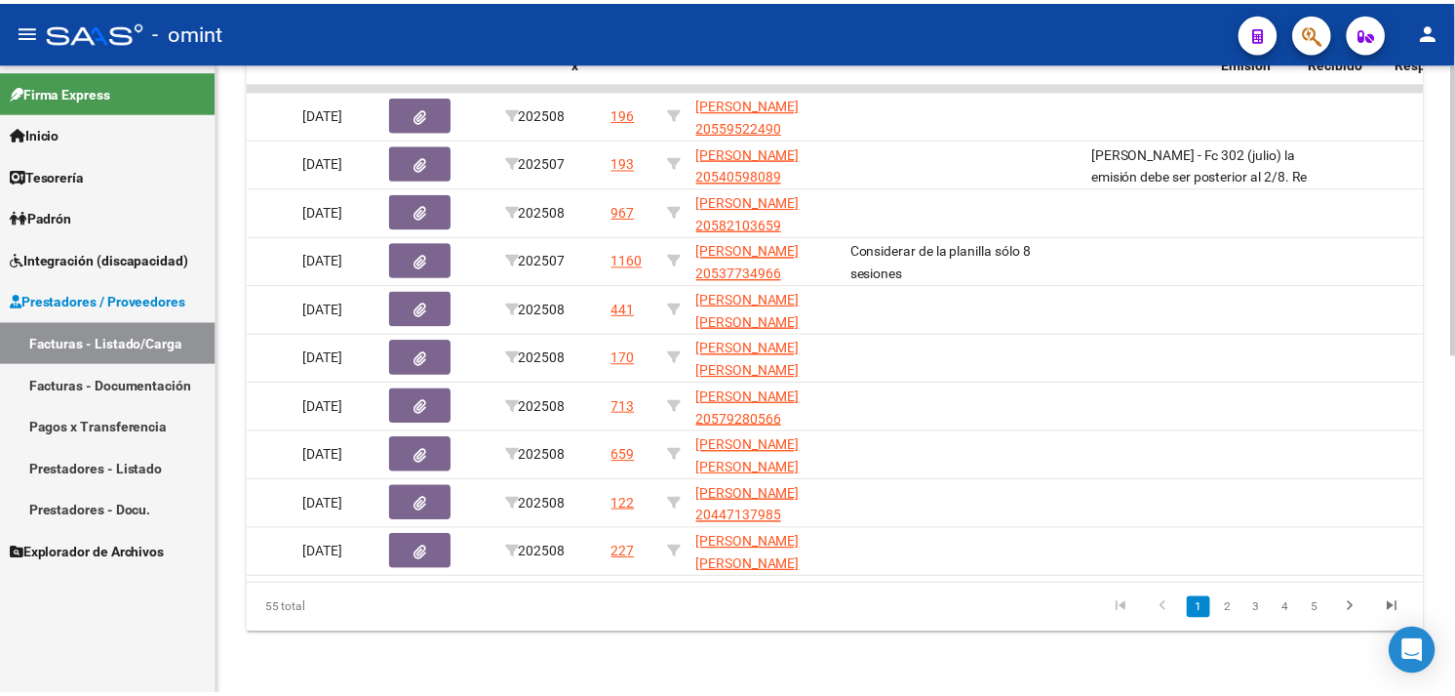
scroll to position [0, 0]
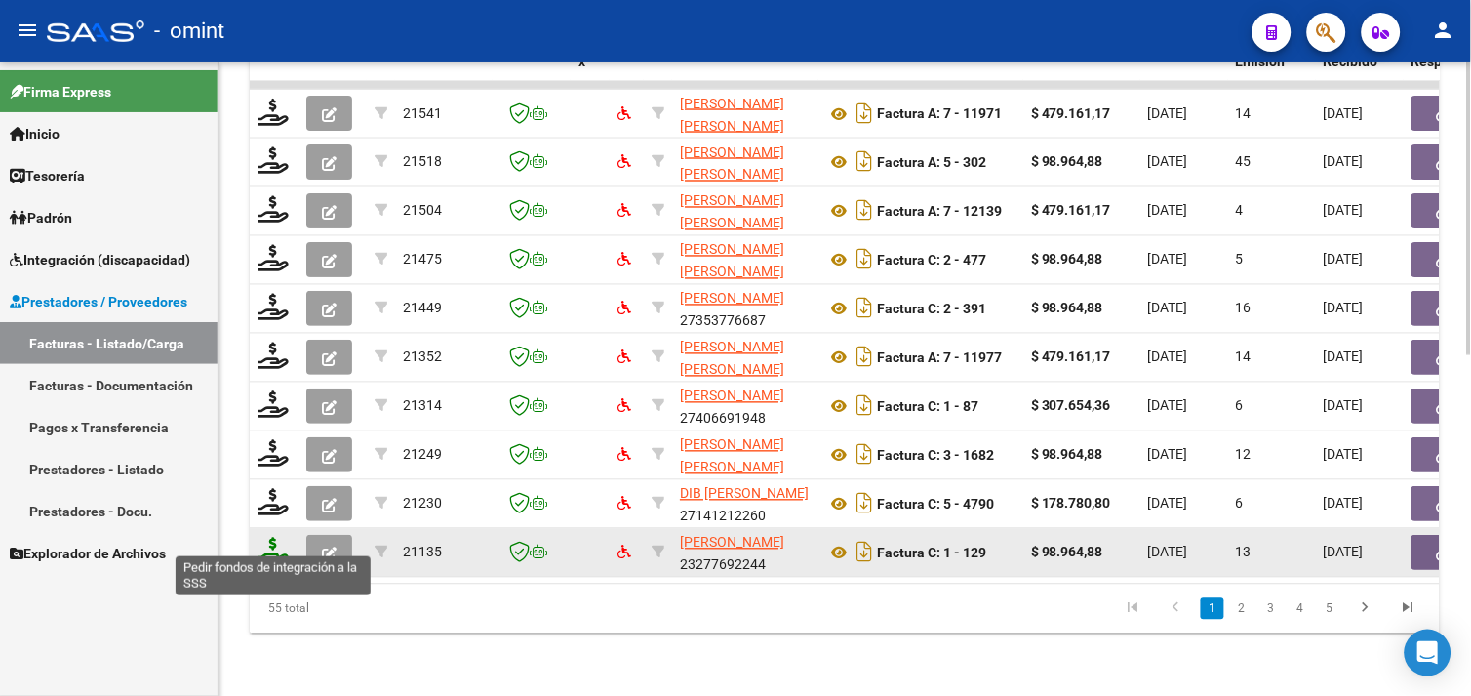
click at [274, 541] on icon at bounding box center [273, 550] width 31 height 27
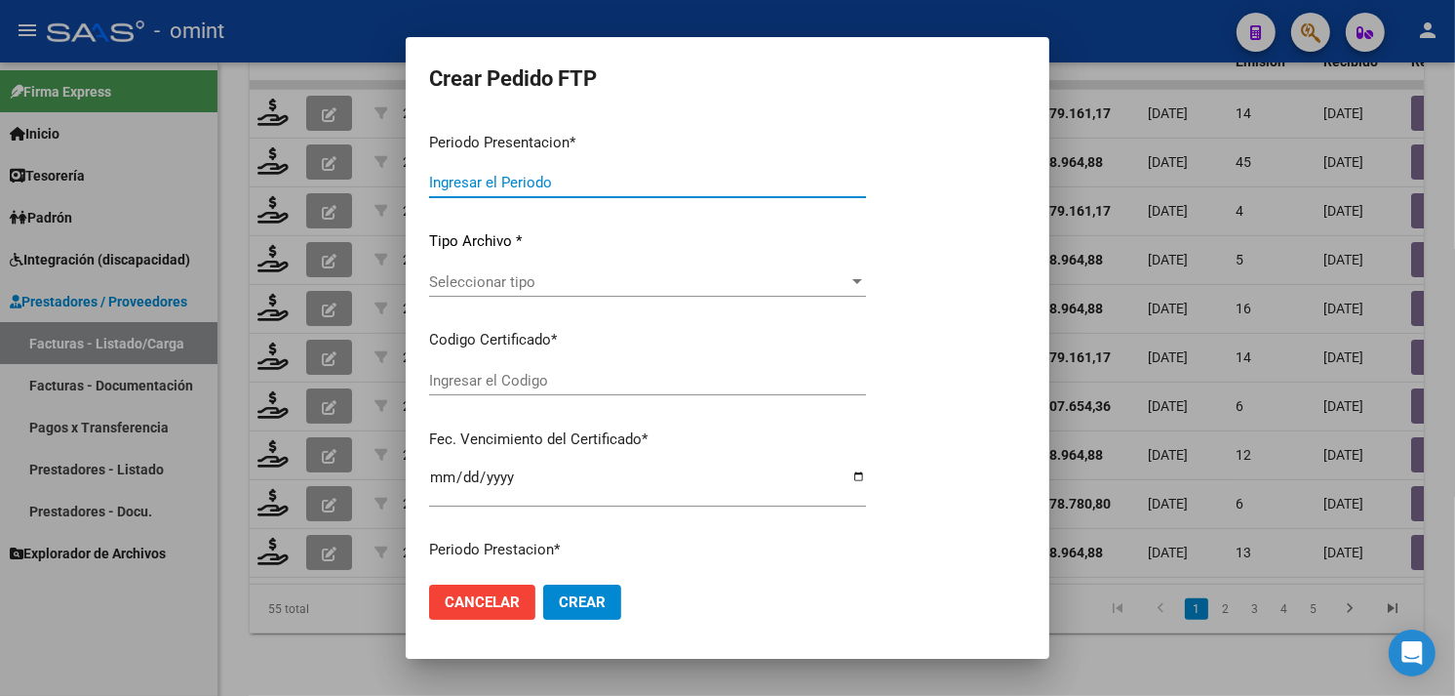
type input "202508"
type input "$ 98.964,88"
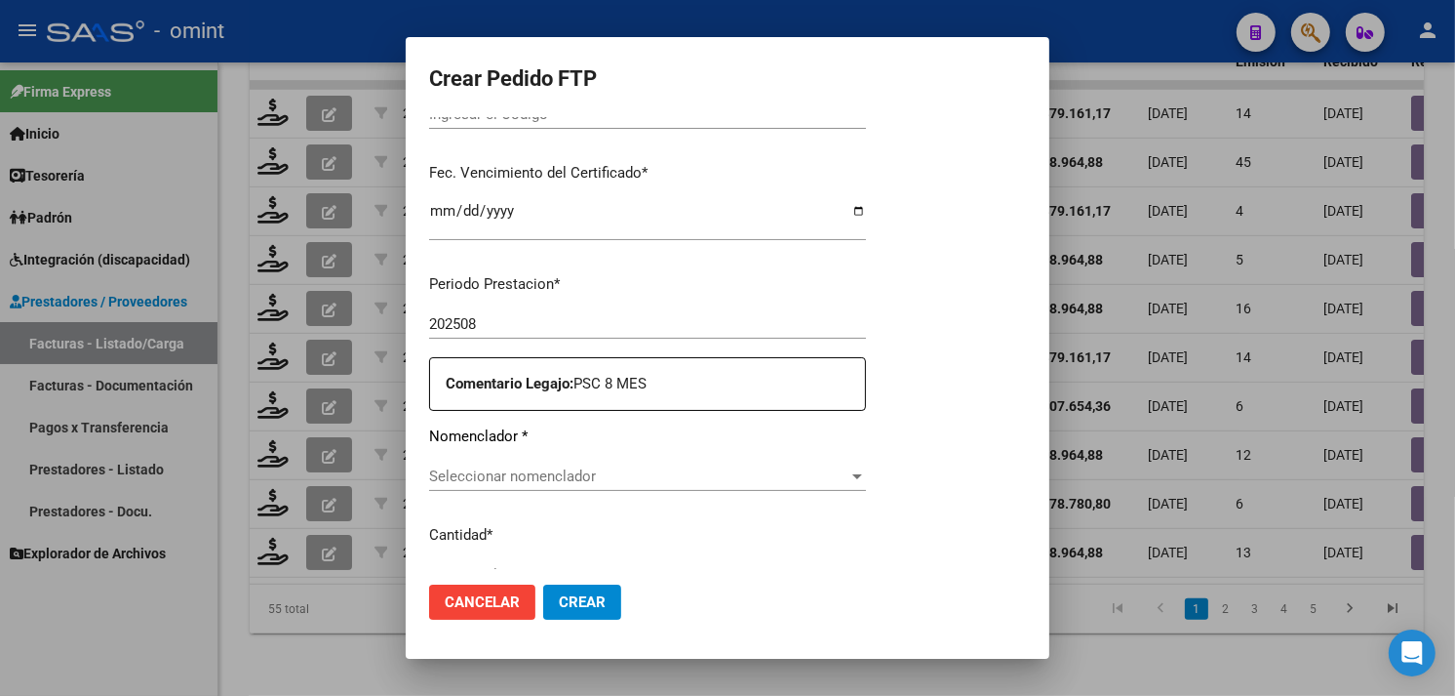
type input "54300197"
type input "2025-10-11"
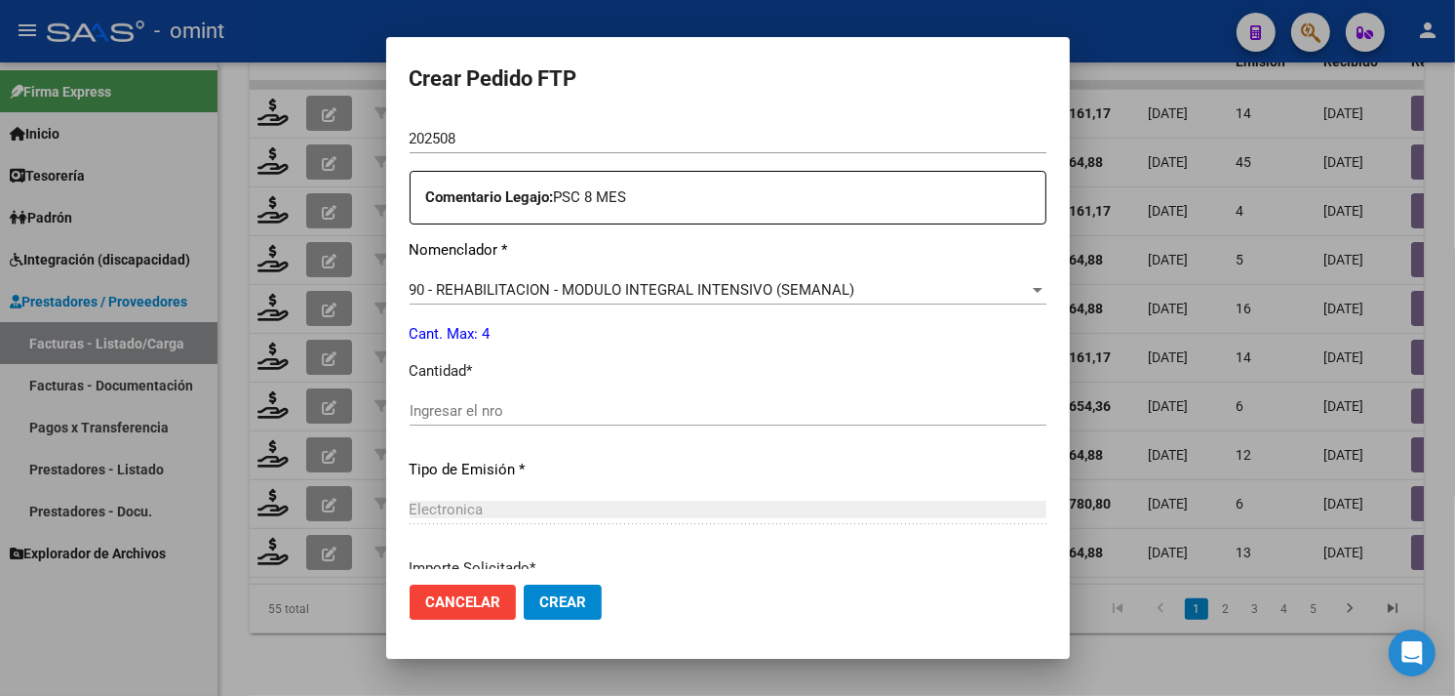
scroll to position [691, 0]
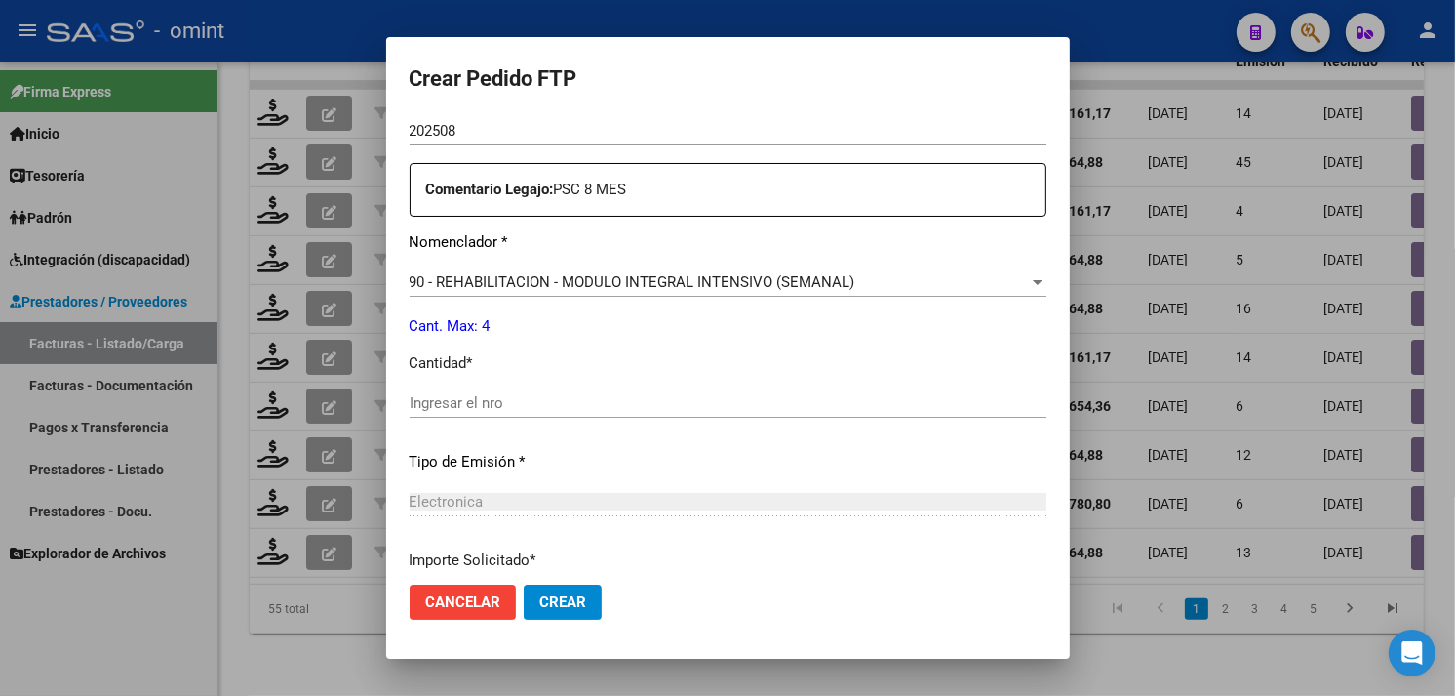
click at [577, 388] on div "Ingresar el nro" at bounding box center [728, 402] width 637 height 29
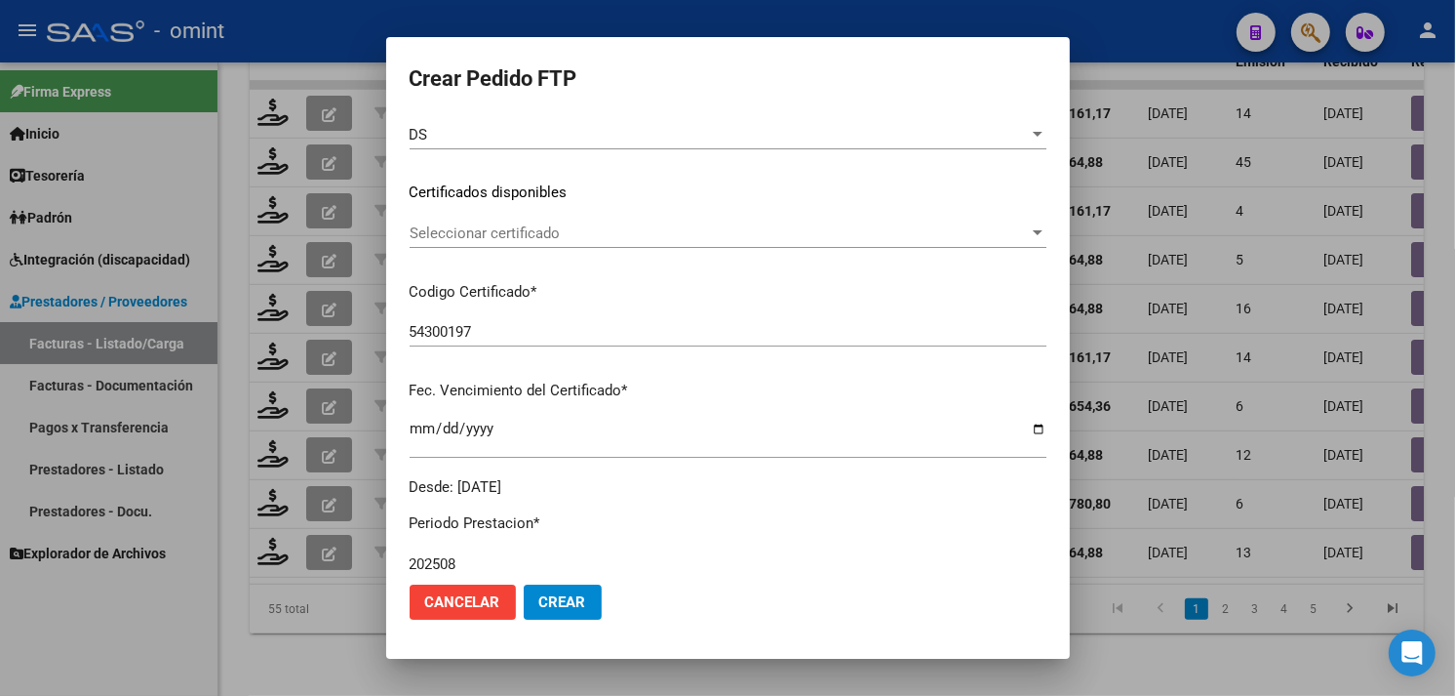
type input "4"
click at [543, 238] on span "Seleccionar certificado" at bounding box center [719, 233] width 619 height 18
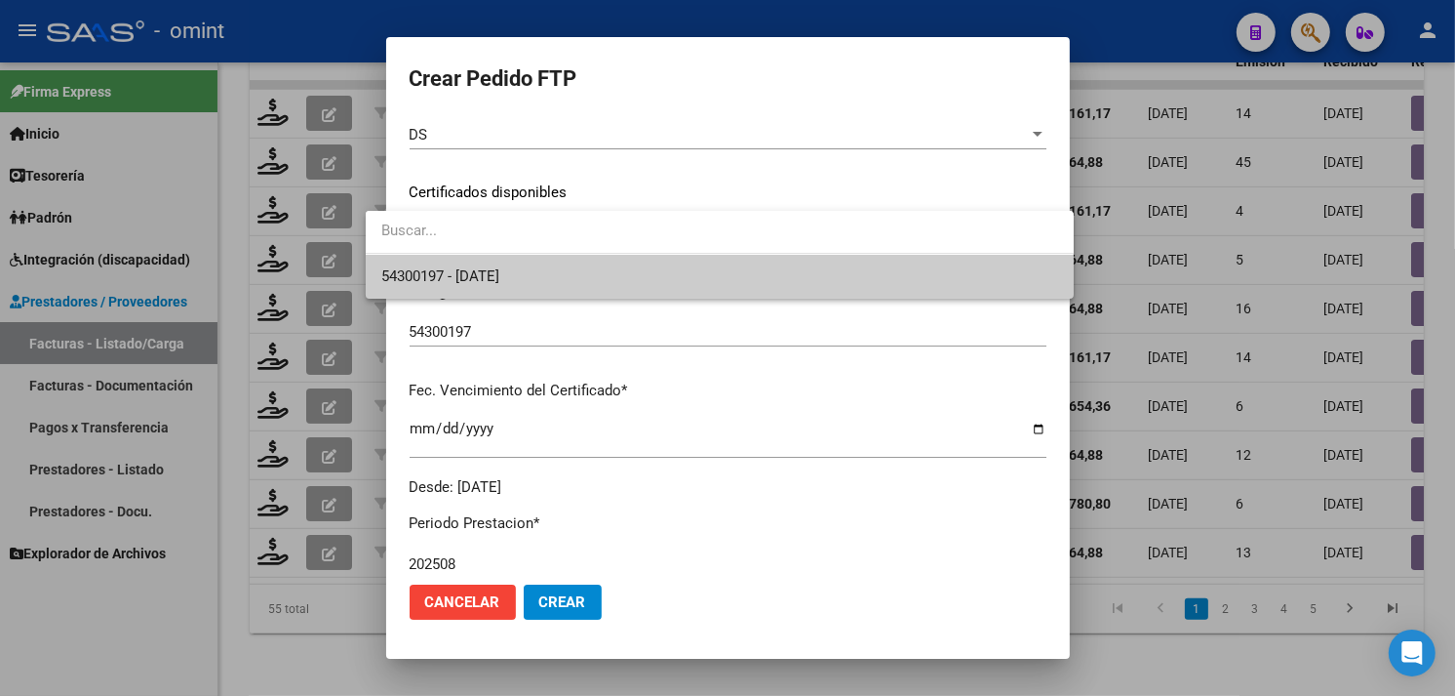
click at [534, 266] on span "54300197 - 2025-10-11" at bounding box center [719, 277] width 677 height 44
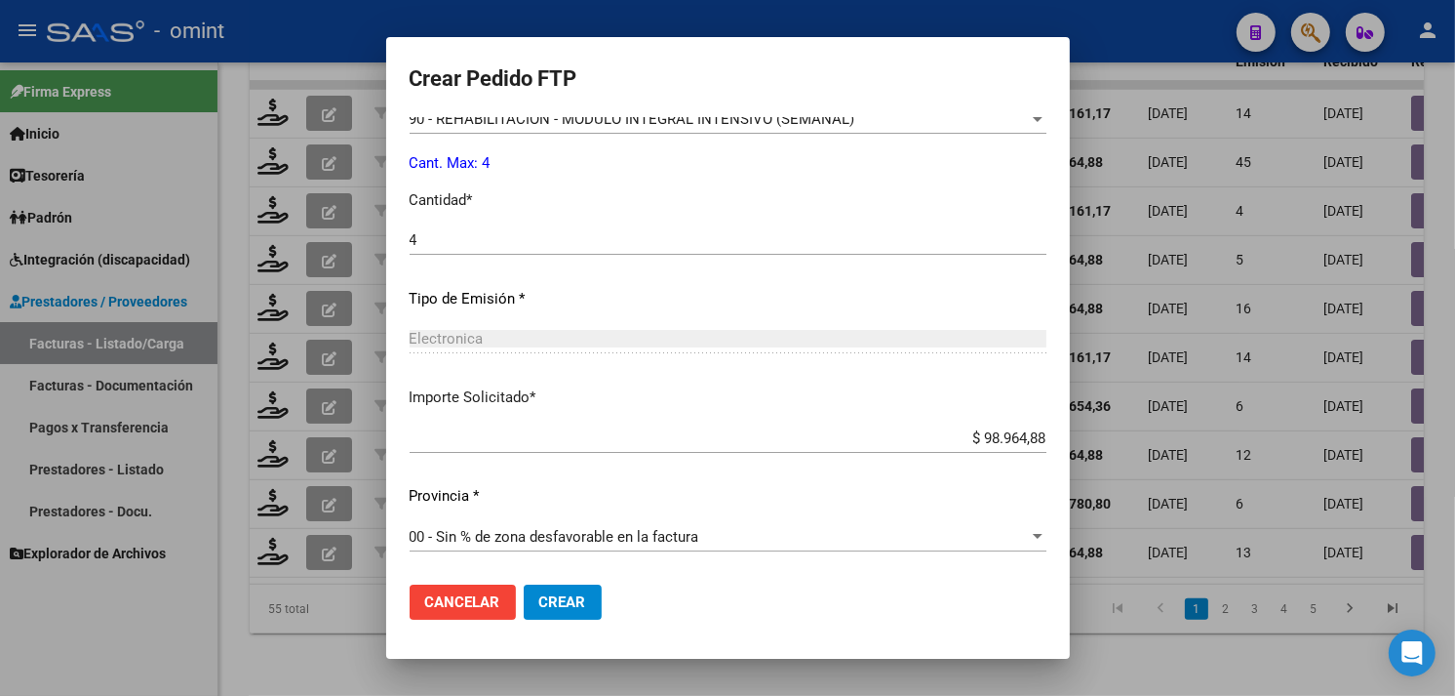
click at [544, 596] on span "Crear" at bounding box center [562, 602] width 47 height 18
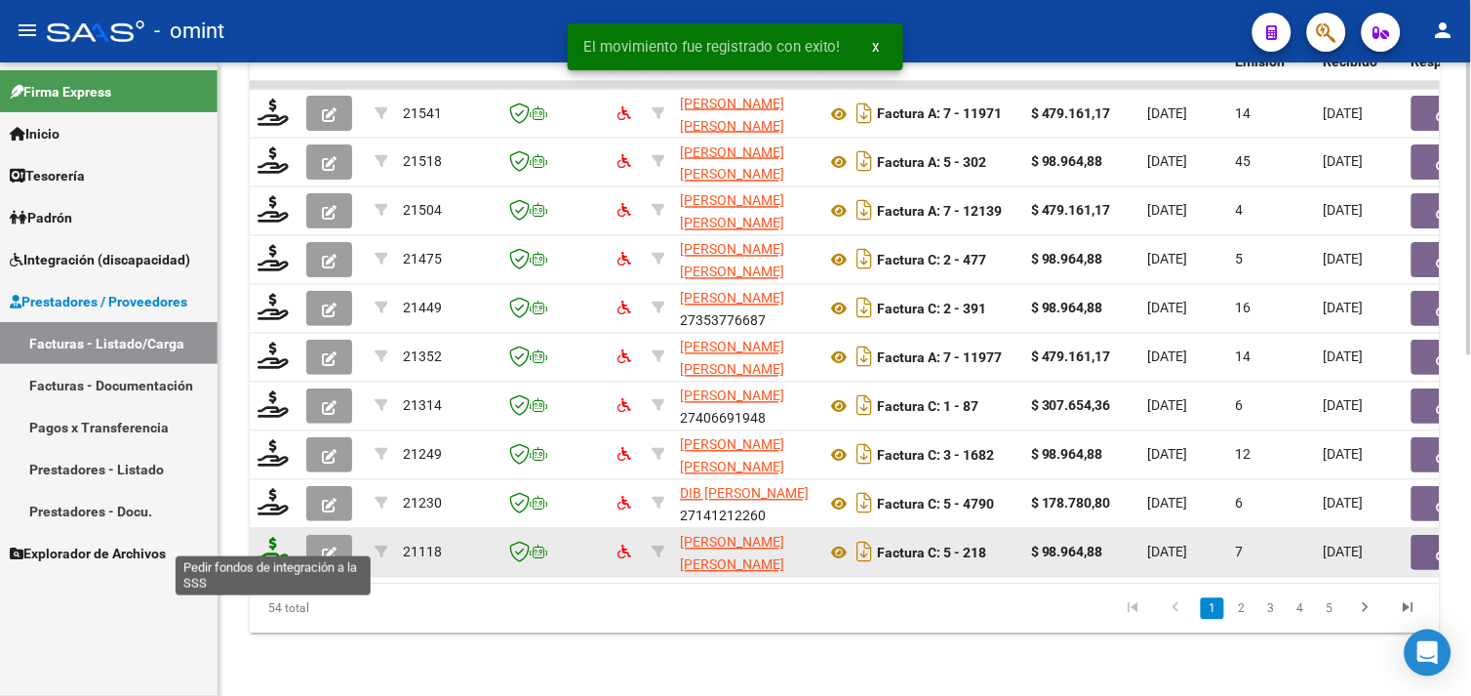
click at [270, 537] on icon at bounding box center [273, 550] width 31 height 27
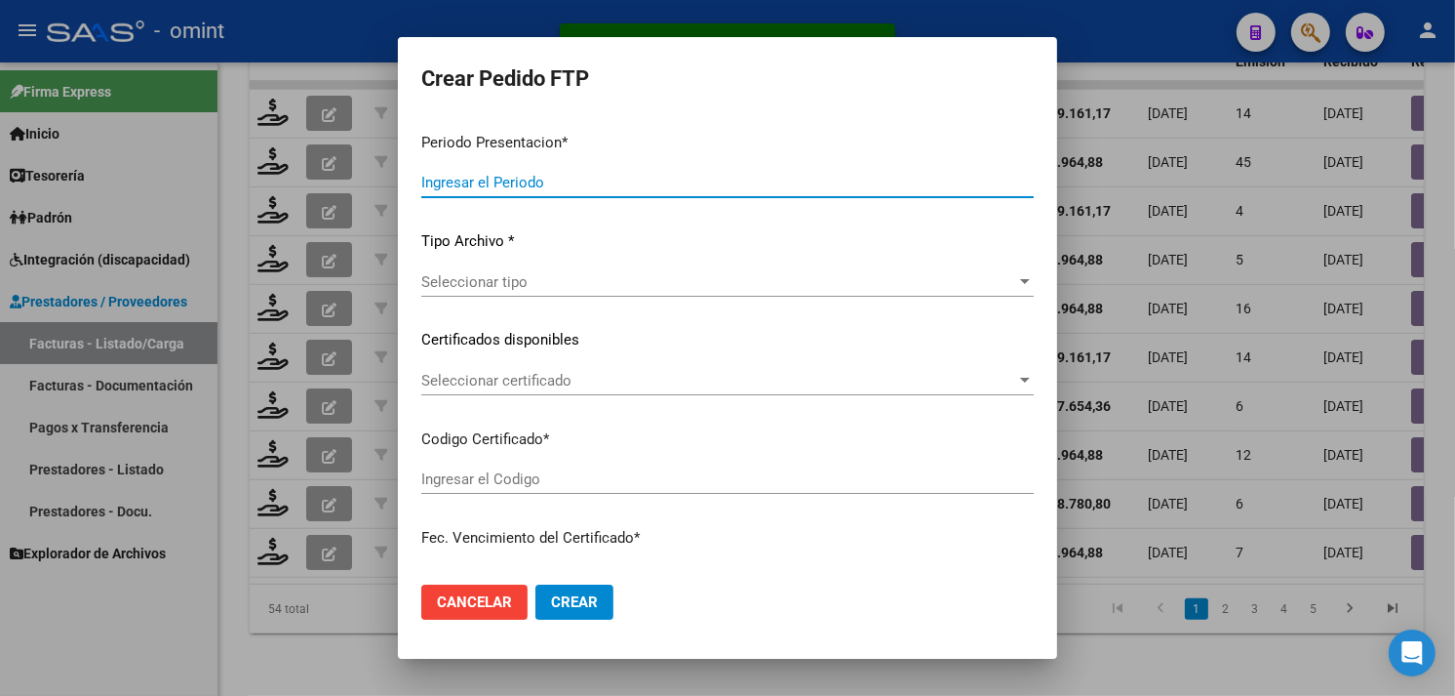
type input "202508"
type input "$ 98.964,88"
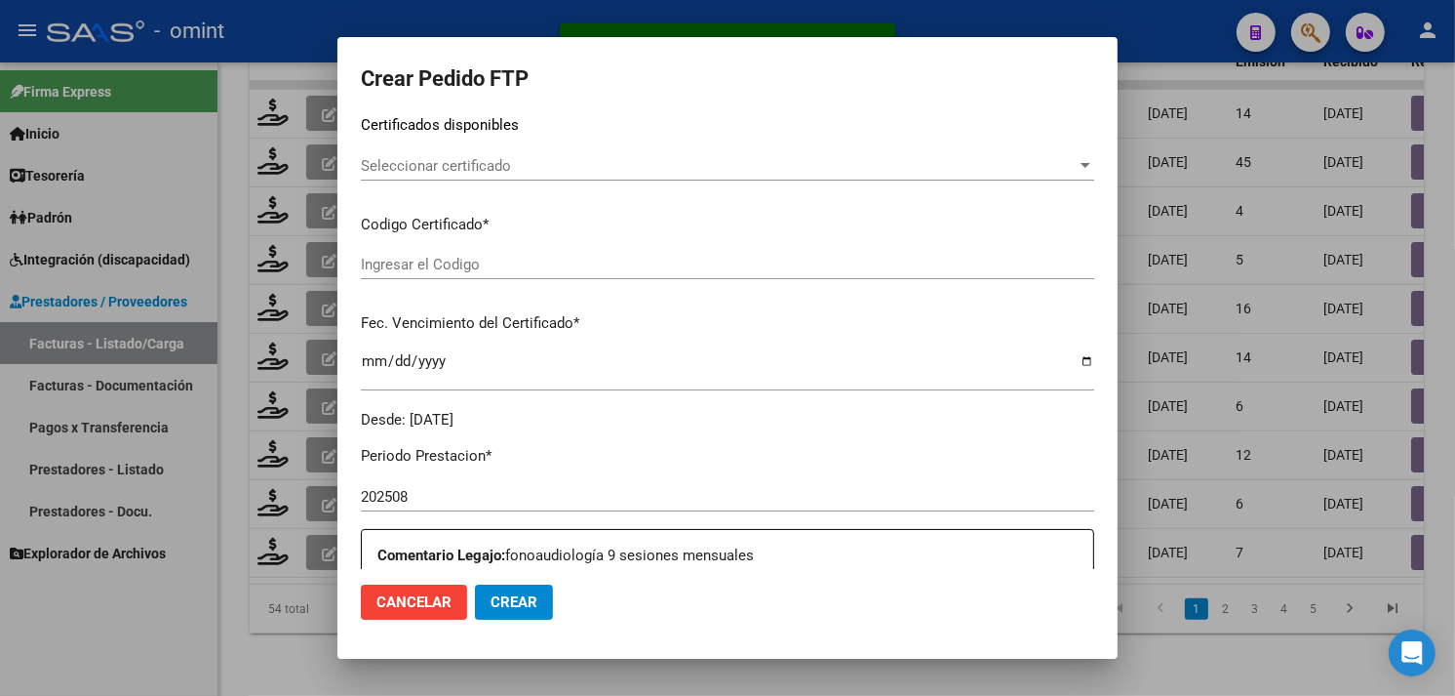
type input "8507199499"
type input "2027-11-25"
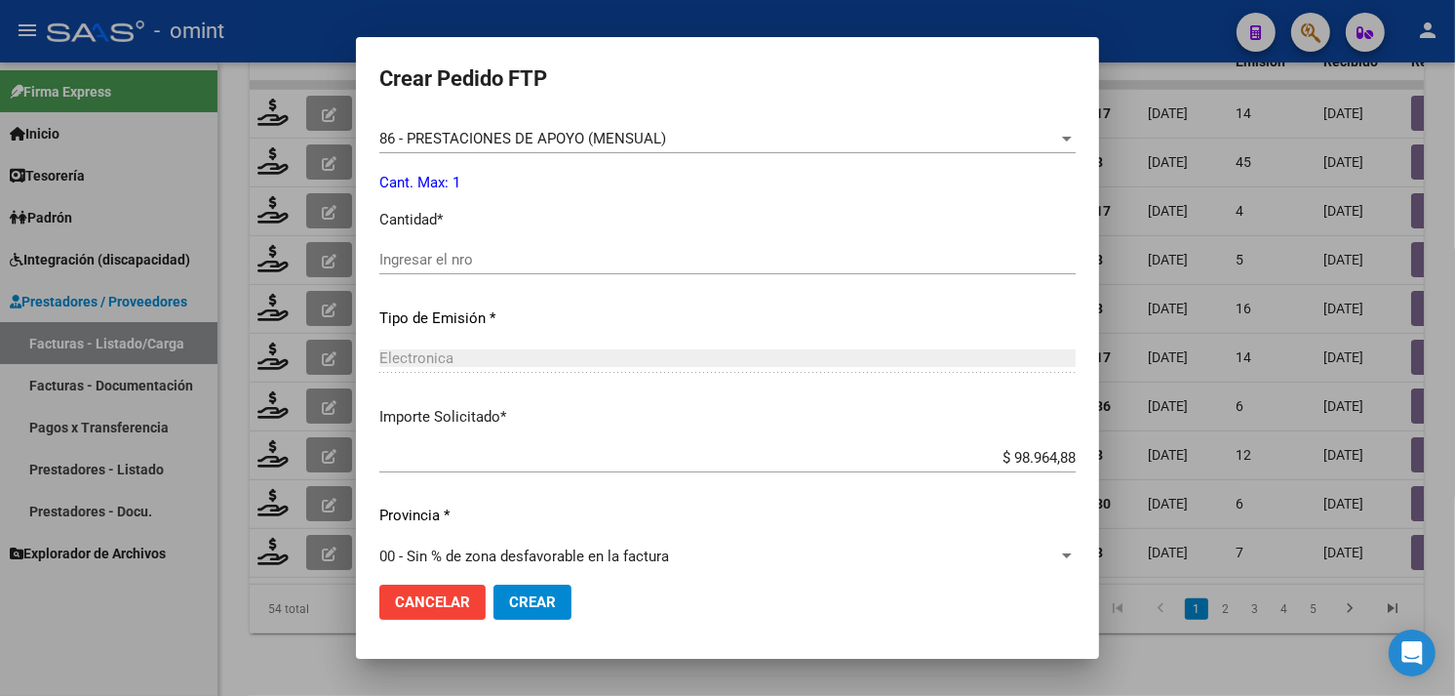
click at [460, 270] on div "Ingresar el nro" at bounding box center [727, 259] width 696 height 29
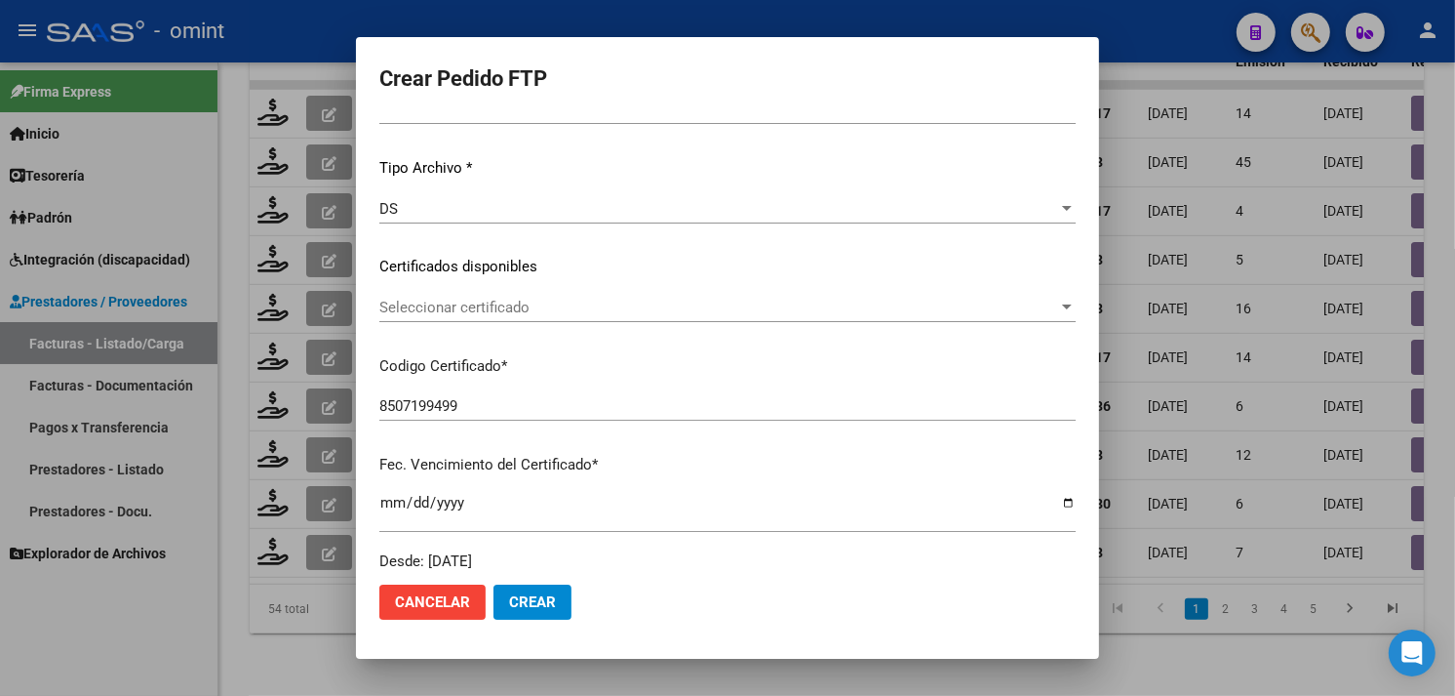
type input "1"
click at [495, 293] on div "Seleccionar certificado Seleccionar certificado" at bounding box center [727, 307] width 696 height 29
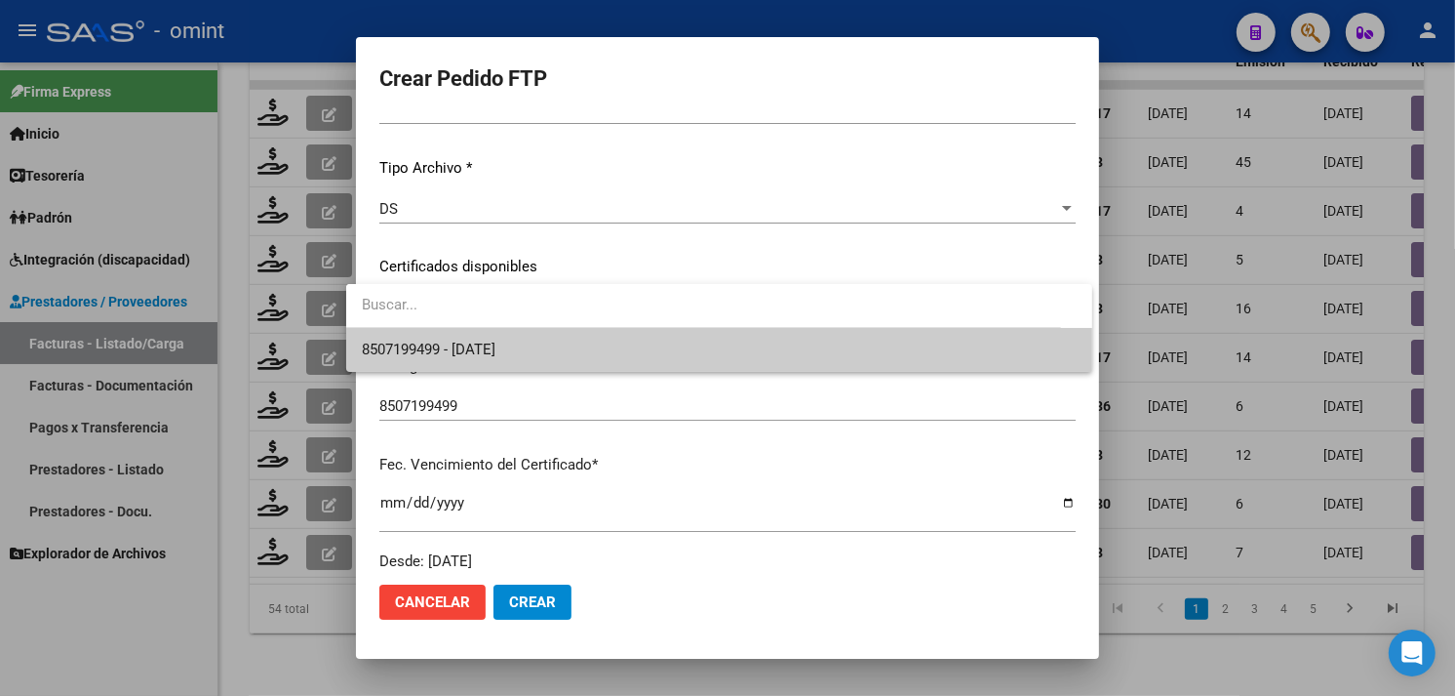
click at [494, 325] on input "dropdown search" at bounding box center [703, 305] width 715 height 44
click at [499, 337] on span "8507199499 - 2027-11-25" at bounding box center [719, 350] width 715 height 44
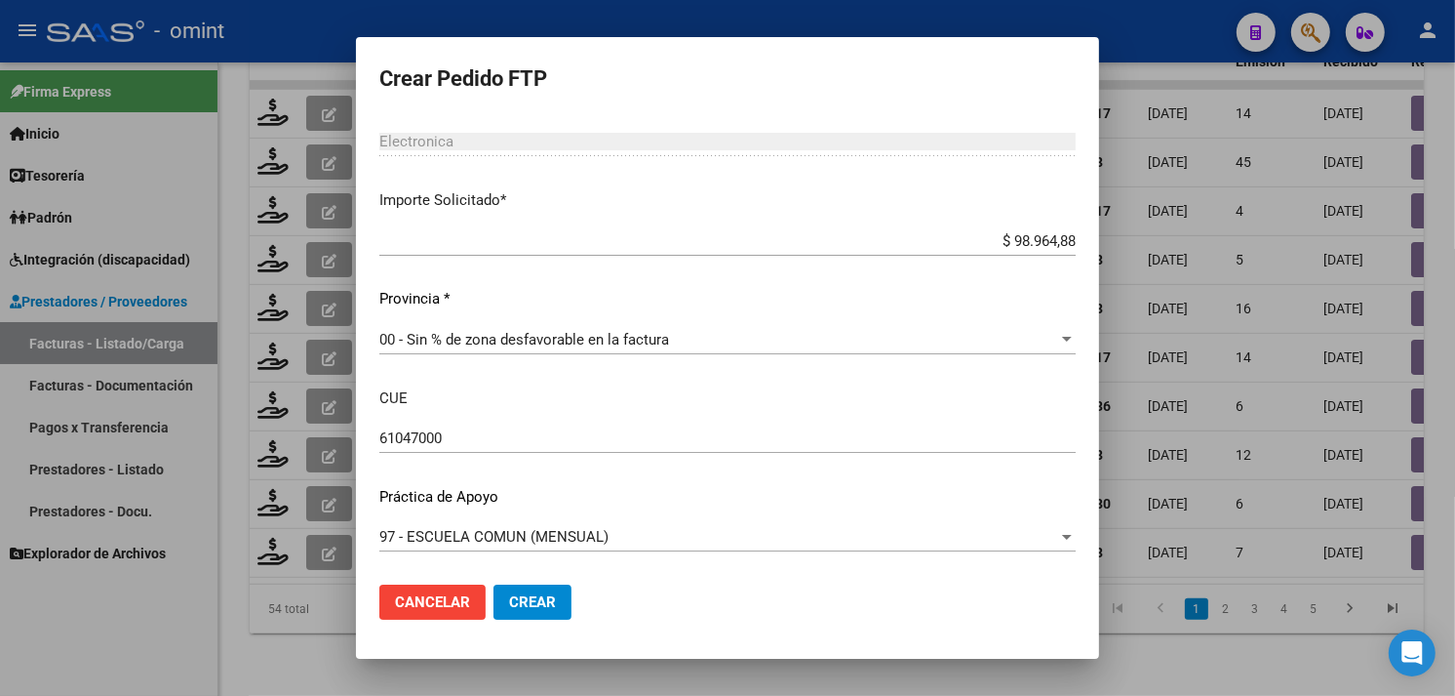
click at [520, 617] on button "Crear" at bounding box center [533, 601] width 78 height 35
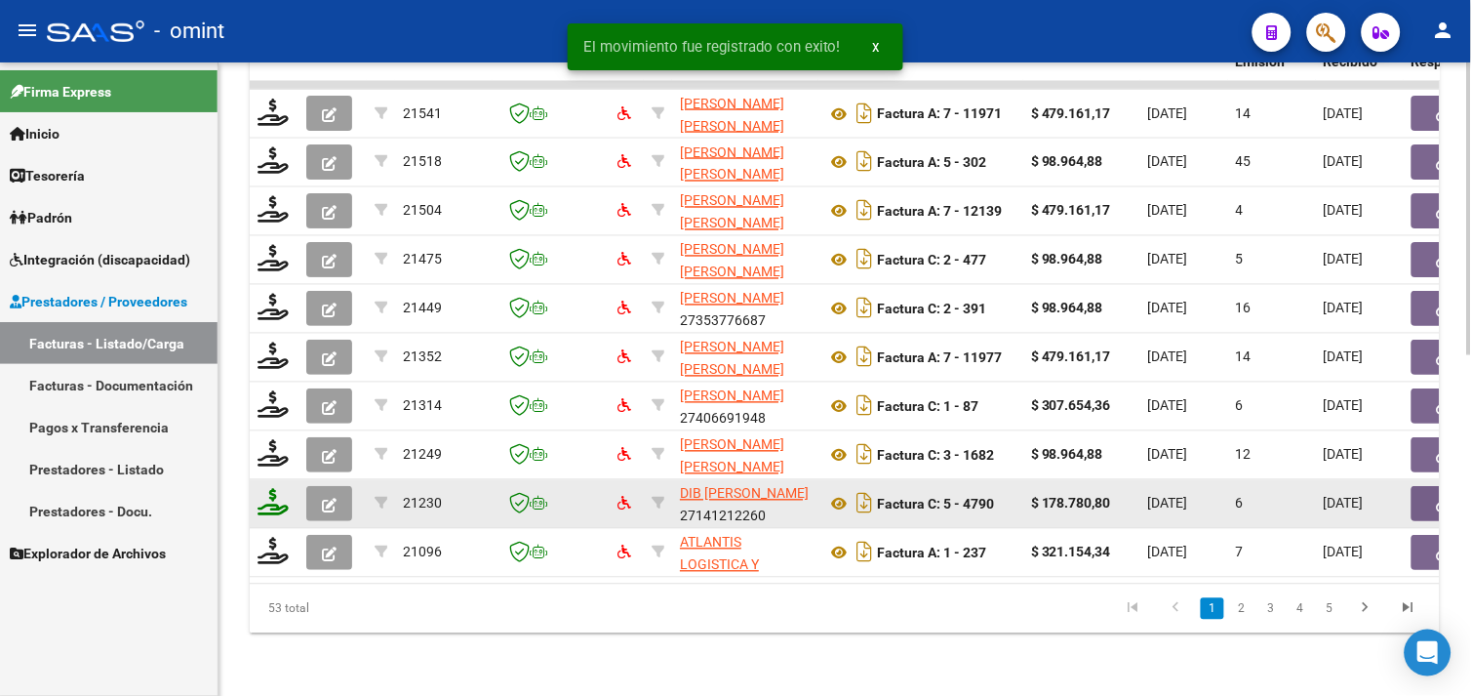
click at [266, 489] on icon at bounding box center [273, 502] width 31 height 27
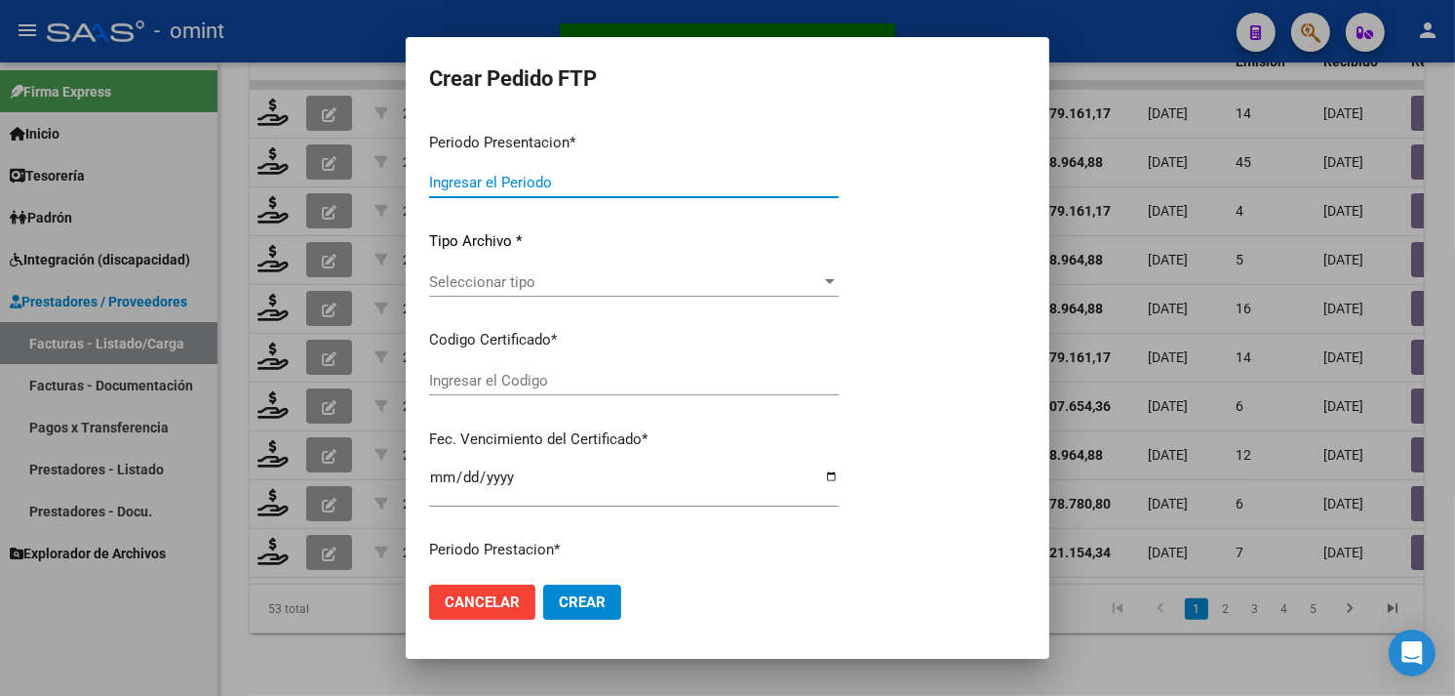
type input "202508"
type input "$ 178.780,80"
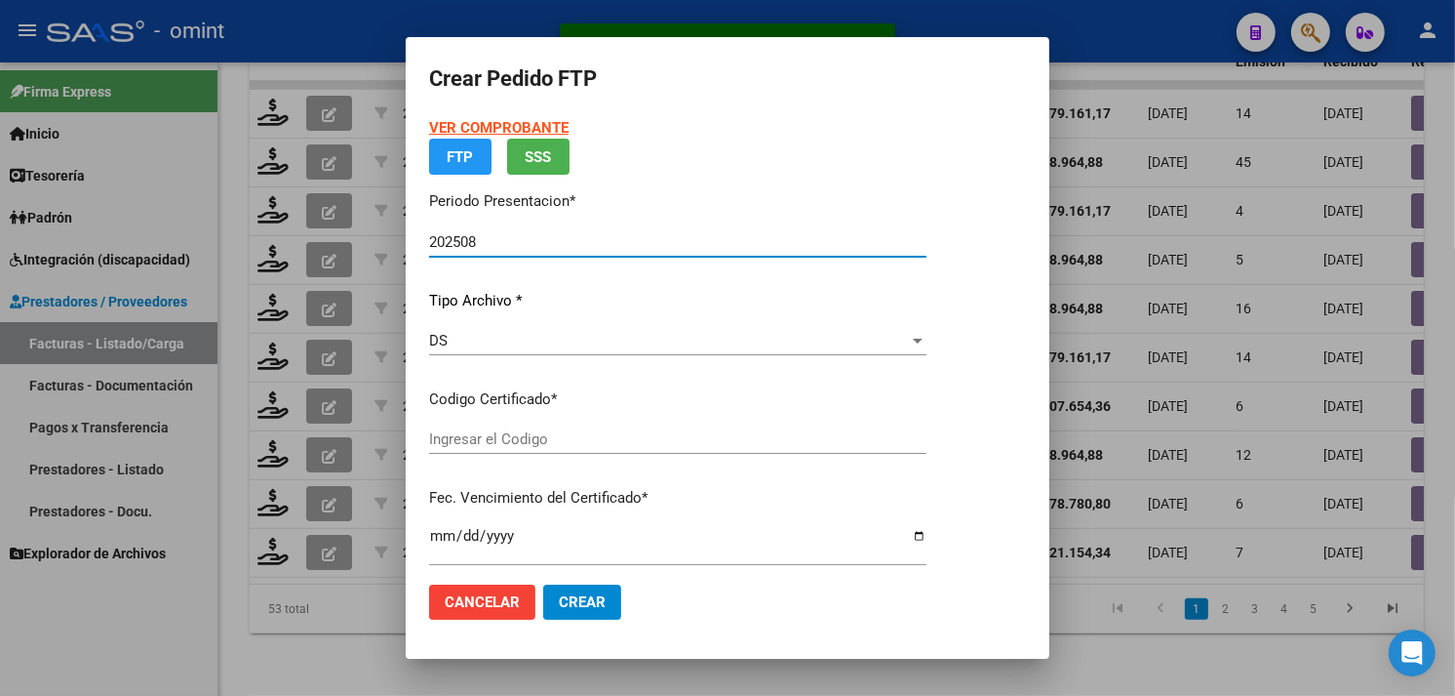
type input "7035134869"
type input "2035-01-31"
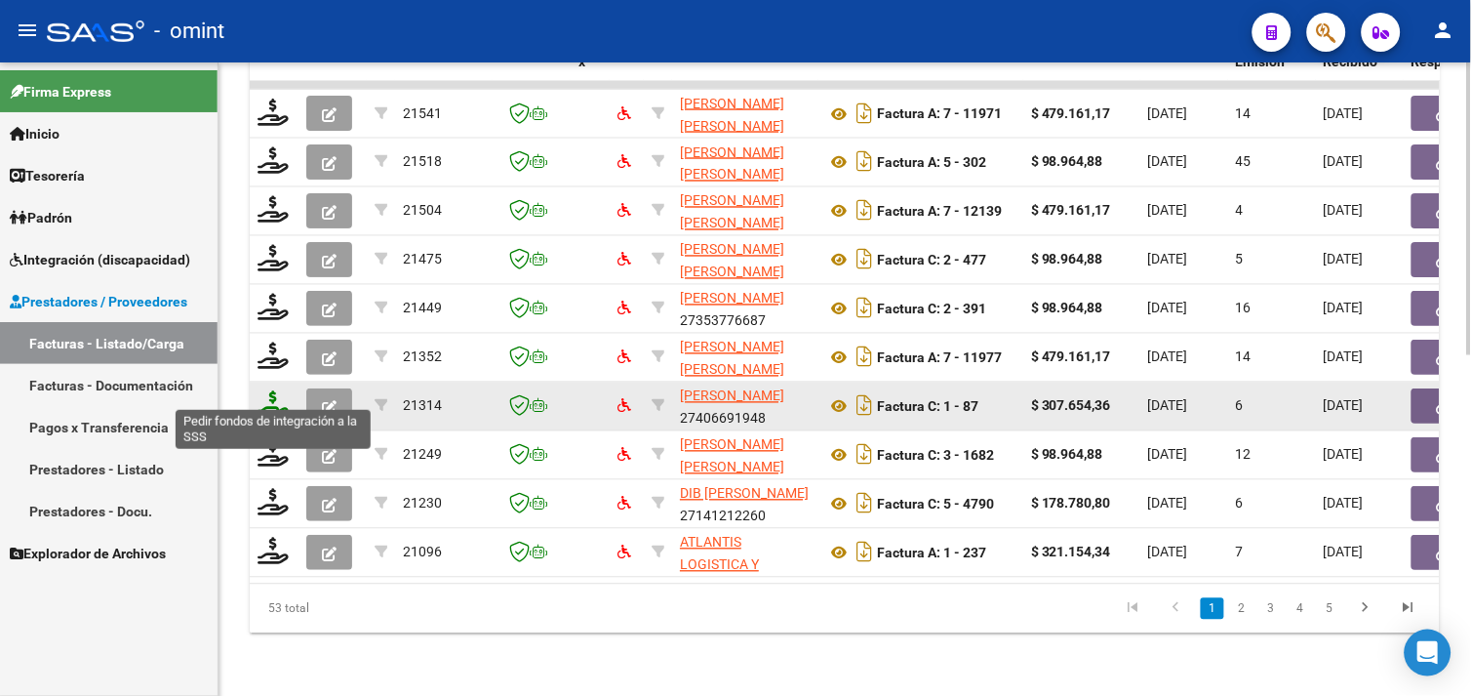
click at [279, 391] on icon at bounding box center [273, 404] width 31 height 27
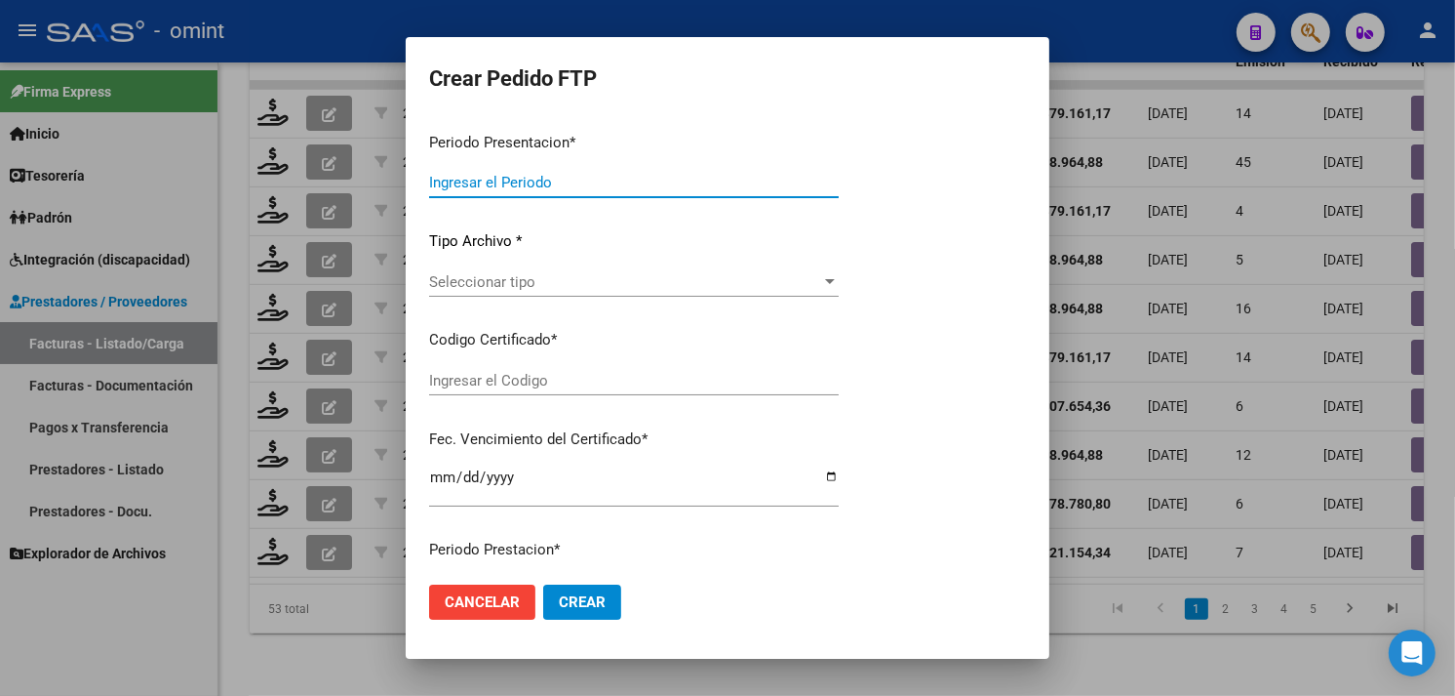
type input "202508"
type input "$ 307.654,36"
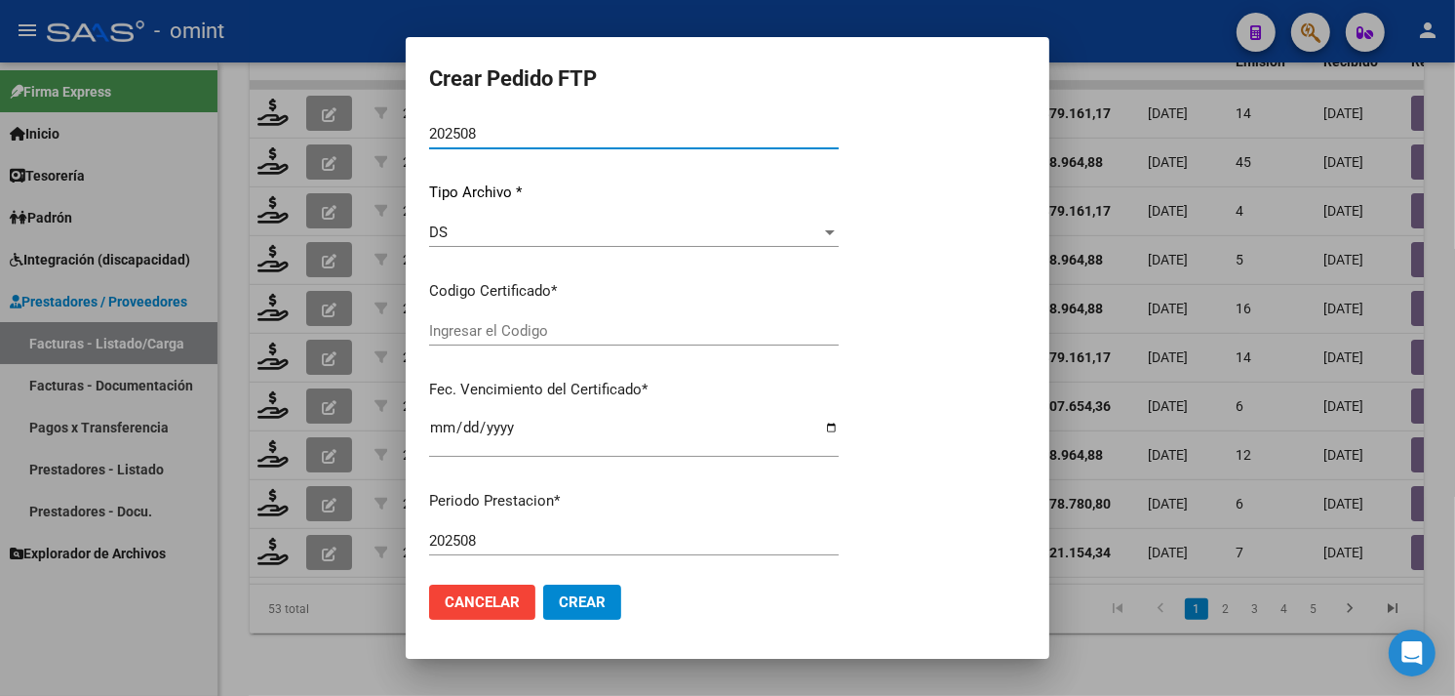
type input "148188607"
type input "2029-06-12"
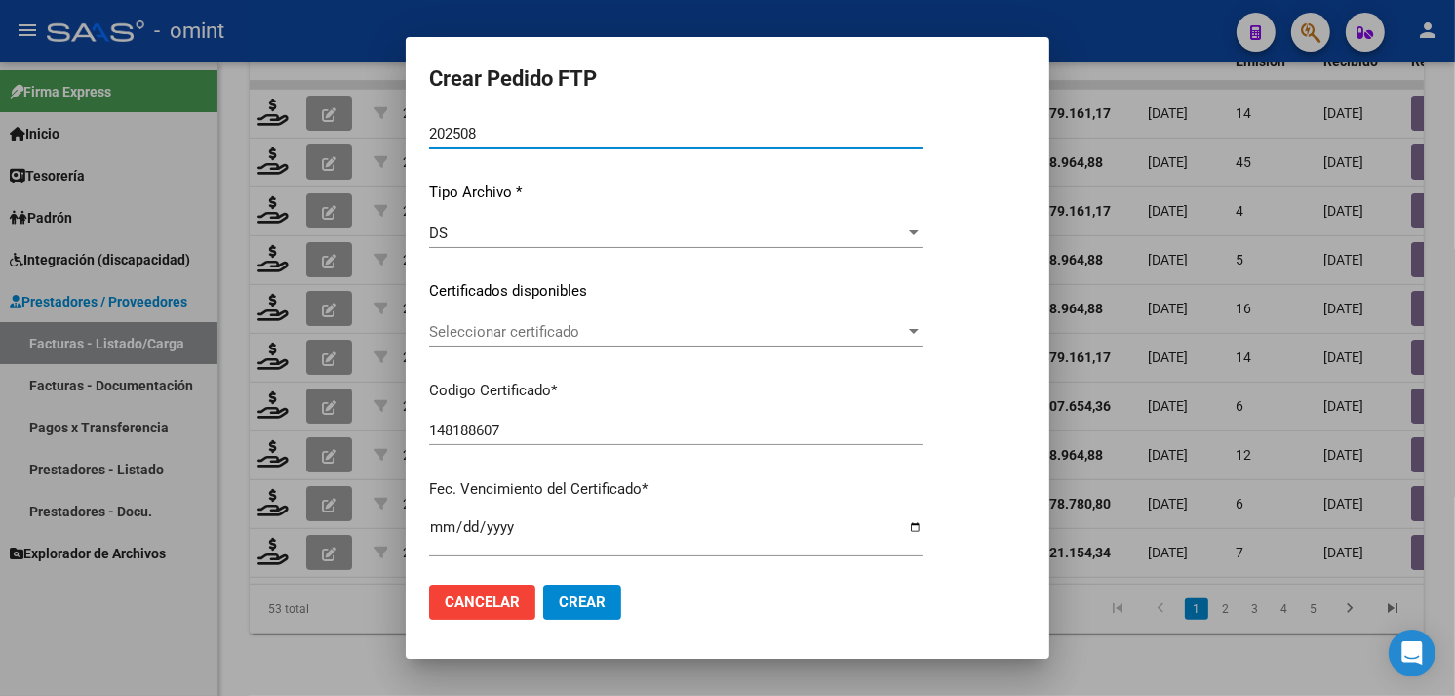
click at [574, 329] on span "Seleccionar certificado" at bounding box center [667, 332] width 476 height 18
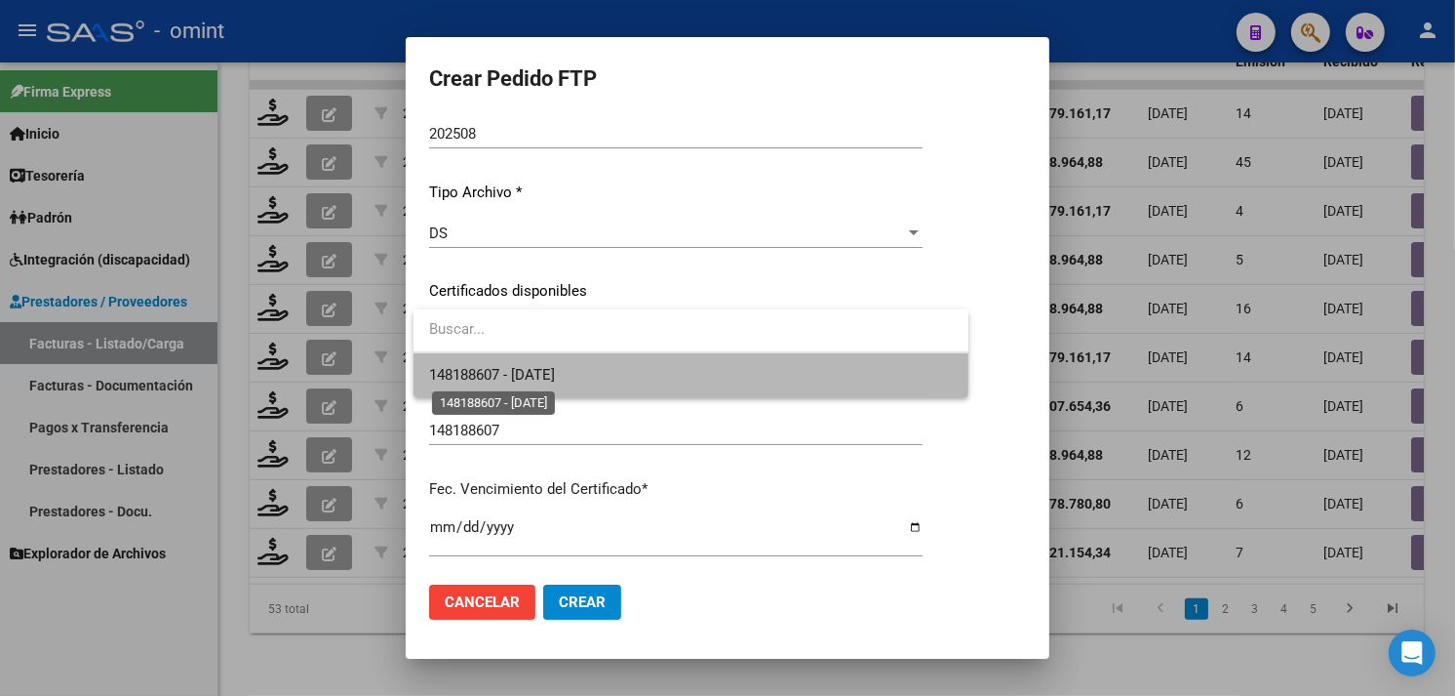
click at [555, 367] on span "148188607 - 2029-06-12" at bounding box center [492, 375] width 126 height 18
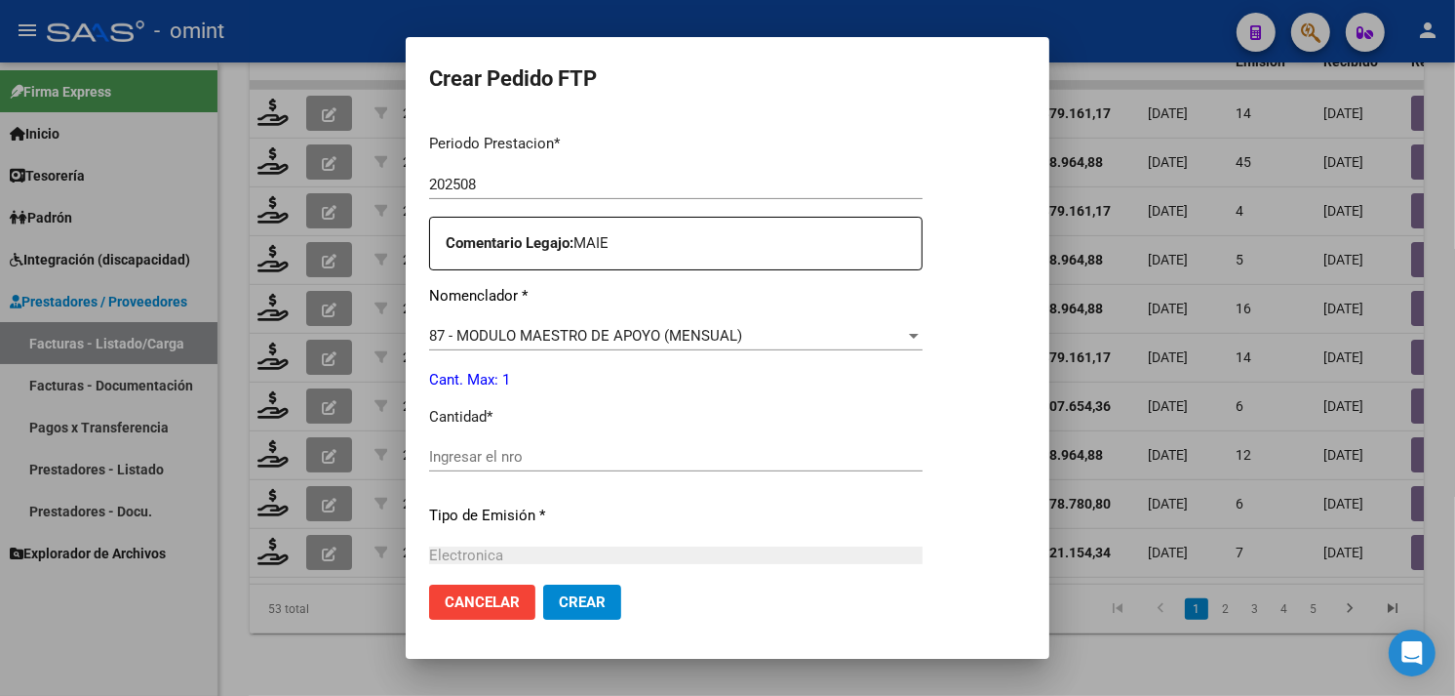
click at [514, 453] on input "Ingresar el nro" at bounding box center [676, 457] width 494 height 18
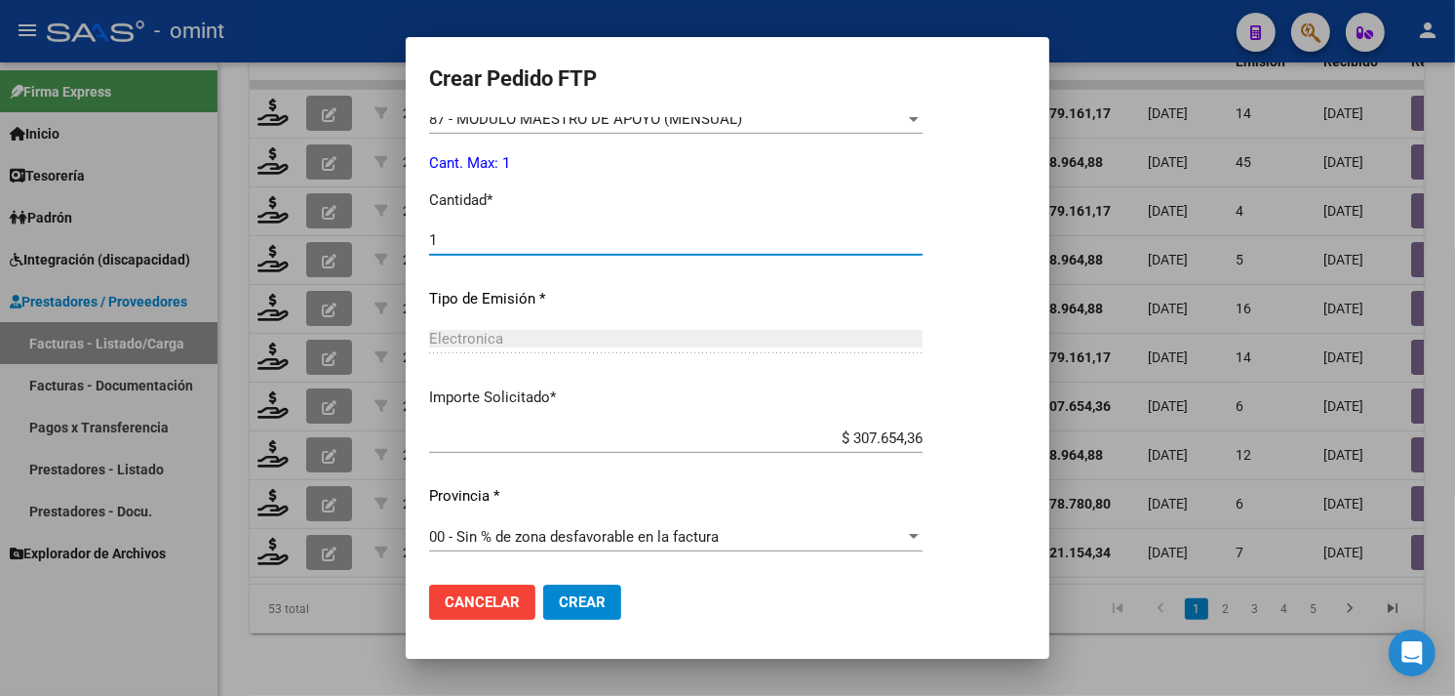
type input "1"
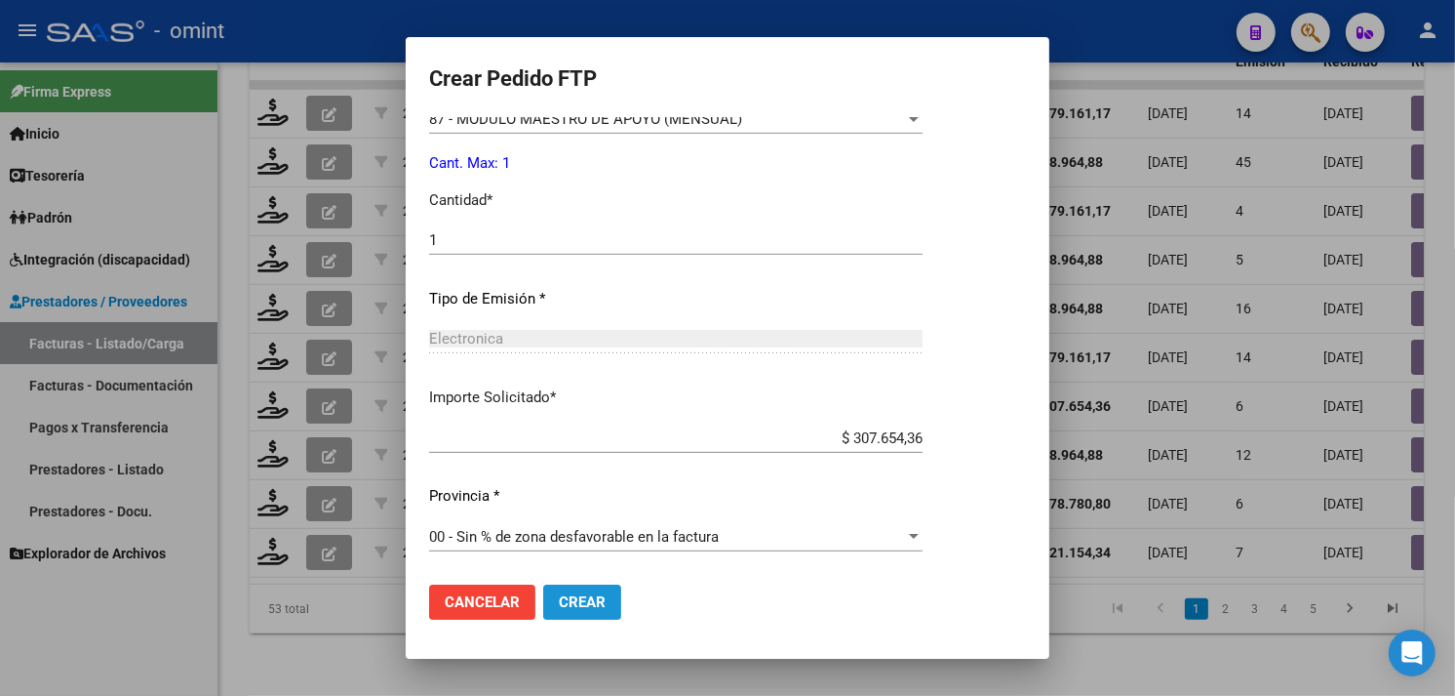
click at [603, 606] on span "Crear" at bounding box center [582, 602] width 47 height 18
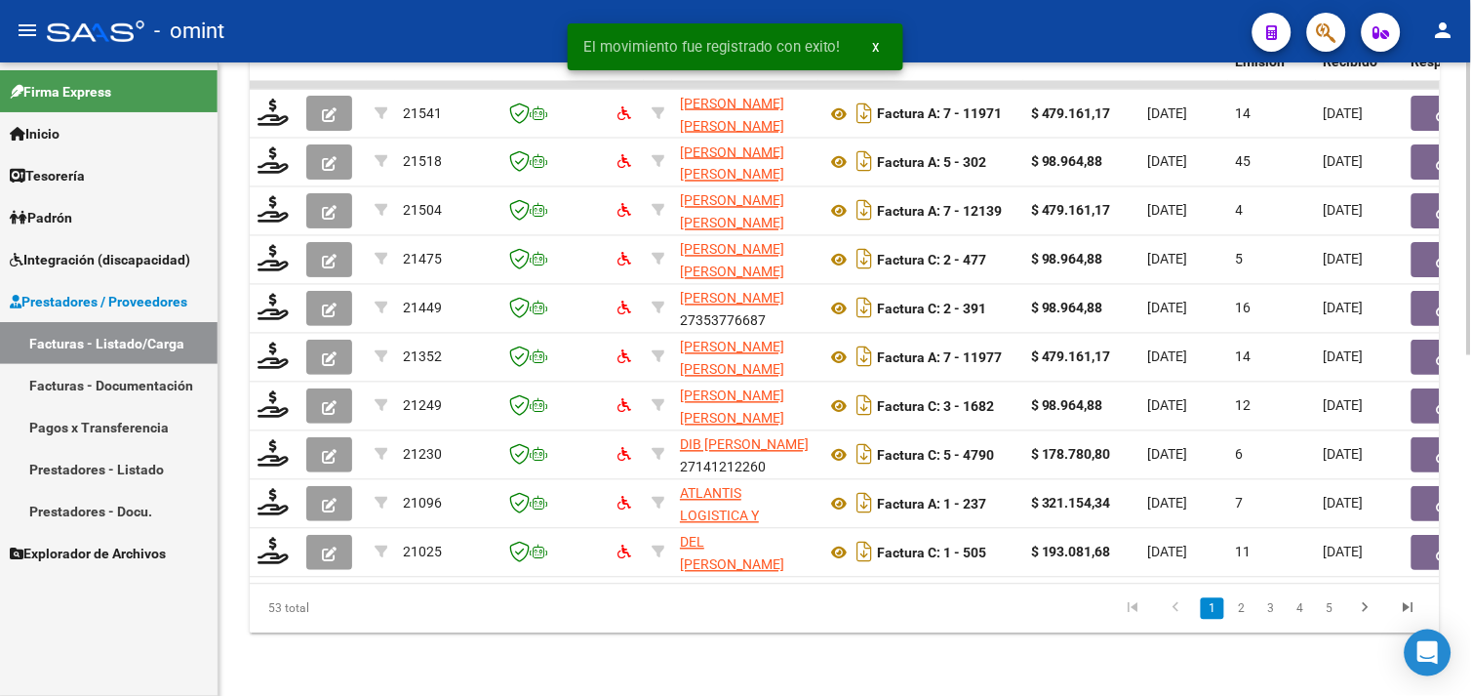
click at [1251, 607] on link "2" at bounding box center [1241, 608] width 23 height 21
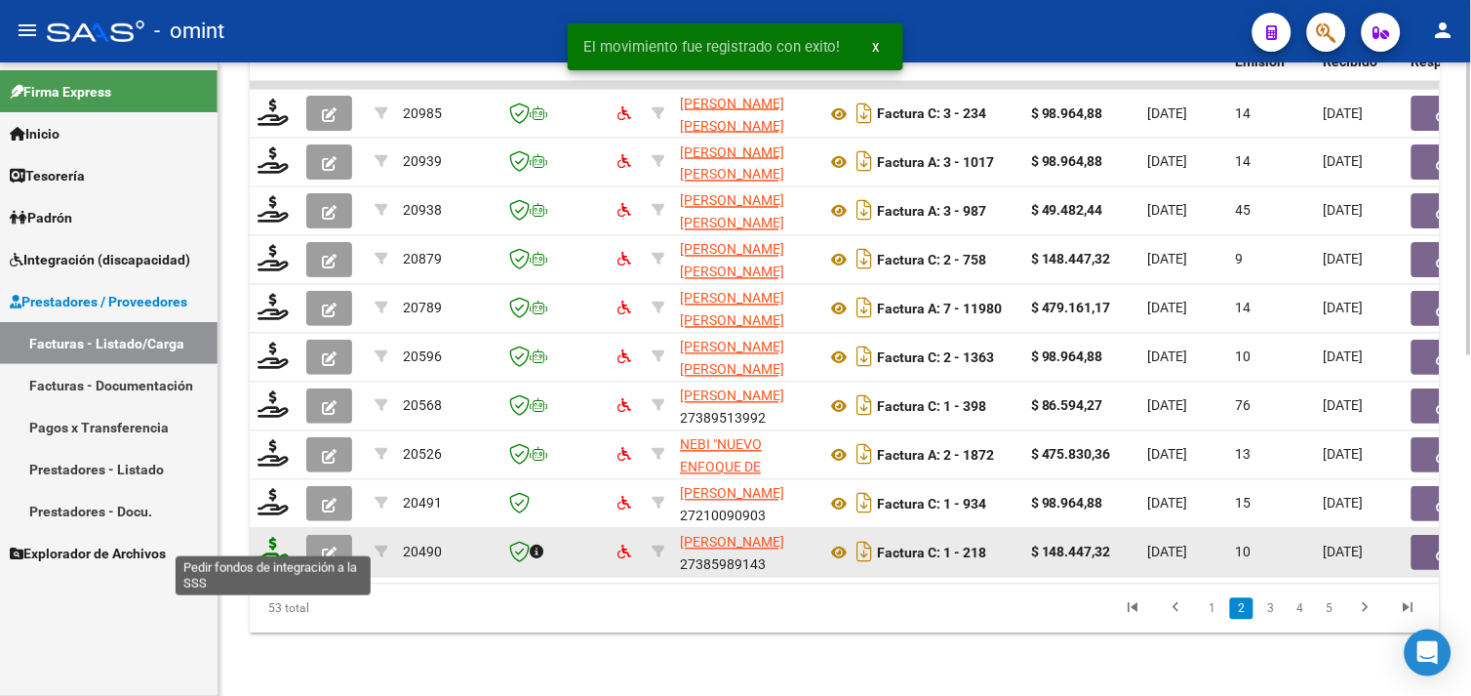
click at [277, 539] on icon at bounding box center [273, 550] width 31 height 27
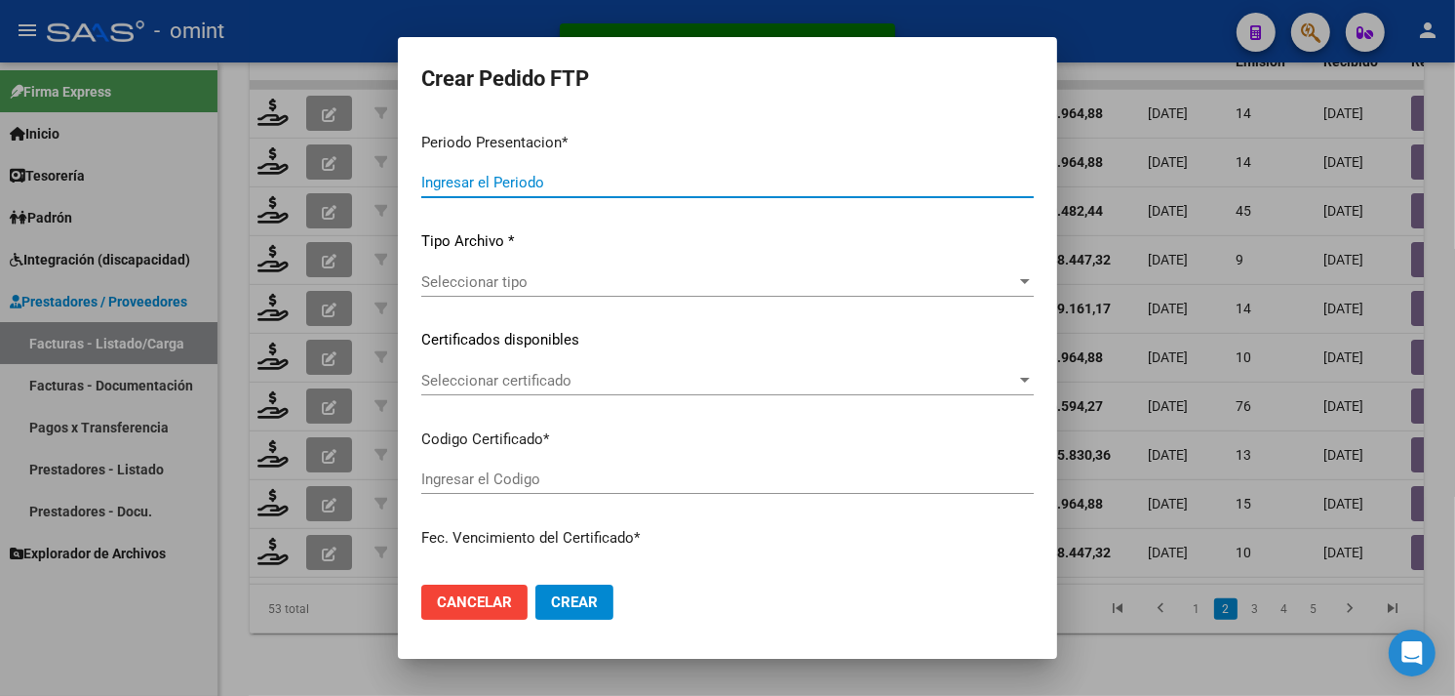
type input "202508"
type input "$ 148.447,32"
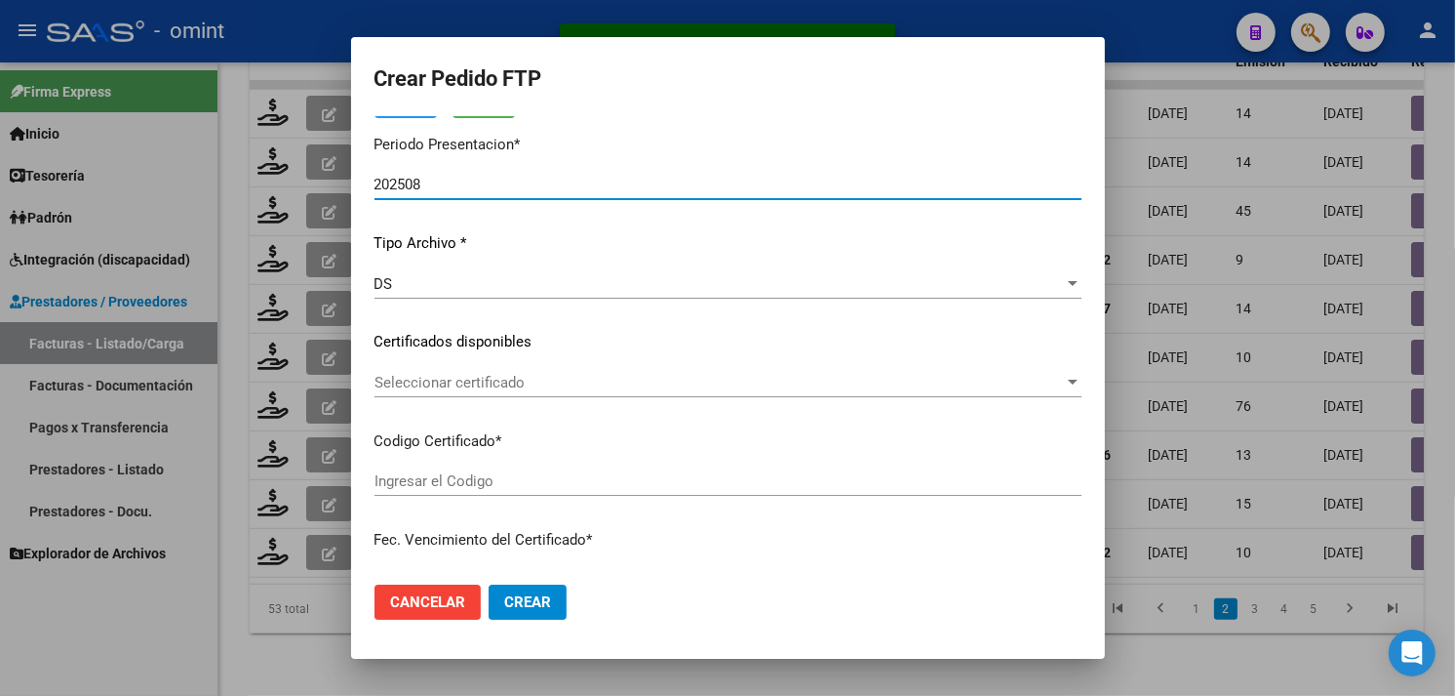
type input "8217697667"
type input "2030-03-25"
click at [490, 381] on span "Seleccionar certificado" at bounding box center [720, 383] width 690 height 18
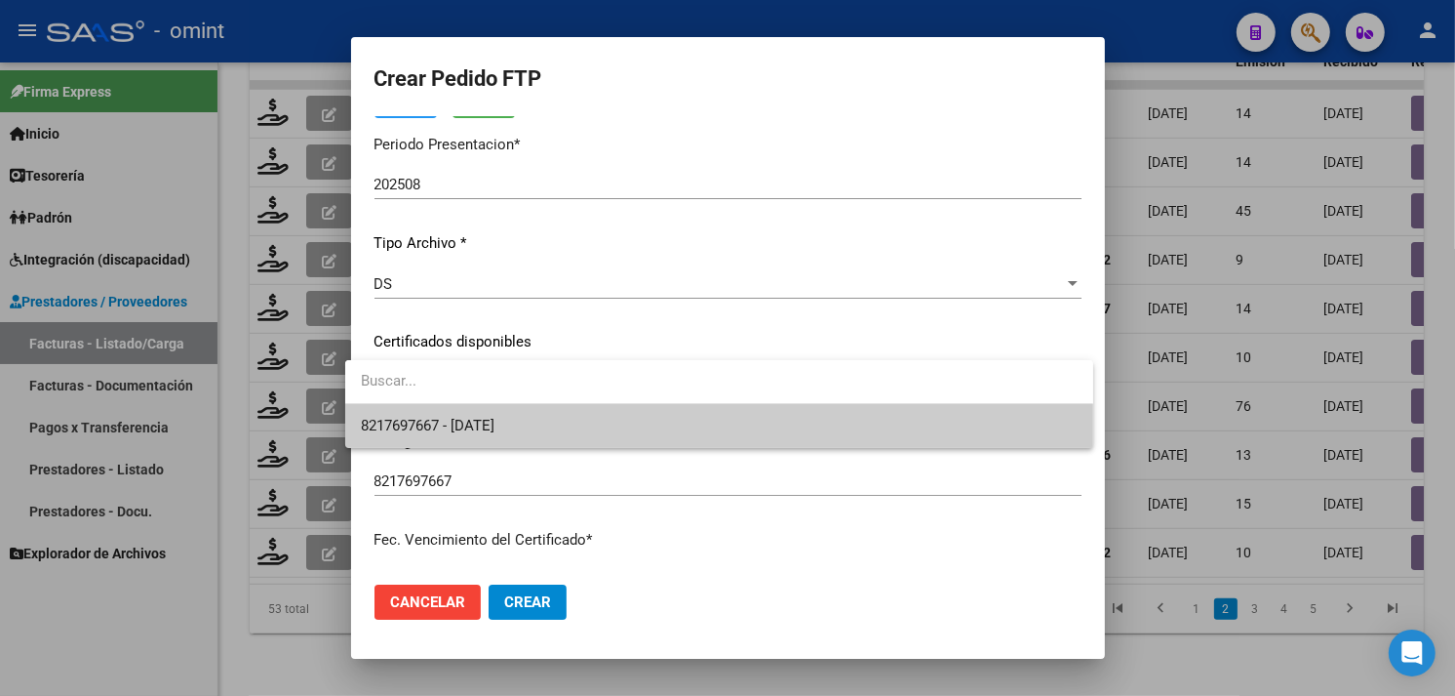
click at [496, 407] on span "8217697667 - 2030-03-25" at bounding box center [719, 426] width 717 height 44
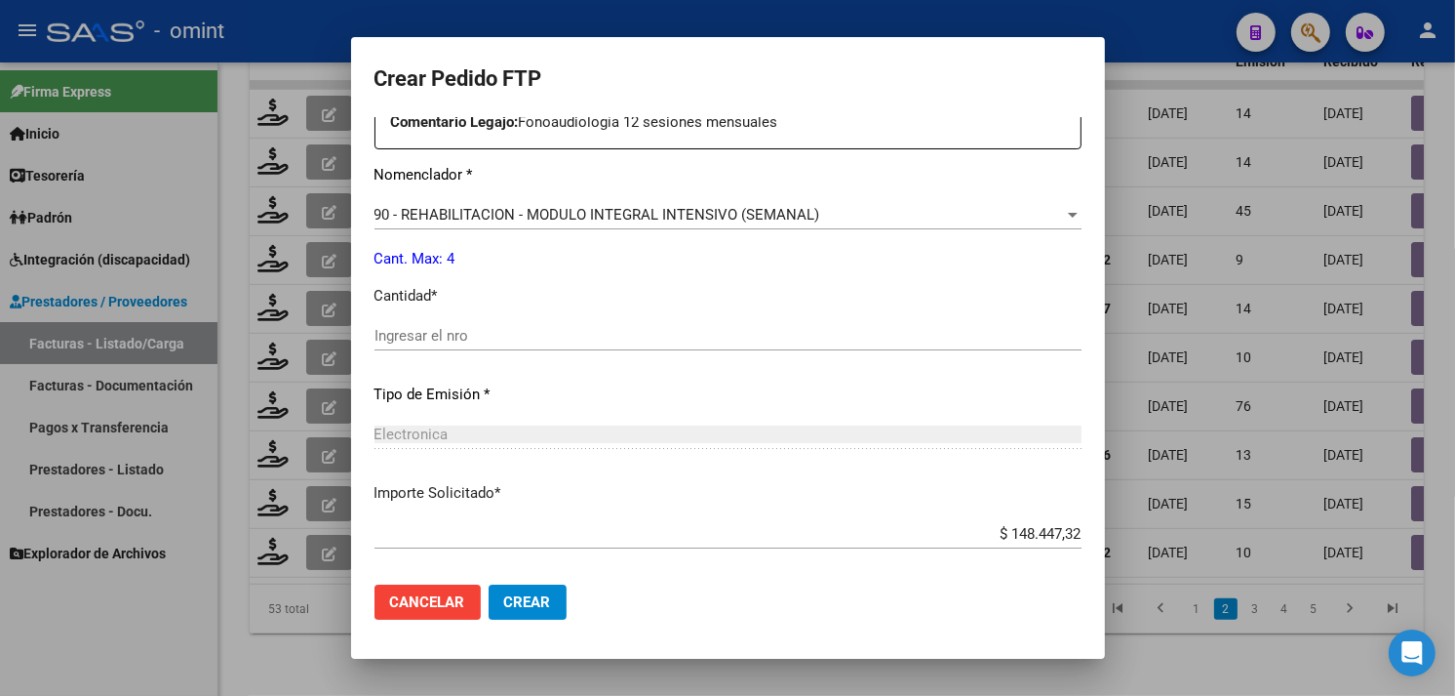
click at [511, 343] on input "Ingresar el nro" at bounding box center [728, 336] width 707 height 18
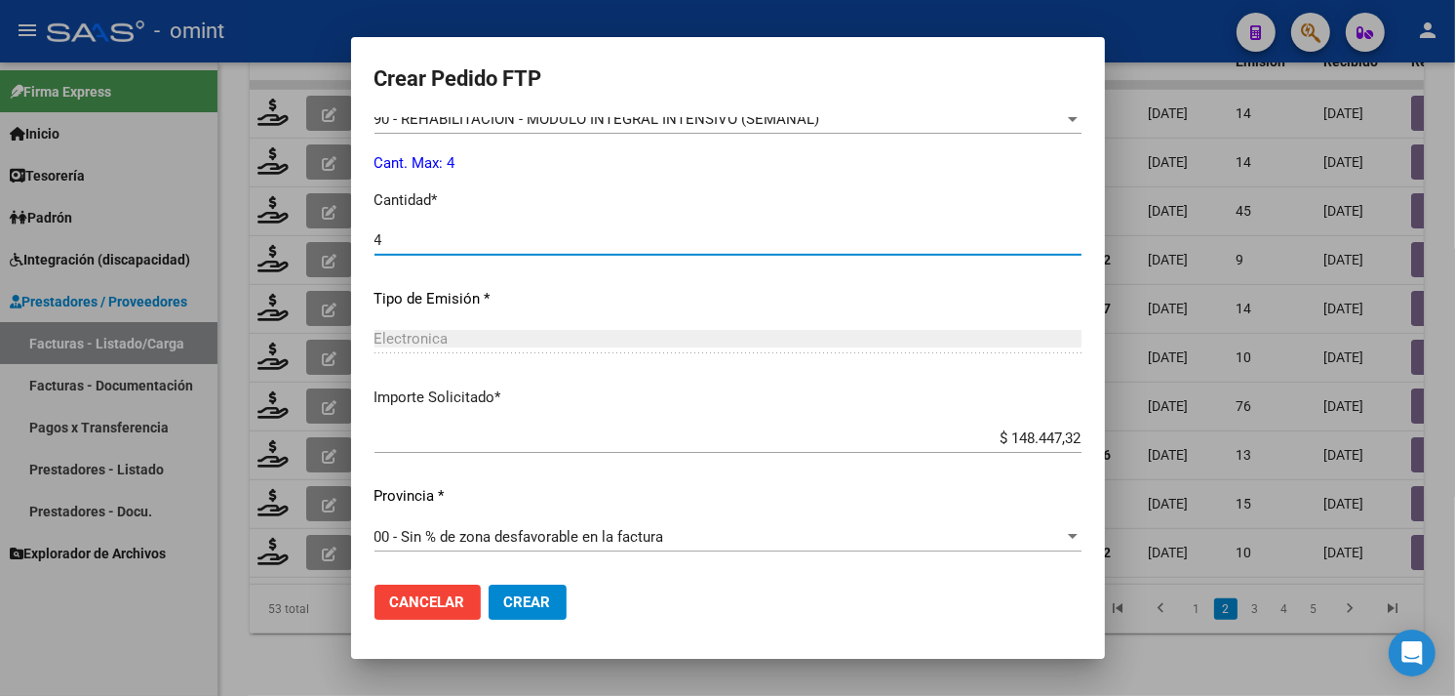
type input "4"
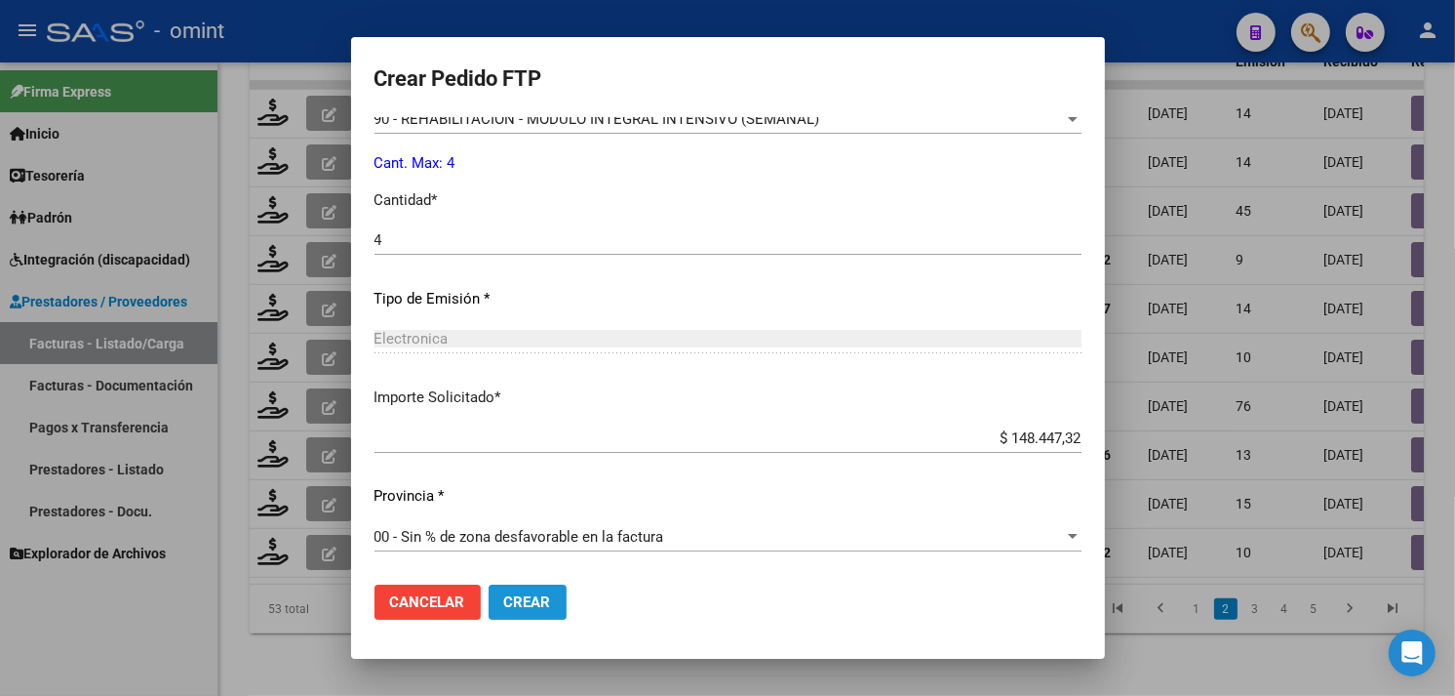
click at [527, 593] on span "Crear" at bounding box center [527, 602] width 47 height 18
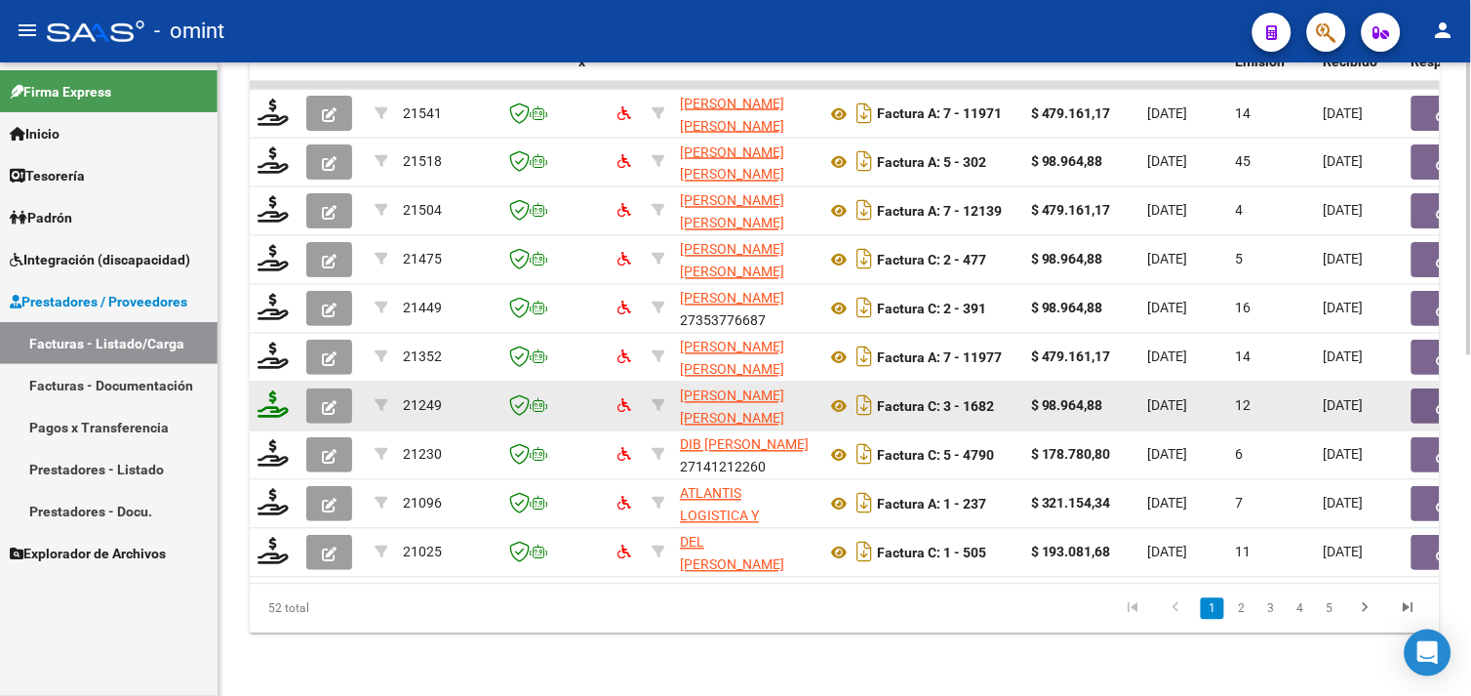
click at [281, 395] on icon at bounding box center [273, 404] width 31 height 27
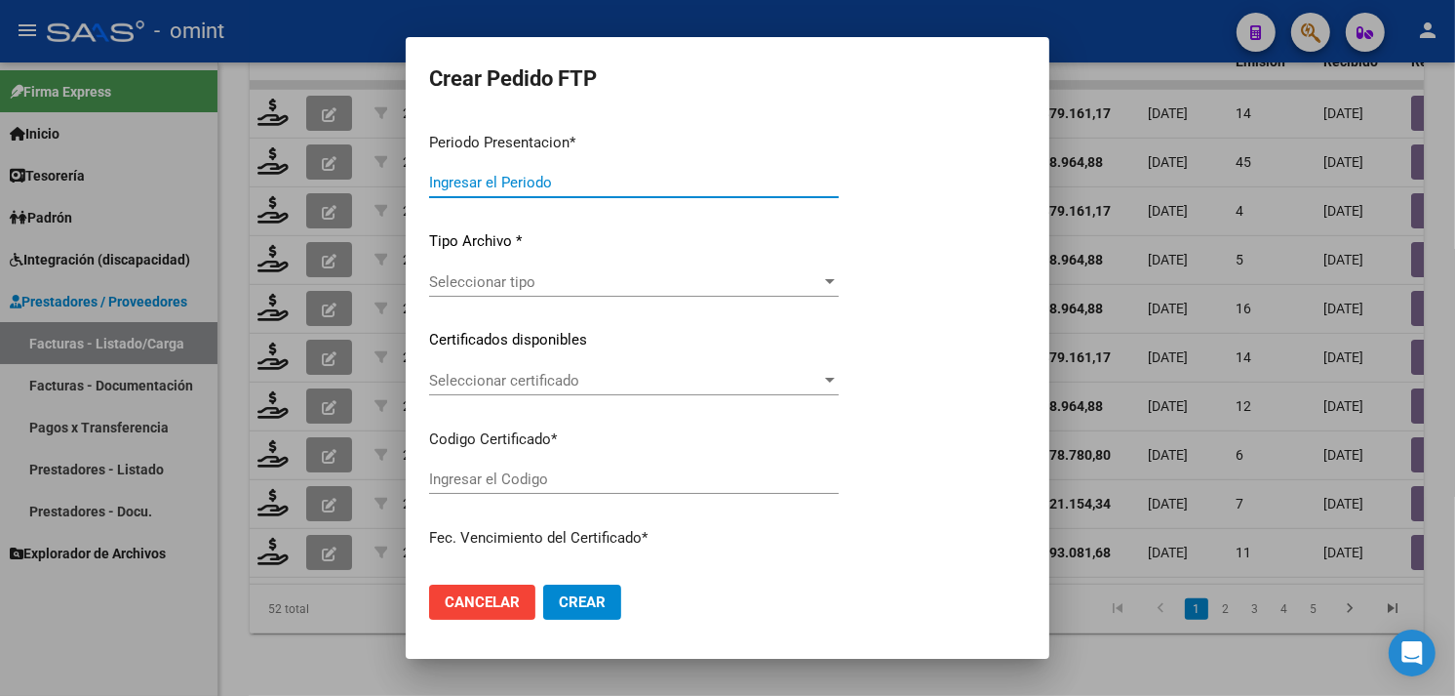
type input "202508"
type input "$ 98.964,88"
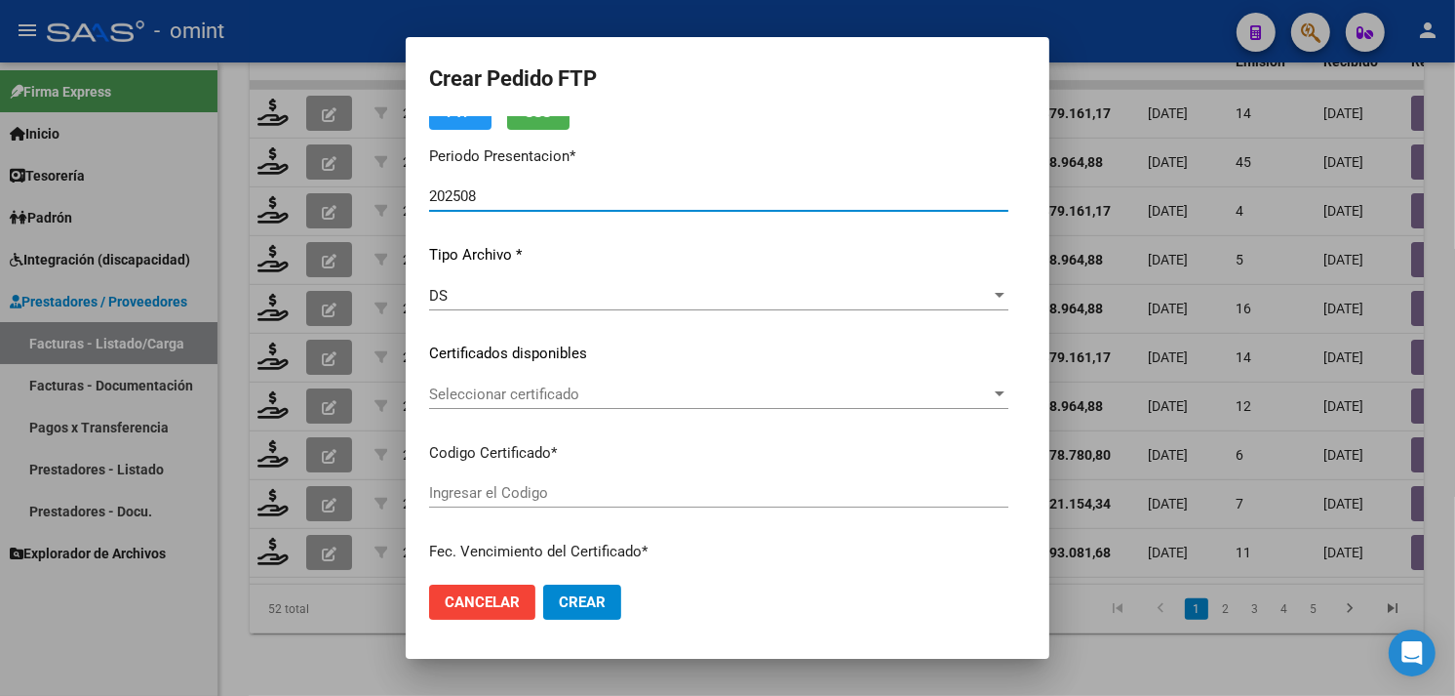
type input "6504196592"
type input "[DATE]"
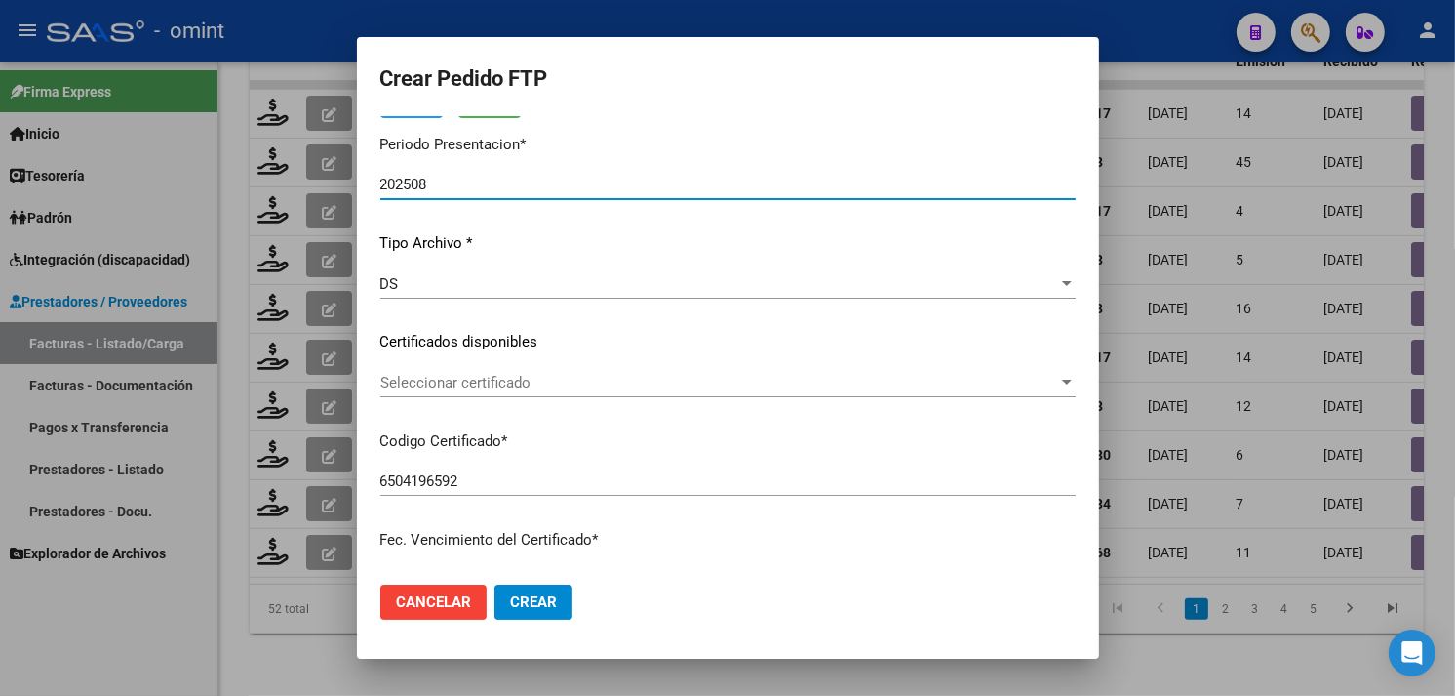
click at [537, 381] on span "Seleccionar certificado" at bounding box center [719, 383] width 678 height 18
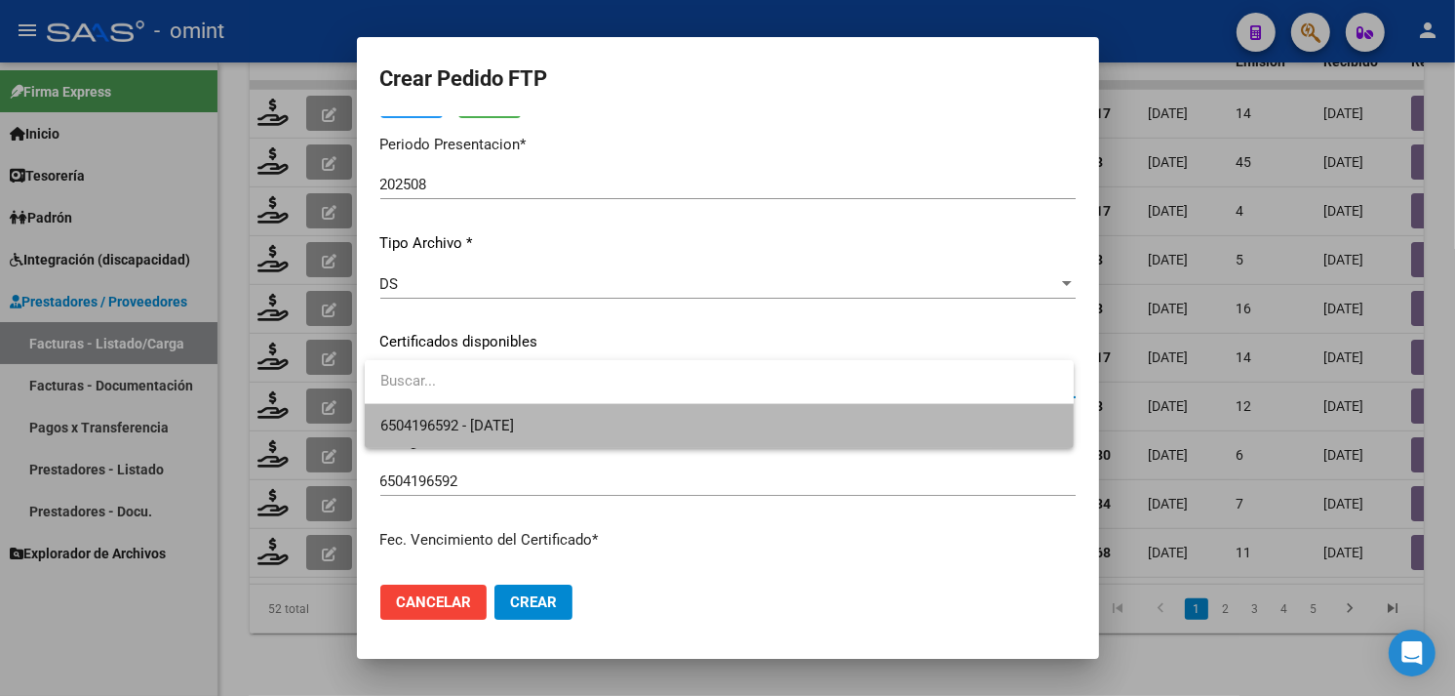
click at [537, 415] on span "6504196592 - [DATE]" at bounding box center [719, 426] width 678 height 44
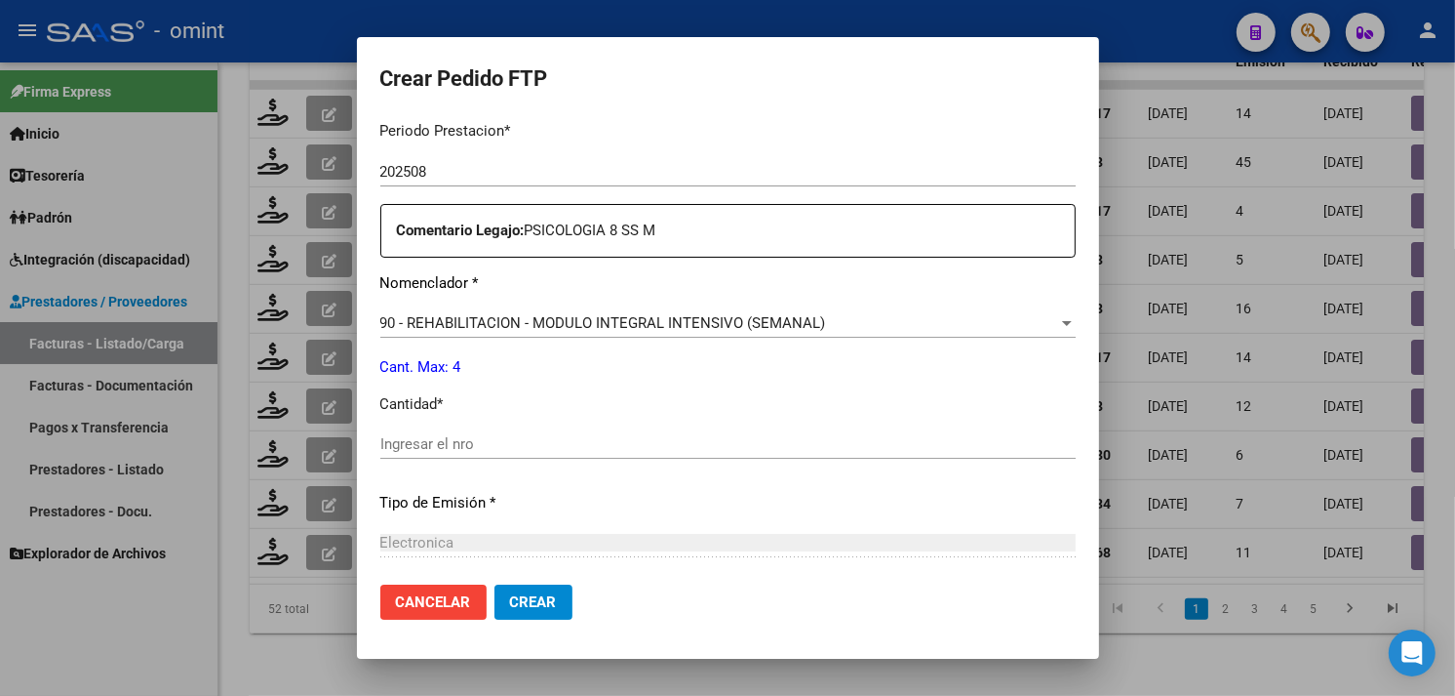
click at [514, 432] on div "Ingresar el nro" at bounding box center [728, 443] width 696 height 29
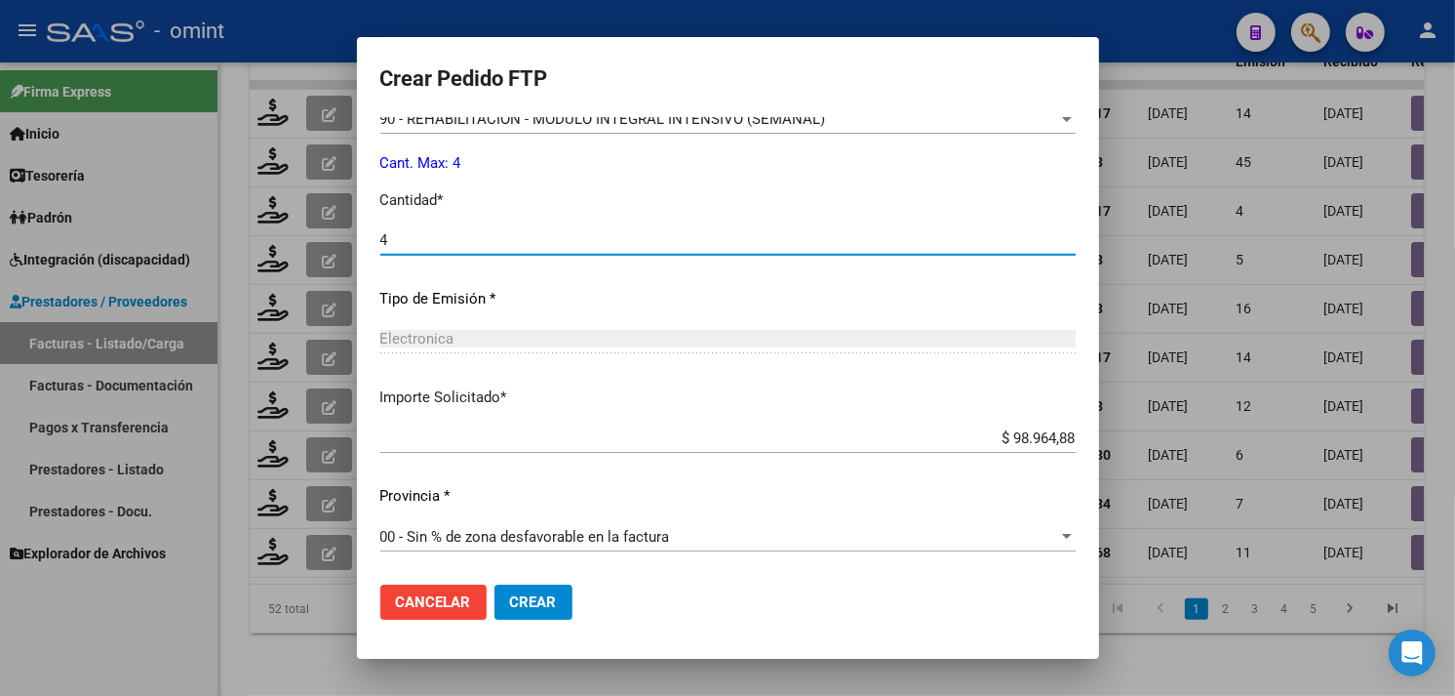
type input "4"
click at [551, 593] on span "Crear" at bounding box center [533, 602] width 47 height 18
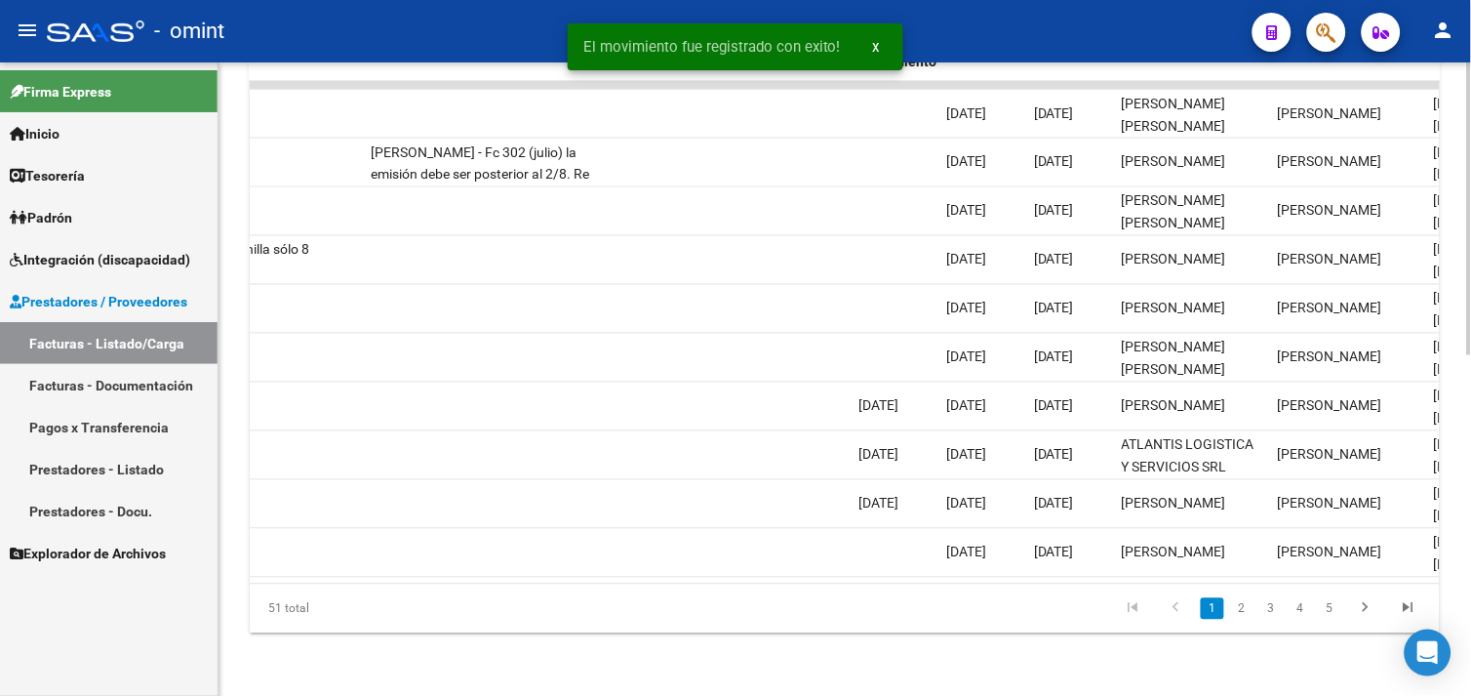
click at [1259, 607] on li "3" at bounding box center [1270, 608] width 29 height 33
click at [1245, 607] on link "2" at bounding box center [1241, 608] width 23 height 21
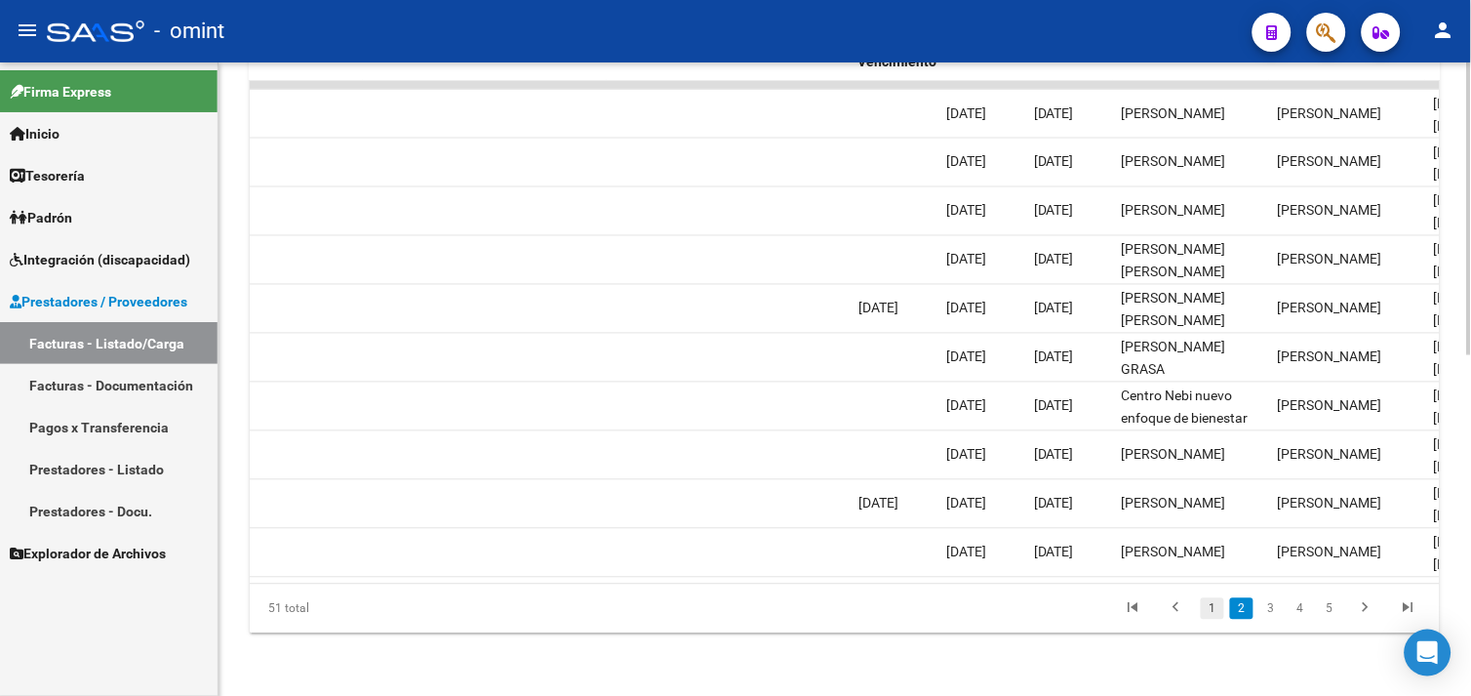
click at [1210, 617] on link "1" at bounding box center [1212, 608] width 23 height 21
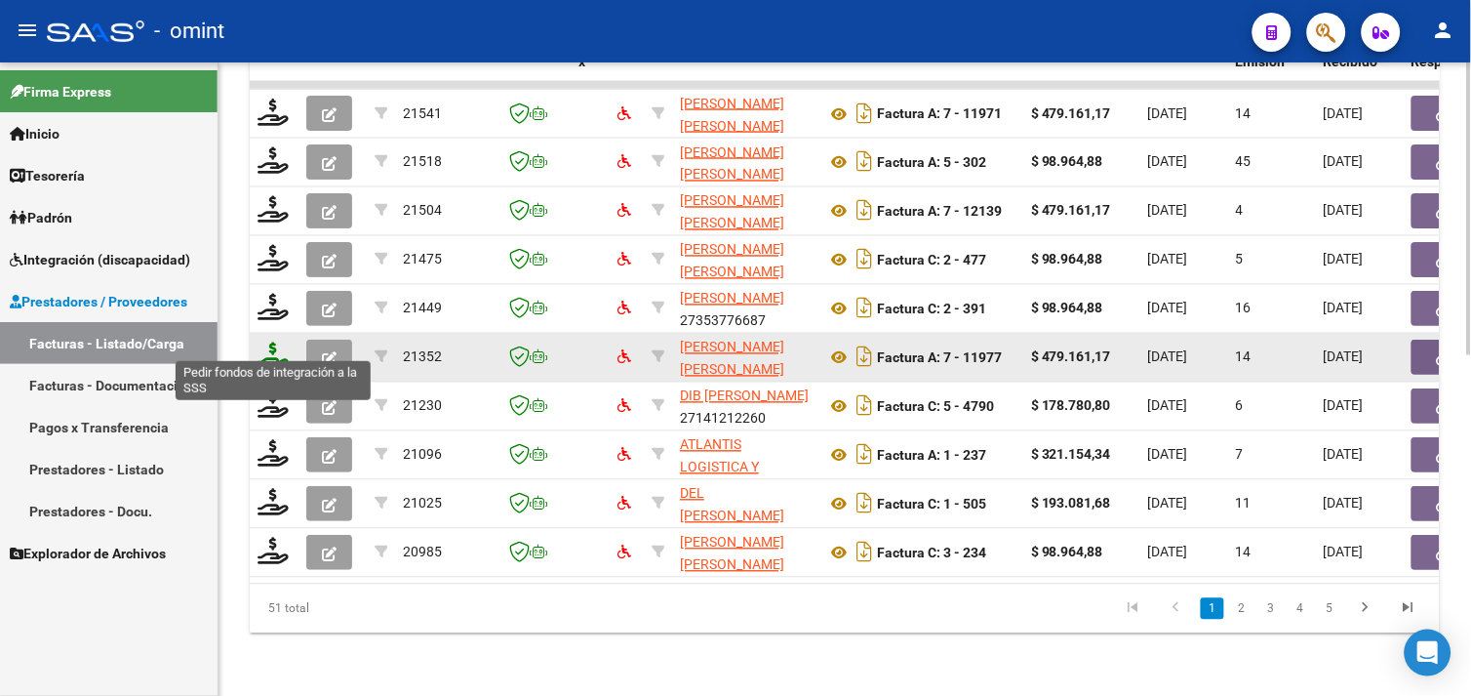
click at [278, 343] on icon at bounding box center [273, 355] width 31 height 27
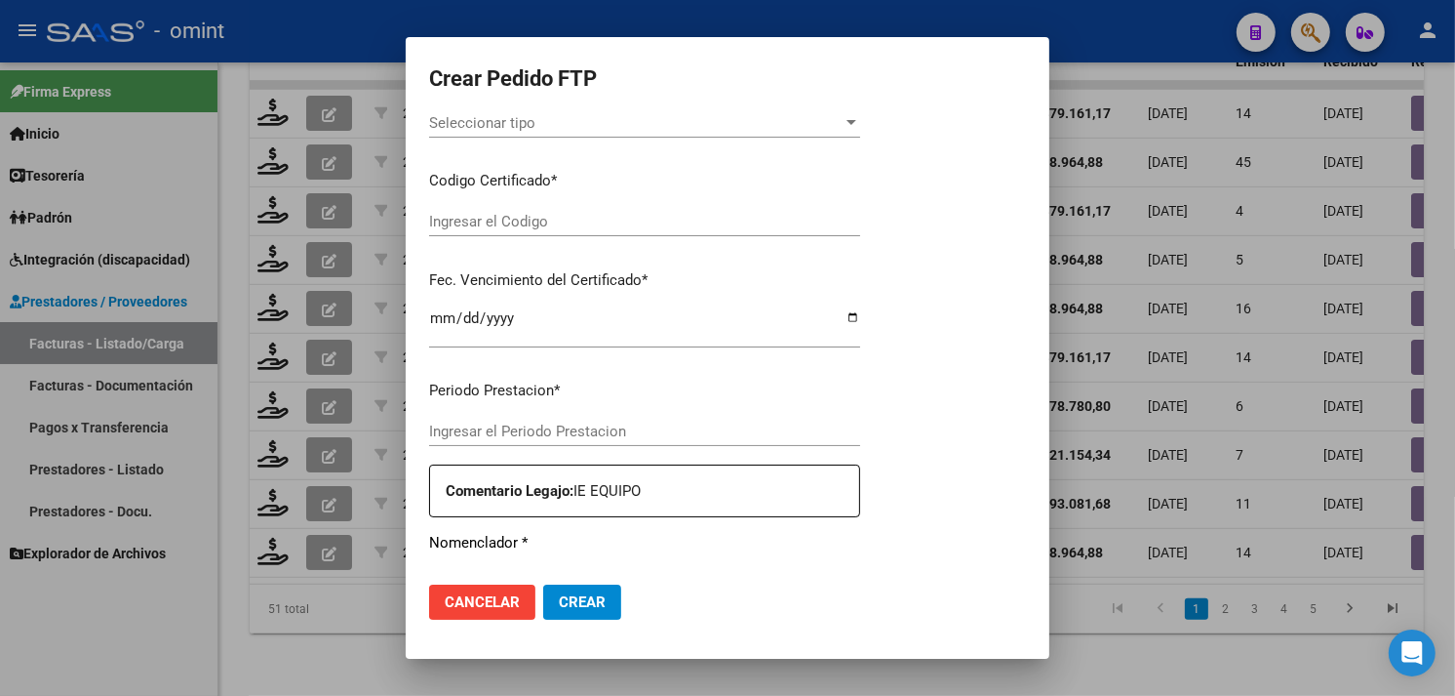
type input "202508"
type input "$ 479.161,17"
type input "9282776035"
type input "[DATE]"
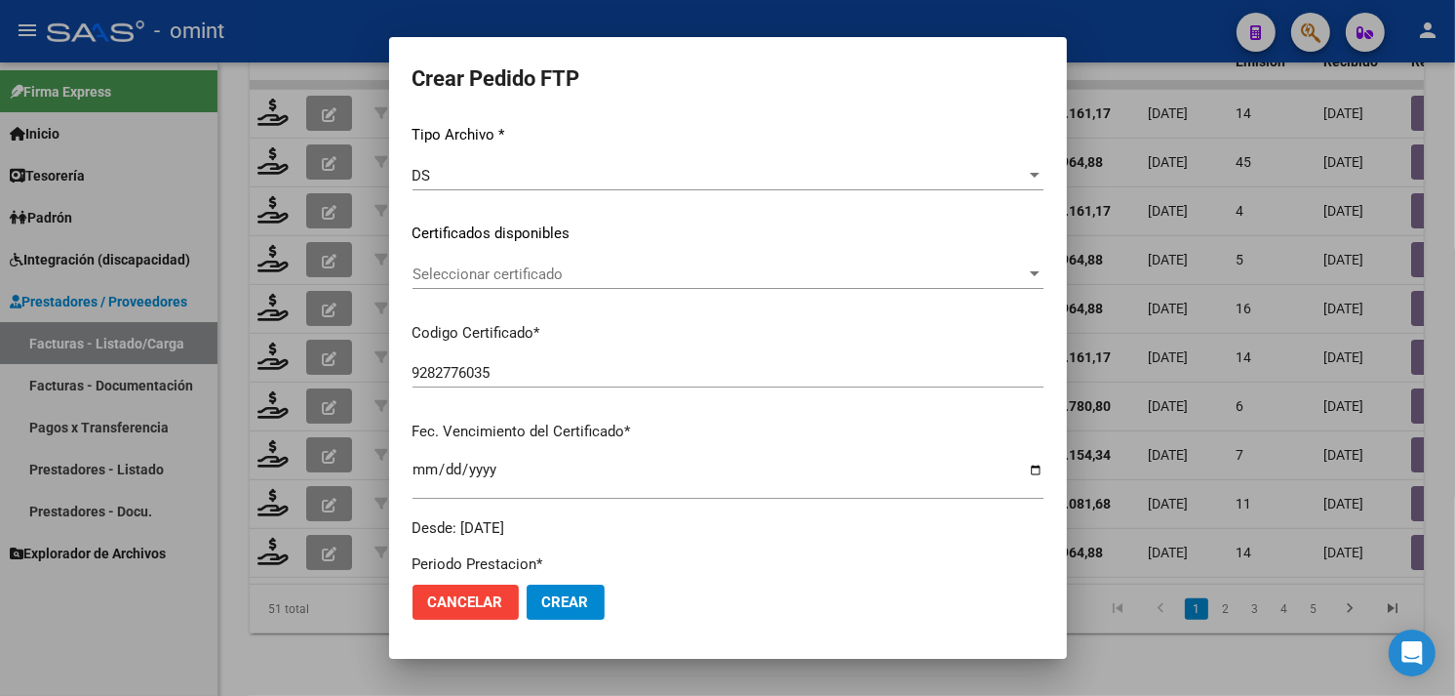
click at [546, 290] on div "Seleccionar certificado Seleccionar certificado" at bounding box center [728, 283] width 631 height 48
click at [547, 284] on div "Seleccionar certificado Seleccionar certificado" at bounding box center [728, 273] width 631 height 29
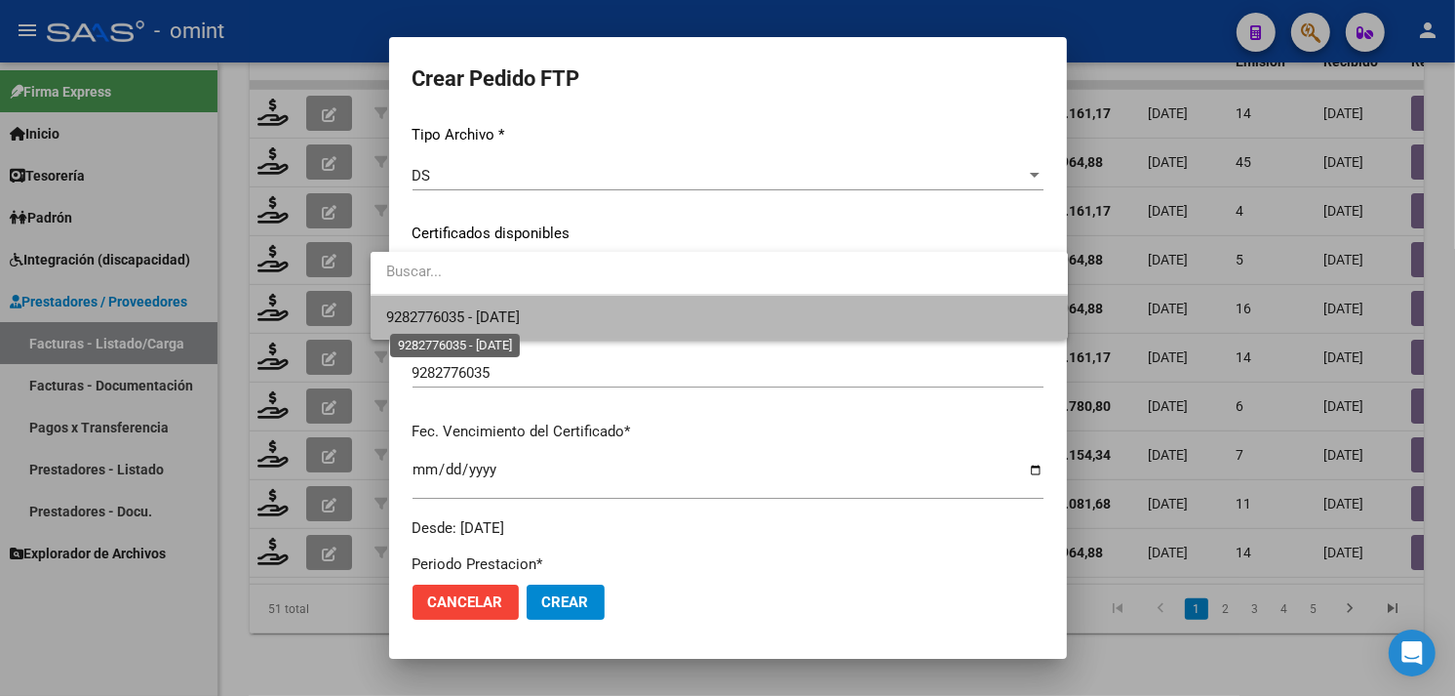
click at [520, 312] on span "9282776035 - [DATE]" at bounding box center [453, 317] width 134 height 18
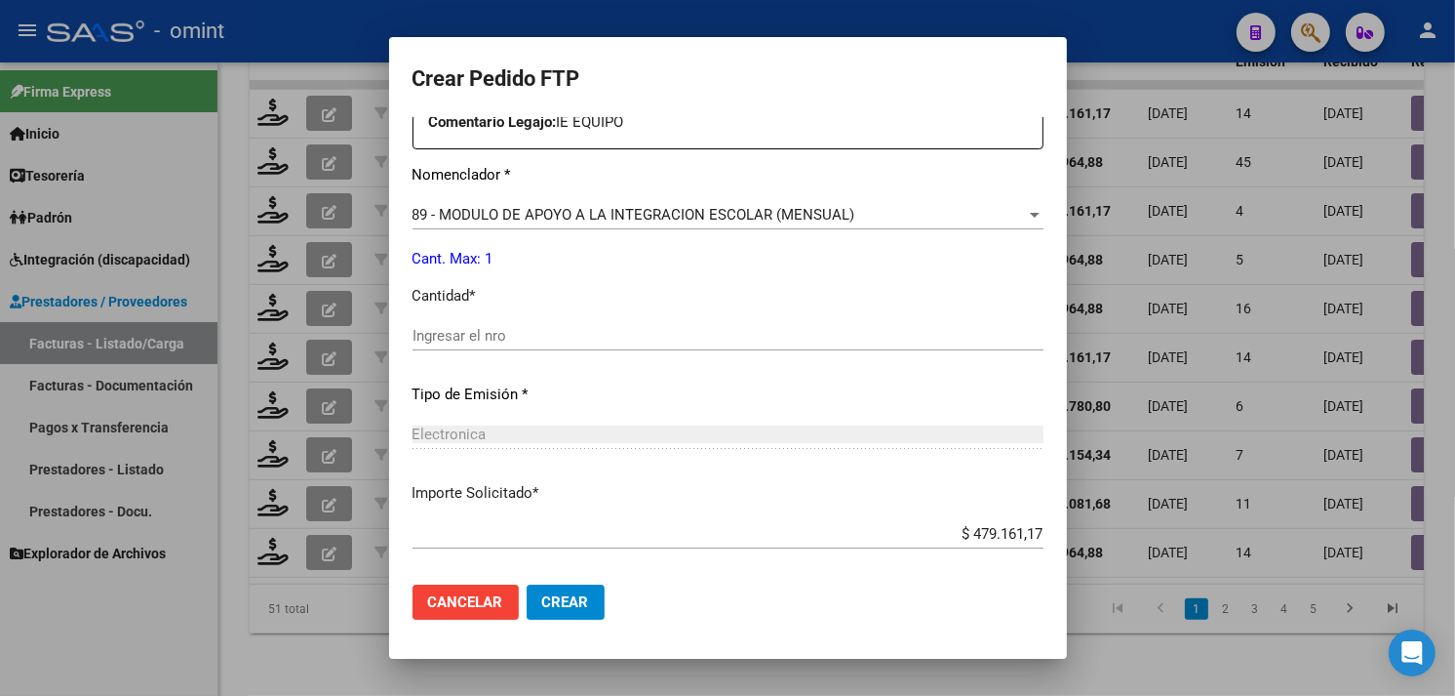
click at [492, 334] on input "Ingresar el nro" at bounding box center [728, 336] width 631 height 18
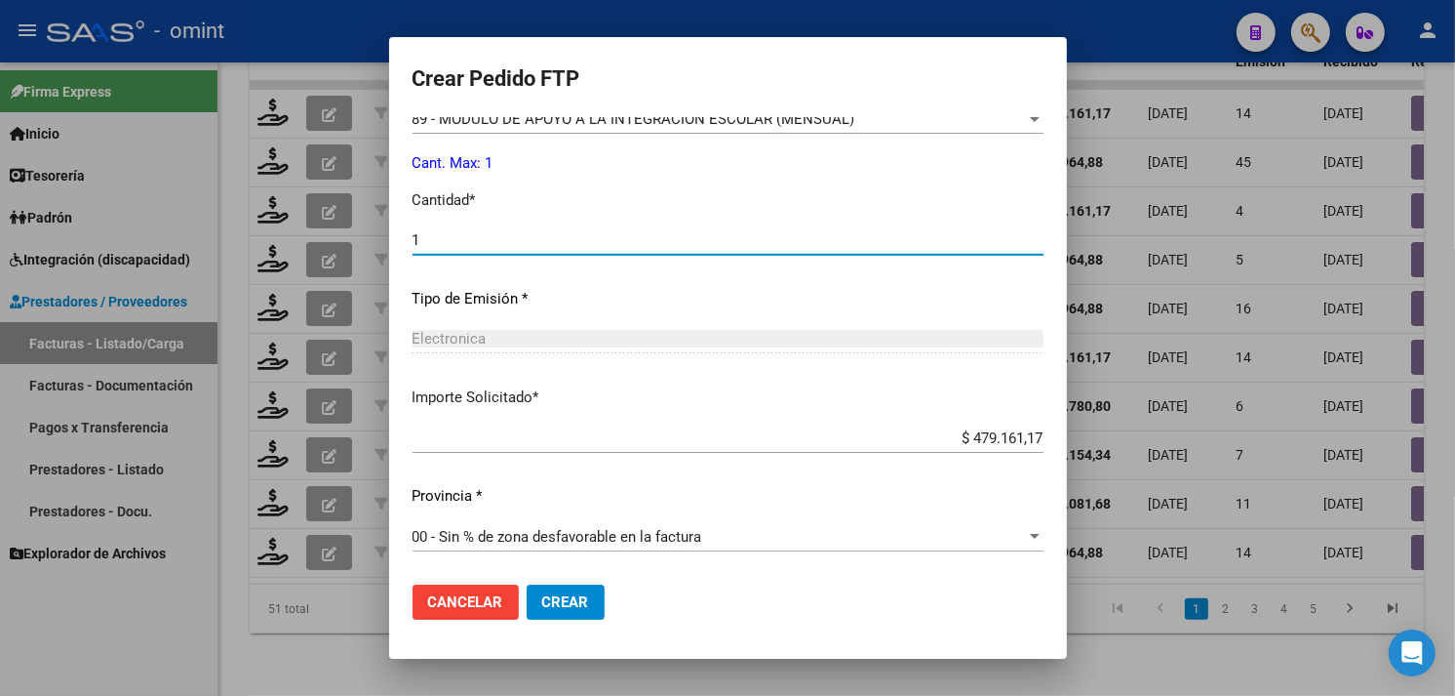
type input "1"
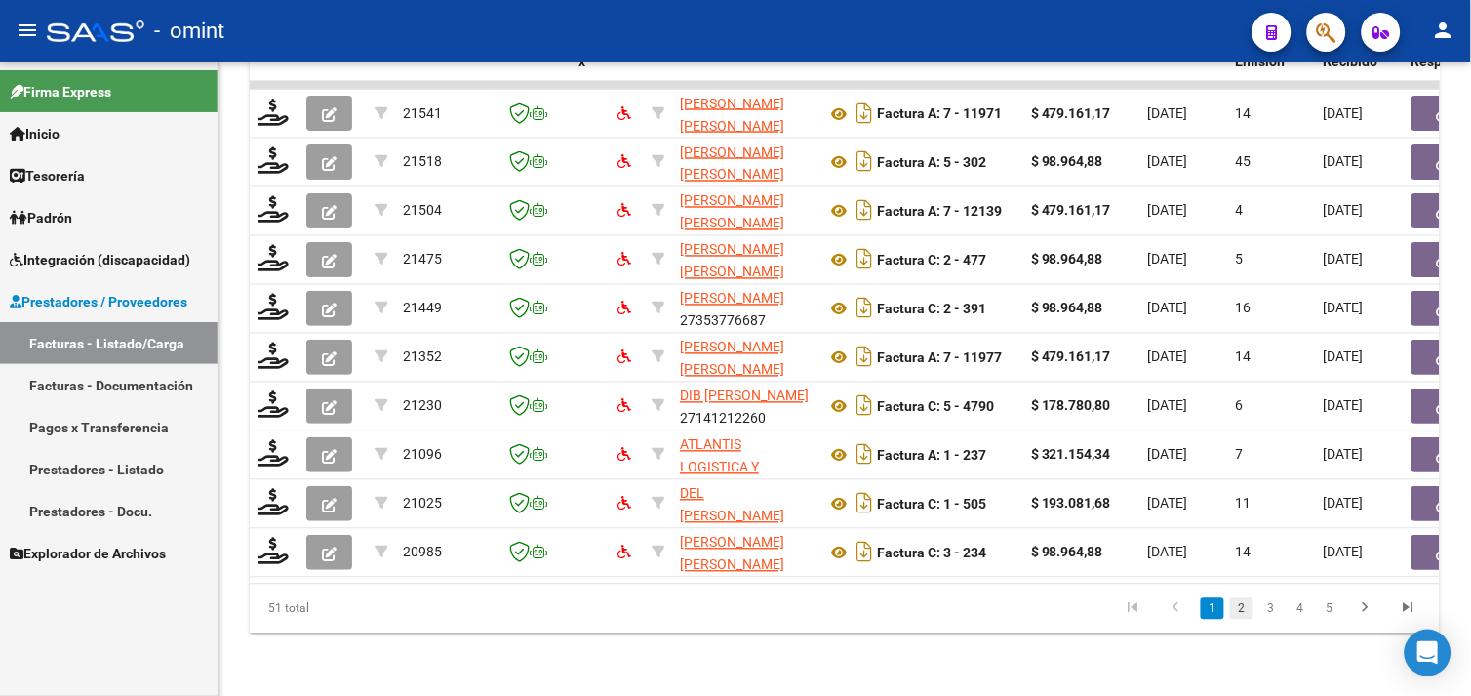
click at [1237, 606] on link "2" at bounding box center [1241, 608] width 23 height 21
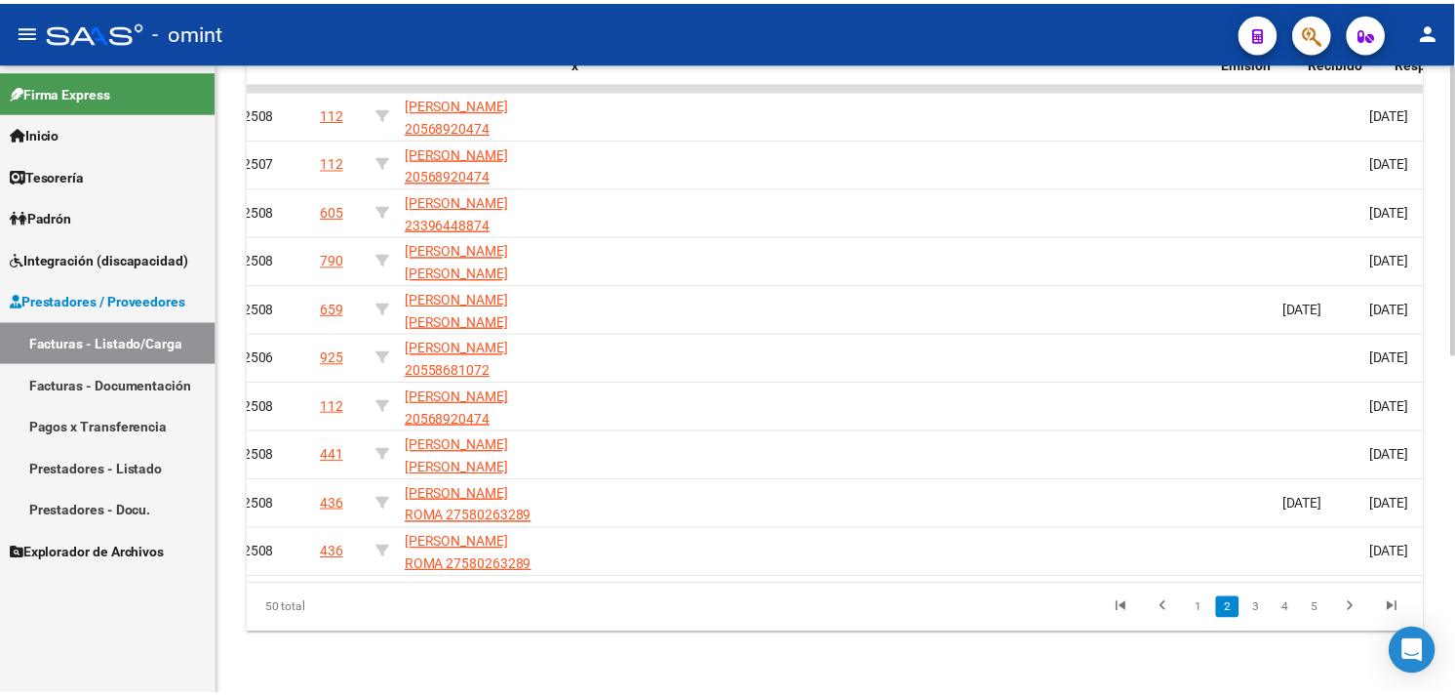
scroll to position [0, 0]
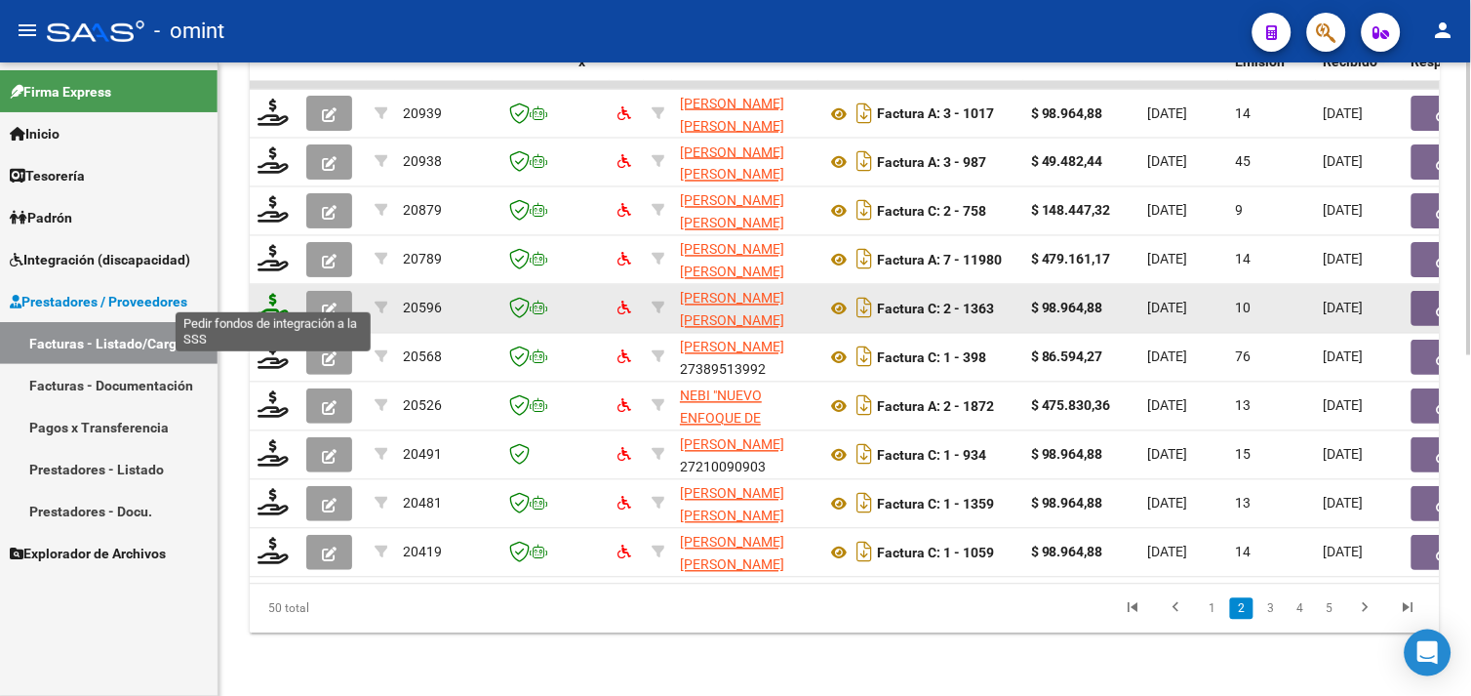
click at [275, 294] on icon at bounding box center [273, 307] width 31 height 27
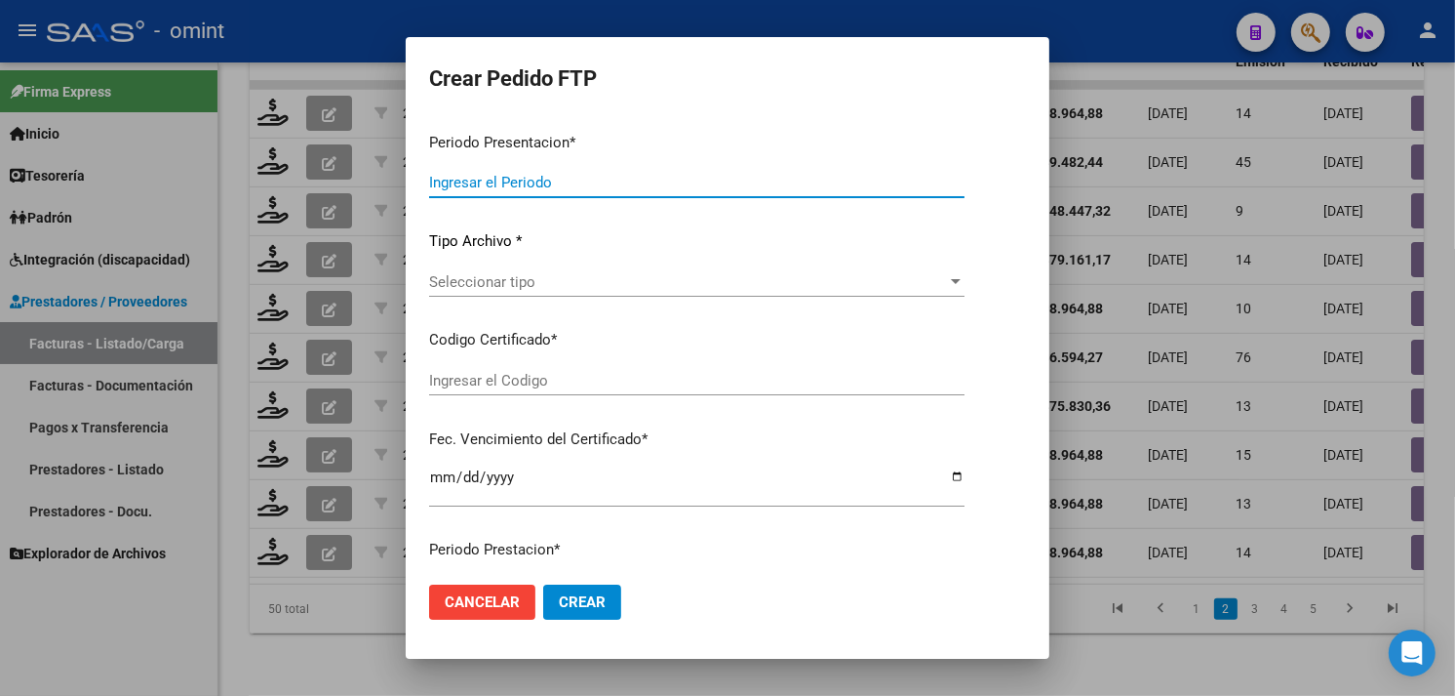
type input "202508"
type input "$ 98.964,88"
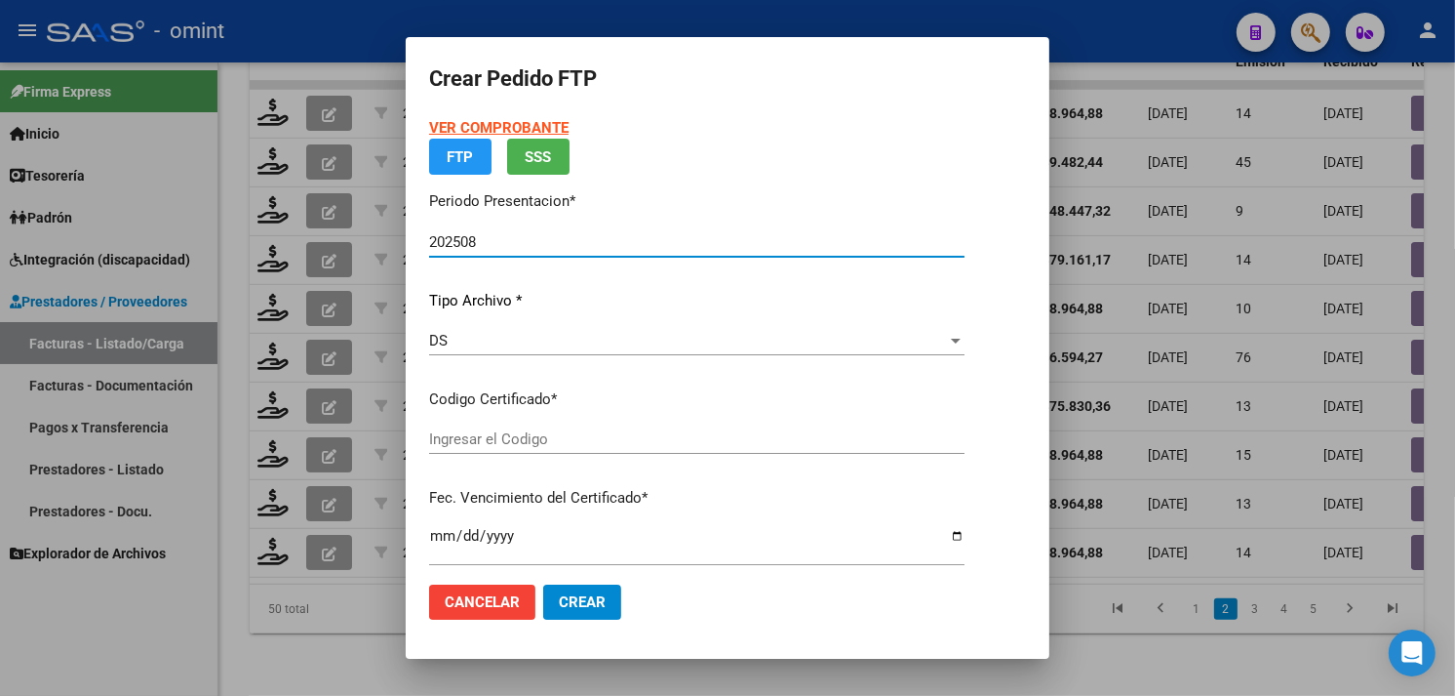
type input "6504196592"
type input "[DATE]"
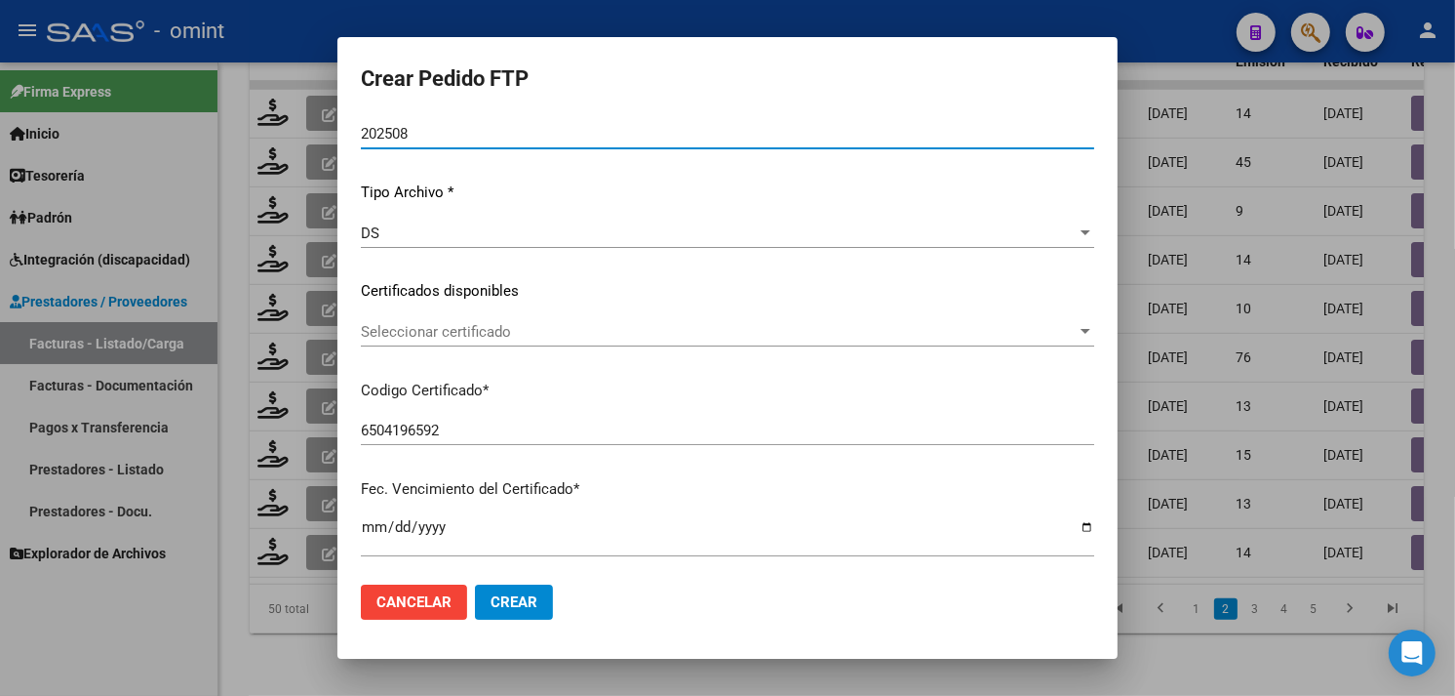
click at [551, 323] on span "Seleccionar certificado" at bounding box center [719, 332] width 716 height 18
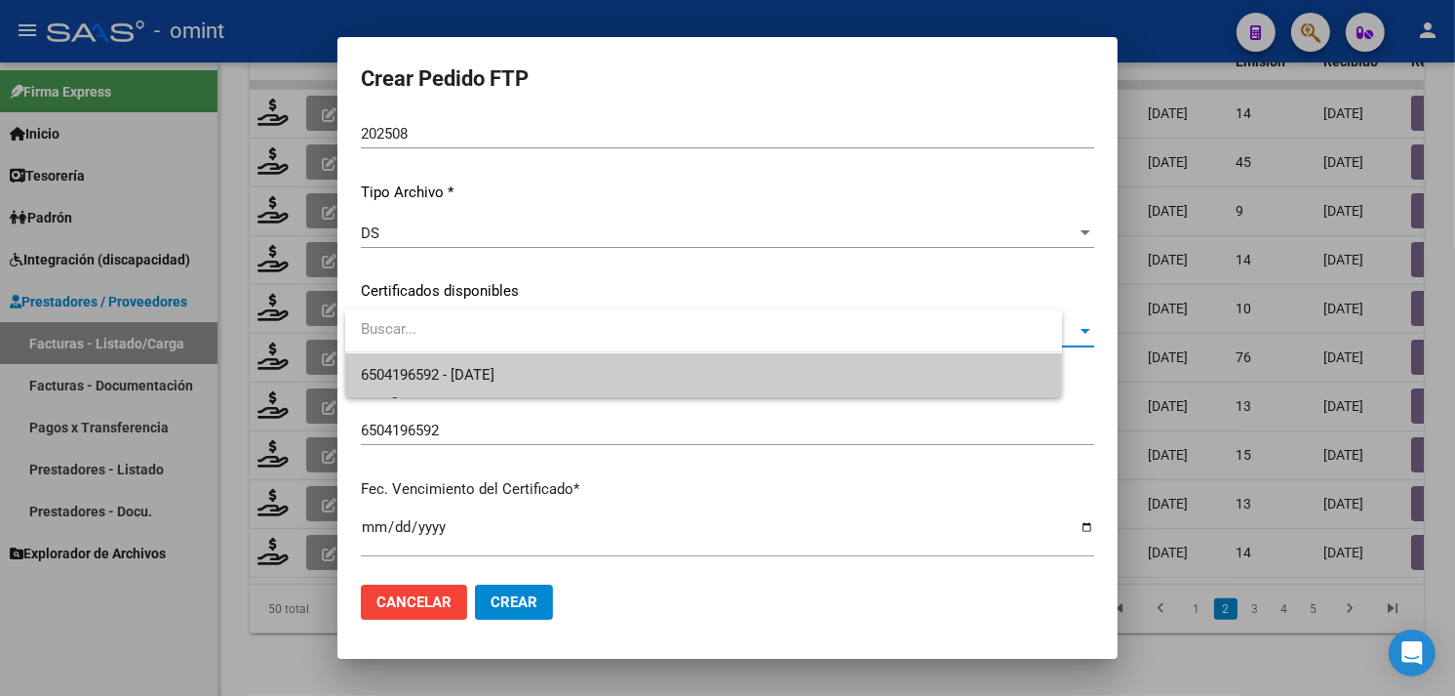
click at [537, 354] on span "6504196592 - [DATE]" at bounding box center [704, 375] width 686 height 44
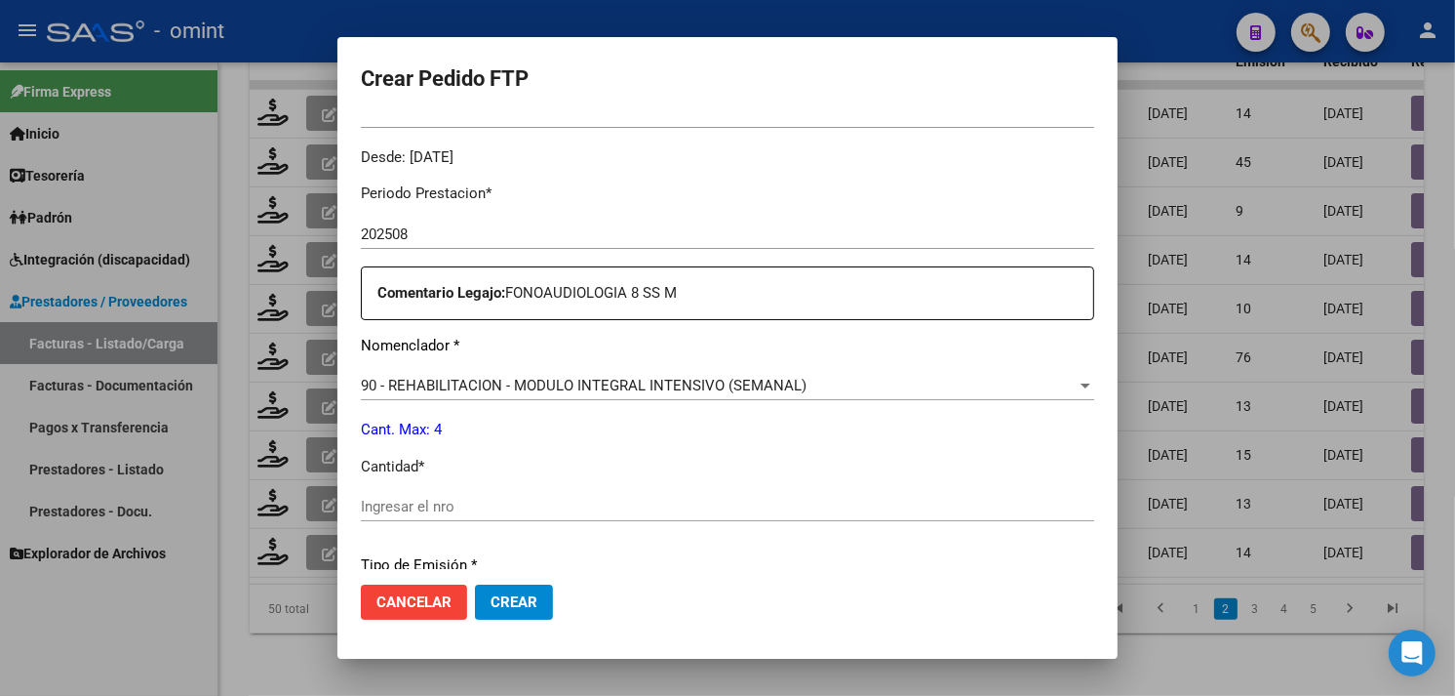
scroll to position [700, 0]
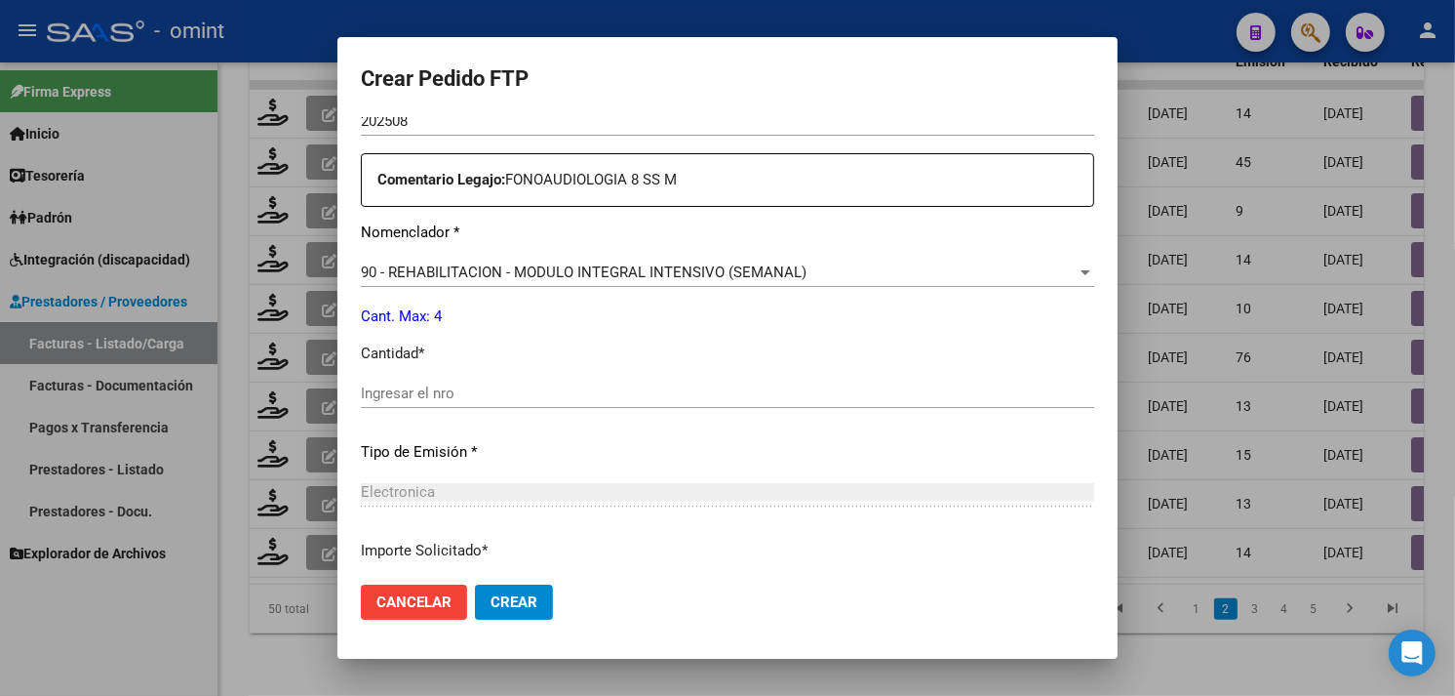
click at [538, 397] on input "Ingresar el nro" at bounding box center [728, 393] width 734 height 18
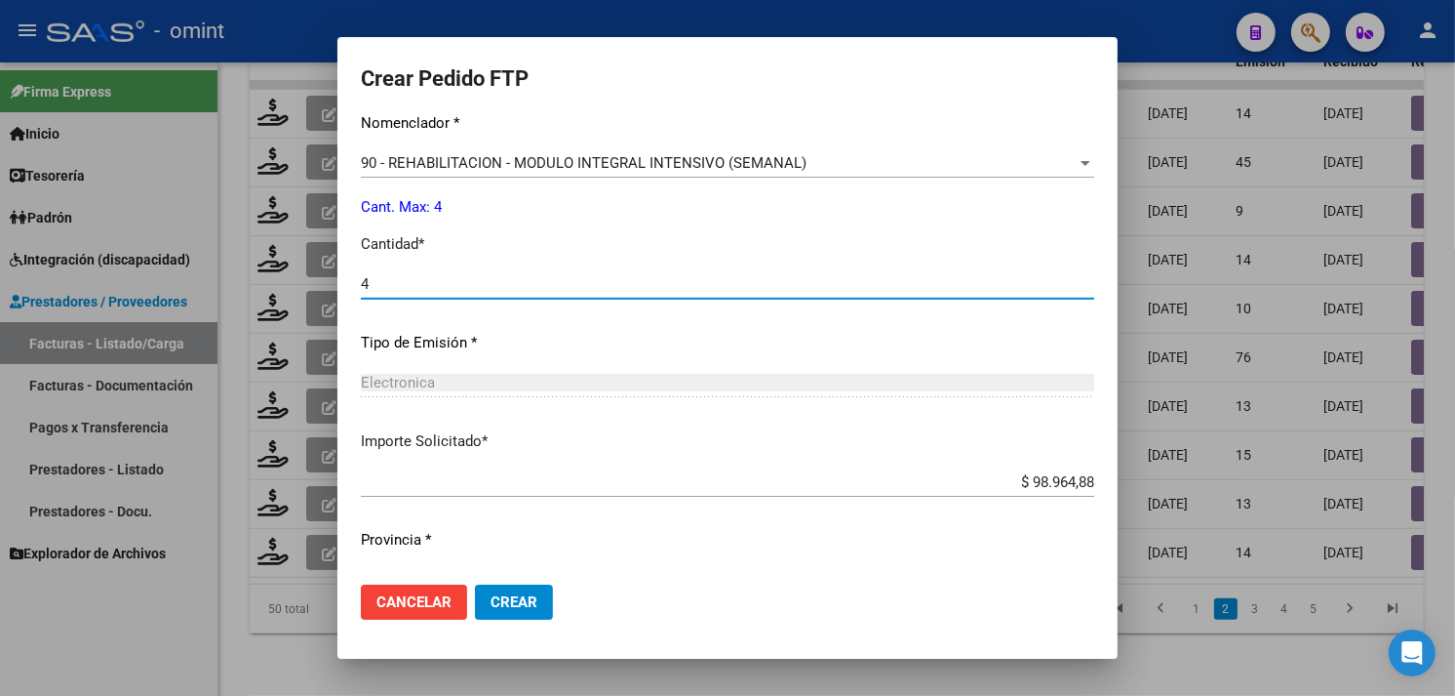
scroll to position [854, 0]
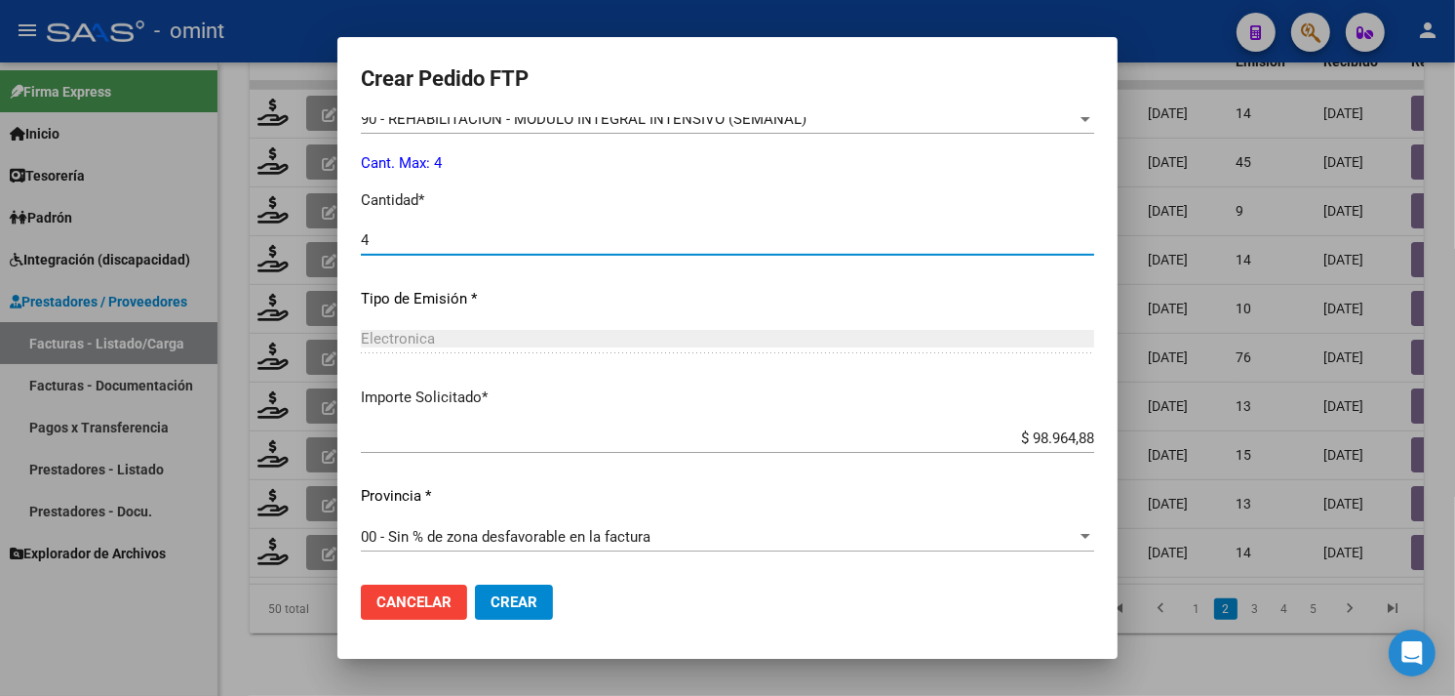
type input "4"
click at [537, 597] on span "Crear" at bounding box center [514, 602] width 47 height 18
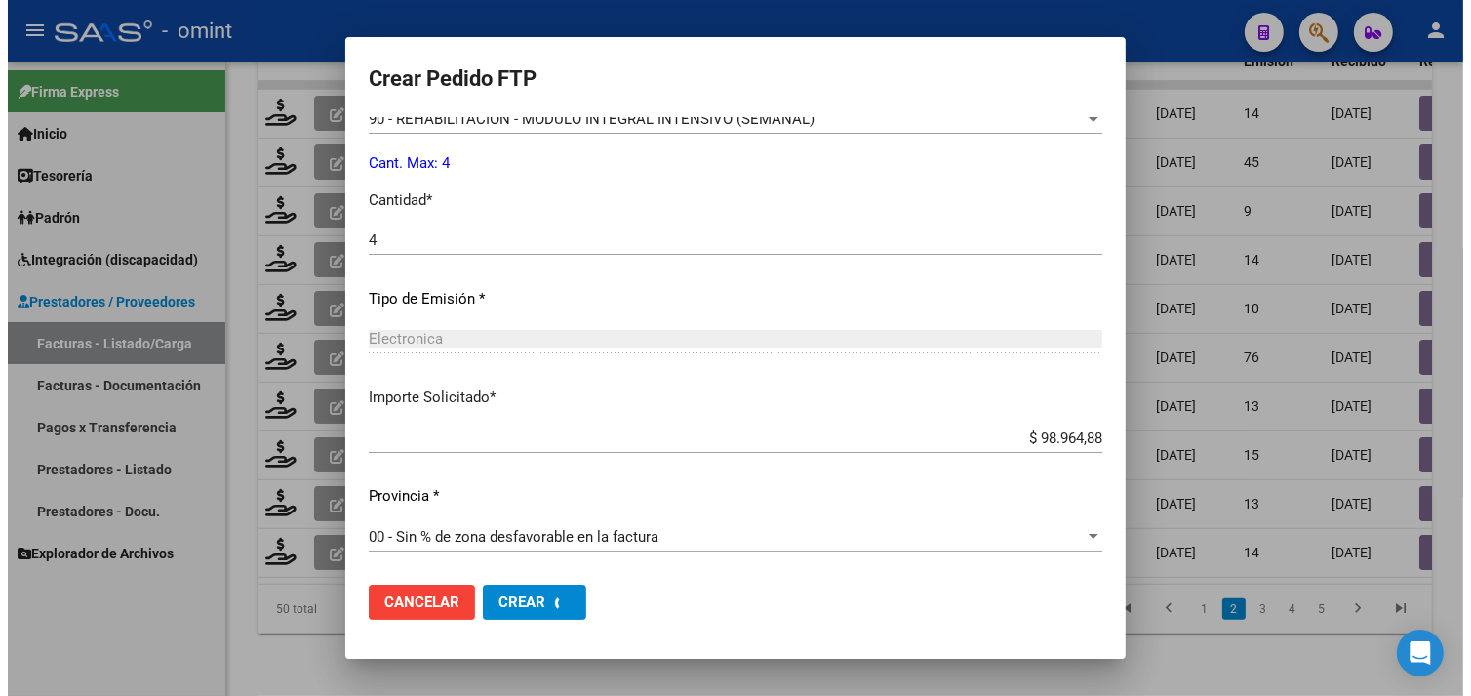
scroll to position [0, 0]
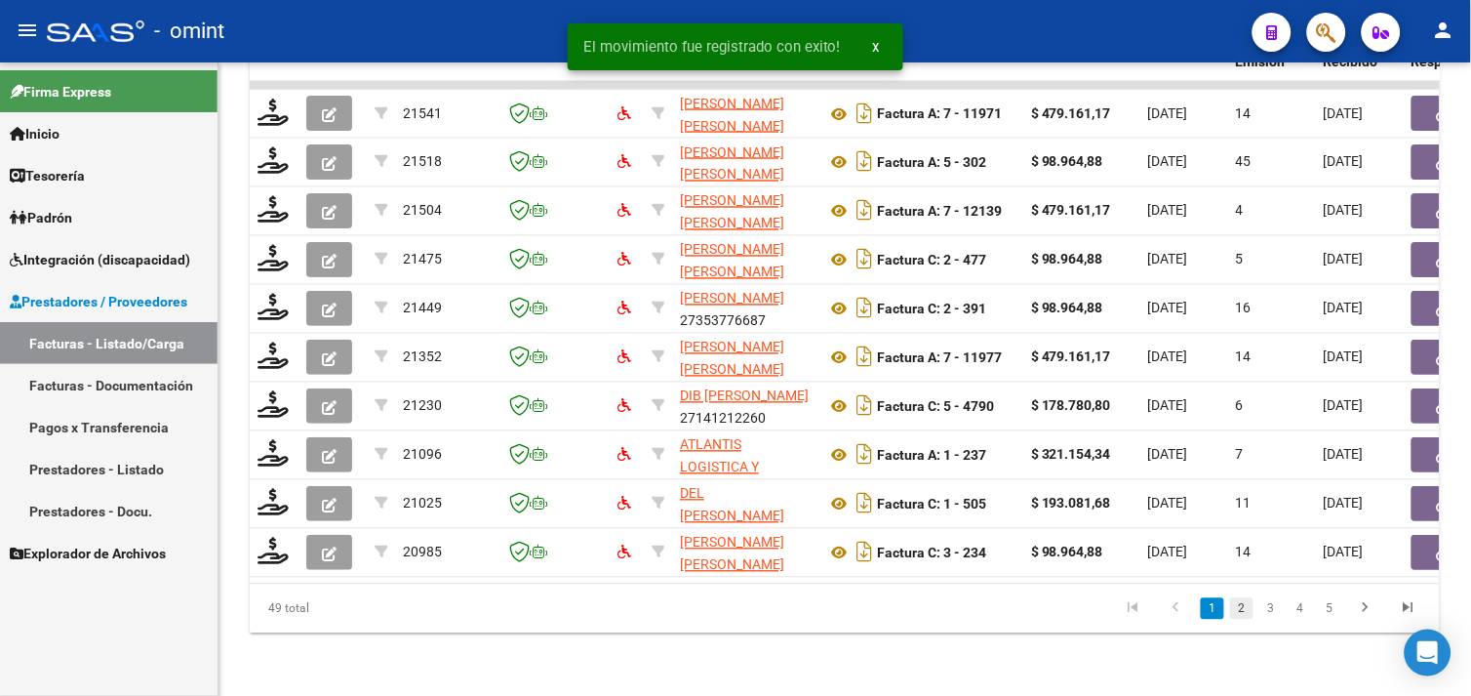
click at [1243, 609] on link "2" at bounding box center [1241, 608] width 23 height 21
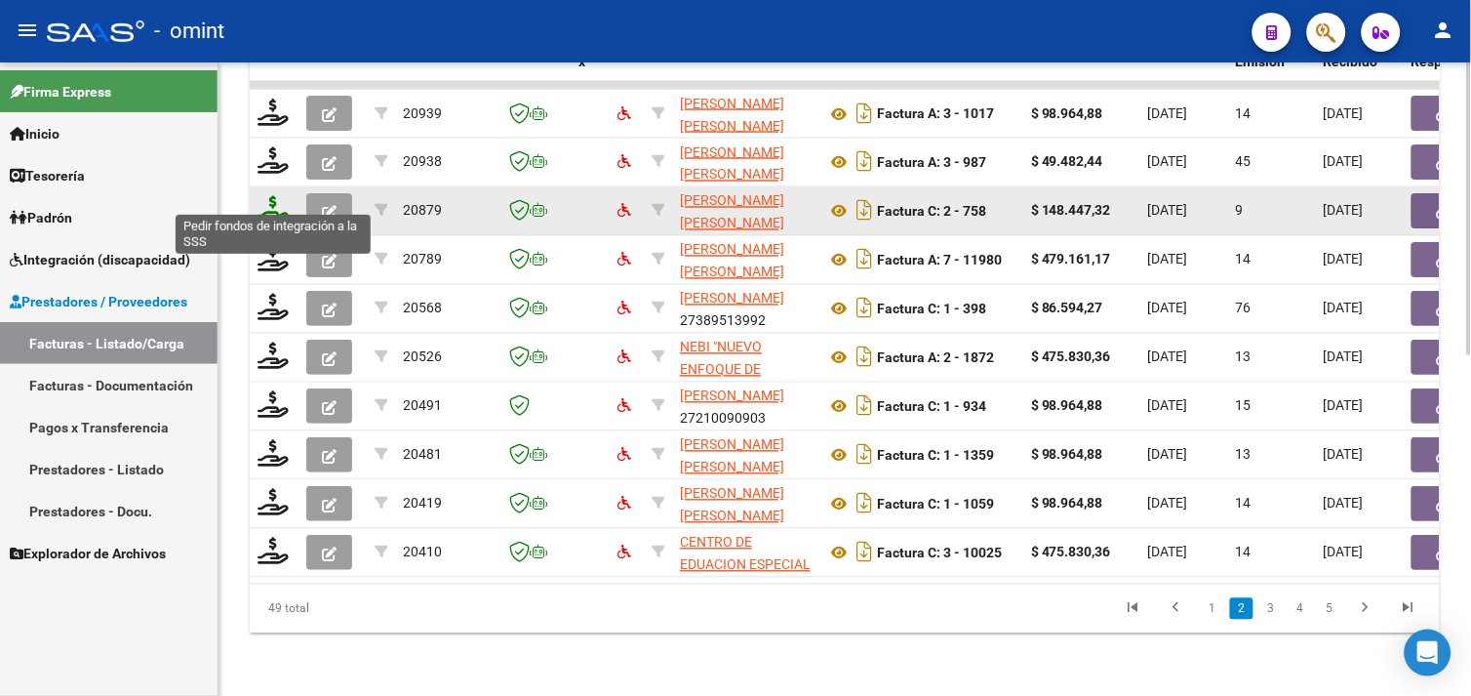
click at [269, 196] on icon at bounding box center [273, 209] width 31 height 27
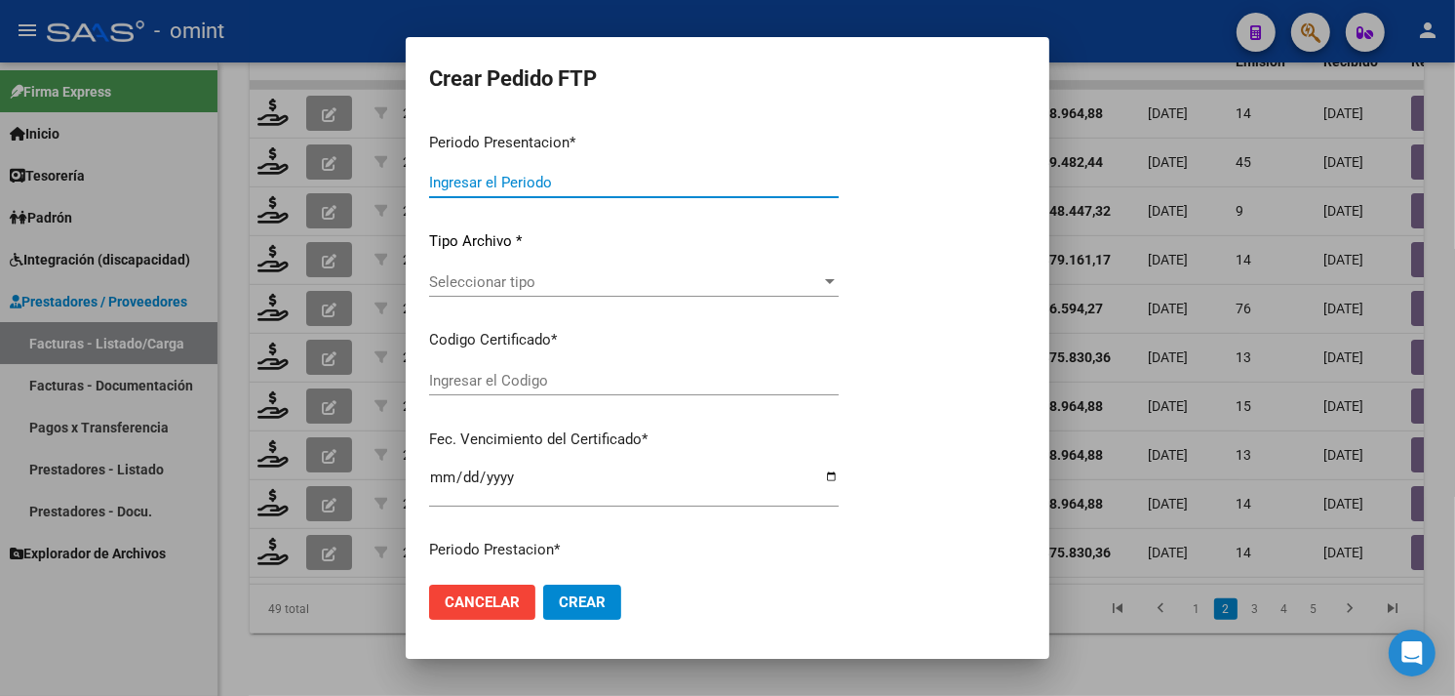
type input "202508"
type input "$ 148.447,32"
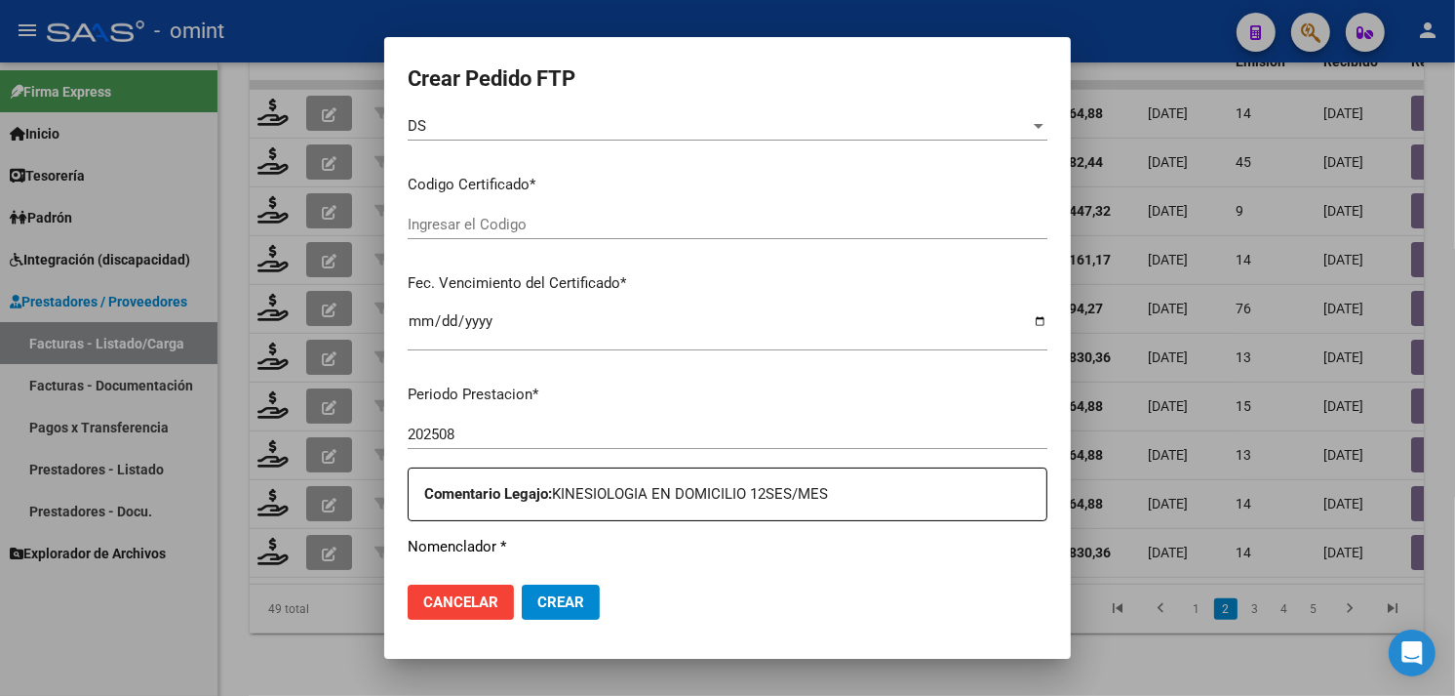
type input "4838470629"
type input "2025-05-24"
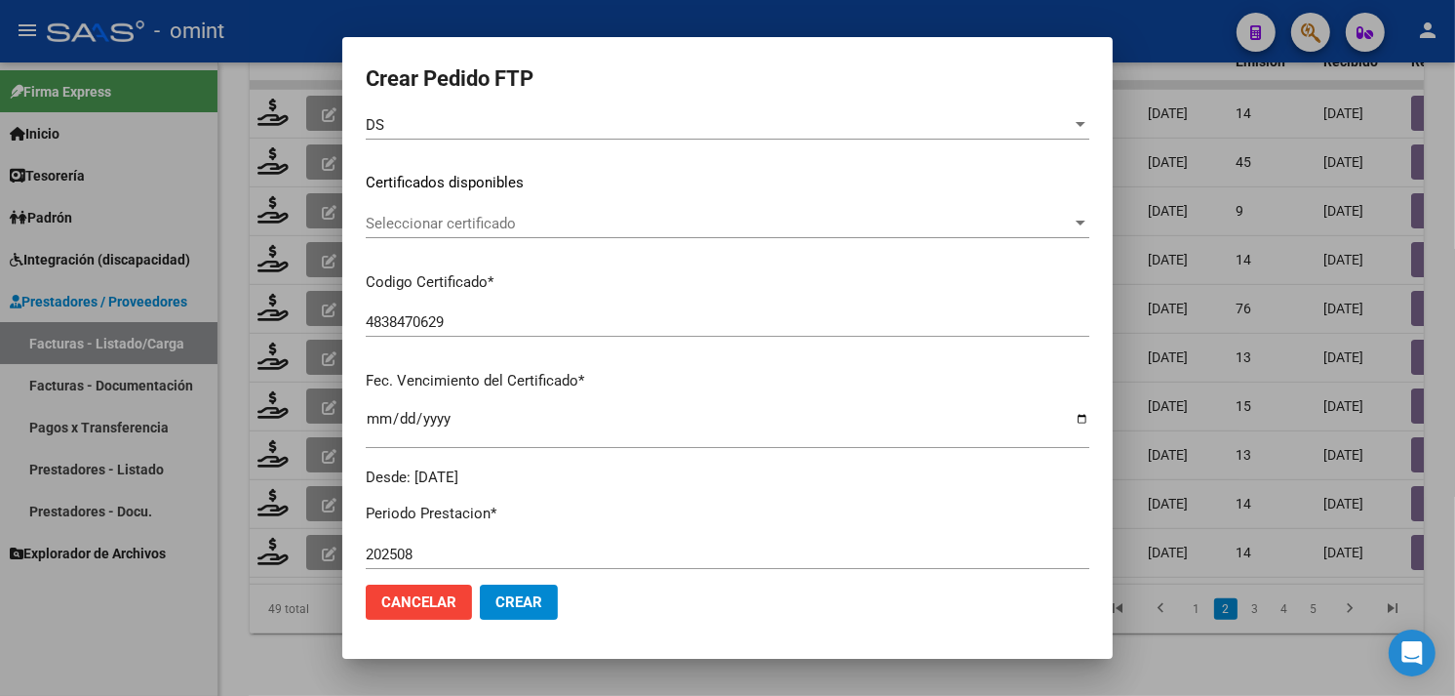
click at [518, 234] on div "Seleccionar certificado Seleccionar certificado" at bounding box center [728, 223] width 724 height 29
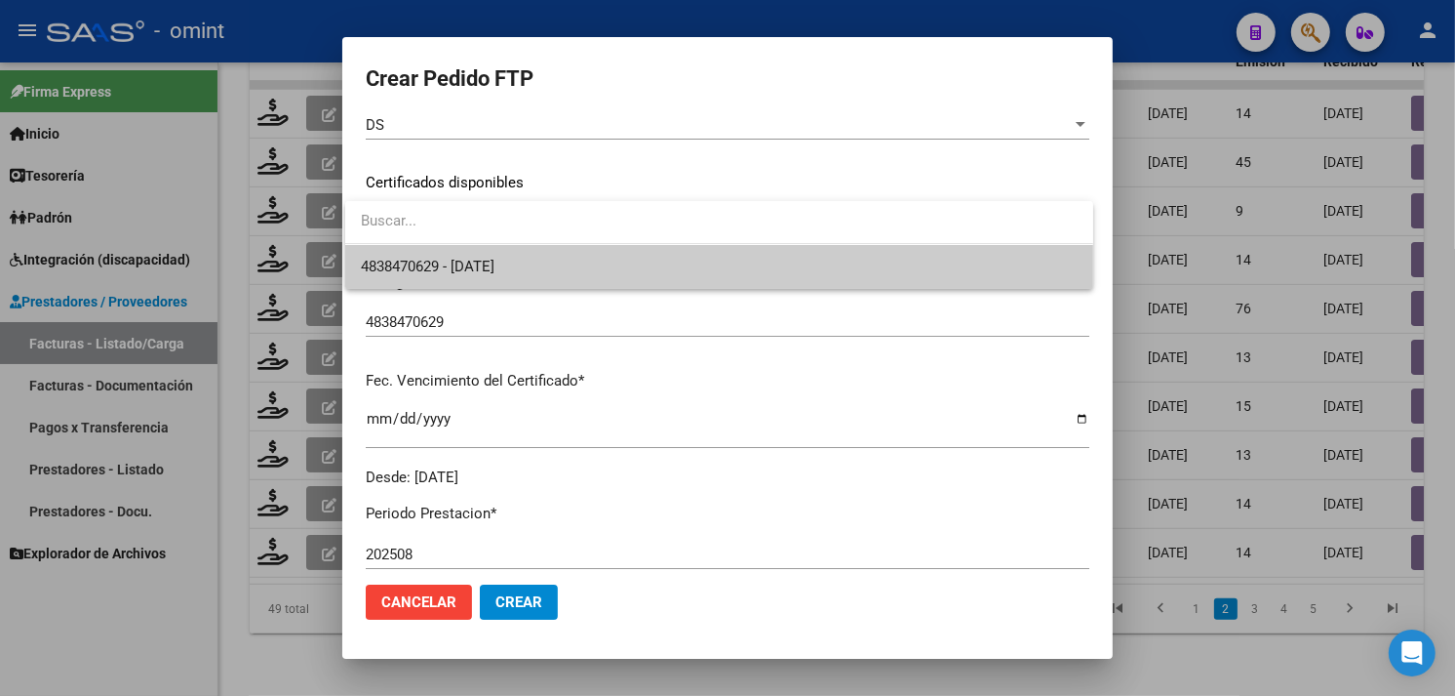
click at [501, 256] on span "4838470629 - 2025-05-24" at bounding box center [719, 267] width 717 height 44
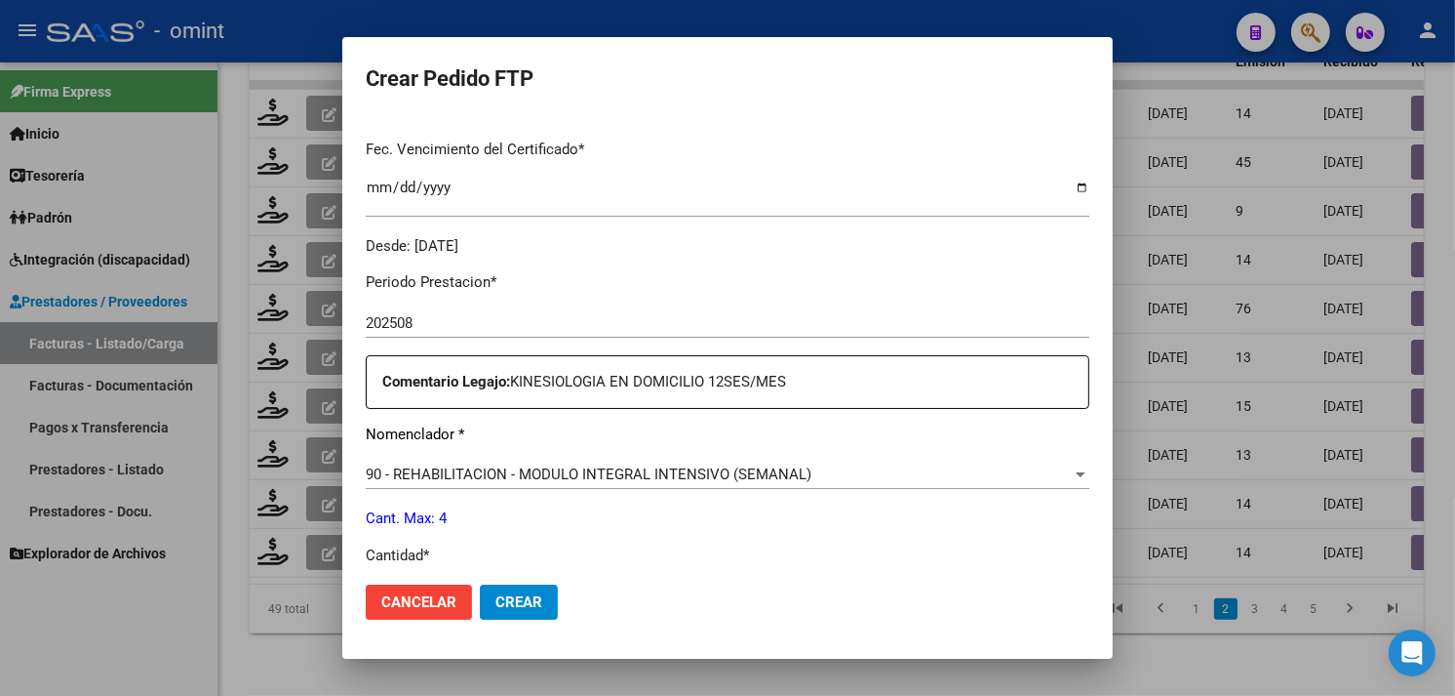
scroll to position [700, 0]
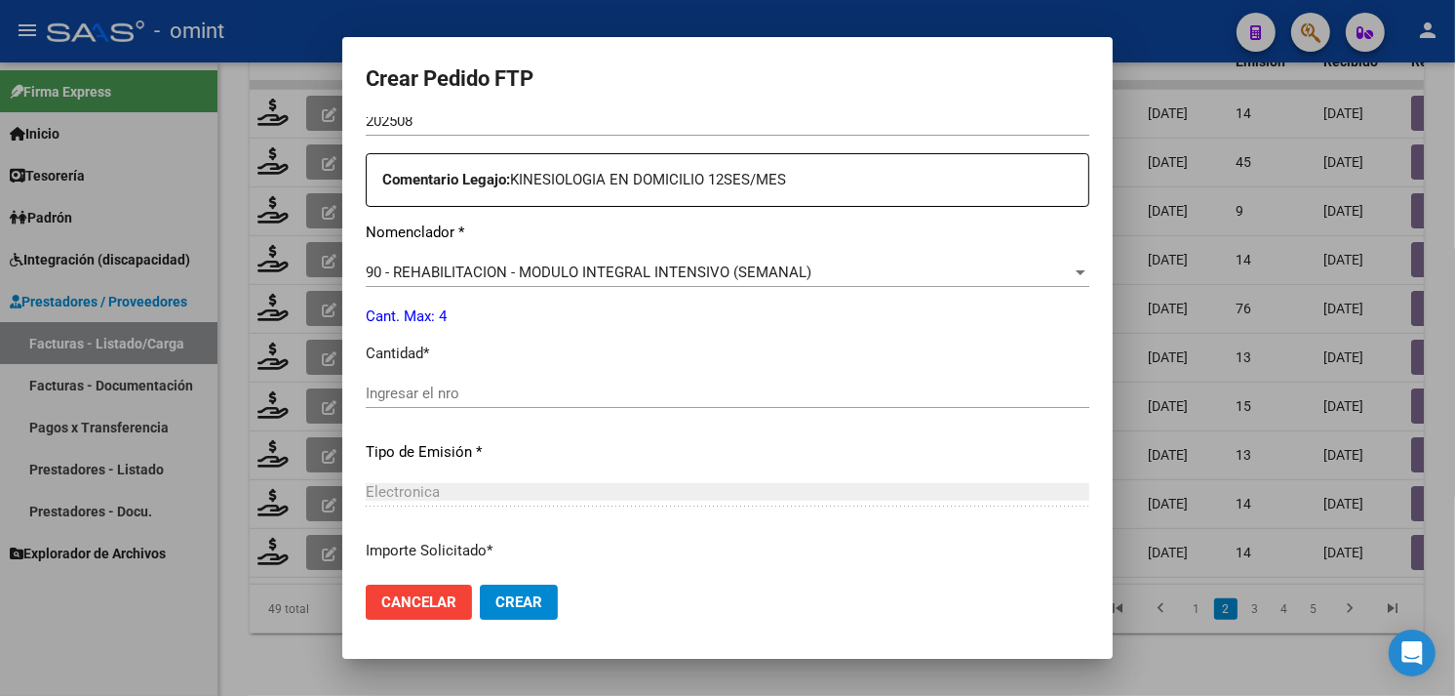
click at [483, 403] on div "Ingresar el nro" at bounding box center [728, 392] width 724 height 29
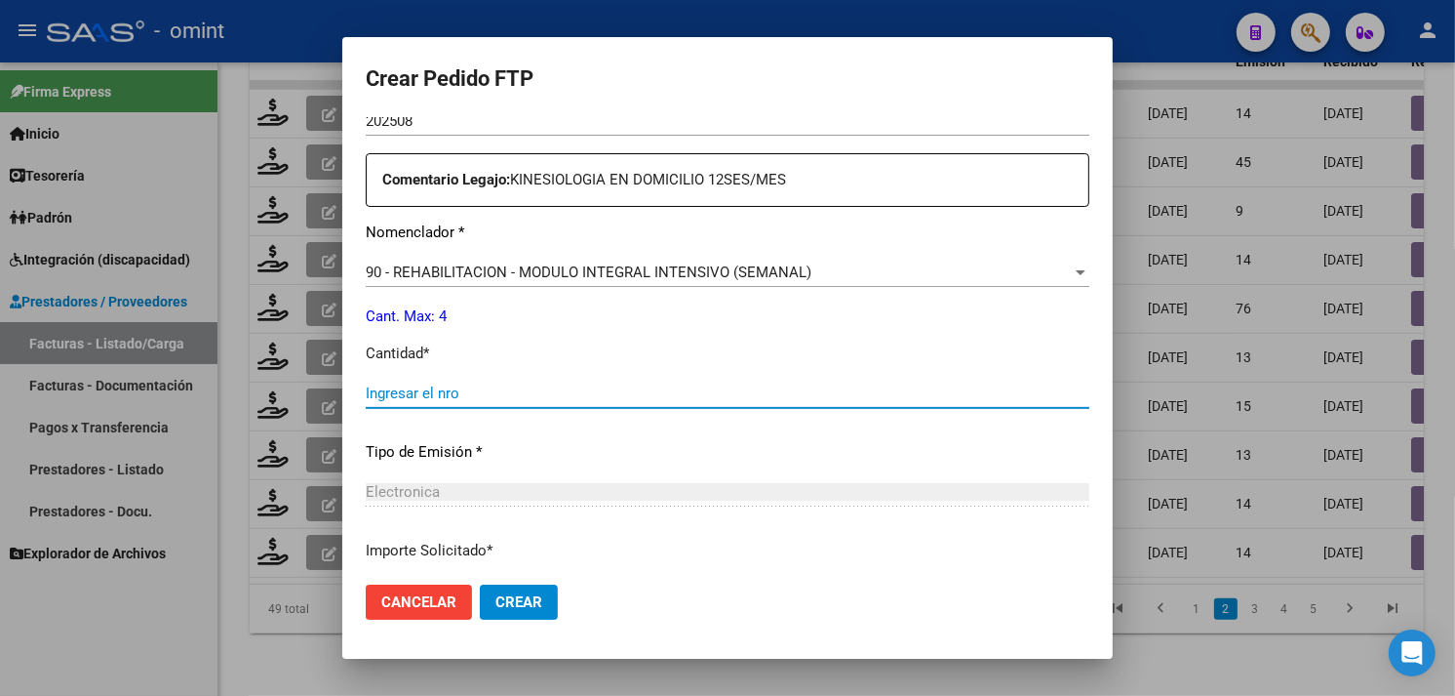
click at [498, 395] on input "Ingresar el nro" at bounding box center [728, 393] width 724 height 18
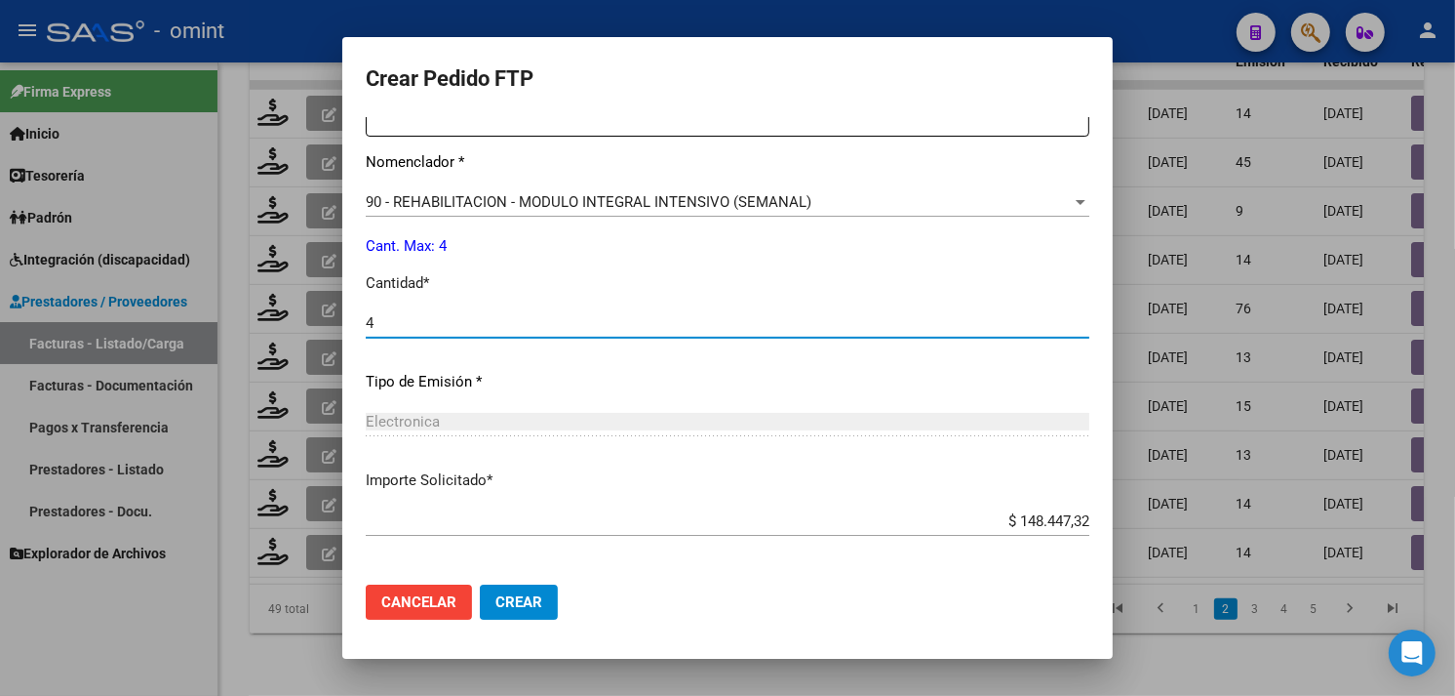
scroll to position [854, 0]
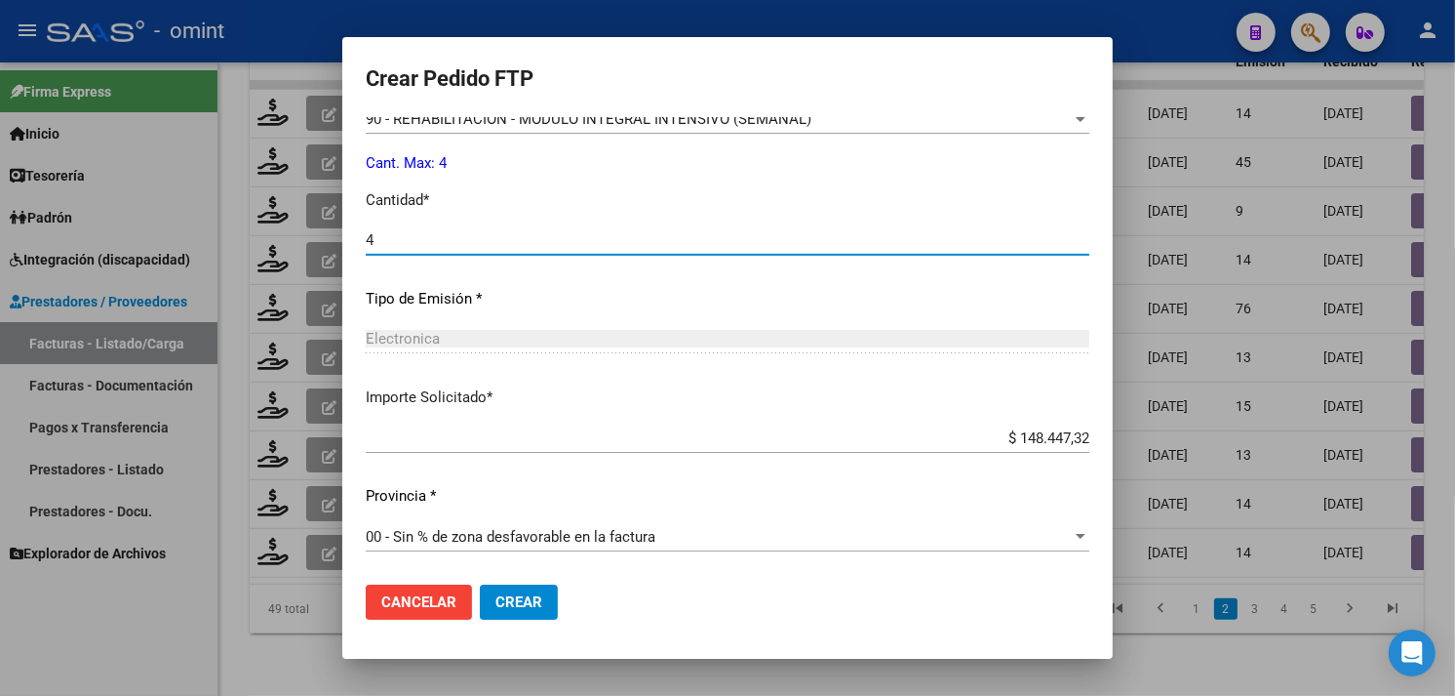
type input "4"
click at [538, 582] on mat-dialog-actions "Cancelar Crear" at bounding box center [728, 602] width 724 height 66
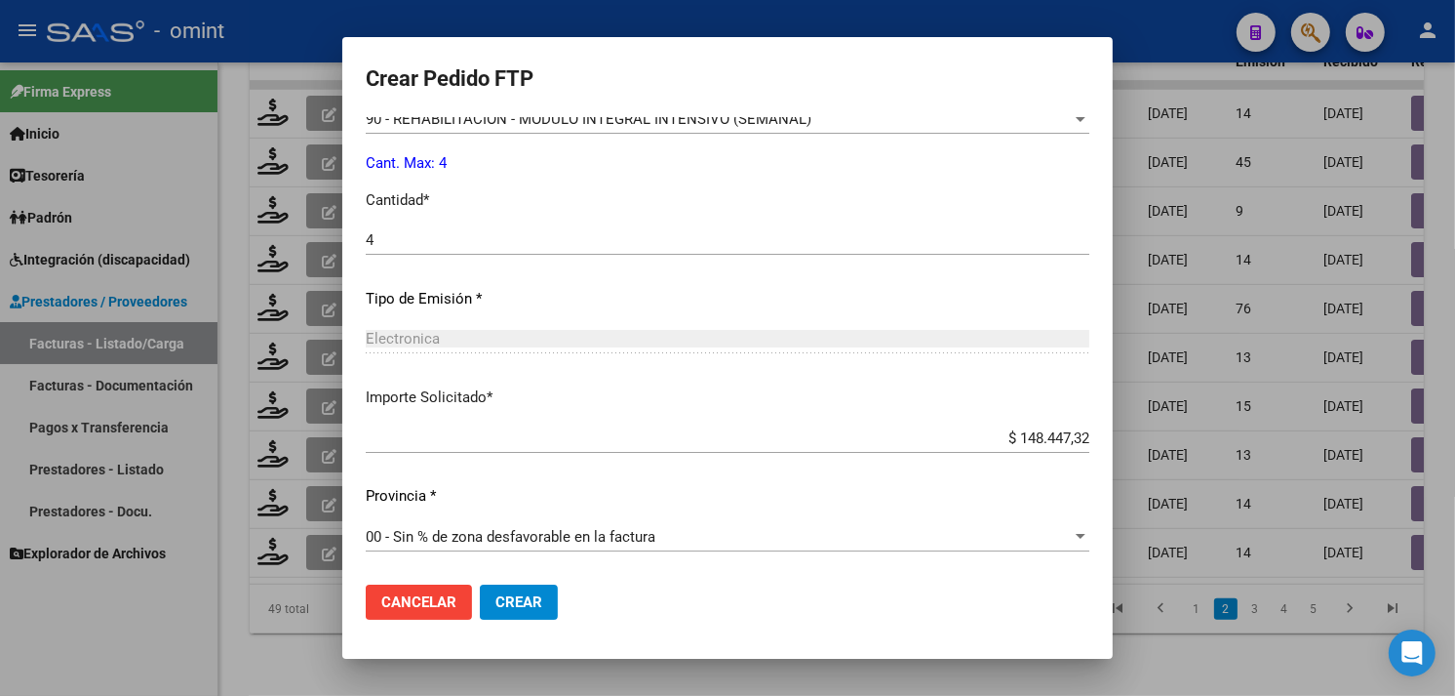
click at [537, 590] on button "Crear" at bounding box center [519, 601] width 78 height 35
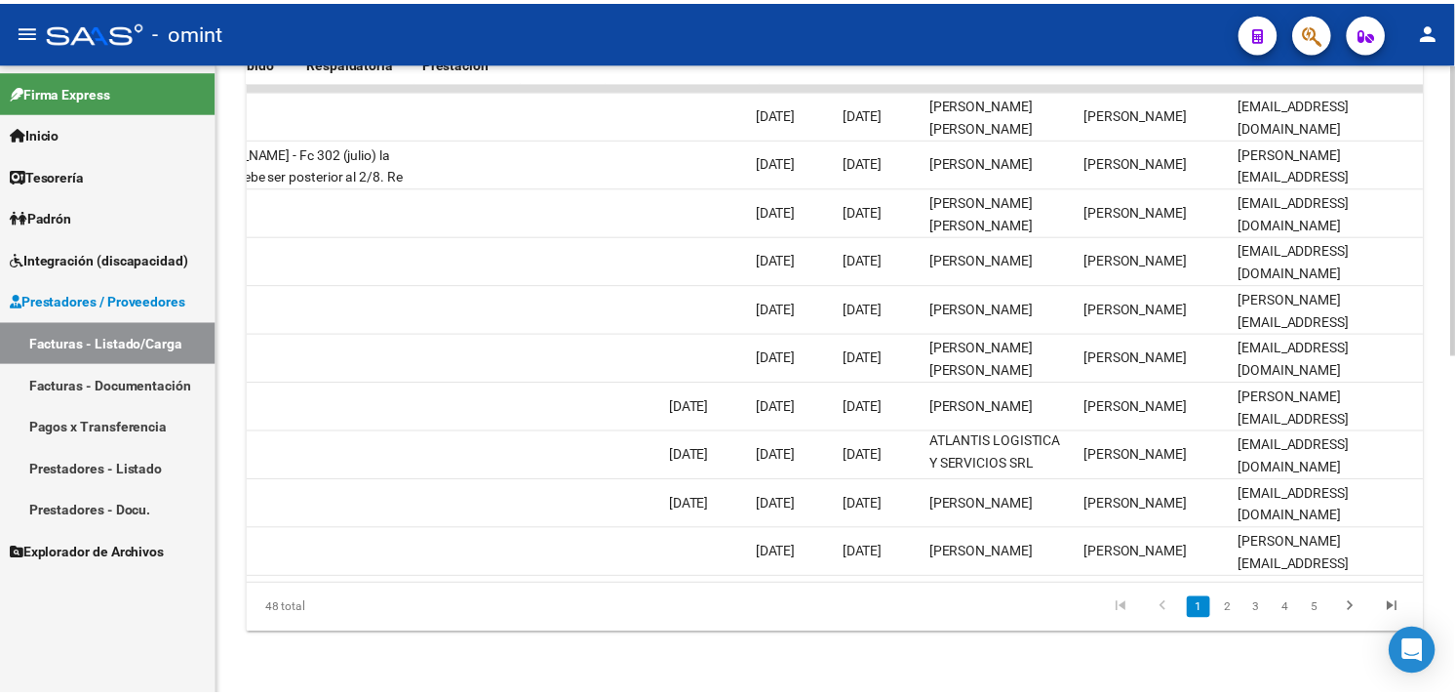
scroll to position [0, 0]
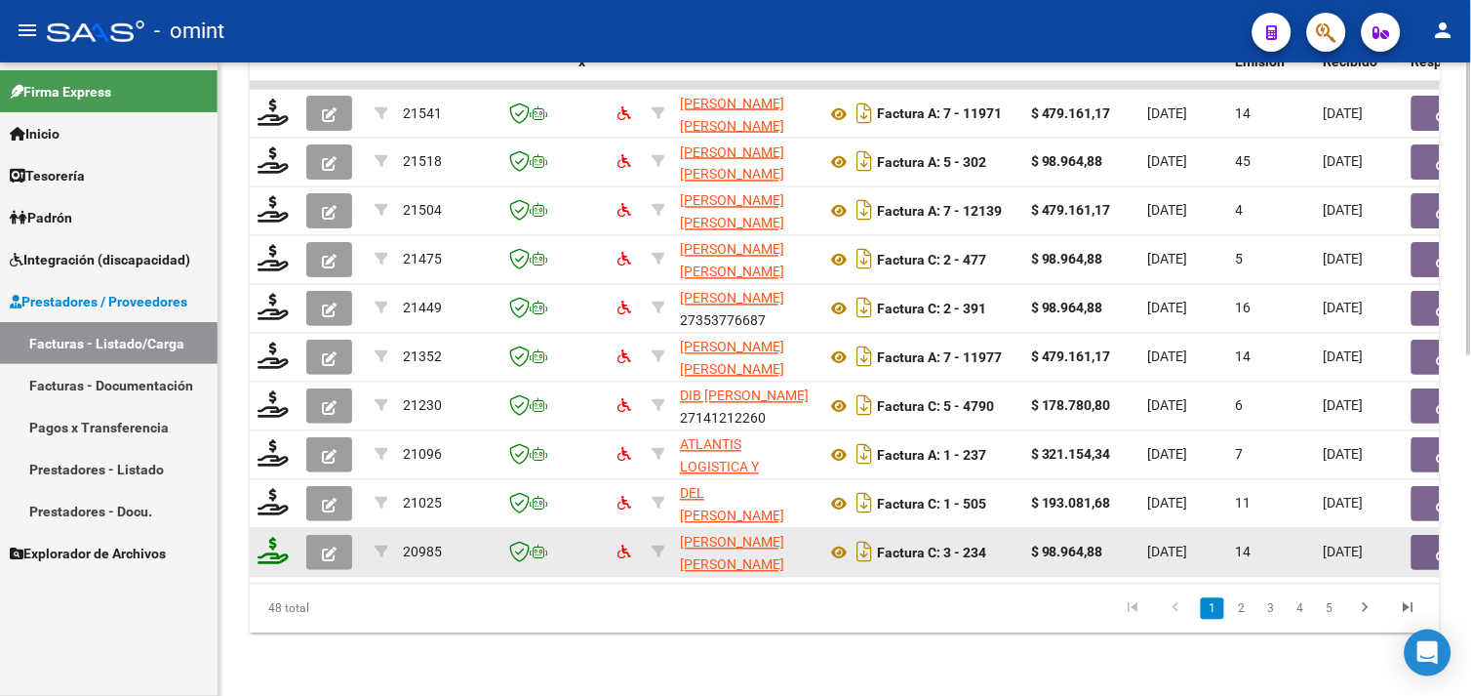
click at [267, 540] on icon at bounding box center [273, 550] width 31 height 27
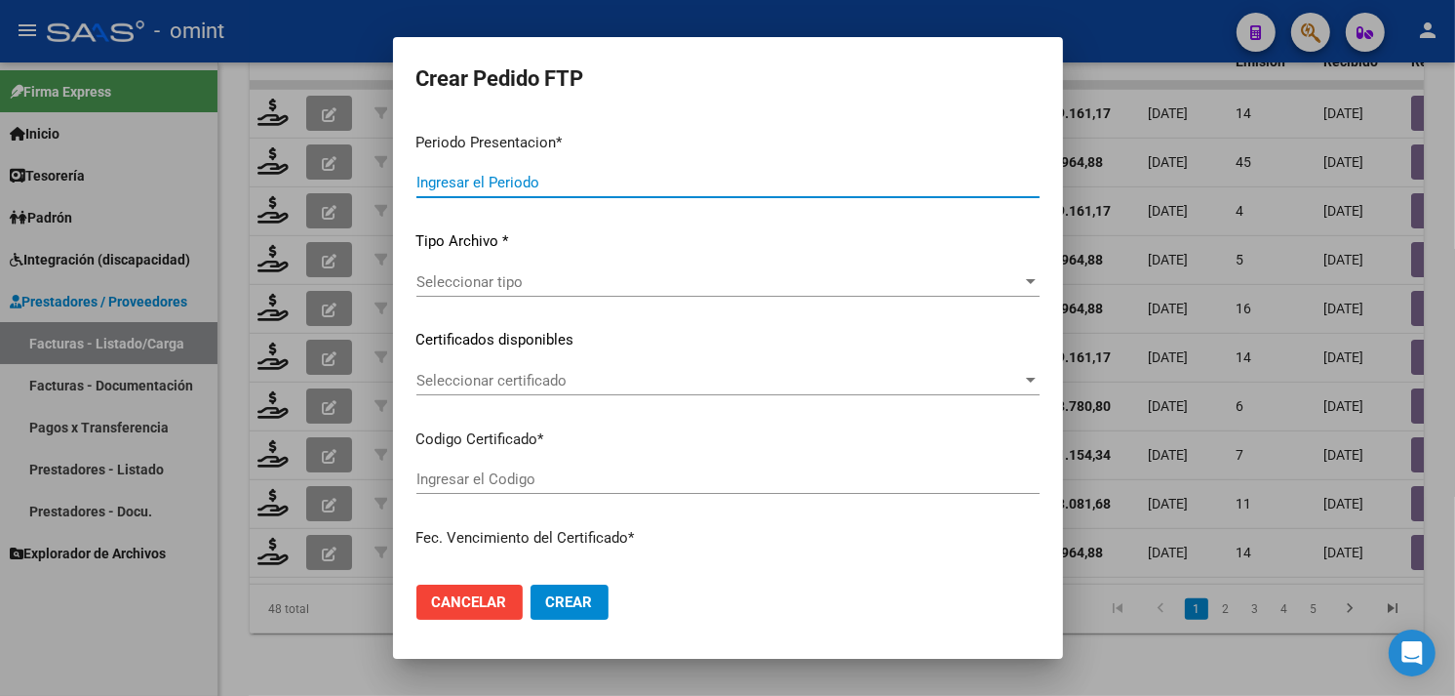
type input "202508"
type input "$ 98.964,88"
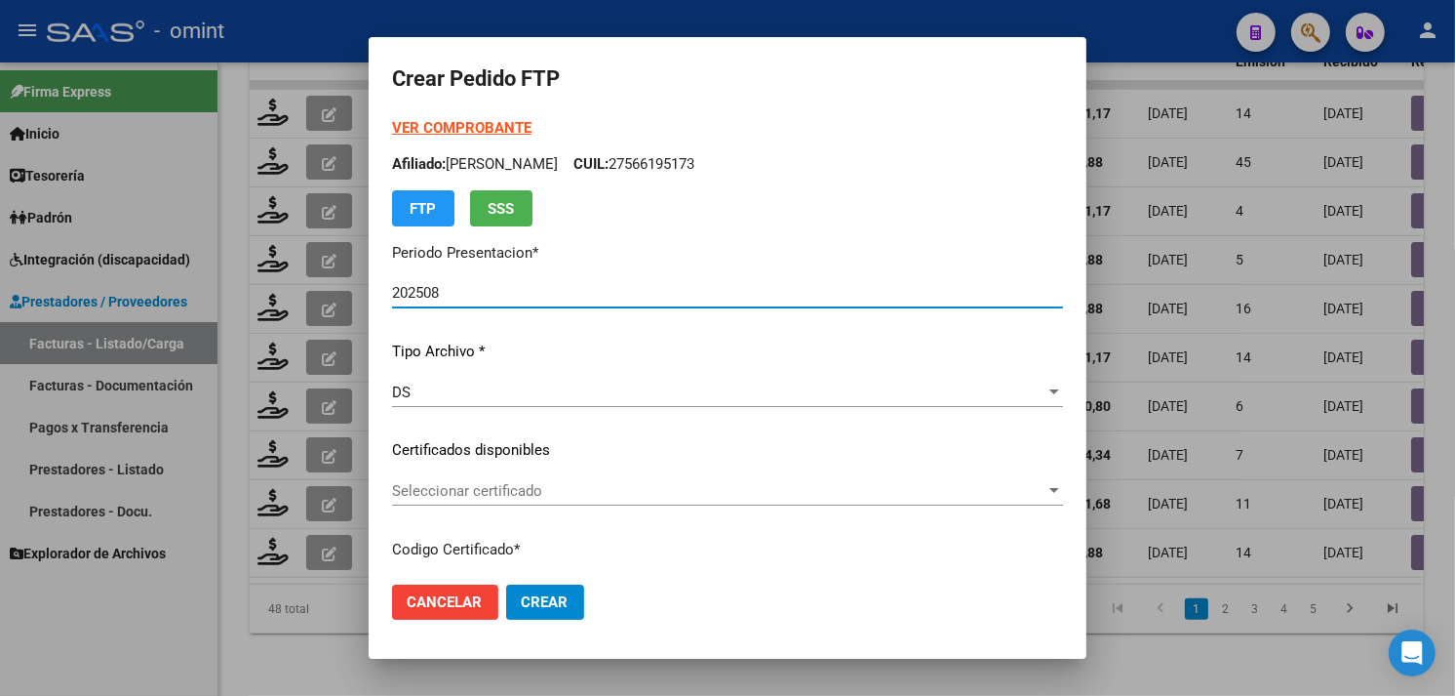
scroll to position [217, 0]
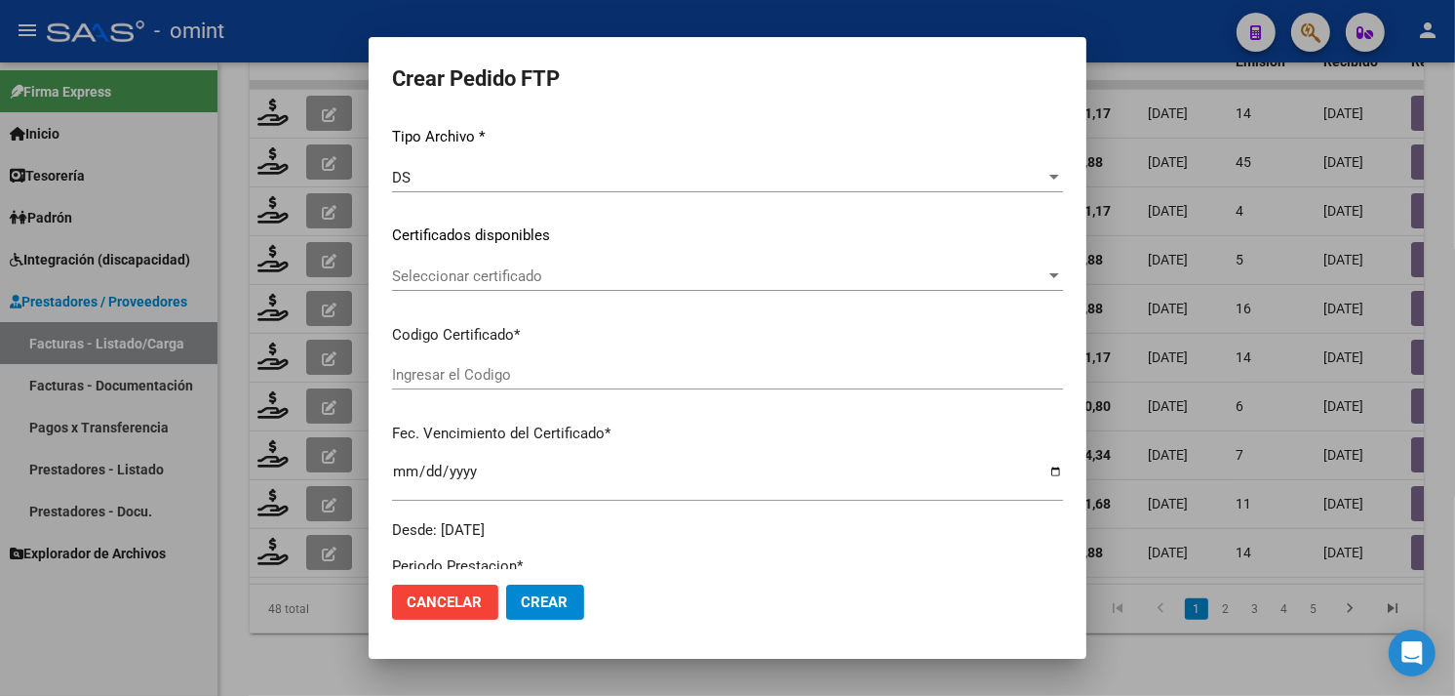
type input "328417389"
type input "[DATE]"
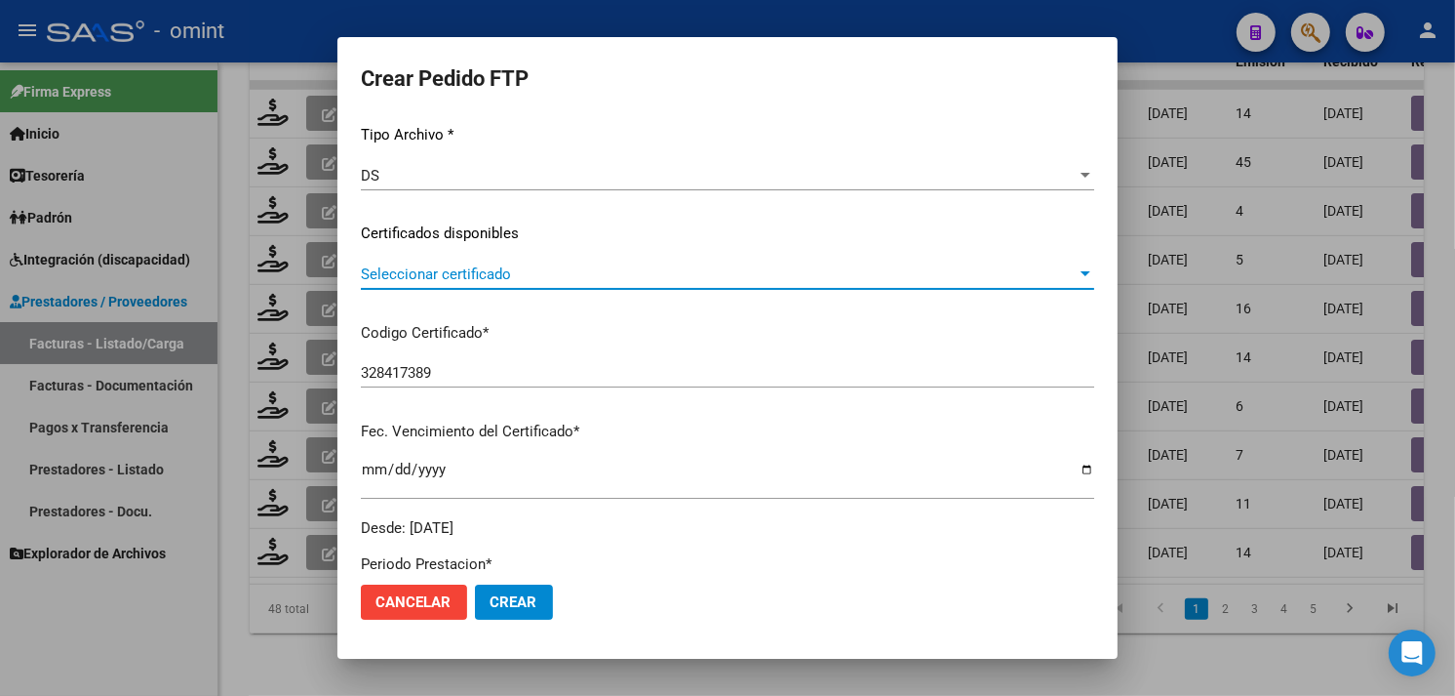
click at [503, 277] on span "Seleccionar certificado" at bounding box center [719, 274] width 716 height 18
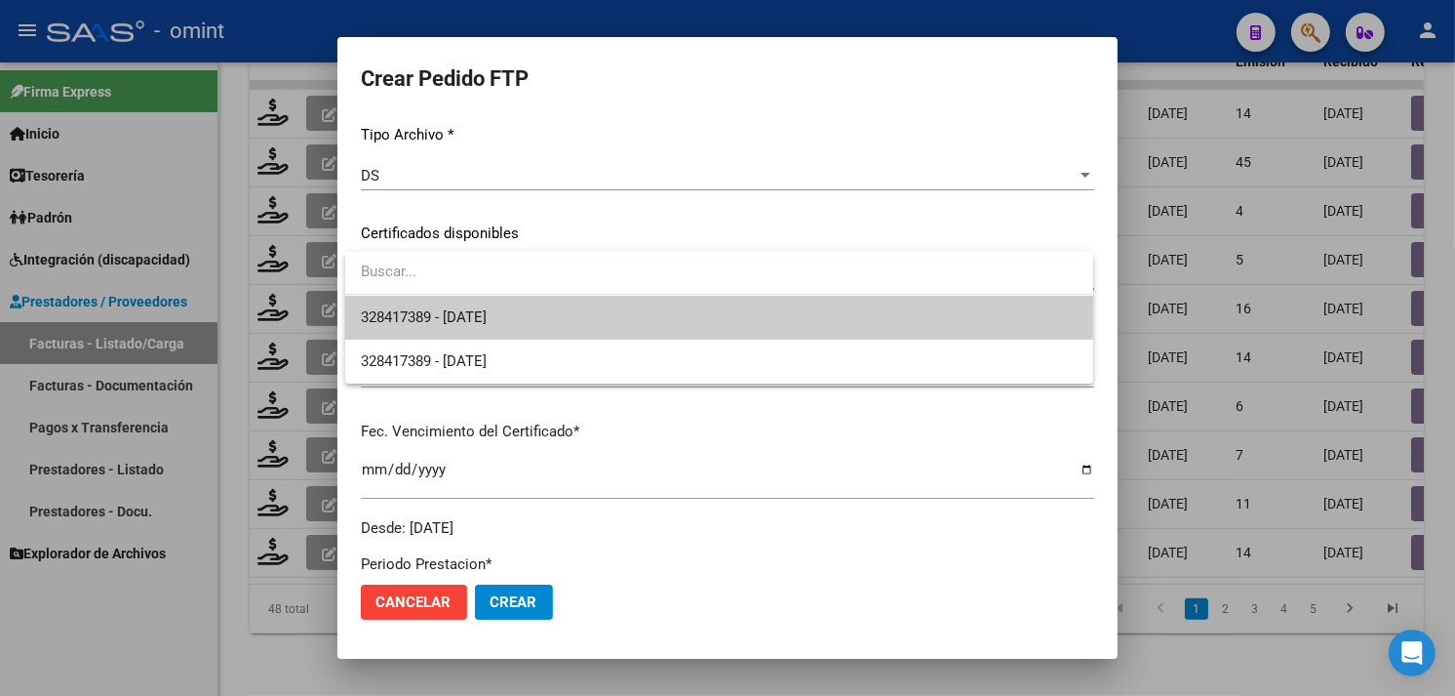
click at [487, 317] on span "328417389 - [DATE]" at bounding box center [424, 317] width 126 height 18
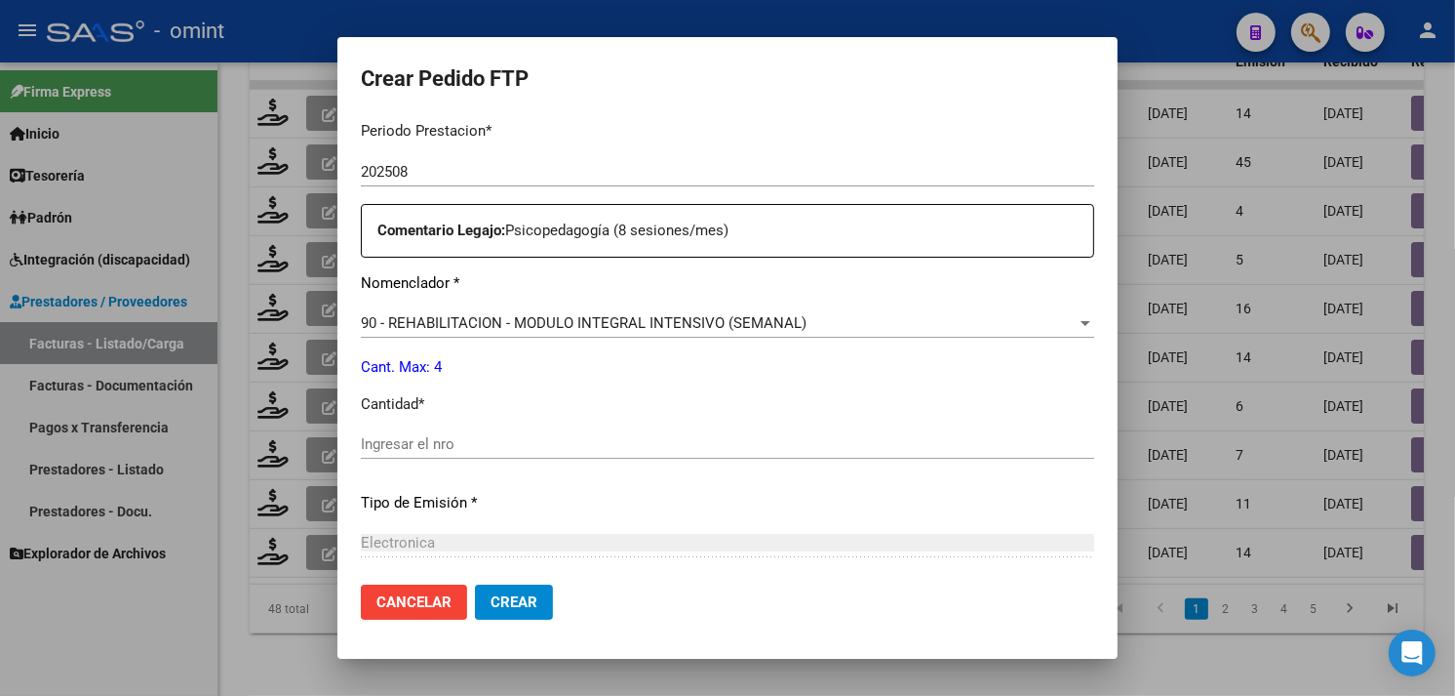
click at [462, 444] on input "Ingresar el nro" at bounding box center [728, 444] width 734 height 18
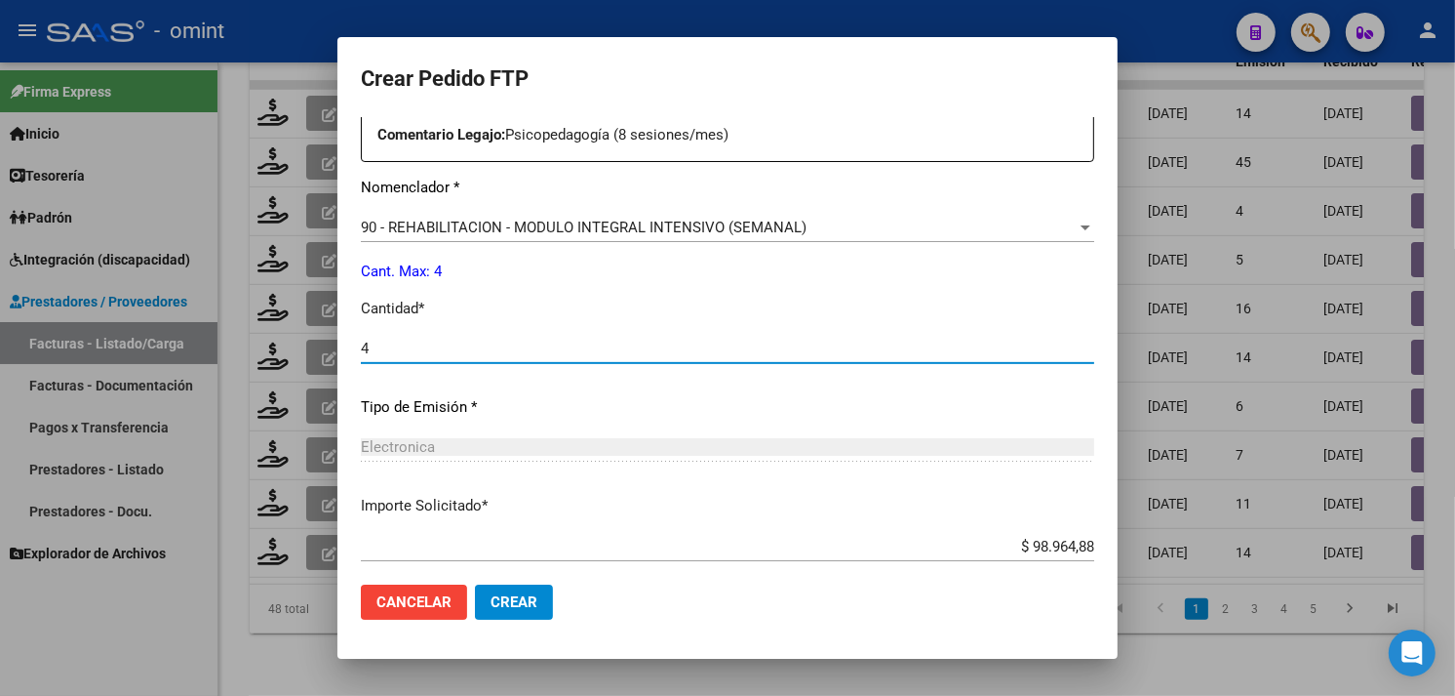
scroll to position [854, 0]
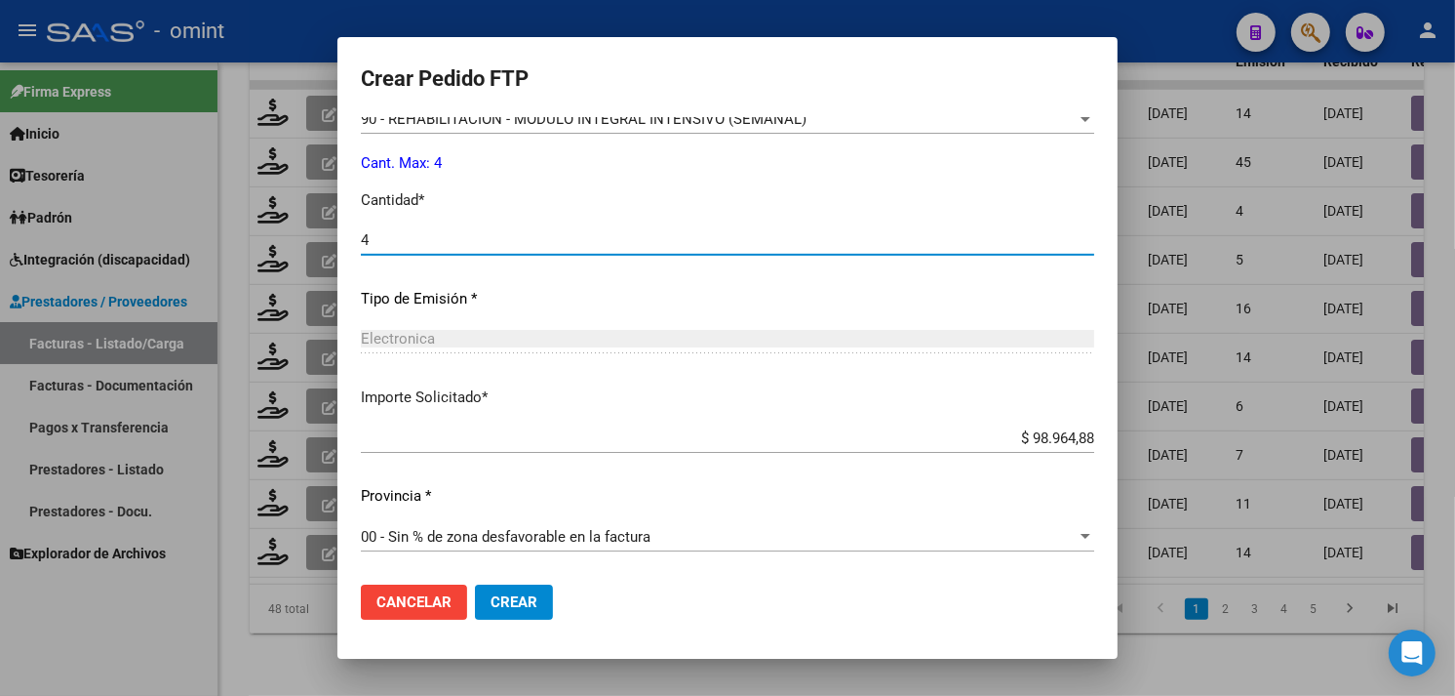
type input "4"
click at [522, 609] on span "Crear" at bounding box center [514, 602] width 47 height 18
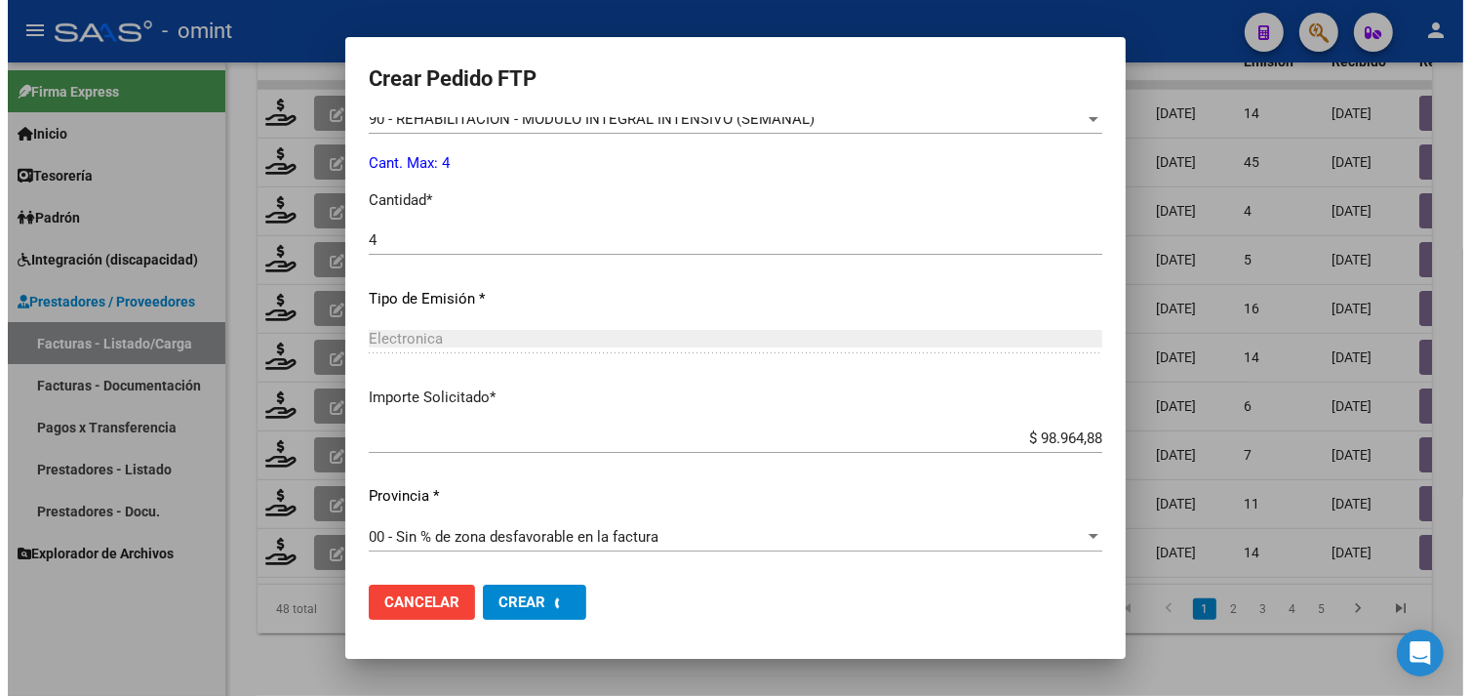
scroll to position [0, 0]
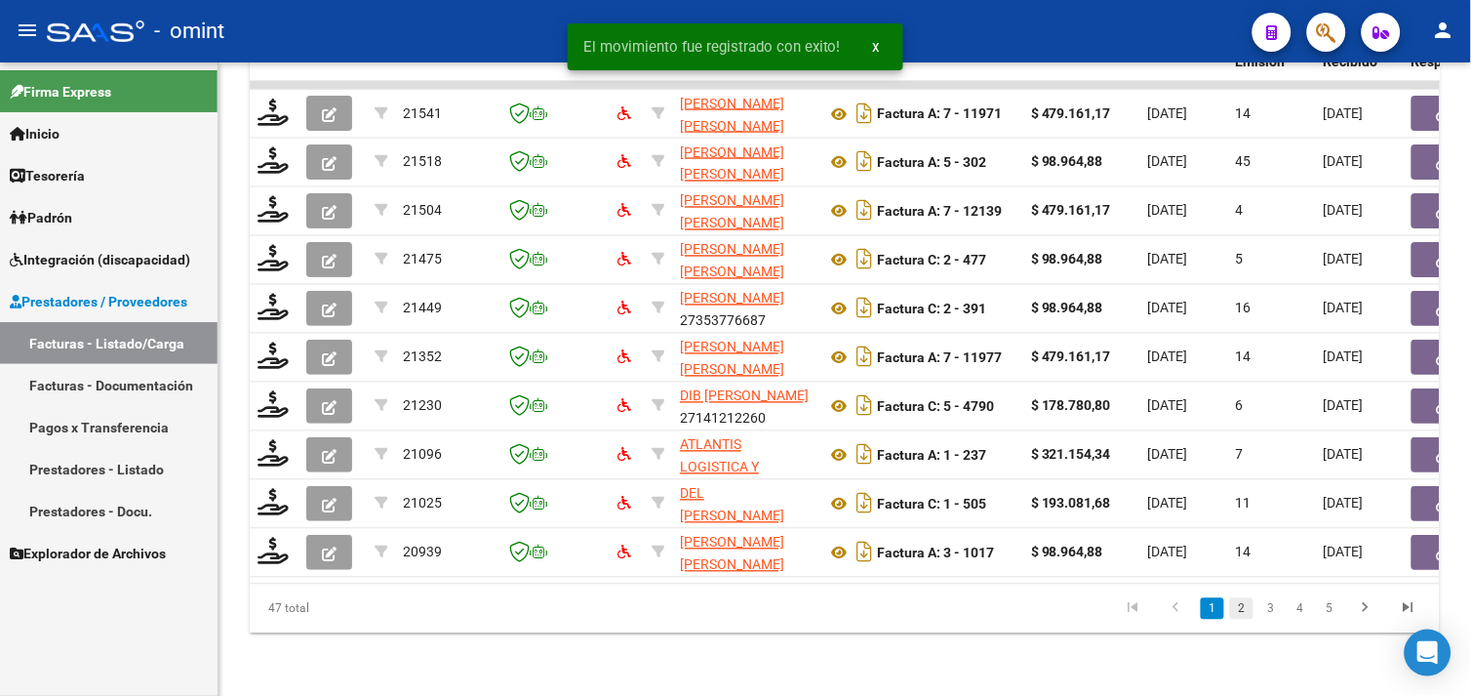
click at [1241, 618] on link "2" at bounding box center [1241, 608] width 23 height 21
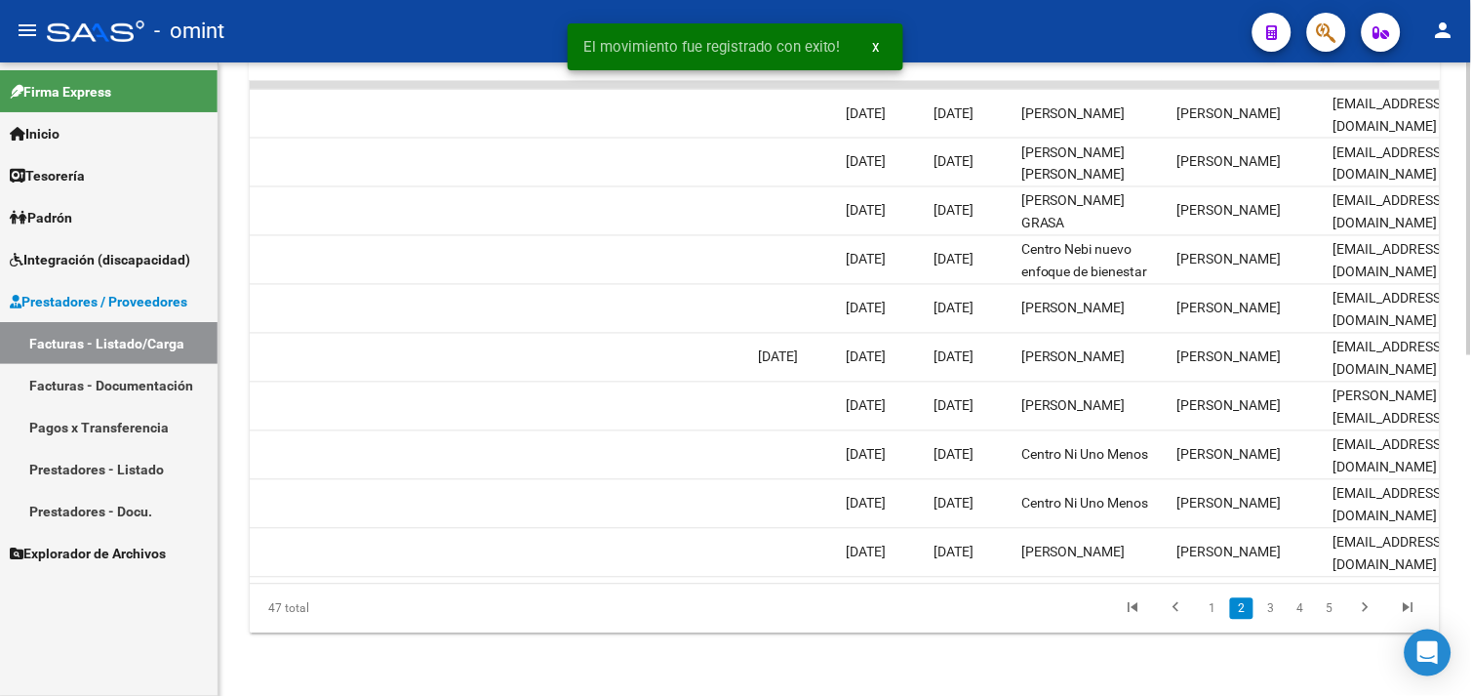
scroll to position [0, 1858]
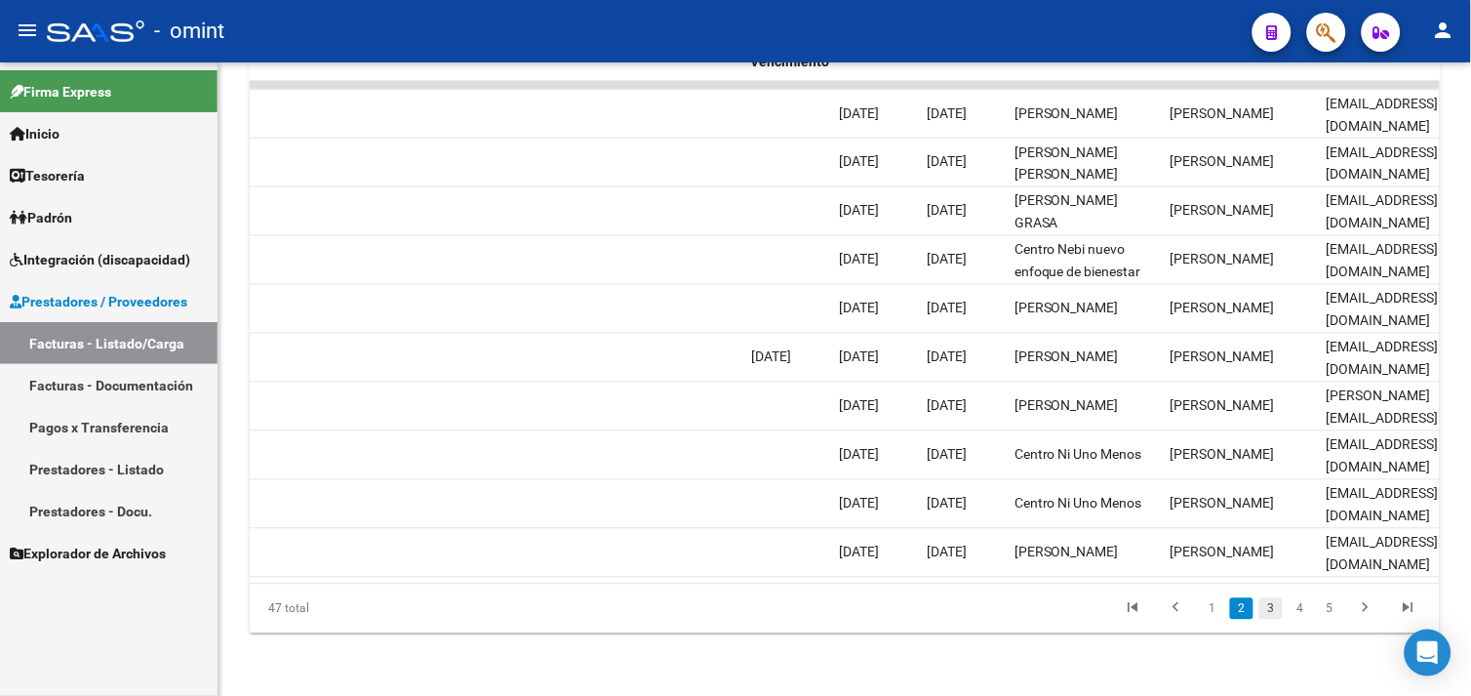
click at [1273, 606] on link "3" at bounding box center [1270, 608] width 23 height 21
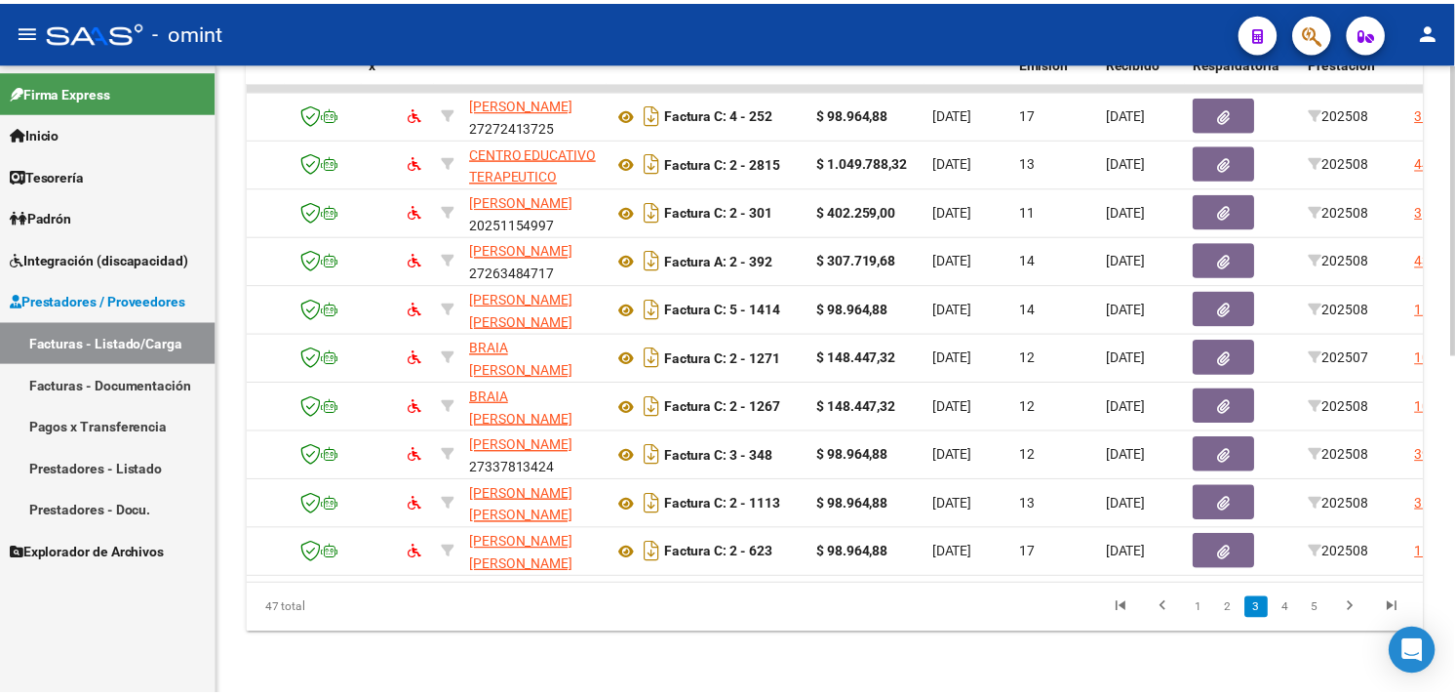
scroll to position [0, 0]
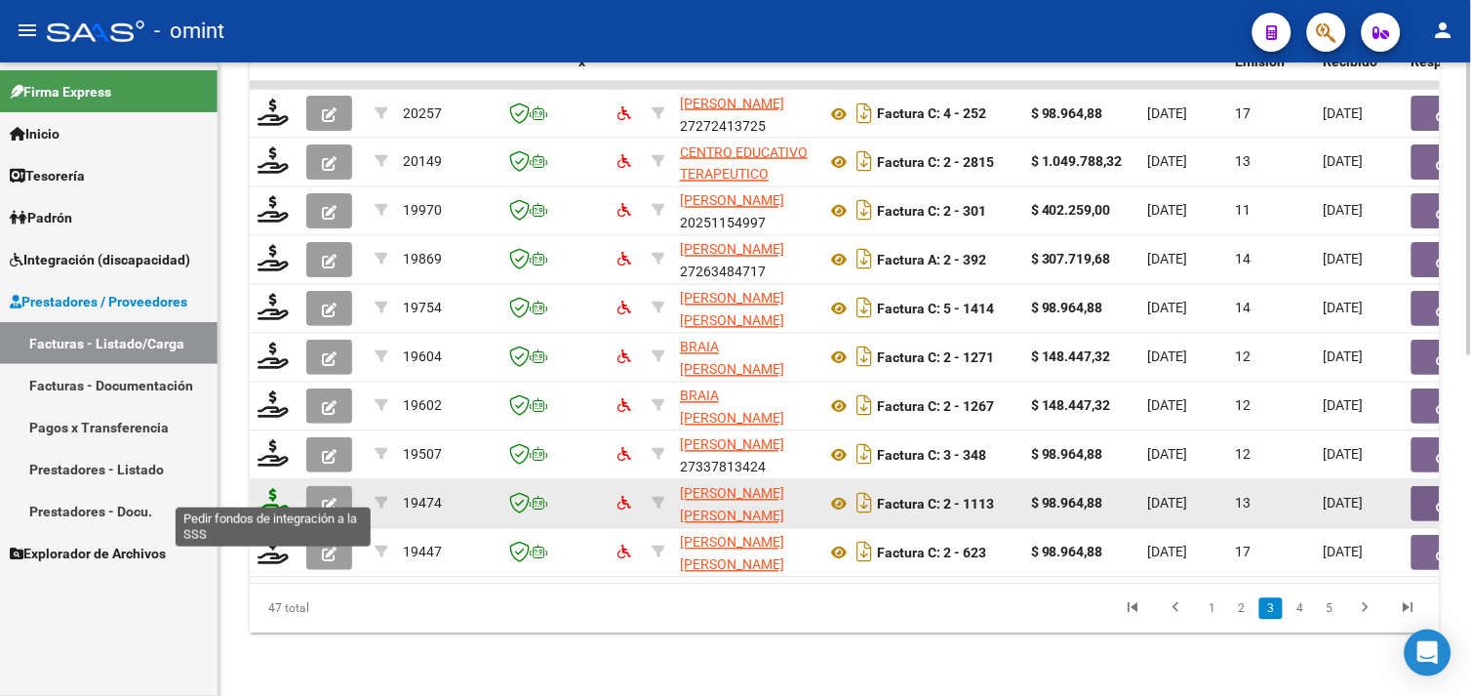
click at [279, 493] on icon at bounding box center [273, 502] width 31 height 27
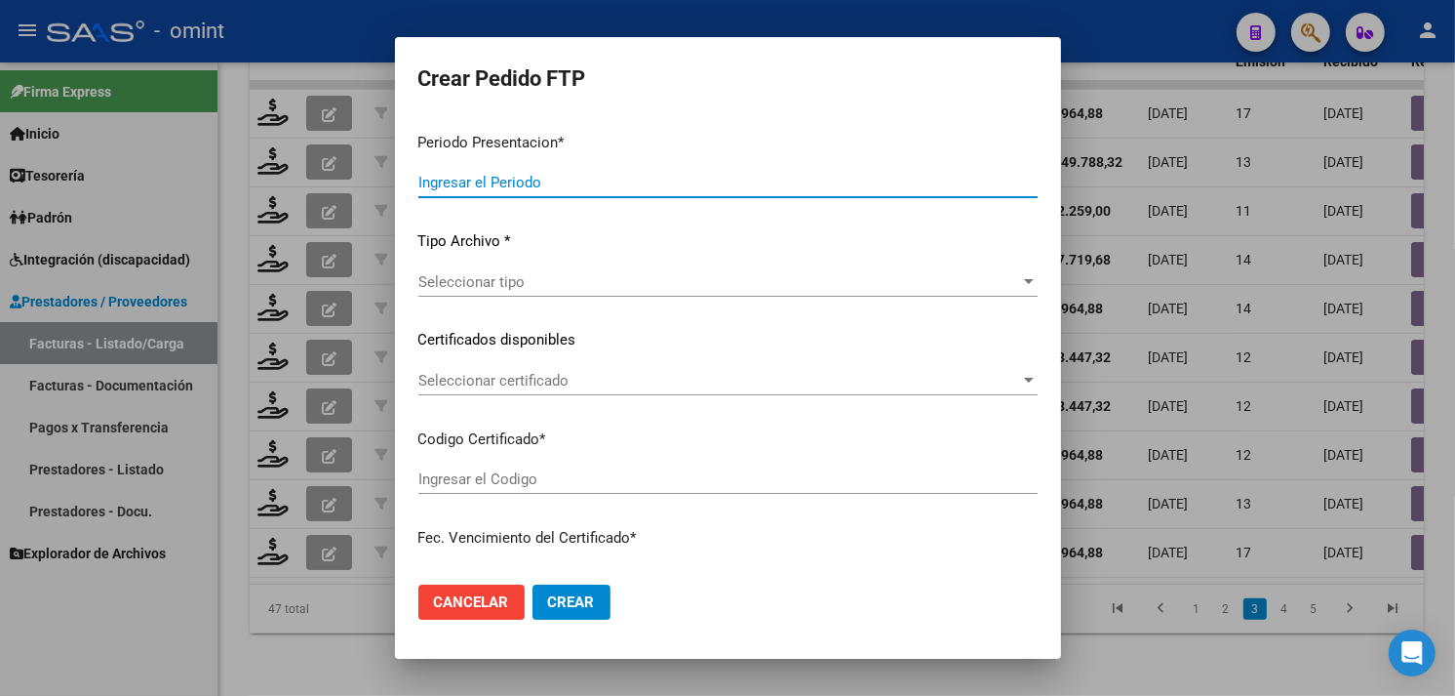
type input "202508"
type input "$ 98.964,88"
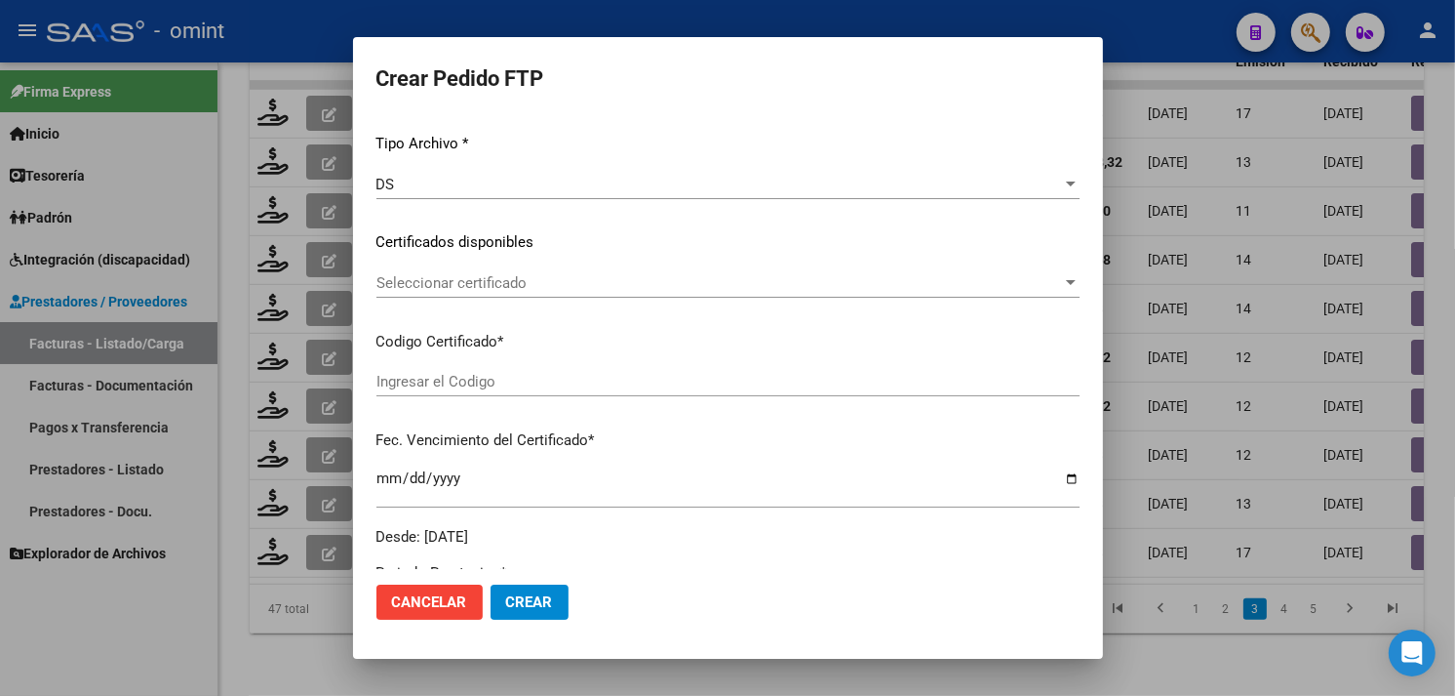
type input "2460468095"
type input "2033-01-21"
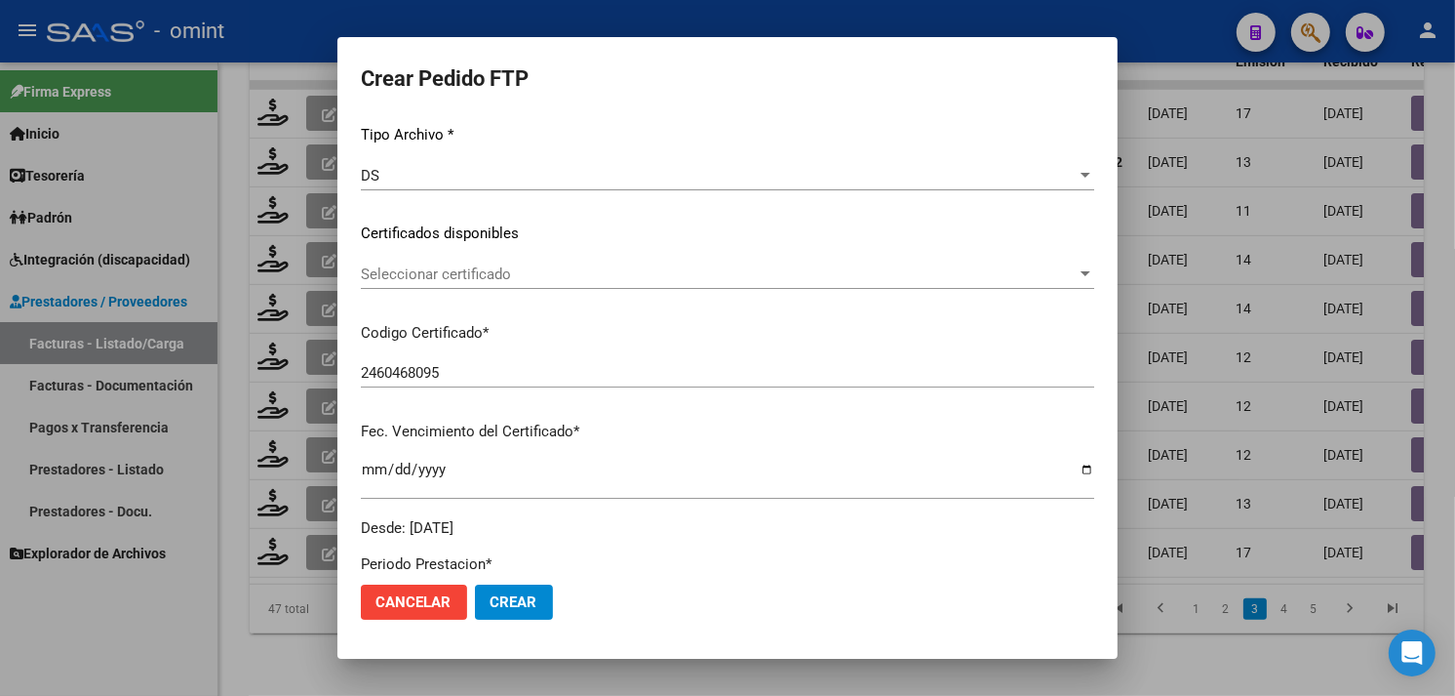
click at [525, 271] on span "Seleccionar certificado" at bounding box center [719, 274] width 716 height 18
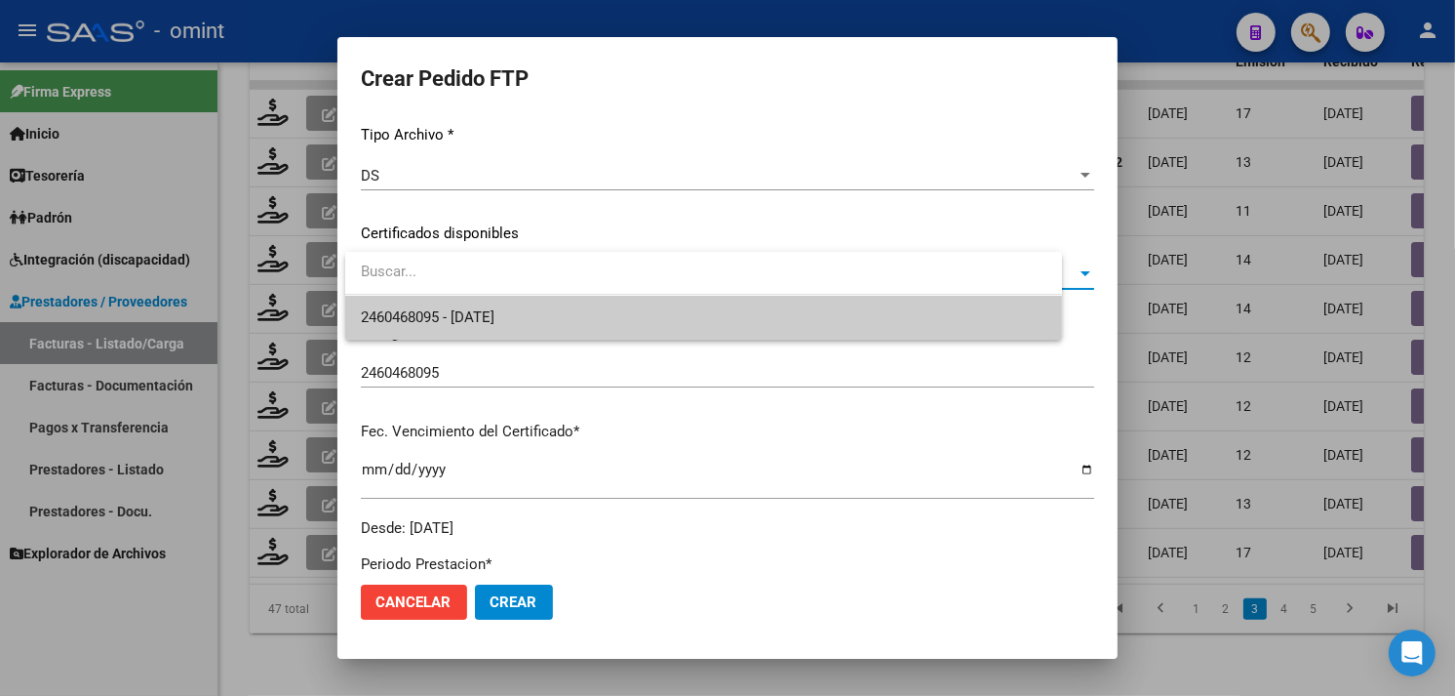
click at [512, 306] on span "2460468095 - 2033-01-21" at bounding box center [704, 318] width 686 height 44
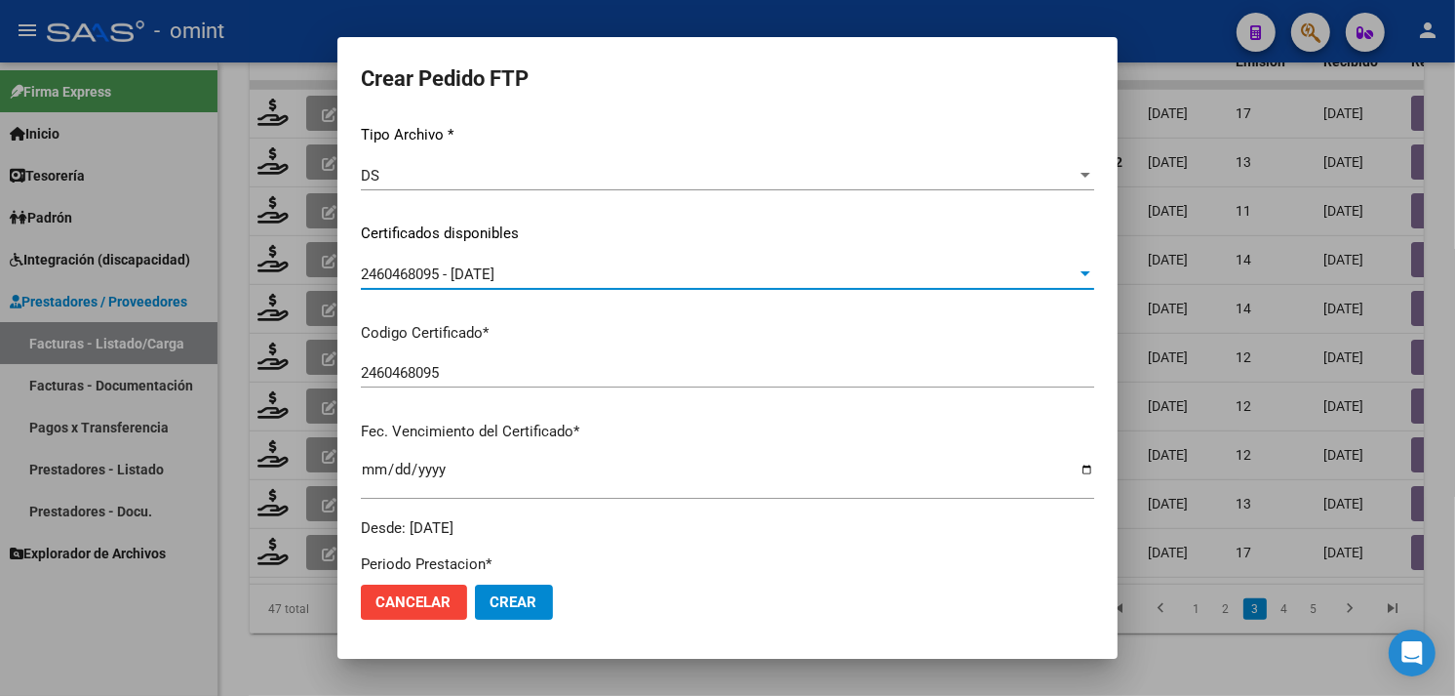
scroll to position [650, 0]
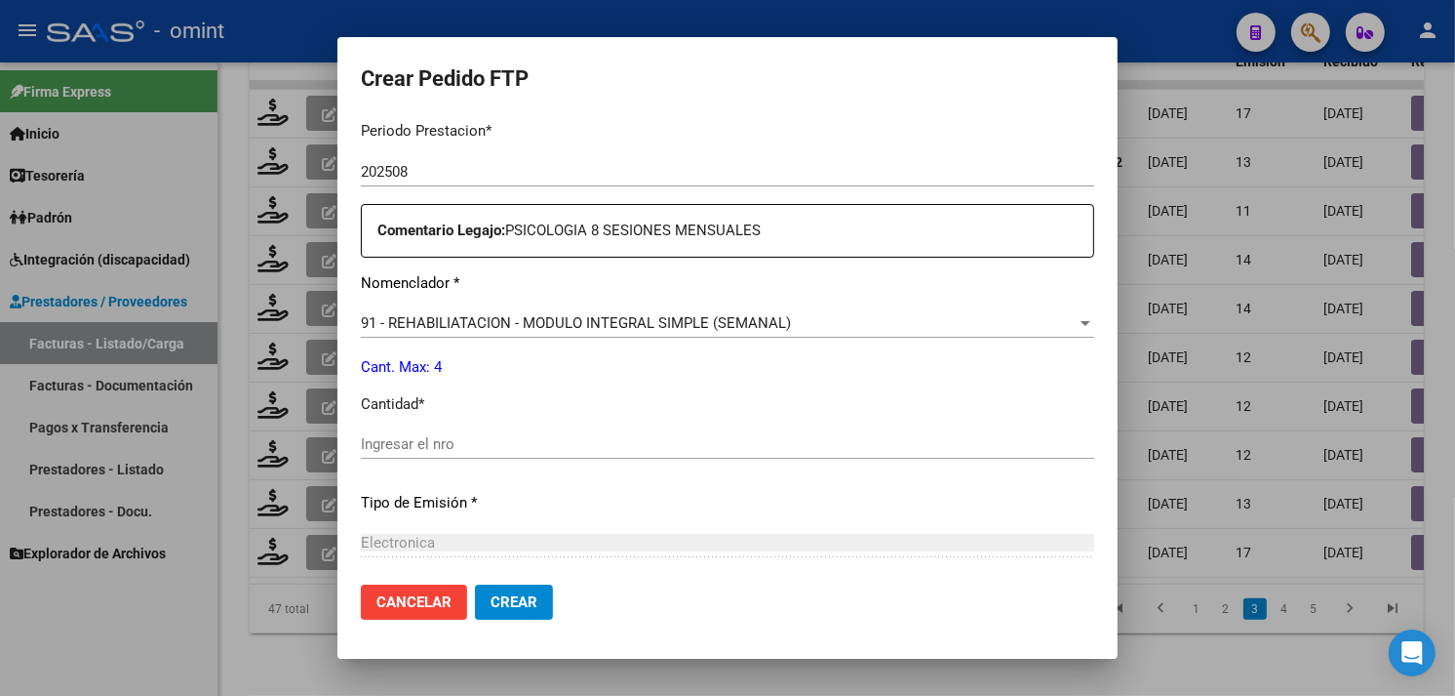
click at [478, 430] on div "Ingresar el nro" at bounding box center [728, 443] width 734 height 29
type input "4"
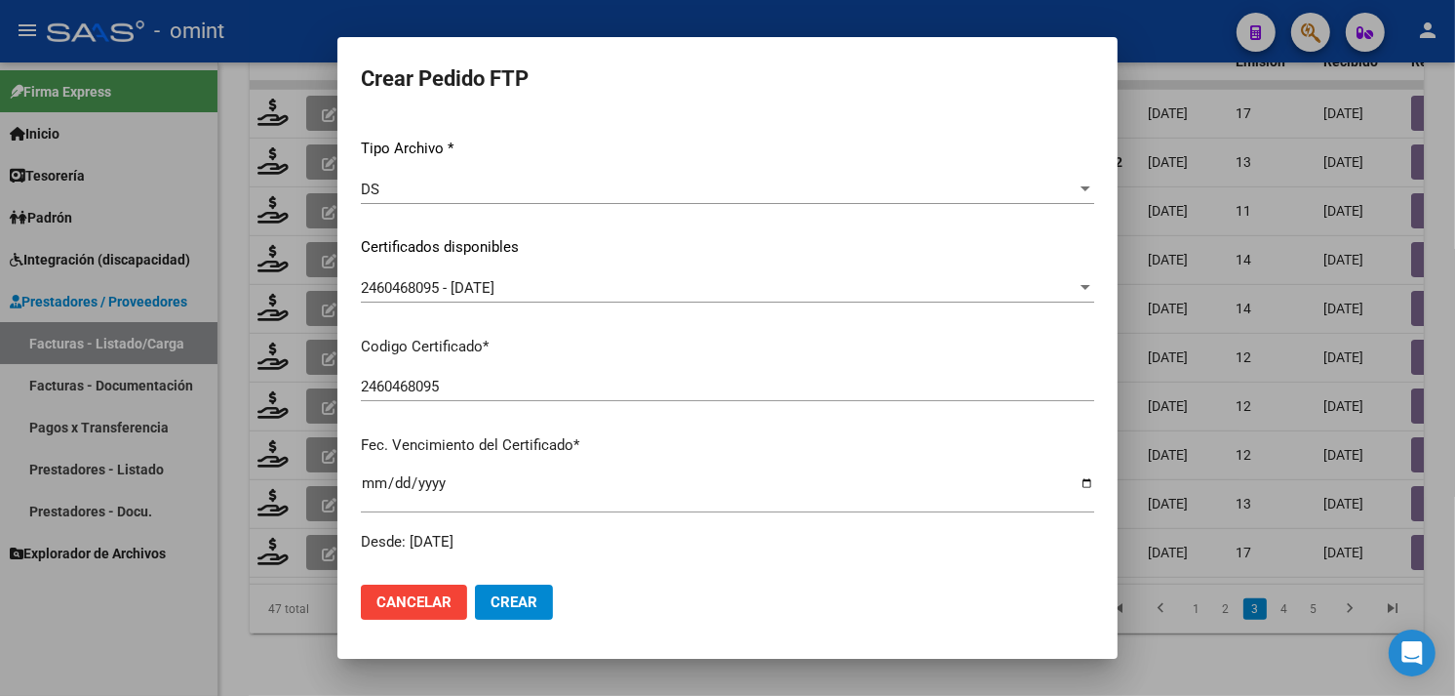
scroll to position [0, 0]
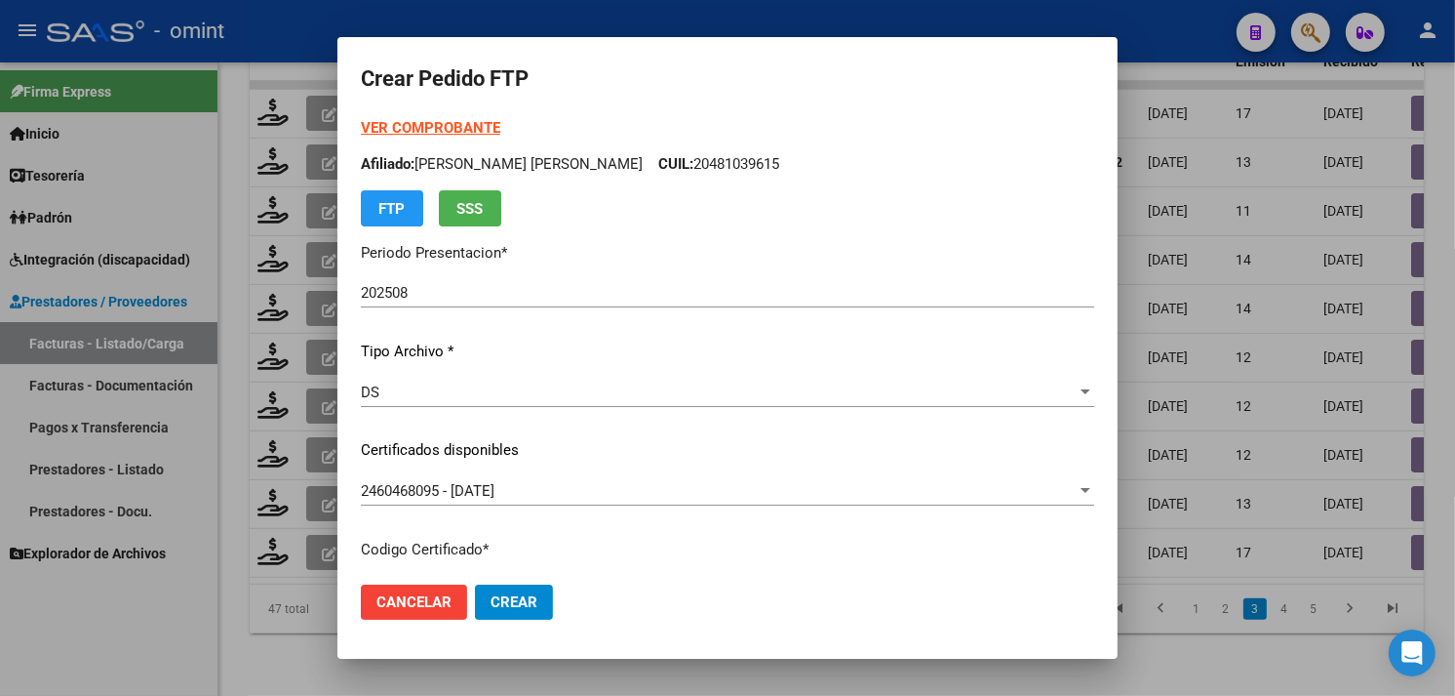
click at [717, 169] on p "Afiliado: BARRIENTOS THIAGO GABRIEL CUIL: 20481039615" at bounding box center [728, 164] width 734 height 22
copy p "20481039615"
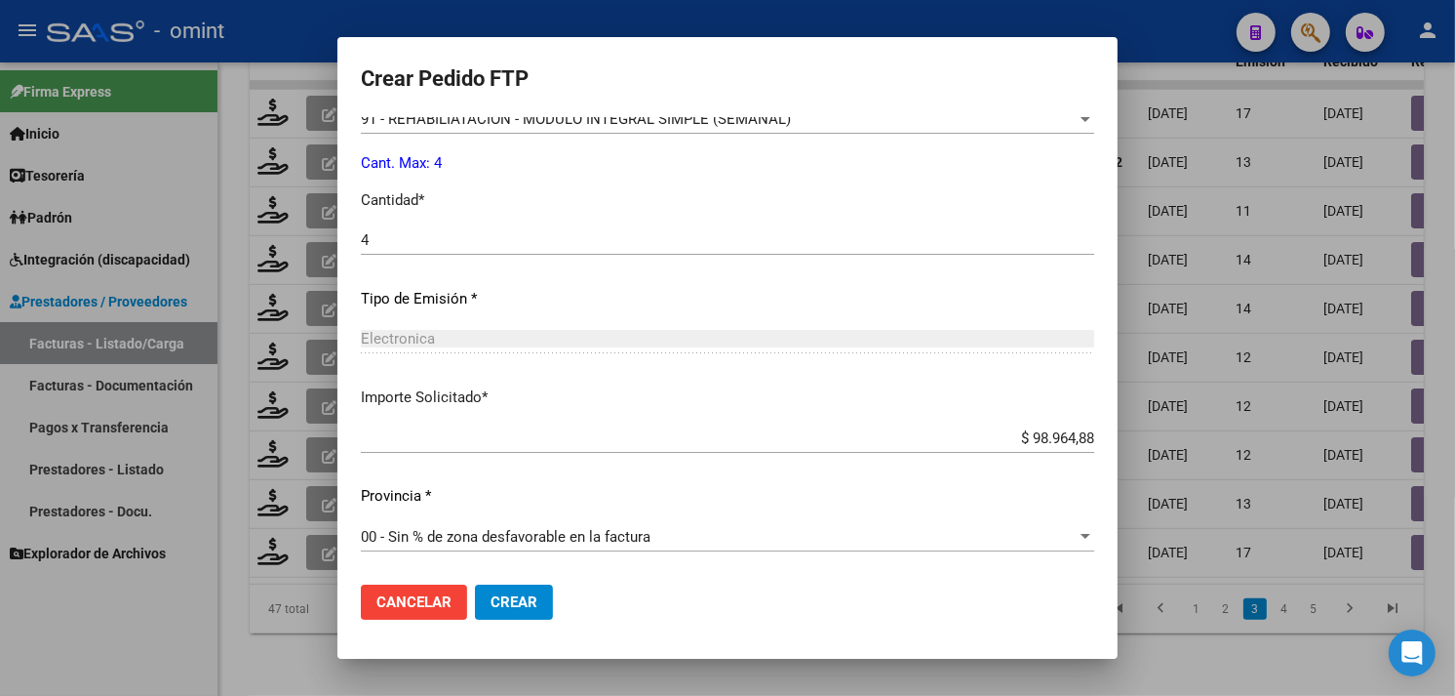
click at [528, 593] on span "Crear" at bounding box center [514, 602] width 47 height 18
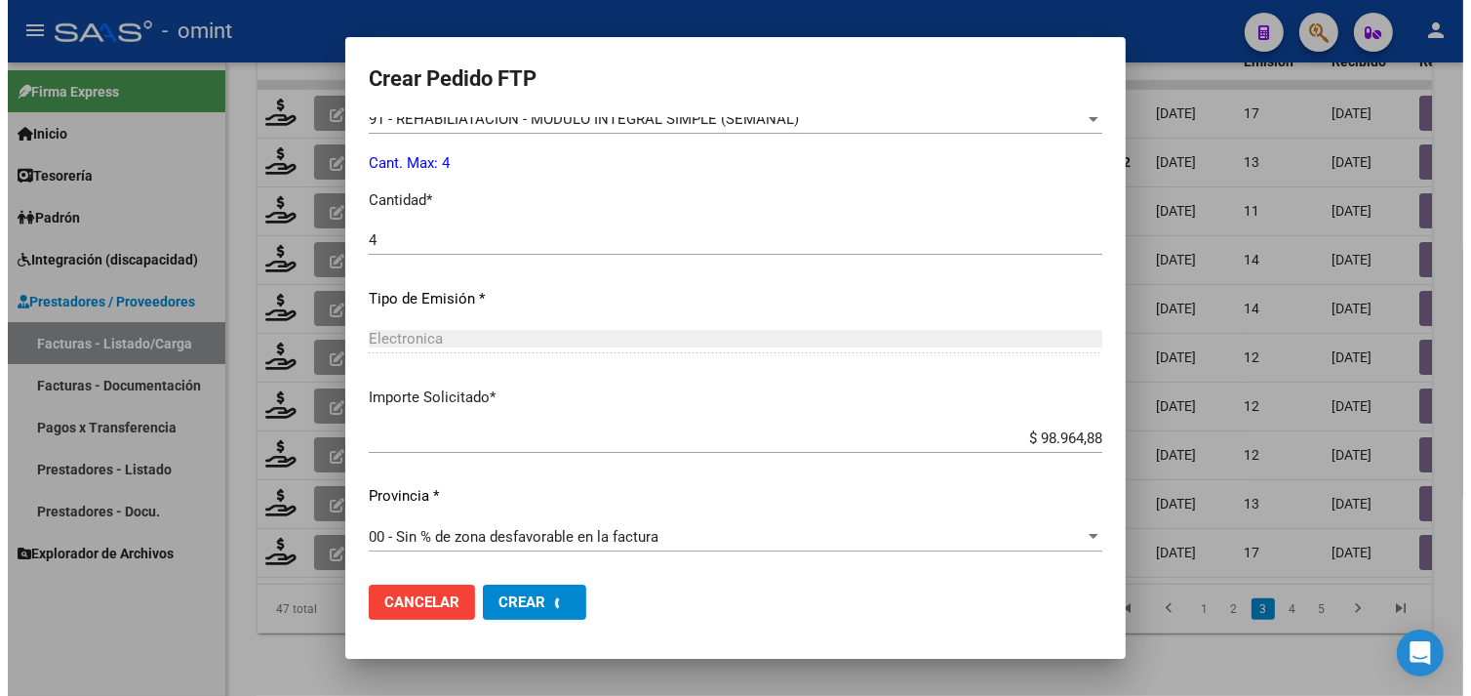
scroll to position [743, 0]
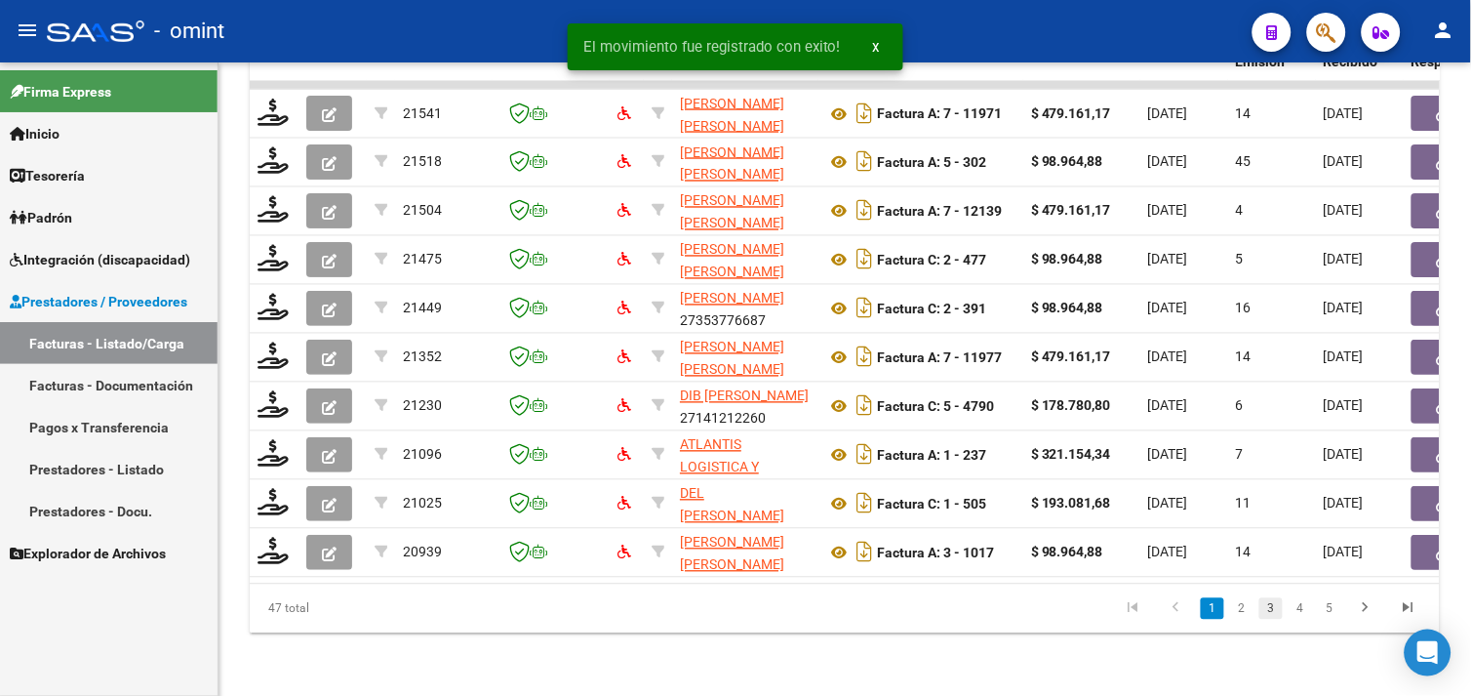
click at [1275, 612] on link "3" at bounding box center [1270, 608] width 23 height 21
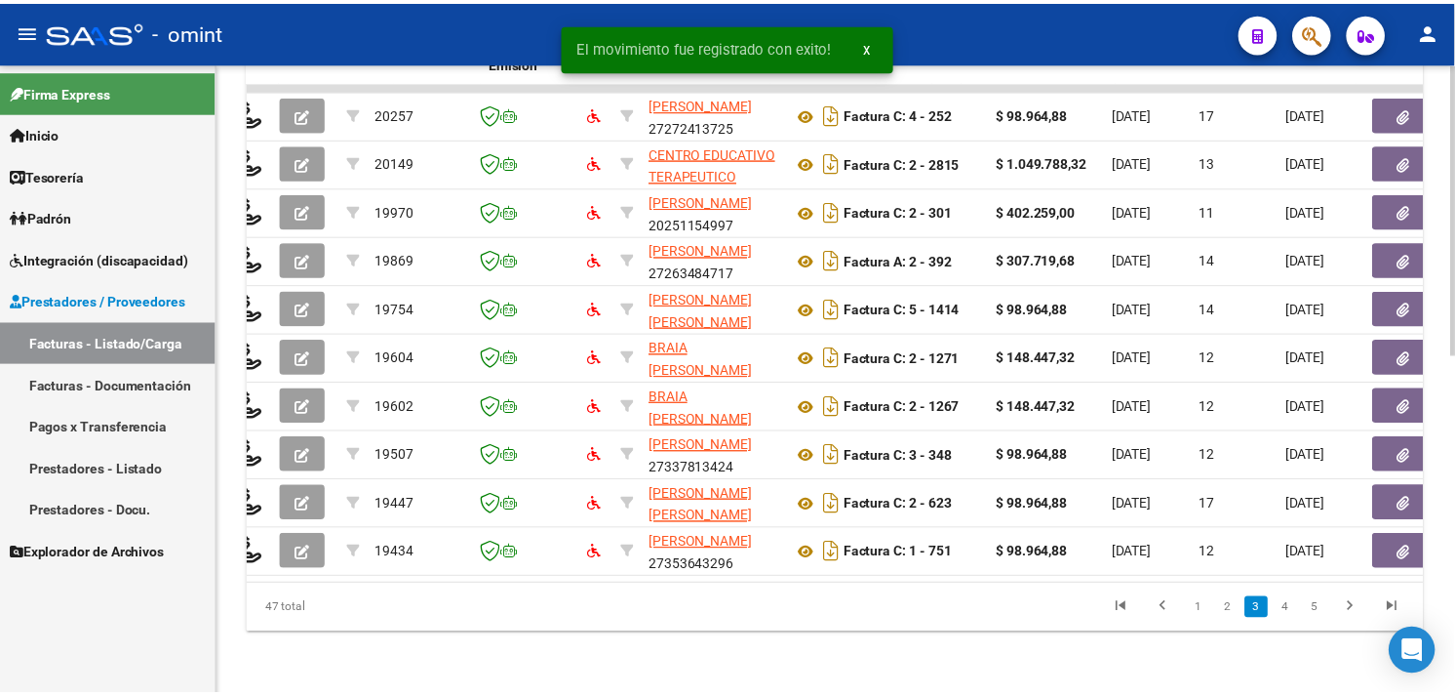
scroll to position [0, 0]
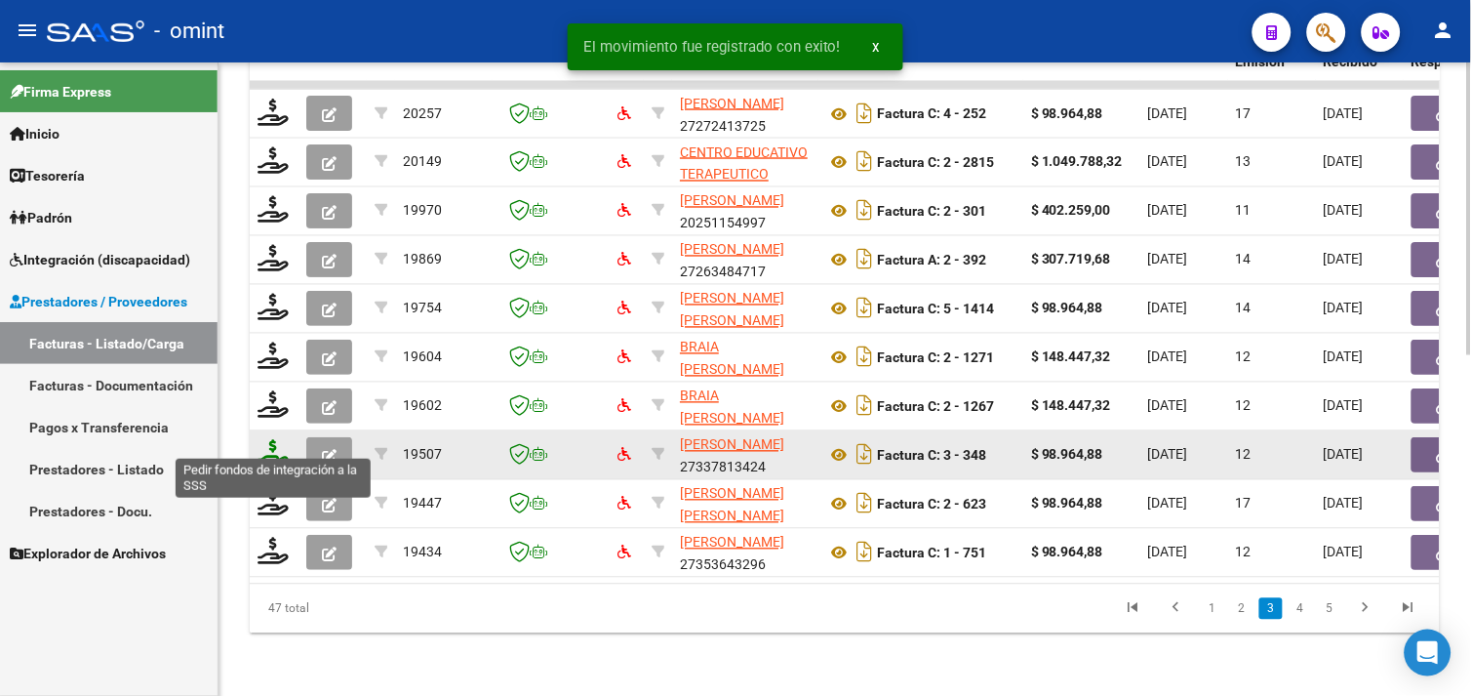
click at [279, 443] on icon at bounding box center [273, 453] width 31 height 27
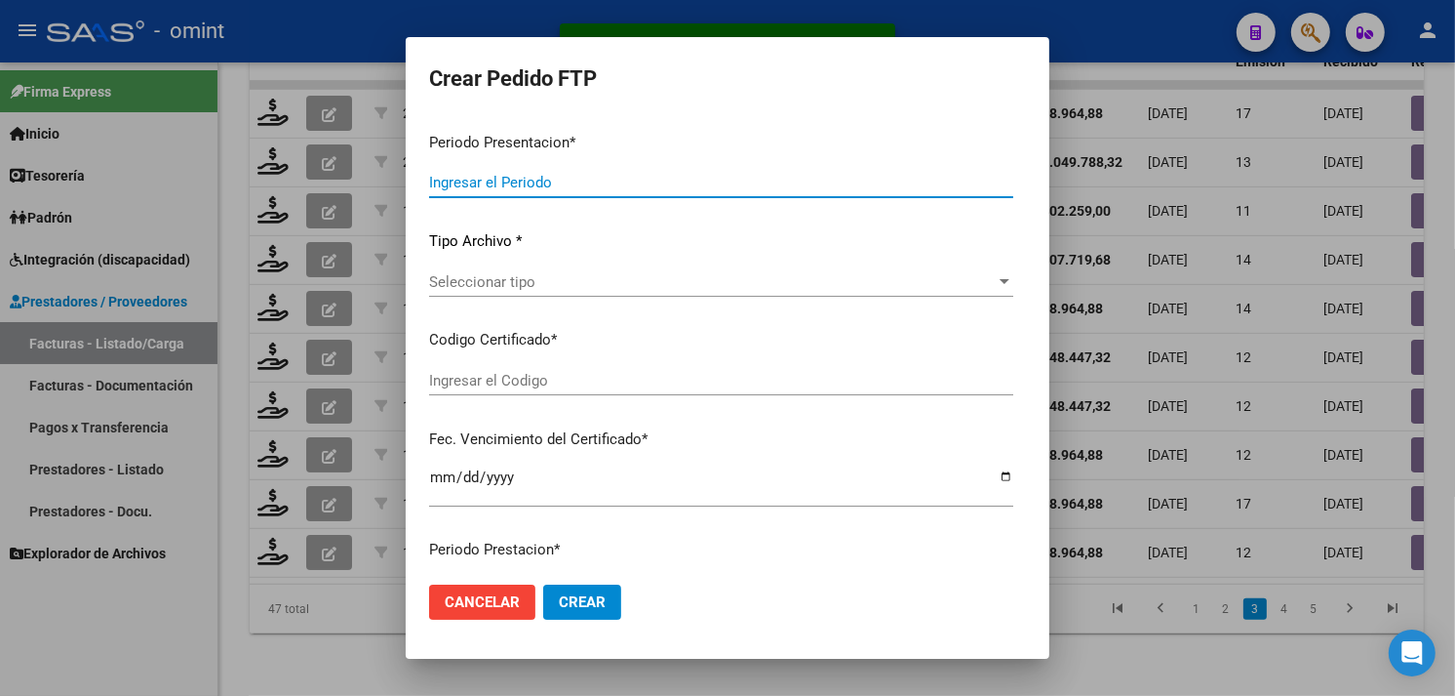
type input "202508"
type input "$ 98.964,88"
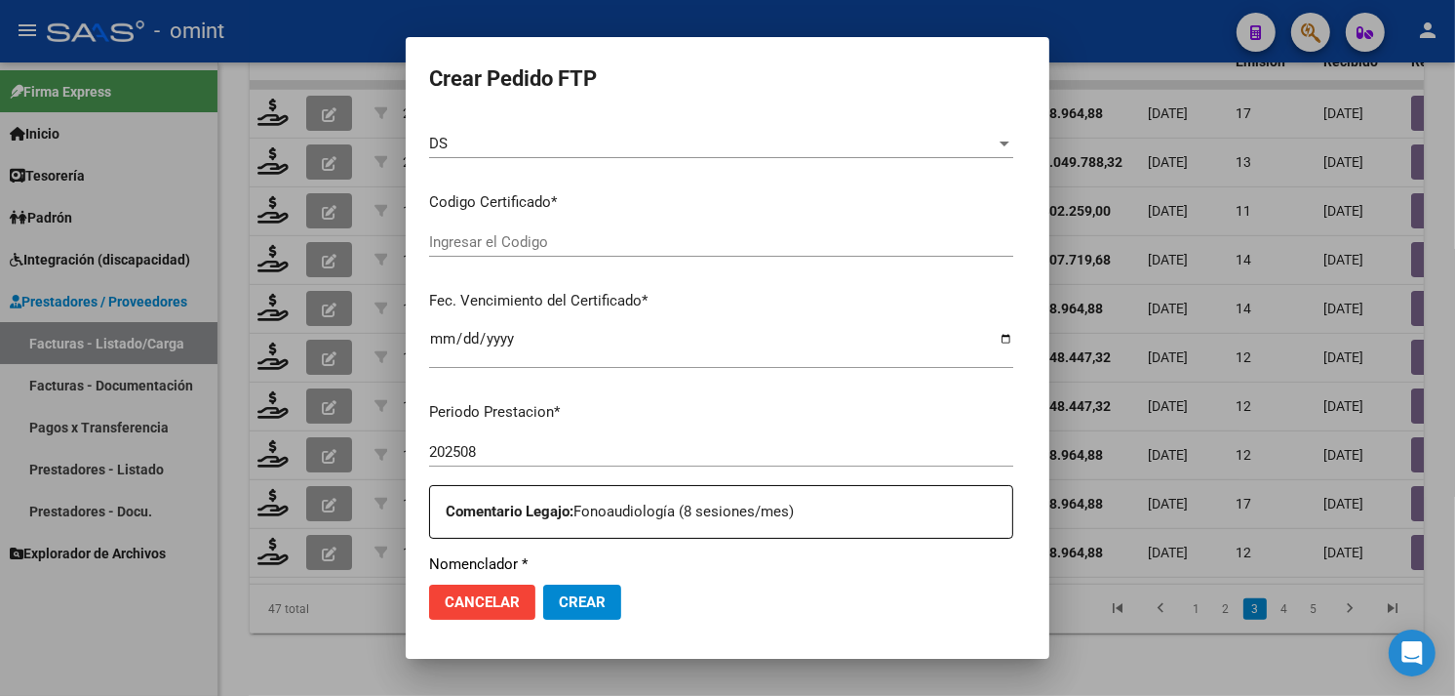
type input "328417389"
type input "[DATE]"
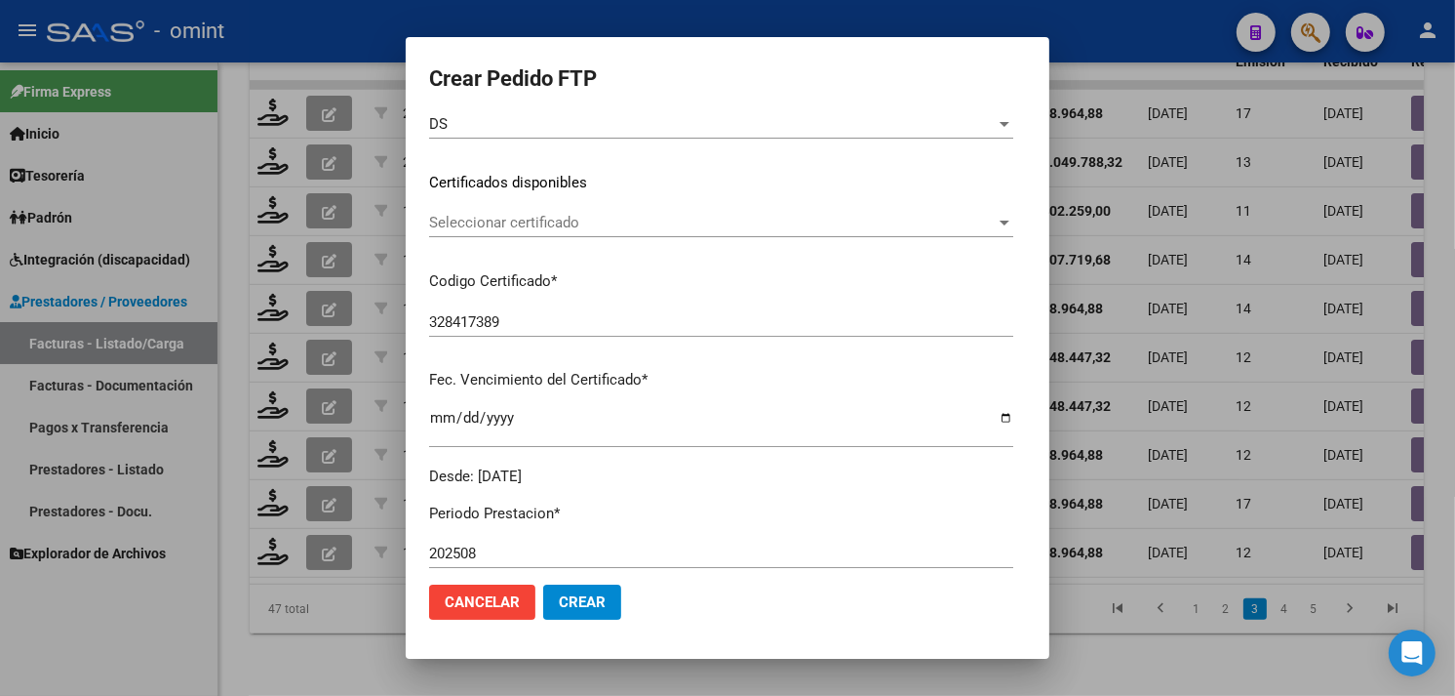
scroll to position [267, 0]
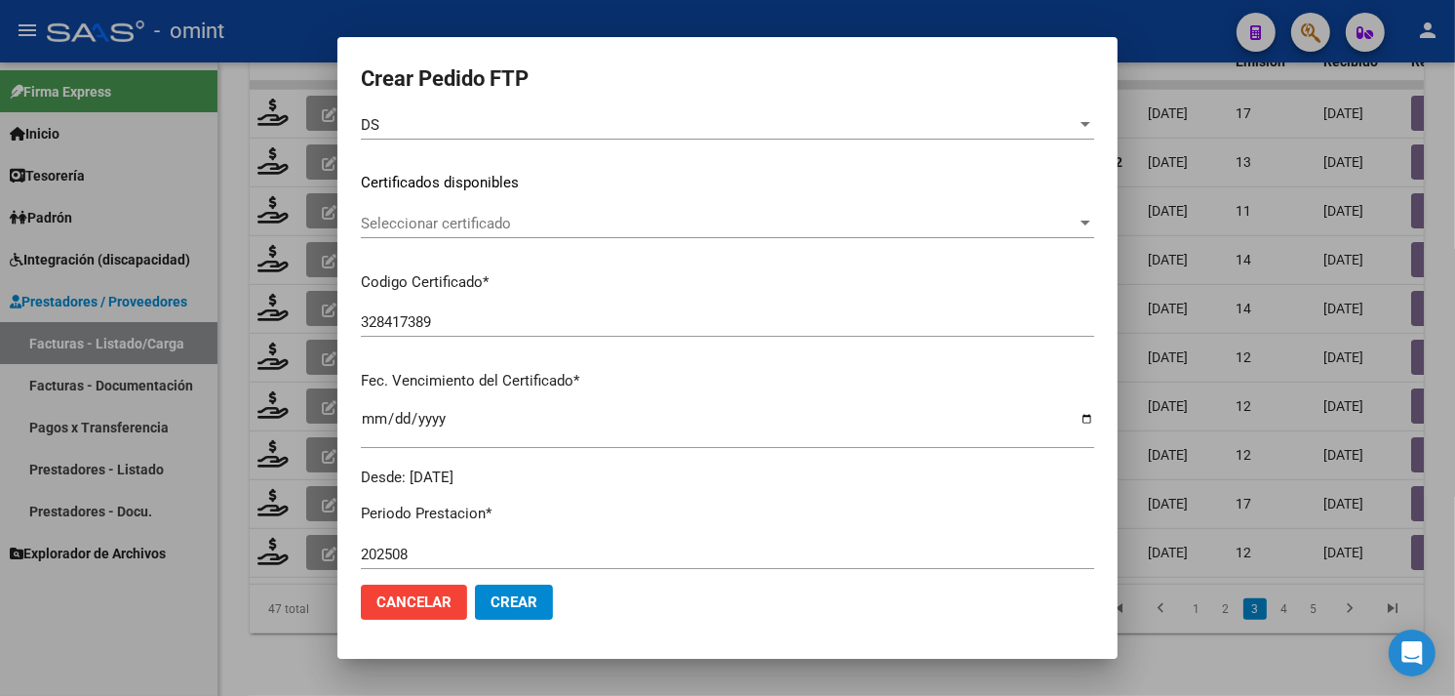
click at [529, 224] on span "Seleccionar certificado" at bounding box center [719, 224] width 716 height 18
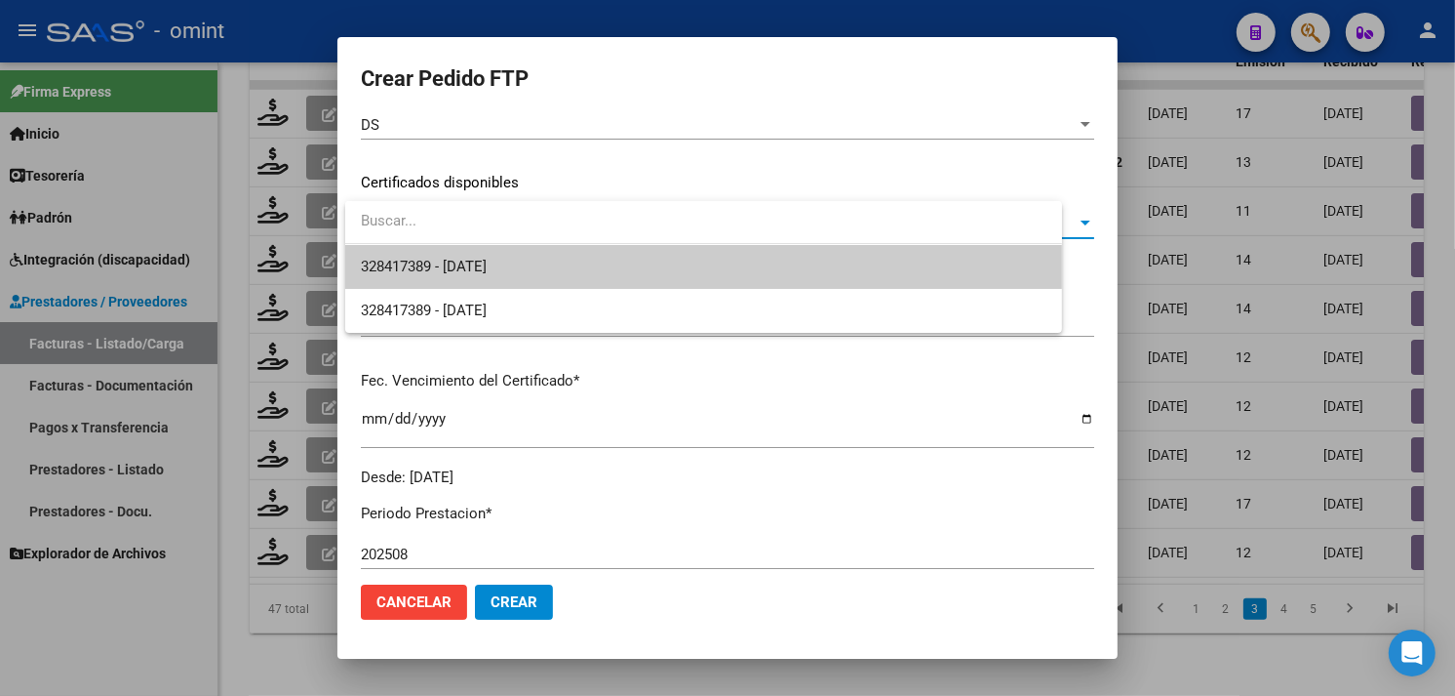
click at [520, 256] on span "328417389 - [DATE]" at bounding box center [704, 267] width 686 height 44
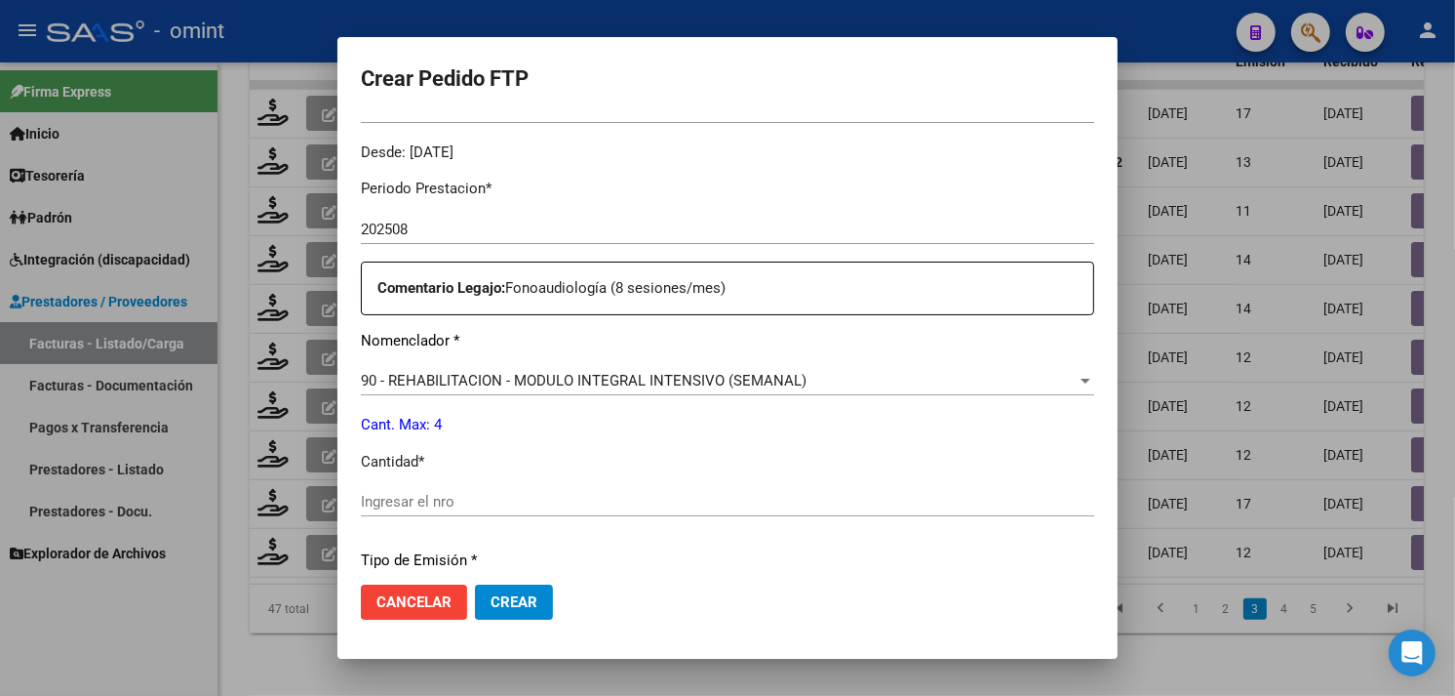
scroll to position [700, 0]
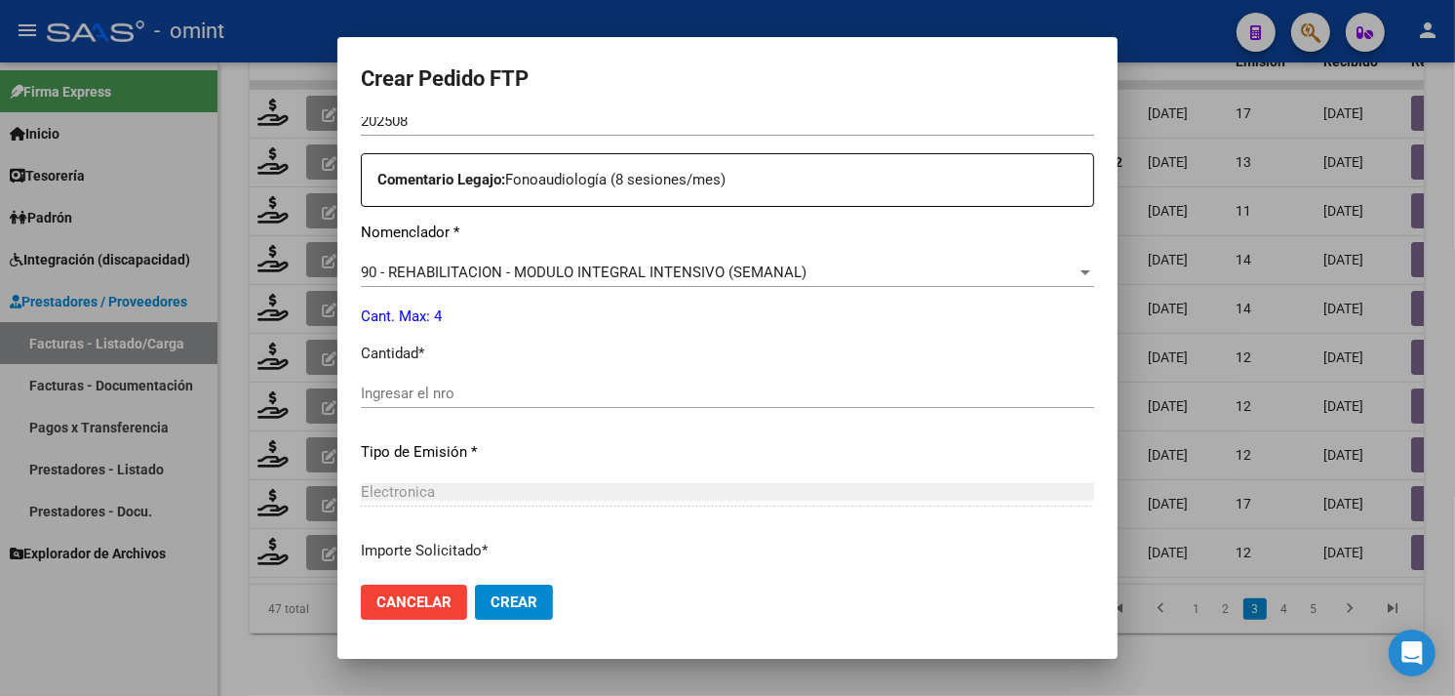
click at [484, 397] on input "Ingresar el nro" at bounding box center [728, 393] width 734 height 18
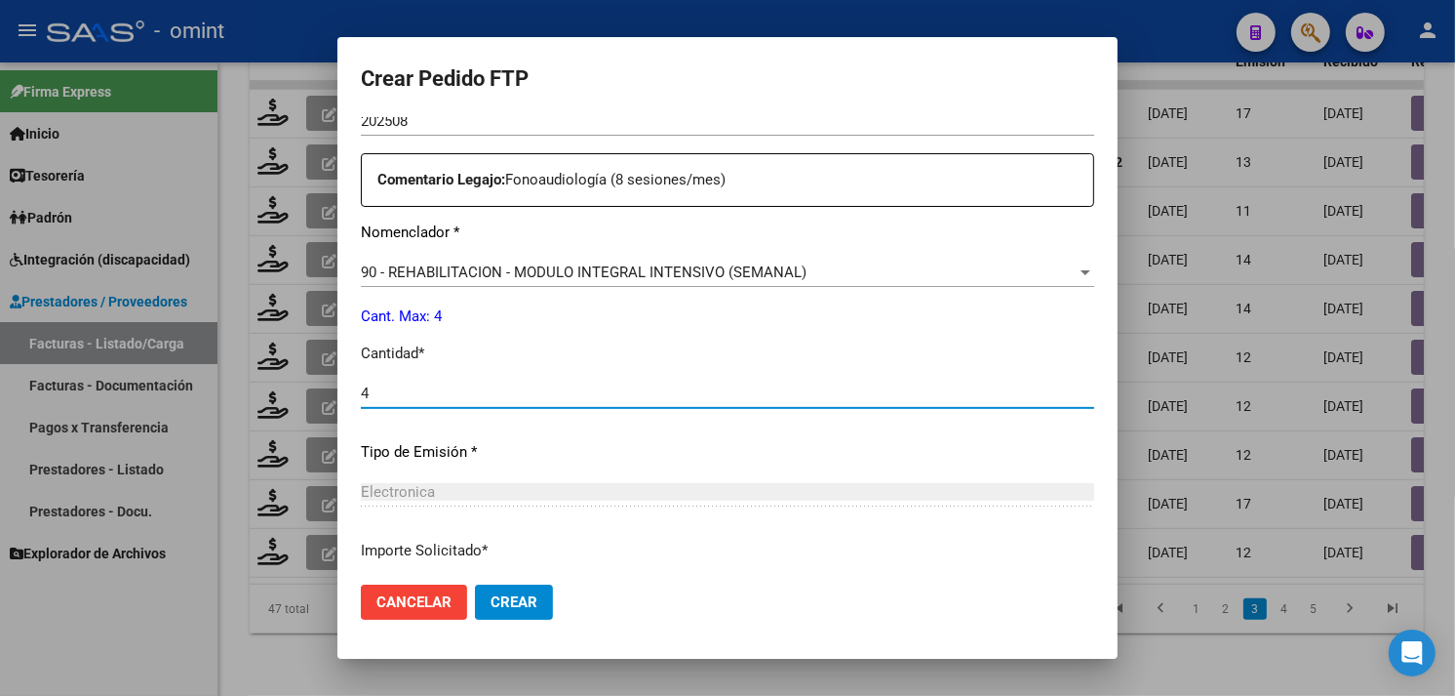
scroll to position [854, 0]
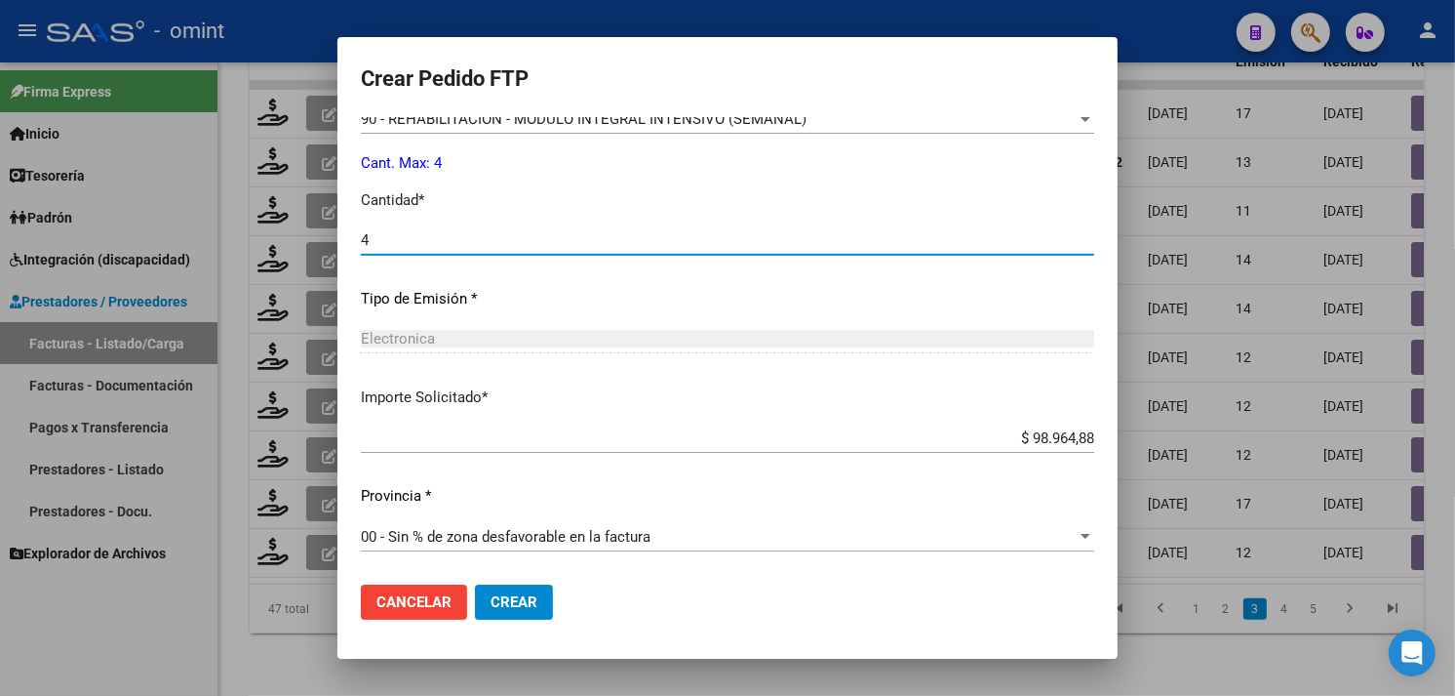
type input "4"
click at [534, 603] on span "Crear" at bounding box center [514, 602] width 47 height 18
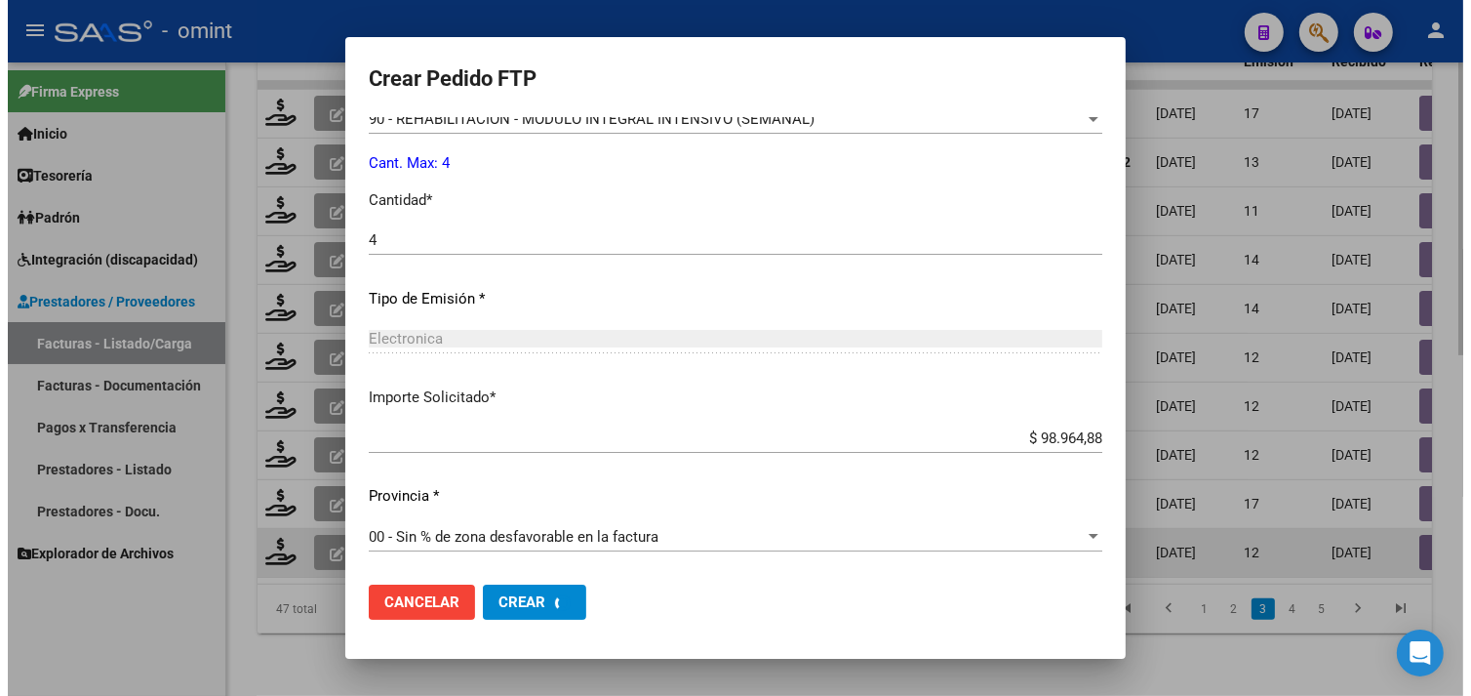
scroll to position [0, 0]
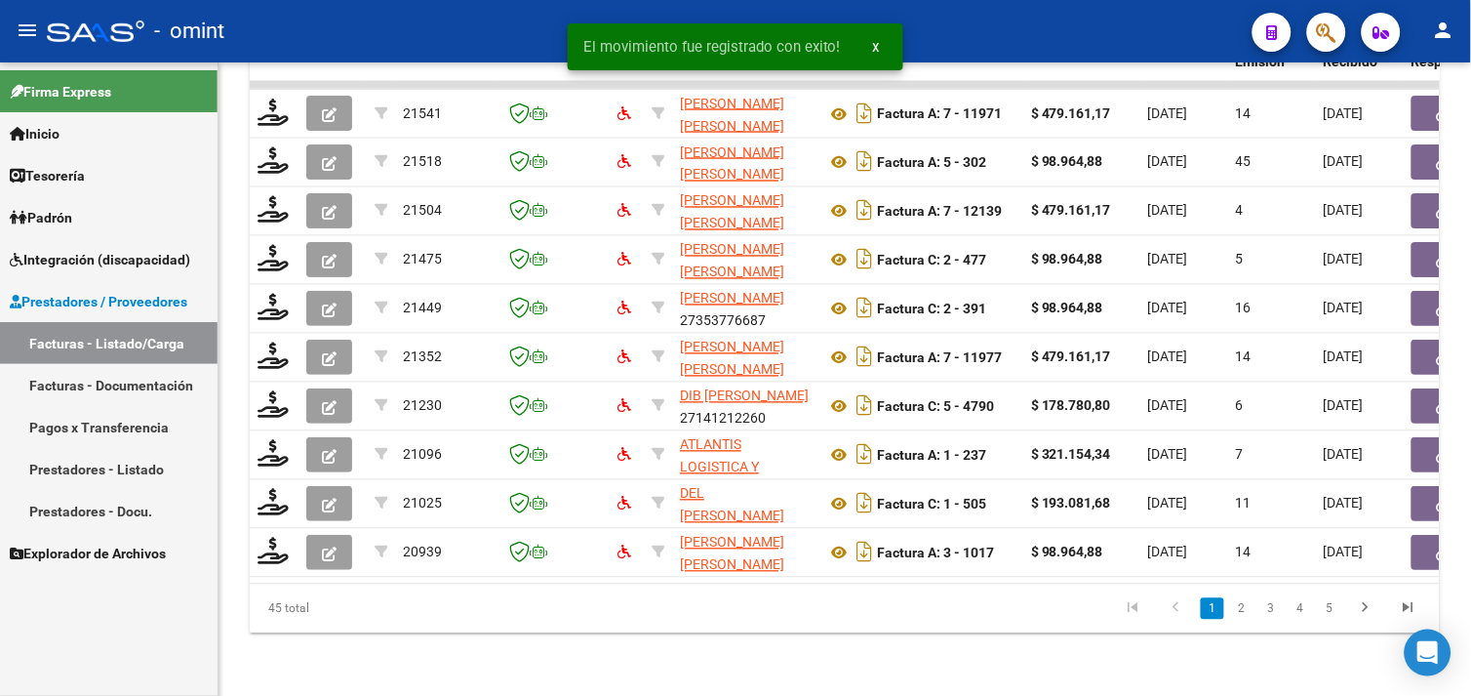
drag, startPoint x: 1262, startPoint y: 596, endPoint x: 1271, endPoint y: 612, distance: 17.9
click at [1273, 612] on link "3" at bounding box center [1270, 608] width 23 height 21
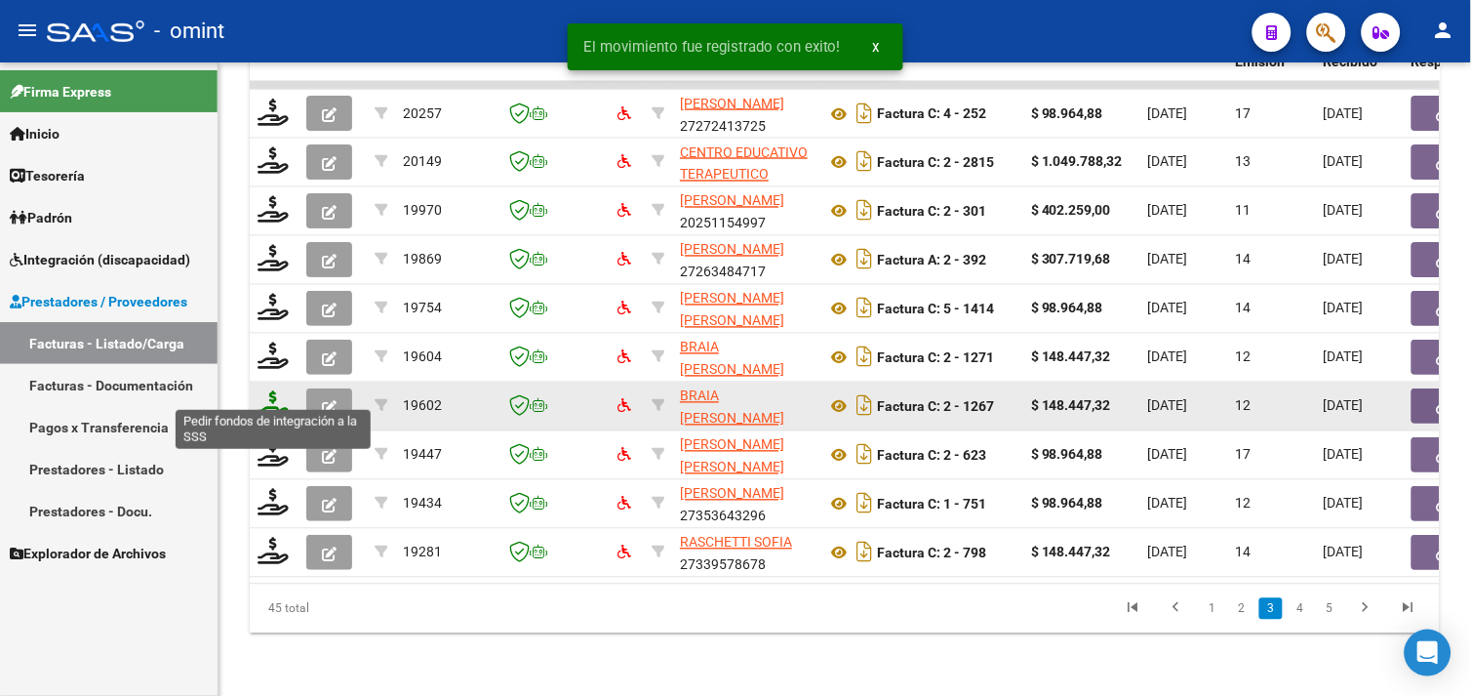
click at [280, 391] on icon at bounding box center [273, 404] width 31 height 27
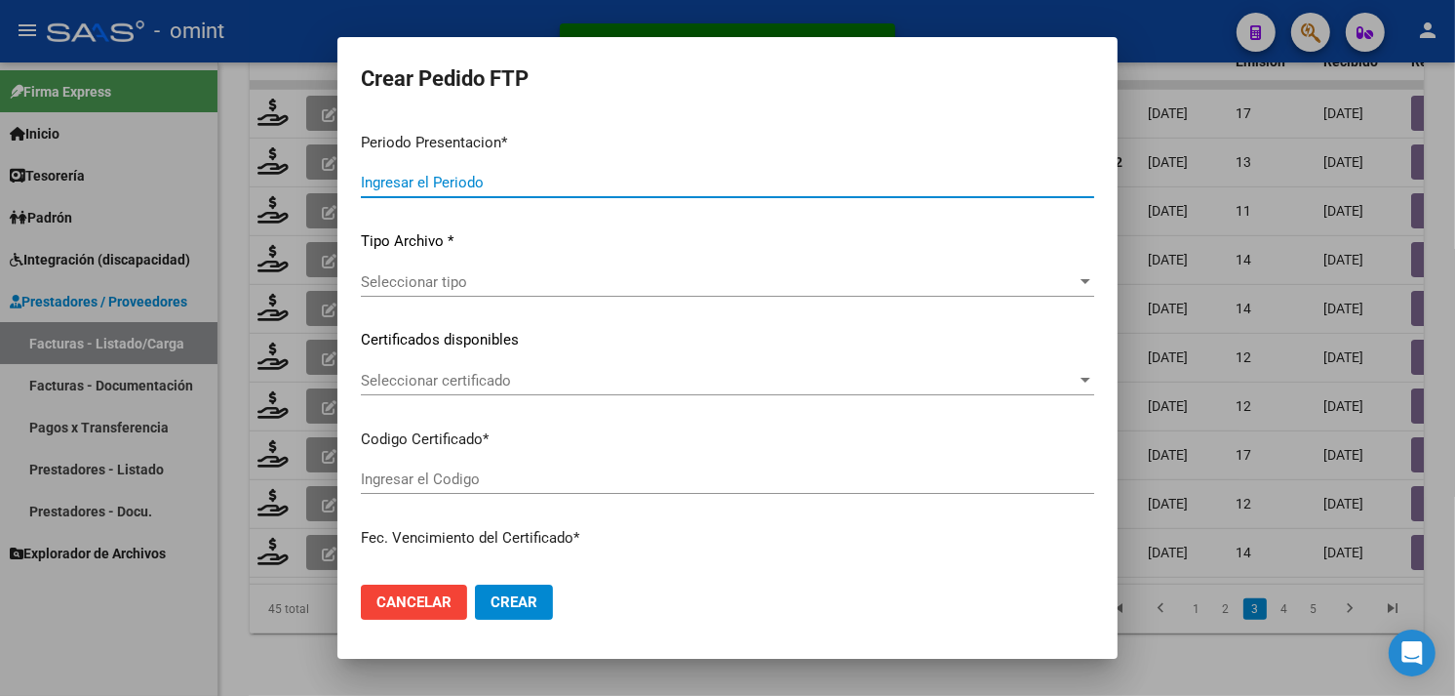
type input "202508"
type input "$ 148.447,32"
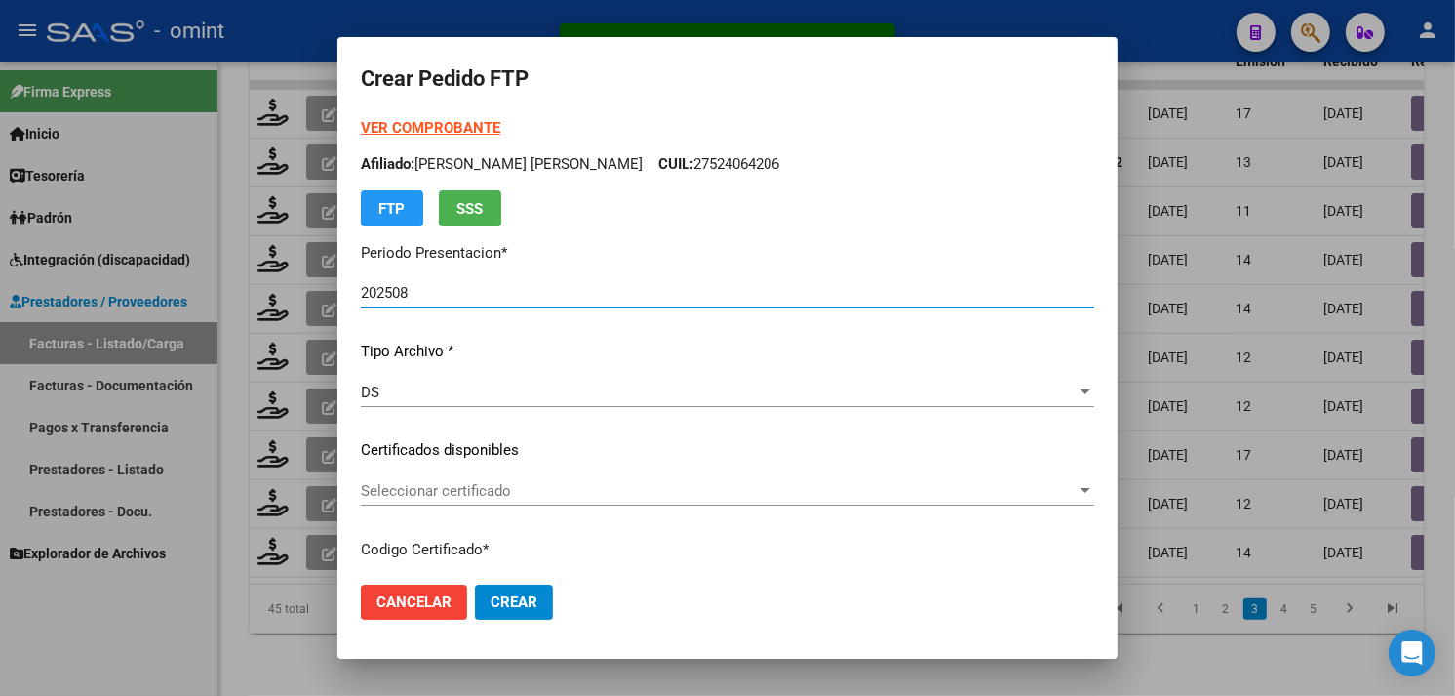
scroll to position [108, 0]
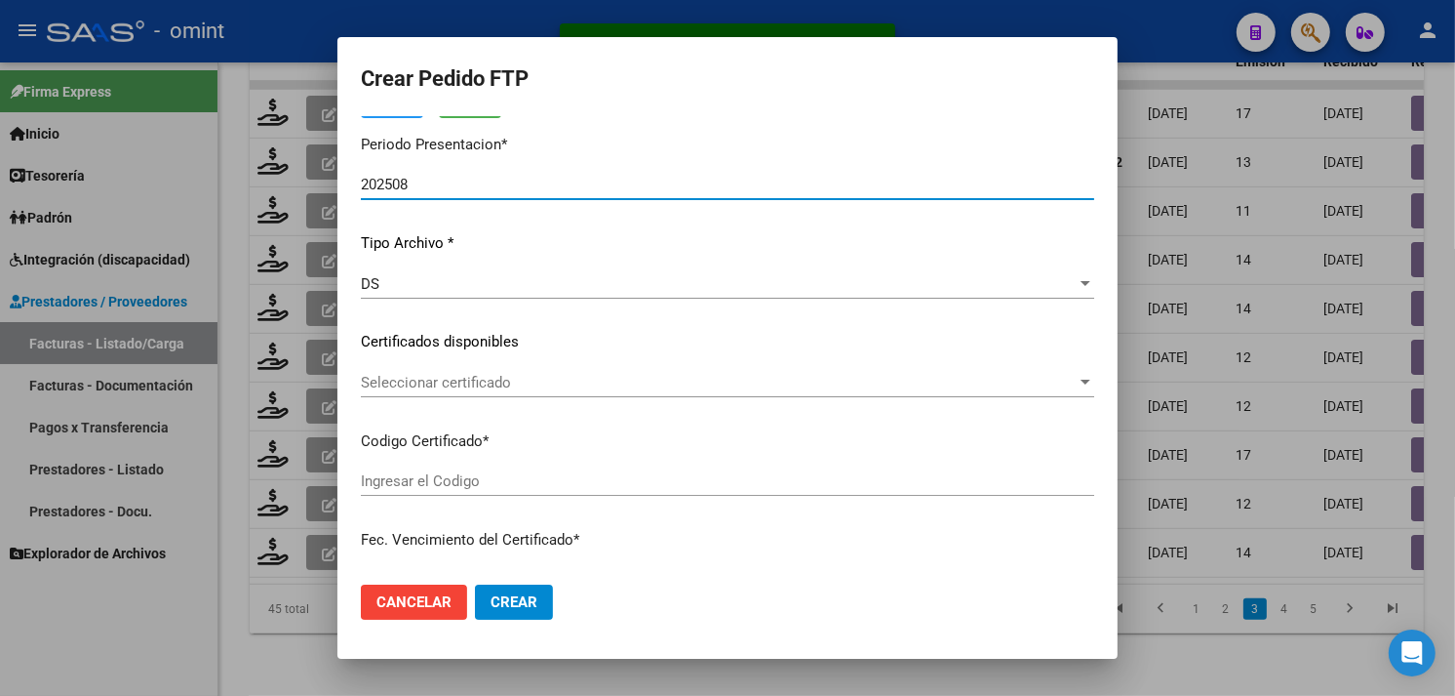
type input "8217697667"
type input "2030-03-25"
click at [512, 374] on span "Seleccionar certificado" at bounding box center [719, 383] width 716 height 18
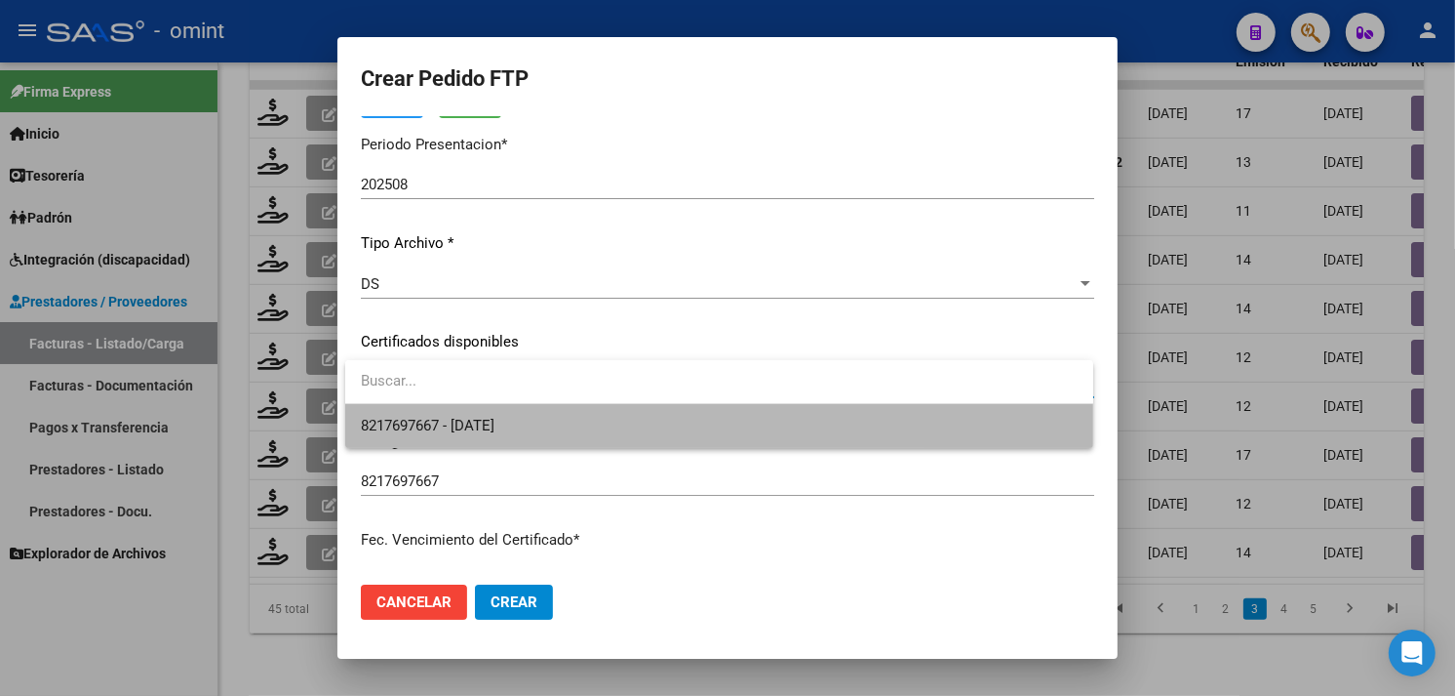
click at [514, 412] on span "8217697667 - 2030-03-25" at bounding box center [719, 426] width 717 height 44
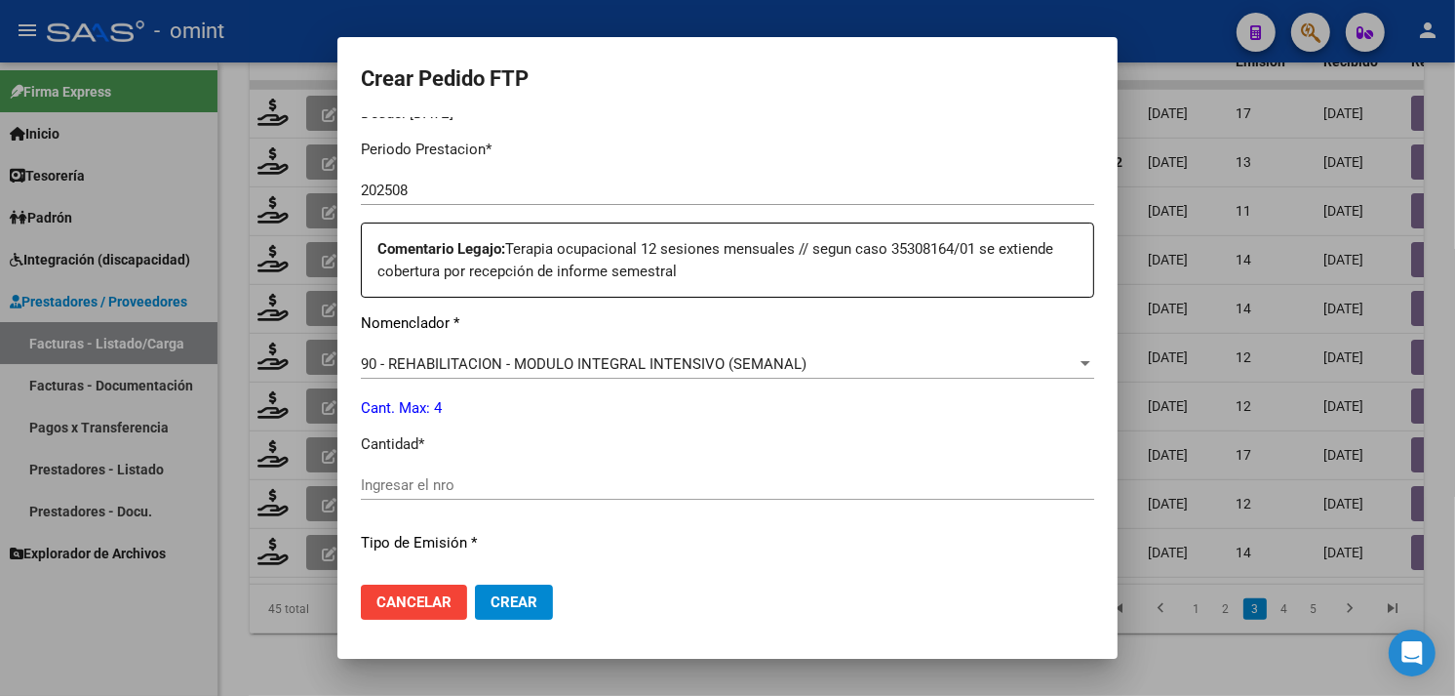
scroll to position [650, 0]
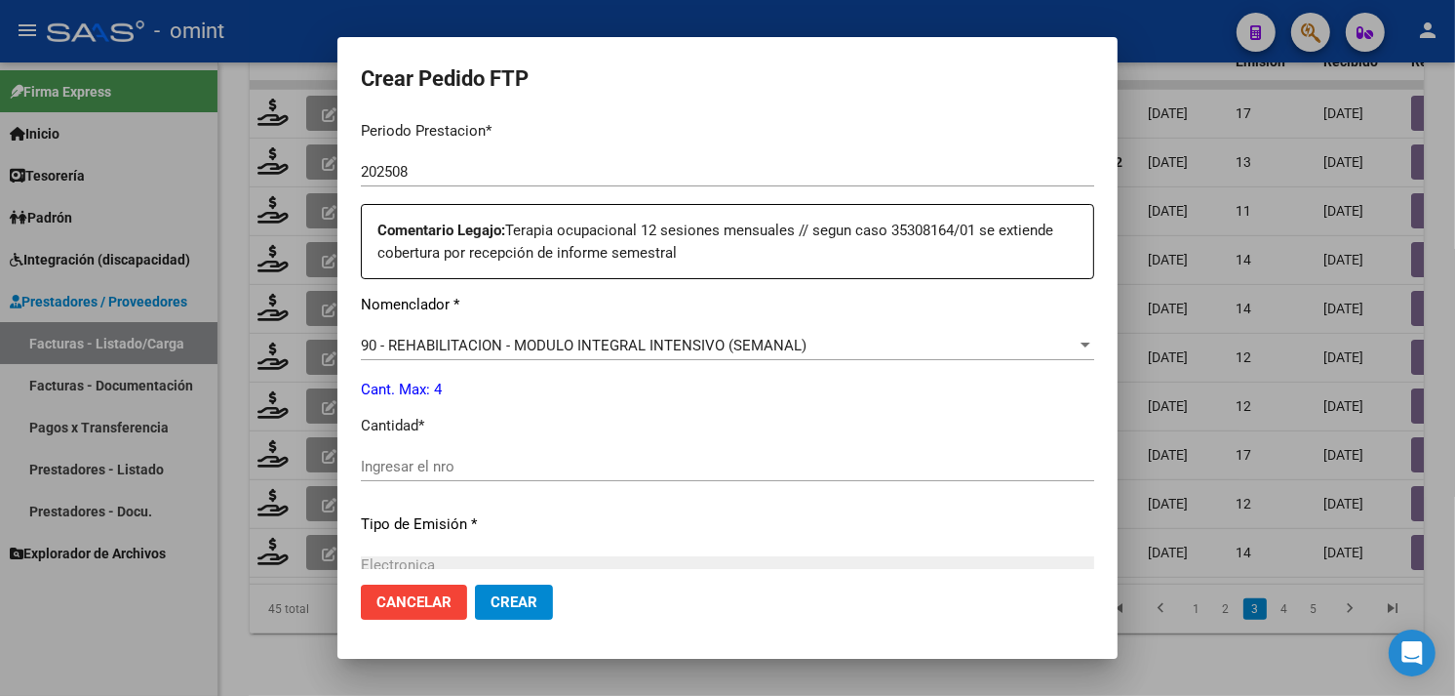
click at [564, 452] on div "Ingresar el nro" at bounding box center [728, 466] width 734 height 29
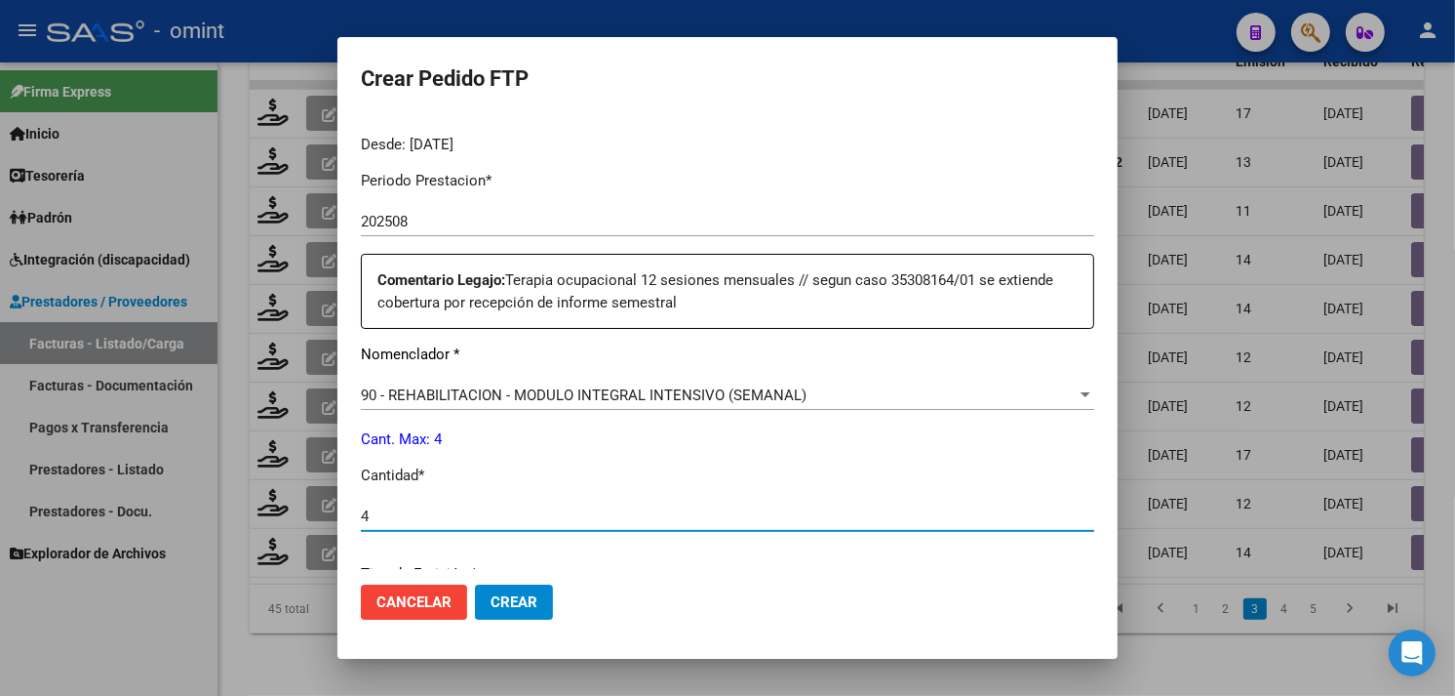
scroll to position [875, 0]
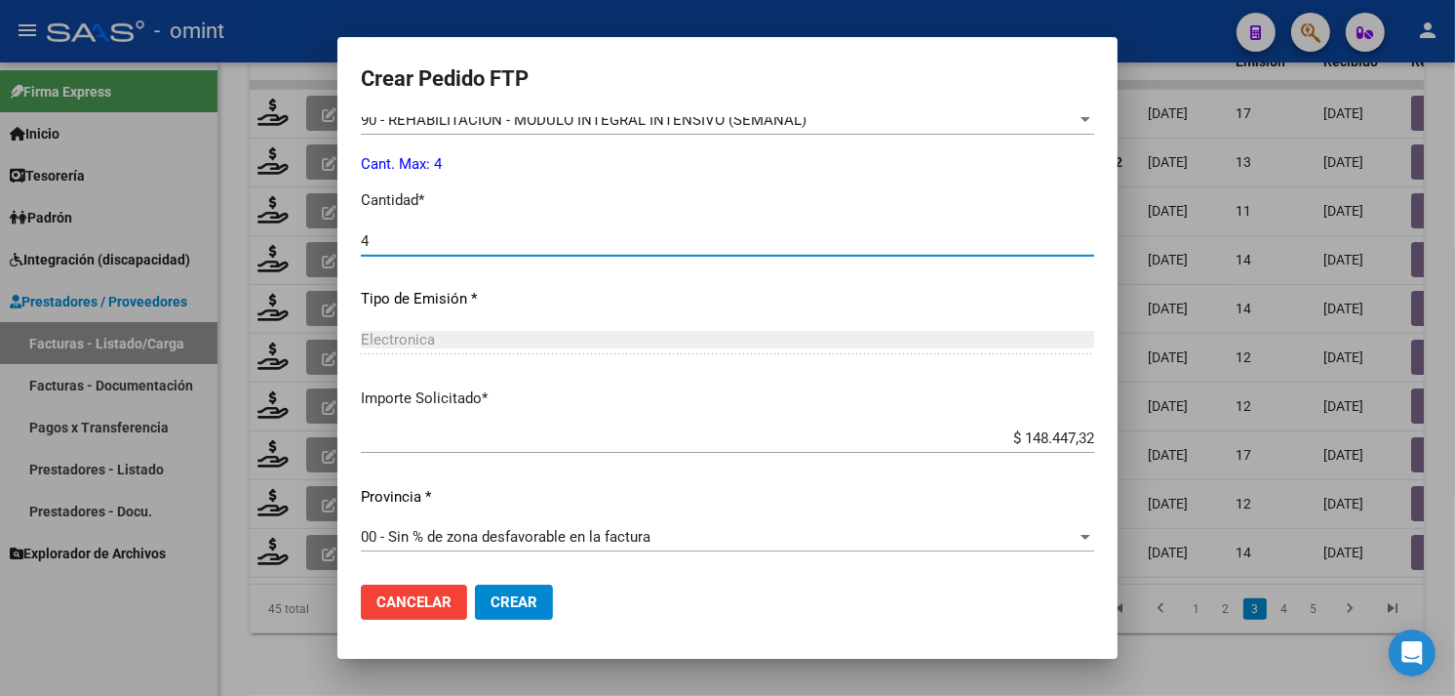
click at [534, 593] on span "Crear" at bounding box center [514, 602] width 47 height 18
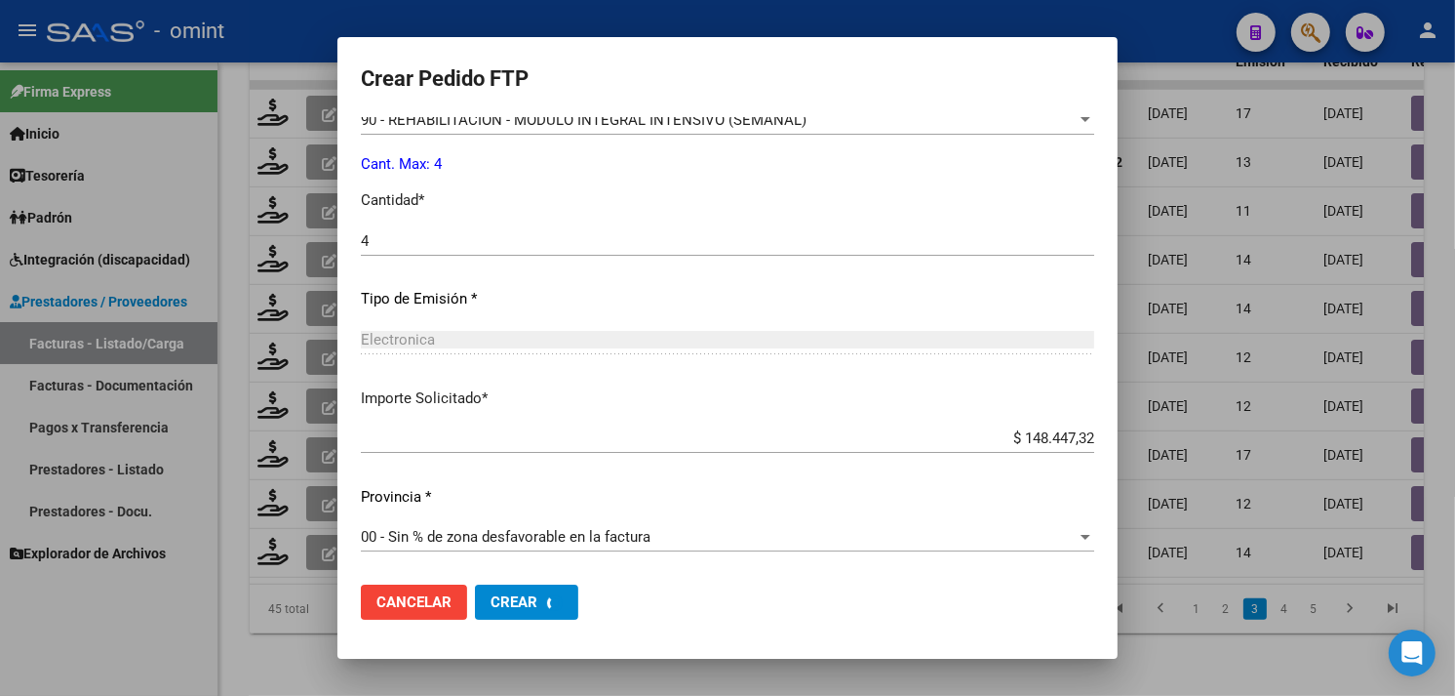
scroll to position [765, 0]
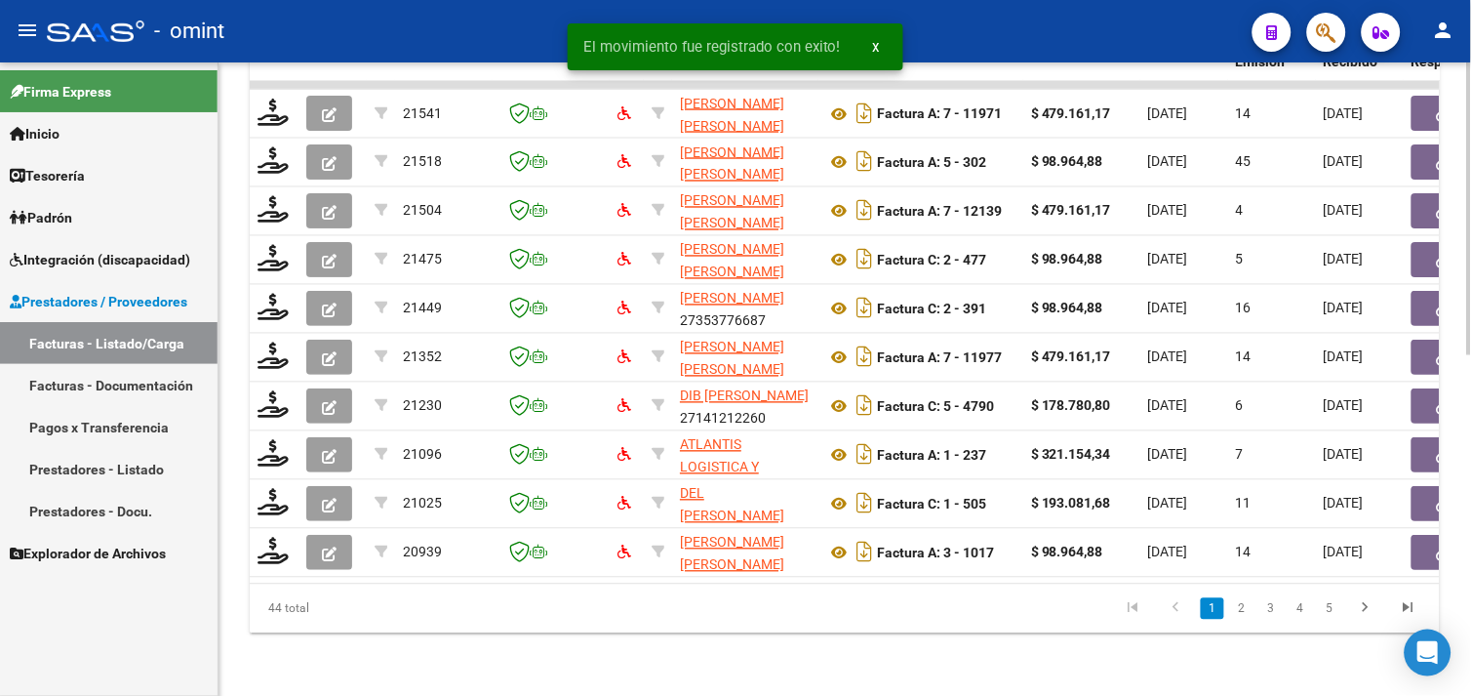
click at [1264, 609] on link "3" at bounding box center [1270, 608] width 23 height 21
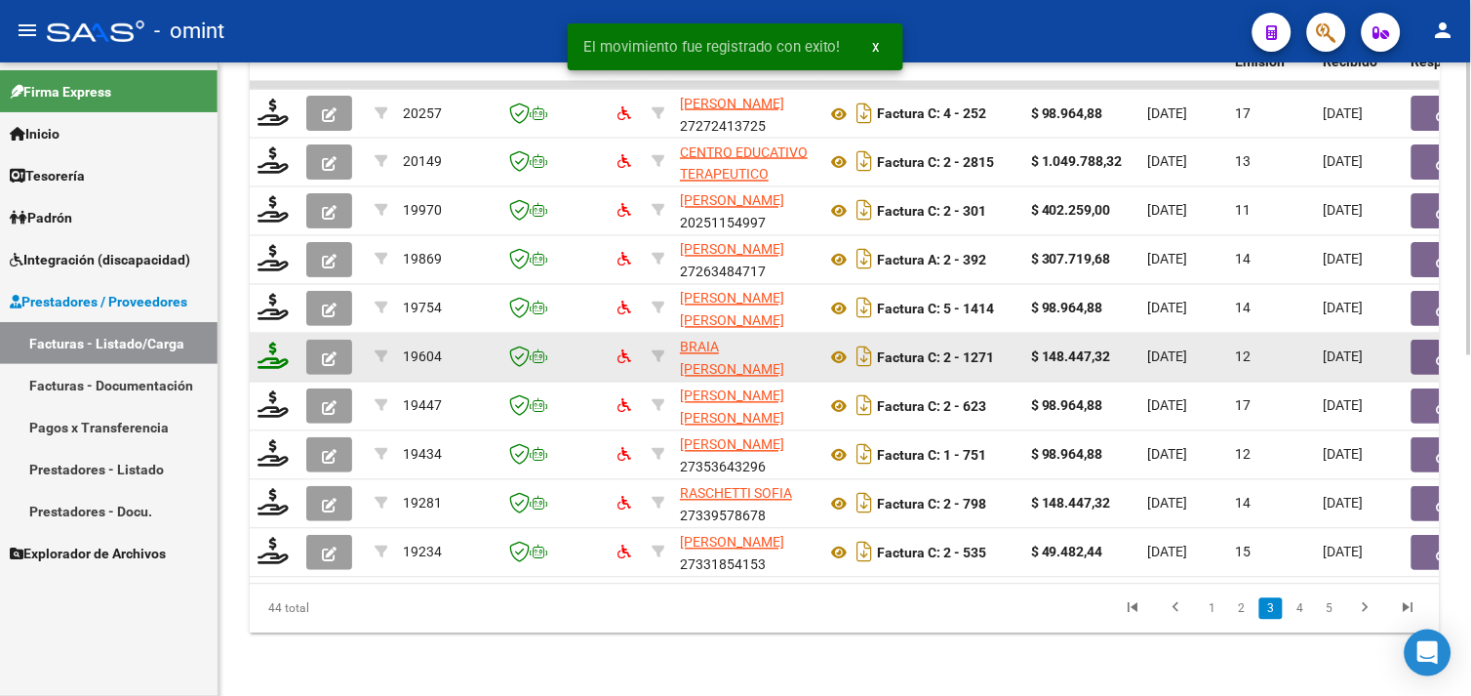
click at [278, 349] on icon at bounding box center [273, 355] width 31 height 27
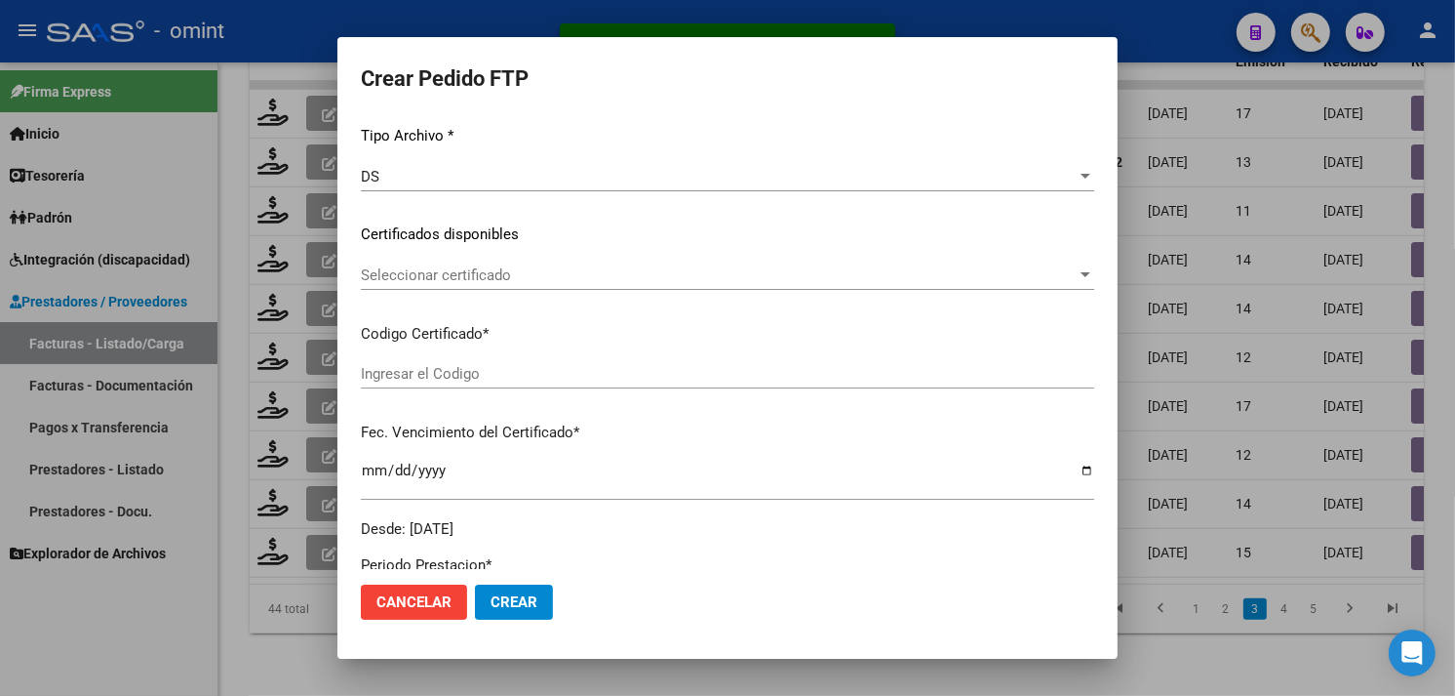
scroll to position [217, 0]
click at [528, 278] on span "Seleccionar certificado" at bounding box center [719, 274] width 716 height 18
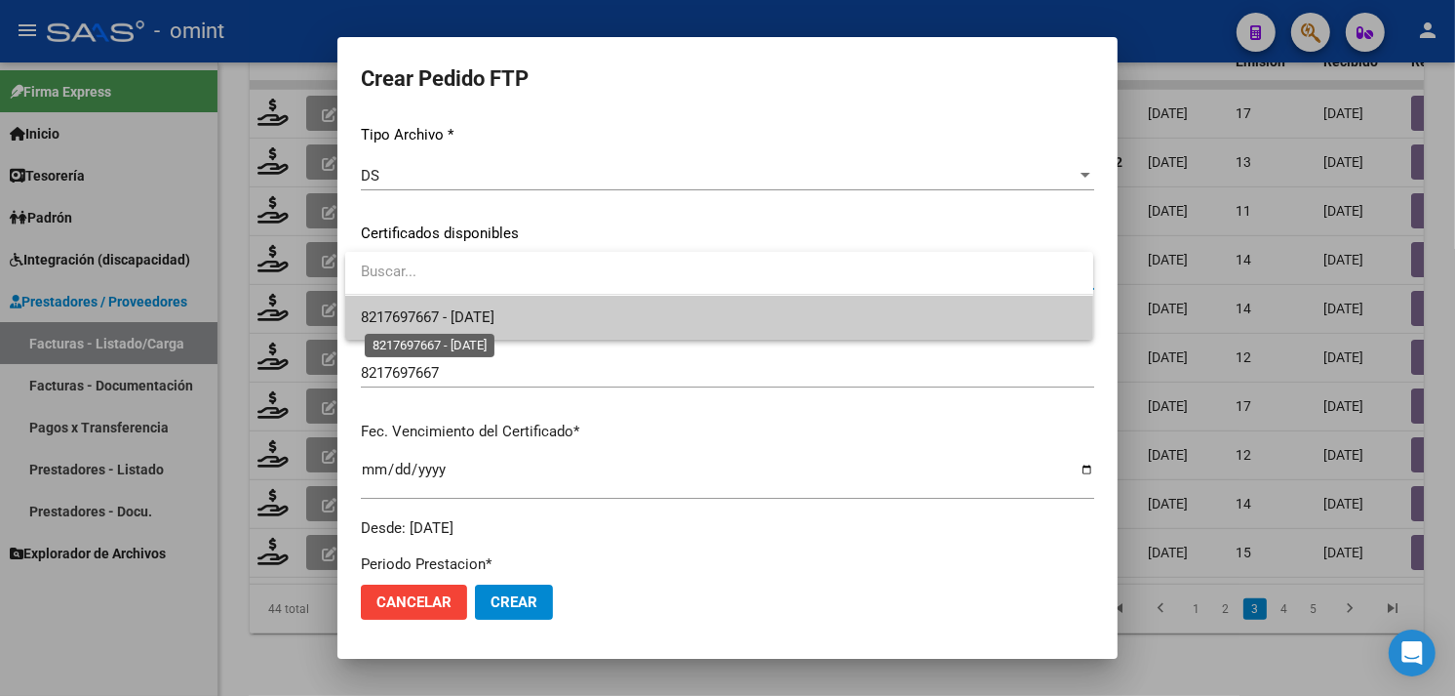
click at [495, 316] on span "8217697667 - 2030-03-25" at bounding box center [428, 317] width 134 height 18
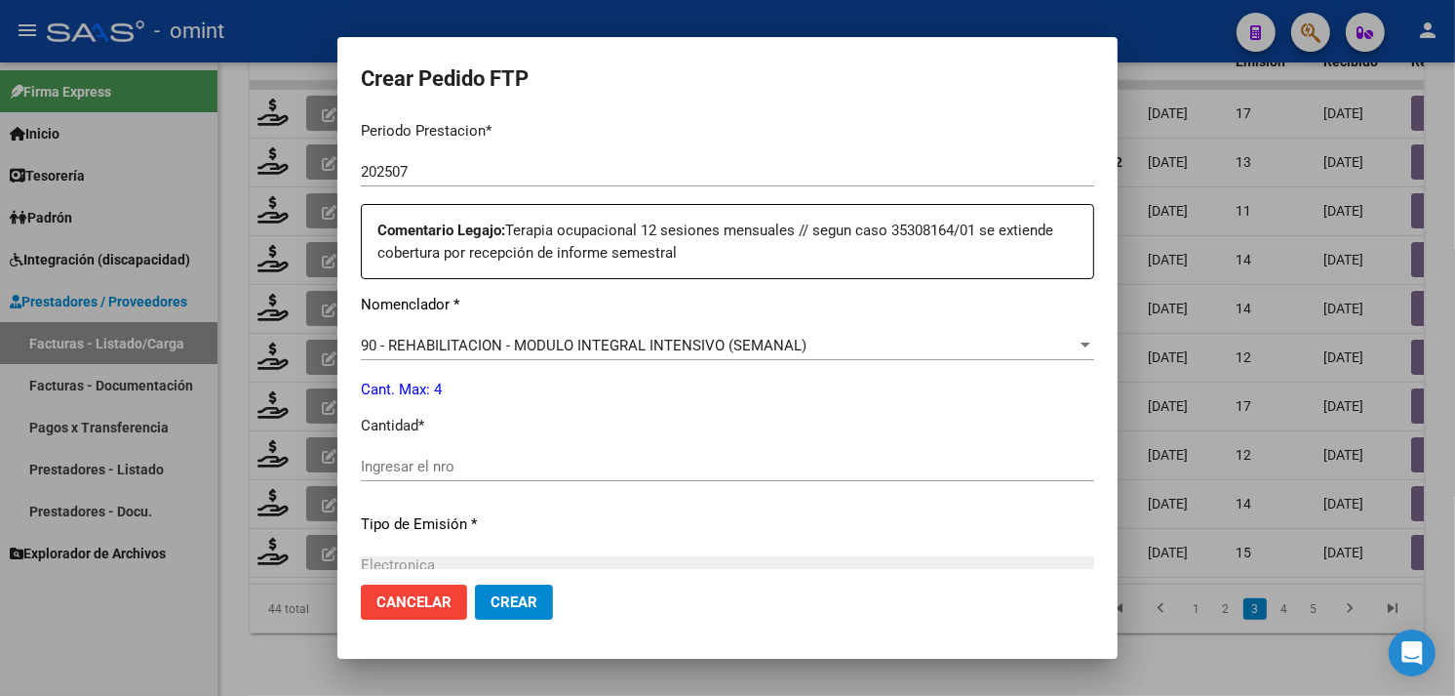
click at [499, 459] on input "Ingresar el nro" at bounding box center [728, 466] width 734 height 18
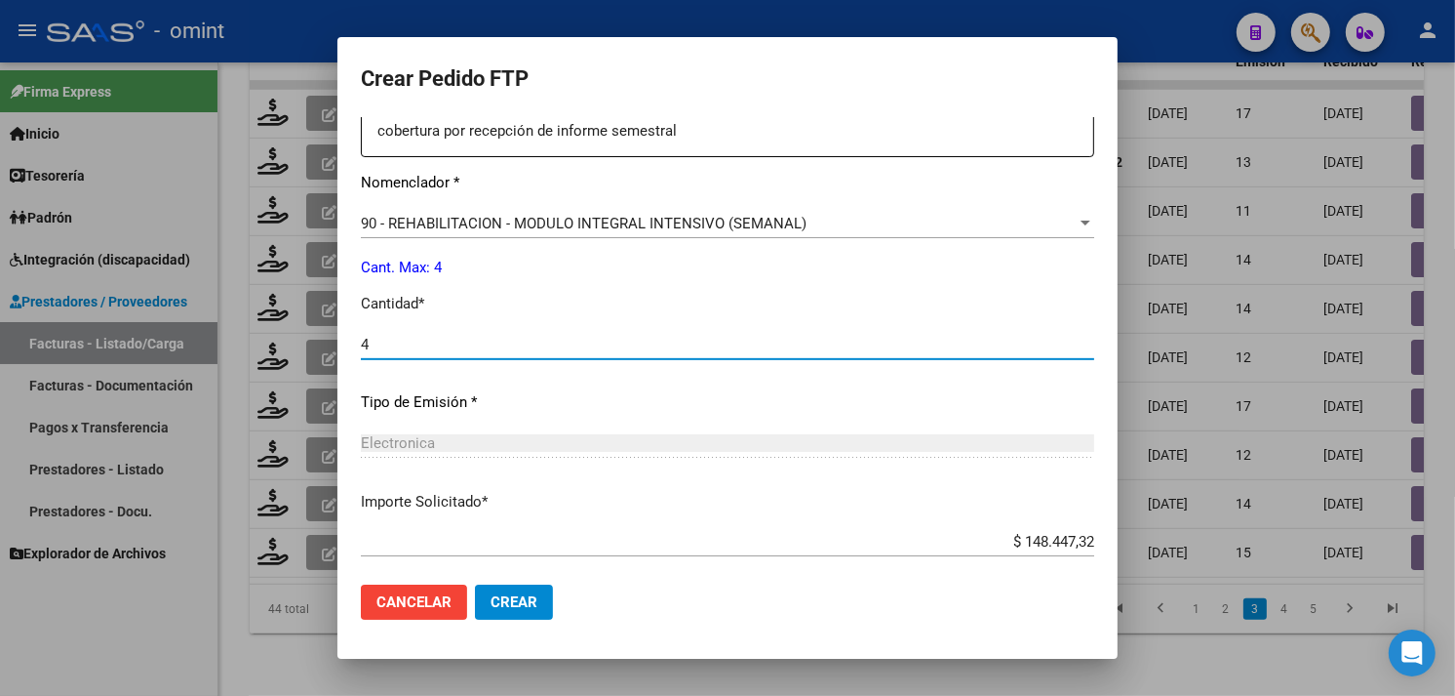
scroll to position [875, 0]
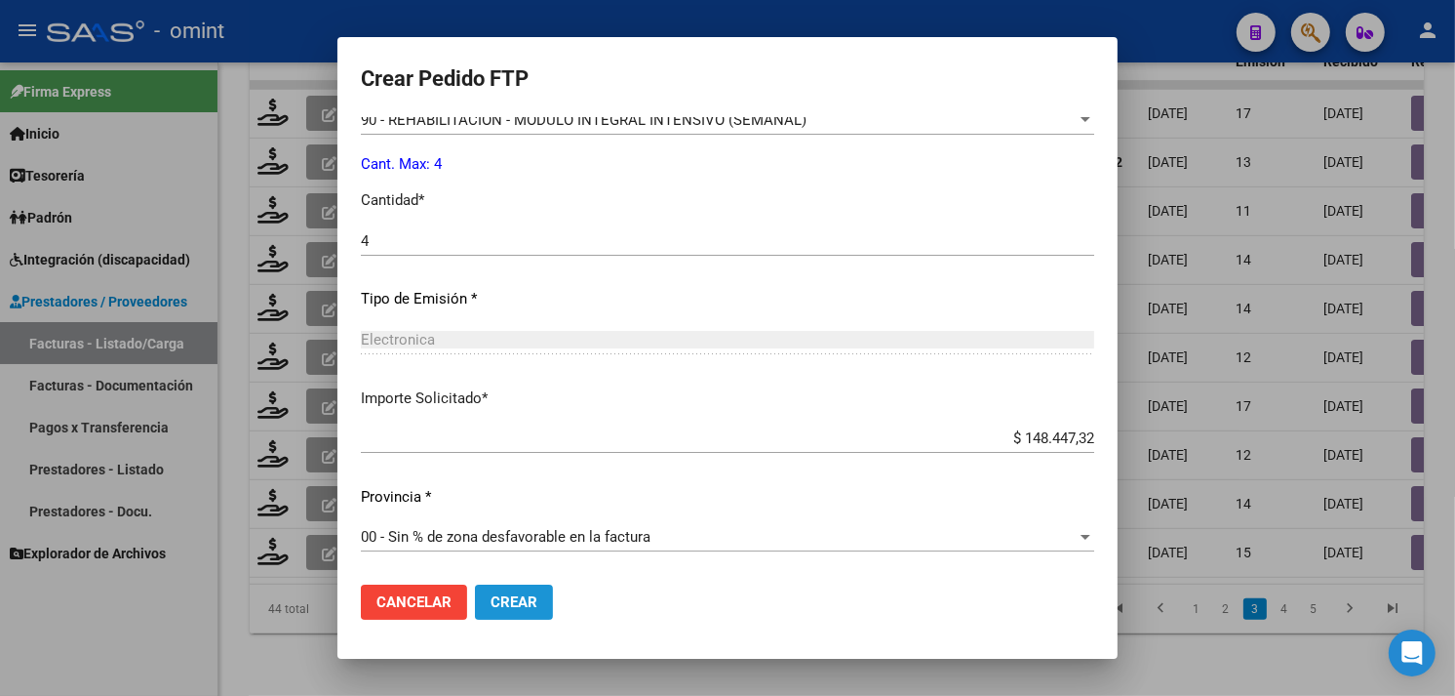
click at [534, 595] on span "Crear" at bounding box center [514, 602] width 47 height 18
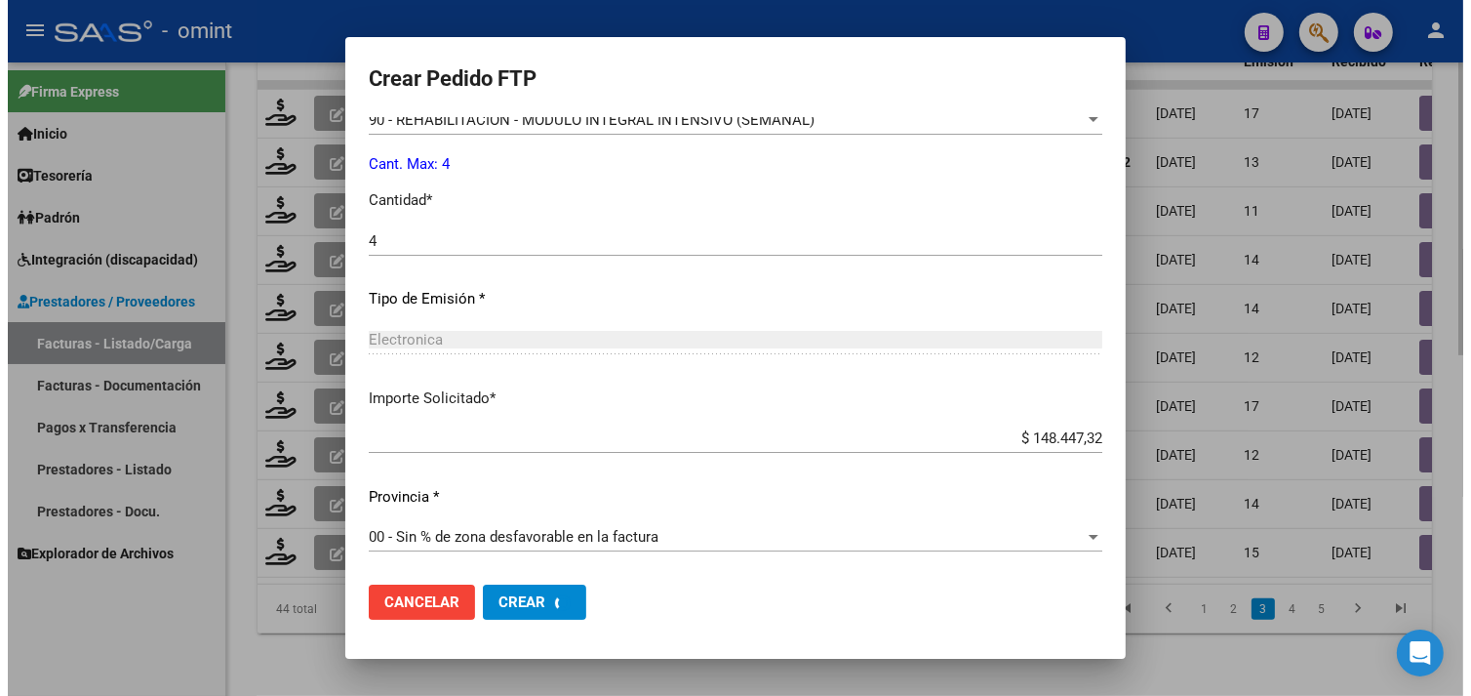
scroll to position [0, 0]
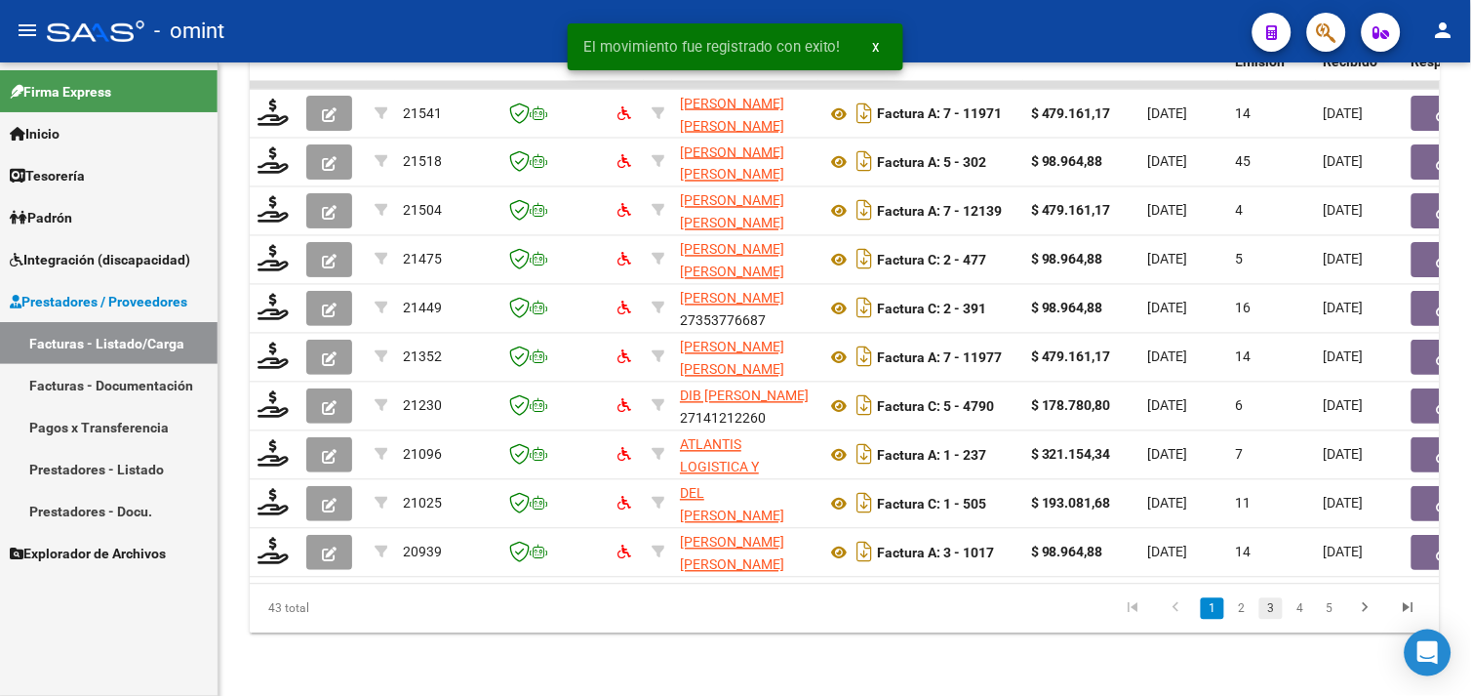
click at [1260, 615] on link "3" at bounding box center [1270, 608] width 23 height 21
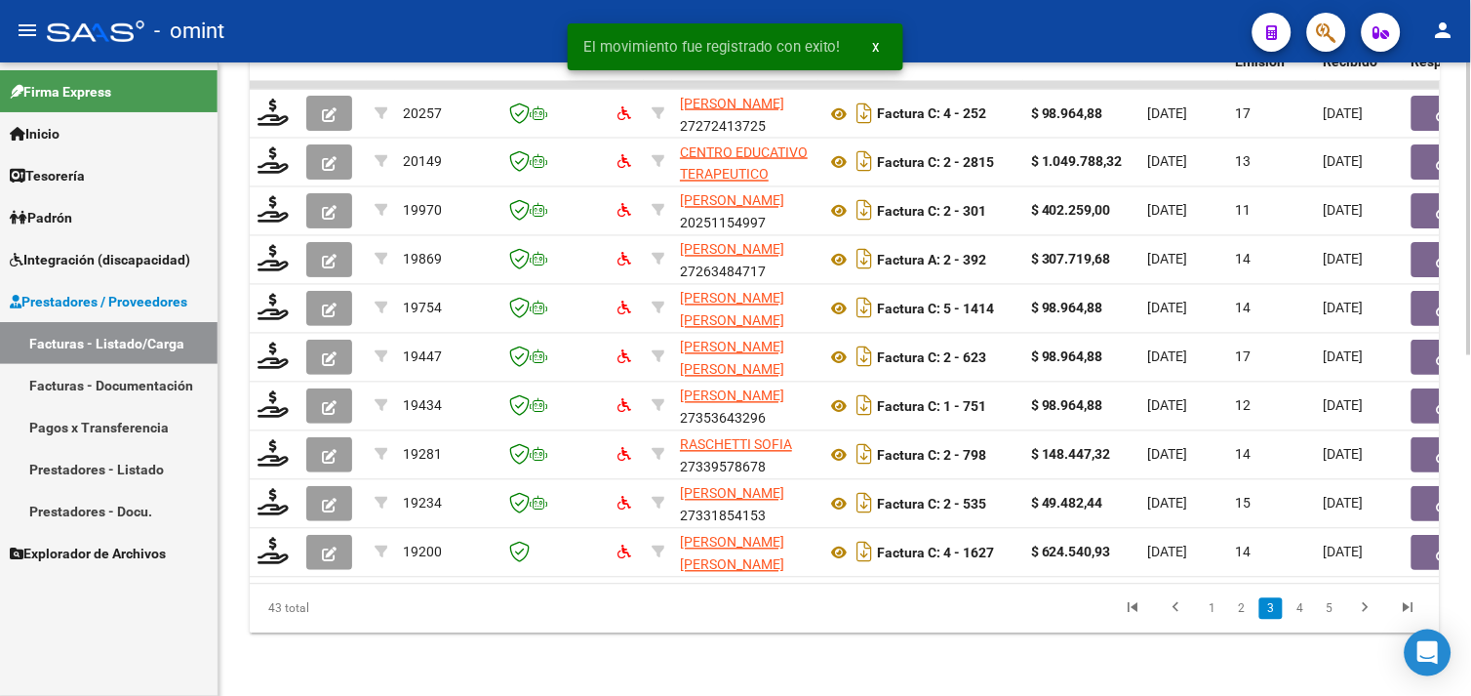
drag, startPoint x: 580, startPoint y: 583, endPoint x: 1151, endPoint y: 571, distance: 570.8
click at [1182, 577] on datatable-body "20257 POGGETTI LORENA NOEMI 27272413725 Factura C: 4 - 252 $ 98.964,88 29/08/20…" at bounding box center [845, 332] width 1190 height 502
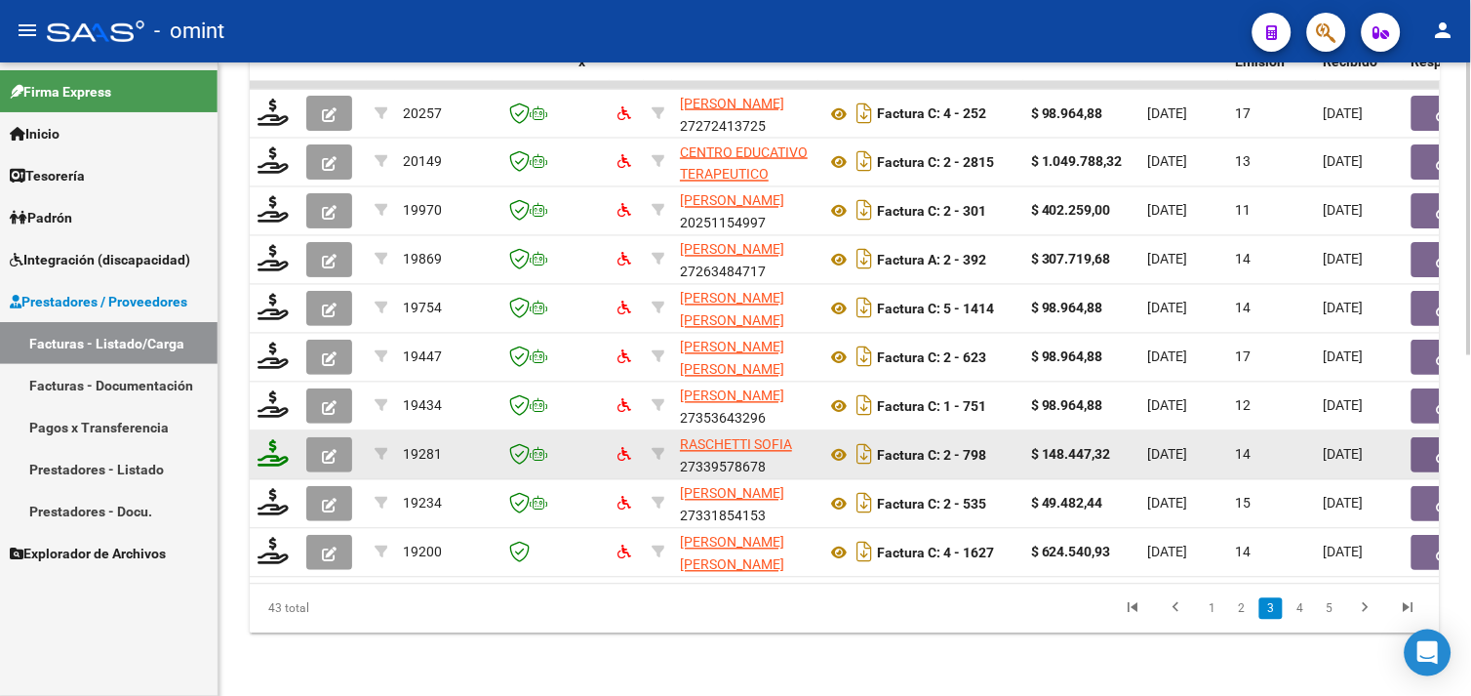
click at [280, 442] on icon at bounding box center [273, 453] width 31 height 27
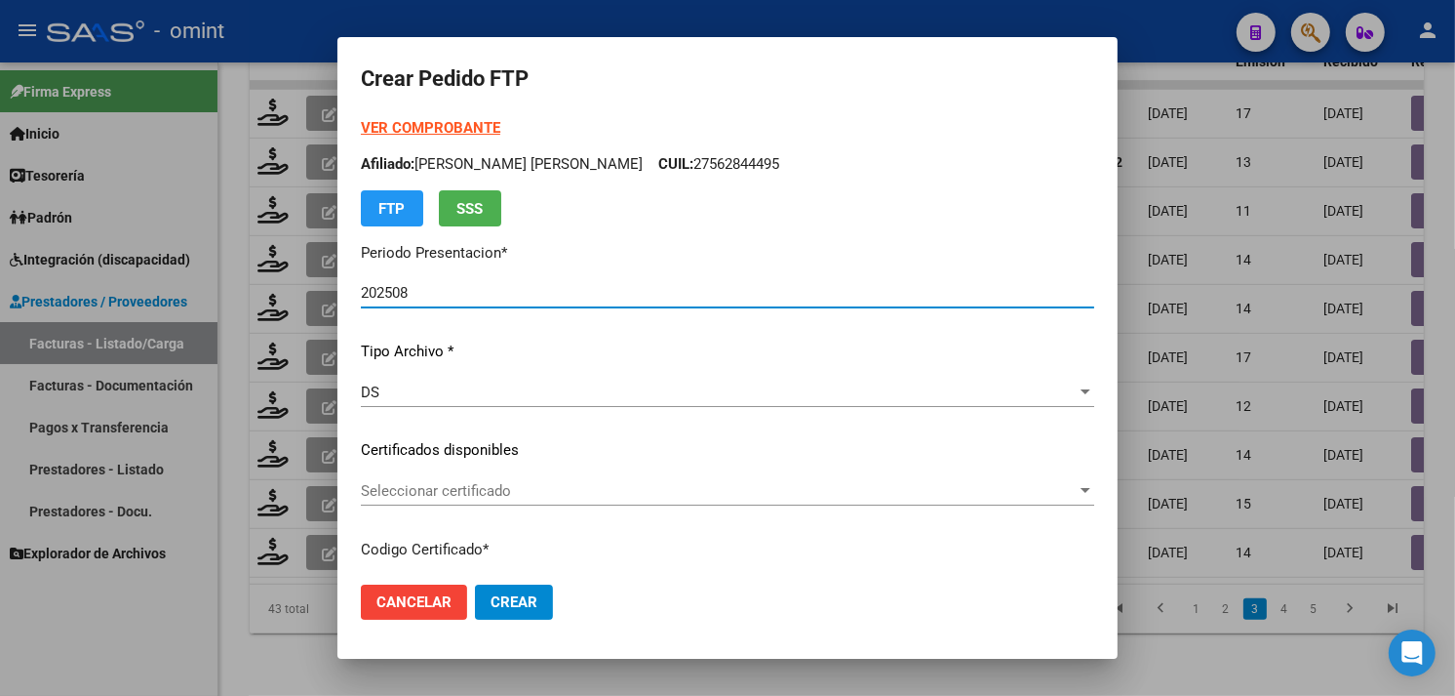
scroll to position [217, 0]
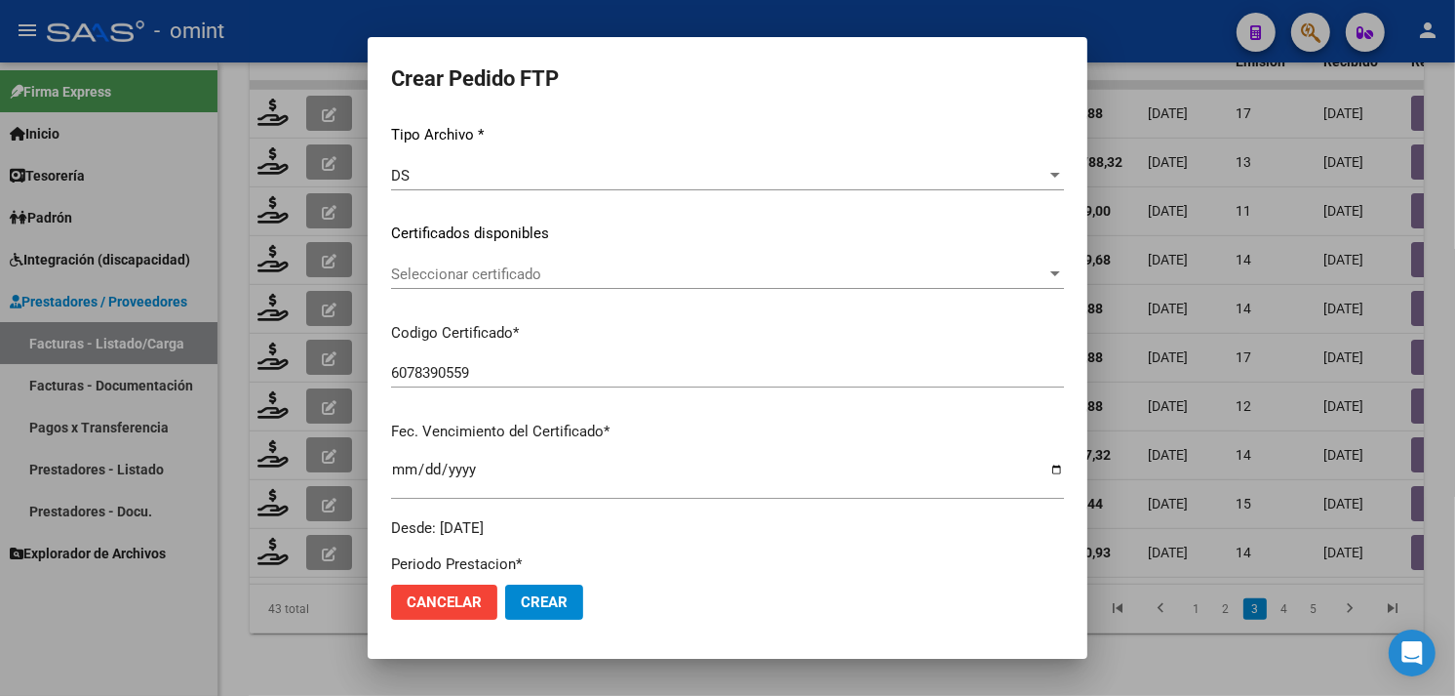
click at [524, 288] on div "Seleccionar certificado Seleccionar certificado" at bounding box center [727, 273] width 673 height 29
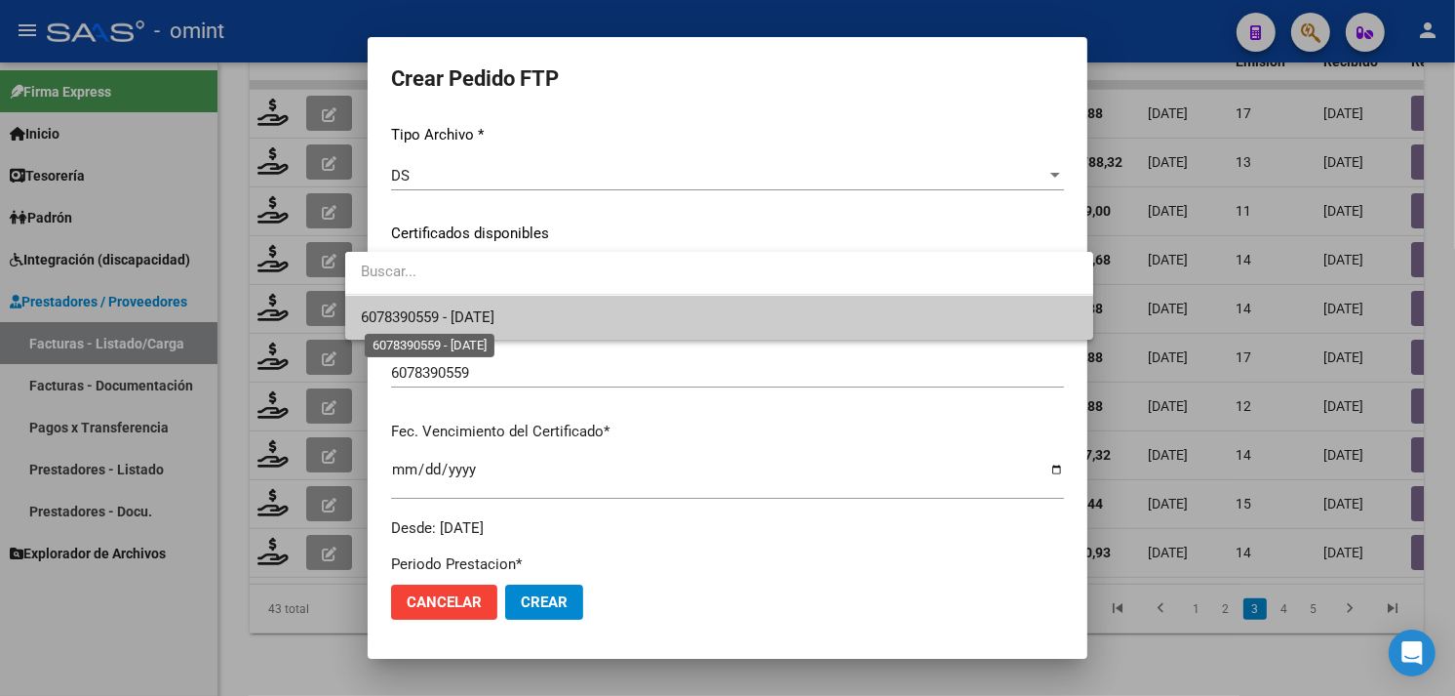
click at [495, 314] on span "6078390559 - 2029-08-09" at bounding box center [428, 317] width 134 height 18
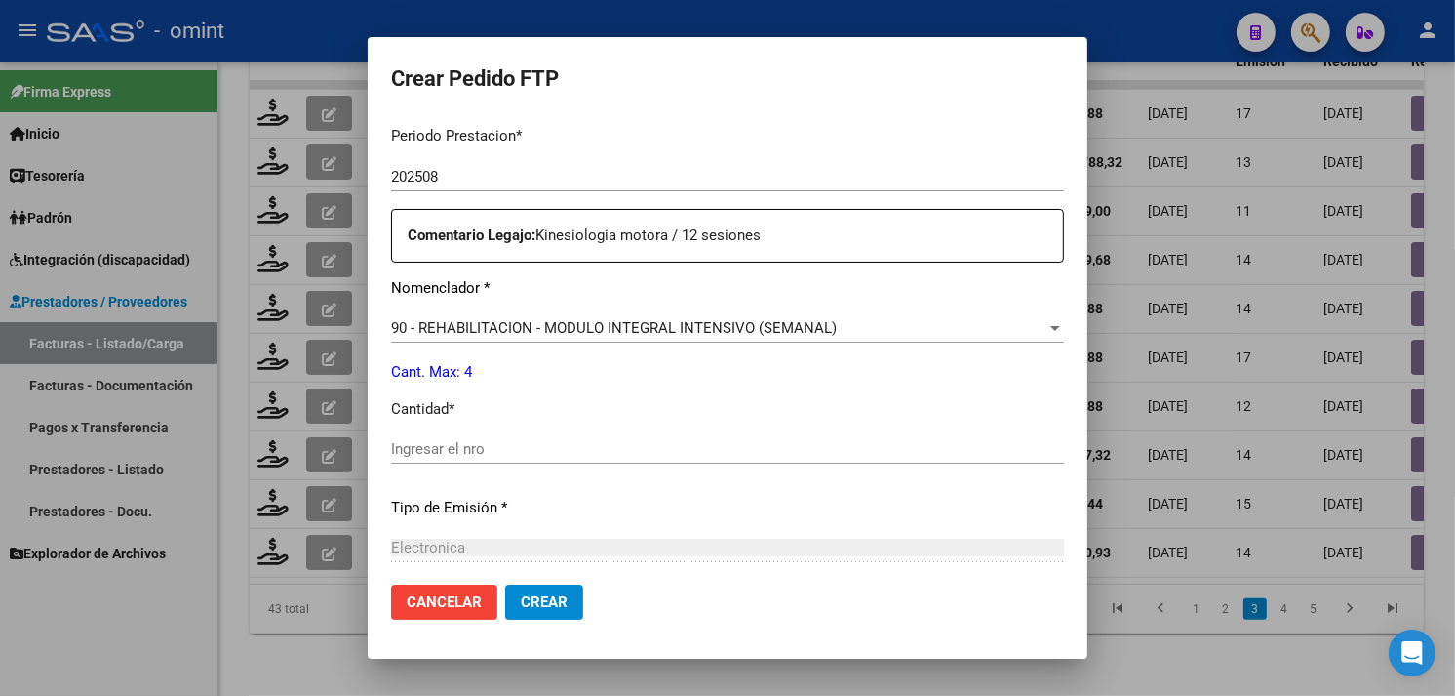
scroll to position [758, 0]
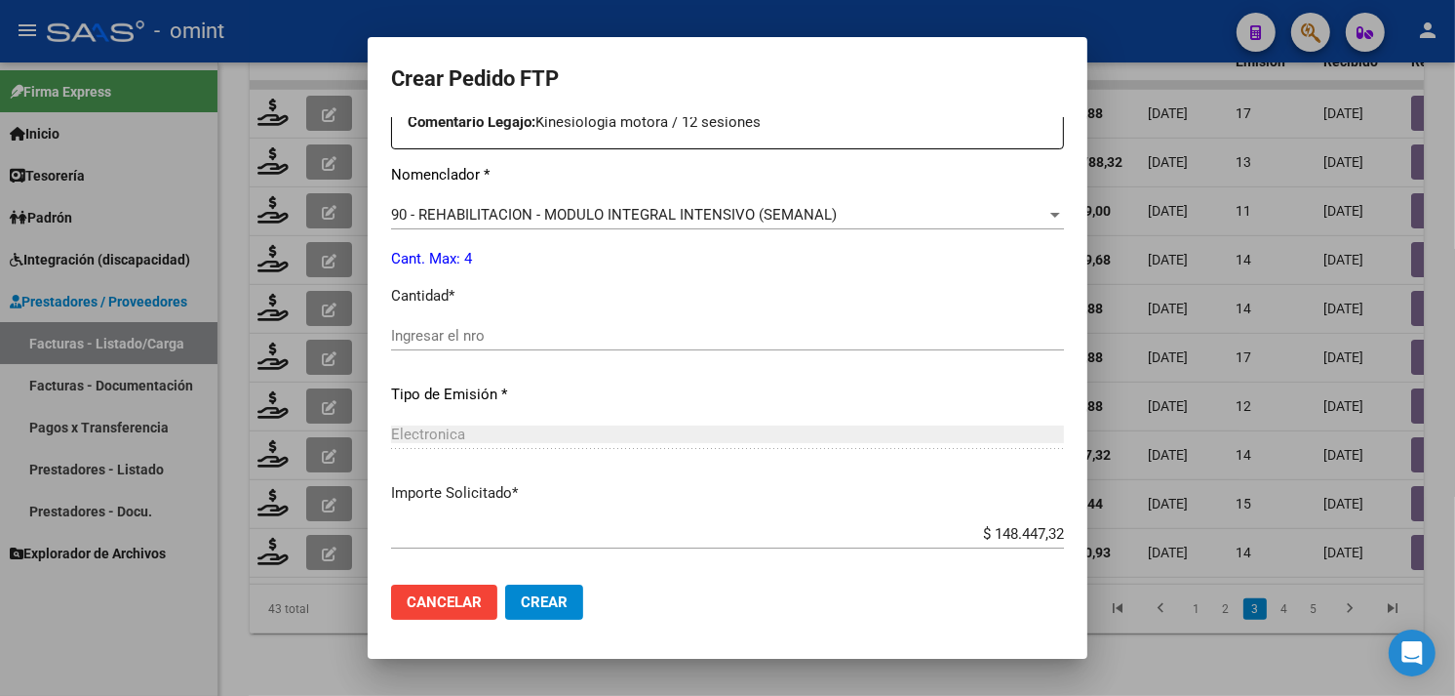
click at [495, 344] on div "Ingresar el nro" at bounding box center [727, 335] width 673 height 29
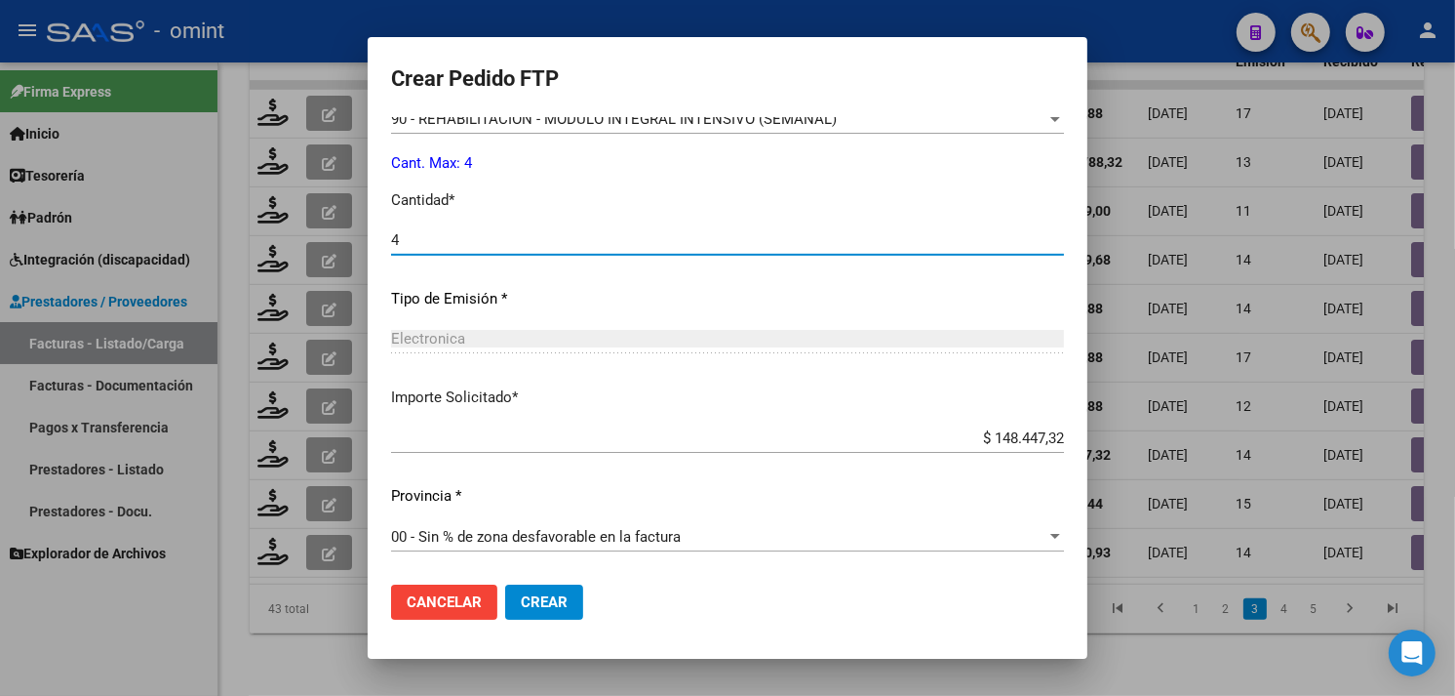
click at [523, 602] on span "Crear" at bounding box center [544, 602] width 47 height 18
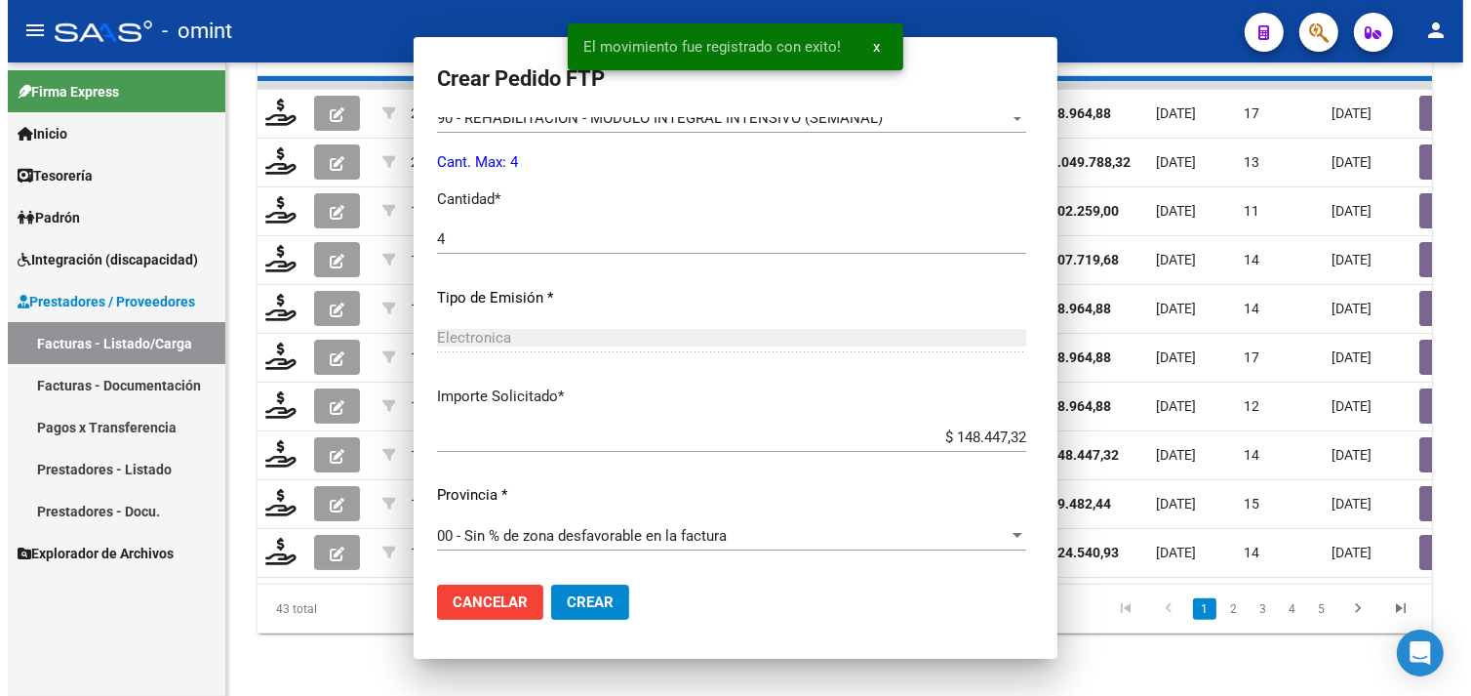
scroll to position [743, 0]
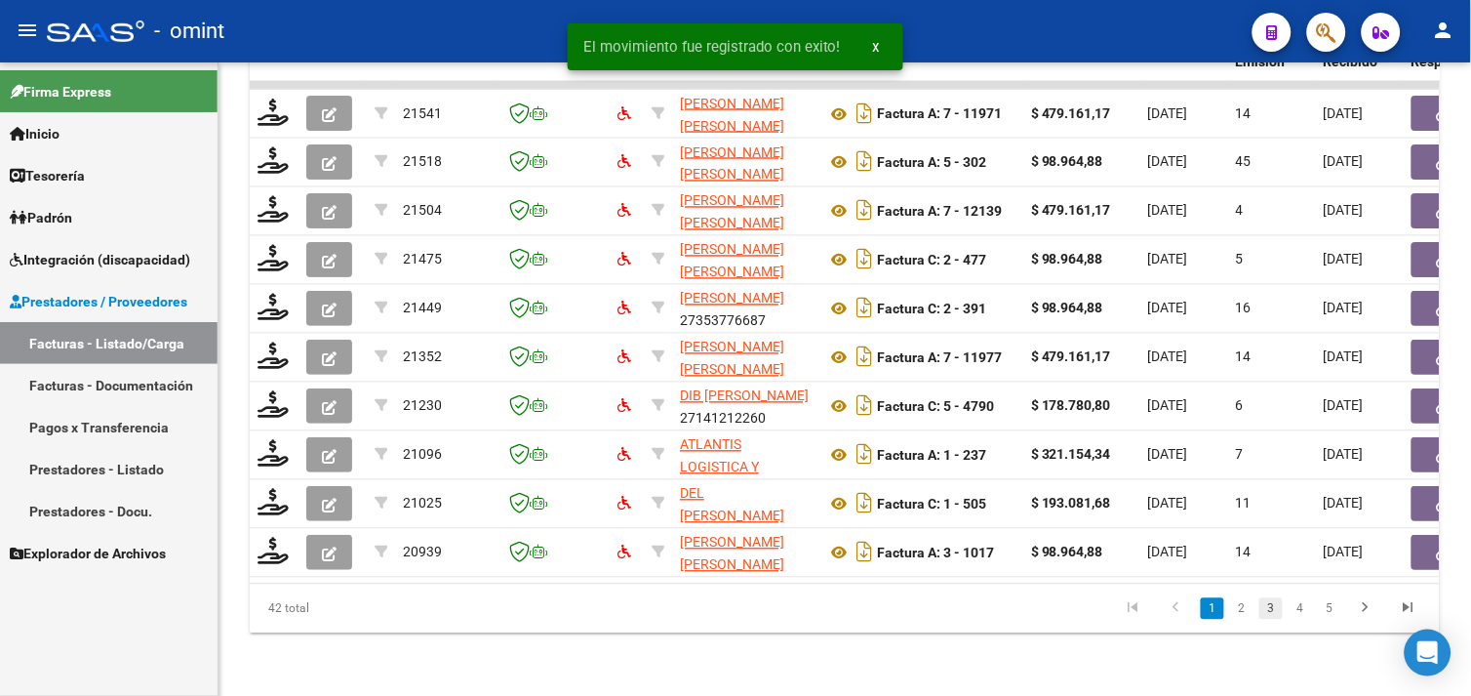
click at [1270, 616] on link "3" at bounding box center [1270, 608] width 23 height 21
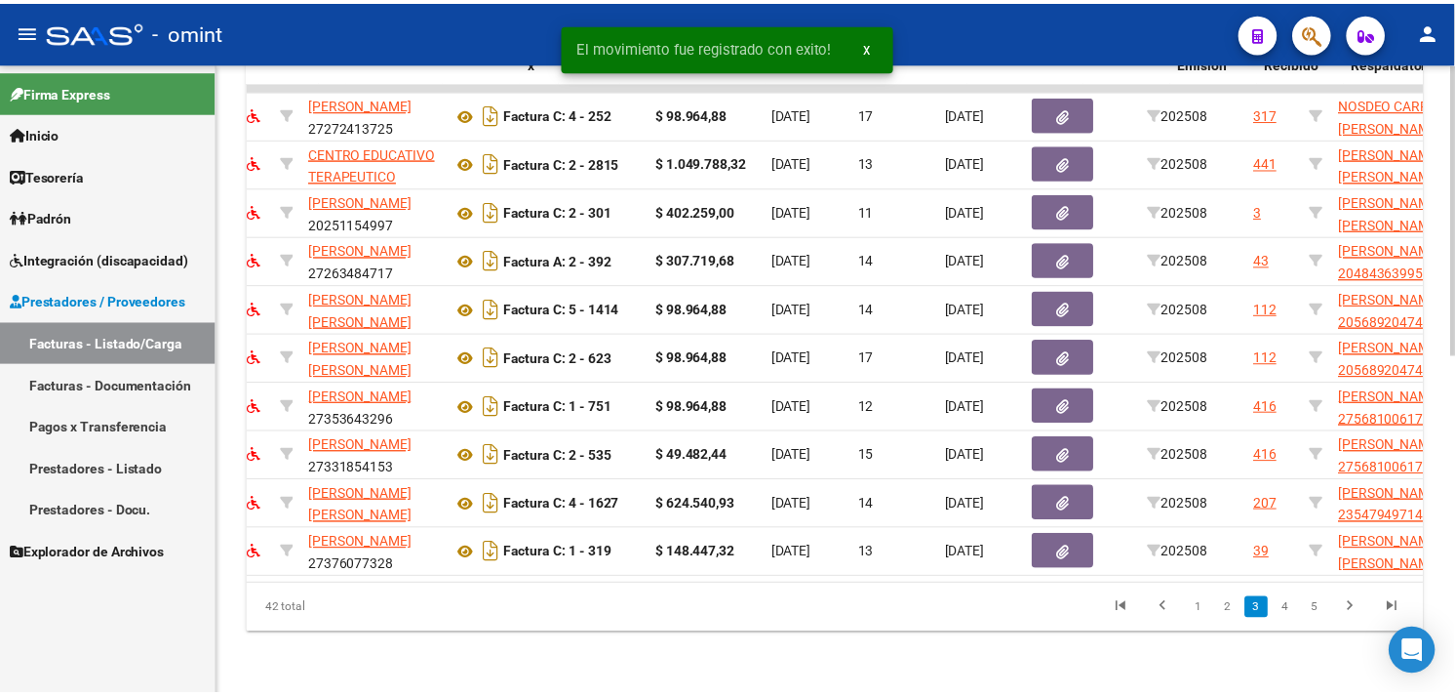
scroll to position [0, 0]
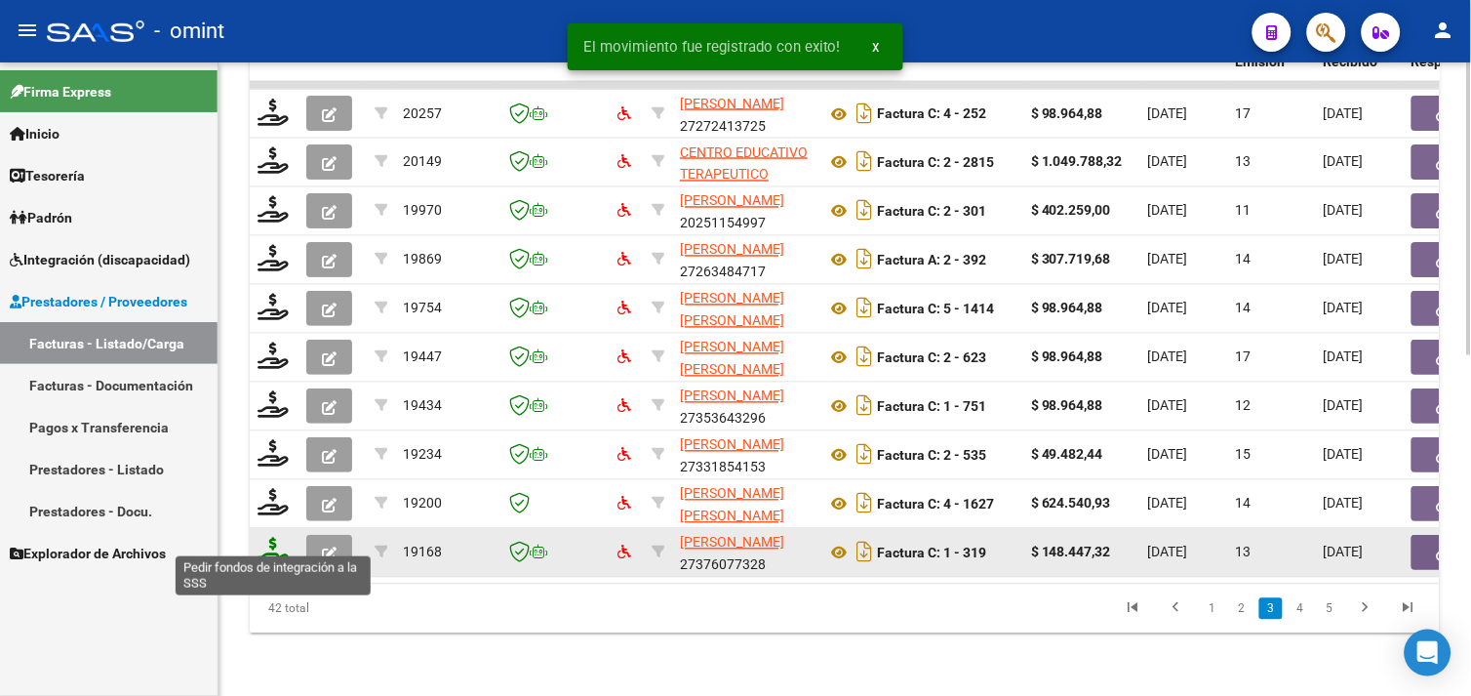
click at [259, 538] on icon at bounding box center [273, 550] width 31 height 27
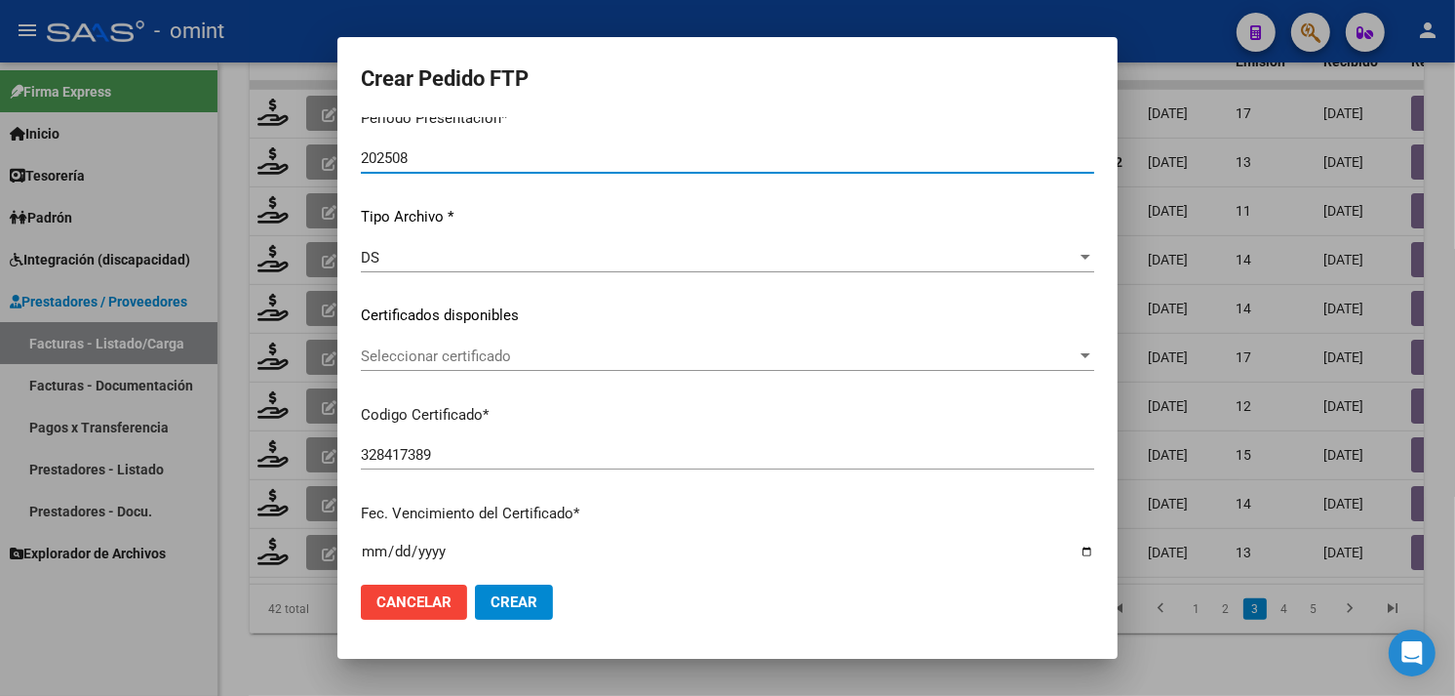
scroll to position [217, 0]
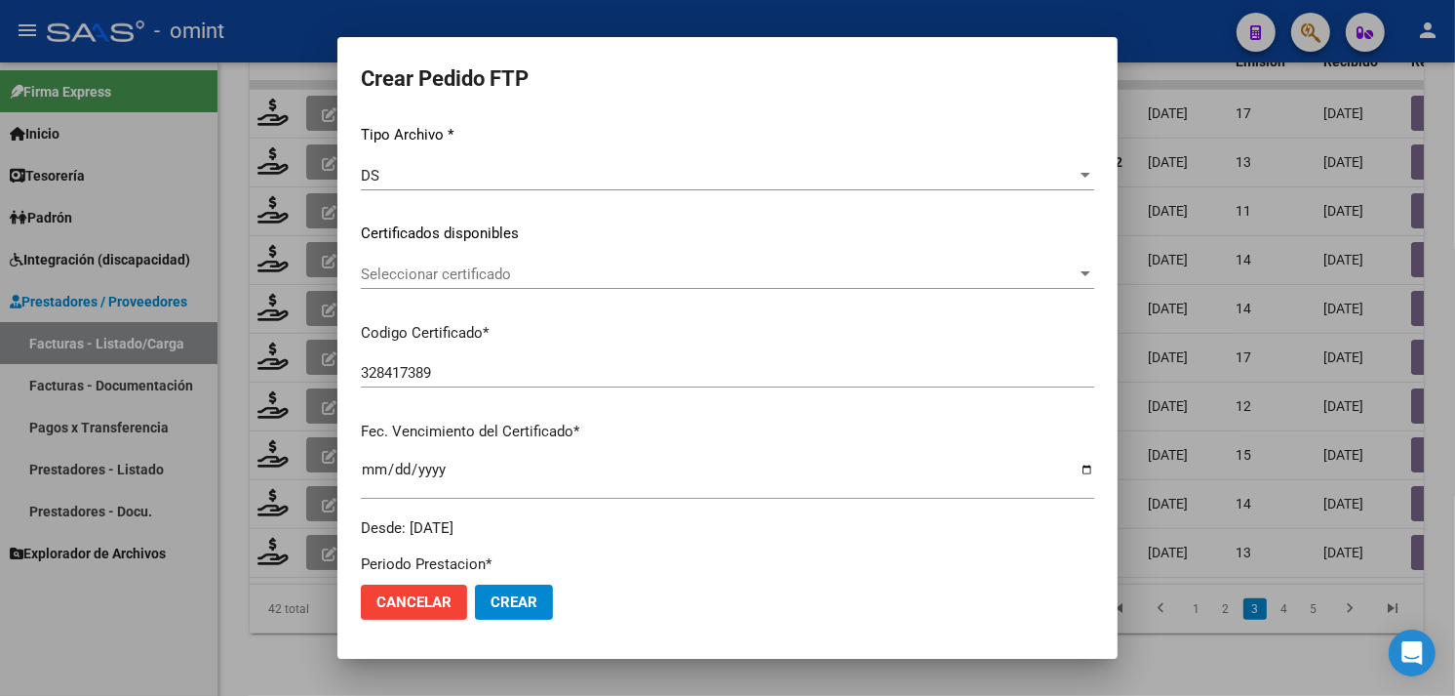
click at [520, 285] on div "Seleccionar certificado Seleccionar certificado" at bounding box center [728, 273] width 734 height 29
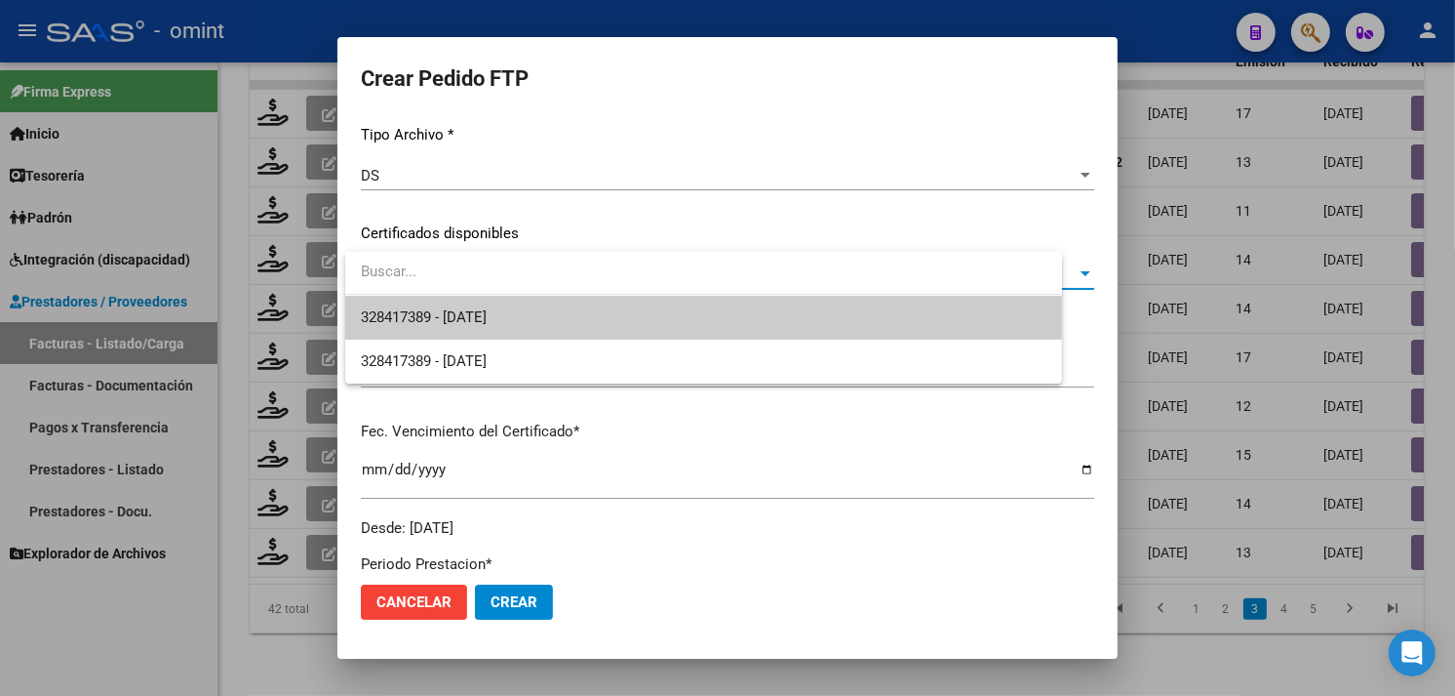
click at [487, 308] on span "328417389 - [DATE]" at bounding box center [424, 317] width 126 height 18
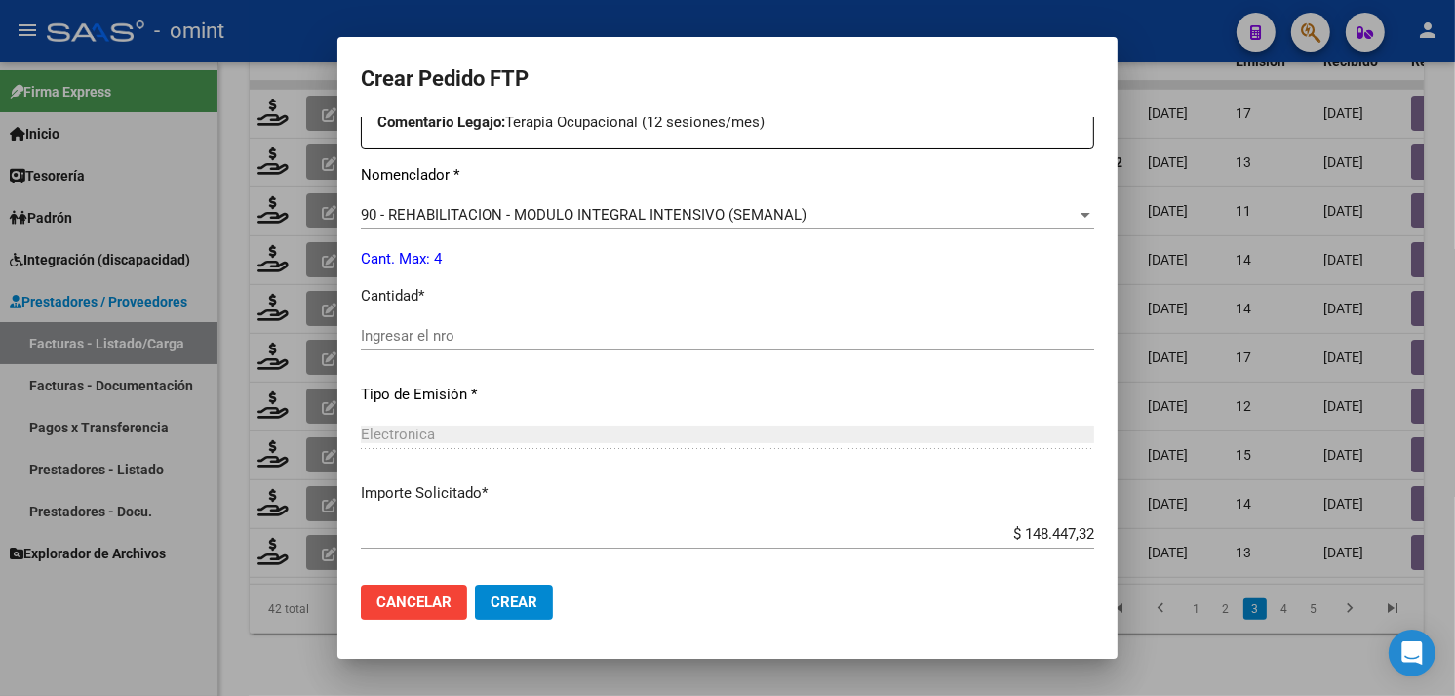
click at [483, 325] on div "Ingresar el nro" at bounding box center [728, 335] width 734 height 29
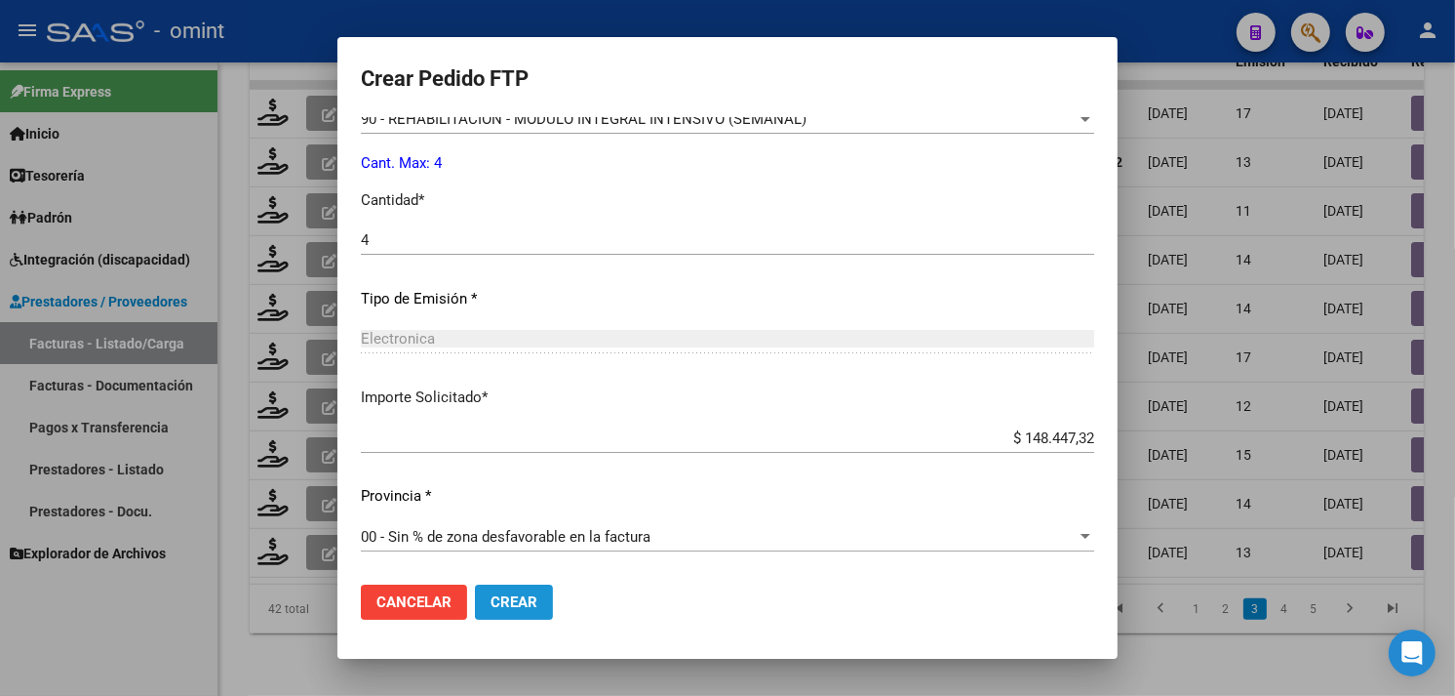
click at [531, 616] on button "Crear" at bounding box center [514, 601] width 78 height 35
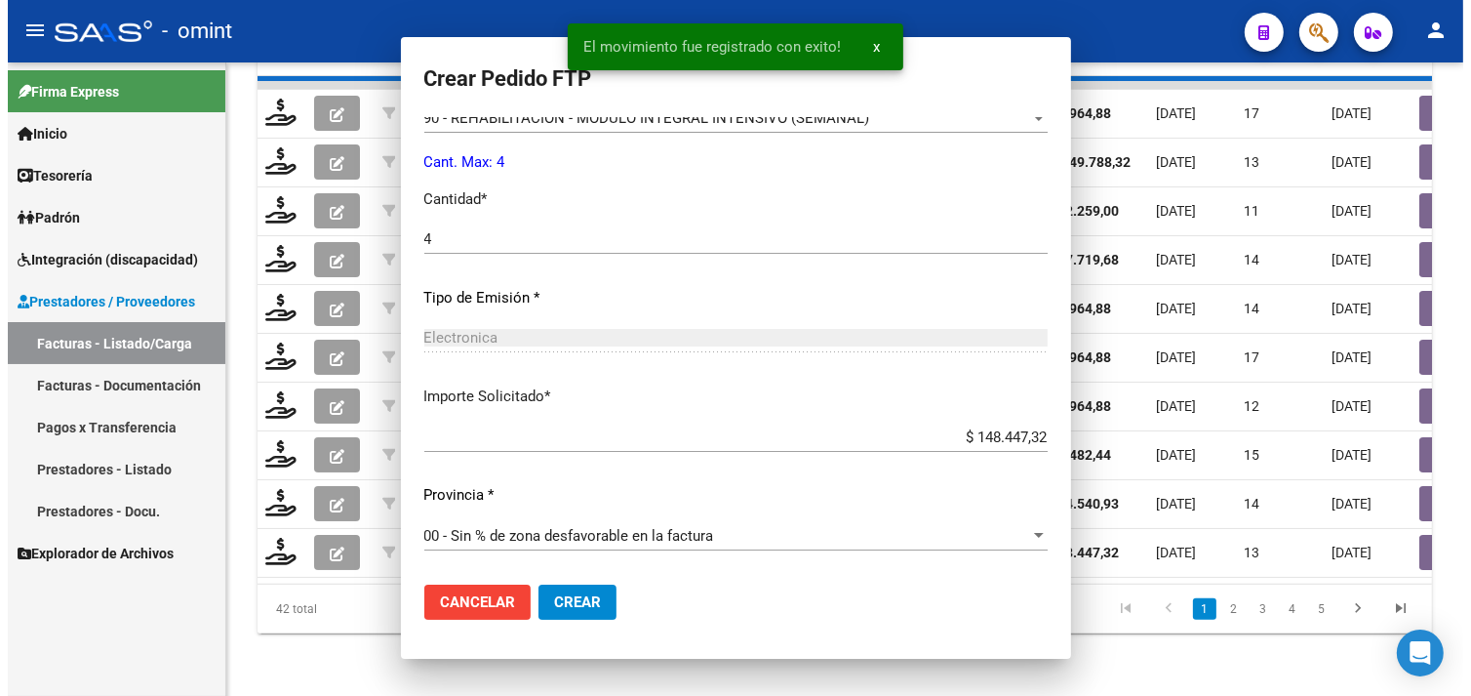
scroll to position [743, 0]
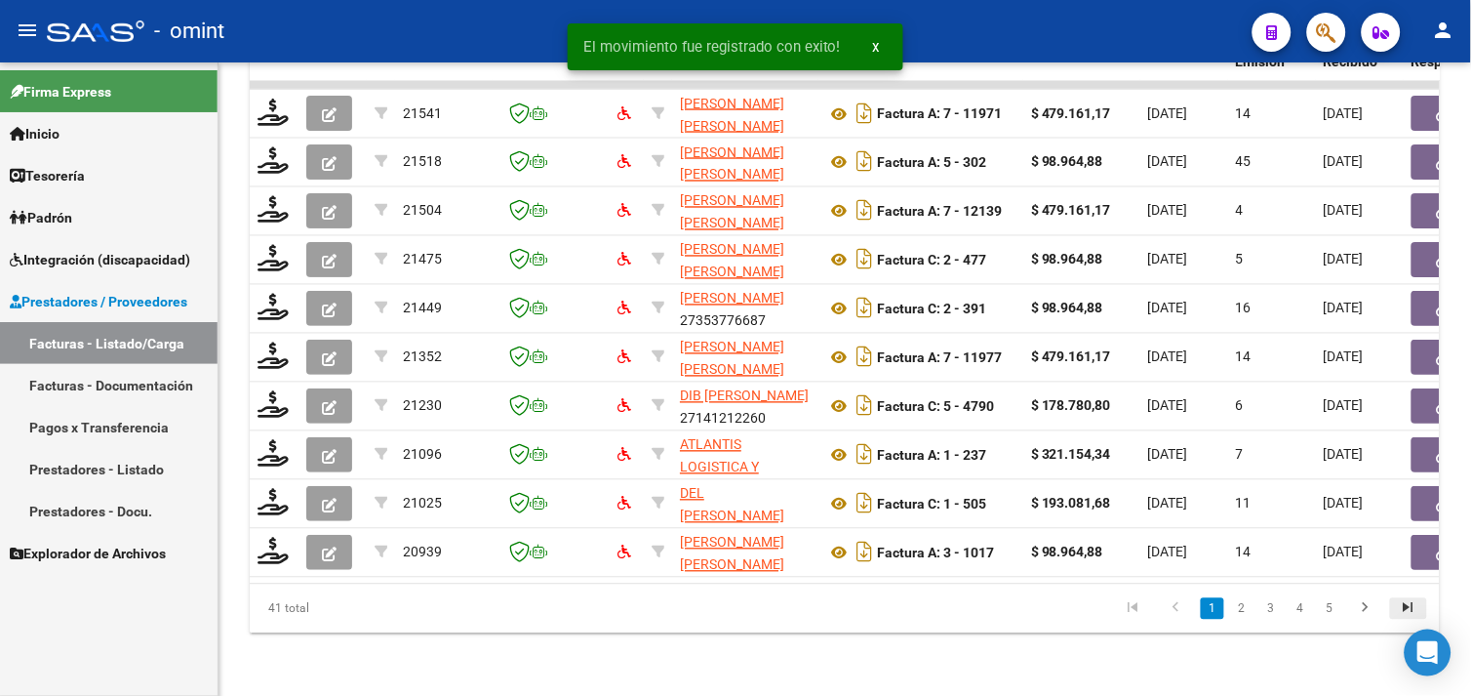
click at [1398, 613] on icon "go to last page" at bounding box center [1408, 610] width 25 height 23
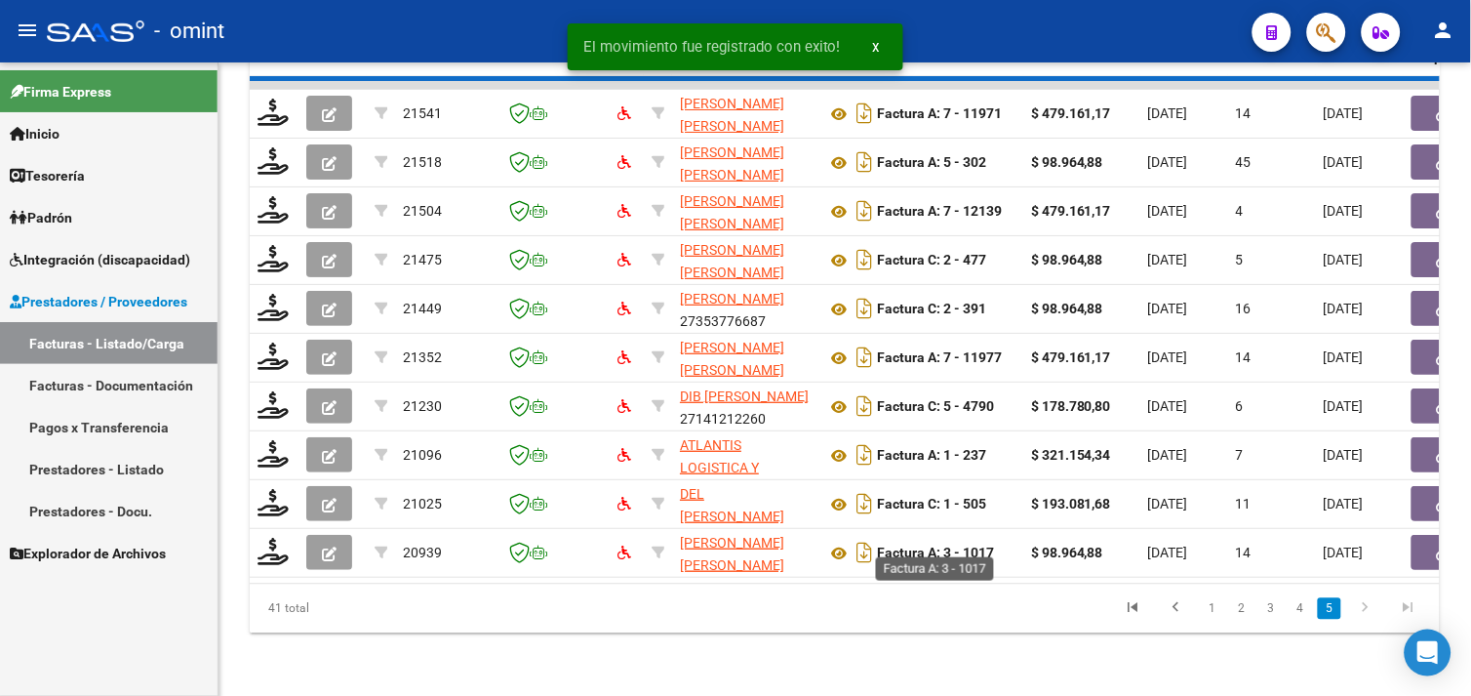
scroll to position [298, 0]
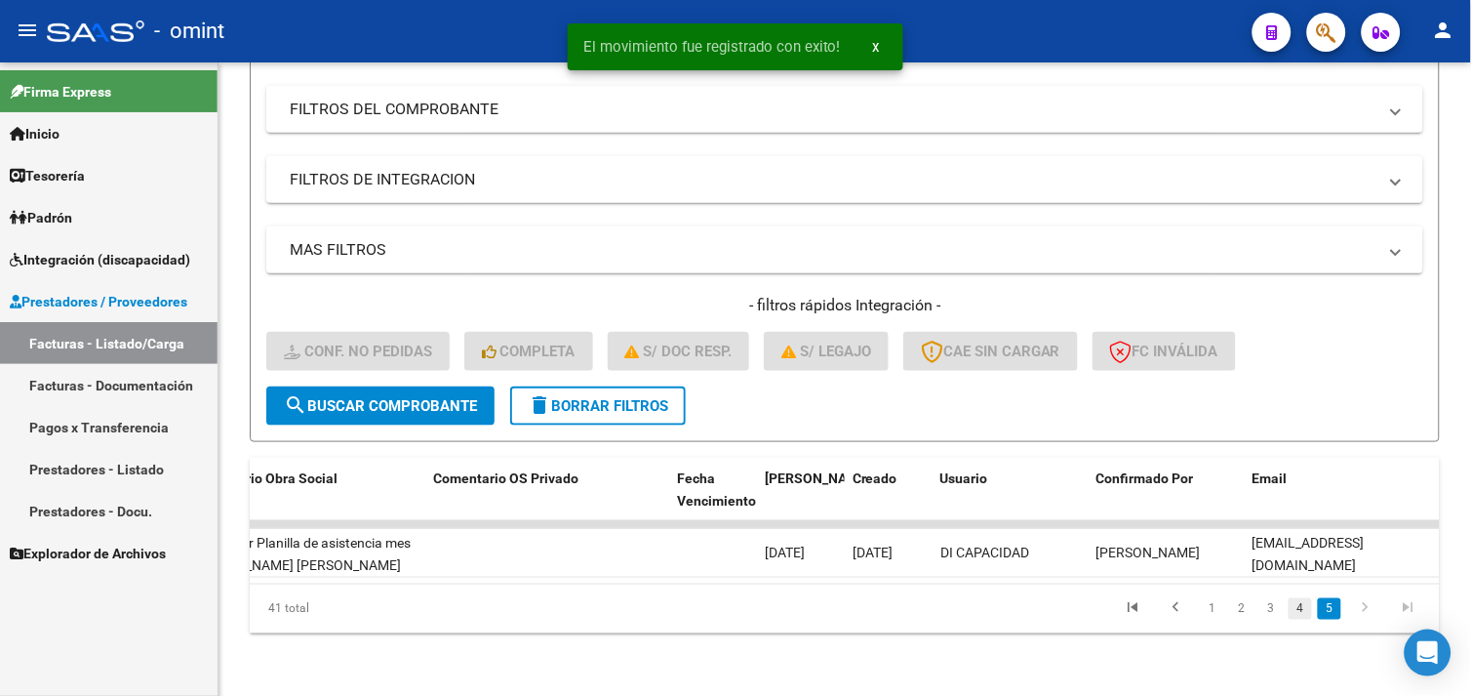
click at [1308, 606] on link "4" at bounding box center [1300, 608] width 23 height 21
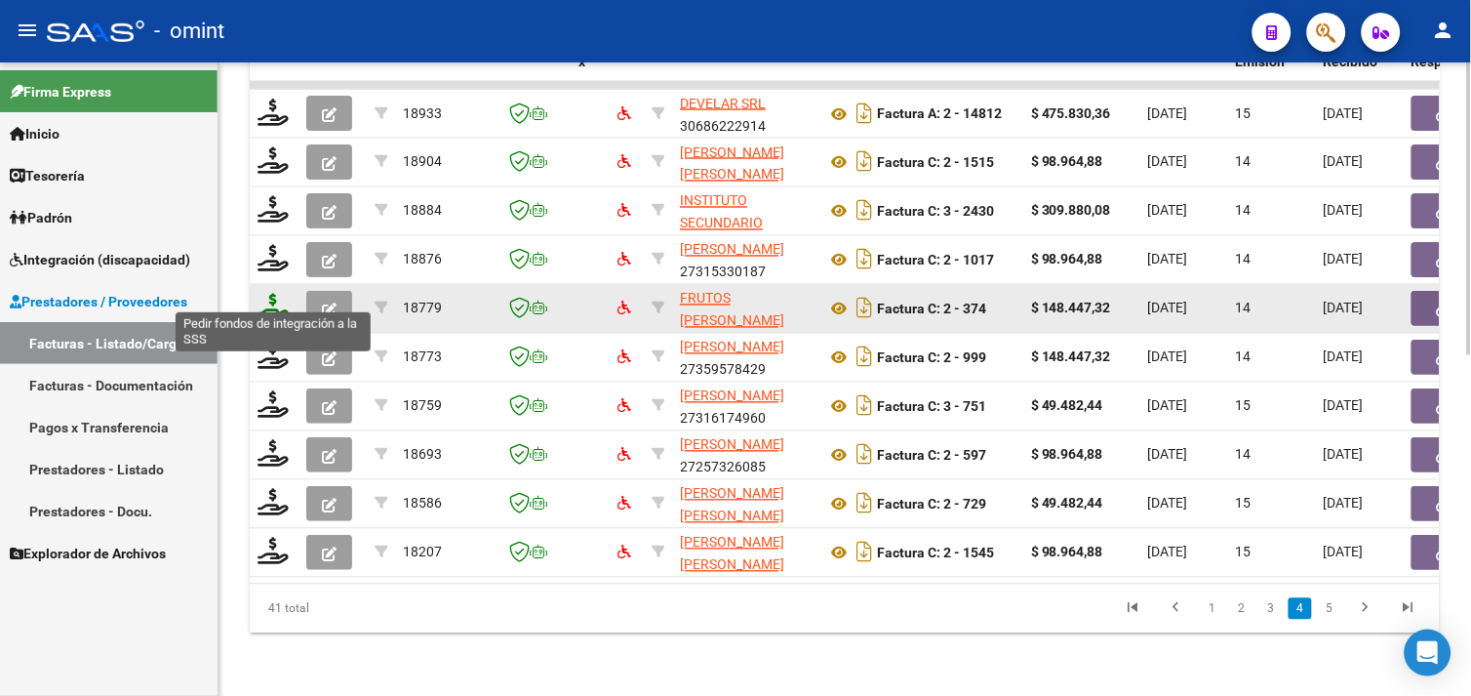
click at [267, 294] on icon at bounding box center [273, 307] width 31 height 27
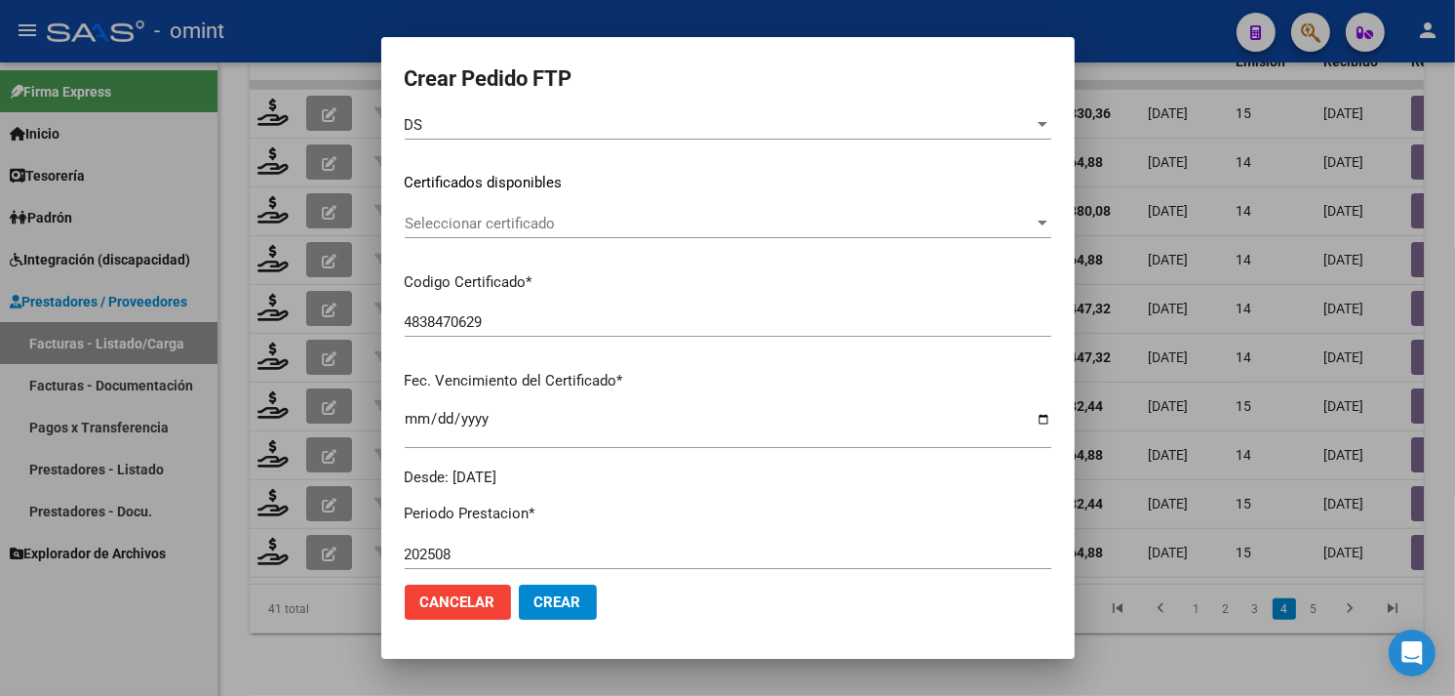
click at [537, 238] on div "Seleccionar certificado Seleccionar certificado" at bounding box center [728, 233] width 647 height 48
click at [537, 228] on span "Seleccionar certificado" at bounding box center [719, 224] width 629 height 18
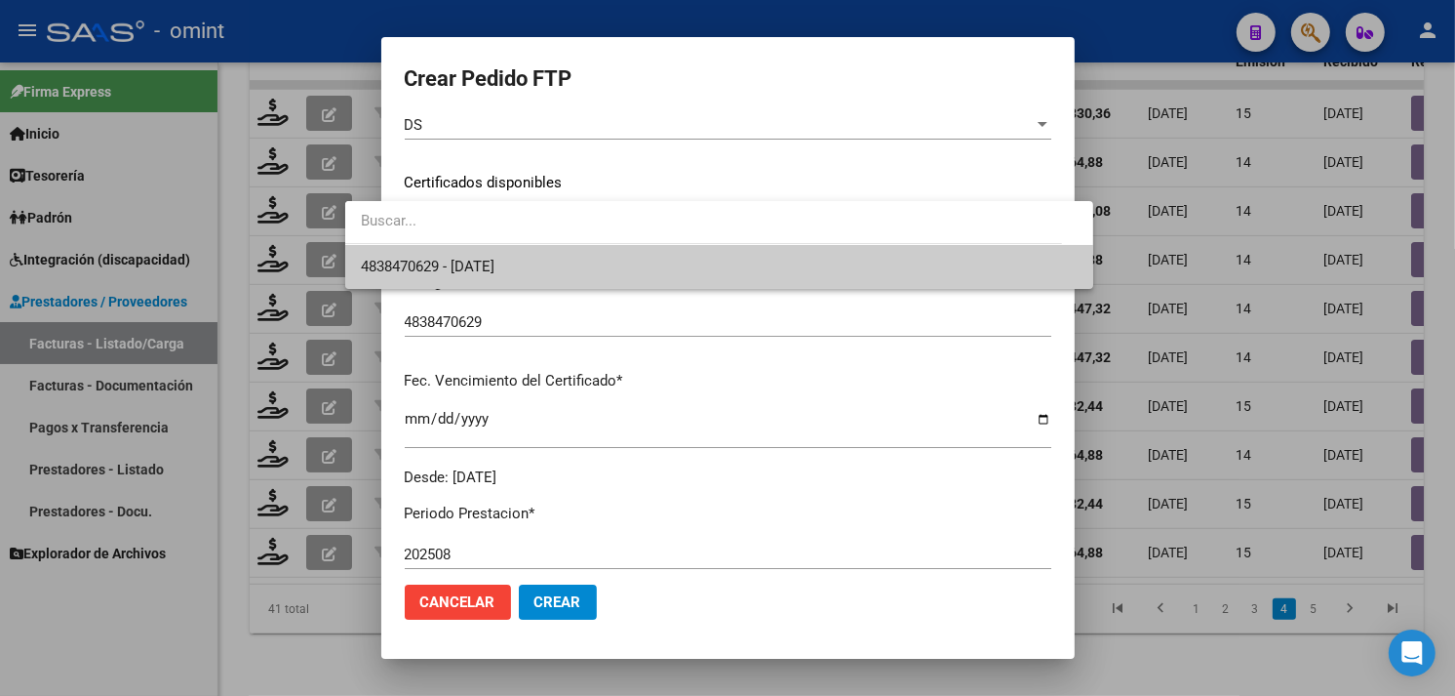
click at [495, 261] on span "4838470629 - 2025-05-24" at bounding box center [428, 267] width 134 height 18
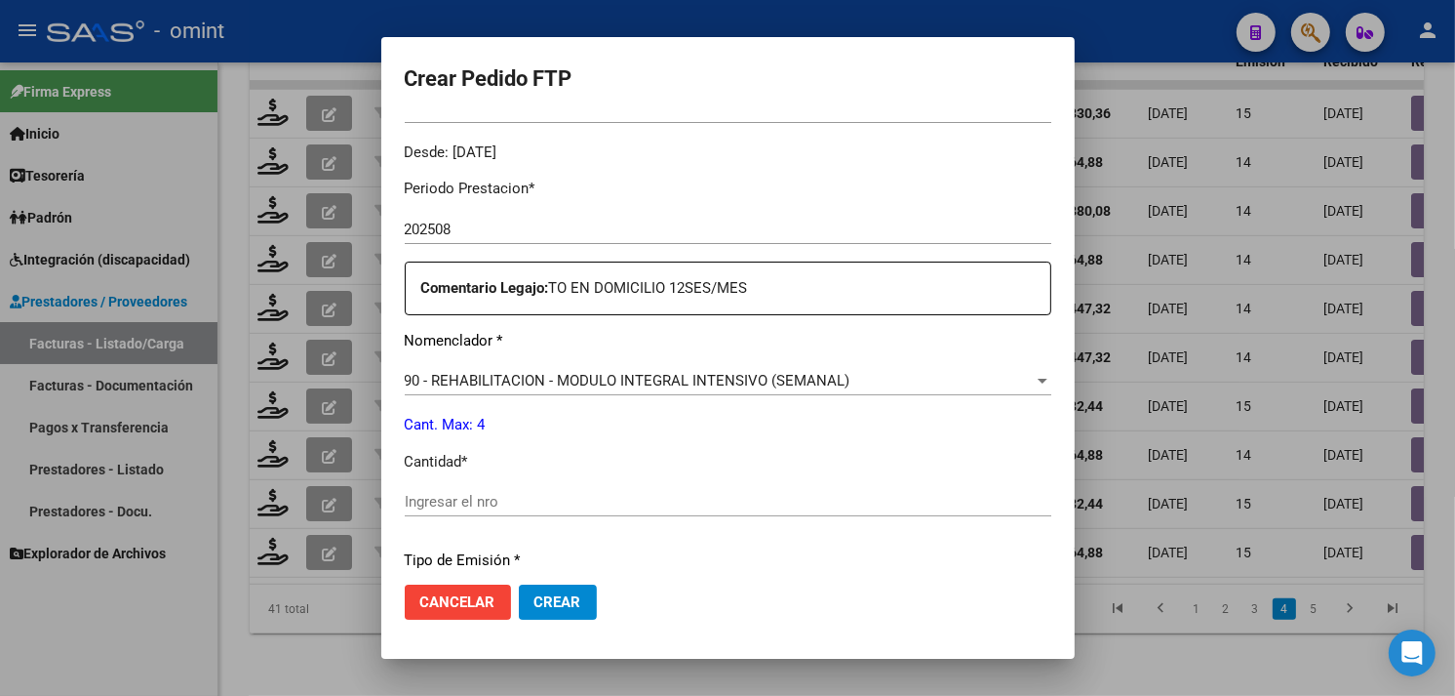
click at [478, 491] on div "Ingresar el nro" at bounding box center [728, 501] width 647 height 29
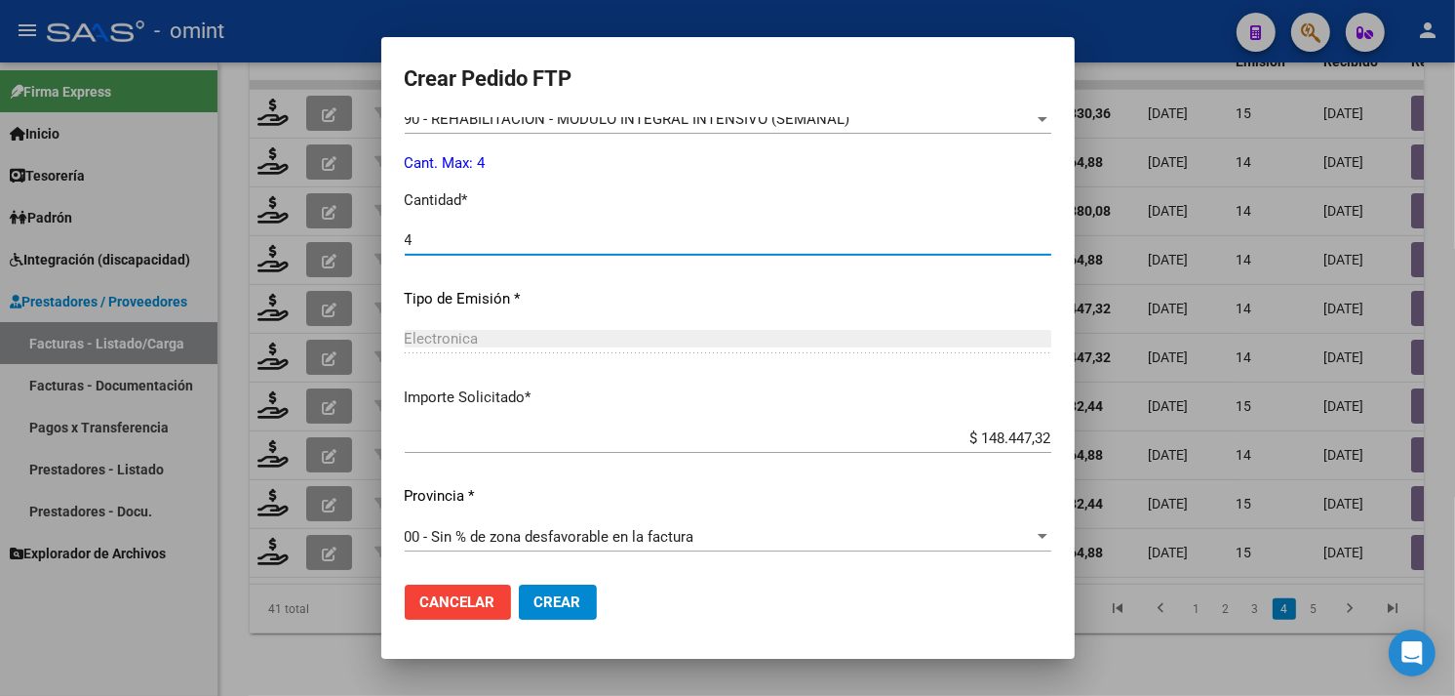
click at [535, 597] on span "Crear" at bounding box center [558, 602] width 47 height 18
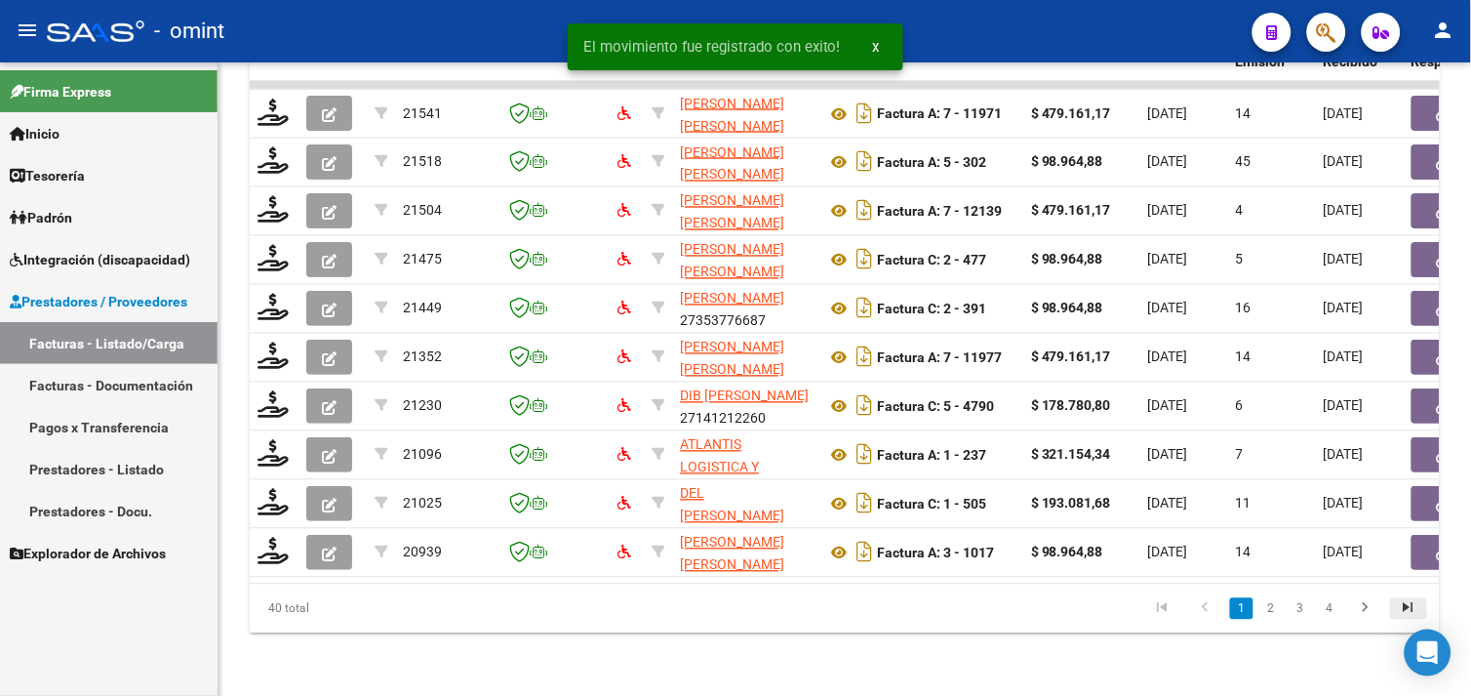
click at [1402, 612] on icon "go to last page" at bounding box center [1408, 610] width 25 height 23
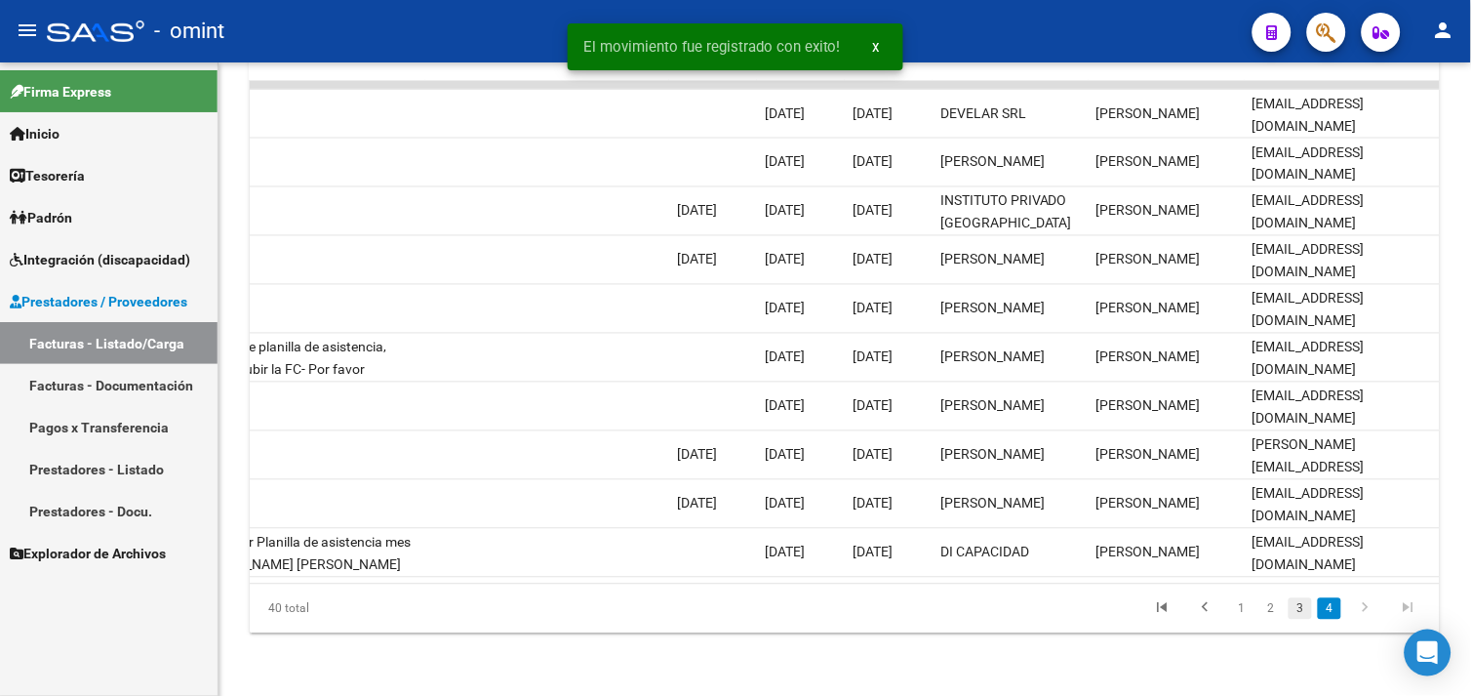
click at [1295, 611] on link "3" at bounding box center [1300, 608] width 23 height 21
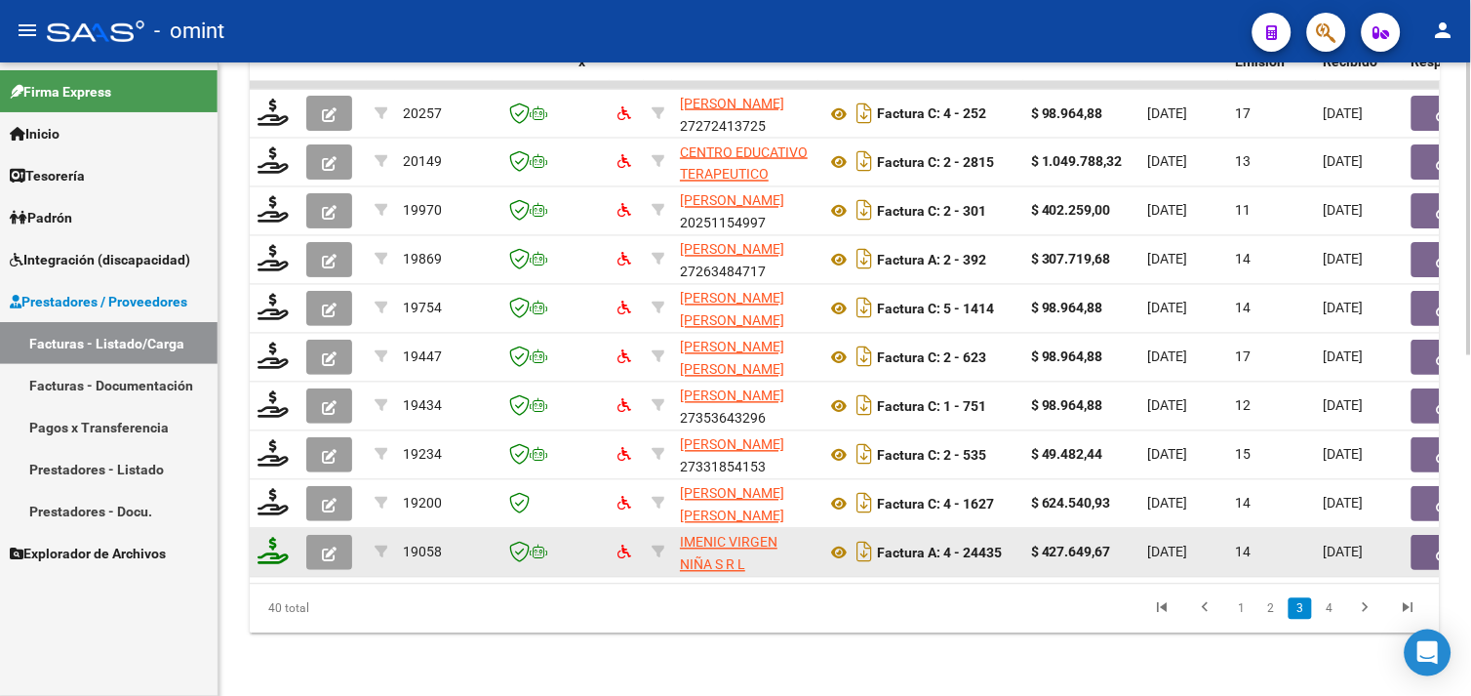
click at [288, 541] on icon at bounding box center [273, 550] width 31 height 27
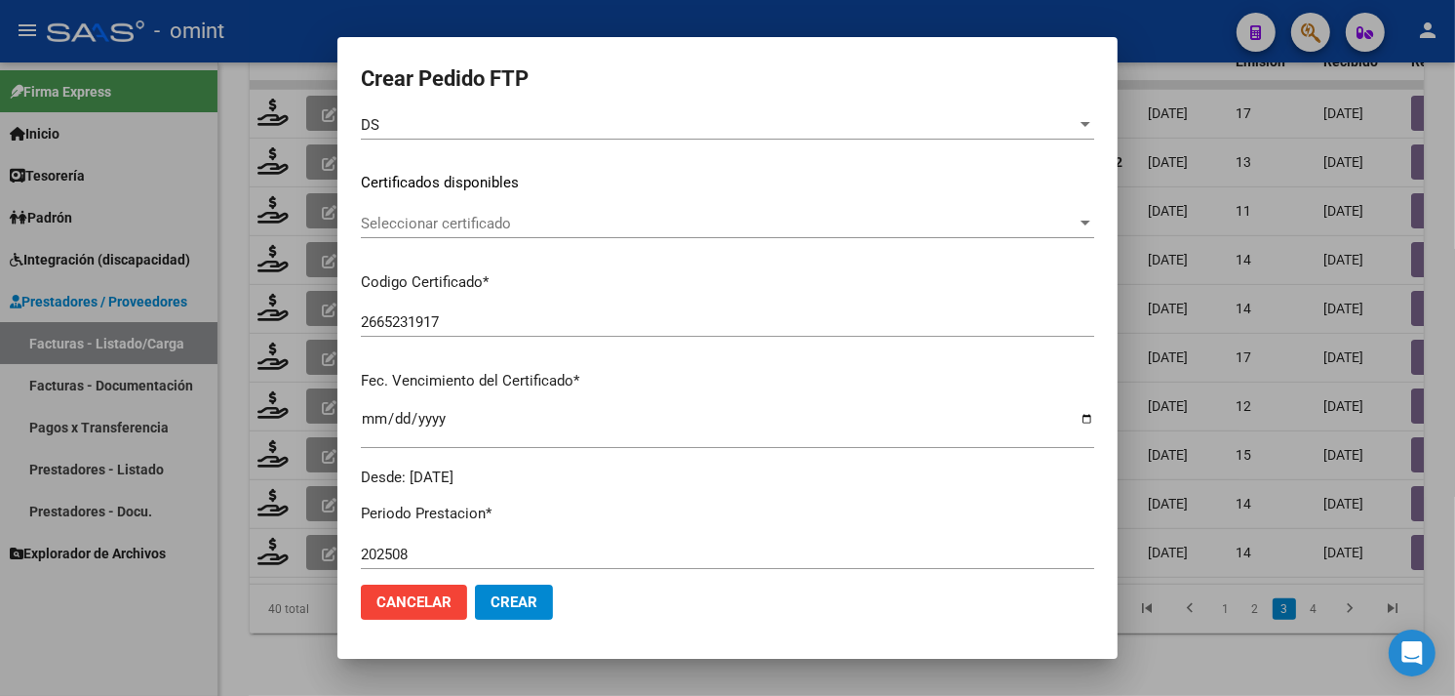
click at [504, 227] on span "Seleccionar certificado" at bounding box center [719, 224] width 716 height 18
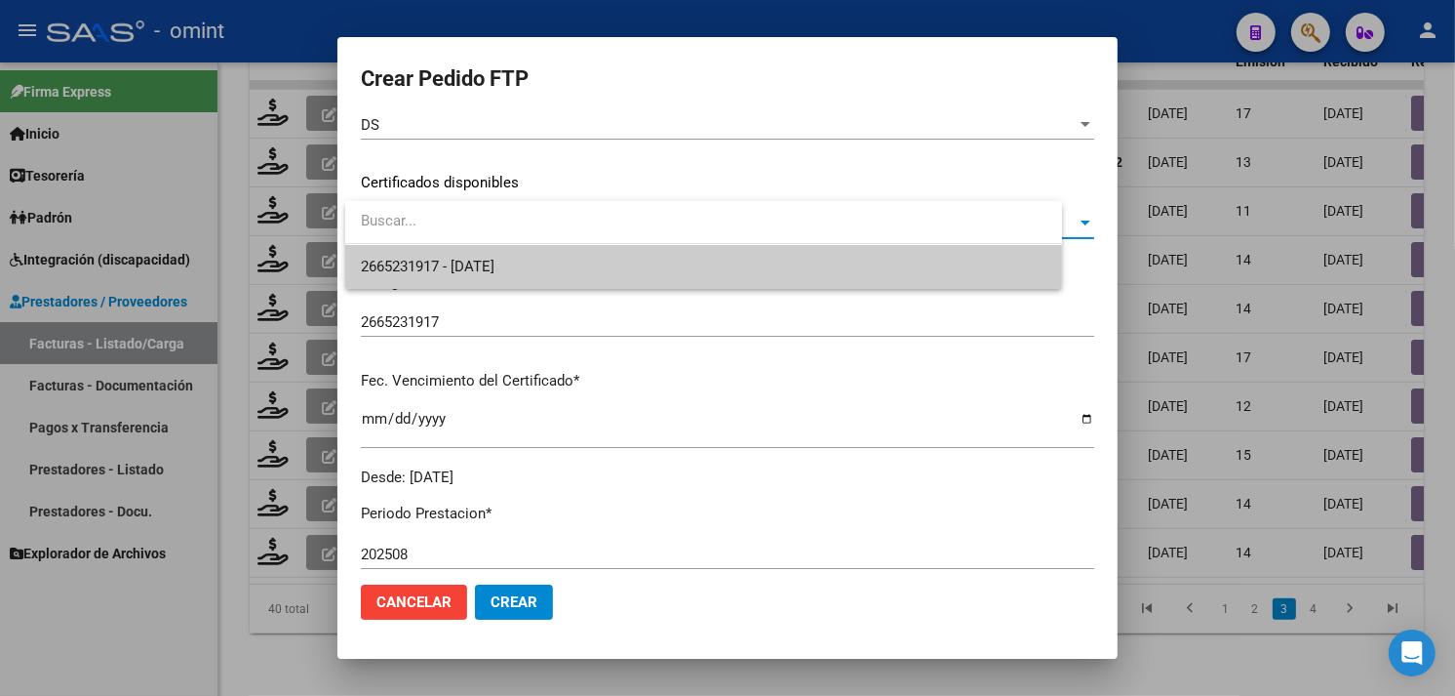
click at [507, 250] on span "2665231917 - 2027-12-28" at bounding box center [704, 267] width 686 height 44
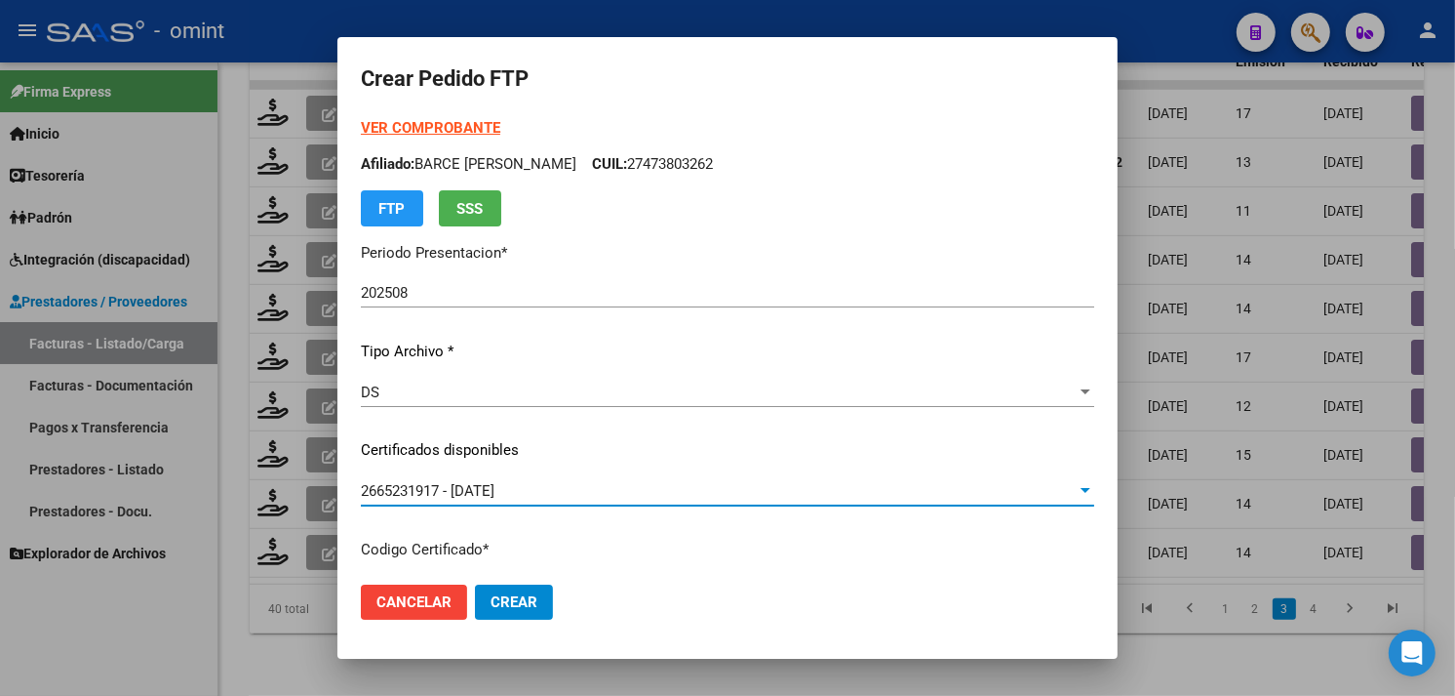
click at [413, 139] on div "VER COMPROBANTE ARCA Padrón Afiliado: BARCE SOFIA BELEN CUIL: 27473803262 FTP S…" at bounding box center [728, 171] width 734 height 109
click at [413, 132] on strong "VER COMPROBANTE" at bounding box center [430, 128] width 139 height 18
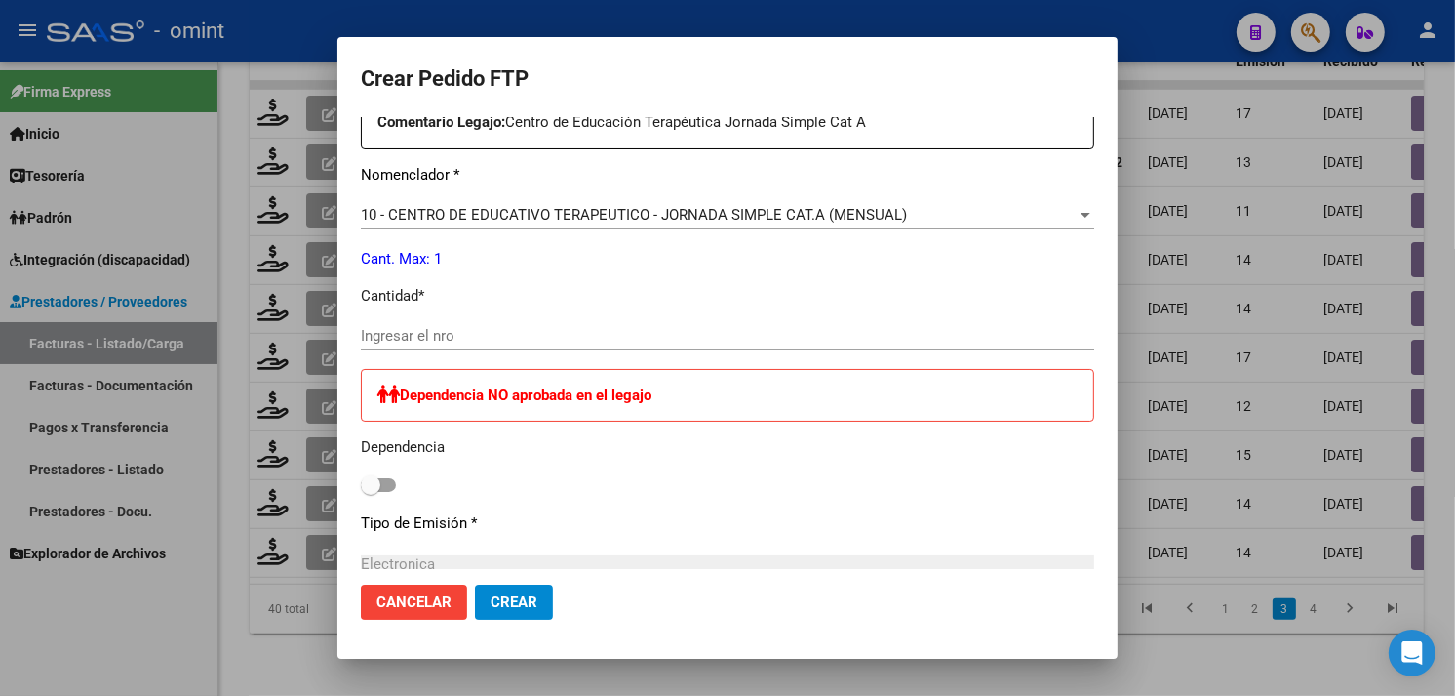
click at [482, 324] on div "Ingresar el nro" at bounding box center [728, 335] width 734 height 29
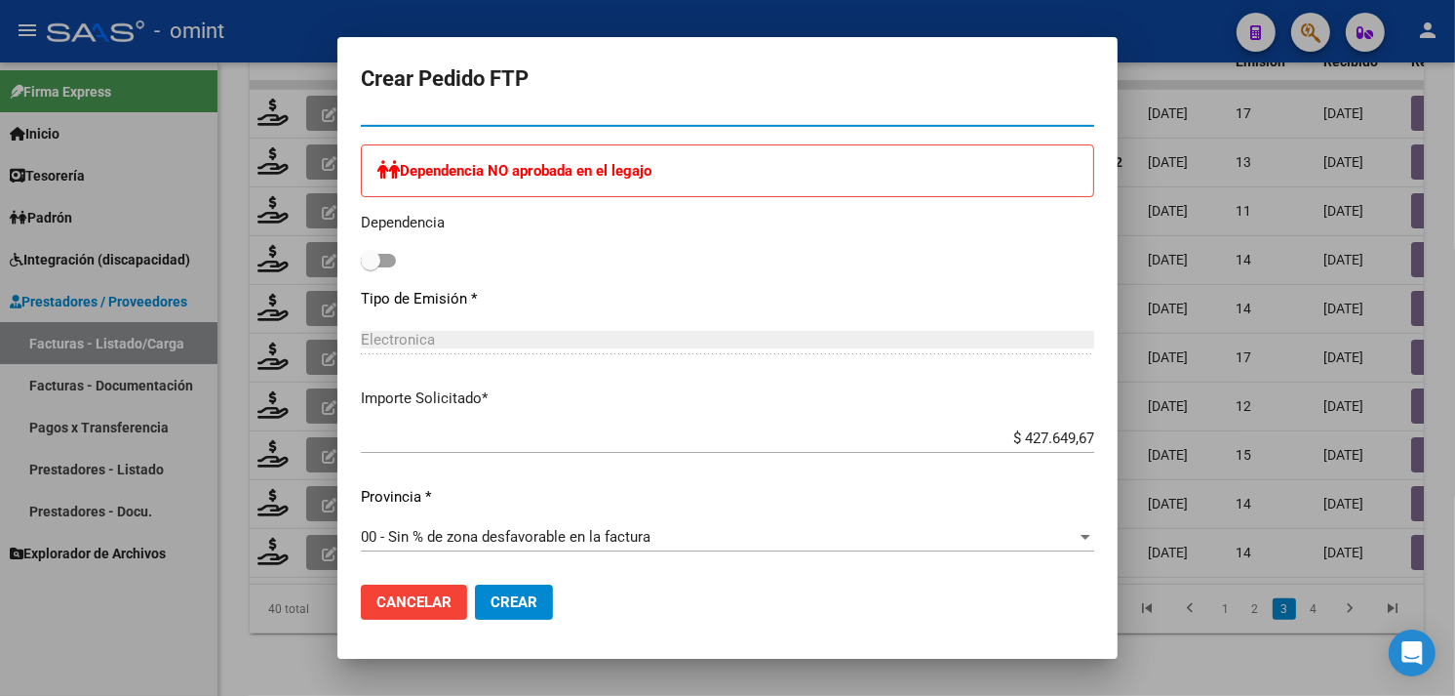
click at [542, 605] on button "Crear" at bounding box center [514, 601] width 78 height 35
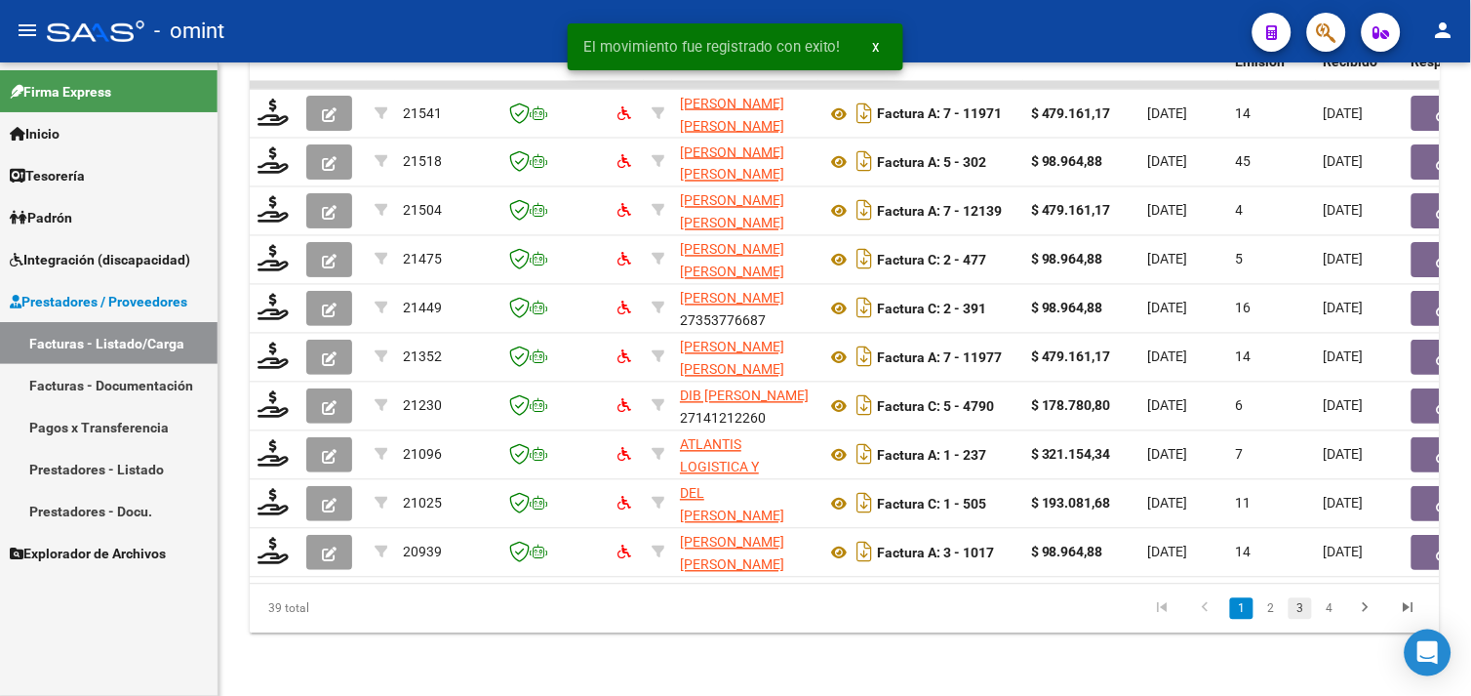
click at [1304, 612] on link "3" at bounding box center [1300, 608] width 23 height 21
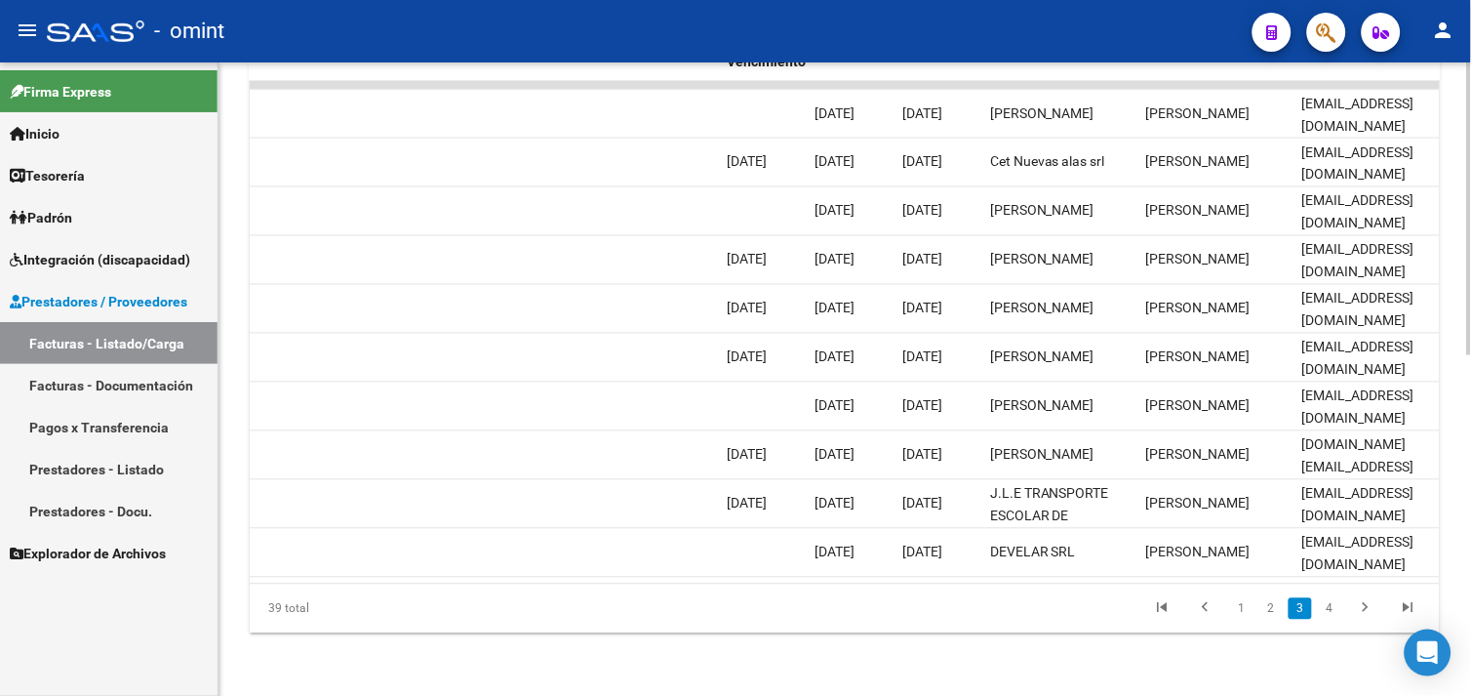
click at [1351, 566] on datatable-body "20257 POGGETTI LORENA NOEMI 27272413725 Factura C: 4 - 252 $ 98.964,88 29/08/20…" at bounding box center [845, 332] width 1190 height 502
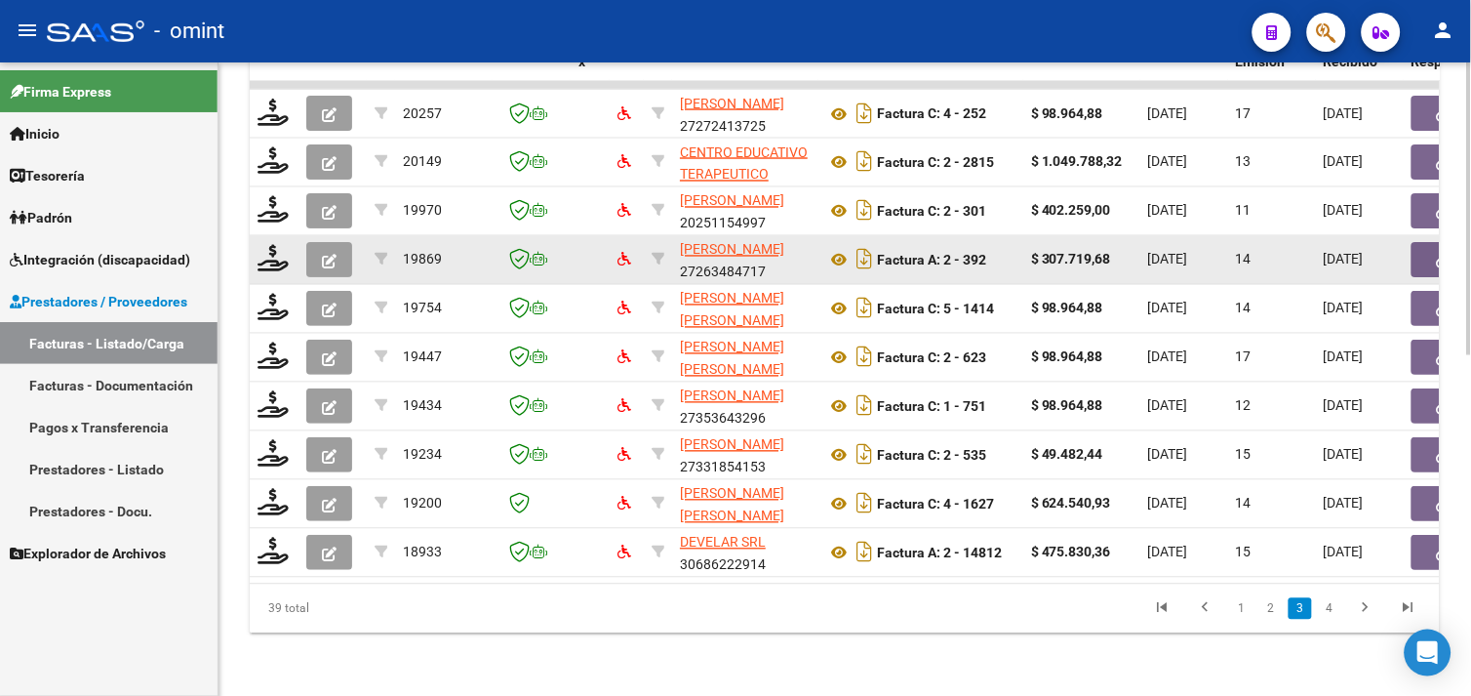
click at [293, 250] on datatable-body-cell at bounding box center [274, 260] width 49 height 48
click at [285, 246] on icon at bounding box center [273, 258] width 31 height 27
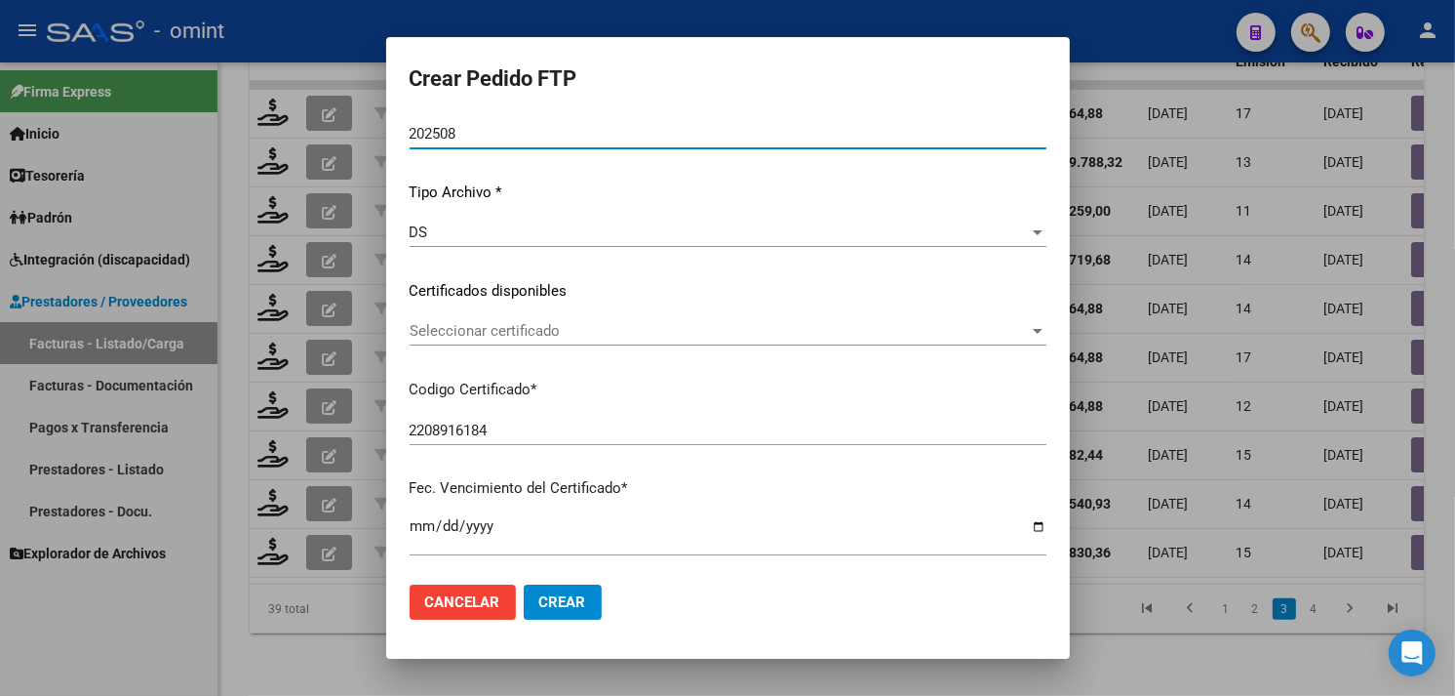
click at [577, 319] on div "Seleccionar certificado Seleccionar certificado" at bounding box center [728, 330] width 637 height 29
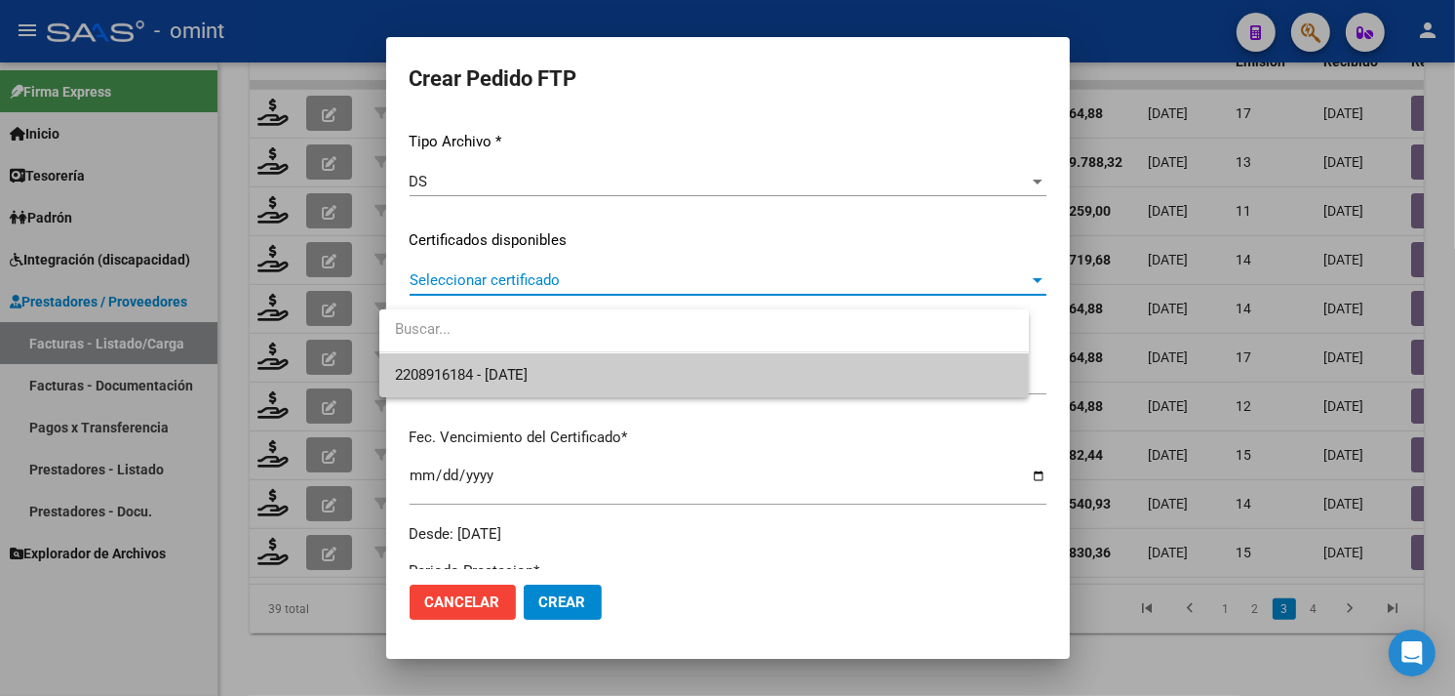
click at [542, 363] on span "2208916184 - 2034-09-30" at bounding box center [704, 375] width 618 height 44
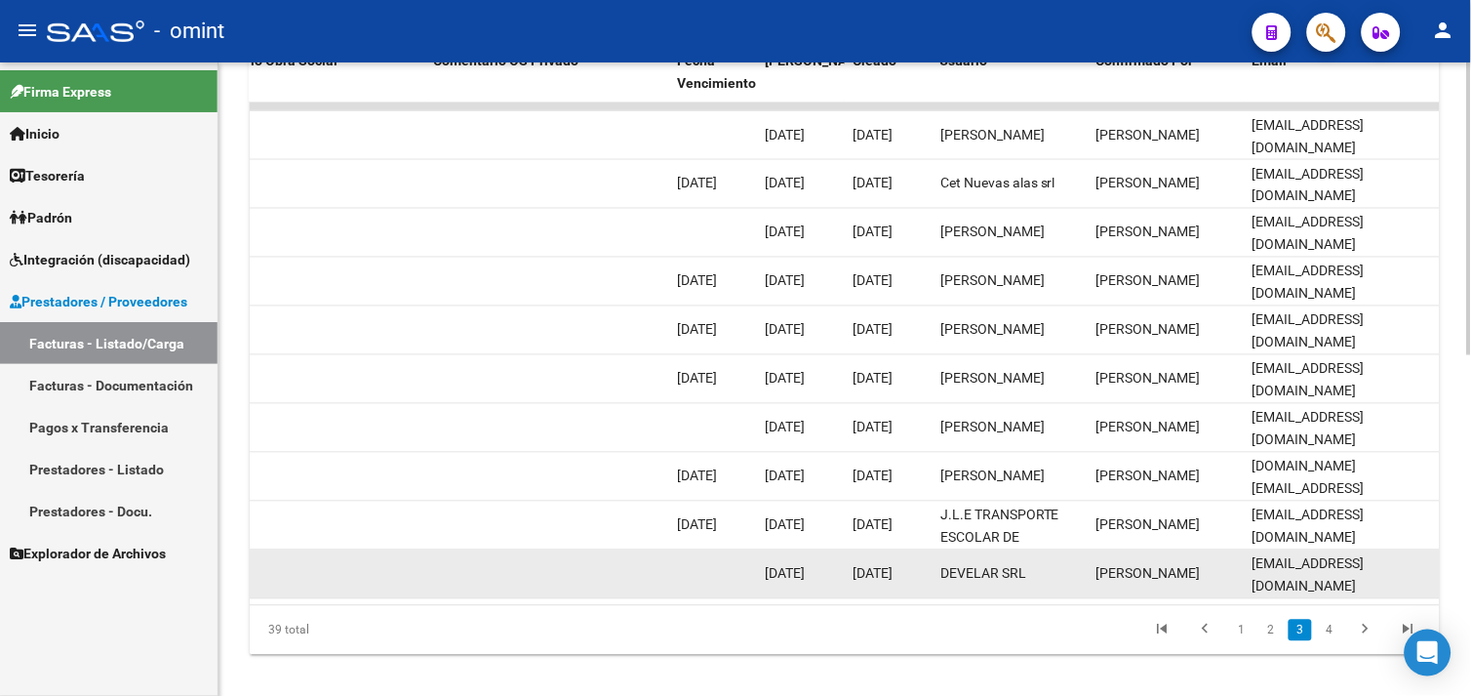
scroll to position [736, 0]
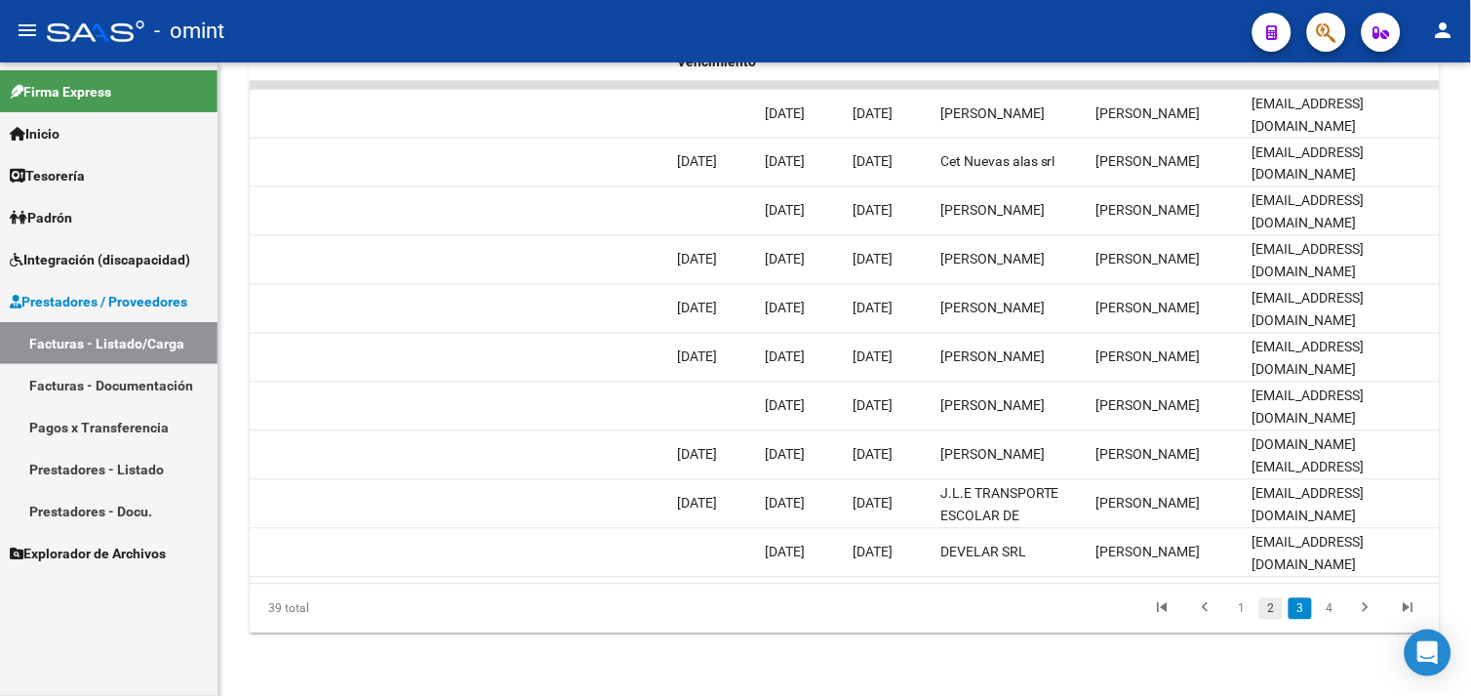
click at [1263, 607] on link "2" at bounding box center [1270, 608] width 23 height 21
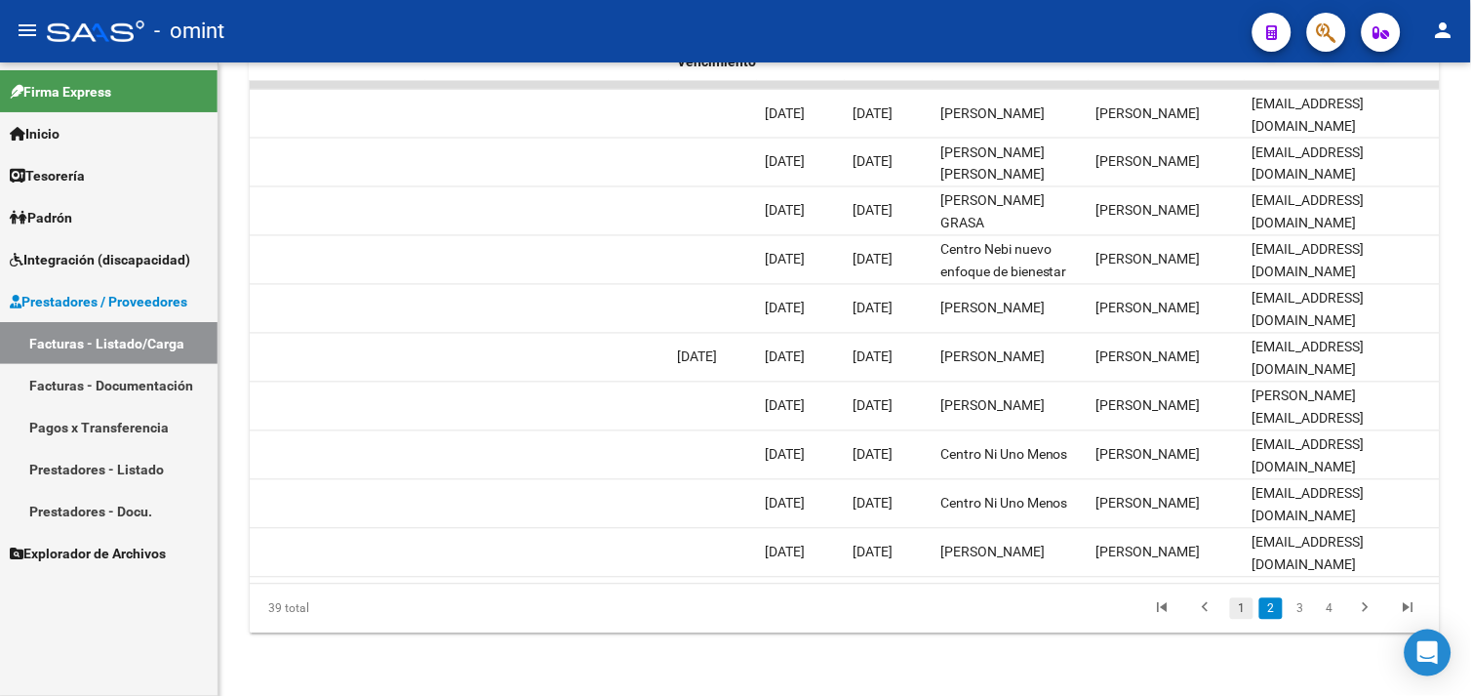
click at [1237, 608] on link "1" at bounding box center [1241, 608] width 23 height 21
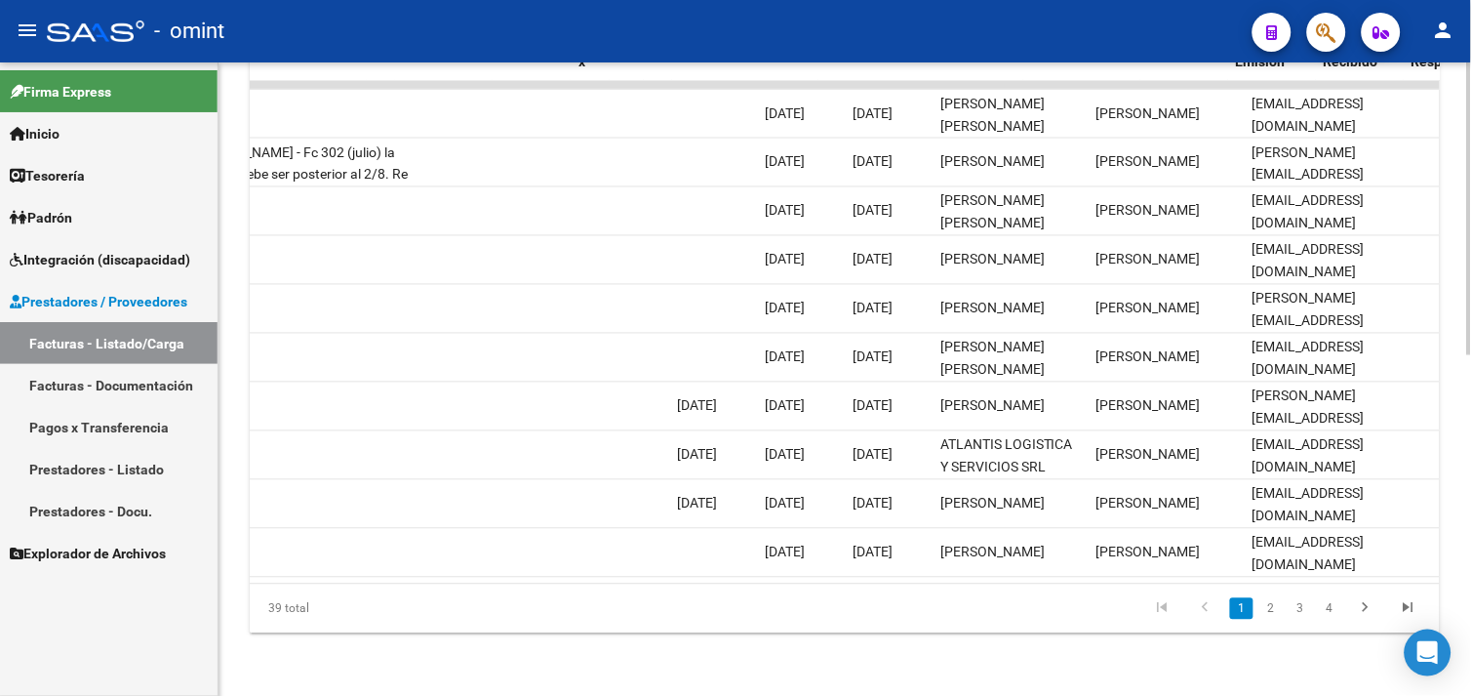
scroll to position [0, 0]
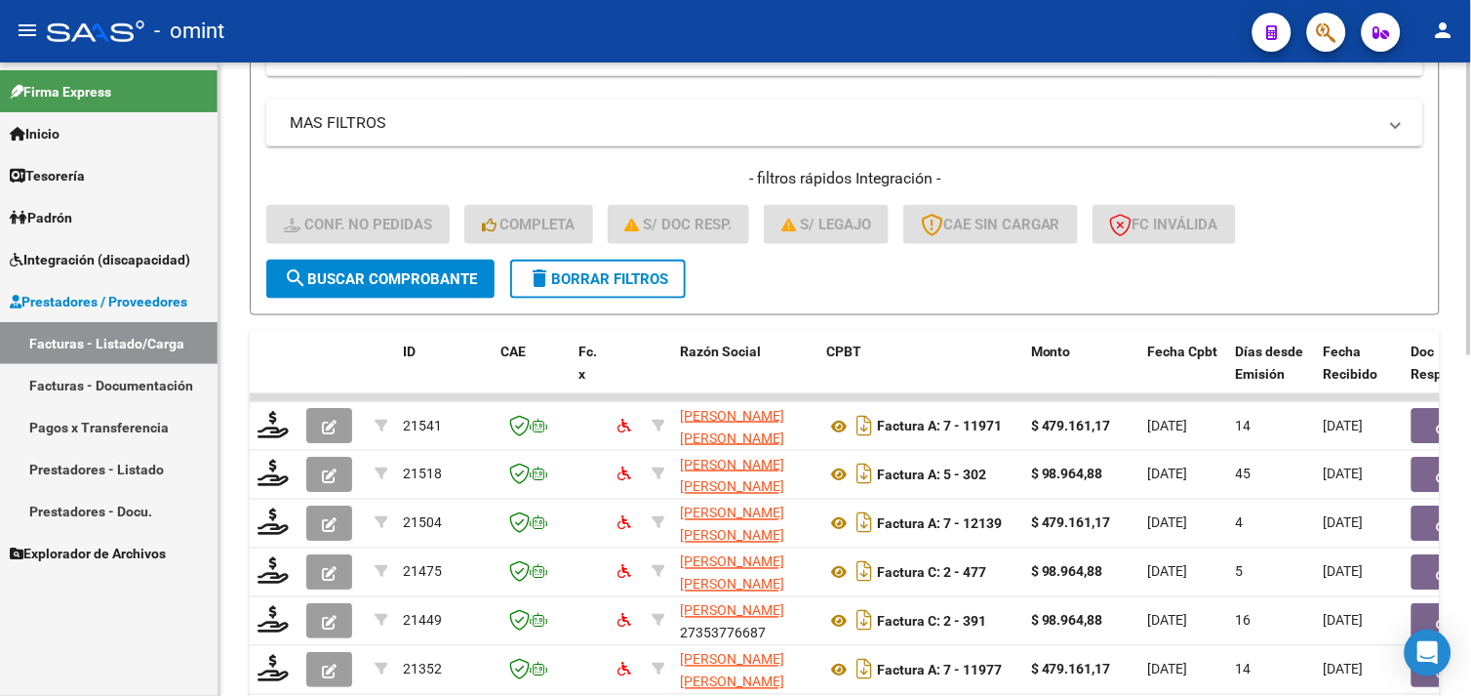
click at [541, 295] on button "delete Borrar Filtros" at bounding box center [598, 278] width 176 height 39
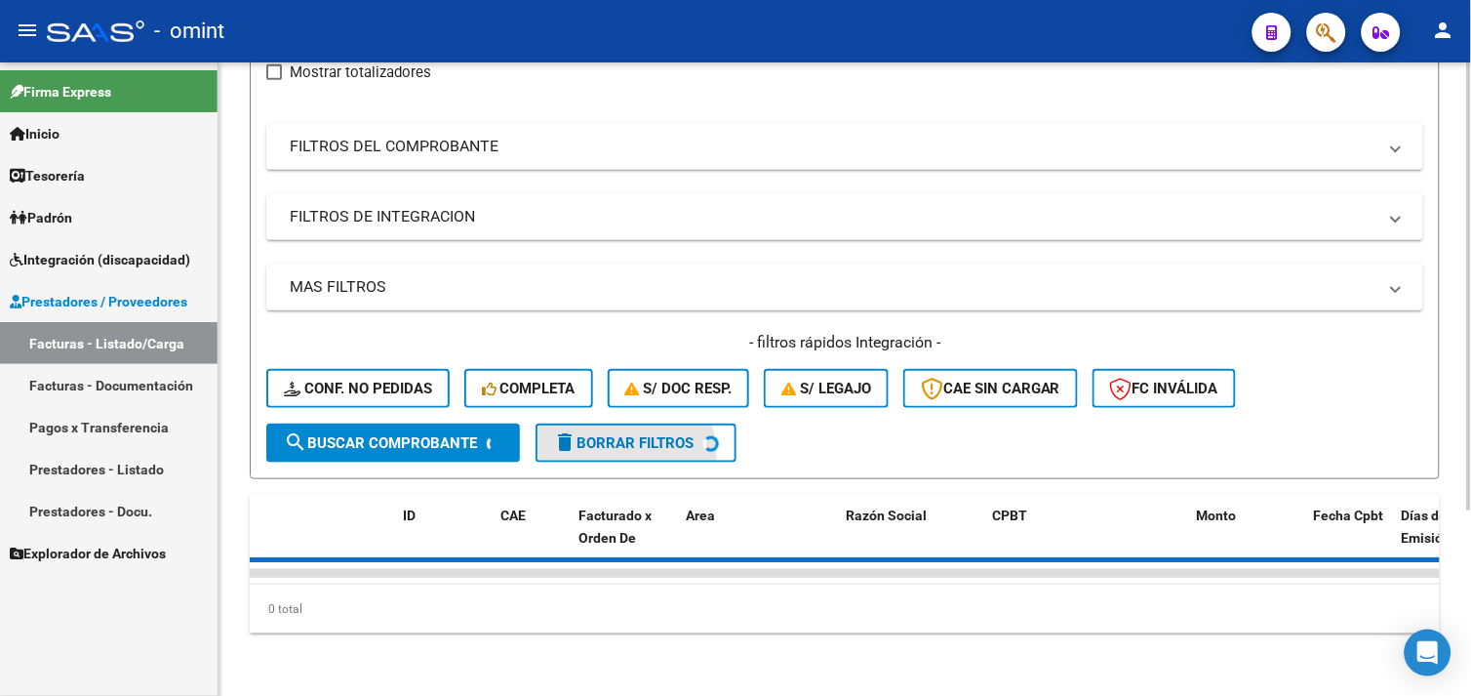
click at [551, 277] on mat-panel-title "MAS FILTROS" at bounding box center [833, 286] width 1087 height 21
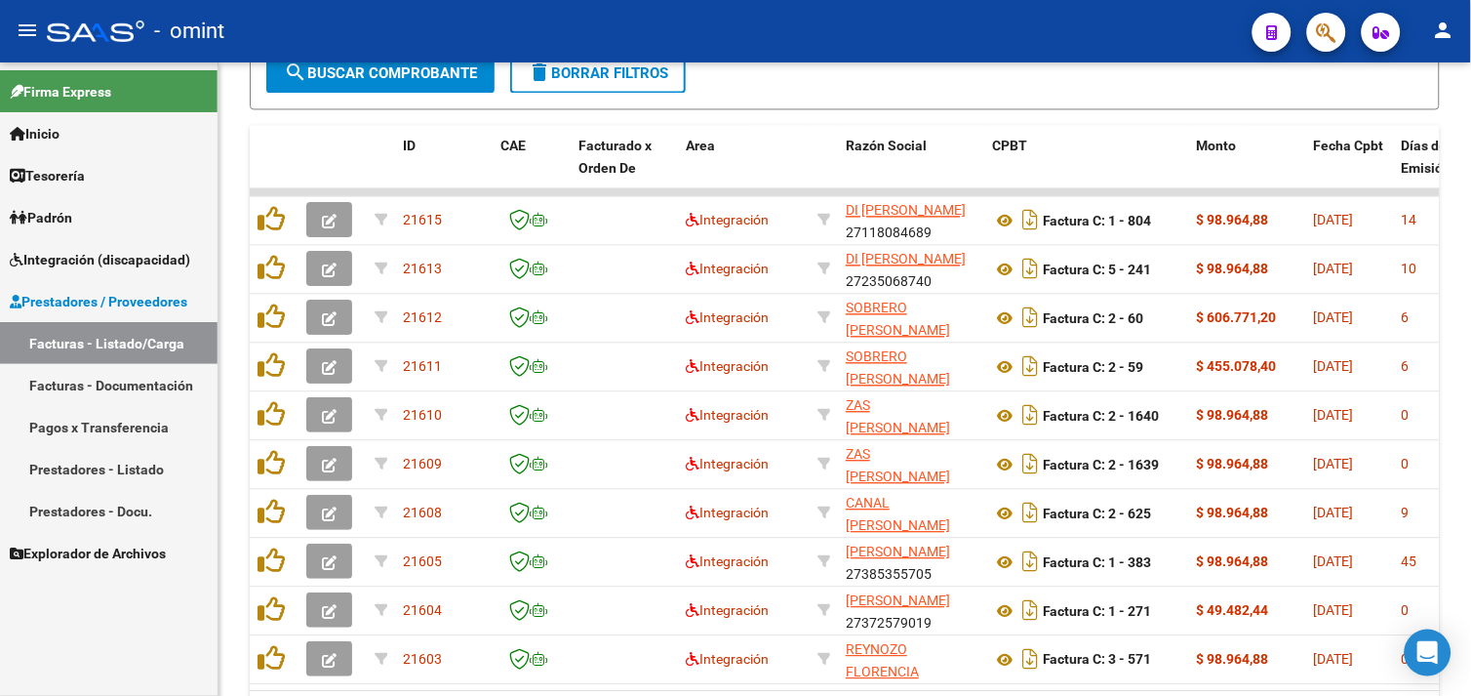
scroll to position [793, 0]
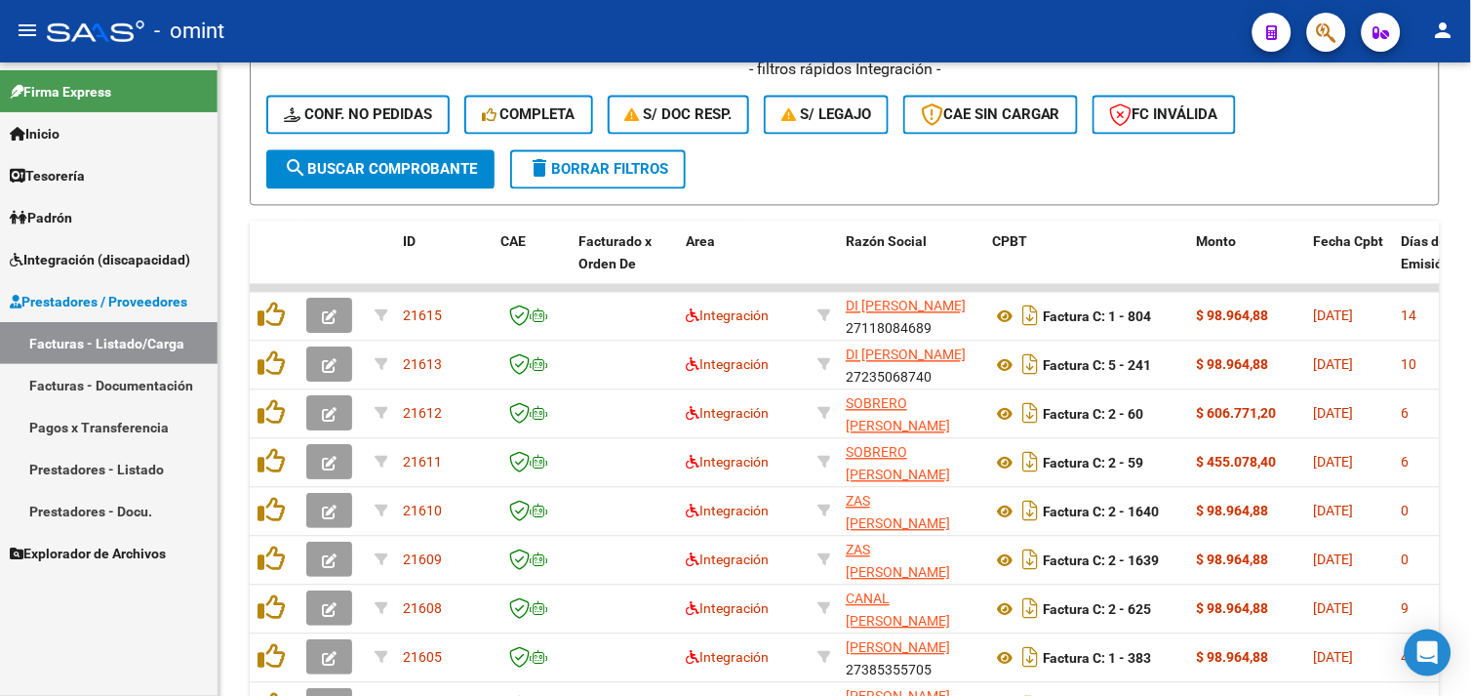
click at [139, 251] on span "Integración (discapacidad)" at bounding box center [100, 259] width 180 height 21
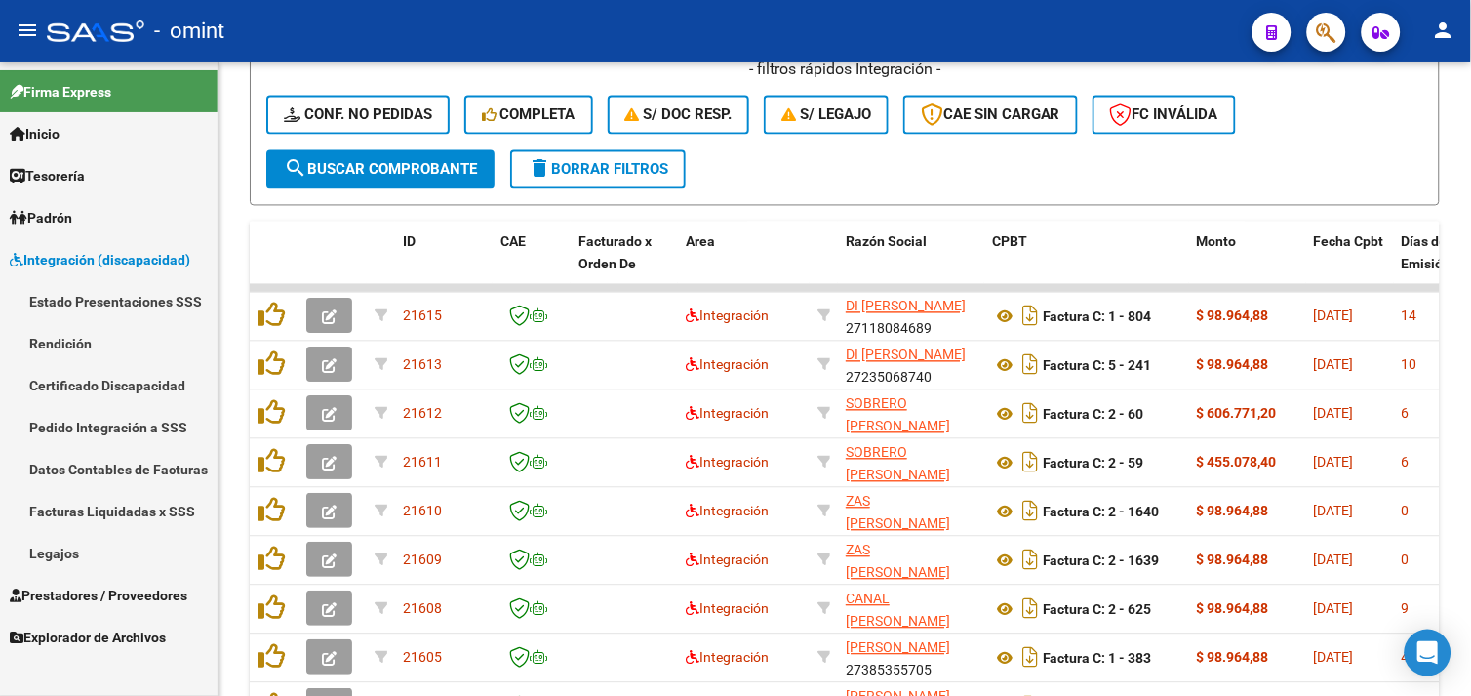
click at [99, 434] on link "Pedido Integración a SSS" at bounding box center [109, 427] width 218 height 42
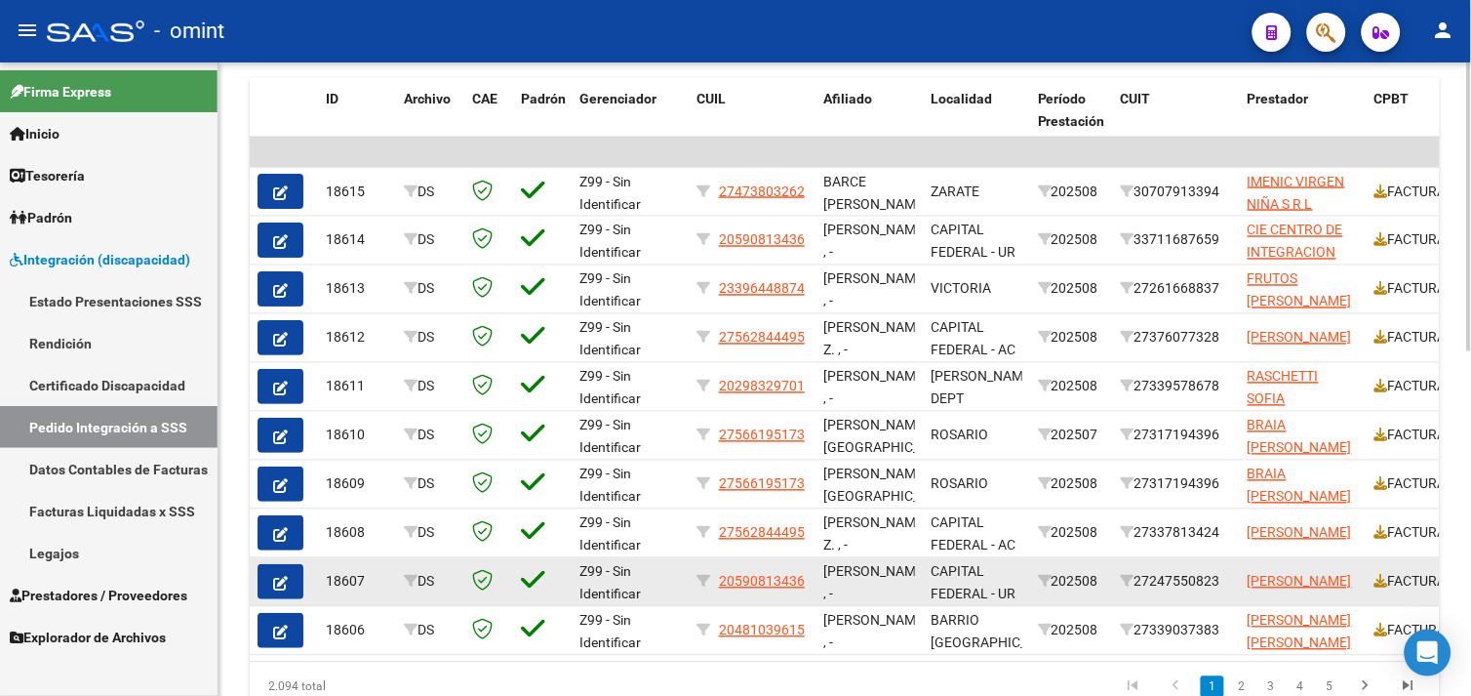
scroll to position [535, 0]
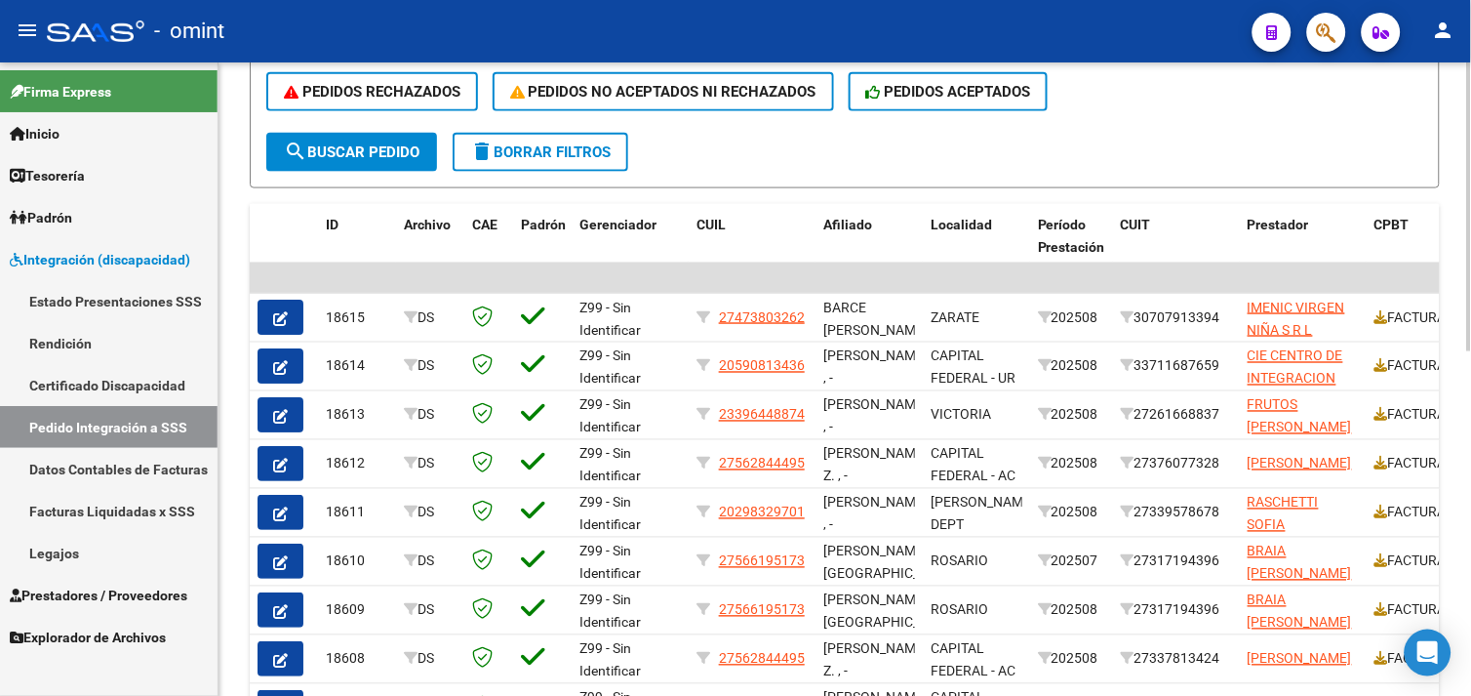
click at [502, 156] on span "delete Borrar Filtros" at bounding box center [540, 152] width 140 height 18
click at [84, 591] on span "Prestadores / Proveedores" at bounding box center [99, 594] width 178 height 21
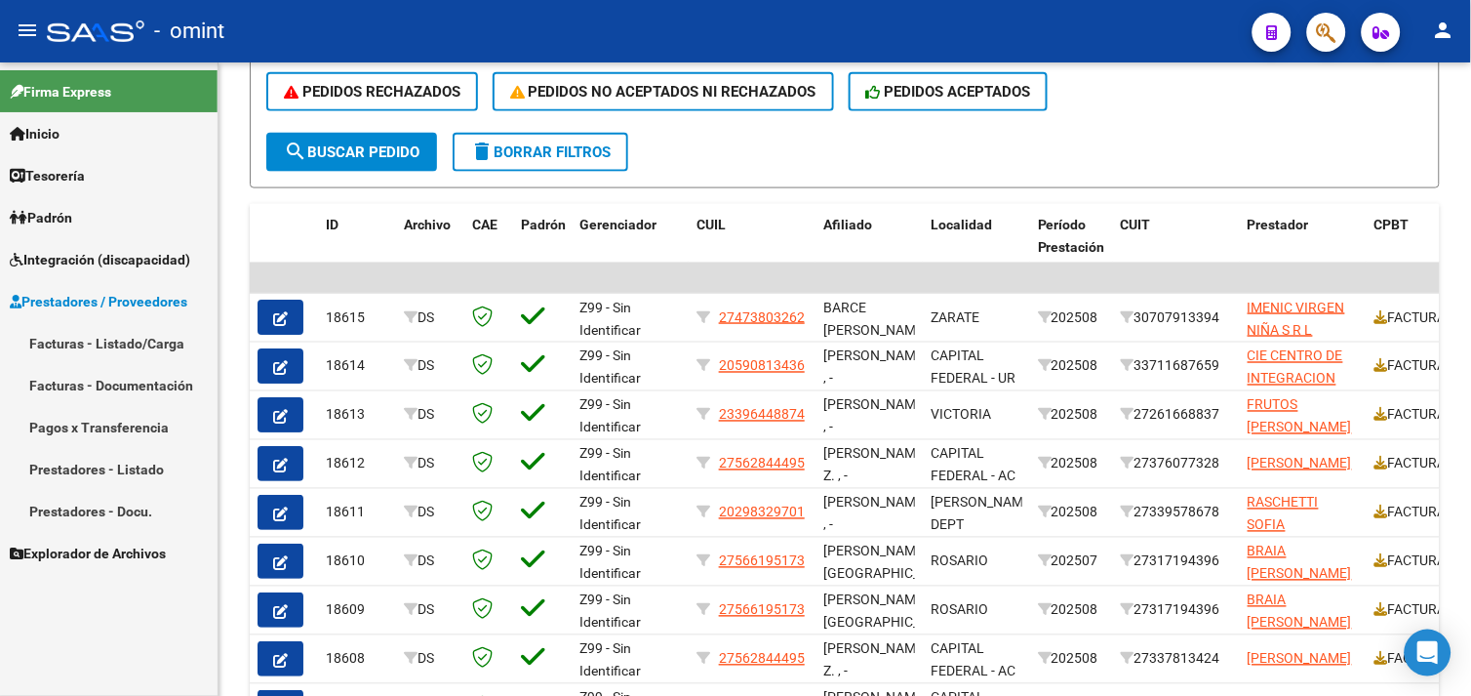
click at [112, 346] on link "Facturas - Listado/Carga" at bounding box center [109, 343] width 218 height 42
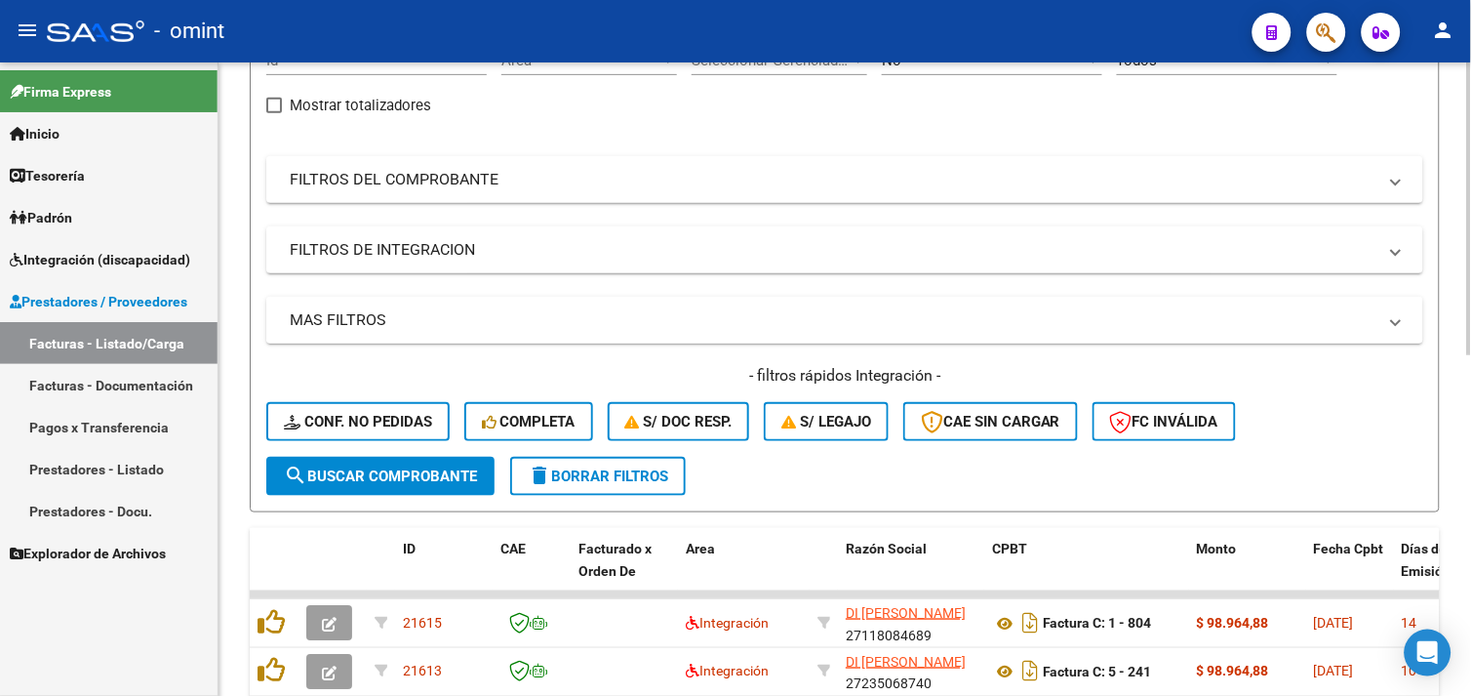
scroll to position [195, 0]
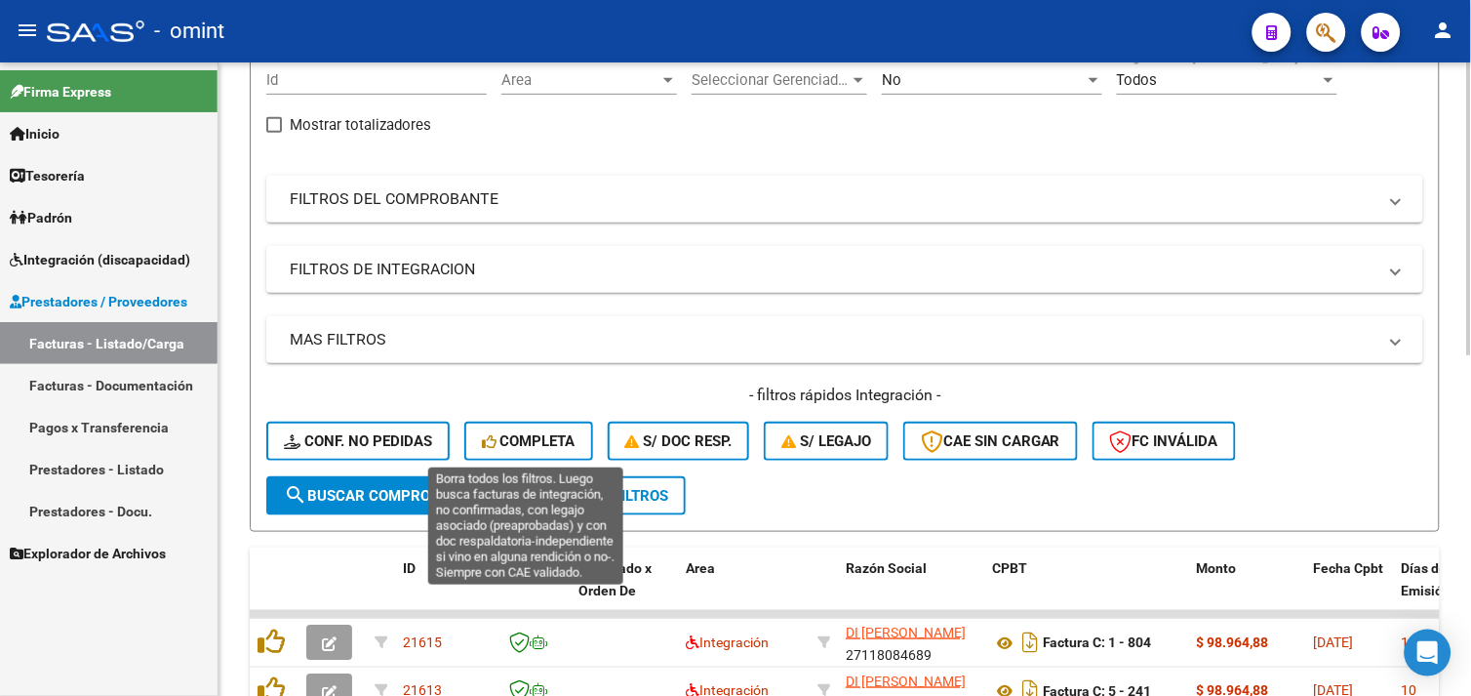
click at [513, 445] on span "Completa" at bounding box center [529, 441] width 94 height 18
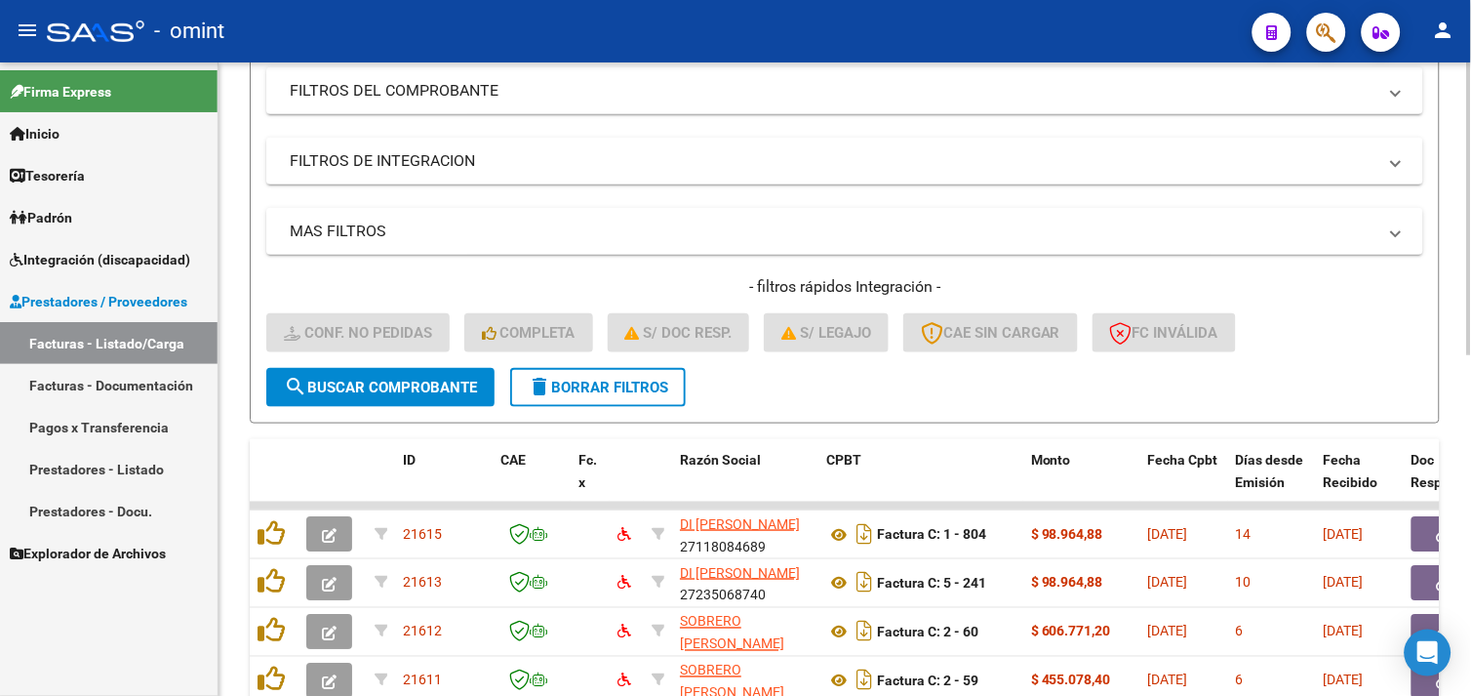
click at [587, 378] on span "delete Borrar Filtros" at bounding box center [598, 387] width 140 height 18
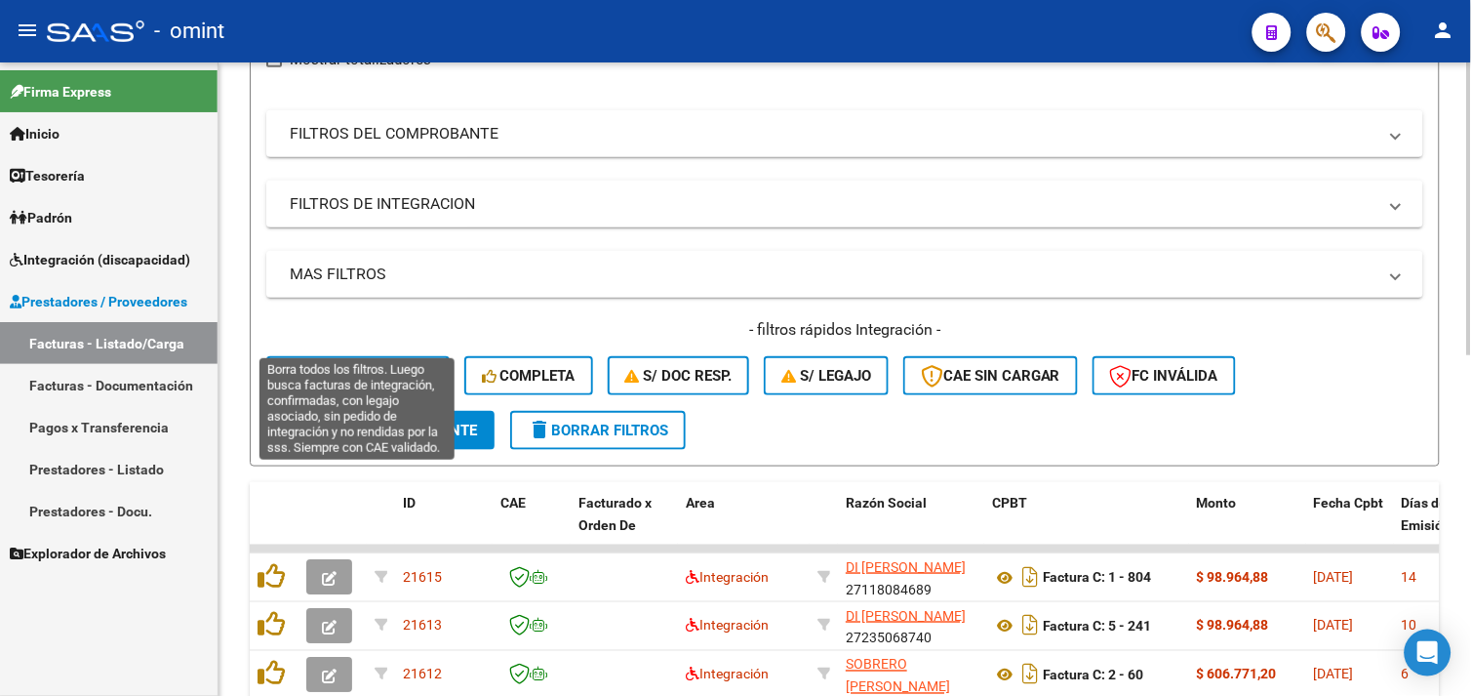
scroll to position [303, 0]
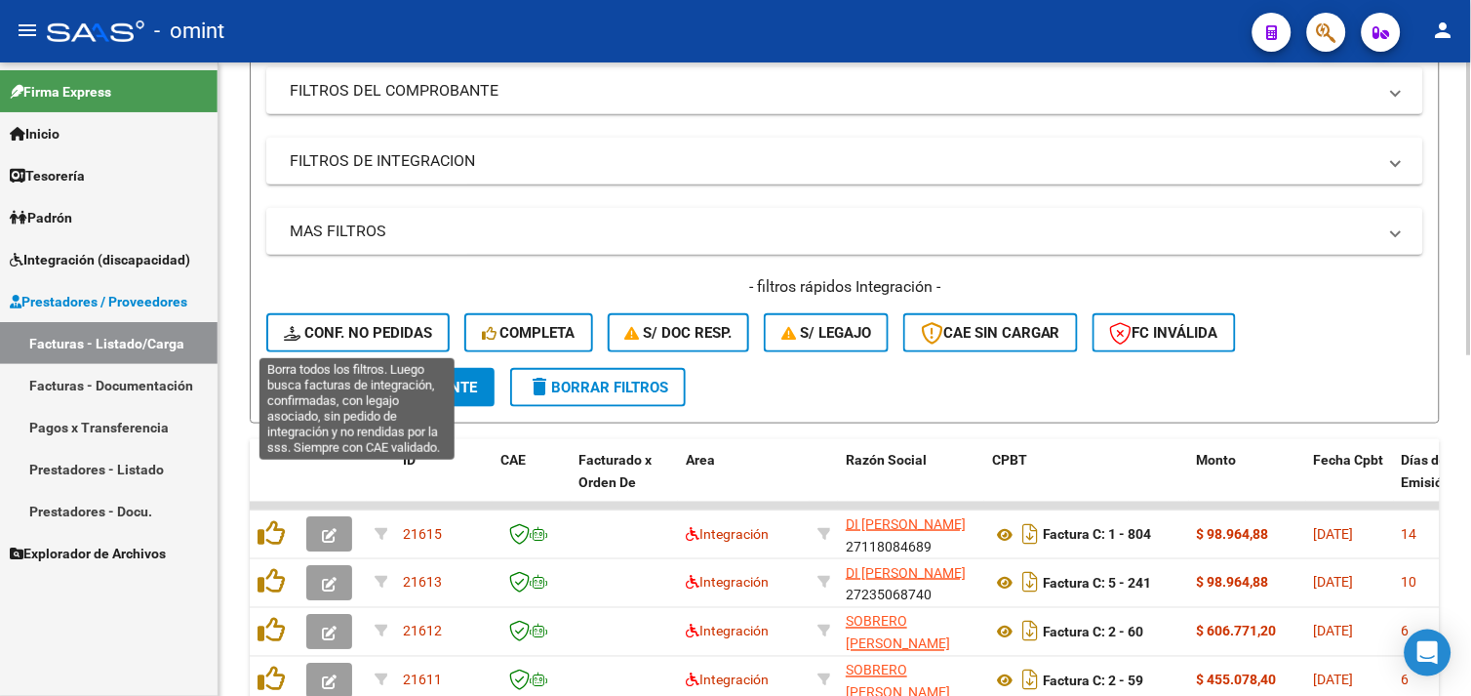
click at [354, 318] on button "Conf. no pedidas" at bounding box center [357, 332] width 183 height 39
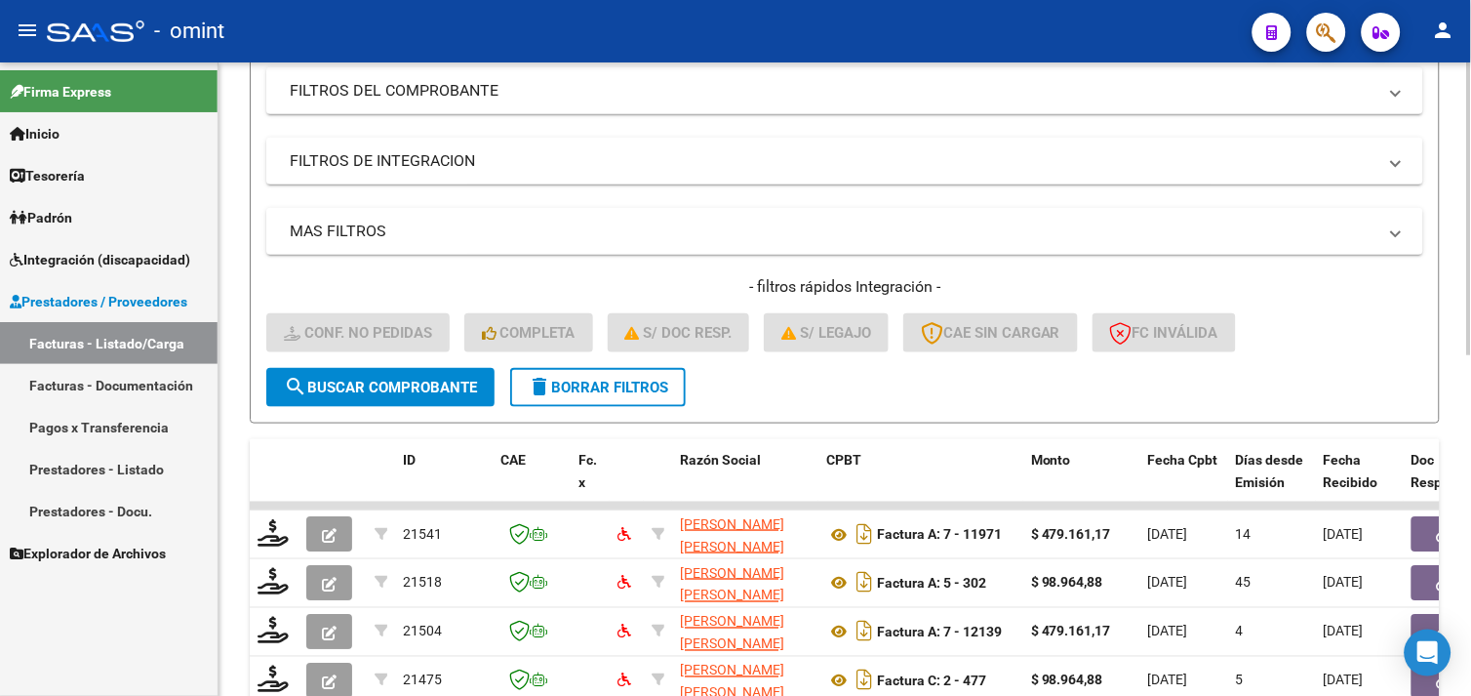
click at [596, 388] on span "delete Borrar Filtros" at bounding box center [598, 387] width 140 height 18
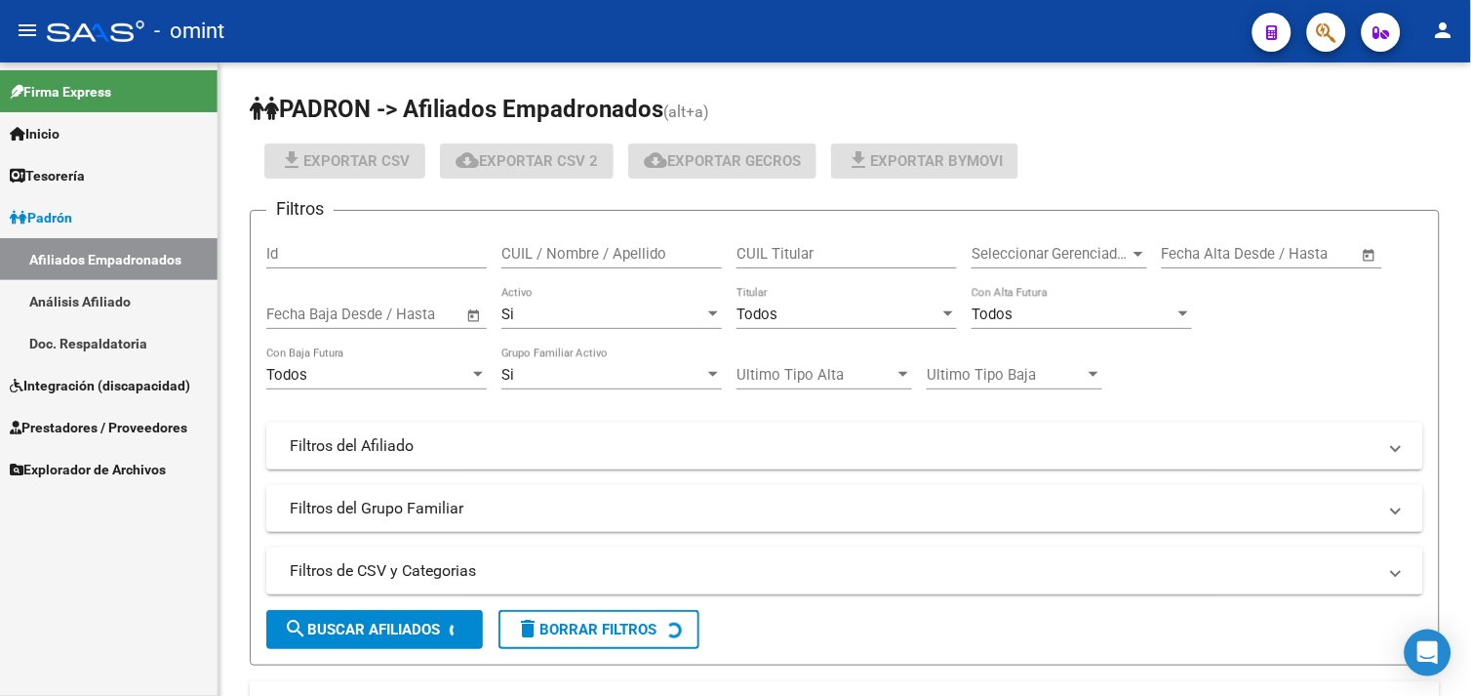
drag, startPoint x: 0, startPoint y: 0, endPoint x: 148, endPoint y: 374, distance: 402.0
click at [143, 381] on span "Integración (discapacidad)" at bounding box center [100, 385] width 180 height 21
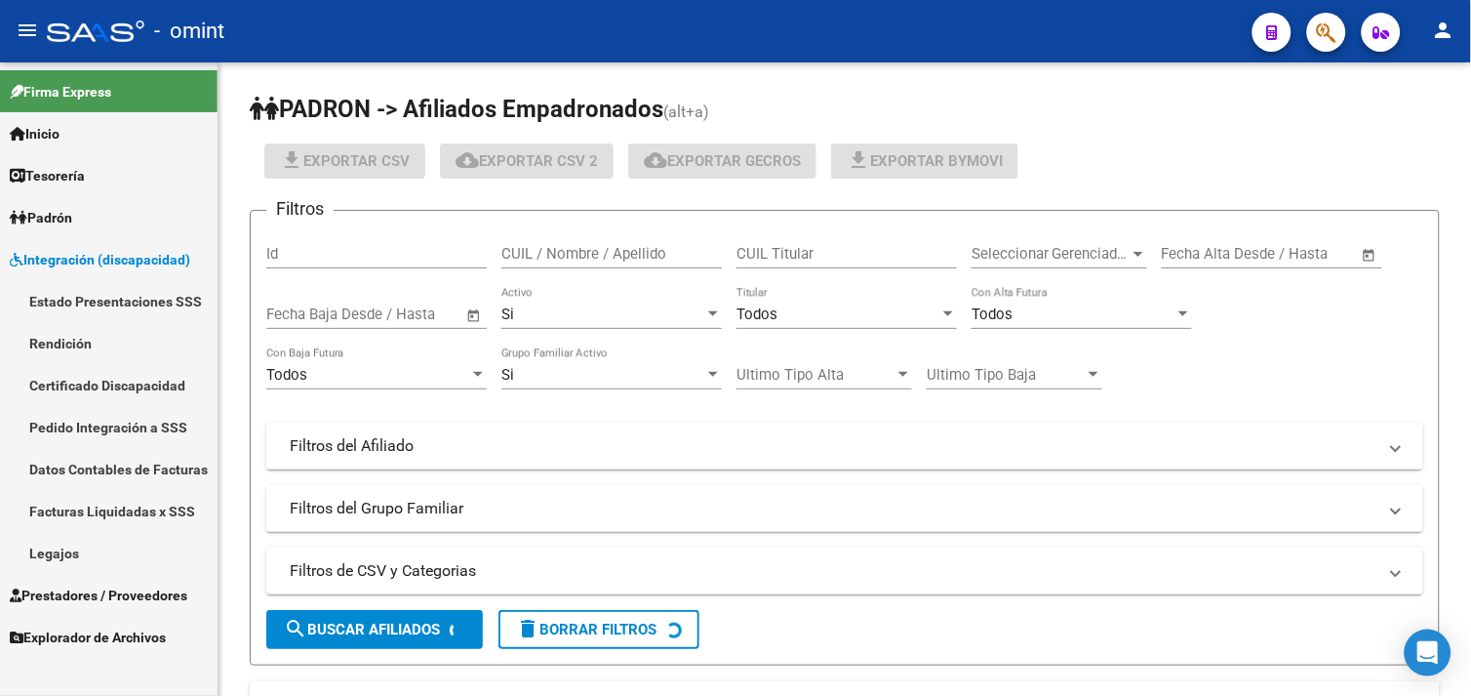
click at [85, 548] on link "Legajos" at bounding box center [109, 553] width 218 height 42
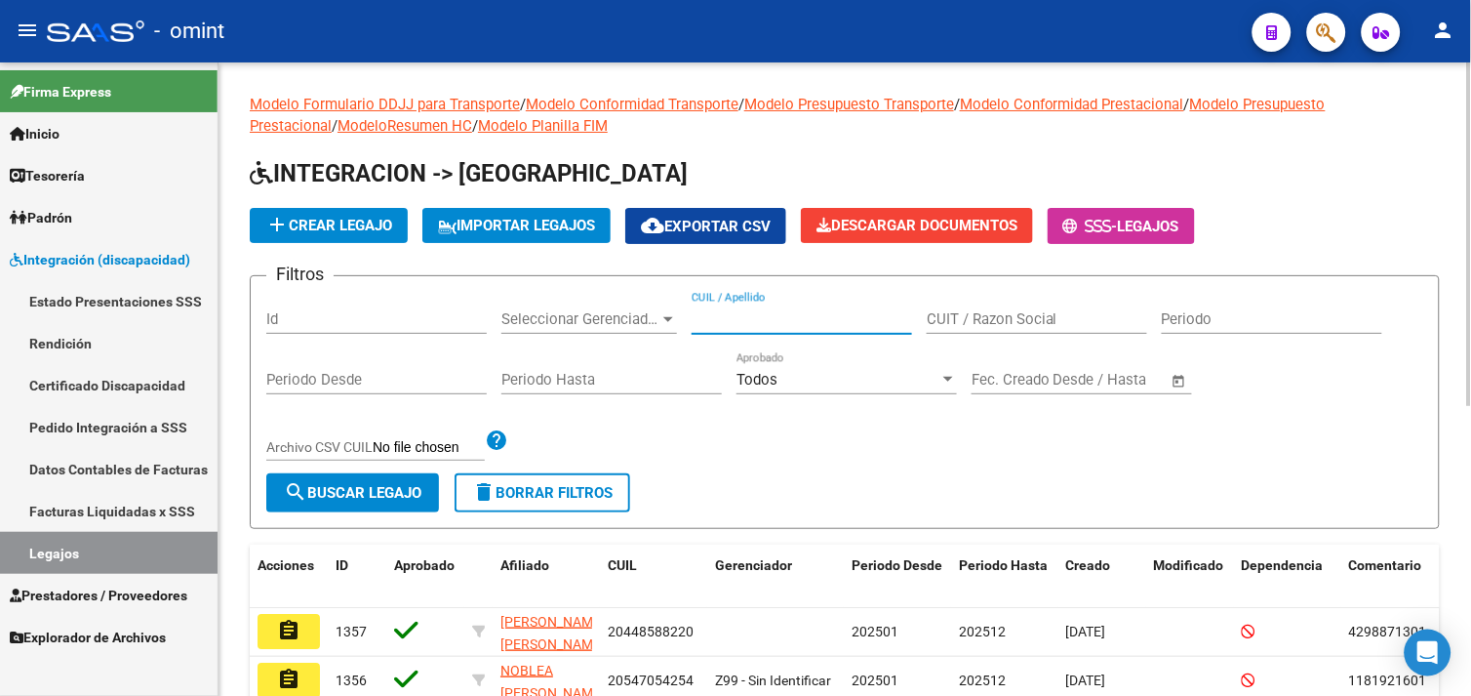
click at [719, 319] on input "CUIL / Apellido" at bounding box center [802, 319] width 220 height 18
paste input "27491323928"
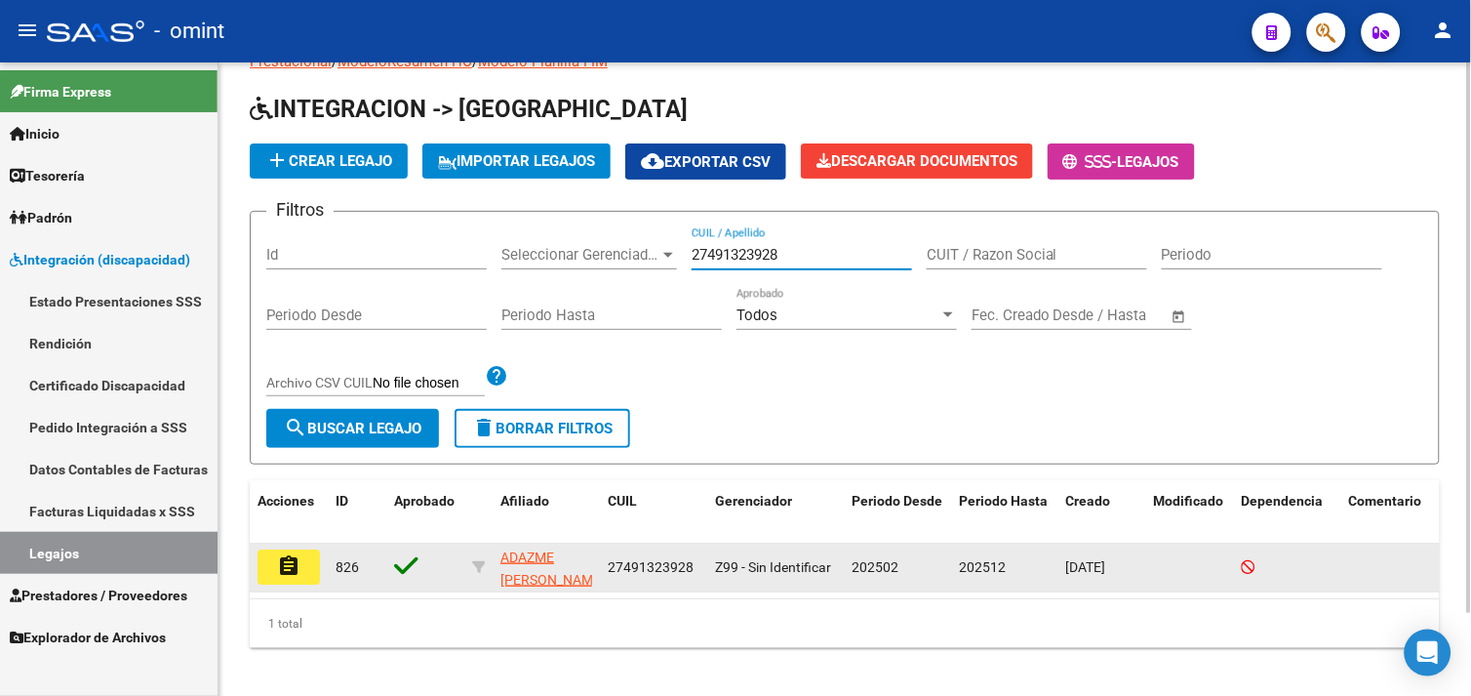
scroll to position [95, 0]
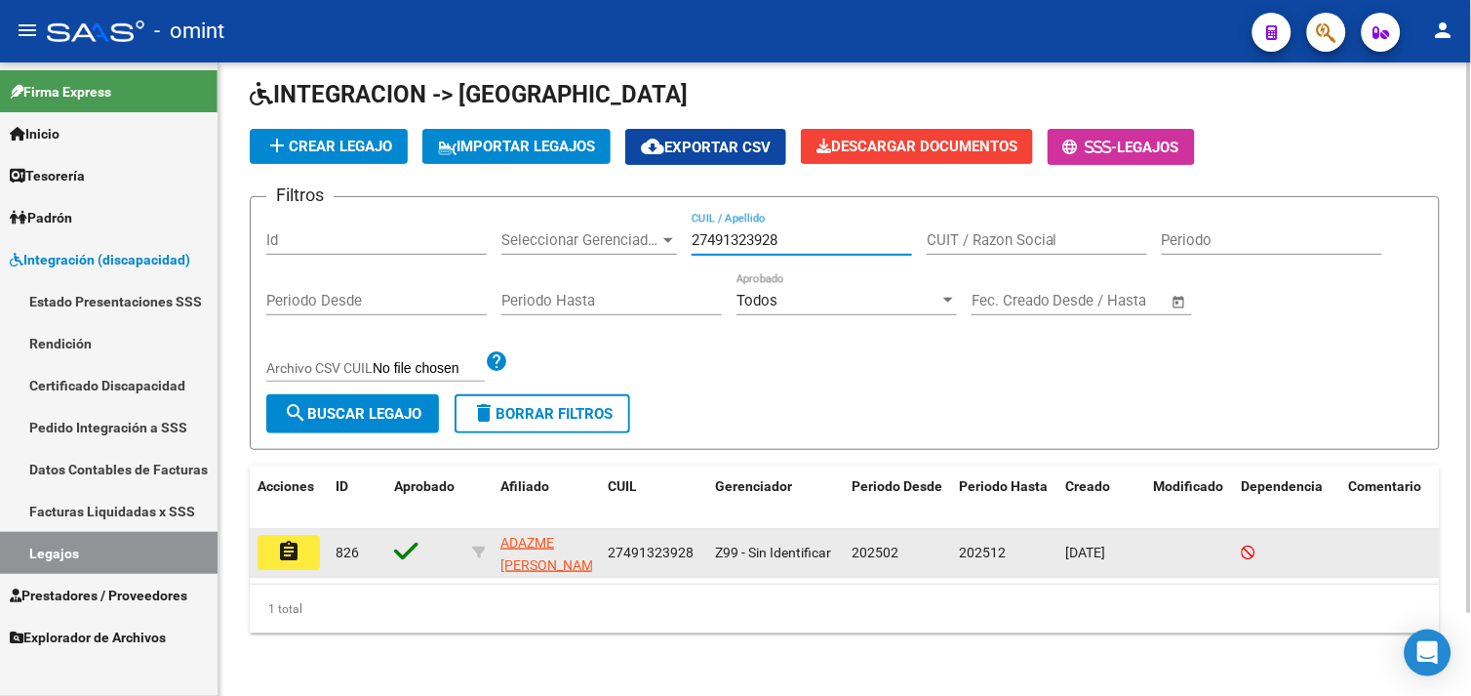
type input "27491323928"
click at [293, 539] on mat-icon "assignment" at bounding box center [288, 550] width 23 height 23
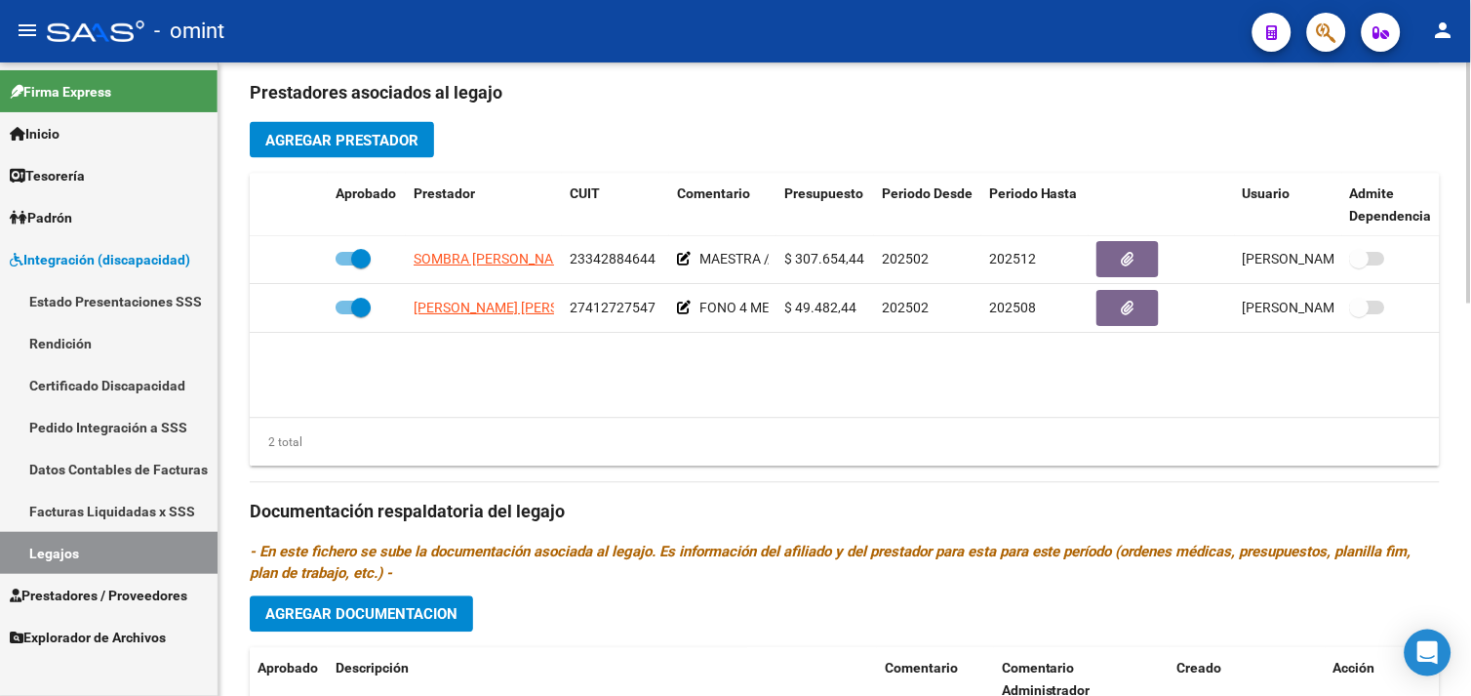
scroll to position [758, 0]
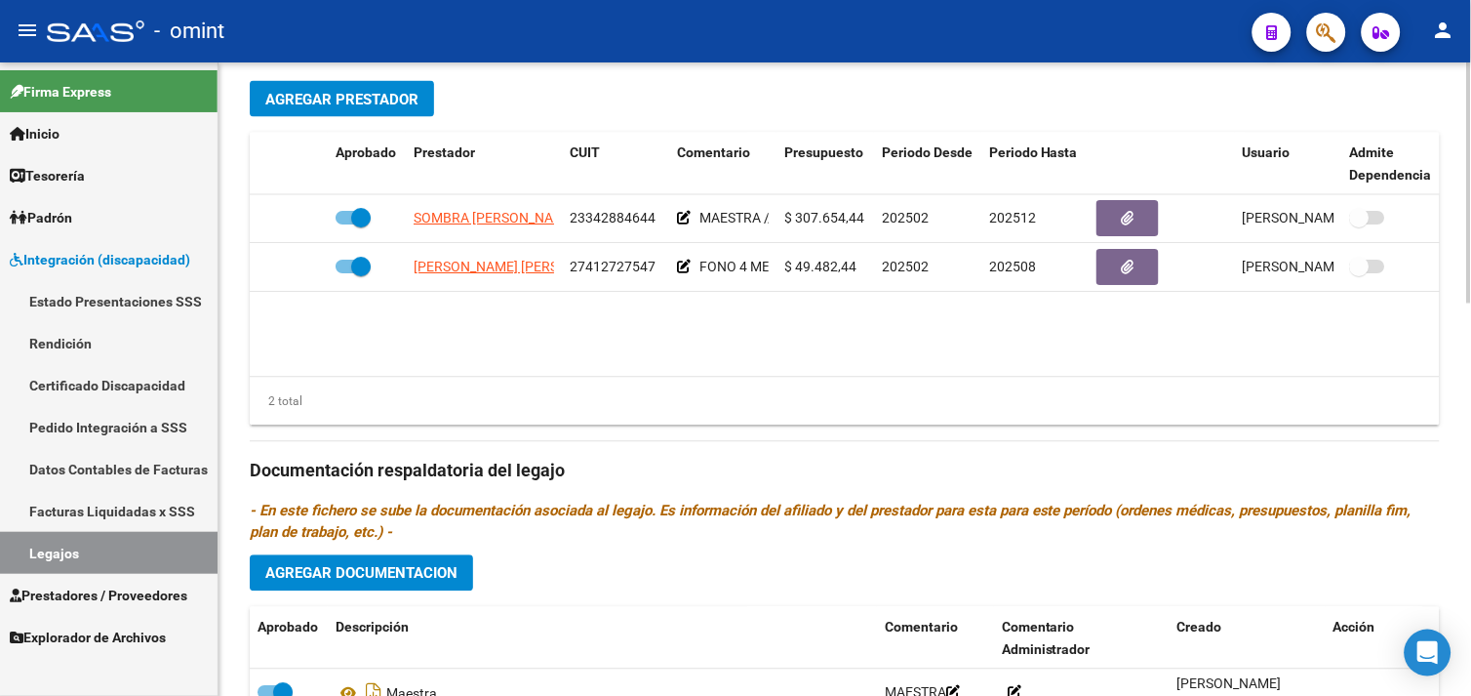
click at [141, 547] on link "Legajos" at bounding box center [109, 553] width 218 height 42
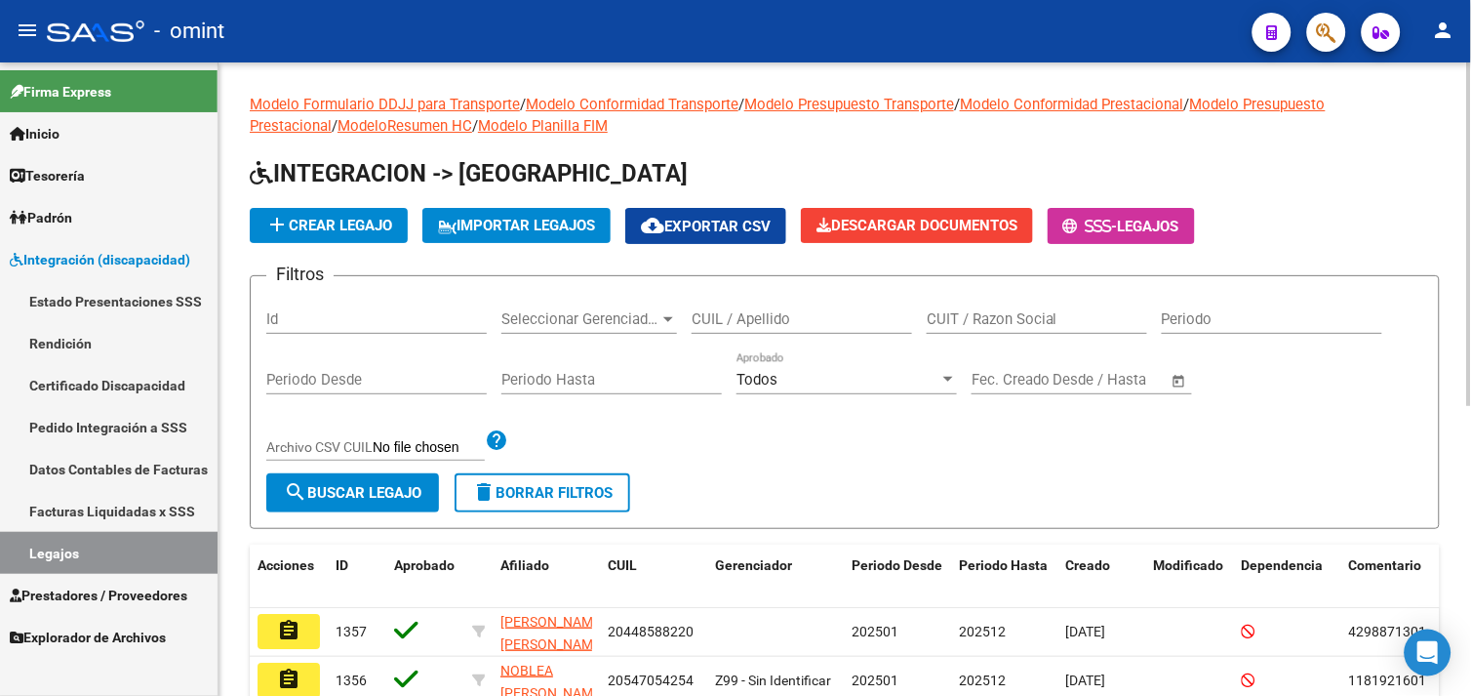
click at [784, 307] on div "CUIL / Apellido" at bounding box center [802, 313] width 220 height 42
paste input "20561926434"
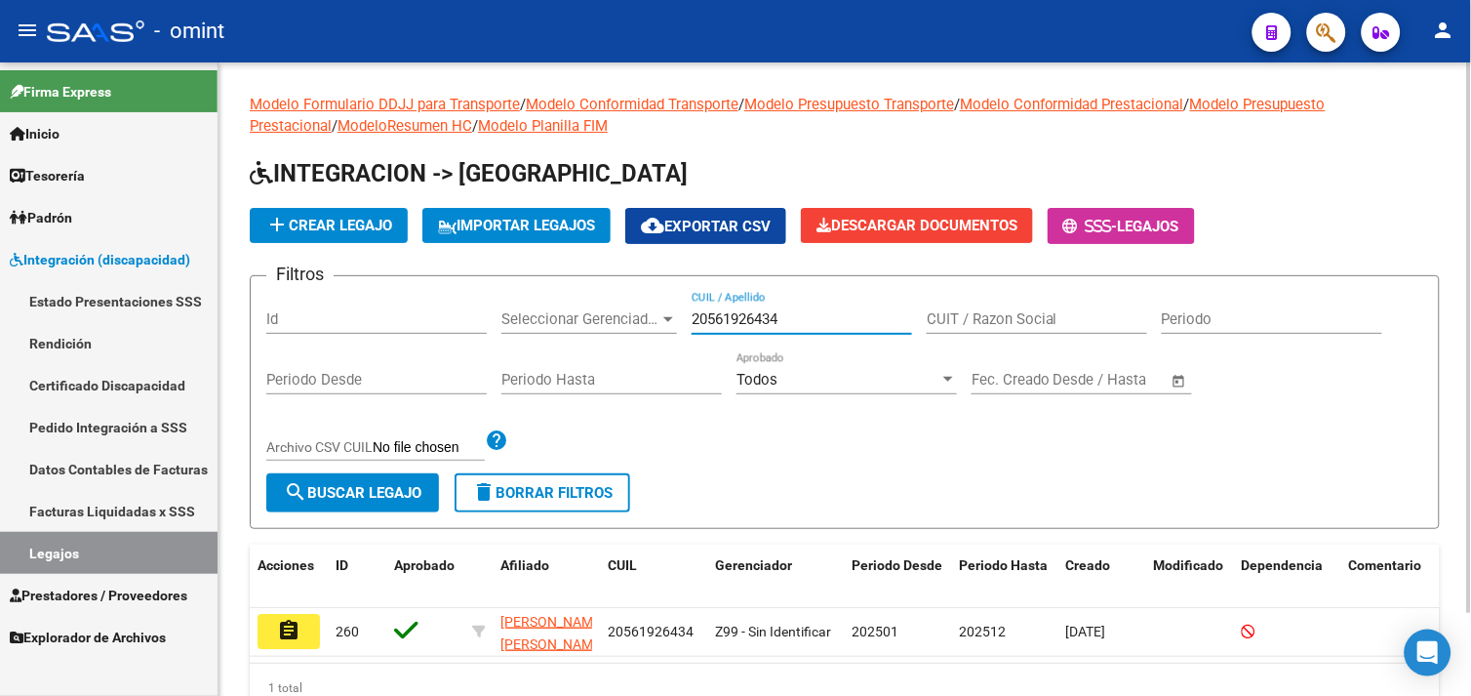
scroll to position [95, 0]
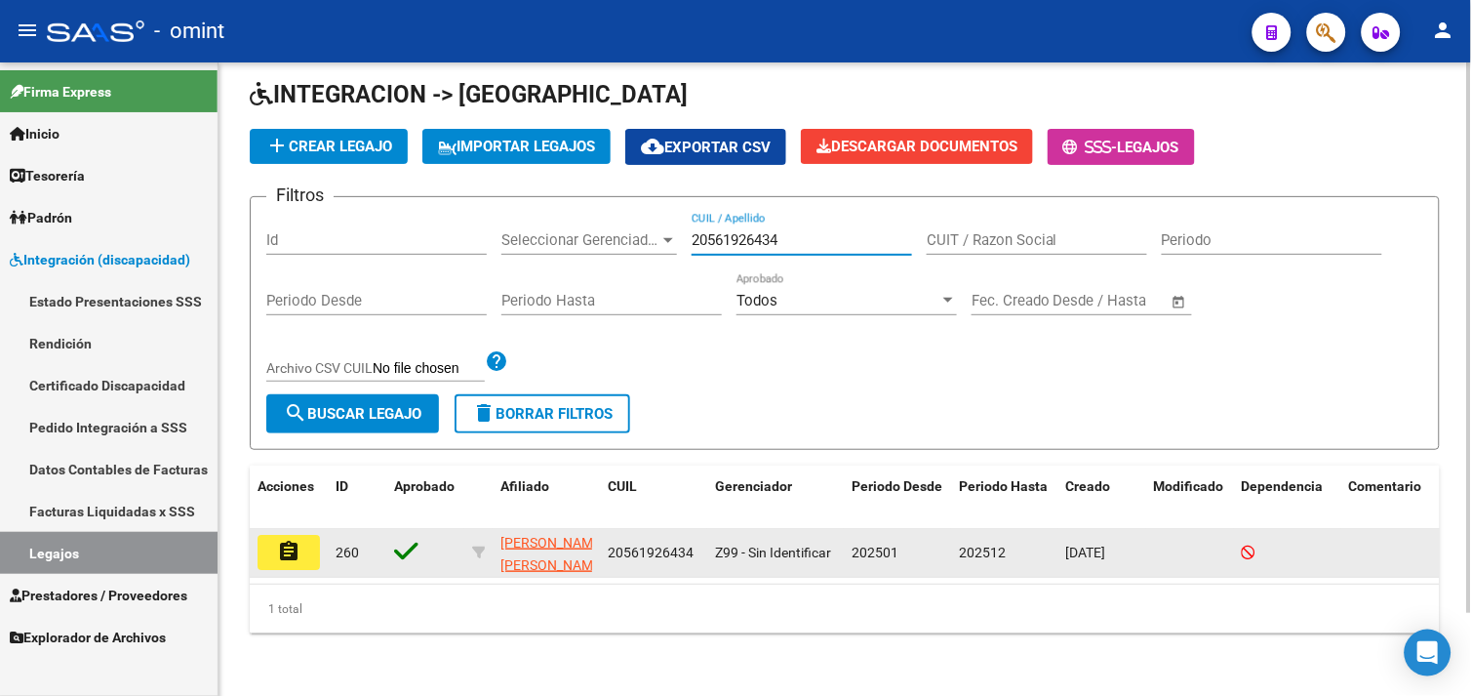
type input "20561926434"
click at [293, 539] on mat-icon "assignment" at bounding box center [288, 550] width 23 height 23
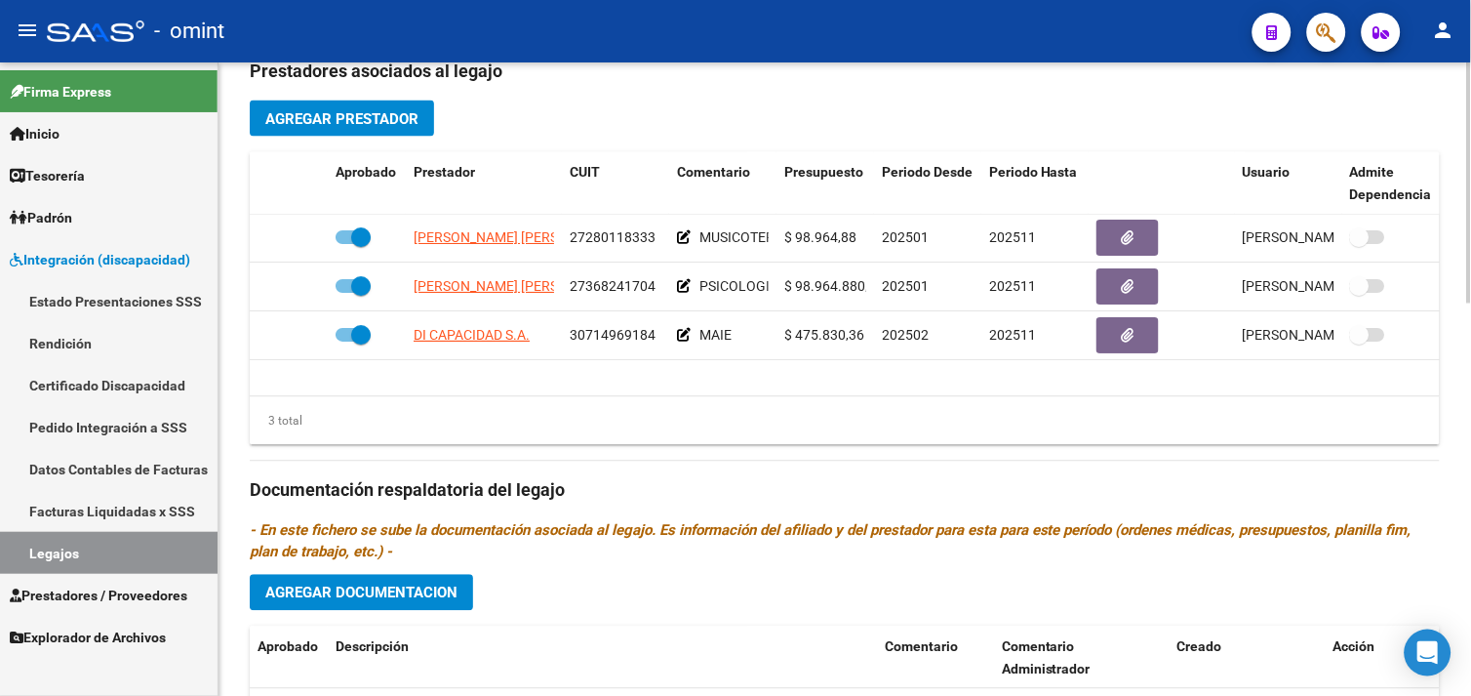
scroll to position [650, 0]
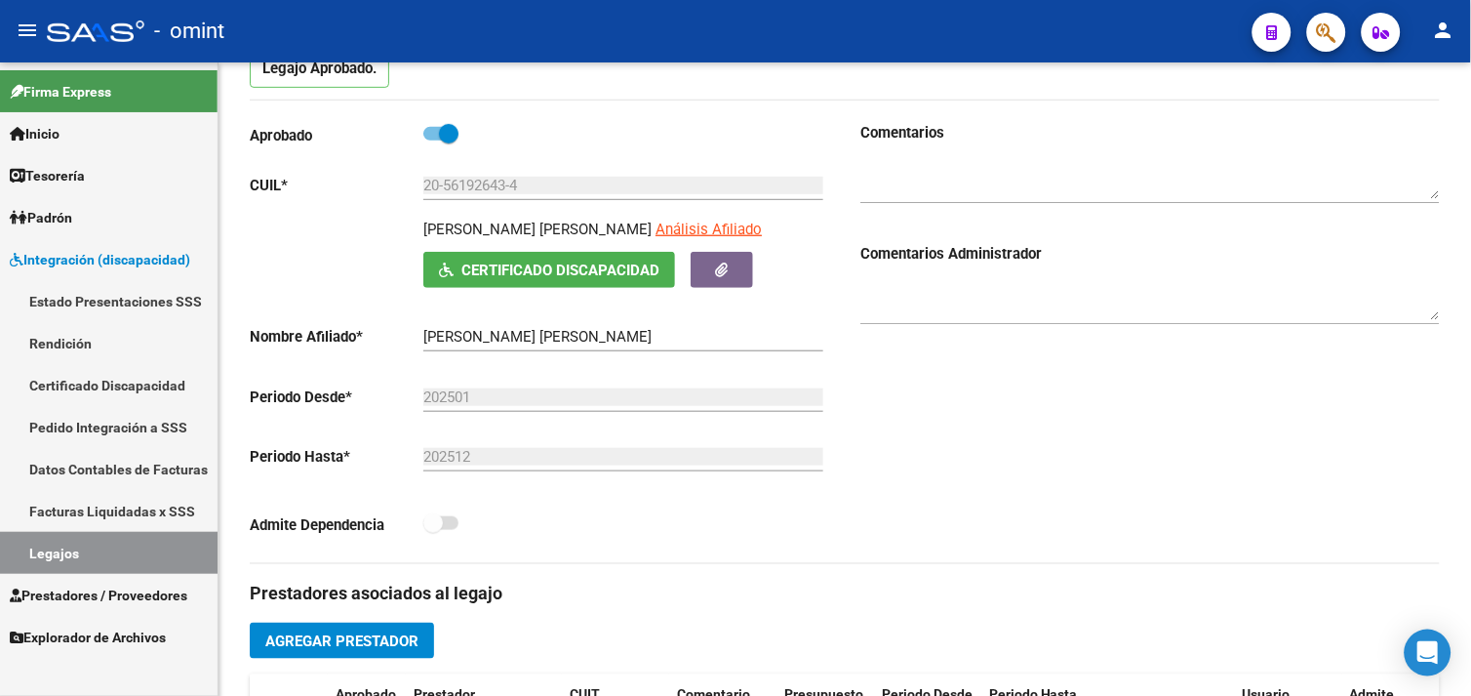
drag, startPoint x: 127, startPoint y: 535, endPoint x: 153, endPoint y: 533, distance: 26.4
click at [127, 535] on link "Legajos" at bounding box center [109, 553] width 218 height 42
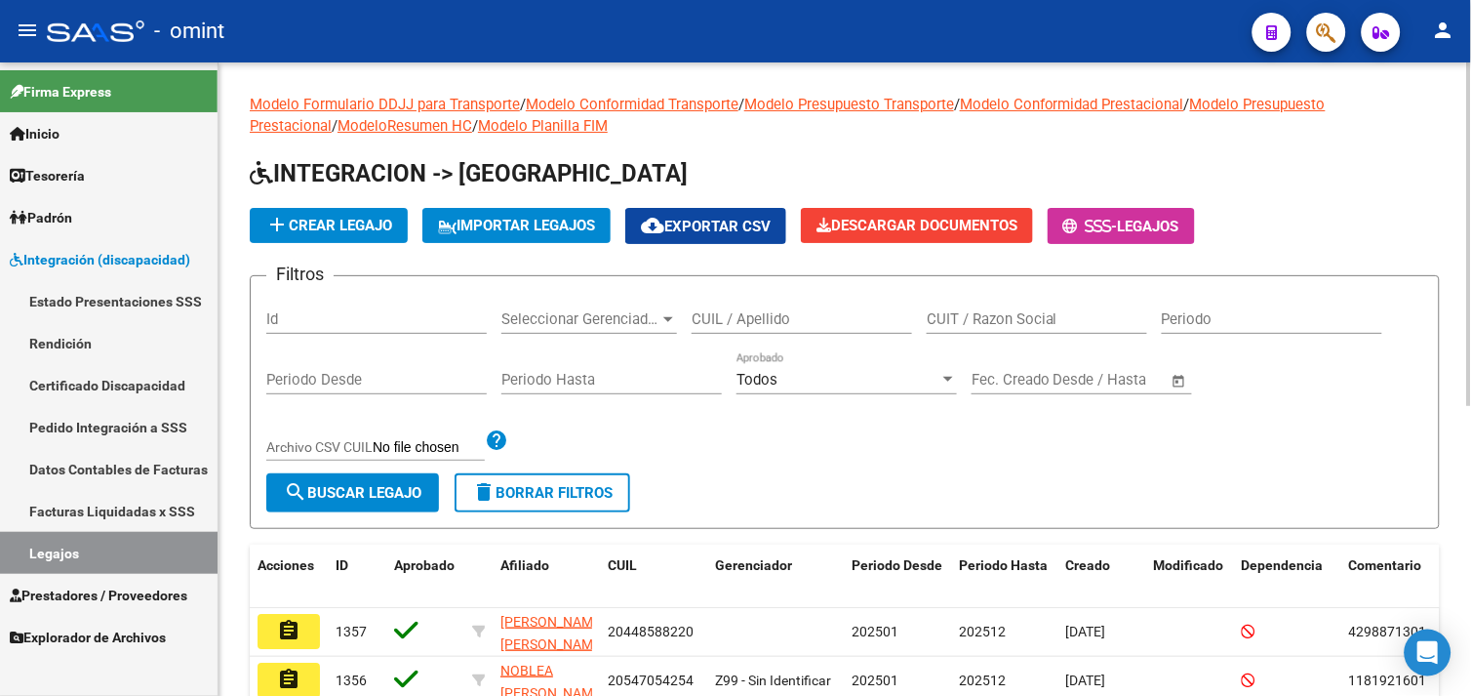
click at [753, 323] on input "CUIL / Apellido" at bounding box center [802, 319] width 220 height 18
paste input "27586596476"
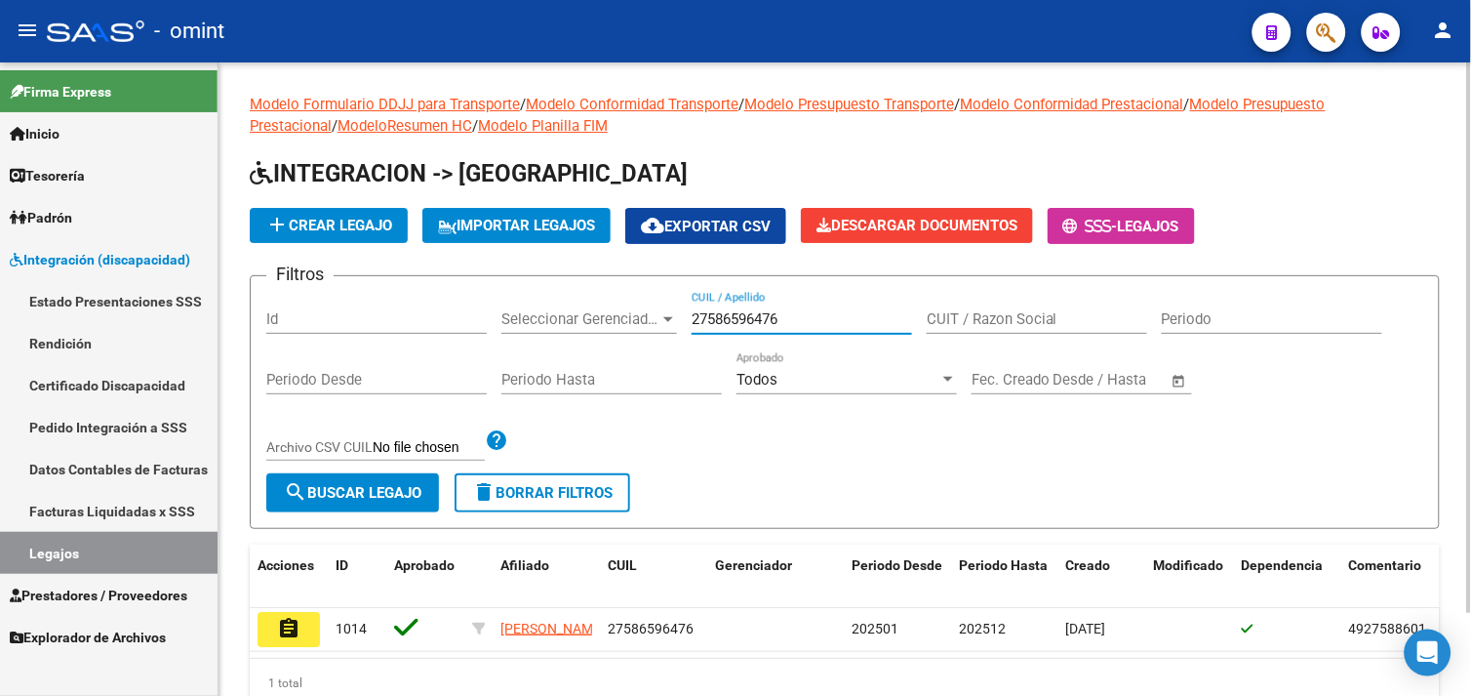
scroll to position [95, 0]
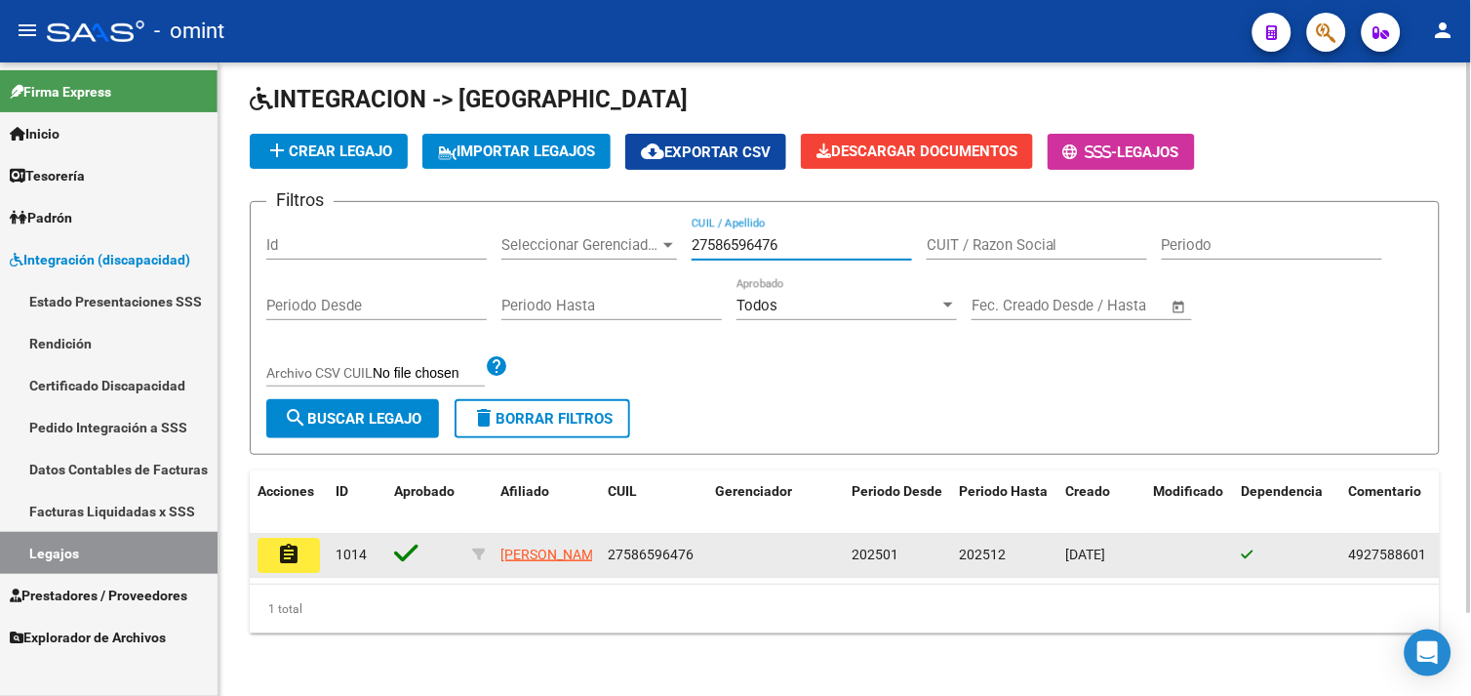
type input "27586596476"
click at [274, 539] on button "assignment" at bounding box center [289, 554] width 62 height 35
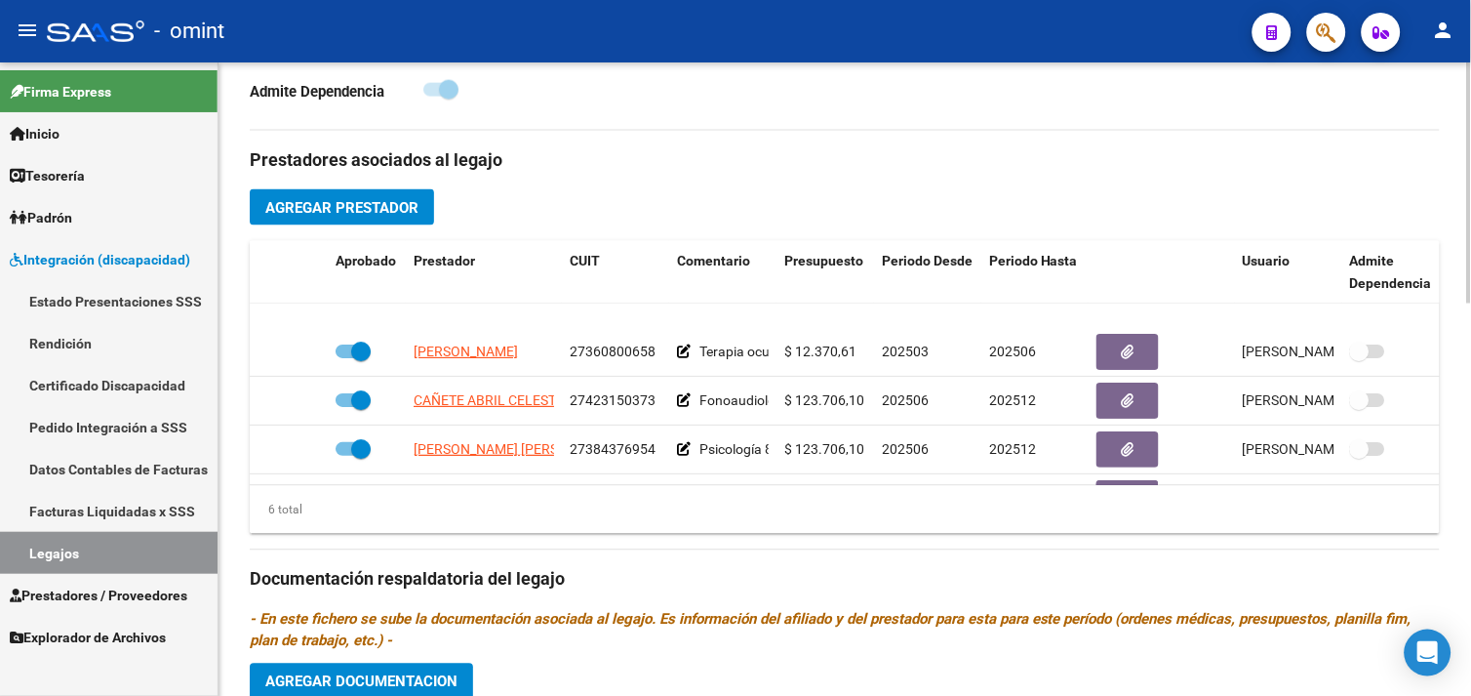
scroll to position [133, 0]
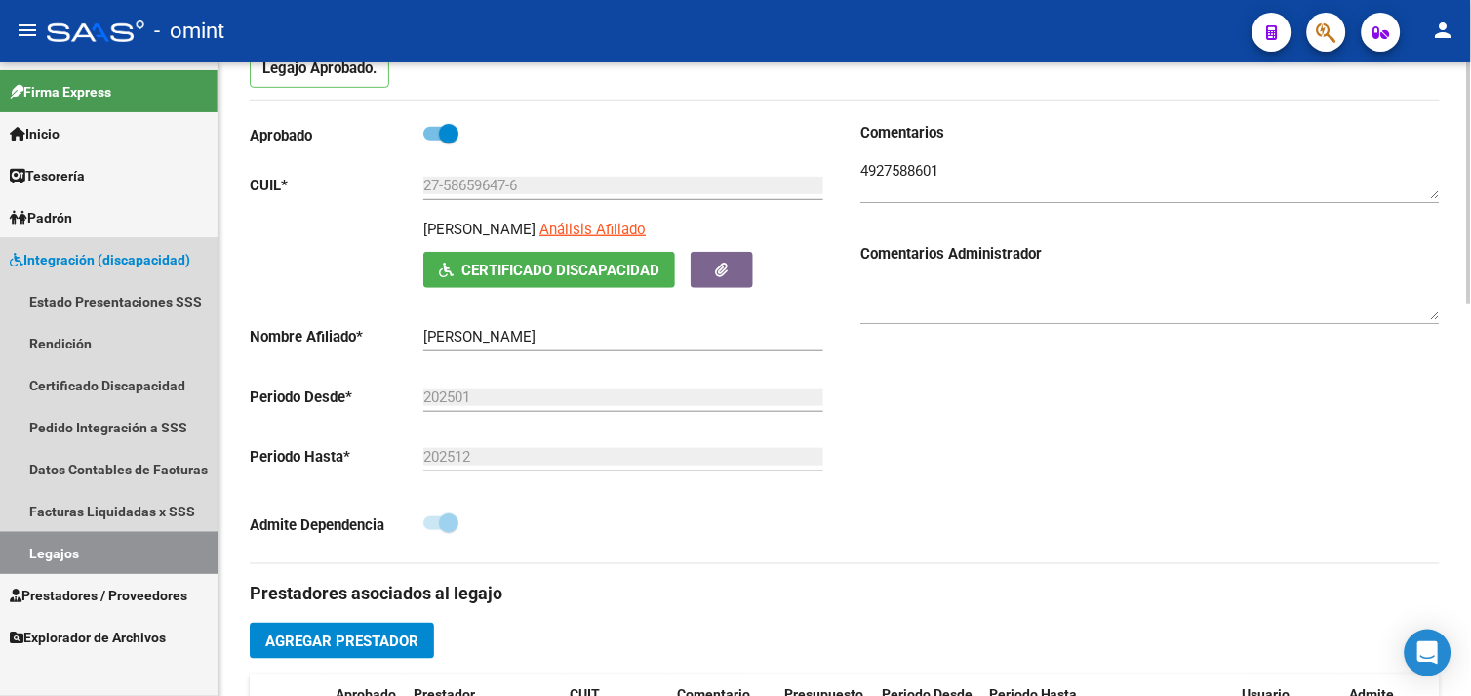
click at [120, 539] on link "Legajos" at bounding box center [109, 553] width 218 height 42
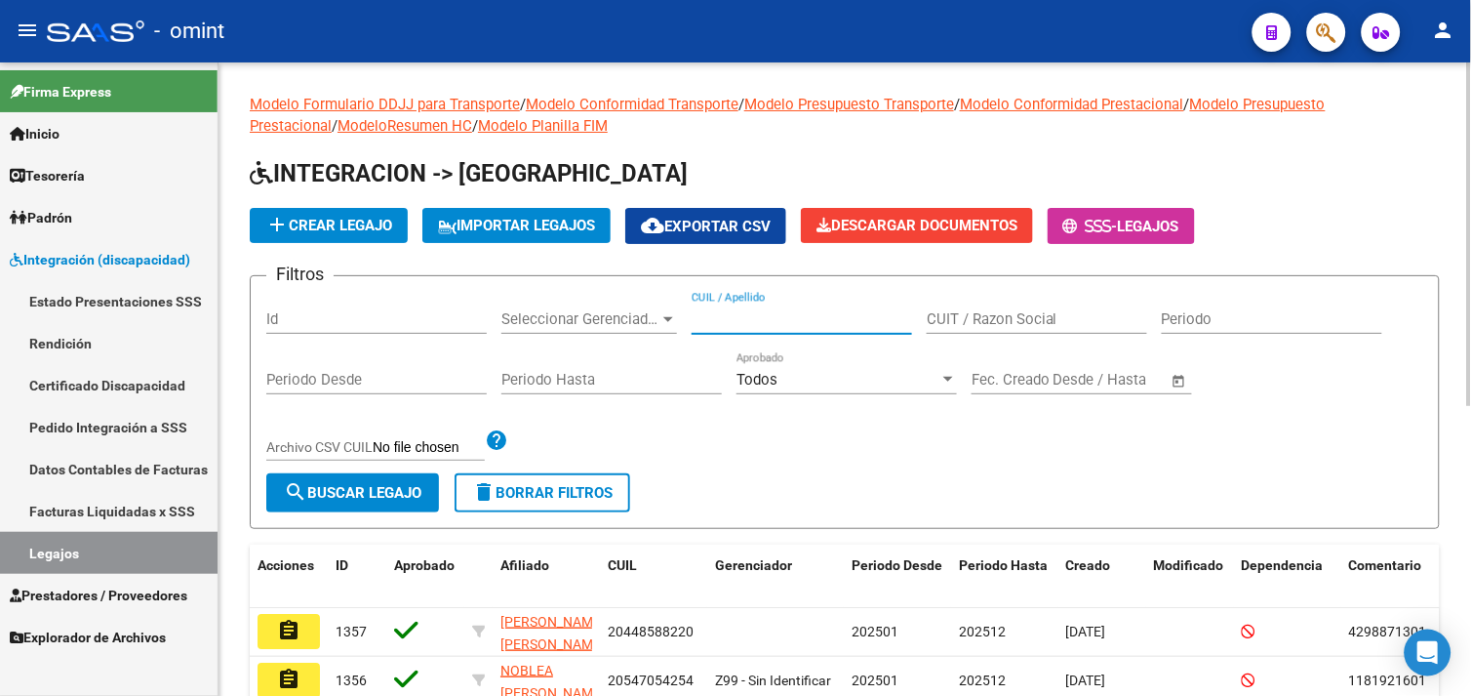
click at [757, 326] on input "CUIL / Apellido" at bounding box center [802, 319] width 220 height 18
paste input "27490027632"
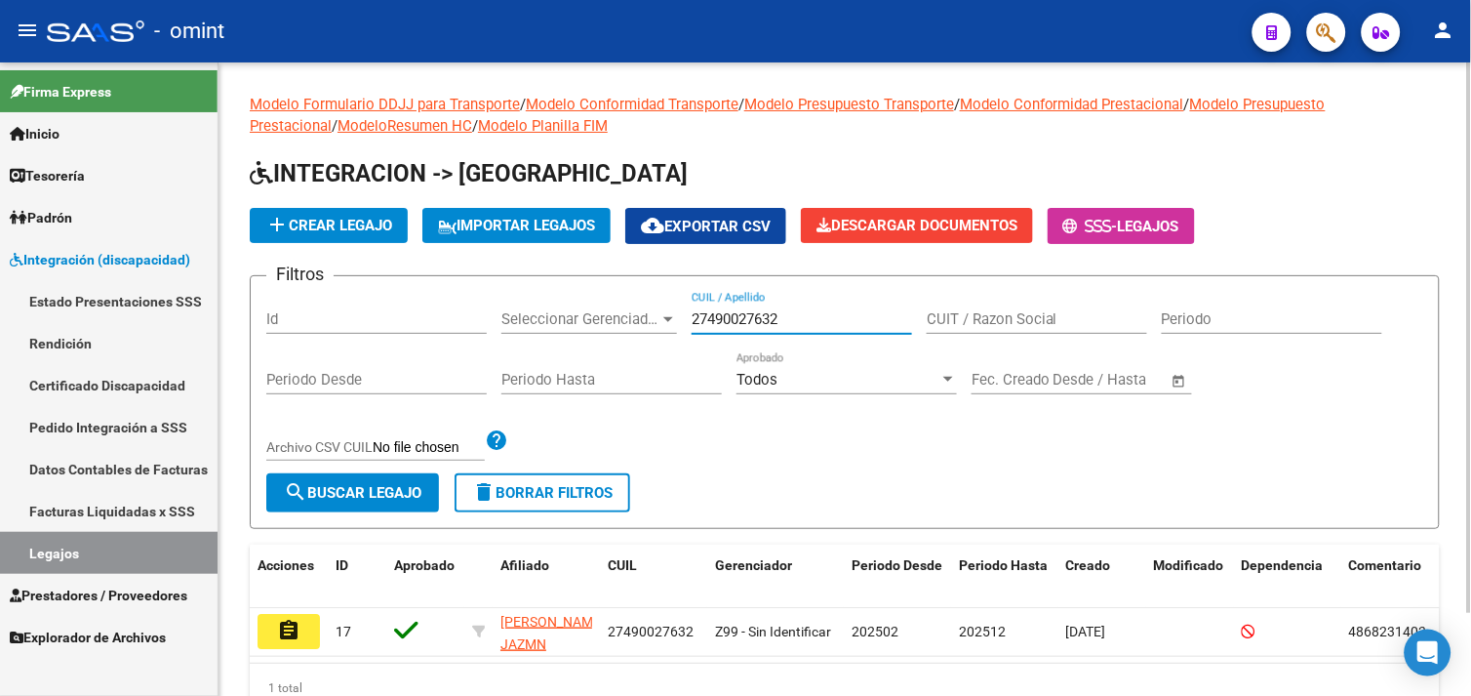
scroll to position [95, 0]
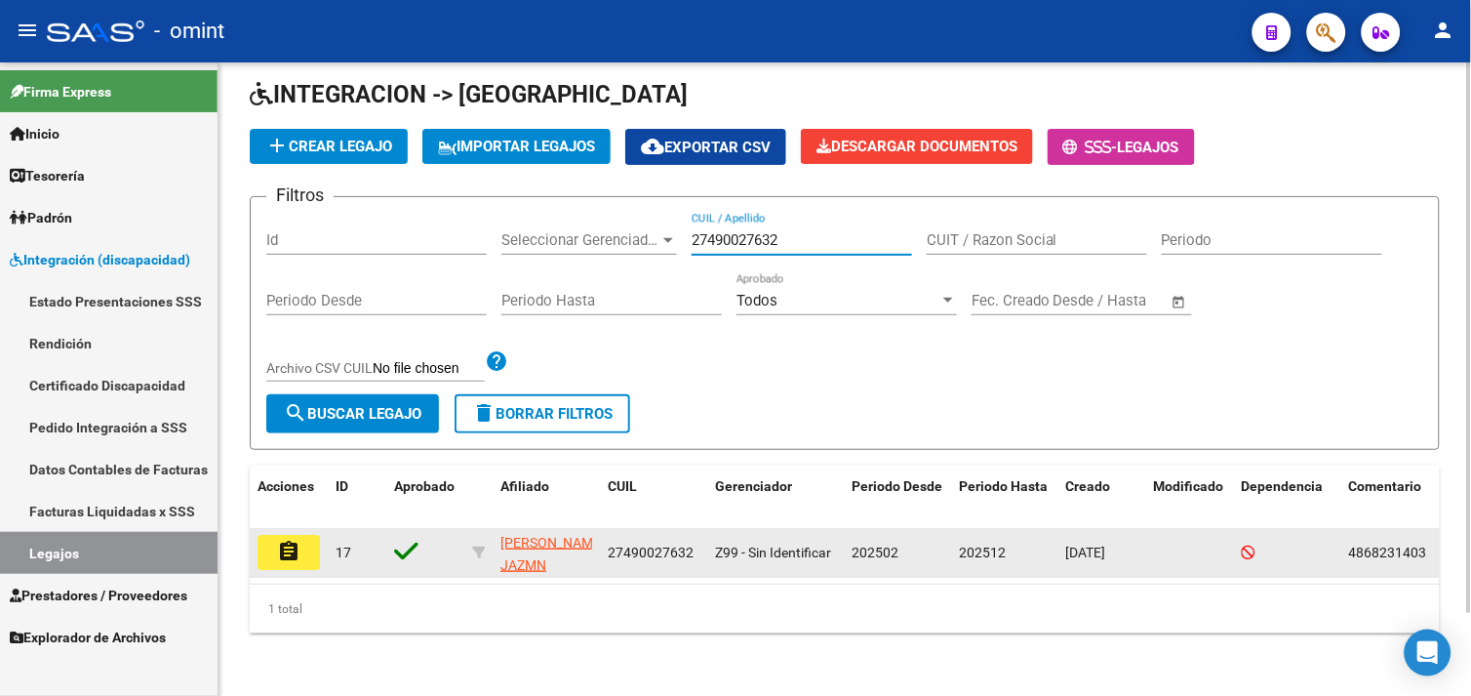
type input "27490027632"
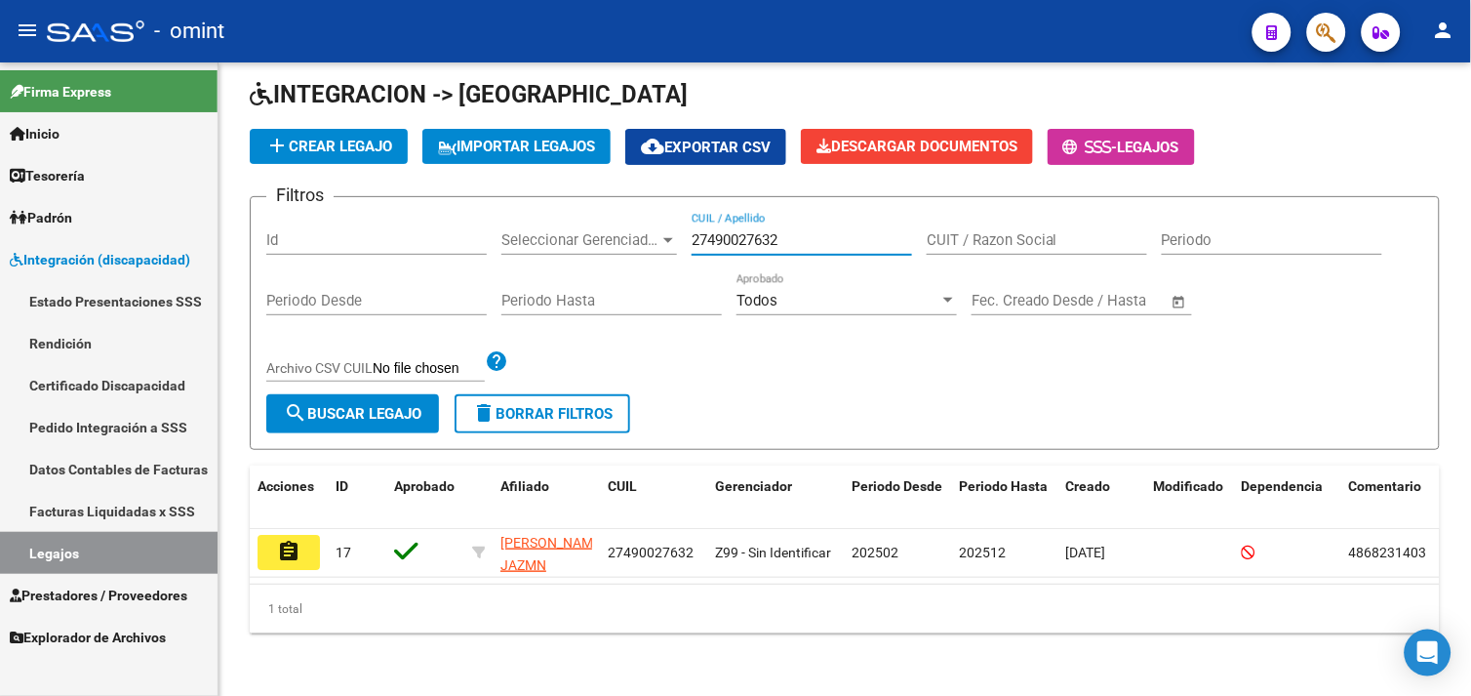
click at [294, 539] on mat-icon "assignment" at bounding box center [288, 550] width 23 height 23
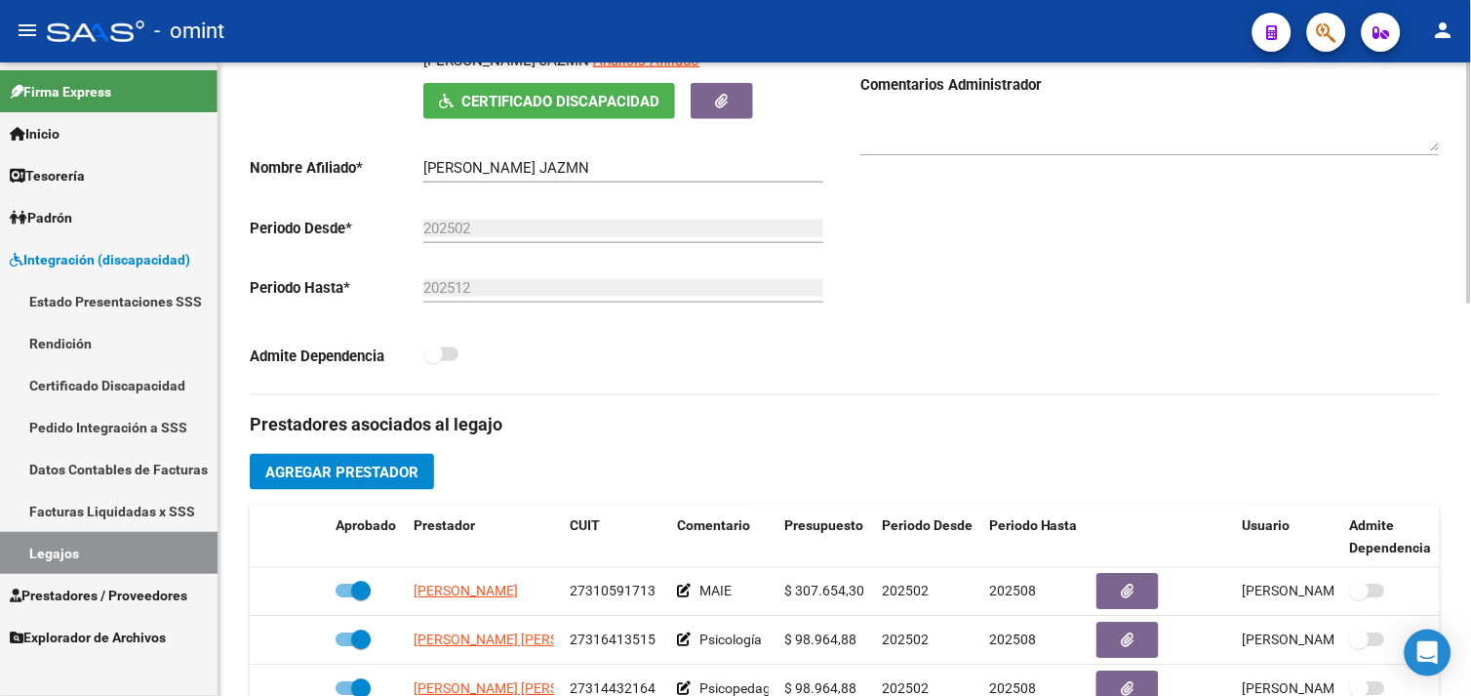
scroll to position [108, 0]
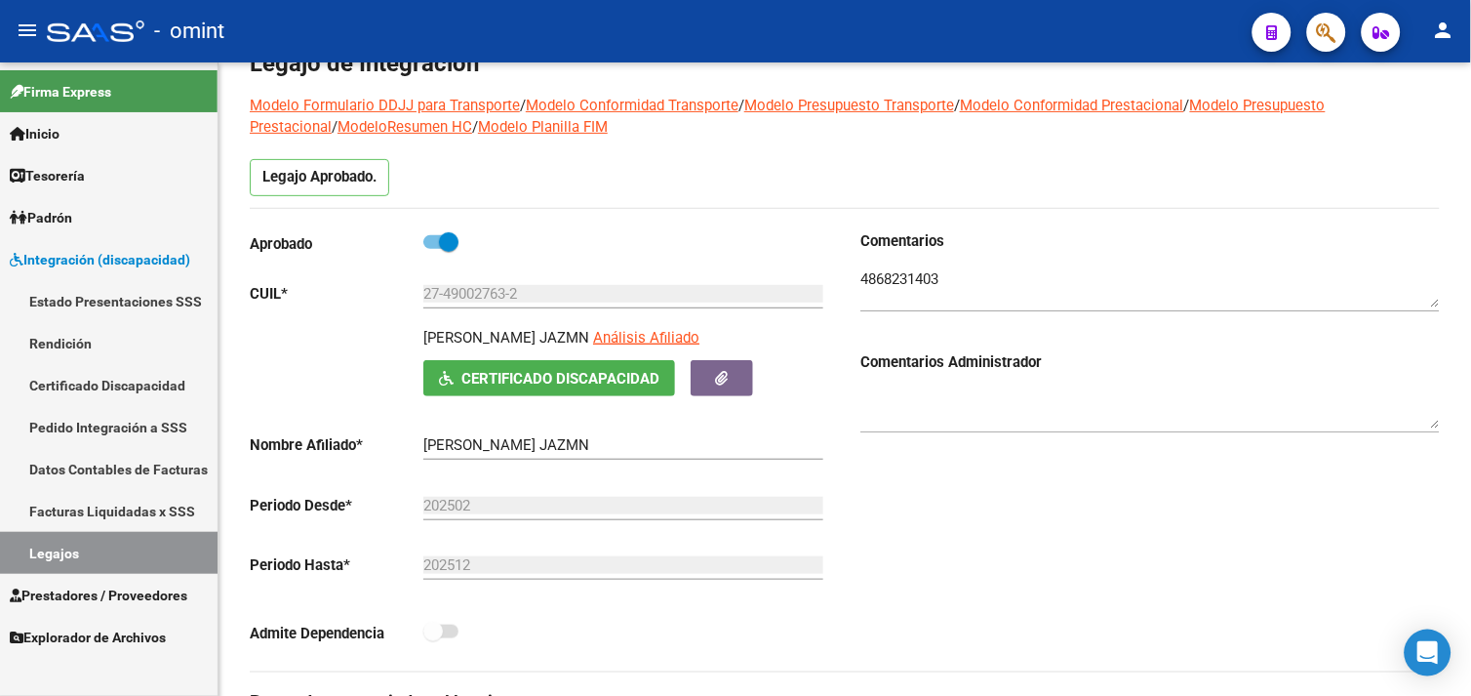
click at [158, 544] on link "Legajos" at bounding box center [109, 553] width 218 height 42
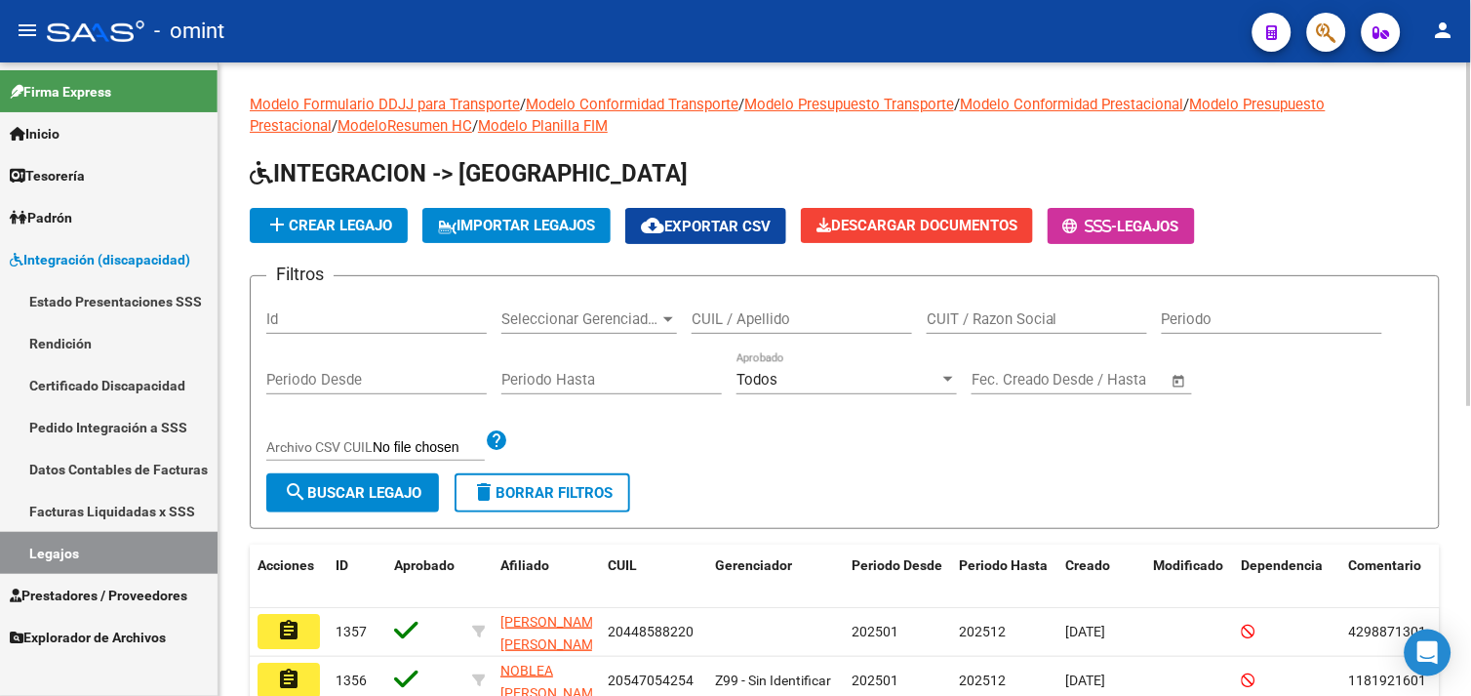
click at [722, 324] on input "CUIL / Apellido" at bounding box center [802, 319] width 220 height 18
paste input "27557302714"
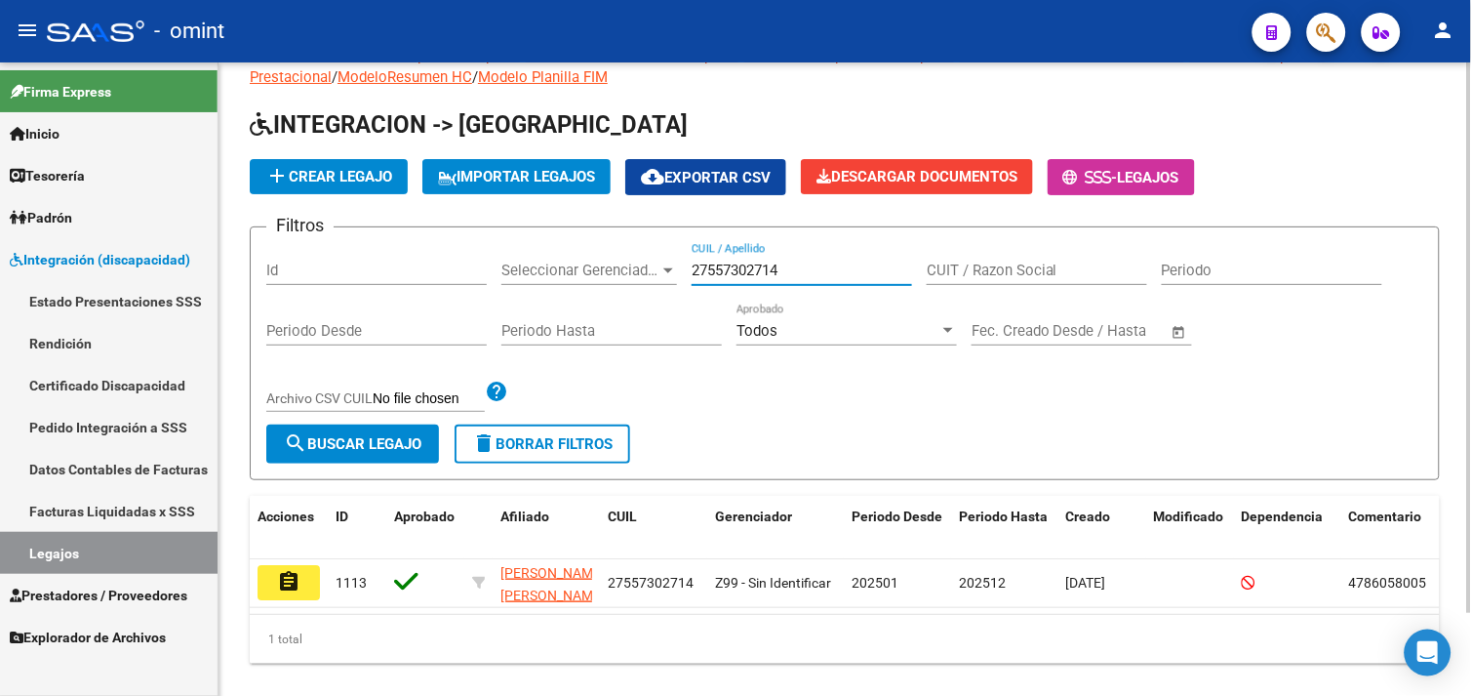
scroll to position [95, 0]
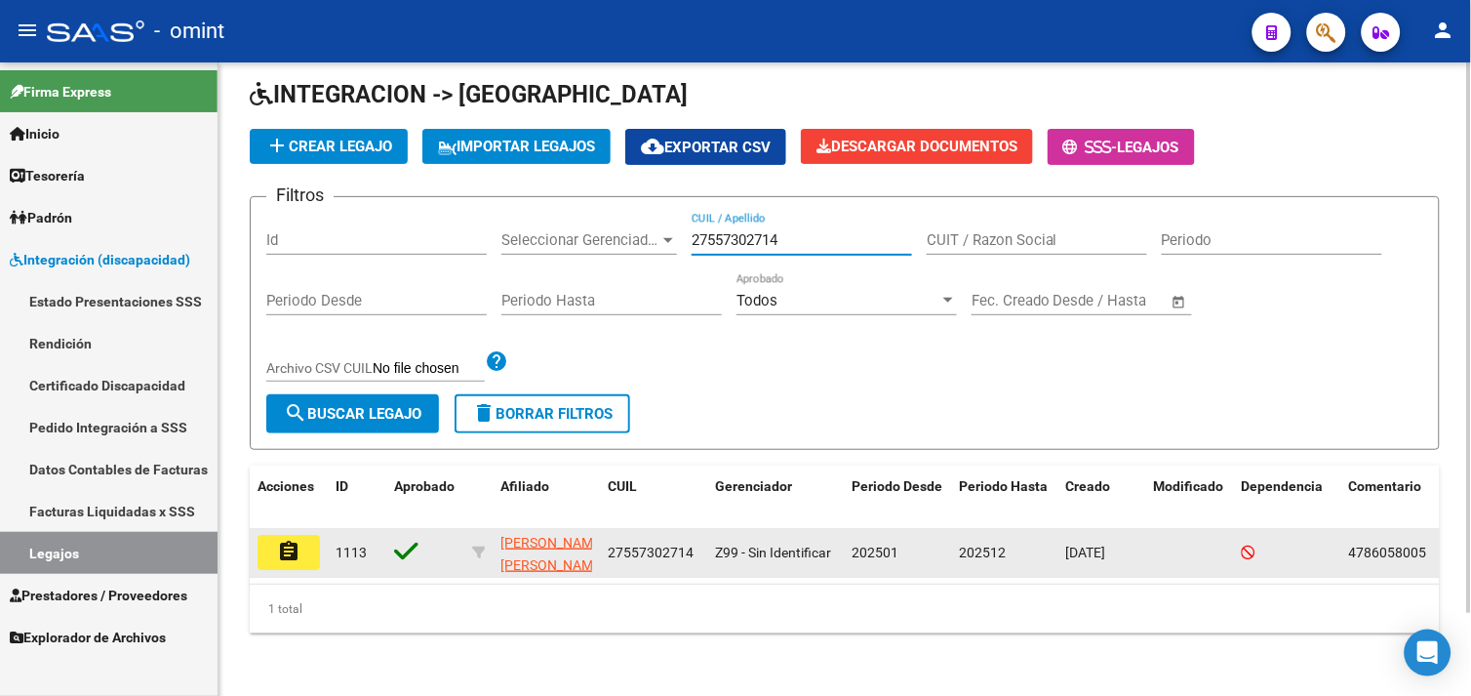
type input "27557302714"
click at [298, 539] on mat-icon "assignment" at bounding box center [288, 550] width 23 height 23
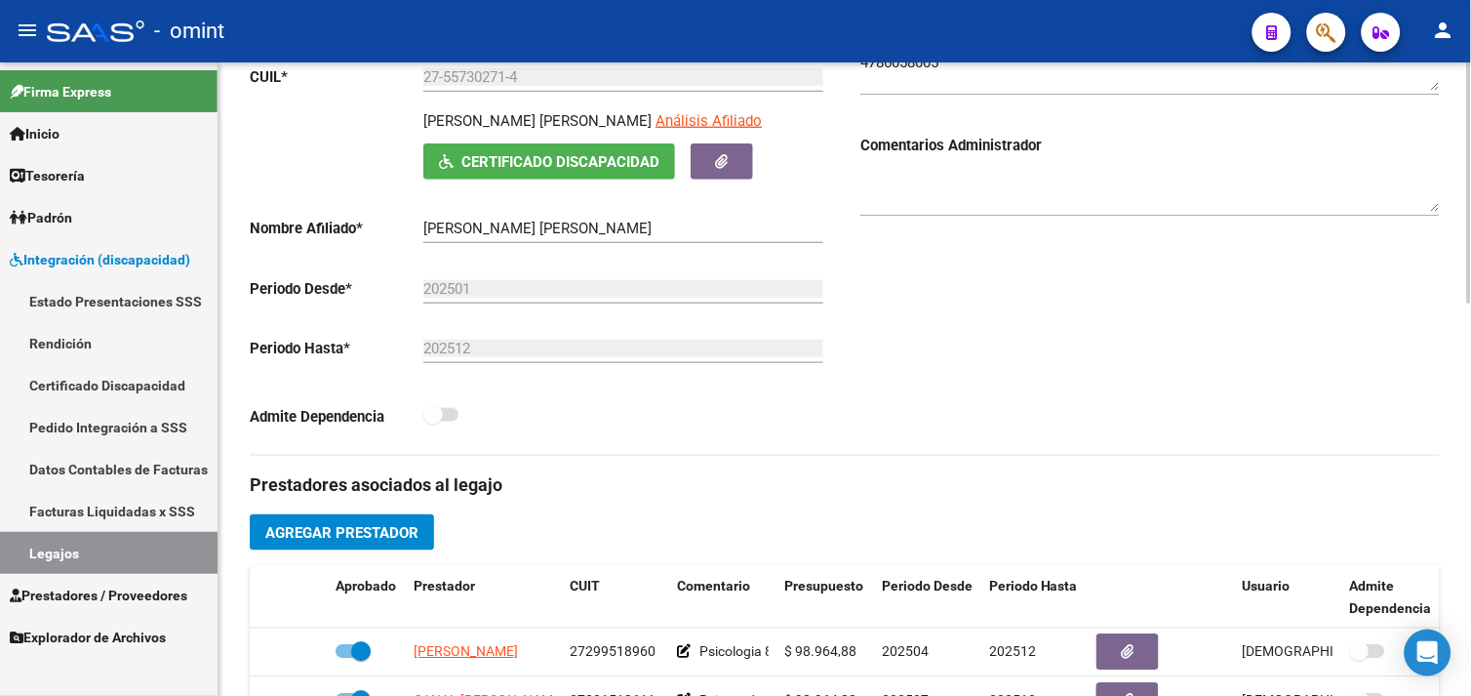
scroll to position [650, 0]
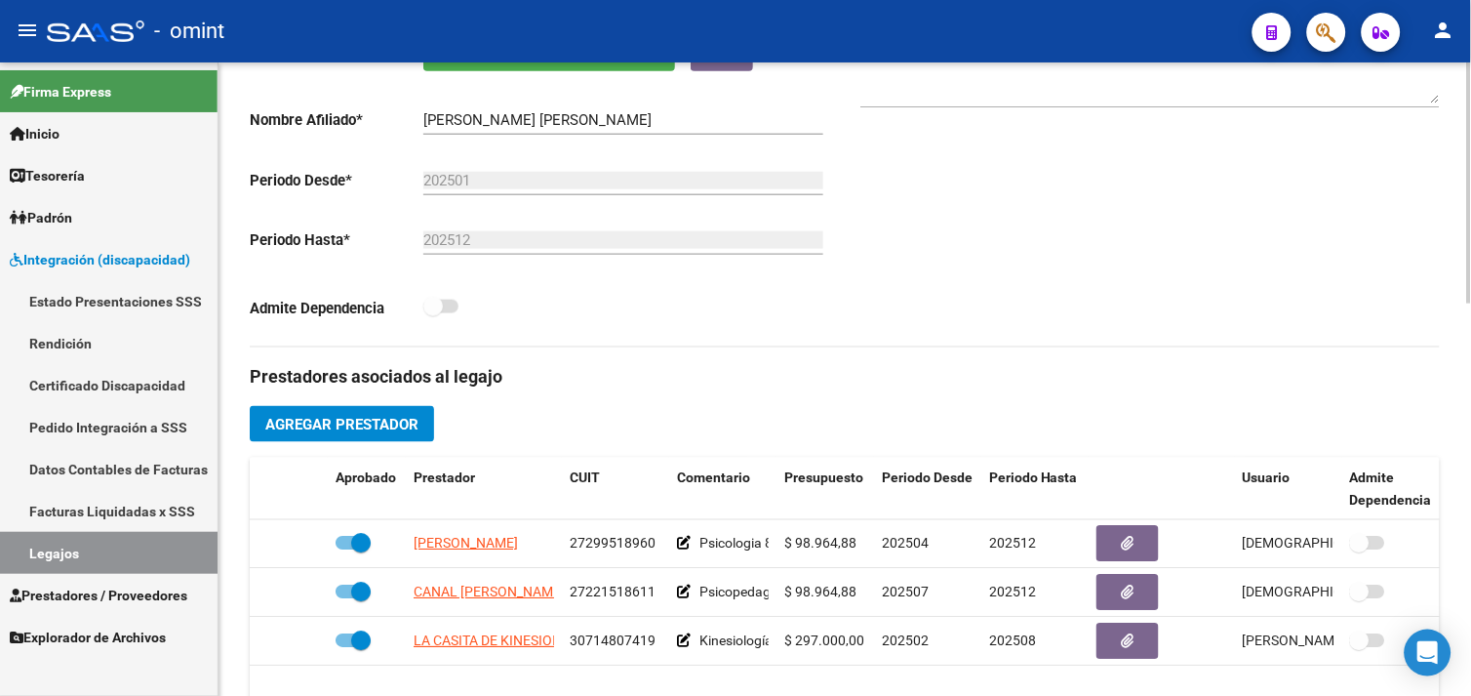
click at [153, 550] on link "Legajos" at bounding box center [109, 553] width 218 height 42
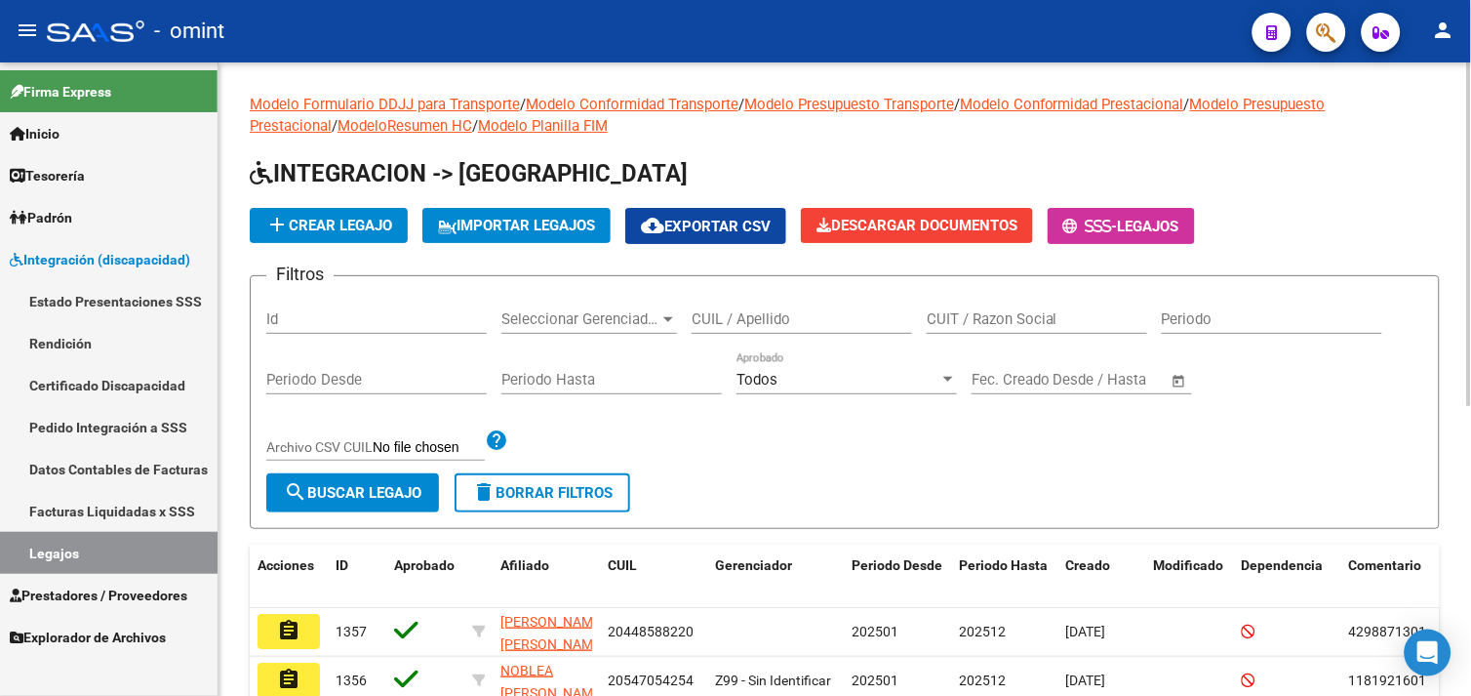
click at [744, 326] on input "CUIL / Apellido" at bounding box center [802, 319] width 220 height 18
paste input "27503811486"
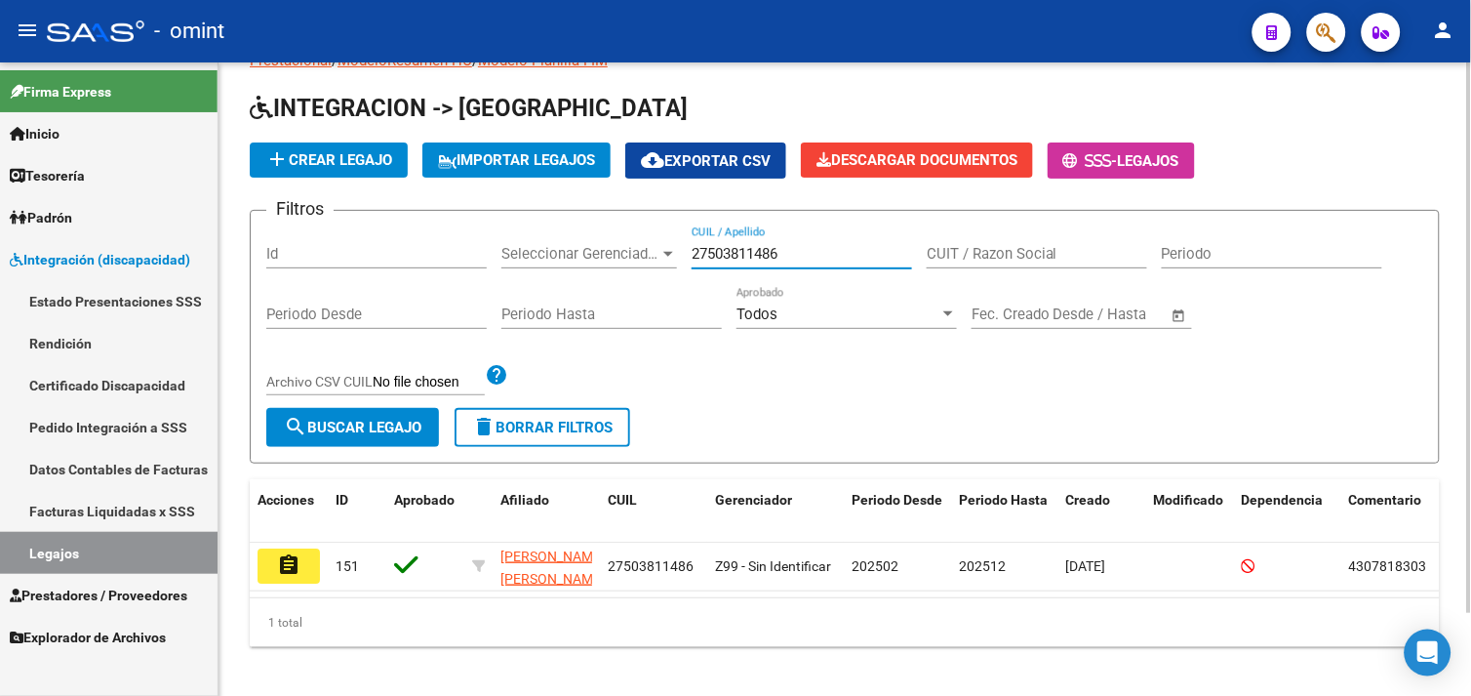
scroll to position [95, 0]
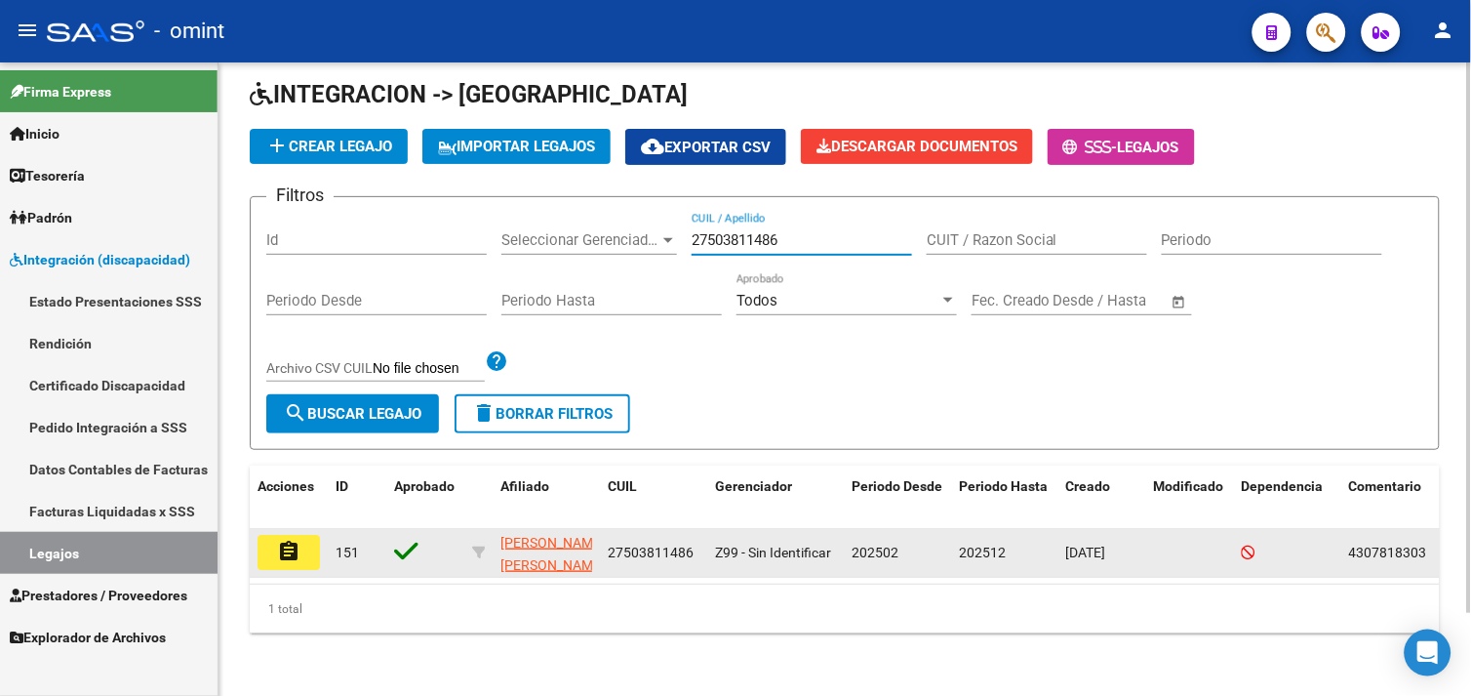
type input "27503811486"
click at [304, 535] on button "assignment" at bounding box center [289, 552] width 62 height 35
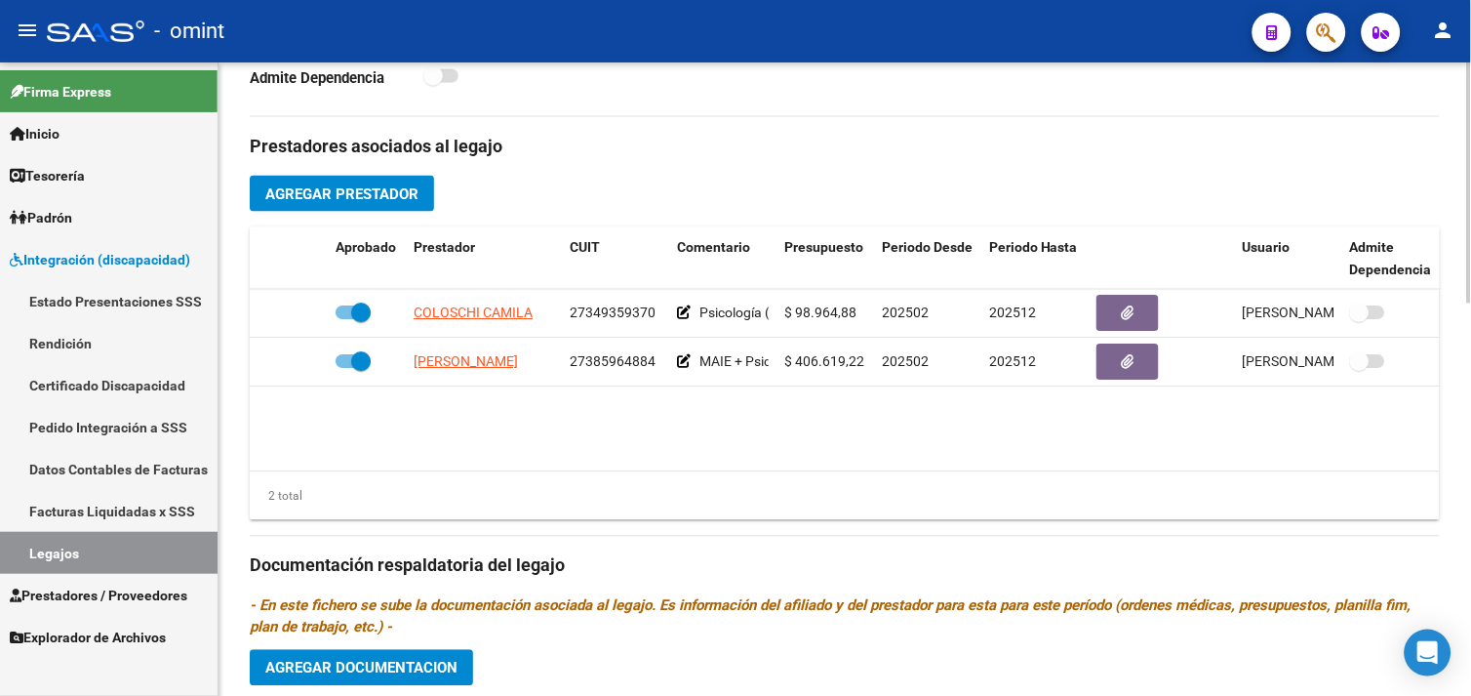
scroll to position [758, 0]
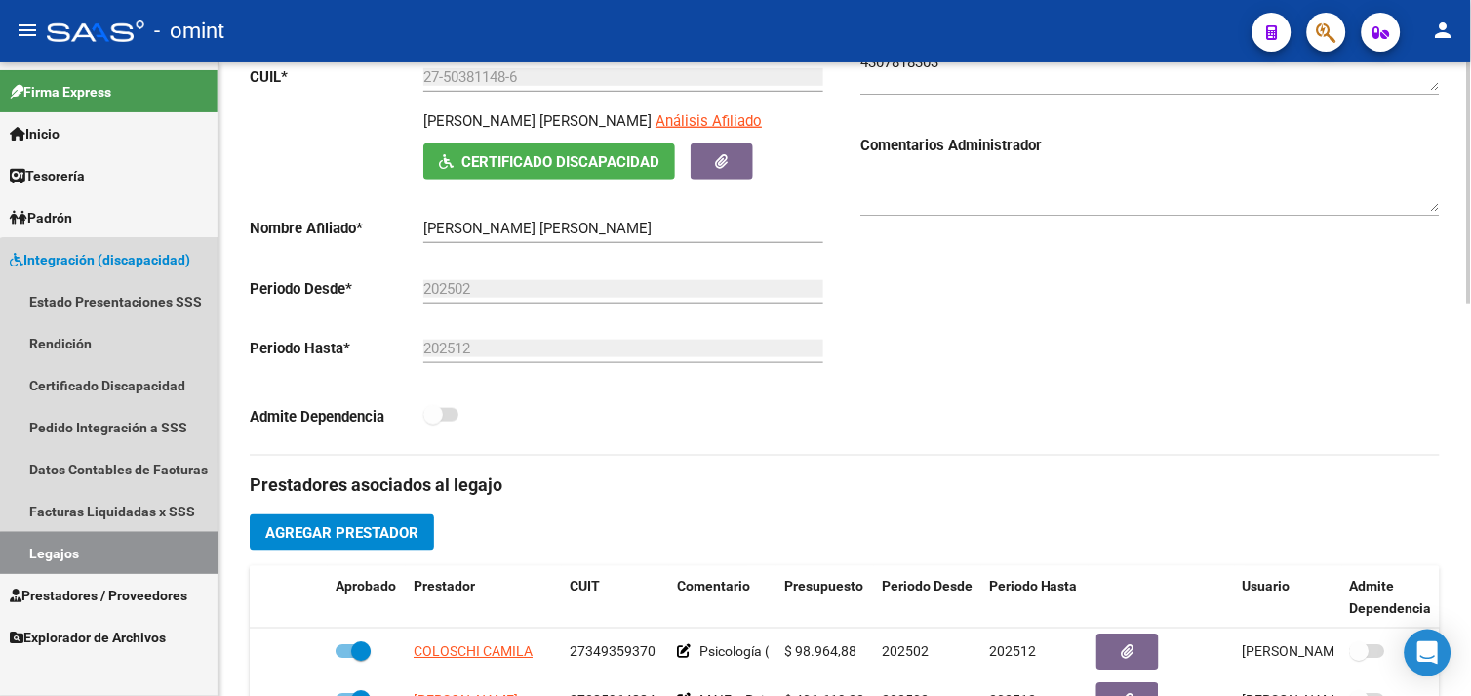
click at [128, 562] on link "Legajos" at bounding box center [109, 553] width 218 height 42
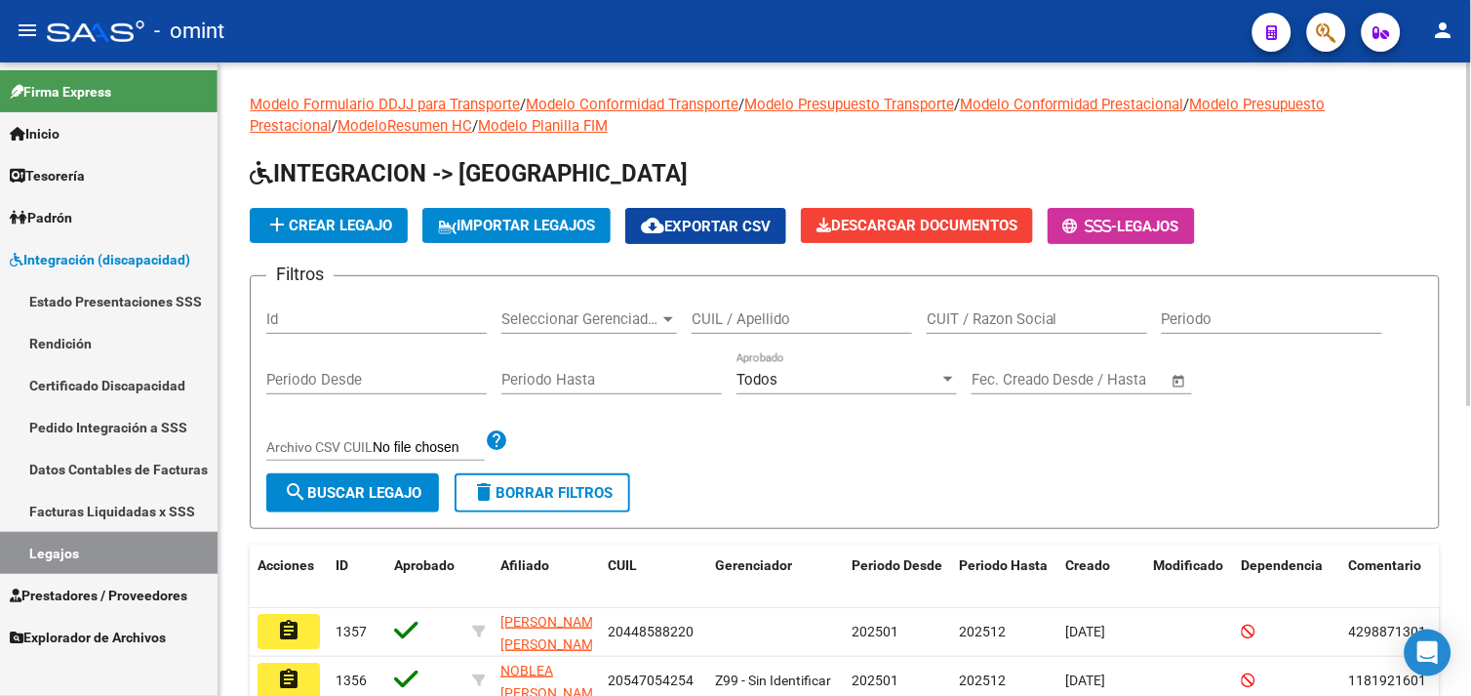
click at [752, 310] on input "CUIL / Apellido" at bounding box center [802, 319] width 220 height 18
paste input "20561926434"
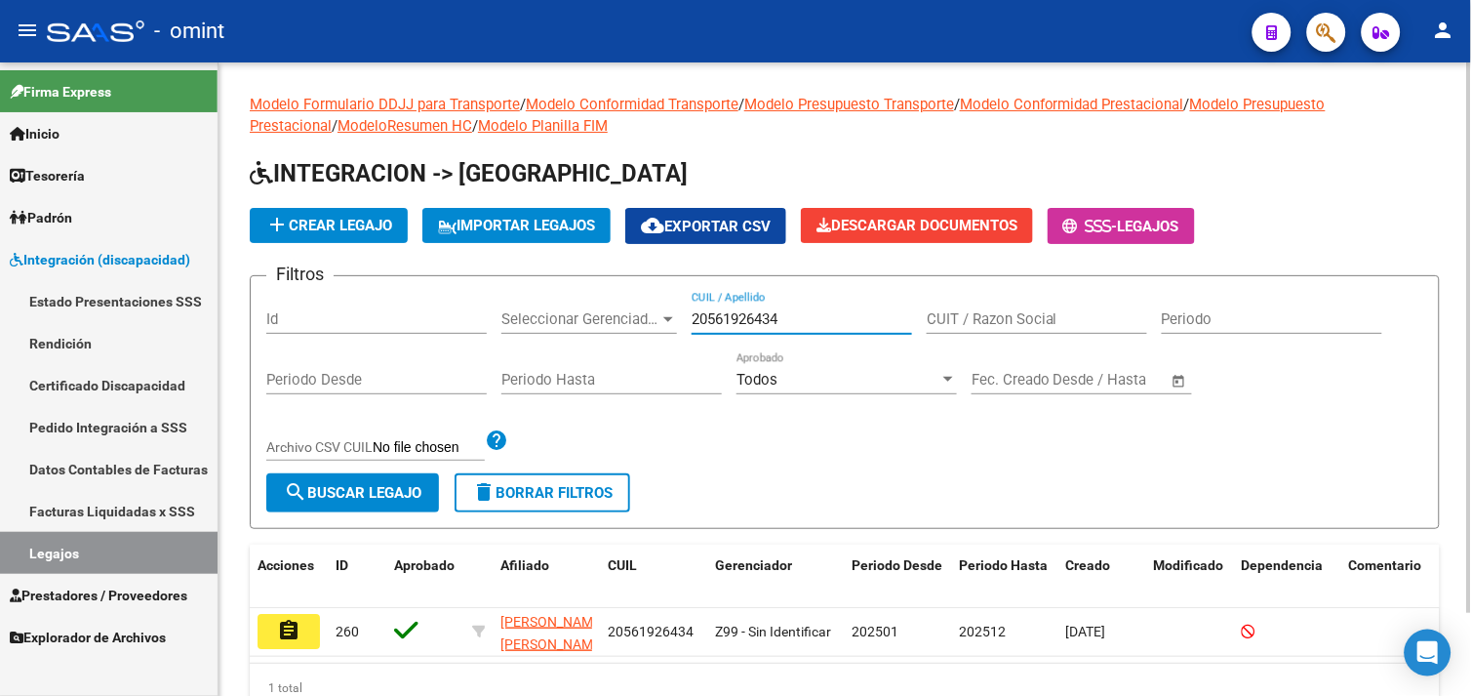
scroll to position [95, 0]
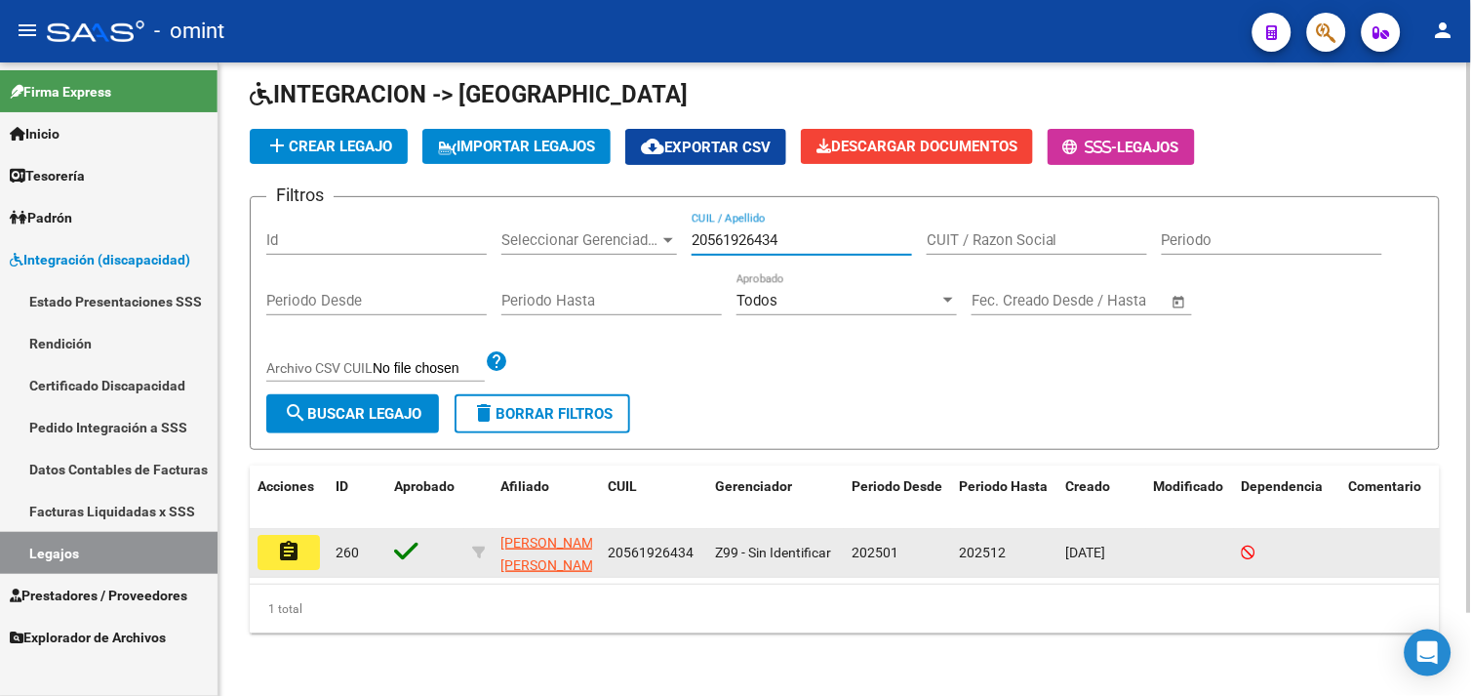
type input "20561926434"
click at [283, 542] on mat-icon "assignment" at bounding box center [288, 550] width 23 height 23
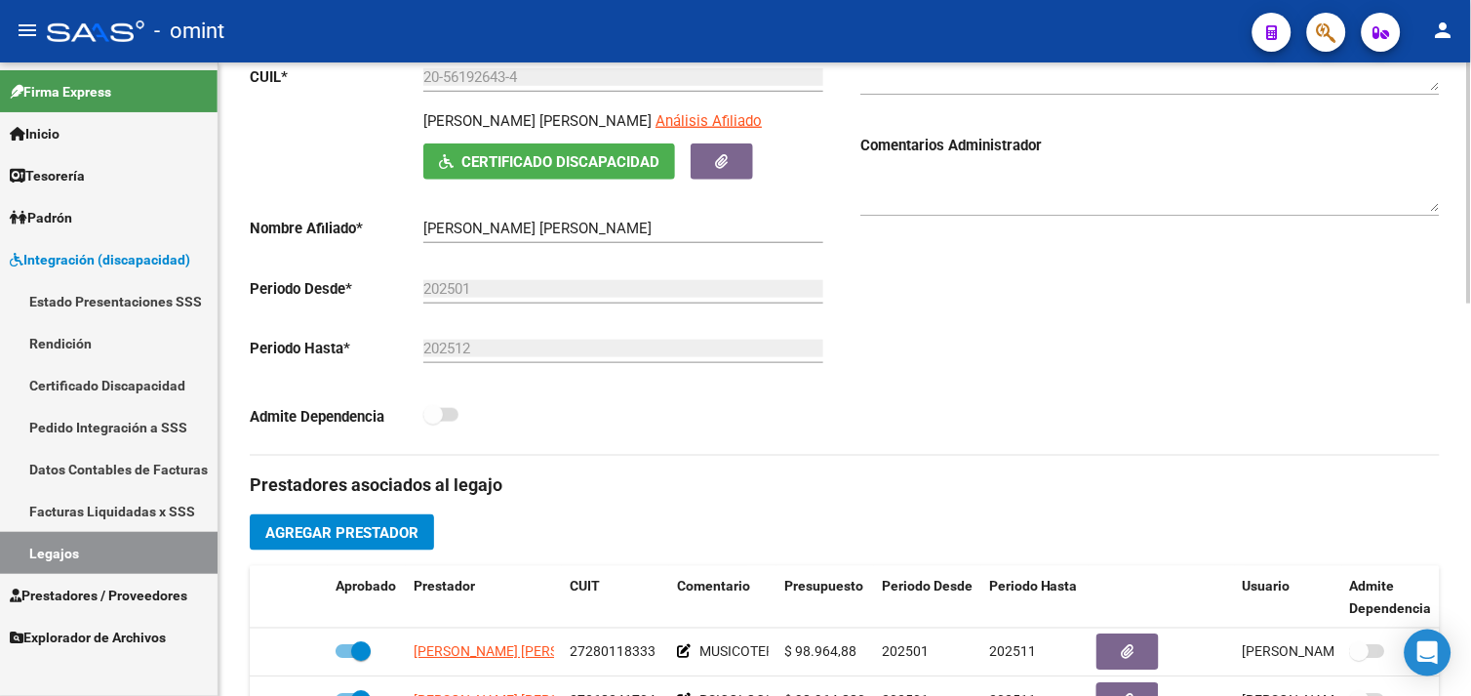
scroll to position [650, 0]
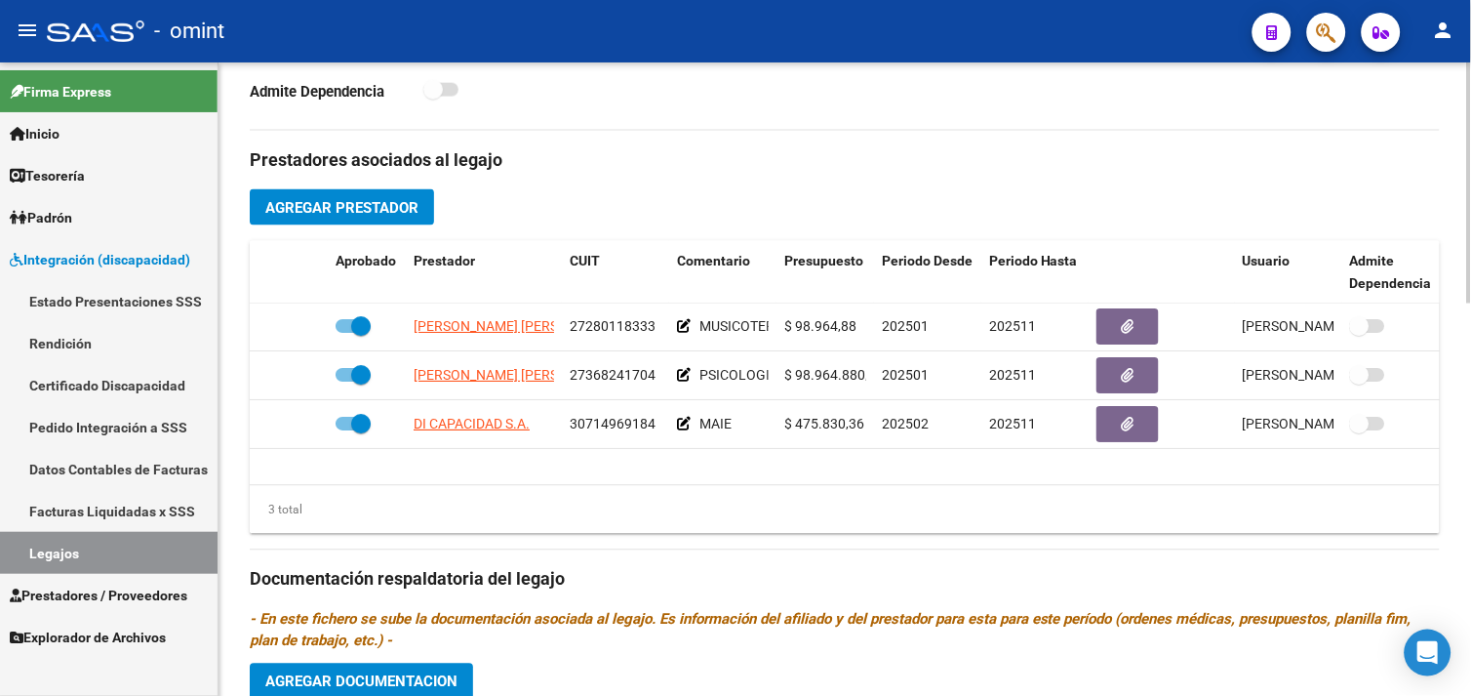
click at [130, 546] on link "Legajos" at bounding box center [109, 553] width 218 height 42
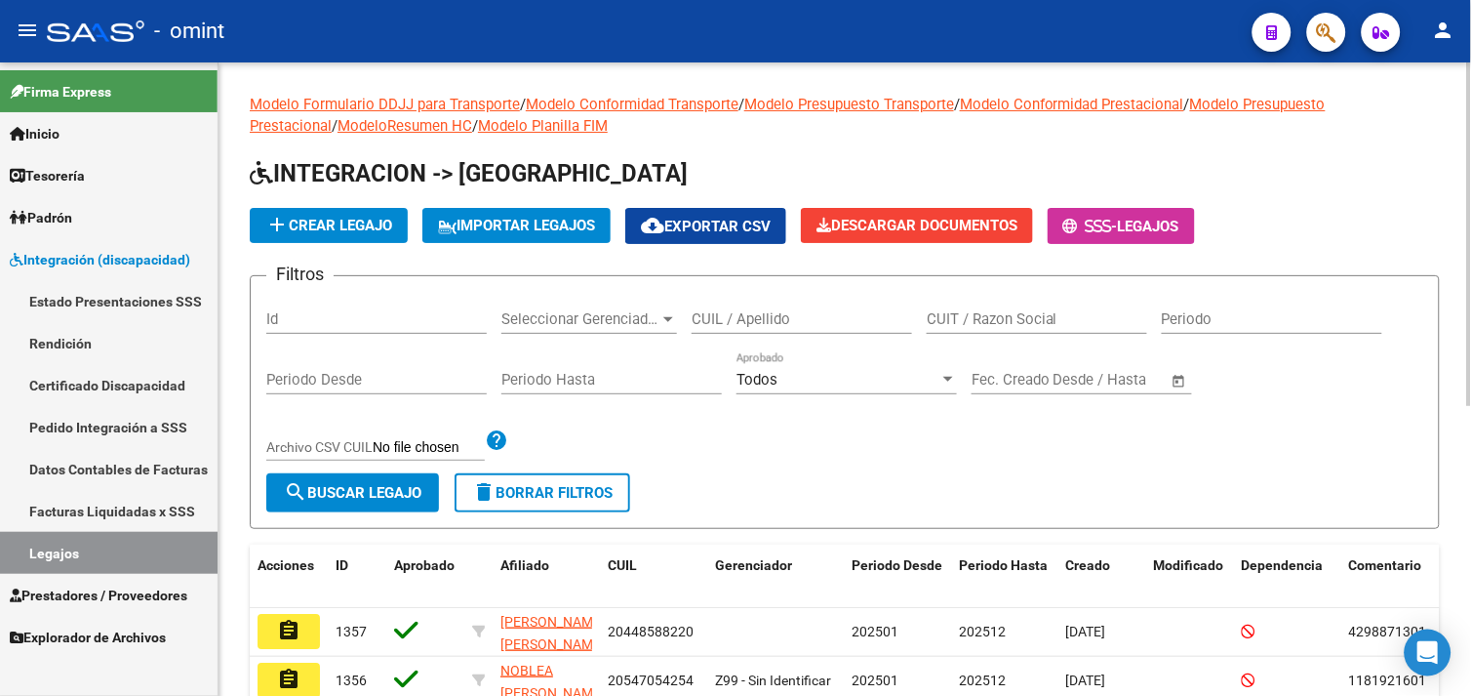
click at [739, 333] on div "CUIL / Apellido" at bounding box center [802, 313] width 220 height 42
paste input "20481039615"
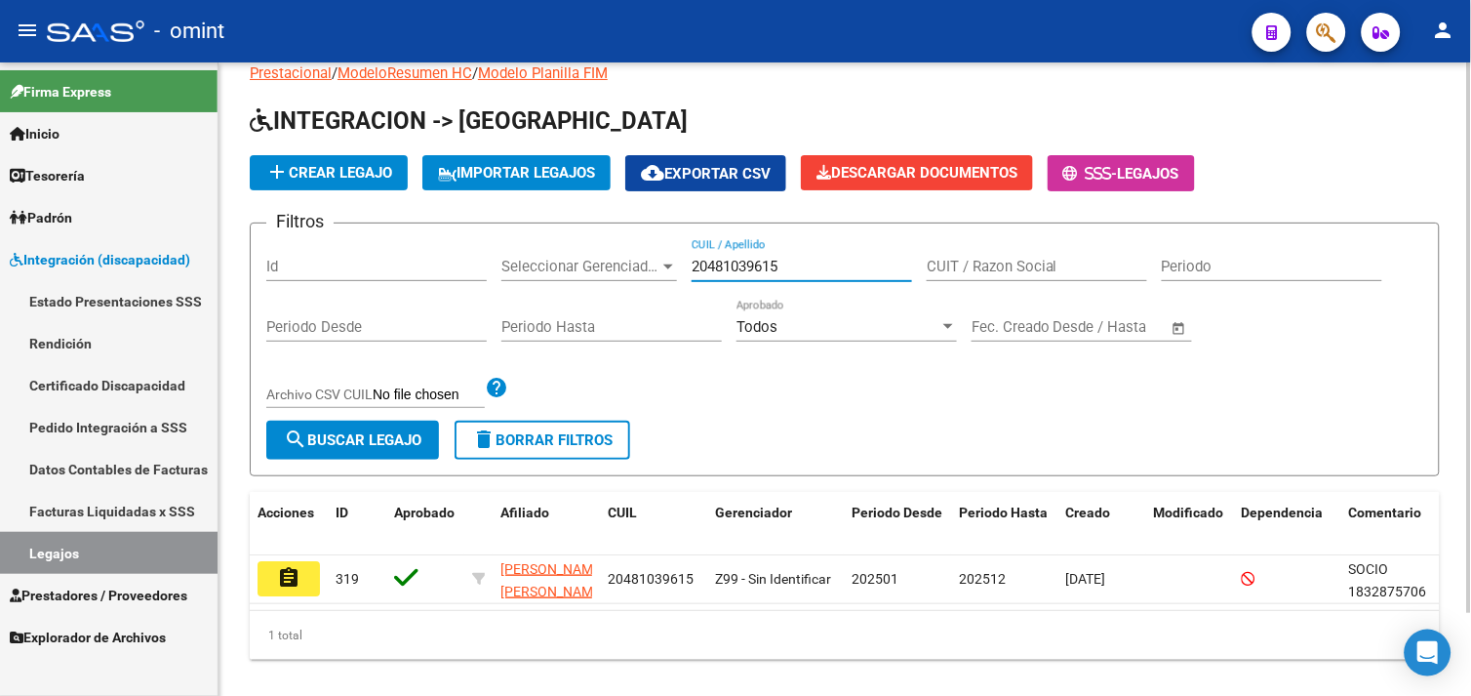
scroll to position [95, 0]
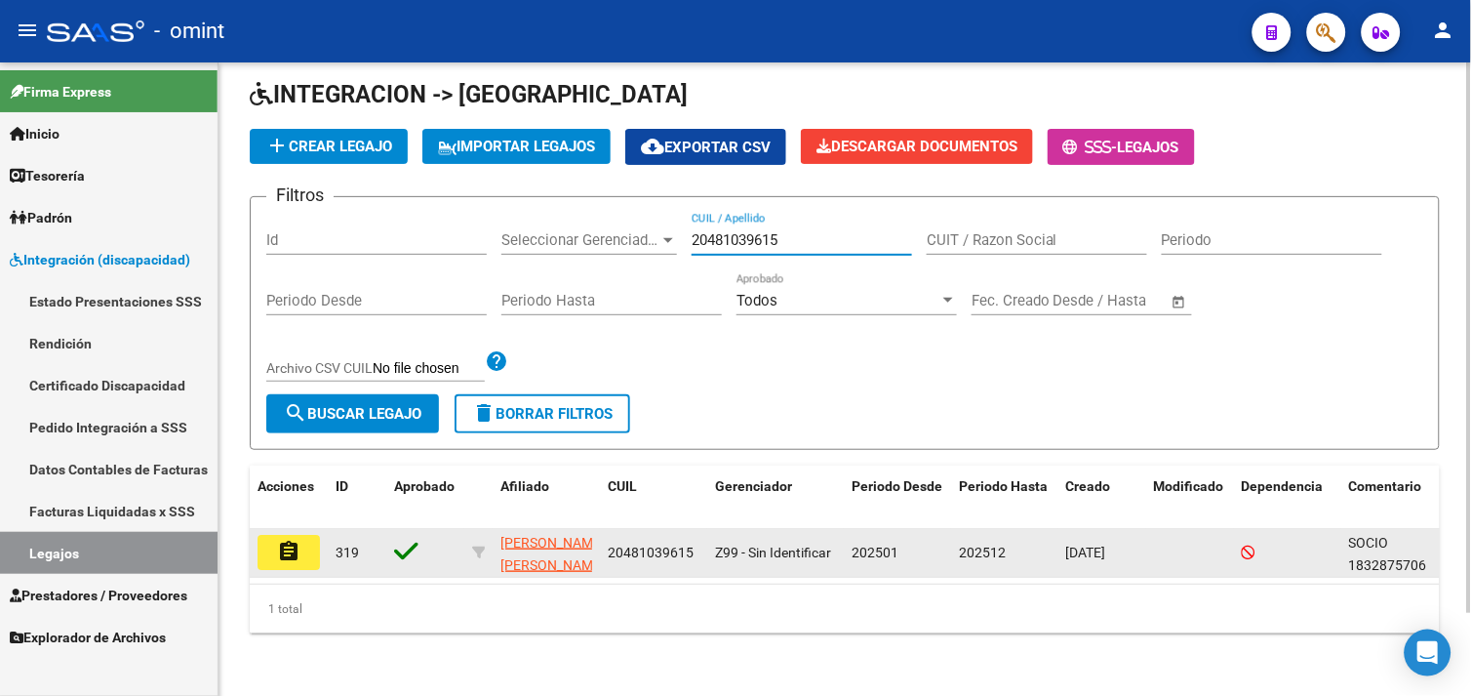
type input "20481039615"
click at [297, 539] on mat-icon "assignment" at bounding box center [288, 550] width 23 height 23
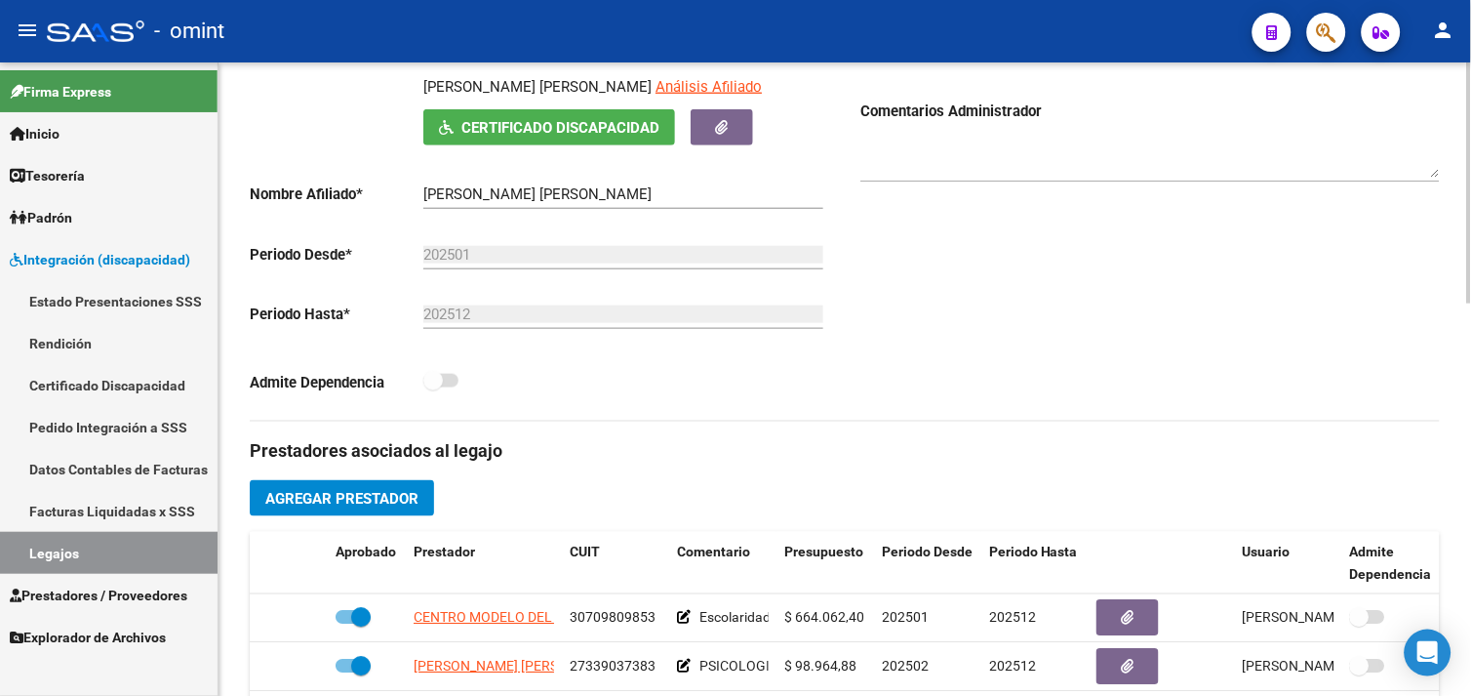
scroll to position [650, 0]
